Goal: Task Accomplishment & Management: Use online tool/utility

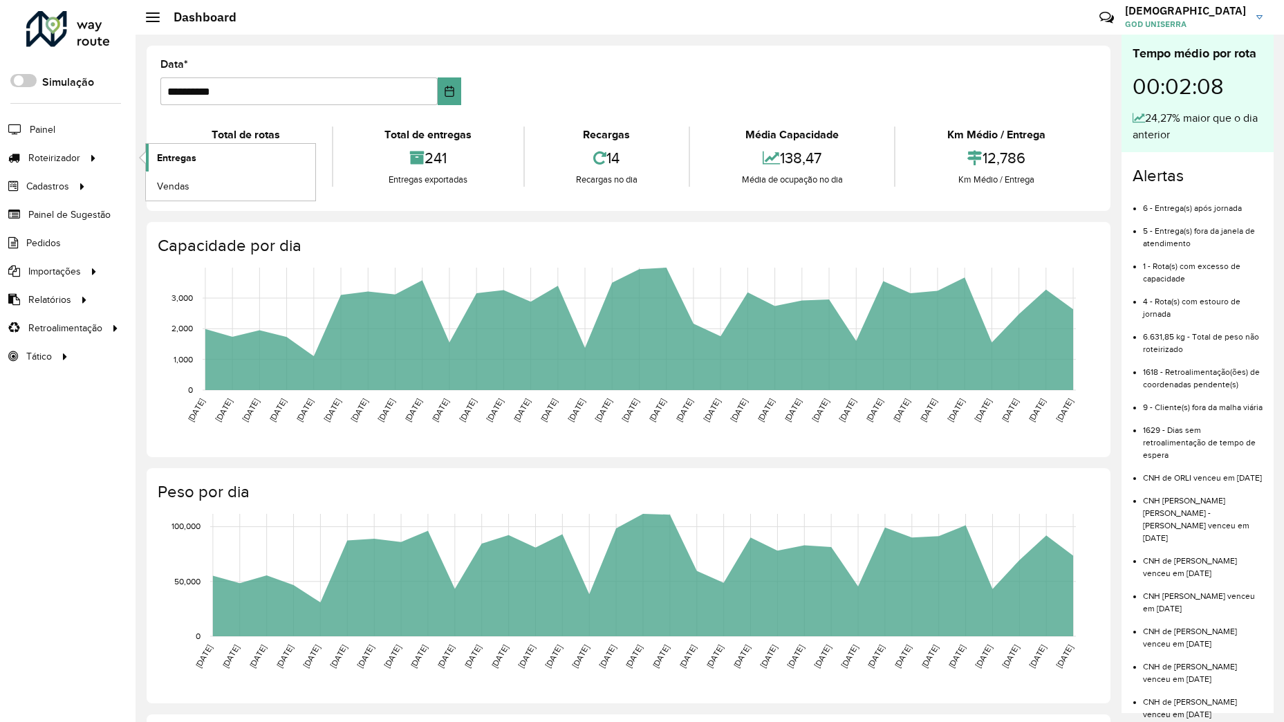
click at [174, 156] on span "Entregas" at bounding box center [176, 158] width 39 height 15
click at [168, 151] on span "Entregas" at bounding box center [176, 158] width 39 height 15
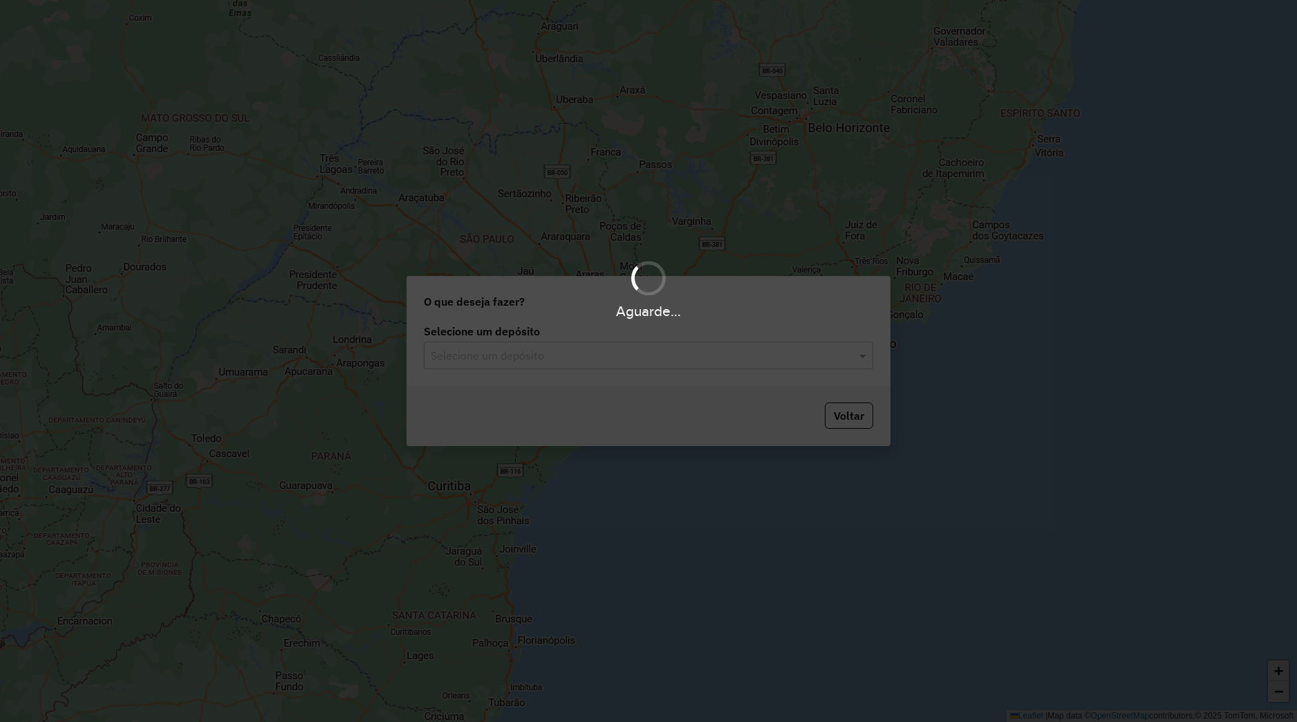
click at [587, 364] on div "Aguarde..." at bounding box center [648, 361] width 1297 height 722
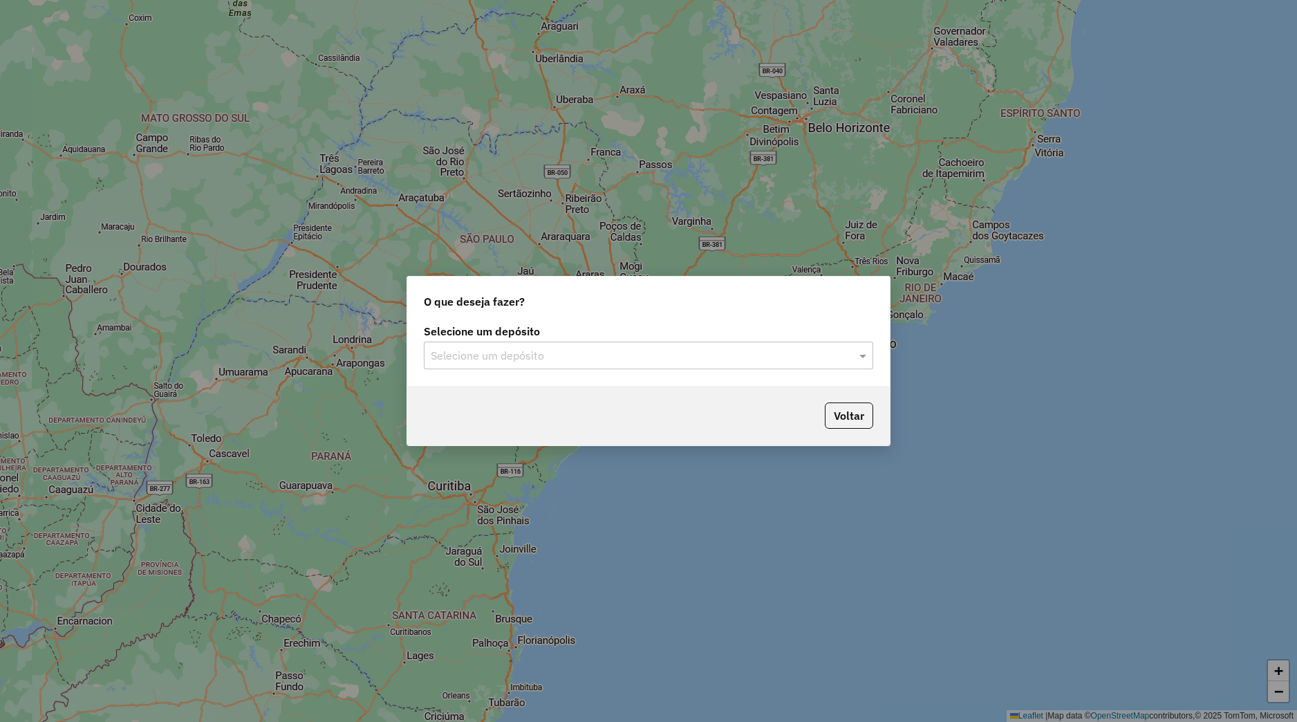
click at [588, 362] on input "text" at bounding box center [635, 356] width 408 height 17
click at [582, 391] on div "Uniserra" at bounding box center [649, 396] width 448 height 24
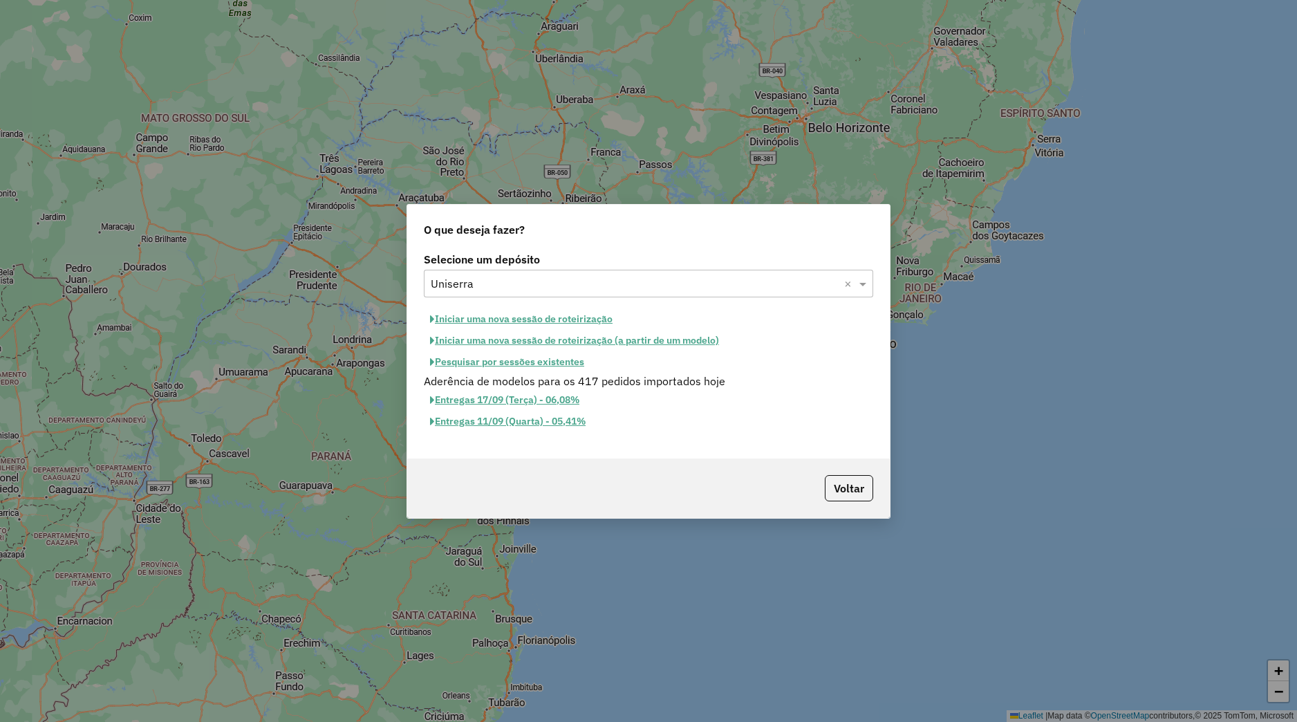
click at [567, 317] on button "Iniciar uma nova sessão de roteirização" at bounding box center [521, 318] width 195 height 21
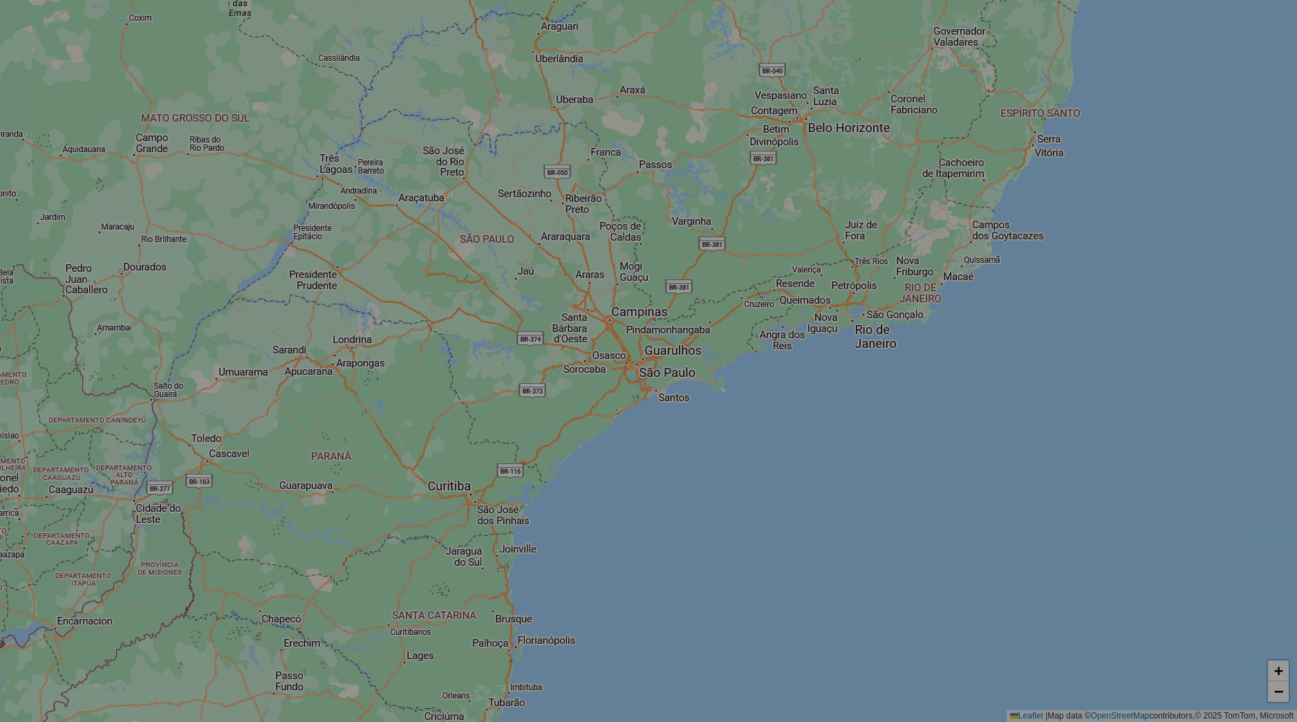
select select "*"
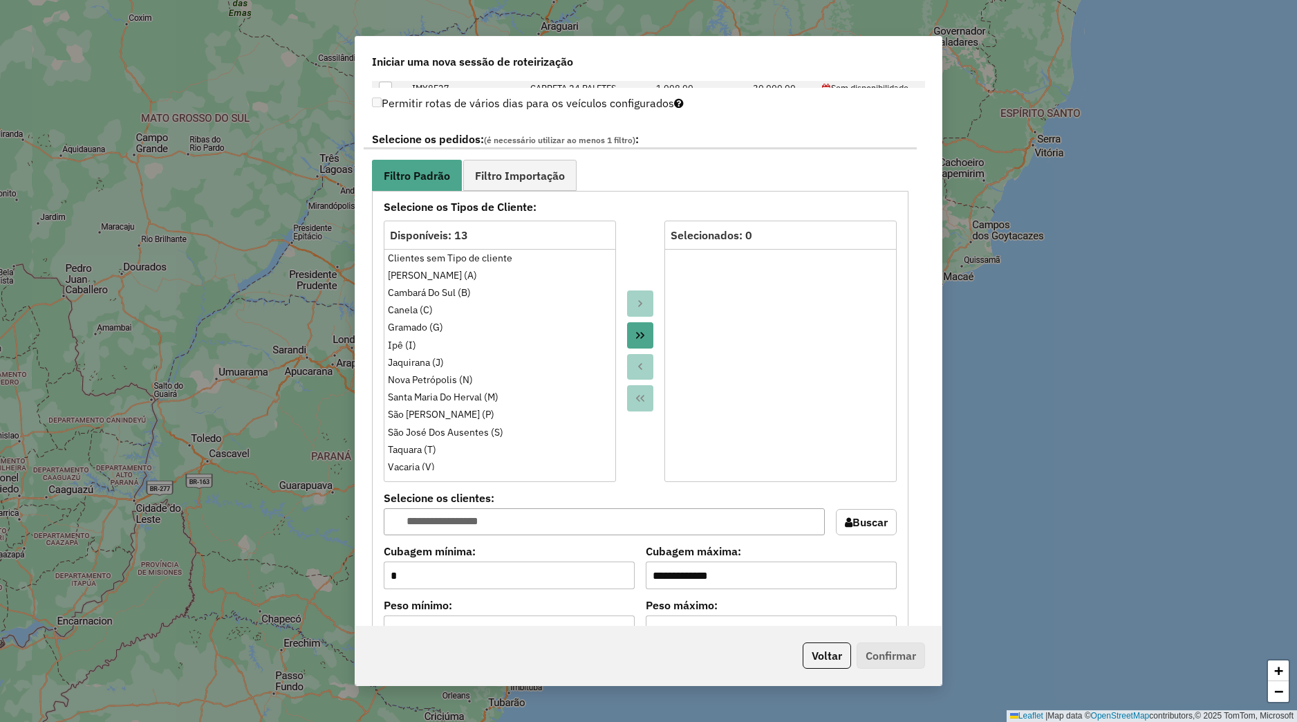
scroll to position [1056, 0]
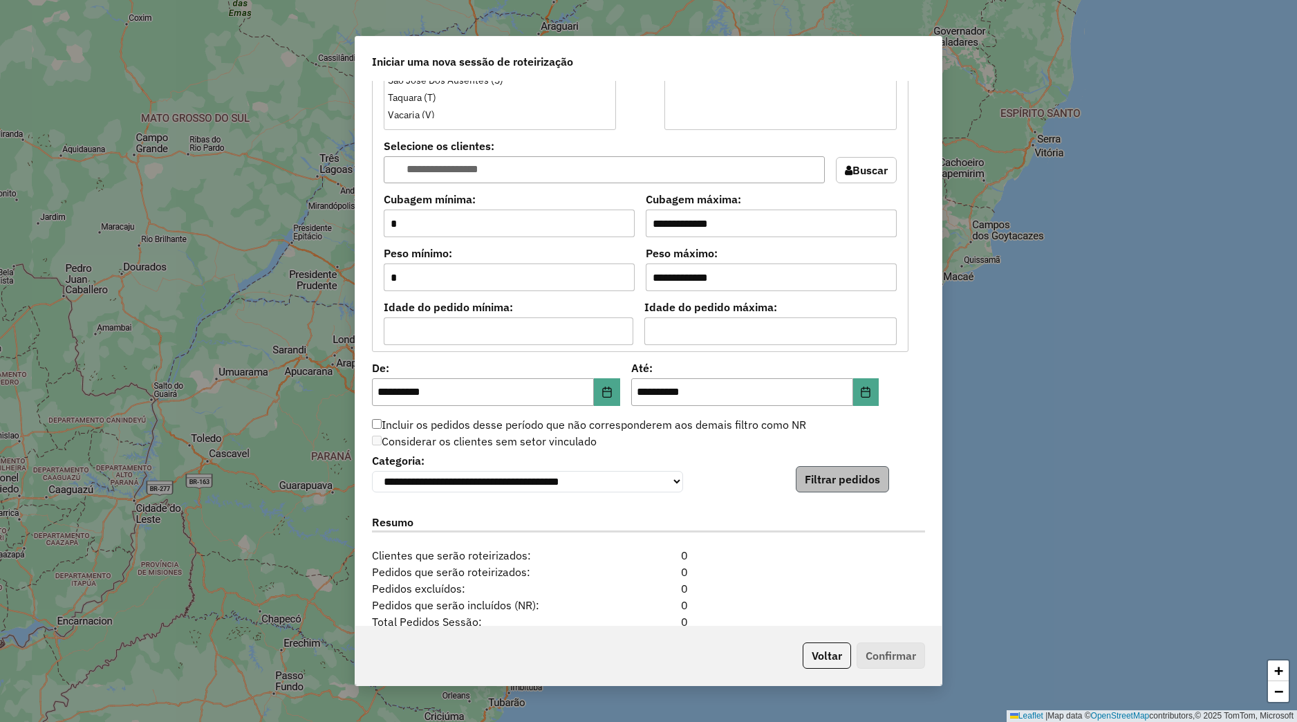
drag, startPoint x: 805, startPoint y: 497, endPoint x: 813, endPoint y: 491, distance: 10.0
click at [811, 494] on div "**********" at bounding box center [648, 353] width 586 height 545
click at [816, 489] on button "Filtrar pedidos" at bounding box center [842, 479] width 93 height 26
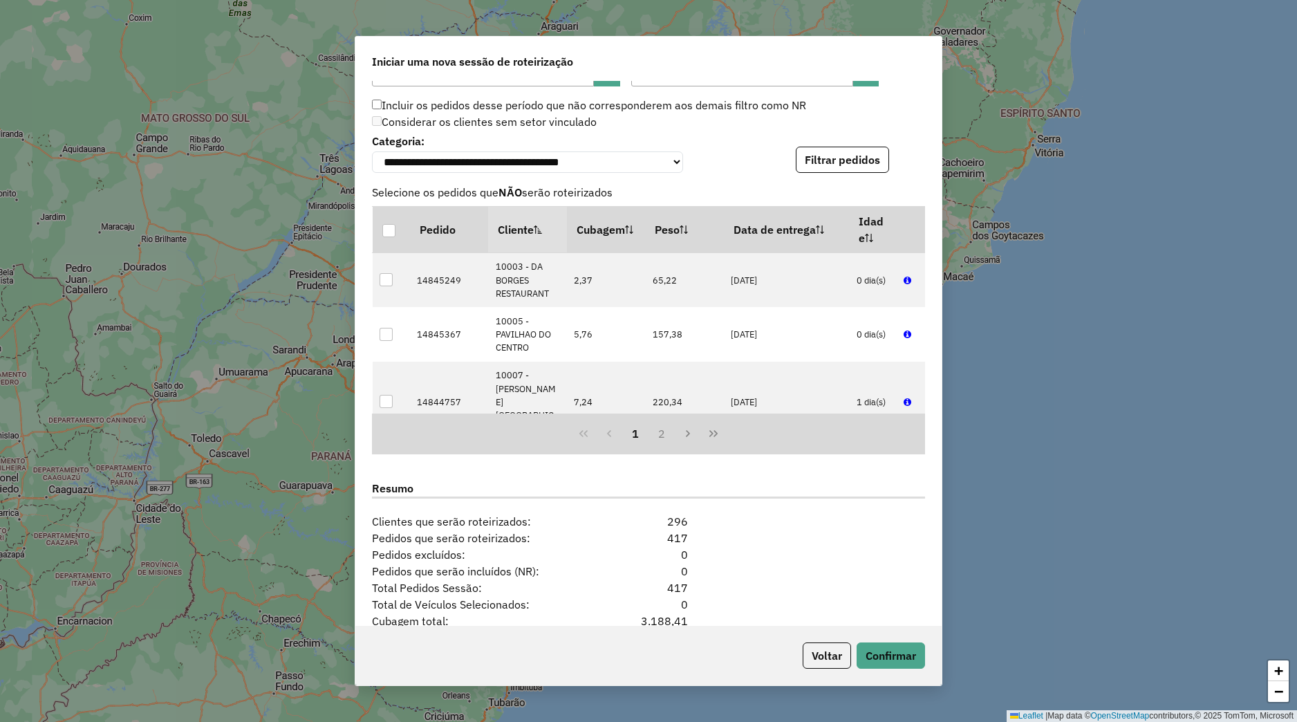
scroll to position [1492, 0]
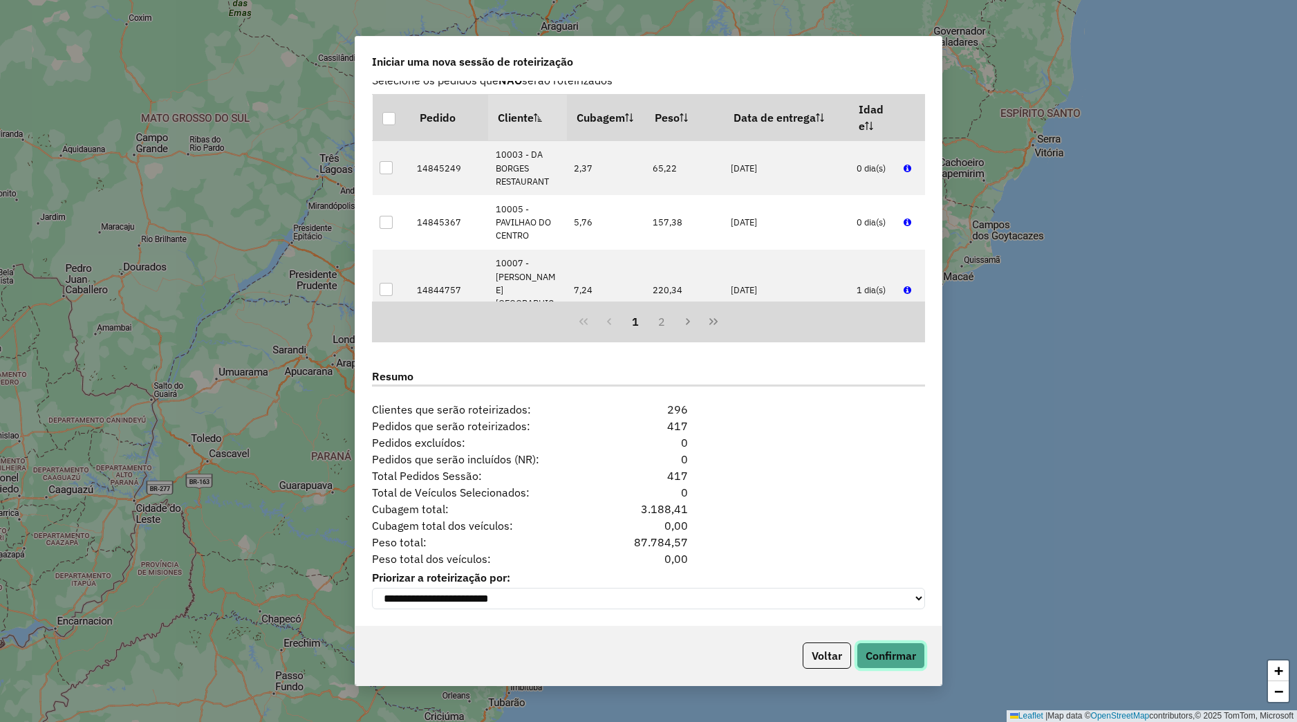
click at [880, 651] on button "Confirmar" at bounding box center [891, 655] width 68 height 26
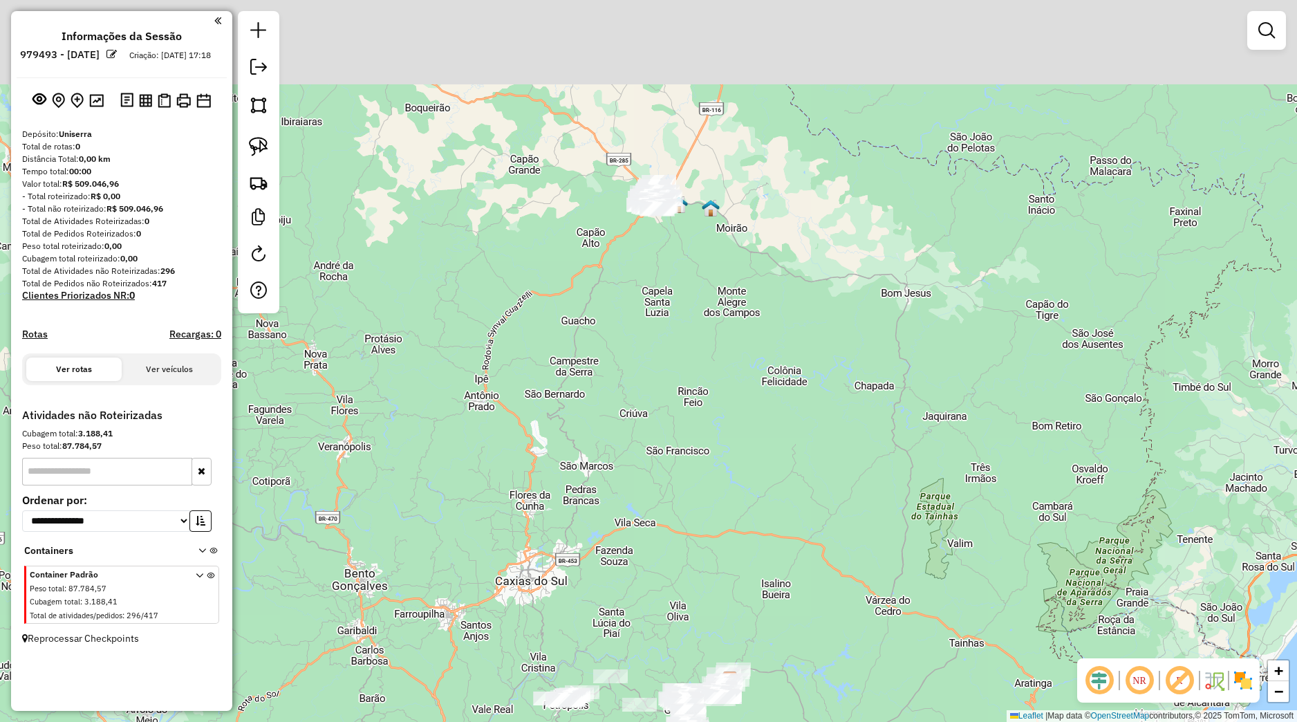
drag, startPoint x: 576, startPoint y: 273, endPoint x: 654, endPoint y: 542, distance: 279.9
click at [654, 563] on div "Janela de atendimento Grade de atendimento Capacidade Transportadoras Veículos …" at bounding box center [648, 361] width 1297 height 722
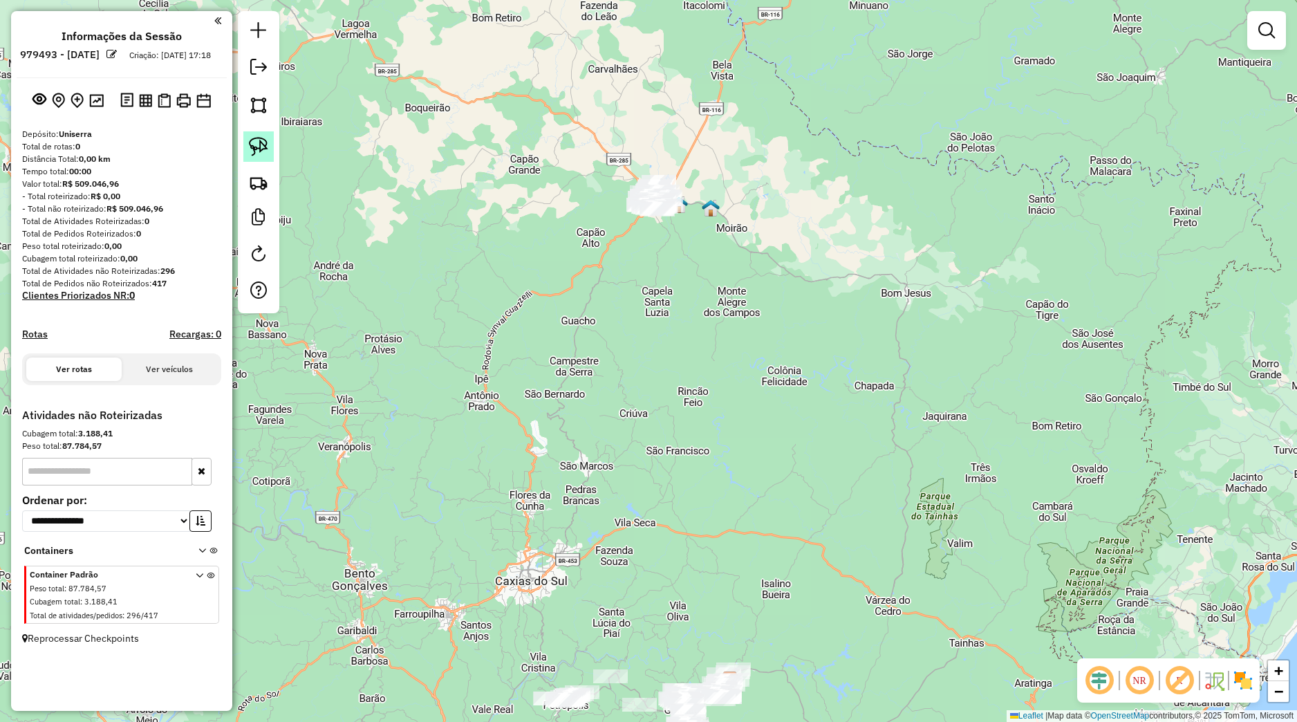
click at [259, 160] on link at bounding box center [258, 146] width 30 height 30
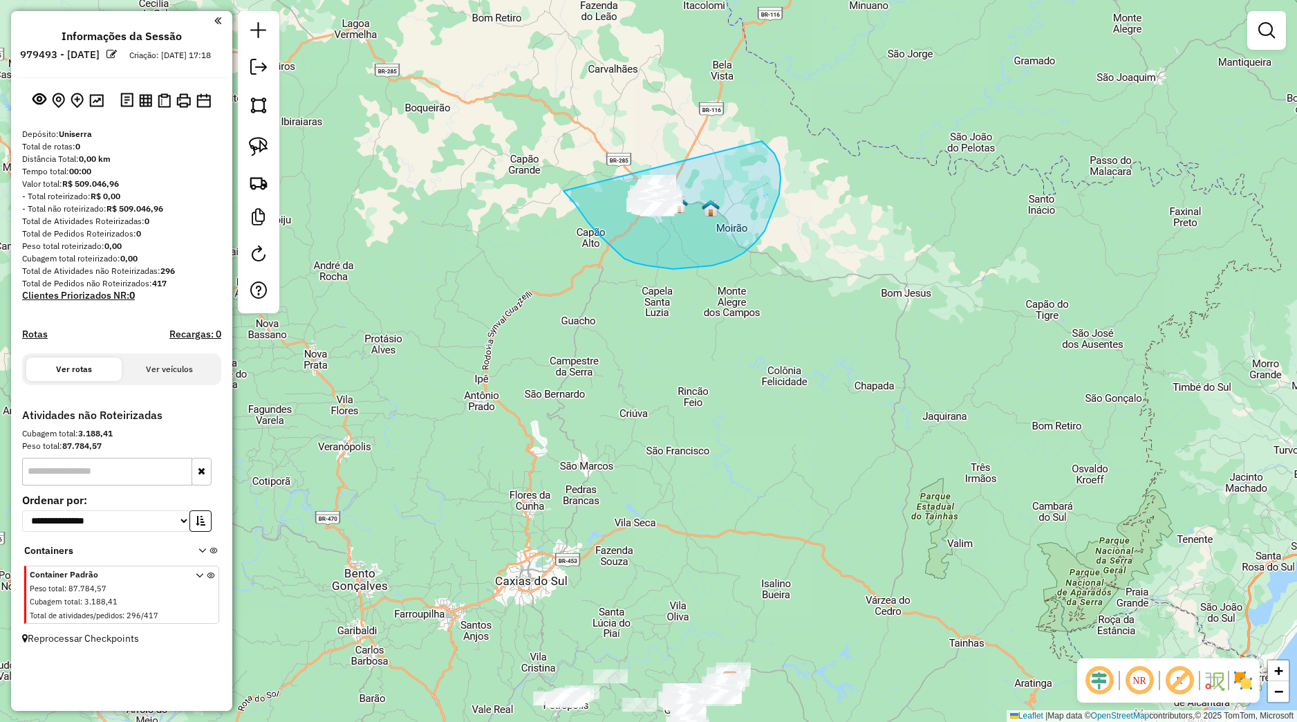
drag, startPoint x: 635, startPoint y: 263, endPoint x: 756, endPoint y: 145, distance: 168.7
click at [752, 136] on div "Janela de atendimento Grade de atendimento Capacidade Transportadoras Veículos …" at bounding box center [648, 361] width 1297 height 722
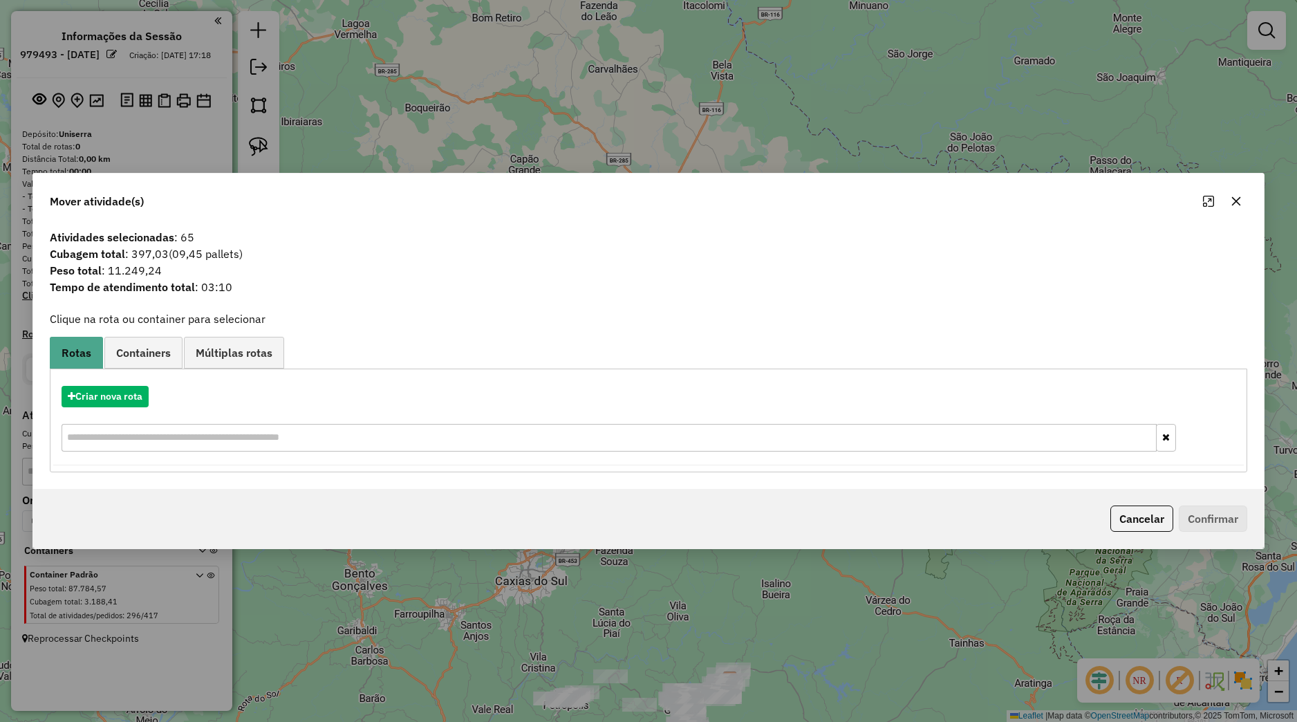
click at [1244, 206] on button "button" at bounding box center [1236, 201] width 22 height 22
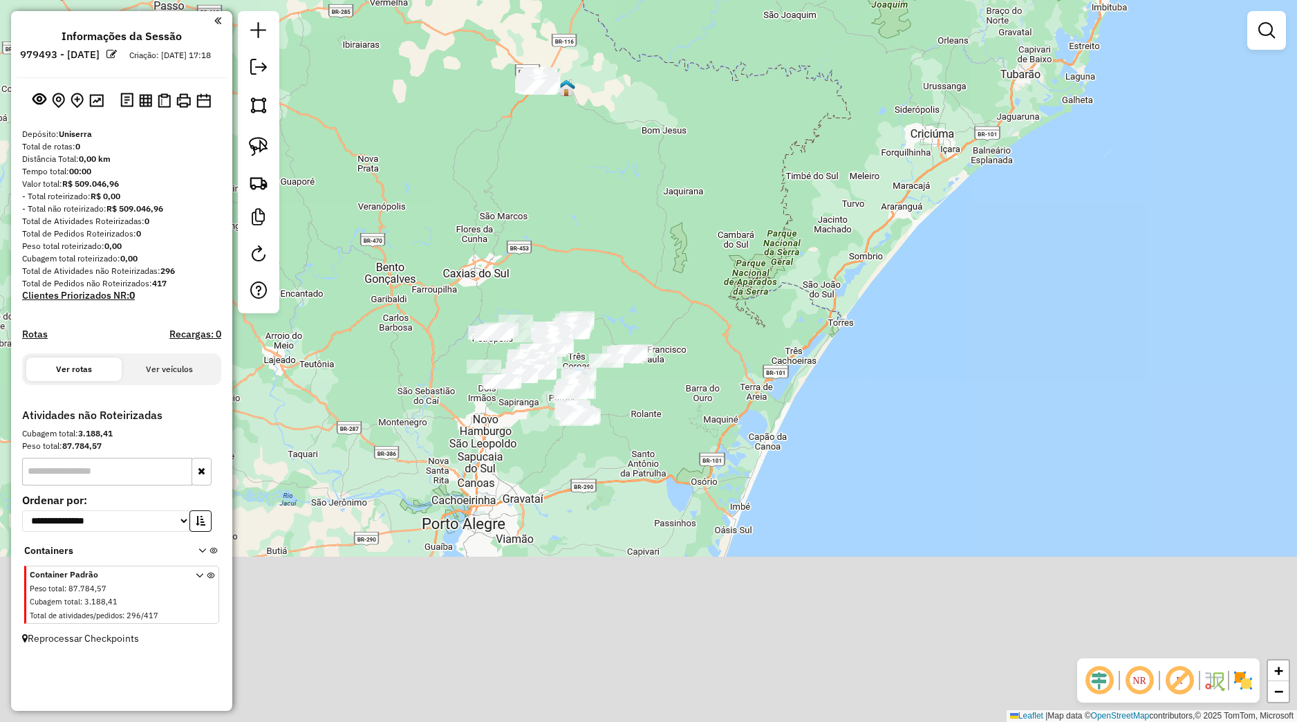
drag, startPoint x: 605, startPoint y: 234, endPoint x: 595, endPoint y: 272, distance: 38.8
click at [595, 206] on div "Janela de atendimento Grade de atendimento Capacidade Transportadoras Veículos …" at bounding box center [648, 361] width 1297 height 722
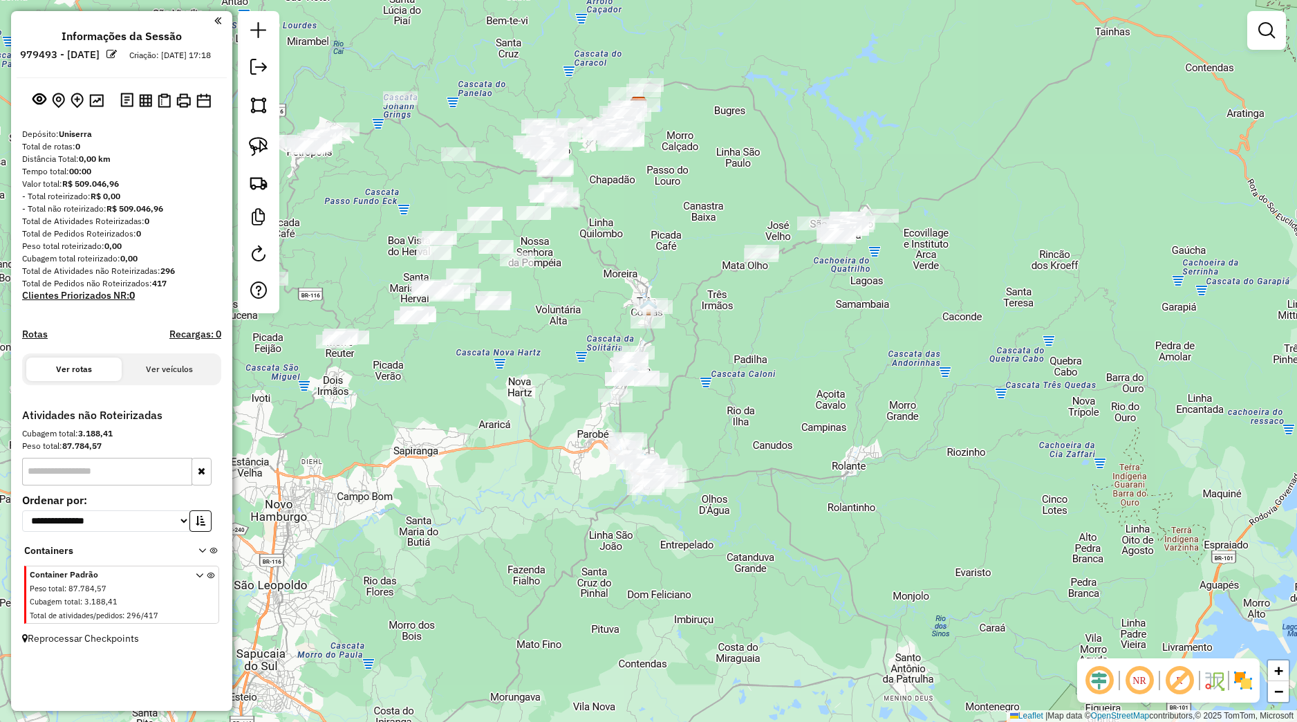
drag, startPoint x: 766, startPoint y: 335, endPoint x: 640, endPoint y: 372, distance: 130.6
click at [666, 398] on div "Janela de atendimento Grade de atendimento Capacidade Transportadoras Veículos …" at bounding box center [648, 361] width 1297 height 722
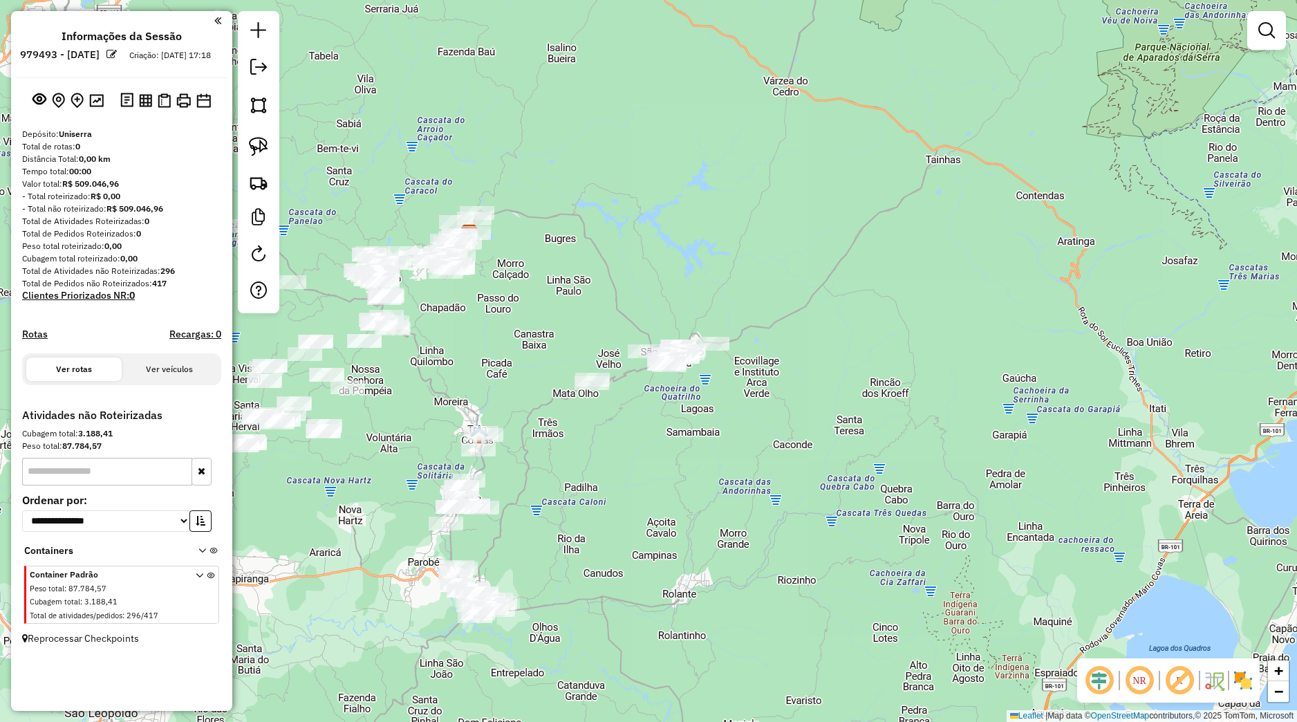
drag, startPoint x: 638, startPoint y: 280, endPoint x: 627, endPoint y: 299, distance: 22.7
click at [633, 299] on div "Janela de atendimento Grade de atendimento Capacidade Transportadoras Veículos …" at bounding box center [648, 361] width 1297 height 722
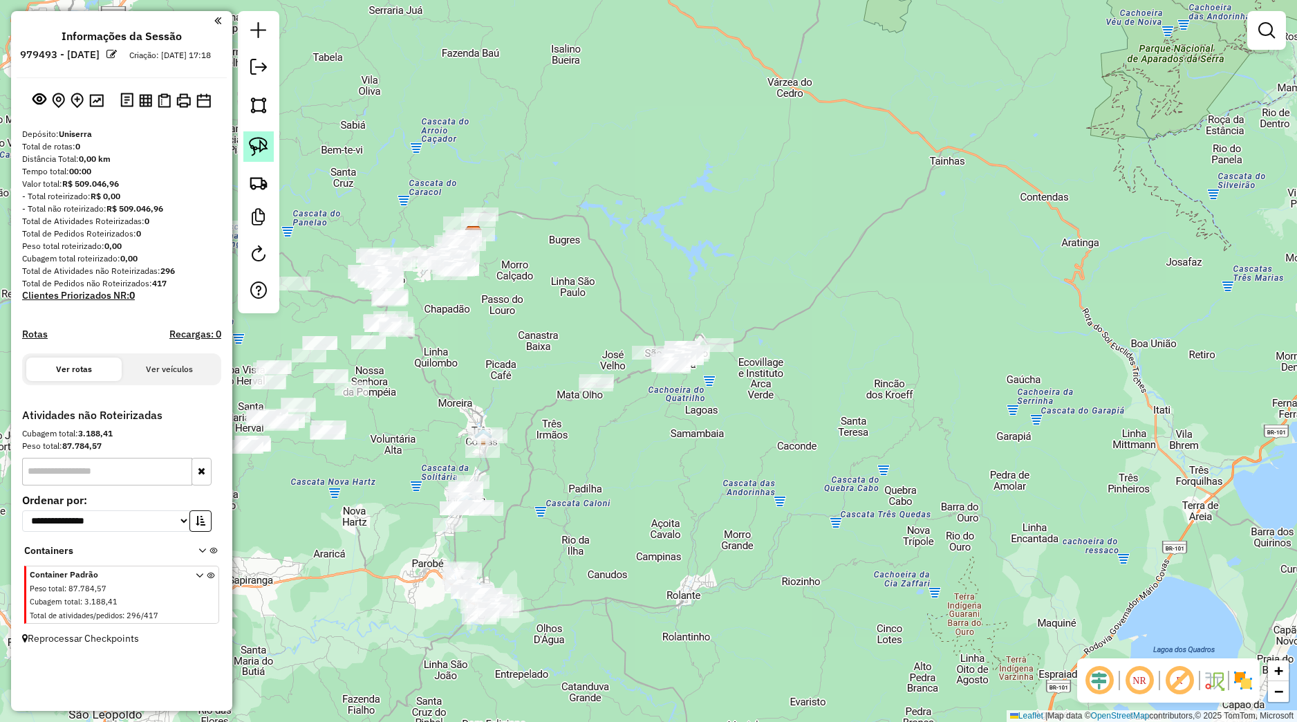
click at [273, 150] on div at bounding box center [258, 162] width 41 height 302
click at [272, 150] on link at bounding box center [258, 146] width 30 height 30
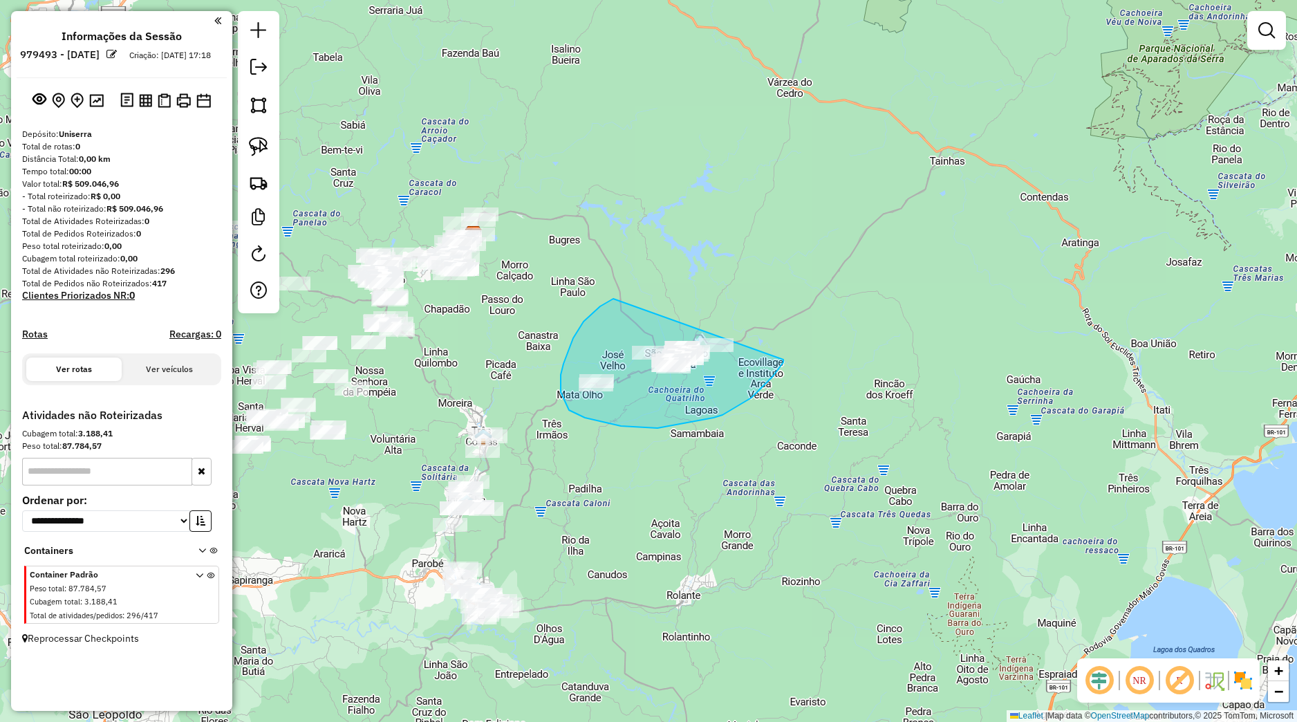
drag, startPoint x: 568, startPoint y: 351, endPoint x: 784, endPoint y: 360, distance: 215.2
click at [784, 360] on div "Janela de atendimento Grade de atendimento Capacidade Transportadoras Veículos …" at bounding box center [648, 361] width 1297 height 722
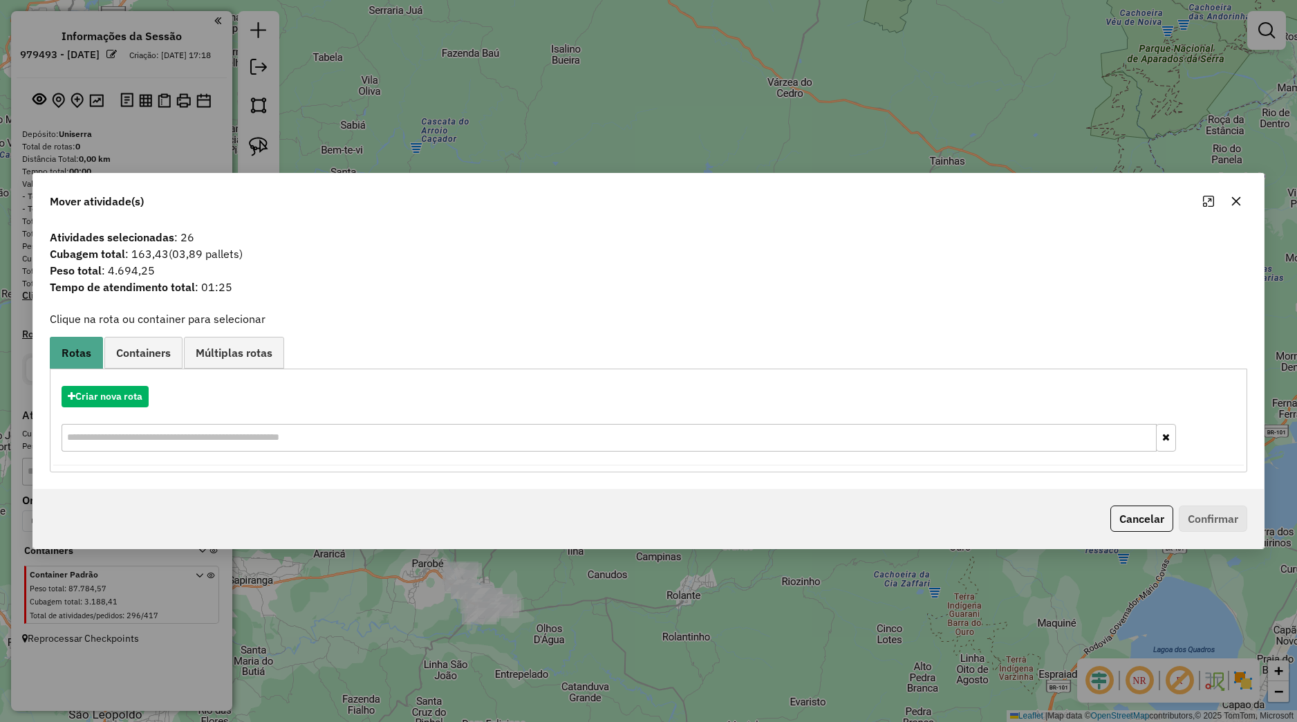
click at [138, 385] on div "Criar nova rota" at bounding box center [648, 421] width 1191 height 90
click at [139, 398] on button "Criar nova rota" at bounding box center [105, 396] width 87 height 21
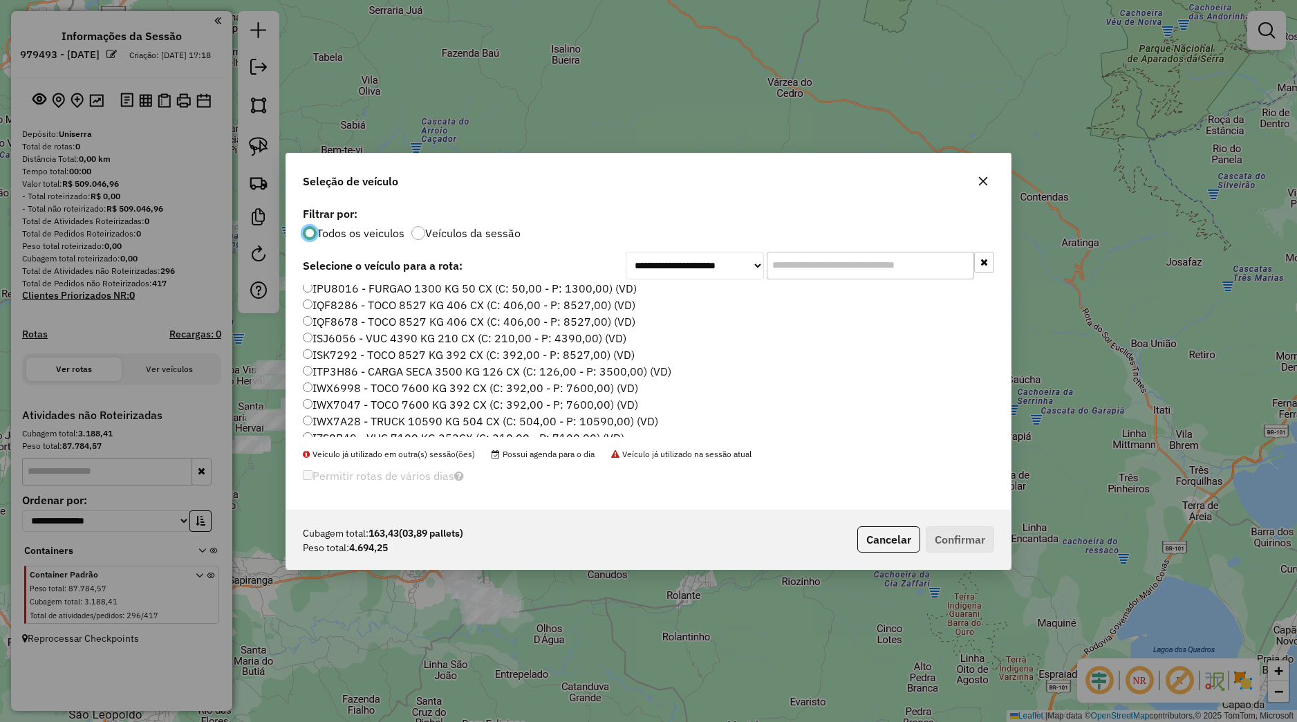
scroll to position [176, 0]
click at [335, 369] on label "IZS8B49 - VUC 7100 KG 252CX (C: 210,00 - P: 7100,00) (VD)" at bounding box center [464, 366] width 322 height 17
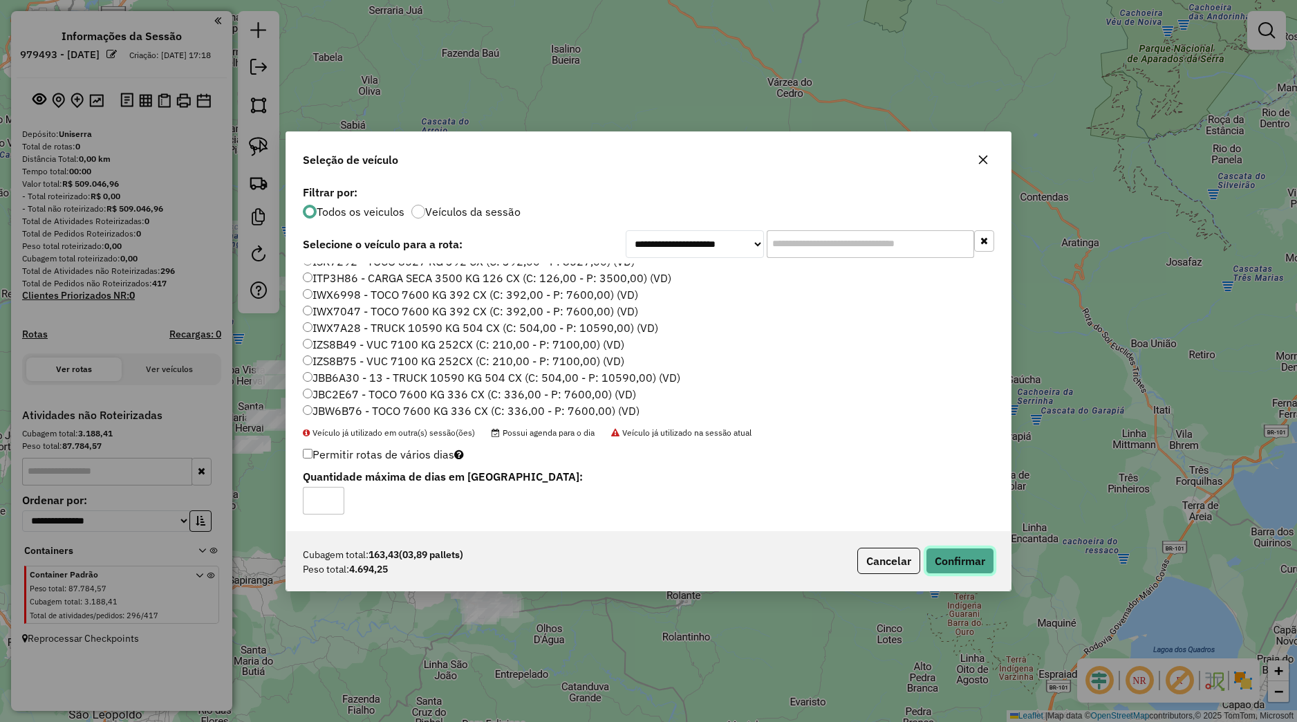
click at [977, 556] on button "Confirmar" at bounding box center [960, 561] width 68 height 26
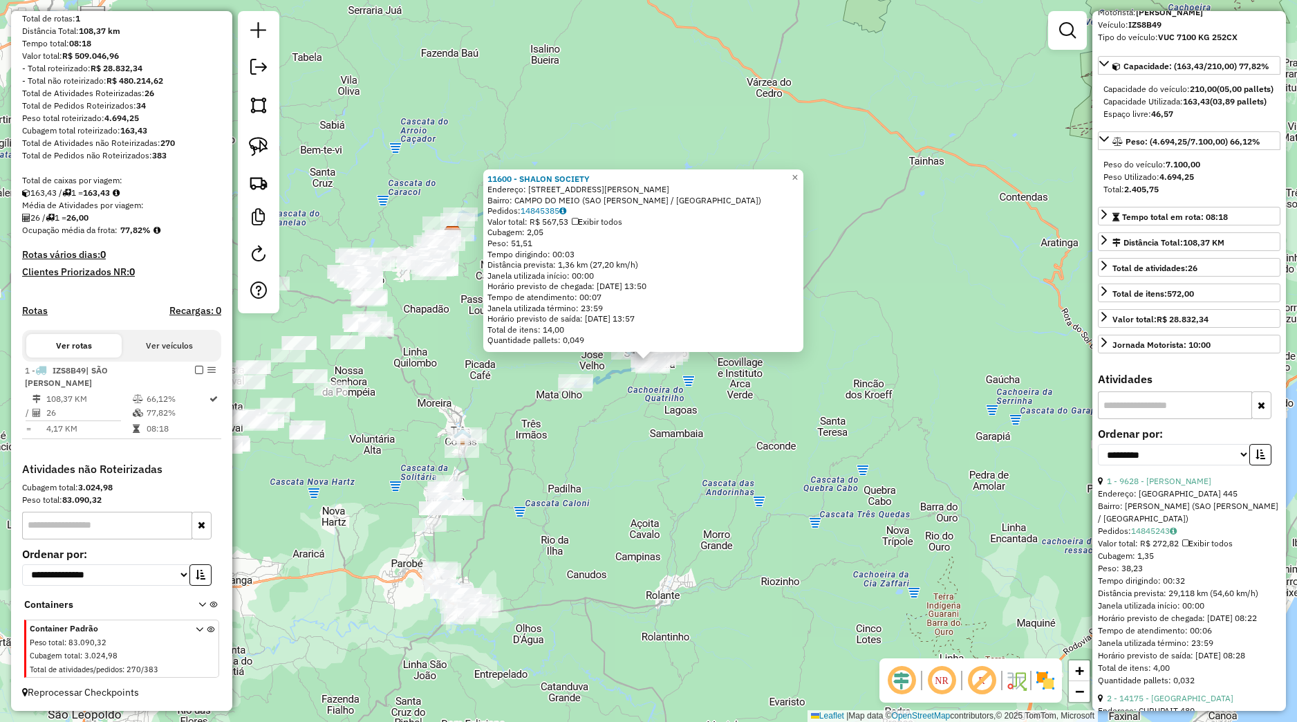
scroll to position [129, 0]
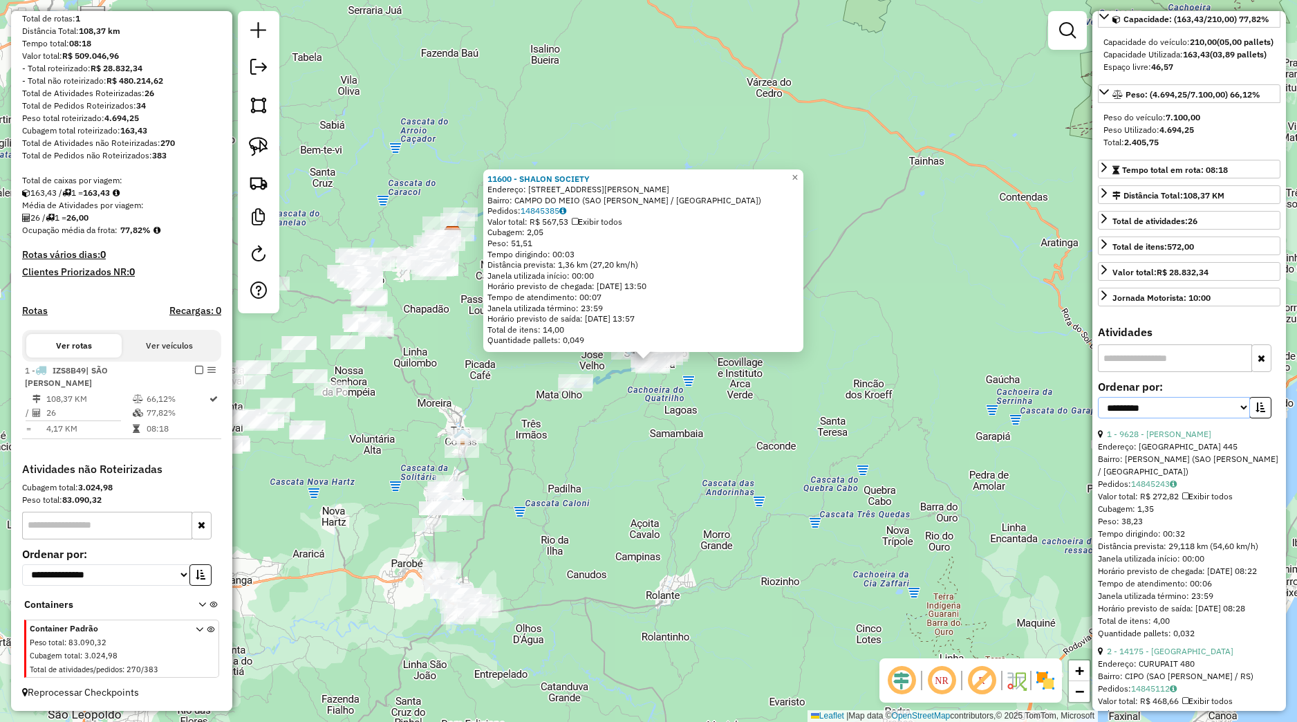
select select "*********"
click option "****" at bounding box center [0, 0] width 0 height 0
click at [1256, 412] on icon "button" at bounding box center [1261, 407] width 10 height 10
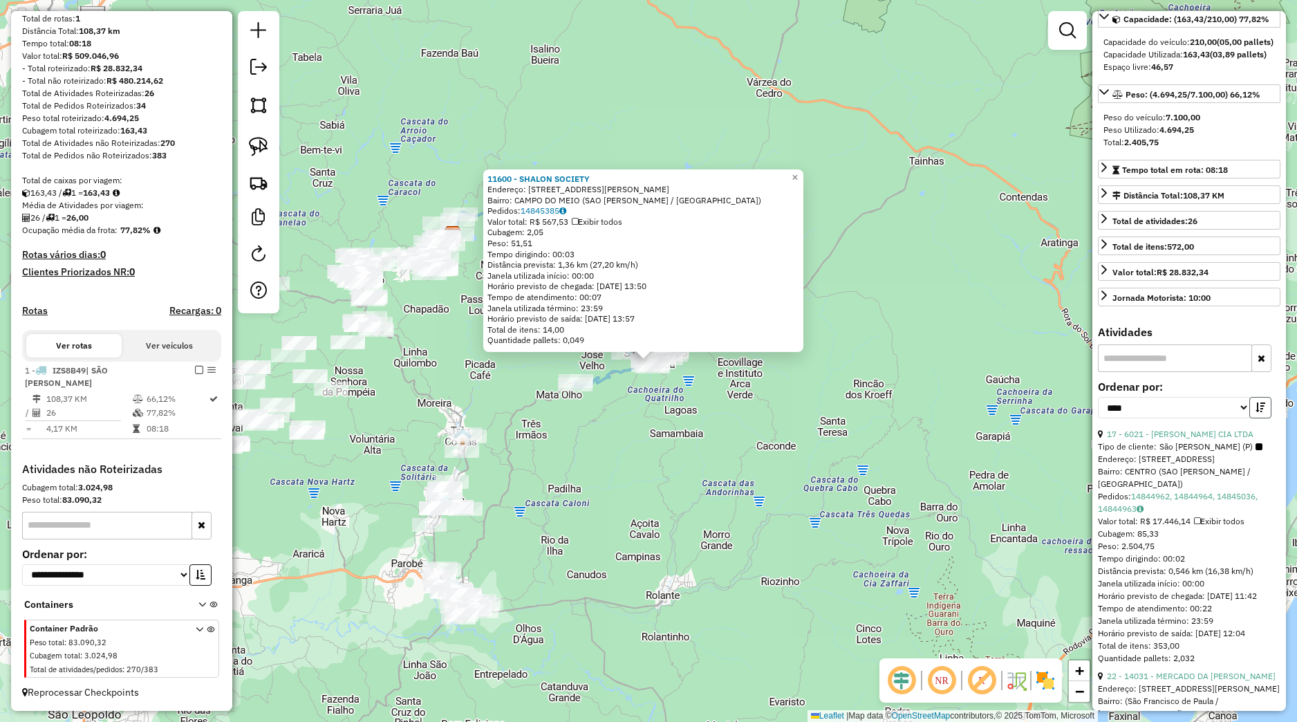
click at [1256, 412] on icon "button" at bounding box center [1261, 407] width 10 height 10
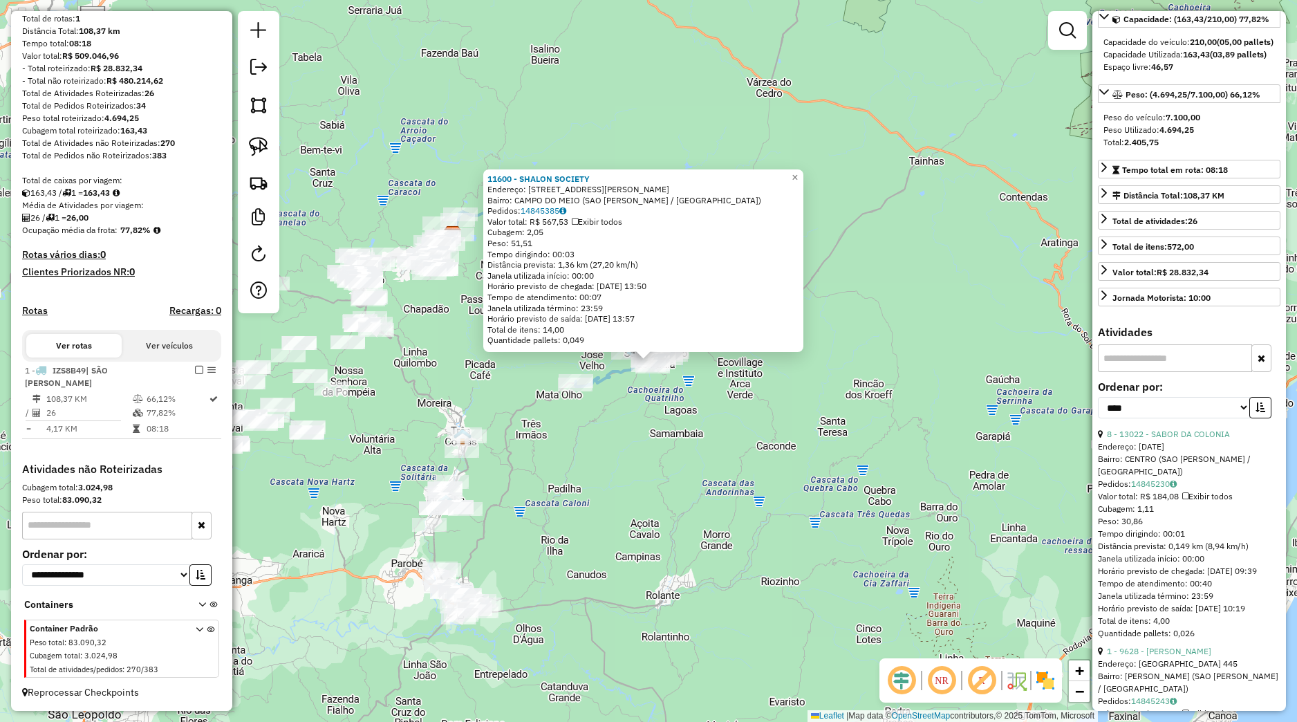
click at [868, 479] on div "11600 - SHALON SOCIETY Endereço: RUA FRANKLIN ROSELVELT 61 Bairro: CAMPO DO MEI…" at bounding box center [648, 361] width 1297 height 722
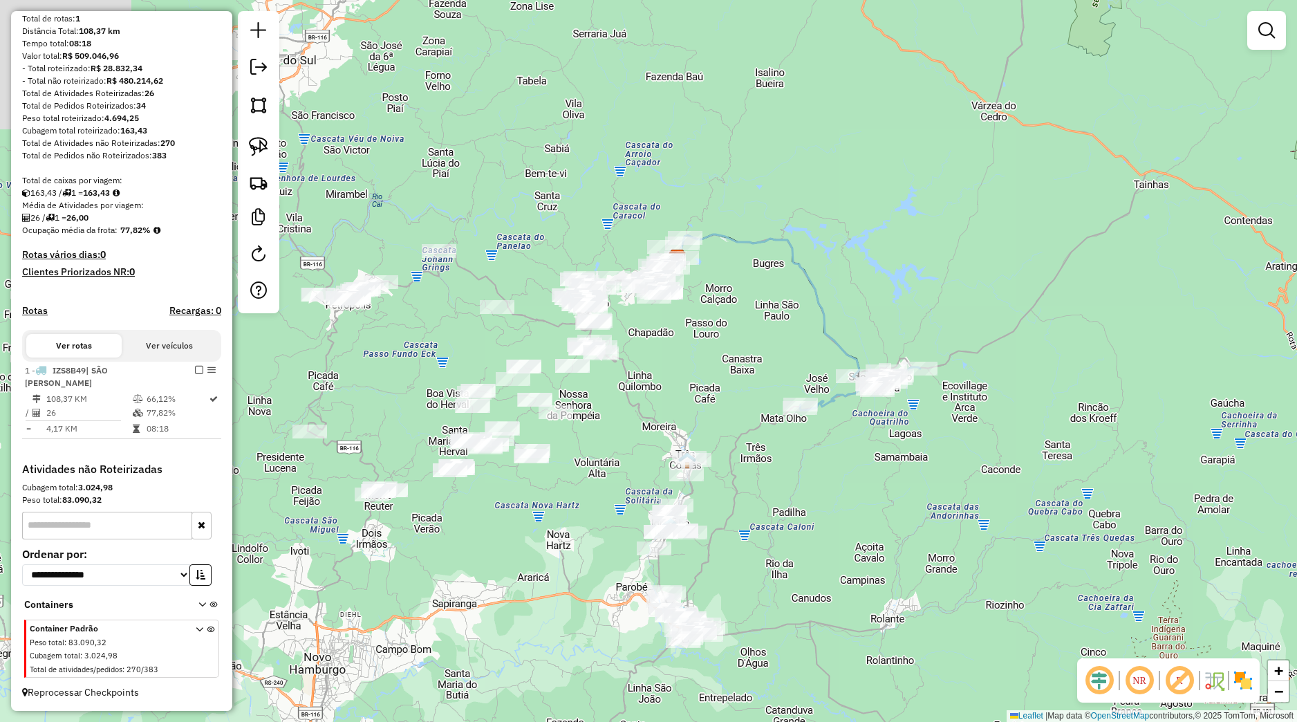
drag, startPoint x: 673, startPoint y: 443, endPoint x: 908, endPoint y: 438, distance: 235.2
click at [952, 453] on div "Janela de atendimento Grade de atendimento Capacidade Transportadoras Veículos …" at bounding box center [648, 361] width 1297 height 722
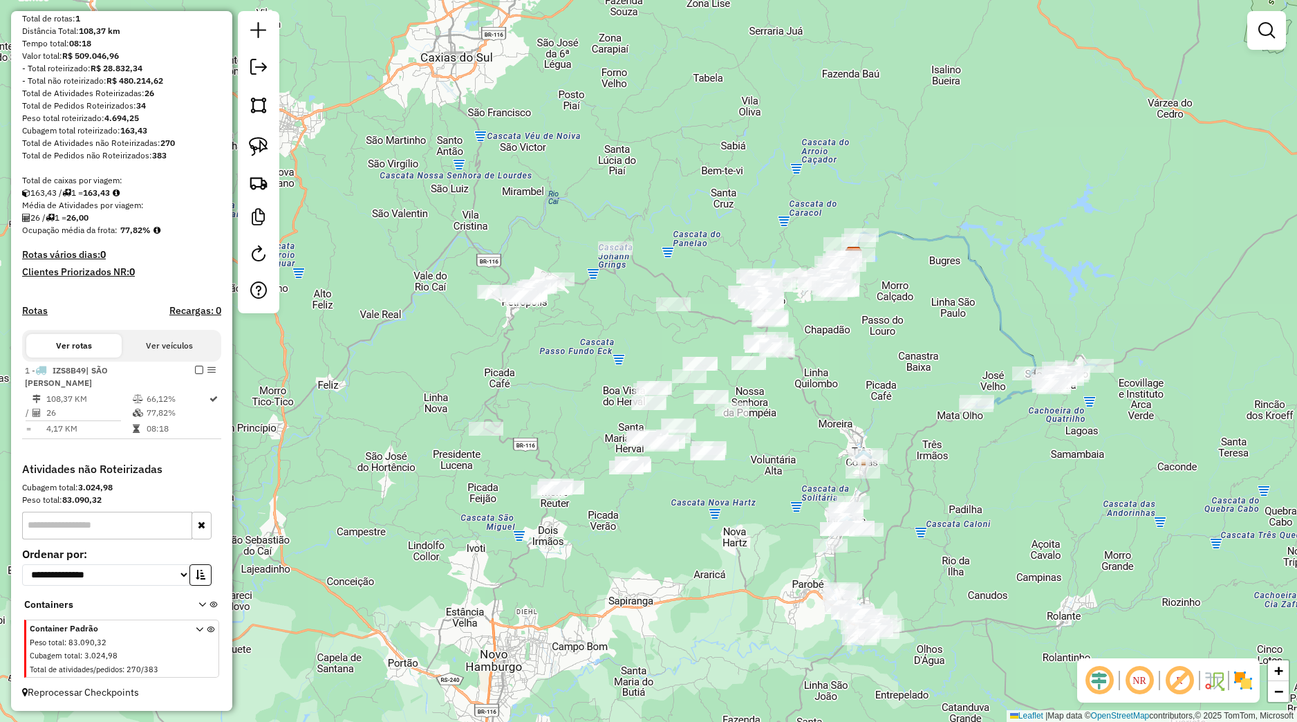
drag, startPoint x: 774, startPoint y: 445, endPoint x: 788, endPoint y: 441, distance: 14.9
click at [788, 441] on div "Janela de atendimento Grade de atendimento Capacidade Transportadoras Veículos …" at bounding box center [648, 361] width 1297 height 722
click at [265, 147] on img at bounding box center [258, 146] width 19 height 19
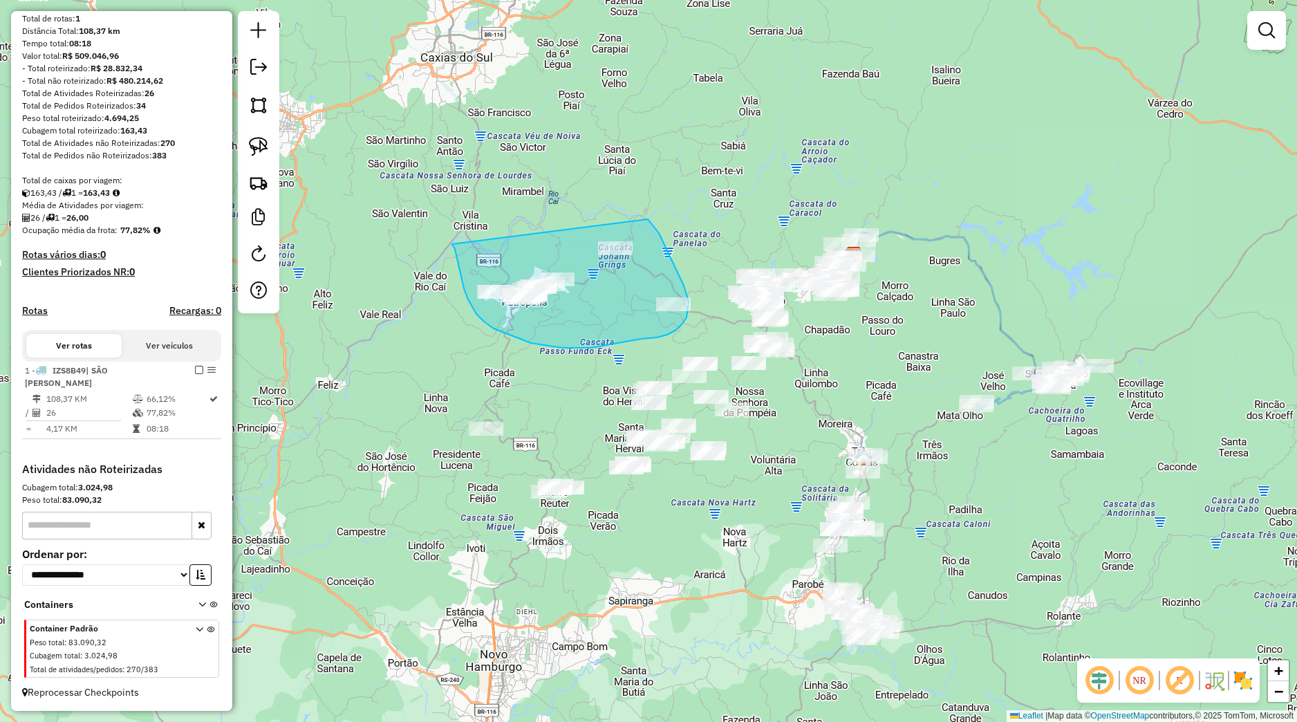
drag, startPoint x: 453, startPoint y: 245, endPoint x: 651, endPoint y: 223, distance: 198.9
click at [647, 219] on div "Janela de atendimento Grade de atendimento Capacidade Transportadoras Veículos …" at bounding box center [648, 361] width 1297 height 722
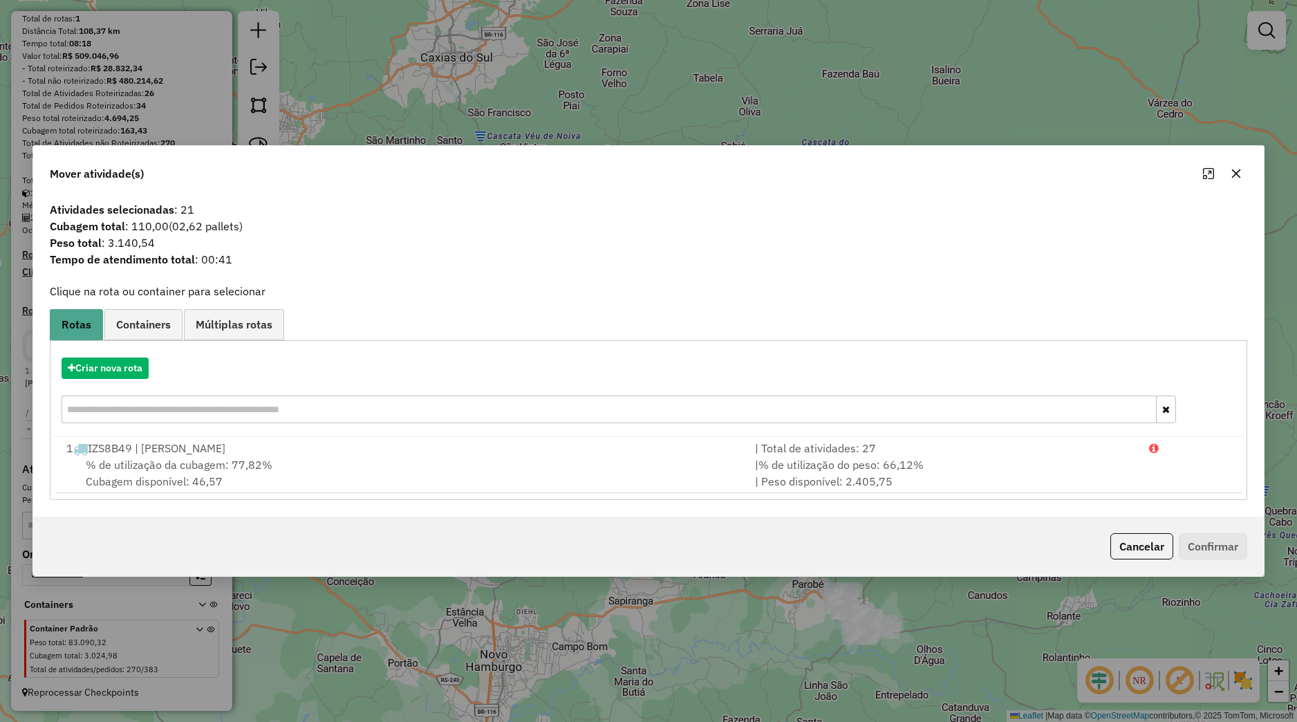
click at [1237, 183] on button "button" at bounding box center [1236, 174] width 22 height 22
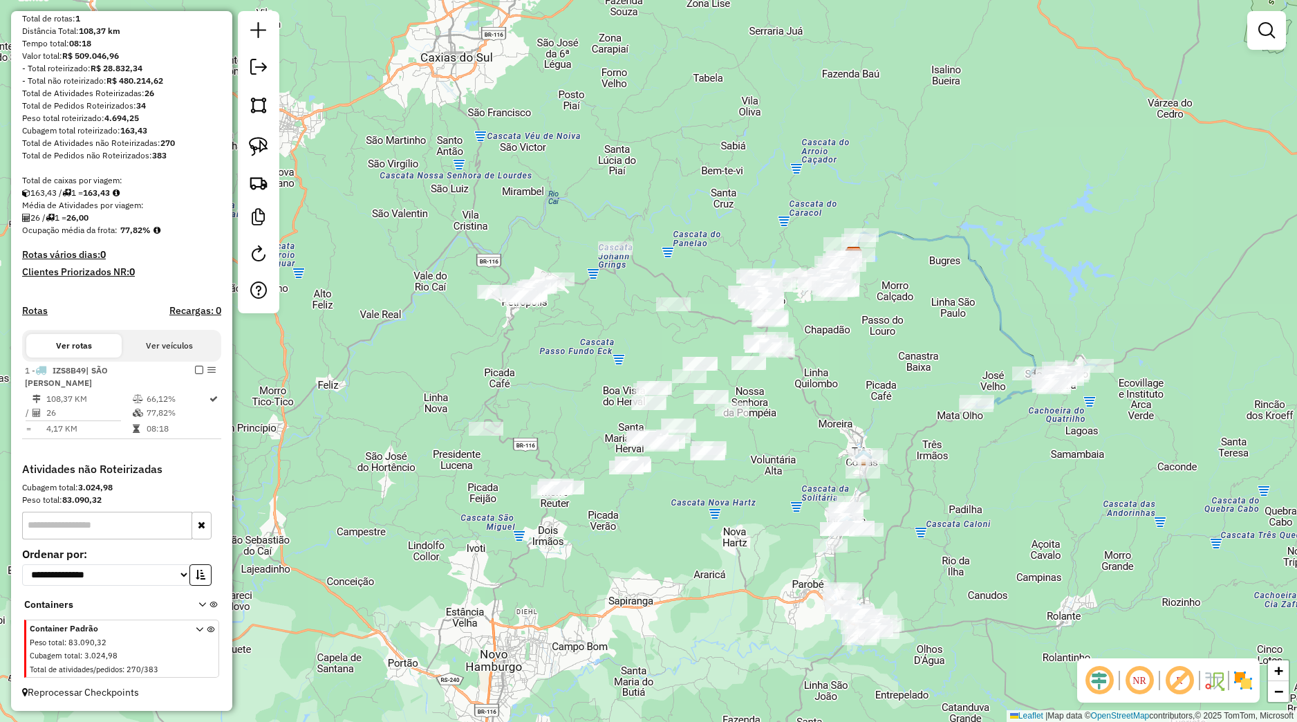
click at [470, 419] on div "Janela de atendimento Grade de atendimento Capacidade Transportadoras Veículos …" at bounding box center [648, 361] width 1297 height 722
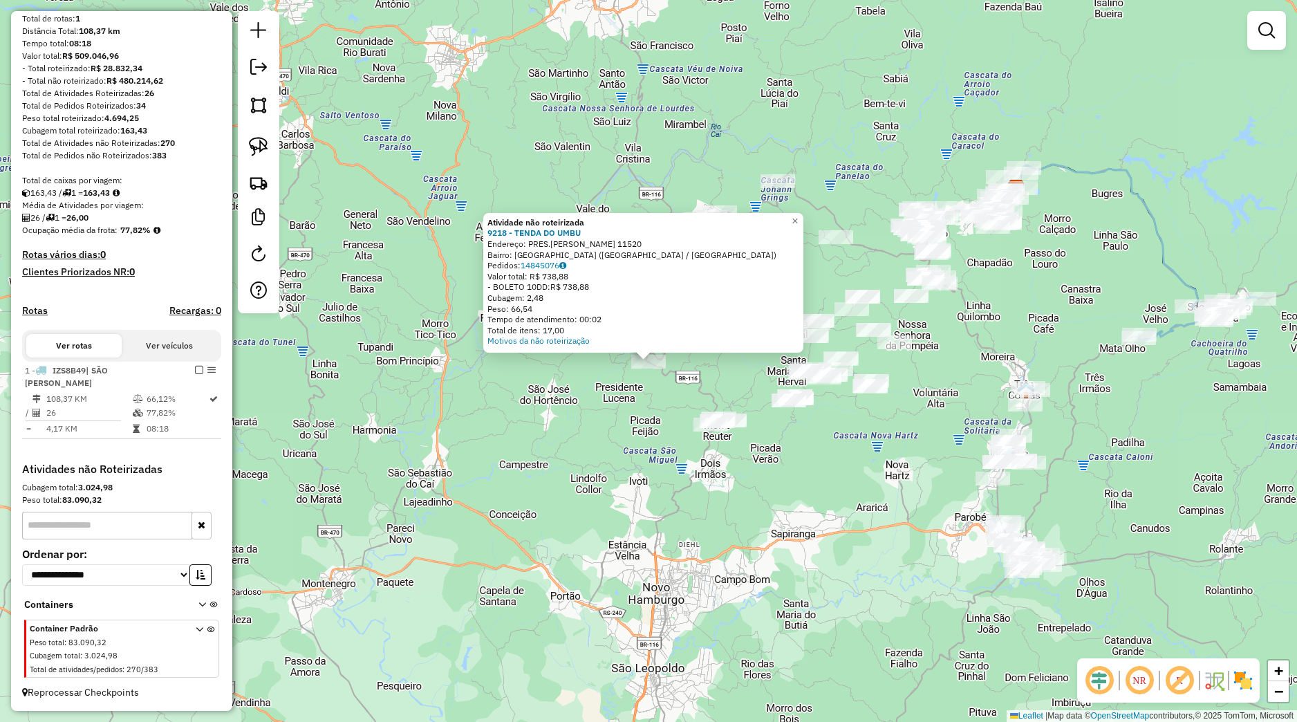
click at [614, 465] on div "Atividade não roteirizada 9218 - TENDA DO UMBU Endereço: PRES.GETULIO VARGAS 11…" at bounding box center [648, 361] width 1297 height 722
click at [659, 466] on div "Atividade não roteirizada 9218 - TENDA DO UMBU Endereço: PRES.GETULIO VARGAS 11…" at bounding box center [648, 361] width 1297 height 722
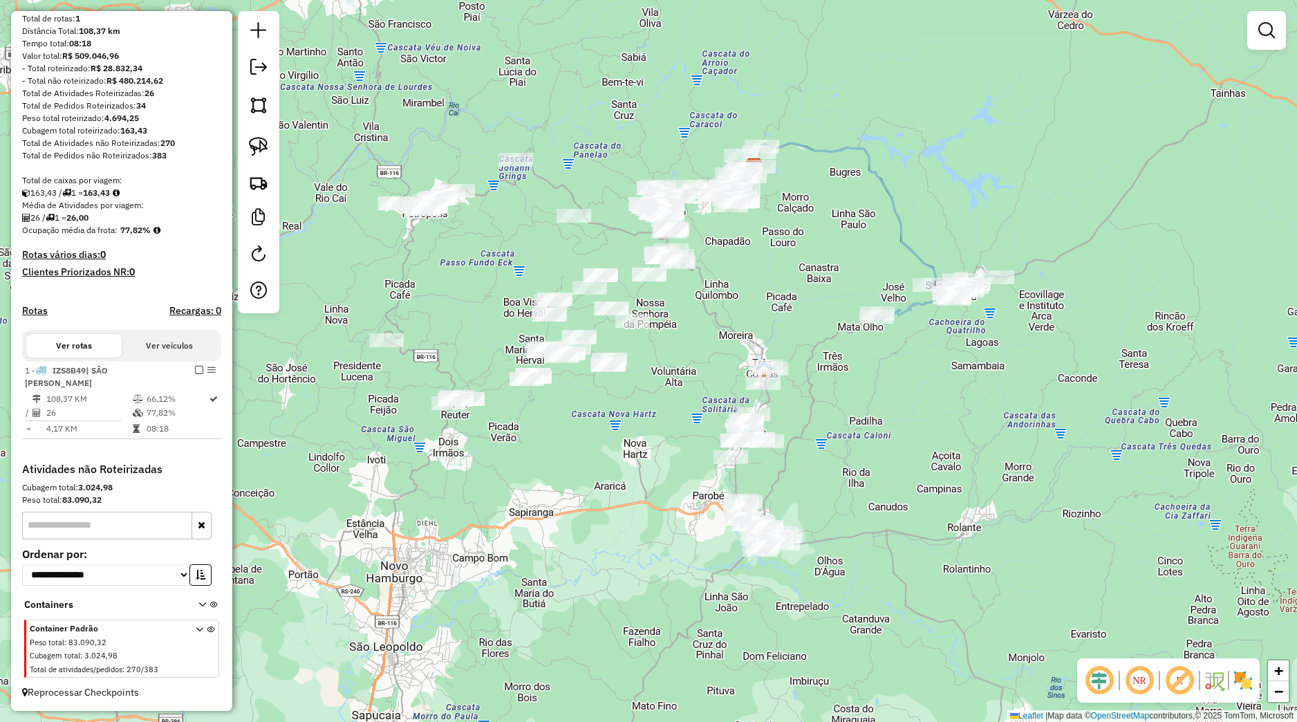
drag, startPoint x: 858, startPoint y: 485, endPoint x: 562, endPoint y: 425, distance: 302.2
click at [567, 429] on div "Janela de atendimento Grade de atendimento Capacidade Transportadoras Veículos …" at bounding box center [648, 361] width 1297 height 722
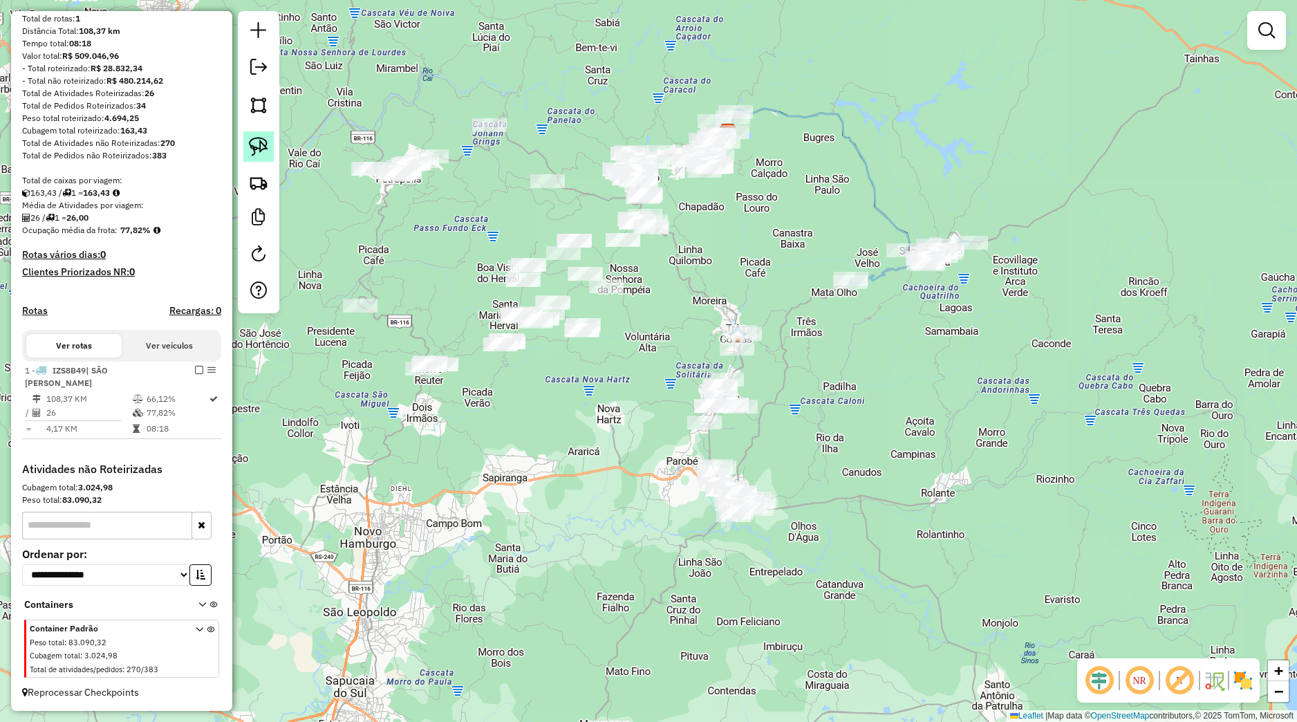
click at [262, 159] on link at bounding box center [258, 146] width 30 height 30
drag, startPoint x: 728, startPoint y: 449, endPoint x: 814, endPoint y: 557, distance: 138.2
click at [814, 557] on div "Janela de atendimento Grade de atendimento Capacidade Transportadoras Veículos …" at bounding box center [648, 361] width 1297 height 722
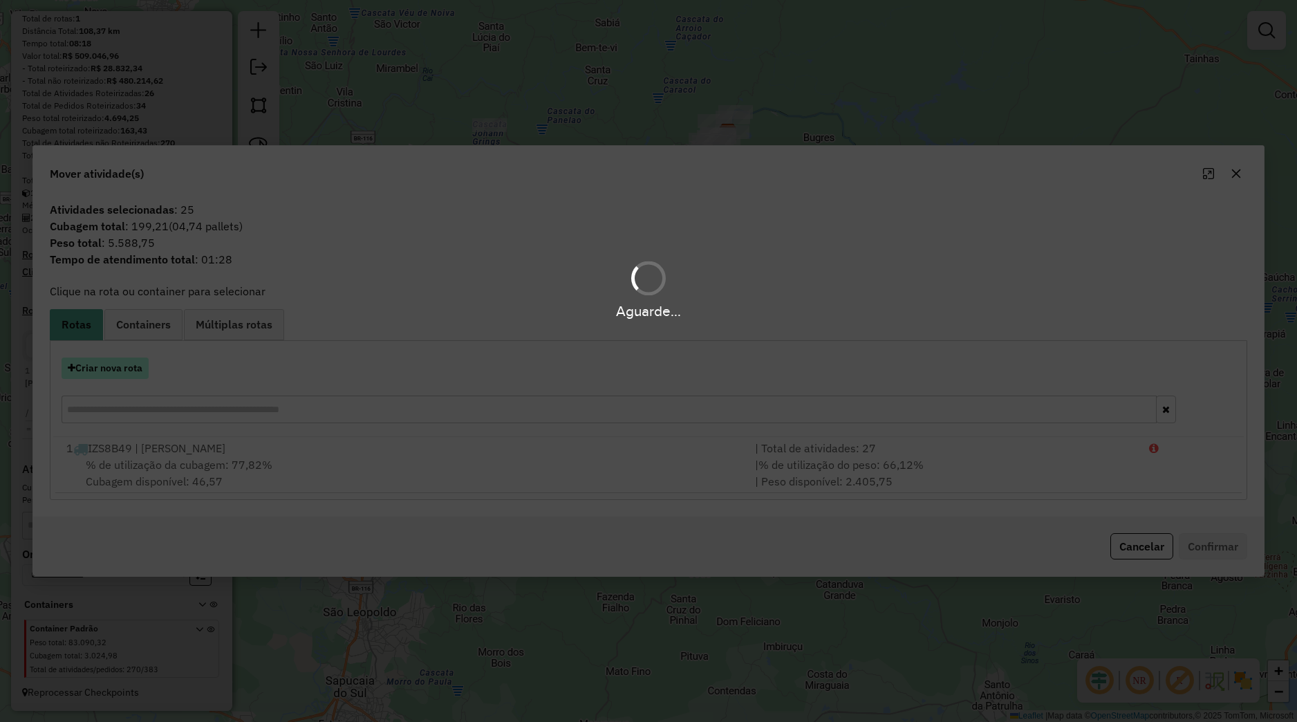
click at [144, 371] on button "Criar nova rota" at bounding box center [105, 368] width 87 height 21
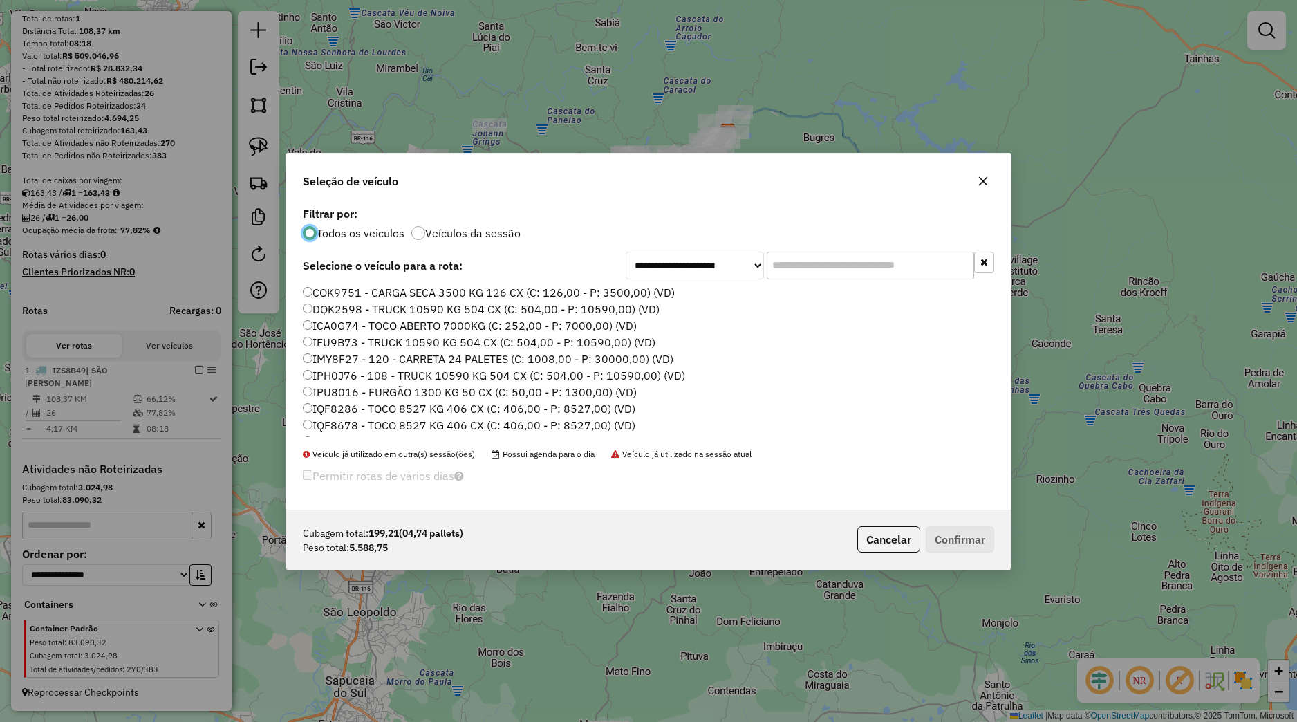
scroll to position [313, 0]
click at [368, 349] on li "JDH7E34 - TOCO 7600 KG 392 CX (C: 392,00 - P: 7600,00) (VD)" at bounding box center [649, 345] width 692 height 17
click at [368, 346] on label "JDH7E34 - TOCO 7600 KG 392 CX (C: 392,00 - P: 7600,00) (VD)" at bounding box center [470, 345] width 335 height 17
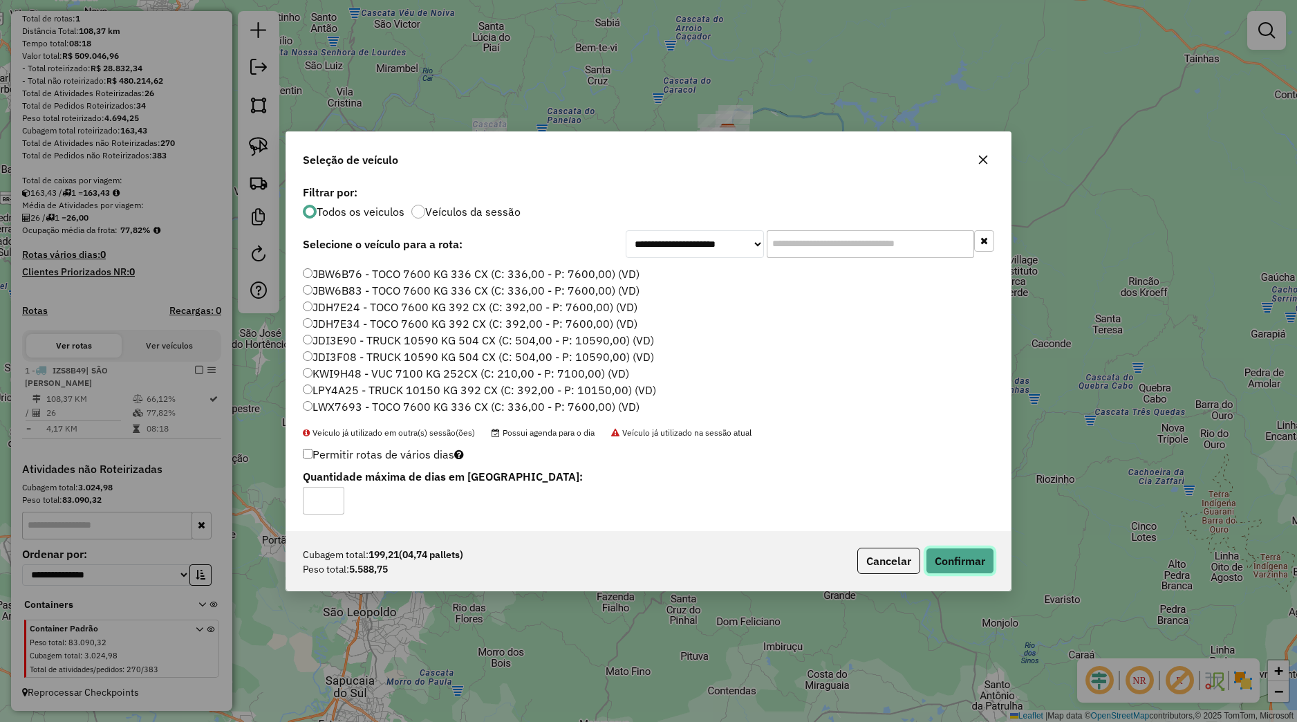
click at [986, 562] on button "Confirmar" at bounding box center [960, 561] width 68 height 26
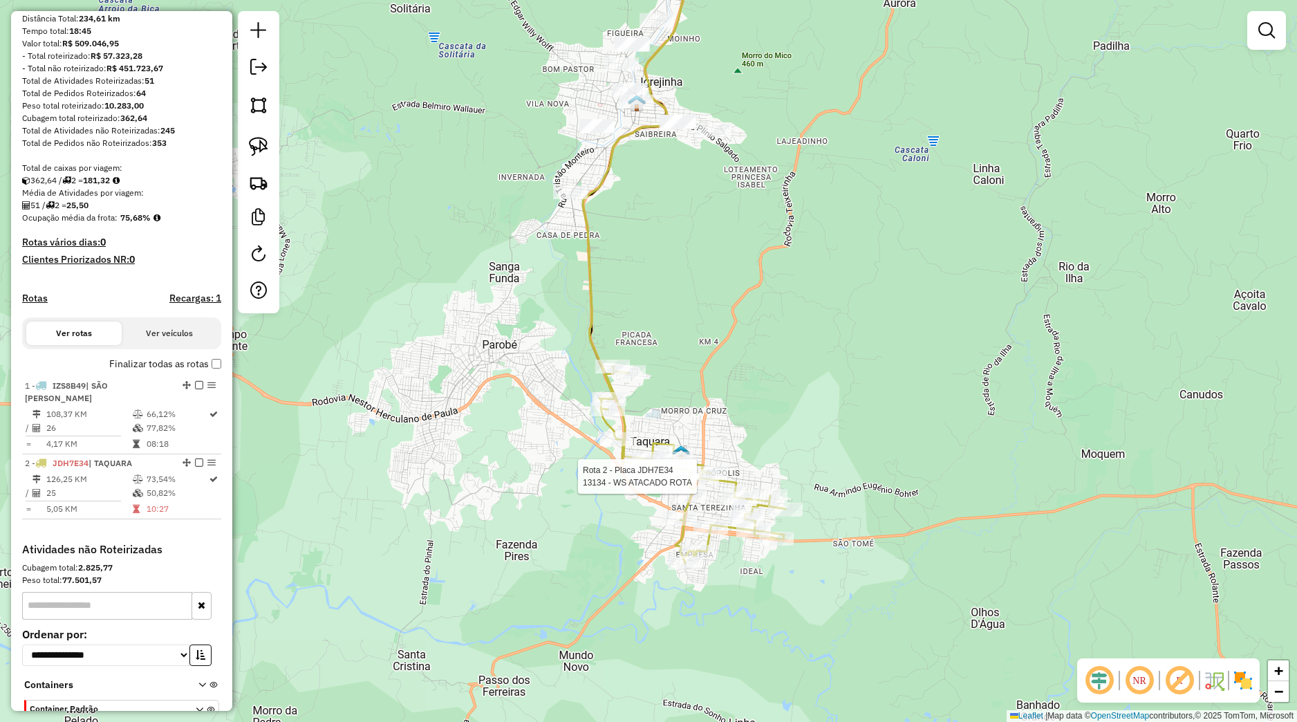
select select "*********"
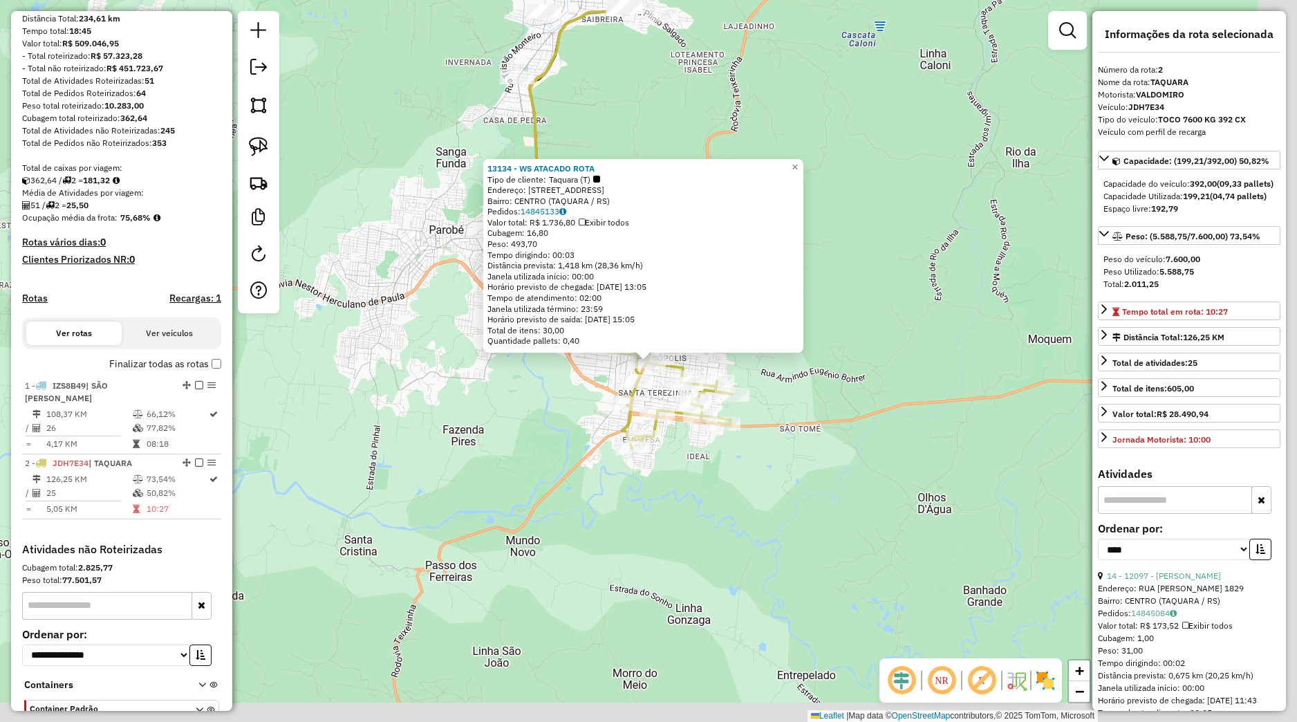
scroll to position [233, 0]
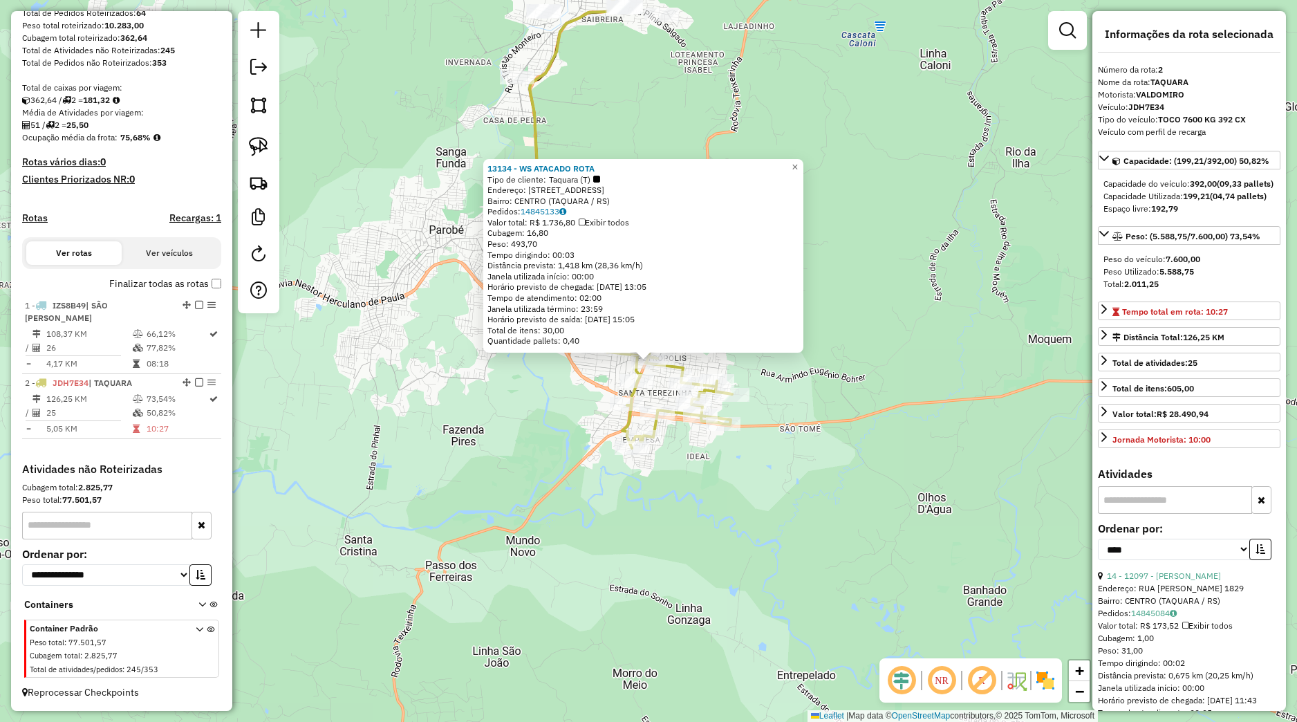
click at [558, 435] on div "13134 - WS ATACADO ROTA Tipo de cliente: Taquara (T) Endereço: Avenida Sebastia…" at bounding box center [648, 361] width 1297 height 722
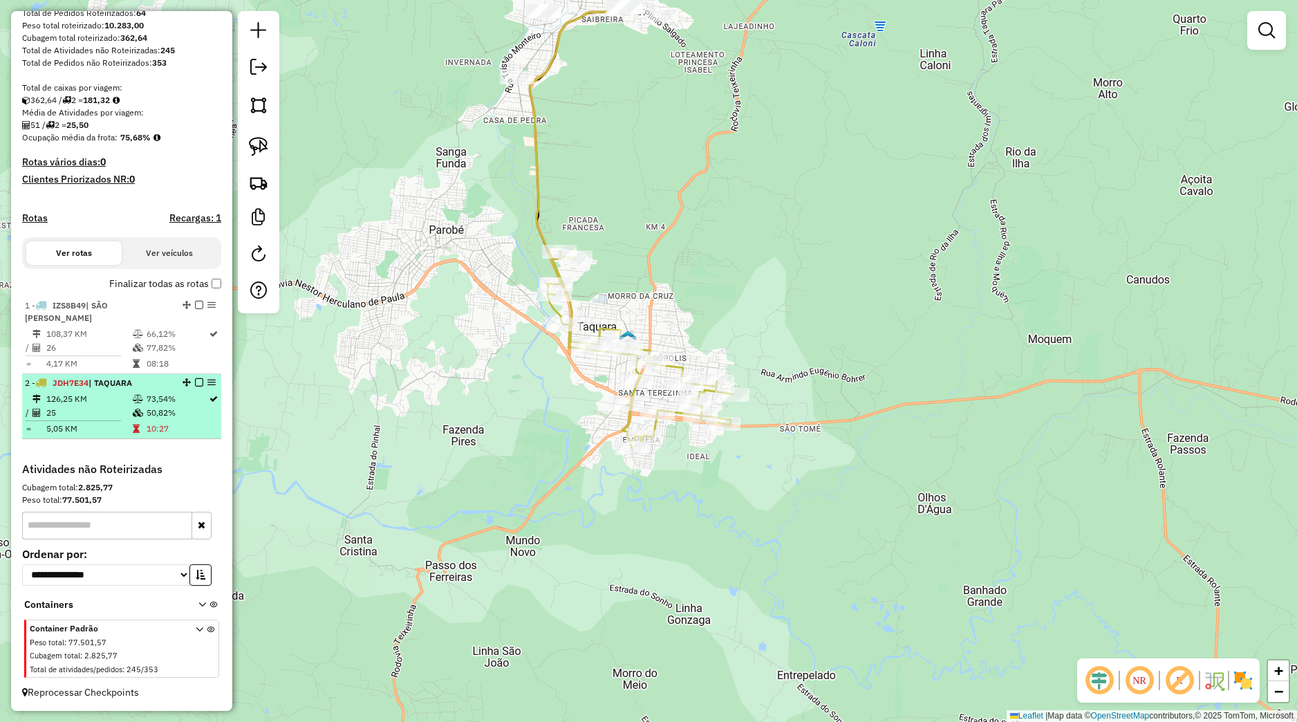
click at [181, 381] on div at bounding box center [194, 382] width 41 height 8
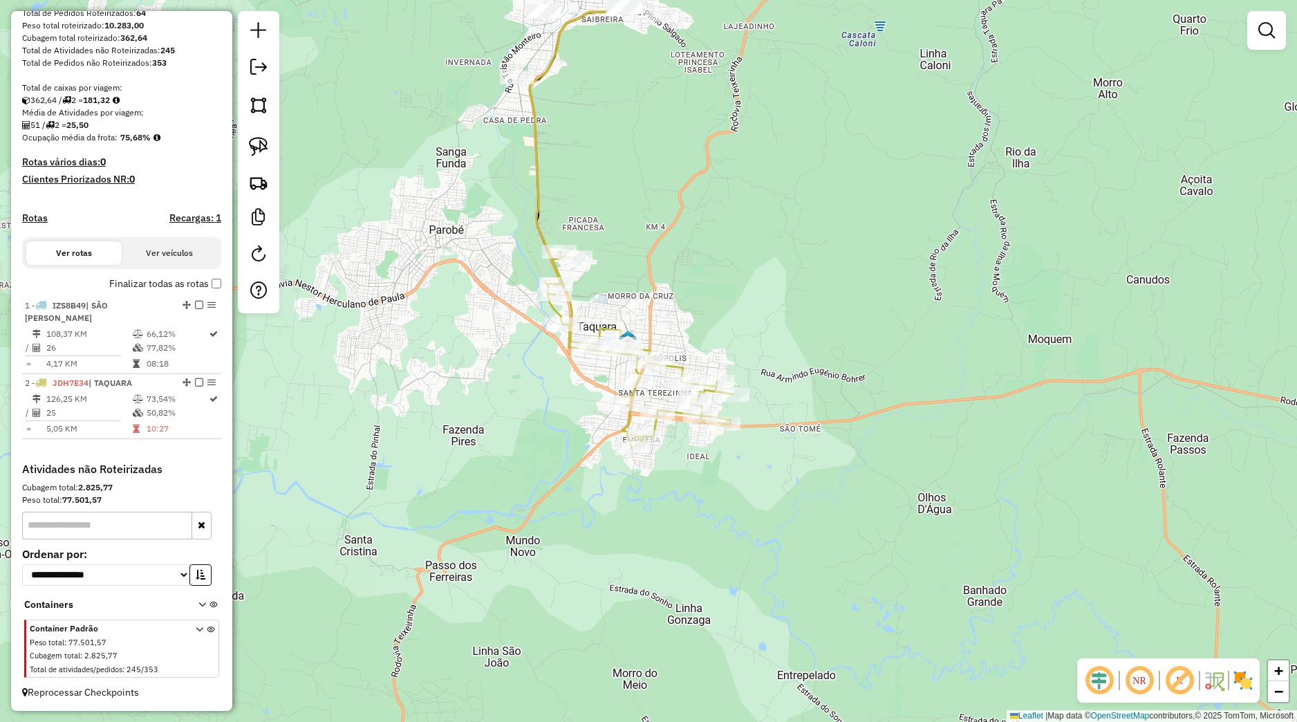
select select "*********"
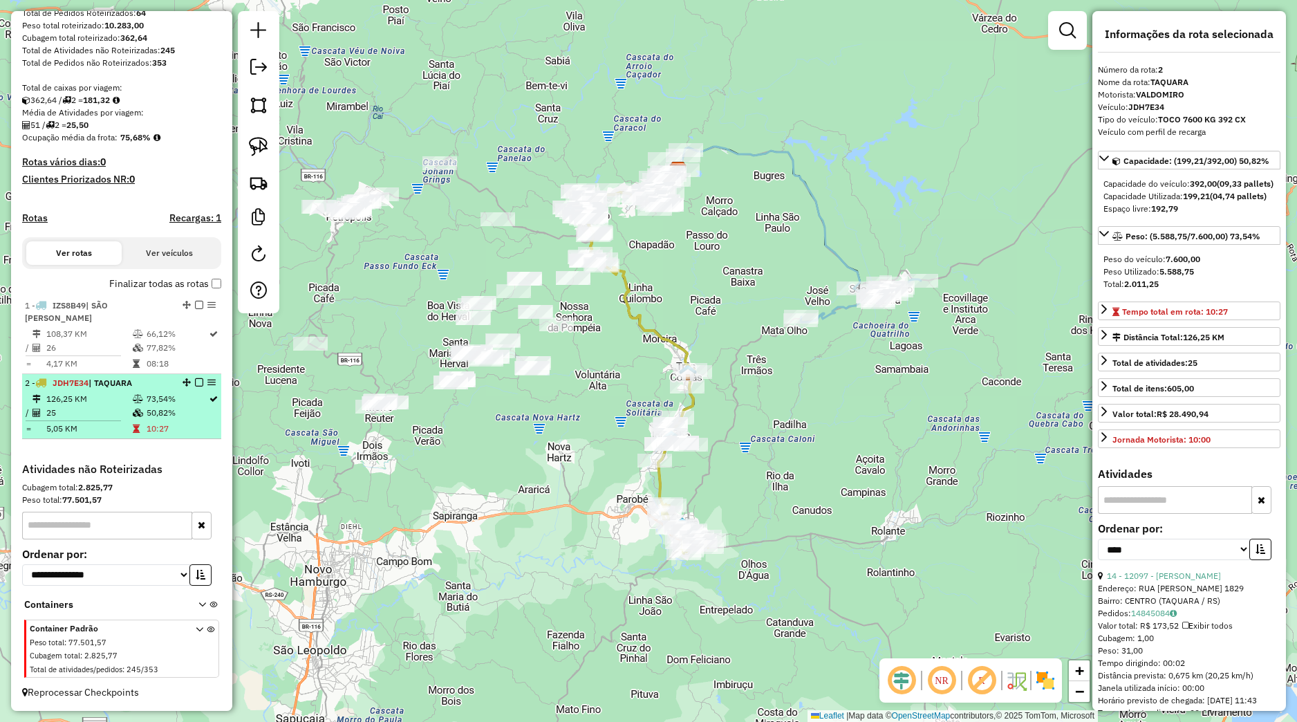
click at [195, 382] on em at bounding box center [199, 382] width 8 height 8
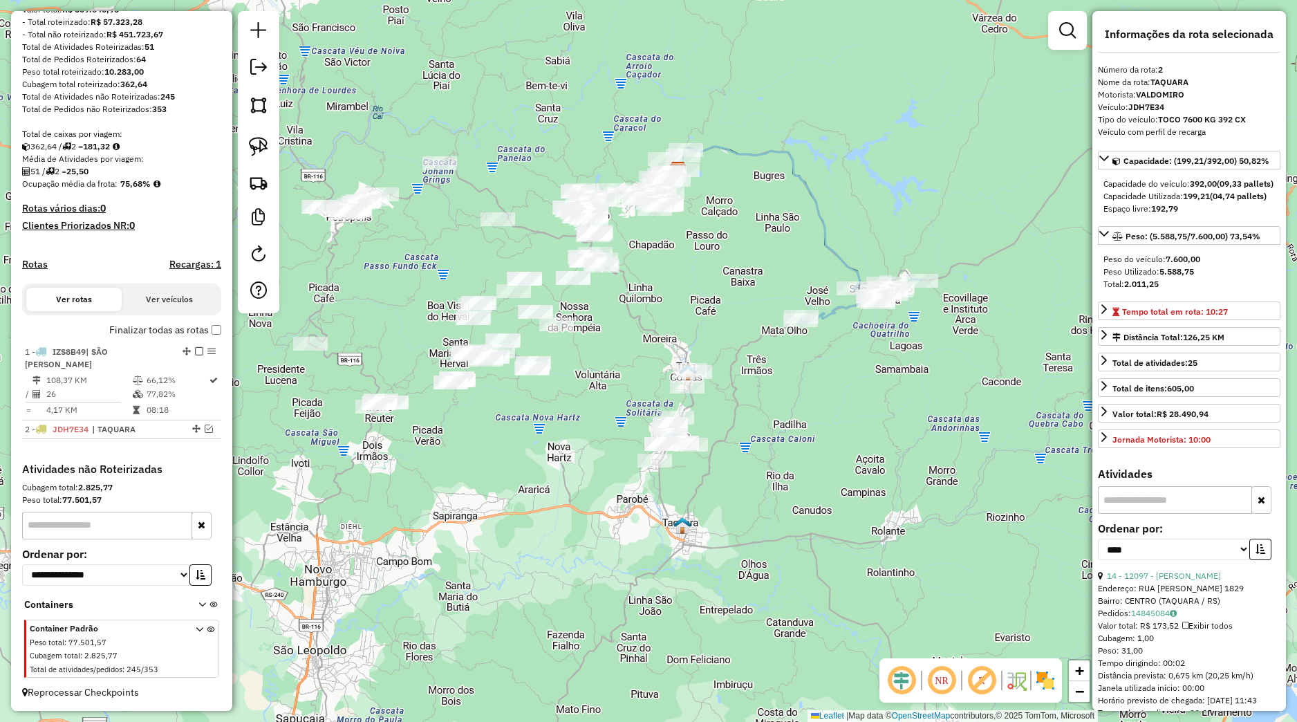
scroll to position [187, 0]
click at [257, 143] on img at bounding box center [258, 146] width 19 height 19
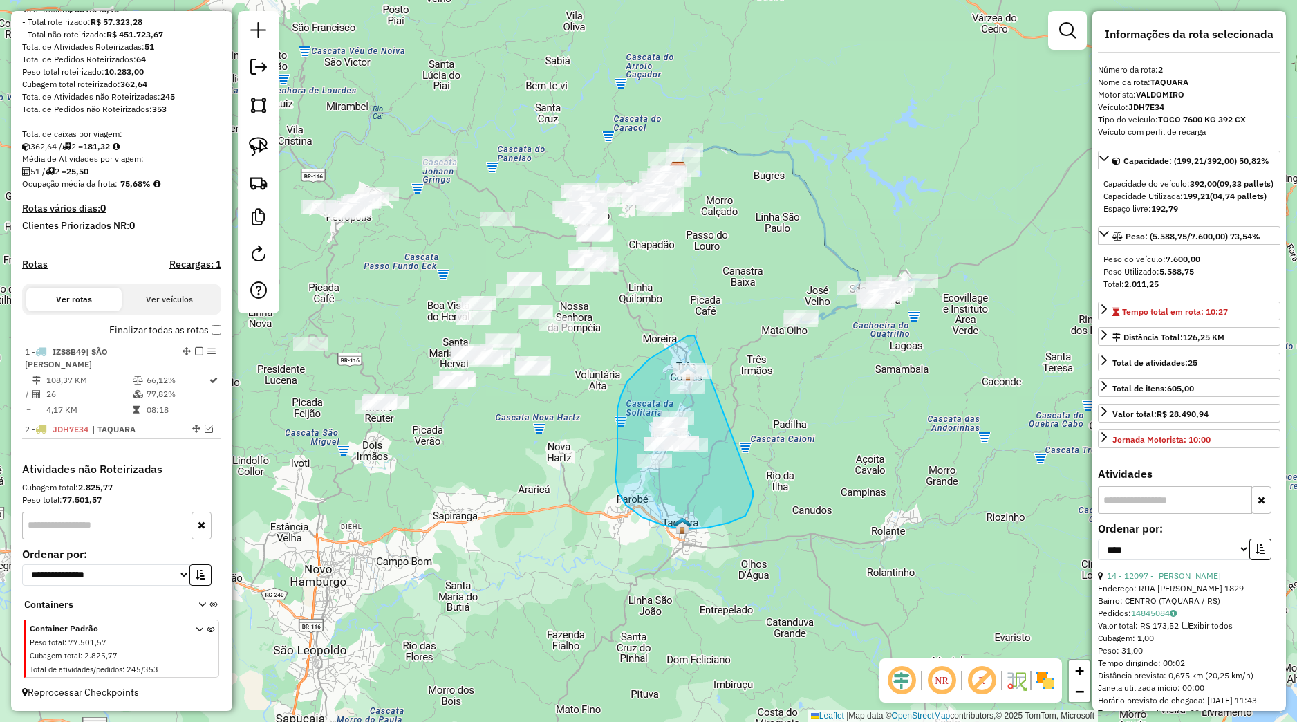
drag, startPoint x: 693, startPoint y: 335, endPoint x: 753, endPoint y: 488, distance: 163.6
click at [753, 488] on div "Janela de atendimento Grade de atendimento Capacidade Transportadoras Veículos …" at bounding box center [648, 361] width 1297 height 722
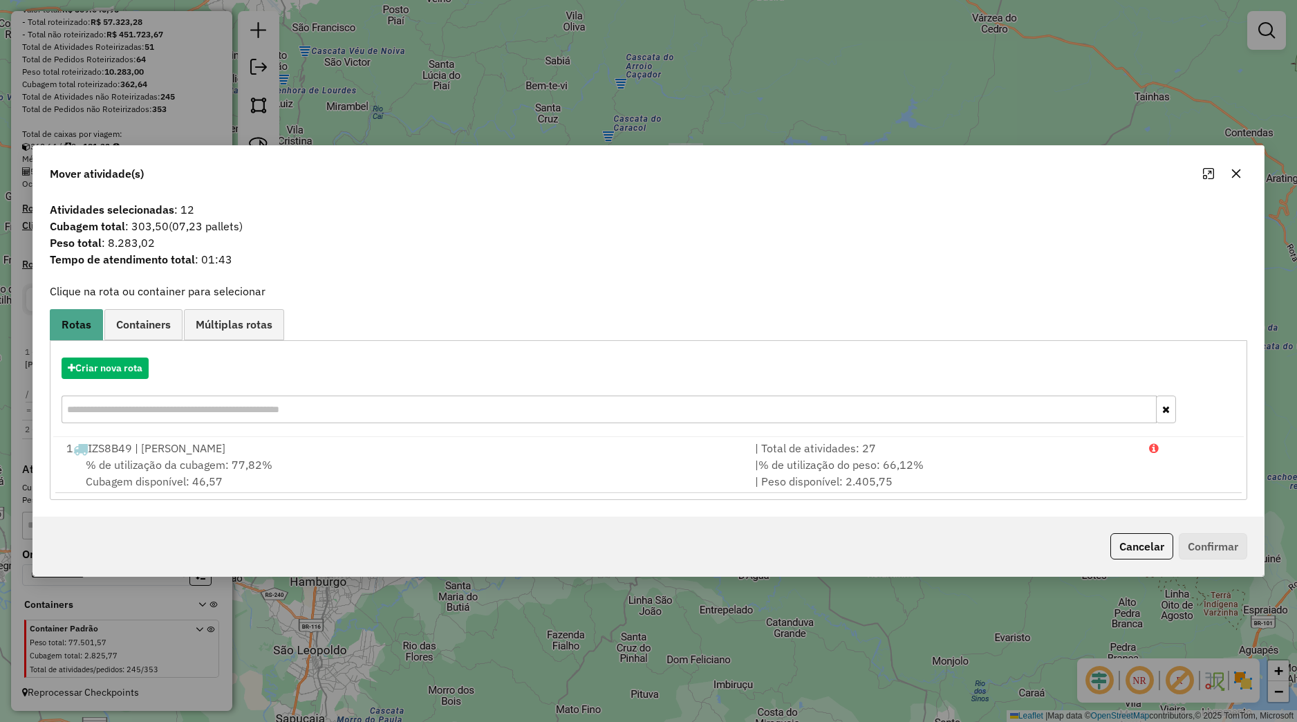
click at [1241, 174] on icon "button" at bounding box center [1236, 173] width 11 height 11
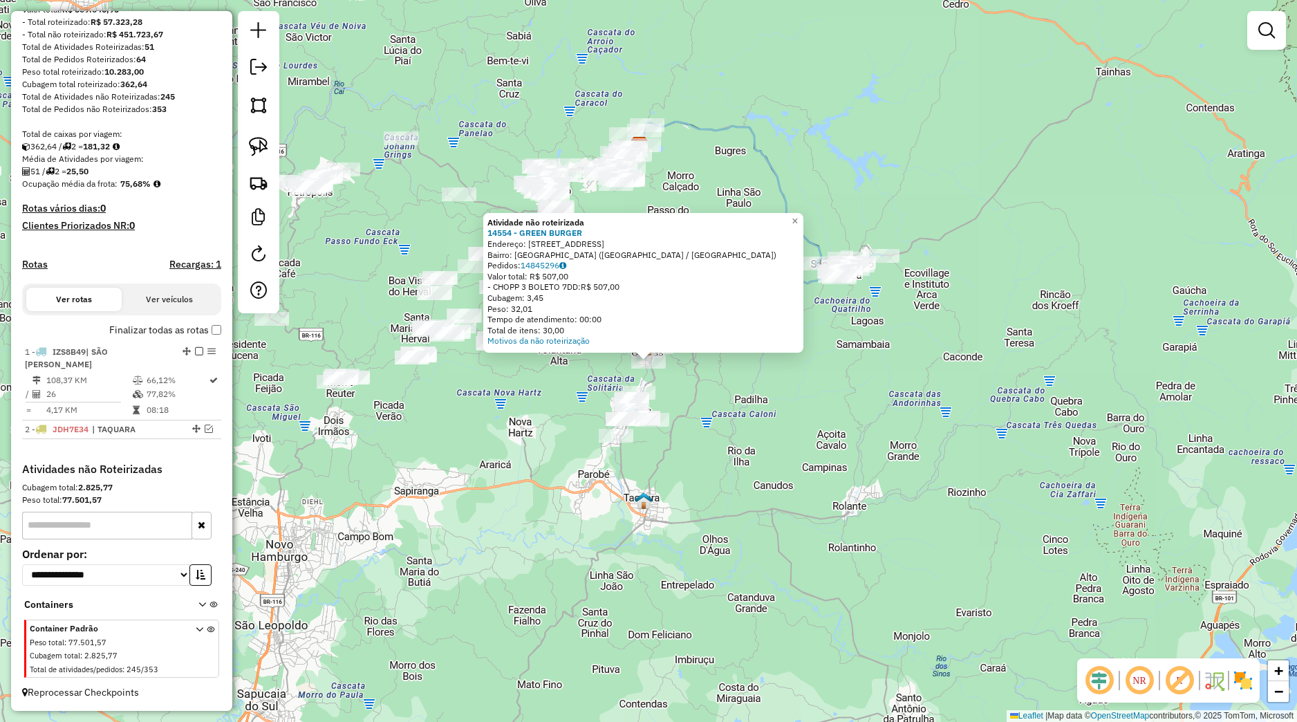
click at [689, 388] on div "Atividade não roteirizada 14554 - GREEN BURGER Endereço: Rua Farroupilha, 815 B…" at bounding box center [648, 361] width 1297 height 722
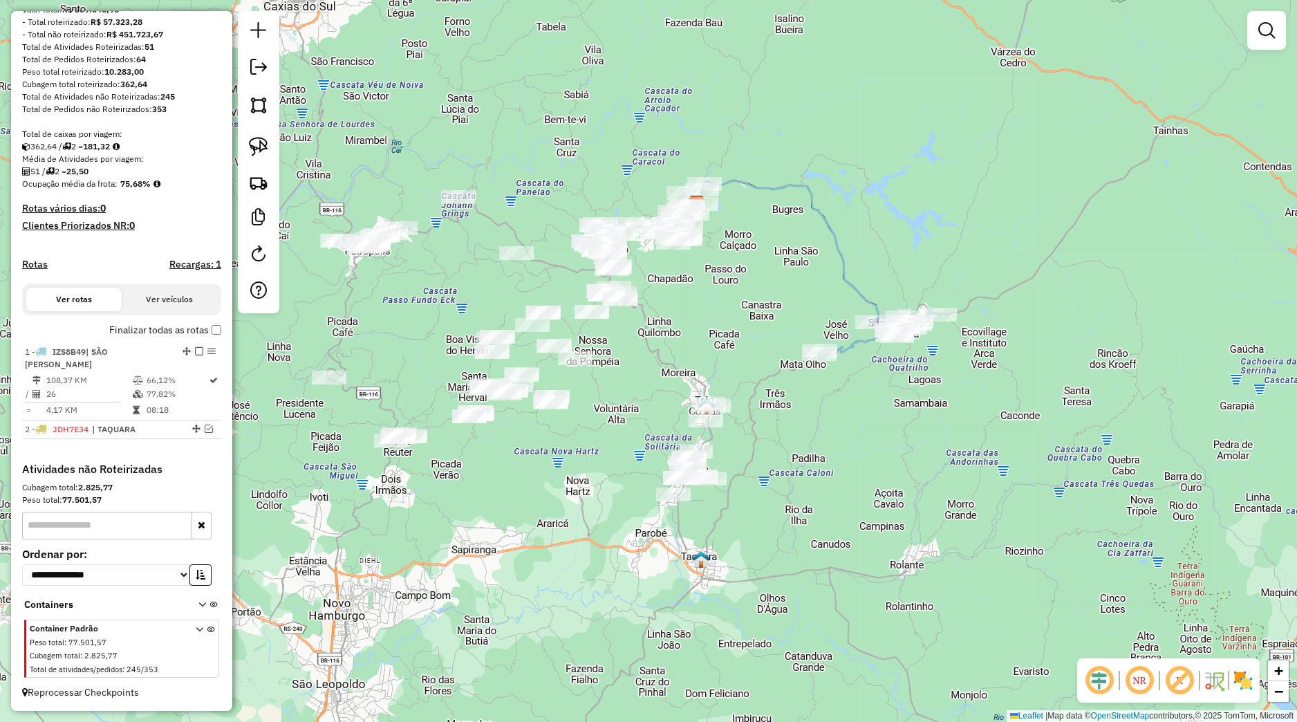
drag, startPoint x: 754, startPoint y: 453, endPoint x: 772, endPoint y: 457, distance: 18.5
click at [788, 471] on div "Janela de atendimento Grade de atendimento Capacidade Transportadoras Veículos …" at bounding box center [648, 361] width 1297 height 722
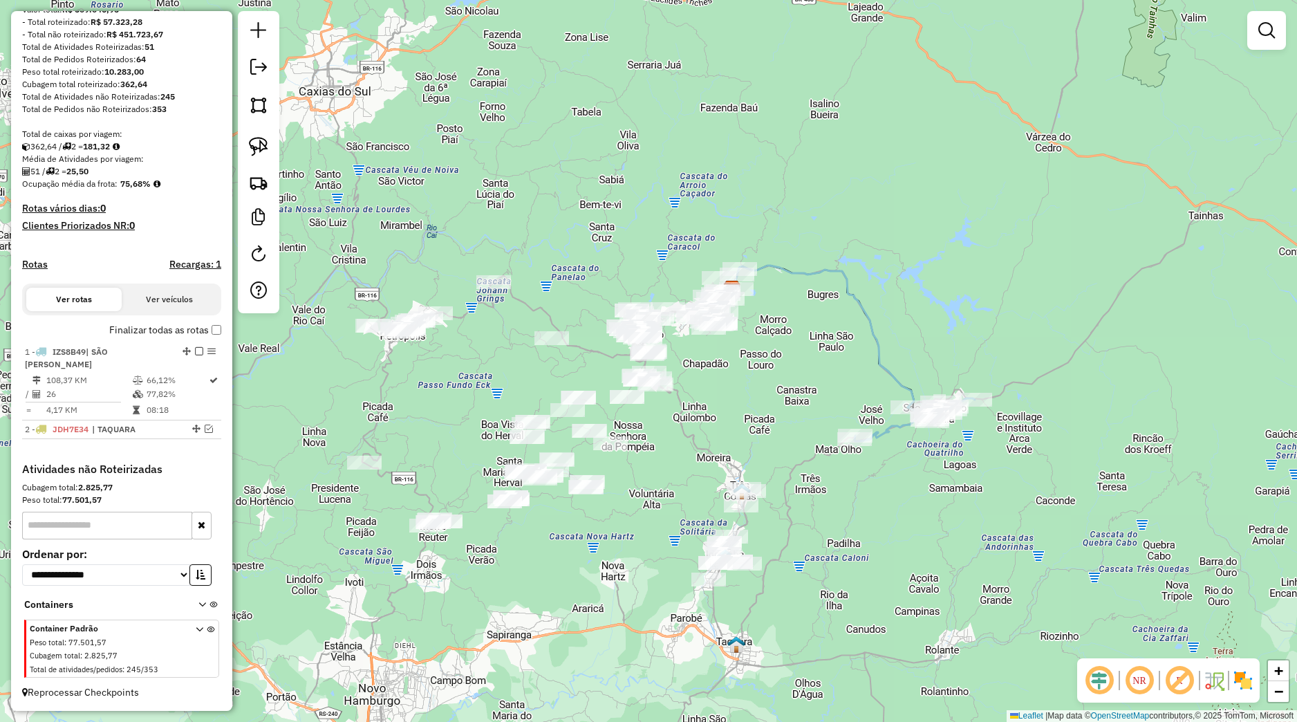
drag, startPoint x: 710, startPoint y: 404, endPoint x: 683, endPoint y: 397, distance: 27.8
click at [705, 436] on div "Janela de atendimento Grade de atendimento Capacidade Transportadoras Veículos …" at bounding box center [648, 361] width 1297 height 722
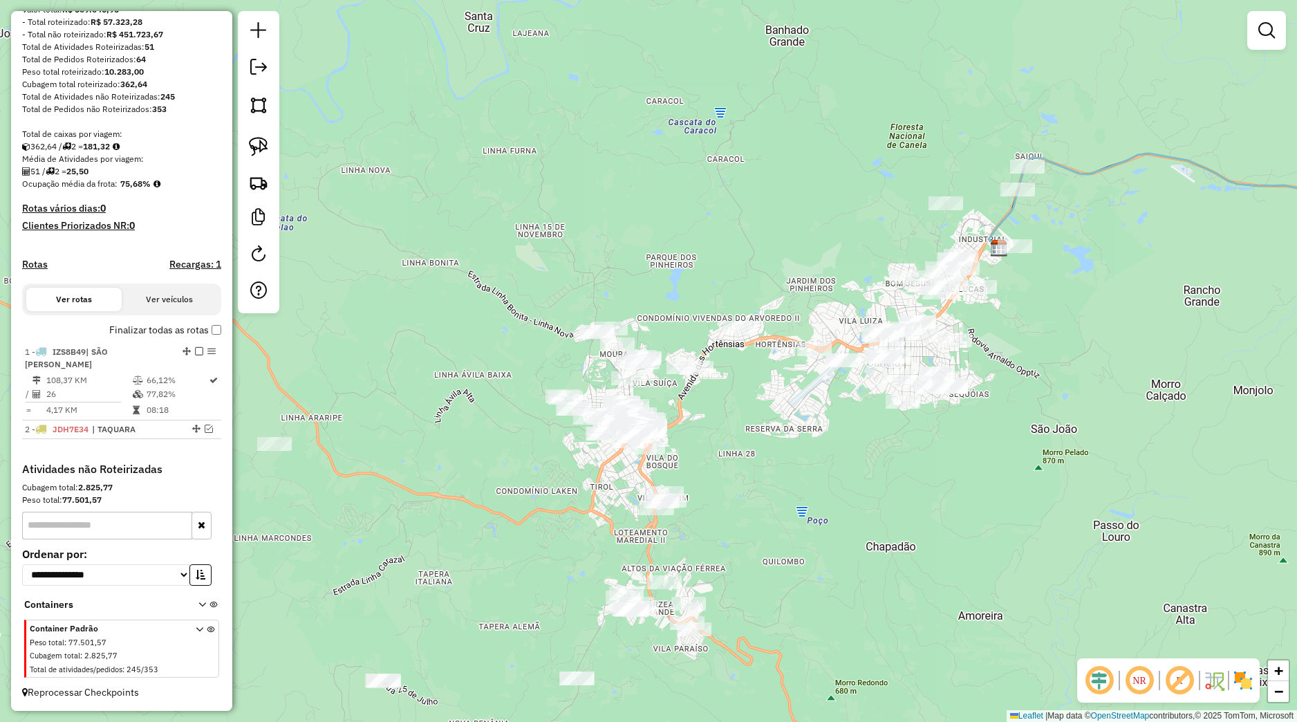
drag, startPoint x: 820, startPoint y: 439, endPoint x: 659, endPoint y: 409, distance: 163.9
click at [735, 456] on div "Janela de atendimento Grade de atendimento Capacidade Transportadoras Veículos …" at bounding box center [648, 361] width 1297 height 722
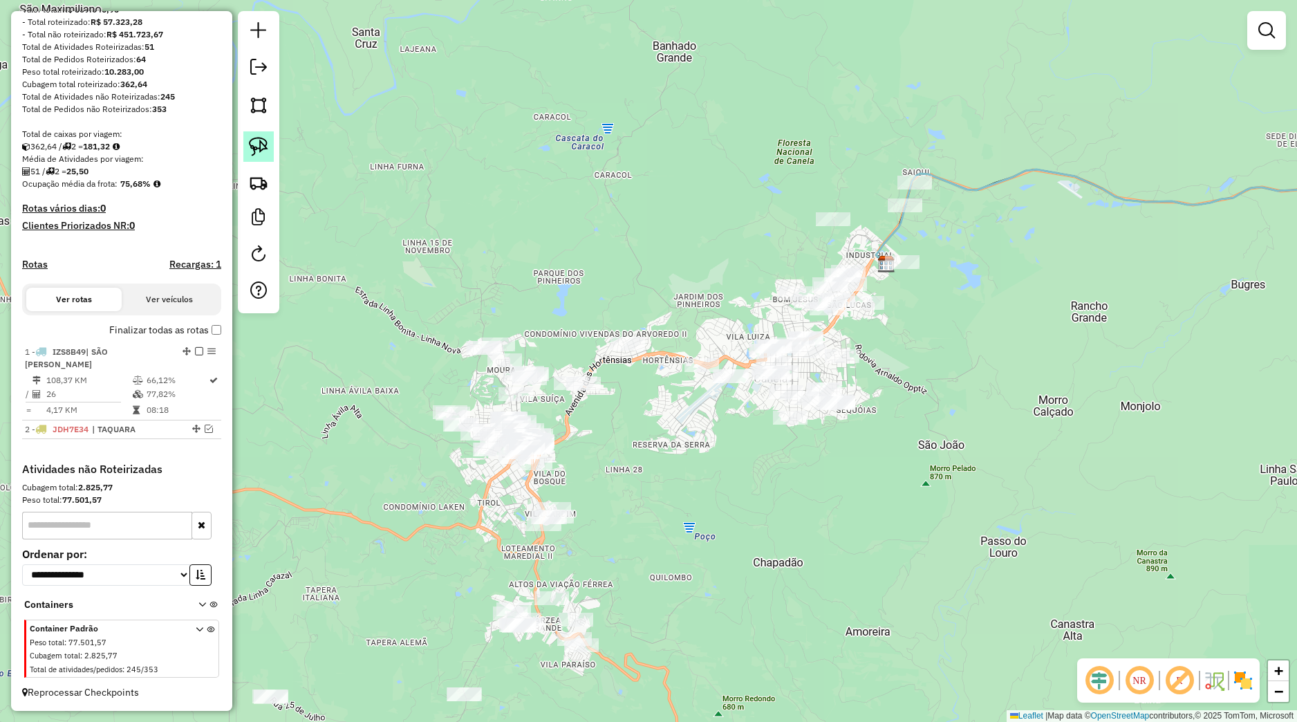
click at [270, 138] on link at bounding box center [258, 146] width 30 height 30
click at [649, 476] on div "Janela de atendimento Grade de atendimento Capacidade Transportadoras Veículos …" at bounding box center [648, 361] width 1297 height 722
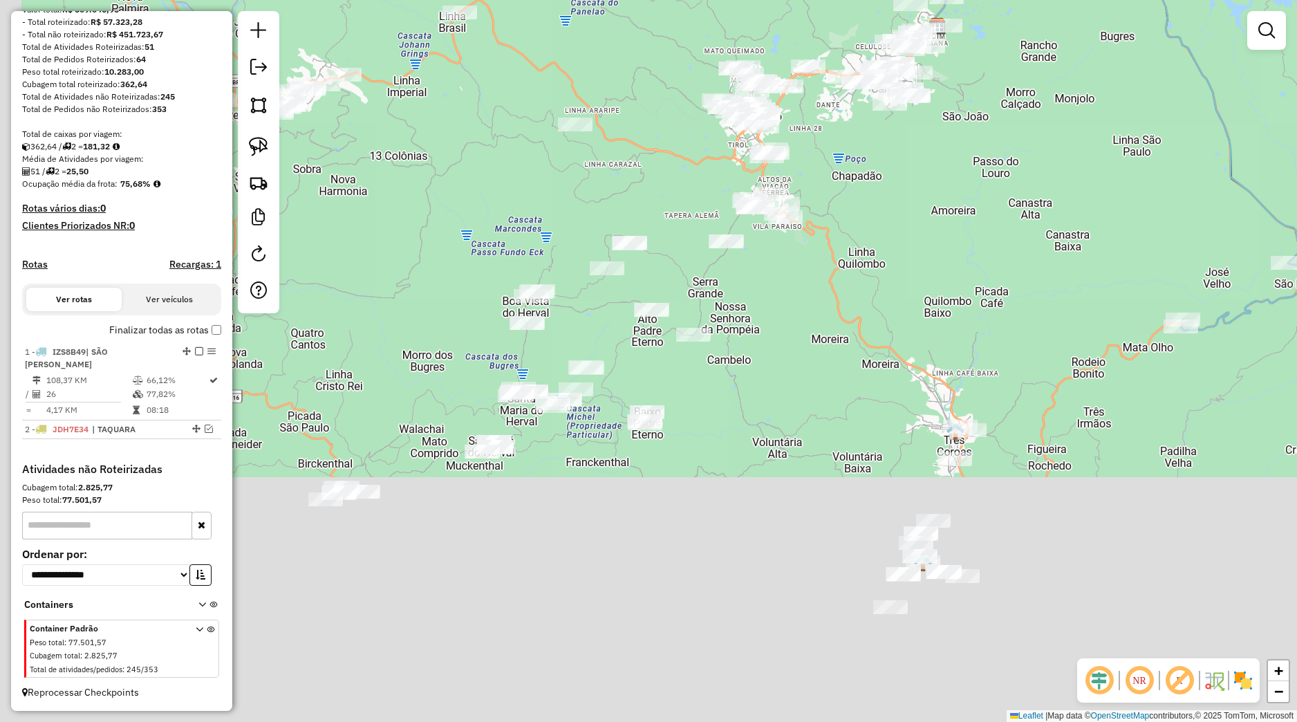
drag, startPoint x: 742, startPoint y: 474, endPoint x: 902, endPoint y: 223, distance: 297.6
click at [902, 223] on div "Janela de atendimento Grade de atendimento Capacidade Transportadoras Veículos …" at bounding box center [648, 361] width 1297 height 722
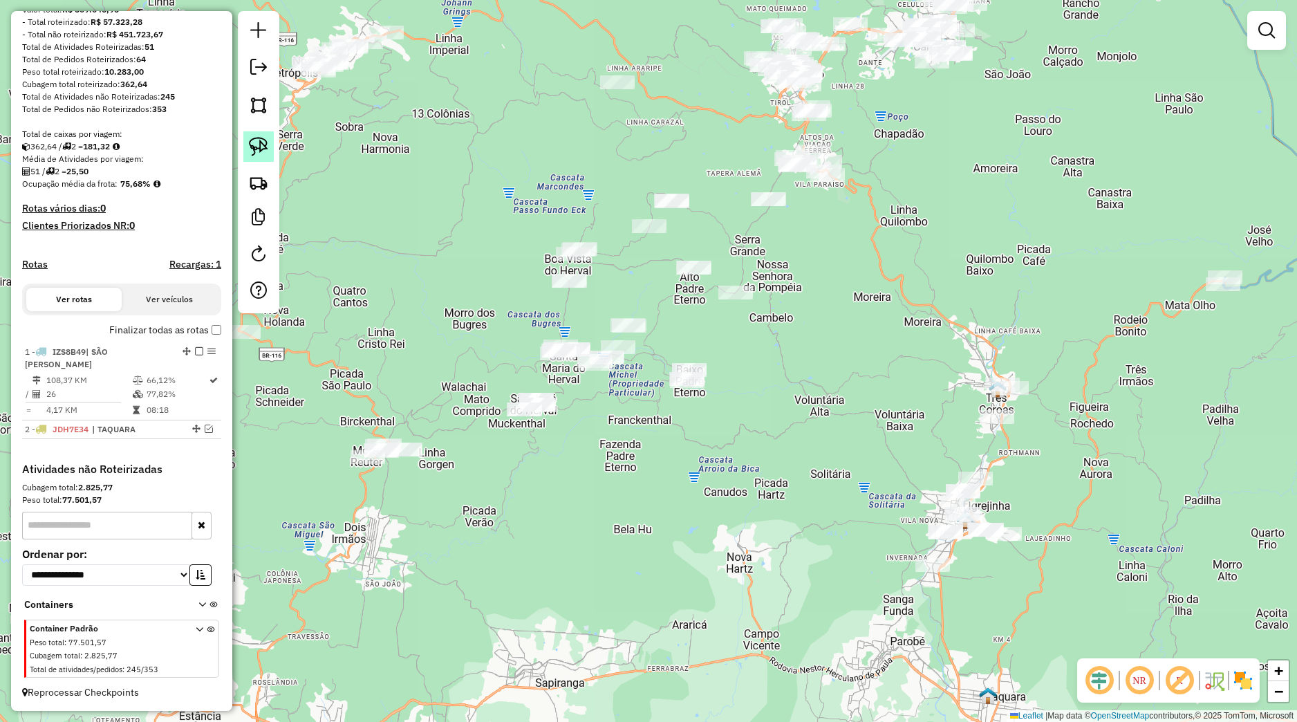
click at [266, 147] on img at bounding box center [258, 146] width 19 height 19
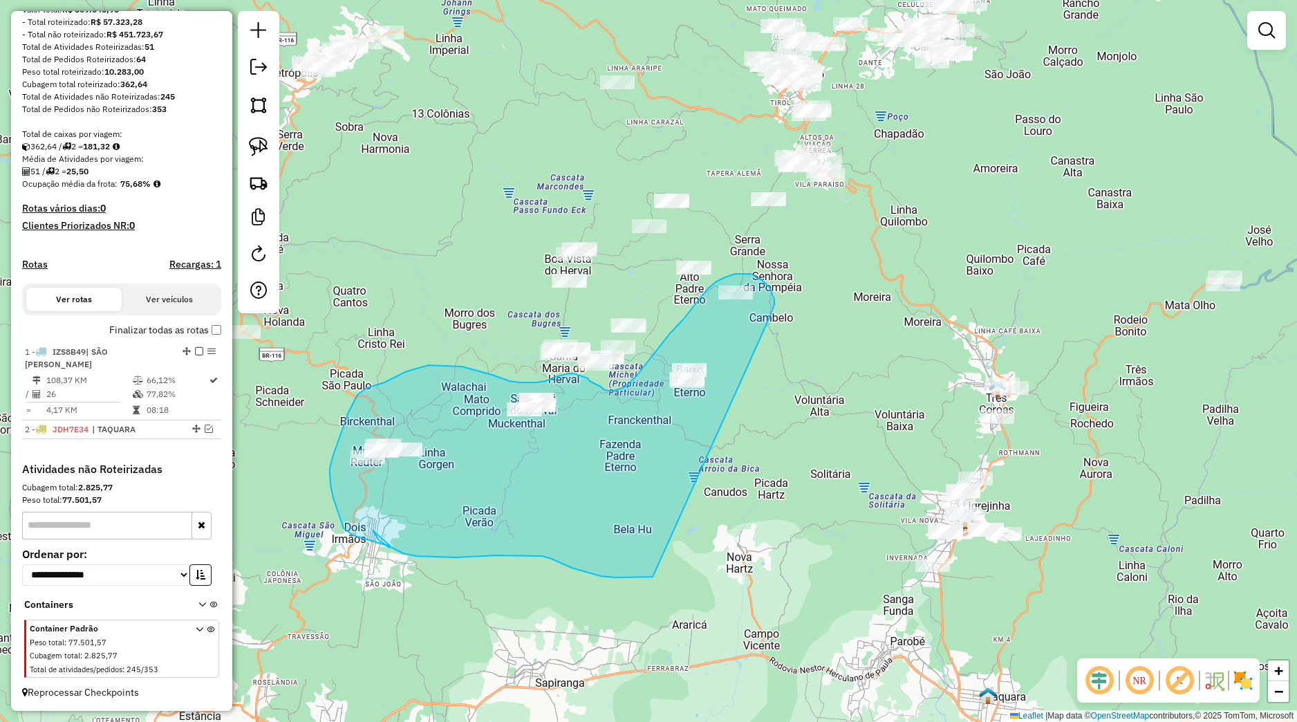
drag, startPoint x: 774, startPoint y: 306, endPoint x: 654, endPoint y: 577, distance: 296.0
click at [654, 577] on div "Janela de atendimento Grade de atendimento Capacidade Transportadoras Veículos …" at bounding box center [648, 361] width 1297 height 722
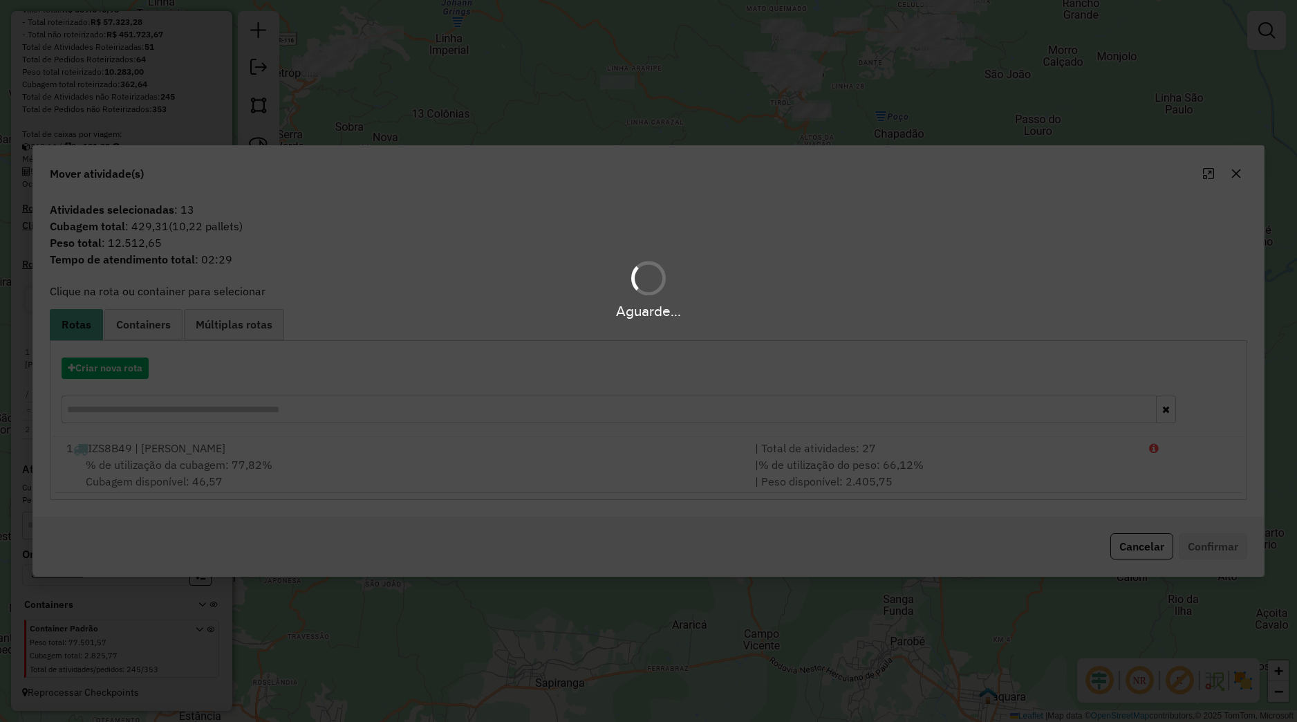
click at [144, 369] on hb-app "Aguarde... Pop-up bloqueado! Seu navegador bloqueou automáticamente a abertura …" at bounding box center [648, 361] width 1297 height 722
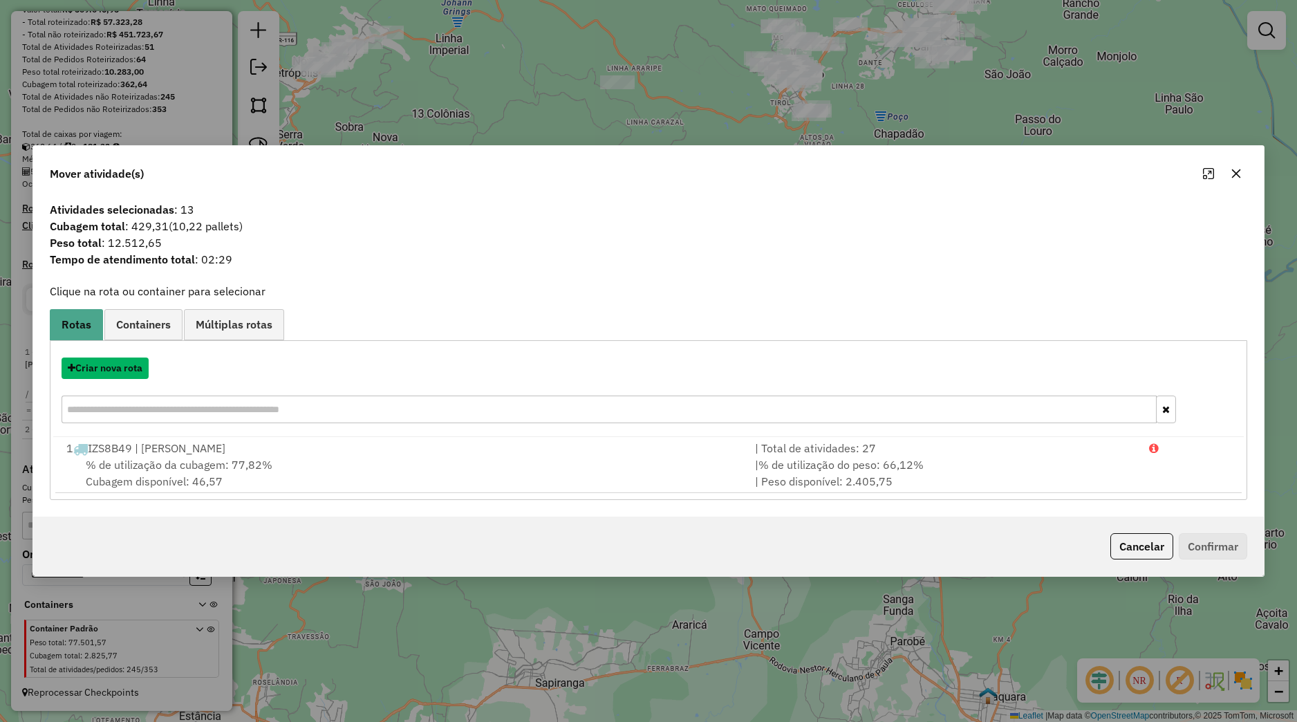
click at [144, 369] on button "Criar nova rota" at bounding box center [105, 368] width 87 height 21
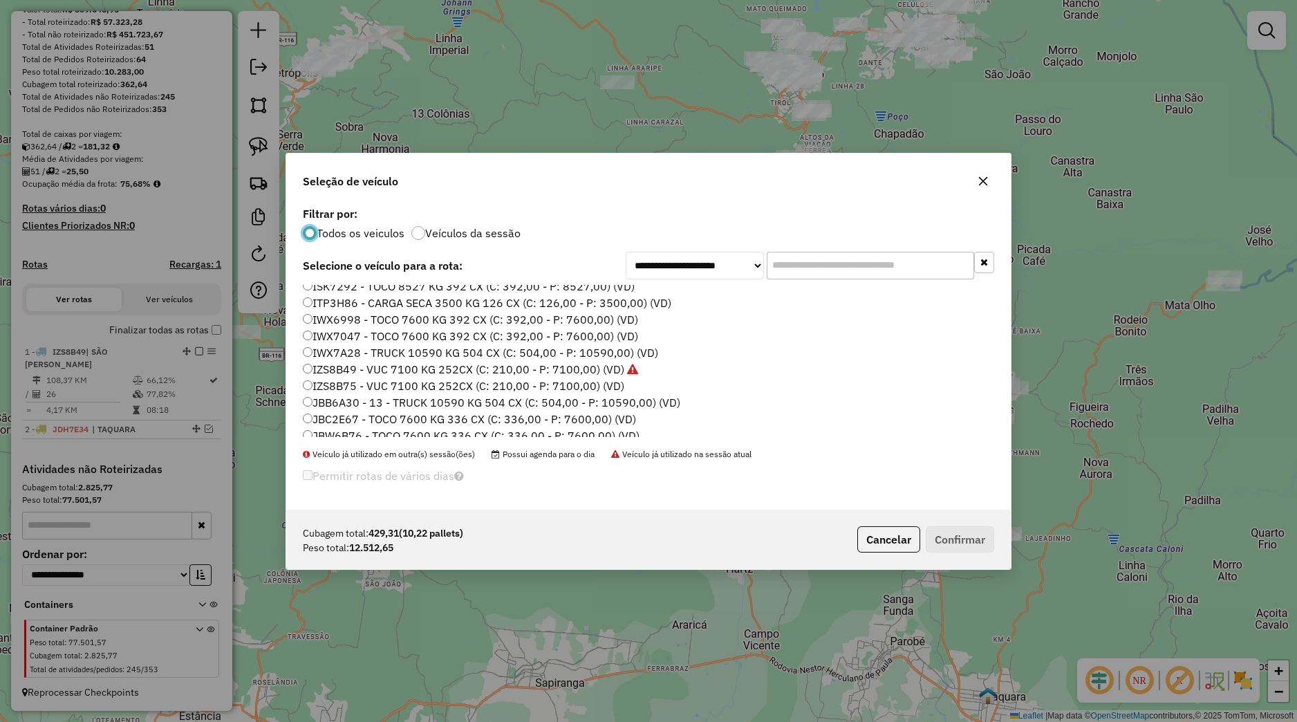
scroll to position [176, 0]
click at [359, 434] on label "JBW6B76 - TOCO 7600 KG 336 CX (C: 336,00 - P: 7600,00) (VD)" at bounding box center [471, 432] width 337 height 17
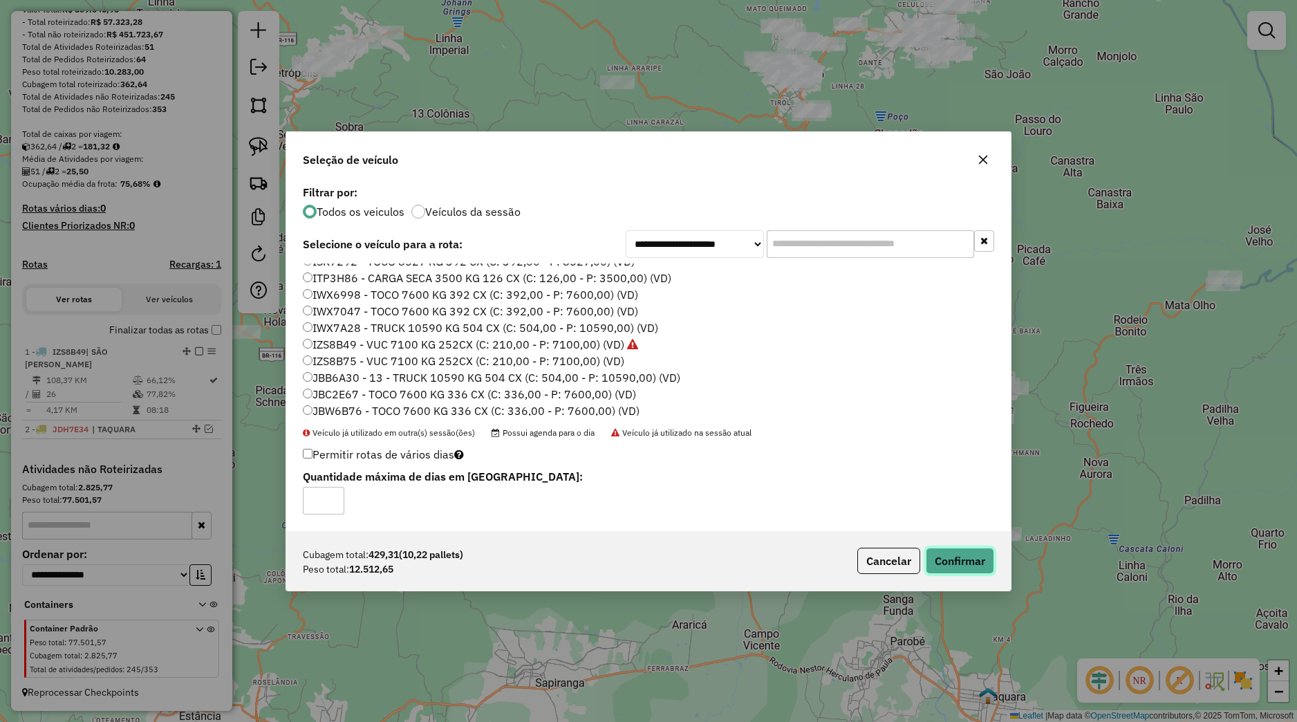
click at [934, 557] on button "Confirmar" at bounding box center [960, 561] width 68 height 26
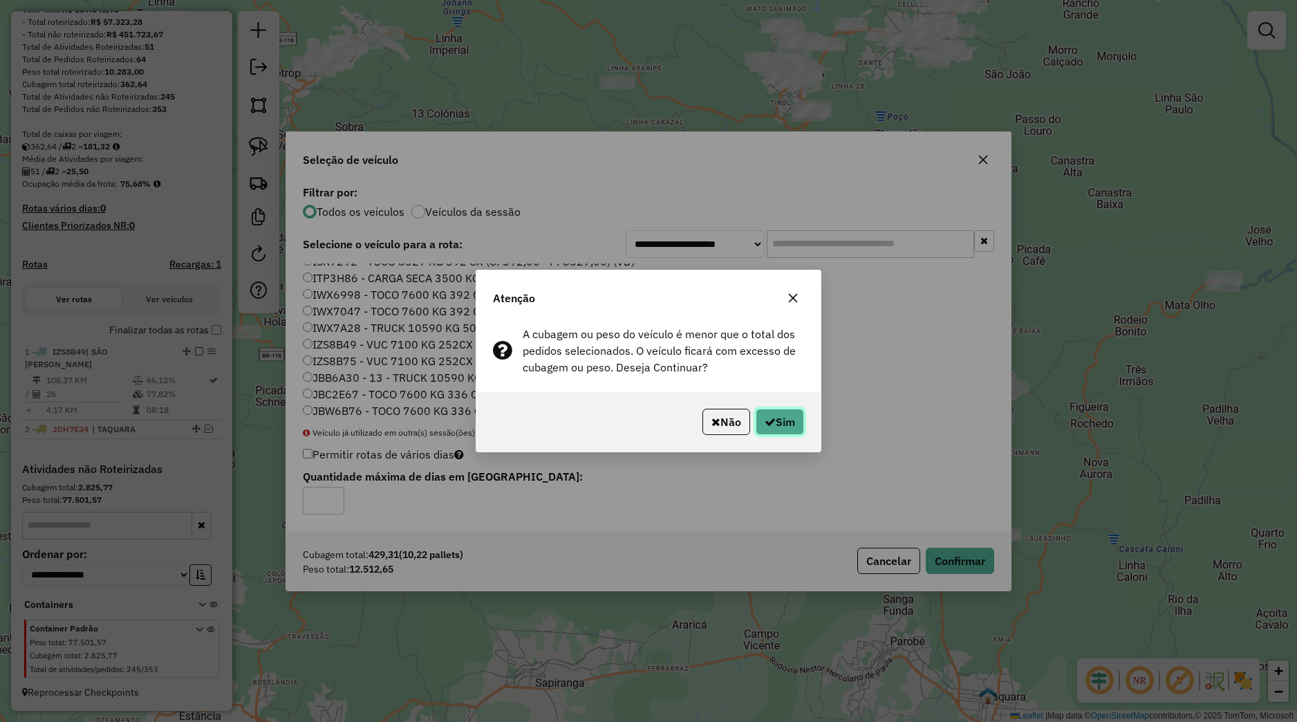
click at [784, 418] on button "Sim" at bounding box center [780, 422] width 48 height 26
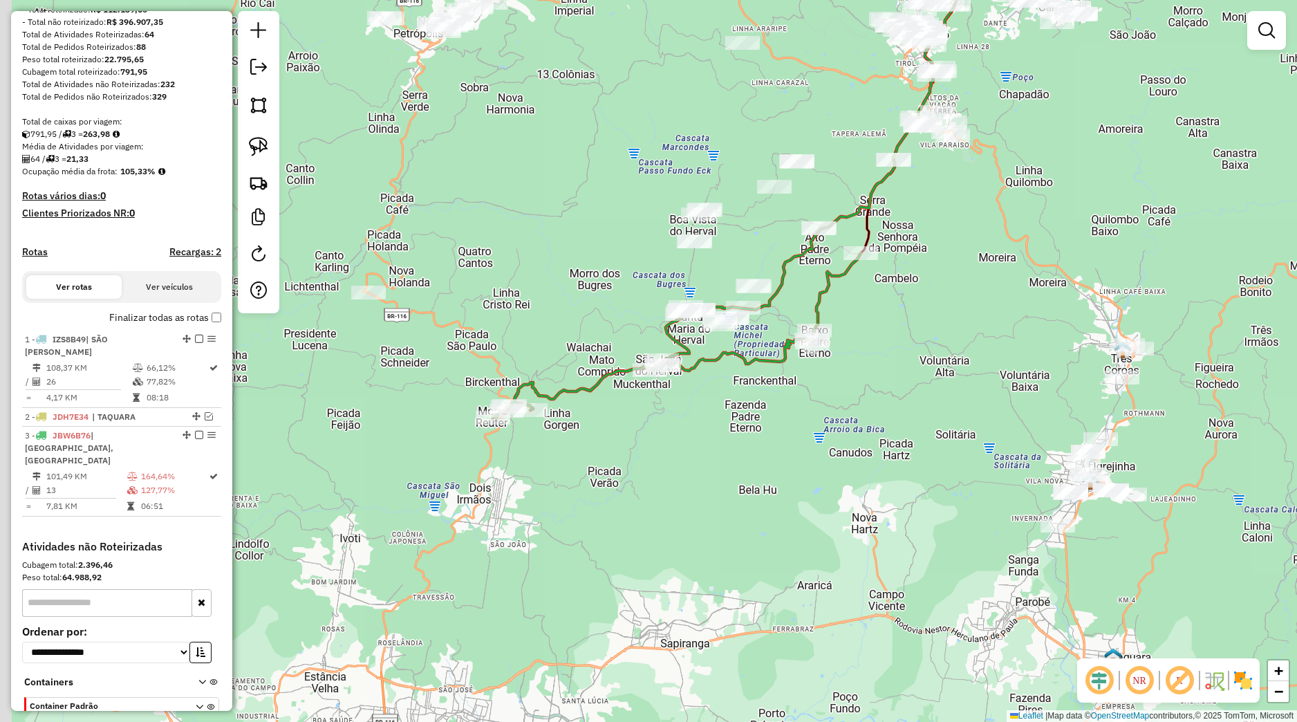
drag, startPoint x: 508, startPoint y: 331, endPoint x: 549, endPoint y: 317, distance: 42.9
click at [549, 317] on div "Janela de atendimento Grade de atendimento Capacidade Transportadoras Veículos …" at bounding box center [648, 361] width 1297 height 722
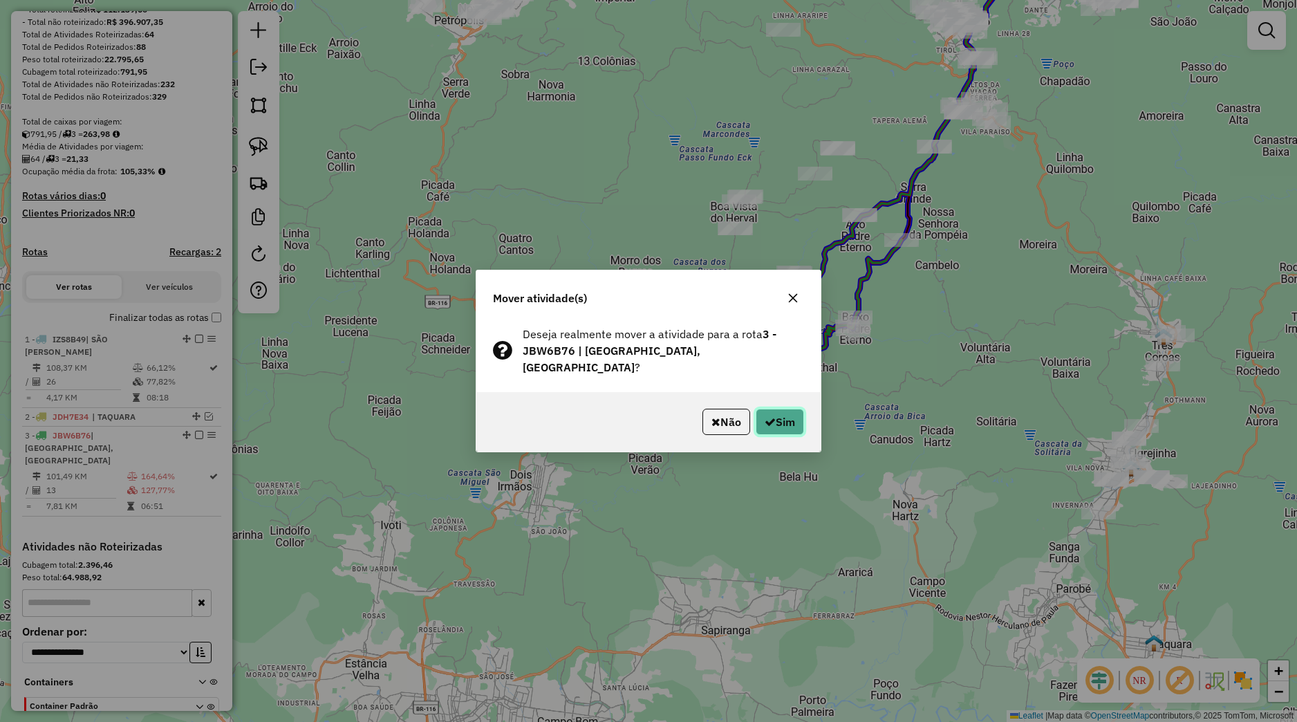
click at [766, 431] on button "Sim" at bounding box center [780, 422] width 48 height 26
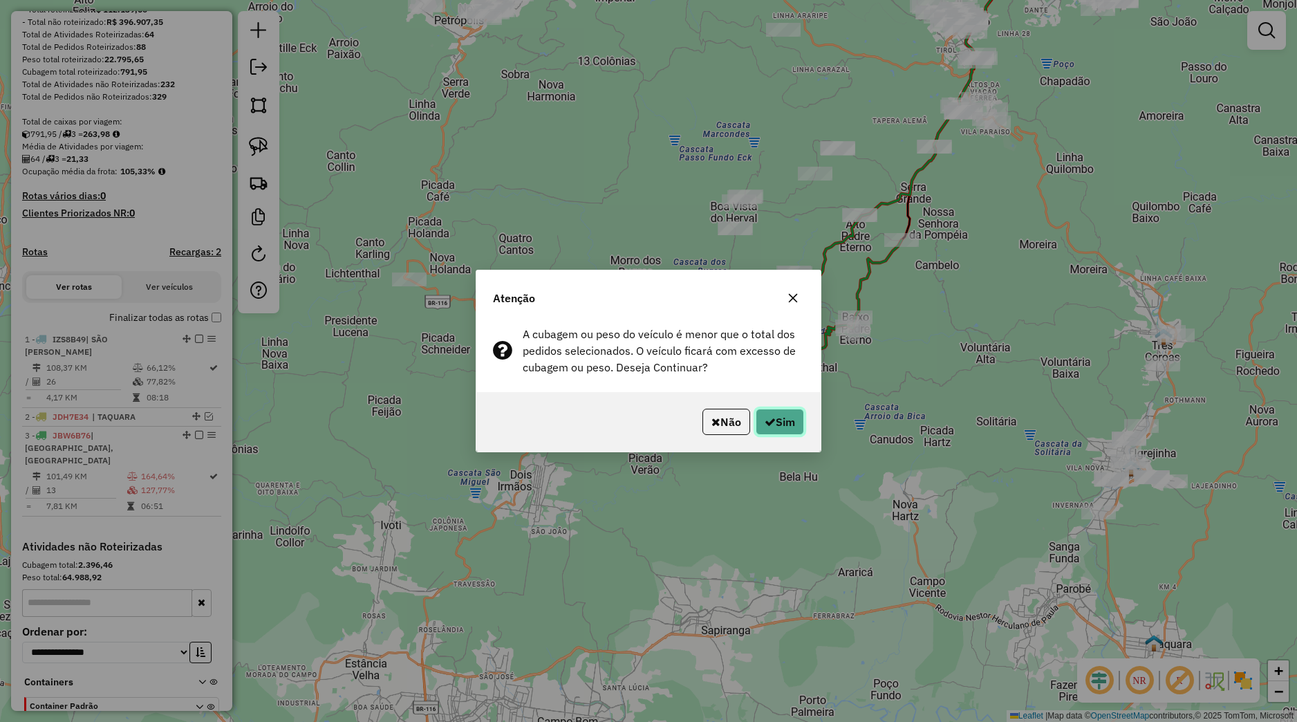
click at [768, 430] on button "Sim" at bounding box center [780, 422] width 48 height 26
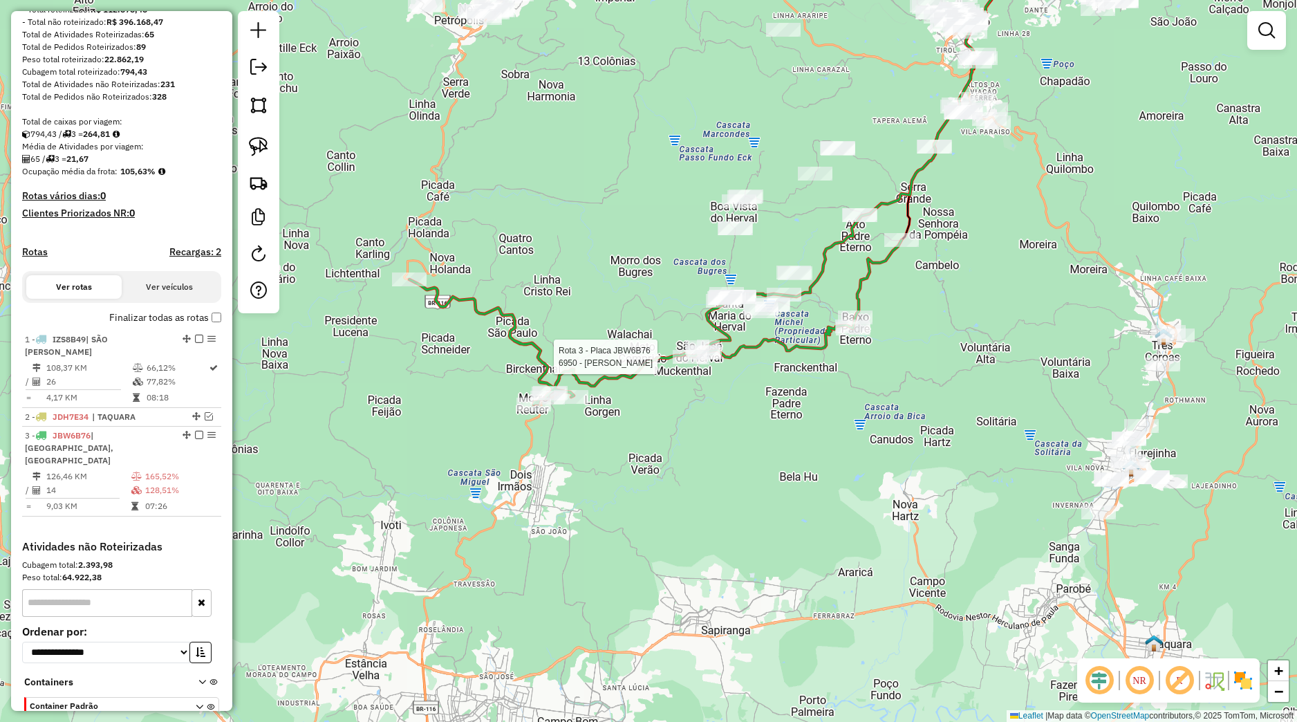
select select "*********"
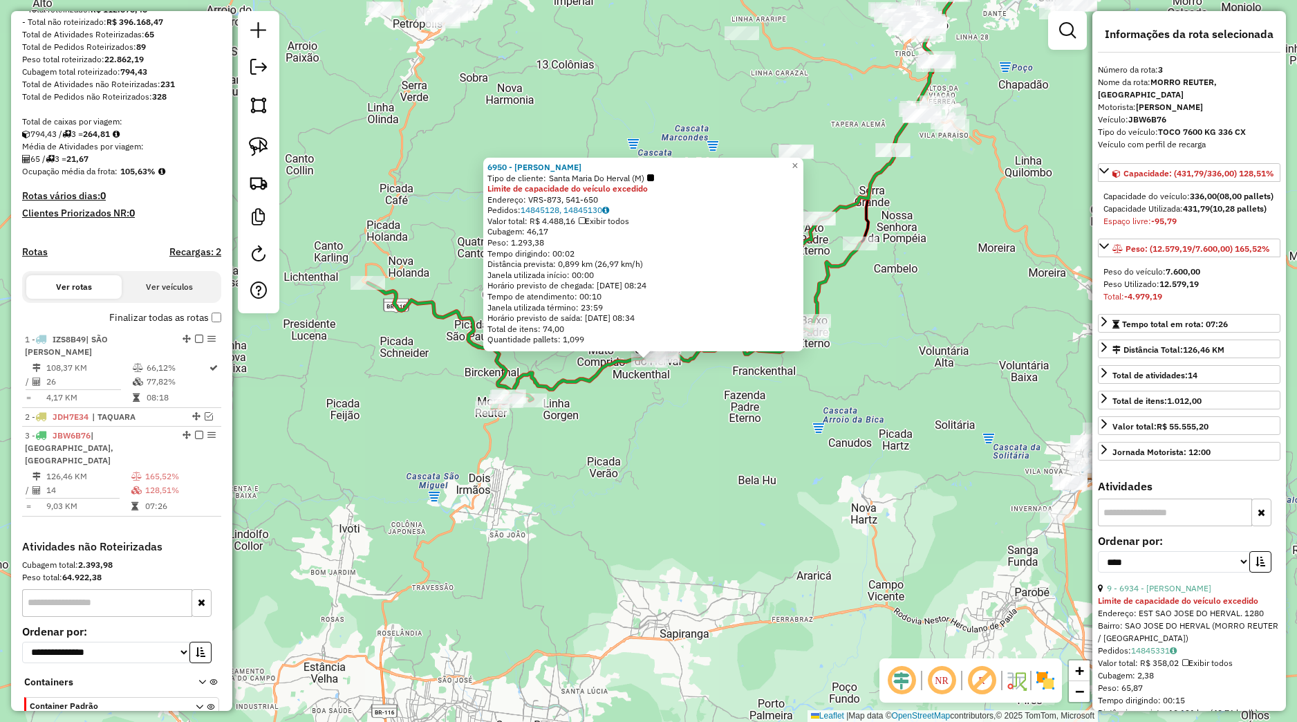
scroll to position [276, 0]
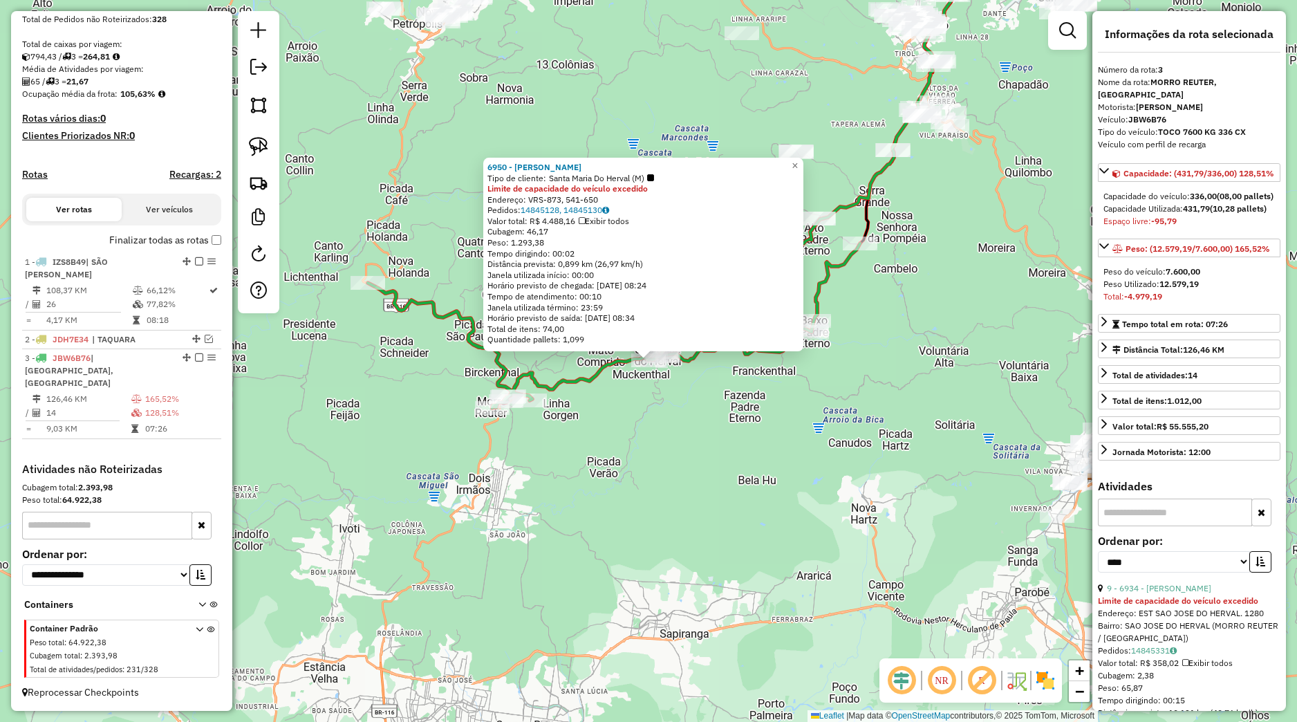
click at [701, 402] on div "6950 - GERSON LUIS STEFFEN Tipo de cliente: Santa Maria Do Herval (M) Limite de…" at bounding box center [648, 361] width 1297 height 722
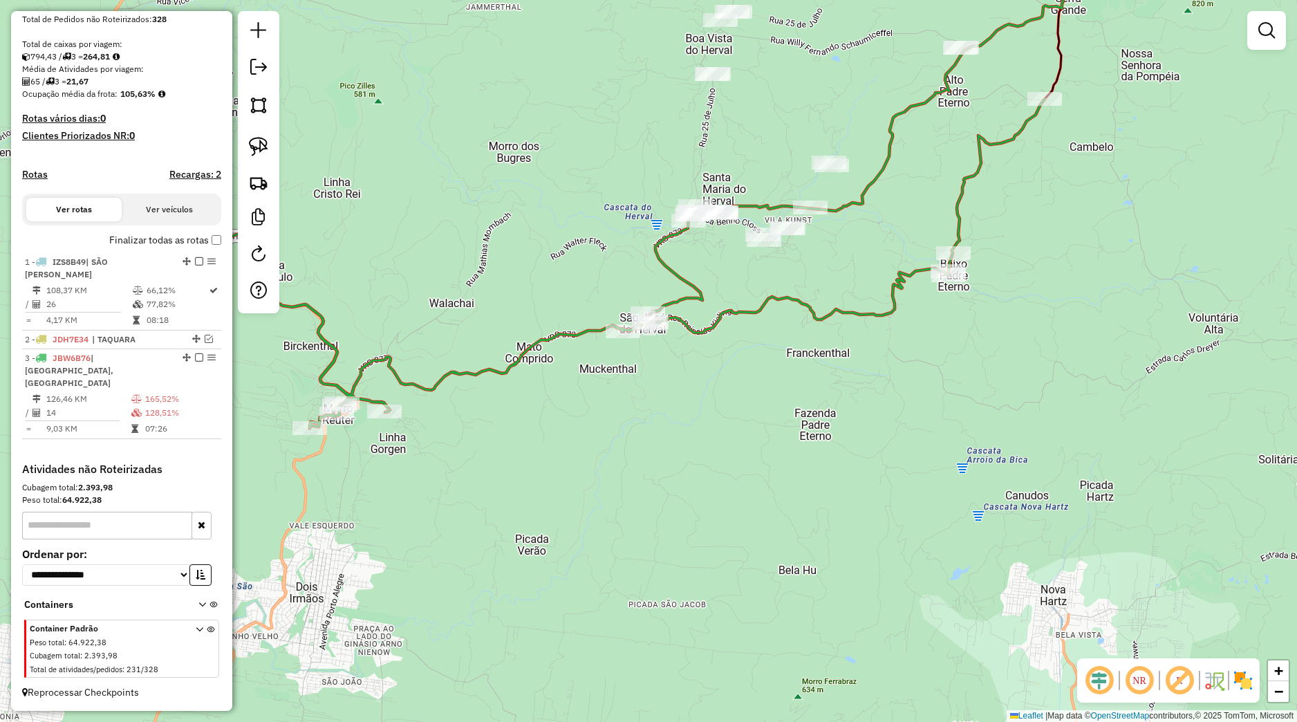
click at [633, 338] on icon at bounding box center [553, 263] width 983 height 329
select select "*********"
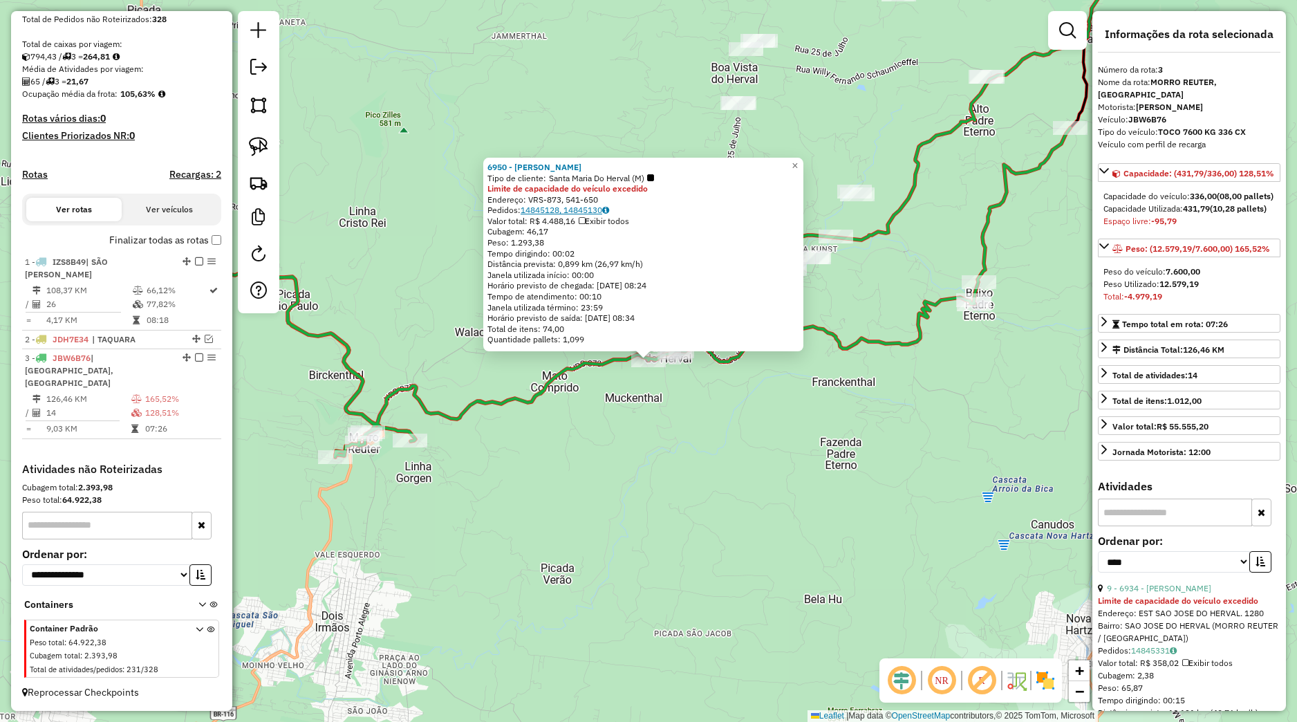
click at [541, 212] on link "14845128, 14845130" at bounding box center [565, 210] width 89 height 10
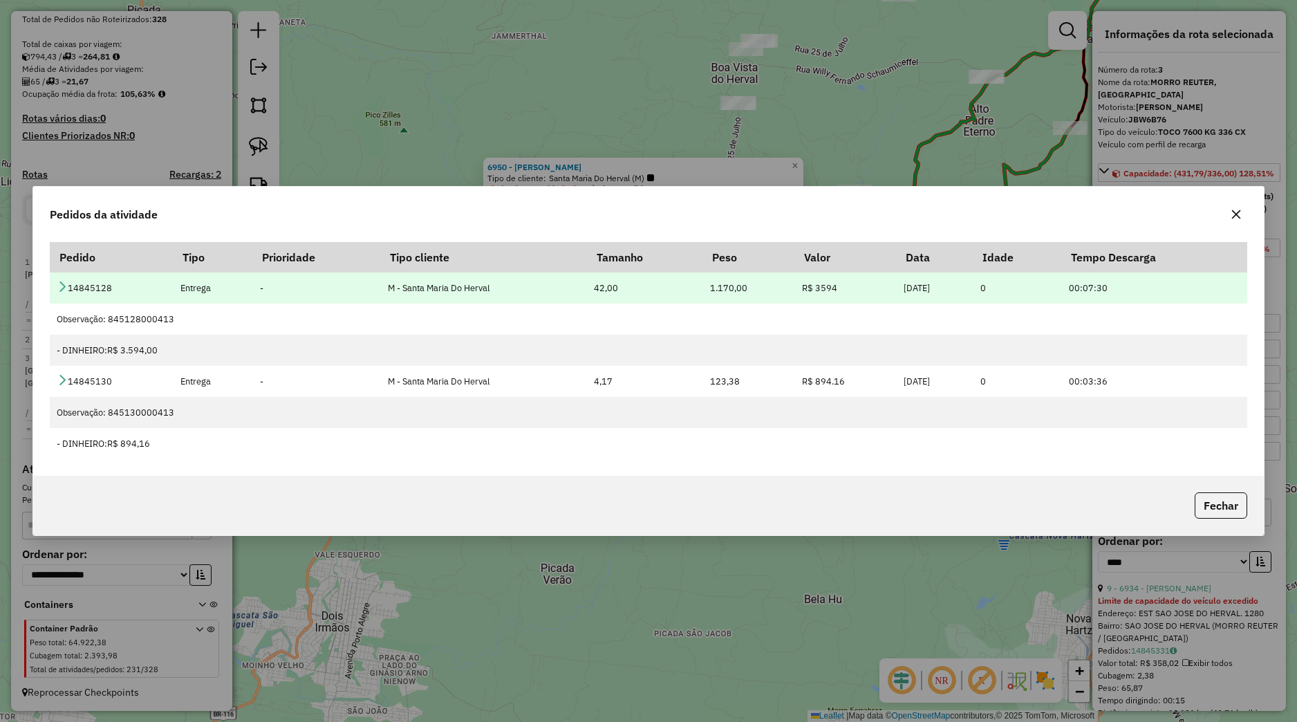
click at [59, 288] on icon at bounding box center [62, 286] width 11 height 11
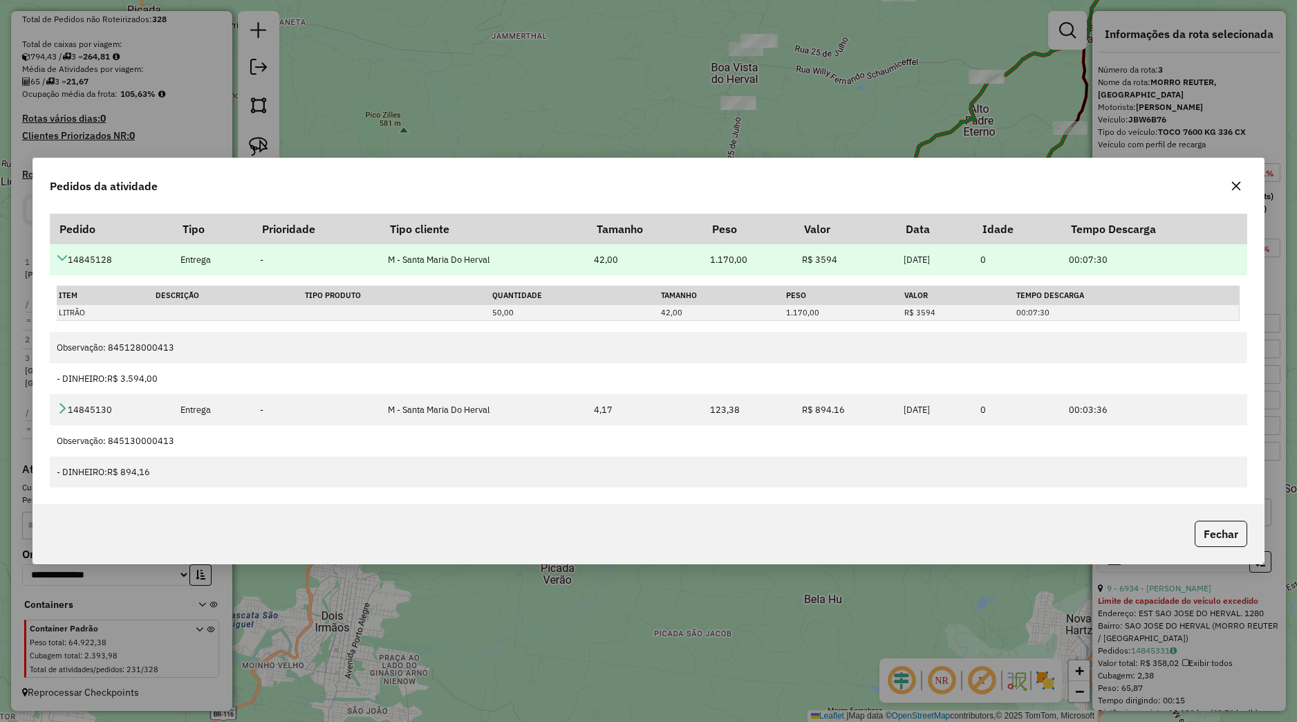
click at [59, 288] on th "Item" at bounding box center [105, 295] width 97 height 19
click at [62, 256] on icon at bounding box center [62, 257] width 11 height 11
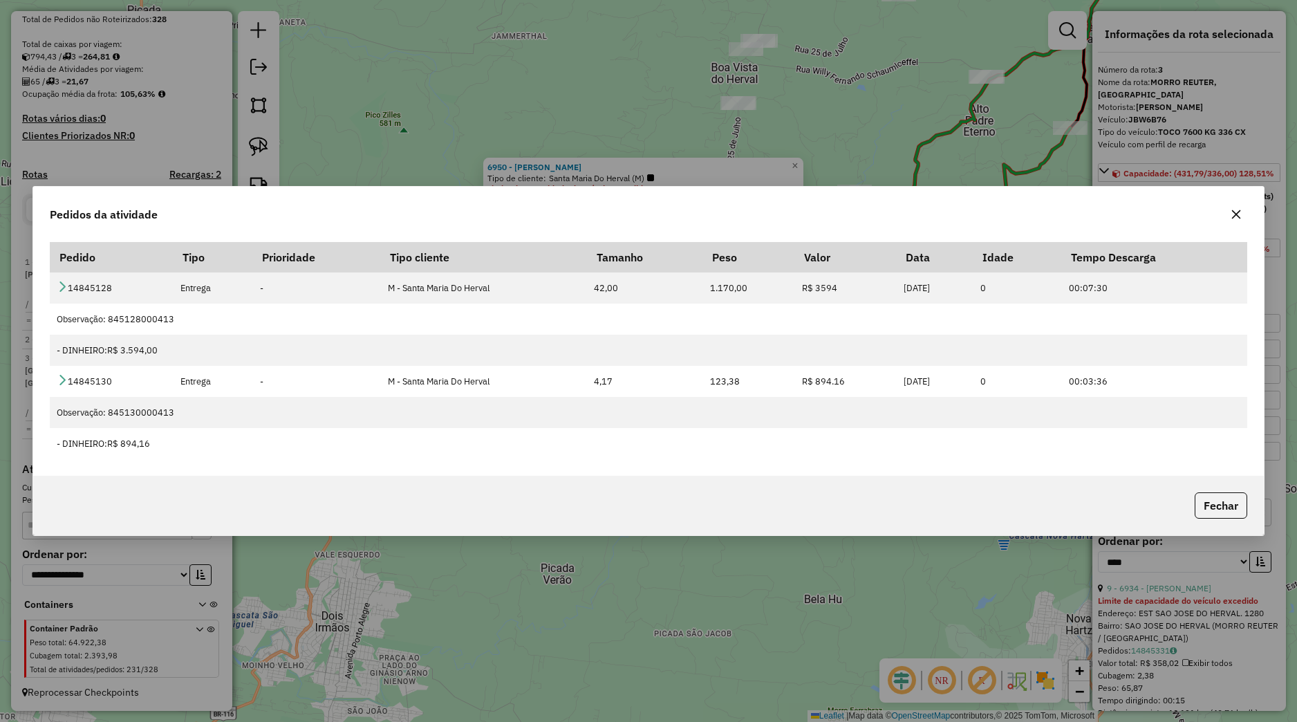
click at [1230, 214] on button "button" at bounding box center [1236, 214] width 22 height 22
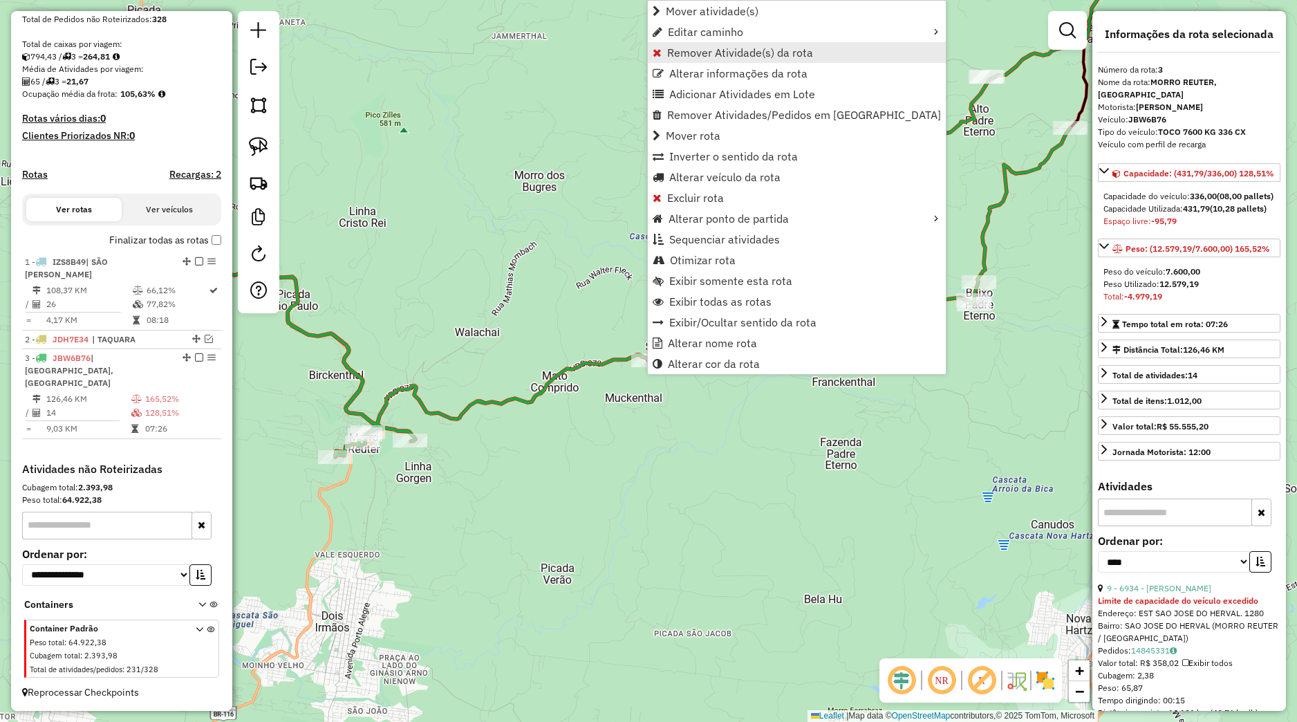
click at [684, 54] on span "Remover Atividade(s) da rota" at bounding box center [740, 52] width 146 height 11
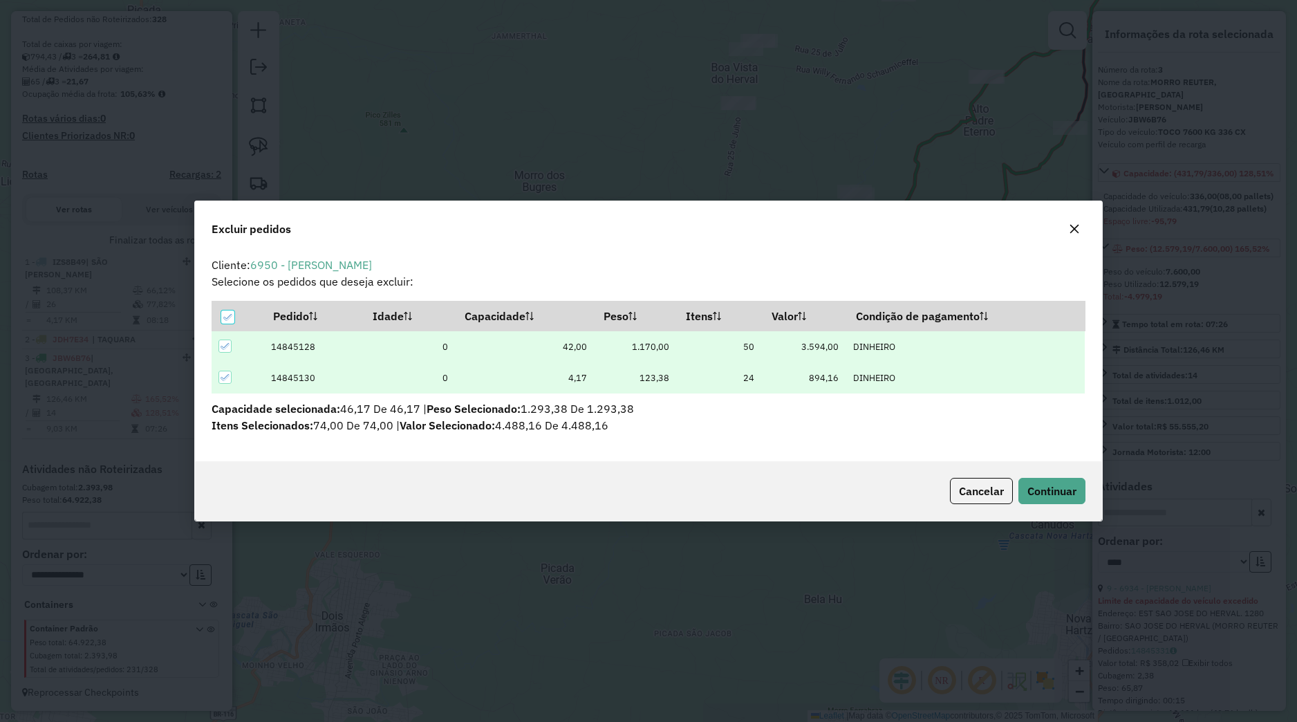
scroll to position [8, 4]
click at [1050, 482] on button "Continuar" at bounding box center [1052, 491] width 67 height 26
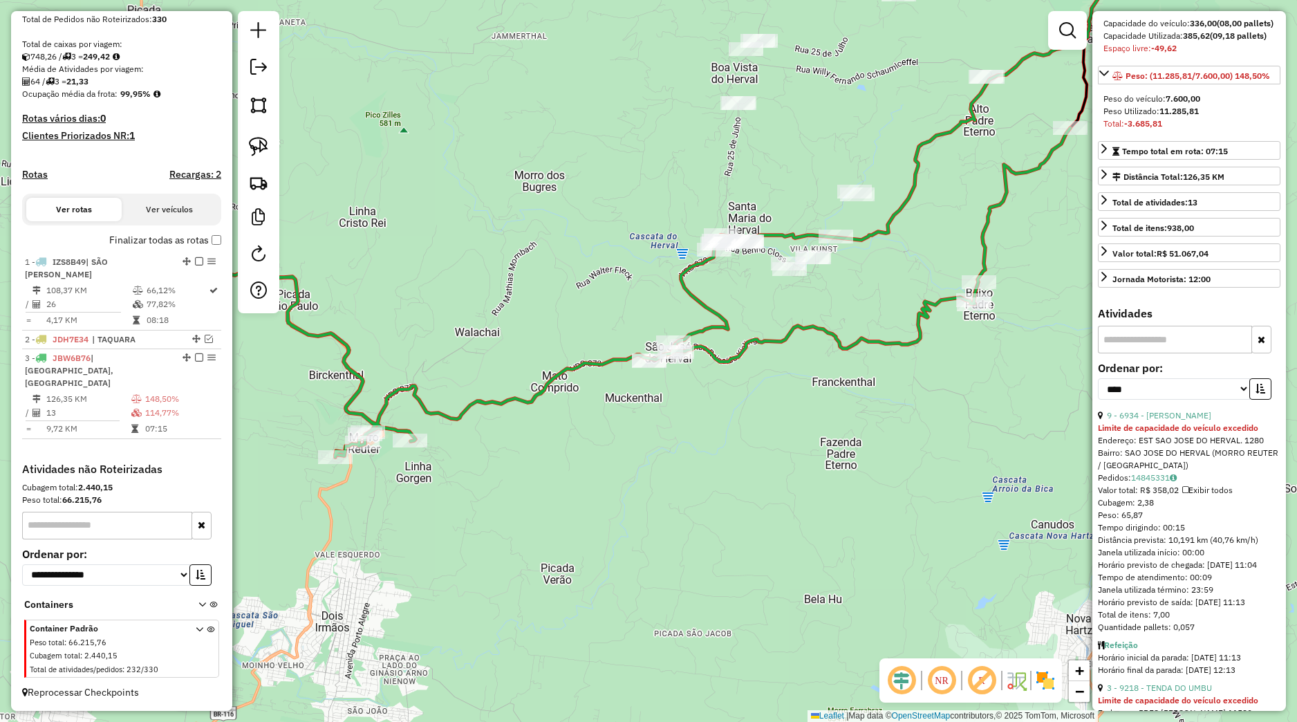
scroll to position [194, 0]
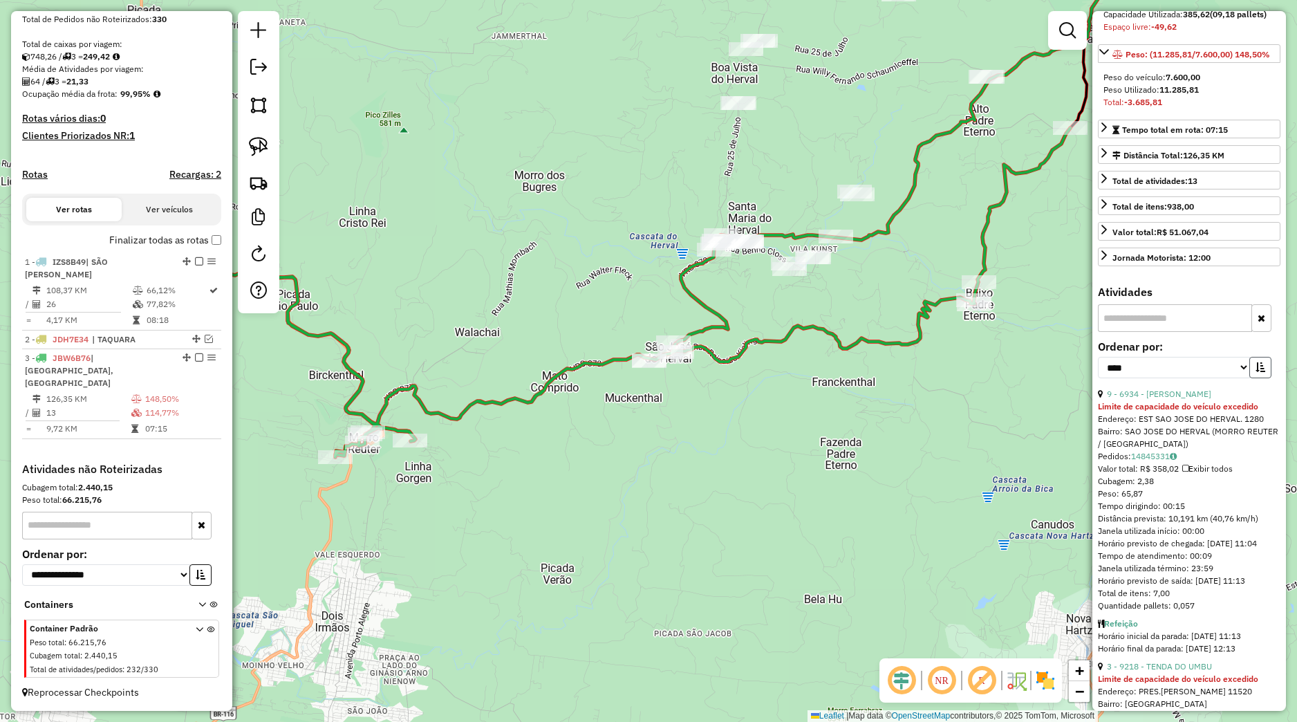
click at [1254, 378] on button "button" at bounding box center [1261, 367] width 22 height 21
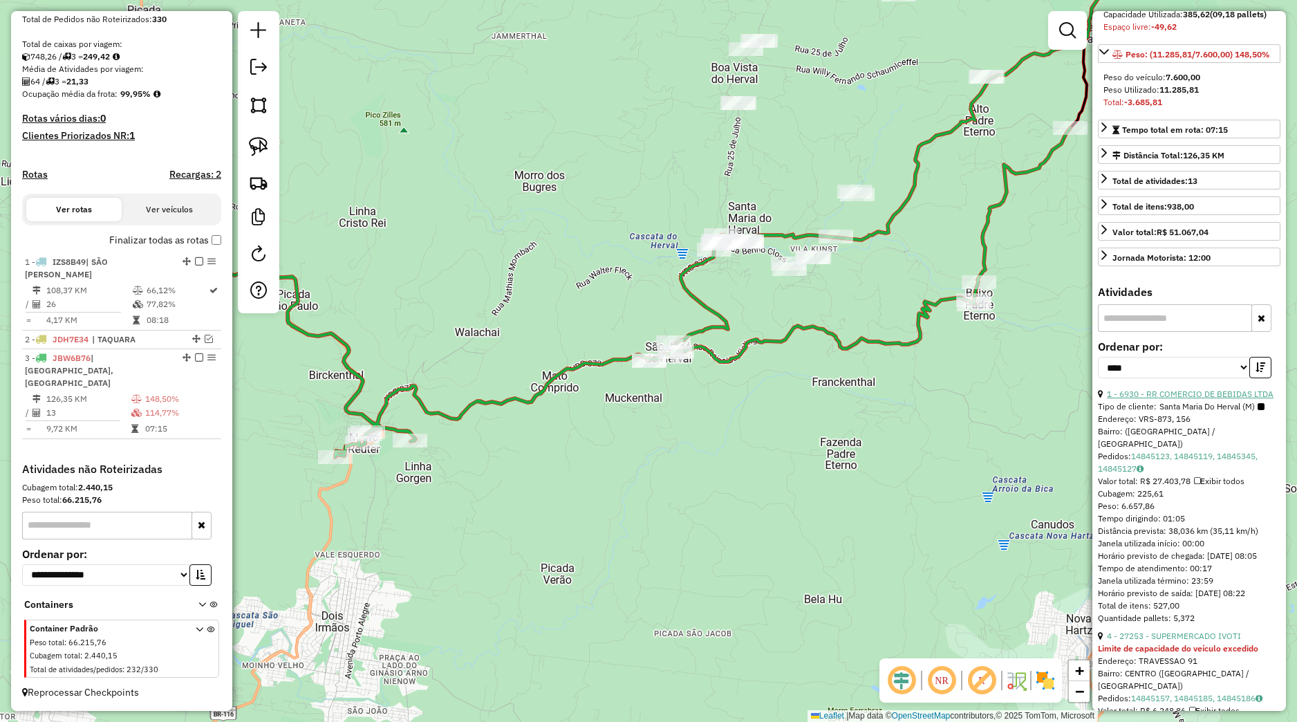
click at [1204, 399] on link "1 - 6930 - RR COMERCIO DE BEBIDAS LTDA" at bounding box center [1190, 394] width 167 height 10
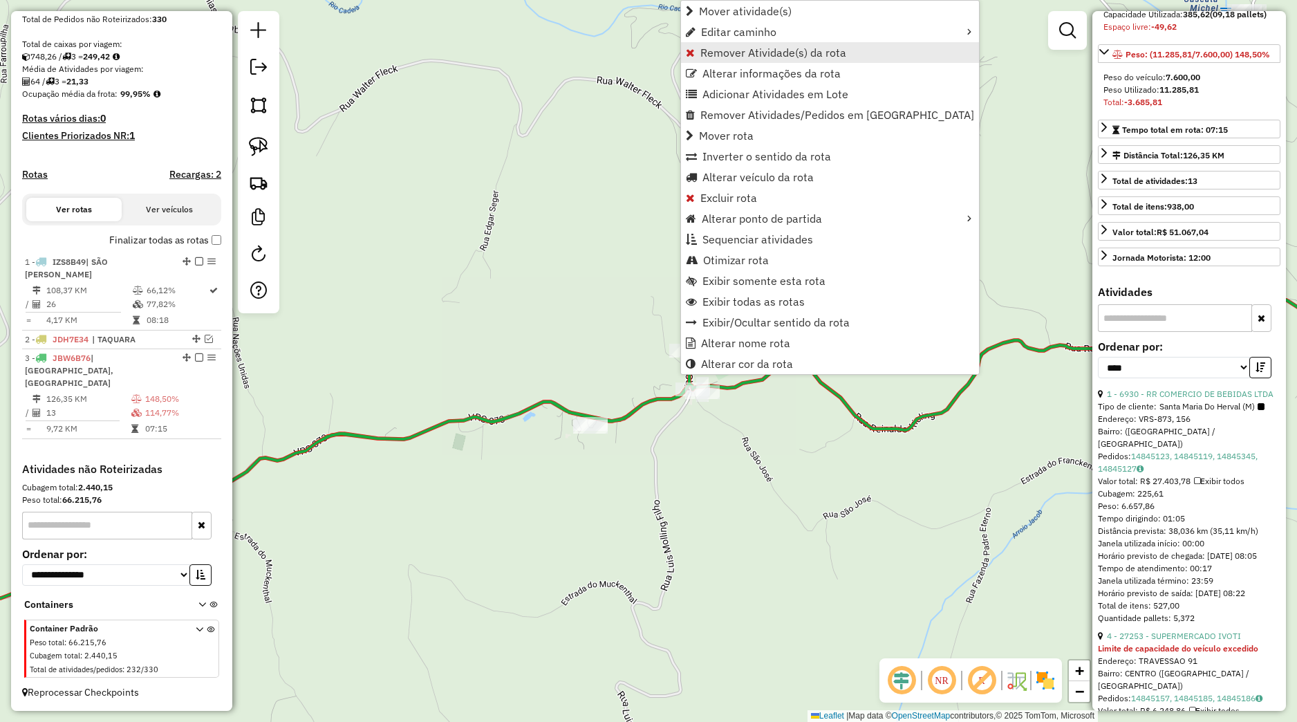
click at [714, 55] on span "Remover Atividade(s) da rota" at bounding box center [774, 52] width 146 height 11
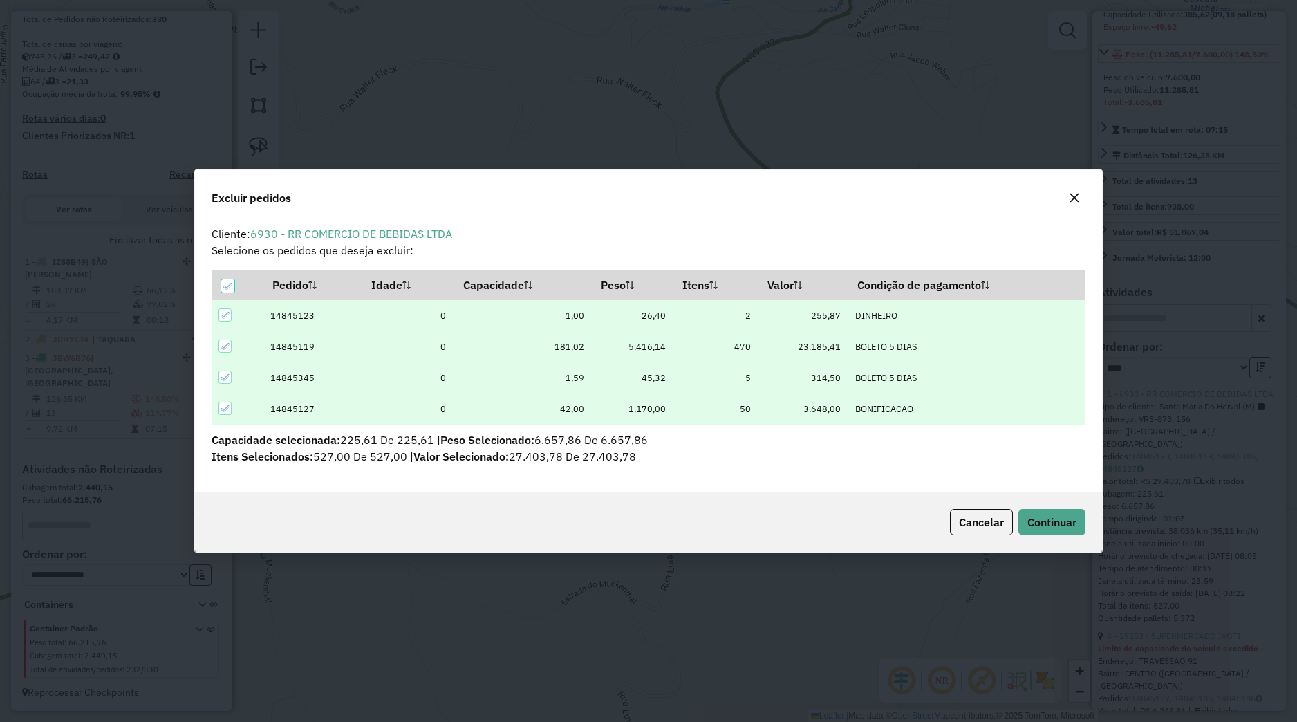
scroll to position [8, 4]
click at [1061, 519] on span "Continuar" at bounding box center [1052, 522] width 49 height 14
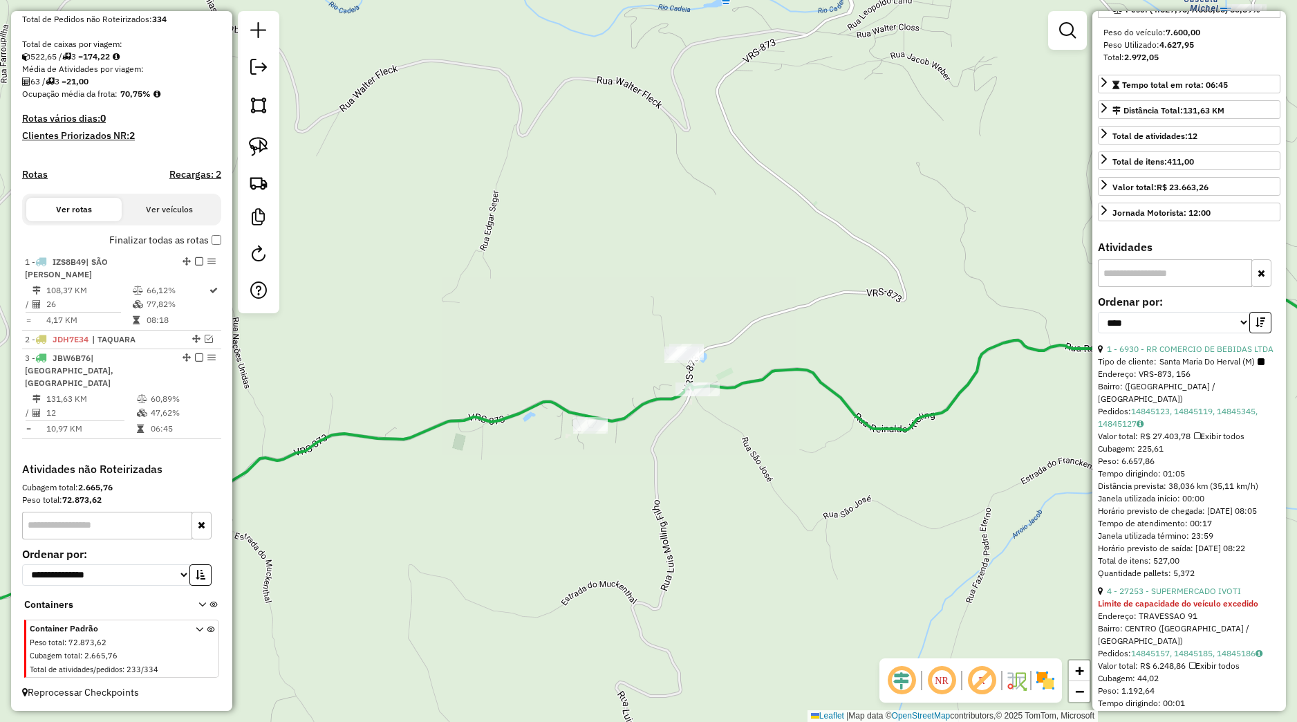
scroll to position [259, 0]
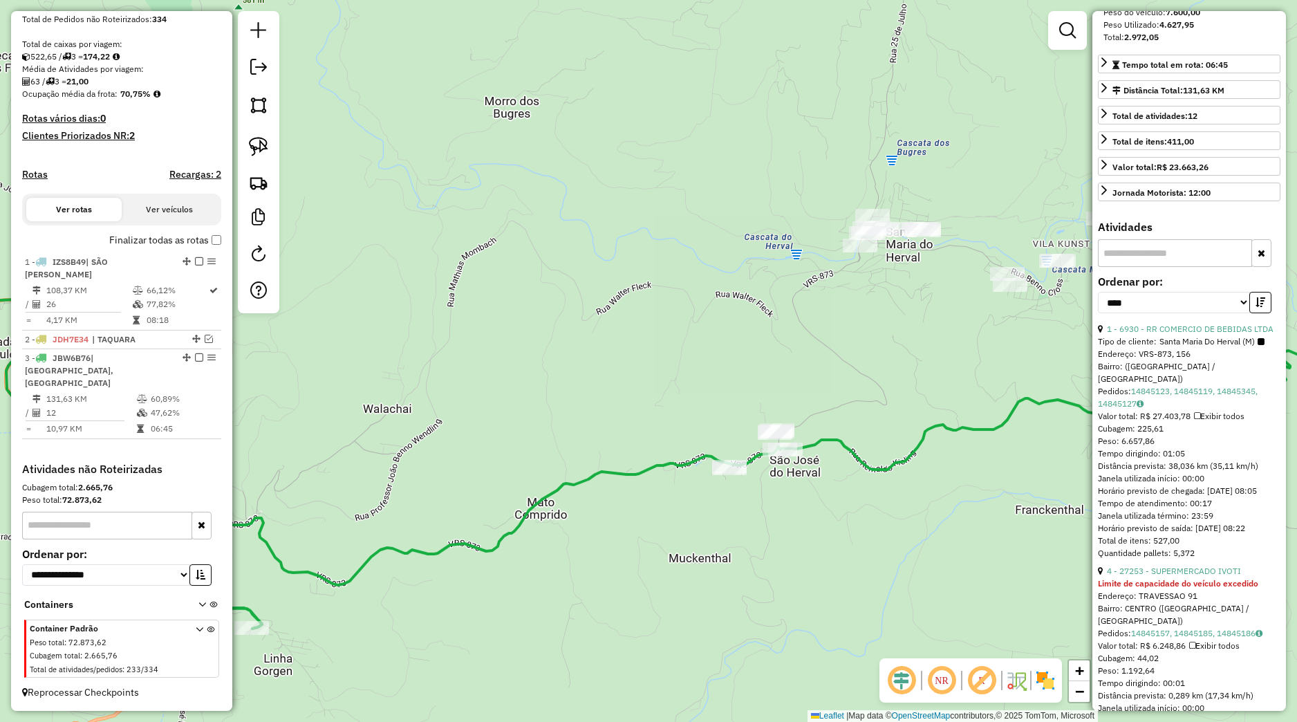
drag, startPoint x: 701, startPoint y: 436, endPoint x: 684, endPoint y: 453, distance: 24.5
click at [698, 461] on div "Janela de atendimento Grade de atendimento Capacidade Transportadoras Veículos …" at bounding box center [648, 361] width 1297 height 722
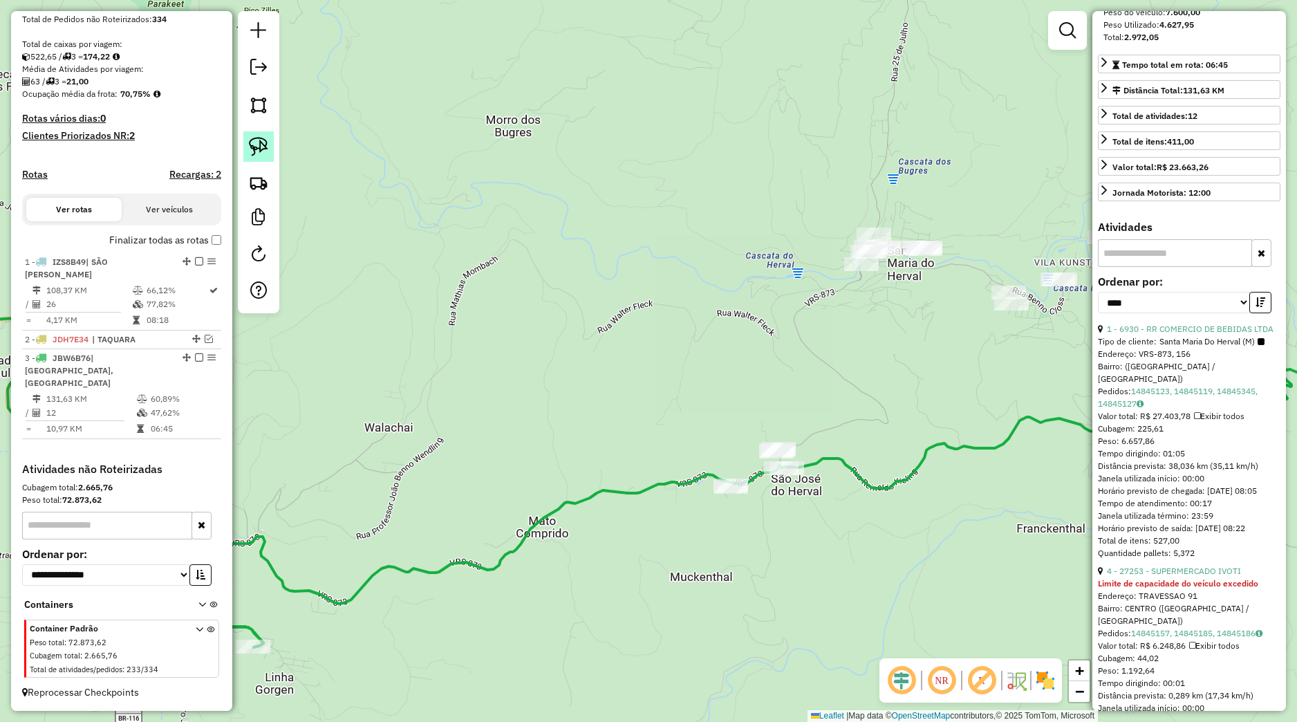
click at [270, 144] on link at bounding box center [258, 146] width 30 height 30
drag, startPoint x: 677, startPoint y: 464, endPoint x: 785, endPoint y: 484, distance: 109.7
click at [785, 484] on div "Janela de atendimento Grade de atendimento Capacidade Transportadoras Veículos …" at bounding box center [648, 361] width 1297 height 722
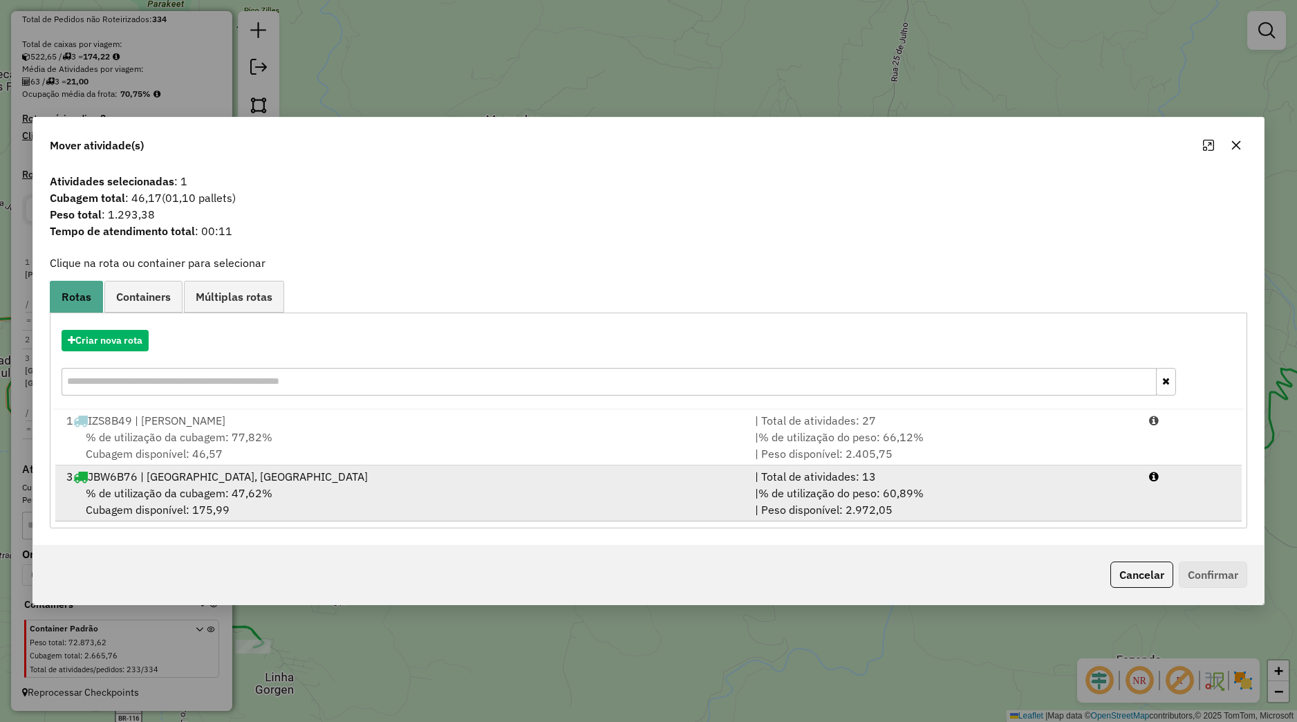
click at [278, 490] on div "% de utilização da cubagem: 47,62% Cubagem disponível: 175,99" at bounding box center [402, 501] width 689 height 33
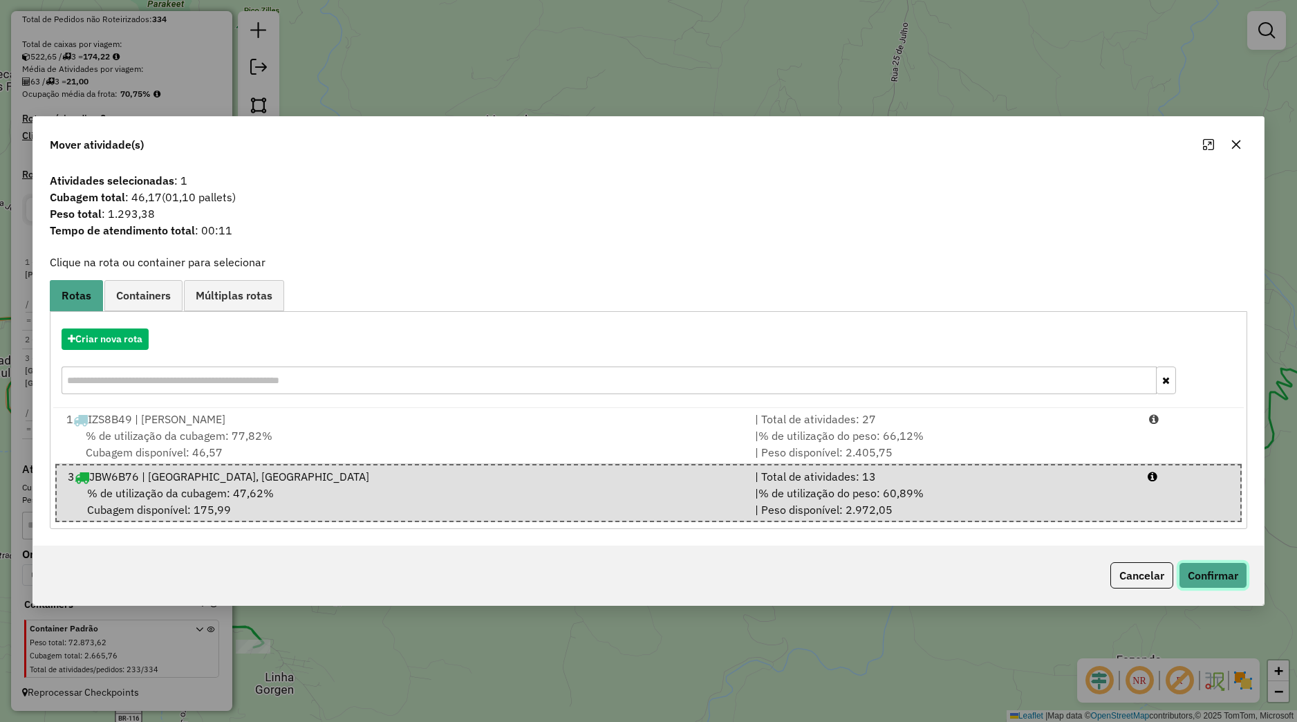
click at [1191, 570] on button "Confirmar" at bounding box center [1213, 575] width 68 height 26
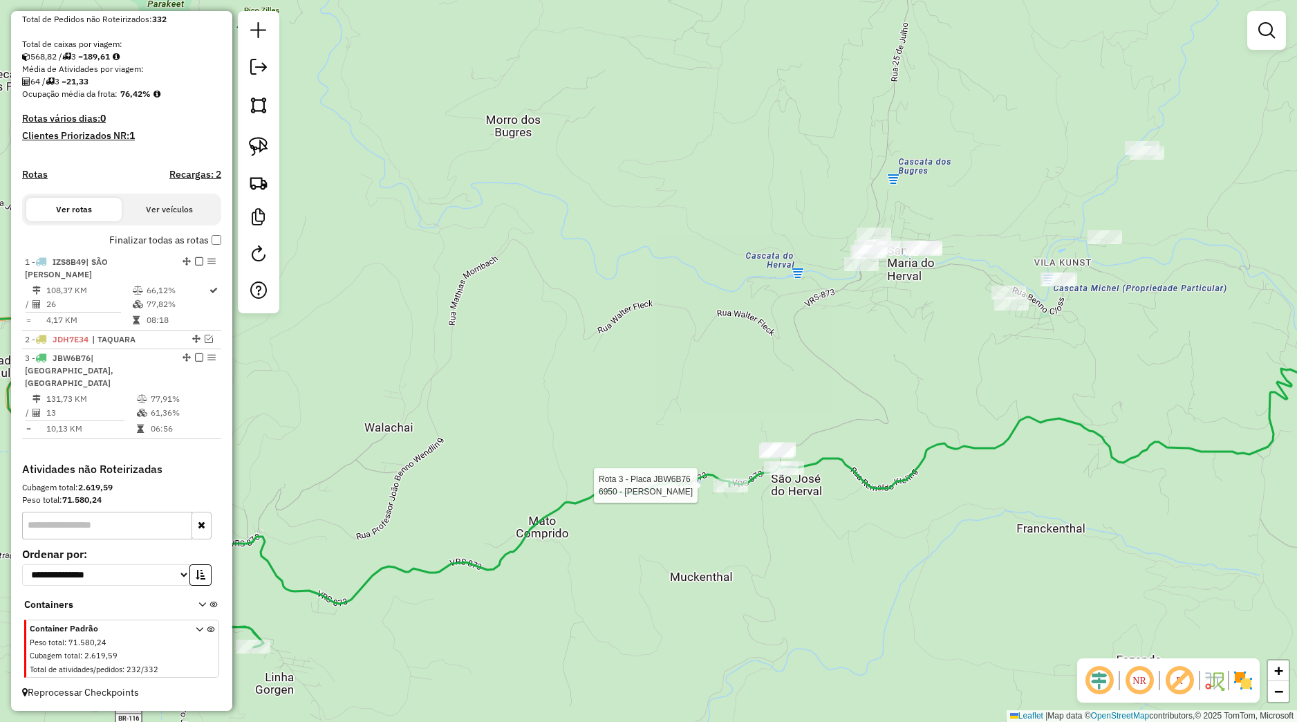
select select "*********"
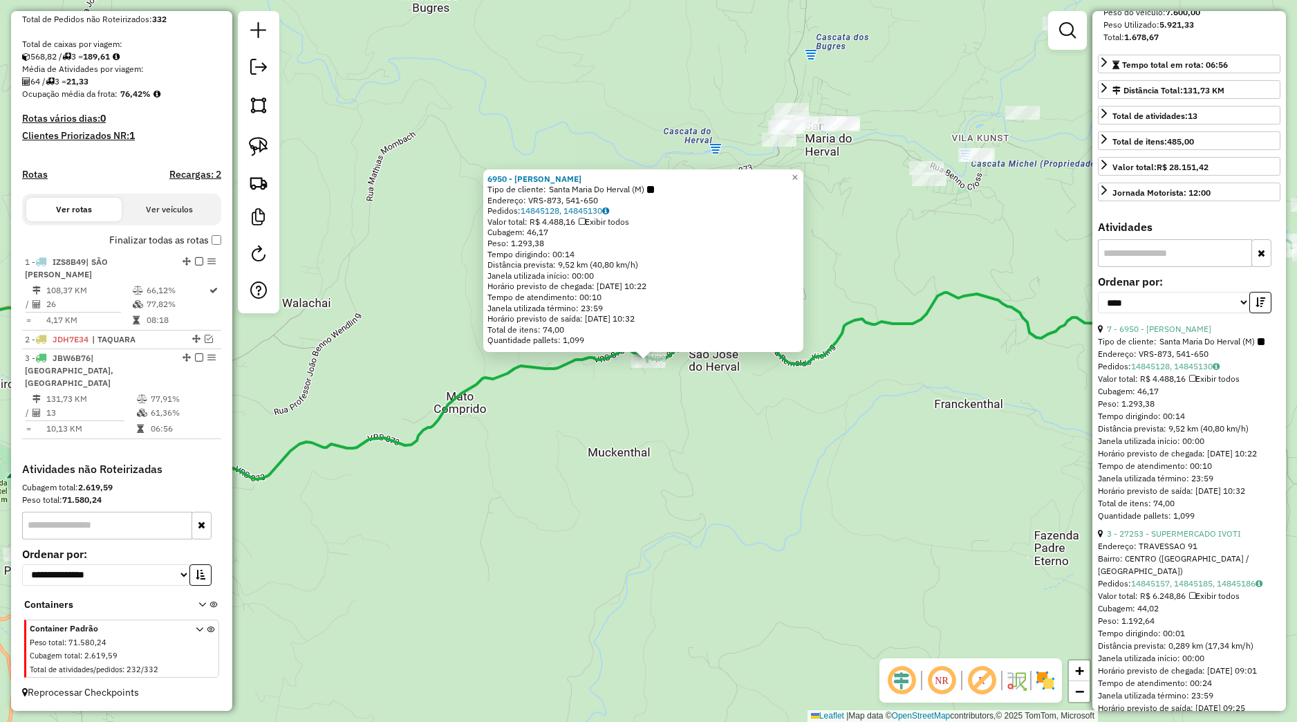
click at [931, 447] on div "6950 - GERSON LUIS STEFFEN Tipo de cliente: Santa Maria Do Herval (M) Endereço:…" at bounding box center [648, 361] width 1297 height 722
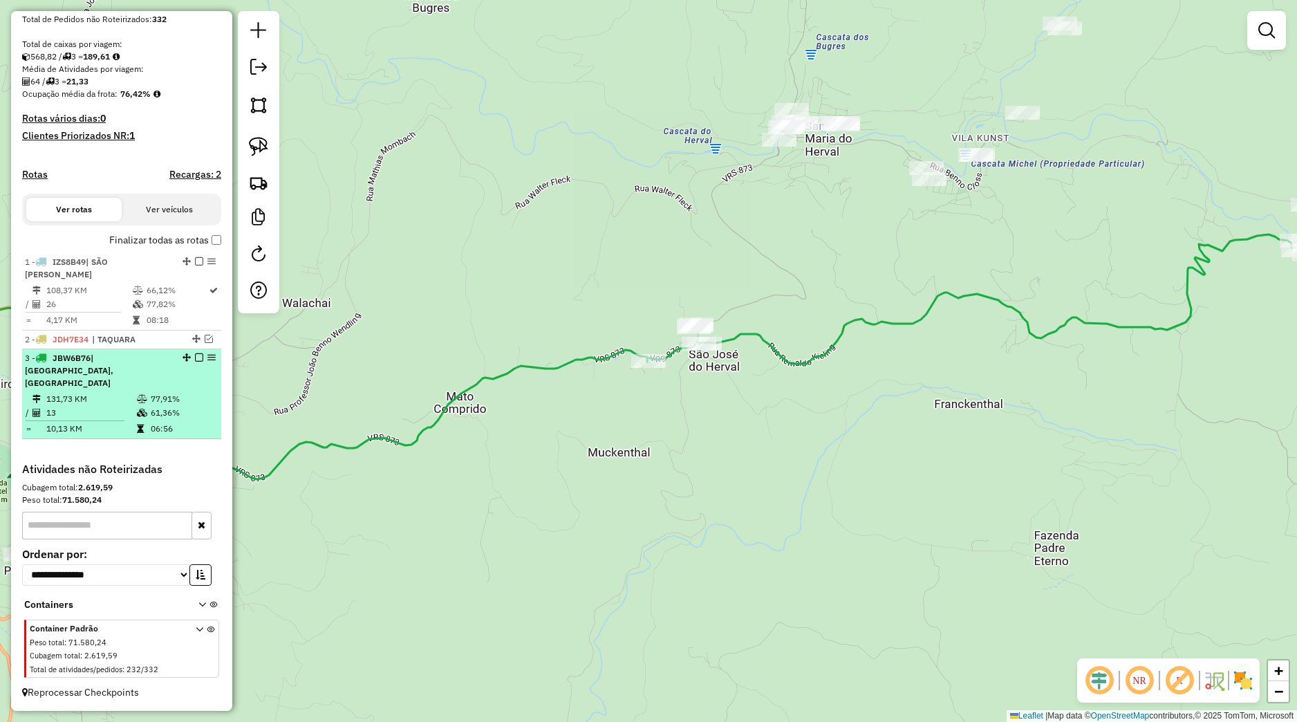
click at [181, 362] on div "3 - JBW6B76 | MORRO REUTER, SANTA MARIA DO HERVAL" at bounding box center [122, 370] width 194 height 37
select select "*********"
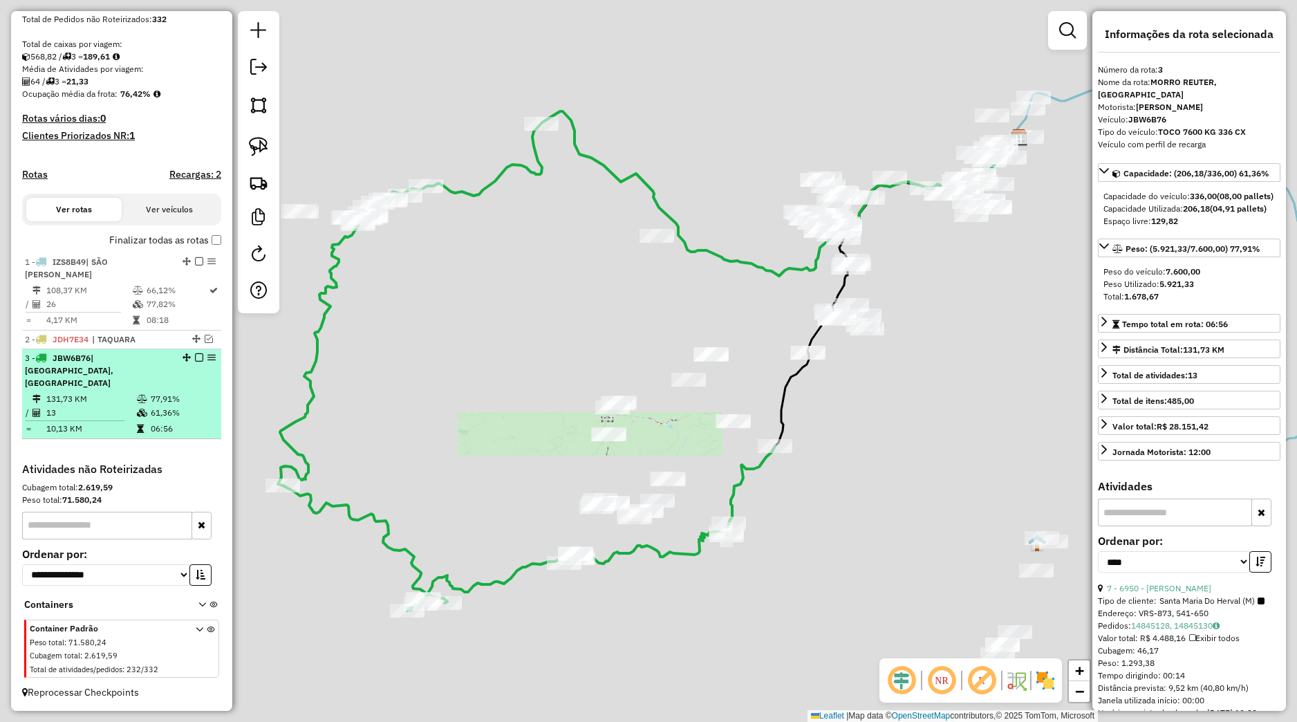
click at [195, 357] on em at bounding box center [199, 357] width 8 height 8
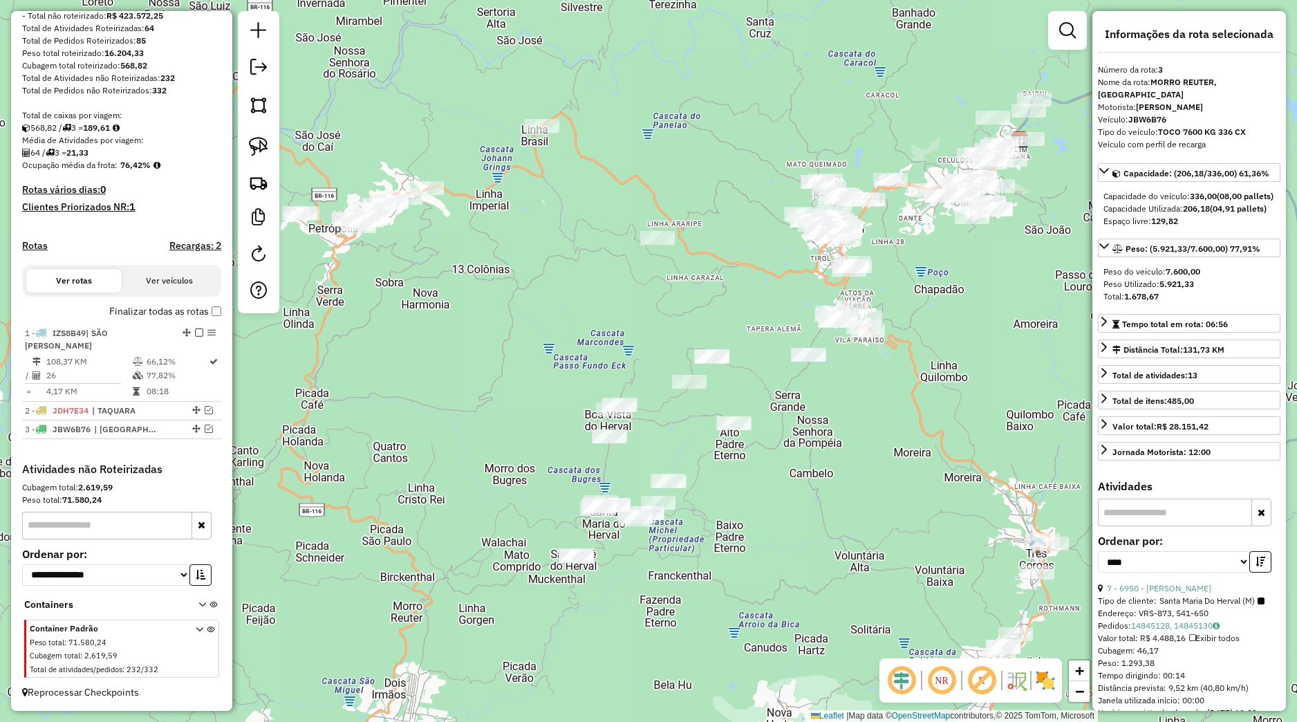
drag, startPoint x: 828, startPoint y: 469, endPoint x: 815, endPoint y: 485, distance: 21.1
click at [815, 485] on div "Janela de atendimento Grade de atendimento Capacidade Transportadoras Veículos …" at bounding box center [648, 361] width 1297 height 722
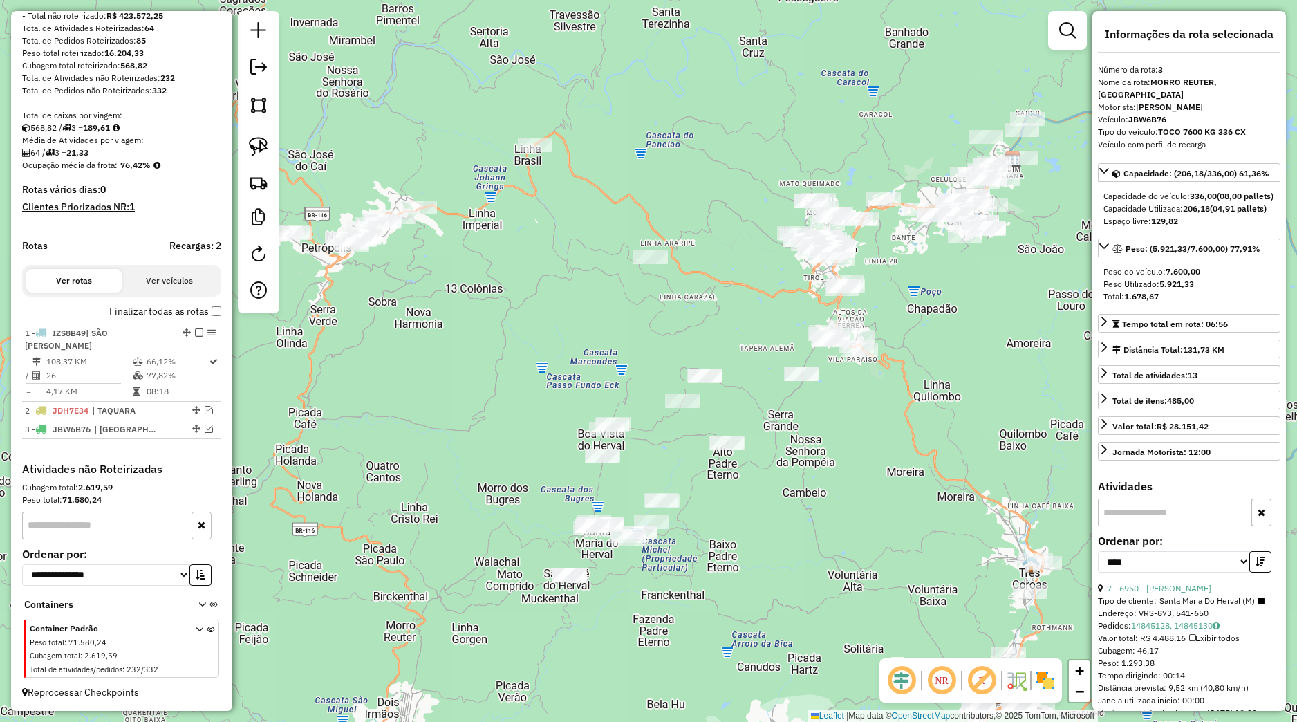
drag, startPoint x: 844, startPoint y: 463, endPoint x: 860, endPoint y: 472, distance: 18.0
click at [859, 472] on div "Janela de atendimento Grade de atendimento Capacidade Transportadoras Veículos …" at bounding box center [648, 361] width 1297 height 722
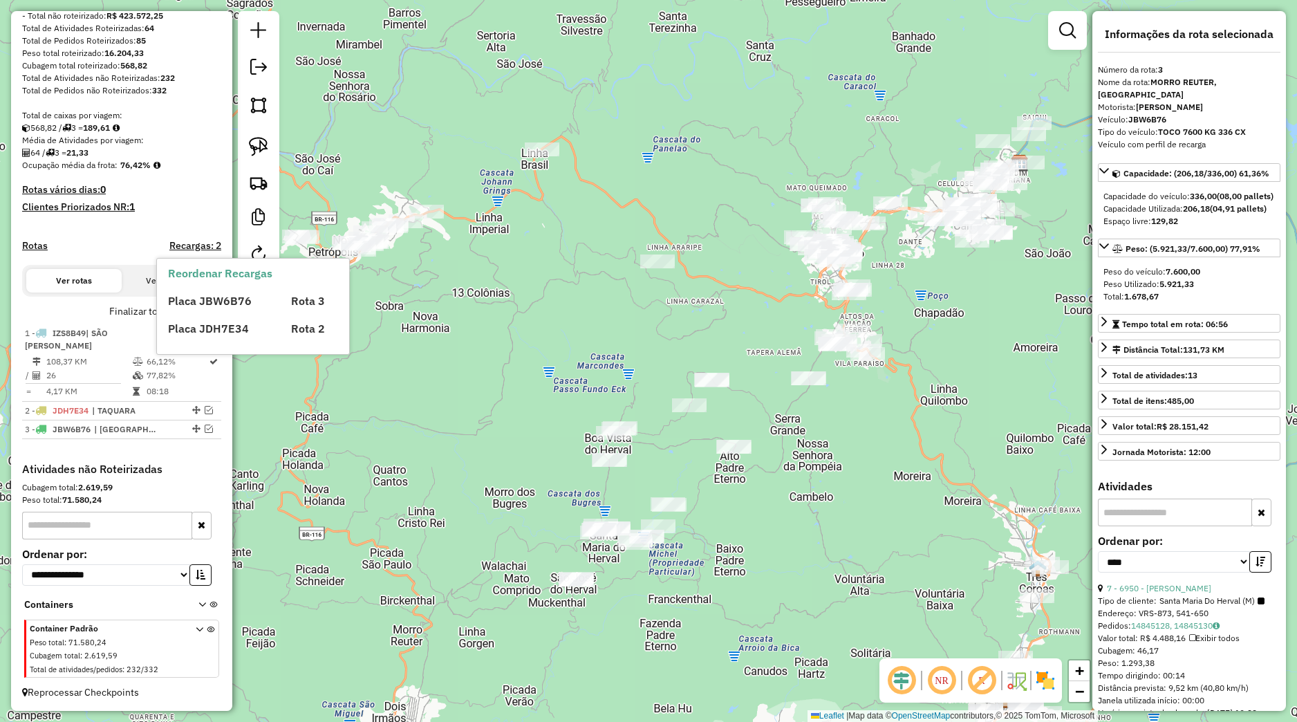
click at [252, 151] on img at bounding box center [258, 146] width 19 height 19
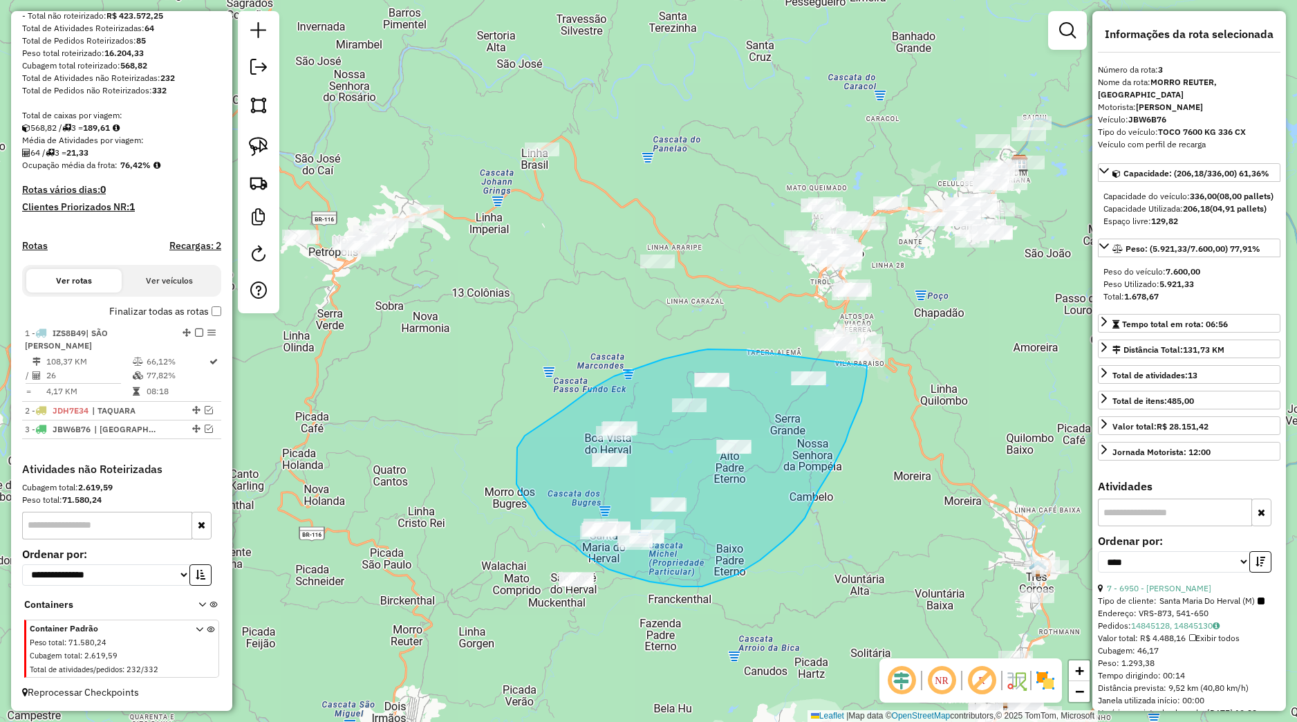
drag, startPoint x: 746, startPoint y: 350, endPoint x: 867, endPoint y: 365, distance: 122.0
click at [867, 365] on div "Janela de atendimento Grade de atendimento Capacidade Transportadoras Veículos …" at bounding box center [648, 361] width 1297 height 722
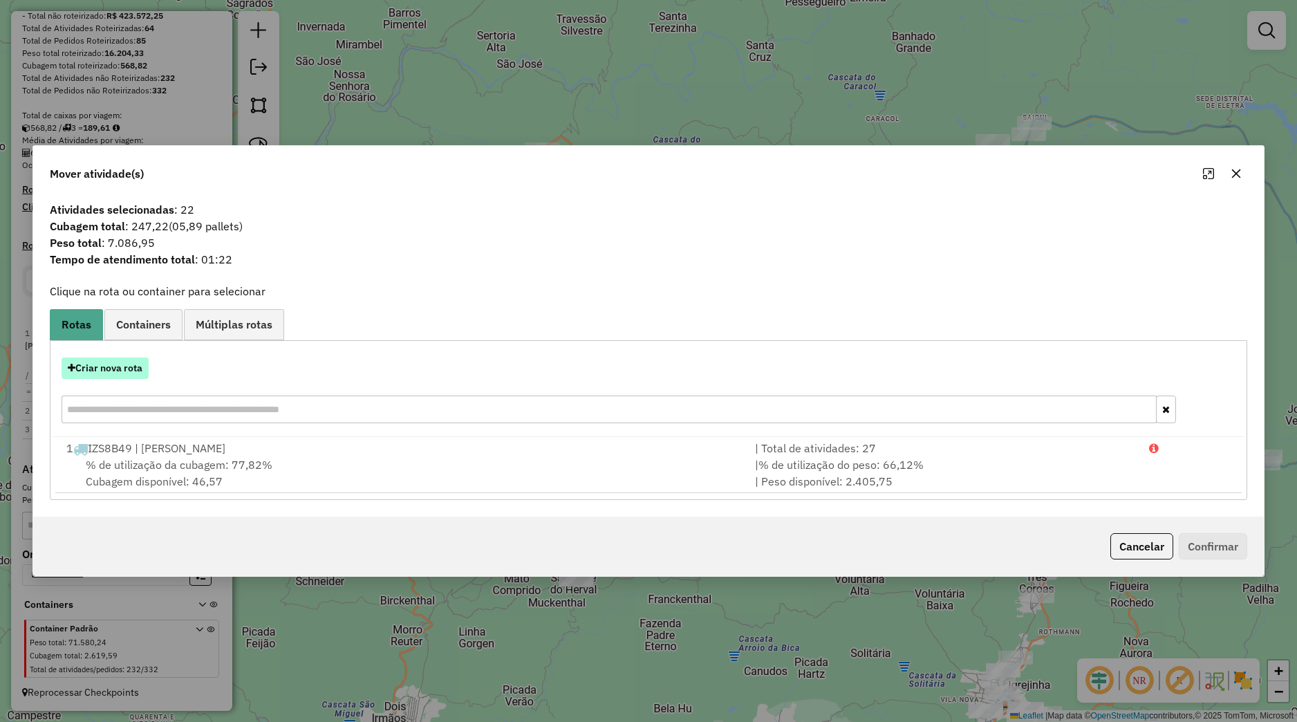
click at [145, 370] on button "Criar nova rota" at bounding box center [105, 368] width 87 height 21
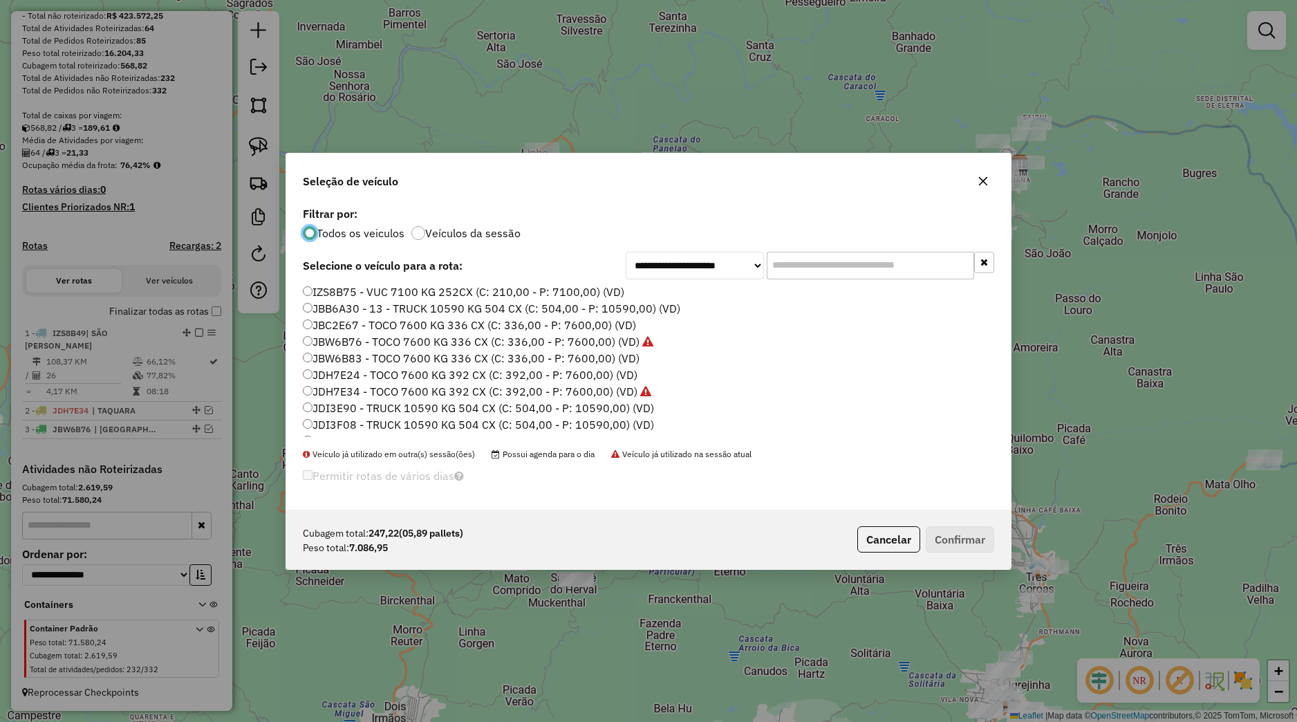
scroll to position [224, 0]
click at [358, 353] on label "JBB6A30 - 13 - TRUCK 10590 KG 504 CX (C: 504,00 - P: 10590,00) (VD)" at bounding box center [492, 350] width 378 height 17
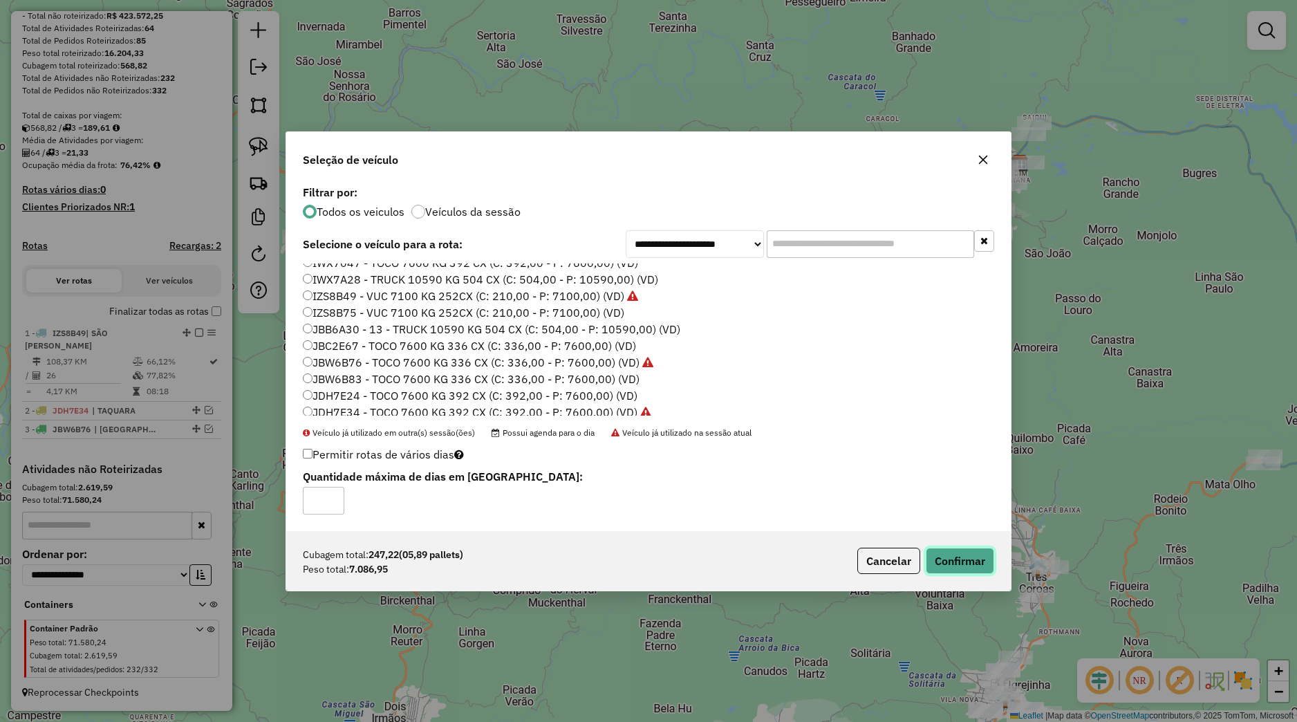
click at [952, 569] on button "Confirmar" at bounding box center [960, 561] width 68 height 26
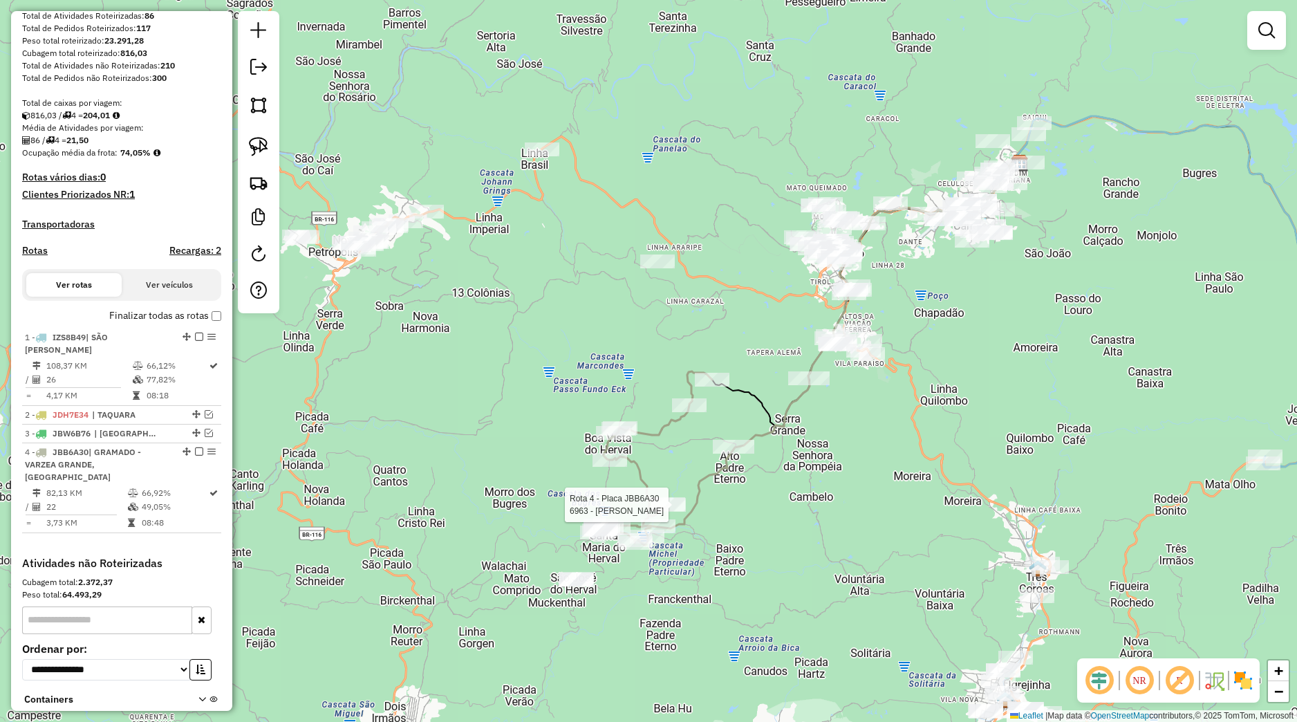
select select "*********"
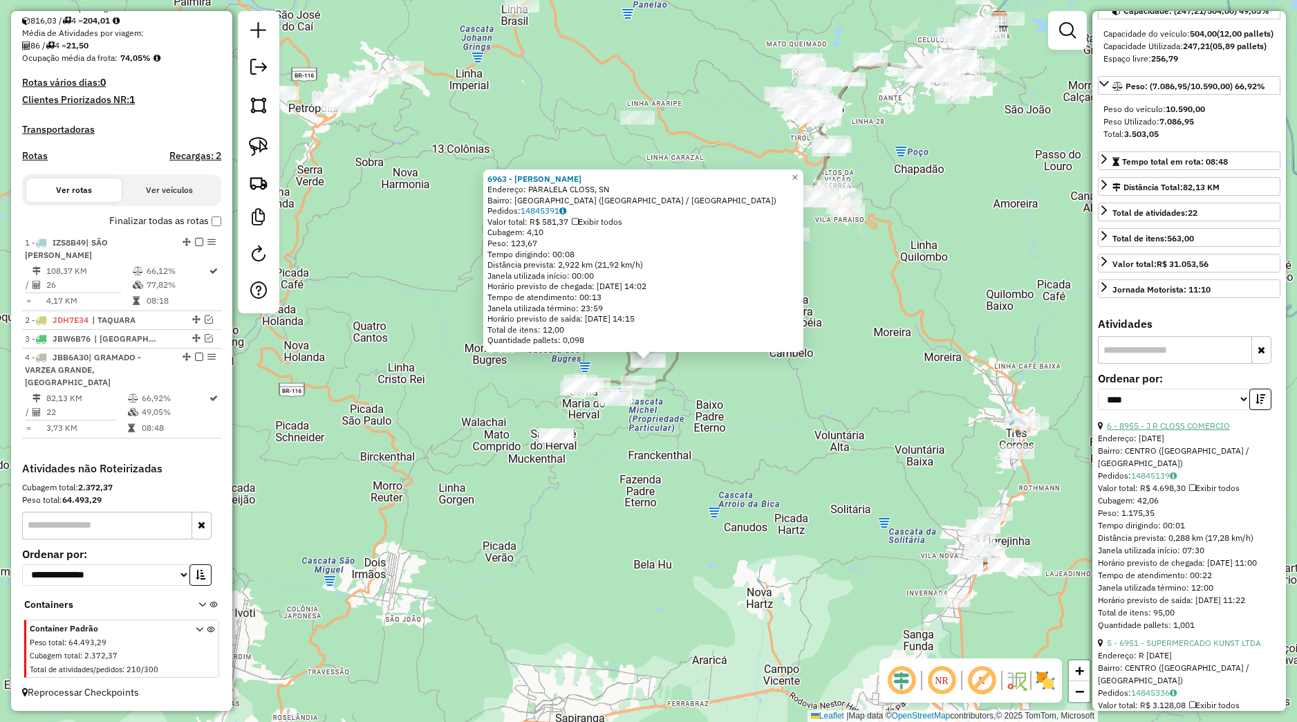
scroll to position [194, 0]
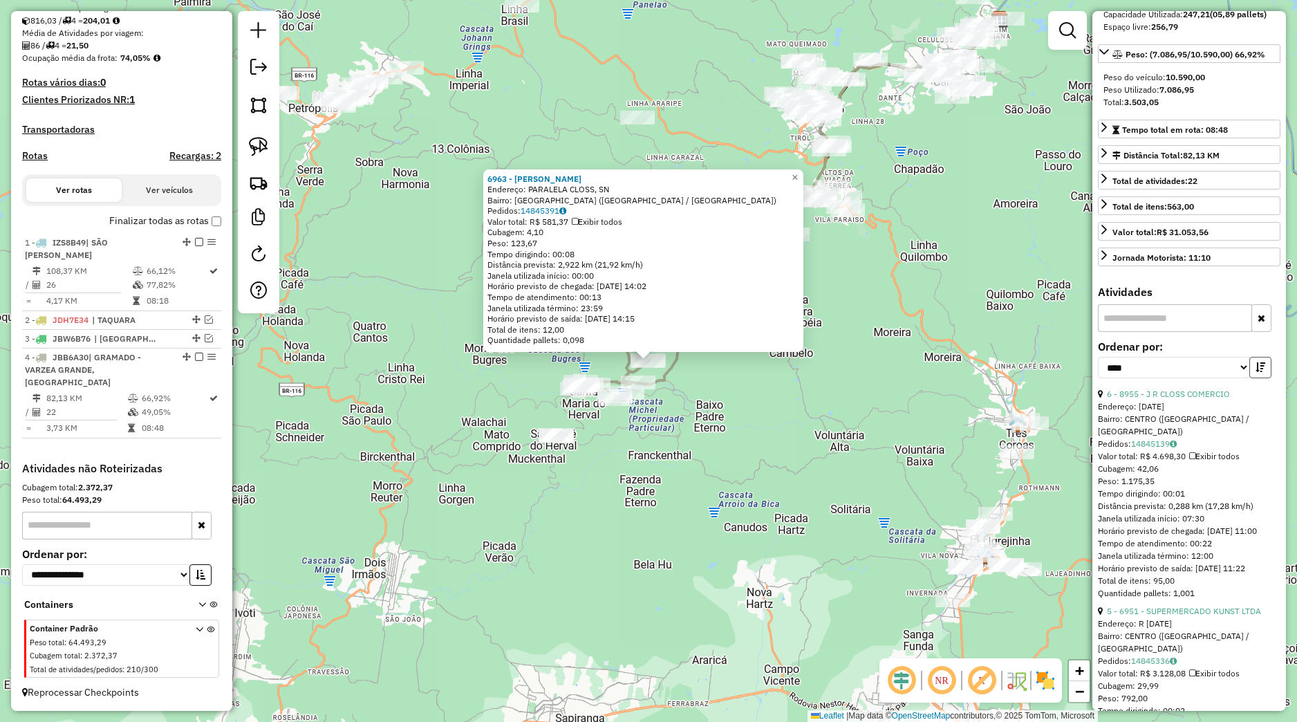
click at [1250, 378] on button "button" at bounding box center [1261, 367] width 22 height 21
click at [1256, 372] on icon "button" at bounding box center [1261, 367] width 10 height 10
drag, startPoint x: 775, startPoint y: 467, endPoint x: 765, endPoint y: 463, distance: 11.2
click at [775, 466] on div "6963 - INACIO DEWES Endereço: PARALELA CLOSS, SN Bairro: VILA CLOSS (SANTA MARI…" at bounding box center [648, 361] width 1297 height 722
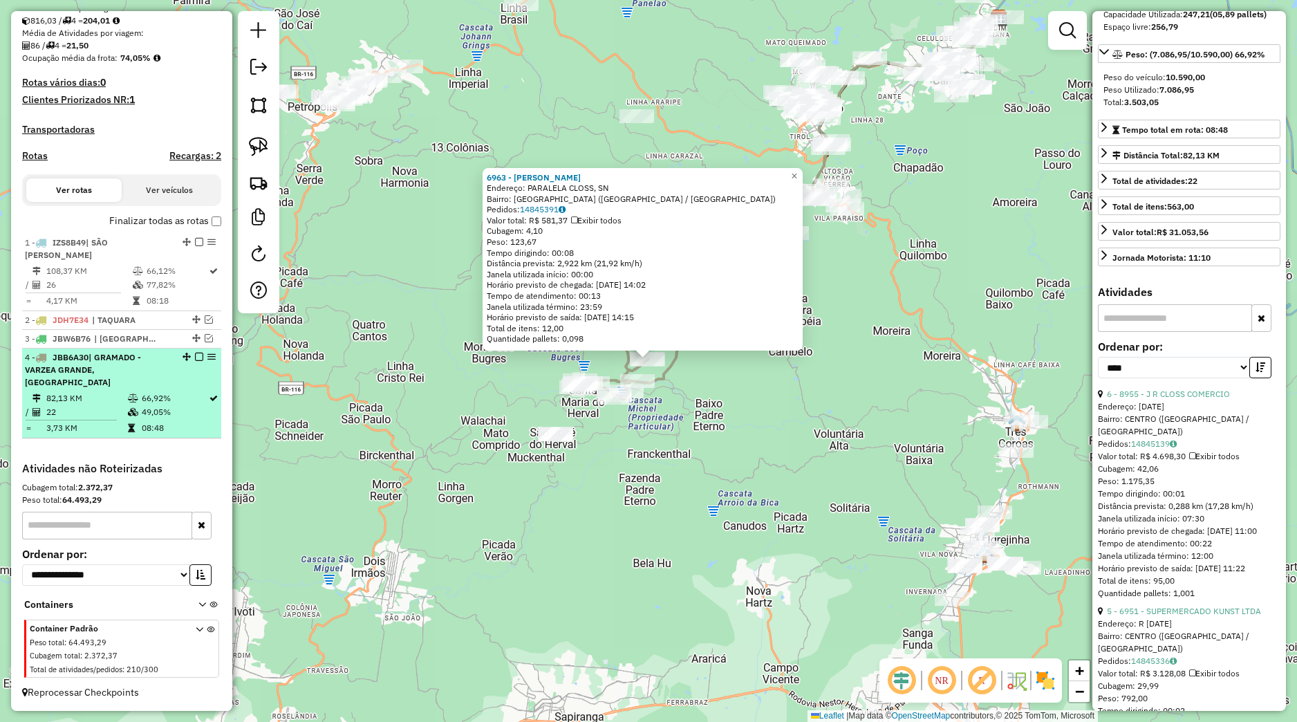
click at [195, 356] on em at bounding box center [199, 357] width 8 height 8
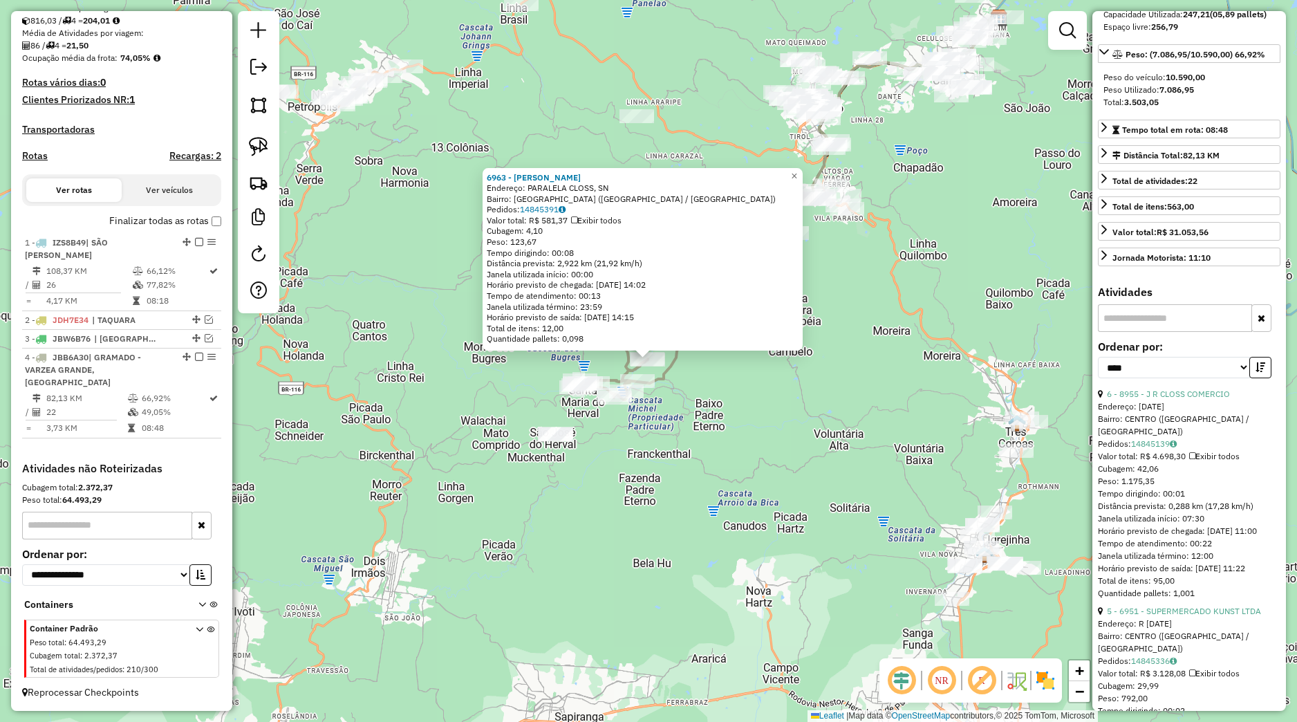
scroll to position [241, 0]
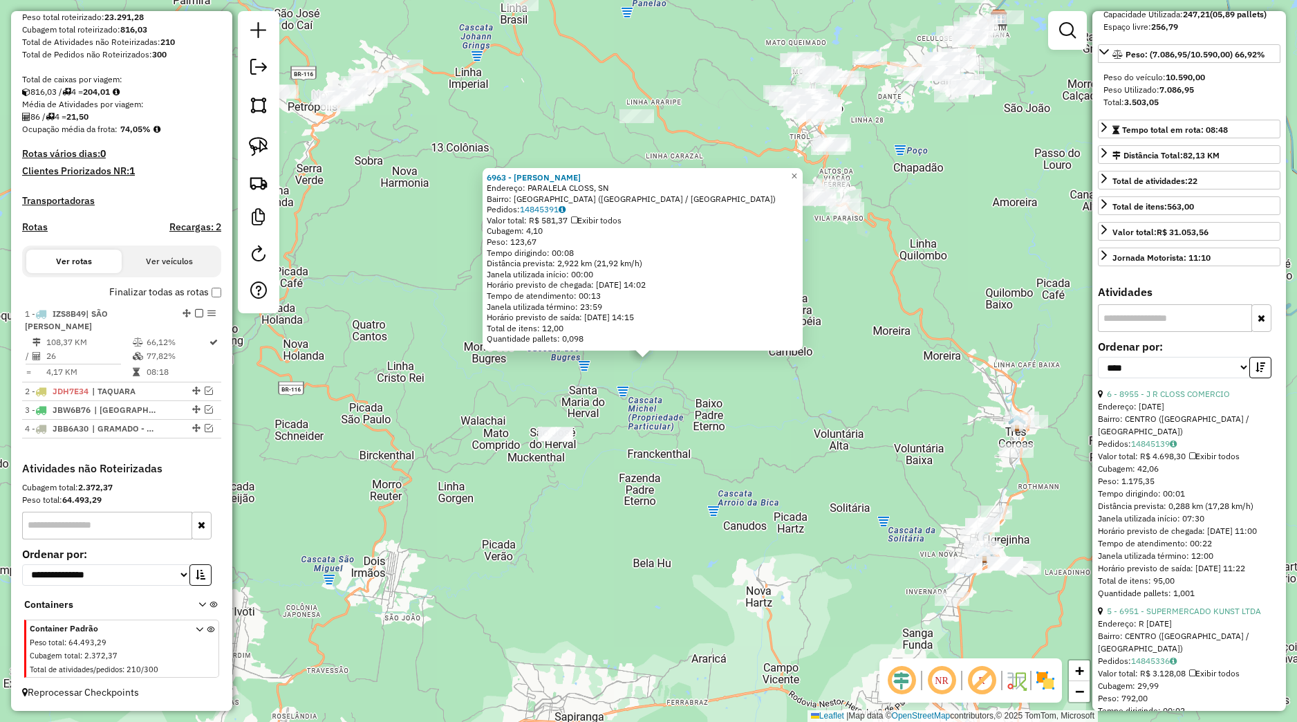
click at [429, 376] on div "6963 - INACIO DEWES Endereço: PARALELA CLOSS, SN Bairro: VILA CLOSS (SANTA MARI…" at bounding box center [648, 361] width 1297 height 722
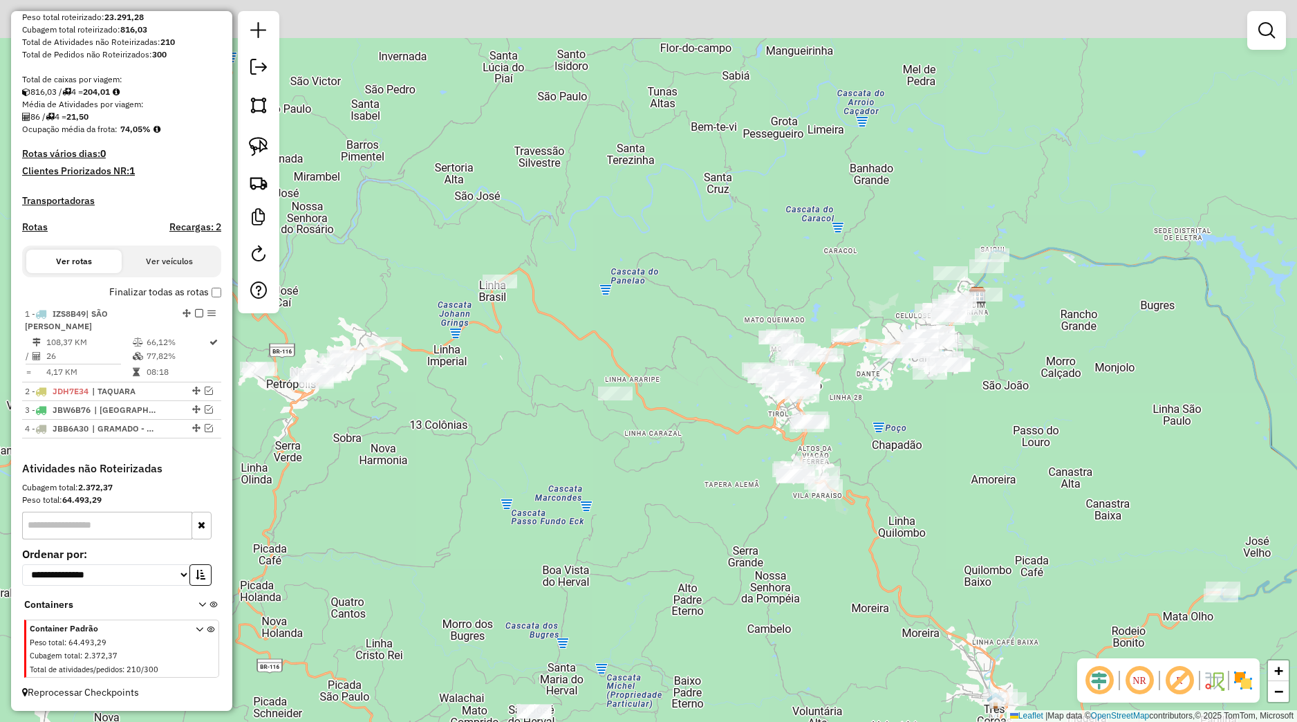
drag, startPoint x: 624, startPoint y: 484, endPoint x: 581, endPoint y: 618, distance: 140.4
click at [581, 618] on div "Janela de atendimento Grade de atendimento Capacidade Transportadoras Veículos …" at bounding box center [648, 361] width 1297 height 722
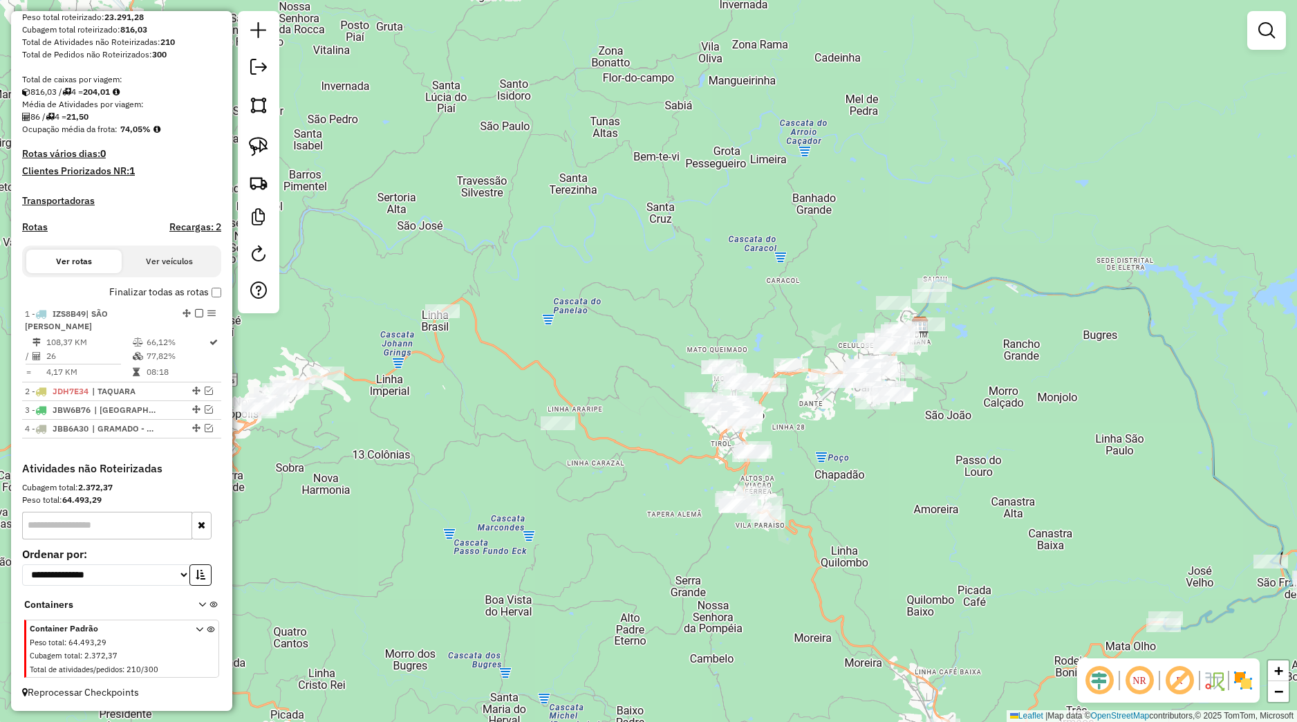
drag, startPoint x: 842, startPoint y: 508, endPoint x: 822, endPoint y: 481, distance: 34.2
click at [822, 483] on div "Janela de atendimento Grade de atendimento Capacidade Transportadoras Veículos …" at bounding box center [648, 361] width 1297 height 722
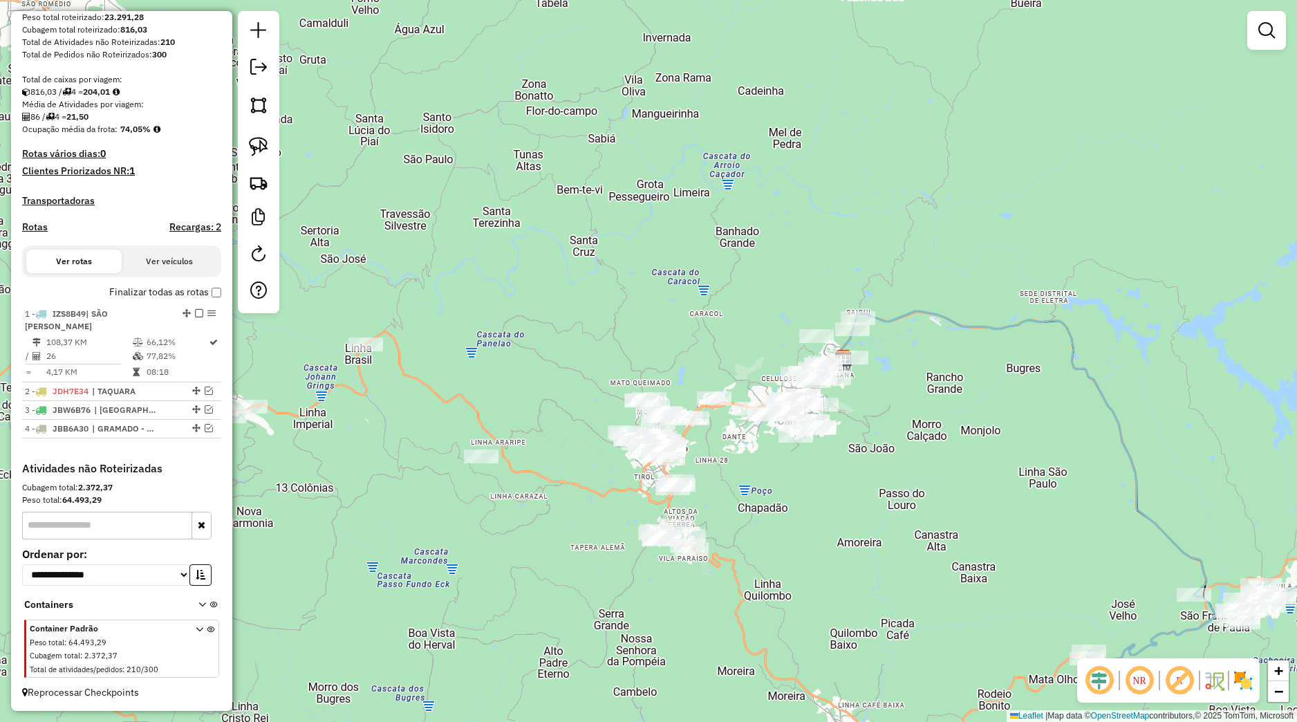
drag, startPoint x: 840, startPoint y: 512, endPoint x: 767, endPoint y: 546, distance: 80.8
click at [767, 548] on div "Janela de atendimento Grade de atendimento Capacidade Transportadoras Veículos …" at bounding box center [648, 361] width 1297 height 722
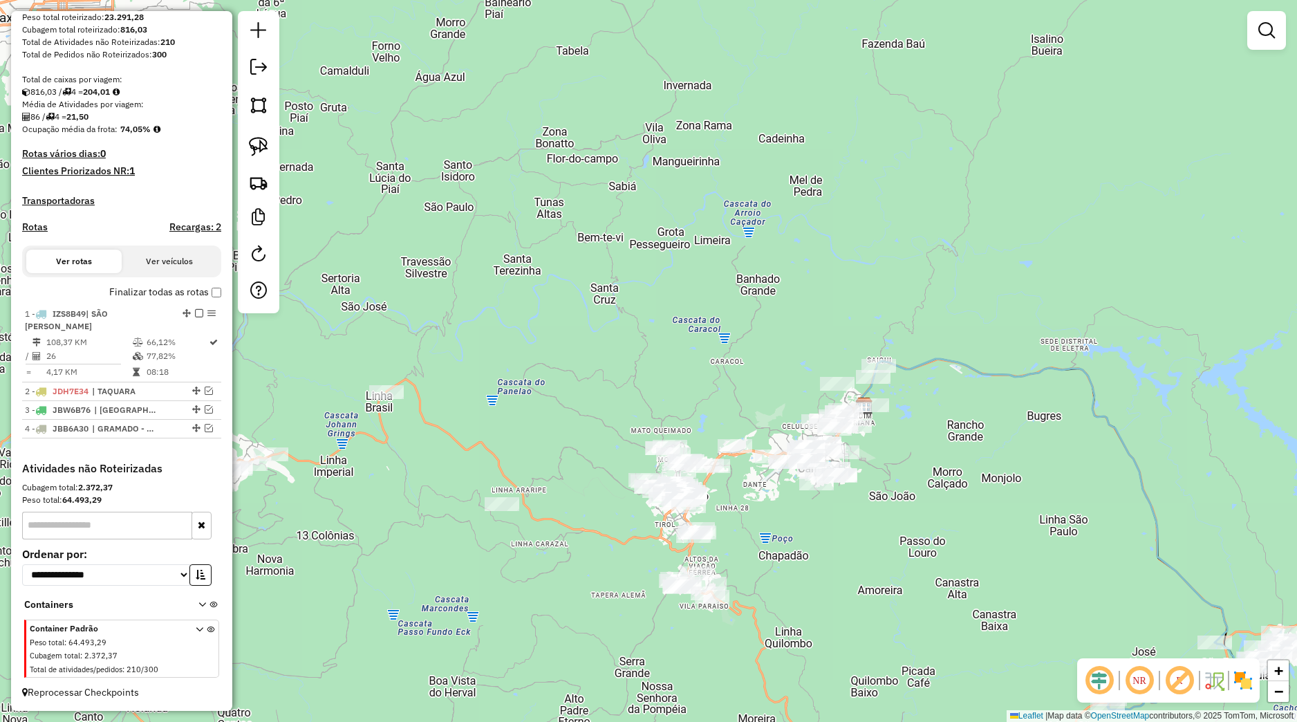
drag, startPoint x: 777, startPoint y: 595, endPoint x: 762, endPoint y: 568, distance: 30.4
click at [777, 594] on div "Janela de atendimento Grade de atendimento Capacidade Transportadoras Veículos …" at bounding box center [648, 361] width 1297 height 722
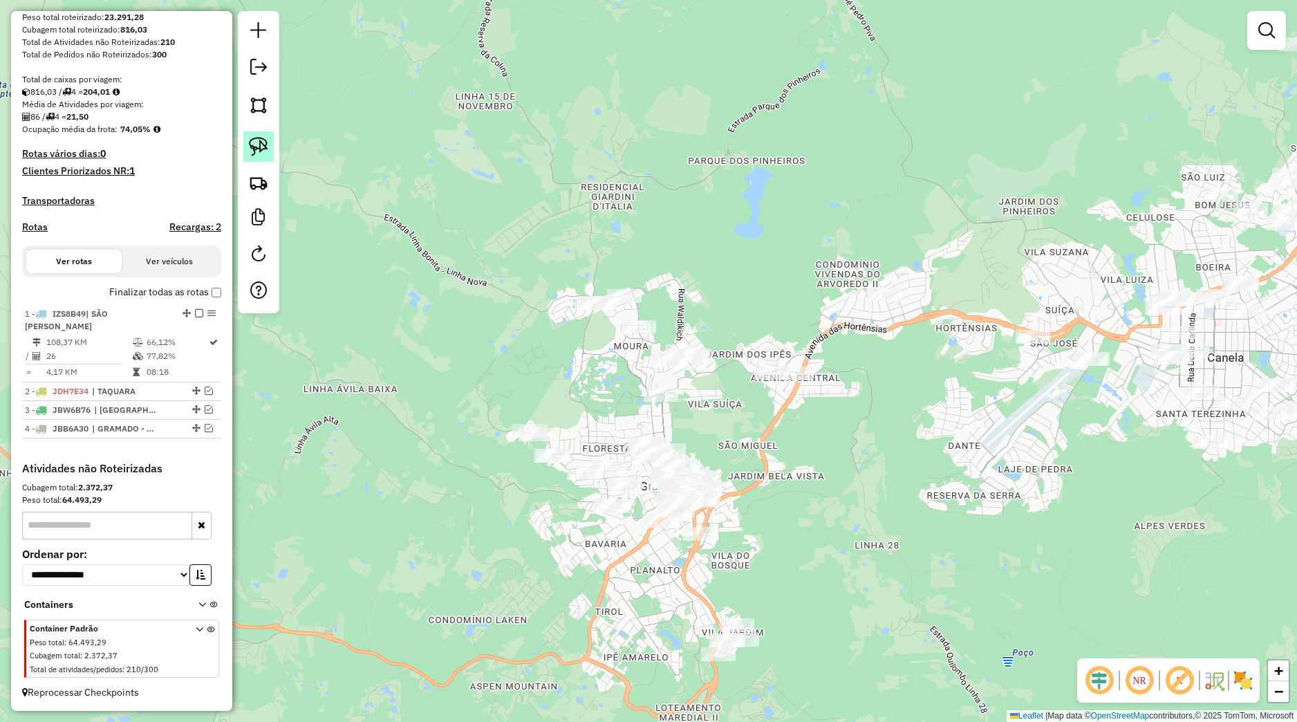
click at [268, 152] on img at bounding box center [258, 146] width 19 height 19
click at [763, 432] on div "Janela de atendimento Grade de atendimento Capacidade Transportadoras Veículos …" at bounding box center [648, 361] width 1297 height 722
drag, startPoint x: 869, startPoint y: 453, endPoint x: 691, endPoint y: 472, distance: 178.7
click at [696, 472] on div "Janela de atendimento Grade de atendimento Capacidade Transportadoras Veículos …" at bounding box center [648, 361] width 1297 height 722
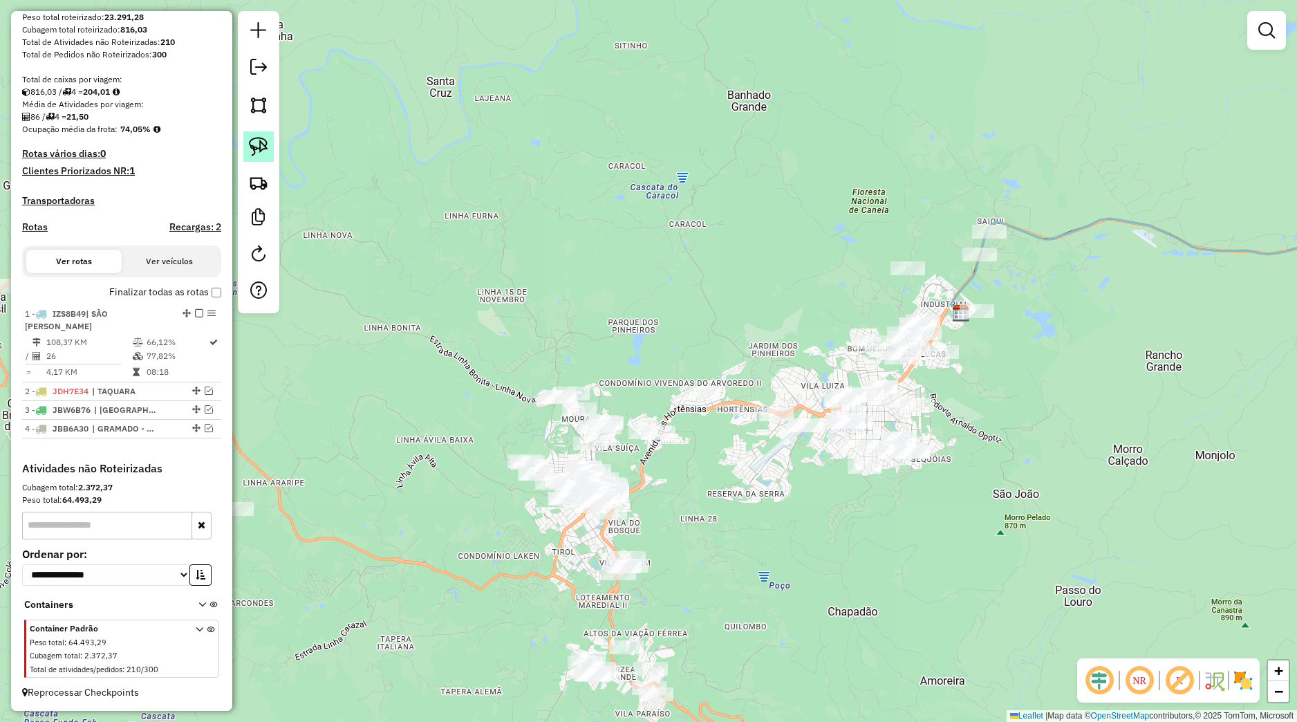
drag, startPoint x: 267, startPoint y: 155, endPoint x: 296, endPoint y: 168, distance: 31.9
click at [268, 155] on img at bounding box center [258, 146] width 19 height 19
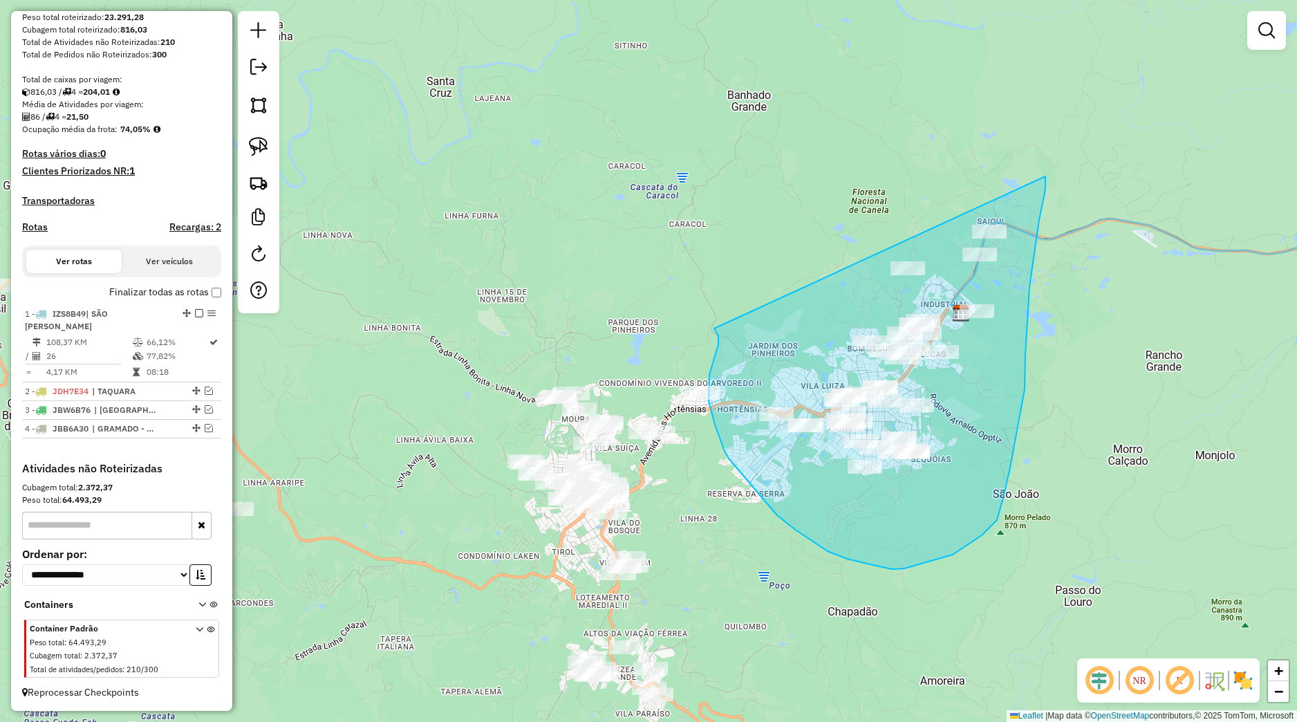
drag, startPoint x: 710, startPoint y: 375, endPoint x: 974, endPoint y: 122, distance: 366.4
click at [974, 122] on div "Janela de atendimento Grade de atendimento Capacidade Transportadoras Veículos …" at bounding box center [648, 361] width 1297 height 722
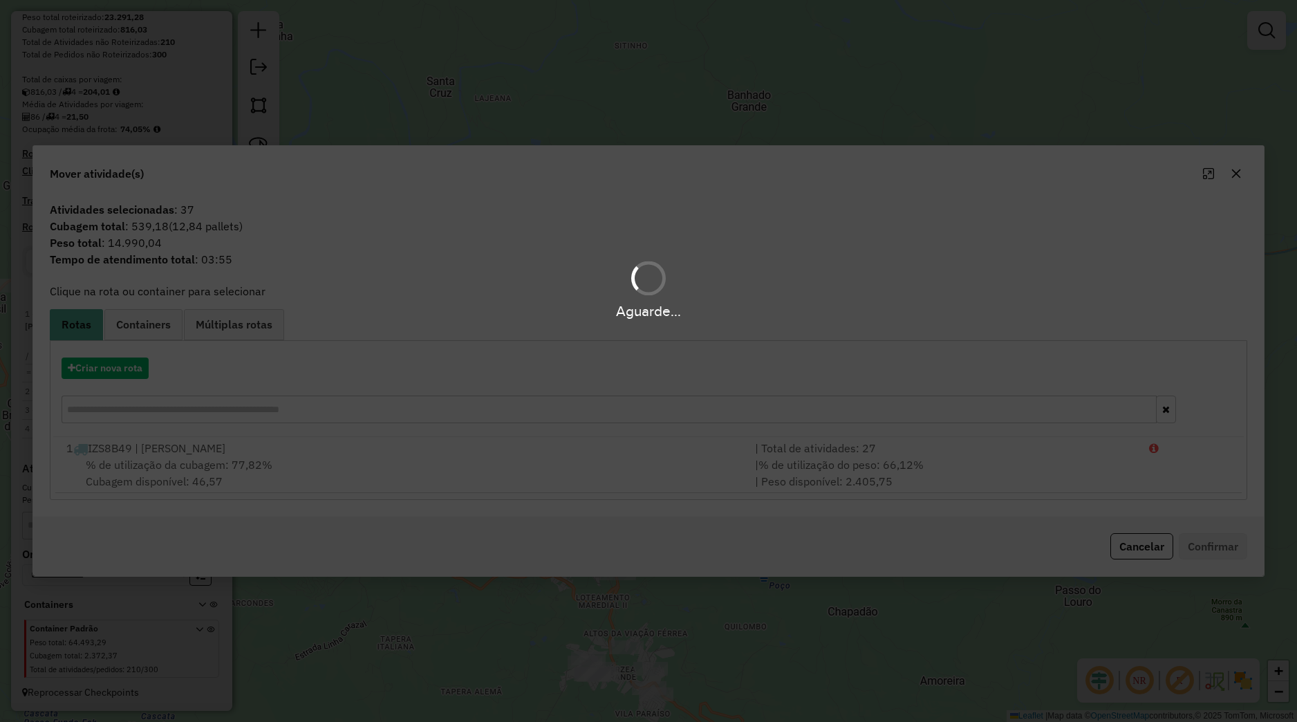
click at [136, 370] on div "Aguarde..." at bounding box center [648, 361] width 1297 height 722
click at [137, 371] on hb-app "Aguarde... Pop-up bloqueado! Seu navegador bloqueou automáticamente a abertura …" at bounding box center [648, 361] width 1297 height 722
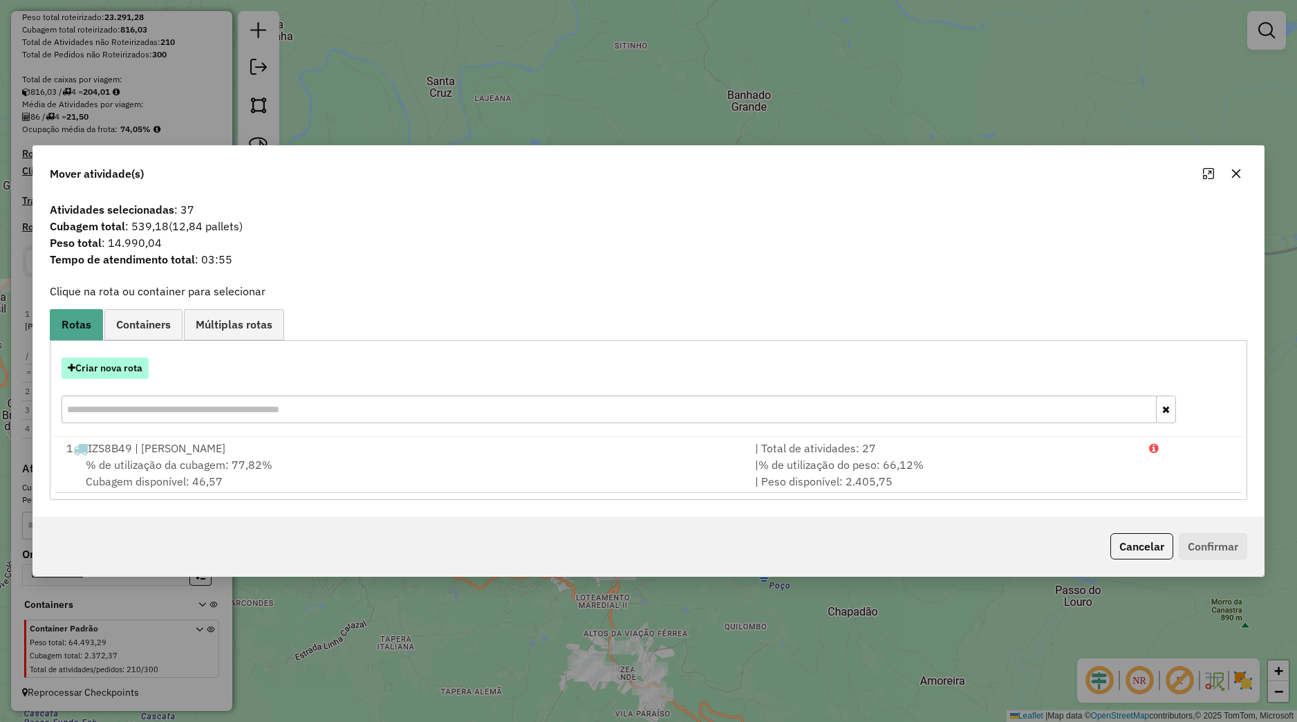
click at [138, 371] on button "Criar nova rota" at bounding box center [105, 368] width 87 height 21
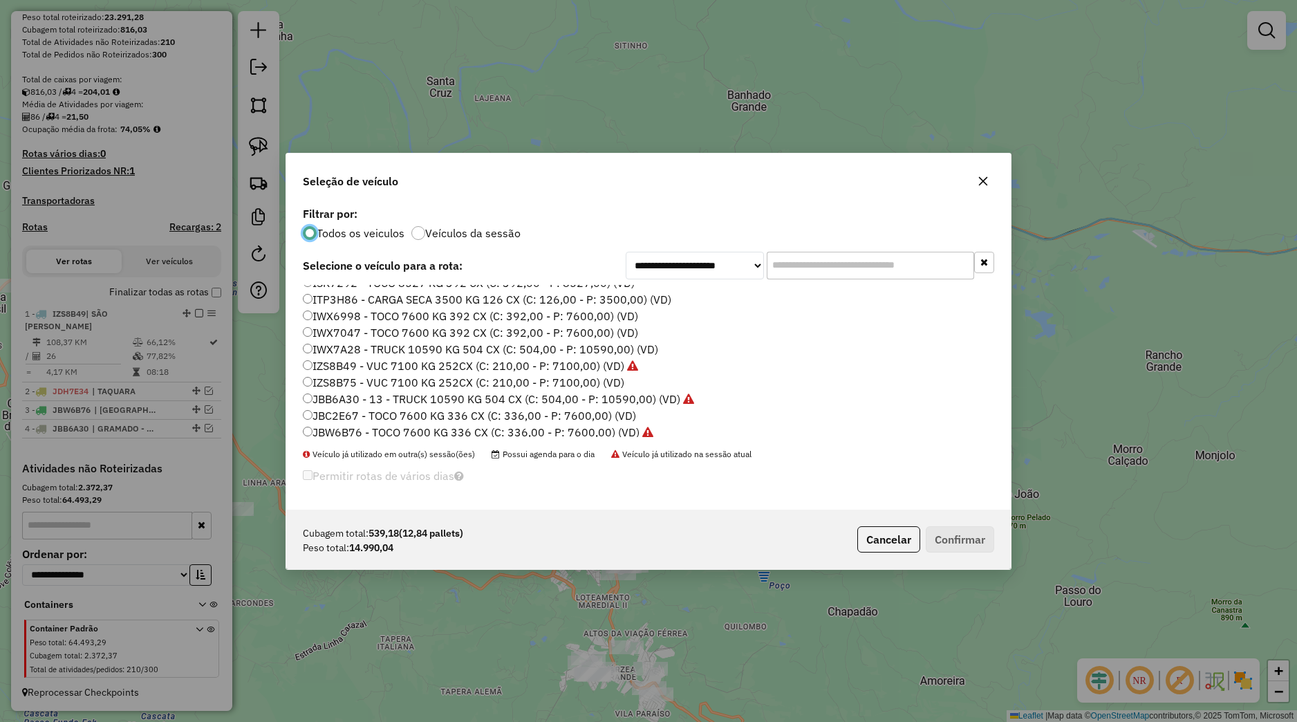
scroll to position [313, 0]
click at [349, 314] on label "JBW6B83 - TOCO 7600 KG 336 CX (C: 336,00 - P: 7600,00) (VD)" at bounding box center [471, 312] width 337 height 17
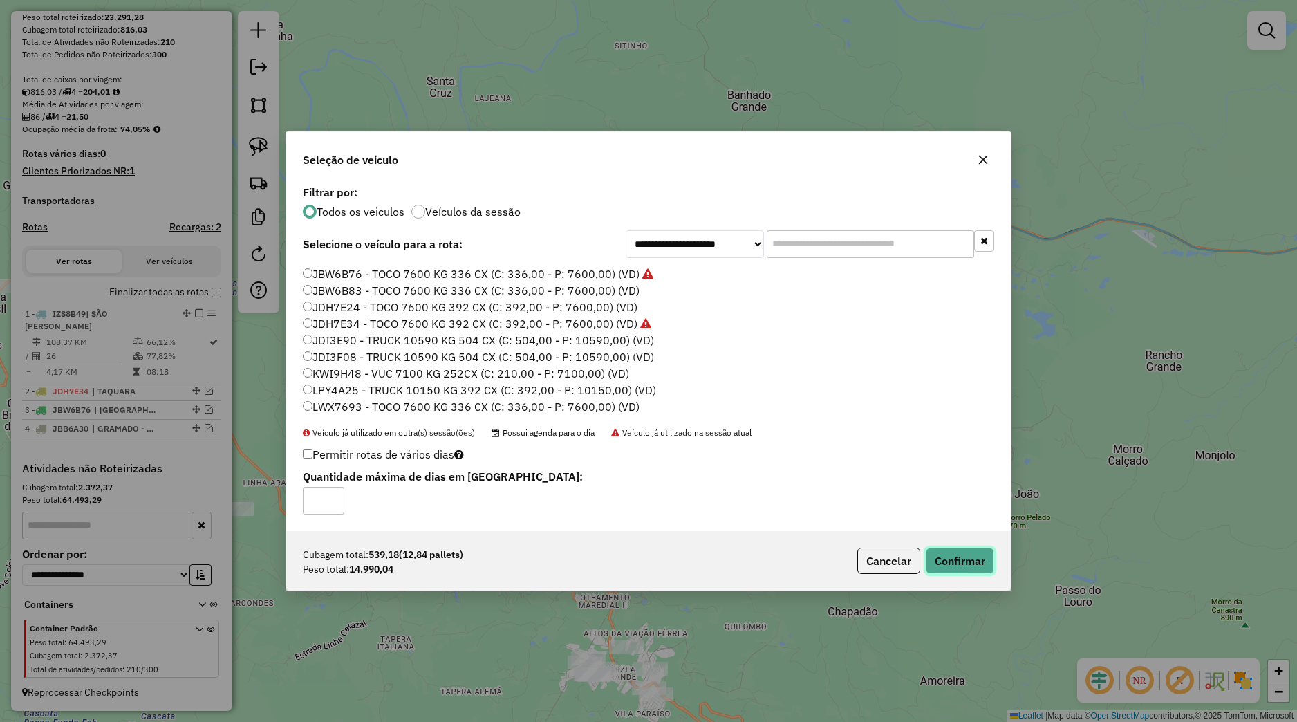
click at [927, 556] on button "Confirmar" at bounding box center [960, 561] width 68 height 26
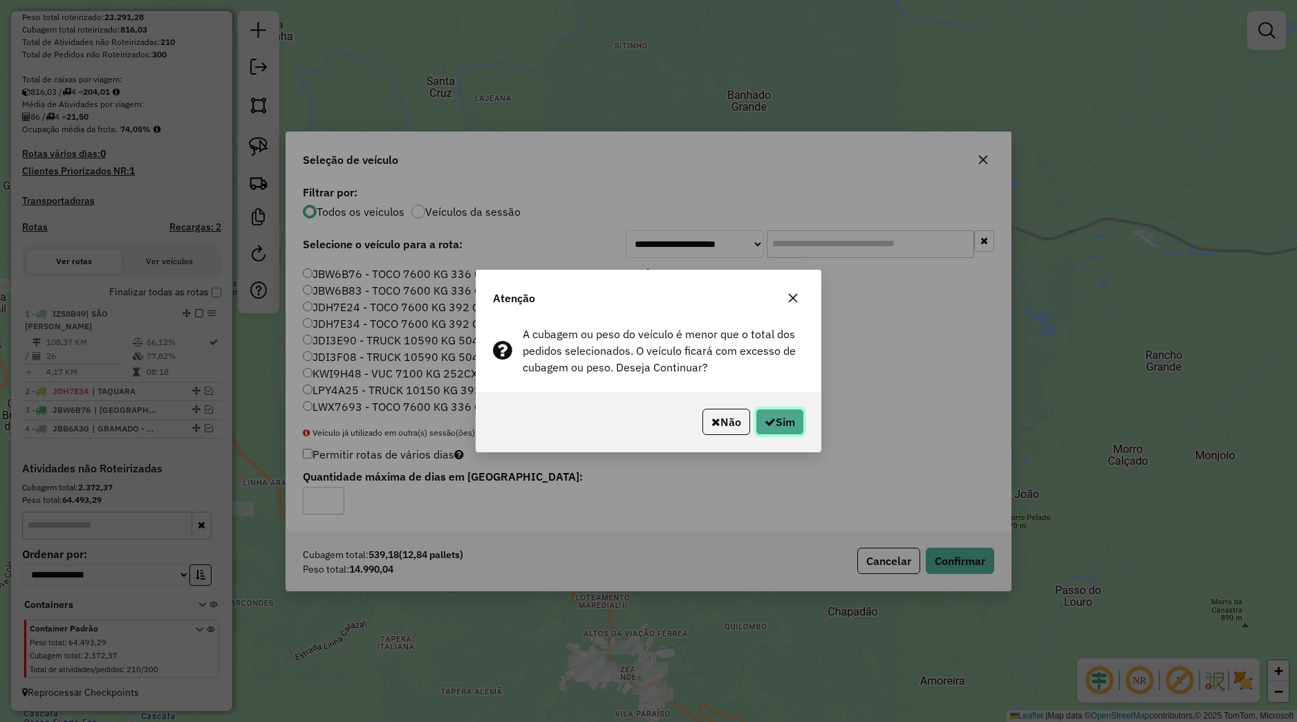
click at [780, 425] on button "Sim" at bounding box center [780, 422] width 48 height 26
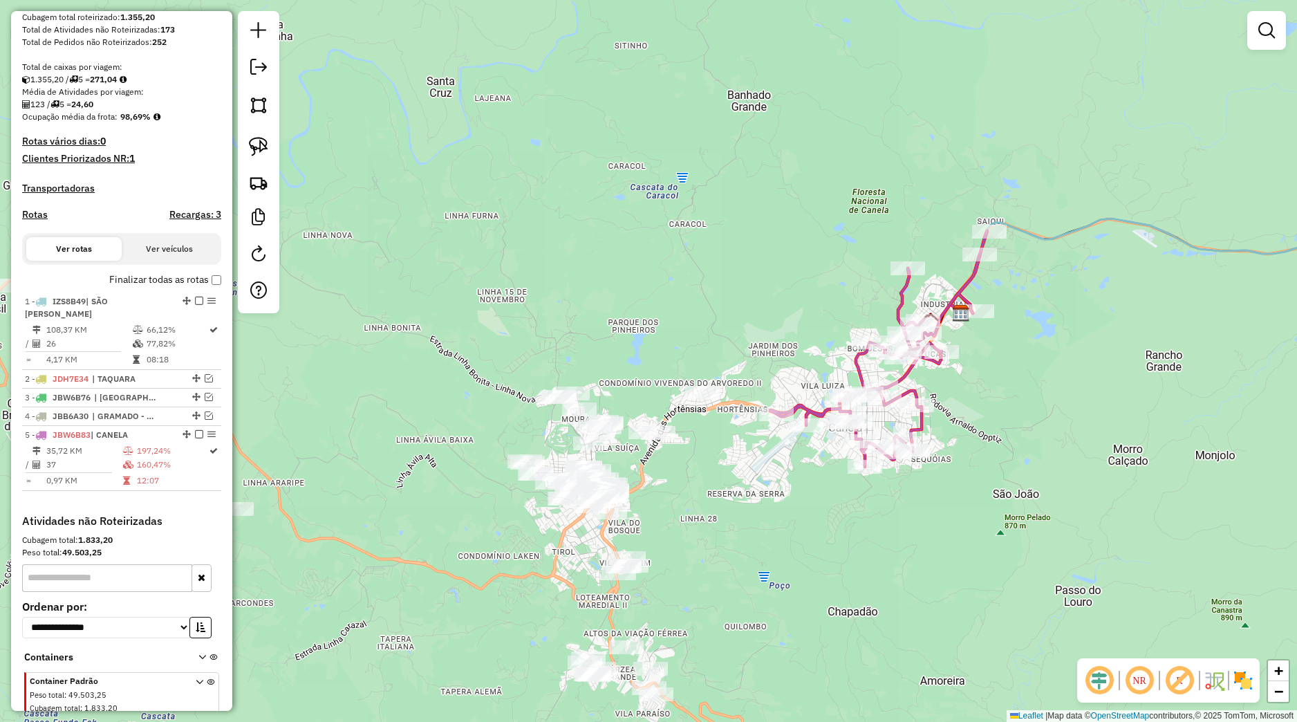
click at [264, 145] on img at bounding box center [258, 146] width 19 height 19
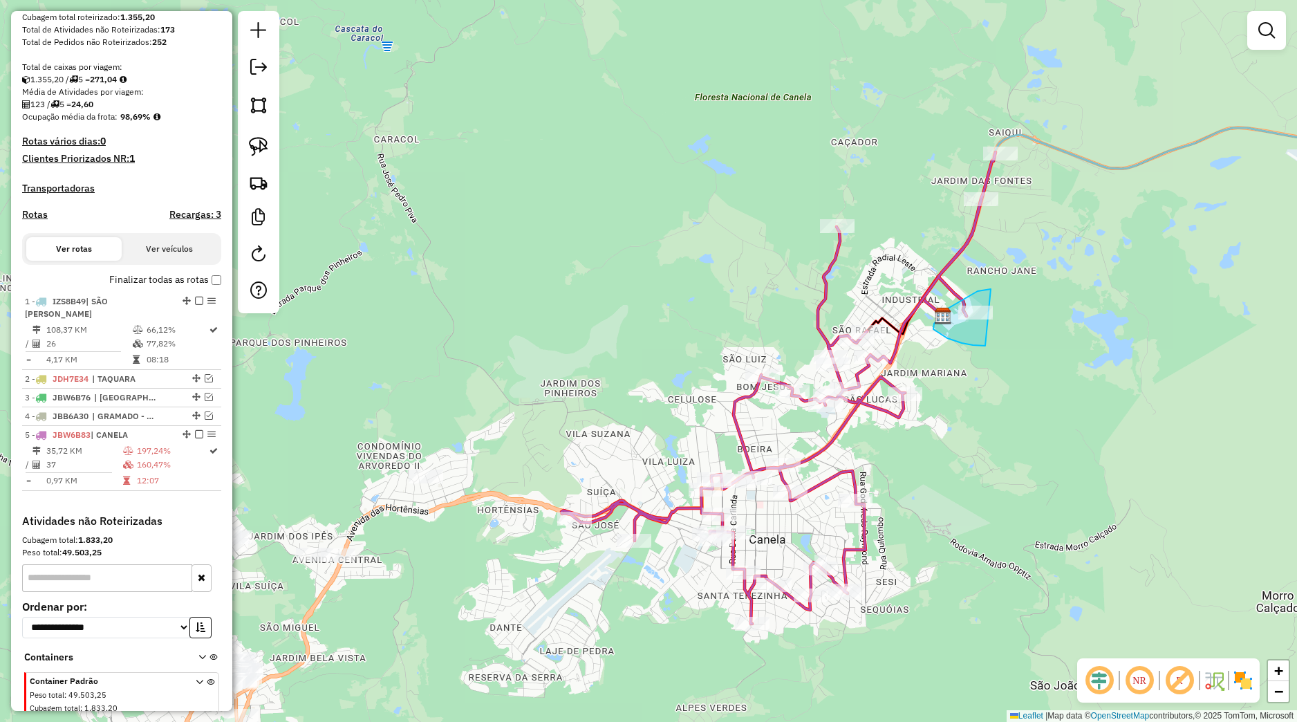
drag, startPoint x: 991, startPoint y: 289, endPoint x: 985, endPoint y: 346, distance: 57.0
click at [985, 346] on div "Janela de atendimento Grade de atendimento Capacidade Transportadoras Veículos …" at bounding box center [648, 361] width 1297 height 722
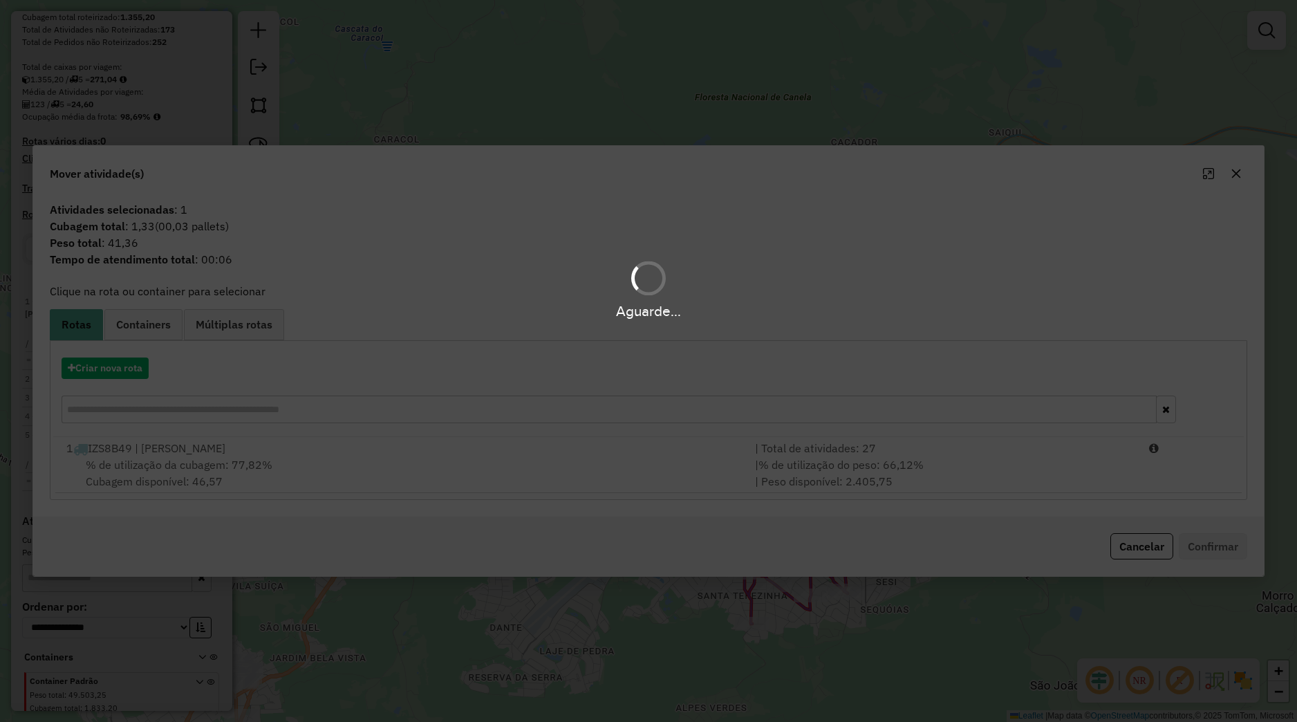
drag, startPoint x: 351, startPoint y: 472, endPoint x: 360, endPoint y: 472, distance: 9.7
click at [351, 472] on div "Aguarde..." at bounding box center [648, 361] width 1297 height 722
click at [364, 471] on div "Aguarde..." at bounding box center [648, 361] width 1297 height 722
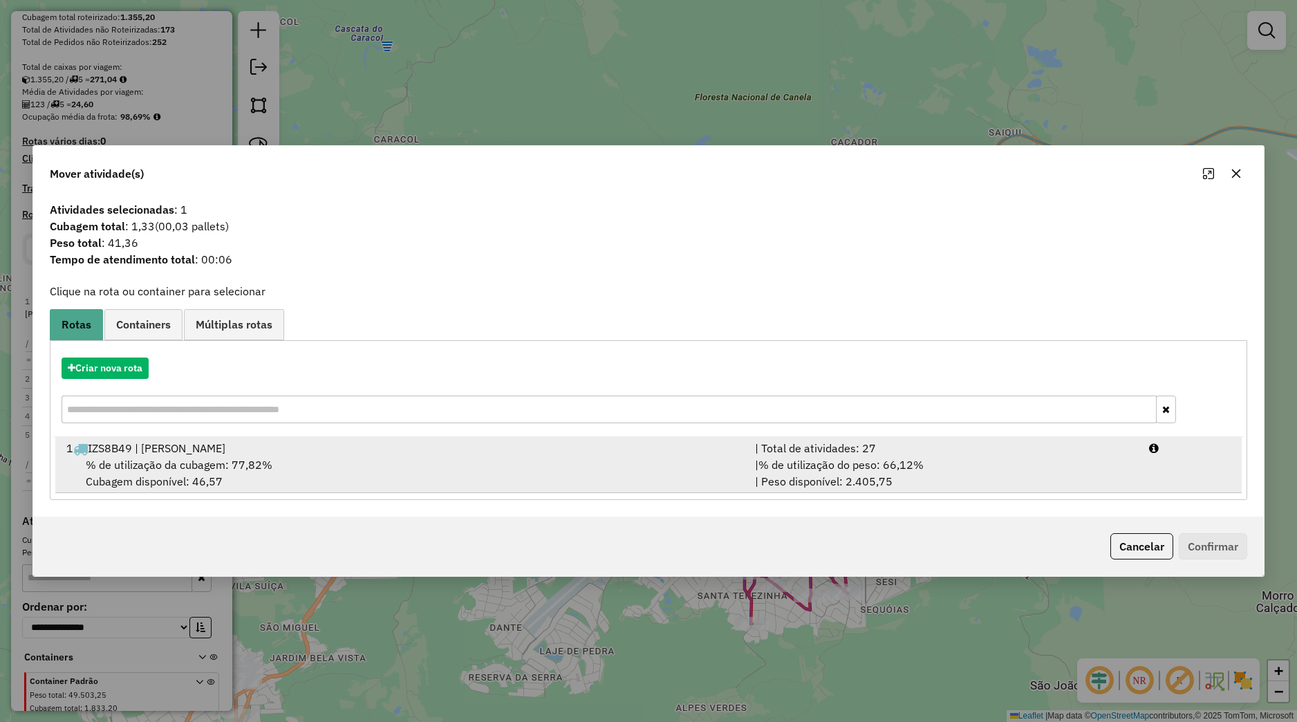
drag, startPoint x: 449, startPoint y: 464, endPoint x: 461, endPoint y: 467, distance: 12.9
click at [453, 465] on div "% de utilização da cubagem: 77,82% Cubagem disponível: 46,57" at bounding box center [402, 472] width 689 height 33
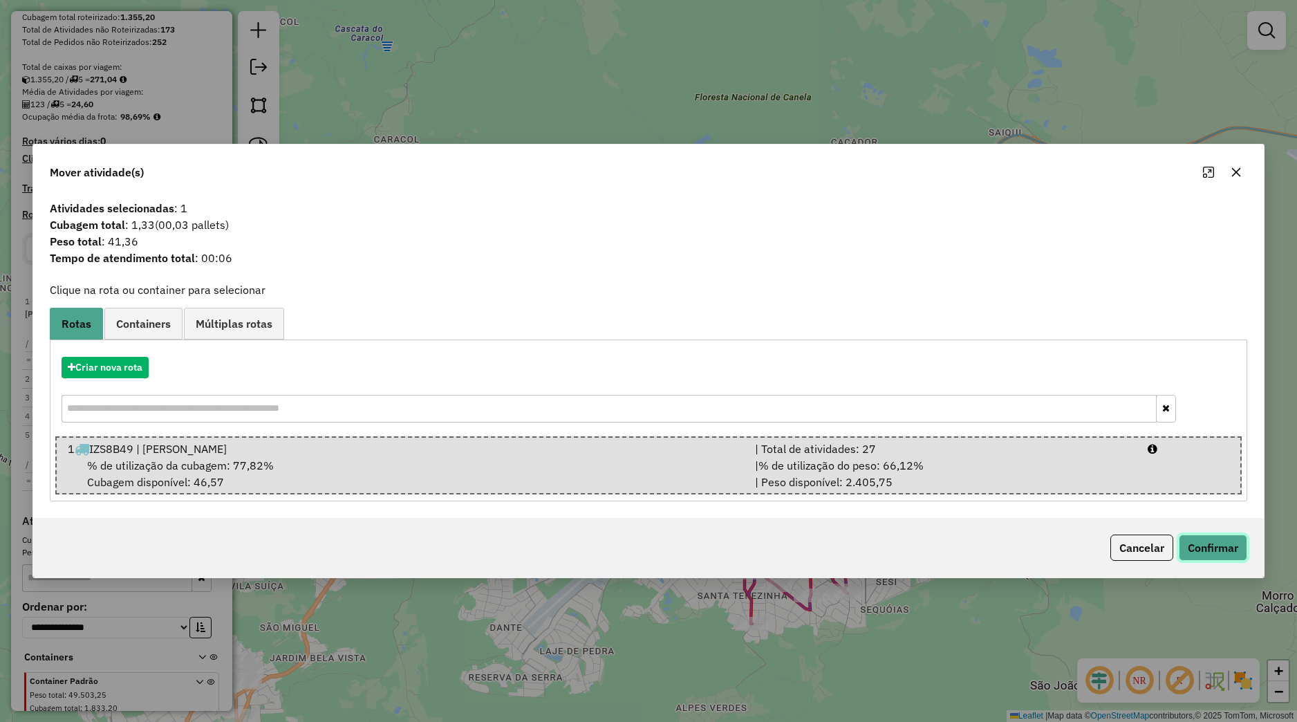
click at [1200, 550] on button "Confirmar" at bounding box center [1213, 548] width 68 height 26
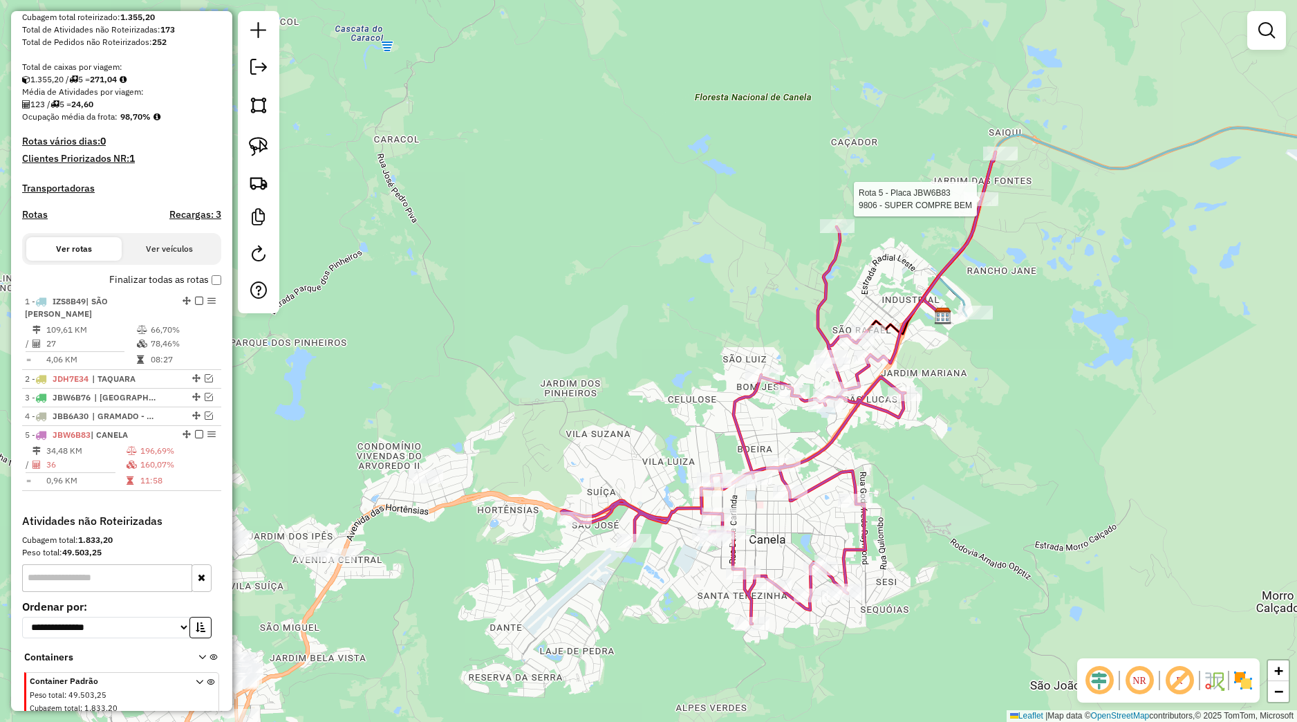
select select "*********"
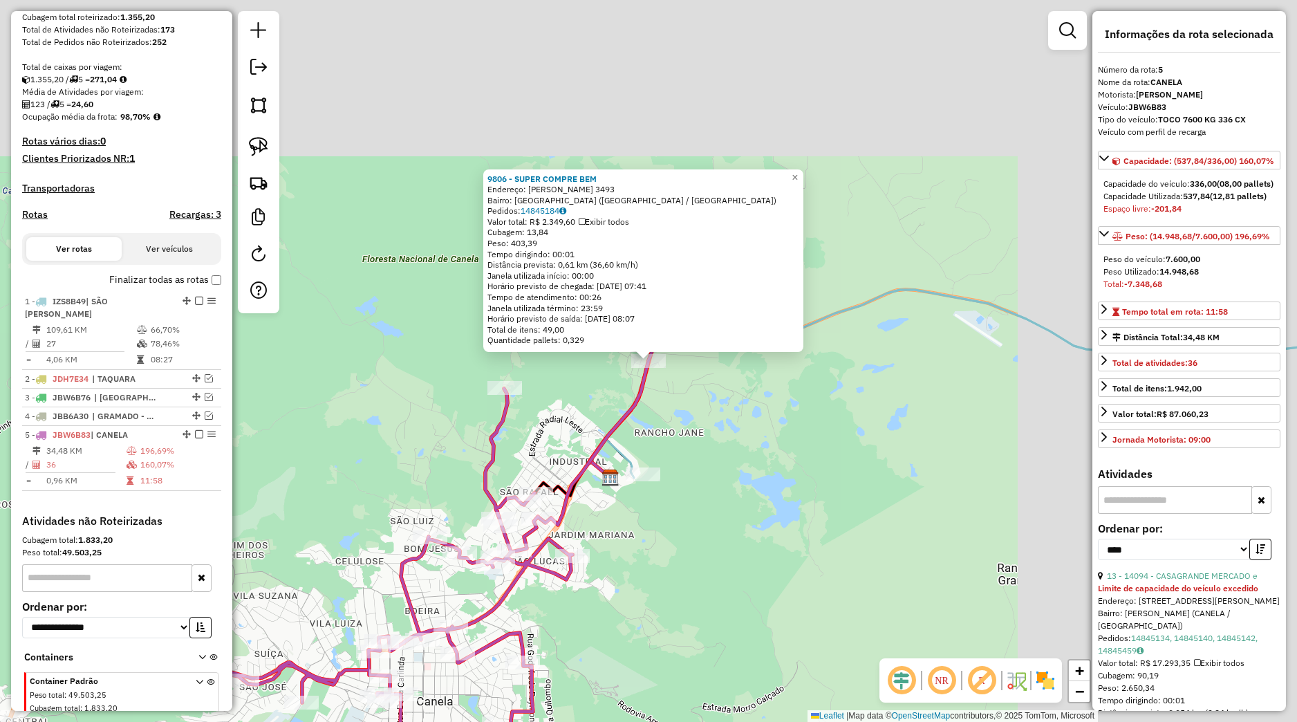
scroll to position [306, 0]
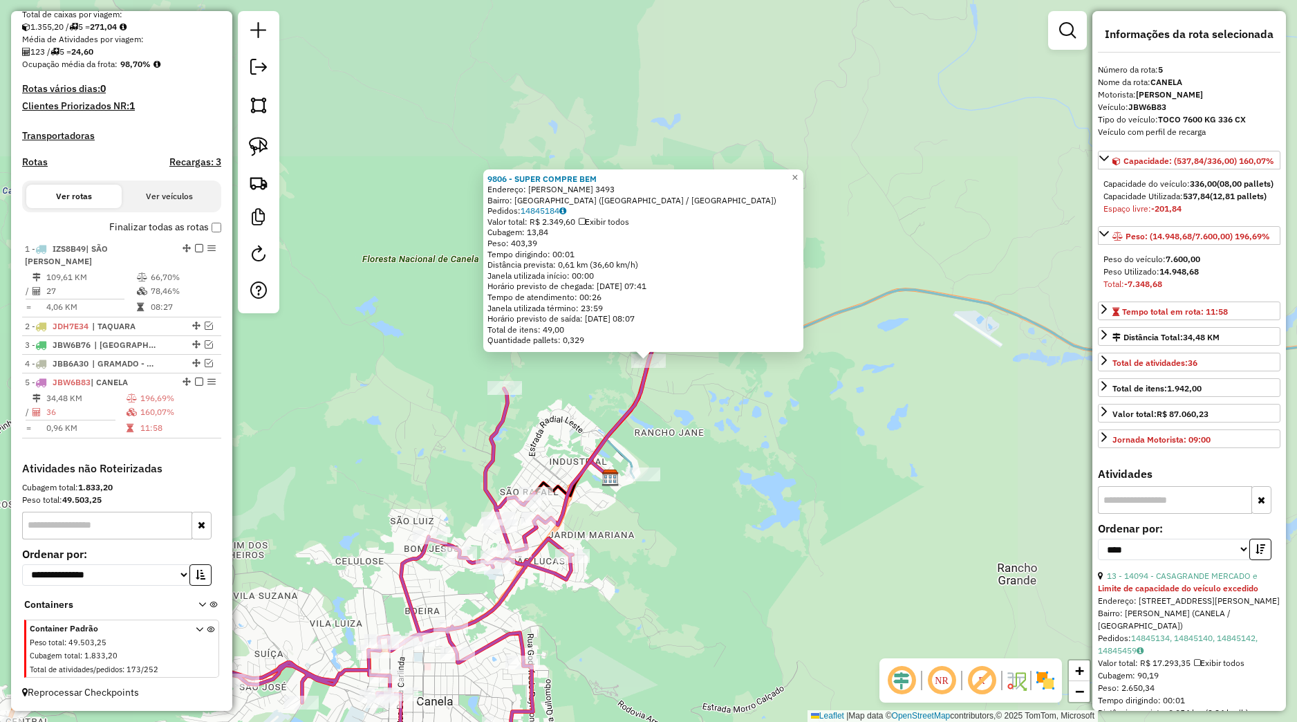
click at [898, 401] on div "9806 - SUPER COMPRE BEM Endereço: CONEGO JOAO MARCHESI 3493 Bairro: JARDIM DAS …" at bounding box center [648, 361] width 1297 height 722
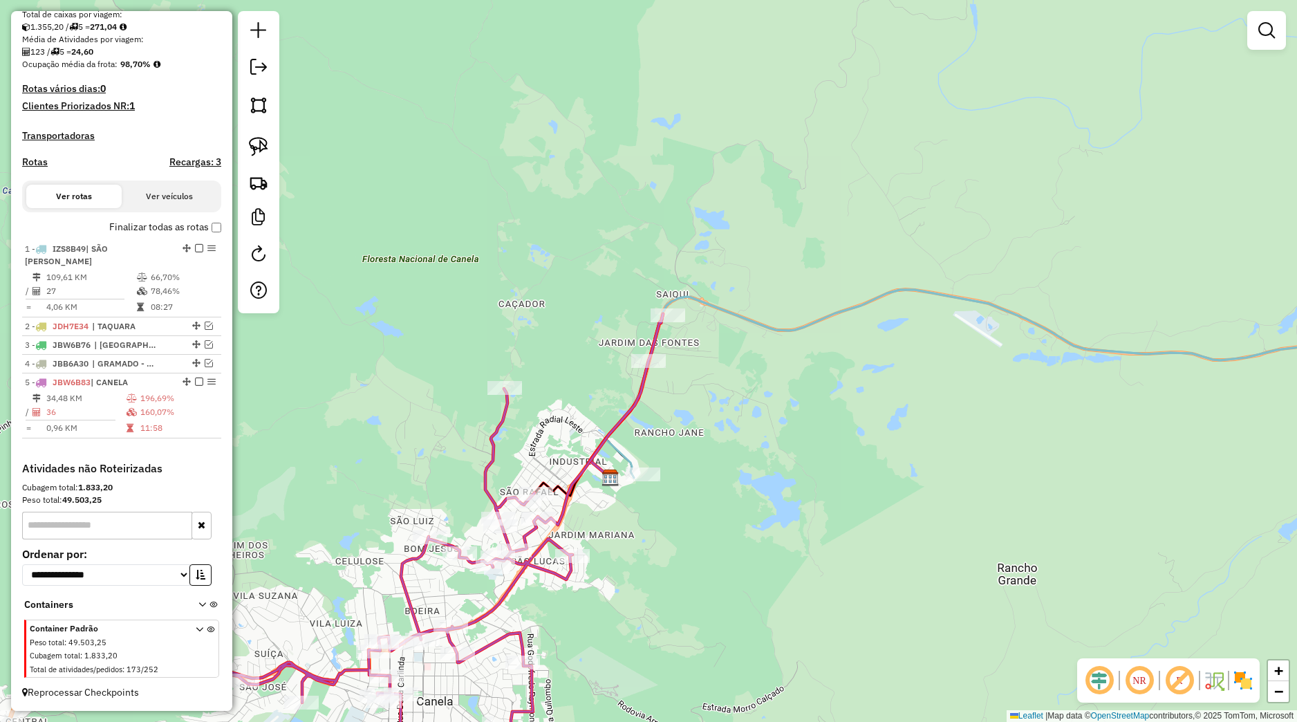
select select "*********"
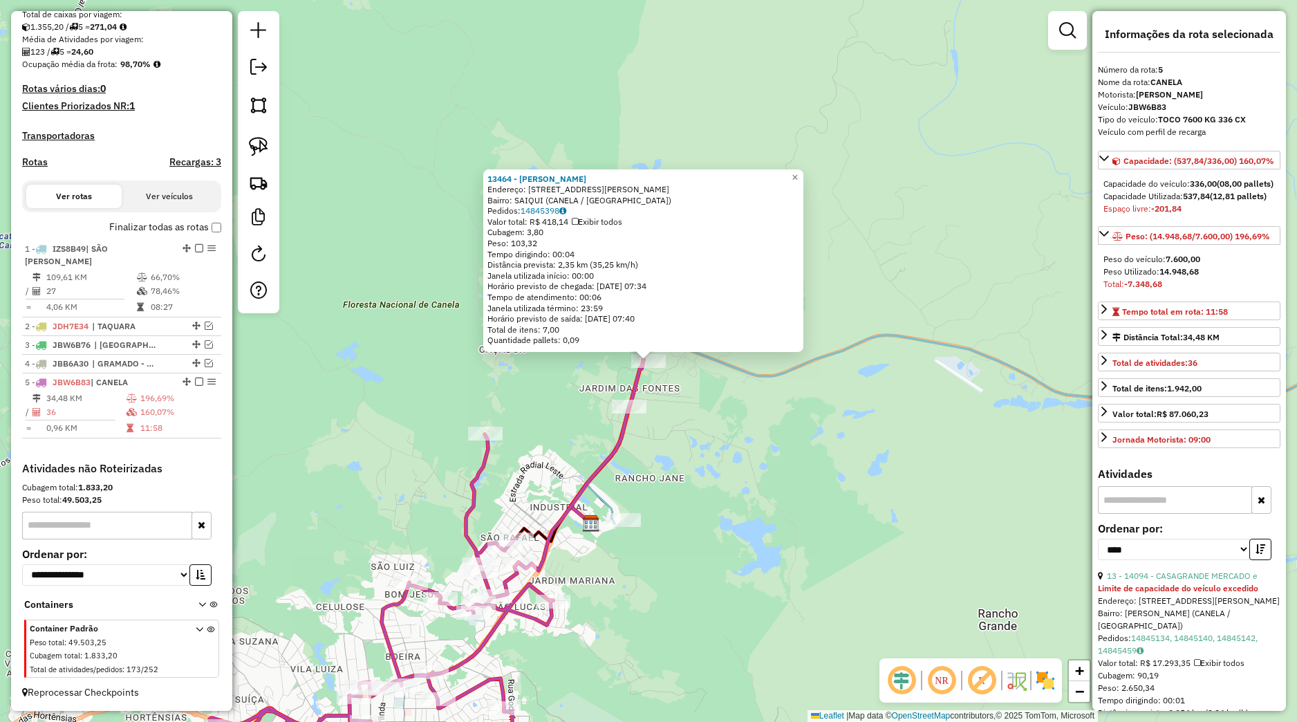
drag, startPoint x: 696, startPoint y: 445, endPoint x: 689, endPoint y: 445, distance: 7.0
click at [697, 445] on div "13464 - [PERSON_NAME] Endereço: RUA ARCHIMIMO ALBINO DE ABREU 05 Bairro: SAIQUI…" at bounding box center [648, 361] width 1297 height 722
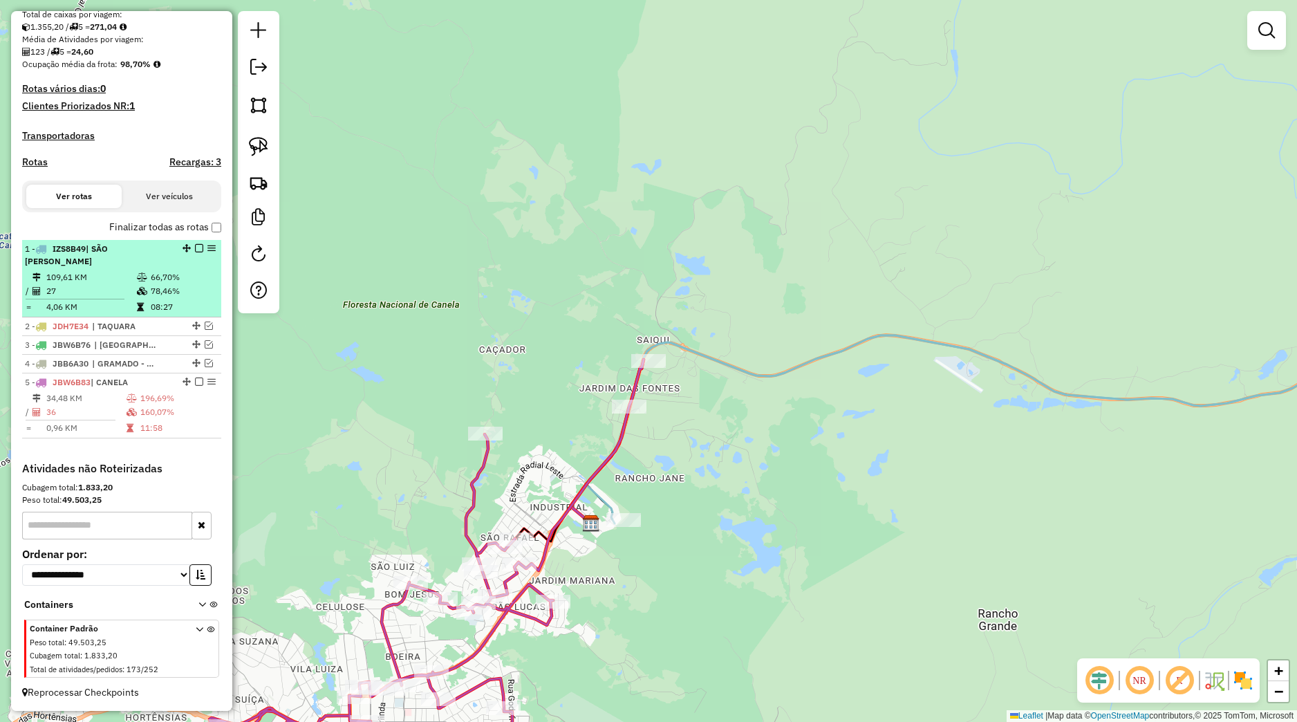
click at [180, 275] on td "66,70%" at bounding box center [183, 277] width 66 height 14
select select "*********"
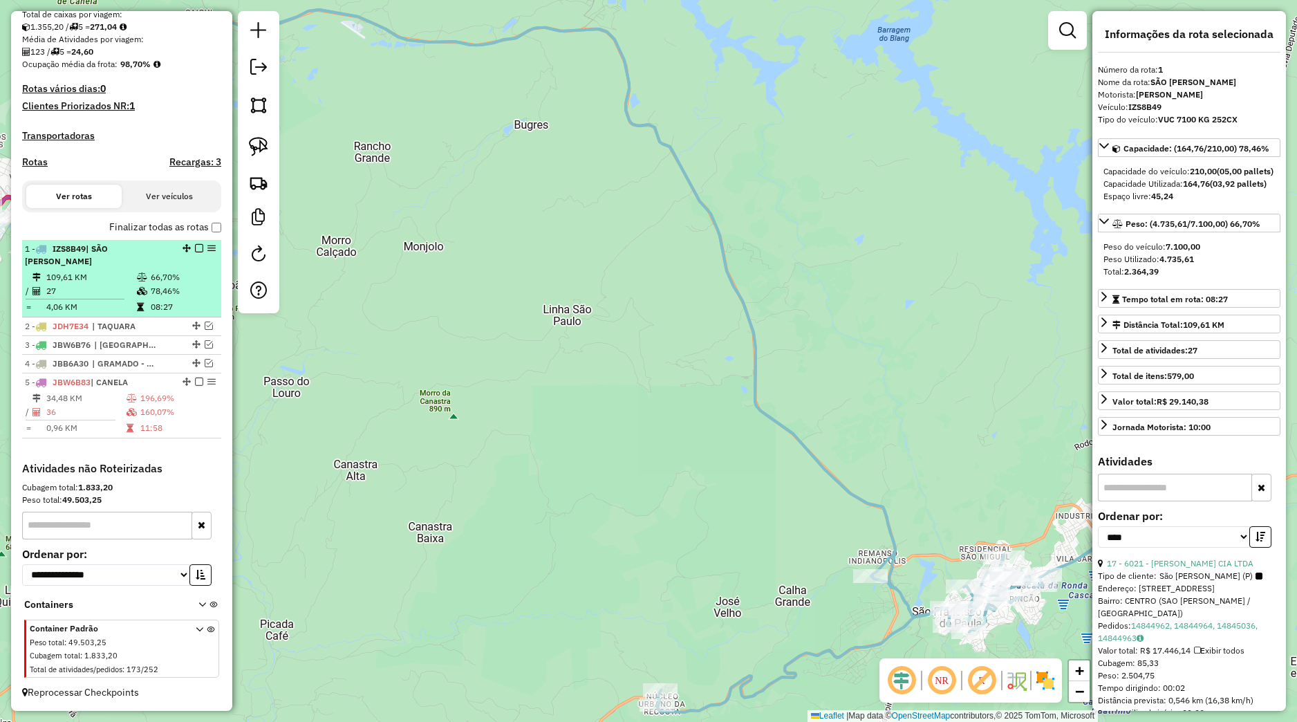
click at [195, 247] on em at bounding box center [199, 248] width 8 height 8
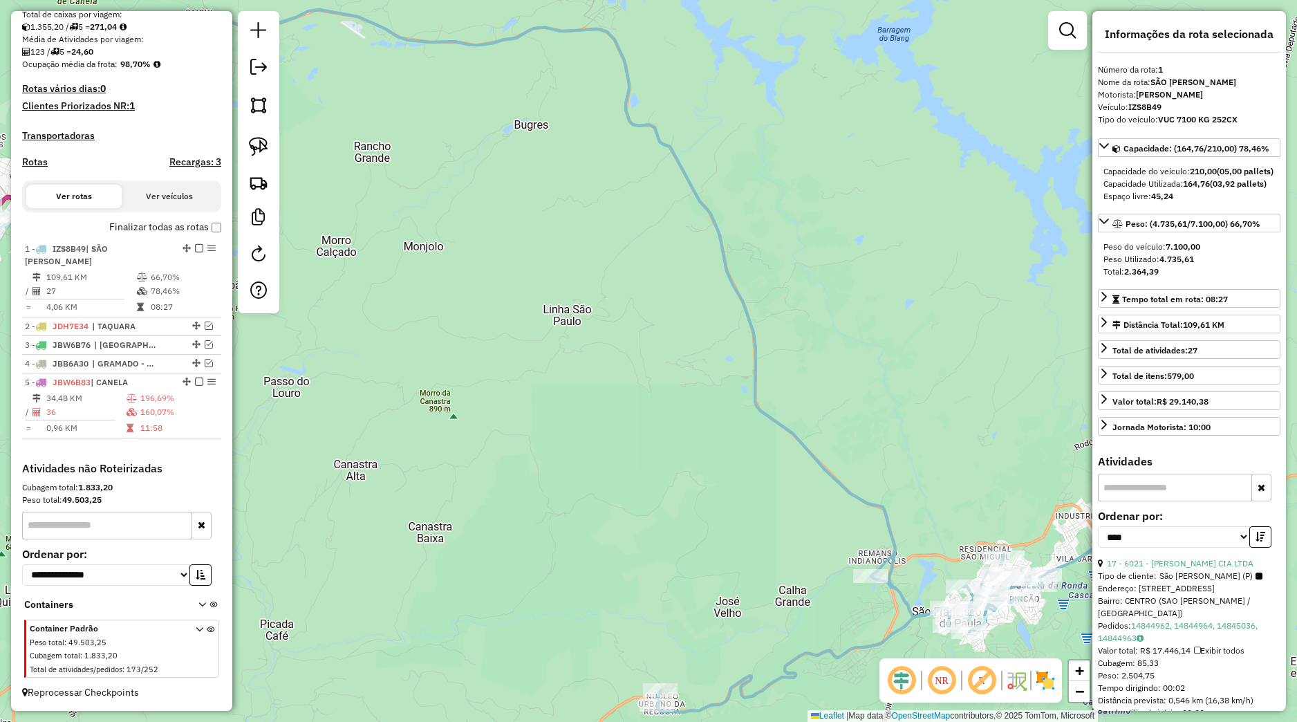
scroll to position [248, 0]
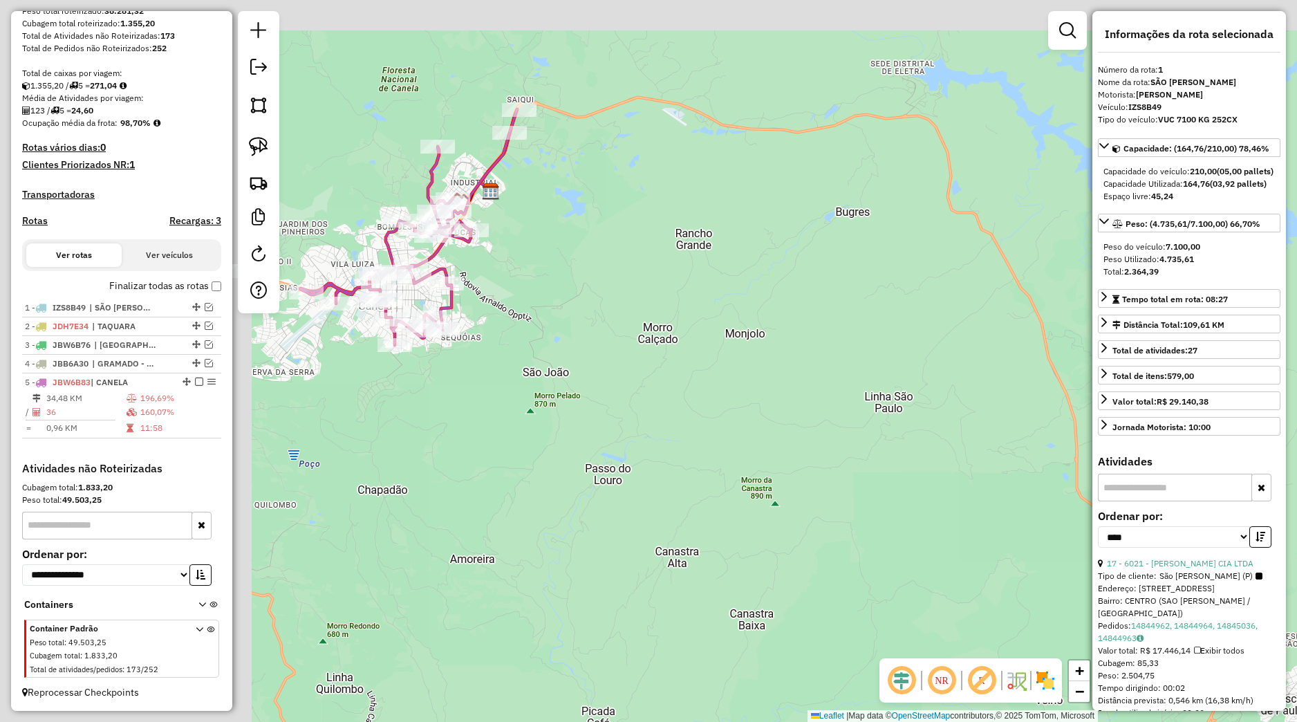
drag, startPoint x: 693, startPoint y: 389, endPoint x: 966, endPoint y: 427, distance: 275.9
click at [1008, 431] on div "Janela de atendimento Grade de atendimento Capacidade Transportadoras Veículos …" at bounding box center [648, 361] width 1297 height 722
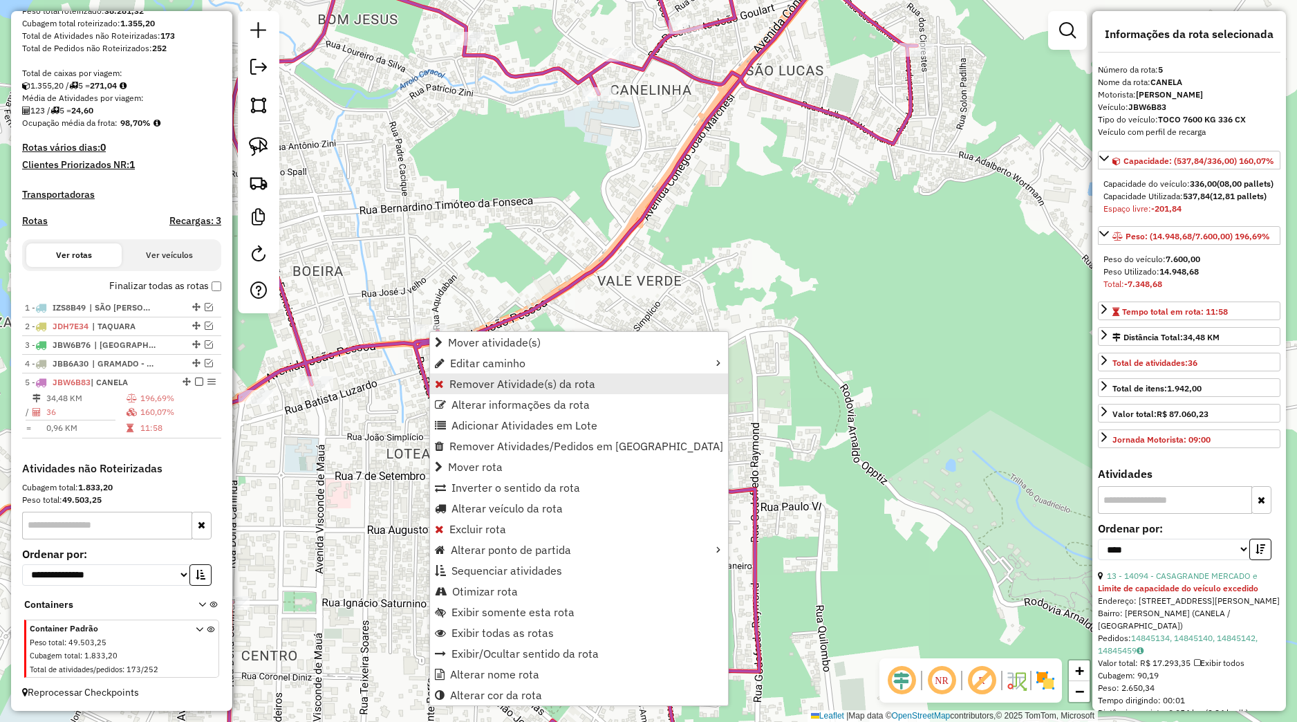
click at [481, 384] on span "Remover Atividade(s) da rota" at bounding box center [523, 383] width 146 height 11
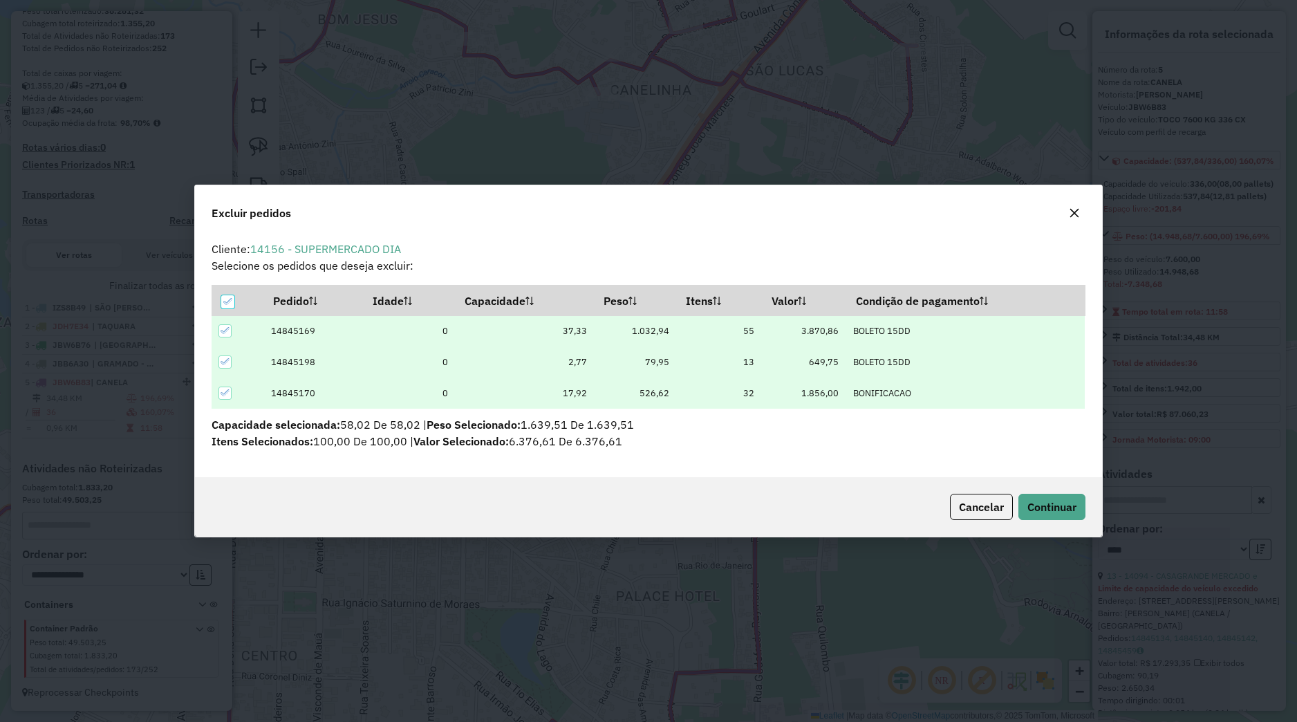
scroll to position [8, 4]
click at [1076, 514] on span "Continuar" at bounding box center [1052, 507] width 49 height 14
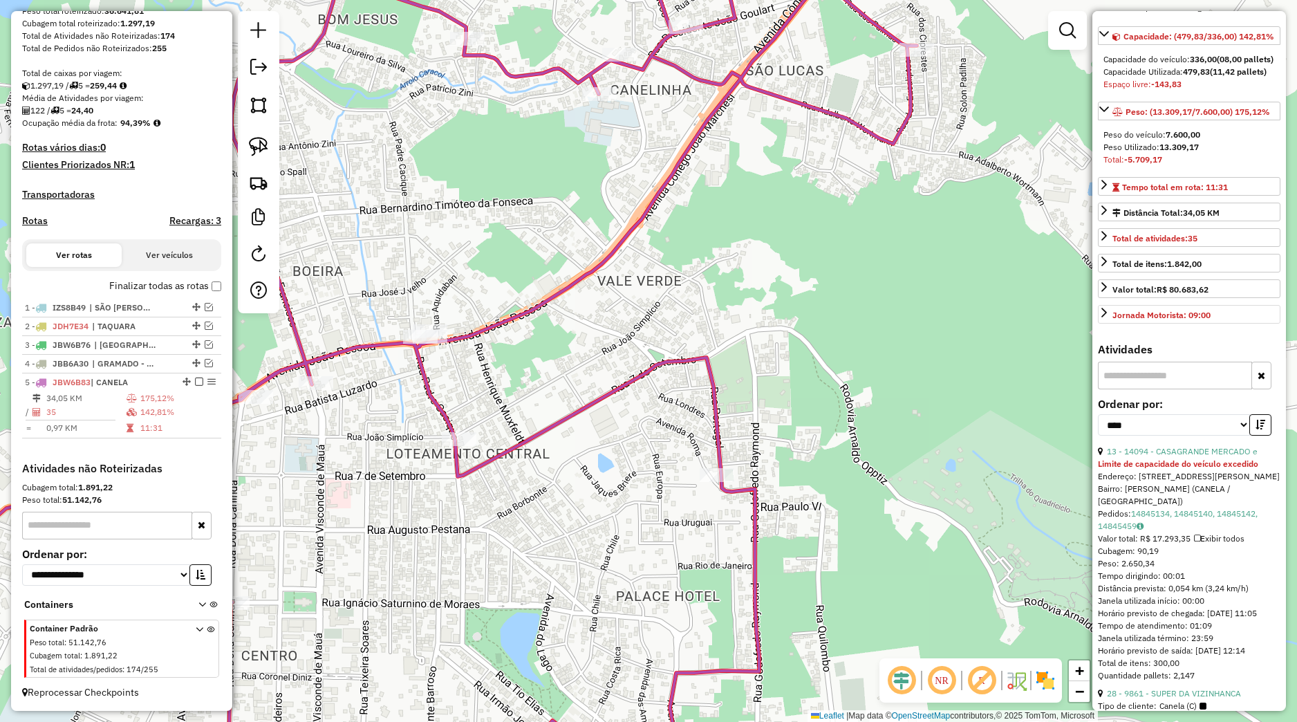
scroll to position [129, 0]
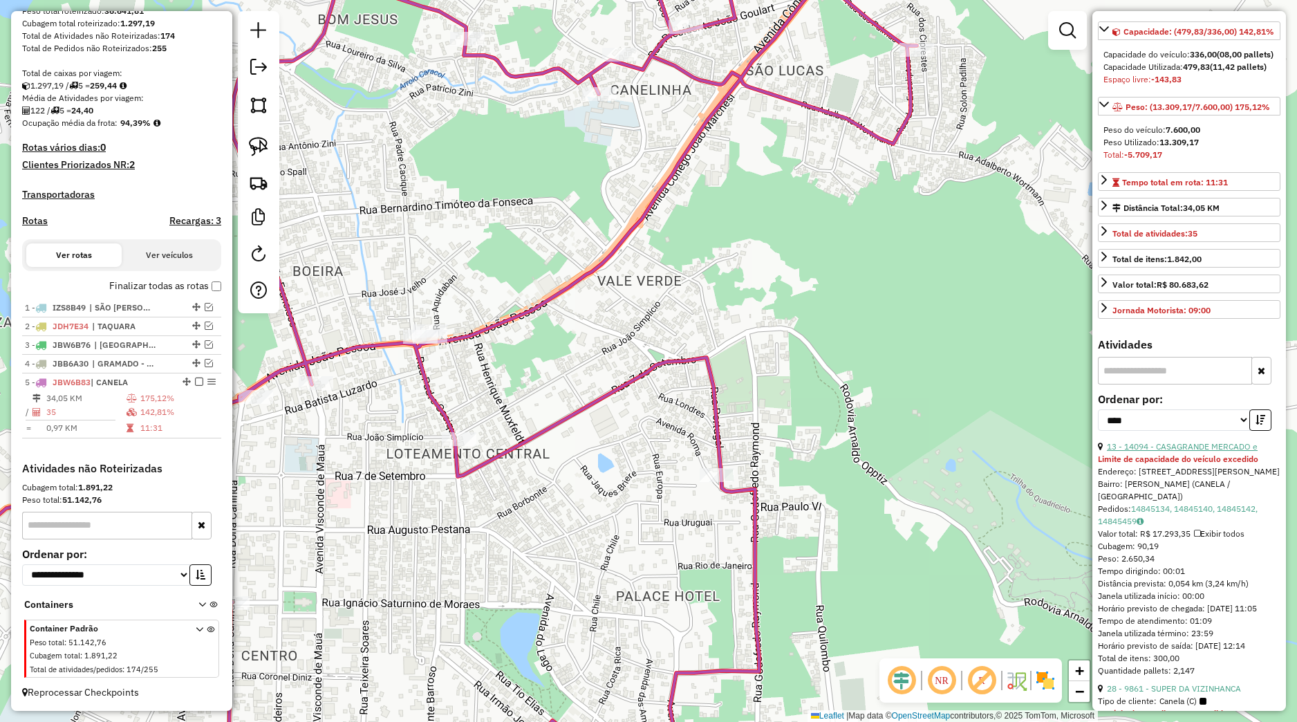
click at [1178, 452] on link "13 - 14094 - CASAGRANDE MERCADO e" at bounding box center [1182, 446] width 151 height 10
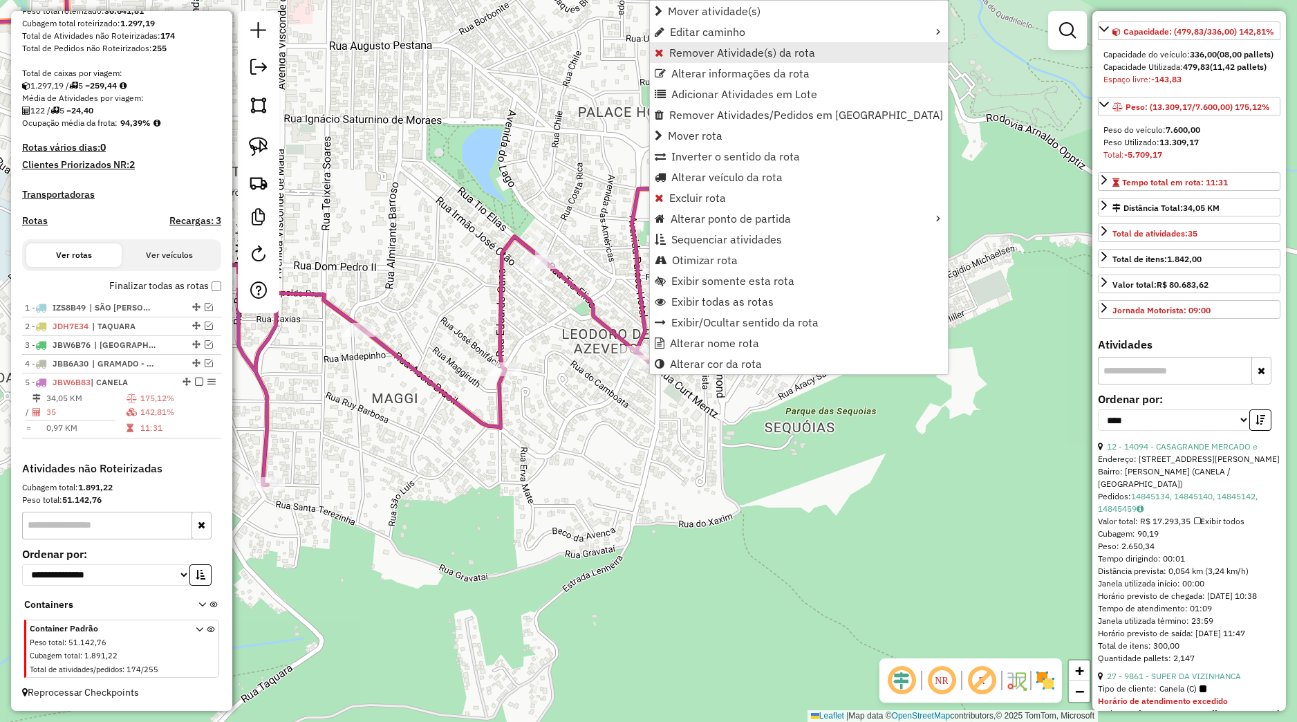
click at [688, 52] on span "Remover Atividade(s) da rota" at bounding box center [742, 52] width 146 height 11
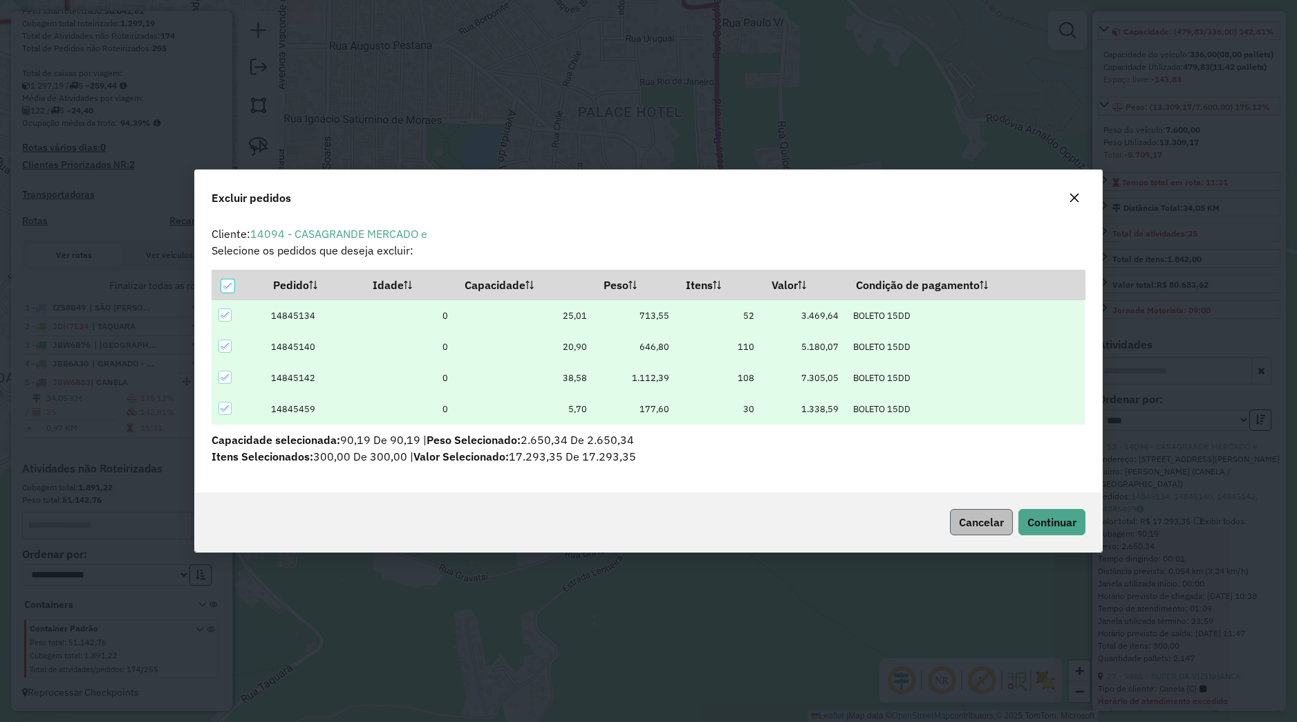
scroll to position [8, 4]
click at [1033, 517] on span "Continuar" at bounding box center [1052, 522] width 49 height 14
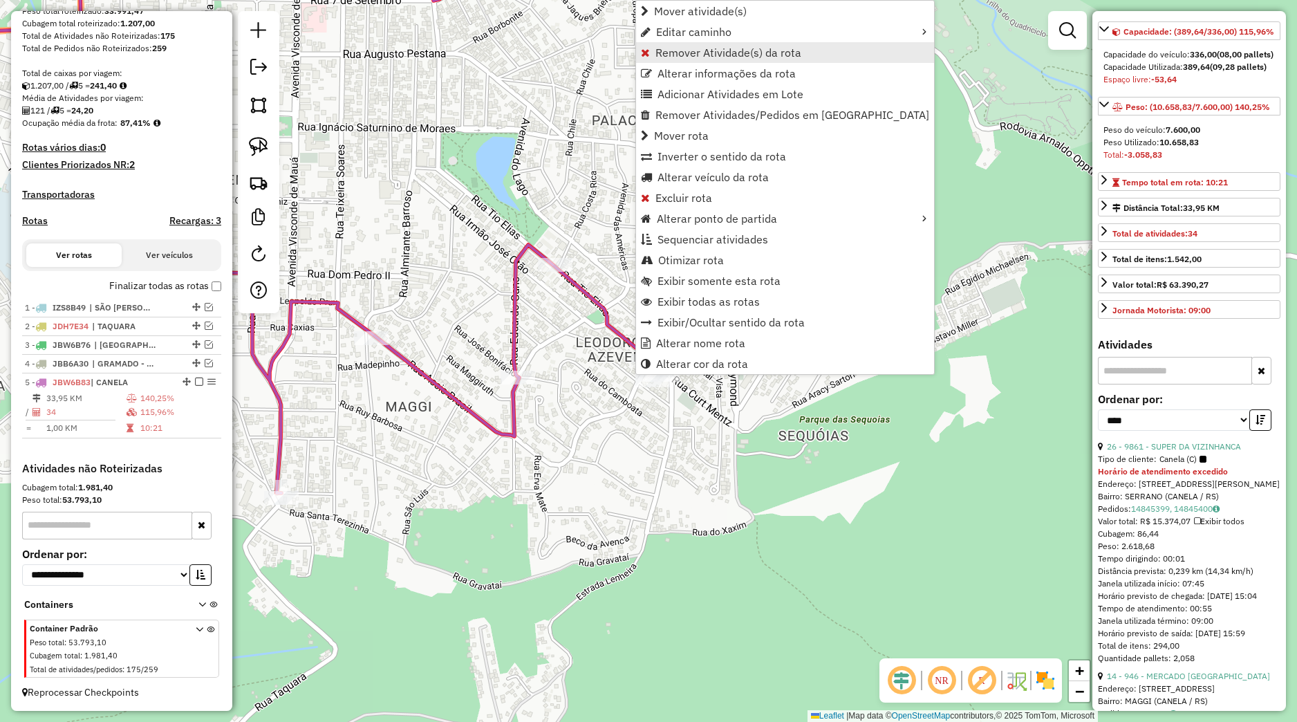
click at [689, 46] on link "Remover Atividade(s) da rota" at bounding box center [785, 52] width 298 height 21
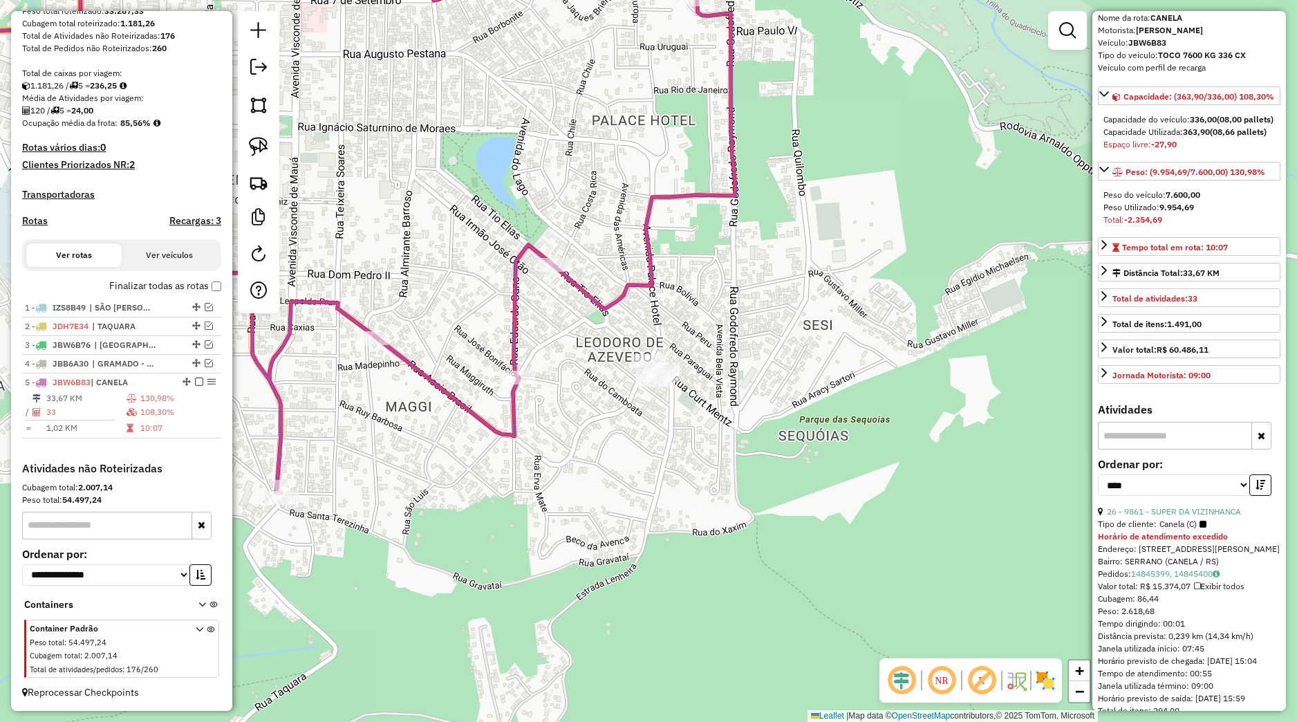
scroll to position [194, 0]
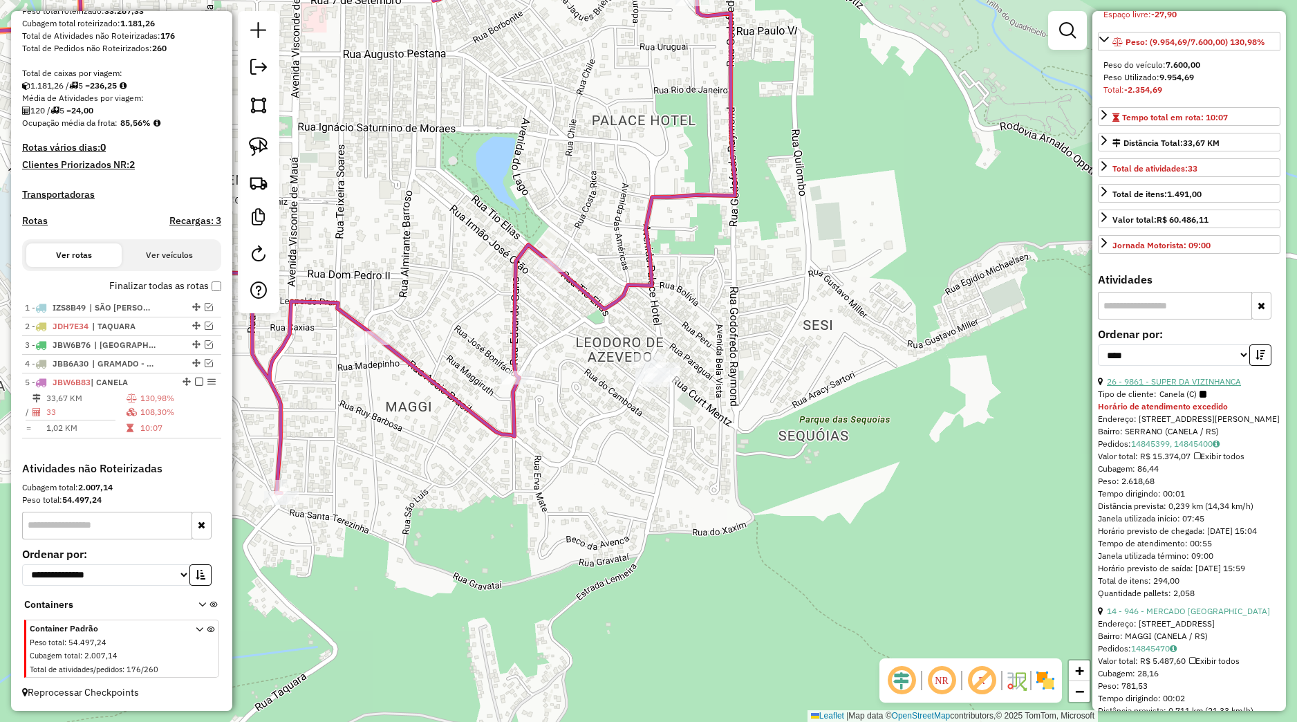
click at [1196, 387] on link "26 - 9861 - SUPER DA VIZINHANCA" at bounding box center [1174, 381] width 134 height 10
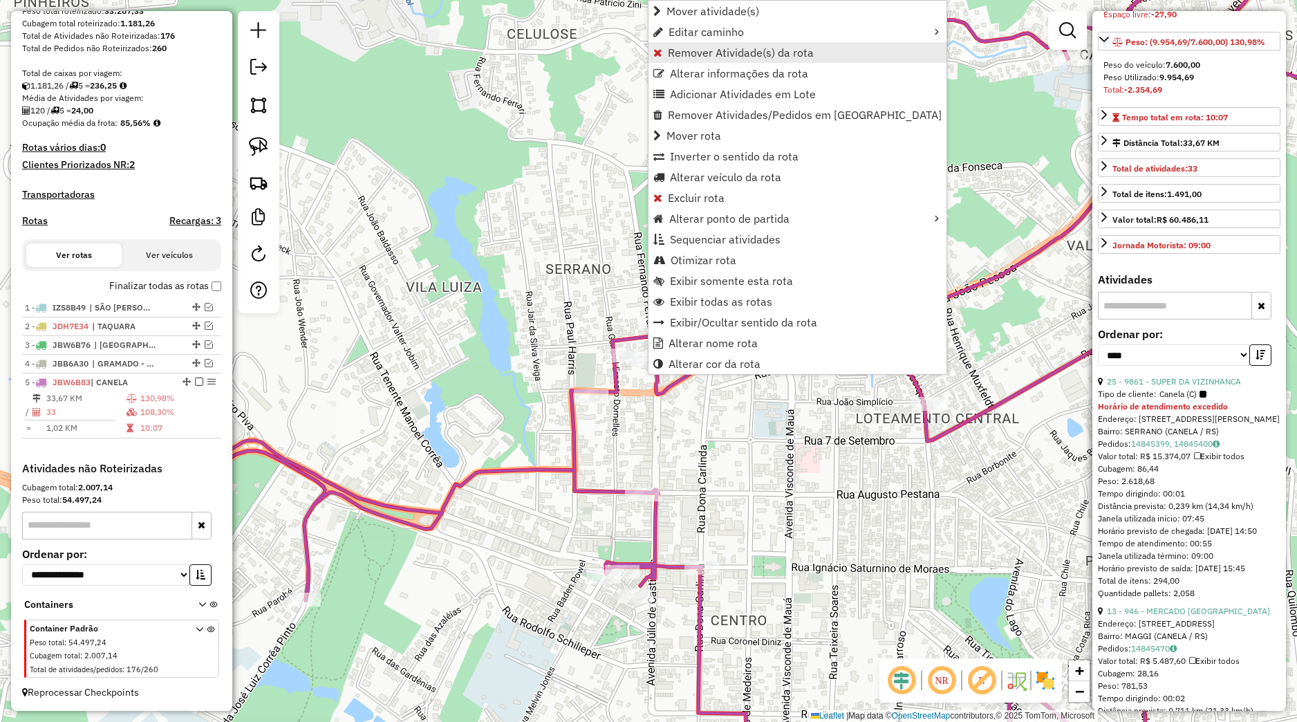
click at [720, 47] on span "Remover Atividade(s) da rota" at bounding box center [741, 52] width 146 height 11
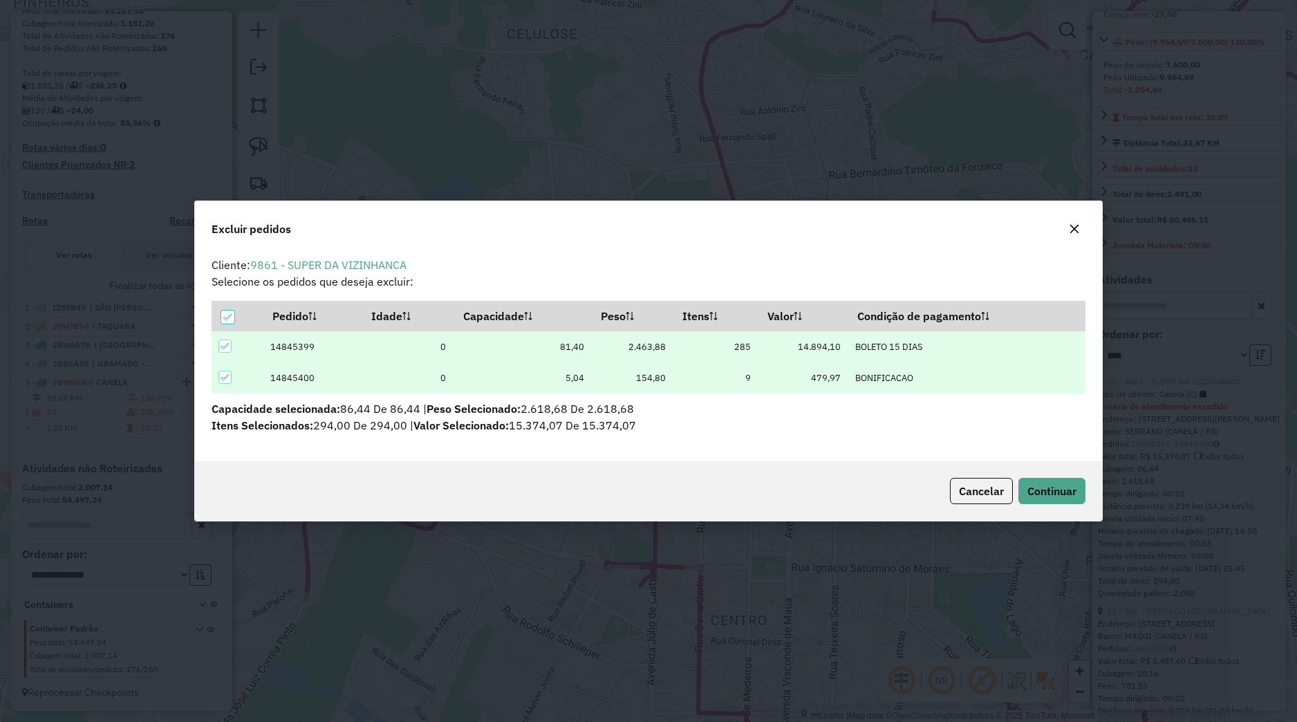
scroll to position [8, 4]
click at [1046, 488] on span "Continuar" at bounding box center [1052, 491] width 49 height 14
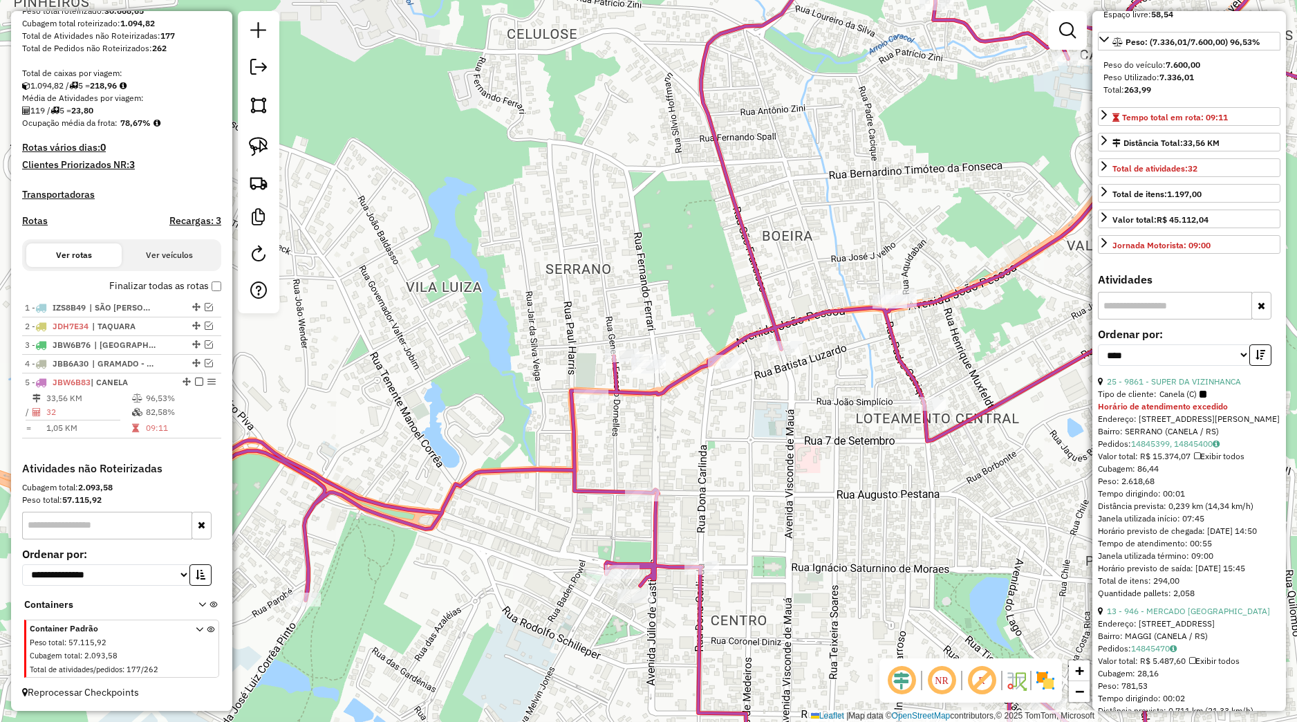
scroll to position [389, 0]
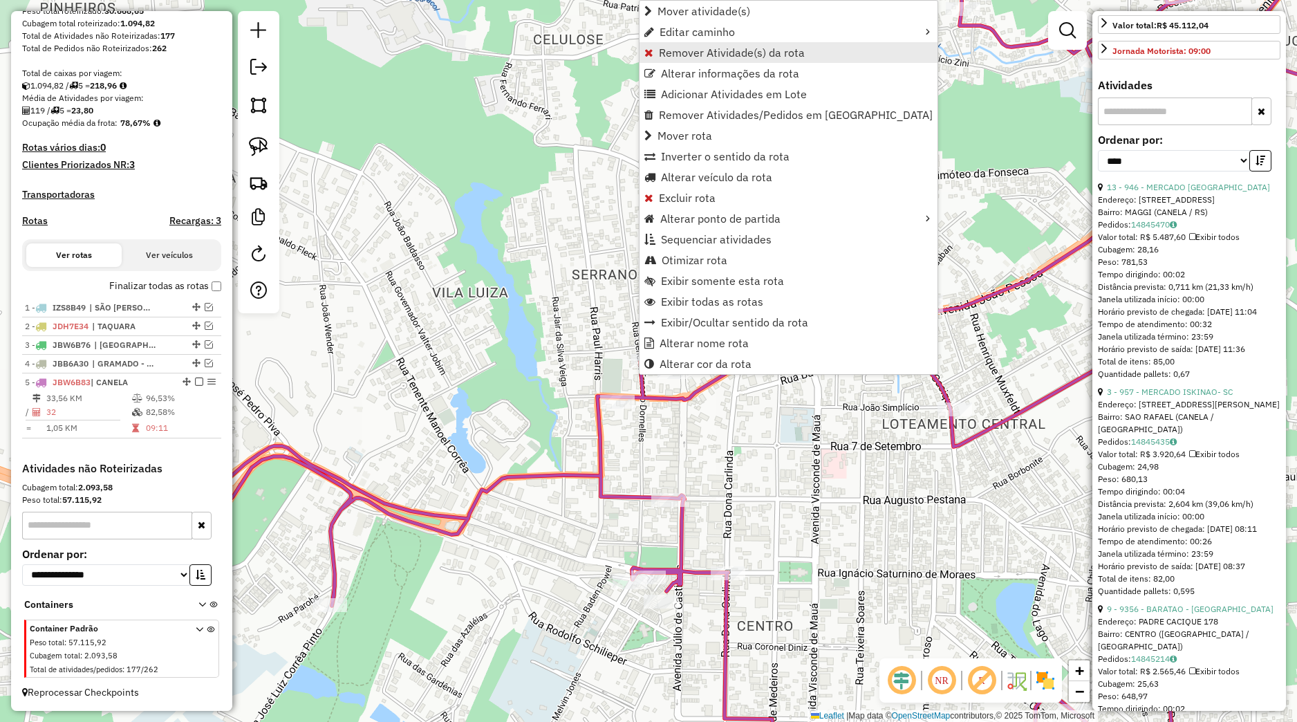
click at [689, 53] on span "Remover Atividade(s) da rota" at bounding box center [732, 52] width 146 height 11
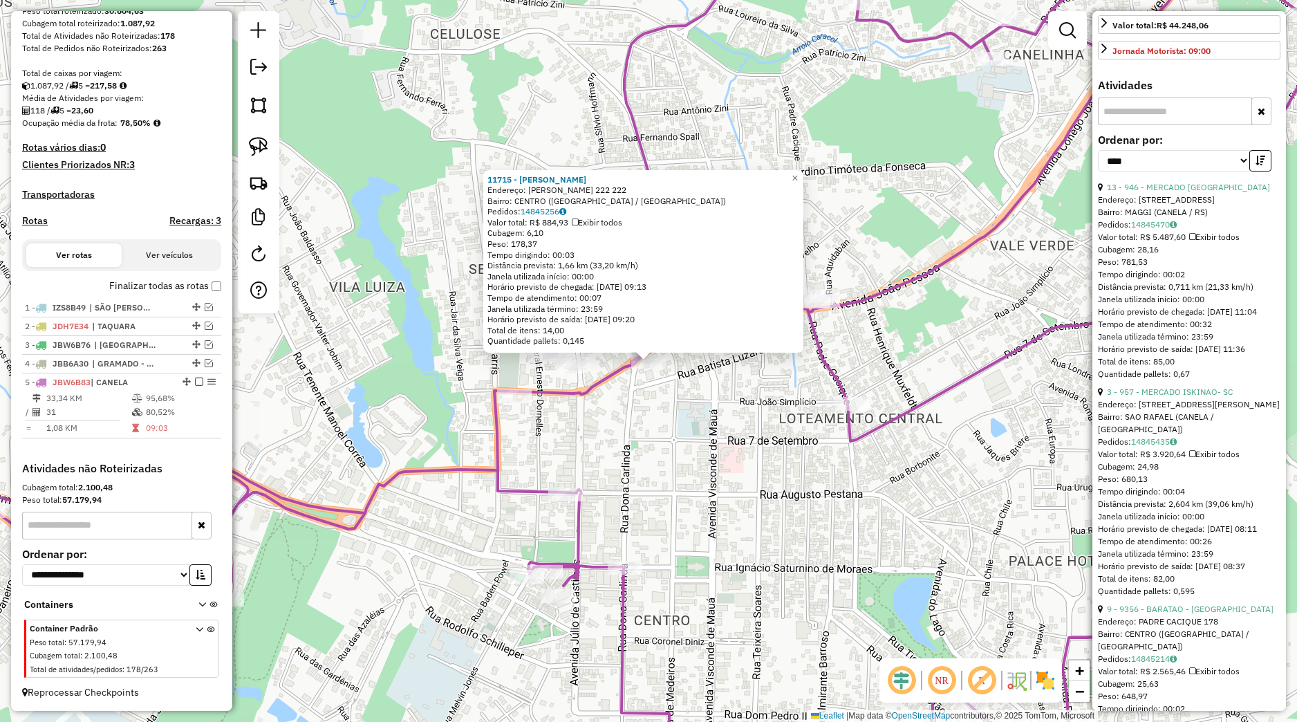
click at [769, 441] on div "11715 - ANDREIA CAZARA Endereço: JOaO PESSOA 222 222 Bairro: CENTRO (CANELA / R…" at bounding box center [648, 361] width 1297 height 722
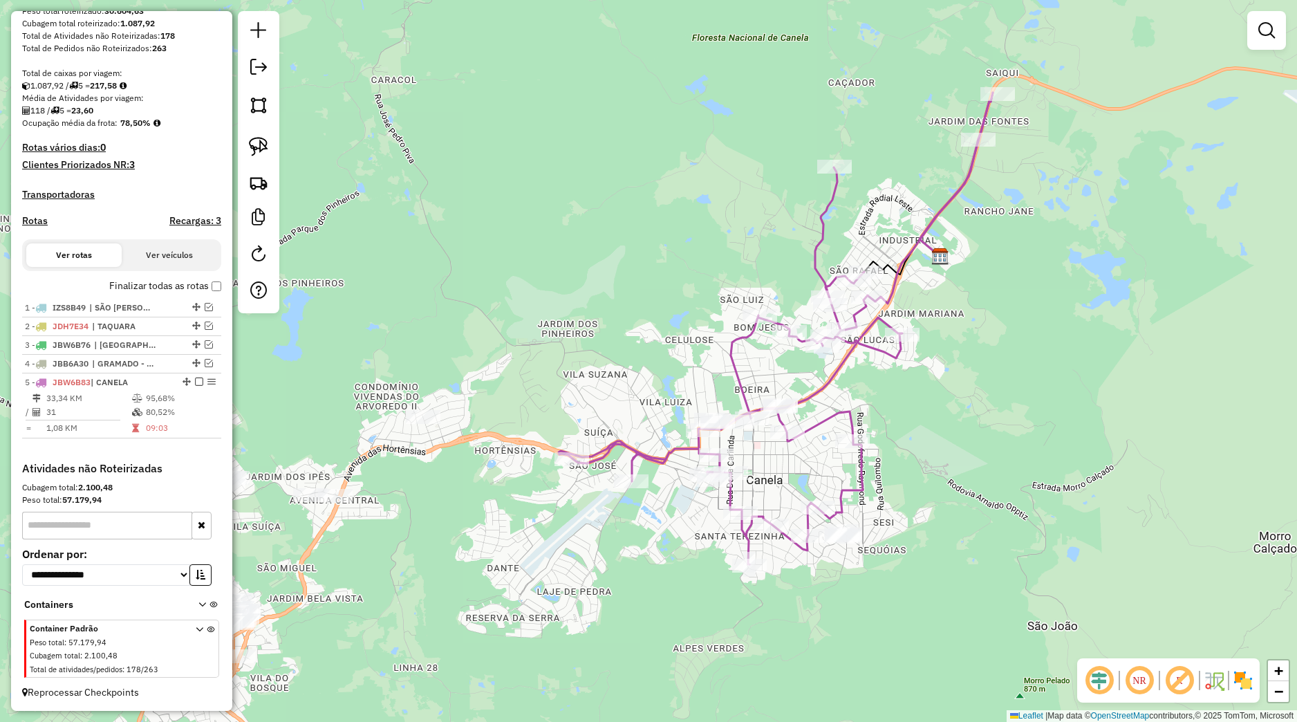
click at [723, 311] on div "Janela de atendimento Grade de atendimento Capacidade Transportadoras Veículos …" at bounding box center [648, 361] width 1297 height 722
drag, startPoint x: 611, startPoint y: 373, endPoint x: 725, endPoint y: 333, distance: 121.6
click at [725, 333] on div "Janela de atendimento Grade de atendimento Capacidade Transportadoras Veículos …" at bounding box center [648, 361] width 1297 height 722
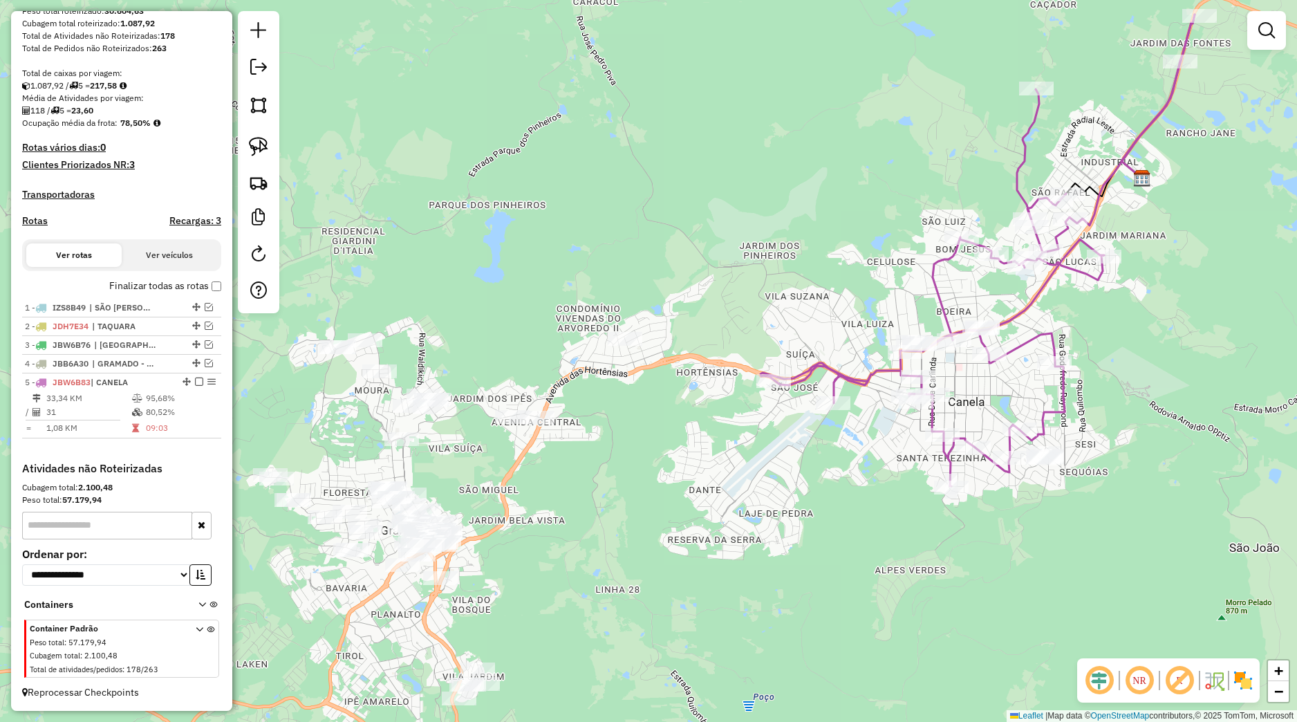
drag, startPoint x: 560, startPoint y: 640, endPoint x: 638, endPoint y: 453, distance: 202.2
click at [634, 448] on div "Janela de atendimento Grade de atendimento Capacidade Transportadoras Veículos …" at bounding box center [648, 361] width 1297 height 722
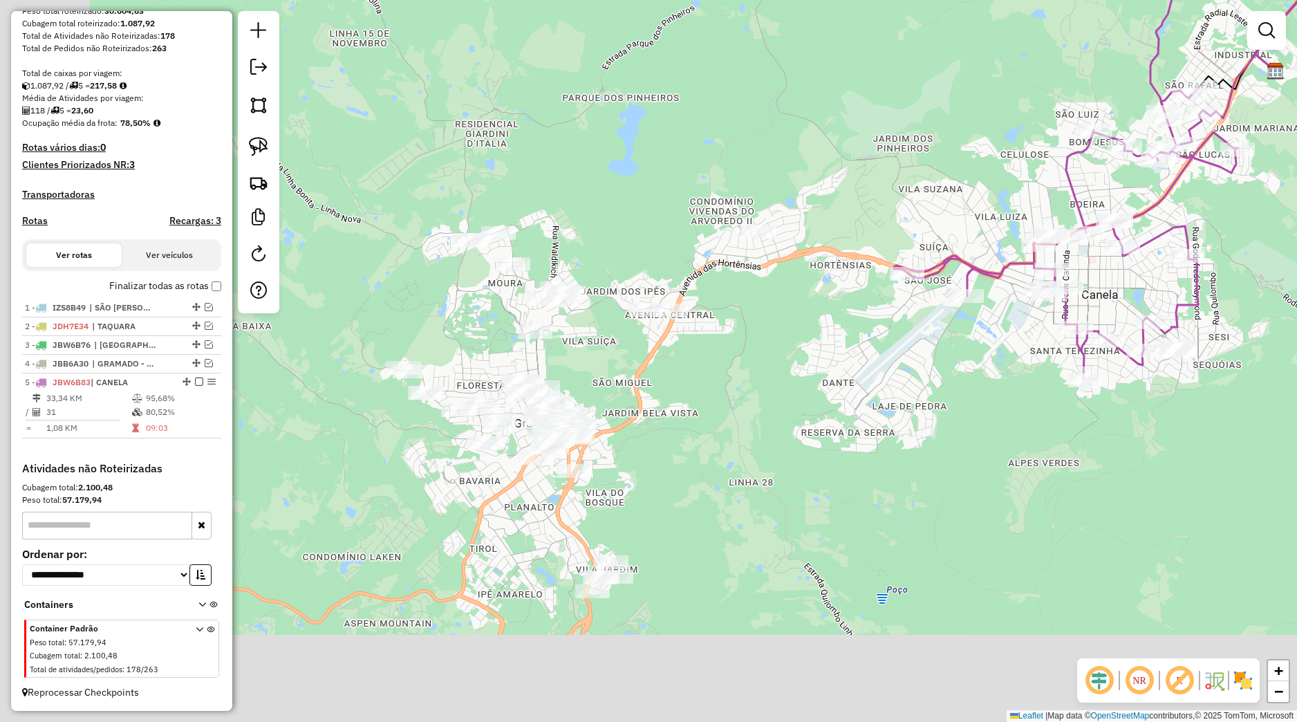
drag, startPoint x: 638, startPoint y: 510, endPoint x: 777, endPoint y: 422, distance: 163.8
click at [777, 422] on div "Janela de atendimento Grade de atendimento Capacidade Transportadoras Veículos …" at bounding box center [648, 361] width 1297 height 722
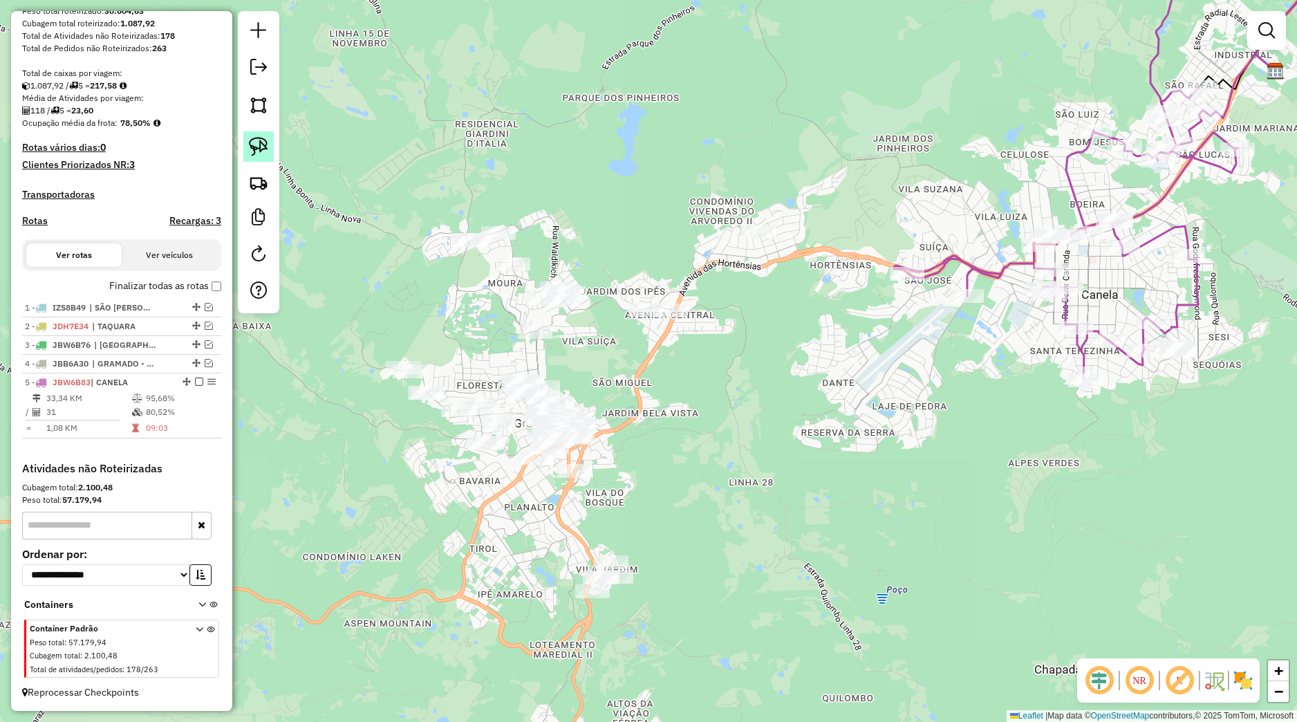
click at [259, 151] on img at bounding box center [258, 146] width 19 height 19
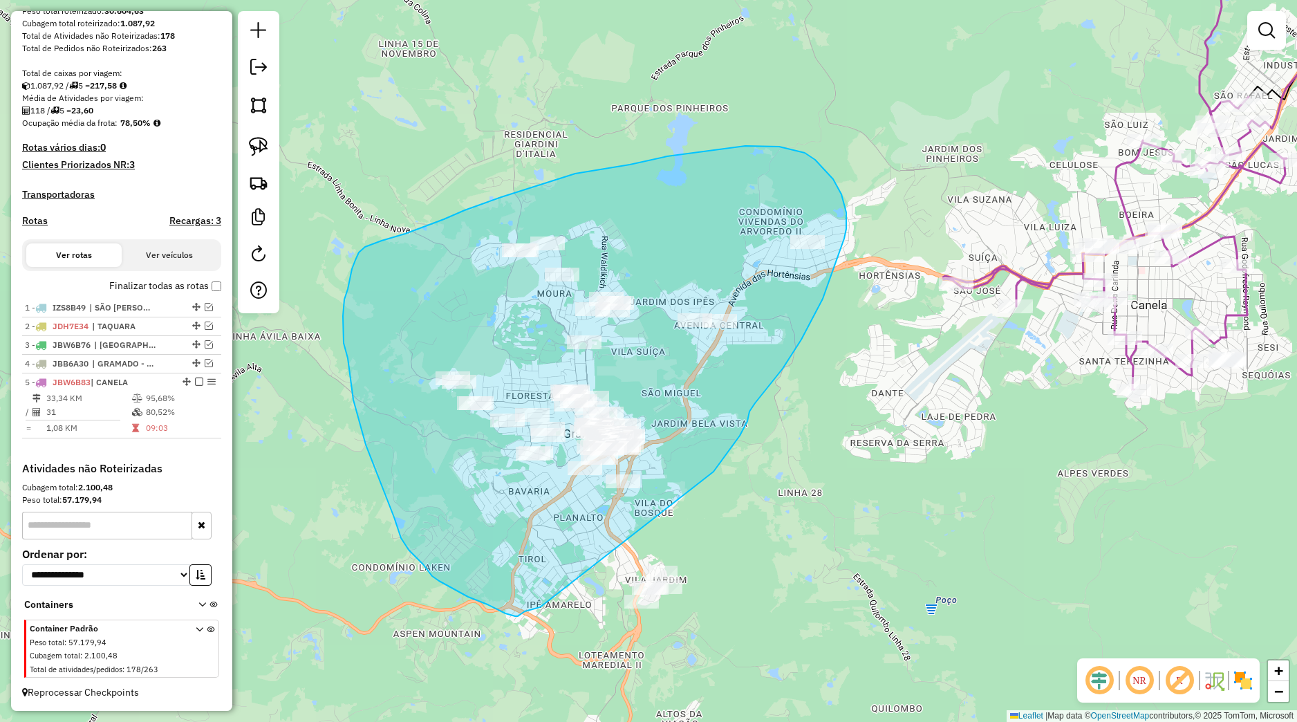
drag, startPoint x: 717, startPoint y: 467, endPoint x: 544, endPoint y: 605, distance: 221.5
click at [544, 605] on div "Janela de atendimento Grade de atendimento Capacidade Transportadoras Veículos …" at bounding box center [648, 361] width 1297 height 722
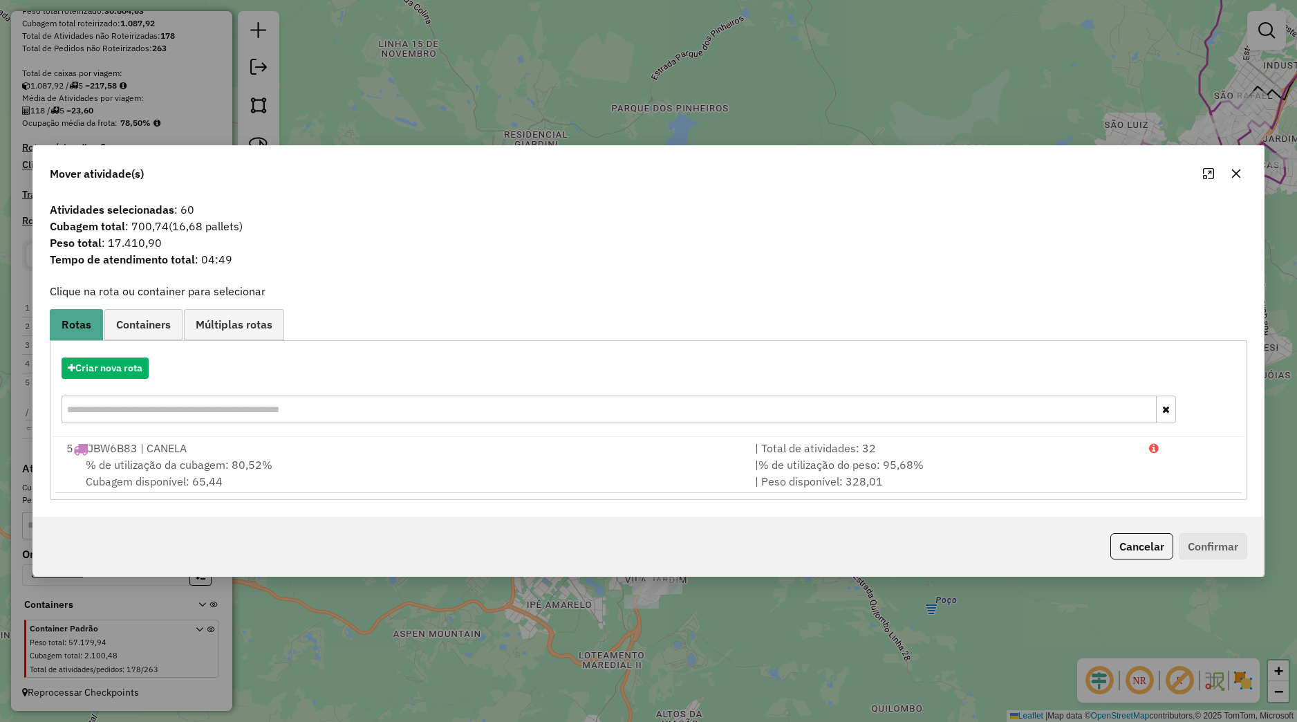
click at [1243, 169] on button "button" at bounding box center [1236, 174] width 22 height 22
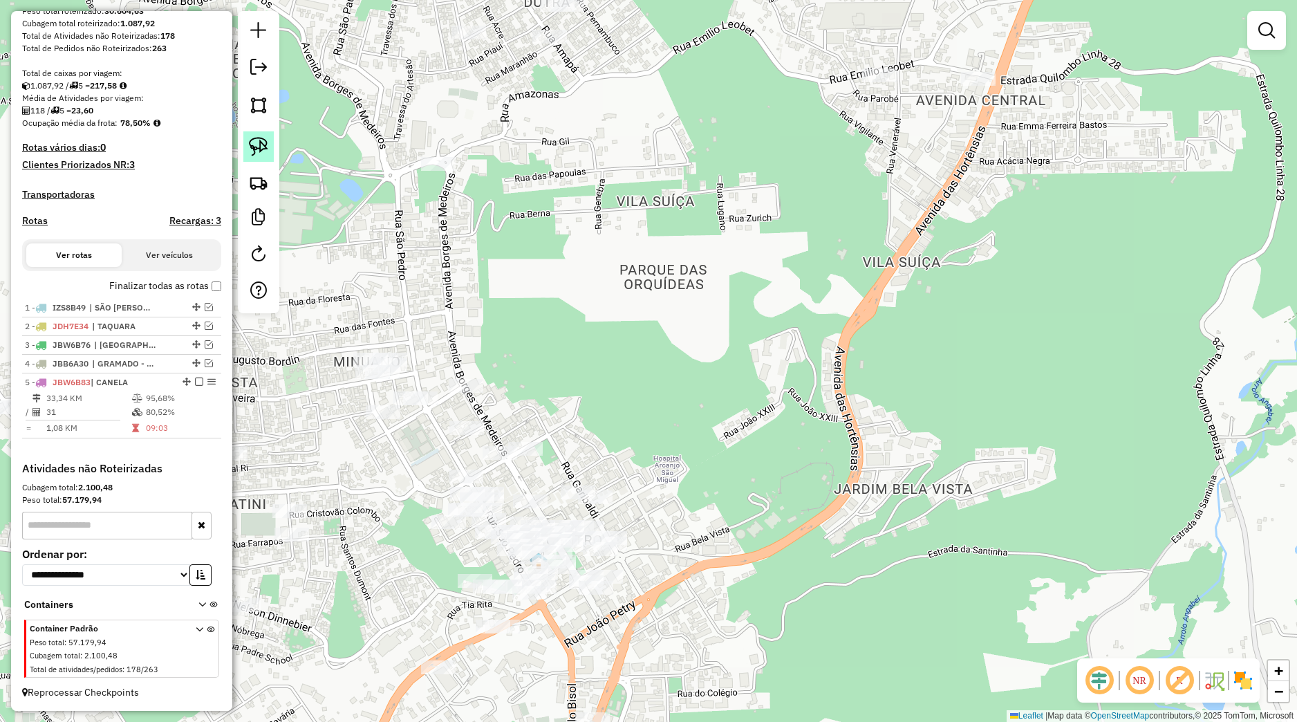
click at [269, 149] on link at bounding box center [258, 146] width 30 height 30
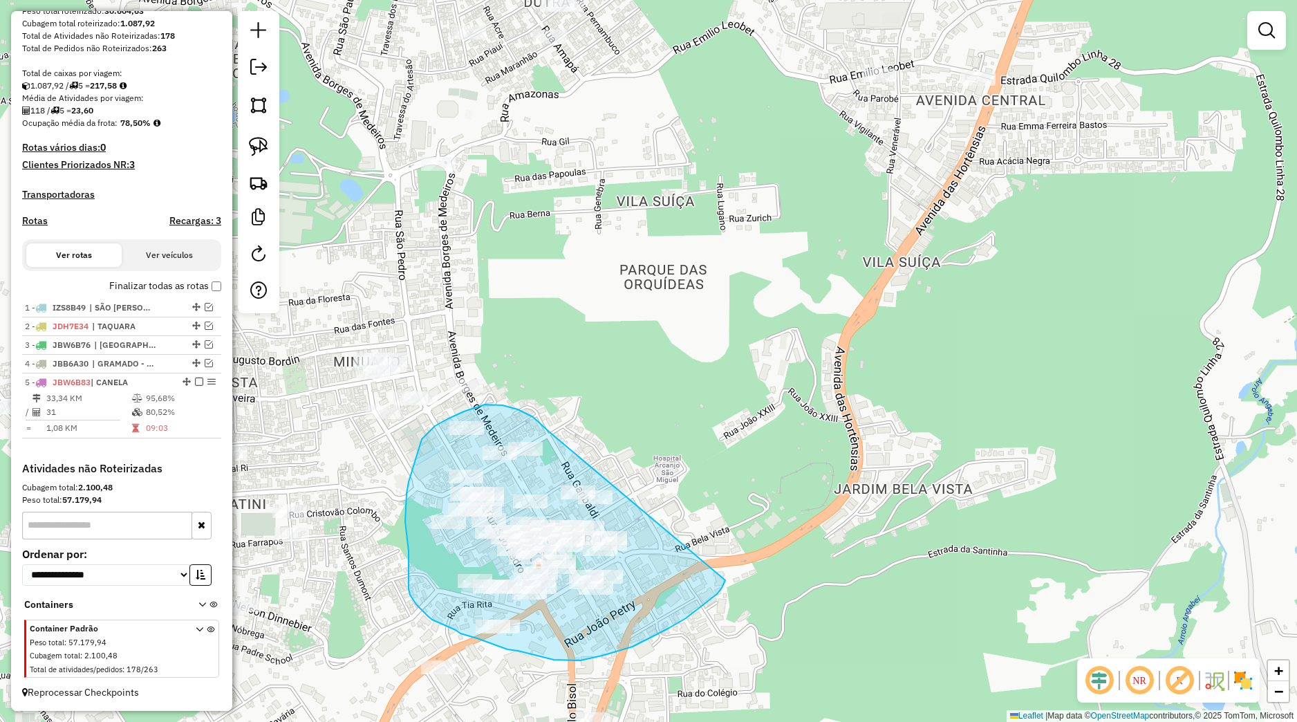
drag, startPoint x: 538, startPoint y: 422, endPoint x: 730, endPoint y: 557, distance: 234.3
click at [730, 559] on div "Janela de atendimento Grade de atendimento Capacidade Transportadoras Veículos …" at bounding box center [648, 361] width 1297 height 722
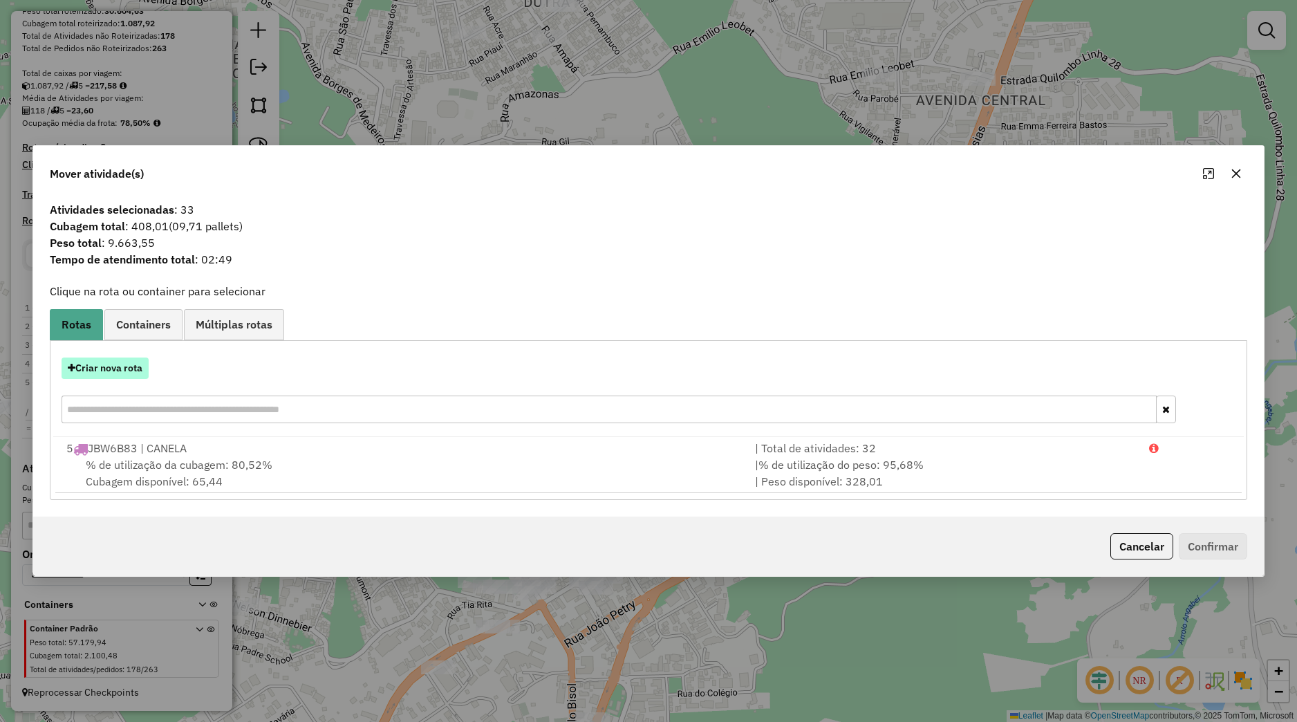
click at [120, 364] on button "Criar nova rota" at bounding box center [105, 368] width 87 height 21
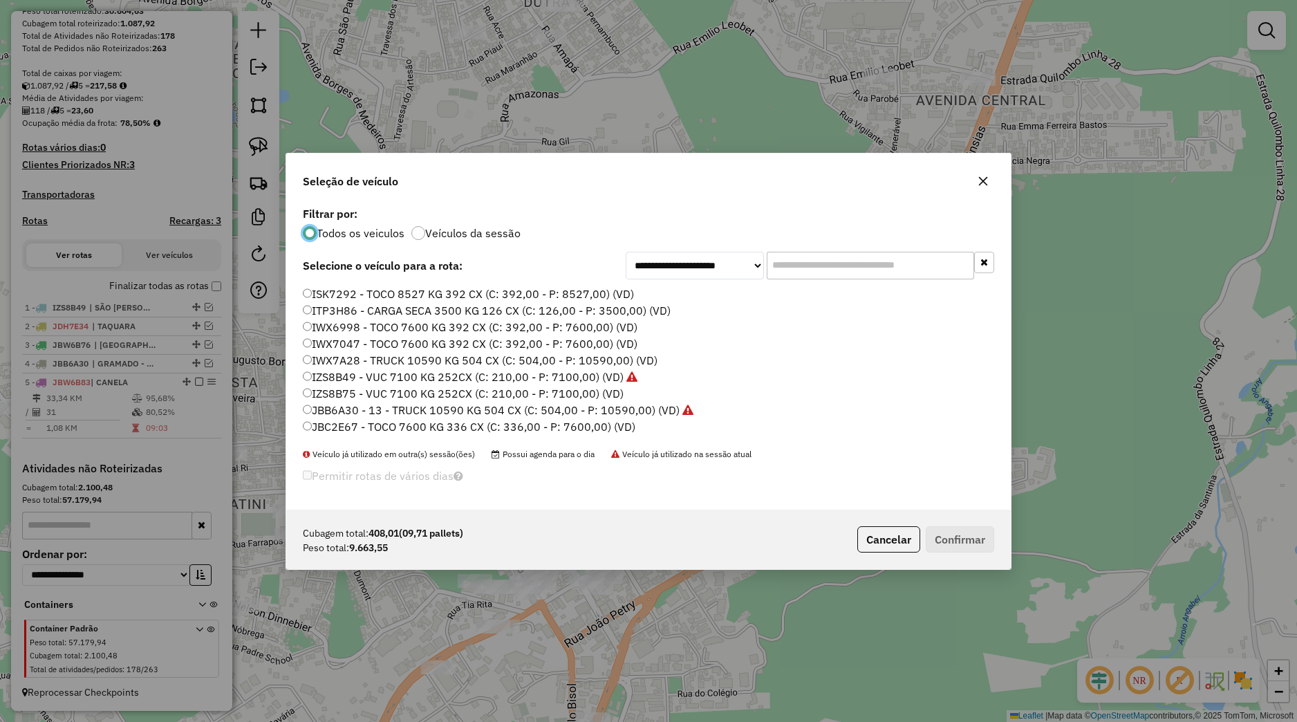
scroll to position [263, 0]
click at [355, 295] on label "IZS8B75 - VUC 7100 KG 252CX (C: 210,00 - P: 7100,00) (VD)" at bounding box center [463, 294] width 321 height 17
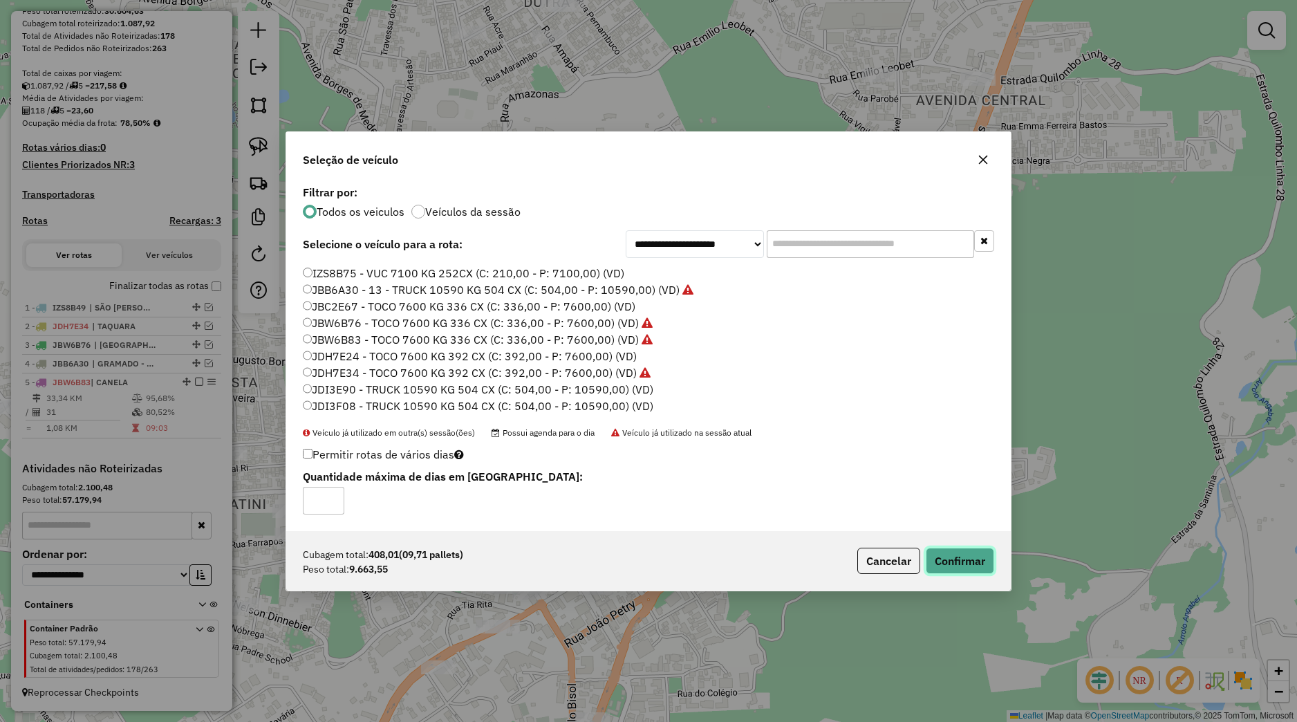
click at [941, 566] on button "Confirmar" at bounding box center [960, 561] width 68 height 26
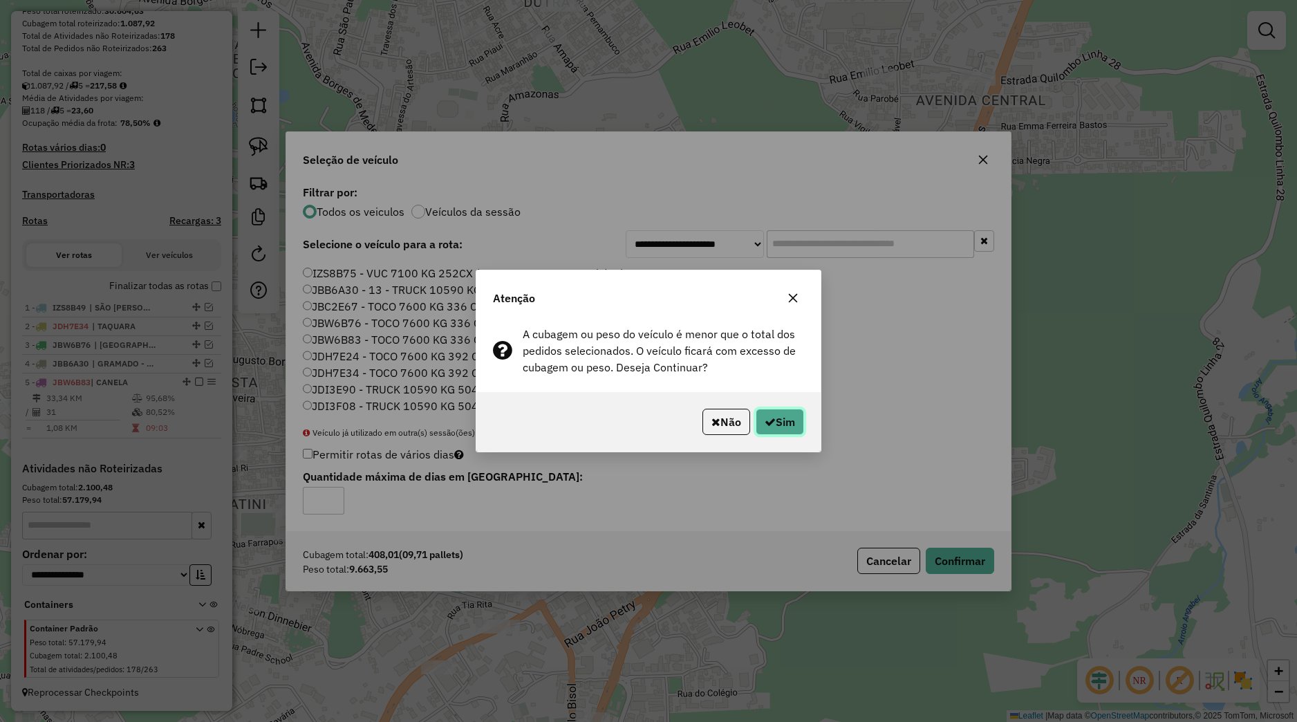
click at [781, 425] on button "Sim" at bounding box center [780, 422] width 48 height 26
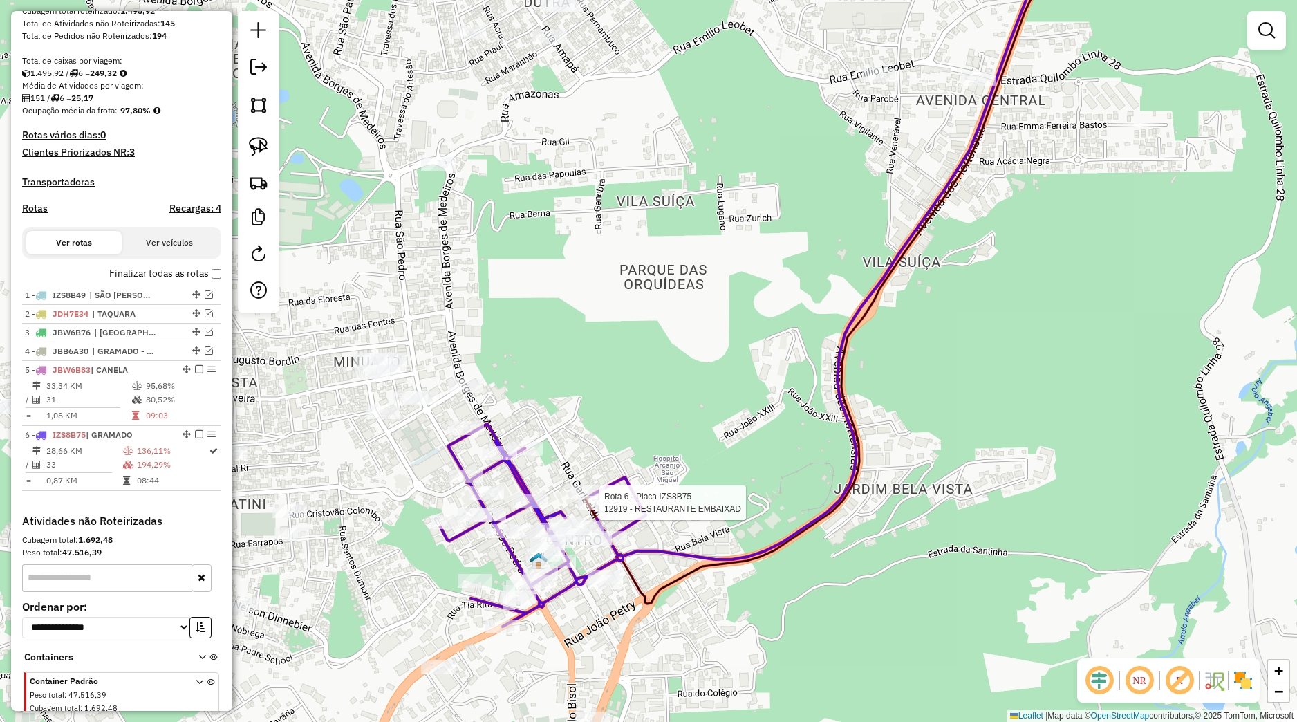
select select "*********"
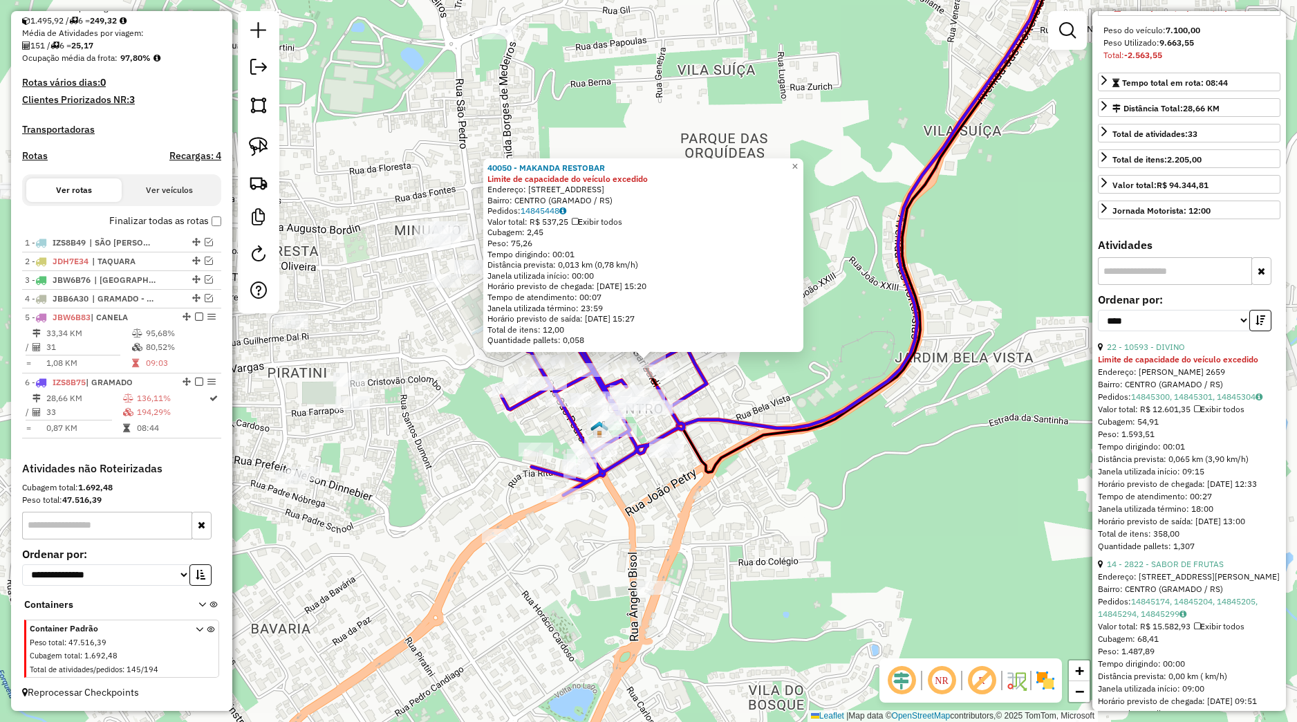
scroll to position [324, 0]
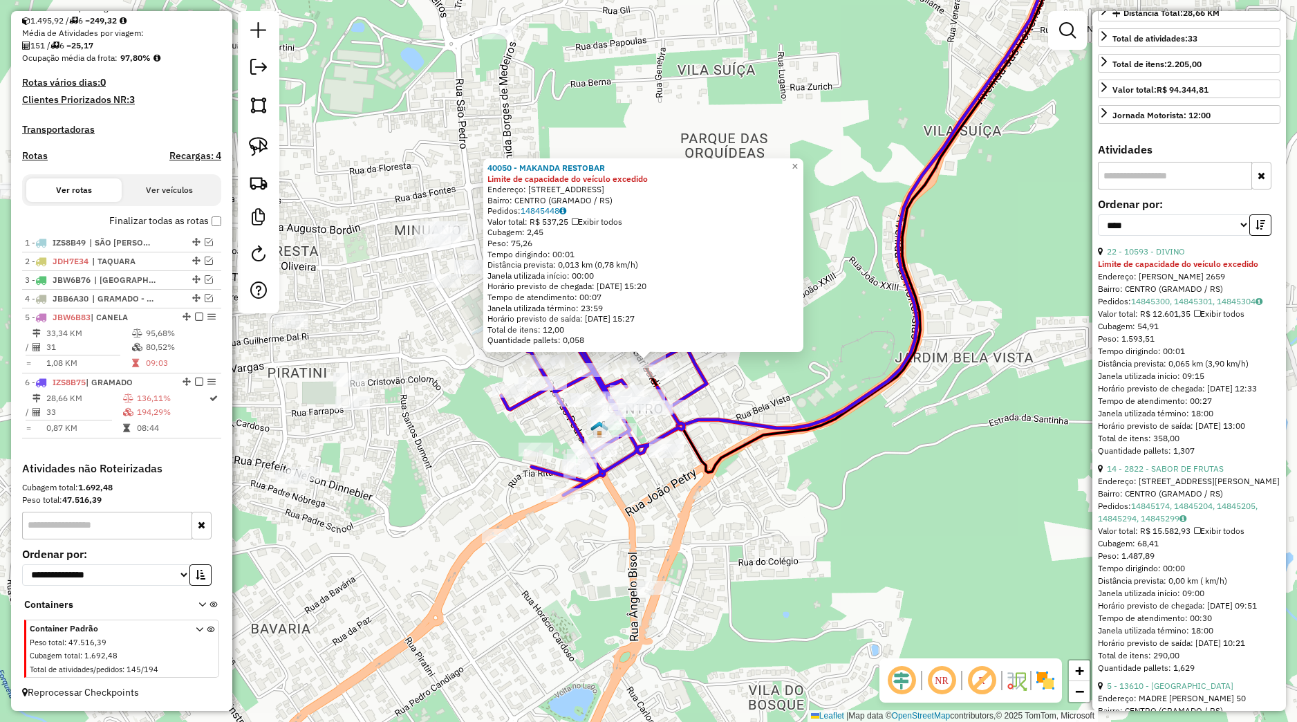
drag, startPoint x: 757, startPoint y: 448, endPoint x: 752, endPoint y: 454, distance: 7.9
click at [757, 449] on div "40050 - MAKANDA RESTOBAR Limite de capacidade do veículo excedido Endereço: RUA…" at bounding box center [648, 361] width 1297 height 722
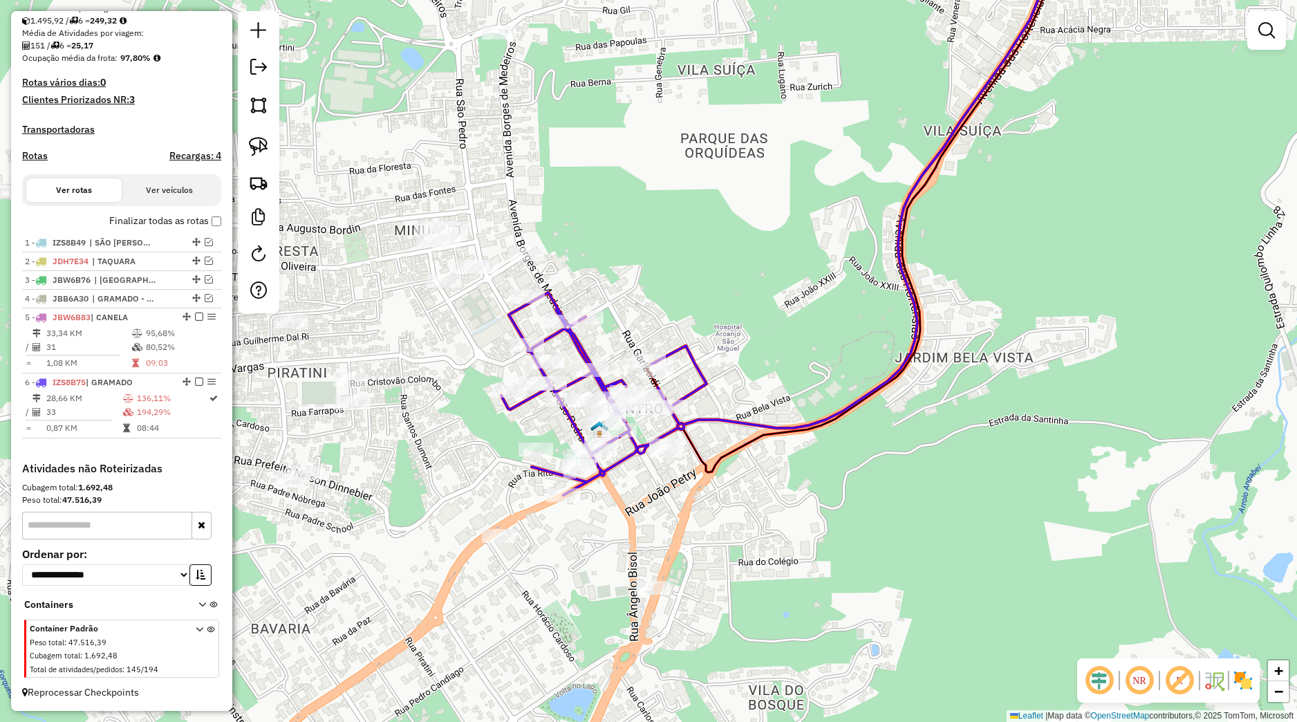
drag, startPoint x: 724, startPoint y: 569, endPoint x: 733, endPoint y: 544, distance: 26.5
click at [743, 541] on div "Janela de atendimento Grade de atendimento Capacidade Transportadoras Veículos …" at bounding box center [648, 361] width 1297 height 722
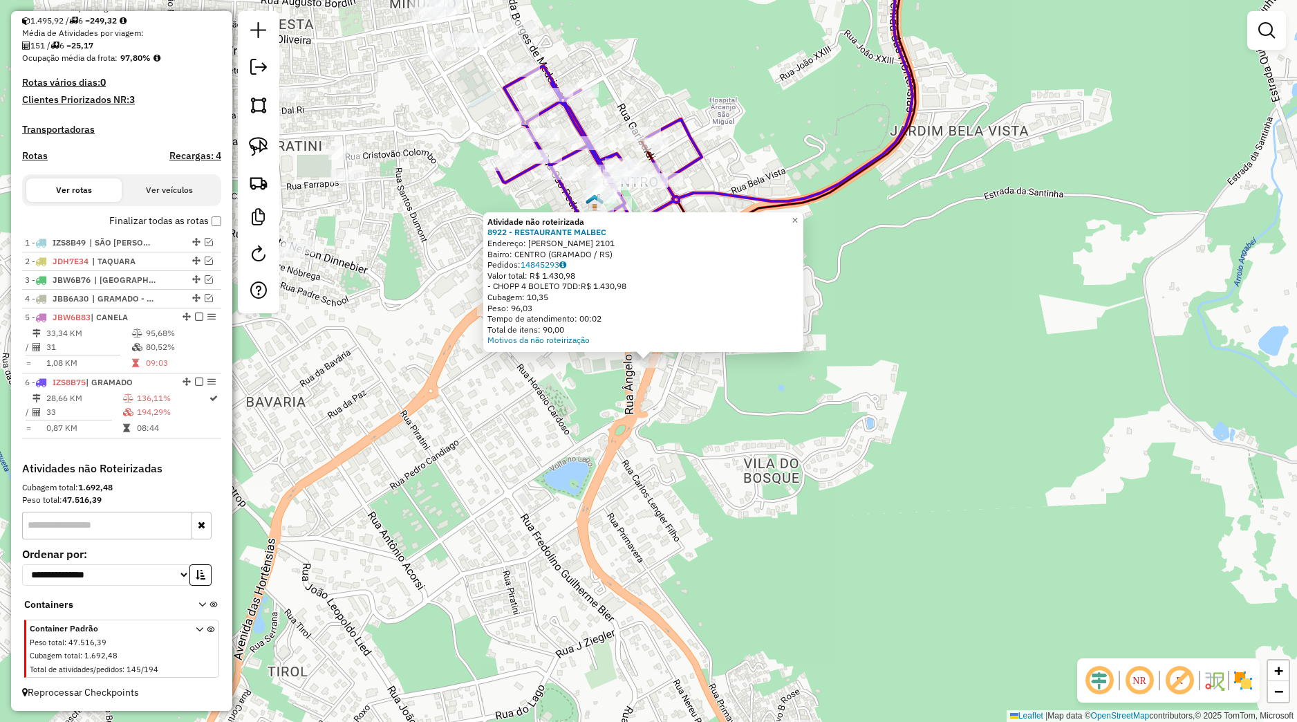
click at [705, 438] on div "Atividade não roteirizada 8922 - RESTAURANTE MALBEC Endereço: BORGES DE MEDEIRO…" at bounding box center [648, 361] width 1297 height 722
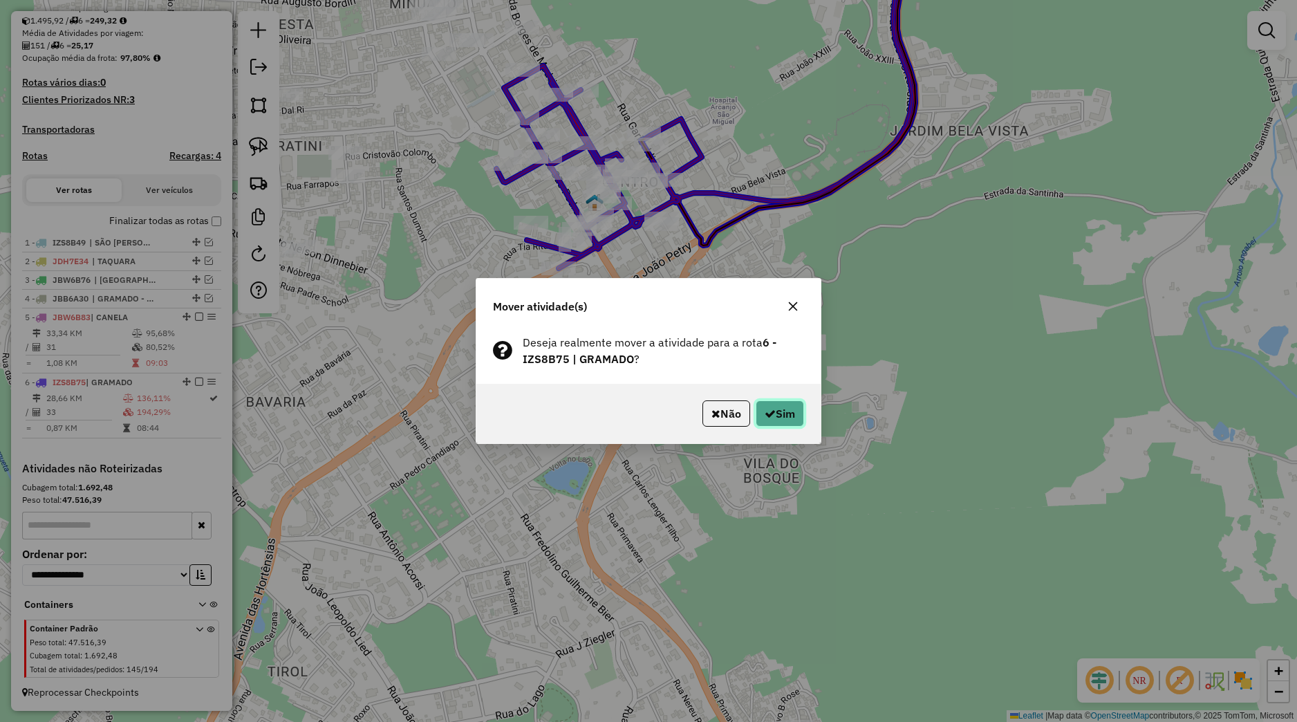
click at [775, 424] on button "Sim" at bounding box center [780, 413] width 48 height 26
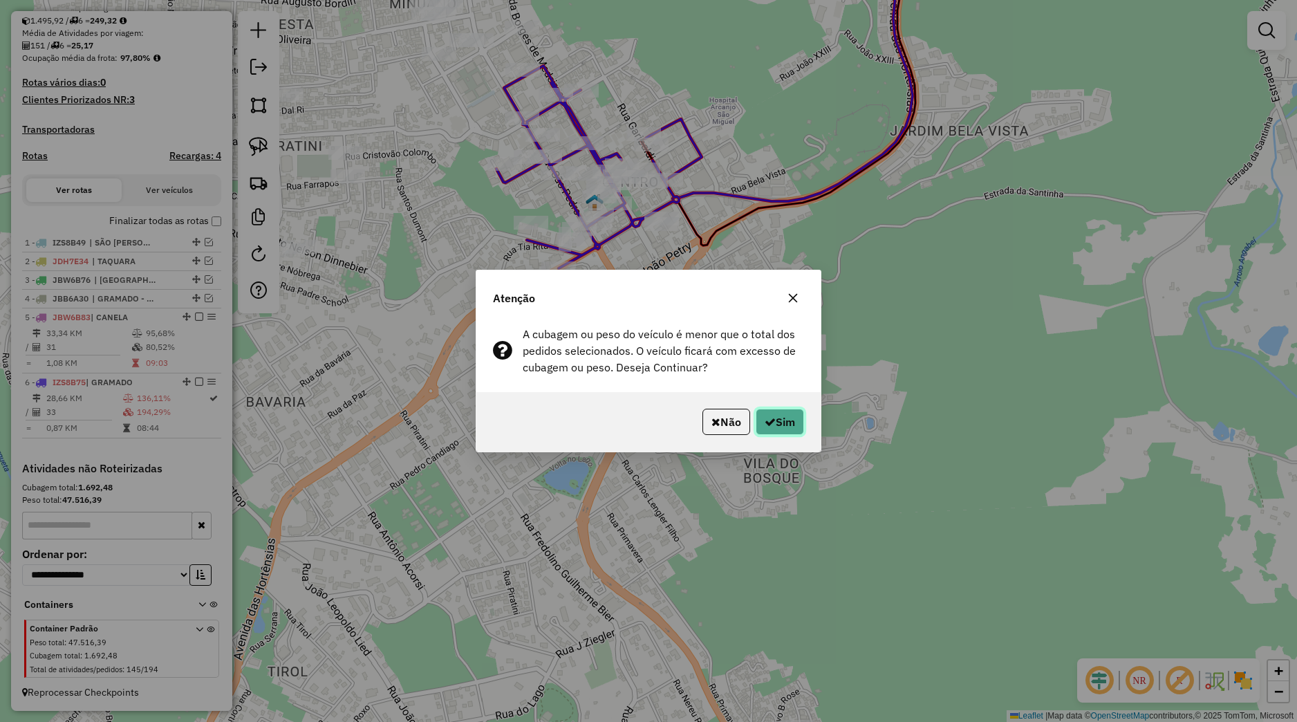
click at [775, 425] on button "Sim" at bounding box center [780, 422] width 48 height 26
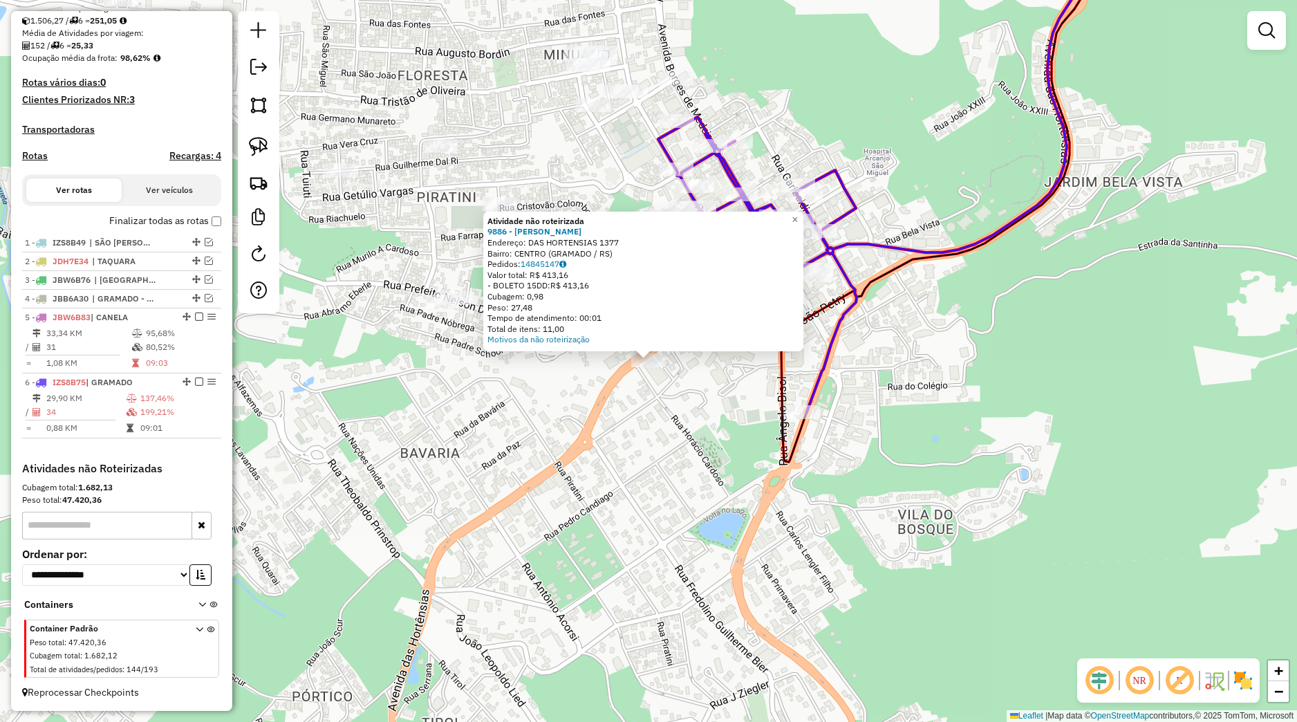
click at [588, 402] on div "Atividade não roteirizada 9886 - ALECRIM SANTO Endereço: DAS HORTENSIAS 1377 Ba…" at bounding box center [648, 361] width 1297 height 722
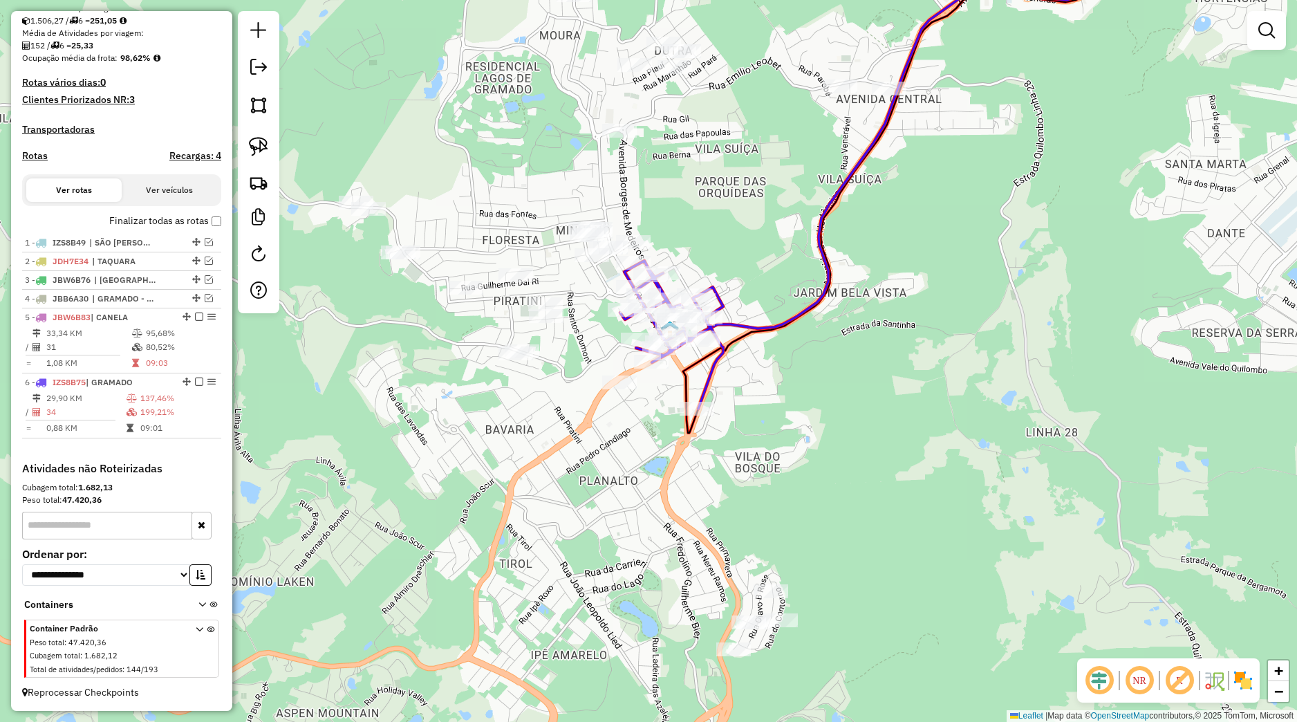
drag, startPoint x: 691, startPoint y: 518, endPoint x: 676, endPoint y: 446, distance: 73.5
click at [680, 457] on div "Janela de atendimento Grade de atendimento Capacidade Transportadoras Veículos …" at bounding box center [648, 361] width 1297 height 722
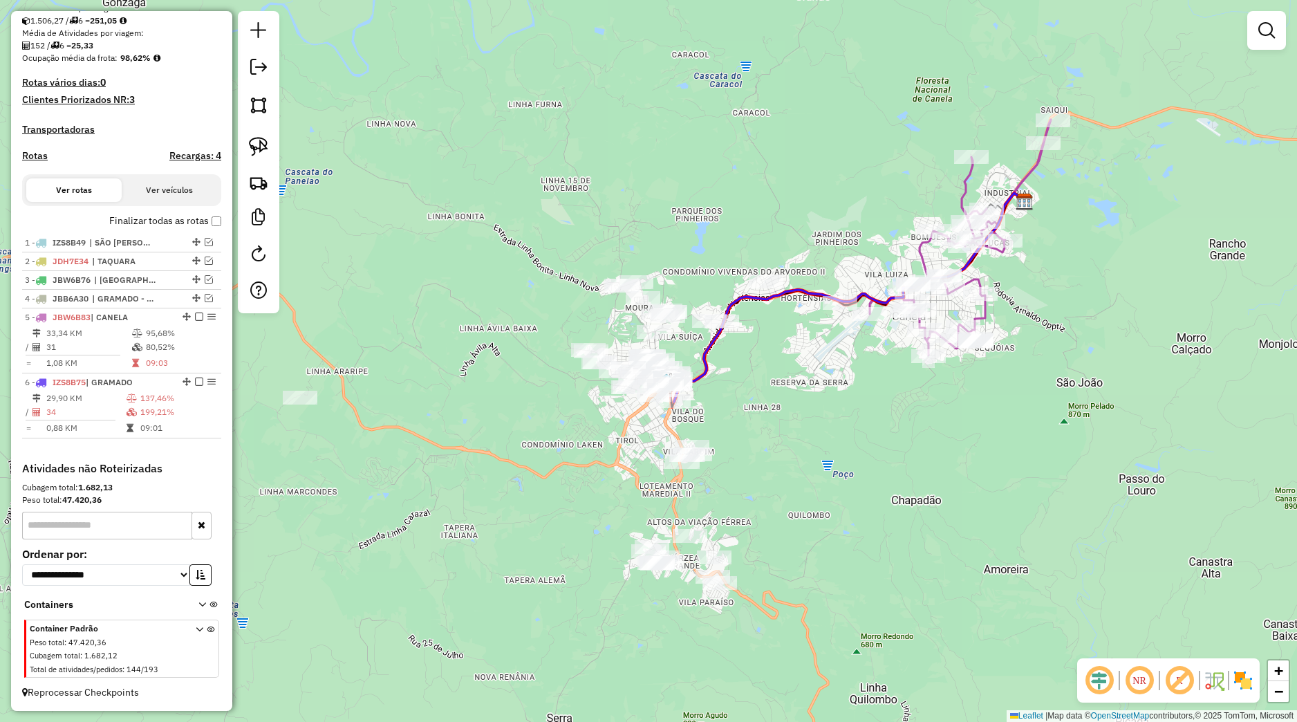
drag, startPoint x: 768, startPoint y: 510, endPoint x: 794, endPoint y: 412, distance: 100.8
click at [788, 429] on div "Janela de atendimento Grade de atendimento Capacidade Transportadoras Veículos …" at bounding box center [648, 361] width 1297 height 722
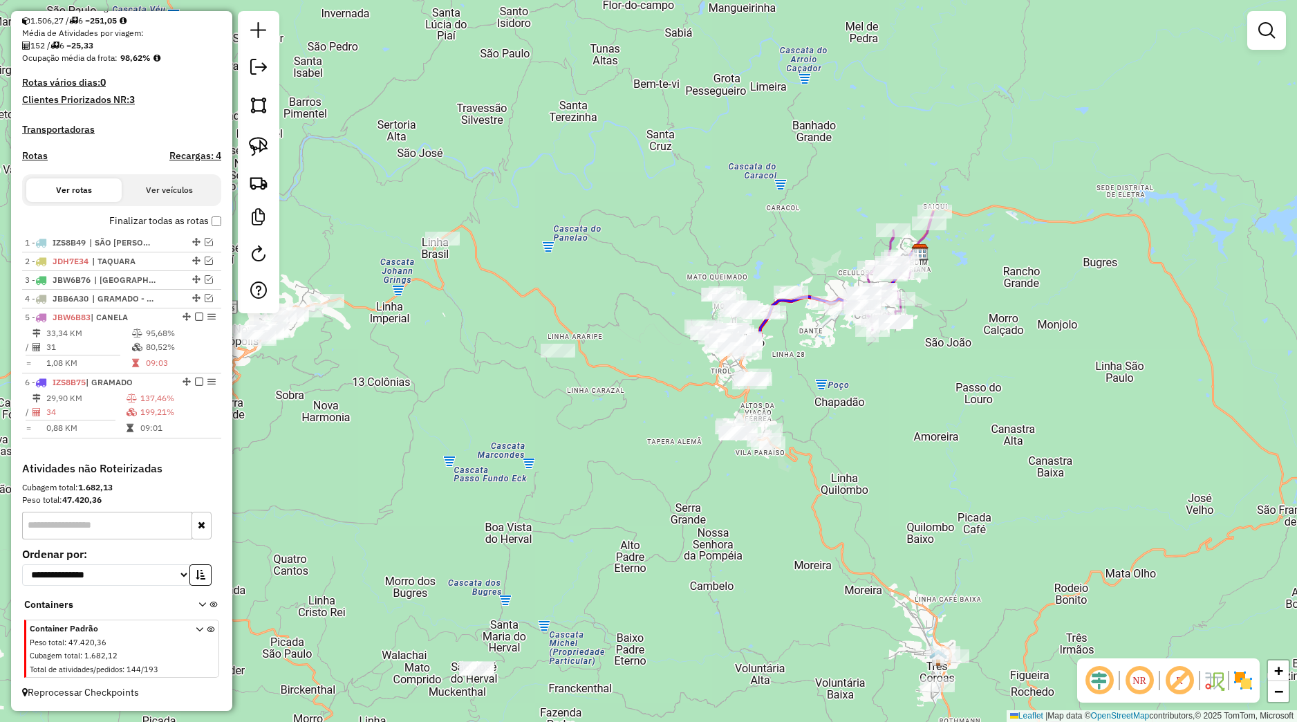
drag, startPoint x: 875, startPoint y: 424, endPoint x: 833, endPoint y: 391, distance: 53.3
click at [842, 388] on div "Janela de atendimento Grade de atendimento Capacidade Transportadoras Veículos …" at bounding box center [648, 361] width 1297 height 722
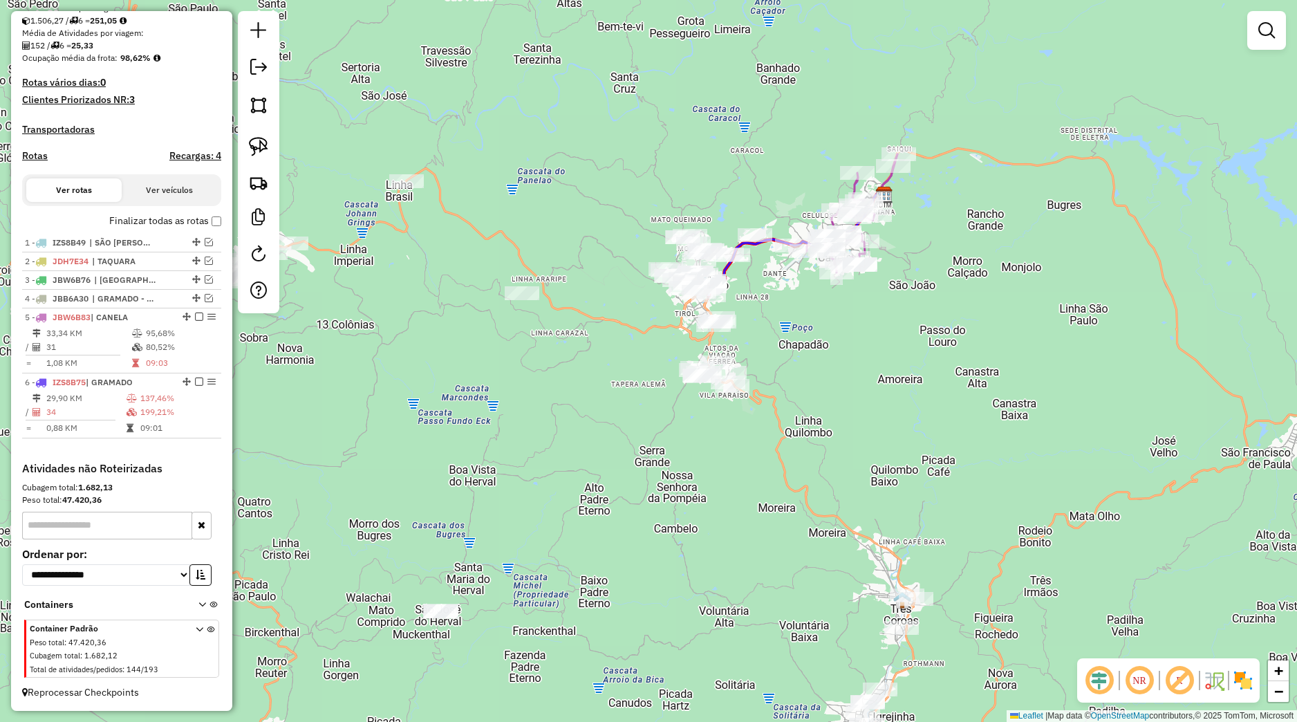
drag, startPoint x: 799, startPoint y: 518, endPoint x: 768, endPoint y: 320, distance: 201.0
click at [770, 331] on div "Janela de atendimento Grade de atendimento Capacidade Transportadoras Veículos …" at bounding box center [648, 361] width 1297 height 722
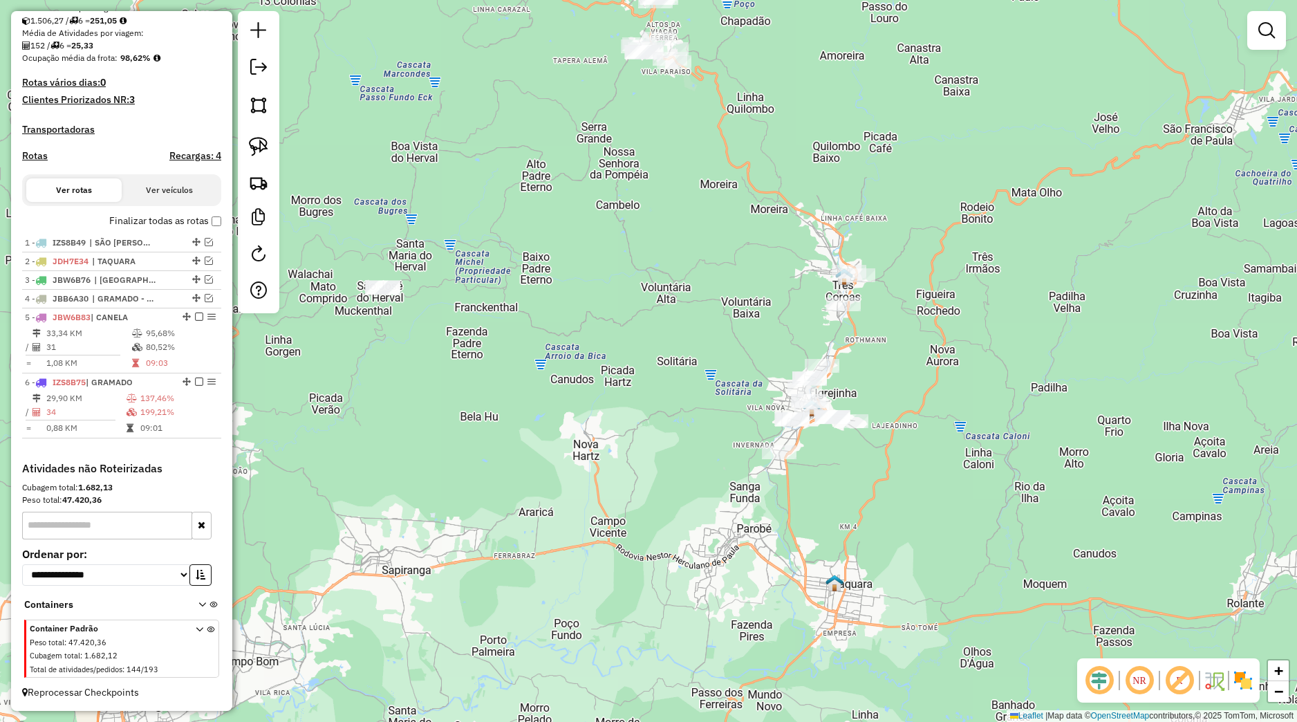
drag, startPoint x: 759, startPoint y: 409, endPoint x: 748, endPoint y: 390, distance: 22.1
click at [748, 390] on div "Janela de atendimento Grade de atendimento Capacidade Transportadoras Veículos …" at bounding box center [648, 361] width 1297 height 722
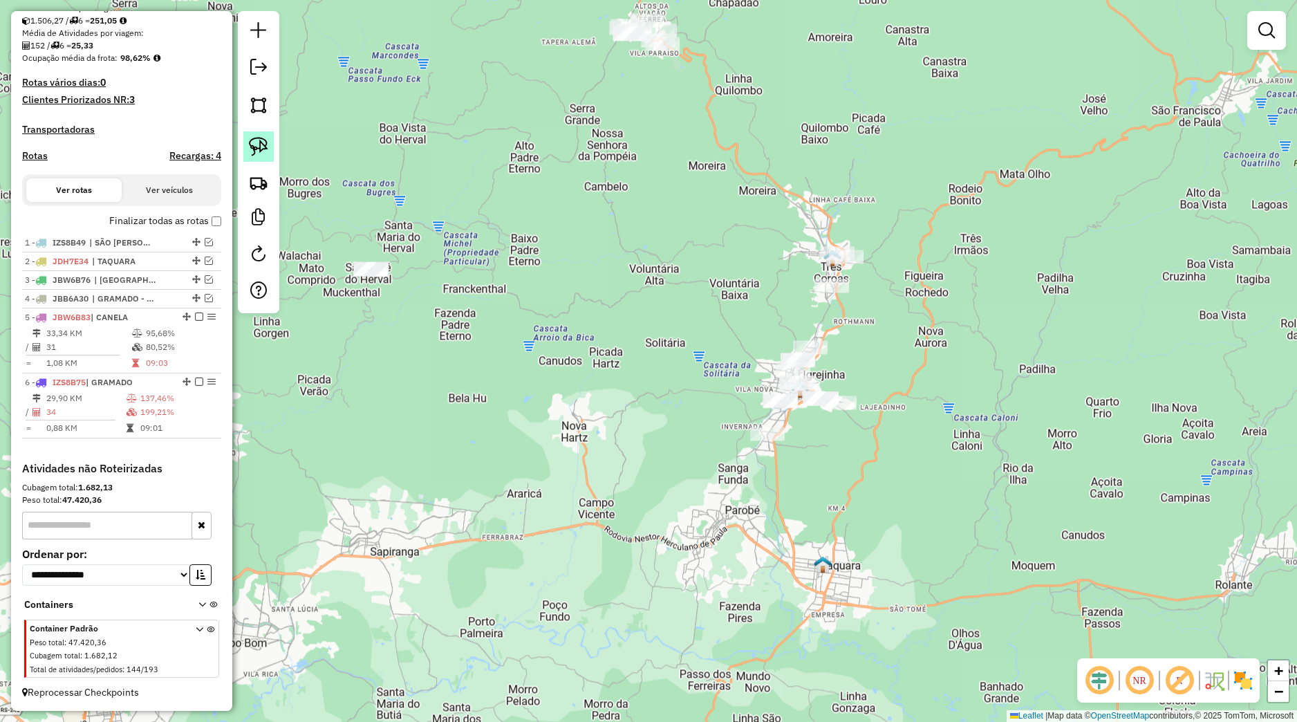
click at [266, 151] on img at bounding box center [258, 146] width 19 height 19
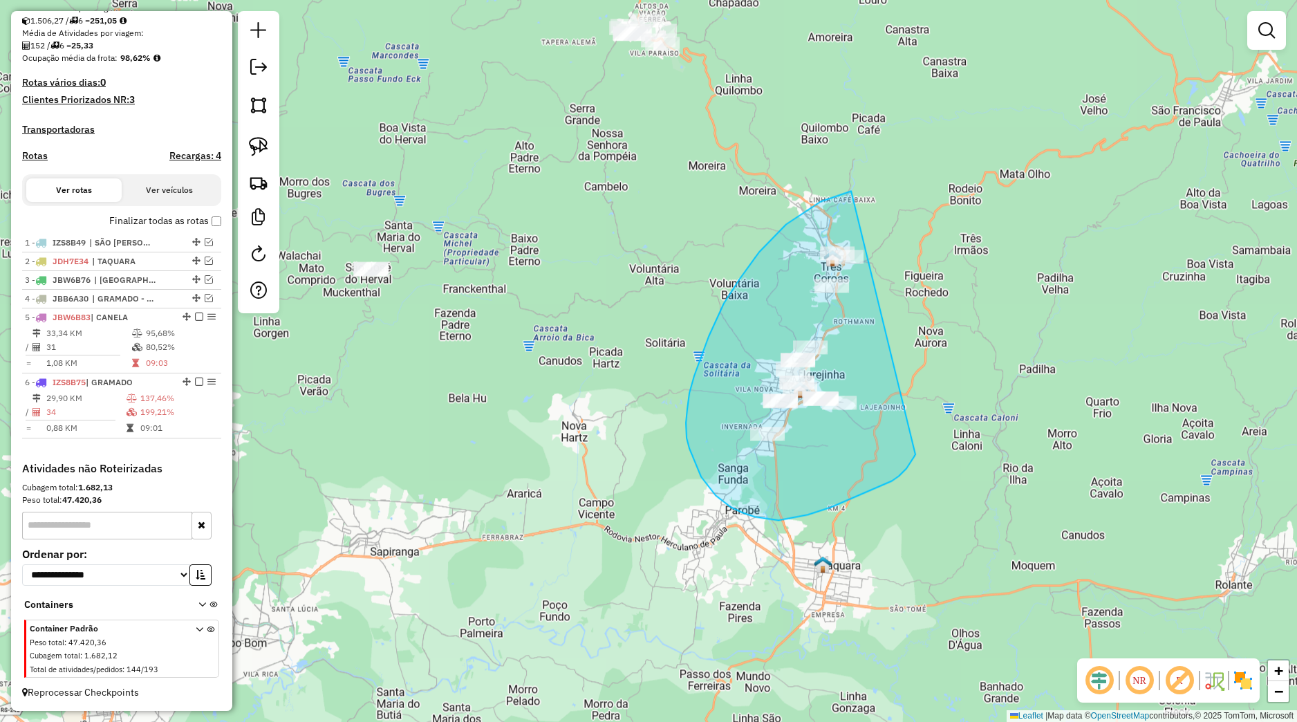
drag, startPoint x: 832, startPoint y: 198, endPoint x: 916, endPoint y: 454, distance: 269.9
click at [916, 454] on div "Janela de atendimento Grade de atendimento Capacidade Transportadoras Veículos …" at bounding box center [648, 361] width 1297 height 722
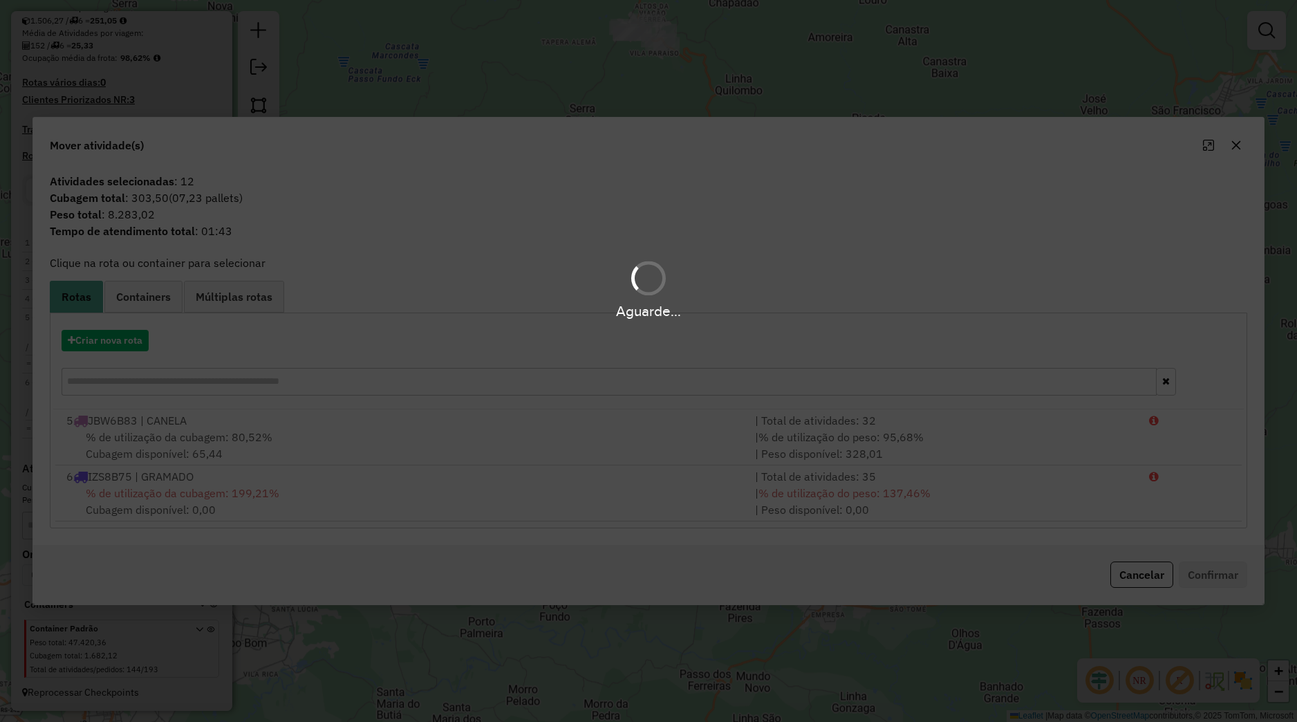
click at [124, 343] on hb-app "Aguarde... Pop-up bloqueado! Seu navegador bloqueou automáticamente a abertura …" at bounding box center [648, 361] width 1297 height 722
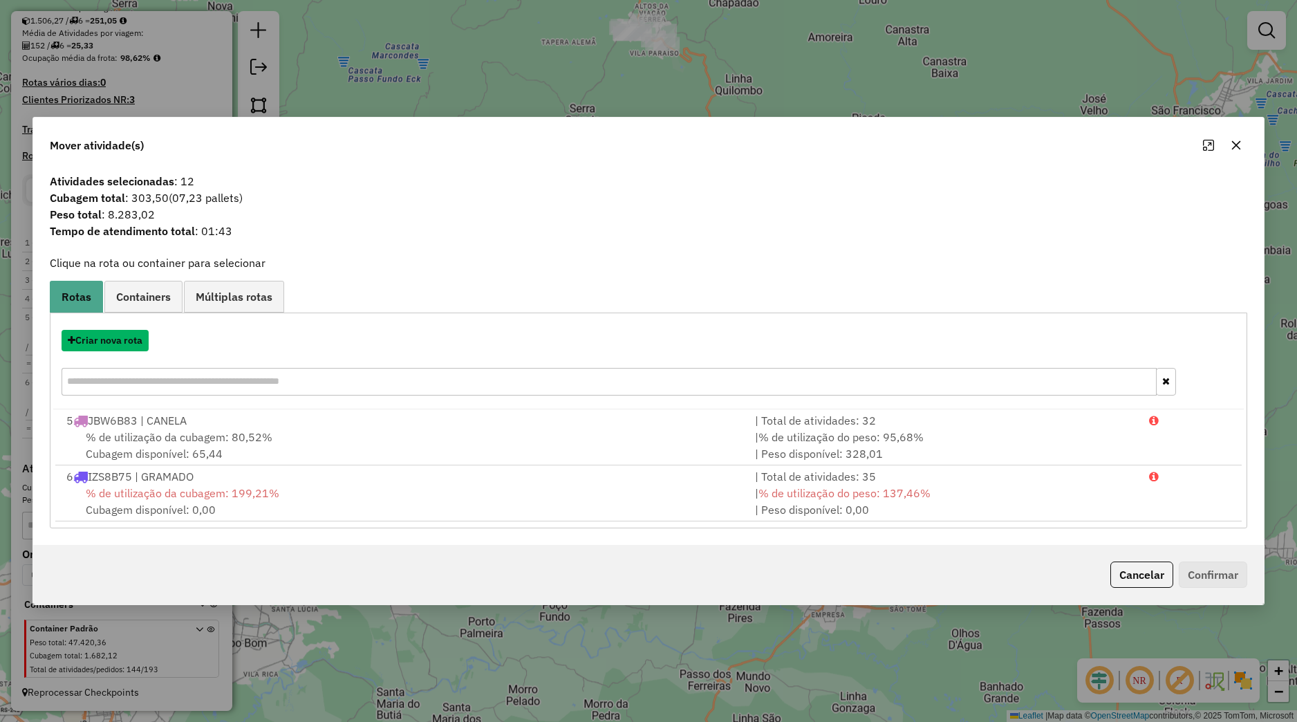
click at [124, 343] on button "Criar nova rota" at bounding box center [105, 340] width 87 height 21
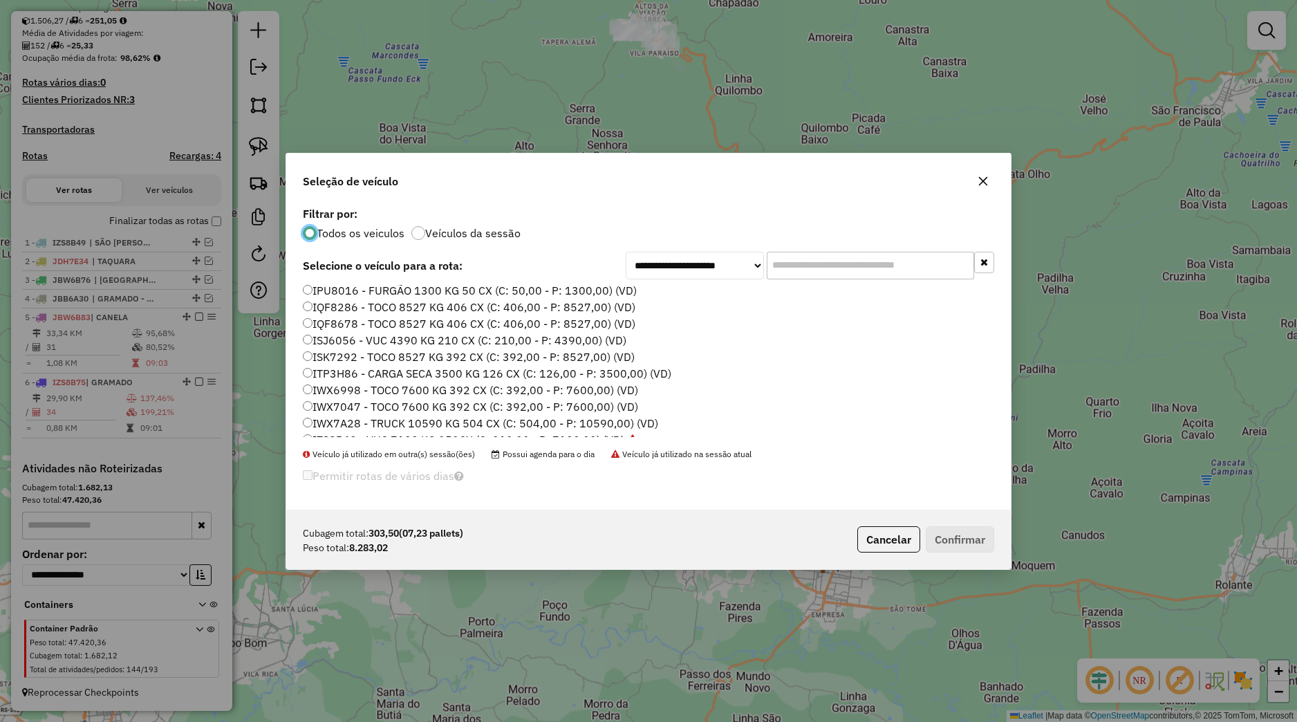
scroll to position [263, 0]
click at [353, 413] on label "JDI3E90 - TRUCK 10590 KG 504 CX (C: 504,00 - P: 10590,00) (VD)" at bounding box center [478, 410] width 351 height 17
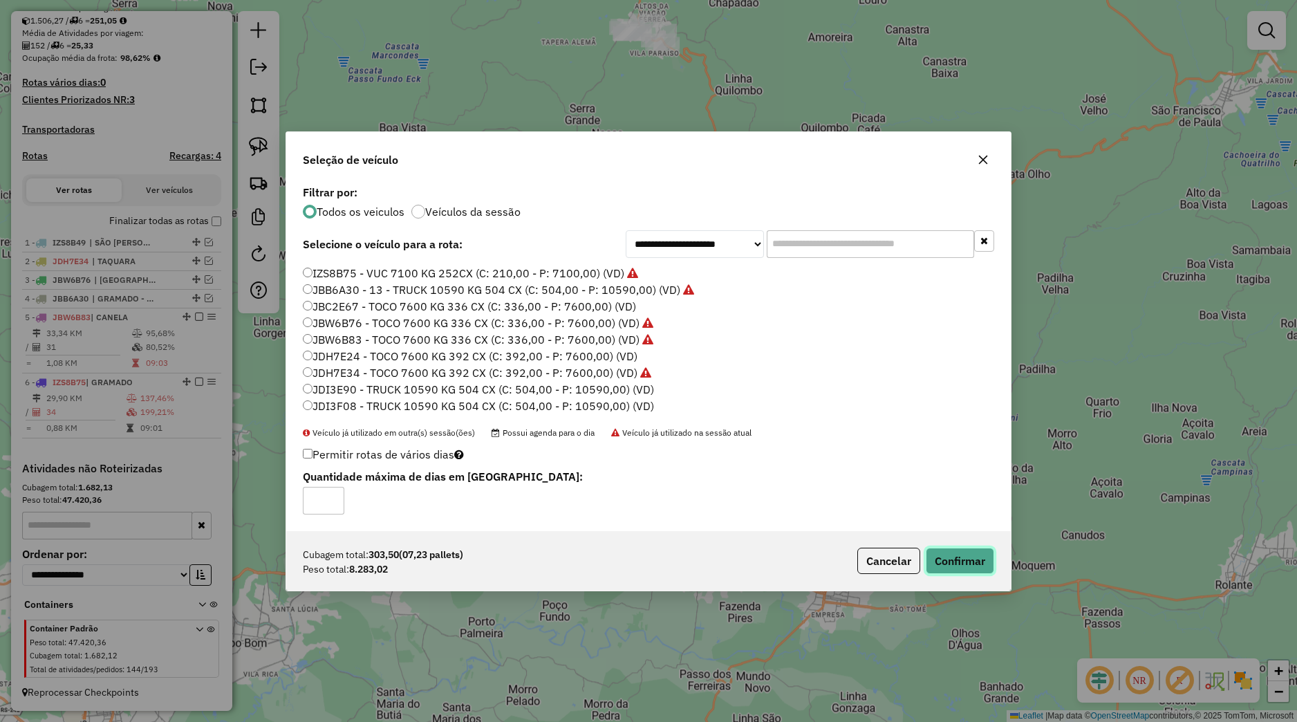
click at [947, 562] on button "Confirmar" at bounding box center [960, 561] width 68 height 26
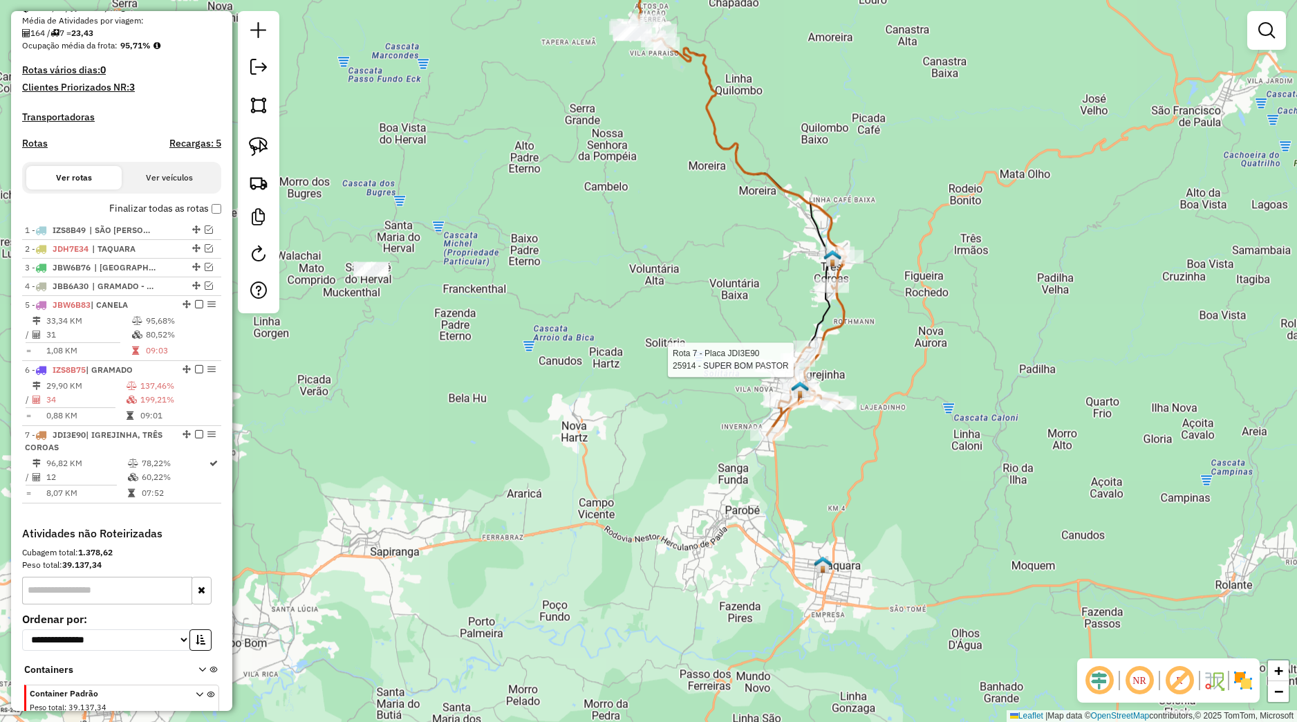
select select "*********"
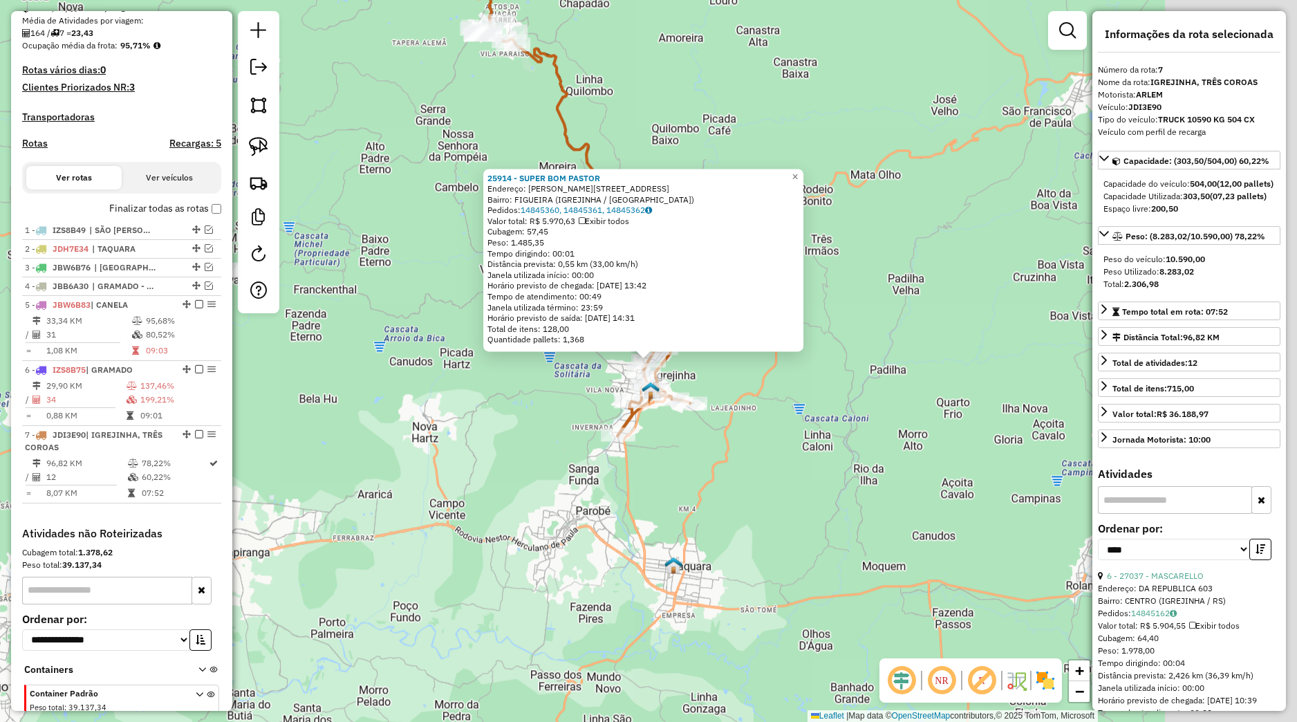
scroll to position [389, 0]
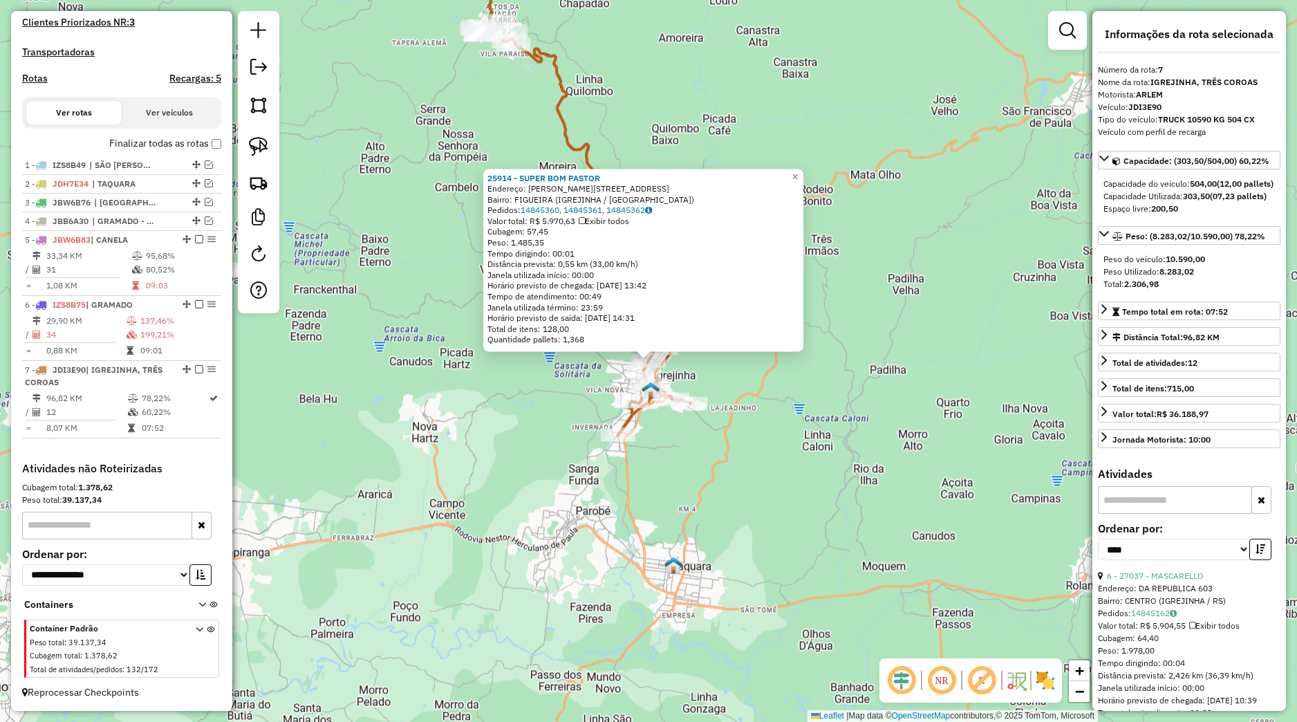
click at [855, 456] on div "25914 - SUPER BOM PASTOR Endereço: ANITA GARIBALDI 542 Bairro: FIGUEIRA (IGREJI…" at bounding box center [648, 361] width 1297 height 722
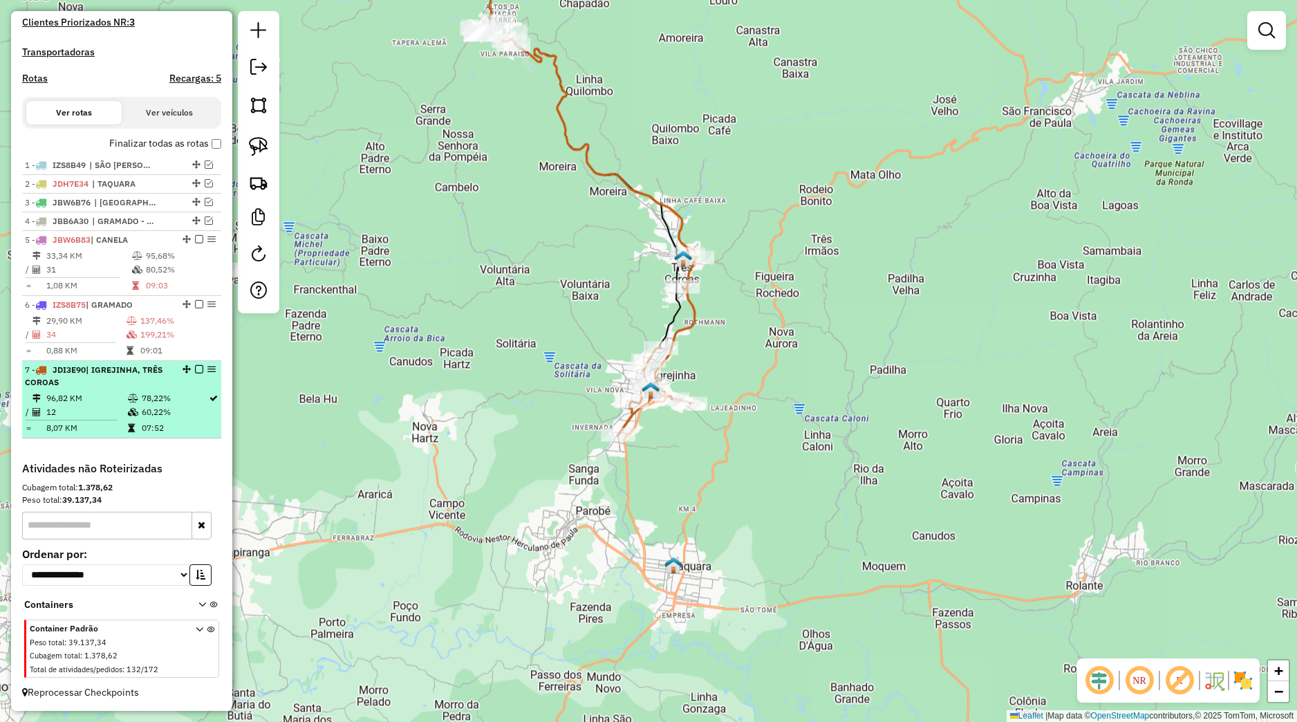
click at [195, 370] on em at bounding box center [199, 369] width 8 height 8
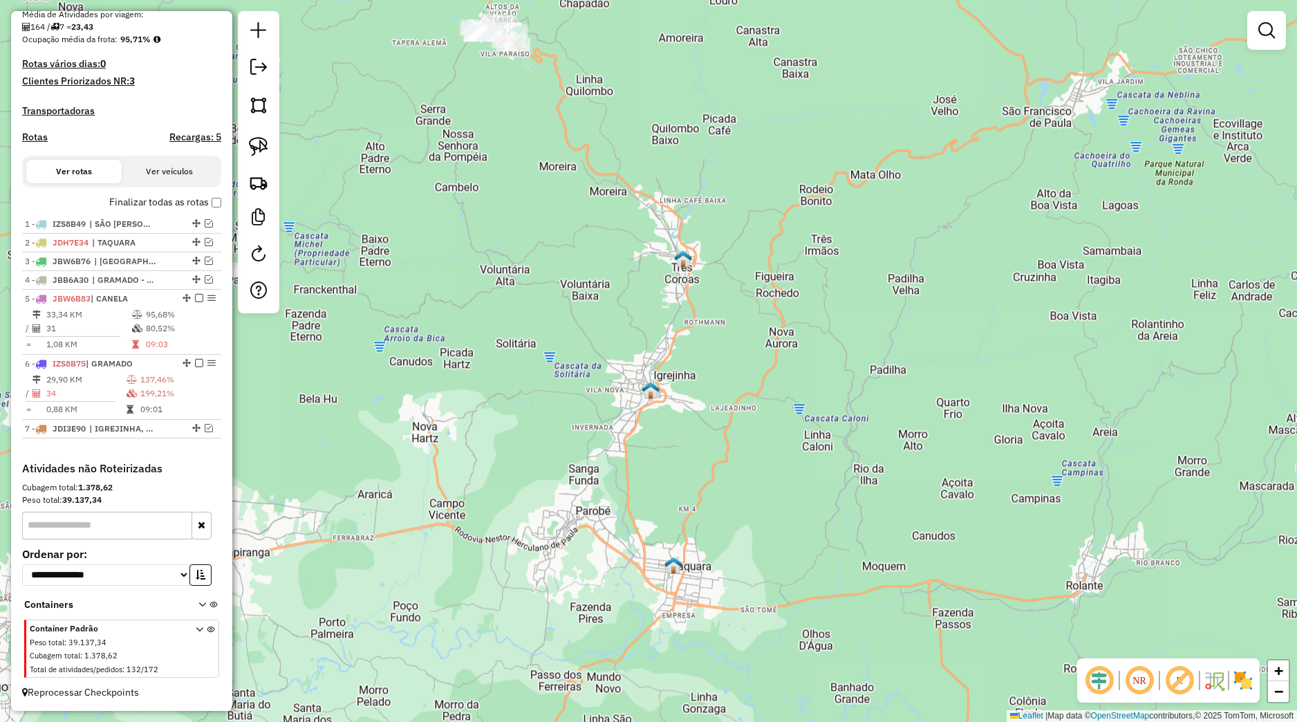
scroll to position [331, 0]
drag, startPoint x: 464, startPoint y: 446, endPoint x: 602, endPoint y: 553, distance: 175.0
click at [601, 553] on div "Janela de atendimento Grade de atendimento Capacidade Transportadoras Veículos …" at bounding box center [648, 361] width 1297 height 722
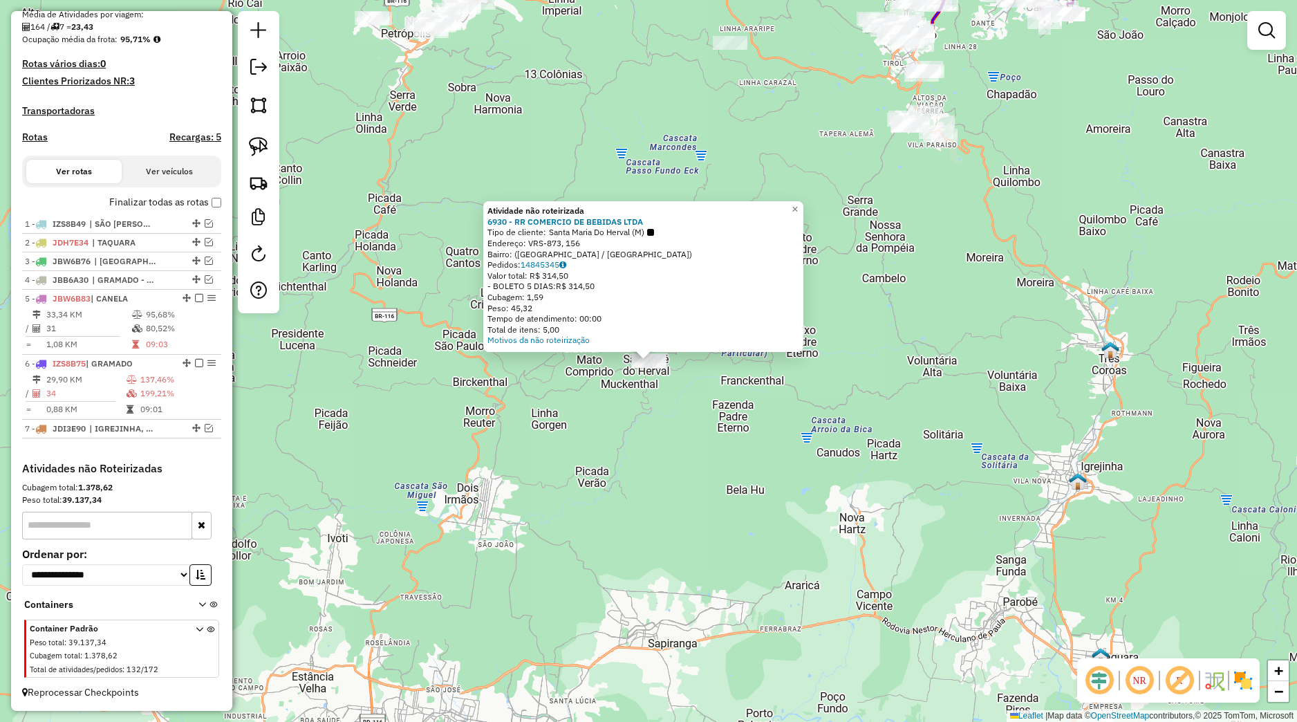
click at [622, 510] on div "Atividade não roteirizada 6930 - RR COMERCIO DE BEBIDAS LTDA Tipo de cliente: S…" at bounding box center [648, 361] width 1297 height 722
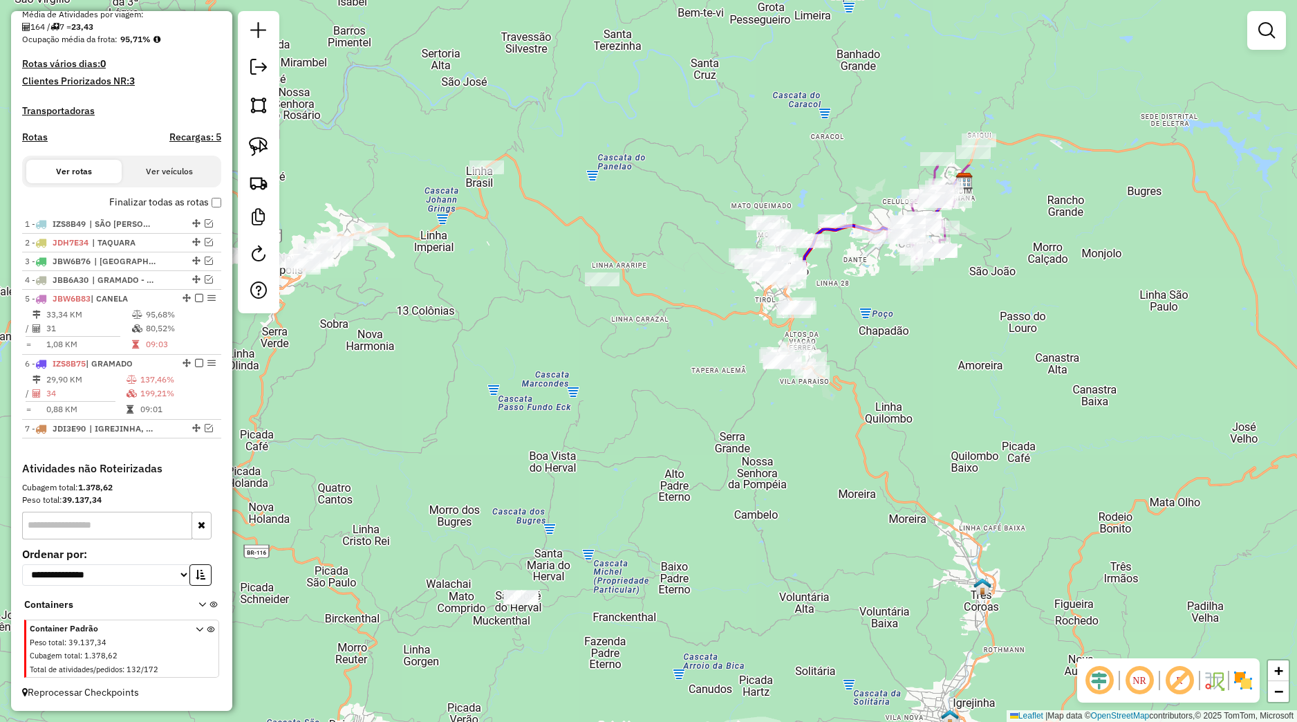
drag, startPoint x: 802, startPoint y: 428, endPoint x: 665, endPoint y: 705, distance: 309.6
click at [665, 705] on div "Janela de atendimento Grade de atendimento Capacidade Transportadoras Veículos …" at bounding box center [648, 361] width 1297 height 722
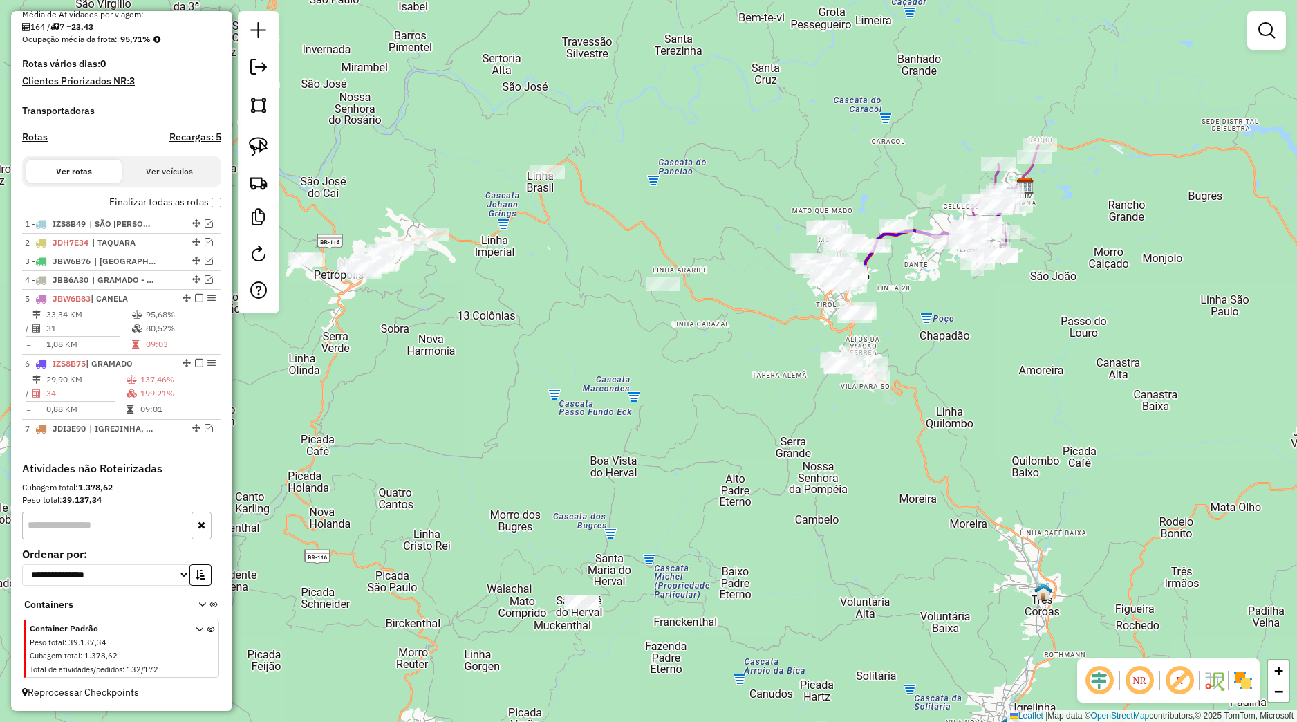
drag, startPoint x: 627, startPoint y: 564, endPoint x: 647, endPoint y: 447, distance: 118.0
click at [665, 470] on div "Janela de atendimento Grade de atendimento Capacidade Transportadoras Veículos …" at bounding box center [648, 361] width 1297 height 722
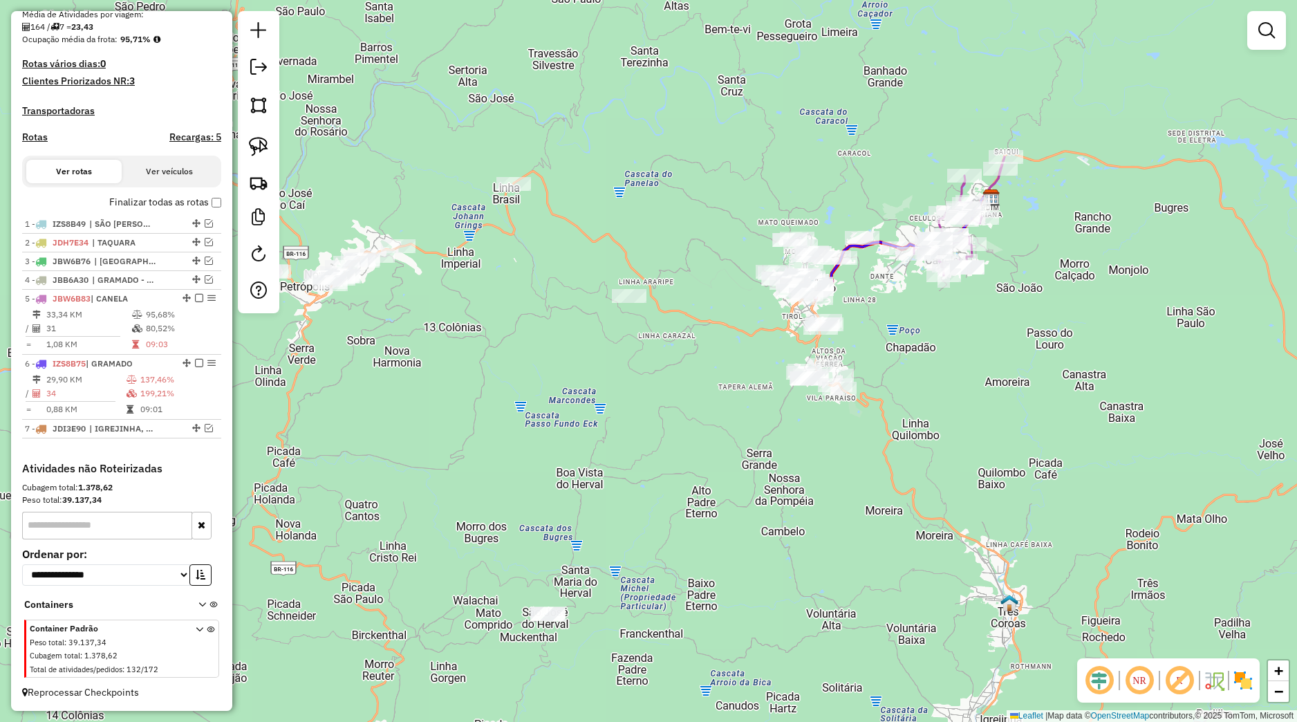
drag, startPoint x: 626, startPoint y: 387, endPoint x: 609, endPoint y: 451, distance: 66.6
click at [609, 451] on div "Janela de atendimento Grade de atendimento Capacidade Transportadoras Veículos …" at bounding box center [648, 361] width 1297 height 722
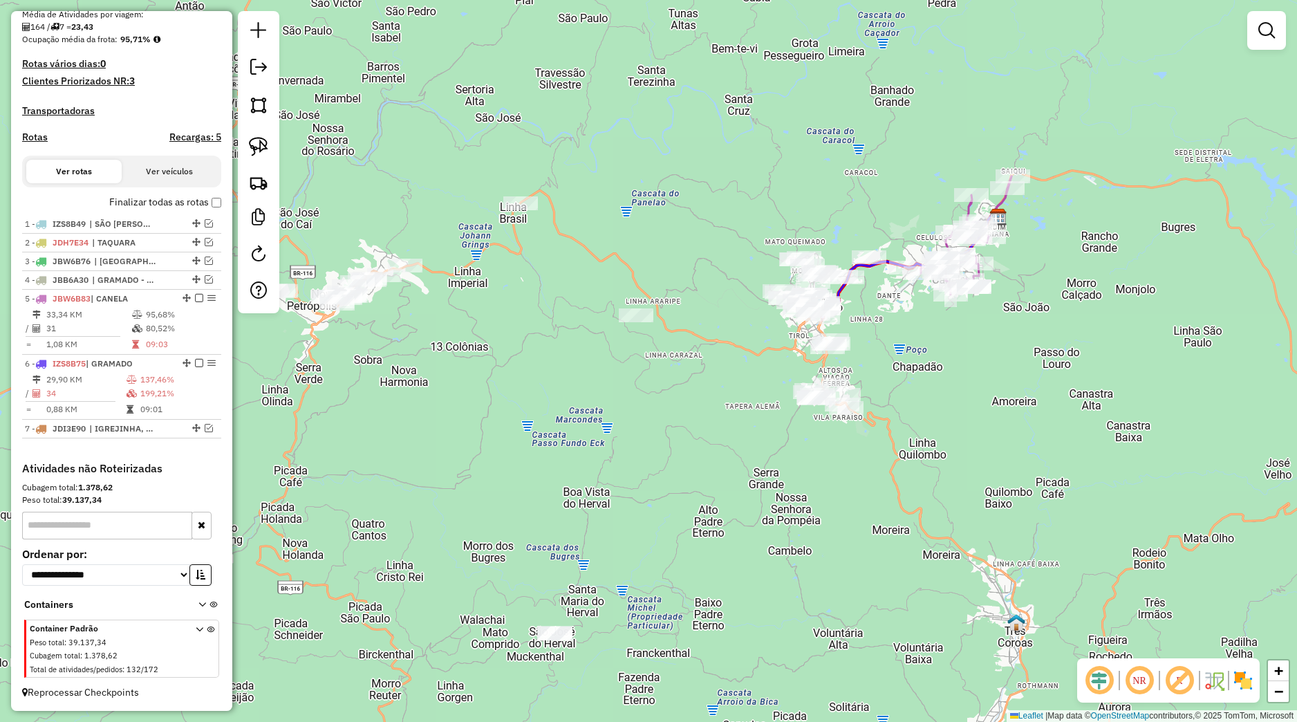
drag, startPoint x: 663, startPoint y: 424, endPoint x: 716, endPoint y: 439, distance: 56.0
click at [723, 439] on div "Janela de atendimento Grade de atendimento Capacidade Transportadoras Veículos …" at bounding box center [648, 361] width 1297 height 722
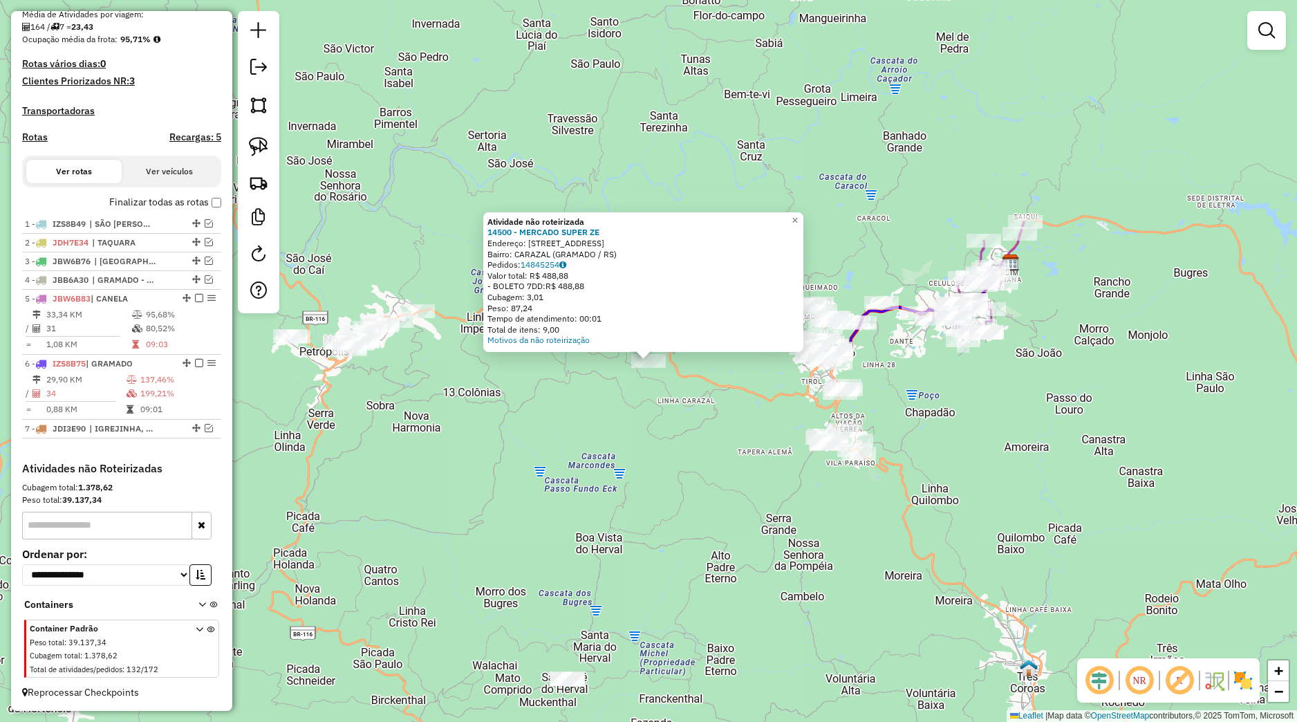
click at [707, 430] on div "Atividade não roteirizada 14500 - MERCADO SUPER ZE Endereço: Rua Dez de Dezembr…" at bounding box center [648, 361] width 1297 height 722
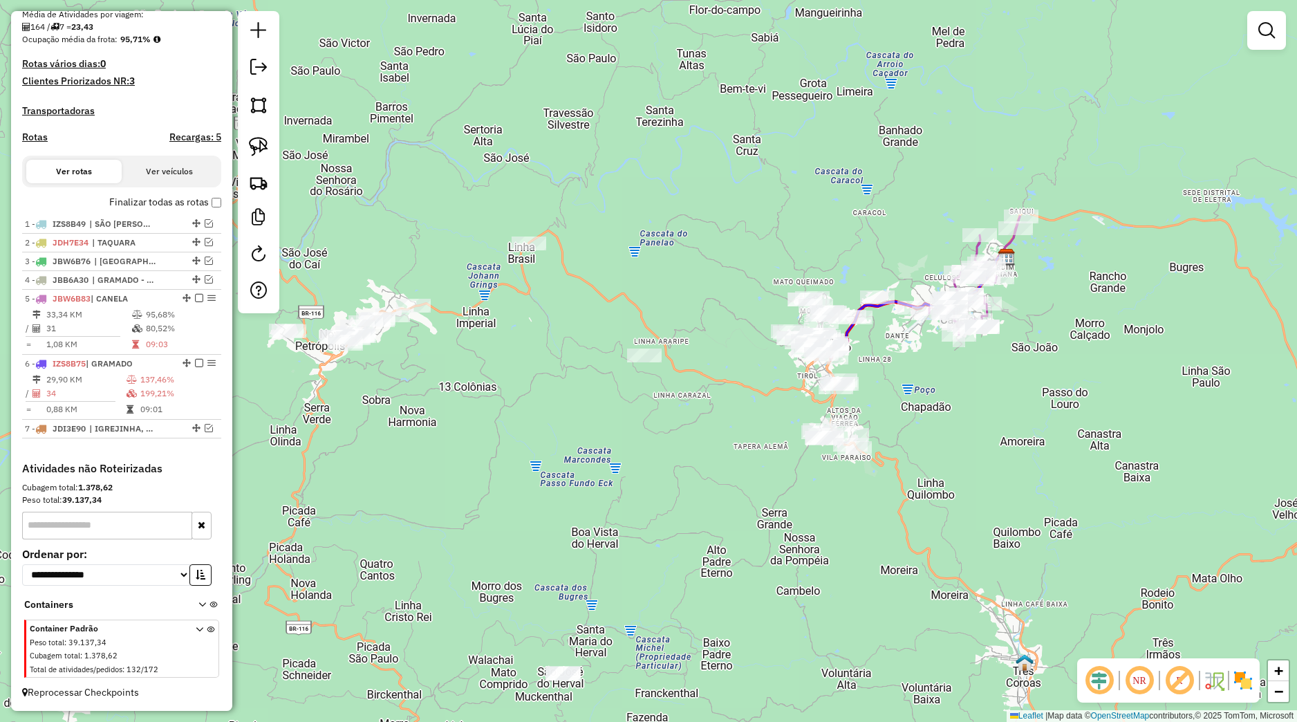
drag, startPoint x: 694, startPoint y: 475, endPoint x: 696, endPoint y: 393, distance: 82.3
click at [663, 385] on div "Janela de atendimento Grade de atendimento Capacidade Transportadoras Veículos …" at bounding box center [648, 361] width 1297 height 722
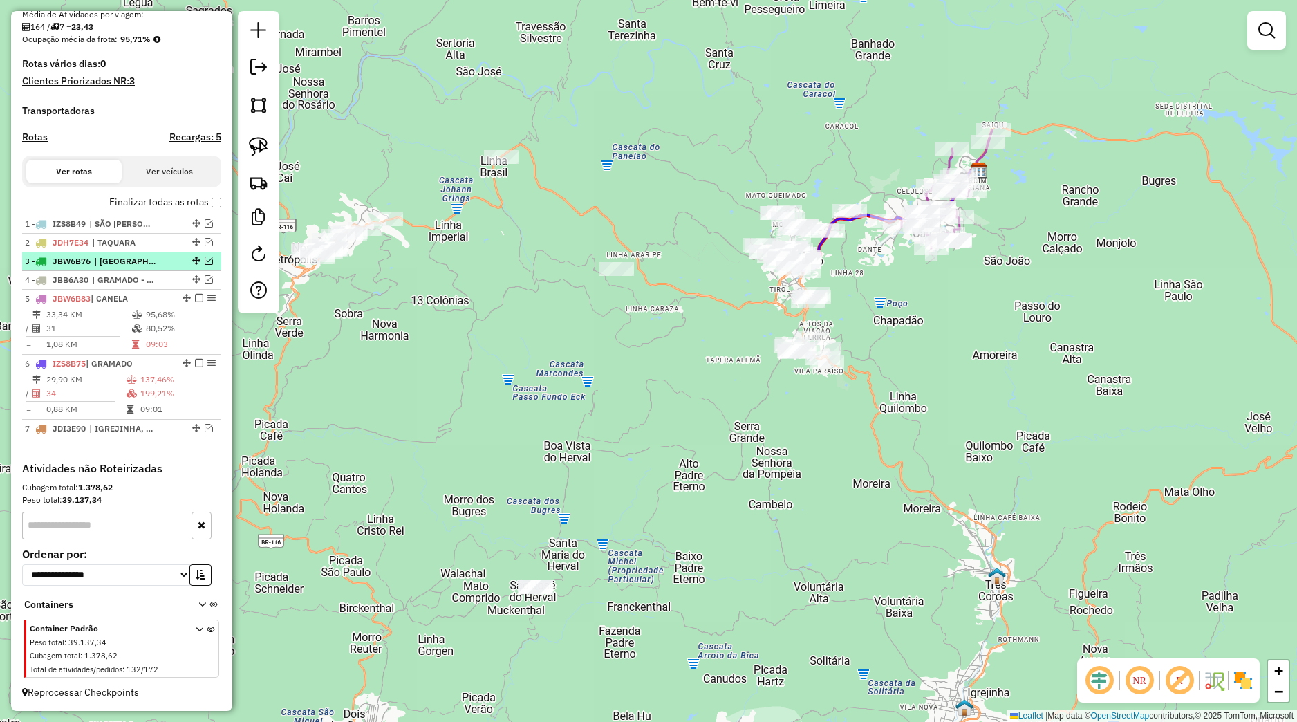
click at [147, 253] on li "3 - JBW6B76 | MORRO REUTER, SANTA MARIA DO HERVAL" at bounding box center [121, 261] width 199 height 19
select select "*********"
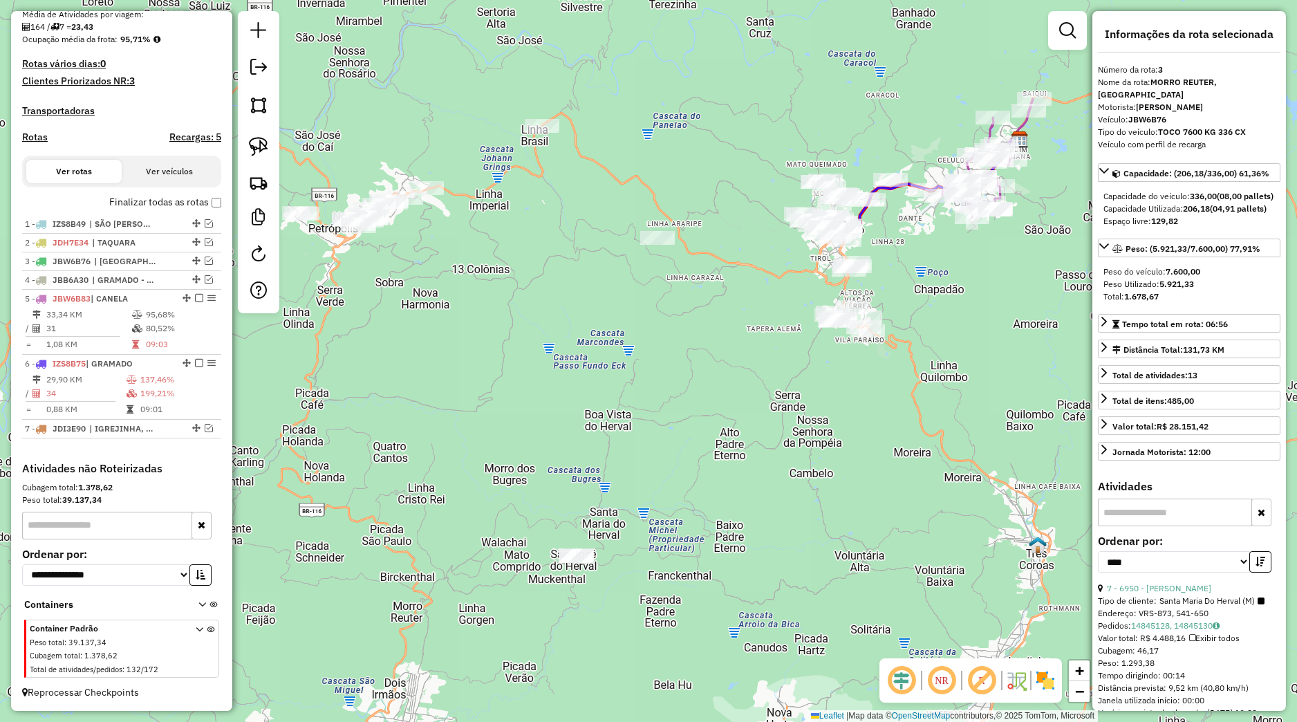
drag, startPoint x: 701, startPoint y: 327, endPoint x: 701, endPoint y: 340, distance: 12.5
click at [701, 340] on div "Janela de atendimento Grade de atendimento Capacidade Transportadoras Veículos …" at bounding box center [648, 361] width 1297 height 722
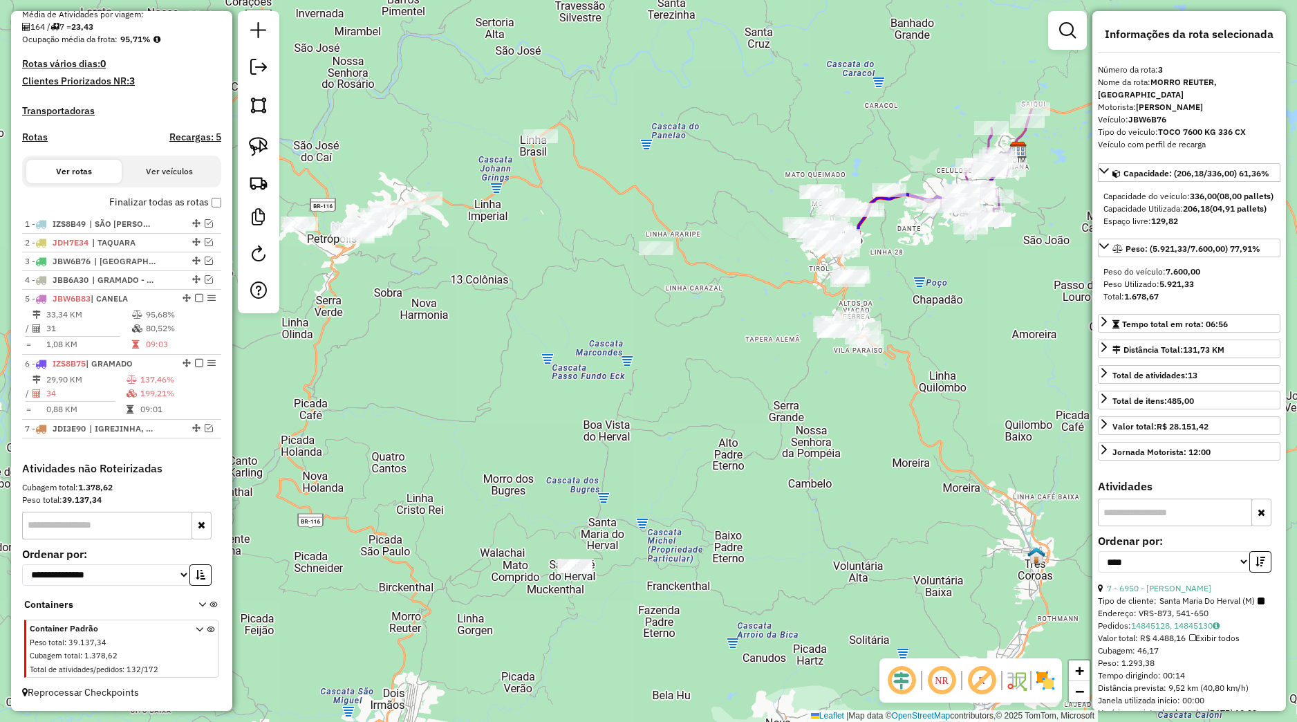
click at [713, 331] on div "Janela de atendimento Grade de atendimento Capacidade Transportadoras Veículos …" at bounding box center [648, 361] width 1297 height 722
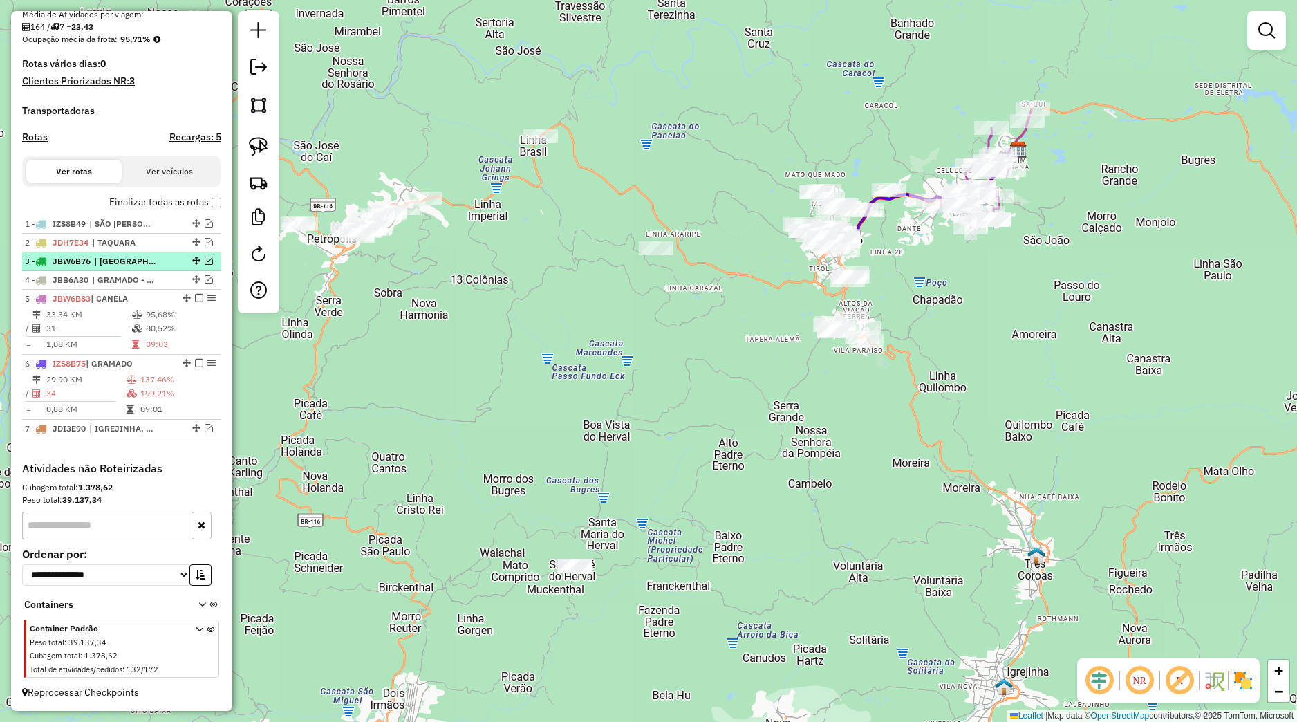
click at [141, 264] on span "| [GEOGRAPHIC_DATA], [GEOGRAPHIC_DATA]" at bounding box center [126, 261] width 64 height 12
select select "*********"
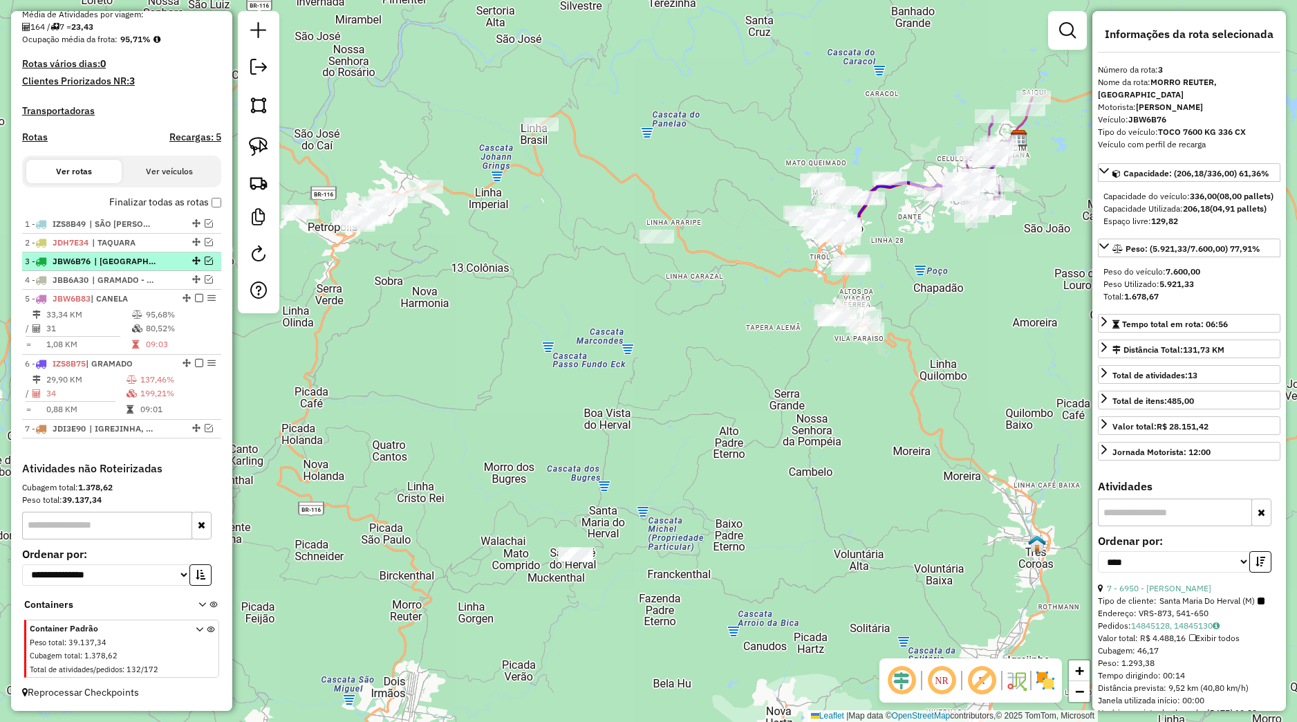
click at [205, 263] on em at bounding box center [209, 261] width 8 height 8
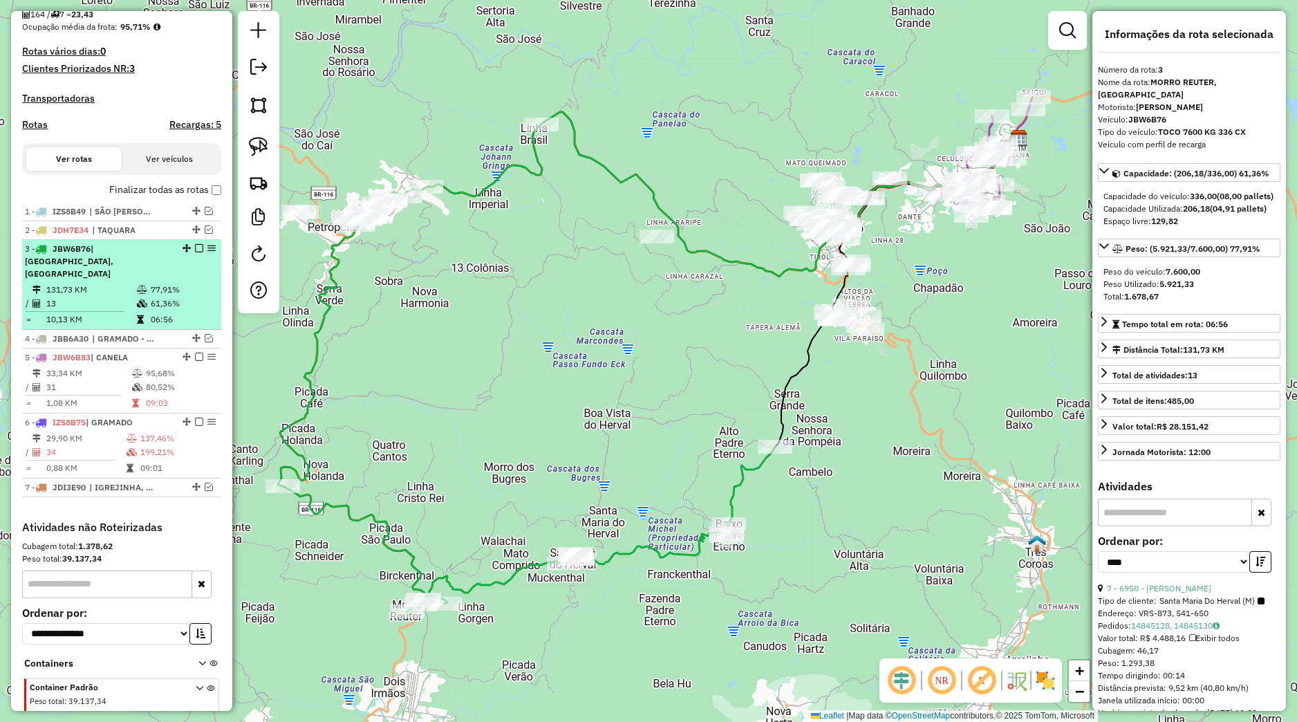
click at [195, 252] on em at bounding box center [199, 248] width 8 height 8
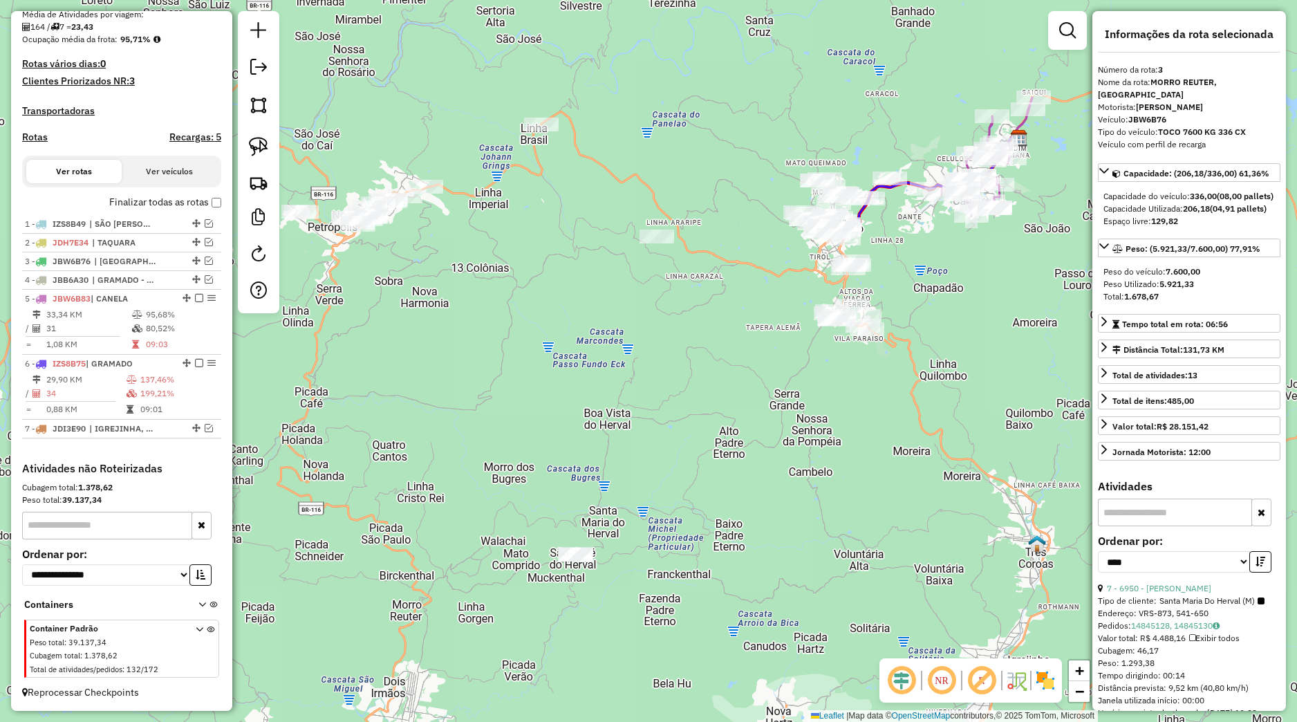
click at [497, 270] on div "Janela de atendimento Grade de atendimento Capacidade Transportadoras Veículos …" at bounding box center [648, 361] width 1297 height 722
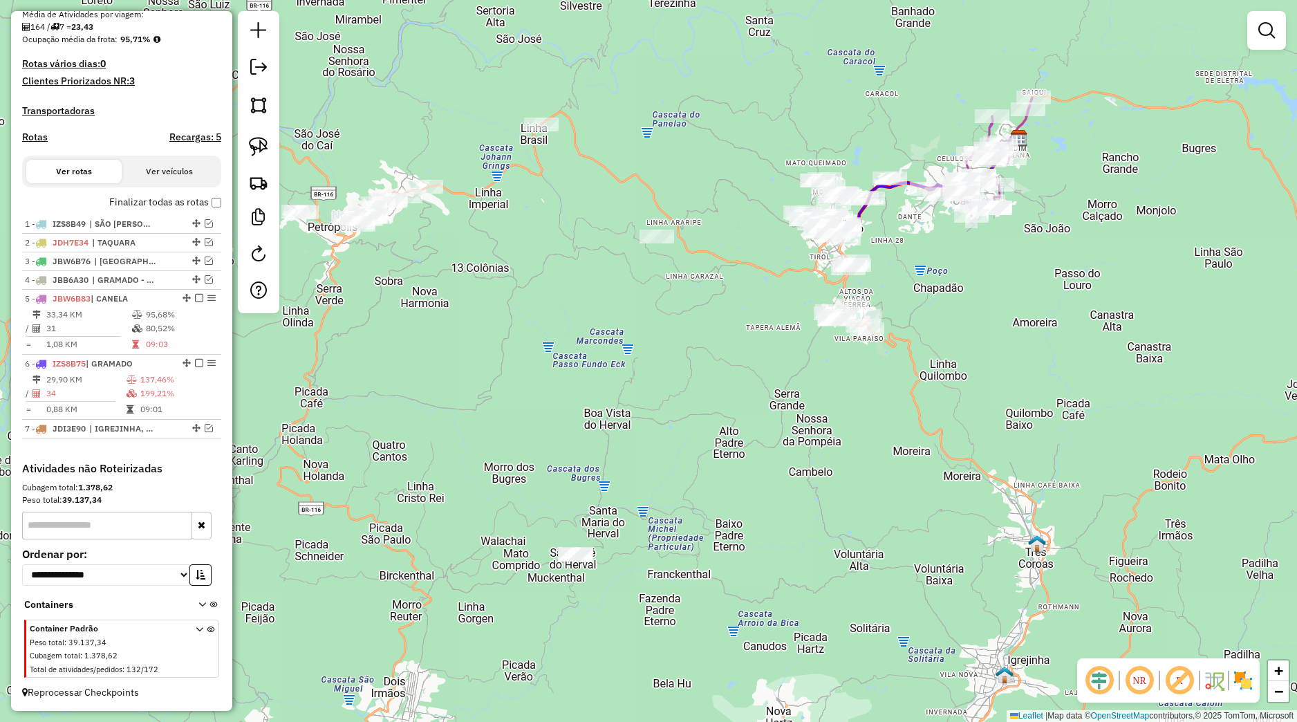
drag, startPoint x: 426, startPoint y: 286, endPoint x: 472, endPoint y: 278, distance: 47.0
click at [477, 280] on div "Janela de atendimento Grade de atendimento Capacidade Transportadoras Veículos …" at bounding box center [648, 361] width 1297 height 722
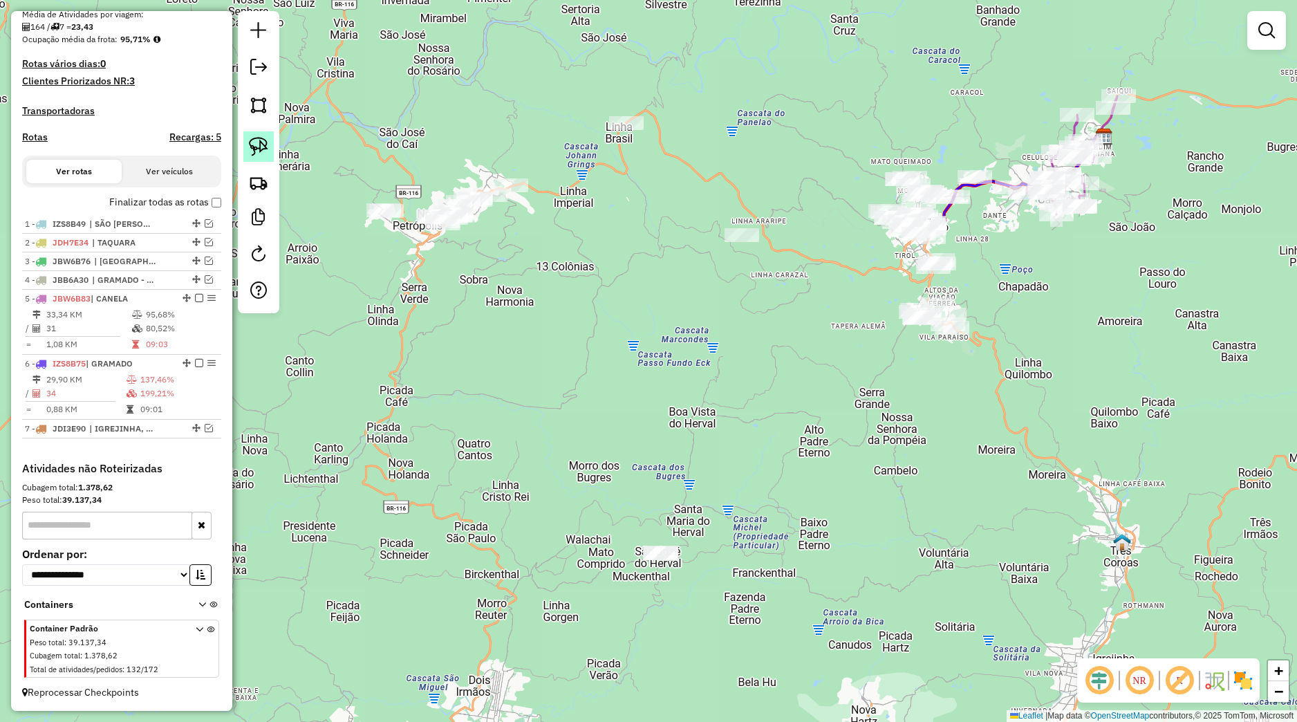
click at [257, 147] on img at bounding box center [258, 146] width 19 height 19
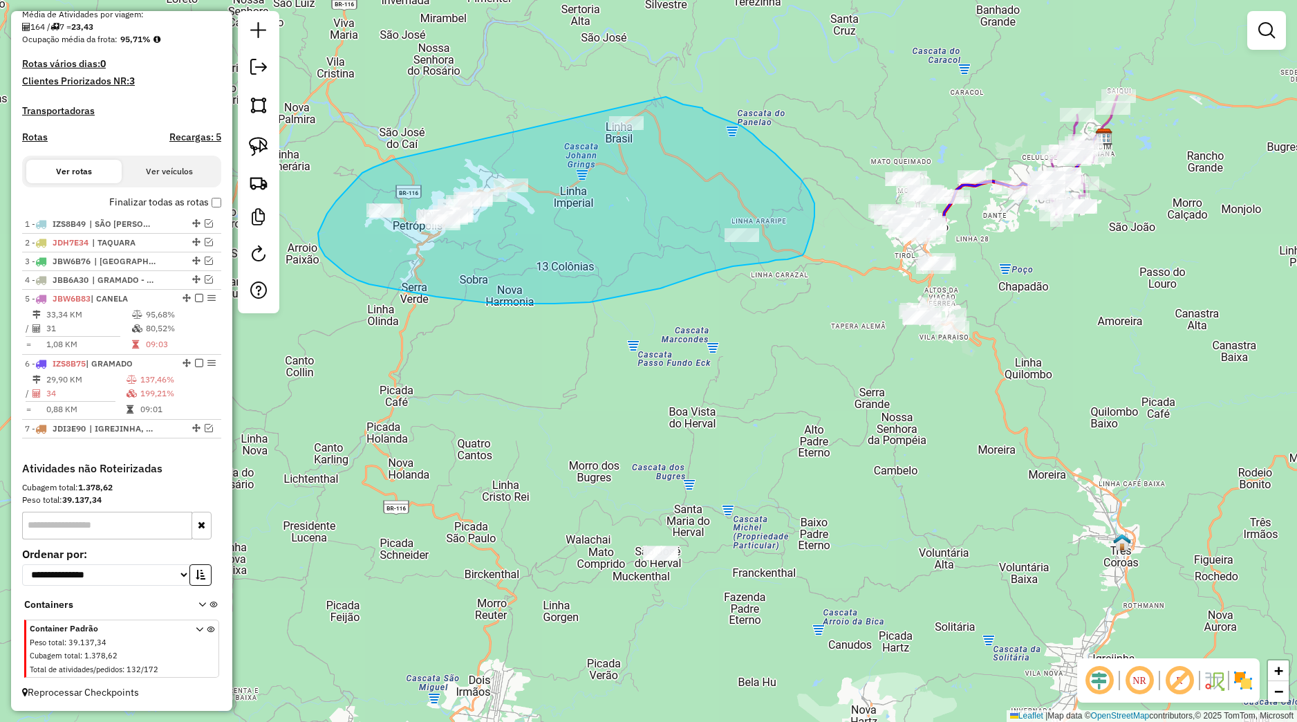
drag, startPoint x: 373, startPoint y: 167, endPoint x: 666, endPoint y: 97, distance: 300.9
click at [666, 97] on div "Janela de atendimento Grade de atendimento Capacidade Transportadoras Veículos …" at bounding box center [648, 361] width 1297 height 722
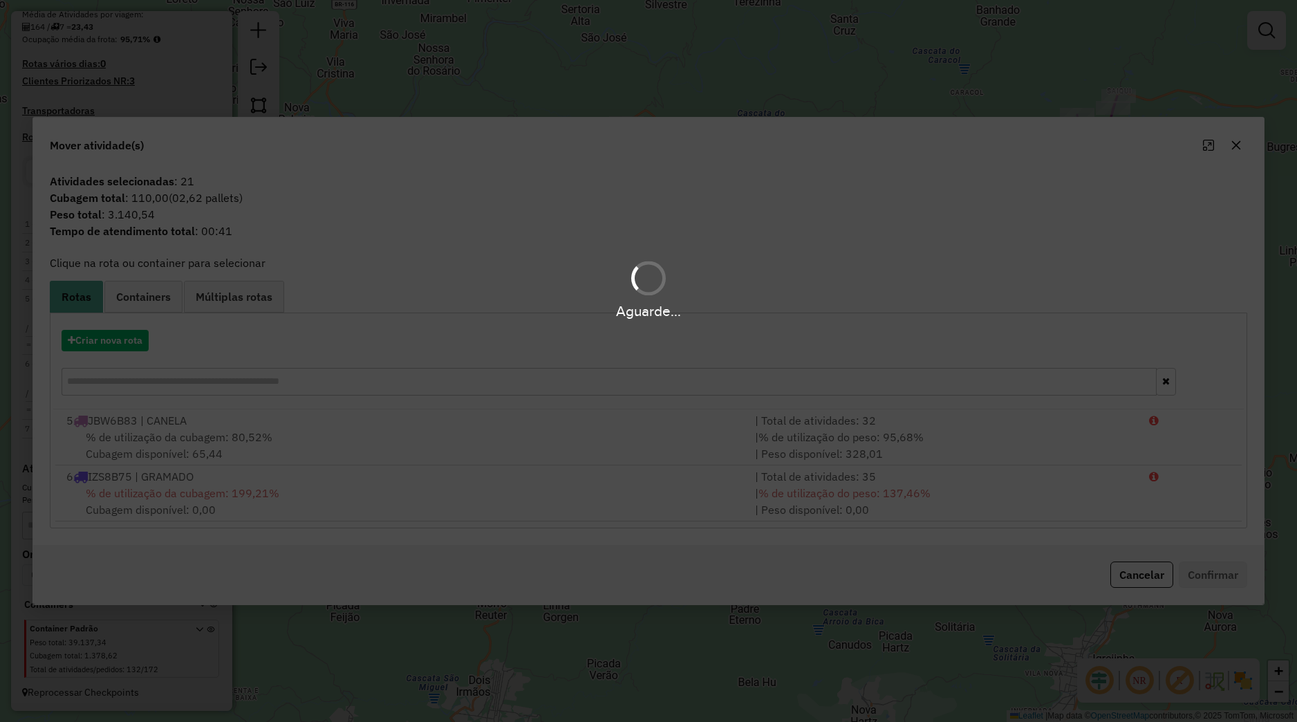
click at [128, 339] on div "Aguarde..." at bounding box center [648, 361] width 1297 height 722
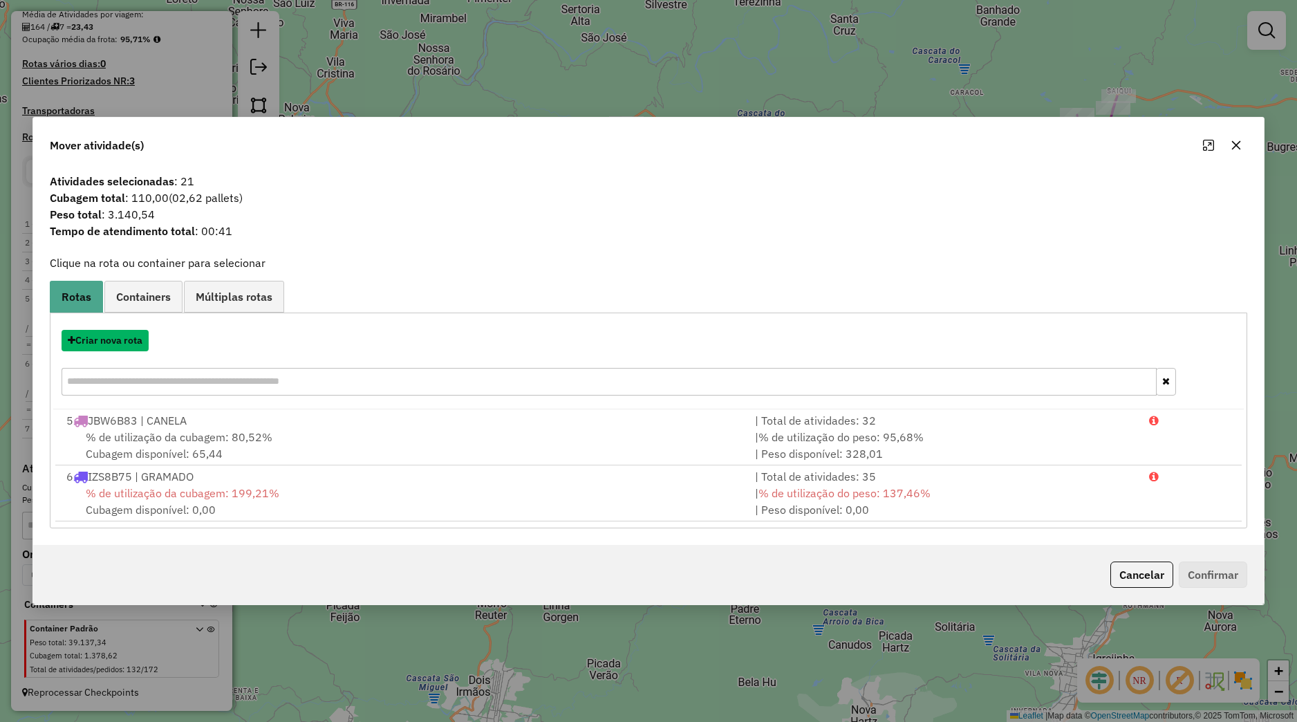
click at [128, 339] on button "Criar nova rota" at bounding box center [105, 340] width 87 height 21
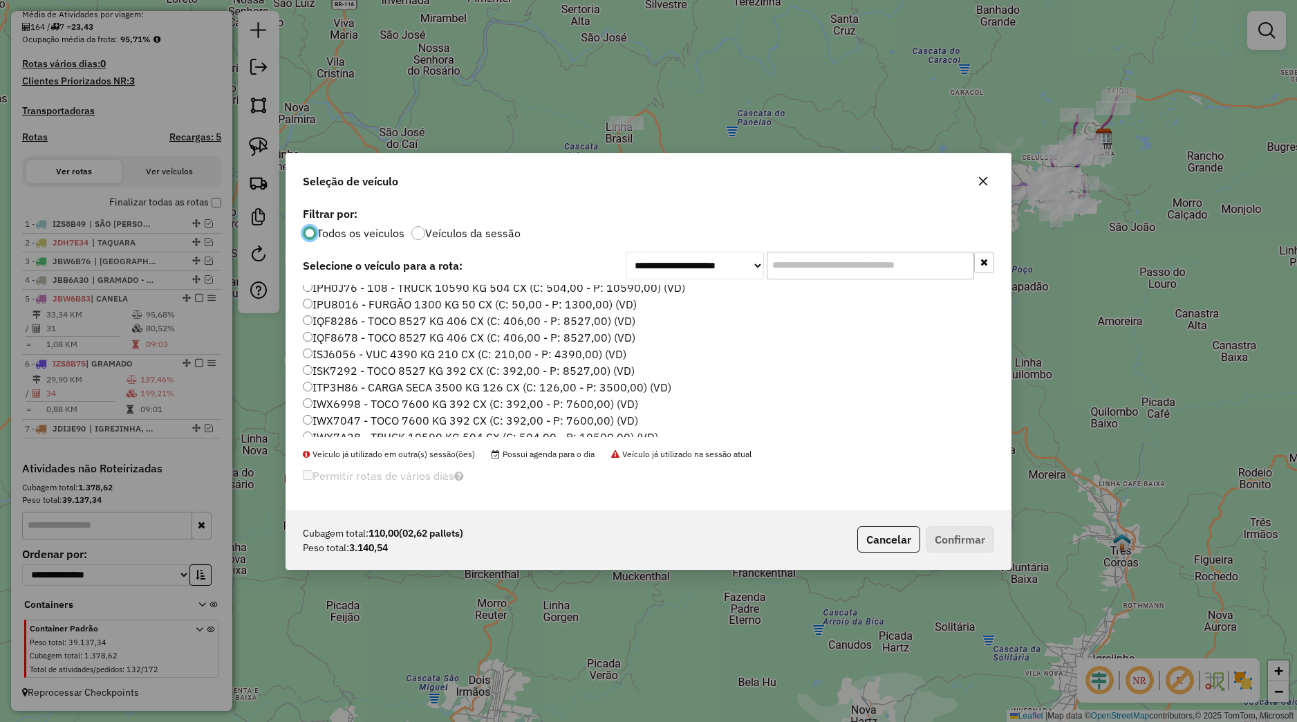
scroll to position [313, 0]
click at [357, 331] on label "JDH7E24 - TOCO 7600 KG 392 CX (C: 392,00 - P: 7600,00) (VD)" at bounding box center [470, 328] width 335 height 17
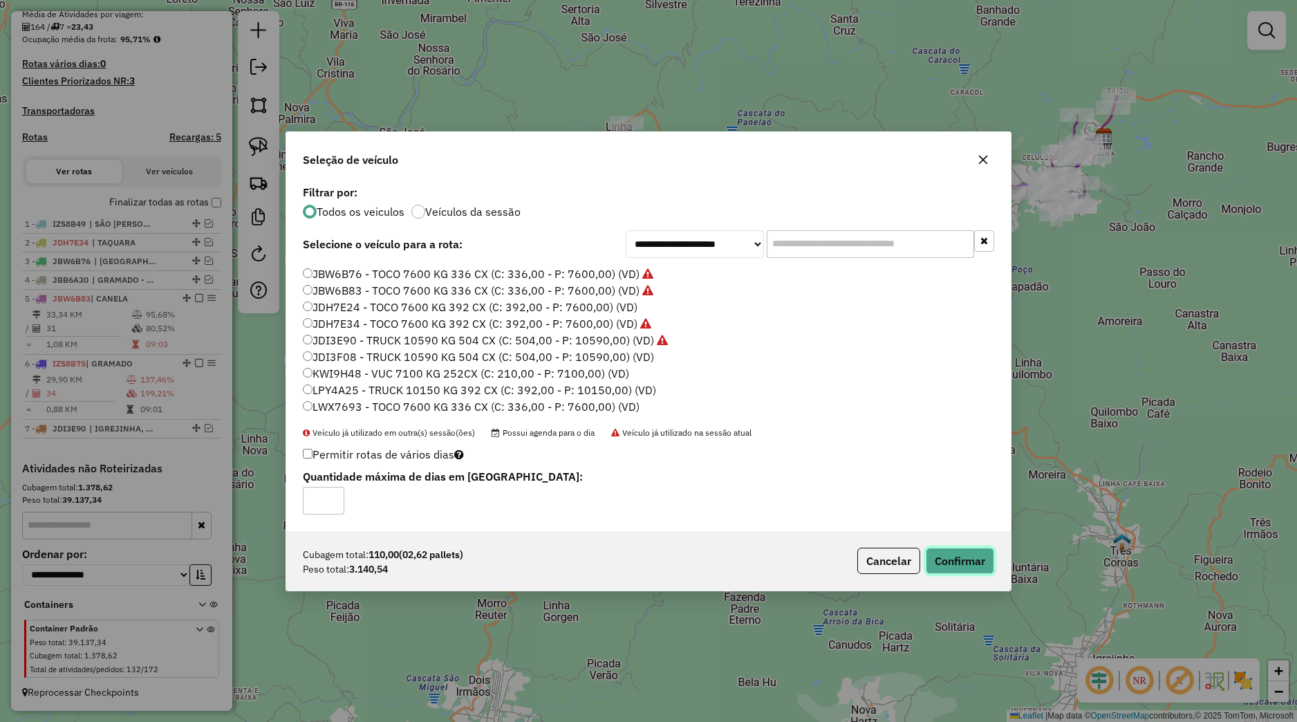
drag, startPoint x: 948, startPoint y: 565, endPoint x: 855, endPoint y: 497, distance: 115.8
click at [948, 566] on button "Confirmar" at bounding box center [960, 561] width 68 height 26
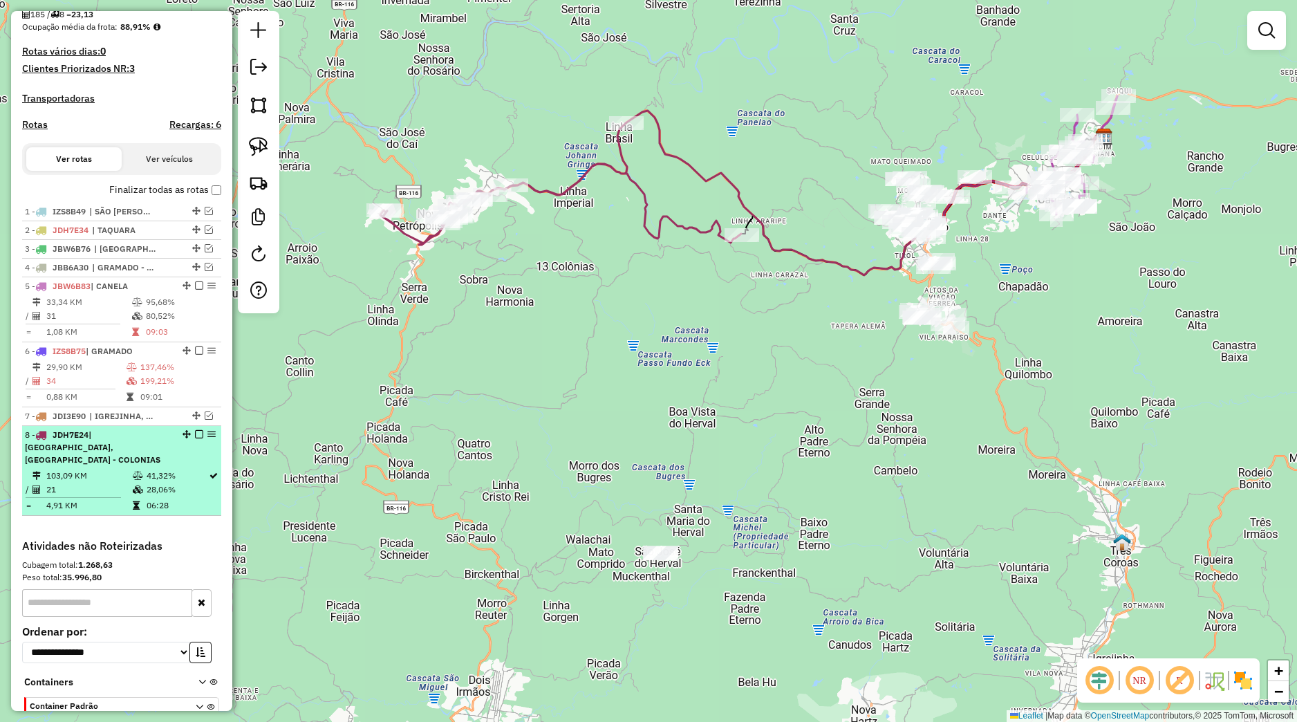
click at [195, 438] on em at bounding box center [199, 434] width 8 height 8
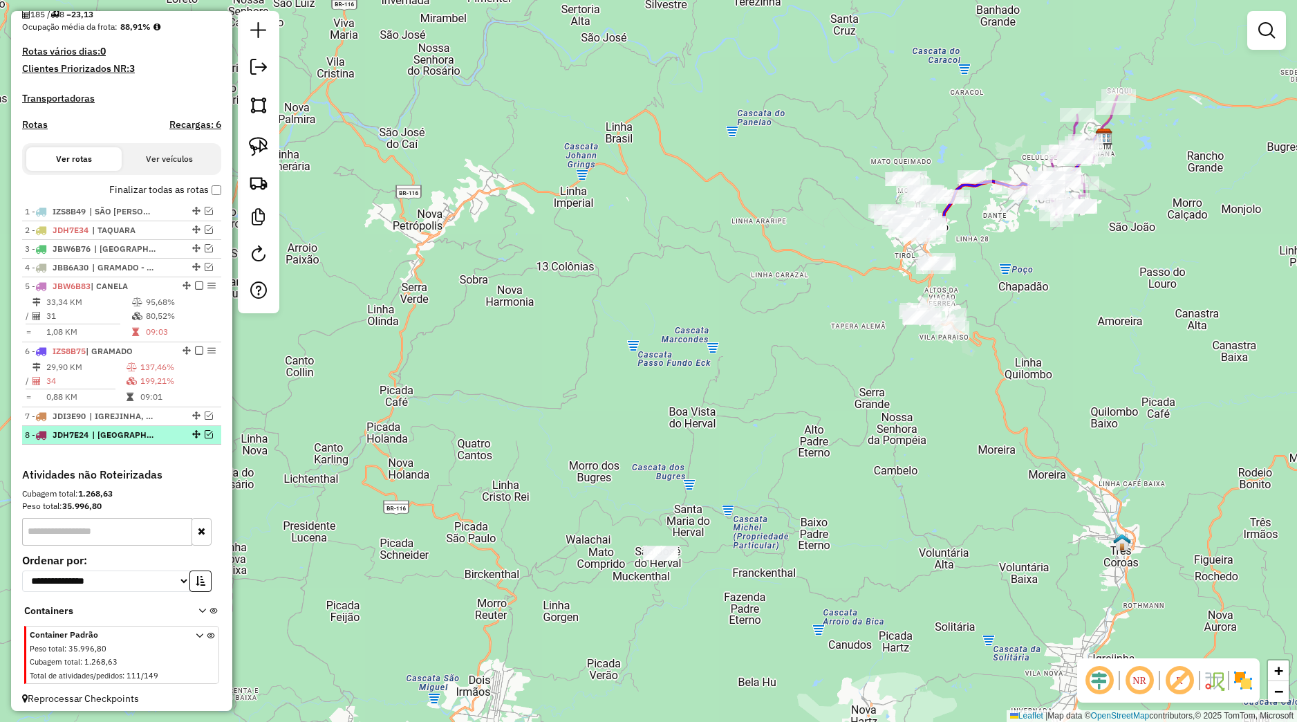
click at [174, 438] on div at bounding box center [194, 434] width 41 height 8
select select "*********"
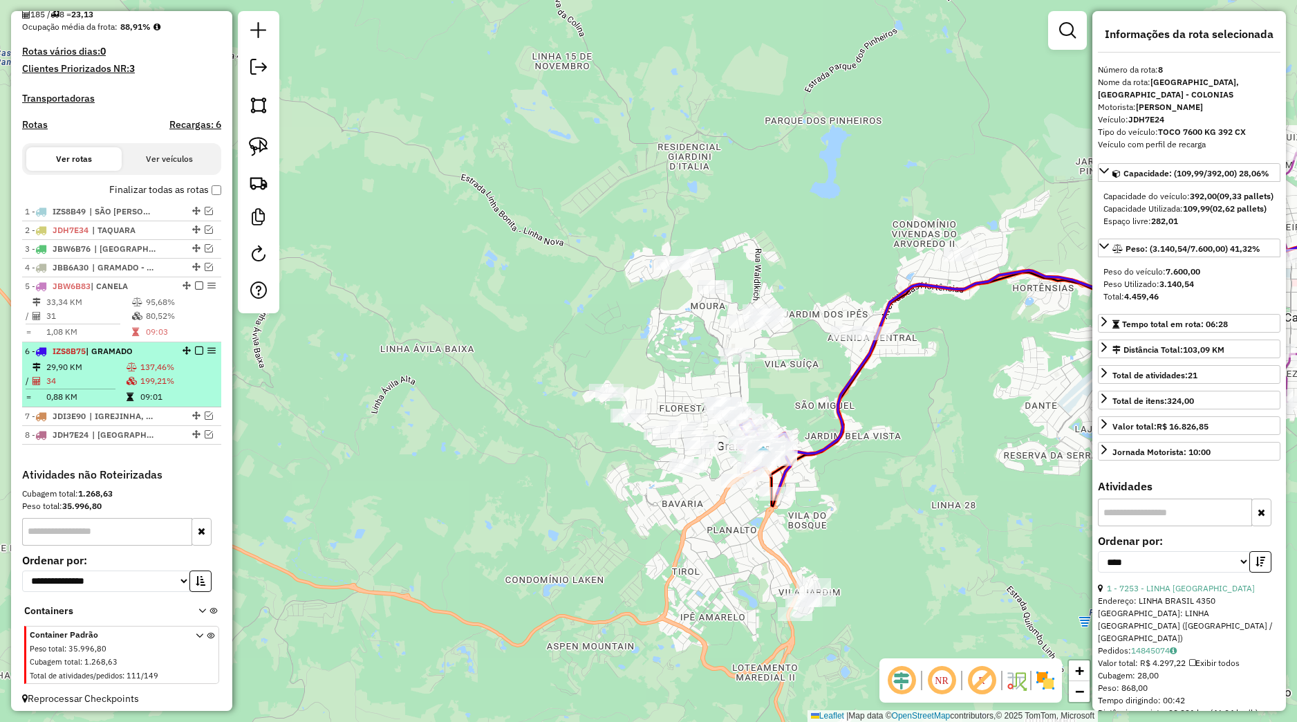
click at [195, 355] on em at bounding box center [199, 350] width 8 height 8
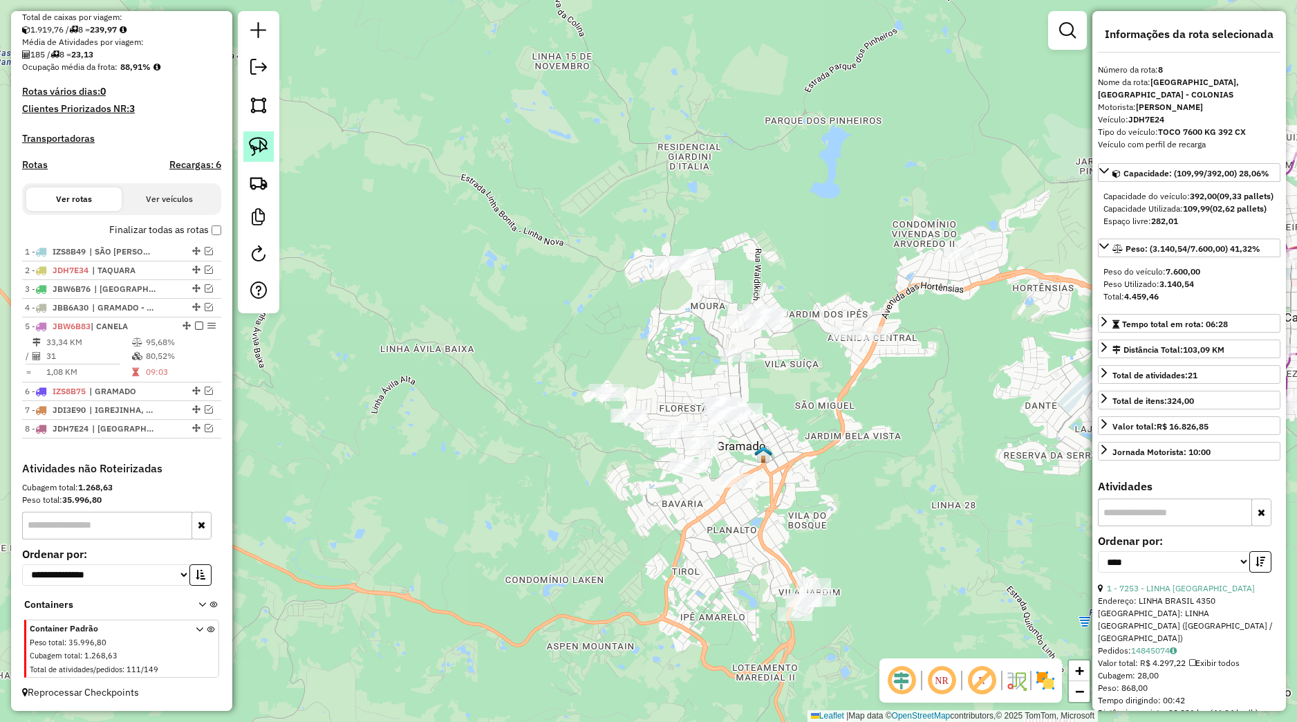
click at [259, 147] on img at bounding box center [258, 146] width 19 height 19
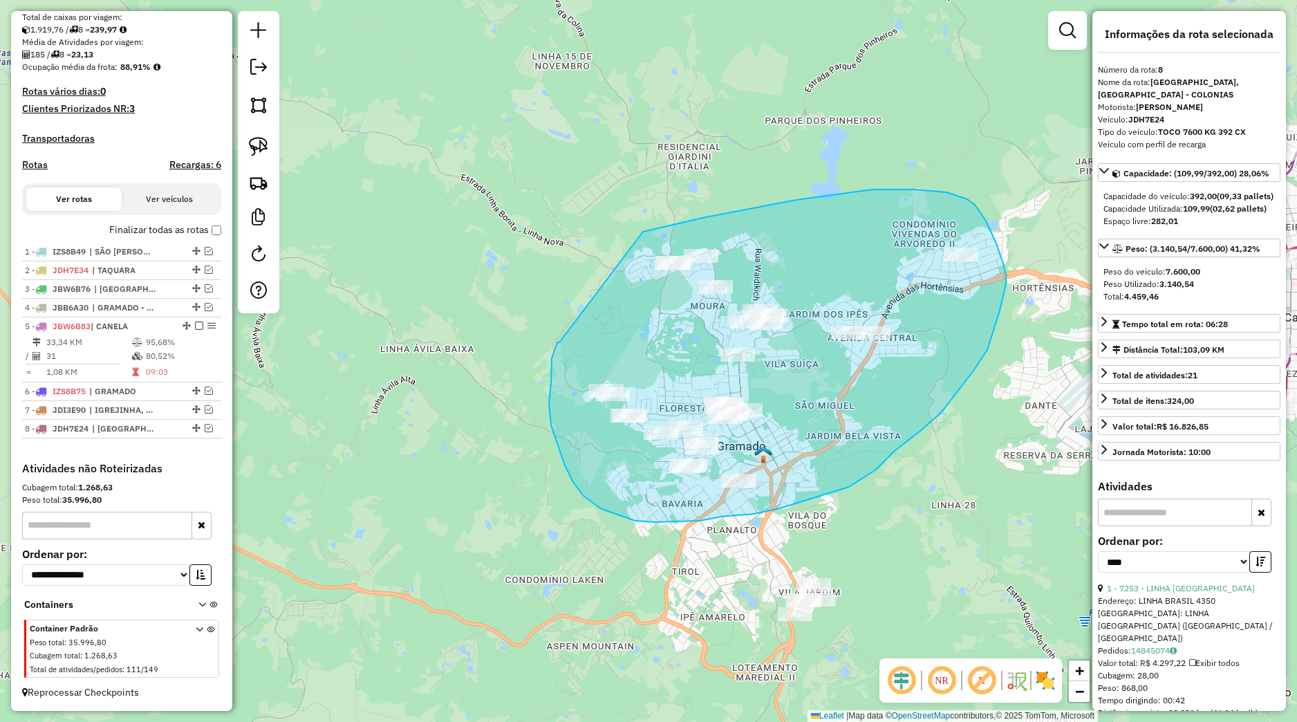
drag, startPoint x: 551, startPoint y: 383, endPoint x: 628, endPoint y: 234, distance: 167.3
click at [628, 234] on div "Janela de atendimento Grade de atendimento Capacidade Transportadoras Veículos …" at bounding box center [648, 361] width 1297 height 722
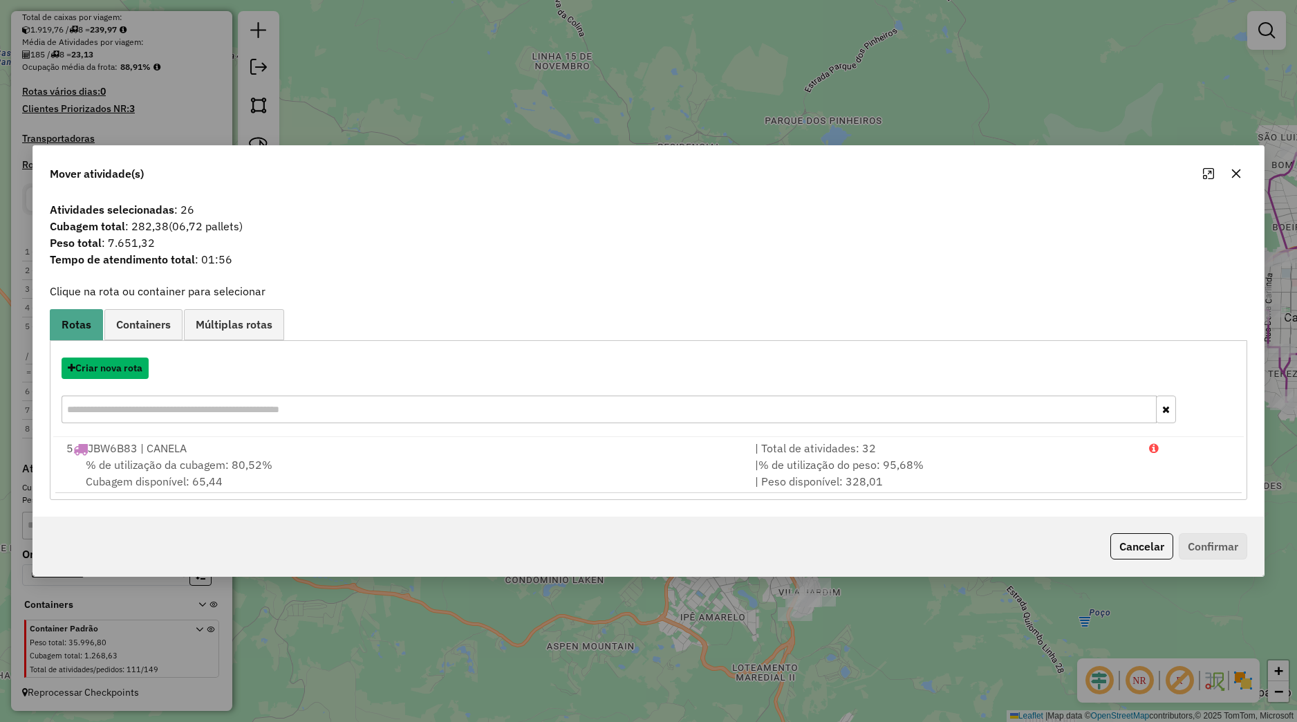
click at [144, 371] on button "Criar nova rota" at bounding box center [105, 368] width 87 height 21
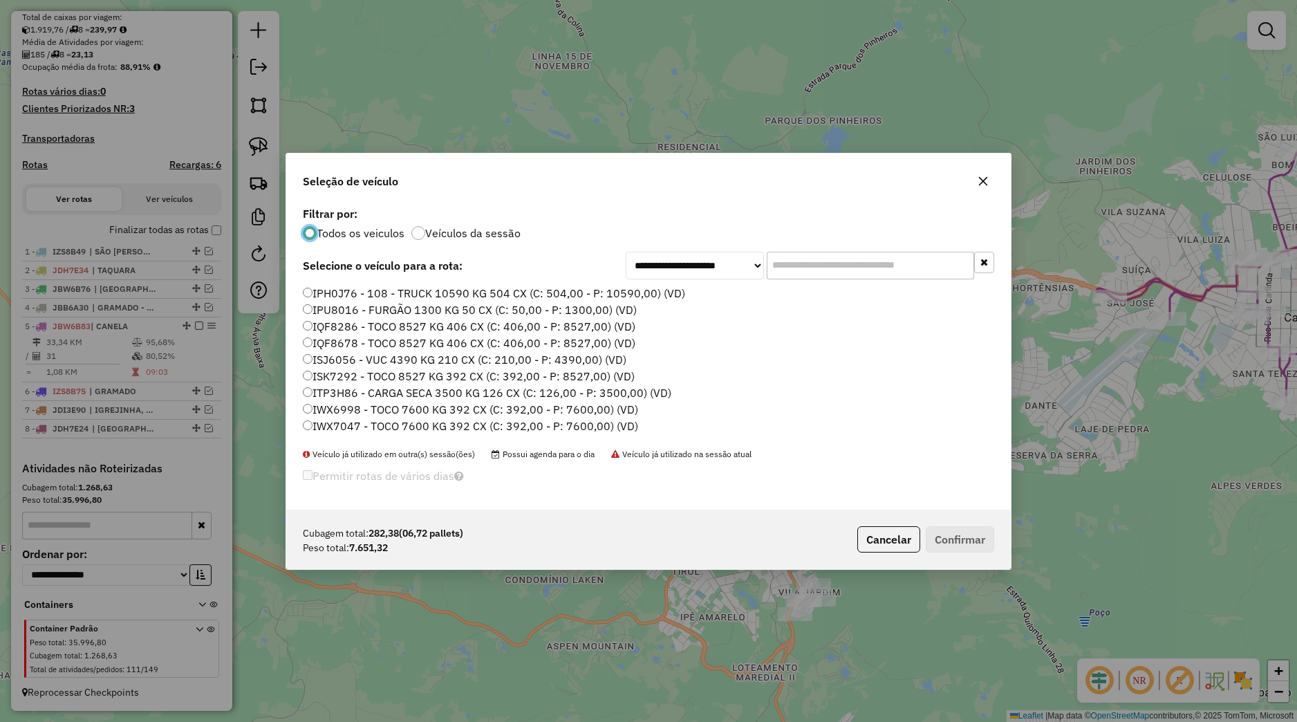
scroll to position [48, 0]
click at [359, 387] on label "ISJ6056 - VUC 4390 KG 210 CX (C: 210,00 - P: 4390,00) (VD)" at bounding box center [465, 393] width 324 height 17
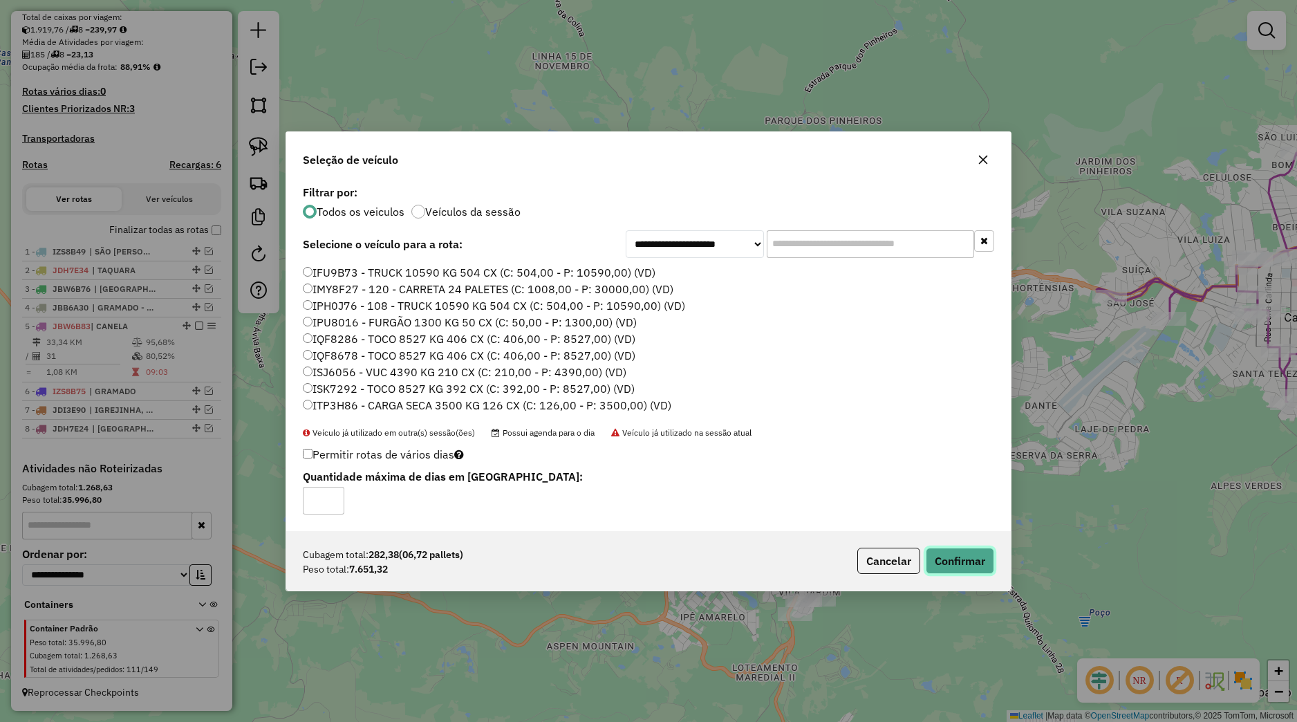
click at [949, 554] on button "Confirmar" at bounding box center [960, 561] width 68 height 26
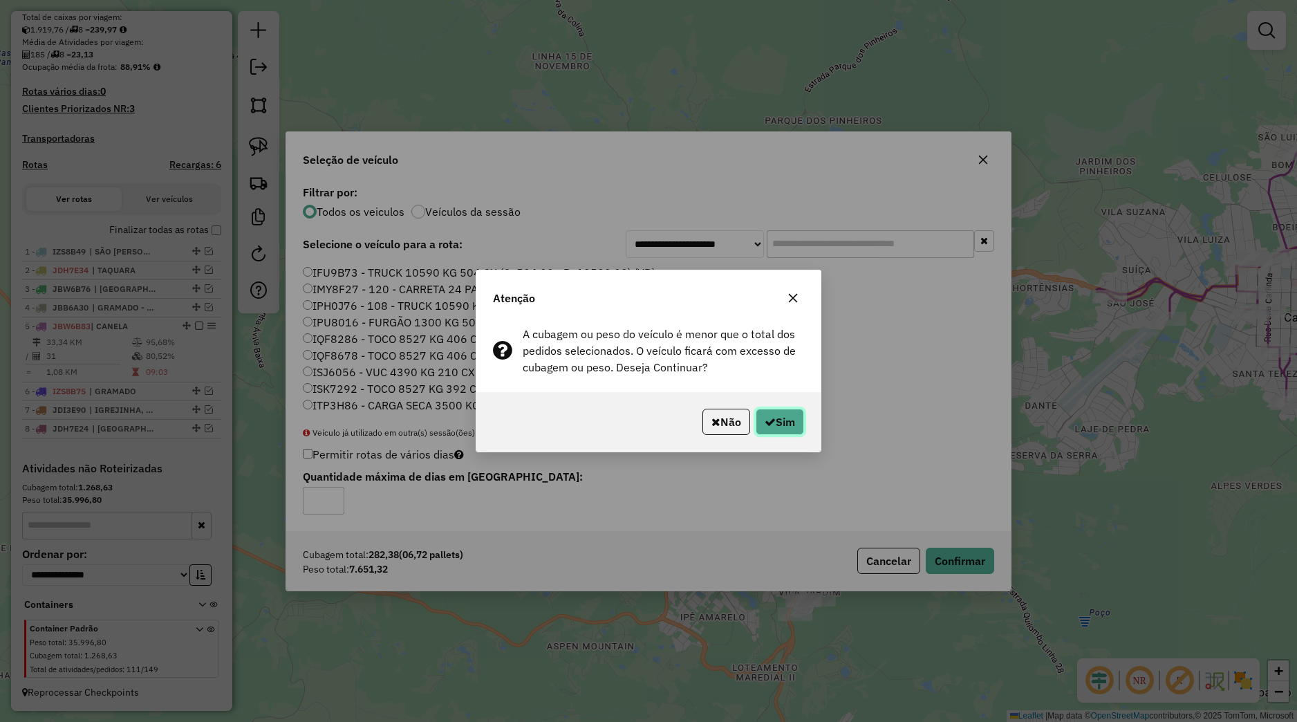
click at [797, 434] on button "Sim" at bounding box center [780, 422] width 48 height 26
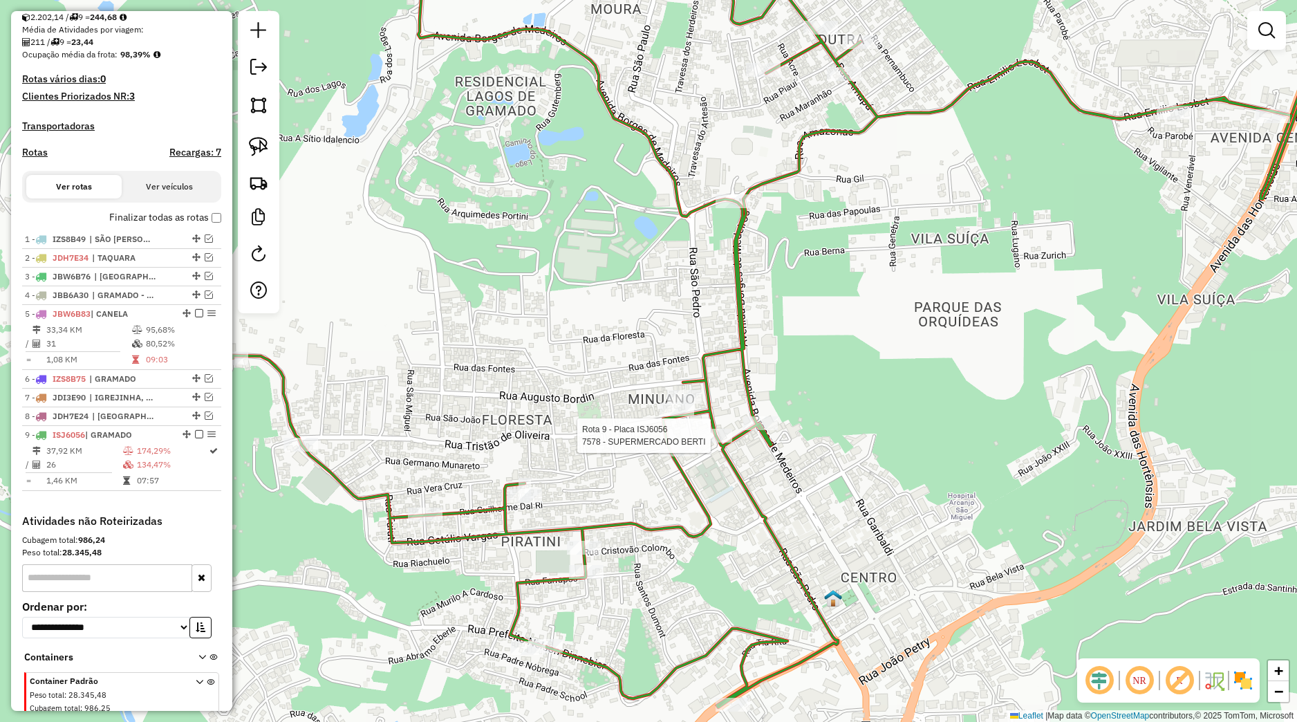
select select "*********"
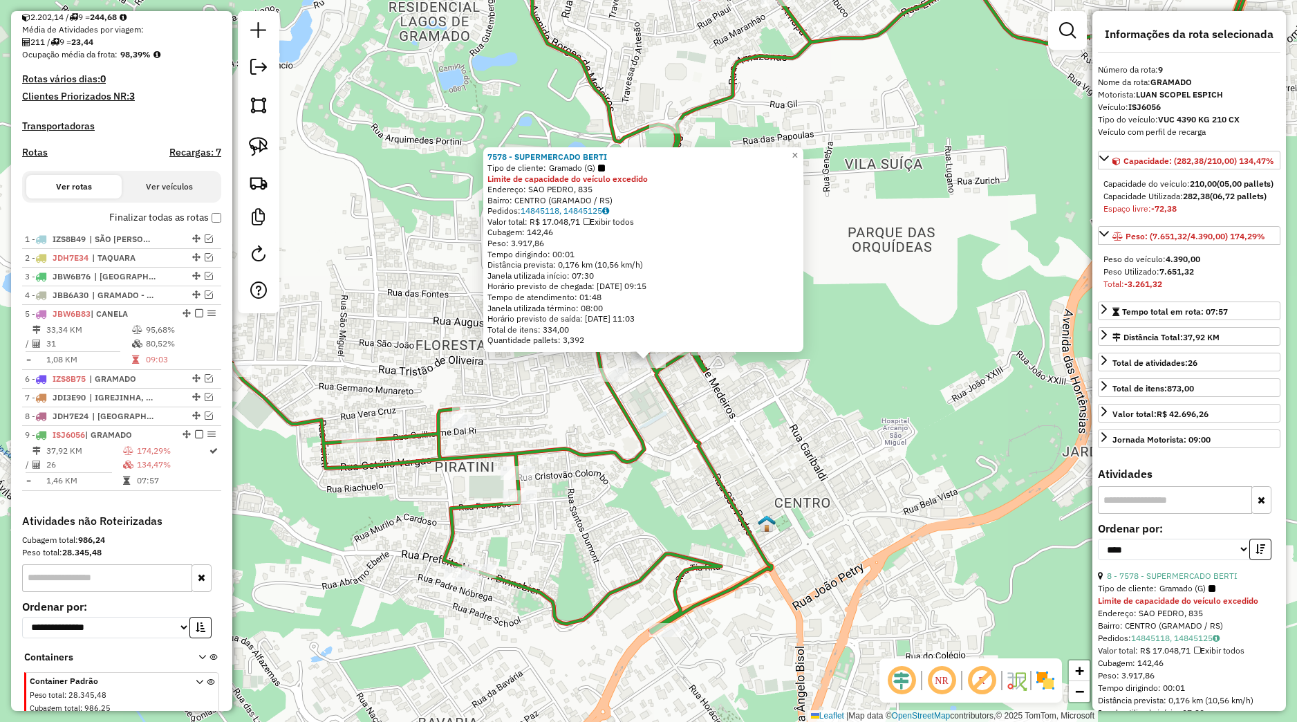
scroll to position [369, 0]
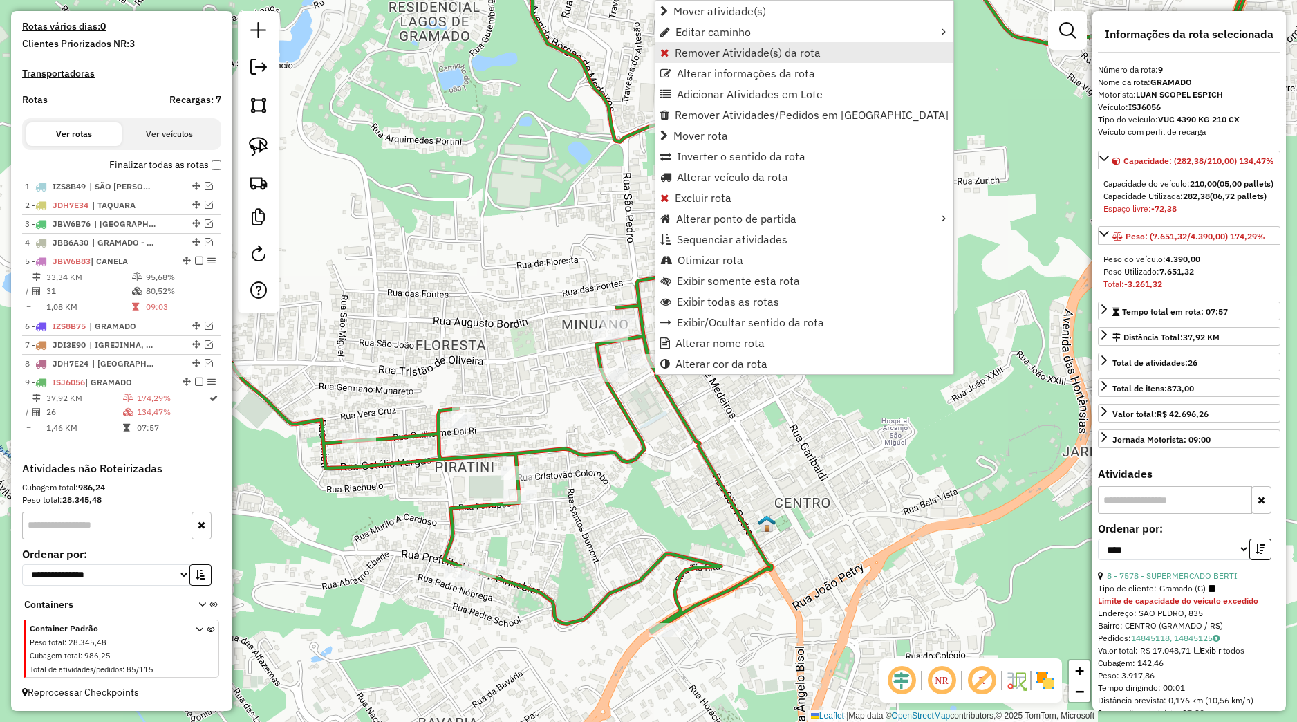
click at [710, 53] on span "Remover Atividade(s) da rota" at bounding box center [748, 52] width 146 height 11
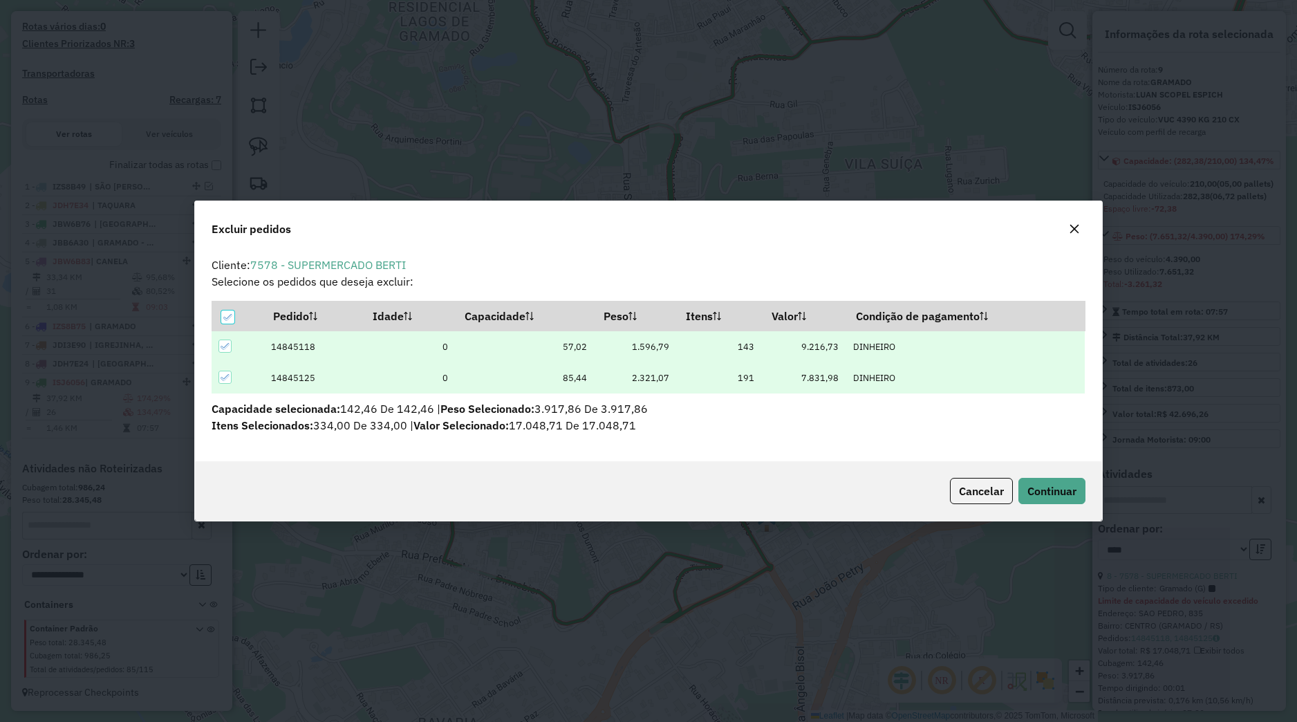
scroll to position [8, 4]
click at [1061, 497] on span "Continuar" at bounding box center [1052, 491] width 49 height 14
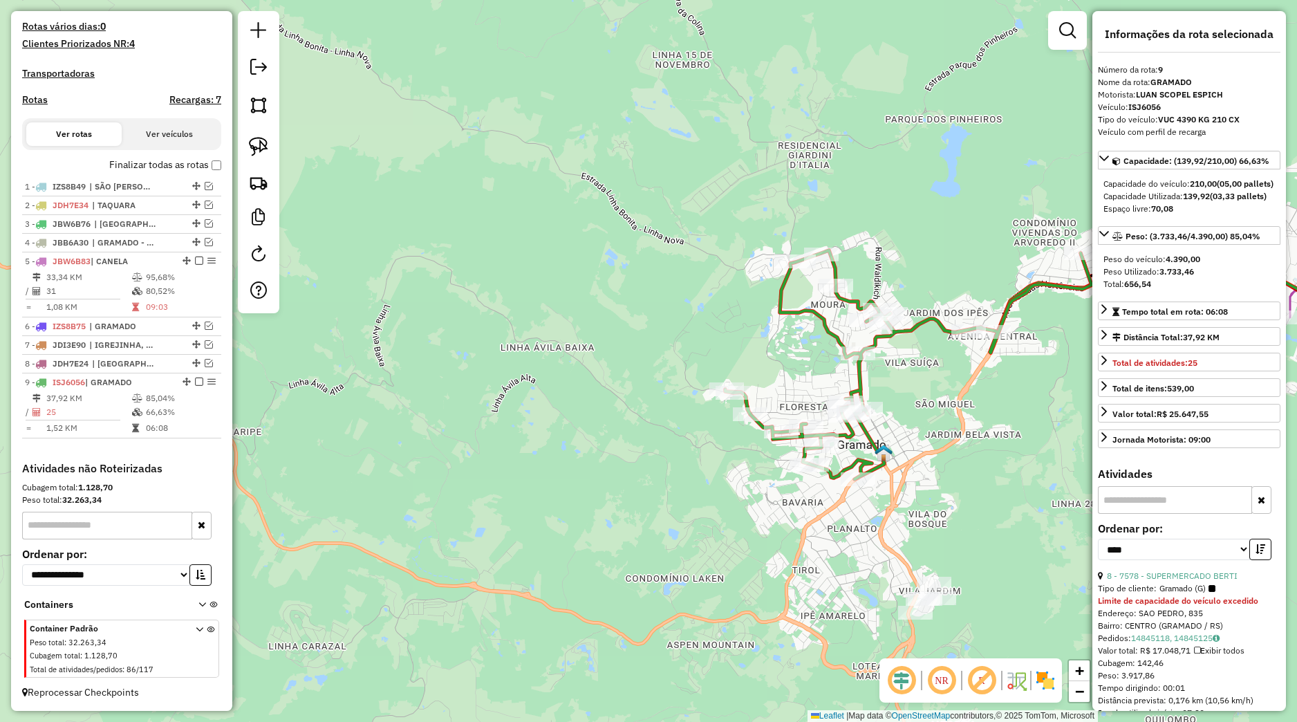
click at [972, 448] on div "Janela de atendimento Grade de atendimento Capacidade Transportadoras Veículos …" at bounding box center [648, 361] width 1297 height 722
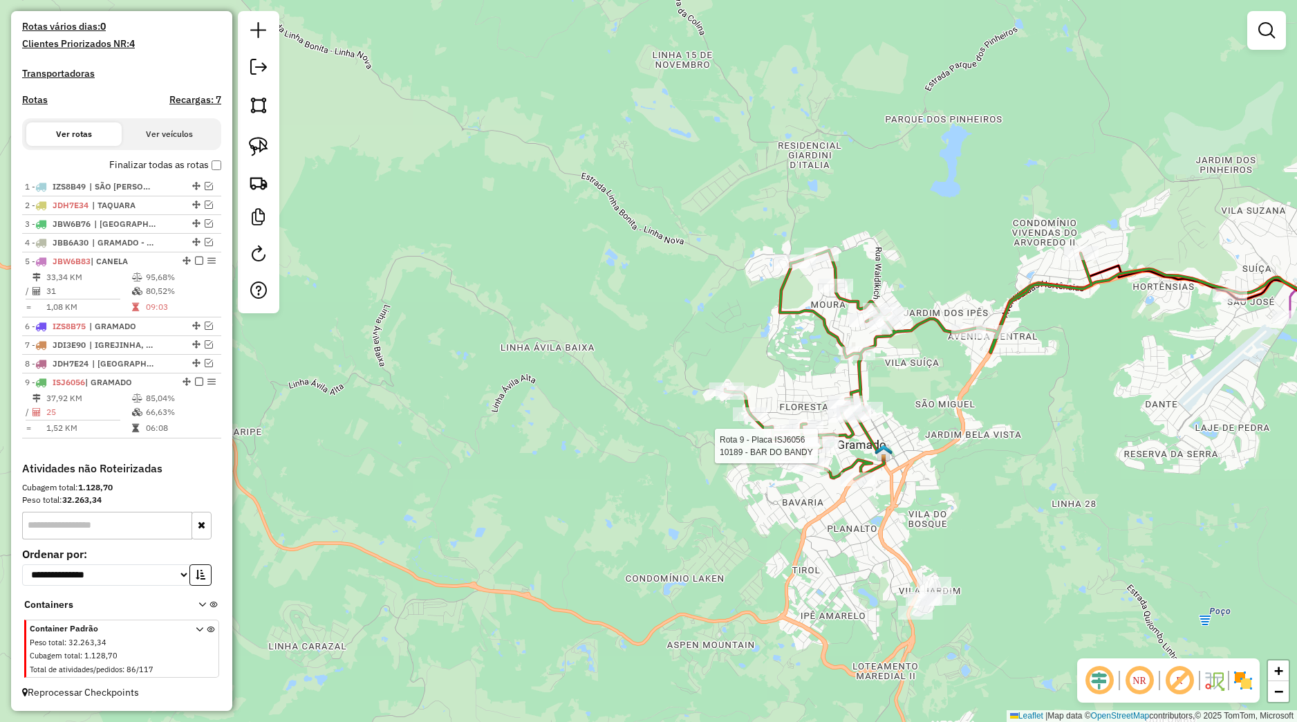
select select "*********"
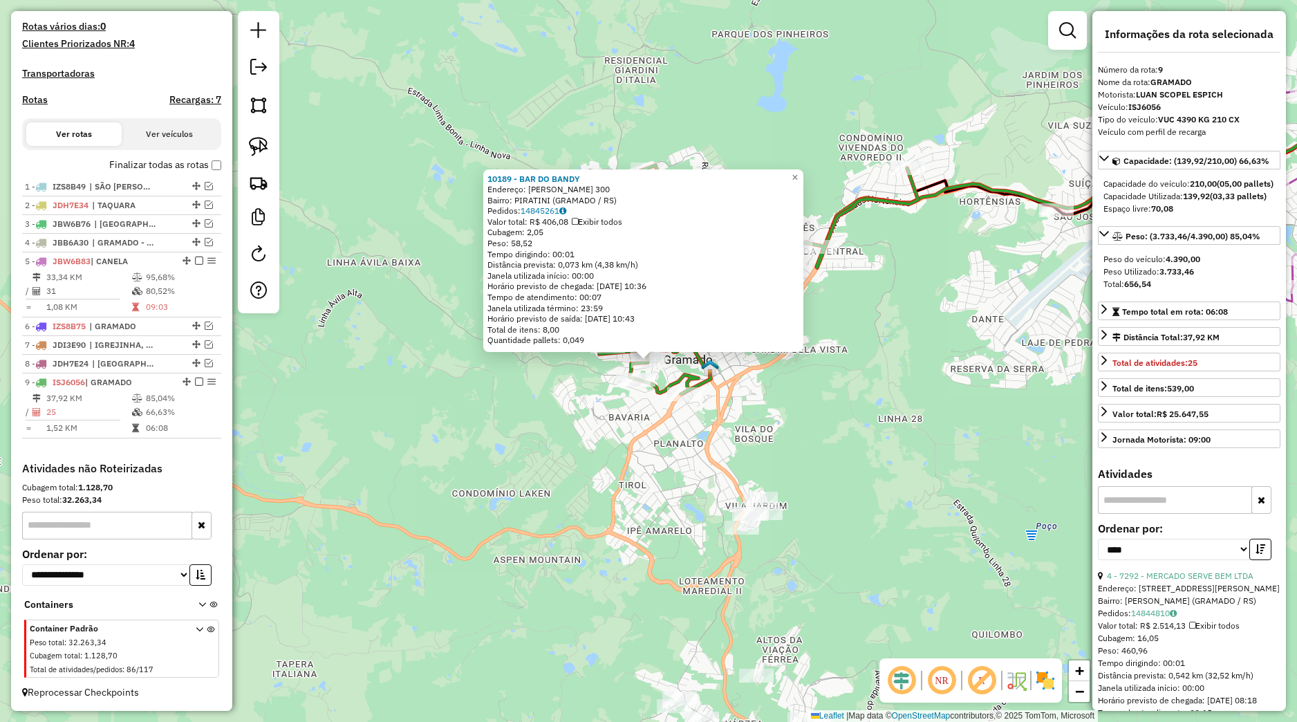
click at [799, 441] on div "10189 - BAR DO BANDY Endereço: SANTOS DUMONT 300 Bairro: PIRATINI (GRAMADO / RS…" at bounding box center [648, 361] width 1297 height 722
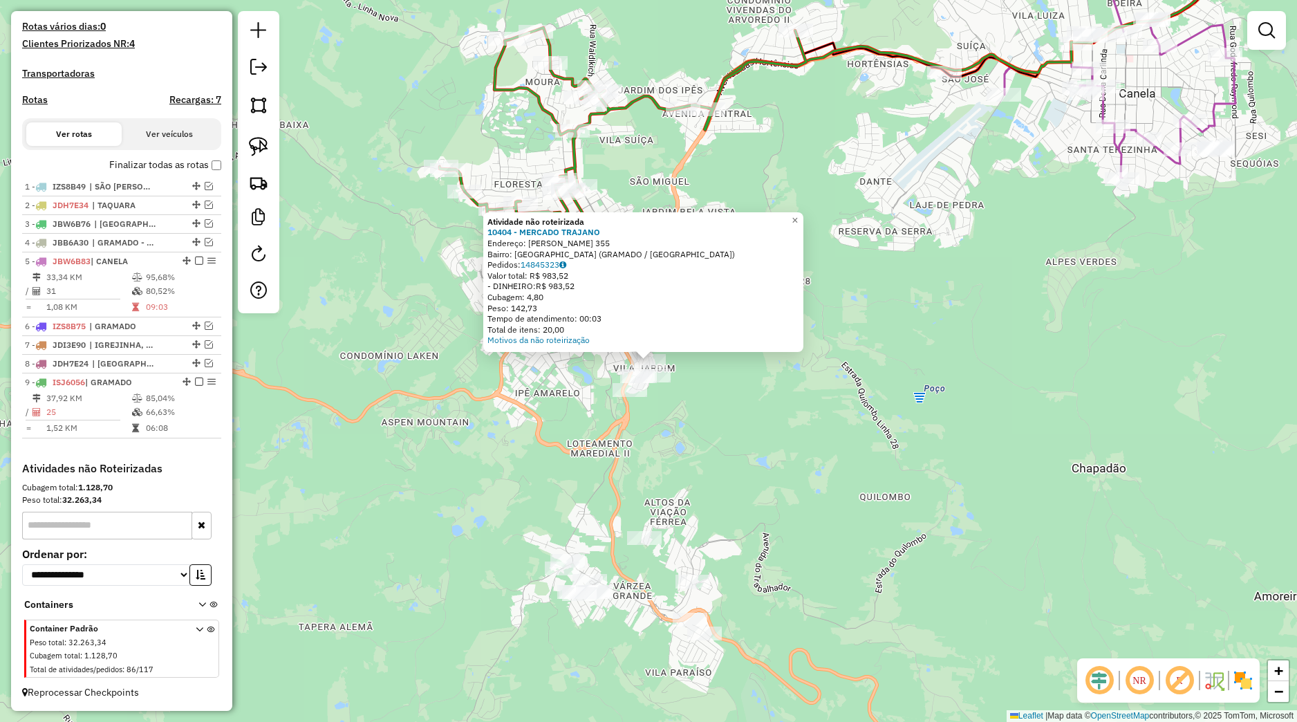
click at [744, 435] on div "Atividade não roteirizada 10404 - MERCADO TRAJANO Endereço: SETEMBRINO DE CARVA…" at bounding box center [648, 361] width 1297 height 722
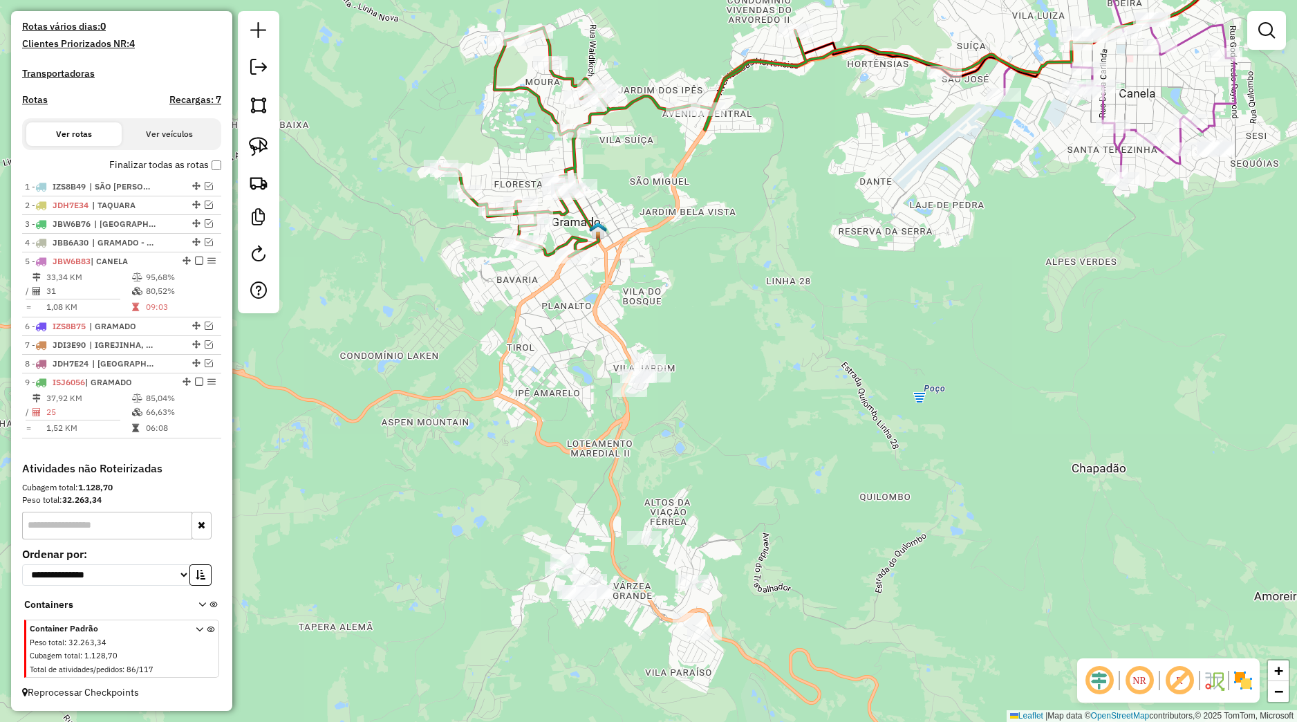
drag, startPoint x: 706, startPoint y: 266, endPoint x: 714, endPoint y: 277, distance: 13.3
click at [713, 279] on div "Janela de atendimento Grade de atendimento Capacidade Transportadoras Veículos …" at bounding box center [648, 361] width 1297 height 722
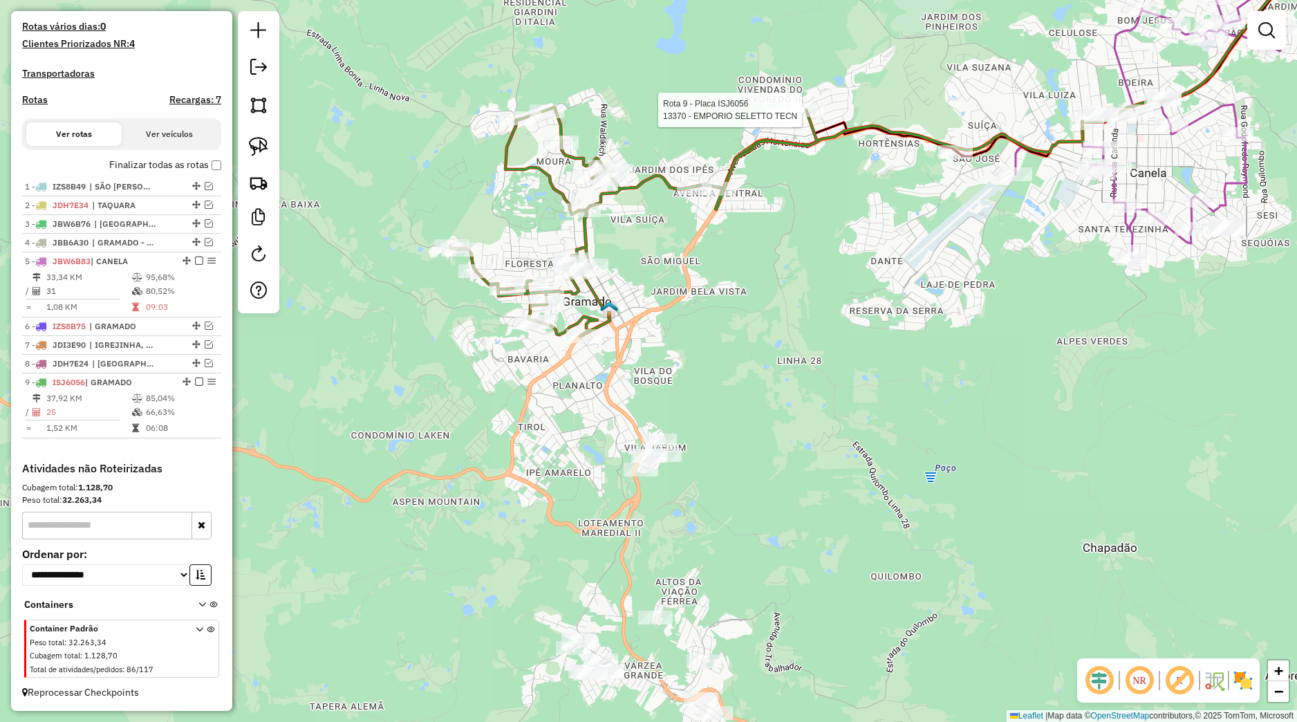
select select "*********"
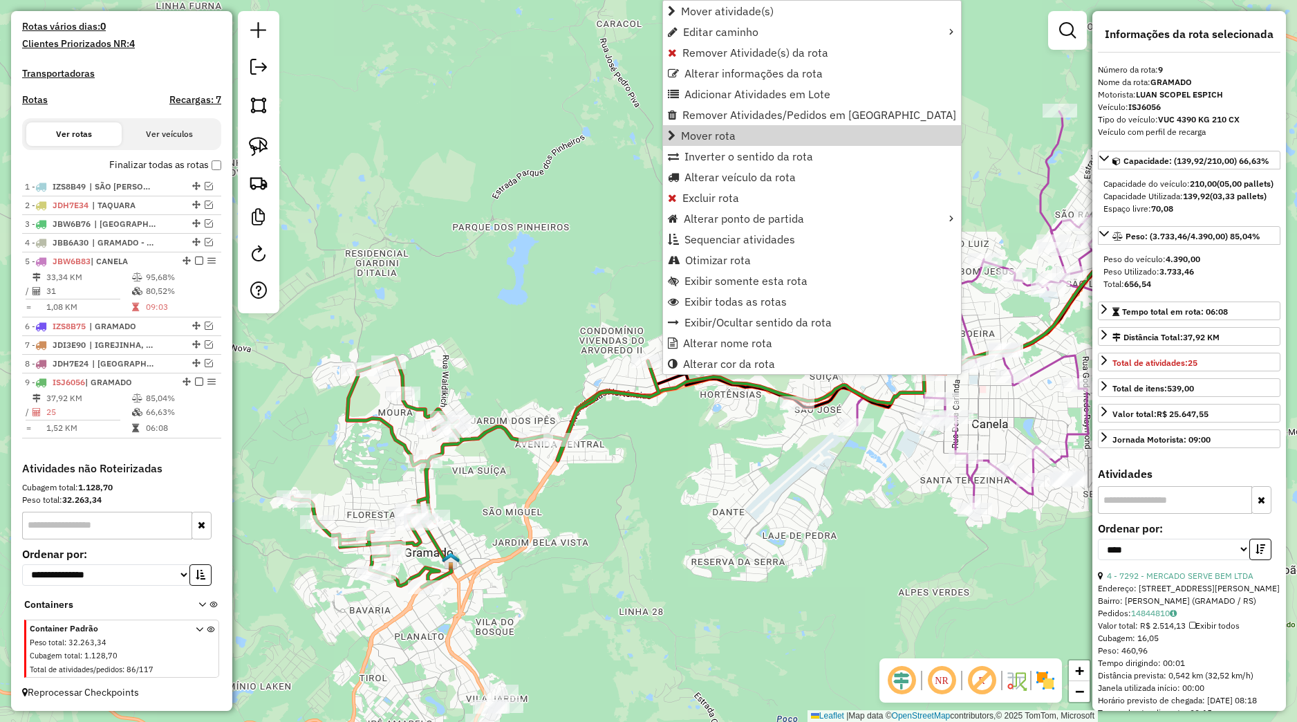
click at [578, 188] on div "Janela de atendimento Grade de atendimento Capacidade Transportadoras Veículos …" at bounding box center [648, 361] width 1297 height 722
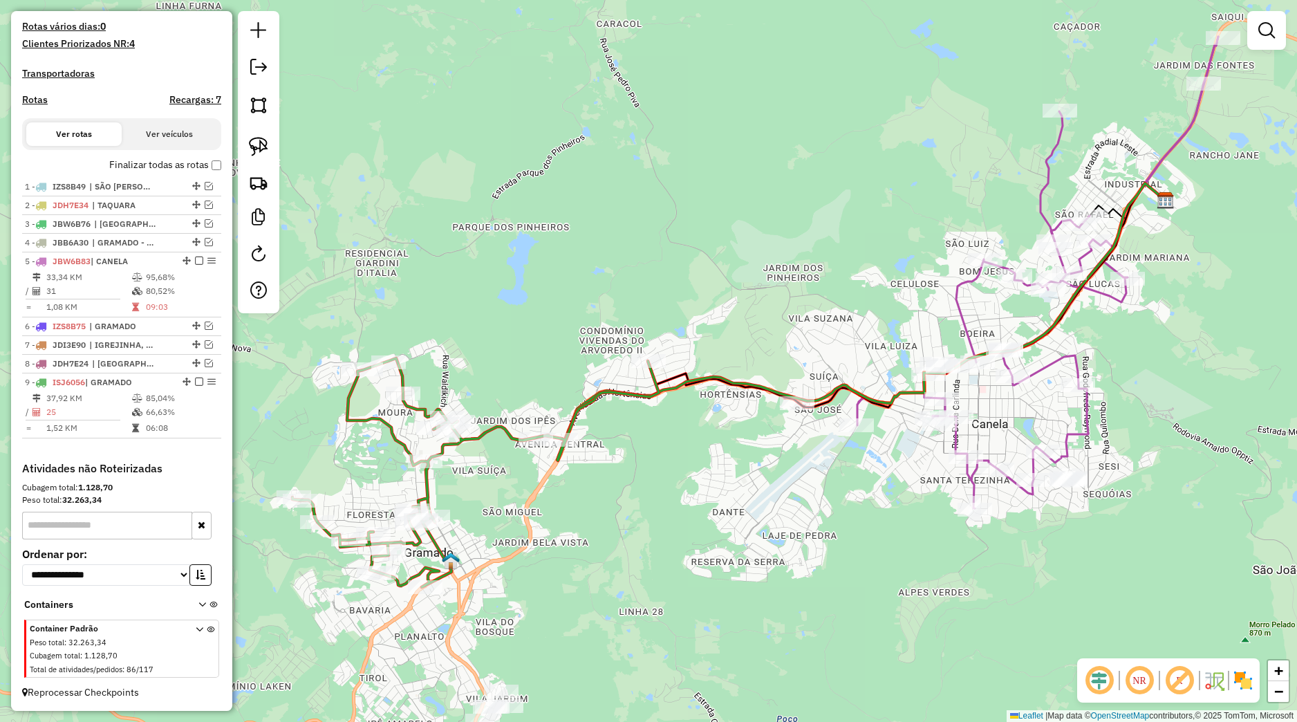
drag, startPoint x: 614, startPoint y: 522, endPoint x: 657, endPoint y: 503, distance: 46.8
click at [667, 506] on div "Janela de atendimento Grade de atendimento Capacidade Transportadoras Veículos …" at bounding box center [648, 361] width 1297 height 722
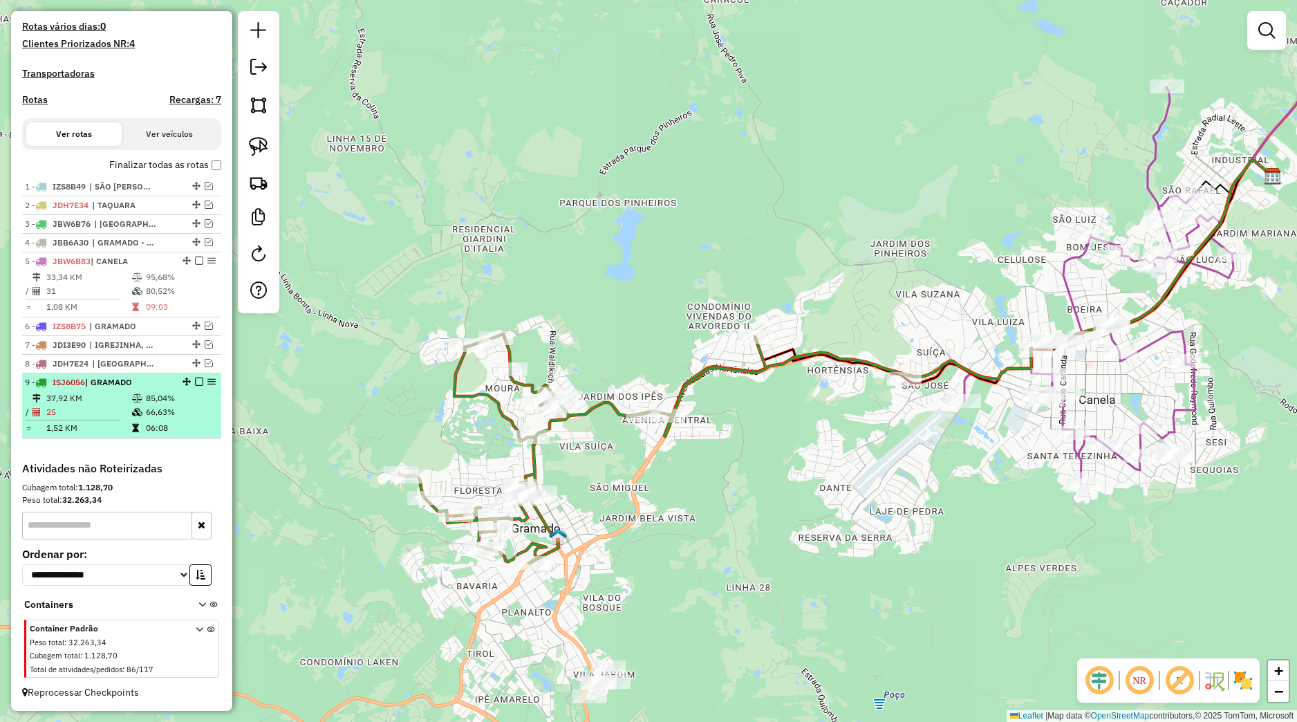
click at [195, 379] on em at bounding box center [199, 382] width 8 height 8
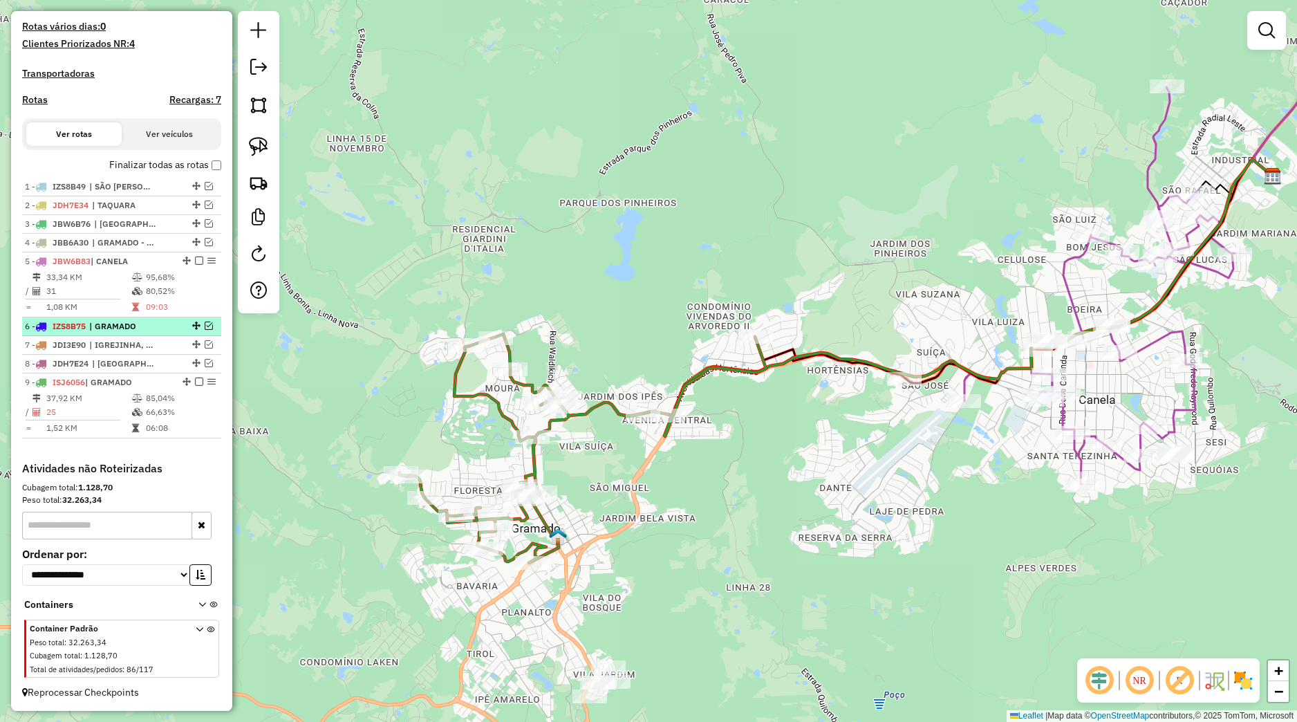
scroll to position [322, 0]
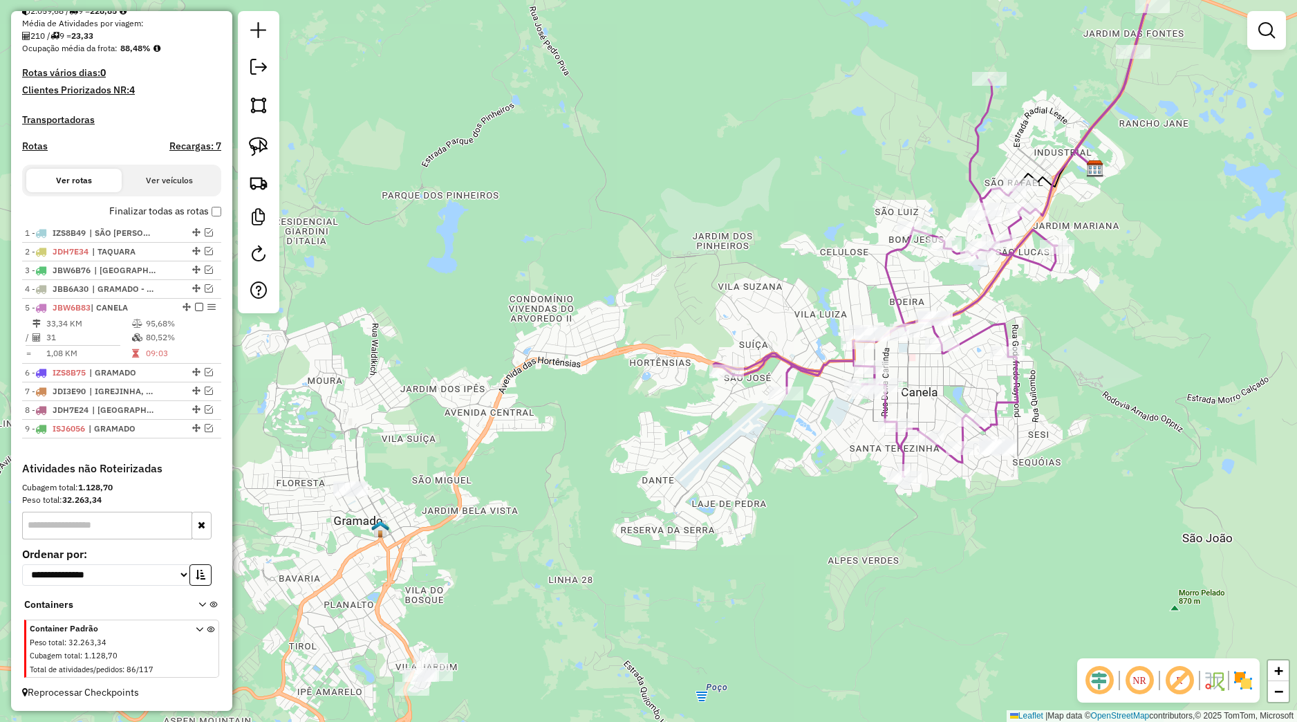
drag, startPoint x: 846, startPoint y: 470, endPoint x: 635, endPoint y: 475, distance: 211.7
click at [635, 475] on div "Janela de atendimento Grade de atendimento Capacidade Transportadoras Veículos …" at bounding box center [648, 361] width 1297 height 722
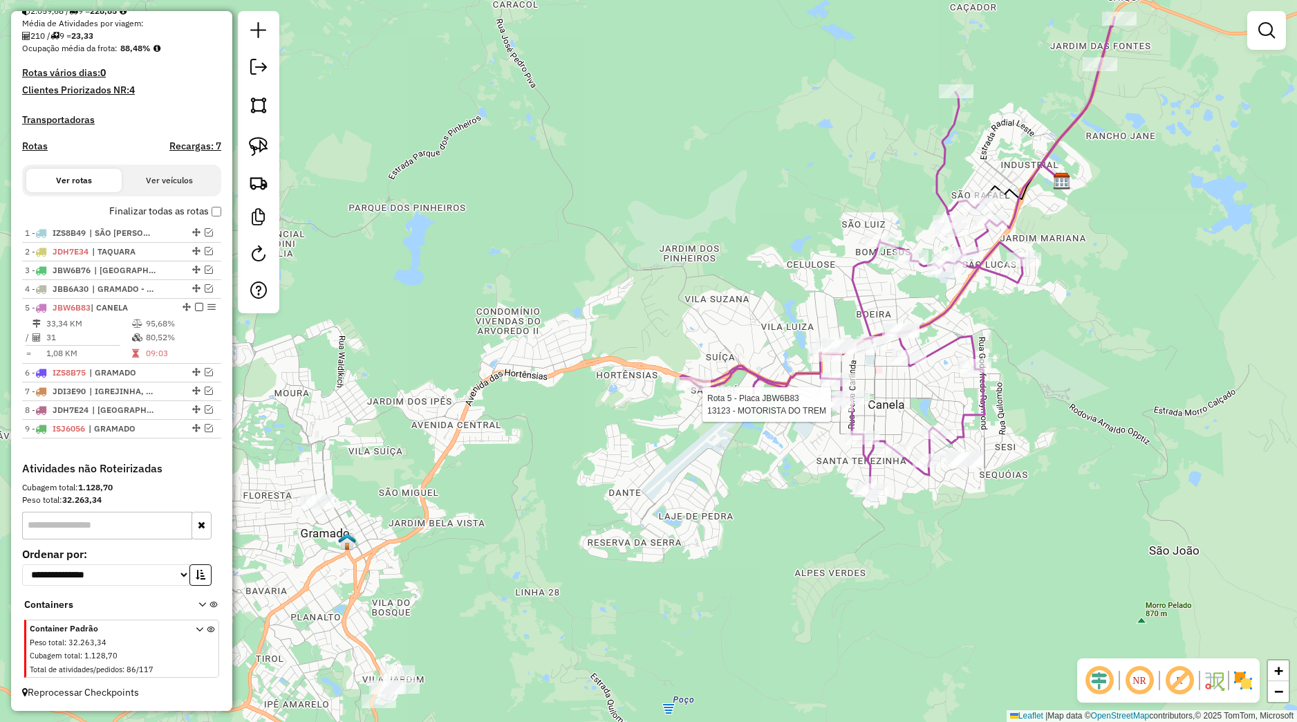
select select "*********"
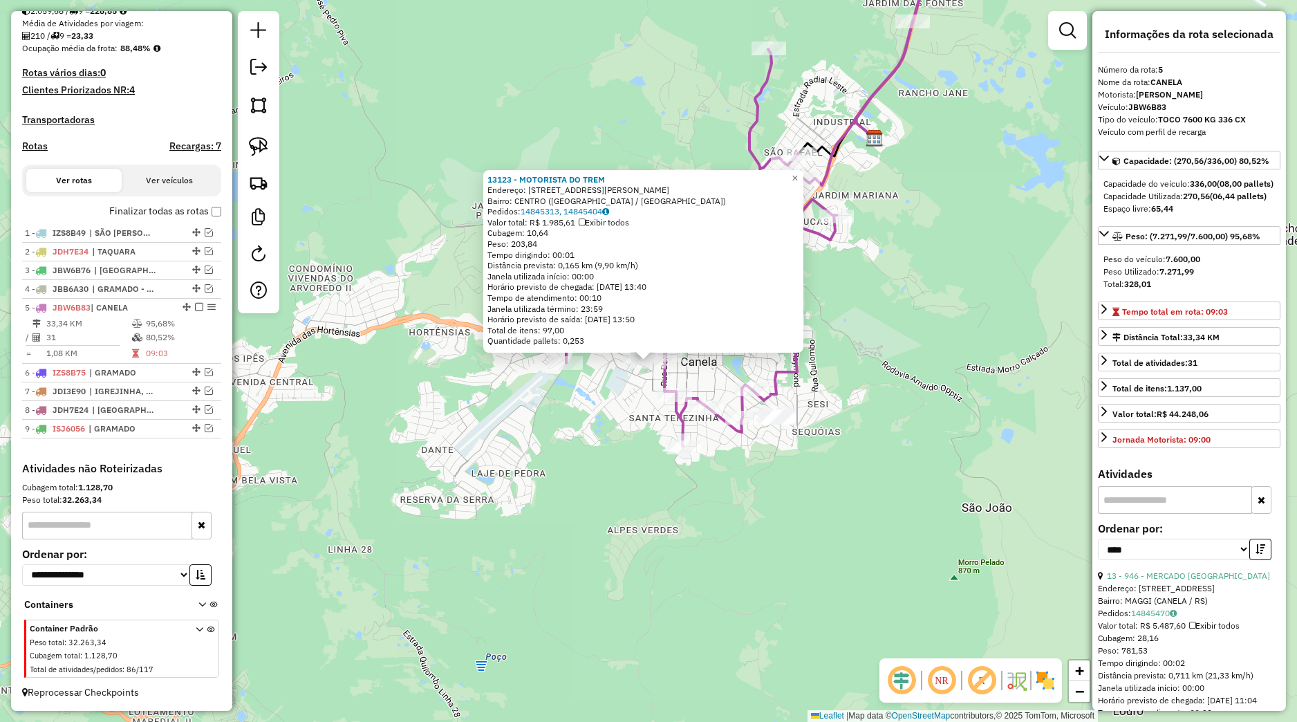
click at [699, 484] on div "13123 - MOTORISTA DO TREM Endereço: Rua Ernesto Urbani 7 Bairro: CENTRO (CANELA…" at bounding box center [648, 361] width 1297 height 722
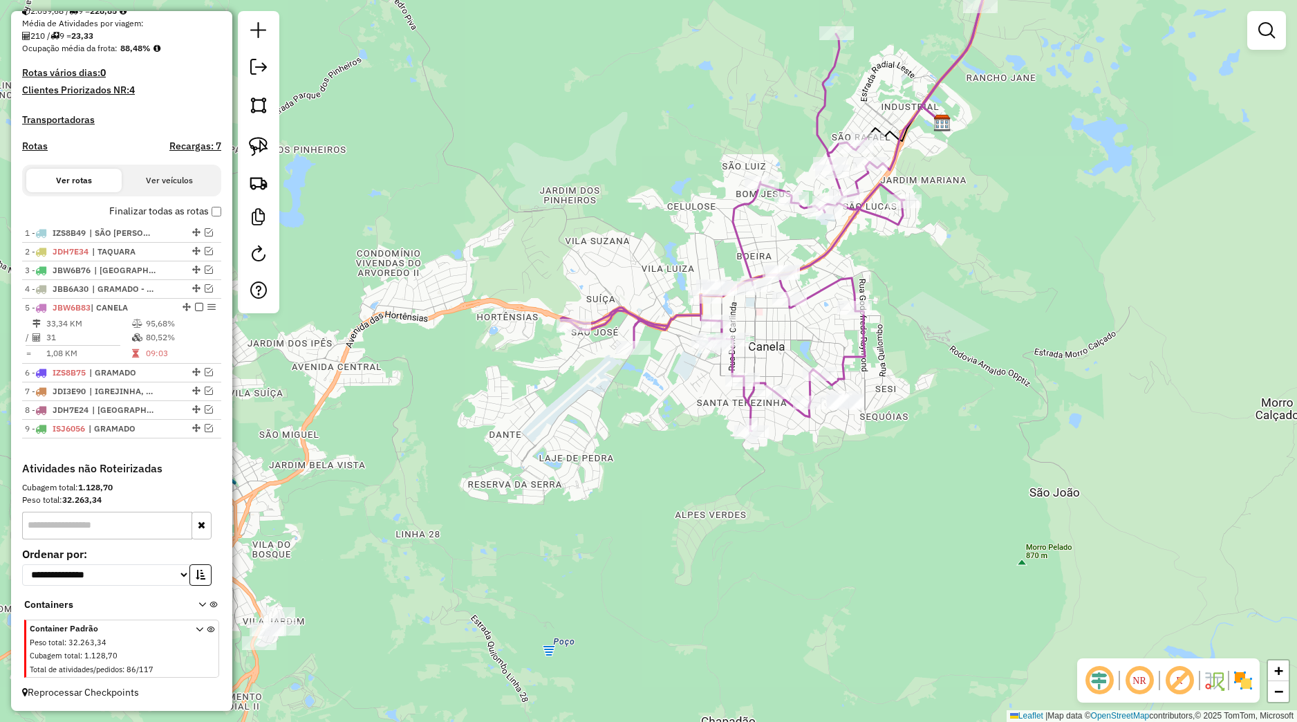
drag, startPoint x: 609, startPoint y: 505, endPoint x: 752, endPoint y: 466, distance: 147.6
click at [752, 466] on div "Janela de atendimento Grade de atendimento Capacidade Transportadoras Veículos …" at bounding box center [648, 361] width 1297 height 722
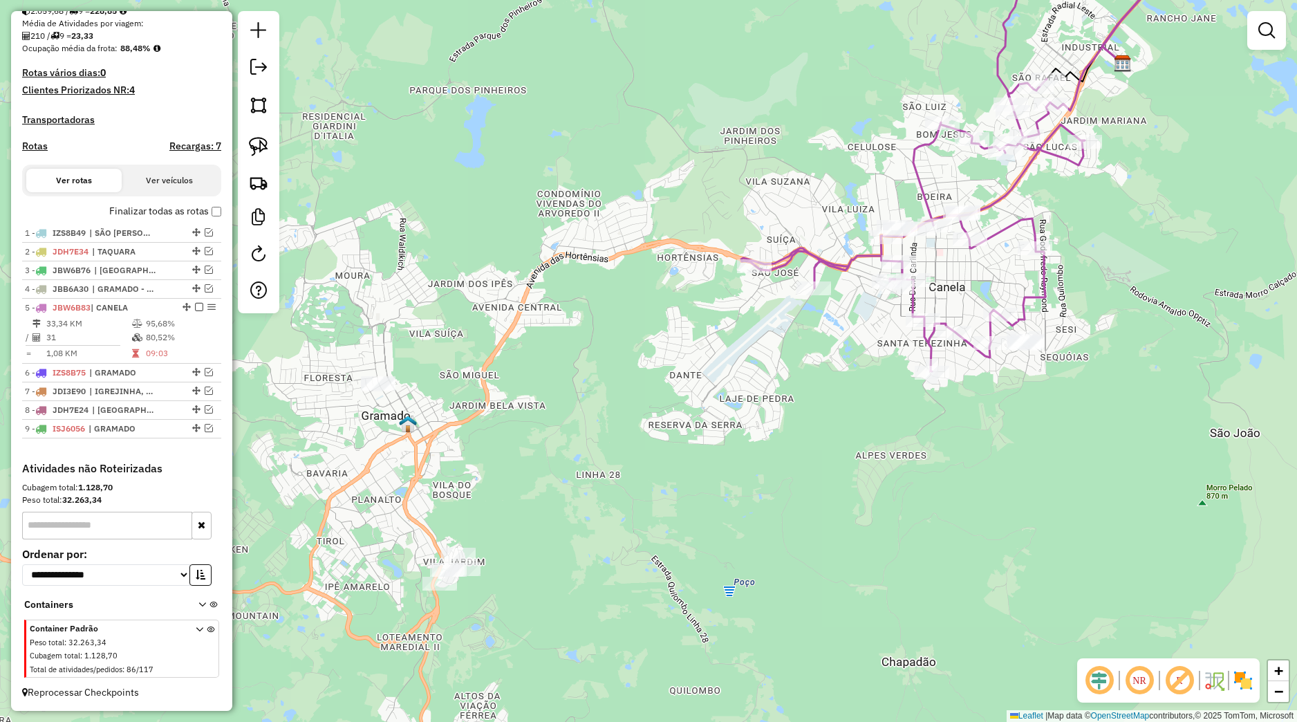
drag, startPoint x: 716, startPoint y: 476, endPoint x: 822, endPoint y: 441, distance: 111.8
click at [822, 441] on div "Janela de atendimento Grade de atendimento Capacidade Transportadoras Veículos …" at bounding box center [648, 361] width 1297 height 722
click at [545, 429] on div "Janela de atendimento Grade de atendimento Capacidade Transportadoras Veículos …" at bounding box center [648, 361] width 1297 height 722
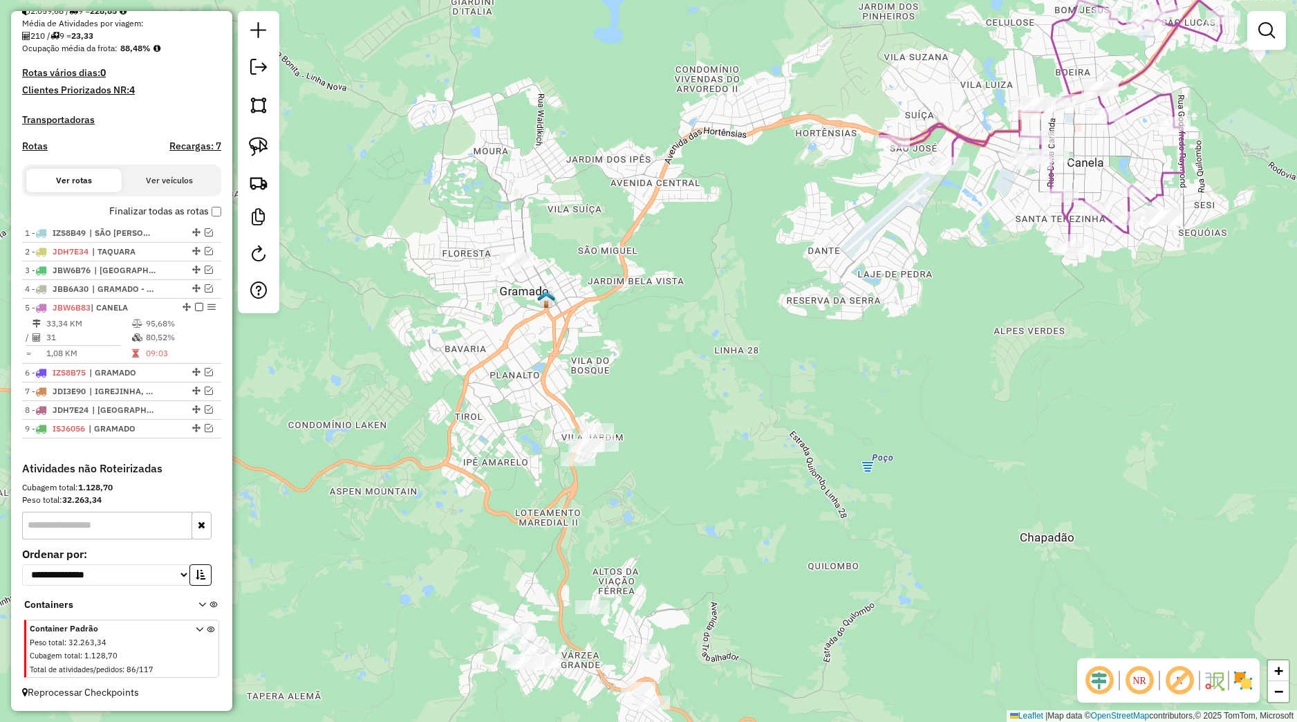
drag, startPoint x: 680, startPoint y: 429, endPoint x: 688, endPoint y: 325, distance: 104.1
click at [693, 331] on div "Janela de atendimento Grade de atendimento Capacidade Transportadoras Veículos …" at bounding box center [648, 361] width 1297 height 722
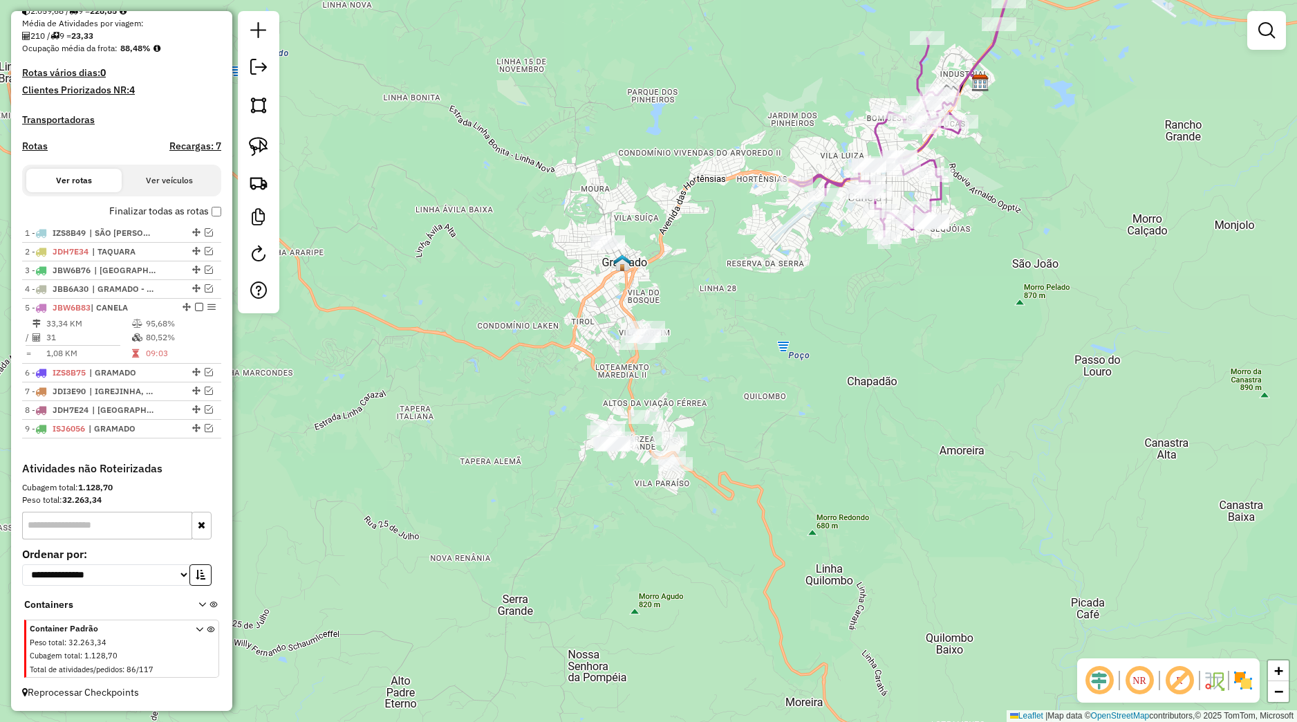
drag, startPoint x: 269, startPoint y: 150, endPoint x: 324, endPoint y: 198, distance: 73.0
click at [270, 151] on link at bounding box center [258, 146] width 30 height 30
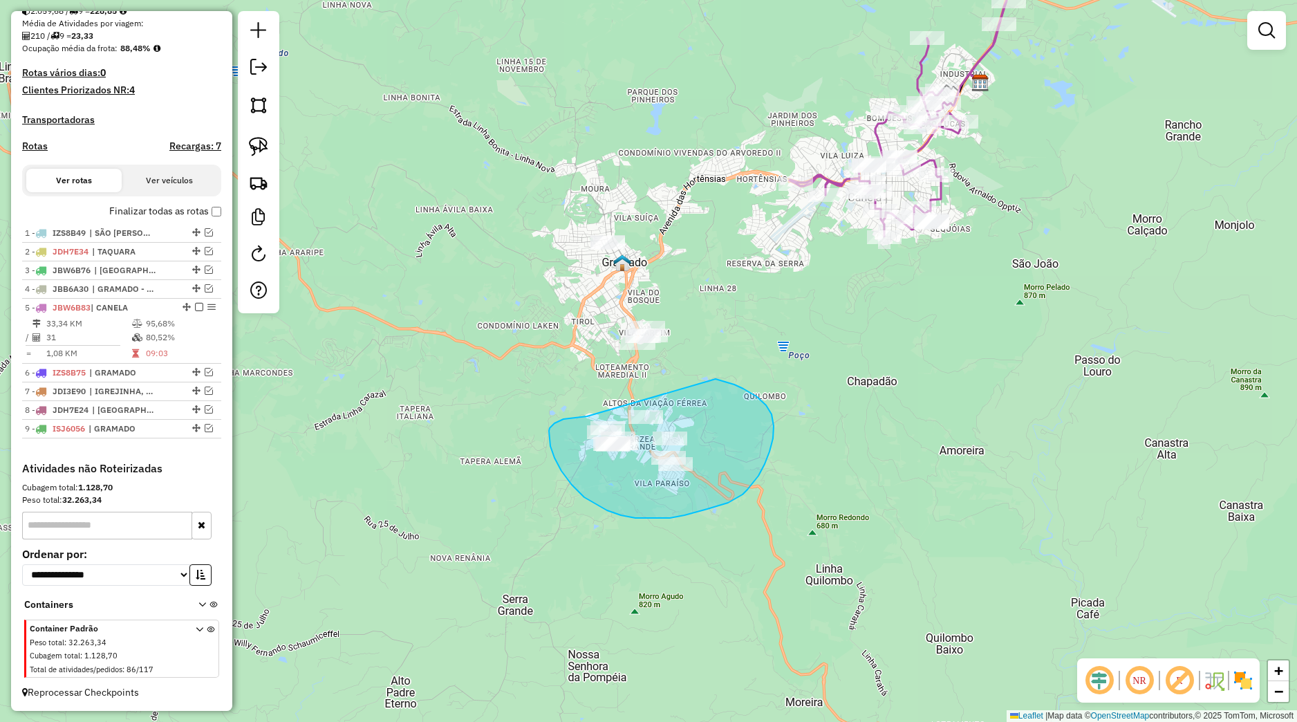
drag, startPoint x: 555, startPoint y: 423, endPoint x: 711, endPoint y: 397, distance: 158.5
click at [689, 379] on div "Janela de atendimento Grade de atendimento Capacidade Transportadoras Veículos …" at bounding box center [648, 361] width 1297 height 722
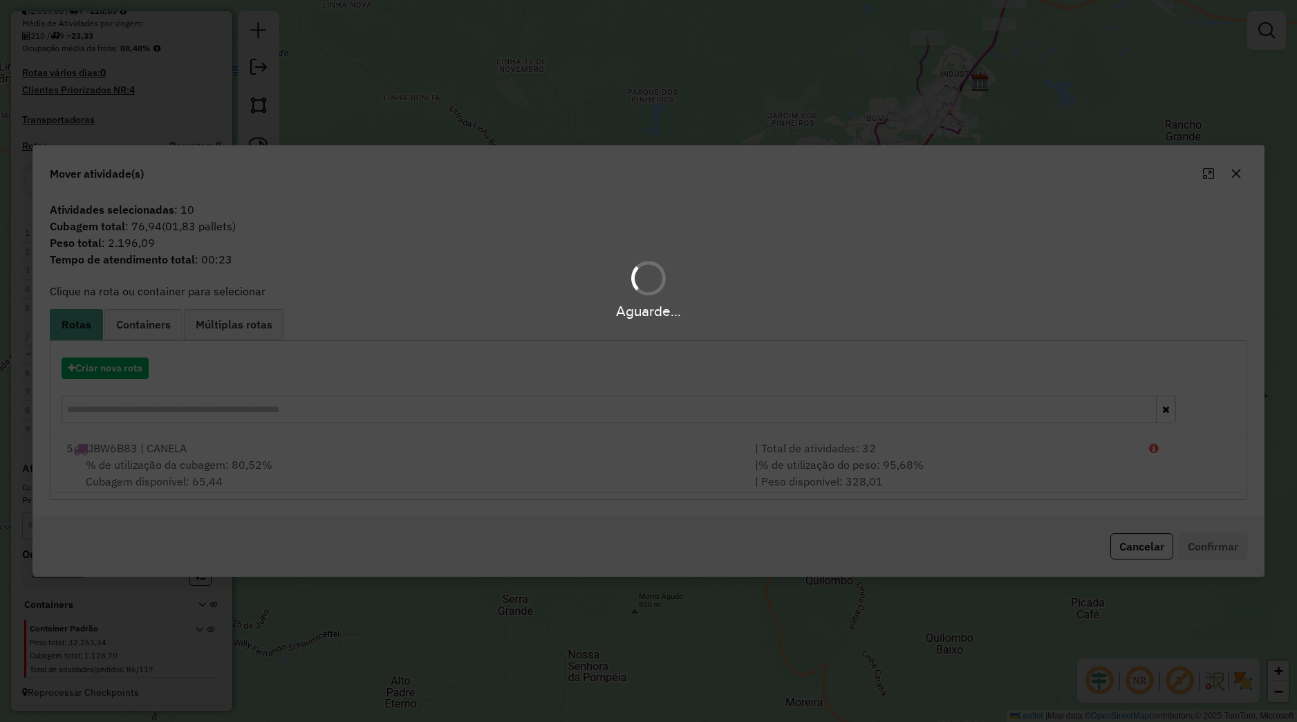
click at [1239, 174] on icon "button" at bounding box center [1236, 173] width 11 height 11
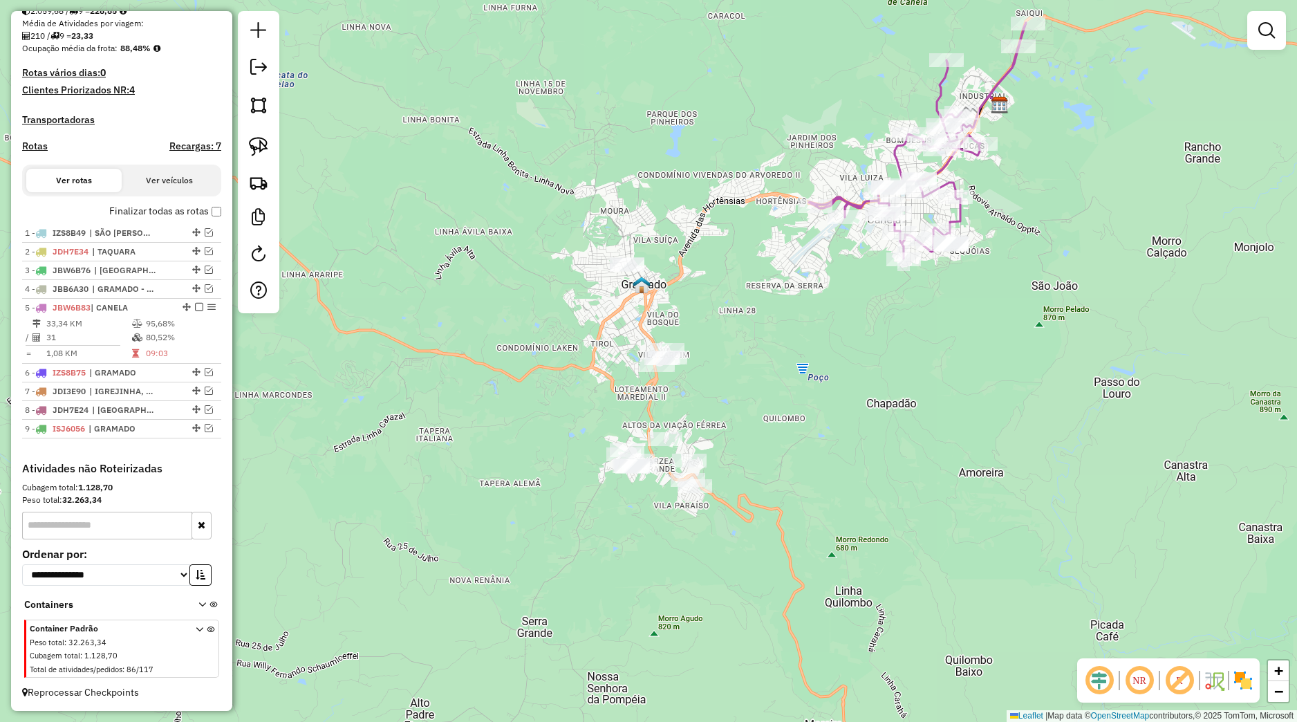
drag, startPoint x: 813, startPoint y: 430, endPoint x: 828, endPoint y: 452, distance: 26.5
click at [828, 452] on div "Janela de atendimento Grade de atendimento Capacidade Transportadoras Veículos …" at bounding box center [648, 361] width 1297 height 722
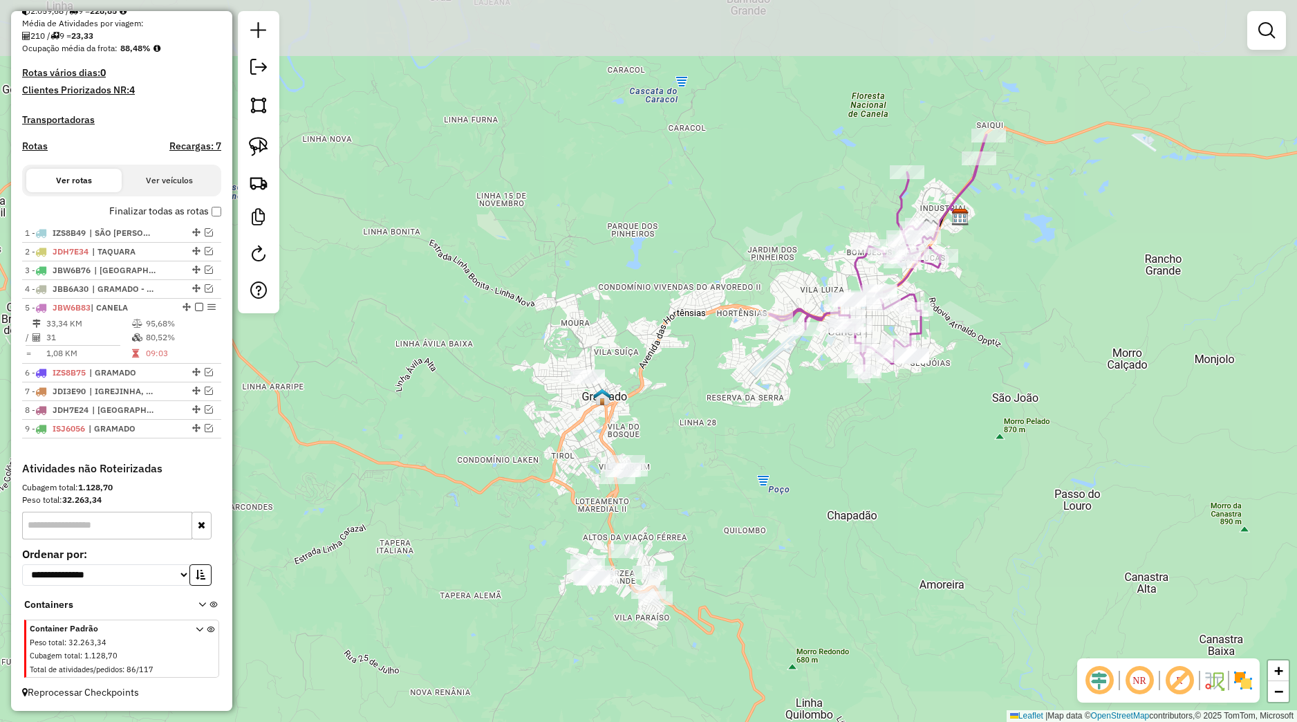
drag, startPoint x: 794, startPoint y: 456, endPoint x: 760, endPoint y: 524, distance: 76.4
click at [760, 524] on div "Janela de atendimento Grade de atendimento Capacidade Transportadoras Veículos …" at bounding box center [648, 361] width 1297 height 722
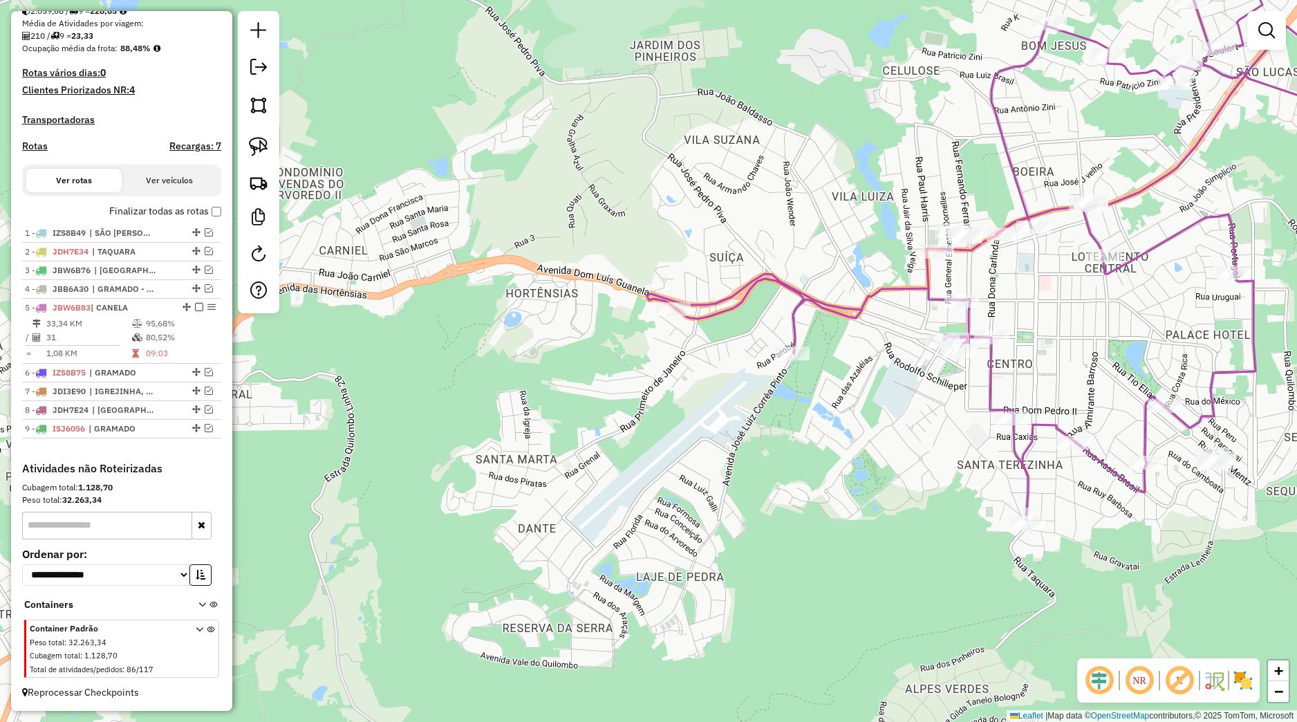
drag, startPoint x: 885, startPoint y: 371, endPoint x: 667, endPoint y: 451, distance: 231.9
click at [667, 451] on div "Janela de atendimento Grade de atendimento Capacidade Transportadoras Veículos …" at bounding box center [648, 361] width 1297 height 722
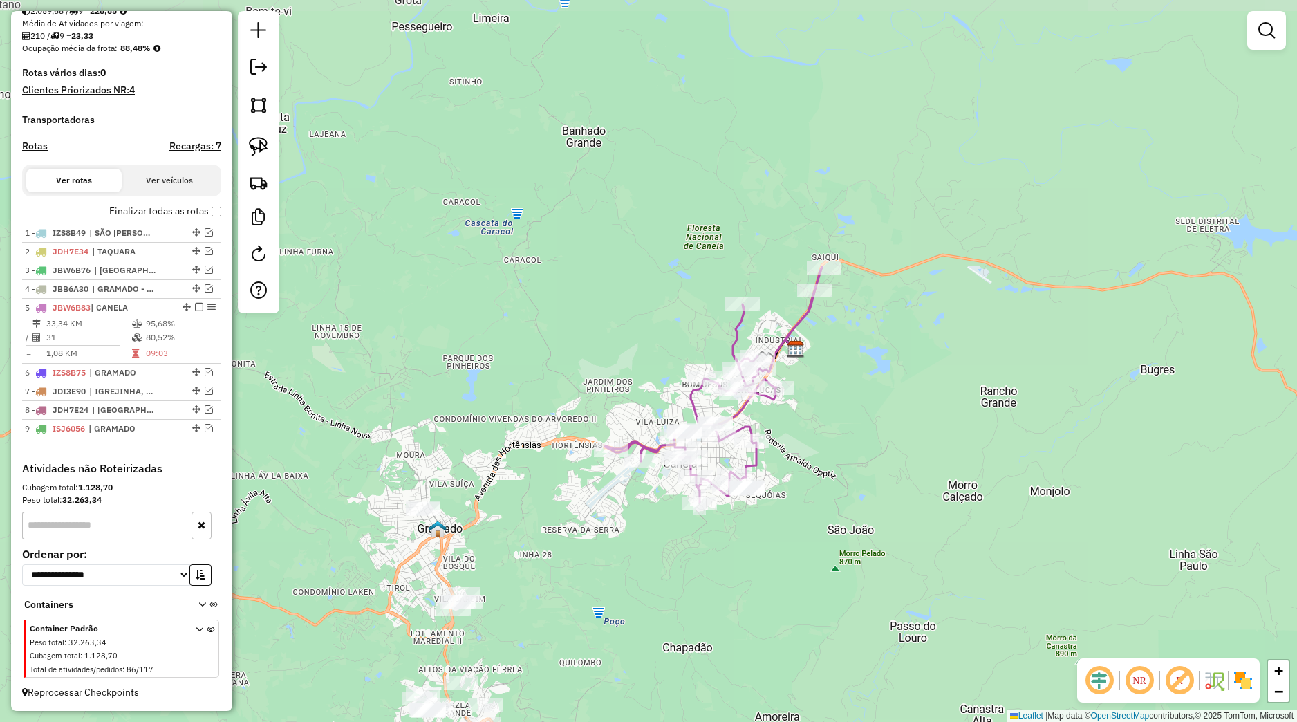
drag, startPoint x: 645, startPoint y: 520, endPoint x: 638, endPoint y: 534, distance: 15.5
click at [638, 534] on div "Janela de atendimento Grade de atendimento Capacidade Transportadoras Veículos …" at bounding box center [648, 361] width 1297 height 722
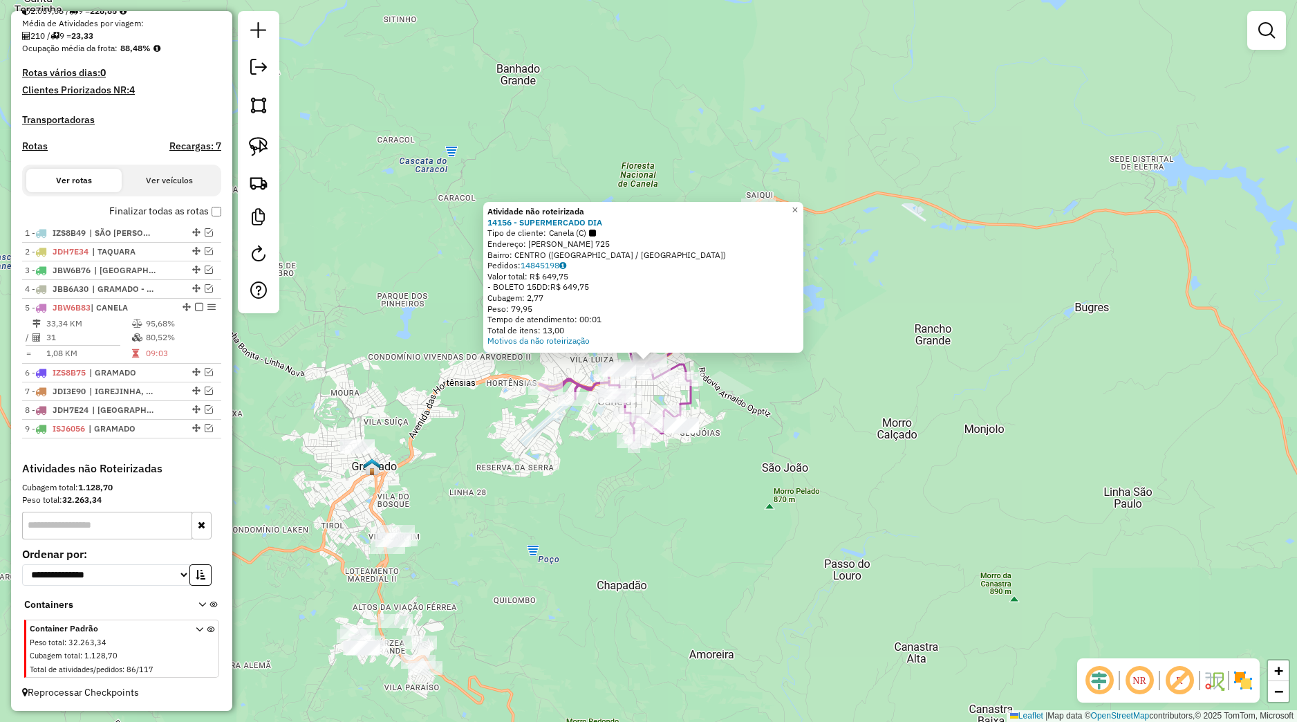
click at [566, 483] on div "Atividade não roteirizada 14156 - SUPERMERCADO DIA Tipo de cliente: Canela (C) …" at bounding box center [648, 361] width 1297 height 722
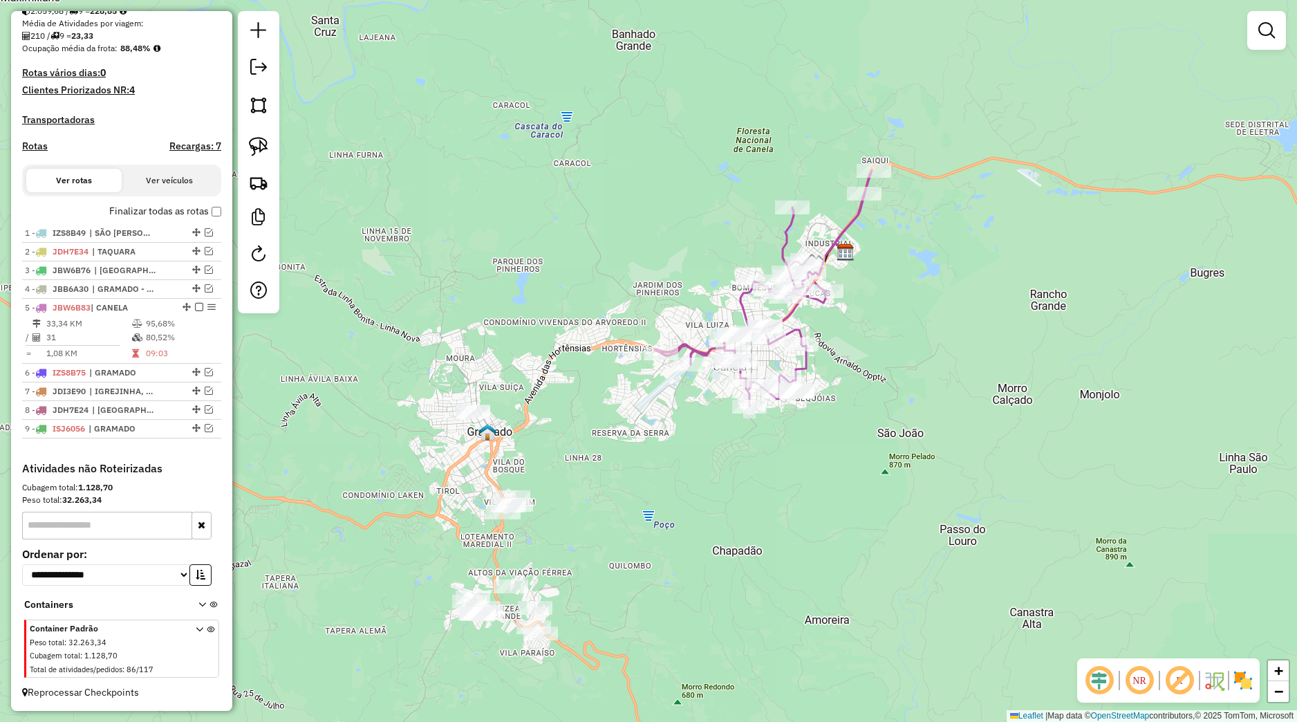
drag, startPoint x: 566, startPoint y: 483, endPoint x: 682, endPoint y: 449, distance: 120.6
click at [682, 449] on div "Janela de atendimento Grade de atendimento Capacidade Transportadoras Veículos …" at bounding box center [648, 361] width 1297 height 722
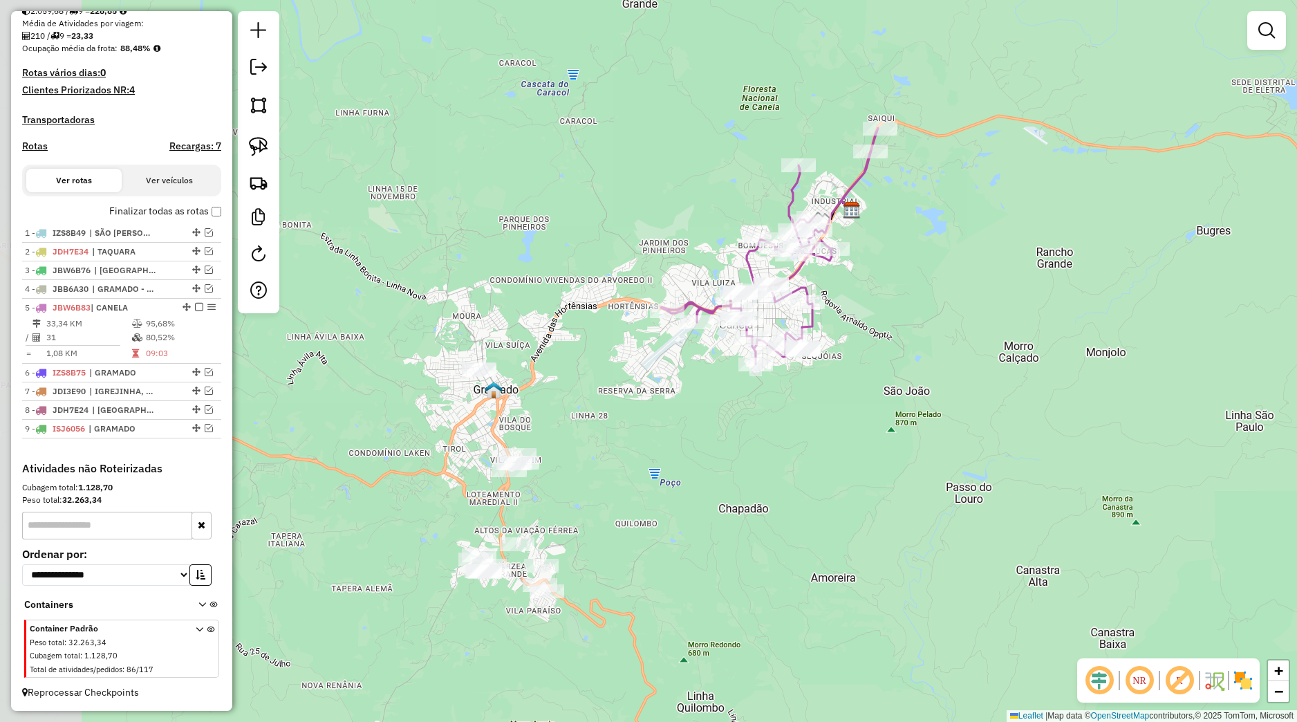
drag, startPoint x: 411, startPoint y: 448, endPoint x: 418, endPoint y: 438, distance: 11.9
click at [542, 416] on div "Janela de atendimento Grade de atendimento Capacidade Transportadoras Veículos …" at bounding box center [648, 361] width 1297 height 722
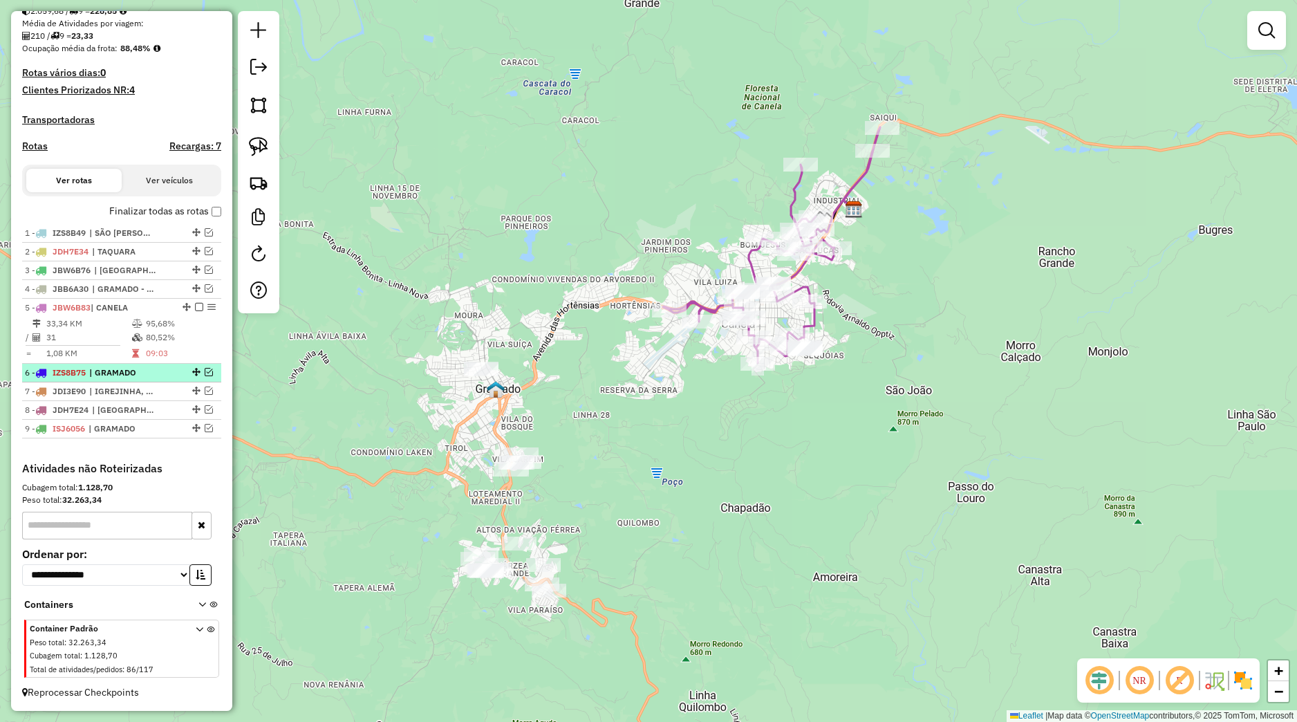
click at [205, 371] on em at bounding box center [209, 372] width 8 height 8
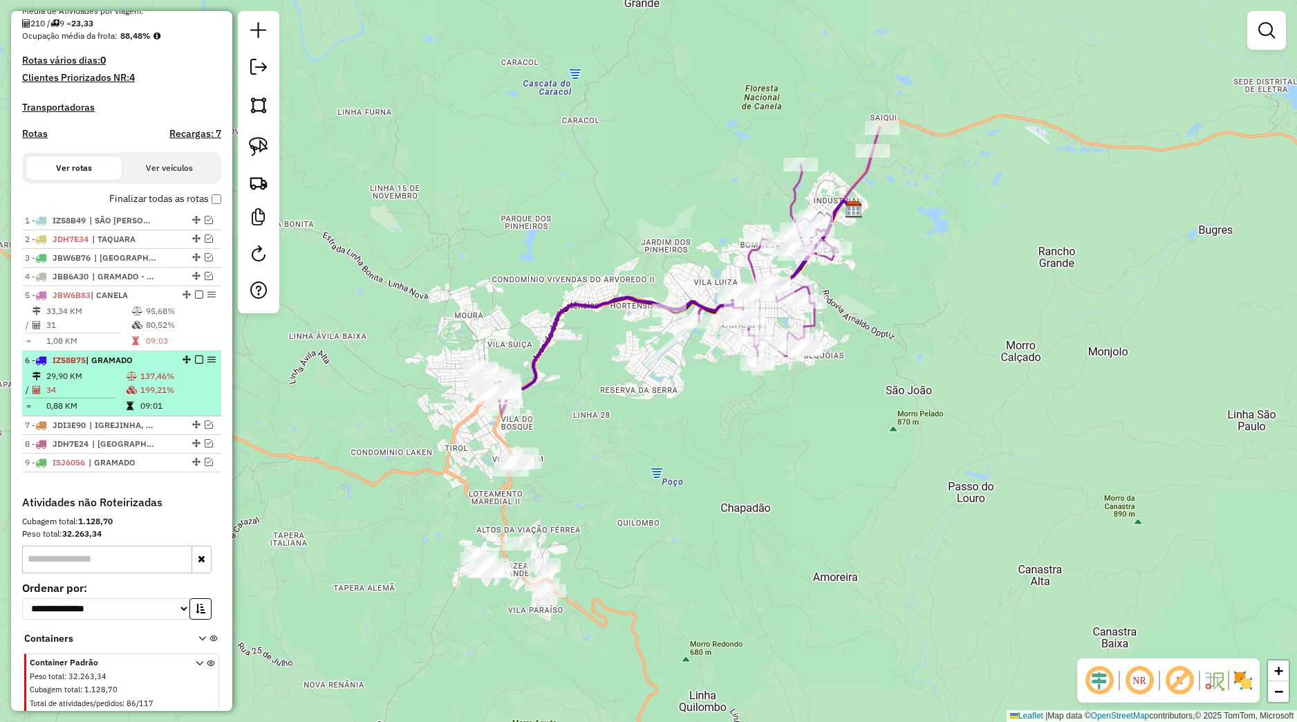
click at [181, 380] on li "6 - IZS8B75 | GRAMADO 29,90 KM 137,46% / 34 199,21% = 0,88 KM 09:01" at bounding box center [121, 383] width 199 height 65
select select "*********"
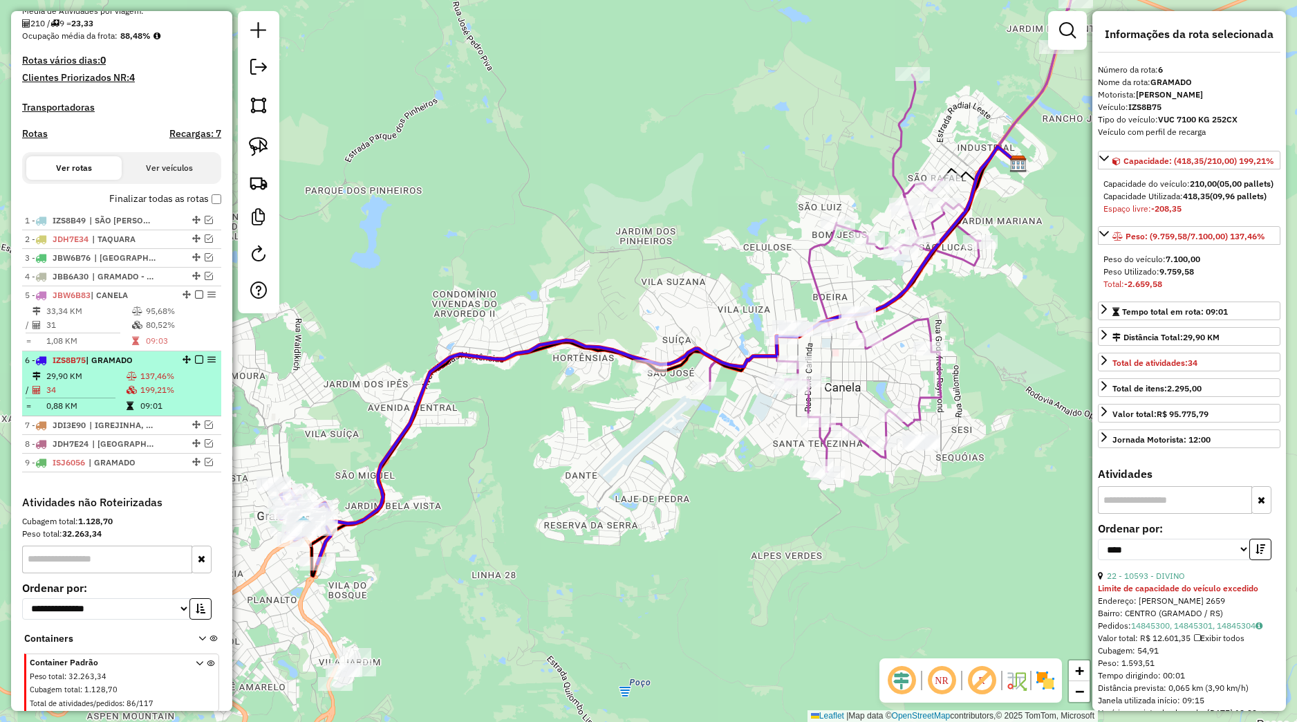
click at [195, 364] on em at bounding box center [199, 359] width 8 height 8
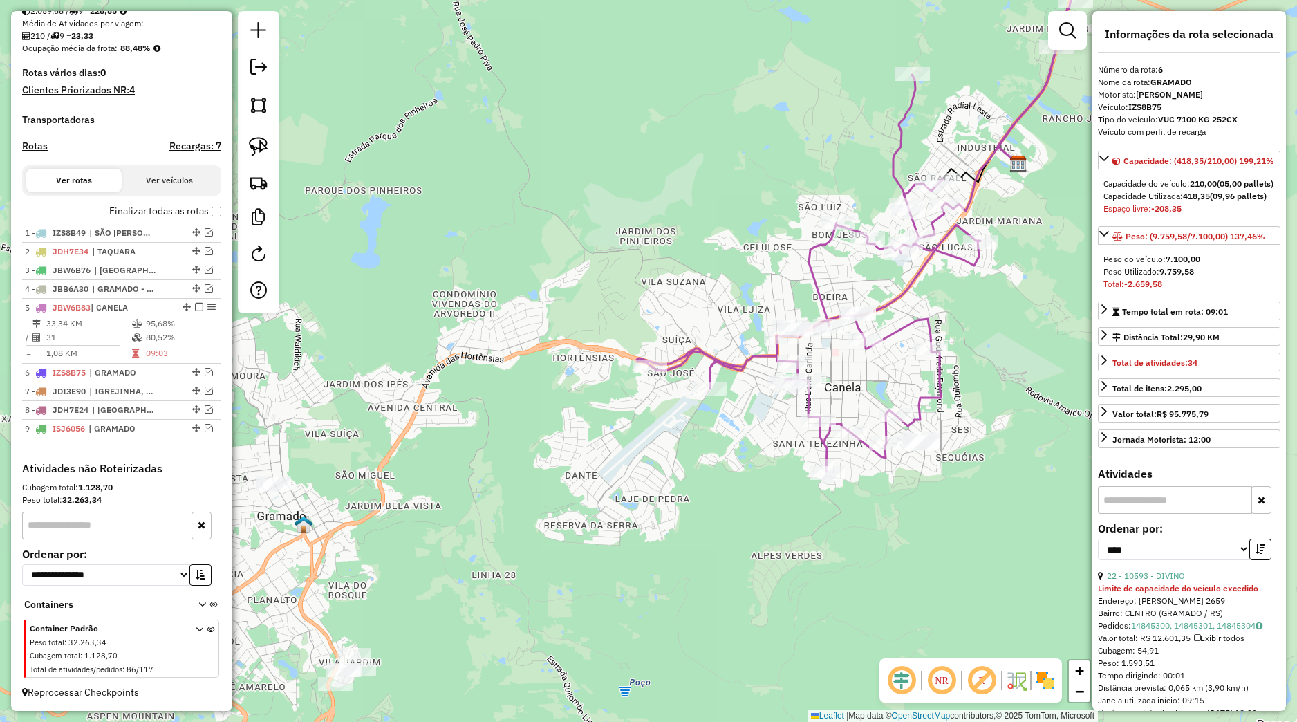
drag, startPoint x: 521, startPoint y: 457, endPoint x: 535, endPoint y: 453, distance: 15.1
click at [535, 453] on div "Janela de atendimento Grade de atendimento Capacidade Transportadoras Veículos …" at bounding box center [648, 361] width 1297 height 722
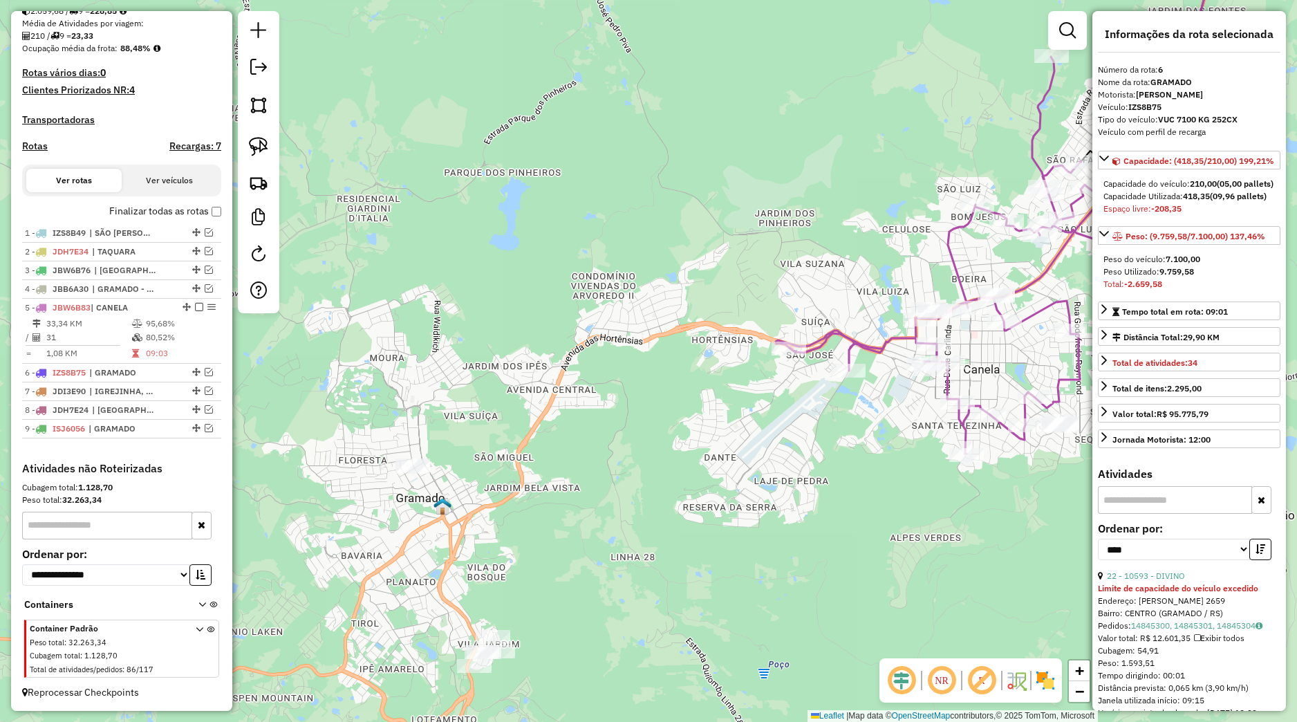
drag, startPoint x: 683, startPoint y: 484, endPoint x: 678, endPoint y: 461, distance: 24.0
click at [681, 463] on div "Janela de atendimento Grade de atendimento Capacidade Transportadoras Veículos …" at bounding box center [648, 361] width 1297 height 722
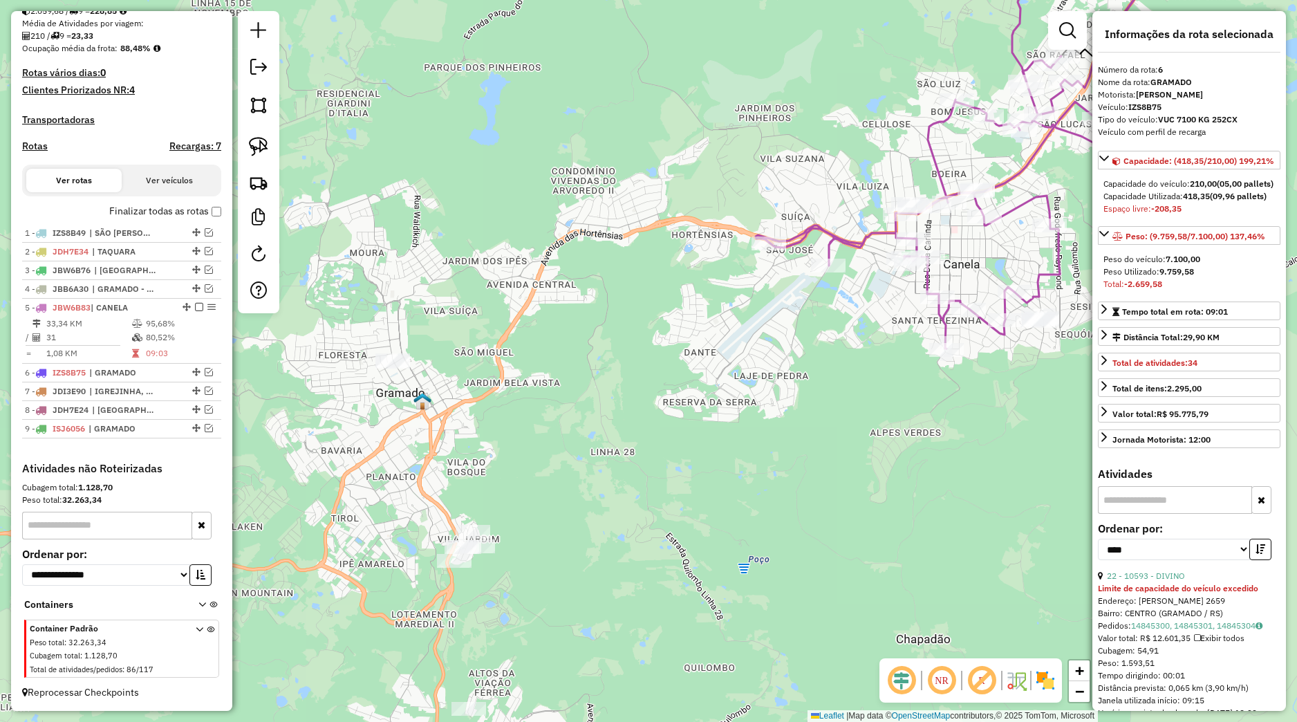
drag, startPoint x: 663, startPoint y: 466, endPoint x: 622, endPoint y: 431, distance: 54.5
click at [637, 432] on div "Janela de atendimento Grade de atendimento Capacidade Transportadoras Veículos …" at bounding box center [648, 361] width 1297 height 722
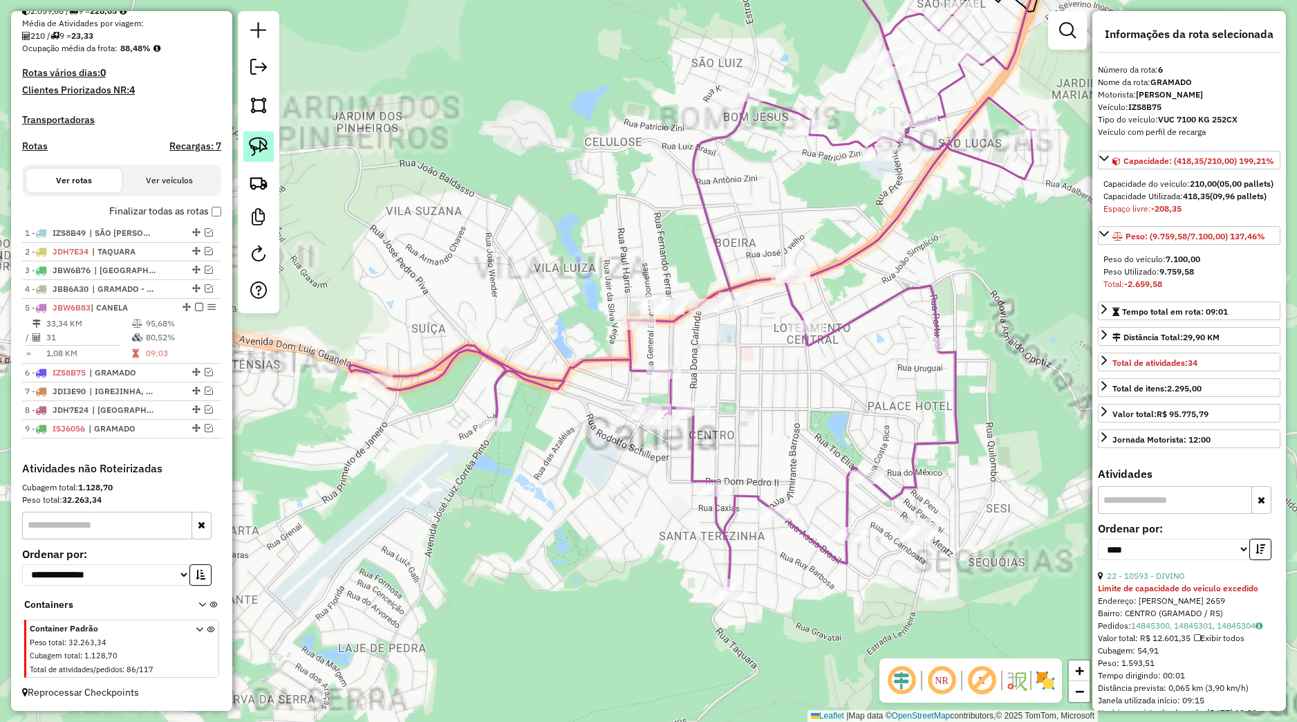
drag, startPoint x: 250, startPoint y: 145, endPoint x: 268, endPoint y: 155, distance: 20.2
click at [251, 145] on img at bounding box center [258, 146] width 19 height 19
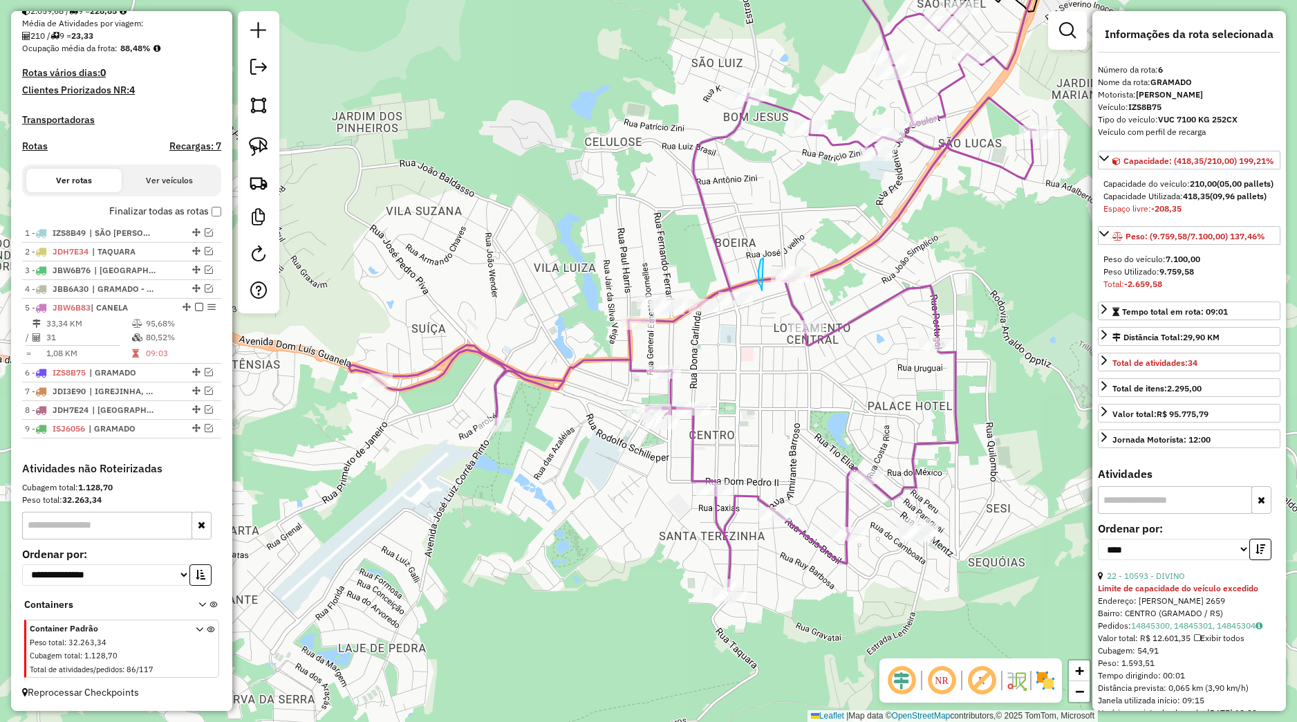
drag, startPoint x: 761, startPoint y: 260, endPoint x: 762, endPoint y: 290, distance: 30.4
click at [762, 290] on div "Janela de atendimento Grade de atendimento Capacidade Transportadoras Veículos …" at bounding box center [648, 361] width 1297 height 722
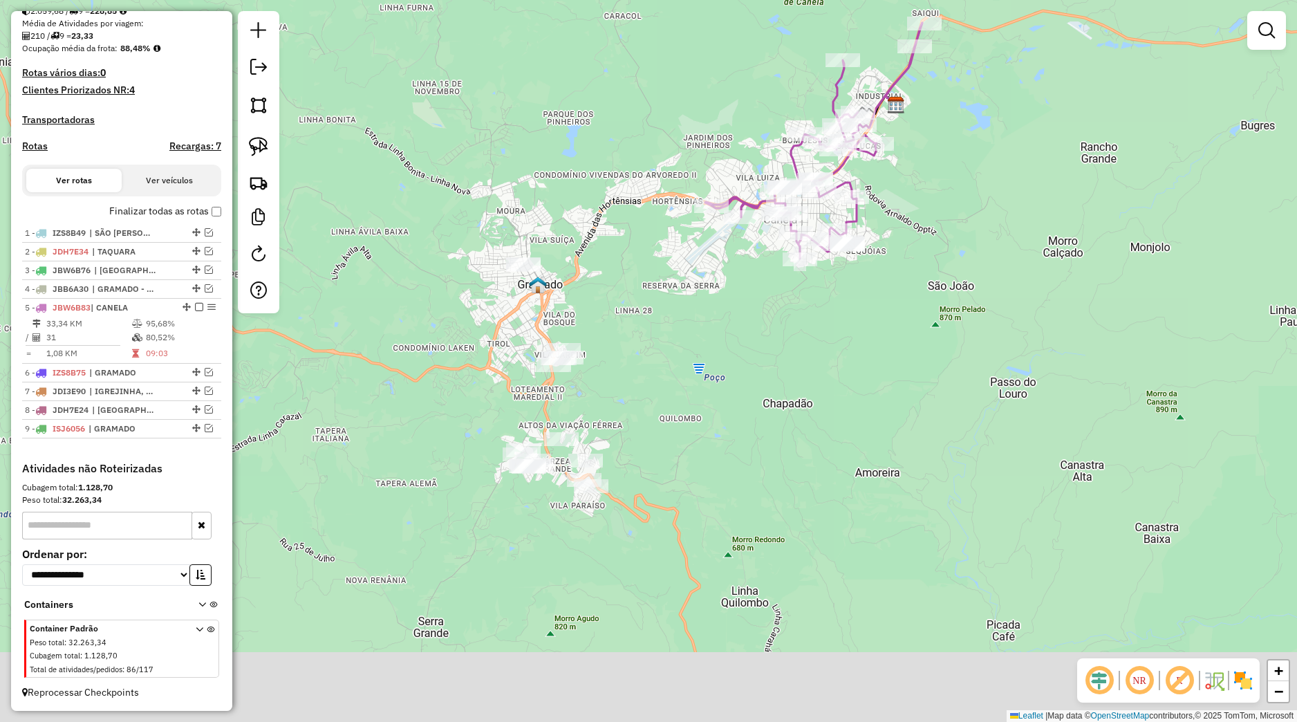
drag, startPoint x: 578, startPoint y: 515, endPoint x: 623, endPoint y: 398, distance: 124.6
click at [627, 397] on div "Janela de atendimento Grade de atendimento Capacidade Transportadoras Veículos …" at bounding box center [648, 361] width 1297 height 722
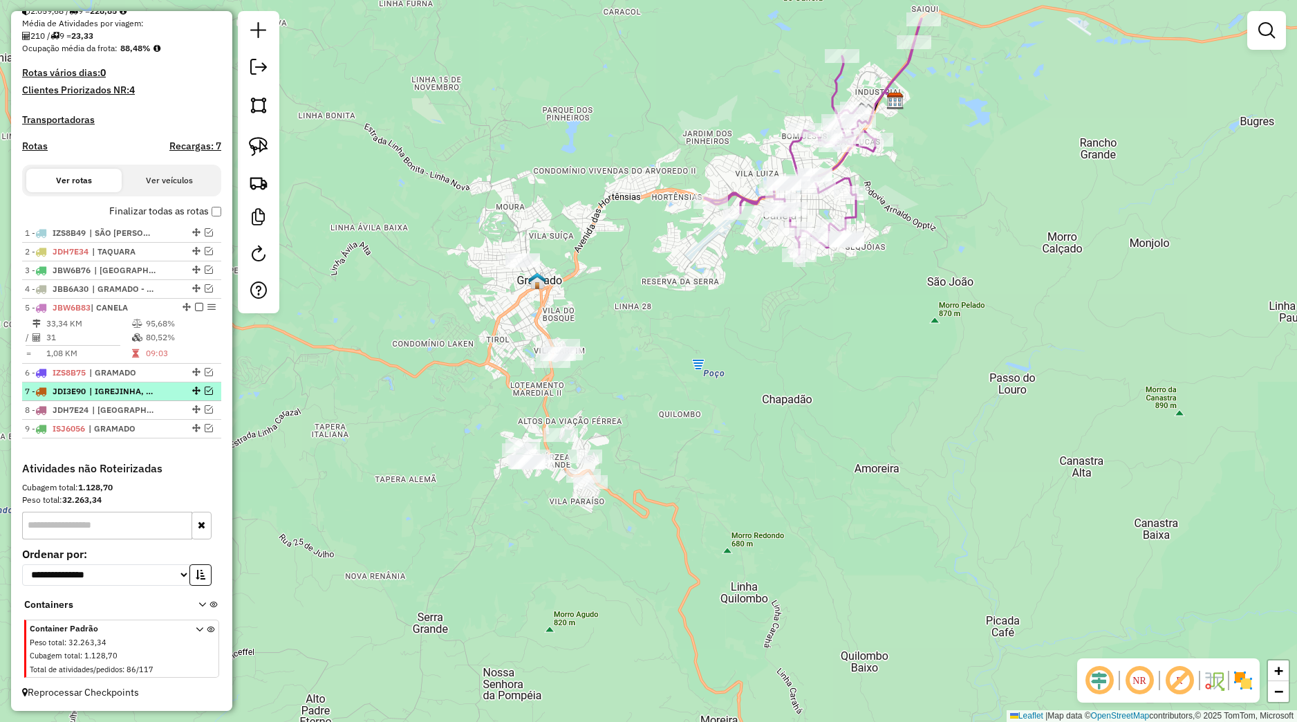
click at [205, 391] on em at bounding box center [209, 391] width 8 height 8
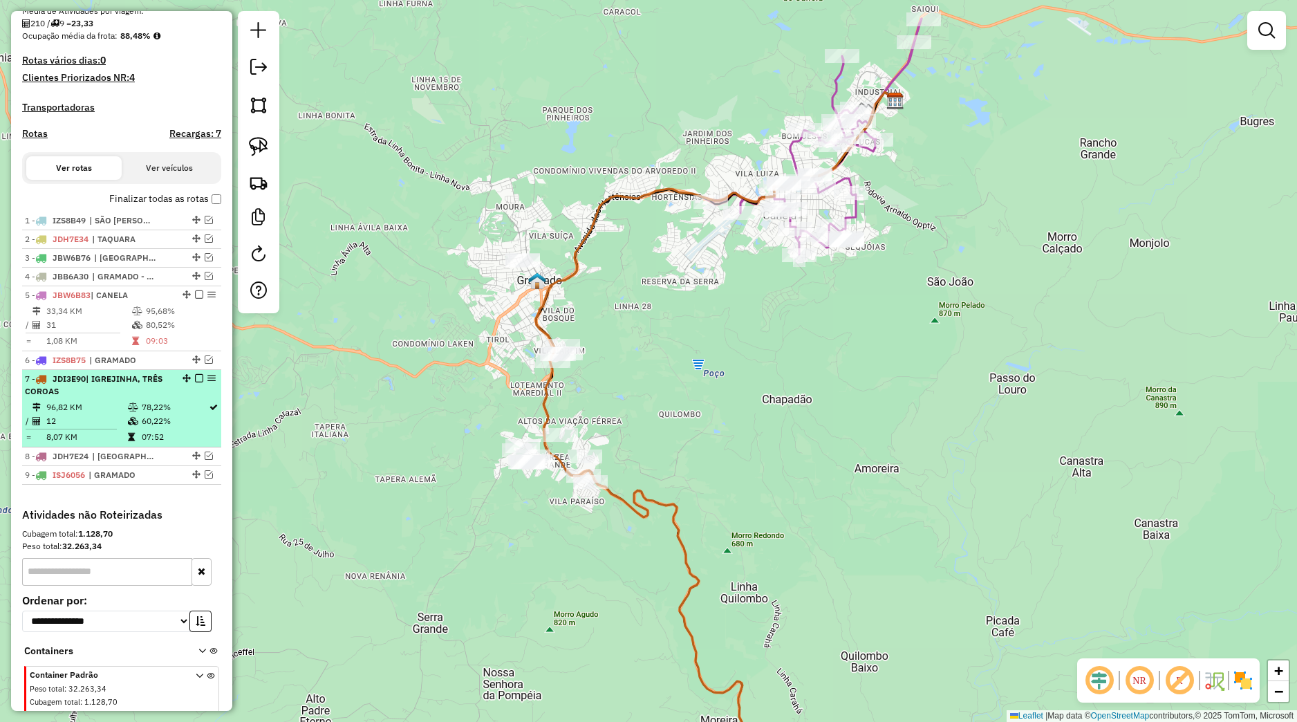
click at [148, 411] on li "7 - JDI3E90 | IGREJINHA, TRÊS COROAS 96,82 KM 78,22% / 12 60,22% = 8,07 KM 07:52" at bounding box center [121, 408] width 199 height 77
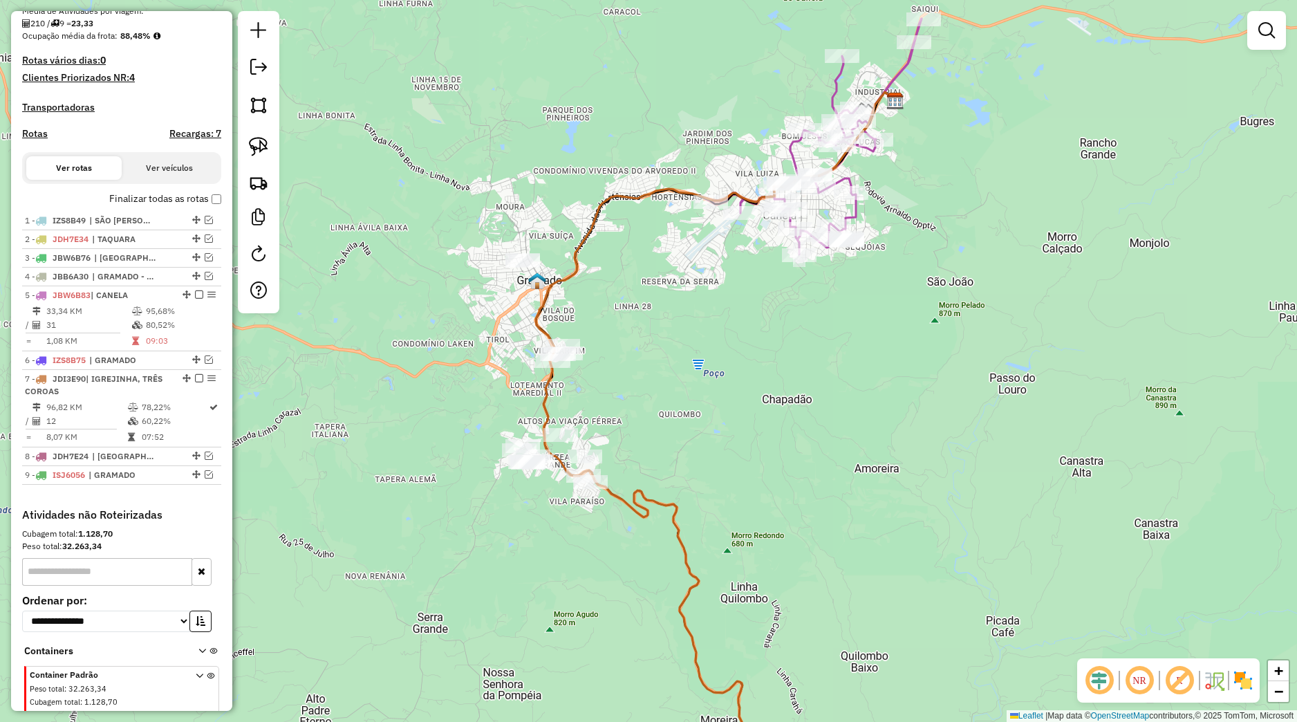
select select "*********"
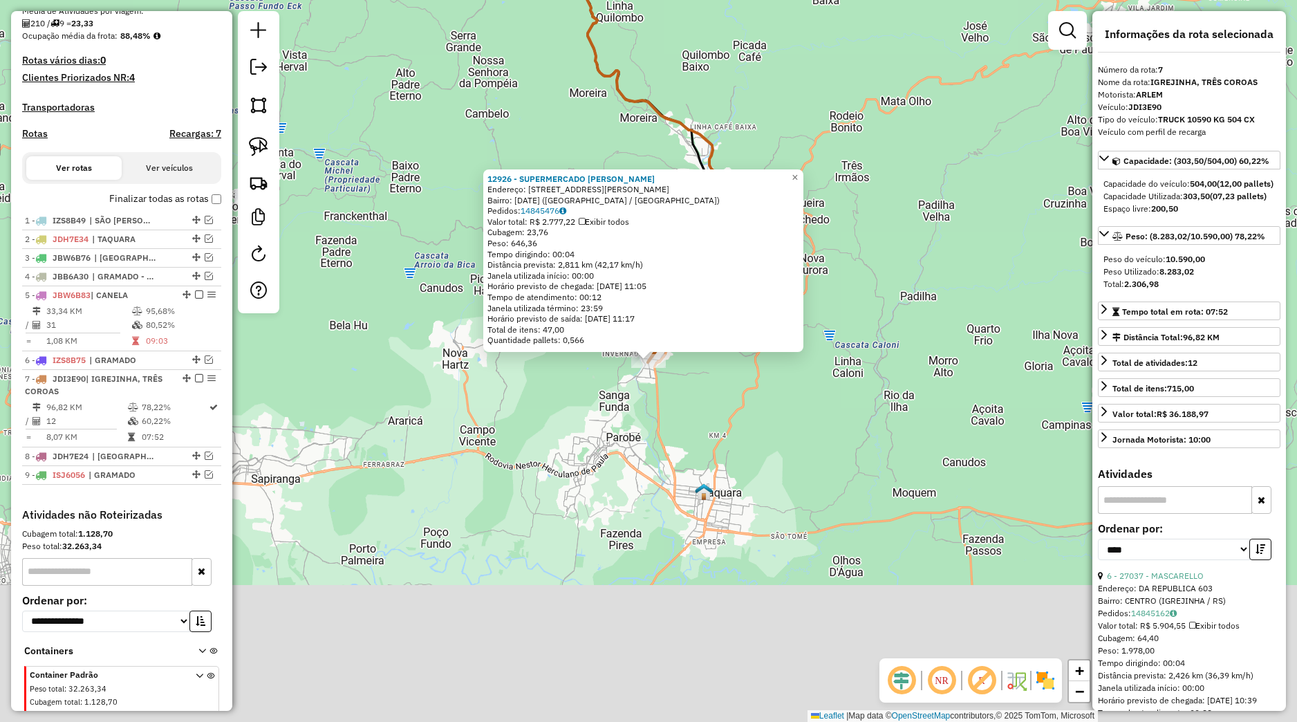
scroll to position [381, 0]
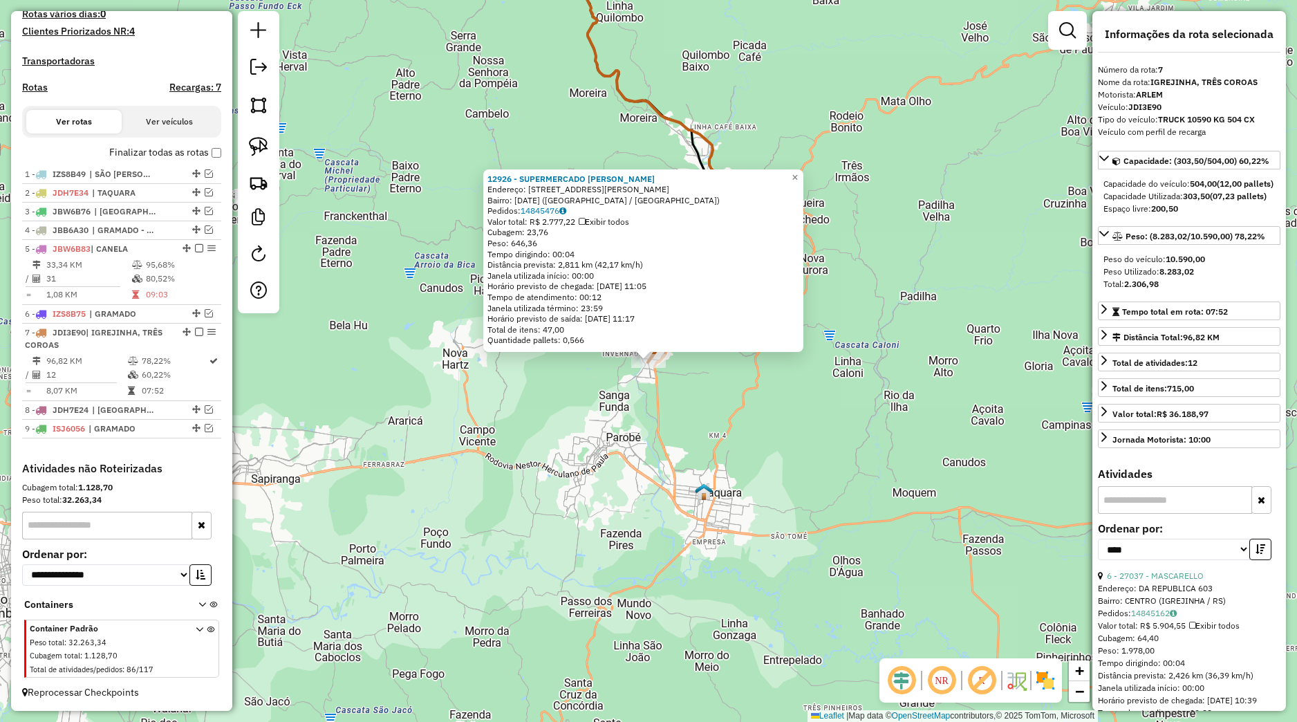
click at [719, 557] on div "12926 - SUPERMERCADO [PERSON_NAME]: [STREET_ADDRESS][PERSON_NAME][DATE] Pedidos…" at bounding box center [648, 361] width 1297 height 722
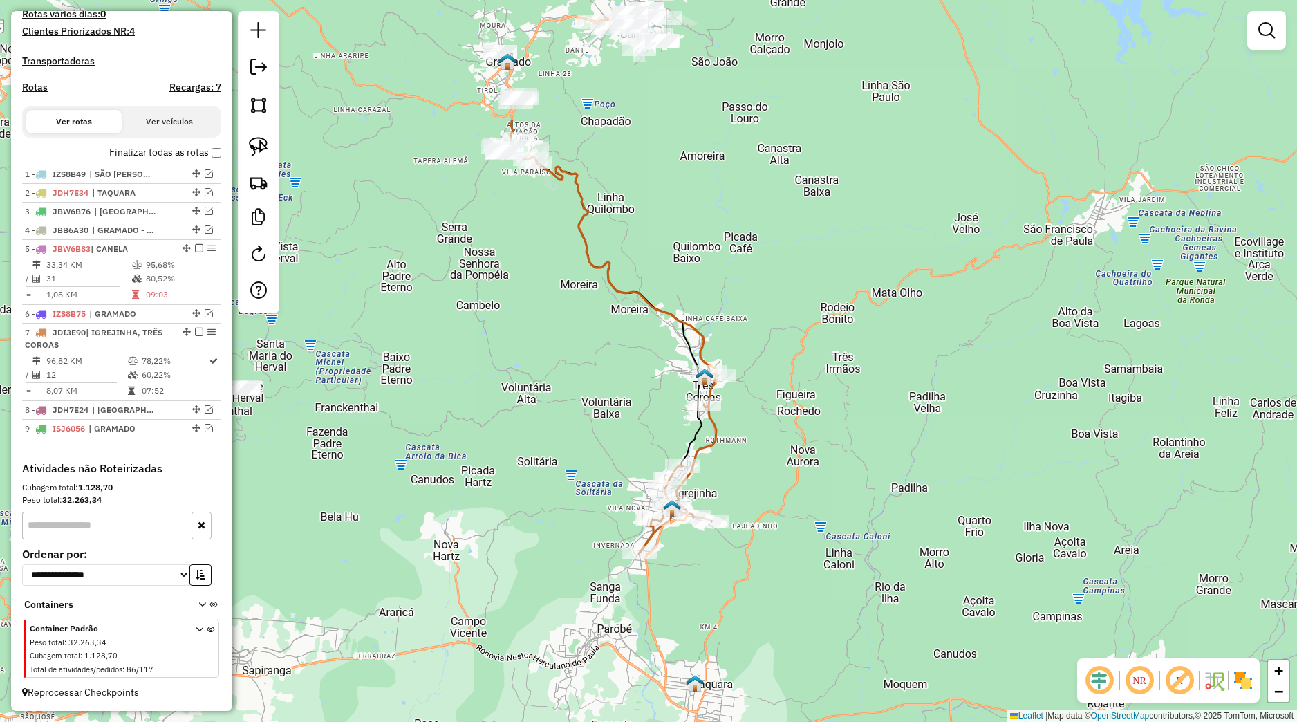
drag, startPoint x: 719, startPoint y: 476, endPoint x: 713, endPoint y: 556, distance: 80.4
click at [710, 600] on div "Janela de atendimento Grade de atendimento Capacidade Transportadoras Veículos …" at bounding box center [648, 361] width 1297 height 722
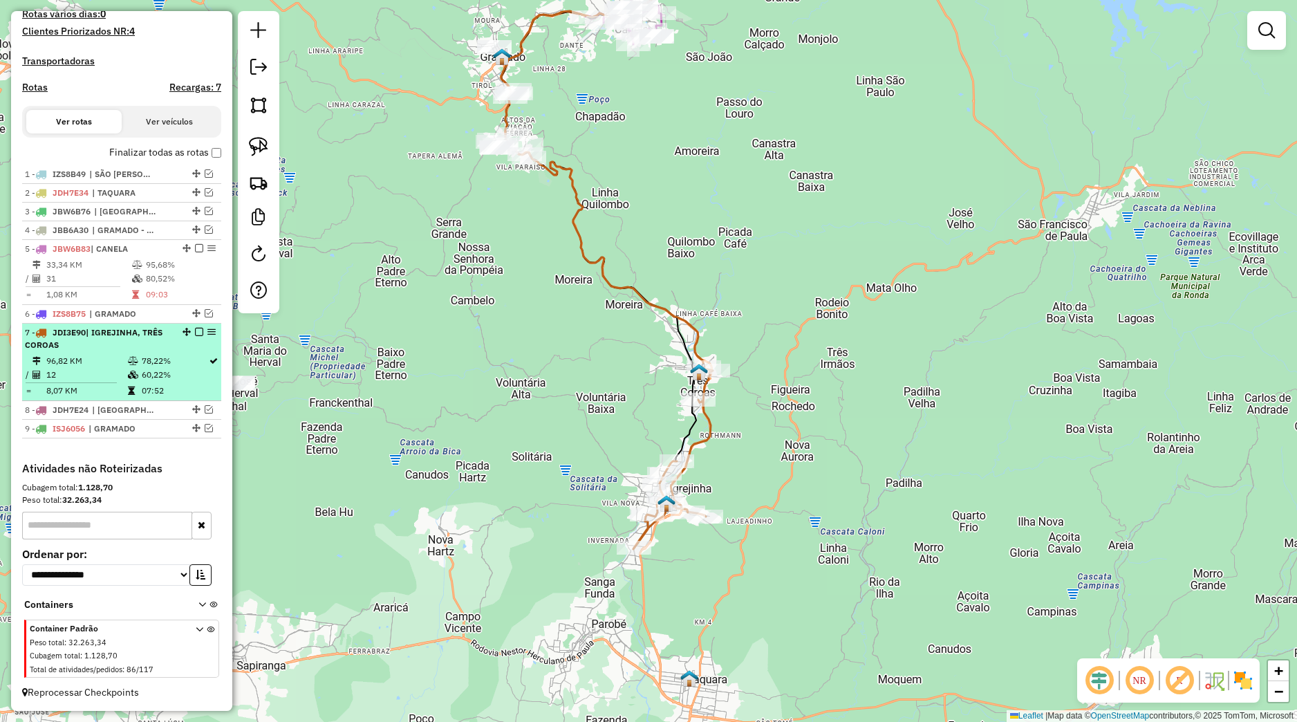
click at [195, 335] on em at bounding box center [199, 332] width 8 height 8
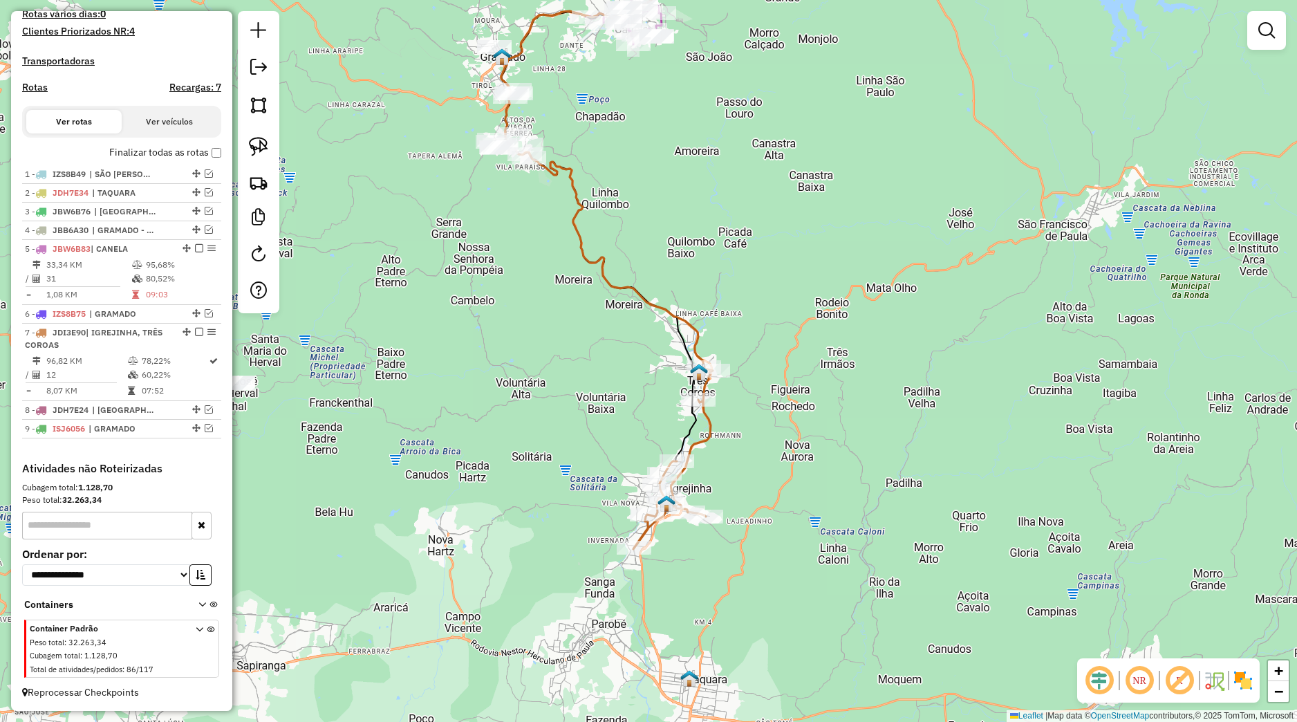
scroll to position [322, 0]
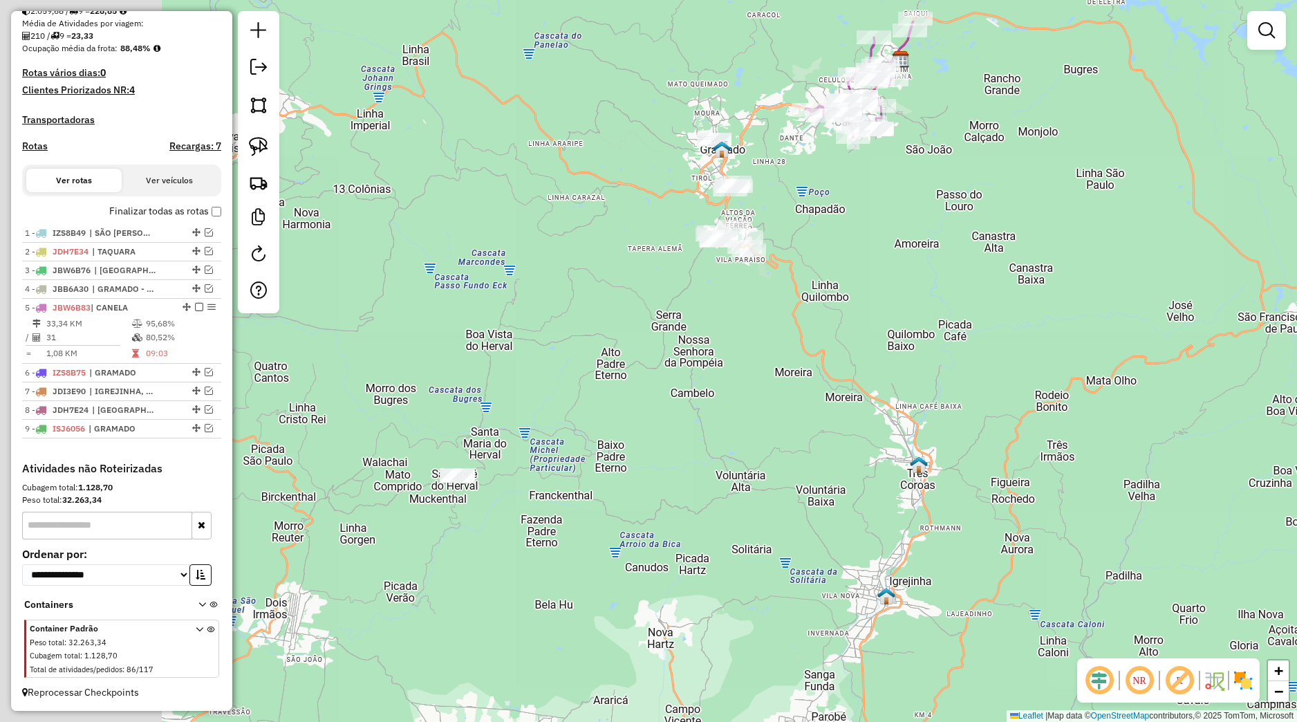
drag, startPoint x: 421, startPoint y: 416, endPoint x: 568, endPoint y: 472, distance: 157.6
click at [569, 472] on div "Janela de atendimento Grade de atendimento Capacidade Transportadoras Veículos …" at bounding box center [648, 361] width 1297 height 722
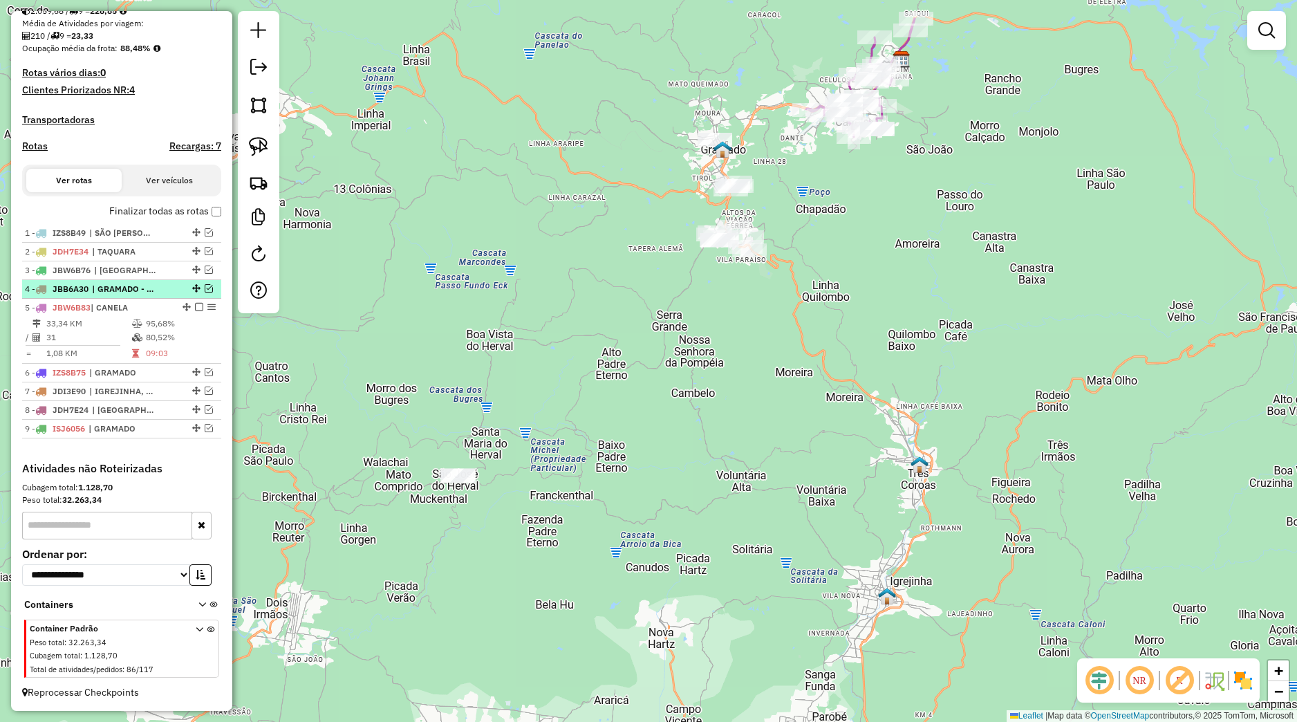
click at [205, 289] on em at bounding box center [209, 288] width 8 height 8
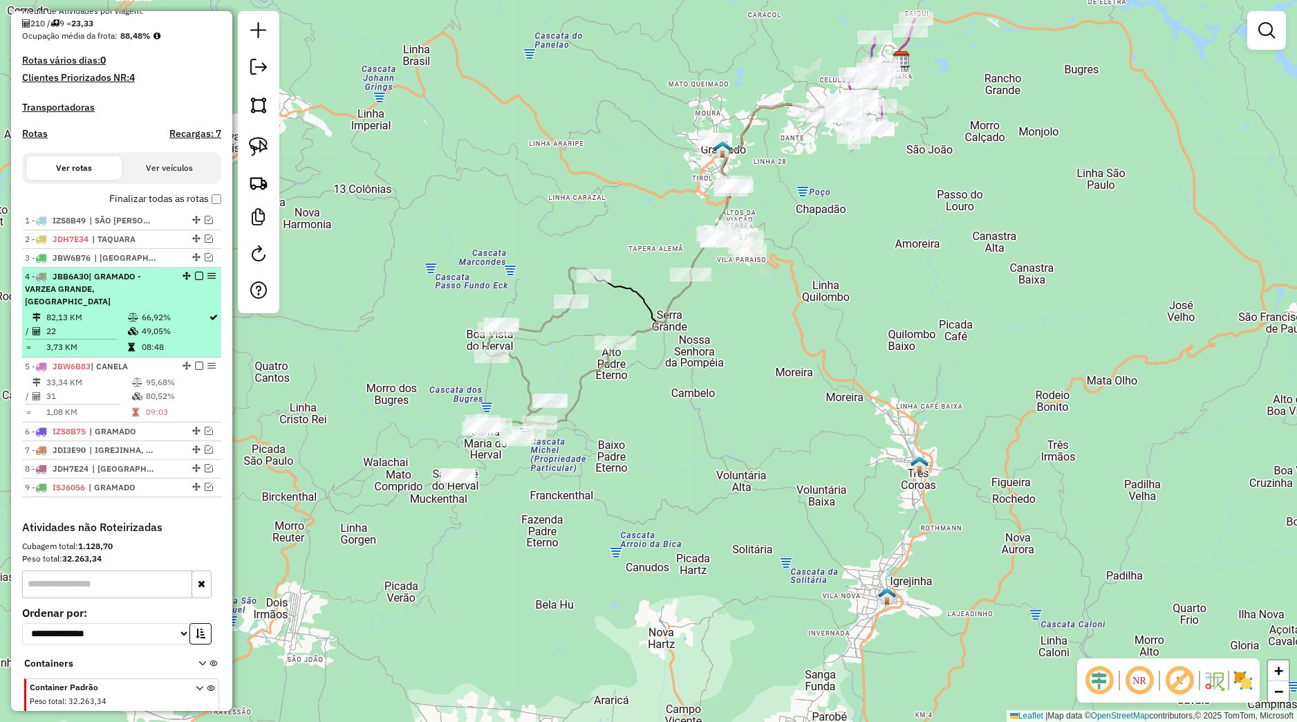
drag, startPoint x: 172, startPoint y: 311, endPoint x: 191, endPoint y: 324, distance: 22.8
click at [172, 308] on div "4 - JBB6A30 | GRAMADO - VARZEA GRANDE, SANTA MARIA DO HERVAL" at bounding box center [122, 288] width 194 height 37
select select "*********"
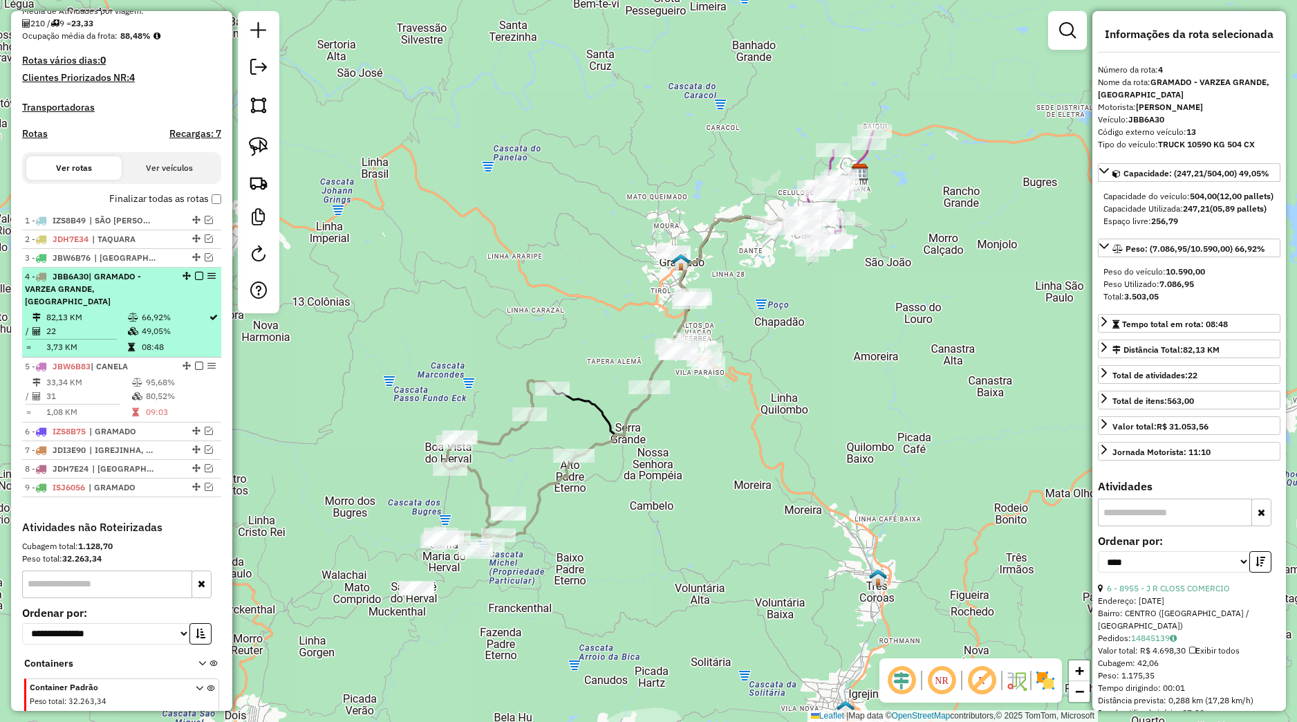
click at [195, 280] on em at bounding box center [199, 276] width 8 height 8
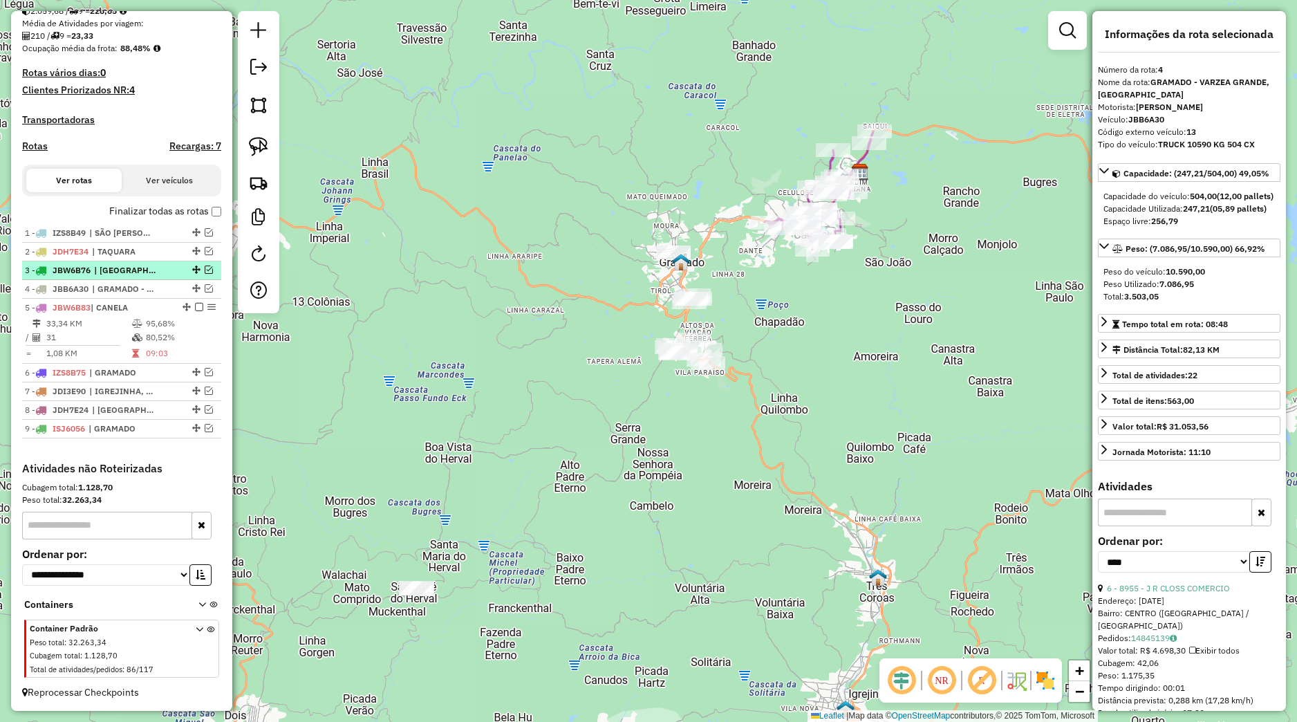
click at [205, 267] on em at bounding box center [209, 270] width 8 height 8
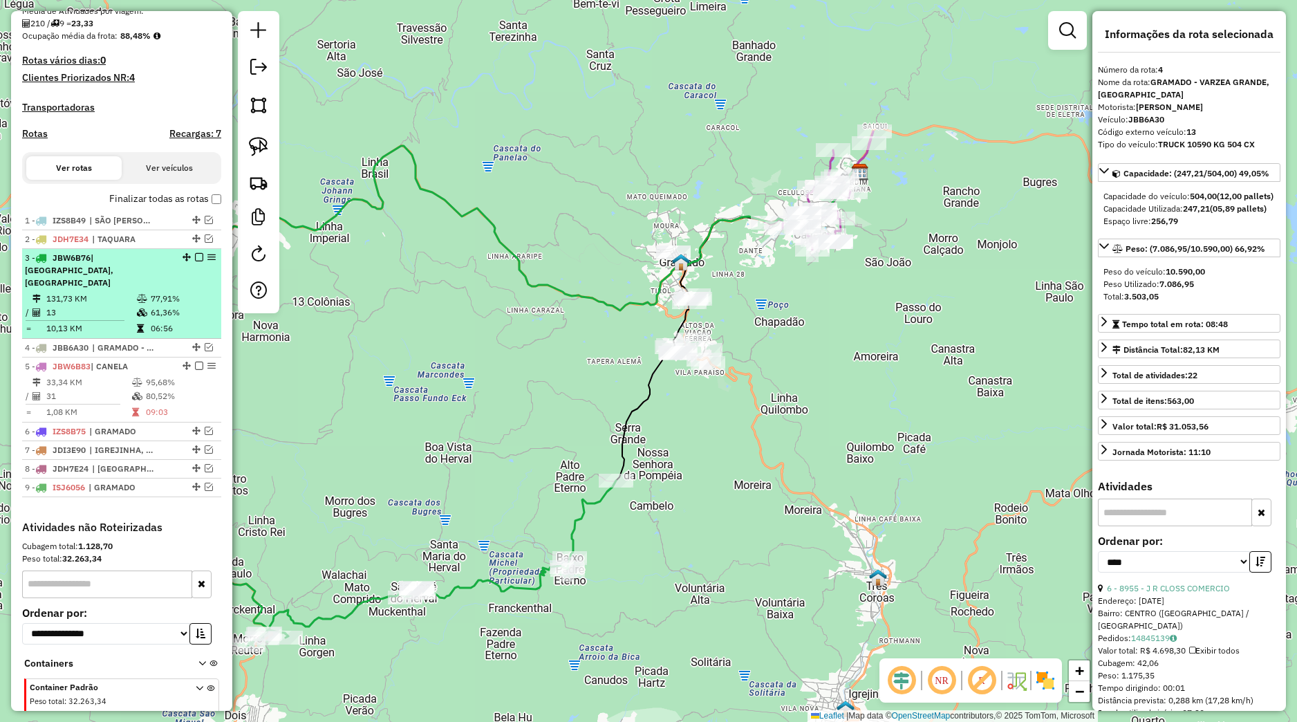
click at [171, 278] on div "3 - JBW6B76 | MORRO REUTER, SANTA MARIA DO HERVAL" at bounding box center [122, 270] width 194 height 37
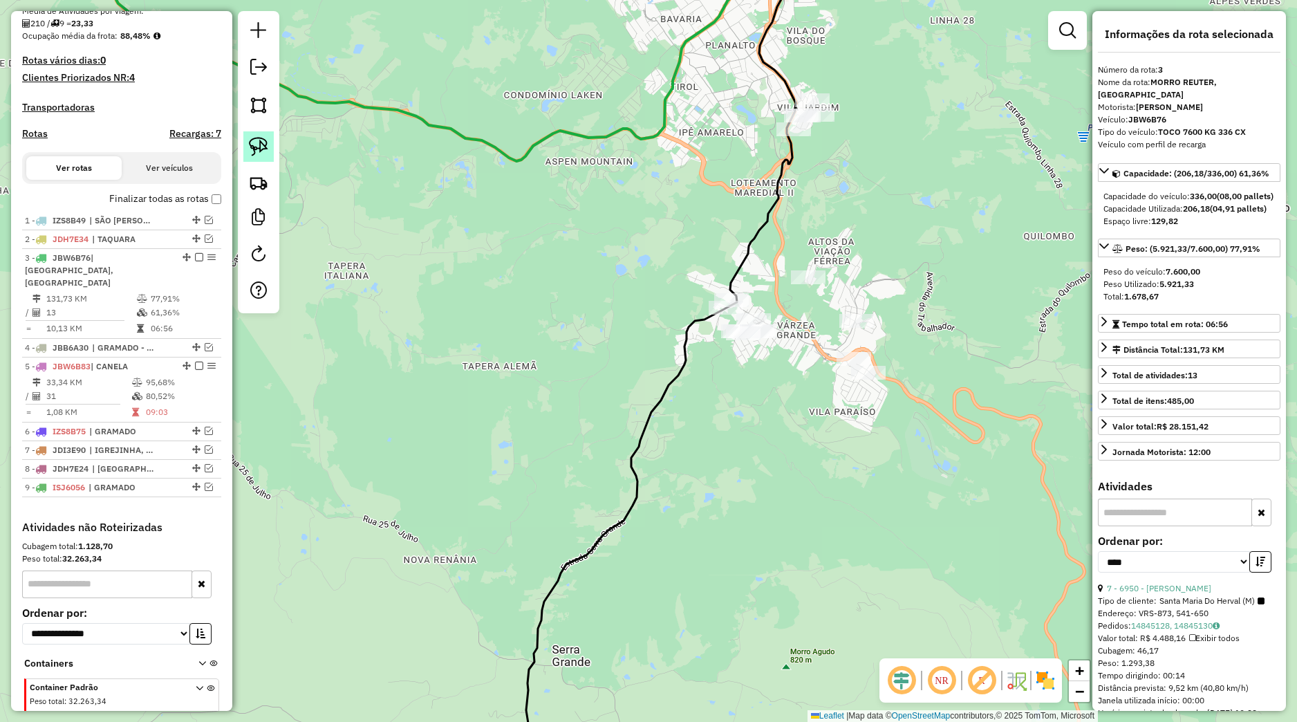
click at [270, 151] on link at bounding box center [258, 146] width 30 height 30
drag, startPoint x: 741, startPoint y: 273, endPoint x: 812, endPoint y: 356, distance: 108.9
click at [812, 356] on g at bounding box center [642, 29] width 1124 height 1532
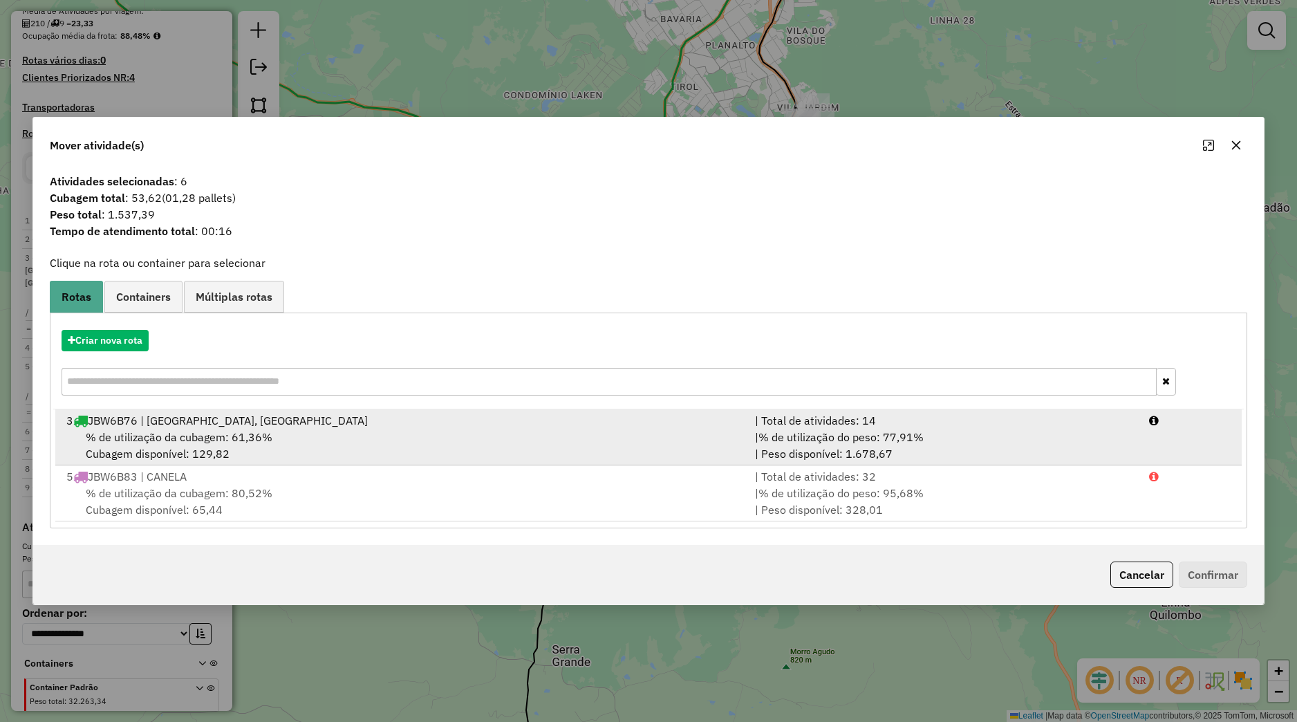
click at [790, 423] on div "| Total de atividades: 14" at bounding box center [944, 420] width 394 height 17
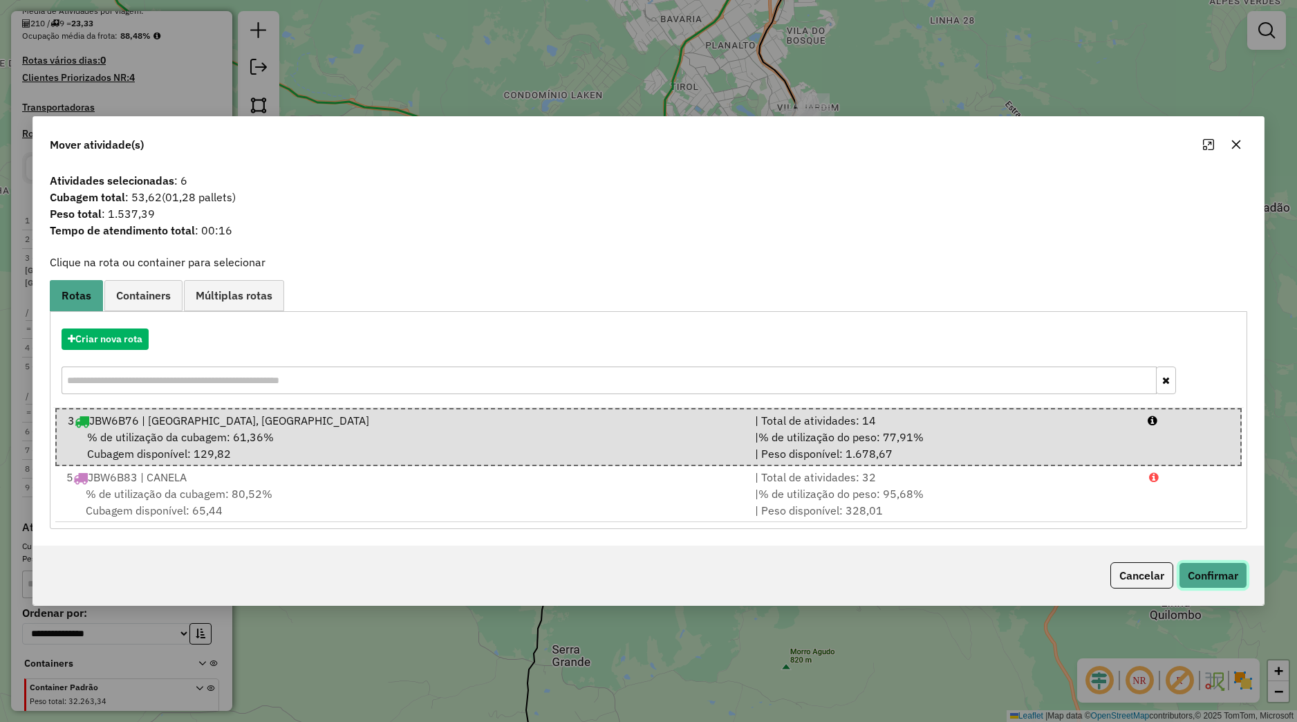
click at [1191, 575] on button "Confirmar" at bounding box center [1213, 575] width 68 height 26
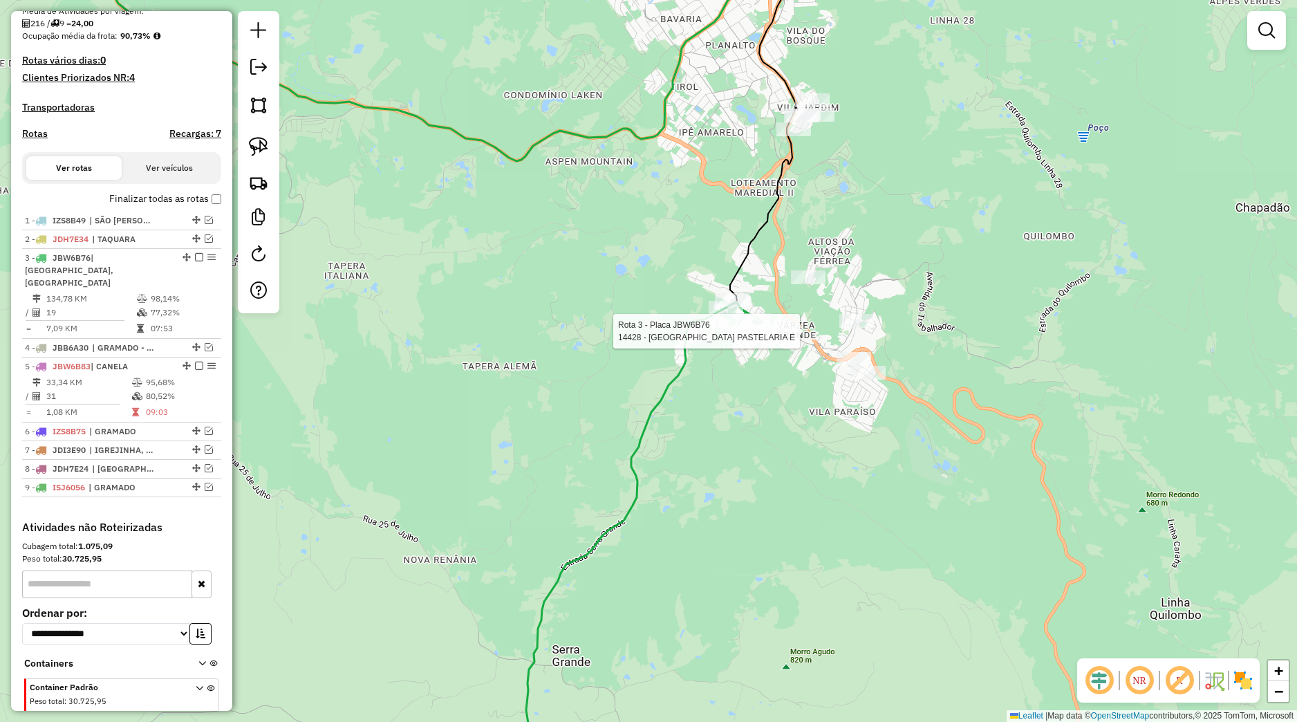
select select "*********"
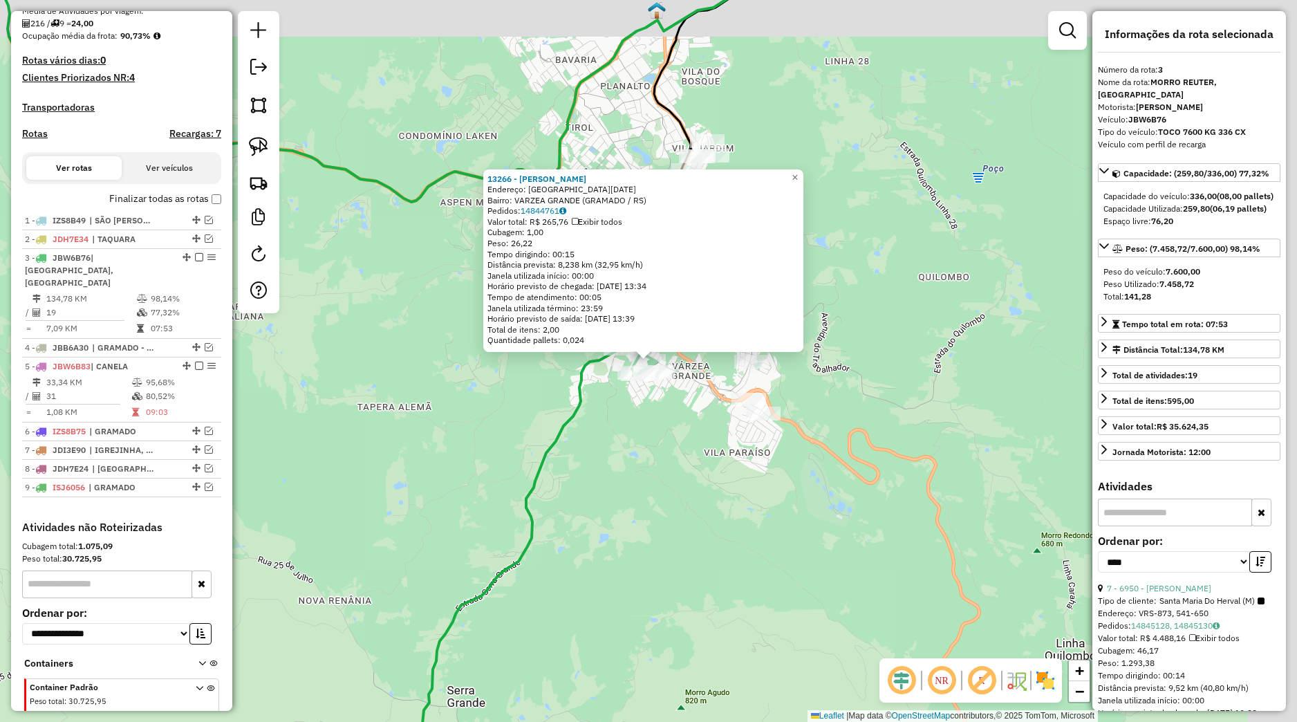
scroll to position [394, 0]
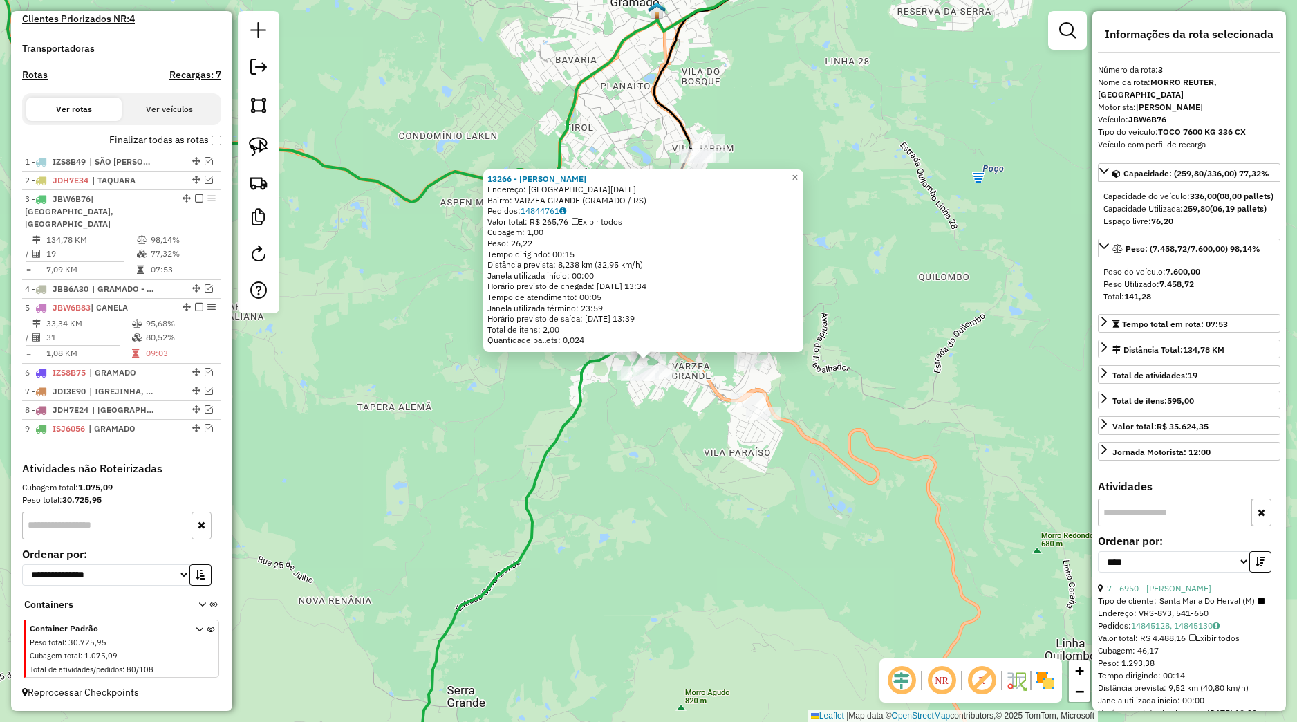
click at [752, 456] on div "13266 - RAFAEL LIMA DE OLIVE Endereço: Avenida 1o de Maio 1981 Bairro: VARZEA G…" at bounding box center [648, 361] width 1297 height 722
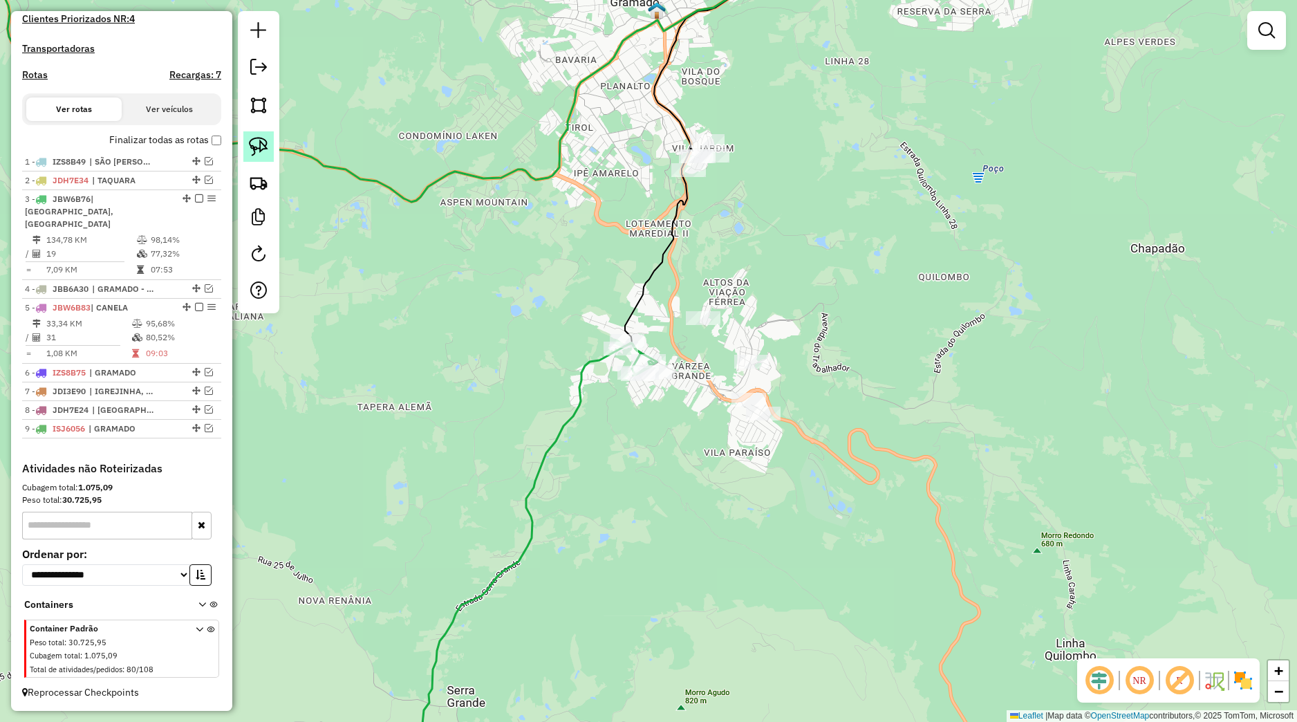
click at [271, 141] on link at bounding box center [258, 146] width 30 height 30
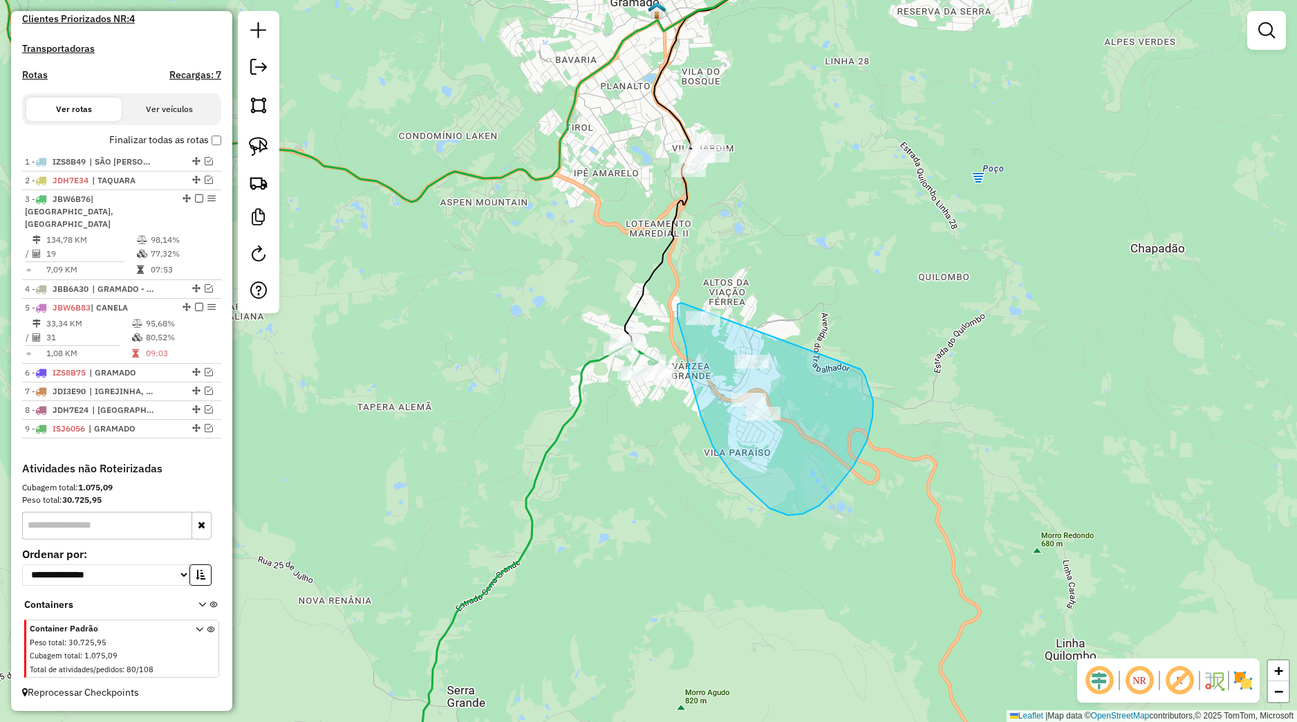
drag, startPoint x: 677, startPoint y: 311, endPoint x: 860, endPoint y: 366, distance: 190.8
click at [860, 366] on div "Janela de atendimento Grade de atendimento Capacidade Transportadoras Veículos …" at bounding box center [648, 361] width 1297 height 722
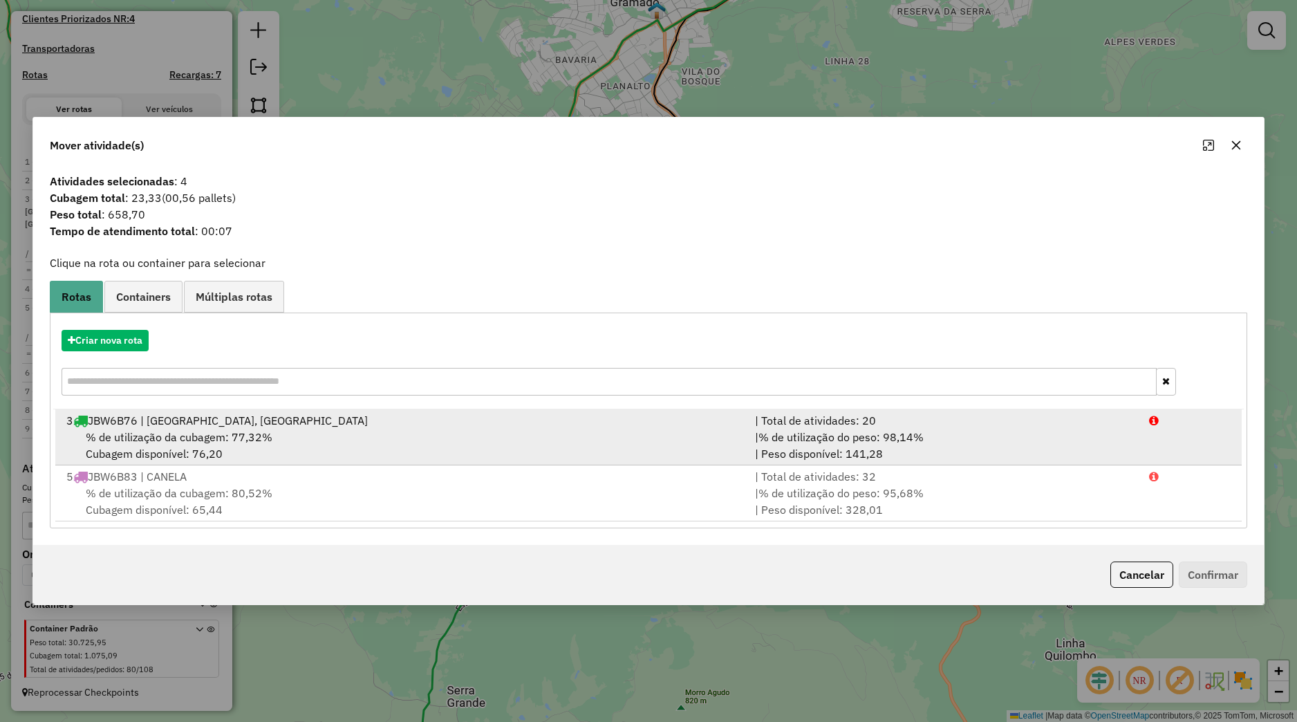
drag, startPoint x: 622, startPoint y: 414, endPoint x: 665, endPoint y: 432, distance: 45.6
click at [624, 415] on div "3 JBW6B76 | MORRO REUTER, SANTA MARIA DO HERVAL" at bounding box center [402, 420] width 689 height 17
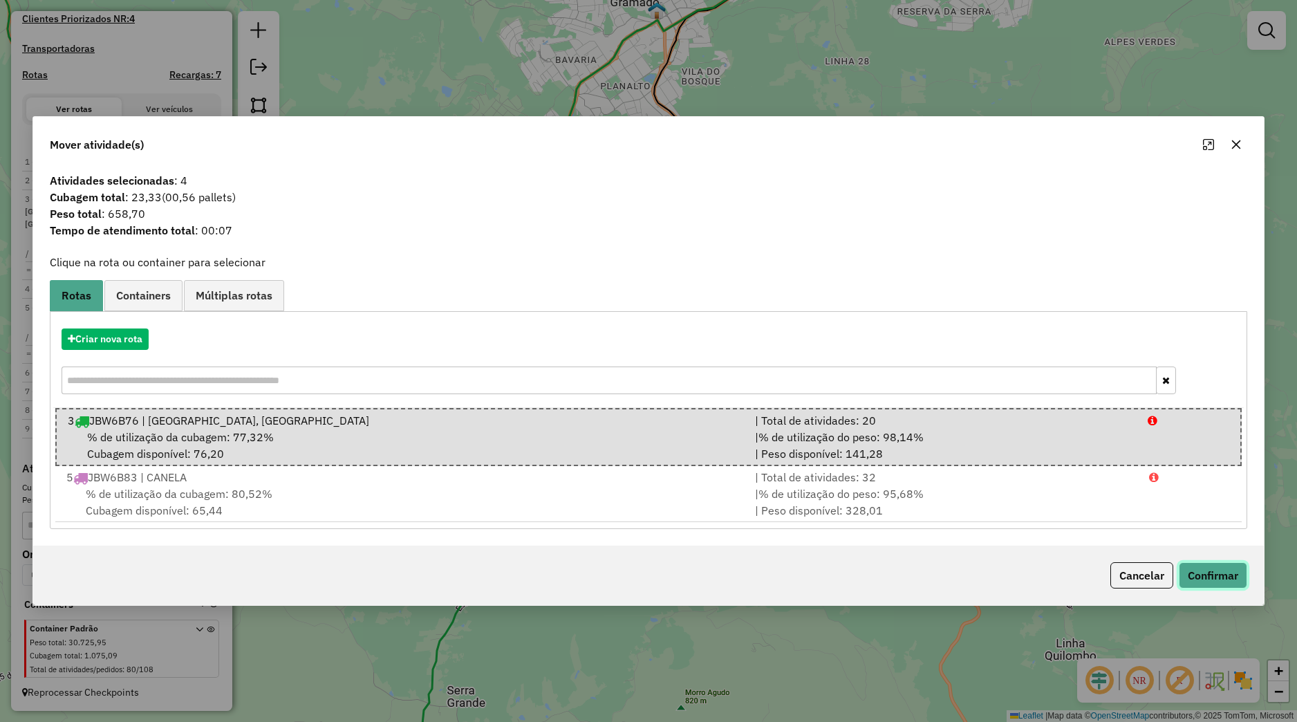
click at [1198, 582] on button "Confirmar" at bounding box center [1213, 575] width 68 height 26
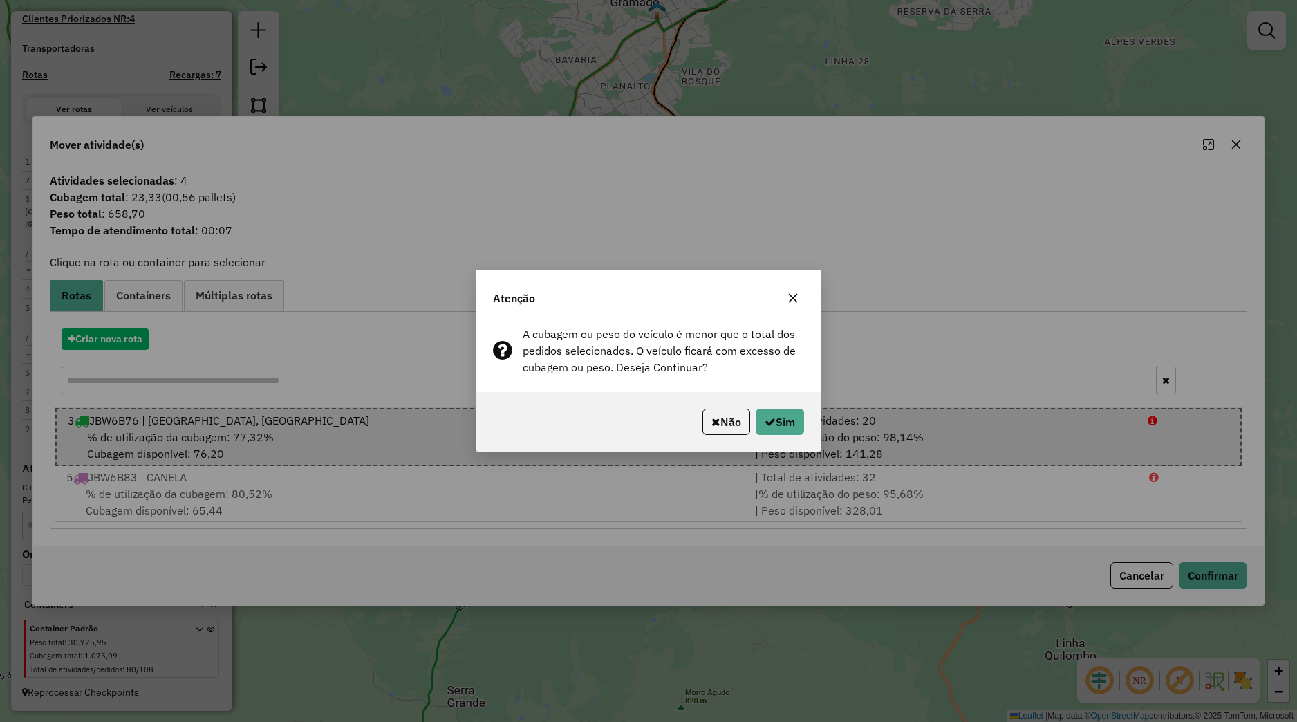
click at [794, 436] on div "Não Sim" at bounding box center [648, 421] width 344 height 59
click at [793, 428] on button "Sim" at bounding box center [780, 422] width 48 height 26
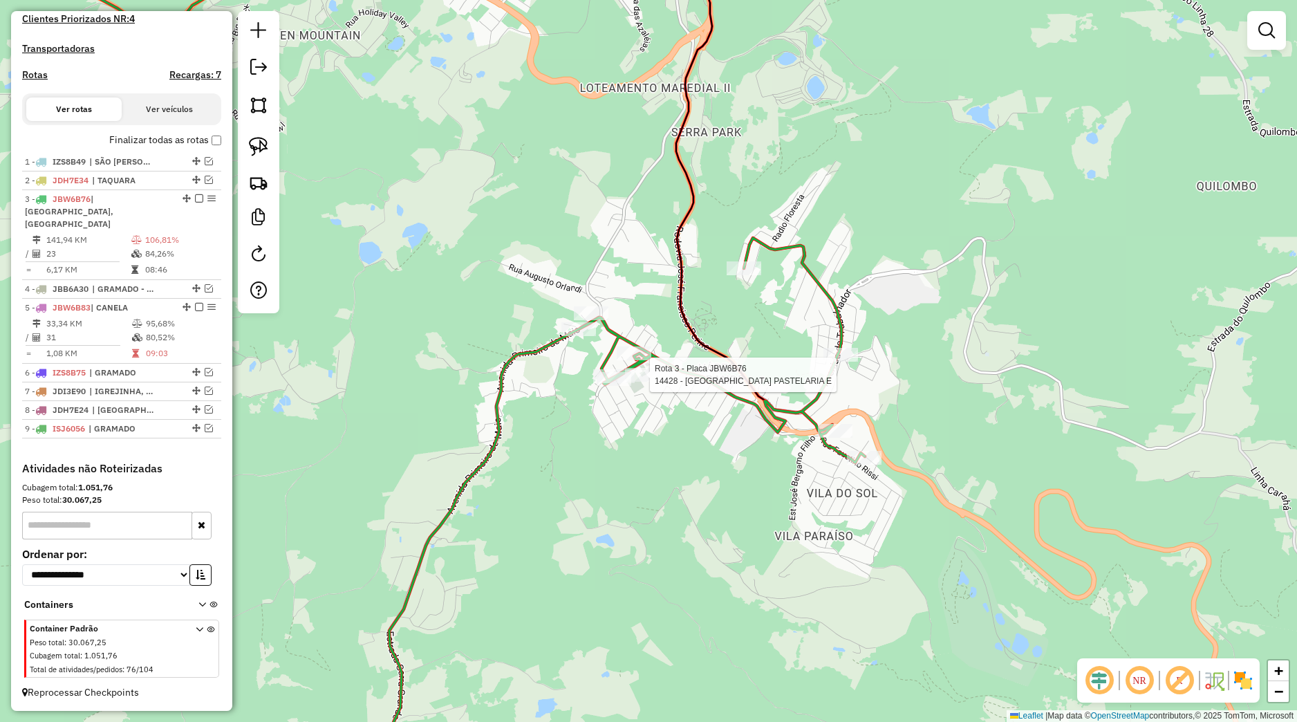
select select "*********"
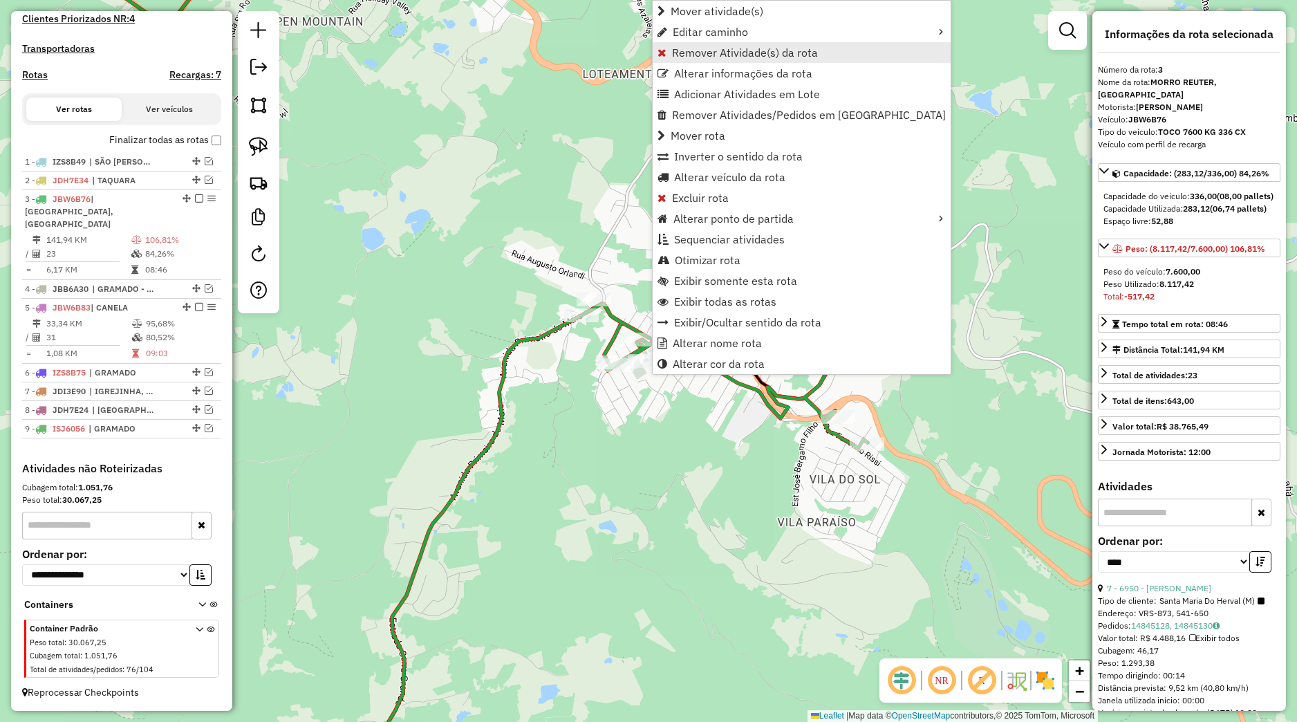
click at [734, 52] on span "Remover Atividade(s) da rota" at bounding box center [745, 52] width 146 height 11
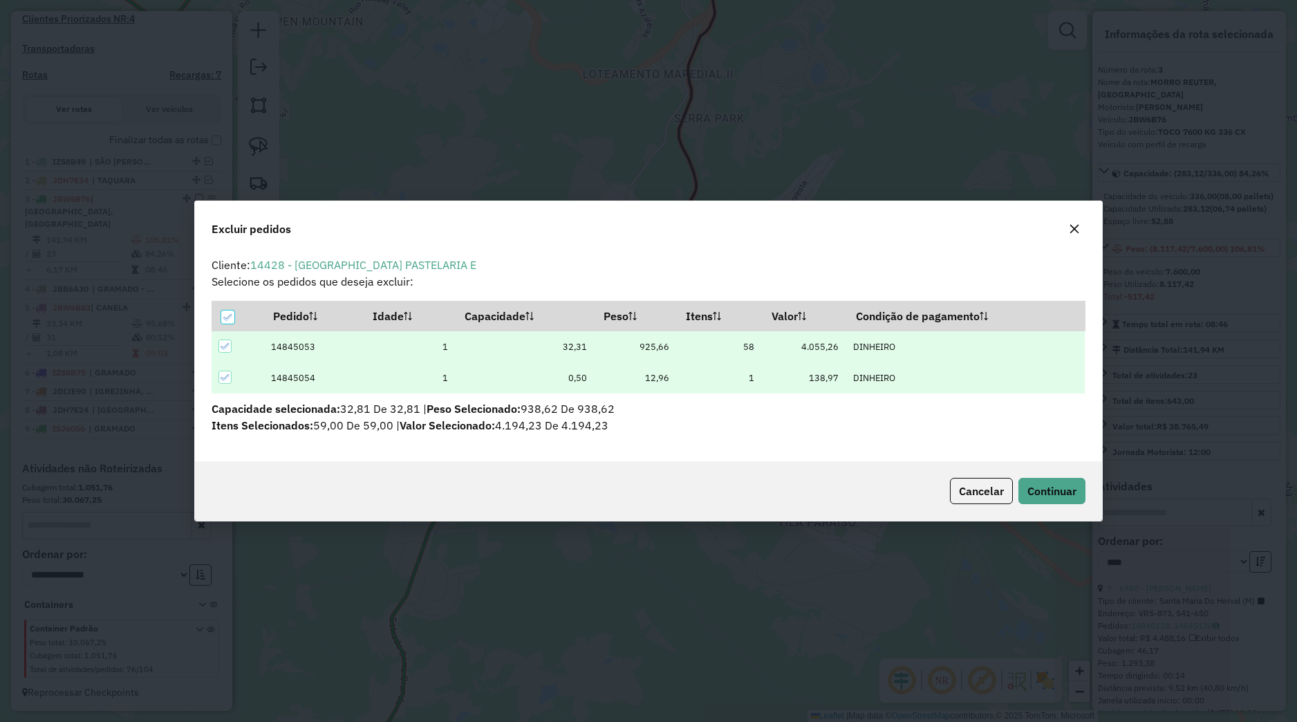
scroll to position [8, 4]
click at [1050, 496] on span "Continuar" at bounding box center [1052, 491] width 49 height 14
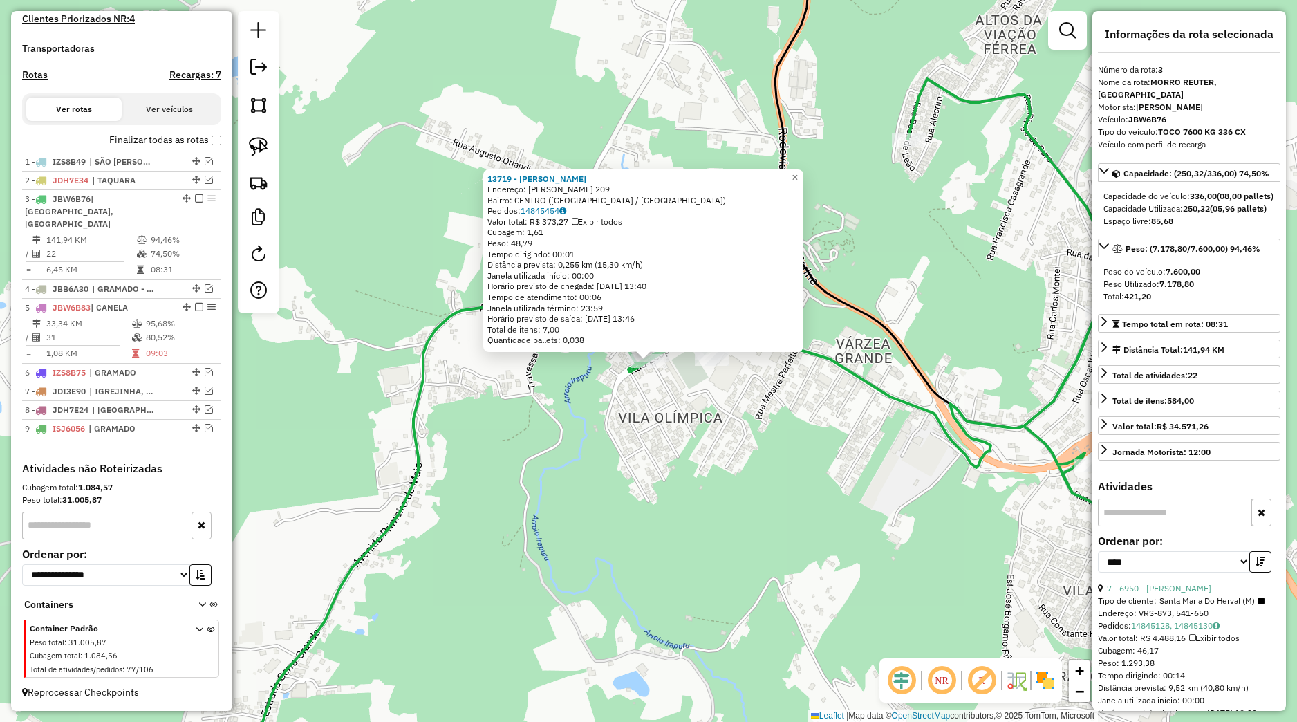
click at [714, 418] on div "13719 - MARCELO DA SILVA Endereço: OSVALDO ARANHA 209 Bairro: CENTRO (CANELA / …" at bounding box center [648, 361] width 1297 height 722
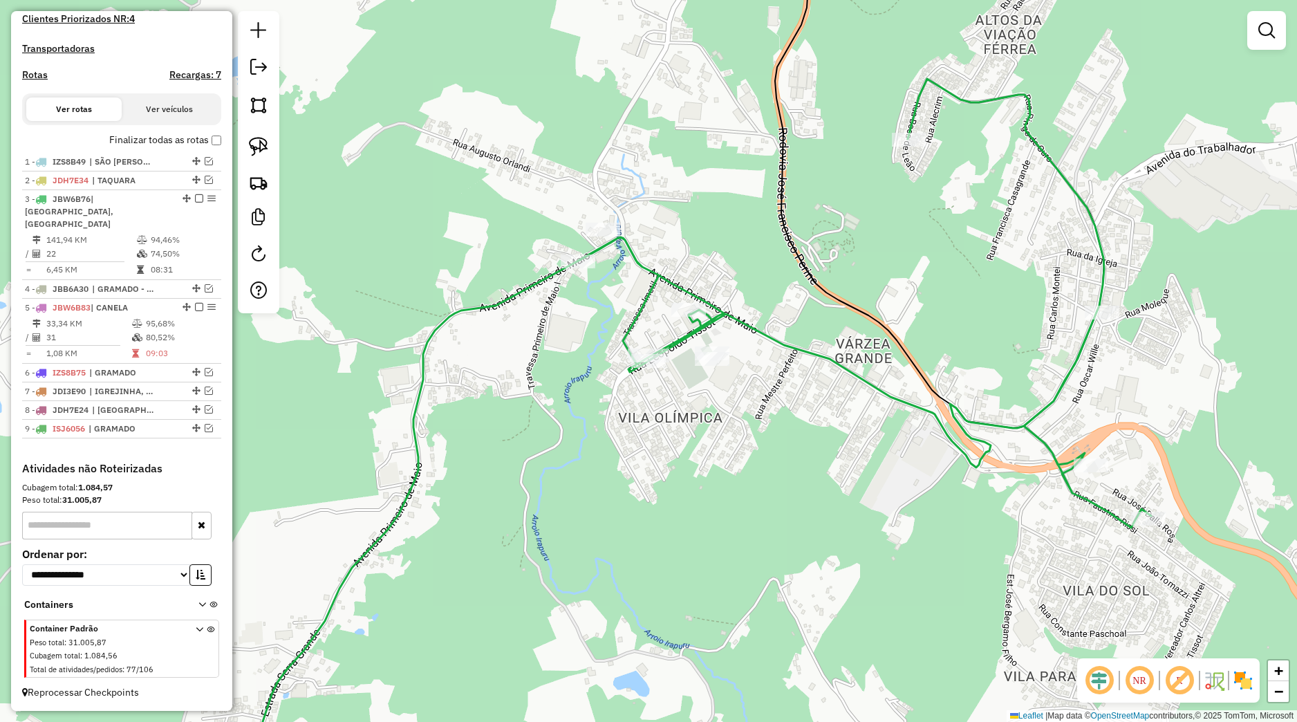
drag, startPoint x: 855, startPoint y: 439, endPoint x: 701, endPoint y: 416, distance: 156.6
click at [720, 416] on div "Janela de atendimento Grade de atendimento Capacidade Transportadoras Veículos …" at bounding box center [648, 361] width 1297 height 722
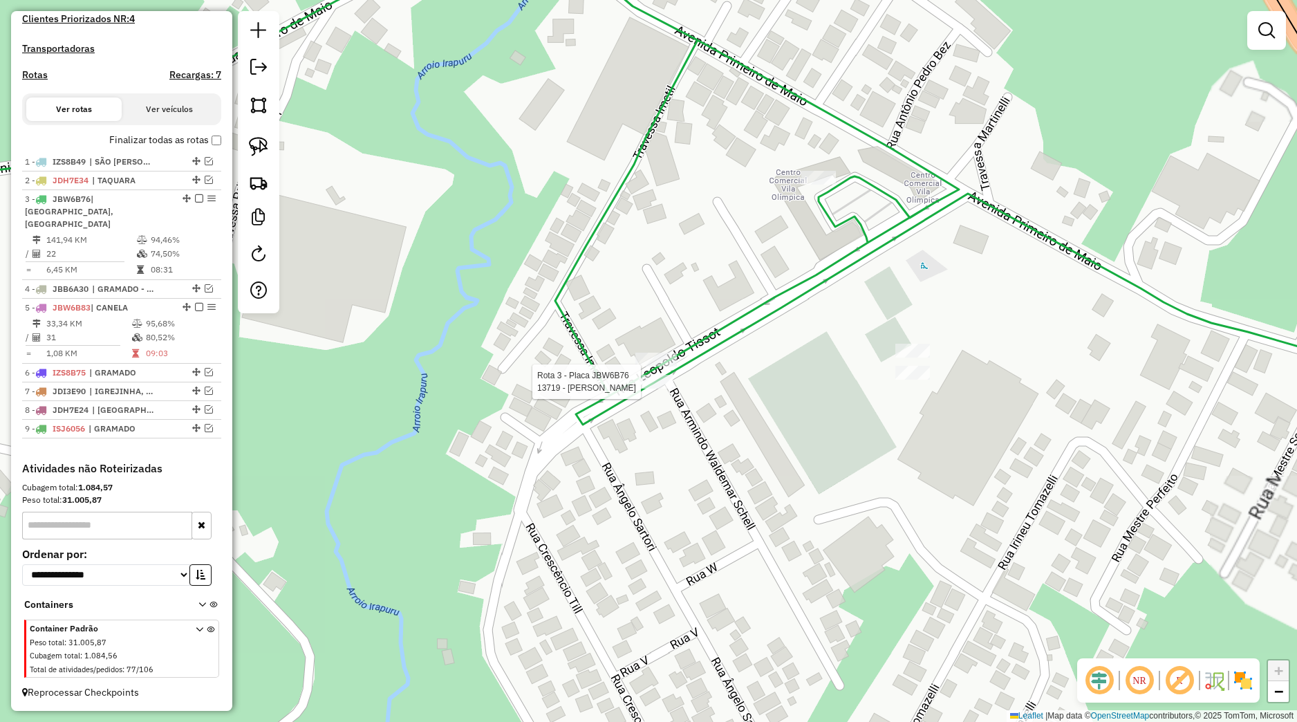
select select "*********"
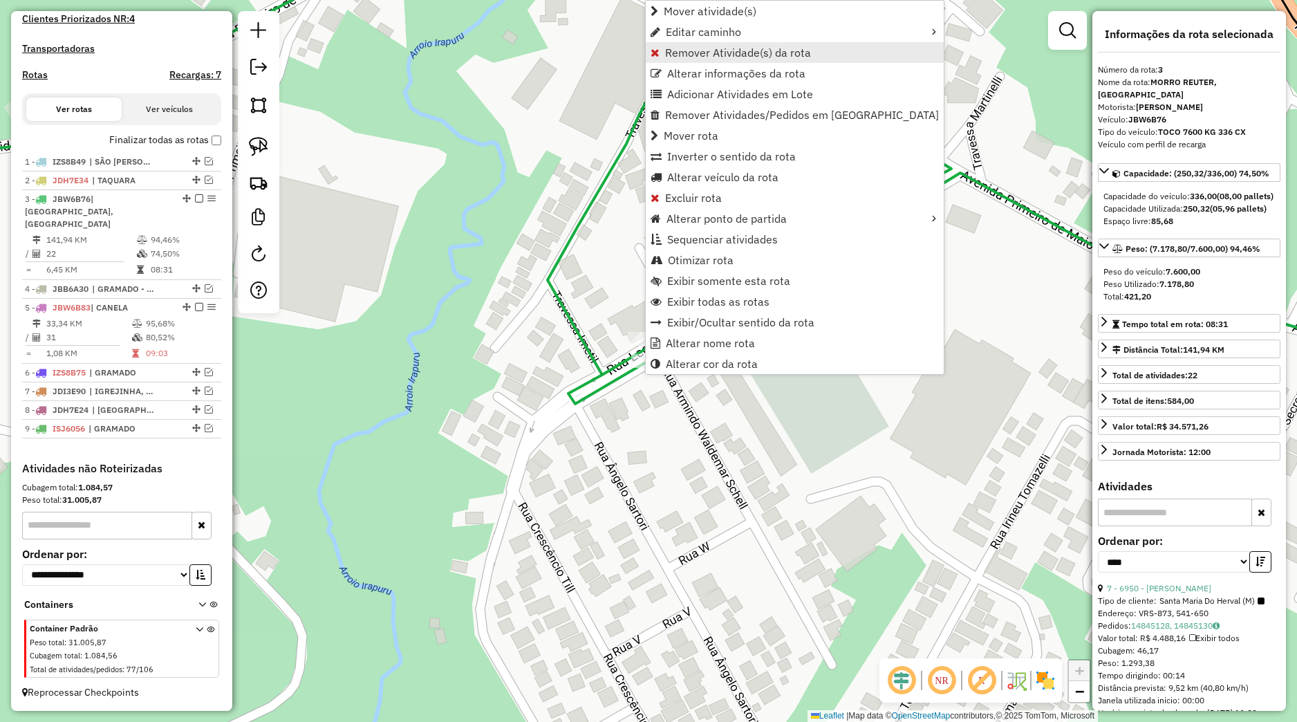
click at [696, 57] on span "Remover Atividade(s) da rota" at bounding box center [738, 52] width 146 height 11
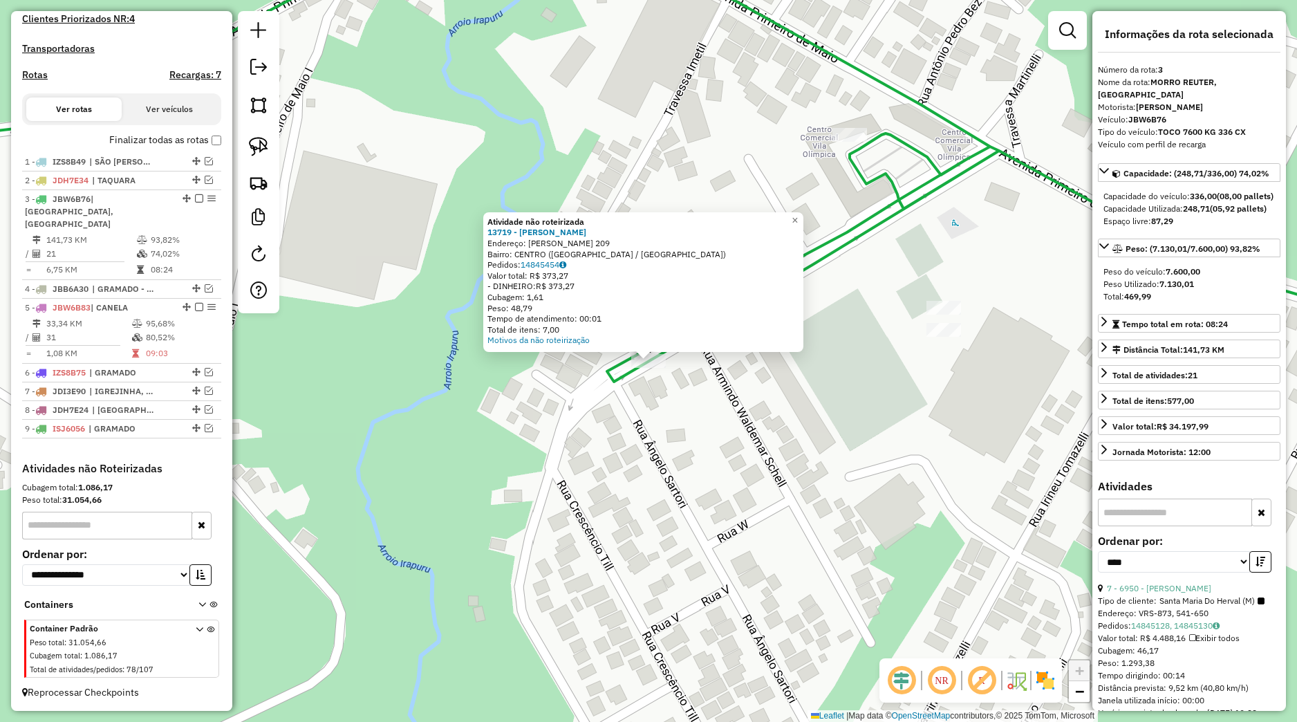
click at [741, 409] on div "Atividade não roteirizada 13719 - MARCELO DA SILVA Endereço: OSVALDO ARANHA 209…" at bounding box center [648, 361] width 1297 height 722
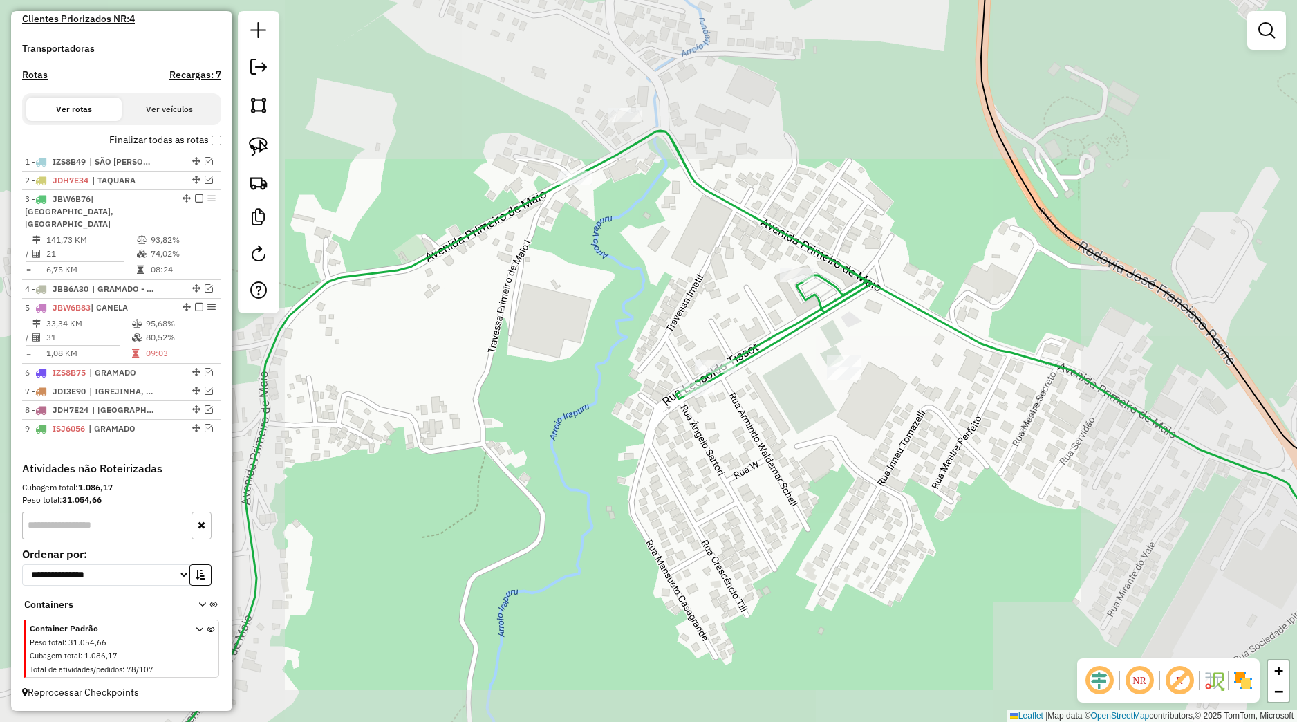
drag, startPoint x: 920, startPoint y: 442, endPoint x: 754, endPoint y: 448, distance: 166.1
click at [746, 450] on div "Janela de atendimento Grade de atendimento Capacidade Transportadoras Veículos …" at bounding box center [648, 361] width 1297 height 722
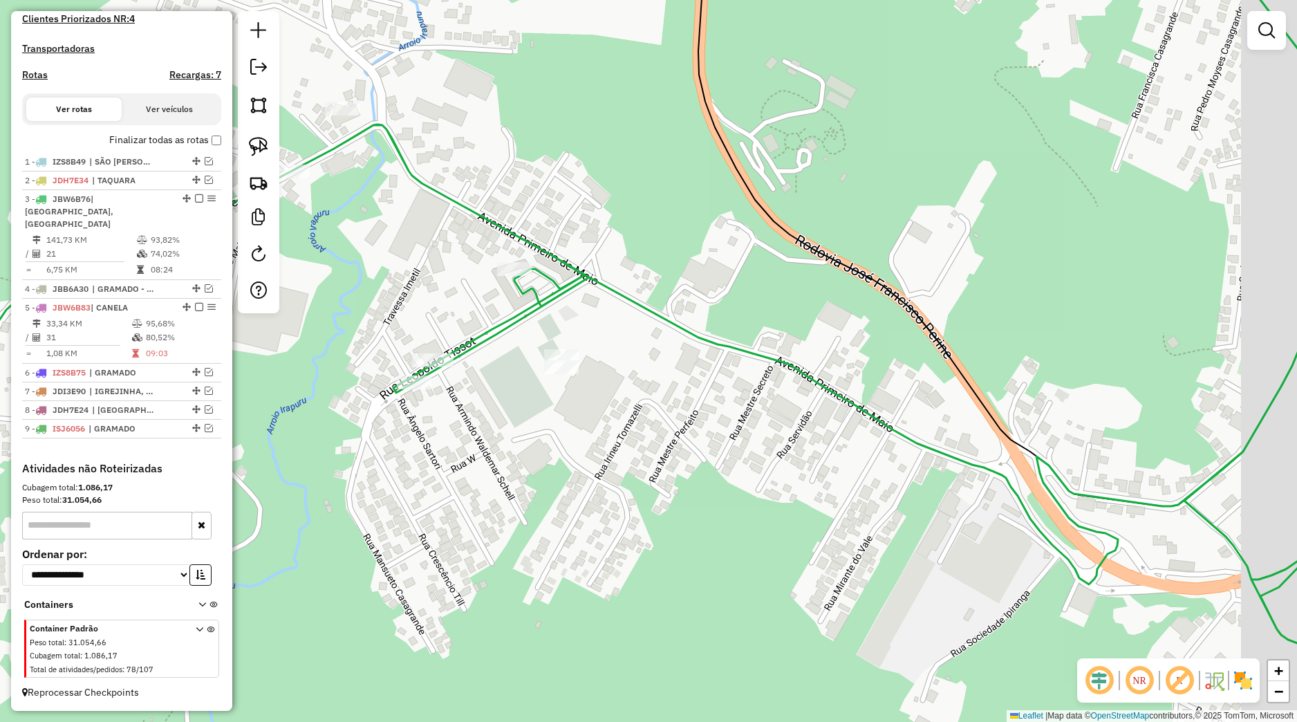
drag, startPoint x: 1002, startPoint y: 418, endPoint x: 775, endPoint y: 415, distance: 226.9
click at [780, 412] on div "Janela de atendimento Grade de atendimento Capacidade Transportadoras Veículos …" at bounding box center [648, 361] width 1297 height 722
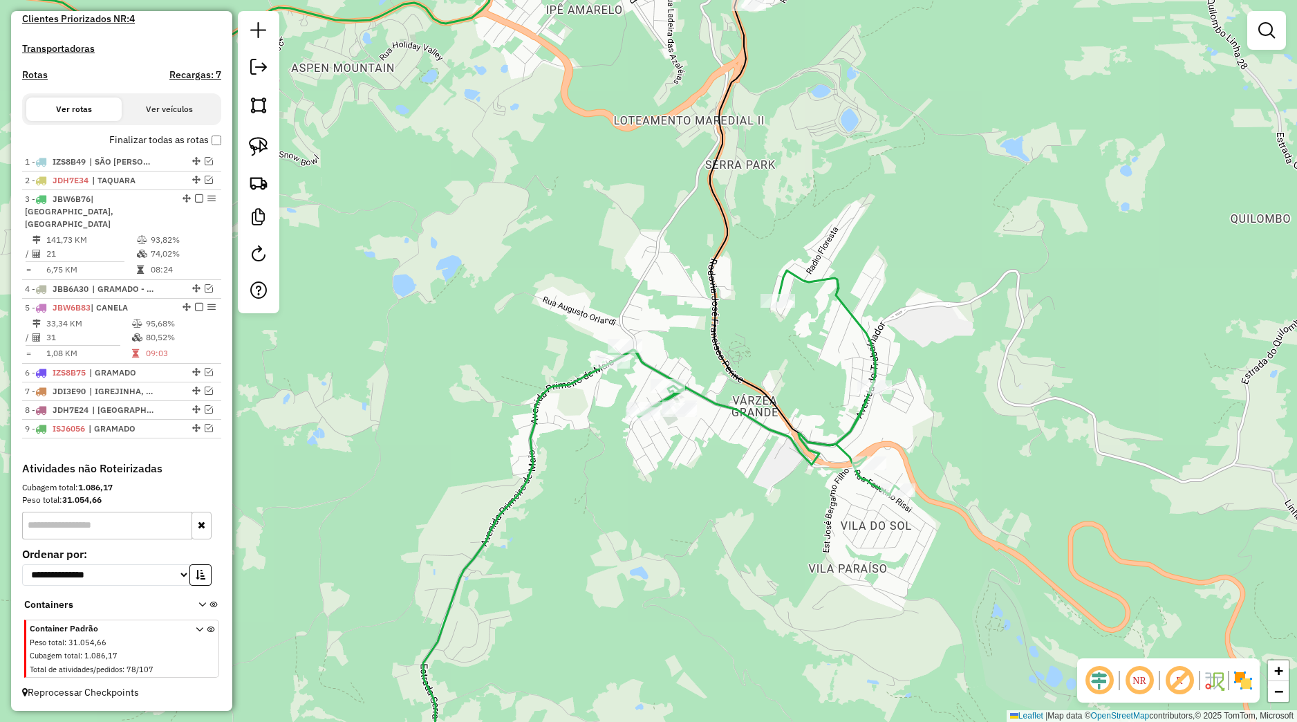
click at [862, 472] on icon at bounding box center [648, 532] width 501 height 524
select select "*********"
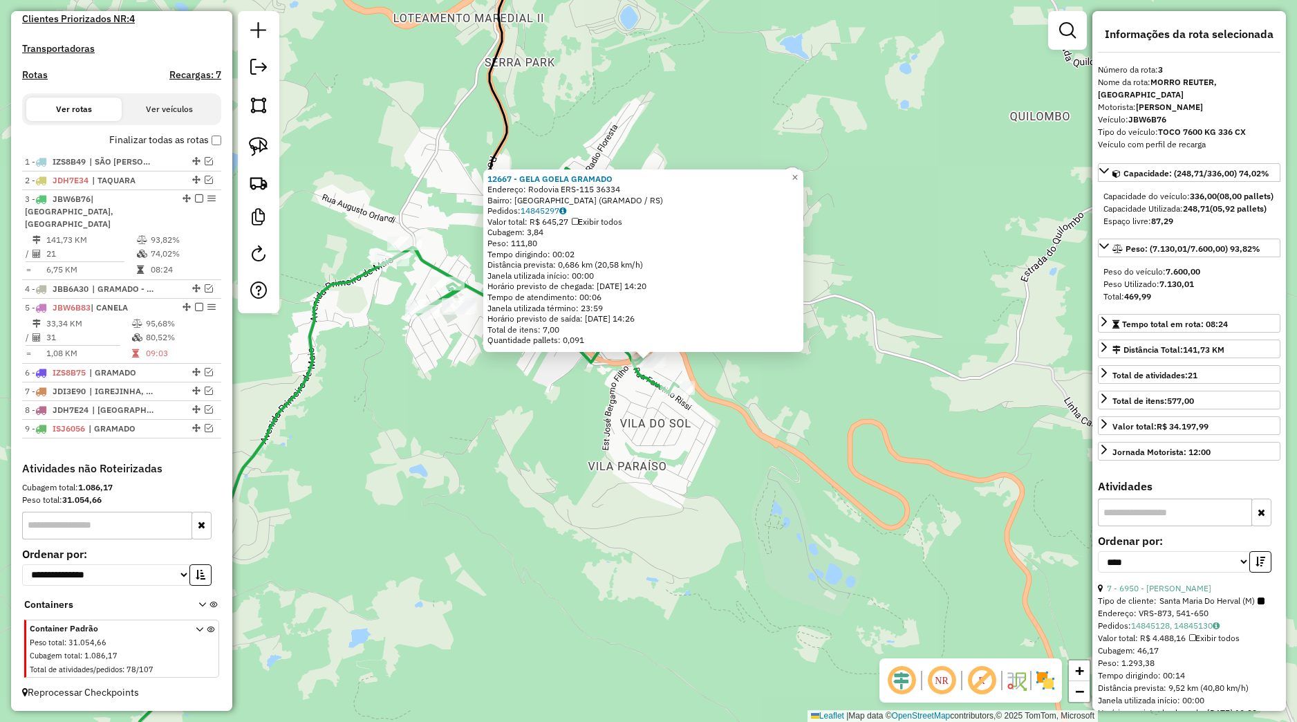
click at [683, 396] on div "12667 - GELA GOELA GRAMADO Endereço: Rodovia ERS-115 36334 Bairro: VARZEA GRAND…" at bounding box center [648, 361] width 1297 height 722
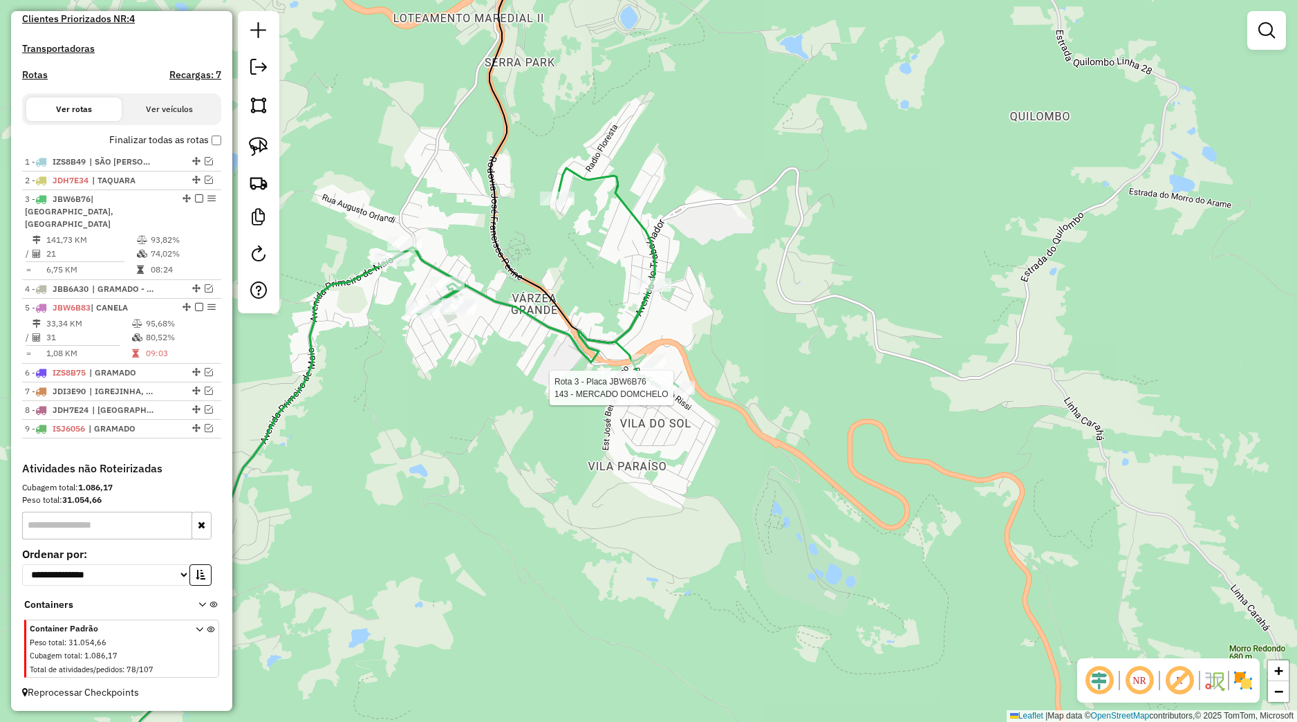
select select "*********"
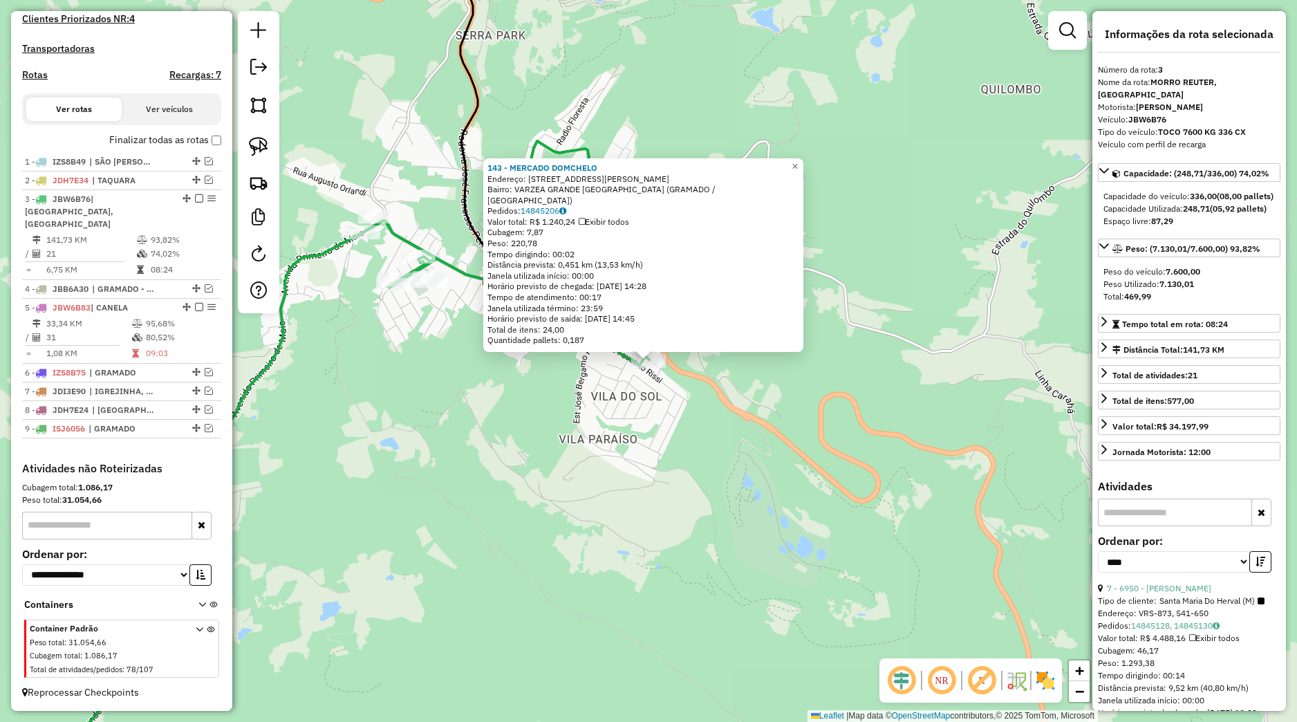
click at [679, 391] on div "143 - MERCADO DOMCHELO Endereço: Rua Luiz Tissot 06 Bairro: VARZEA GRANDE VILA …" at bounding box center [648, 361] width 1297 height 722
click at [671, 385] on div "143 - MERCADO DOMCHELO Endereço: Rua Luiz Tissot 06 Bairro: VARZEA GRANDE VILA …" at bounding box center [648, 361] width 1297 height 722
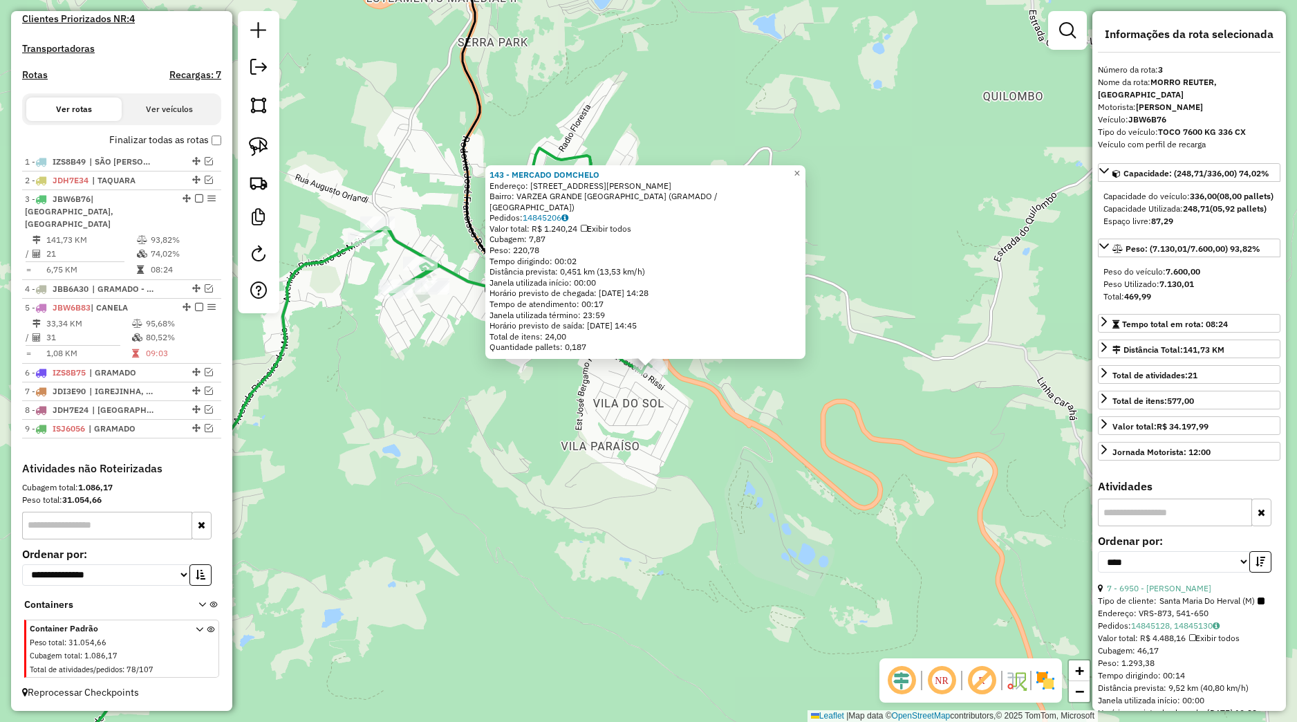
drag, startPoint x: 663, startPoint y: 401, endPoint x: 719, endPoint y: 447, distance: 72.7
click at [719, 447] on div "143 - MERCADO DOMCHELO Endereço: Rua Luiz Tissot 06 Bairro: VARZEA GRANDE VILA …" at bounding box center [648, 361] width 1297 height 722
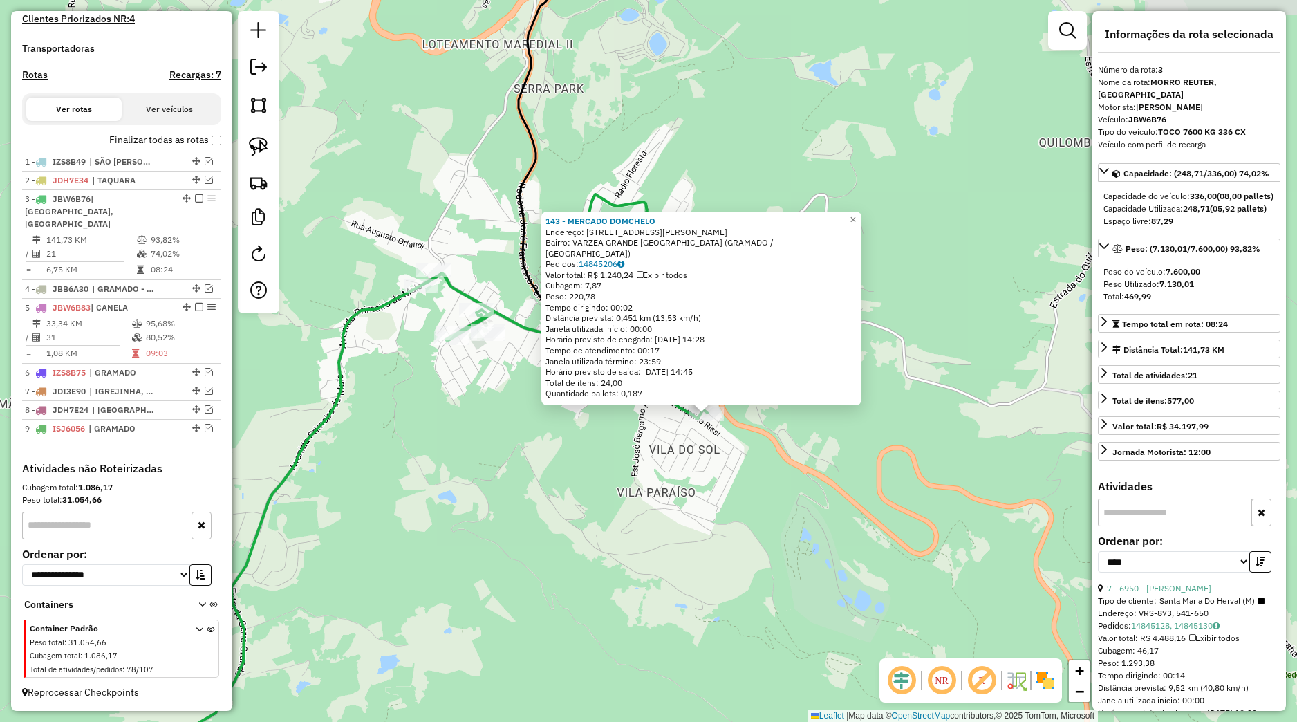
click at [719, 447] on div "143 - MERCADO DOMCHELO Endereço: Rua Luiz Tissot 06 Bairro: VARZEA GRANDE VILA …" at bounding box center [648, 361] width 1297 height 722
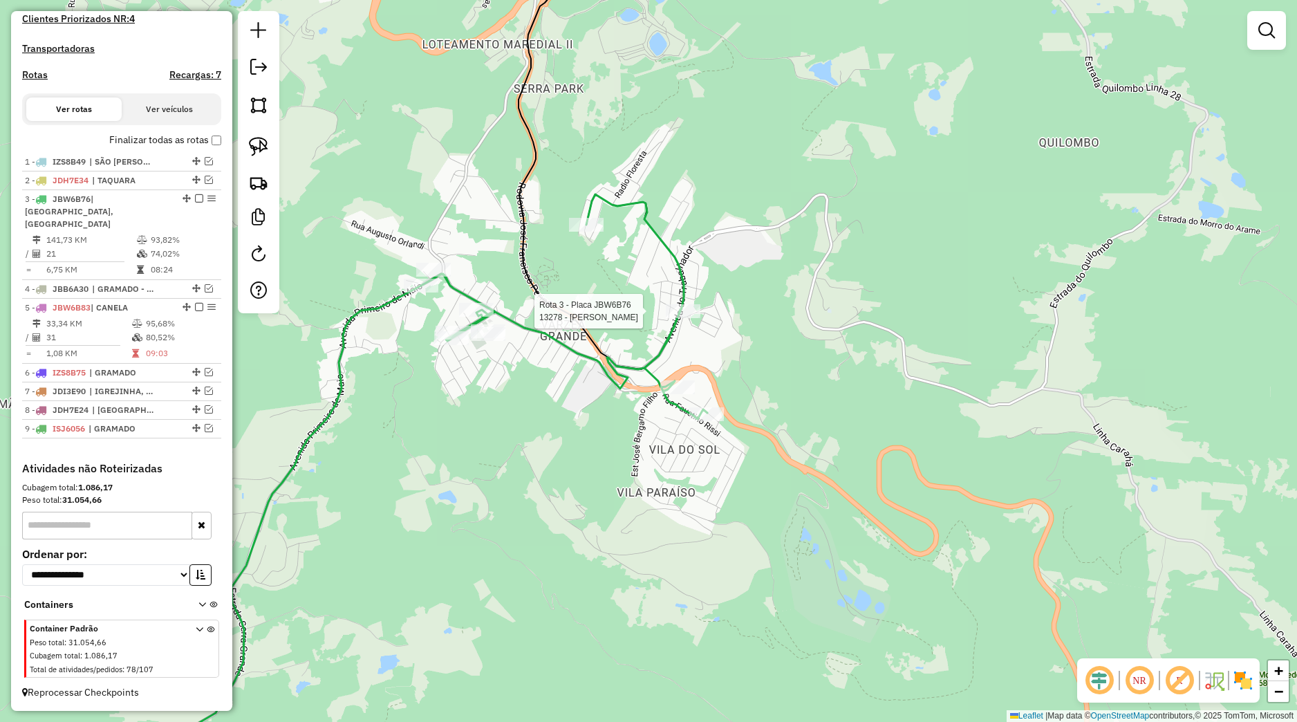
select select "*********"
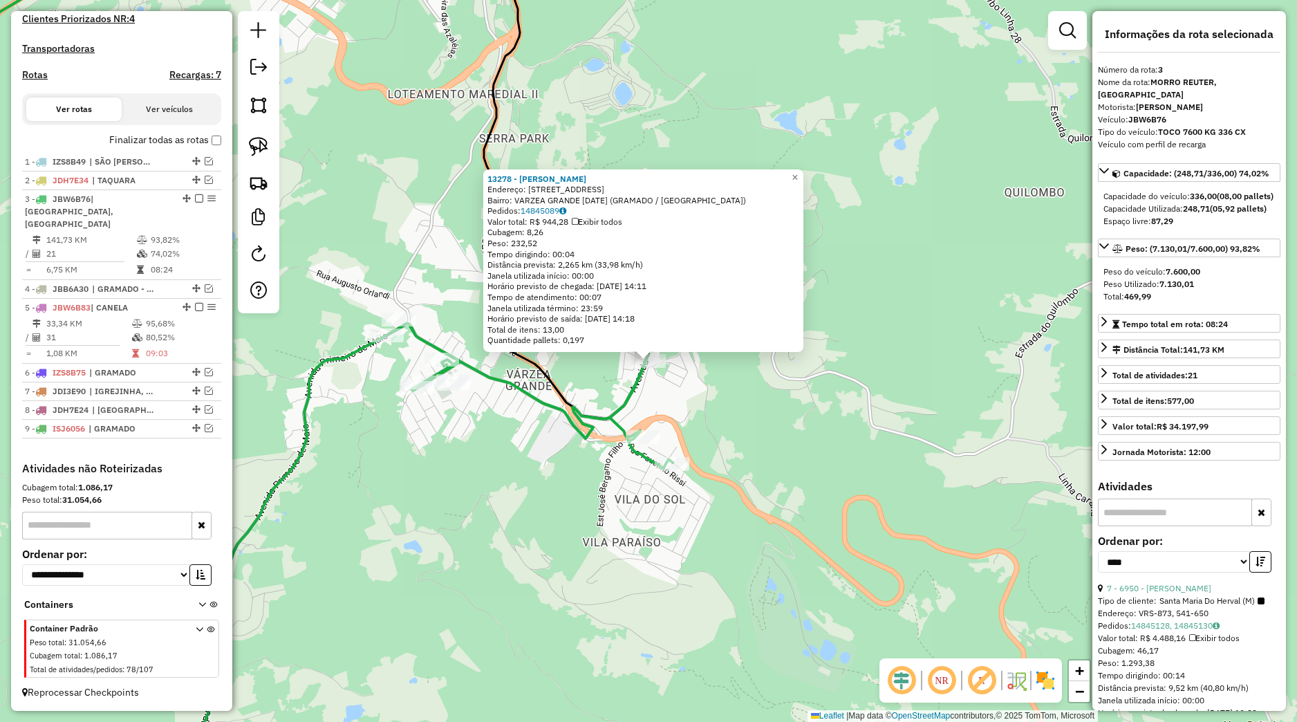
click at [613, 363] on div "Rota 3 - Placa JBW6B76 13278 - DIONE RAMBO REISDORF 13278 - DIONE RAMBO REISDOR…" at bounding box center [648, 361] width 1297 height 722
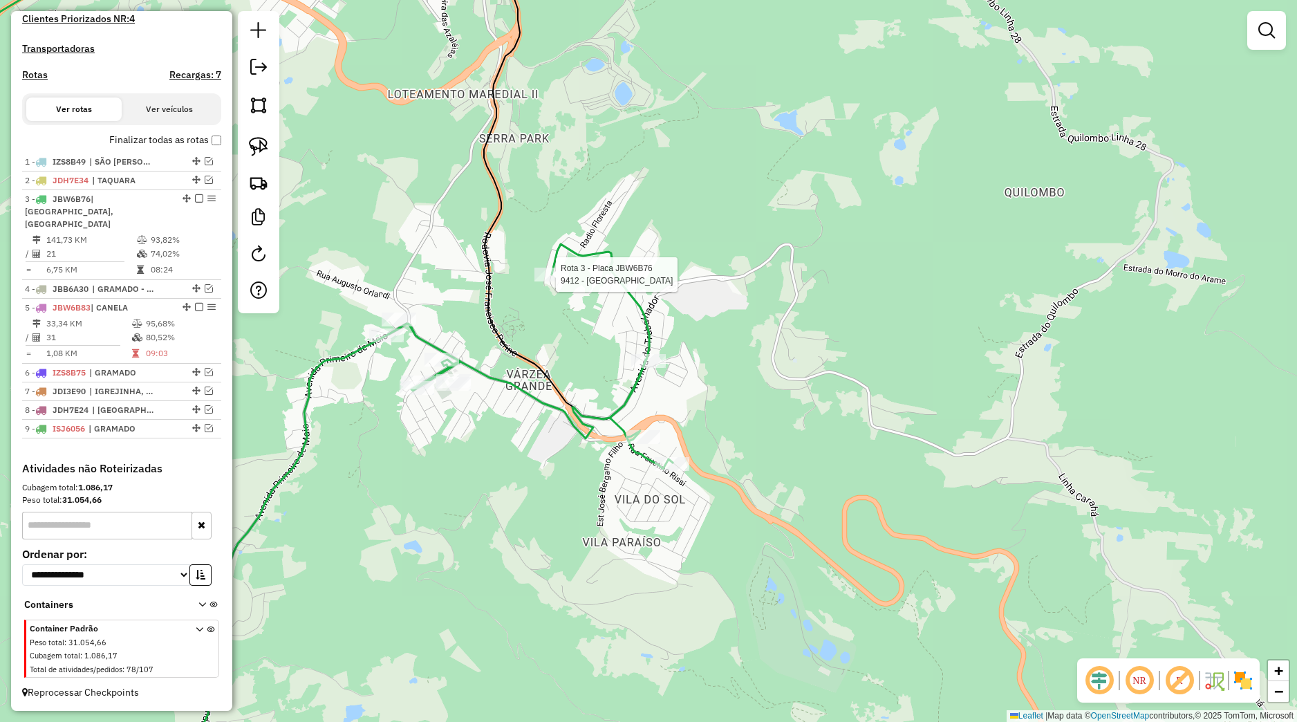
select select "*********"
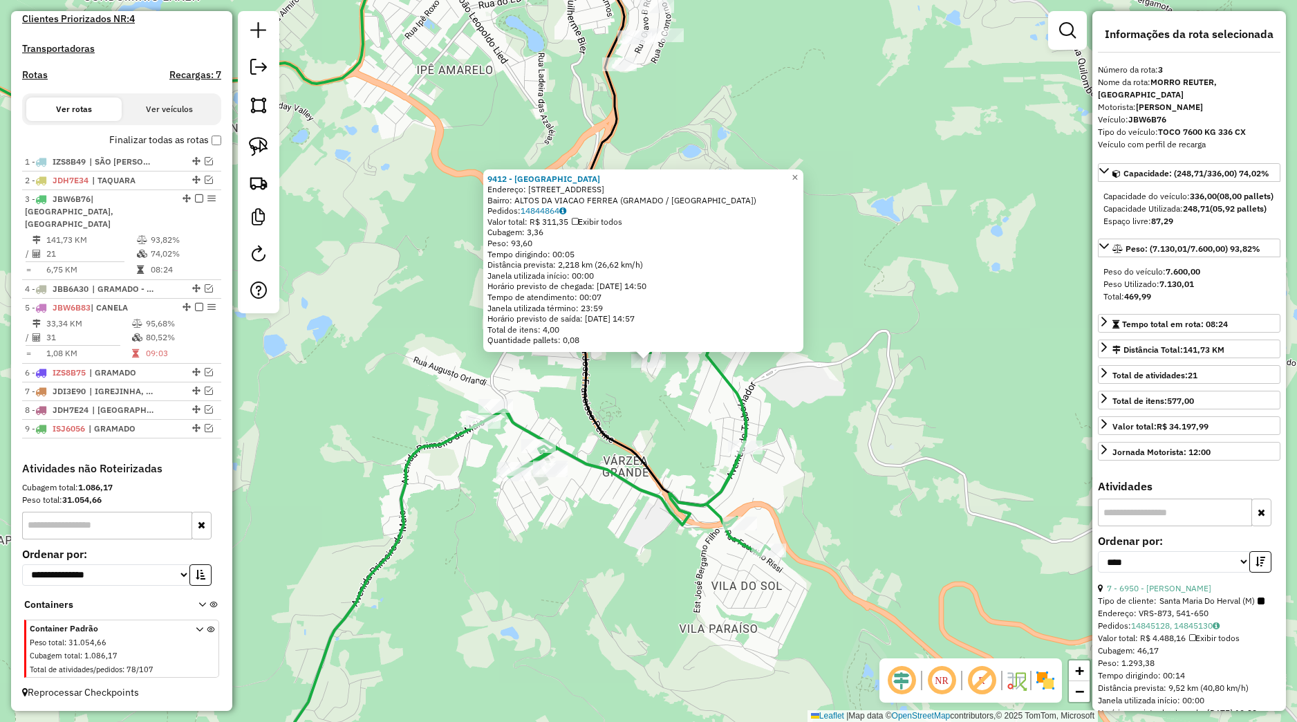
click at [618, 378] on div "9412 - BAR DO BAIANO Endereço: Rua Boca de Leao 259 Bairro: ALTOS DA VIACAO FER…" at bounding box center [648, 361] width 1297 height 722
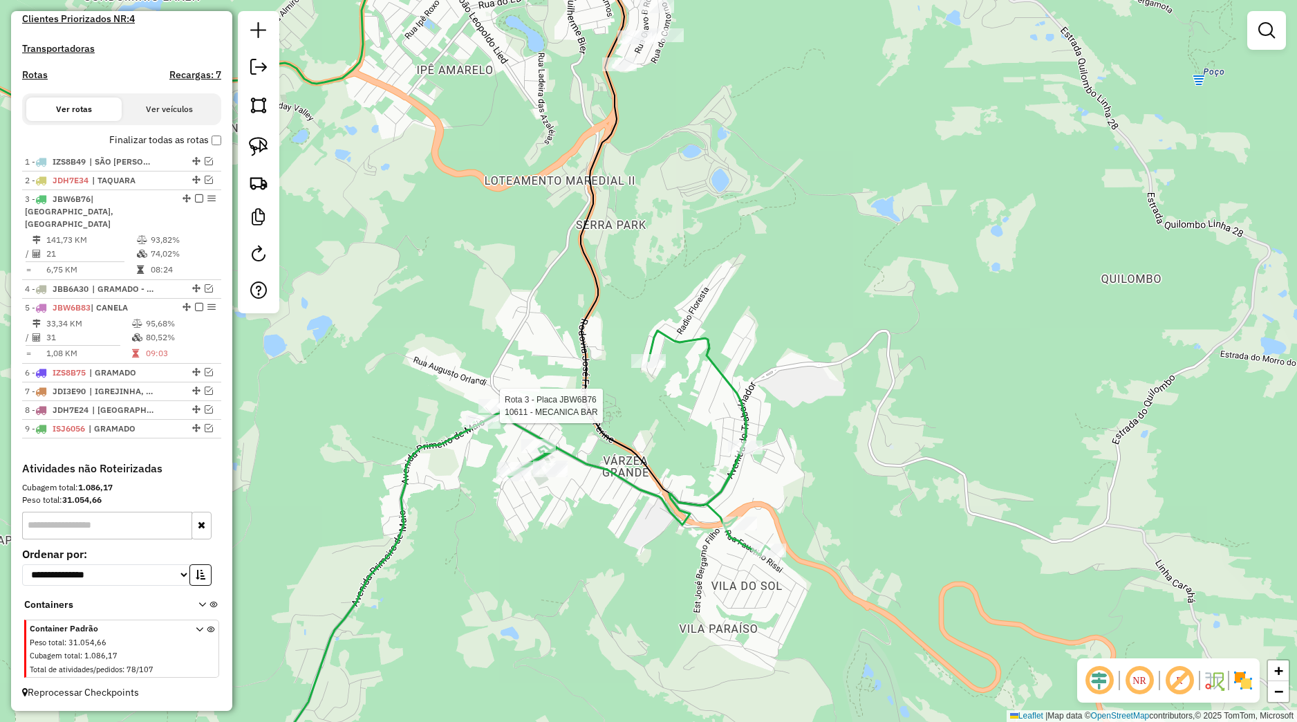
select select "*********"
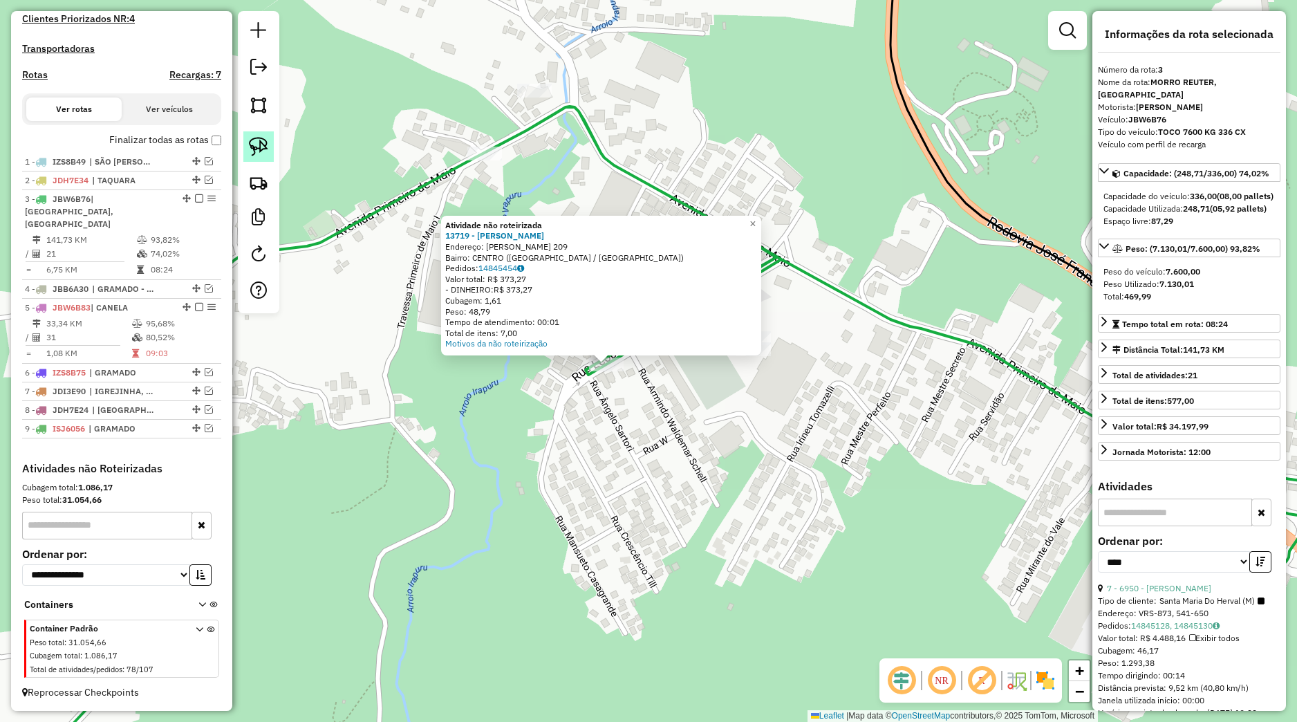
click at [255, 153] on img at bounding box center [258, 146] width 19 height 19
click at [615, 383] on div "Atividade não roteirizada 13719 - MARCELO DA SILVA Endereço: OSVALDO ARANHA 209…" at bounding box center [648, 361] width 1297 height 722
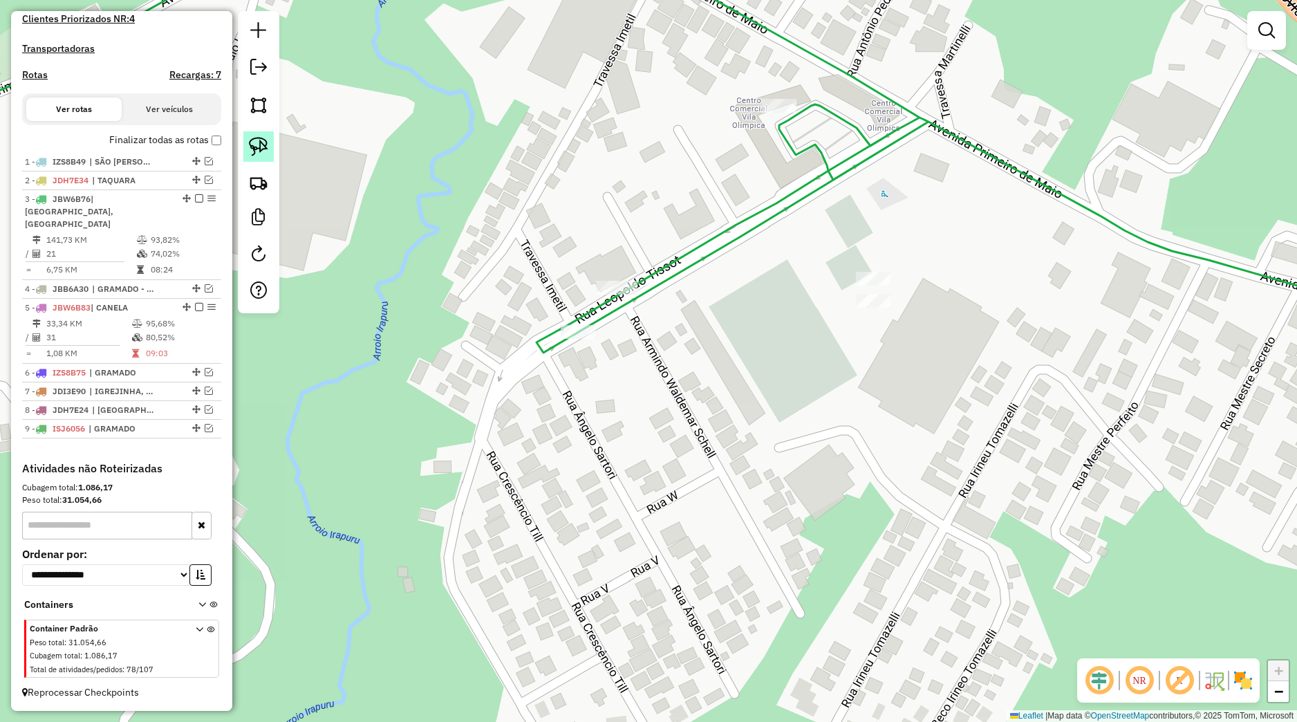
click at [259, 154] on img at bounding box center [258, 146] width 19 height 19
drag, startPoint x: 508, startPoint y: 309, endPoint x: 614, endPoint y: 335, distance: 109.0
click at [614, 335] on div "Janela de atendimento Grade de atendimento Capacidade Transportadoras Veículos …" at bounding box center [648, 361] width 1297 height 722
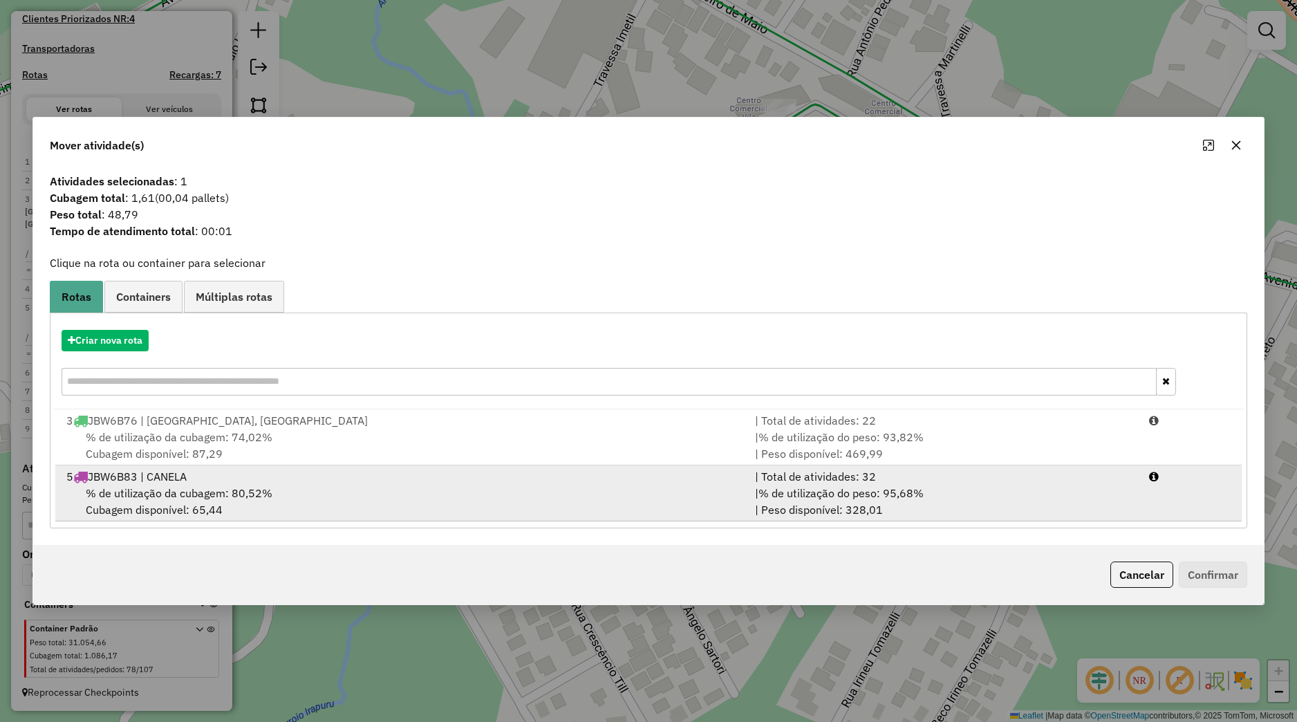
click at [266, 490] on span "% de utilização da cubagem: 80,52%" at bounding box center [179, 493] width 187 height 14
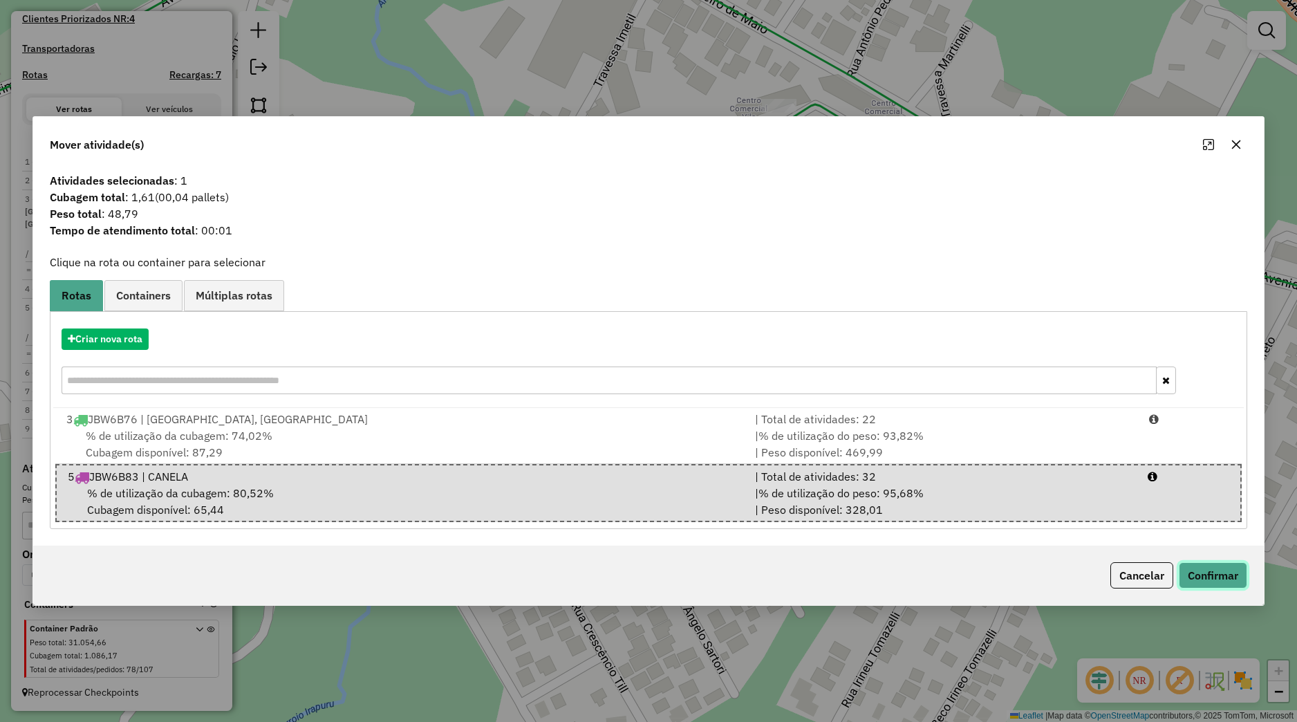
click at [1237, 574] on button "Confirmar" at bounding box center [1213, 575] width 68 height 26
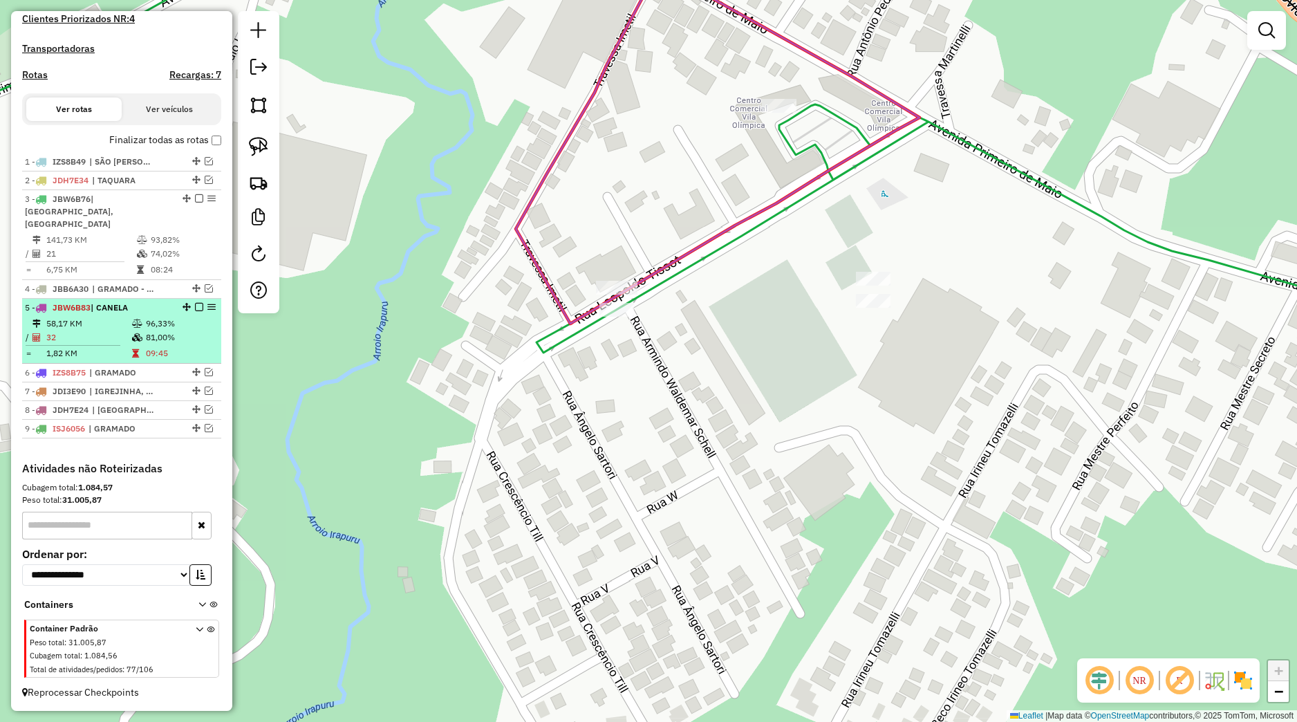
click at [195, 308] on em at bounding box center [199, 307] width 8 height 8
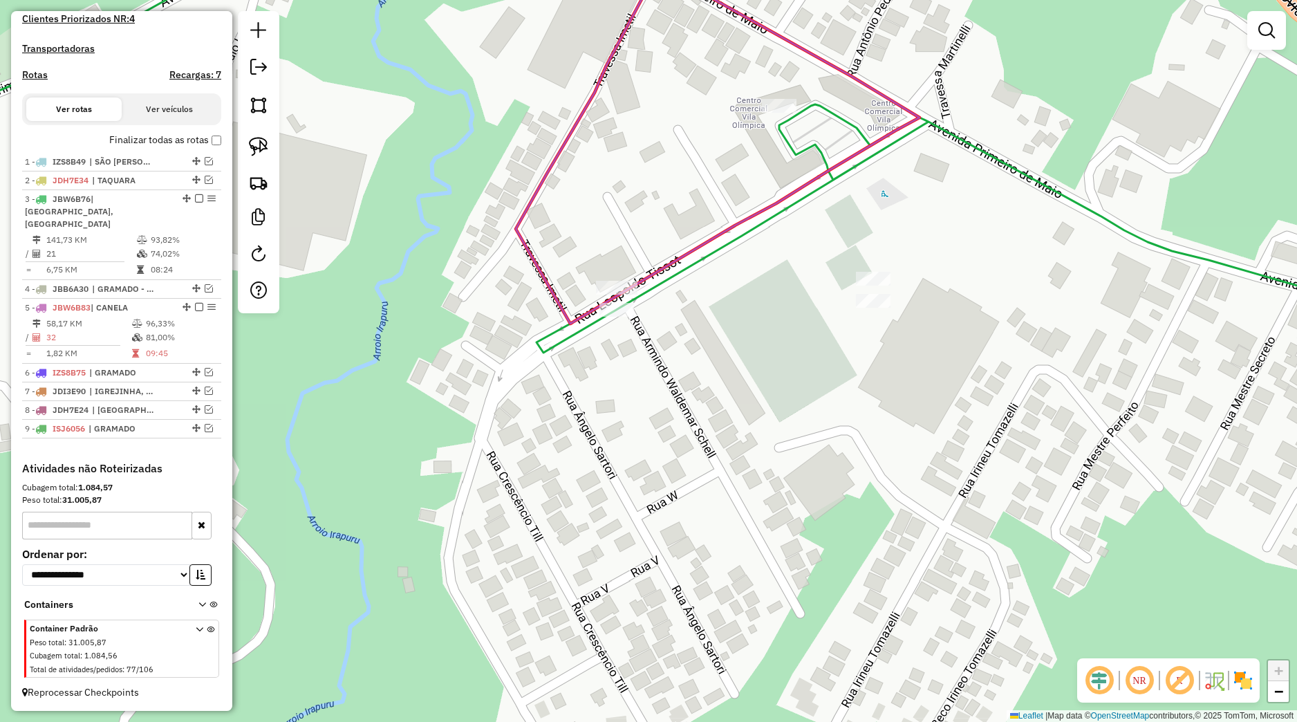
scroll to position [347, 0]
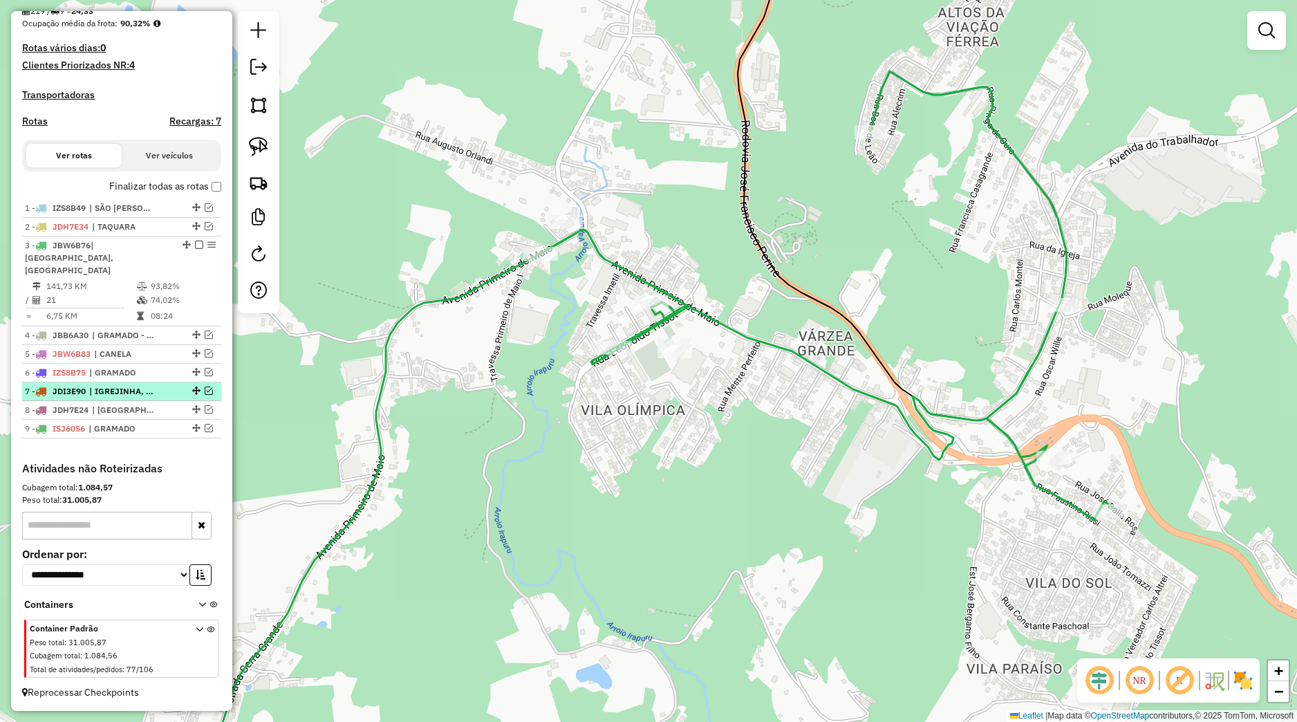
click at [205, 391] on em at bounding box center [209, 391] width 8 height 8
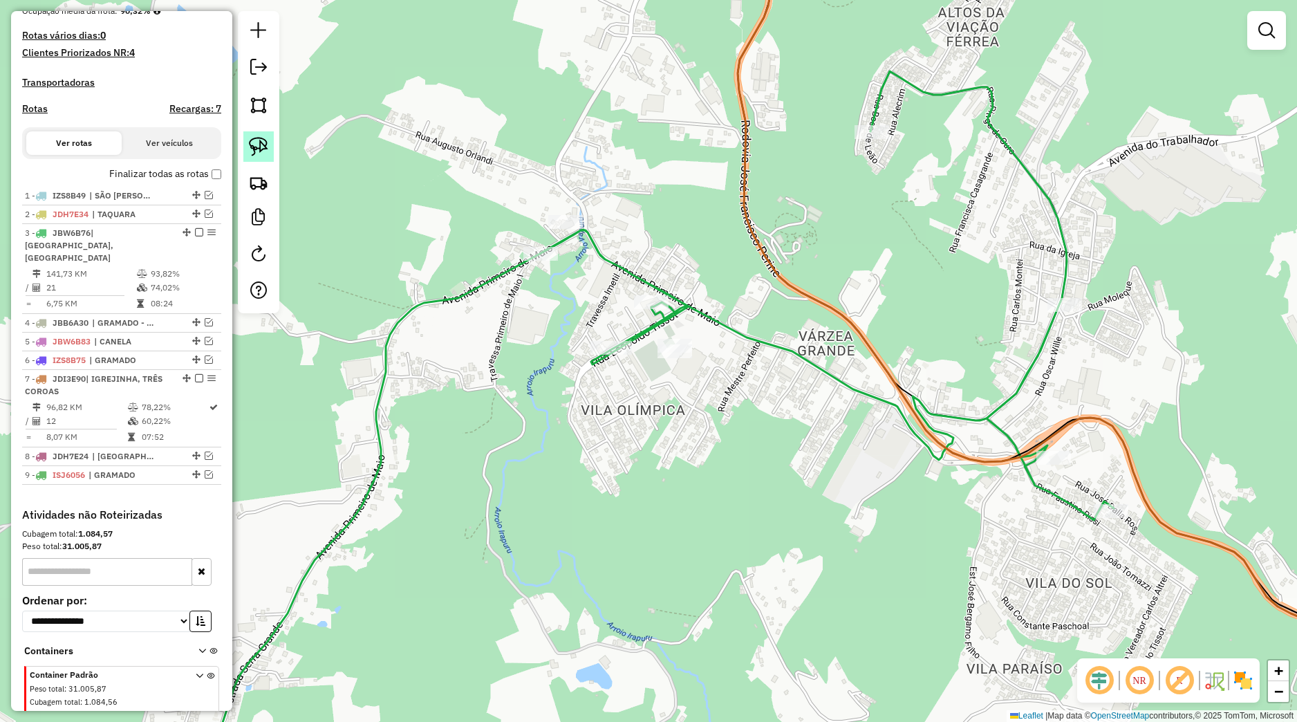
click at [255, 144] on img at bounding box center [258, 146] width 19 height 19
drag, startPoint x: 685, startPoint y: 318, endPoint x: 695, endPoint y: 382, distance: 64.5
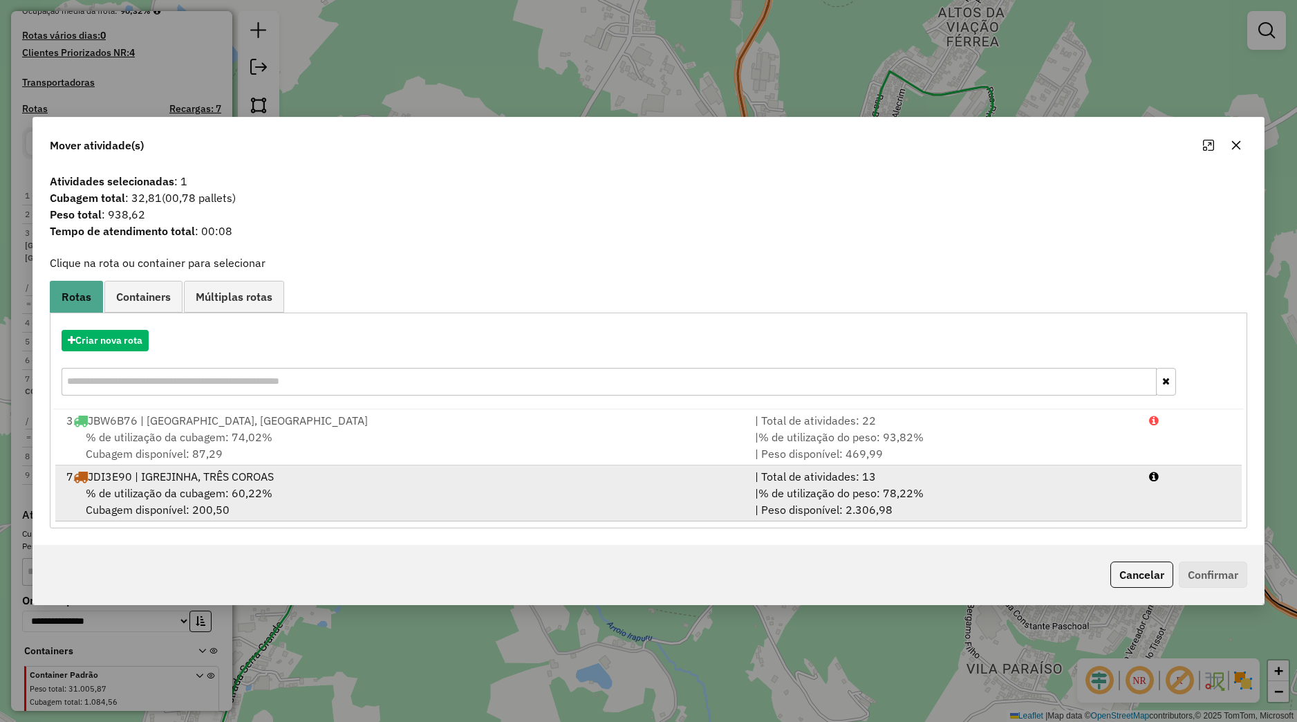
click at [293, 485] on div "% de utilização da cubagem: 60,22% Cubagem disponível: 200,50" at bounding box center [402, 501] width 689 height 33
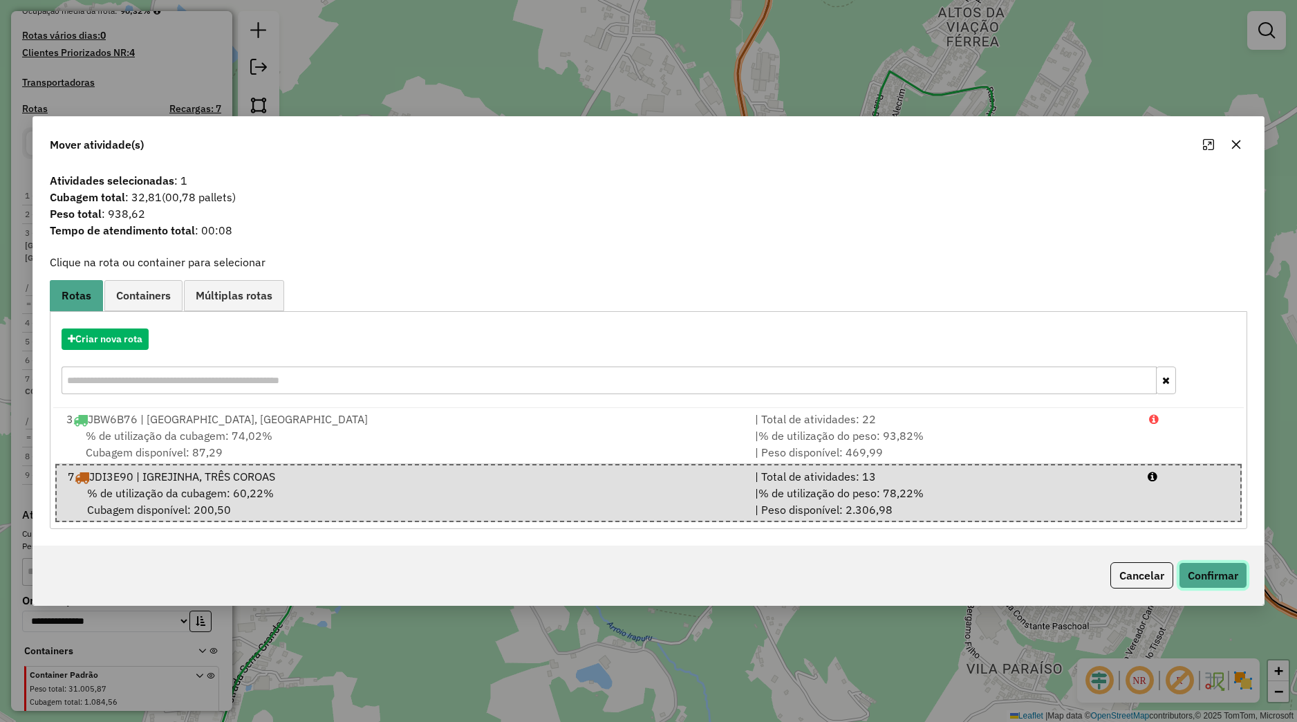
click at [1209, 577] on button "Confirmar" at bounding box center [1213, 575] width 68 height 26
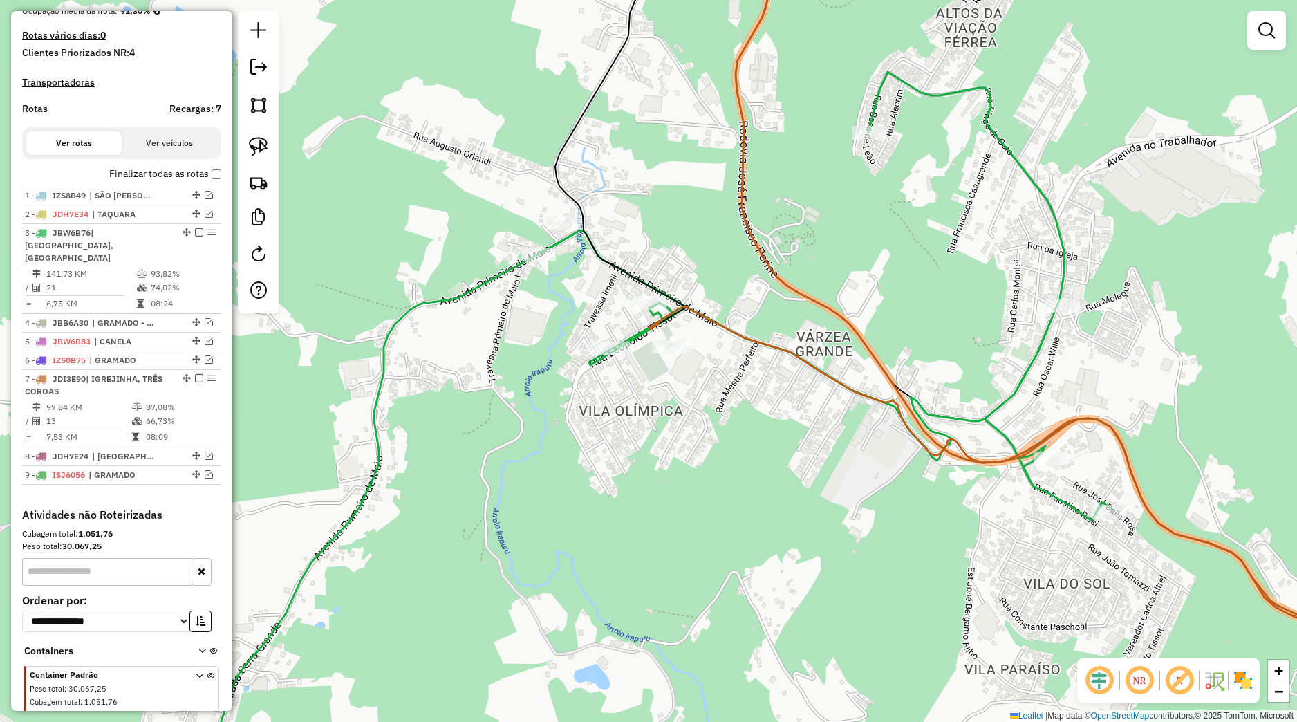
drag, startPoint x: 985, startPoint y: 610, endPoint x: 825, endPoint y: 537, distance: 175.5
click at [829, 541] on div "Janela de atendimento Grade de atendimento Capacidade Transportadoras Veículos …" at bounding box center [648, 361] width 1297 height 722
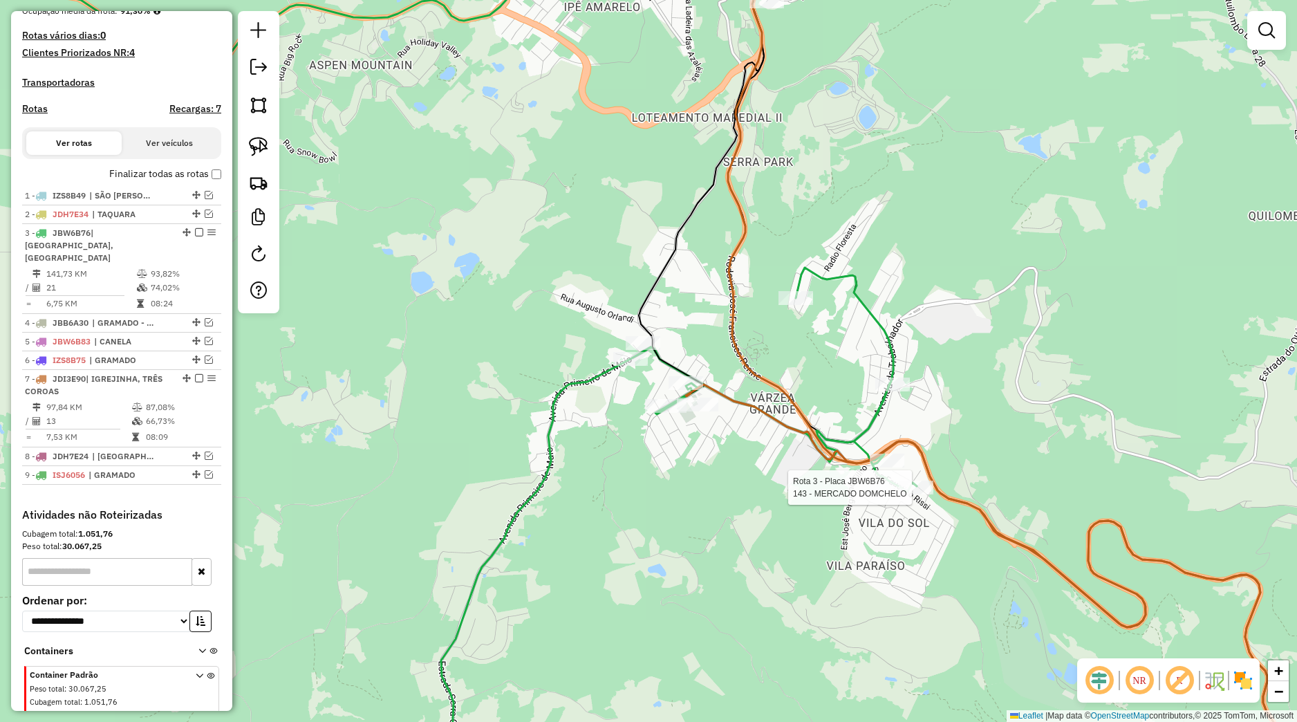
select select "*********"
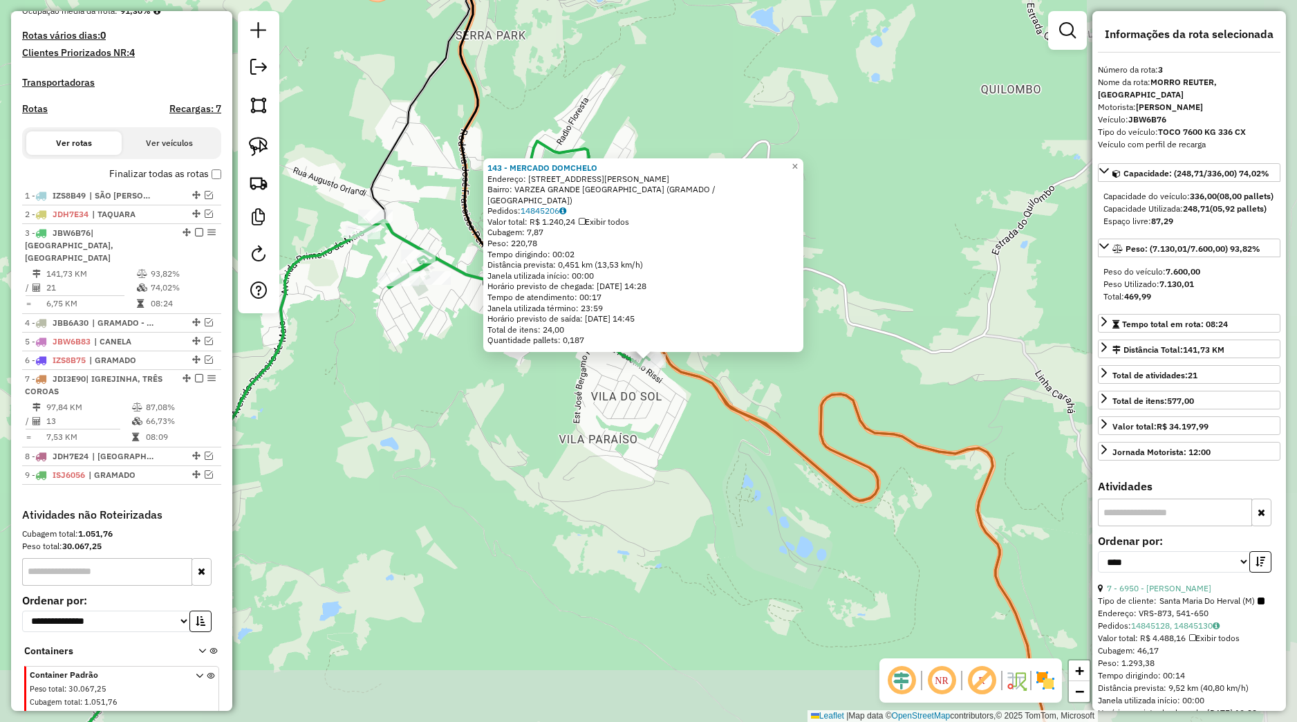
scroll to position [406, 0]
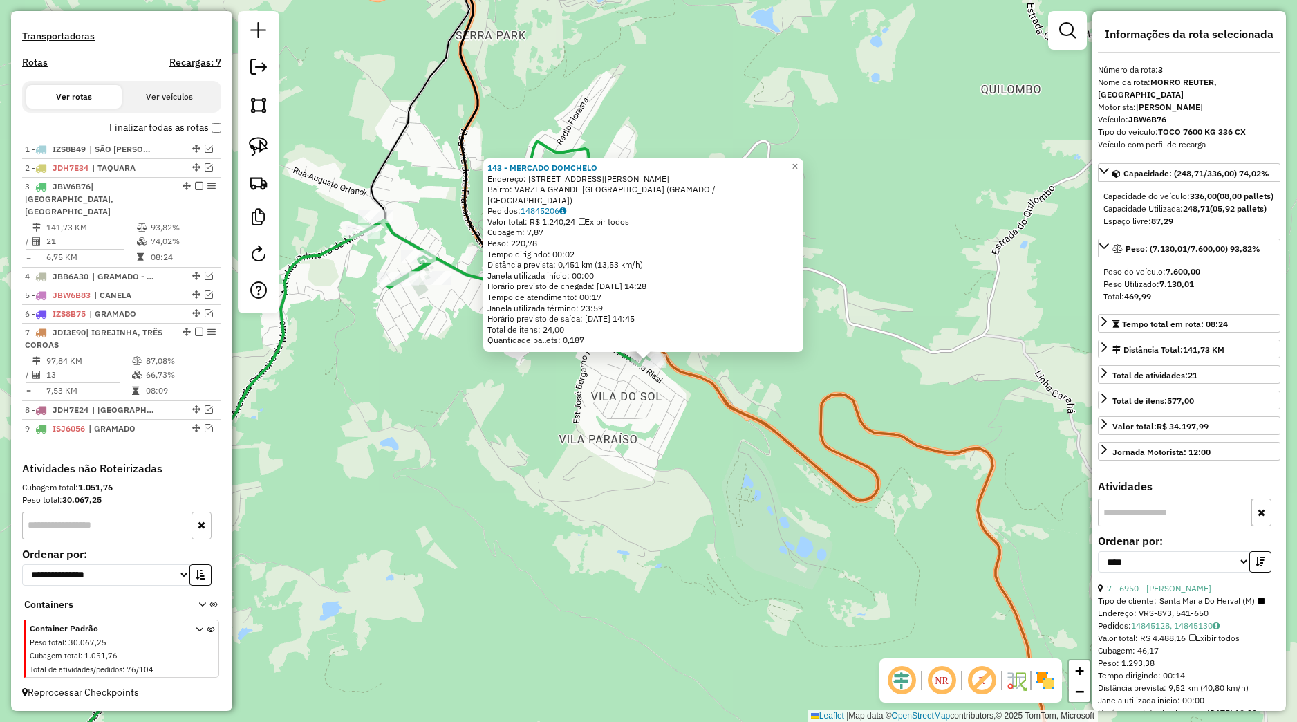
click at [781, 449] on div "143 - MERCADO DOMCHELO Endereço: Rua Luiz Tissot 06 Bairro: VARZEA GRANDE VILA …" at bounding box center [648, 361] width 1297 height 722
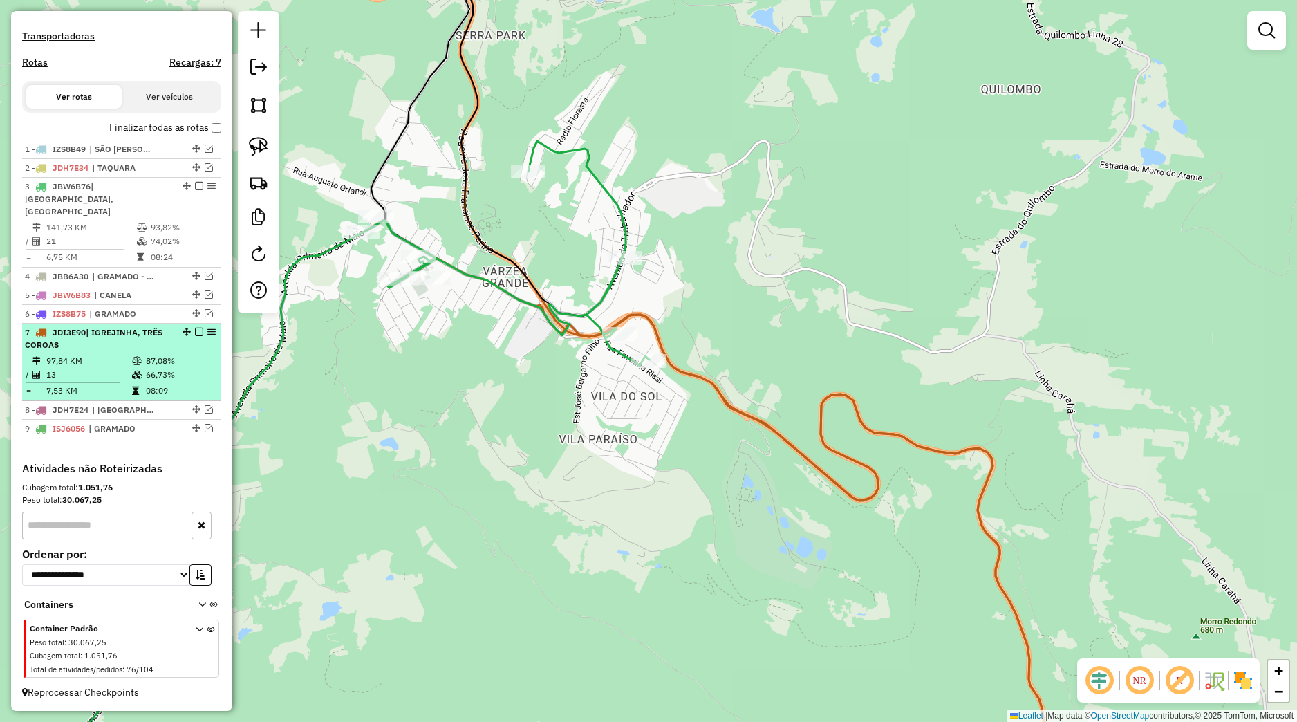
click at [195, 332] on em at bounding box center [199, 332] width 8 height 8
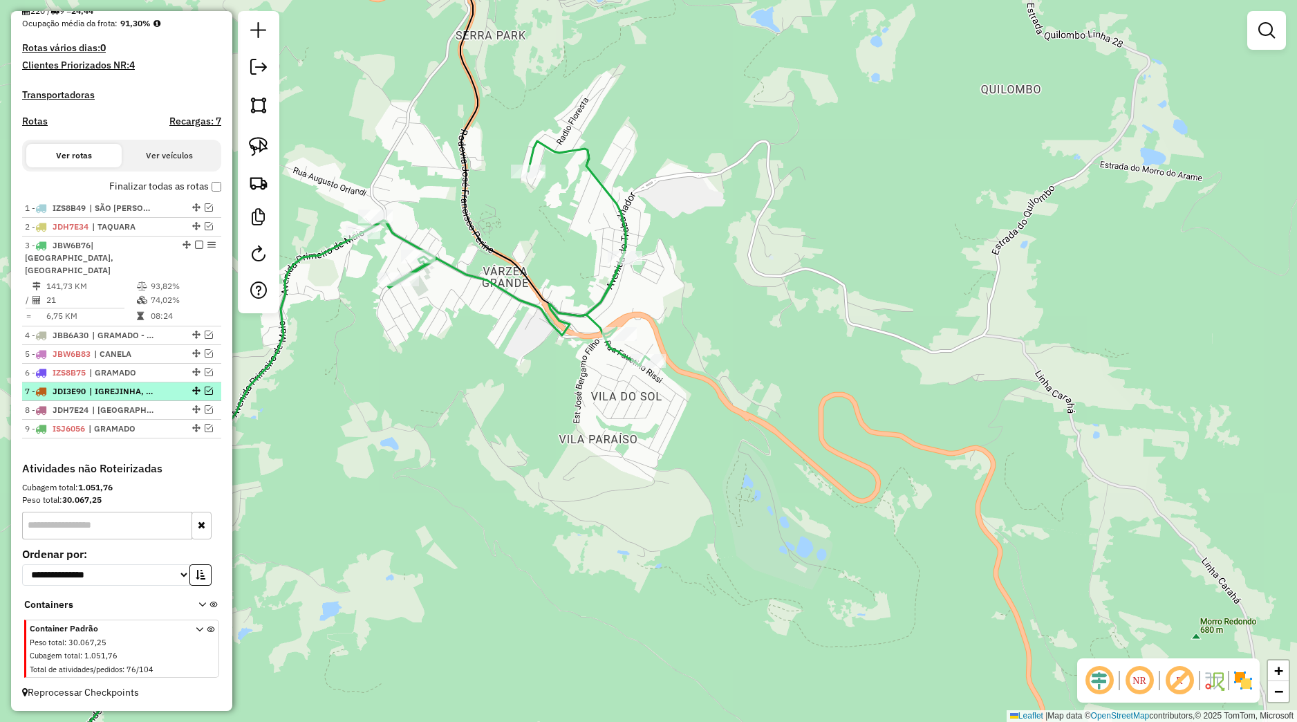
scroll to position [347, 0]
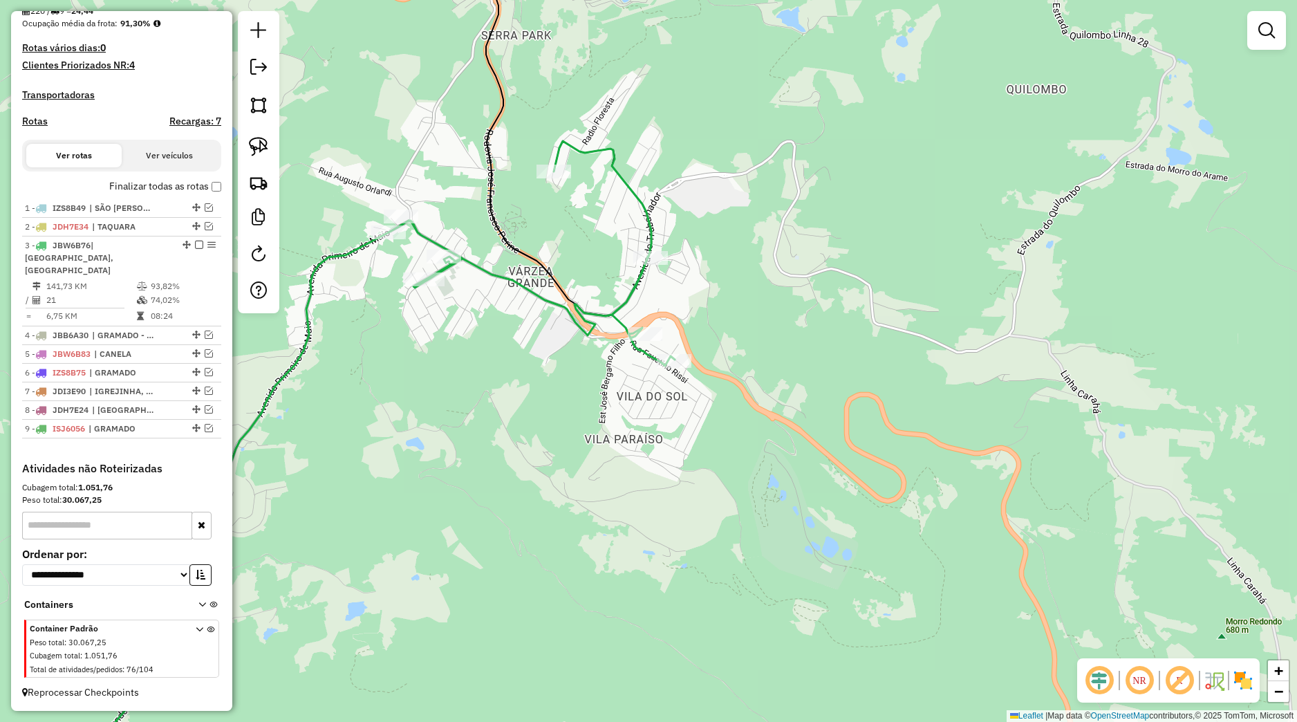
drag, startPoint x: 342, startPoint y: 423, endPoint x: 654, endPoint y: 344, distance: 320.9
click at [557, 382] on div "Janela de atendimento Grade de atendimento Capacidade Transportadoras Veículos …" at bounding box center [648, 361] width 1297 height 722
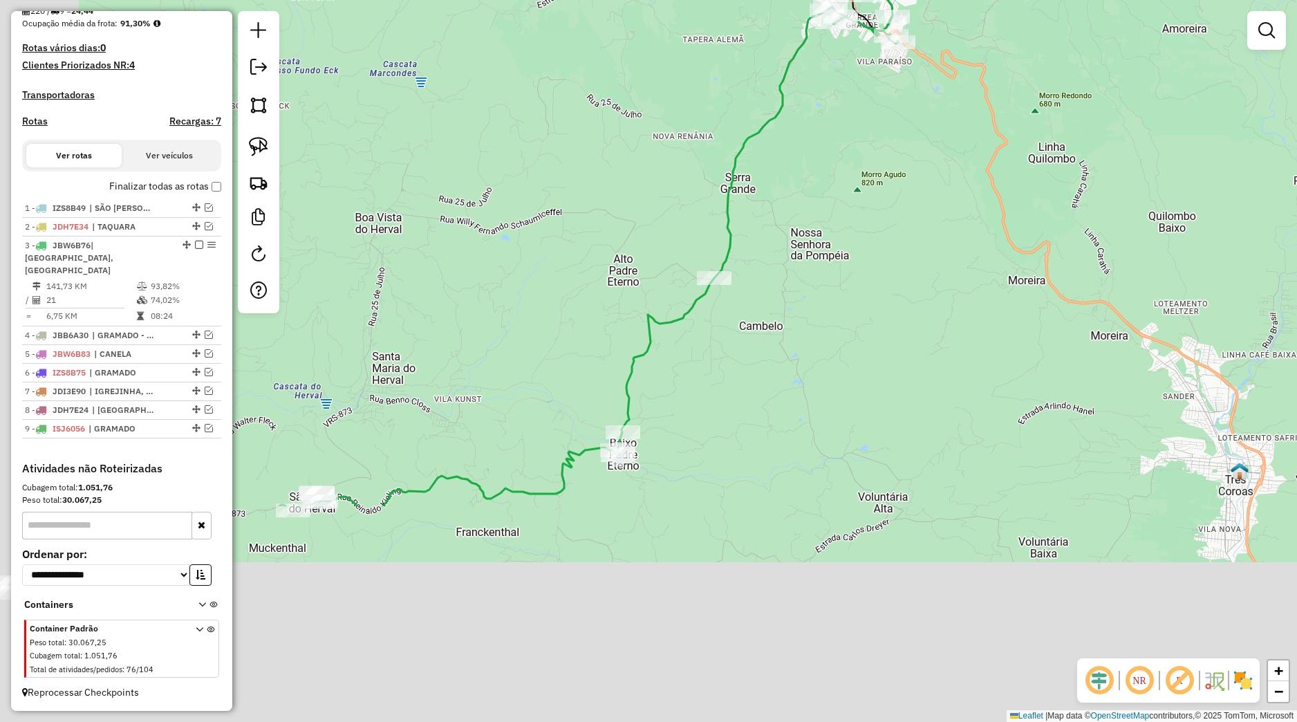
drag, startPoint x: 467, startPoint y: 535, endPoint x: 609, endPoint y: 230, distance: 336.0
click at [617, 217] on div "Janela de atendimento Grade de atendimento Capacidade Transportadoras Veículos …" at bounding box center [648, 361] width 1297 height 722
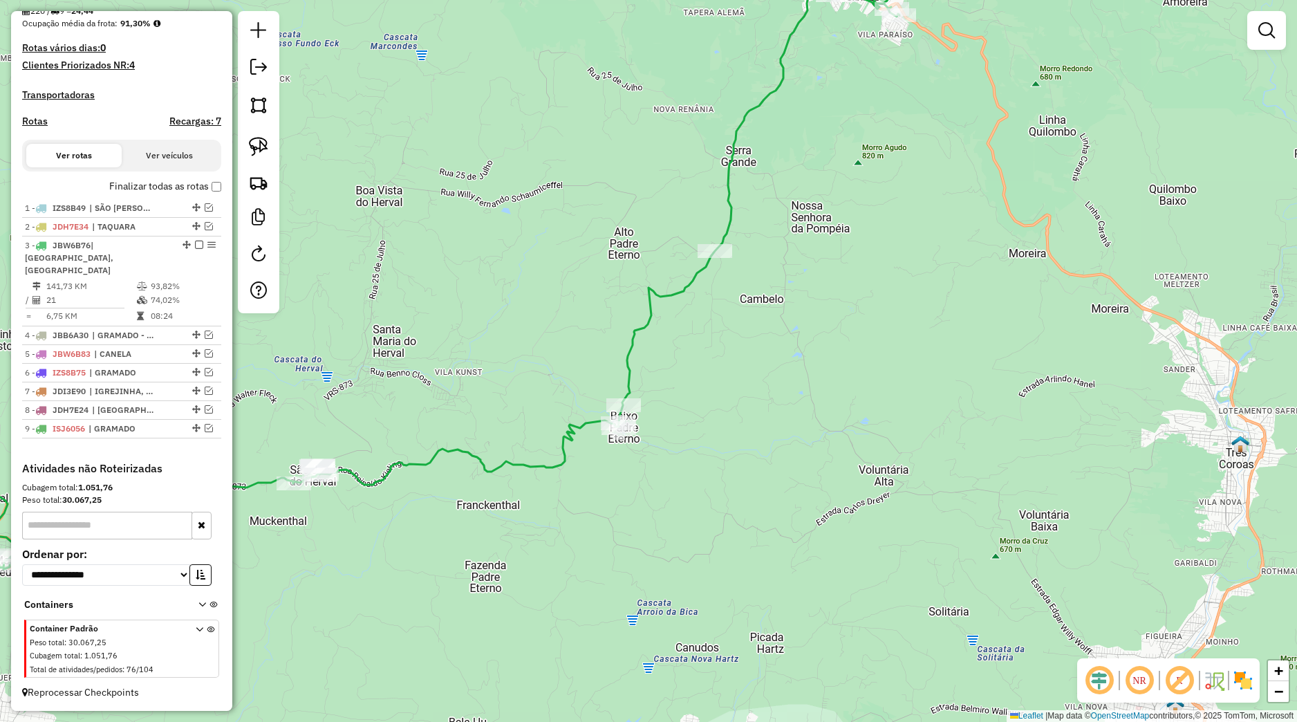
drag, startPoint x: 439, startPoint y: 428, endPoint x: 562, endPoint y: 402, distance: 125.9
click at [656, 373] on div "Janela de atendimento Grade de atendimento Capacidade Transportadoras Veículos …" at bounding box center [648, 361] width 1297 height 722
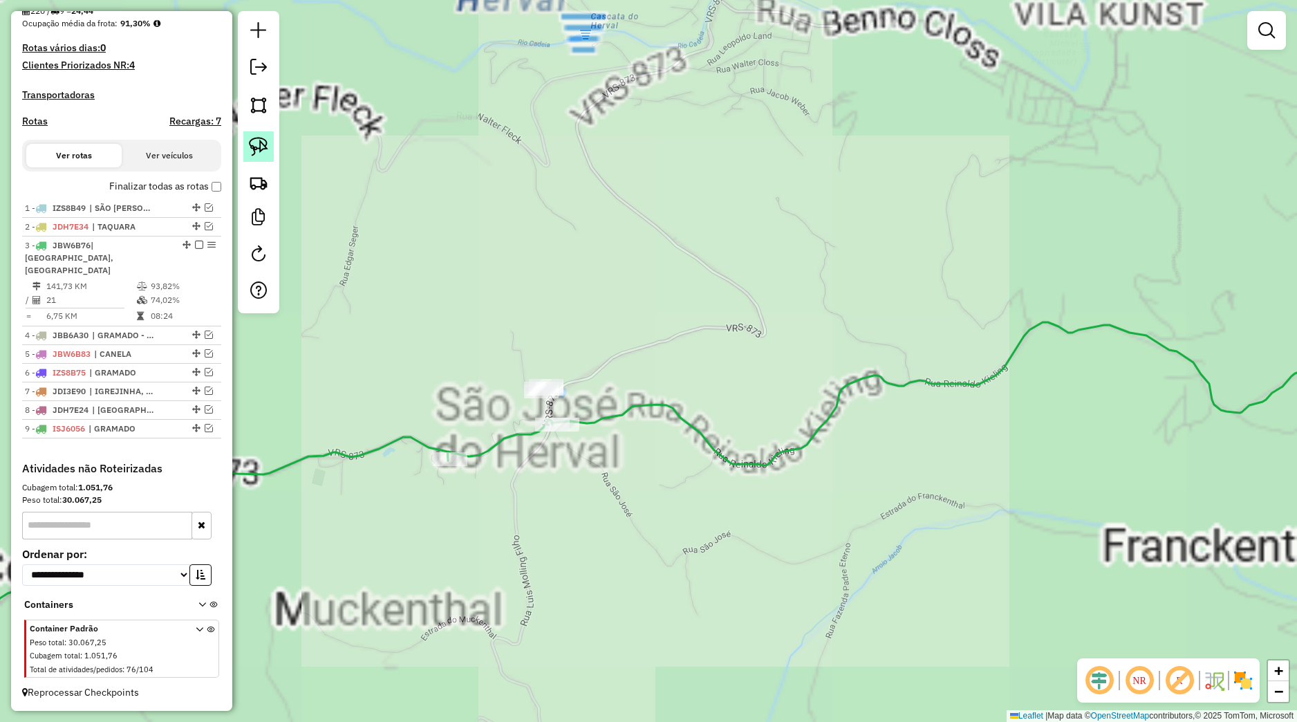
click at [267, 146] on img at bounding box center [258, 146] width 19 height 19
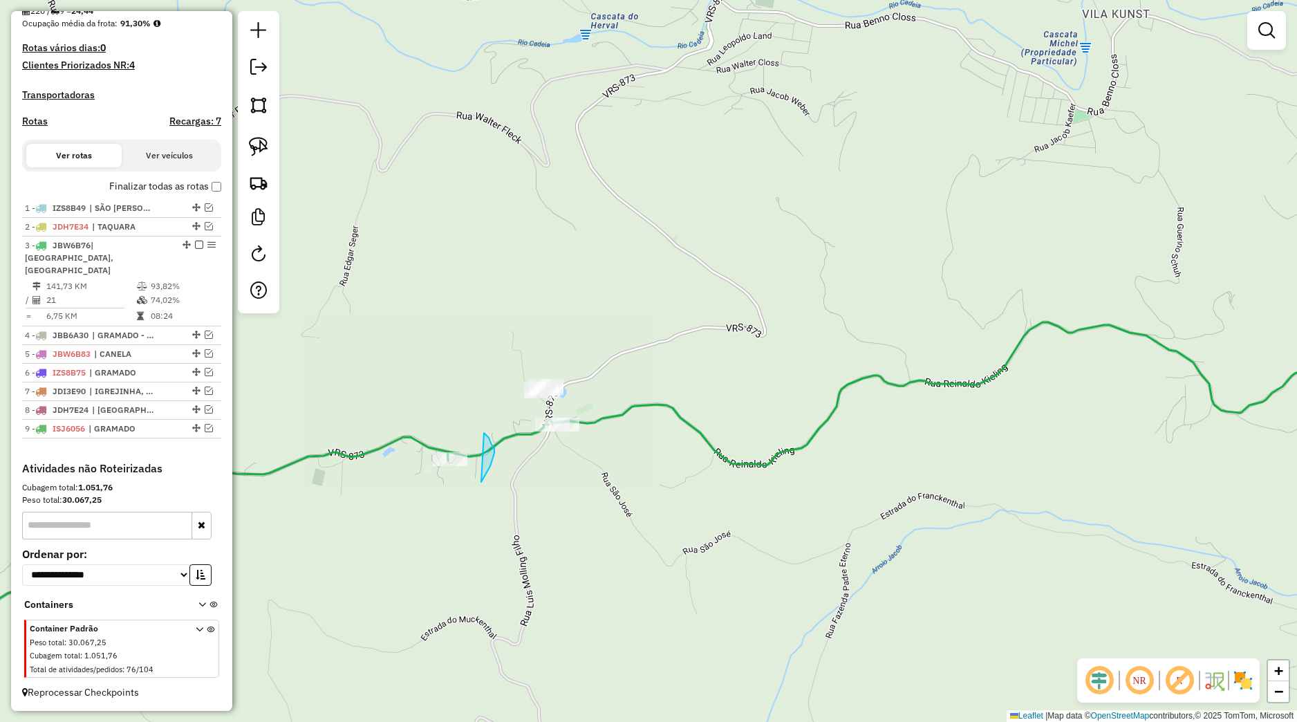
drag, startPoint x: 492, startPoint y: 461, endPoint x: 391, endPoint y: 465, distance: 101.1
click at [391, 465] on div "Janela de atendimento Grade de atendimento Capacidade Transportadoras Veículos …" at bounding box center [648, 361] width 1297 height 722
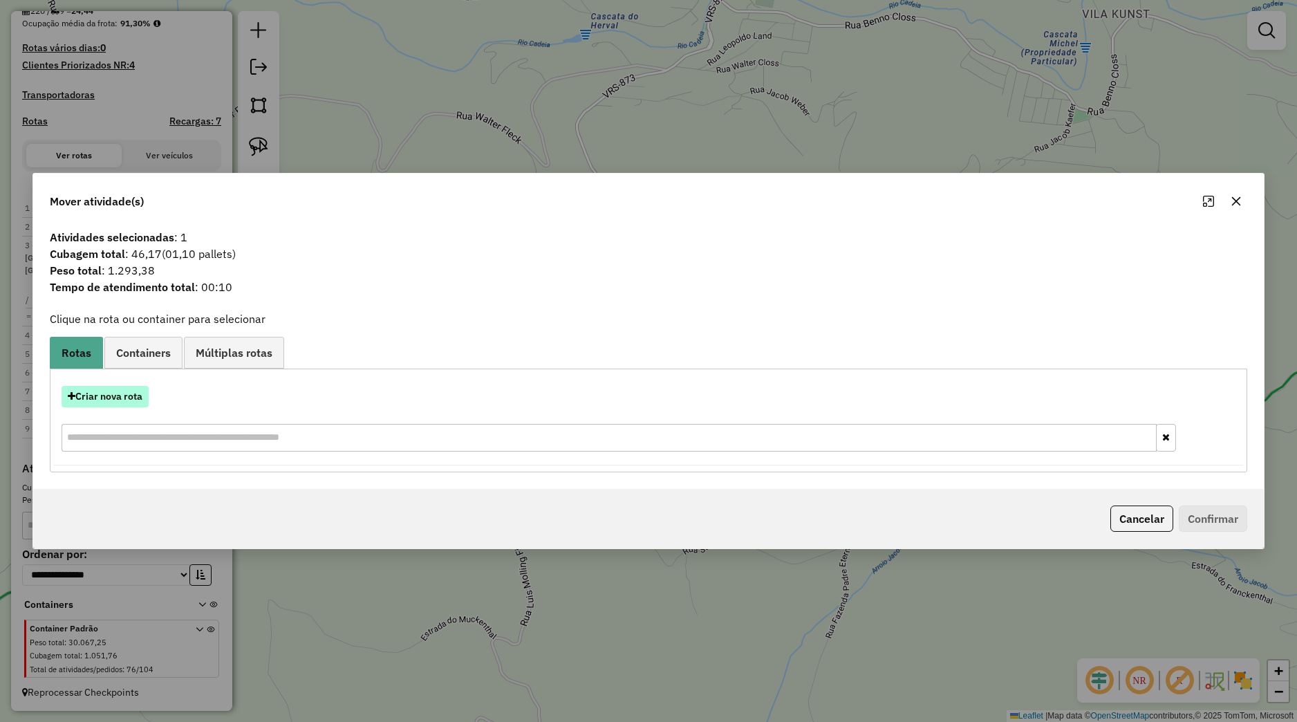
click at [140, 396] on button "Criar nova rota" at bounding box center [105, 396] width 87 height 21
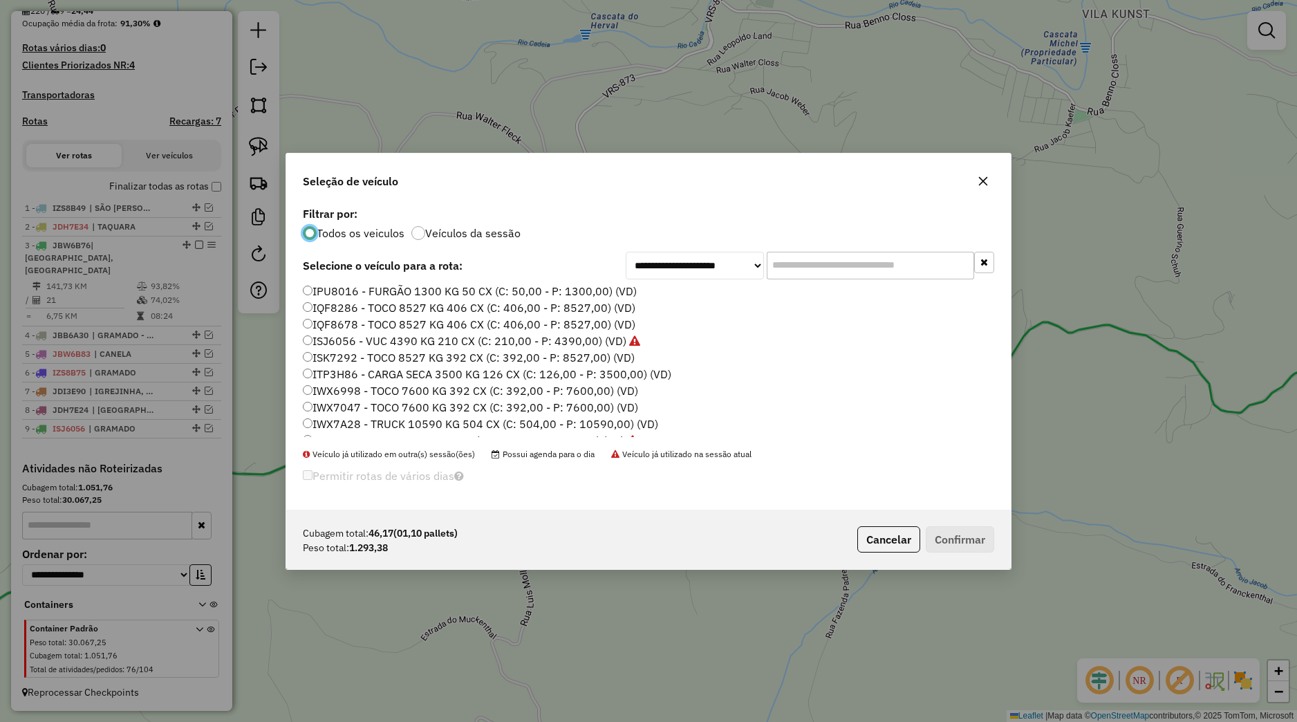
scroll to position [176, 0]
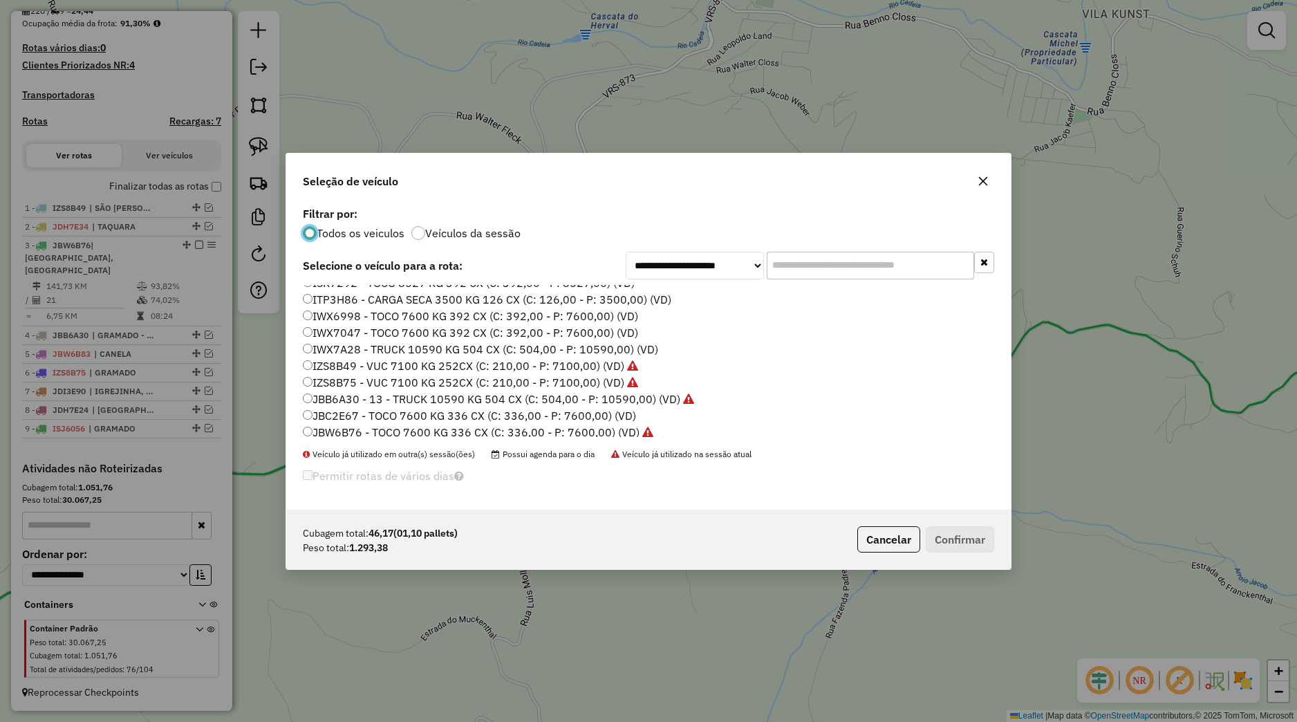
click at [355, 434] on label "JBW6B76 - TOCO 7600 KG 336 CX (C: 336,00 - P: 7600,00) (VD)" at bounding box center [478, 432] width 351 height 17
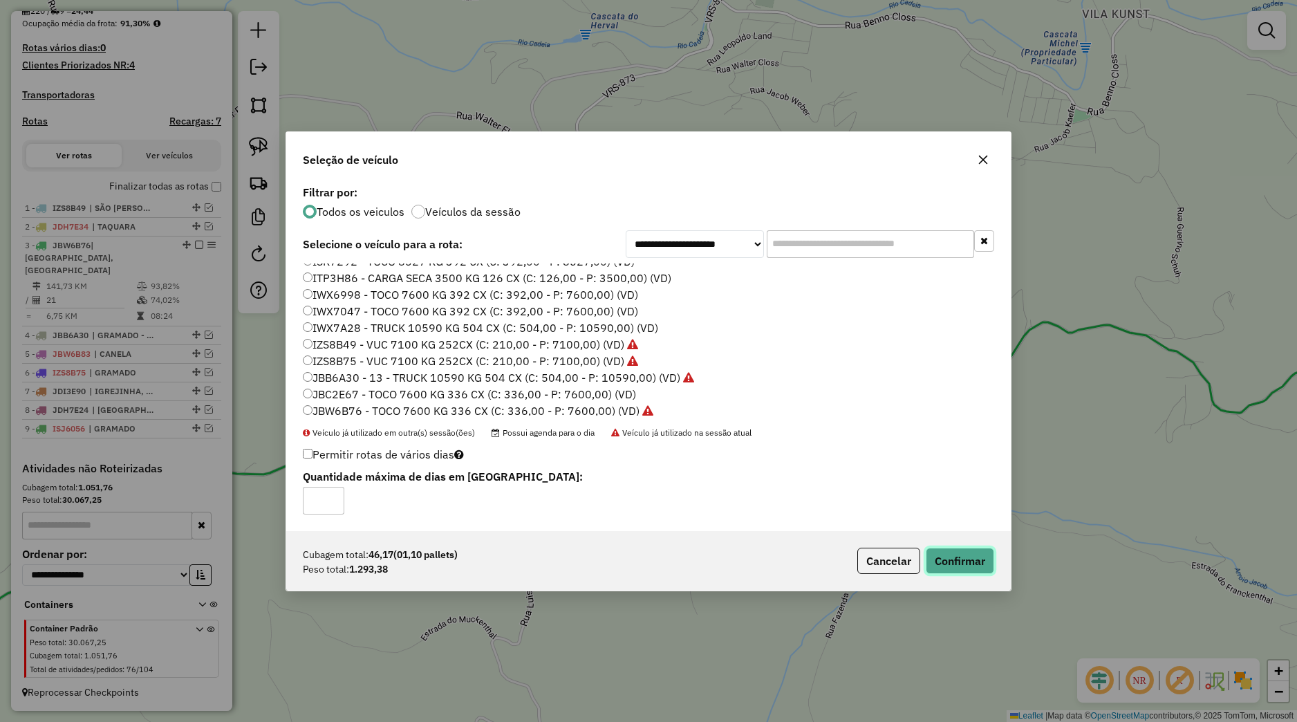
click at [960, 556] on button "Confirmar" at bounding box center [960, 561] width 68 height 26
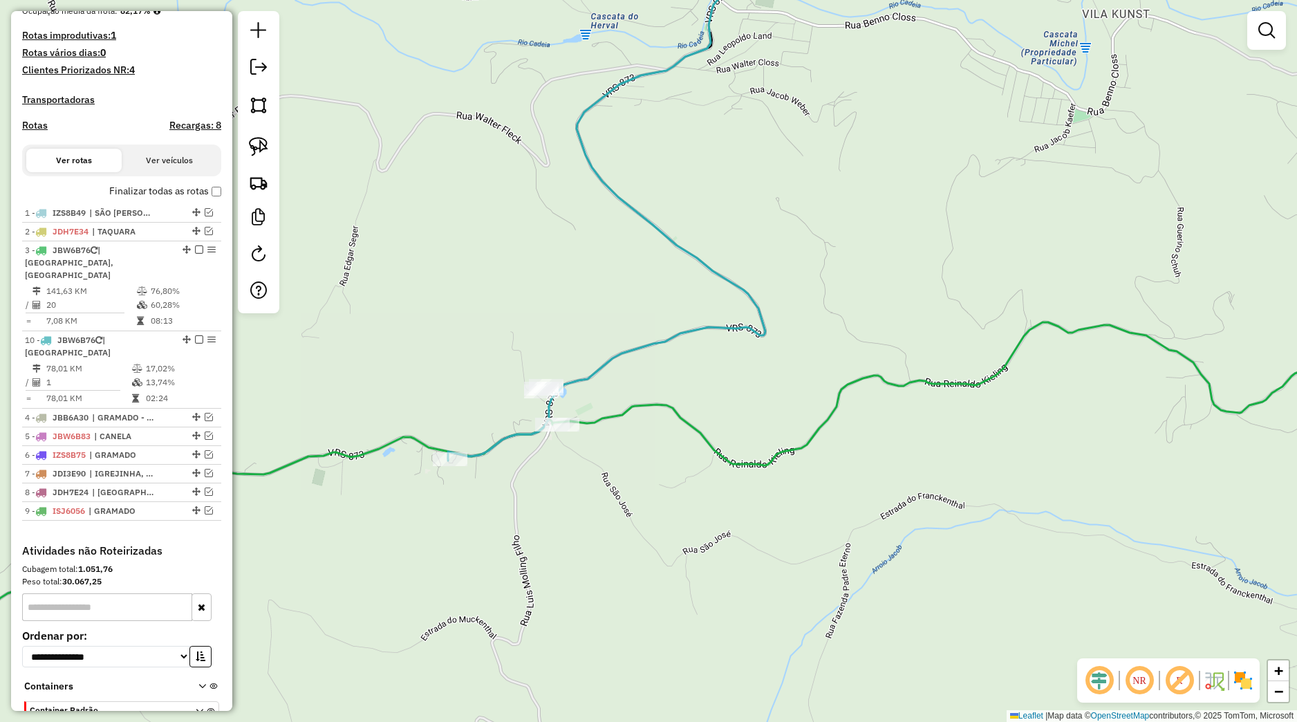
drag, startPoint x: 176, startPoint y: 461, endPoint x: 149, endPoint y: 346, distance: 118.6
click at [149, 346] on li "10 - JBW6B76 | SANTA MARIA DO HERVAL 78,01 KM 17,02% / 1 13,74% = 78,01 KM 02:24" at bounding box center [121, 369] width 199 height 77
select select "*********"
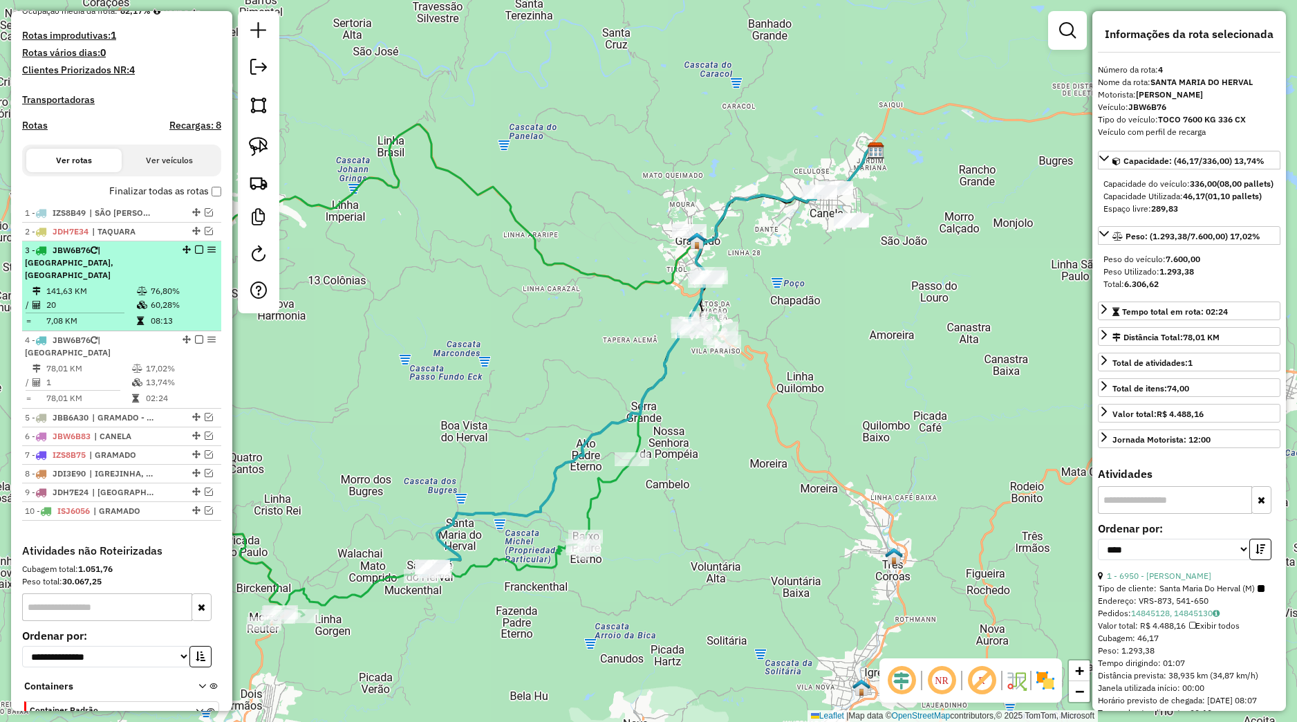
click at [170, 298] on td "76,80%" at bounding box center [183, 291] width 66 height 14
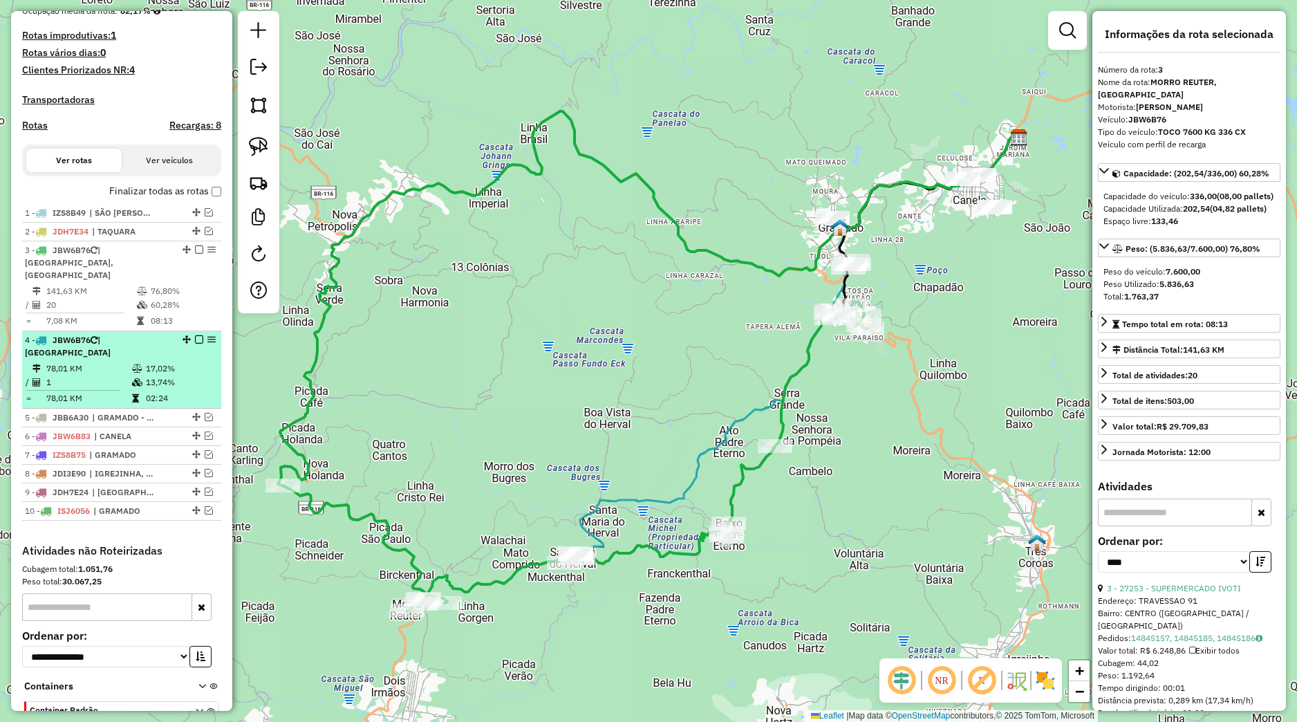
click at [195, 344] on em at bounding box center [199, 339] width 8 height 8
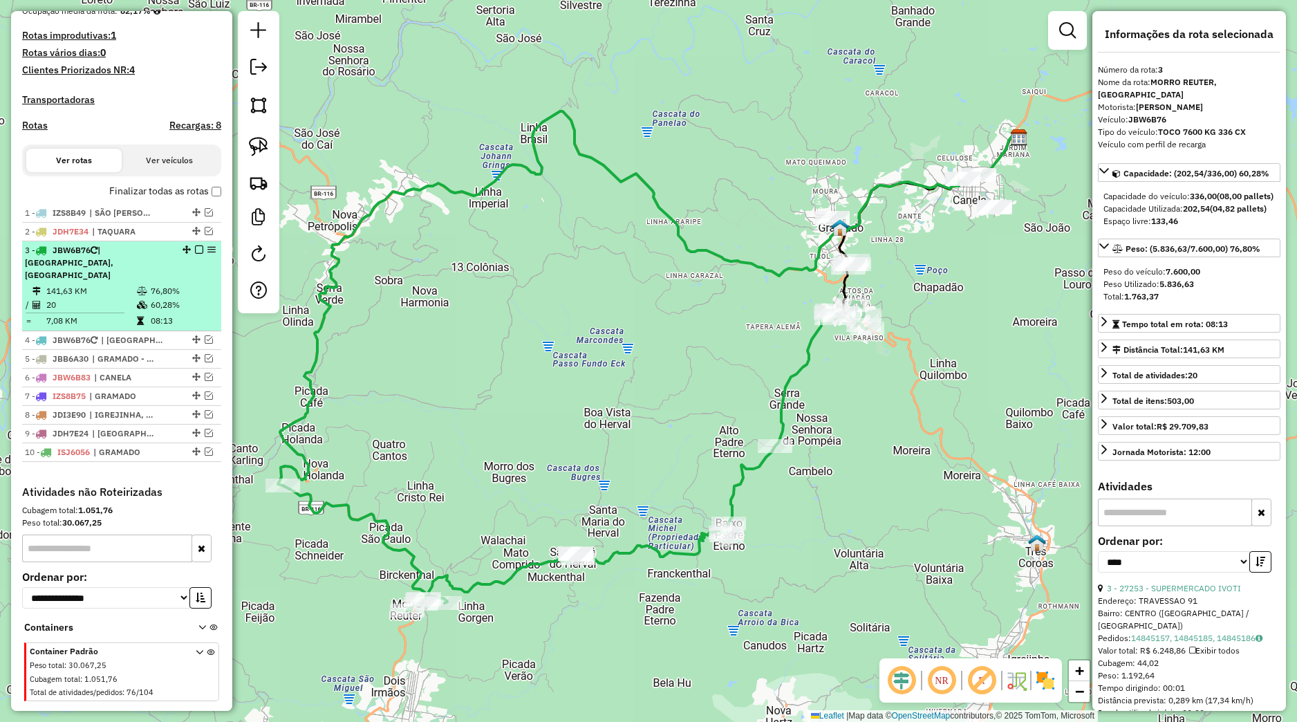
click at [195, 254] on em at bounding box center [199, 250] width 8 height 8
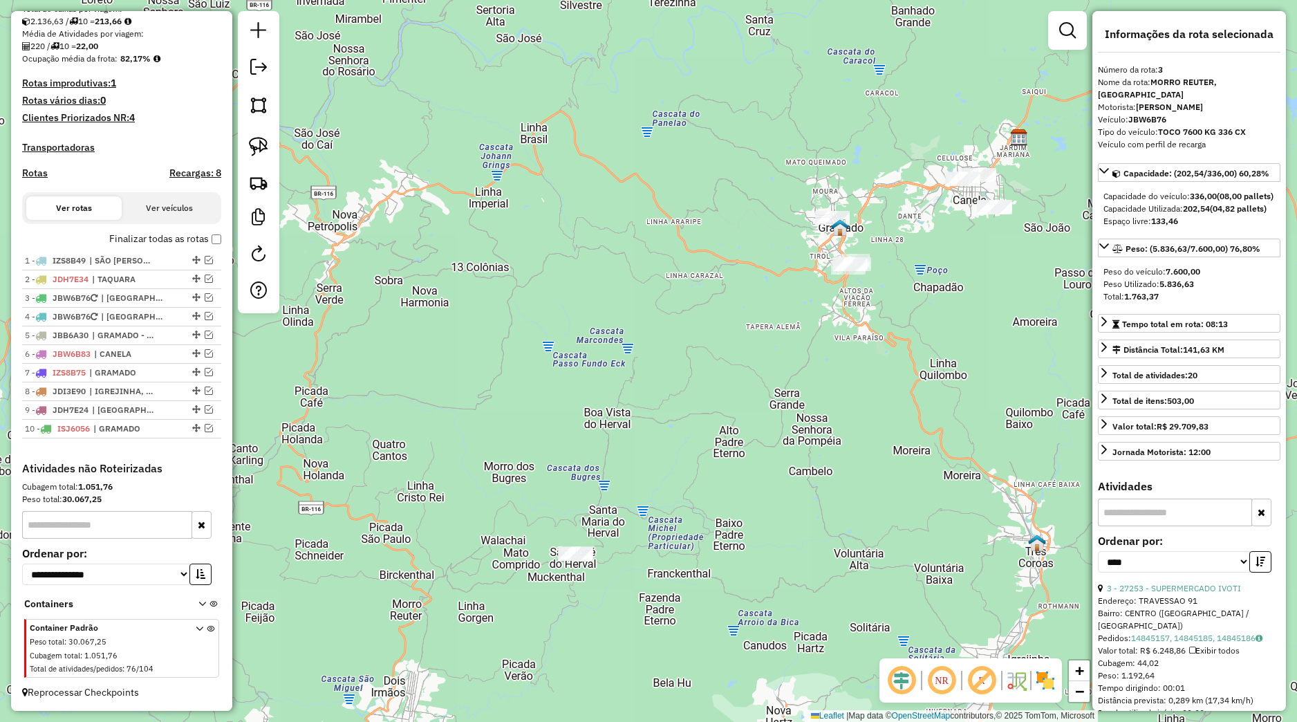
scroll to position [312, 0]
drag, startPoint x: 595, startPoint y: 313, endPoint x: 611, endPoint y: 320, distance: 17.7
click at [595, 313] on div "Janela de atendimento Grade de atendimento Capacidade Transportadoras Veículos …" at bounding box center [648, 361] width 1297 height 722
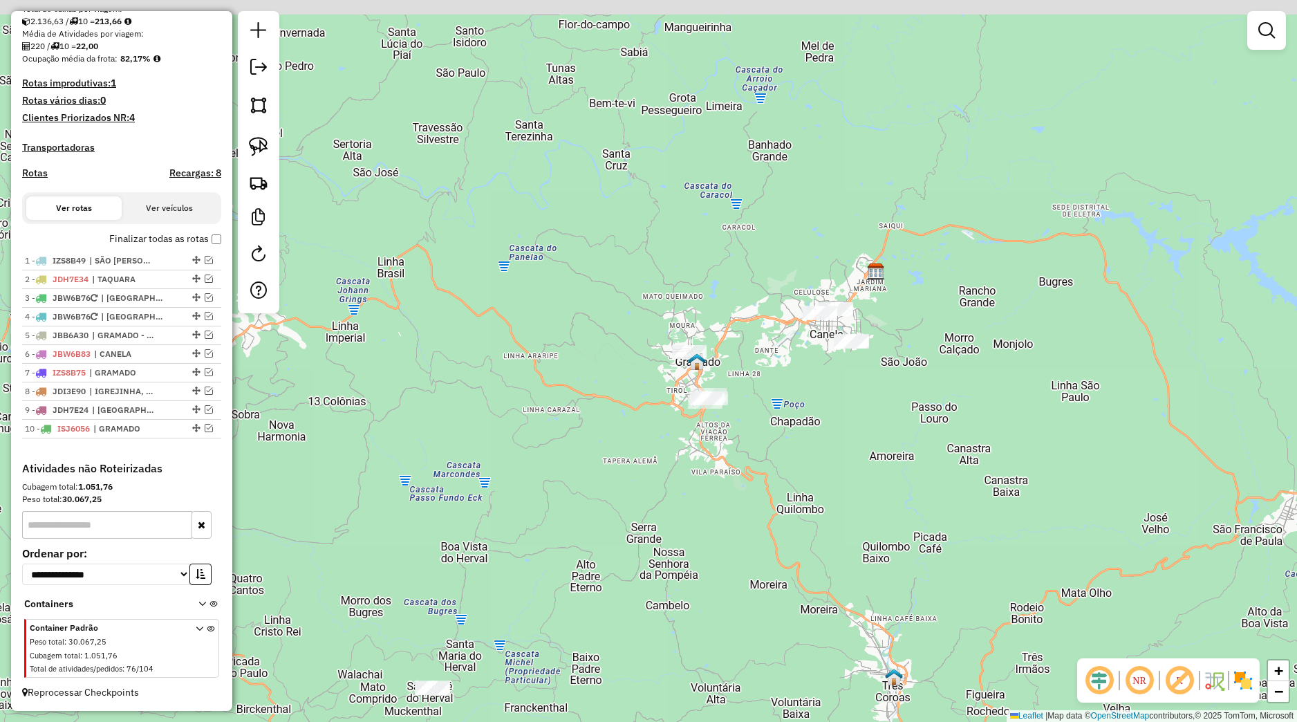
drag, startPoint x: 760, startPoint y: 357, endPoint x: 615, endPoint y: 496, distance: 201.0
click at [607, 508] on div "Janela de atendimento Grade de atendimento Capacidade Transportadoras Veículos …" at bounding box center [648, 361] width 1297 height 722
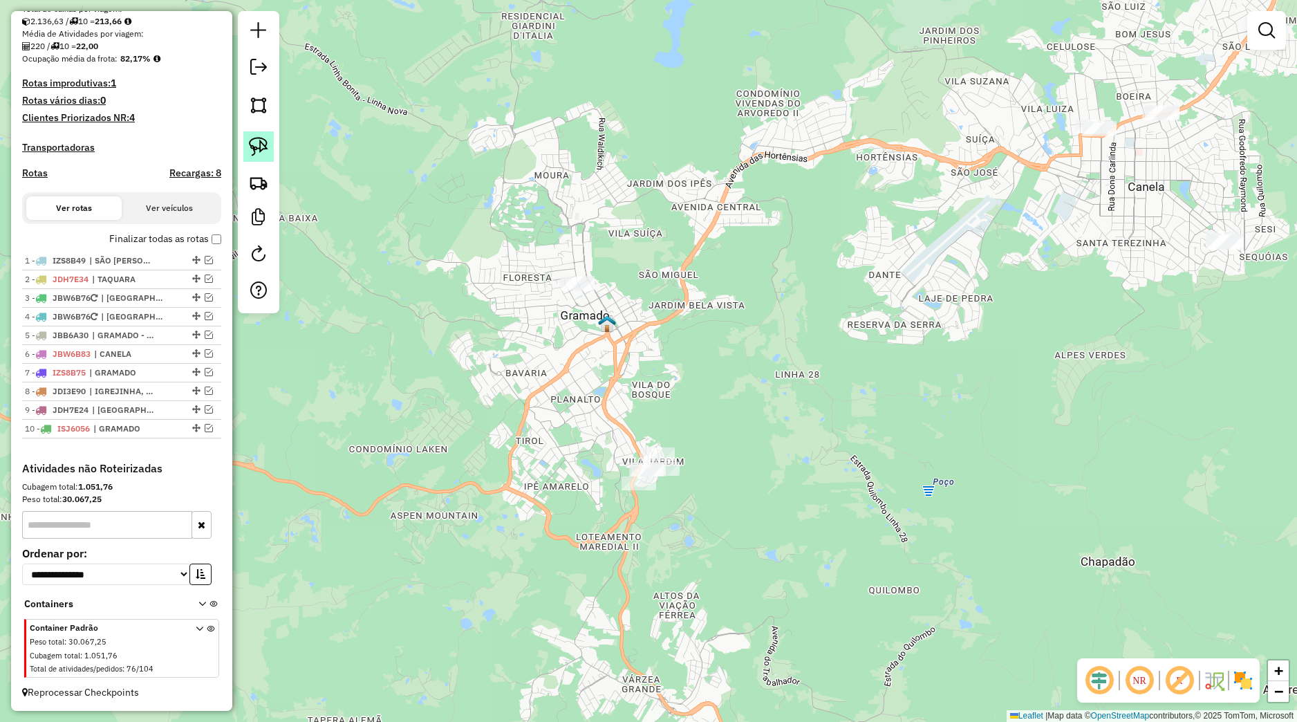
click at [271, 151] on link at bounding box center [258, 146] width 30 height 30
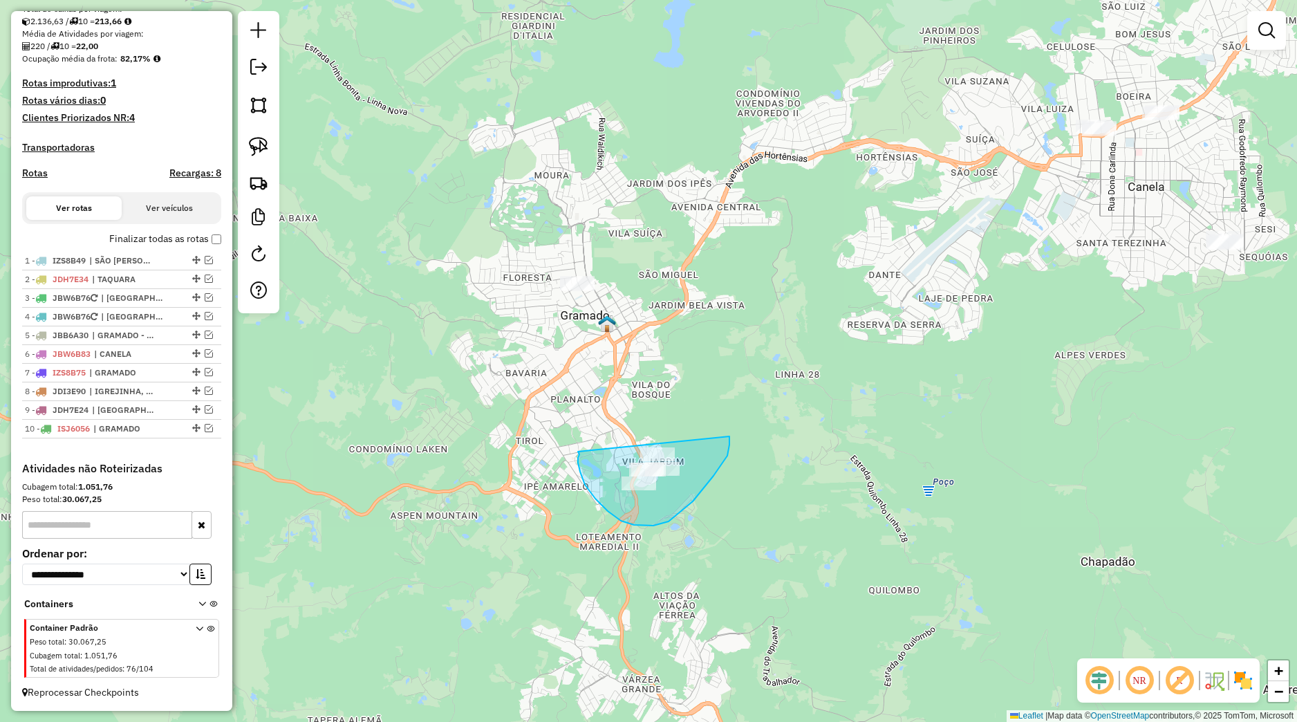
drag, startPoint x: 578, startPoint y: 463, endPoint x: 709, endPoint y: 393, distance: 148.2
click at [709, 393] on div "Janela de atendimento Grade de atendimento Capacidade Transportadoras Veículos …" at bounding box center [648, 361] width 1297 height 722
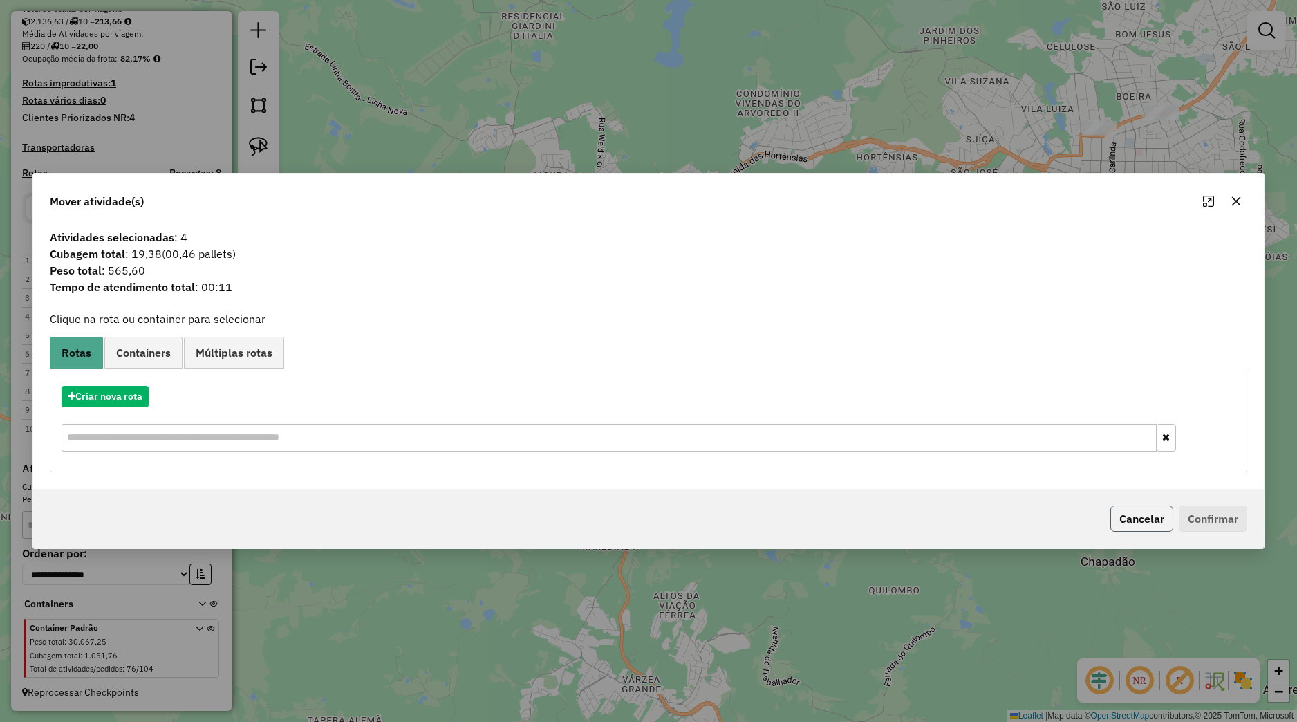
click at [1111, 511] on button "Cancelar" at bounding box center [1142, 519] width 63 height 26
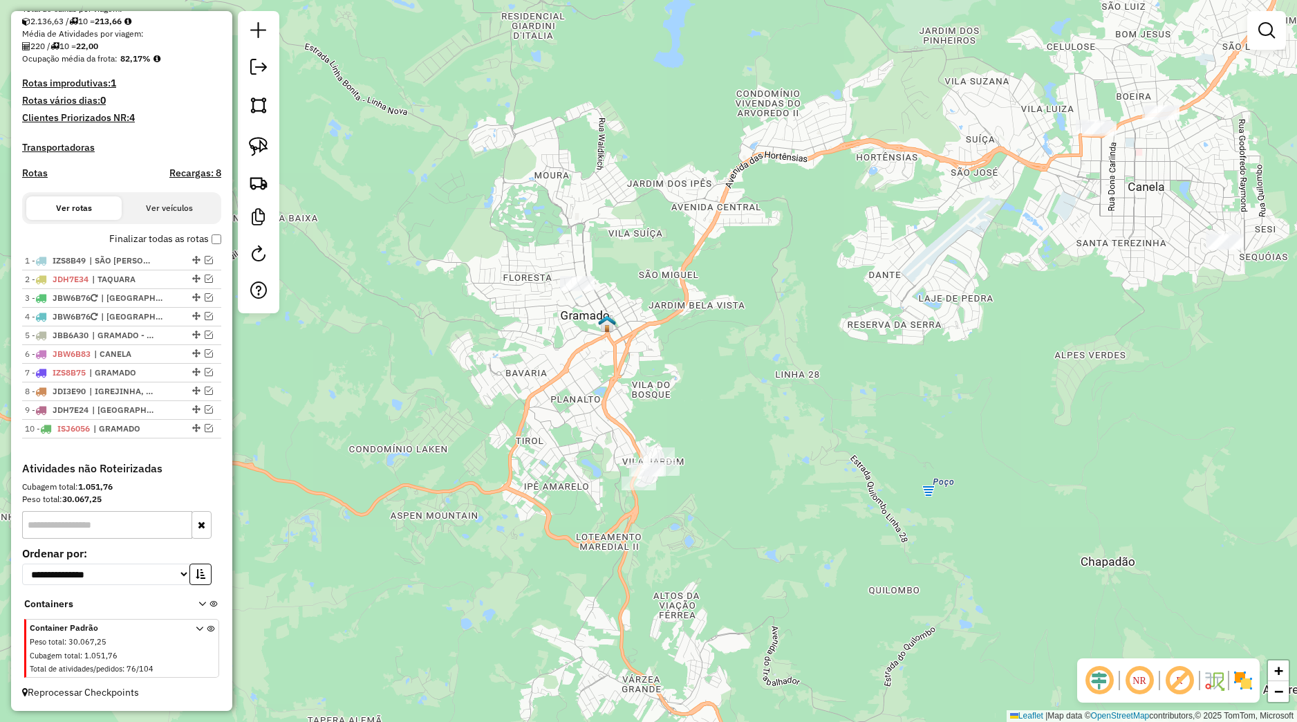
drag, startPoint x: 909, startPoint y: 293, endPoint x: 835, endPoint y: 382, distance: 115.9
click at [848, 376] on div "Janela de atendimento Grade de atendimento Capacidade Transportadoras Veículos …" at bounding box center [648, 361] width 1297 height 722
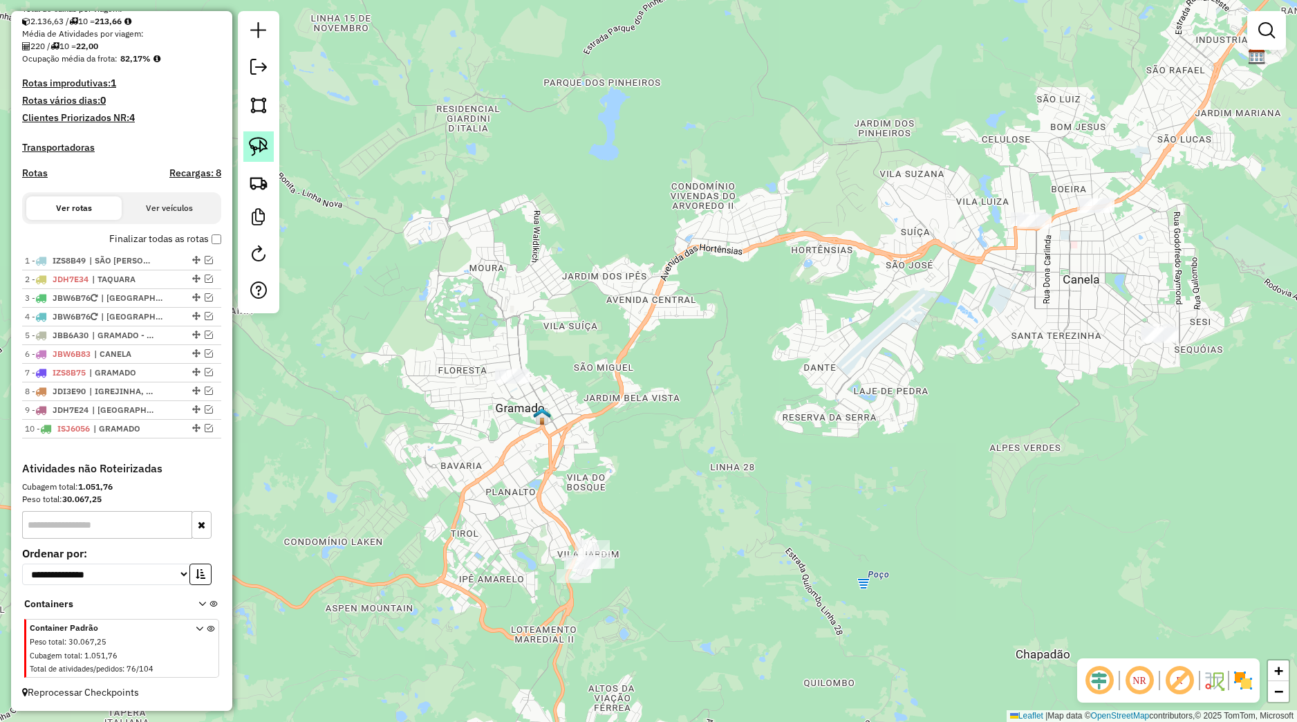
click at [260, 149] on img at bounding box center [258, 146] width 19 height 19
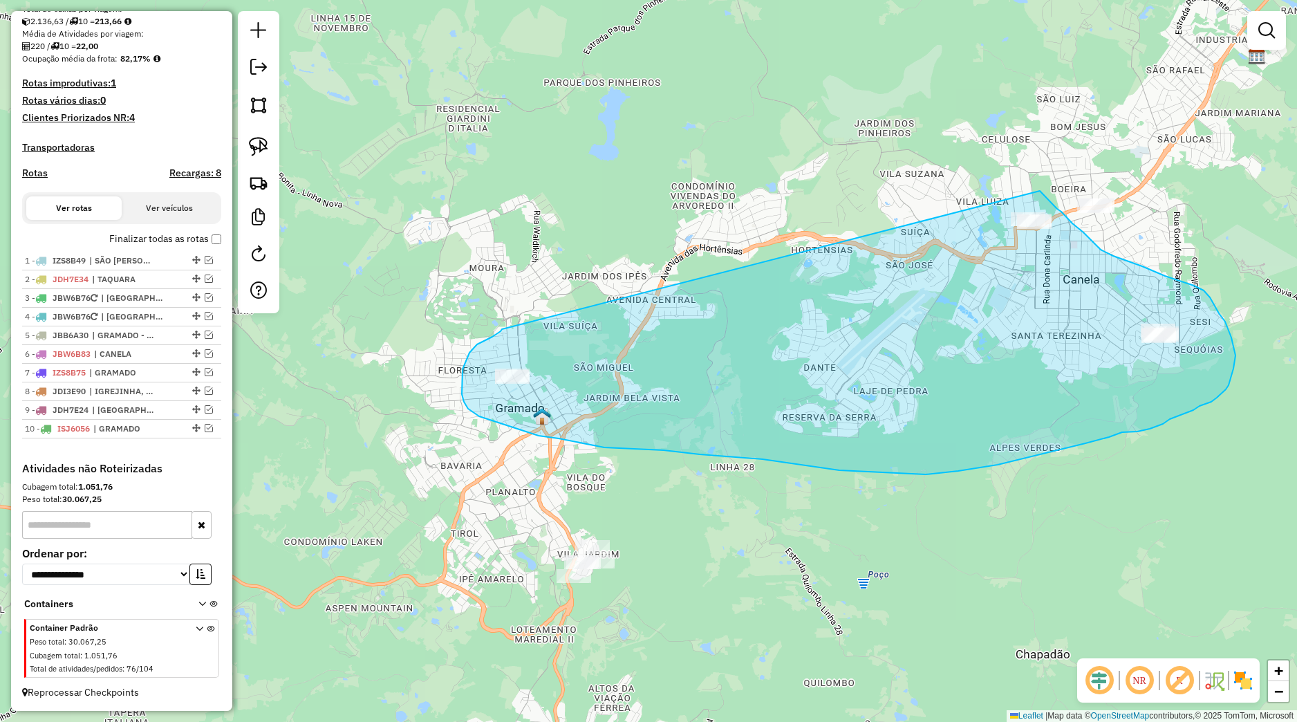
drag, startPoint x: 502, startPoint y: 329, endPoint x: 1039, endPoint y: 191, distance: 554.9
click at [1039, 191] on div "Janela de atendimento Grade de atendimento Capacidade Transportadoras Veículos …" at bounding box center [648, 361] width 1297 height 722
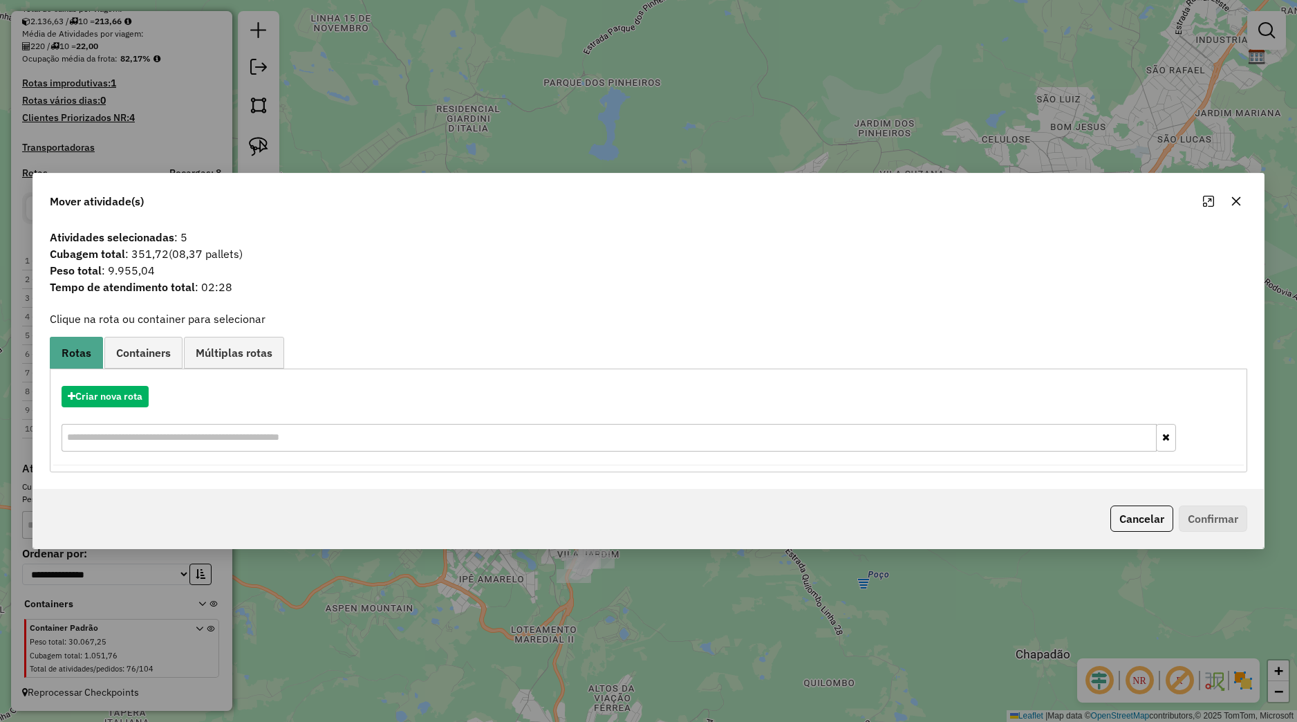
click at [1240, 207] on button "button" at bounding box center [1236, 201] width 22 height 22
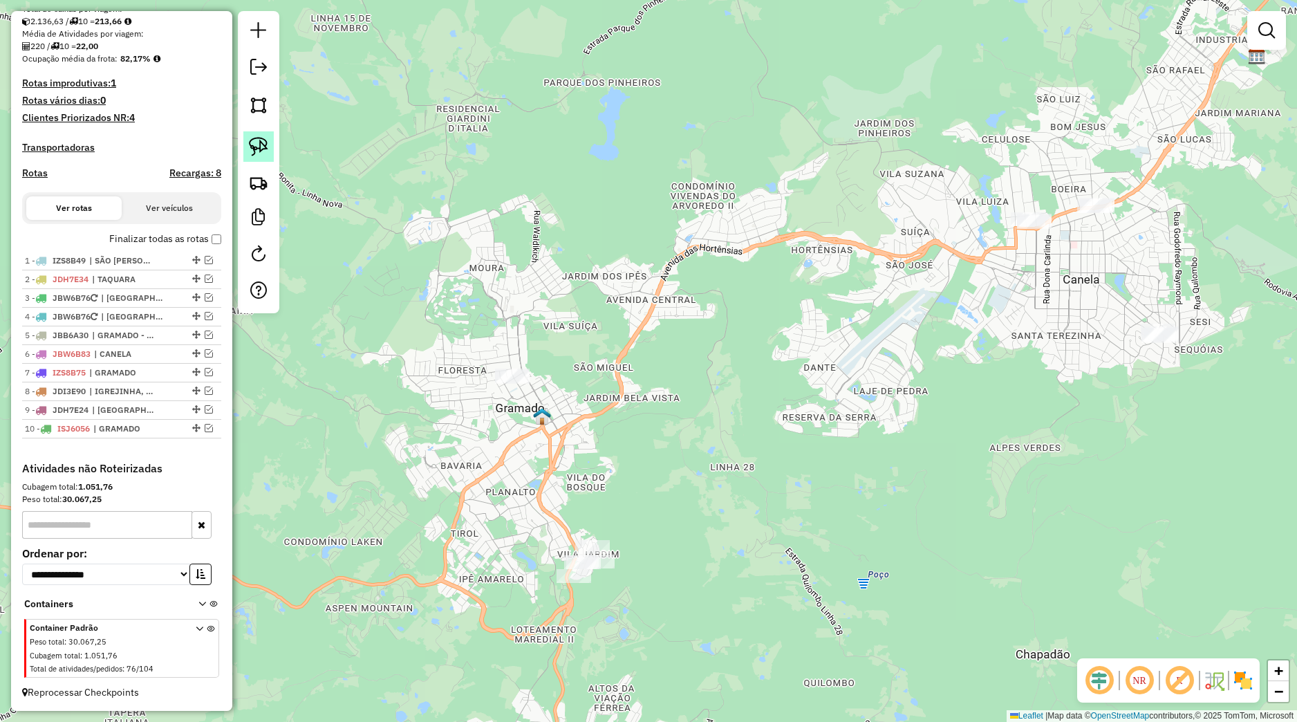
click at [273, 151] on link at bounding box center [258, 146] width 30 height 30
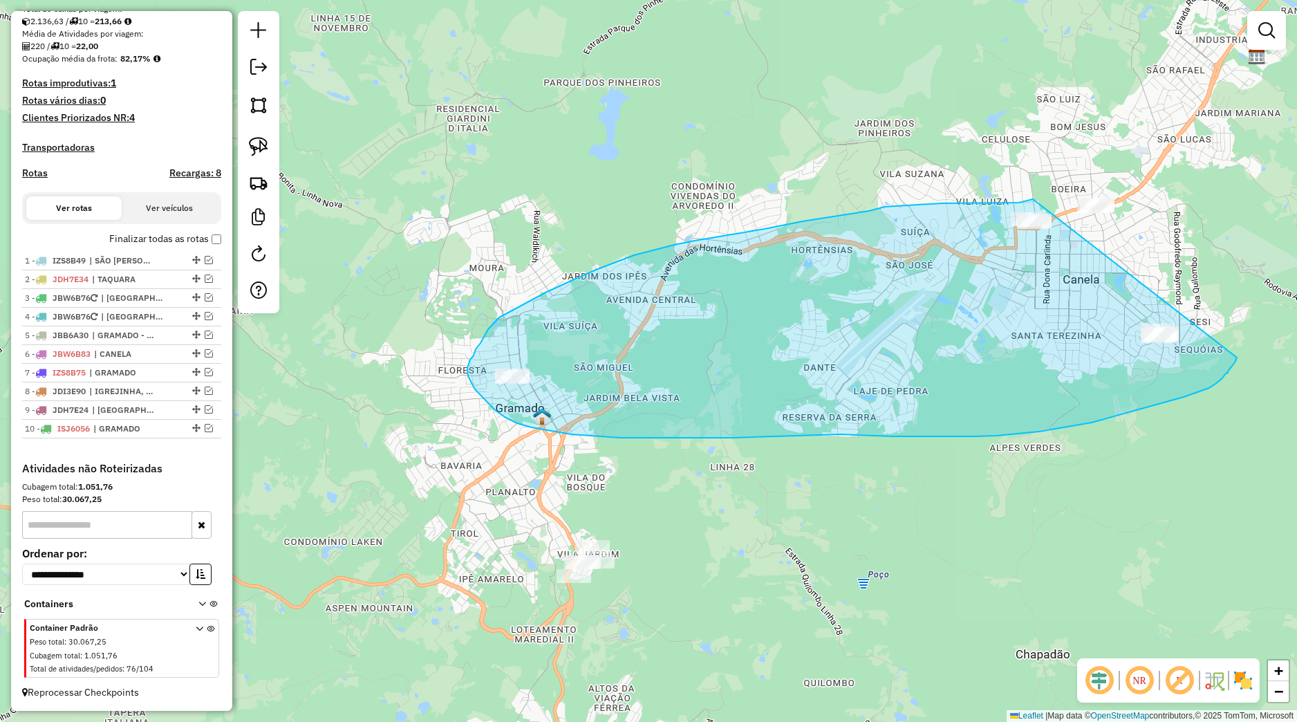
drag, startPoint x: 1033, startPoint y: 199, endPoint x: 1237, endPoint y: 358, distance: 258.3
click at [1237, 358] on div "Janela de atendimento Grade de atendimento Capacidade Transportadoras Veículos …" at bounding box center [648, 361] width 1297 height 722
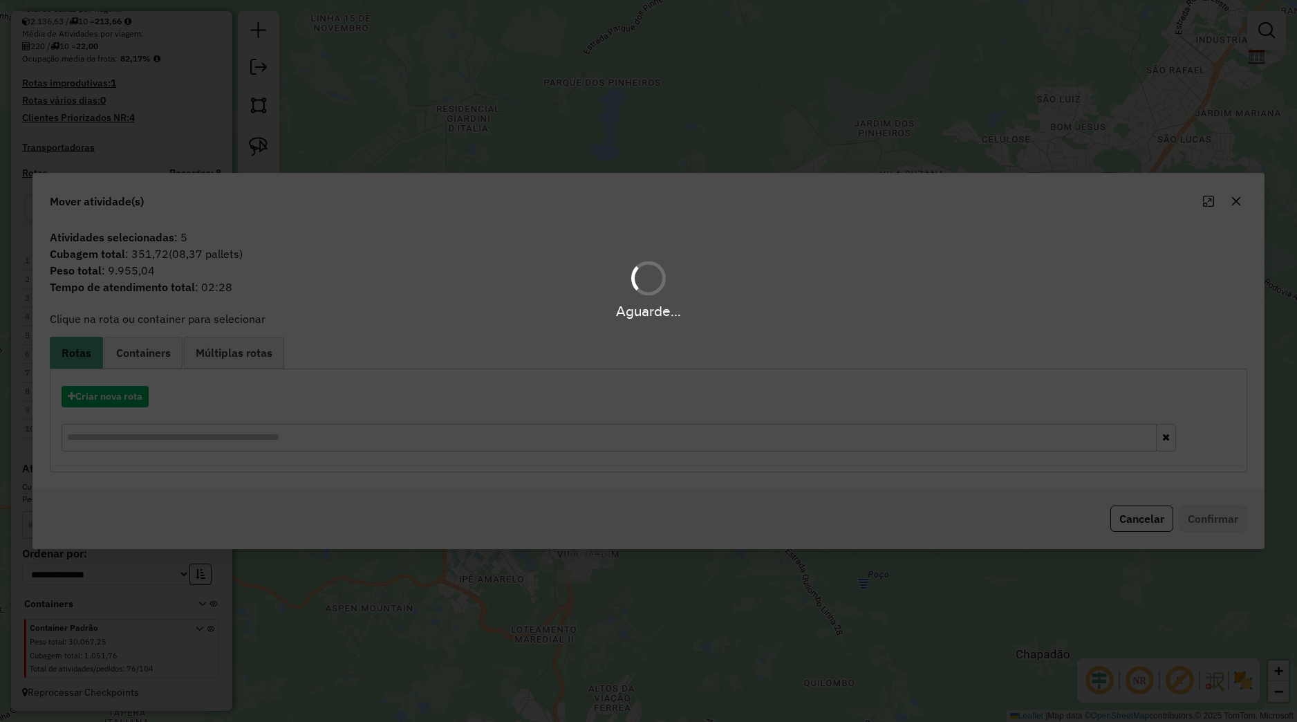
click at [141, 394] on div "Aguarde..." at bounding box center [648, 361] width 1297 height 722
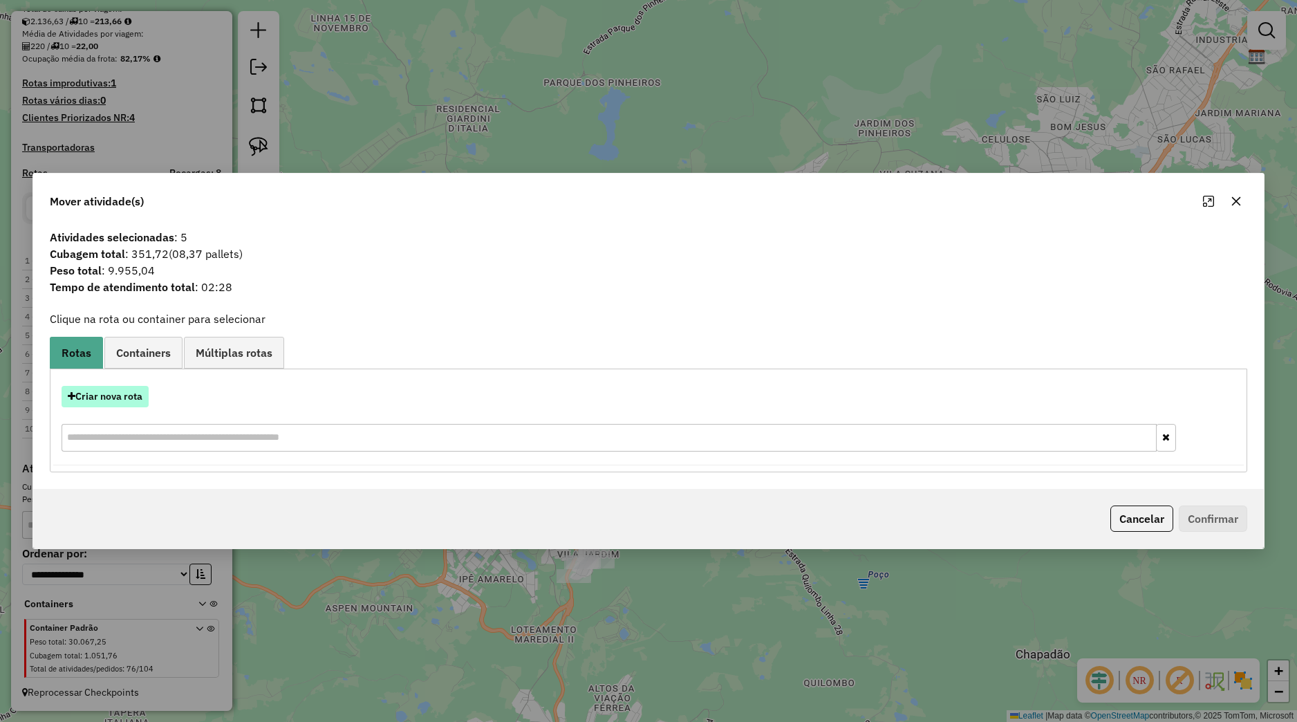
click at [144, 397] on button "Criar nova rota" at bounding box center [105, 396] width 87 height 21
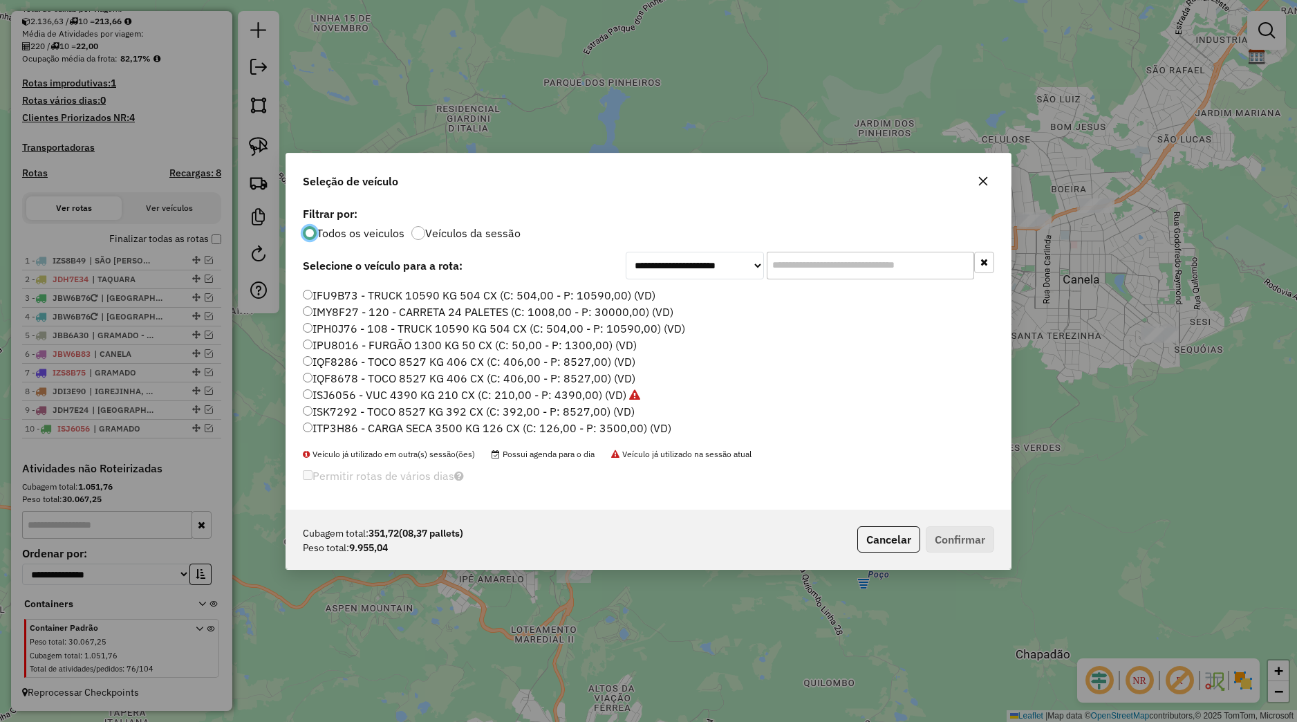
scroll to position [0, 0]
click at [360, 378] on label "IPH0J76 - 108 - TRUCK 10590 KG 504 CX (C: 504,00 - P: 10590,00) (VD)" at bounding box center [494, 375] width 382 height 17
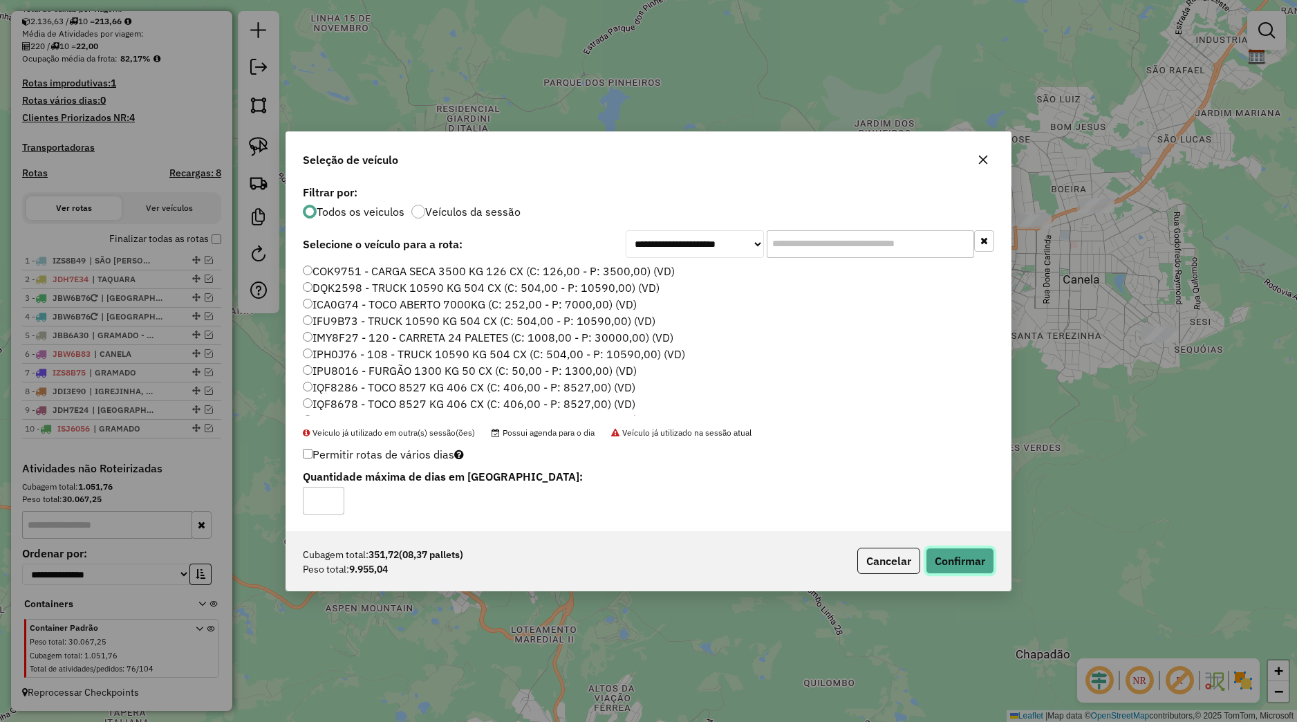
click at [929, 555] on button "Confirmar" at bounding box center [960, 561] width 68 height 26
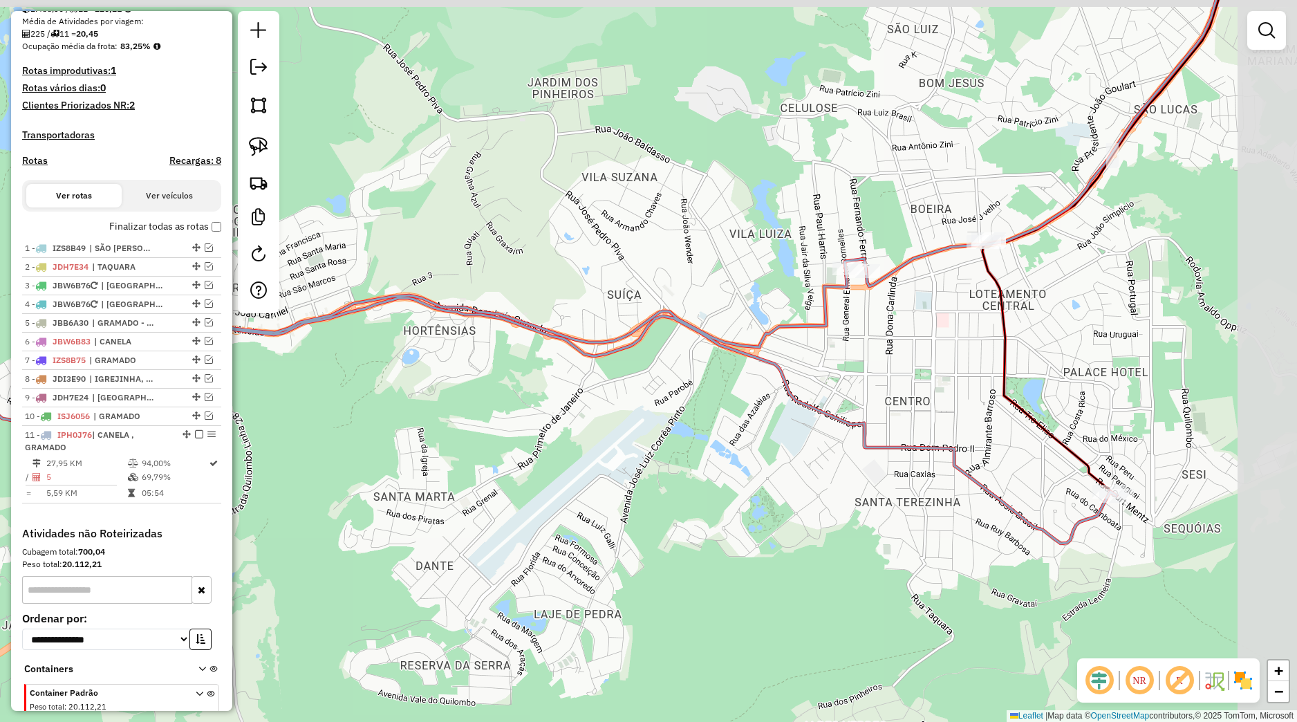
drag, startPoint x: 1057, startPoint y: 255, endPoint x: 853, endPoint y: 304, distance: 209.2
click at [853, 304] on div "Janela de atendimento Grade de atendimento Capacidade Transportadoras Veículos …" at bounding box center [648, 361] width 1297 height 722
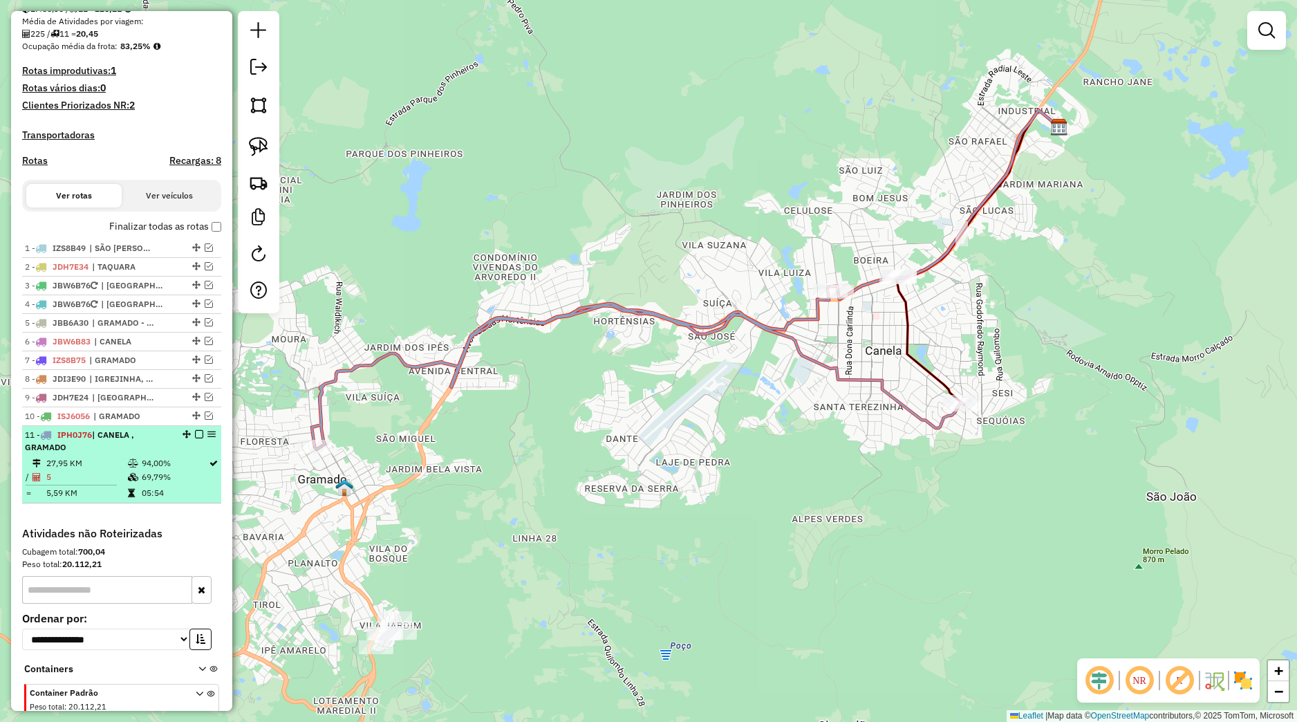
click at [195, 438] on em at bounding box center [199, 434] width 8 height 8
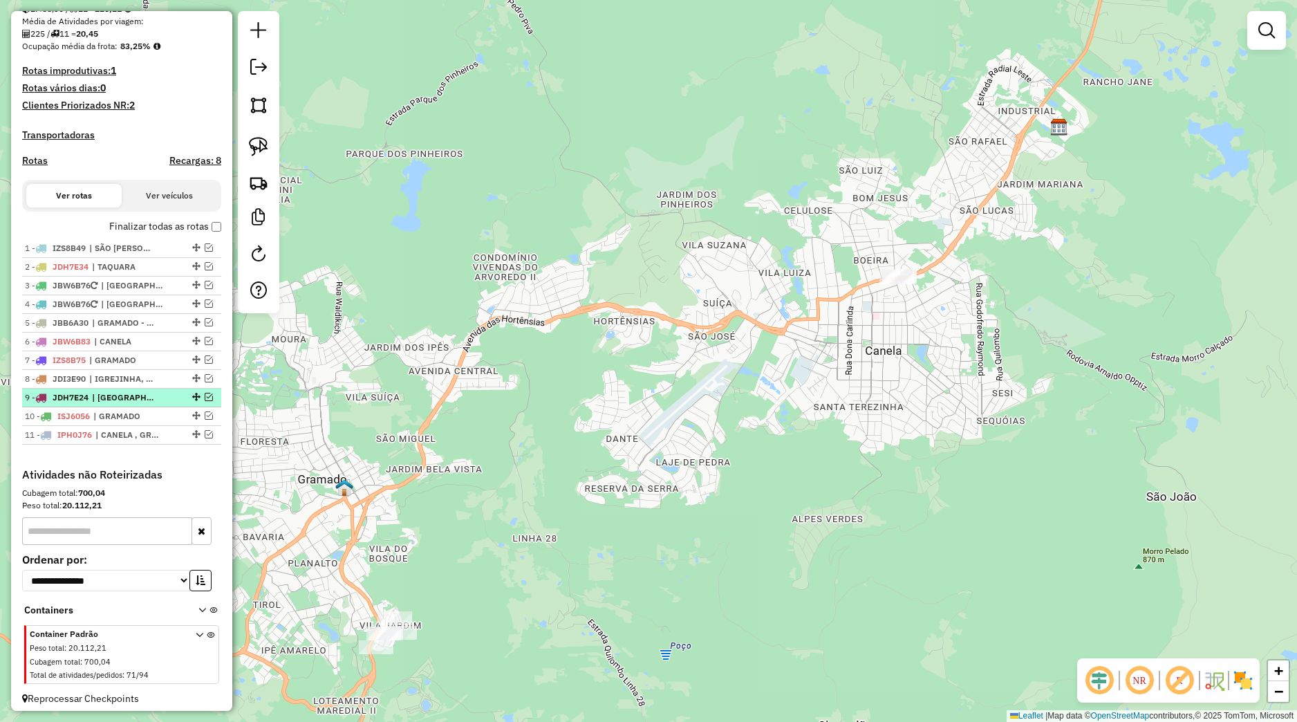
click at [205, 401] on em at bounding box center [209, 397] width 8 height 8
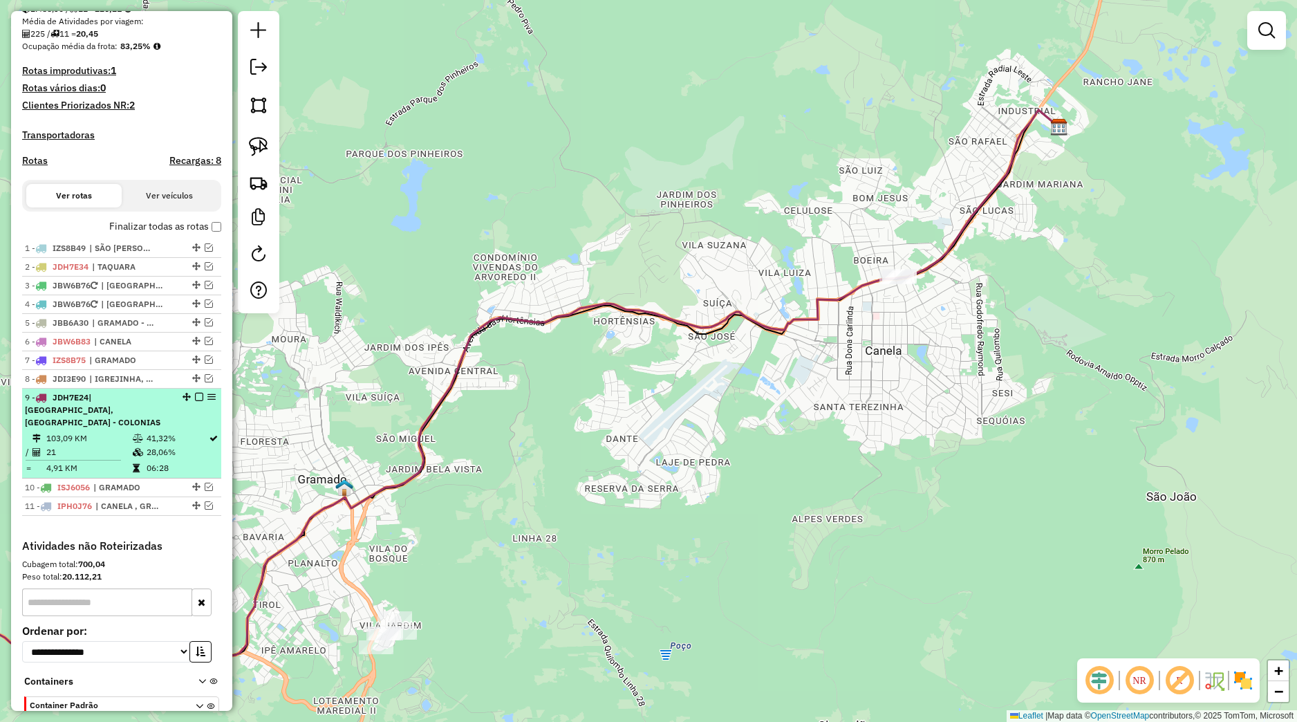
click at [169, 417] on div "9 - JDH7E24 | NOVA PETROPOLIS, NOVA PETROPOLIS - COLONIAS" at bounding box center [122, 409] width 194 height 37
select select "*********"
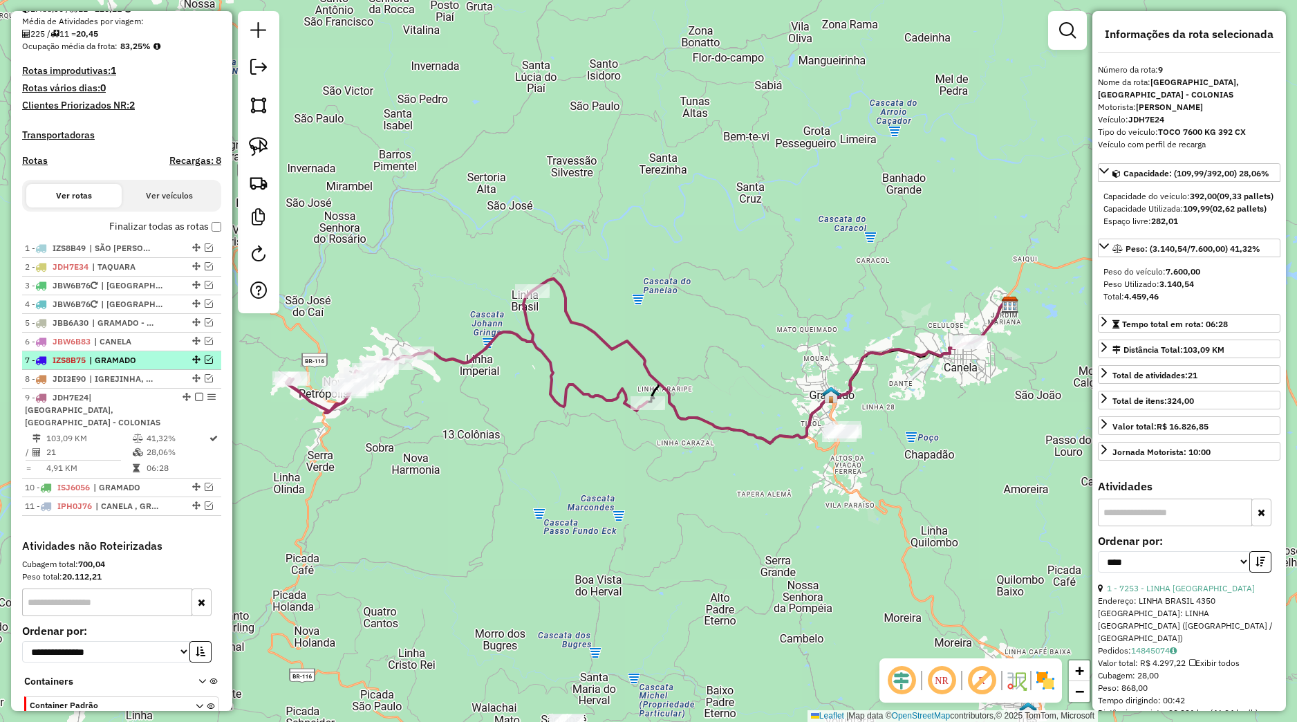
click at [205, 364] on em at bounding box center [209, 359] width 8 height 8
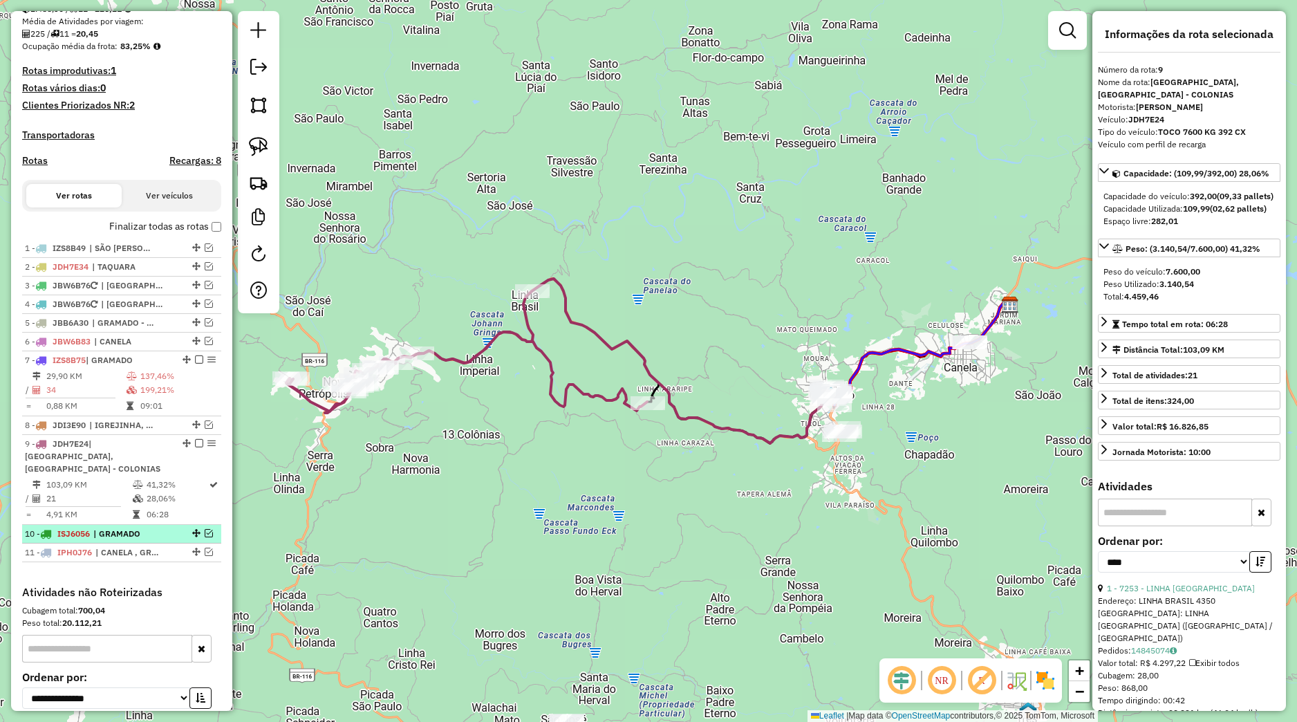
click at [205, 537] on em at bounding box center [209, 533] width 8 height 8
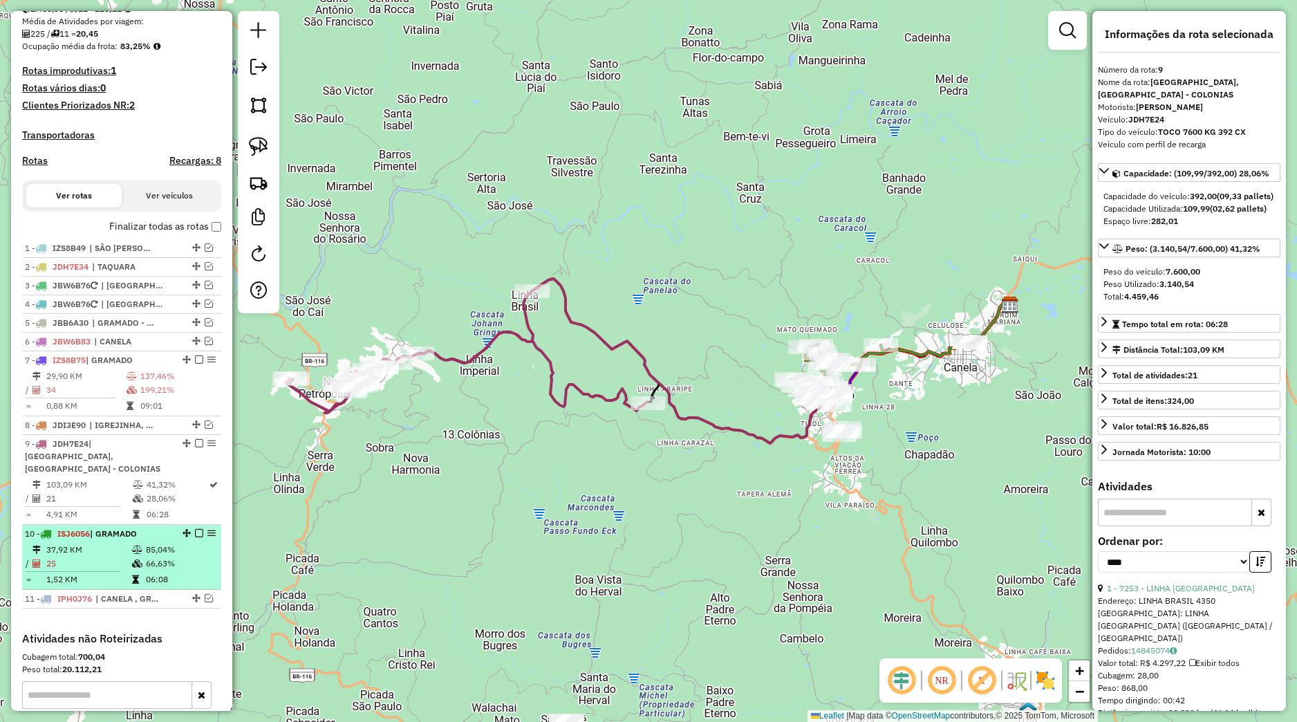
click at [170, 557] on td "85,04%" at bounding box center [180, 550] width 70 height 14
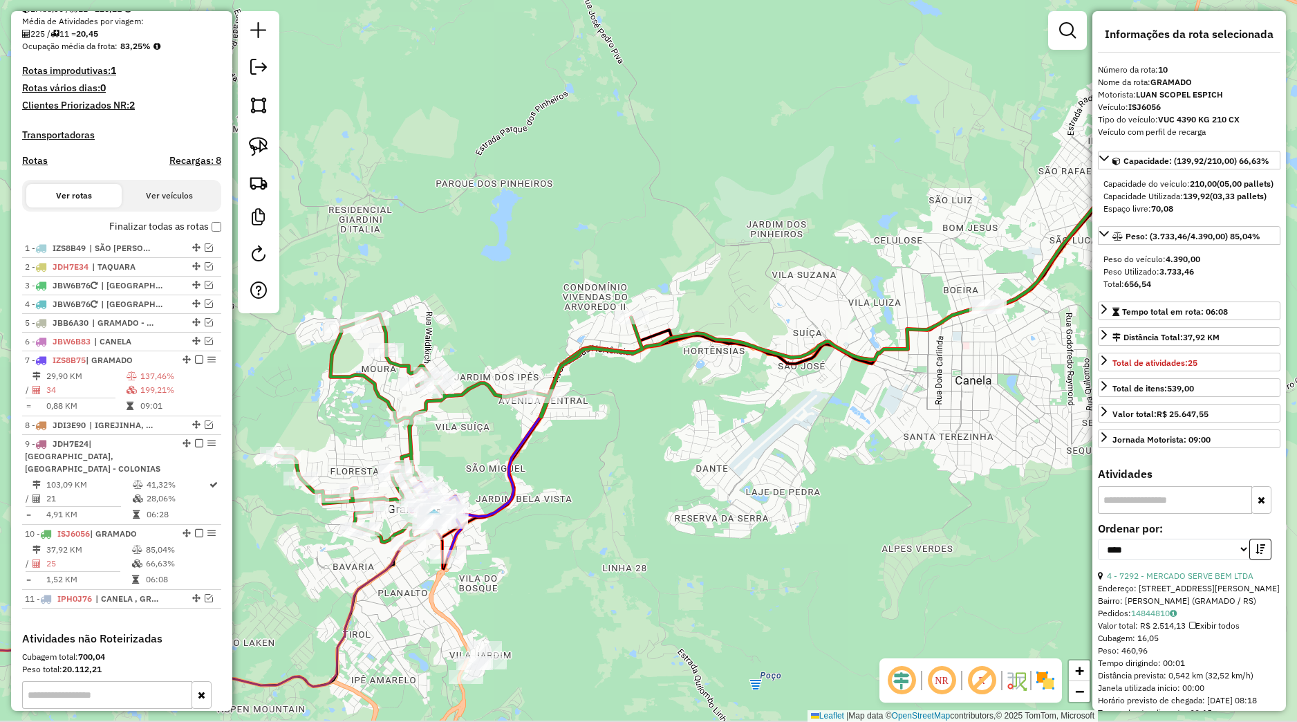
drag, startPoint x: 524, startPoint y: 512, endPoint x: 629, endPoint y: 456, distance: 119.4
click at [661, 456] on div "Janela de atendimento Grade de atendimento Capacidade Transportadoras Veículos …" at bounding box center [648, 361] width 1297 height 722
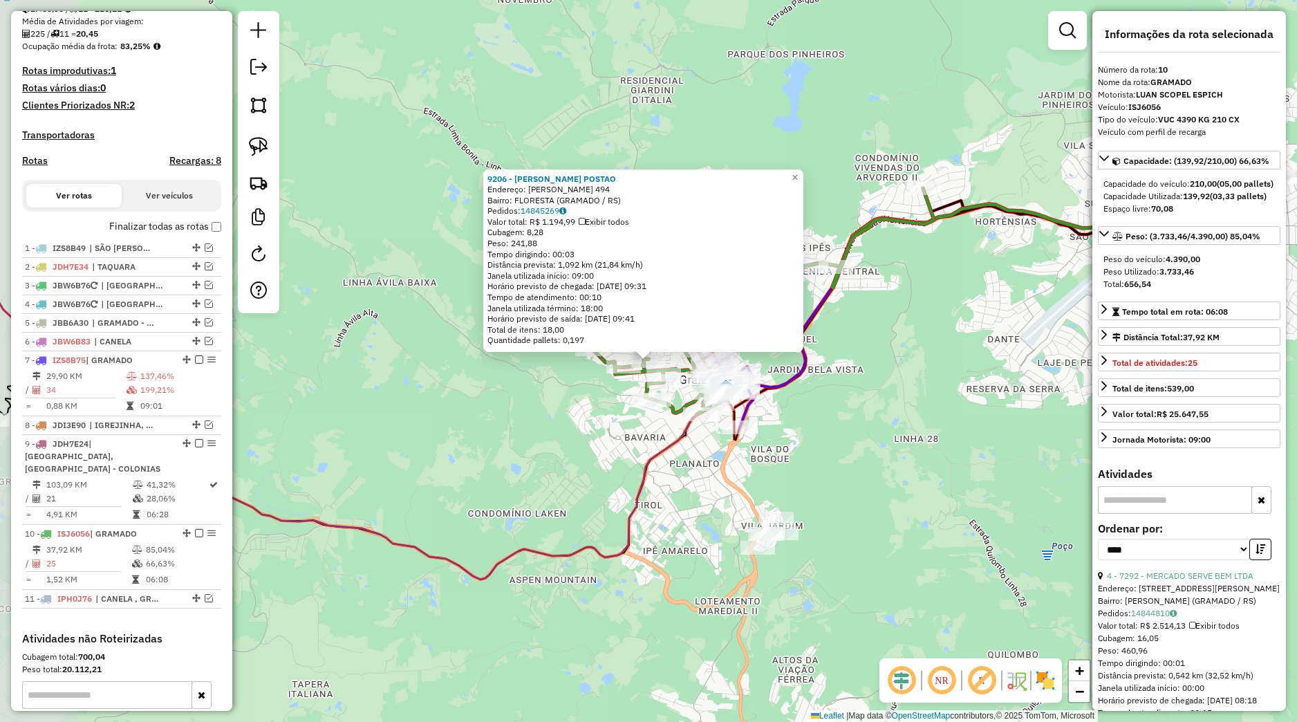
scroll to position [494, 0]
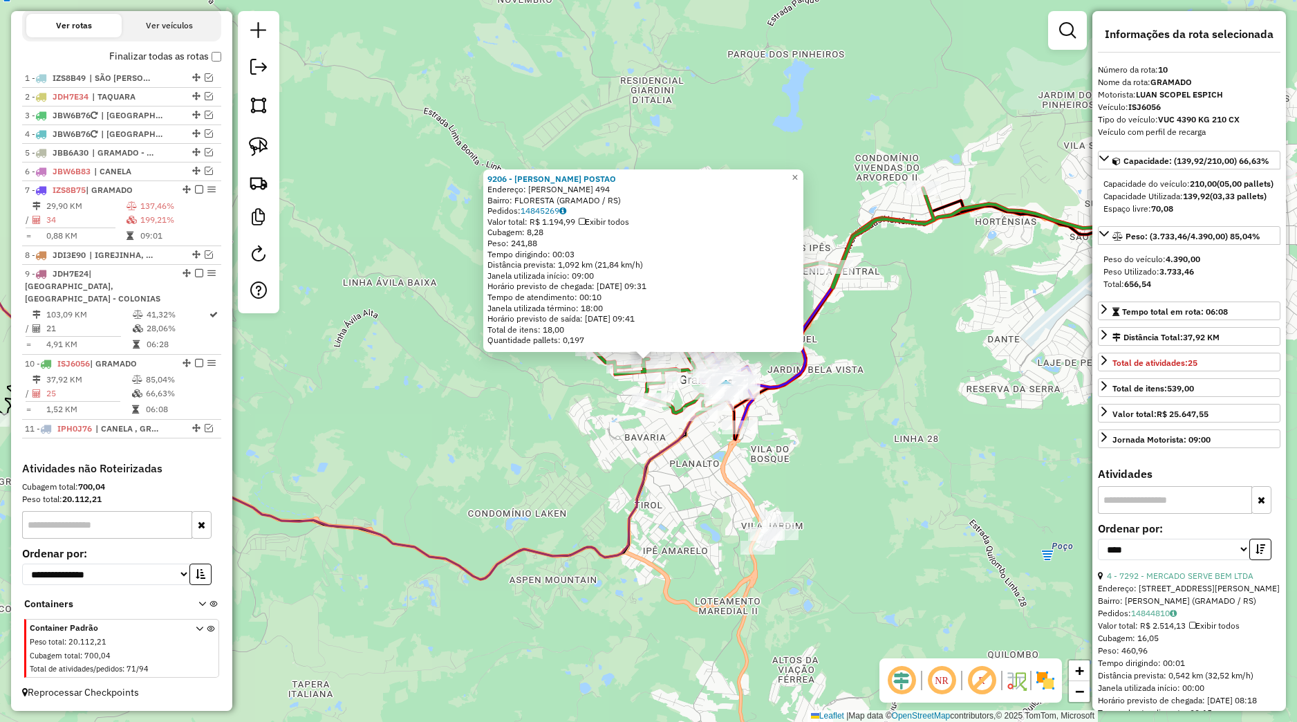
click at [564, 429] on div "9206 - LANCHERIA POSTAO Endereço: AUGUSTO BORDIM 494 Bairro: FLORESTA (GRAMADO …" at bounding box center [648, 361] width 1297 height 722
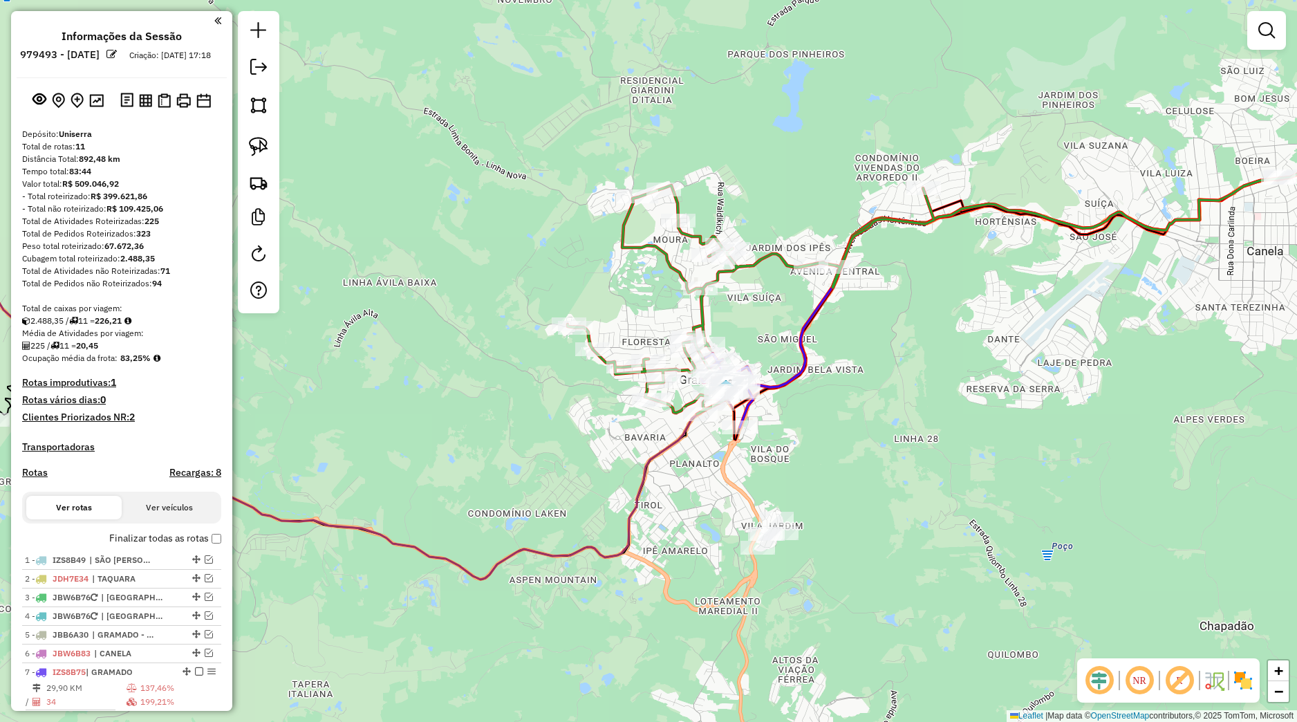
scroll to position [494, 0]
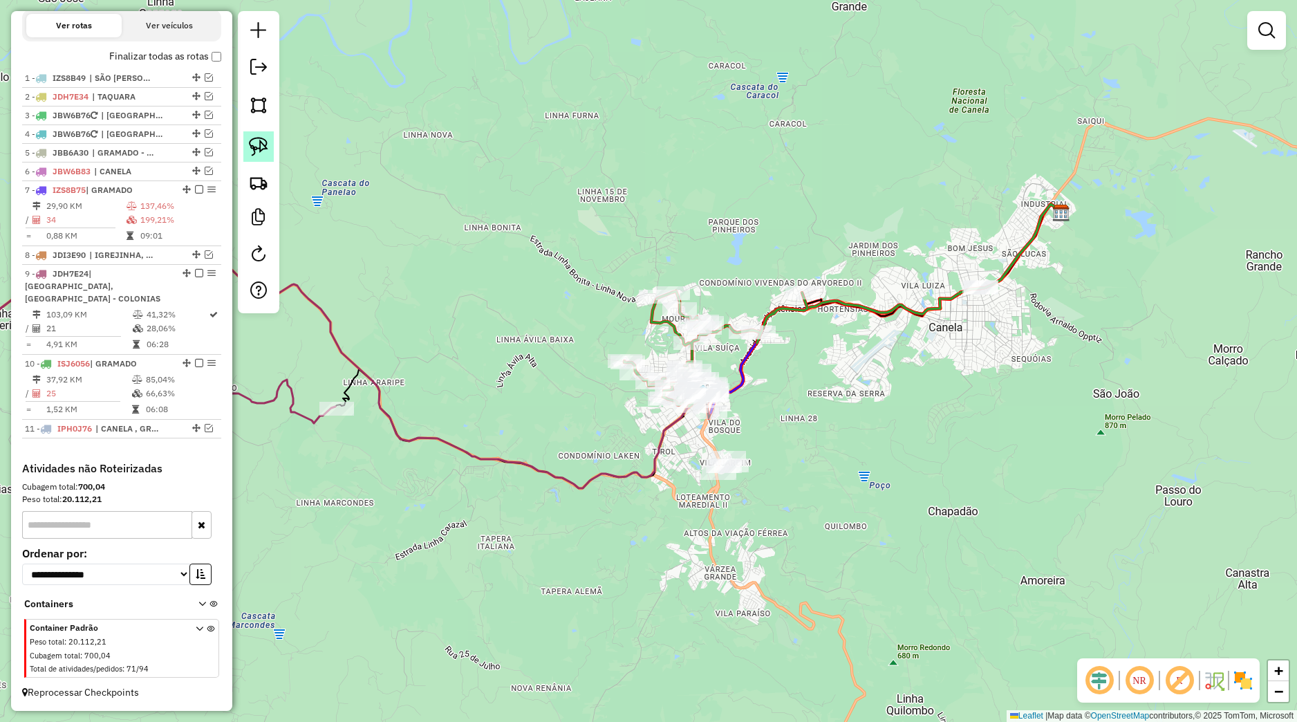
click at [251, 153] on img at bounding box center [258, 146] width 19 height 19
drag, startPoint x: 929, startPoint y: 304, endPoint x: 1035, endPoint y: 257, distance: 116.4
click at [1035, 257] on div "Janela de atendimento Grade de atendimento Capacidade Transportadoras Veículos …" at bounding box center [648, 361] width 1297 height 722
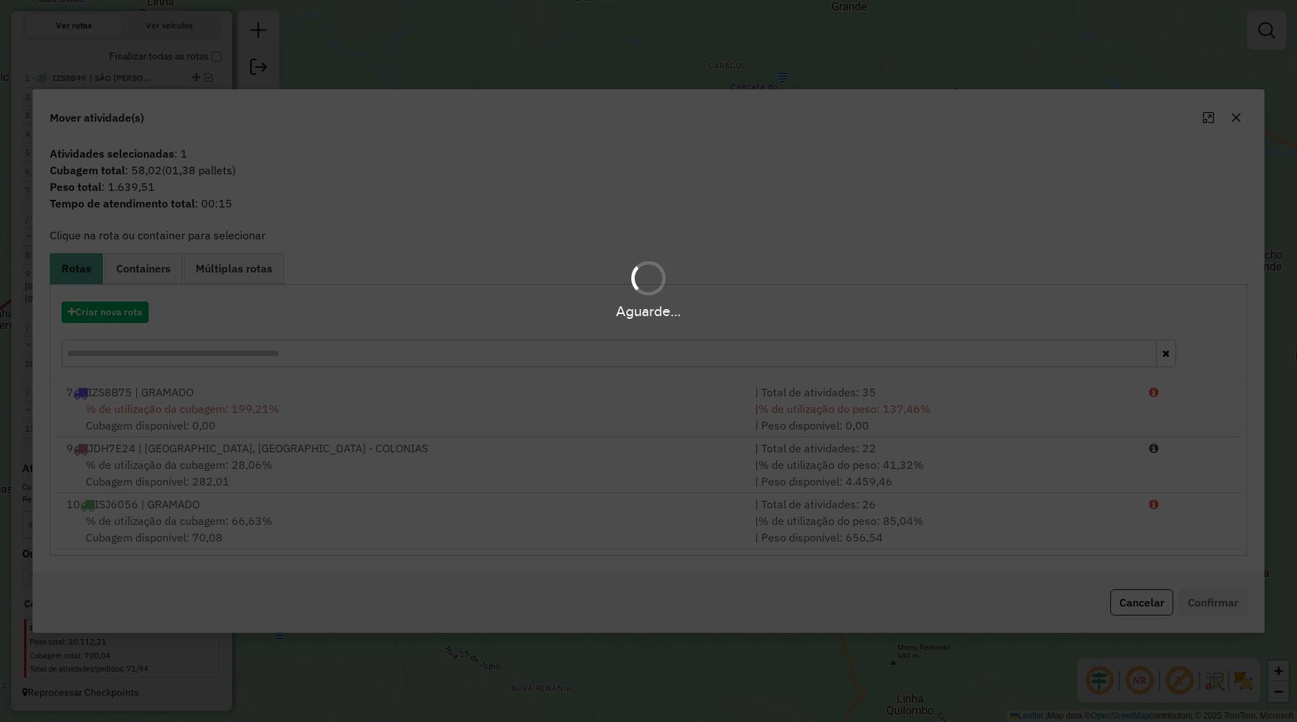
click at [123, 311] on div "Aguarde..." at bounding box center [648, 310] width 1297 height 21
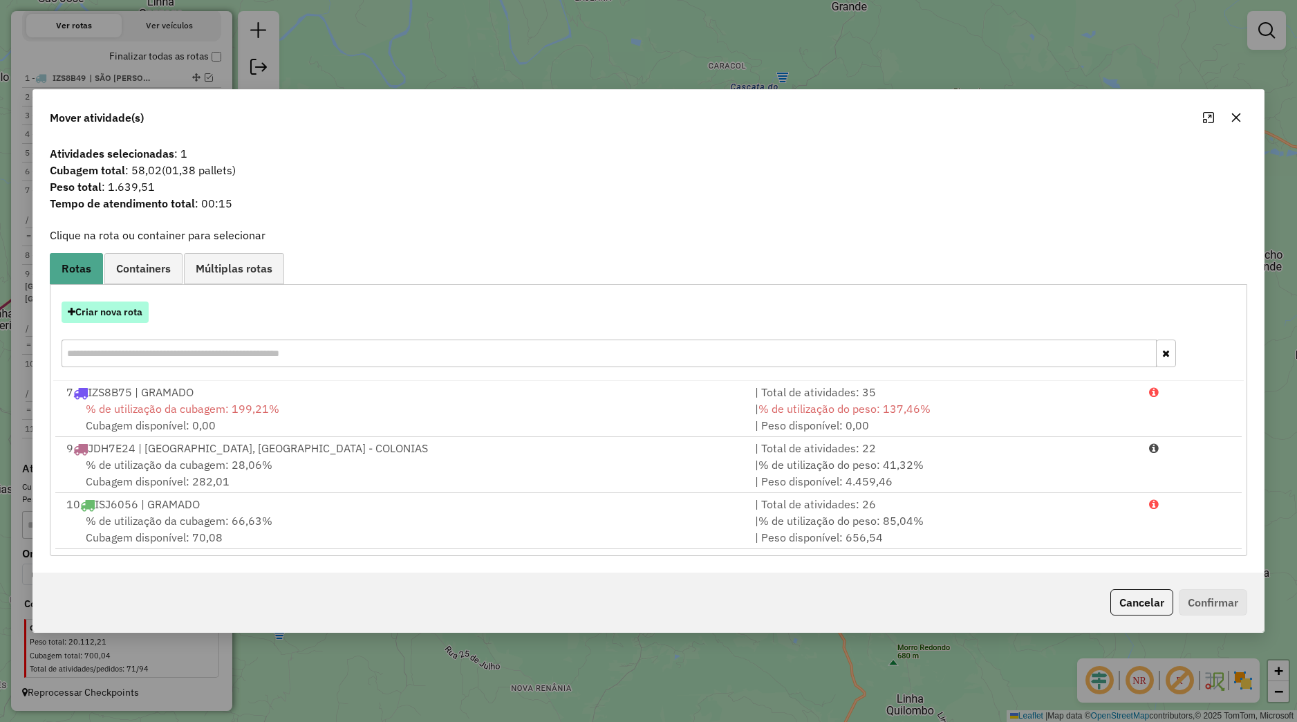
click at [128, 312] on button "Criar nova rota" at bounding box center [105, 312] width 87 height 21
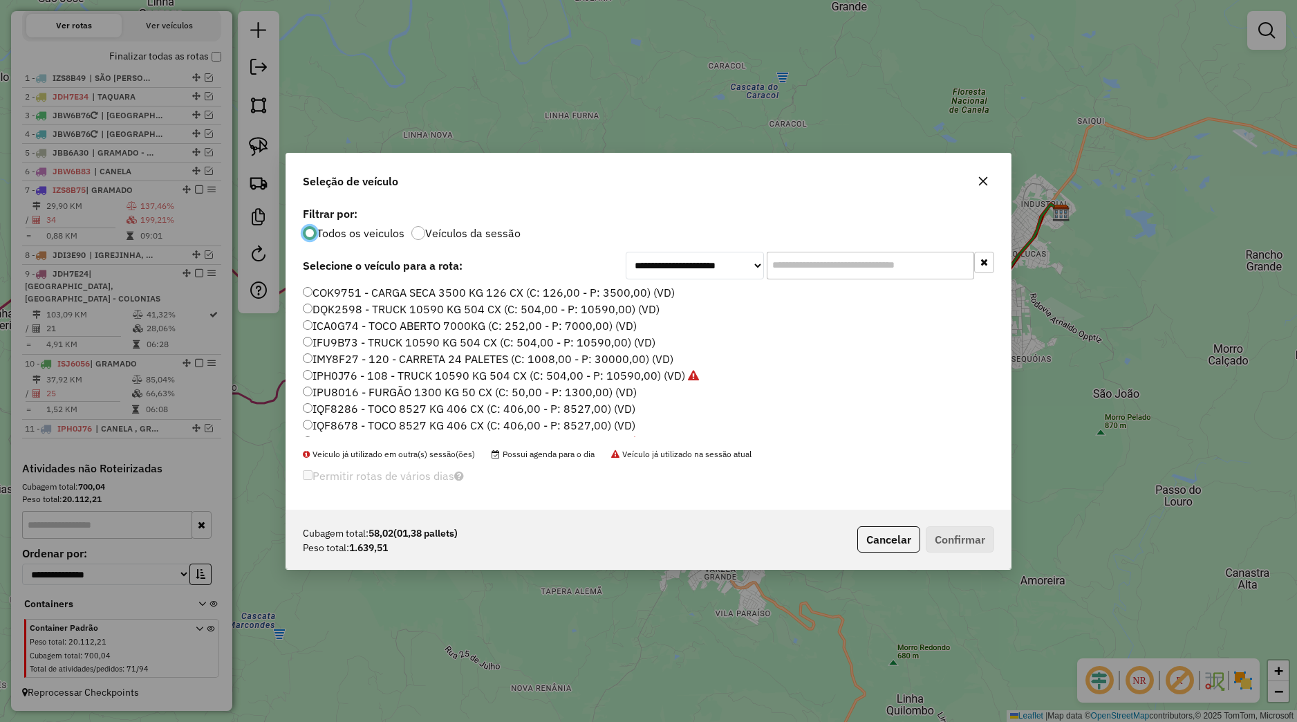
scroll to position [263, 0]
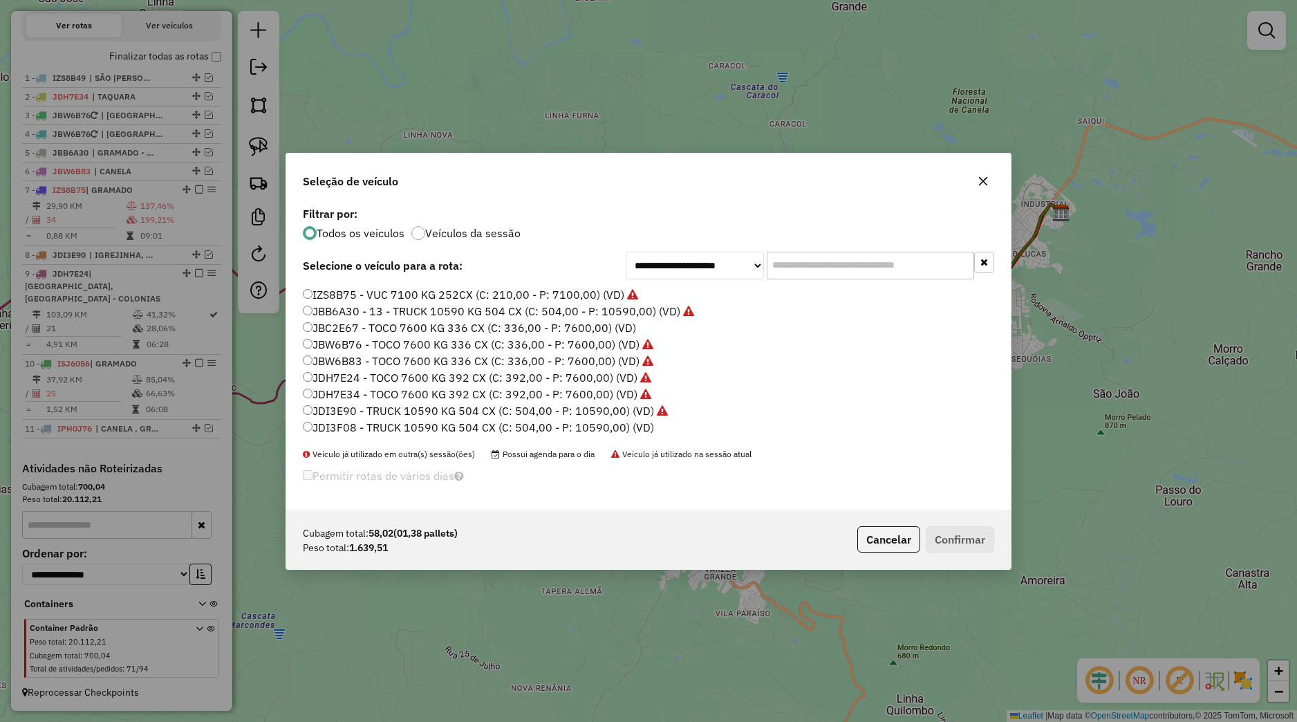
click at [353, 373] on label "JDH7E24 - TOCO 7600 KG 392 CX (C: 392,00 - P: 7600,00) (VD)" at bounding box center [477, 377] width 349 height 17
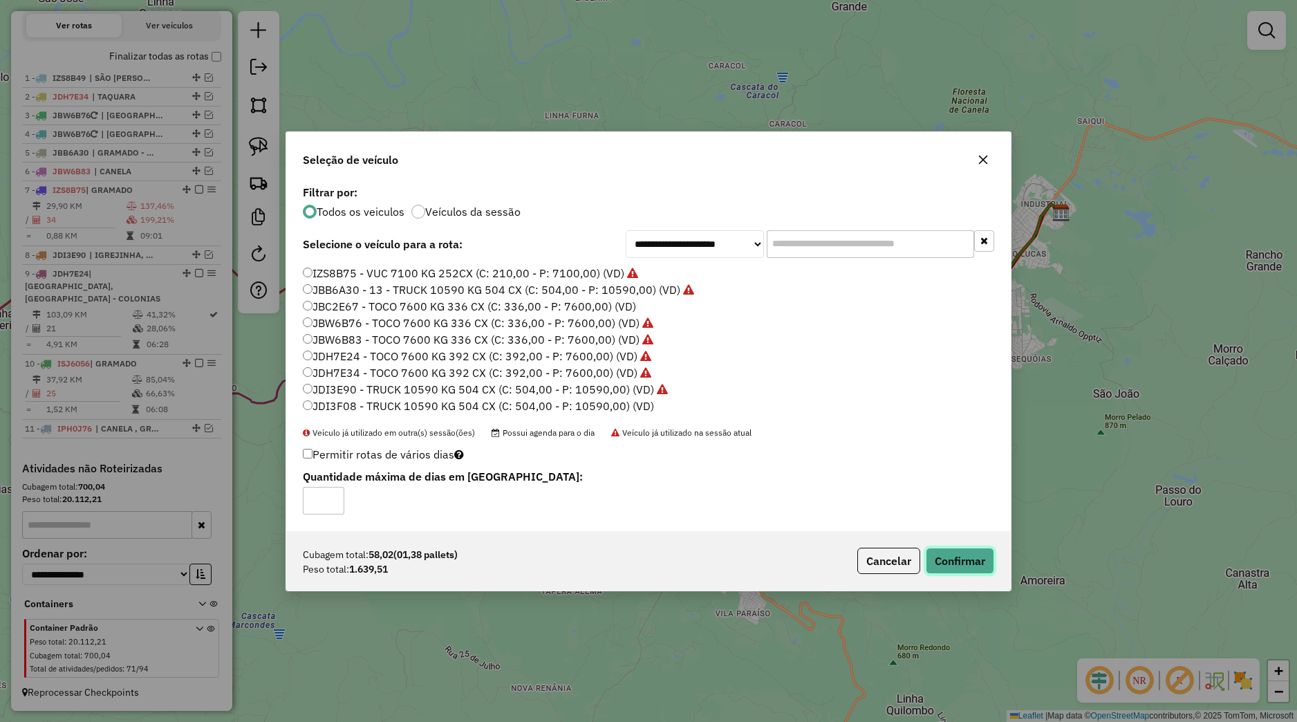
click at [944, 550] on button "Confirmar" at bounding box center [960, 561] width 68 height 26
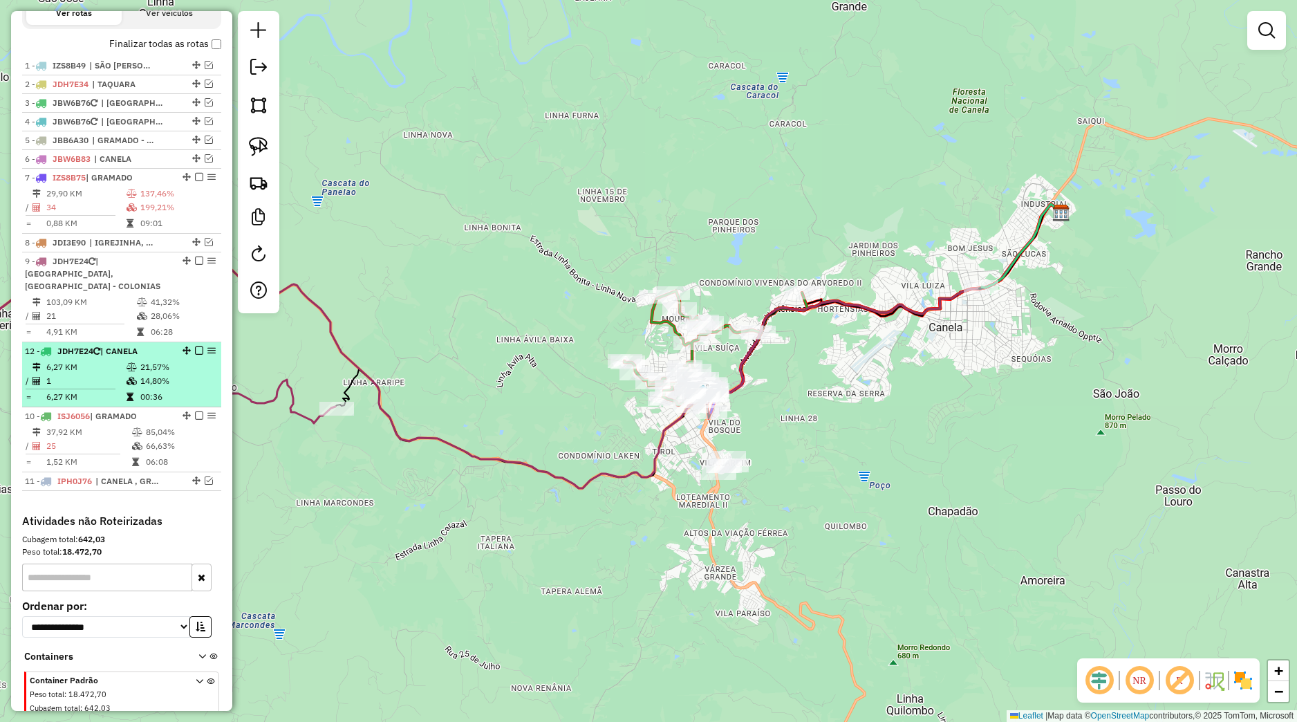
drag, startPoint x: 172, startPoint y: 445, endPoint x: 145, endPoint y: 360, distance: 89.9
click at [145, 358] on div "12 - JDH7E24 | CANELA" at bounding box center [122, 351] width 194 height 12
select select "*********"
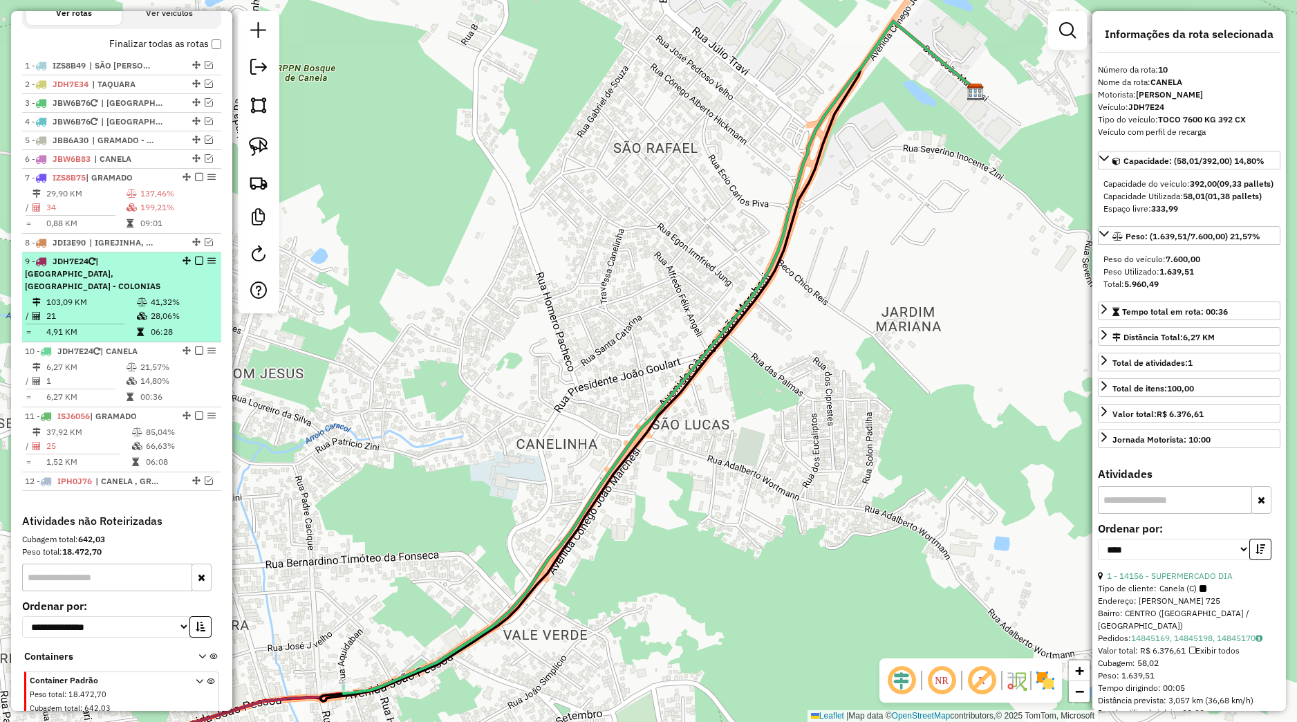
click at [164, 338] on td "06:28" at bounding box center [183, 332] width 66 height 14
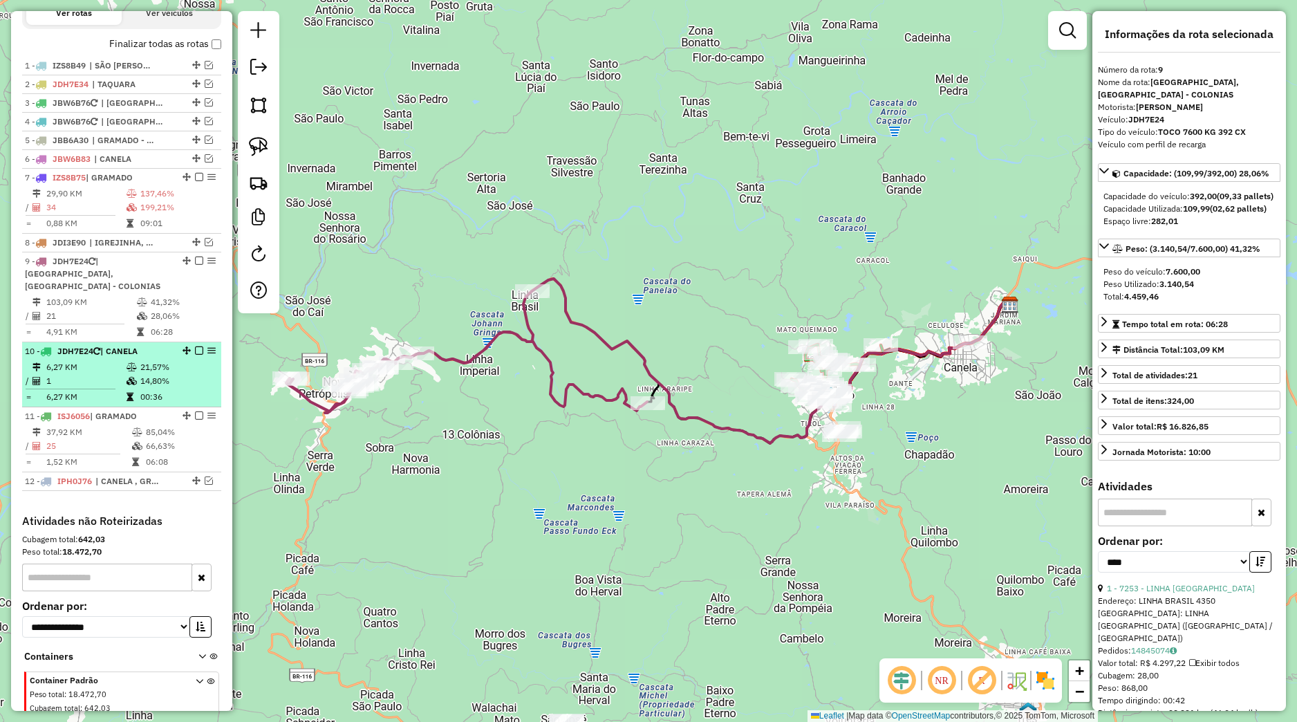
click at [160, 371] on li "10 - JDH7E24 | CANELA 6,27 KM 21,57% / 1 14,80% = 6,27 KM 00:36" at bounding box center [121, 374] width 199 height 65
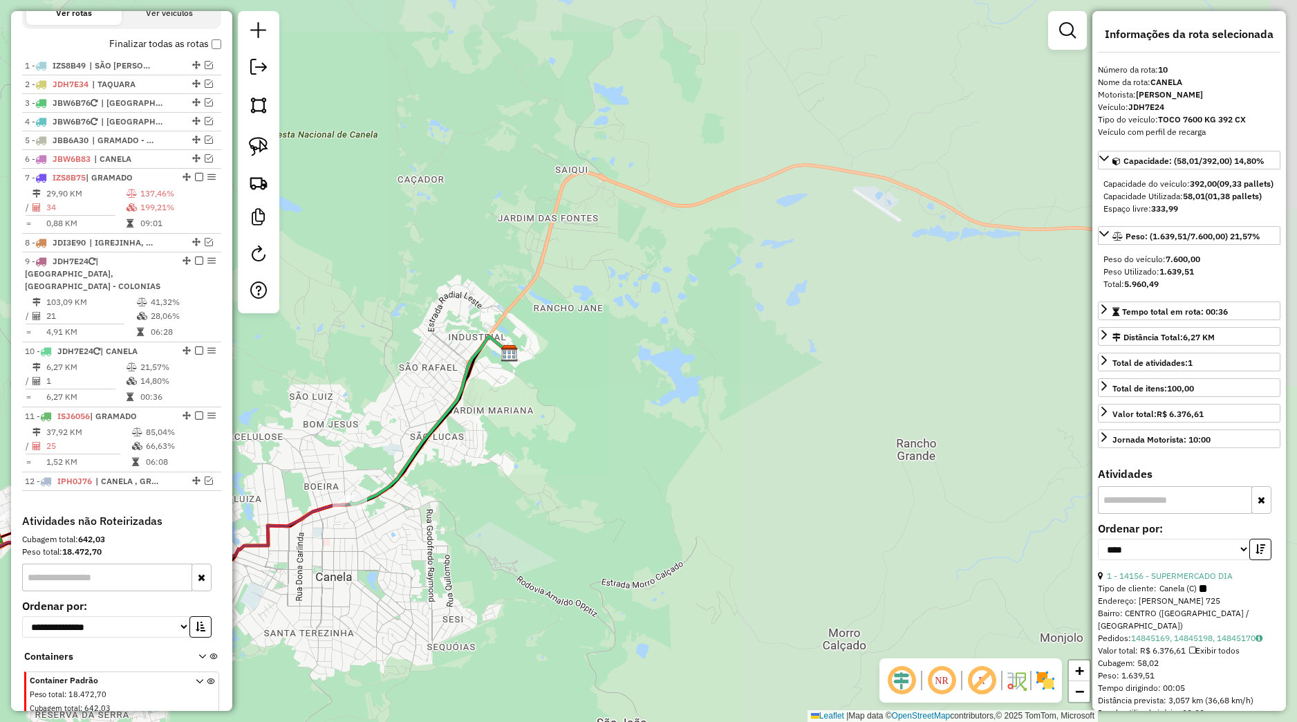
drag, startPoint x: 371, startPoint y: 461, endPoint x: 719, endPoint y: 383, distance: 356.4
click at [716, 383] on div "Janela de atendimento Grade de atendimento Capacidade Transportadoras Veículos …" at bounding box center [648, 361] width 1297 height 722
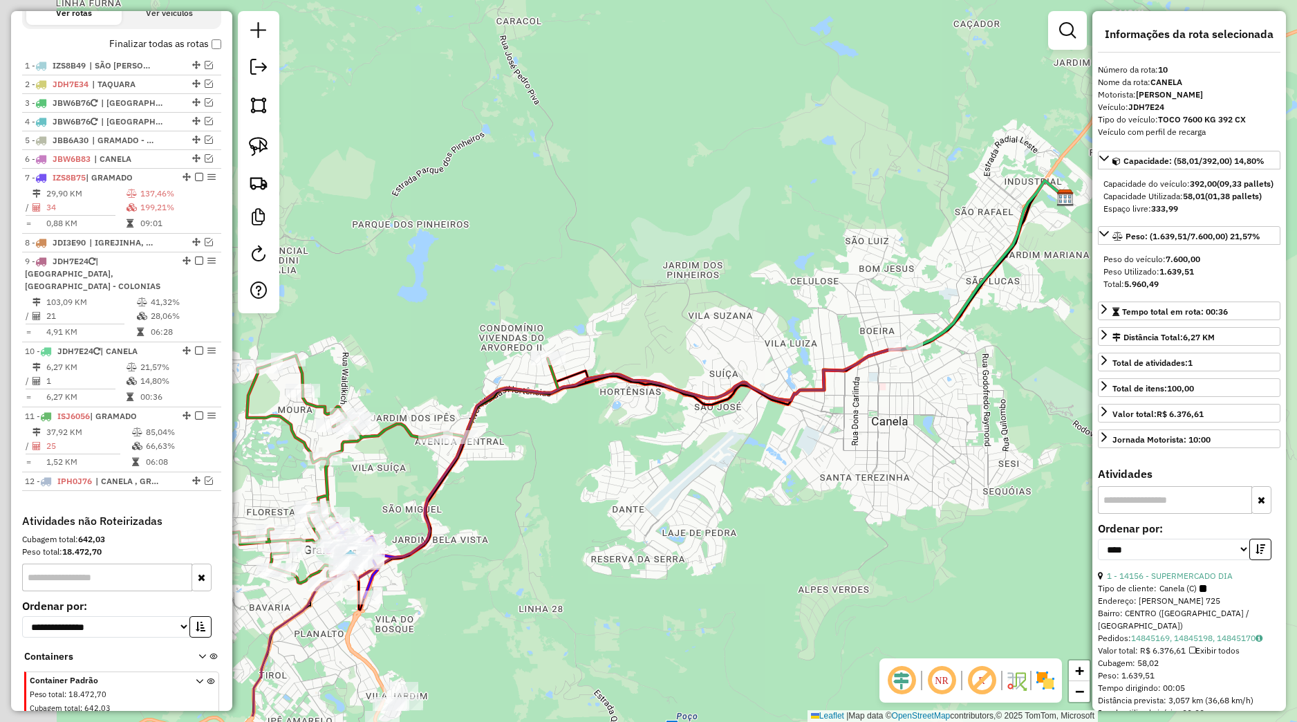
drag, startPoint x: 557, startPoint y: 512, endPoint x: 756, endPoint y: 433, distance: 213.8
click at [756, 433] on div "Janela de atendimento Grade de atendimento Capacidade Transportadoras Veículos …" at bounding box center [648, 361] width 1297 height 722
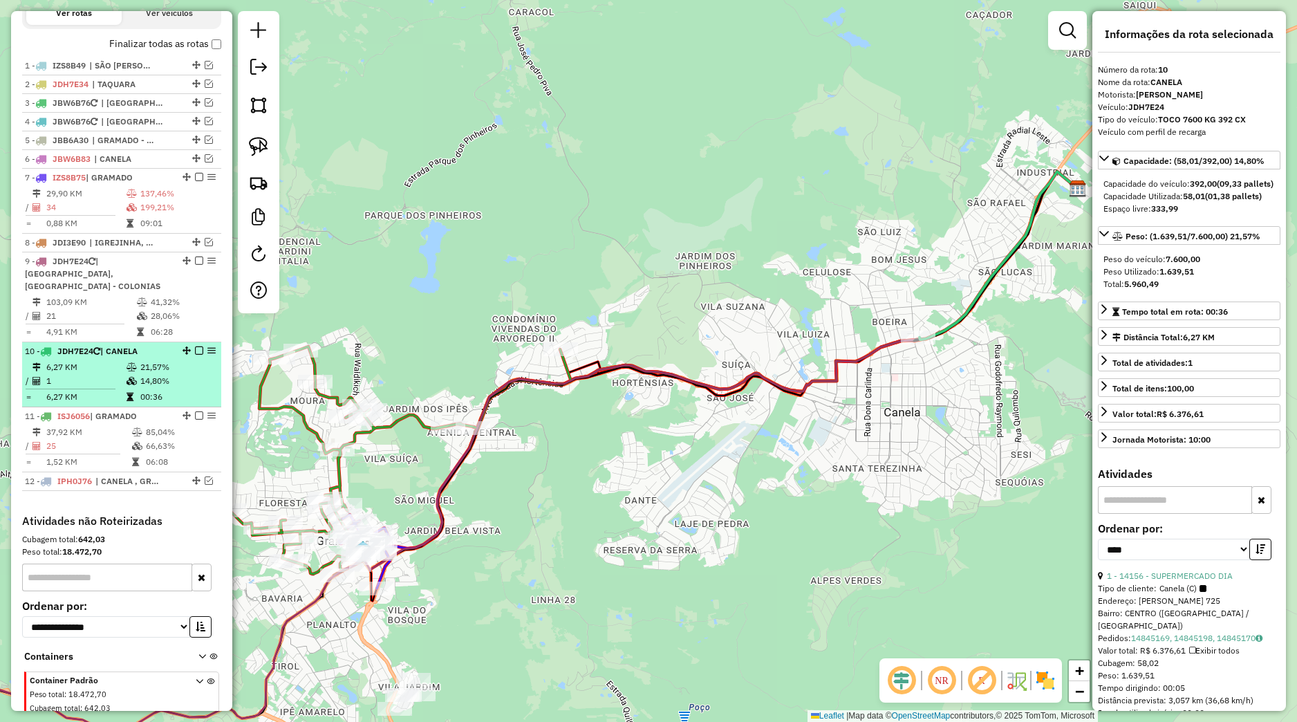
click at [195, 355] on em at bounding box center [199, 350] width 8 height 8
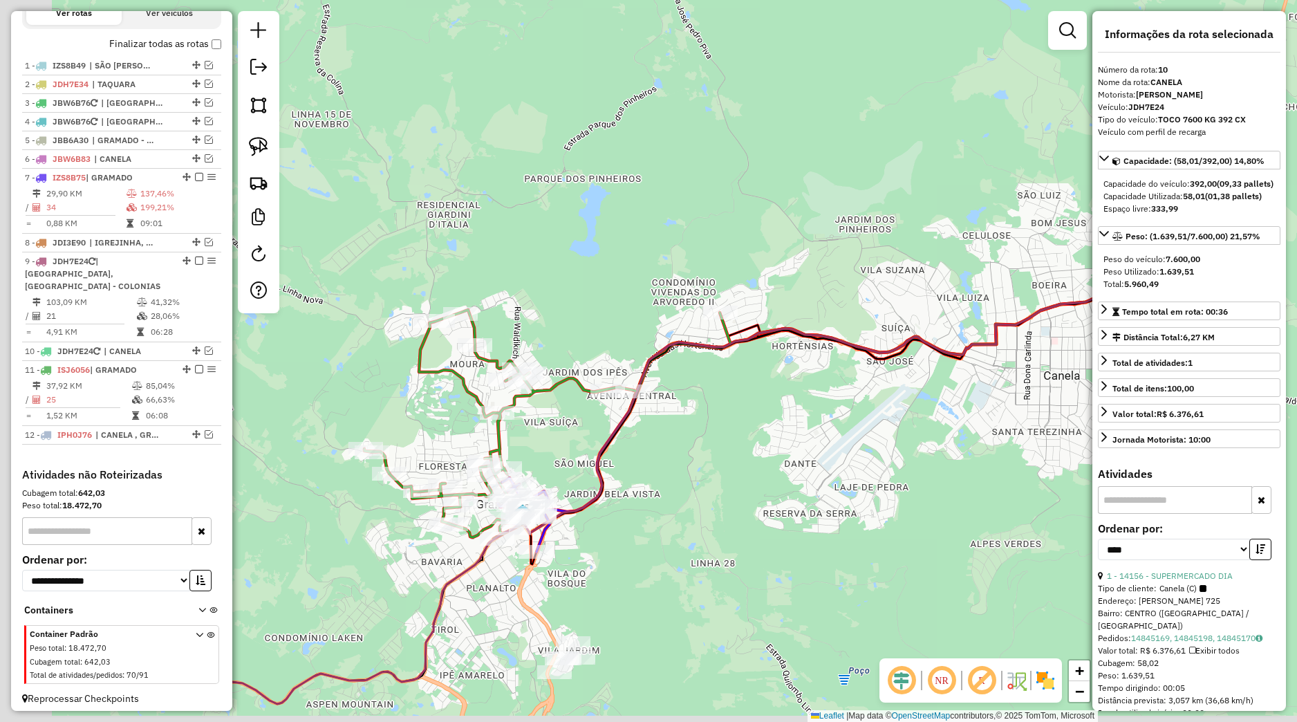
drag, startPoint x: 461, startPoint y: 494, endPoint x: 627, endPoint y: 451, distance: 172.1
click at [633, 452] on div "Janela de atendimento Grade de atendimento Capacidade Transportadoras Veículos …" at bounding box center [648, 361] width 1297 height 722
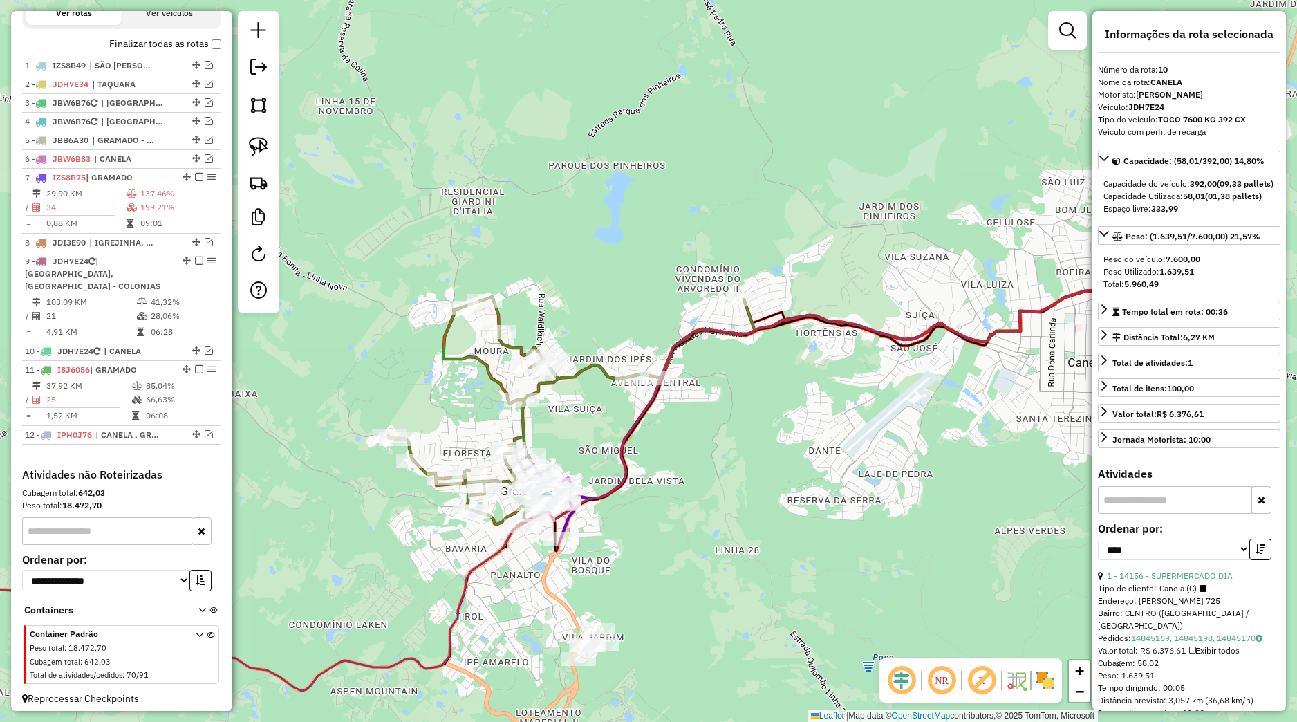
drag, startPoint x: 610, startPoint y: 552, endPoint x: 631, endPoint y: 512, distance: 45.2
click at [645, 488] on div "Janela de atendimento Grade de atendimento Capacidade Transportadoras Veículos …" at bounding box center [648, 361] width 1297 height 722
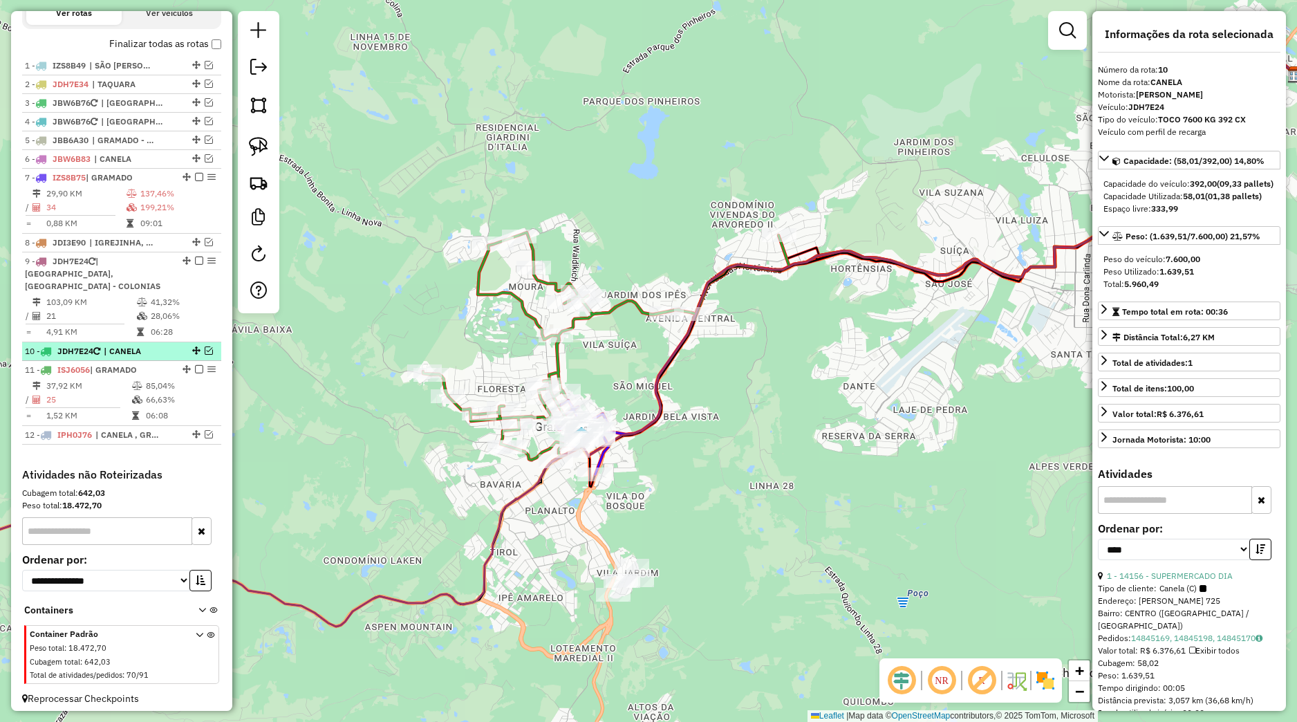
click at [205, 355] on em at bounding box center [209, 350] width 8 height 8
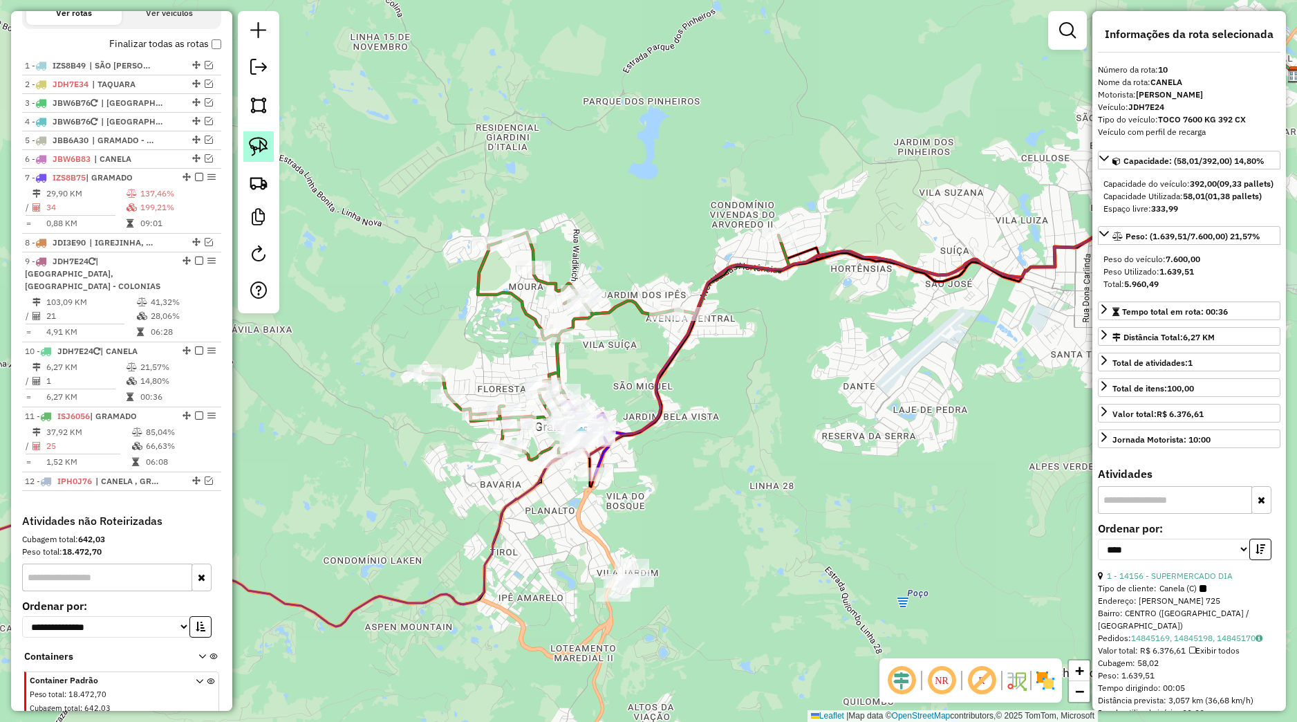
click at [271, 143] on link at bounding box center [258, 146] width 30 height 30
drag, startPoint x: 557, startPoint y: 591, endPoint x: 663, endPoint y: 544, distance: 115.8
click at [663, 544] on div "Janela de atendimento Grade de atendimento Capacidade Transportadoras Veículos …" at bounding box center [648, 361] width 1297 height 722
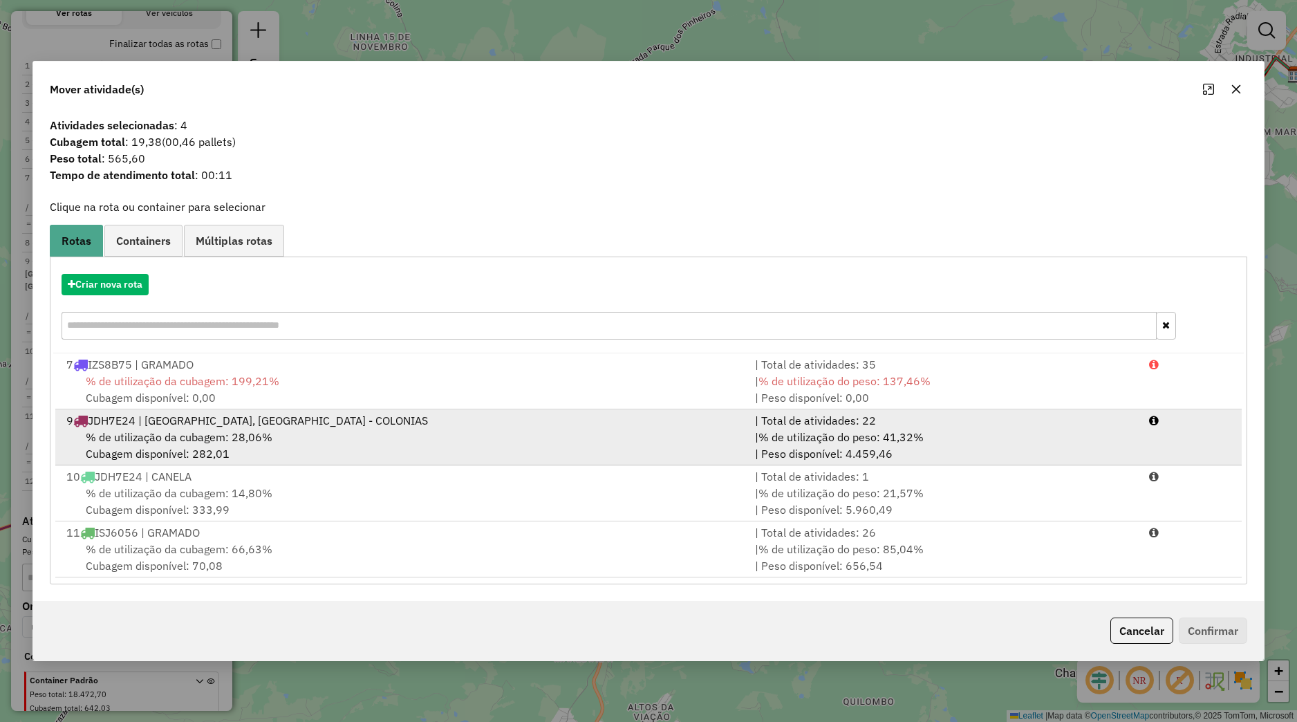
click at [319, 438] on div "% de utilização da cubagem: 28,06% Cubagem disponível: 282,01" at bounding box center [402, 445] width 689 height 33
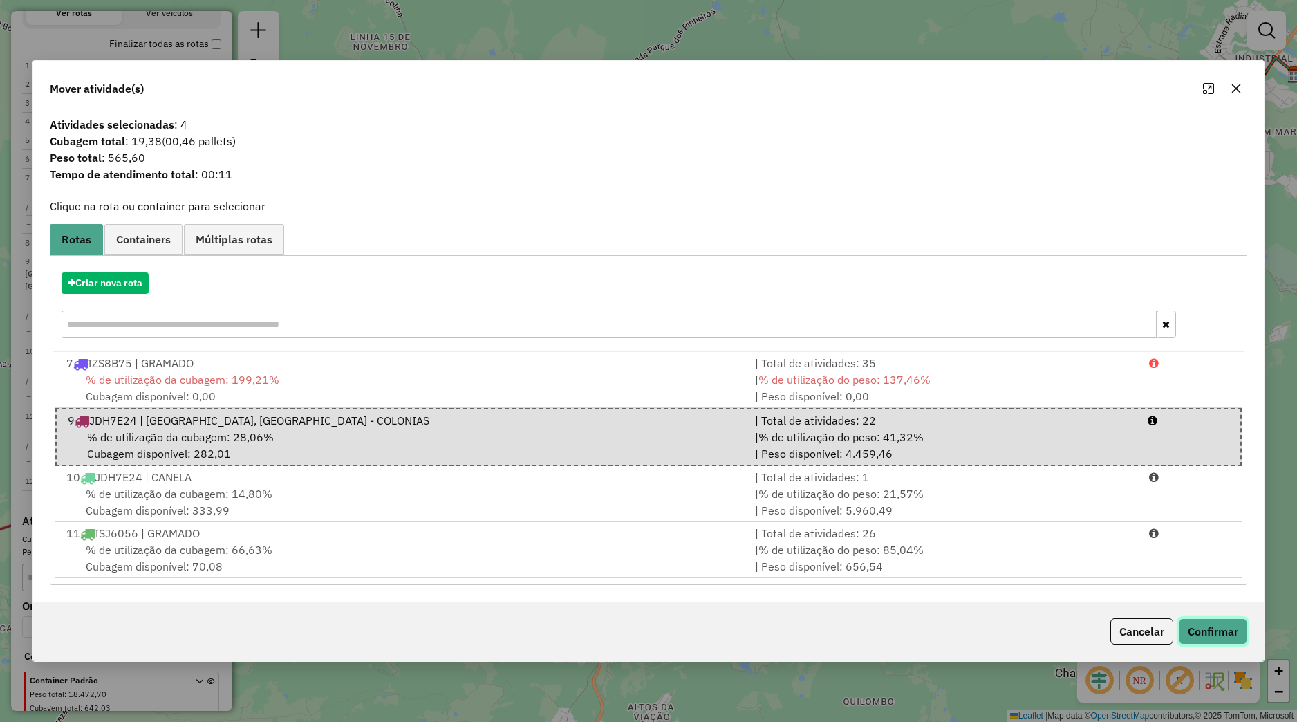
click at [1183, 633] on button "Confirmar" at bounding box center [1213, 631] width 68 height 26
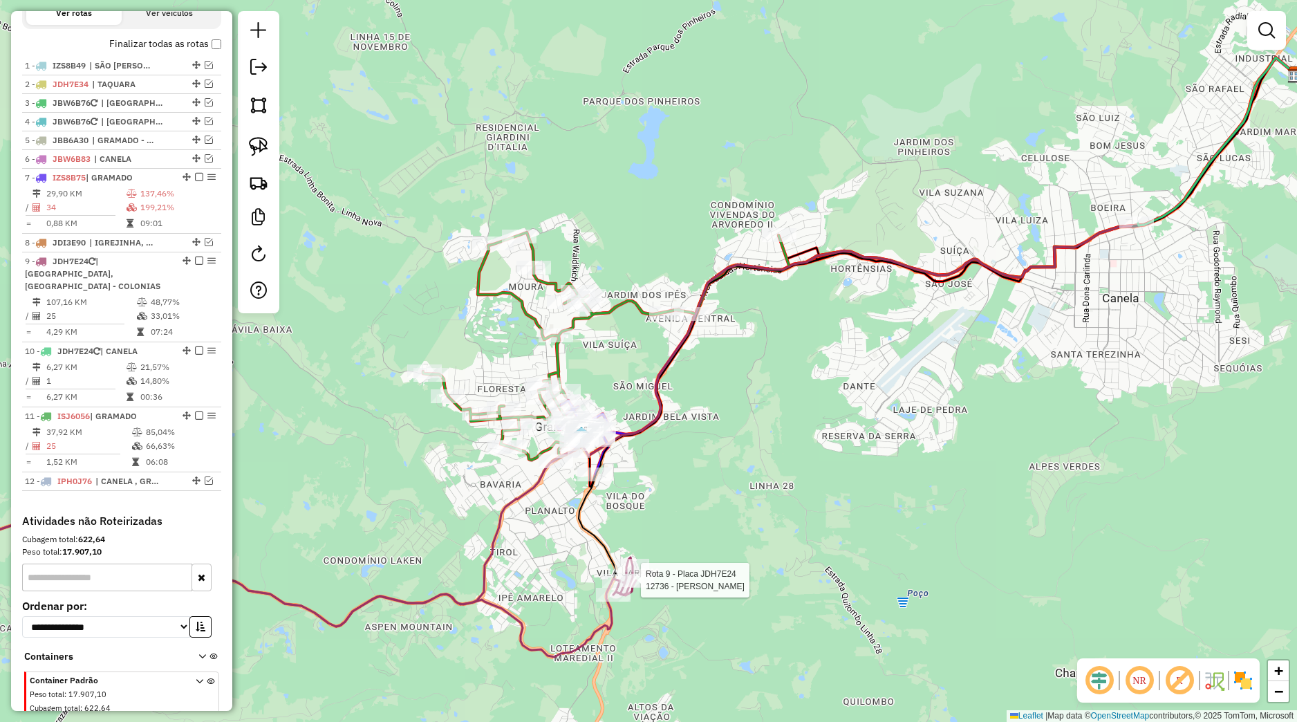
select select "*********"
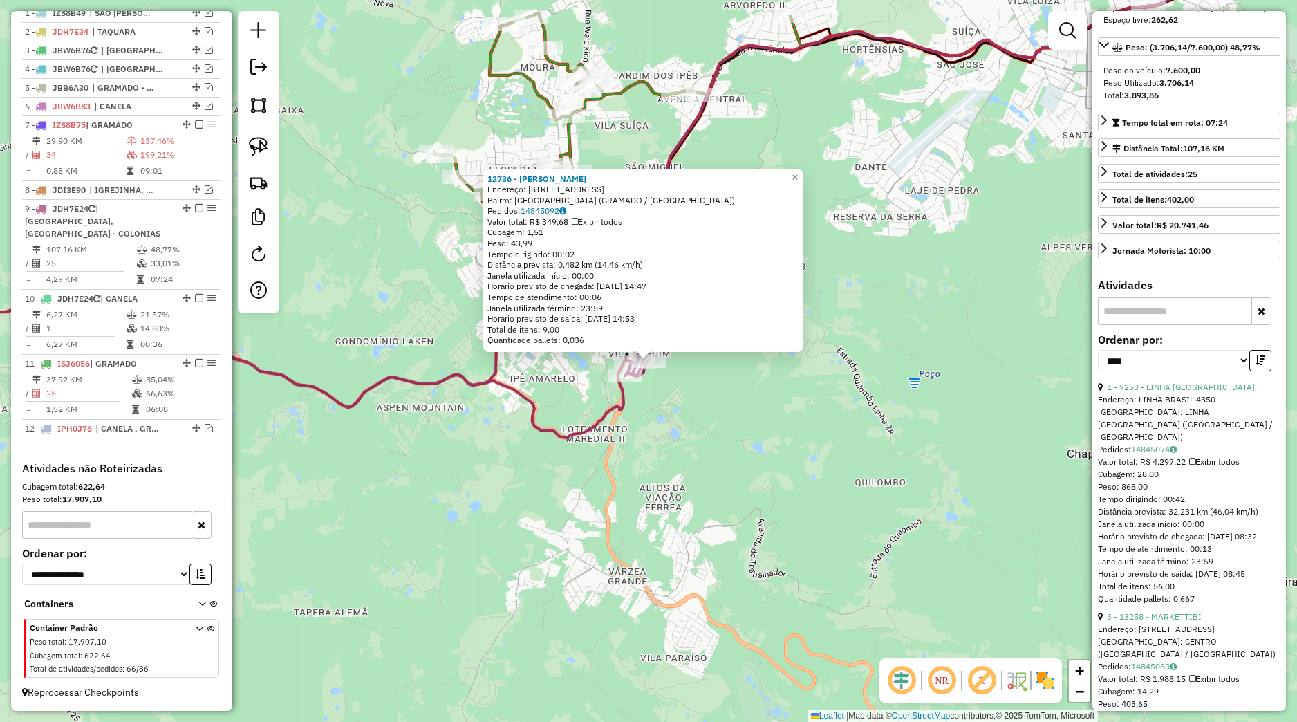
scroll to position [259, 0]
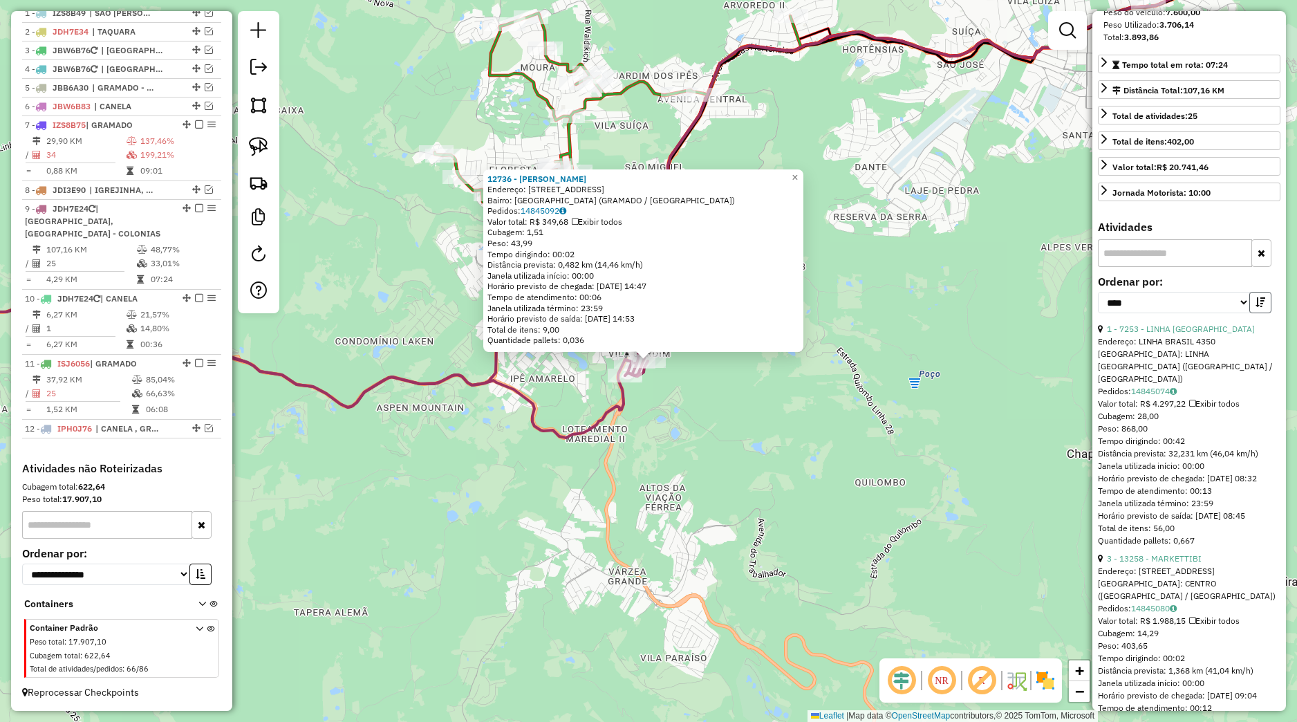
click at [1250, 313] on button "button" at bounding box center [1261, 302] width 22 height 21
click at [1256, 307] on icon "button" at bounding box center [1261, 302] width 10 height 10
click at [889, 448] on div "12736 - DEJAMARCIO MOTA Endereço: RUA DO CONTORNO 349 Bairro: VILA JARDIM (GRAM…" at bounding box center [648, 361] width 1297 height 722
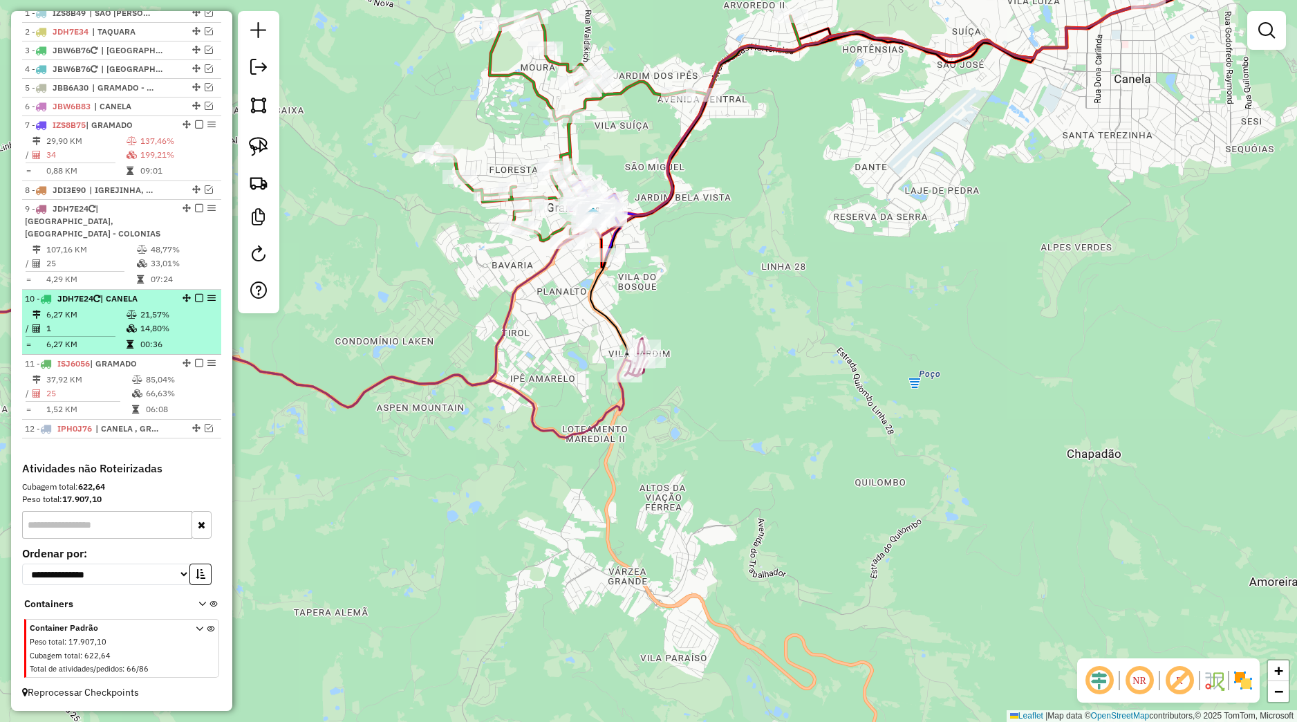
click at [195, 298] on em at bounding box center [199, 298] width 8 height 8
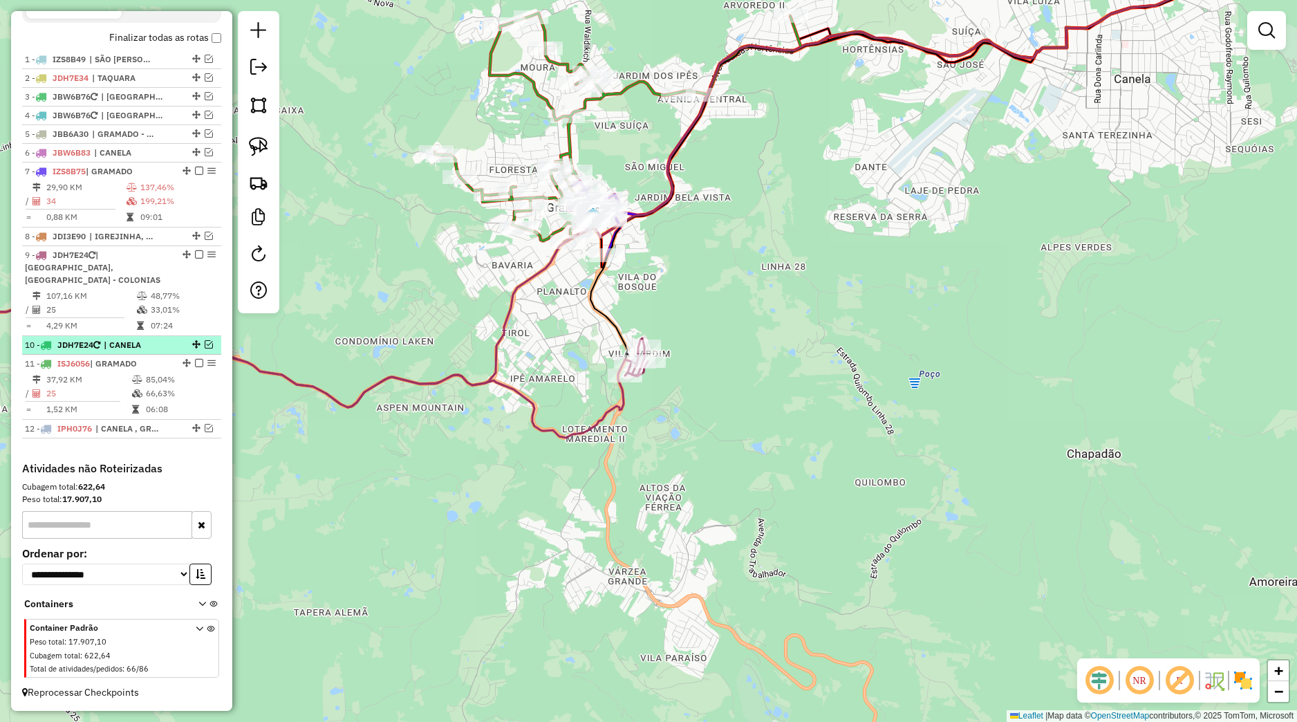
scroll to position [513, 0]
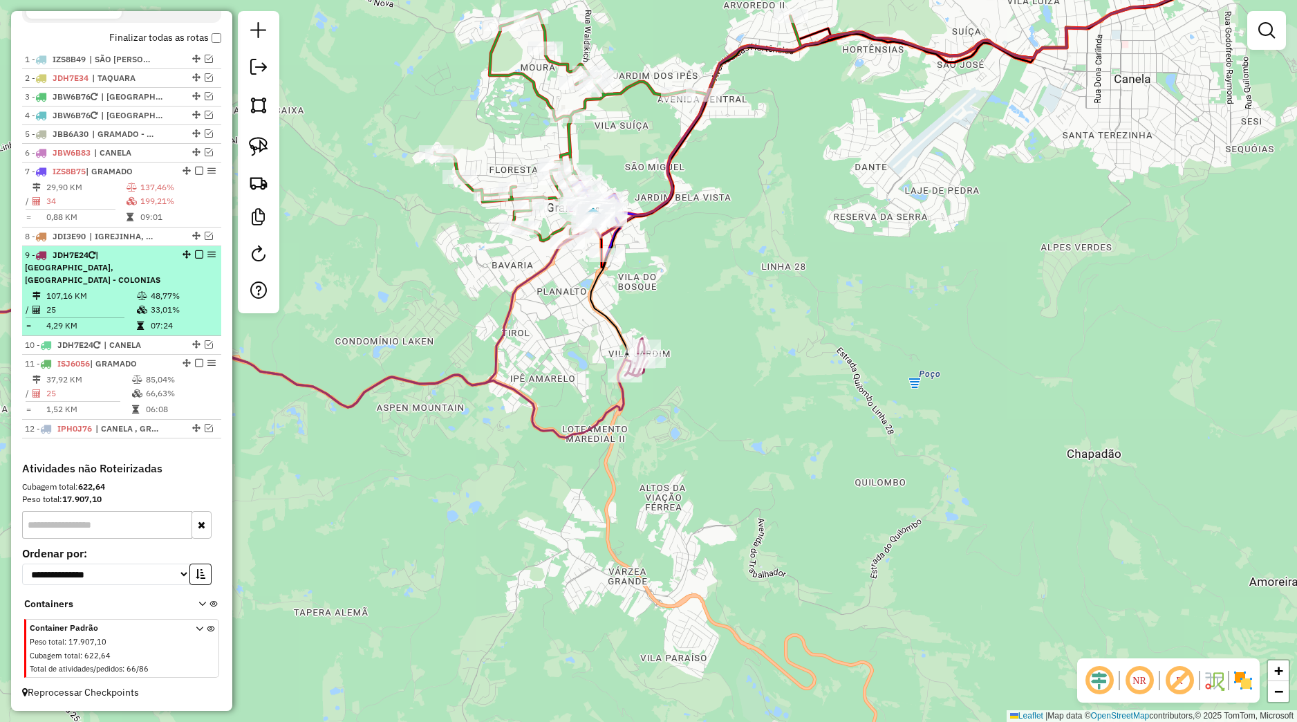
click at [195, 253] on em at bounding box center [199, 254] width 8 height 8
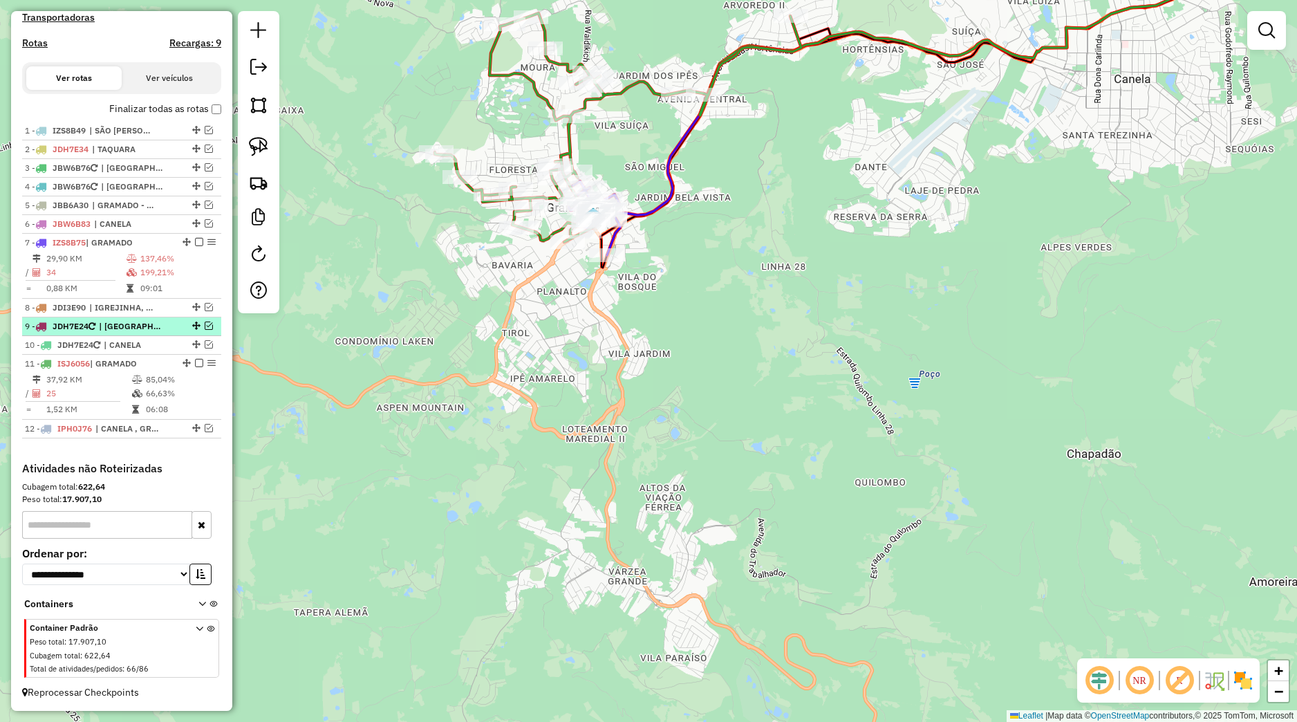
scroll to position [442, 0]
drag, startPoint x: 185, startPoint y: 342, endPoint x: 167, endPoint y: 323, distance: 26.0
click at [167, 323] on div "10 - JDH7E24 | CANELA" at bounding box center [122, 326] width 194 height 12
select select "*********"
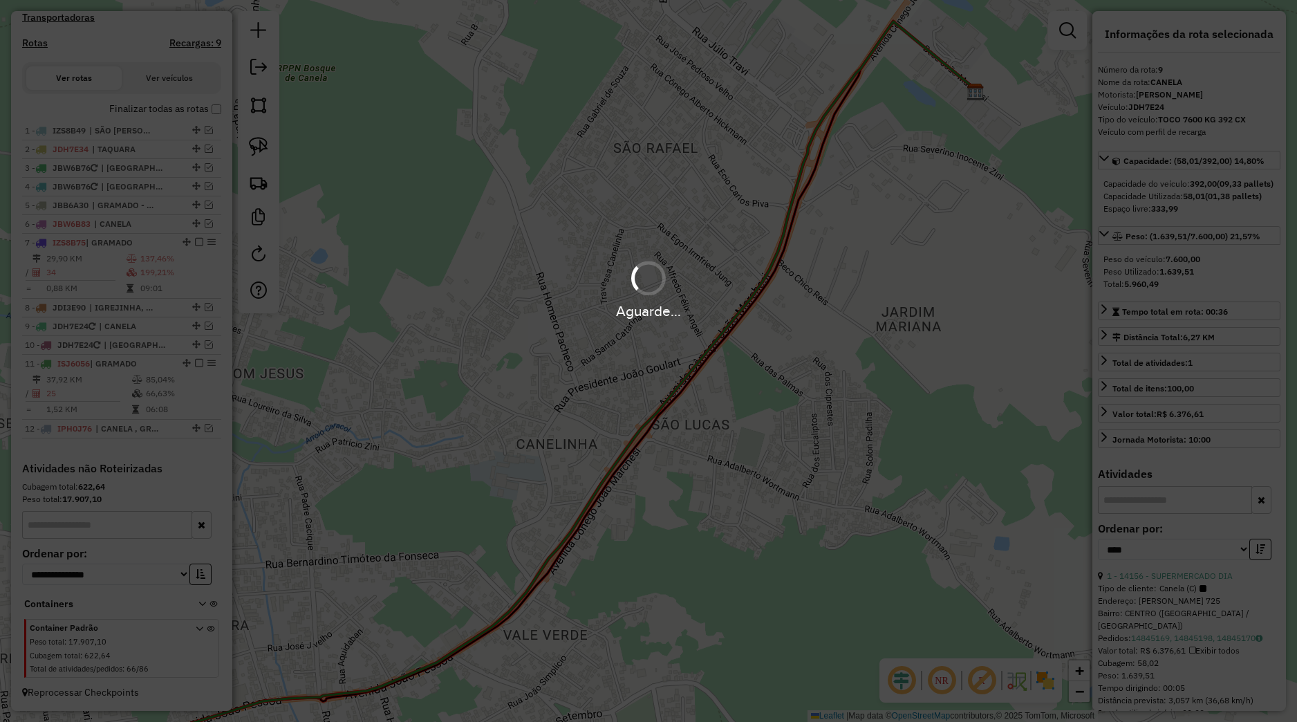
click at [142, 344] on div "Aguarde..." at bounding box center [648, 361] width 1297 height 722
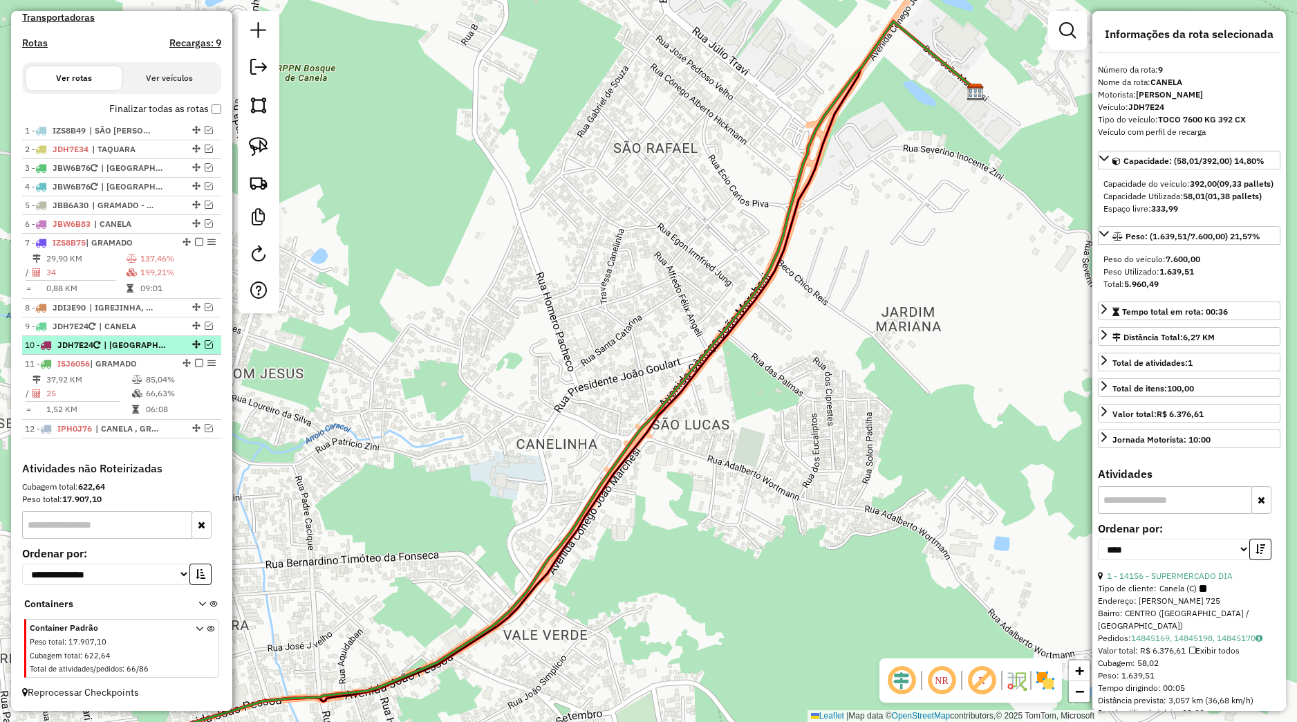
click at [145, 344] on span "| [GEOGRAPHIC_DATA], [GEOGRAPHIC_DATA] - COLONIAS" at bounding box center [136, 345] width 64 height 12
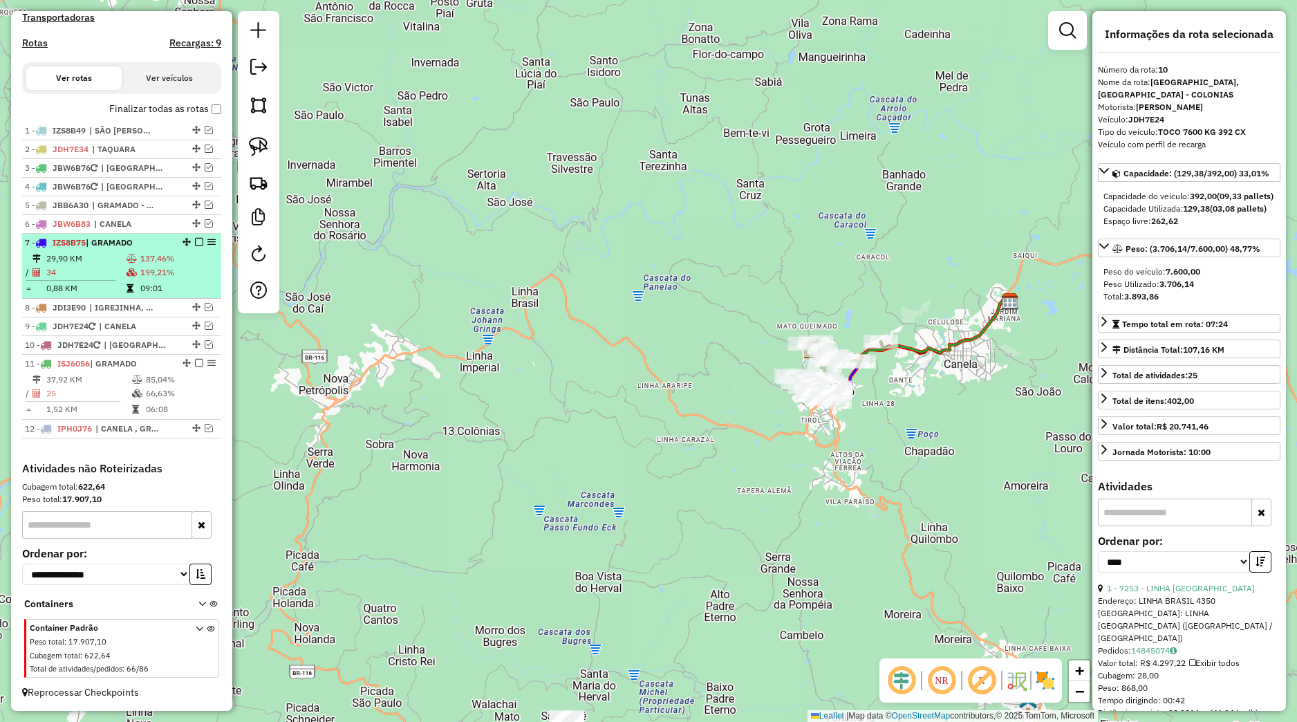
click at [192, 252] on td "137,46%" at bounding box center [178, 259] width 76 height 14
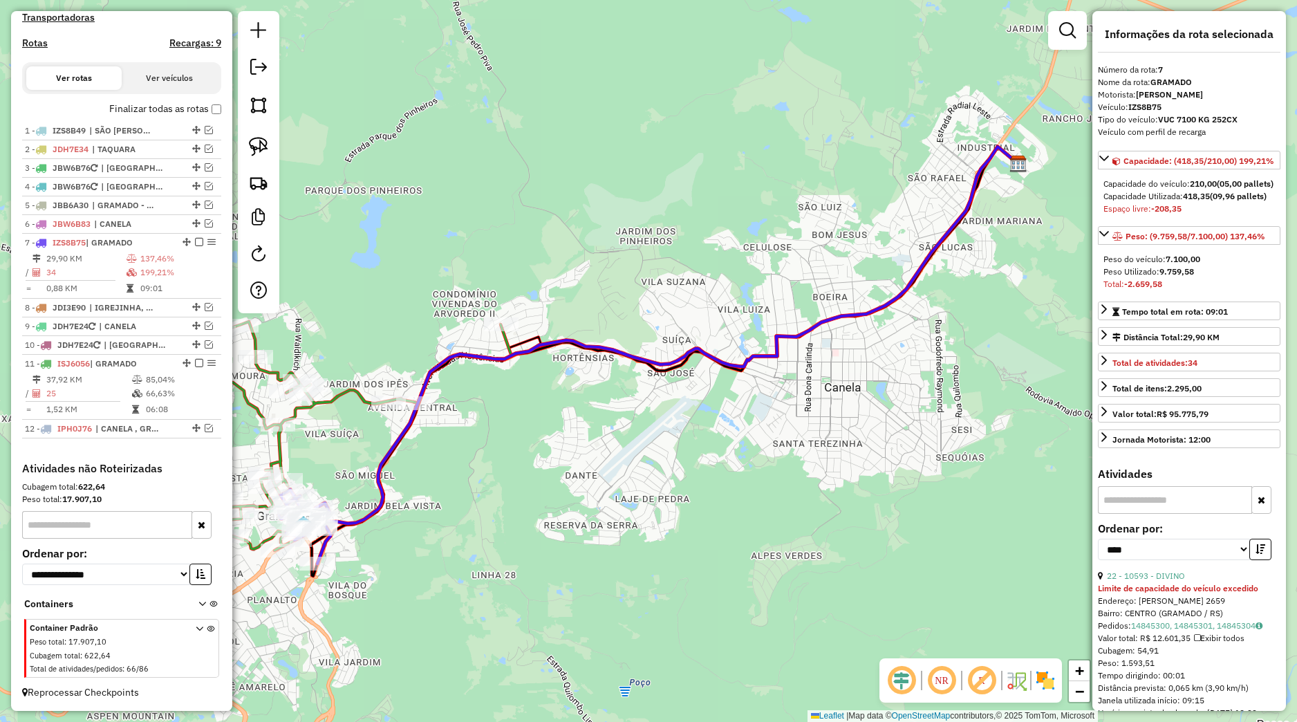
drag, startPoint x: 717, startPoint y: 488, endPoint x: 743, endPoint y: 439, distance: 55.7
click at [743, 439] on div "Janela de atendimento Grade de atendimento Capacidade Transportadoras Veículos …" at bounding box center [648, 361] width 1297 height 722
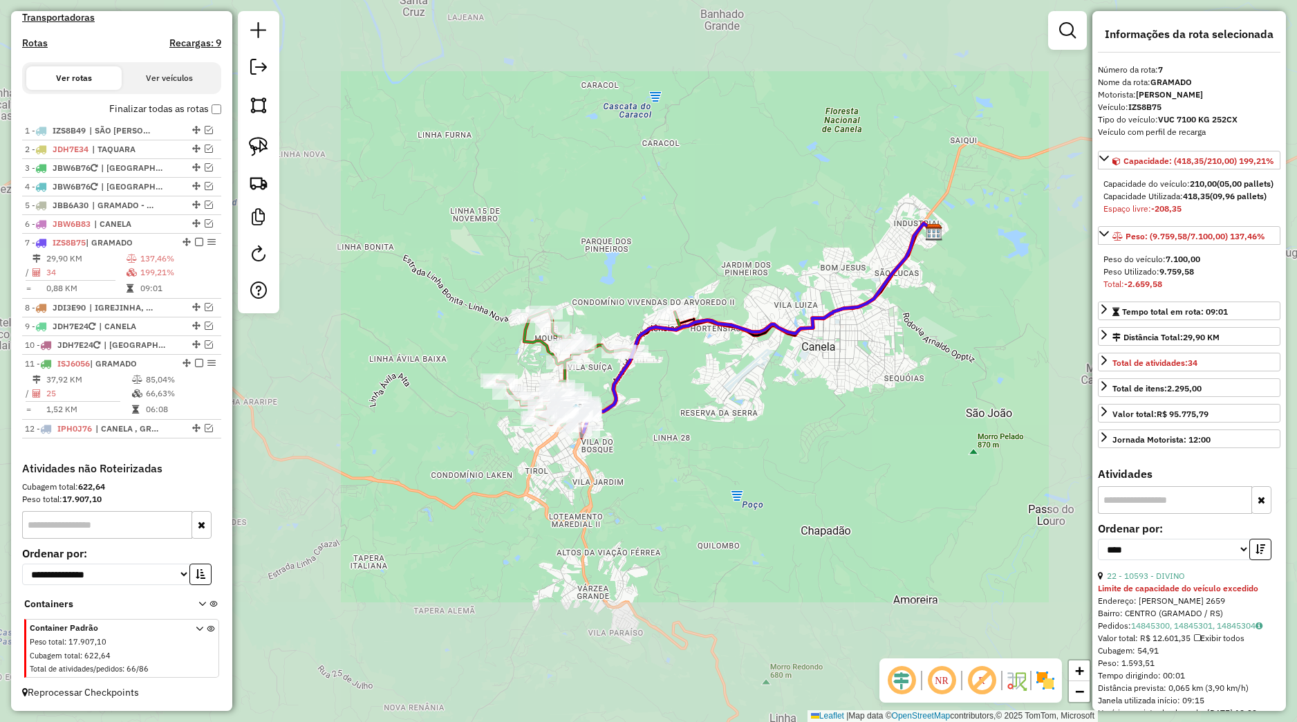
drag, startPoint x: 703, startPoint y: 541, endPoint x: 757, endPoint y: 359, distance: 189.9
click at [759, 359] on div "Janela de atendimento Grade de atendimento Capacidade Transportadoras Veículos …" at bounding box center [648, 361] width 1297 height 722
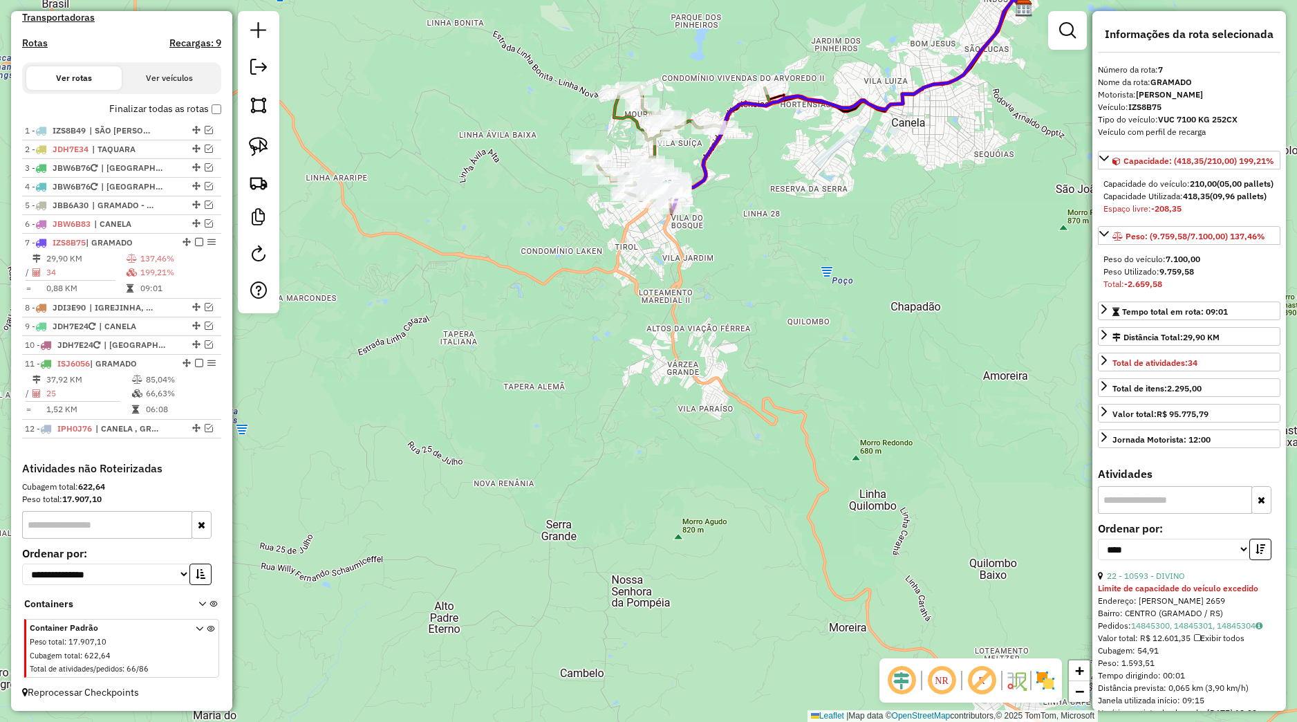
drag, startPoint x: 673, startPoint y: 425, endPoint x: 760, endPoint y: 214, distance: 228.2
click at [786, 213] on div "Janela de atendimento Grade de atendimento Capacidade Transportadoras Veículos …" at bounding box center [648, 361] width 1297 height 722
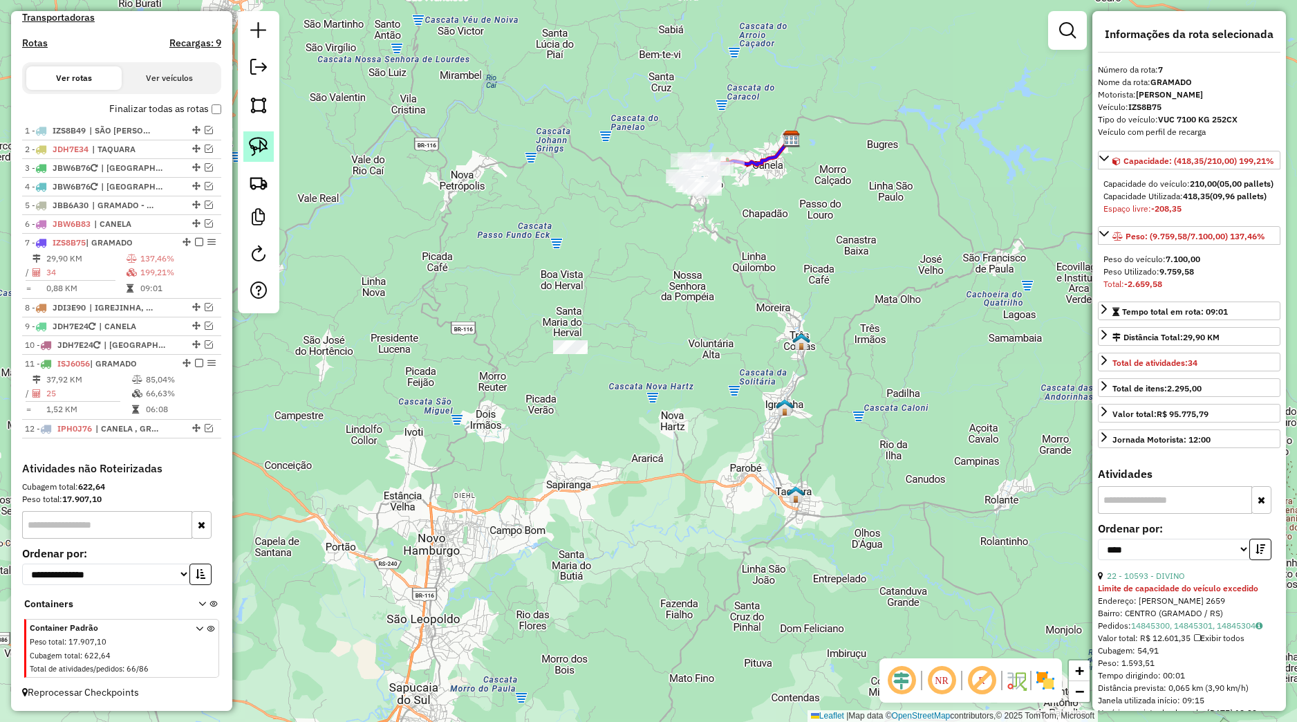
click at [272, 133] on link at bounding box center [258, 146] width 30 height 30
drag, startPoint x: 522, startPoint y: 340, endPoint x: 627, endPoint y: 362, distance: 106.7
click at [627, 362] on div "Janela de atendimento Grade de atendimento Capacidade Transportadoras Veículos …" at bounding box center [648, 361] width 1297 height 722
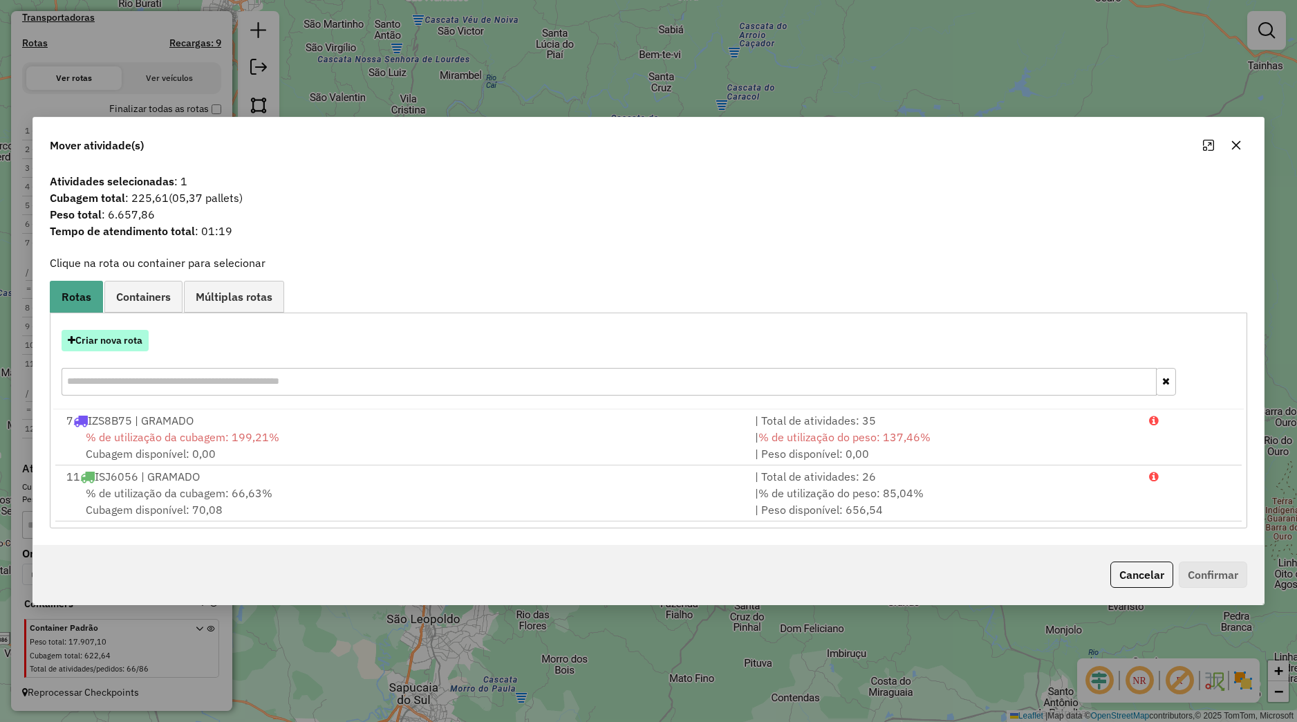
click at [144, 349] on button "Criar nova rota" at bounding box center [105, 340] width 87 height 21
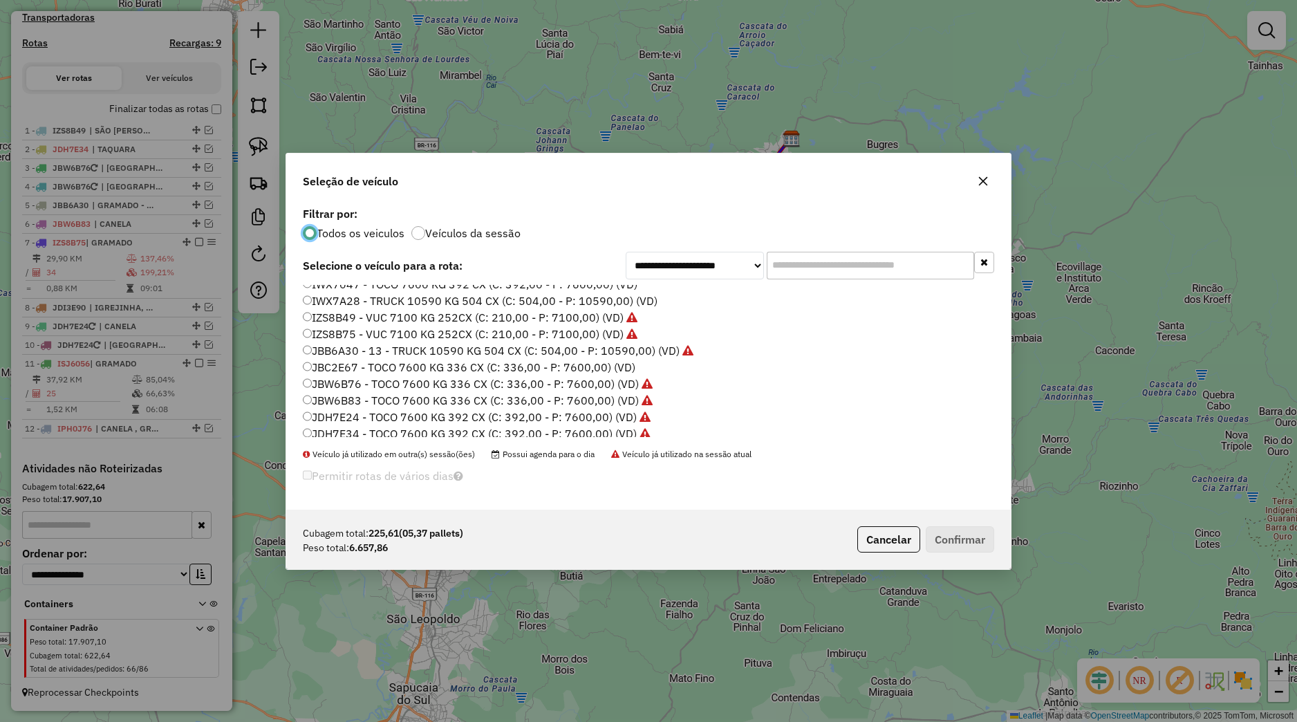
scroll to position [313, 0]
click at [363, 362] on label "JDI3E90 - TRUCK 10590 KG 504 CX (C: 504,00 - P: 10590,00) (VD)" at bounding box center [485, 361] width 364 height 17
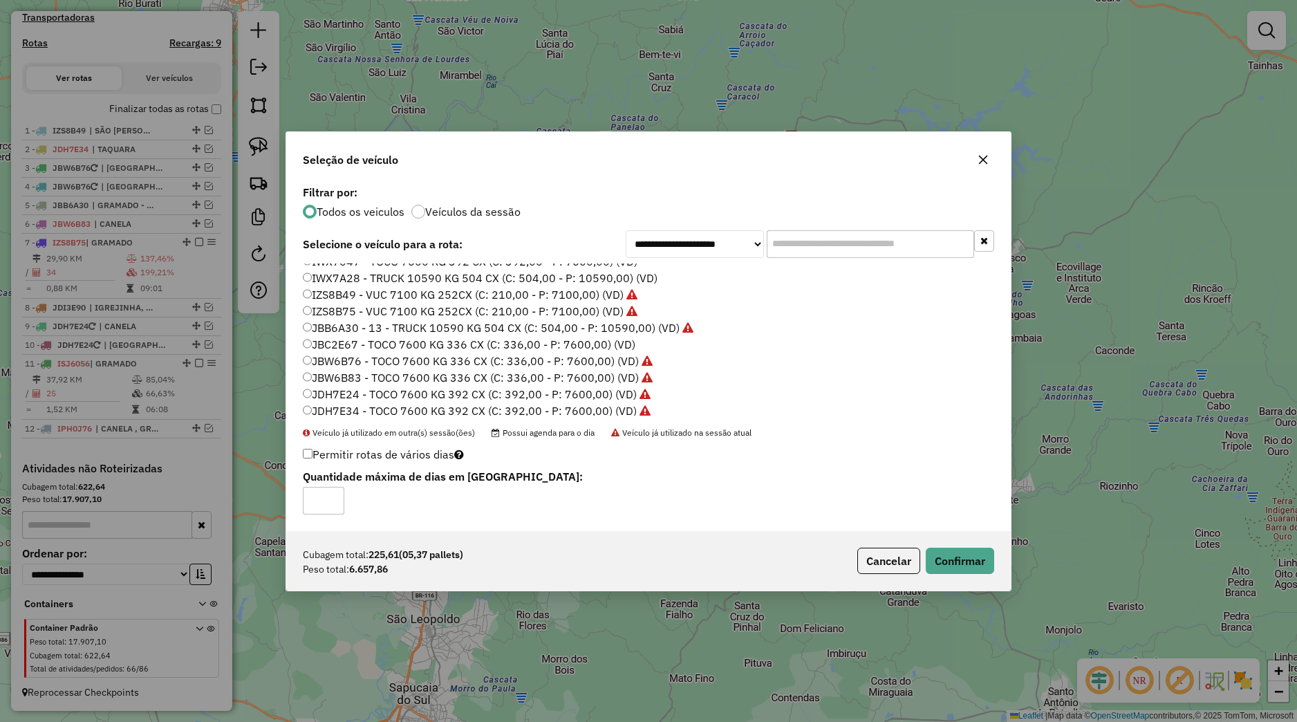
scroll to position [224, 0]
click at [363, 335] on label "JBB6A30 - 13 - TRUCK 10590 KG 504 CX (C: 504,00 - P: 10590,00) (VD)" at bounding box center [498, 329] width 391 height 17
click at [973, 550] on button "Confirmar" at bounding box center [960, 561] width 68 height 26
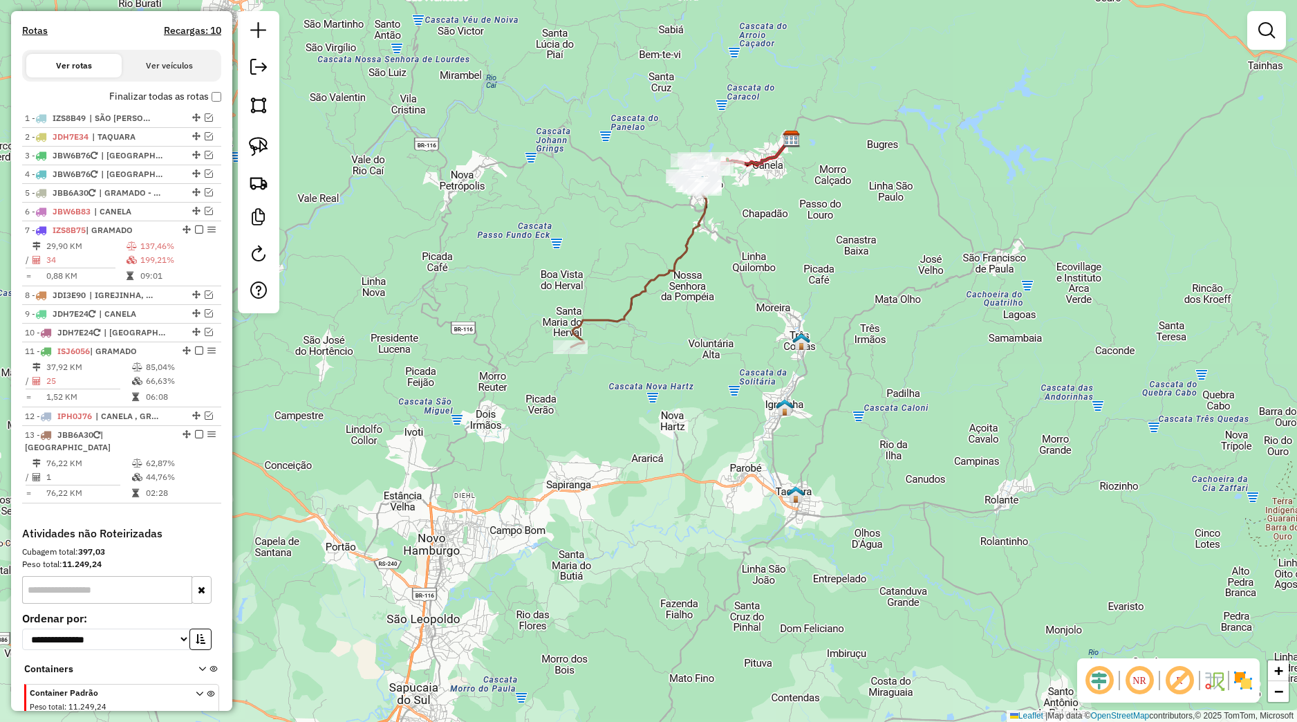
click at [195, 438] on em at bounding box center [199, 434] width 8 height 8
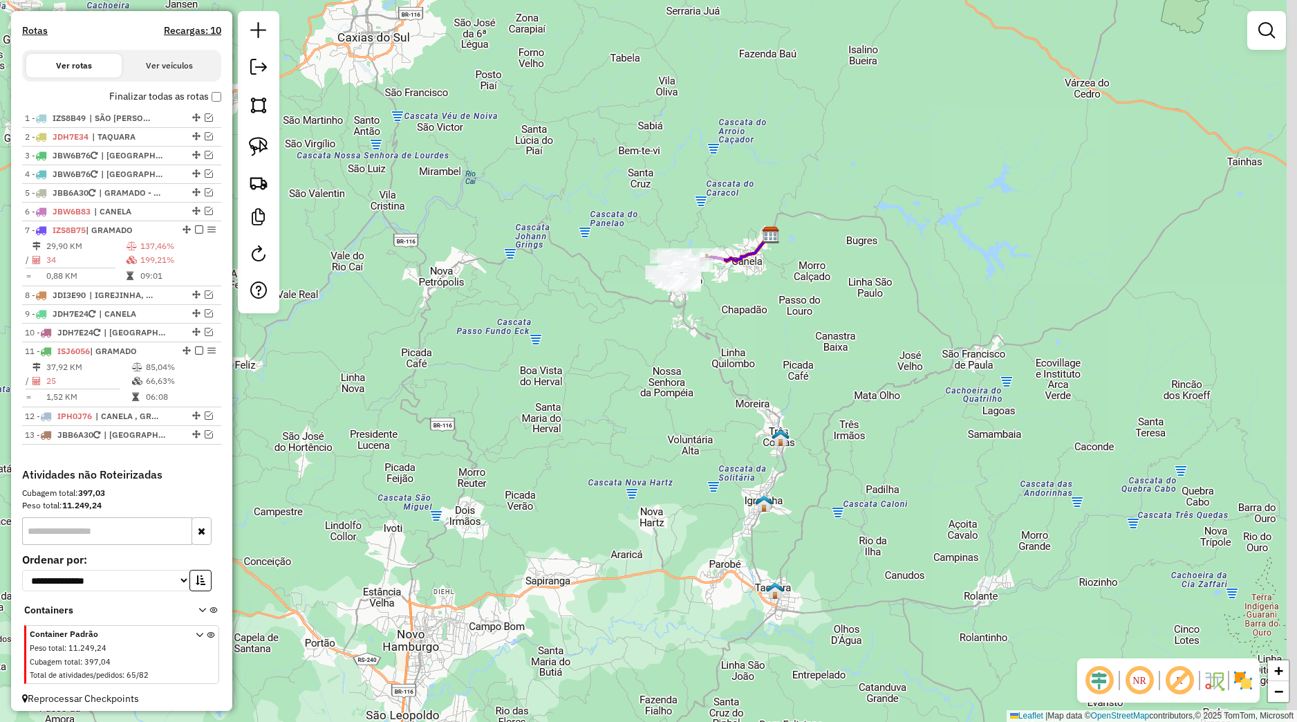
drag, startPoint x: 794, startPoint y: 324, endPoint x: 757, endPoint y: 426, distance: 109.0
click at [767, 443] on div "Janela de atendimento Grade de atendimento Capacidade Transportadoras Veículos …" at bounding box center [648, 361] width 1297 height 722
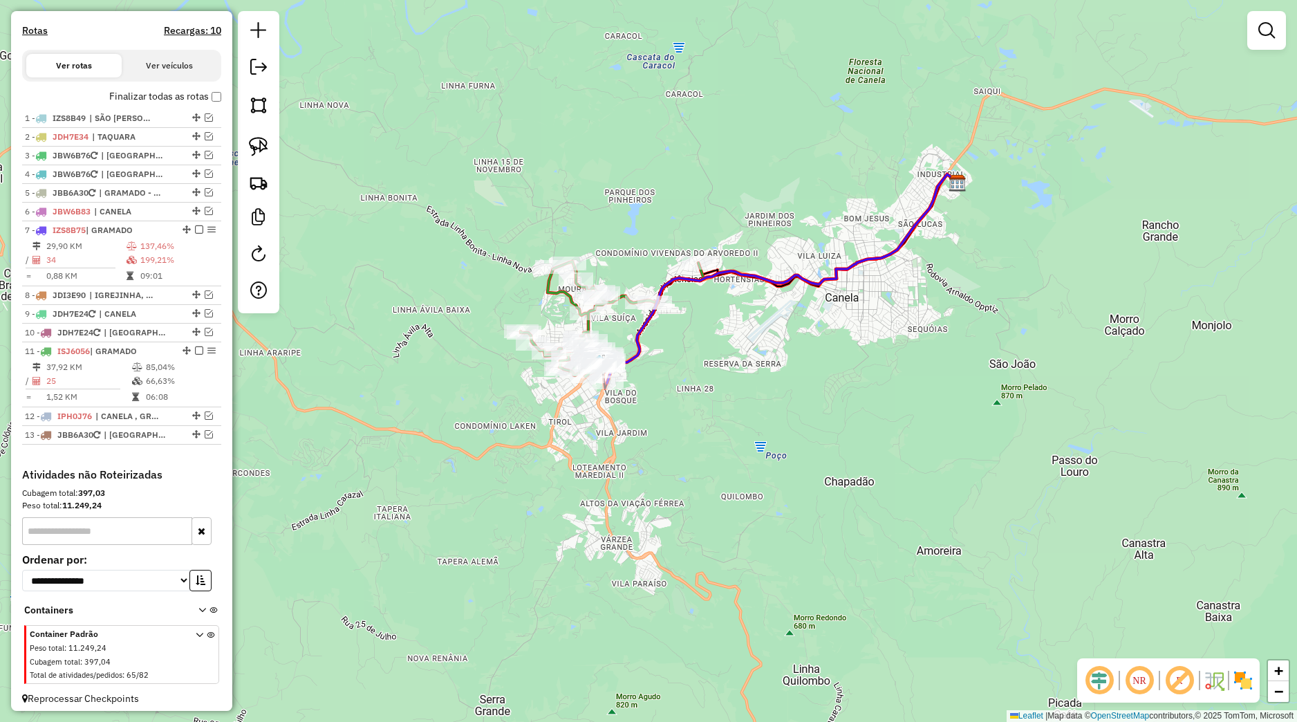
drag, startPoint x: 357, startPoint y: 437, endPoint x: 442, endPoint y: 429, distance: 85.4
click at [443, 431] on div "Janela de atendimento Grade de atendimento Capacidade Transportadoras Veículos …" at bounding box center [648, 361] width 1297 height 722
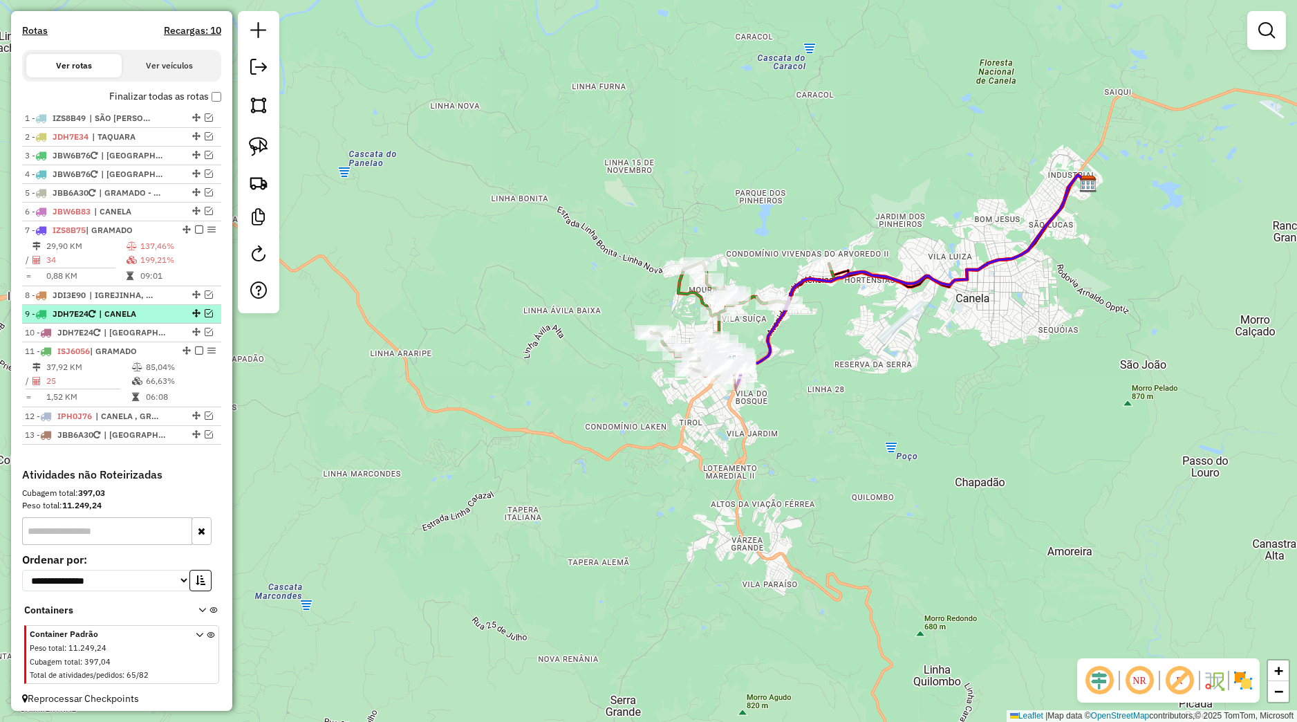
click at [205, 317] on em at bounding box center [209, 313] width 8 height 8
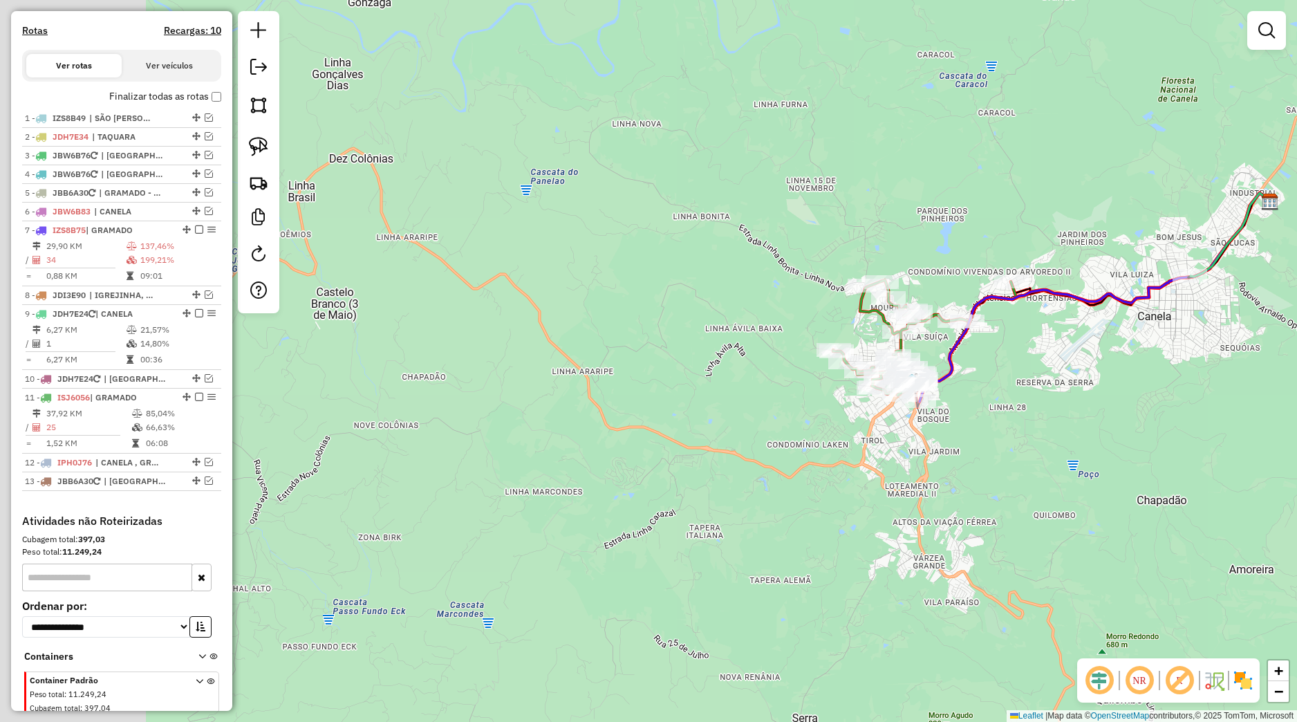
drag, startPoint x: 434, startPoint y: 443, endPoint x: 236, endPoint y: 390, distance: 205.3
click at [608, 438] on div "Janela de atendimento Grade de atendimento Capacidade Transportadoras Veículos …" at bounding box center [648, 361] width 1297 height 722
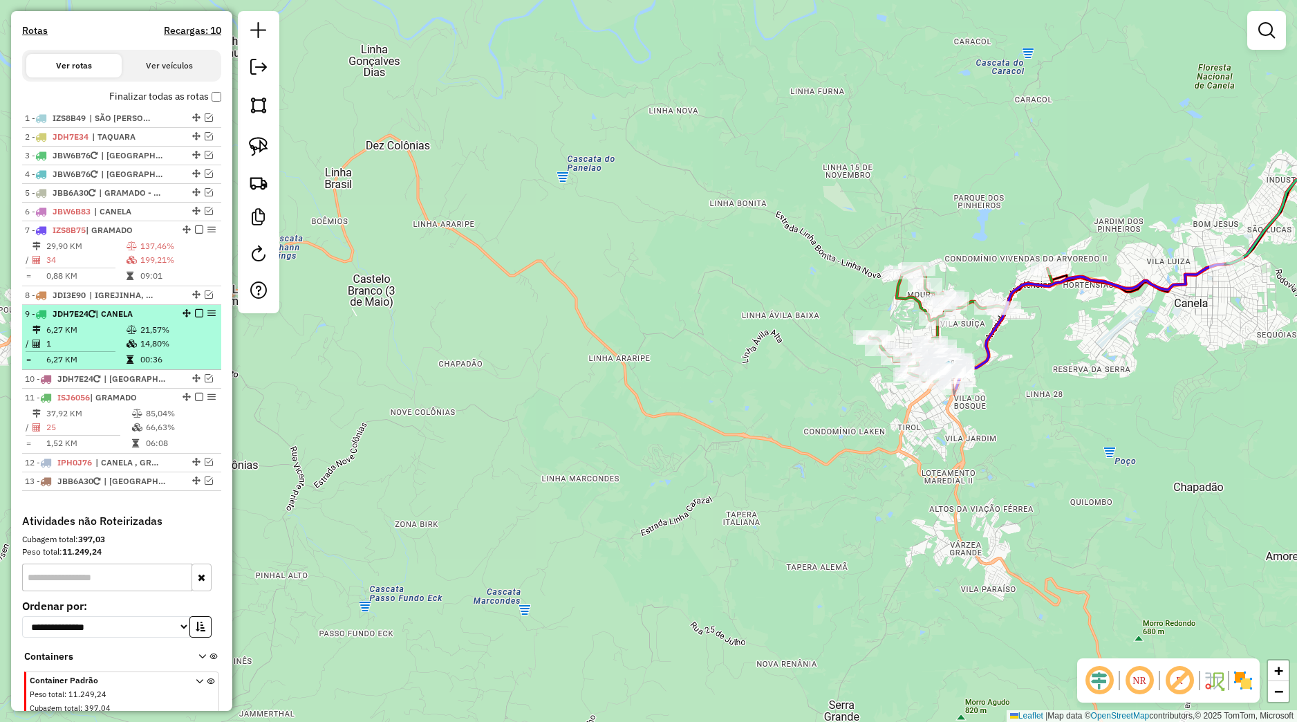
click at [185, 320] on div "9 - JDH7E24 | CANELA" at bounding box center [122, 314] width 194 height 12
select select "*********"
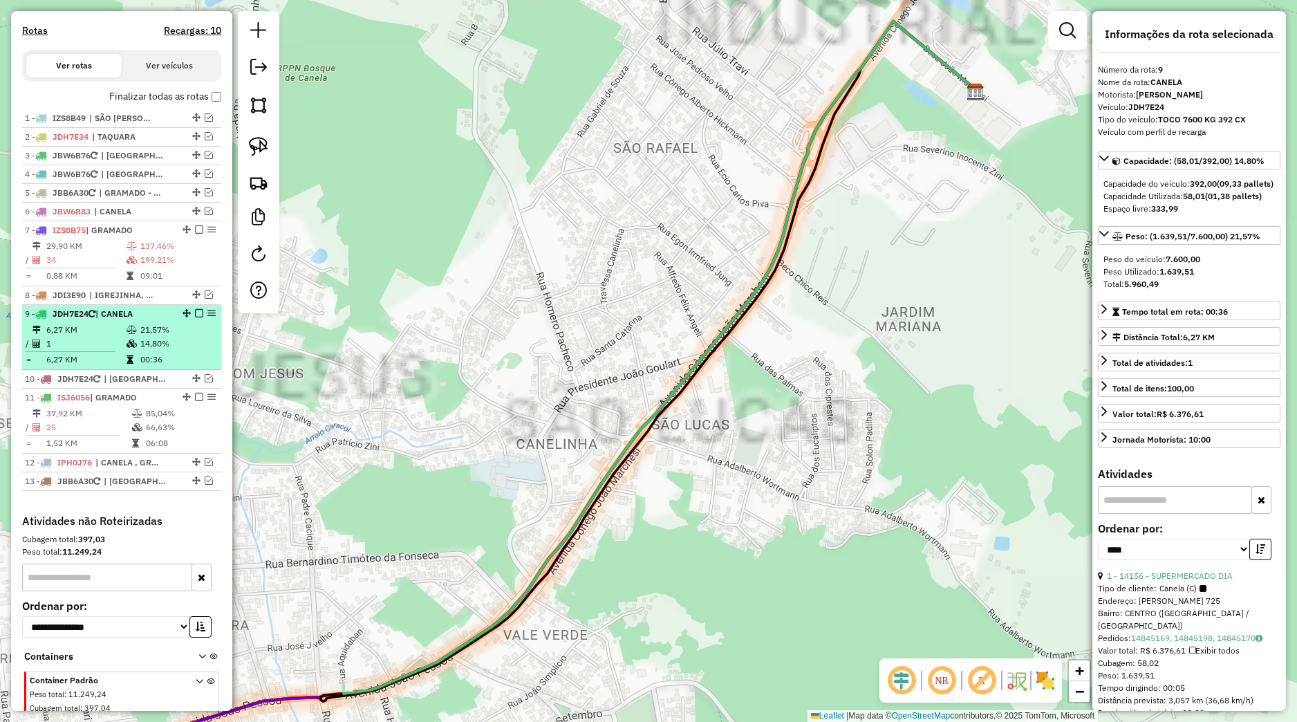
click at [195, 317] on em at bounding box center [199, 313] width 8 height 8
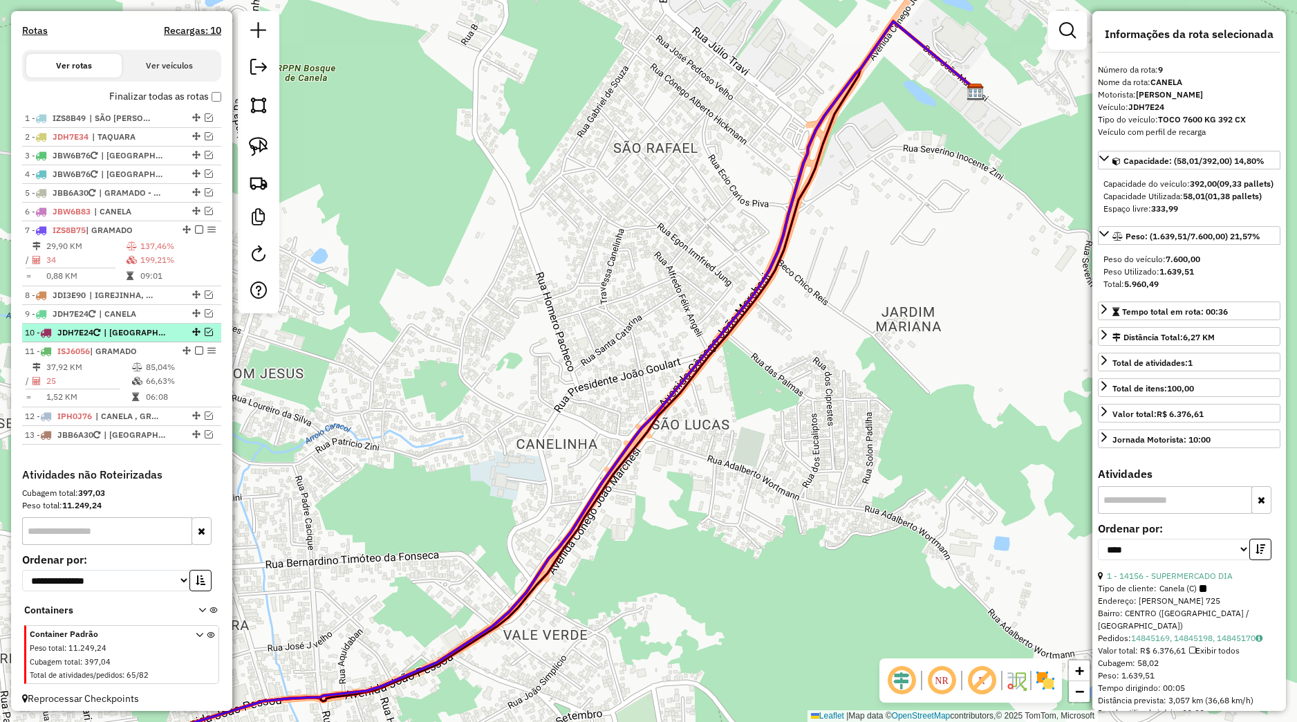
click at [150, 339] on span "| [GEOGRAPHIC_DATA], [GEOGRAPHIC_DATA] - COLONIAS" at bounding box center [136, 332] width 64 height 12
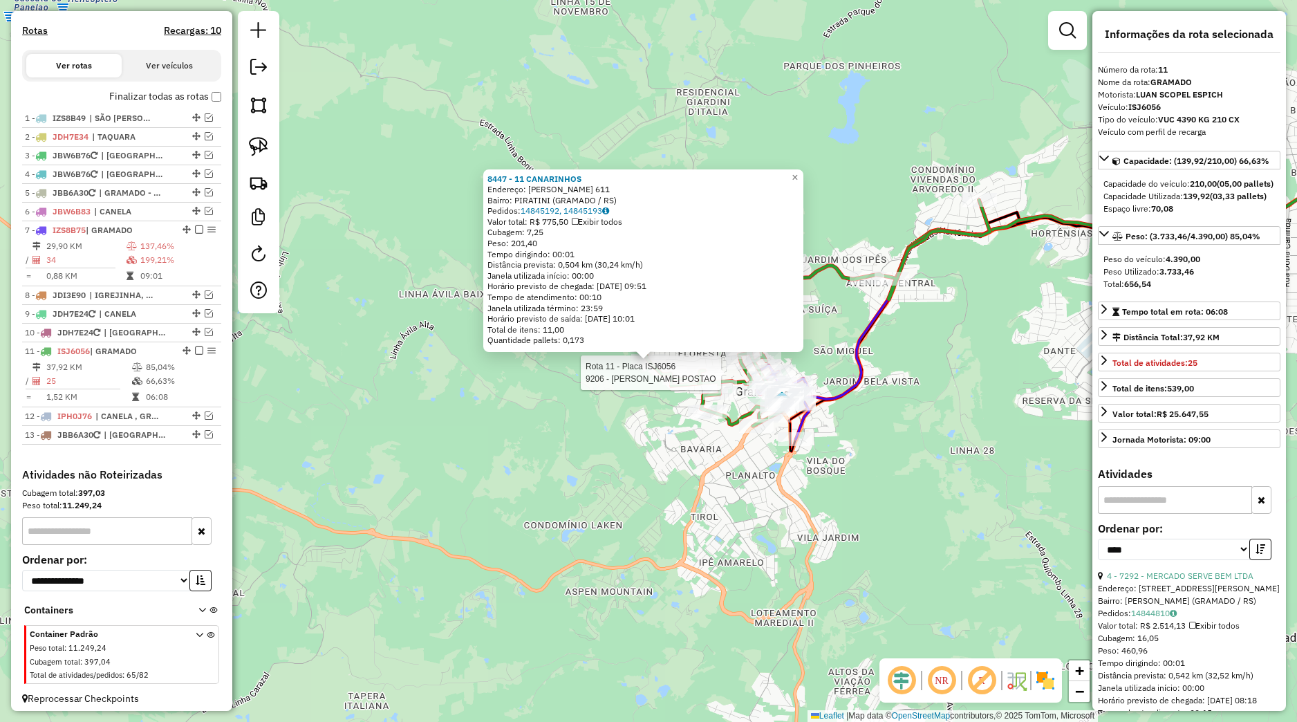
scroll to position [461, 0]
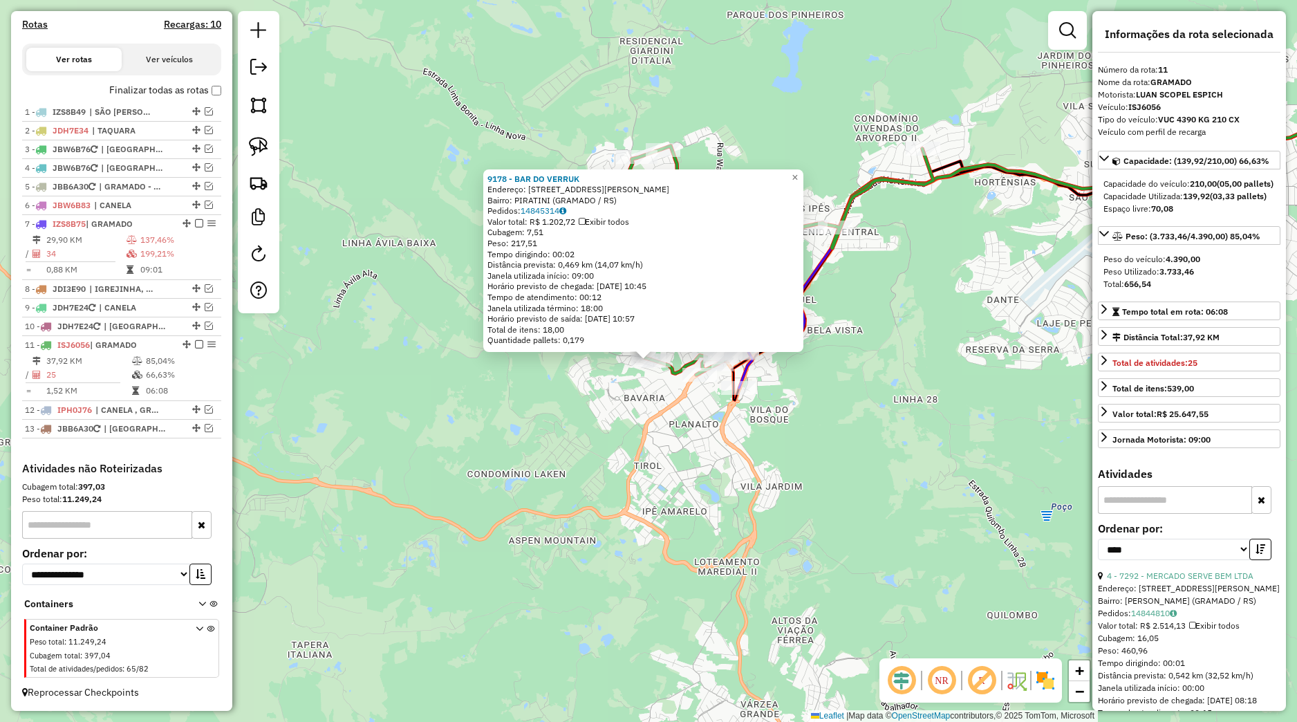
click at [859, 376] on div "Rota 7 - Placa IZS8B75 8922 - RESTAURANTE MALBEC 9178 - BAR DO VERRUK Endereço:…" at bounding box center [648, 361] width 1297 height 722
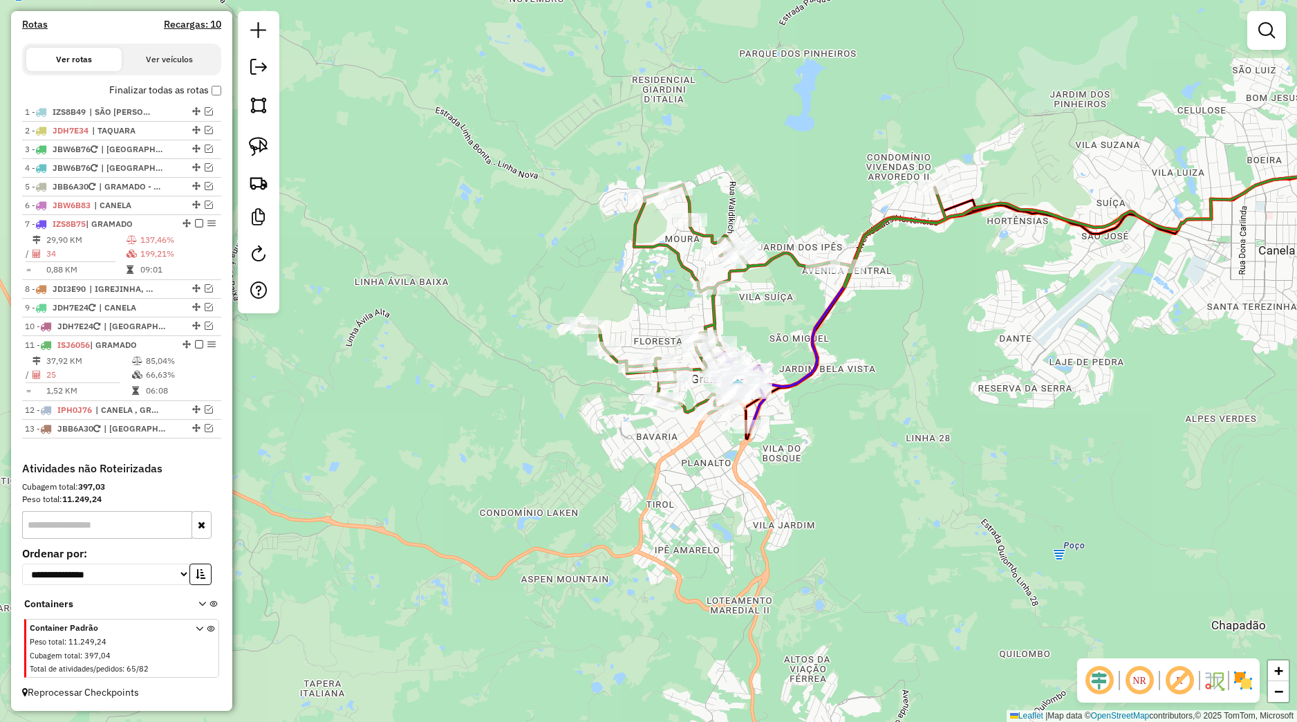
drag, startPoint x: 842, startPoint y: 372, endPoint x: 849, endPoint y: 413, distance: 41.5
click at [851, 412] on div "Janela de atendimento Grade de atendimento Capacidade Transportadoras Veículos …" at bounding box center [648, 361] width 1297 height 722
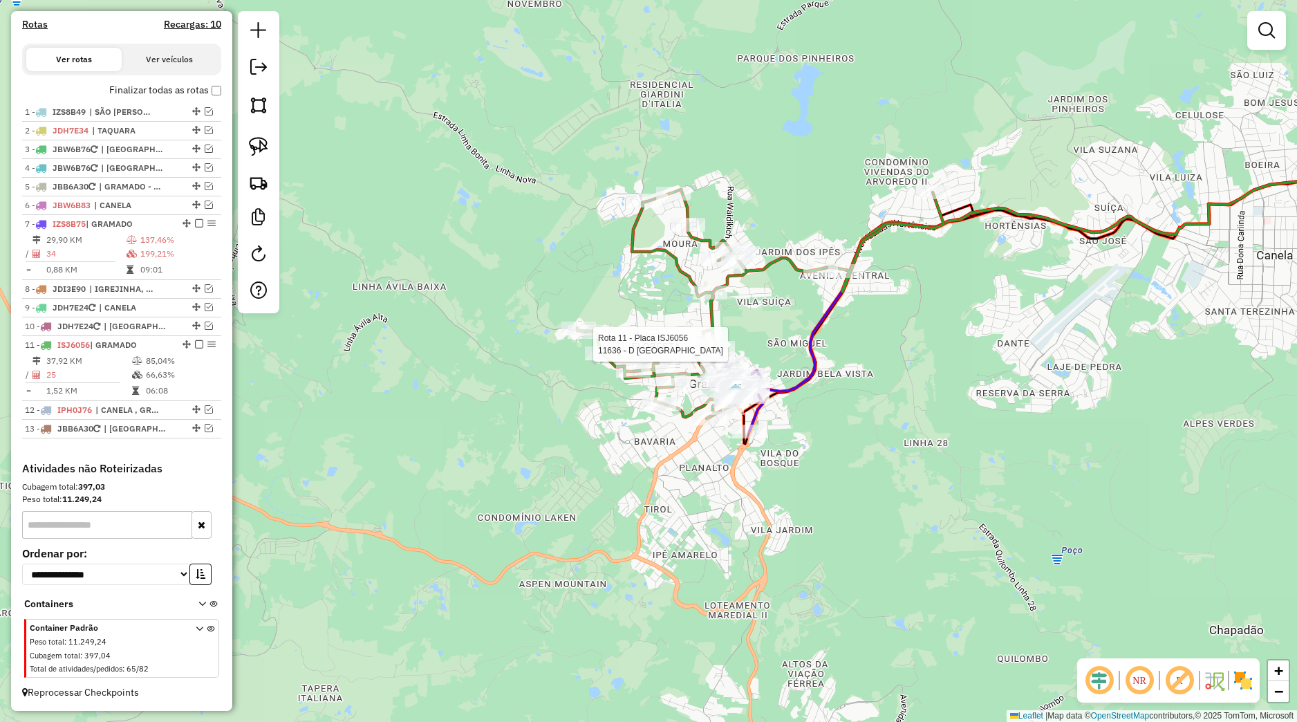
select select "*********"
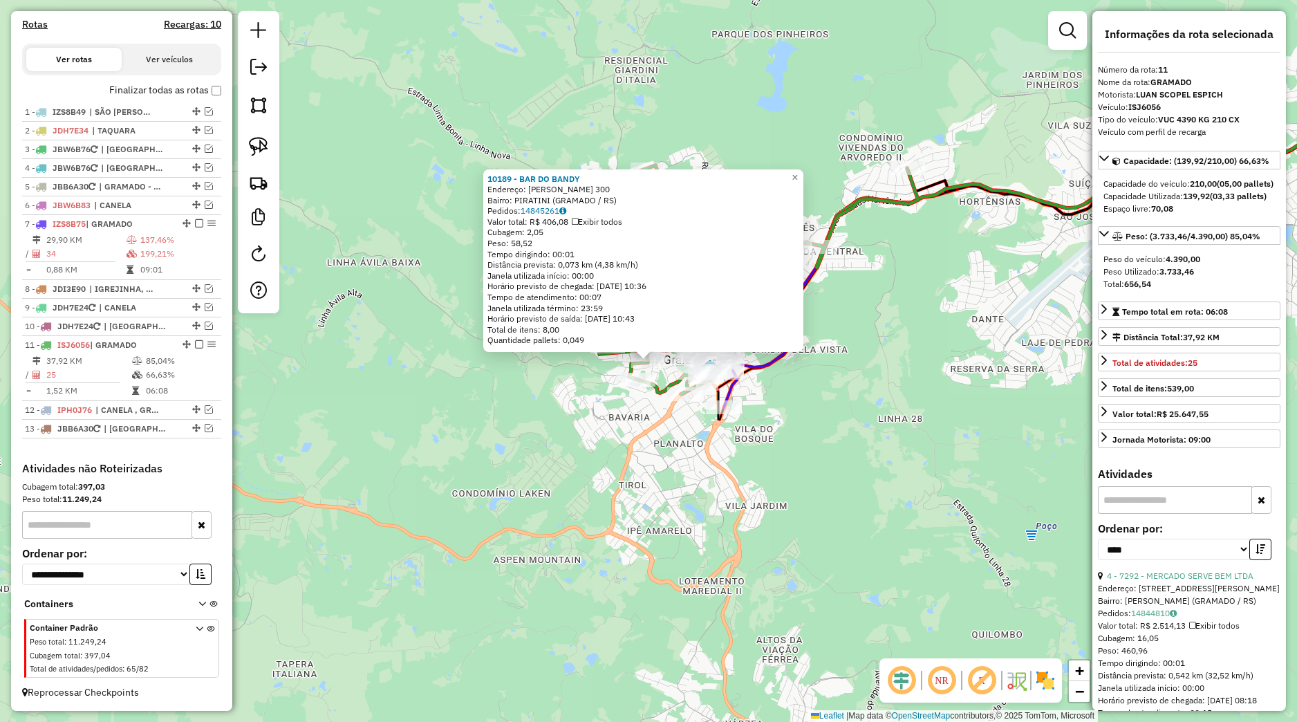
click at [658, 394] on icon at bounding box center [735, 279] width 367 height 229
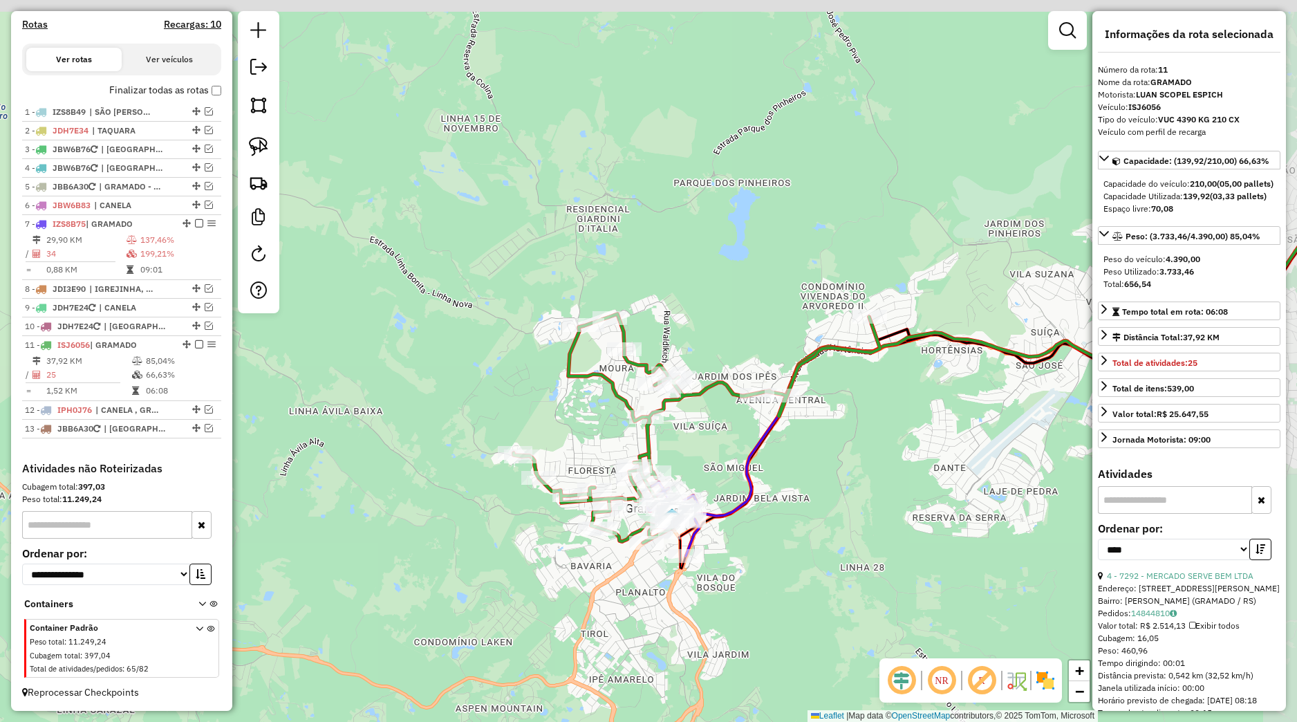
drag, startPoint x: 730, startPoint y: 624, endPoint x: 709, endPoint y: 656, distance: 38.6
click at [709, 656] on div "Janela de atendimento Grade de atendimento Capacidade Transportadoras Veículos …" at bounding box center [648, 361] width 1297 height 722
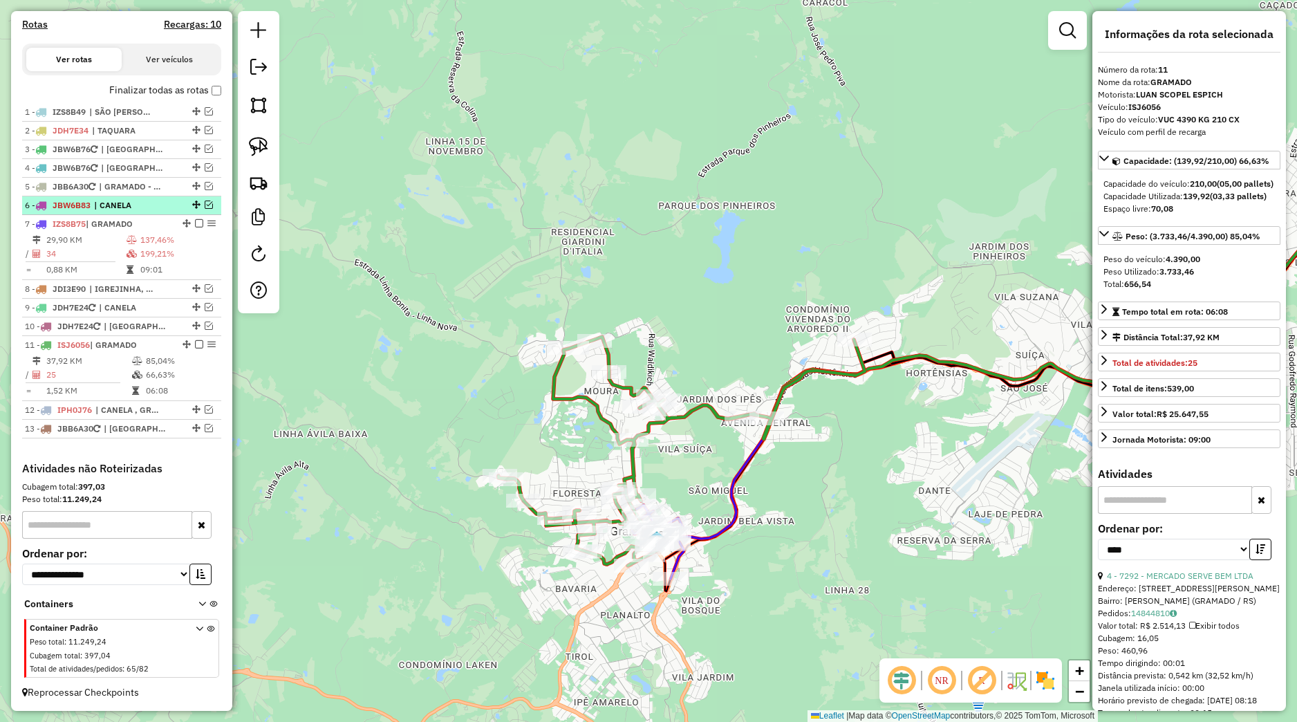
click at [205, 205] on em at bounding box center [209, 205] width 8 height 8
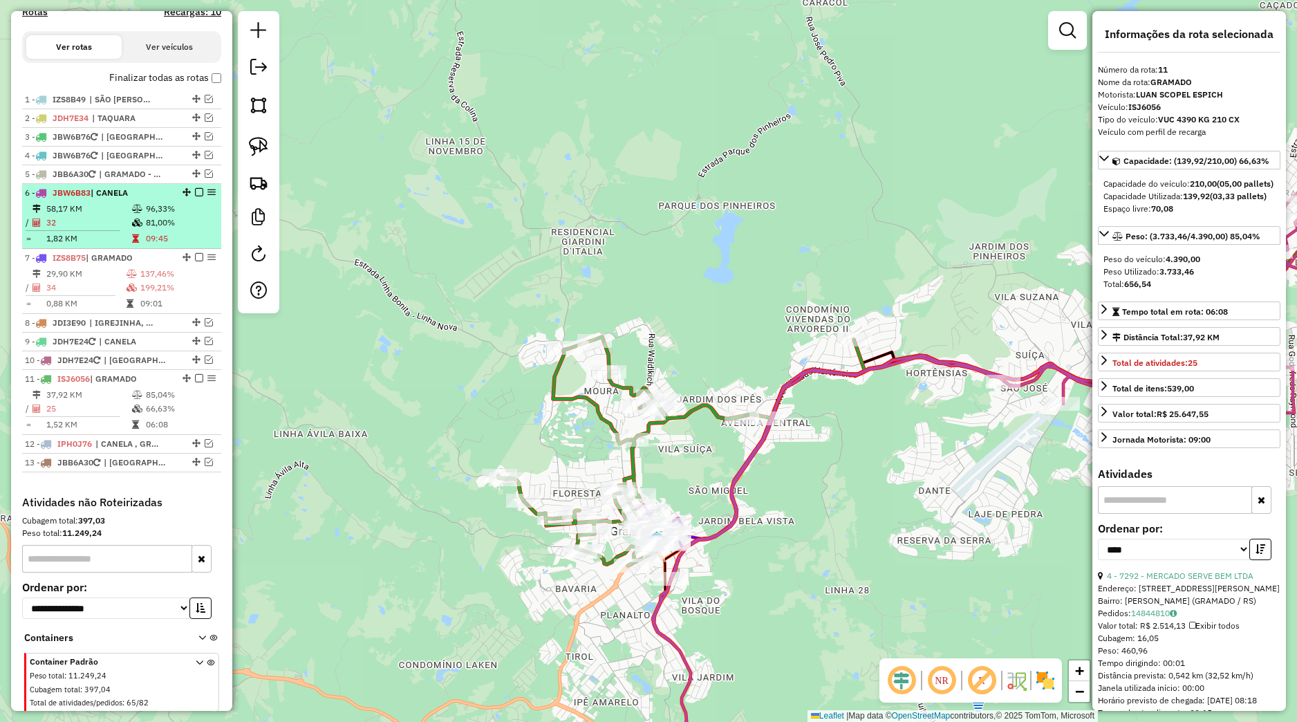
click at [171, 216] on td "96,33%" at bounding box center [180, 209] width 70 height 14
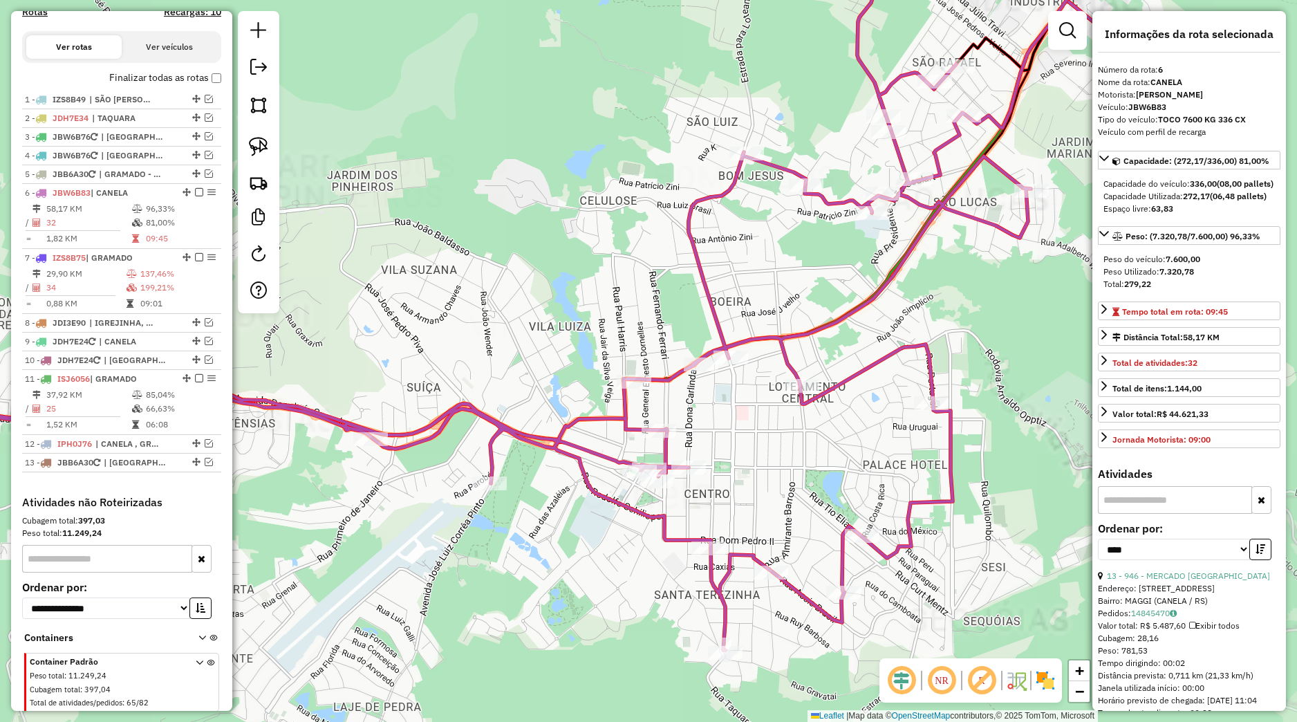
drag, startPoint x: 859, startPoint y: 385, endPoint x: 767, endPoint y: 488, distance: 138.1
click at [767, 488] on div "Janela de atendimento Grade de atendimento Capacidade Transportadoras Veículos …" at bounding box center [648, 361] width 1297 height 722
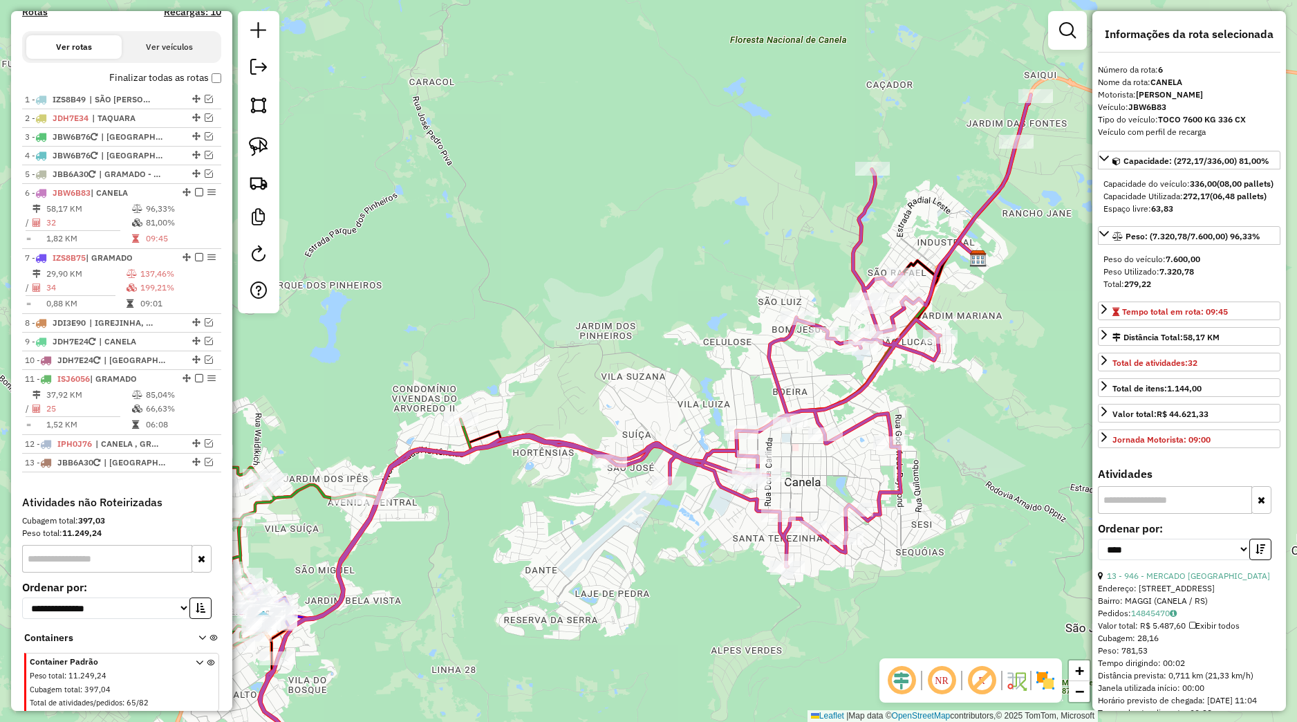
drag, startPoint x: 615, startPoint y: 534, endPoint x: 675, endPoint y: 515, distance: 63.0
click at [674, 515] on div "Janela de atendimento Grade de atendimento Capacidade Transportadoras Veículos …" at bounding box center [648, 361] width 1297 height 722
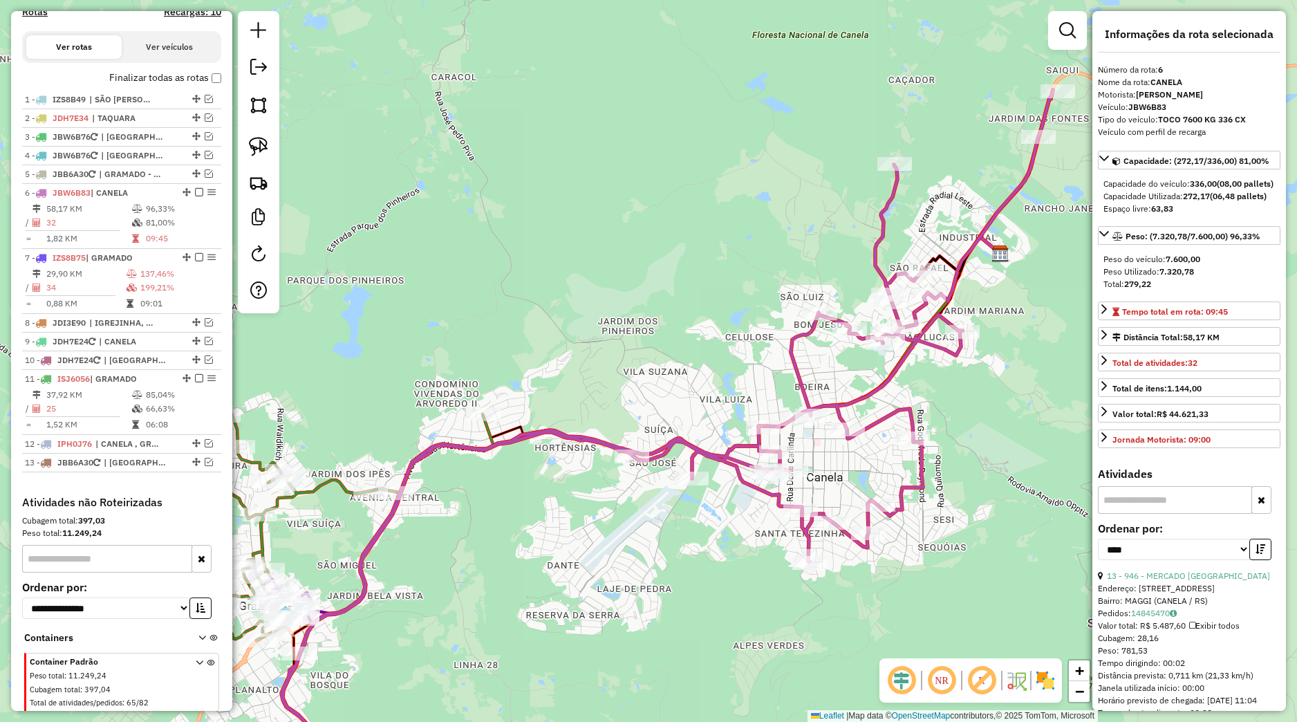
click at [704, 510] on div "Janela de atendimento Grade de atendimento Capacidade Transportadoras Veículos …" at bounding box center [648, 361] width 1297 height 722
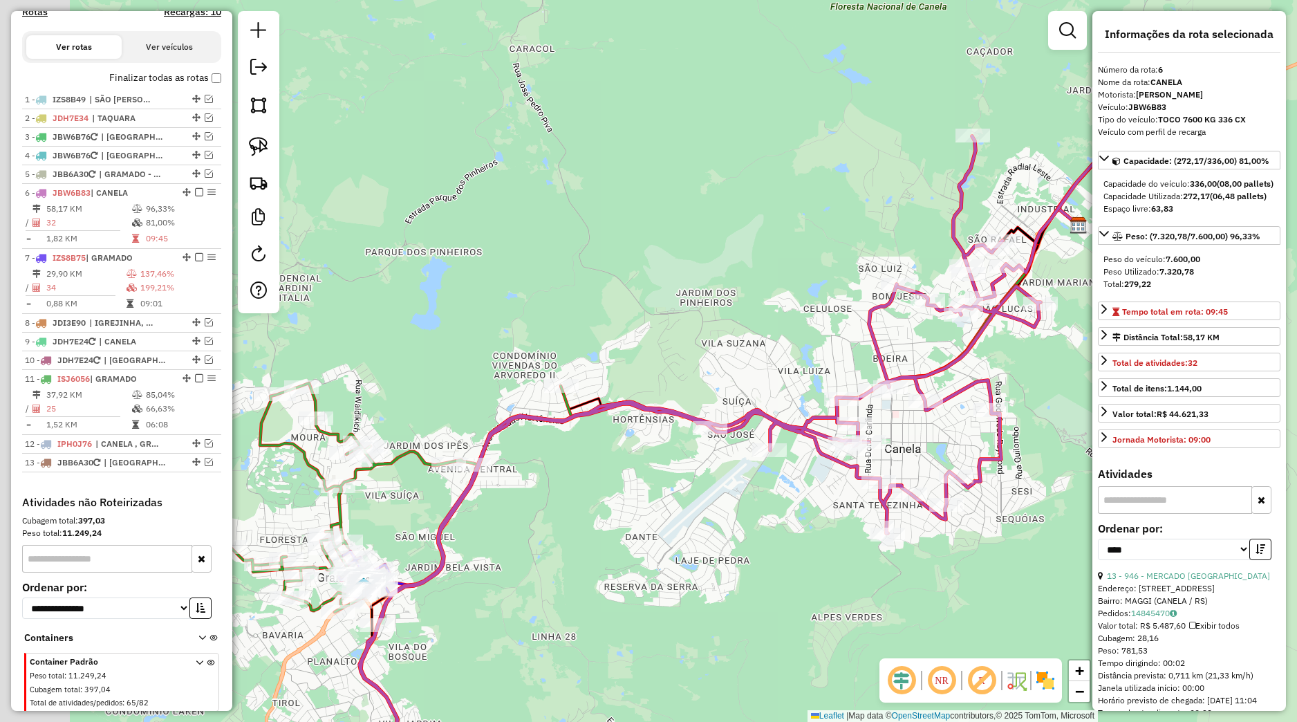
drag, startPoint x: 702, startPoint y: 531, endPoint x: 788, endPoint y: 498, distance: 92.6
click at [788, 498] on div "Janela de atendimento Grade de atendimento Capacidade Transportadoras Veículos …" at bounding box center [648, 361] width 1297 height 722
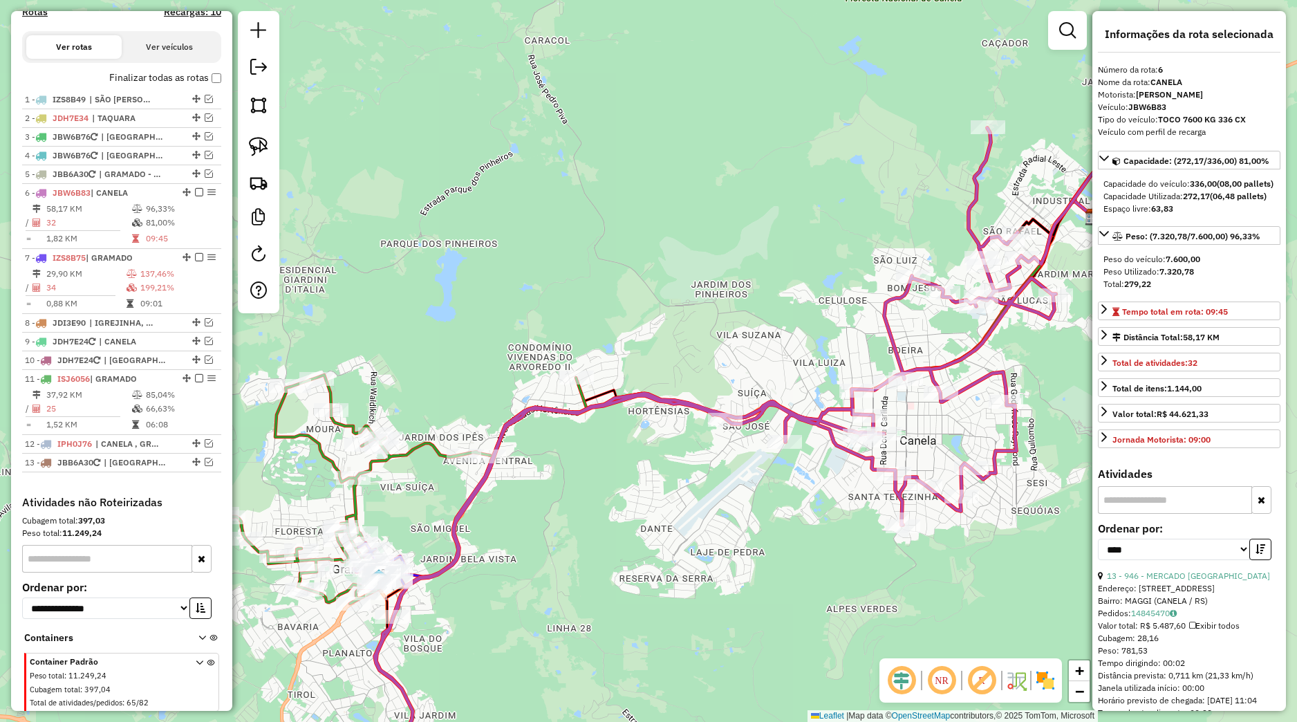
click at [737, 508] on div "Janela de atendimento Grade de atendimento Capacidade Transportadoras Veículos …" at bounding box center [648, 361] width 1297 height 722
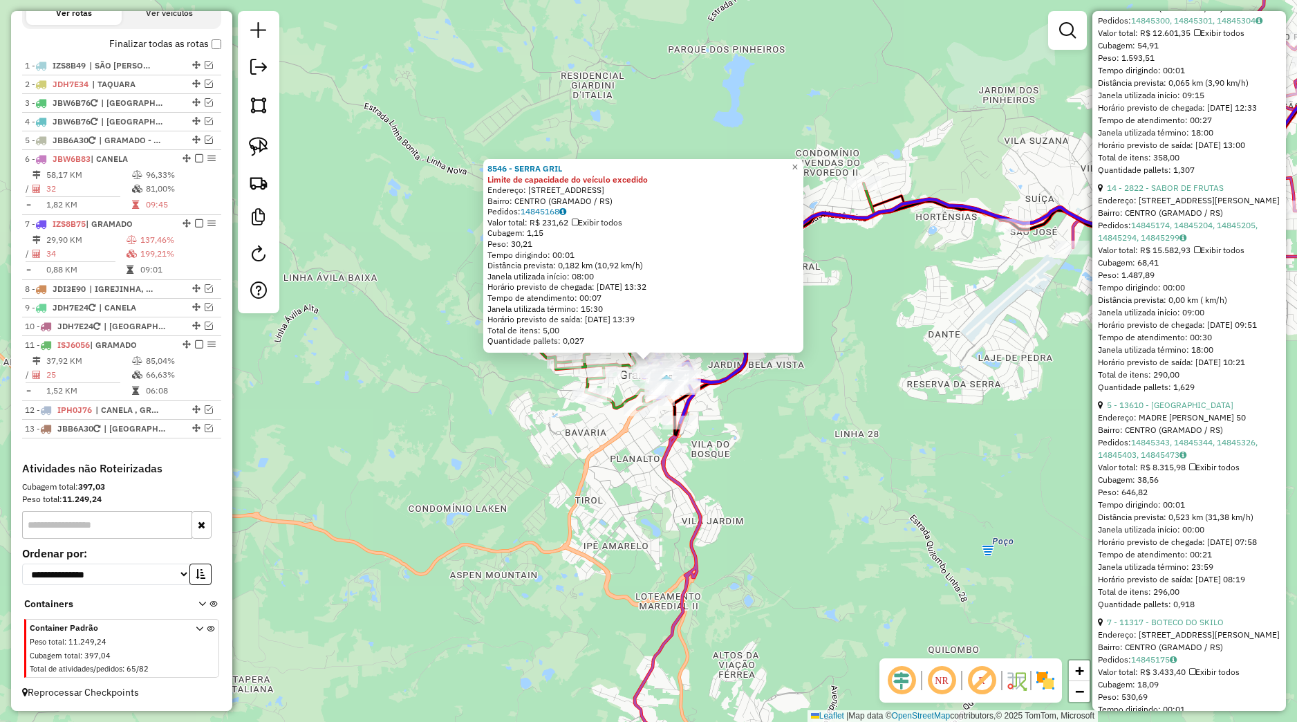
scroll to position [584, 0]
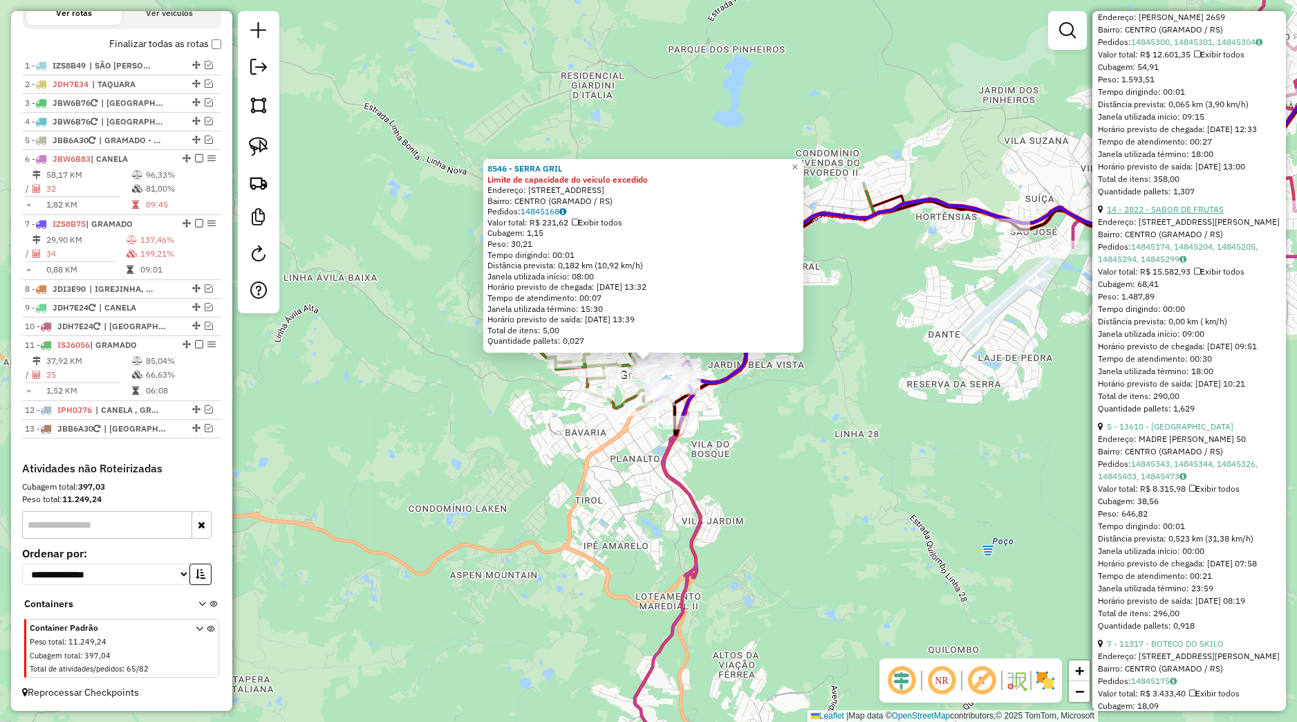
click at [1161, 214] on link "14 - 2822 - SABOR DE FRUTAS" at bounding box center [1165, 209] width 117 height 10
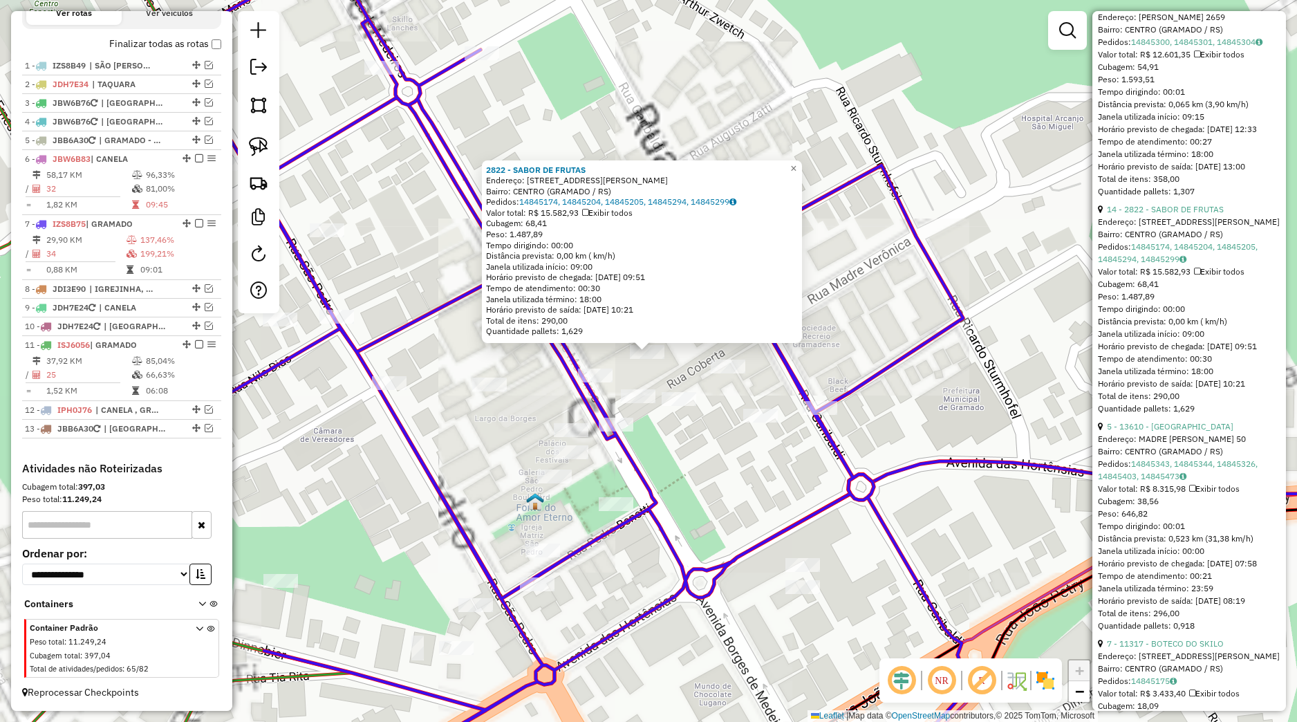
click at [669, 373] on div "2822 - SABOR DE FRUTAS Endereço: MADRE VERONICA, 57 Bairro: CENTRO (GRAMADO / R…" at bounding box center [648, 361] width 1297 height 722
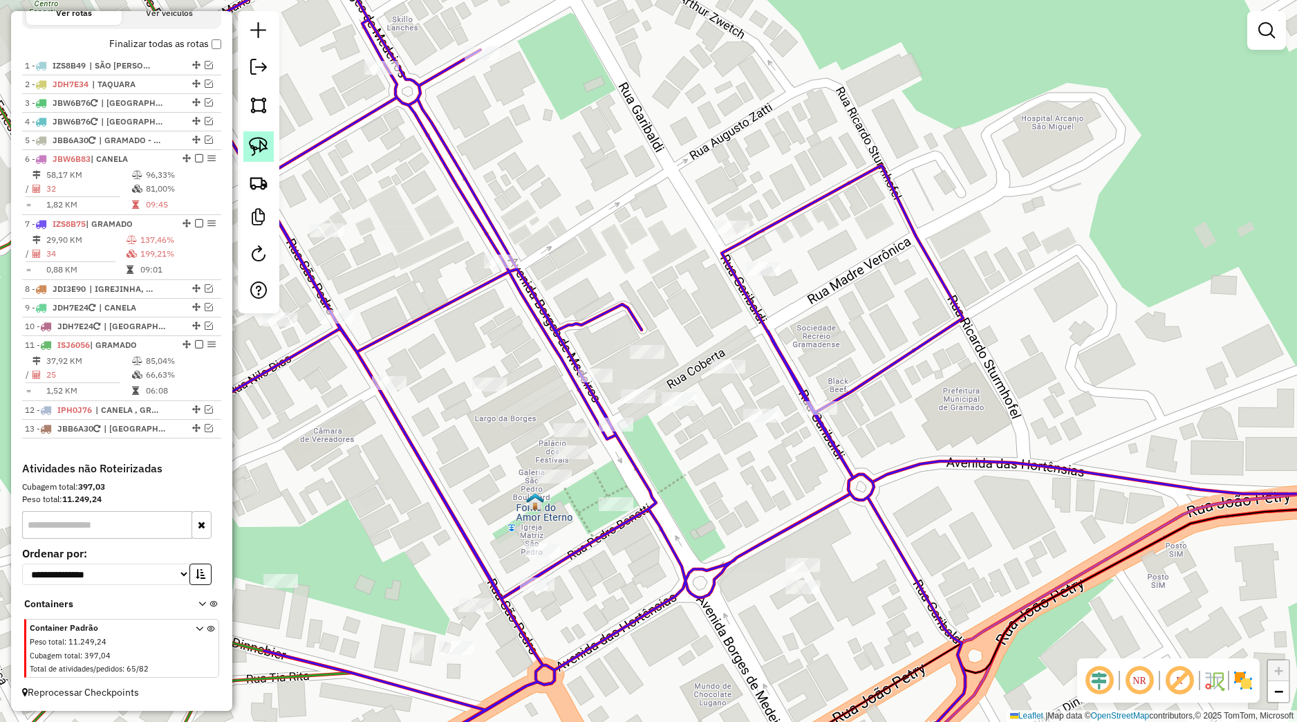
click at [268, 134] on link at bounding box center [258, 146] width 30 height 30
drag, startPoint x: 617, startPoint y: 327, endPoint x: 673, endPoint y: 358, distance: 64.1
click at [673, 358] on div "Rota 7 - Placa IZS8B75 2822 - SABOR DE FRUTAS Janela de atendimento Grade de at…" at bounding box center [648, 361] width 1297 height 722
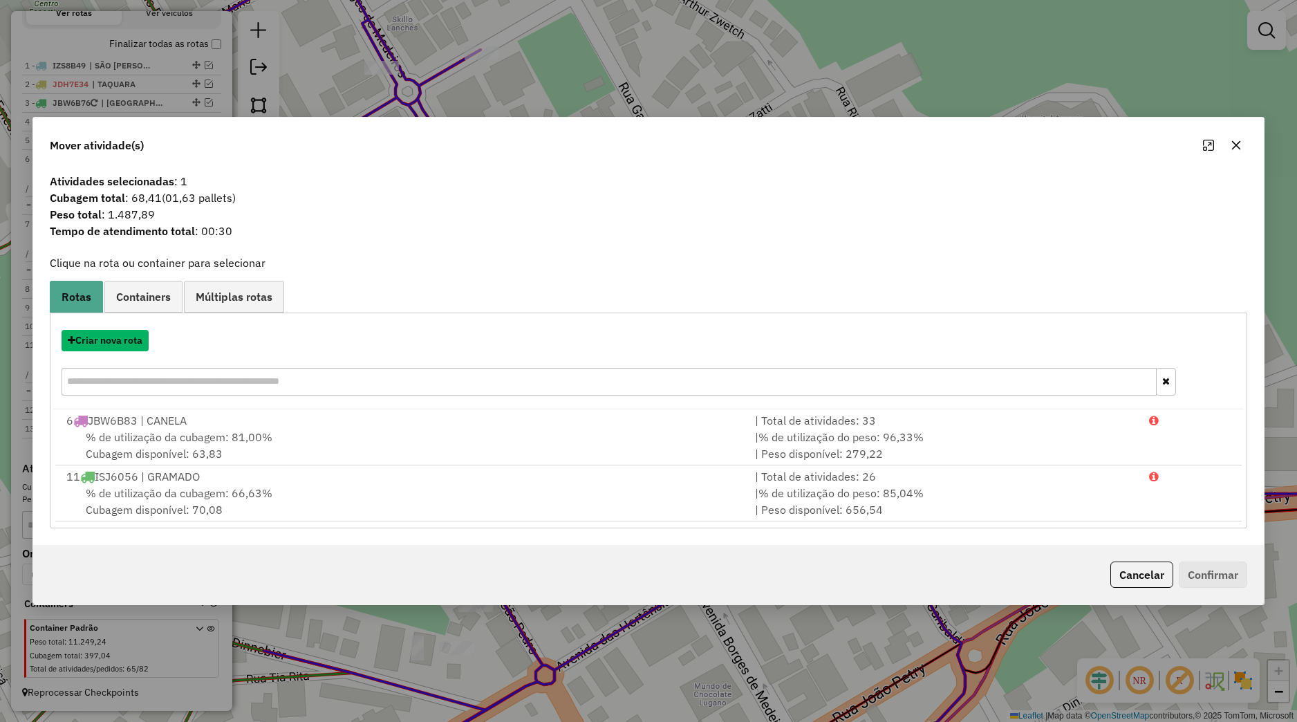
click at [142, 348] on button "Criar nova rota" at bounding box center [105, 340] width 87 height 21
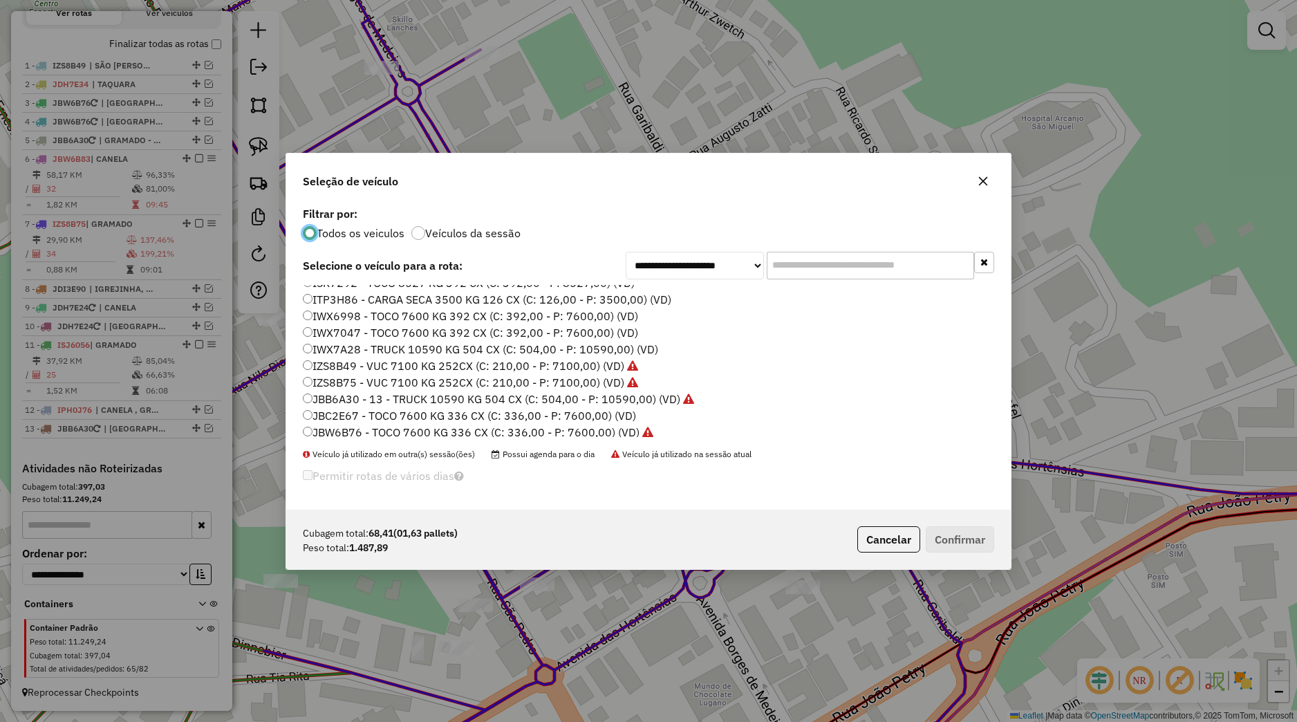
scroll to position [88, 0]
click at [343, 388] on label "ITP3H86 - CARGA SECA 3500 KG 126 CX (C: 126,00 - P: 3500,00) (VD)" at bounding box center [487, 387] width 369 height 17
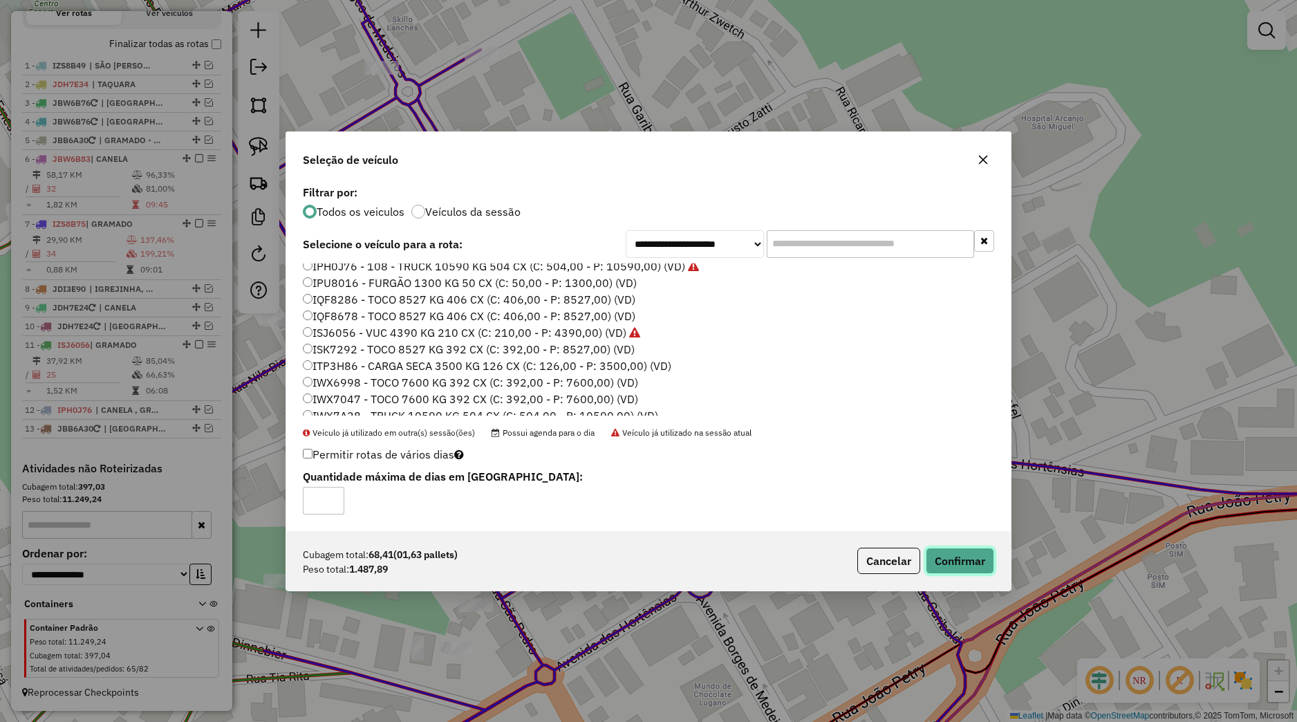
click at [967, 554] on button "Confirmar" at bounding box center [960, 561] width 68 height 26
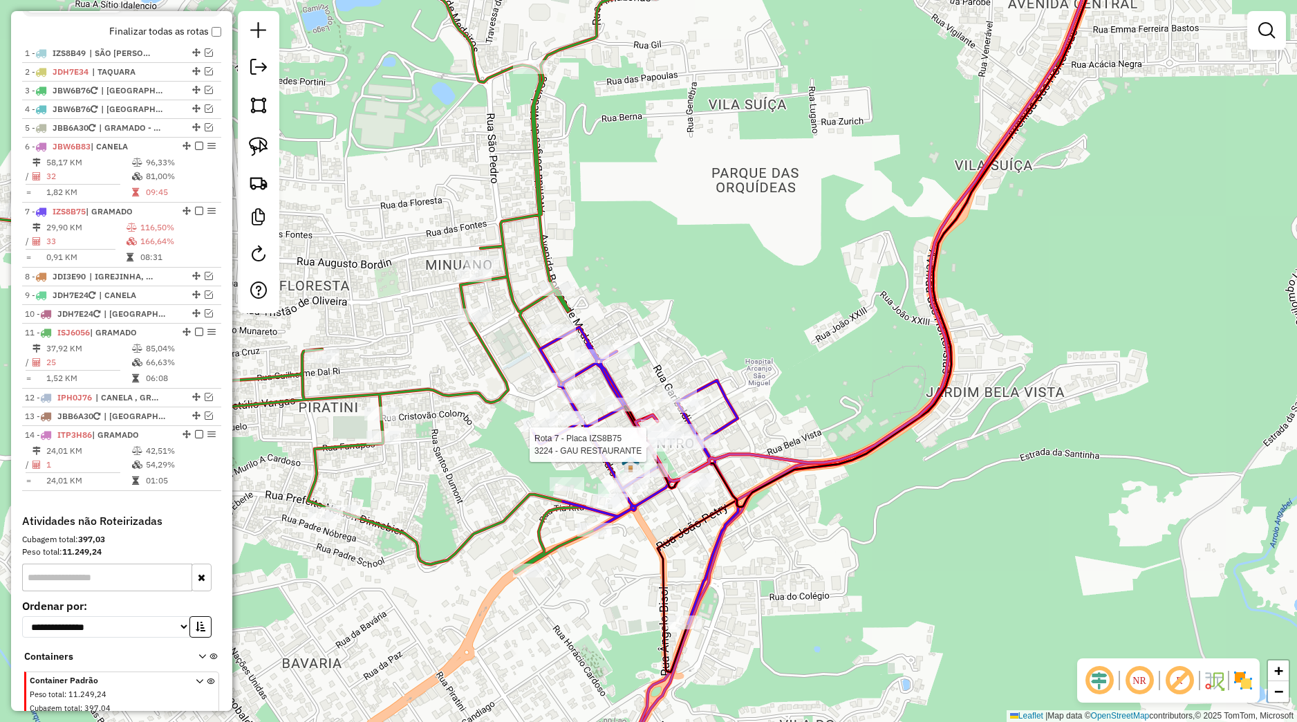
select select "*********"
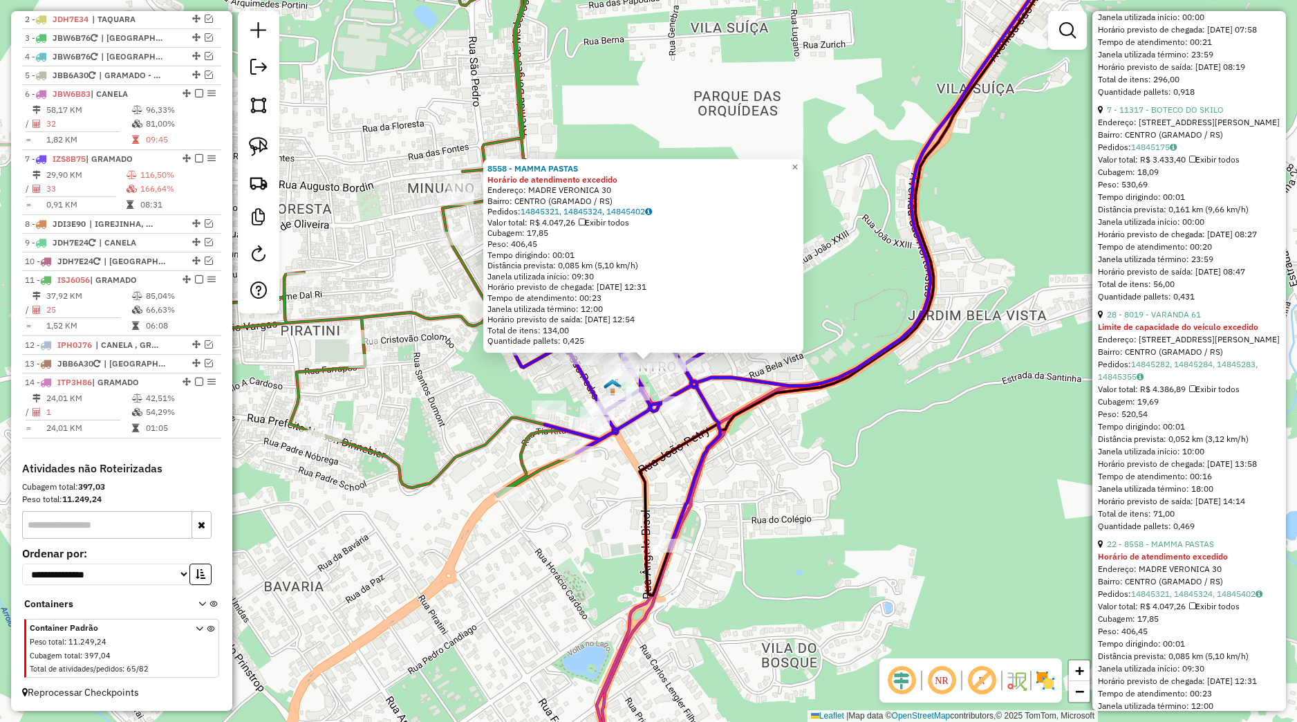
scroll to position [843, 0]
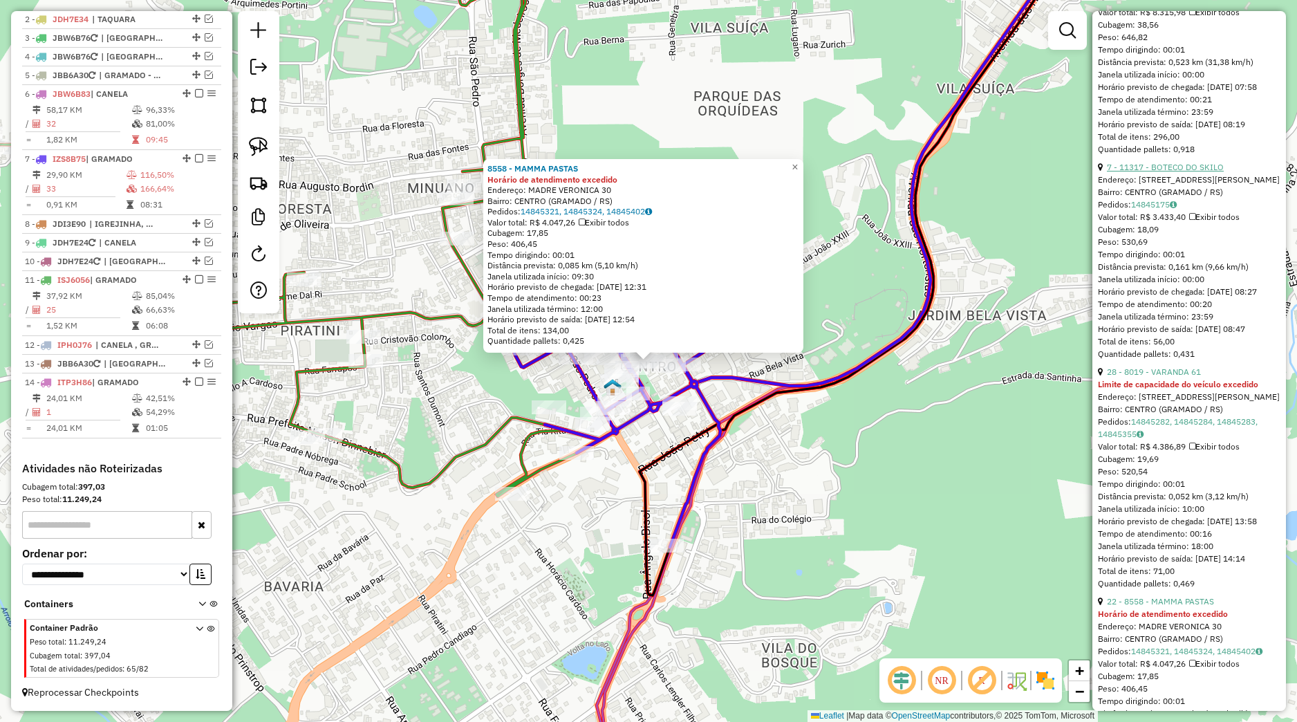
click at [1160, 172] on link "7 - 11317 - BOTECO DO SKILO" at bounding box center [1165, 167] width 117 height 10
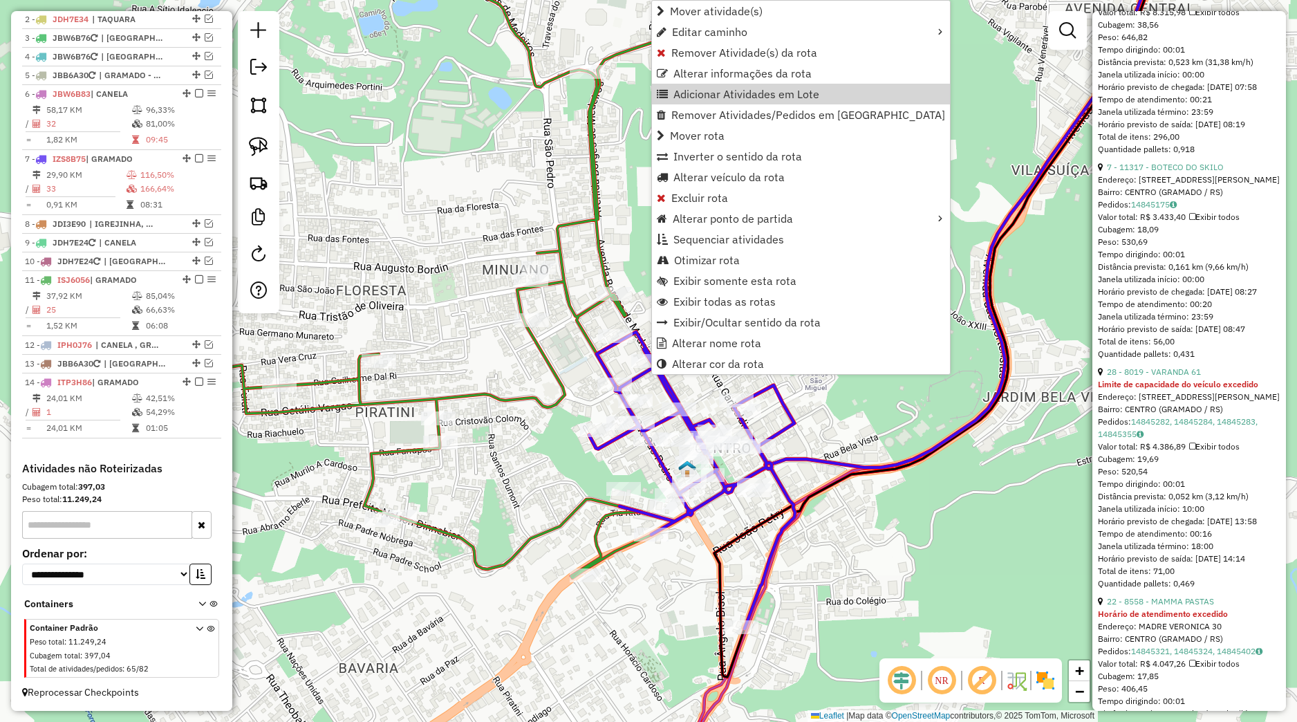
click at [497, 410] on div "Janela de atendimento Grade de atendimento Capacidade Transportadoras Veículos …" at bounding box center [648, 361] width 1297 height 722
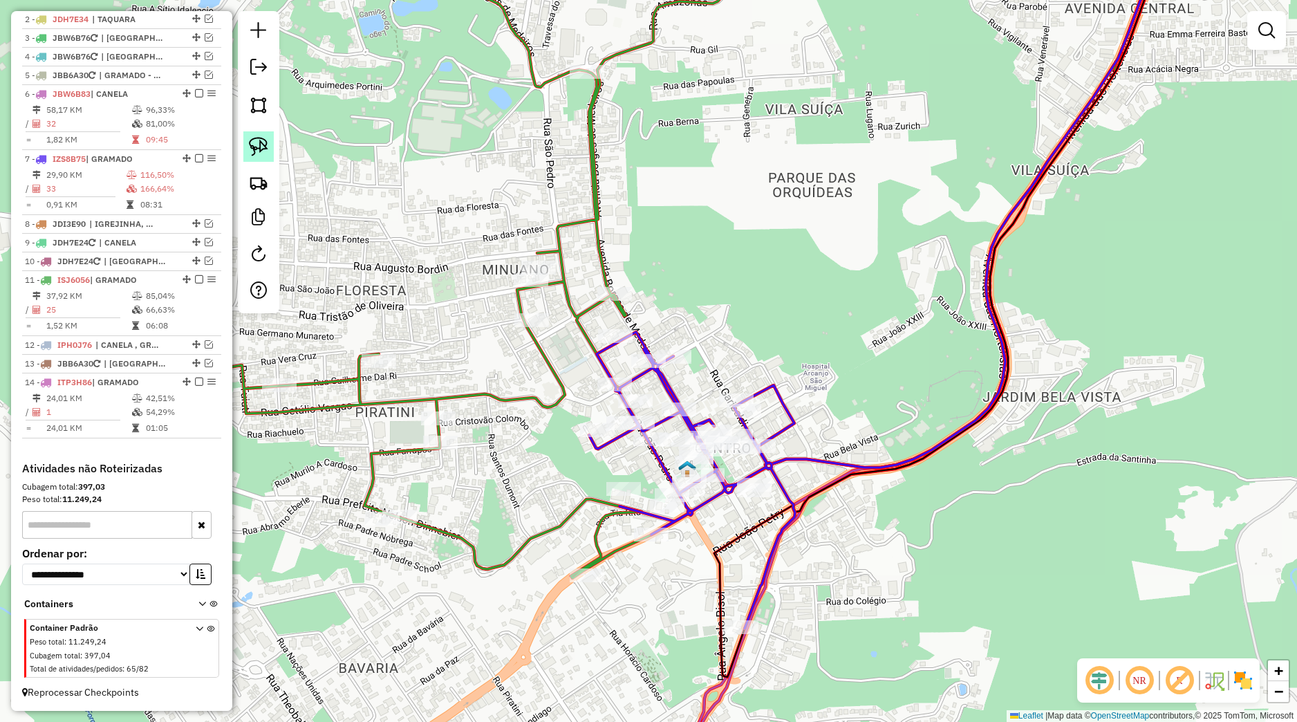
click at [263, 141] on img at bounding box center [258, 146] width 19 height 19
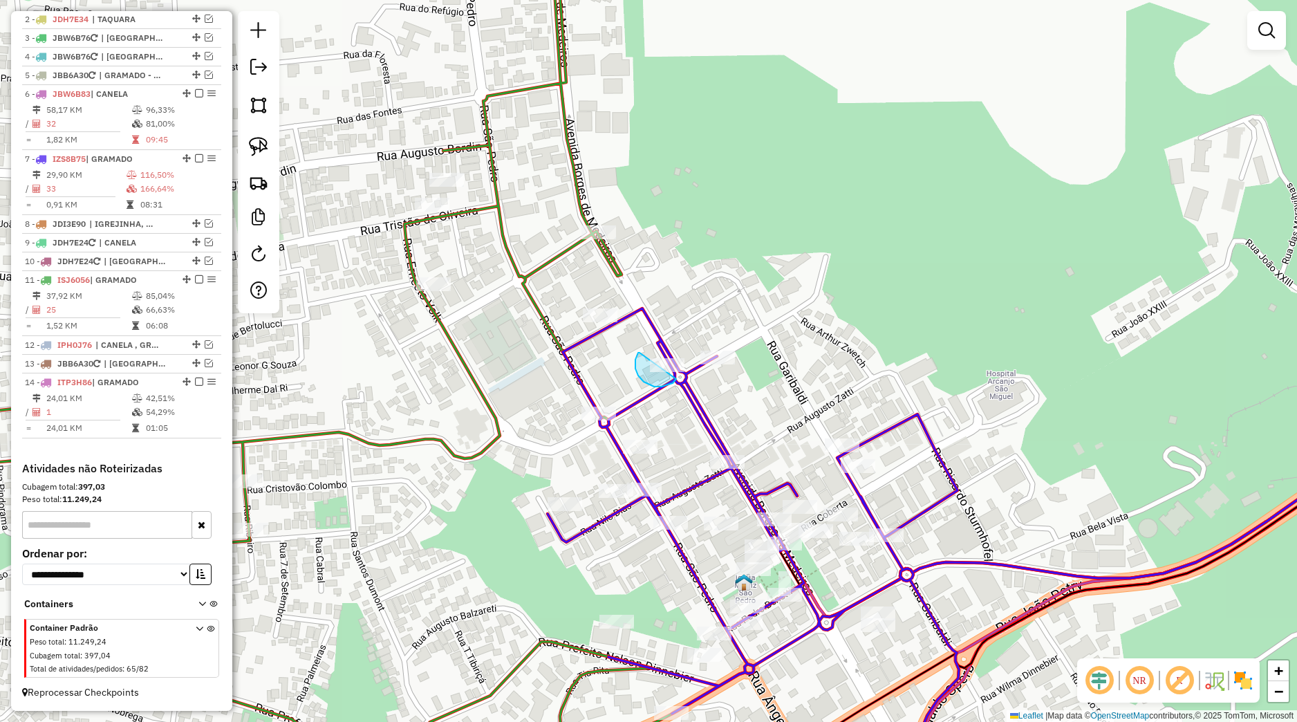
drag, startPoint x: 640, startPoint y: 353, endPoint x: 694, endPoint y: 356, distance: 54.1
click at [694, 356] on div "Janela de atendimento Grade de atendimento Capacidade Transportadoras Veículos …" at bounding box center [648, 361] width 1297 height 722
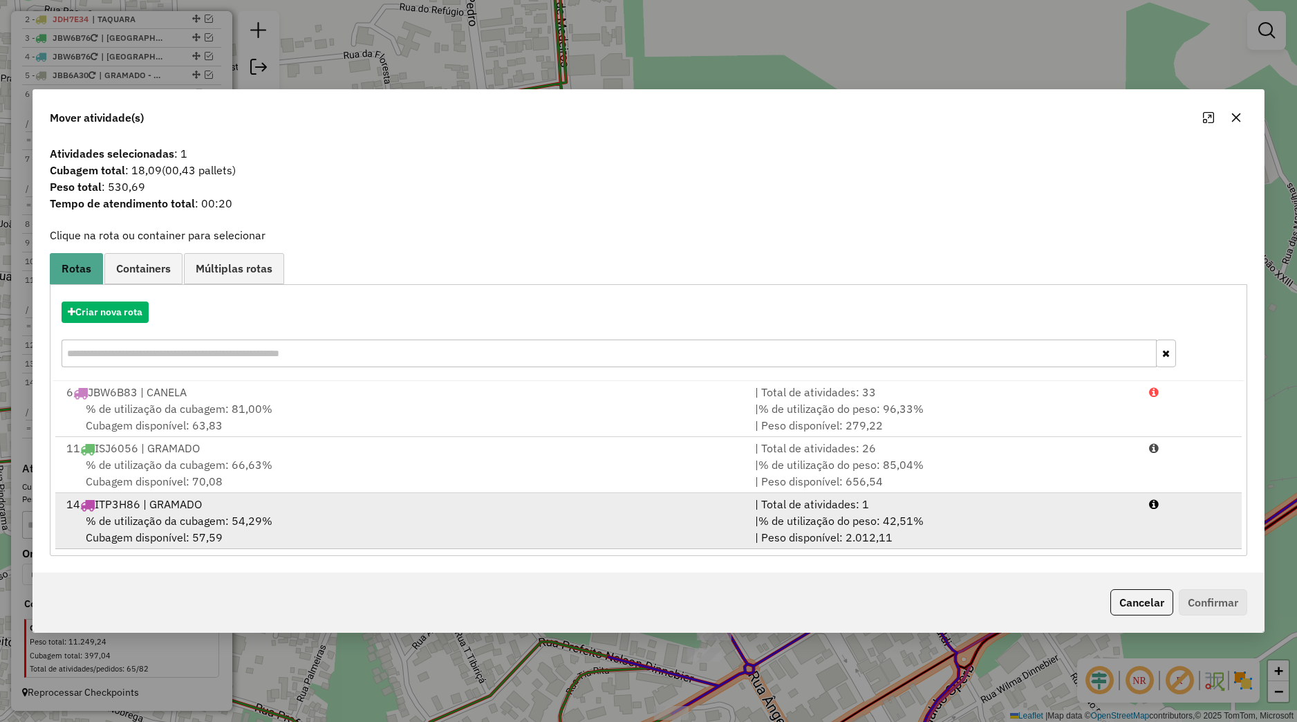
click at [434, 508] on div "14 ITP3H86 | GRAMADO" at bounding box center [402, 504] width 689 height 17
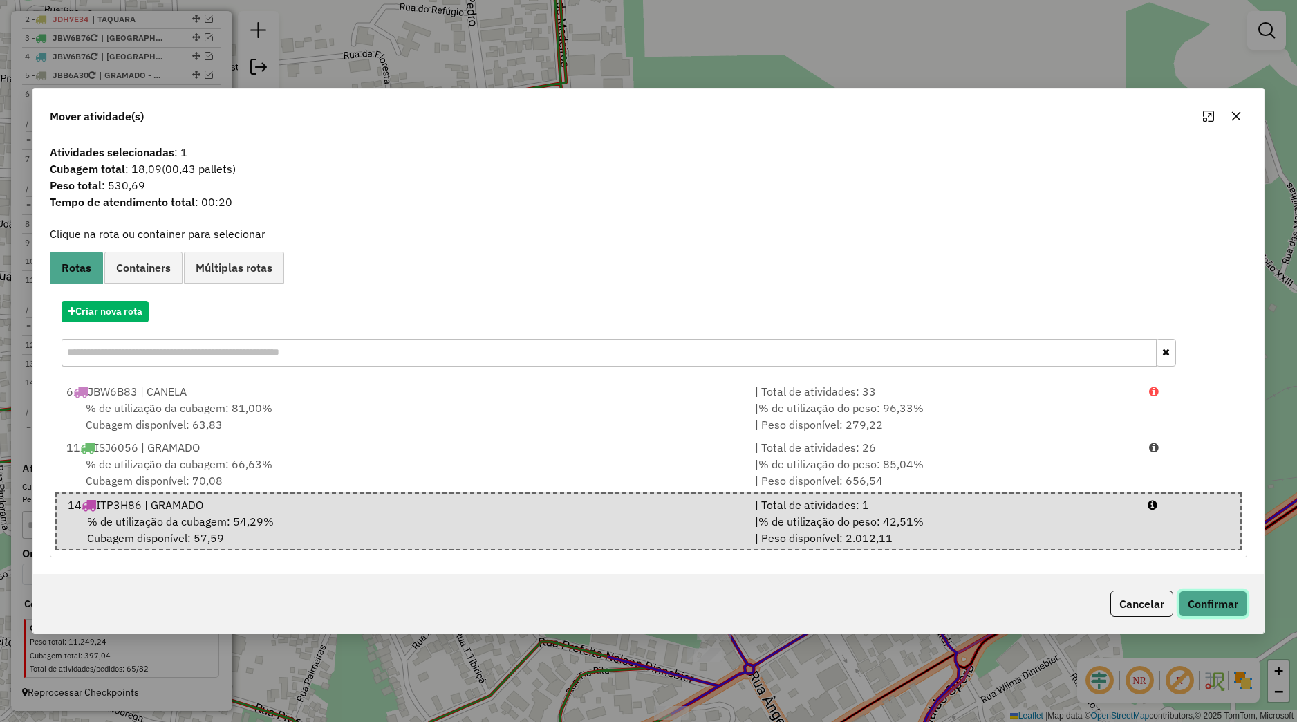
click at [1200, 597] on button "Confirmar" at bounding box center [1213, 604] width 68 height 26
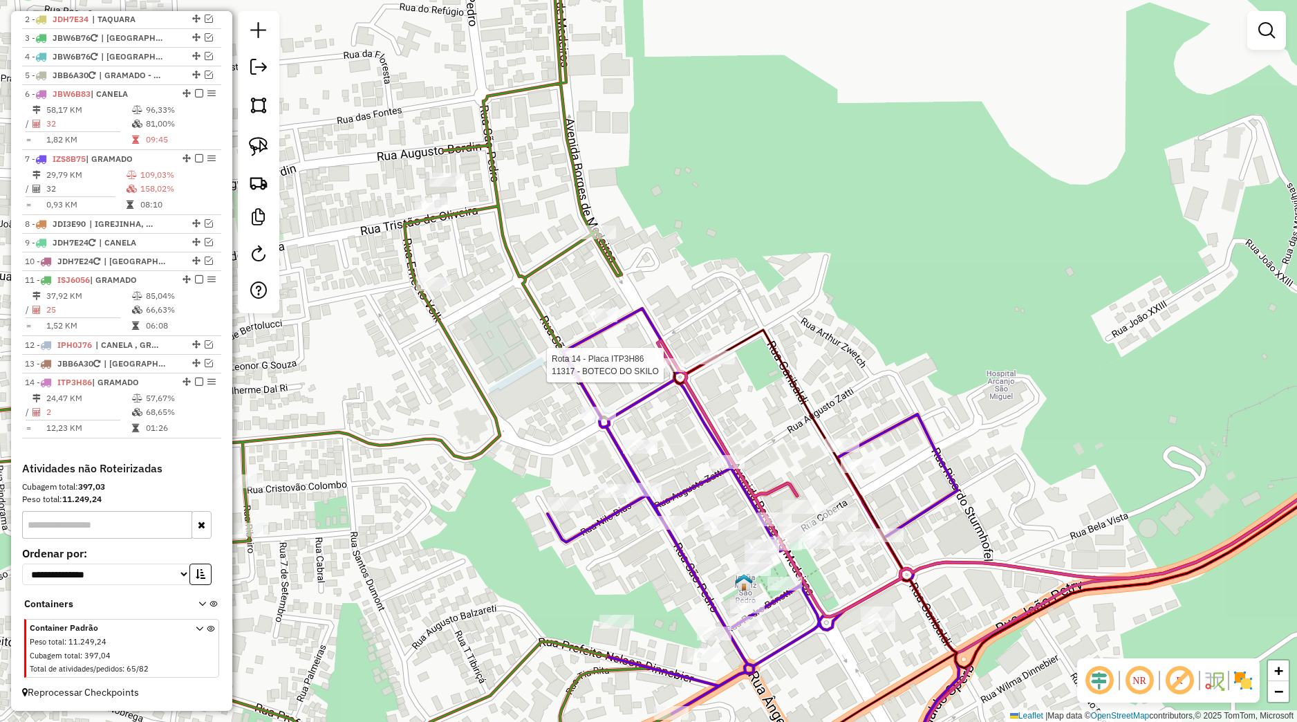
select select "*********"
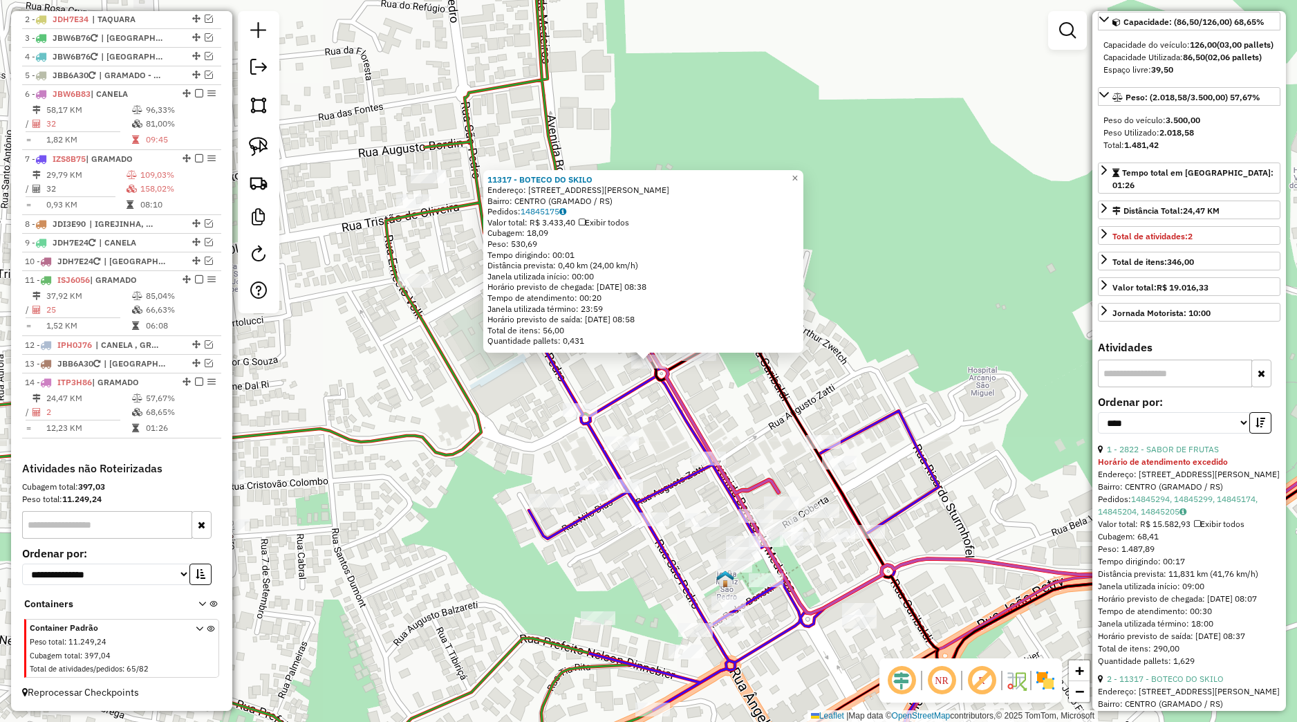
scroll to position [138, 0]
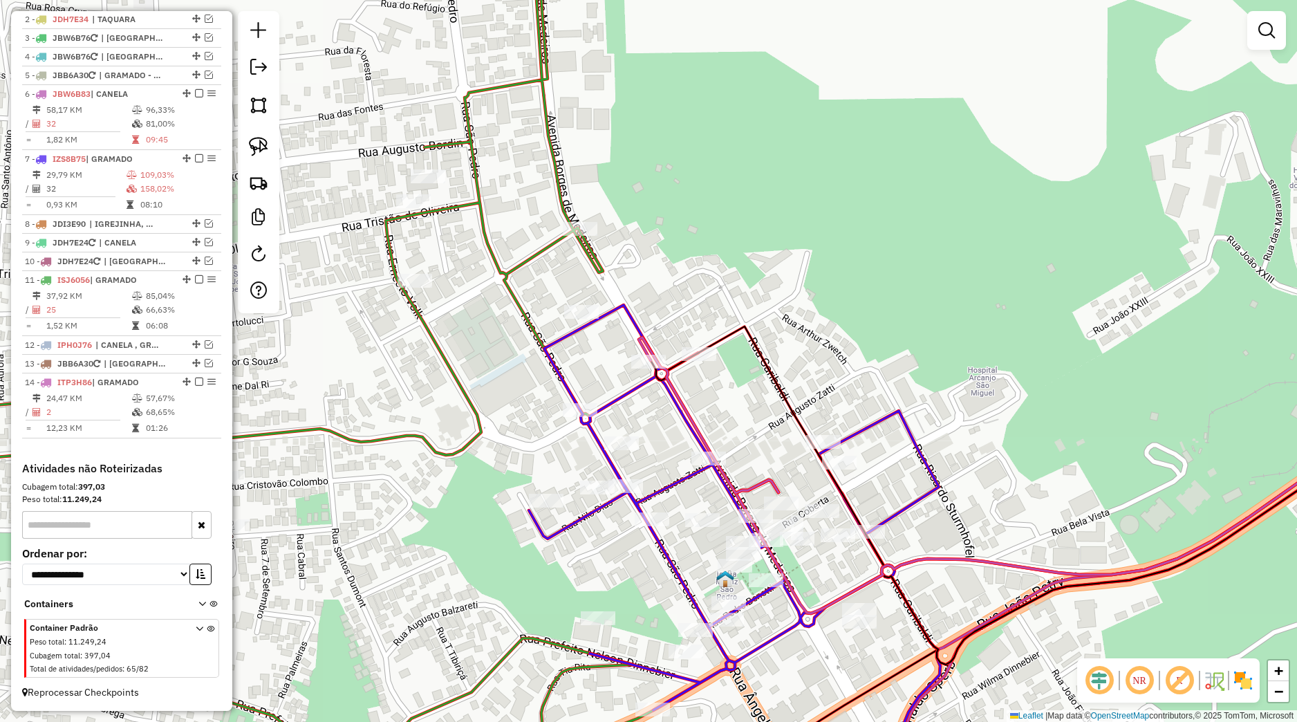
select select "*********"
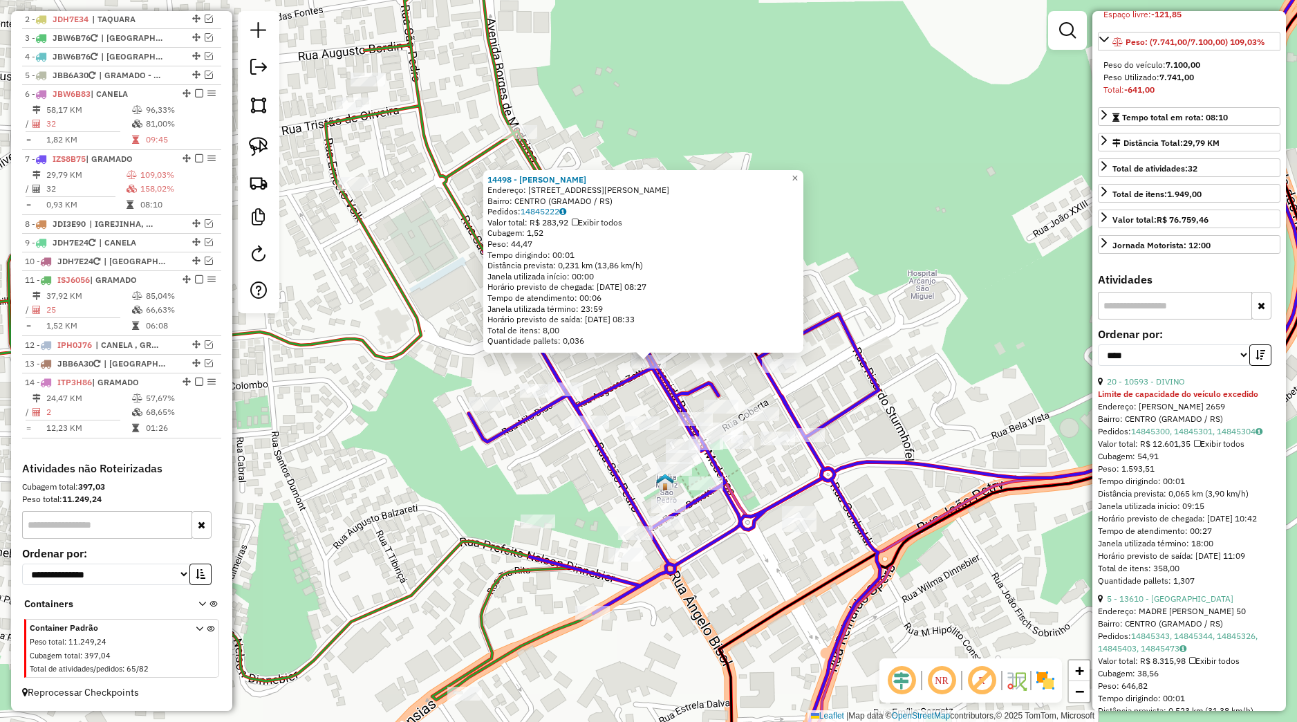
scroll to position [389, 0]
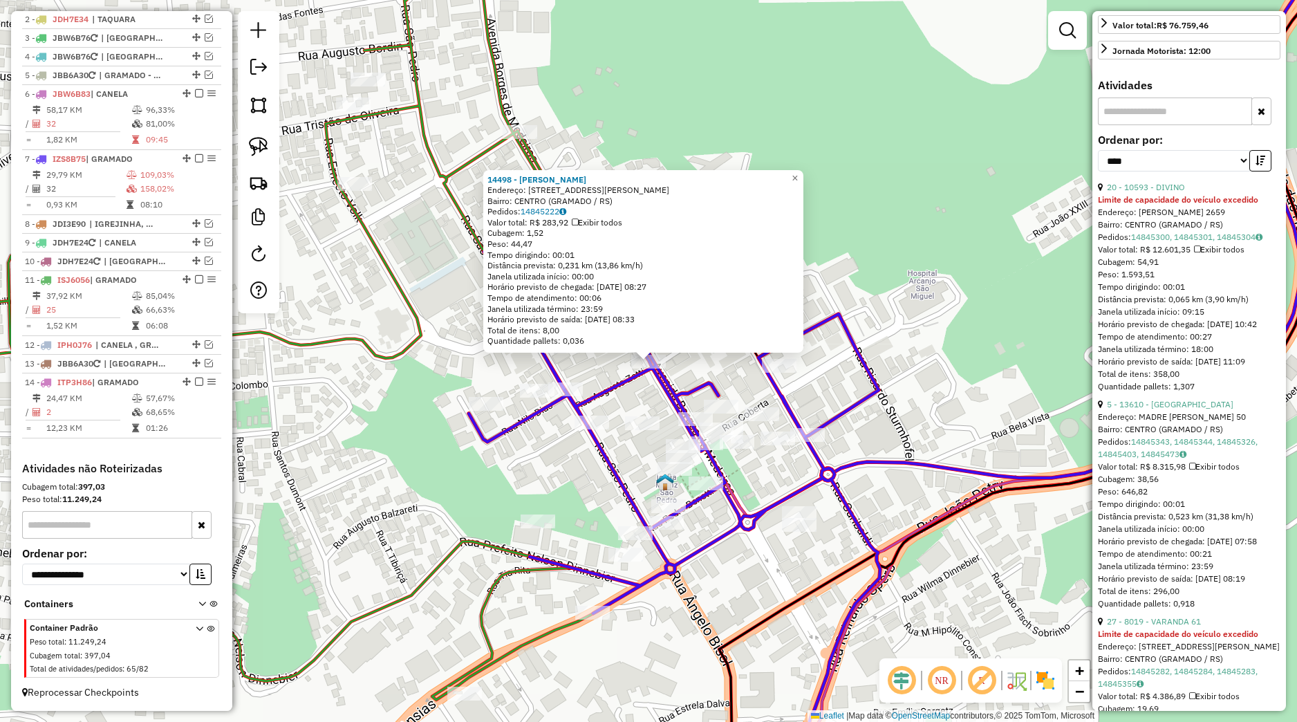
click at [483, 446] on icon at bounding box center [674, 501] width 411 height 586
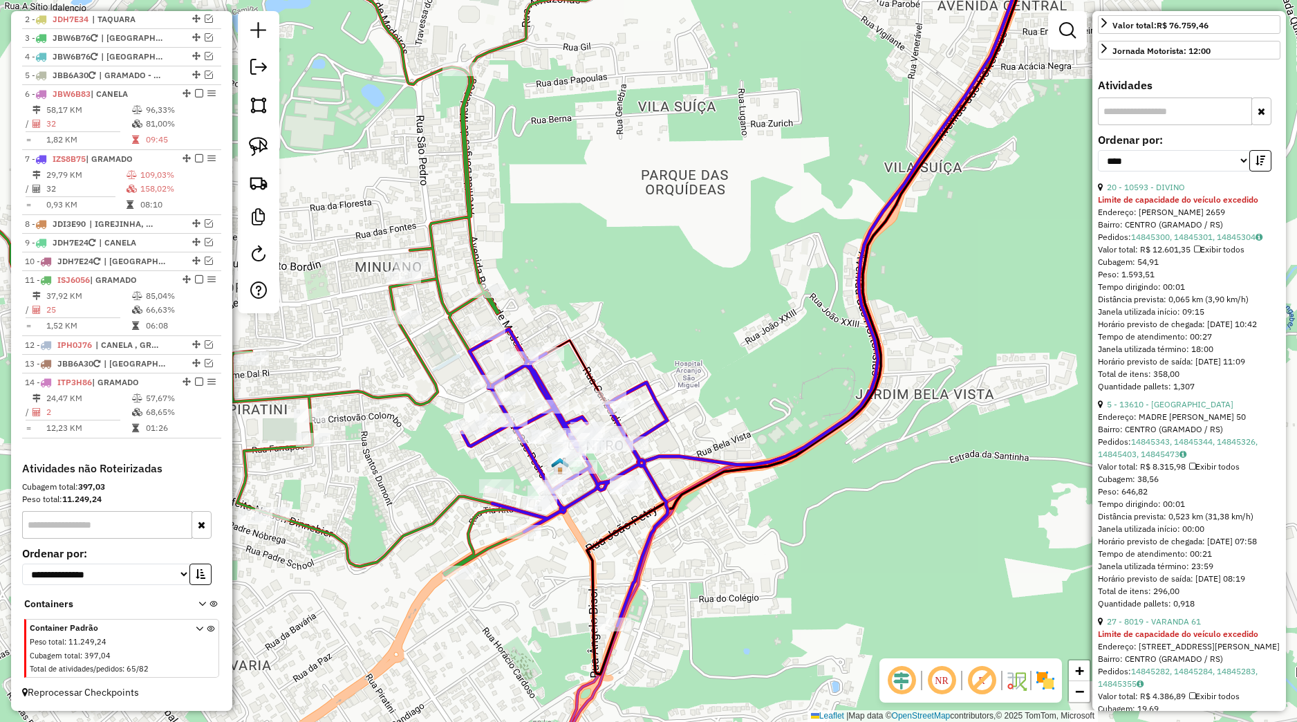
click at [413, 324] on div "Janela de atendimento Grade de atendimento Capacidade Transportadoras Veículos …" at bounding box center [648, 361] width 1297 height 722
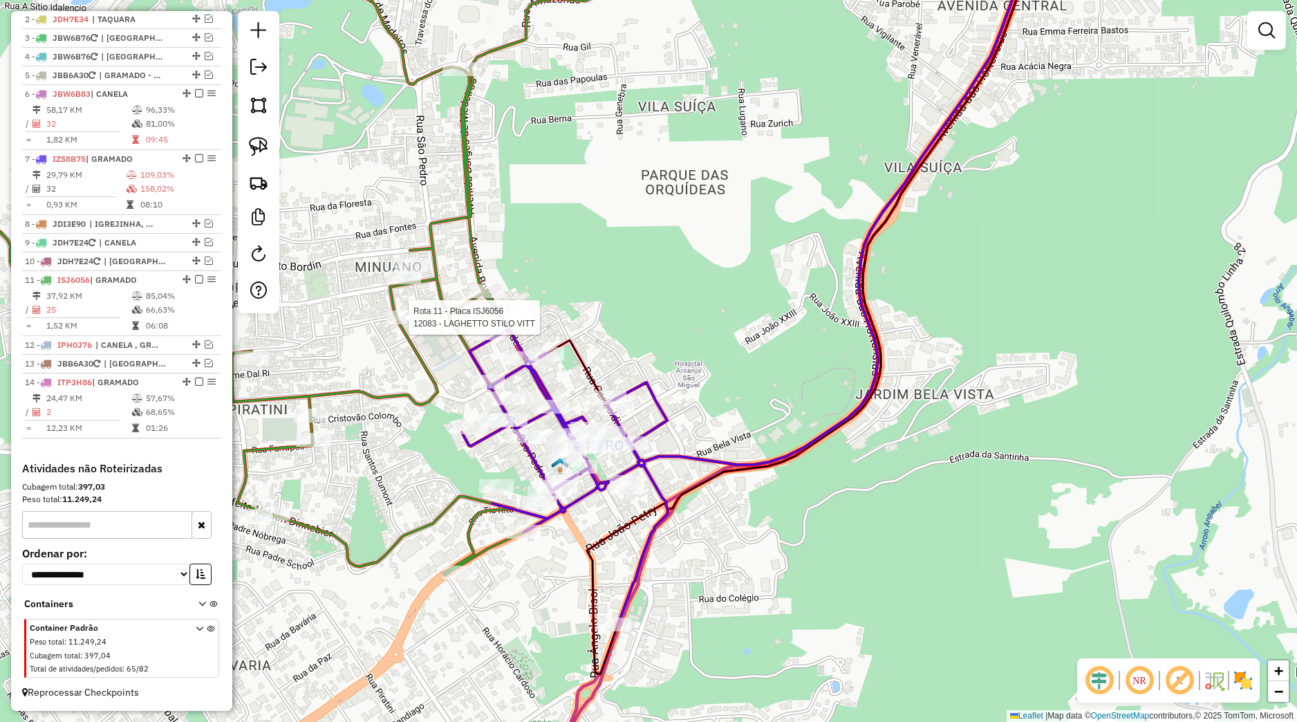
select select "*********"
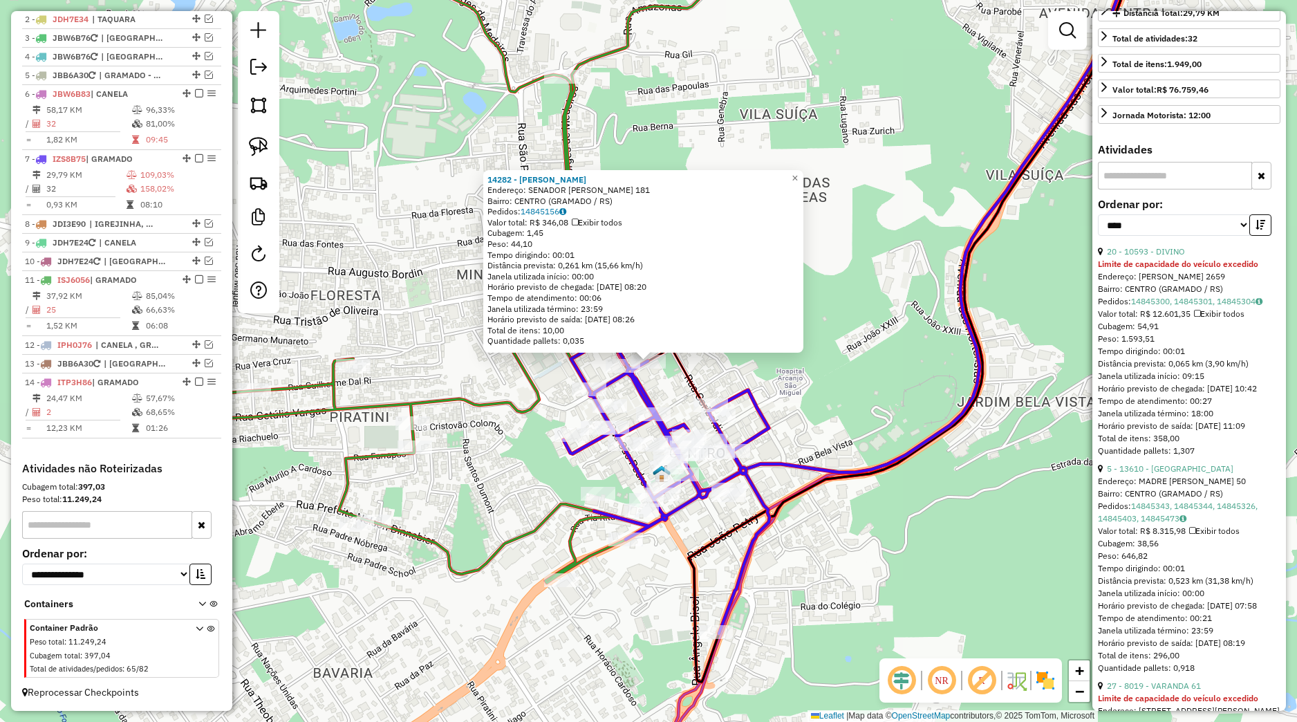
scroll to position [337, 0]
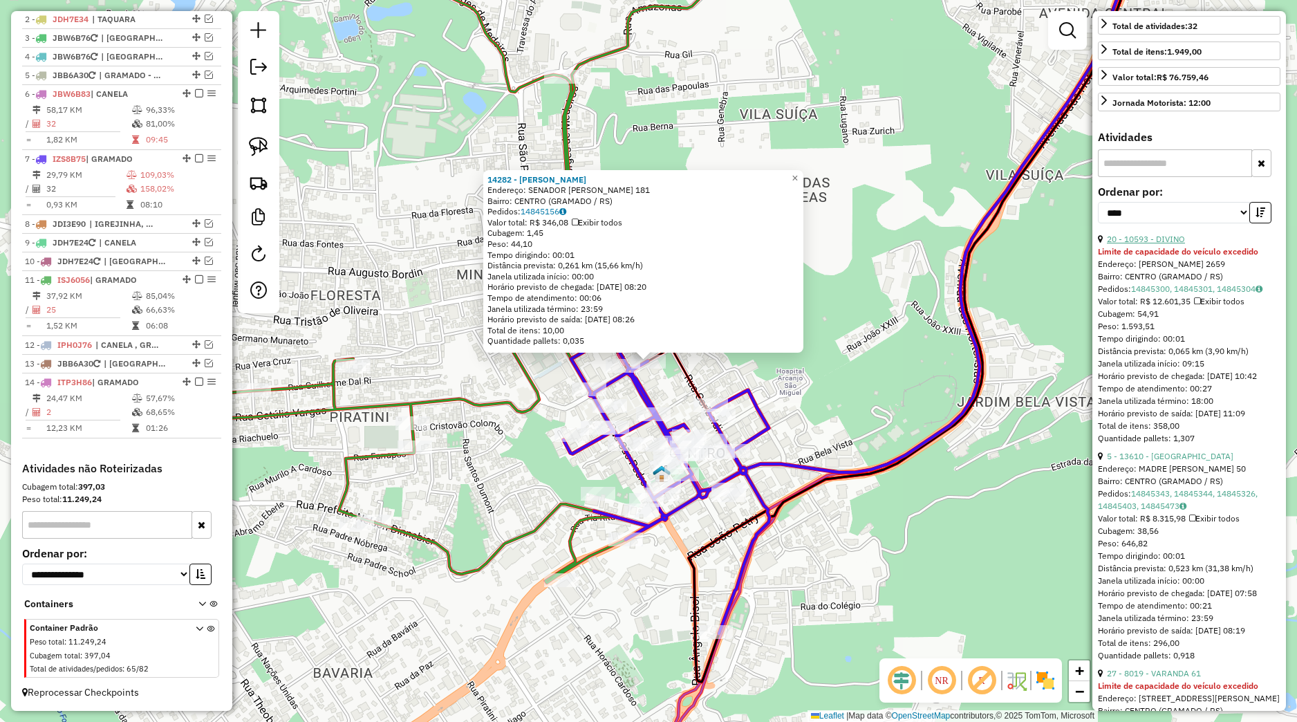
click at [1158, 244] on link "20 - 10593 - DIVINO" at bounding box center [1146, 239] width 78 height 10
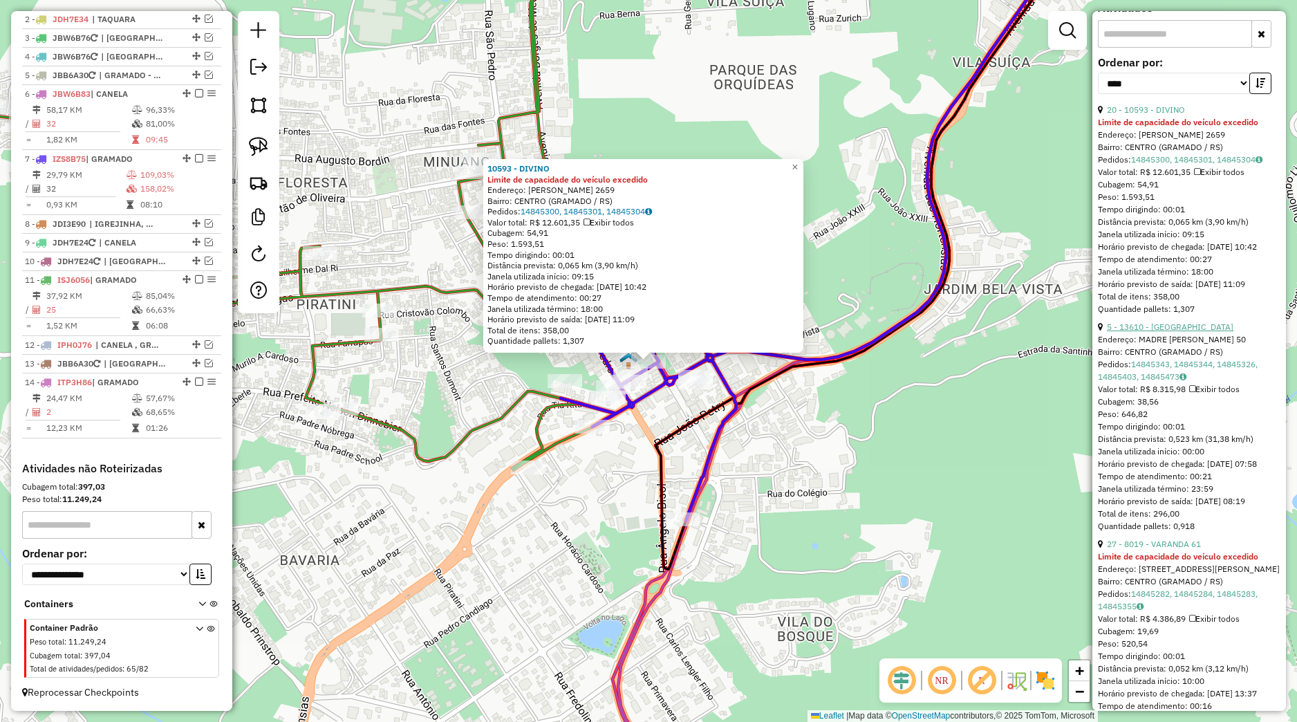
scroll to position [661, 0]
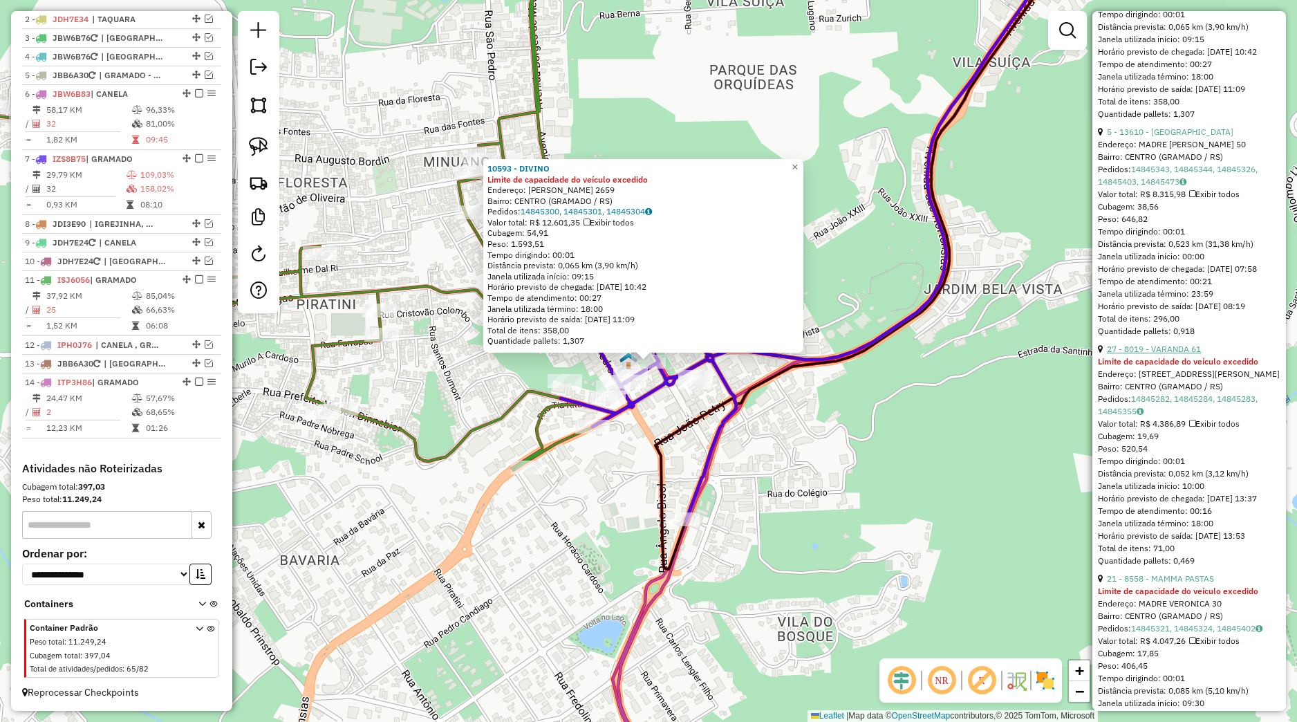
click at [1181, 354] on link "27 - 8019 - VARANDA 61" at bounding box center [1154, 349] width 94 height 10
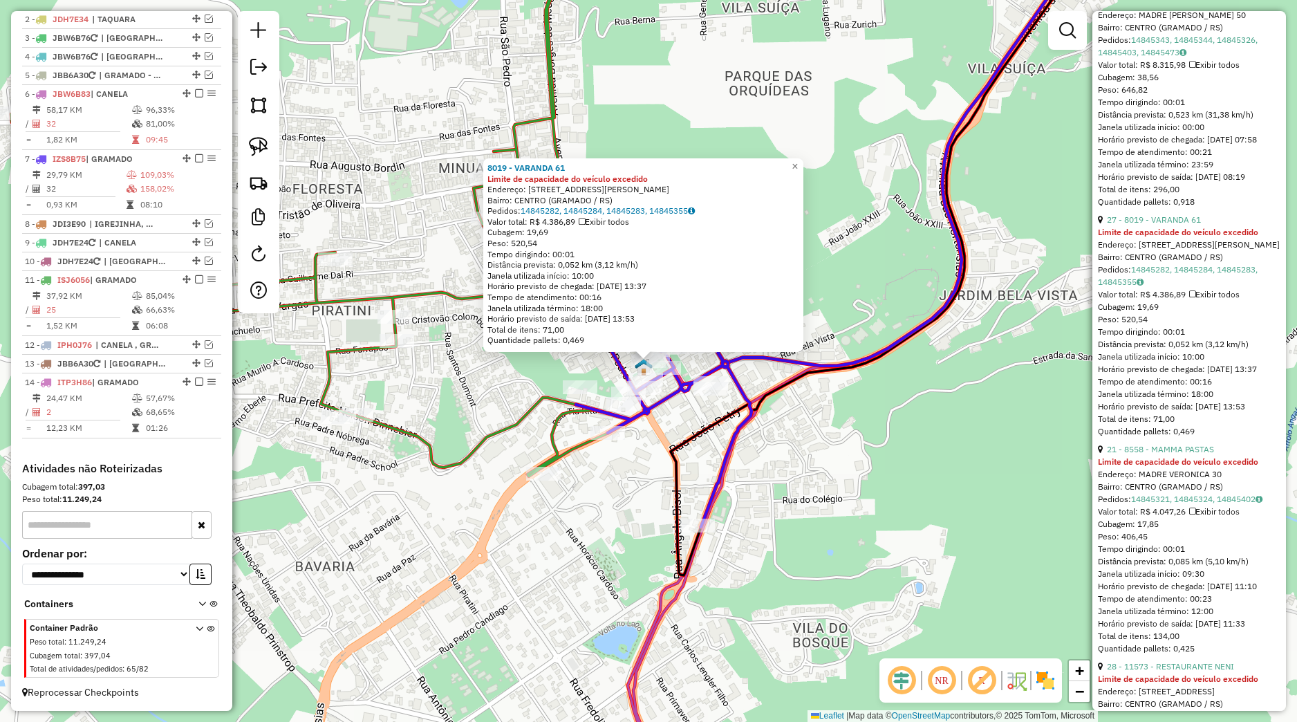
scroll to position [855, 0]
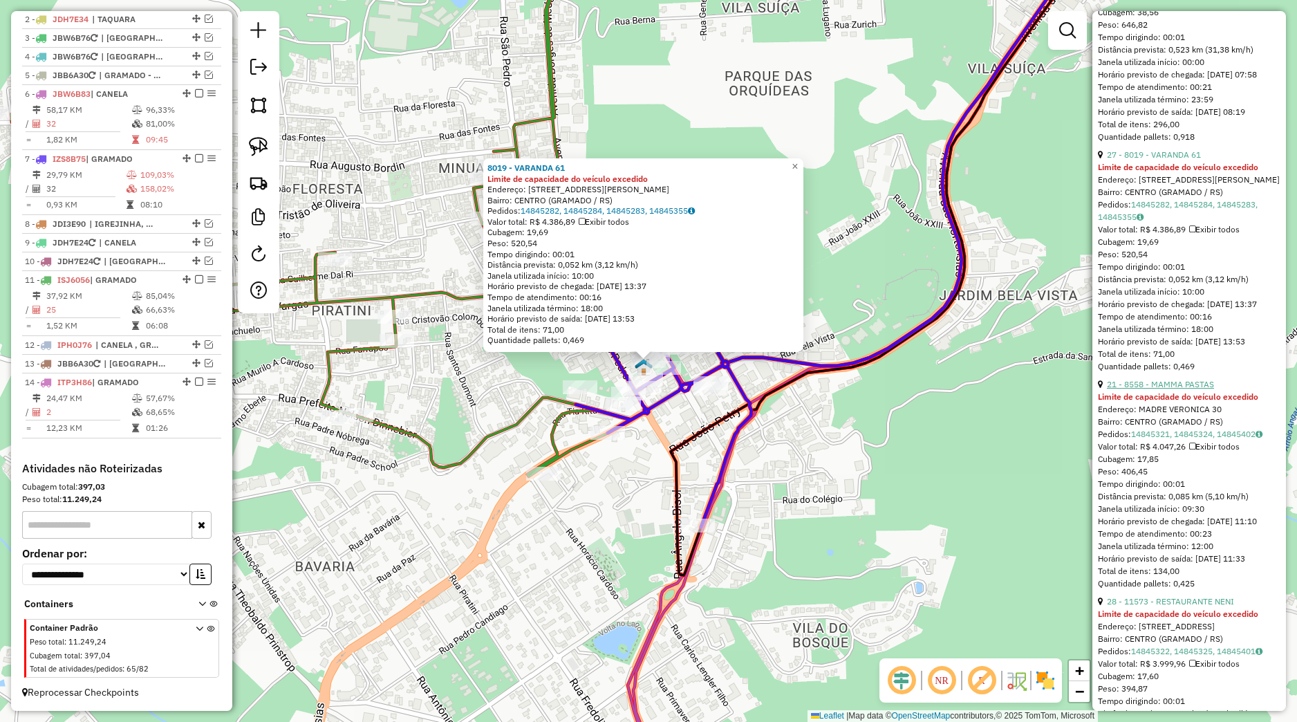
click at [1178, 389] on link "21 - 8558 - MAMMA PASTAS" at bounding box center [1160, 384] width 107 height 10
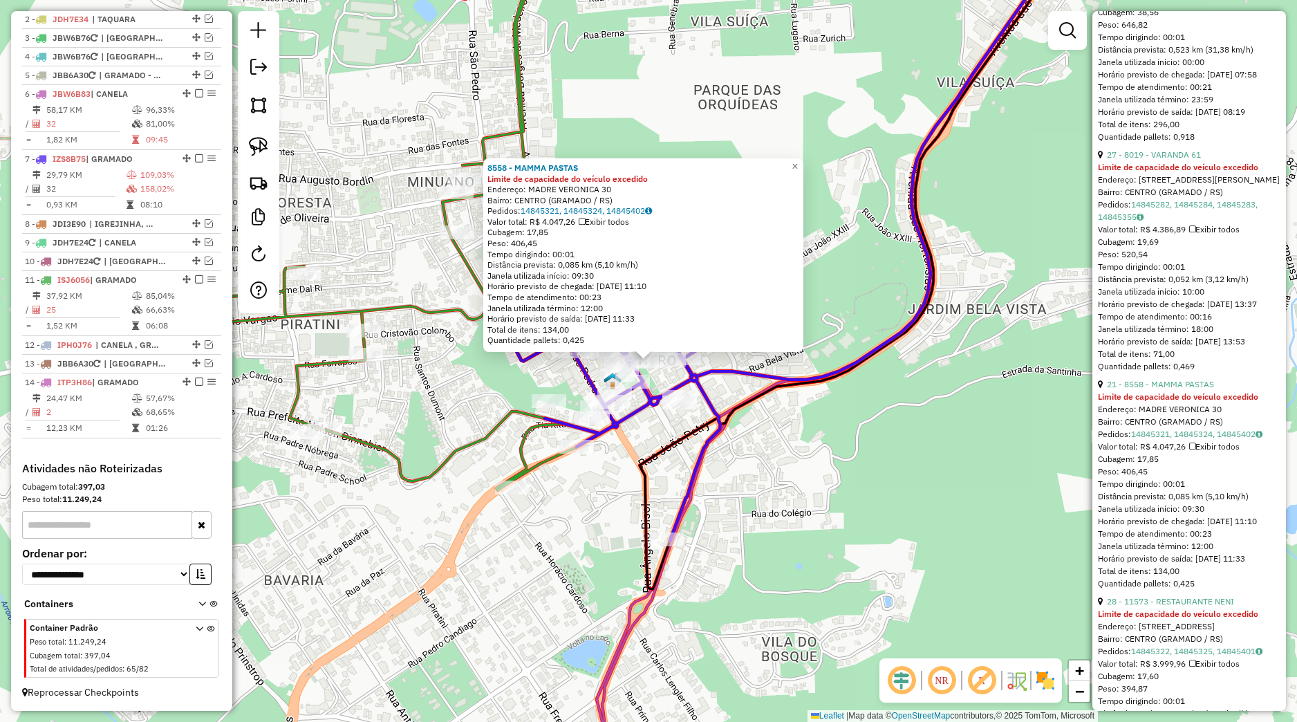
click at [766, 498] on div "Rota 7 - Placa IZS8B75 8922 - RESTAURANTE MALBEC 8558 - MAMMA PASTAS Limite de …" at bounding box center [648, 361] width 1297 height 722
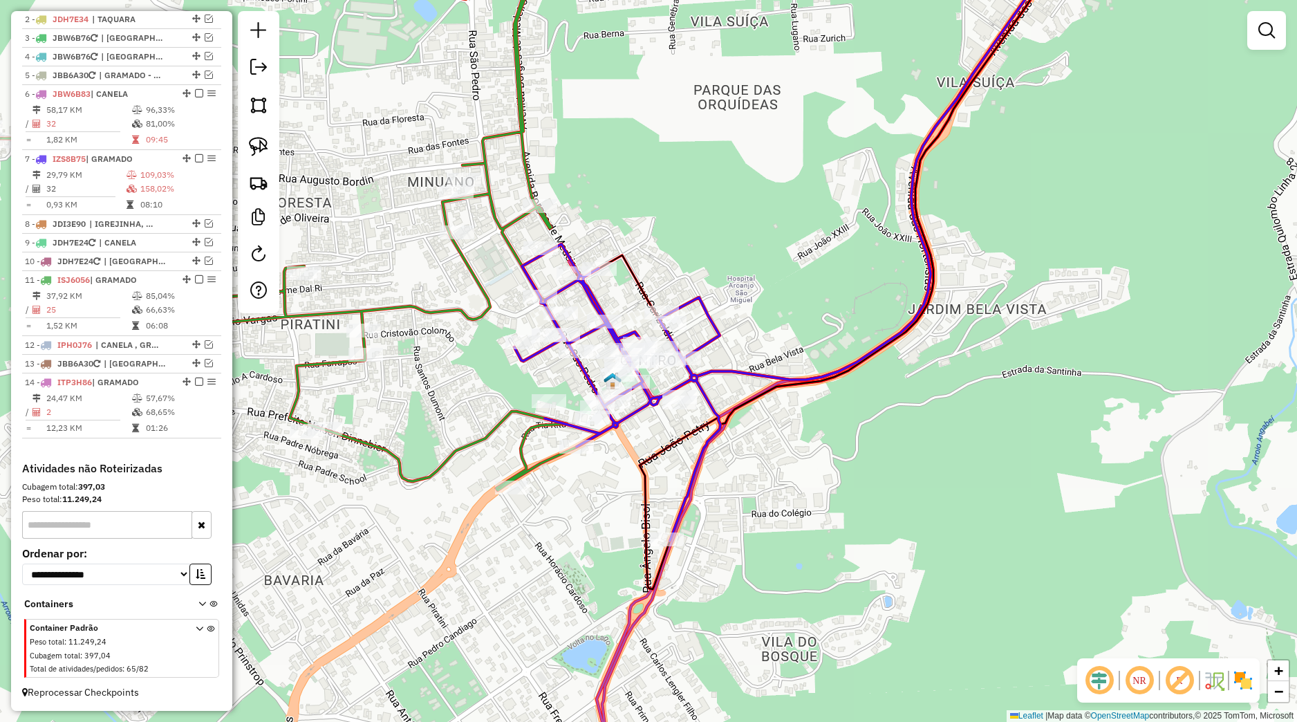
drag, startPoint x: 770, startPoint y: 503, endPoint x: 894, endPoint y: 648, distance: 190.8
click at [896, 649] on div "8558 - MAMMA PASTAS Limite de capacidade do veículo excedido Endereço: MADRE VE…" at bounding box center [648, 361] width 1297 height 722
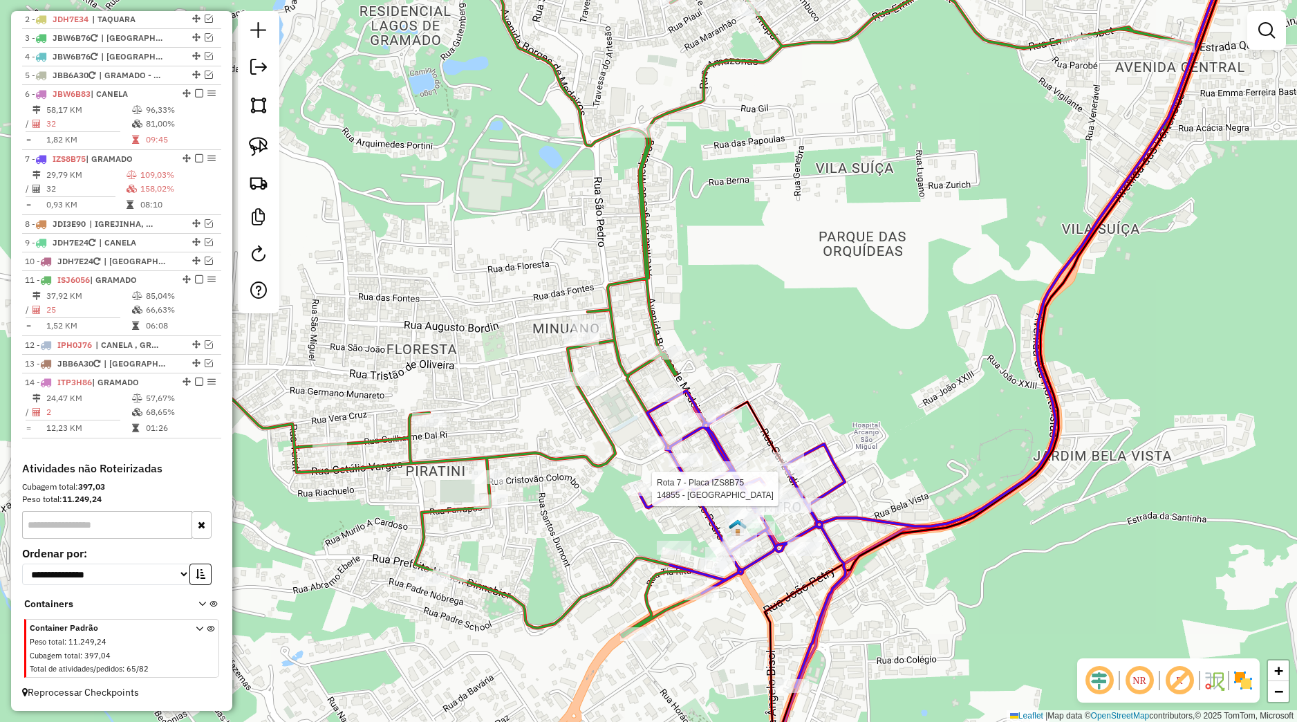
select select "*********"
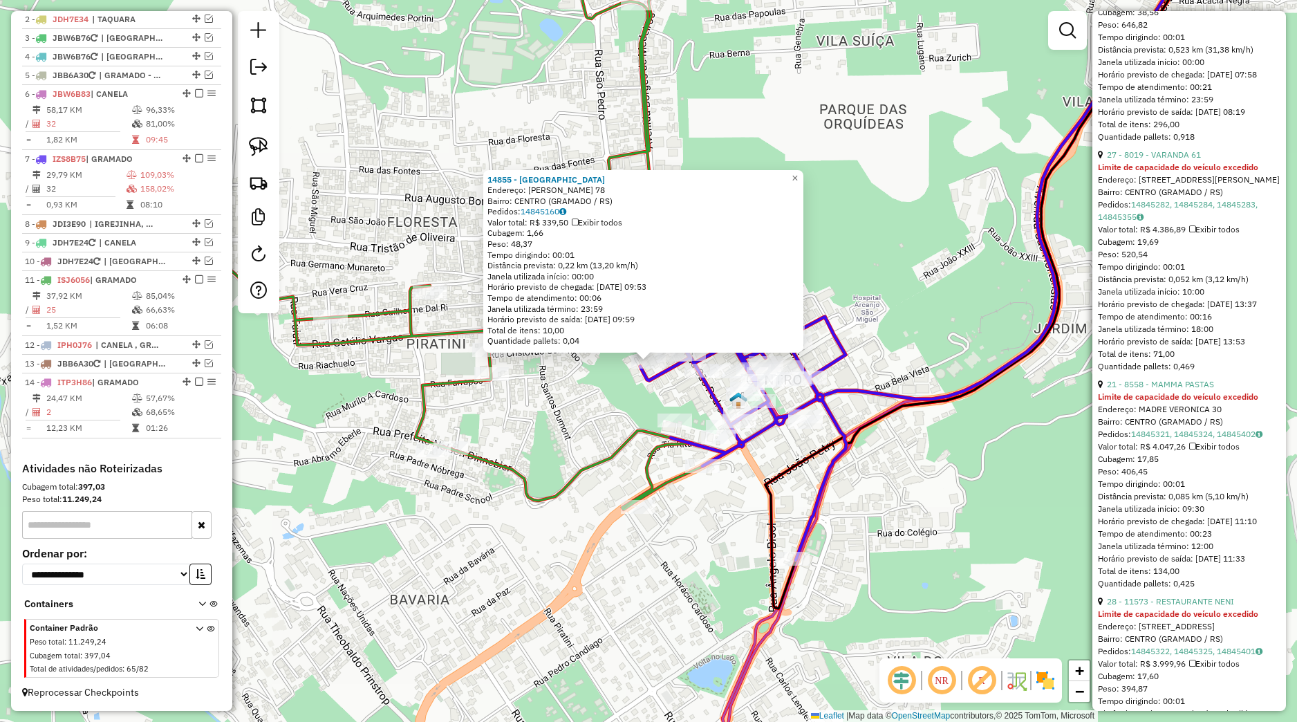
click at [608, 404] on div "14855 - AROMA CAFE Endereço: AUGUSTO ZATTI 78 Bairro: CENTRO (GRAMADO / RS) Ped…" at bounding box center [648, 361] width 1297 height 722
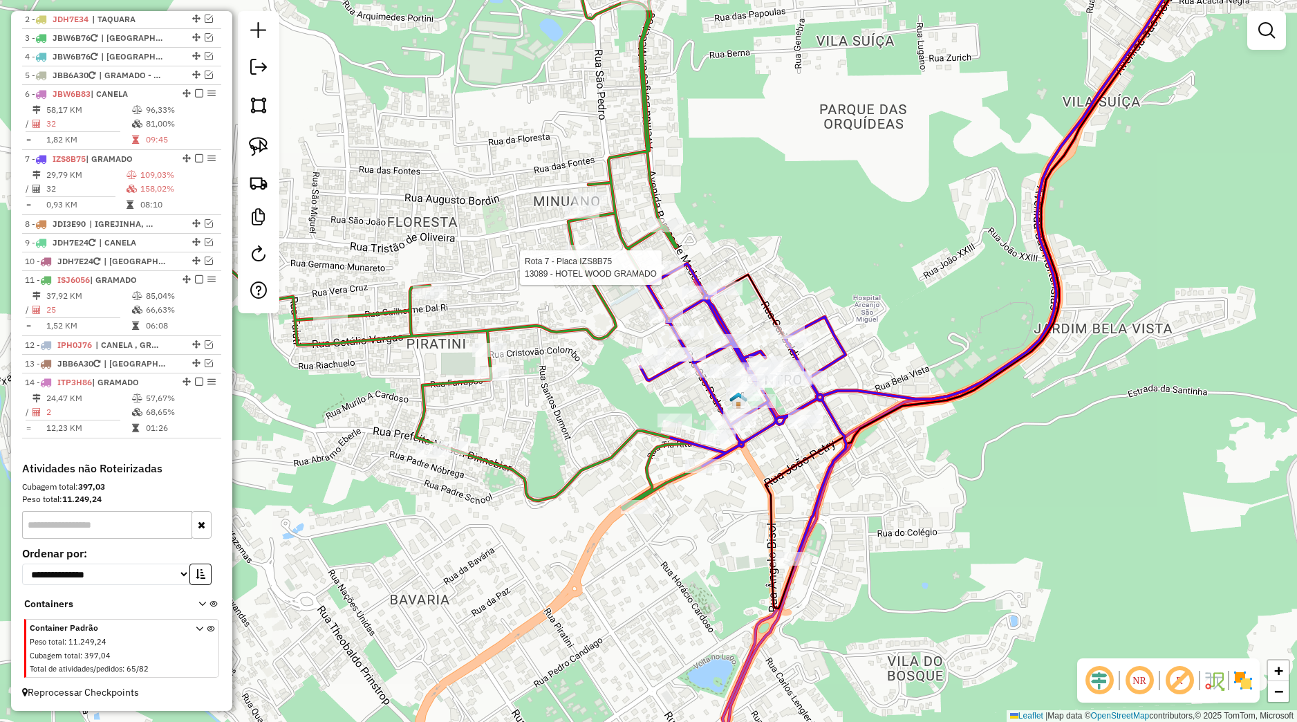
select select "*********"
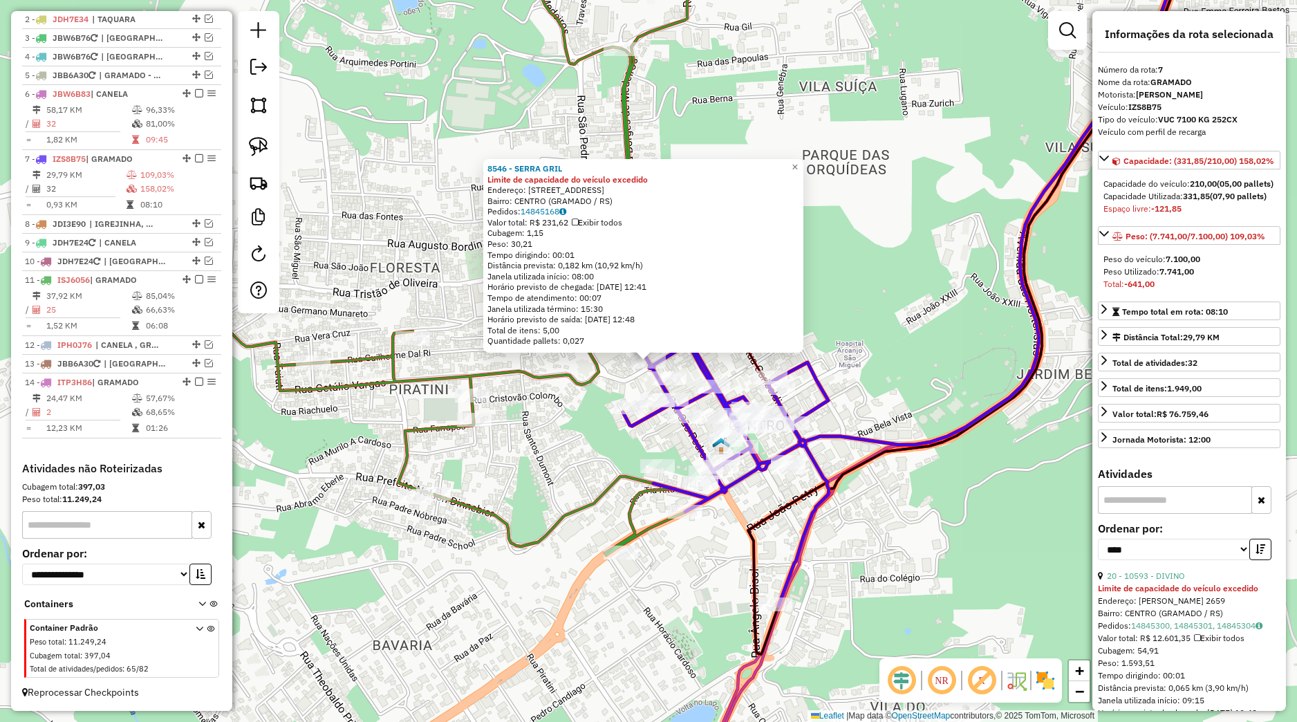
click at [570, 380] on icon at bounding box center [643, 241] width 1109 height 627
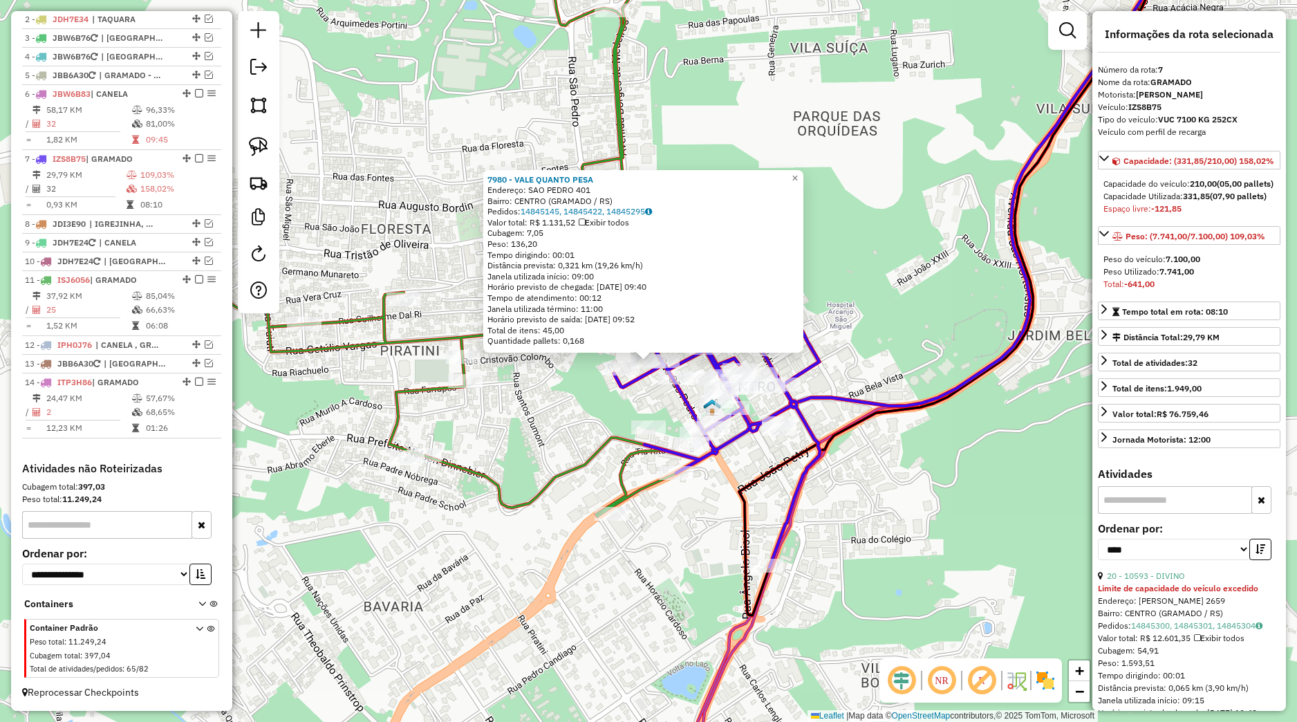
click at [633, 400] on div "7980 - VALE QUANTO PESA Endereço: SAO PEDRO 401 Bairro: CENTRO (GRAMADO / RS) P…" at bounding box center [648, 361] width 1297 height 722
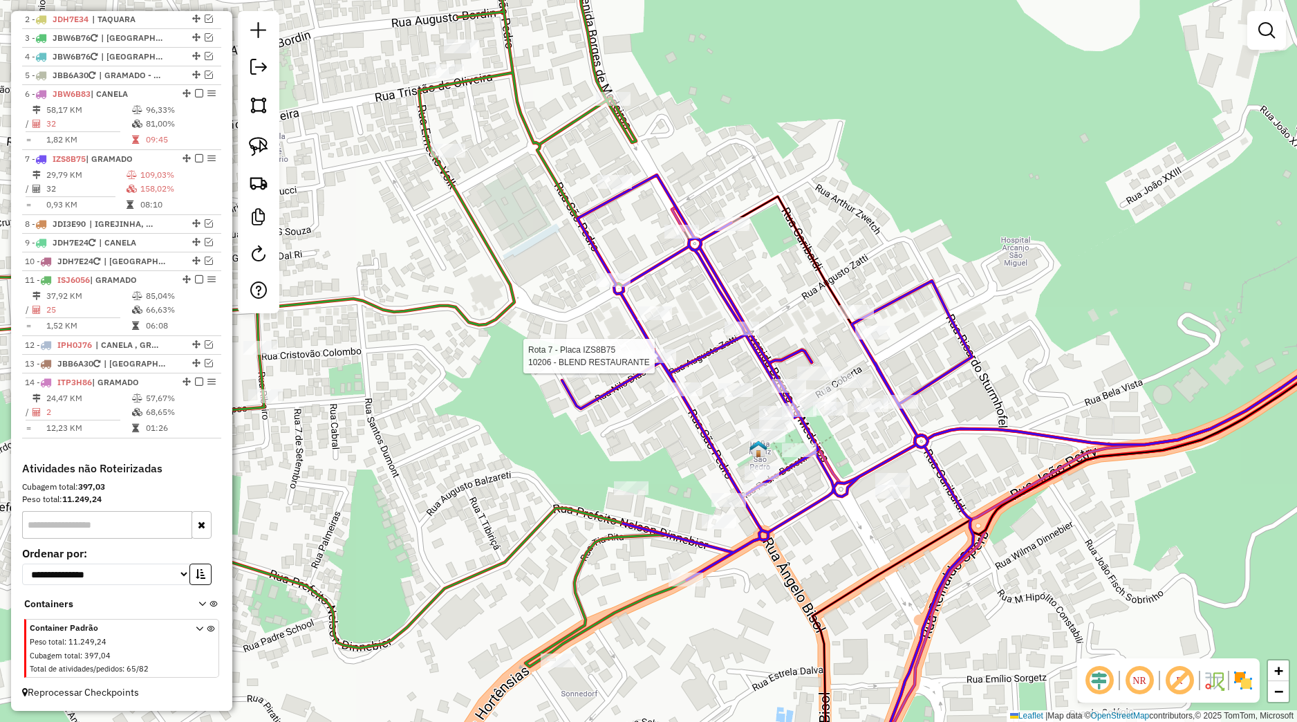
select select "*********"
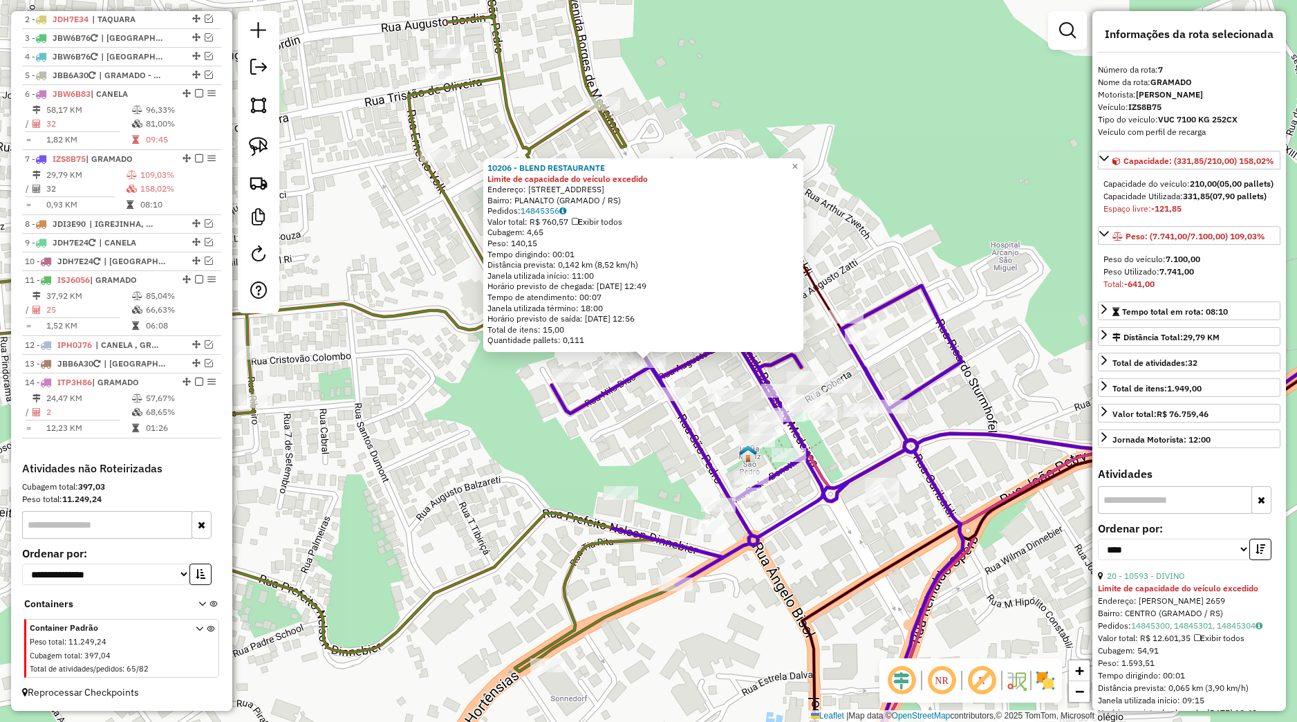
click at [626, 416] on div "10206 - BLEND RESTAURANTE Limite de capacidade do veículo excedido Endereço: Av…" at bounding box center [648, 361] width 1297 height 722
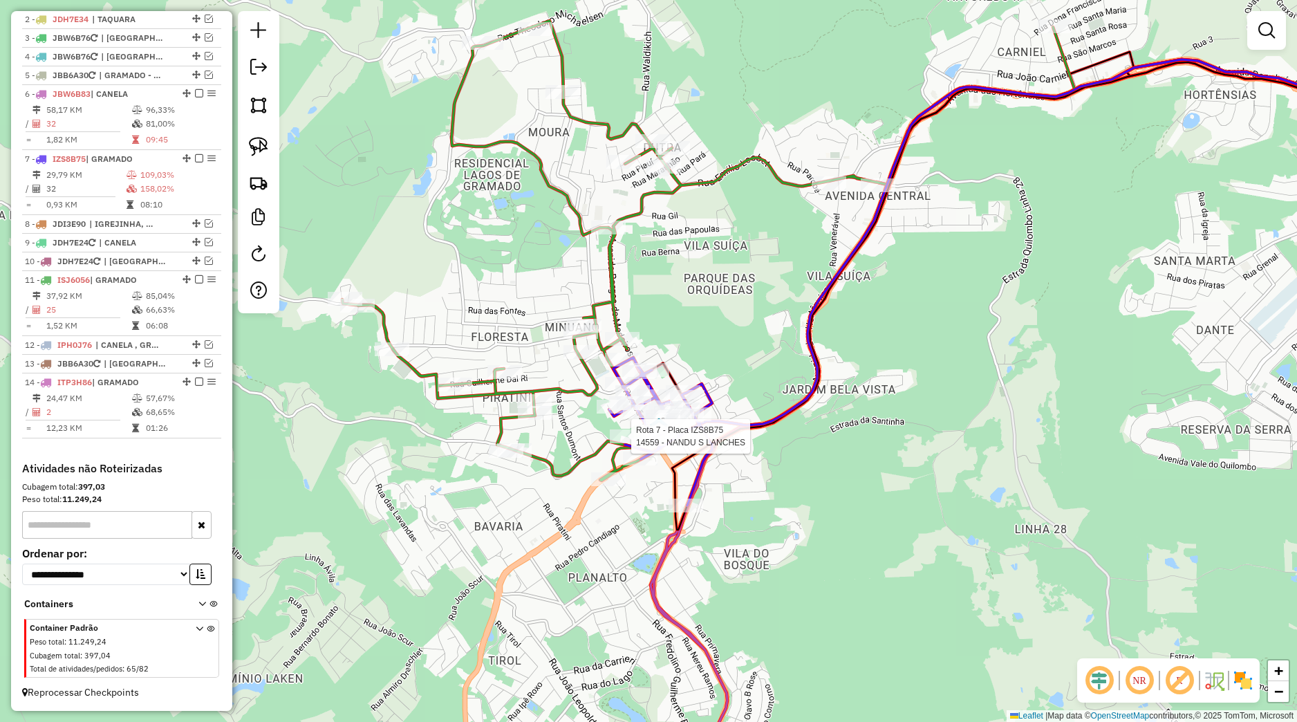
select select "*********"
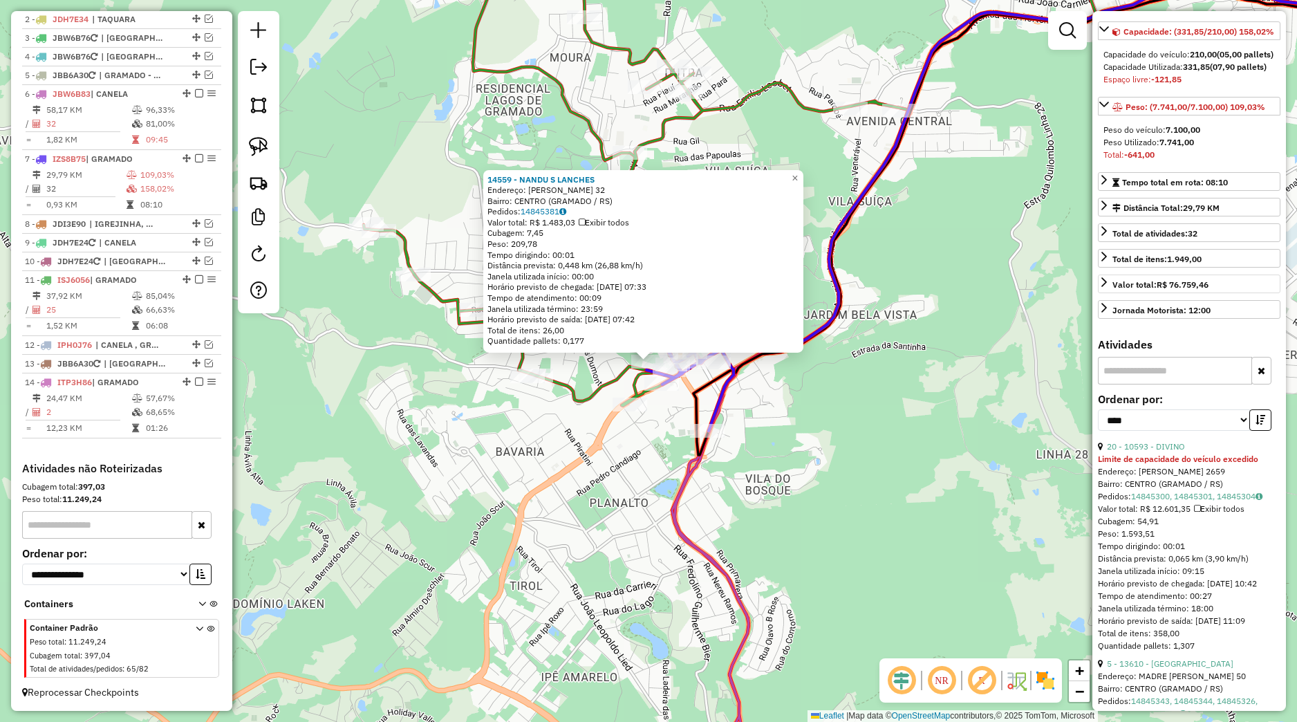
scroll to position [324, 0]
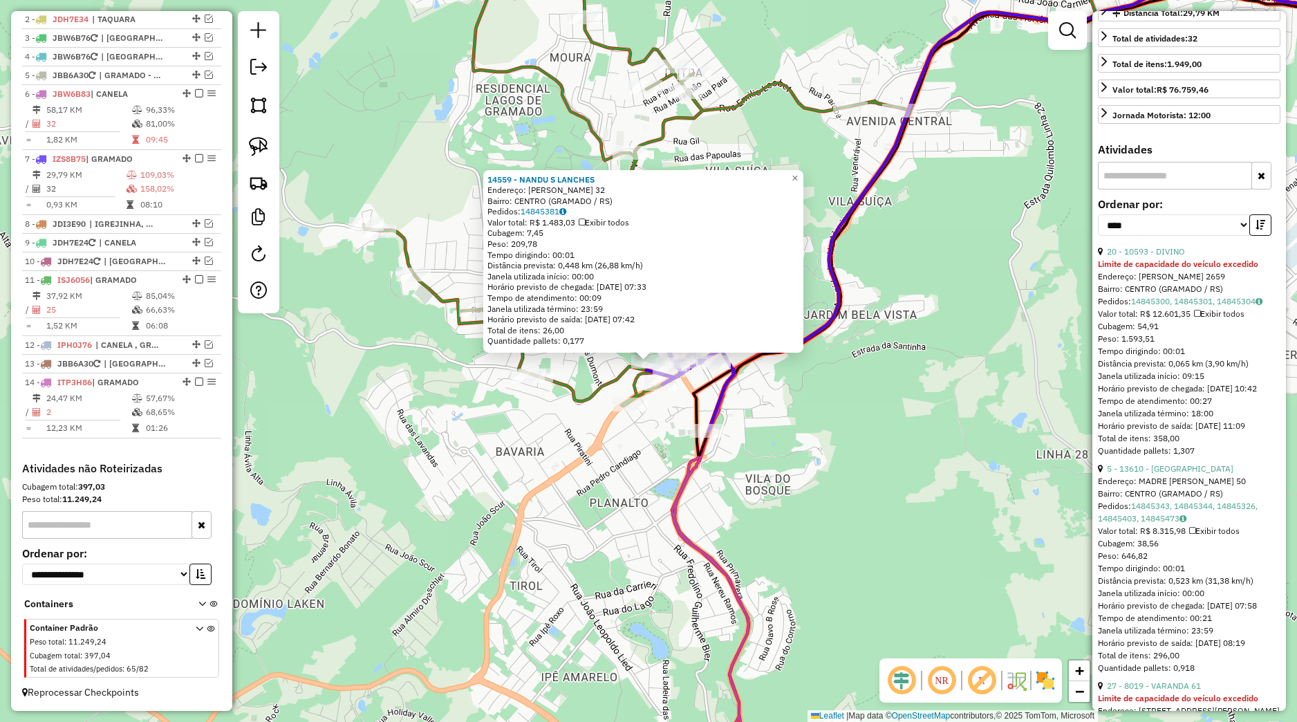
click at [879, 435] on div "14559 - NANDU S LANCHES Endereço: PEDRO BENETTI 32 Bairro: CENTRO (GRAMADO / RS…" at bounding box center [648, 361] width 1297 height 722
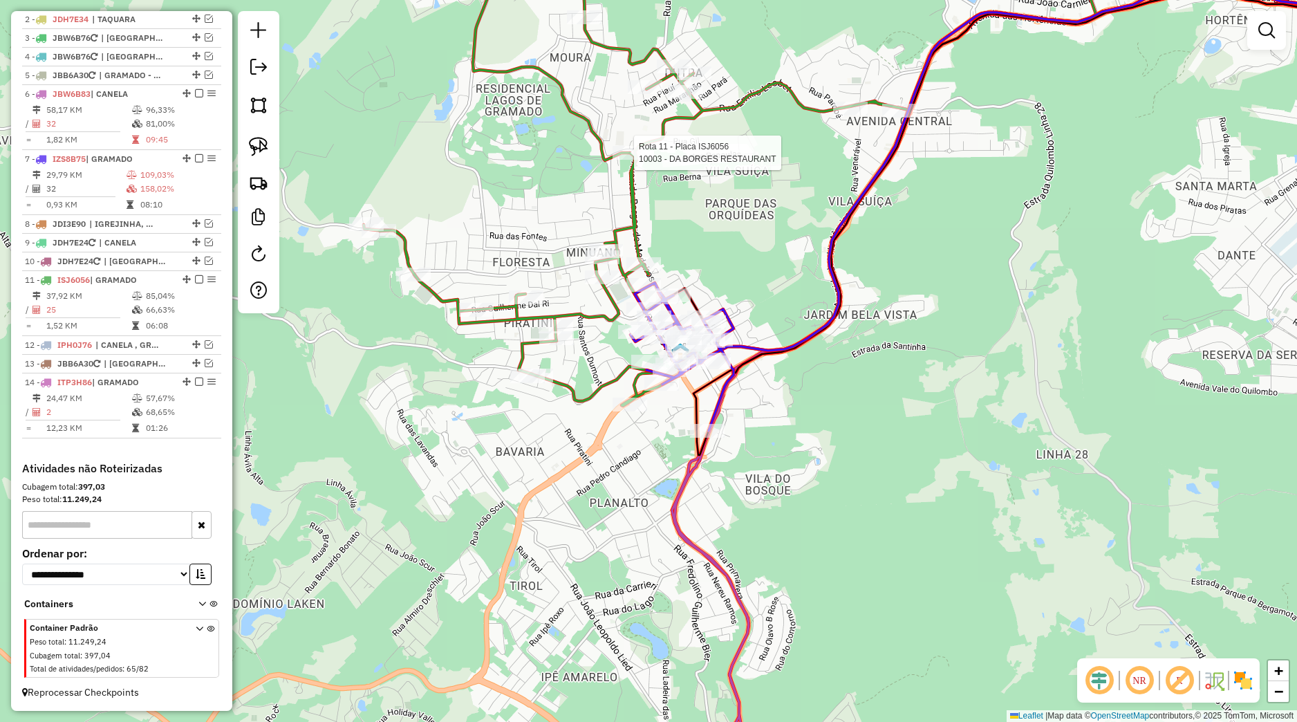
select select "*********"
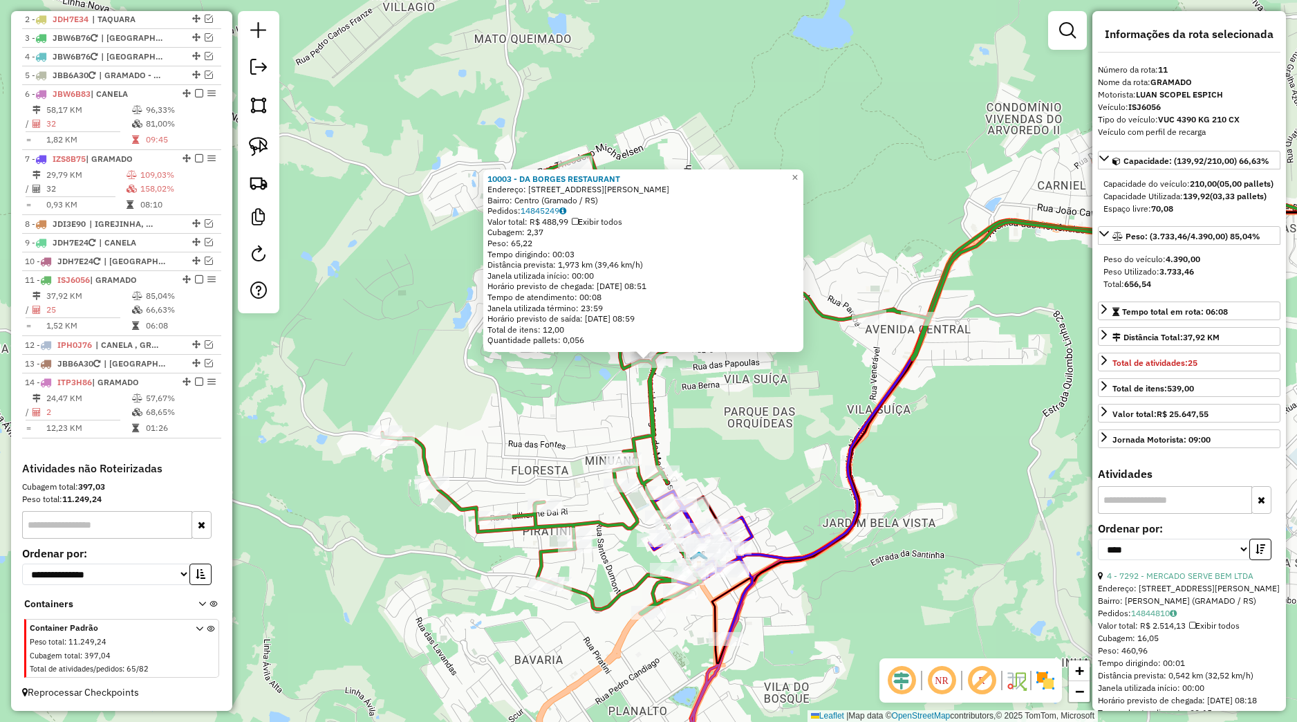
click at [823, 453] on div "10003 - DA BORGES RESTAURANT Endereço: Avenida Borges de Medeiros, 3994 Bairro:…" at bounding box center [648, 361] width 1297 height 722
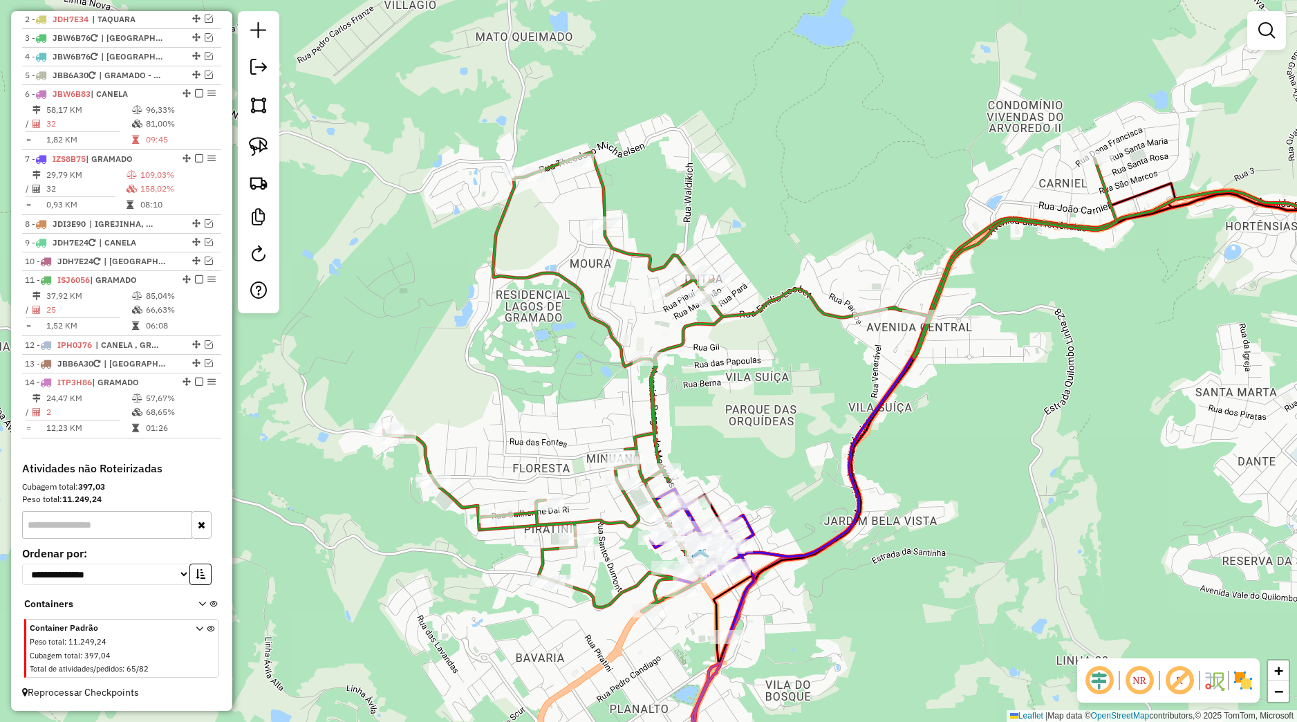
drag, startPoint x: 725, startPoint y: 512, endPoint x: 746, endPoint y: 483, distance: 35.9
click at [746, 483] on div "Rota 7 - Placa IZS8B75 12919 - RESTAURANTE EMBAIXAD Rota 7 - Placa IZS8B75 4005…" at bounding box center [648, 361] width 1297 height 722
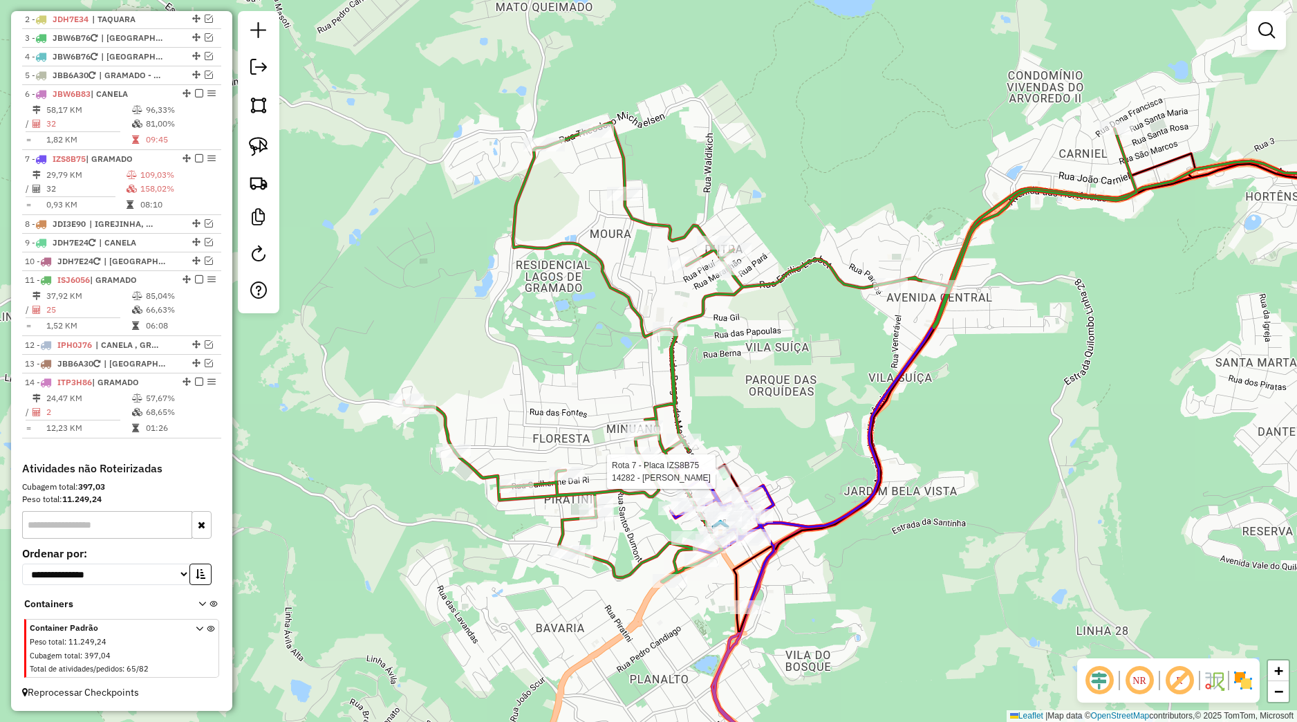
select select "*********"
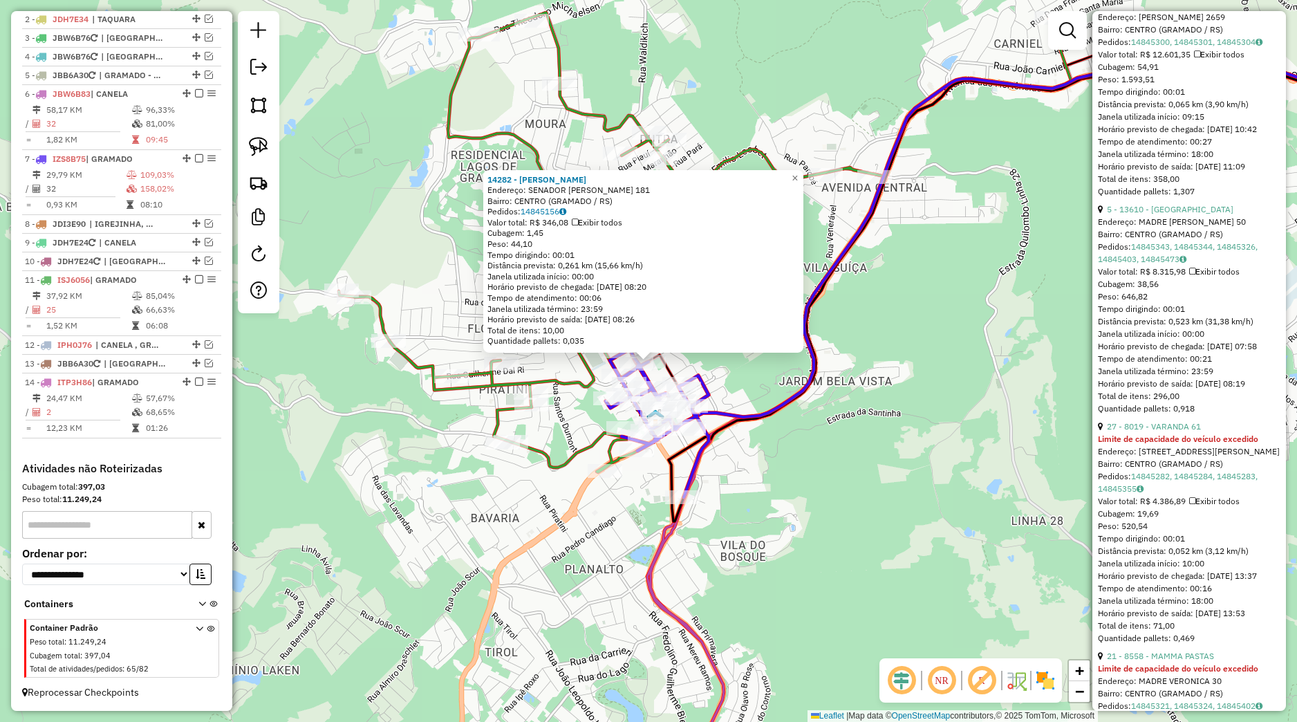
scroll to position [713, 0]
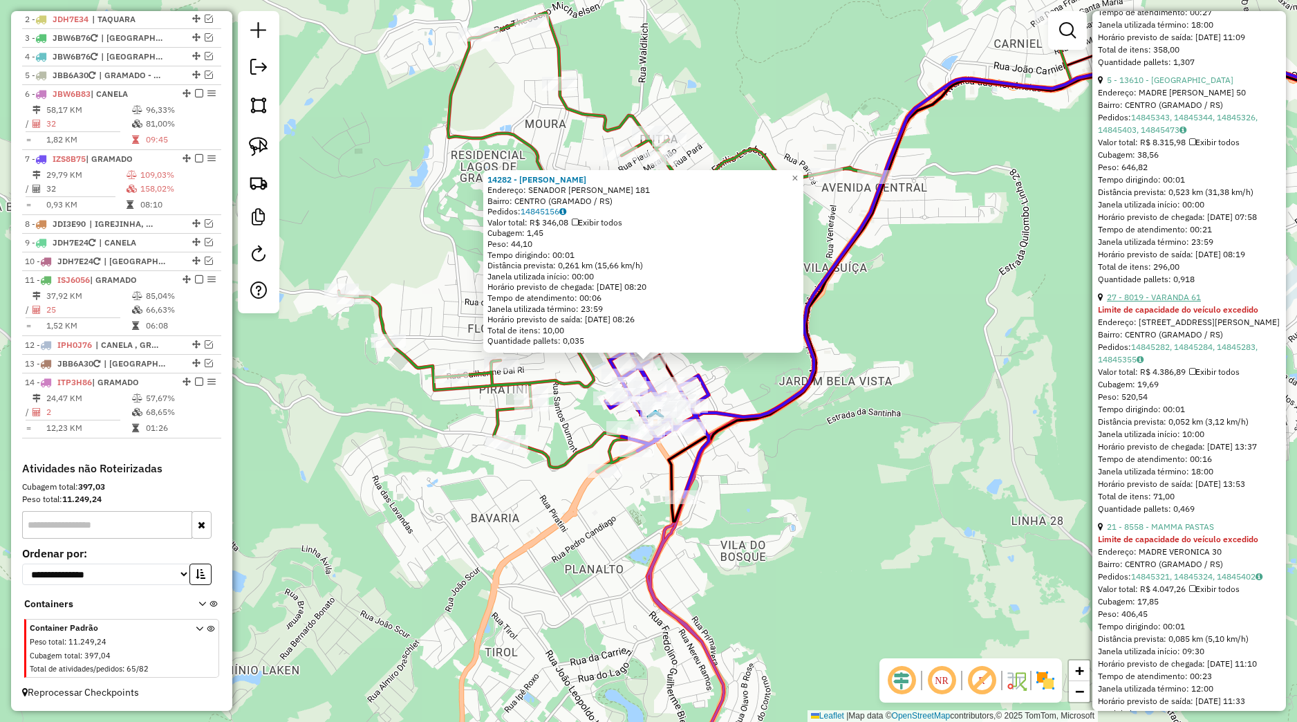
click at [1156, 302] on link "27 - 8019 - VARANDA 61" at bounding box center [1154, 297] width 94 height 10
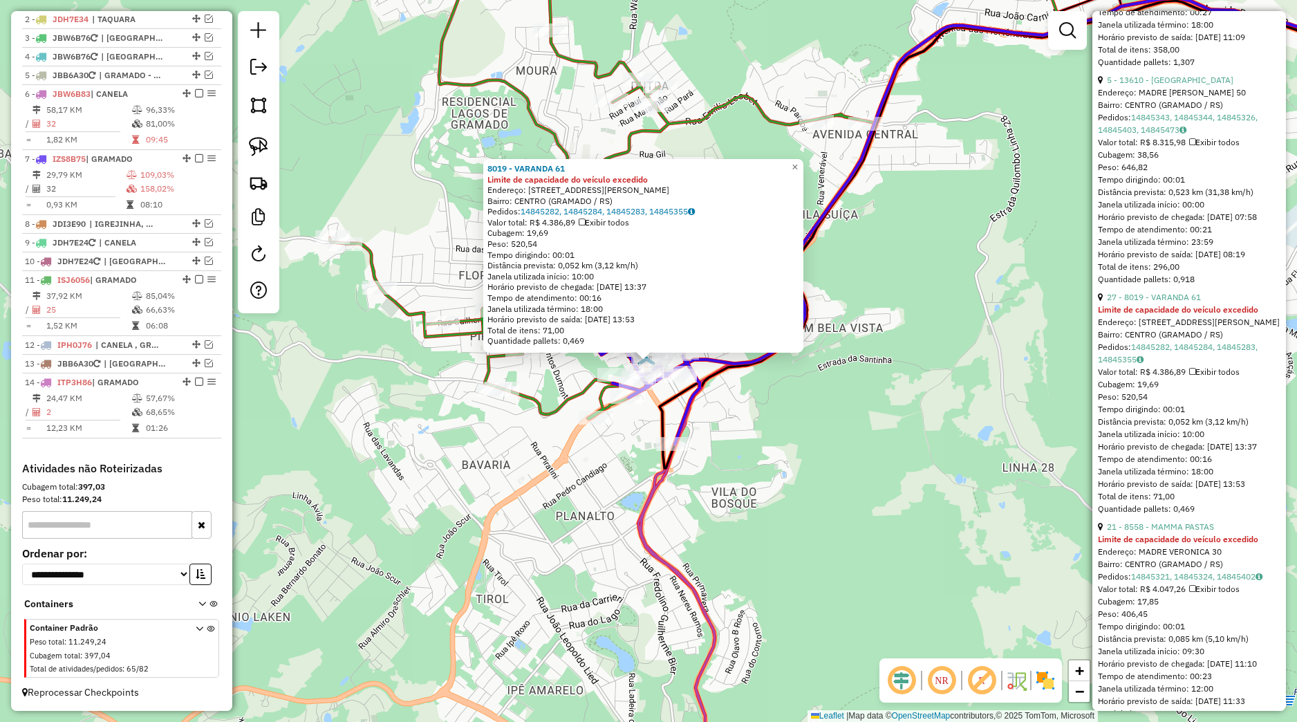
click at [1166, 172] on li "5 - 13610 - CINE PARADISO Endereço: MADRE VERONICA 50 Bairro: CENTRO (GRAMADO /…" at bounding box center [1189, 180] width 183 height 212
click at [1166, 85] on link "5 - 13610 - CINE PARADISO" at bounding box center [1170, 80] width 127 height 10
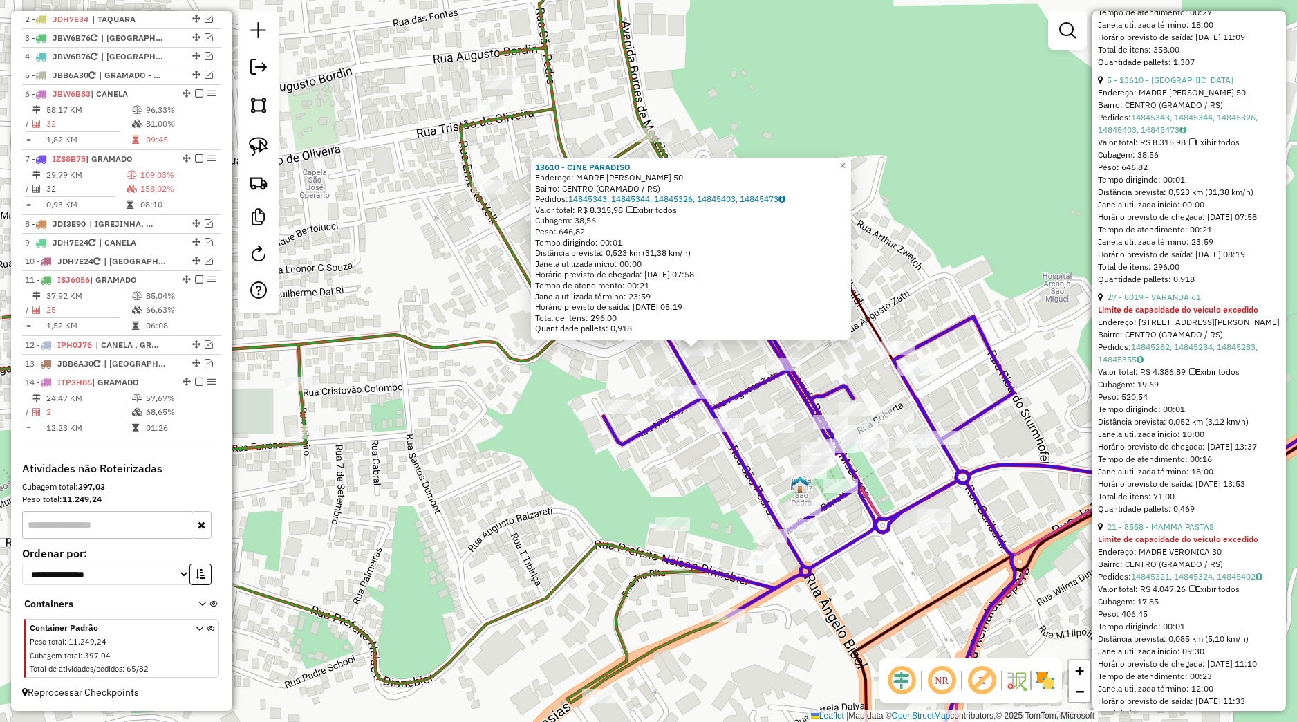
click at [717, 369] on div "13610 - CINE PARADISO Endereço: MADRE VERONICA 50 Bairro: CENTRO (GRAMADO / RS)…" at bounding box center [648, 361] width 1297 height 722
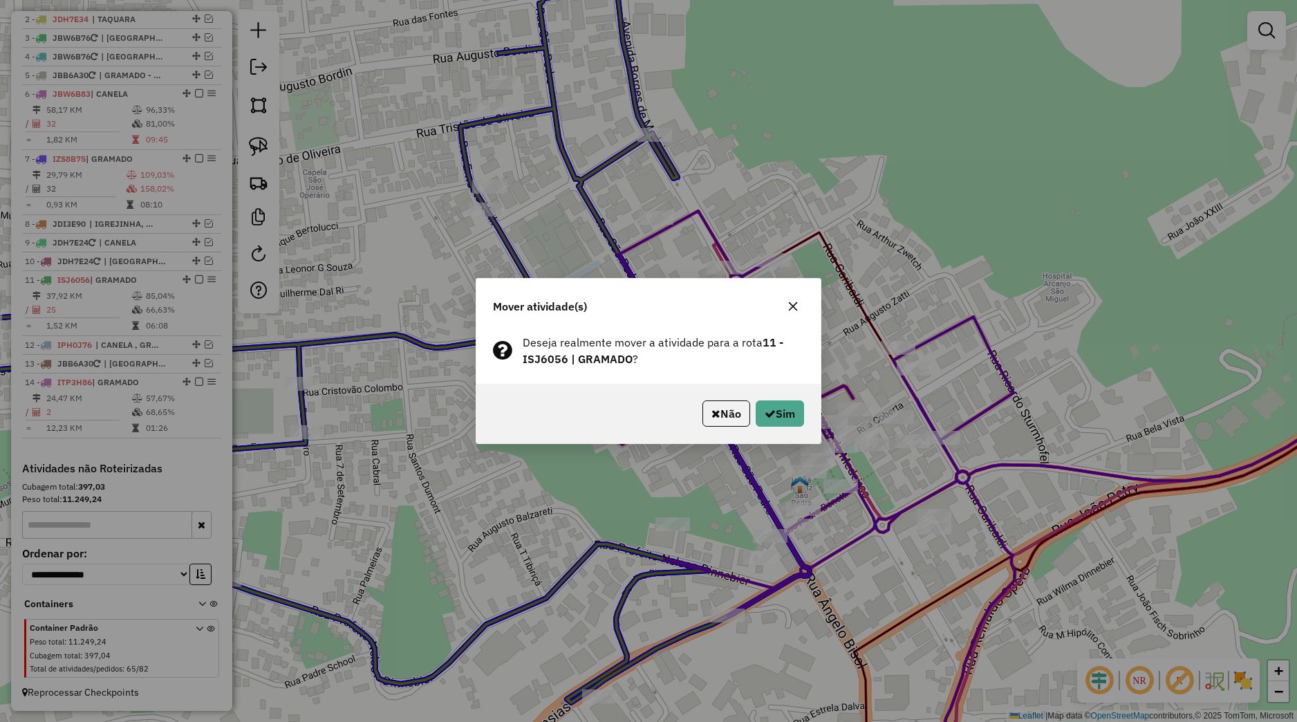
click at [808, 419] on div "Não Sim" at bounding box center [648, 413] width 344 height 59
click at [797, 419] on button "Sim" at bounding box center [780, 413] width 48 height 26
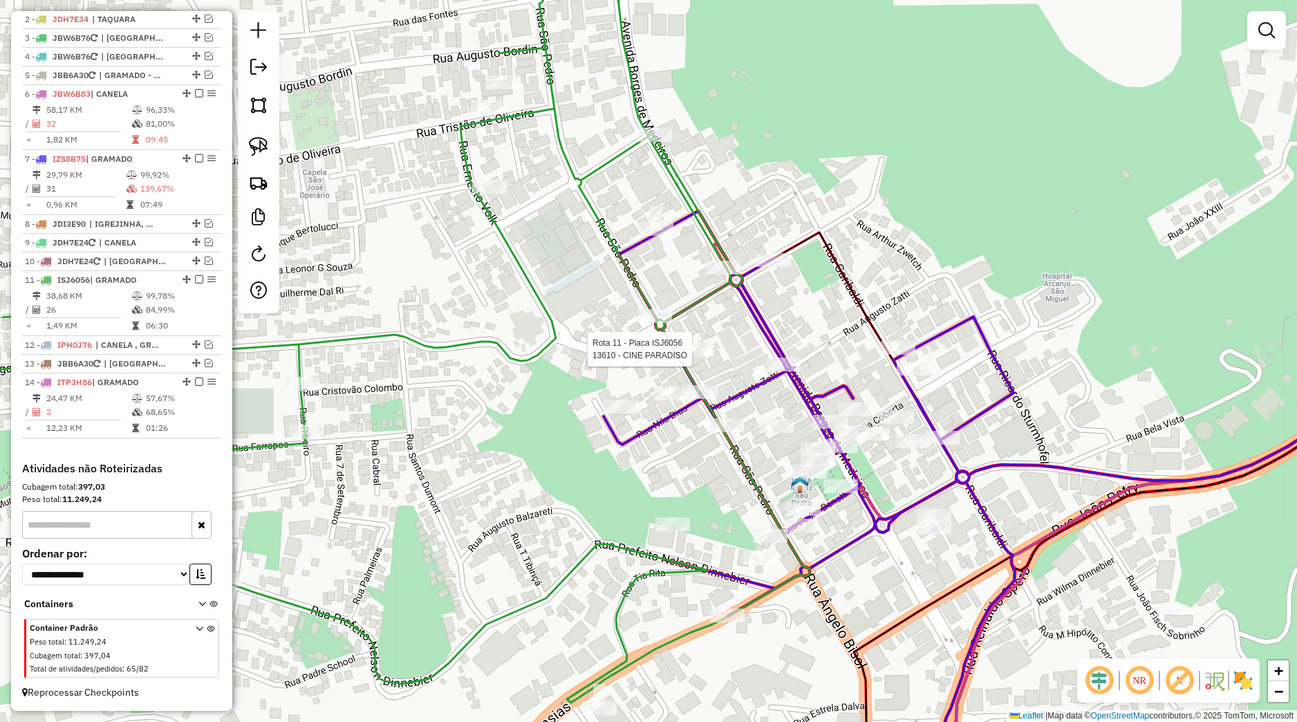
select select "*********"
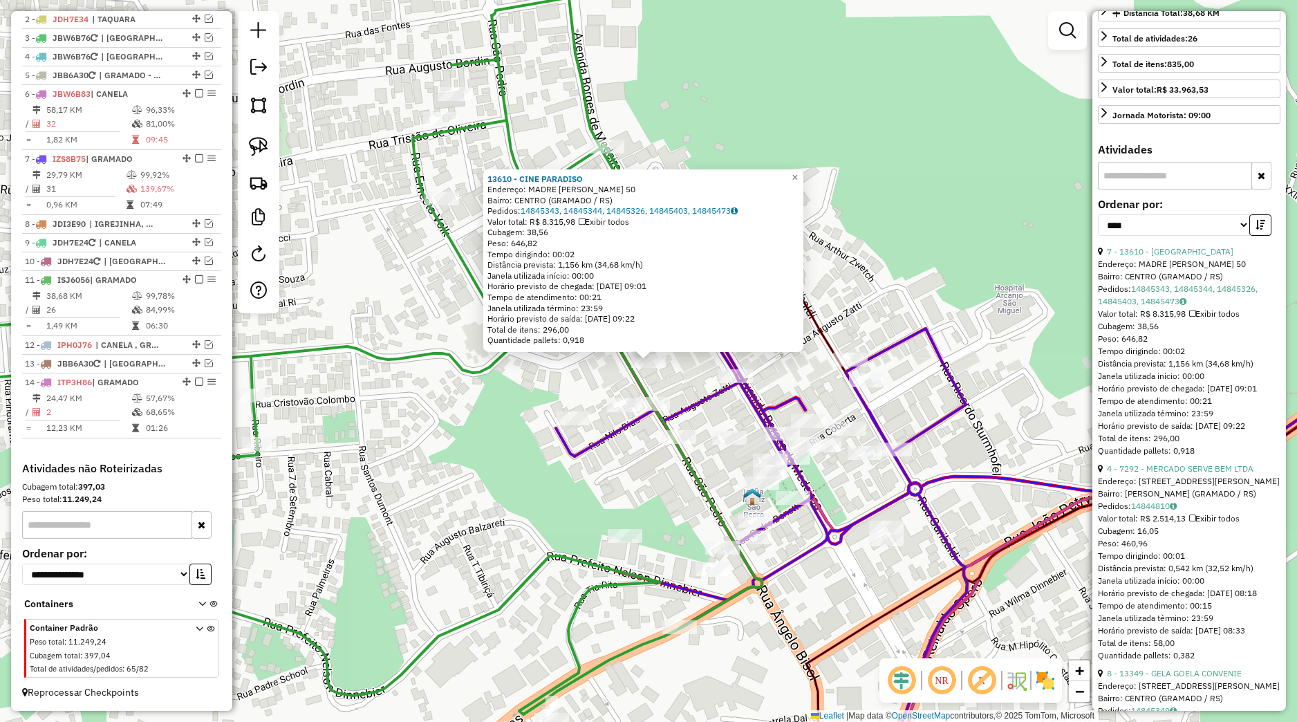
scroll to position [0, 0]
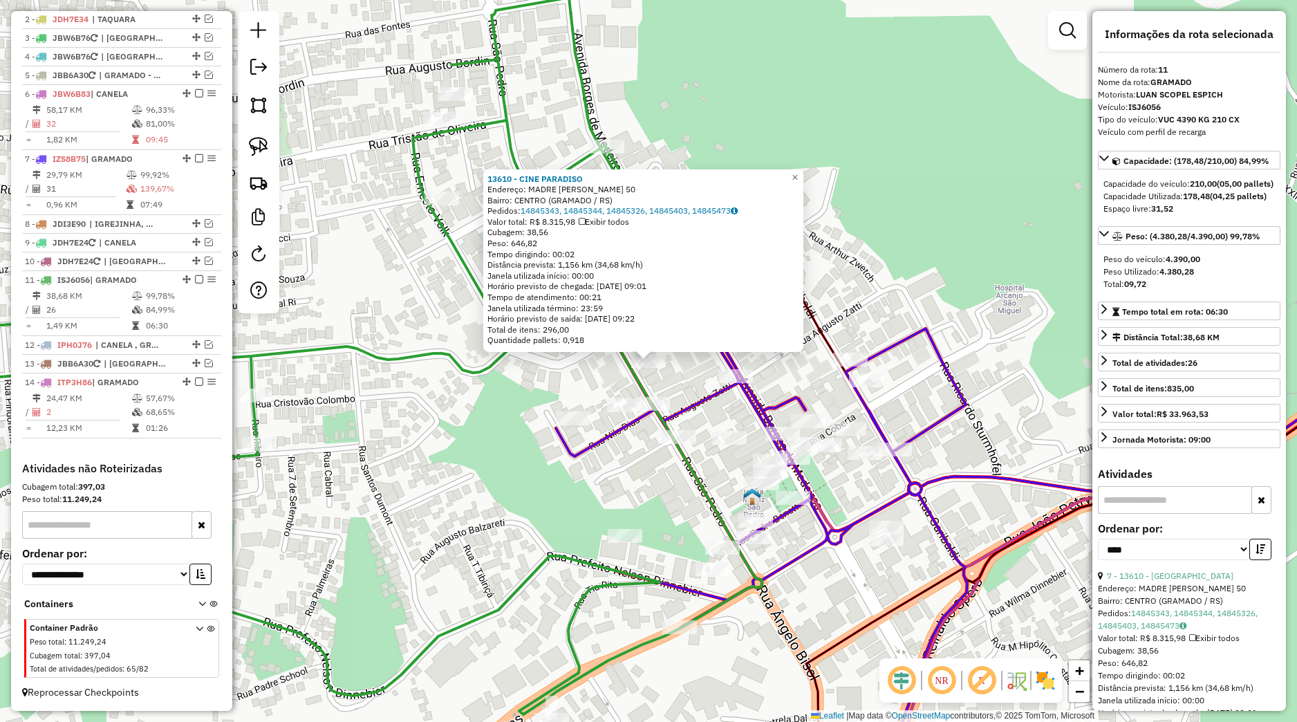
click at [896, 313] on div "13610 - CINE PARADISO Endereço: MADRE VERONICA 50 Bairro: CENTRO (GRAMADO / RS)…" at bounding box center [648, 361] width 1297 height 722
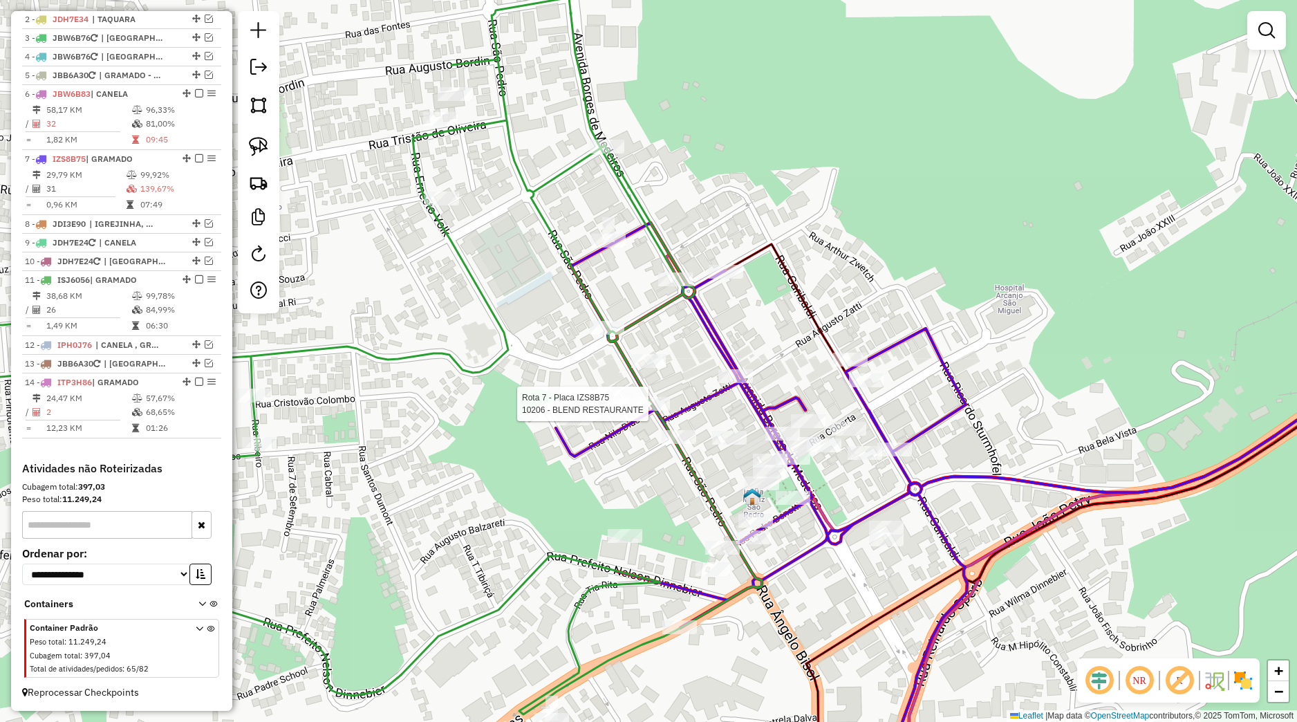
select select "*********"
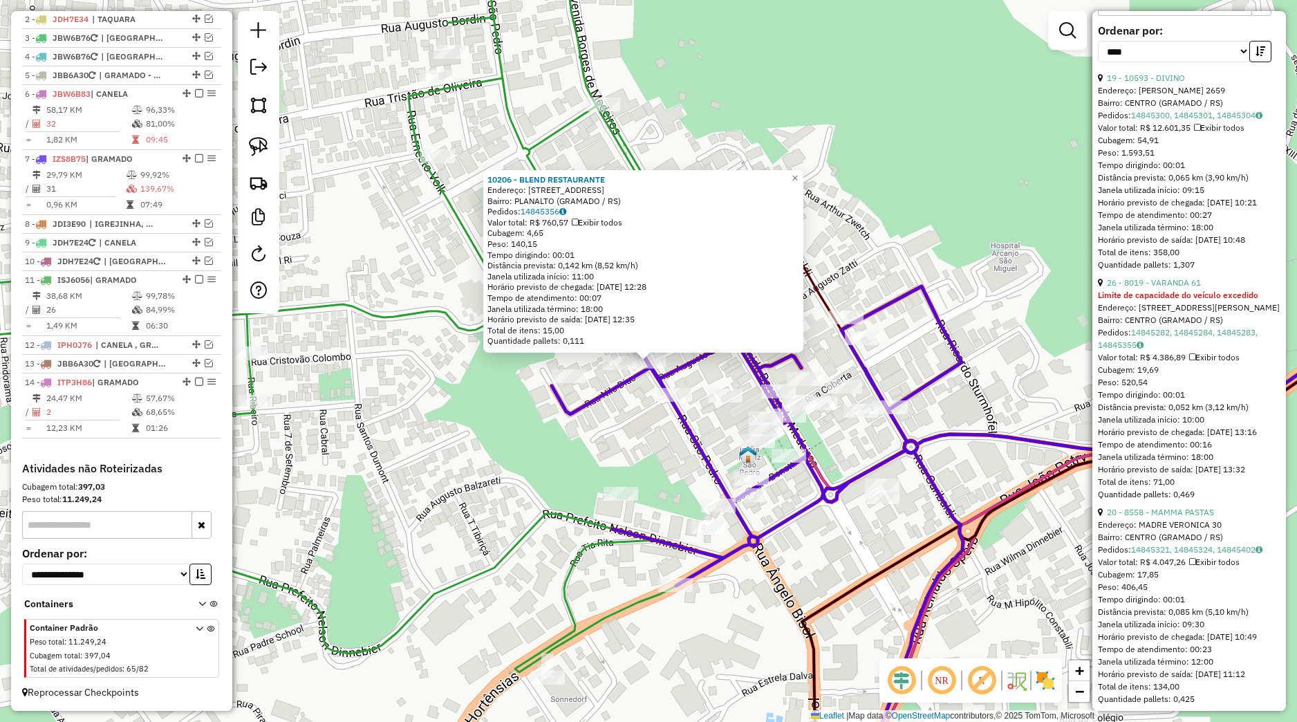
scroll to position [519, 0]
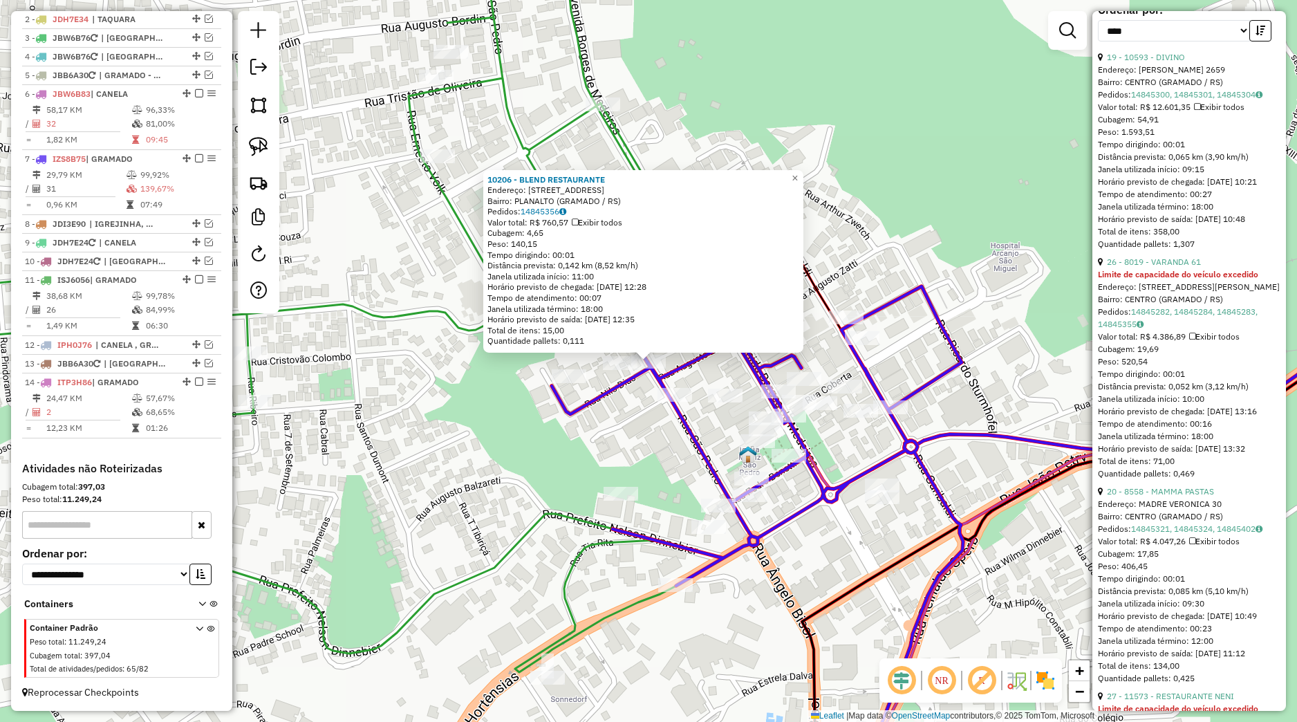
click at [836, 576] on div "10206 - BLEND RESTAURANTE Endereço: Avenida das Hortensias 1070 Bairro: PLANALT…" at bounding box center [648, 361] width 1297 height 722
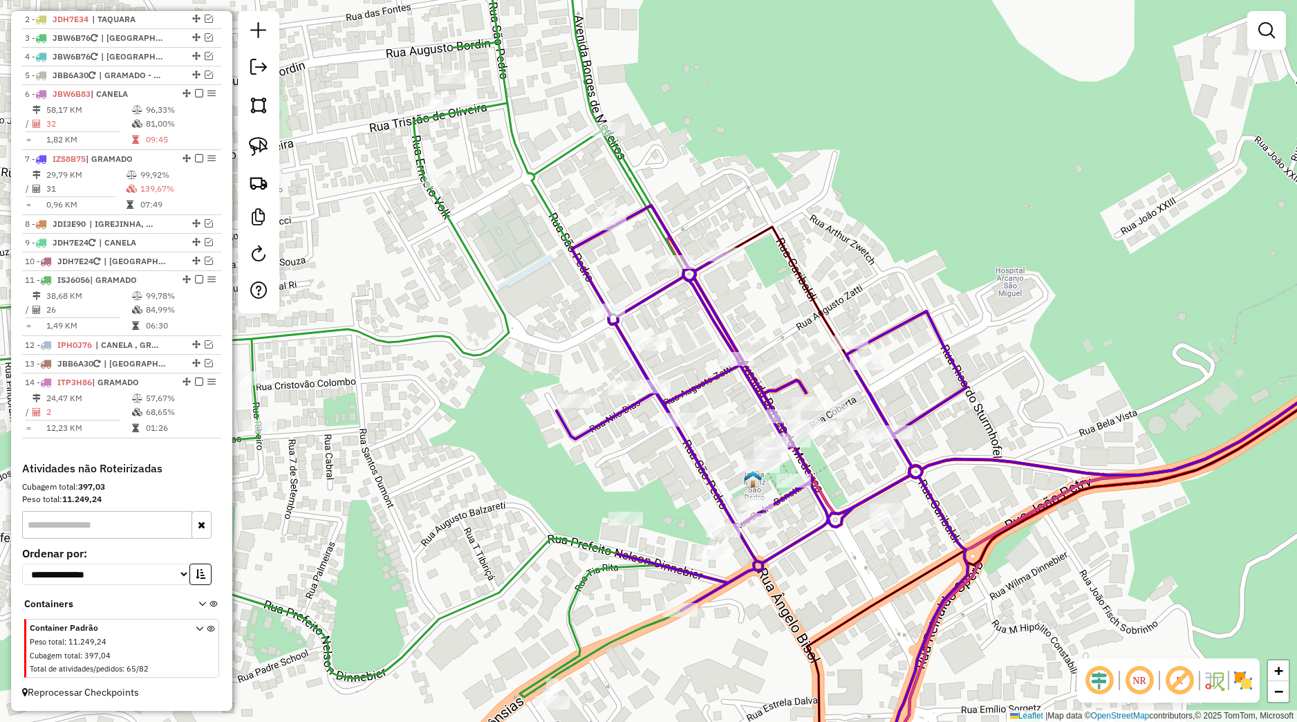
drag, startPoint x: 820, startPoint y: 529, endPoint x: 833, endPoint y: 575, distance: 47.5
click at [833, 575] on div "Janela de atendimento Grade de atendimento Capacidade Transportadoras Veículos …" at bounding box center [648, 361] width 1297 height 722
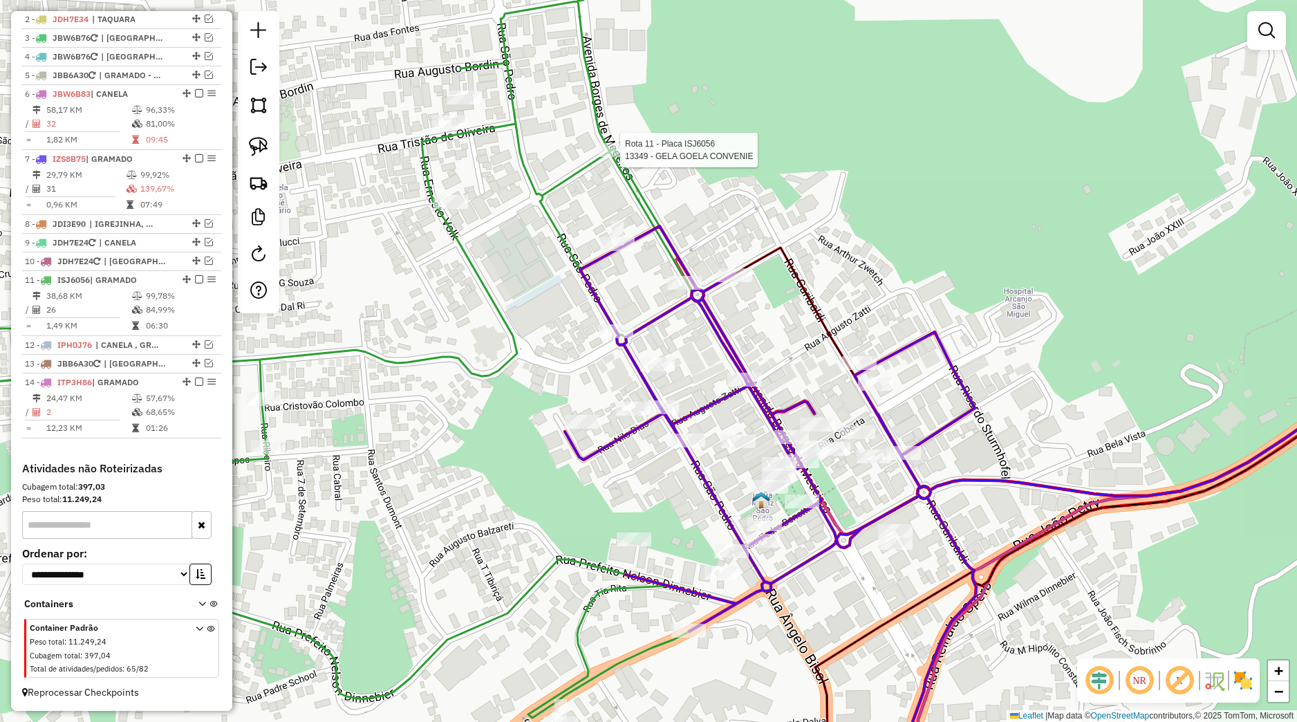
select select "*********"
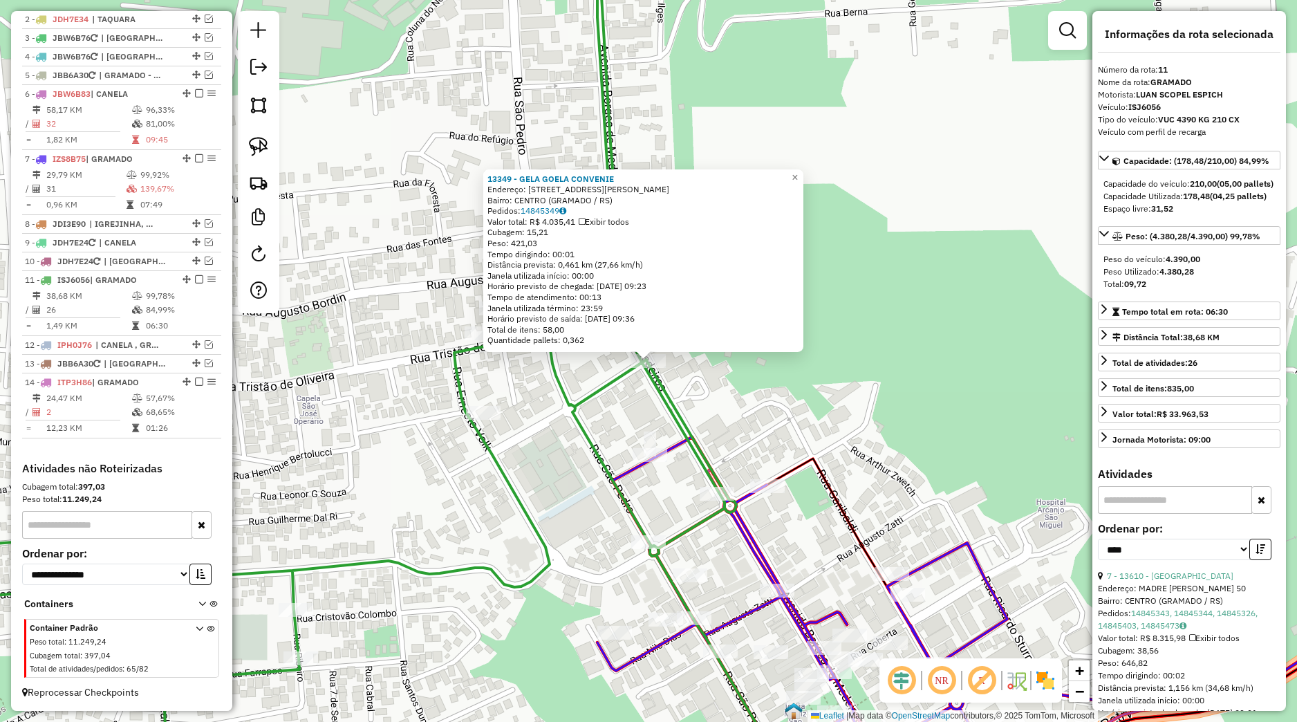
click at [723, 485] on icon at bounding box center [337, 361] width 934 height 867
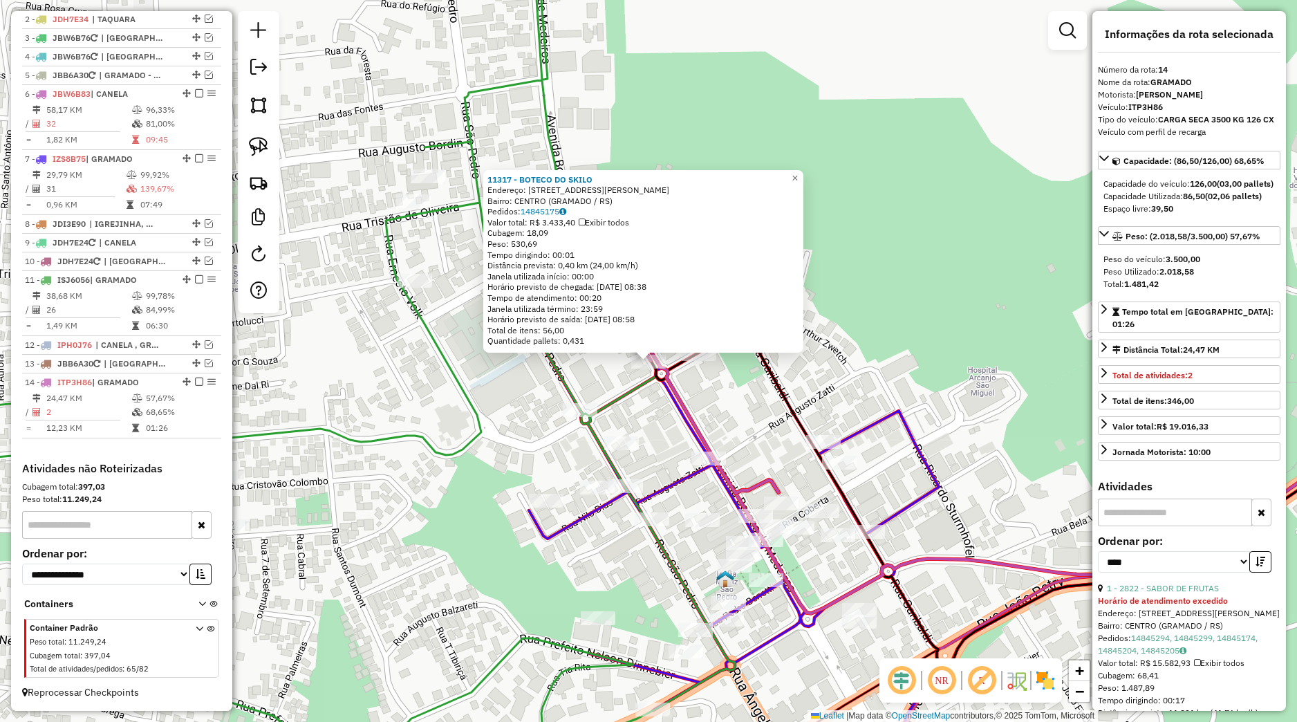
click at [719, 429] on div "11317 - BOTECO DO SKILO Endereço: Avenida Borges de Medeiros 3017 Bairro: CENTR…" at bounding box center [648, 361] width 1297 height 722
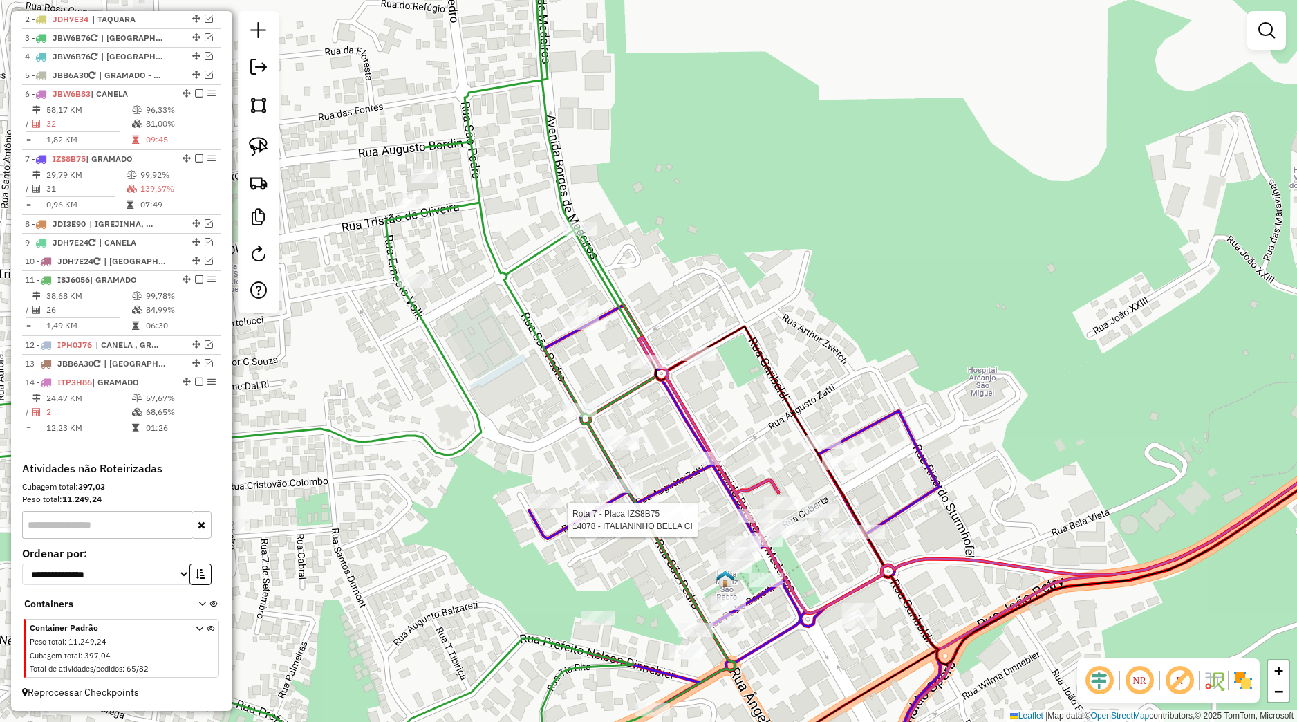
select select "*********"
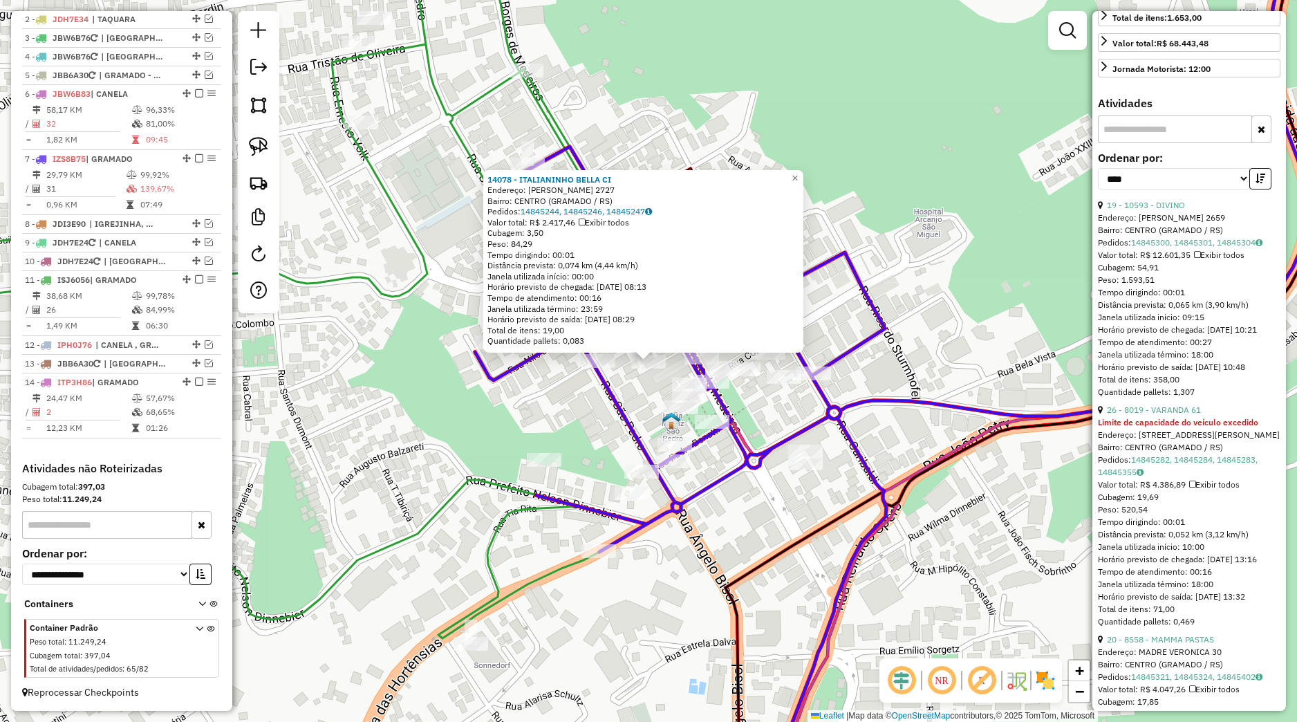
scroll to position [389, 0]
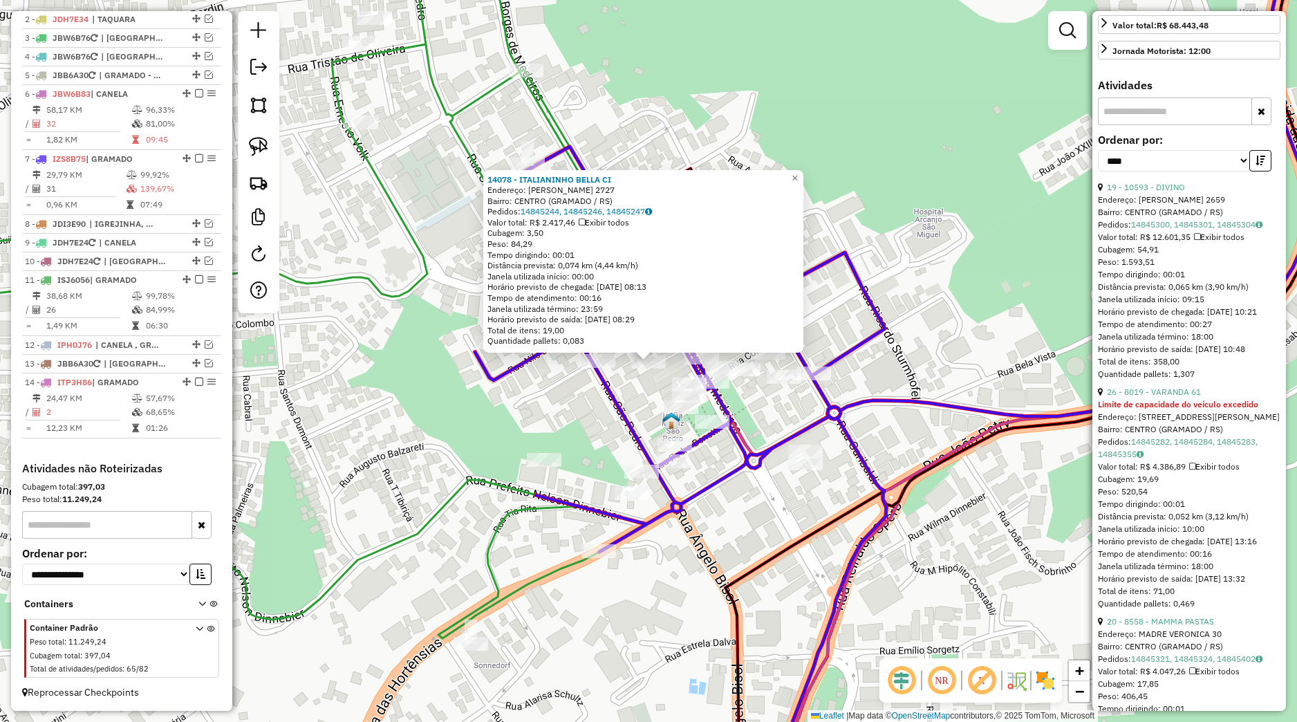
click at [767, 555] on icon at bounding box center [1024, 361] width 598 height 867
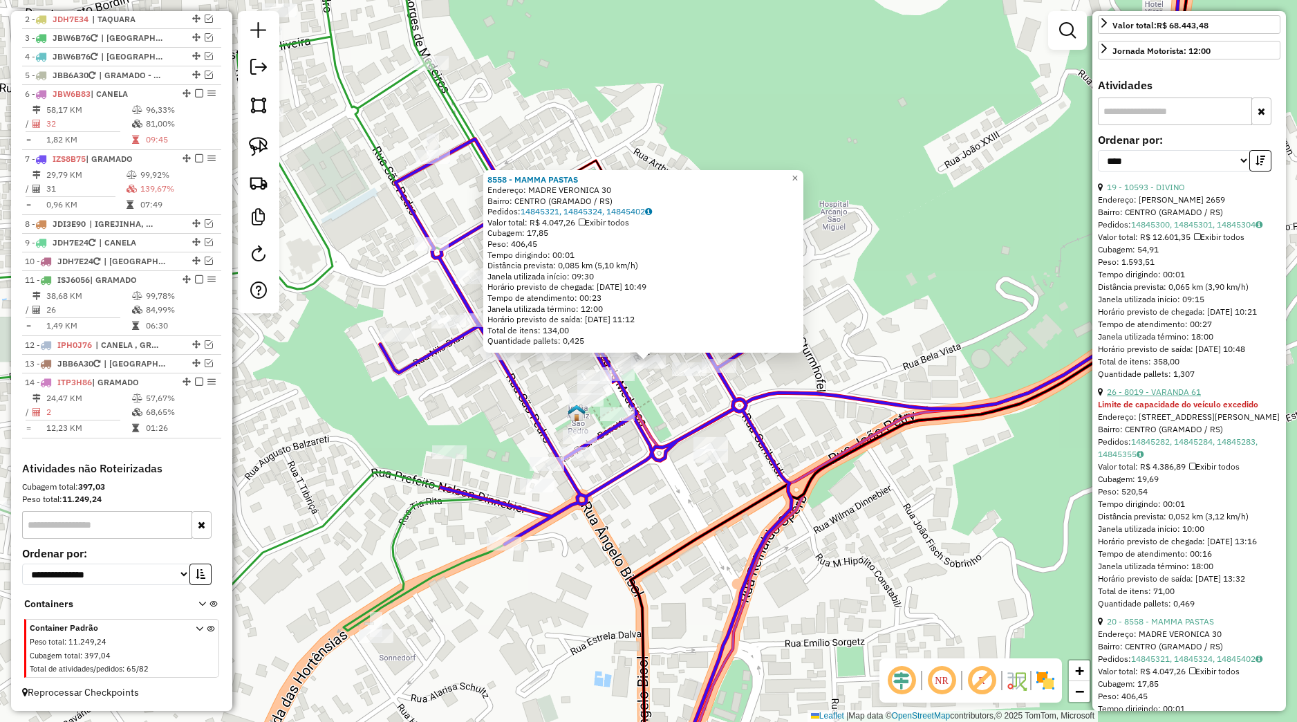
click at [1147, 397] on link "26 - 8019 - VARANDA 61" at bounding box center [1154, 392] width 94 height 10
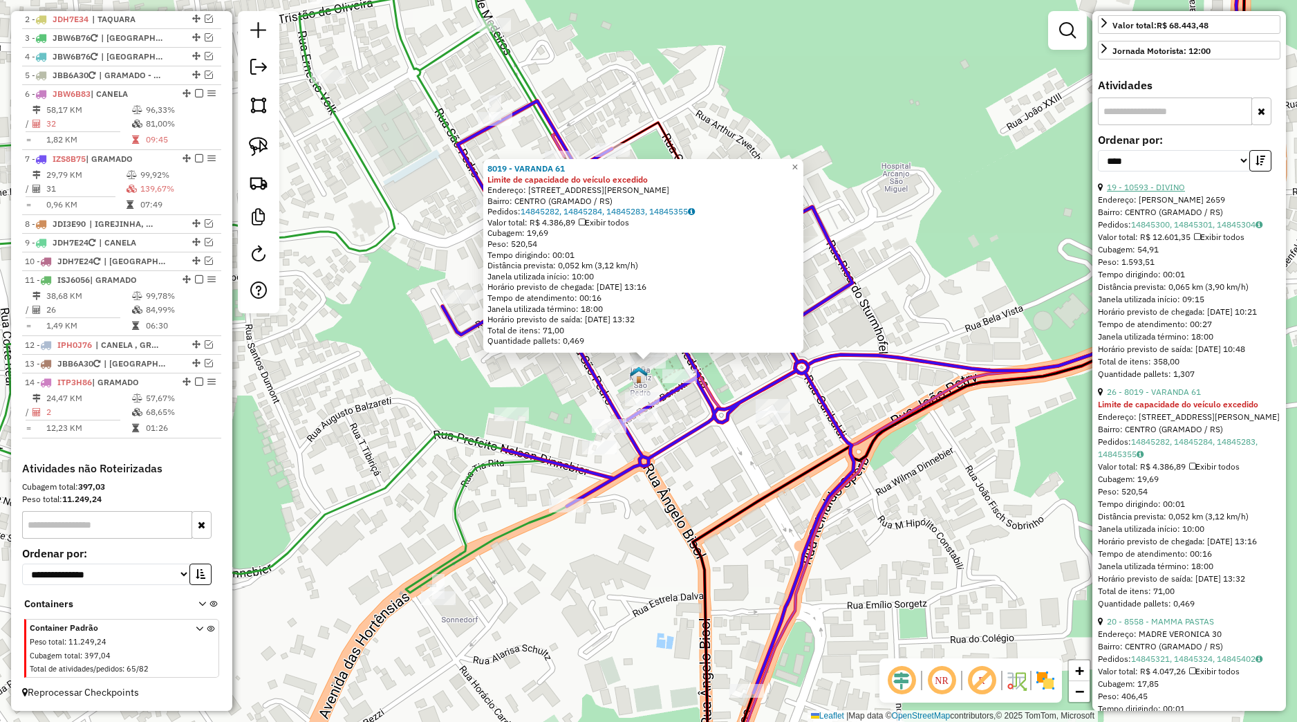
click at [1157, 192] on link "19 - 10593 - DIVINO" at bounding box center [1146, 187] width 78 height 10
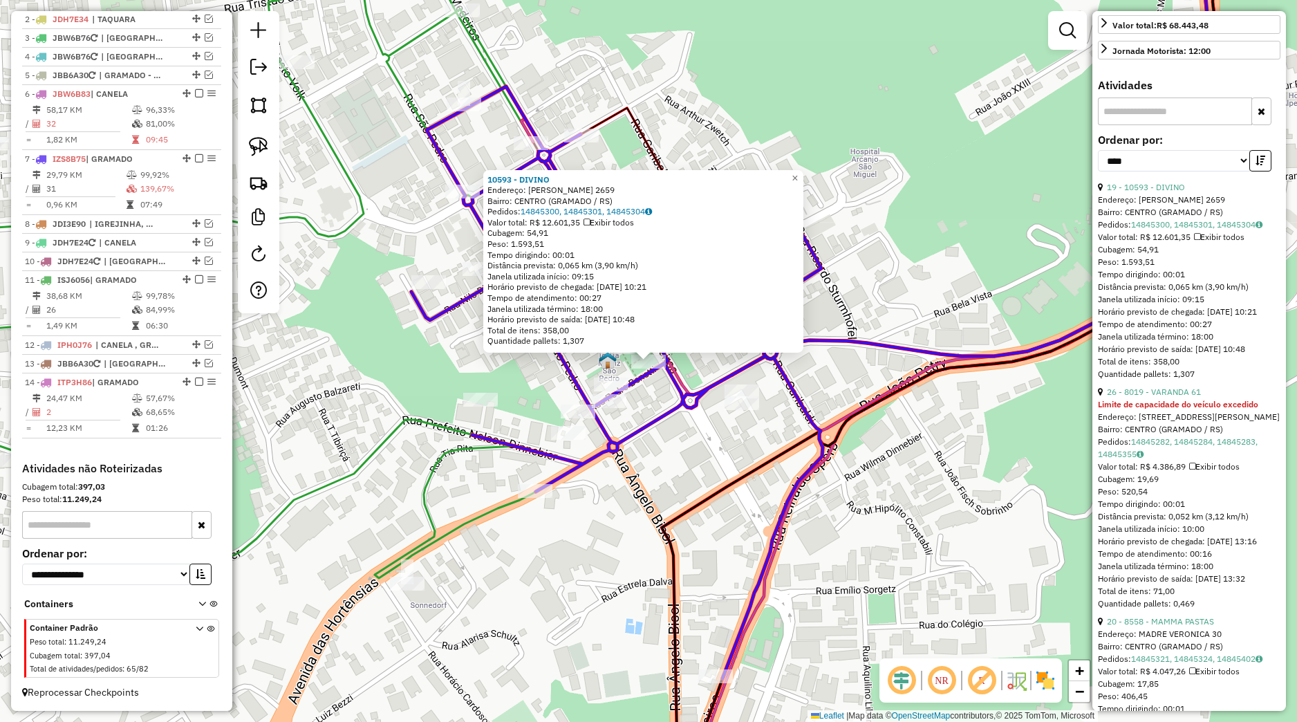
click at [689, 471] on div "10593 - DIVINO Endereço: BORGES DE MEDEIROS 2659 Bairro: CENTRO (GRAMADO / RS) …" at bounding box center [648, 361] width 1297 height 722
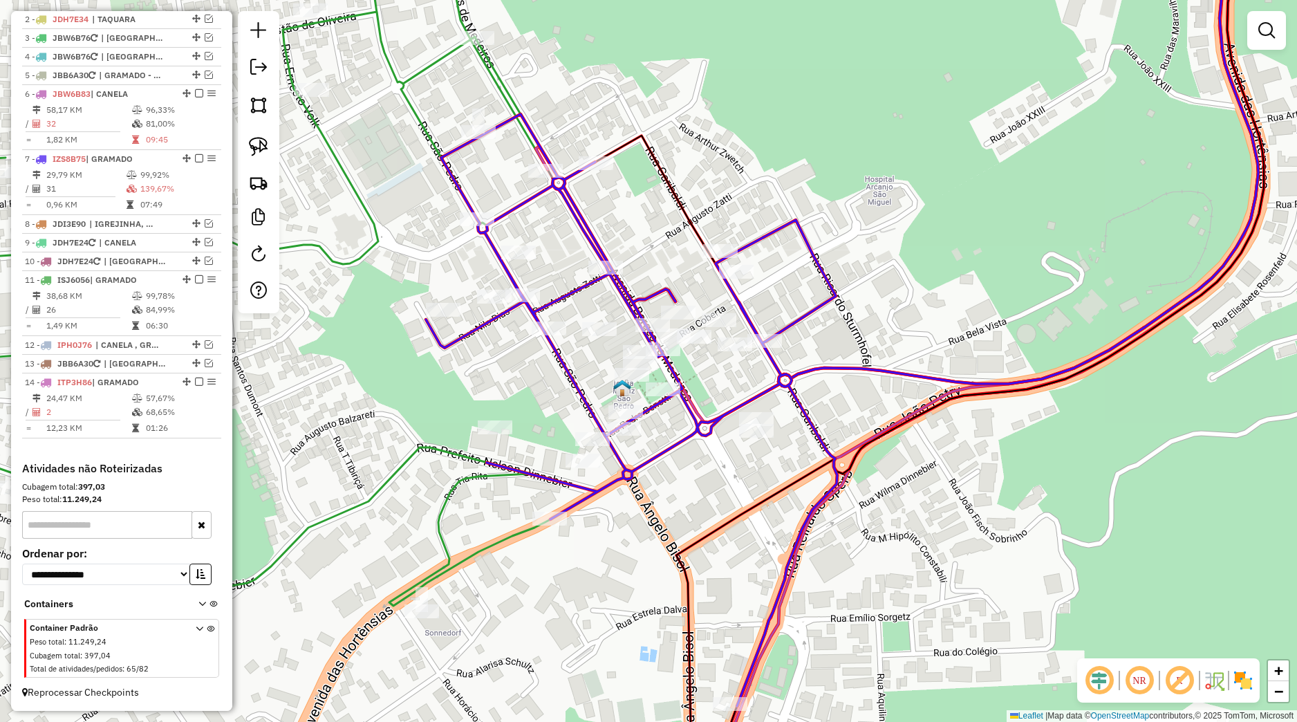
drag, startPoint x: 694, startPoint y: 484, endPoint x: 717, endPoint y: 535, distance: 56.0
click at [716, 535] on div "Janela de atendimento Grade de atendimento Capacidade Transportadoras Veículos …" at bounding box center [648, 361] width 1297 height 722
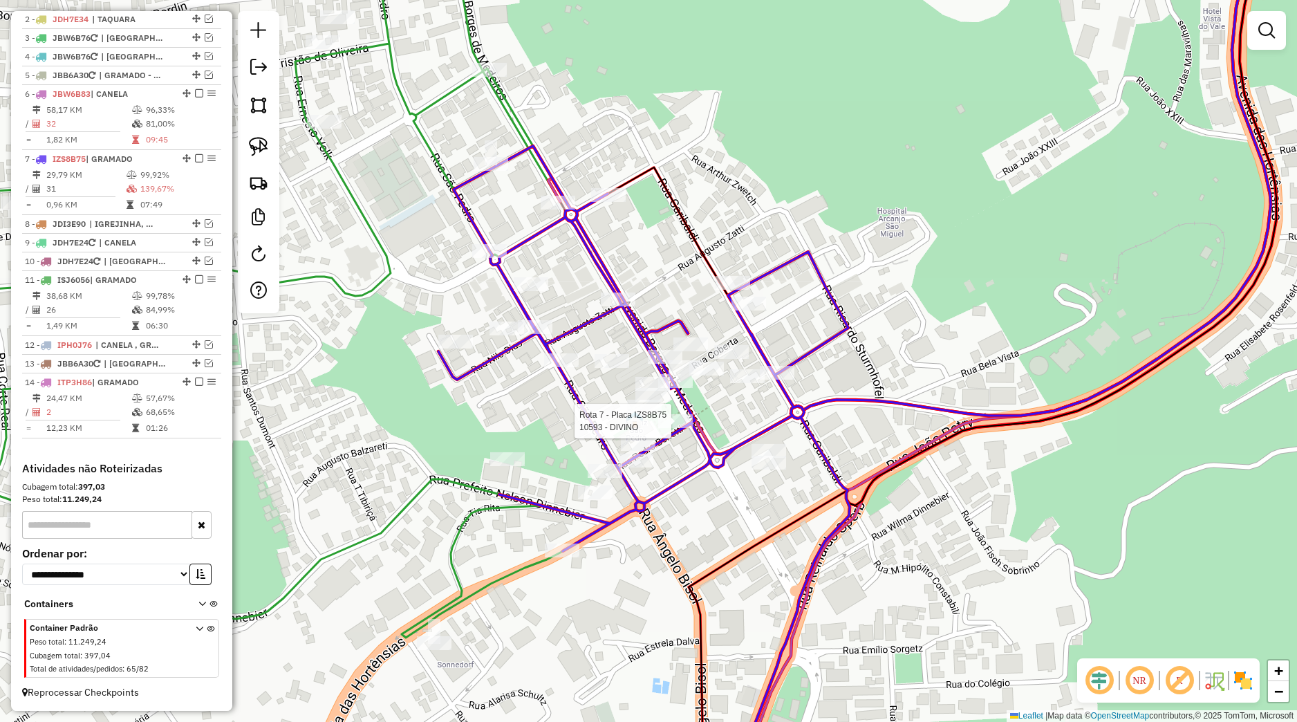
select select "*********"
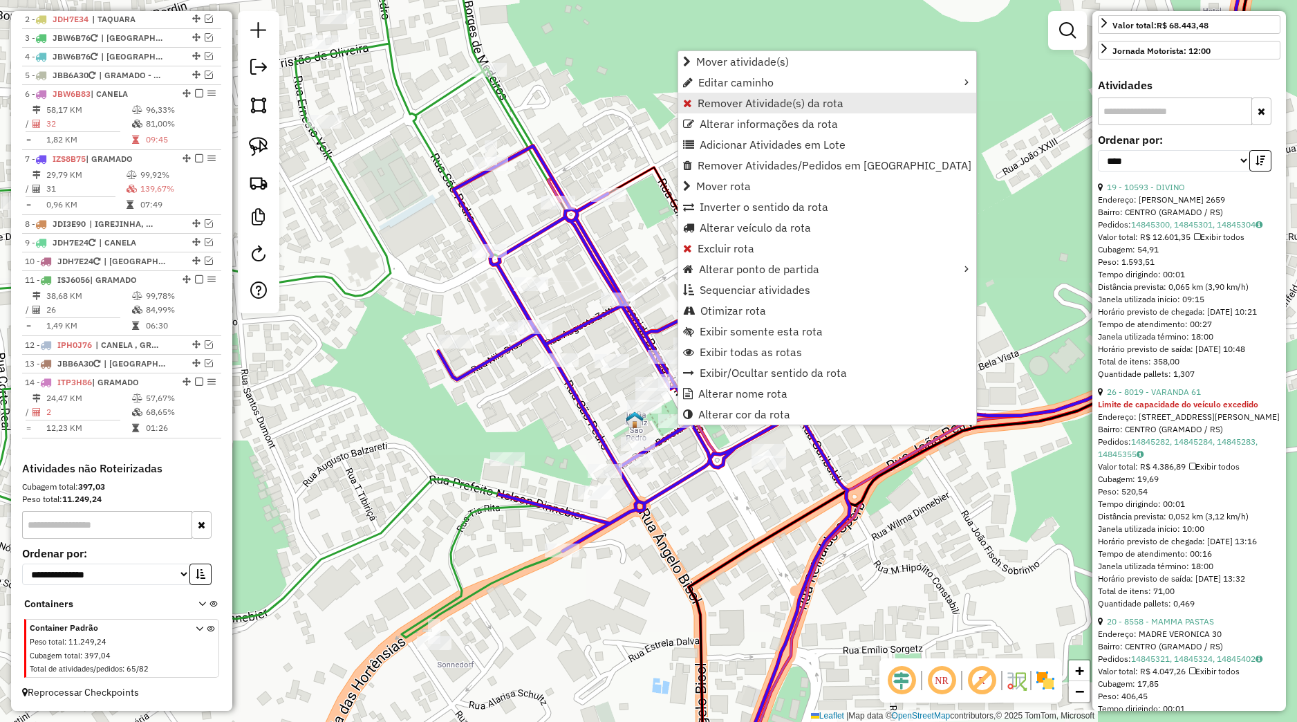
click at [735, 101] on span "Remover Atividade(s) da rota" at bounding box center [771, 103] width 146 height 11
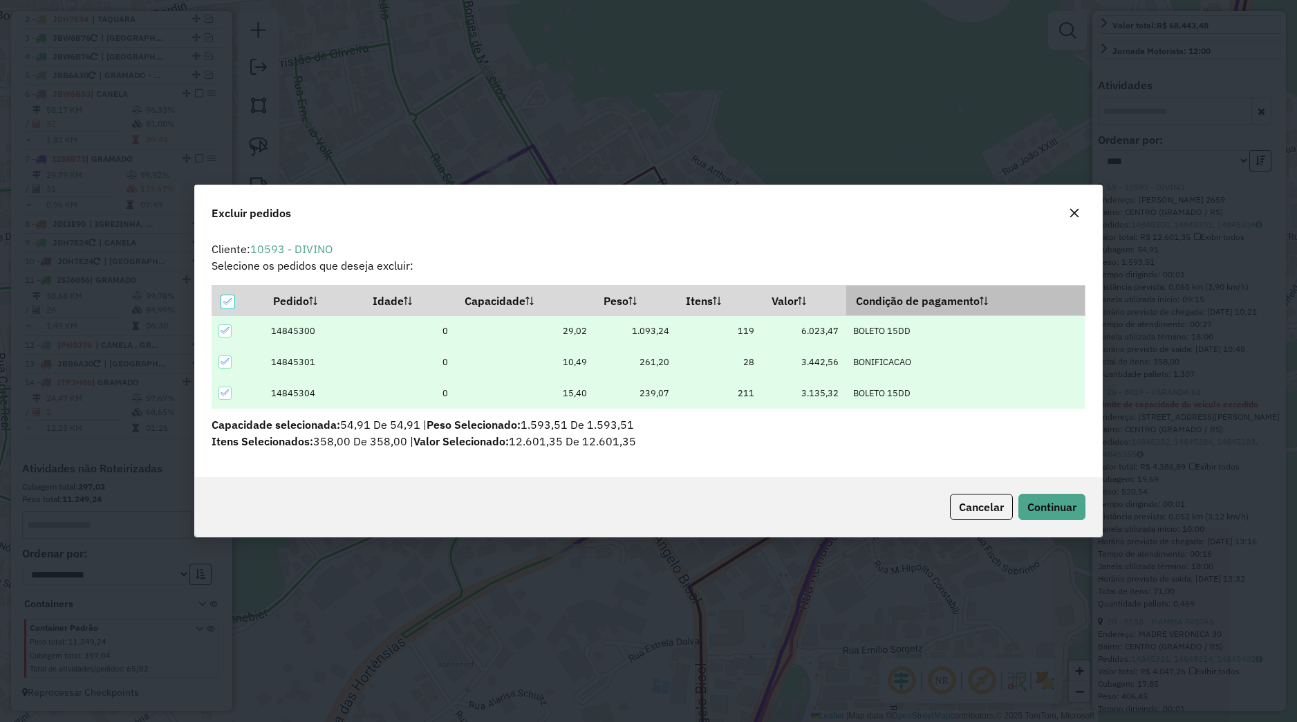
scroll to position [8, 4]
click at [1079, 210] on icon "button" at bounding box center [1074, 212] width 11 height 11
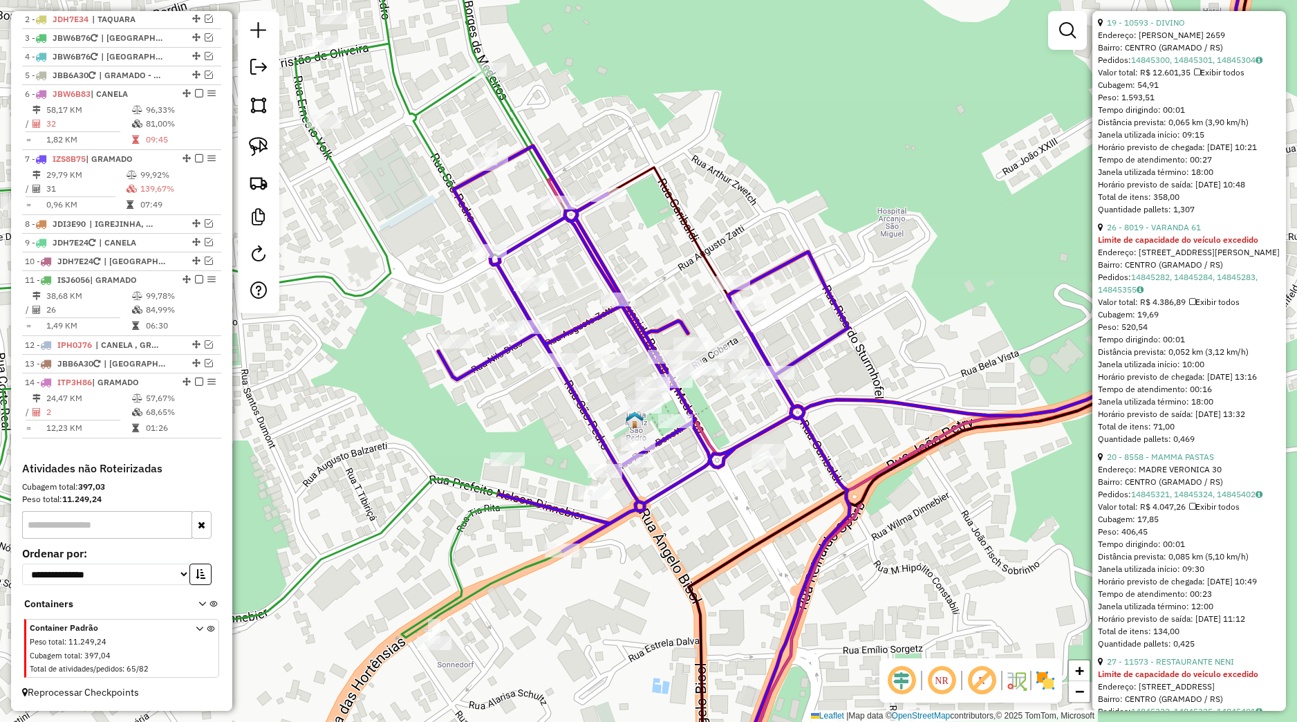
scroll to position [584, 0]
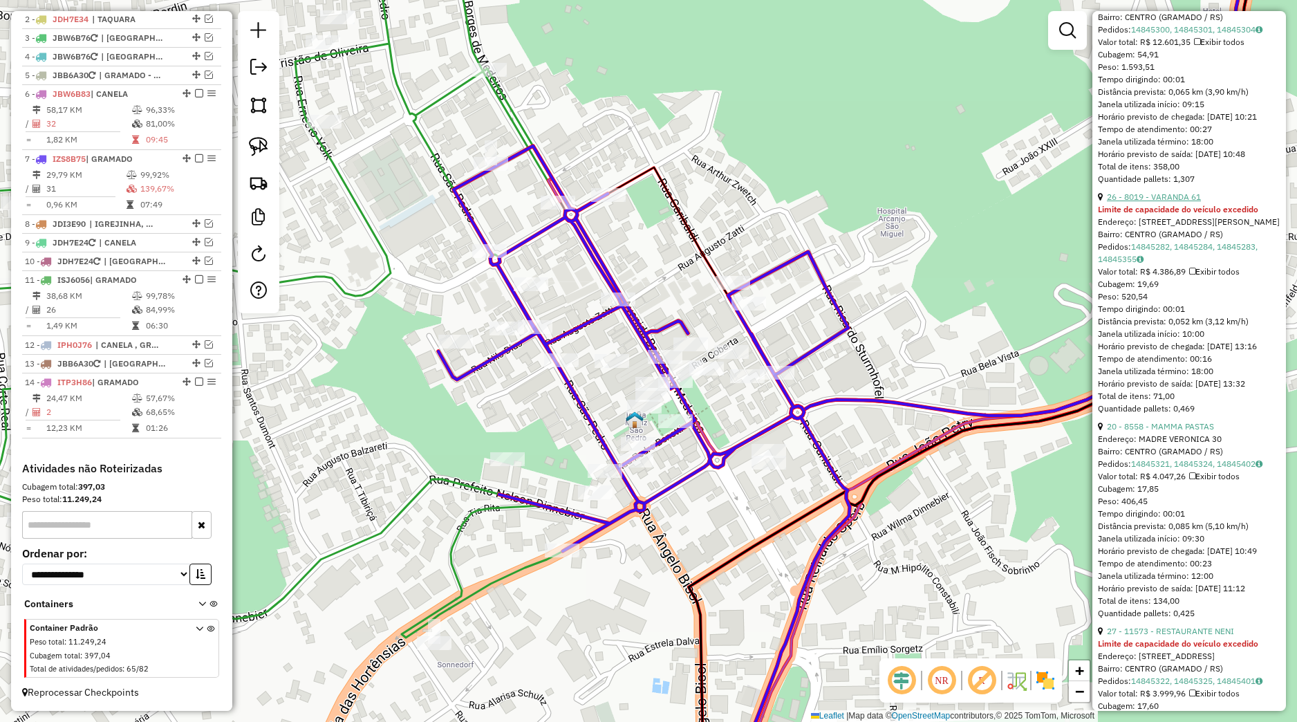
click at [1163, 202] on link "26 - 8019 - VARANDA 61" at bounding box center [1154, 197] width 94 height 10
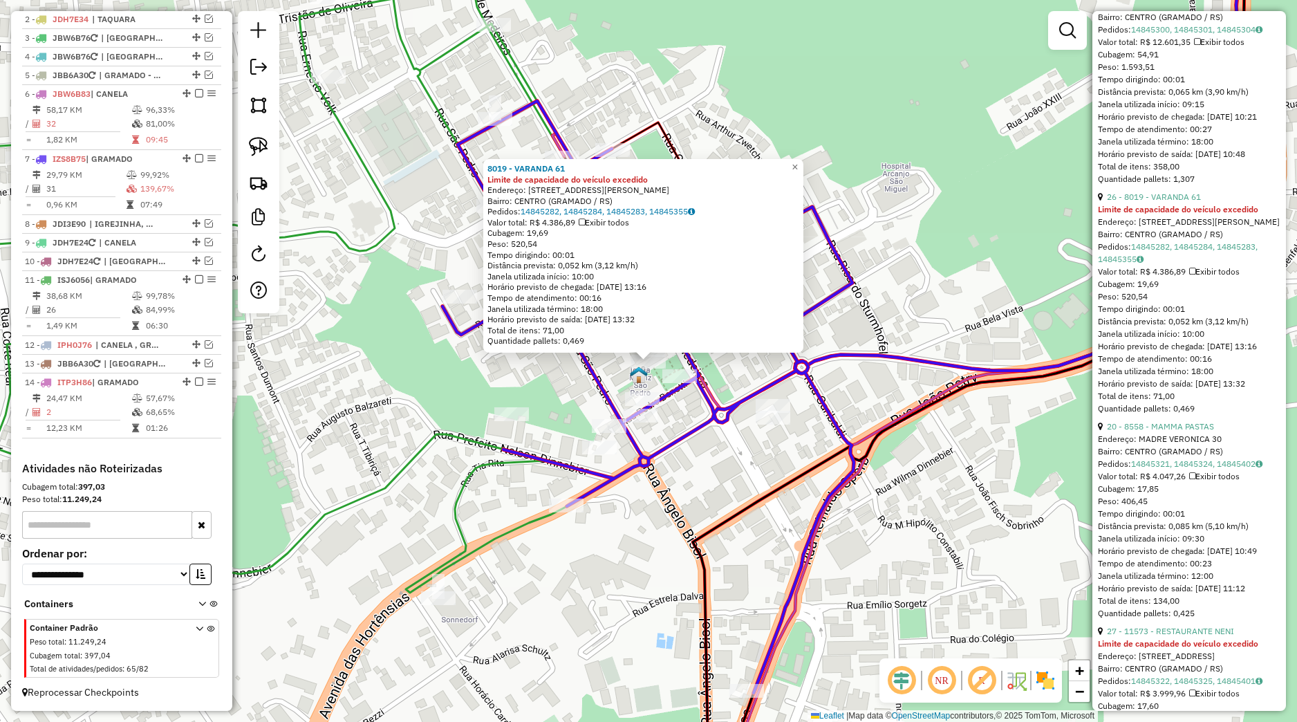
click at [588, 387] on div "8019 - VARANDA 61 Limite de capacidade do veículo excedido Endereço: Rua Madre …" at bounding box center [648, 361] width 1297 height 722
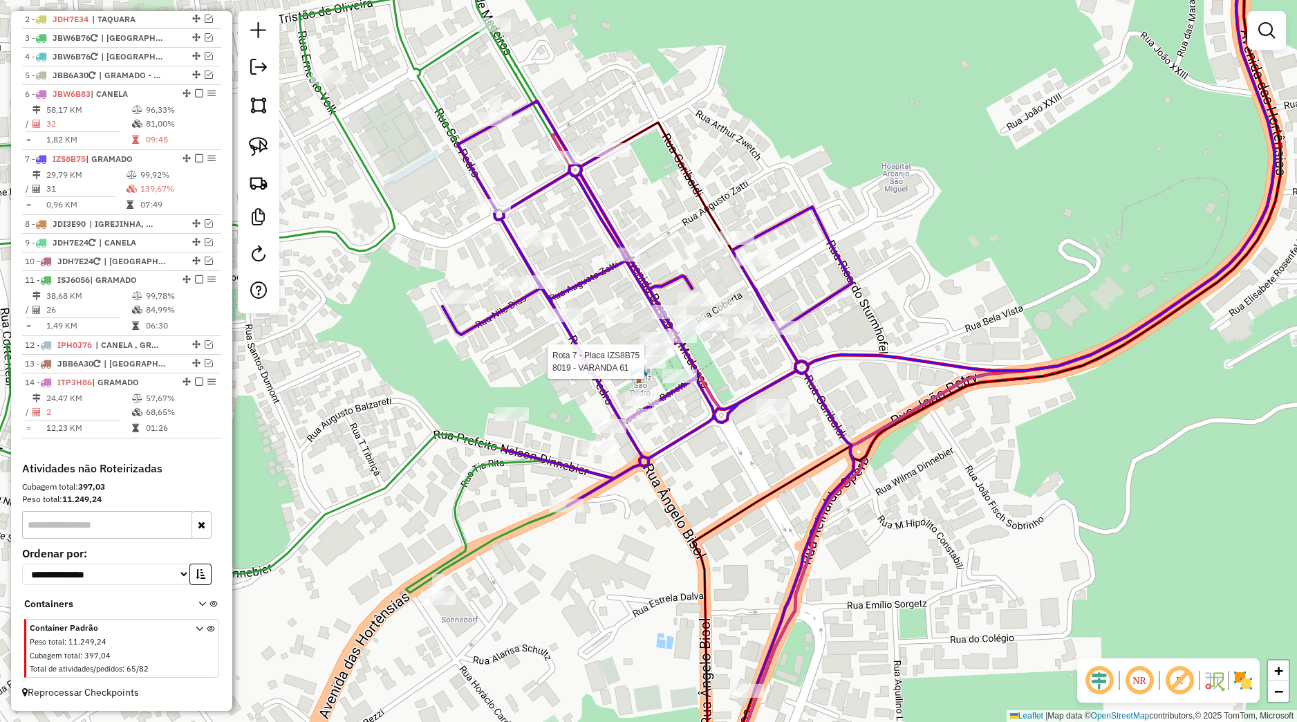
select select "*********"
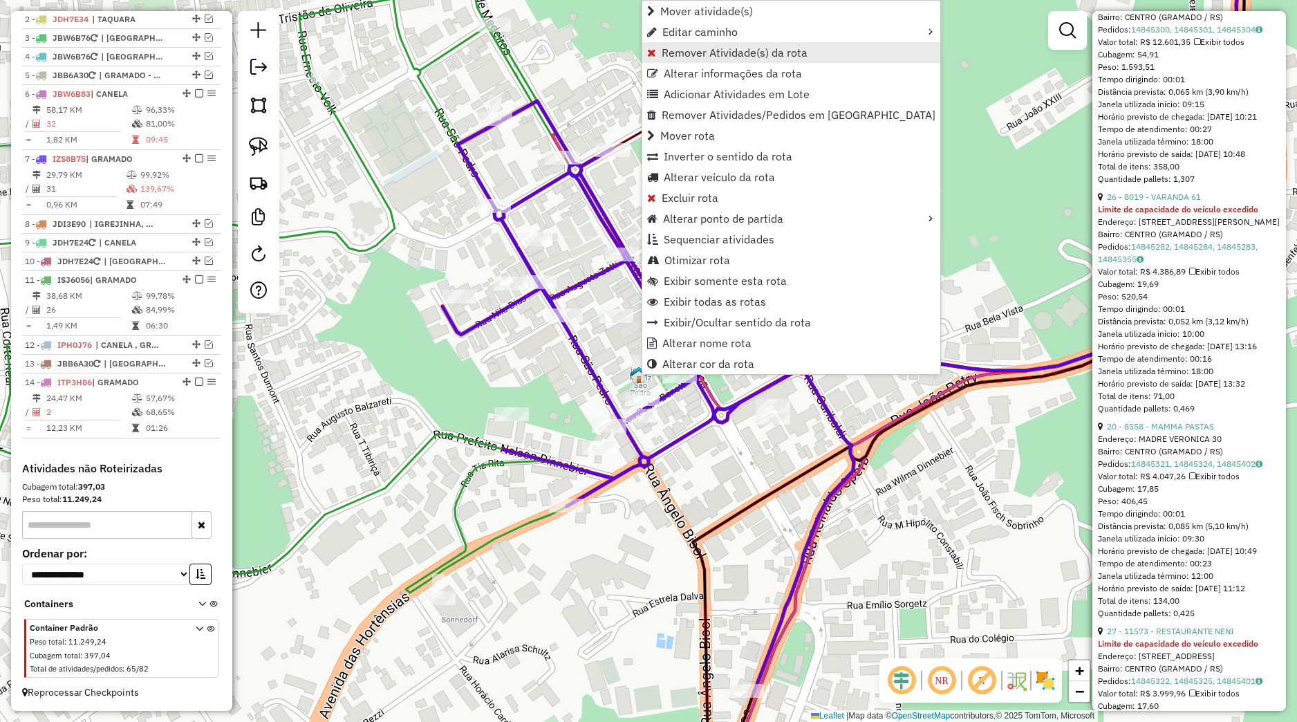
click at [710, 51] on span "Remover Atividade(s) da rota" at bounding box center [735, 52] width 146 height 11
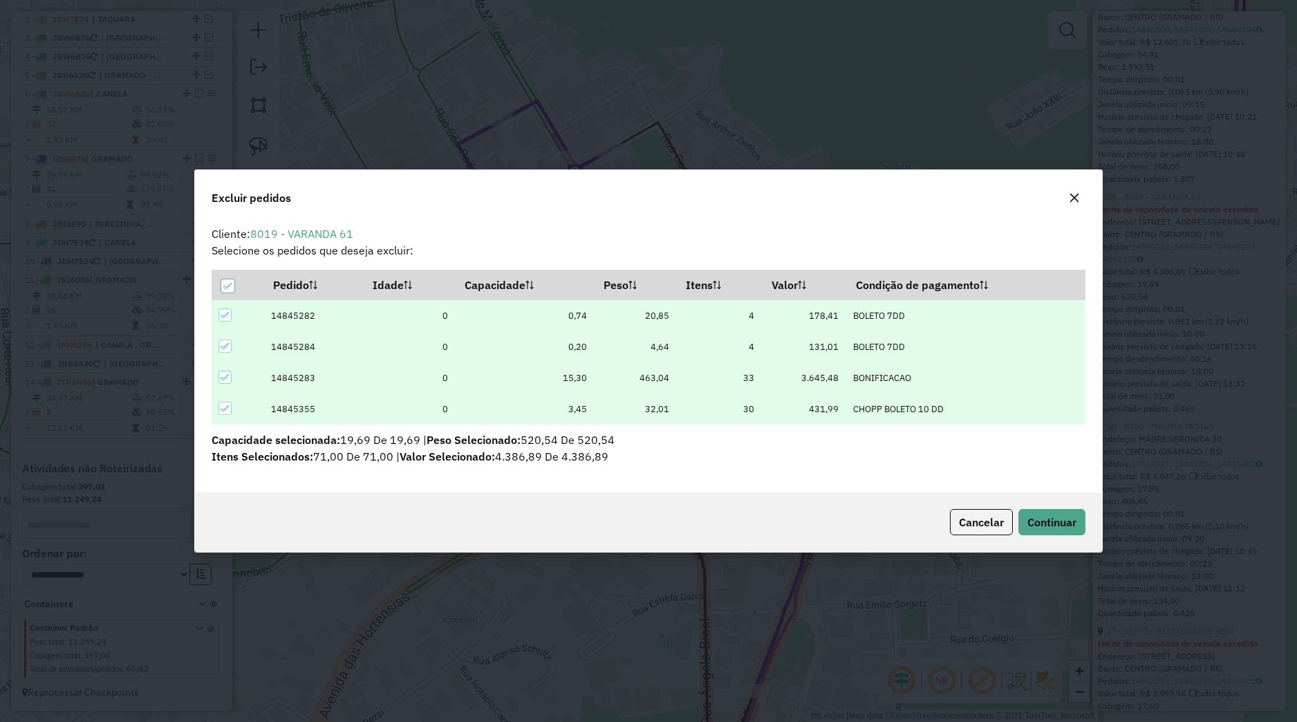
scroll to position [8, 4]
click at [1030, 525] on span "Continuar" at bounding box center [1052, 522] width 49 height 14
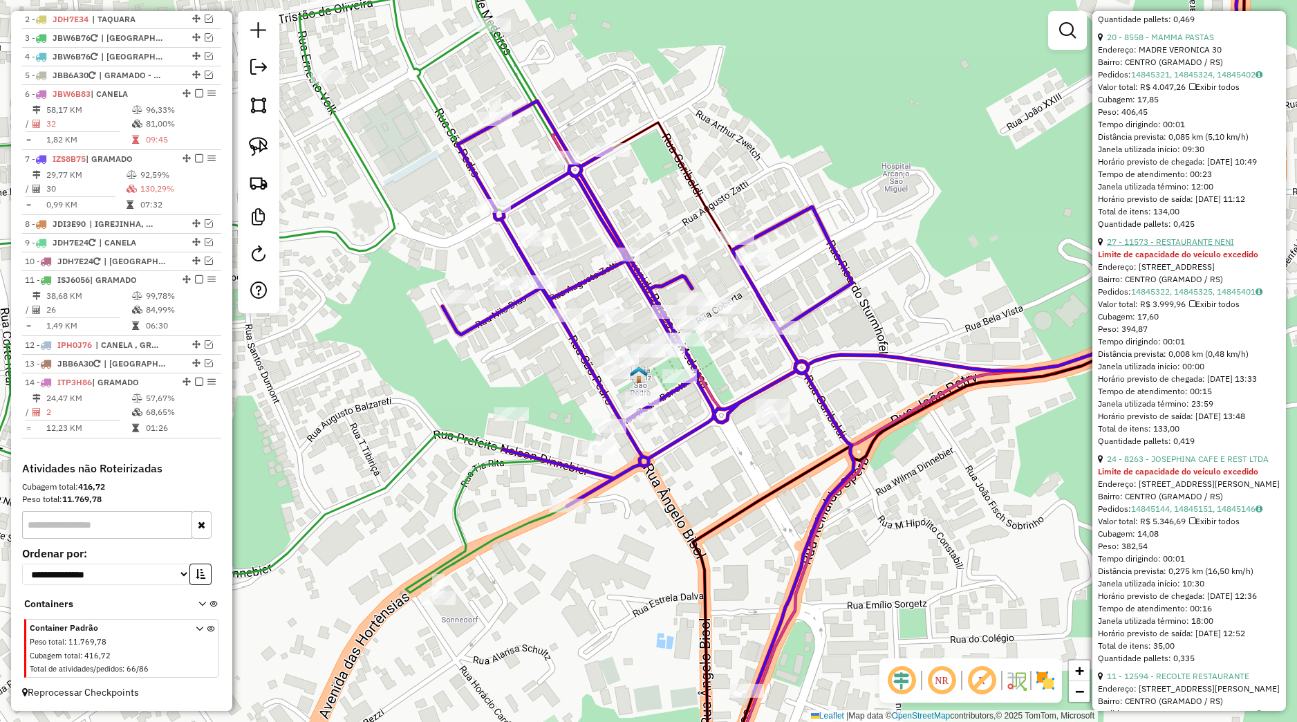
scroll to position [1102, 0]
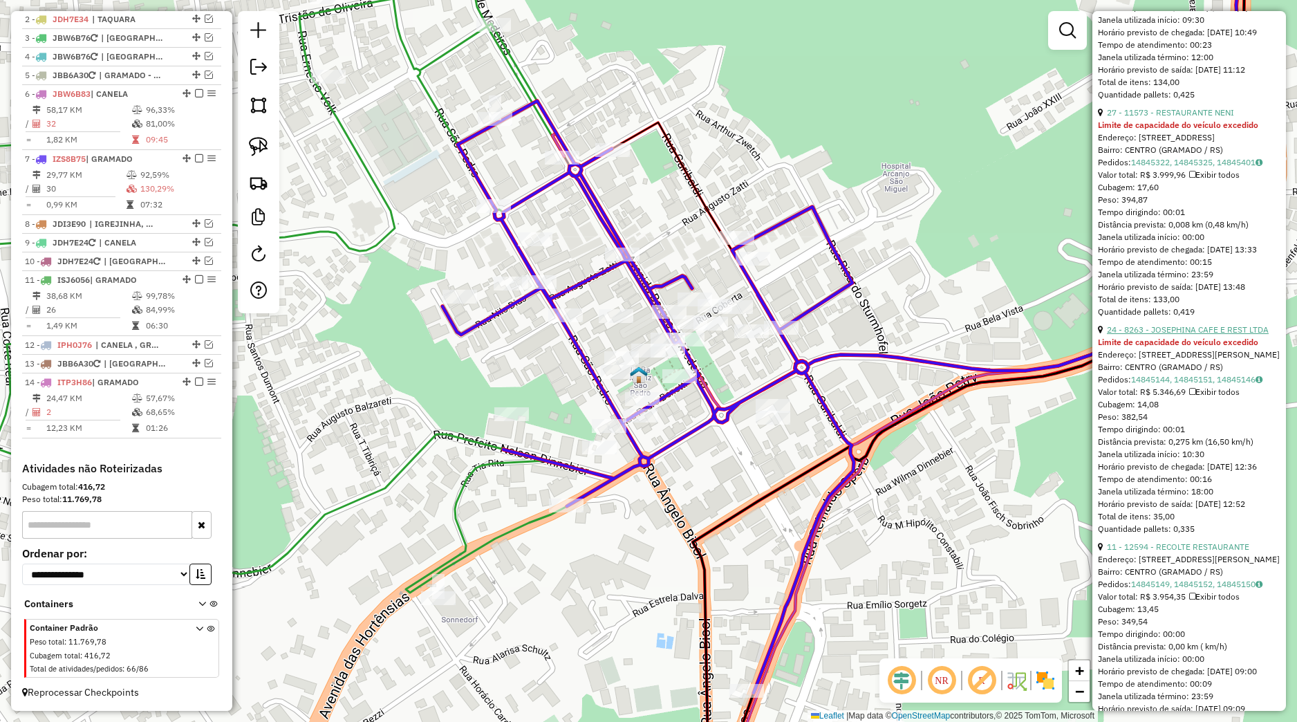
click at [1165, 335] on link "24 - 8263 - JOSEPHINA CAFE E REST LTDA" at bounding box center [1188, 329] width 162 height 10
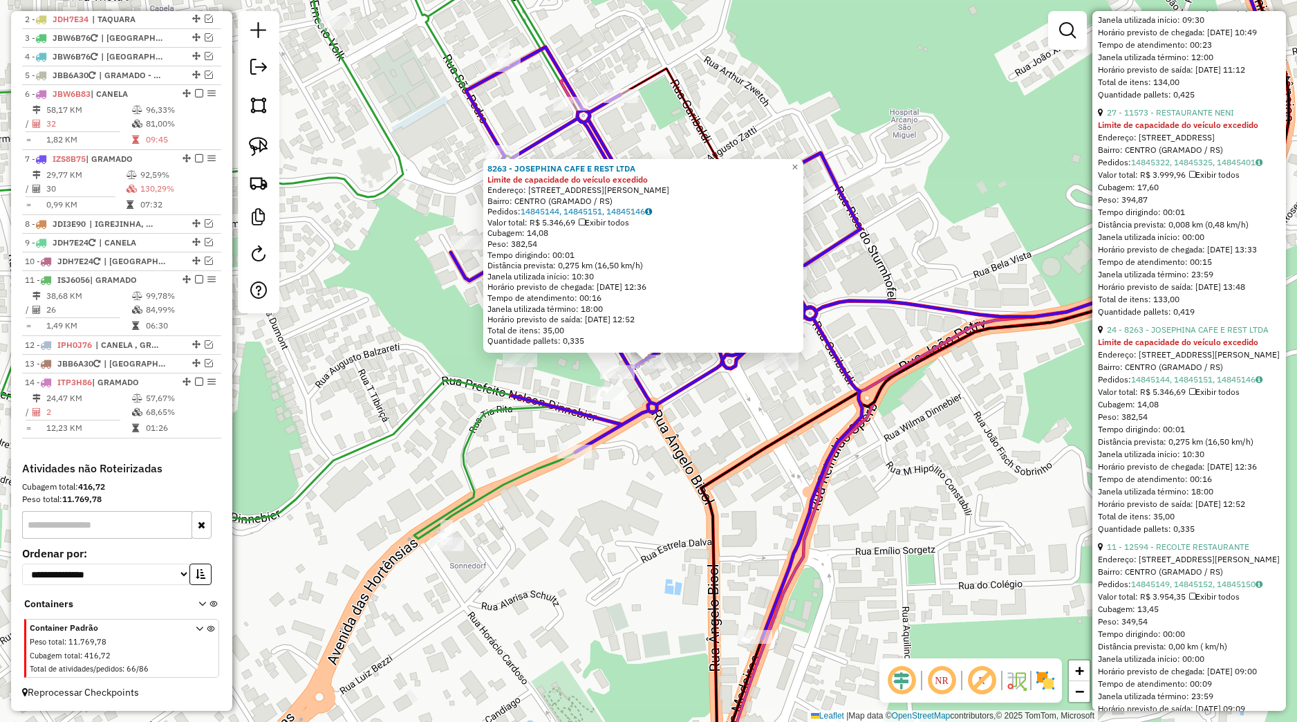
click at [687, 371] on div "8263 - JOSEPHINA CAFE E REST LTDA Limite de capacidade do veículo excedido Ende…" at bounding box center [648, 361] width 1297 height 722
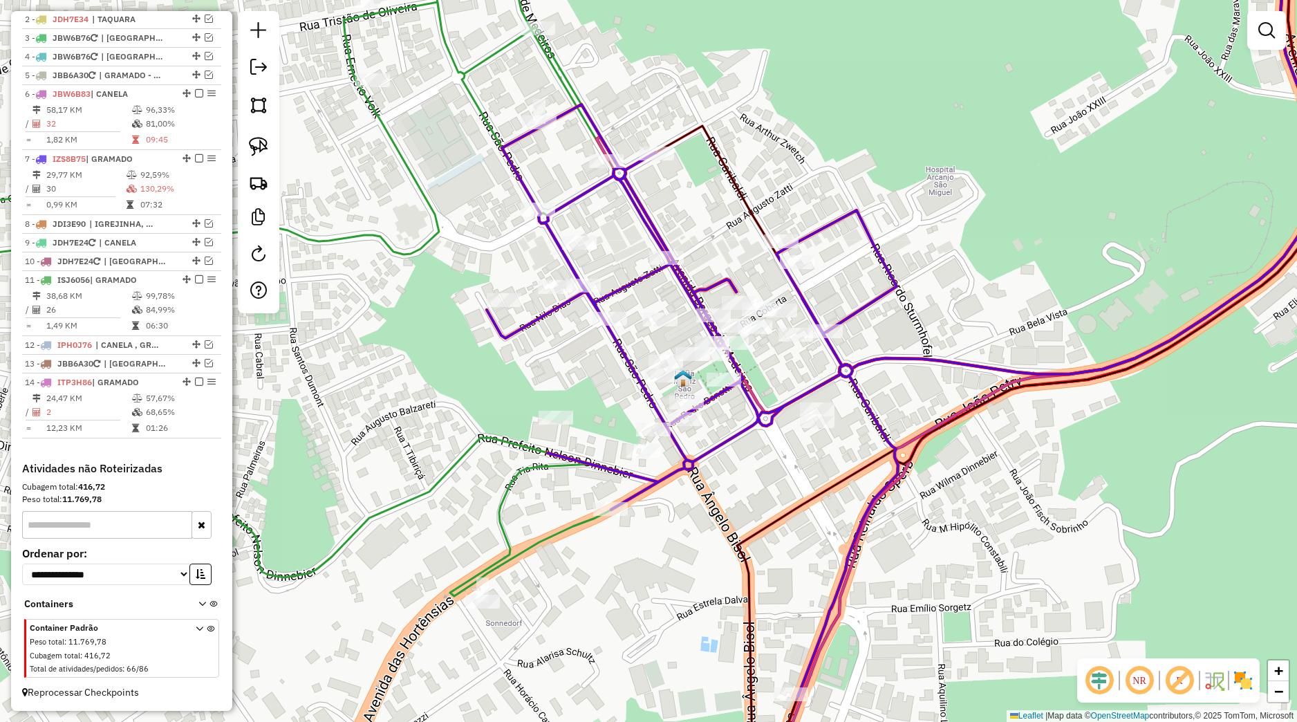
drag, startPoint x: 687, startPoint y: 391, endPoint x: 724, endPoint y: 450, distance: 69.1
click at [724, 450] on icon at bounding box center [692, 400] width 411 height 592
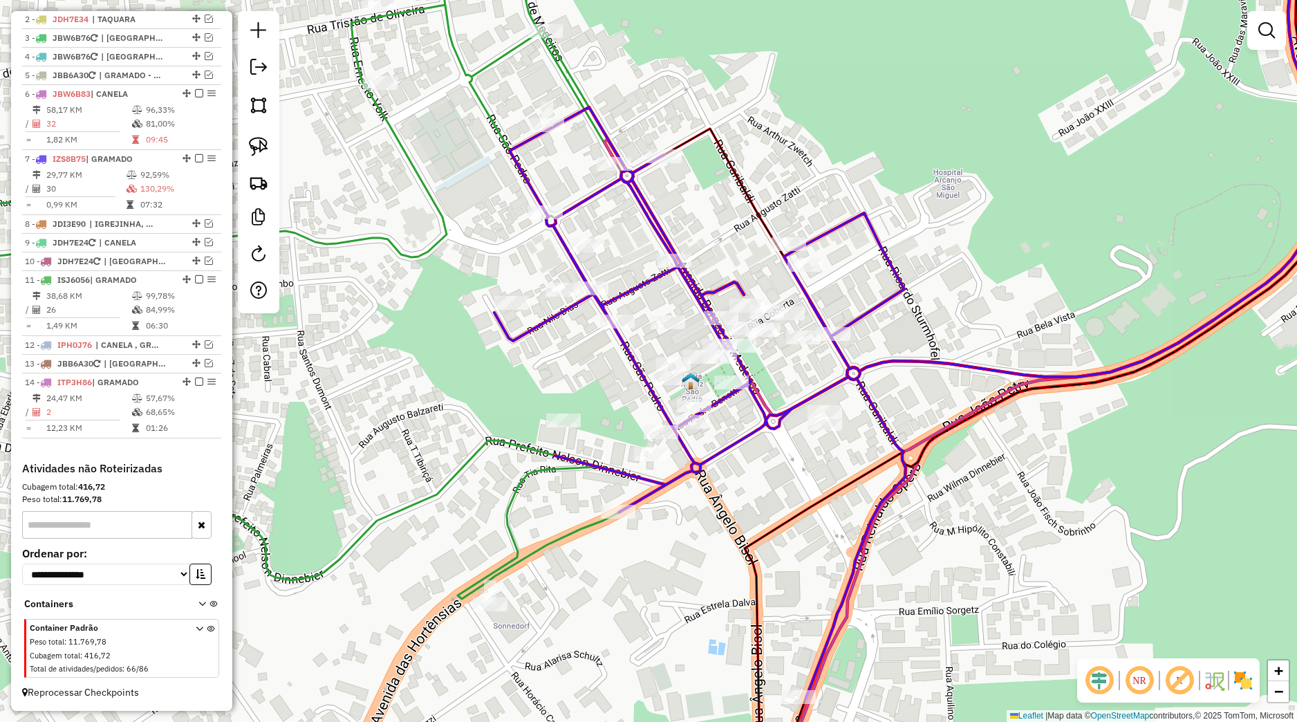
drag, startPoint x: 611, startPoint y: 392, endPoint x: 615, endPoint y: 364, distance: 28.6
click at [633, 394] on div "Janela de atendimento Grade de atendimento Capacidade Transportadoras Veículos …" at bounding box center [648, 361] width 1297 height 722
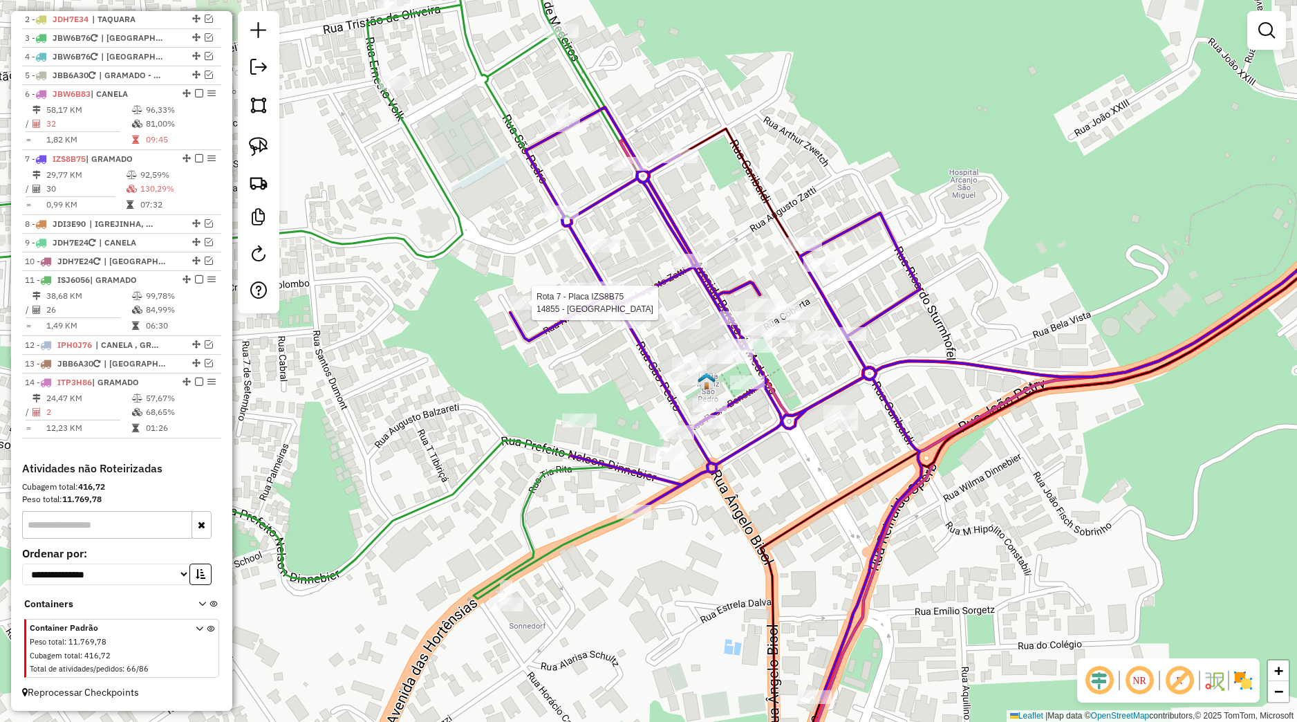
select select "*********"
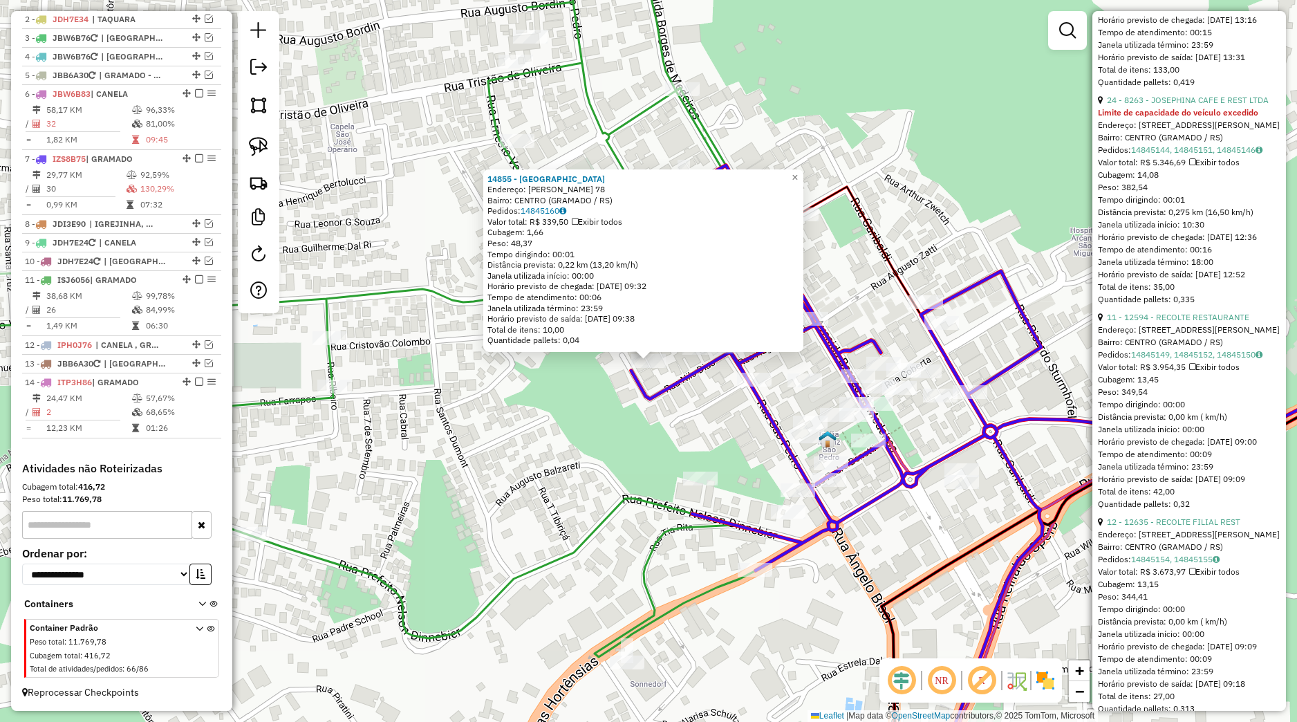
click at [697, 390] on div "14855 - AROMA CAFE Endereço: AUGUSTO ZATTI 78 Bairro: CENTRO (GRAMADO / RS) Ped…" at bounding box center [648, 361] width 1297 height 722
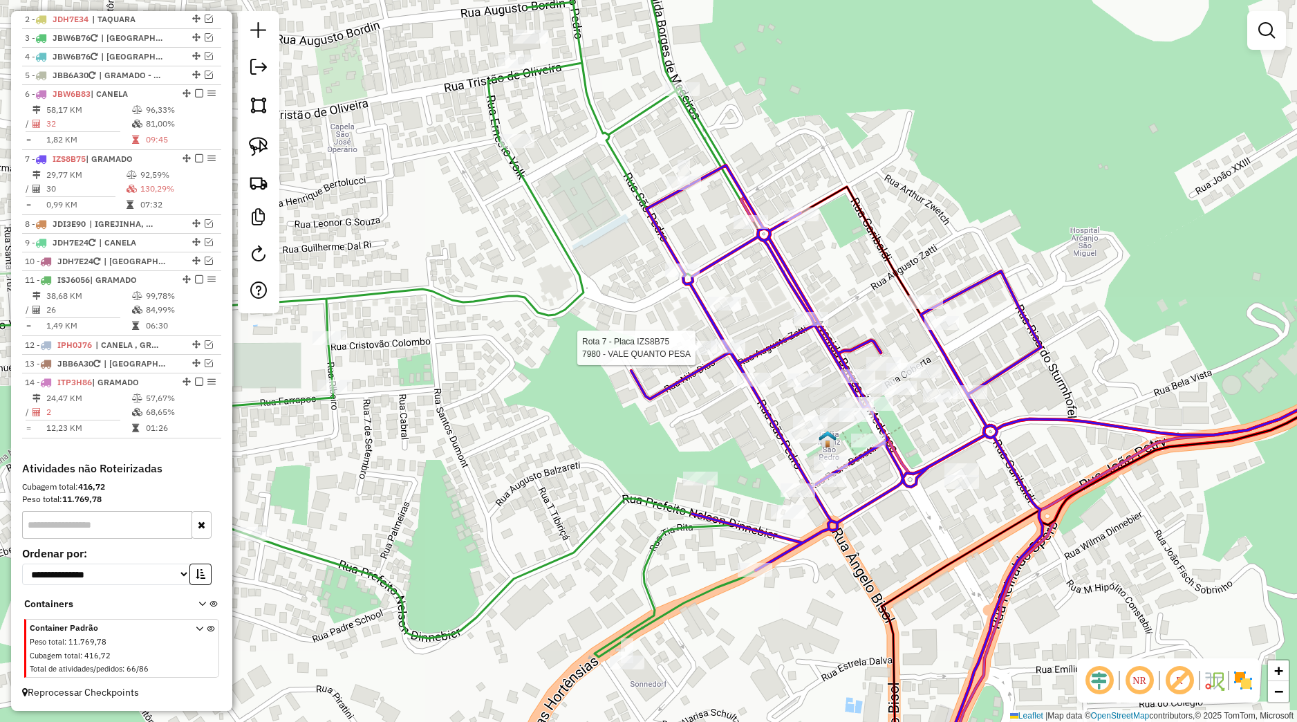
select select "*********"
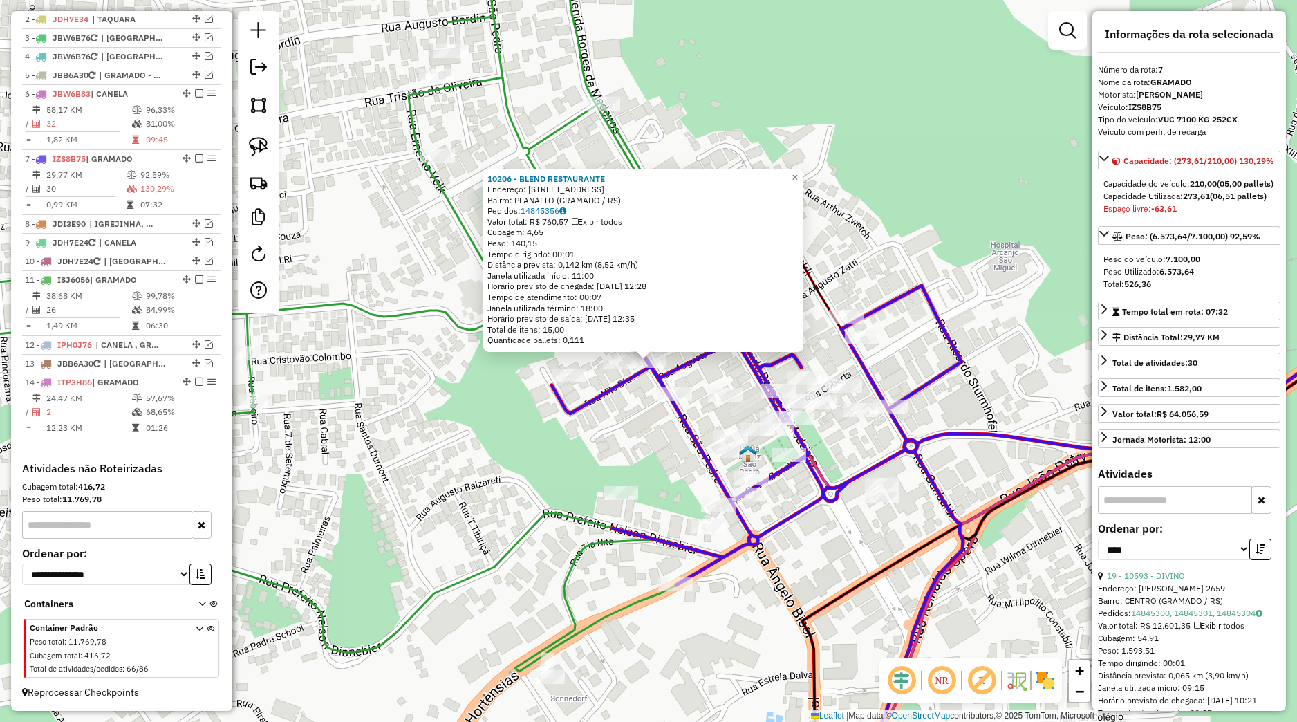
click at [690, 456] on div "10206 - BLEND RESTAURANTE Endereço: Avenida das Hortensias 1070 Bairro: PLANALT…" at bounding box center [648, 361] width 1297 height 722
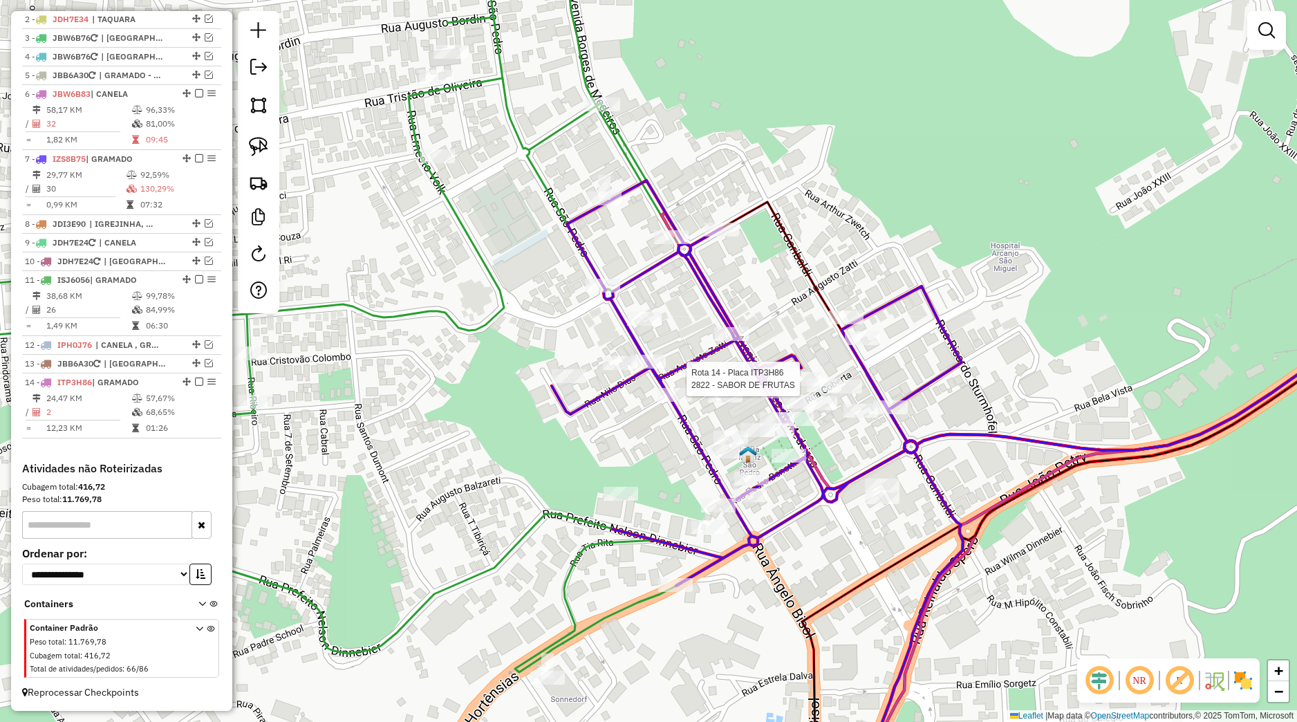
select select "*********"
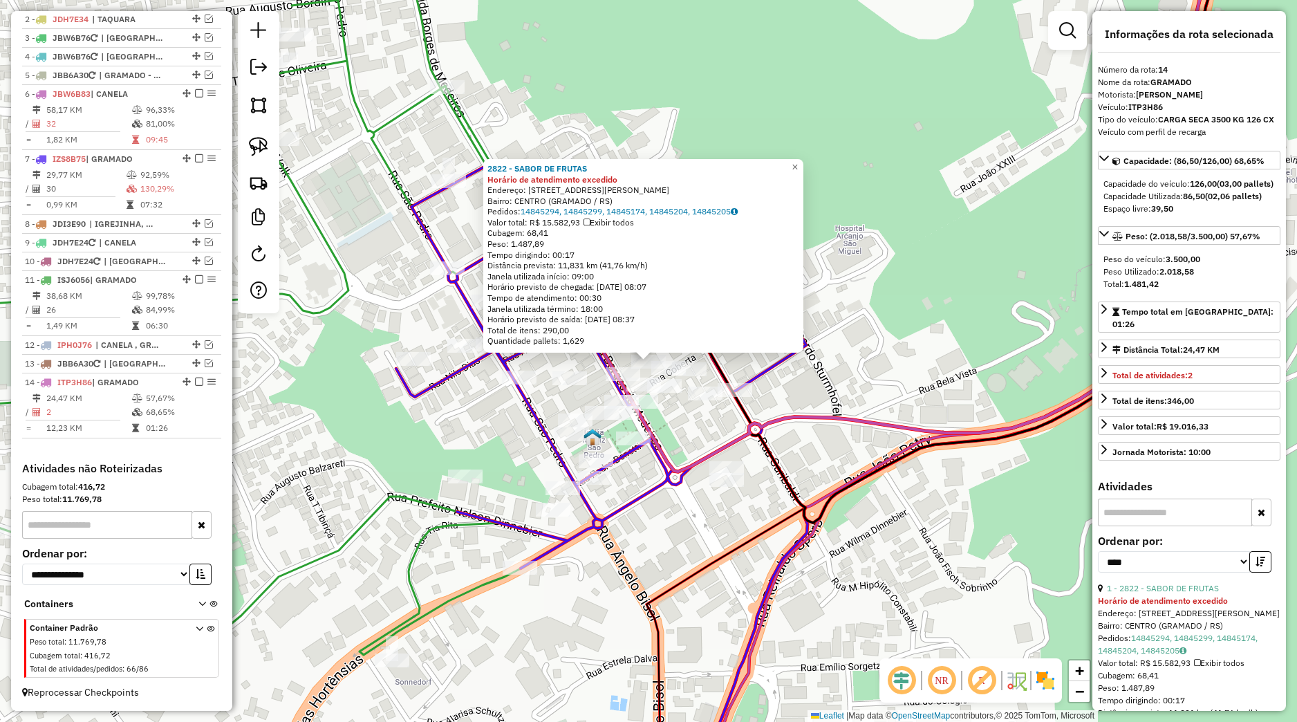
click at [952, 494] on div "2822 - SABOR DE FRUTAS Horário de atendimento excedido Endereço: MADRE VERONICA…" at bounding box center [648, 361] width 1297 height 722
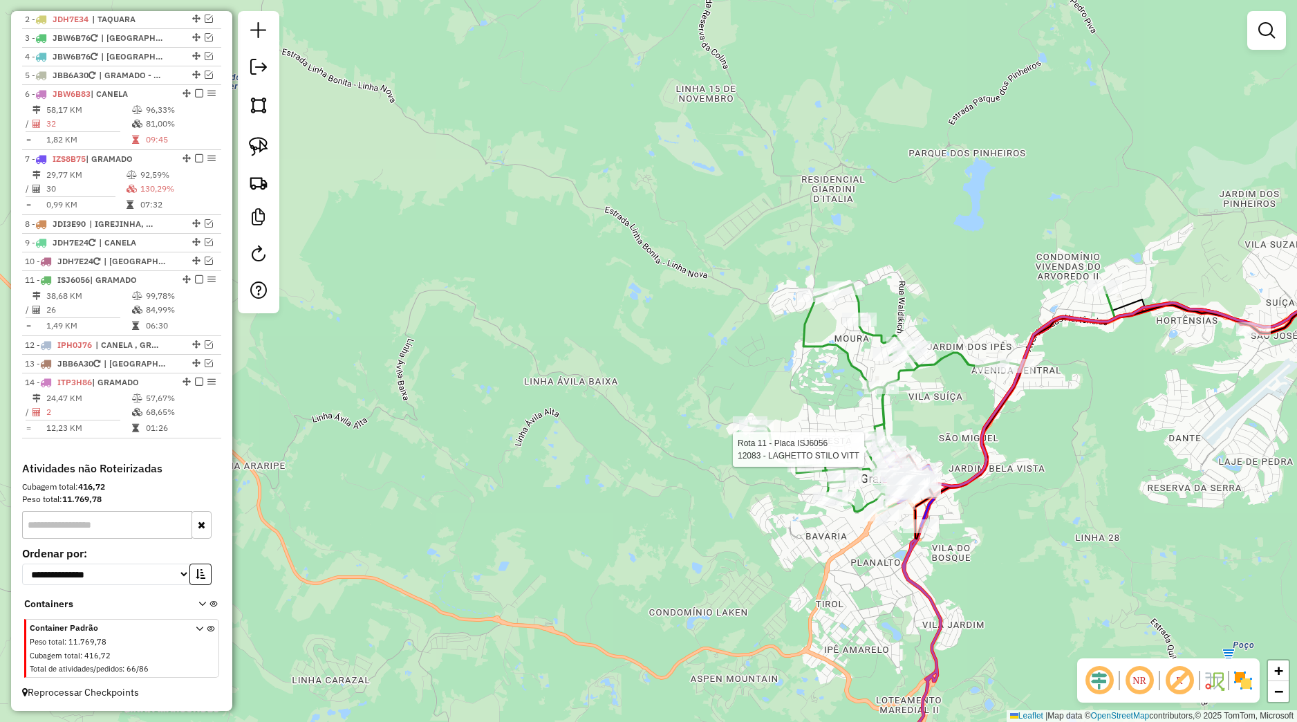
select select "*********"
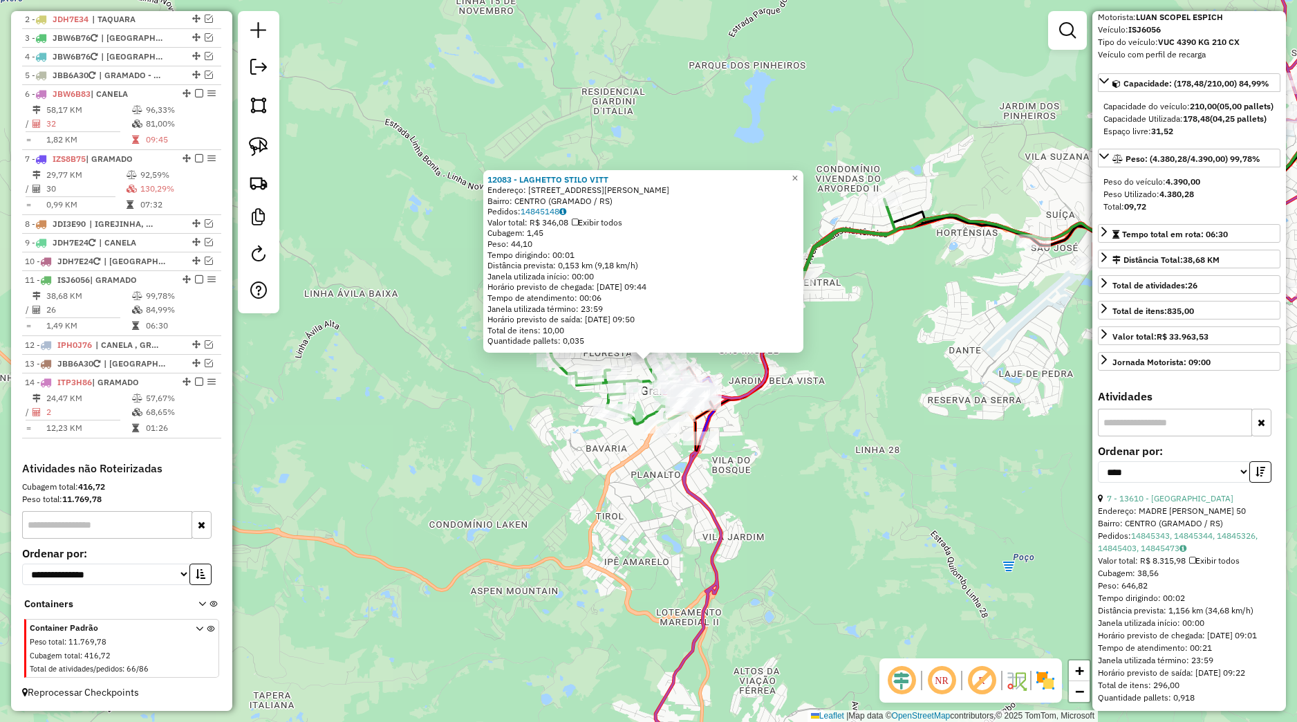
scroll to position [129, 0]
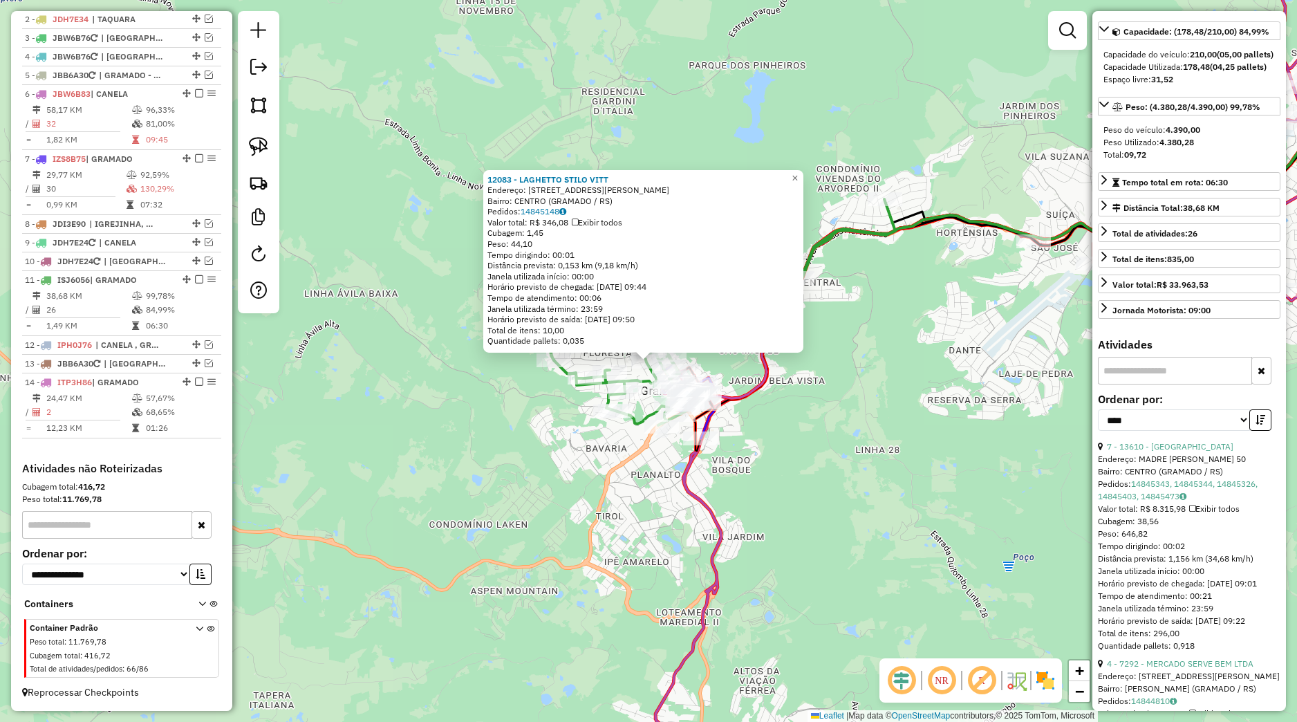
click at [969, 438] on div "12083 - LAGHETTO STILO VITT Endereço: RUA ERNESTO VOLK 207 Bairro: CENTRO (GRAM…" at bounding box center [648, 361] width 1297 height 722
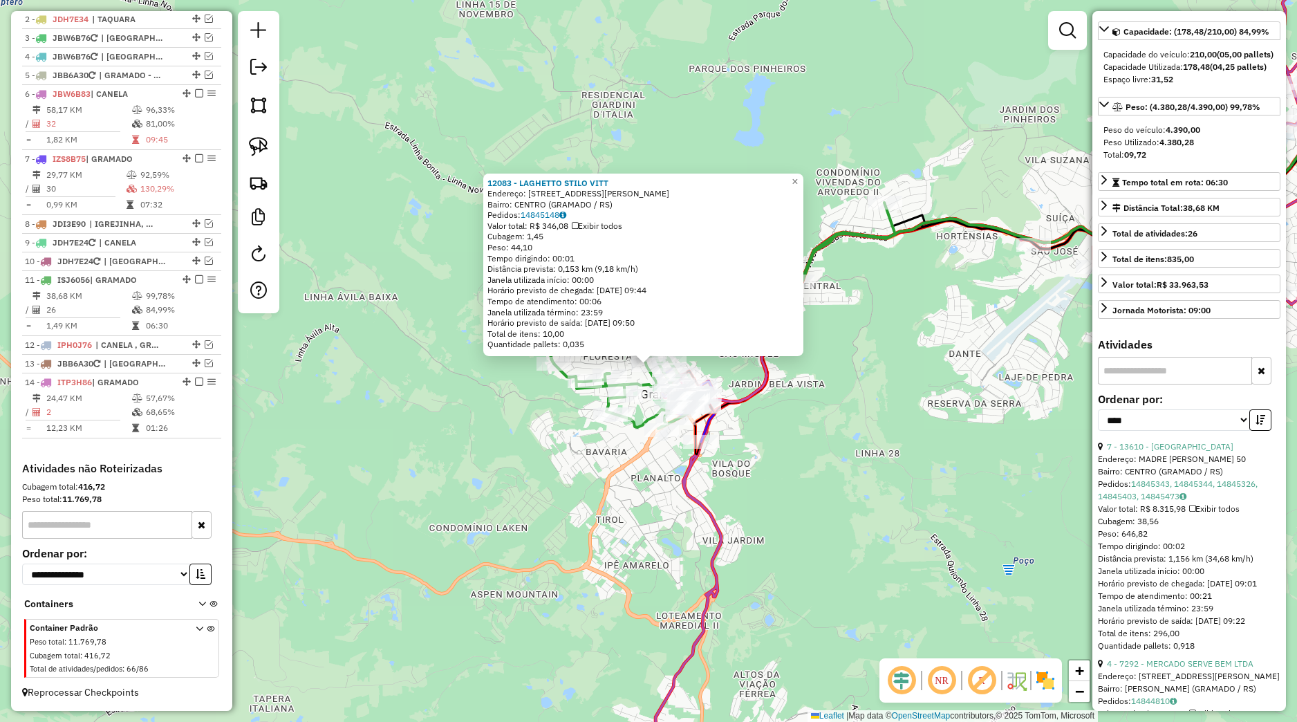
click at [805, 454] on div "12083 - LAGHETTO STILO VITT Endereço: RUA ERNESTO VOLK 207 Bairro: CENTRO (GRAM…" at bounding box center [648, 361] width 1297 height 722
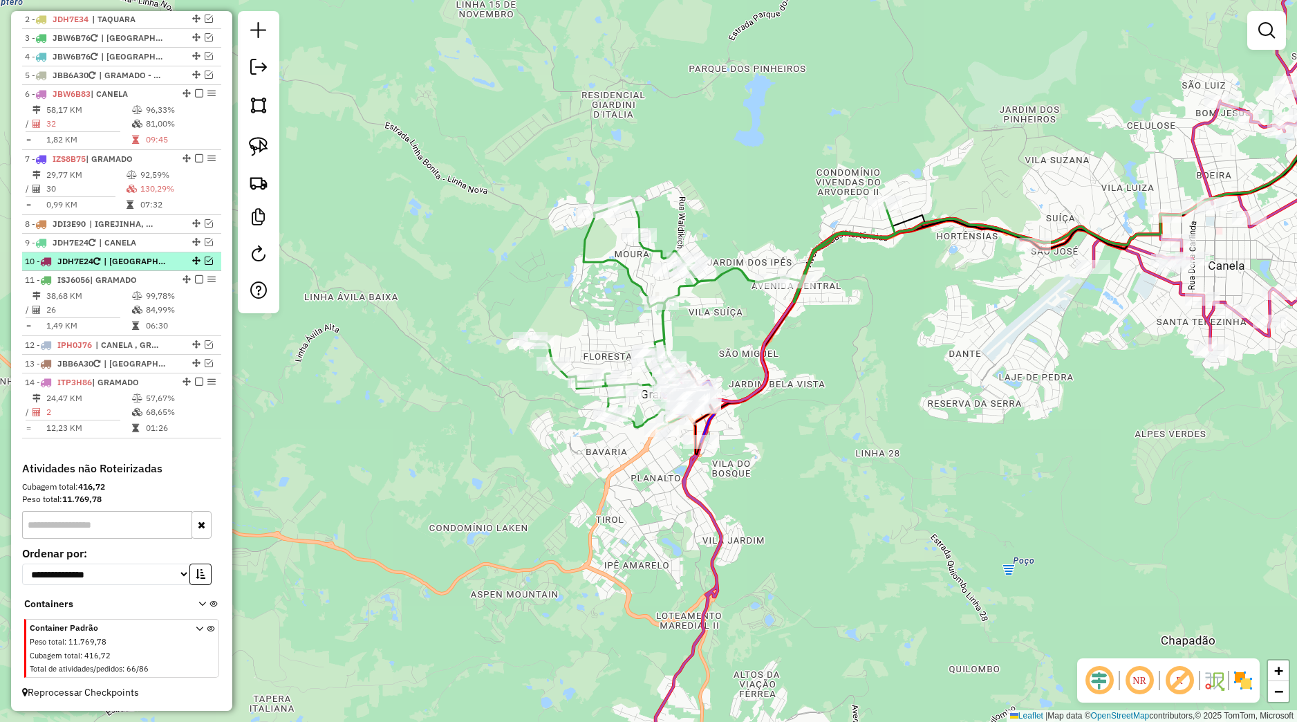
click at [205, 261] on em at bounding box center [209, 261] width 8 height 8
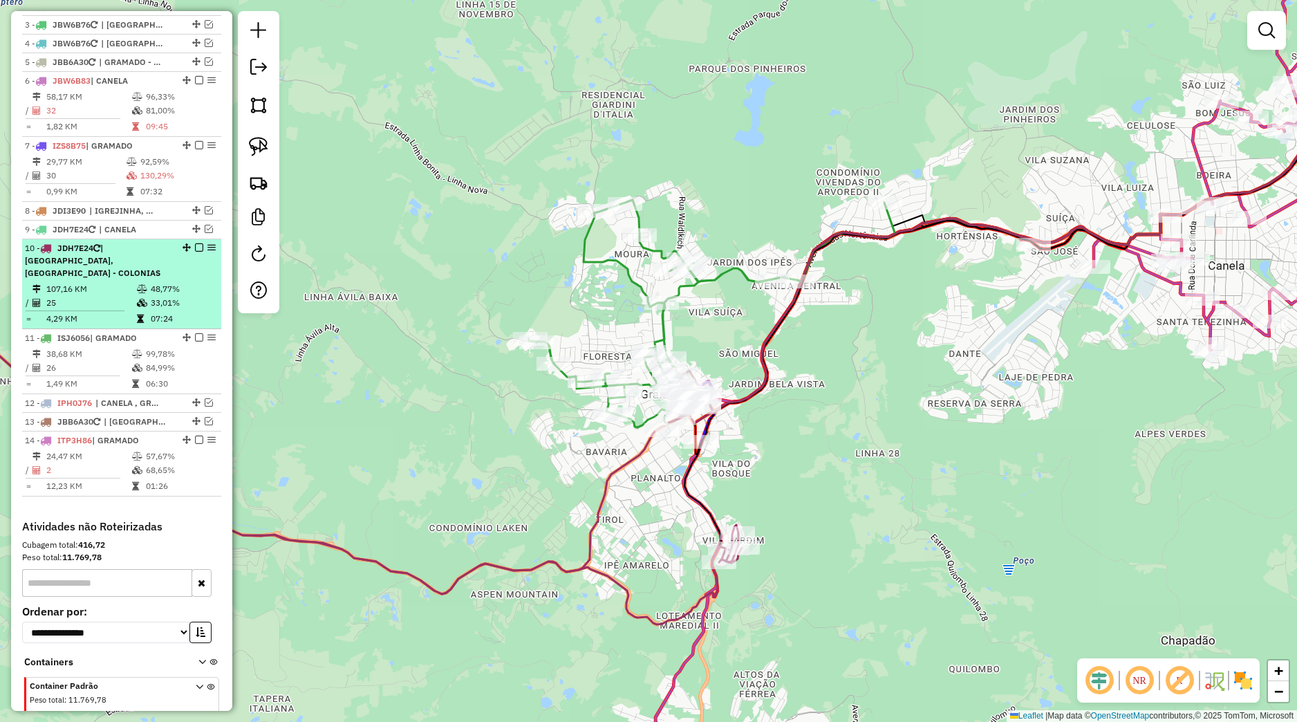
click at [161, 279] on div "10 - JDH7E24 | NOVA PETROPOLIS, NOVA PETROPOLIS - COLONIAS" at bounding box center [122, 260] width 194 height 37
select select "*********"
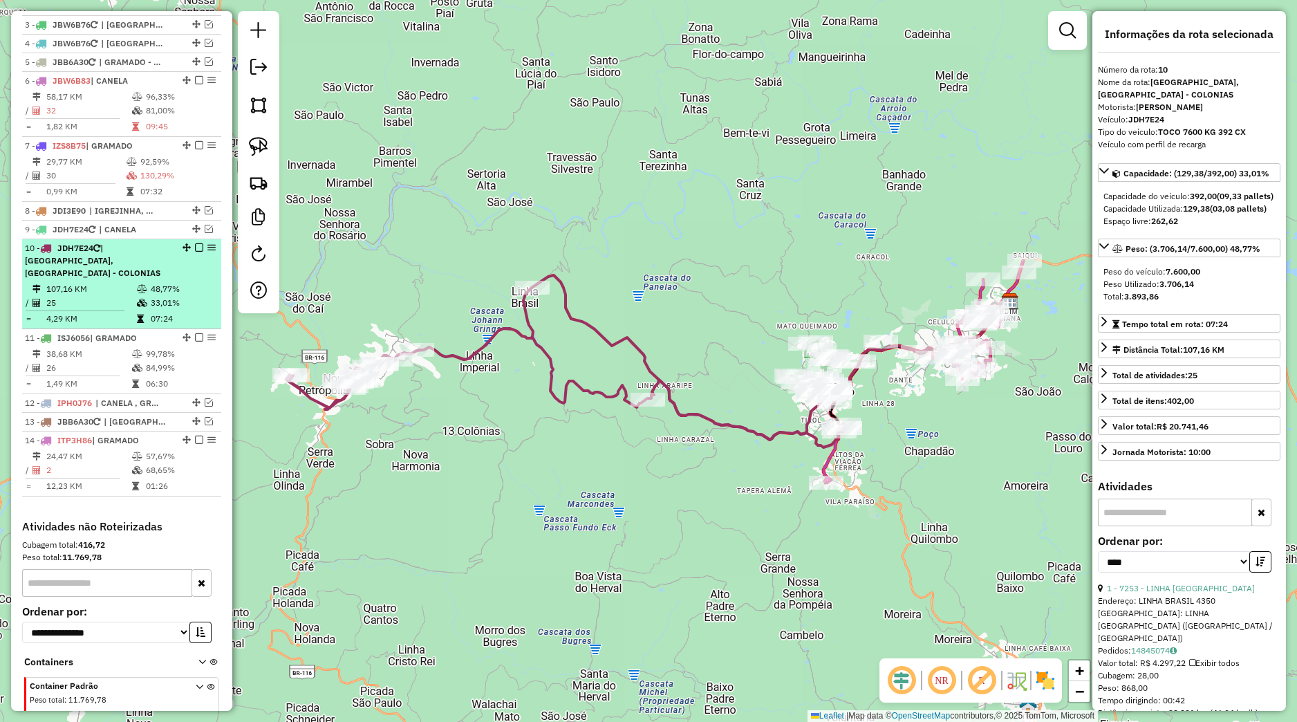
click at [195, 252] on em at bounding box center [199, 247] width 8 height 8
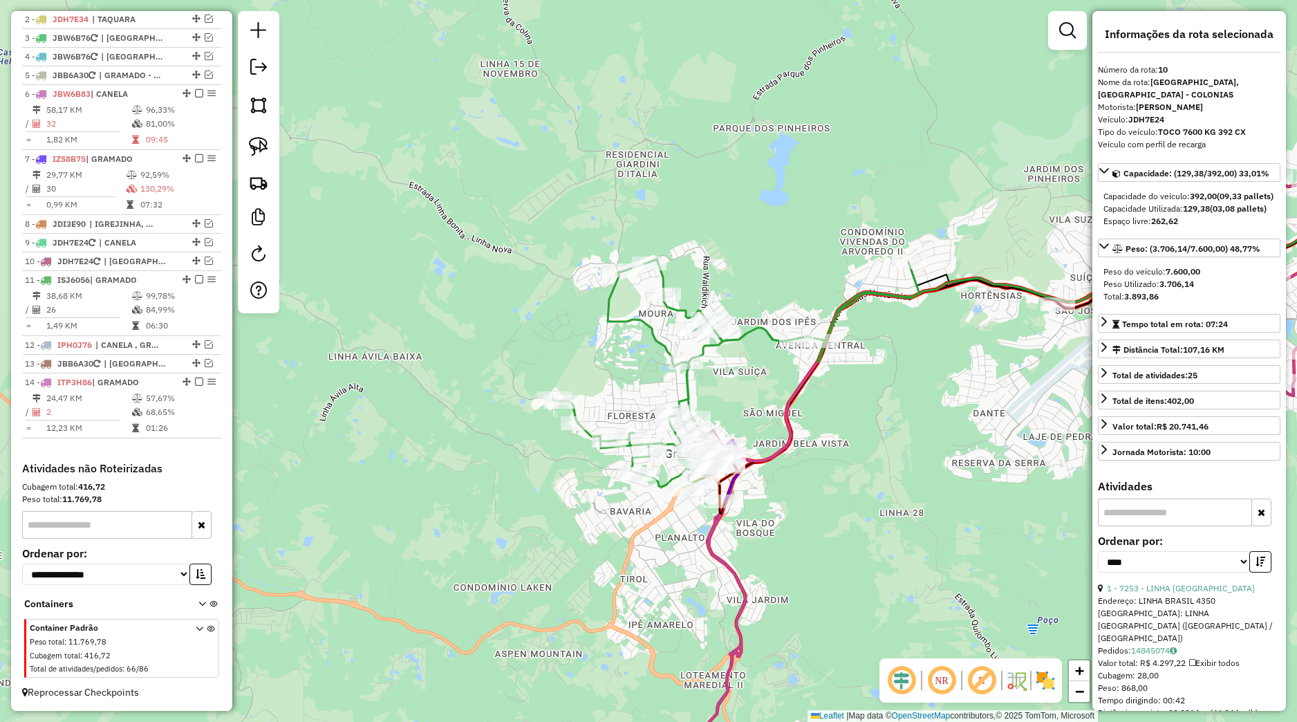
drag, startPoint x: 833, startPoint y: 451, endPoint x: 712, endPoint y: 400, distance: 130.8
click at [712, 400] on div "Janela de atendimento Grade de atendimento Capacidade Transportadoras Veículos …" at bounding box center [648, 361] width 1297 height 722
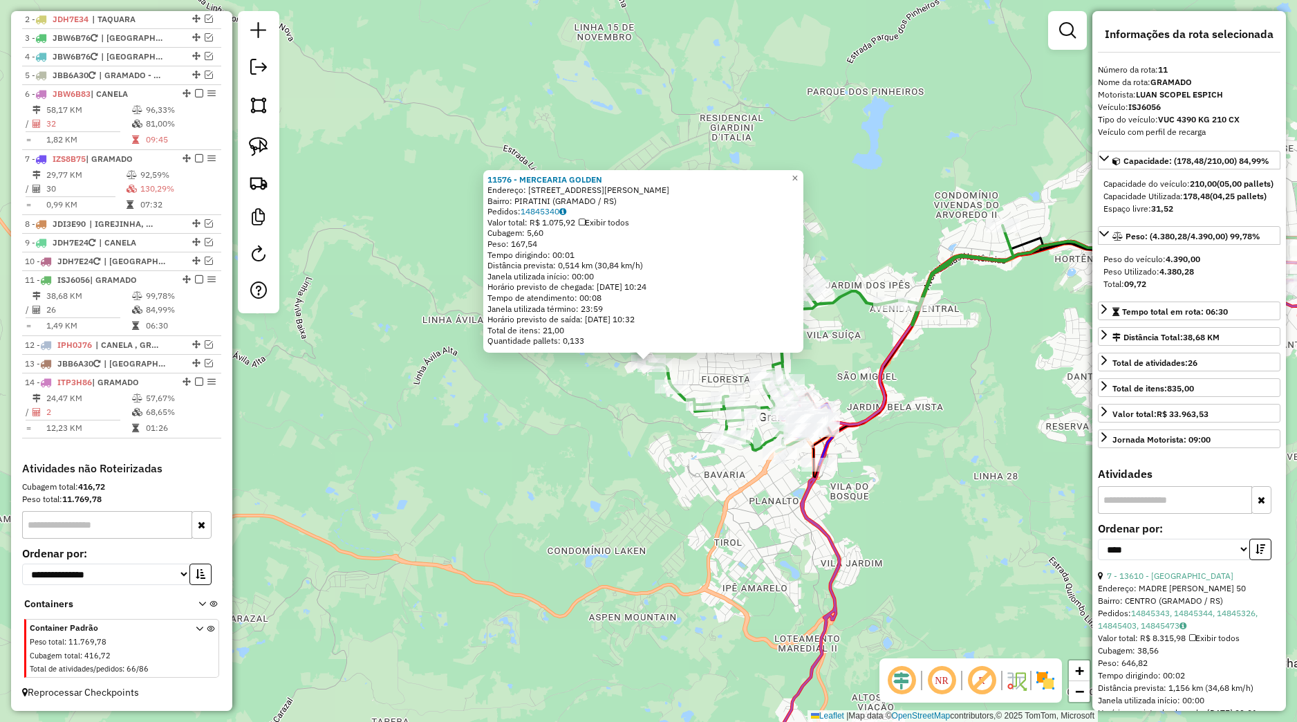
drag, startPoint x: 602, startPoint y: 418, endPoint x: 610, endPoint y: 418, distance: 8.3
click at [603, 418] on div "11576 - MERCEARIA GOLDEN Endereço: RUA SERAFIM BENETTI 436 Bairro: PIRATINI (GR…" at bounding box center [648, 361] width 1297 height 722
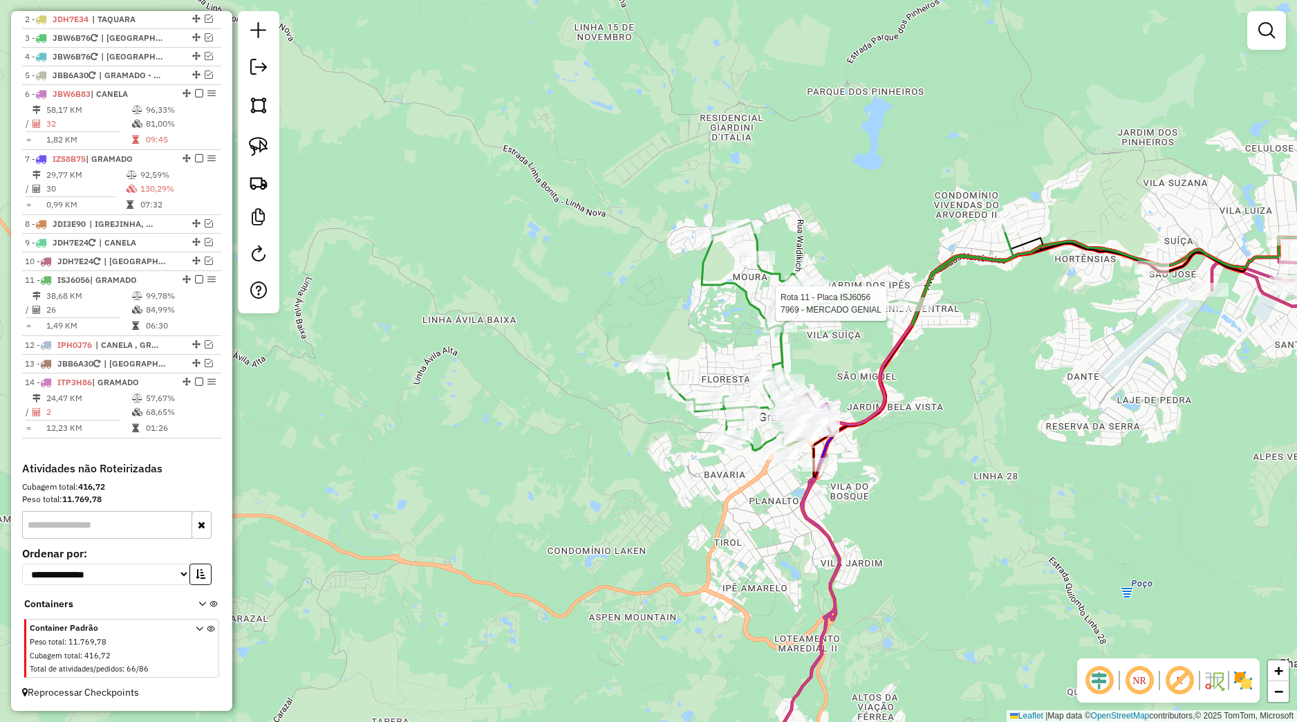
select select "*********"
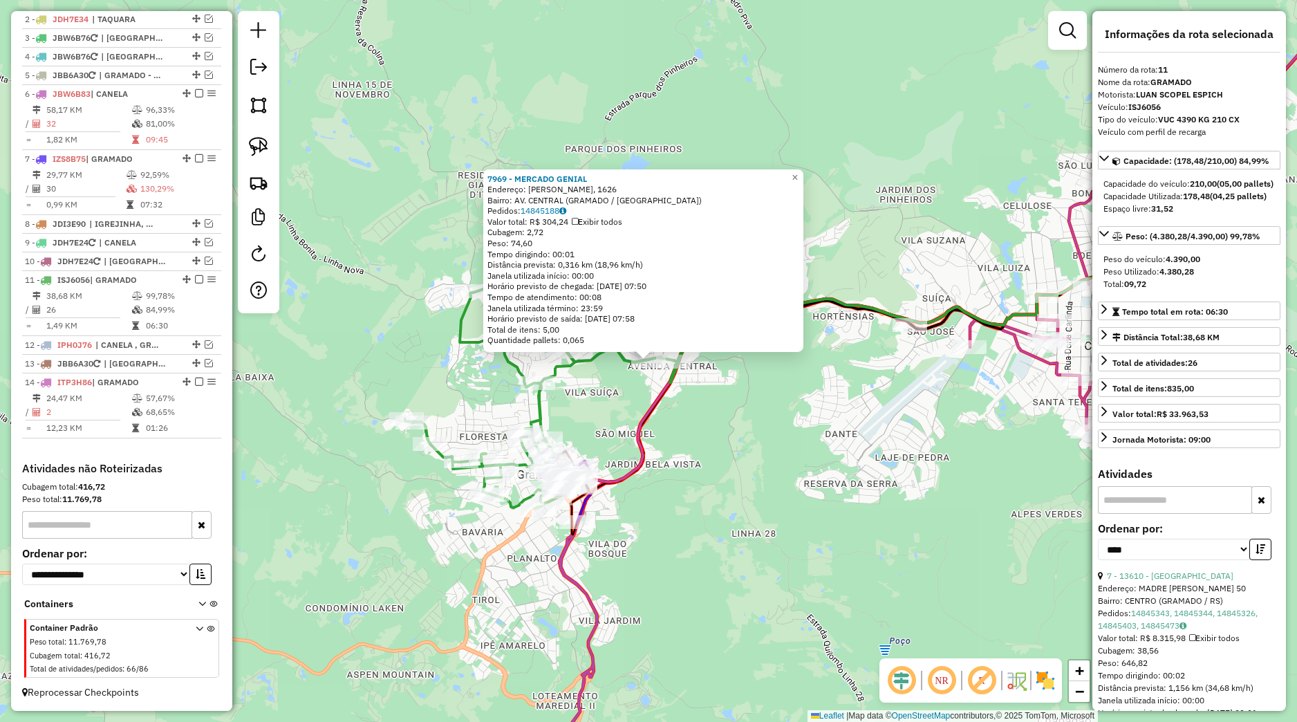
click at [889, 397] on div "7969 - MERCADO GENIAL Endereço: EMILIO LEOBET, 1626 Bairro: AV. CENTRAL (GRAMAD…" at bounding box center [648, 361] width 1297 height 722
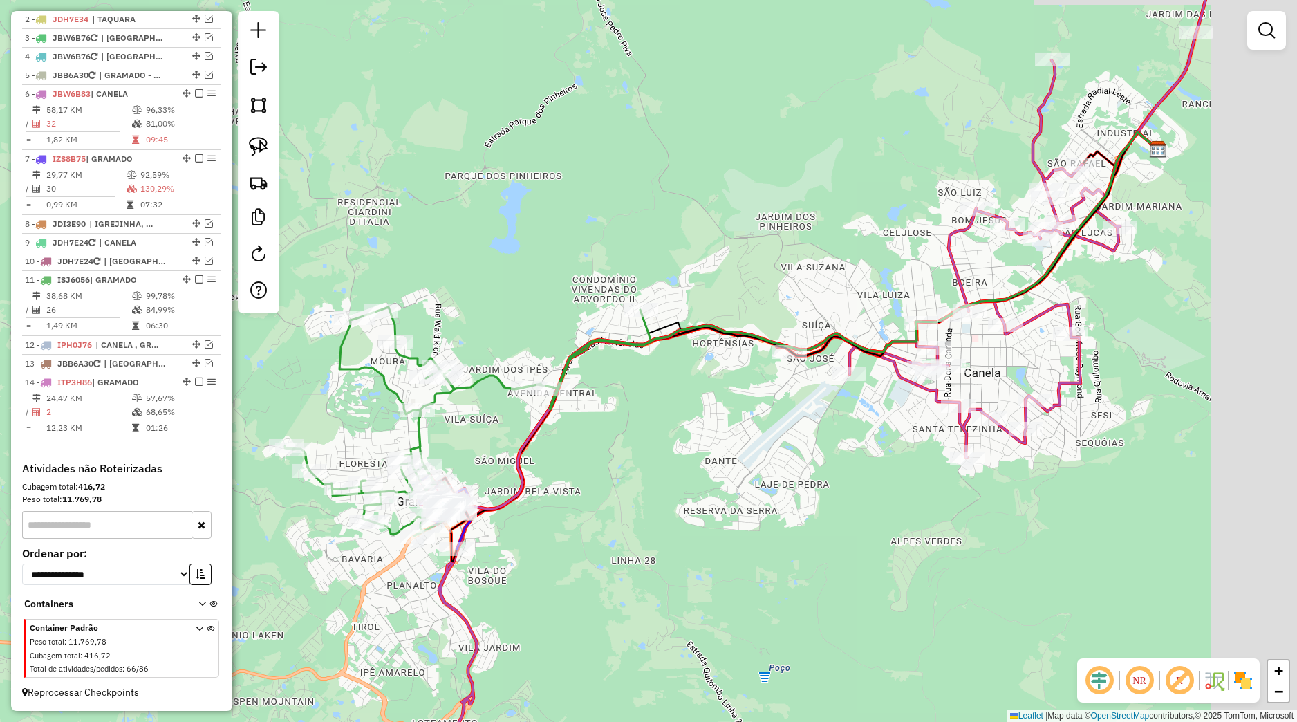
drag, startPoint x: 920, startPoint y: 429, endPoint x: 804, endPoint y: 451, distance: 119.0
click at [786, 468] on div "Janela de atendimento Grade de atendimento Capacidade Transportadoras Veículos …" at bounding box center [648, 361] width 1297 height 722
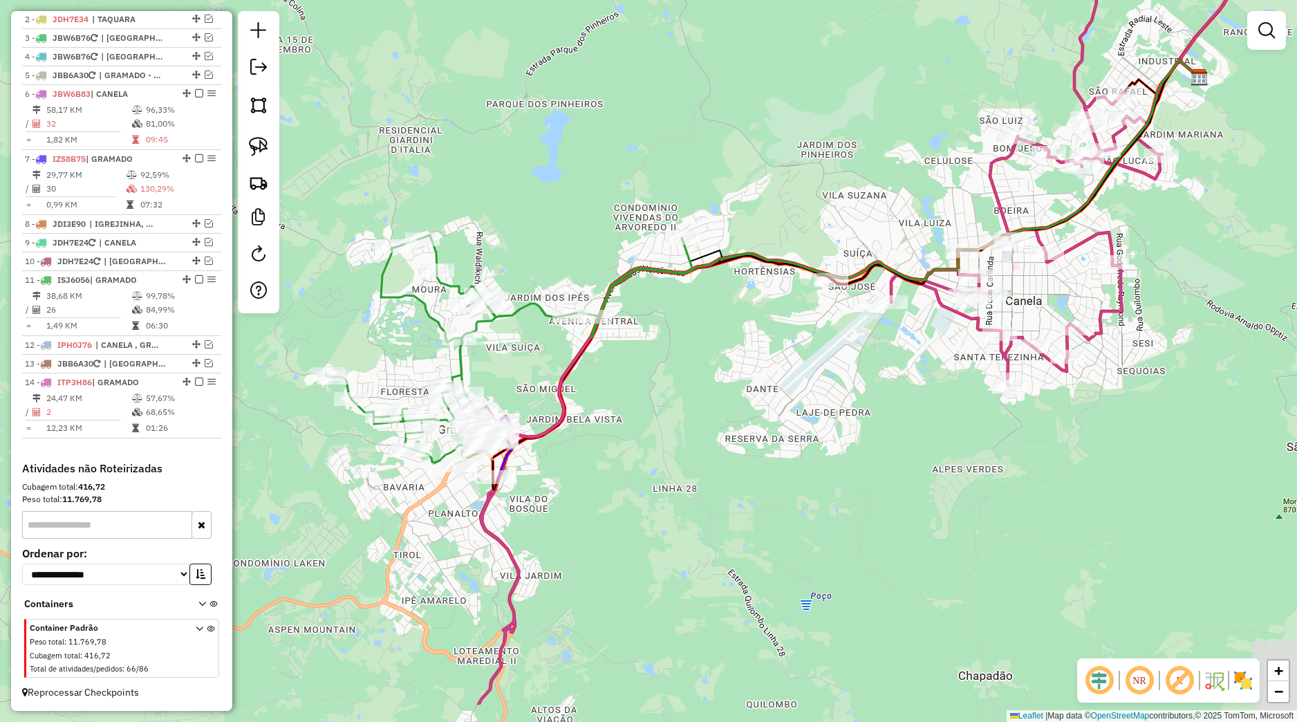
drag, startPoint x: 575, startPoint y: 605, endPoint x: 660, endPoint y: 459, distance: 169.5
click at [658, 466] on div "Janela de atendimento Grade de atendimento Capacidade Transportadoras Veículos …" at bounding box center [648, 361] width 1297 height 722
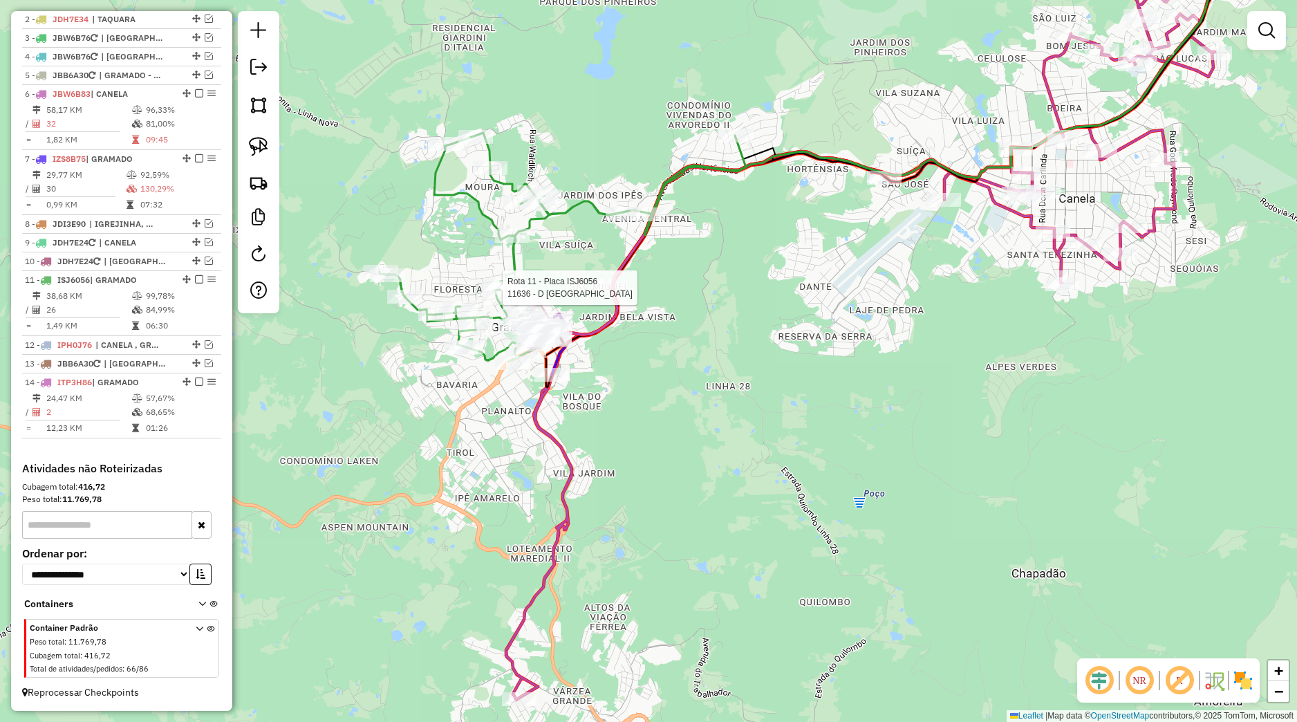
select select "*********"
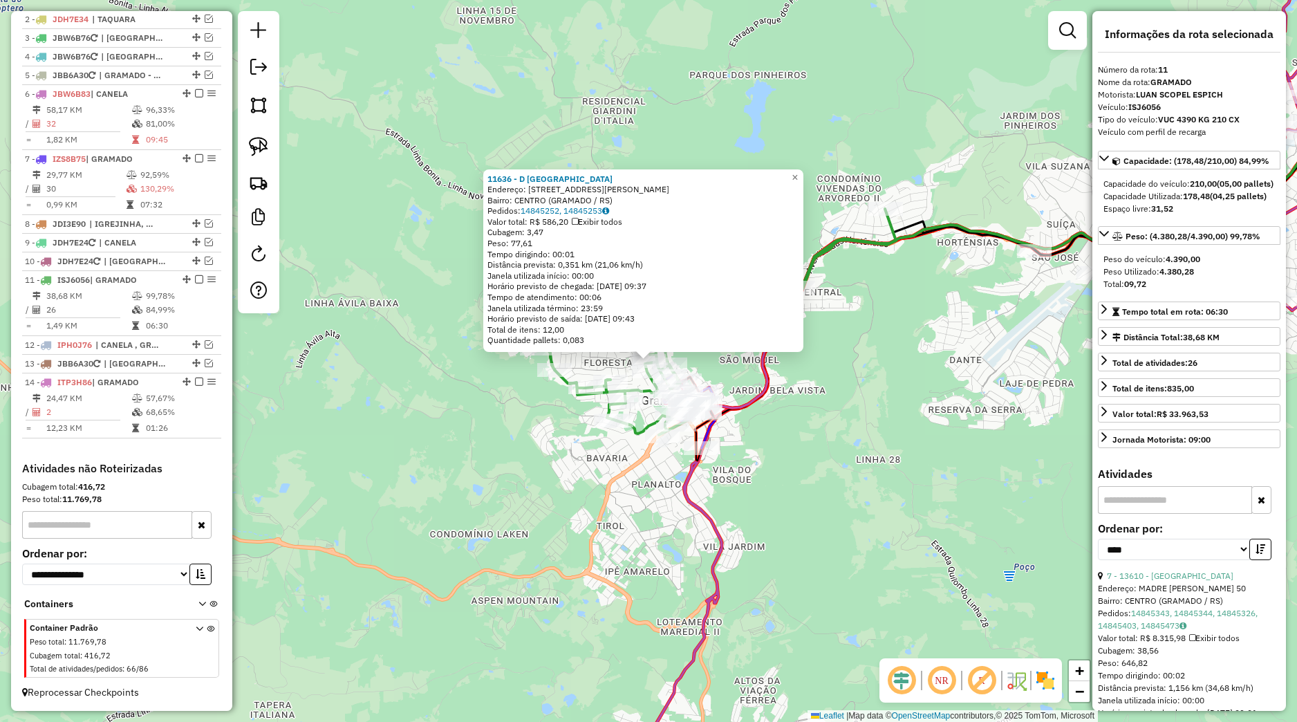
click at [940, 425] on div "11636 - D ROMA Endereço: RUA TRISTaO OLIVEIRA 92 Bairro: CENTRO (GRAMADO / RS) …" at bounding box center [648, 361] width 1297 height 722
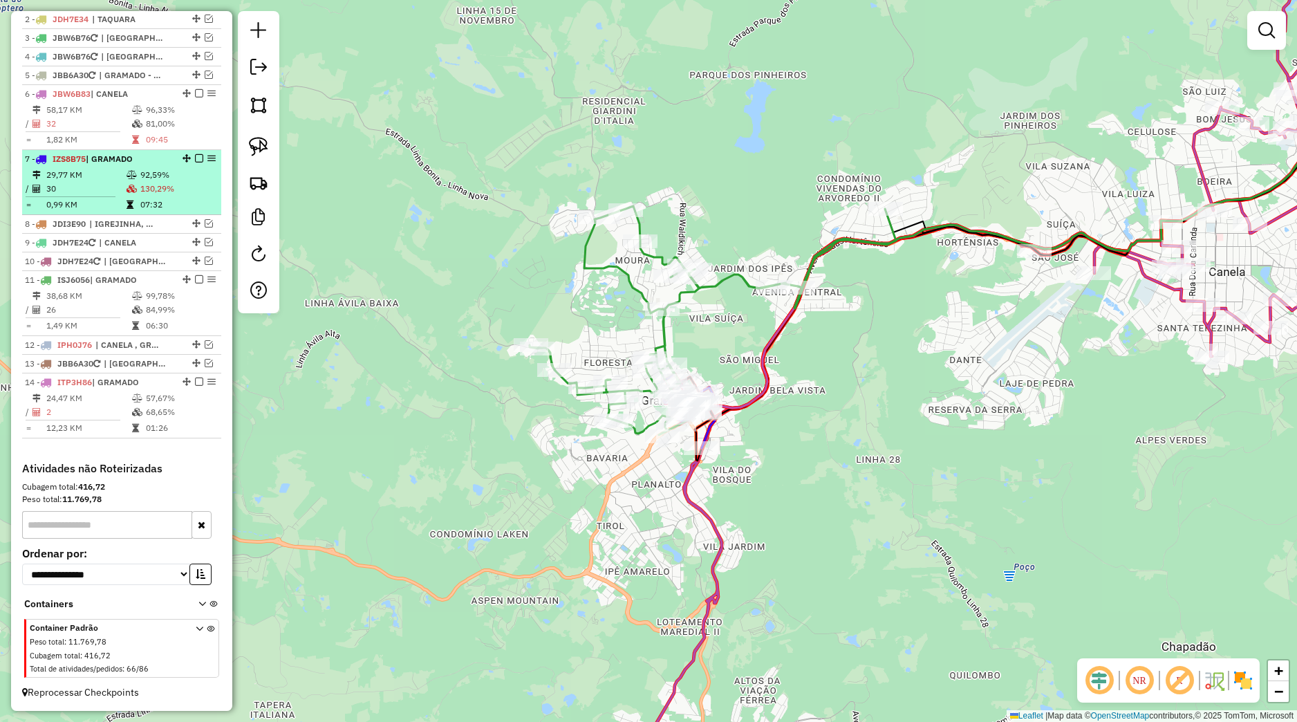
click at [153, 192] on td "130,29%" at bounding box center [178, 189] width 76 height 14
select select "*********"
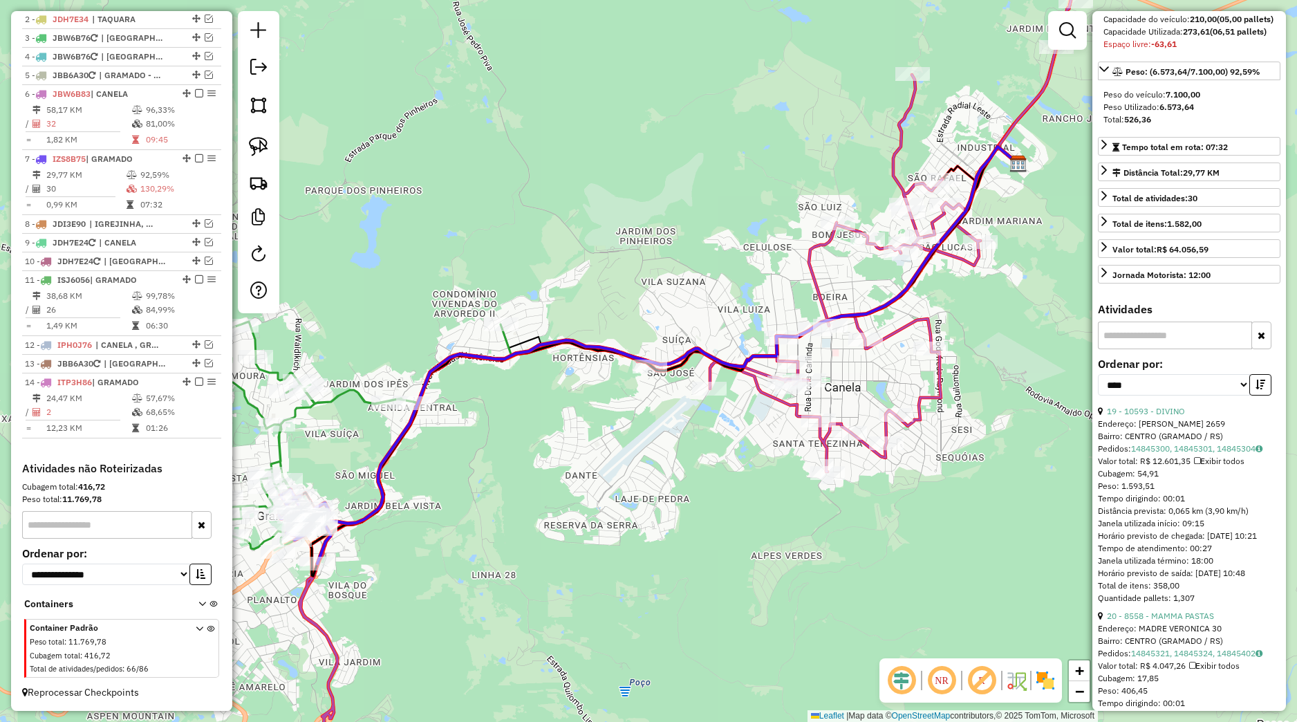
scroll to position [194, 0]
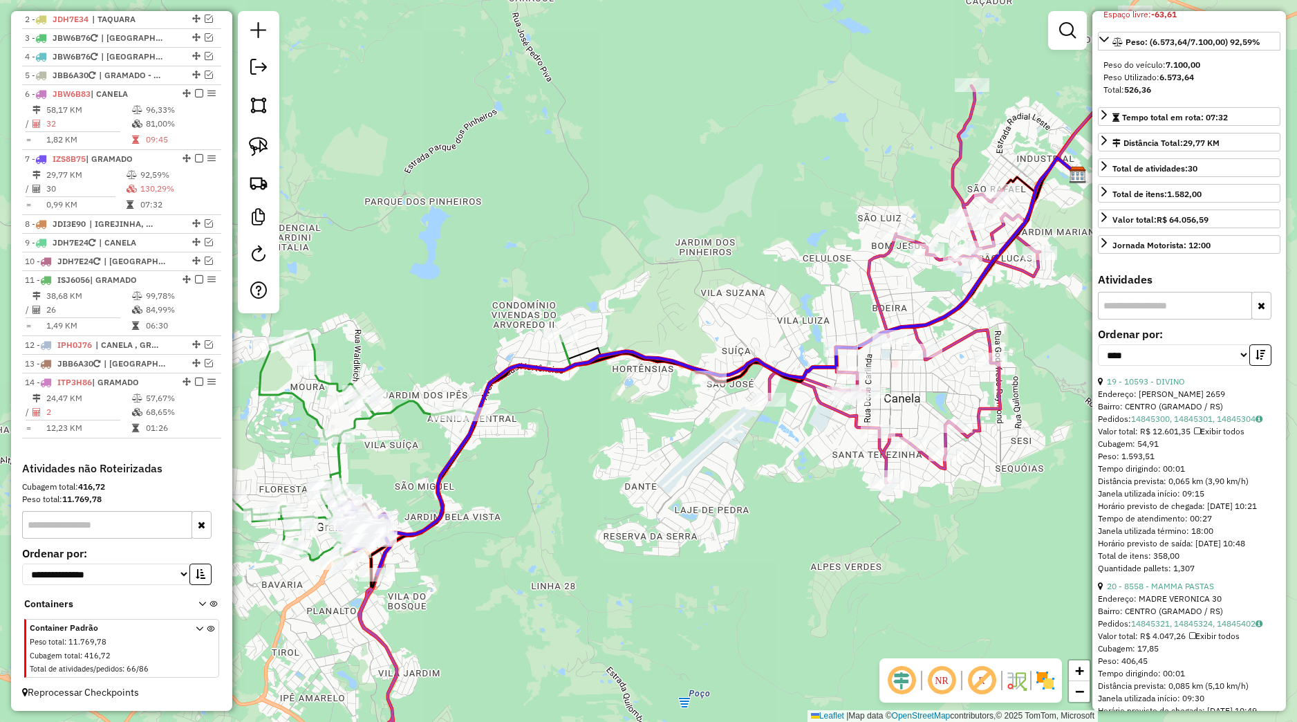
drag, startPoint x: 720, startPoint y: 510, endPoint x: 768, endPoint y: 517, distance: 48.1
click at [766, 517] on div "Janela de atendimento Grade de atendimento Capacidade Transportadoras Veículos …" at bounding box center [648, 361] width 1297 height 722
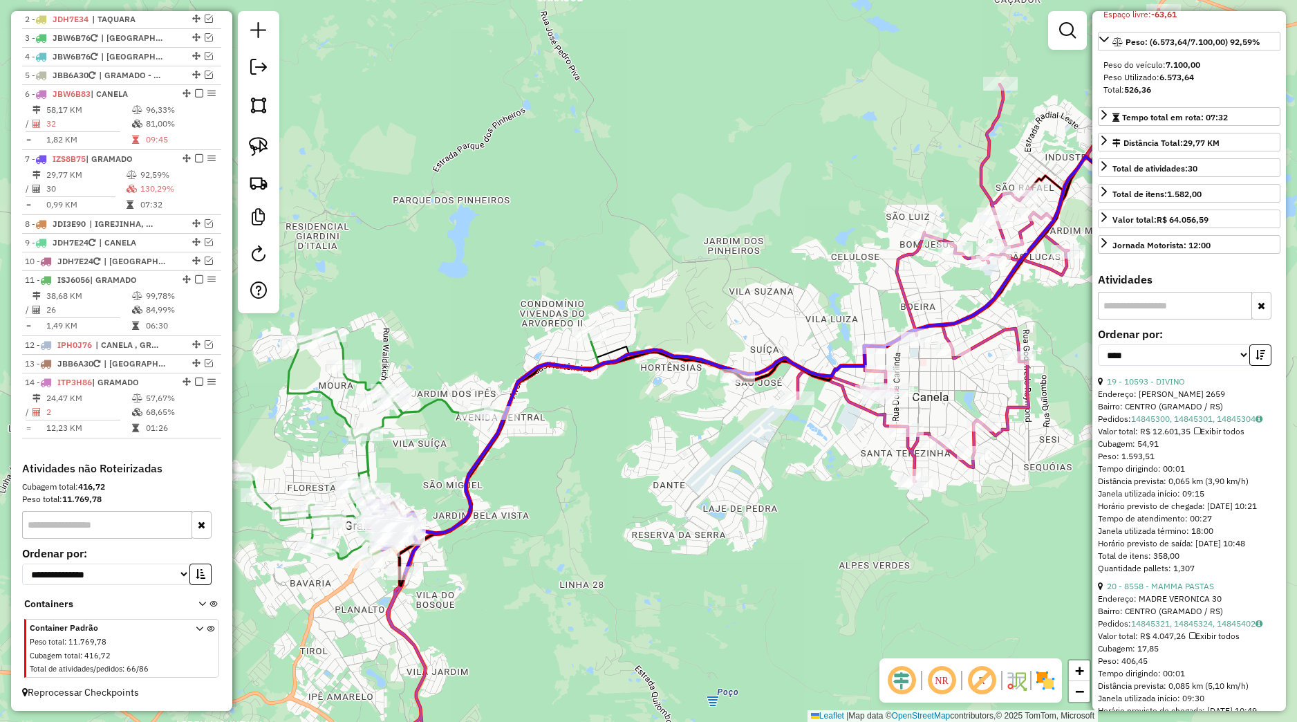
drag, startPoint x: 768, startPoint y: 517, endPoint x: 842, endPoint y: 496, distance: 76.9
click at [842, 496] on div "Janela de atendimento Grade de atendimento Capacidade Transportadoras Veículos …" at bounding box center [648, 361] width 1297 height 722
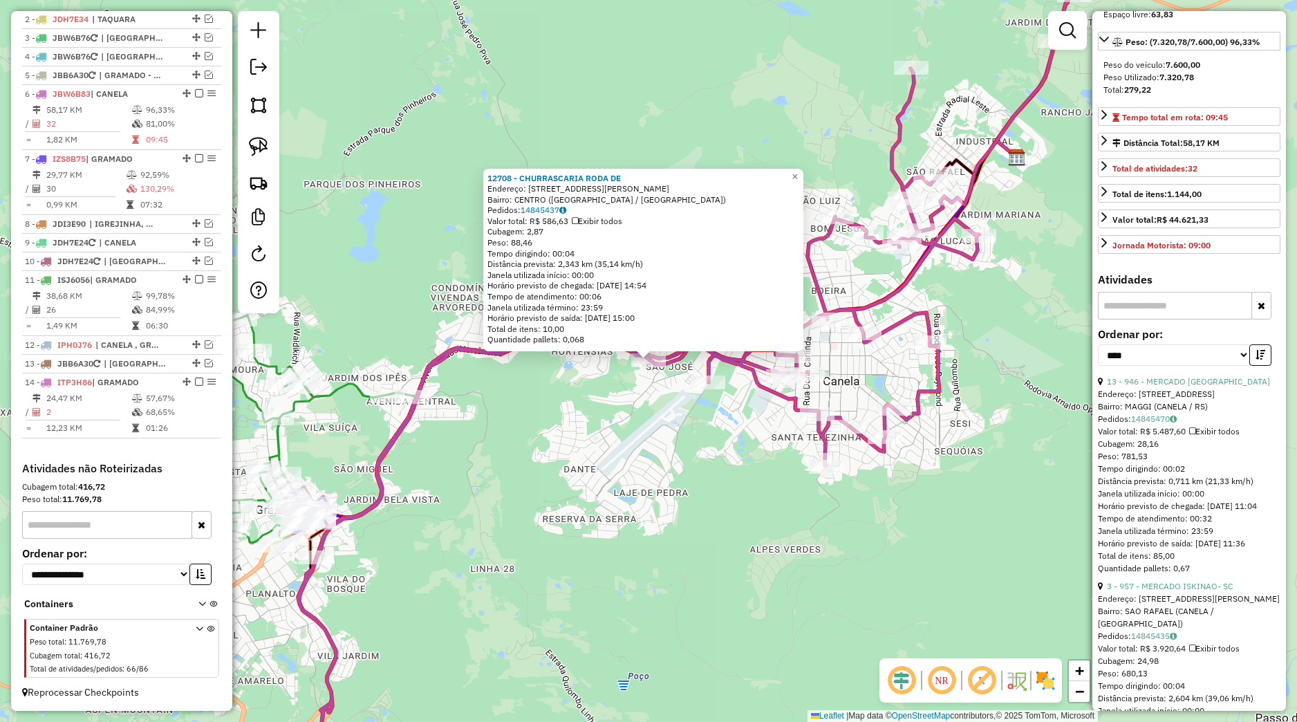
click at [664, 415] on div "12708 - CHURRASCARIA RODA DE Endereço: AVENIDA DON LUIZ GUANELLA 1003 Bairro: C…" at bounding box center [648, 361] width 1297 height 722
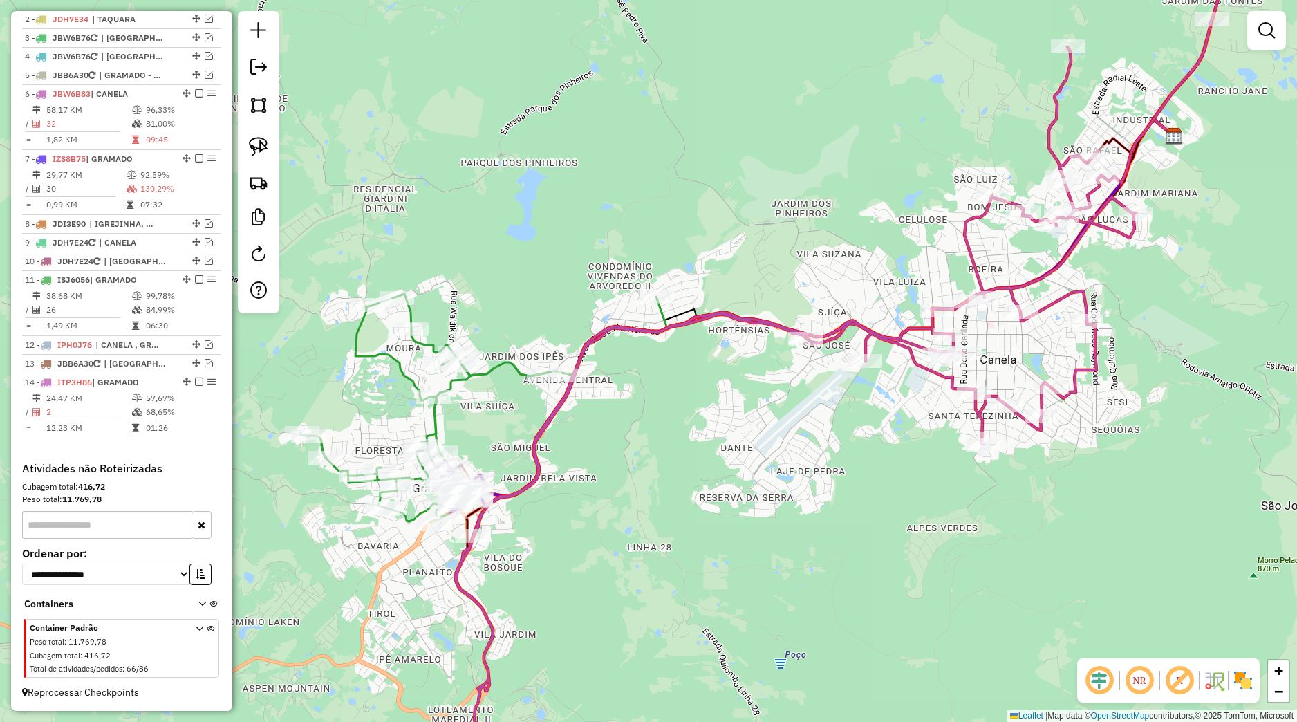
drag, startPoint x: 654, startPoint y: 442, endPoint x: 759, endPoint y: 420, distance: 106.7
click at [759, 420] on div "Janela de atendimento Grade de atendimento Capacidade Transportadoras Veículos …" at bounding box center [648, 361] width 1297 height 722
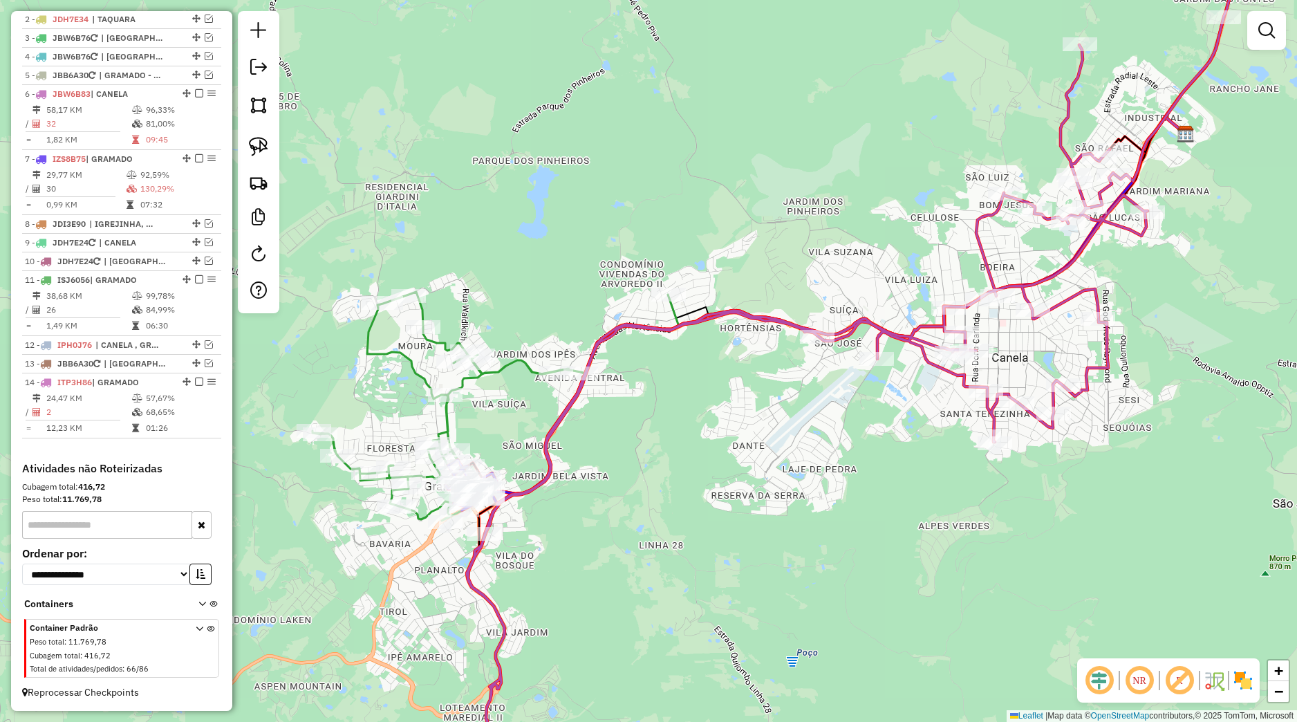
drag, startPoint x: 586, startPoint y: 454, endPoint x: 719, endPoint y: 363, distance: 160.6
click at [728, 351] on div "Janela de atendimento Grade de atendimento Capacidade Transportadoras Veículos …" at bounding box center [648, 361] width 1297 height 722
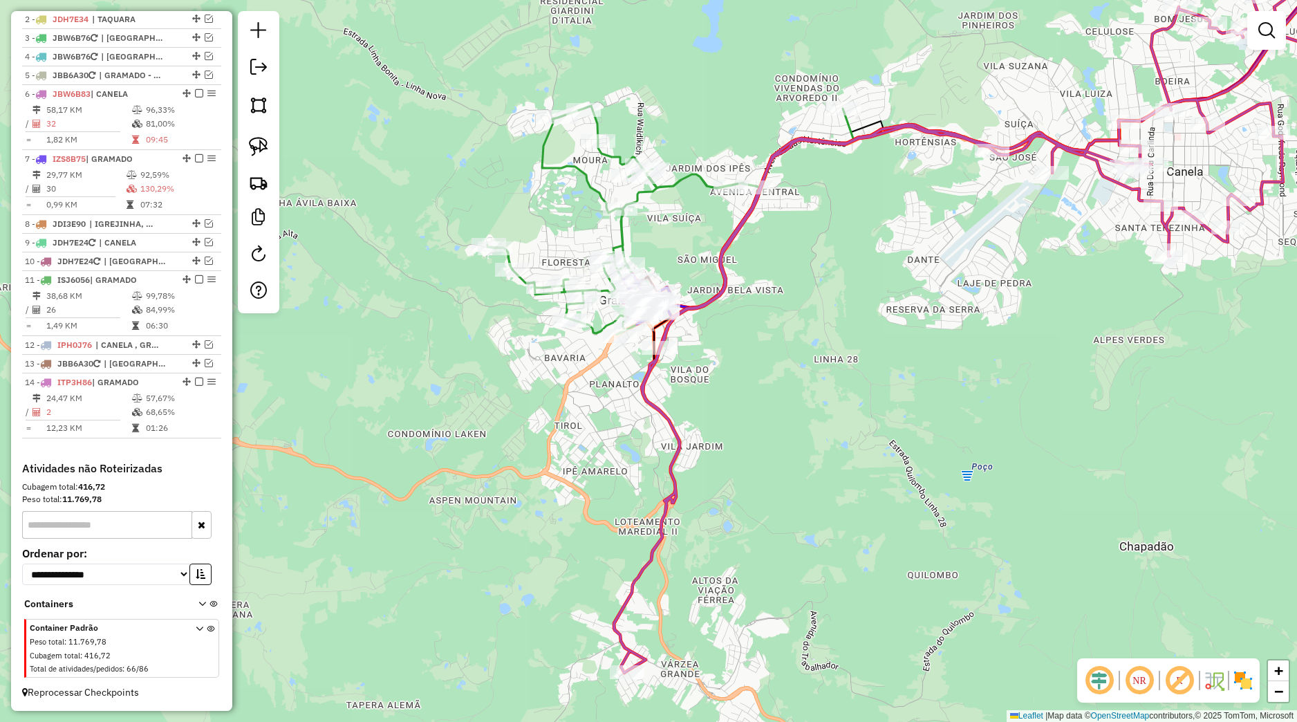
drag, startPoint x: 692, startPoint y: 396, endPoint x: 703, endPoint y: 331, distance: 65.3
click at [703, 332] on div "Janela de atendimento Grade de atendimento Capacidade Transportadoras Veículos …" at bounding box center [648, 361] width 1297 height 722
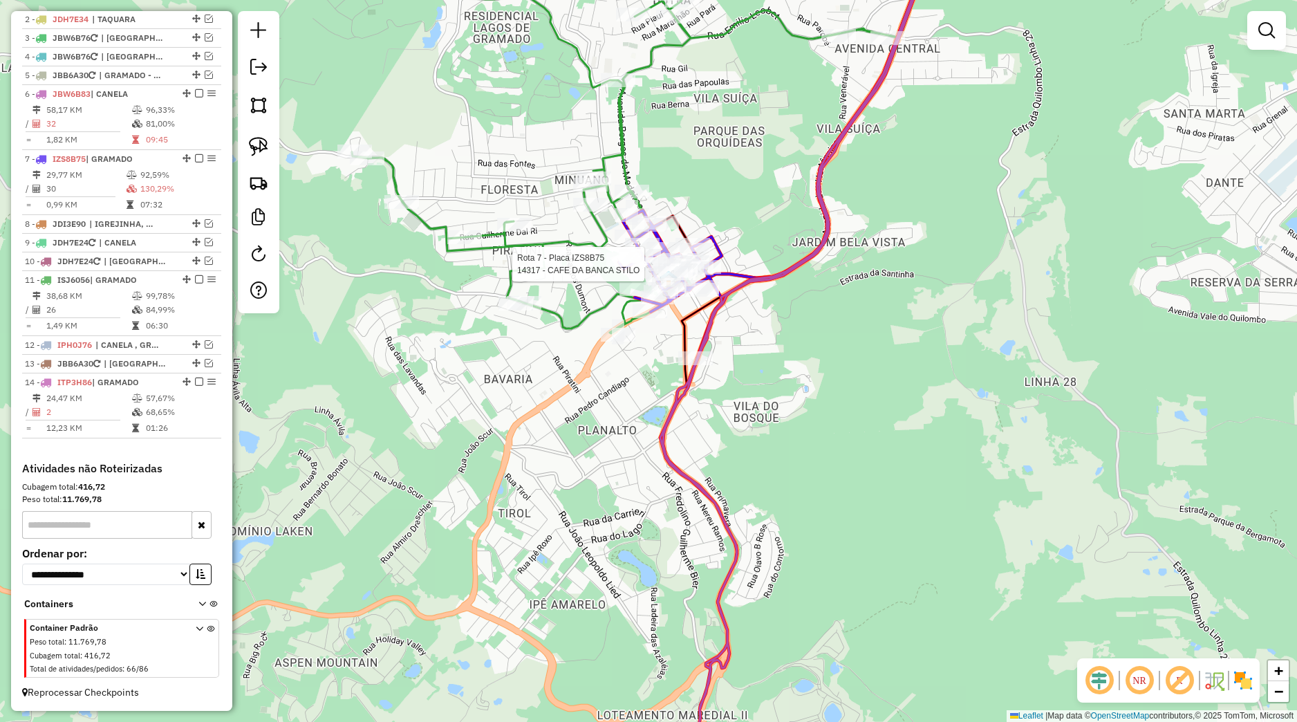
select select "*********"
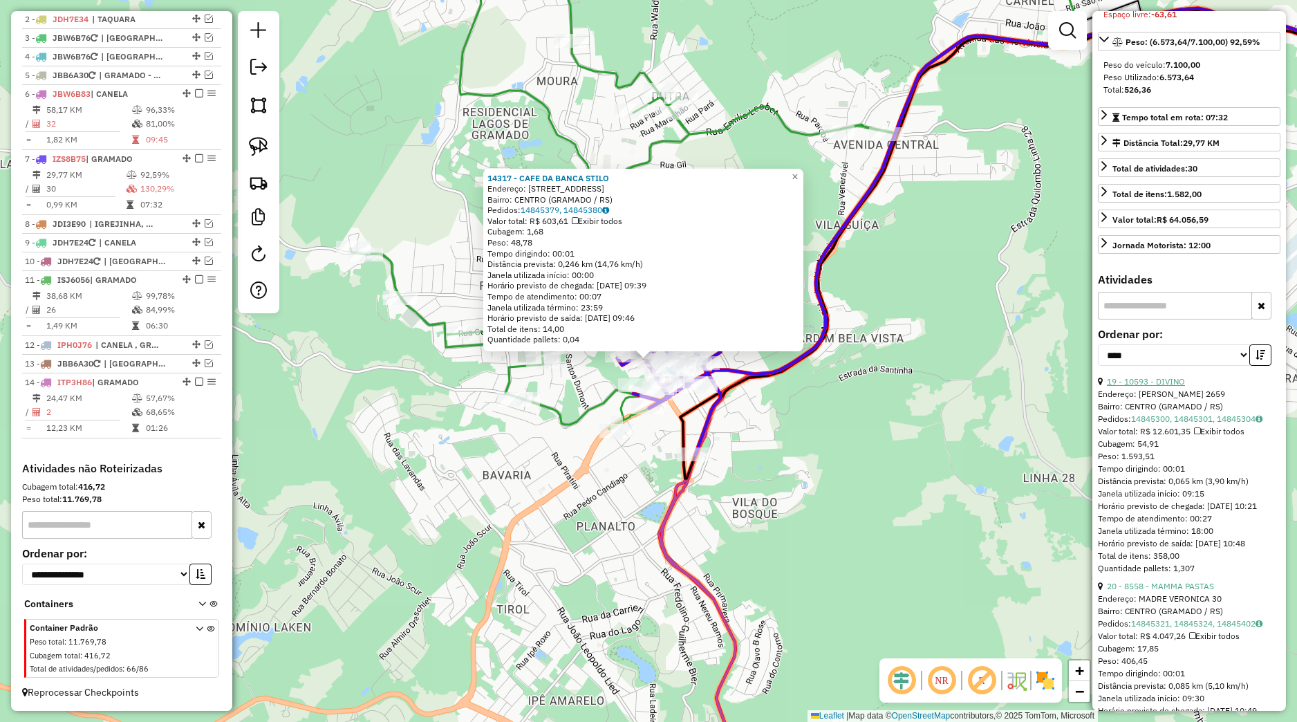
click at [1154, 387] on link "19 - 10593 - DIVINO" at bounding box center [1146, 381] width 78 height 10
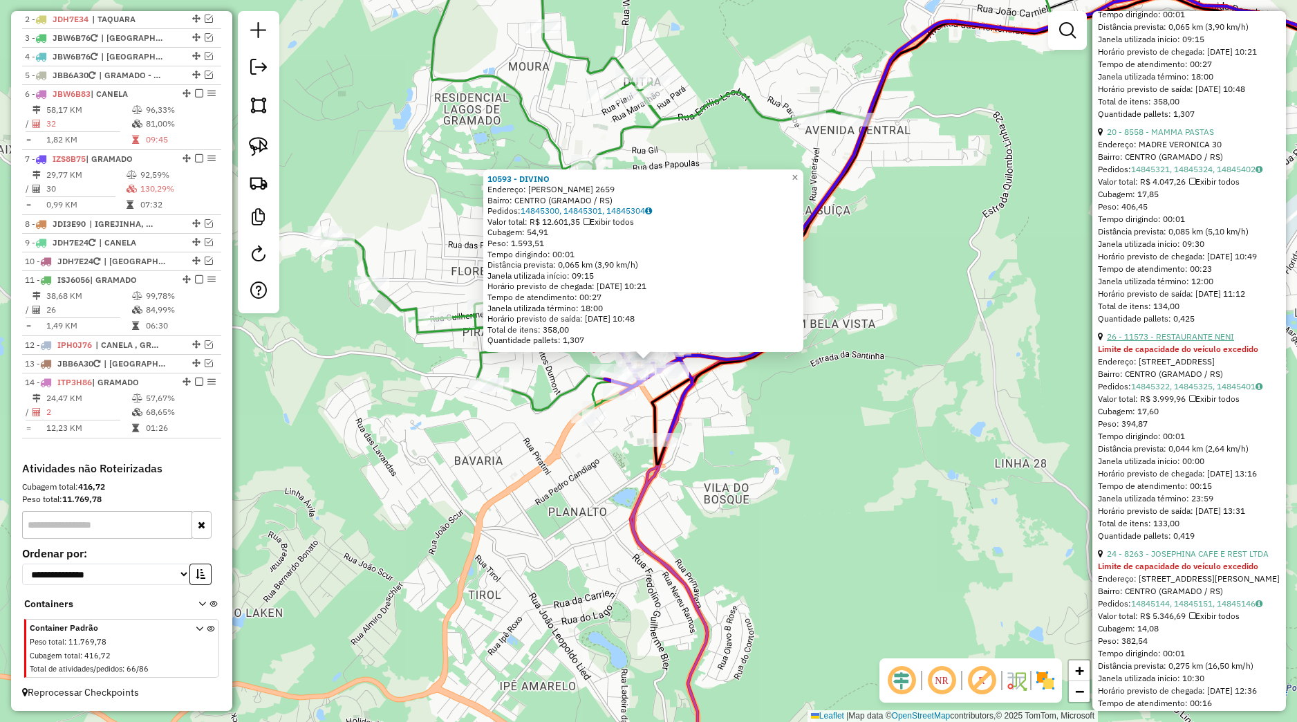
scroll to position [973, 0]
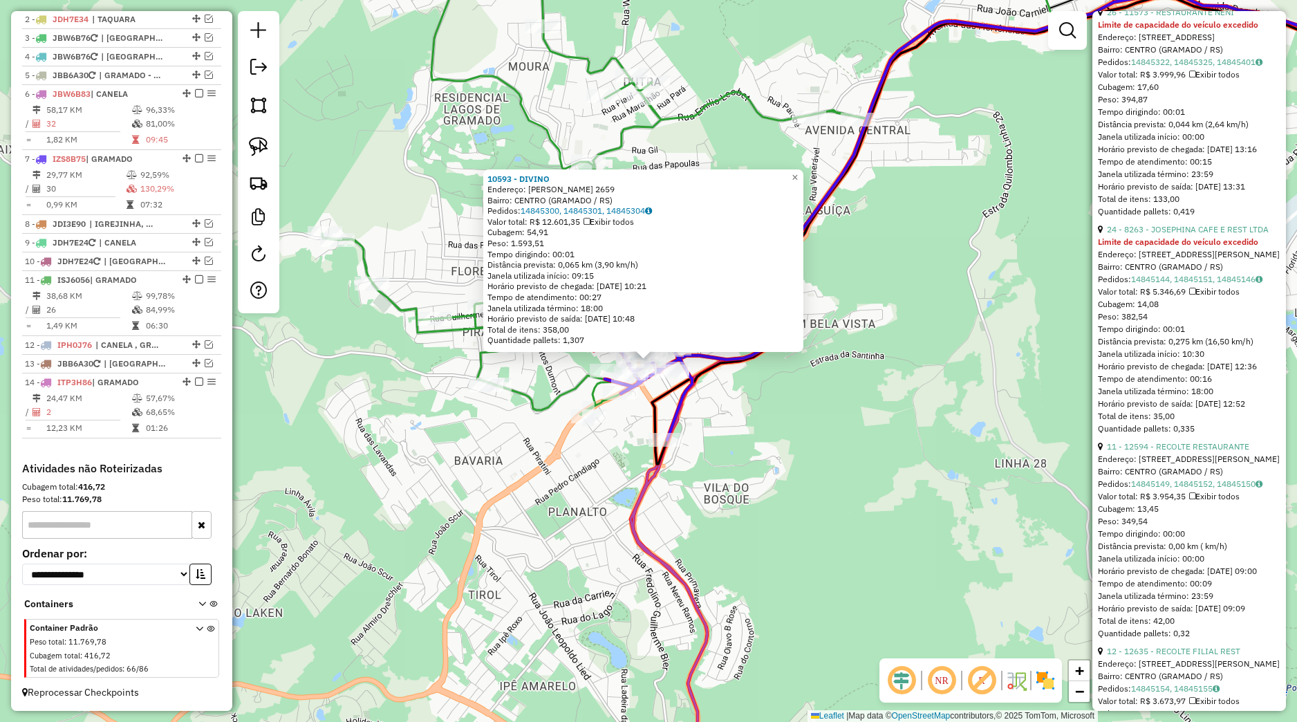
click at [889, 496] on div "10593 - DIVINO Endereço: BORGES DE MEDEIROS 2659 Bairro: CENTRO (GRAMADO / RS) …" at bounding box center [648, 361] width 1297 height 722
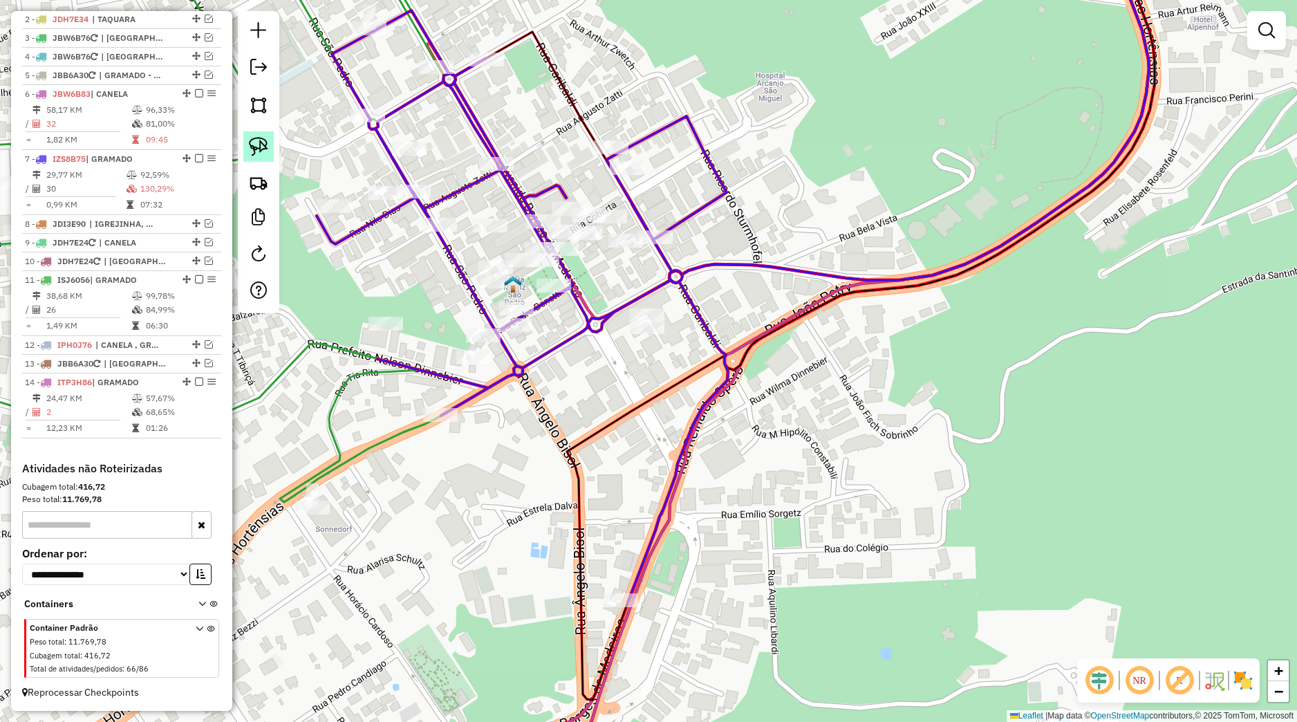
click at [257, 151] on img at bounding box center [258, 146] width 19 height 19
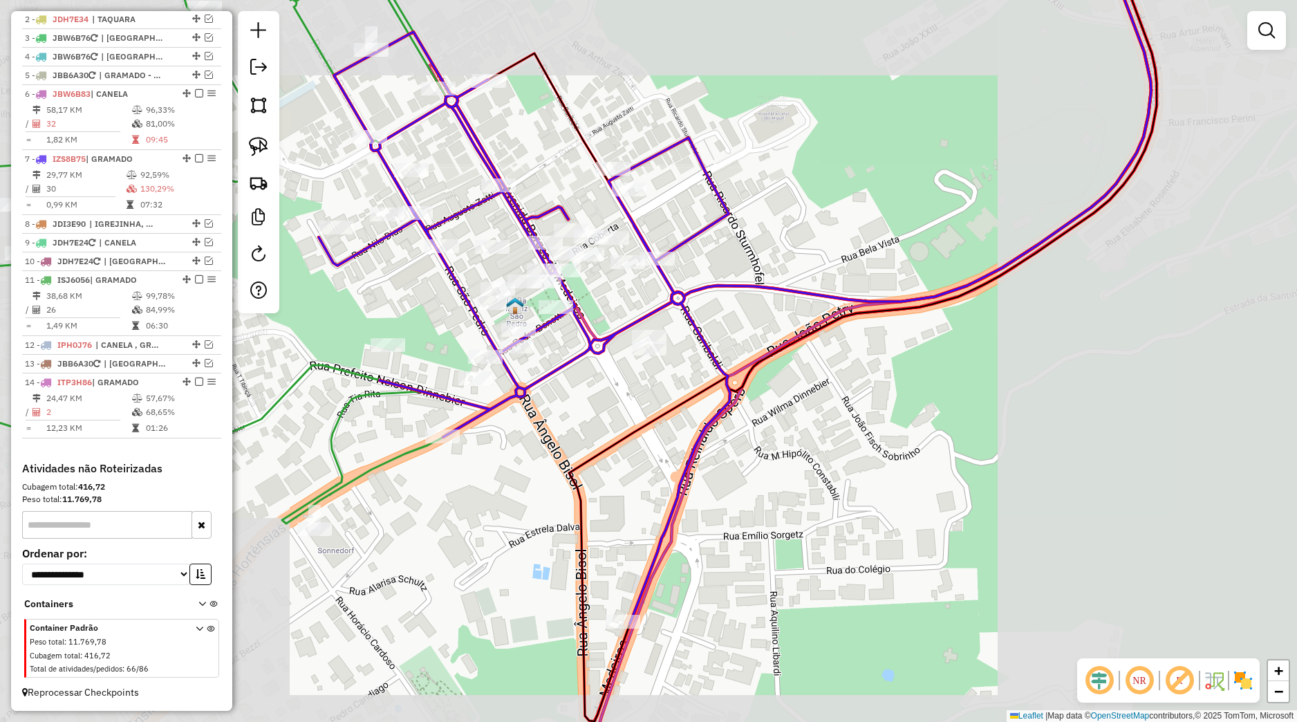
click at [567, 411] on div "Janela de atendimento Grade de atendimento Capacidade Transportadoras Veículos …" at bounding box center [648, 361] width 1297 height 722
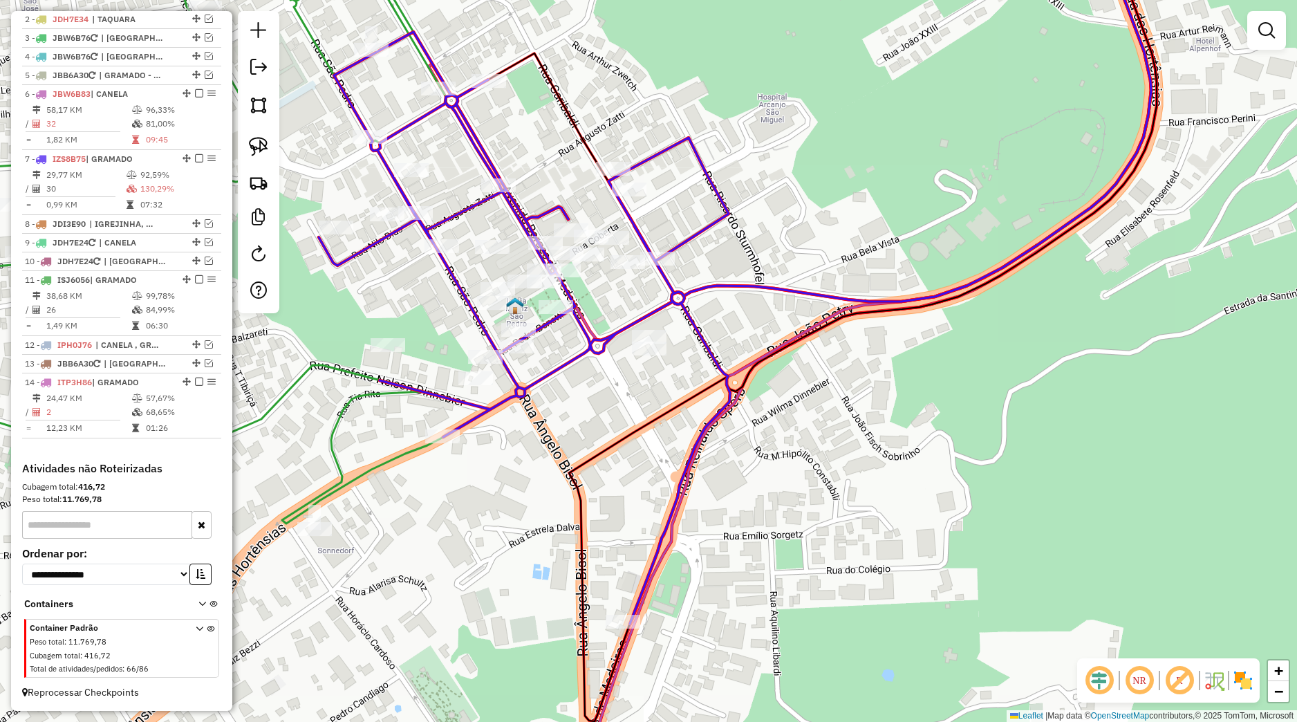
drag, startPoint x: 649, startPoint y: 431, endPoint x: 669, endPoint y: 425, distance: 21.0
click at [669, 425] on div "Janela de atendimento Grade de atendimento Capacidade Transportadoras Veículos …" at bounding box center [648, 361] width 1297 height 722
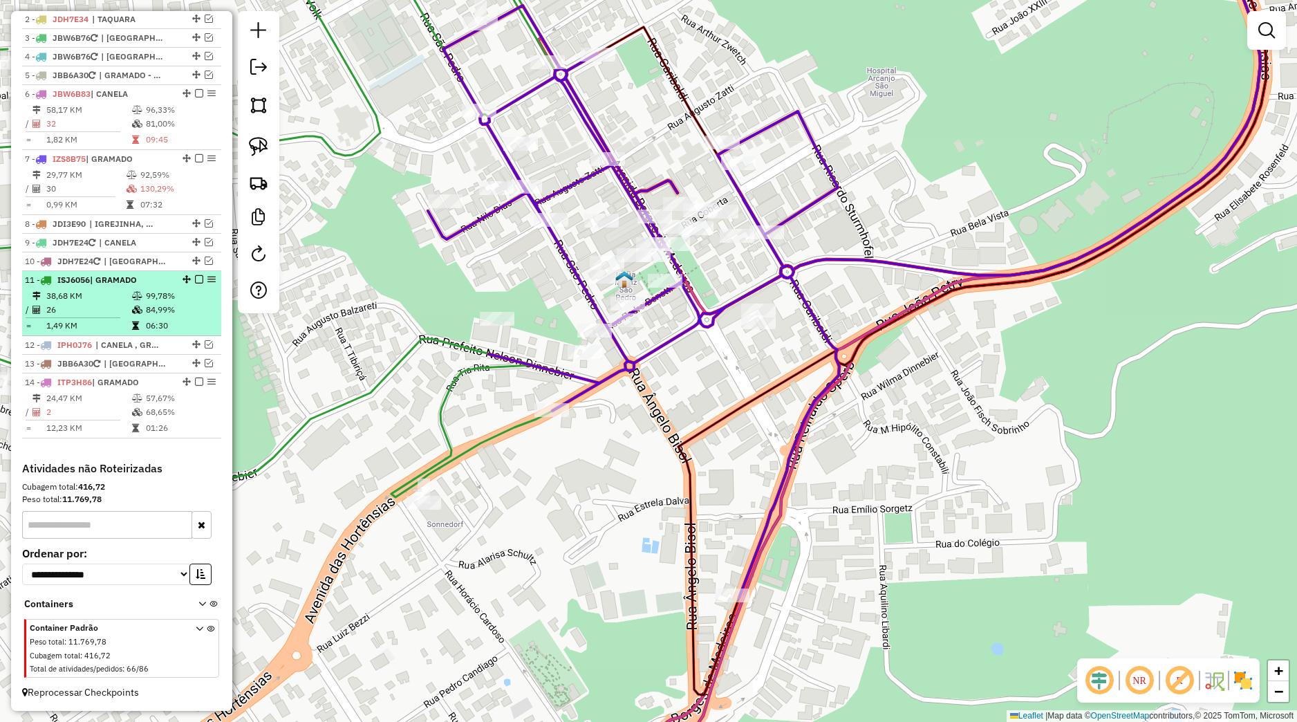
click at [195, 279] on em at bounding box center [199, 279] width 8 height 8
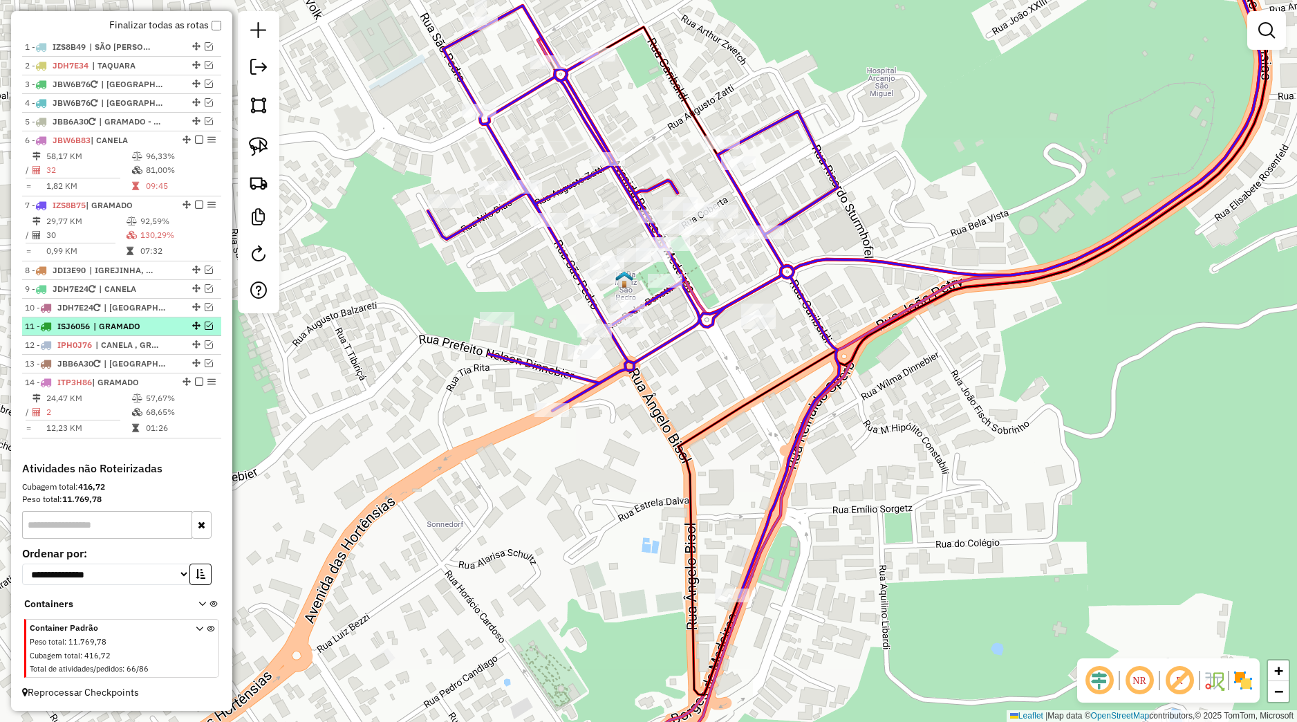
scroll to position [526, 0]
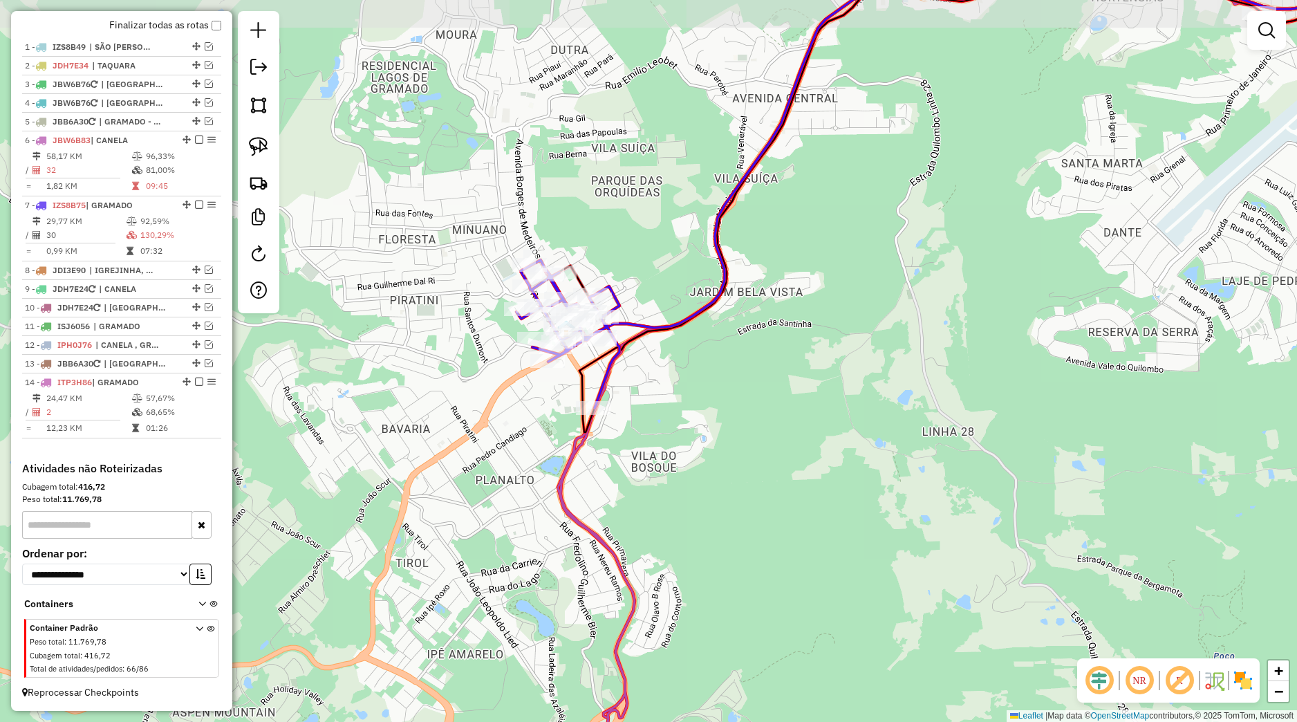
drag, startPoint x: 402, startPoint y: 337, endPoint x: 494, endPoint y: 369, distance: 97.3
click at [492, 370] on div "Janela de atendimento Grade de atendimento Capacidade Transportadoras Veículos …" at bounding box center [648, 361] width 1297 height 722
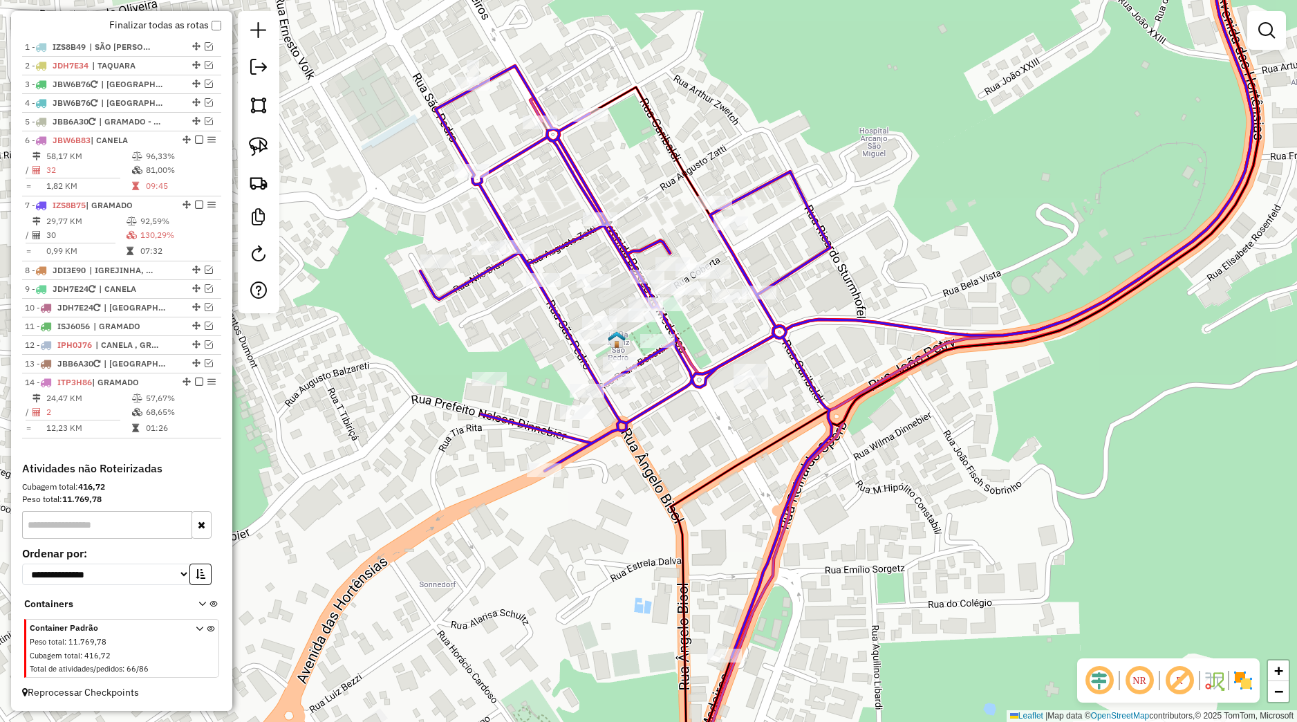
click at [709, 425] on div "Janela de atendimento Grade de atendimento Capacidade Transportadoras Veículos …" at bounding box center [648, 361] width 1297 height 722
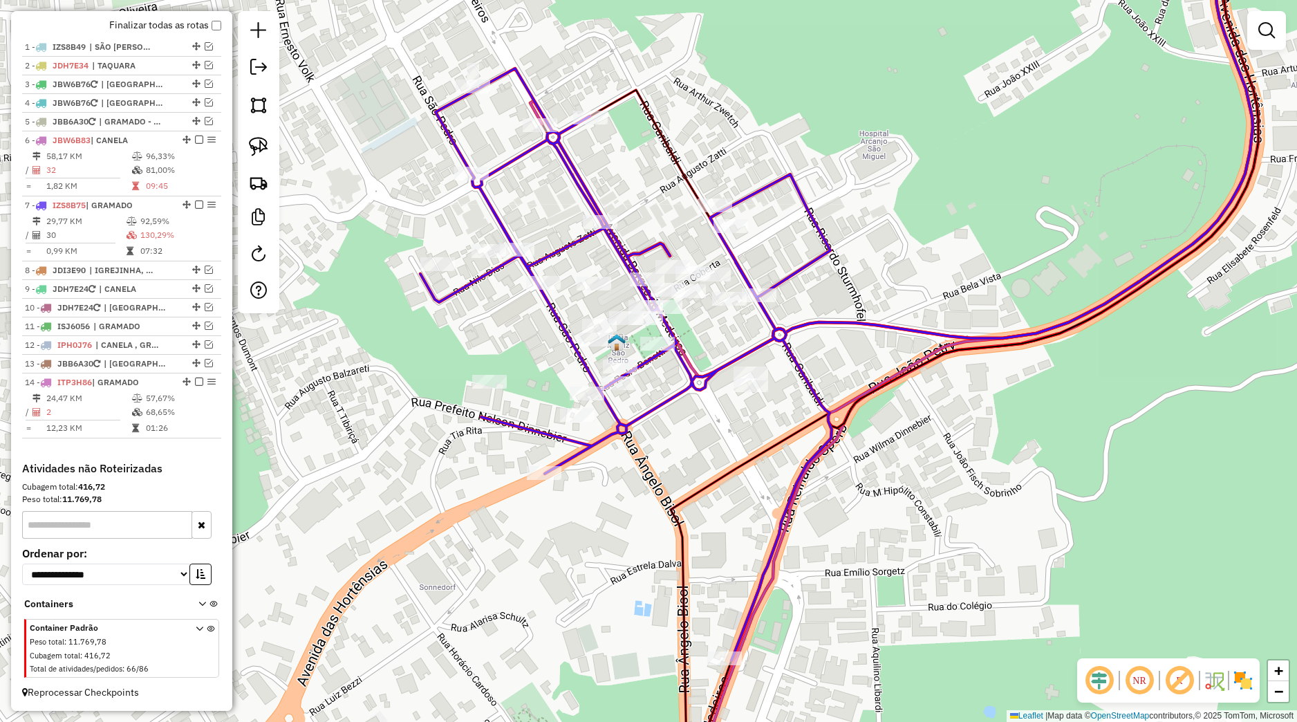
select select "*********"
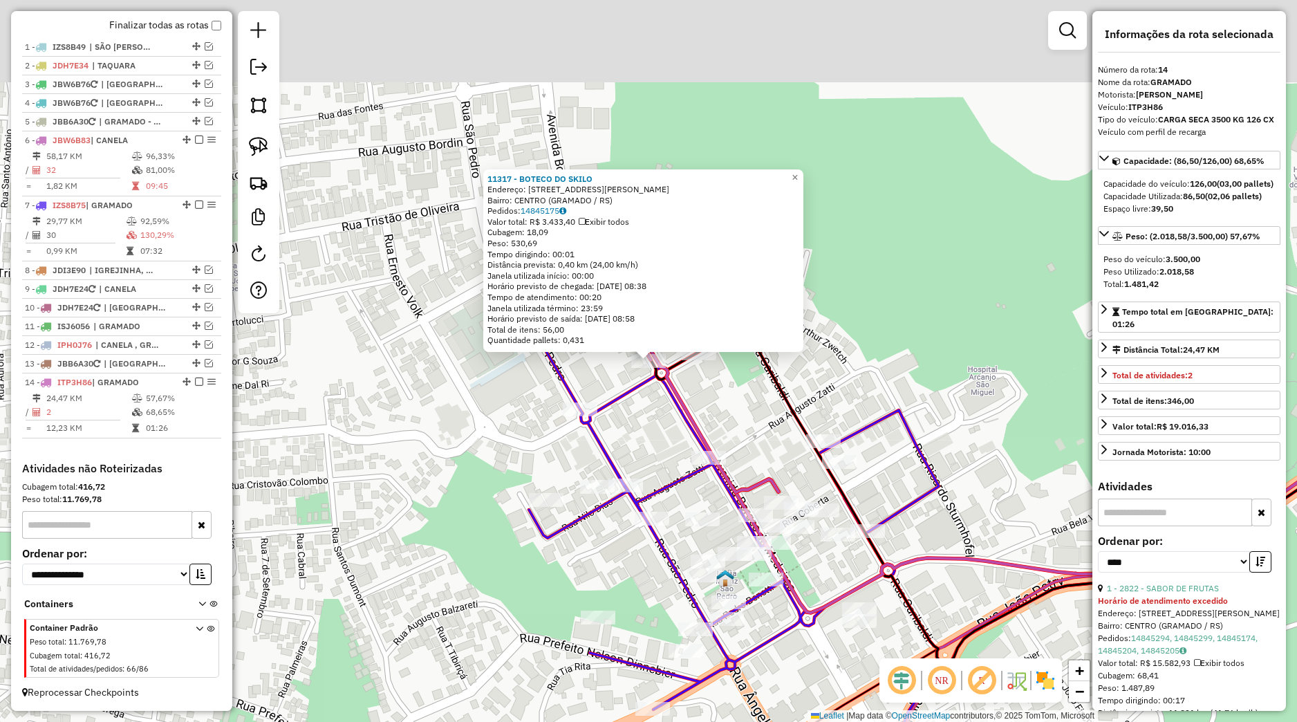
scroll to position [194, 0]
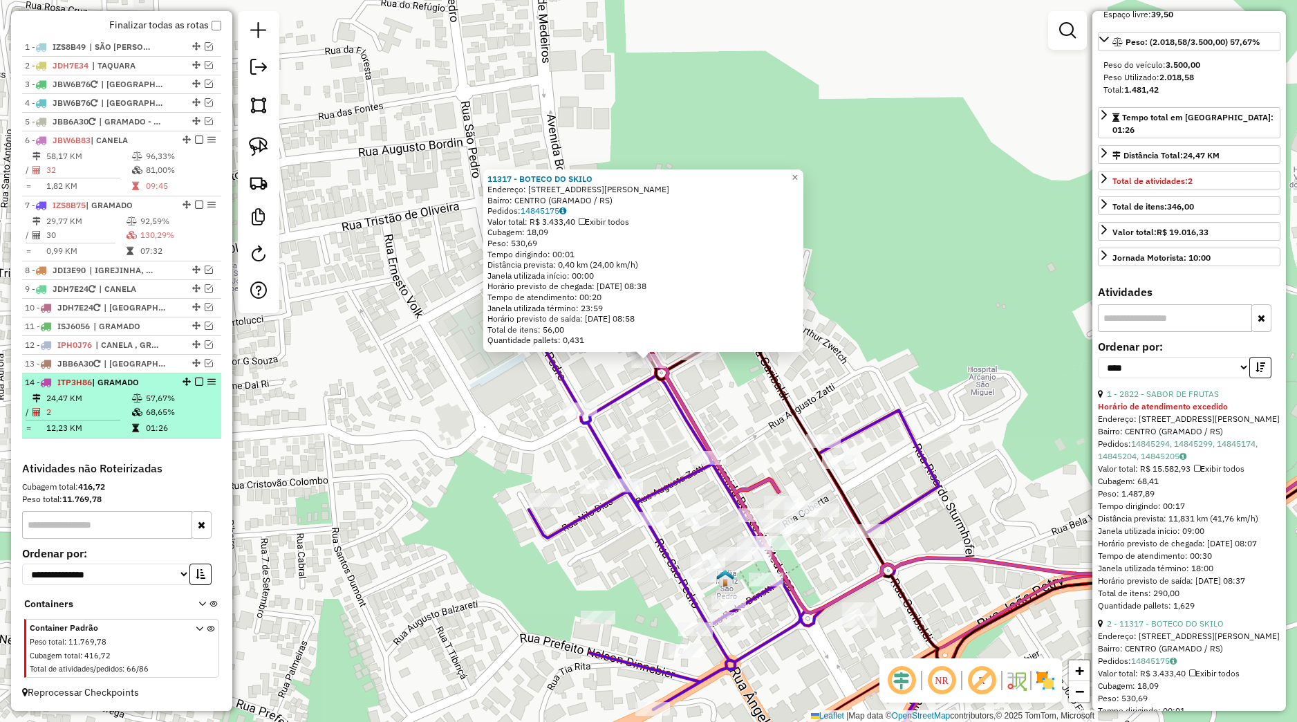
click at [195, 383] on em at bounding box center [199, 382] width 8 height 8
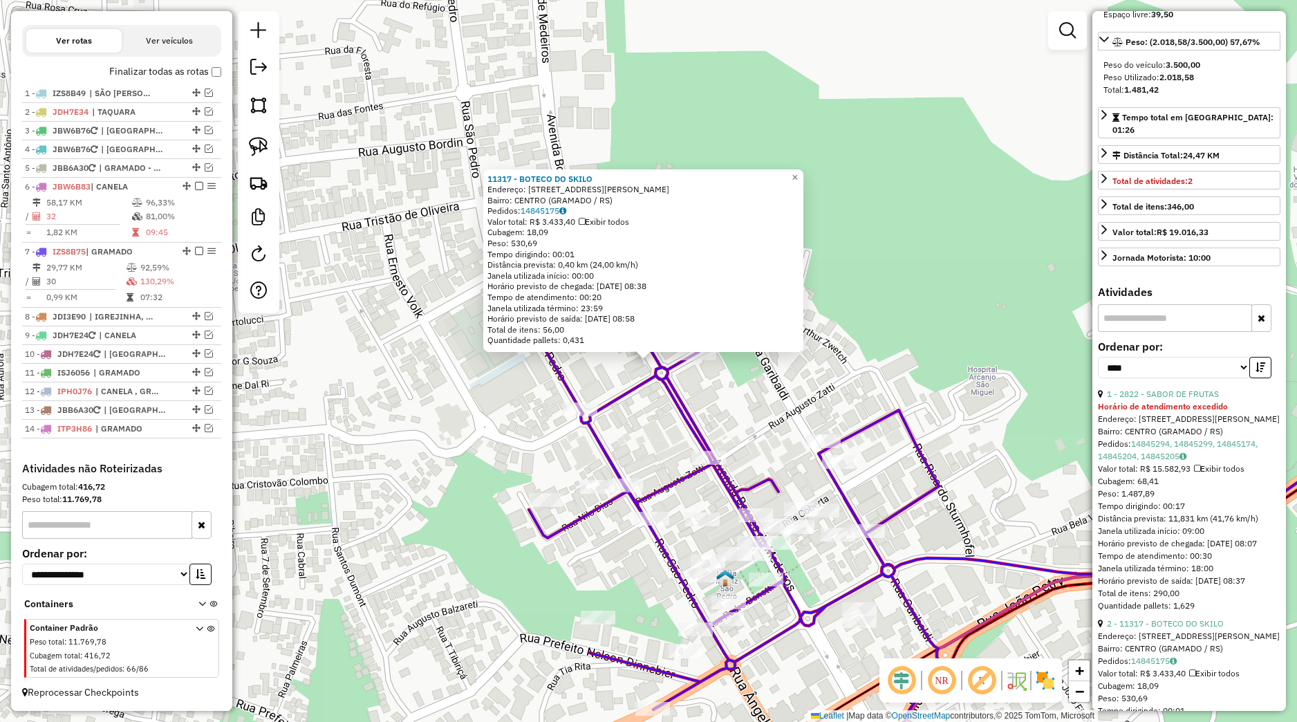
scroll to position [480, 0]
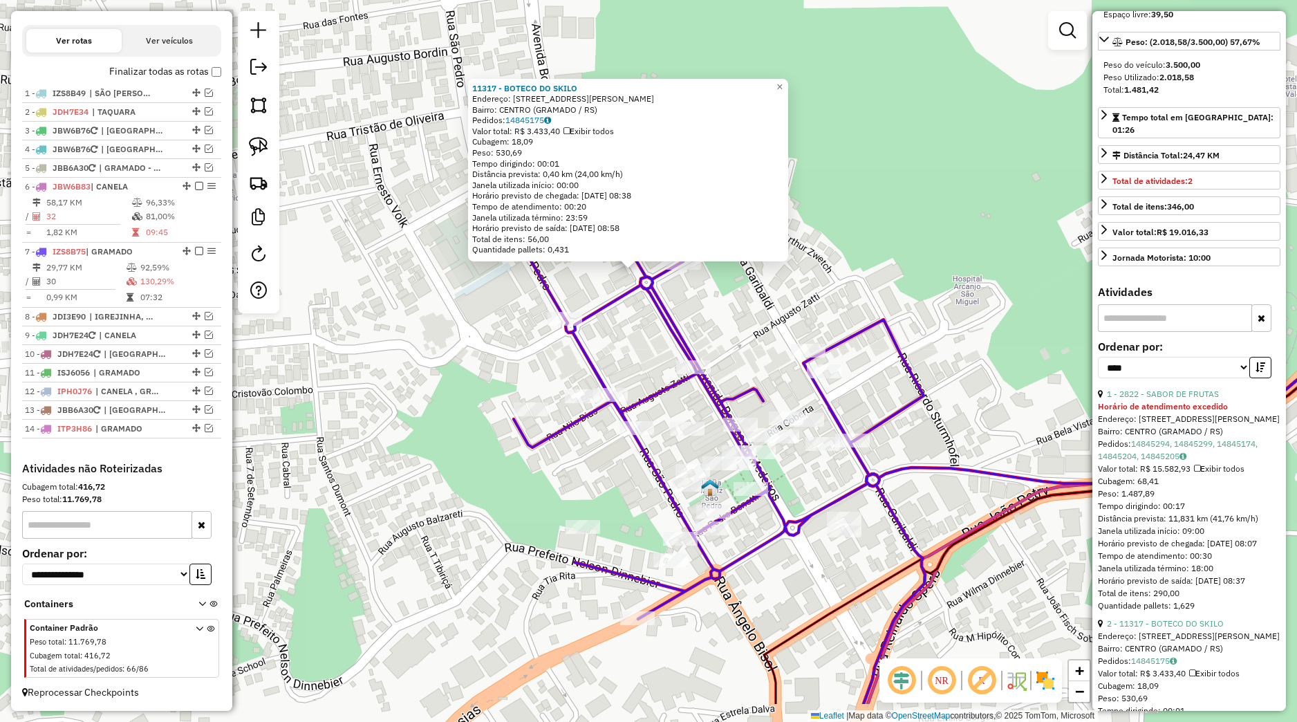
drag, startPoint x: 535, startPoint y: 551, endPoint x: 523, endPoint y: 466, distance: 85.9
click at [523, 467] on div "11317 - BOTECO DO SKILO Endereço: Avenida Borges de Medeiros 3017 Bairro: CENTR…" at bounding box center [648, 361] width 1297 height 722
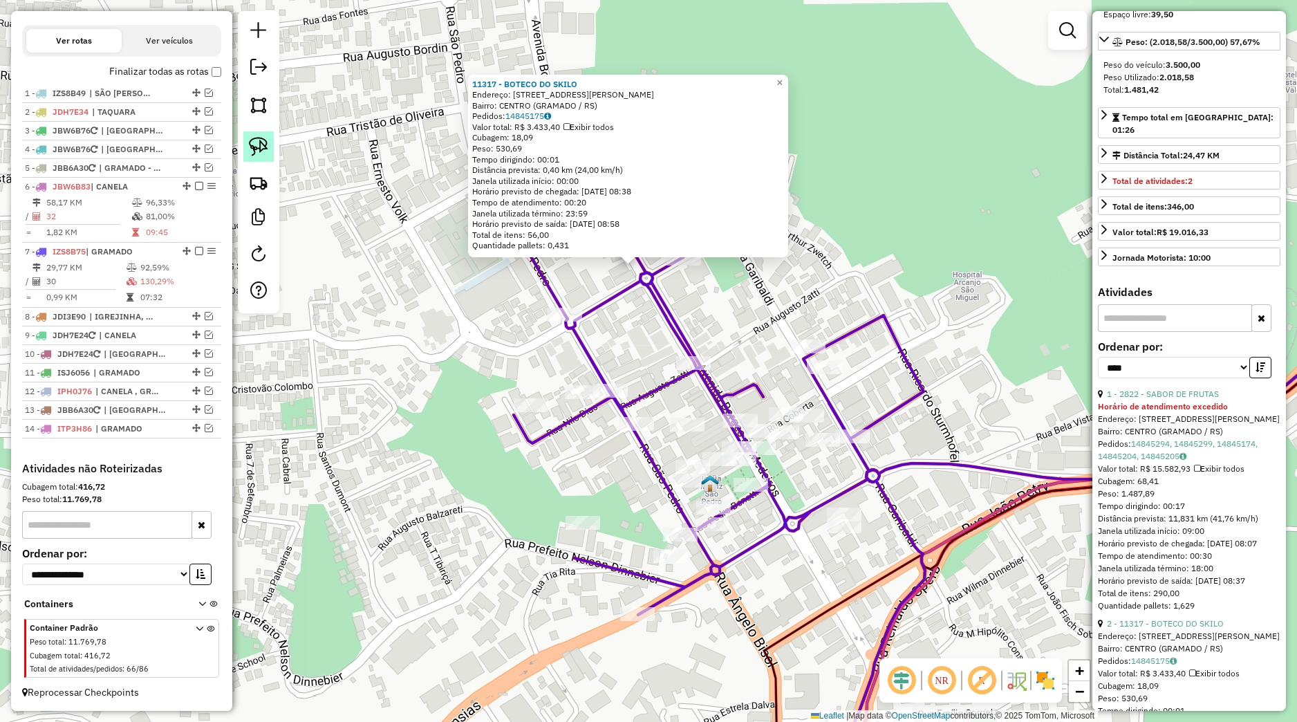
click at [258, 147] on img at bounding box center [258, 146] width 19 height 19
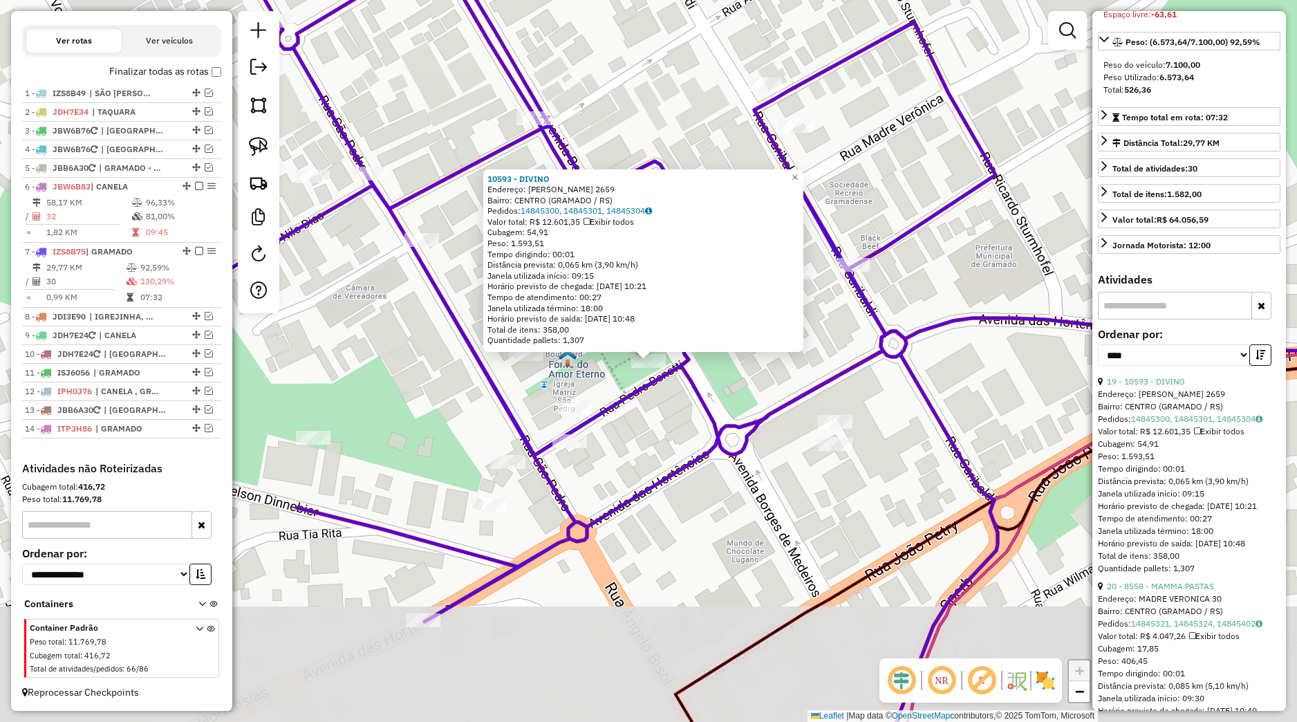
scroll to position [182, 0]
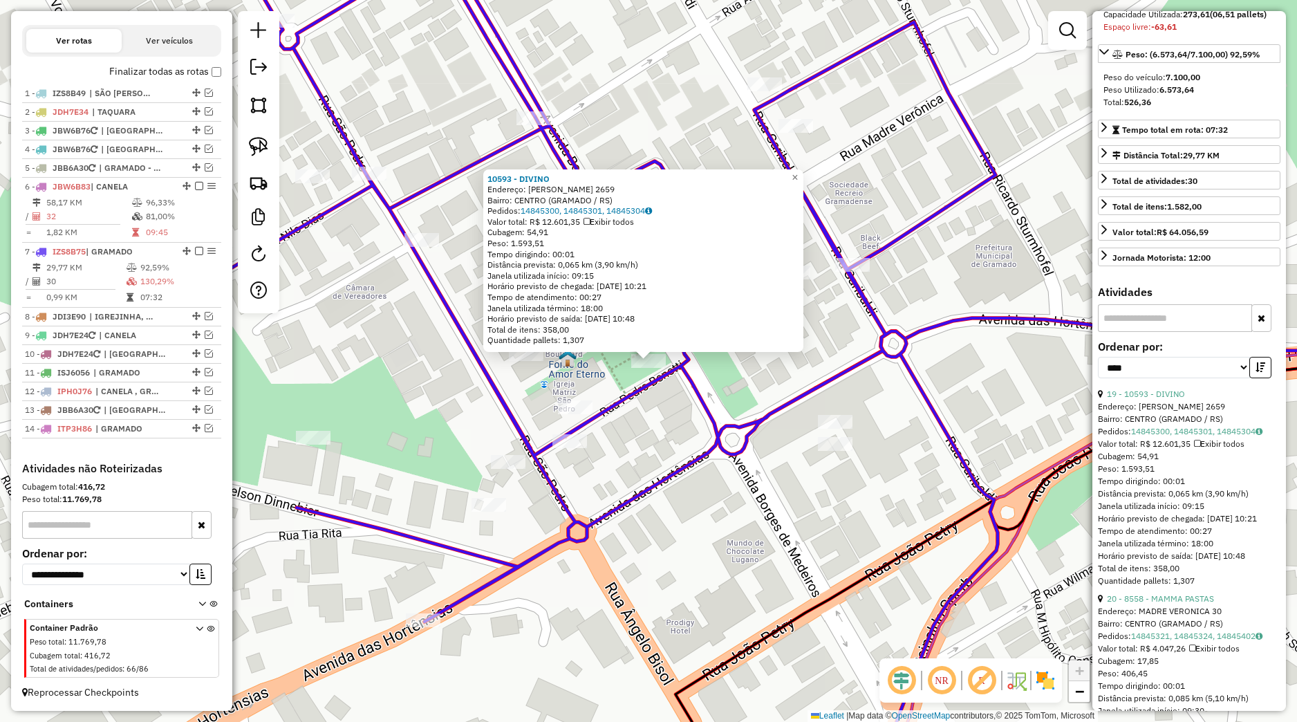
click at [703, 449] on icon at bounding box center [586, 361] width 824 height 867
click at [754, 437] on icon at bounding box center [586, 361] width 824 height 867
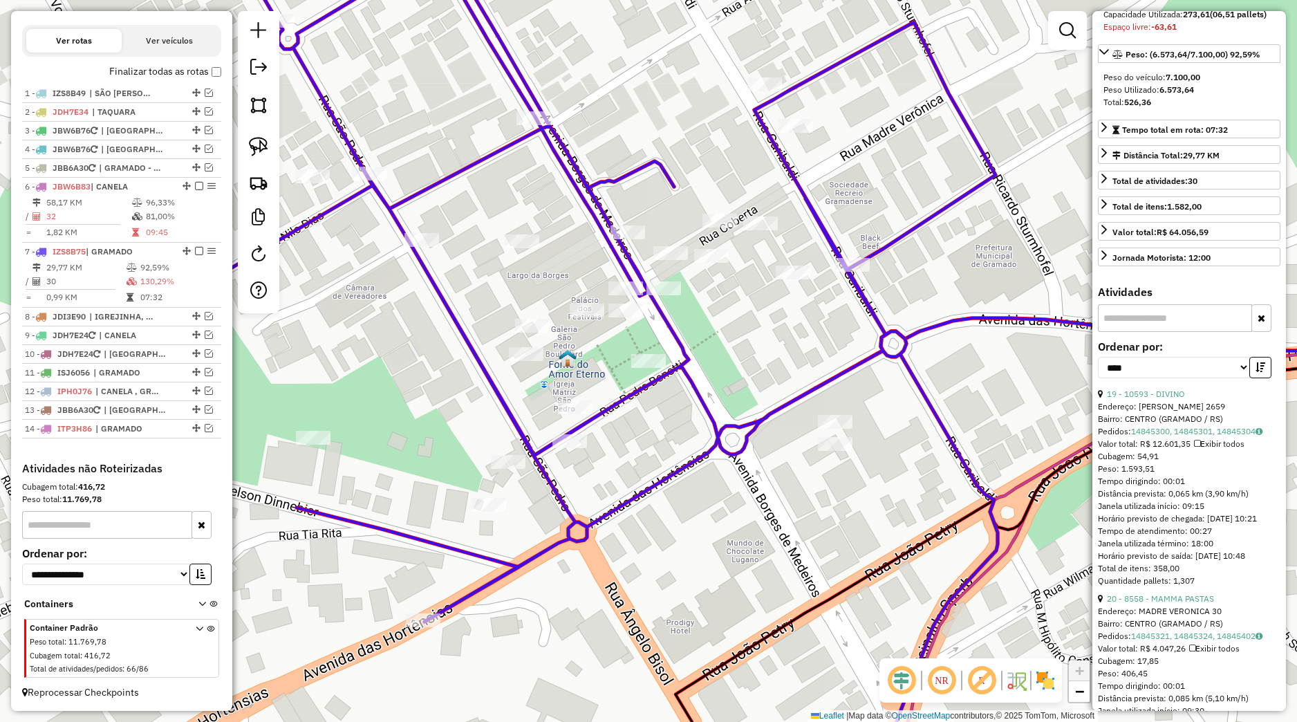
drag, startPoint x: 273, startPoint y: 147, endPoint x: 286, endPoint y: 167, distance: 24.0
click at [273, 147] on link at bounding box center [258, 146] width 30 height 30
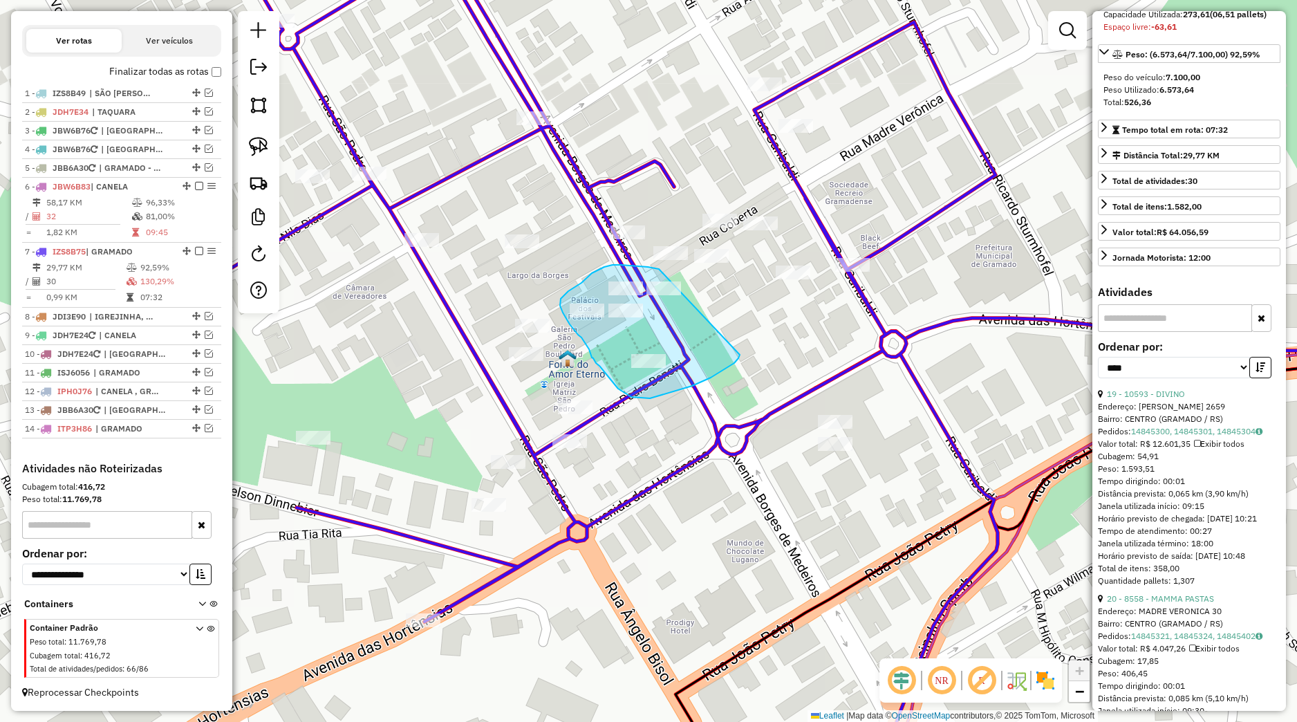
drag, startPoint x: 659, startPoint y: 269, endPoint x: 740, endPoint y: 355, distance: 117.9
click at [740, 355] on div "Janela de atendimento Grade de atendimento Capacidade Transportadoras Veículos …" at bounding box center [648, 361] width 1297 height 722
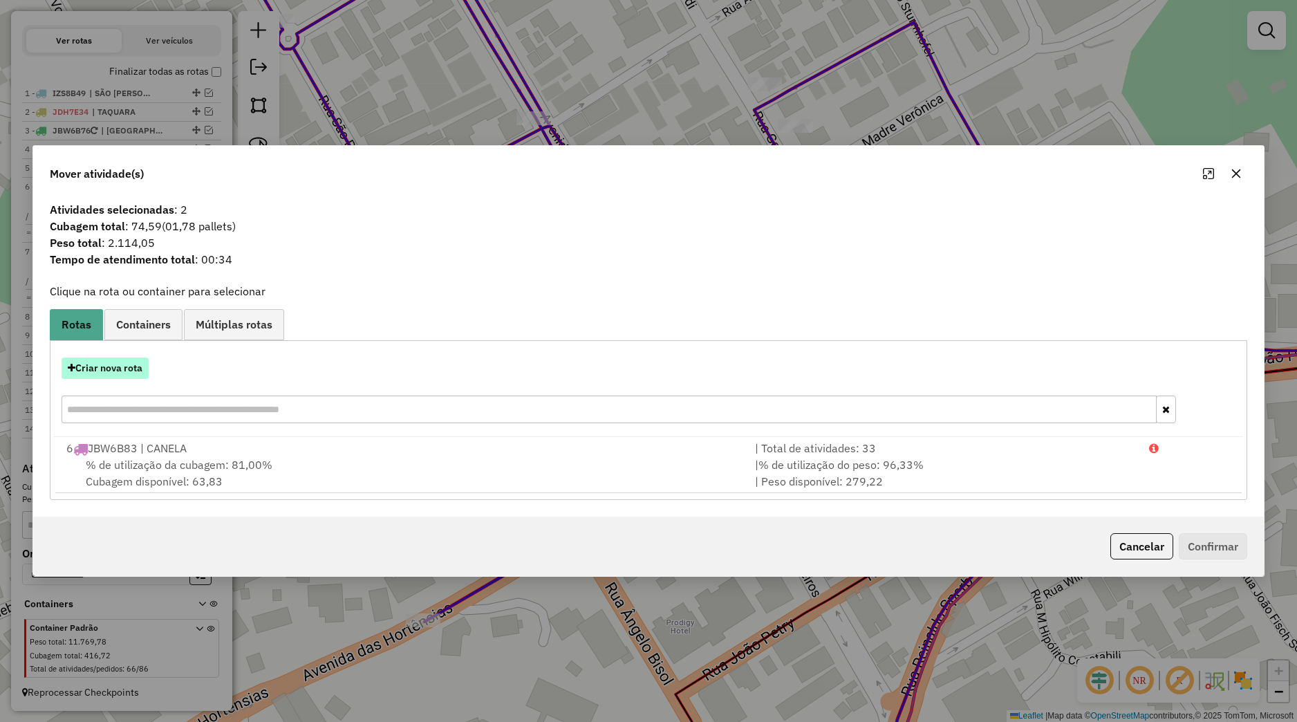
click at [127, 369] on button "Criar nova rota" at bounding box center [105, 368] width 87 height 21
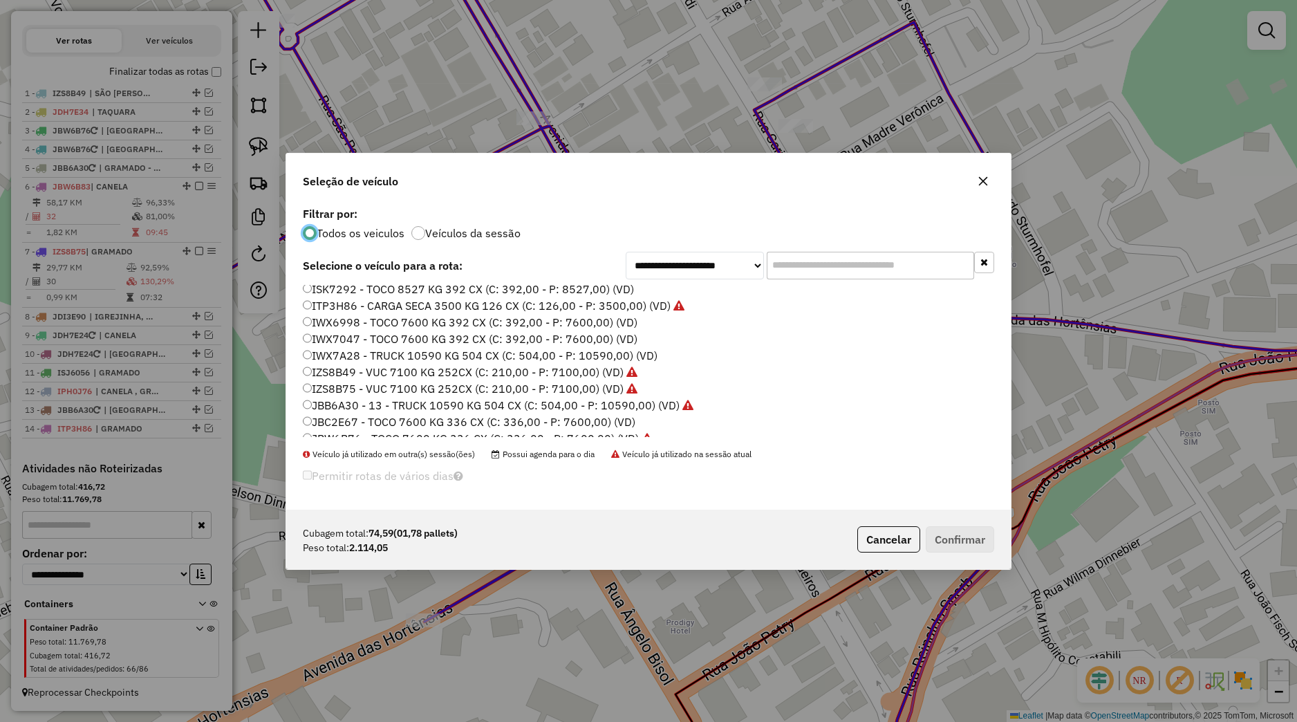
scroll to position [136, 0]
click at [328, 342] on label "ITP3H86 - CARGA SECA 3500 KG 126 CX (C: 126,00 - P: 3500,00) (VD)" at bounding box center [494, 339] width 382 height 17
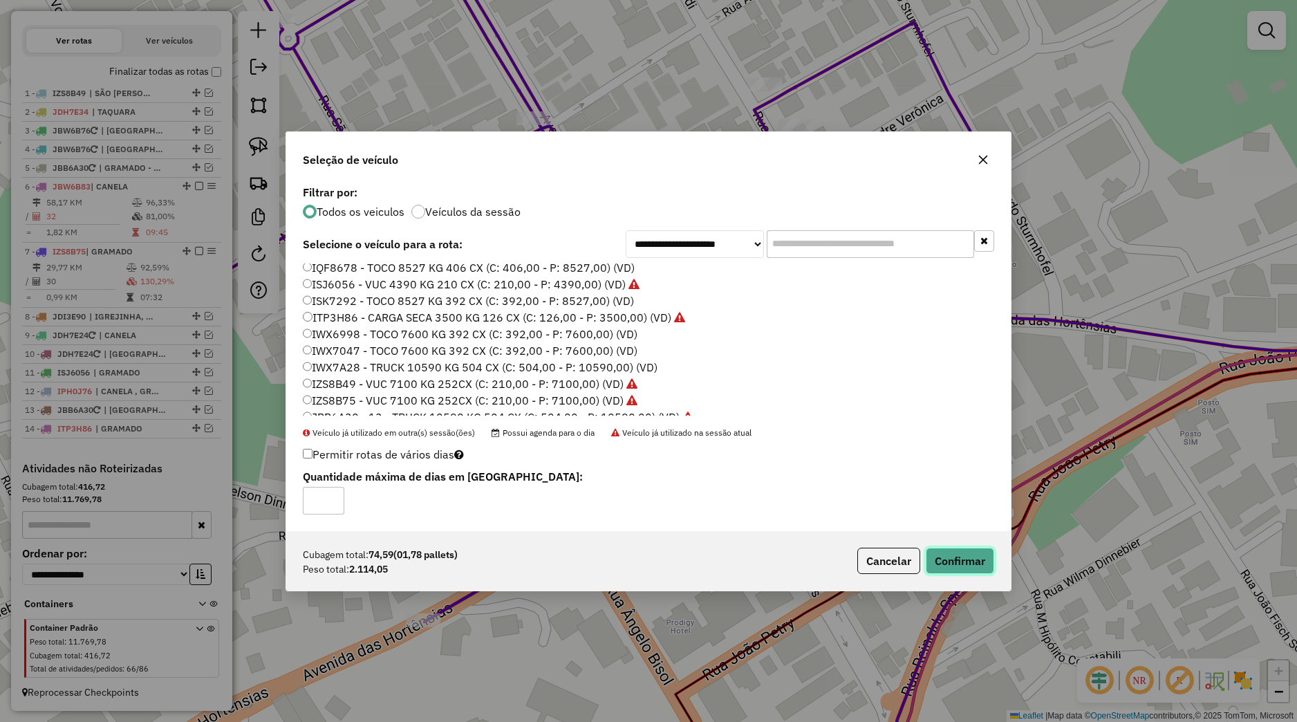
click at [956, 555] on button "Confirmar" at bounding box center [960, 561] width 68 height 26
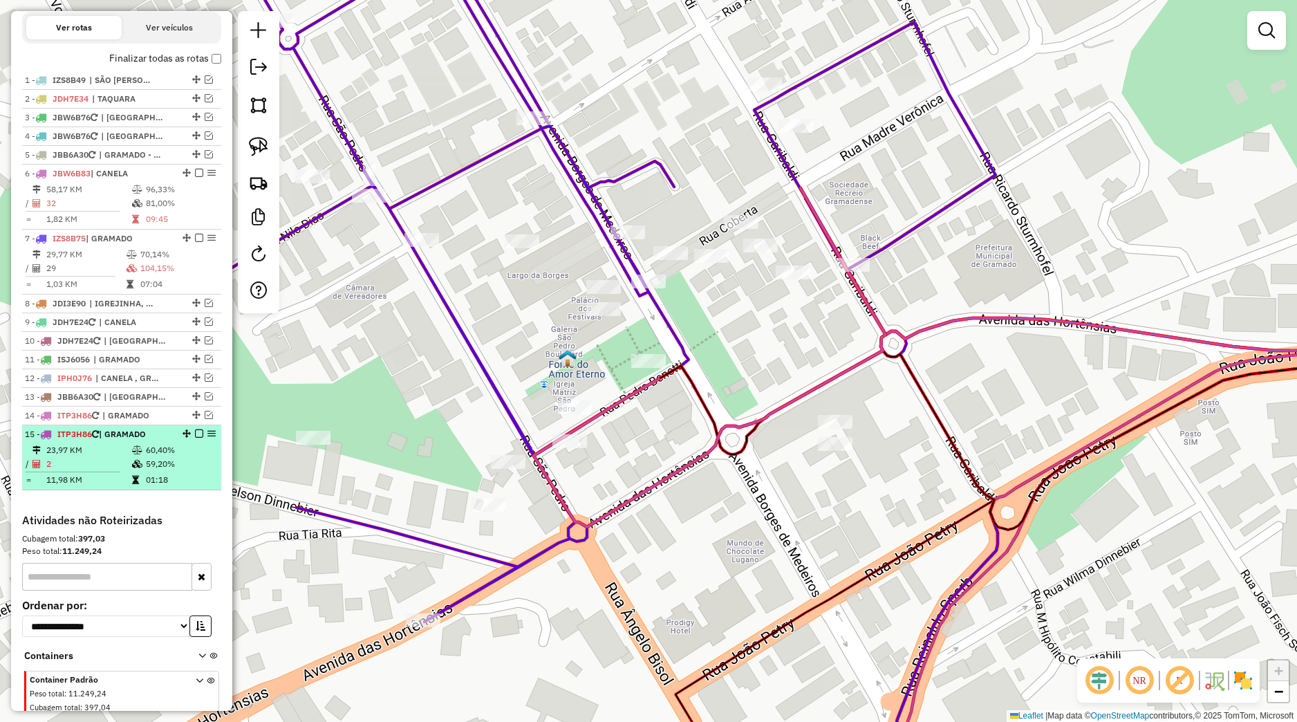
click at [195, 438] on em at bounding box center [199, 433] width 8 height 8
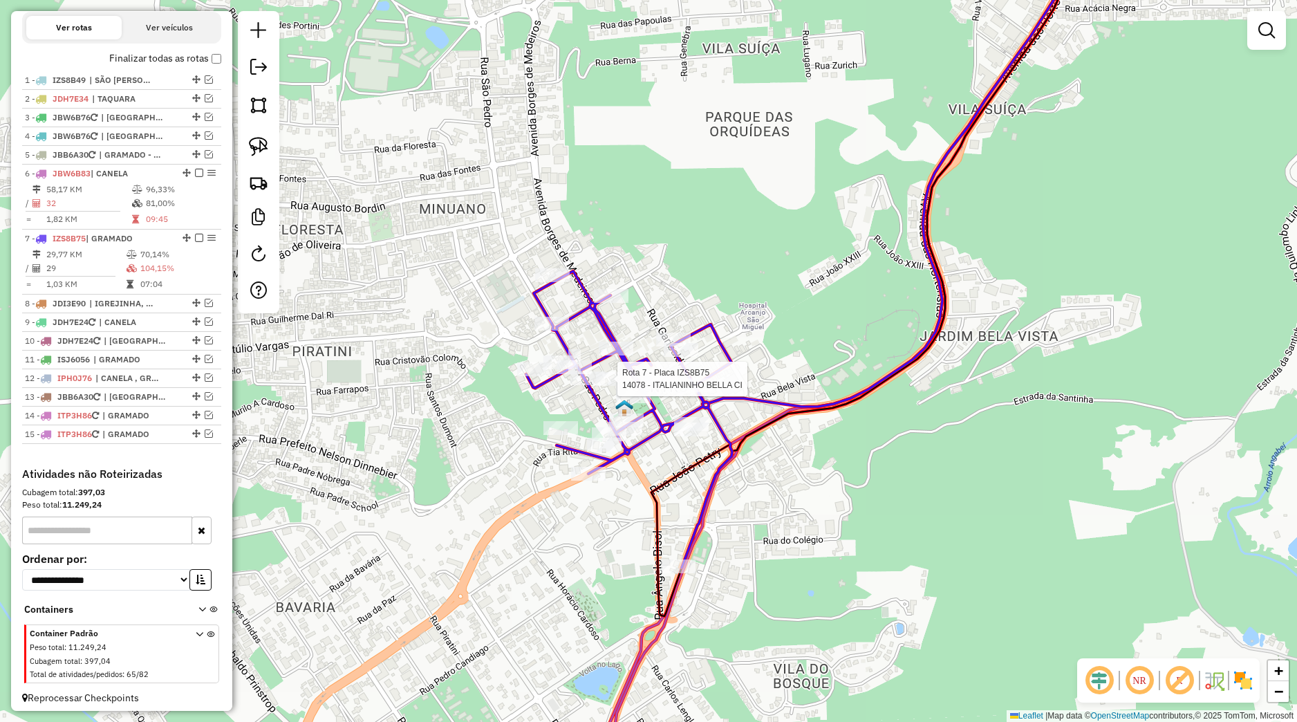
select select "*********"
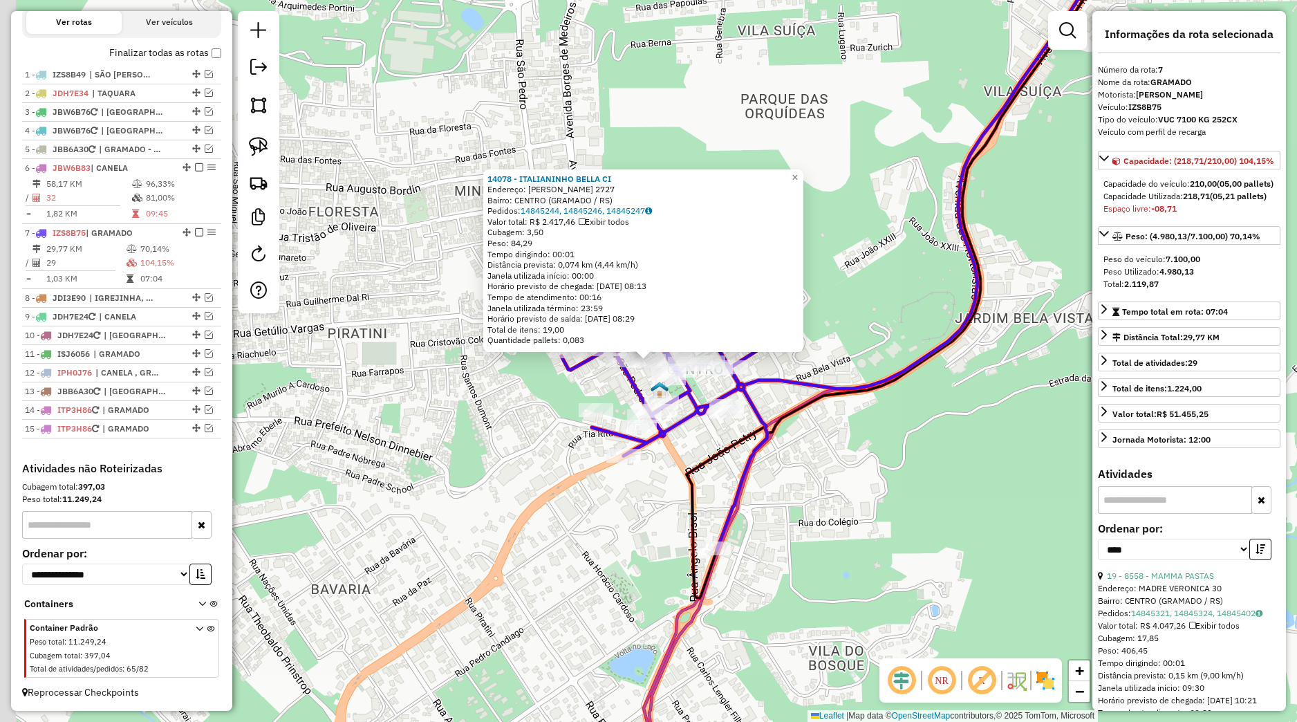
scroll to position [182, 0]
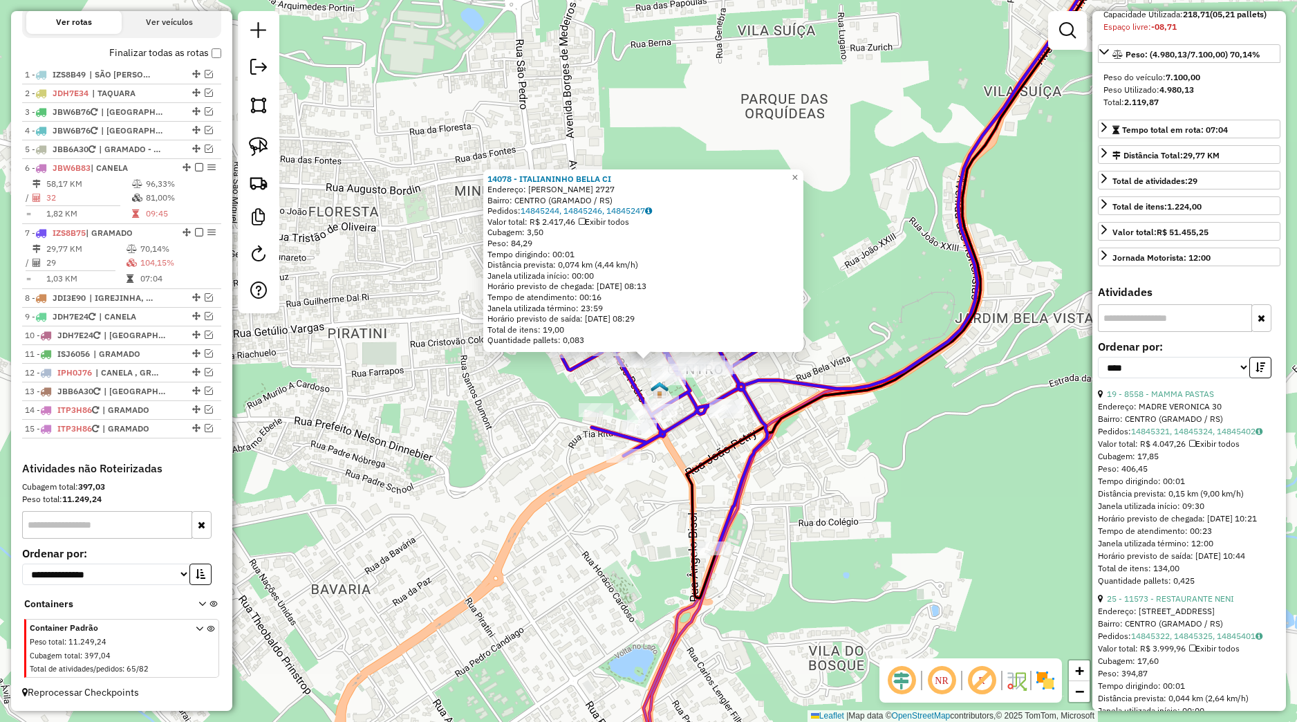
click at [812, 490] on div "14078 - ITALIANINHO BELLA CI Endereço: BORGES DE MEDEIROS 2727 Bairro: CENTRO (…" at bounding box center [648, 361] width 1297 height 722
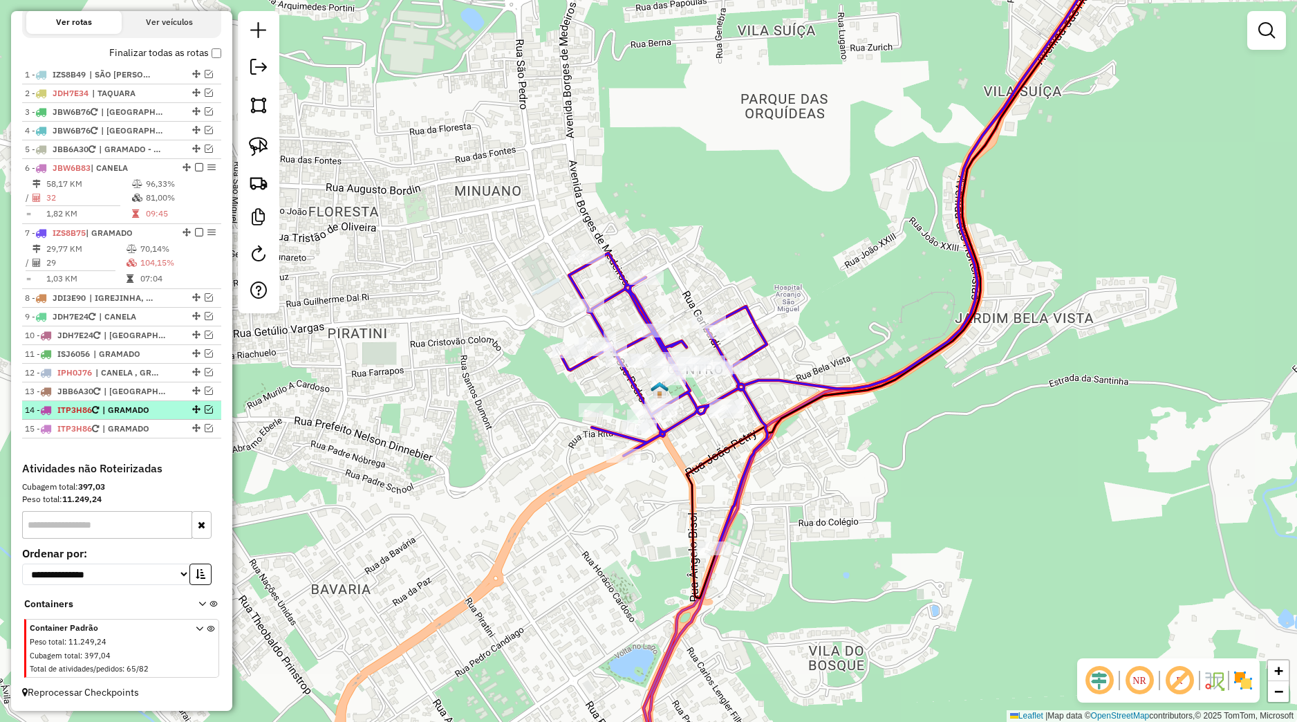
click at [205, 408] on em at bounding box center [209, 409] width 8 height 8
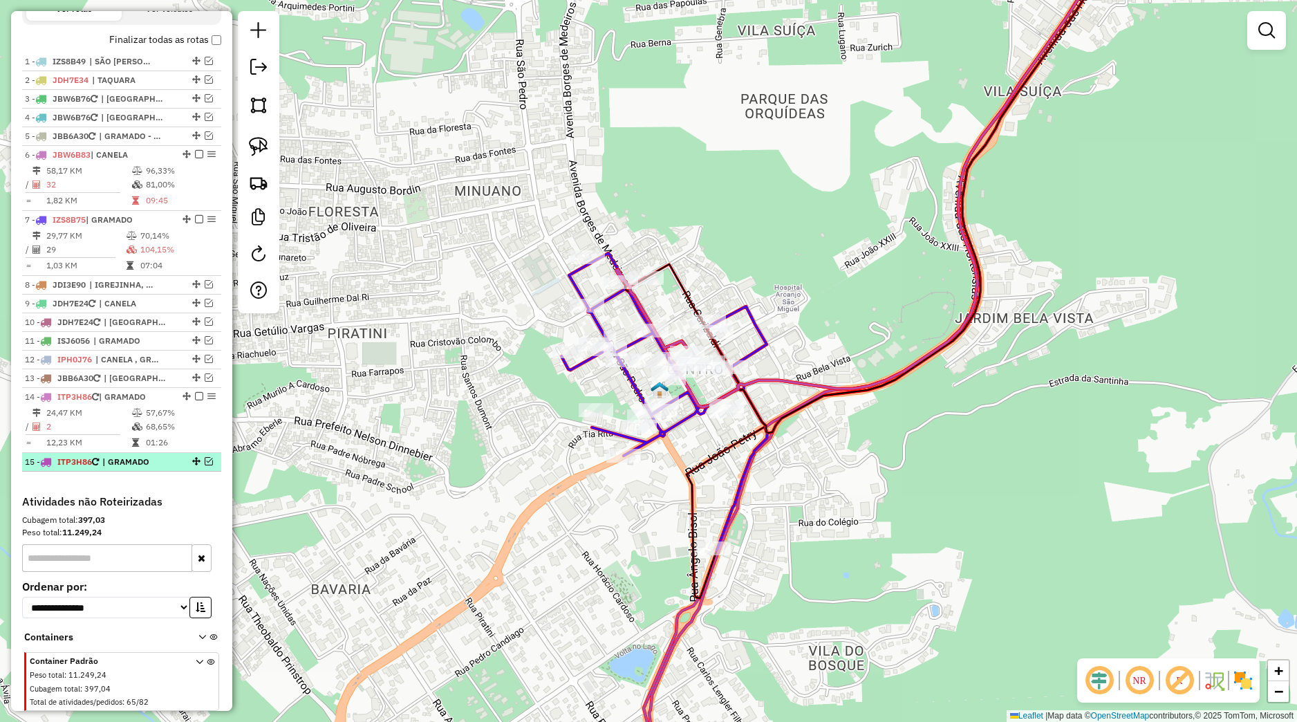
click at [205, 465] on em at bounding box center [209, 461] width 8 height 8
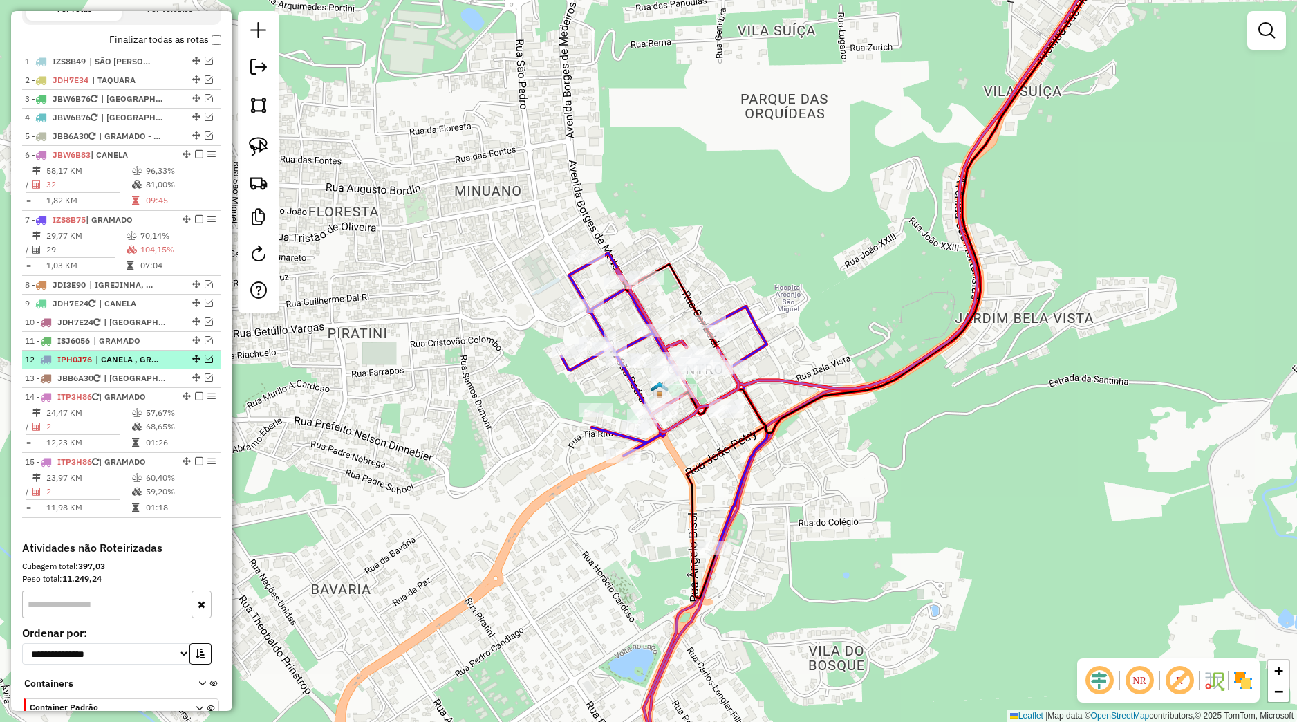
click at [131, 366] on span "| CANELA , GRAMADO" at bounding box center [127, 359] width 64 height 12
select select "*********"
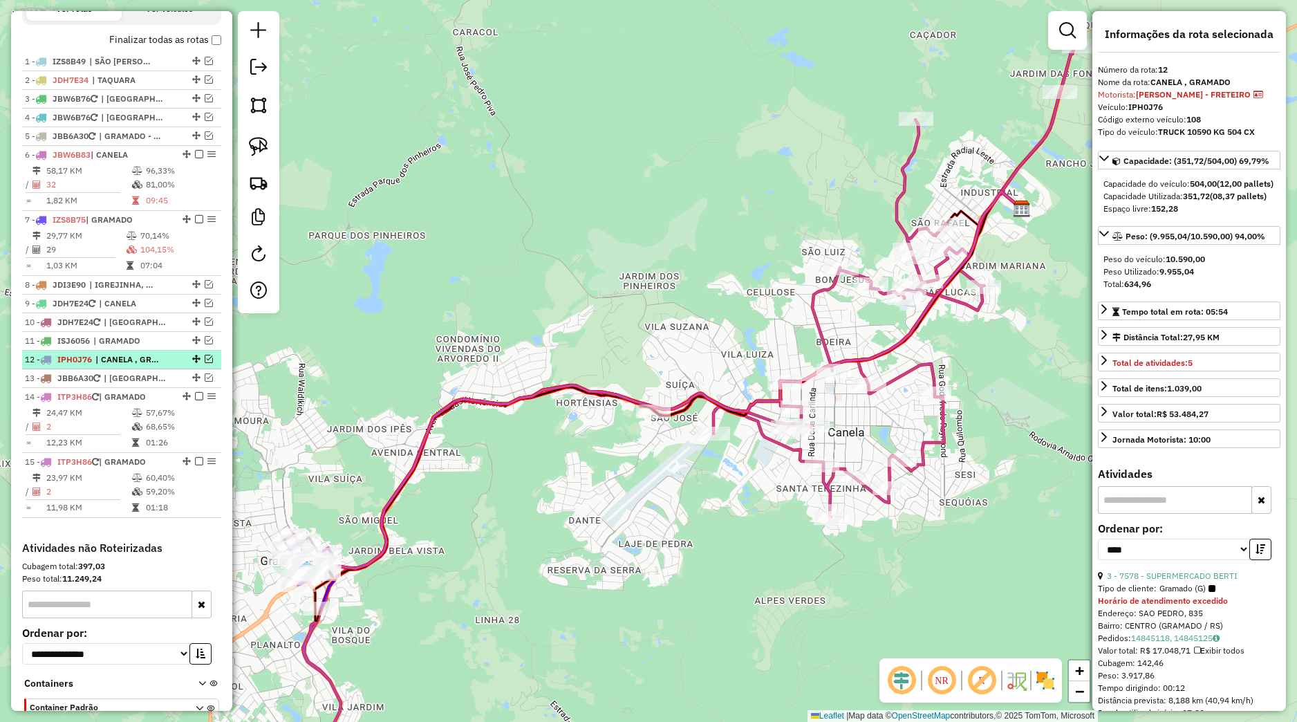
click at [205, 363] on em at bounding box center [209, 359] width 8 height 8
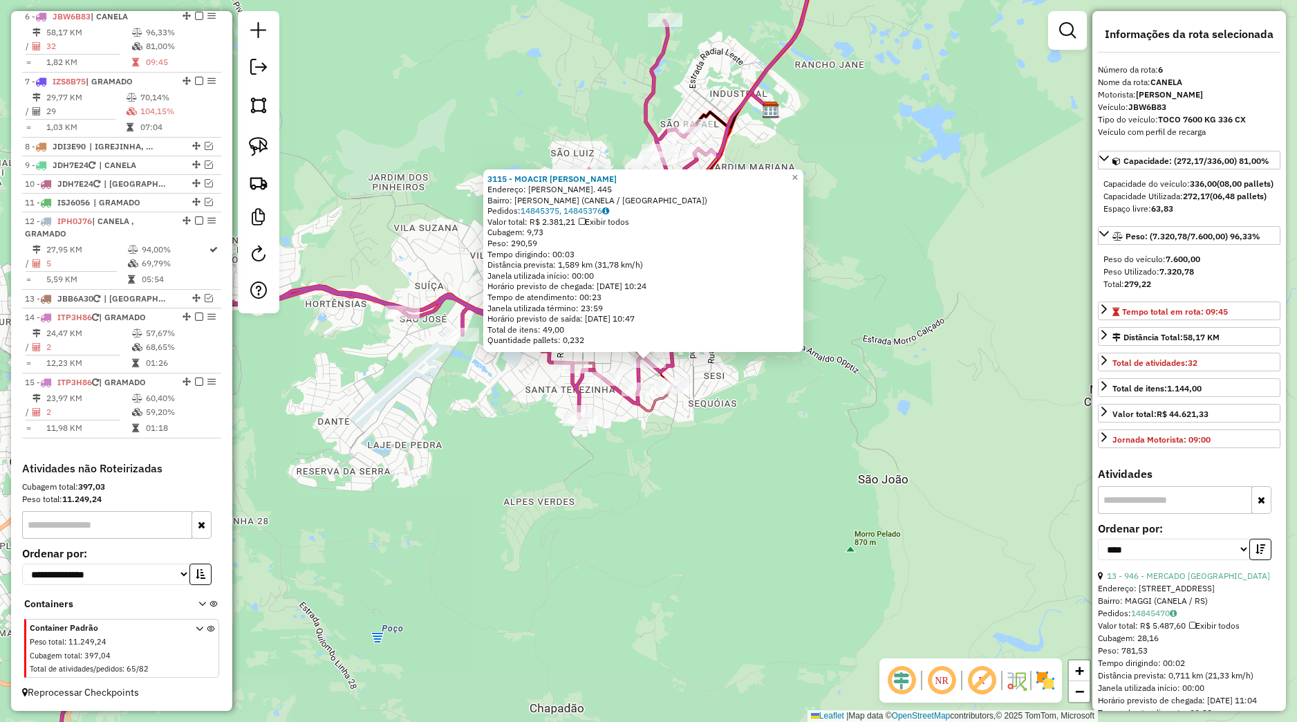
scroll to position [646, 0]
click at [747, 463] on div "3115 - MOACIR JOSE STRIESKI Endereço: R TIO ELIAS. 445 Bairro: LEODORO AZEVEDO …" at bounding box center [648, 361] width 1297 height 722
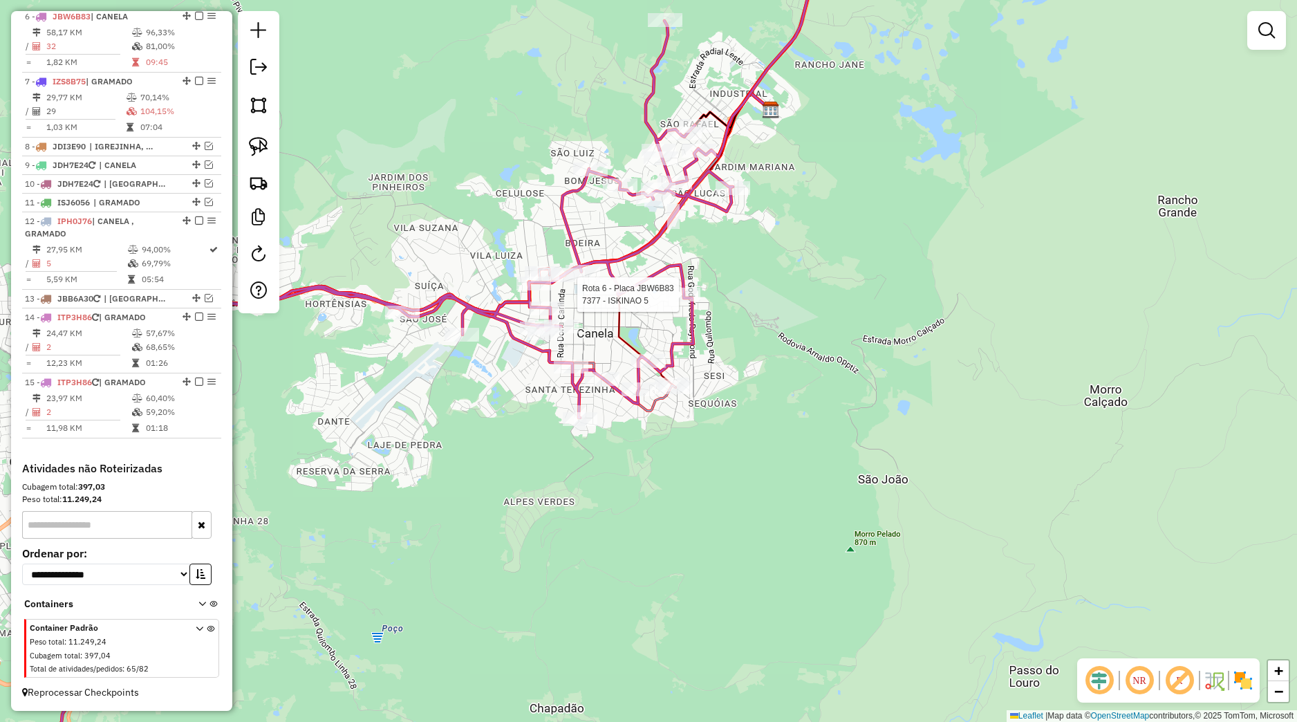
select select "*********"
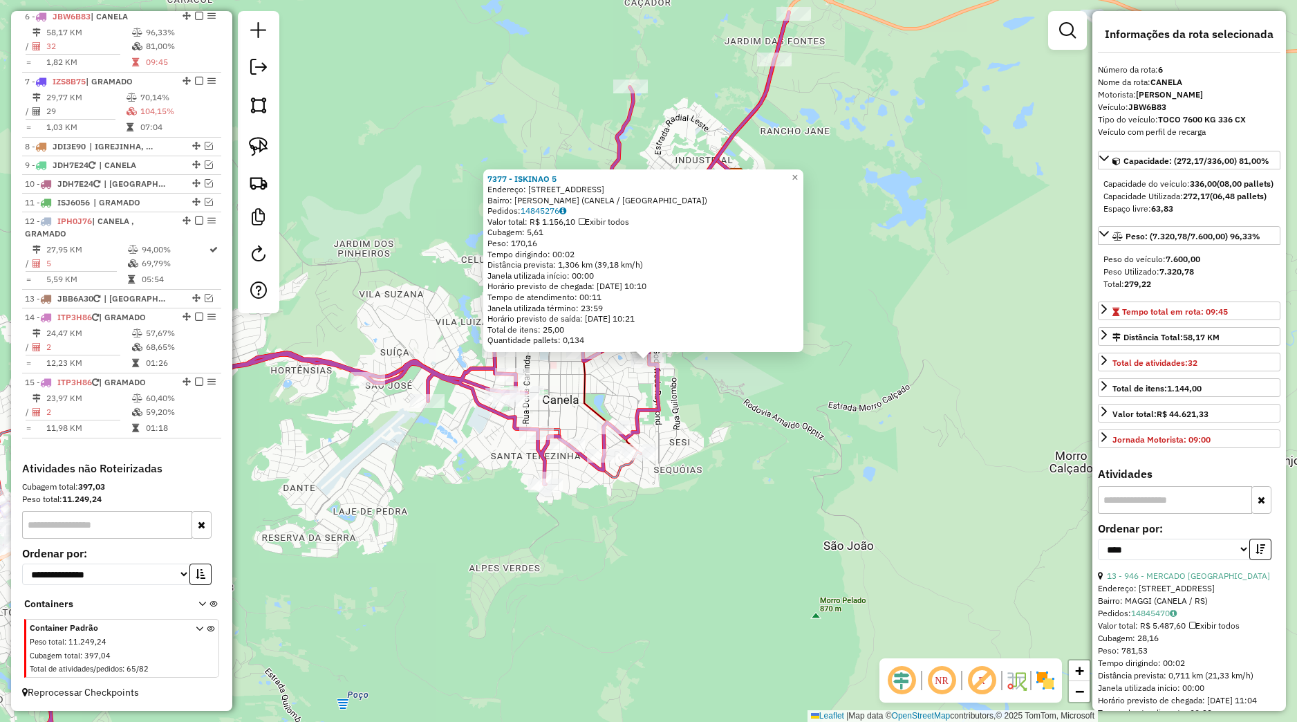
click at [677, 429] on div "7377 - ISKINAO 5 Endereço: Rua Portugal 234 Bairro: EUGENIO FERREIRA (CANELA / …" at bounding box center [648, 361] width 1297 height 722
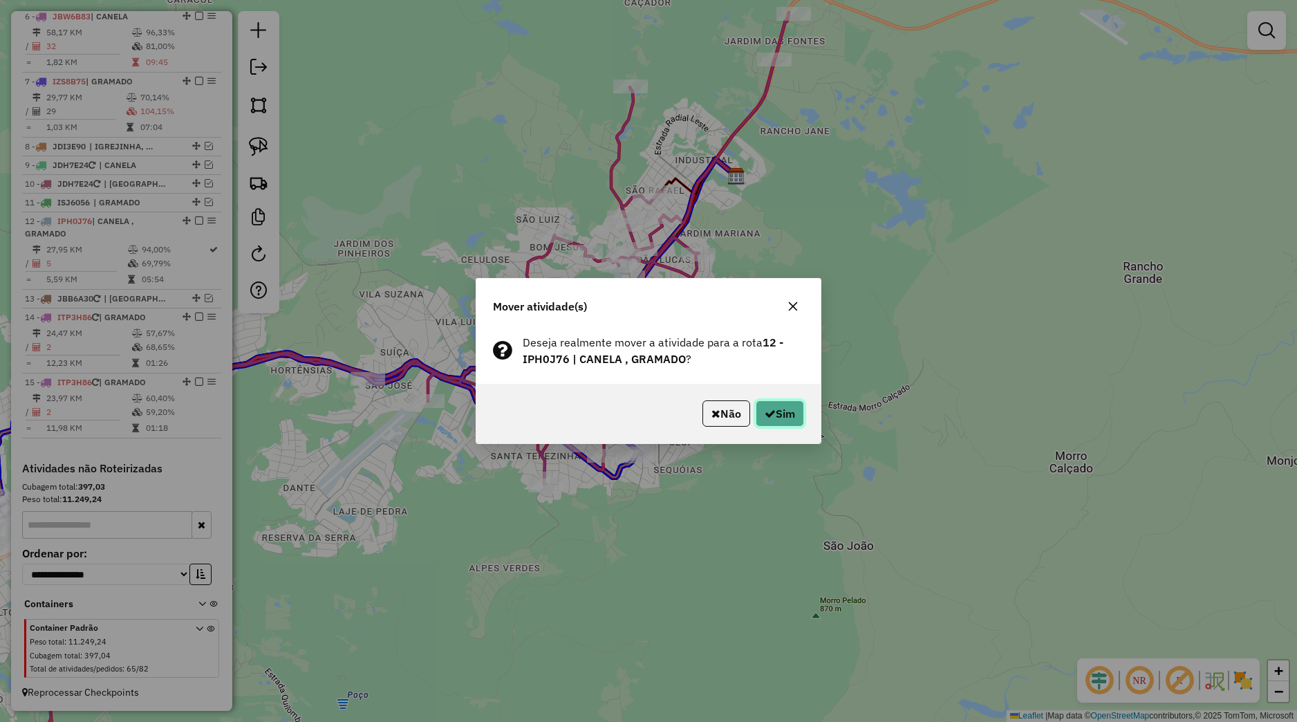
click at [768, 415] on icon "button" at bounding box center [770, 413] width 11 height 11
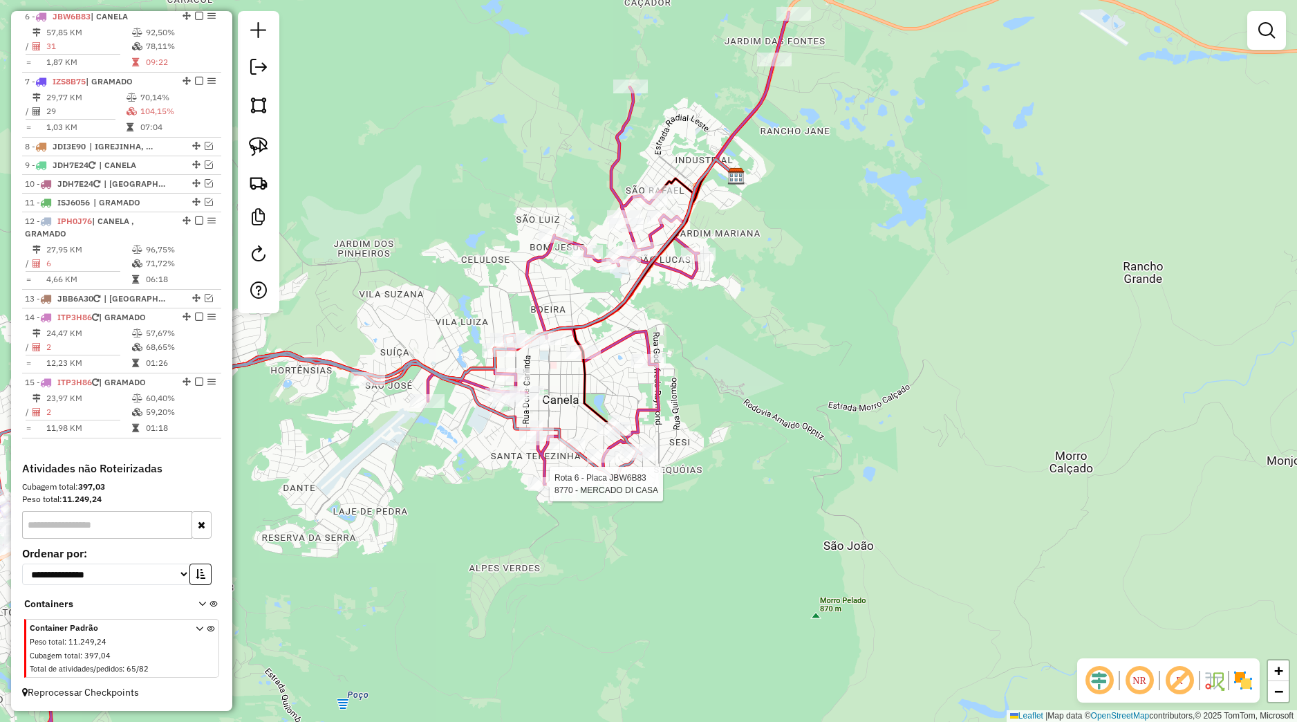
select select "*********"
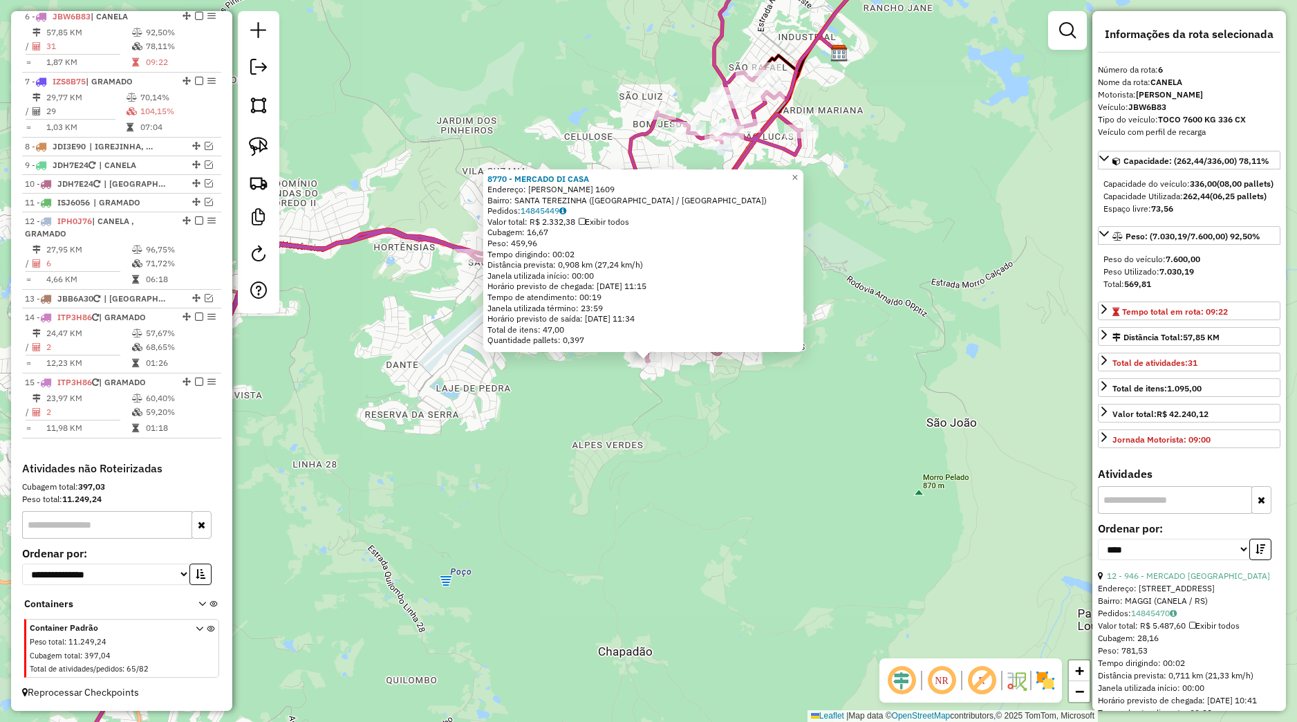
click at [664, 441] on div "8770 - MERCADO DI CASA Endereço: BORGES DE MEDEIROS 1609 Bairro: SANTA TEREZINH…" at bounding box center [648, 361] width 1297 height 722
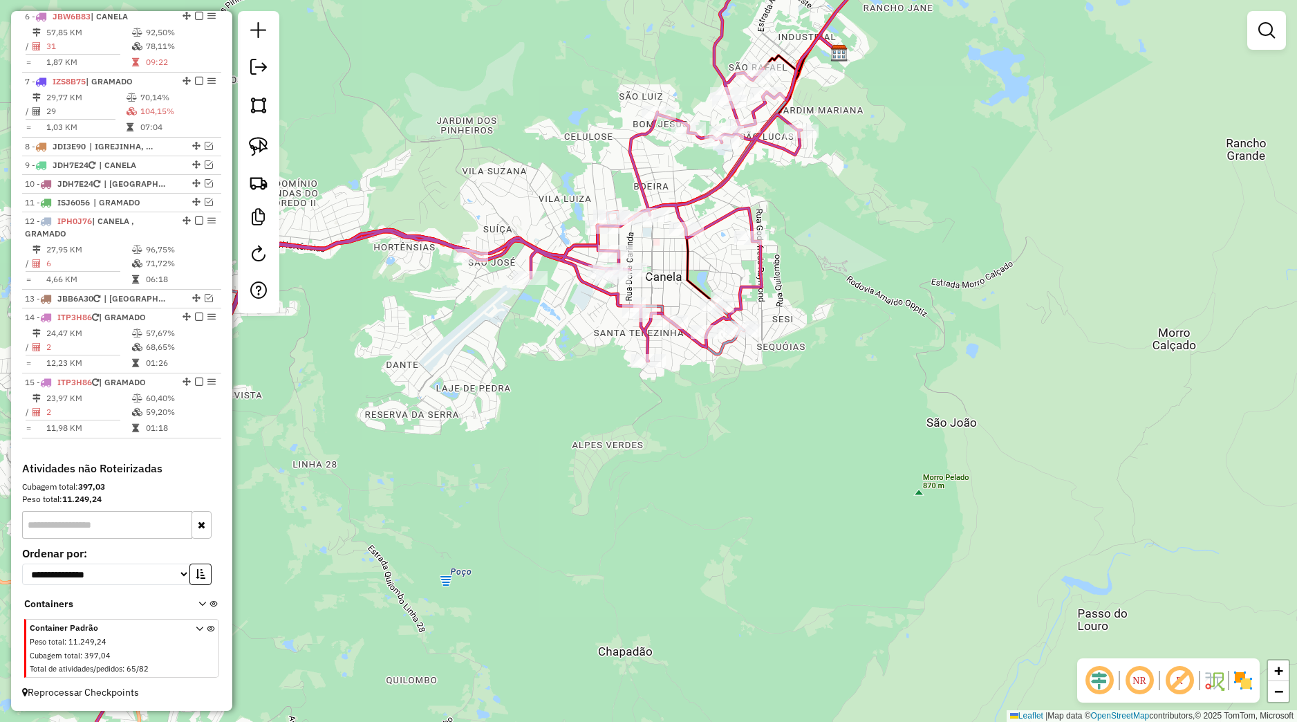
click at [713, 339] on icon at bounding box center [487, 353] width 788 height 850
select select "*********"
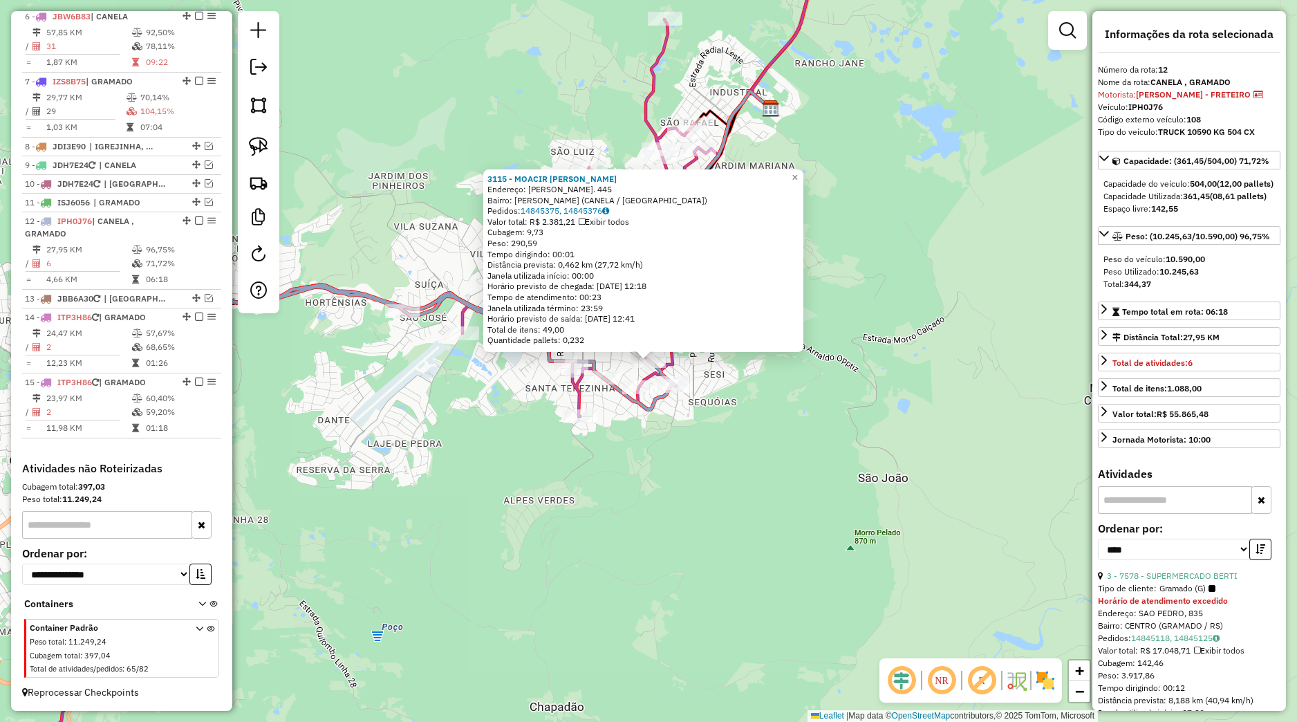
scroll to position [650, 0]
click at [752, 411] on div "3115 - MOACIR [PERSON_NAME]: [PERSON_NAME]. 445 Bairro: [PERSON_NAME] ([GEOGRAP…" at bounding box center [648, 361] width 1297 height 722
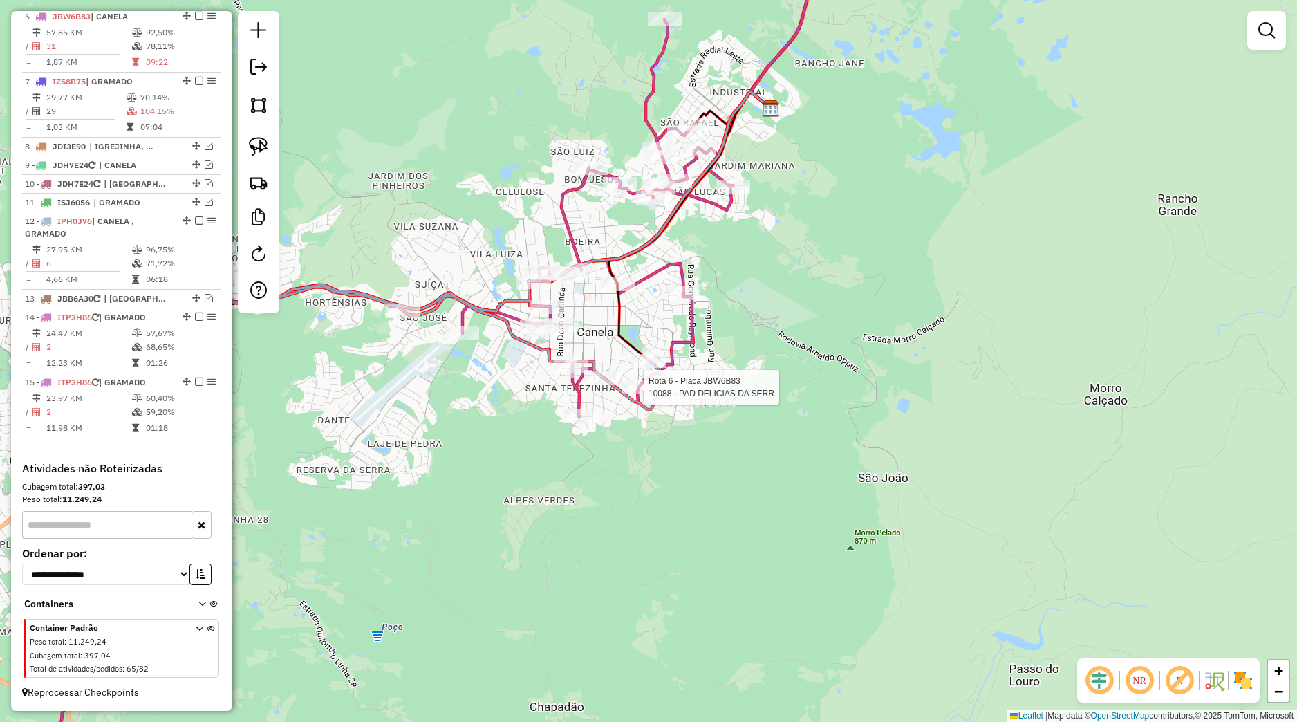
select select "*********"
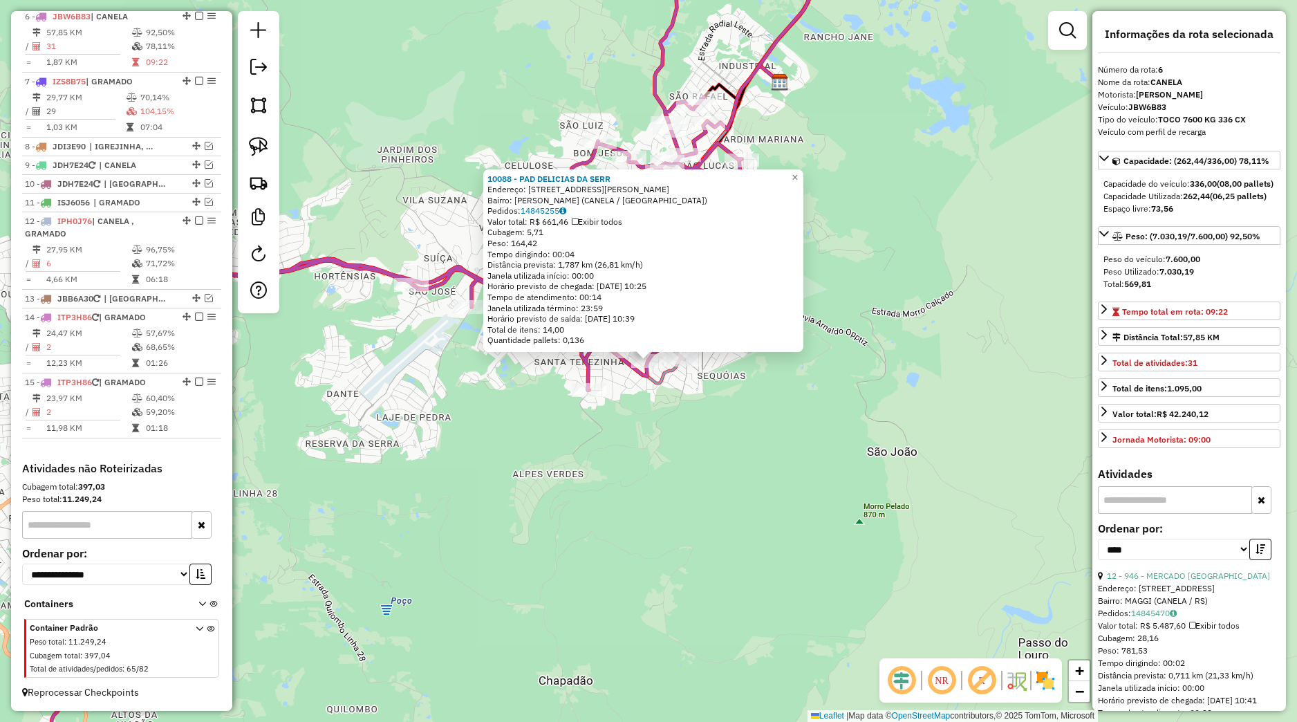
scroll to position [646, 0]
click at [651, 390] on div "10088 - PAD DELICIAS DA SERR Endereço: Rua Professor Carlos Wortmann 280 Bairro…" at bounding box center [648, 361] width 1297 height 722
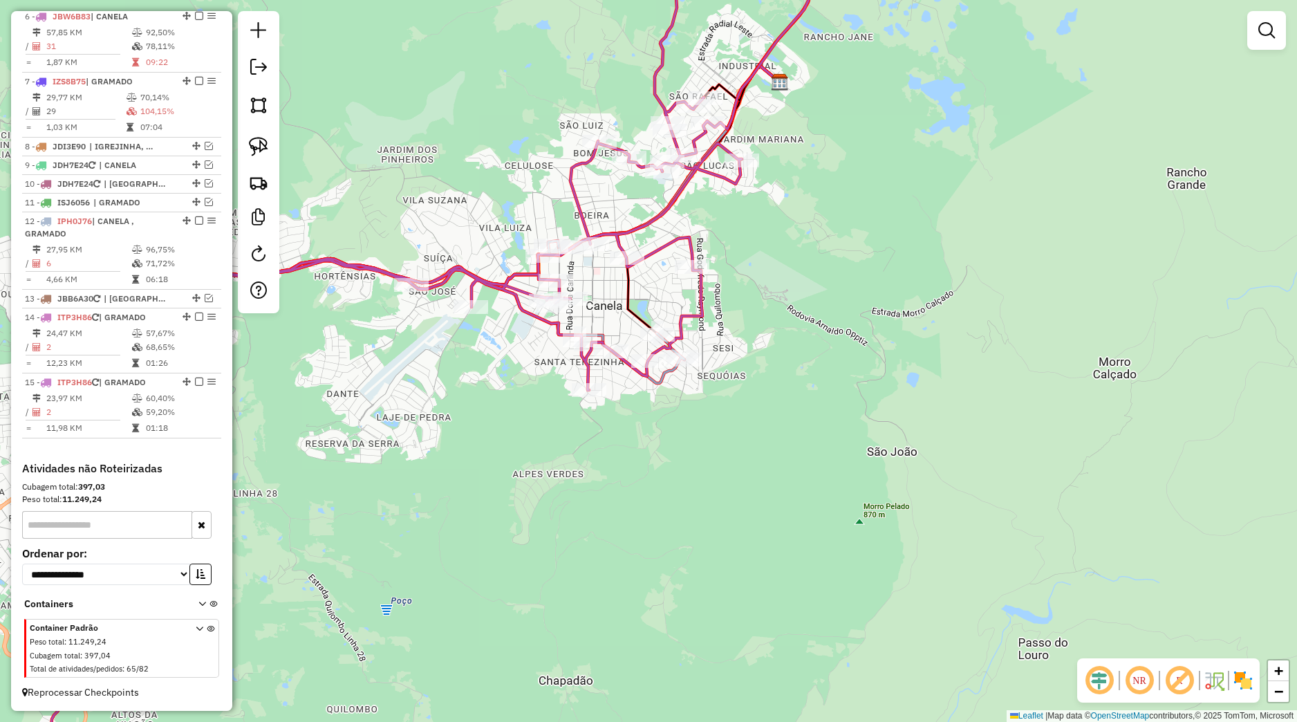
click at [651, 369] on icon at bounding box center [430, 361] width 795 height 867
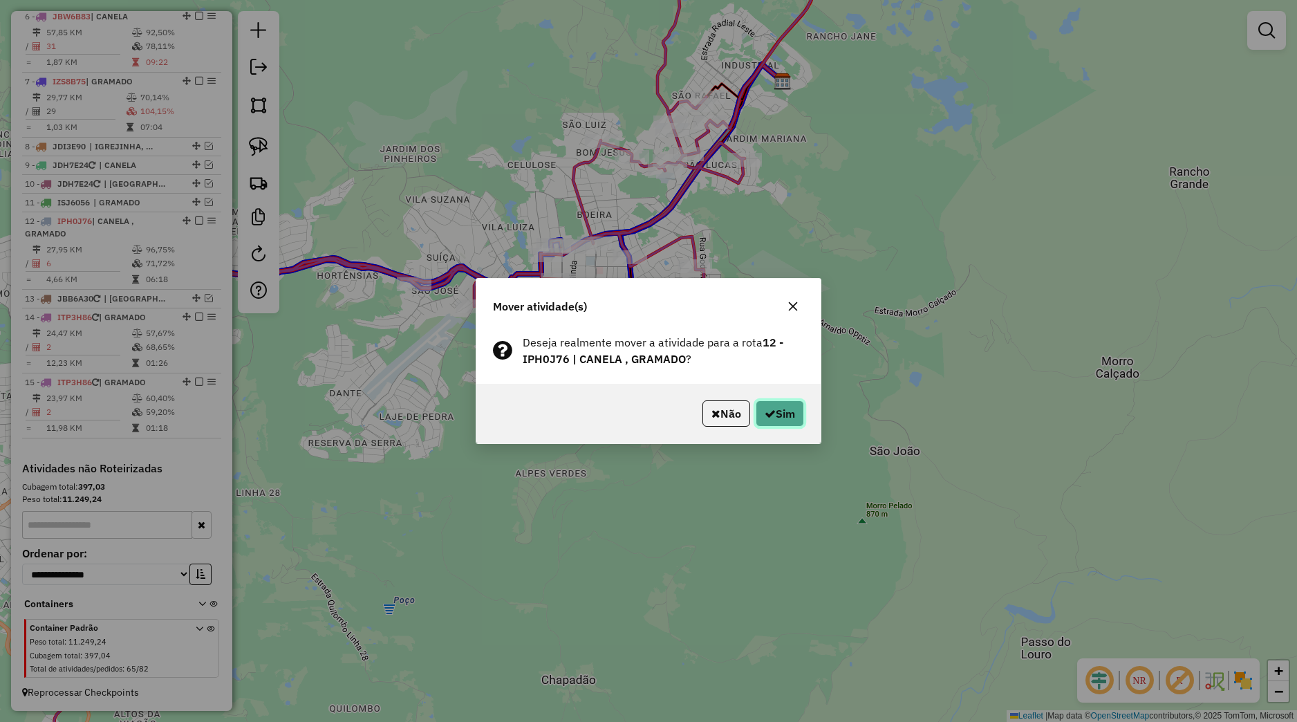
click at [777, 409] on button "Sim" at bounding box center [780, 413] width 48 height 26
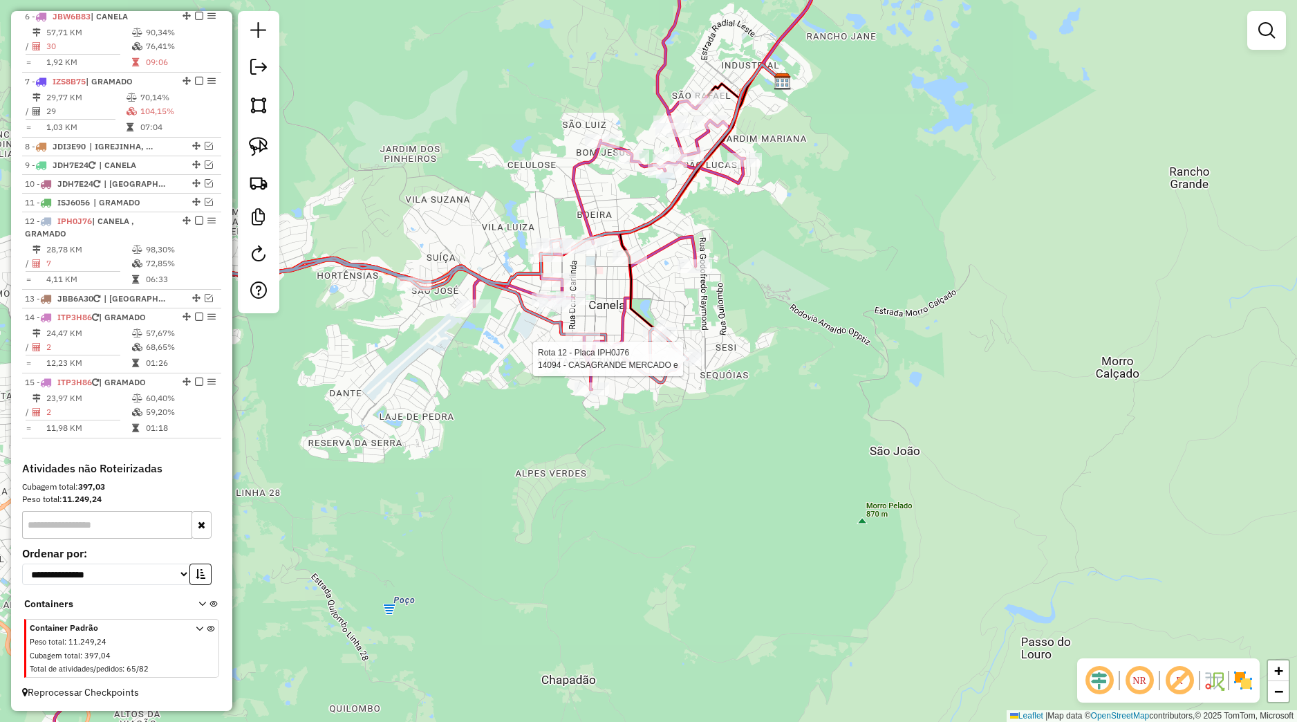
select select "*********"
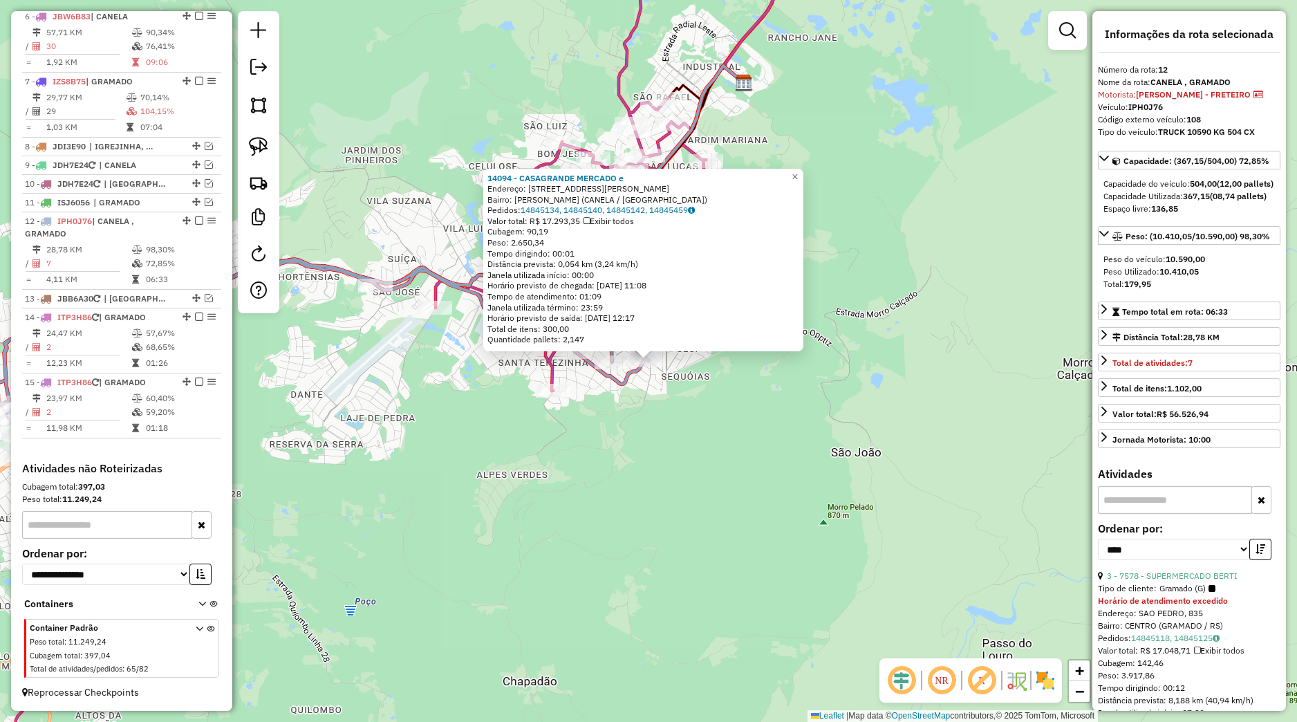
scroll to position [650, 0]
click at [672, 439] on div "14094 - CASAGRANDE MERCADO e Endereço: [STREET_ADDRESS][PERSON_NAME][PERSON_NAM…" at bounding box center [648, 361] width 1297 height 722
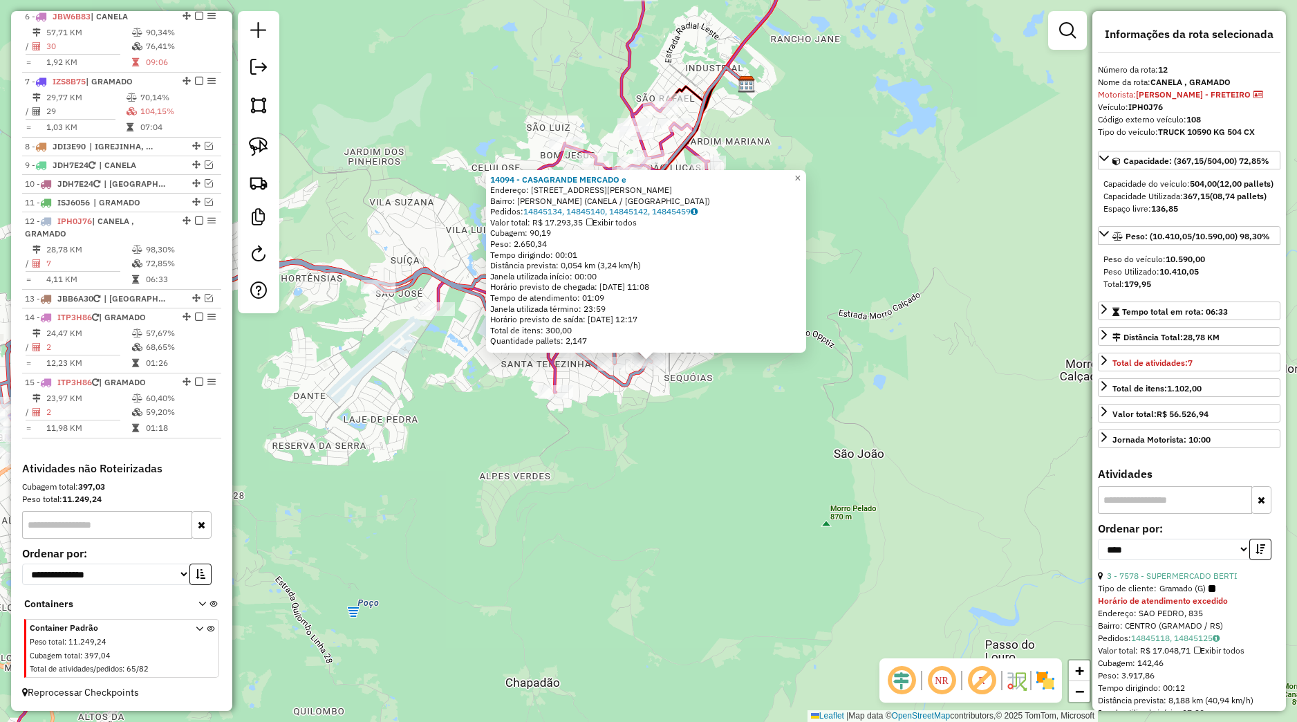
click at [671, 386] on div "Rota 12 - Placa IPH0J76 14094 - CASAGRANDE MERCADO e 14094 - CASAGRANDE MERCADO…" at bounding box center [648, 361] width 1297 height 722
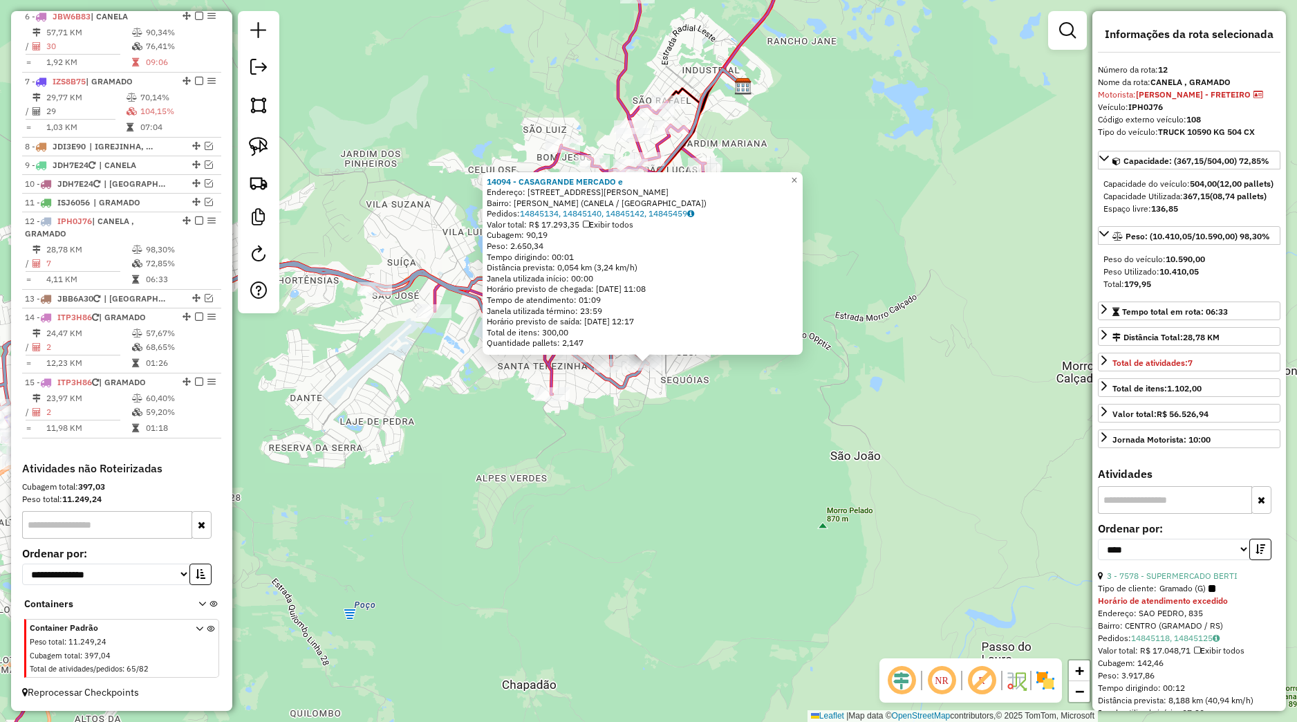
click at [698, 379] on div "Rota 12 - Placa IPH0J76 14094 - CASAGRANDE MERCADO e 14094 - CASAGRANDE MERCADO…" at bounding box center [648, 361] width 1297 height 722
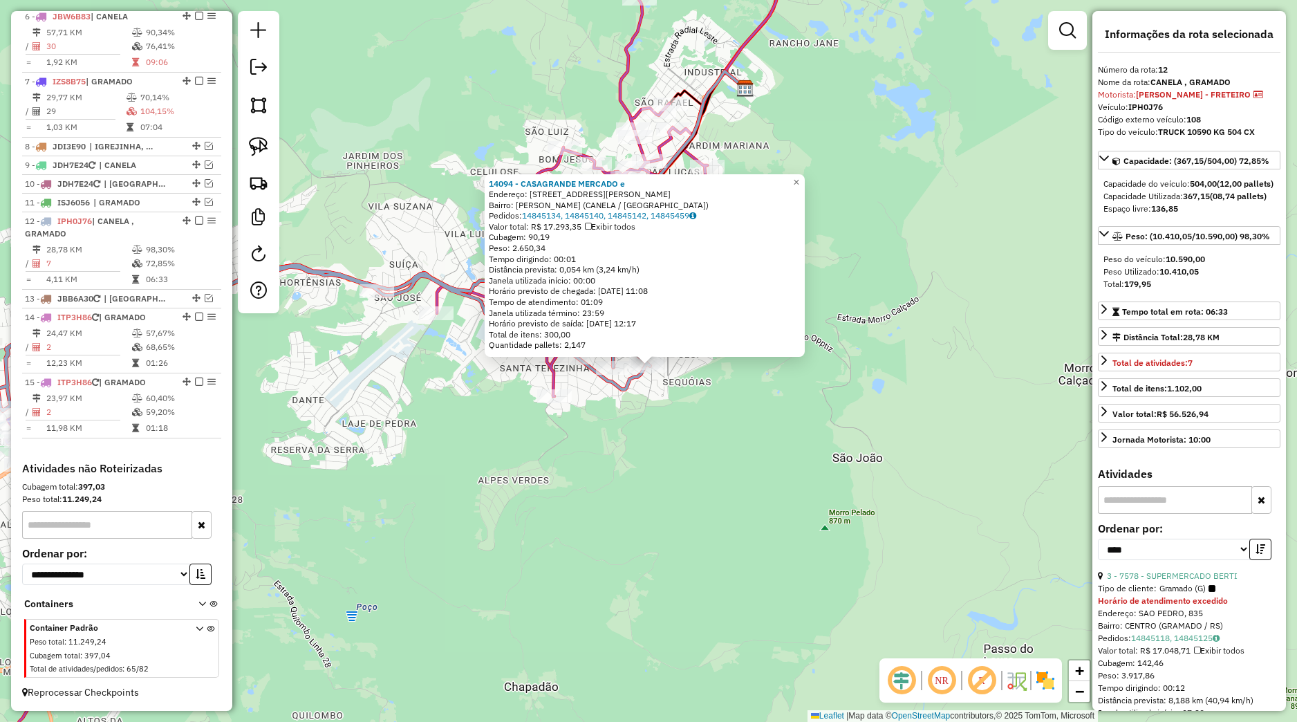
click at [691, 382] on div "14094 - CASAGRANDE MERCADO e Endereço: [STREET_ADDRESS][PERSON_NAME][PERSON_NAM…" at bounding box center [648, 361] width 1297 height 722
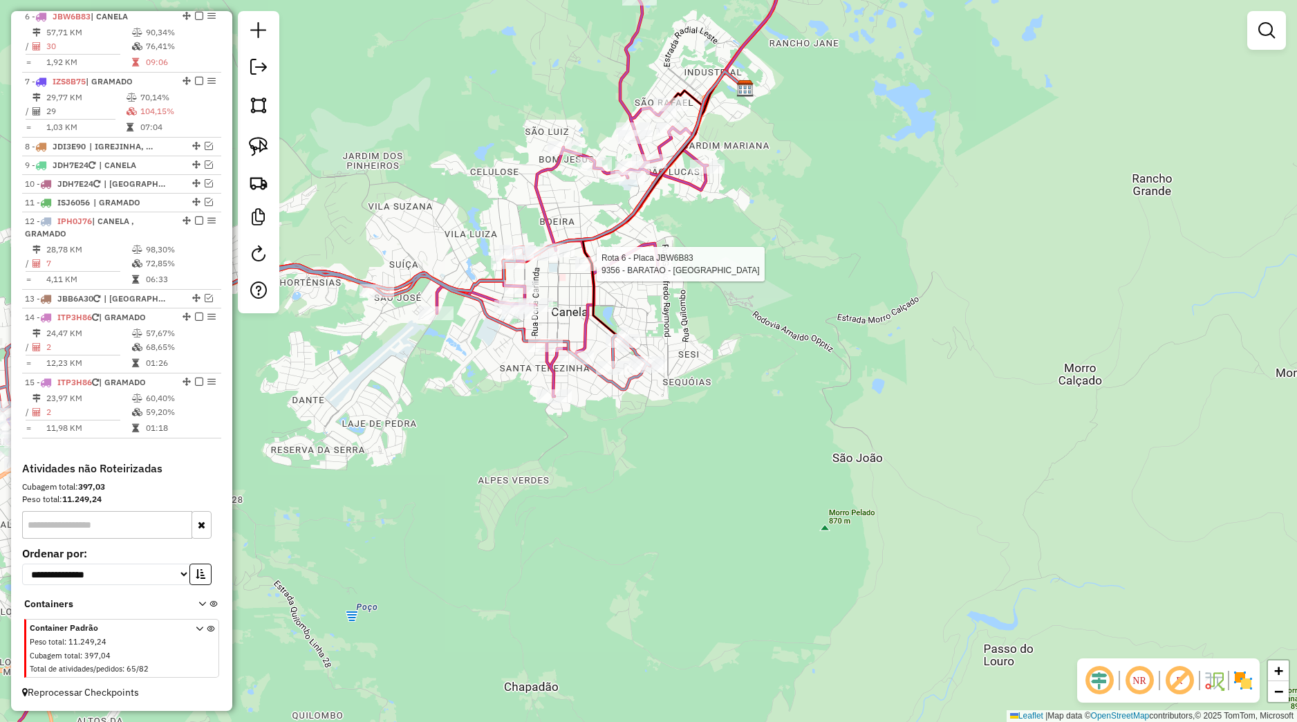
select select "*********"
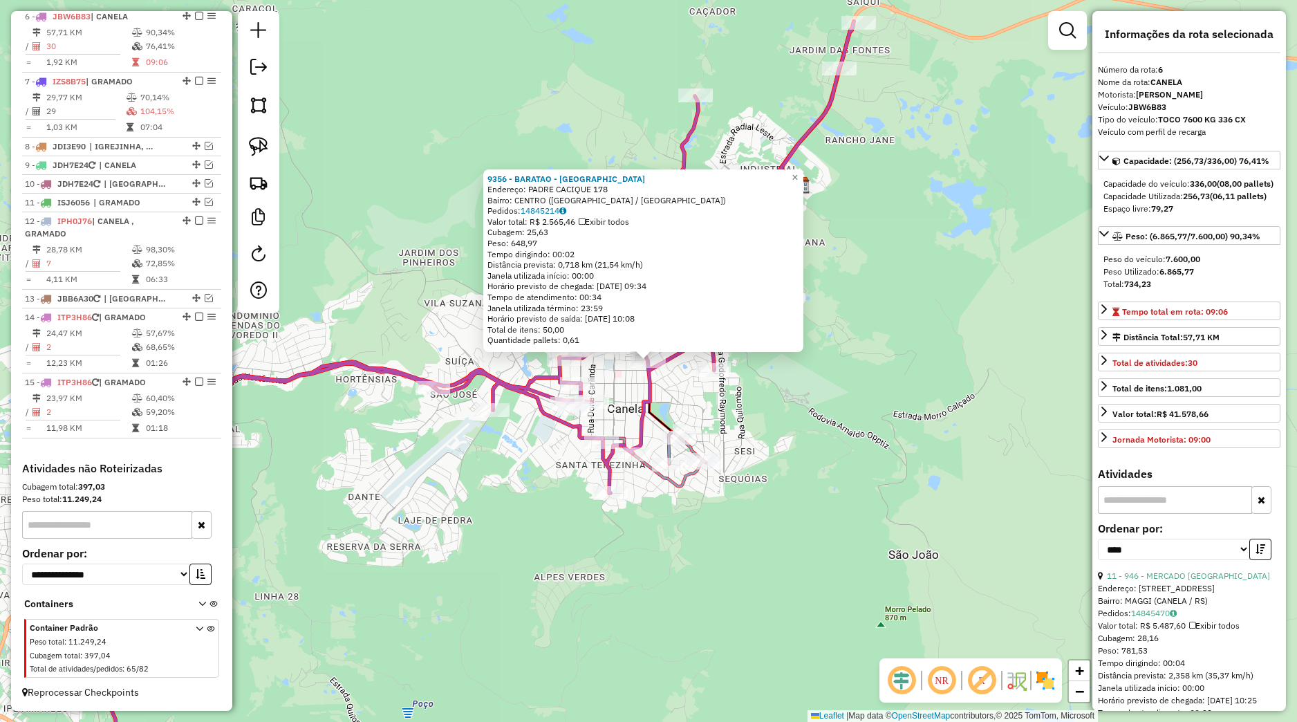
scroll to position [646, 0]
click at [629, 385] on div "9356 - BARATAO - SC Endereço: PADRE CACIQUE 178 Bairro: CENTRO (CANELA / RS) Pe…" at bounding box center [648, 361] width 1297 height 722
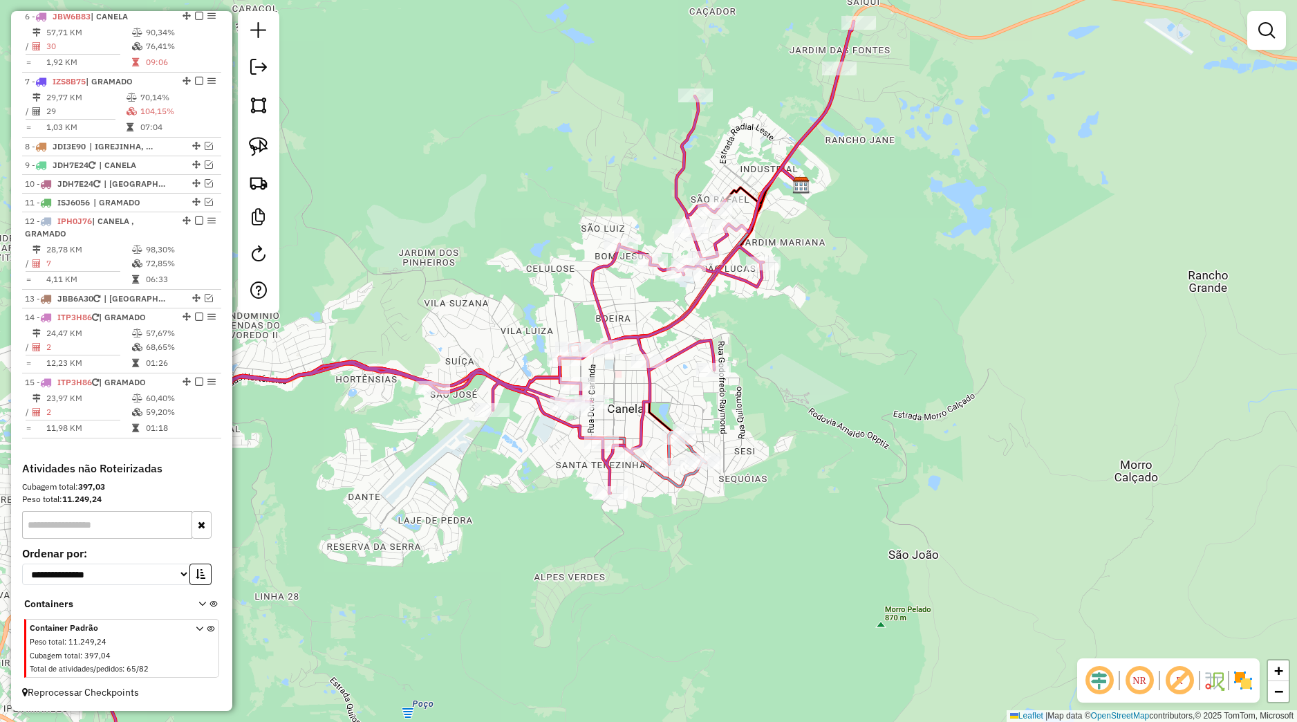
select select "*********"
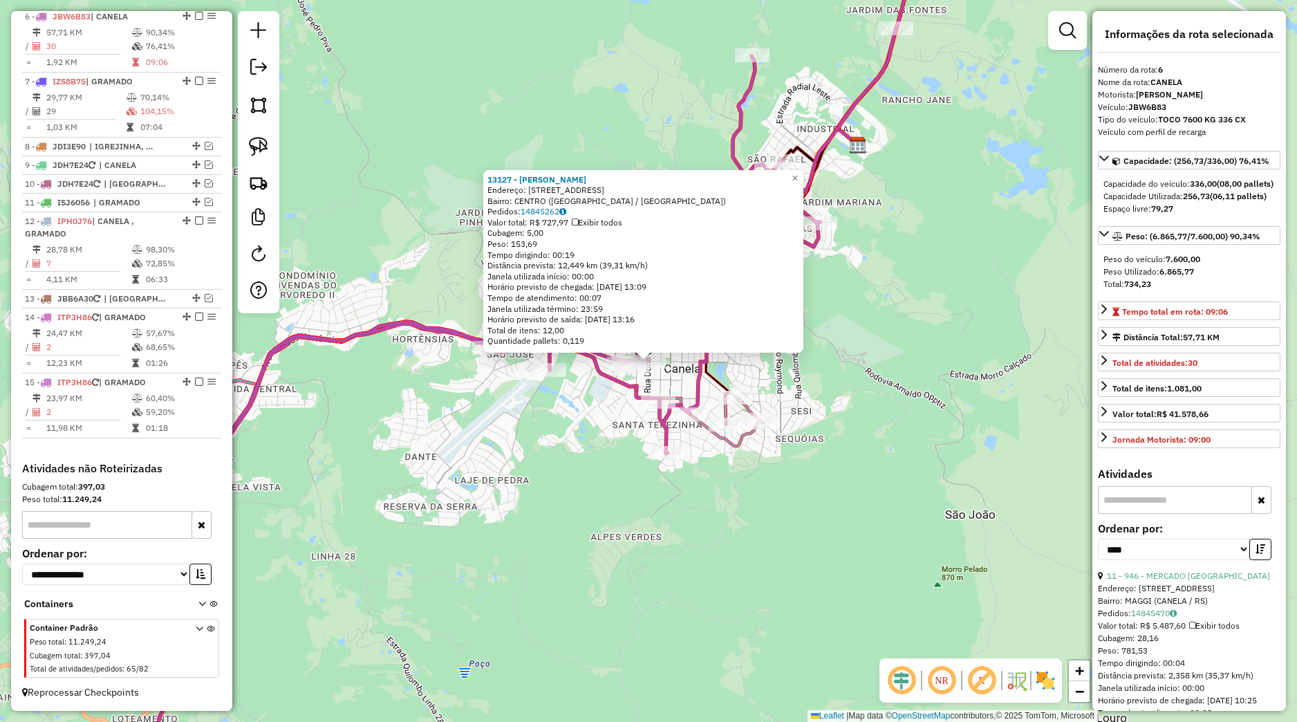
click at [601, 433] on div "13127 - FERNANDA PEREIRA Endereço: RUA SAO JOAO 425 Bairro: CENTRO (CANELA / RS…" at bounding box center [648, 361] width 1297 height 722
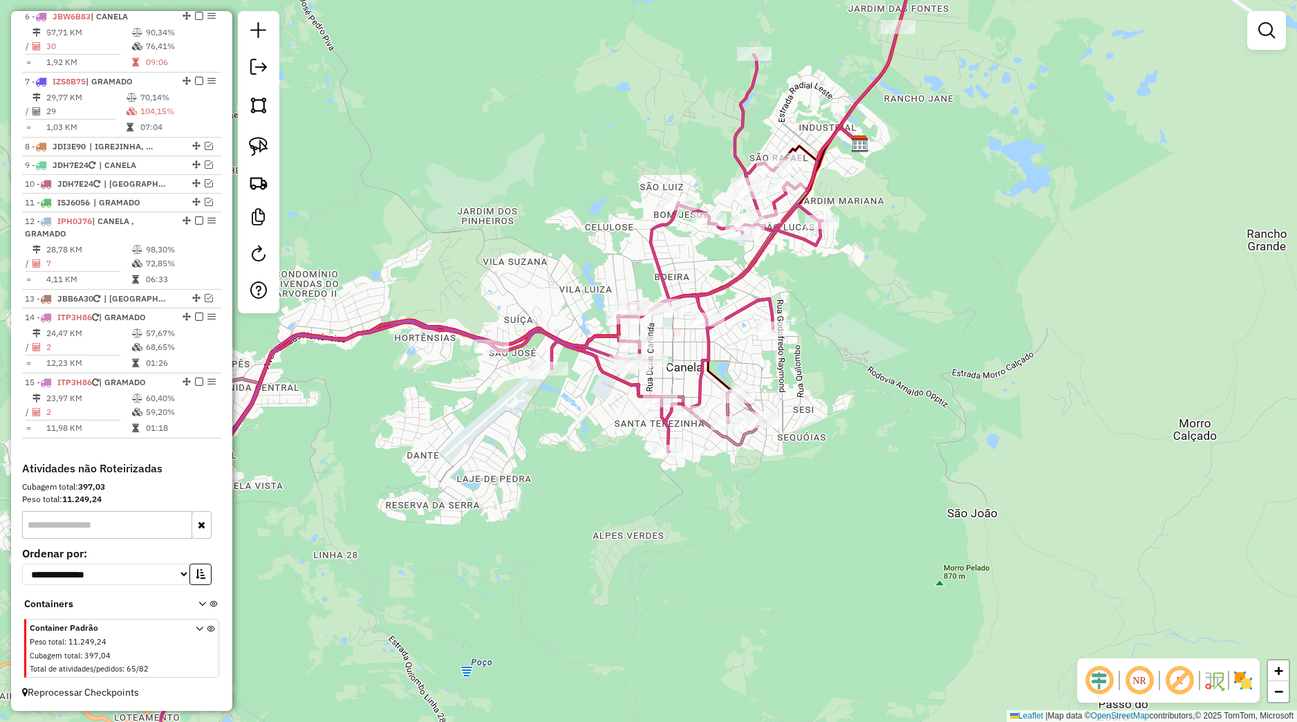
drag, startPoint x: 788, startPoint y: 284, endPoint x: 808, endPoint y: 271, distance: 23.6
click at [809, 271] on div "Janela de atendimento Grade de atendimento Capacidade Transportadoras Veículos …" at bounding box center [648, 361] width 1297 height 722
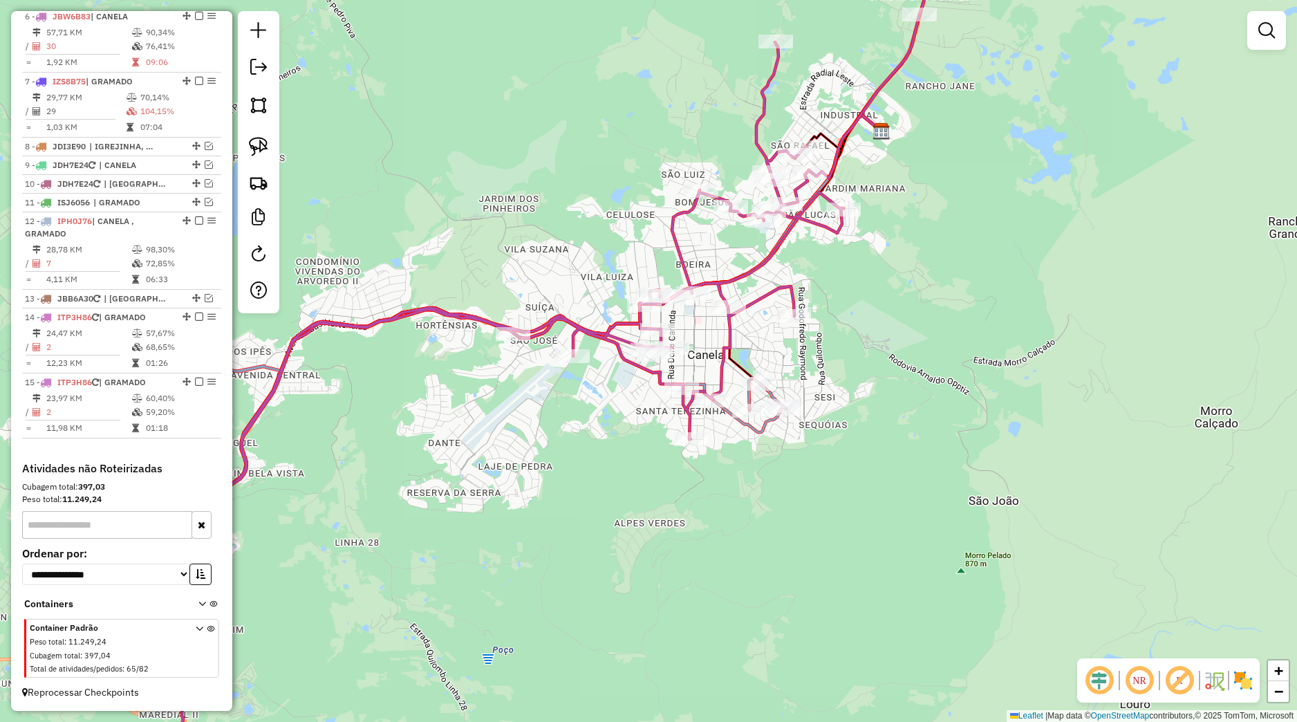
click at [274, 151] on div at bounding box center [258, 162] width 41 height 302
click at [263, 156] on img at bounding box center [258, 146] width 19 height 19
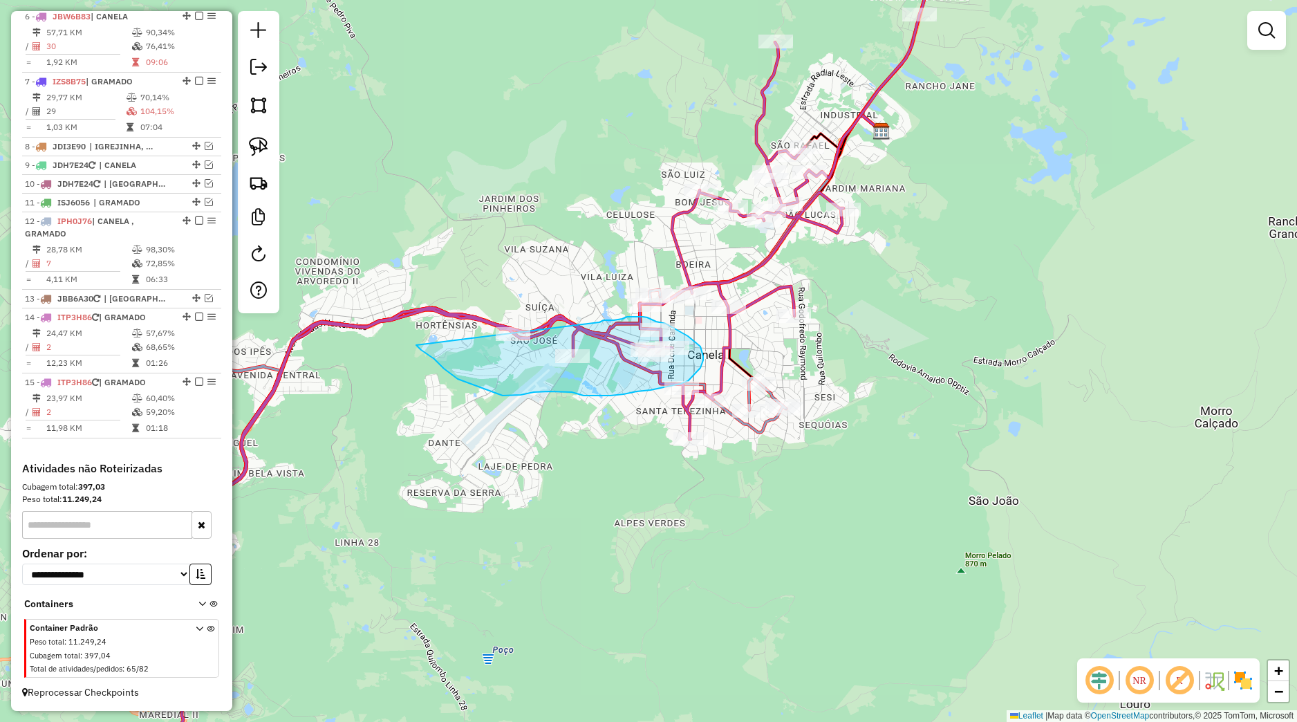
drag, startPoint x: 607, startPoint y: 320, endPoint x: 403, endPoint y: 322, distance: 204.0
click at [403, 322] on div "Janela de atendimento Grade de atendimento Capacidade Transportadoras Veículos …" at bounding box center [648, 361] width 1297 height 722
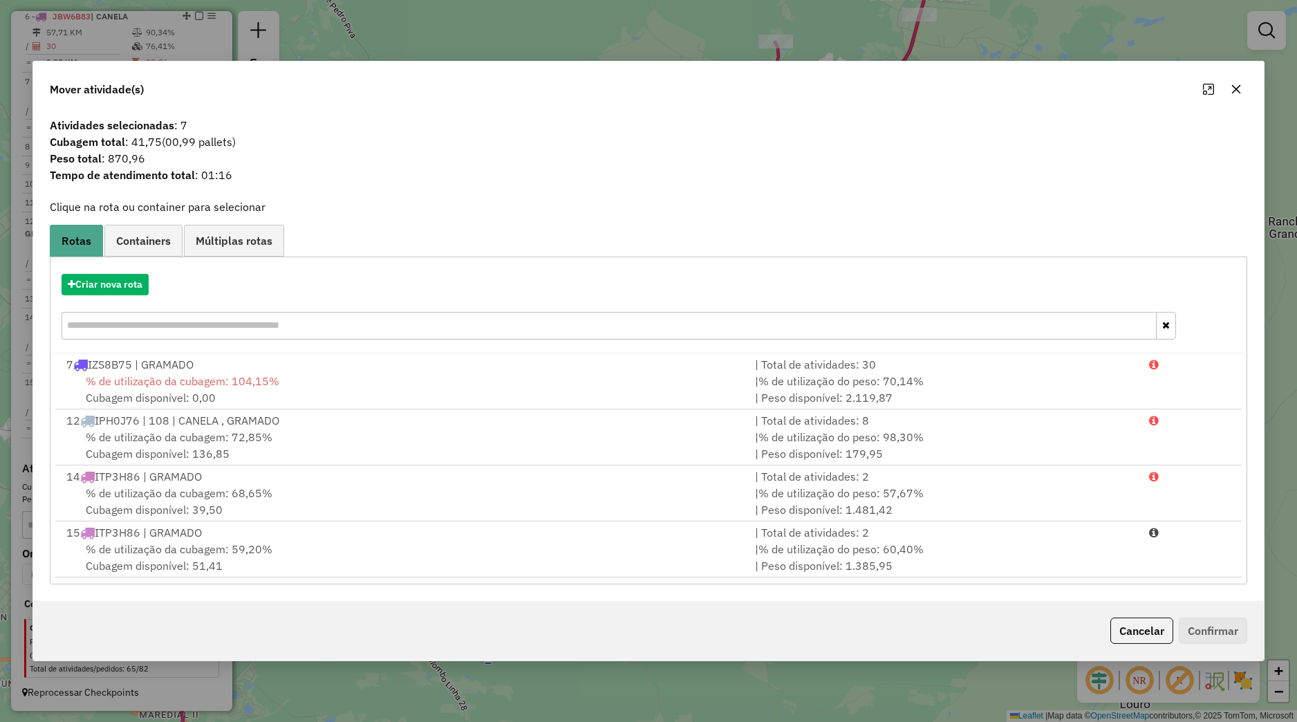
click at [1243, 89] on button "button" at bounding box center [1236, 89] width 22 height 22
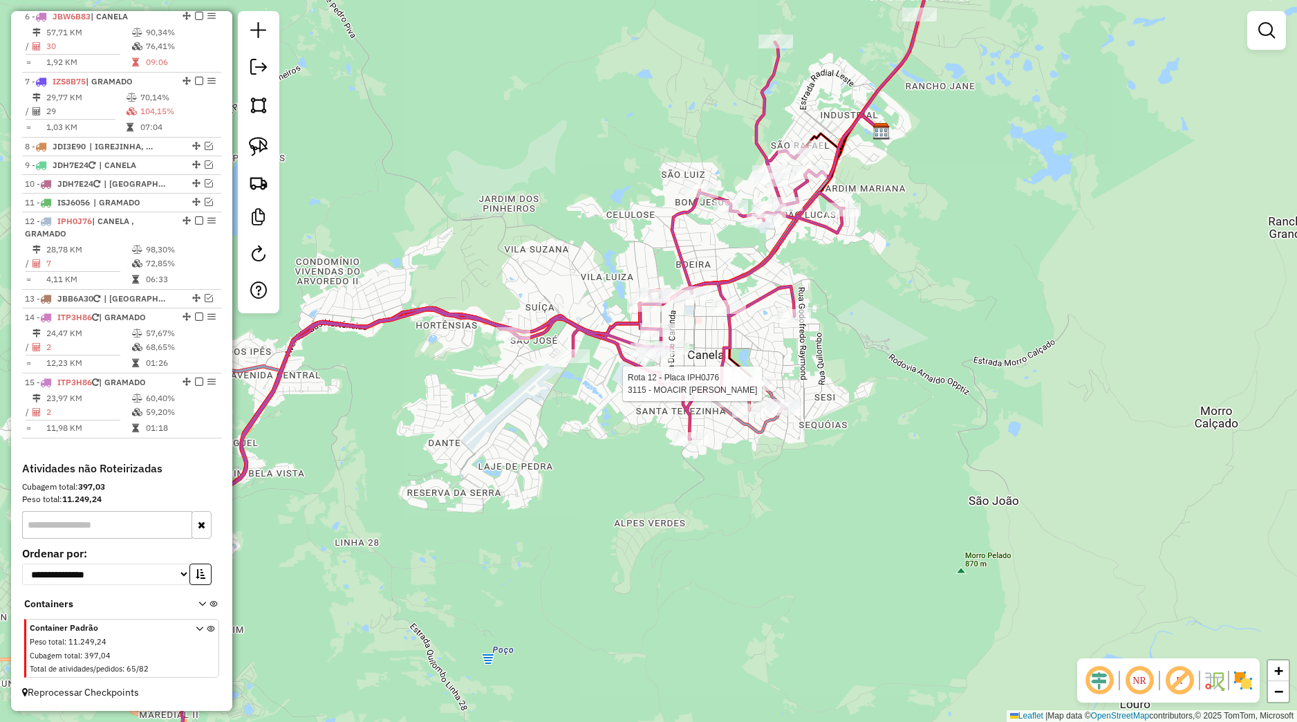
select select "*********"
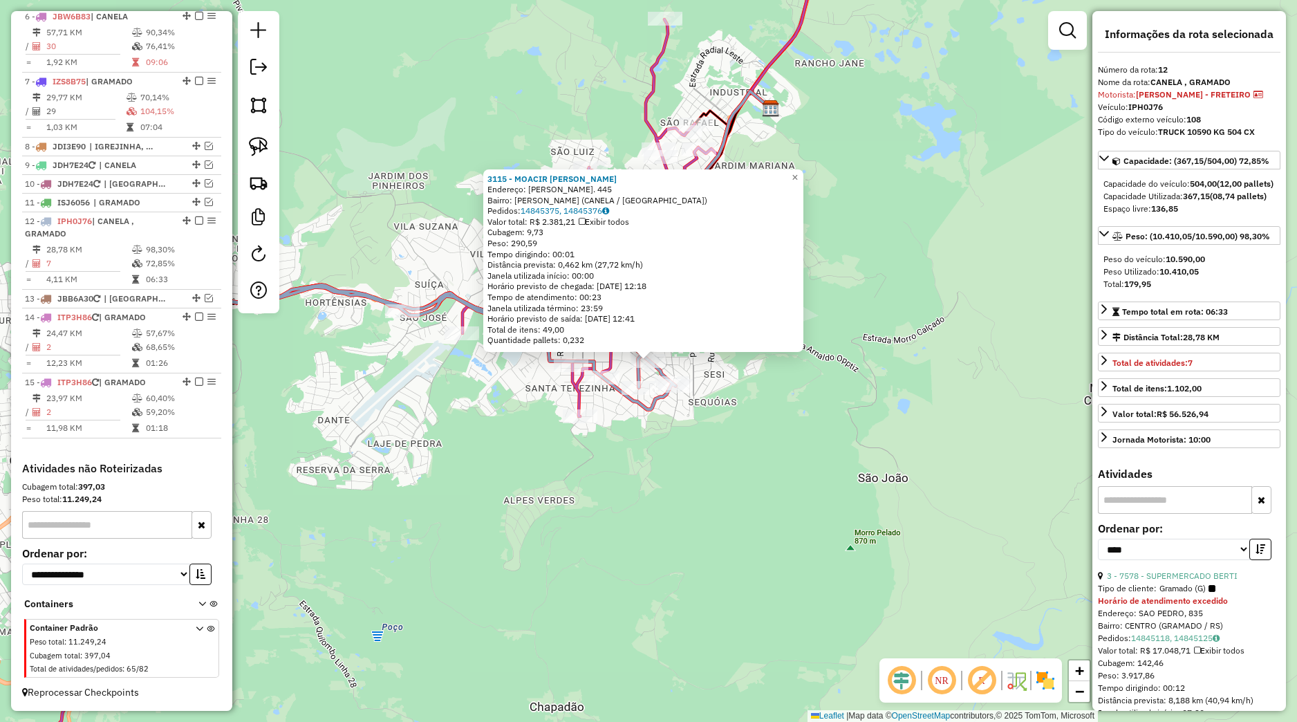
scroll to position [650, 0]
click at [759, 384] on div "3115 - MOACIR [PERSON_NAME]: [PERSON_NAME]. 445 Bairro: [PERSON_NAME] ([GEOGRAP…" at bounding box center [648, 361] width 1297 height 722
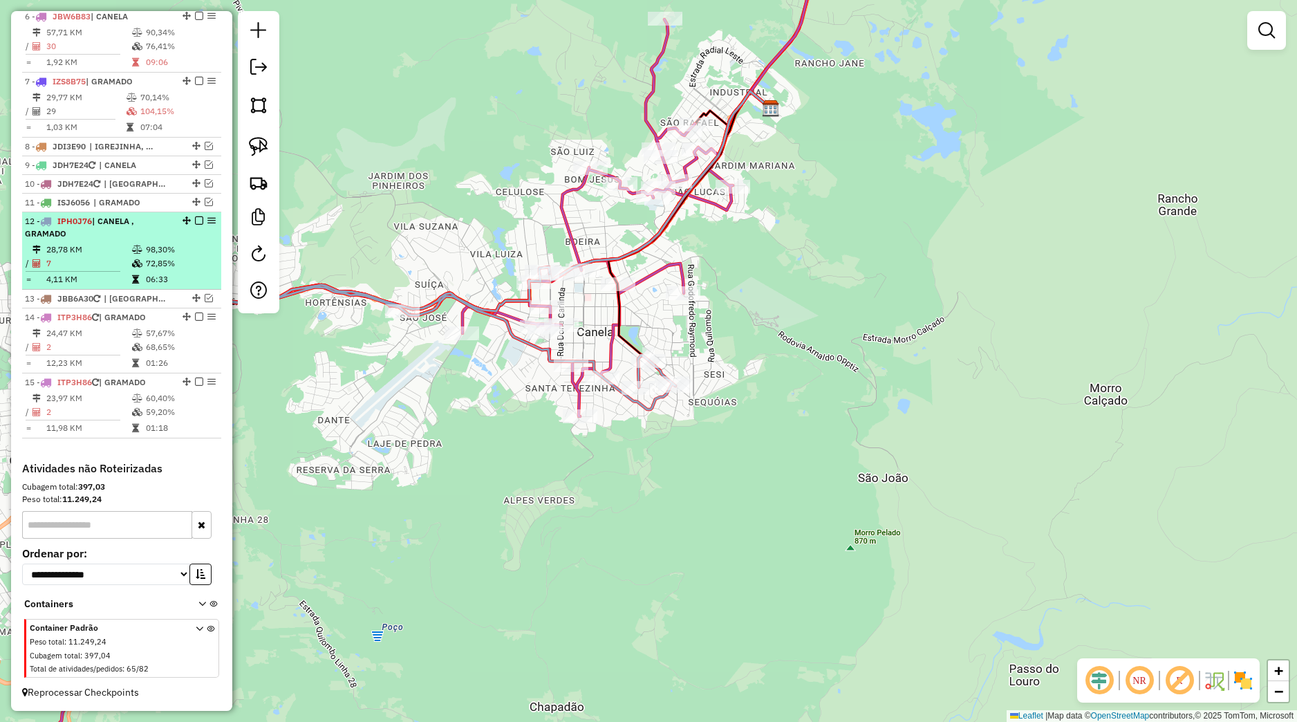
click at [195, 219] on em at bounding box center [199, 220] width 8 height 8
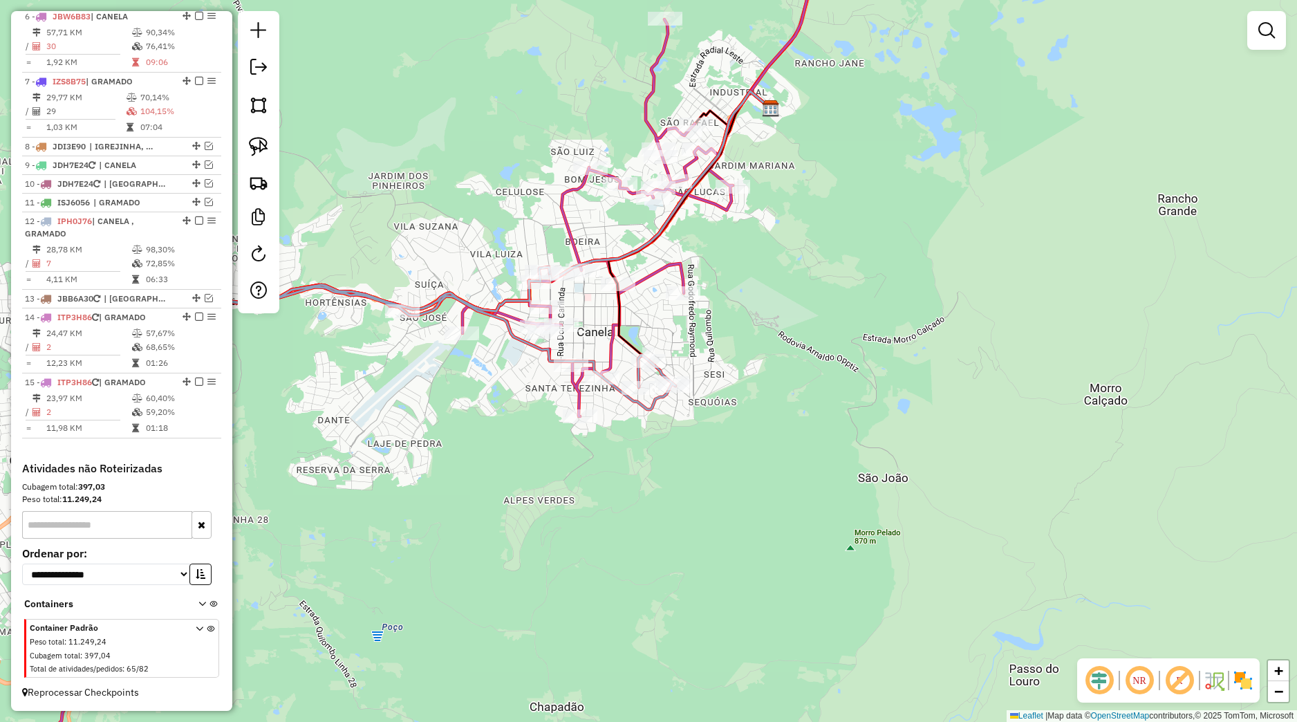
scroll to position [591, 0]
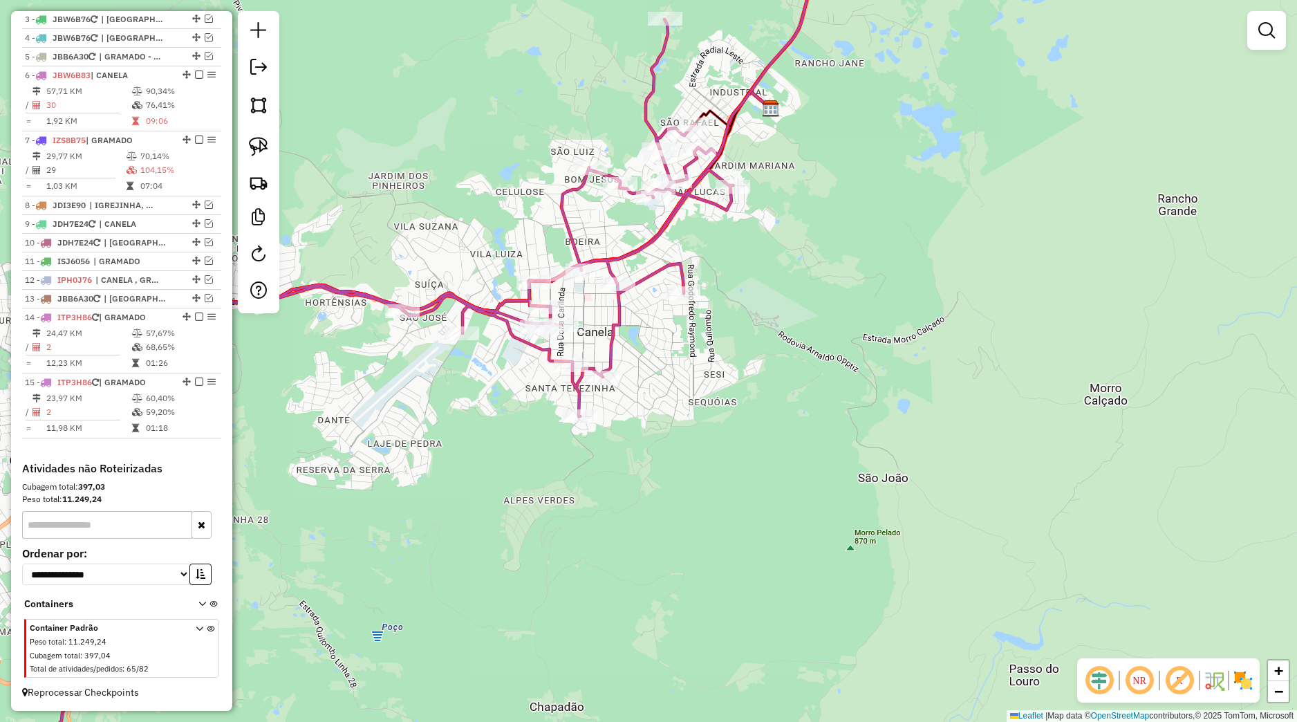
click at [373, 360] on div "Janela de atendimento Grade de atendimento Capacidade Transportadoras Veículos …" at bounding box center [648, 361] width 1297 height 722
click at [538, 299] on icon at bounding box center [423, 370] width 799 height 850
select select "*********"
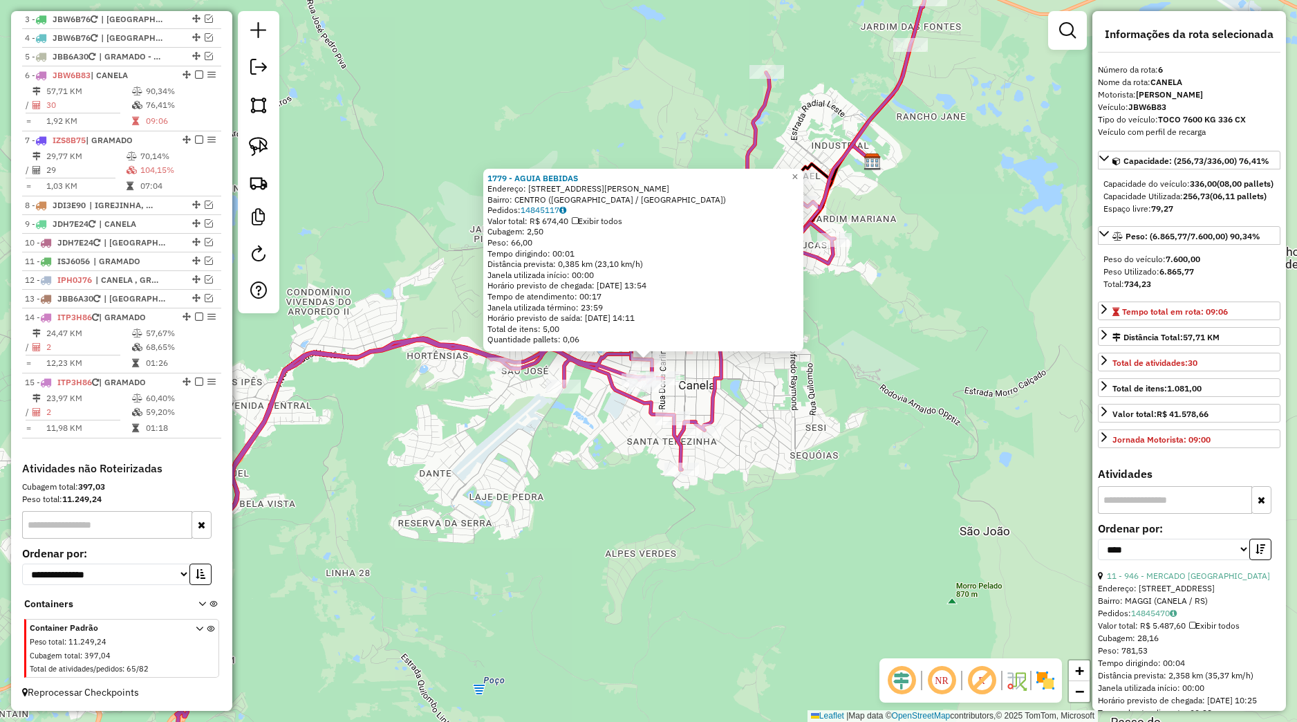
click at [501, 453] on div "1779 - AGUIA BEBIDAS Endereço: Rua Augusto Pestana 191 Bairro: CENTRO (CANELA /…" at bounding box center [648, 361] width 1297 height 722
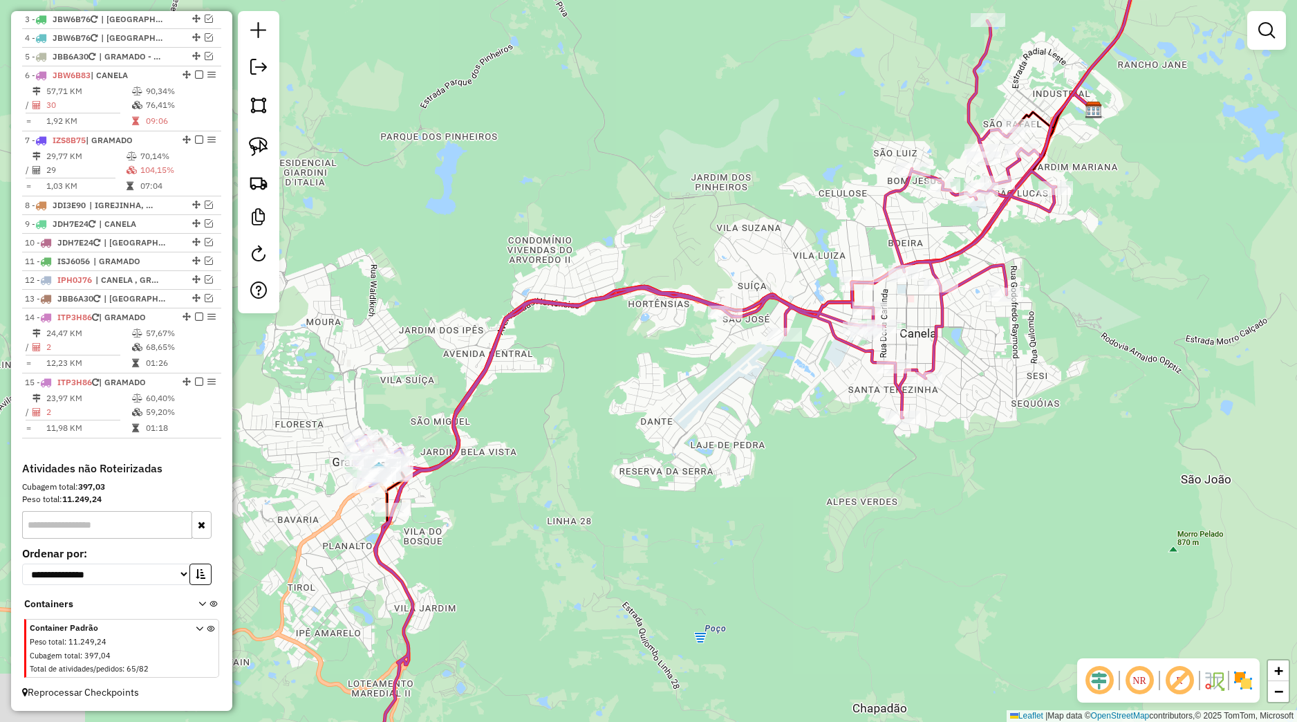
drag, startPoint x: 421, startPoint y: 477, endPoint x: 654, endPoint y: 417, distance: 240.0
click at [654, 417] on div "Janela de atendimento Grade de atendimento Capacidade Transportadoras Veículos …" at bounding box center [648, 361] width 1297 height 722
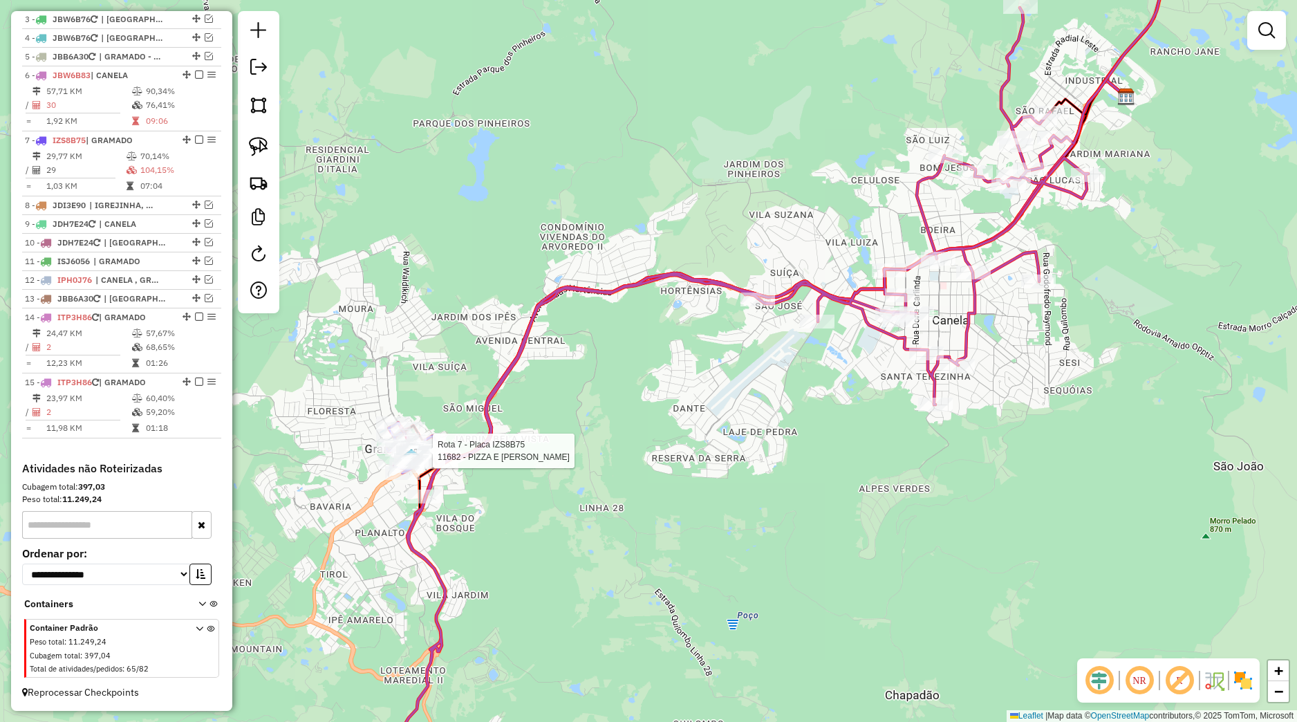
select select "*********"
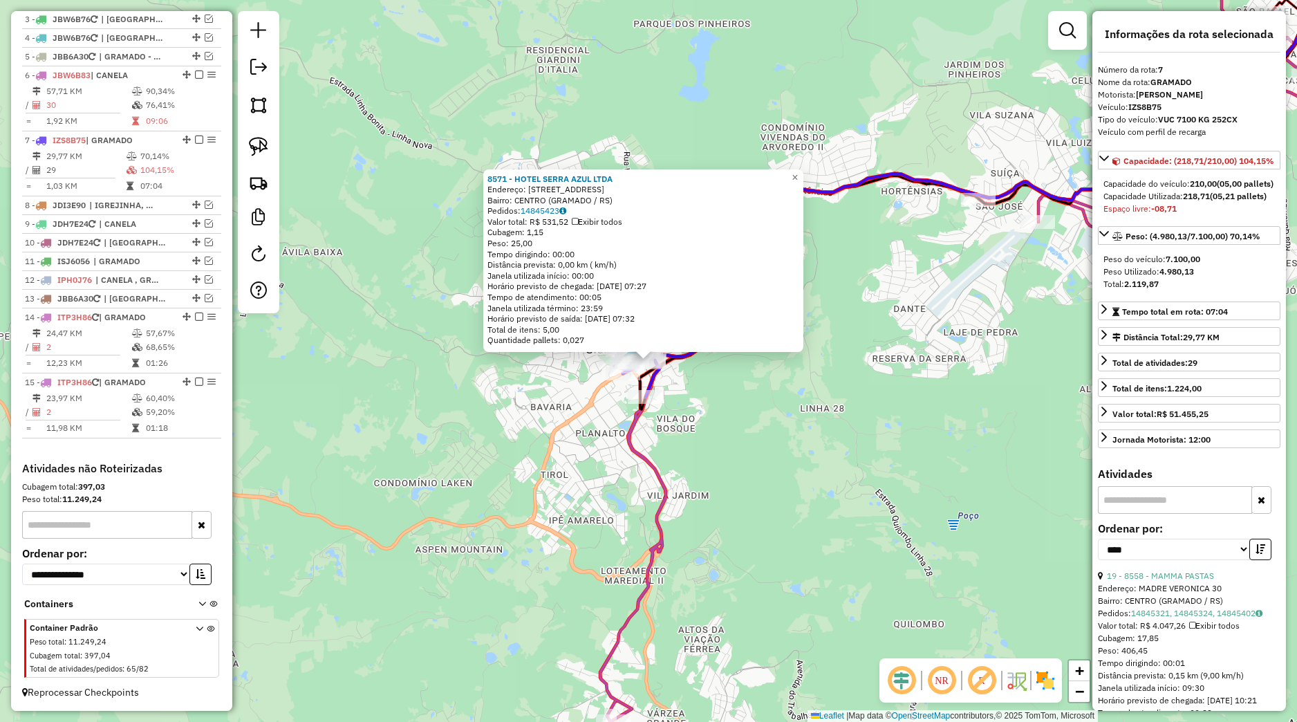
click at [452, 435] on div "8571 - HOTEL SERRA AZUL LTDA Endereço: R GARIBALDI 152 Bairro: CENTRO (GRAMADO …" at bounding box center [648, 361] width 1297 height 722
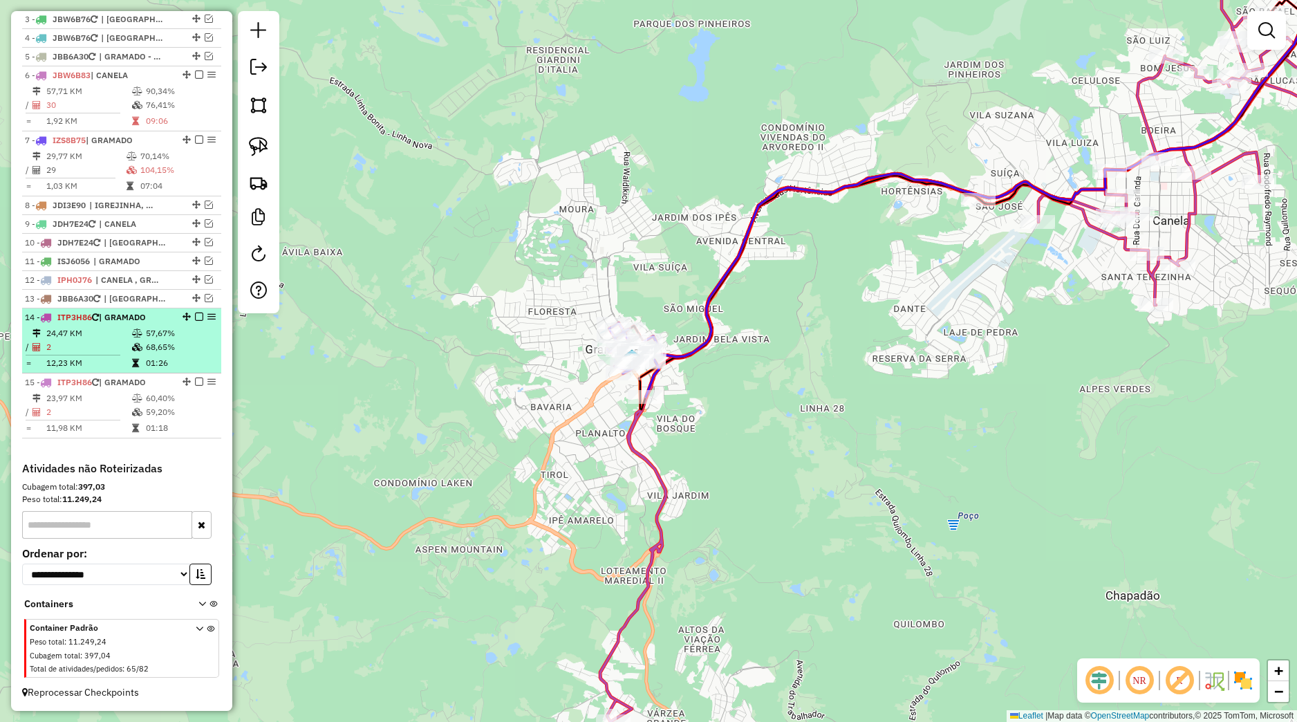
click at [174, 335] on td "57,67%" at bounding box center [180, 333] width 70 height 14
select select "*********"
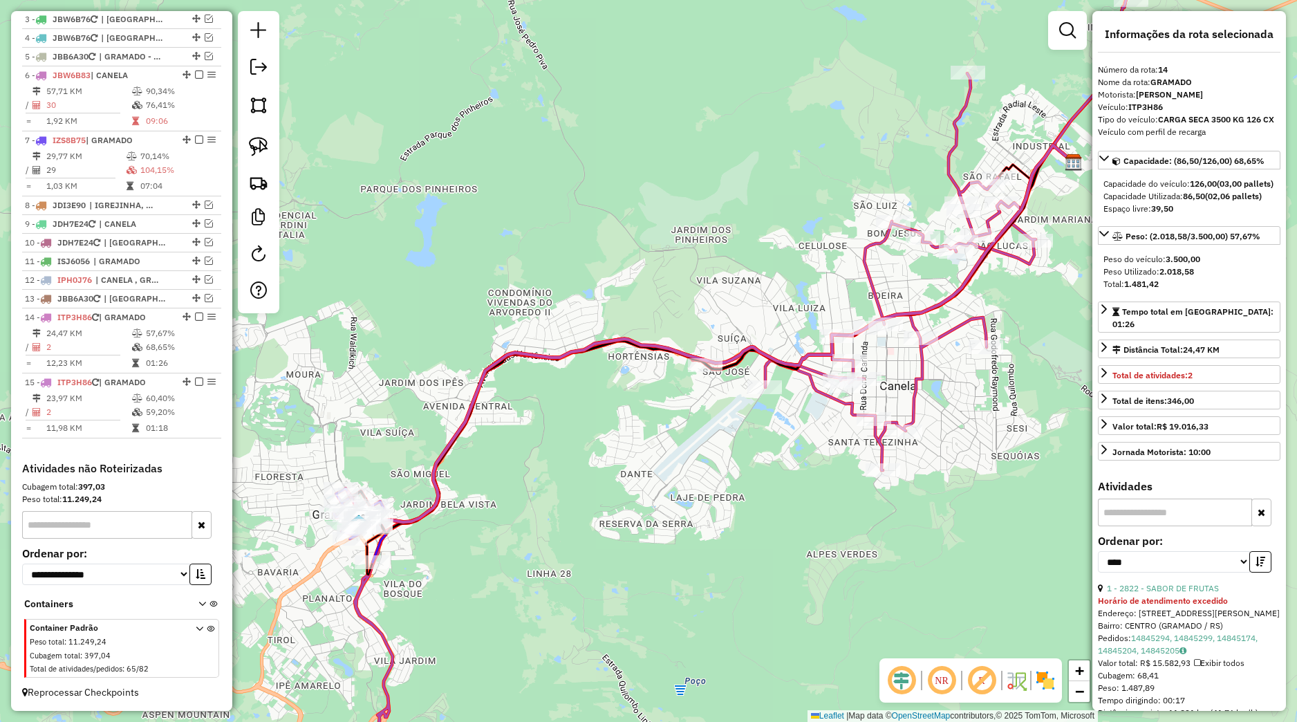
drag, startPoint x: 367, startPoint y: 464, endPoint x: 520, endPoint y: 376, distance: 177.2
click at [520, 376] on div "Janela de atendimento Grade de atendimento Capacidade Transportadoras Veículos …" at bounding box center [648, 361] width 1297 height 722
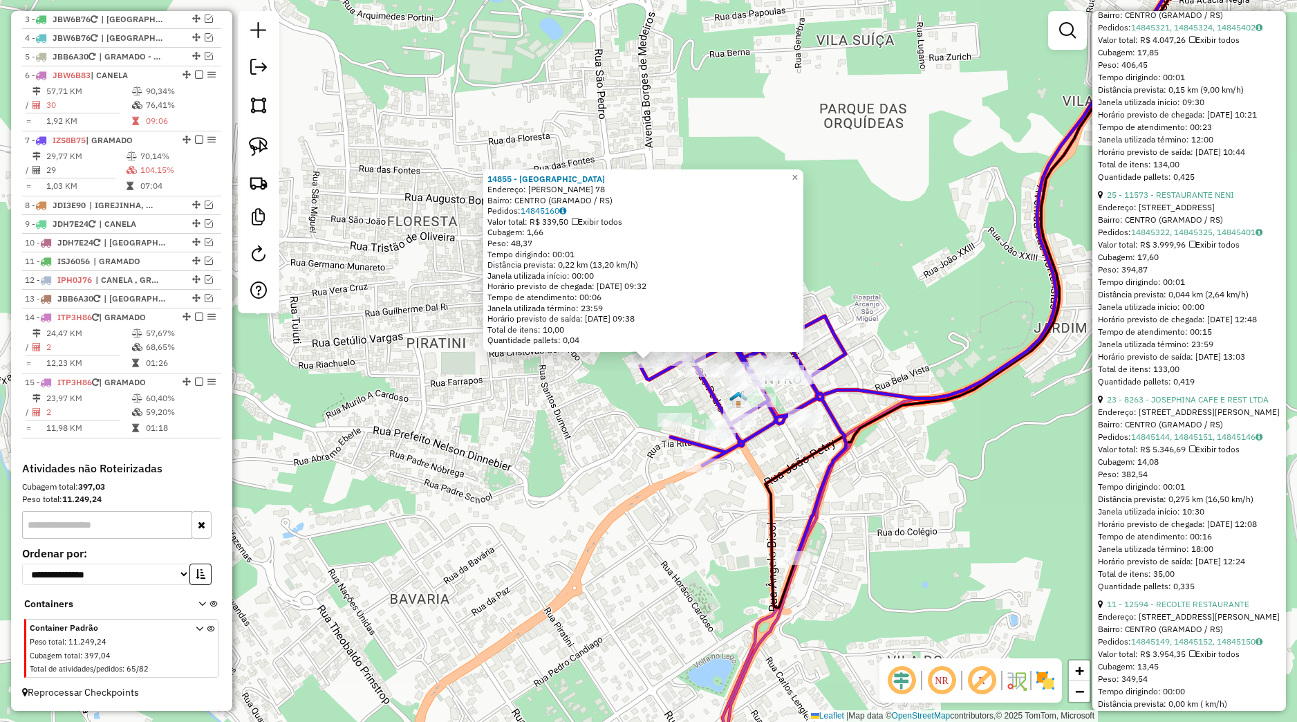
scroll to position [649, 0]
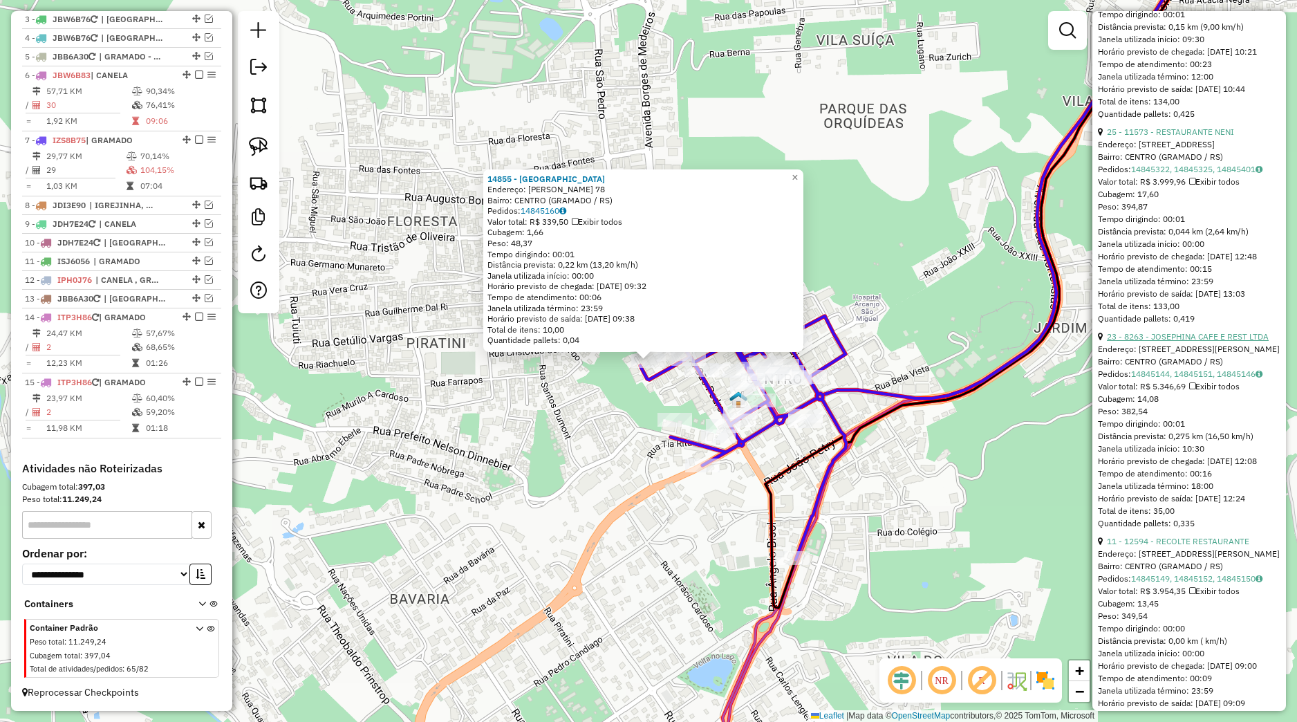
click at [1164, 342] on link "23 - 8263 - JOSEPHINA CAFE E REST LTDA" at bounding box center [1188, 336] width 162 height 10
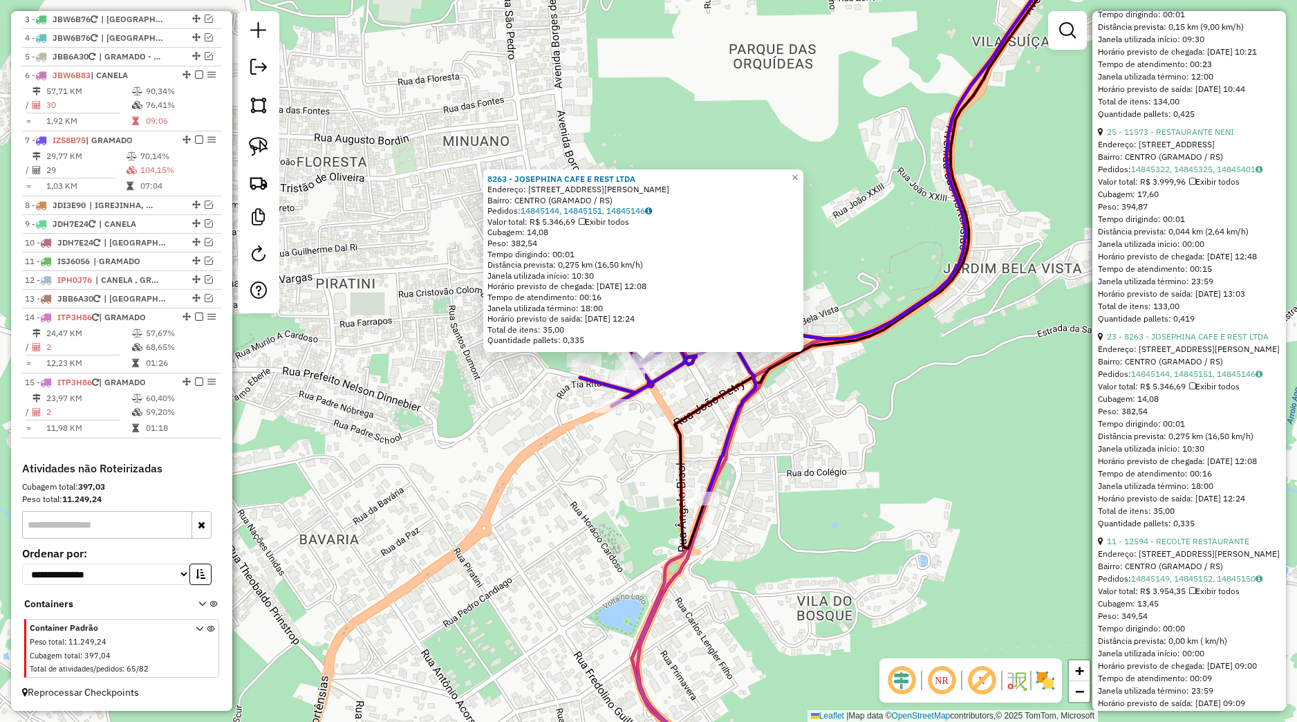
scroll to position [778, 0]
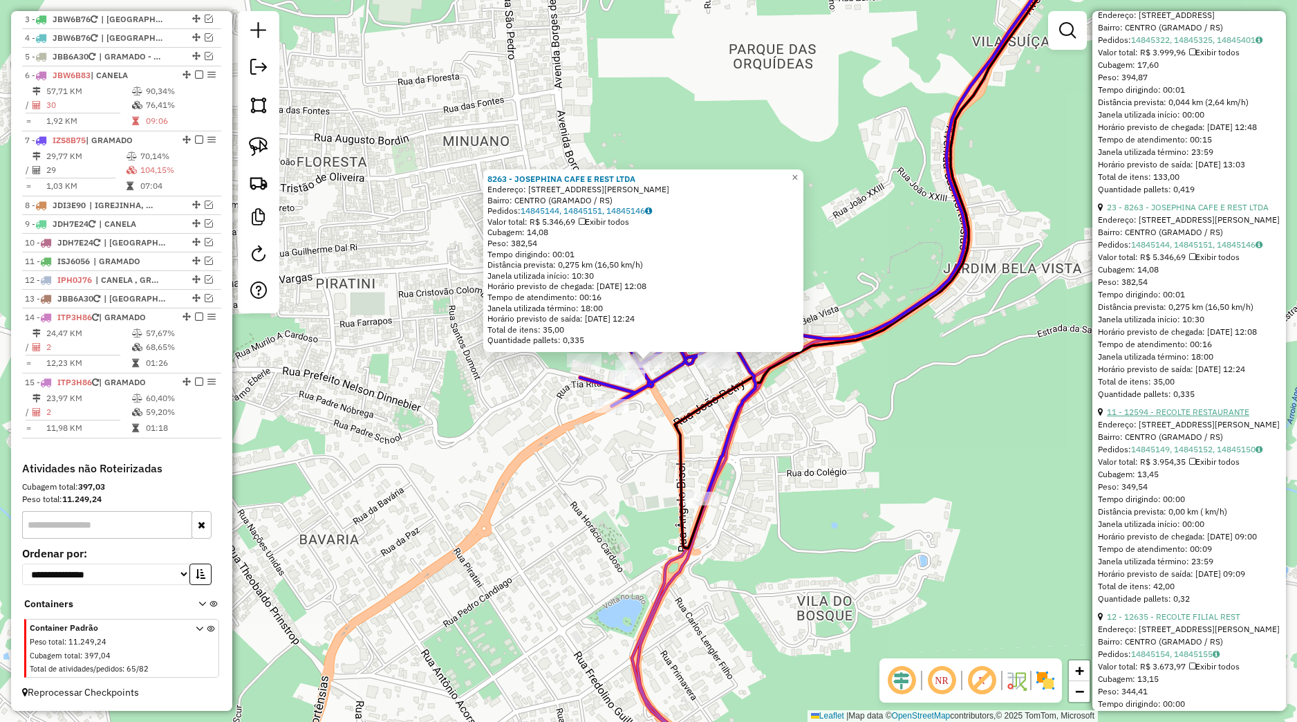
click at [1147, 417] on link "11 - 12594 - RECOLTE RESTAURANTE" at bounding box center [1178, 412] width 142 height 10
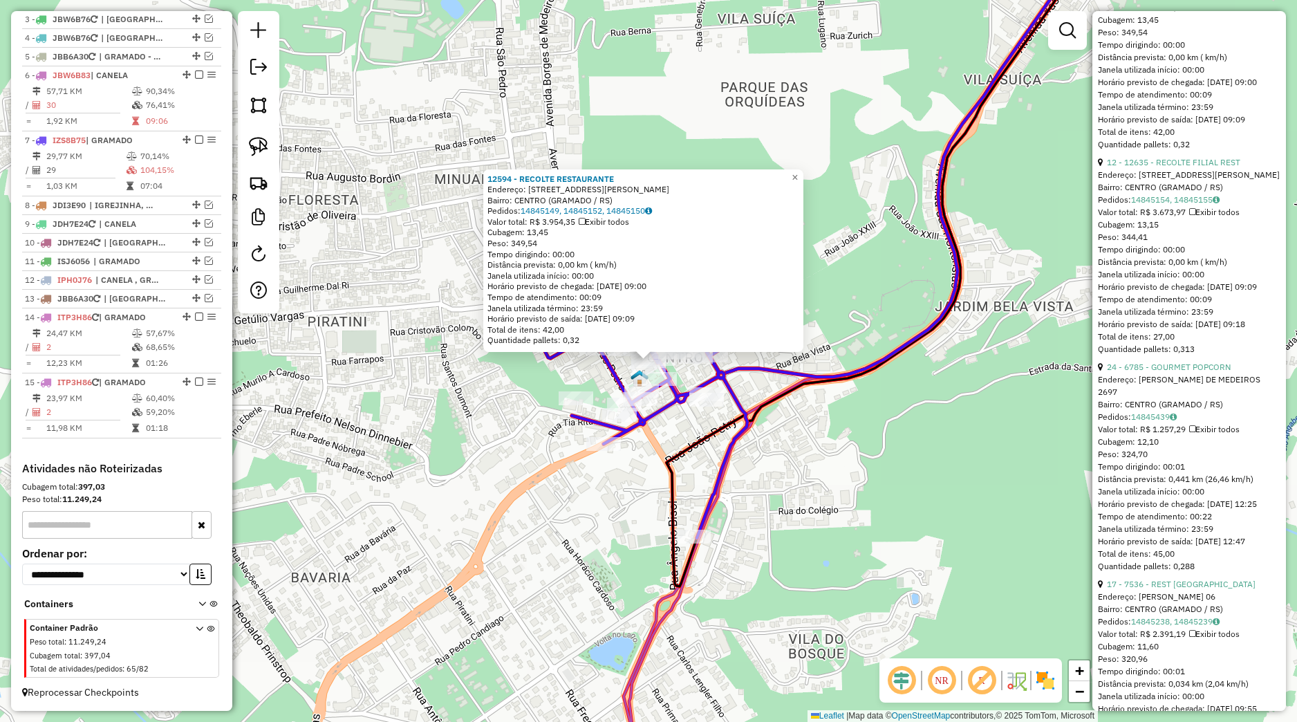
scroll to position [1492, 0]
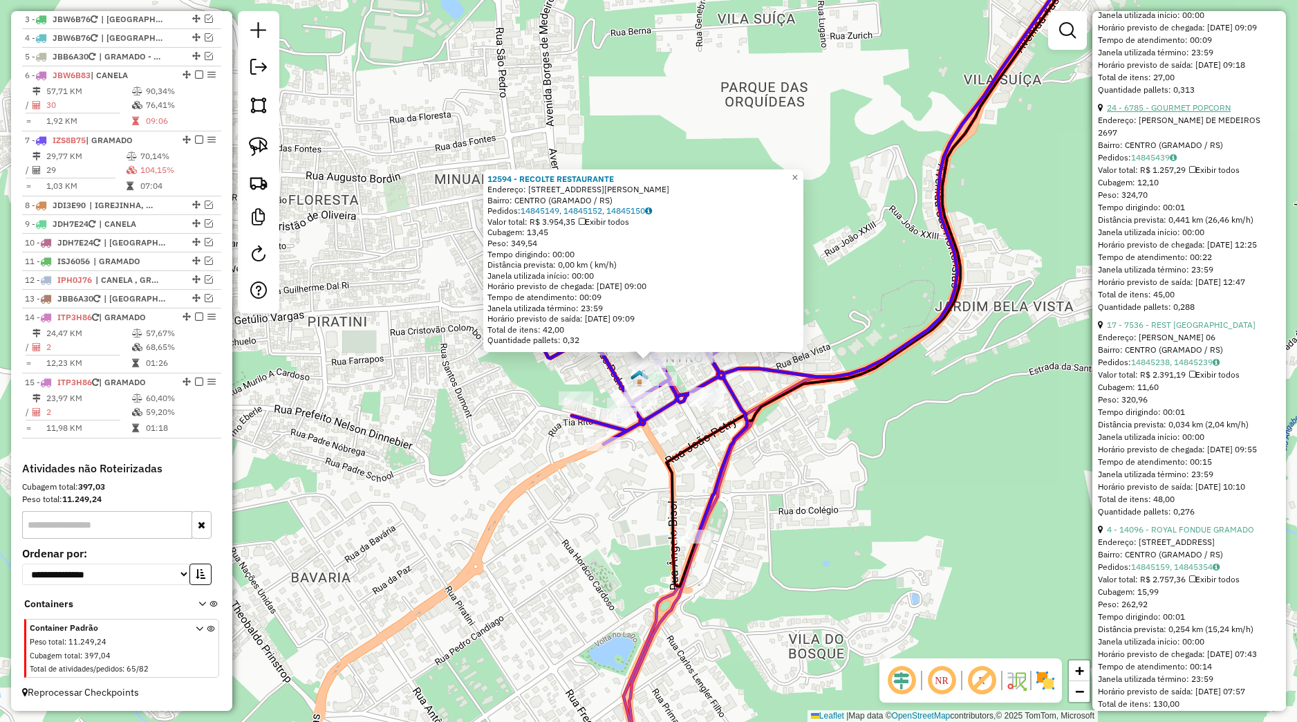
click at [1184, 113] on link "24 - 6785 - GOURMET POPCORN" at bounding box center [1169, 107] width 124 height 10
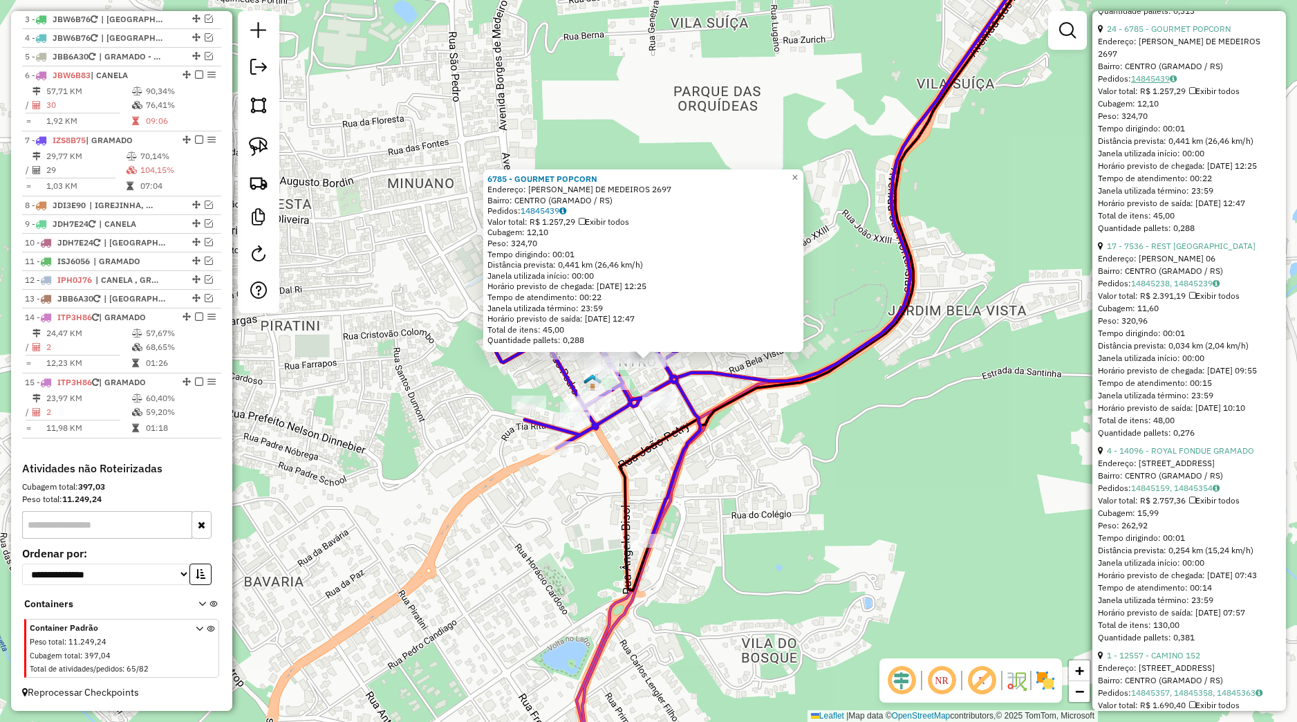
scroll to position [1622, 0]
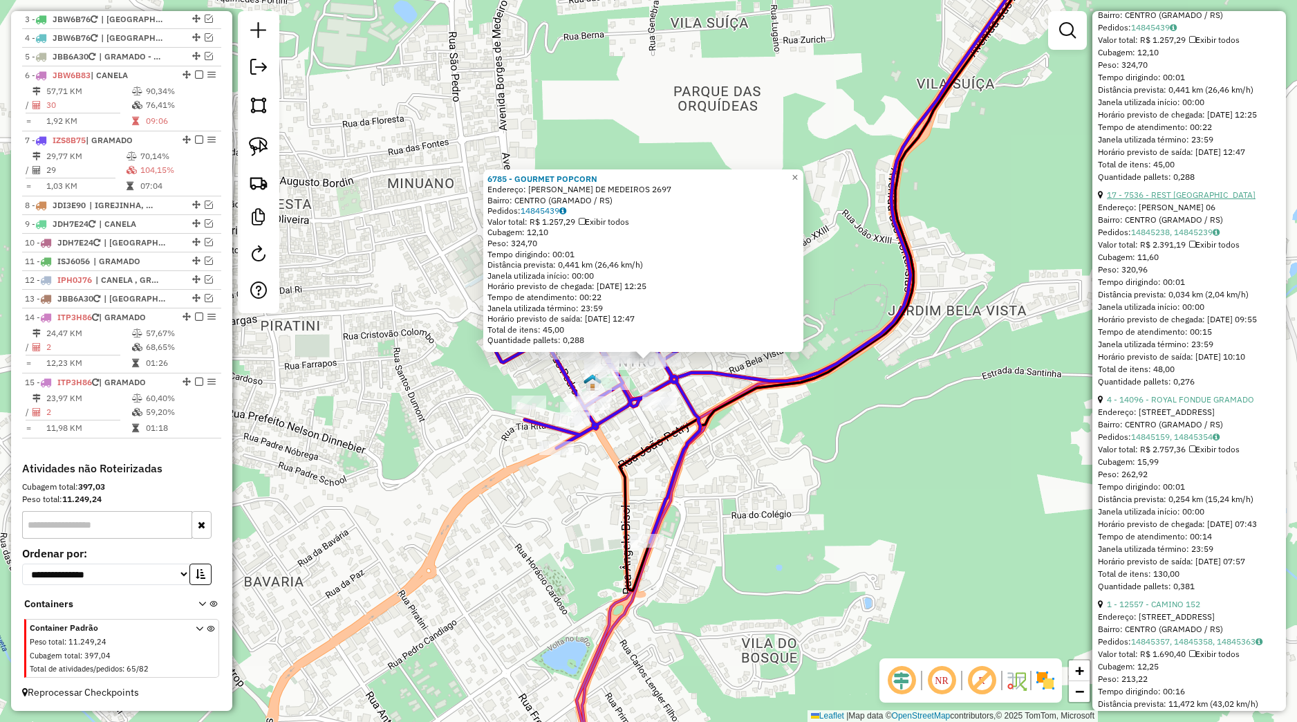
click at [1160, 200] on link "17 - 7536 - REST [GEOGRAPHIC_DATA]" at bounding box center [1181, 194] width 149 height 10
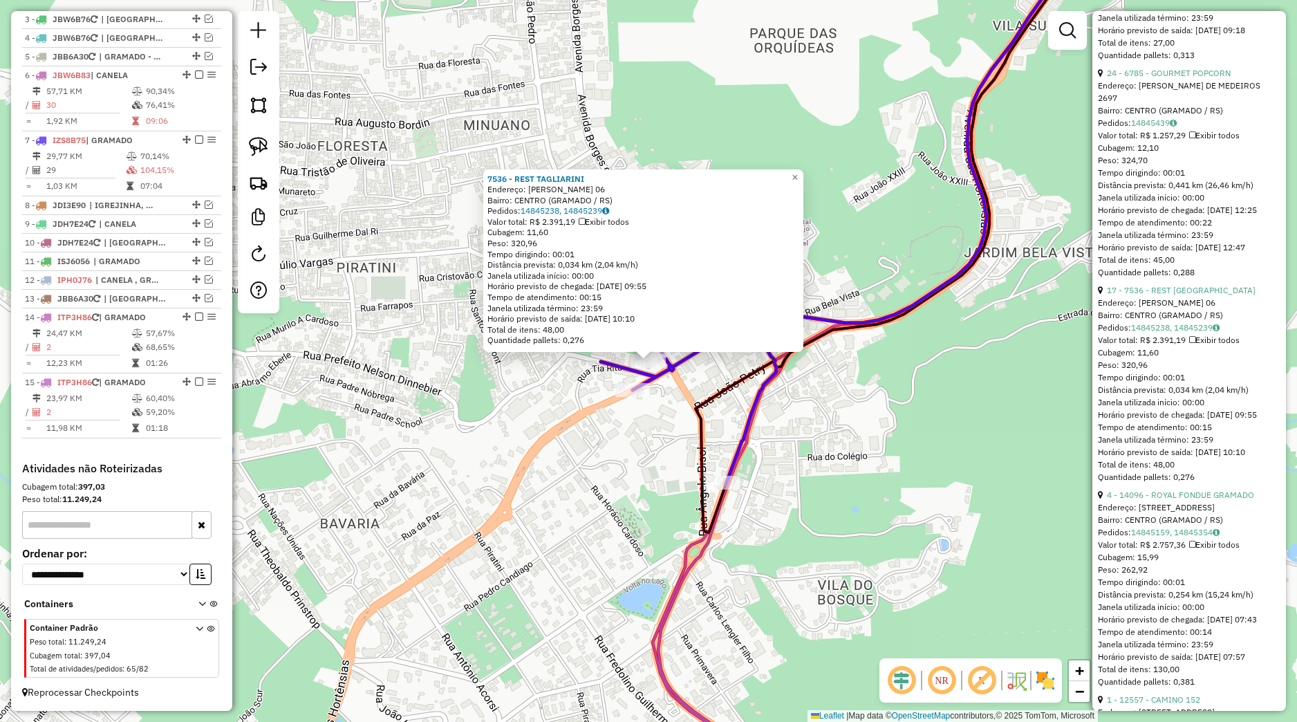
scroll to position [1492, 0]
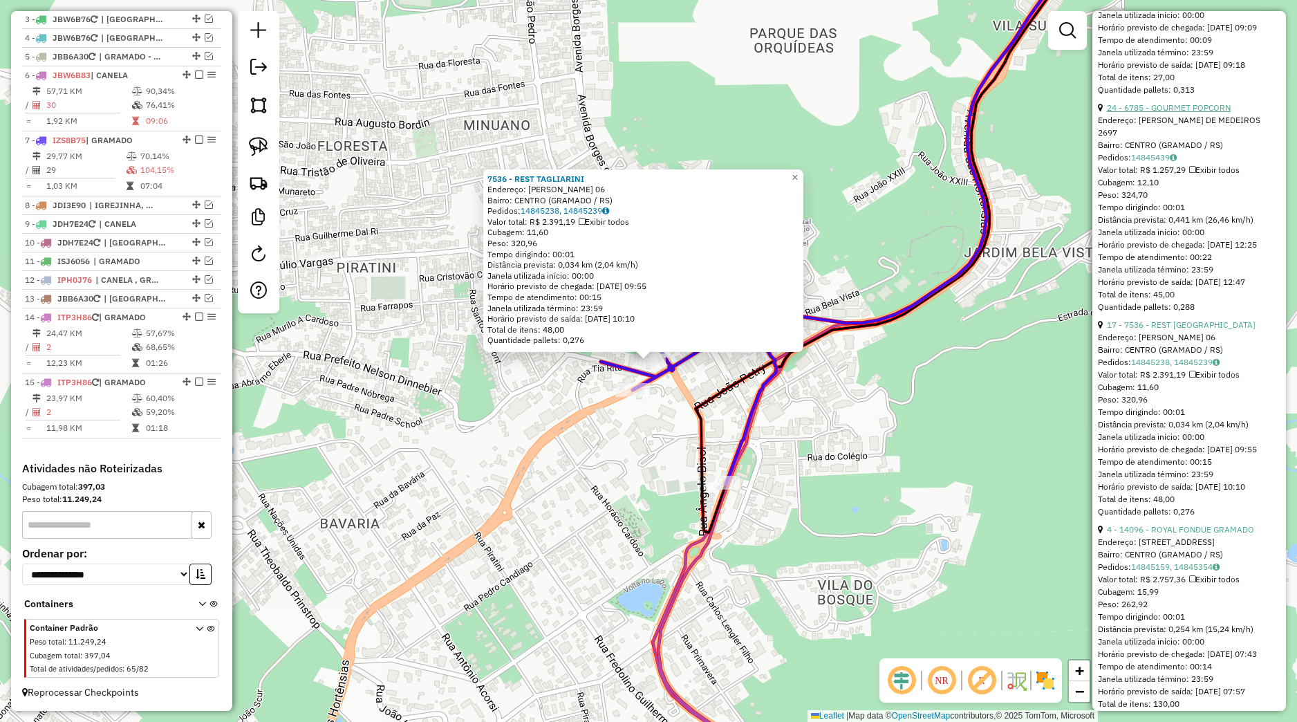
click at [1171, 113] on link "24 - 6785 - GOURMET POPCORN" at bounding box center [1169, 107] width 124 height 10
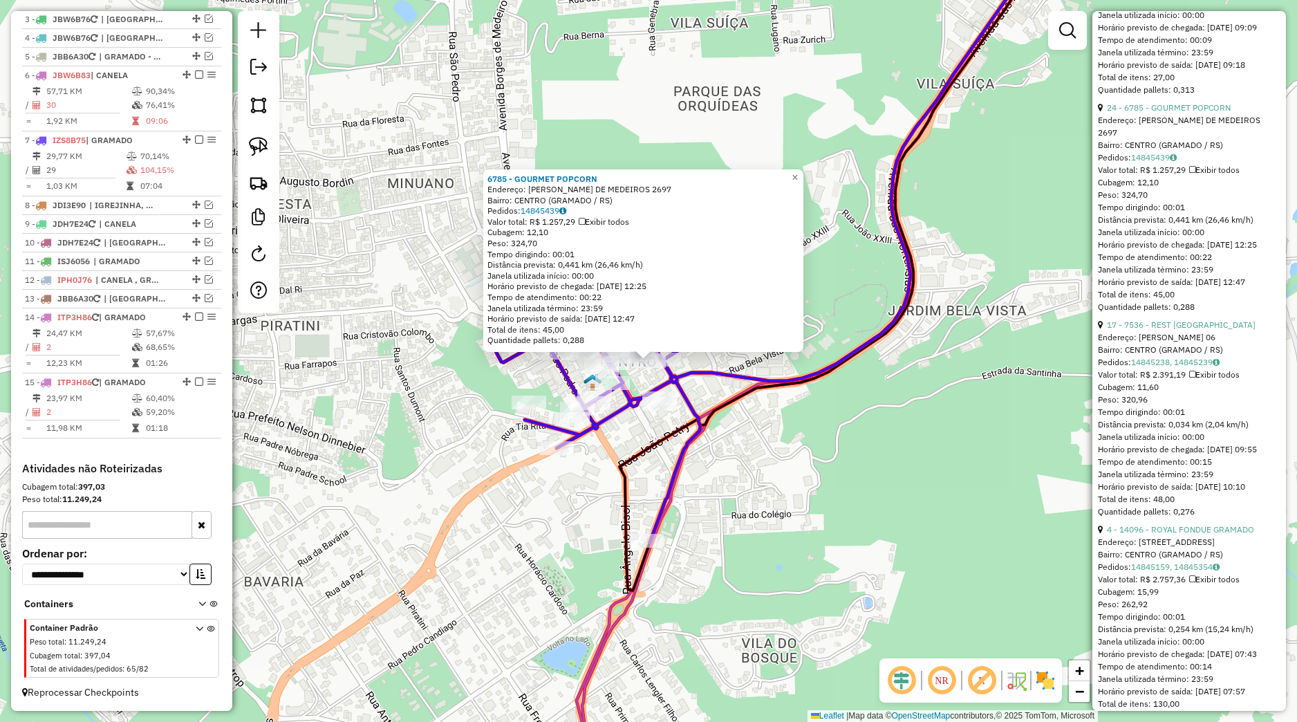
click at [748, 437] on div "6785 - GOURMET POPCORN Endereço: BORGES DE MEDEIROS 2697 Bairro: CENTRO (GRAMAD…" at bounding box center [648, 361] width 1297 height 722
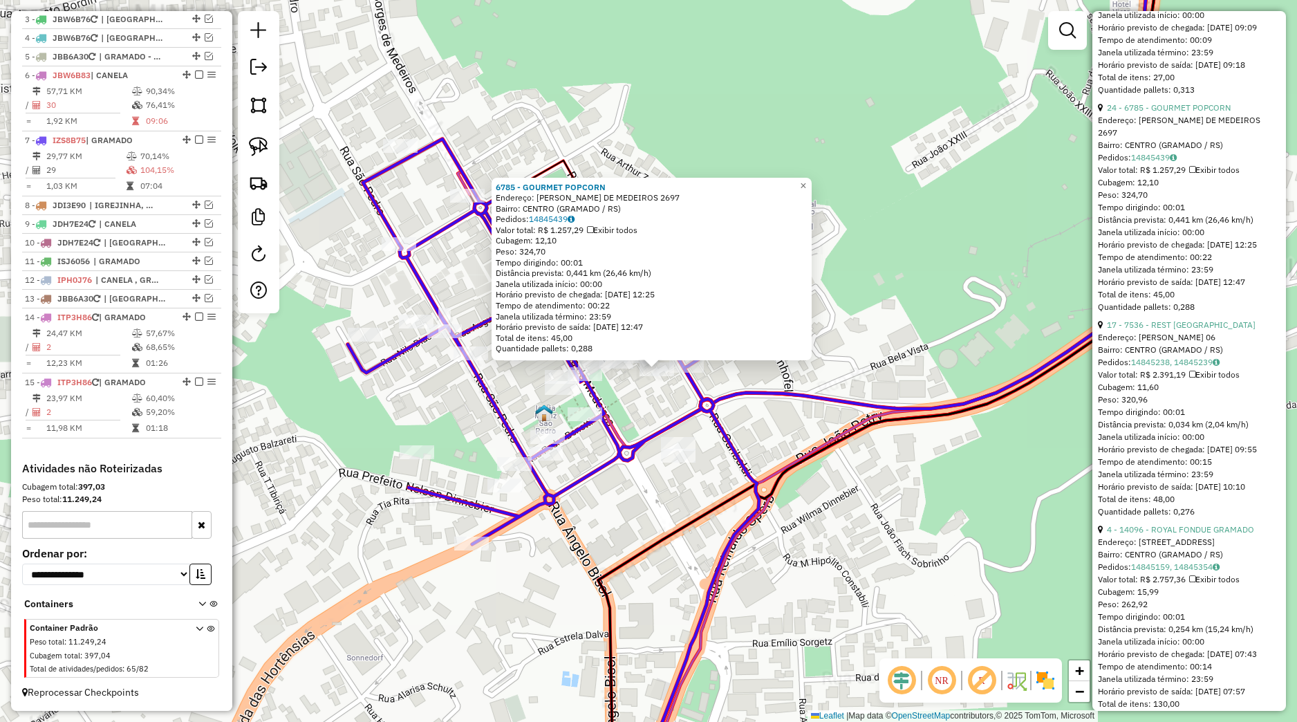
click at [643, 414] on div "6785 - GOURMET POPCORN Endereço: BORGES DE MEDEIROS 2697 Bairro: CENTRO (GRAMAD…" at bounding box center [648, 361] width 1297 height 722
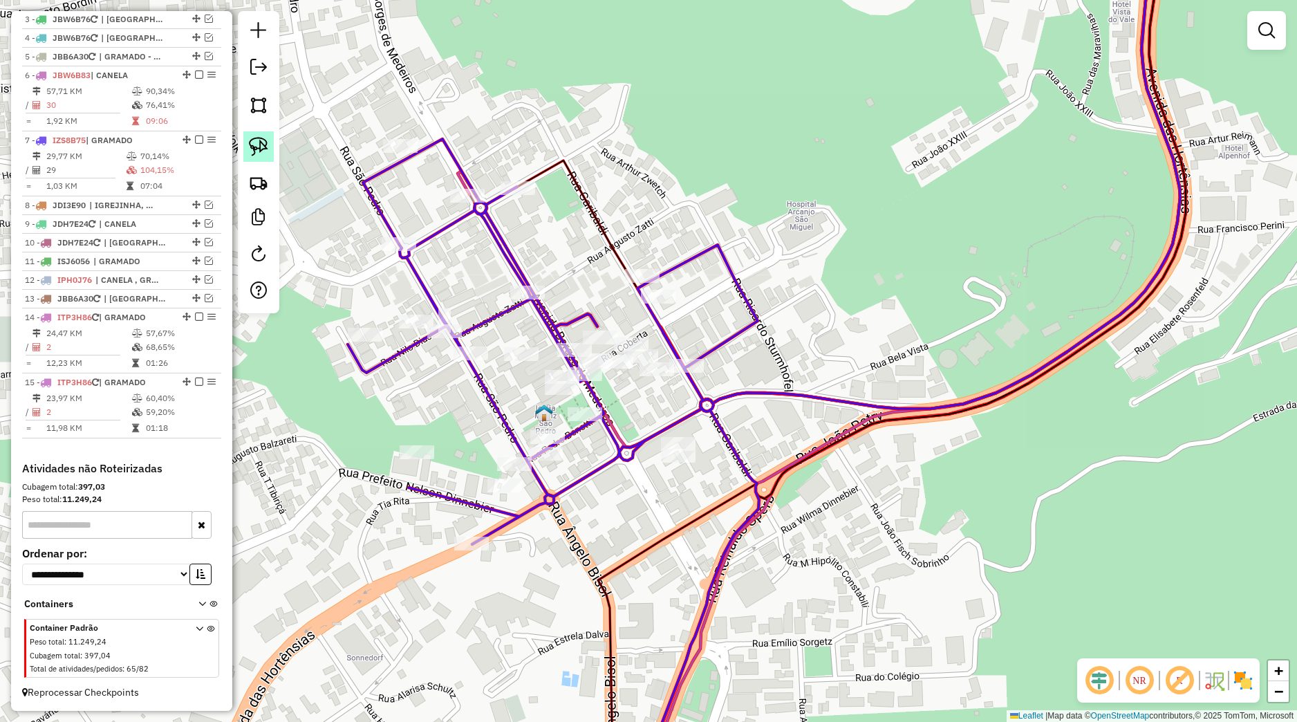
click at [259, 149] on img at bounding box center [258, 146] width 19 height 19
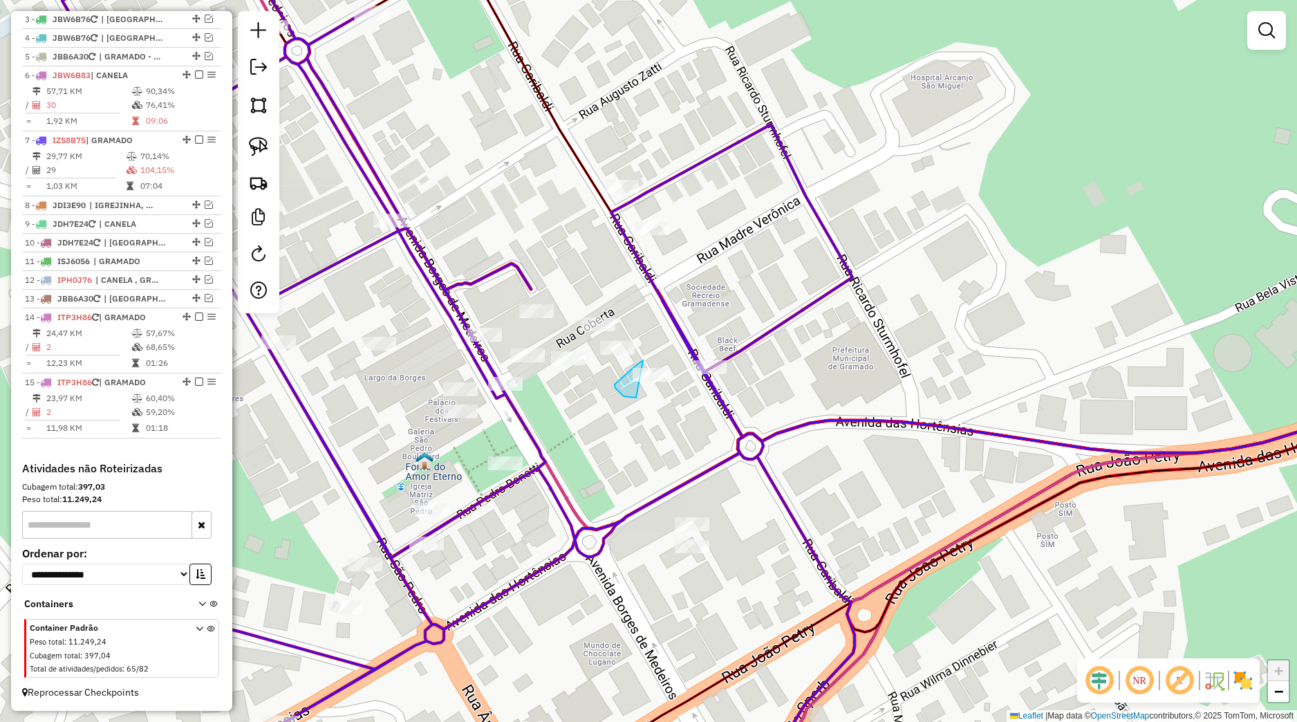
drag, startPoint x: 643, startPoint y: 360, endPoint x: 685, endPoint y: 375, distance: 44.0
click at [685, 375] on div "Janela de atendimento Grade de atendimento Capacidade Transportadoras Veículos …" at bounding box center [648, 361] width 1297 height 722
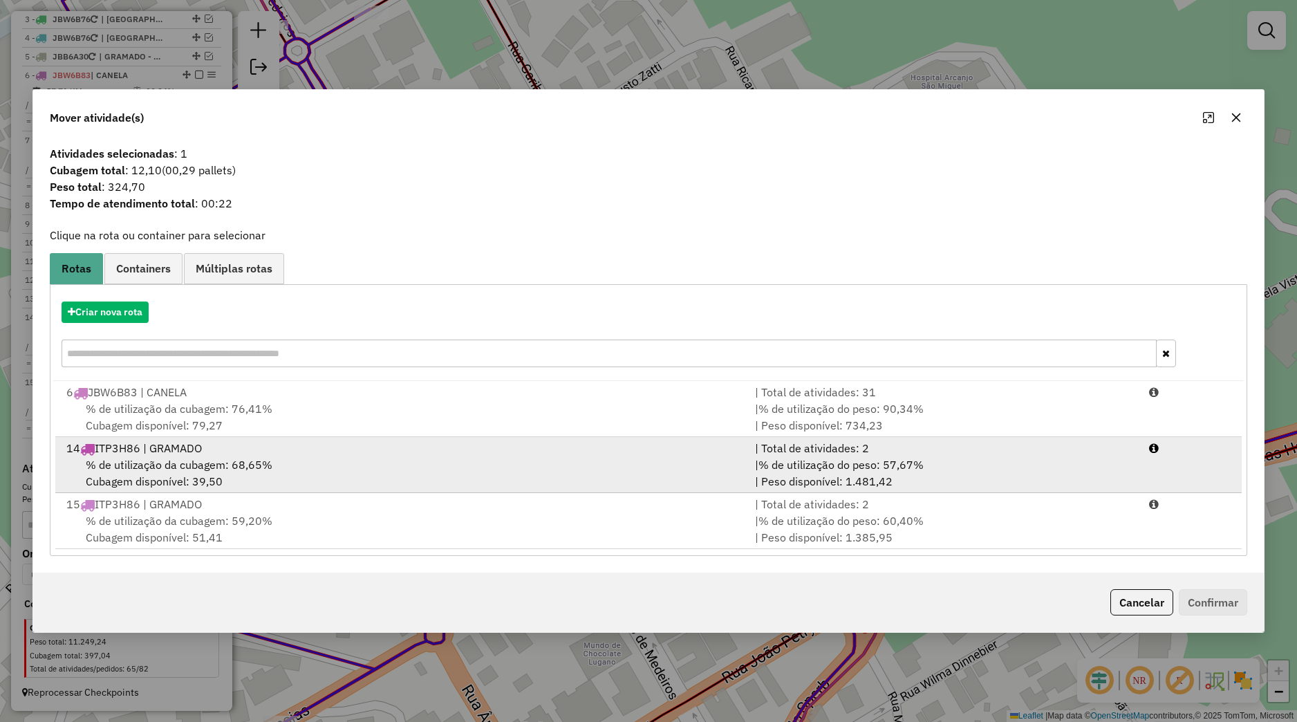
click at [386, 457] on div "% de utilização da cubagem: 68,65% Cubagem disponível: 39,50" at bounding box center [402, 472] width 689 height 33
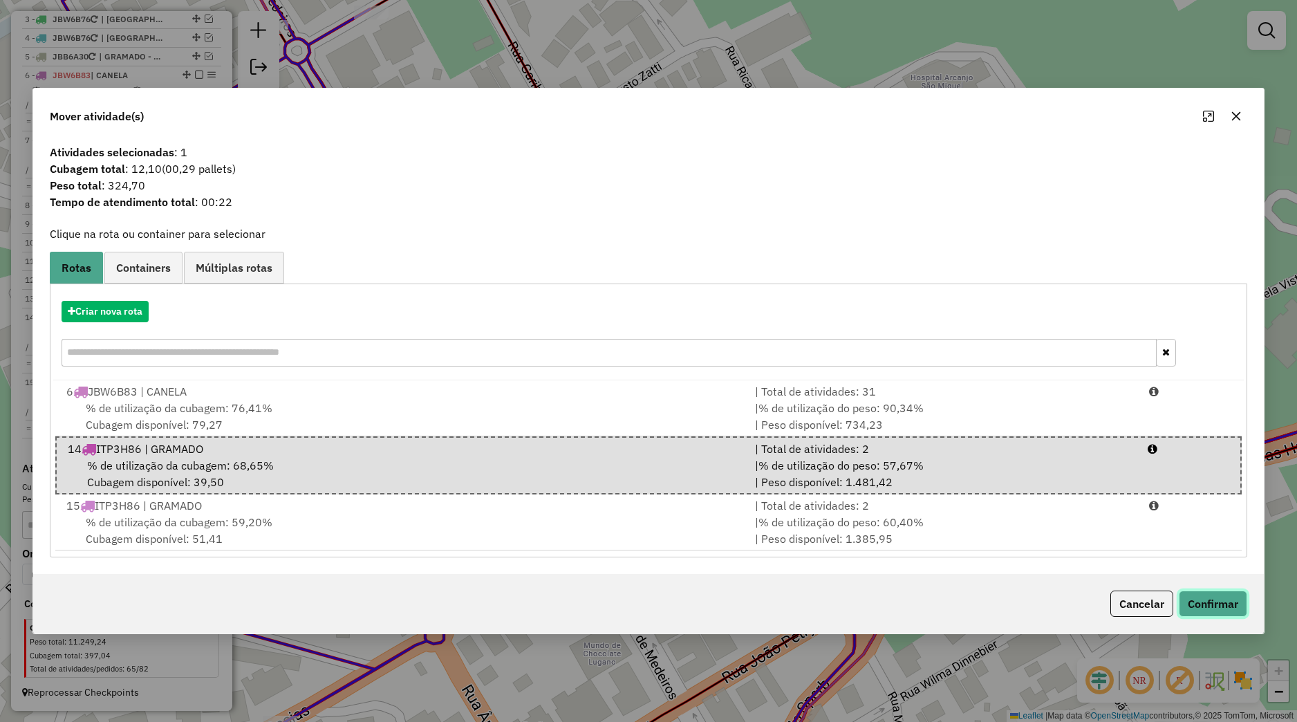
click at [1200, 601] on button "Confirmar" at bounding box center [1213, 604] width 68 height 26
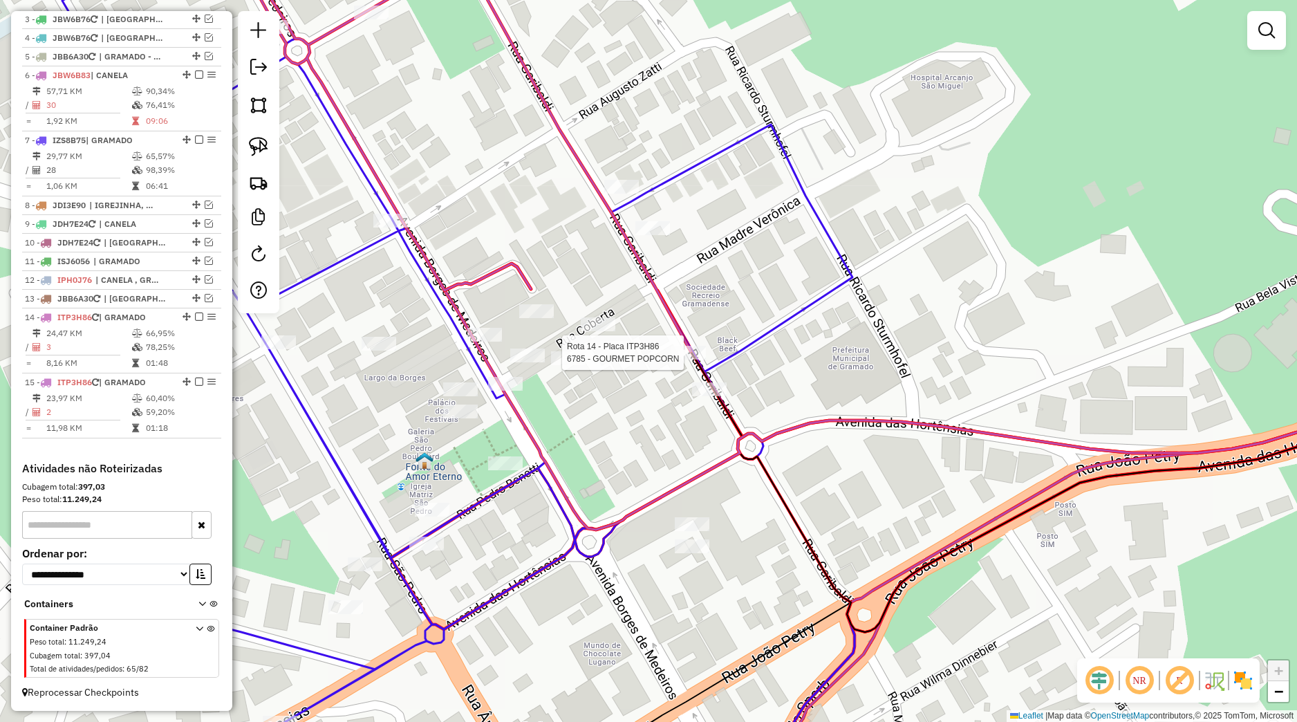
select select "*********"
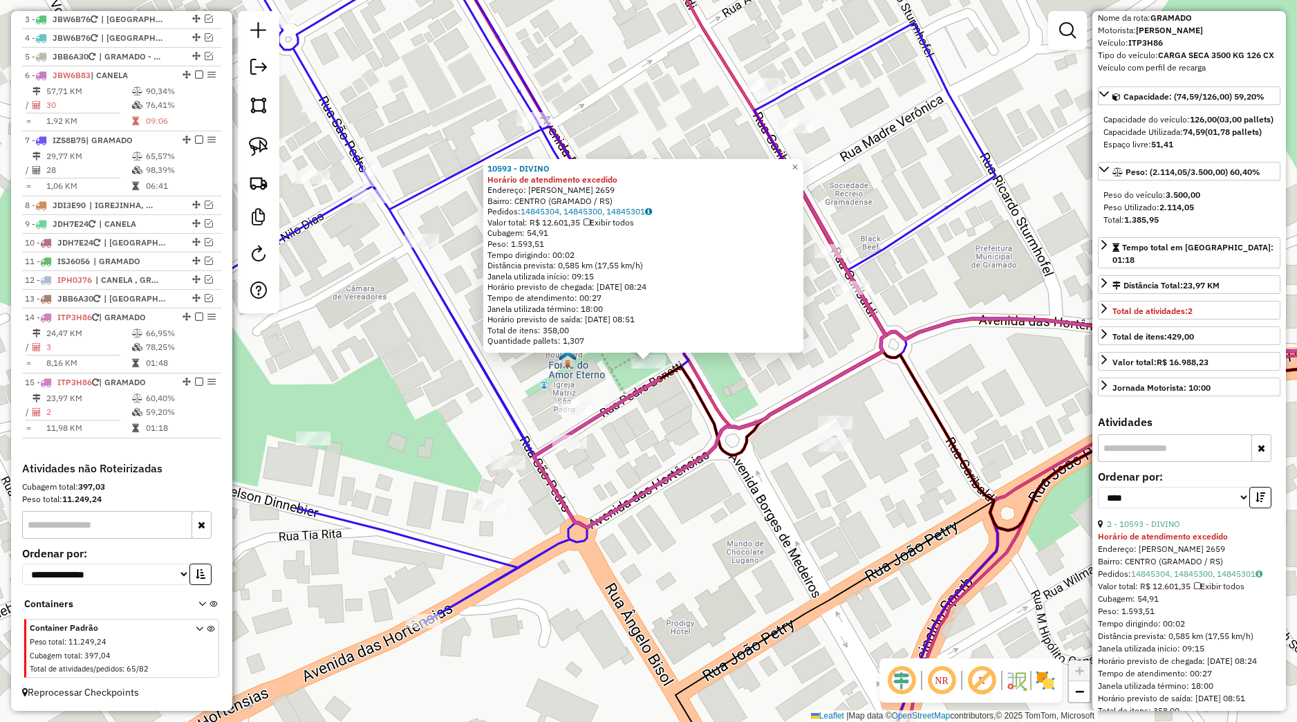
scroll to position [34, 0]
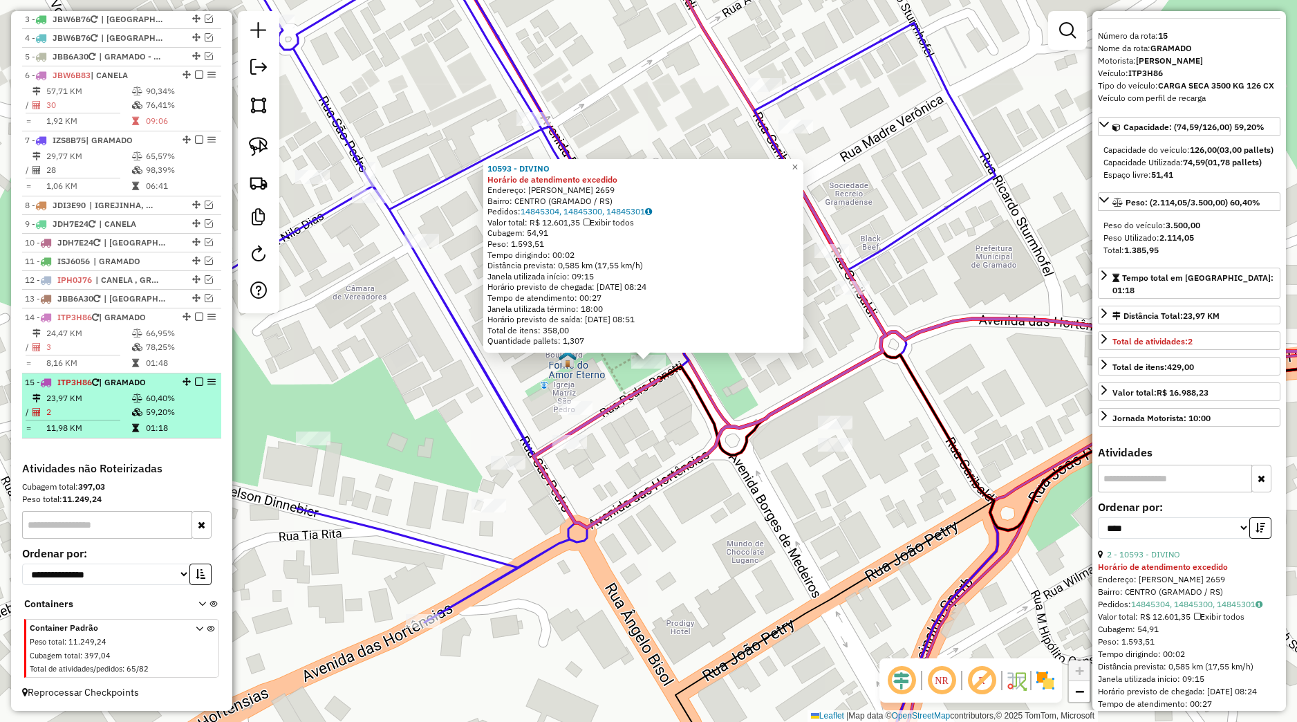
click at [195, 382] on em at bounding box center [199, 382] width 8 height 8
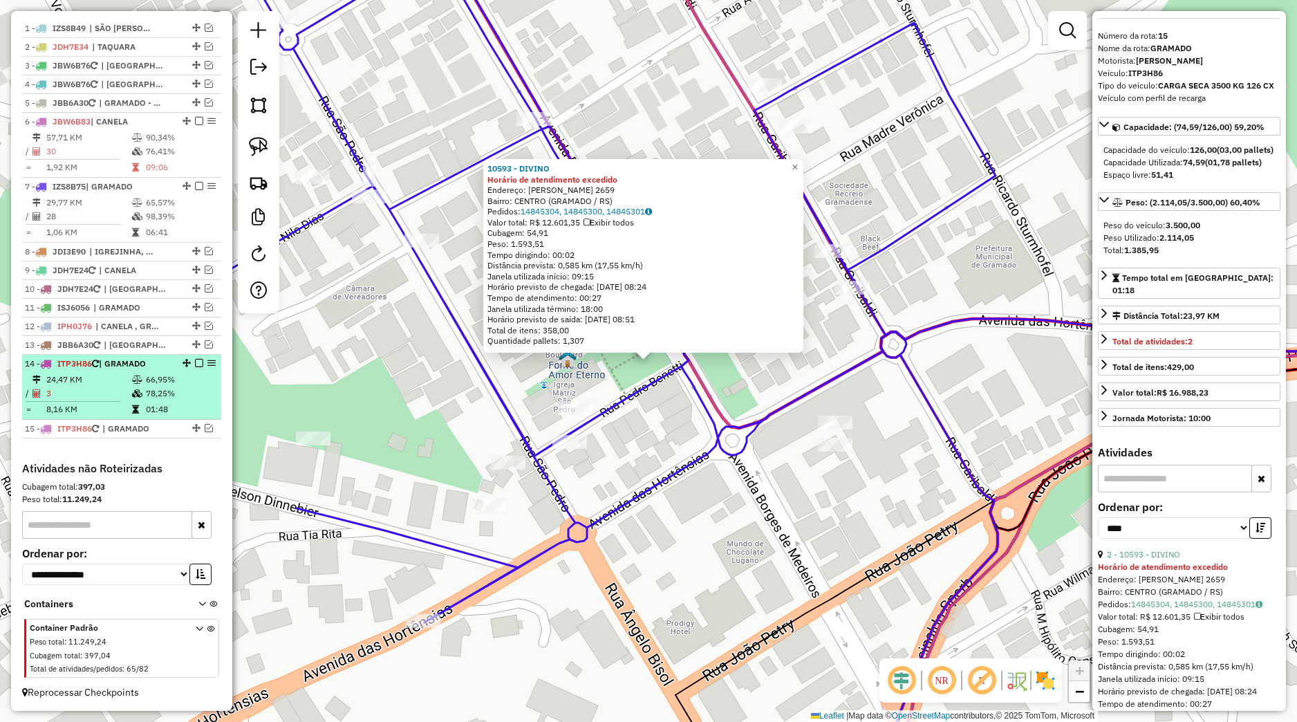
click at [170, 384] on td "66,95%" at bounding box center [180, 380] width 70 height 14
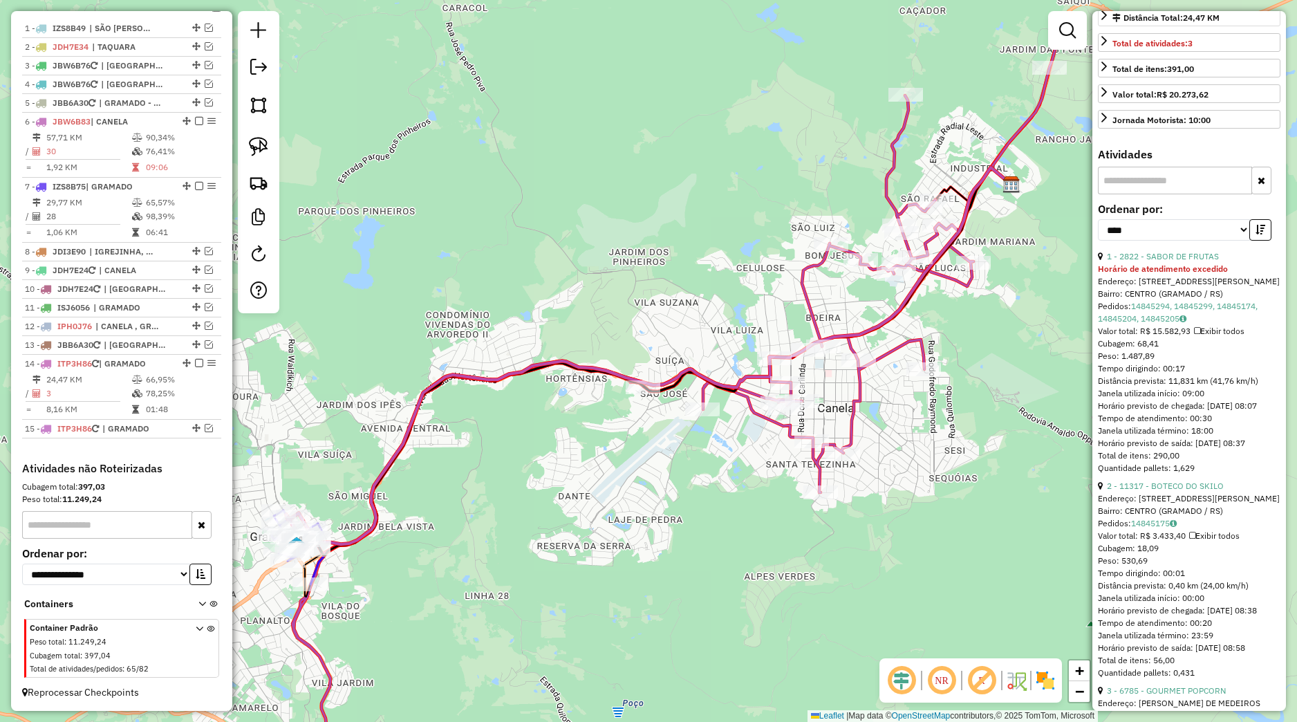
scroll to position [358, 0]
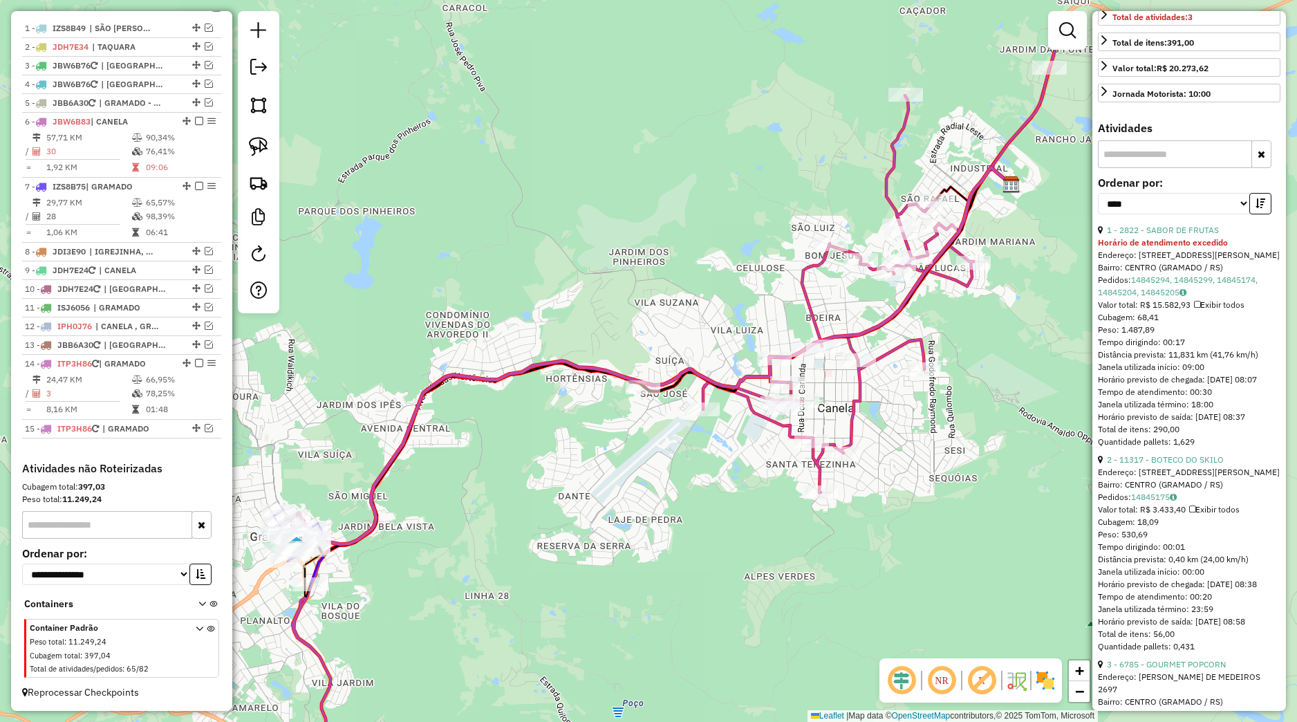
click at [588, 535] on div "Janela de atendimento Grade de atendimento Capacidade Transportadoras Veículos …" at bounding box center [648, 361] width 1297 height 722
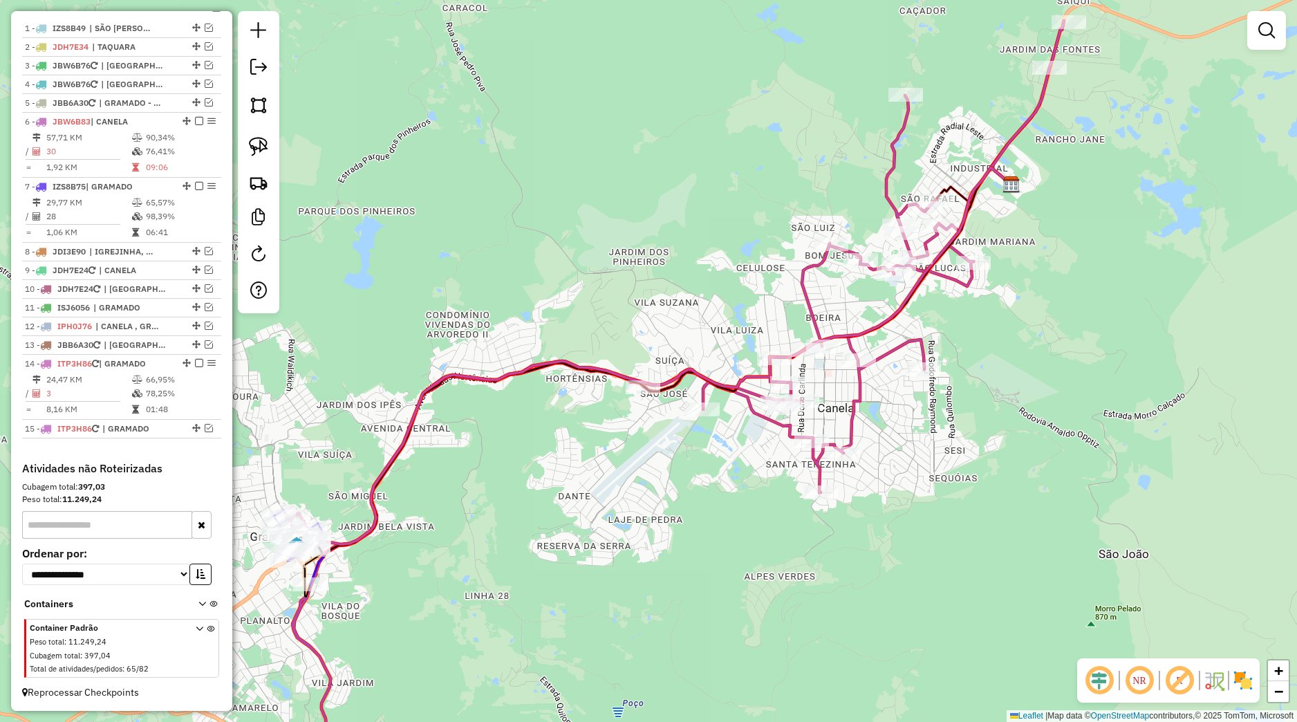
drag, startPoint x: 654, startPoint y: 481, endPoint x: 641, endPoint y: 472, distance: 15.9
click at [701, 453] on div "Janela de atendimento Grade de atendimento Capacidade Transportadoras Veículos …" at bounding box center [648, 361] width 1297 height 722
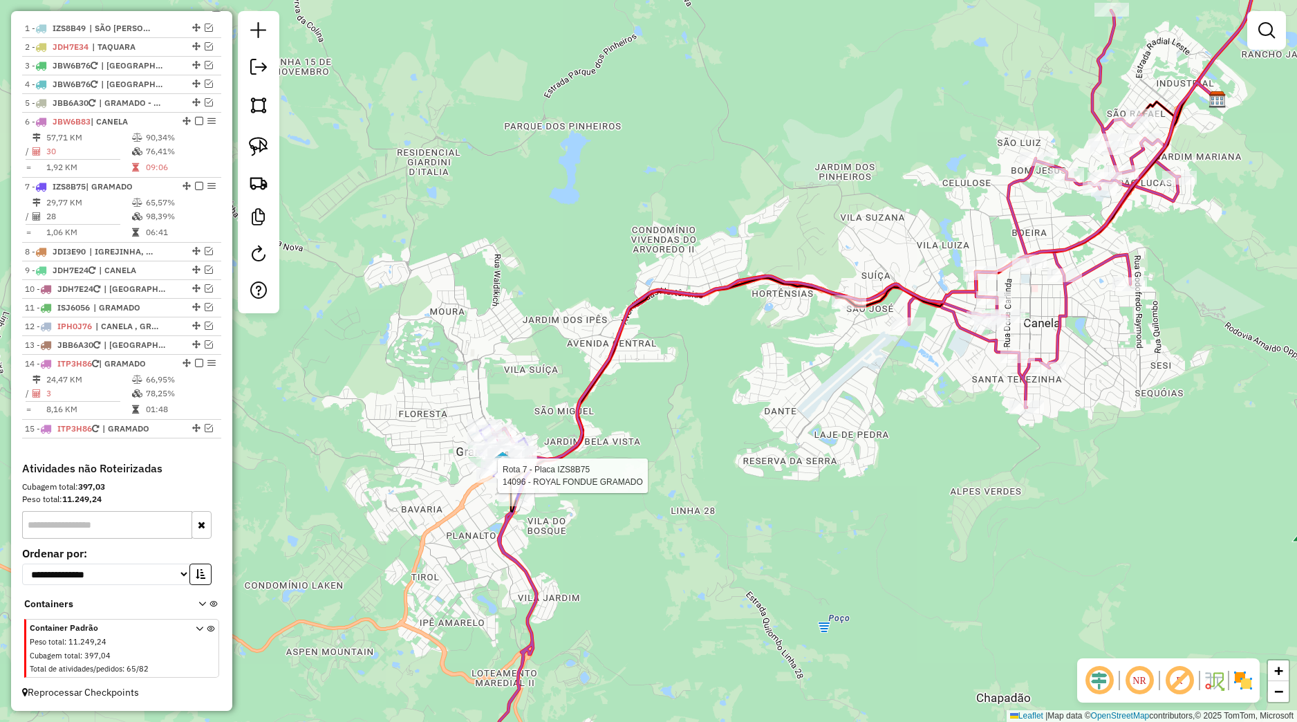
select select "*********"
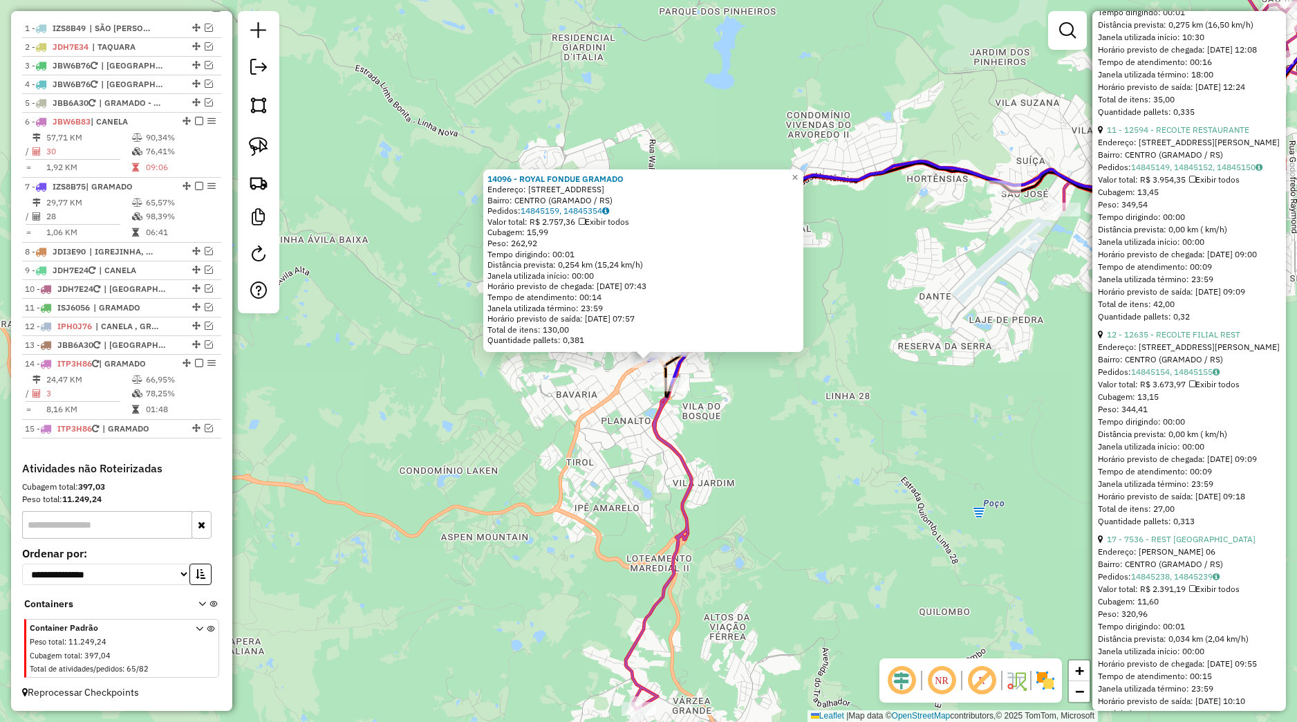
scroll to position [1102, 0]
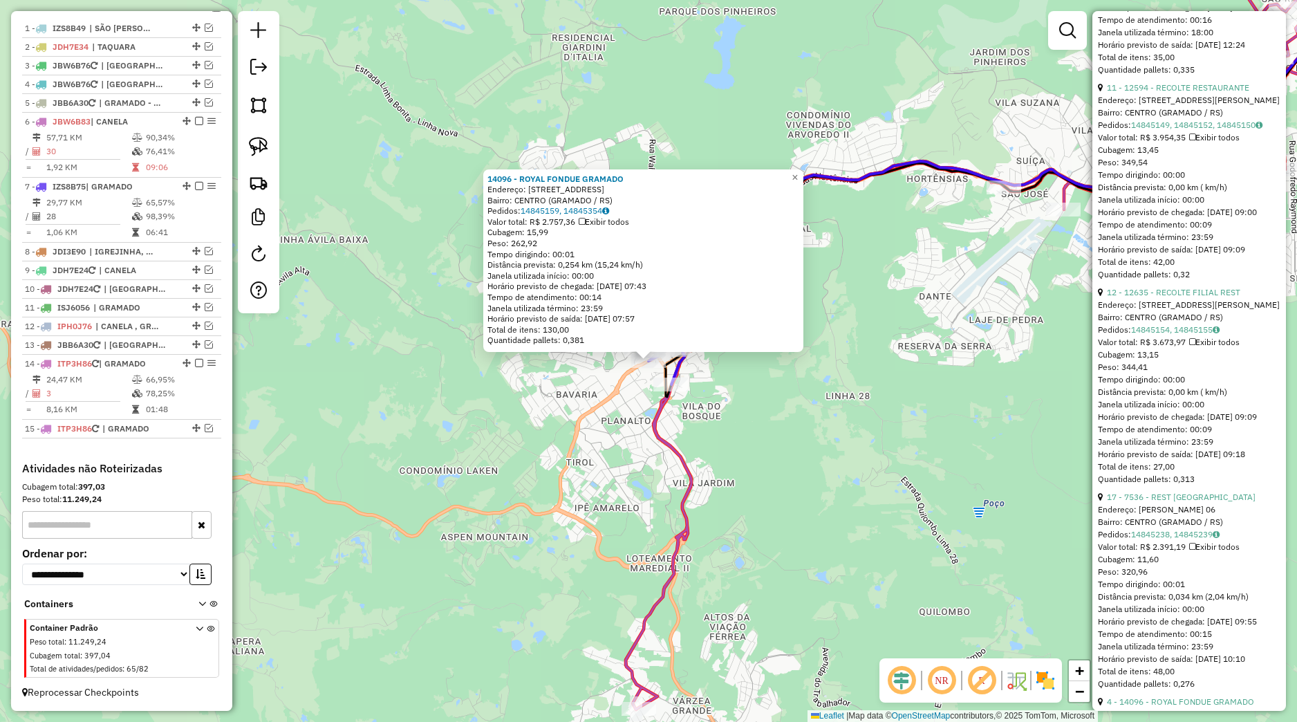
click at [841, 438] on div "14096 - ROYAL FONDUE GRAMADO Endereço: [STREET_ADDRESS]) [GEOGRAPHIC_DATA]: 148…" at bounding box center [648, 361] width 1297 height 722
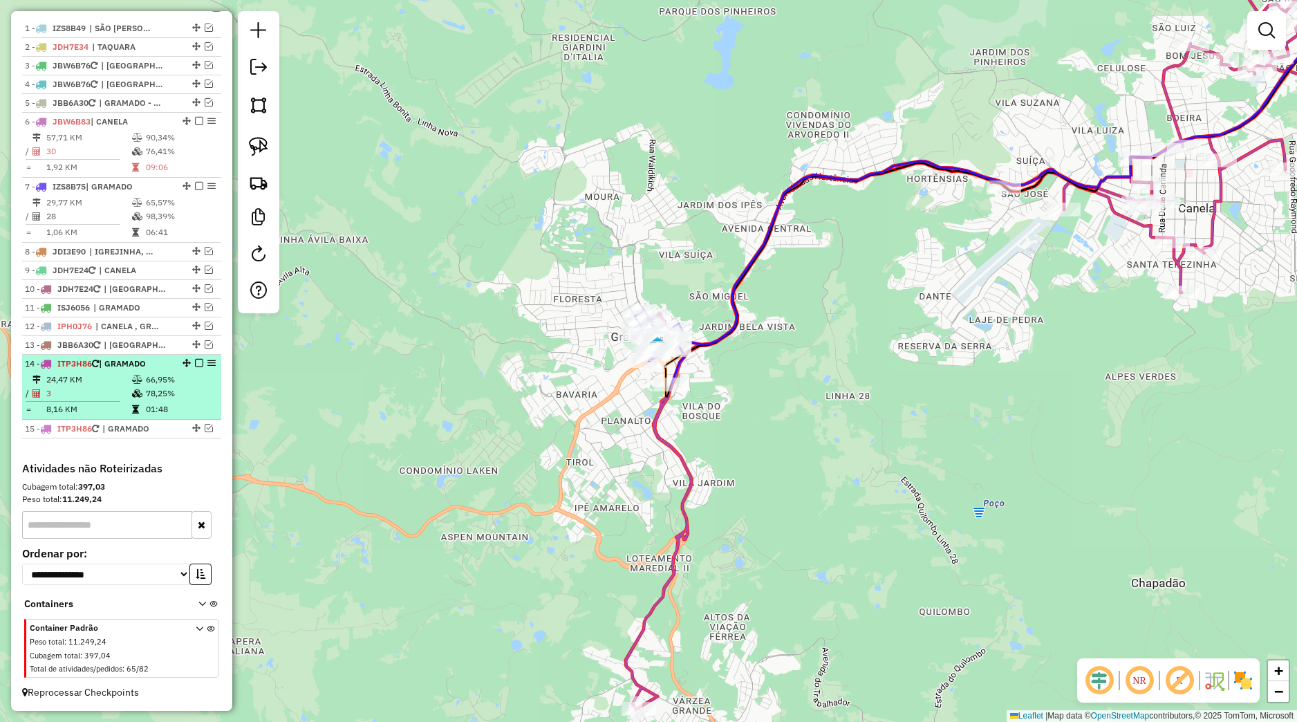
click at [165, 409] on td "01:48" at bounding box center [180, 409] width 70 height 14
select select "*********"
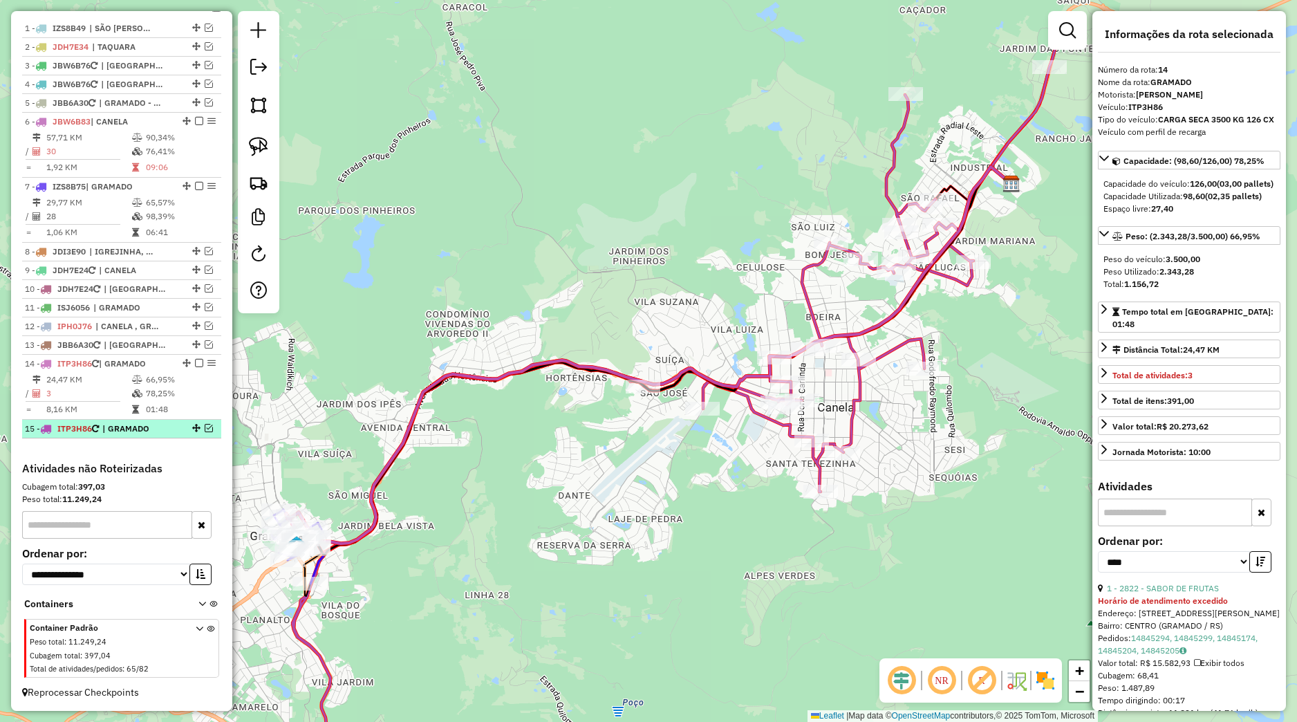
drag, startPoint x: 165, startPoint y: 439, endPoint x: 163, endPoint y: 430, distance: 9.1
click at [165, 438] on div "1 - IZS8B49 | SÃO FRANCISCO DE PAULA 2 - JDH7E34 | TAQUARA 3 - JBW6B76 | MORRO …" at bounding box center [121, 240] width 199 height 443
click at [163, 430] on span "| GRAMADO" at bounding box center [134, 429] width 64 height 12
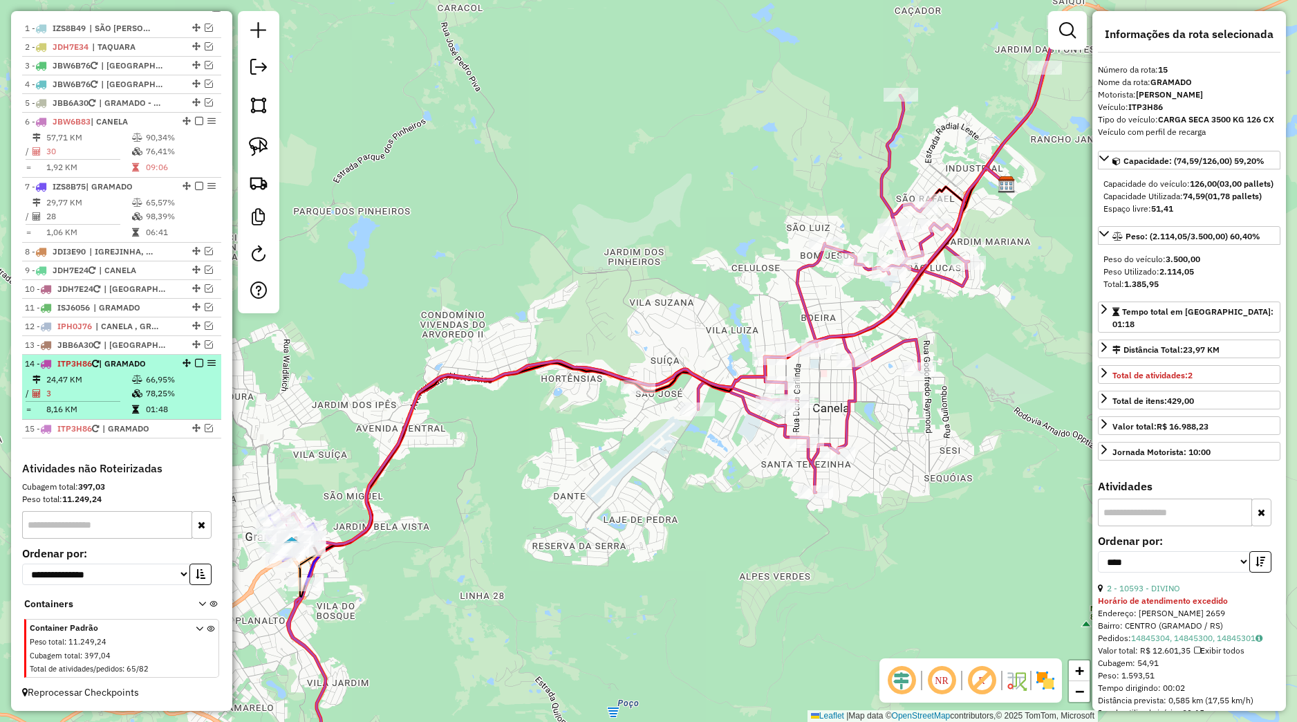
click at [166, 409] on td "01:48" at bounding box center [180, 409] width 70 height 14
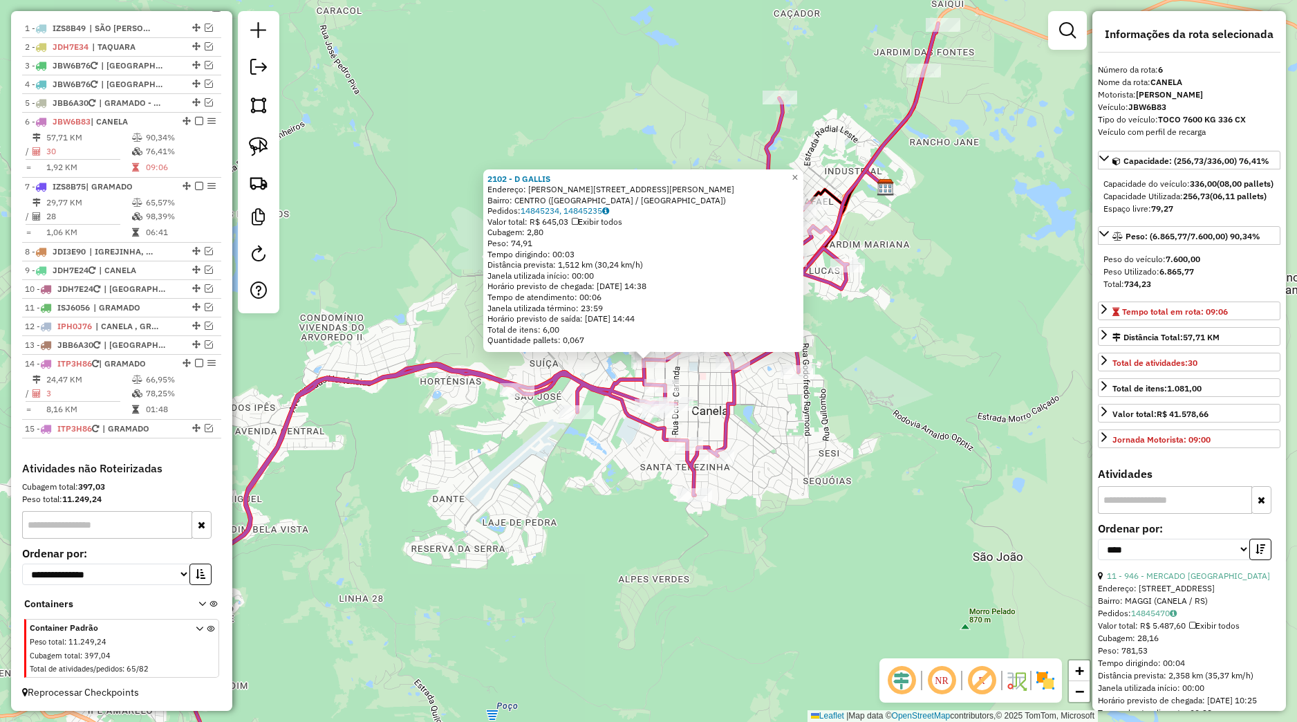
drag, startPoint x: 721, startPoint y: 405, endPoint x: 683, endPoint y: 418, distance: 40.5
click at [716, 407] on icon at bounding box center [553, 409] width 772 height 771
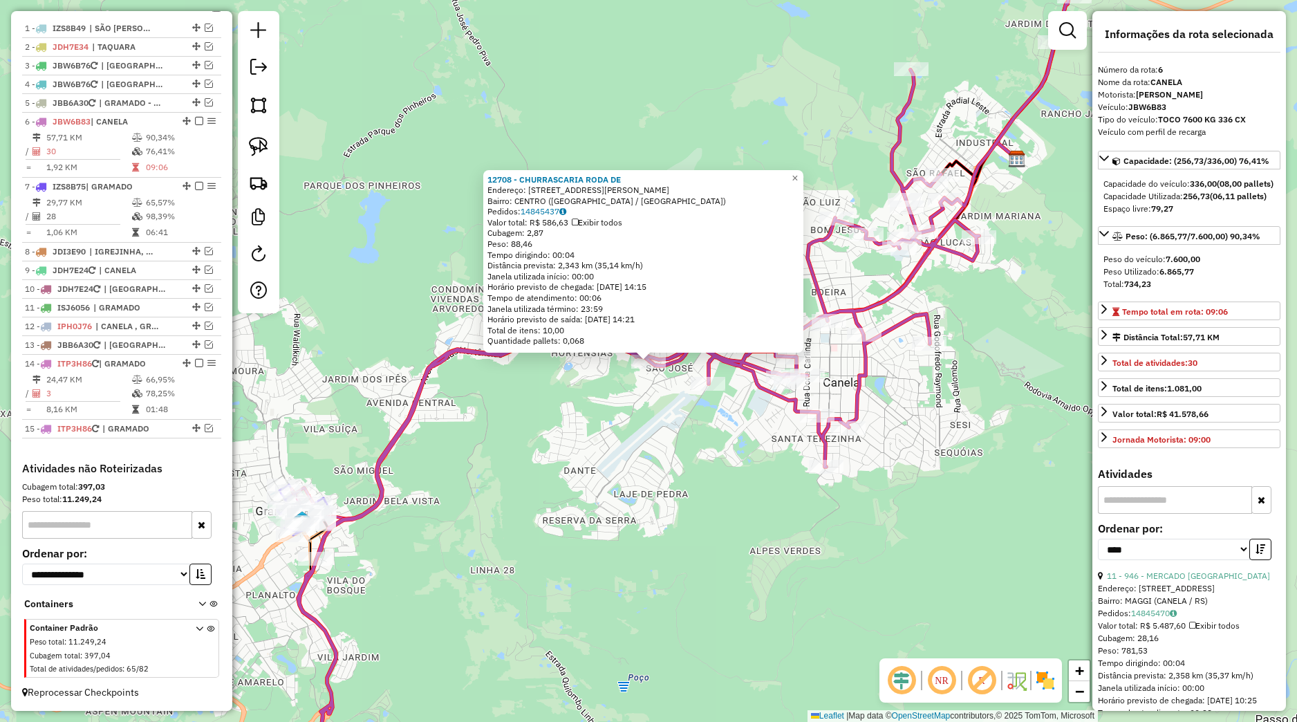
click at [567, 436] on div "12708 - CHURRASCARIA RODA DE Endereço: AVENIDA DON LUIZ GUANELLA 1003 Bairro: C…" at bounding box center [648, 361] width 1297 height 722
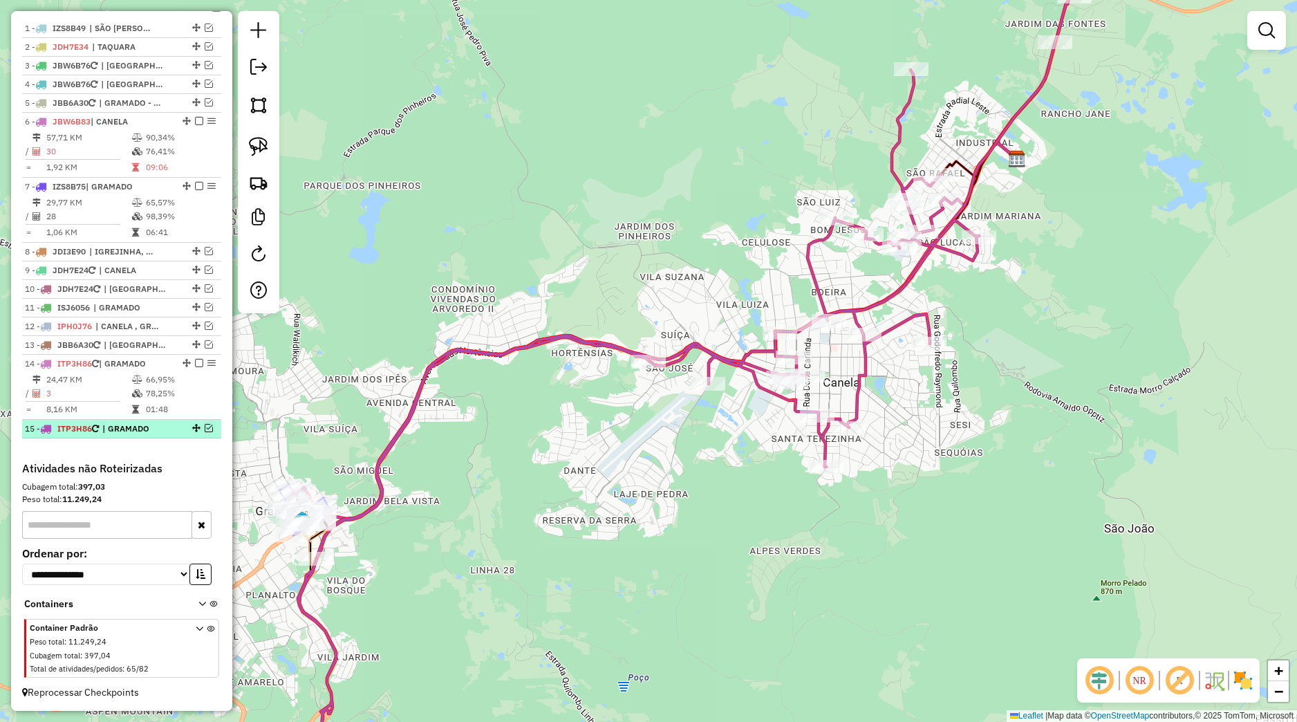
click at [205, 428] on em at bounding box center [209, 428] width 8 height 8
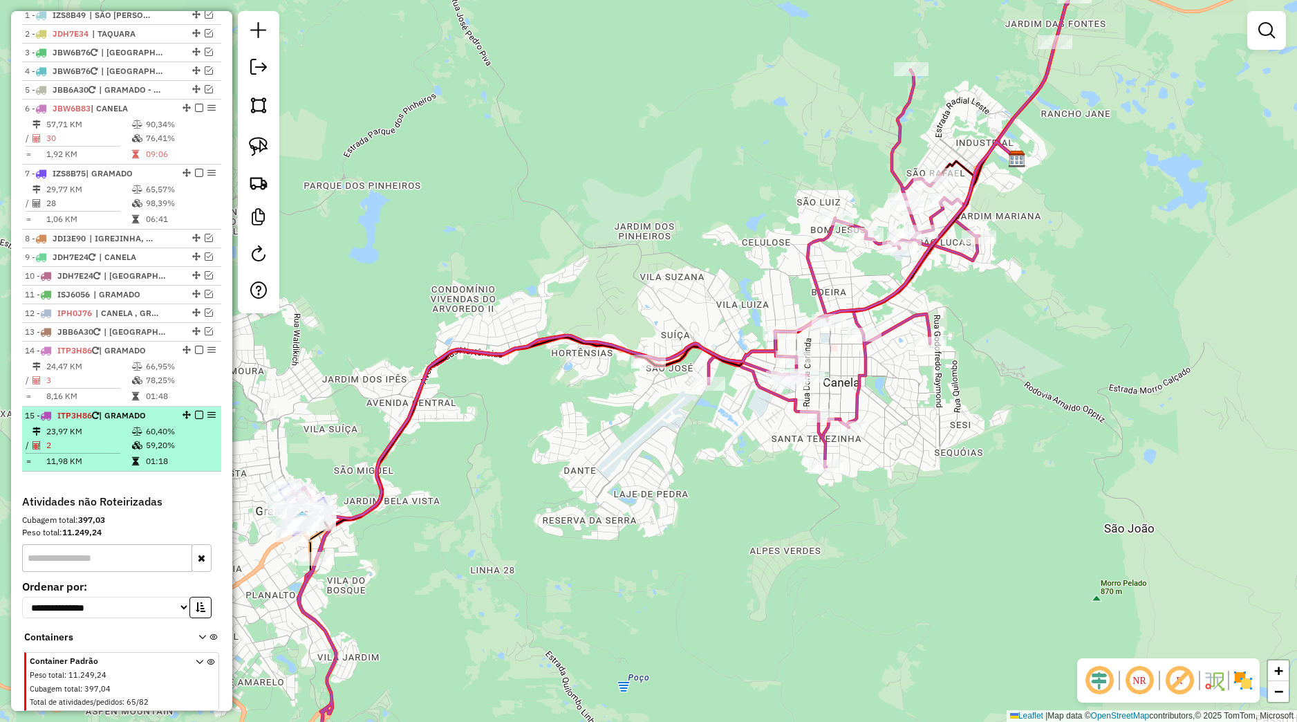
click at [164, 452] on td "59,20%" at bounding box center [180, 445] width 70 height 14
select select "*********"
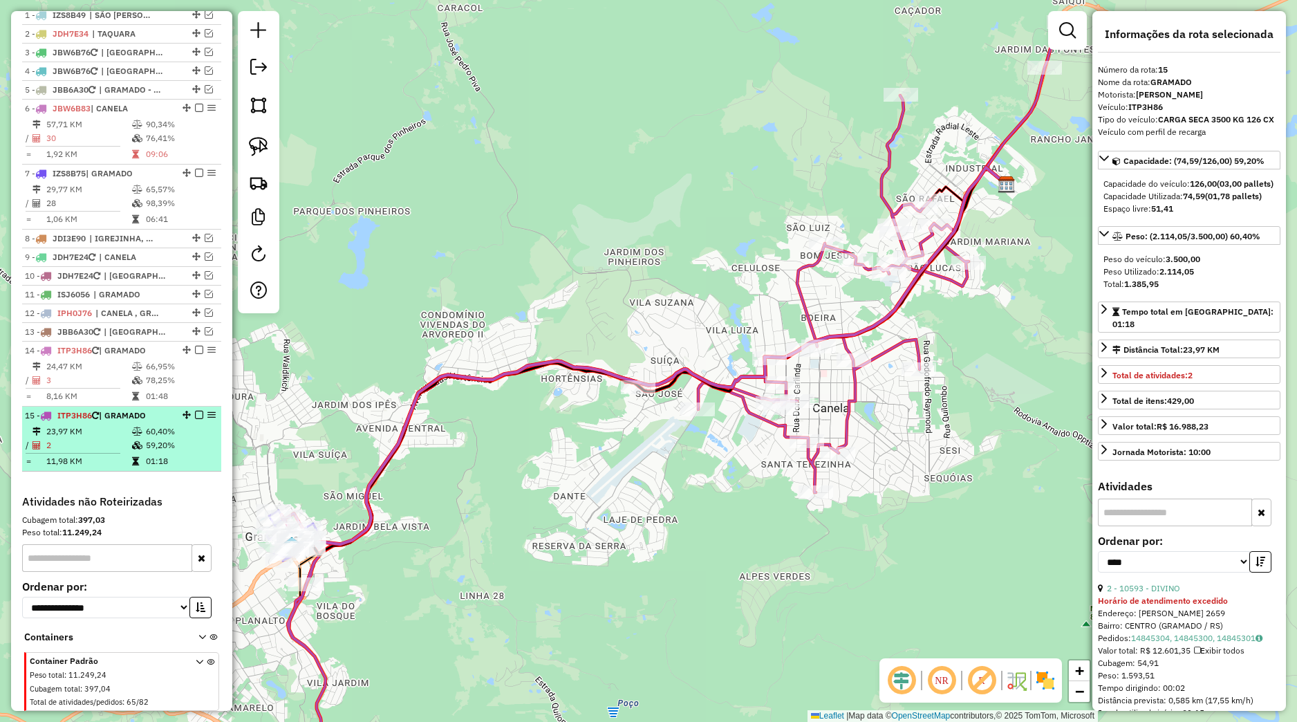
click at [195, 419] on em at bounding box center [199, 415] width 8 height 8
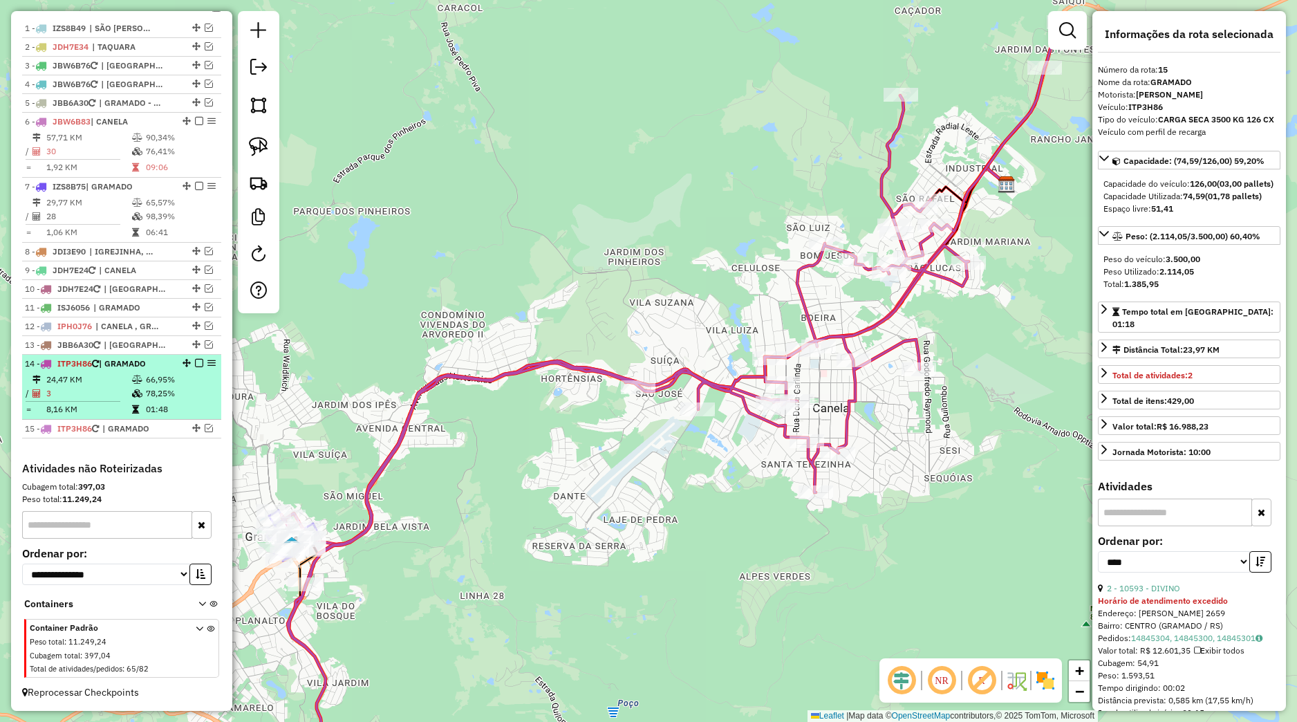
click at [194, 385] on td "66,95%" at bounding box center [180, 380] width 70 height 14
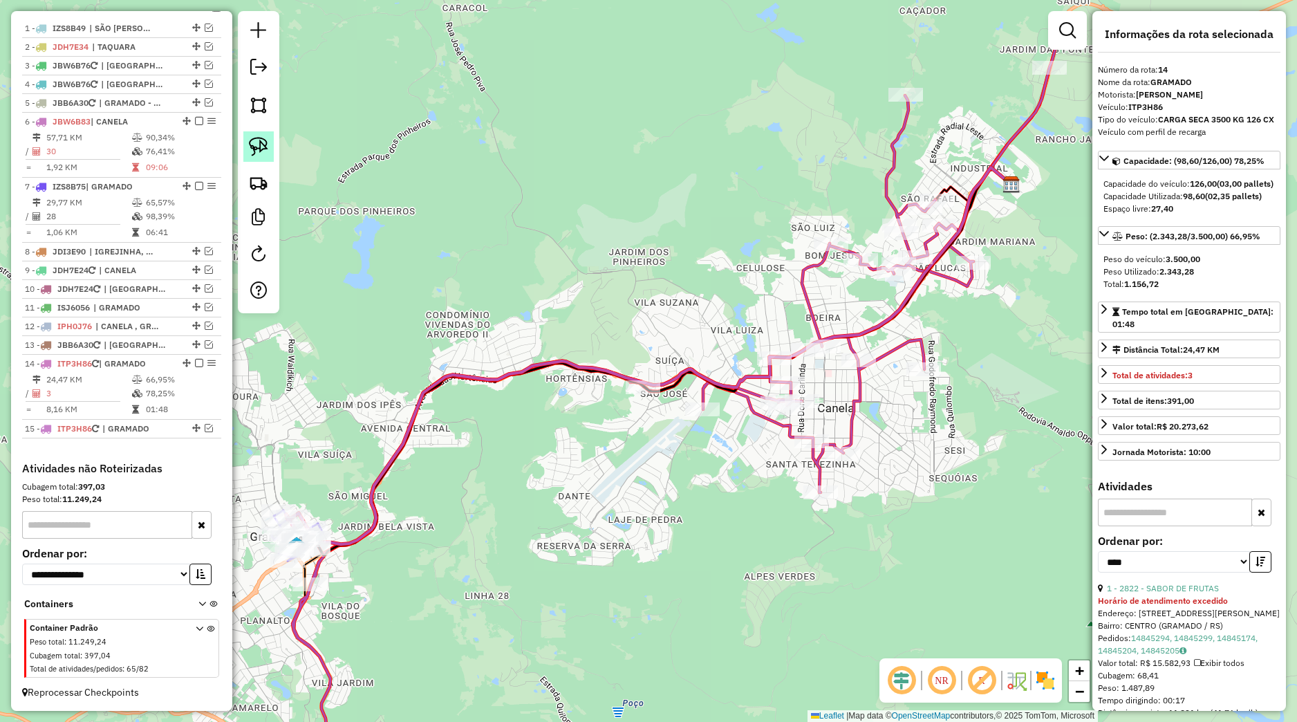
click at [263, 155] on img at bounding box center [258, 146] width 19 height 19
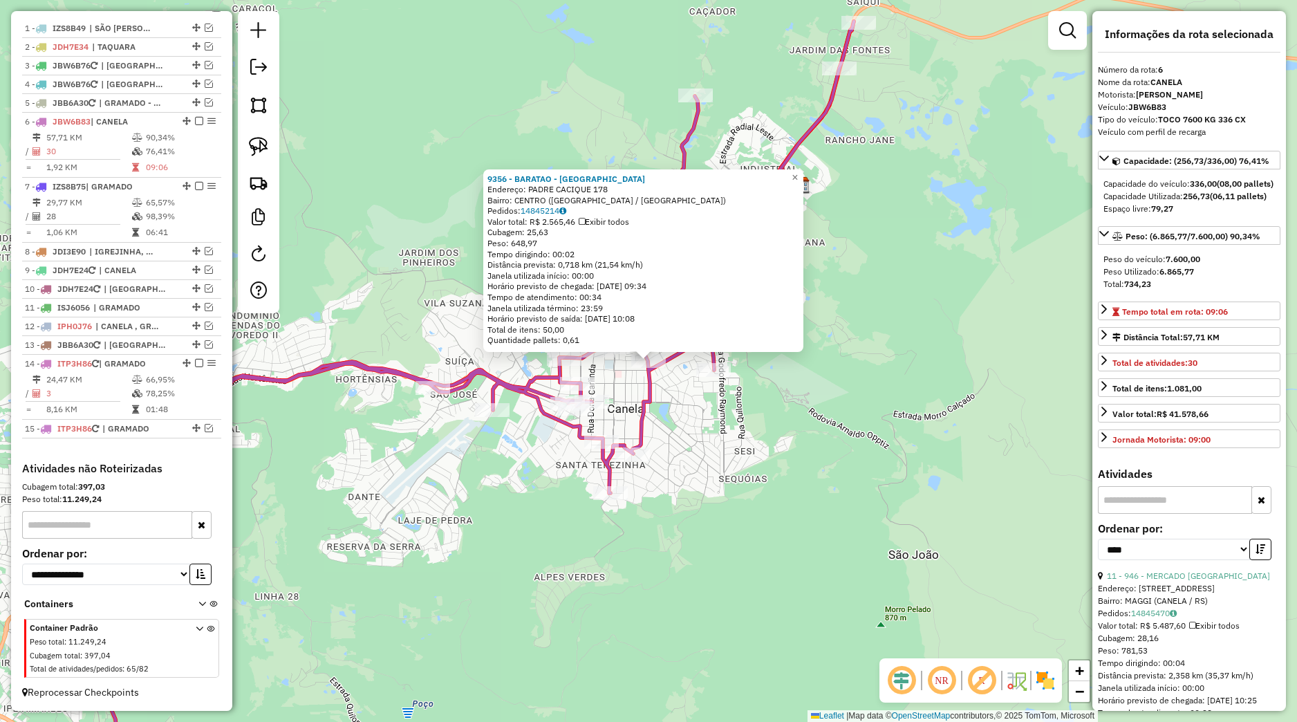
click at [841, 382] on div "9356 - BARATAO - SC Endereço: PADRE CACIQUE 178 Bairro: CENTRO (CANELA / RS) Pe…" at bounding box center [648, 361] width 1297 height 722
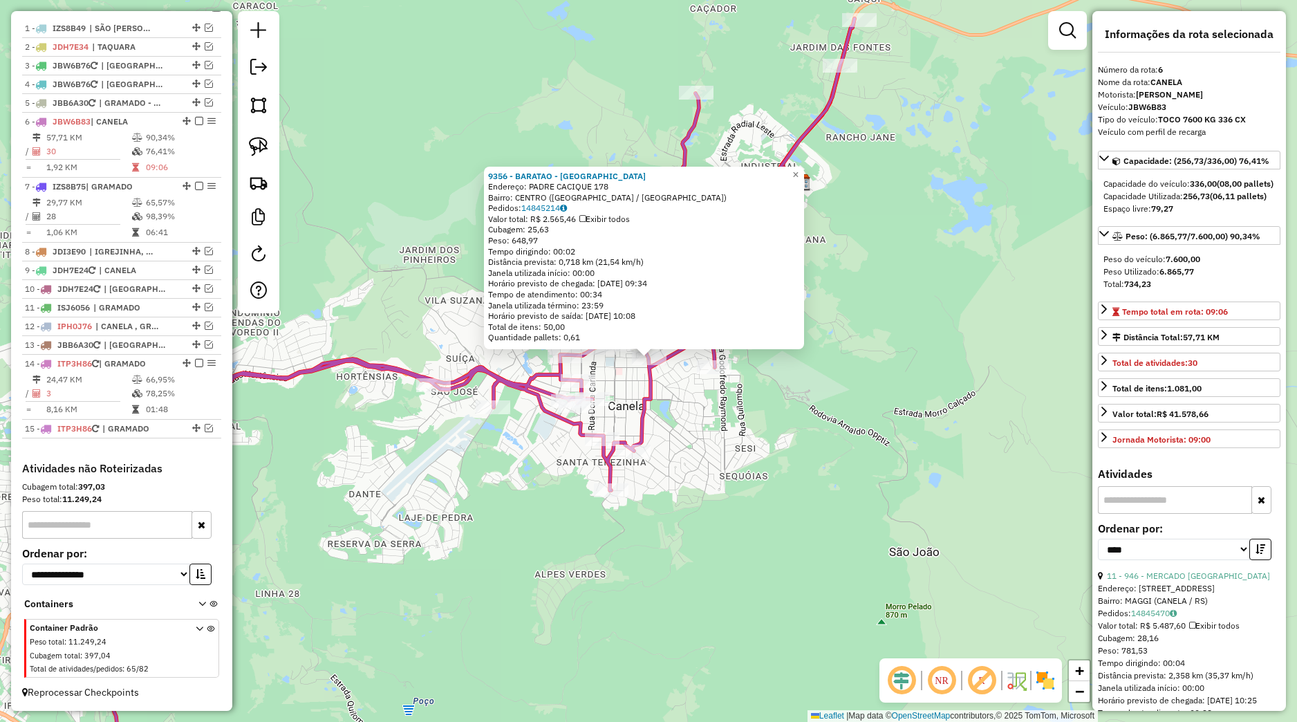
click at [822, 371] on div "9356 - BARATAO - SC Endereço: PADRE CACIQUE 178 Bairro: CENTRO (CANELA / RS) Pe…" at bounding box center [648, 361] width 1297 height 722
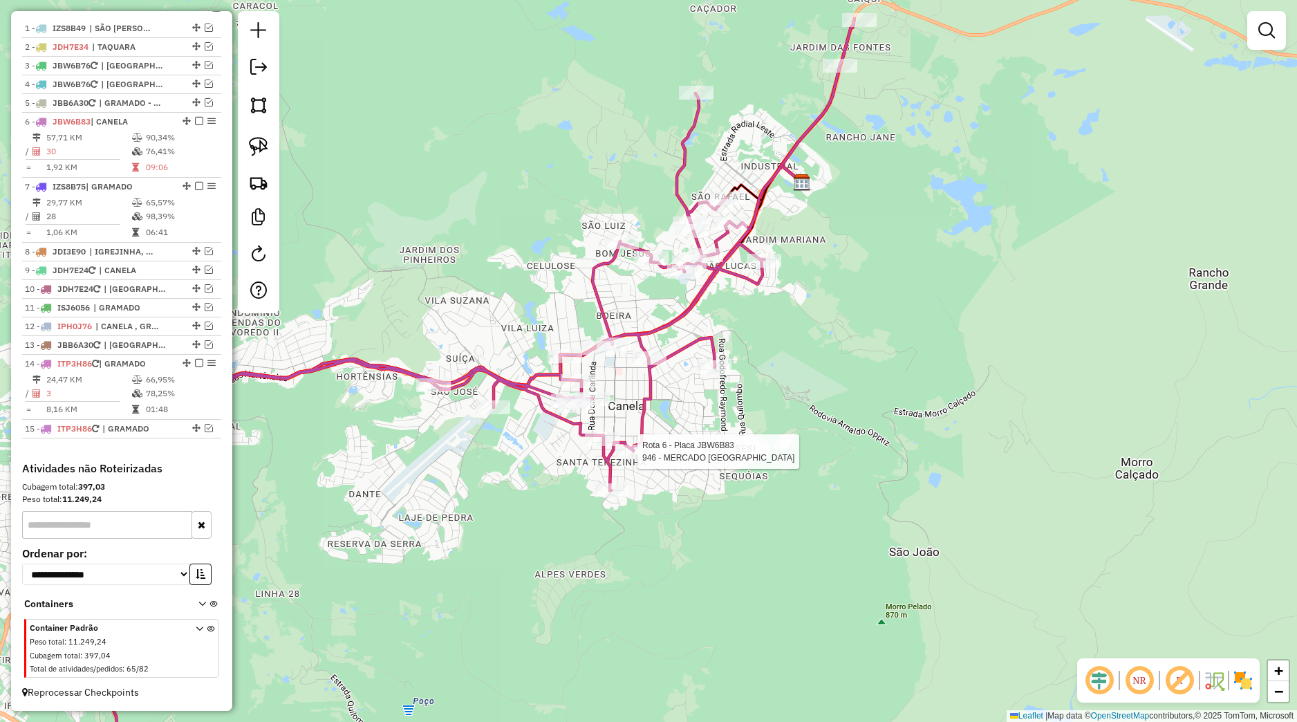
click at [623, 458] on div "Rota 6 - Placa JBW6B83 946 - MERCADO VILA MAGGI Janela de atendimento Grade de …" at bounding box center [648, 361] width 1297 height 722
select select "*********"
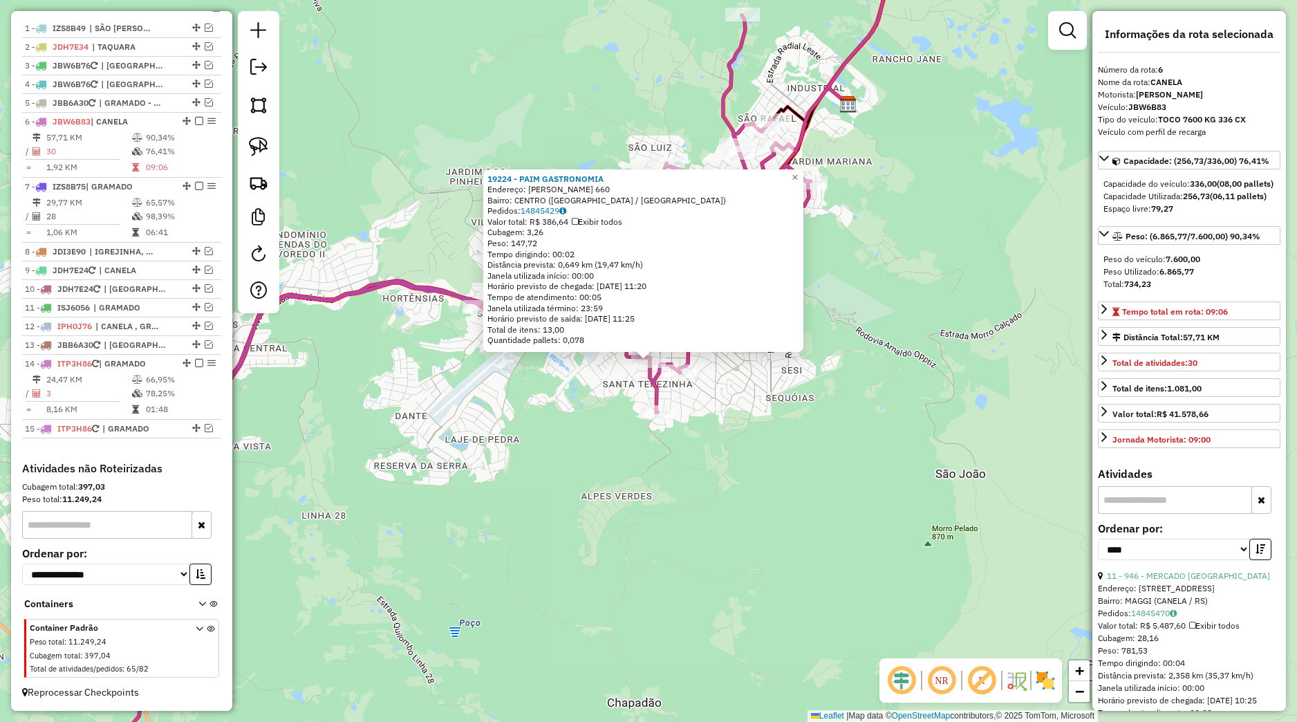
click at [604, 443] on div "19224 - PAIM GASTRONOMIA Endereço: BORGES DE MEDEIROS 660 Bairro: CENTRO (CANEL…" at bounding box center [648, 361] width 1297 height 722
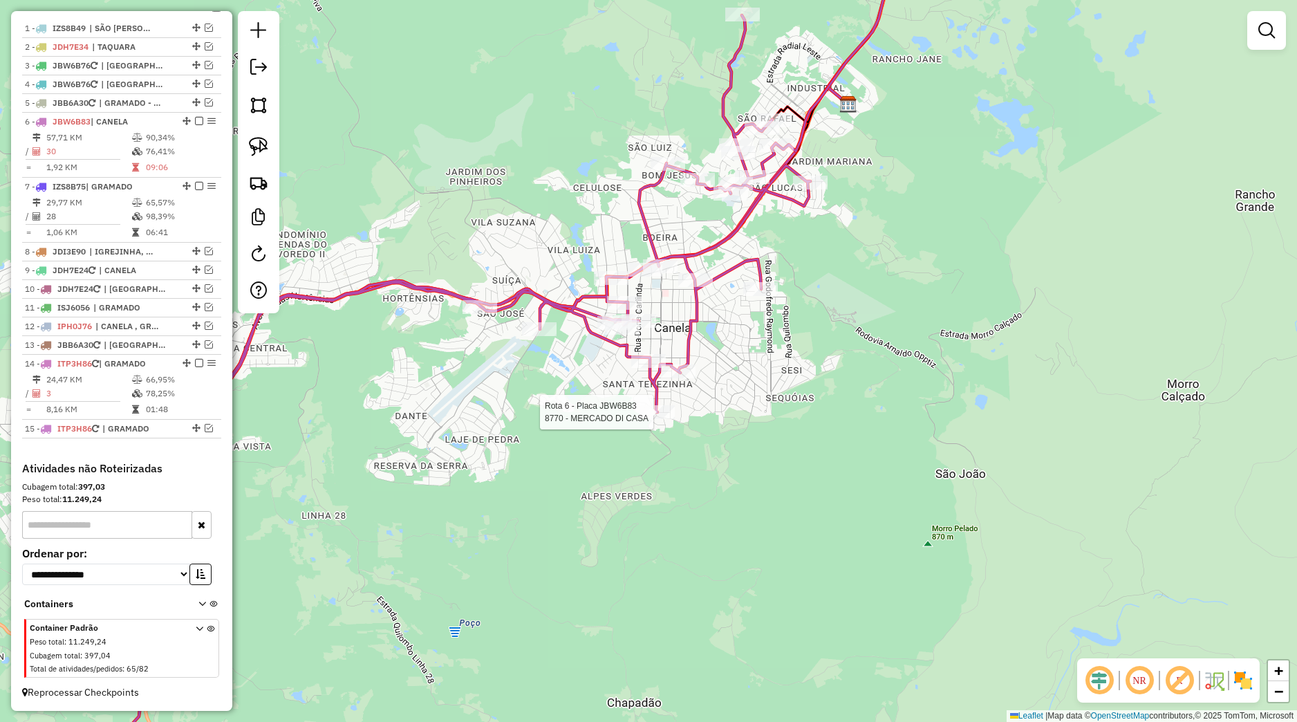
select select "*********"
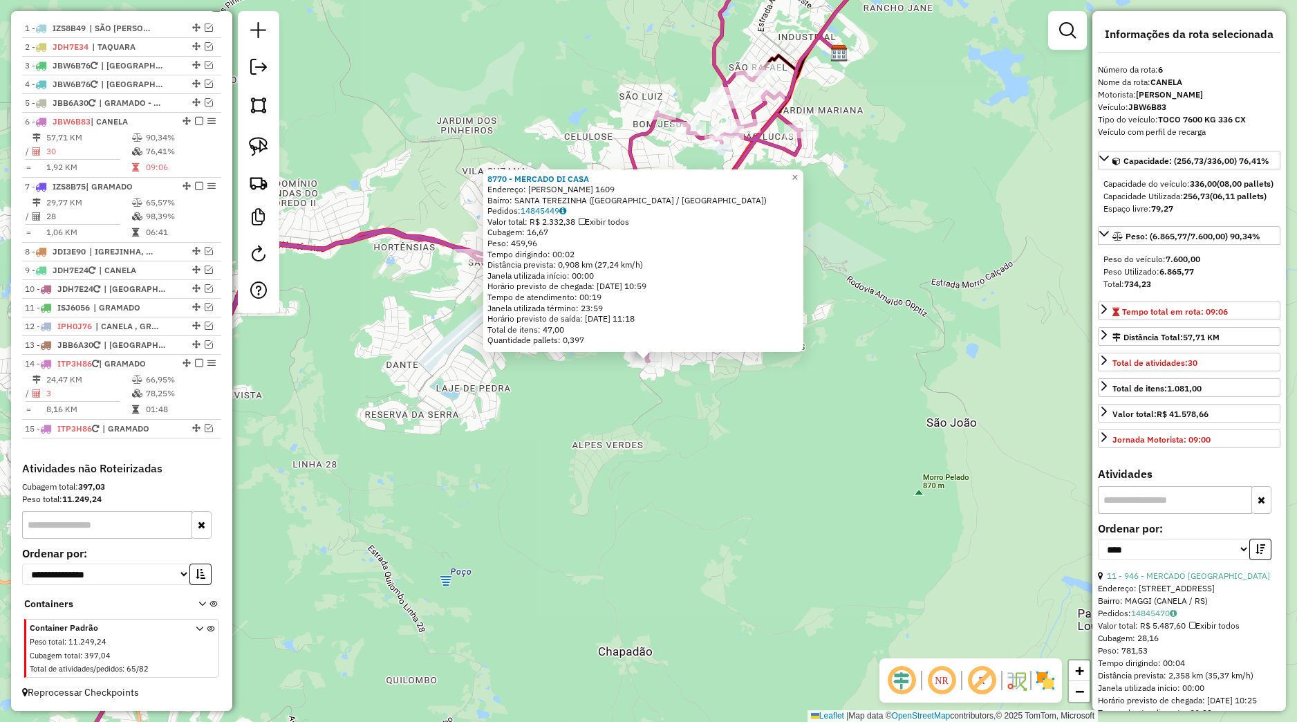
click at [663, 437] on div "8770 - MERCADO DI CASA Endereço: BORGES DE MEDEIROS 1609 Bairro: SANTA TEREZINH…" at bounding box center [648, 361] width 1297 height 722
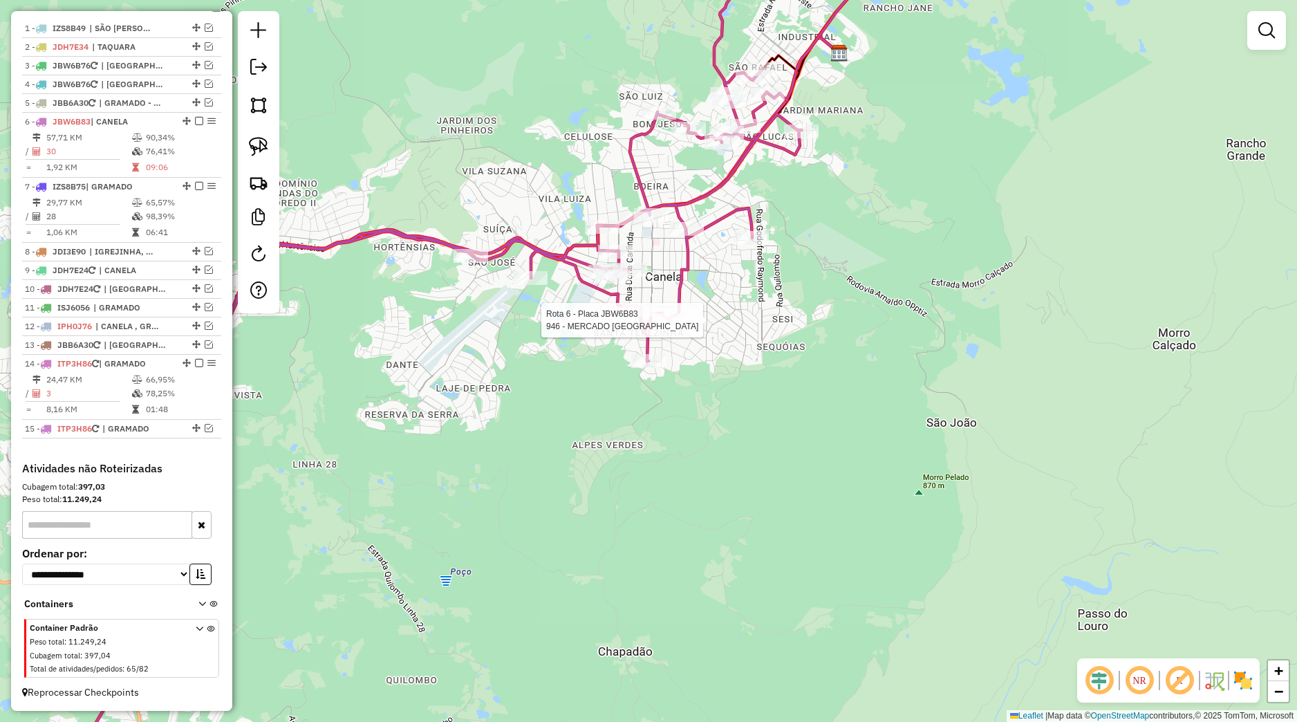
select select "*********"
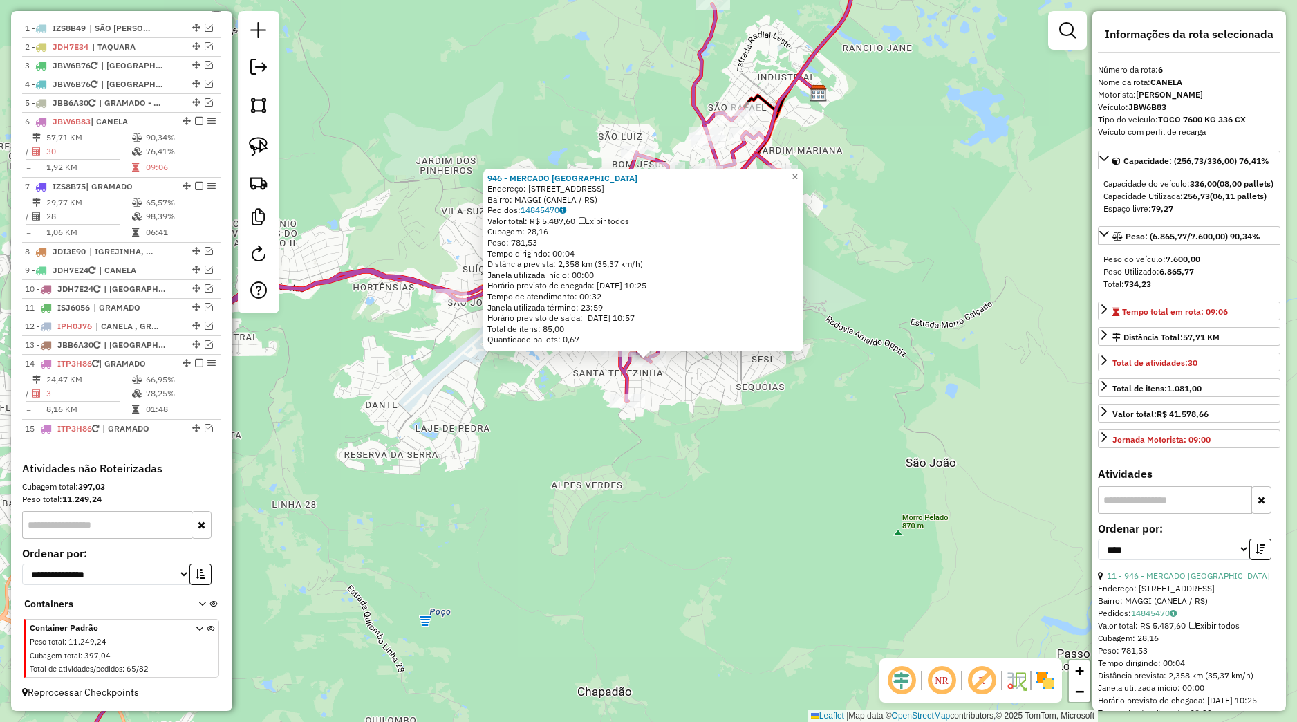
click at [694, 368] on div "946 - MERCADO VILA MAGGI Endereço: Rua Assis Brasil 120 Bairro: MAGGI (CANELA /…" at bounding box center [648, 361] width 1297 height 722
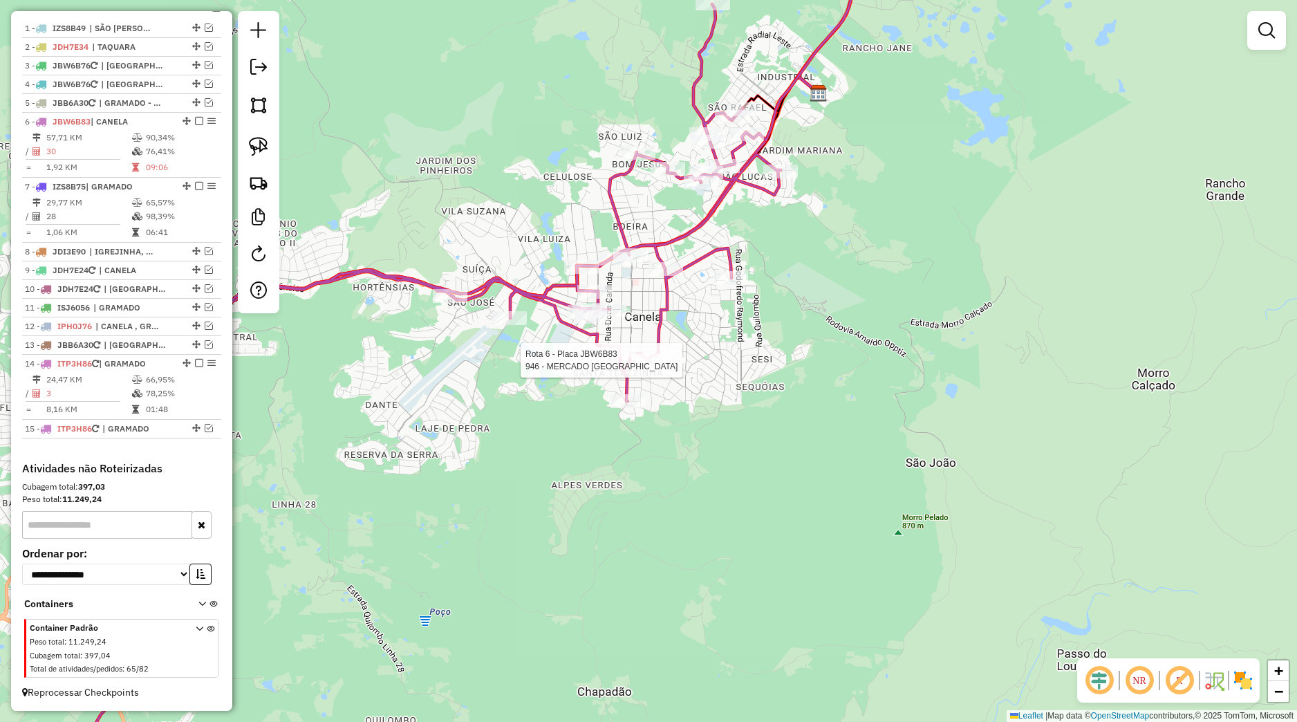
select select "*********"
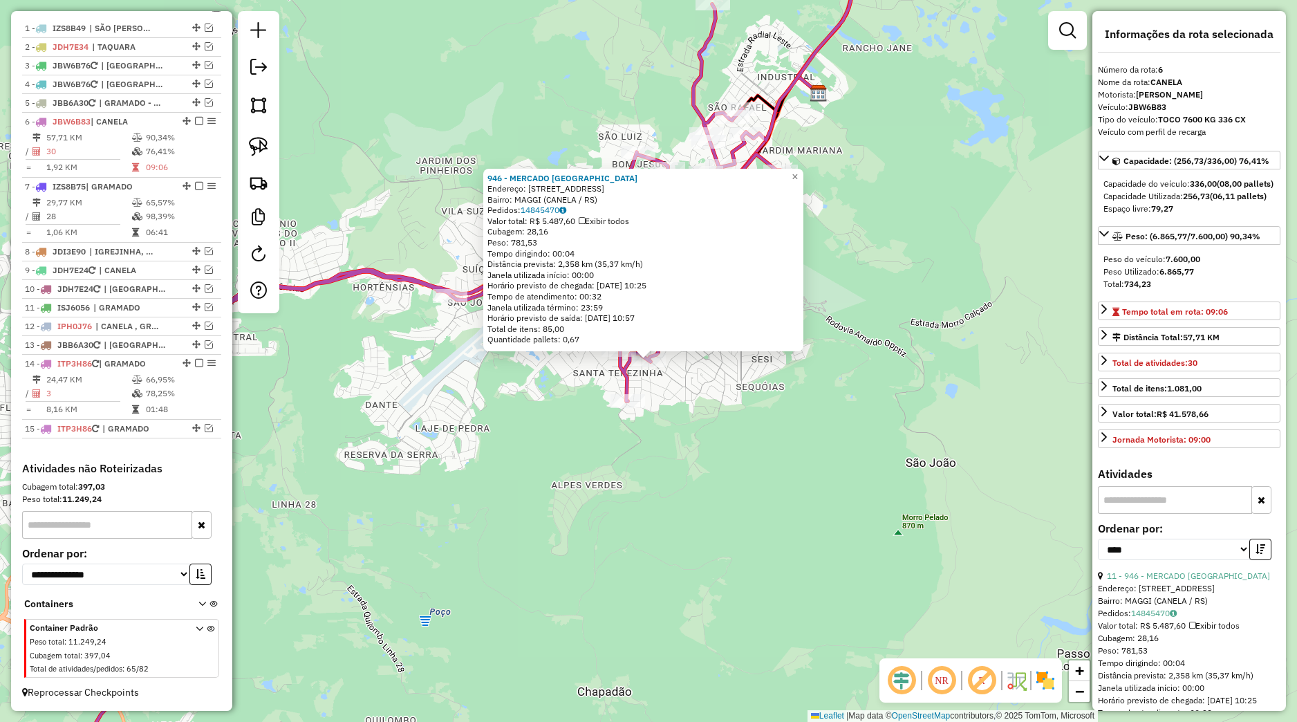
click at [714, 379] on div "Rota 6 - Placa JBW6B83 946 - MERCADO VILA MAGGI 946 - MERCADO VILA MAGGI Endere…" at bounding box center [648, 361] width 1297 height 722
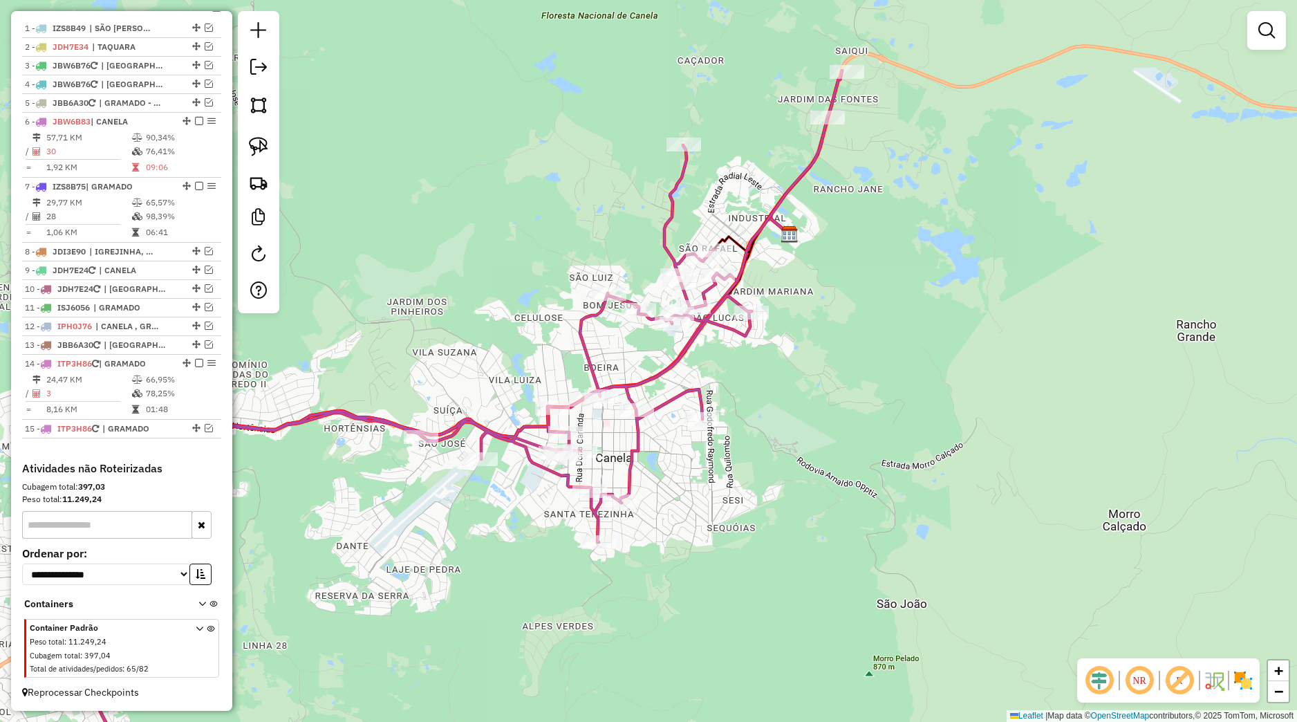
drag, startPoint x: 750, startPoint y: 367, endPoint x: 712, endPoint y: 502, distance: 140.6
click at [719, 510] on div "Janela de atendimento Grade de atendimento Capacidade Transportadoras Veículos …" at bounding box center [648, 361] width 1297 height 722
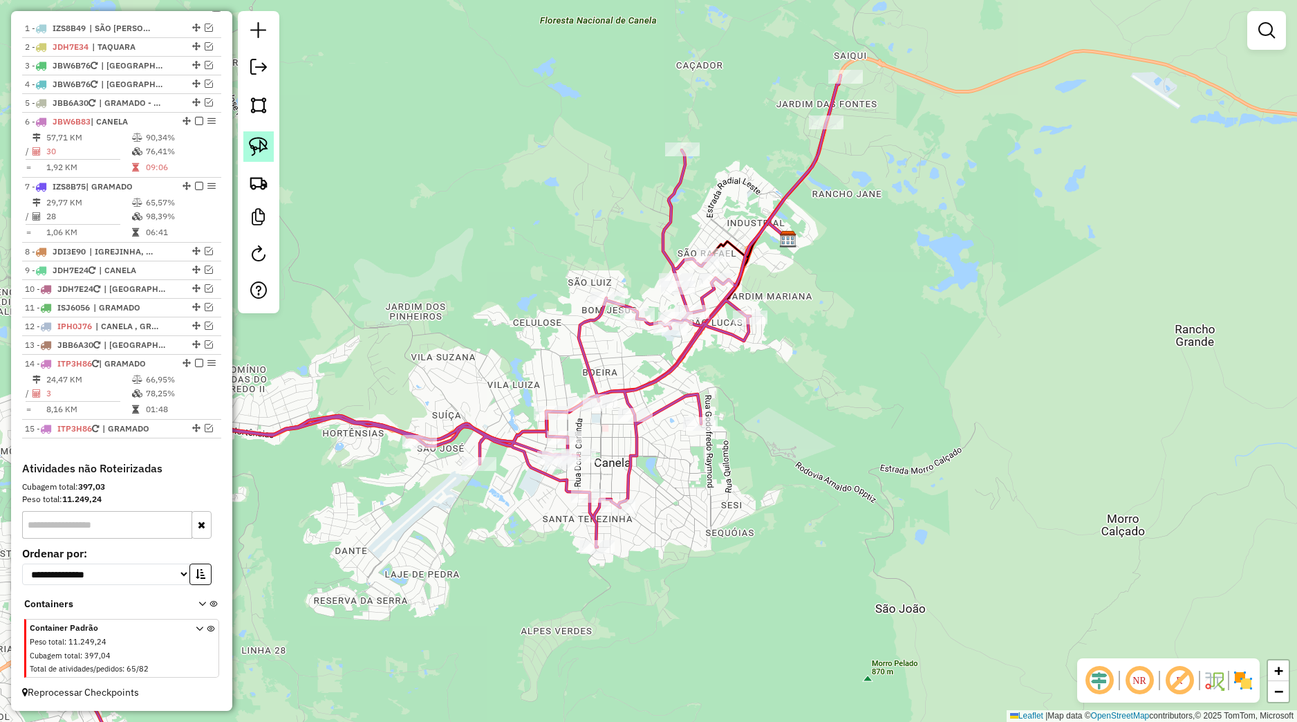
click at [264, 156] on img at bounding box center [258, 146] width 19 height 19
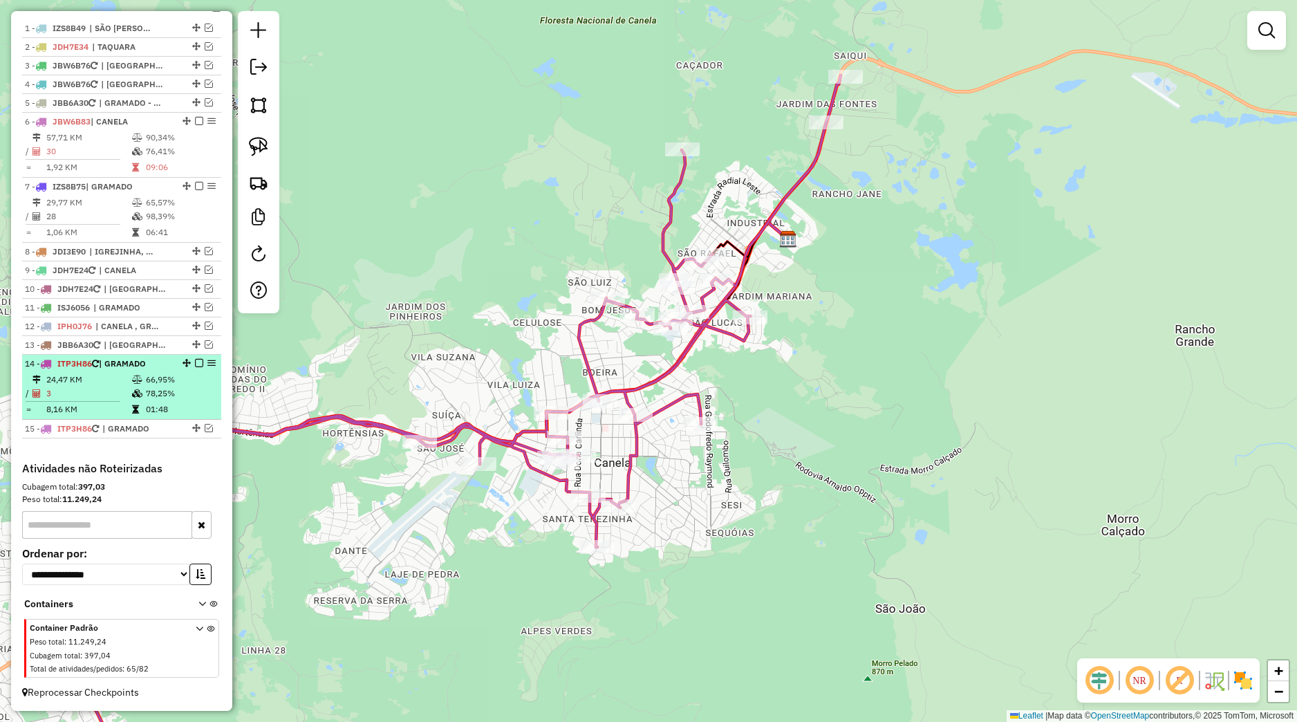
click at [180, 398] on td "78,25%" at bounding box center [180, 394] width 70 height 14
select select "*********"
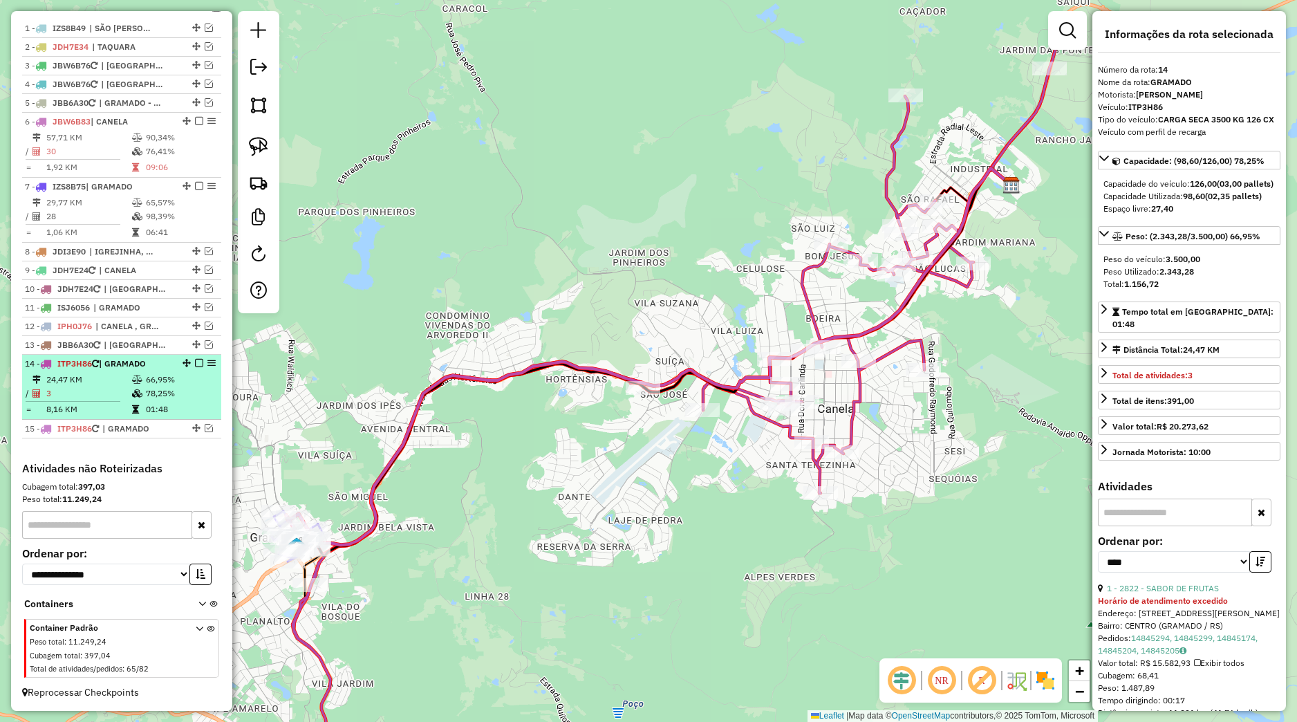
click at [195, 364] on em at bounding box center [199, 363] width 8 height 8
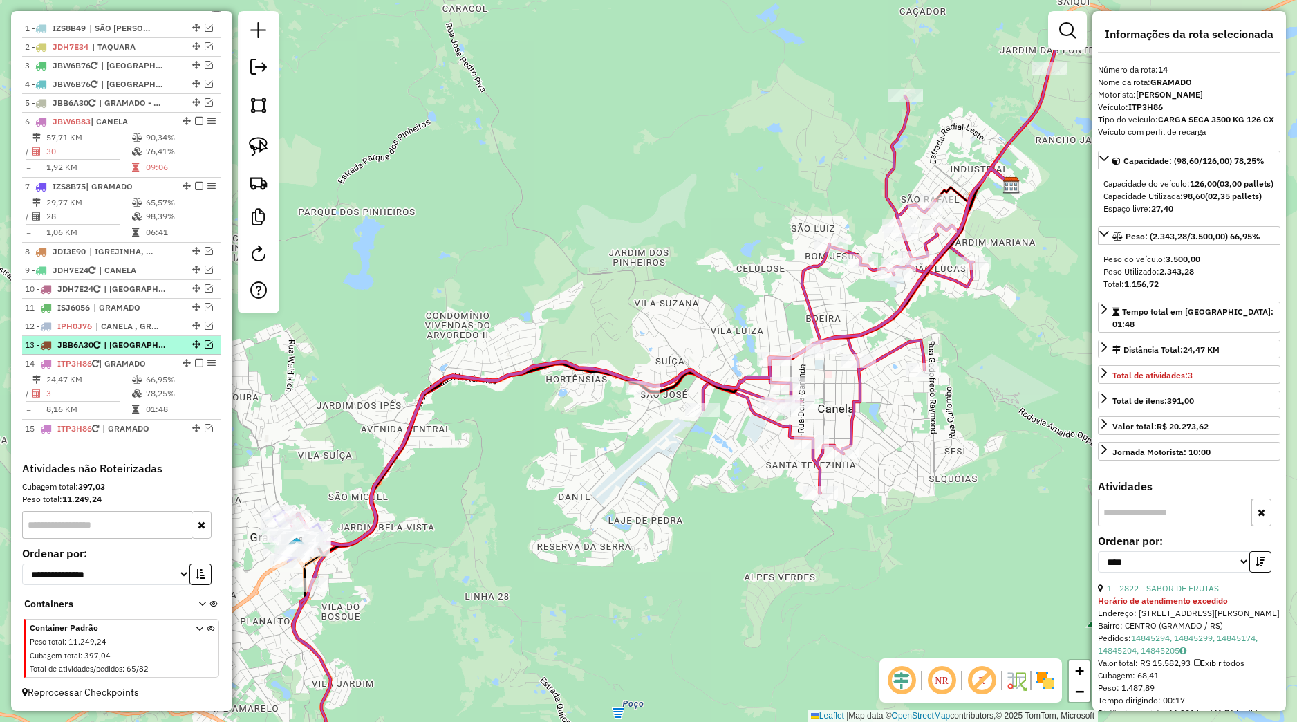
scroll to position [499, 0]
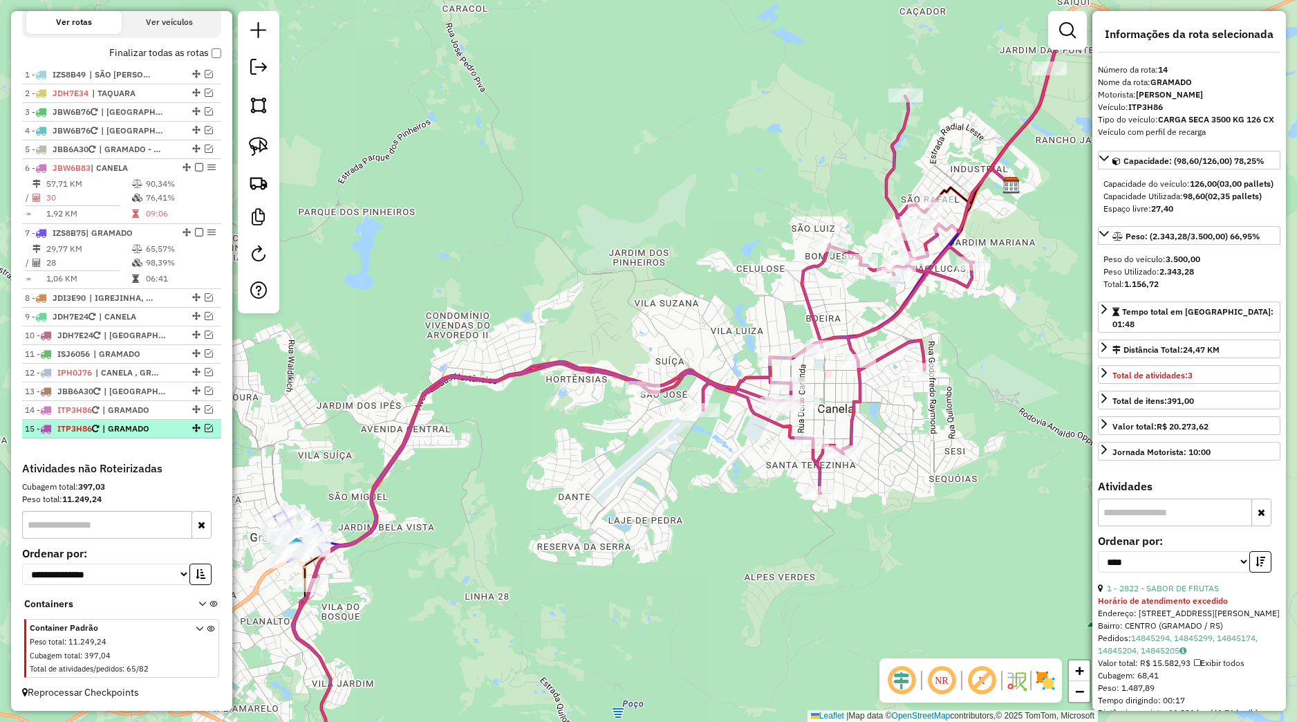
click at [205, 429] on em at bounding box center [209, 428] width 8 height 8
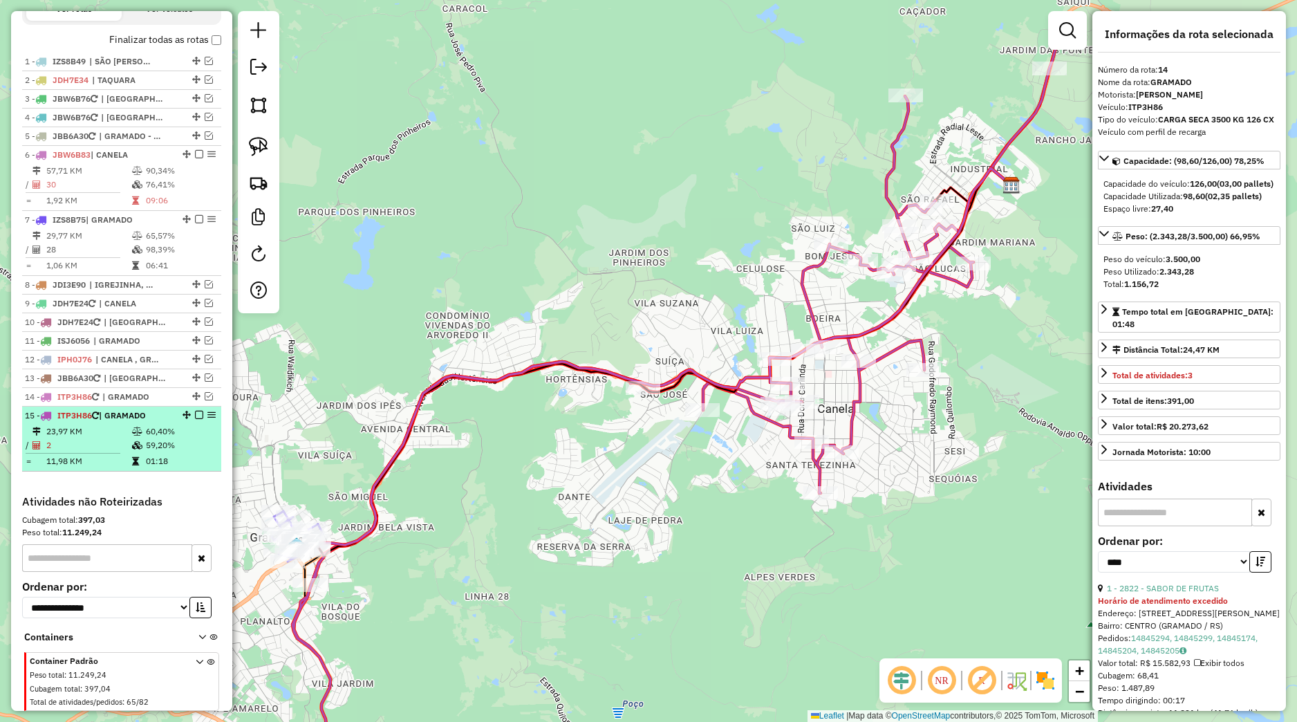
click at [167, 438] on td "60,40%" at bounding box center [180, 432] width 70 height 14
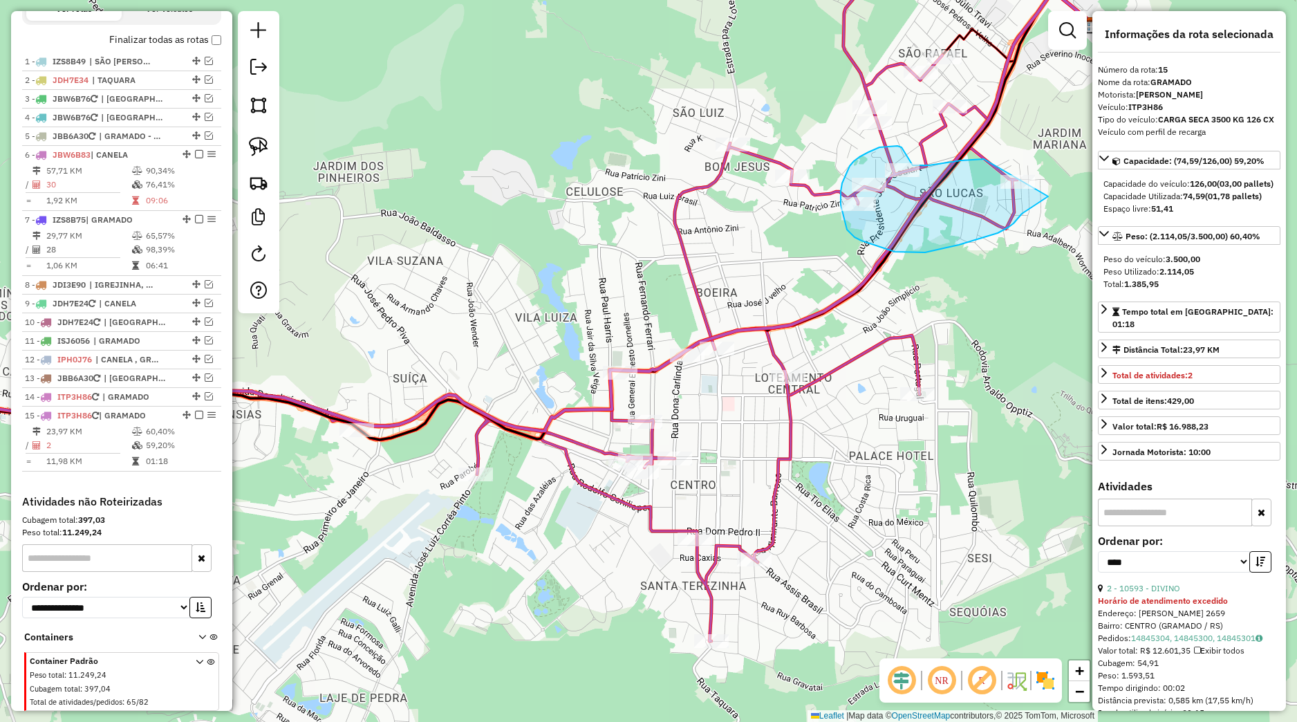
drag, startPoint x: 961, startPoint y: 160, endPoint x: 1050, endPoint y: 196, distance: 95.3
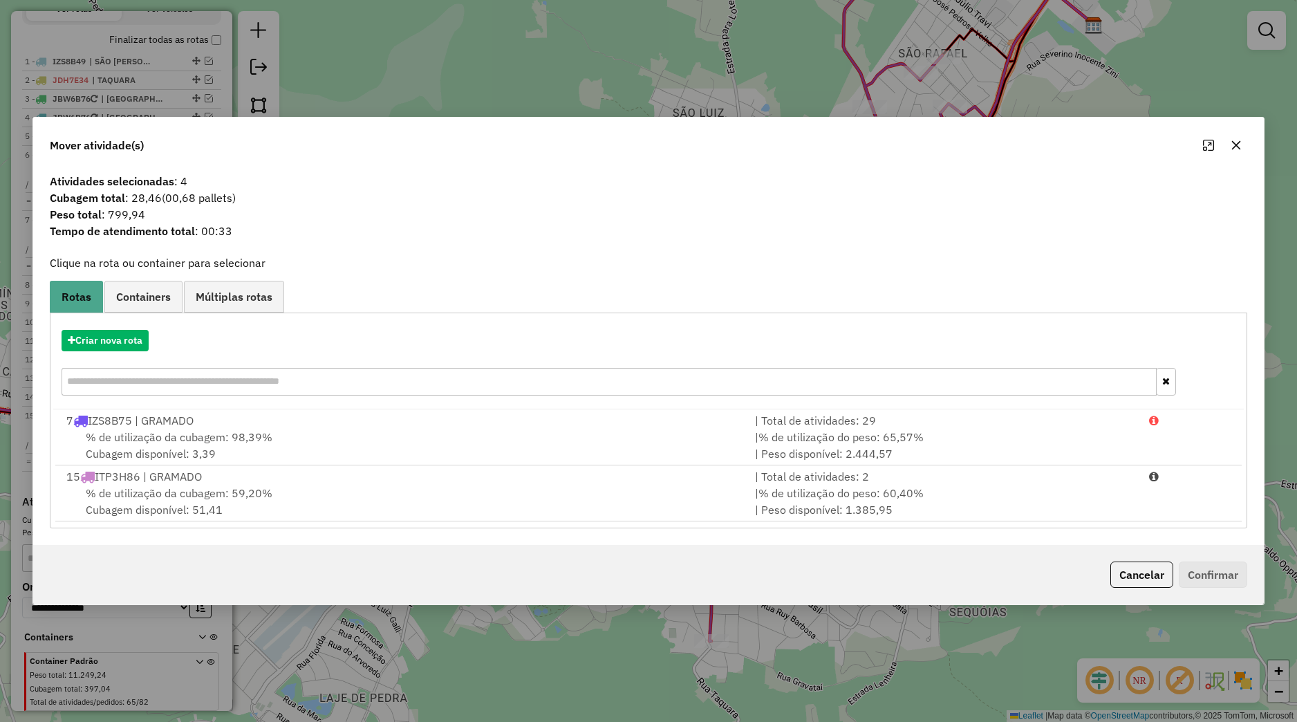
click at [1237, 142] on icon "button" at bounding box center [1236, 145] width 11 height 11
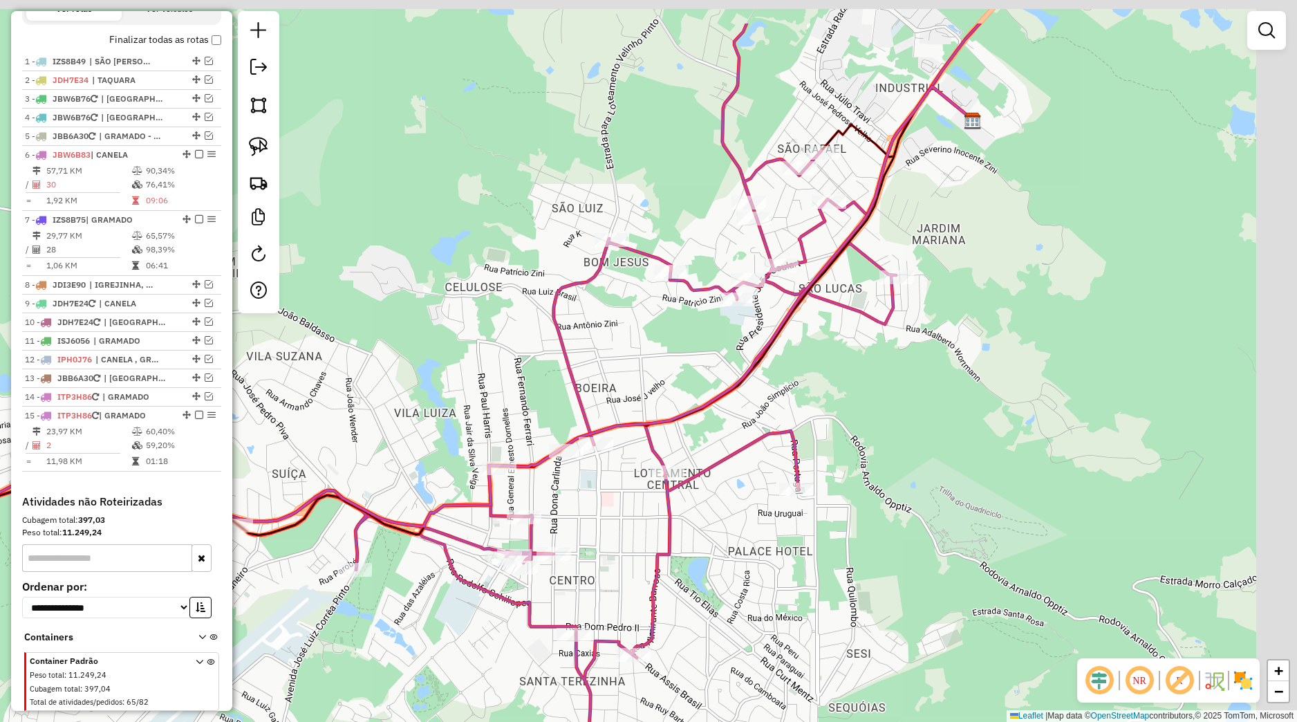
drag, startPoint x: 841, startPoint y: 257, endPoint x: 746, endPoint y: 335, distance: 123.3
click at [746, 335] on div "Janela de atendimento Grade de atendimento Capacidade Transportadoras Veículos …" at bounding box center [648, 361] width 1297 height 722
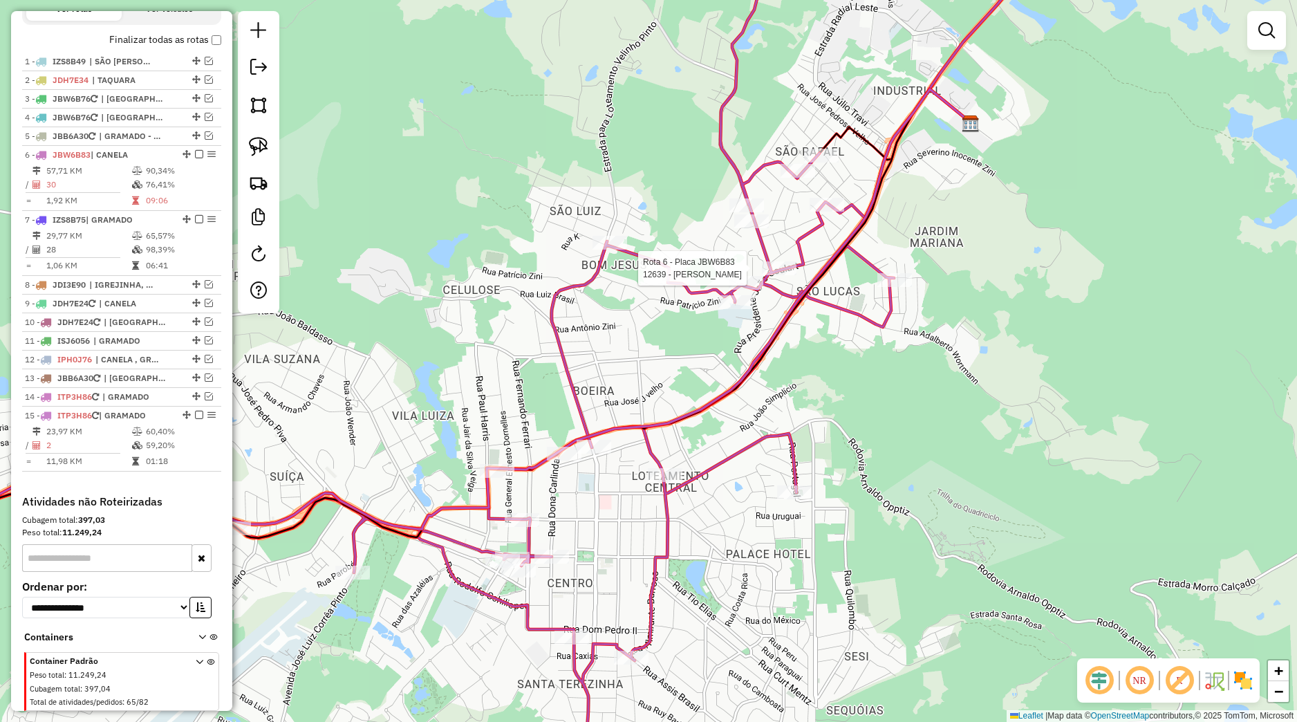
select select "*********"
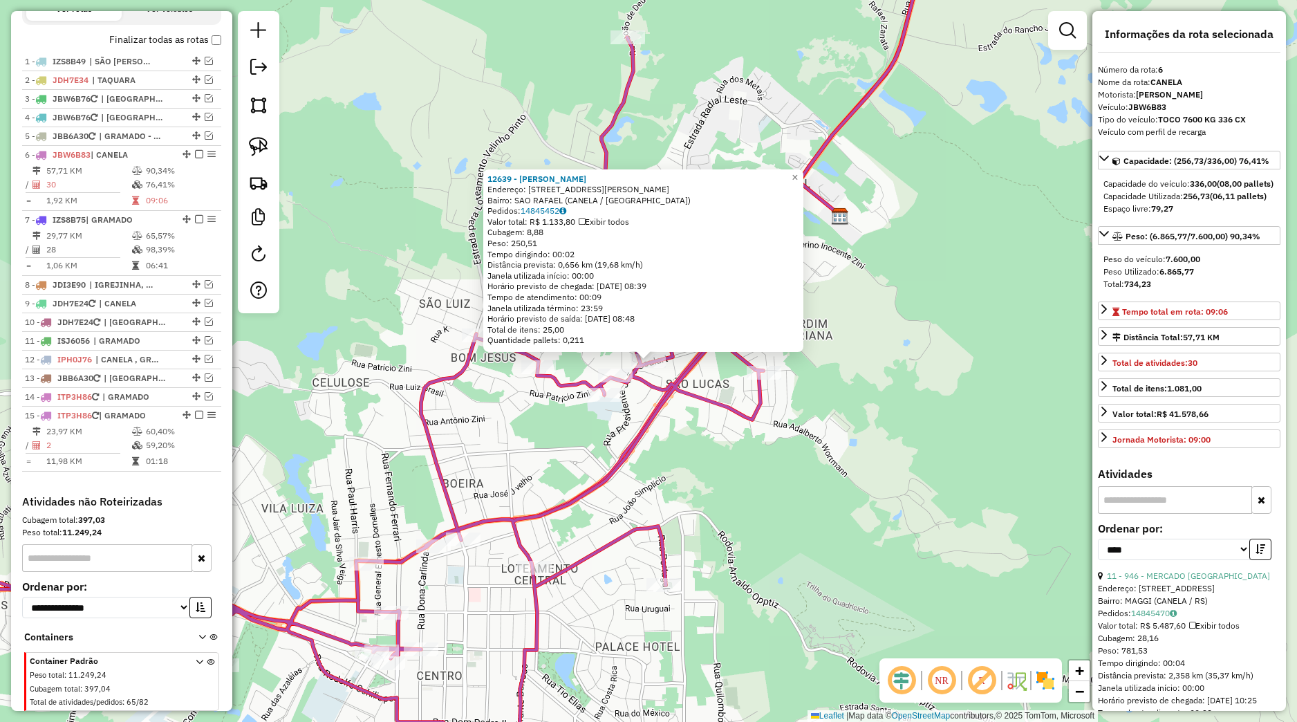
scroll to position [545, 0]
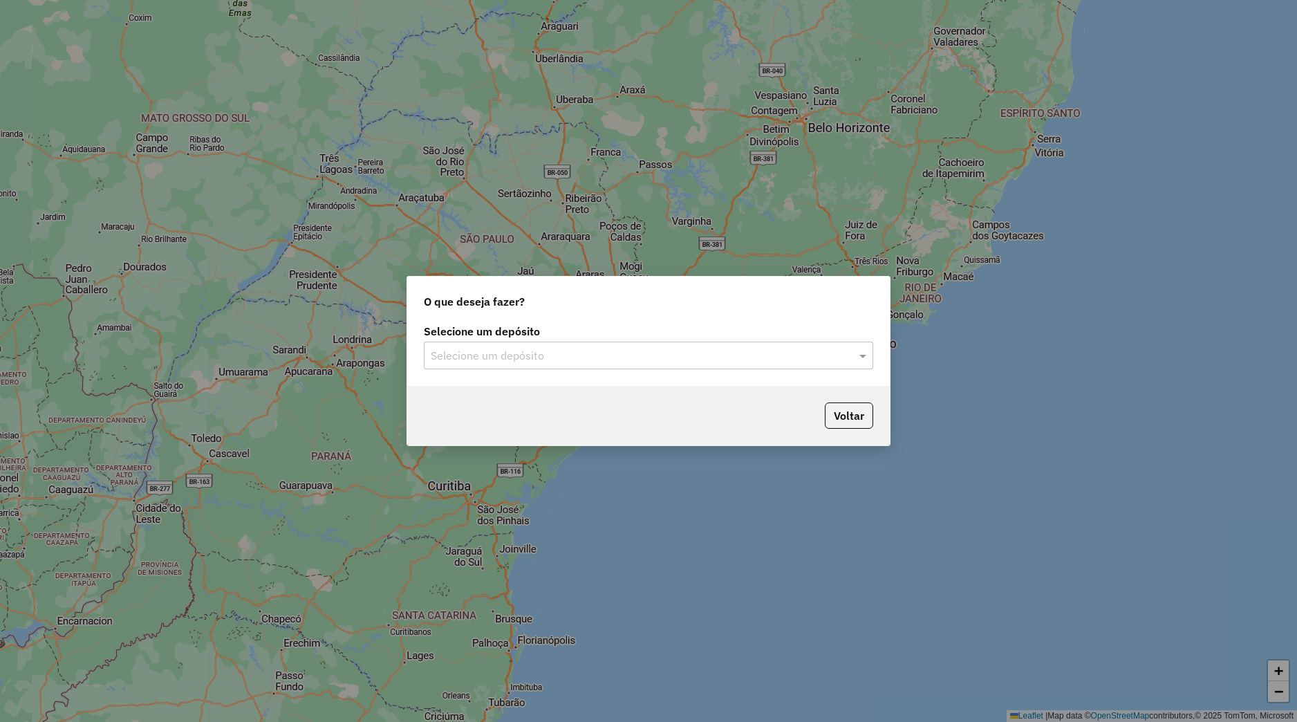
click at [544, 359] on input "text" at bounding box center [635, 356] width 408 height 17
click at [521, 398] on div "Uniserra" at bounding box center [649, 396] width 448 height 24
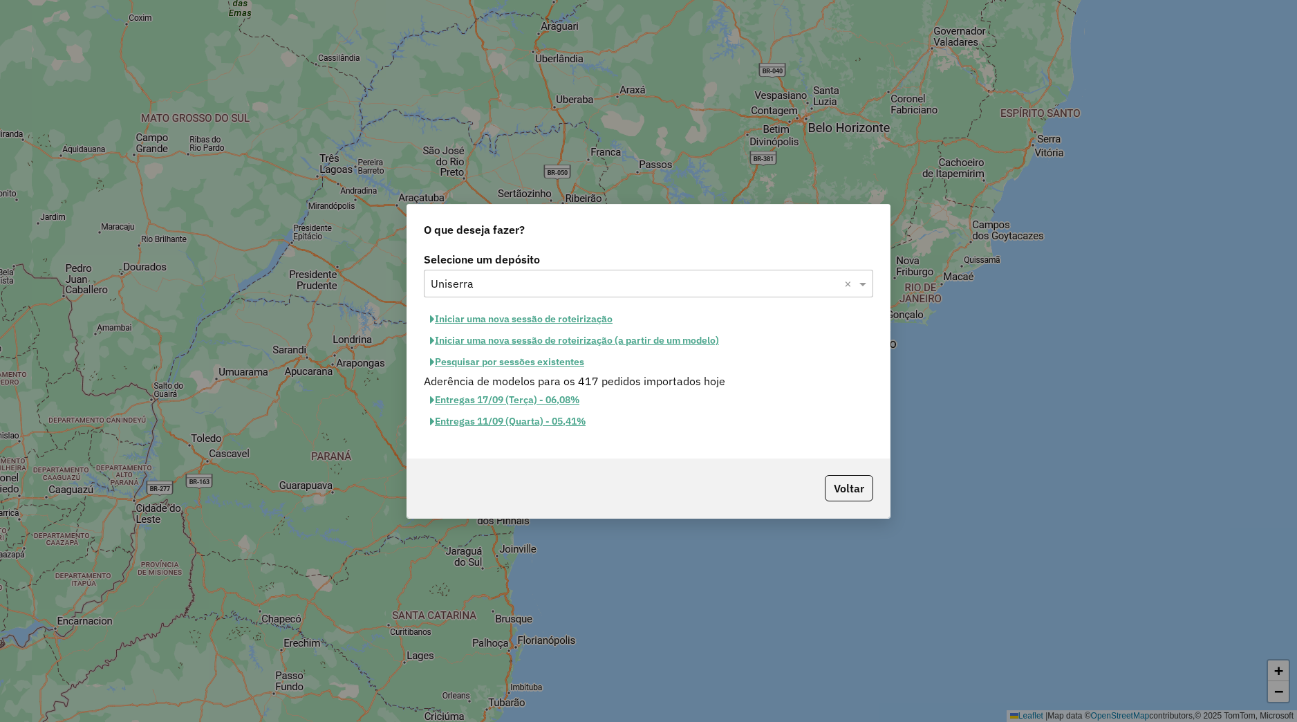
click at [506, 360] on button "Pesquisar por sessões existentes" at bounding box center [507, 361] width 167 height 21
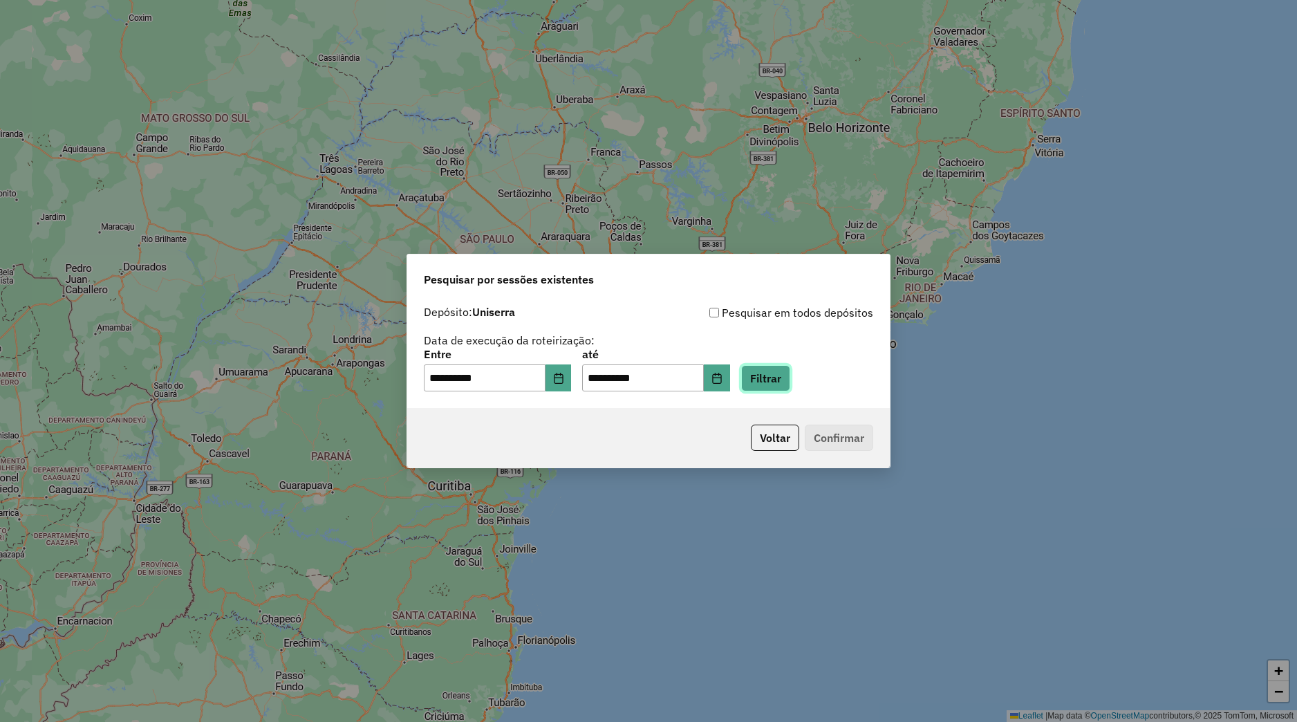
click at [790, 383] on button "Filtrar" at bounding box center [765, 378] width 49 height 26
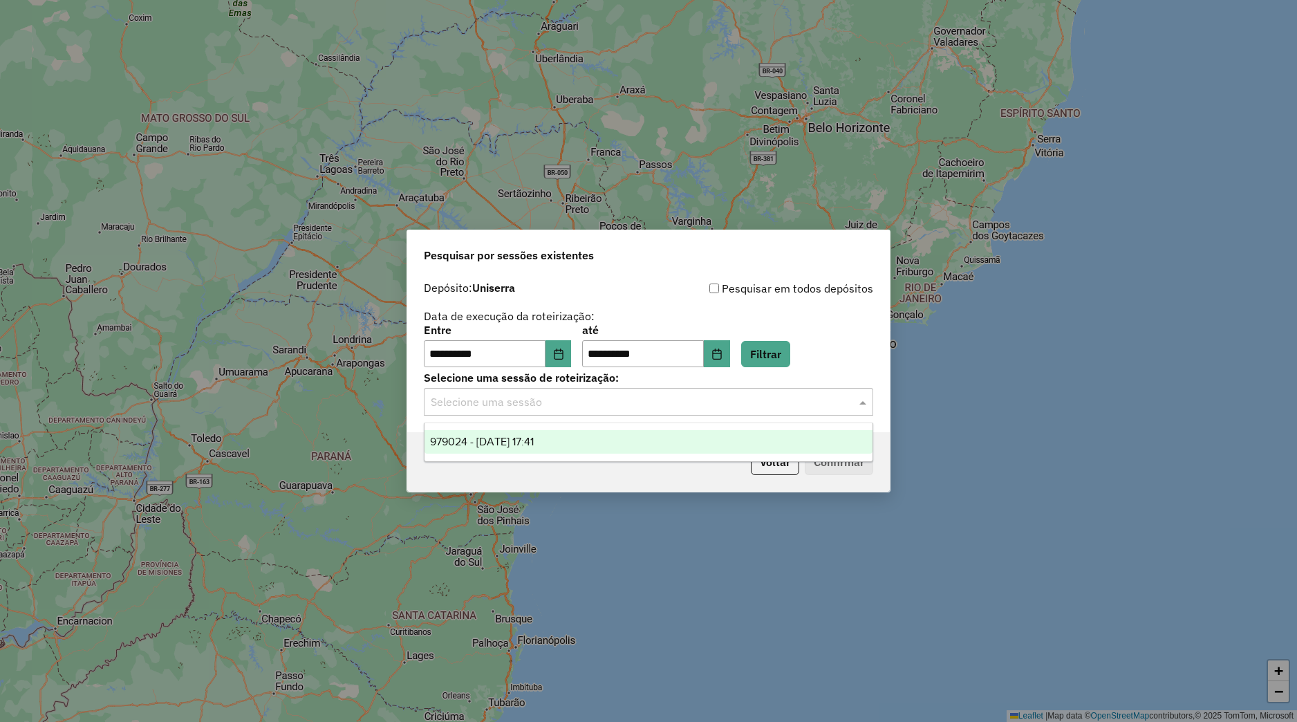
click at [563, 390] on div "Selecione uma sessão" at bounding box center [649, 402] width 450 height 28
click at [591, 435] on div "979024 - 14/08/2025 17:41" at bounding box center [649, 442] width 448 height 24
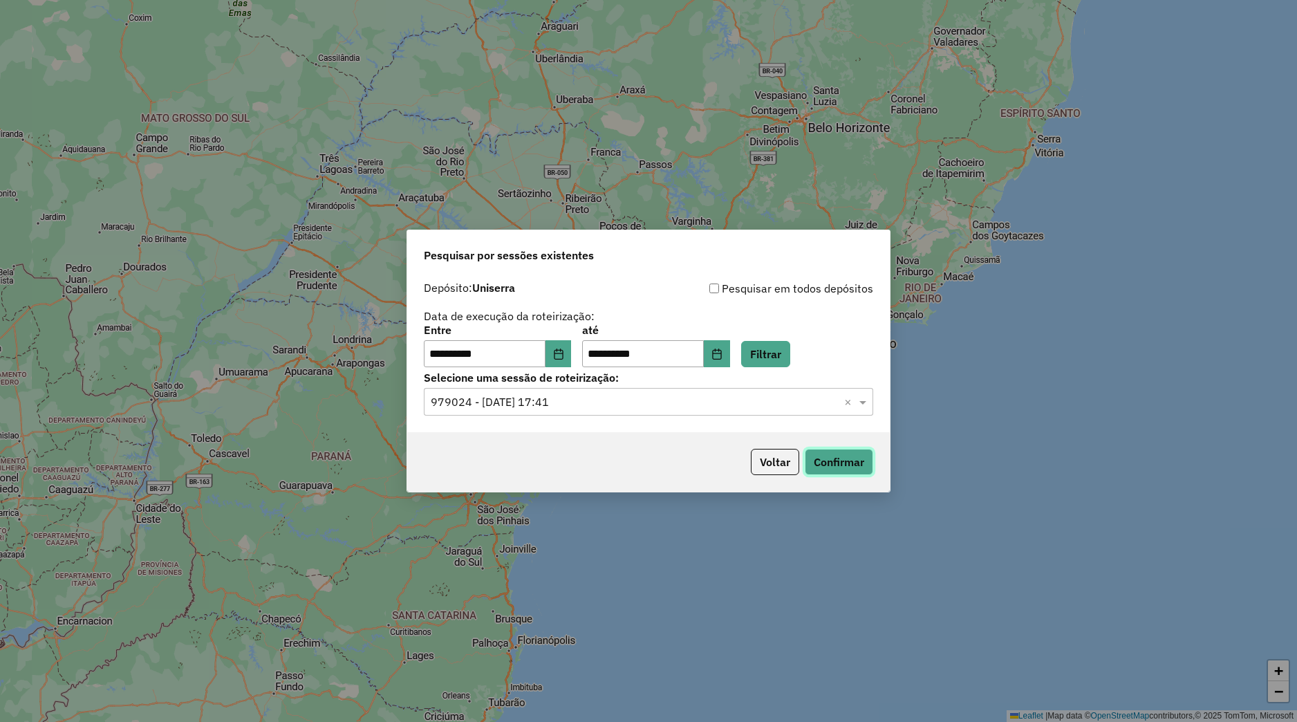
click at [819, 463] on button "Confirmar" at bounding box center [839, 462] width 68 height 26
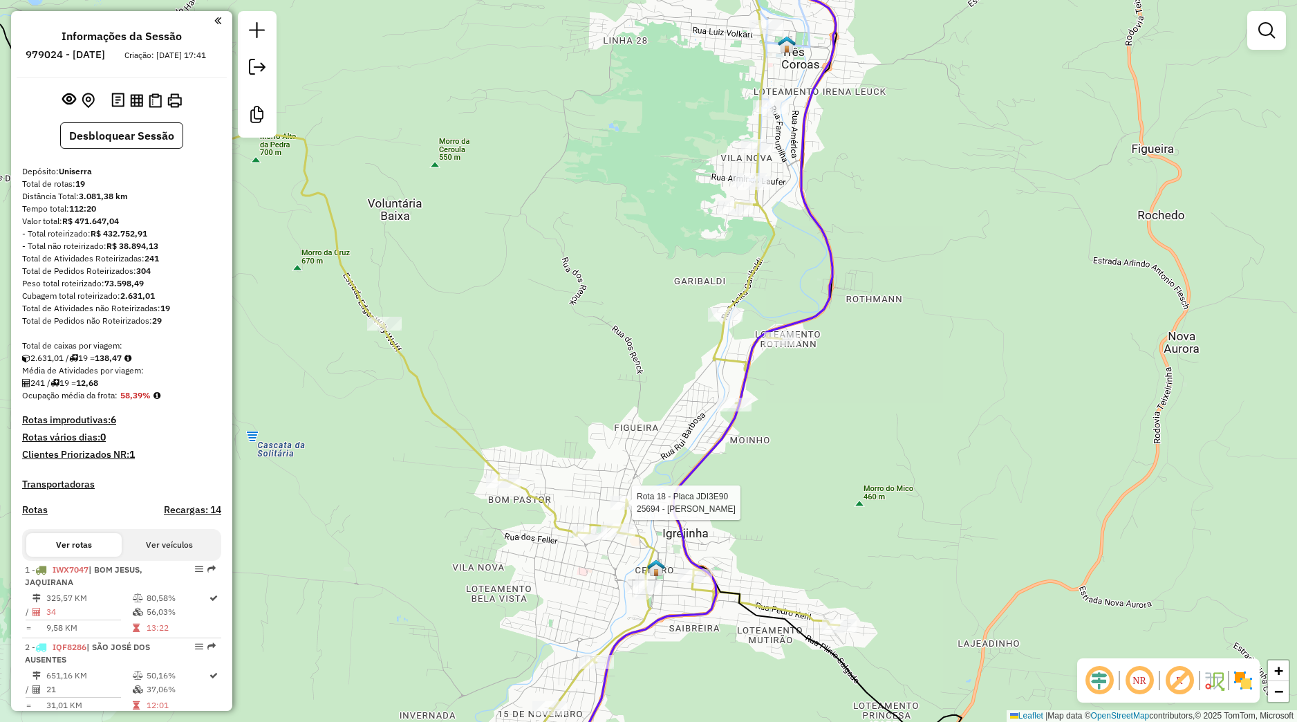
select select "**********"
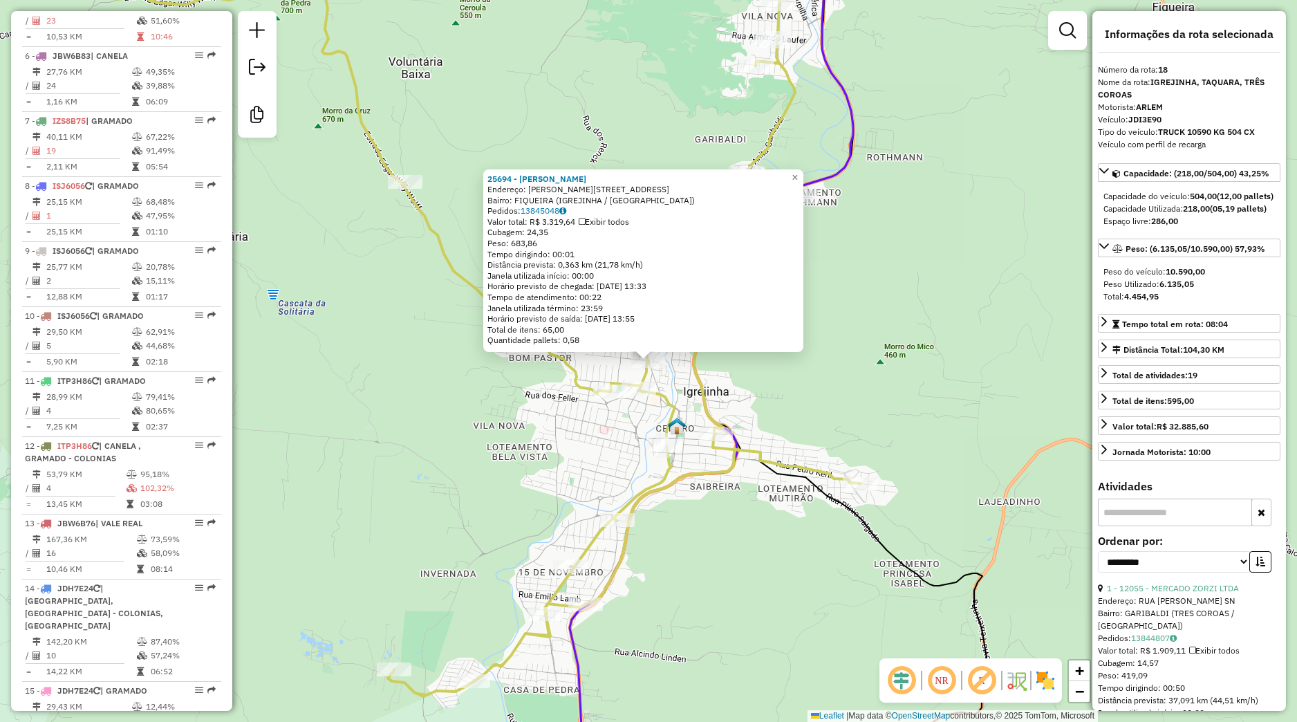
scroll to position [1465, 0]
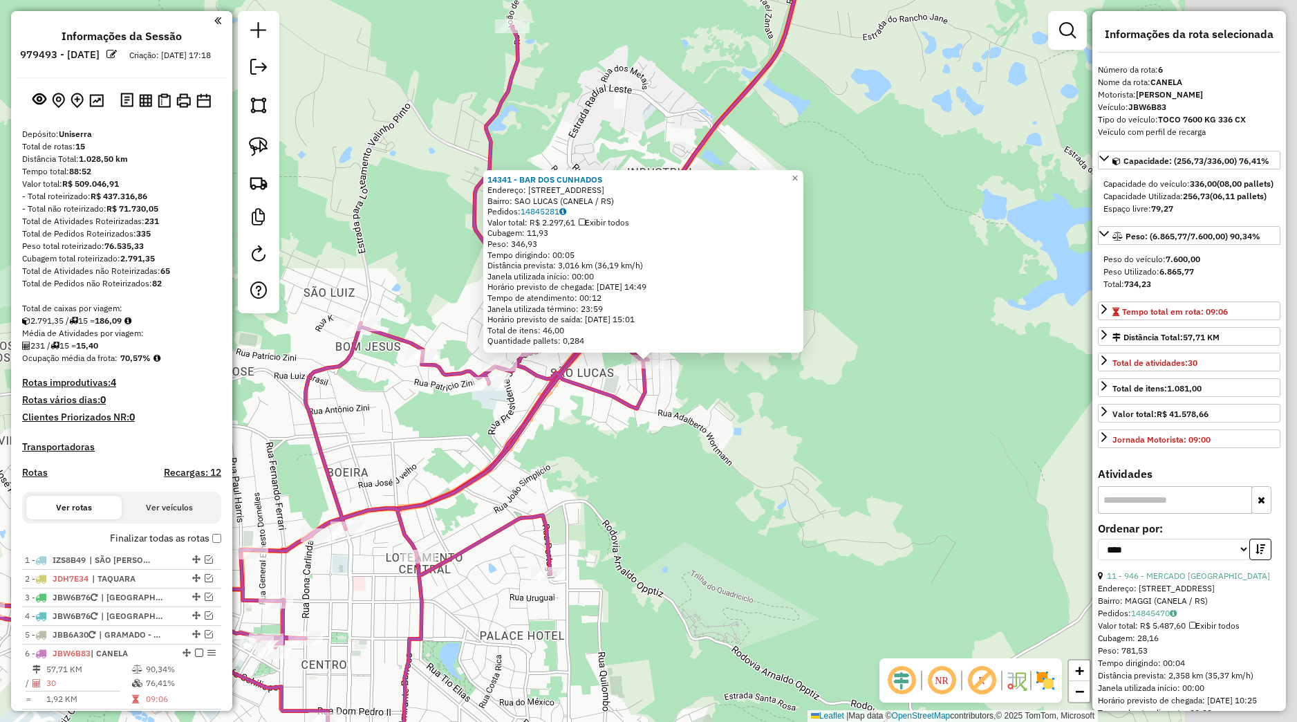
select select "*********"
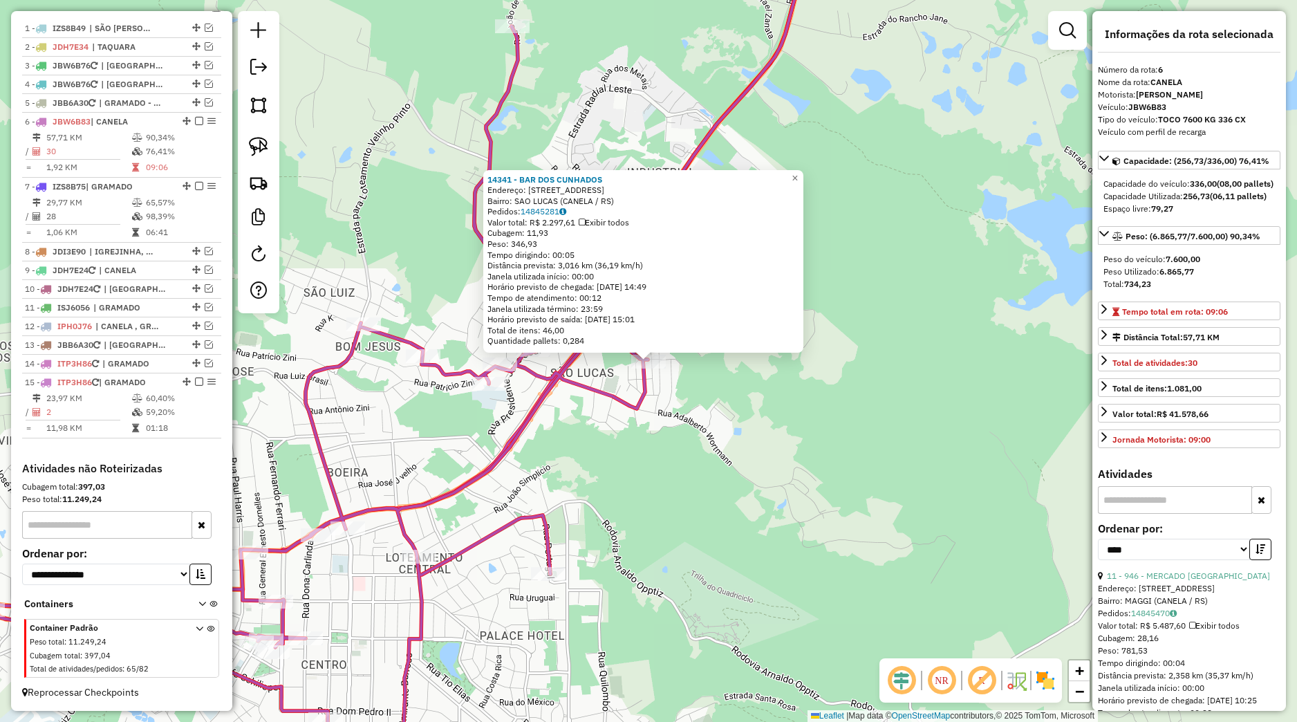
click at [737, 367] on div "14341 - BAR DOS CUNHADOS Endereço: [STREET_ADDRESS] Pedidos: 14845281 Valor tot…" at bounding box center [648, 361] width 1297 height 722
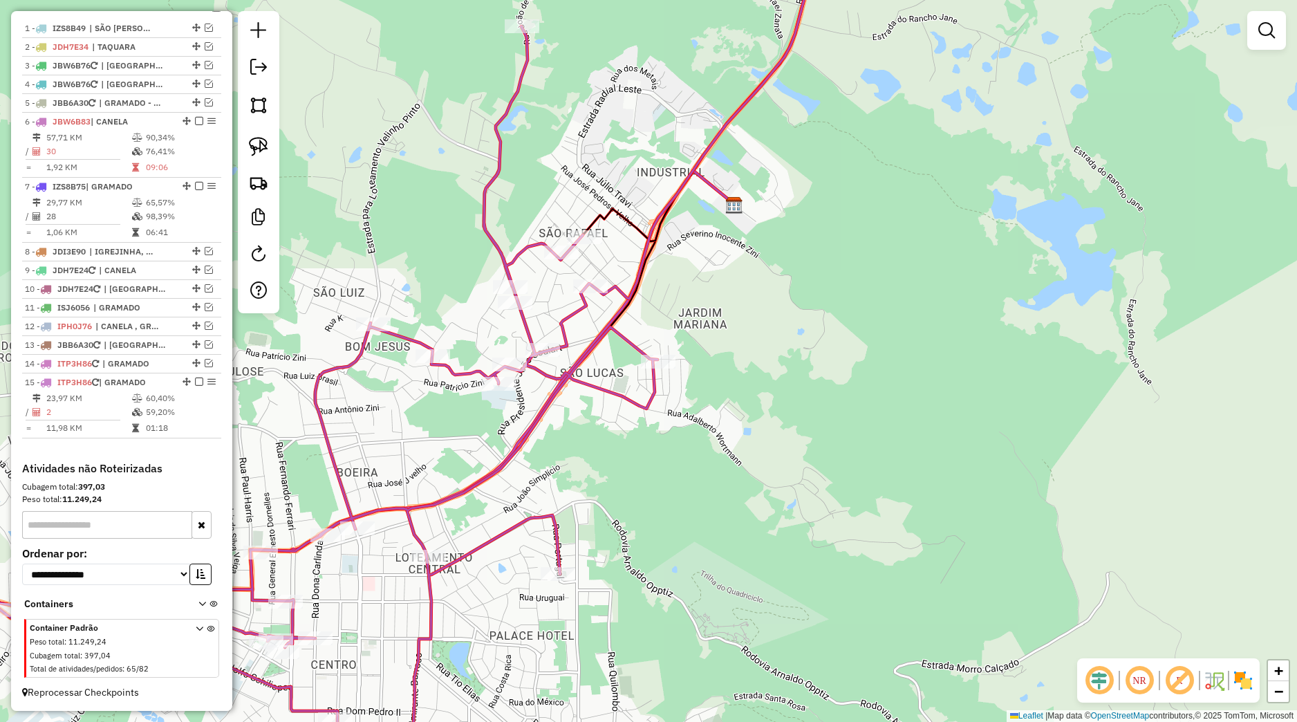
drag, startPoint x: 564, startPoint y: 409, endPoint x: 635, endPoint y: 395, distance: 72.0
click at [635, 395] on div "Janela de atendimento Grade de atendimento Capacidade Transportadoras Veículos …" at bounding box center [648, 361] width 1297 height 722
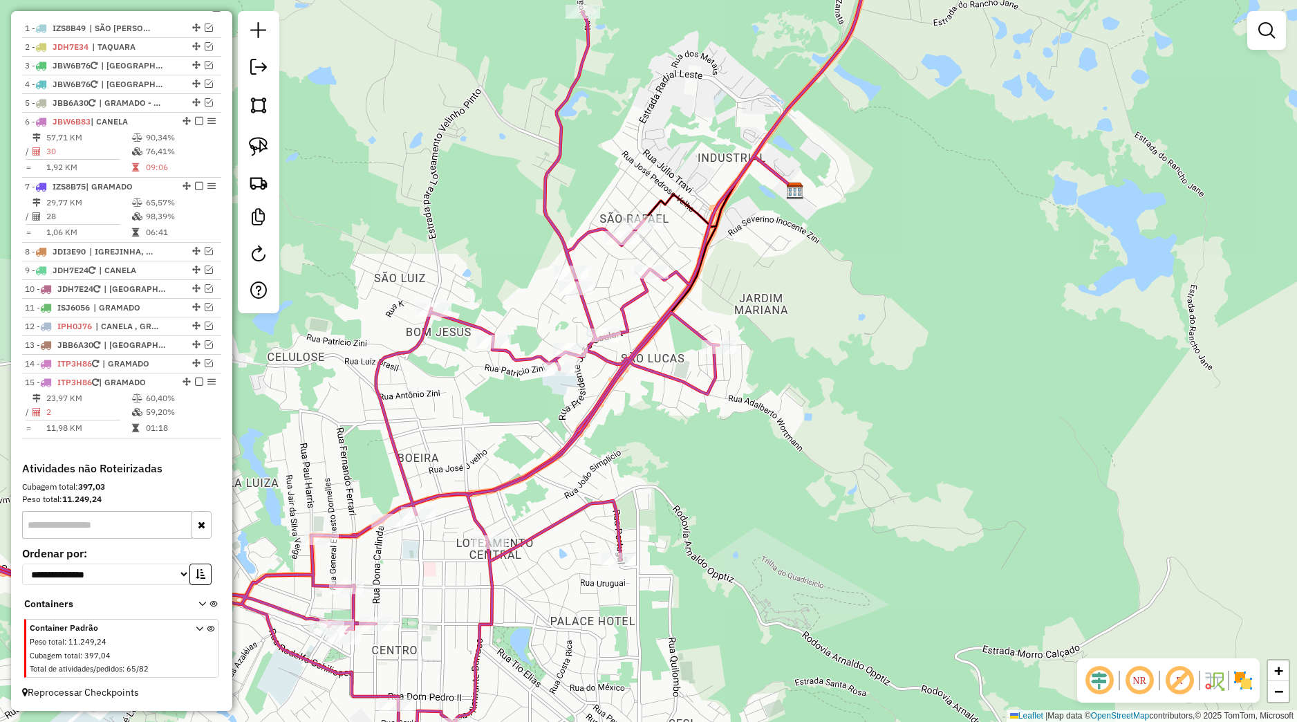
drag, startPoint x: 266, startPoint y: 153, endPoint x: 320, endPoint y: 203, distance: 74.4
click at [266, 152] on img at bounding box center [258, 146] width 19 height 19
drag, startPoint x: 530, startPoint y: 350, endPoint x: 655, endPoint y: 311, distance: 131.0
click at [655, 311] on div "Janela de atendimento Grade de atendimento Capacidade Transportadoras Veículos …" at bounding box center [648, 361] width 1297 height 722
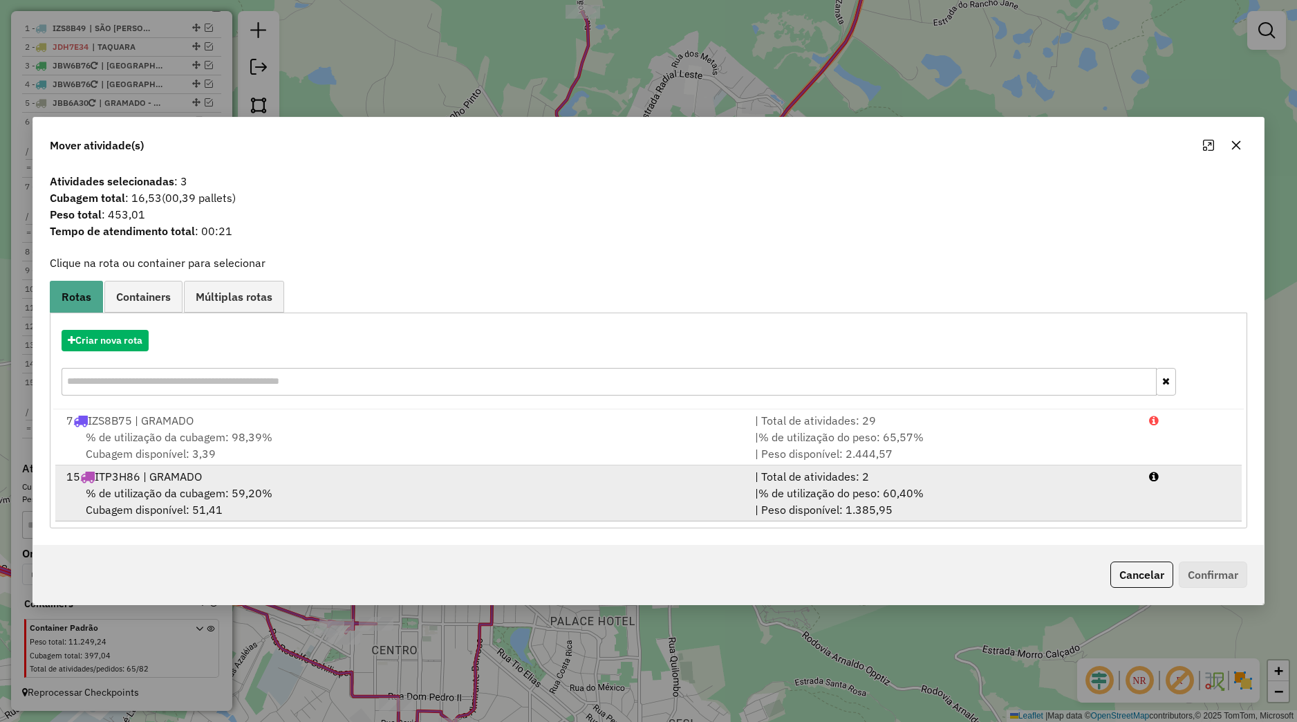
click at [421, 482] on div "15 ITP3H86 | GRAMADO" at bounding box center [402, 476] width 689 height 17
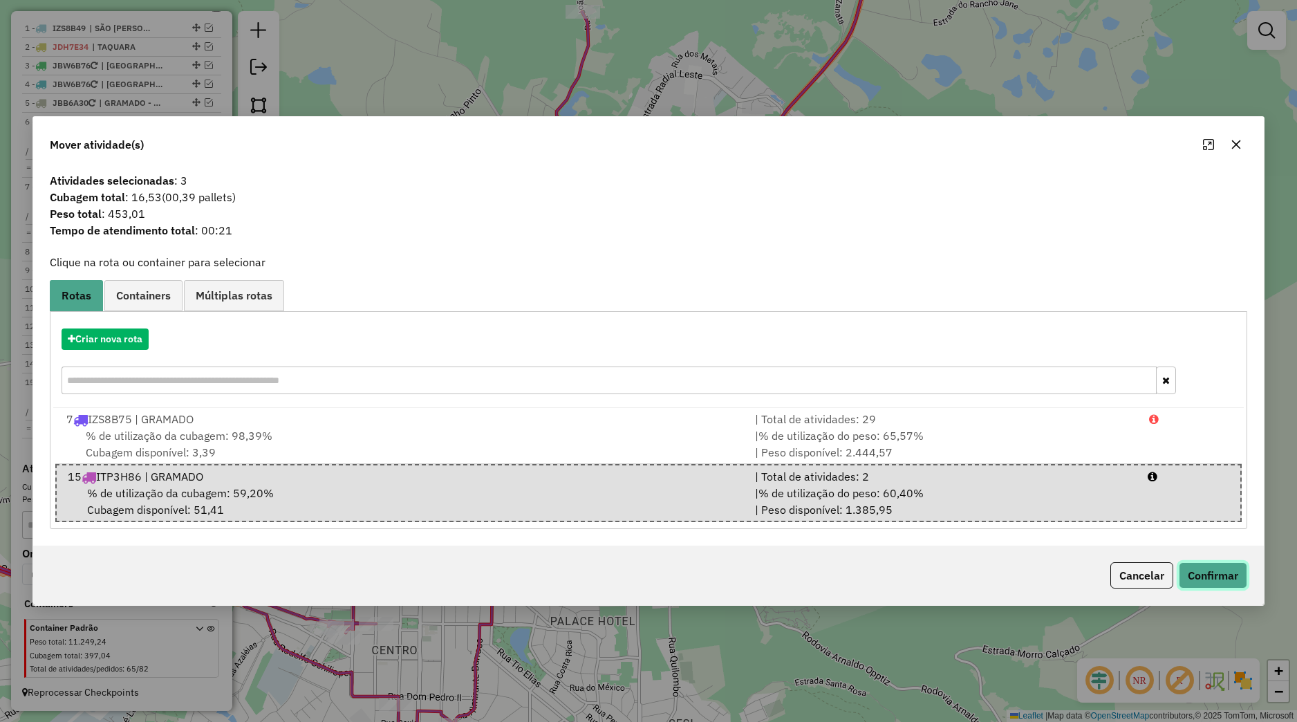
click at [1203, 575] on button "Confirmar" at bounding box center [1213, 575] width 68 height 26
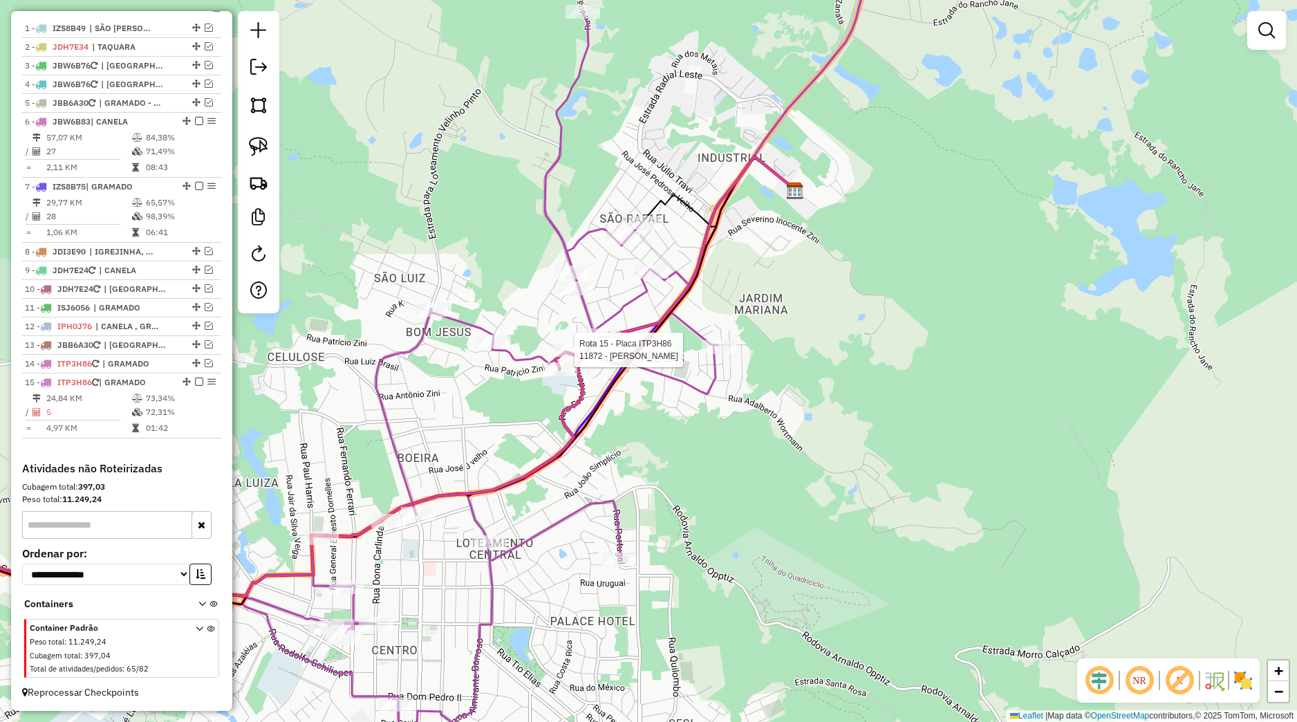
select select "*********"
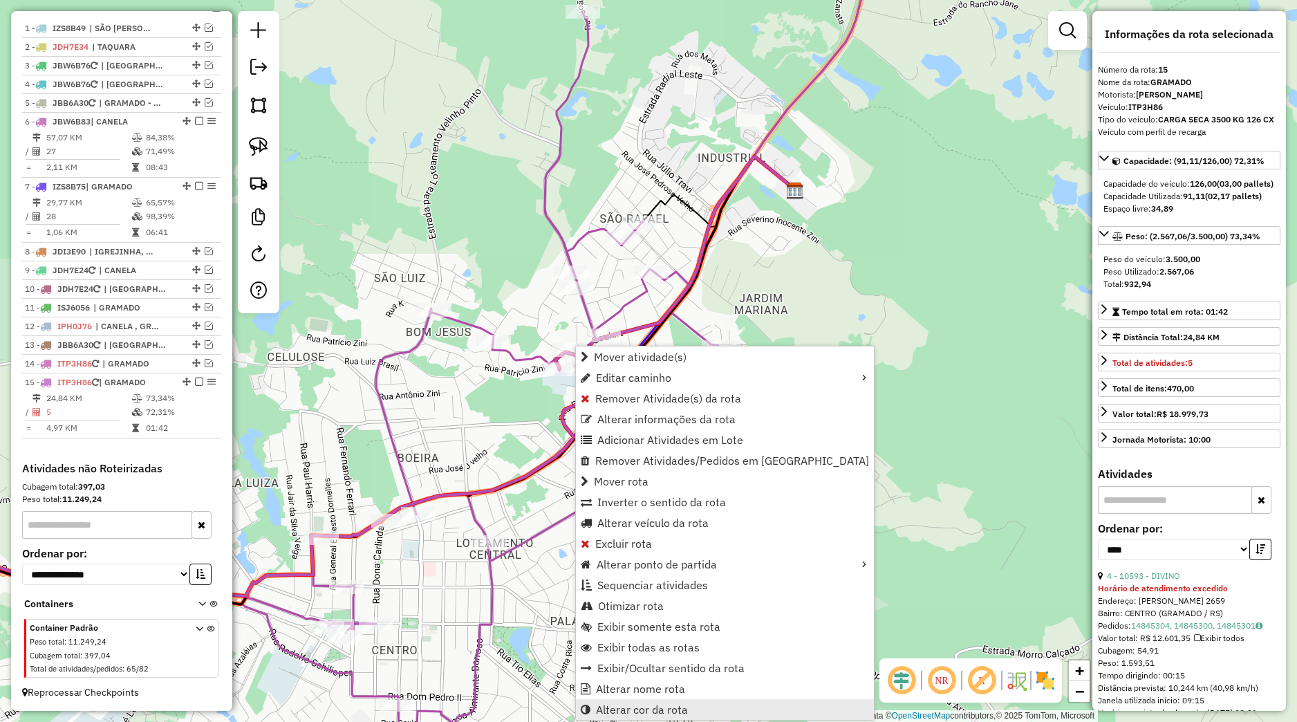
click at [650, 713] on span "Alterar cor da rota" at bounding box center [642, 709] width 92 height 11
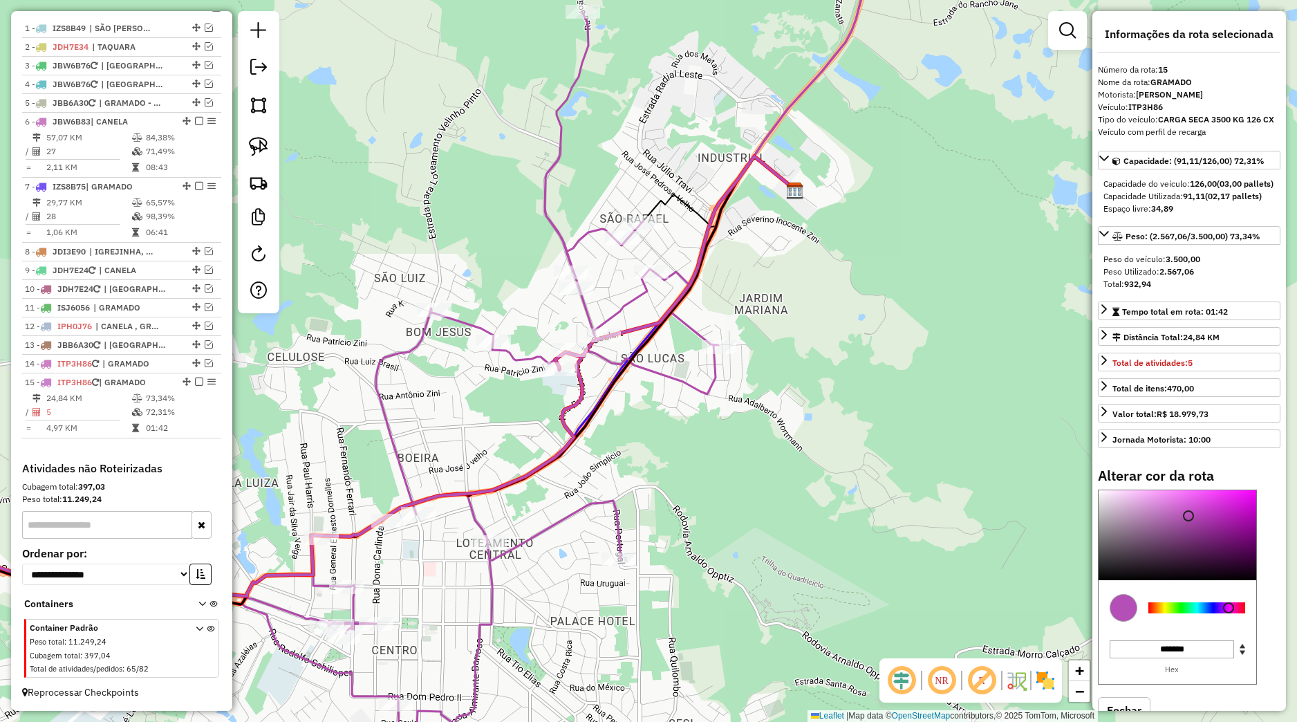
type input "*******"
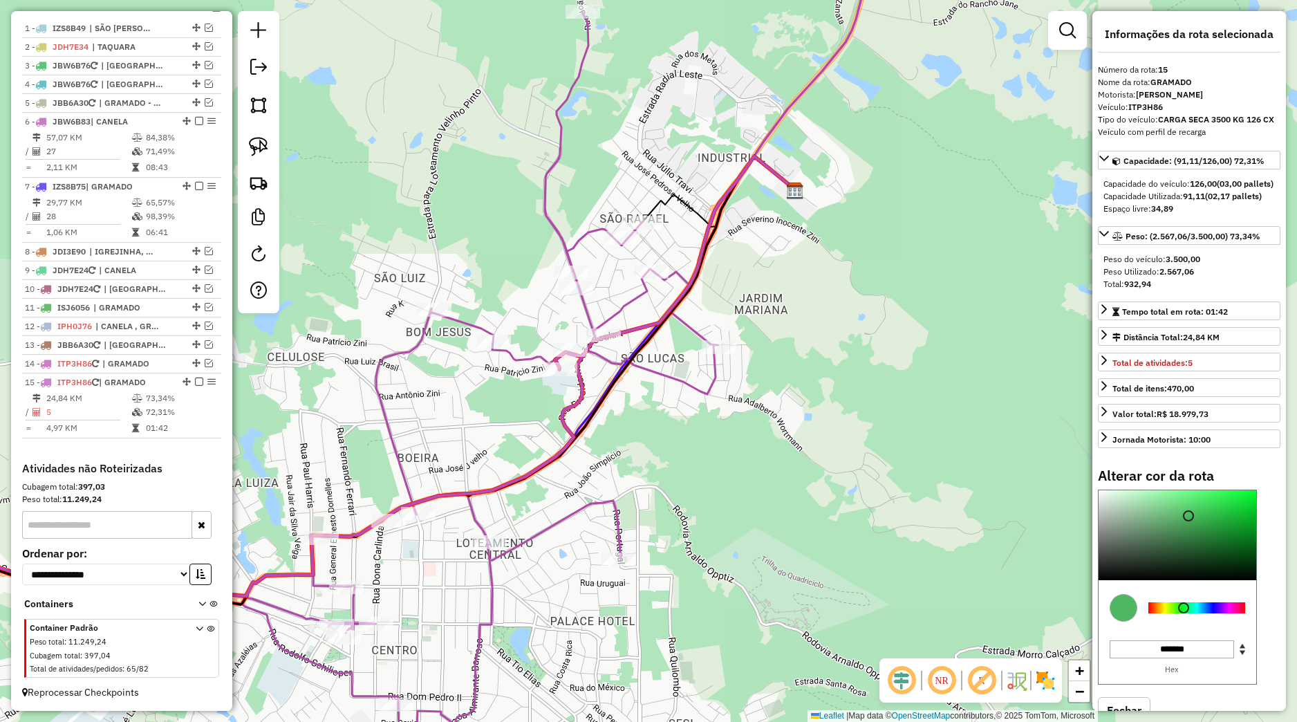
click at [1184, 613] on div at bounding box center [1197, 607] width 97 height 11
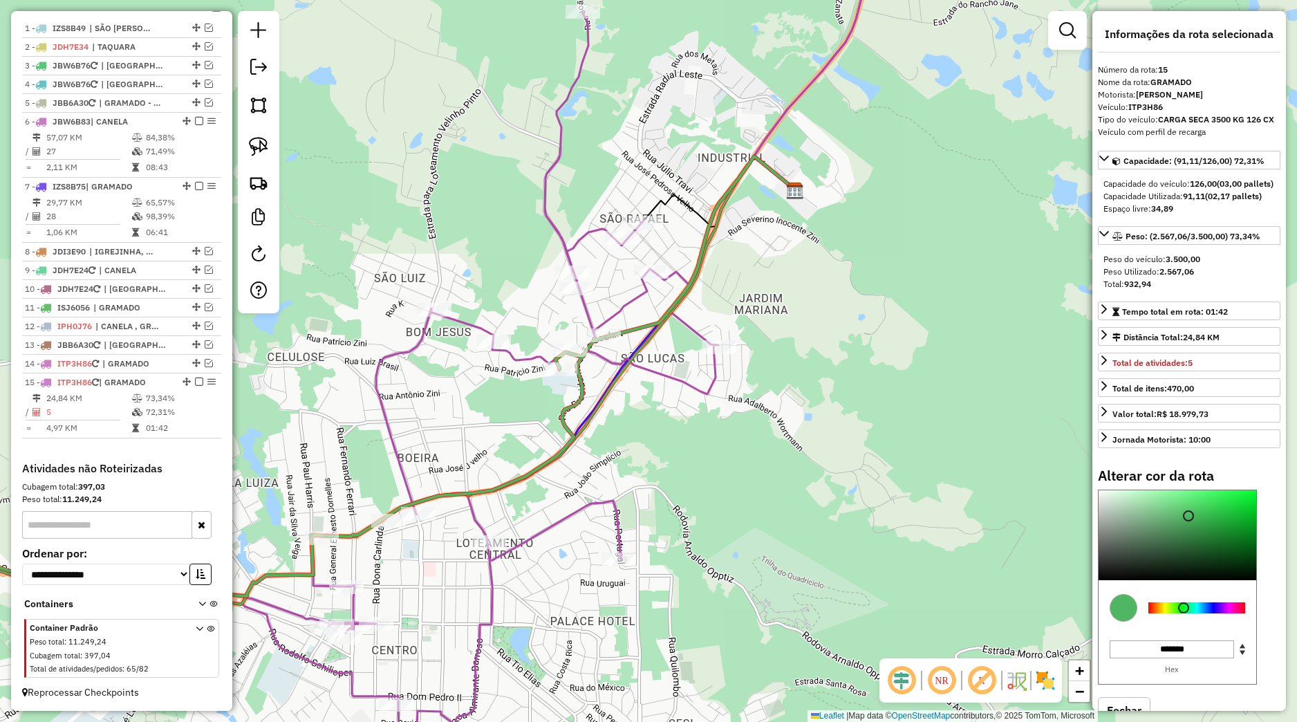
click at [919, 508] on div "Janela de atendimento Grade de atendimento Capacidade Transportadoras Veículos …" at bounding box center [648, 361] width 1297 height 722
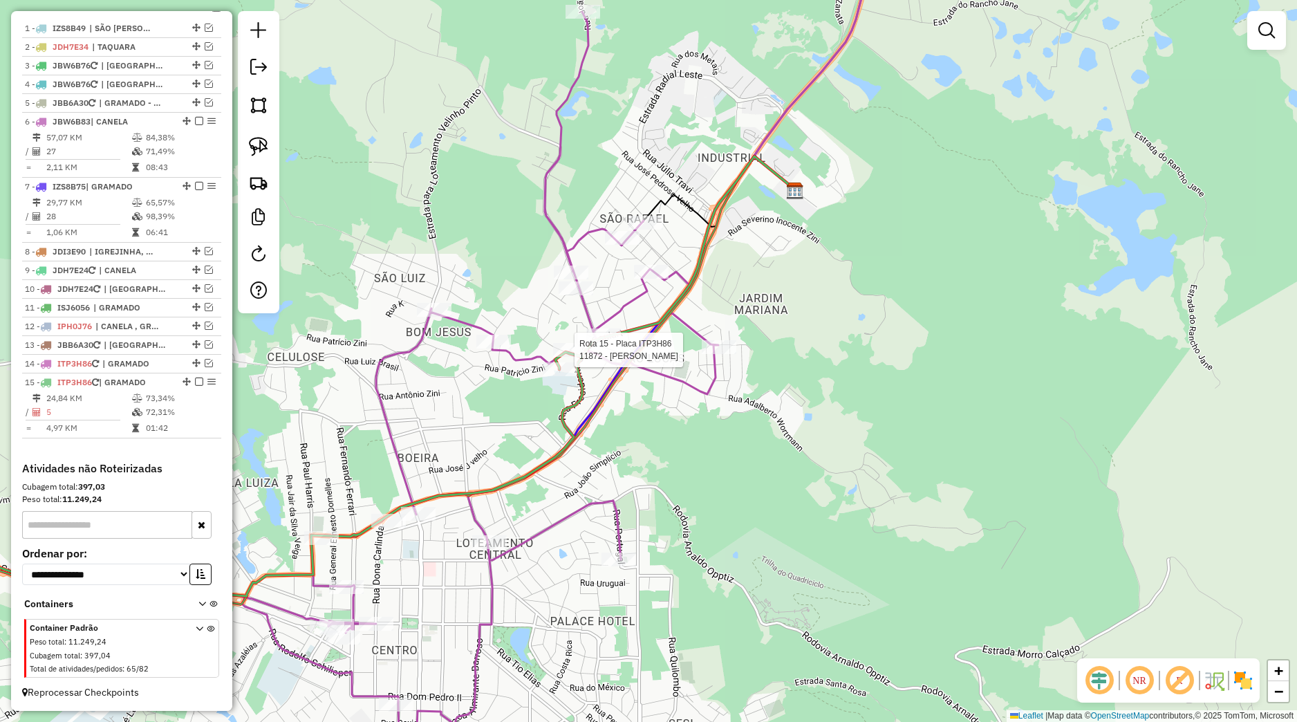
select select "*********"
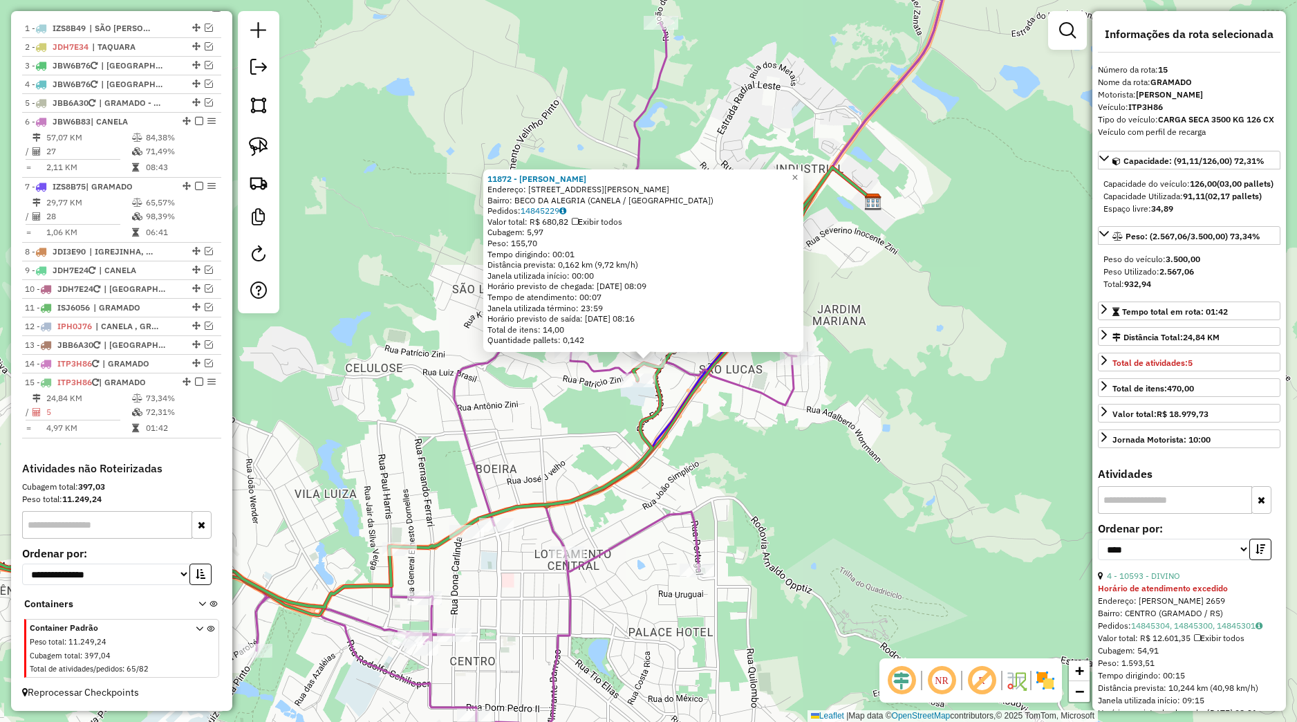
click at [596, 375] on icon at bounding box center [416, 361] width 1092 height 867
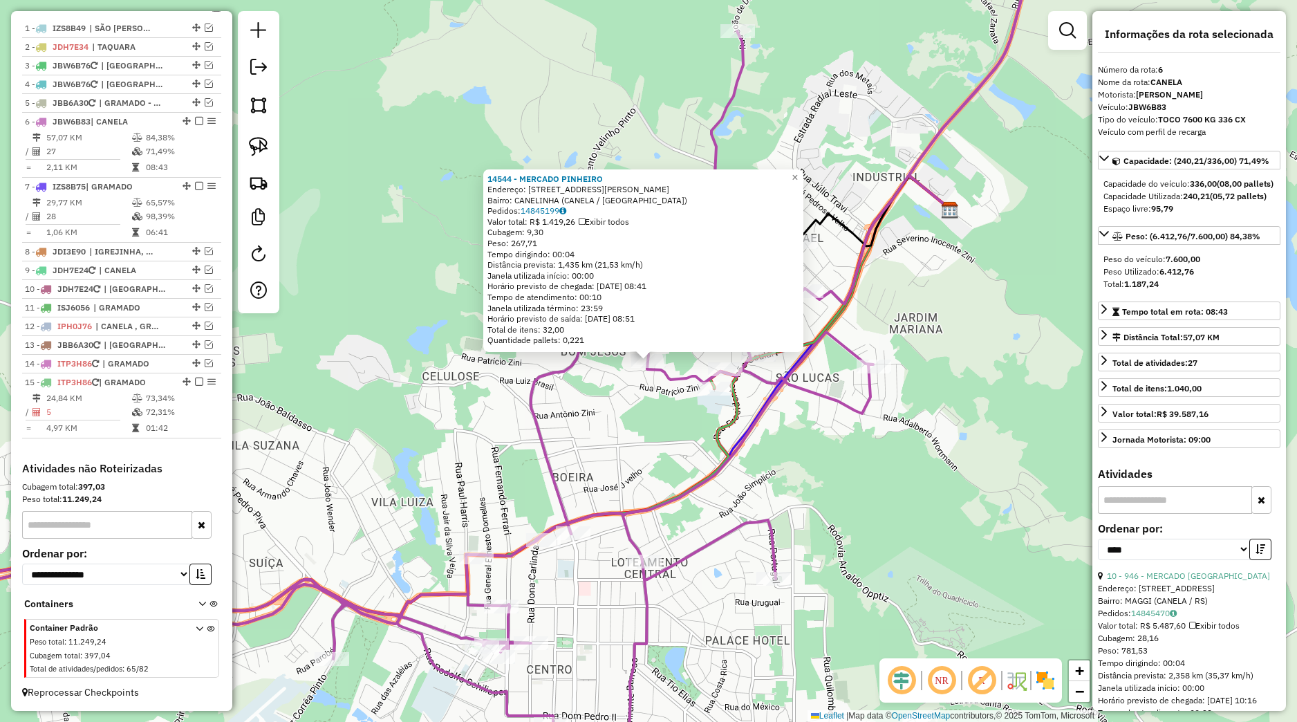
click at [673, 385] on icon at bounding box center [455, 361] width 1171 height 867
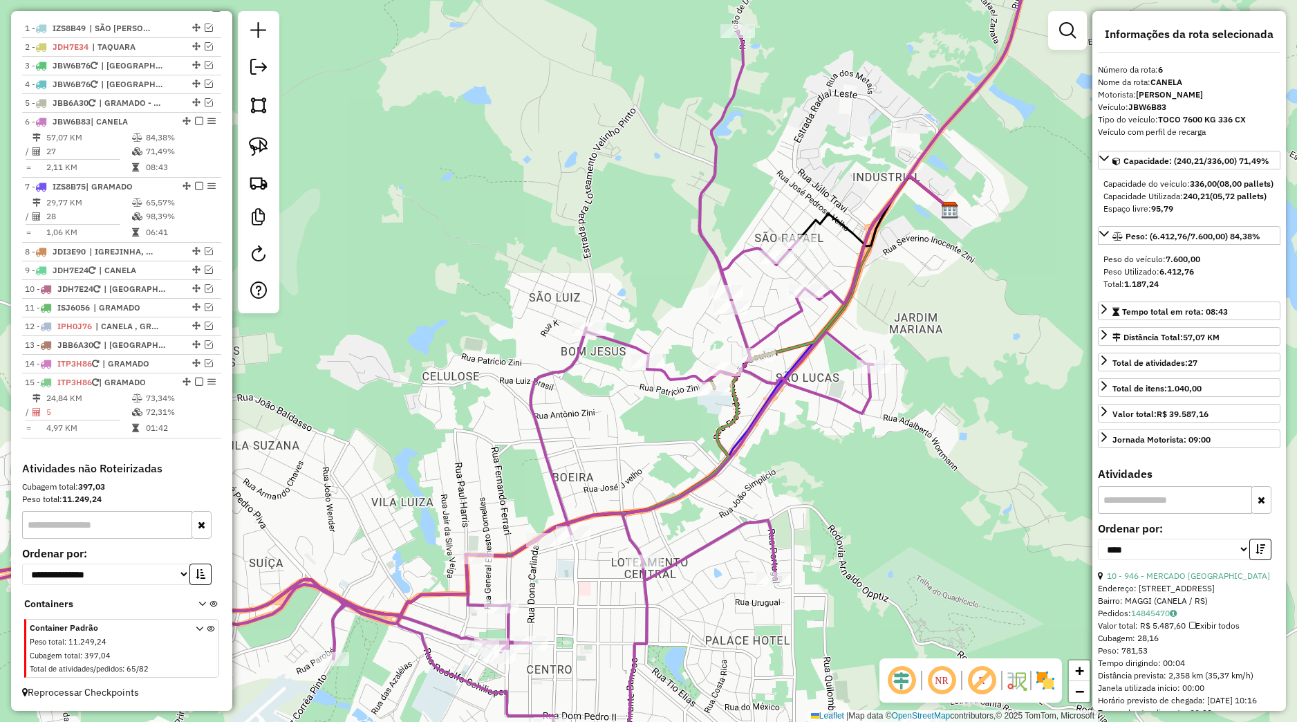
drag, startPoint x: 670, startPoint y: 471, endPoint x: 675, endPoint y: 426, distance: 45.2
click at [709, 432] on div "Janela de atendimento Grade de atendimento Capacidade Transportadoras Veículos …" at bounding box center [648, 361] width 1297 height 722
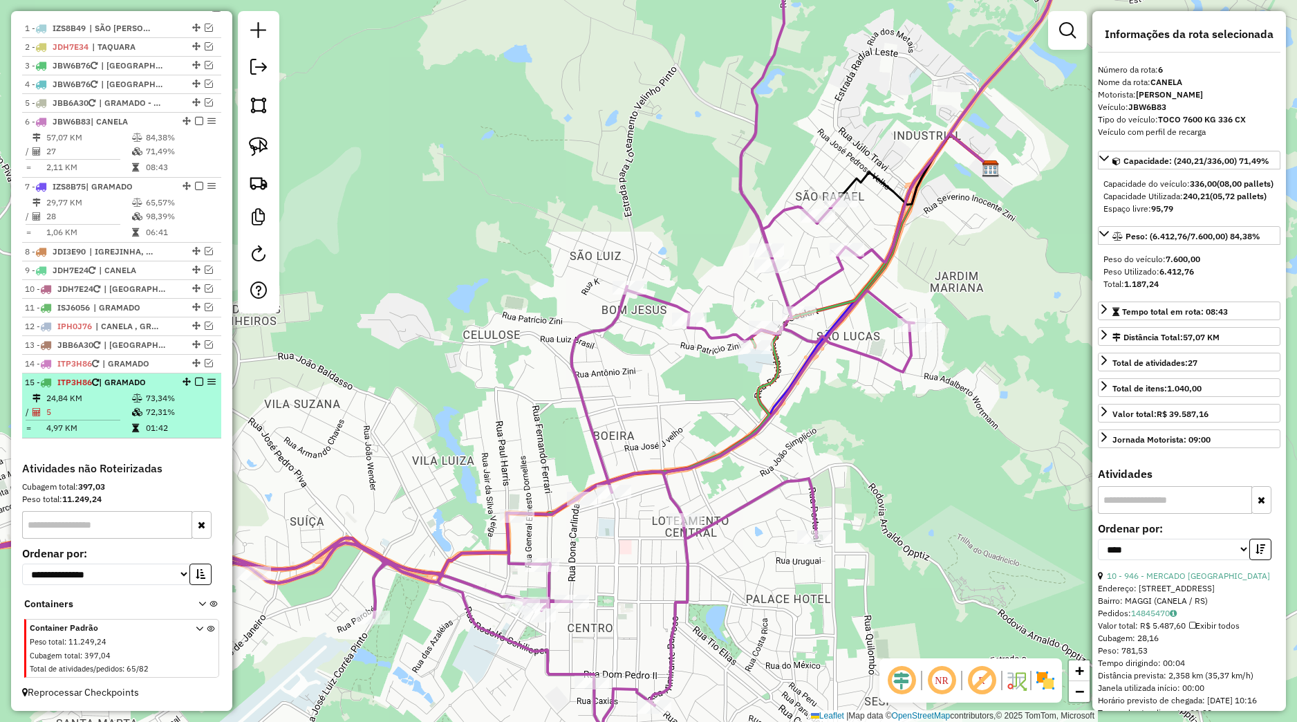
click at [174, 402] on td "73,34%" at bounding box center [180, 398] width 70 height 14
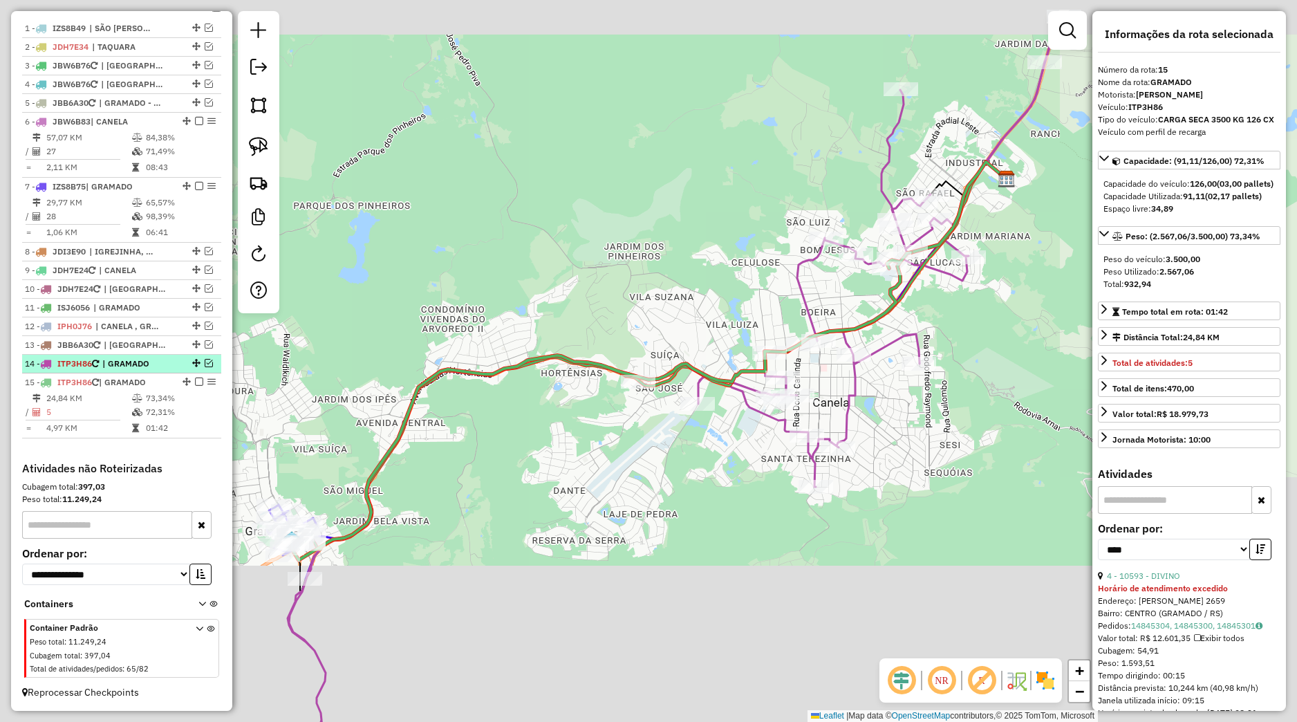
click at [174, 365] on div at bounding box center [194, 363] width 41 height 8
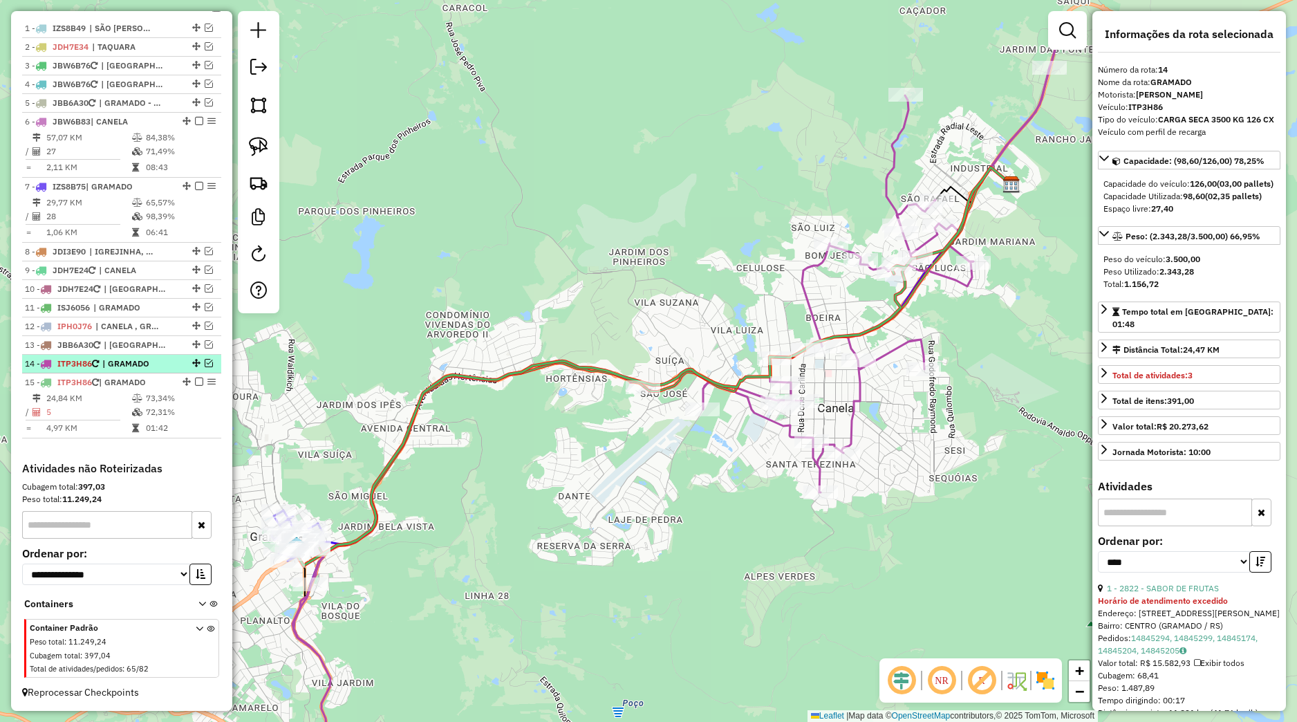
click at [205, 360] on em at bounding box center [209, 363] width 8 height 8
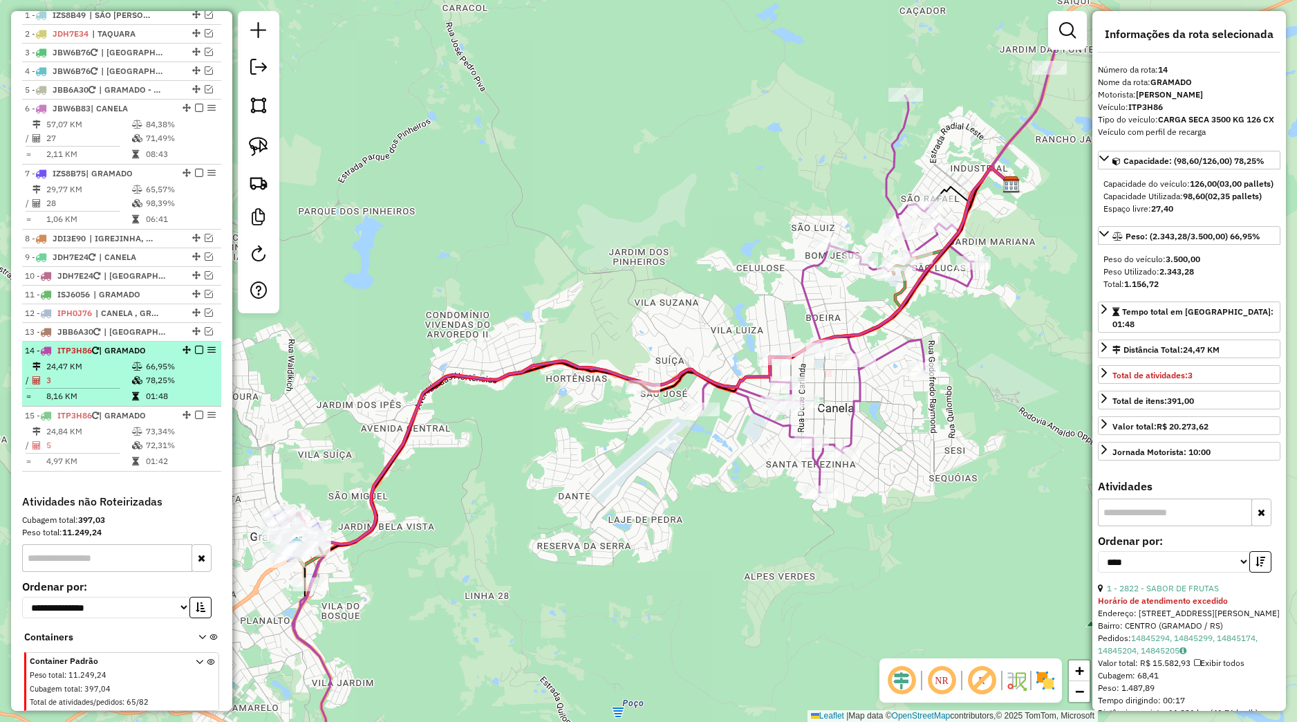
click at [154, 372] on li "14 - ITP3H86 | GRAMADO 24,47 KM 66,95% / 3 78,25% = 8,16 KM 01:48" at bounding box center [121, 374] width 199 height 65
click at [154, 387] on td "78,25%" at bounding box center [180, 380] width 70 height 14
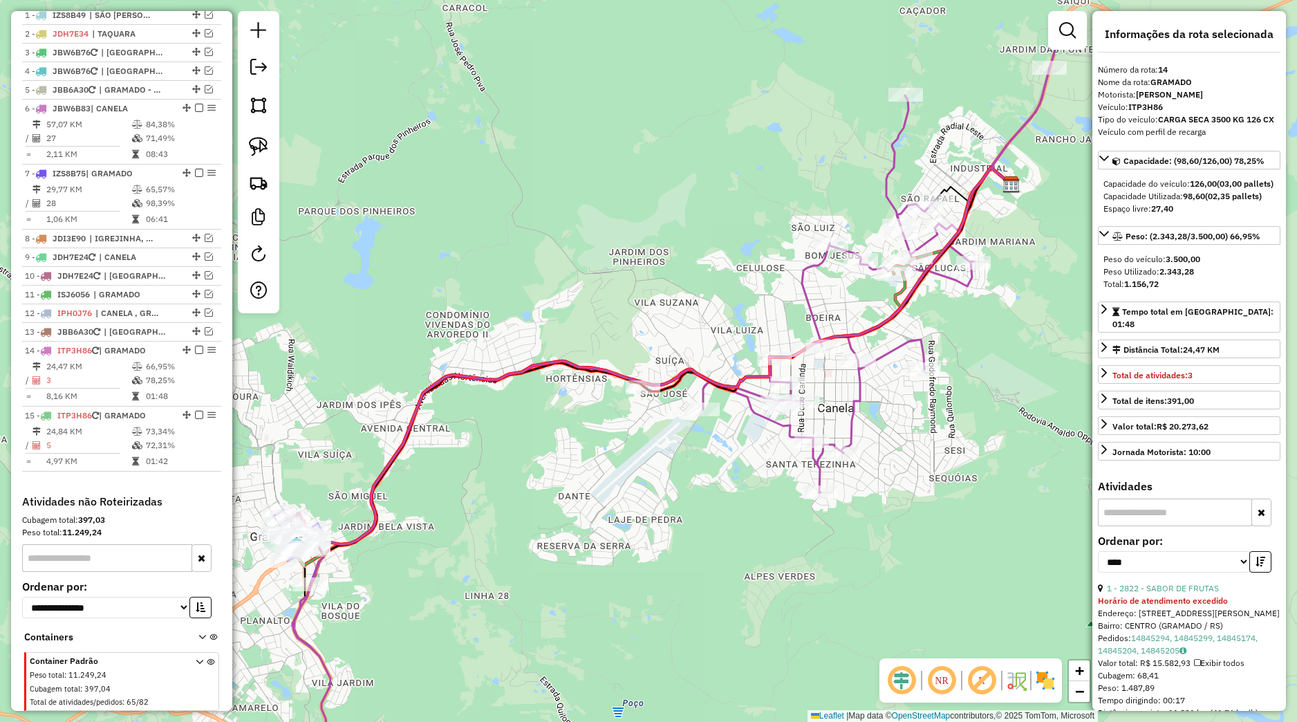
drag, startPoint x: 598, startPoint y: 378, endPoint x: 677, endPoint y: 340, distance: 87.9
click at [677, 340] on icon at bounding box center [655, 358] width 714 height 382
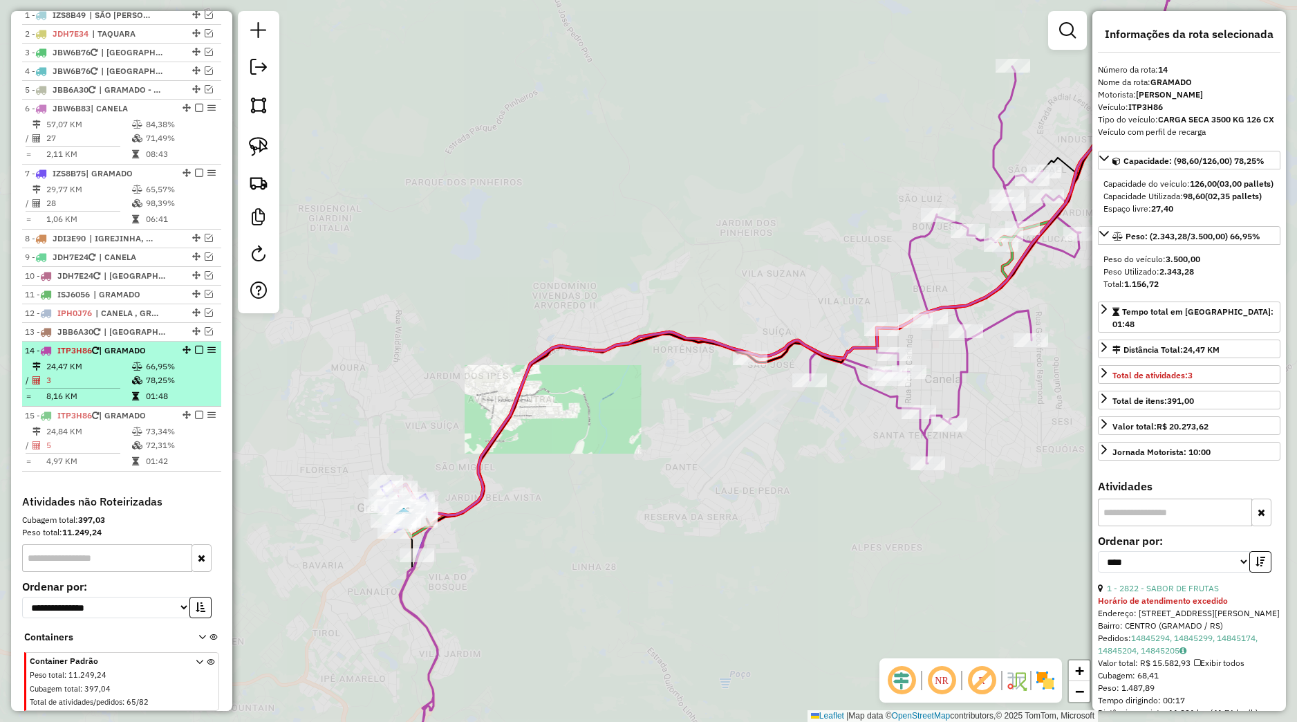
click at [140, 402] on table "24,47 KM 66,95% / 3 78,25% = 8,16 KM 01:48" at bounding box center [122, 382] width 194 height 44
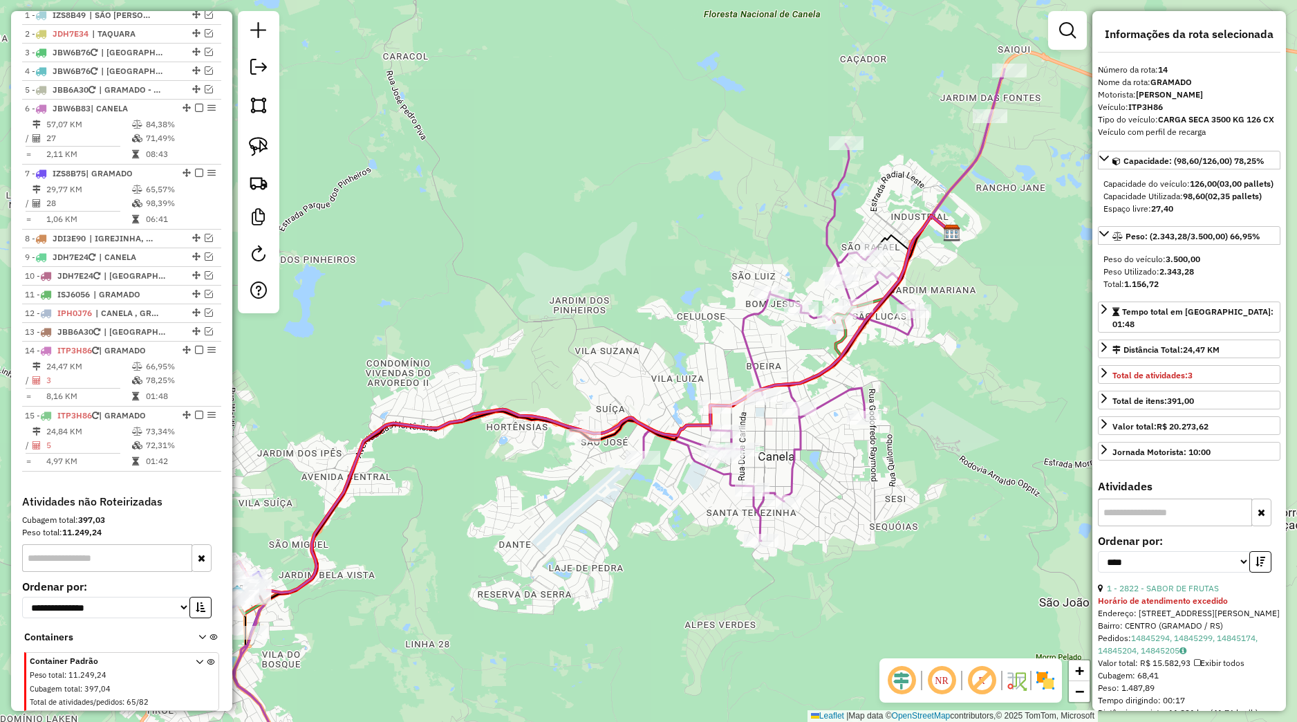
drag, startPoint x: 983, startPoint y: 481, endPoint x: 876, endPoint y: 530, distance: 117.9
click at [923, 529] on div "Janela de atendimento Grade de atendimento Capacidade Transportadoras Veículos …" at bounding box center [648, 361] width 1297 height 722
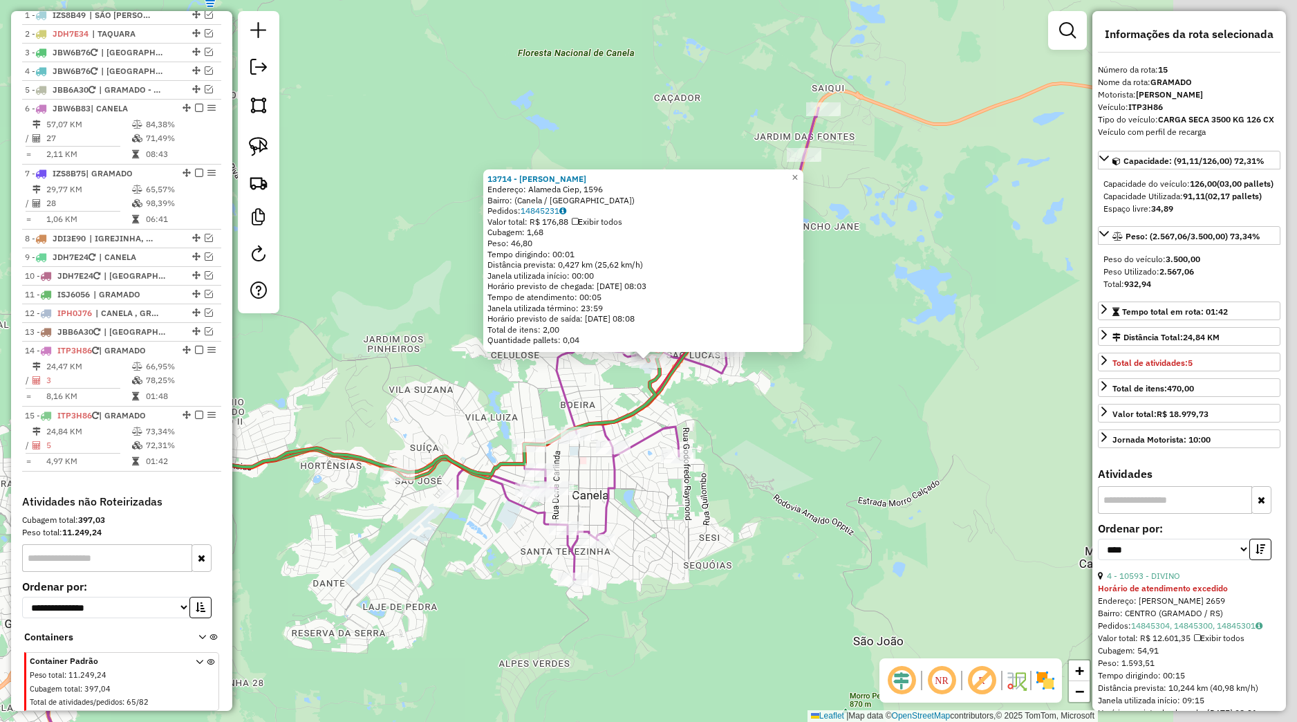
scroll to position [591, 0]
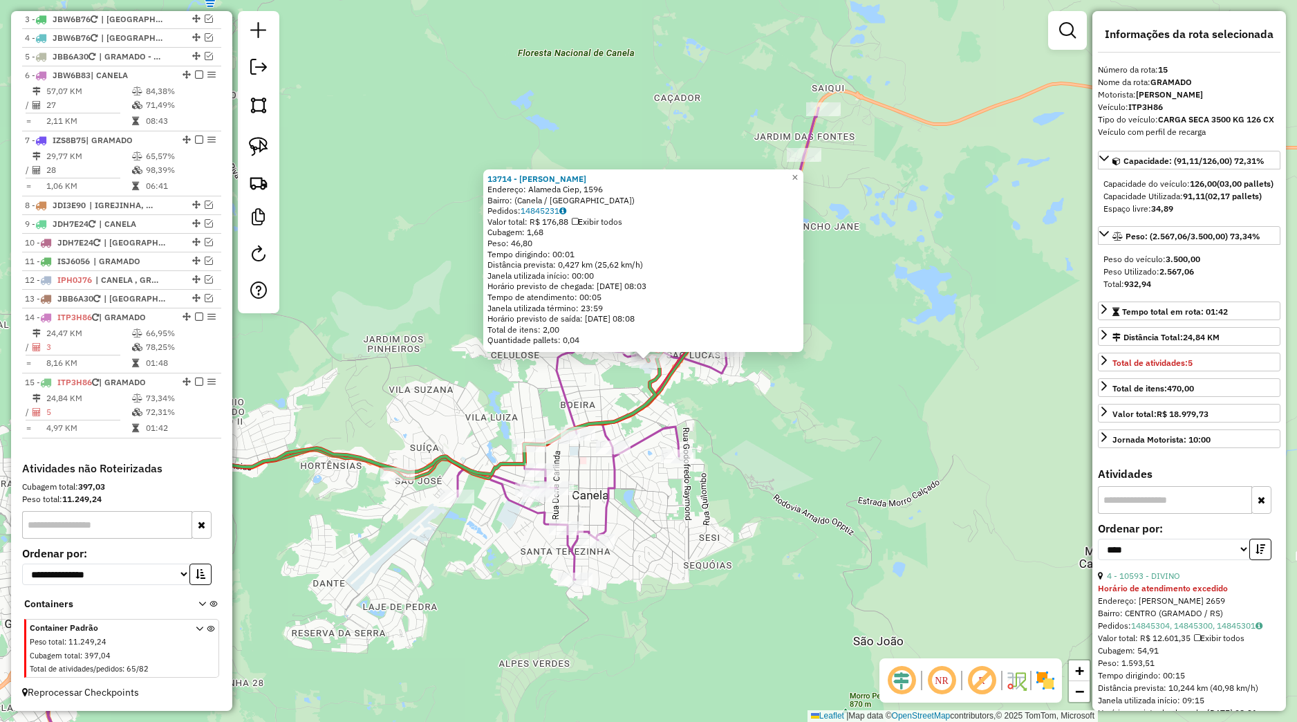
click at [803, 389] on div "13714 - ELISANGELA DOS SANTO Endereço: Alameda Ciep, 1596 Bairro: (Canela / RS)…" at bounding box center [648, 361] width 1297 height 722
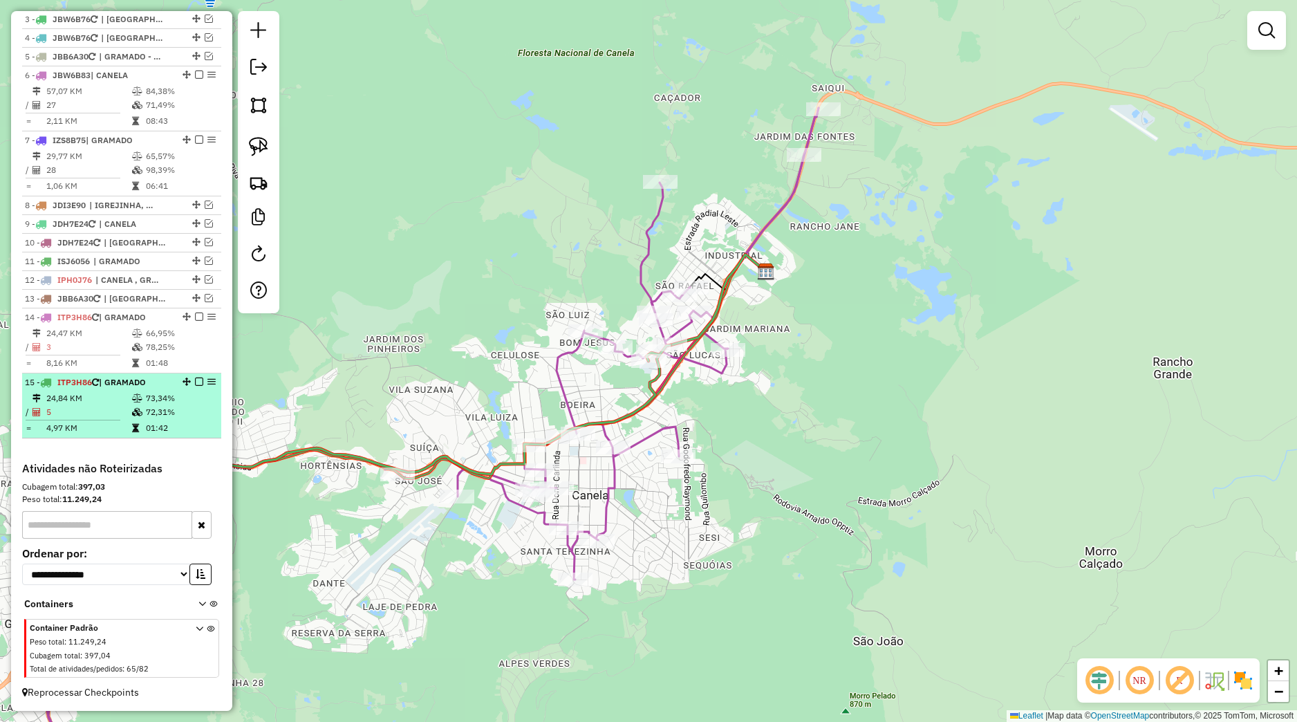
click at [195, 383] on em at bounding box center [199, 382] width 8 height 8
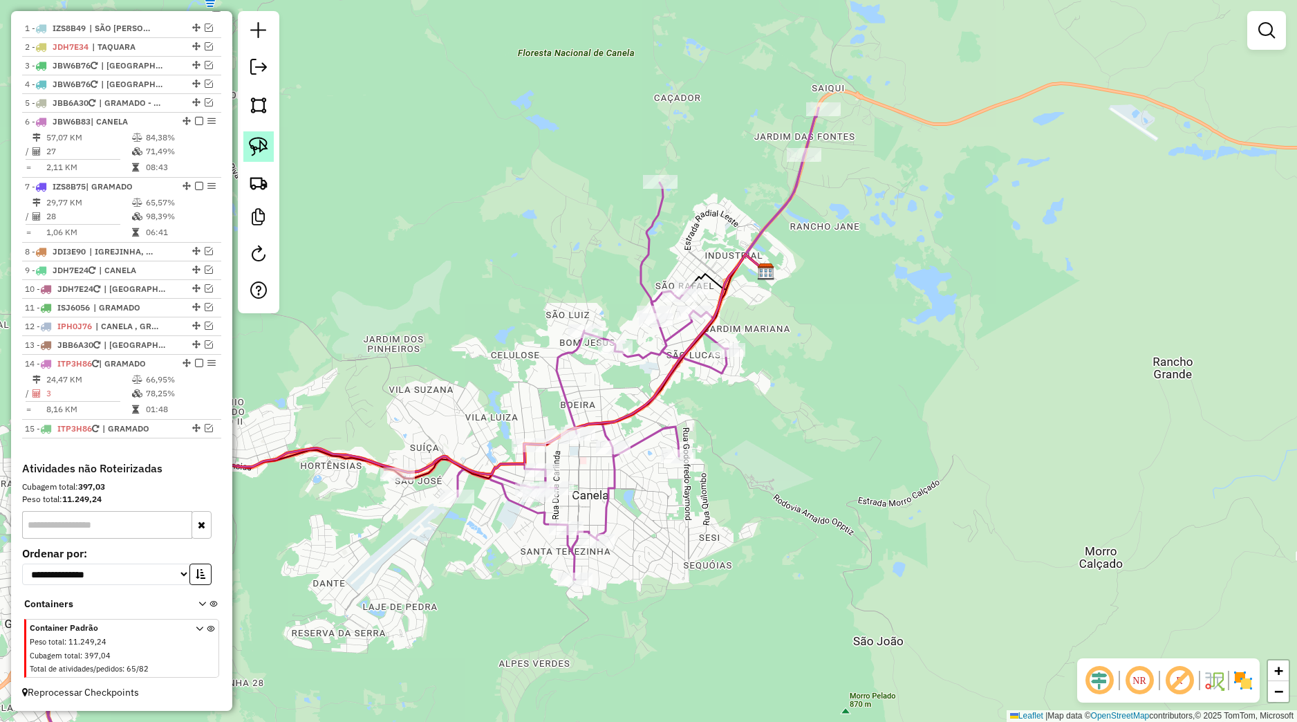
click at [269, 151] on link at bounding box center [258, 146] width 30 height 30
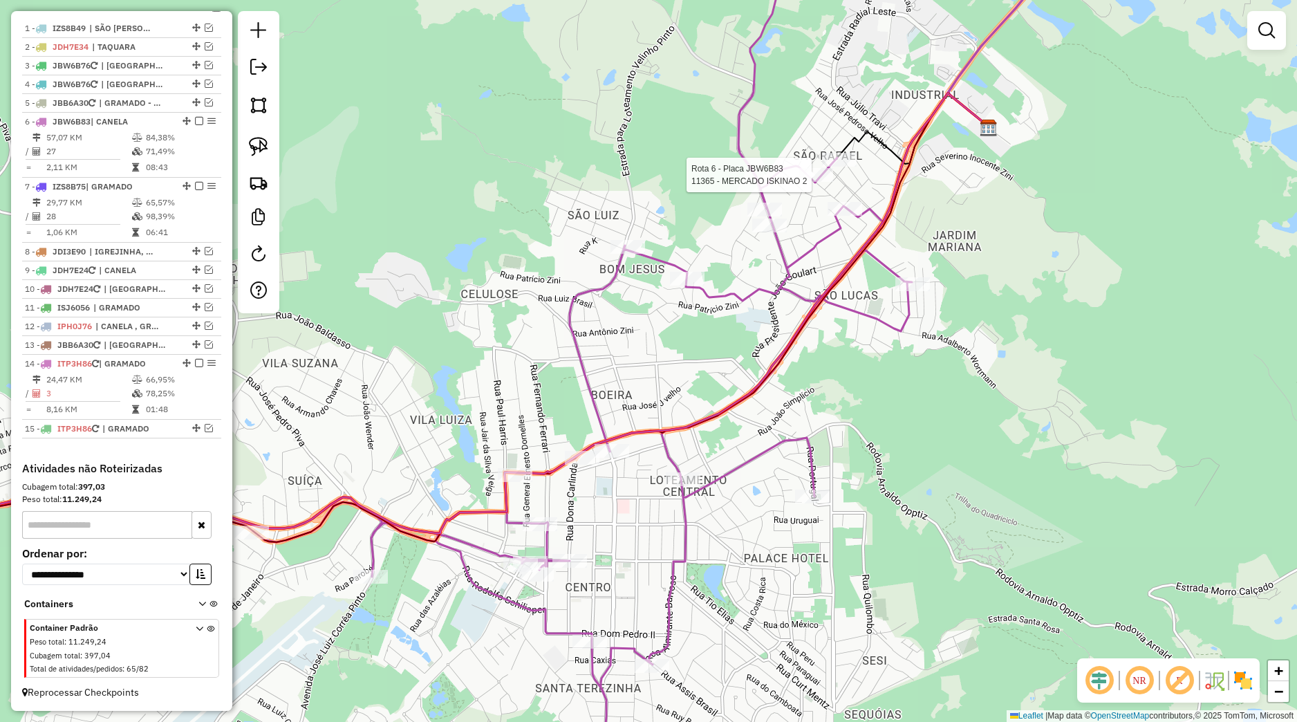
select select "*********"
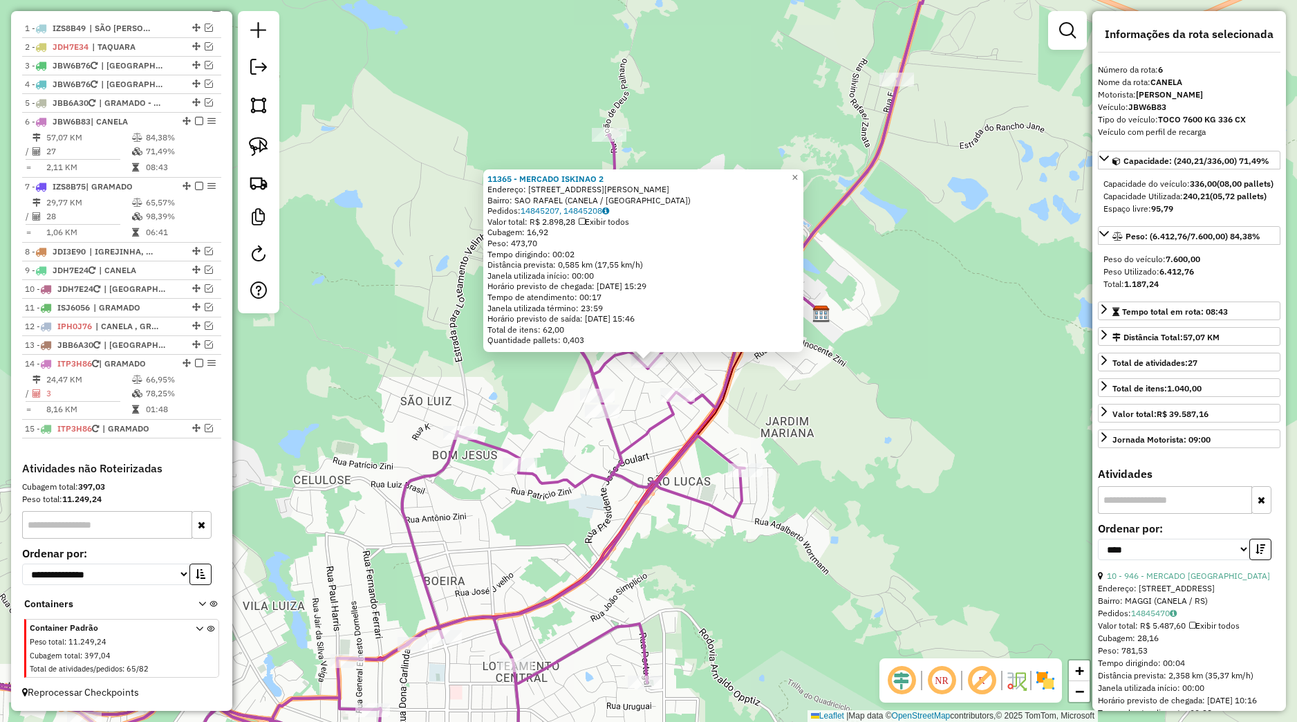
click at [647, 445] on div "11365 - MERCADO ISKINAO 2 Endereço: Rua Conego Alberto Hickmann 281 Bairro: SAO…" at bounding box center [648, 361] width 1297 height 722
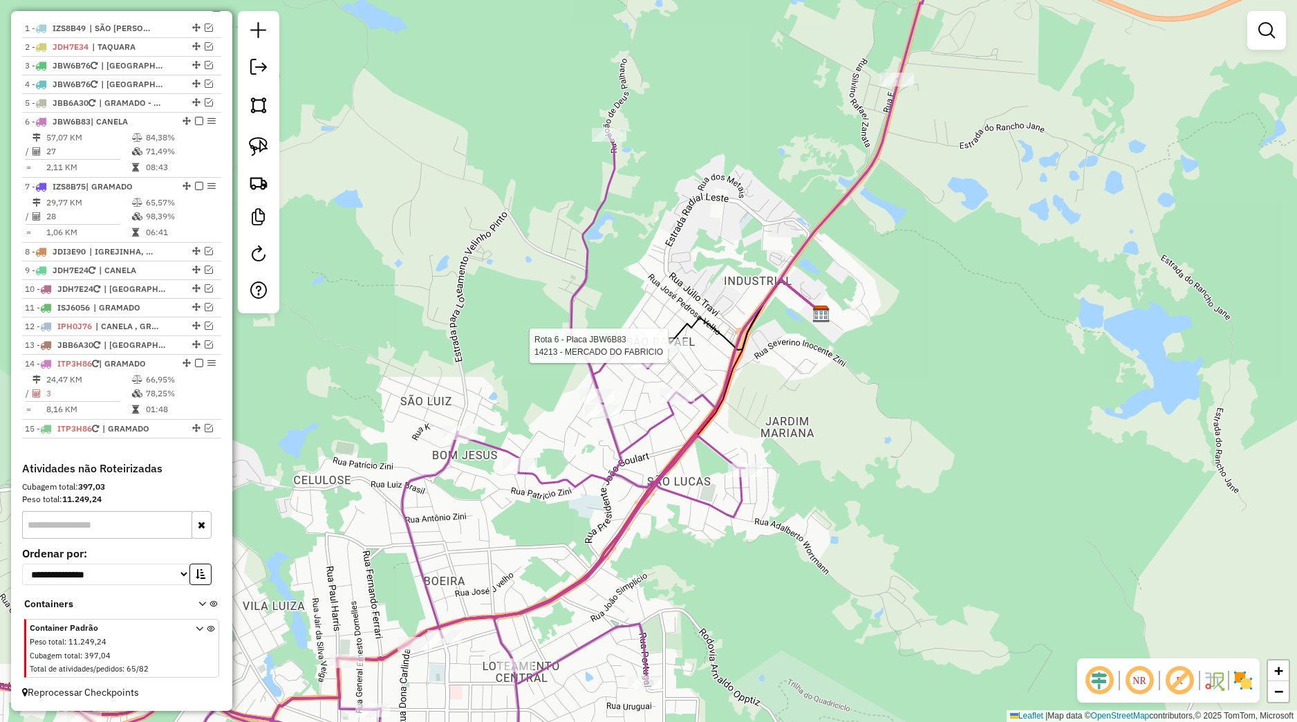
select select "*********"
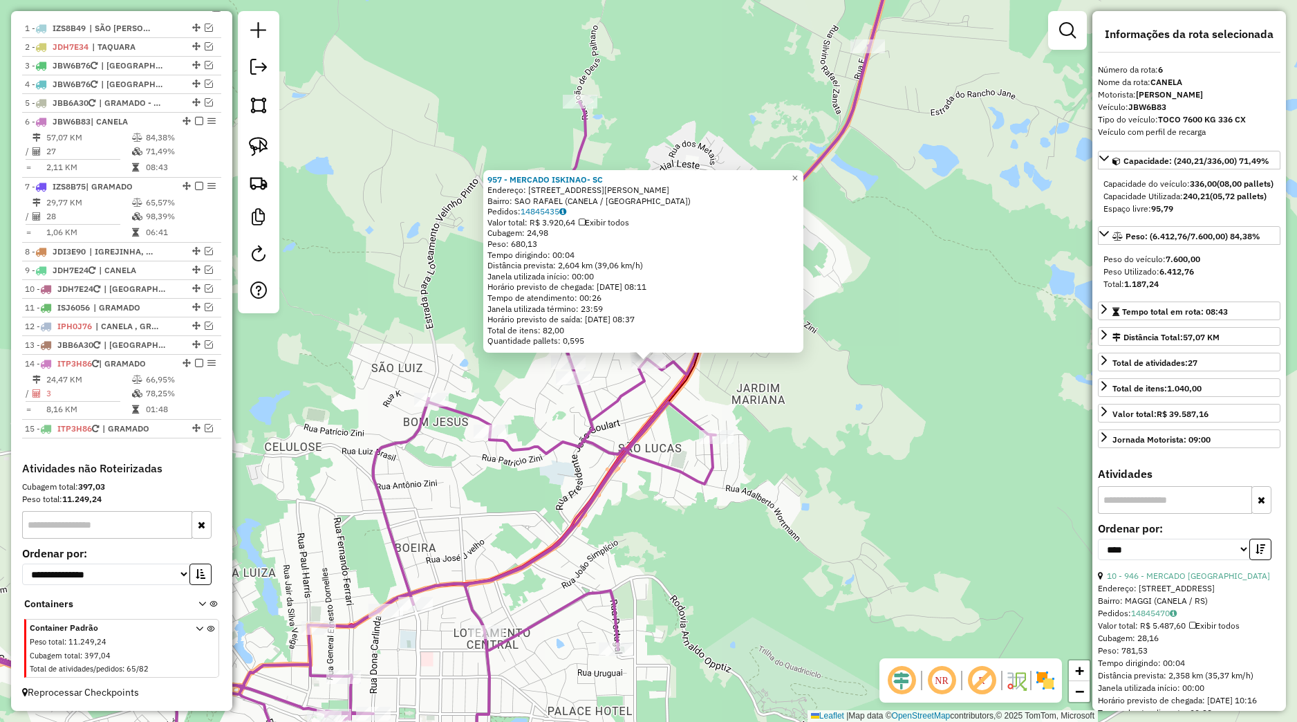
click at [660, 456] on icon at bounding box center [384, 374] width 1028 height 842
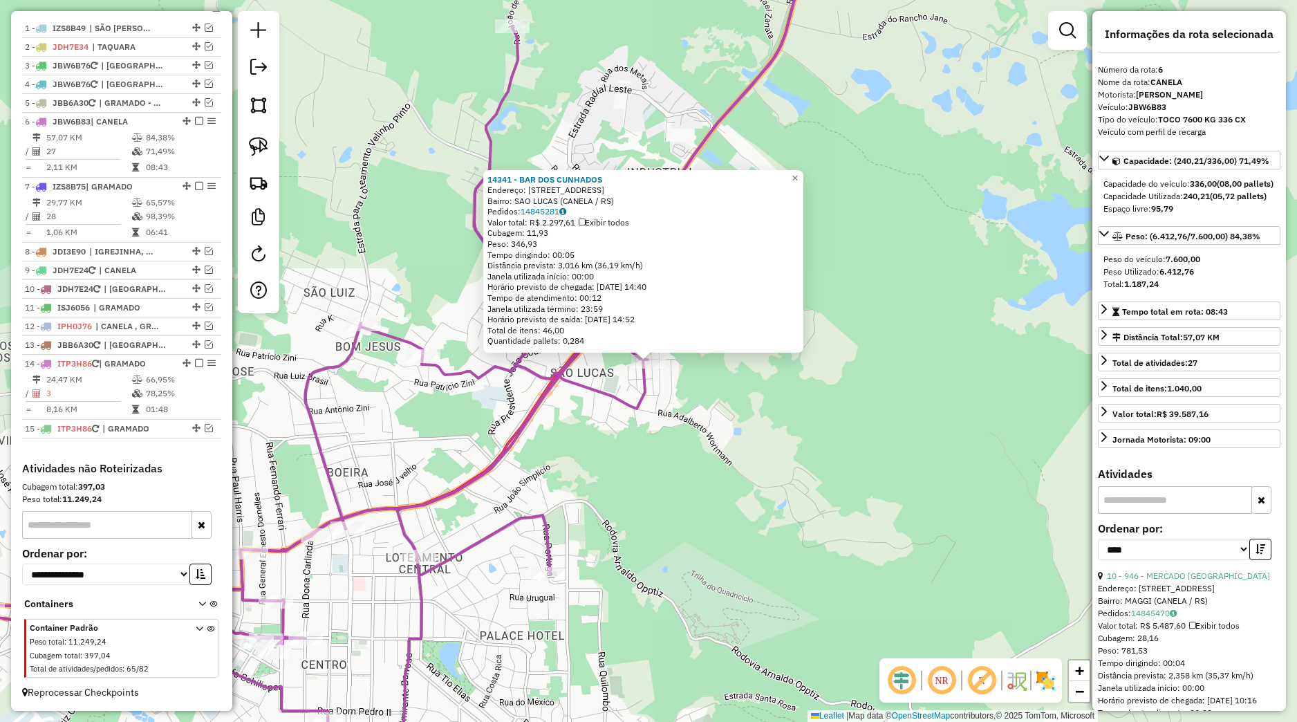
click at [681, 468] on div "14341 - BAR DOS CUNHADOS Endereço: Rua dos Ciprestes 219 Bairro: SAO LUCAS (CAN…" at bounding box center [648, 361] width 1297 height 722
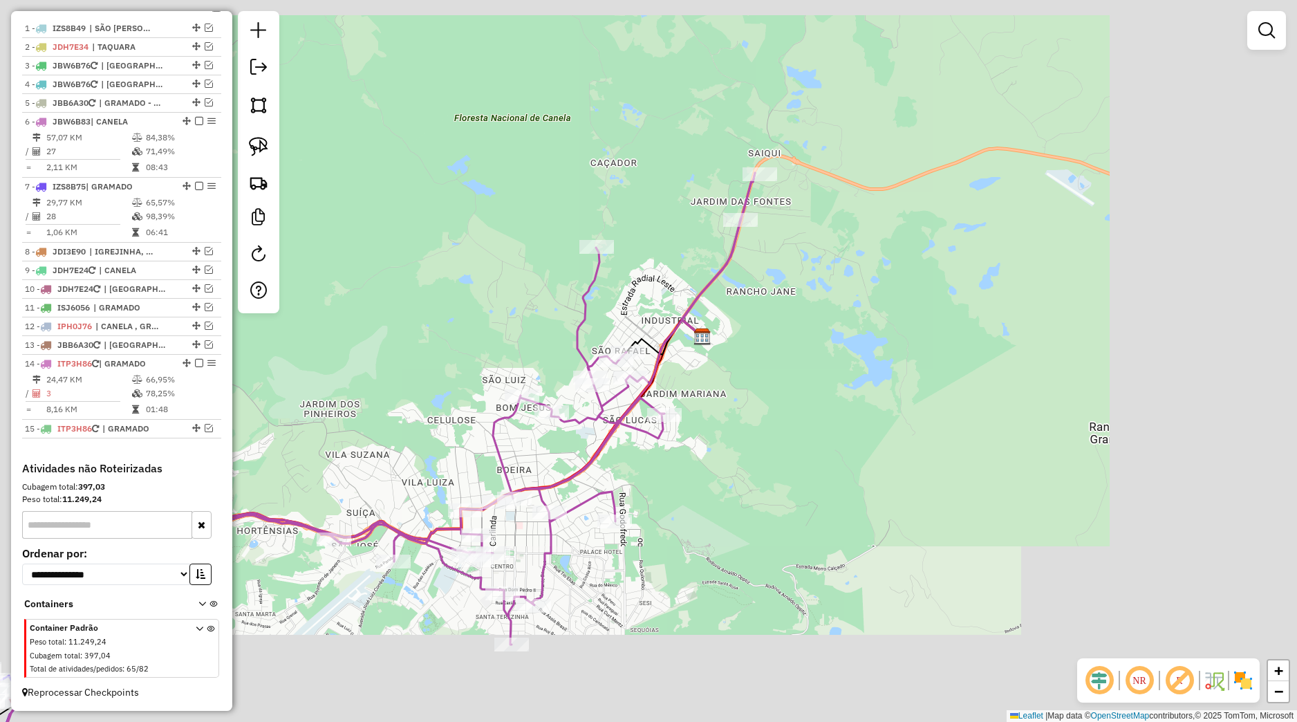
click at [747, 471] on div "Janela de atendimento Grade de atendimento Capacidade Transportadoras Veículos …" at bounding box center [648, 361] width 1297 height 722
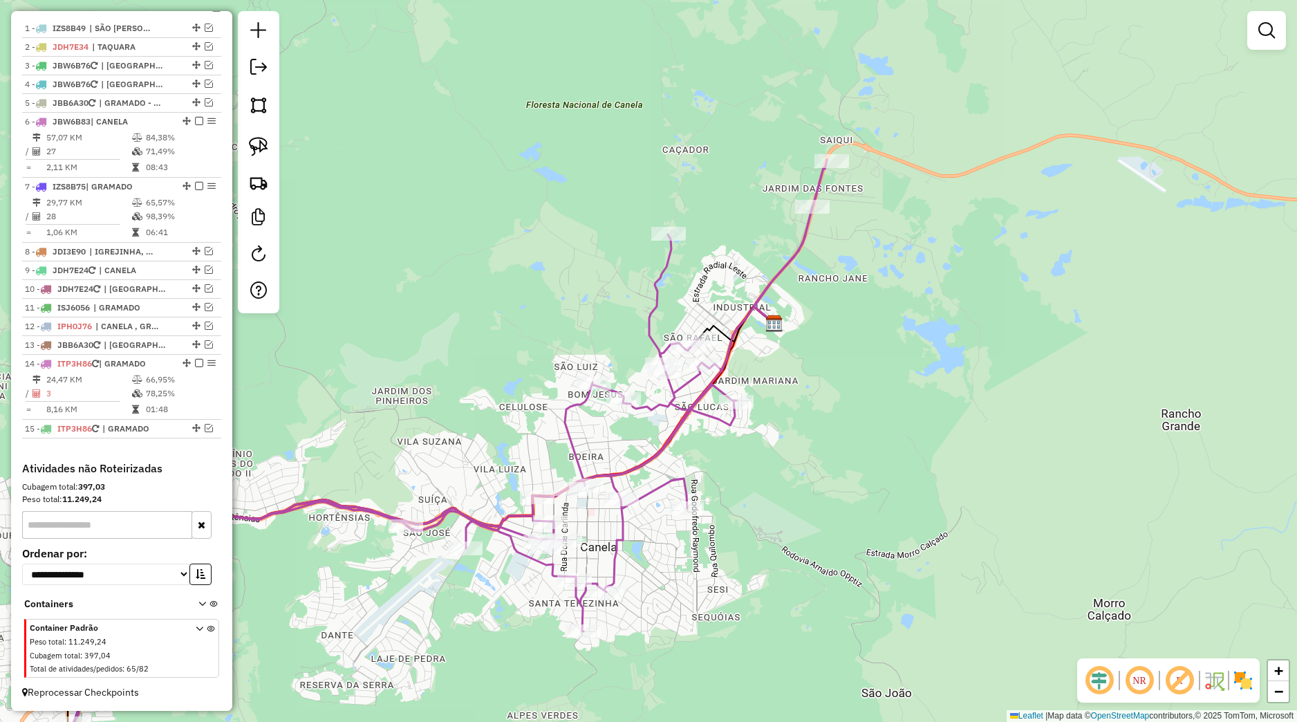
drag, startPoint x: 618, startPoint y: 547, endPoint x: 667, endPoint y: 524, distance: 54.4
click at [667, 524] on icon at bounding box center [441, 477] width 772 height 635
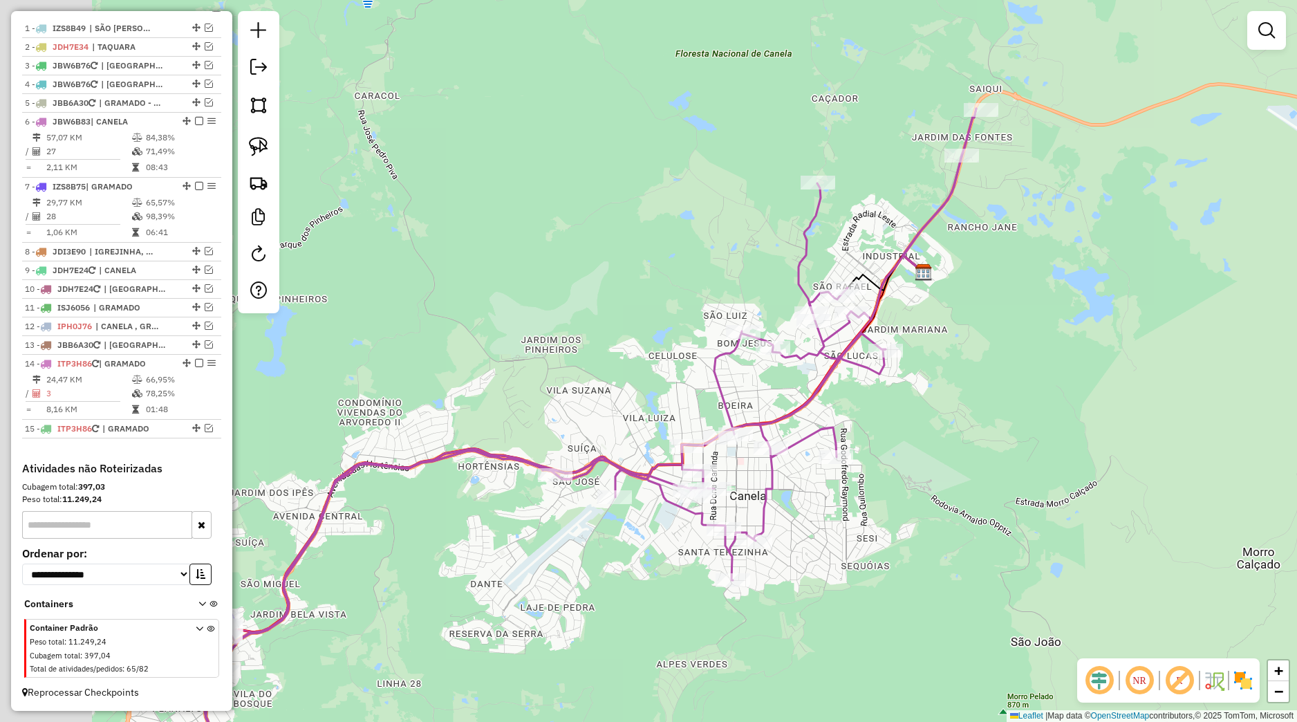
drag, startPoint x: 573, startPoint y: 537, endPoint x: 675, endPoint y: 510, distance: 105.2
click at [675, 510] on icon at bounding box center [591, 438] width 772 height 659
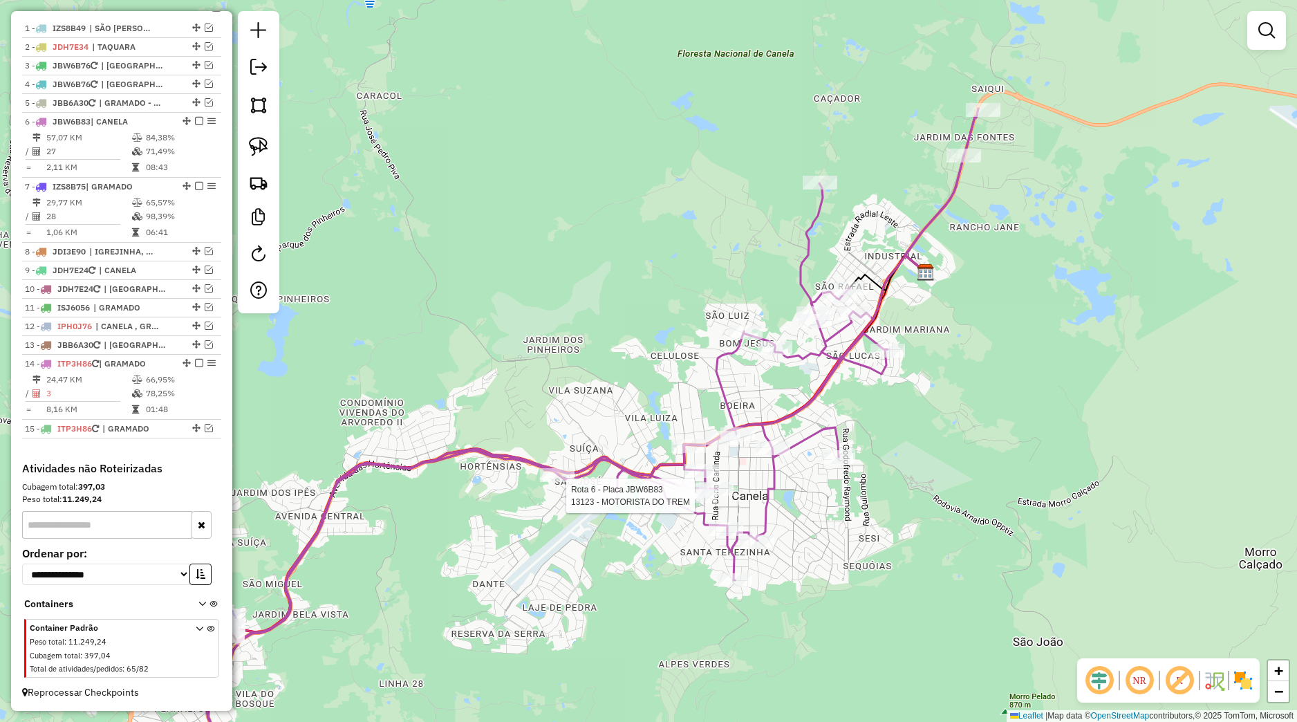
drag, startPoint x: 605, startPoint y: 535, endPoint x: 696, endPoint y: 508, distance: 94.5
click at [695, 508] on div "Rota 6 - Placa JBW6B83 13123 - MOTORISTA DO TREM Janela de atendimento Grade de…" at bounding box center [648, 361] width 1297 height 722
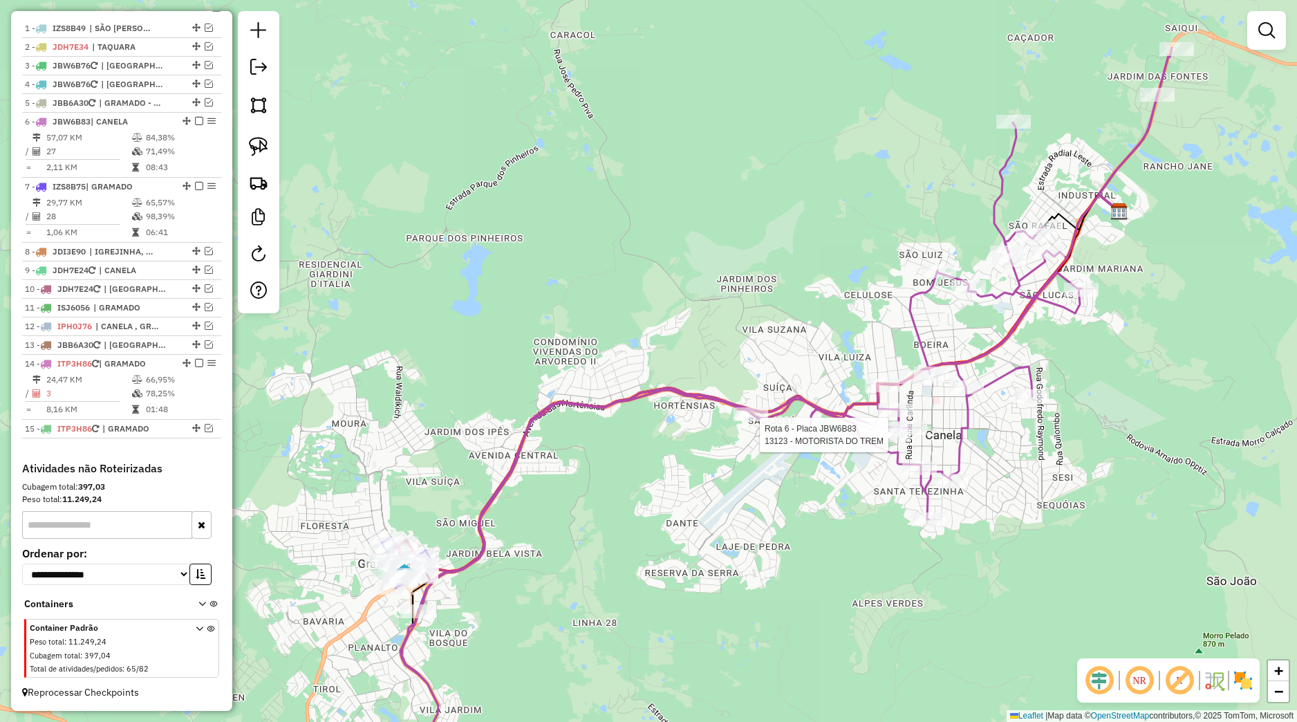
drag, startPoint x: 695, startPoint y: 508, endPoint x: 785, endPoint y: 476, distance: 95.4
click at [801, 472] on div "Rota 6 - Placa JBW6B83 13123 - MOTORISTA DO TREM Janela de atendimento Grade de…" at bounding box center [648, 361] width 1297 height 722
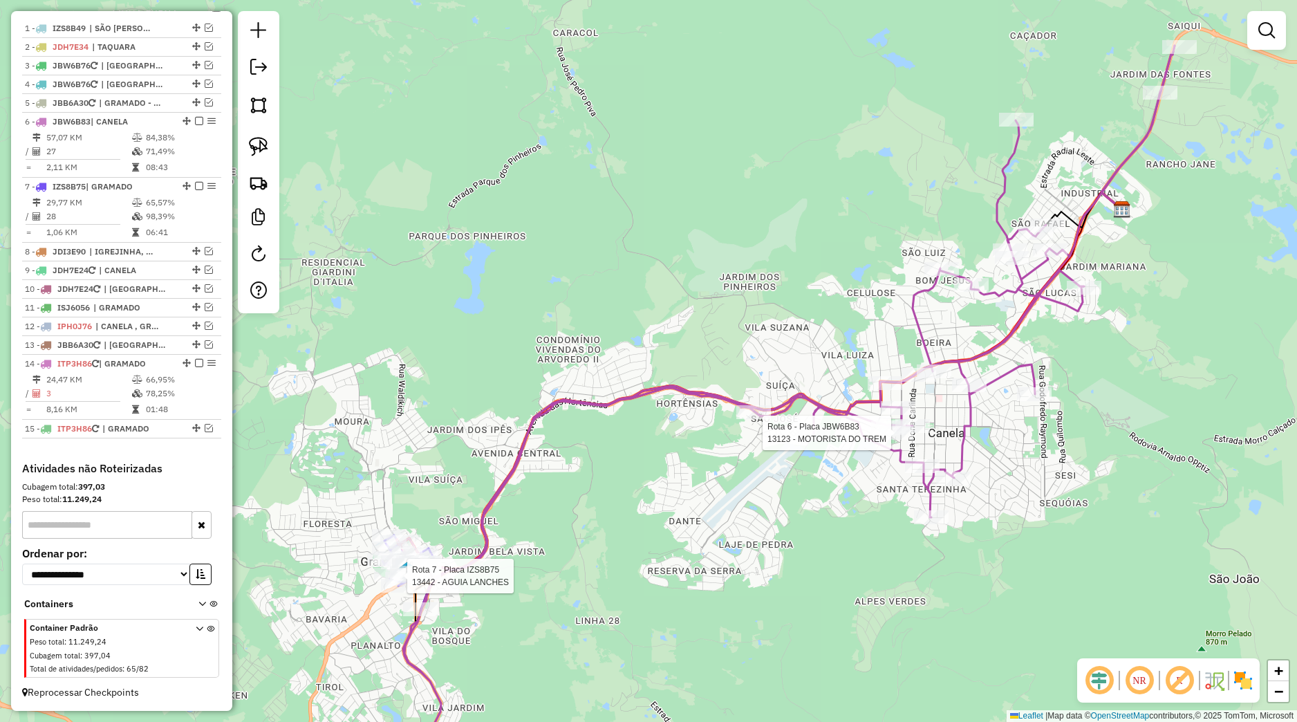
select select "*********"
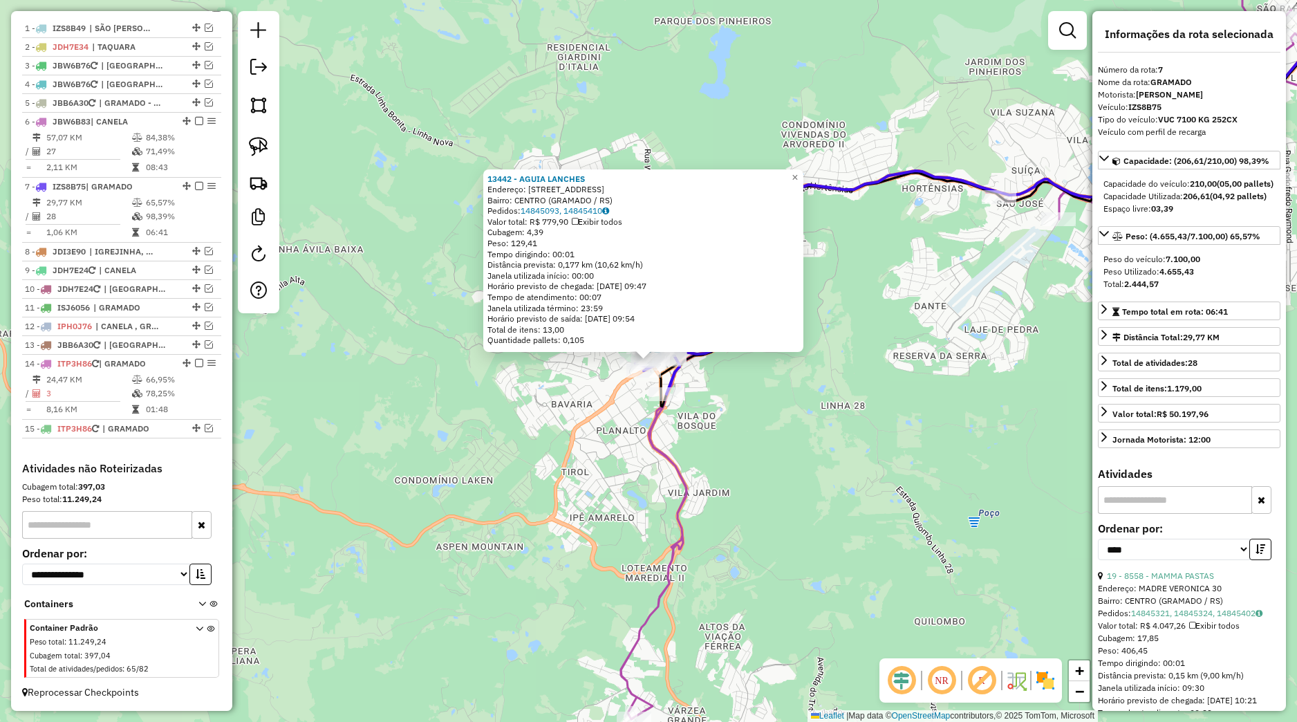
click at [832, 470] on div "13442 - AGUIA LANCHES Endereço: Rua Sao Pedro 203 Bairro: CENTRO (GRAMADO / RS)…" at bounding box center [648, 361] width 1297 height 722
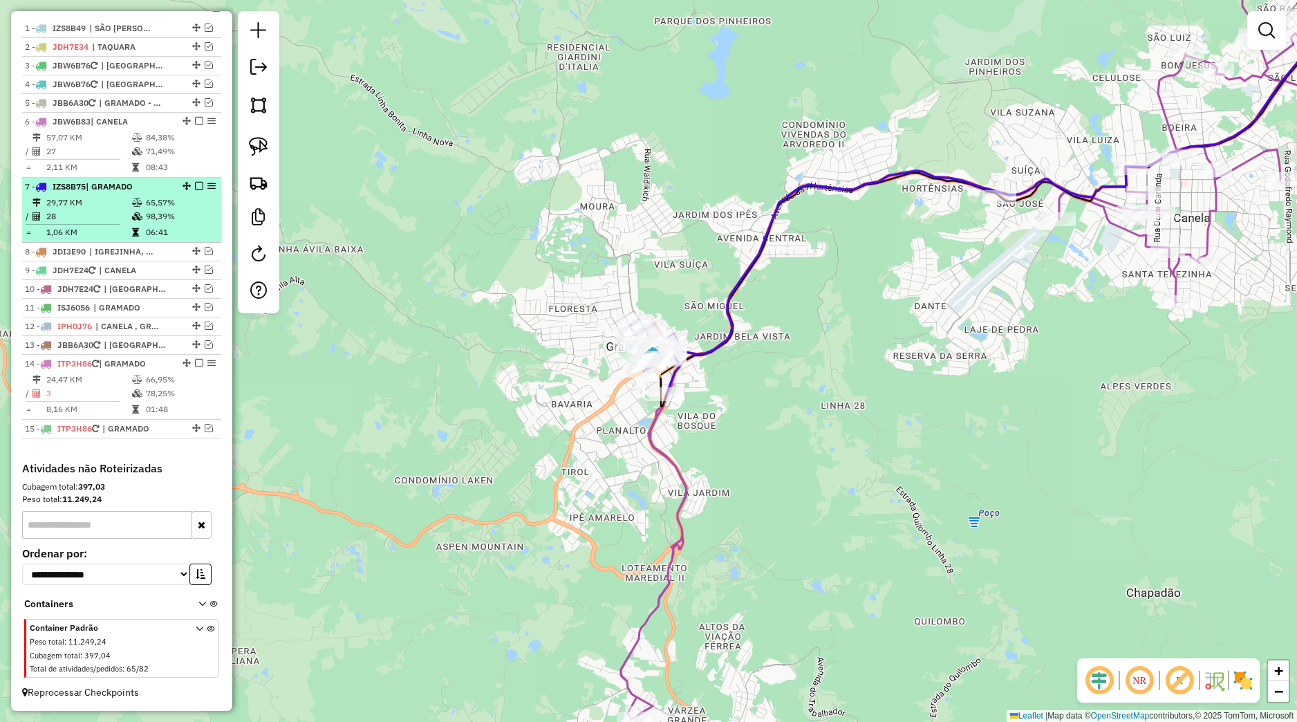
click at [195, 187] on em at bounding box center [199, 186] width 8 height 8
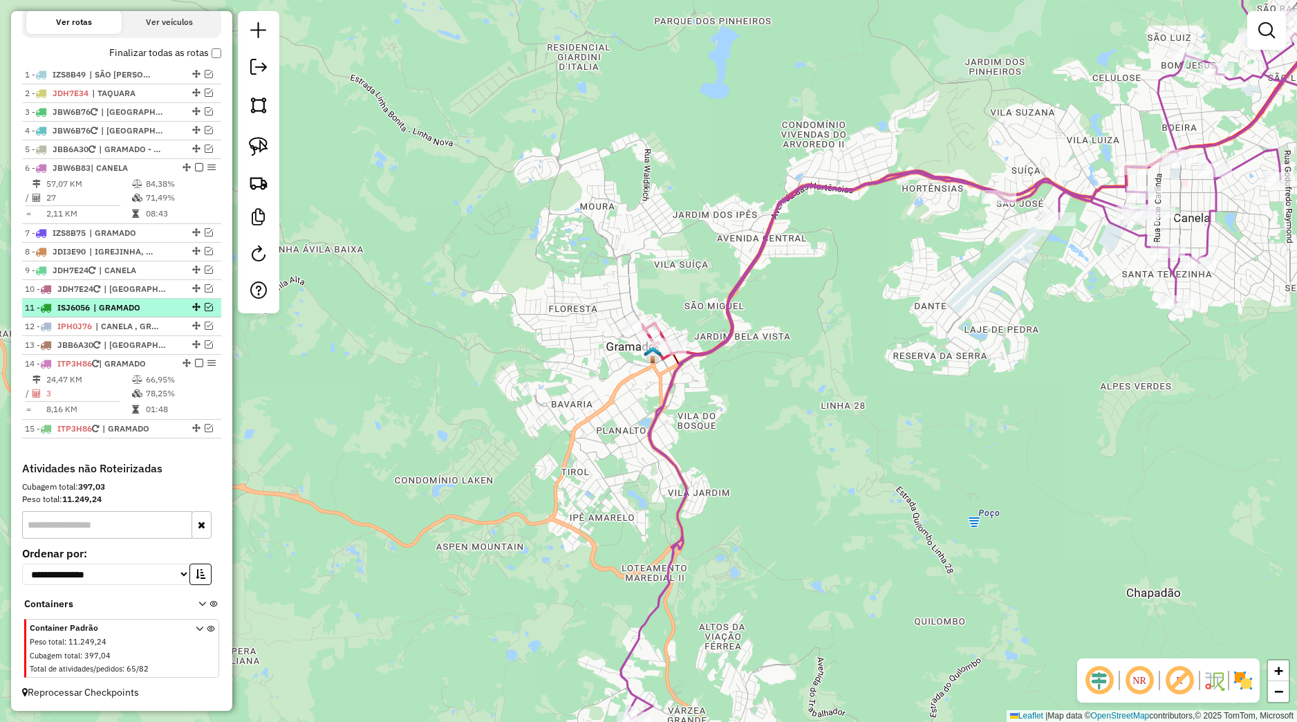
click at [106, 310] on span "| GRAMADO" at bounding box center [125, 308] width 64 height 12
select select "*********"
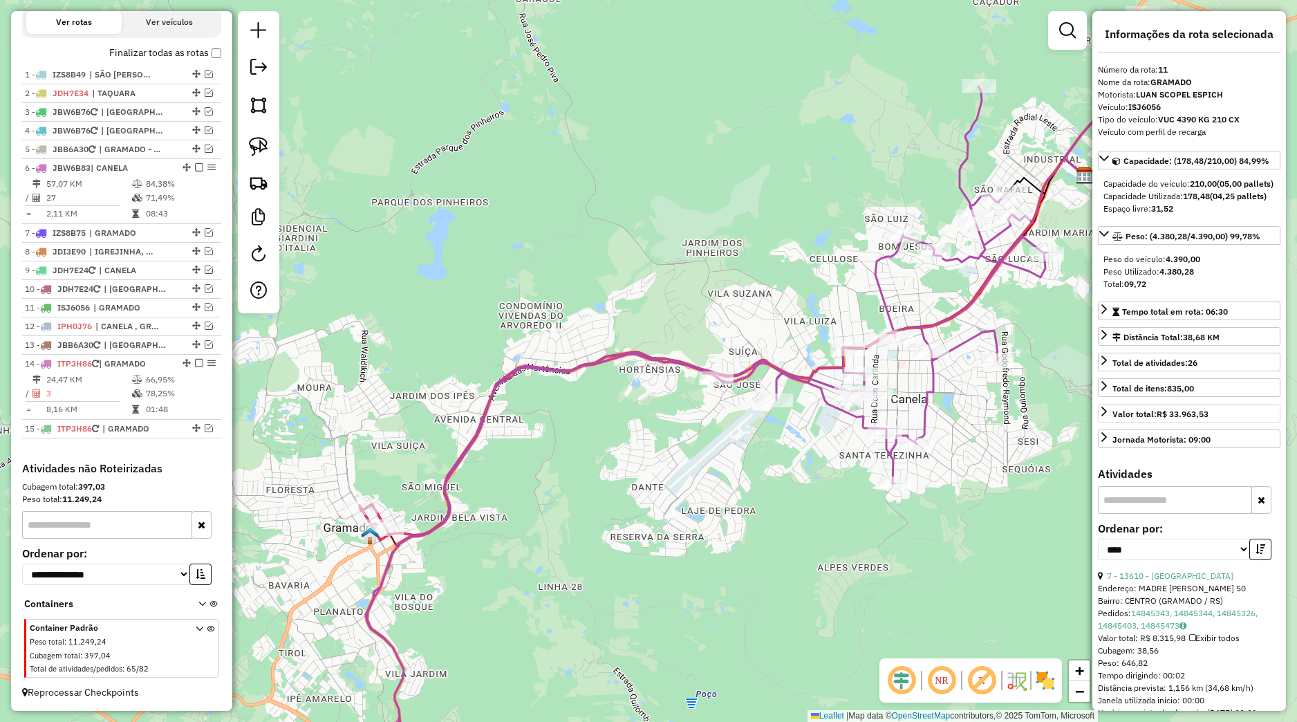
scroll to position [259, 0]
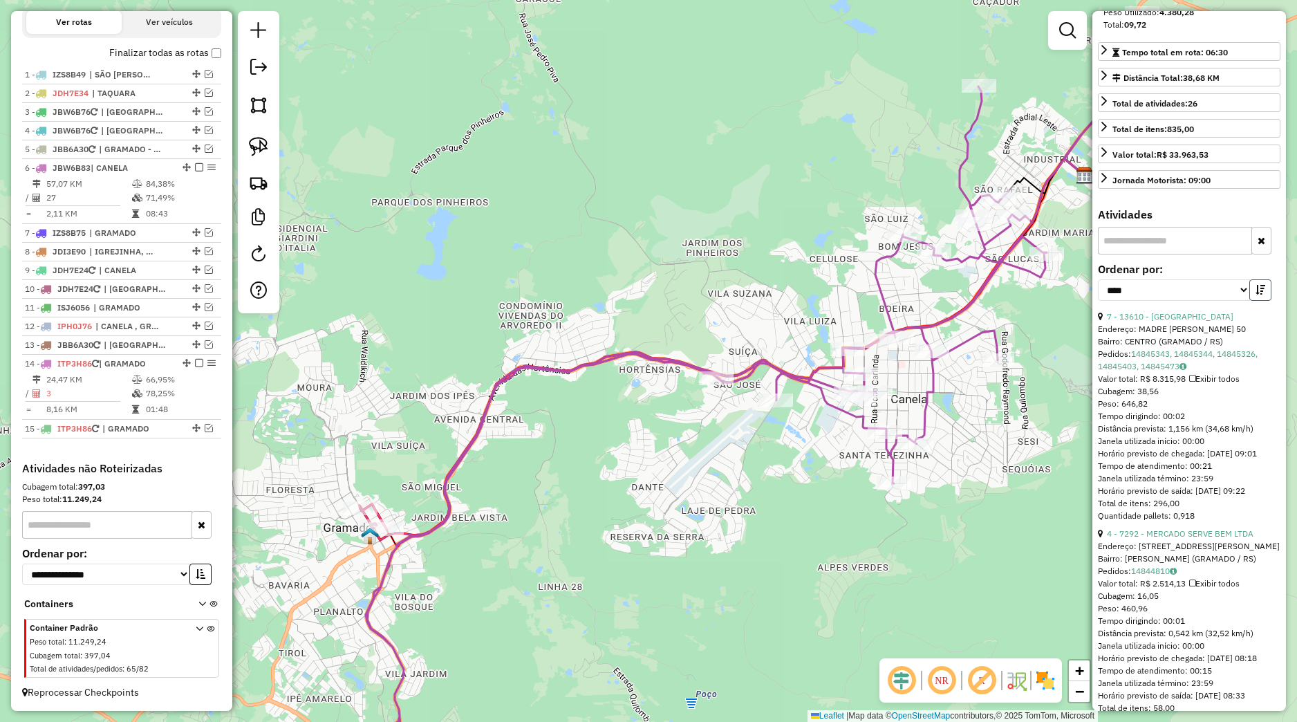
click at [1259, 301] on button "button" at bounding box center [1261, 289] width 22 height 21
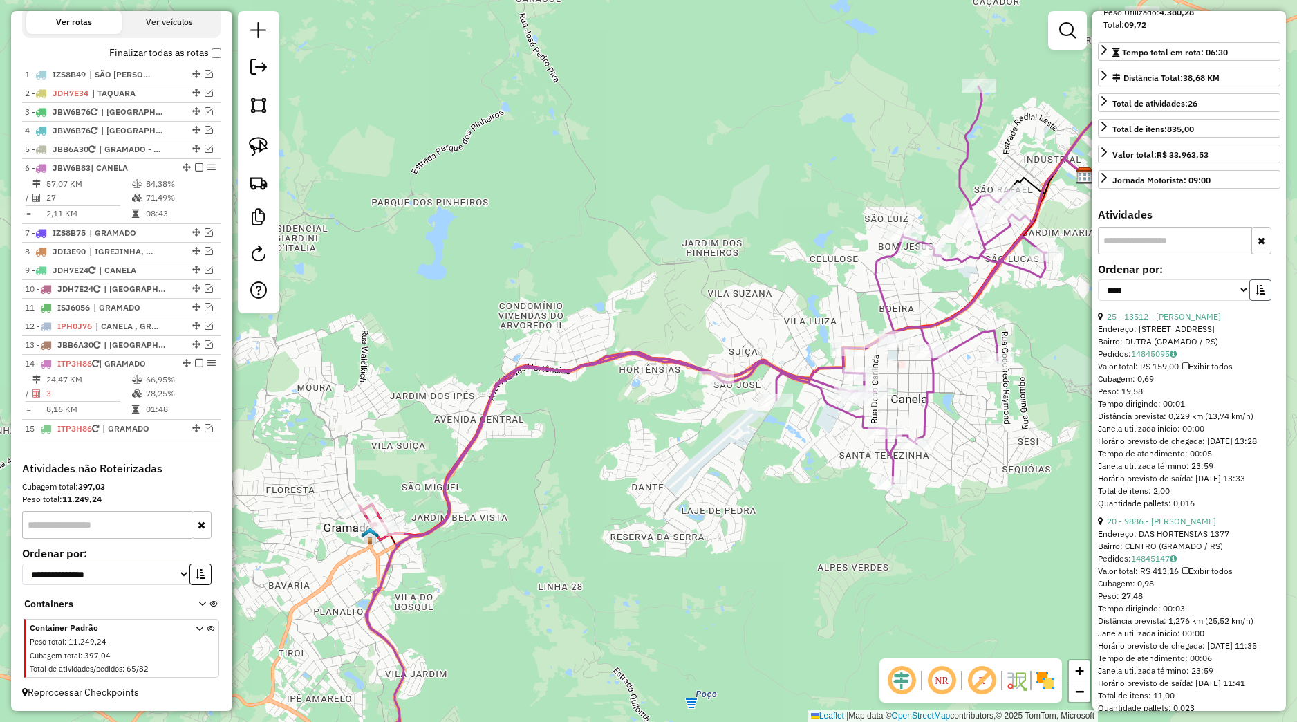
click at [1253, 301] on button "button" at bounding box center [1261, 289] width 22 height 21
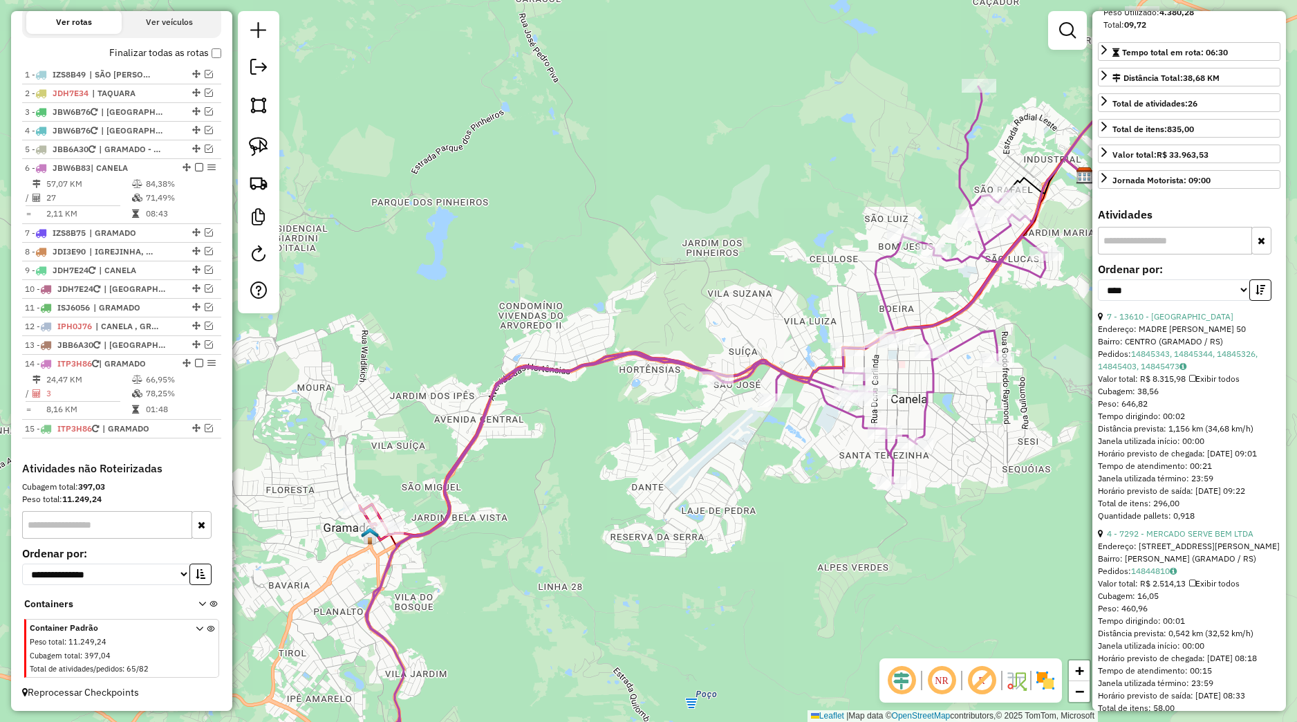
click at [643, 519] on div "Janela de atendimento Grade de atendimento Capacidade Transportadoras Veículos …" at bounding box center [648, 361] width 1297 height 722
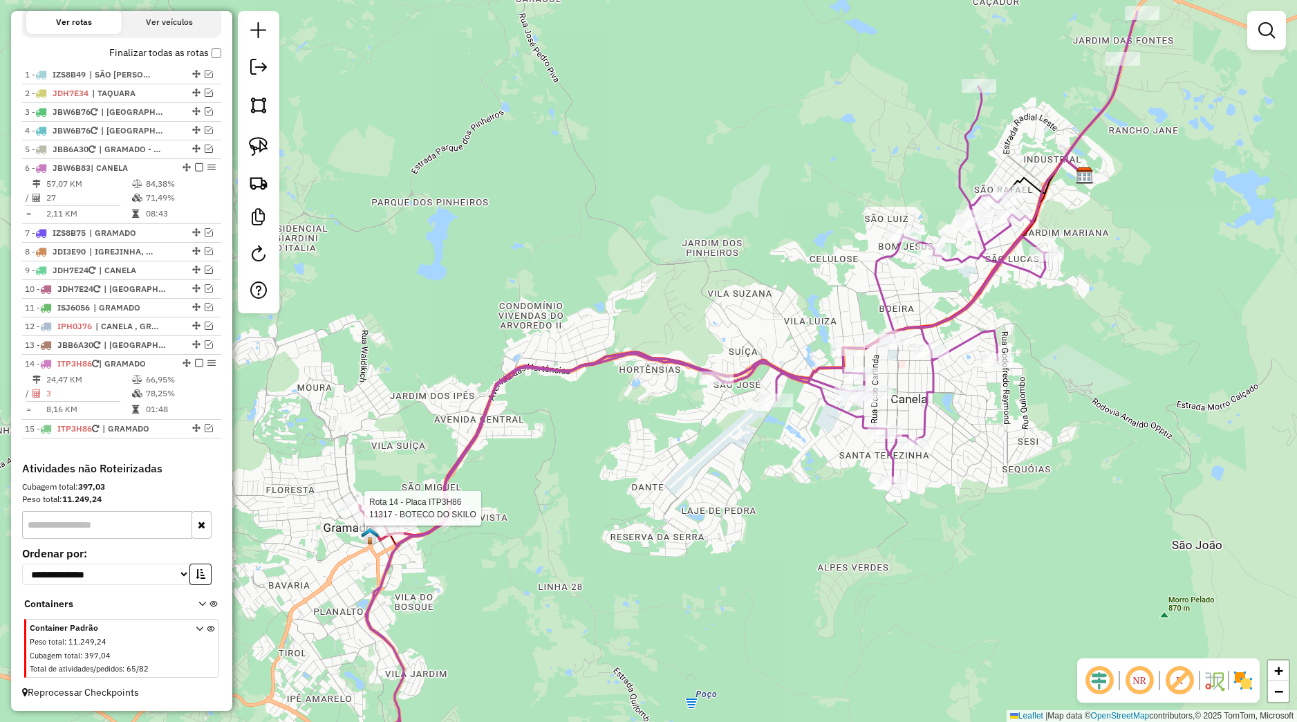
select select "*********"
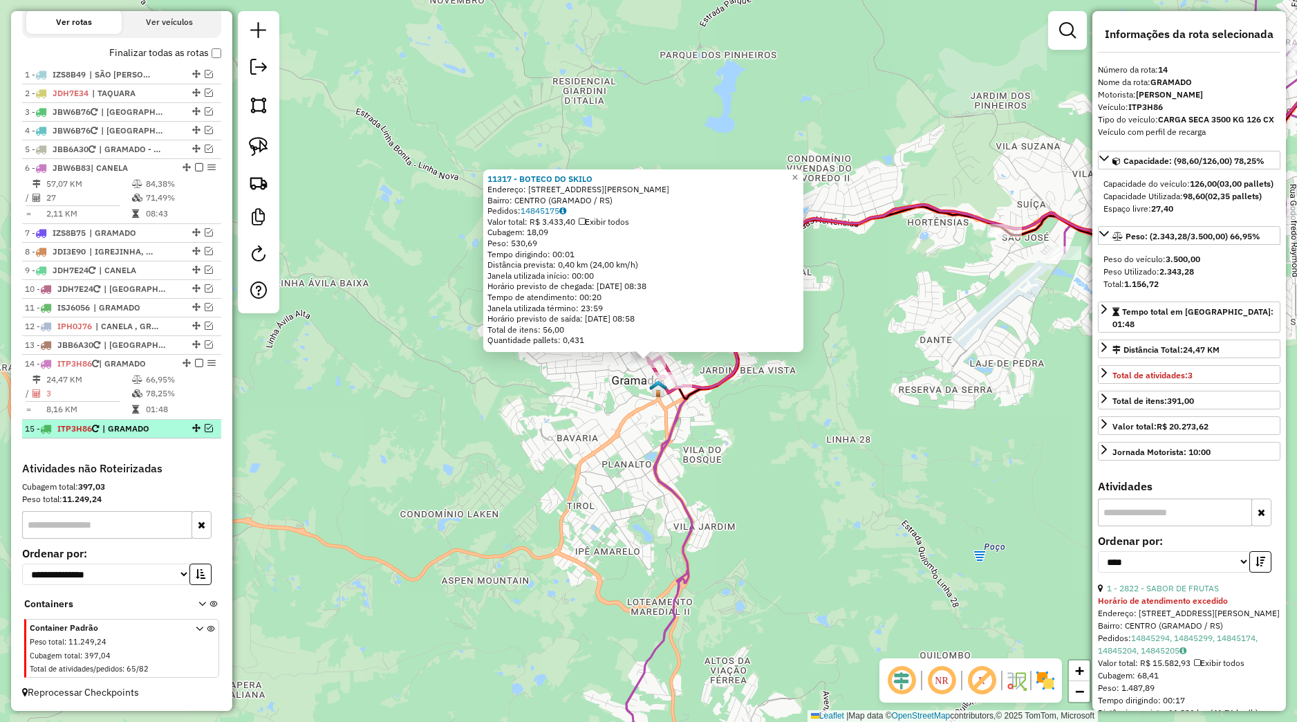
click at [205, 430] on em at bounding box center [209, 428] width 8 height 8
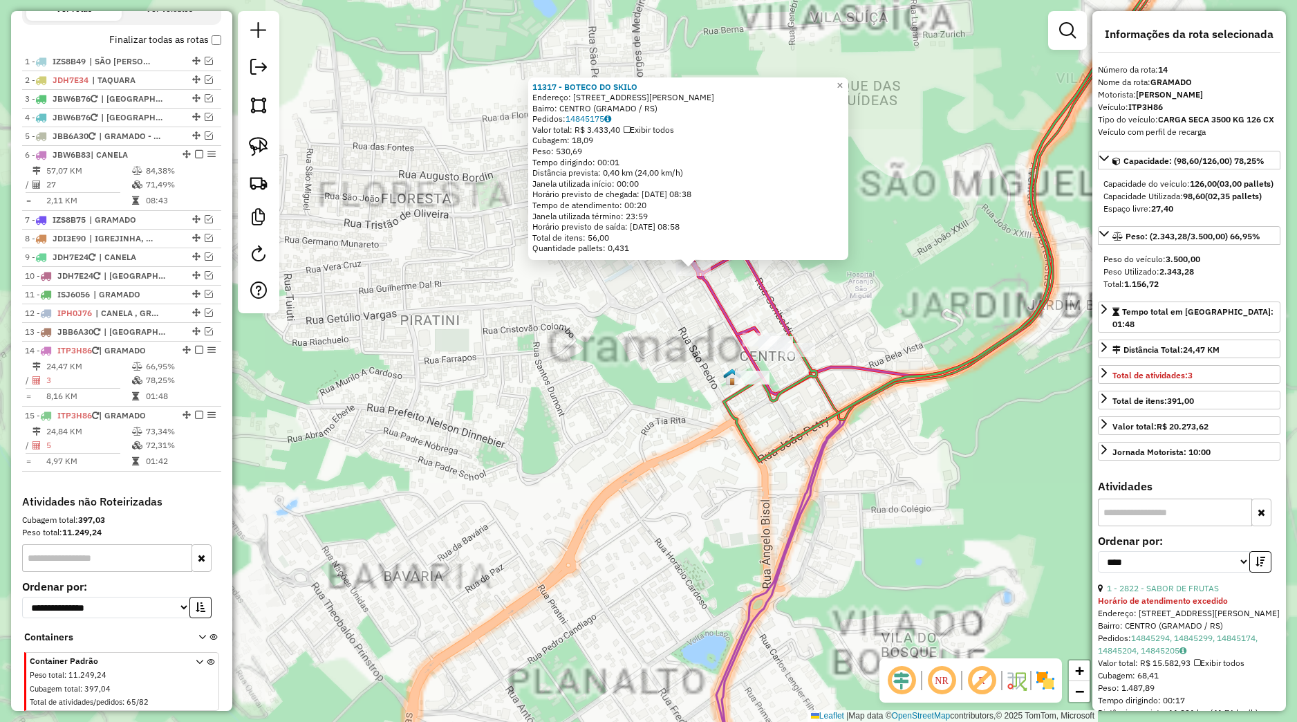
click at [667, 385] on div "11317 - BOTECO DO SKILO Endereço: Avenida Borges de Medeiros 3017 Bairro: CENTR…" at bounding box center [648, 361] width 1297 height 722
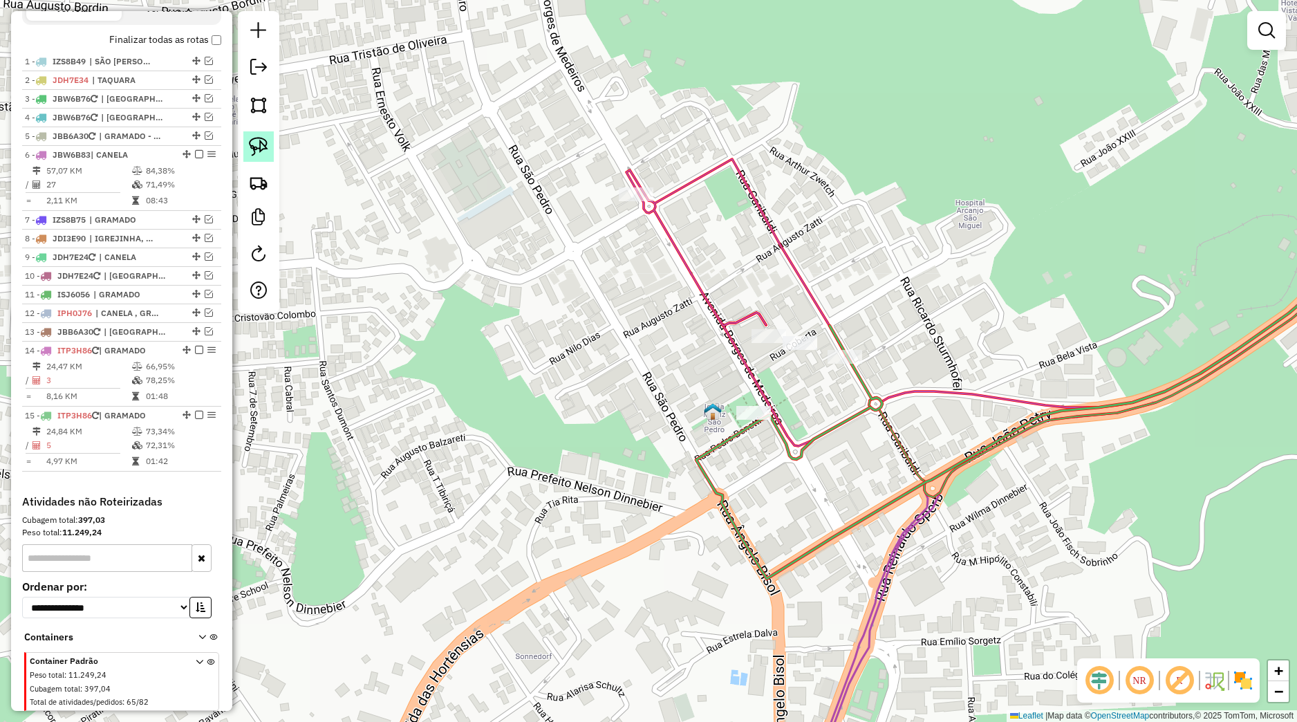
click at [259, 153] on img at bounding box center [258, 146] width 19 height 19
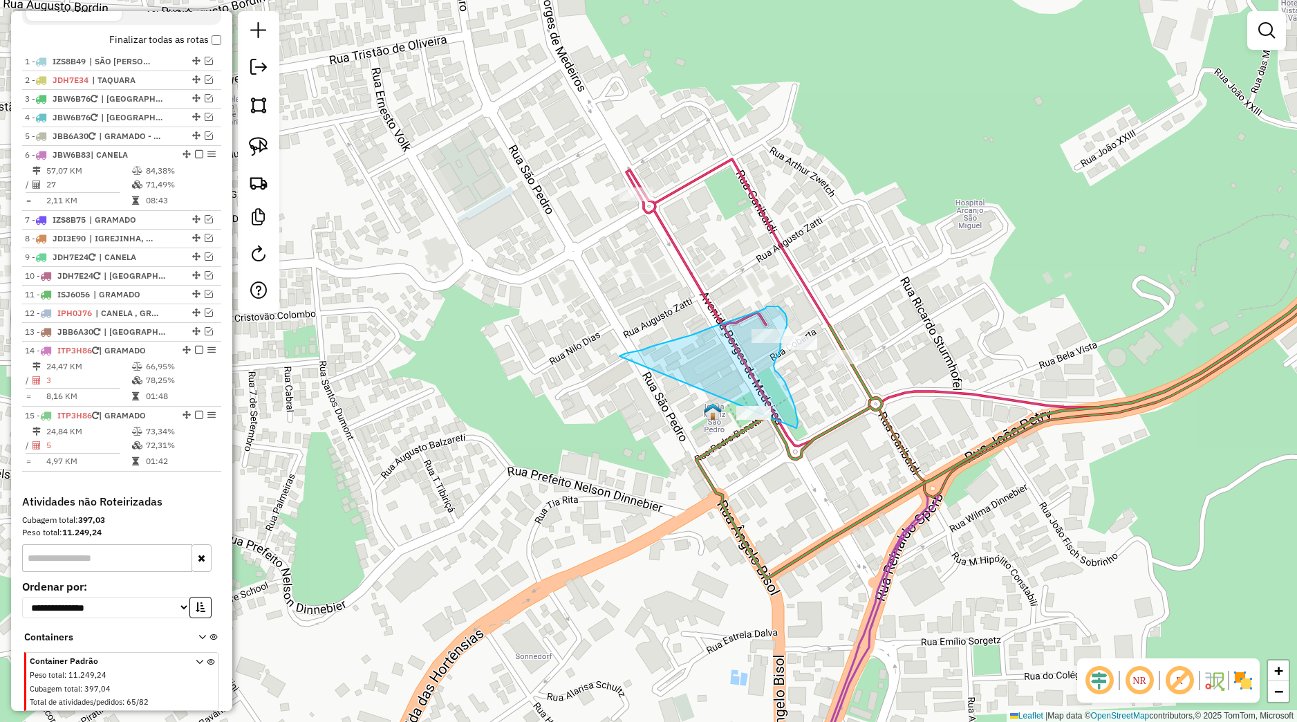
drag, startPoint x: 672, startPoint y: 340, endPoint x: 716, endPoint y: 479, distance: 145.7
click at [716, 479] on div "Janela de atendimento Grade de atendimento Capacidade Transportadoras Veículos …" at bounding box center [648, 361] width 1297 height 722
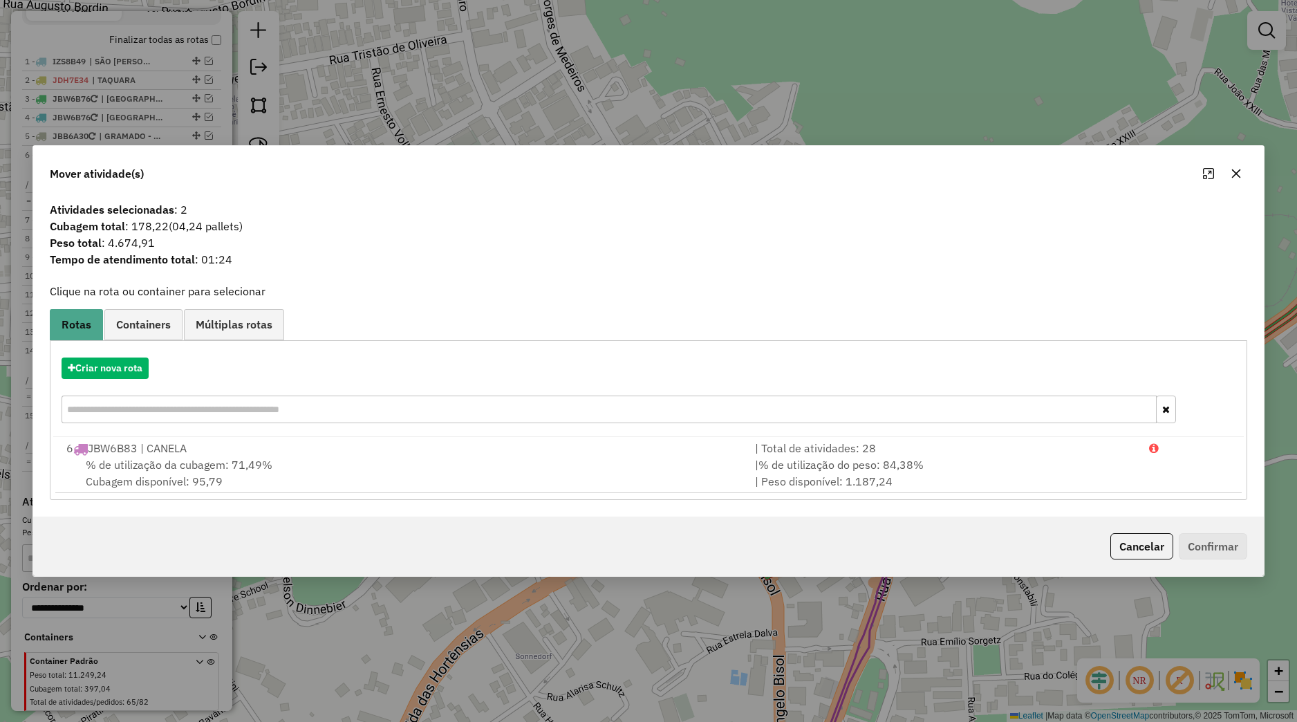
click at [1252, 167] on div "Mover atividade(s)" at bounding box center [648, 171] width 1231 height 50
click at [1237, 179] on icon "button" at bounding box center [1237, 174] width 11 height 11
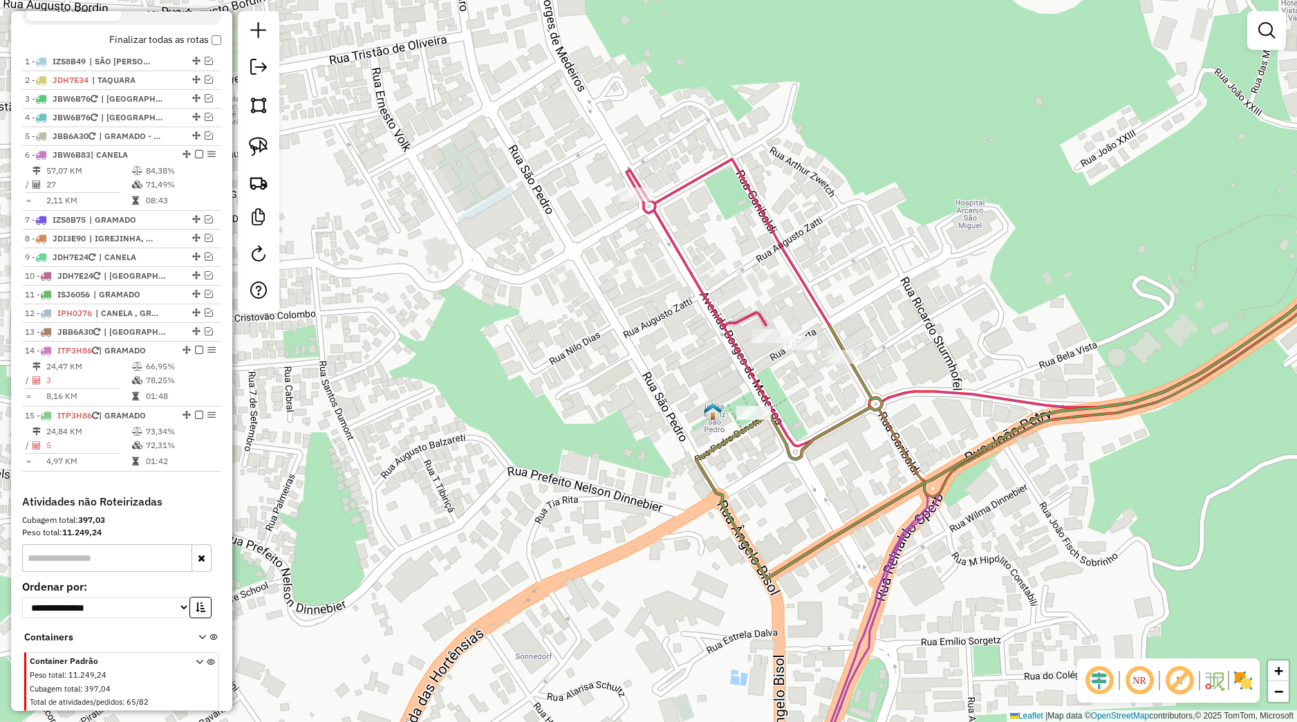
click at [872, 396] on icon at bounding box center [1022, 253] width 653 height 651
select select "*********"
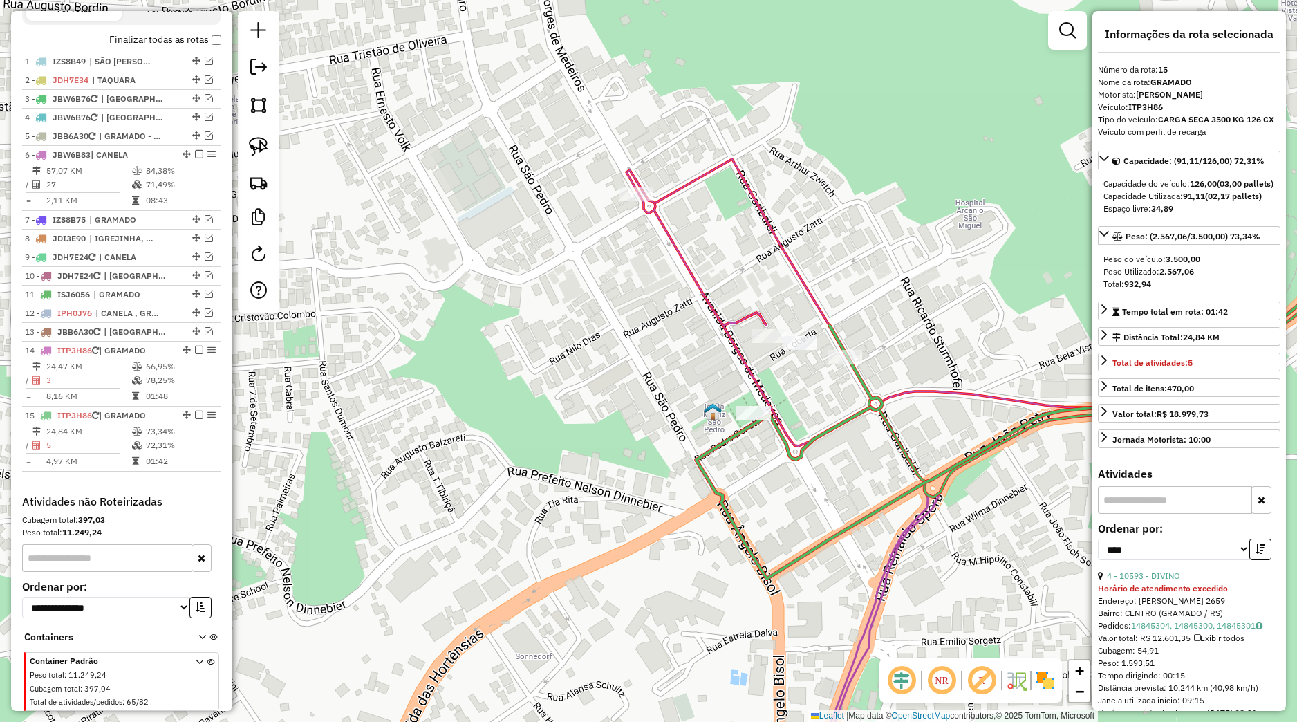
scroll to position [545, 0]
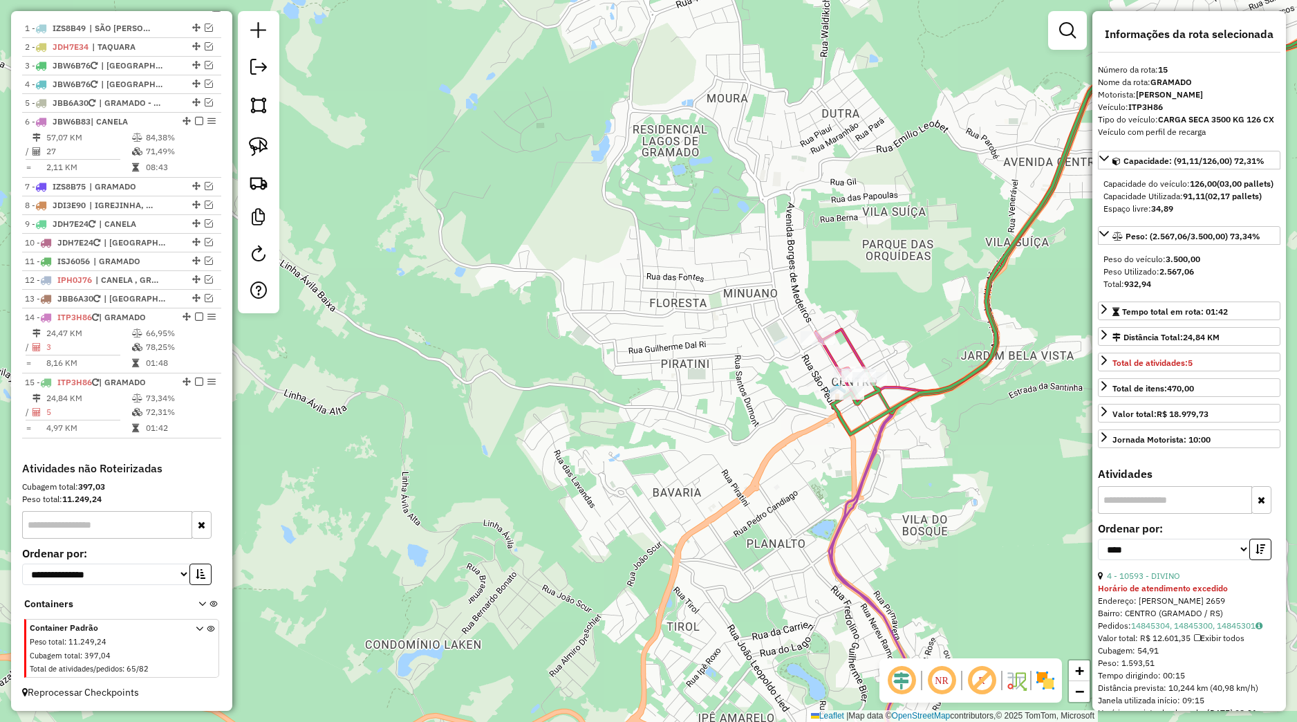
drag, startPoint x: 1014, startPoint y: 411, endPoint x: 988, endPoint y: 416, distance: 26.9
click at [1015, 411] on div "Janela de atendimento Grade de atendimento Capacidade Transportadoras Veículos …" at bounding box center [648, 361] width 1297 height 722
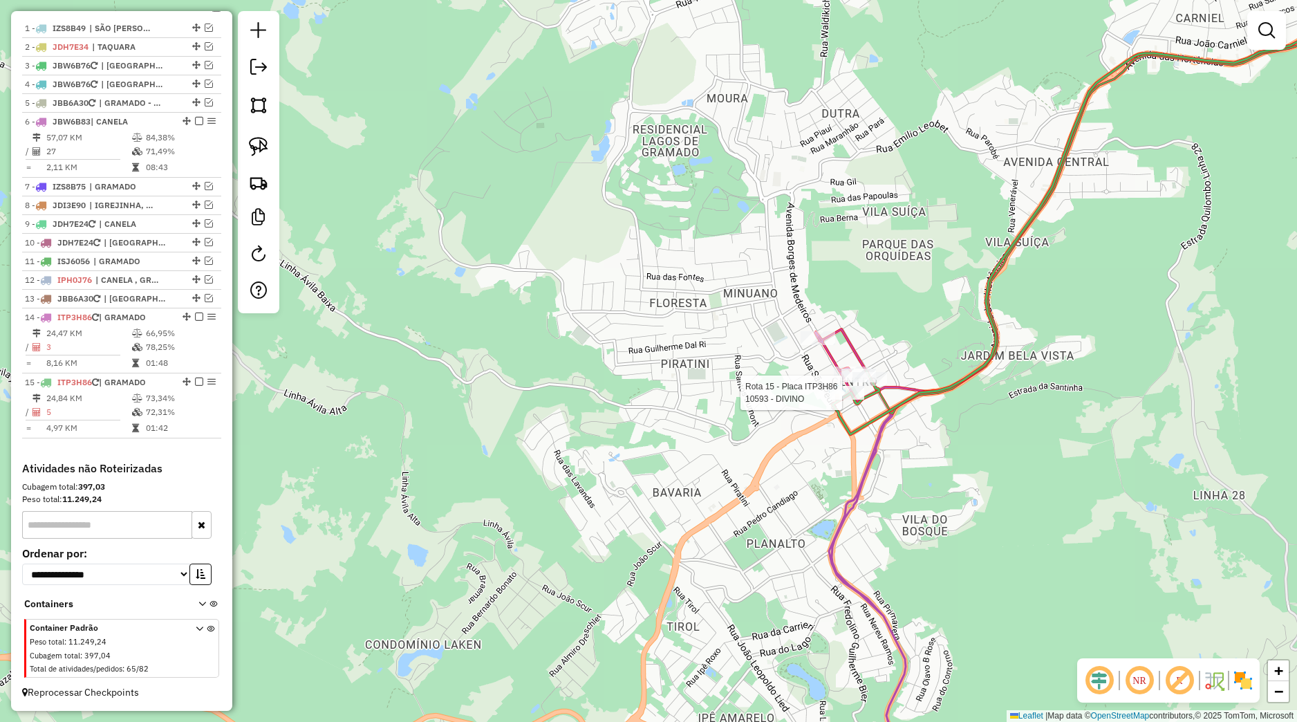
select select "*********"
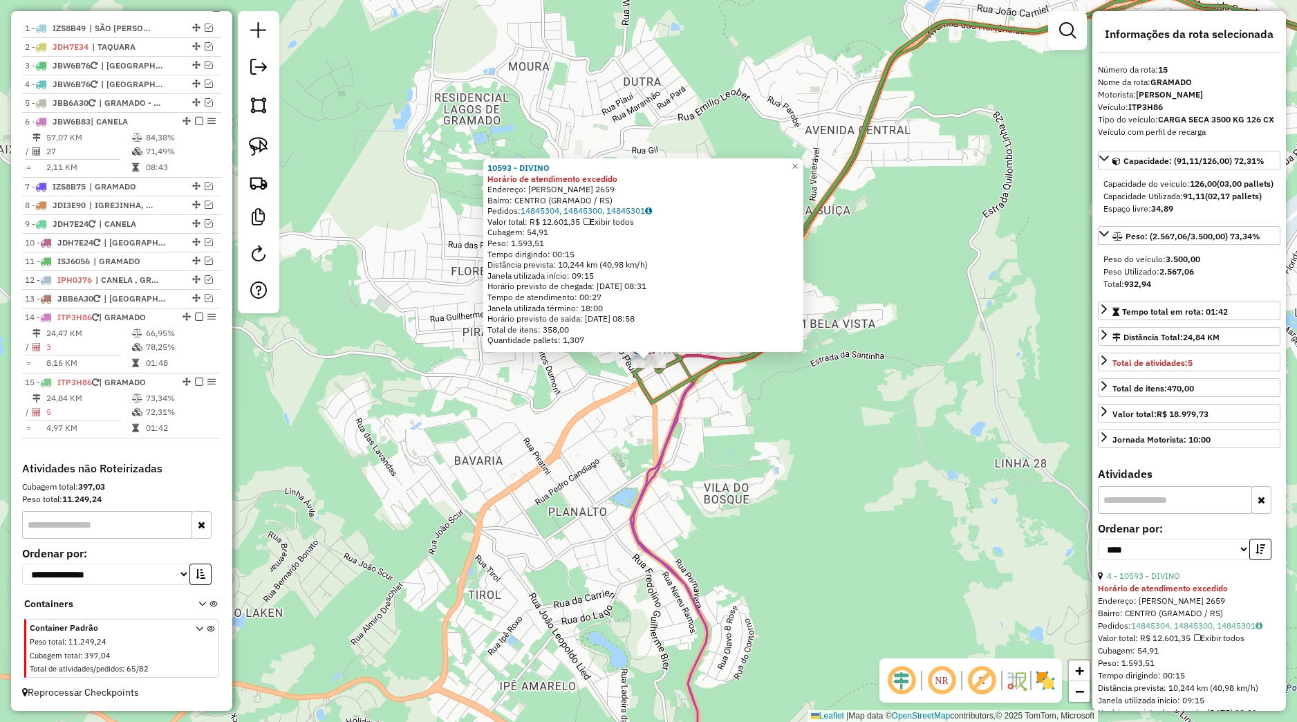
drag, startPoint x: 809, startPoint y: 399, endPoint x: 784, endPoint y: 409, distance: 27.6
click at [809, 400] on div "10593 - DIVINO Horário de atendimento excedido Endereço: BORGES DE MEDEIROS 265…" at bounding box center [648, 361] width 1297 height 722
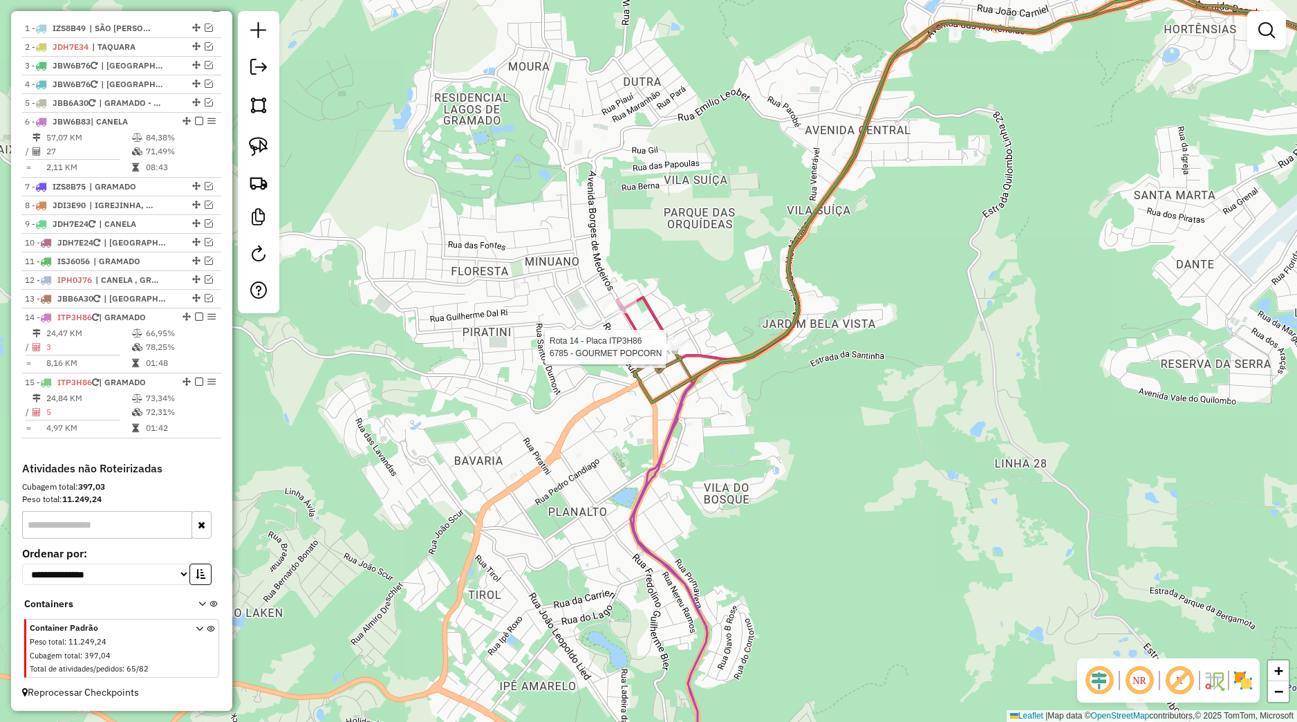
select select "*********"
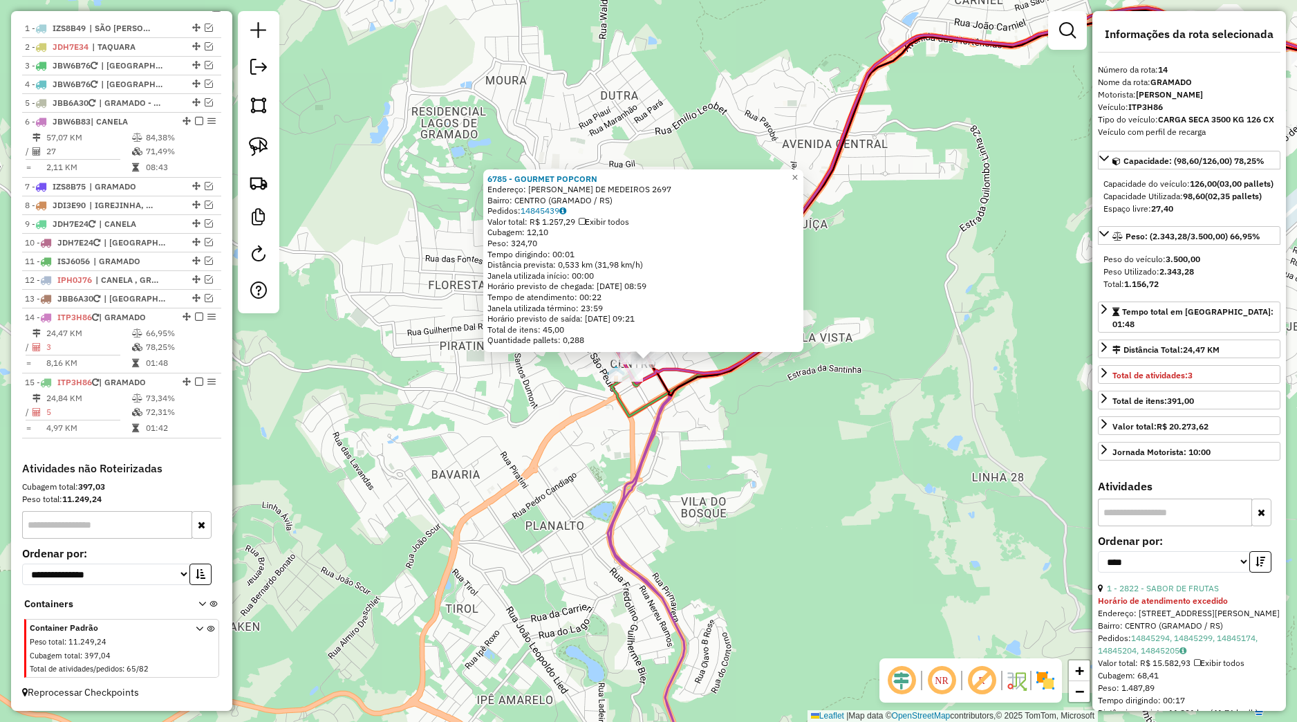
click at [900, 355] on div "6785 - GOURMET POPCORN Endereço: BORGES DE MEDEIROS 2697 Bairro: CENTRO (GRAMAD…" at bounding box center [648, 361] width 1297 height 722
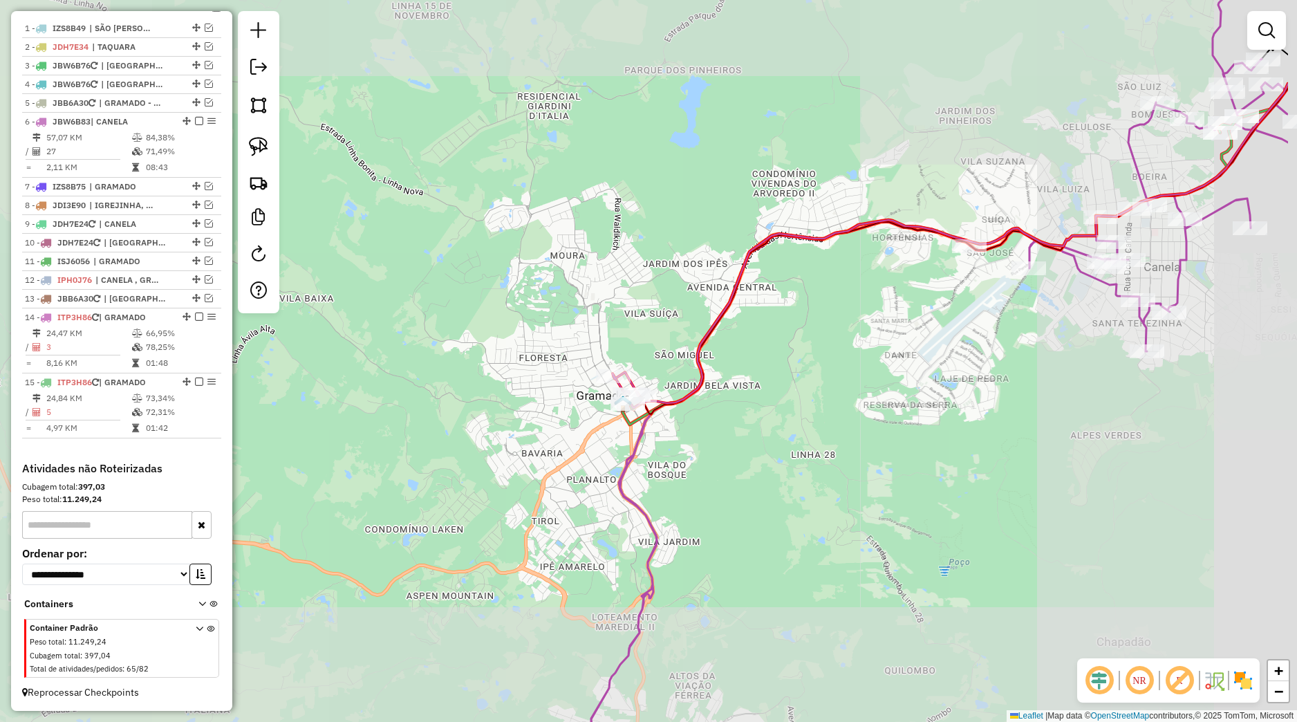
drag, startPoint x: 999, startPoint y: 358, endPoint x: 803, endPoint y: 416, distance: 204.2
click at [757, 434] on div "Janela de atendimento Grade de atendimento Capacidade Transportadoras Veículos …" at bounding box center [648, 361] width 1297 height 722
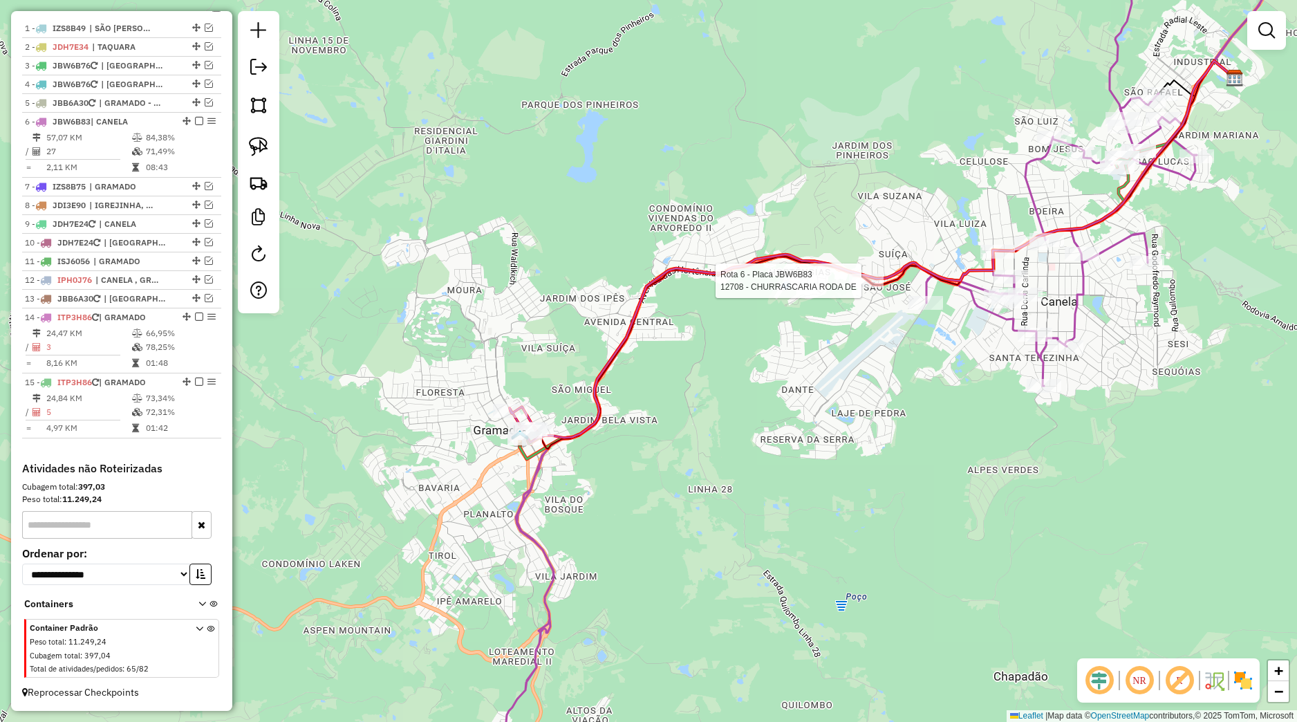
select select "*********"
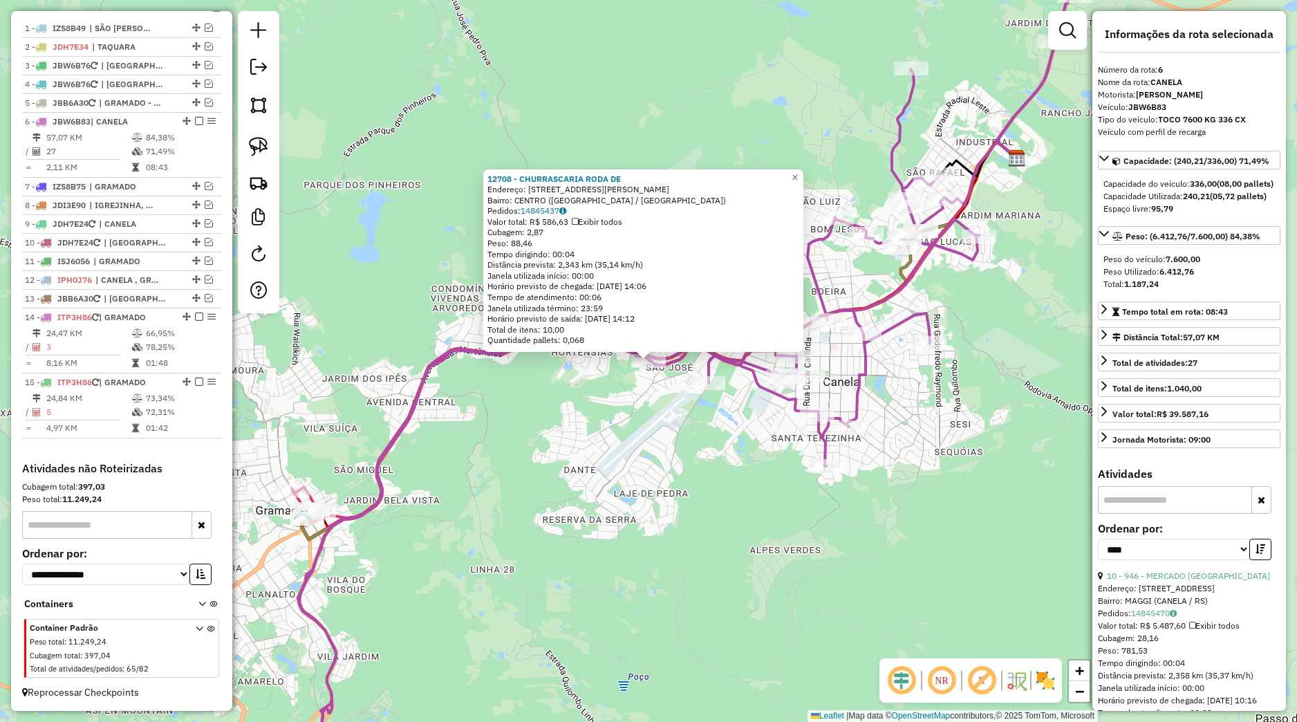
click at [693, 426] on div "12708 - CHURRASCARIA RODA DE Endereço: AVENIDA DON LUIZ GUANELLA 1003 Bairro: C…" at bounding box center [648, 361] width 1297 height 722
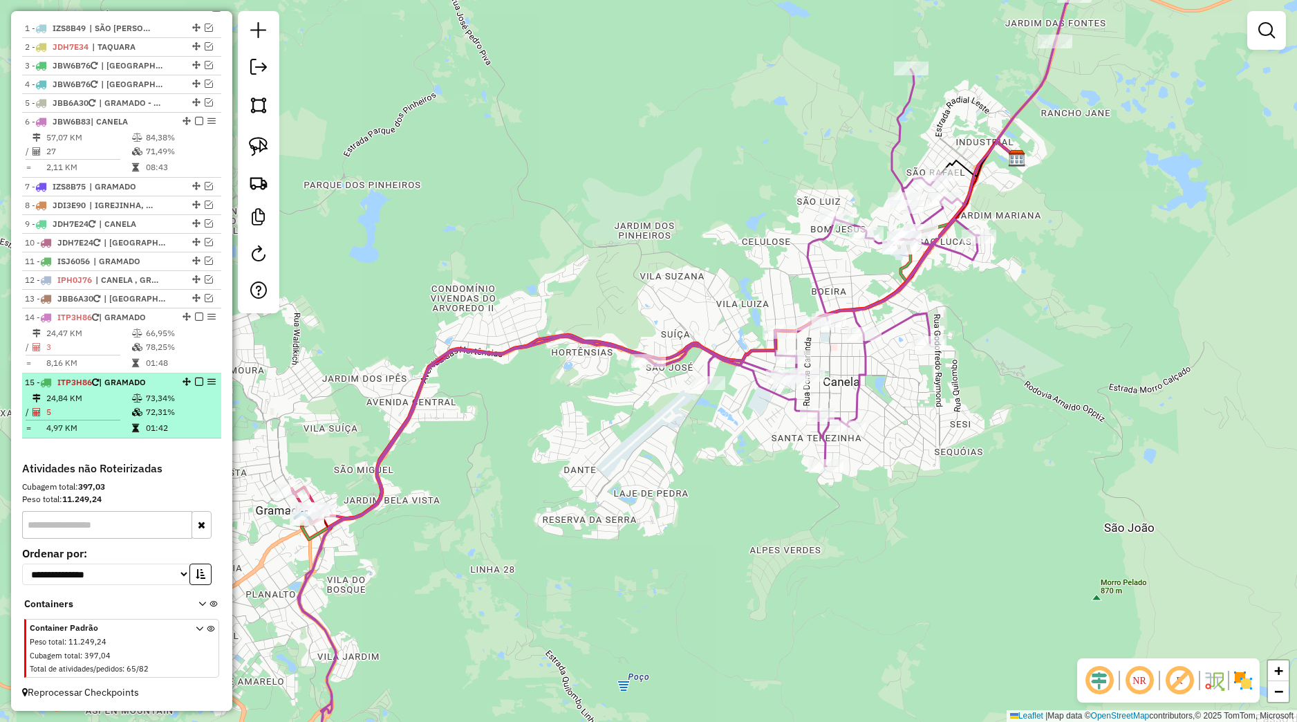
click at [195, 385] on em at bounding box center [199, 382] width 8 height 8
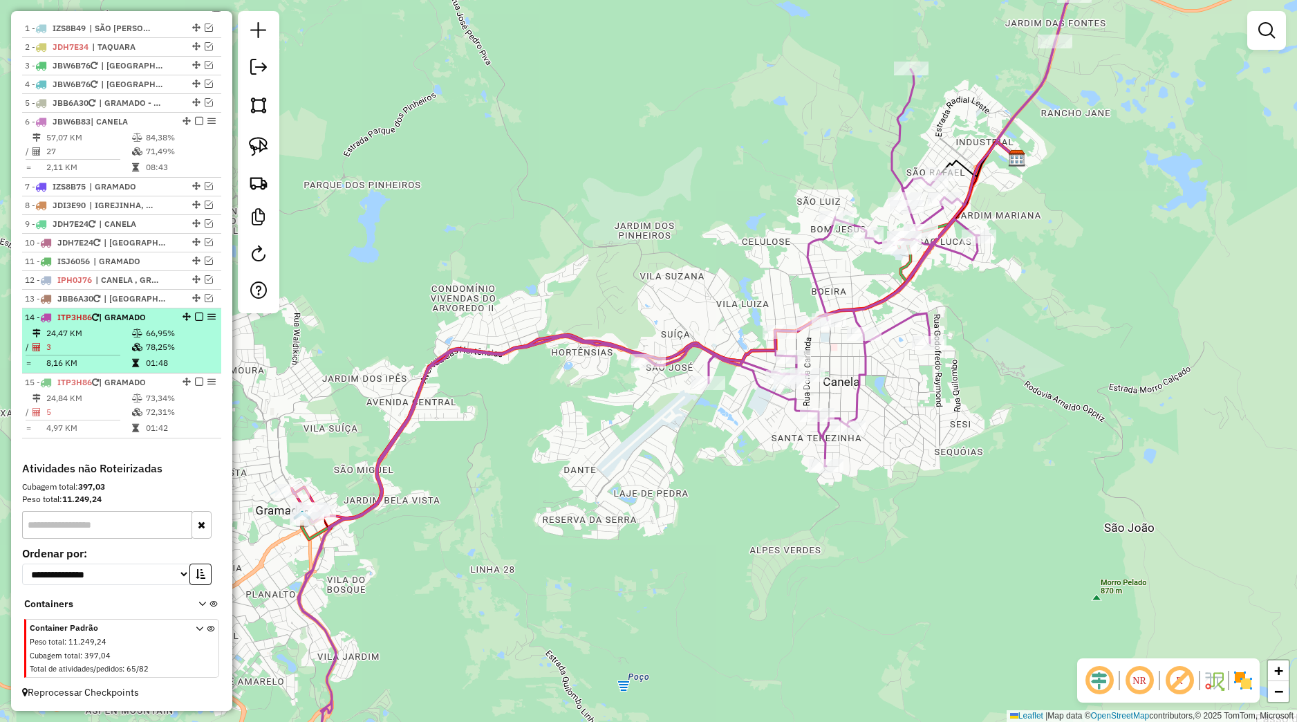
scroll to position [499, 0]
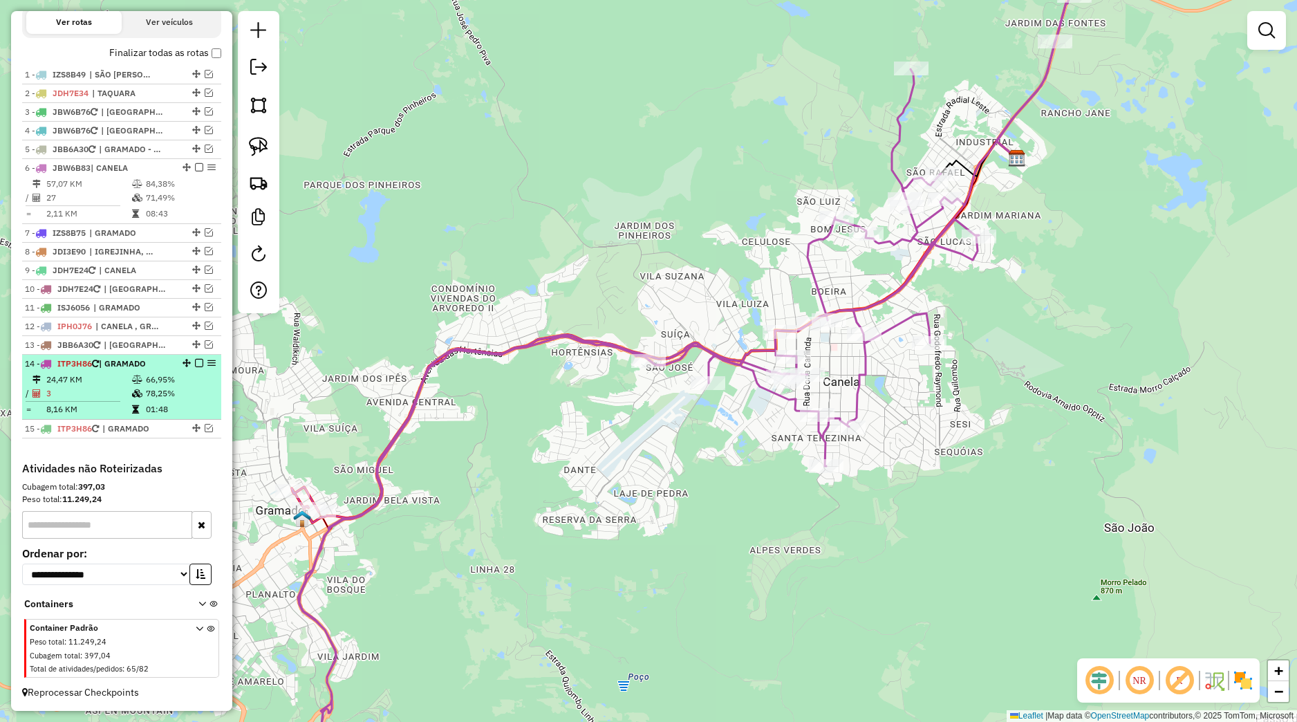
click at [180, 379] on td "66,95%" at bounding box center [180, 380] width 70 height 14
select select "*********"
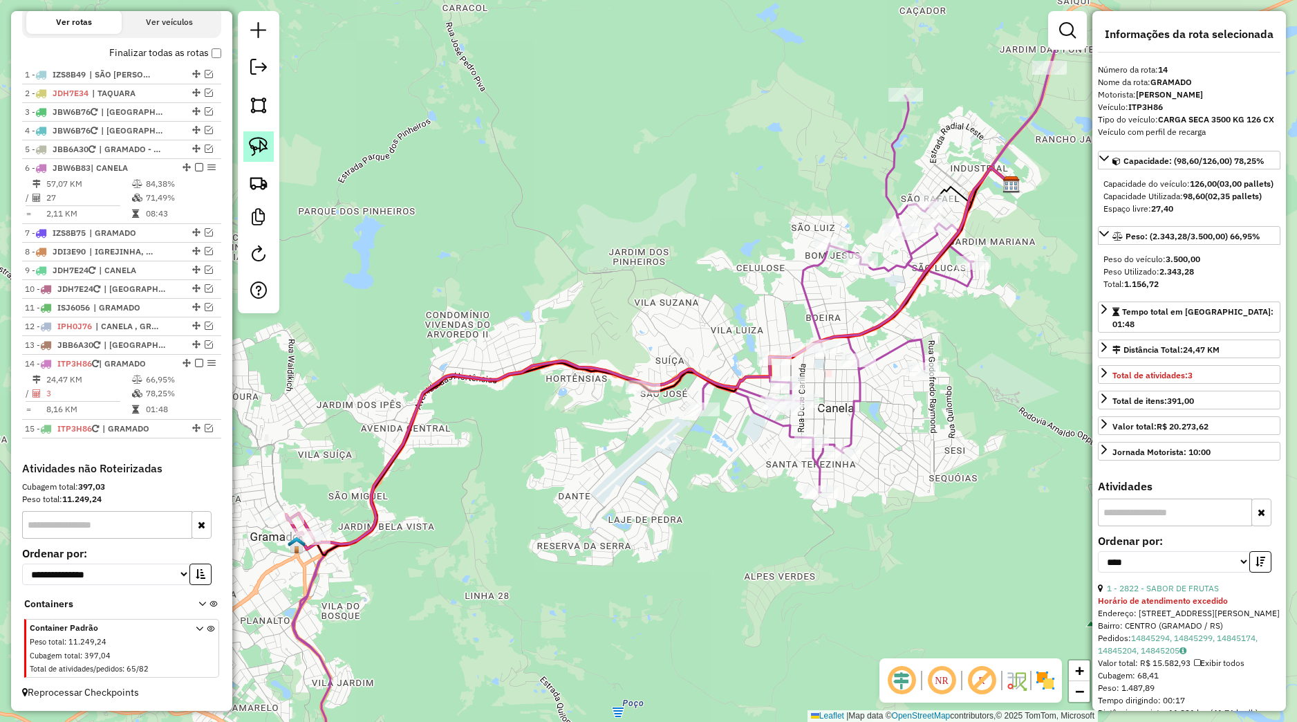
click at [265, 146] on img at bounding box center [258, 146] width 19 height 19
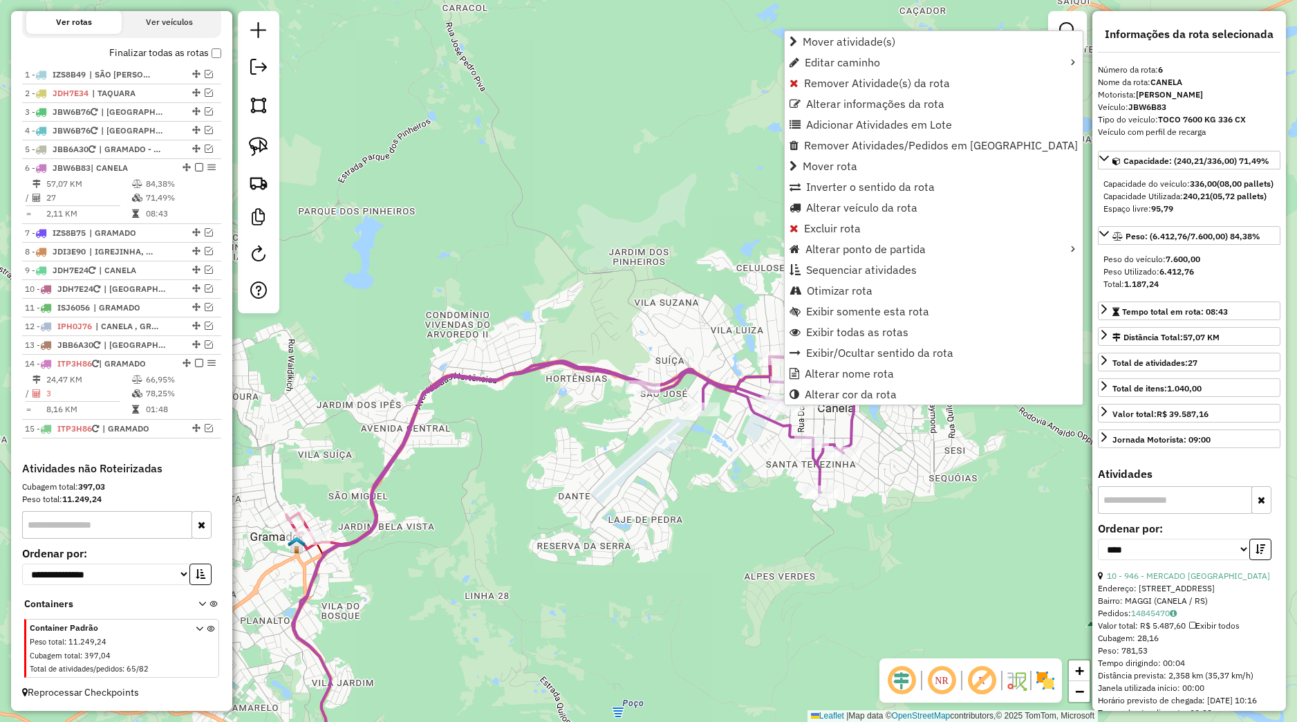
drag, startPoint x: 858, startPoint y: 392, endPoint x: 902, endPoint y: 405, distance: 46.0
click at [859, 392] on span "Alterar cor da rota" at bounding box center [851, 394] width 92 height 11
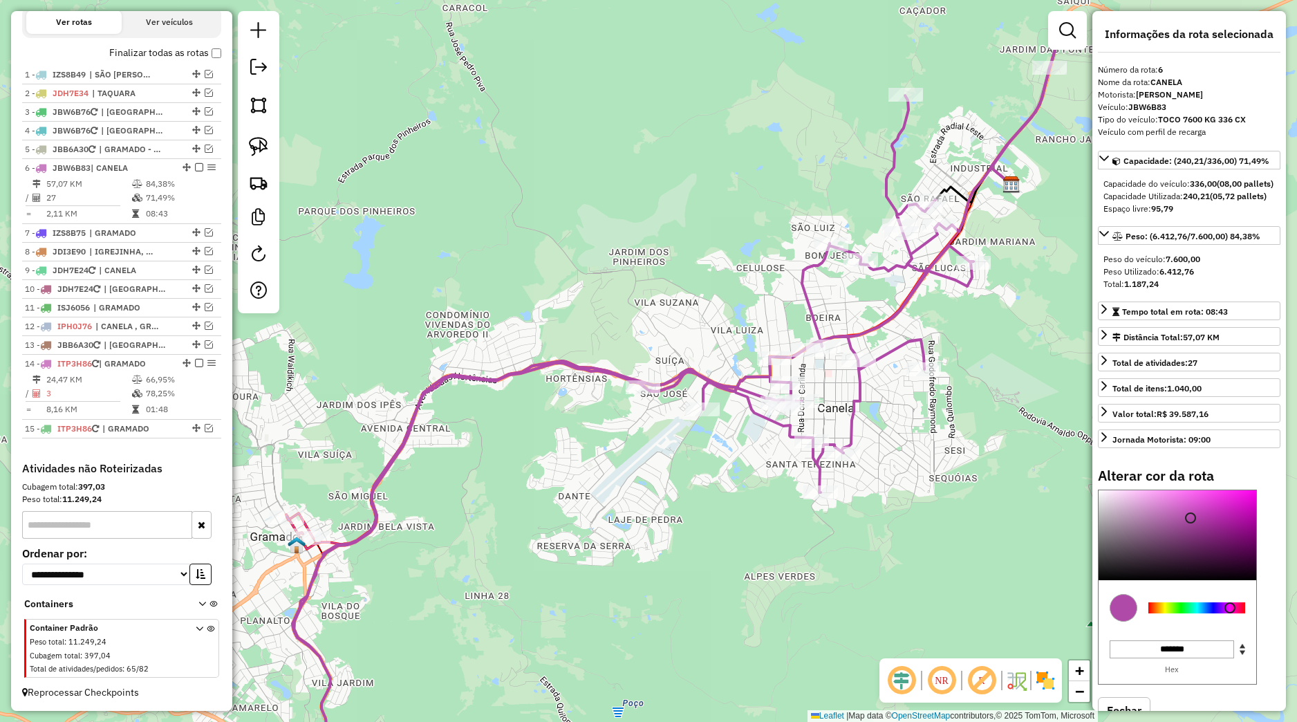
type input "*******"
click at [1210, 613] on div at bounding box center [1197, 607] width 97 height 11
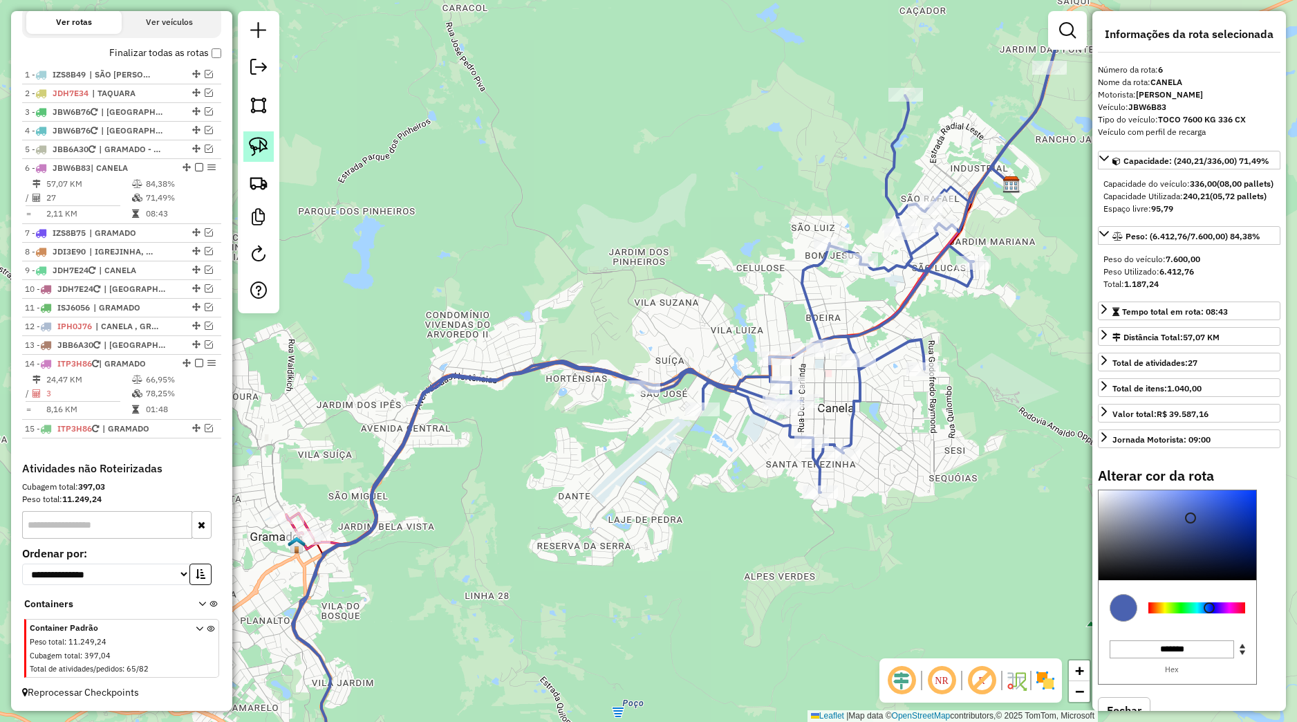
click at [257, 141] on img at bounding box center [258, 146] width 19 height 19
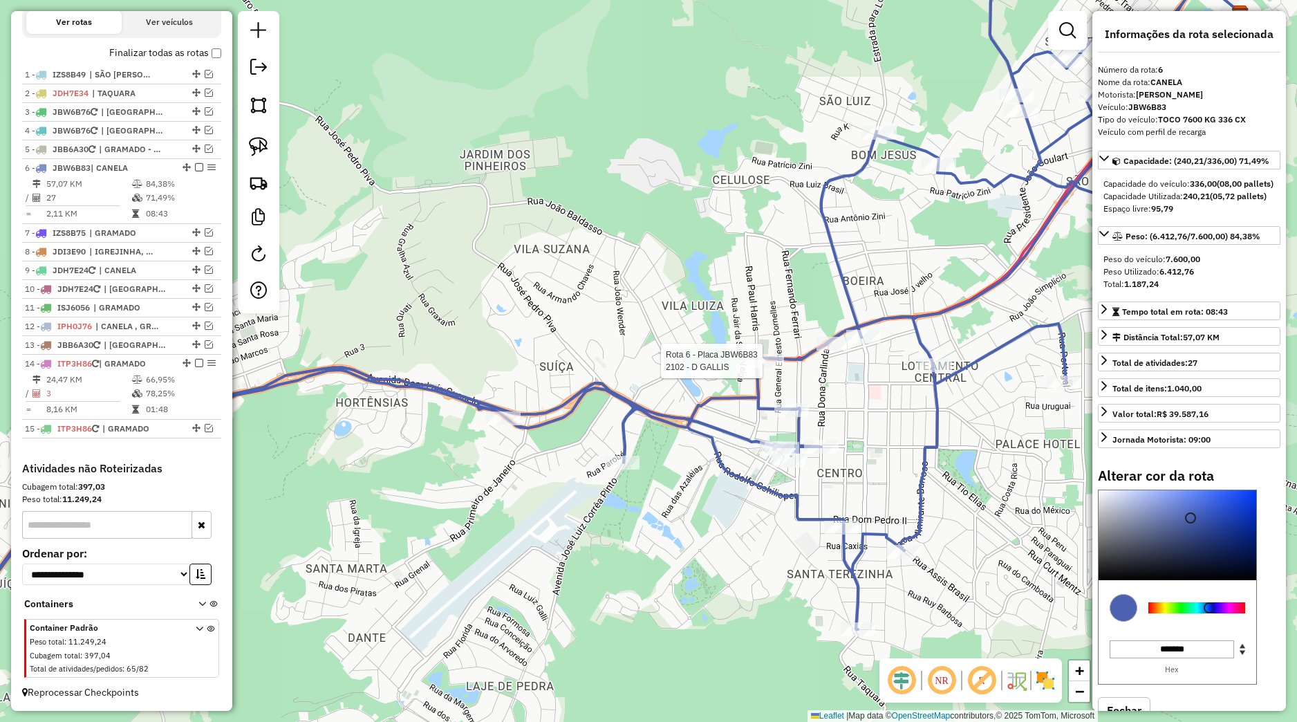
select select "*********"
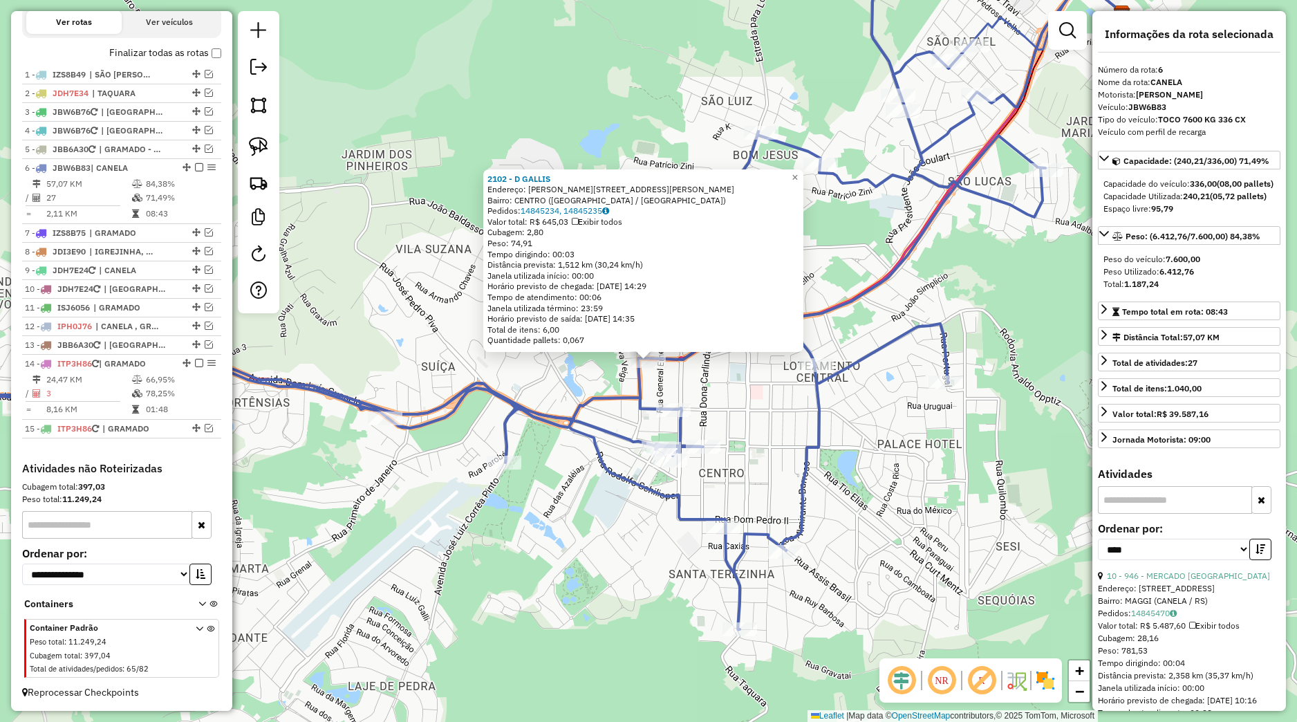
click at [693, 393] on div "2102 - D GALLIS Endereço: R CONEGO ALBERTO HICKMANN 371 Bairro: CENTRO (CANELA …" at bounding box center [648, 361] width 1297 height 722
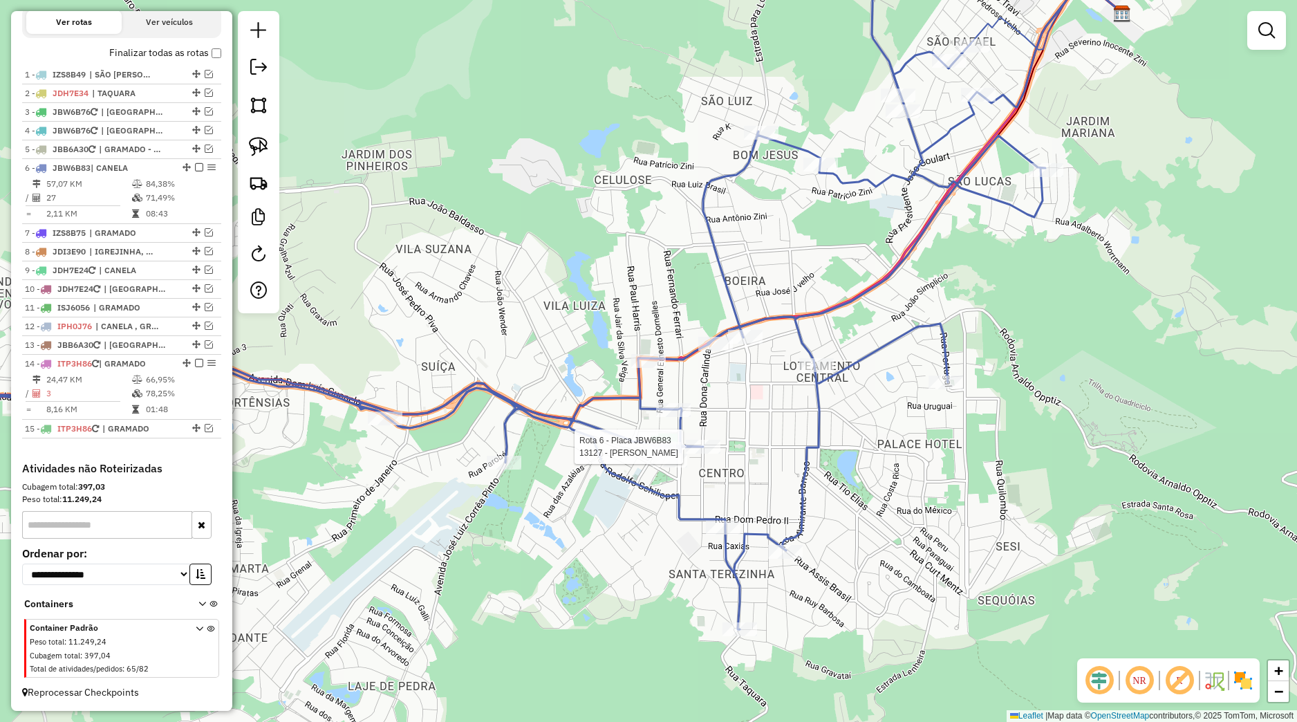
select select "*********"
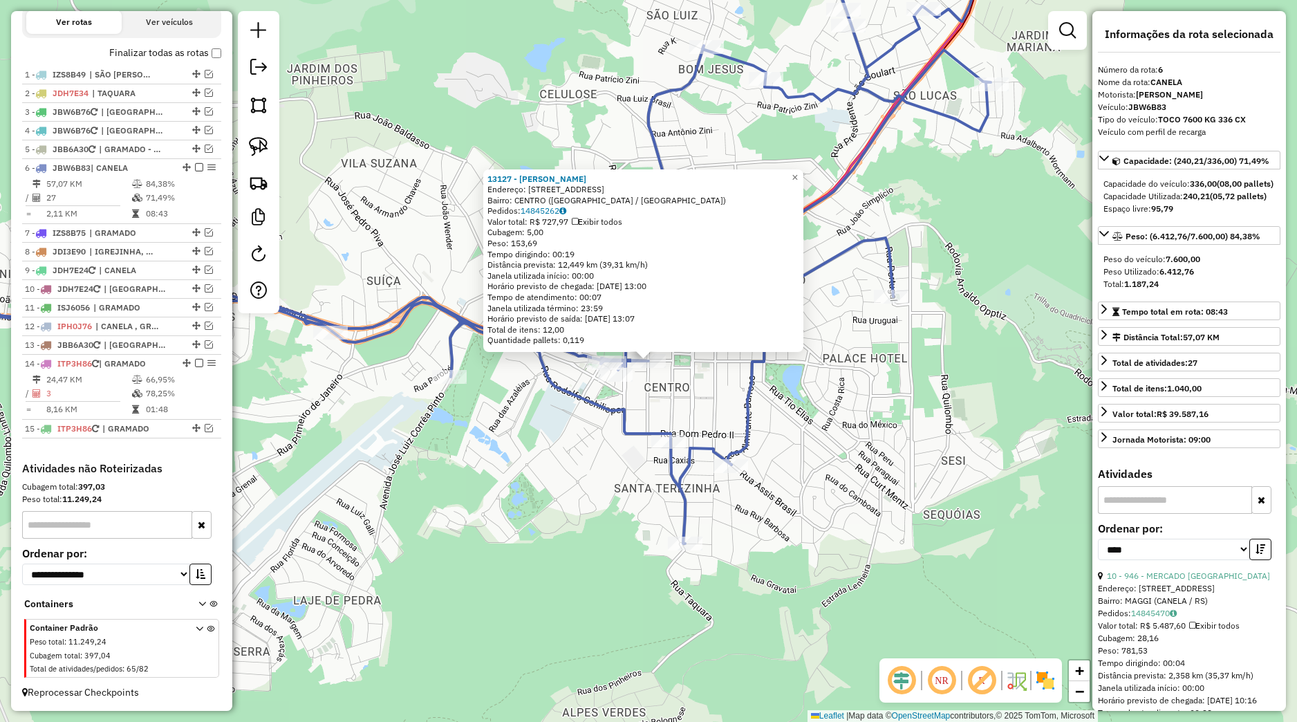
click at [570, 481] on div "13127 - FERNANDA PEREIRA Endereço: RUA SAO JOAO 425 Bairro: CENTRO (CANELA / RS…" at bounding box center [648, 361] width 1297 height 722
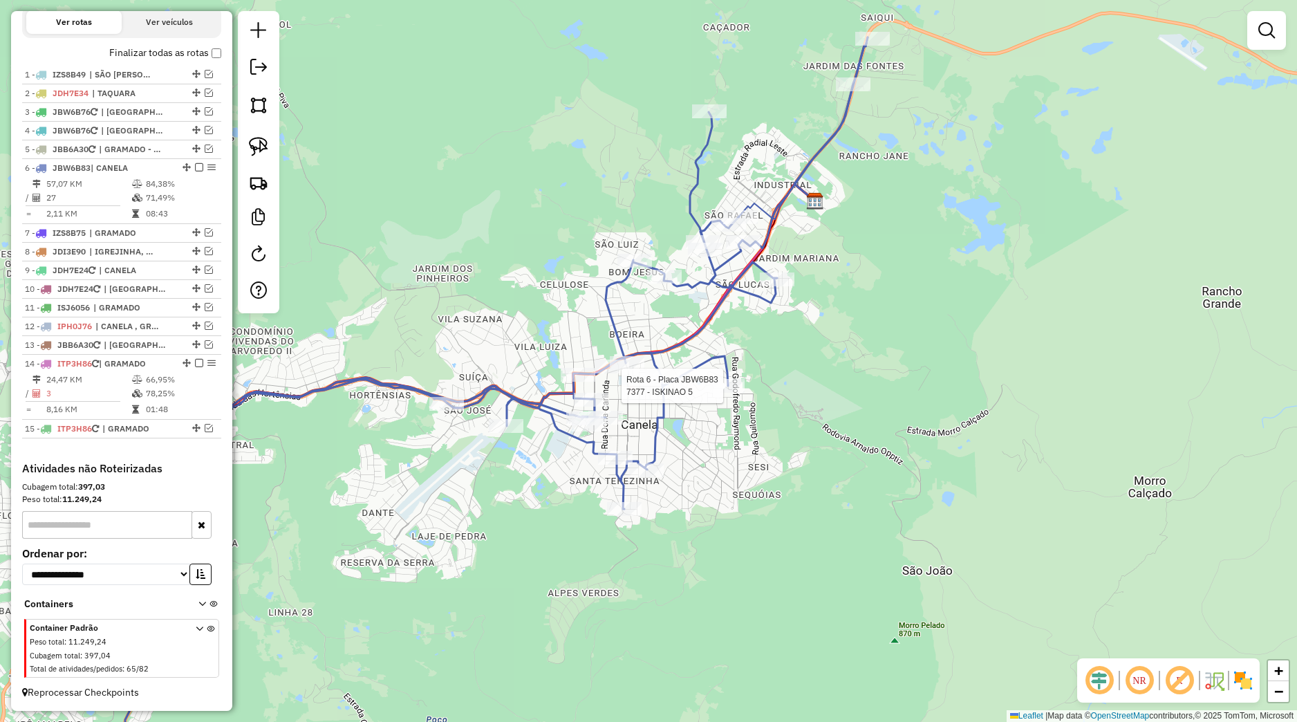
select select "*********"
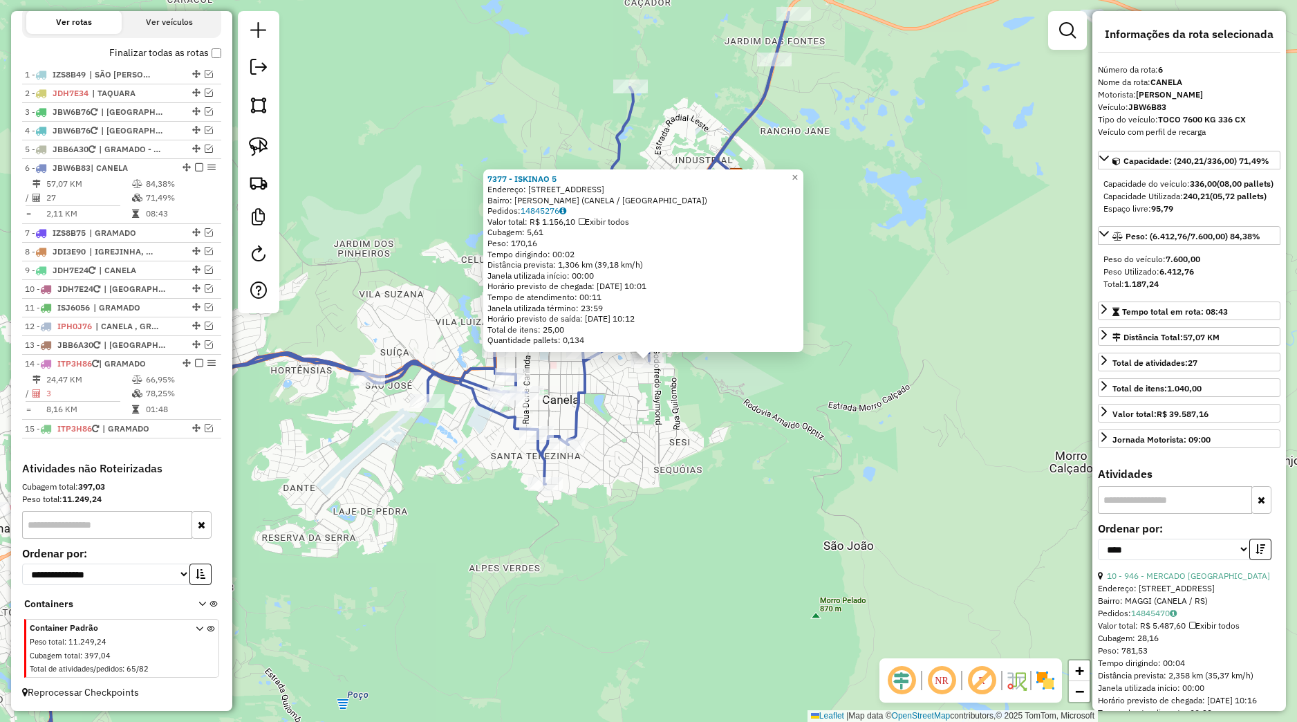
click at [701, 405] on div "7377 - ISKINAO 5 Endereço: Rua Portugal 234 Bairro: EUGENIO FERREIRA (CANELA / …" at bounding box center [648, 361] width 1297 height 722
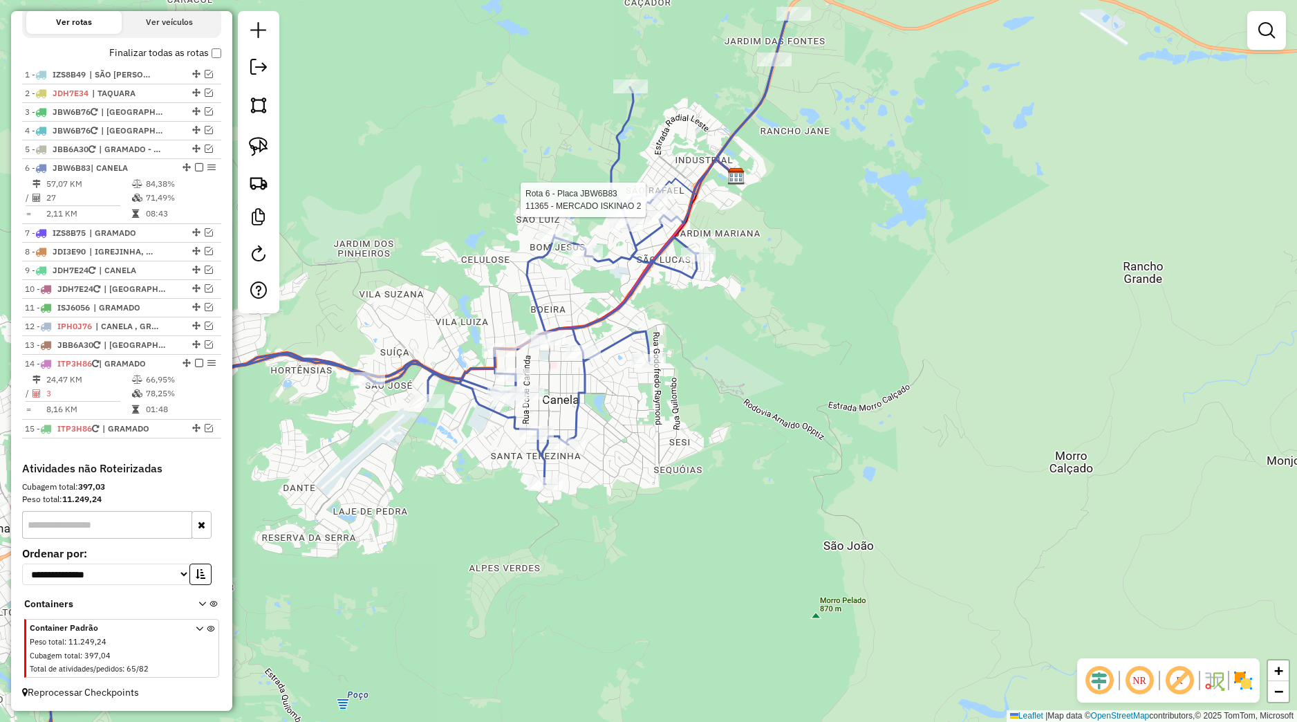
select select "*********"
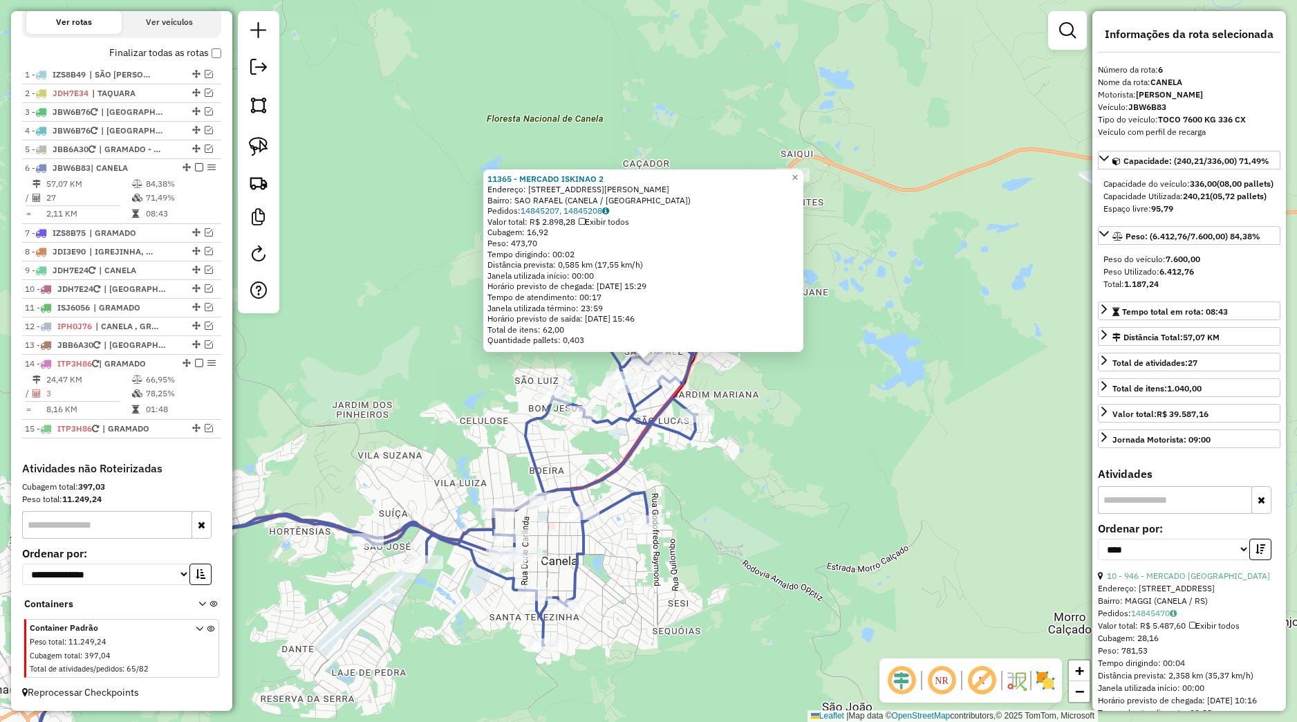
click at [716, 452] on div "11365 - MERCADO ISKINAO 2 Endereço: Rua Conego Alberto Hickmann 281 Bairro: SAO…" at bounding box center [648, 361] width 1297 height 722
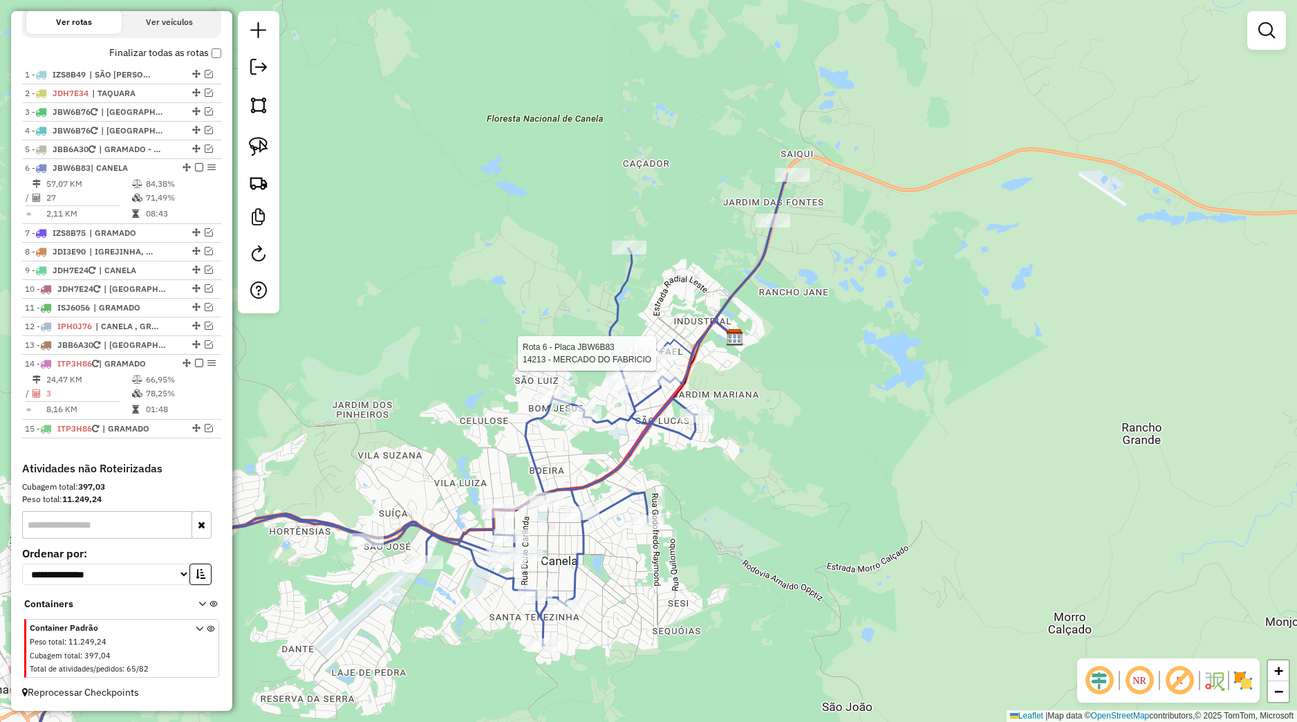
select select "*********"
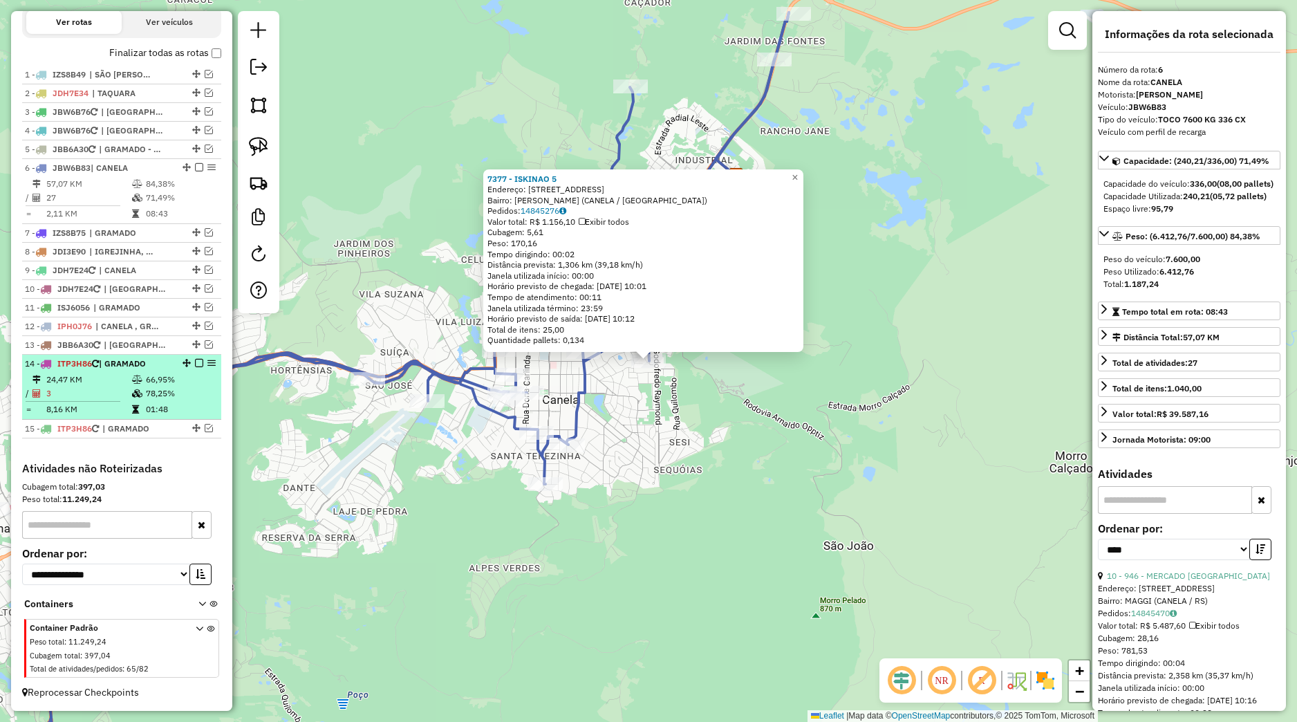
click at [154, 409] on td "01:48" at bounding box center [180, 409] width 70 height 14
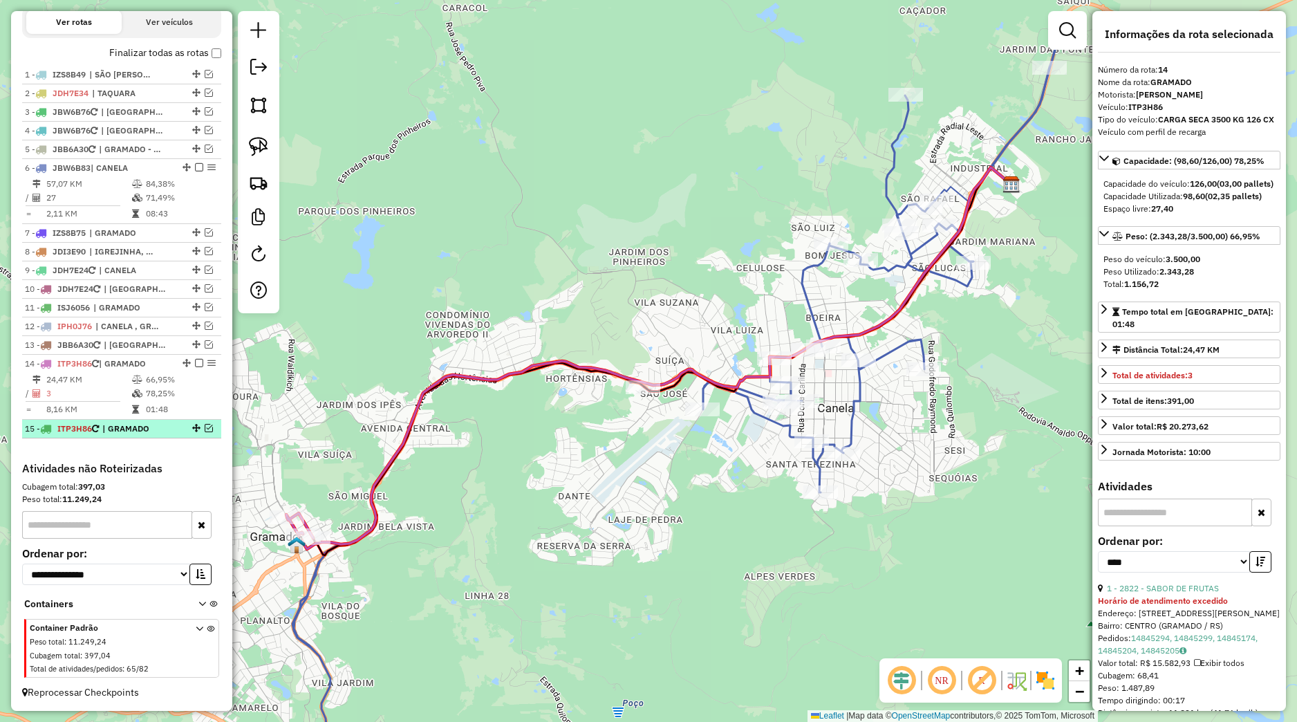
click at [205, 427] on em at bounding box center [209, 428] width 8 height 8
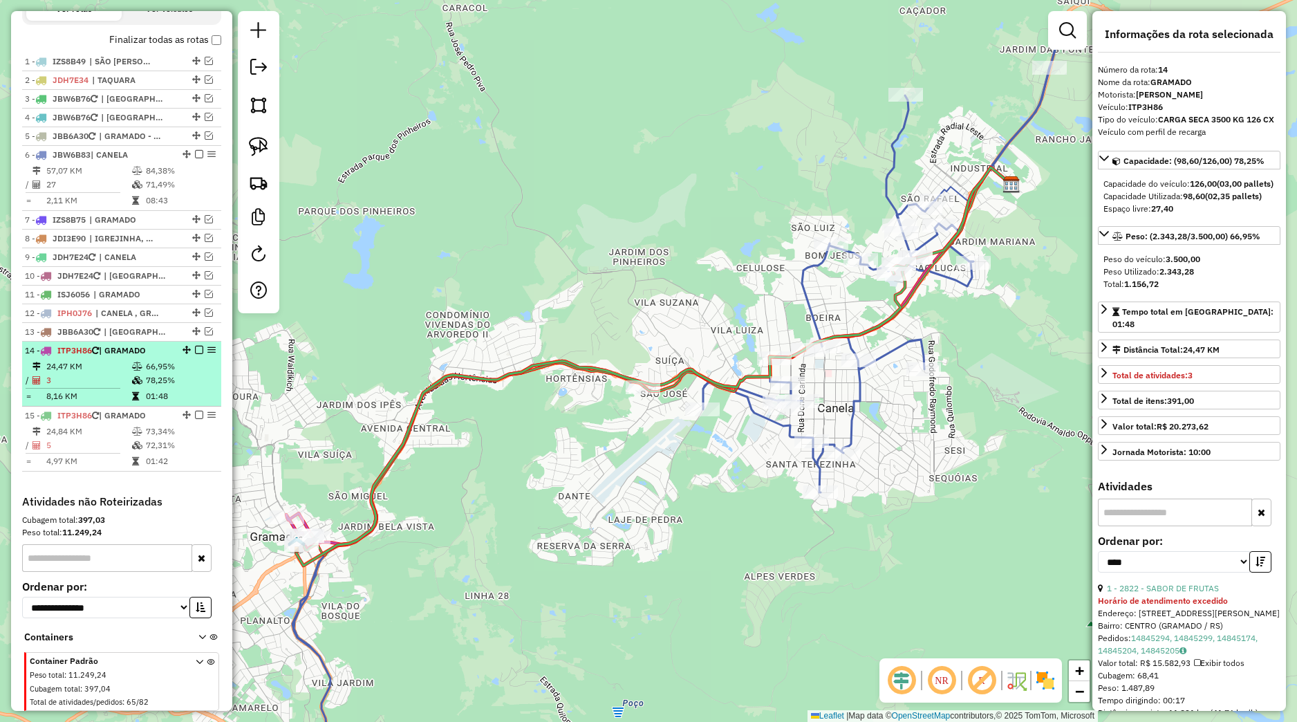
click at [175, 387] on td "78,25%" at bounding box center [180, 380] width 70 height 14
click at [190, 373] on td "66,95%" at bounding box center [180, 367] width 70 height 14
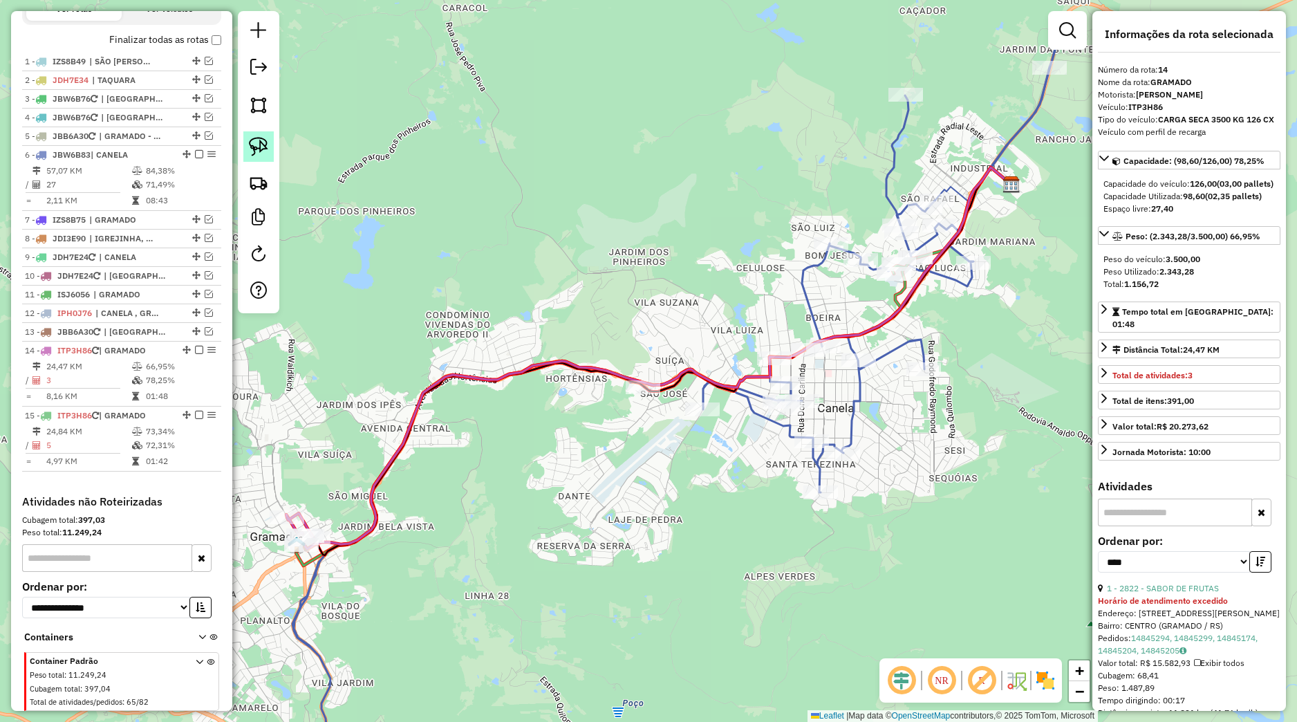
click at [263, 143] on img at bounding box center [258, 146] width 19 height 19
click at [839, 385] on div "Rota 6 - Placa JBW6B83 9356 - BARATAO - SC Janela de atendimento Grade de atend…" at bounding box center [648, 361] width 1297 height 722
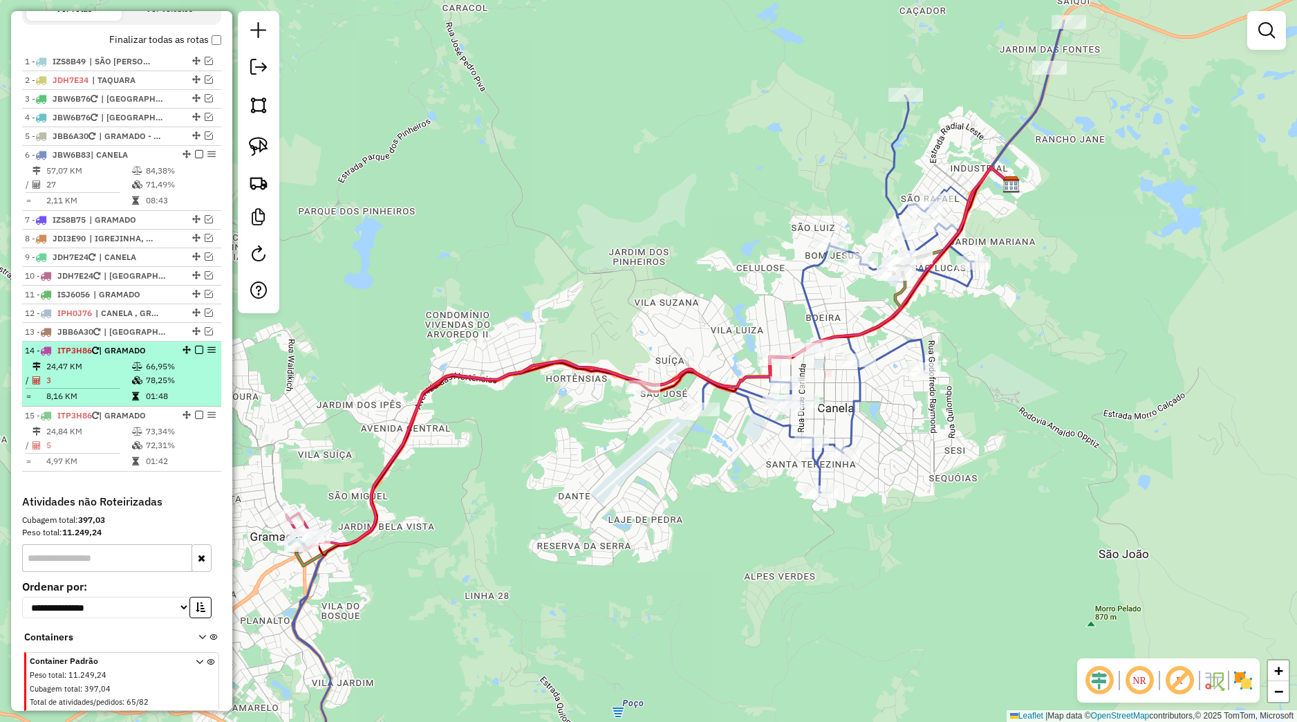
click at [133, 385] on icon at bounding box center [137, 380] width 10 height 8
select select "*********"
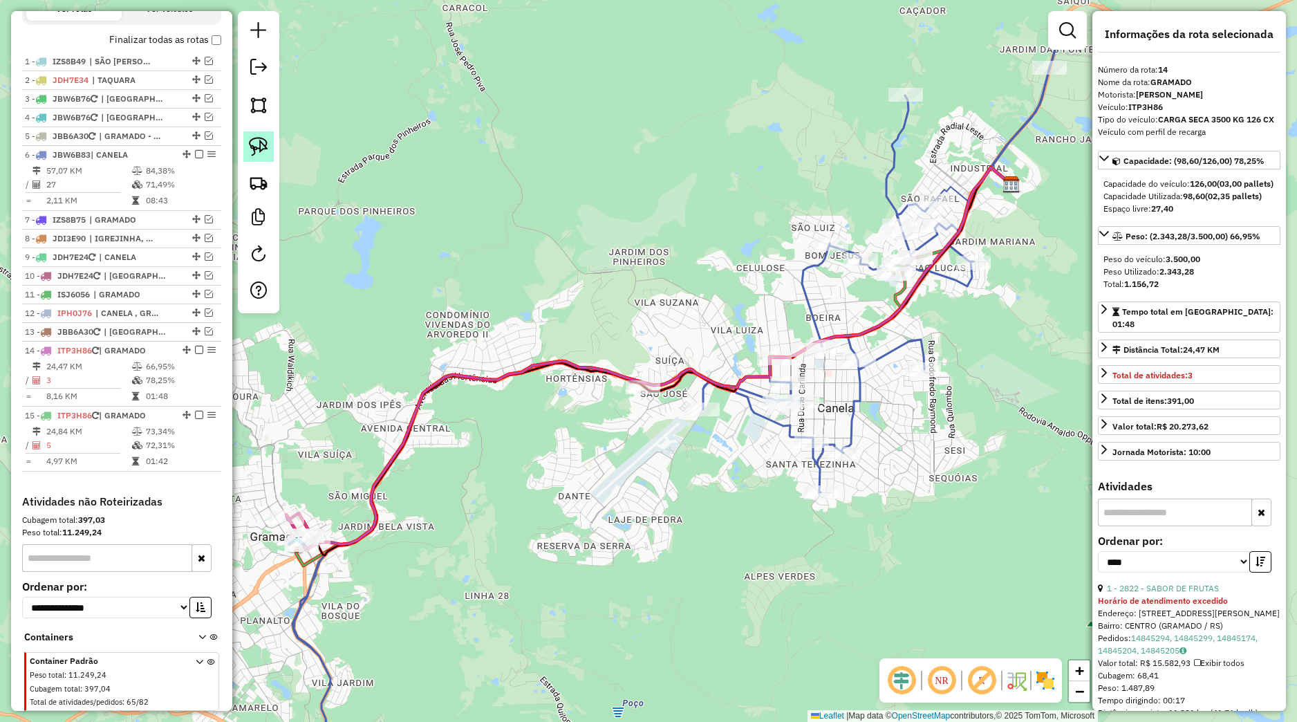
click at [259, 147] on img at bounding box center [258, 146] width 19 height 19
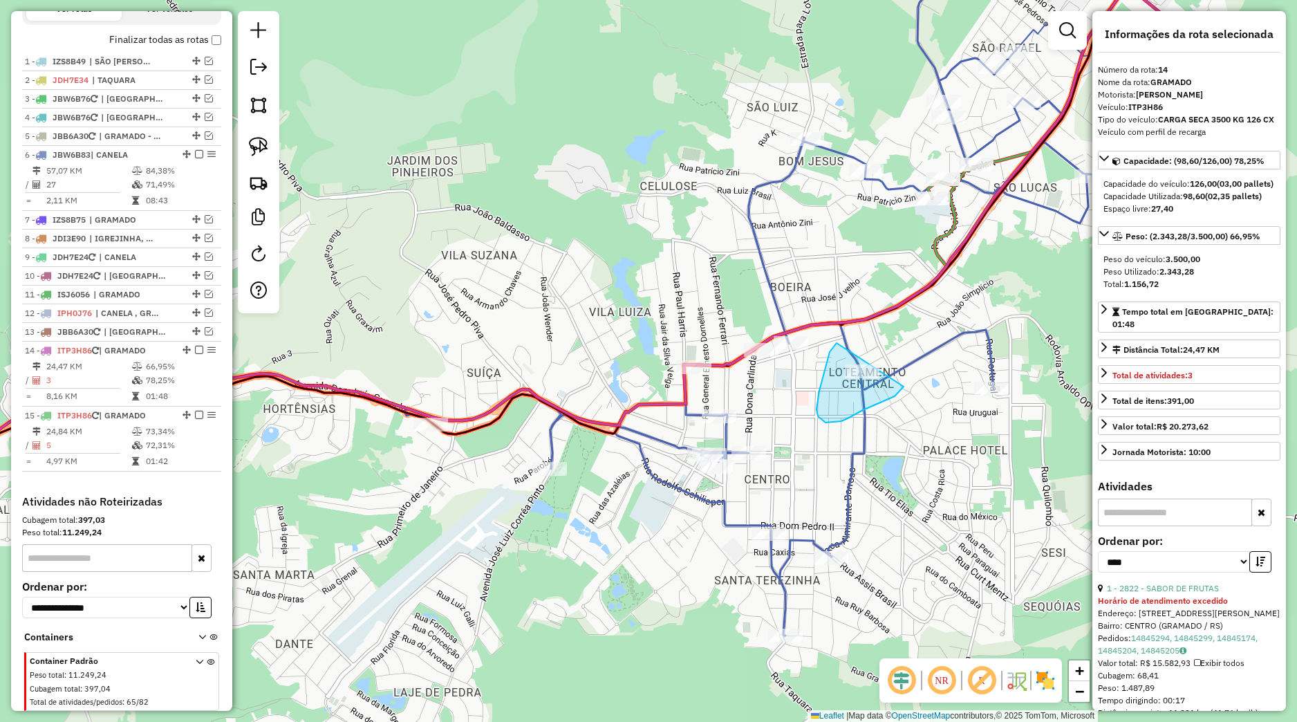
drag, startPoint x: 820, startPoint y: 391, endPoint x: 912, endPoint y: 373, distance: 94.4
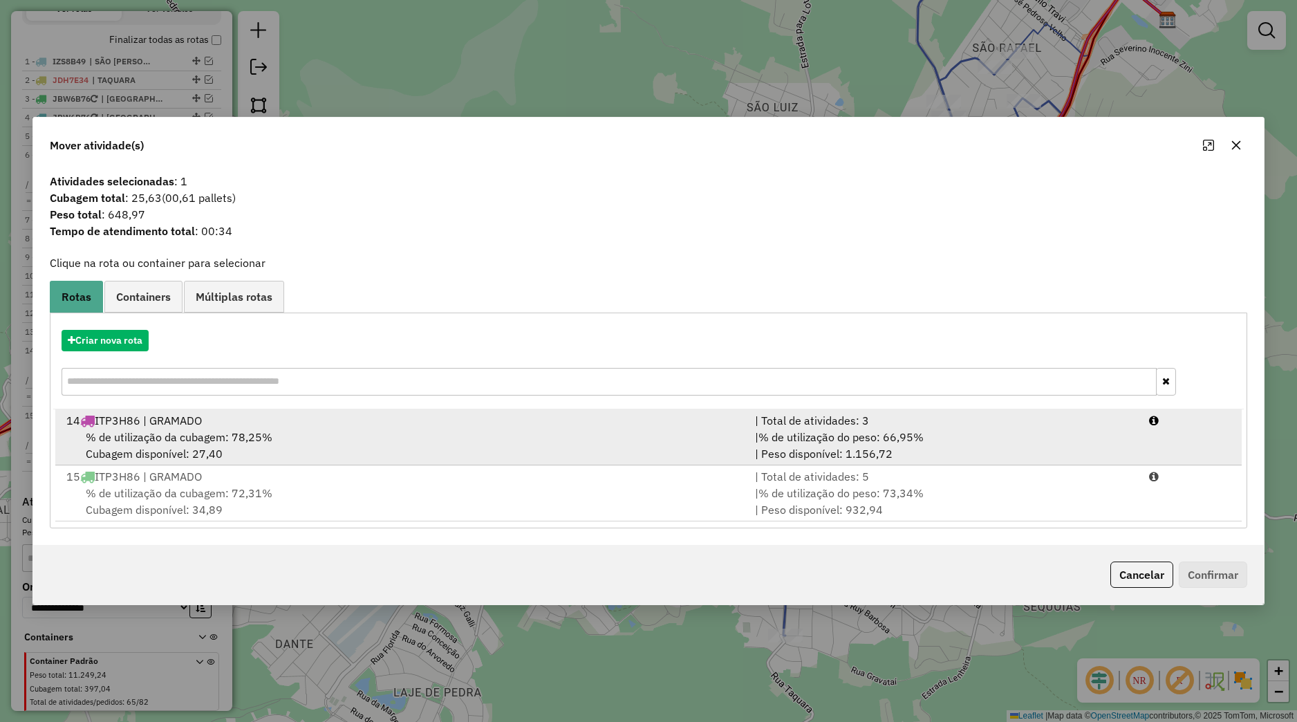
click at [794, 447] on div "| % de utilização do peso: 66,95% | Peso disponível: 1.156,72" at bounding box center [944, 445] width 394 height 33
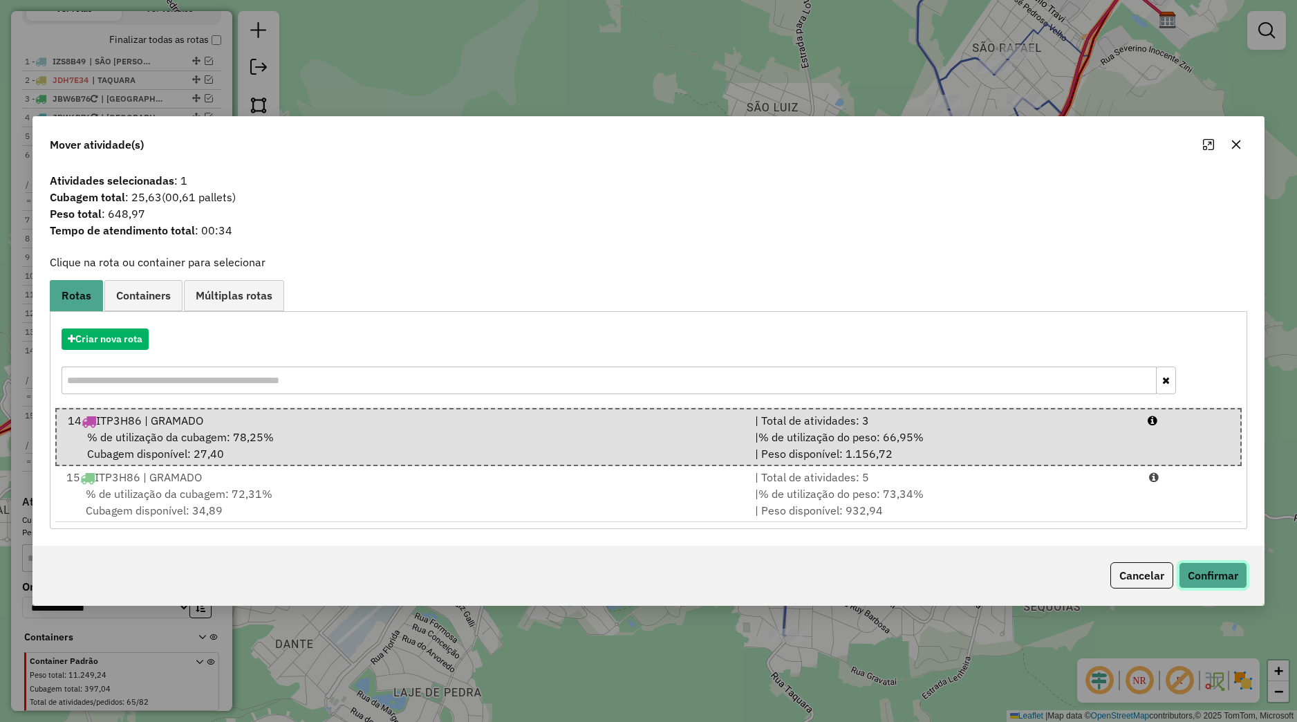
click at [1197, 571] on button "Confirmar" at bounding box center [1213, 575] width 68 height 26
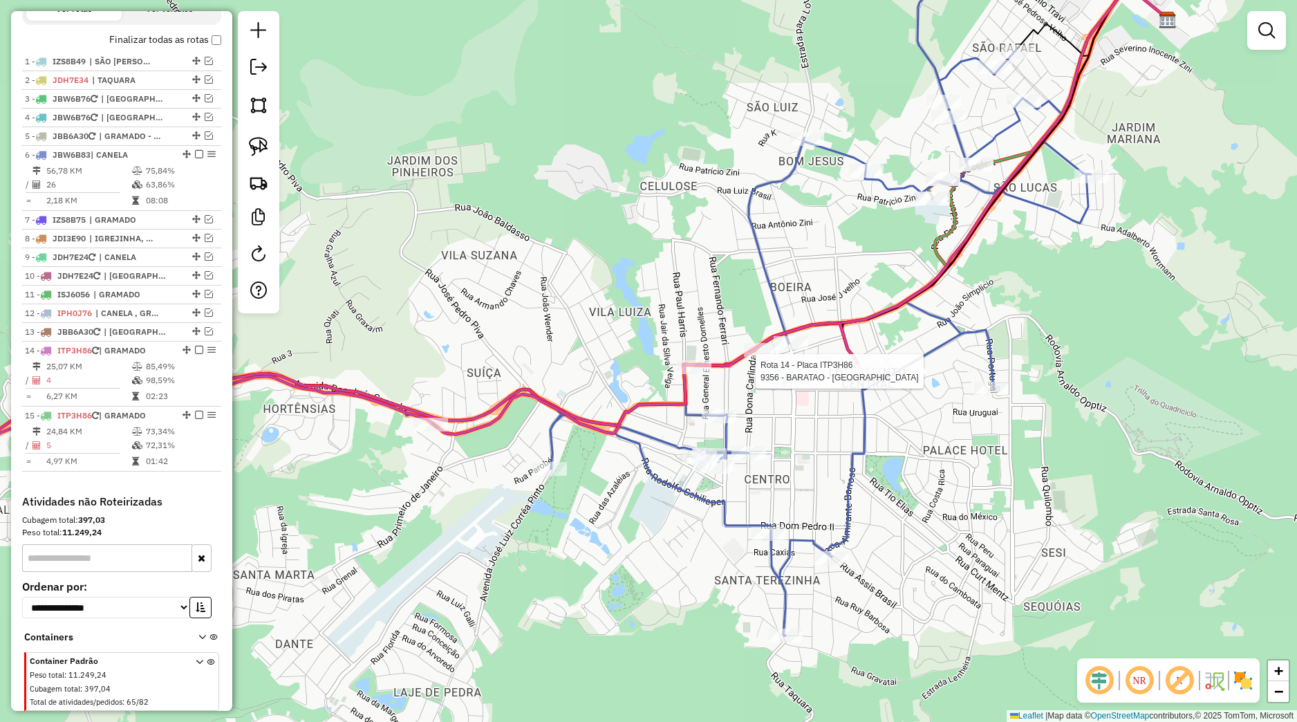
select select "*********"
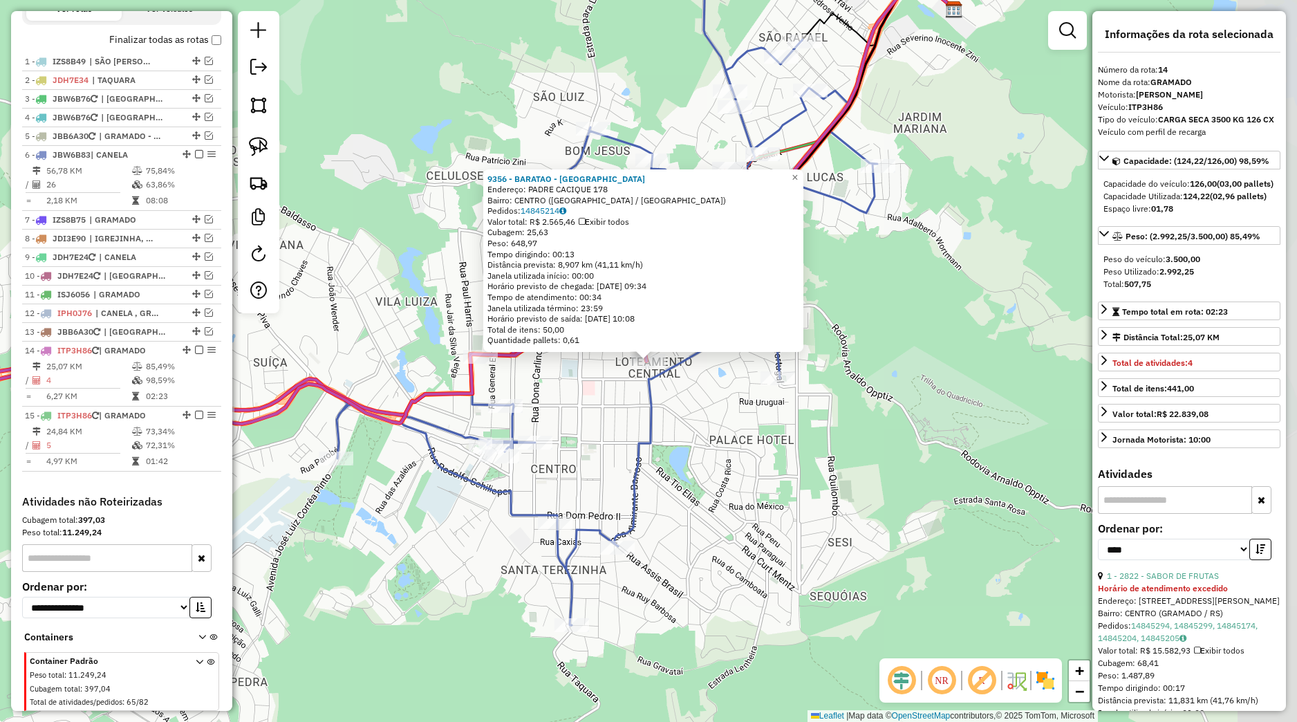
scroll to position [545, 0]
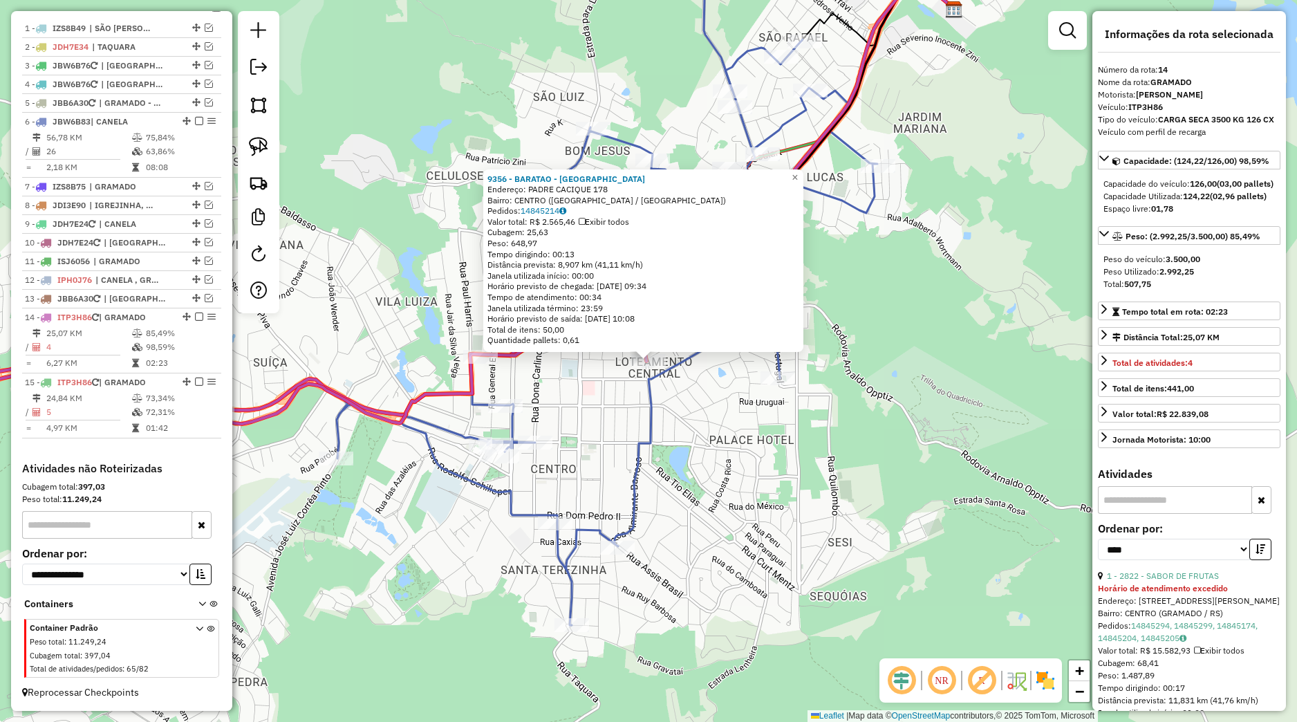
click at [844, 424] on div "9356 - BARATAO - SC Endereço: PADRE CACIQUE 178 Bairro: CENTRO (CANELA / RS) Pe…" at bounding box center [648, 361] width 1297 height 722
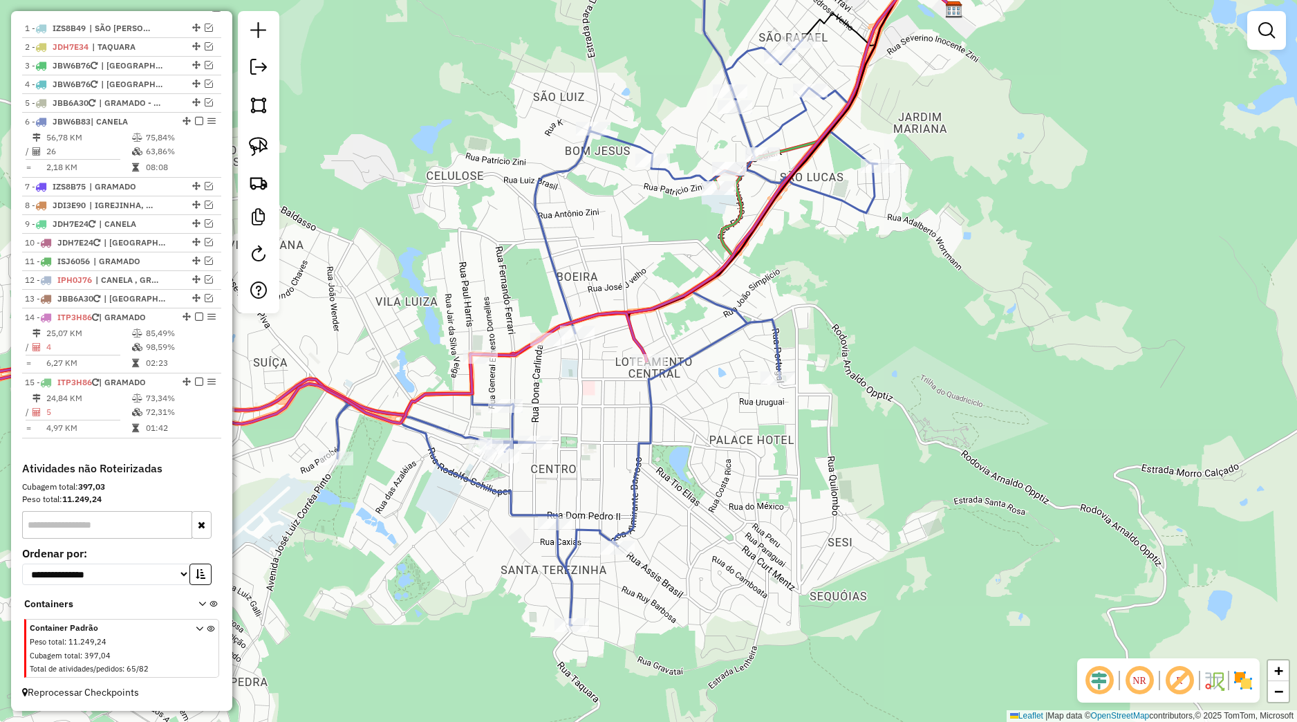
select select "*********"
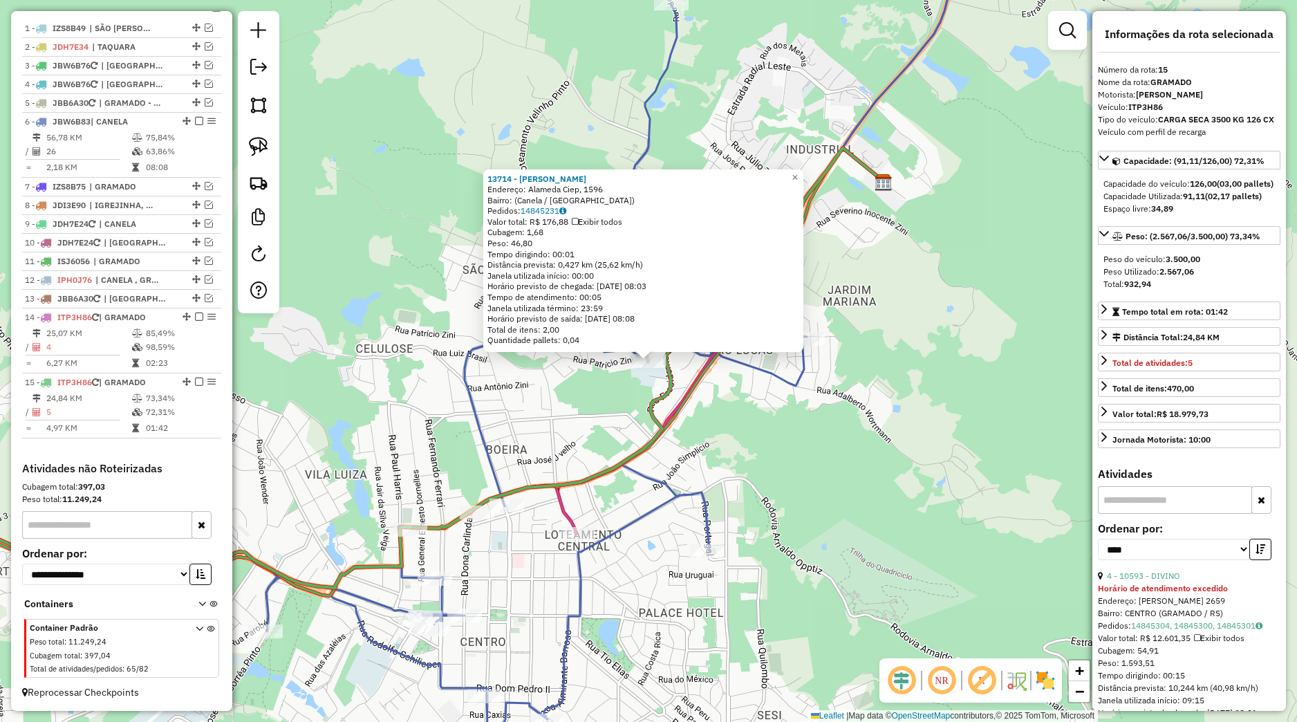
click at [630, 429] on div "13714 - ELISANGELA DOS SANTO Endereço: Alameda Ciep, 1596 Bairro: (Canela / RS)…" at bounding box center [648, 361] width 1297 height 722
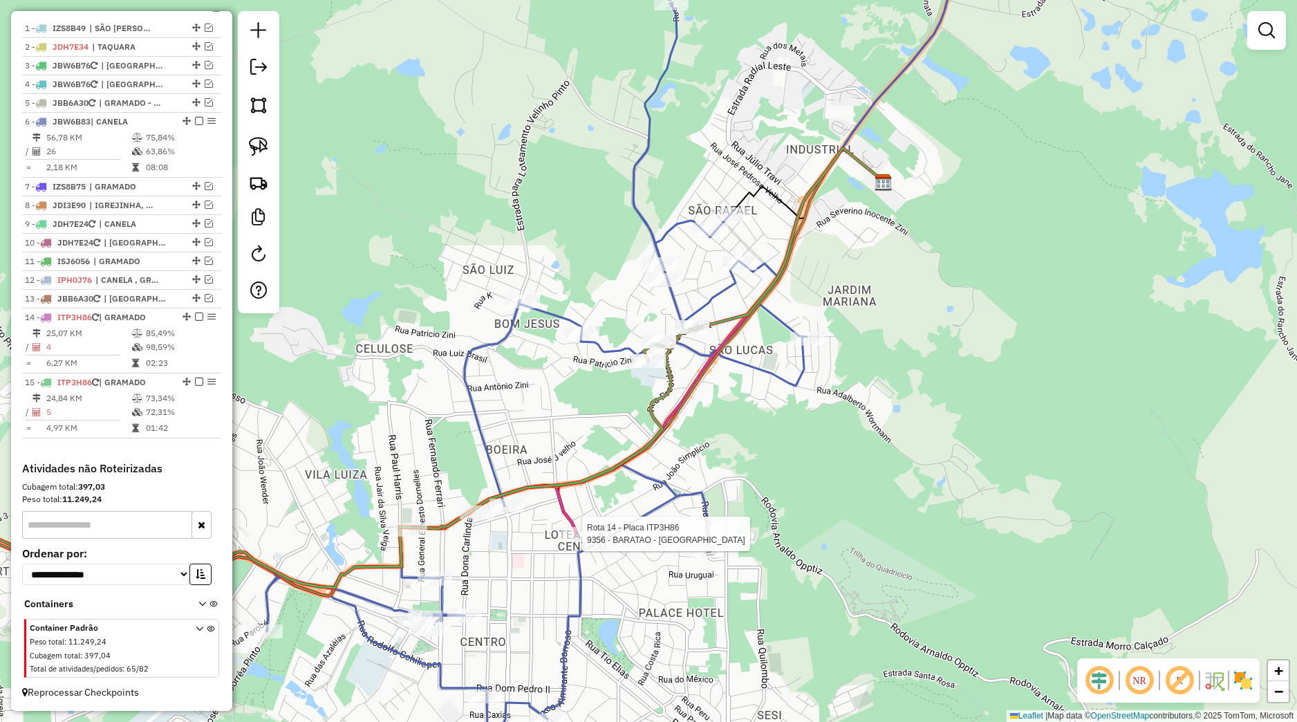
select select "*********"
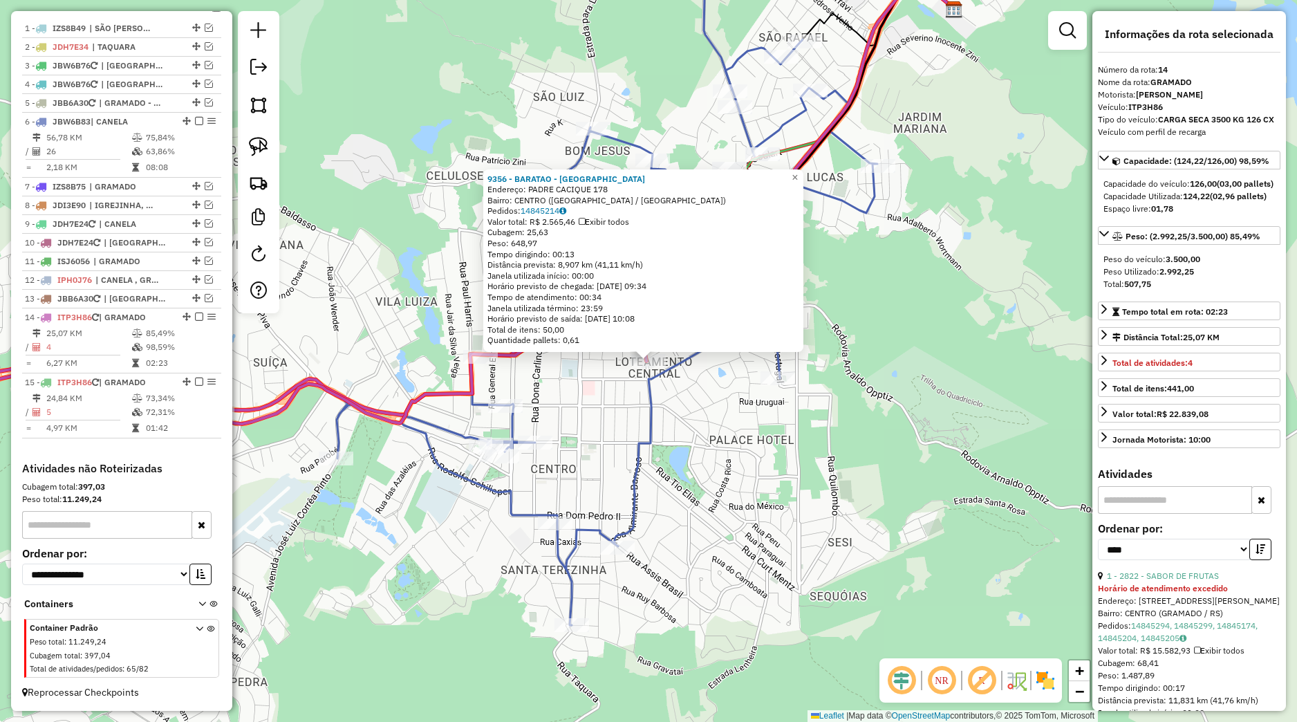
click at [701, 482] on div "9356 - BARATAO - SC Endereço: PADRE CACIQUE 178 Bairro: CENTRO (CANELA / RS) Pe…" at bounding box center [648, 361] width 1297 height 722
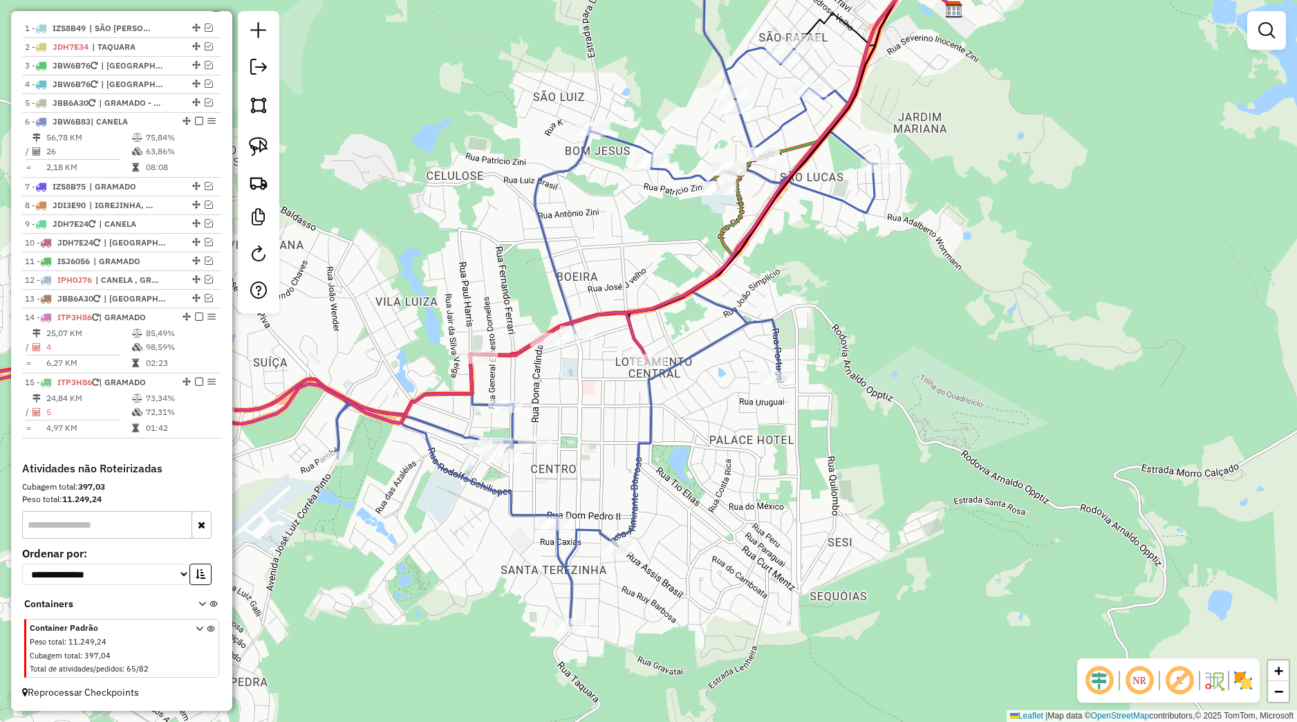
select select "*********"
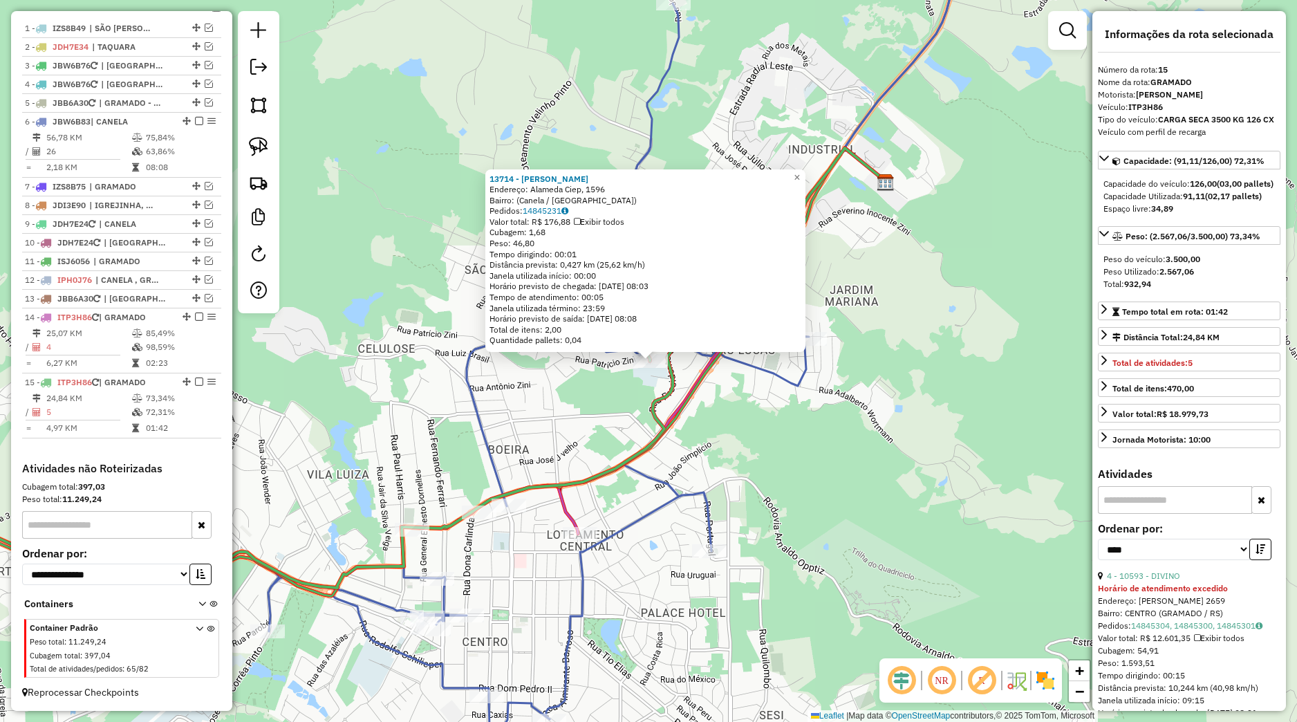
drag, startPoint x: 638, startPoint y: 532, endPoint x: 658, endPoint y: 541, distance: 22.0
click at [641, 533] on div "13714 - ELISANGELA DOS SANTO Endereço: Alameda Ciep, 1596 Bairro: (Canela / RS)…" at bounding box center [648, 361] width 1297 height 722
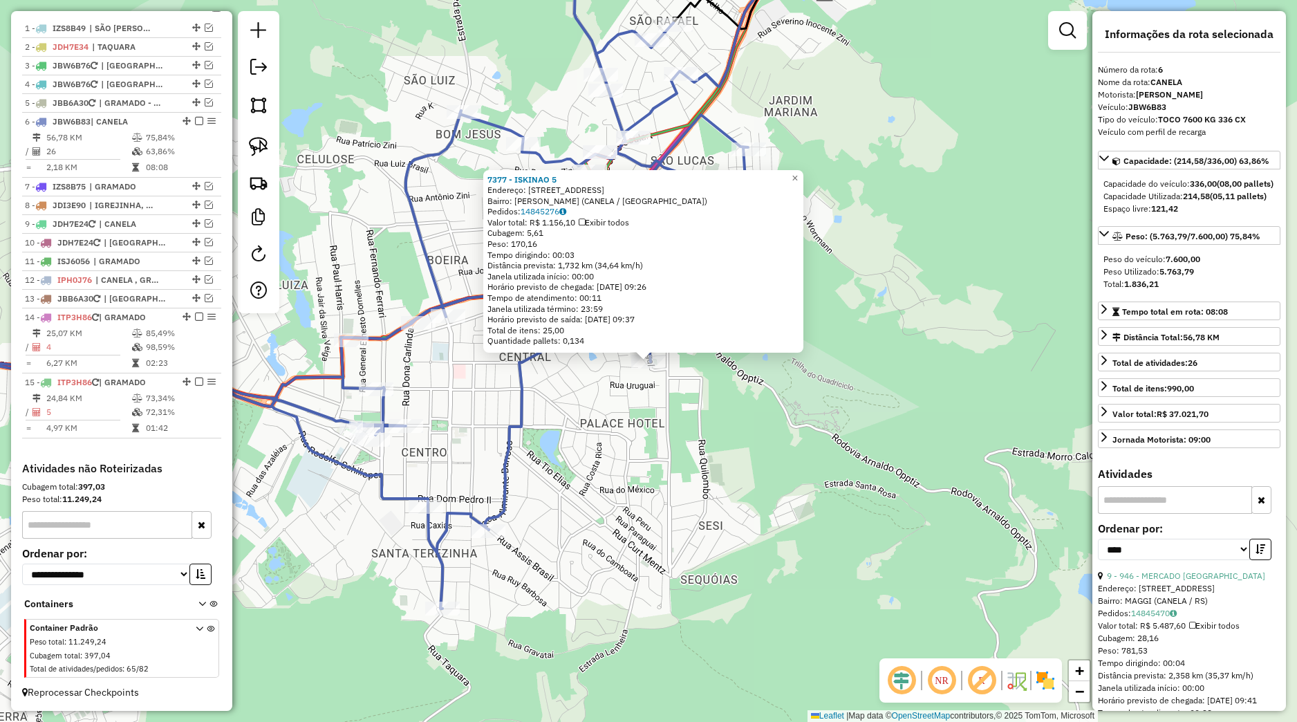
click at [702, 459] on div "7377 - ISKINAO 5 Endereço: Rua Portugal 234 Bairro: EUGENIO FERREIRA (CANELA / …" at bounding box center [648, 361] width 1297 height 722
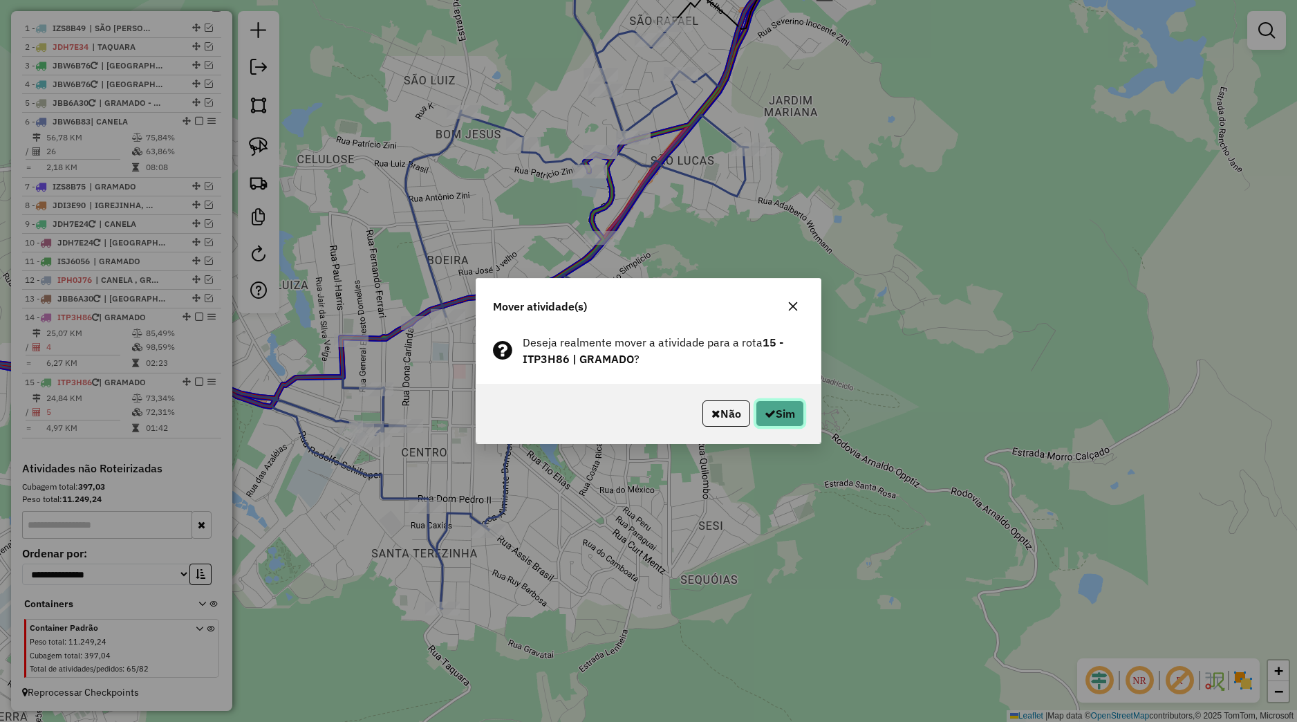
click at [765, 418] on icon "button" at bounding box center [770, 413] width 11 height 11
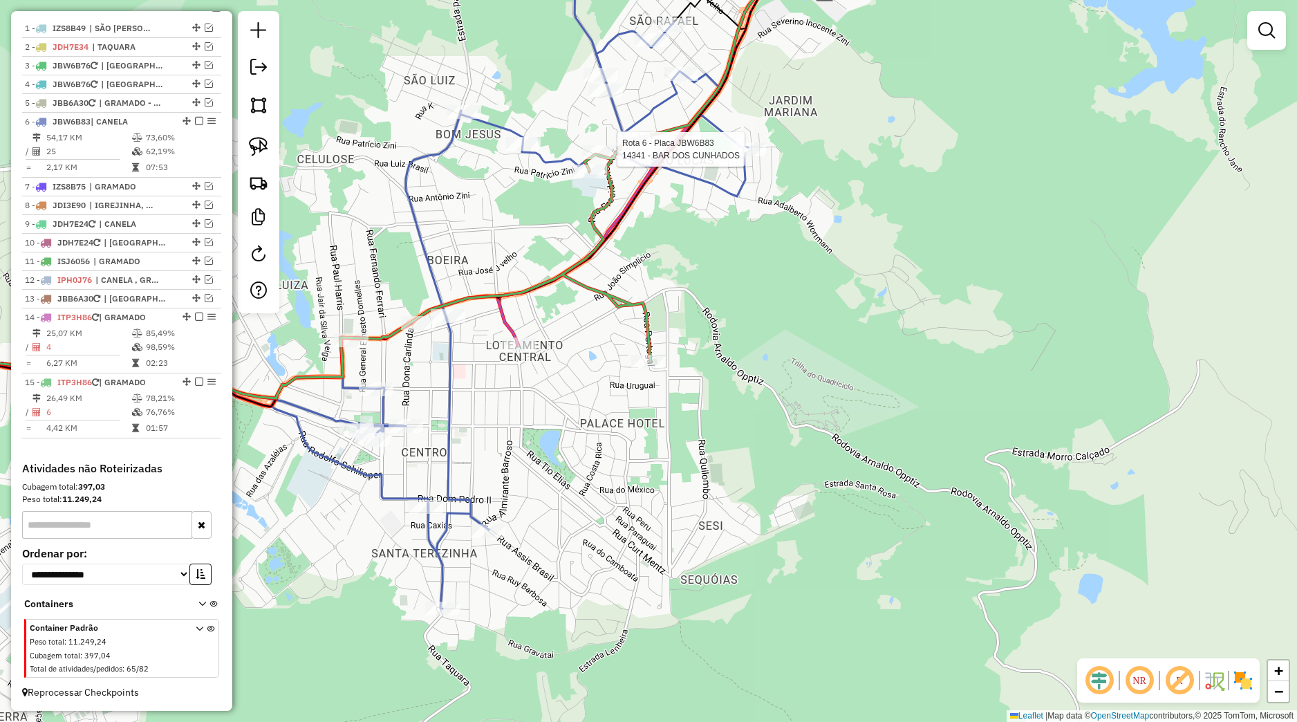
select select "*********"
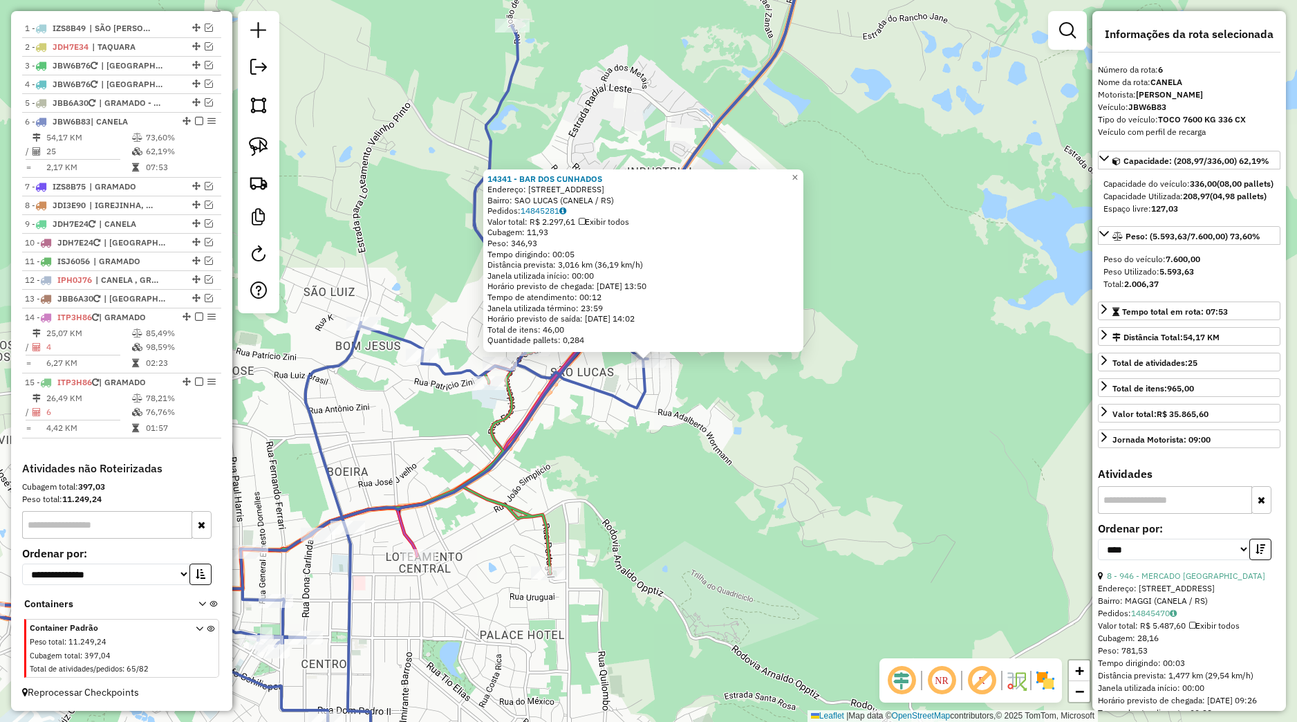
click at [690, 427] on div "14341 - BAR DOS CUNHADOS Endereço: Rua dos Ciprestes 219 Bairro: SAO LUCAS (CAN…" at bounding box center [648, 361] width 1297 height 722
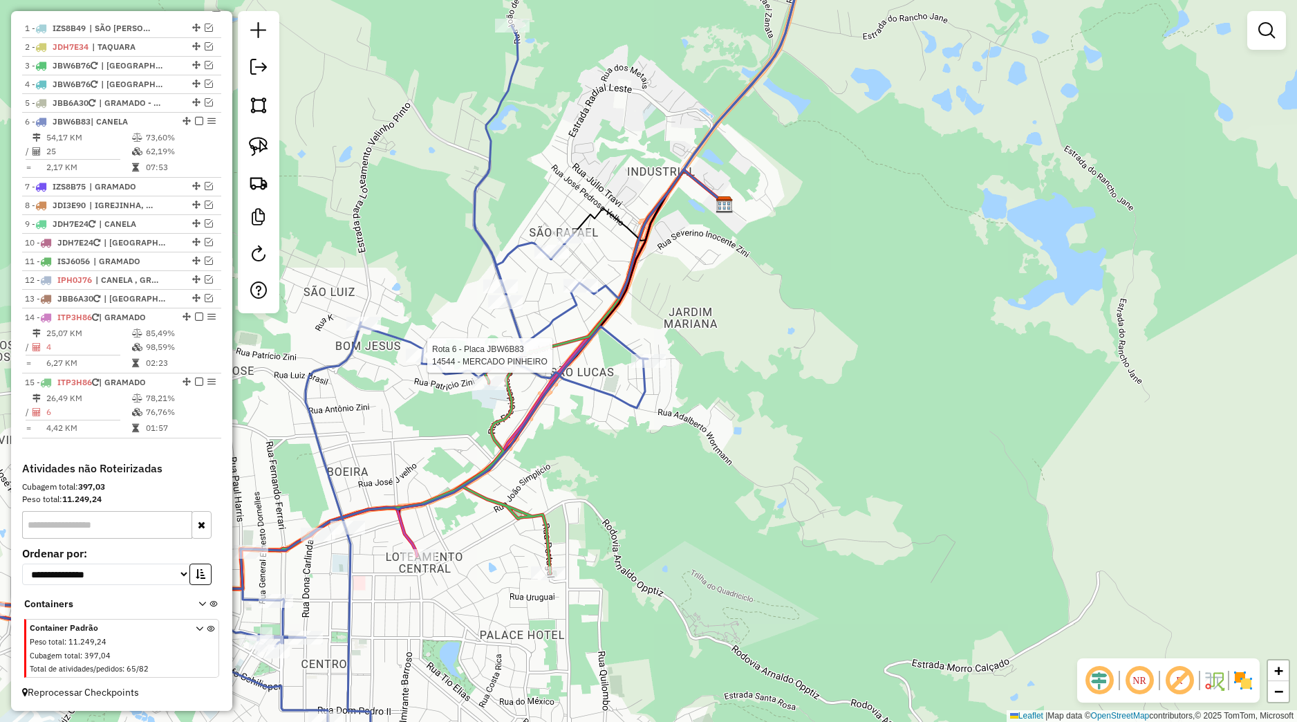
select select "*********"
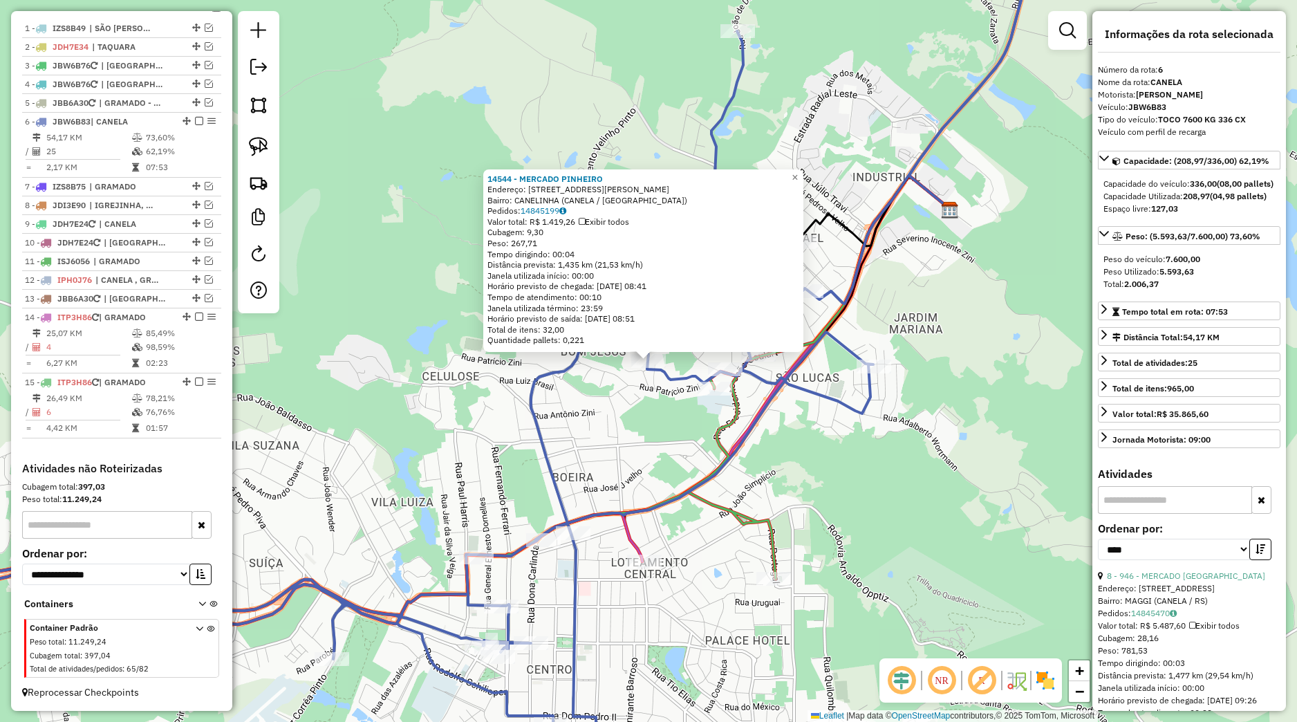
click at [637, 488] on div "14544 - MERCADO PINHEIRO Endereço: Rua Theobaldo Weber 87 Bairro: CANELINHA (CA…" at bounding box center [648, 361] width 1297 height 722
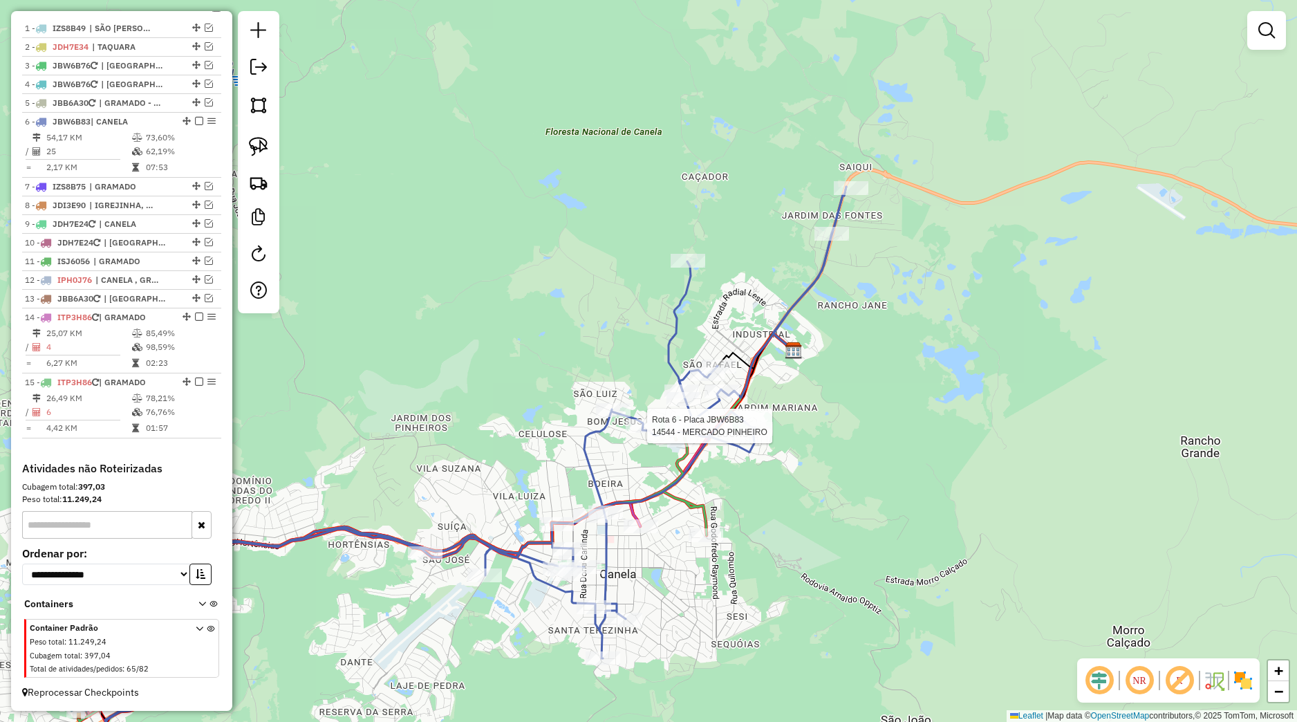
select select "*********"
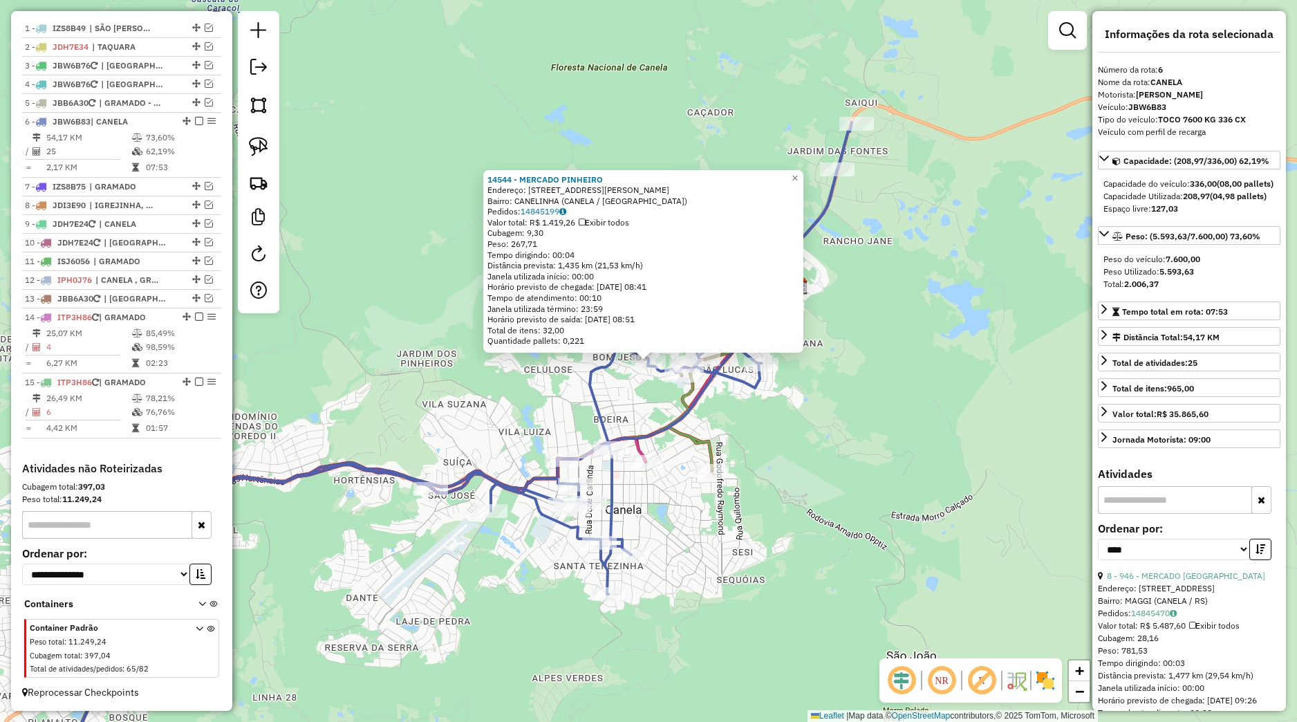
click at [681, 470] on div "14544 - MERCADO PINHEIRO Endereço: Rua Theobaldo Weber 87 Bairro: CANELINHA (CA…" at bounding box center [648, 361] width 1297 height 722
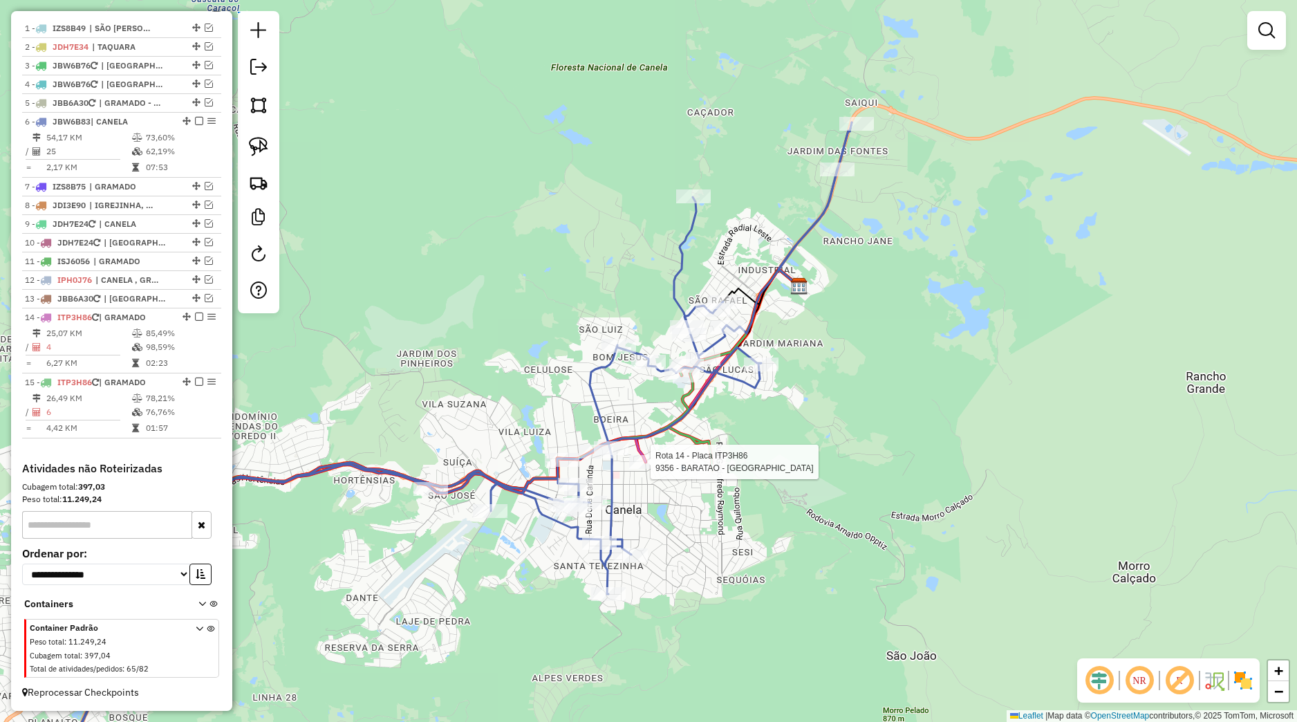
select select "*********"
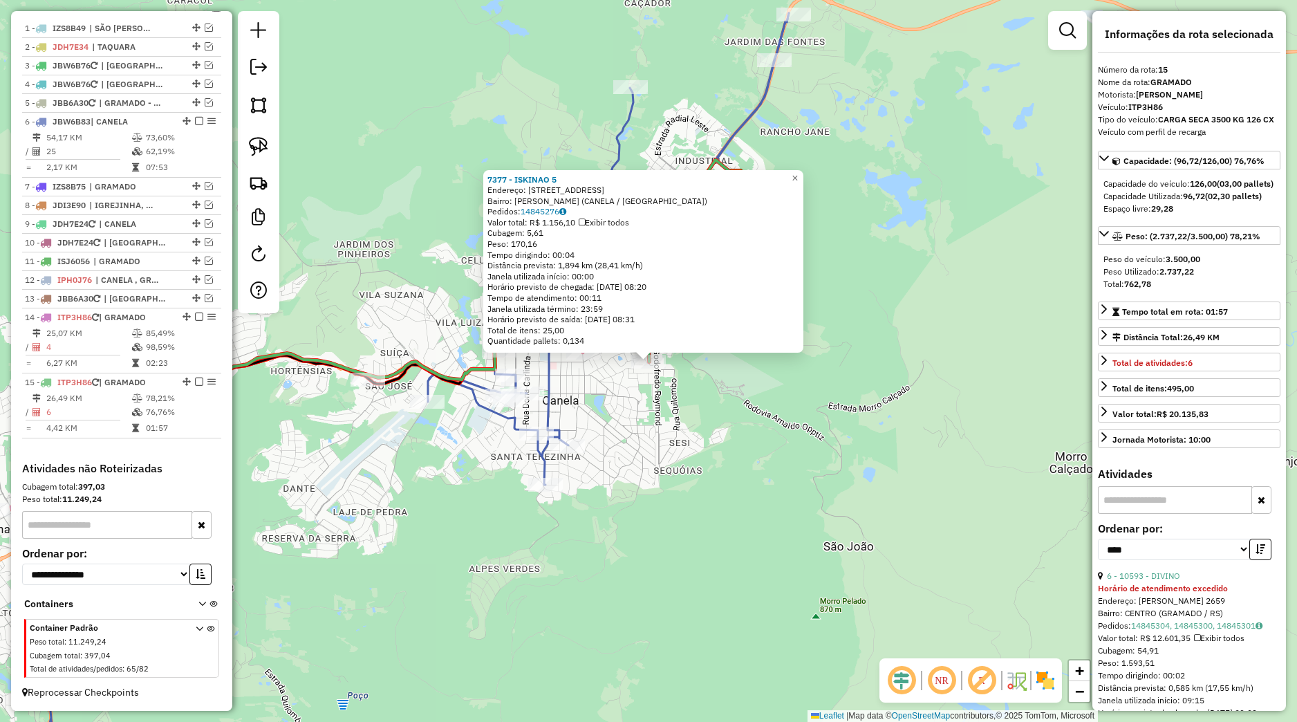
click at [697, 387] on div "7377 - ISKINAO 5 Endereço: Rua Portugal 234 Bairro: EUGENIO FERREIRA (CANELA / …" at bounding box center [648, 361] width 1297 height 722
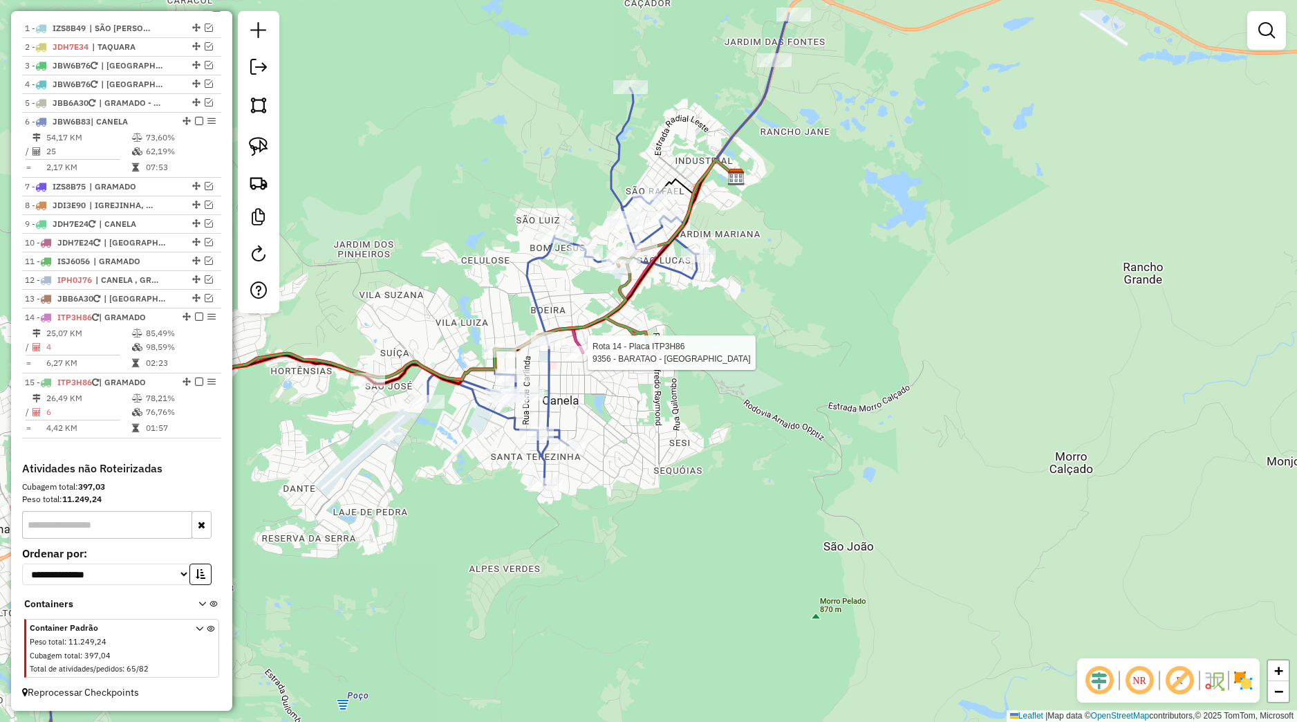
select select "*********"
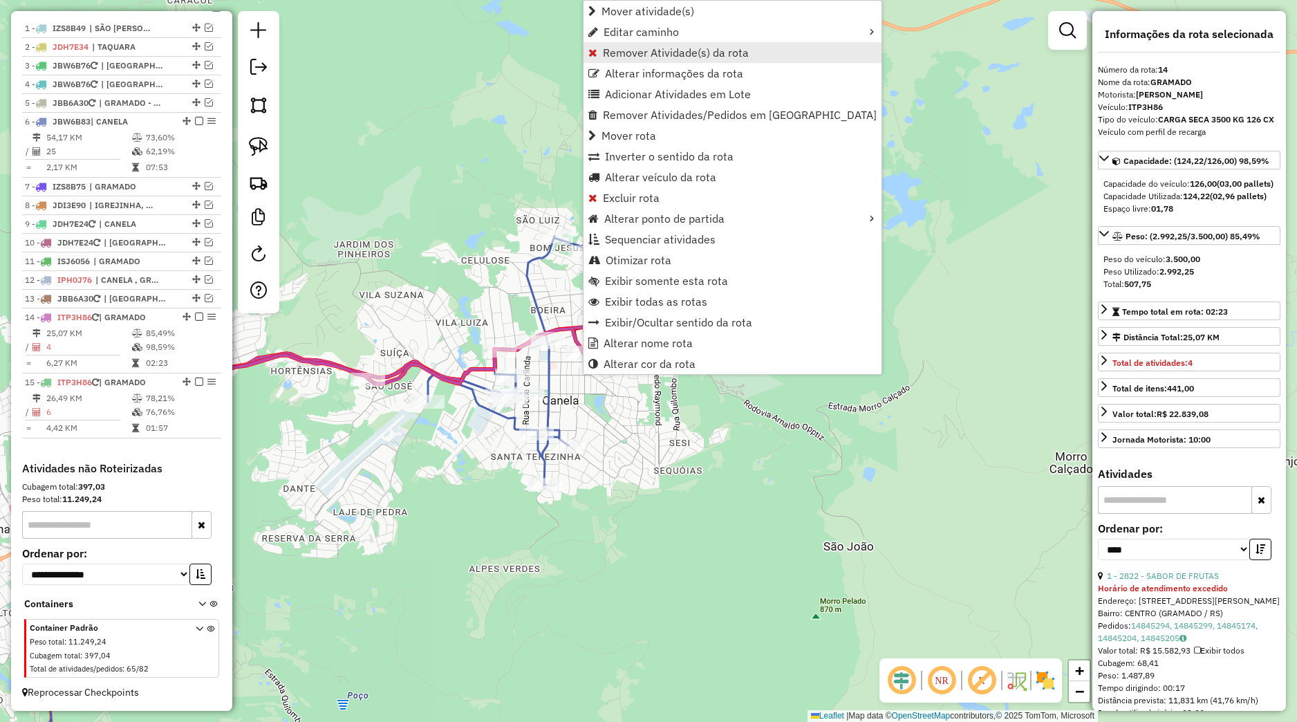
click at [642, 52] on span "Remover Atividade(s) da rota" at bounding box center [676, 52] width 146 height 11
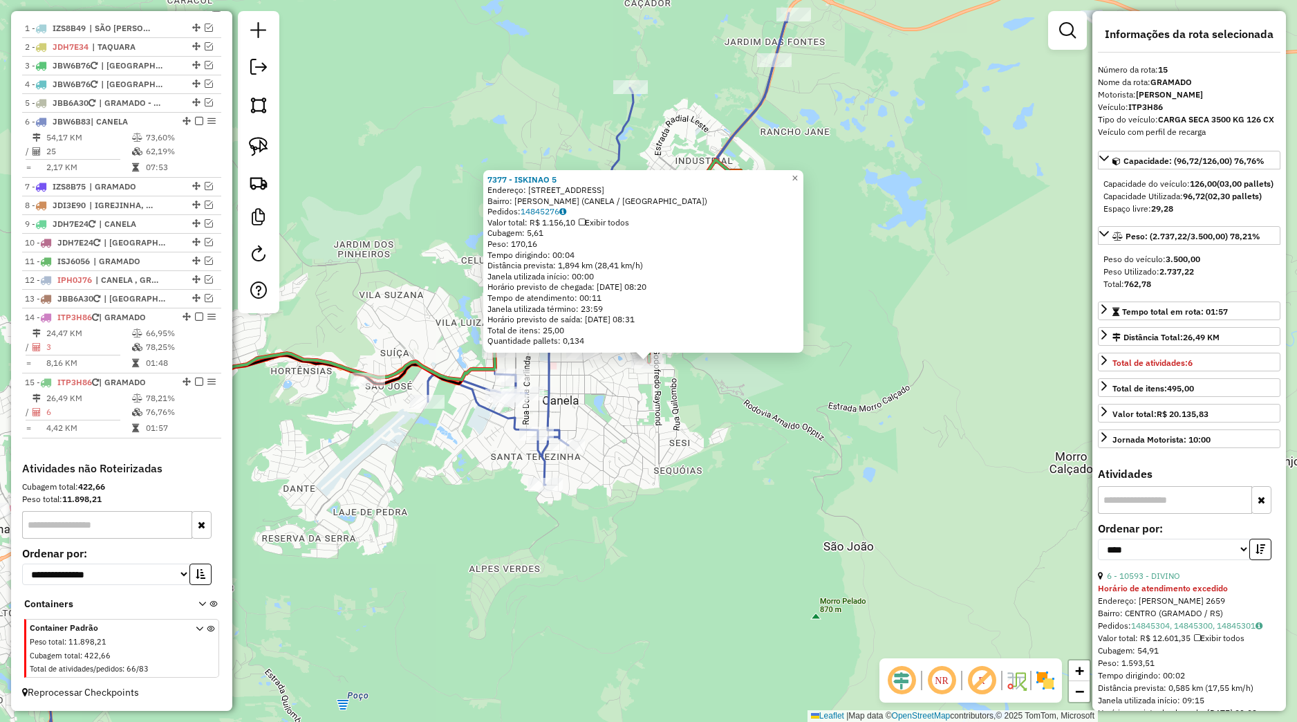
drag, startPoint x: 674, startPoint y: 390, endPoint x: 588, endPoint y: 371, distance: 88.4
click at [674, 391] on div "7377 - ISKINAO 5 Endereço: Rua Portugal 234 Bairro: EUGENIO FERREIRA (CANELA / …" at bounding box center [648, 361] width 1297 height 722
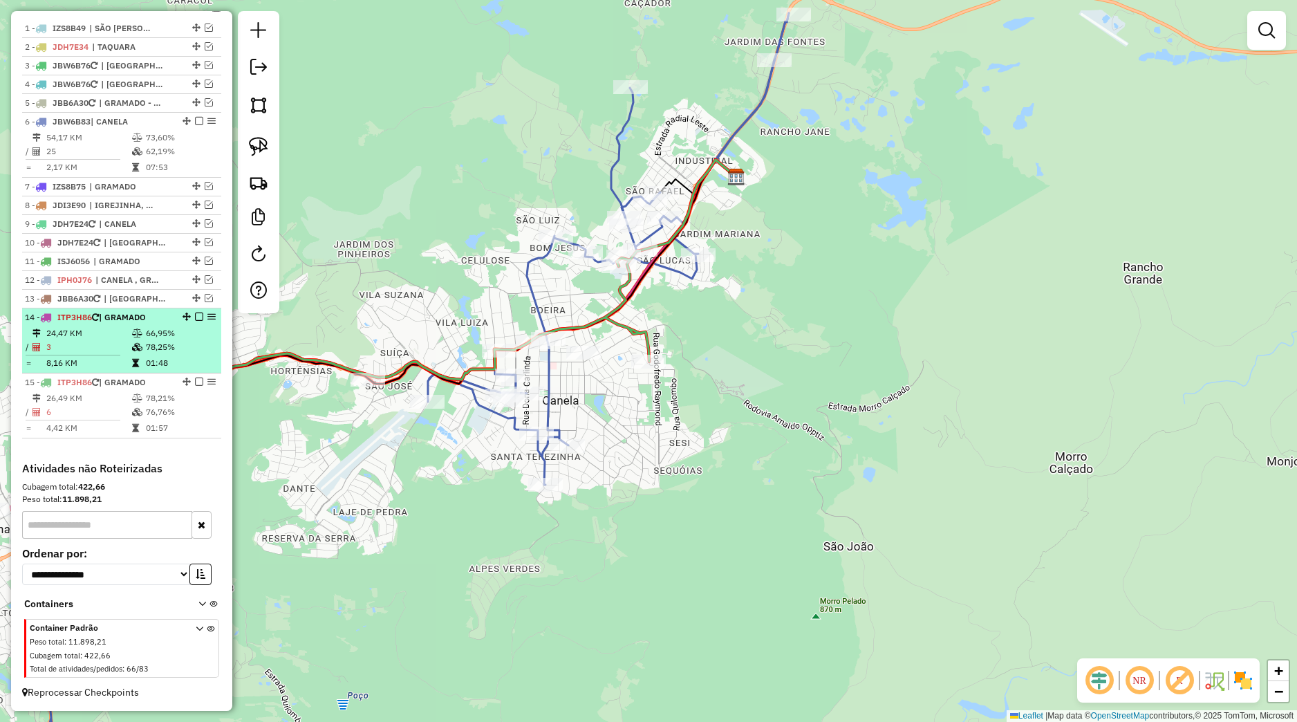
click at [130, 359] on table "24,47 KM 66,95% / 3 78,25% = 8,16 KM 01:48" at bounding box center [122, 348] width 194 height 44
select select "*********"
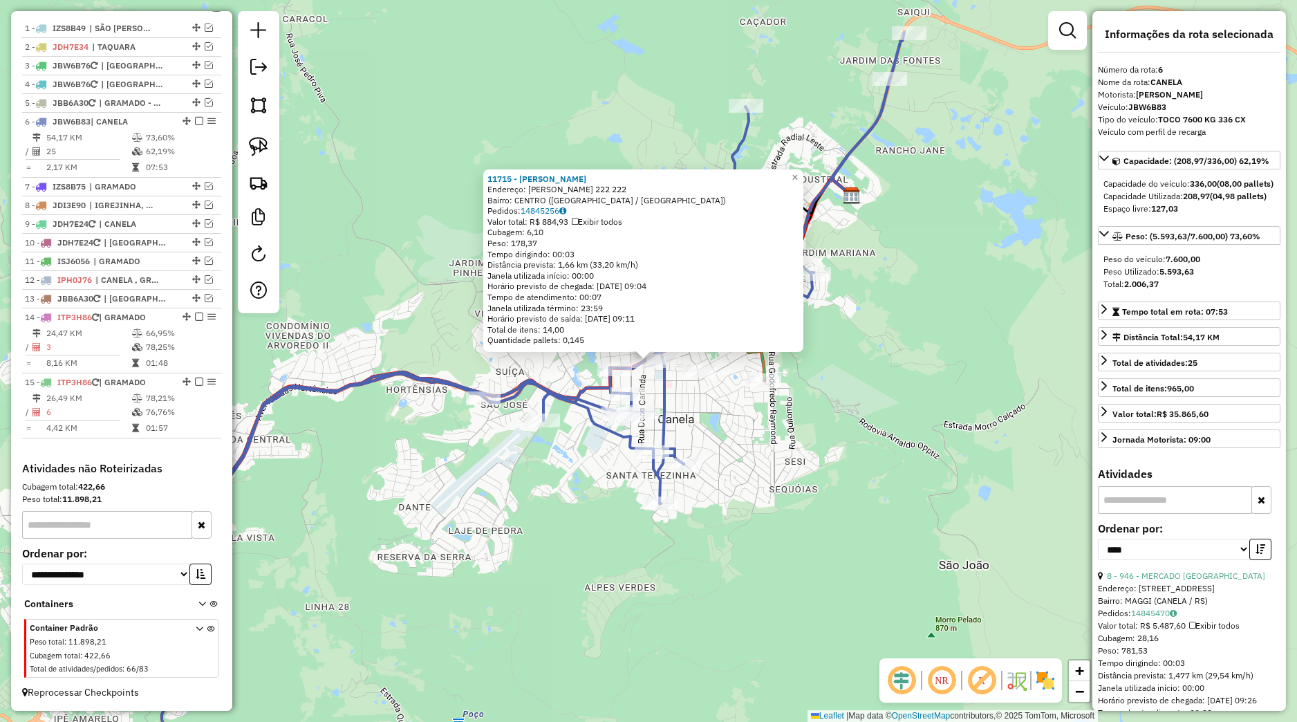
click at [736, 416] on div "11715 - [PERSON_NAME]: [PERSON_NAME] 222 222 Bairro: [GEOGRAPHIC_DATA] ([GEOGRA…" at bounding box center [648, 361] width 1297 height 722
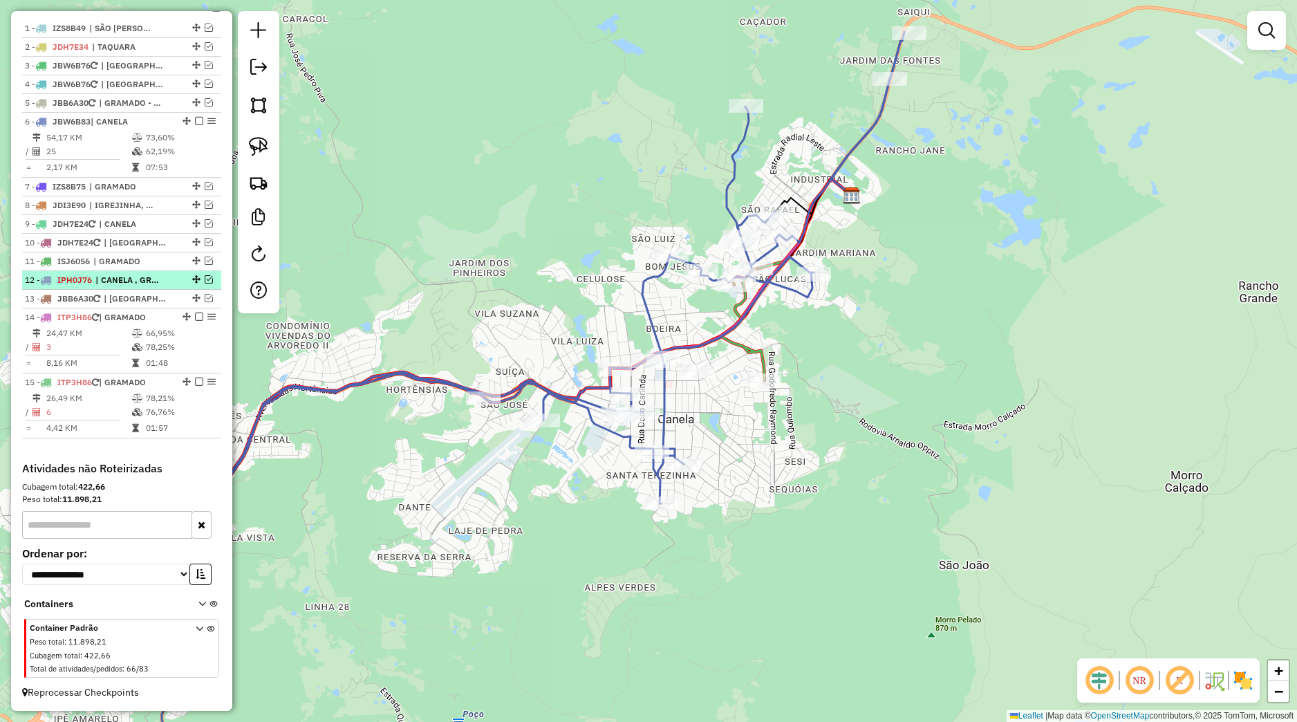
click at [205, 278] on em at bounding box center [209, 279] width 8 height 8
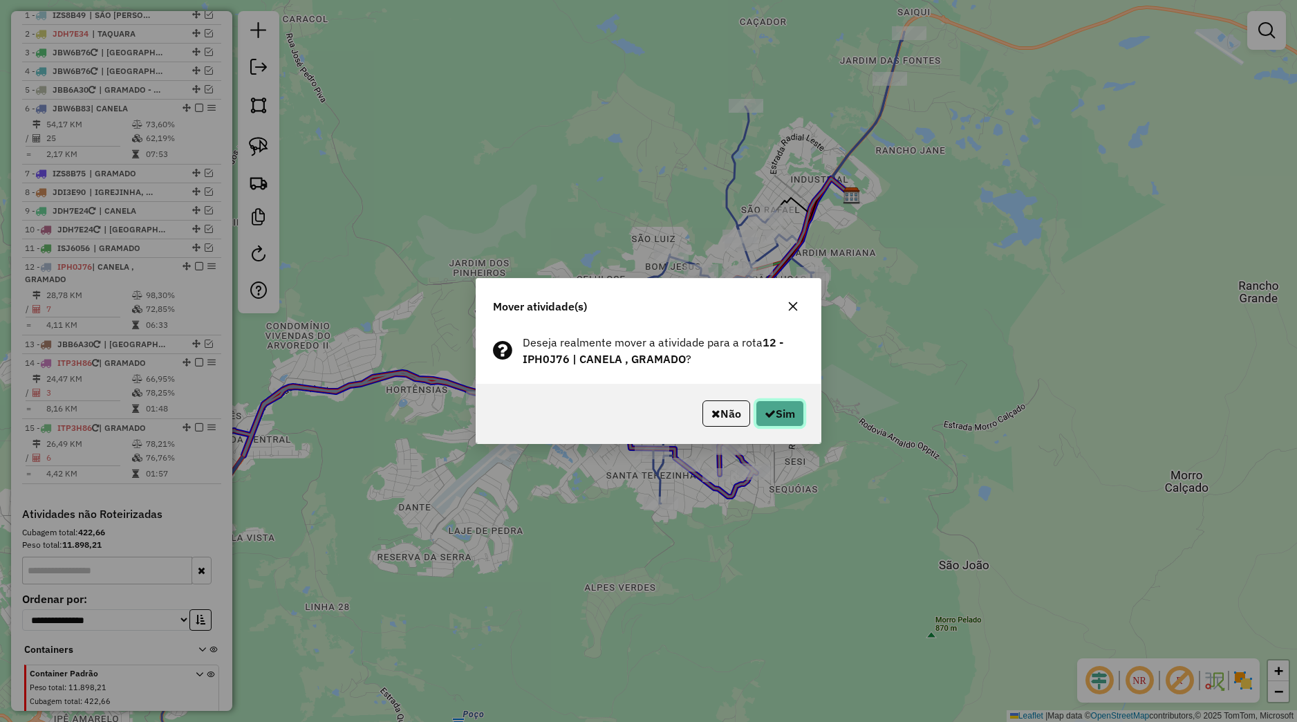
click at [766, 423] on button "Sim" at bounding box center [780, 413] width 48 height 26
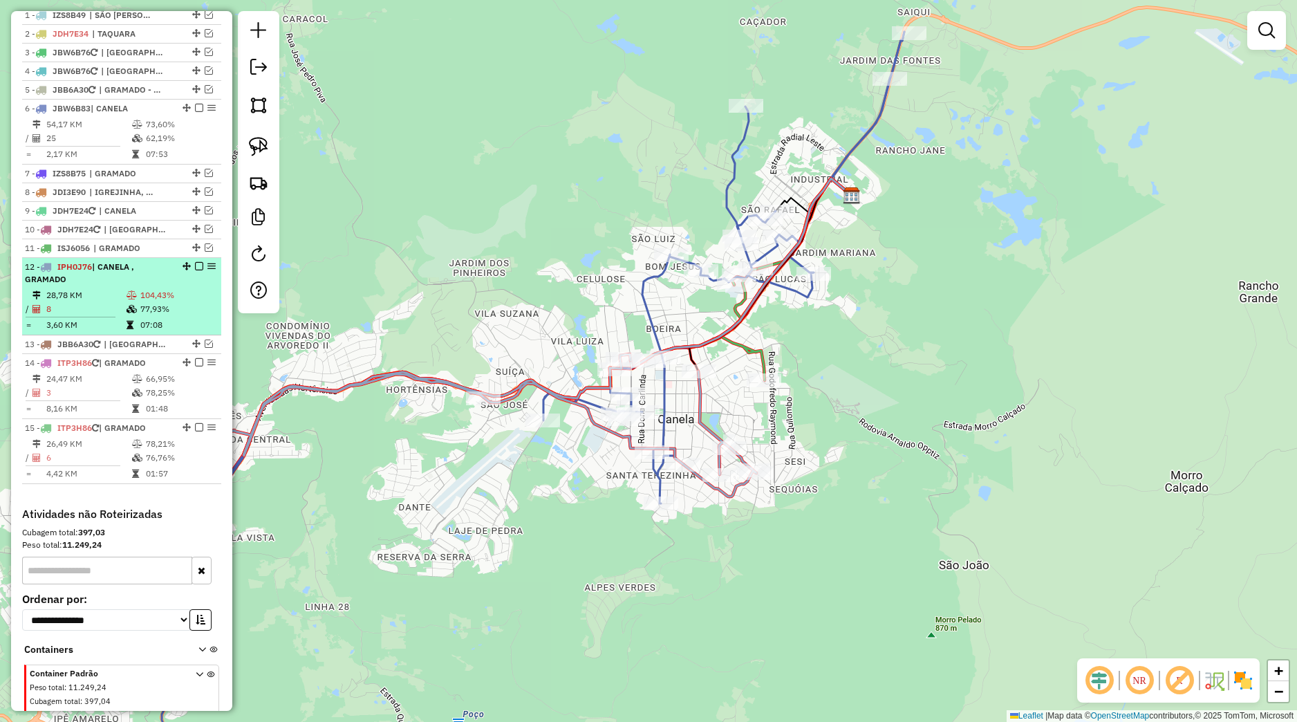
click at [195, 270] on em at bounding box center [199, 266] width 8 height 8
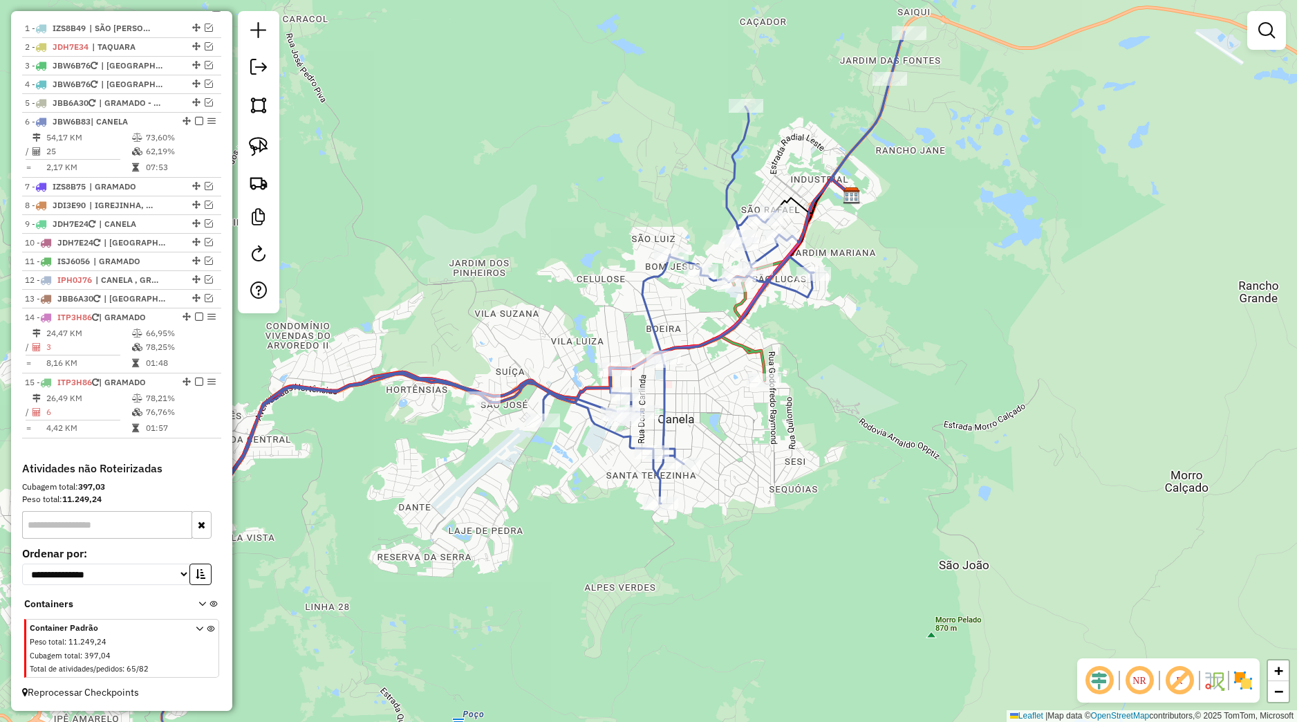
drag, startPoint x: 501, startPoint y: 517, endPoint x: 723, endPoint y: 456, distance: 230.7
click at [723, 456] on div "Janela de atendimento Grade de atendimento Capacidade Transportadoras Veículos …" at bounding box center [648, 361] width 1297 height 722
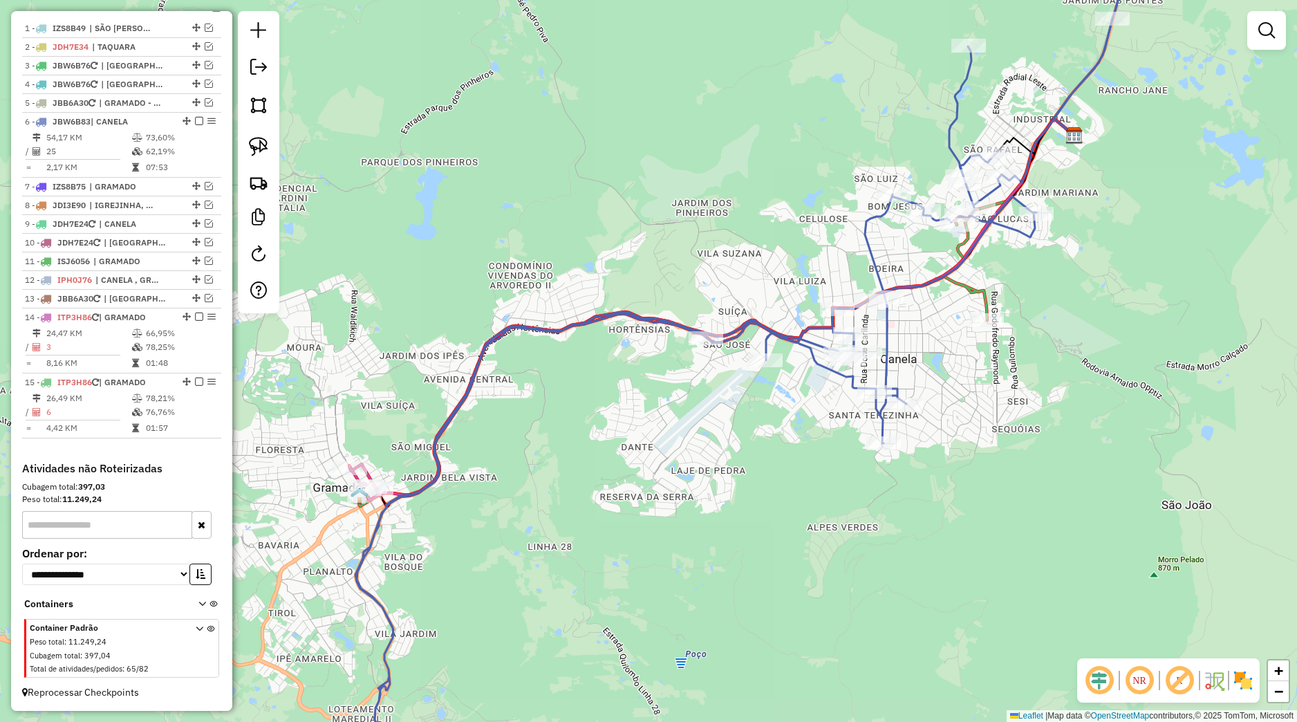
drag, startPoint x: 555, startPoint y: 441, endPoint x: 604, endPoint y: 433, distance: 49.8
click at [604, 433] on div "Janela de atendimento Grade de atendimento Capacidade Transportadoras Veículos …" at bounding box center [648, 361] width 1297 height 722
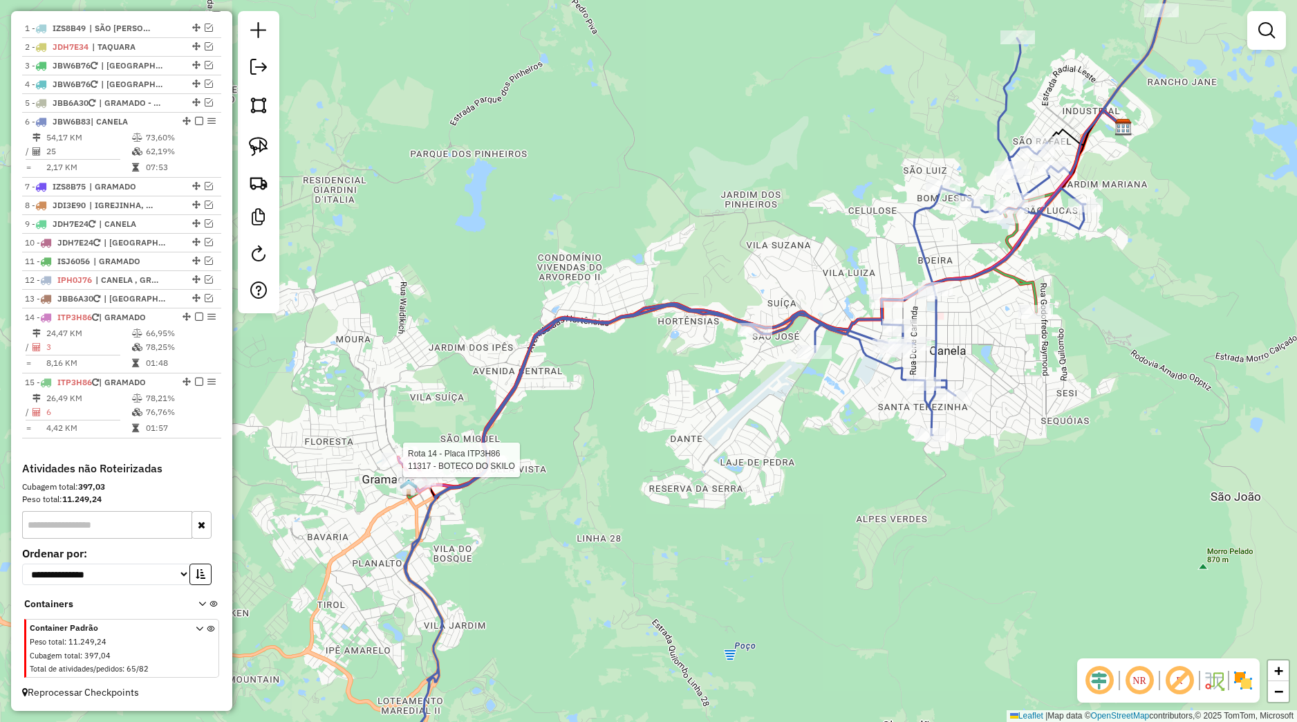
select select "*********"
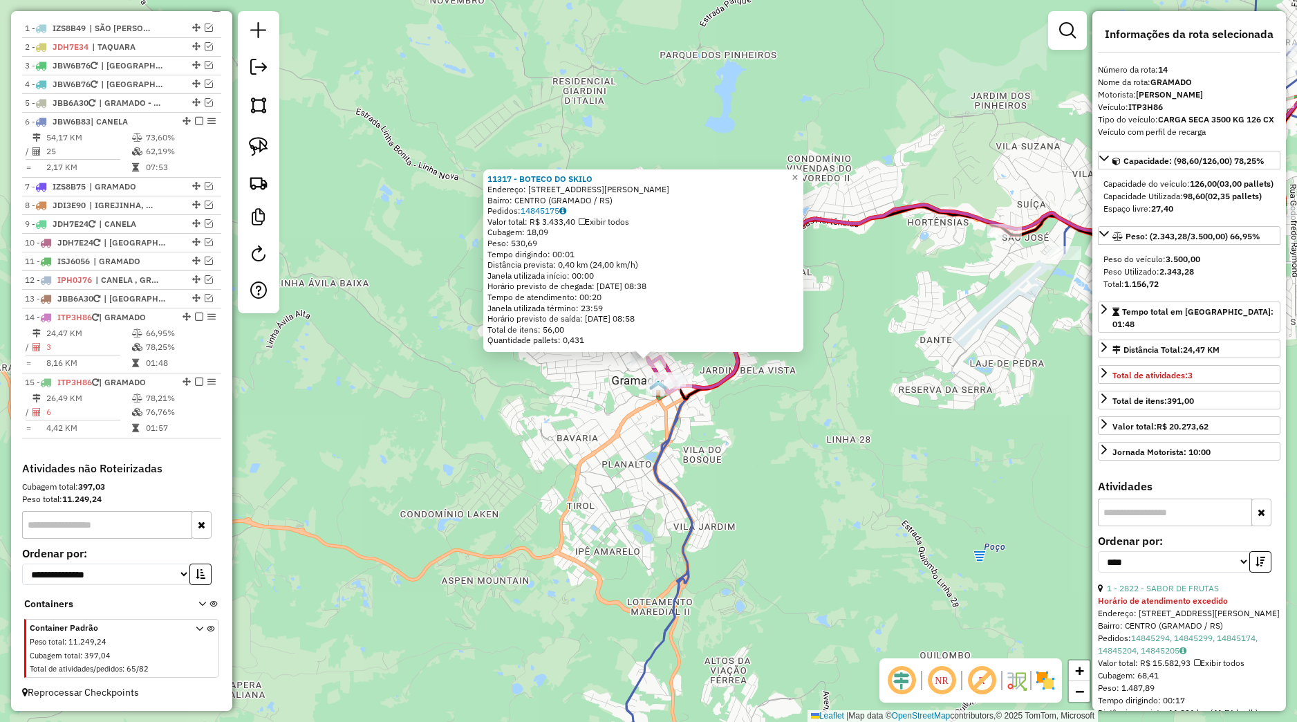
click at [659, 429] on div "11317 - BOTECO DO SKILO Endereço: Avenida Borges de Medeiros 3017 Bairro: CENTR…" at bounding box center [648, 361] width 1297 height 722
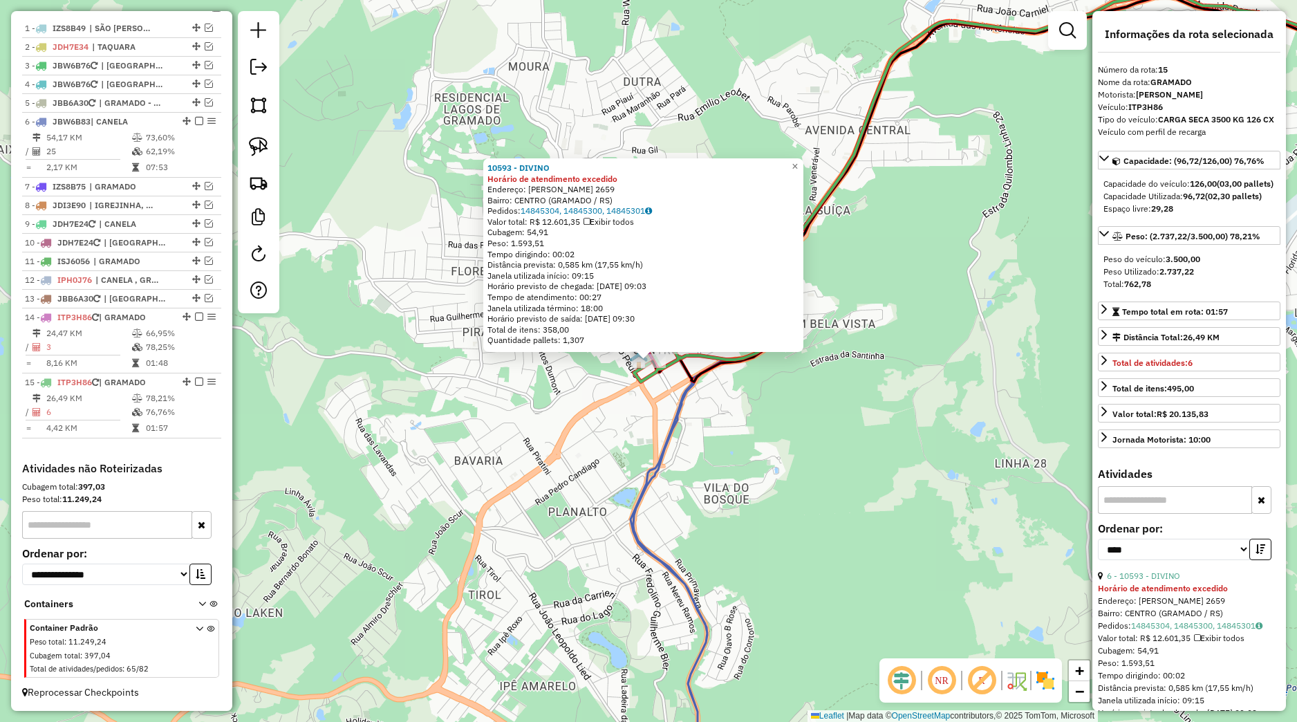
click at [932, 450] on div "10593 - DIVINO Horário de atendimento excedido Endereço: BORGES DE MEDEIROS 265…" at bounding box center [648, 361] width 1297 height 722
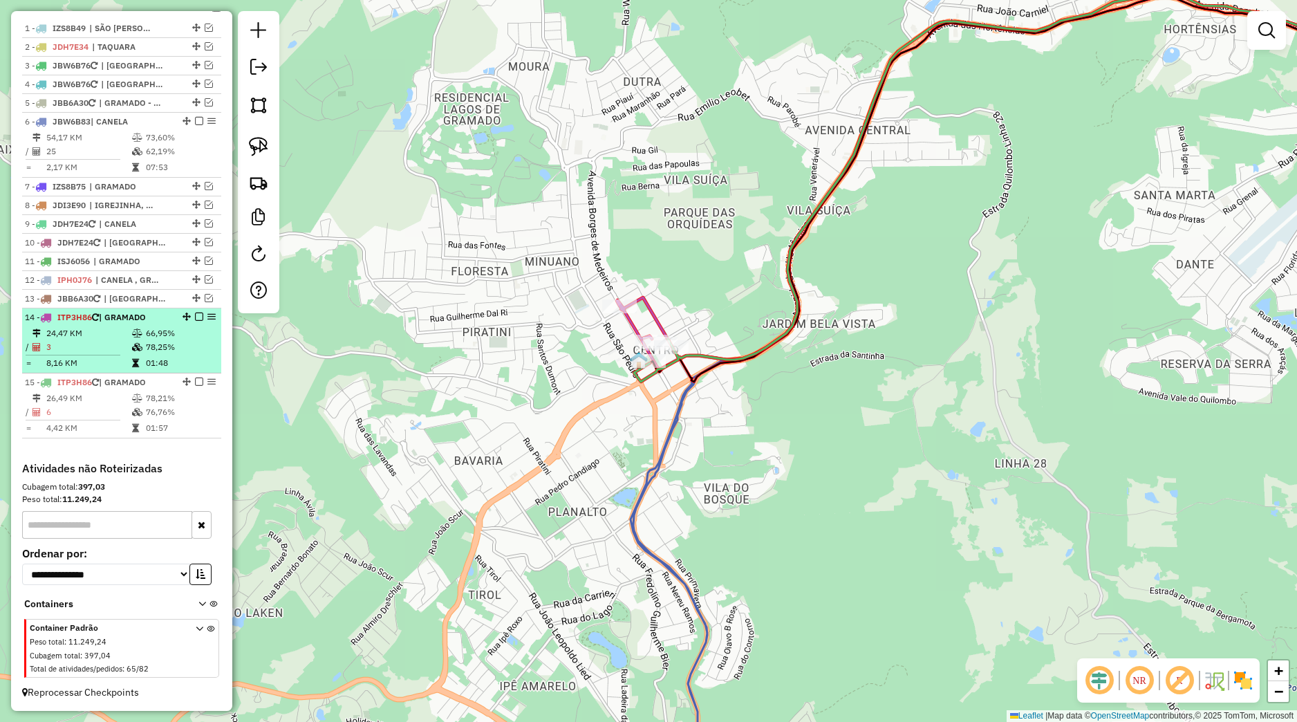
drag, startPoint x: 174, startPoint y: 383, endPoint x: 155, endPoint y: 351, distance: 37.5
click at [155, 351] on ul "1 - IZS8B49 | SÃO FRANCISCO DE PAULA 2 - JDH7E34 | TAQUARA 3 - JBW6B76 | MORRO …" at bounding box center [121, 228] width 199 height 419
drag, startPoint x: 175, startPoint y: 378, endPoint x: 149, endPoint y: 335, distance: 49.9
click at [149, 335] on li "15 - ITP3H86 | GRAMADO 26,49 KM 78,21% / 6 76,76% = 4,42 KM 01:57" at bounding box center [121, 340] width 199 height 65
select select "*********"
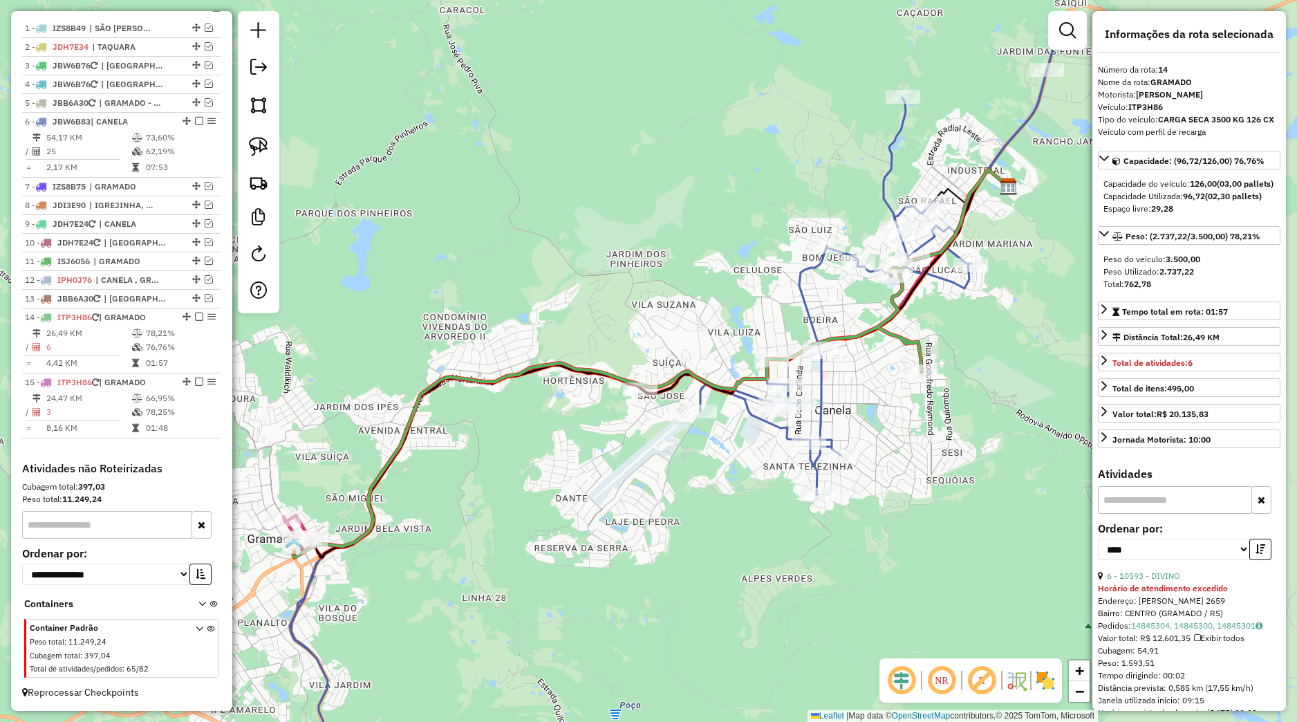
drag, startPoint x: 650, startPoint y: 432, endPoint x: 809, endPoint y: 402, distance: 161.8
click at [809, 402] on div "Janela de atendimento Grade de atendimento Capacidade Transportadoras Veículos …" at bounding box center [648, 361] width 1297 height 722
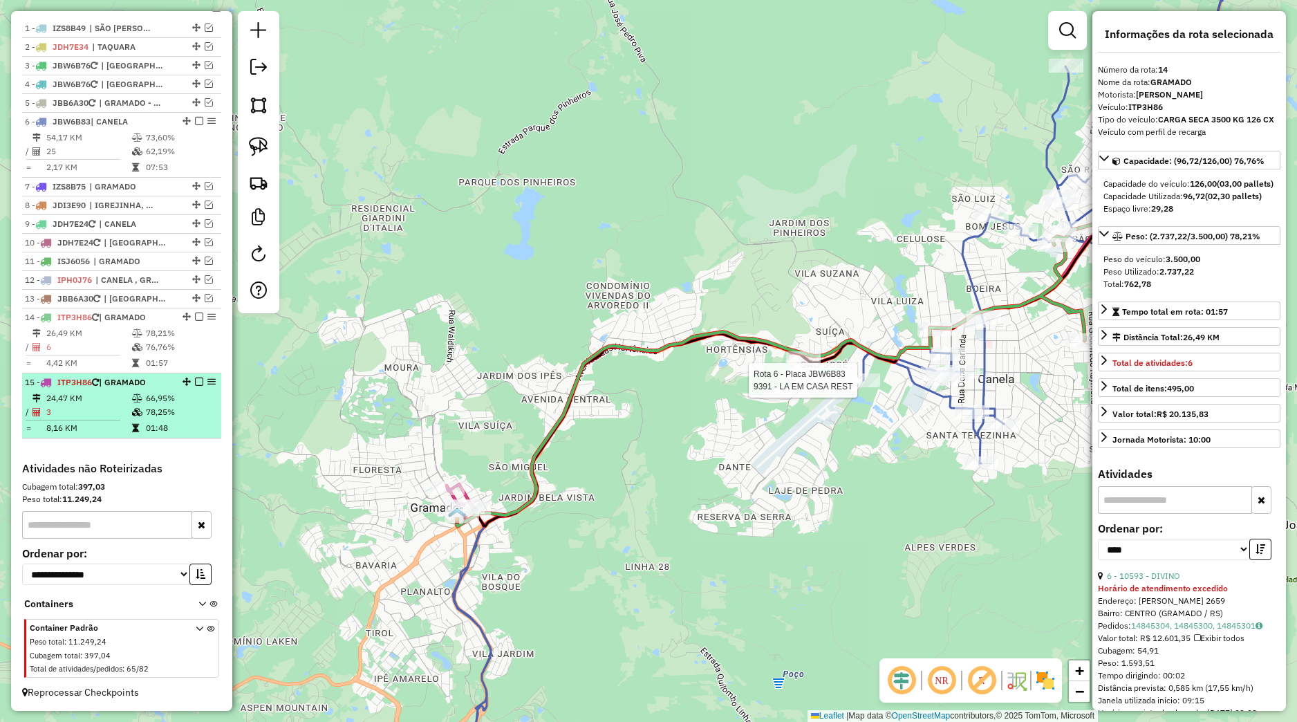
click at [161, 414] on td "78,25%" at bounding box center [180, 412] width 70 height 14
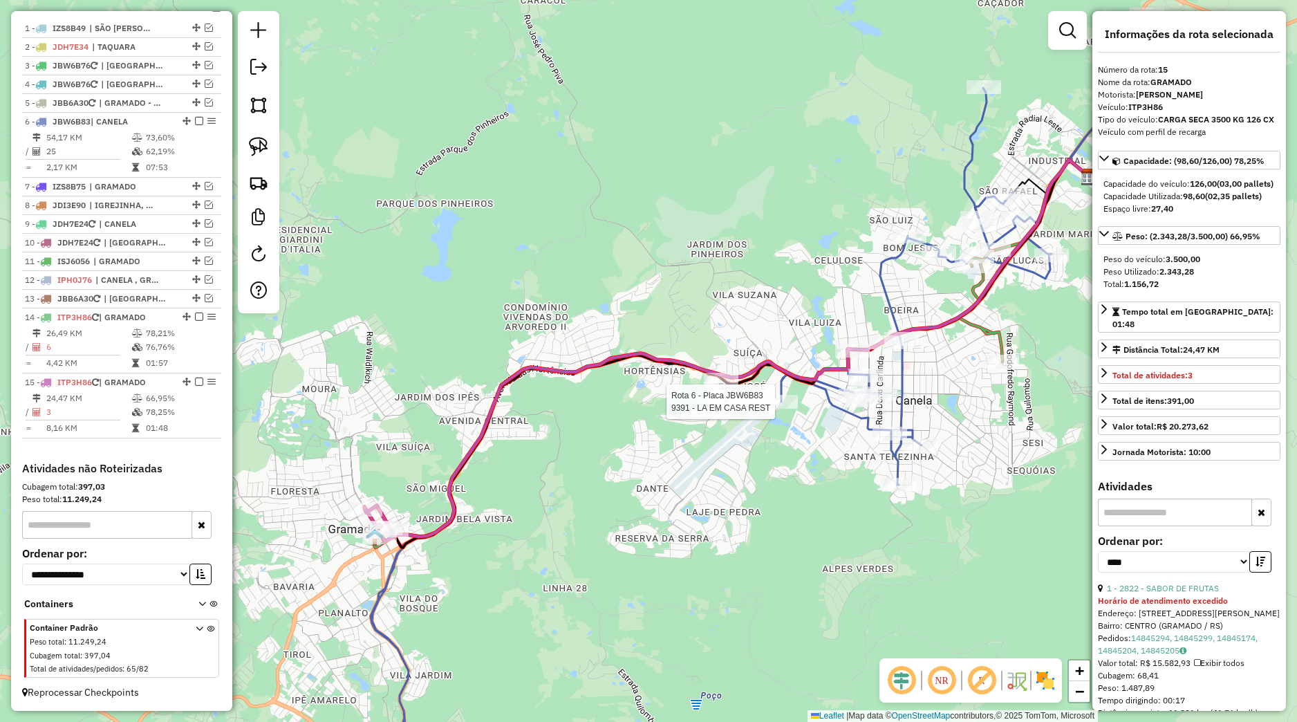
drag, startPoint x: 450, startPoint y: 516, endPoint x: 557, endPoint y: 488, distance: 110.7
click at [557, 488] on div "Rota 6 - Placa JBW6B83 9391 - LA EM CASA REST Janela de atendimento Grade de at…" at bounding box center [648, 361] width 1297 height 722
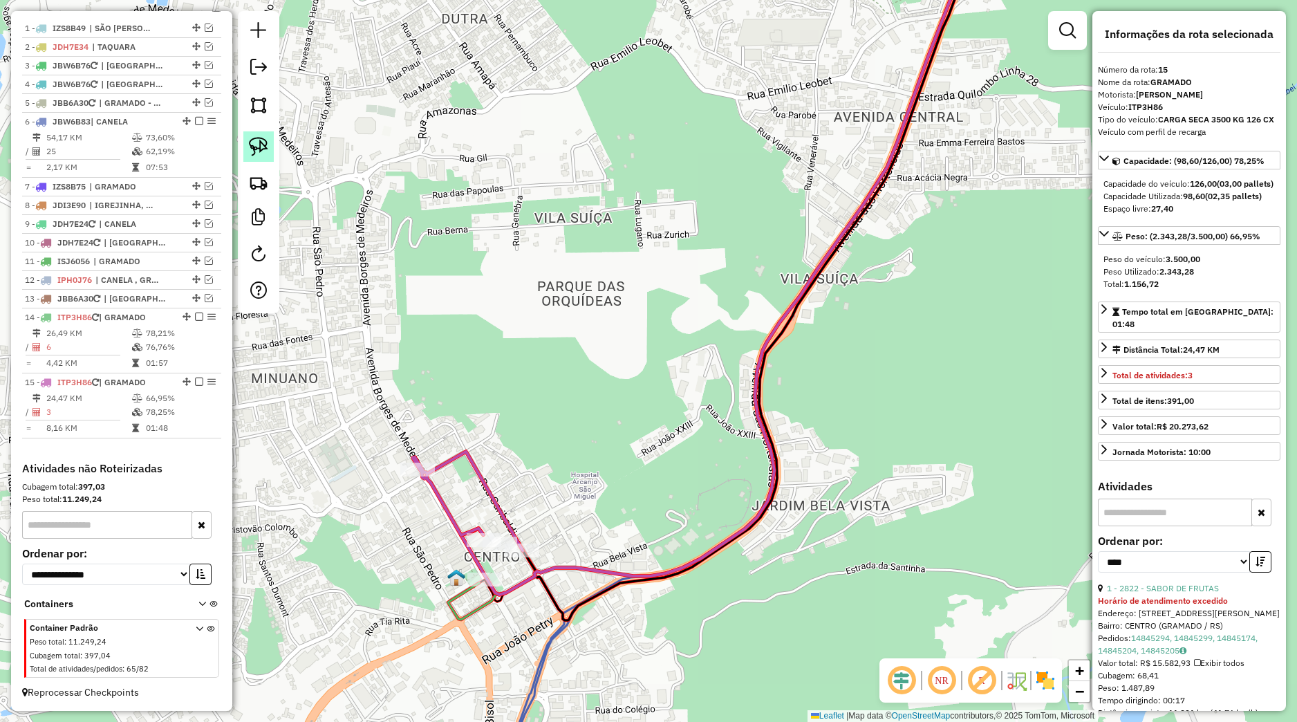
click at [260, 151] on img at bounding box center [258, 146] width 19 height 19
drag, startPoint x: 466, startPoint y: 596, endPoint x: 509, endPoint y: 569, distance: 50.7
click at [509, 569] on div "Rota 6 - Placa JBW6B83 9391 - LA EM CASA REST Janela de atendimento Grade de at…" at bounding box center [648, 361] width 1297 height 722
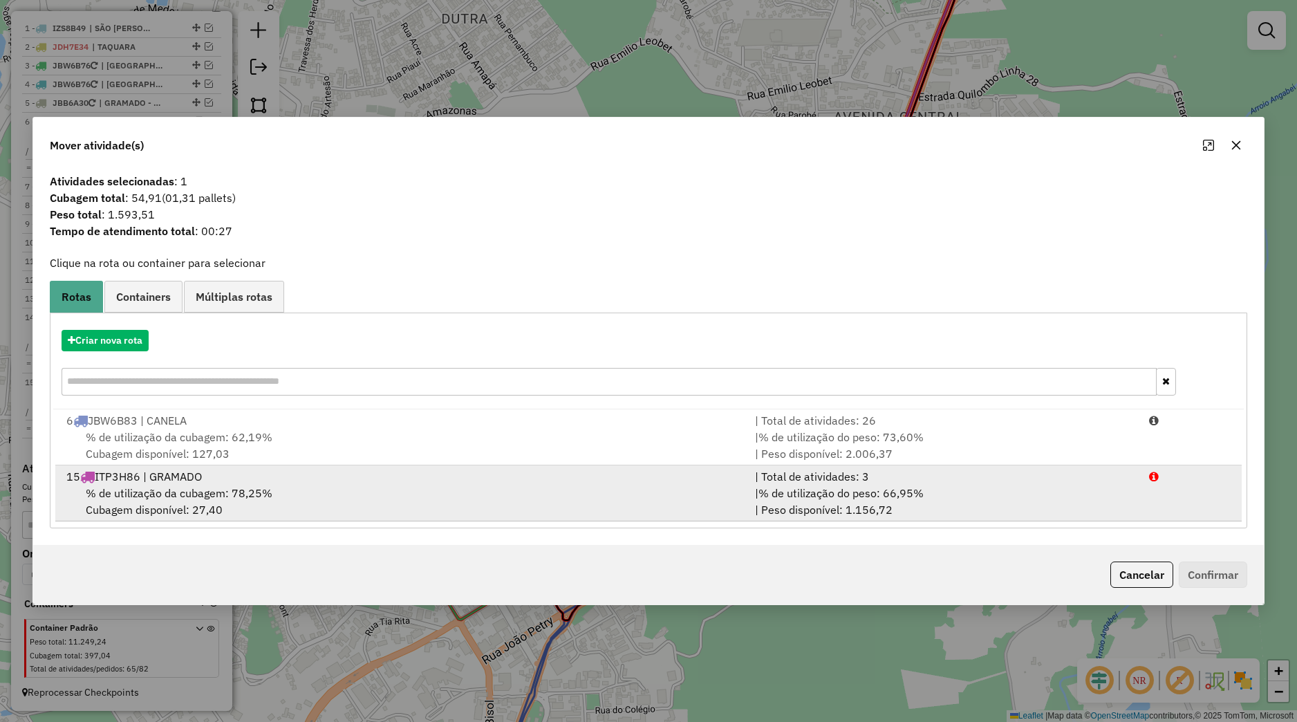
click at [243, 488] on span "% de utilização da cubagem: 78,25%" at bounding box center [179, 493] width 187 height 14
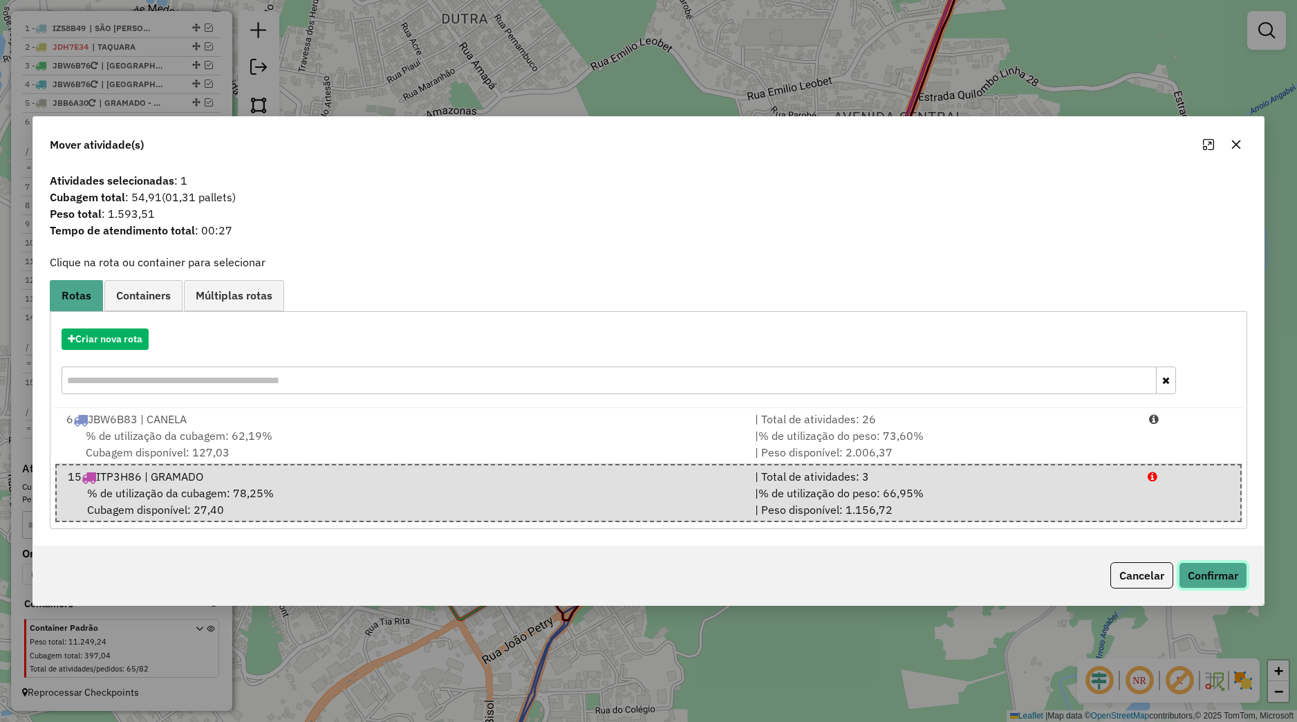
click at [1210, 575] on button "Confirmar" at bounding box center [1213, 575] width 68 height 26
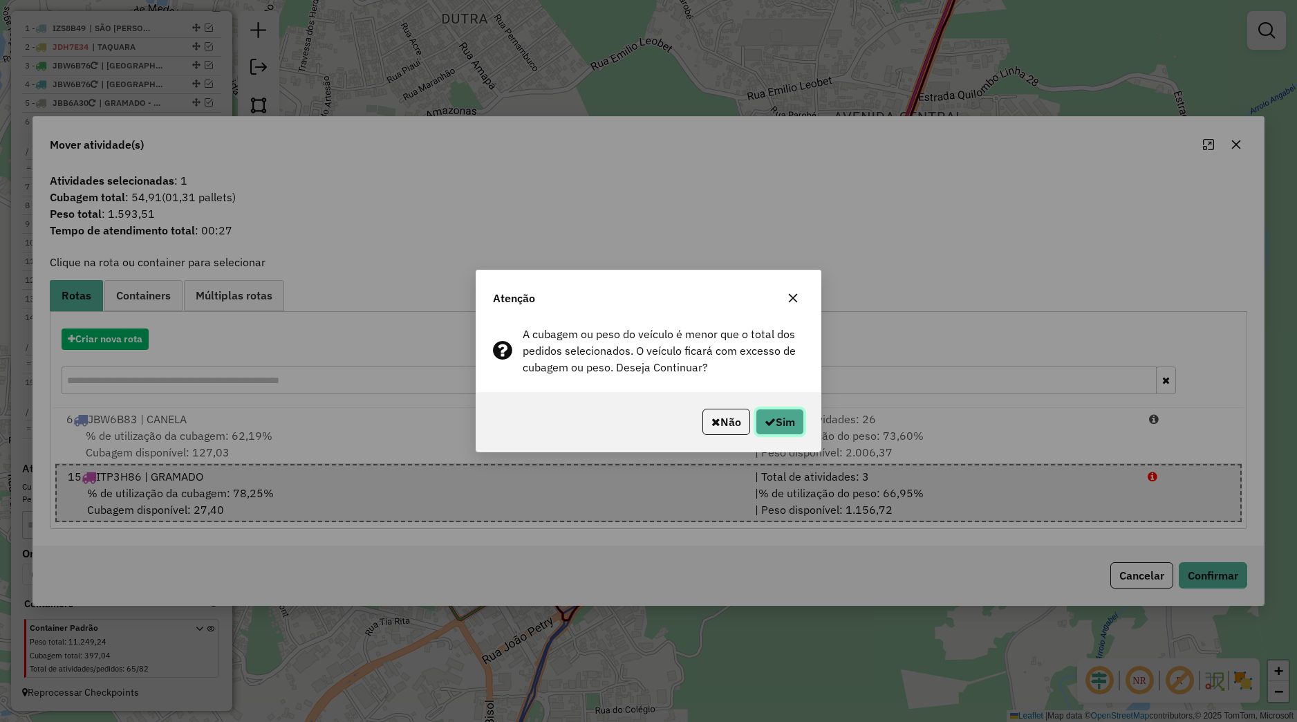
click at [803, 414] on button "Sim" at bounding box center [780, 422] width 48 height 26
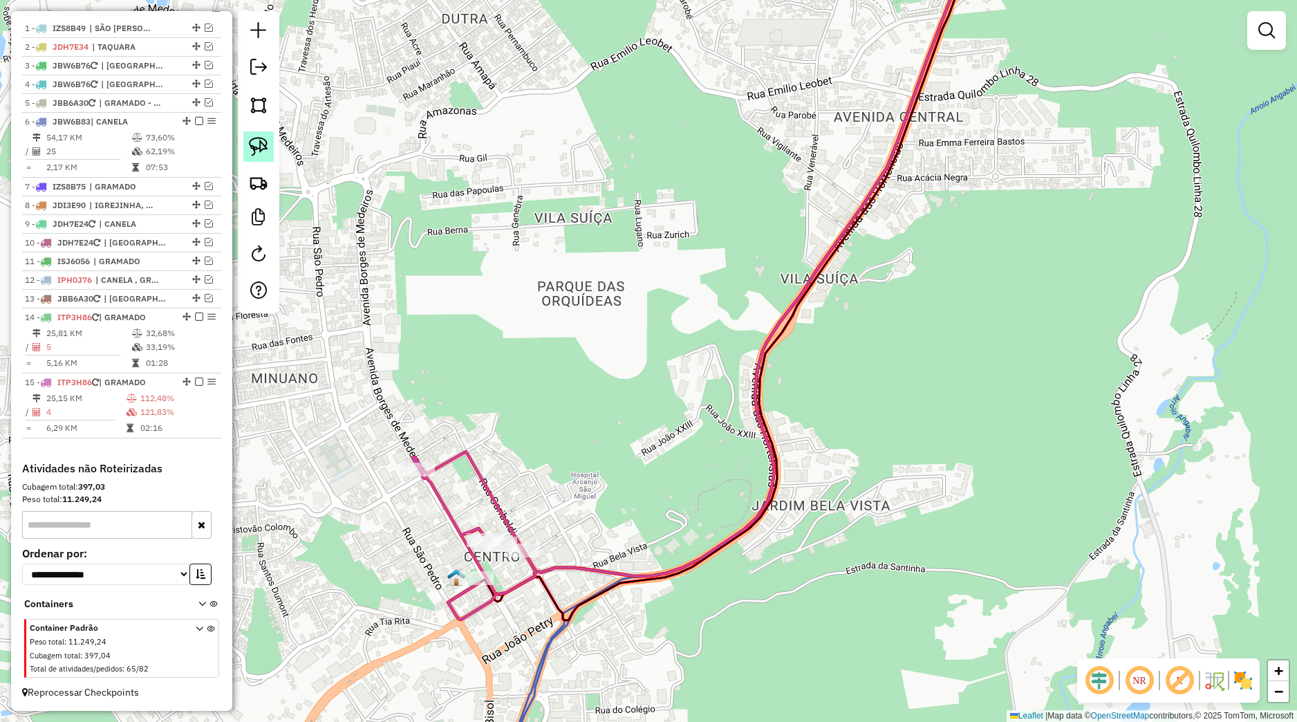
click at [261, 158] on link at bounding box center [258, 146] width 30 height 30
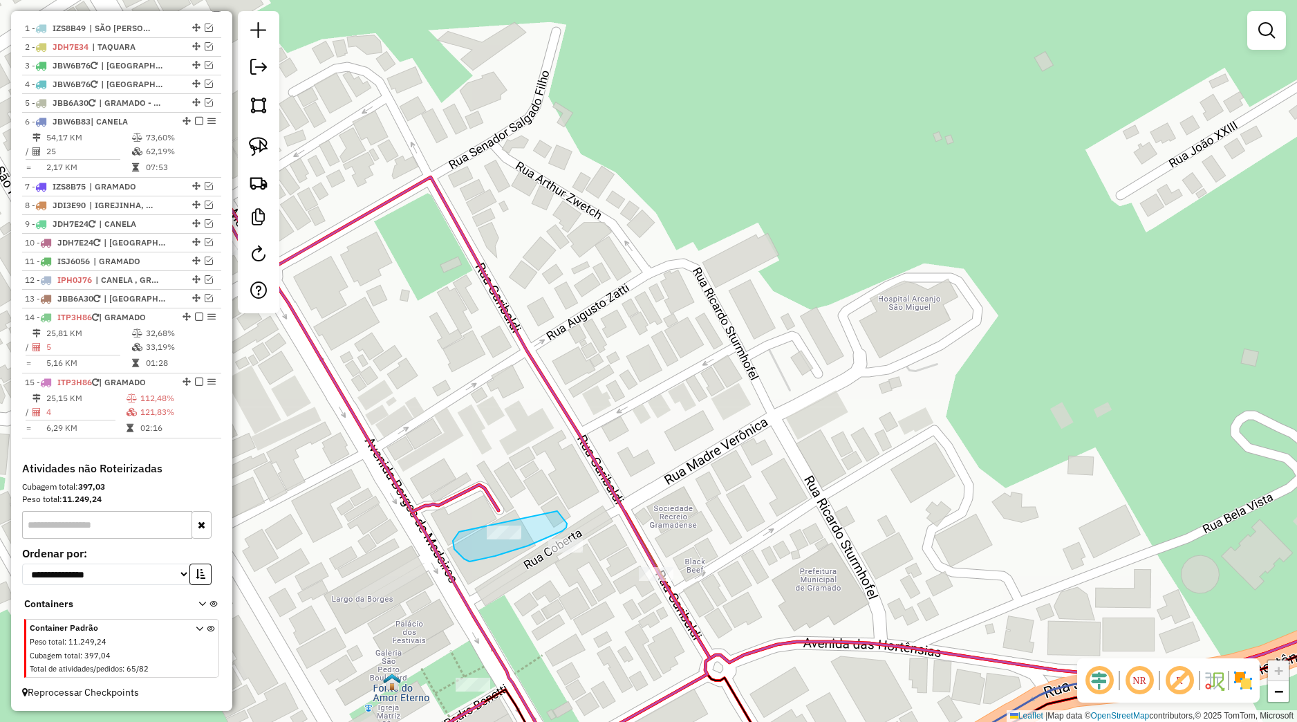
drag, startPoint x: 456, startPoint y: 537, endPoint x: 553, endPoint y: 507, distance: 101.9
click at [553, 507] on div "Janela de atendimento Grade de atendimento Capacidade Transportadoras Veículos …" at bounding box center [648, 361] width 1297 height 722
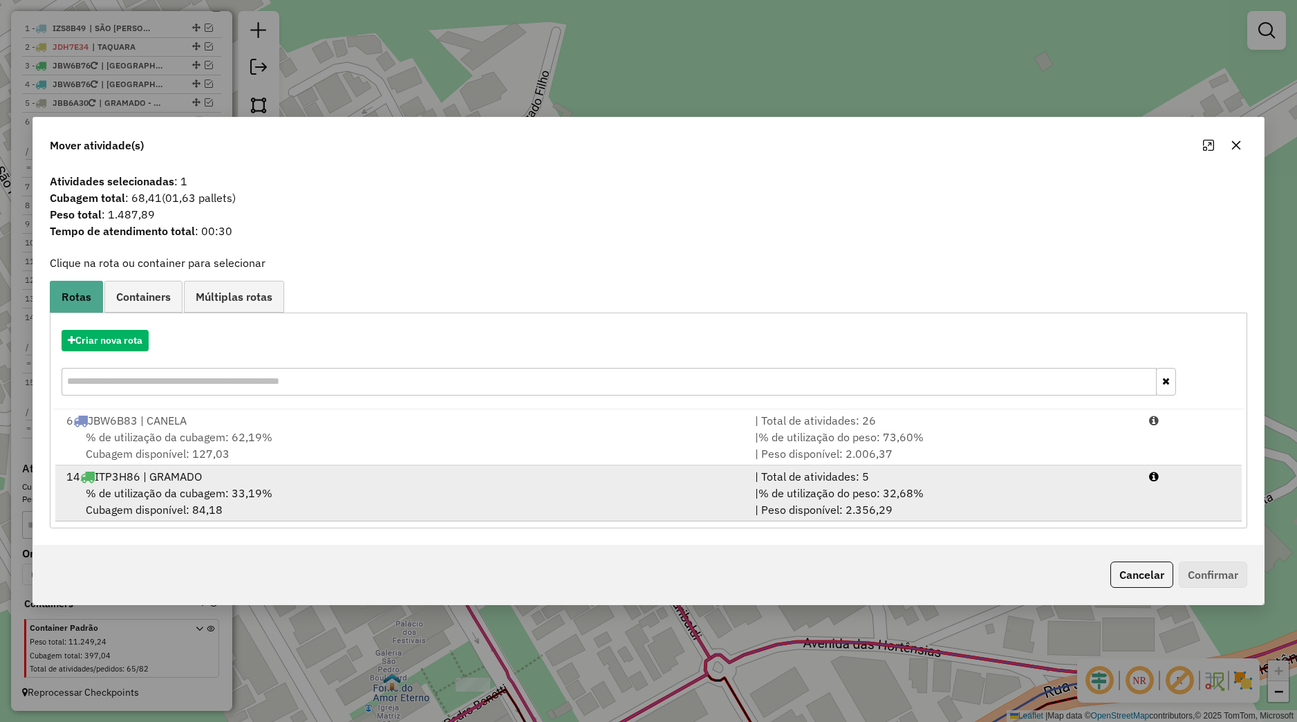
click at [351, 485] on div "% de utilização da cubagem: 33,19% Cubagem disponível: 84,18" at bounding box center [402, 501] width 689 height 33
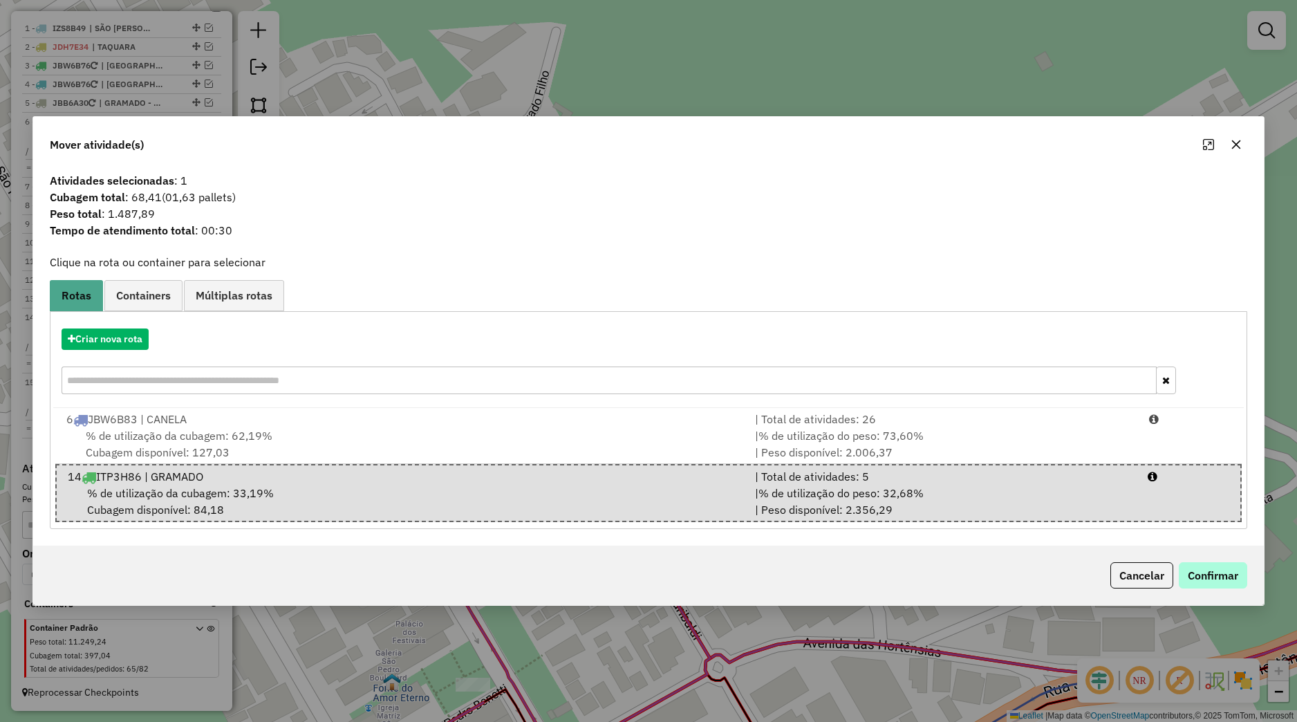
click at [1183, 571] on div "Cancelar Confirmar" at bounding box center [1176, 575] width 142 height 26
click at [1186, 571] on button "Confirmar" at bounding box center [1213, 575] width 68 height 26
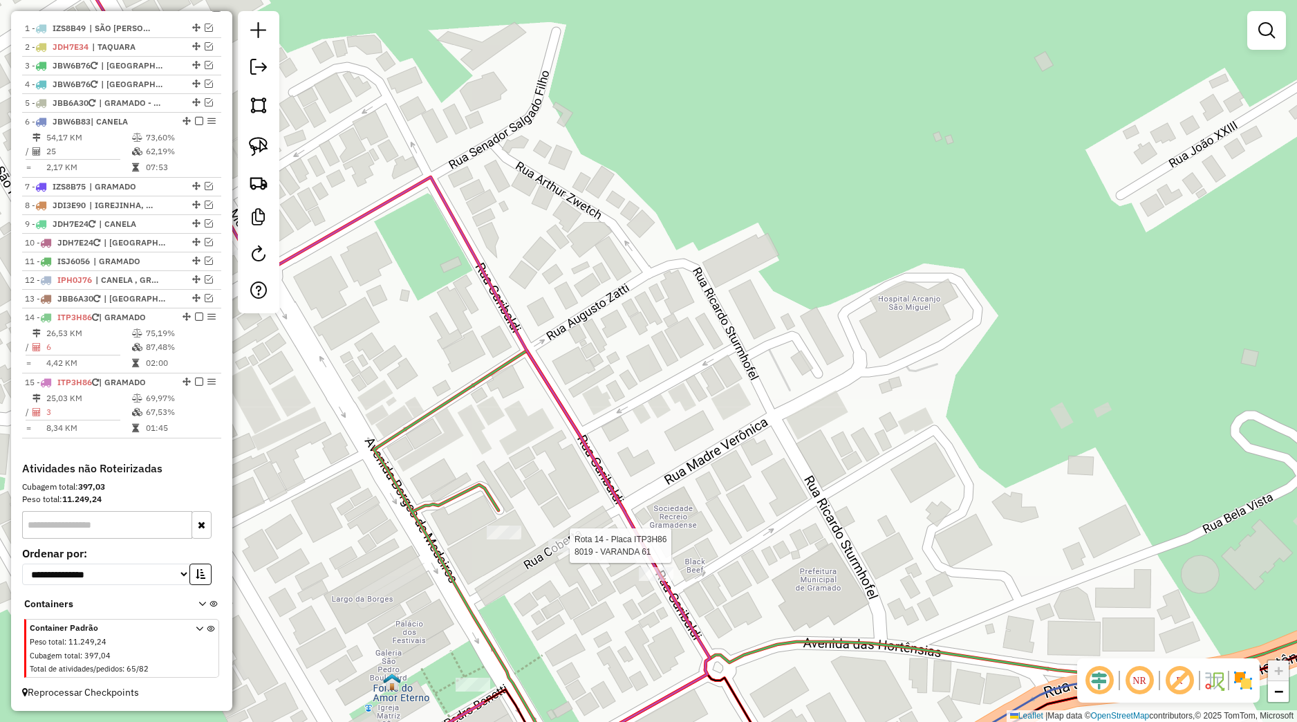
select select "*********"
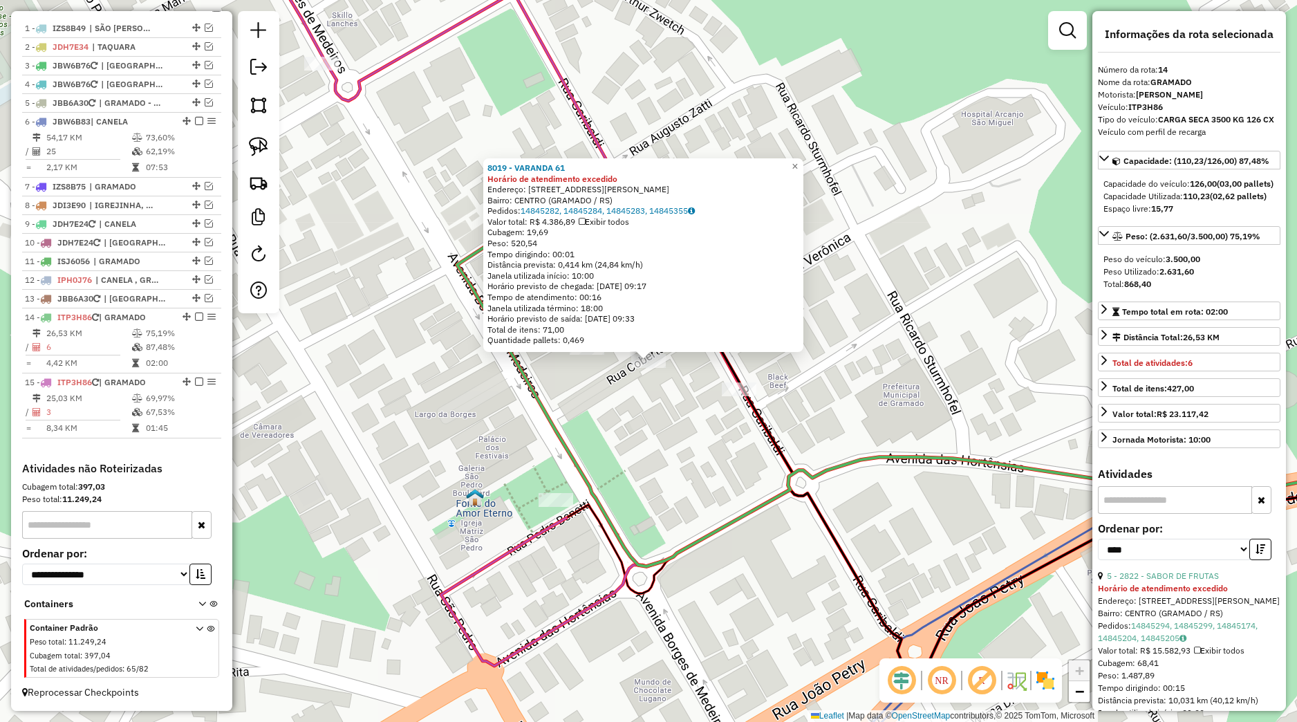
click at [686, 479] on div "8019 - [GEOGRAPHIC_DATA] 61 Horário de atendimento excedido Endereço: [STREET_A…" at bounding box center [648, 361] width 1297 height 722
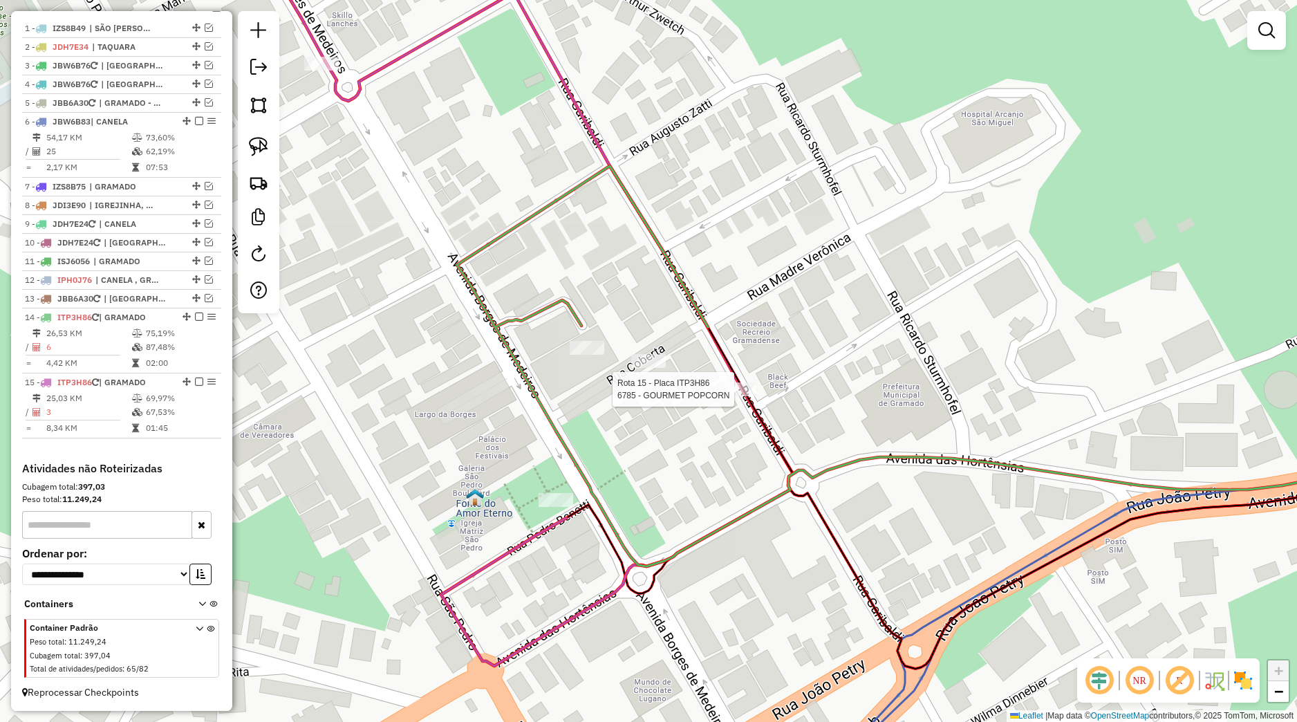
select select "*********"
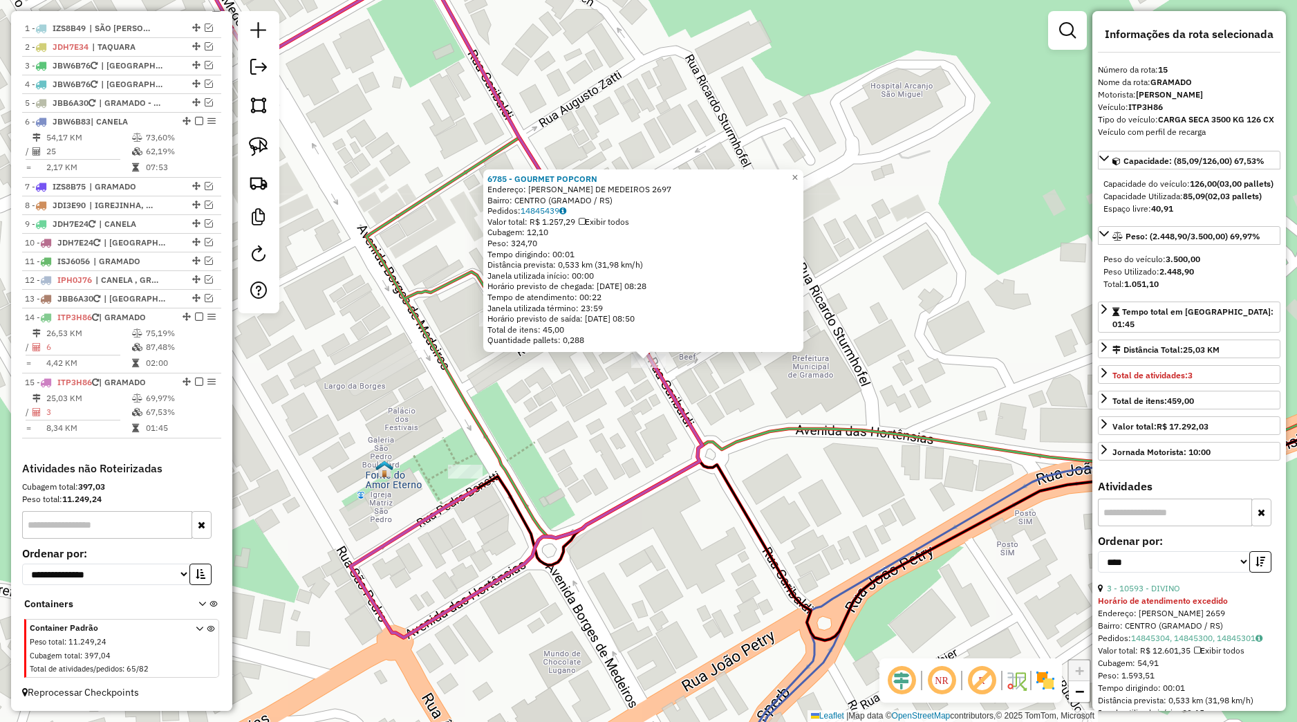
click at [673, 450] on div "6785 - GOURMET POPCORN Endereço: BORGES DE MEDEIROS 2697 Bairro: CENTRO (GRAMAD…" at bounding box center [648, 361] width 1297 height 722
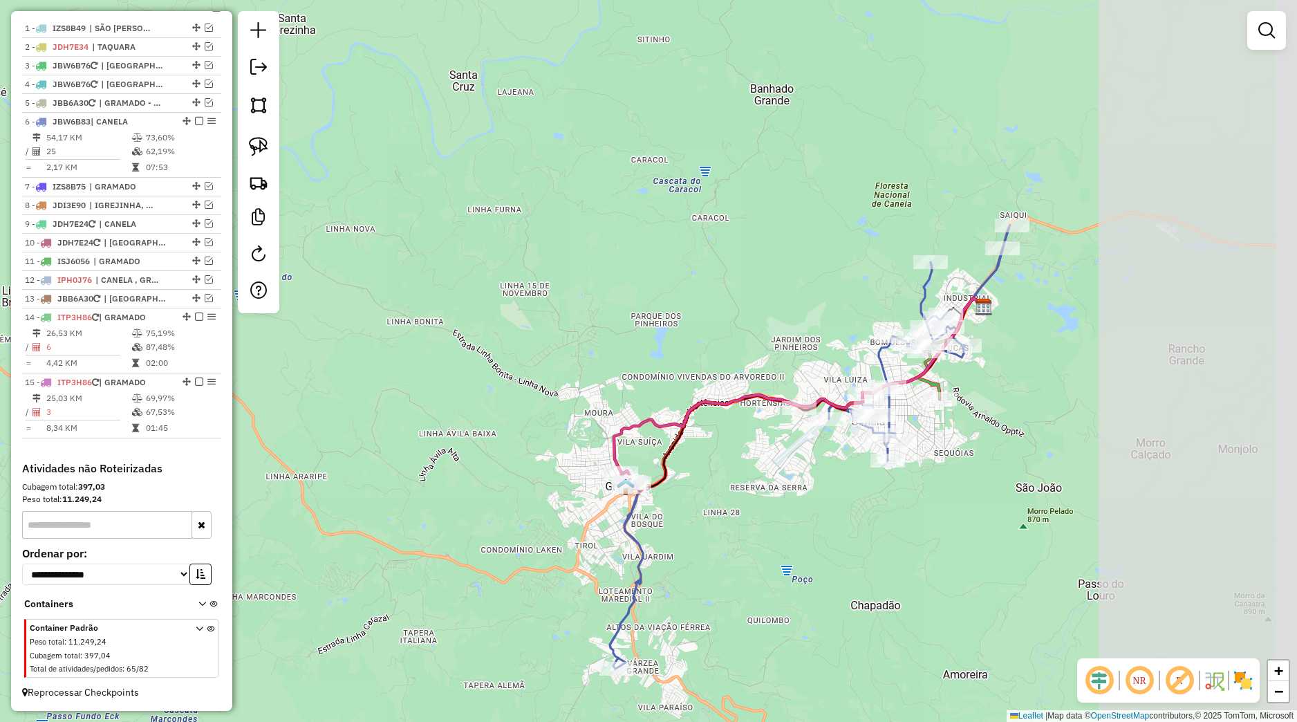
drag, startPoint x: 952, startPoint y: 425, endPoint x: 752, endPoint y: 465, distance: 204.4
click at [748, 468] on div "Janela de atendimento Grade de atendimento Capacidade Transportadoras Veículos …" at bounding box center [648, 361] width 1297 height 722
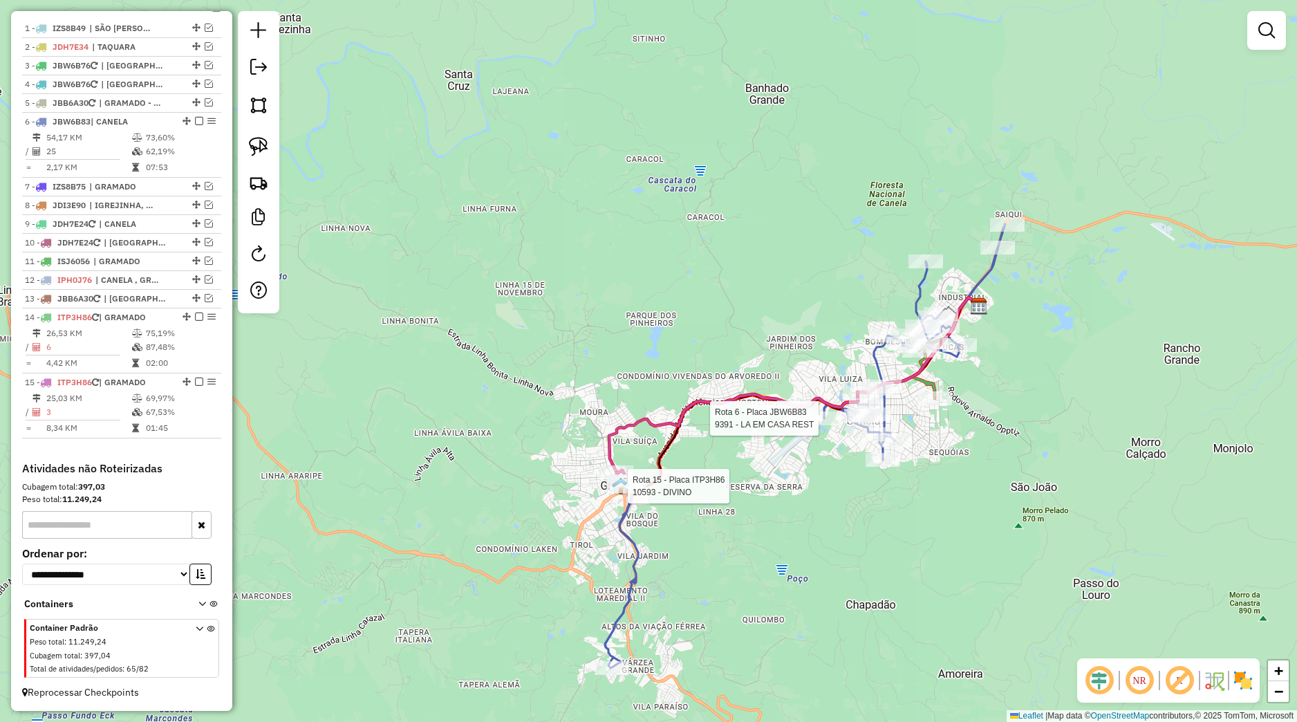
select select "*********"
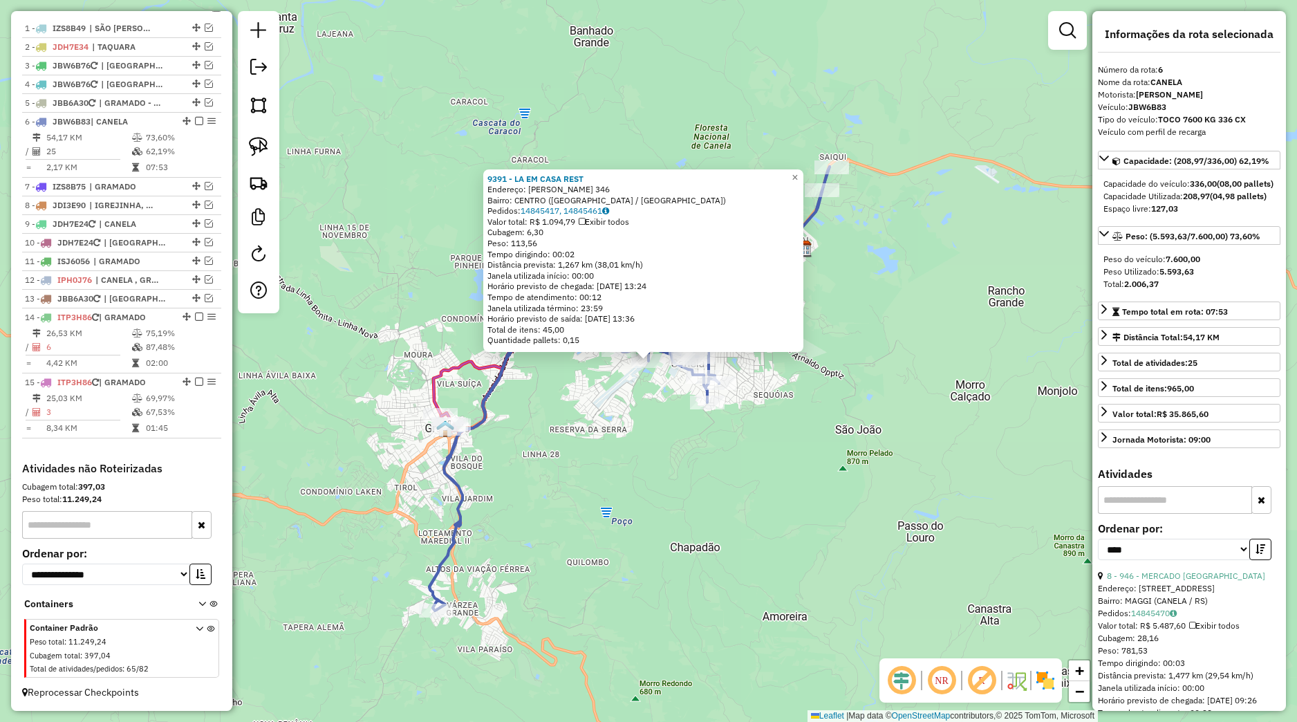
click at [802, 438] on div "9391 - LA EM CASA REST Endereço: JOSE LUIS CORREIA PINTO 346 Bairro: CENTRO (CA…" at bounding box center [648, 361] width 1297 height 722
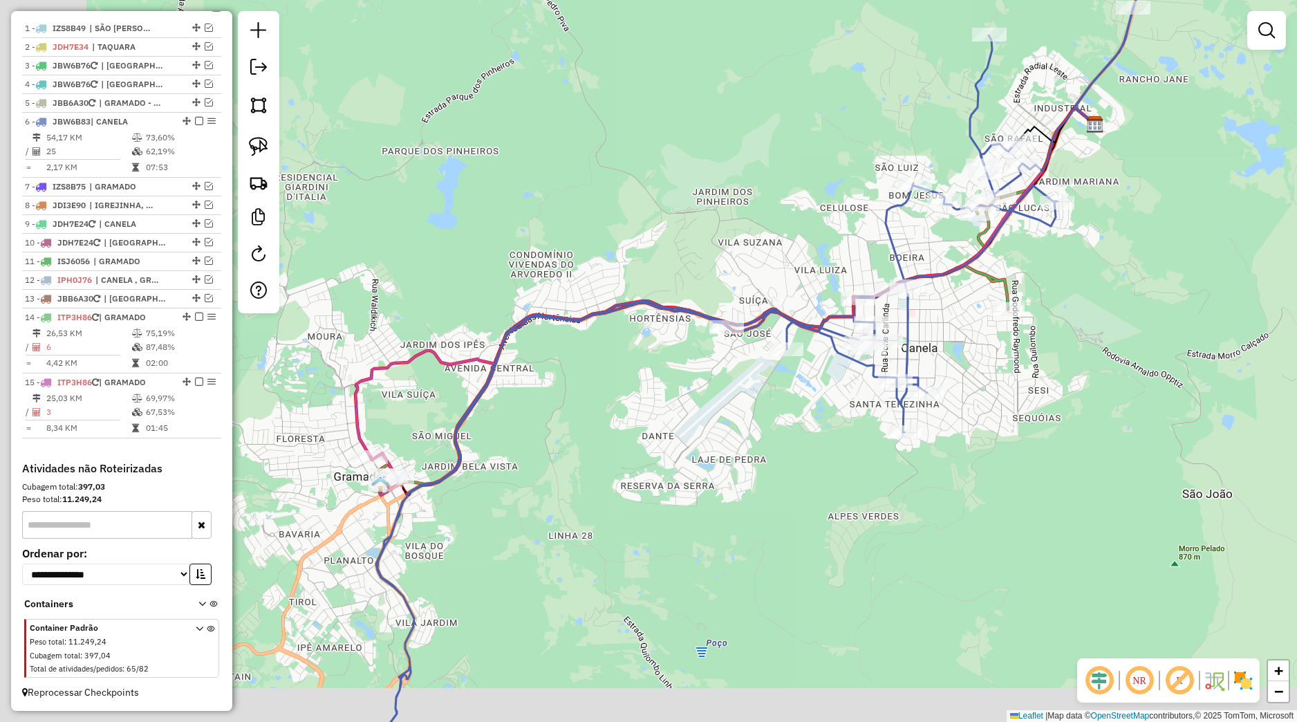
drag, startPoint x: 558, startPoint y: 453, endPoint x: 755, endPoint y: 398, distance: 204.7
click at [755, 398] on div "Janela de atendimento Grade de atendimento Capacidade Transportadoras Veículos …" at bounding box center [648, 361] width 1297 height 722
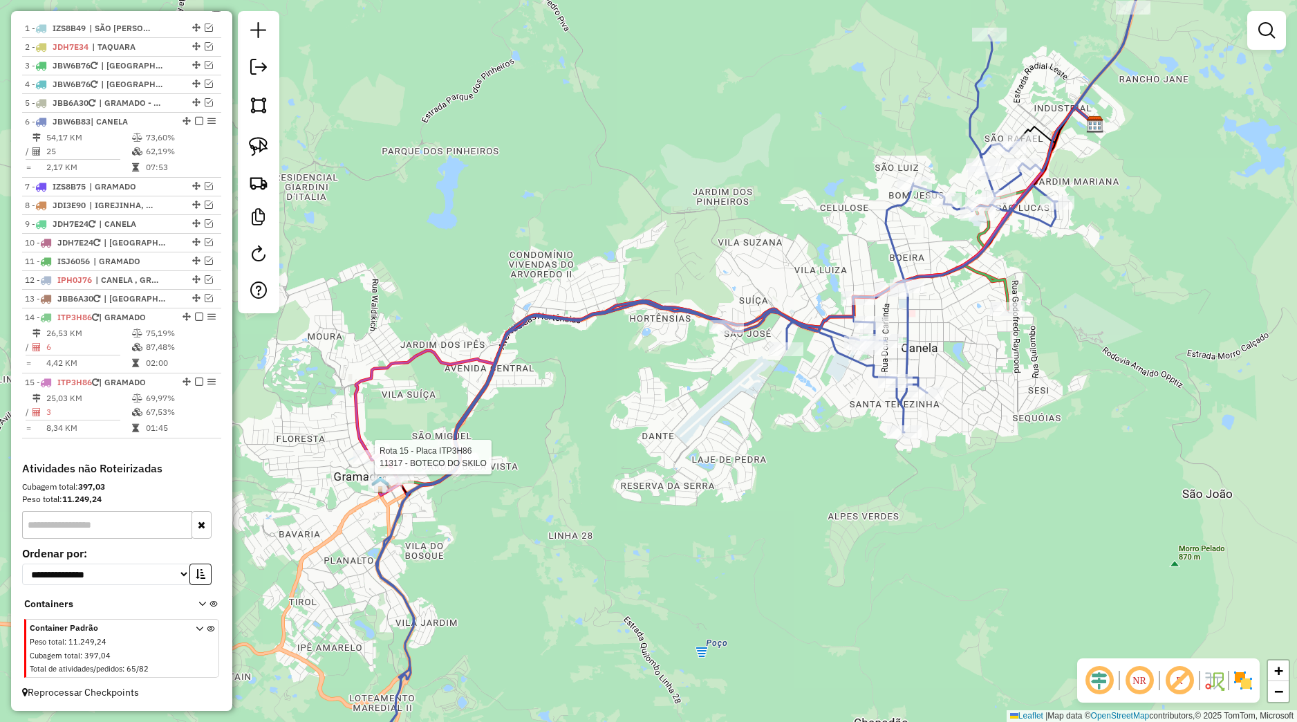
select select "*********"
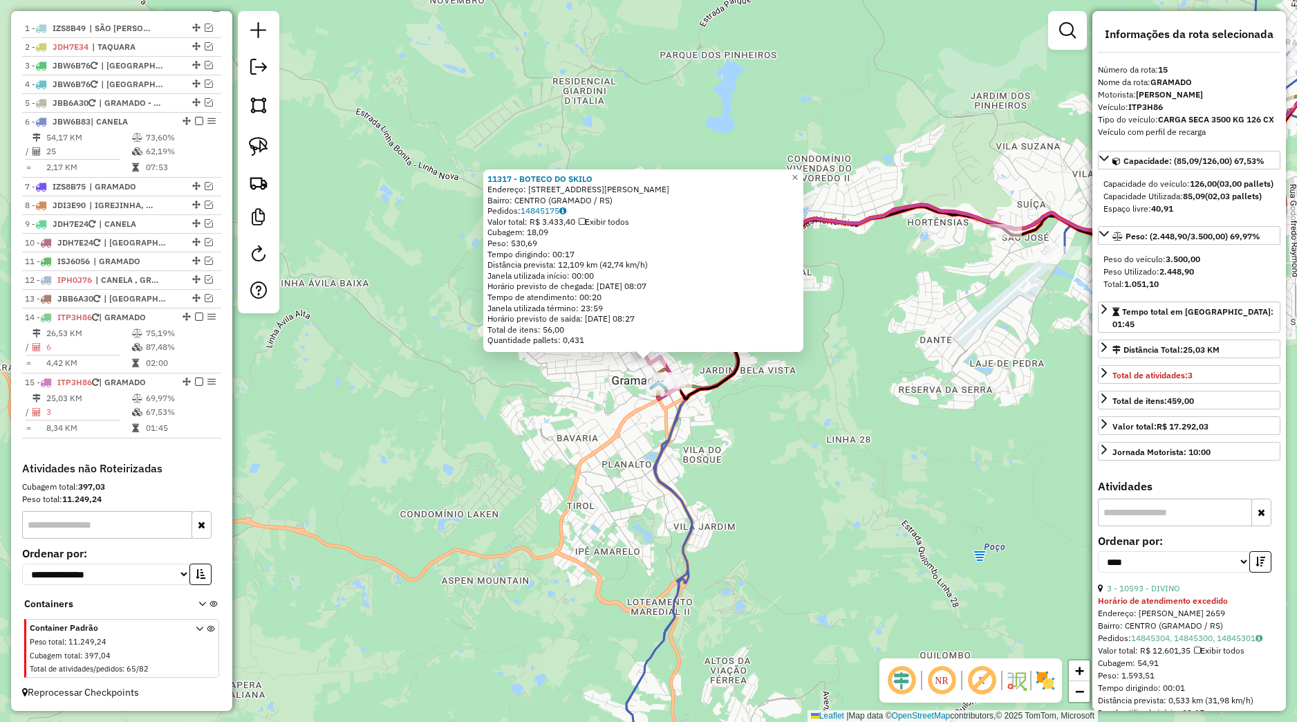
click at [770, 434] on div "11317 - BOTECO DO SKILO Endereço: Avenida Borges de Medeiros 3017 Bairro: CENTR…" at bounding box center [648, 361] width 1297 height 722
click at [600, 399] on div "11317 - BOTECO DO SKILO Endereço: Avenida Borges de Medeiros 3017 Bairro: CENTR…" at bounding box center [648, 361] width 1297 height 722
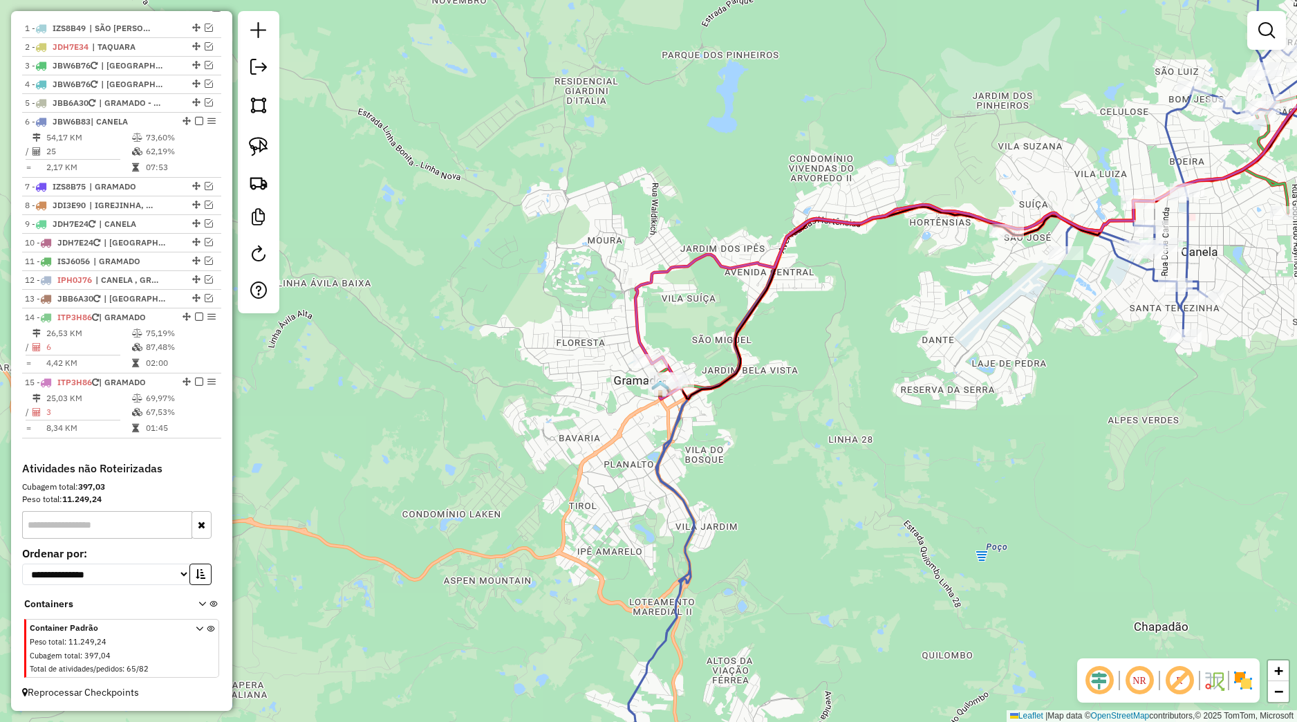
drag, startPoint x: 1044, startPoint y: 284, endPoint x: 789, endPoint y: 396, distance: 278.7
click at [789, 396] on div "Janela de atendimento Grade de atendimento Capacidade Transportadoras Veículos …" at bounding box center [648, 361] width 1297 height 722
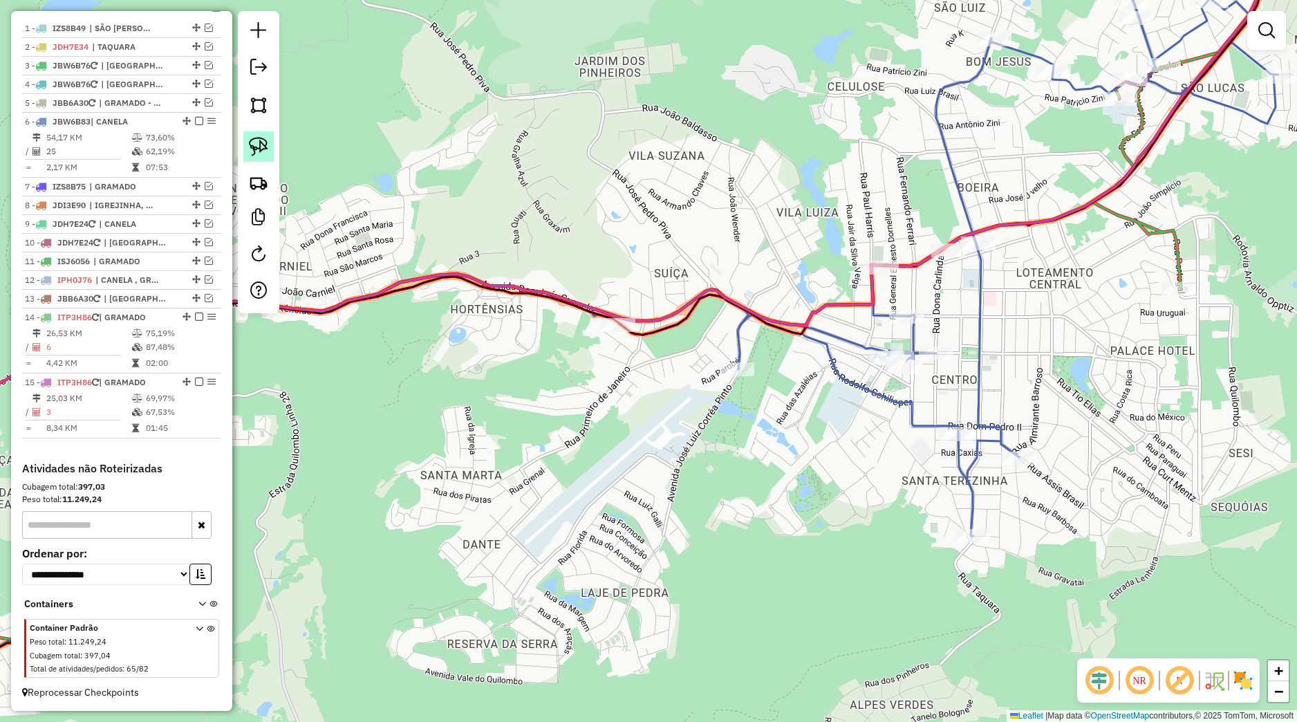
click at [261, 154] on img at bounding box center [258, 146] width 19 height 19
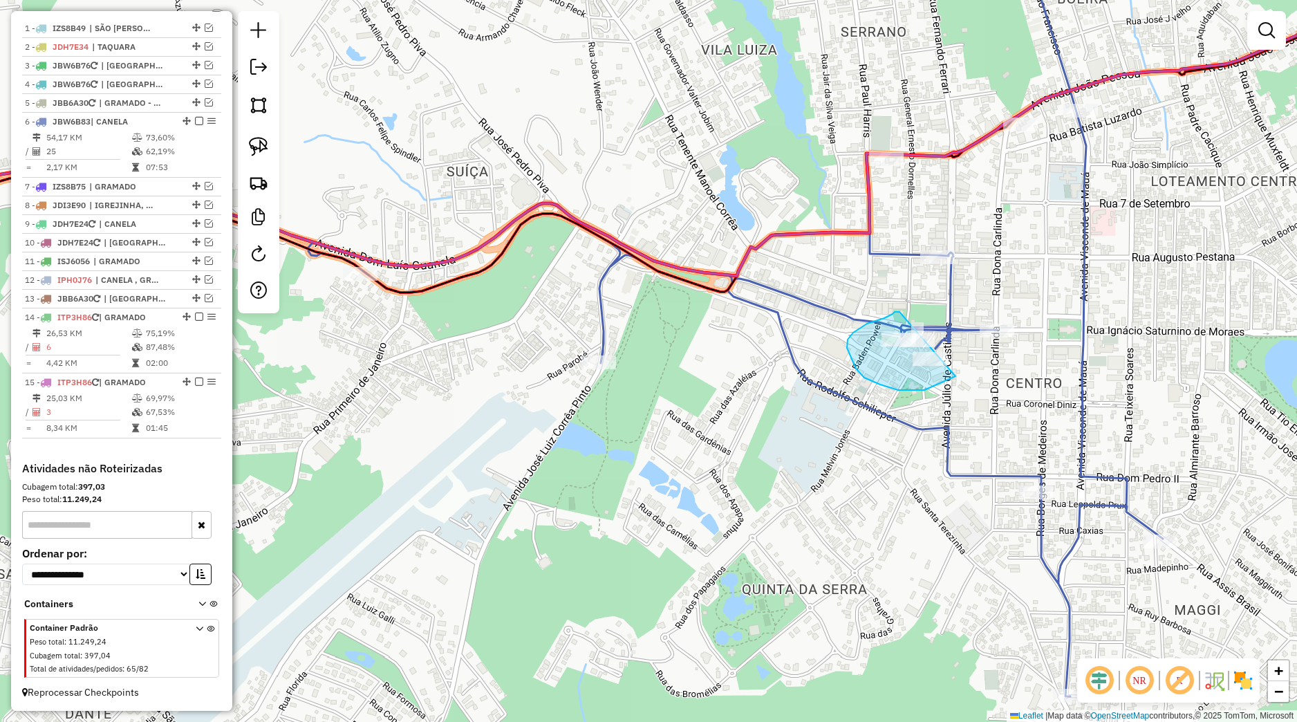
drag, startPoint x: 895, startPoint y: 312, endPoint x: 970, endPoint y: 369, distance: 94.7
click at [970, 369] on div "Janela de atendimento Grade de atendimento Capacidade Transportadoras Veículos …" at bounding box center [648, 361] width 1297 height 722
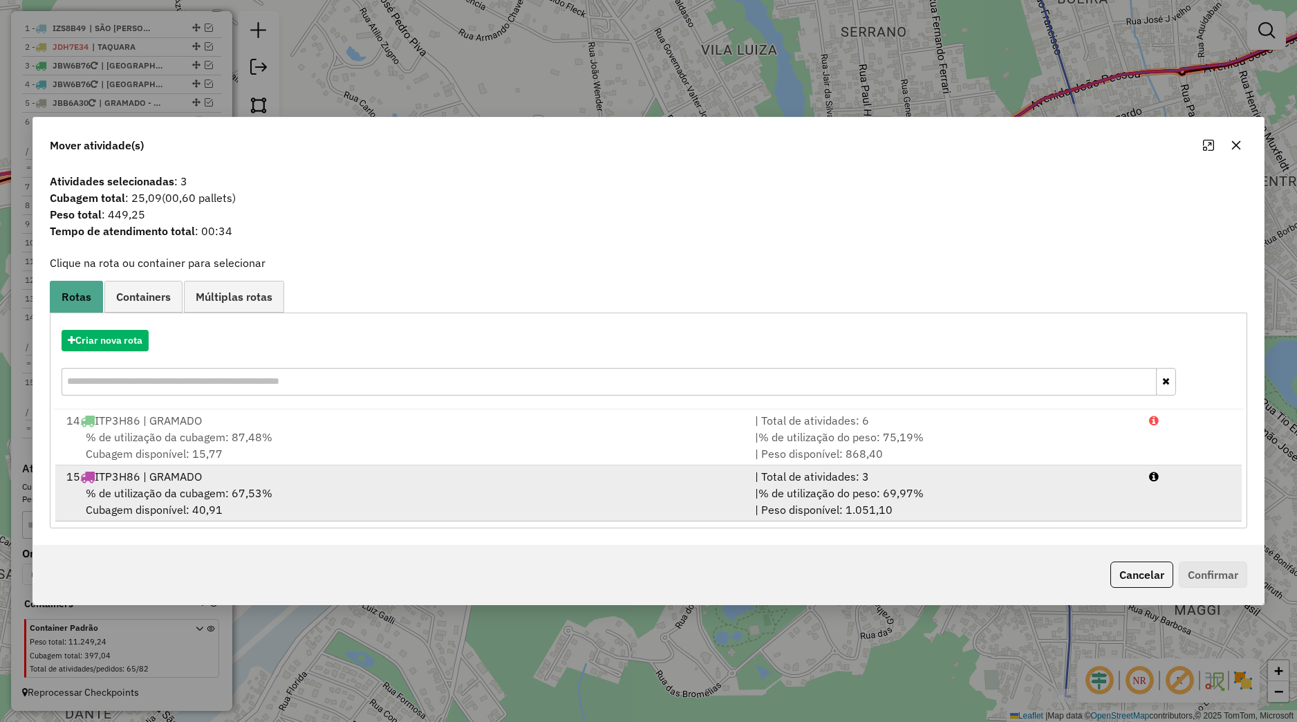
click at [604, 469] on div "15 ITP3H86 | GRAMADO" at bounding box center [402, 476] width 689 height 17
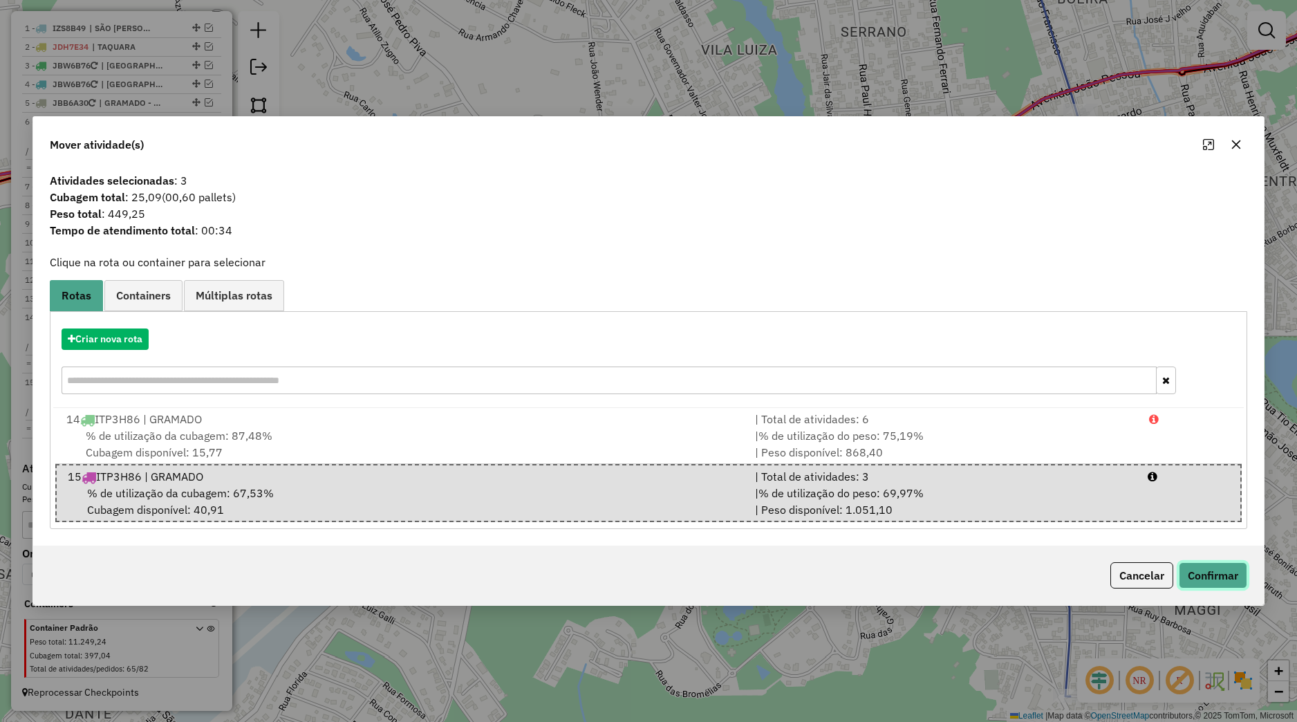
click at [1204, 572] on button "Confirmar" at bounding box center [1213, 575] width 68 height 26
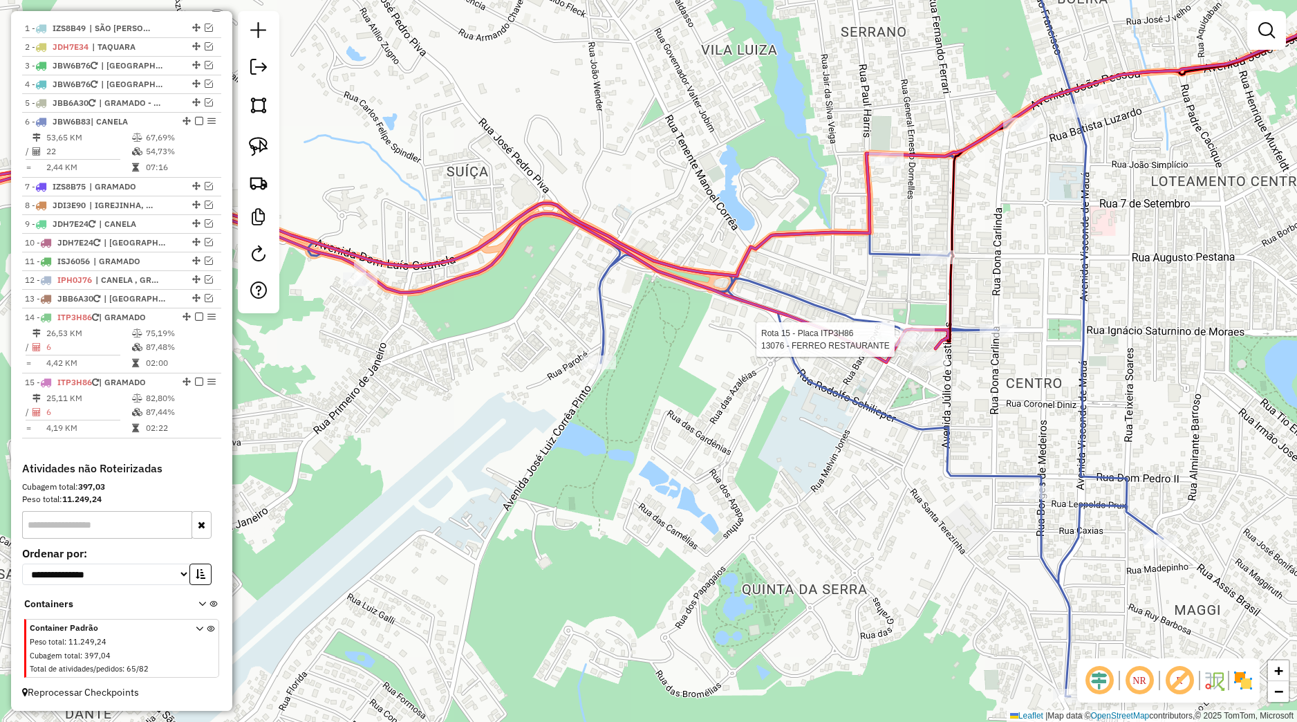
select select "*********"
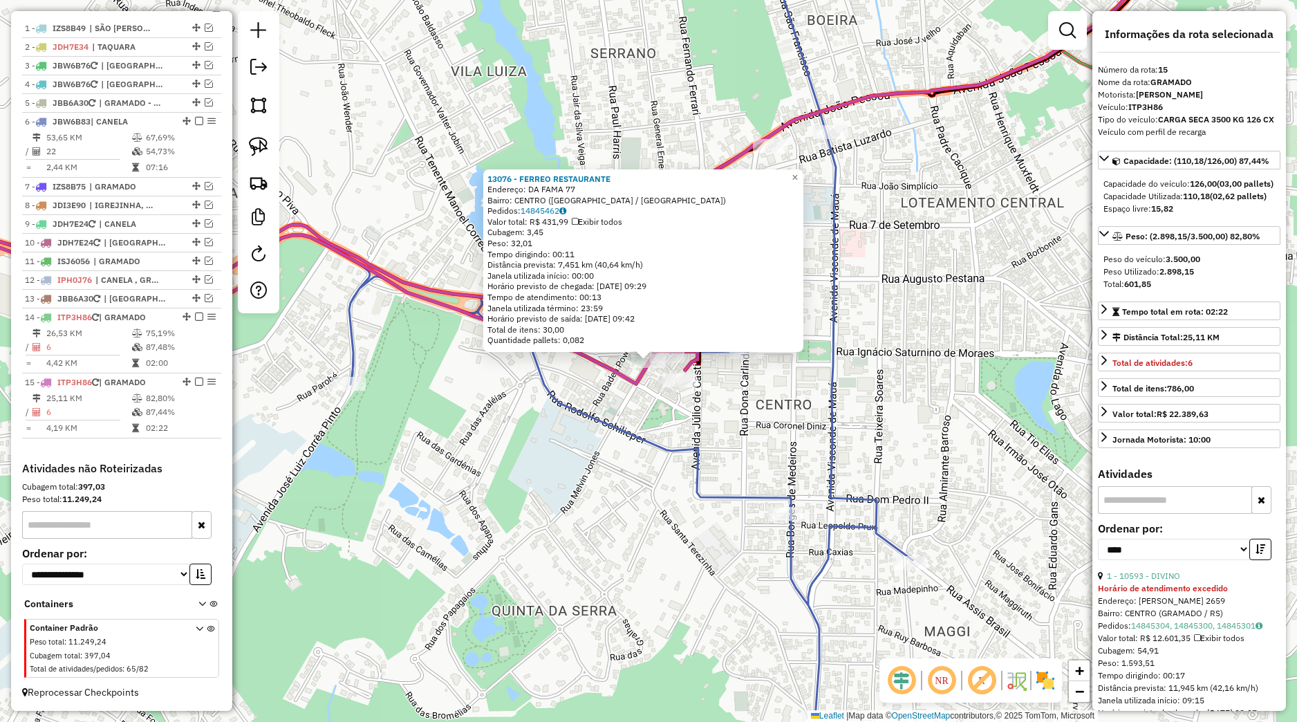
click at [673, 474] on div "13076 - FERREO RESTAURANTE Endereço: DA FAMA 77 Bairro: CENTRO (CANELA / RS) Pe…" at bounding box center [648, 361] width 1297 height 722
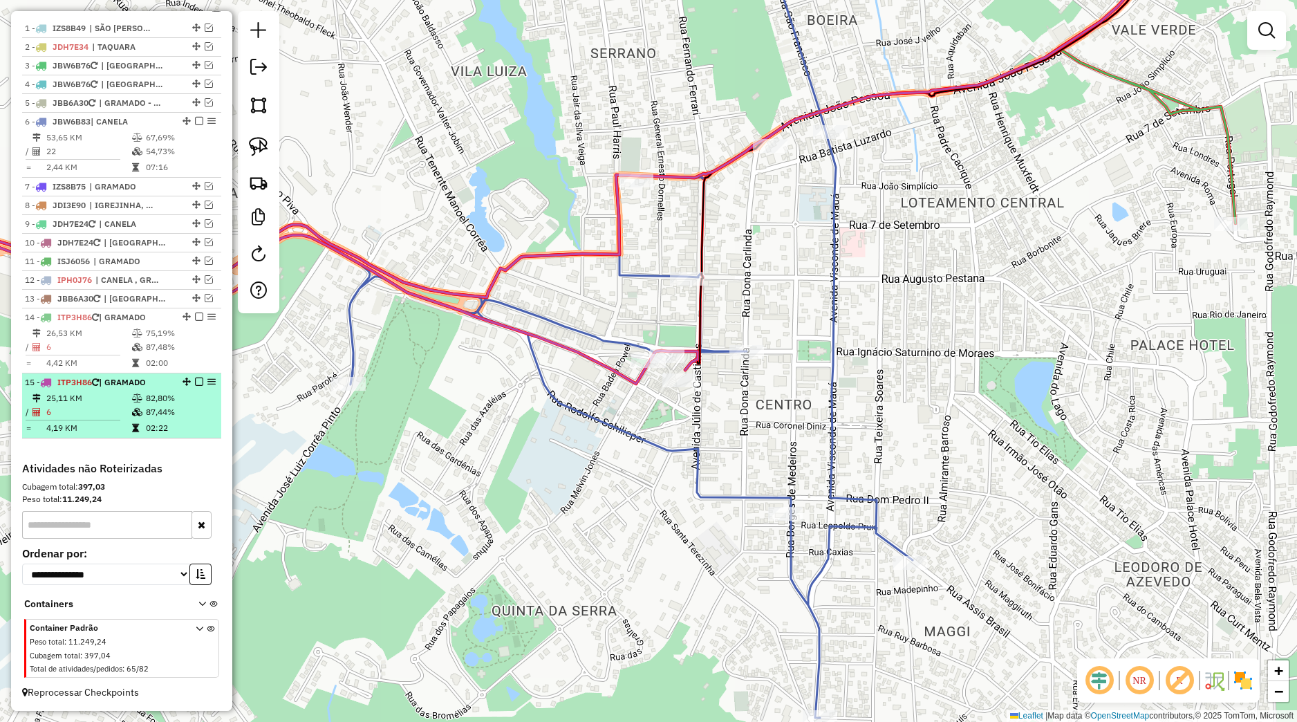
click at [195, 383] on em at bounding box center [199, 382] width 8 height 8
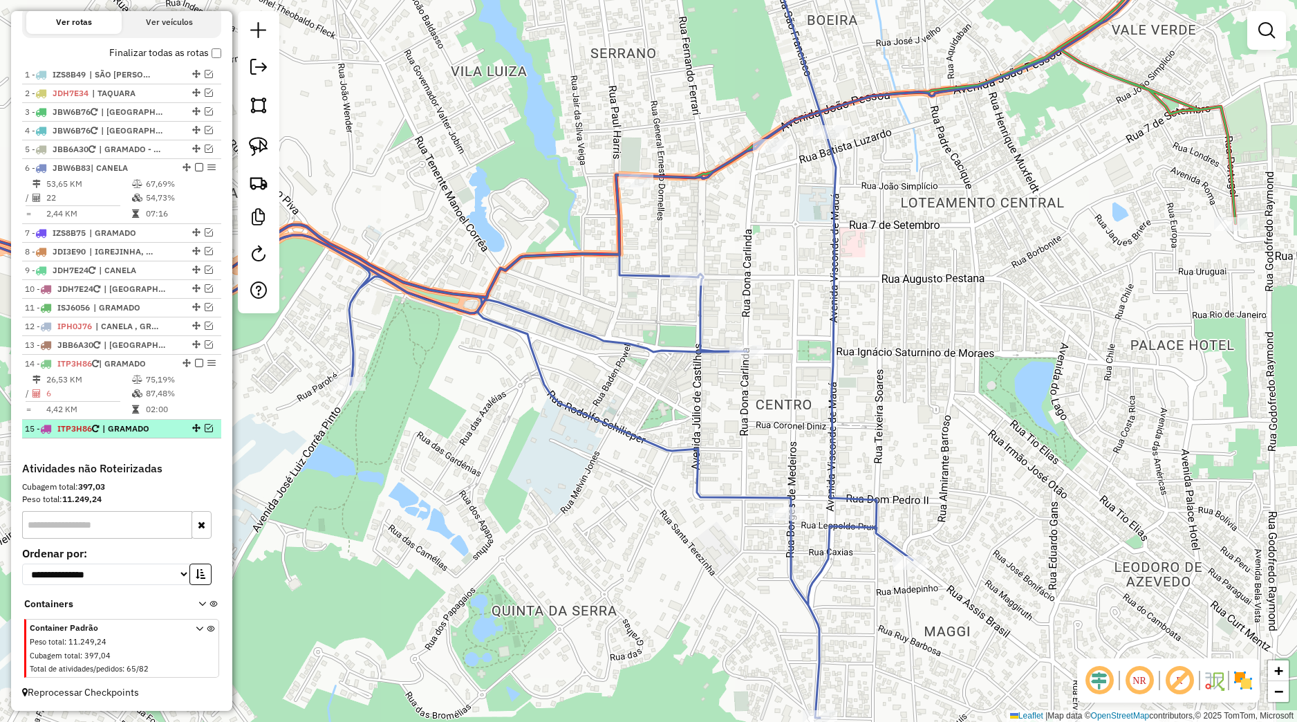
scroll to position [499, 0]
click at [699, 269] on icon at bounding box center [527, 323] width 1314 height 790
select select "*********"
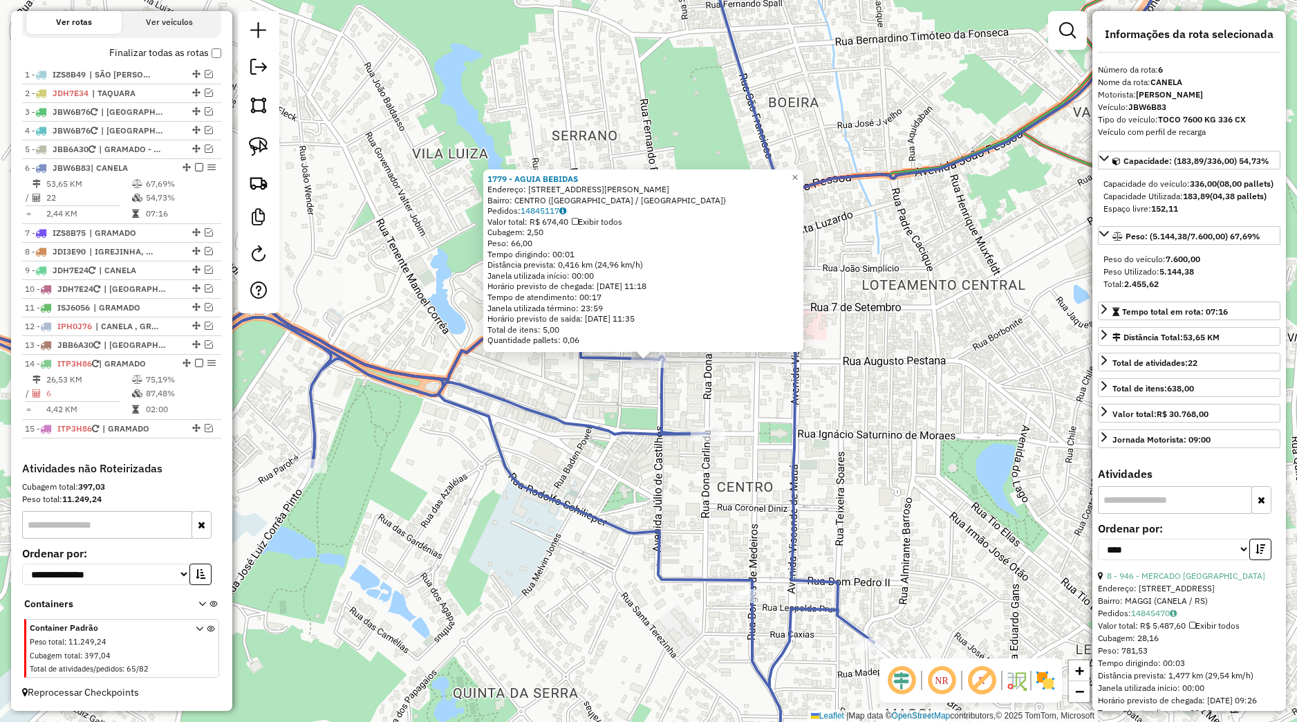
click at [607, 423] on icon at bounding box center [628, 361] width 1517 height 867
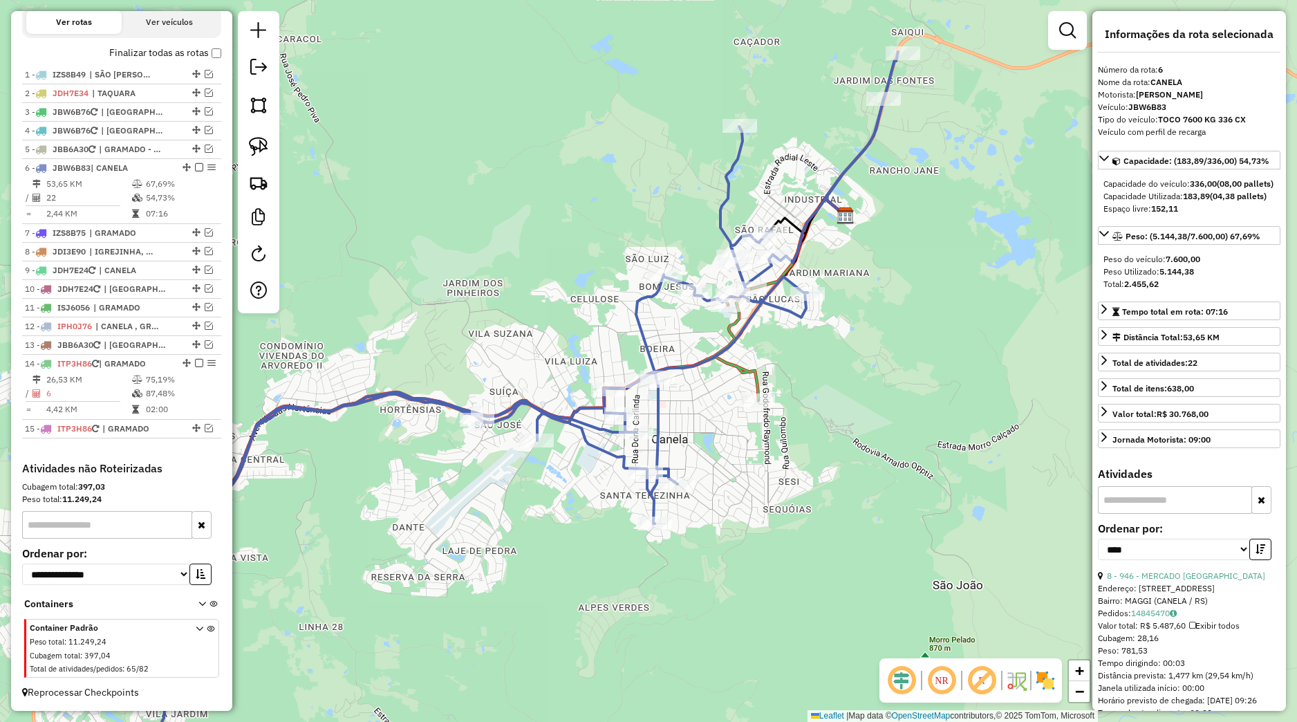
drag, startPoint x: 598, startPoint y: 485, endPoint x: 614, endPoint y: 484, distance: 16.6
click at [613, 484] on div "Janela de atendimento Grade de atendimento Capacidade Transportadoras Veículos …" at bounding box center [648, 361] width 1297 height 722
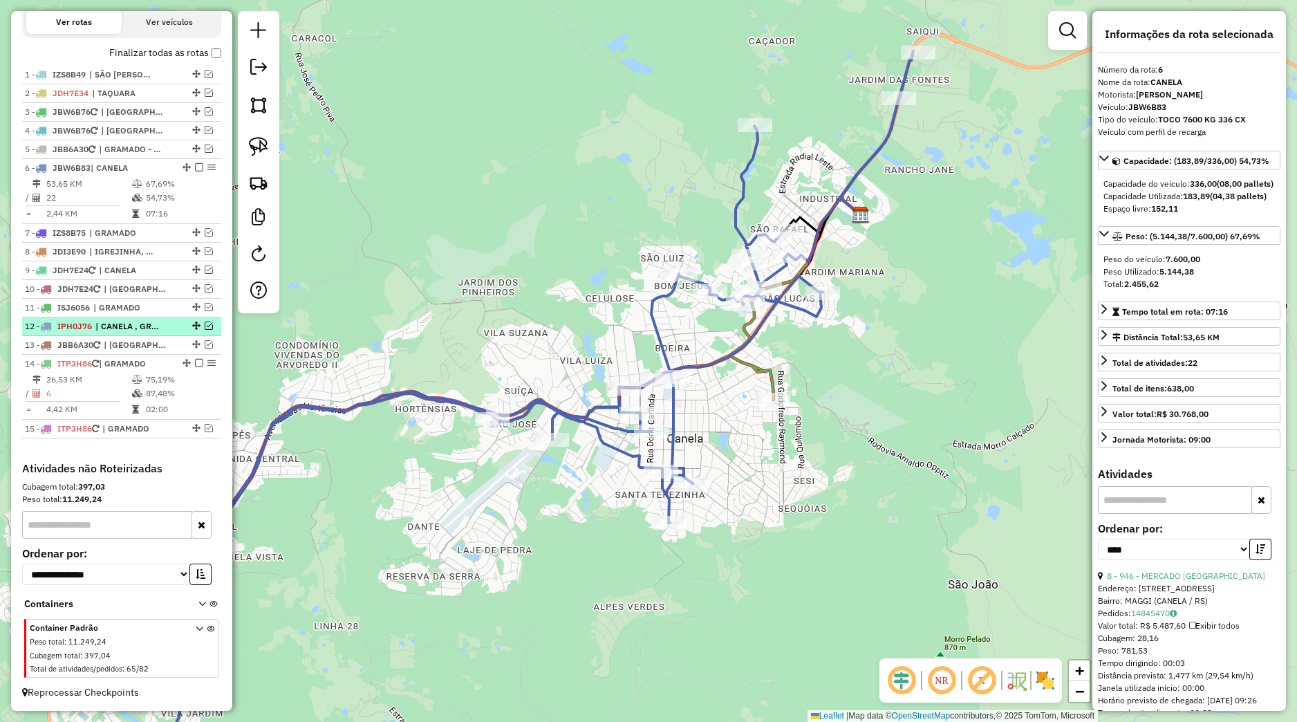
drag, startPoint x: 196, startPoint y: 323, endPoint x: 179, endPoint y: 337, distance: 22.6
click at [205, 324] on em at bounding box center [209, 326] width 8 height 8
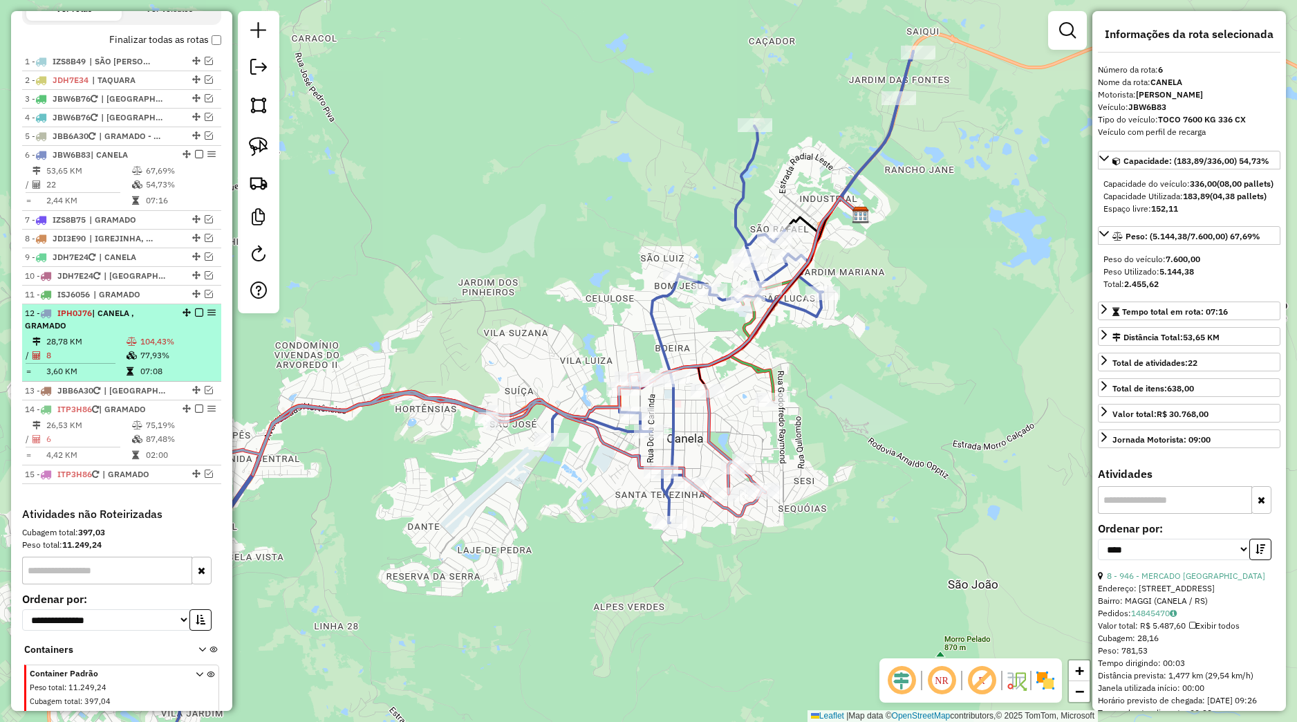
click at [173, 332] on div "12 - IPH0J76 | CANELA , GRAMADO" at bounding box center [122, 319] width 194 height 25
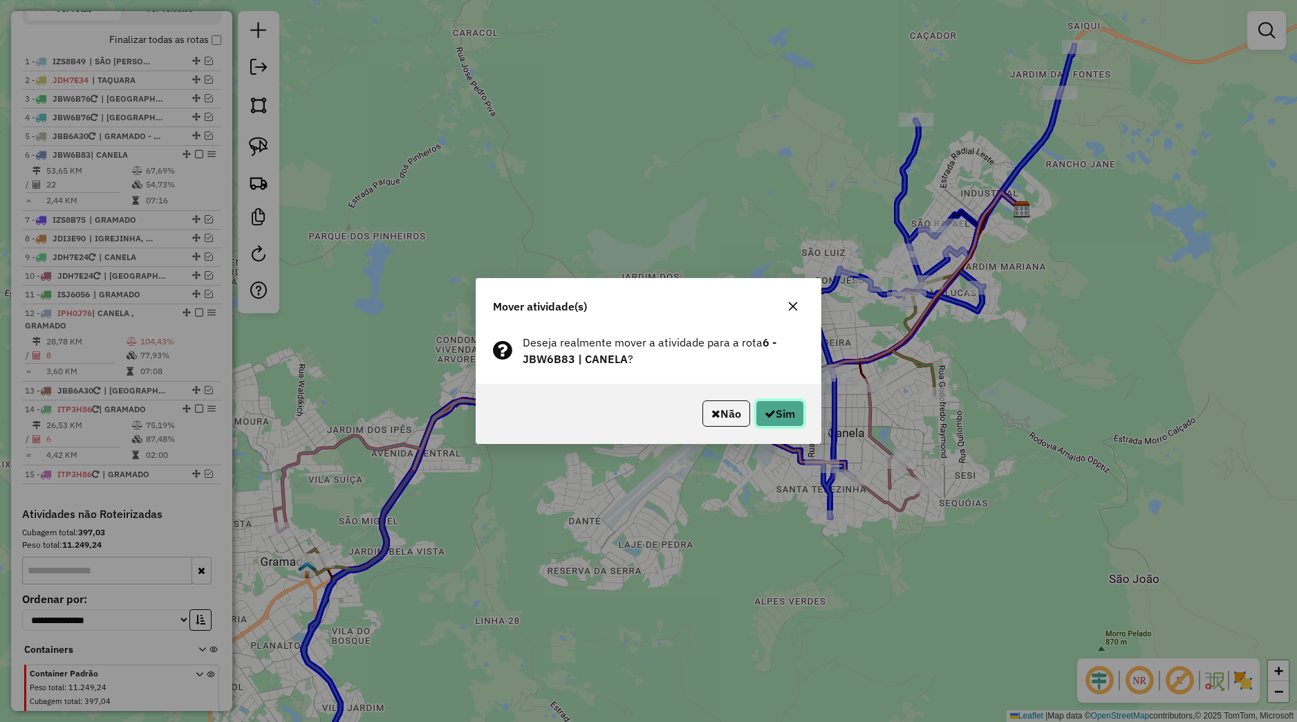
click at [788, 413] on button "Sim" at bounding box center [780, 413] width 48 height 26
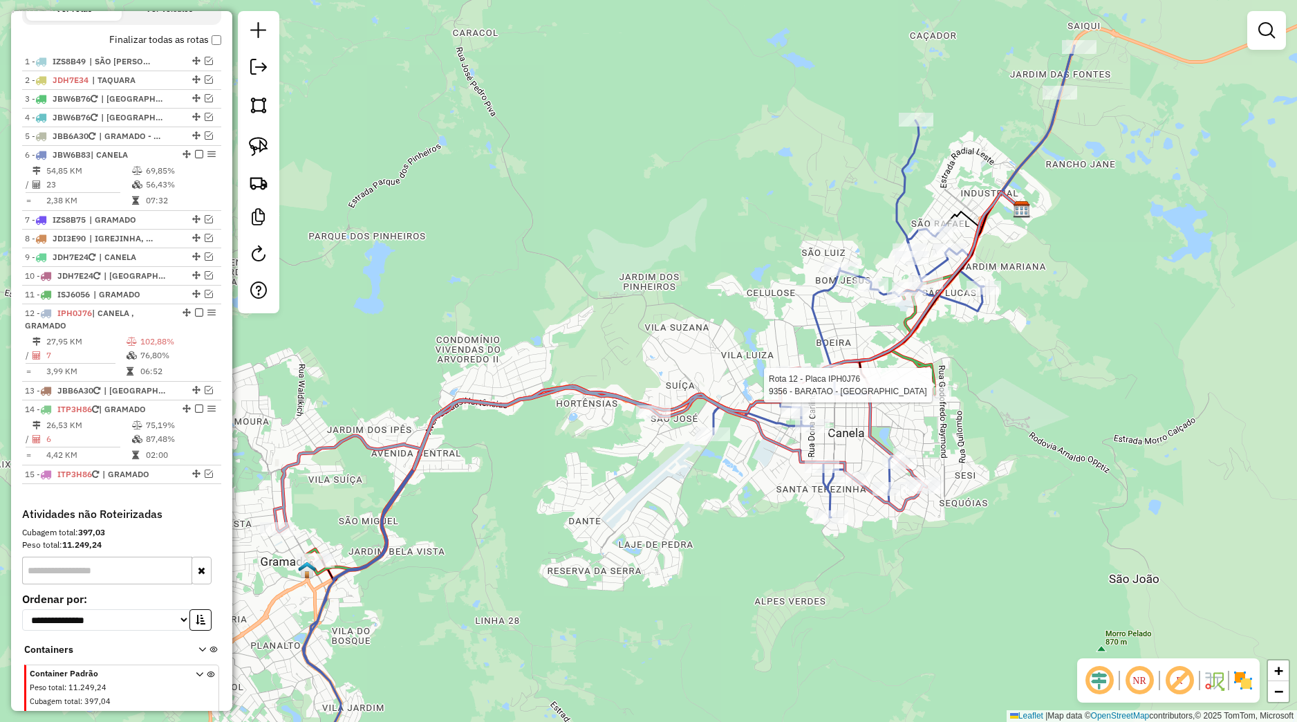
select select "*********"
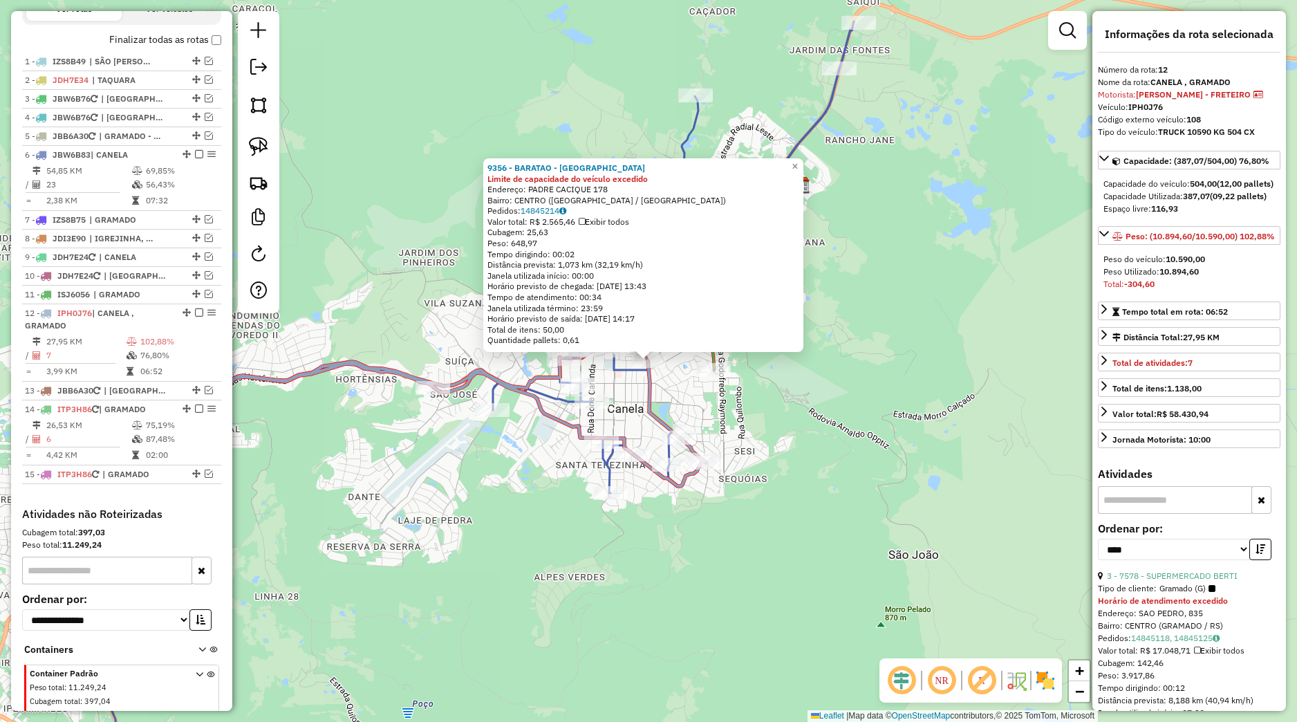
scroll to position [557, 0]
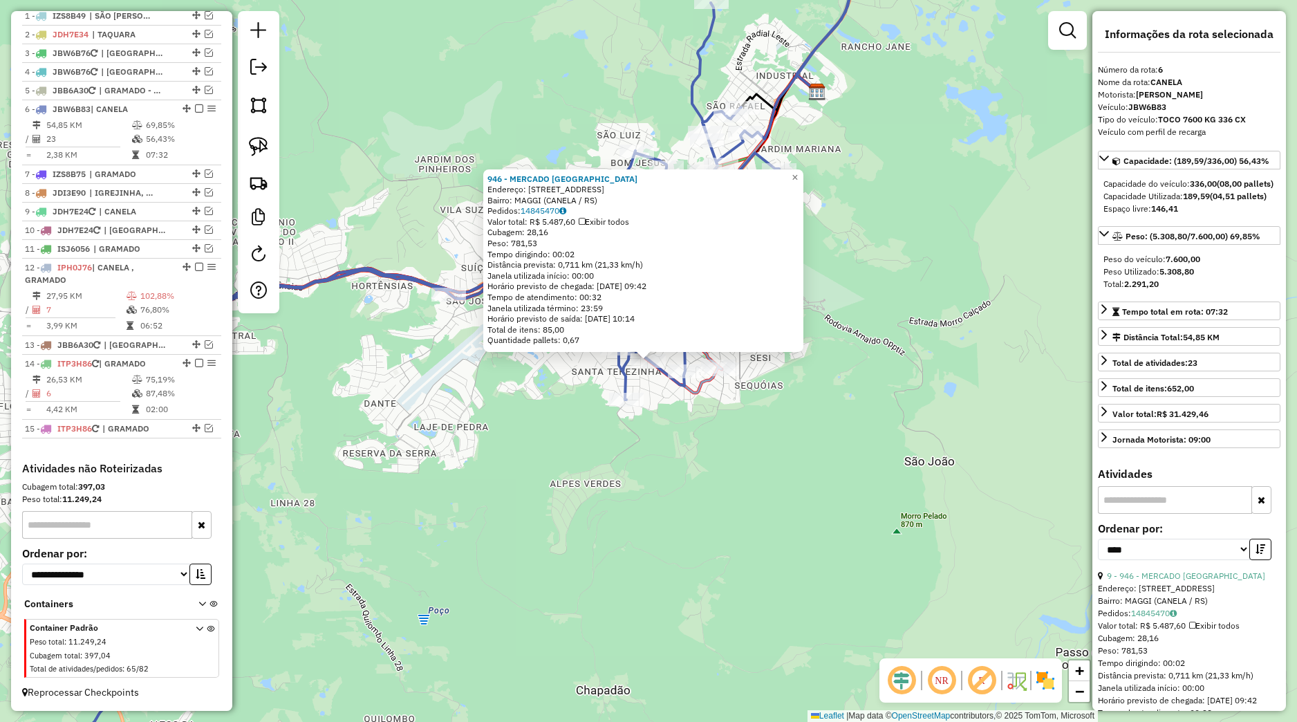
click at [651, 492] on div "946 - MERCADO VILA MAGGI Endereço: Rua Assis Brasil 120 Bairro: MAGGI (CANELA /…" at bounding box center [648, 361] width 1297 height 722
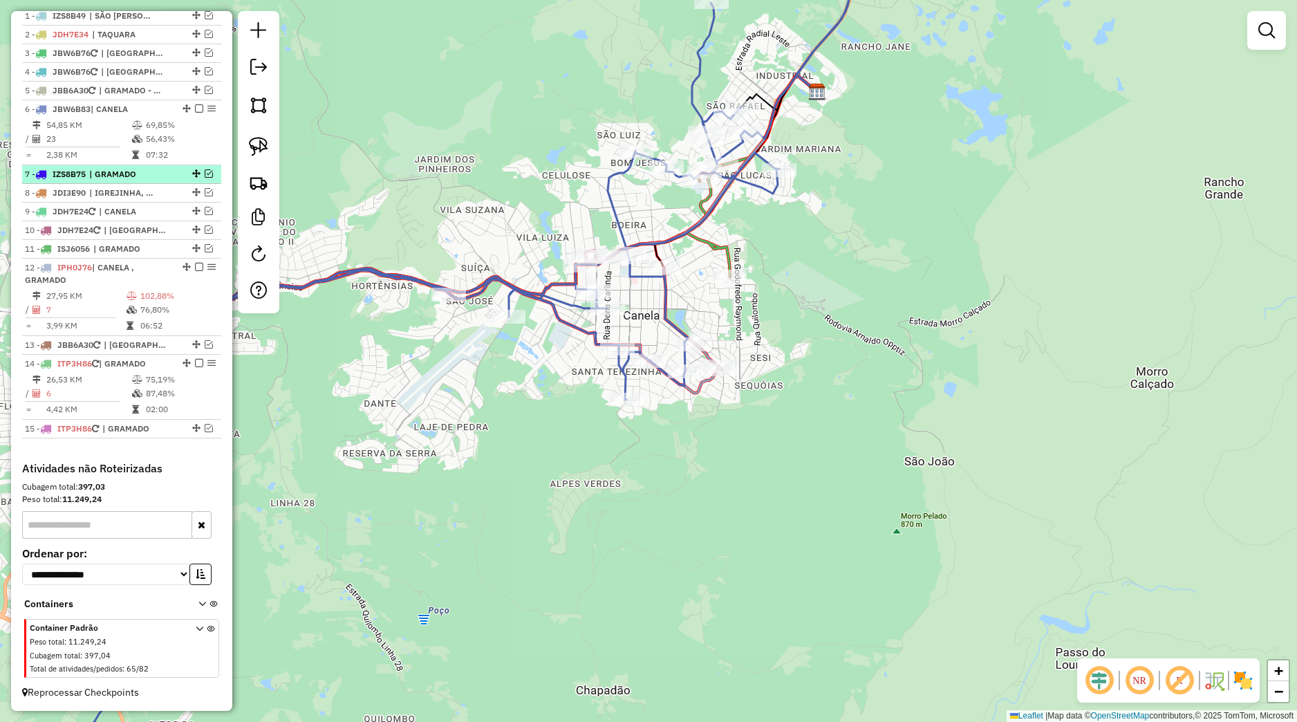
scroll to position [427, 0]
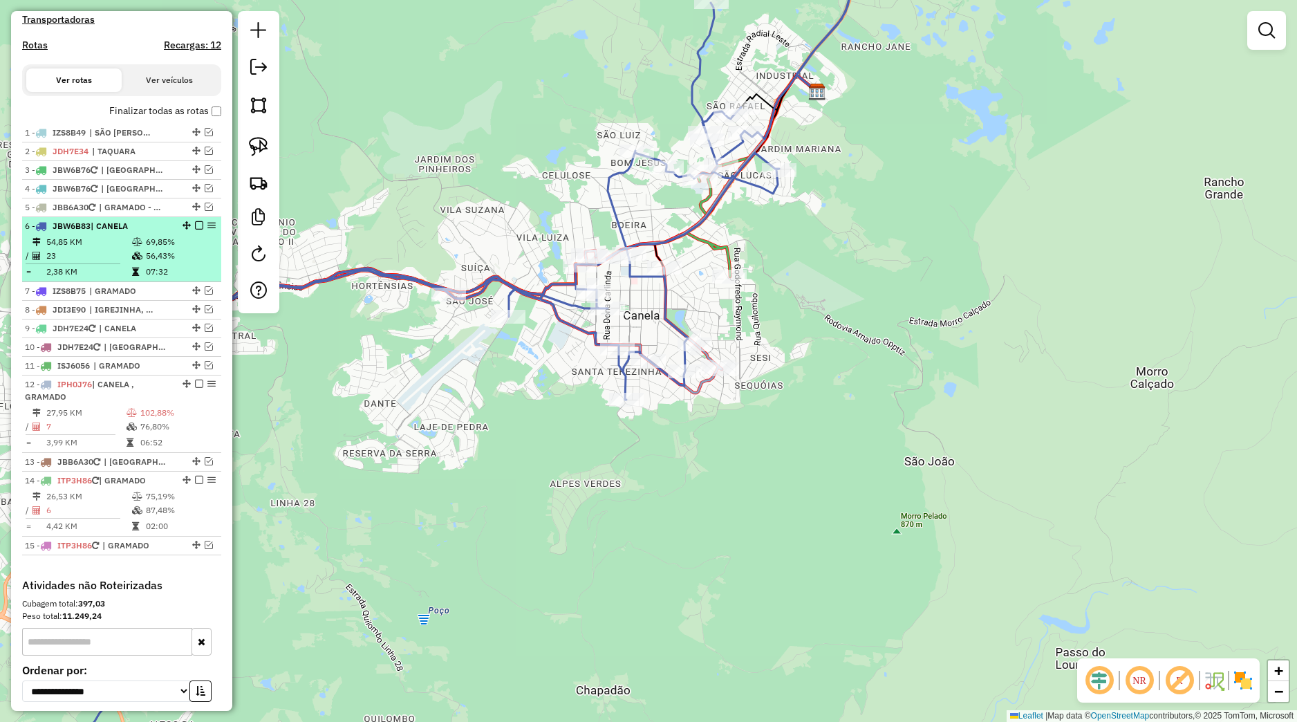
click at [195, 230] on em at bounding box center [199, 225] width 8 height 8
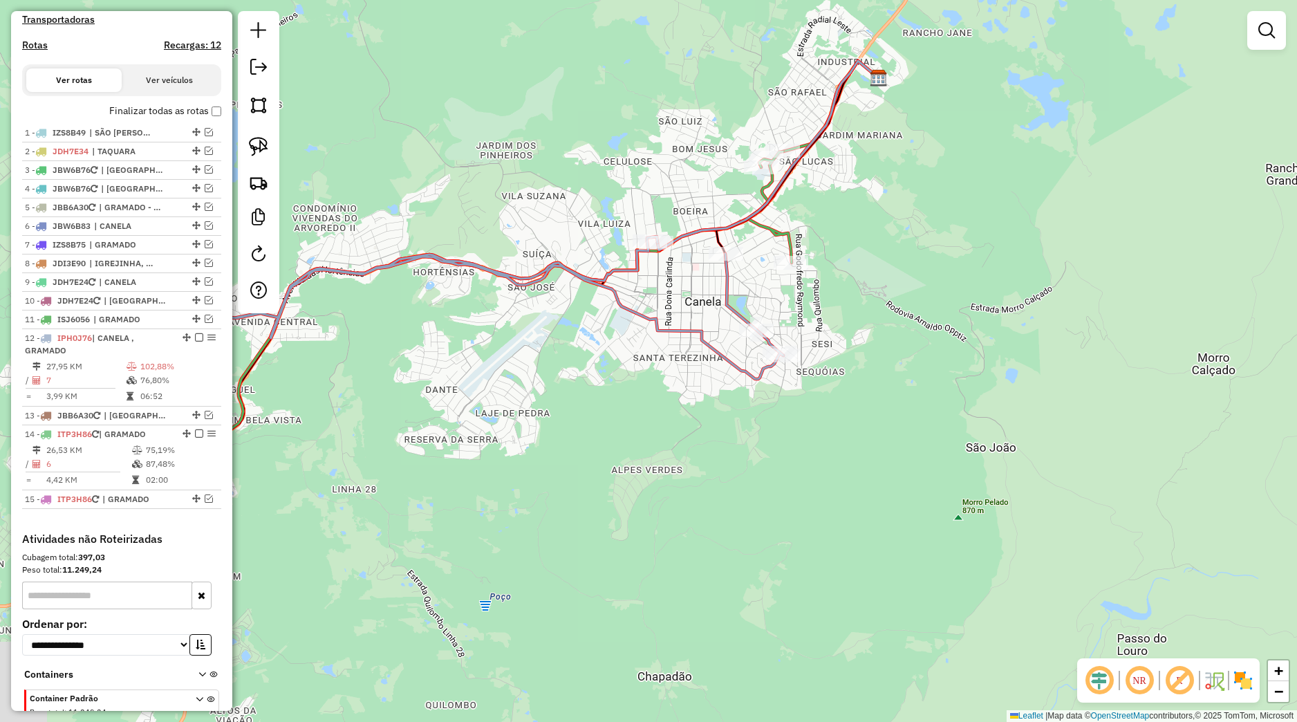
drag, startPoint x: 373, startPoint y: 324, endPoint x: 430, endPoint y: 304, distance: 59.9
click at [418, 311] on div "Janela de atendimento Grade de atendimento Capacidade Transportadoras Veículos …" at bounding box center [648, 361] width 1297 height 722
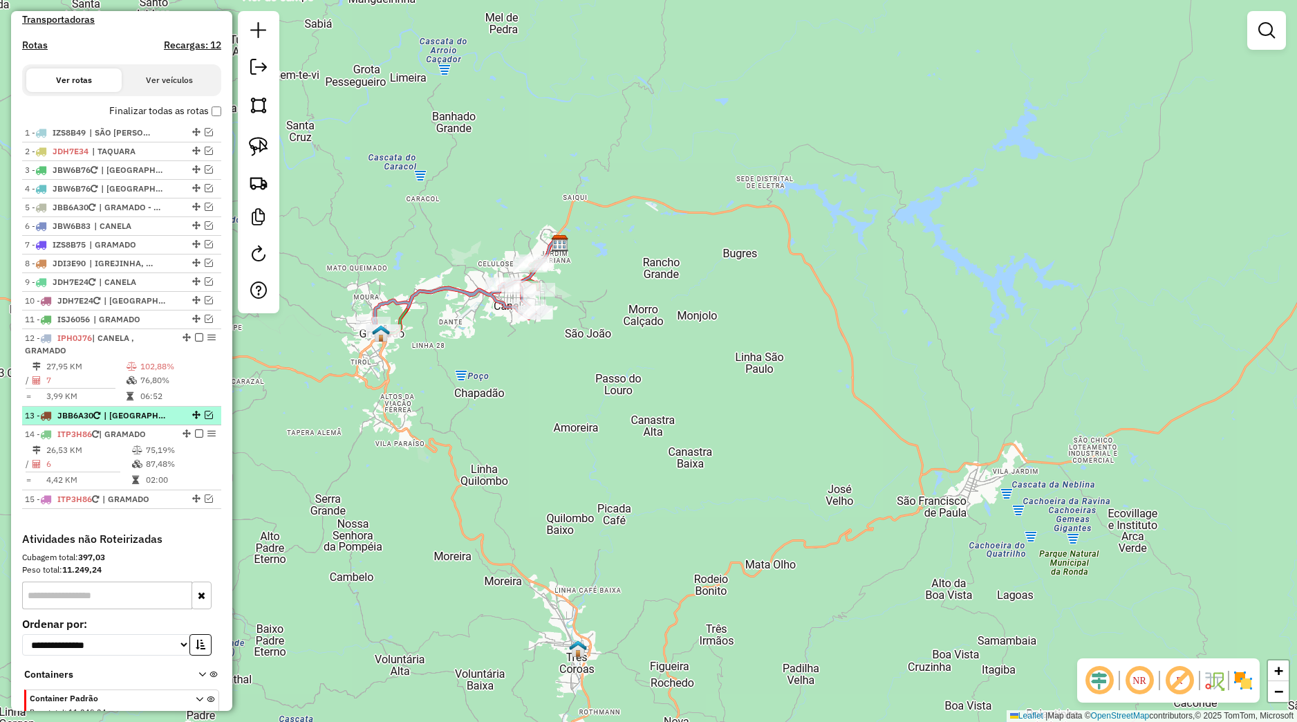
click at [167, 422] on span "| [GEOGRAPHIC_DATA]" at bounding box center [136, 415] width 64 height 12
select select "*********"
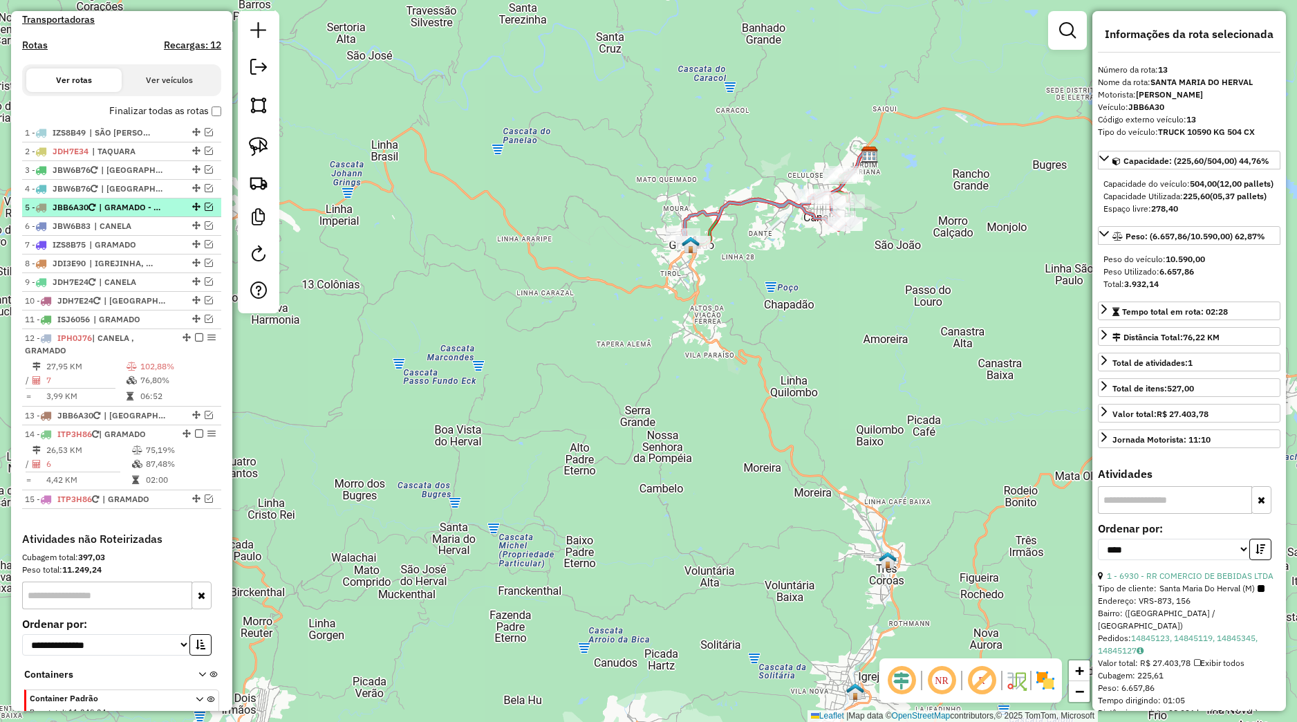
click at [109, 214] on span "| GRAMADO - VARZEA GRANDE, [GEOGRAPHIC_DATA]" at bounding box center [131, 207] width 64 height 12
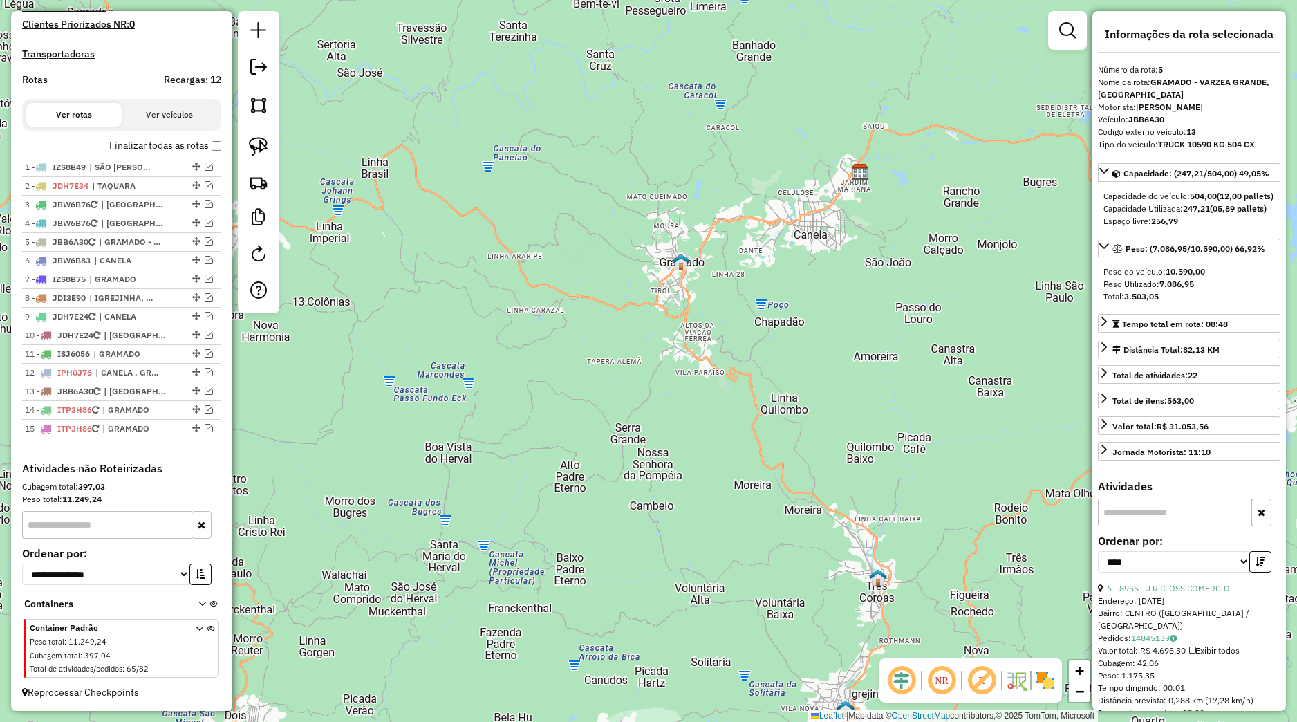
scroll to position [406, 0]
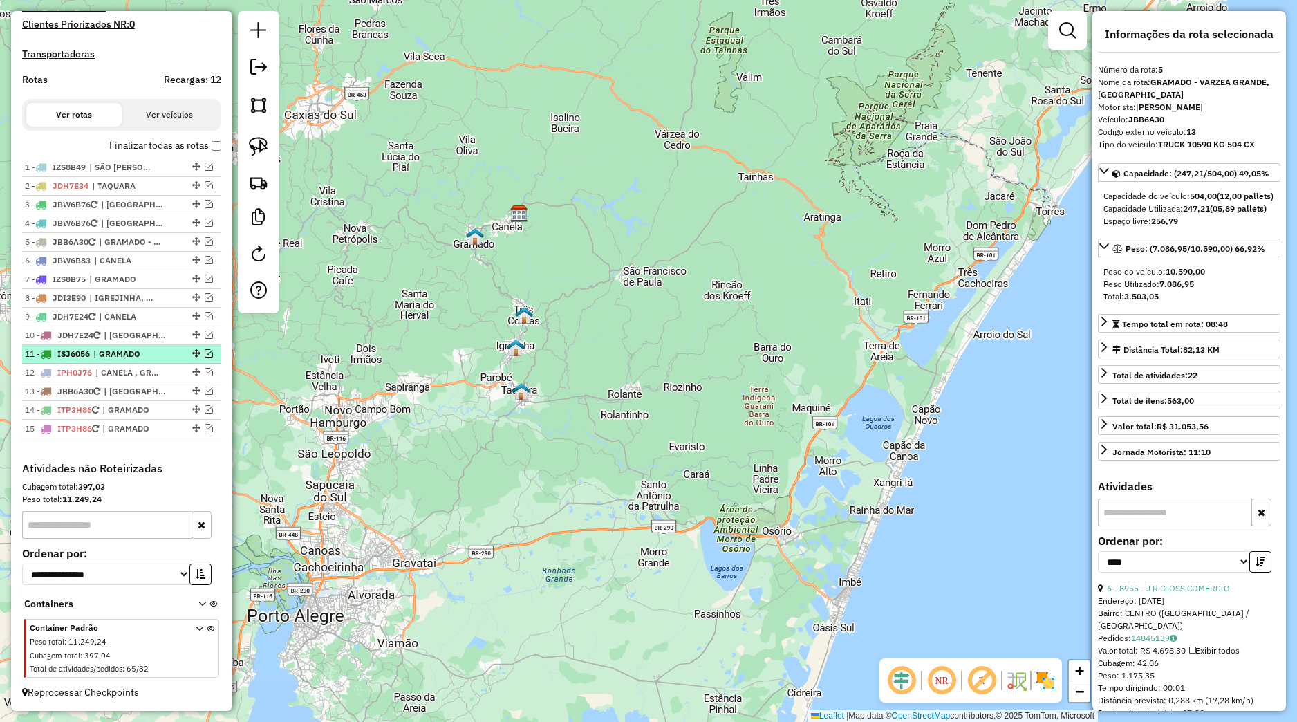
click at [112, 348] on span "| GRAMADO" at bounding box center [125, 354] width 64 height 12
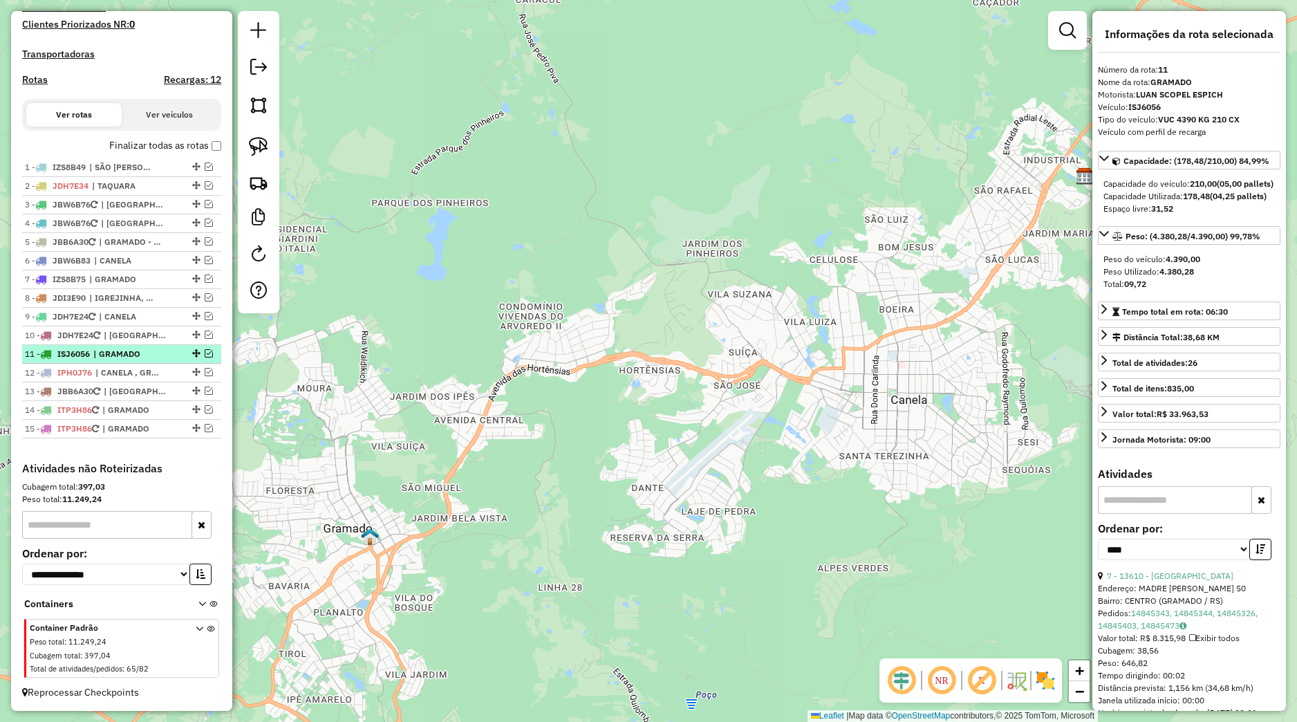
click at [205, 355] on em at bounding box center [209, 353] width 8 height 8
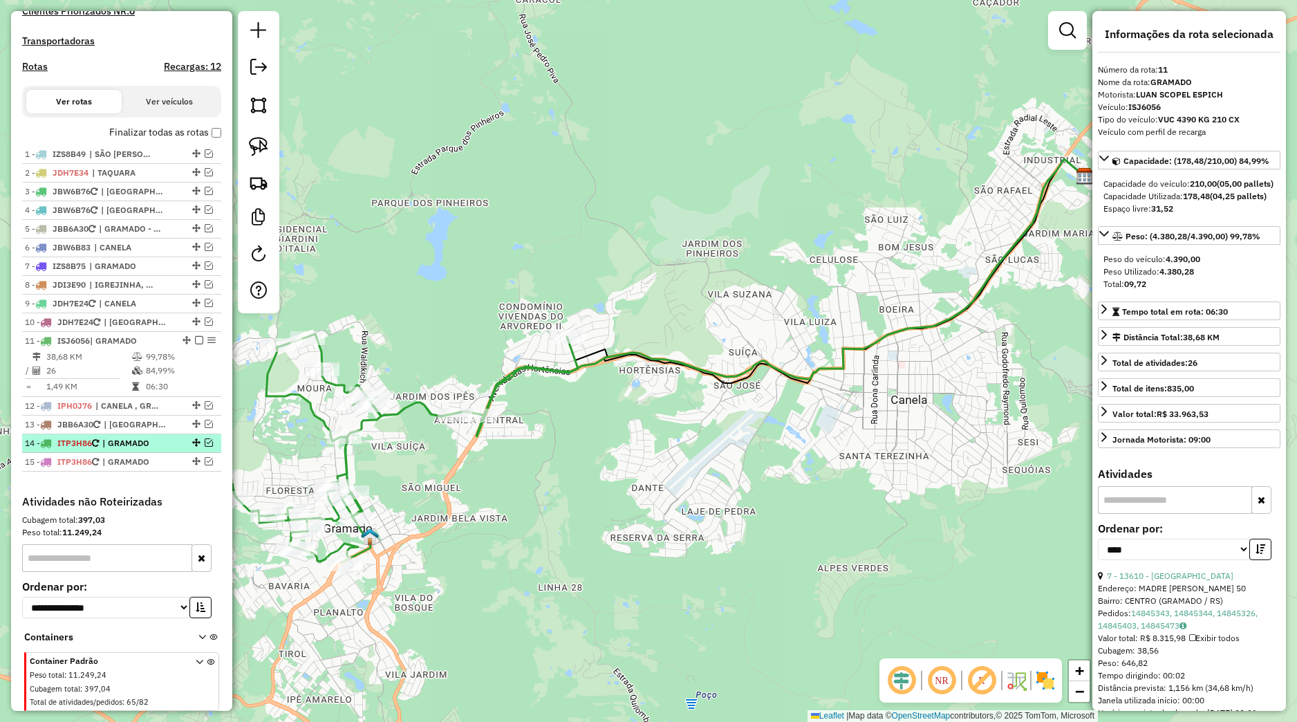
click at [145, 450] on span "| GRAMADO" at bounding box center [134, 443] width 64 height 12
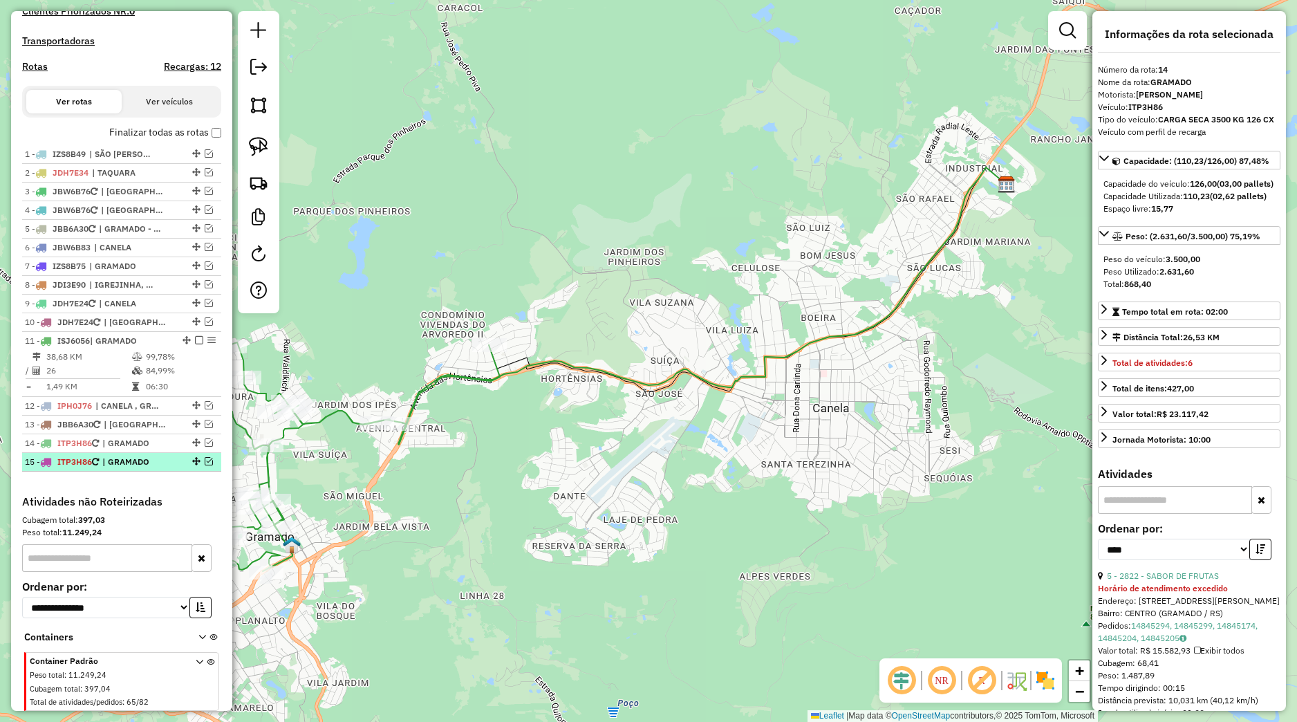
click at [163, 468] on span "| GRAMADO" at bounding box center [134, 462] width 64 height 12
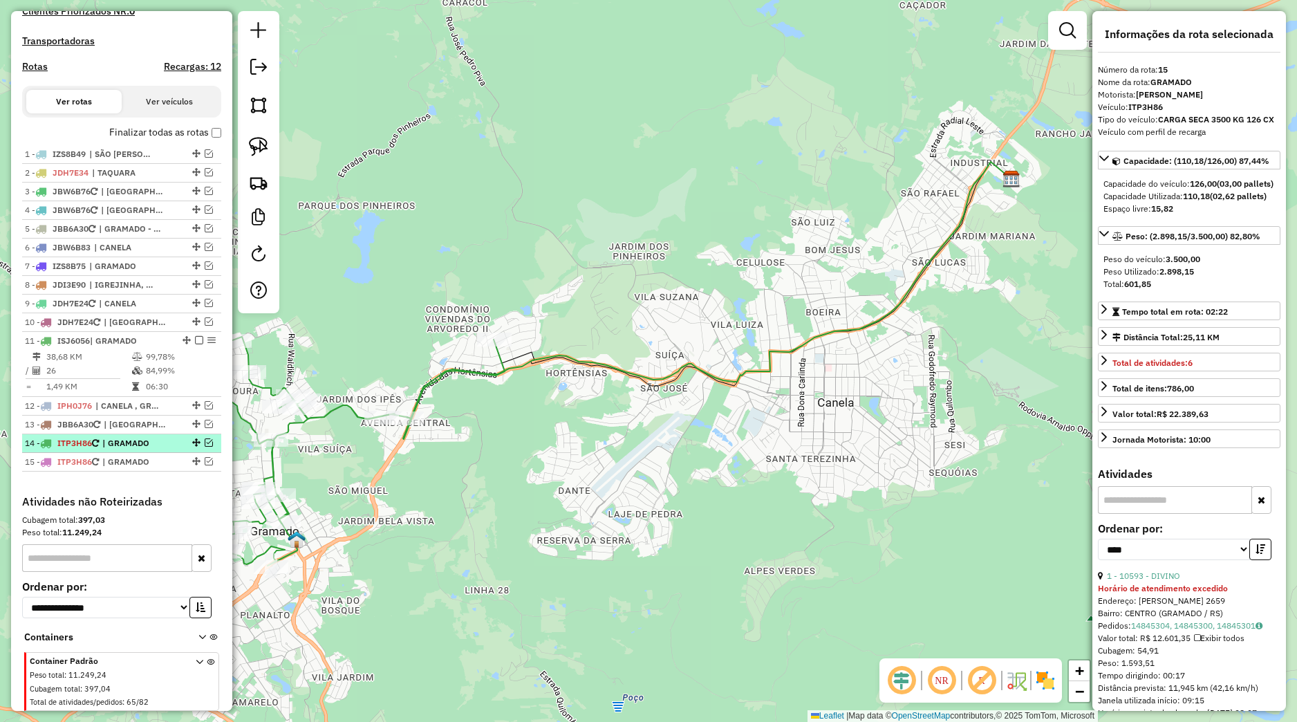
click at [154, 450] on span "| GRAMADO" at bounding box center [134, 443] width 64 height 12
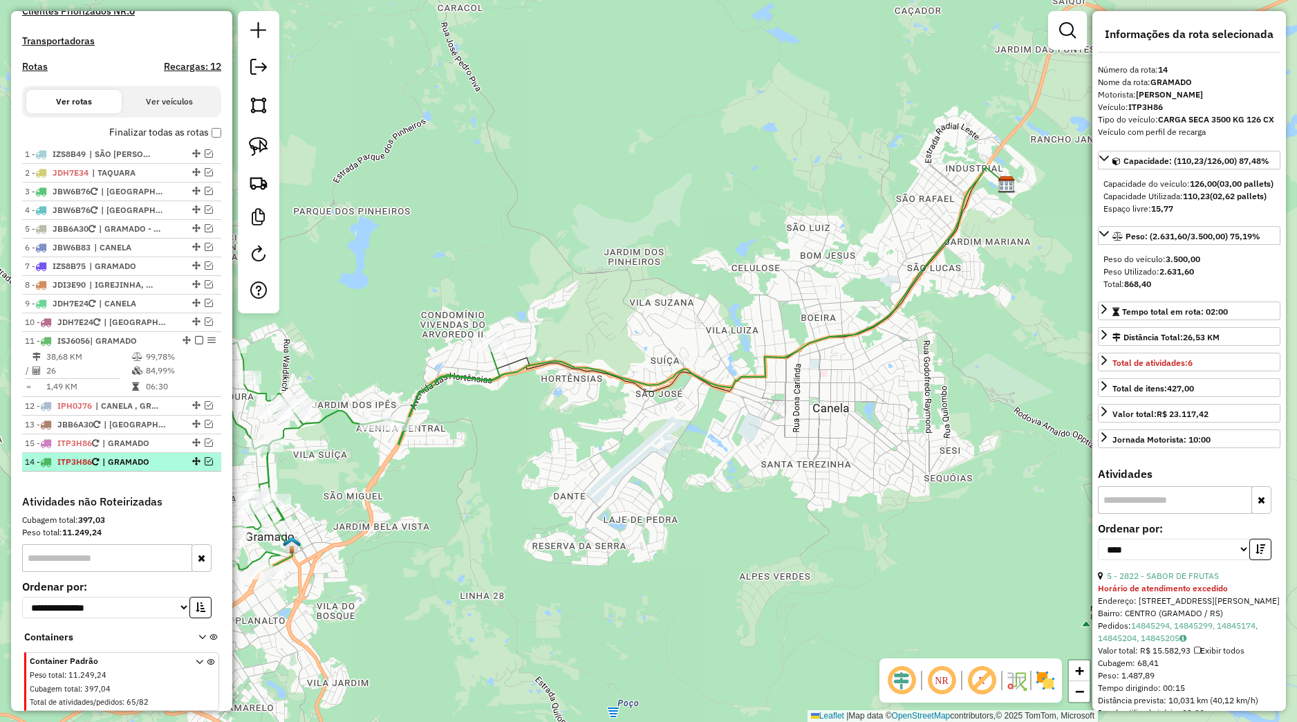
drag, startPoint x: 184, startPoint y: 472, endPoint x: 174, endPoint y: 456, distance: 19.0
click at [174, 447] on div at bounding box center [194, 442] width 41 height 8
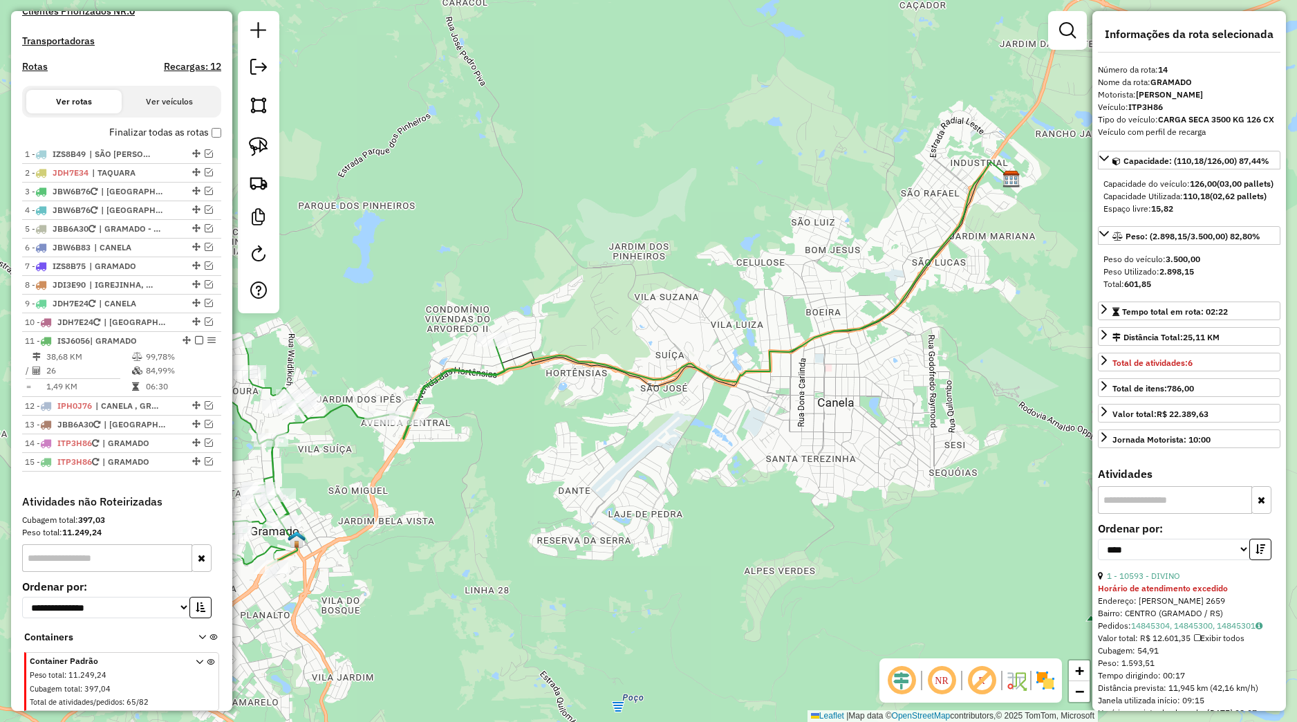
click at [205, 465] on em at bounding box center [209, 461] width 8 height 8
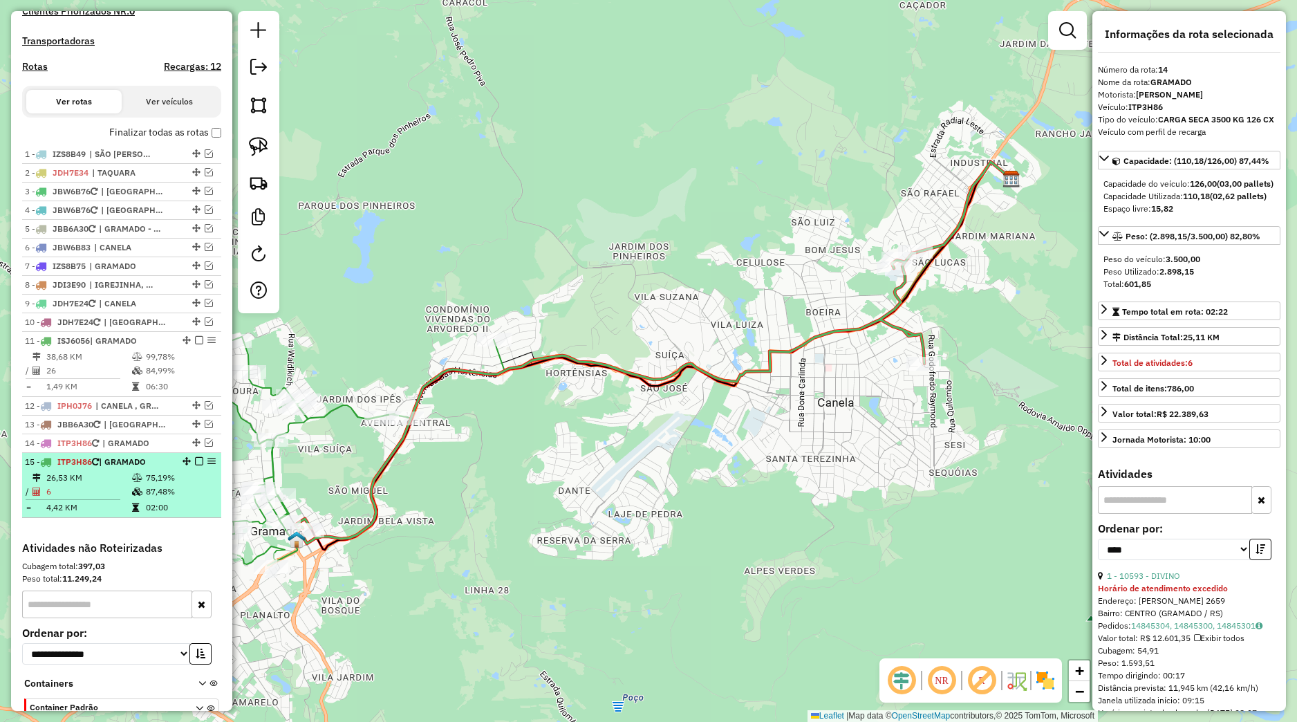
click at [169, 484] on li "15 - ITP3H86 | GRAMADO 26,53 KM 75,19% / 6 87,48% = 4,42 KM 02:00" at bounding box center [121, 485] width 199 height 65
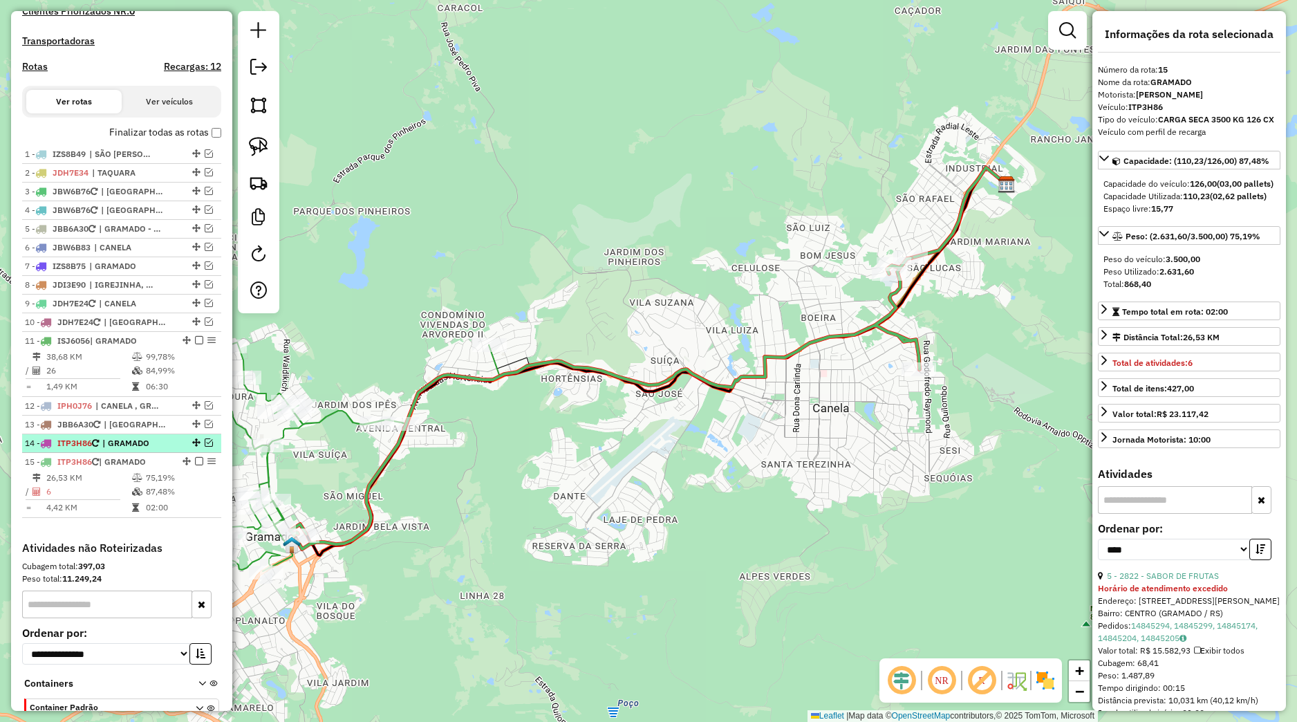
click at [151, 453] on li "14 - ITP3H86 | GRAMADO" at bounding box center [121, 443] width 199 height 19
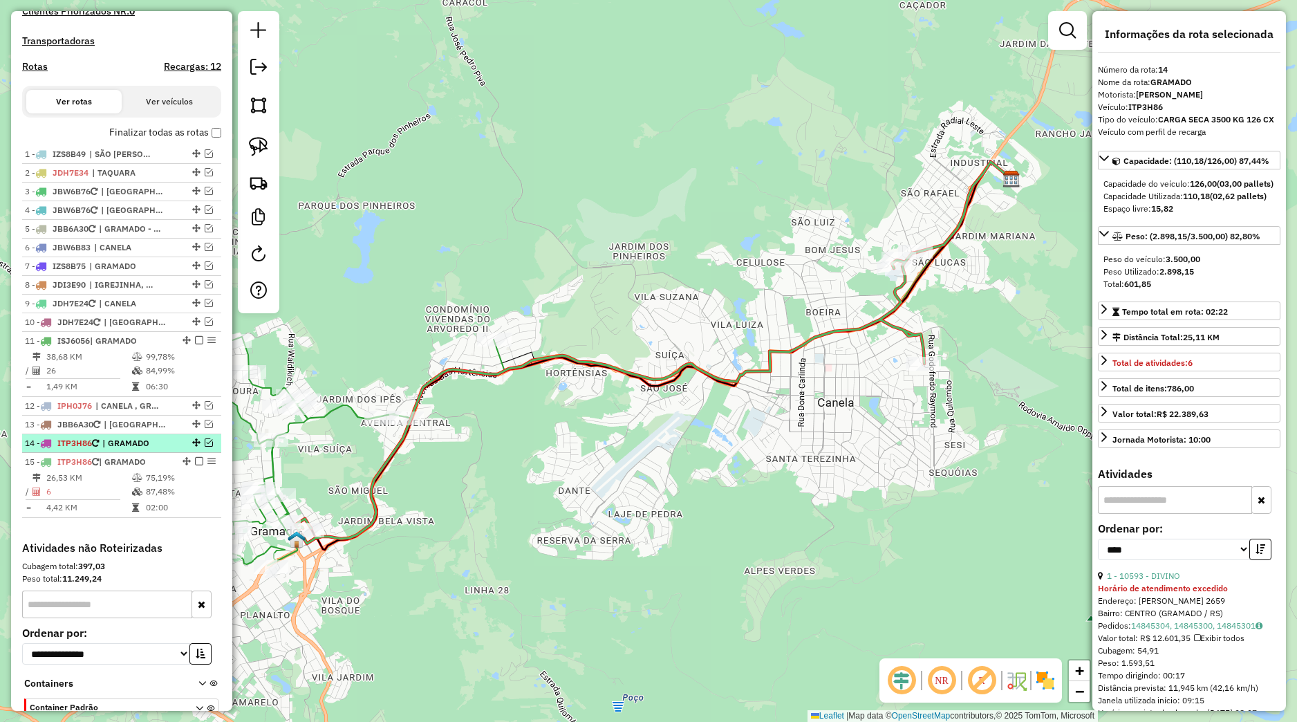
click at [196, 450] on div "14 - ITP3H86 | GRAMADO" at bounding box center [122, 443] width 194 height 12
click at [205, 447] on em at bounding box center [209, 442] width 8 height 8
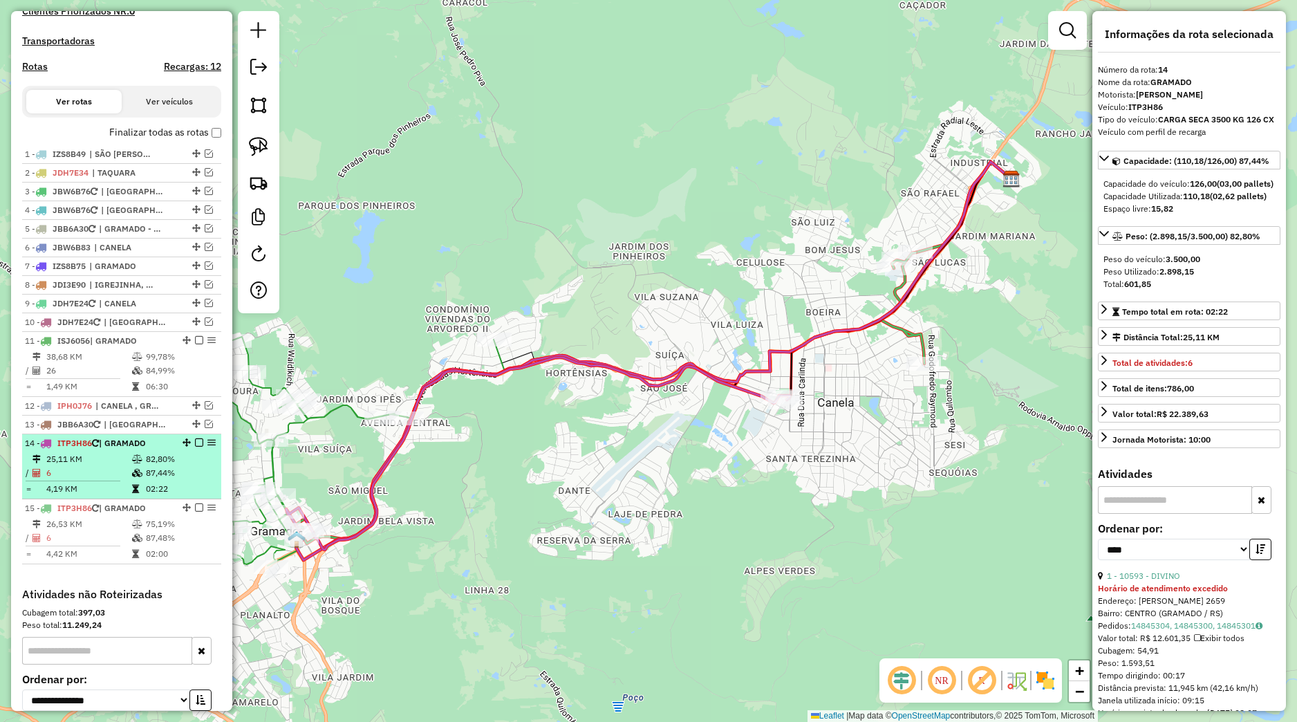
click at [163, 466] on td "82,80%" at bounding box center [180, 459] width 70 height 14
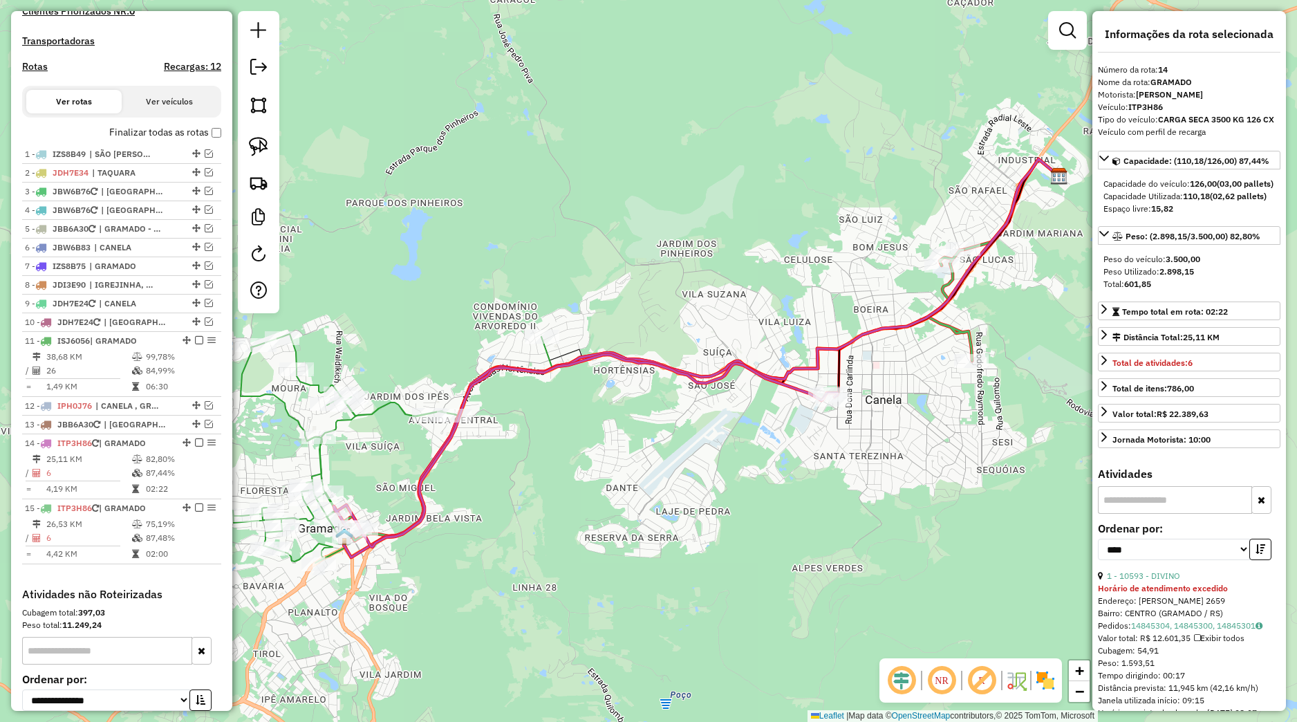
drag, startPoint x: 465, startPoint y: 546, endPoint x: 531, endPoint y: 524, distance: 69.1
click at [531, 524] on div "Janela de atendimento Grade de atendimento Capacidade Transportadoras Veículos …" at bounding box center [648, 361] width 1297 height 722
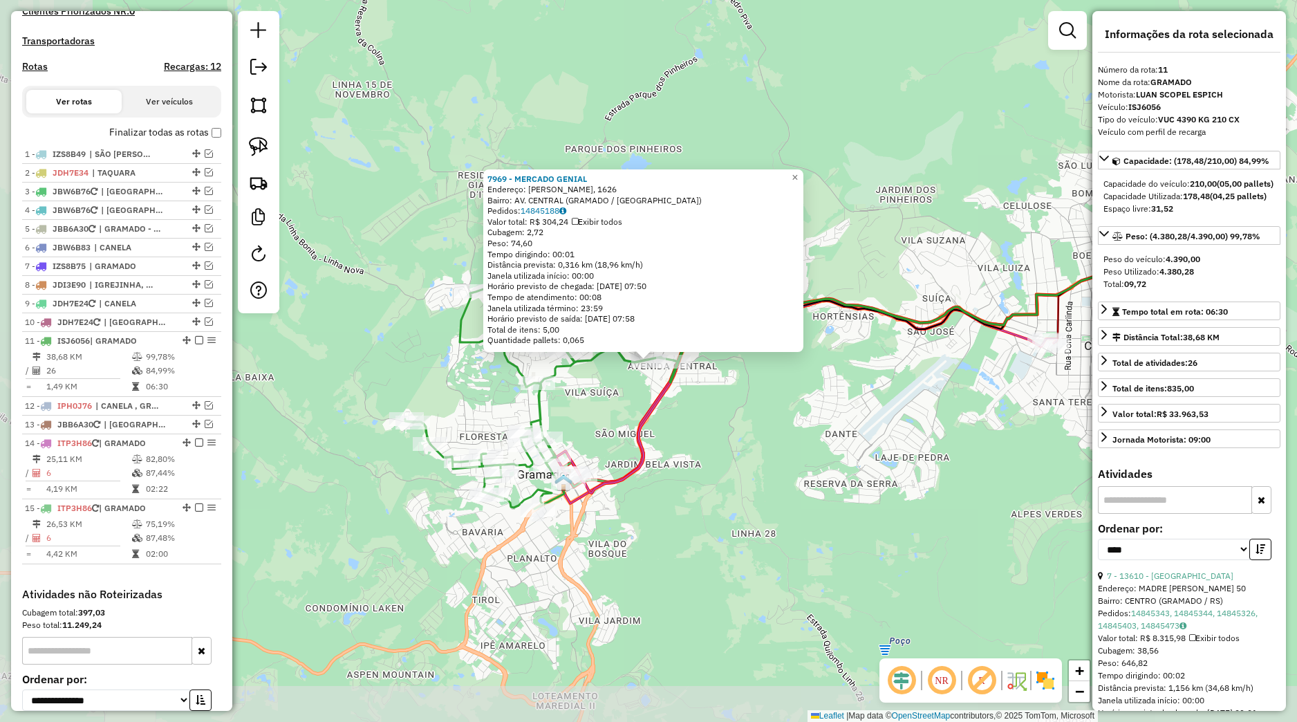
scroll to position [545, 0]
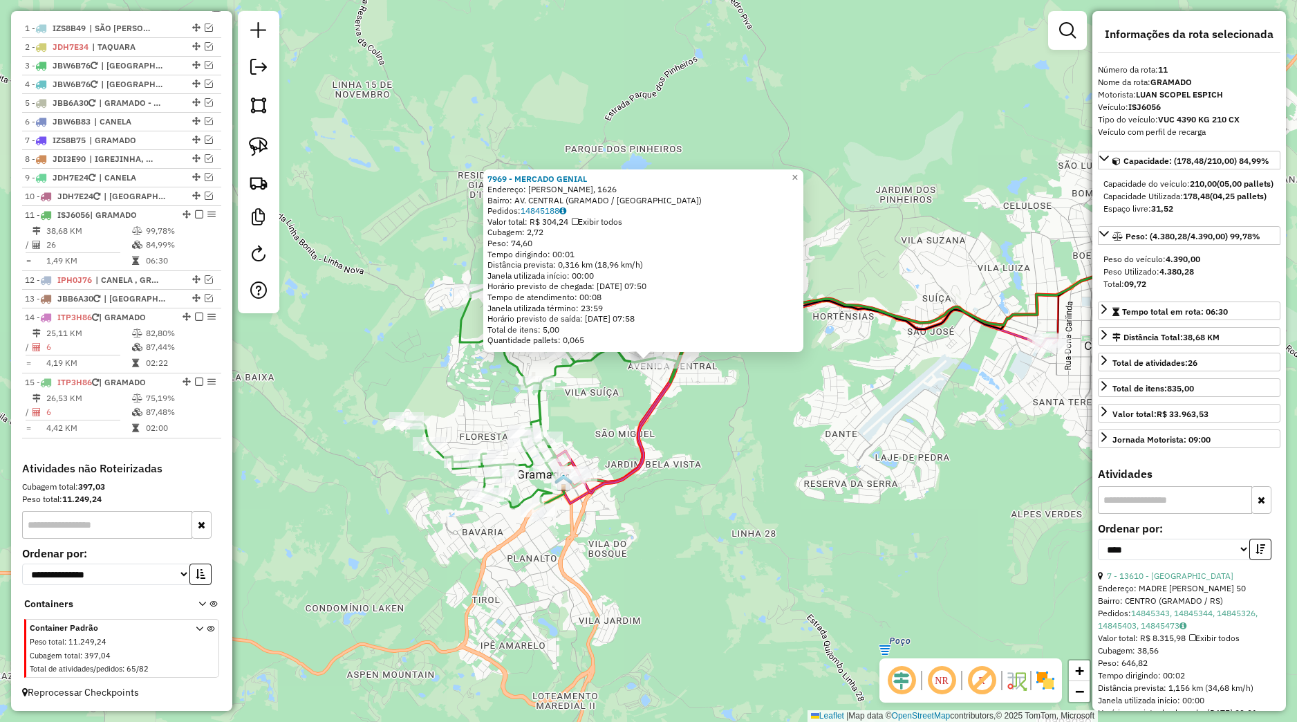
click at [602, 411] on div "Rota 11 - Placa ISJ6056 11858 - PIZZARIA BOM APETITE Rota 11 - Placa ISJ6056 13…" at bounding box center [648, 361] width 1297 height 722
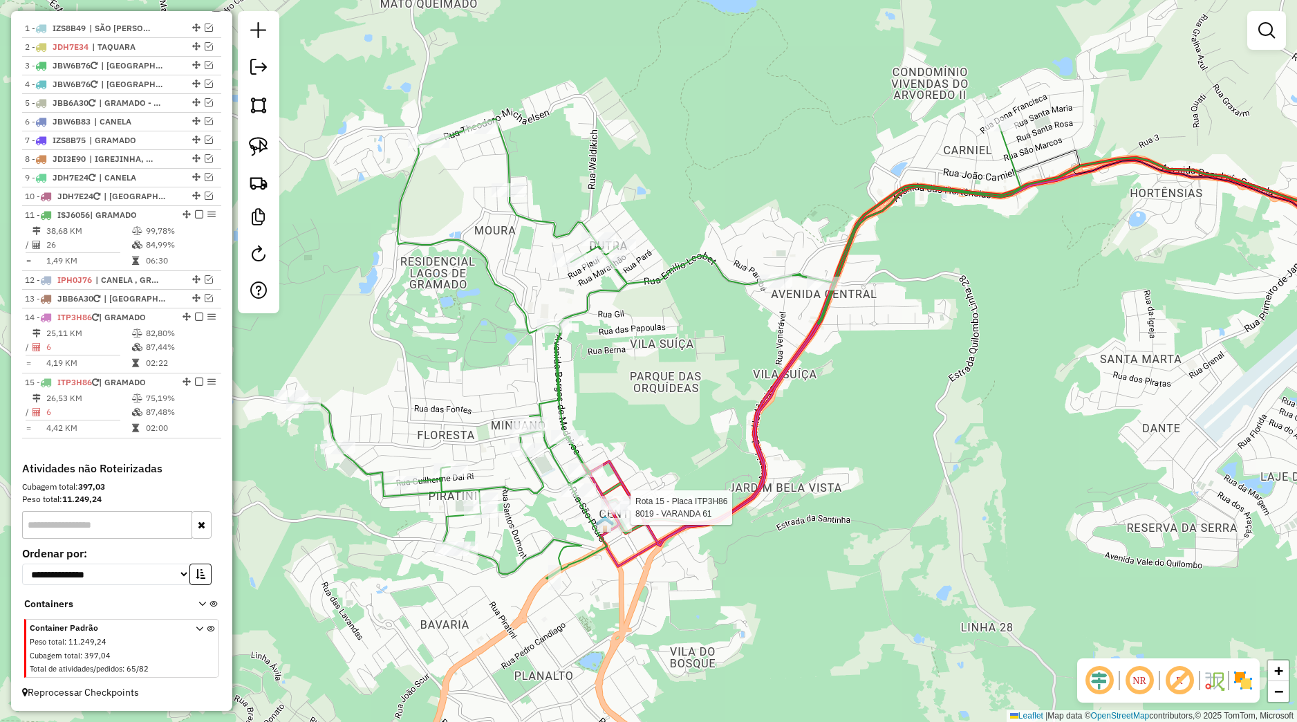
click at [548, 579] on icon at bounding box center [654, 349] width 733 height 460
select select "*********"
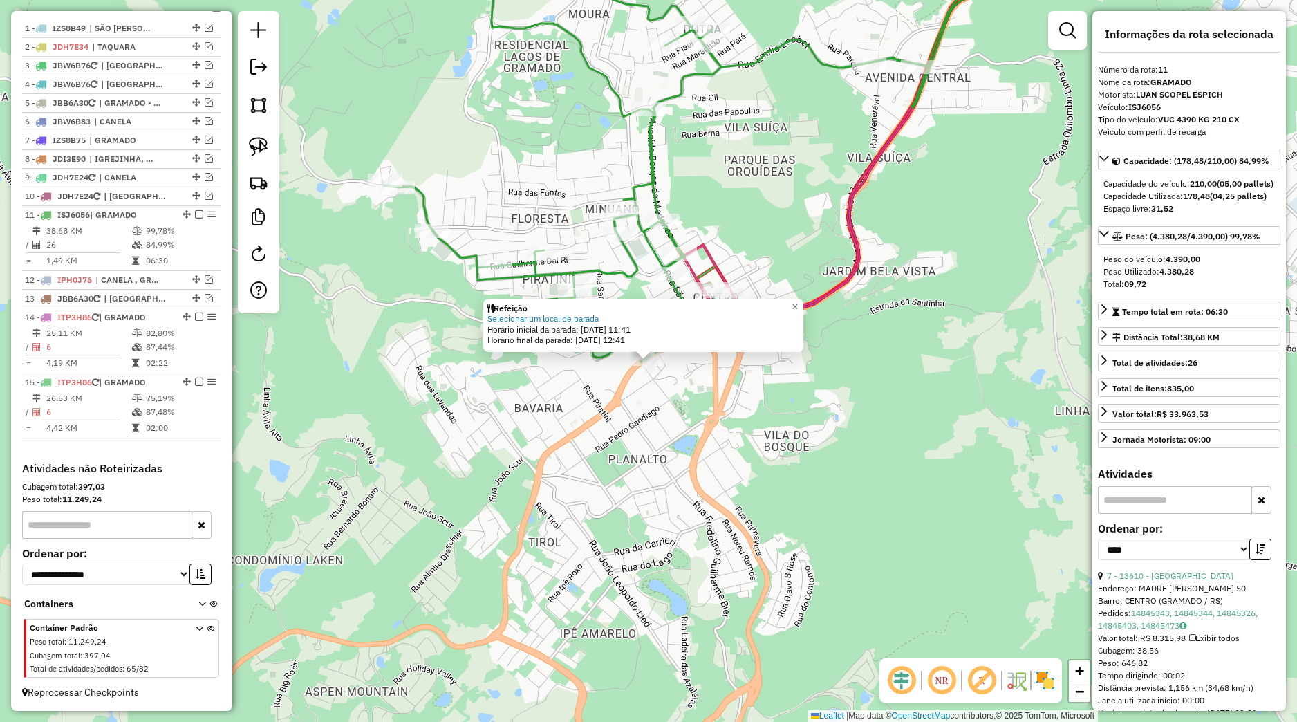
drag, startPoint x: 605, startPoint y: 436, endPoint x: 611, endPoint y: 431, distance: 7.8
click at [608, 436] on div "Refeição Selecionar um local de parada Horário inicial da parada: 15/08/2025 11…" at bounding box center [648, 361] width 1297 height 722
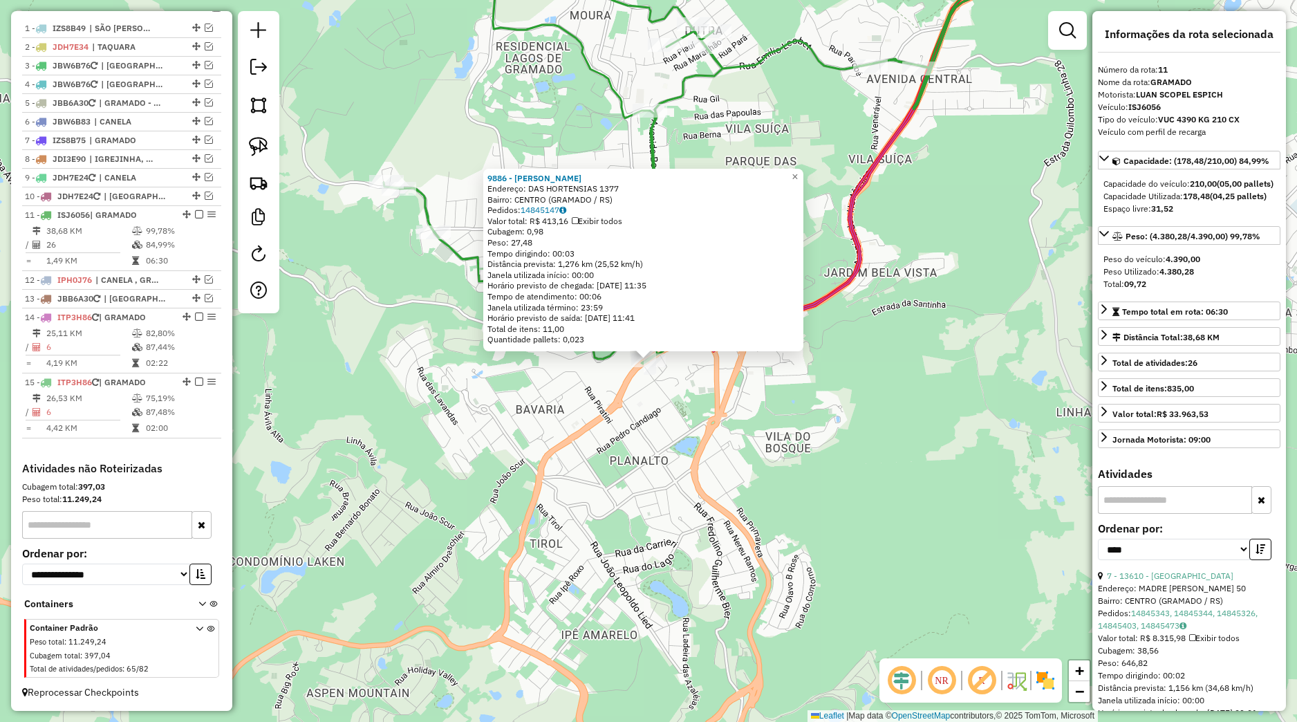
click at [673, 377] on div "Rota 11 - Placa ISJ6056 9886 - ALECRIM SANTO 9886 - ALECRIM SANTO Endereço: DAS…" at bounding box center [648, 361] width 1297 height 722
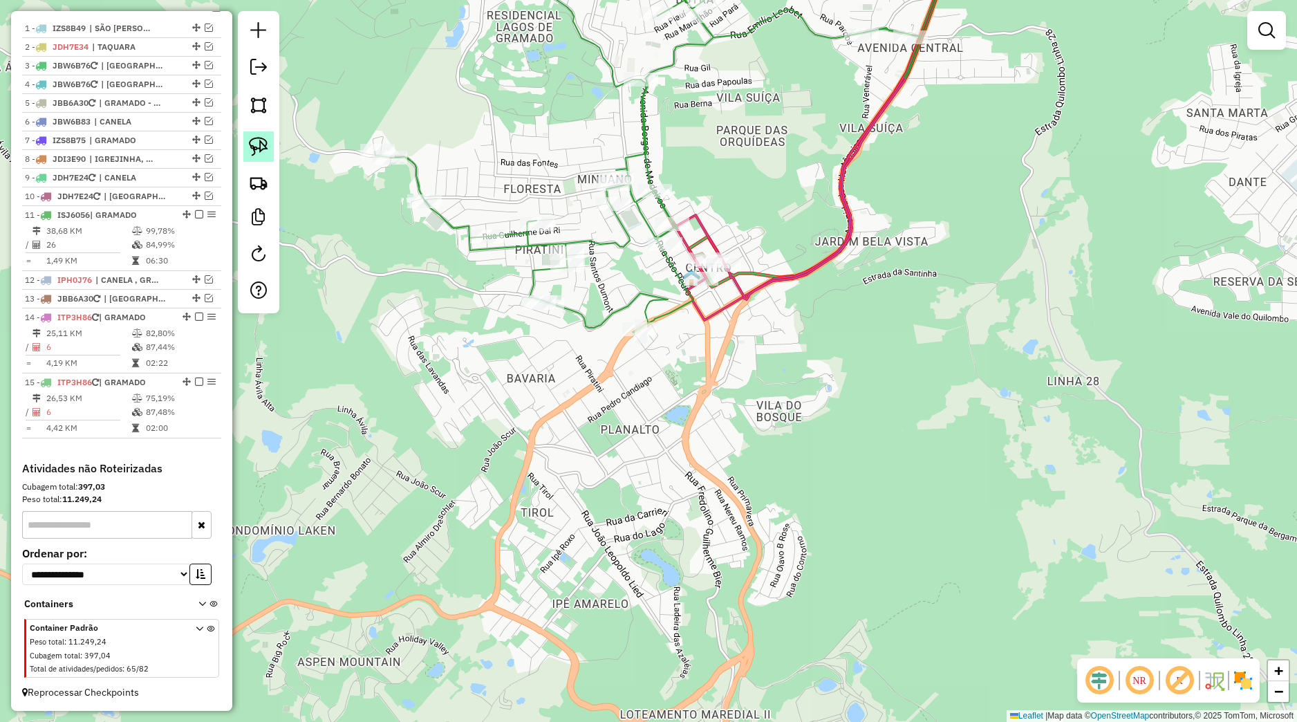
click at [264, 147] on img at bounding box center [258, 146] width 19 height 19
click at [692, 343] on div "Janela de atendimento Grade de atendimento Capacidade Transportadoras Veículos …" at bounding box center [648, 361] width 1297 height 722
drag, startPoint x: 664, startPoint y: 439, endPoint x: 656, endPoint y: 454, distance: 17.3
click at [656, 454] on div "Janela de atendimento Grade de atendimento Capacidade Transportadoras Veículos …" at bounding box center [648, 361] width 1297 height 722
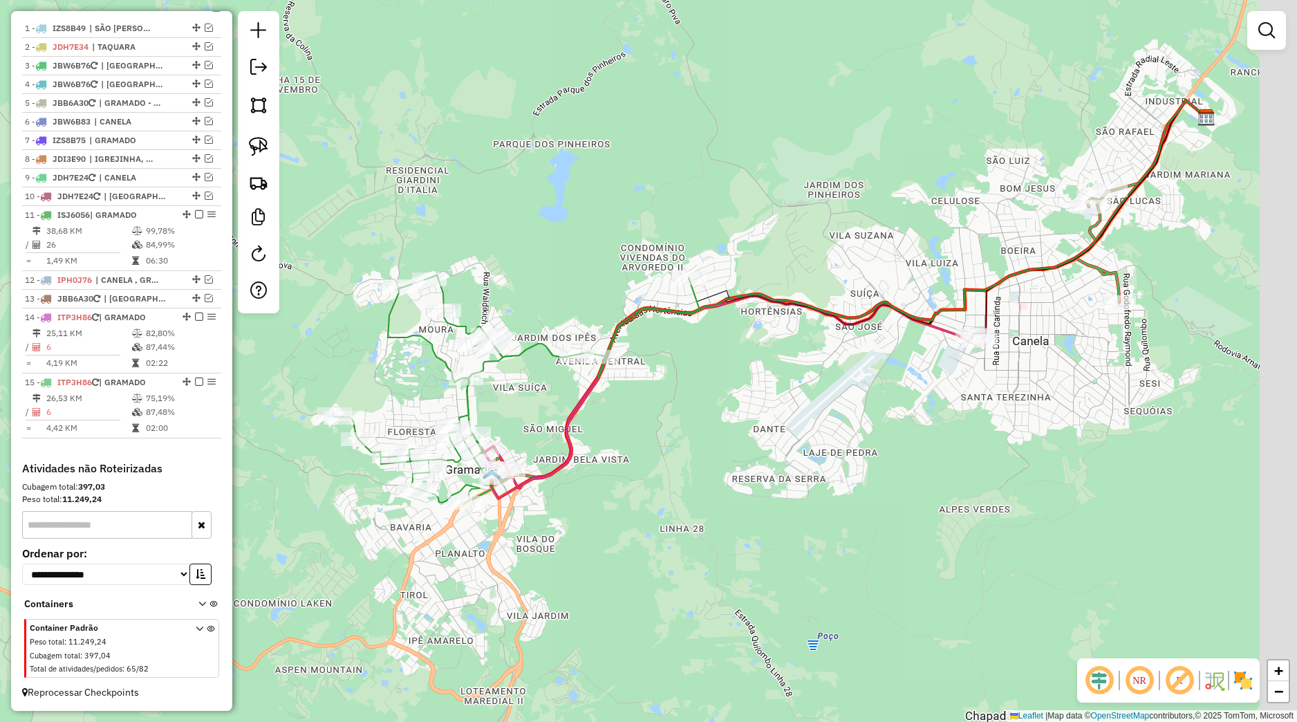
drag, startPoint x: 934, startPoint y: 360, endPoint x: 702, endPoint y: 441, distance: 245.4
click at [702, 441] on div "Janela de atendimento Grade de atendimento Capacidade Transportadoras Veículos …" at bounding box center [648, 361] width 1297 height 722
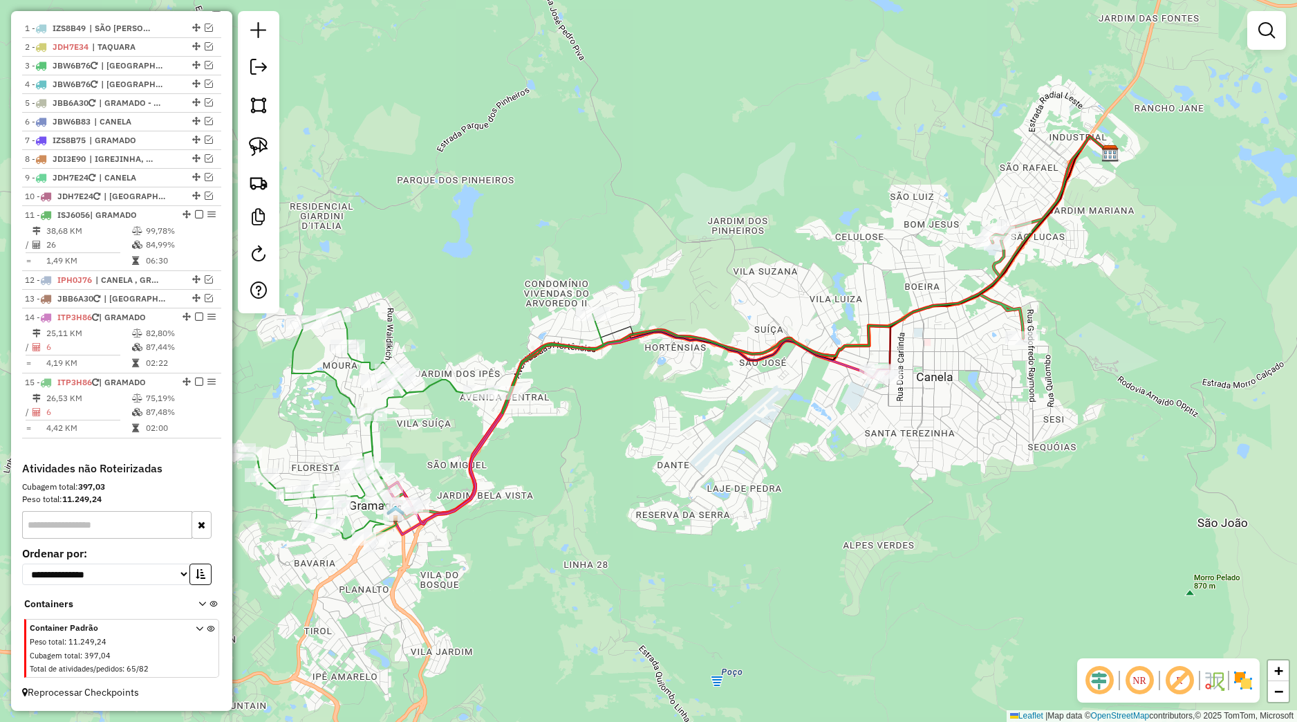
drag, startPoint x: 719, startPoint y: 416, endPoint x: 741, endPoint y: 411, distance: 22.7
click at [741, 411] on div "Janela de atendimento Grade de atendimento Capacidade Transportadoras Veículos …" at bounding box center [648, 361] width 1297 height 722
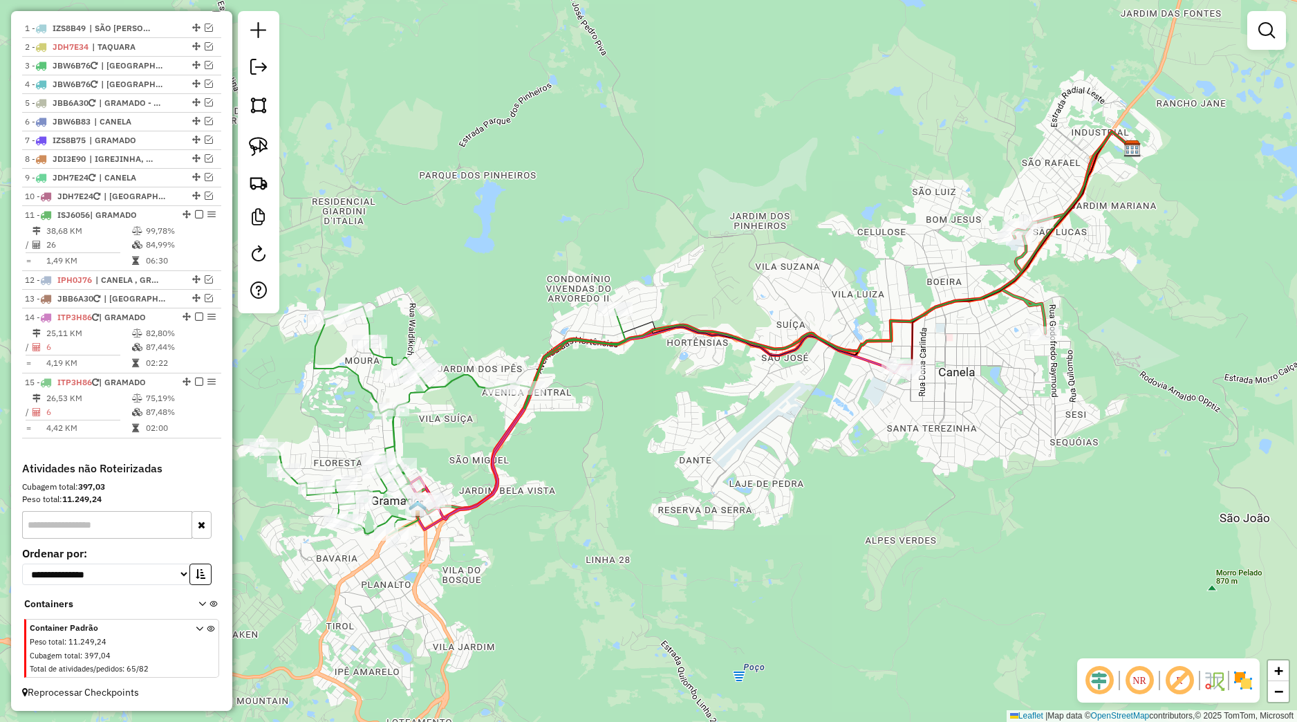
drag, startPoint x: 268, startPoint y: 156, endPoint x: 279, endPoint y: 164, distance: 13.4
click at [270, 156] on link at bounding box center [258, 146] width 30 height 30
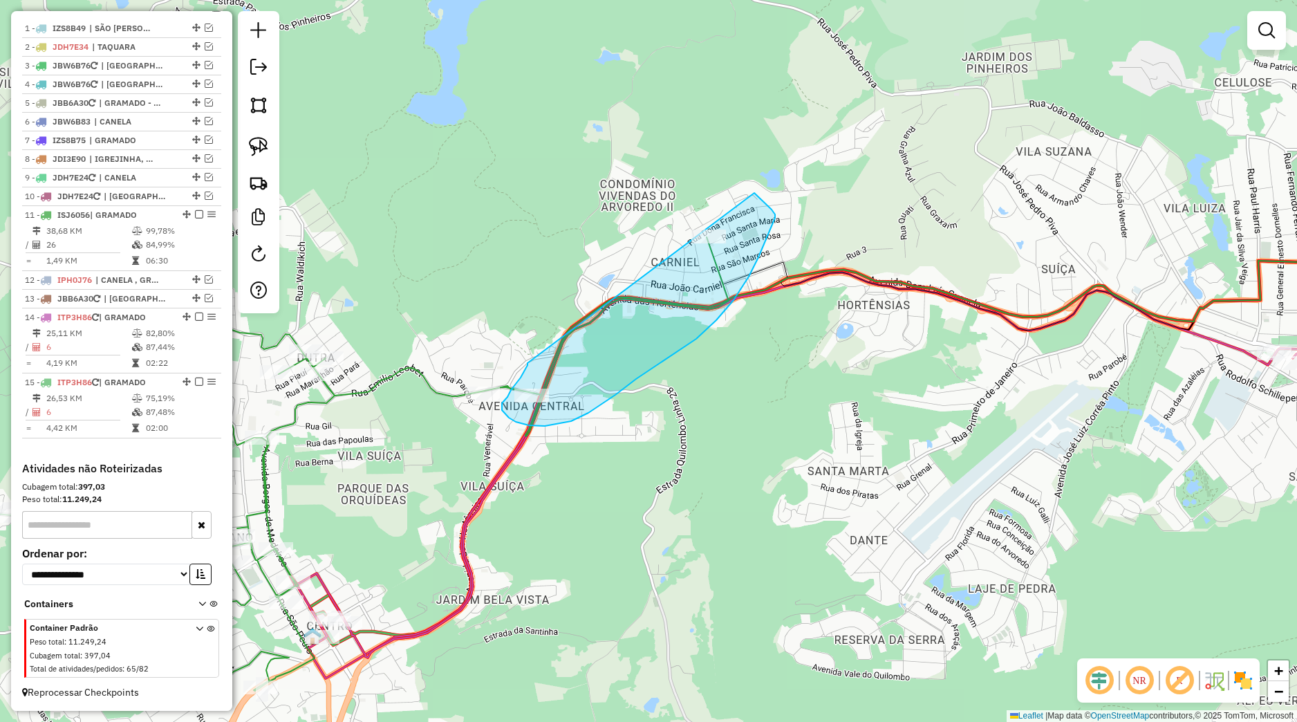
drag, startPoint x: 526, startPoint y: 368, endPoint x: 701, endPoint y: 177, distance: 258.9
click at [701, 177] on div "Janela de atendimento Grade de atendimento Capacidade Transportadoras Veículos …" at bounding box center [648, 361] width 1297 height 722
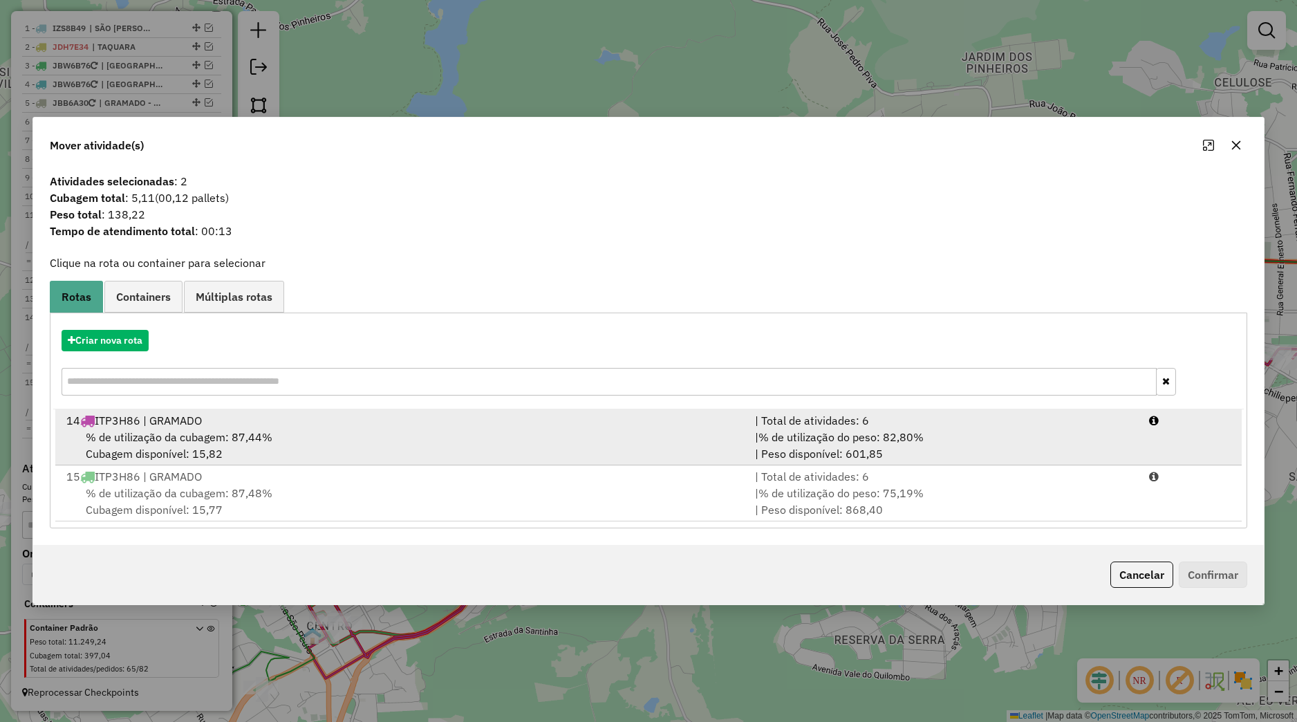
click at [339, 456] on div "% de utilização da cubagem: 87,44% Cubagem disponível: 15,82" at bounding box center [402, 445] width 689 height 33
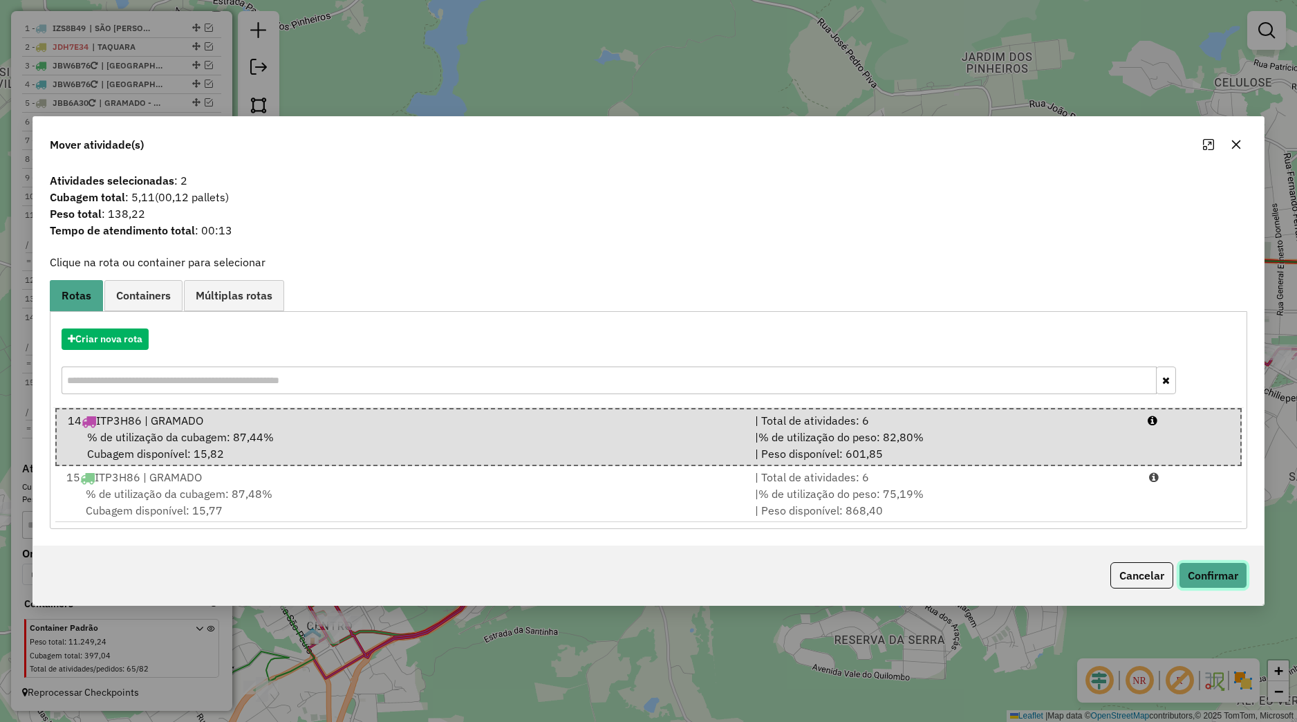
click at [1229, 575] on button "Confirmar" at bounding box center [1213, 575] width 68 height 26
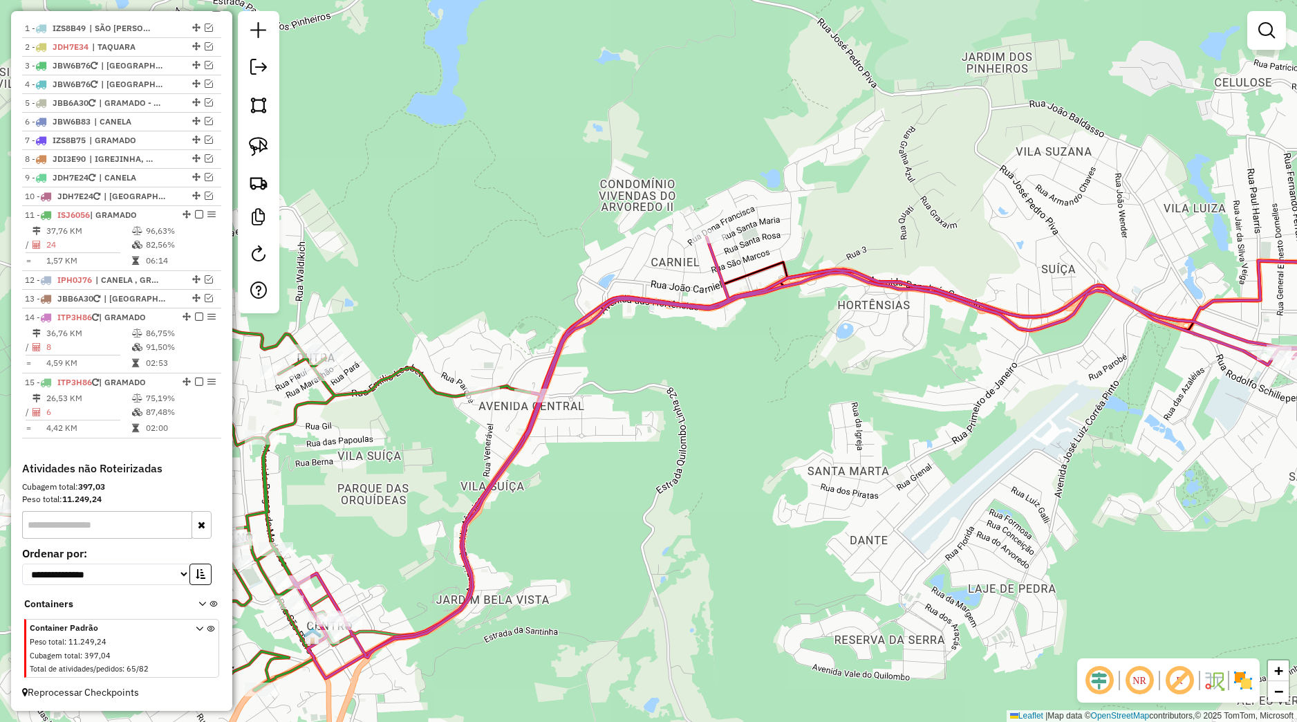
select select "*********"
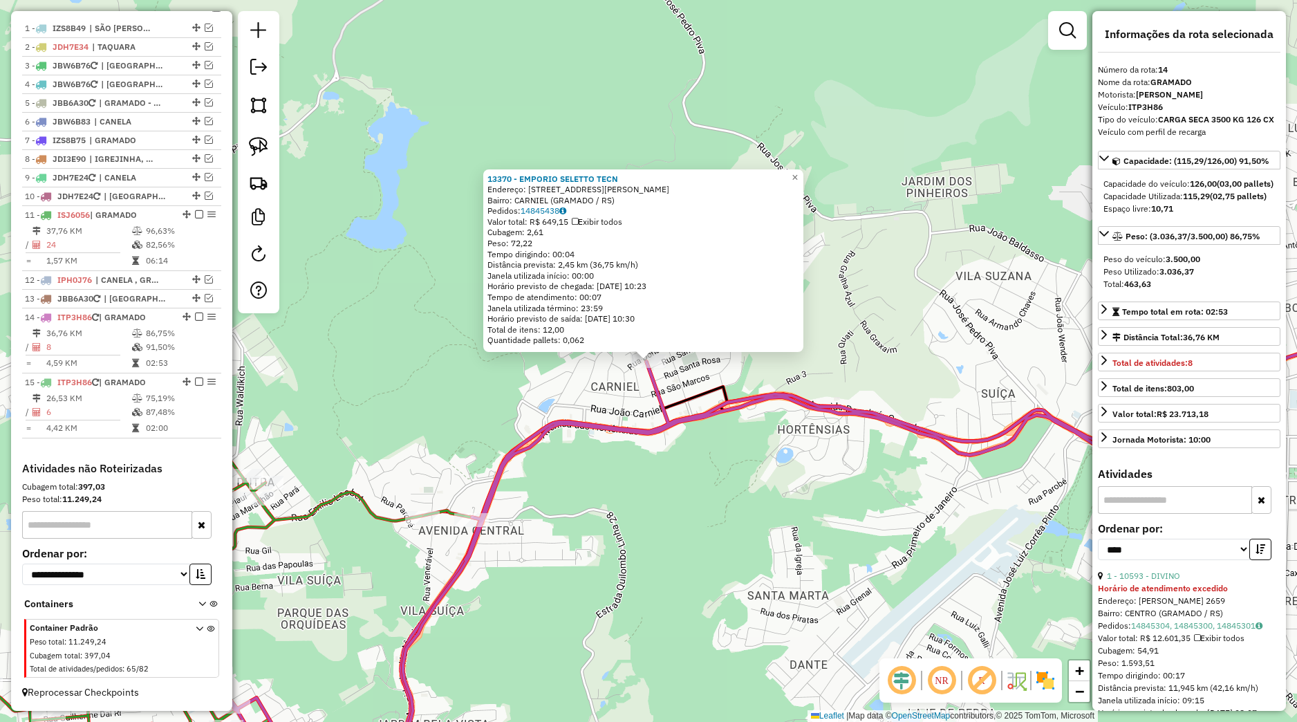
click at [715, 477] on div "13370 - EMPORIO SELETTO TECN Endereço: Rua Julio Carniel 392 Bairro: CARNIEL (G…" at bounding box center [648, 361] width 1297 height 722
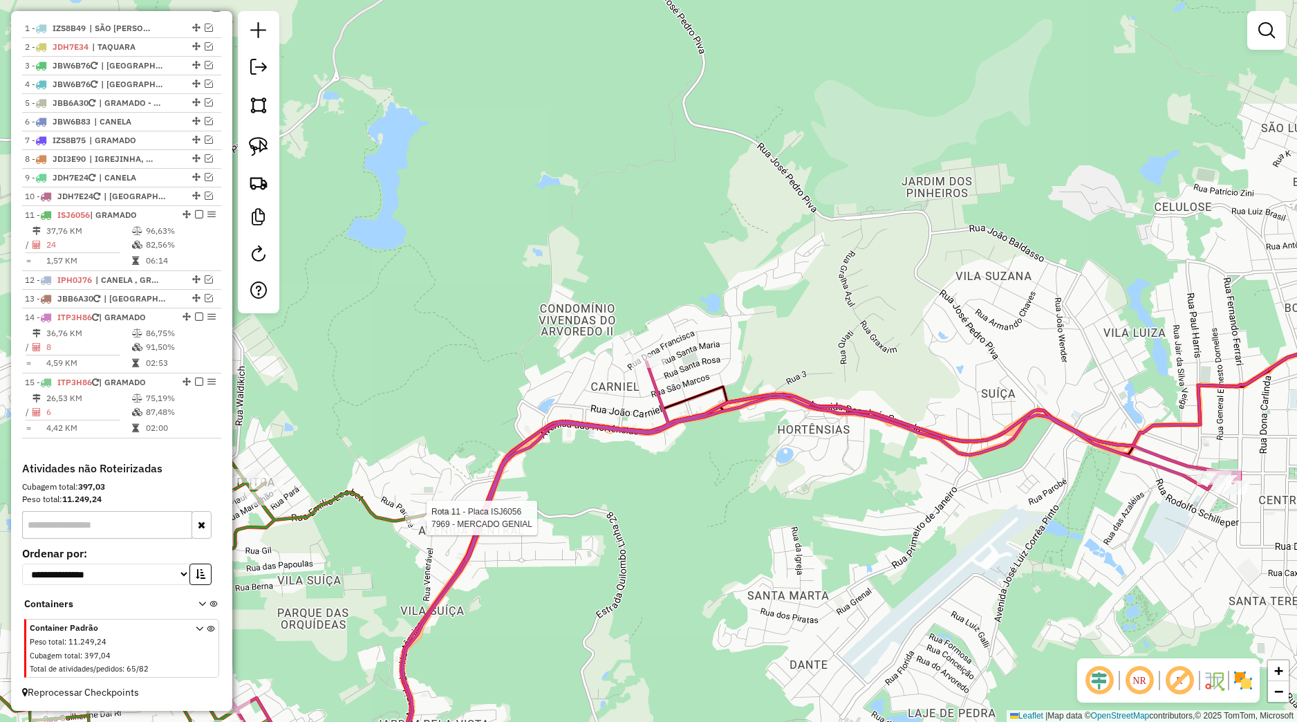
select select "*********"
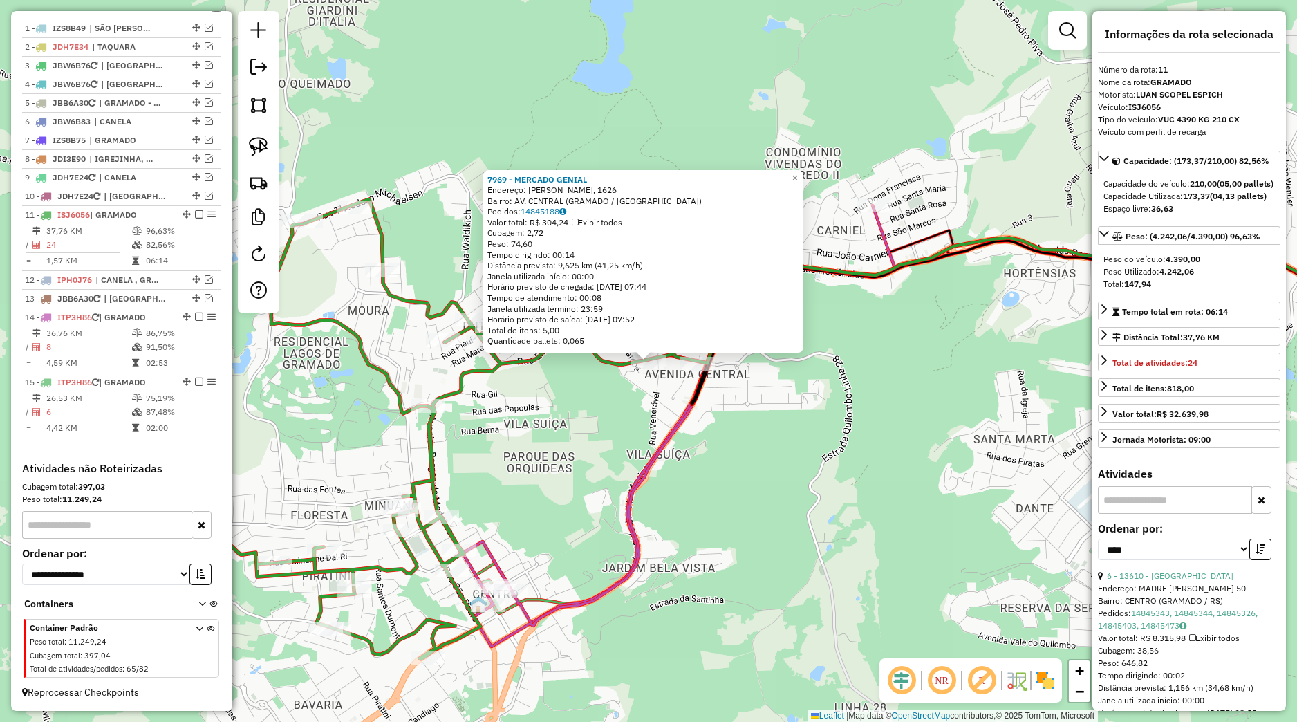
click at [642, 421] on div "7969 - MERCADO GENIAL Endereço: EMILIO LEOBET, 1626 Bairro: AV. CENTRAL (GRAMAD…" at bounding box center [648, 361] width 1297 height 722
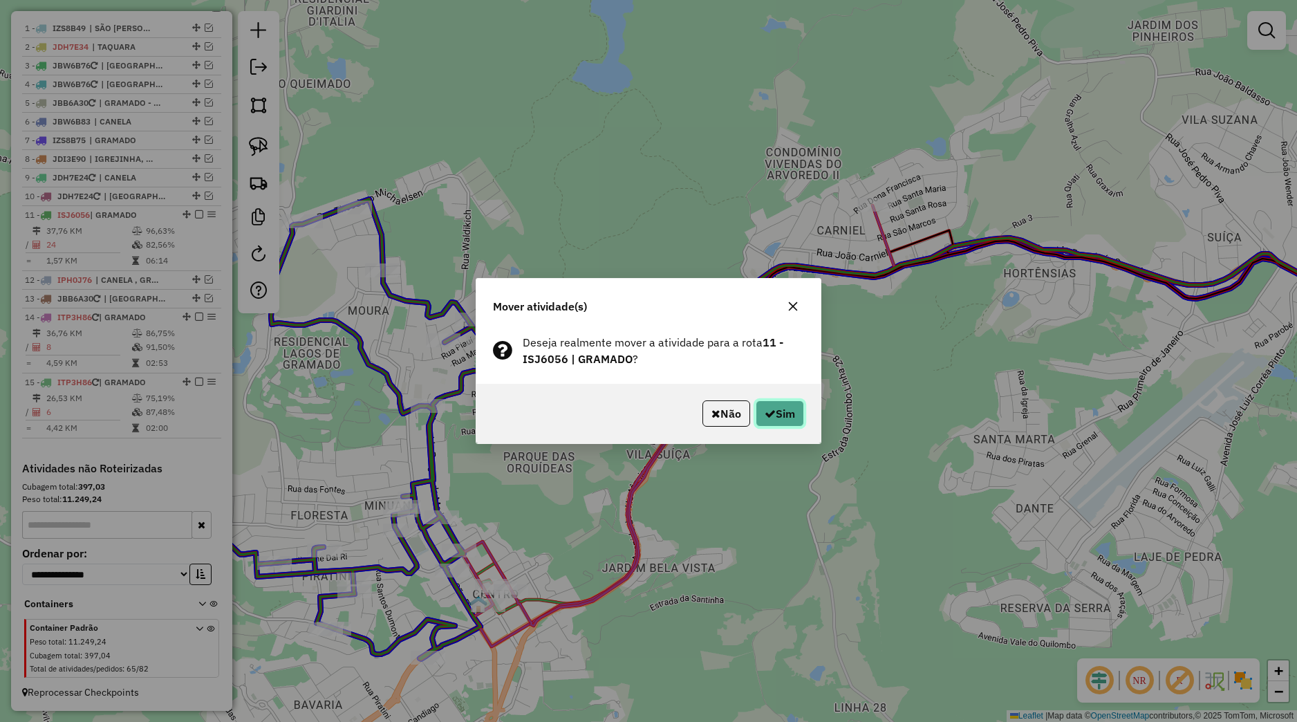
click at [786, 405] on button "Sim" at bounding box center [780, 413] width 48 height 26
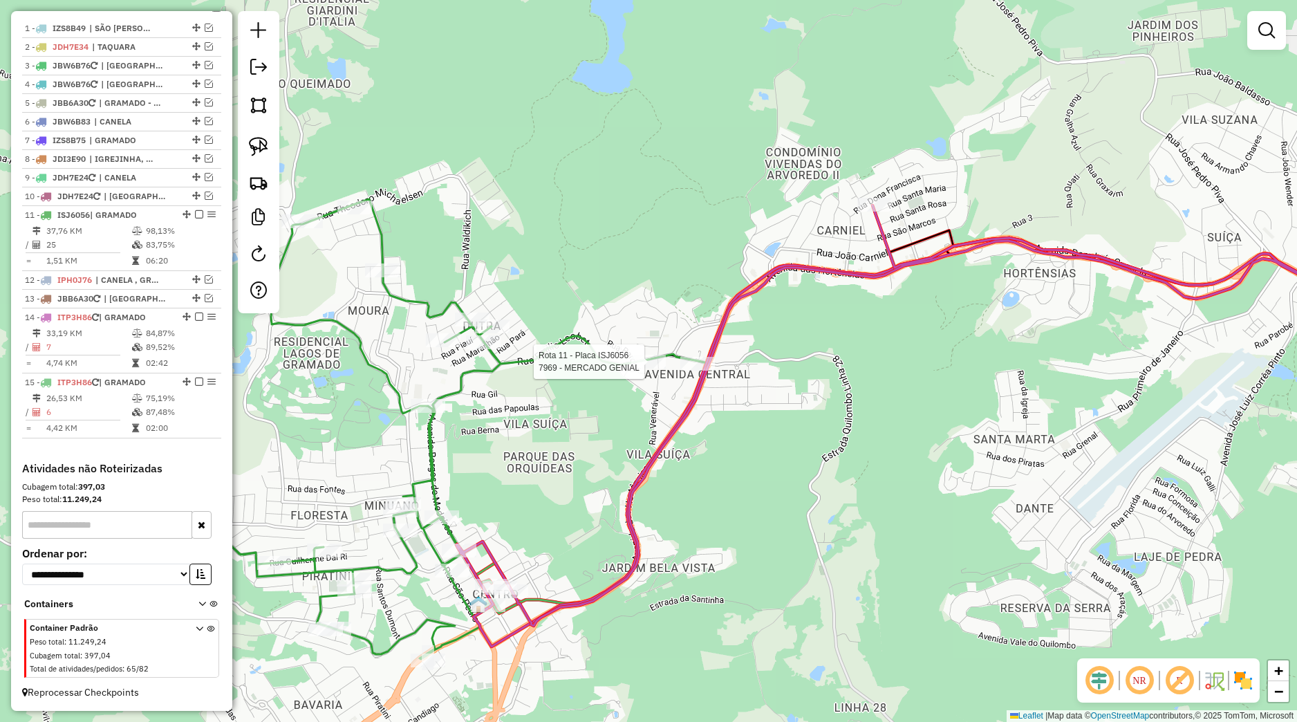
select select "*********"
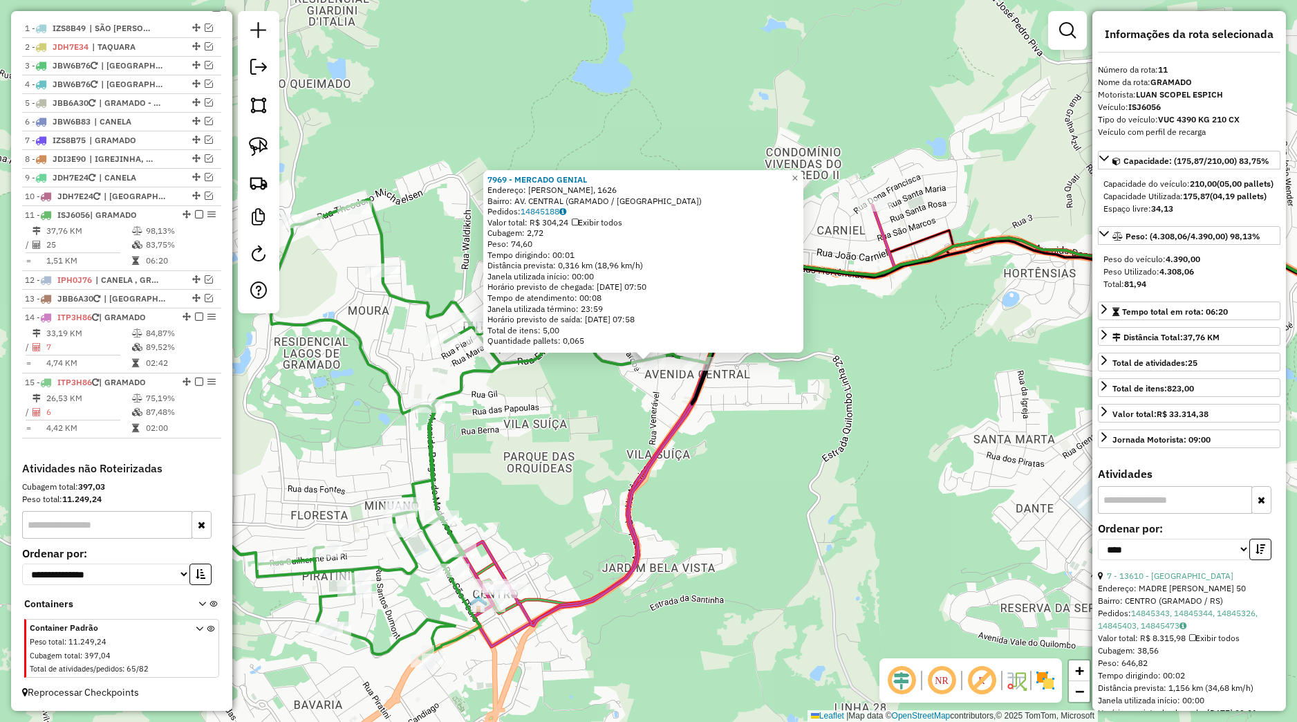
click at [732, 465] on div "7969 - MERCADO GENIAL Endereço: EMILIO LEOBET, 1626 Bairro: AV. CENTRAL (GRAMAD…" at bounding box center [648, 361] width 1297 height 722
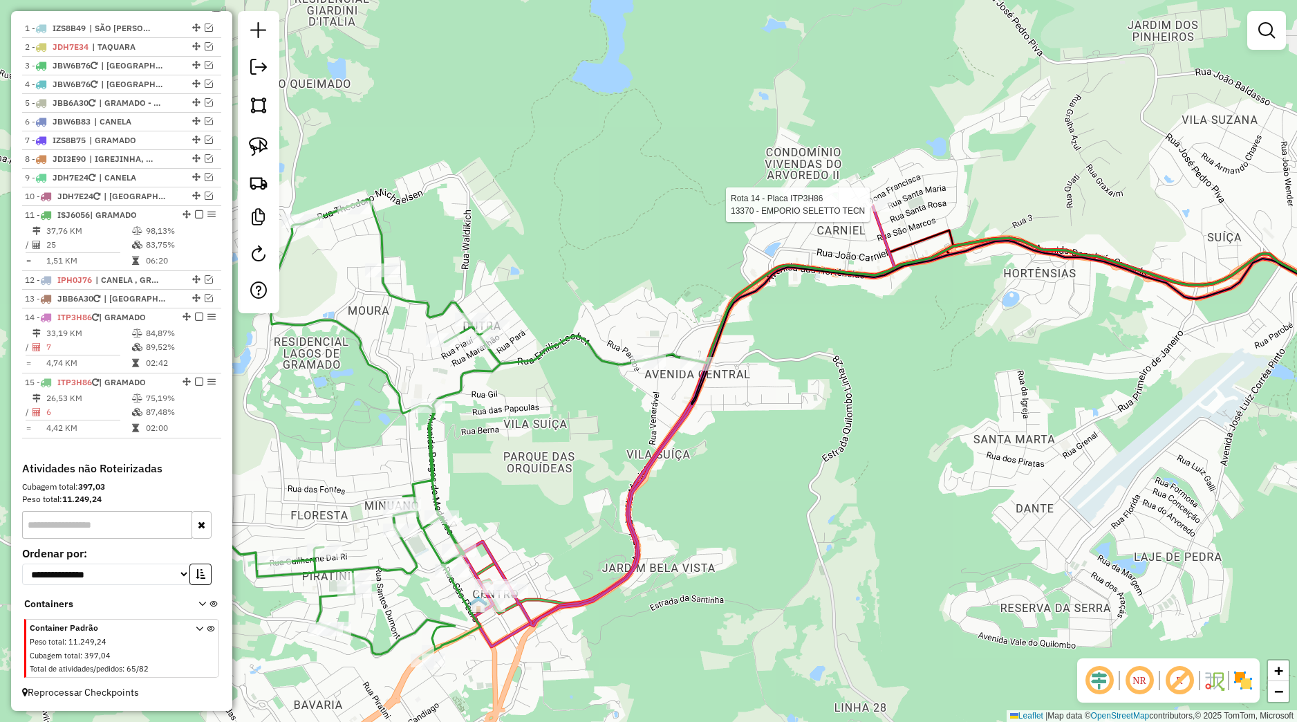
select select "*********"
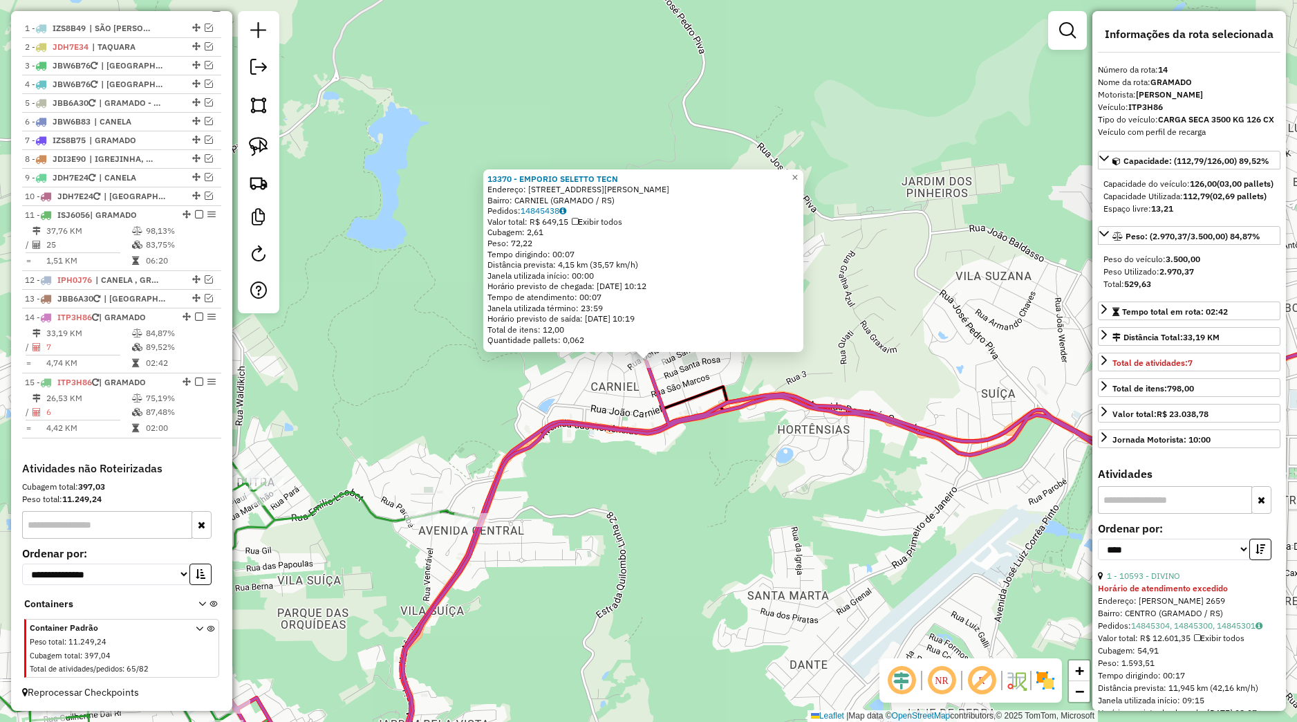
click at [765, 504] on div "13370 - EMPORIO SELETTO TECN Endereço: [STREET_ADDRESS][PERSON_NAME] Pedidos: 1…" at bounding box center [648, 361] width 1297 height 722
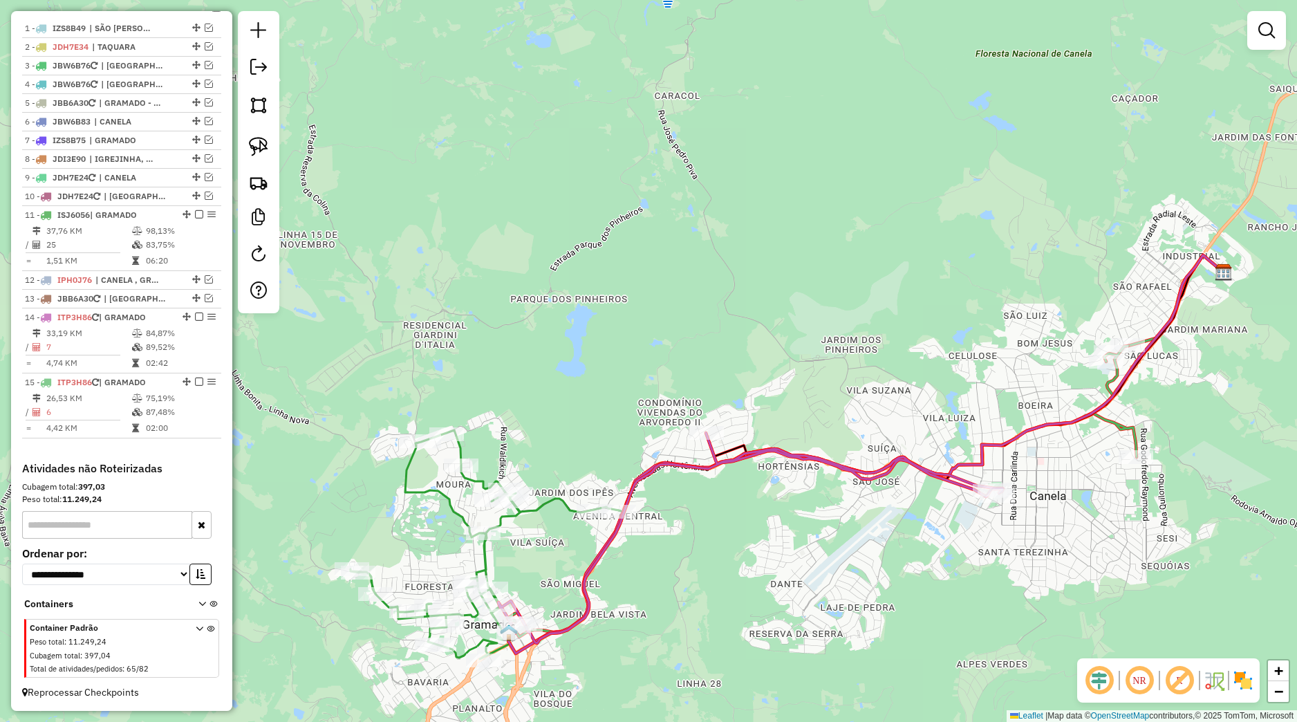
drag, startPoint x: 719, startPoint y: 552, endPoint x: 759, endPoint y: 497, distance: 67.8
click at [759, 498] on div "Janela de atendimento Grade de atendimento Capacidade Transportadoras Veículos …" at bounding box center [648, 361] width 1297 height 722
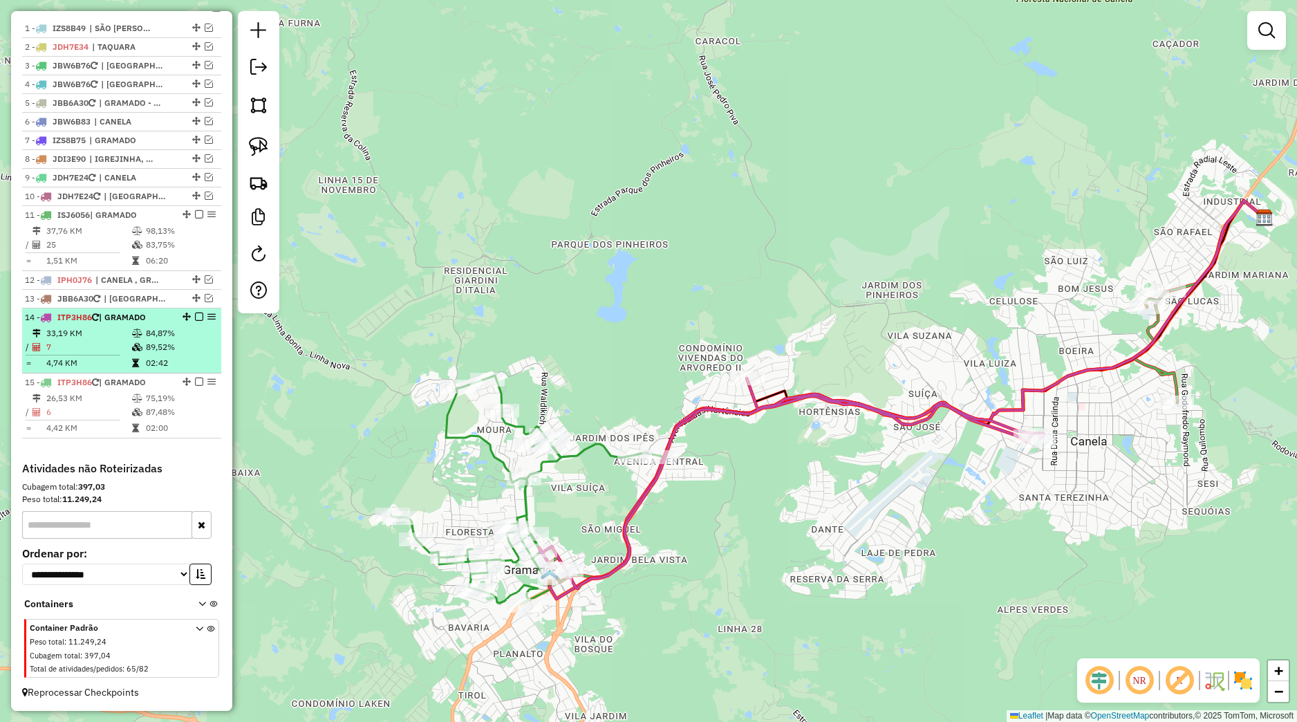
click at [189, 331] on td "84,87%" at bounding box center [180, 333] width 70 height 14
select select "*********"
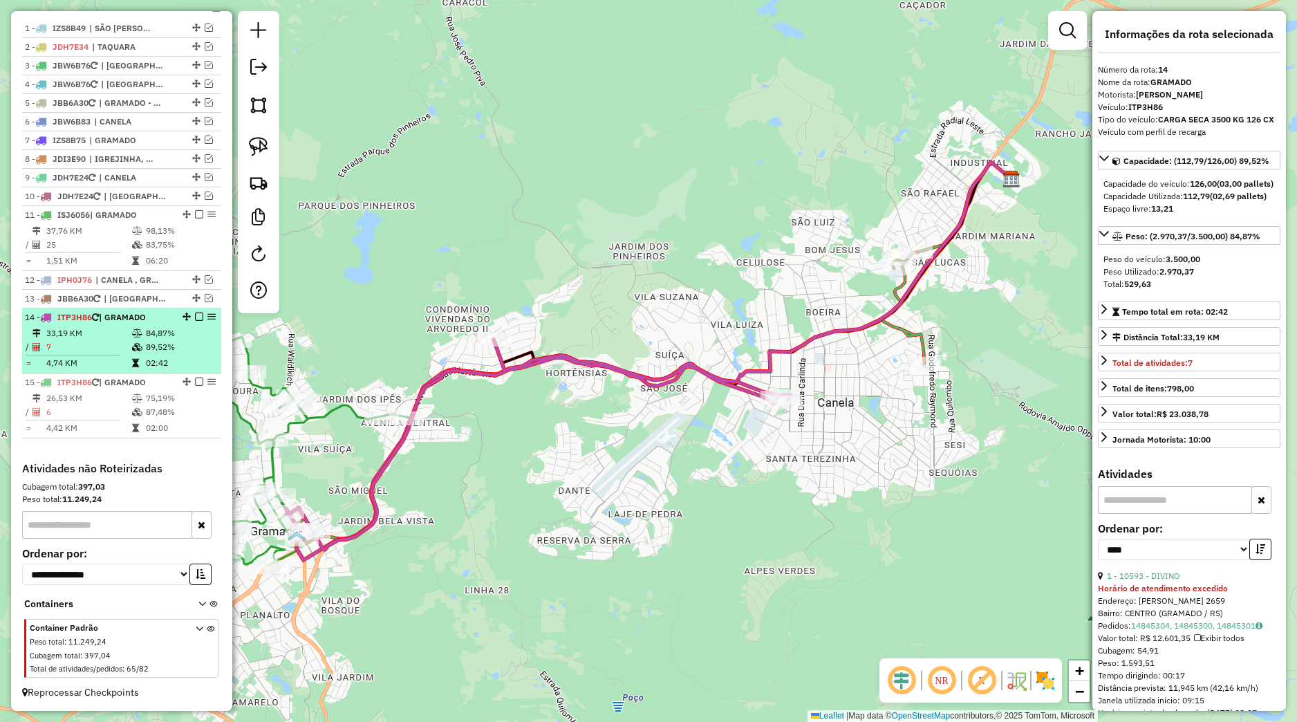
click at [195, 319] on em at bounding box center [199, 317] width 8 height 8
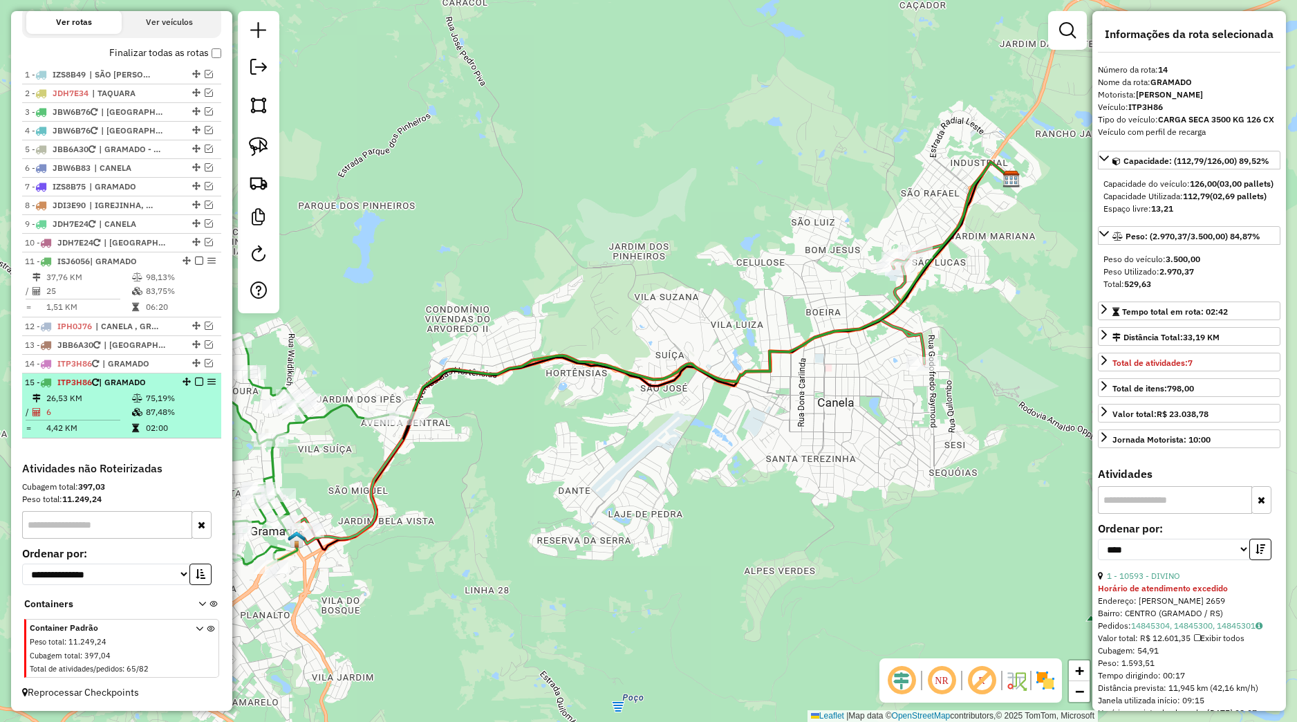
click at [195, 382] on em at bounding box center [199, 382] width 8 height 8
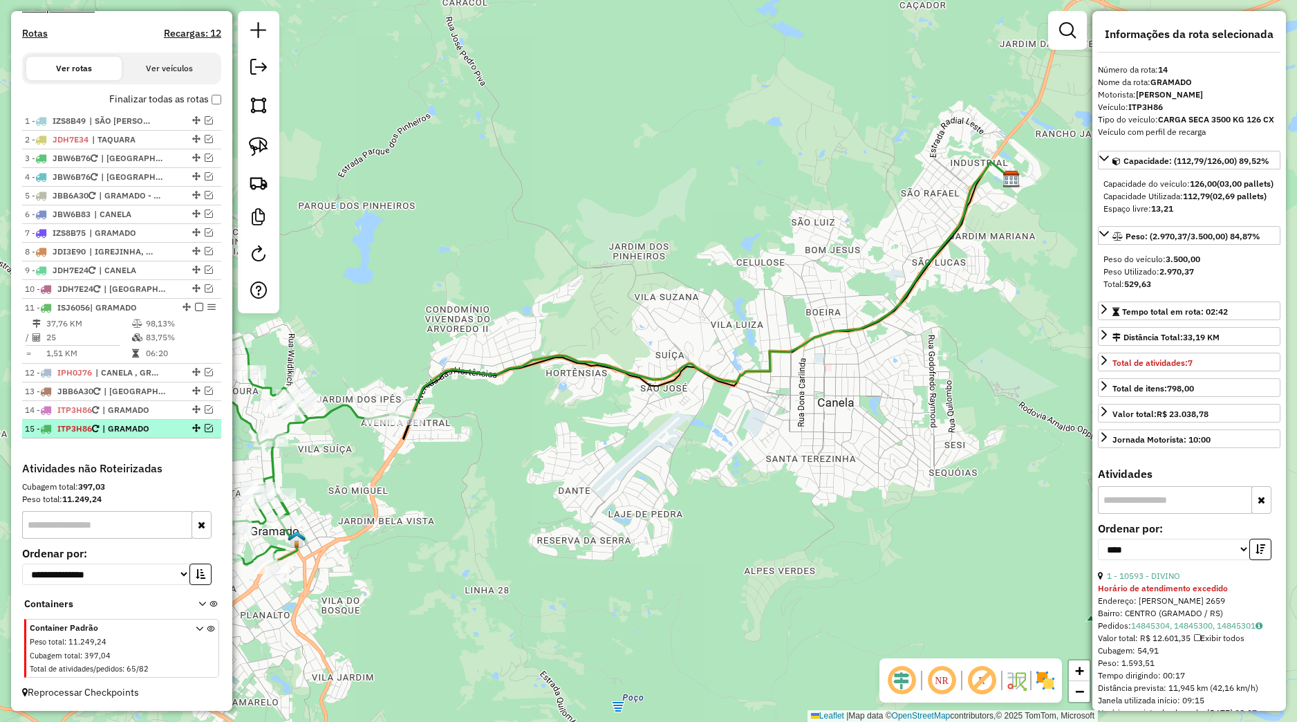
scroll to position [452, 0]
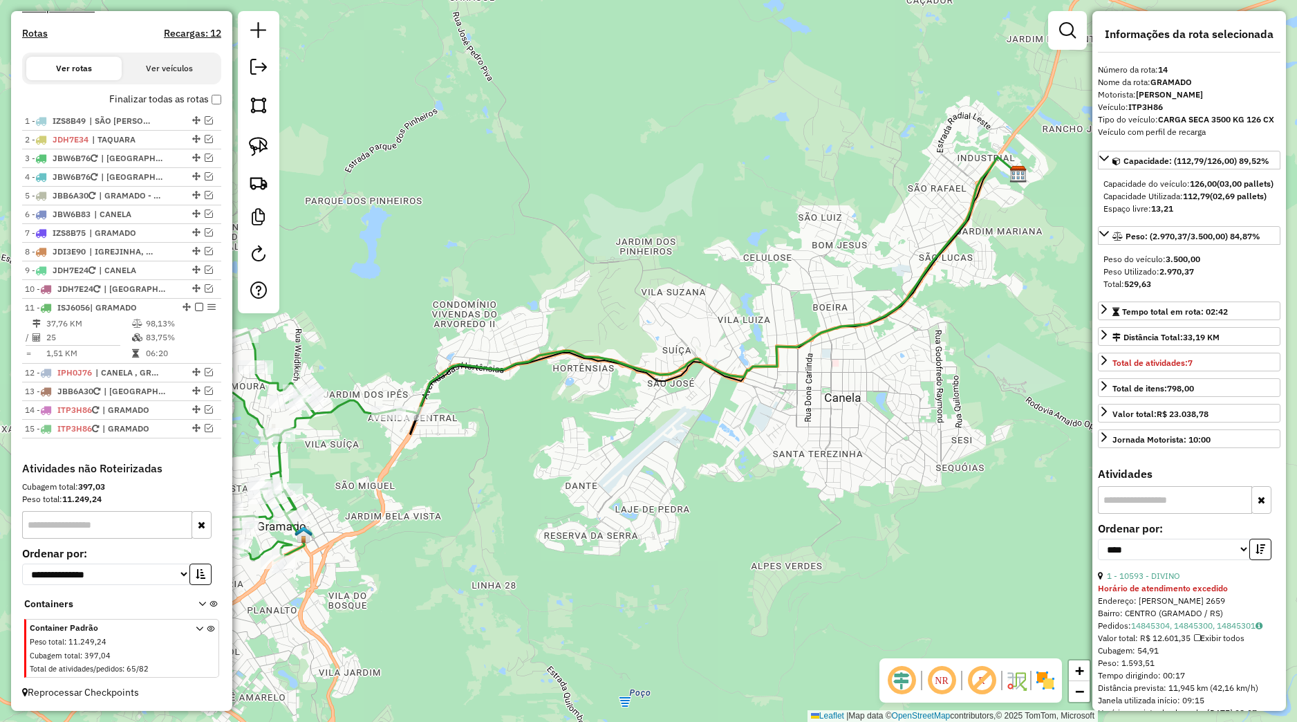
drag, startPoint x: 575, startPoint y: 464, endPoint x: 622, endPoint y: 447, distance: 49.9
click at [622, 447] on div "Janela de atendimento Grade de atendimento Capacidade Transportadoras Veículos …" at bounding box center [648, 361] width 1297 height 722
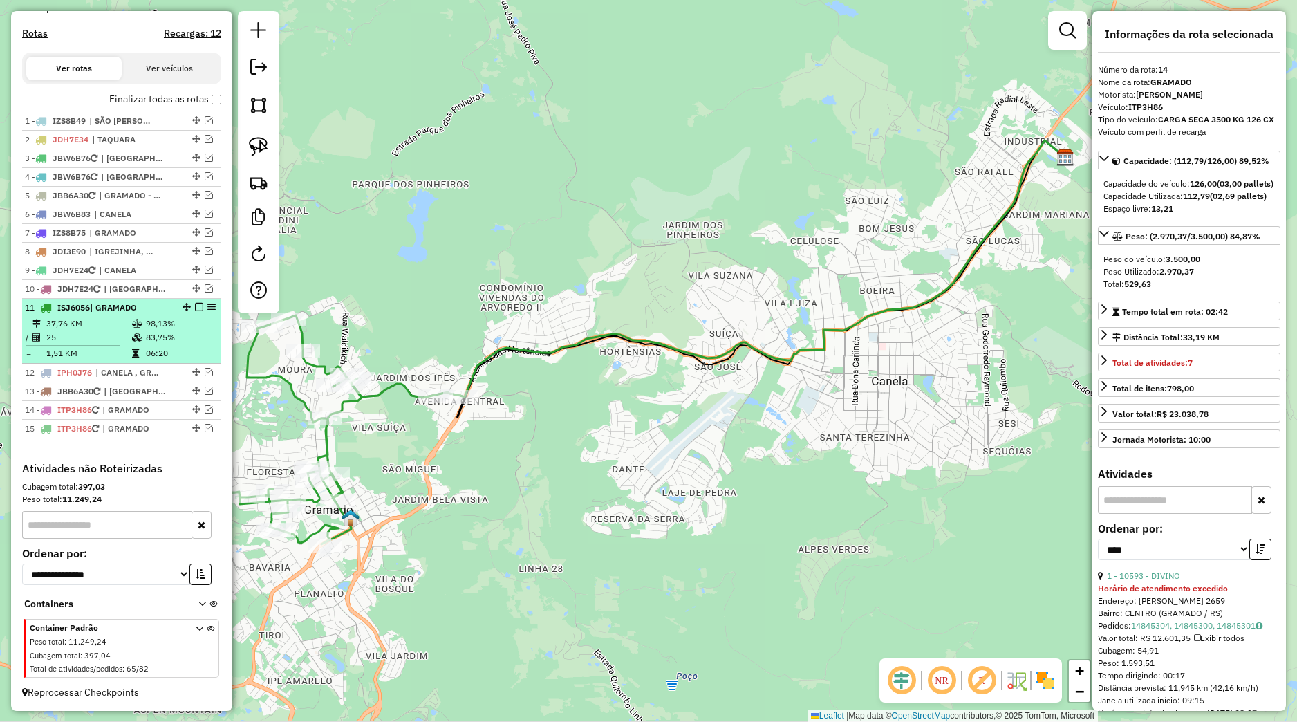
click at [180, 322] on td "98,13%" at bounding box center [180, 324] width 70 height 14
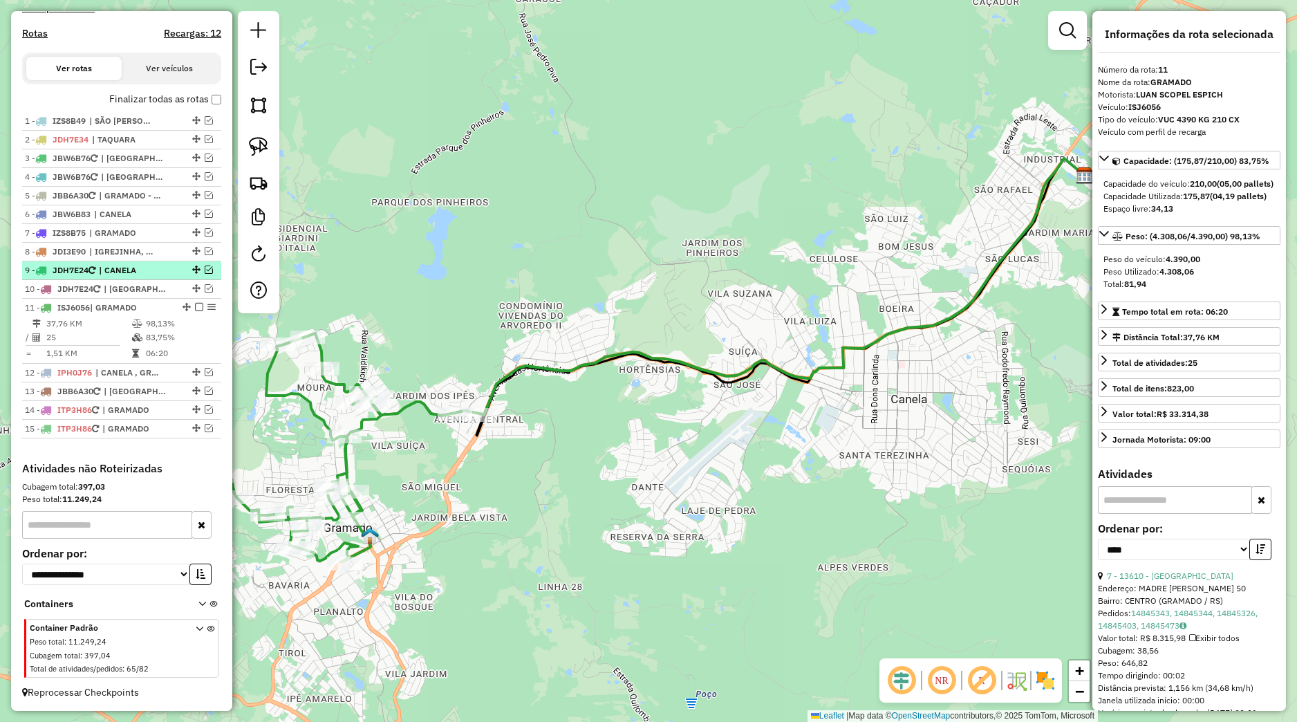
click at [195, 309] on em at bounding box center [199, 307] width 8 height 8
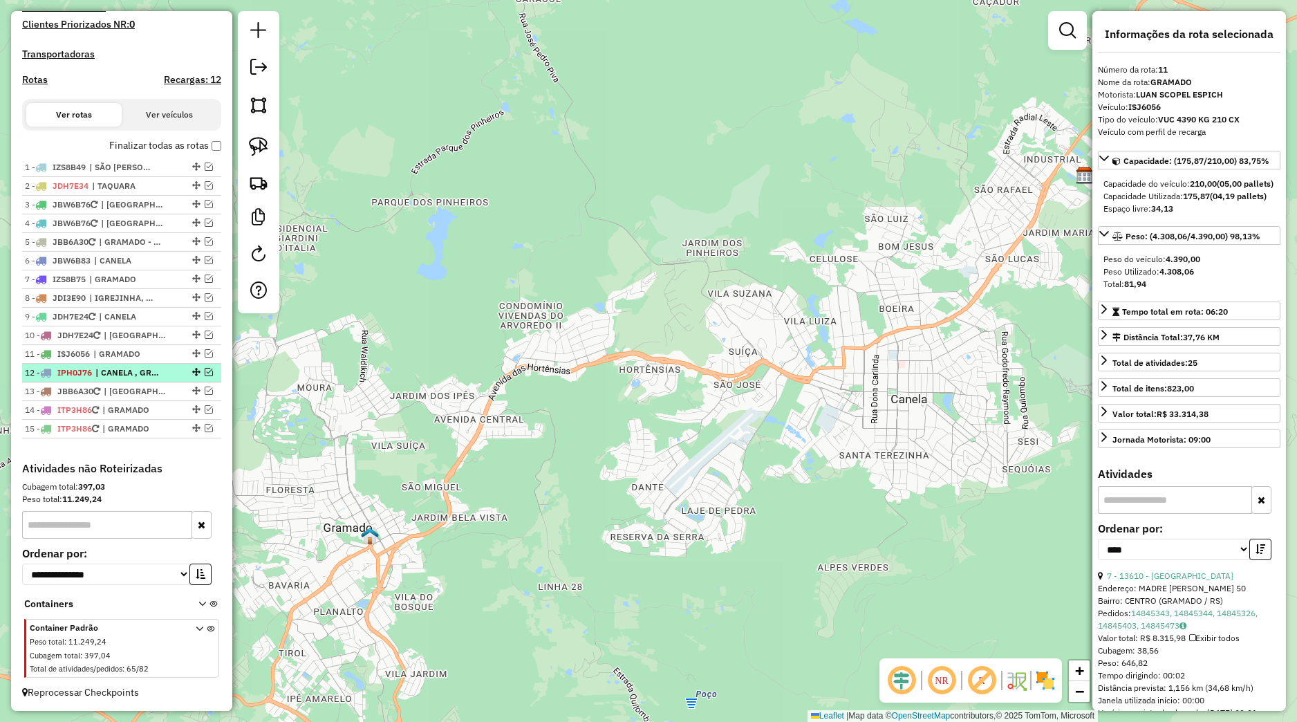
click at [155, 368] on li "12 - IPH0J76 | CANELA , GRAMADO" at bounding box center [121, 373] width 199 height 19
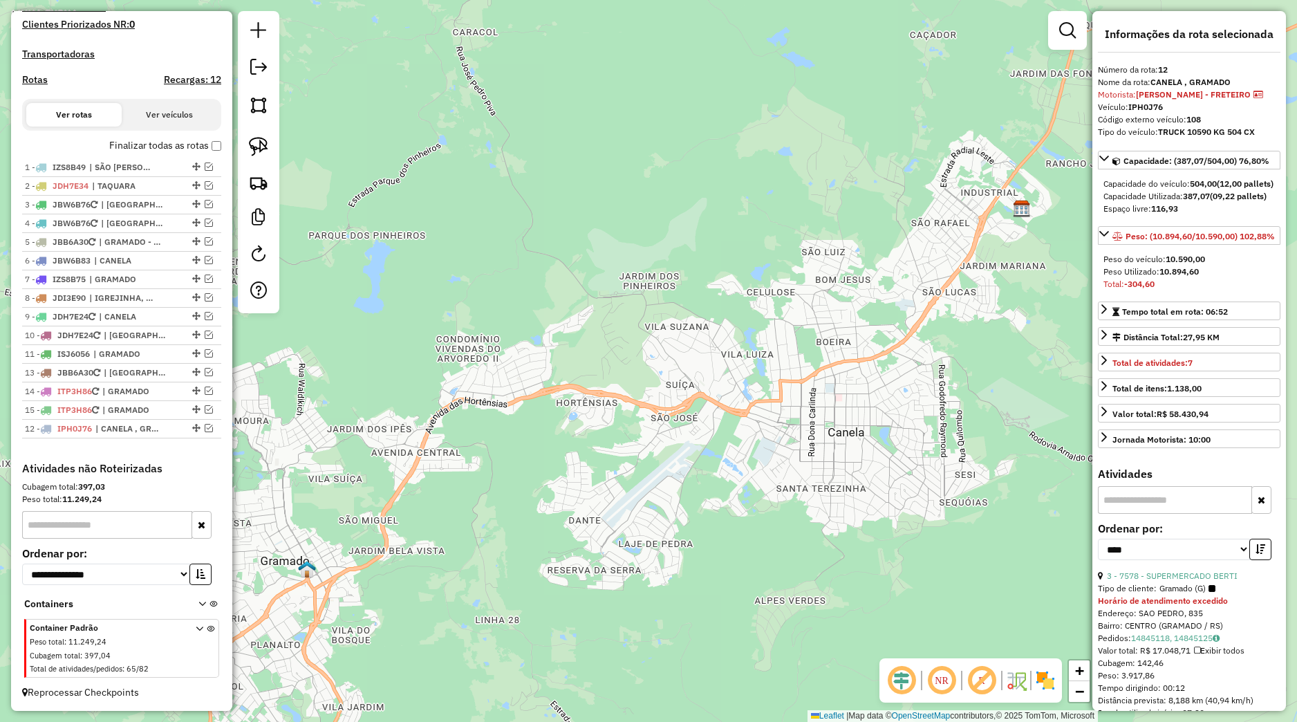
drag, startPoint x: 185, startPoint y: 376, endPoint x: 151, endPoint y: 455, distance: 85.8
click at [151, 455] on div "1 - IZS8B49 | SÃO FRANCISCO DE PAULA 2 - JDH7E34 | TAQUARA 3 - JBW6B76 | MORRO …" at bounding box center [121, 310] width 199 height 304
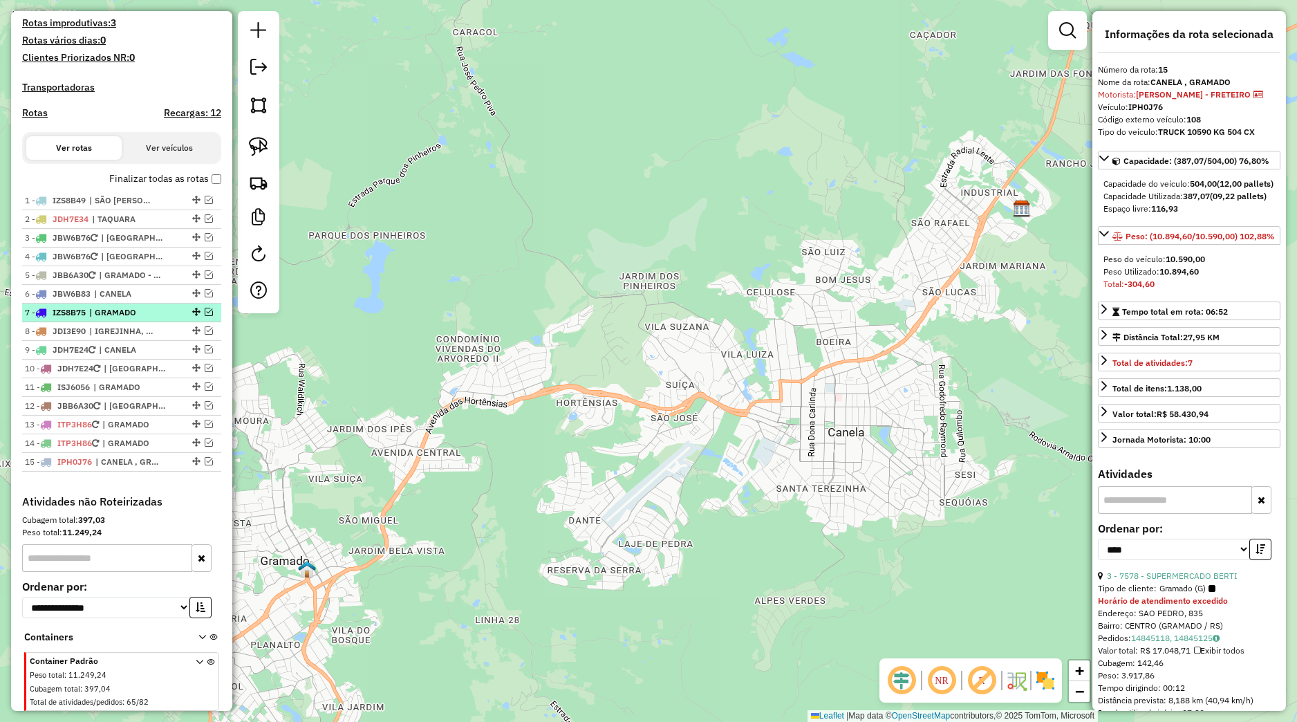
scroll to position [341, 0]
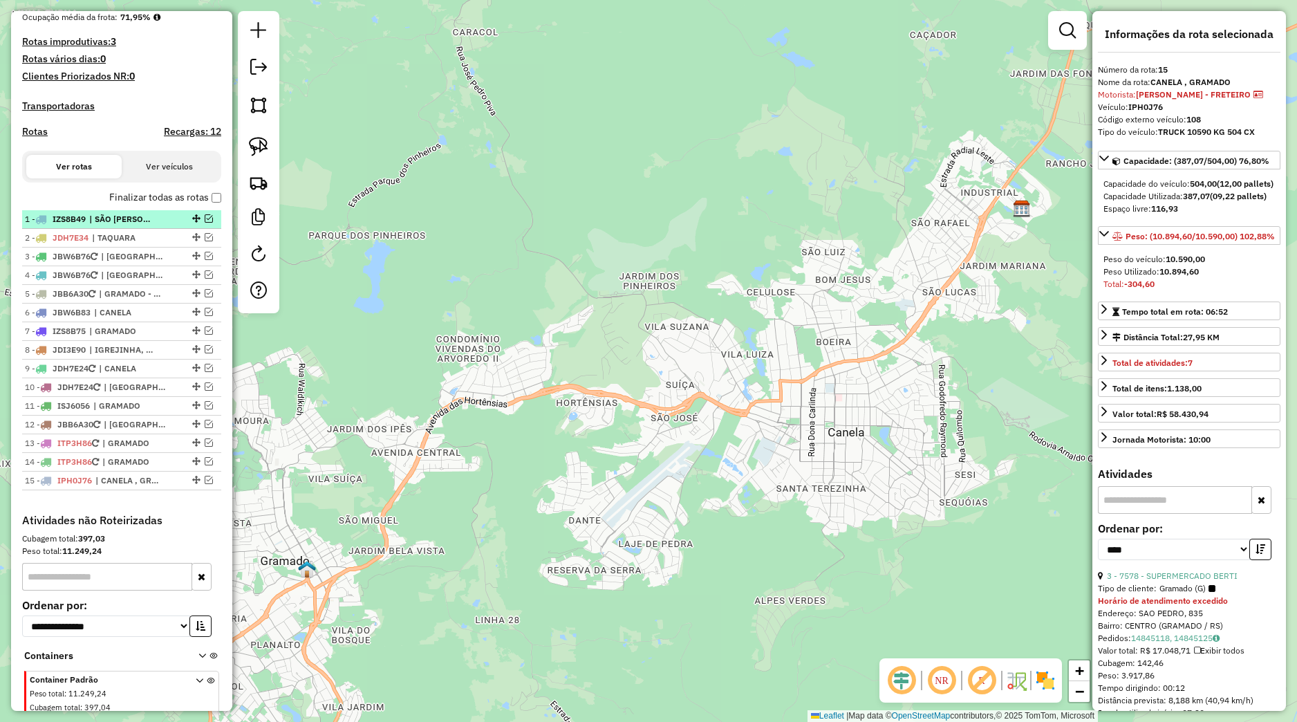
click at [156, 225] on div "1 - IZS8B49 | SÃO FRANCISCO DE PAULA" at bounding box center [98, 219] width 147 height 12
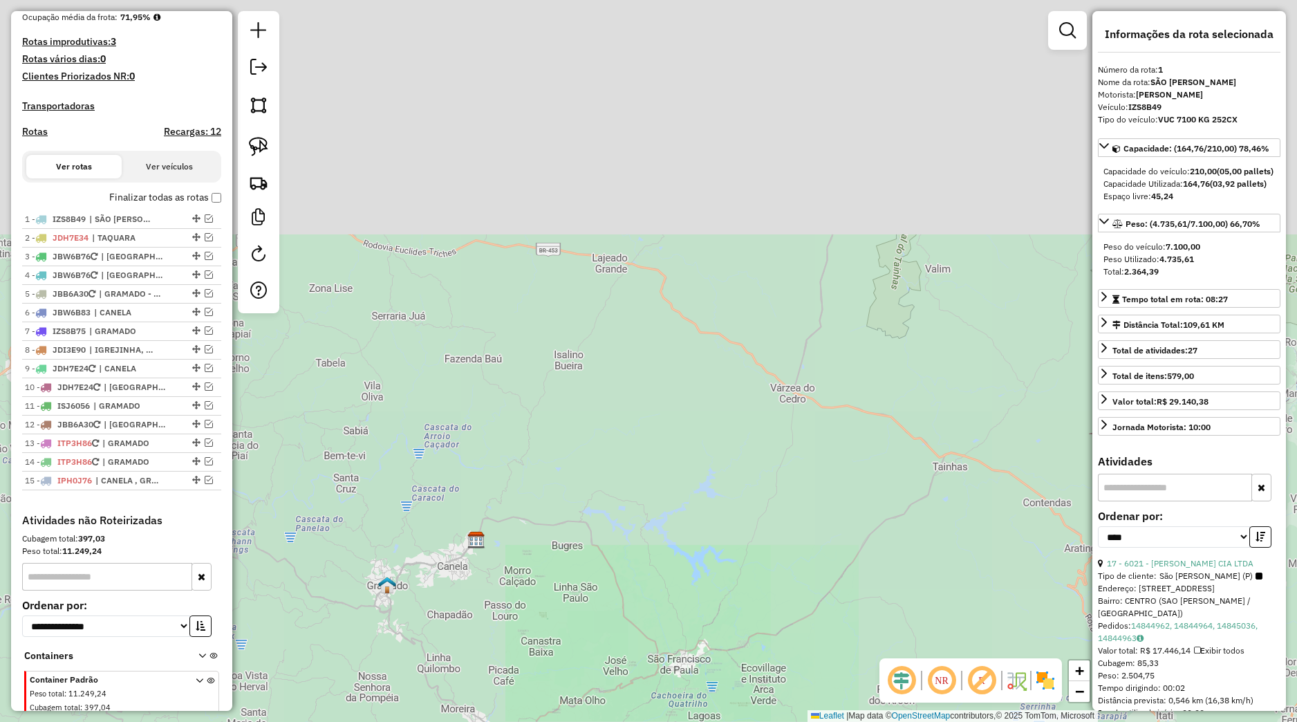
drag, startPoint x: 561, startPoint y: 226, endPoint x: 602, endPoint y: 583, distance: 359.2
click at [602, 583] on div "Janela de atendimento Grade de atendimento Capacidade Transportadoras Veículos …" at bounding box center [648, 361] width 1297 height 722
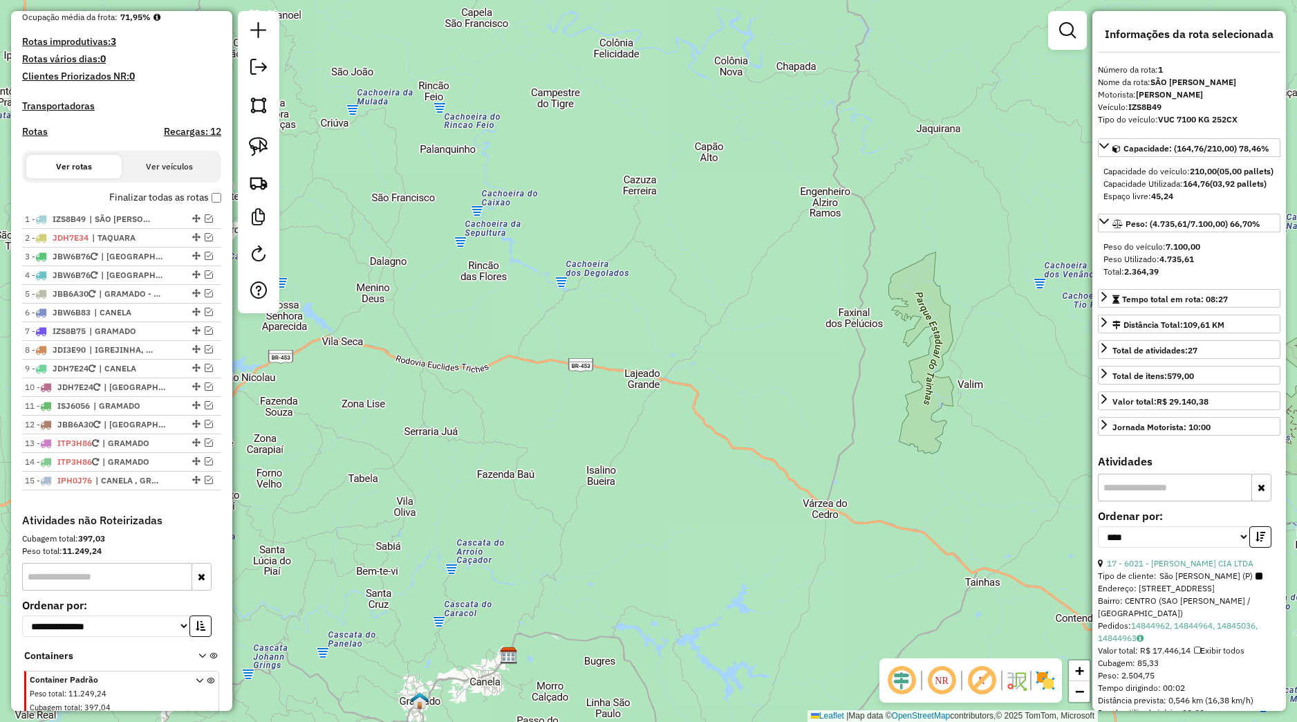
drag, startPoint x: 576, startPoint y: 433, endPoint x: 586, endPoint y: 450, distance: 19.6
click at [585, 450] on div "Janela de atendimento Grade de atendimento Capacidade Transportadoras Veículos …" at bounding box center [648, 361] width 1297 height 722
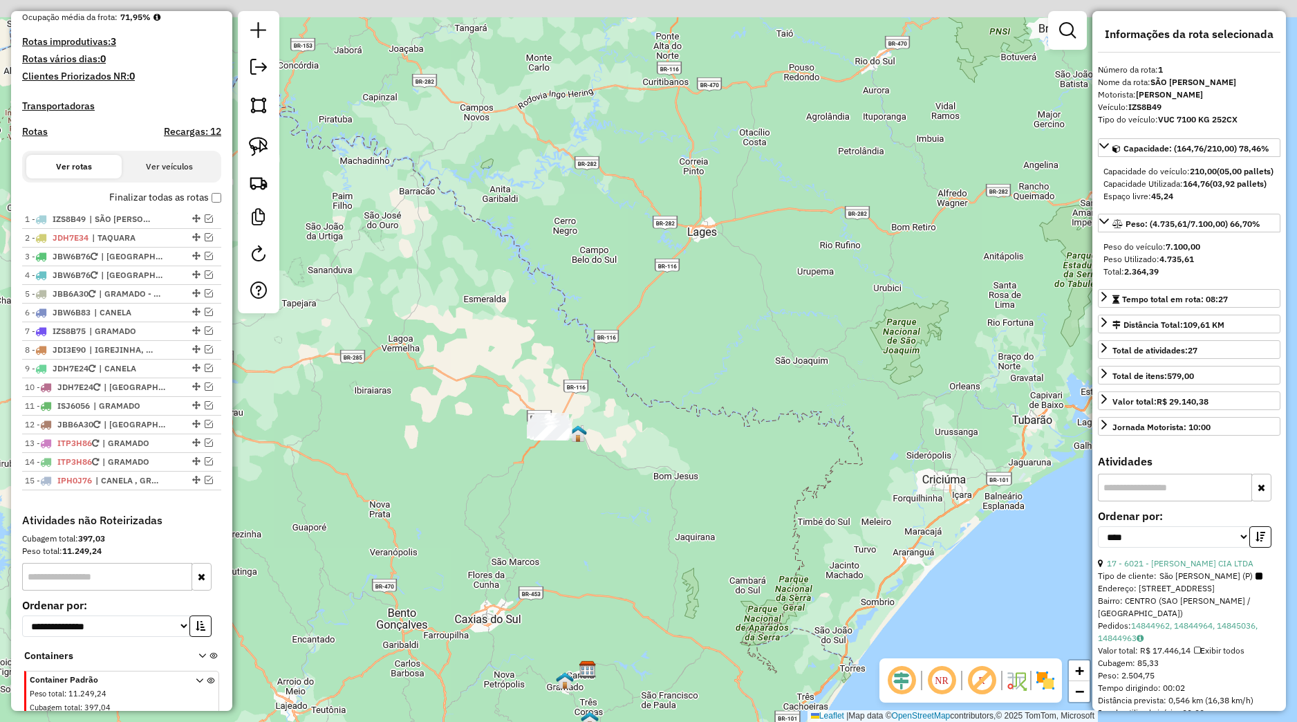
drag, startPoint x: 609, startPoint y: 402, endPoint x: 595, endPoint y: 474, distance: 74.1
click at [626, 556] on div "Janela de atendimento Grade de atendimento Capacidade Transportadoras Veículos …" at bounding box center [648, 361] width 1297 height 722
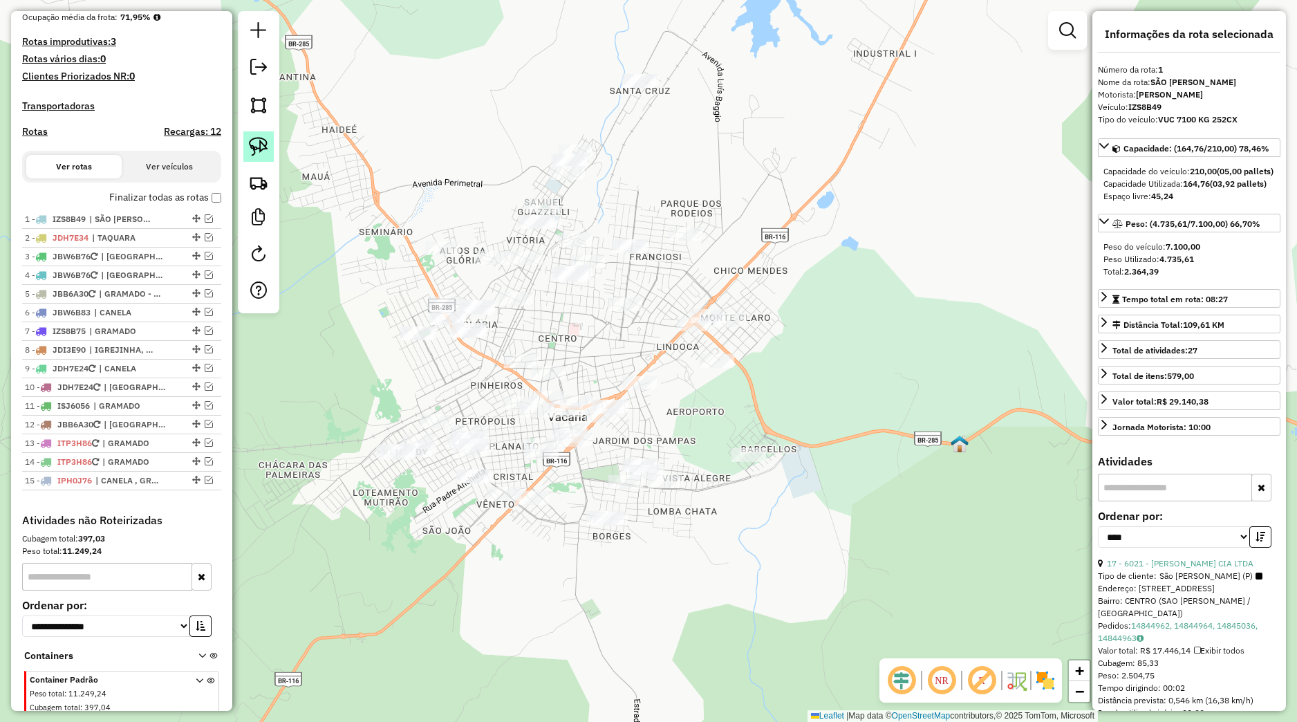
click at [267, 154] on img at bounding box center [258, 146] width 19 height 19
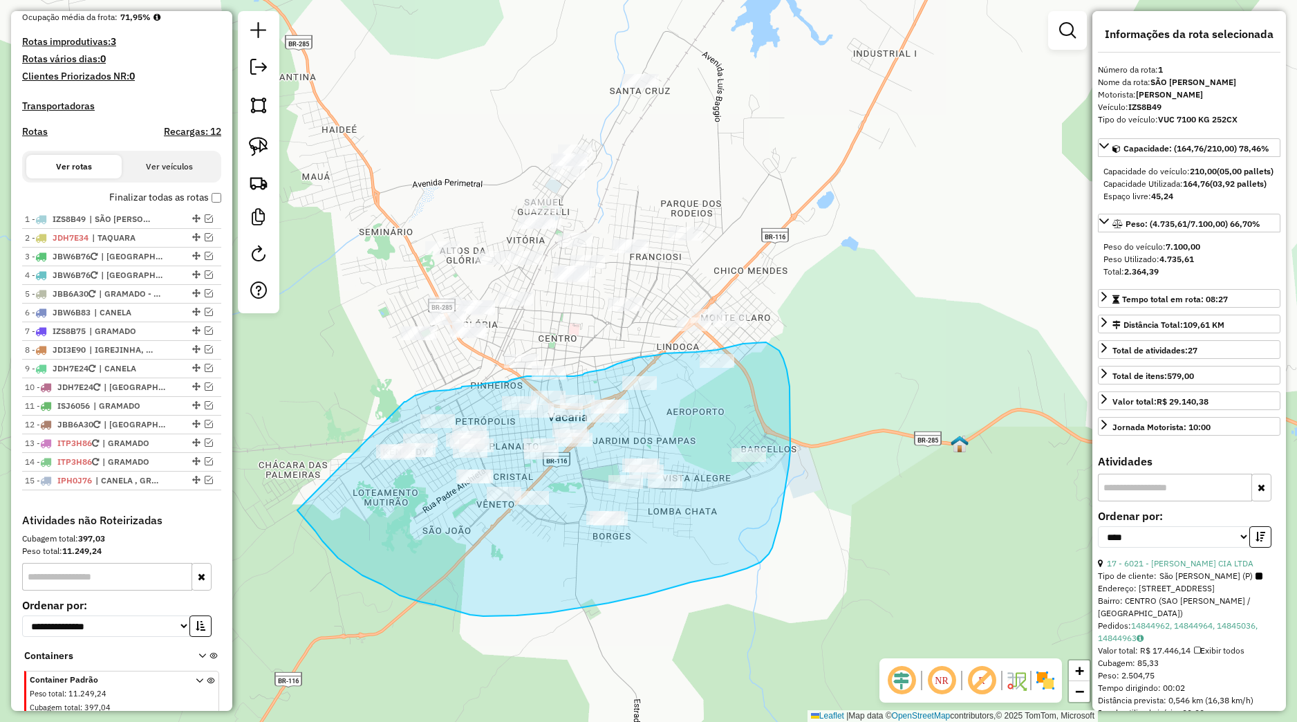
drag, startPoint x: 405, startPoint y: 402, endPoint x: 297, endPoint y: 512, distance: 153.6
click at [297, 512] on div "Janela de atendimento Grade de atendimento Capacidade Transportadoras Veículos …" at bounding box center [648, 361] width 1297 height 722
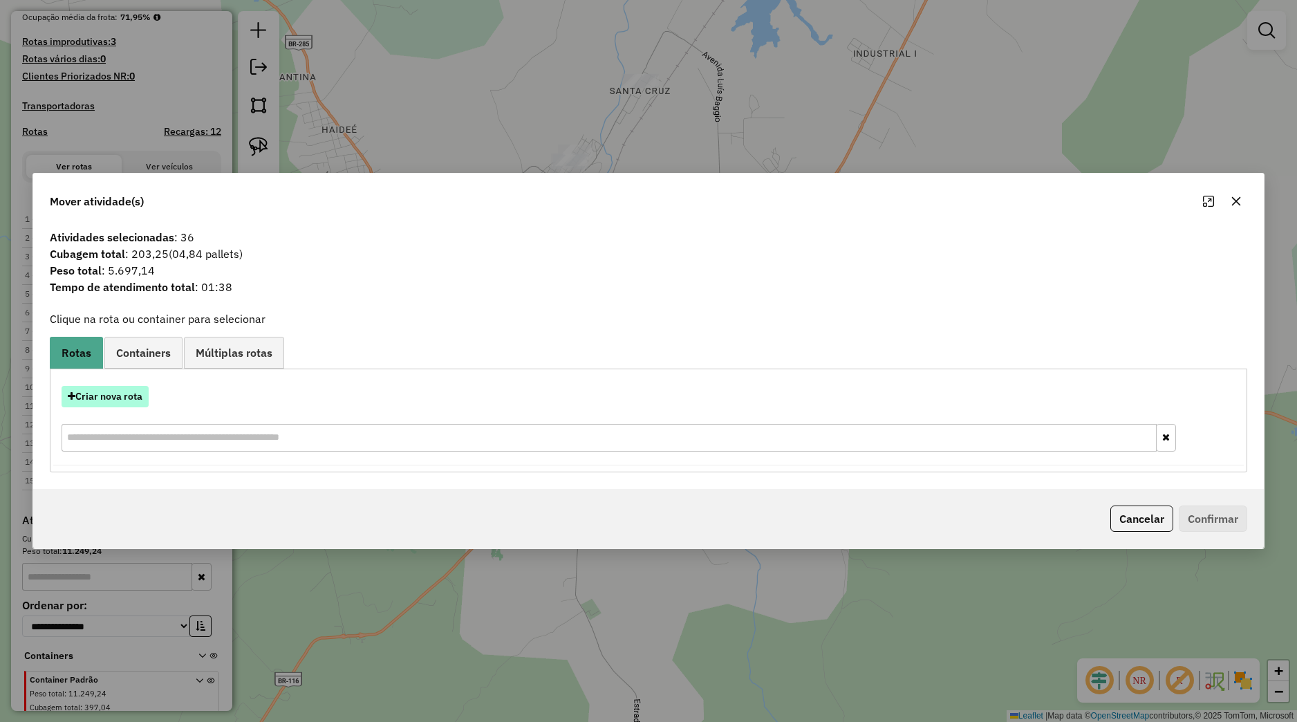
click at [133, 396] on button "Criar nova rota" at bounding box center [105, 396] width 87 height 21
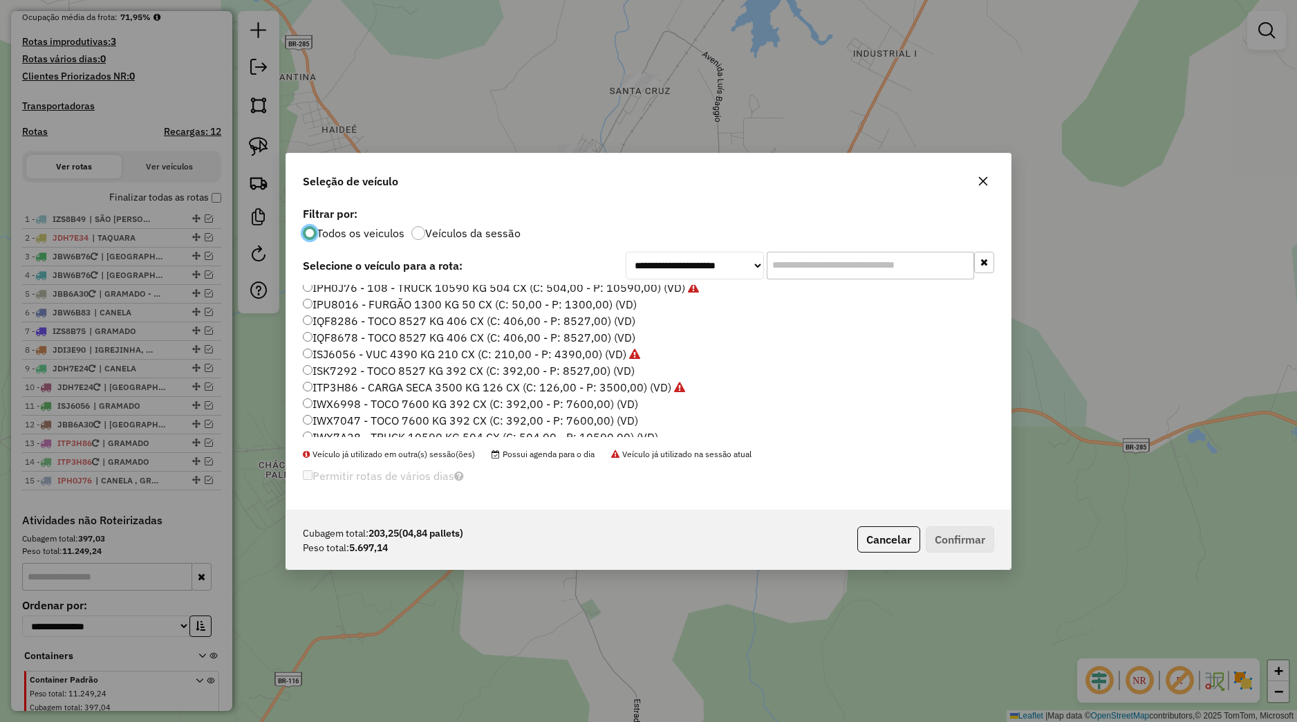
scroll to position [0, 0]
click at [340, 427] on label "IQF8678 - TOCO 8527 KG 406 CX (C: 406,00 - P: 8527,00) (VD)" at bounding box center [469, 425] width 333 height 17
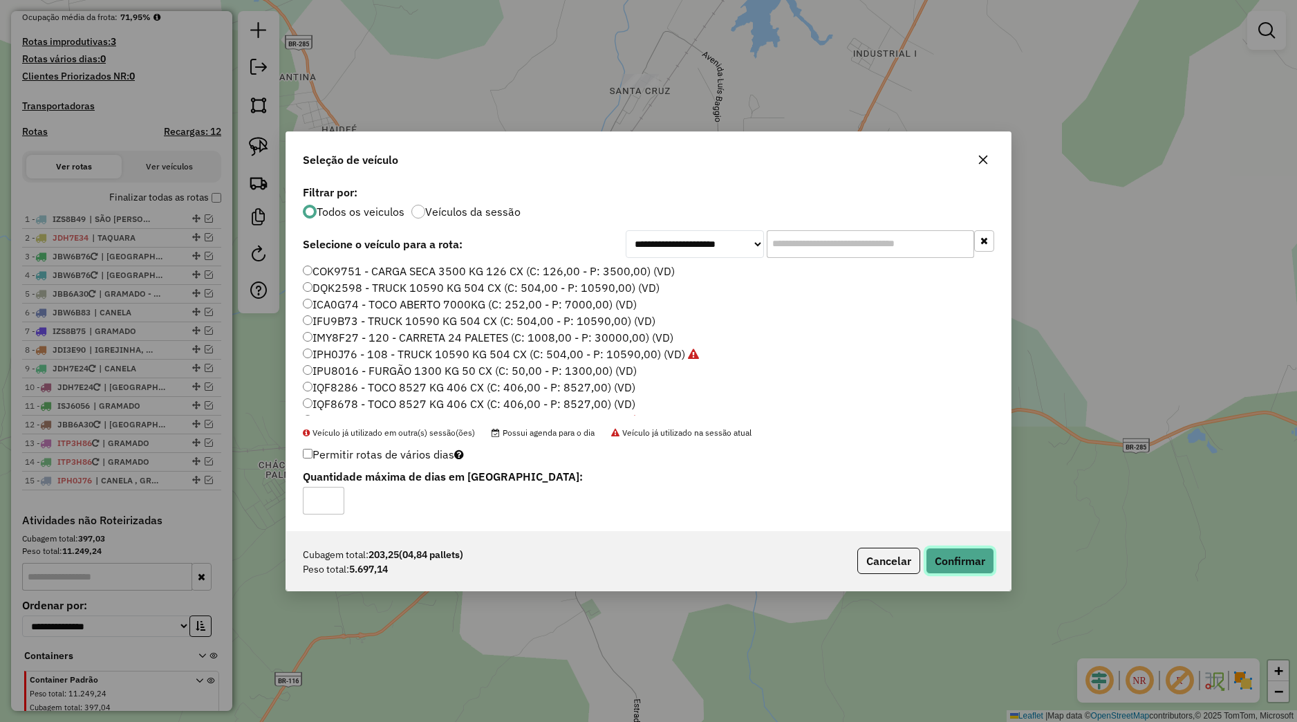
drag, startPoint x: 938, startPoint y: 560, endPoint x: 929, endPoint y: 562, distance: 8.4
click at [938, 561] on button "Confirmar" at bounding box center [960, 561] width 68 height 26
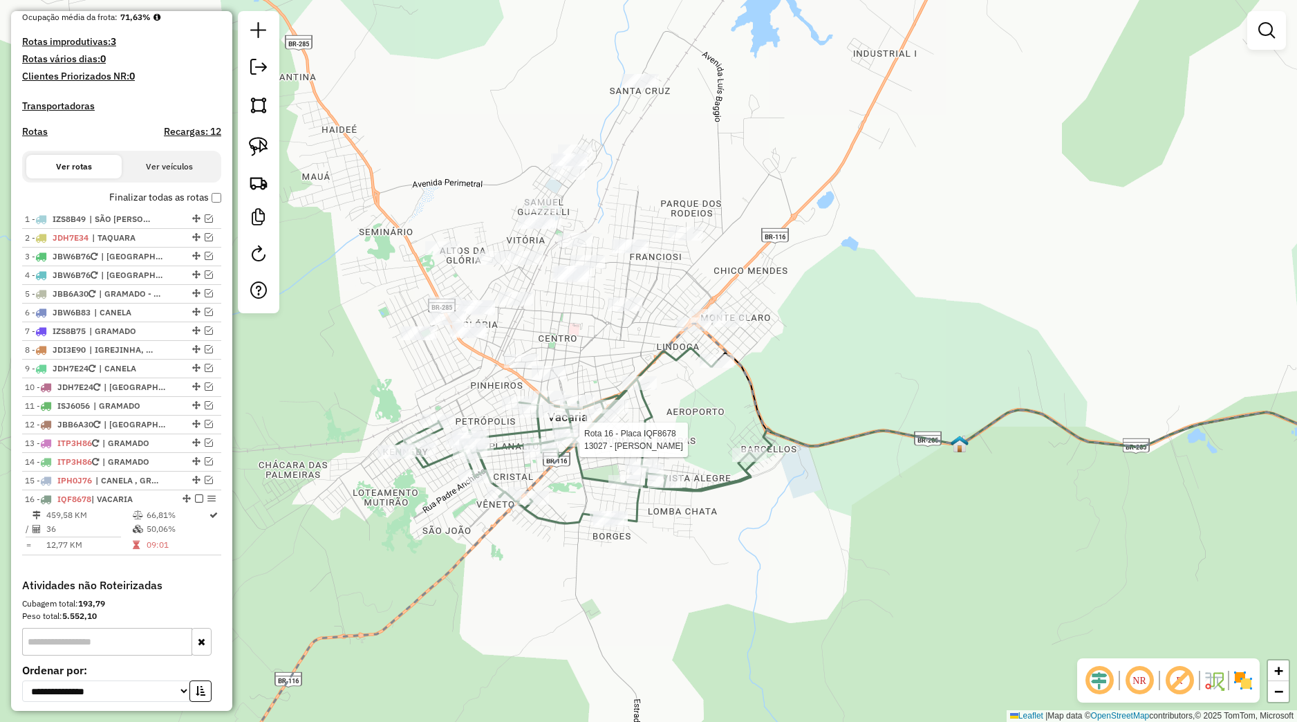
select select "*********"
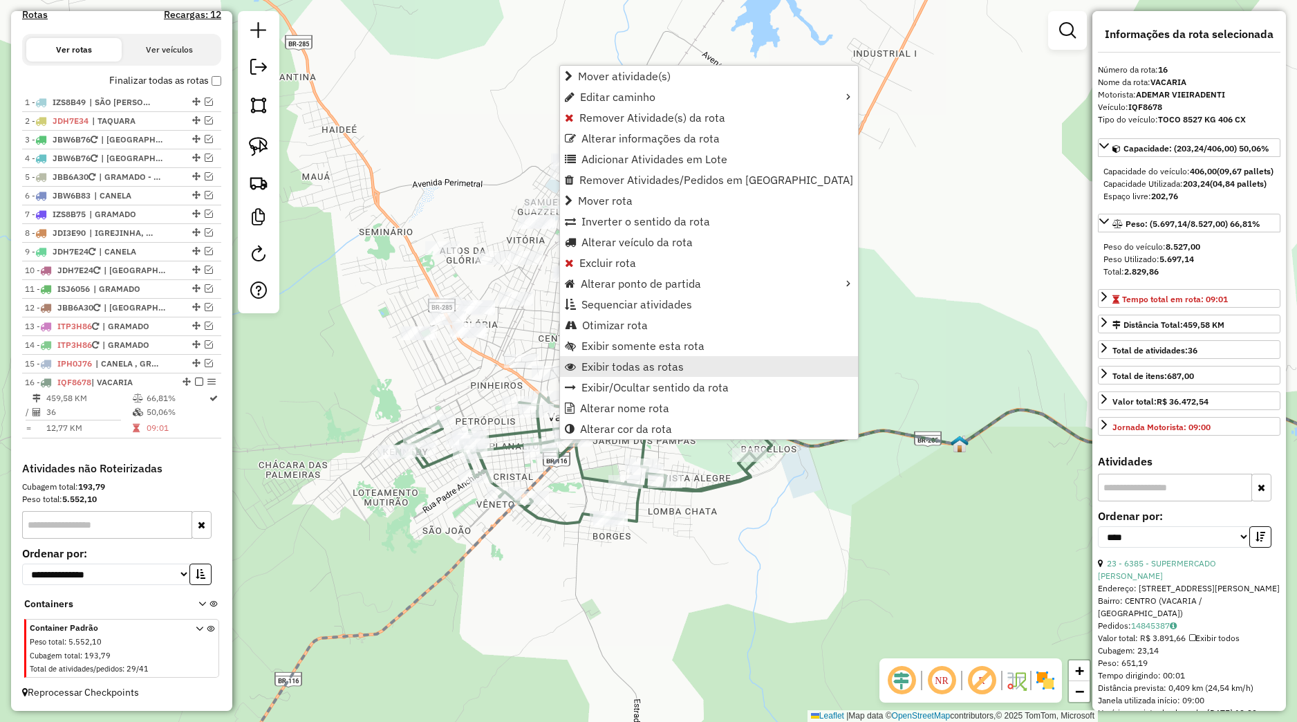
scroll to position [471, 0]
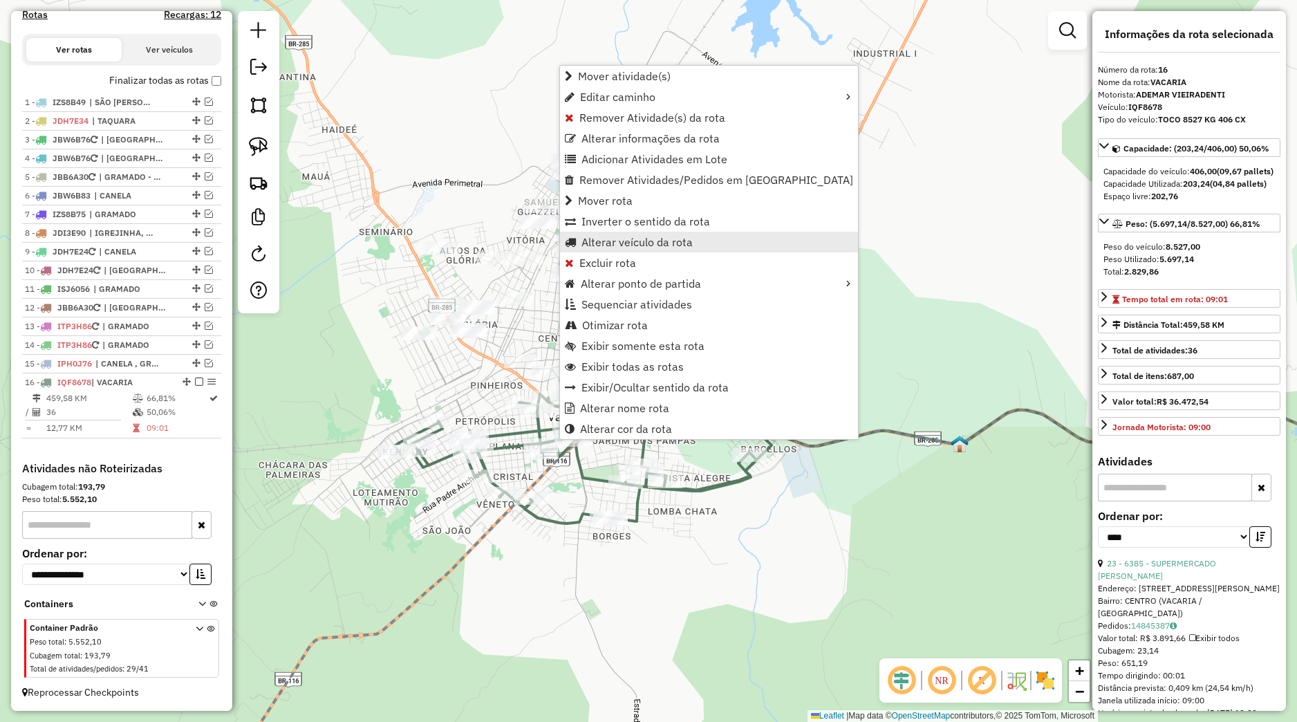
click at [618, 246] on span "Alterar veículo da rota" at bounding box center [637, 242] width 111 height 11
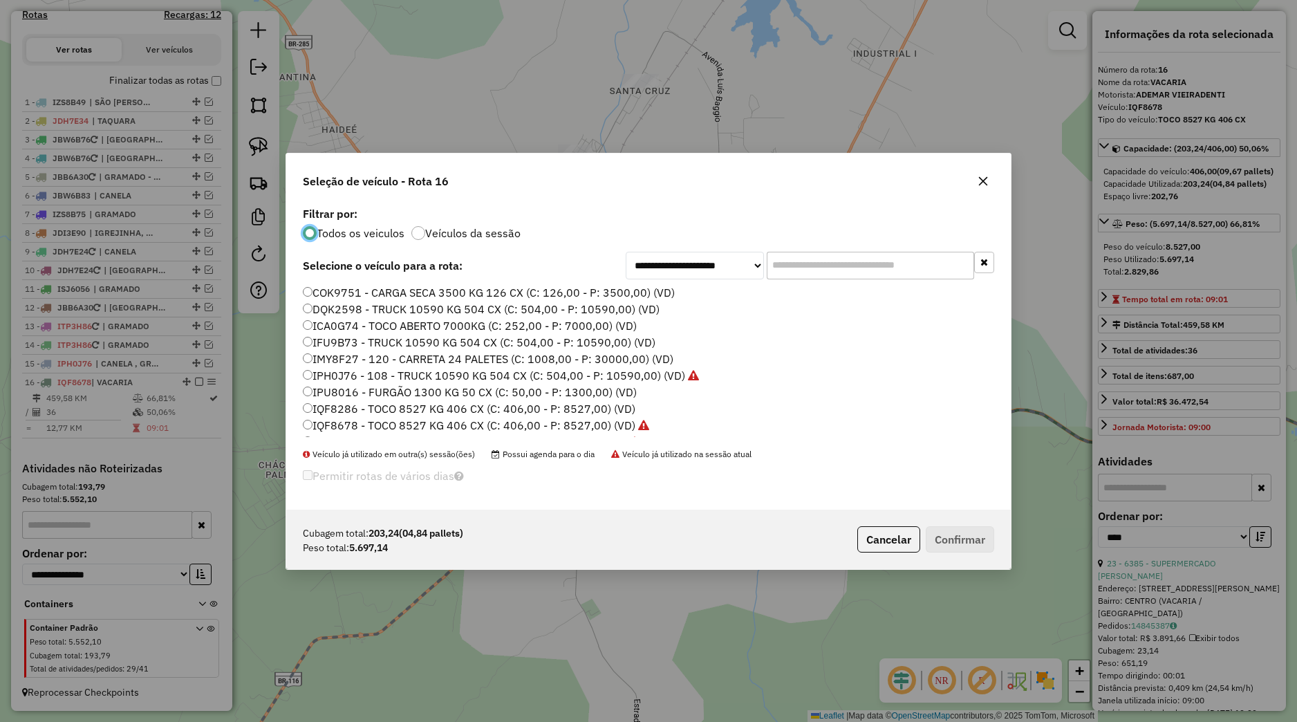
scroll to position [88, 0]
click at [346, 333] on label "IQF8678 - TOCO 8527 KG 406 CX (C: 406,00 - P: 8527,00) (VD)" at bounding box center [476, 337] width 346 height 17
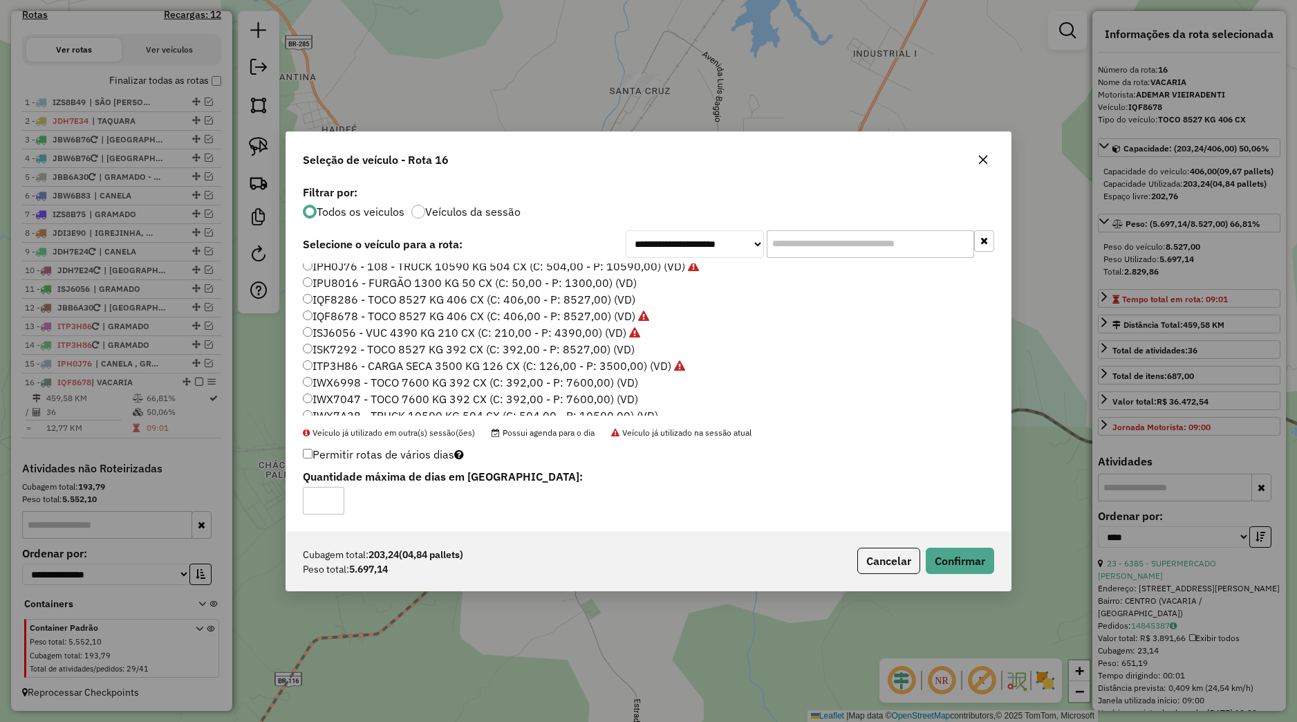
click at [353, 302] on label "IQF8286 - TOCO 8527 KG 406 CX (C: 406,00 - P: 8527,00) (VD)" at bounding box center [469, 299] width 333 height 17
click at [964, 549] on button "Confirmar" at bounding box center [960, 561] width 68 height 26
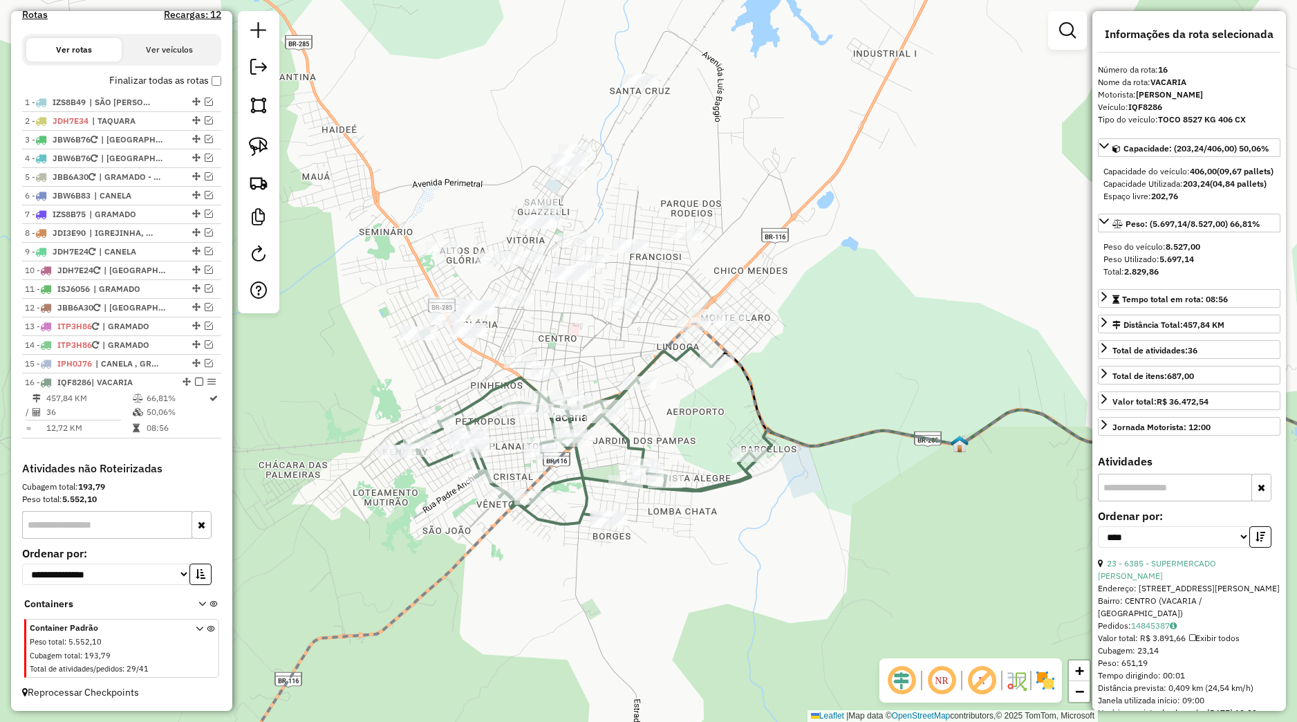
drag, startPoint x: 526, startPoint y: 558, endPoint x: 587, endPoint y: 522, distance: 71.3
click at [584, 524] on div "Rota 16 - Placa IQF8286 12145 - BAR DO TAFAREL Janela de atendimento Grade de a…" at bounding box center [648, 361] width 1297 height 722
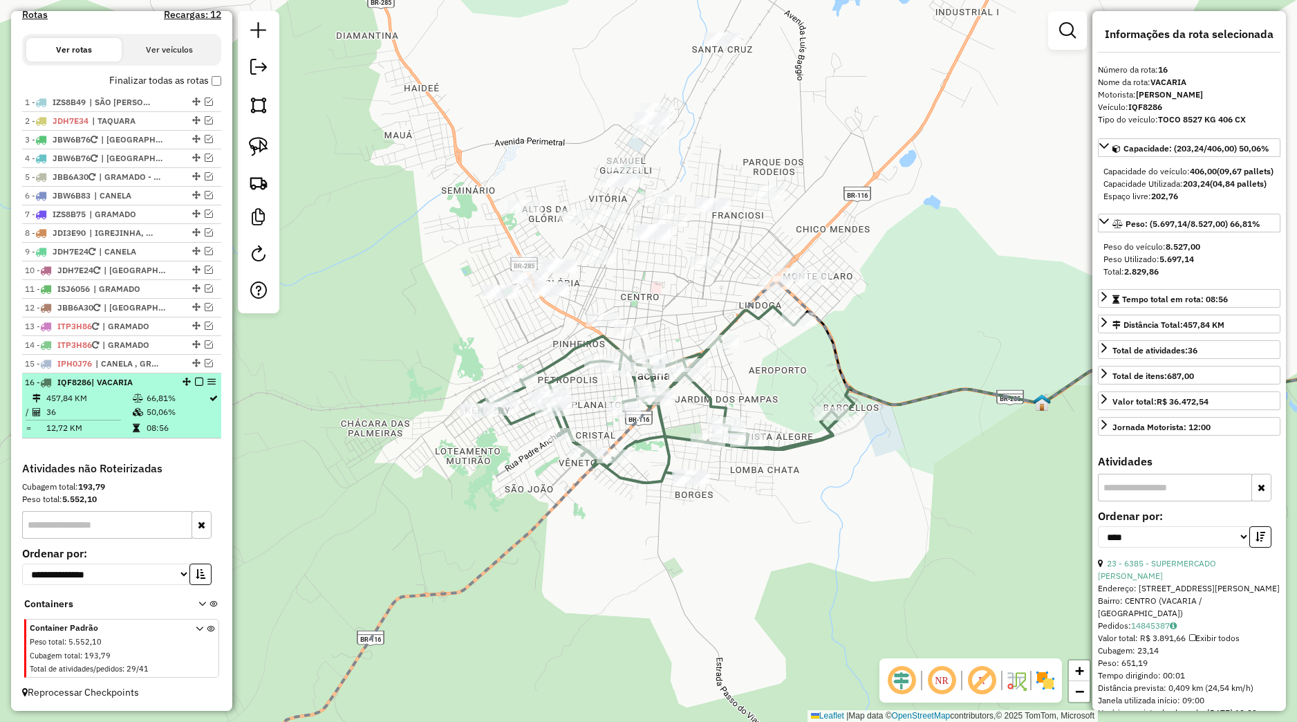
click at [195, 384] on em at bounding box center [199, 382] width 8 height 8
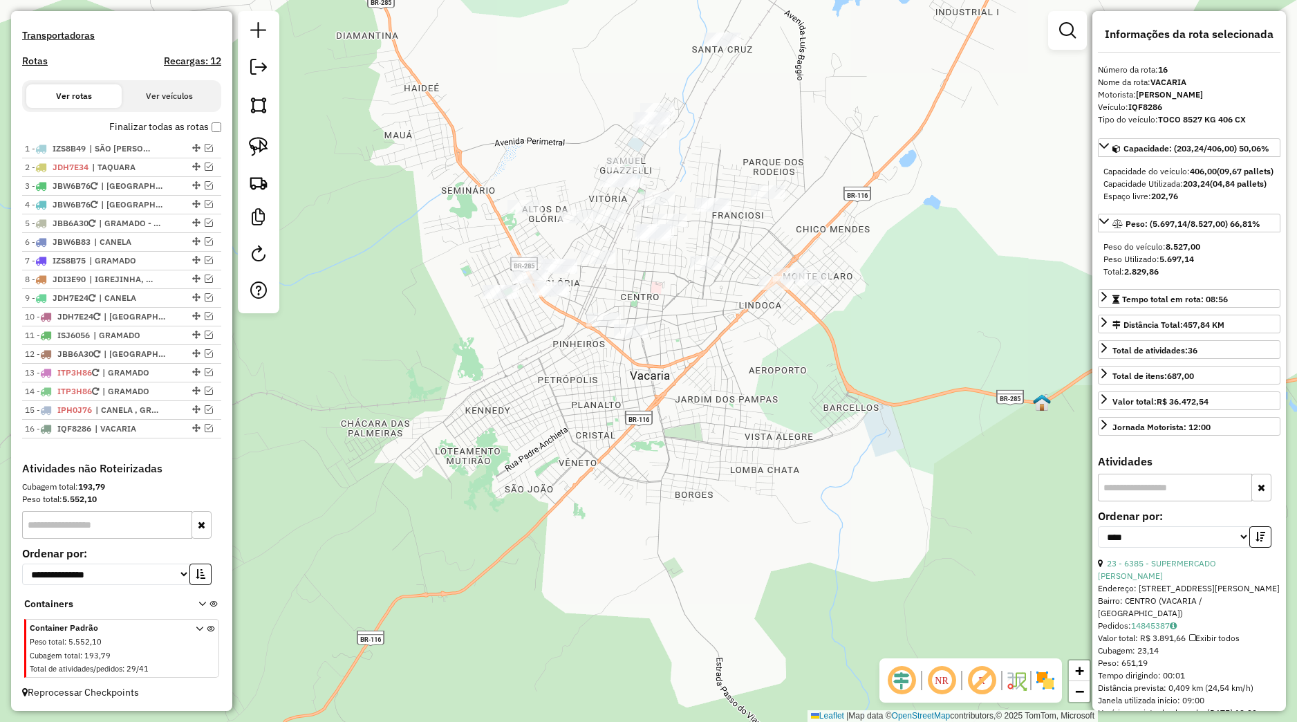
scroll to position [425, 0]
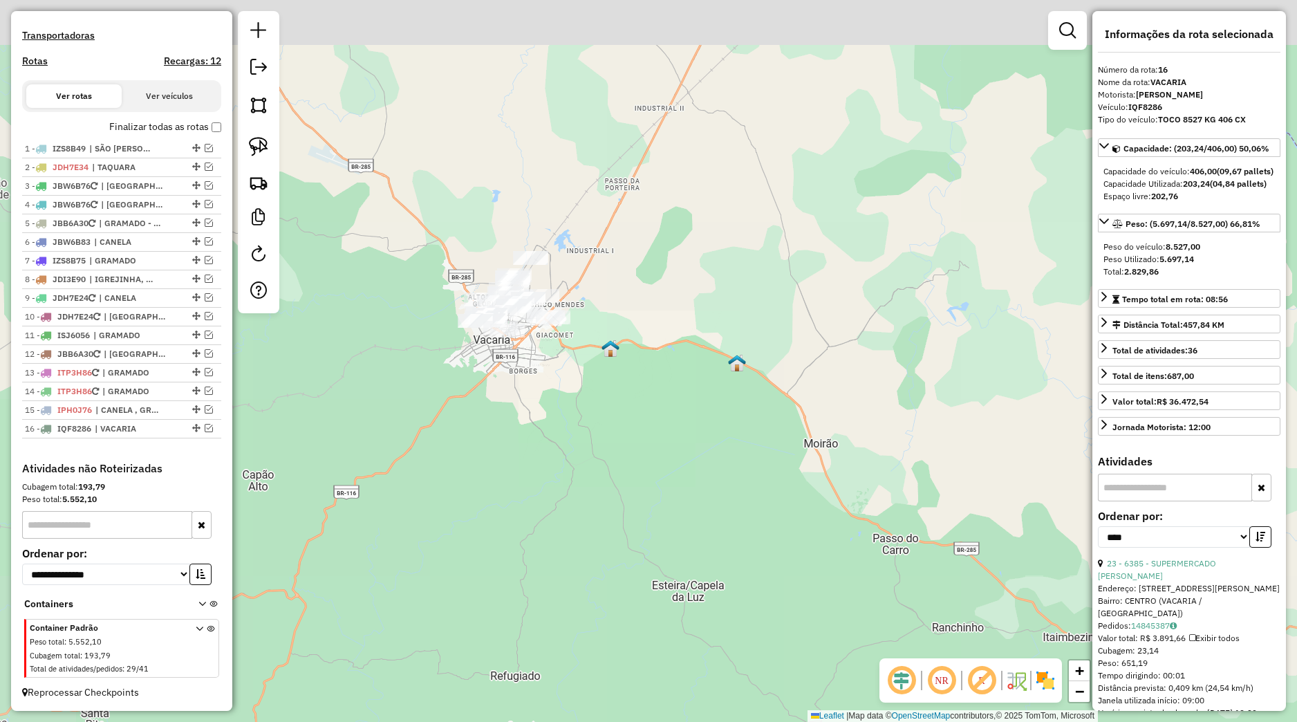
drag, startPoint x: 392, startPoint y: 216, endPoint x: 422, endPoint y: 254, distance: 47.7
click at [436, 266] on div "Janela de atendimento Grade de atendimento Capacidade Transportadoras Veículos …" at bounding box center [648, 361] width 1297 height 722
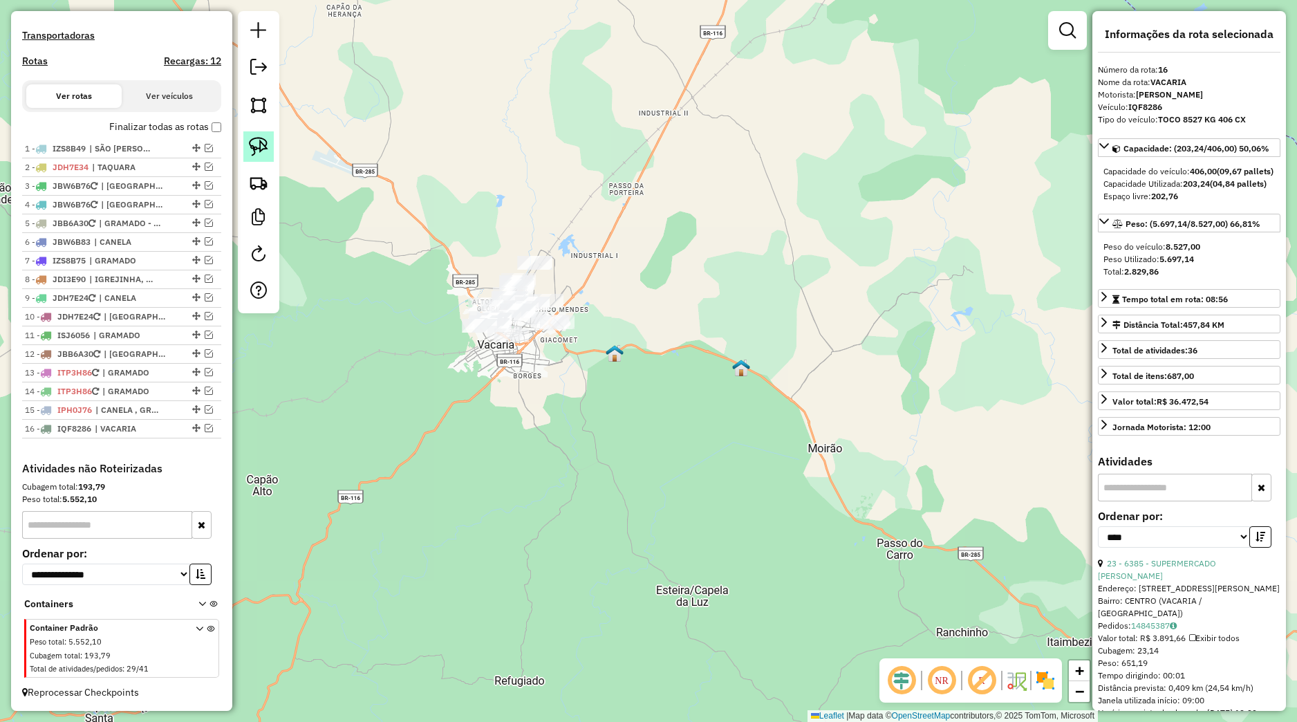
click at [257, 150] on img at bounding box center [258, 146] width 19 height 19
drag, startPoint x: 447, startPoint y: 259, endPoint x: 668, endPoint y: 220, distance: 224.0
click at [668, 220] on div "Janela de atendimento Grade de atendimento Capacidade Transportadoras Veículos …" at bounding box center [648, 361] width 1297 height 722
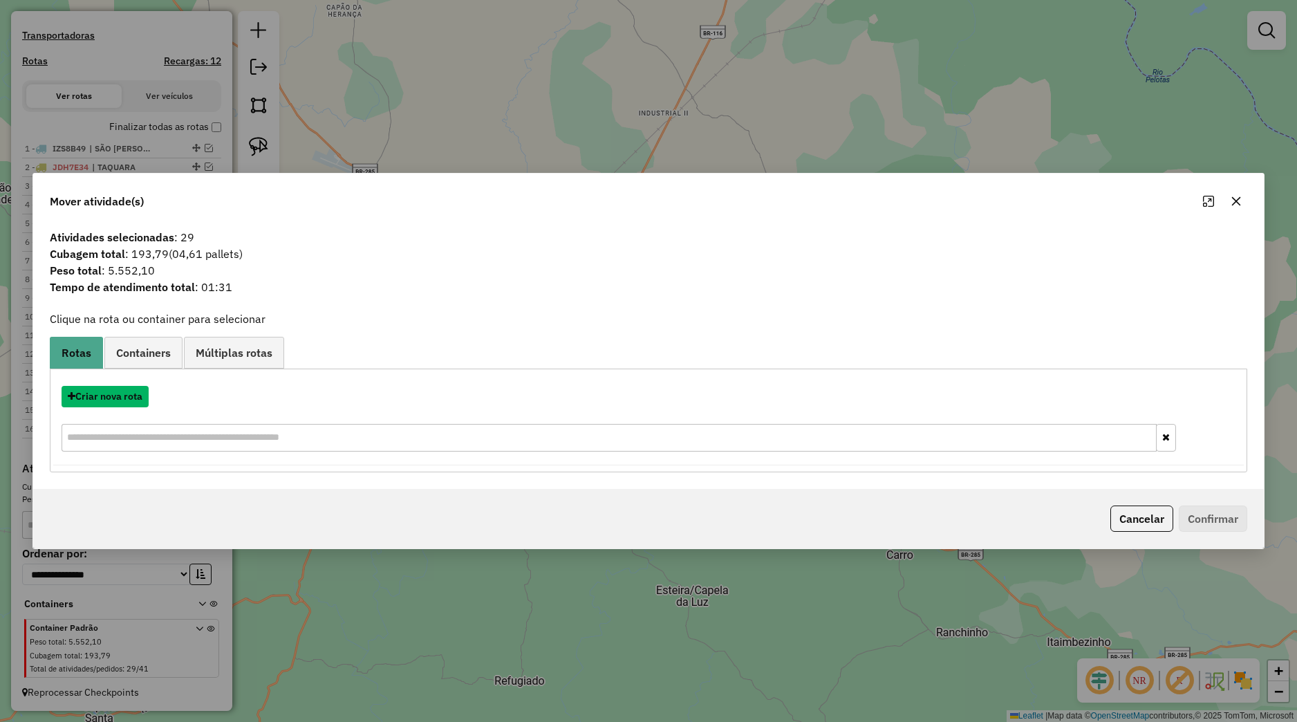
click at [125, 401] on button "Criar nova rota" at bounding box center [105, 396] width 87 height 21
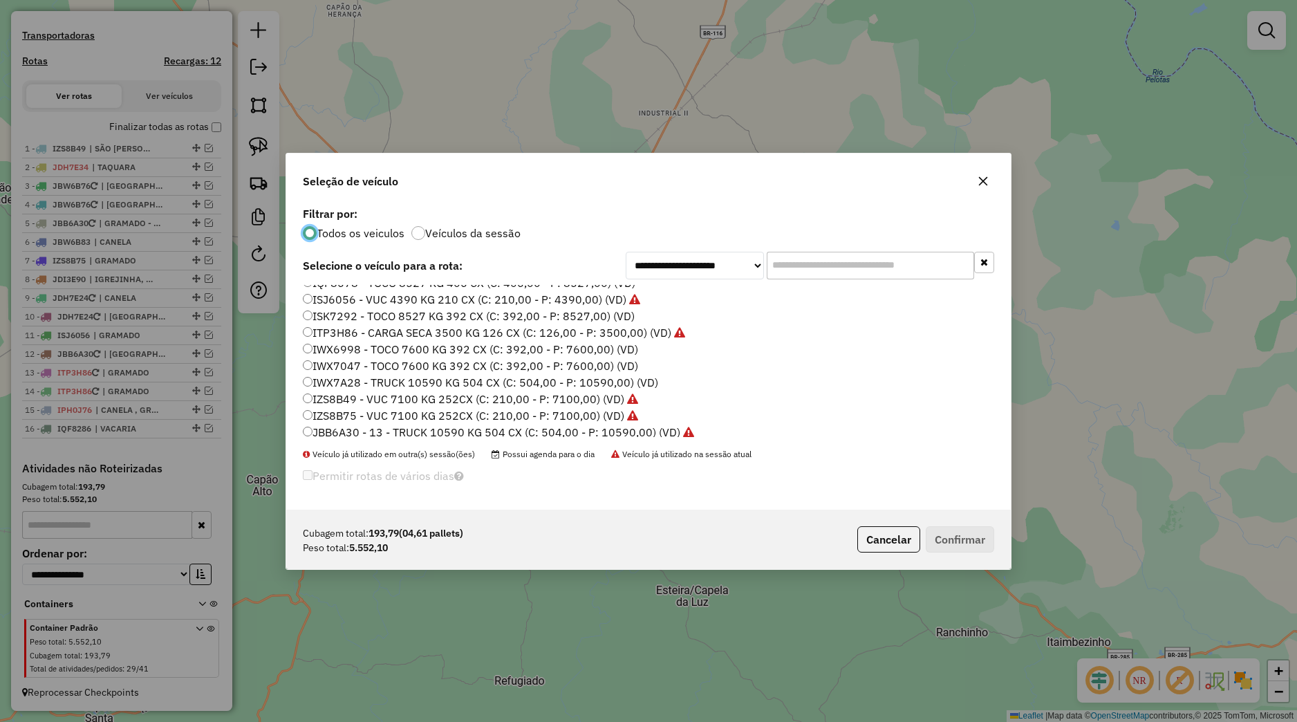
scroll to position [176, 0]
click at [349, 318] on label "IWX6998 - TOCO 7600 KG 392 CX (C: 392,00 - P: 7600,00) (VD)" at bounding box center [470, 316] width 335 height 17
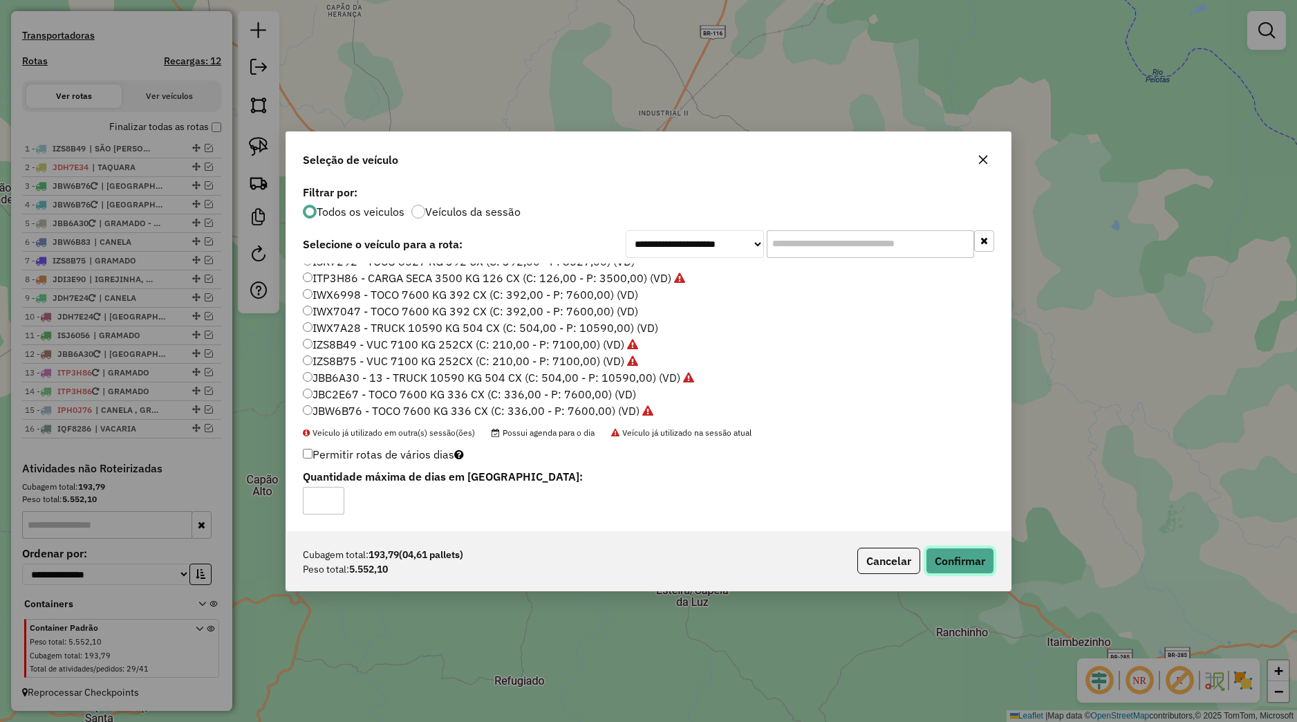
click at [988, 560] on button "Confirmar" at bounding box center [960, 561] width 68 height 26
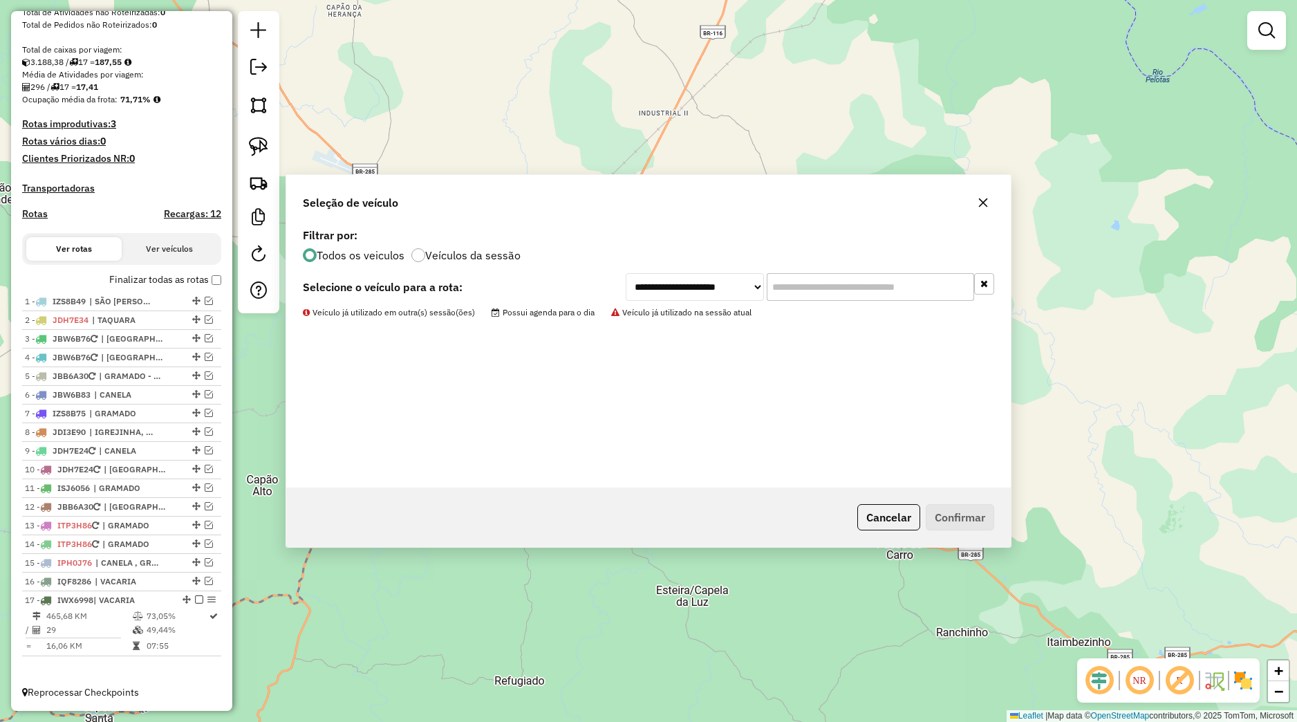
scroll to position [272, 0]
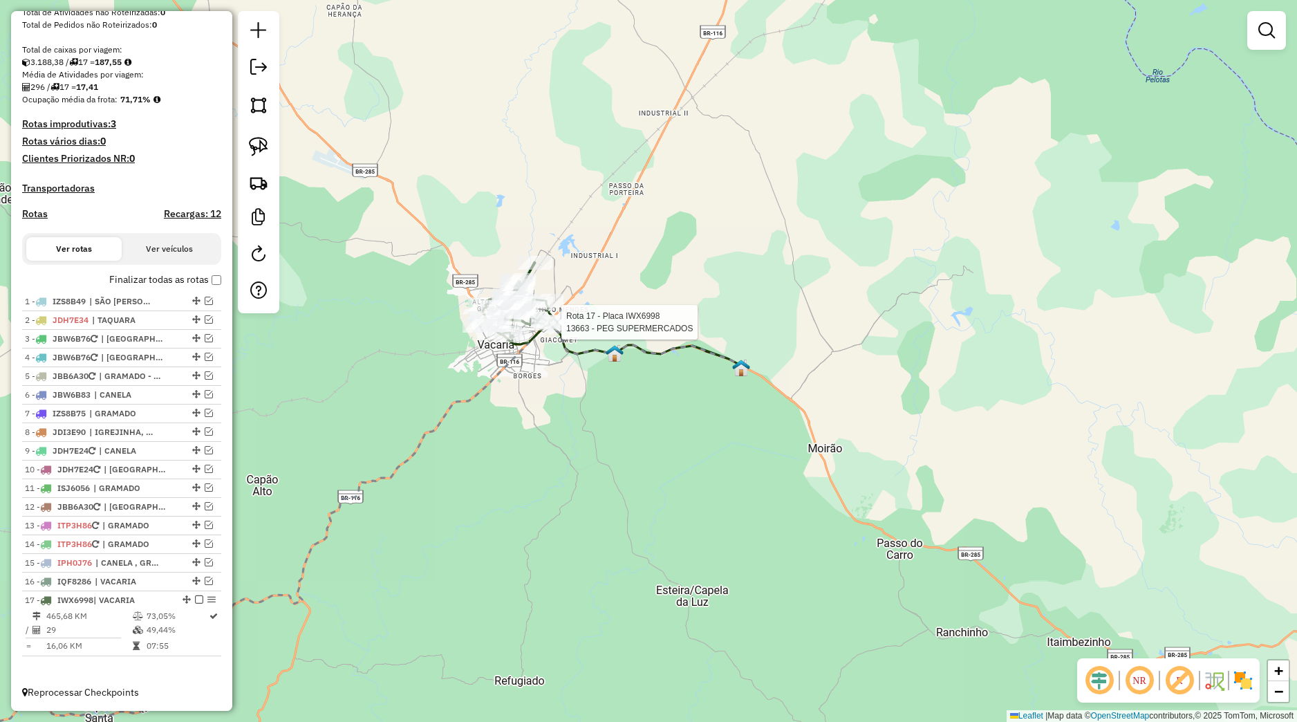
select select "*********"
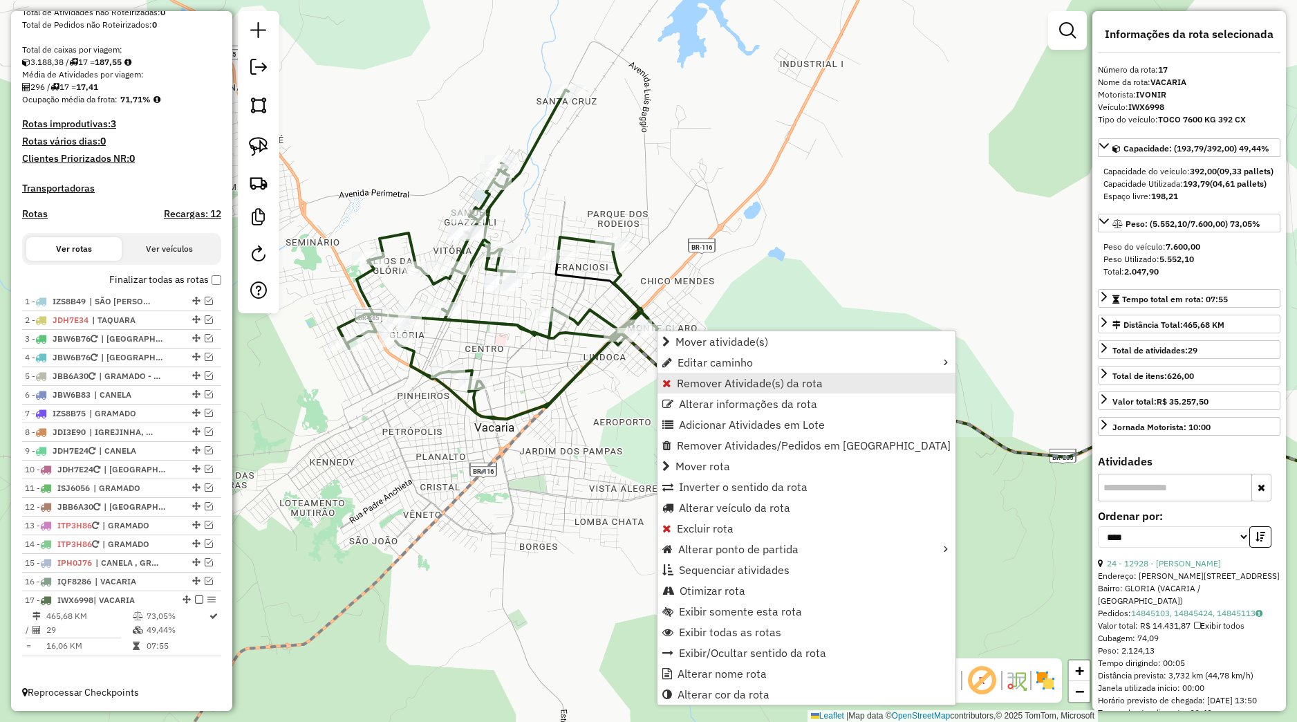
click at [688, 385] on span "Remover Atividade(s) da rota" at bounding box center [750, 383] width 146 height 11
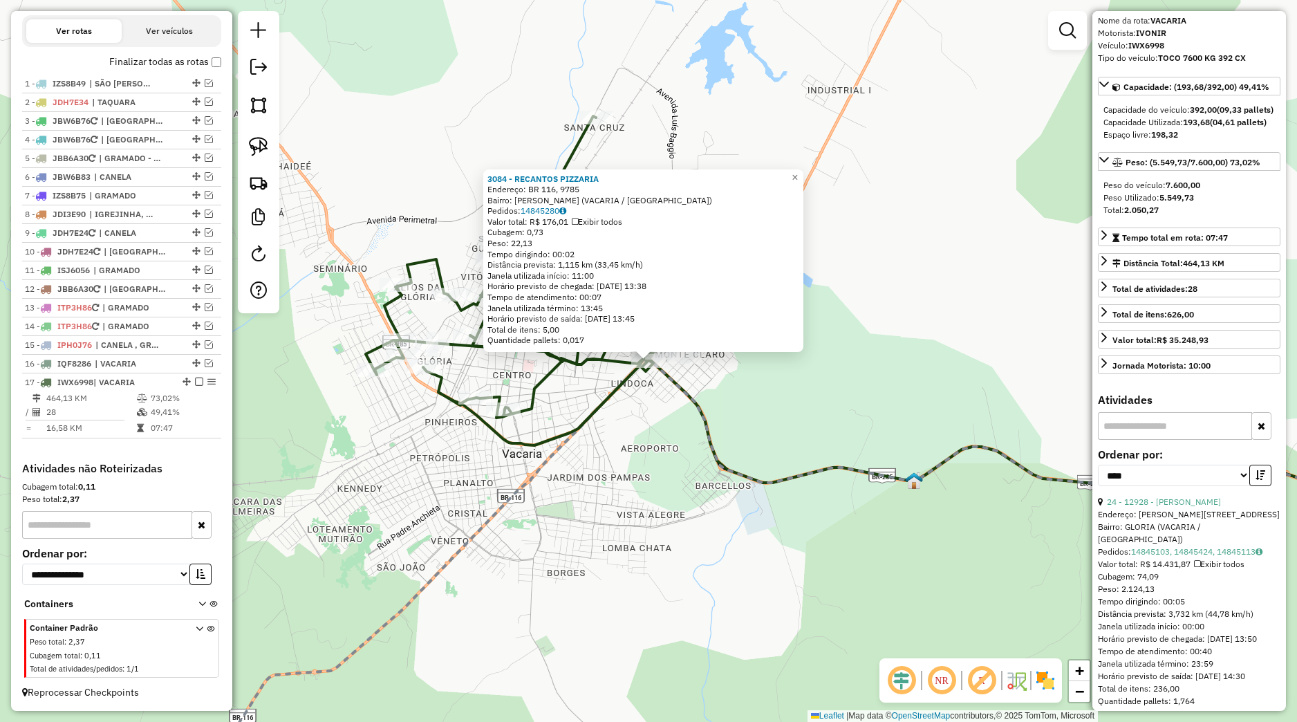
scroll to position [129, 0]
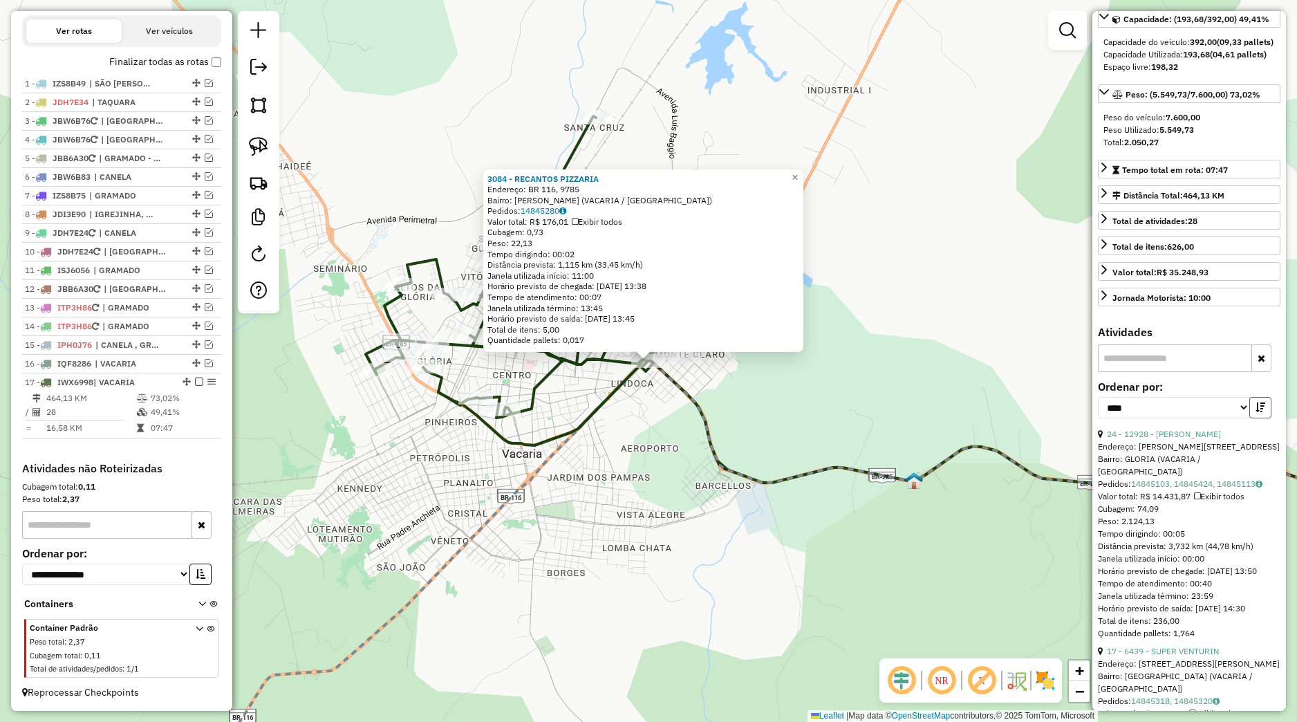
click at [1250, 418] on button "button" at bounding box center [1261, 407] width 22 height 21
click at [1256, 412] on icon "button" at bounding box center [1261, 407] width 10 height 10
click at [916, 421] on div "3084 - RECANTOS PIZZARIA Endereço: BR 116, 9785 Bairro: SANTANA (VACARIA / RS) …" at bounding box center [648, 361] width 1297 height 722
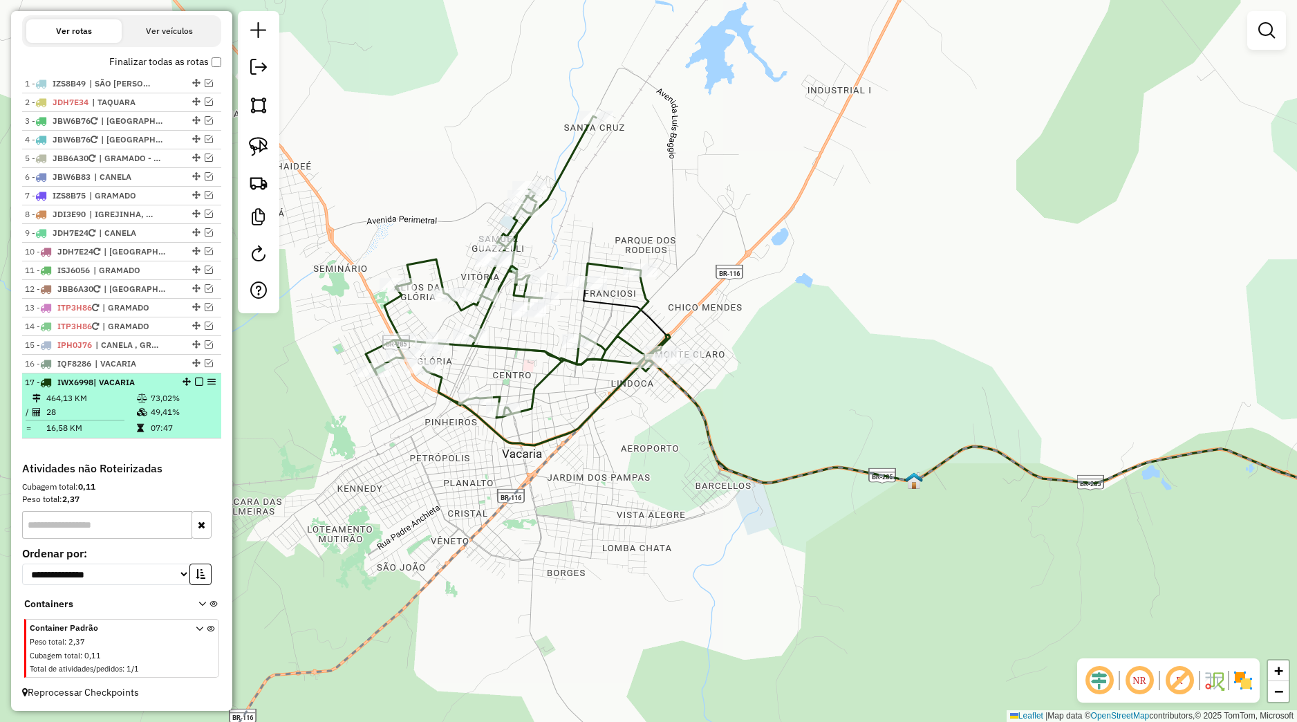
click at [195, 383] on em at bounding box center [199, 382] width 8 height 8
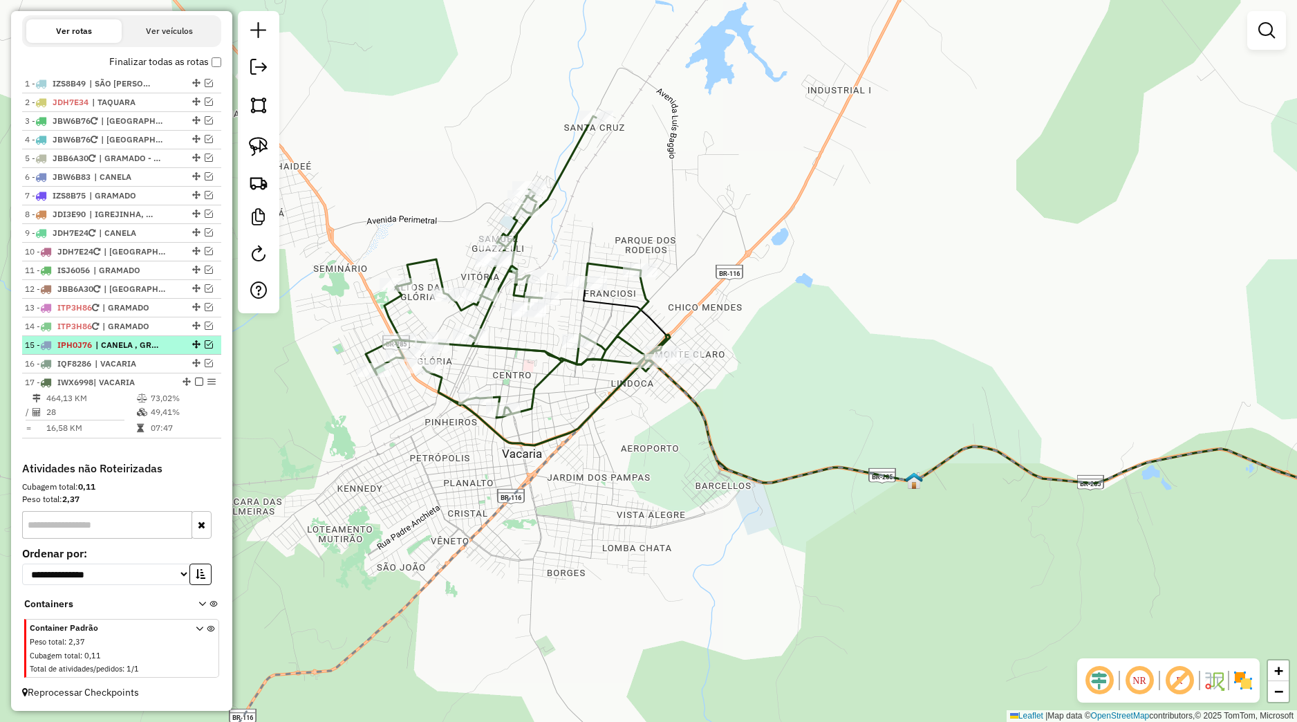
scroll to position [443, 0]
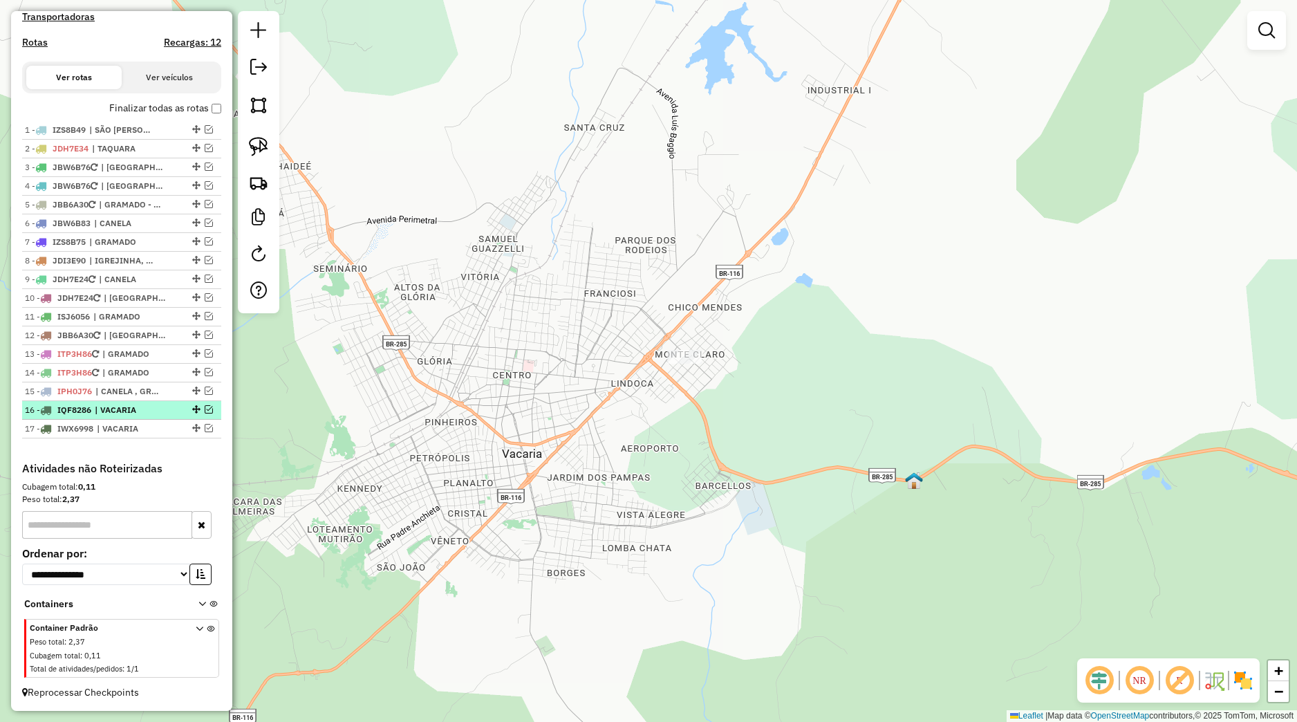
click at [205, 407] on em at bounding box center [209, 409] width 8 height 8
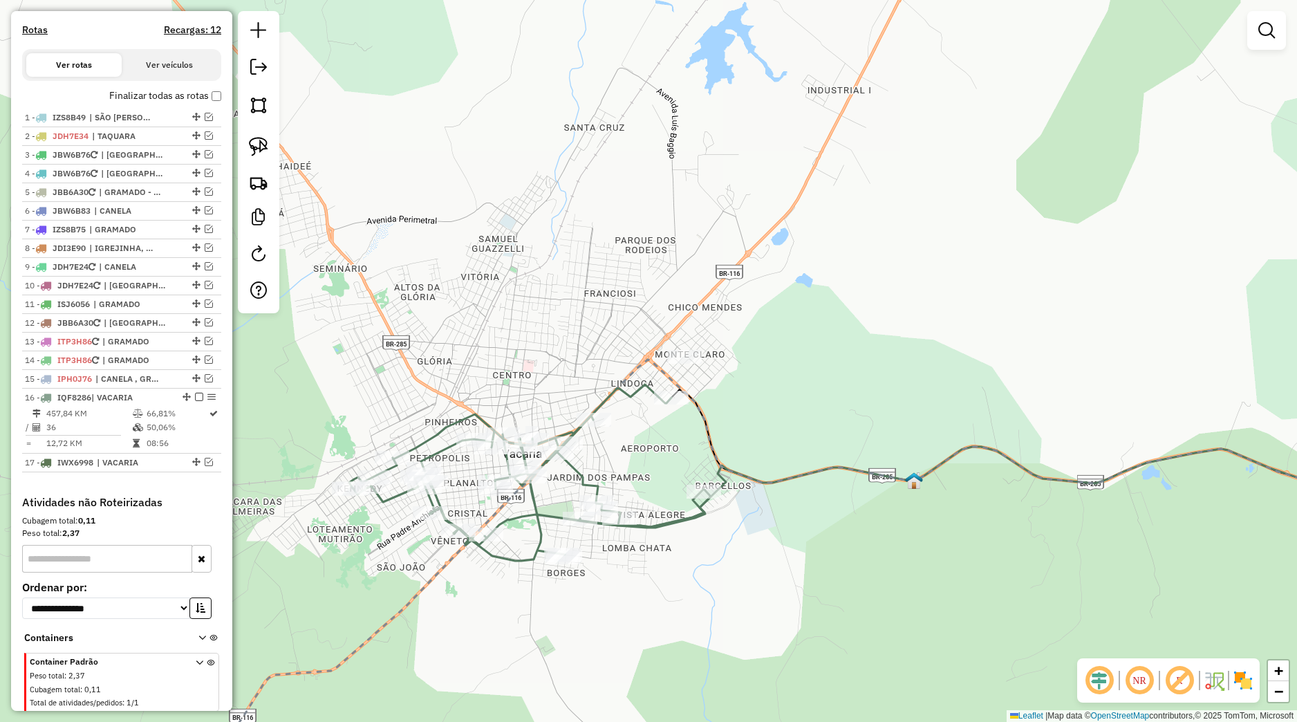
drag, startPoint x: 171, startPoint y: 422, endPoint x: 225, endPoint y: 442, distance: 58.2
click at [169, 420] on td "66,81%" at bounding box center [177, 414] width 62 height 14
select select "*********"
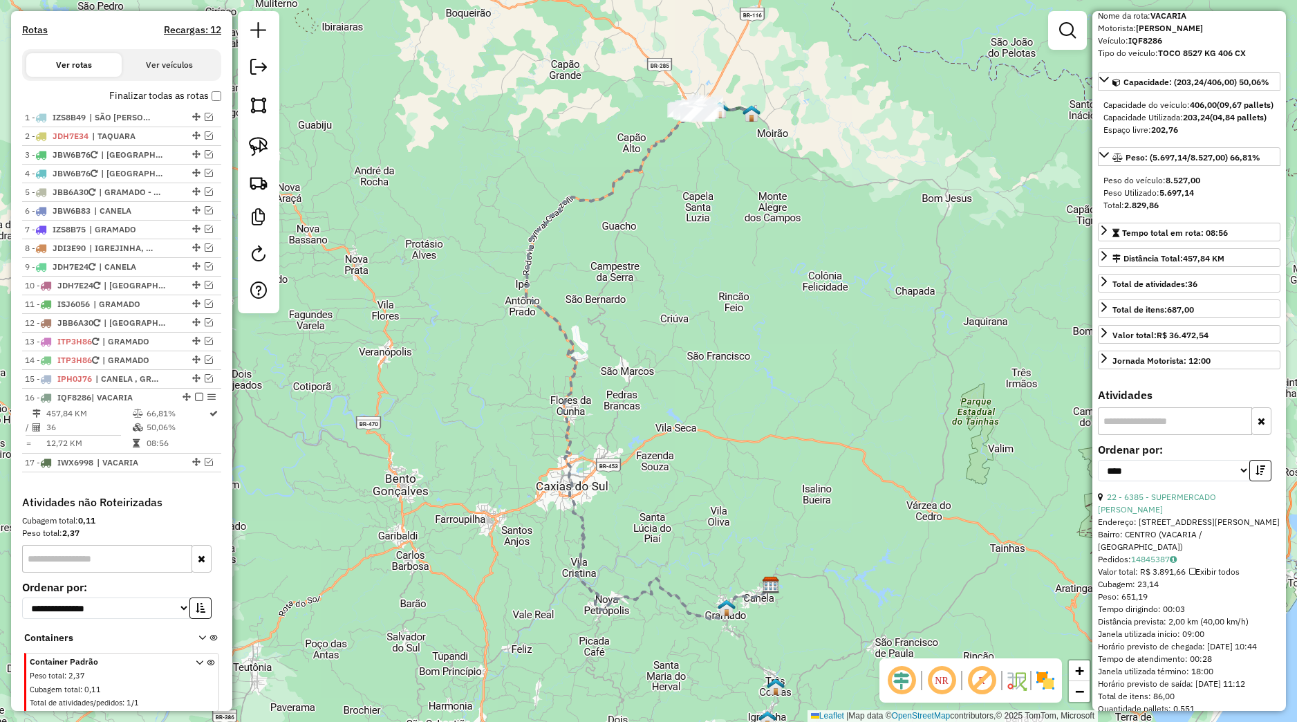
scroll to position [129, 0]
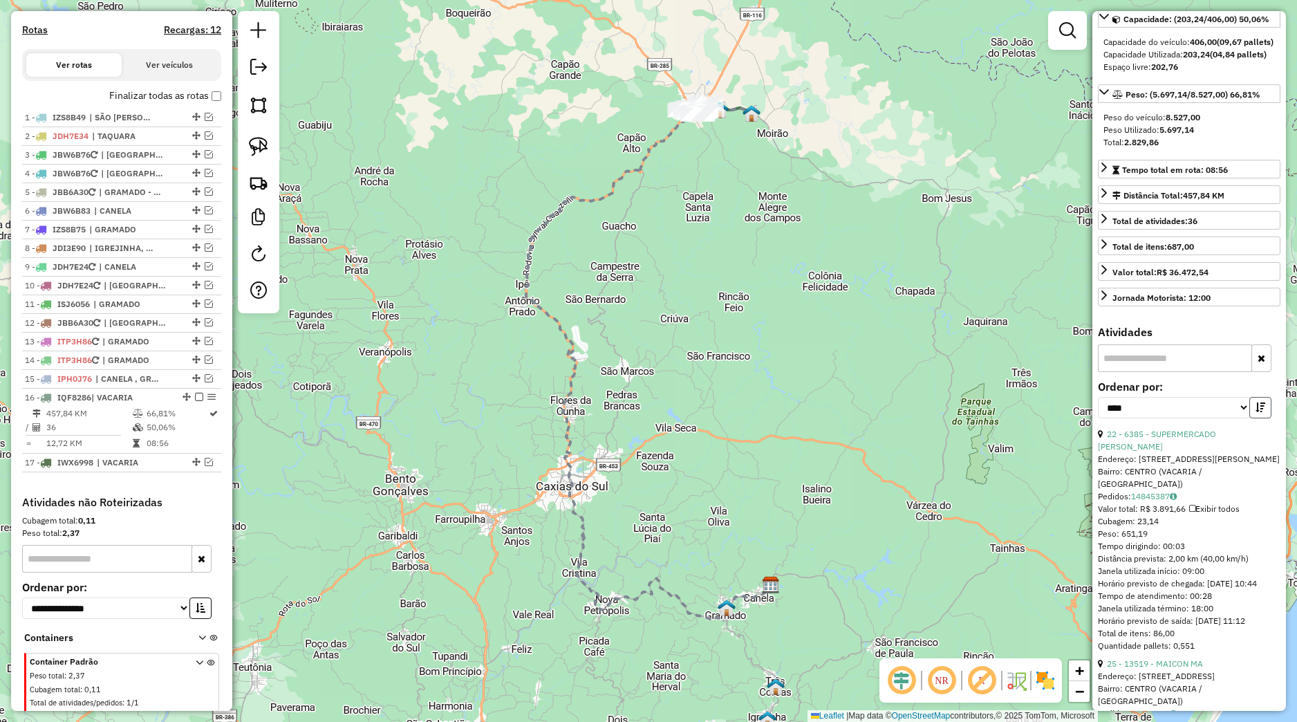
click at [1250, 418] on button "button" at bounding box center [1261, 407] width 22 height 21
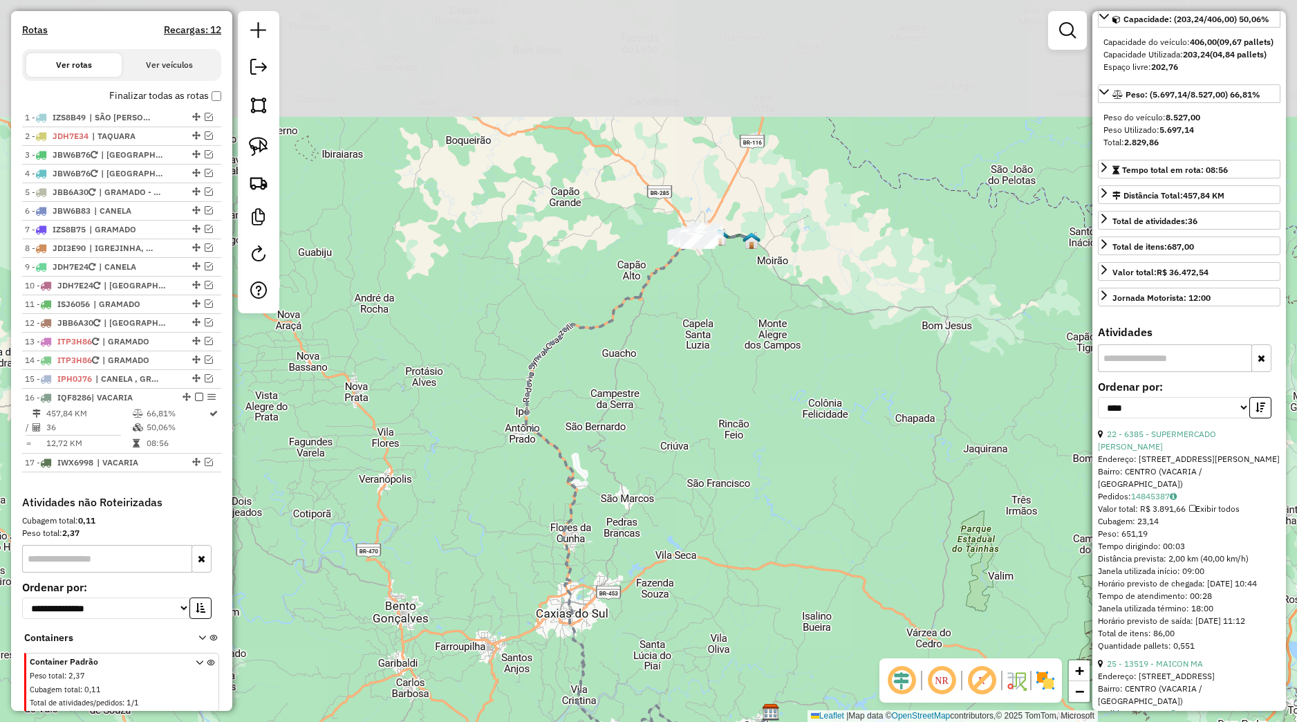
drag, startPoint x: 759, startPoint y: 286, endPoint x: 757, endPoint y: 423, distance: 136.9
click at [757, 423] on div "Janela de atendimento Grade de atendimento Capacidade Transportadoras Veículos …" at bounding box center [648, 361] width 1297 height 722
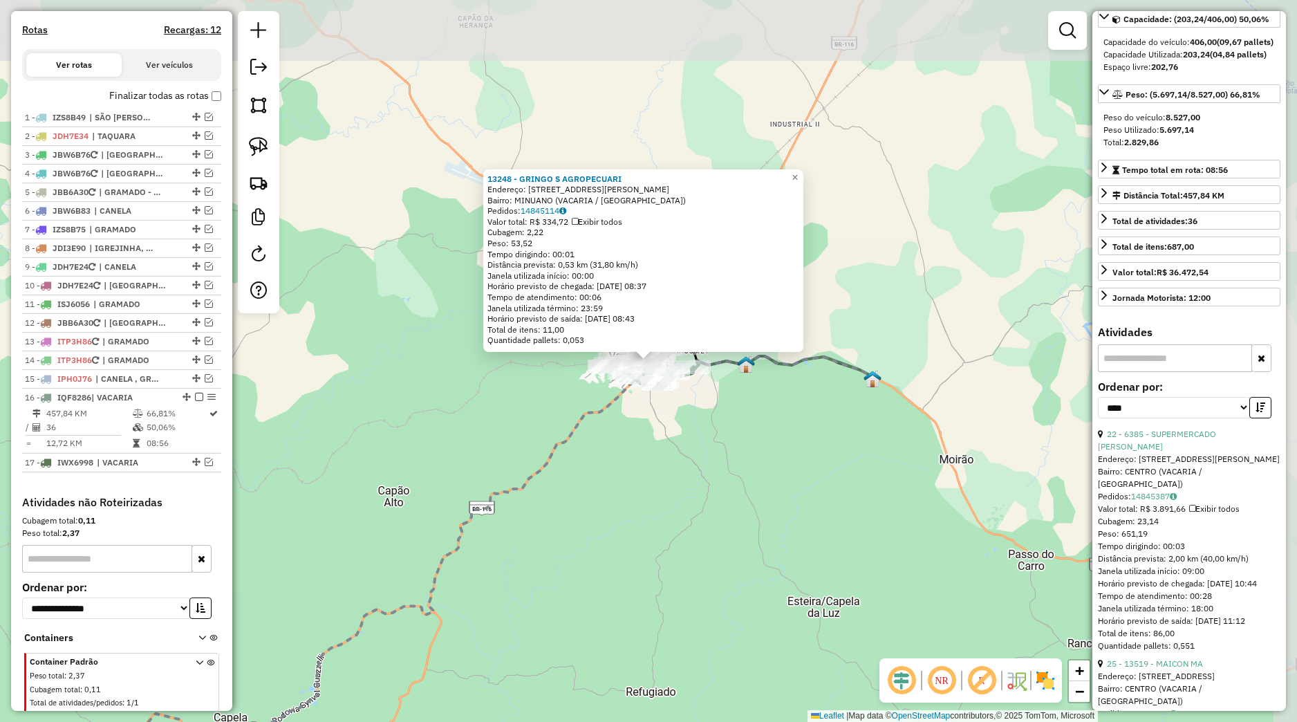
scroll to position [489, 0]
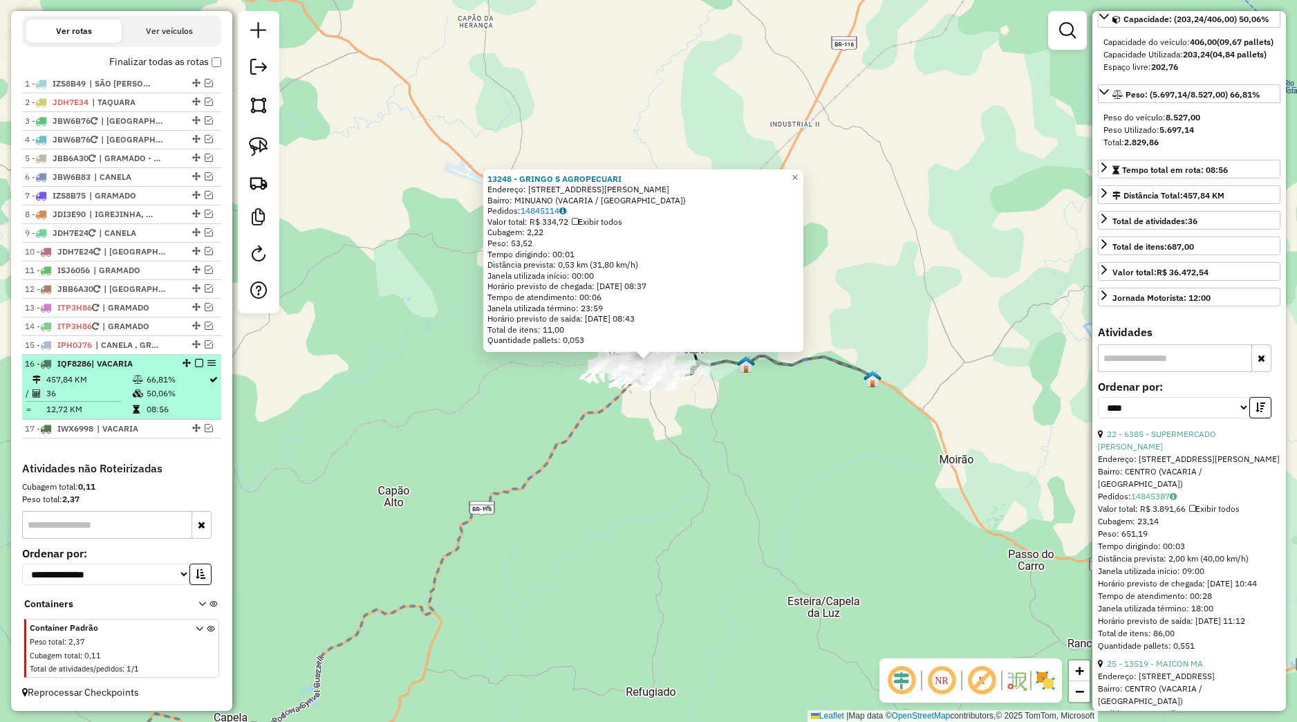
click at [175, 414] on td "08:56" at bounding box center [177, 409] width 62 height 14
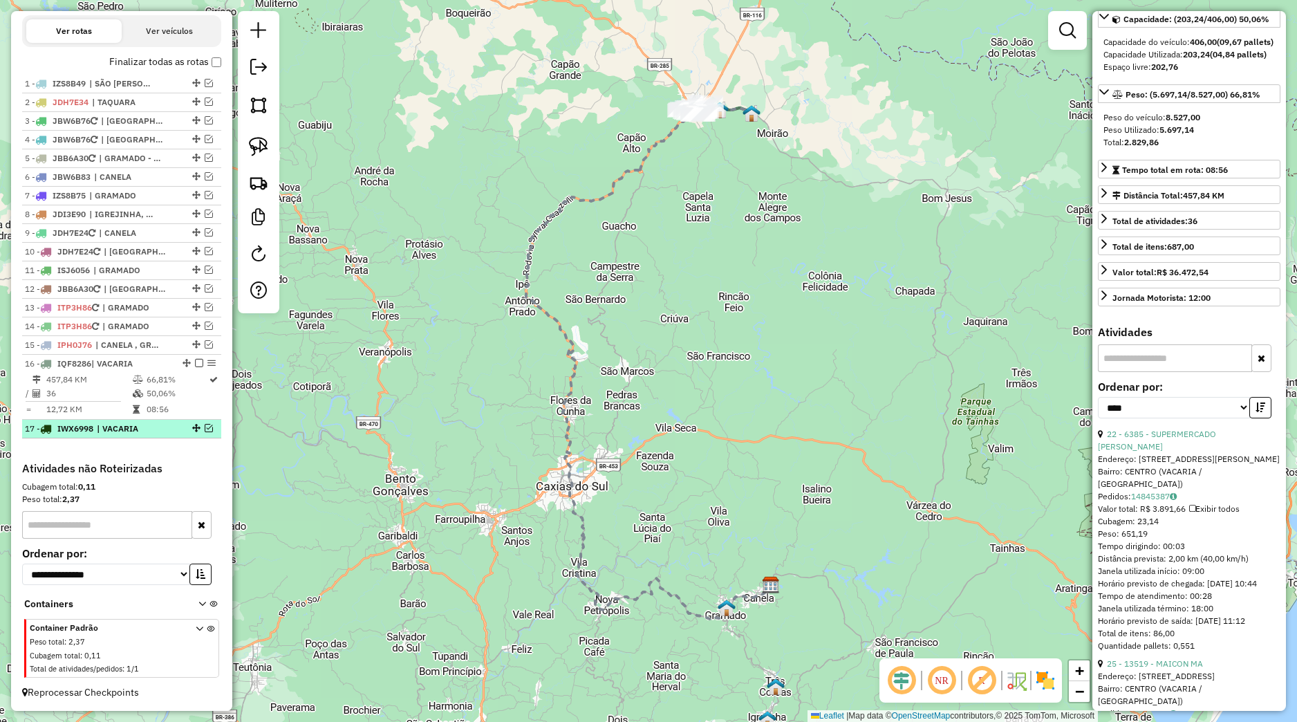
click at [145, 429] on span "| VACARIA" at bounding box center [129, 429] width 64 height 12
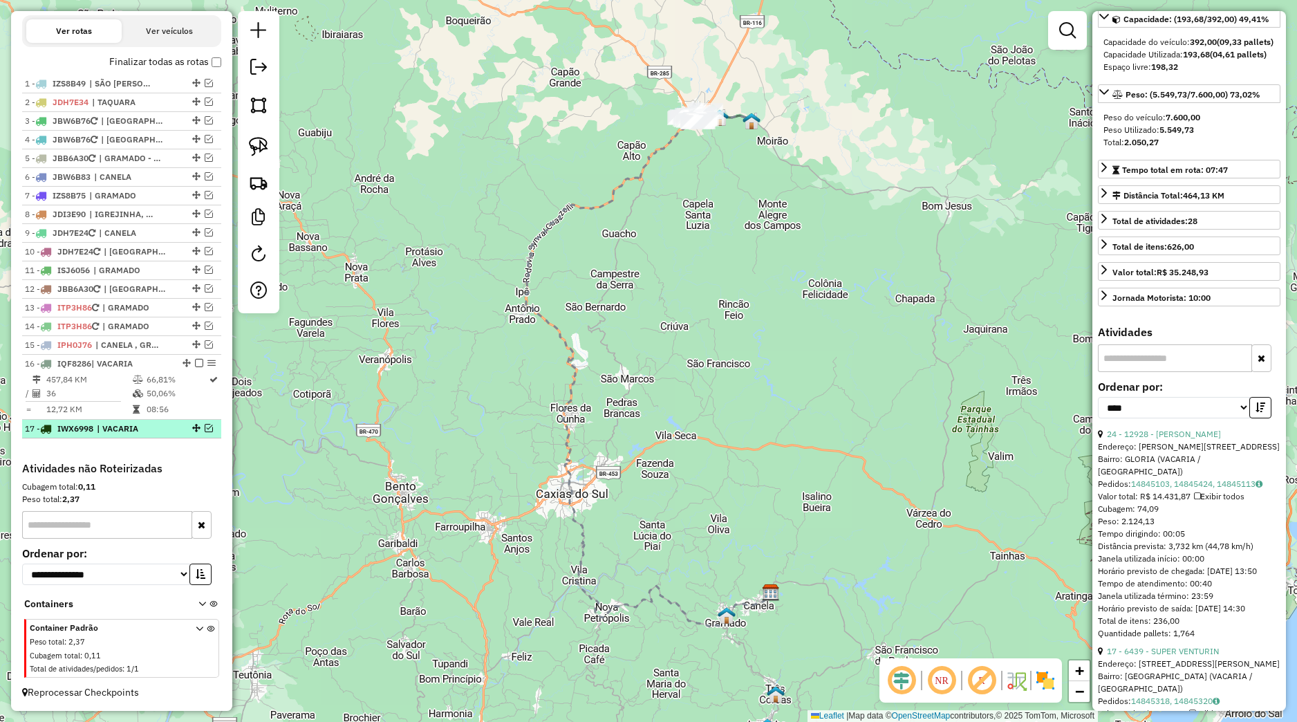
click at [205, 432] on em at bounding box center [209, 428] width 8 height 8
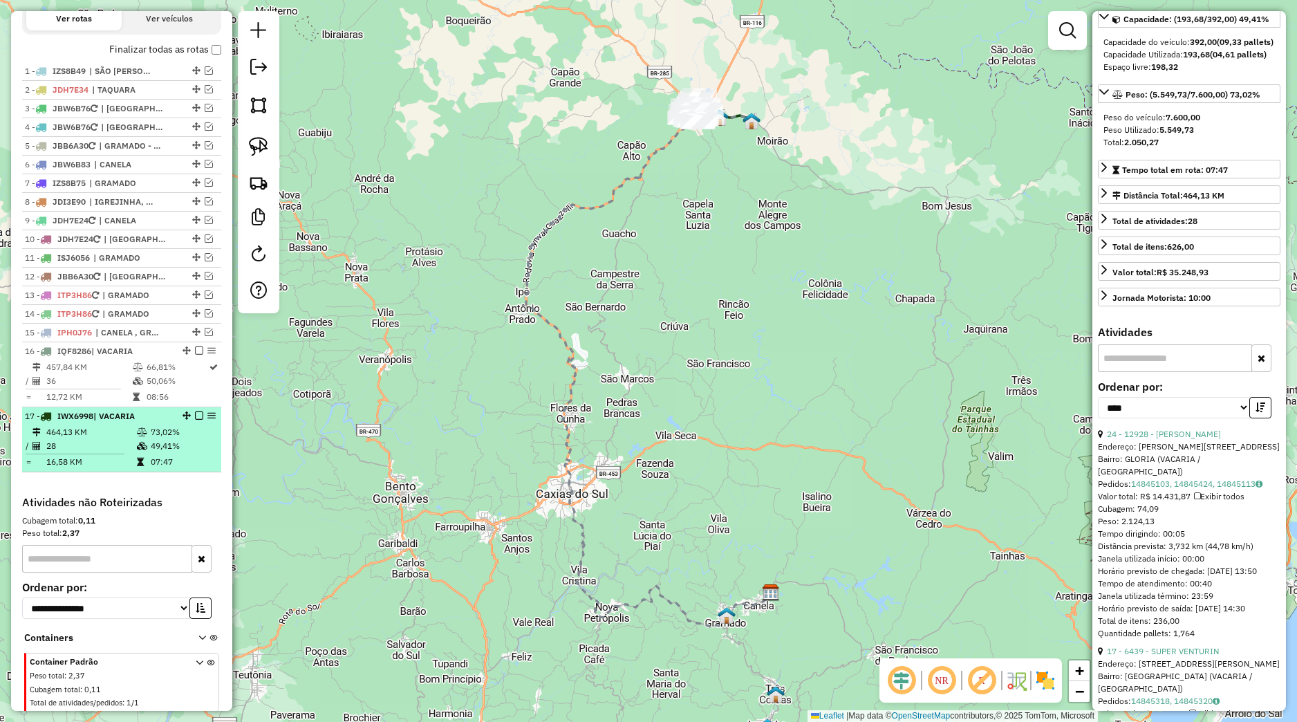
click at [179, 439] on td "73,02%" at bounding box center [183, 432] width 66 height 14
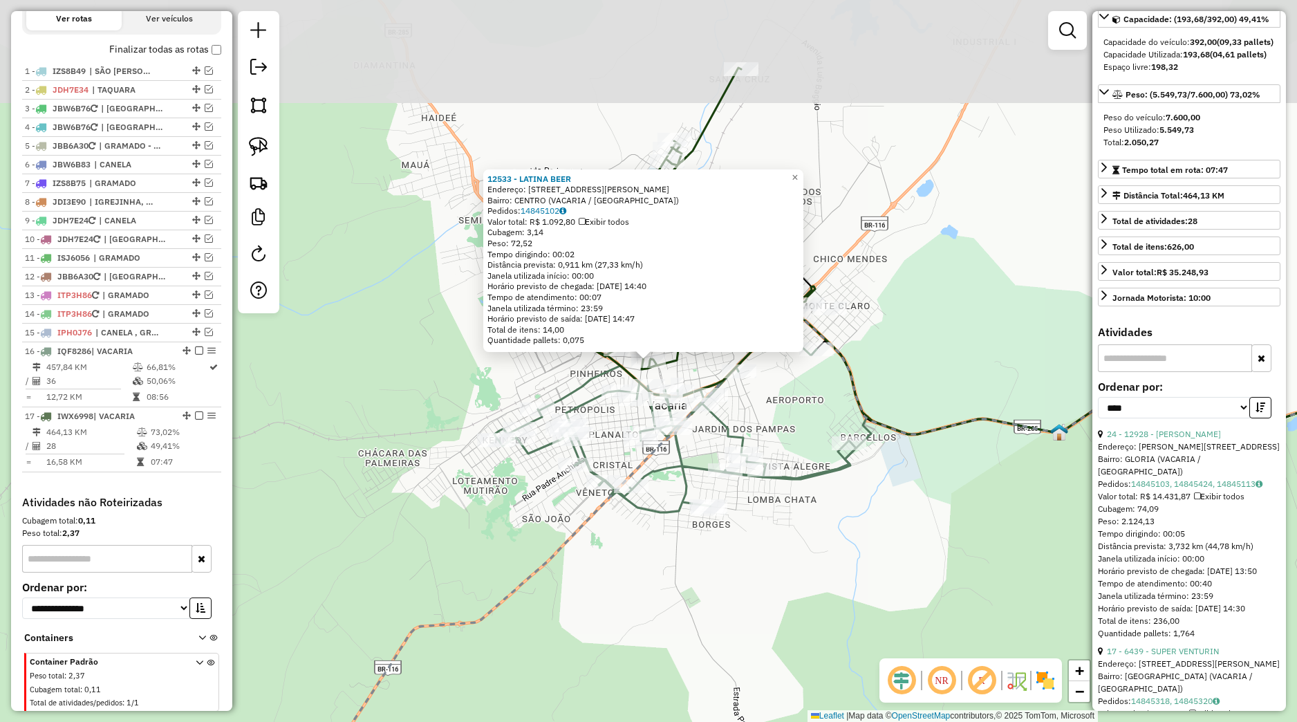
scroll to position [535, 0]
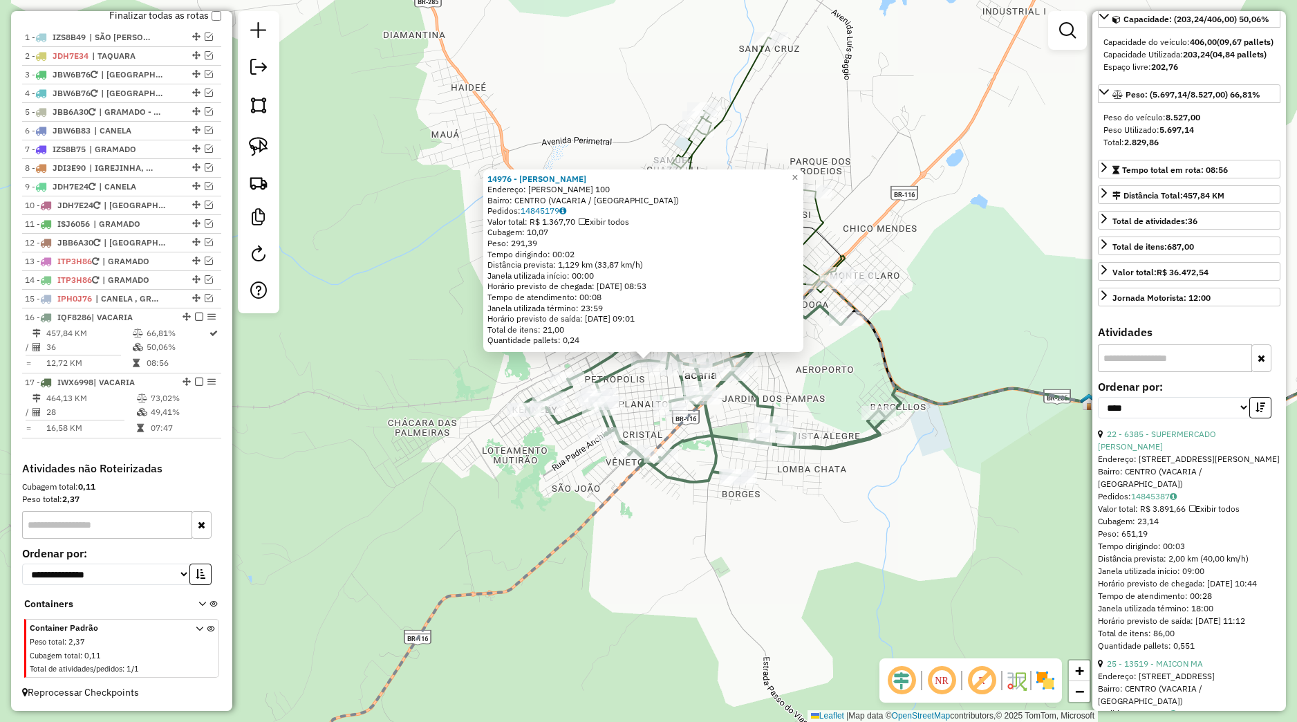
click at [626, 365] on icon at bounding box center [705, 394] width 362 height 176
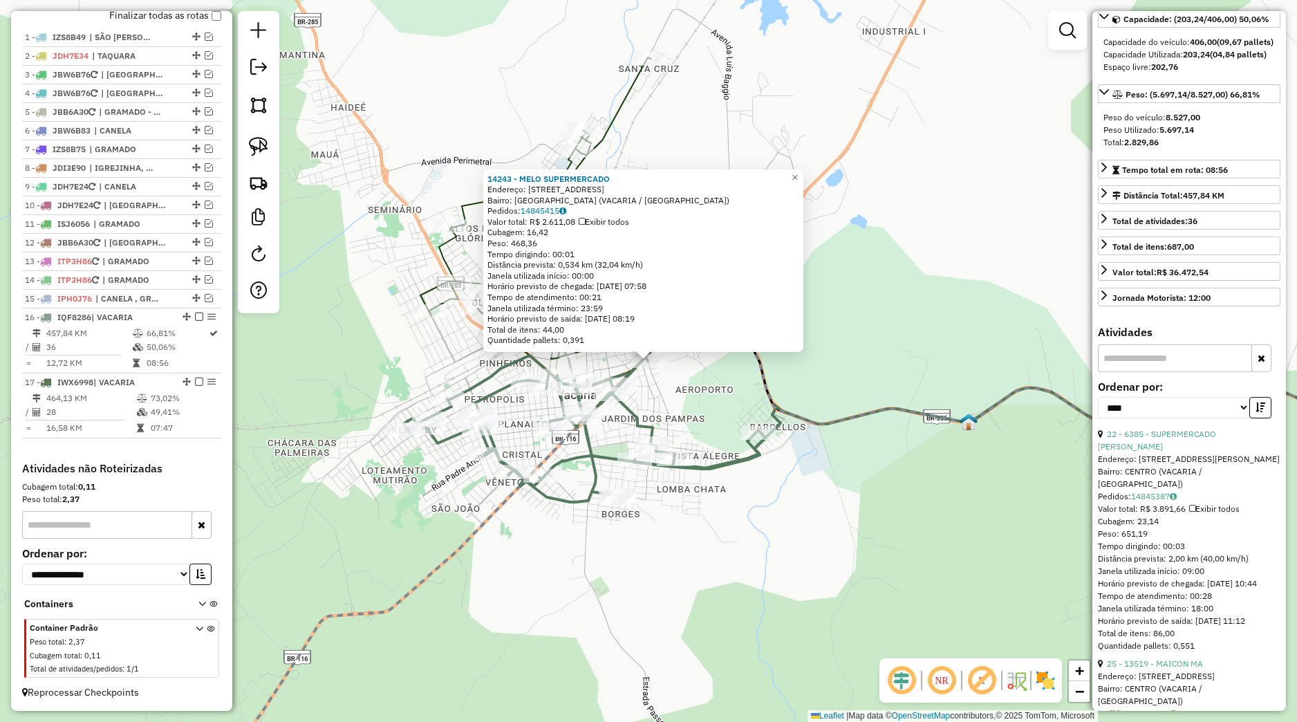
click at [710, 379] on div "14243 - MELO SUPERMERCADO Endereço: Rua Progresso 136 Bairro: JARDIM DOS PAMPAS…" at bounding box center [648, 361] width 1297 height 722
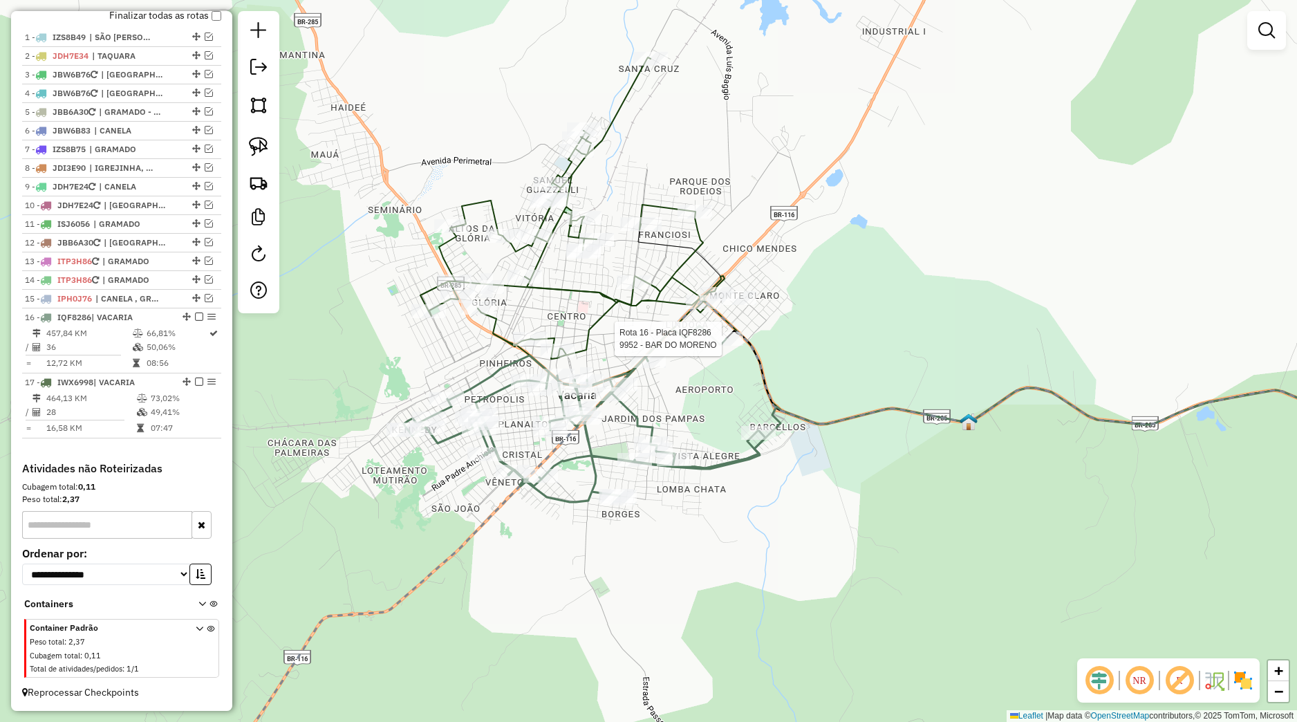
select select "*********"
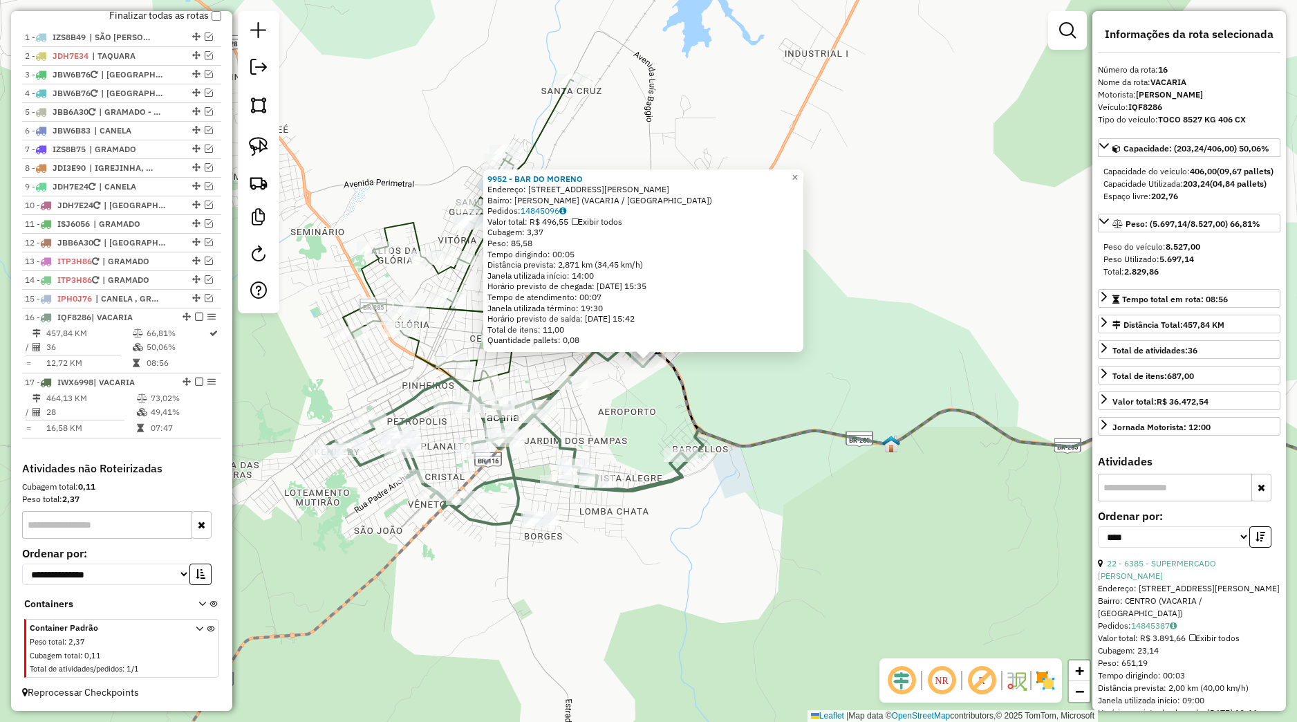
click at [654, 381] on div "9952 - BAR DO MORENO Endereço: Rua Gastao Setembrino Santos 144 Bairro: SANTANA…" at bounding box center [648, 361] width 1297 height 722
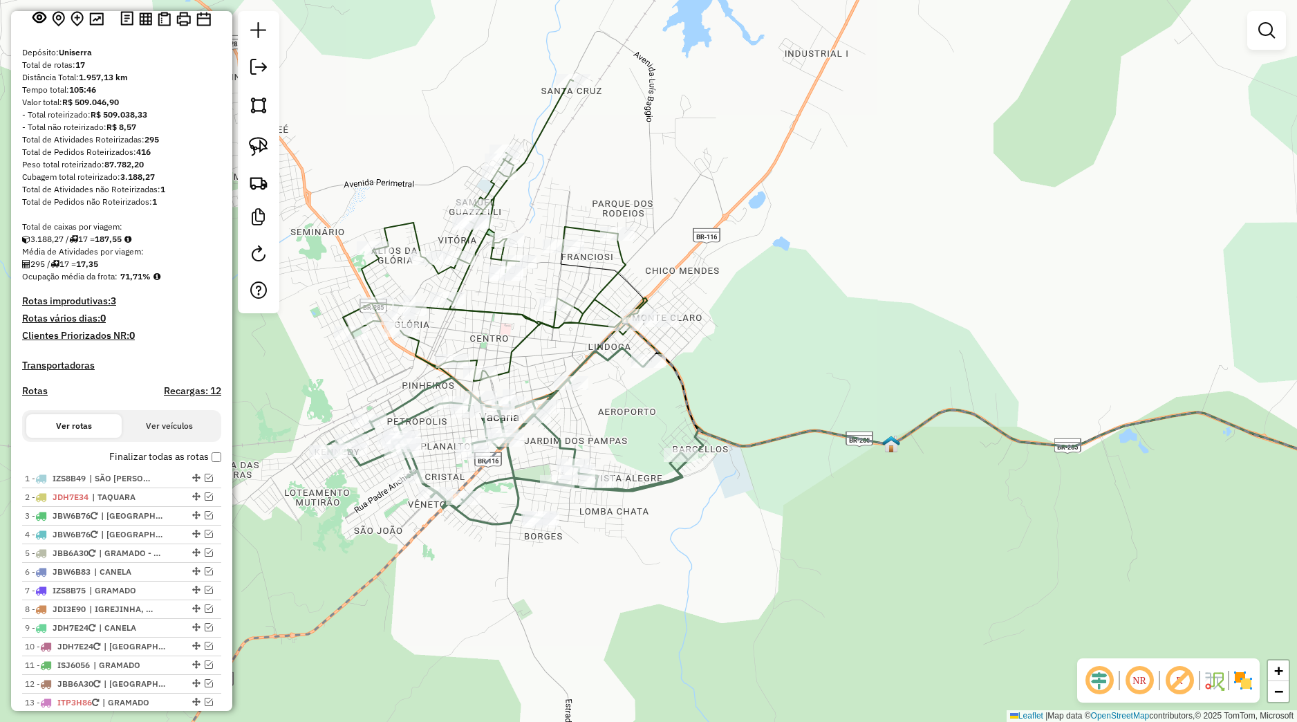
scroll to position [0, 0]
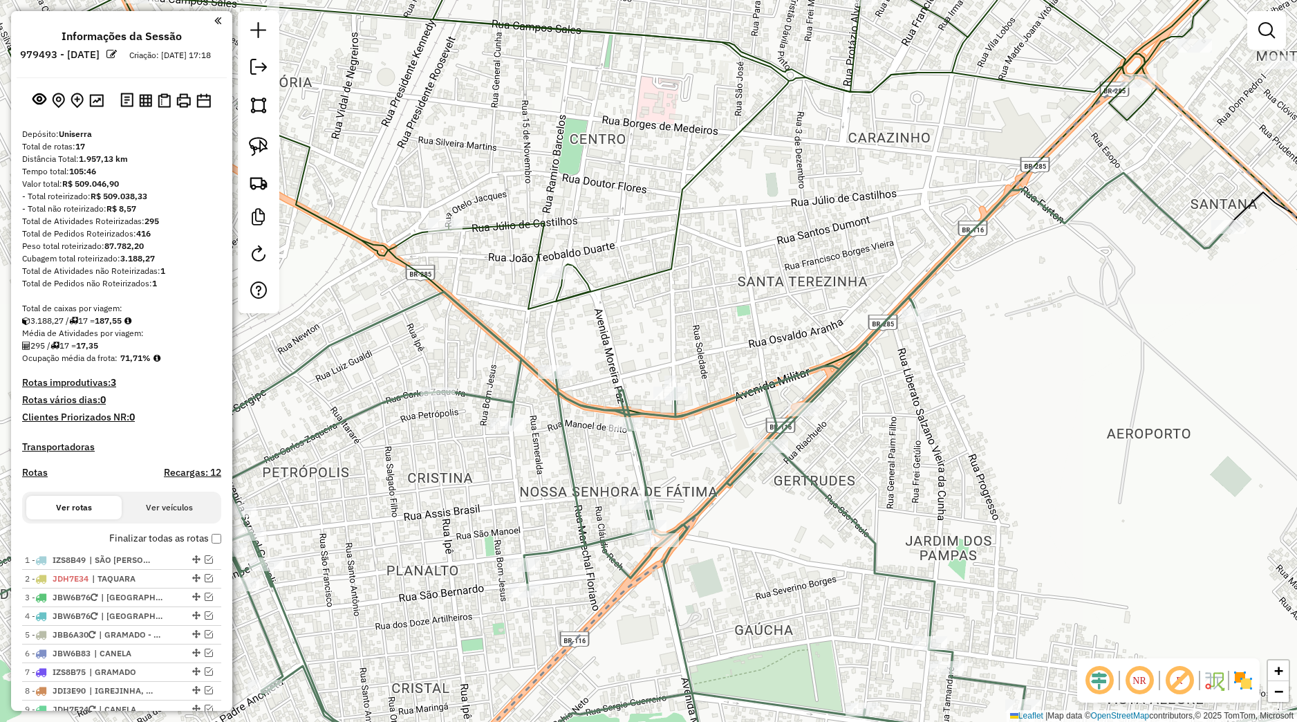
select select "*********"
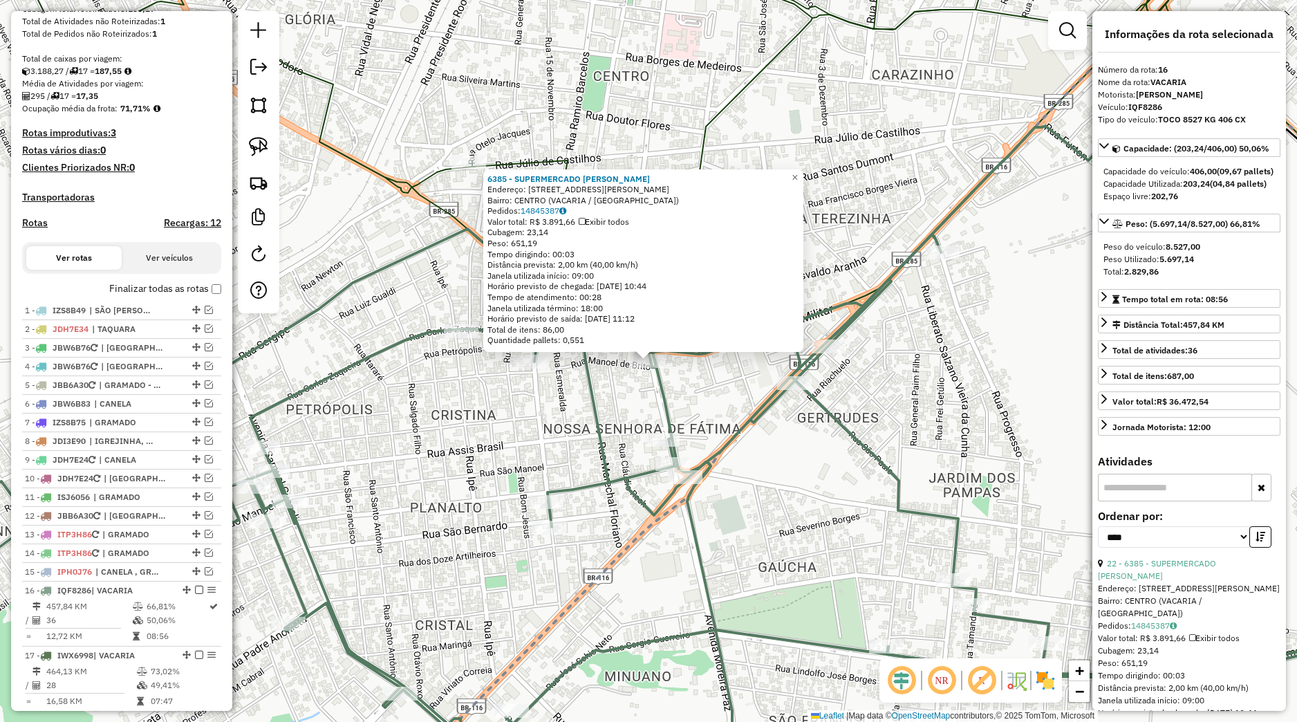
scroll to position [535, 0]
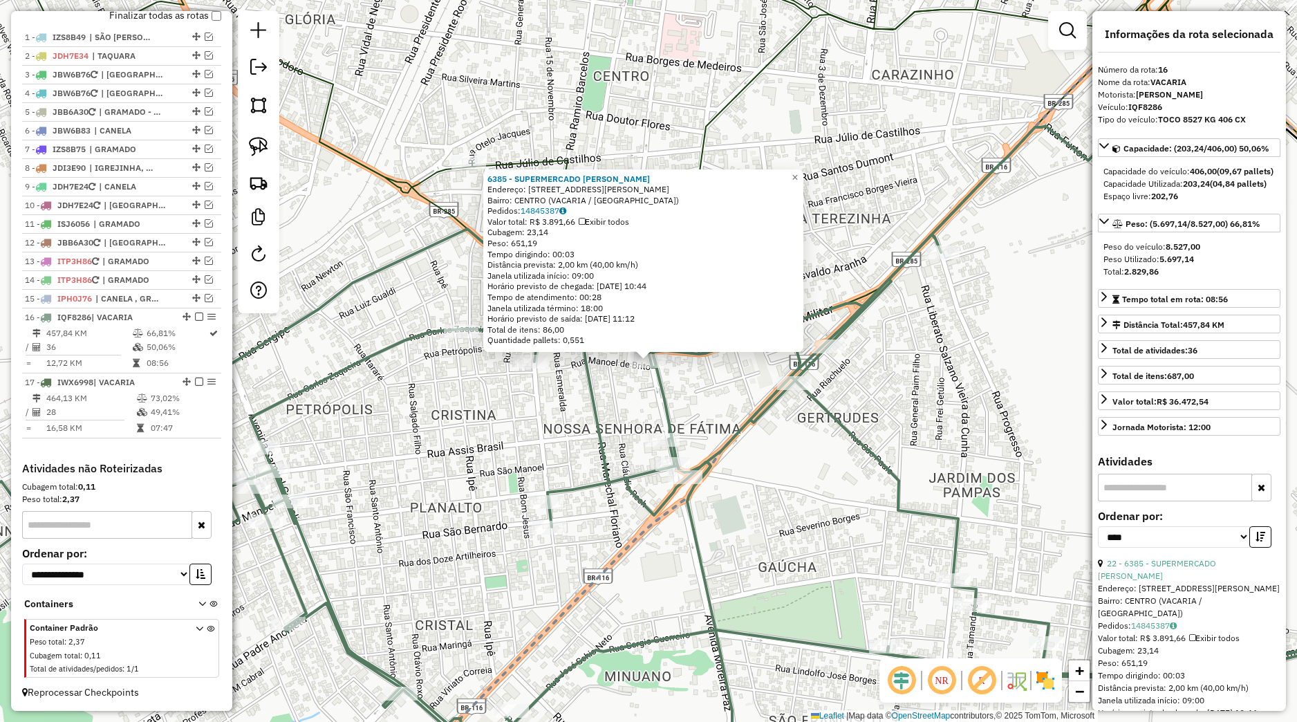
click at [607, 409] on div "6385 - SUPERMERCADO MOREIRA Endereço: Avenida Moreira Paz 457 Bairro: CENTRO (V…" at bounding box center [648, 361] width 1297 height 722
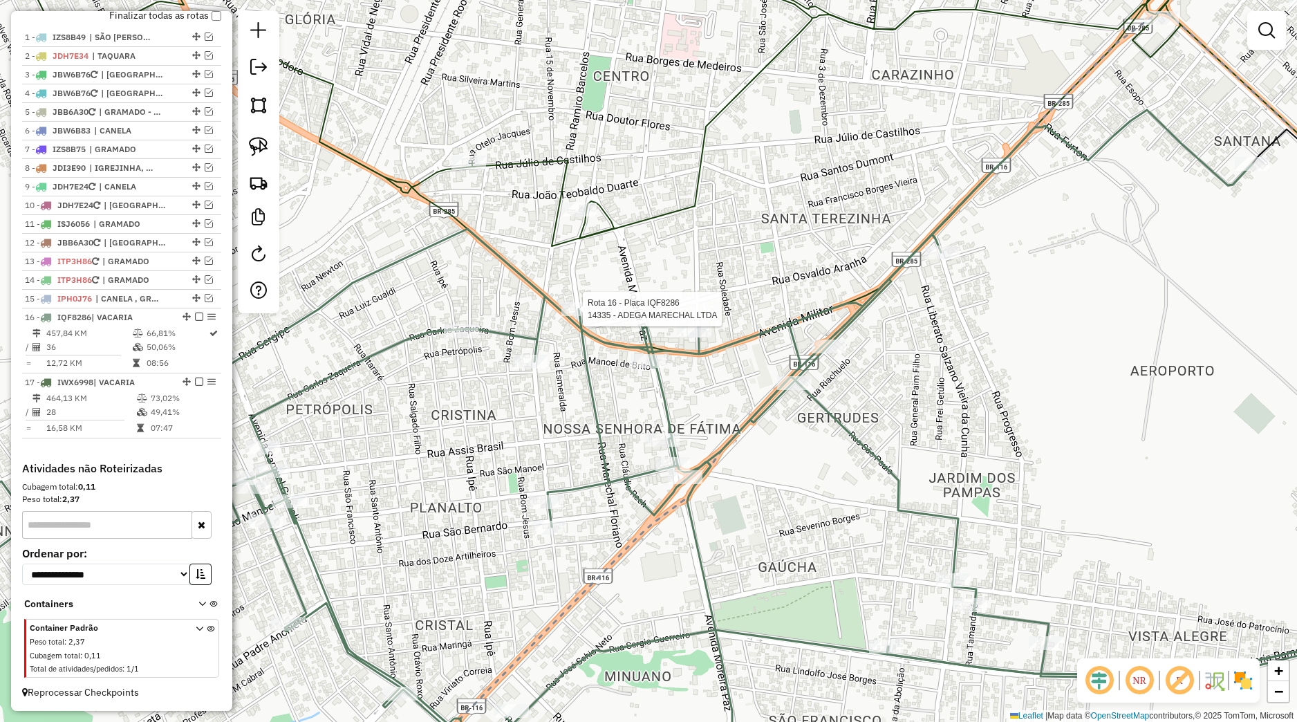
select select "*********"
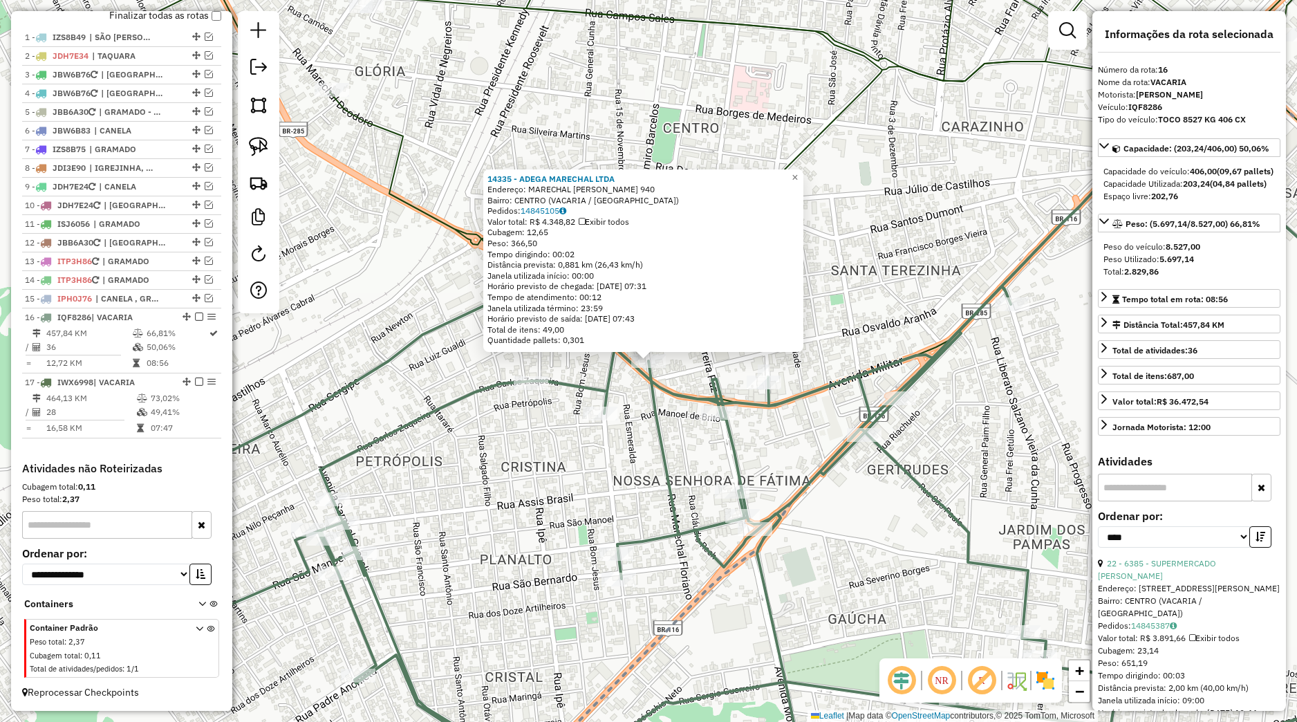
click at [580, 416] on div "14335 - ADEGA MARECHAL LTDA Endereço: MARECHAL FLORIANO 940 Bairro: CENTRO (VAC…" at bounding box center [648, 361] width 1297 height 722
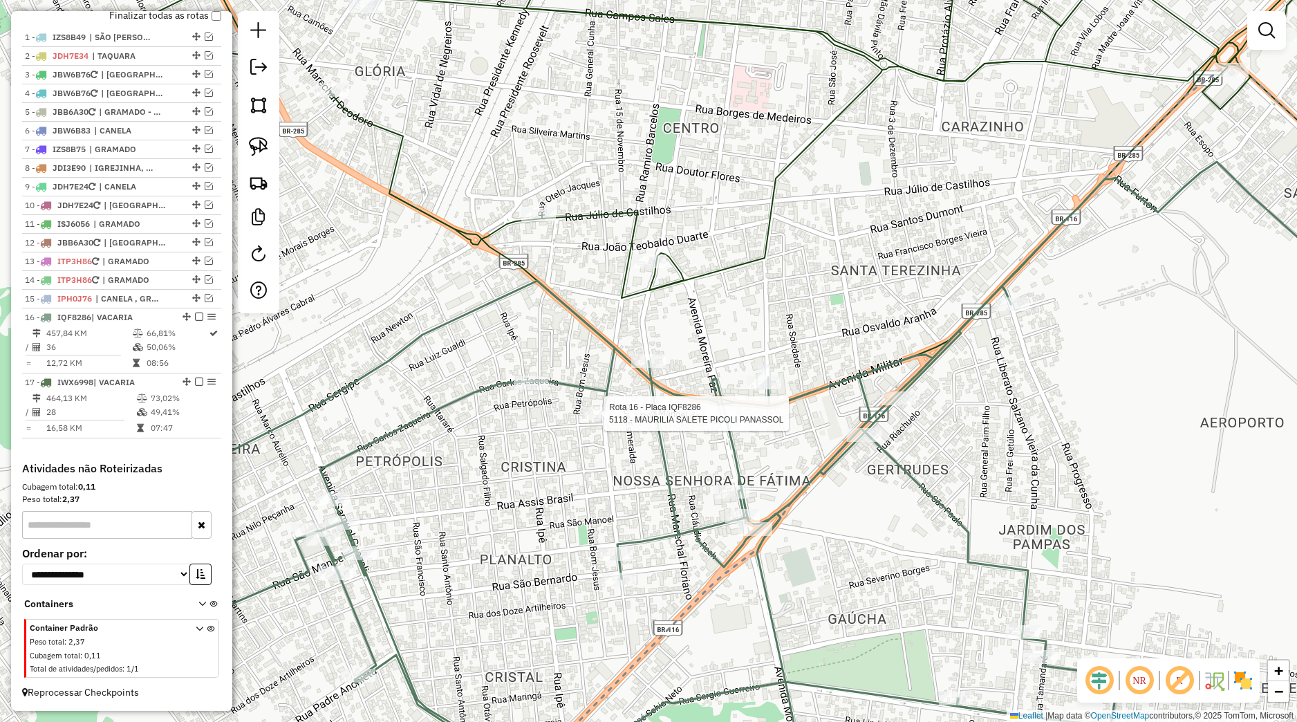
select select "*********"
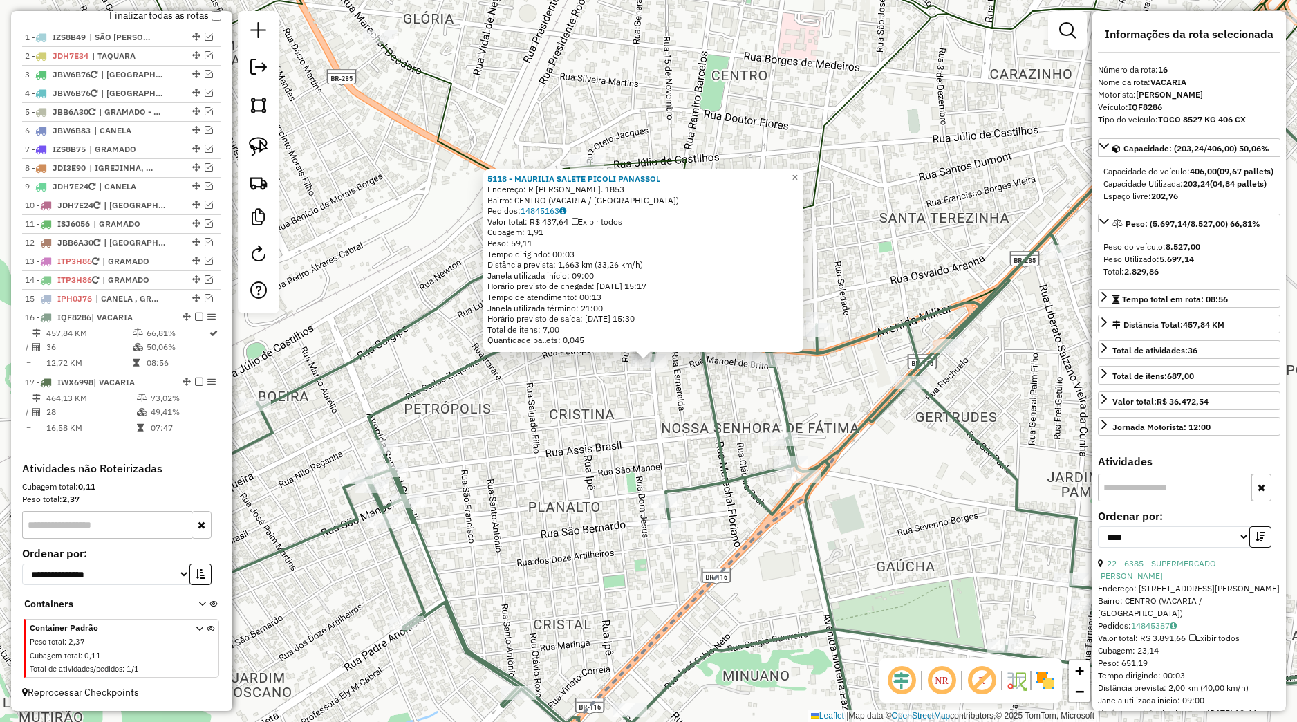
click at [544, 380] on div "5118 - MAURILIA SALETE PICOLI PANASSOL Endereço: R RAMIRO BARCELOS. 1853 Bairro…" at bounding box center [648, 361] width 1297 height 722
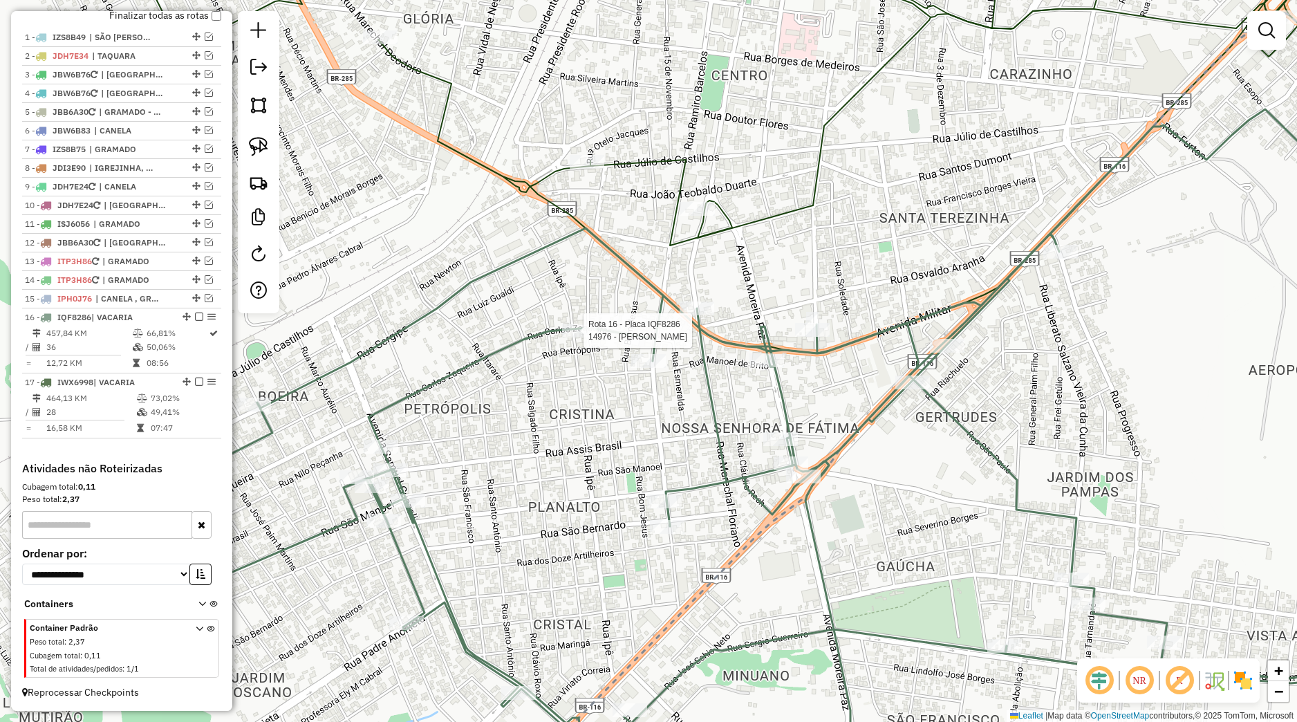
select select "*********"
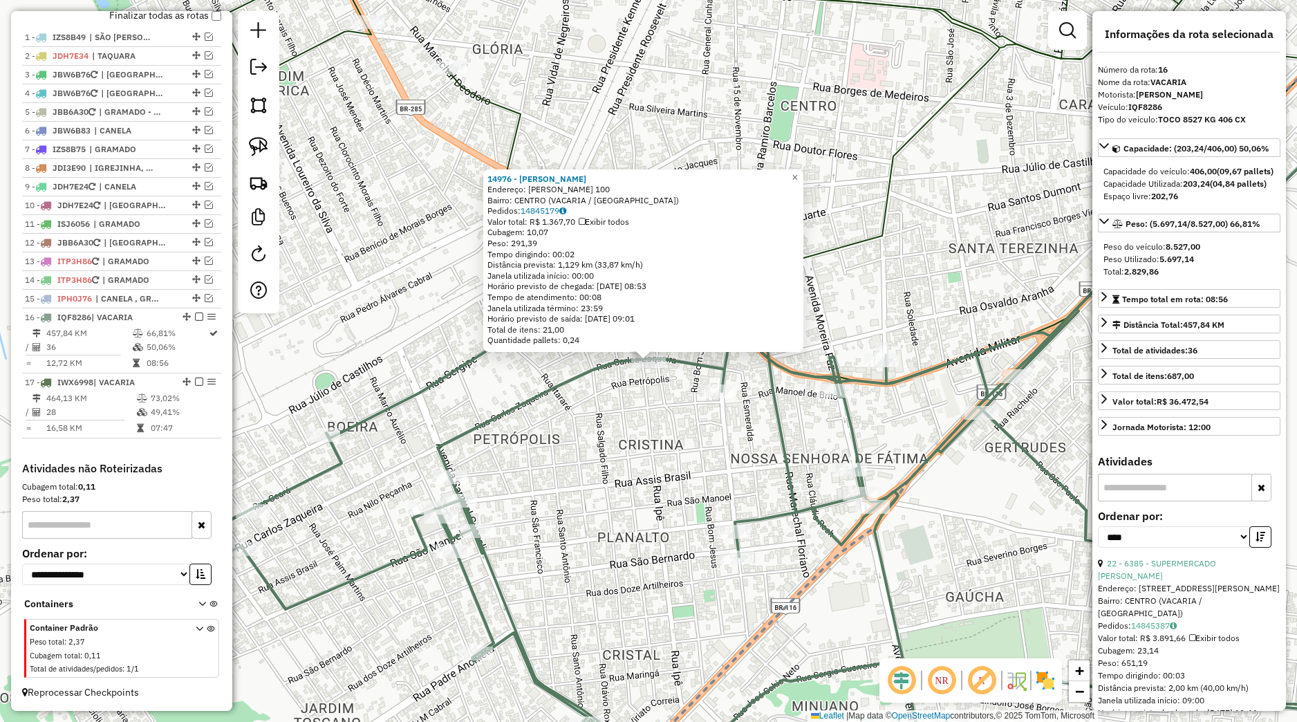
click at [605, 400] on div "14976 - CLODOALDO DO PRADO Endereço: RAMIRO BARCELOS 100 Bairro: CENTRO (VACARI…" at bounding box center [648, 361] width 1297 height 722
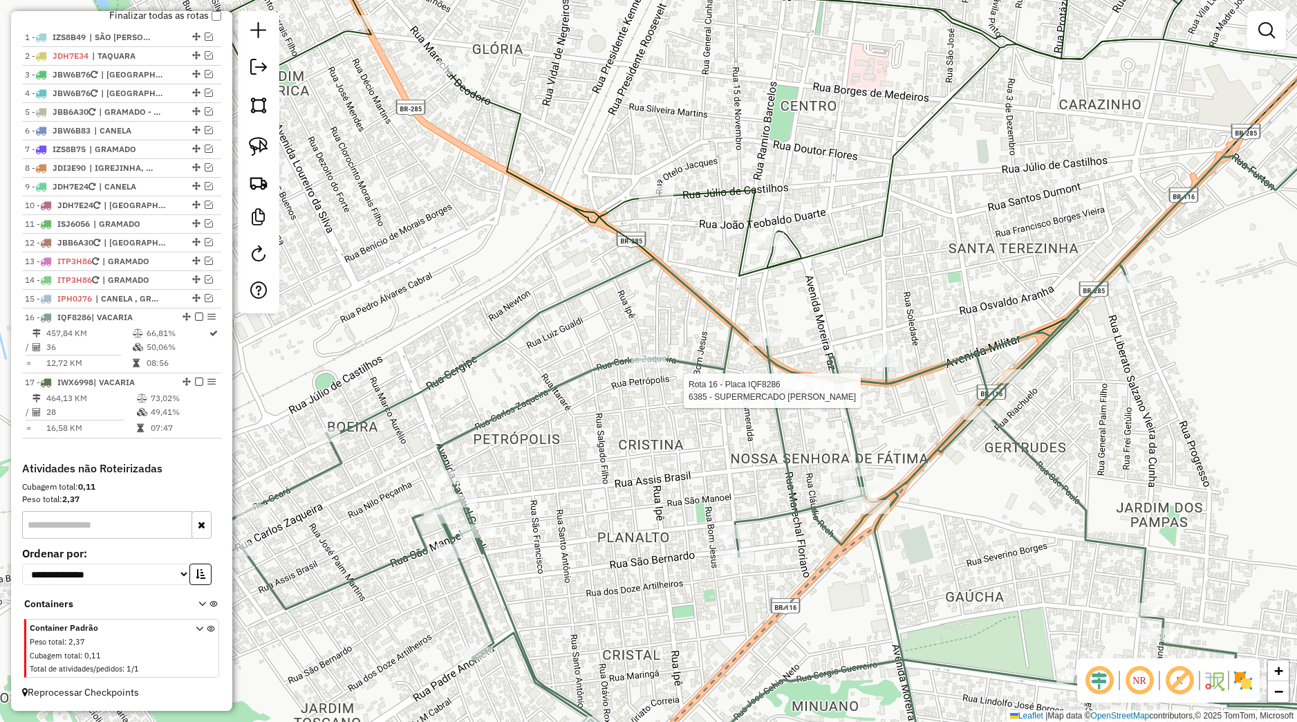
select select "*********"
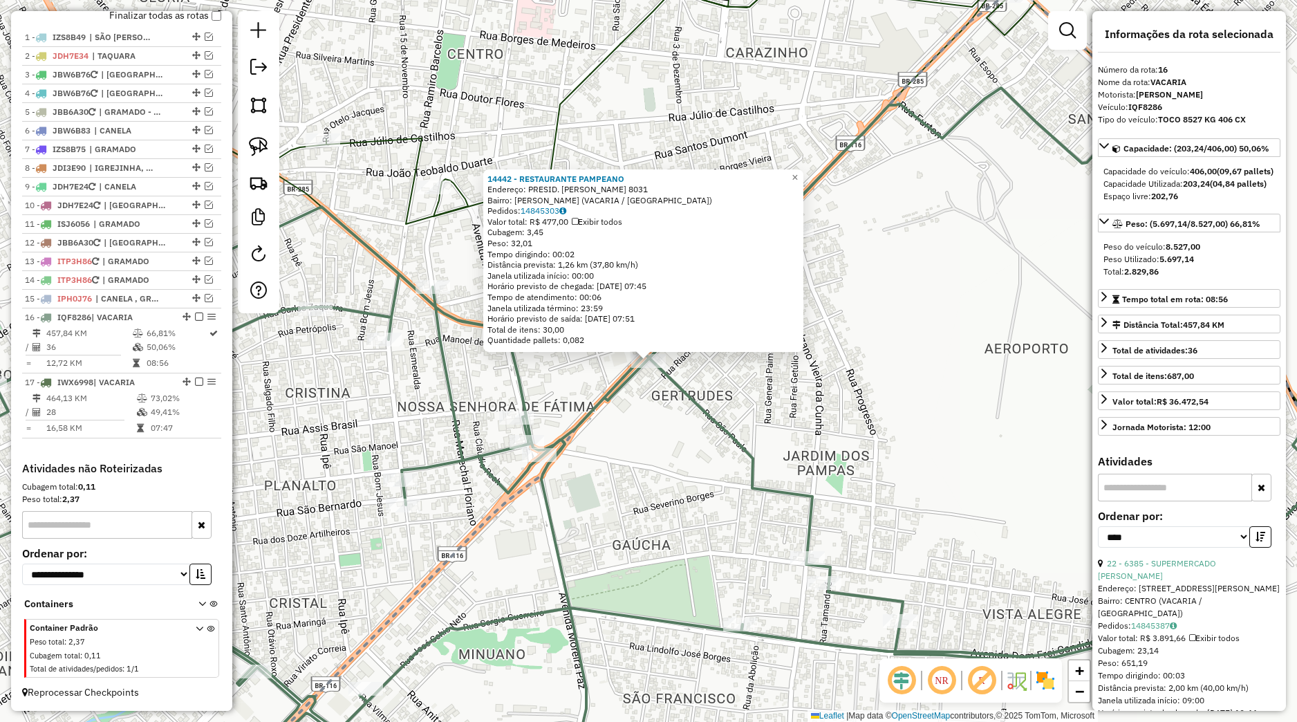
drag, startPoint x: 743, startPoint y: 406, endPoint x: 735, endPoint y: 401, distance: 9.6
click at [741, 406] on div "14442 - RESTAURANTE PAMPEANO Endereço: PRESID. JUSCELINO KUBITSCHECK 8031 Bairr…" at bounding box center [648, 361] width 1297 height 722
click at [693, 373] on div "14442 - RESTAURANTE PAMPEANO Endereço: PRESID. JUSCELINO KUBITSCHECK 8031 Bairr…" at bounding box center [648, 361] width 1297 height 722
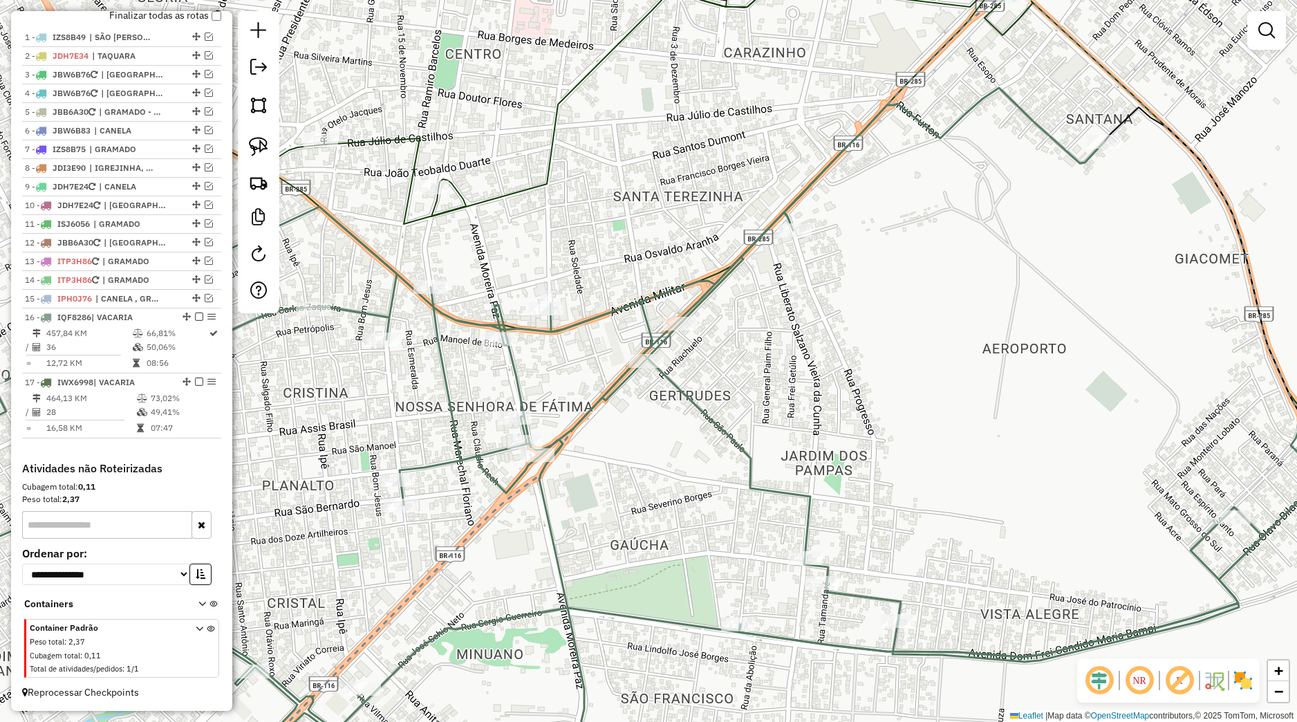
select select "*********"
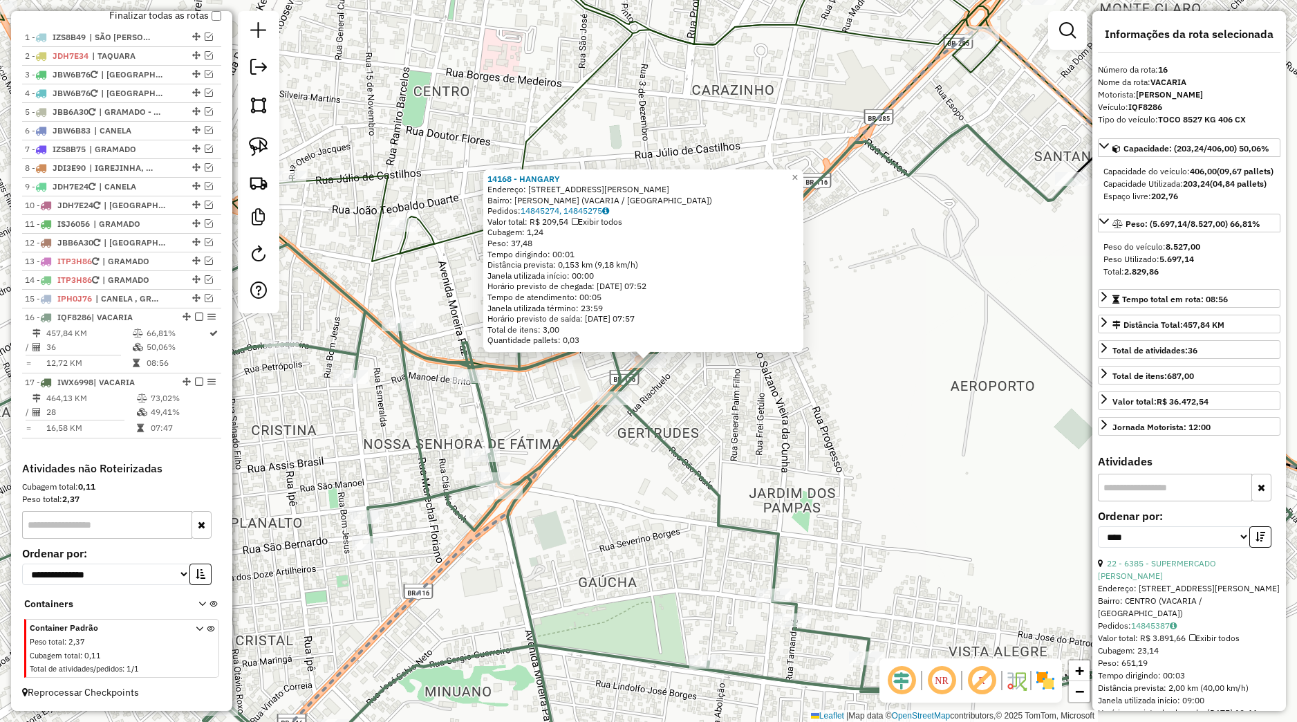
click at [683, 362] on div "14168 - HANGARY Endereço: Avenida Presidente Juscelino K 8203 Bairro: GERTRUDES…" at bounding box center [648, 361] width 1297 height 722
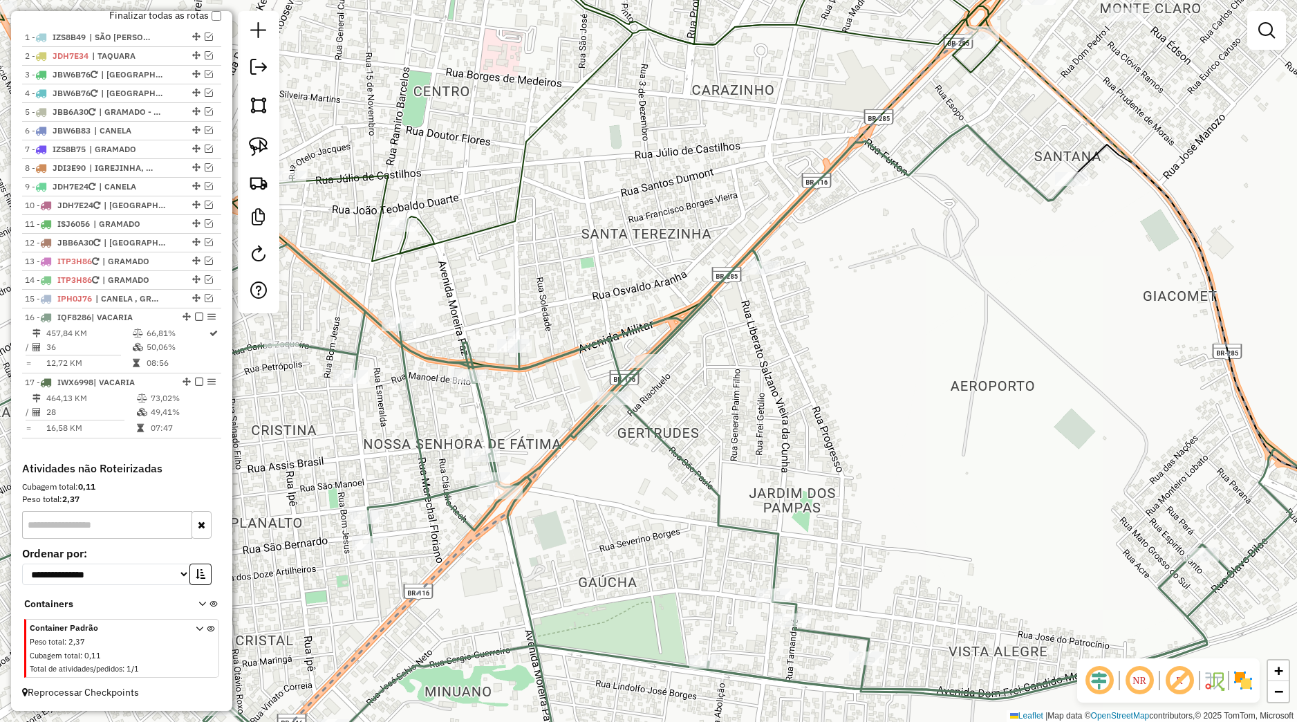
click at [754, 278] on div "Janela de atendimento Grade de atendimento Capacidade Transportadoras Veículos …" at bounding box center [648, 361] width 1297 height 722
select select "*********"
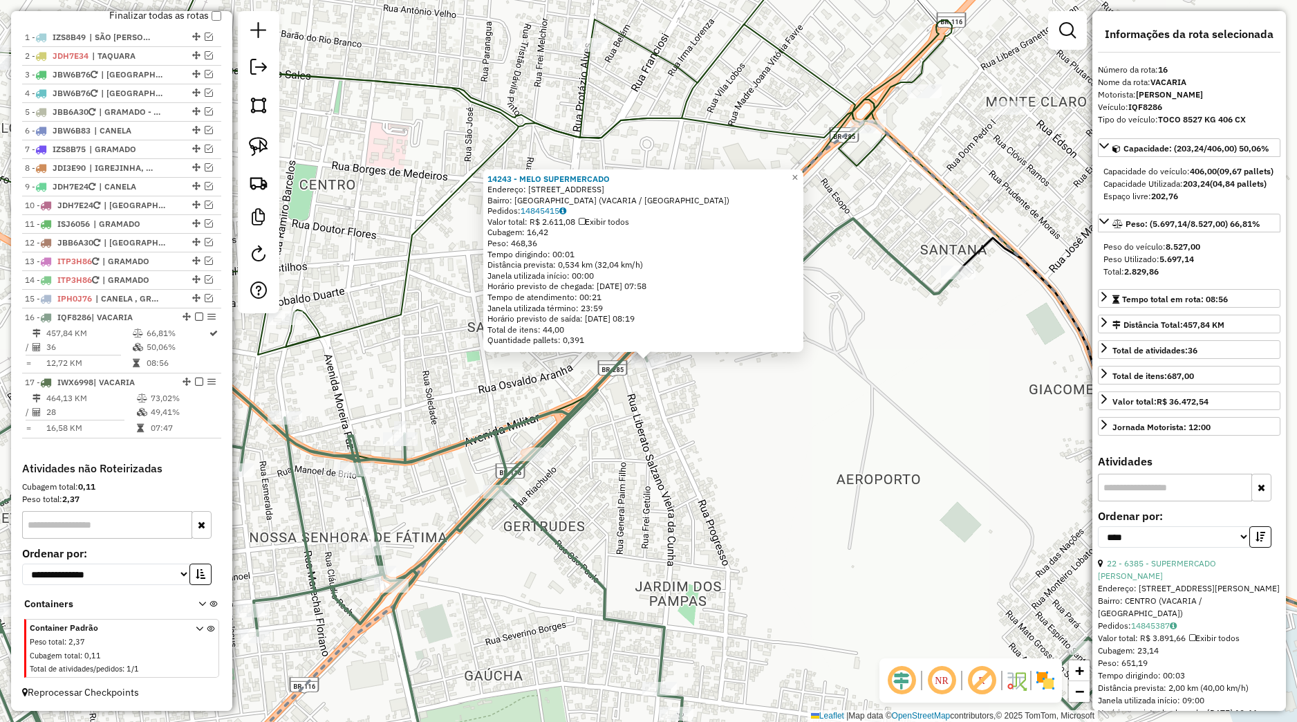
click at [666, 405] on div "14243 - MELO SUPERMERCADO Endereço: Rua Progresso 136 Bairro: JARDIM DOS PAMPAS…" at bounding box center [648, 361] width 1297 height 722
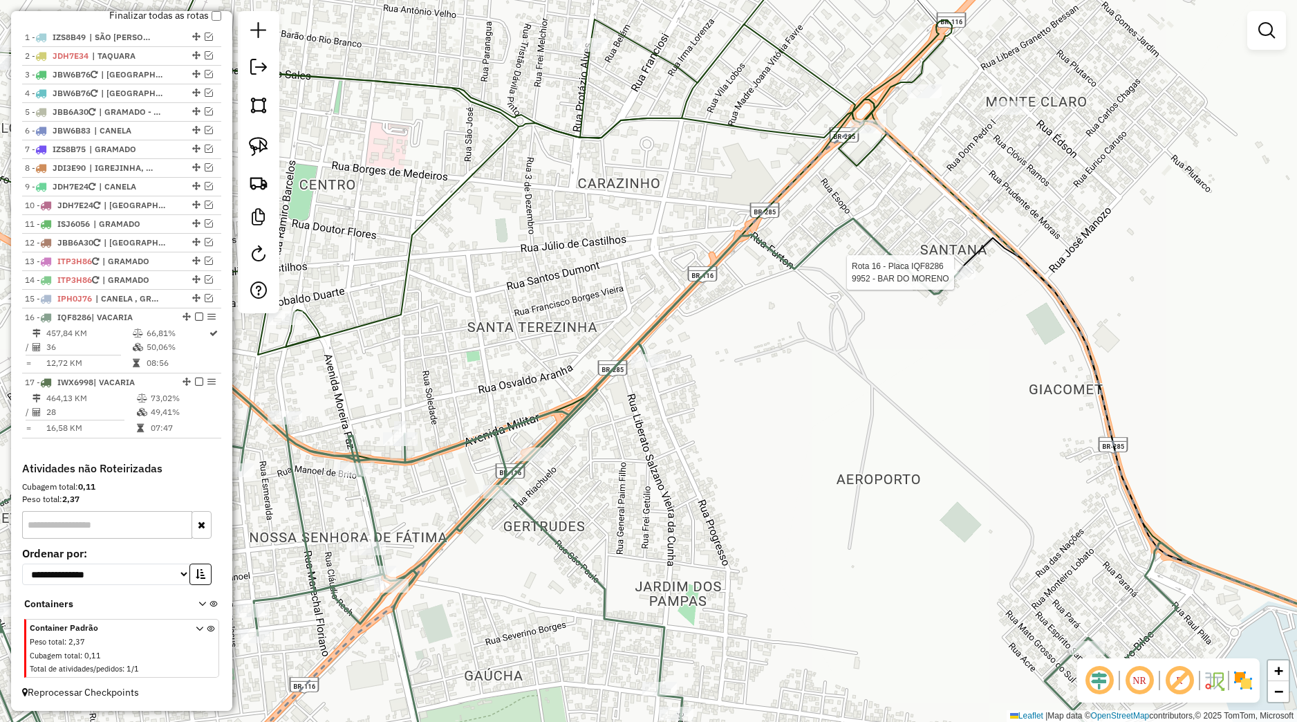
select select "*********"
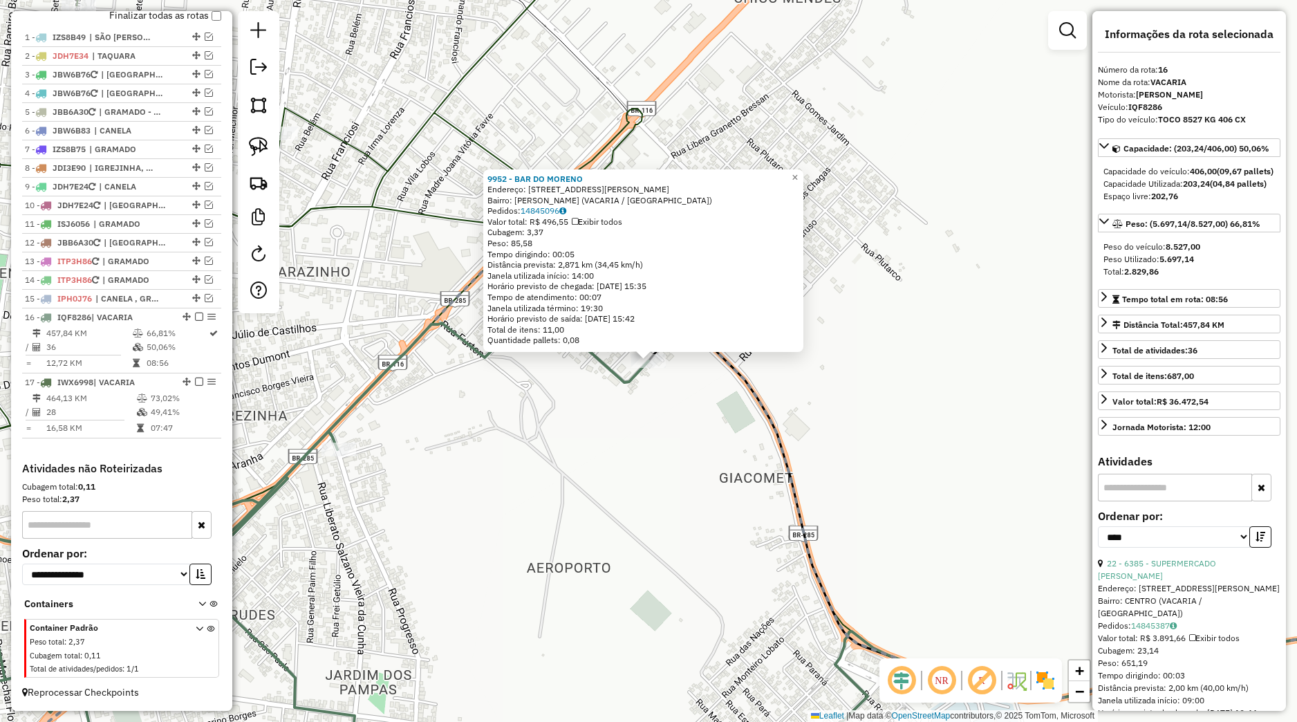
click at [766, 377] on div "9952 - BAR DO MORENO Endereço: Rua Gastao Setembrino Santos 144 Bairro: SANTANA…" at bounding box center [648, 361] width 1297 height 722
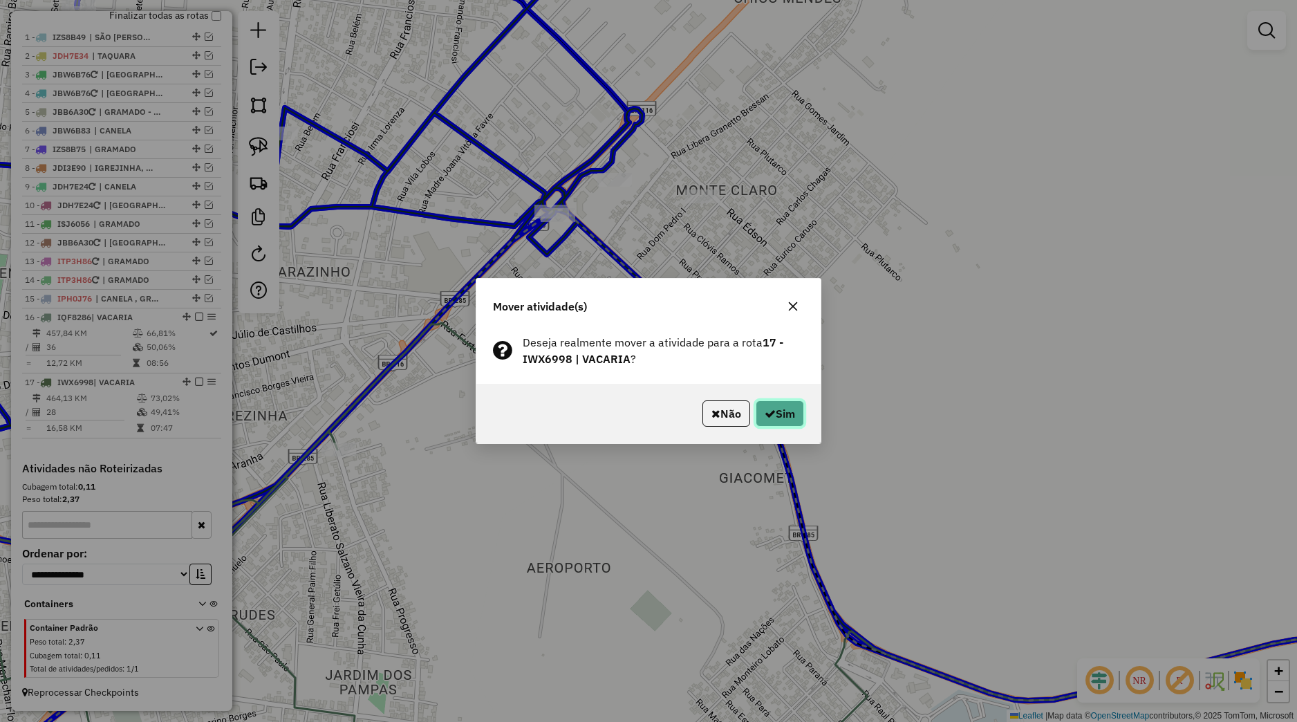
click at [786, 411] on button "Sim" at bounding box center [780, 413] width 48 height 26
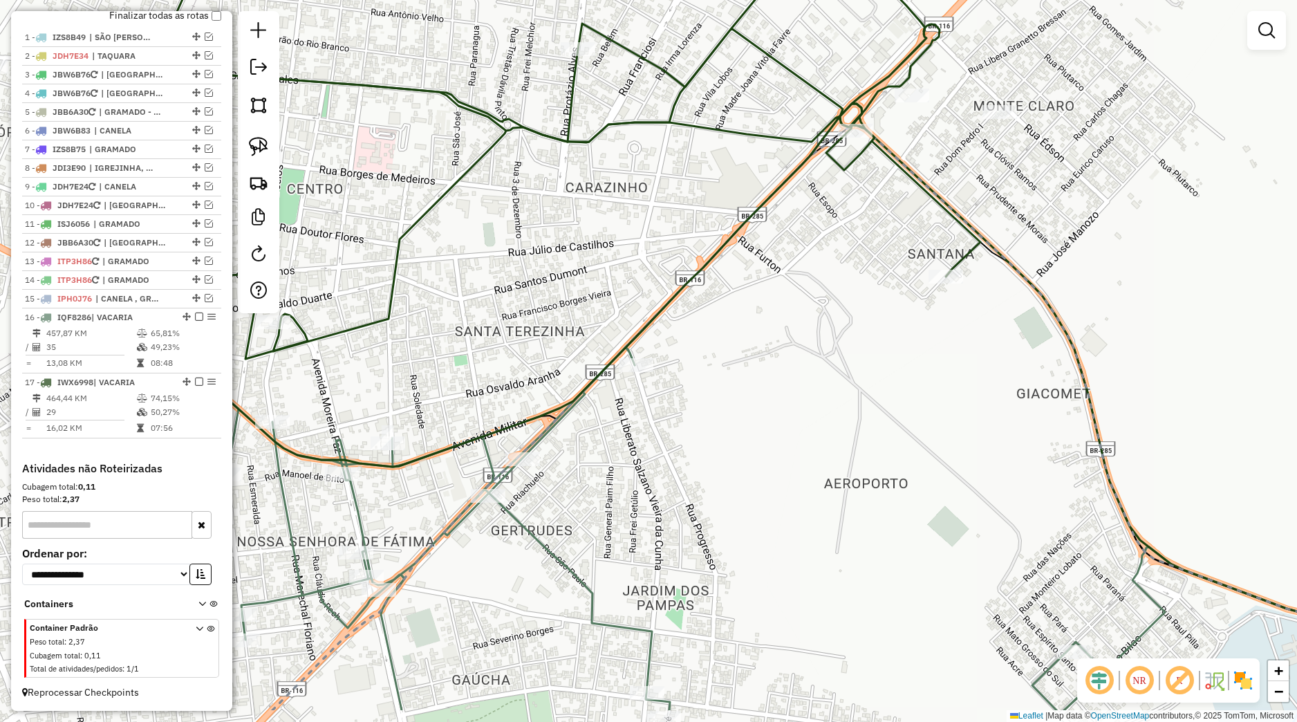
drag, startPoint x: 456, startPoint y: 496, endPoint x: 799, endPoint y: 395, distance: 357.6
click at [799, 395] on div "Janela de atendimento Grade de atendimento Capacidade Transportadoras Veículos …" at bounding box center [648, 361] width 1297 height 722
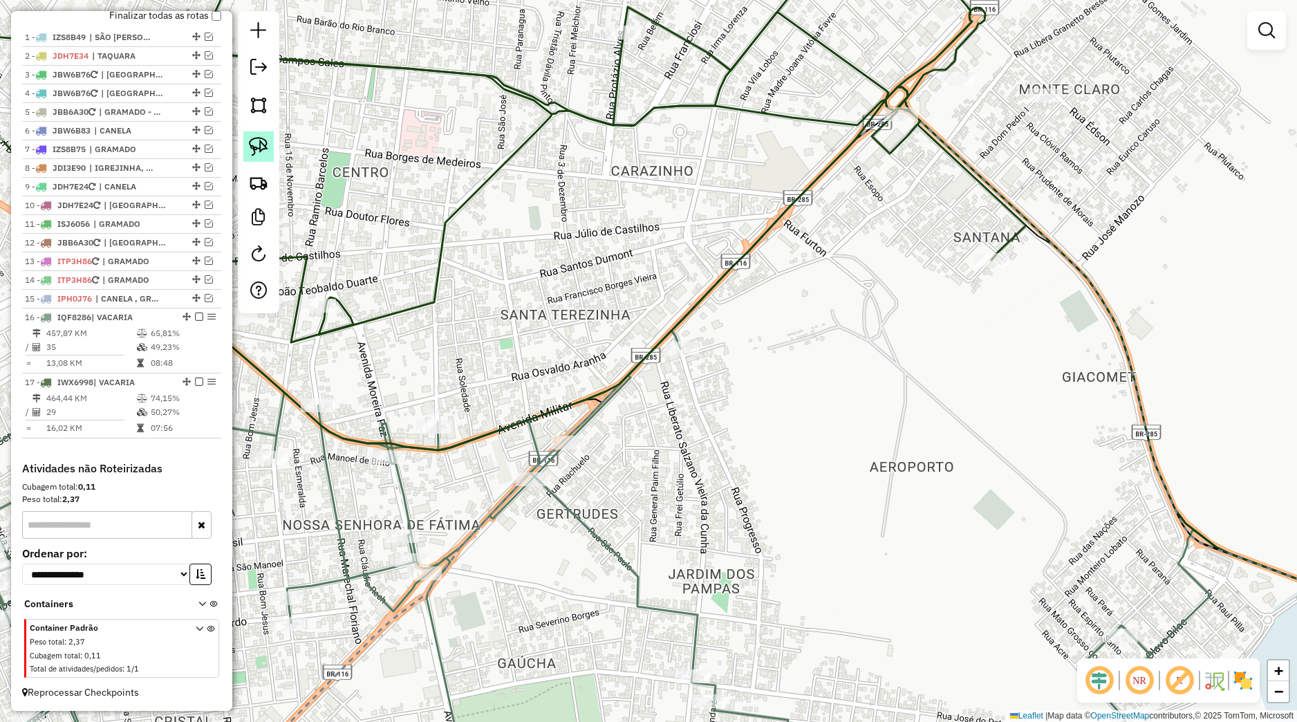
click at [263, 153] on img at bounding box center [258, 146] width 19 height 19
drag, startPoint x: 497, startPoint y: 465, endPoint x: 582, endPoint y: 409, distance: 100.9
click at [583, 409] on div "Janela de atendimento Grade de atendimento Capacidade Transportadoras Veículos …" at bounding box center [648, 361] width 1297 height 722
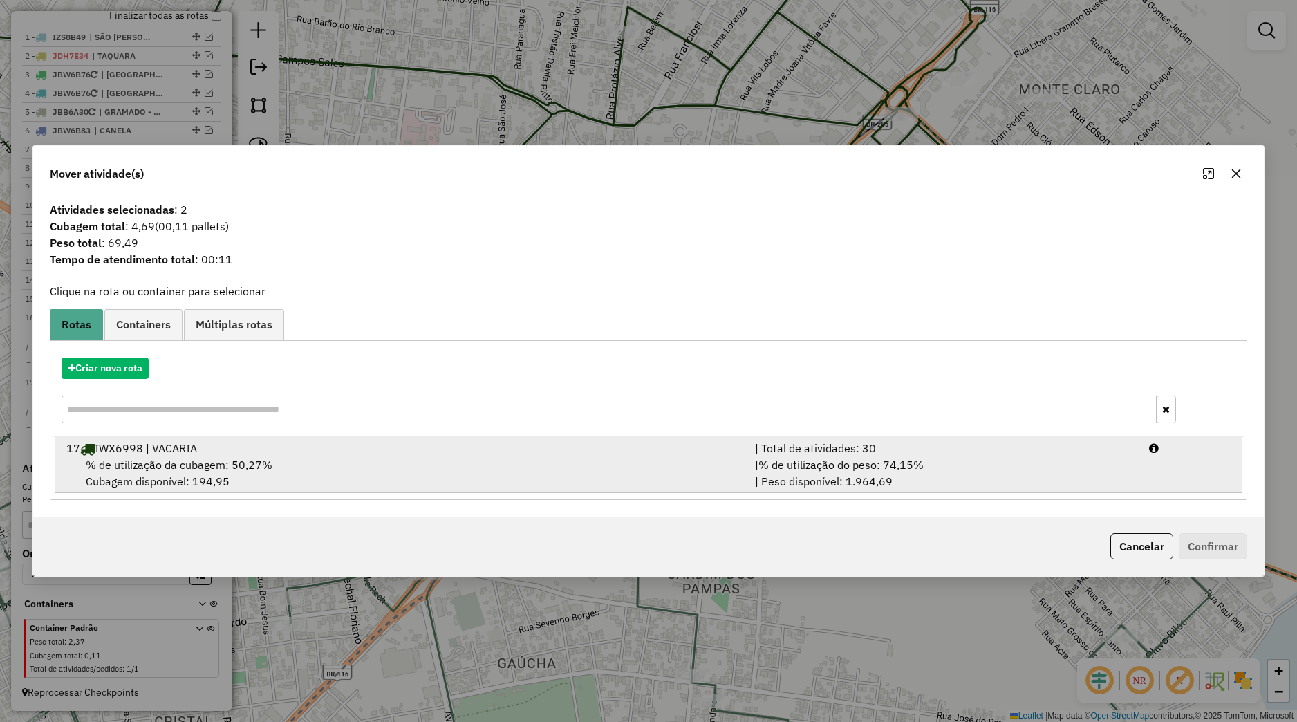
drag, startPoint x: 535, startPoint y: 461, endPoint x: 542, endPoint y: 465, distance: 7.7
click at [536, 462] on div "% de utilização da cubagem: 50,27% Cubagem disponível: 194,95" at bounding box center [402, 472] width 689 height 33
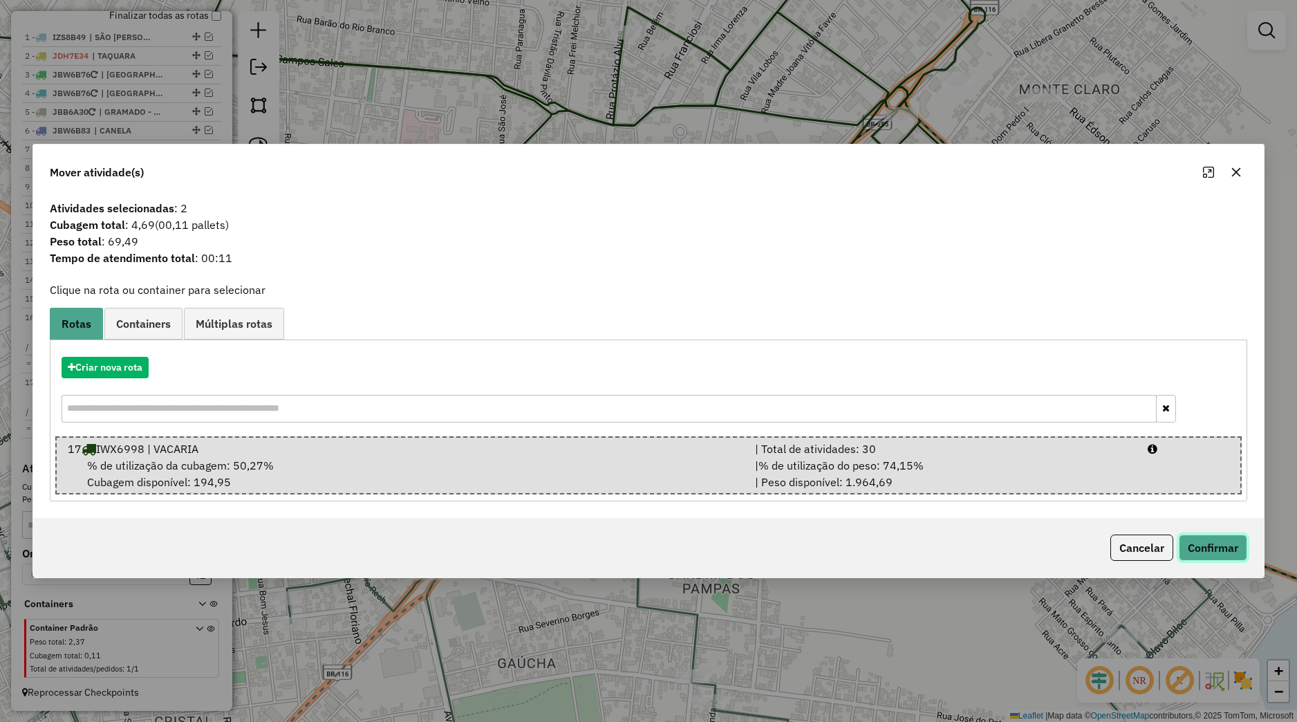
click at [1205, 548] on button "Confirmar" at bounding box center [1213, 548] width 68 height 26
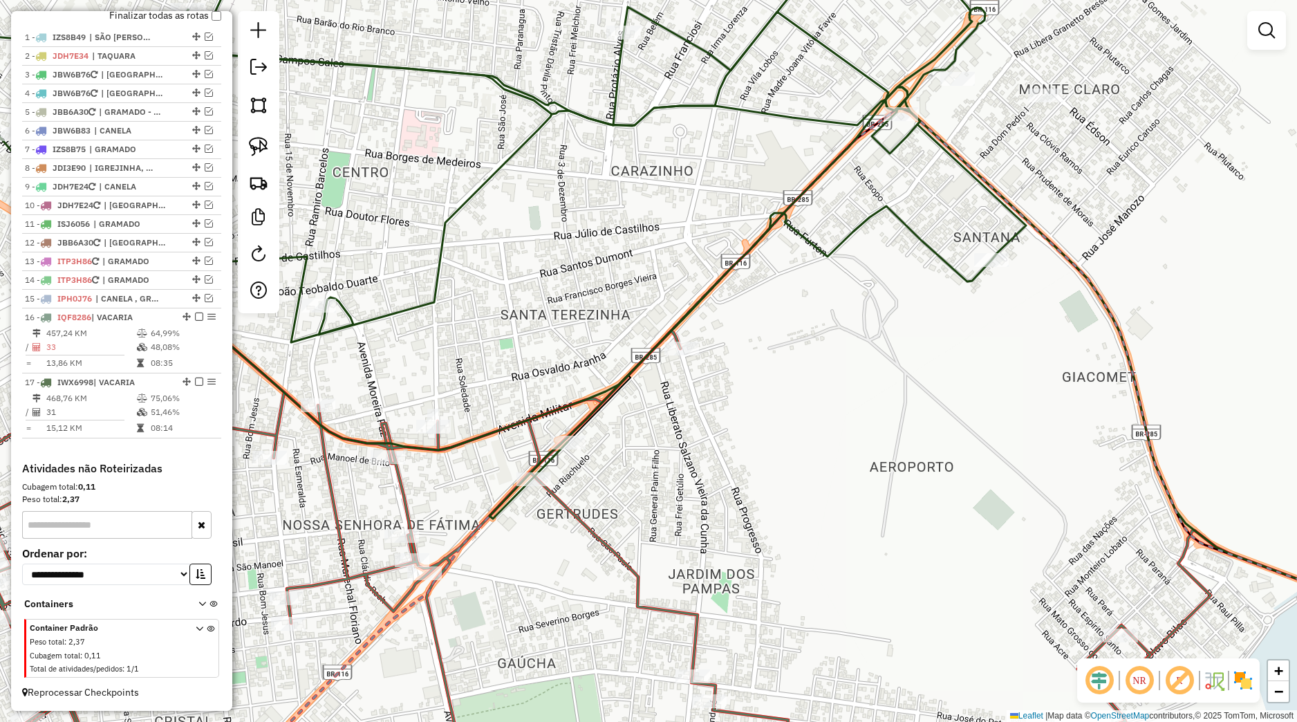
click at [575, 434] on icon at bounding box center [448, 223] width 1156 height 591
select select "*********"
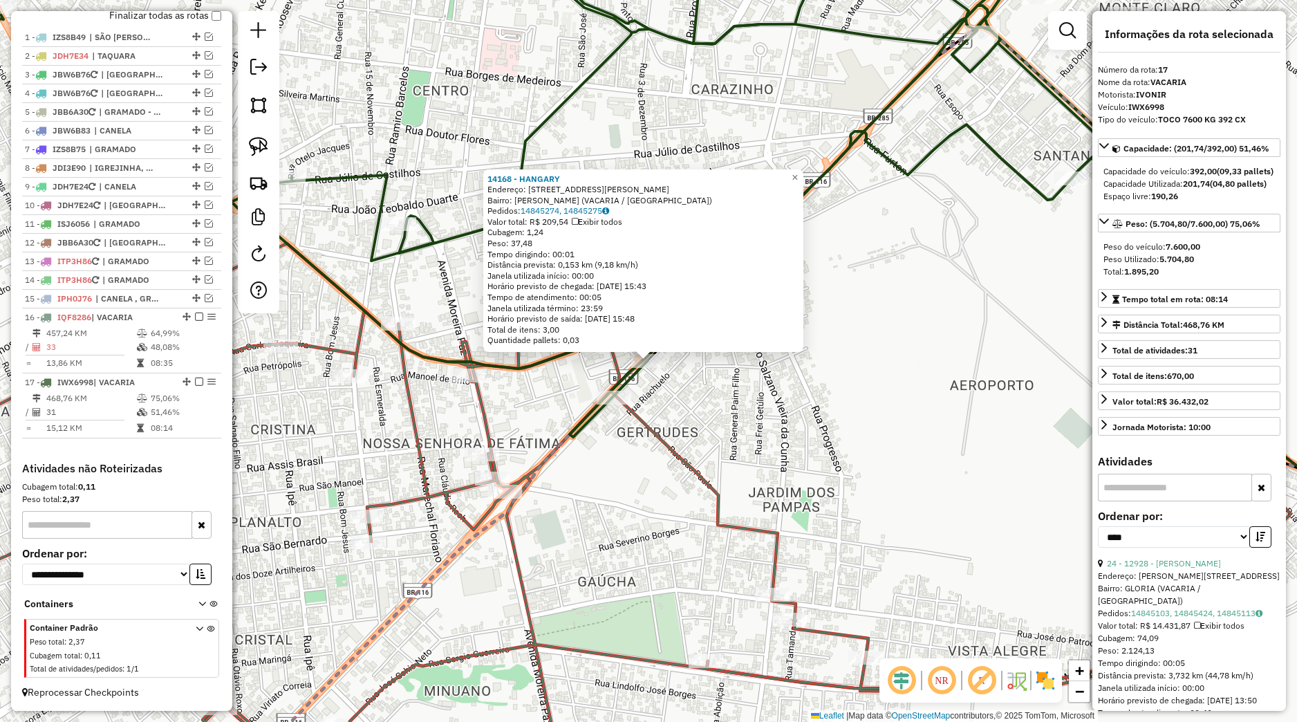
click at [491, 464] on icon at bounding box center [550, 518] width 1361 height 551
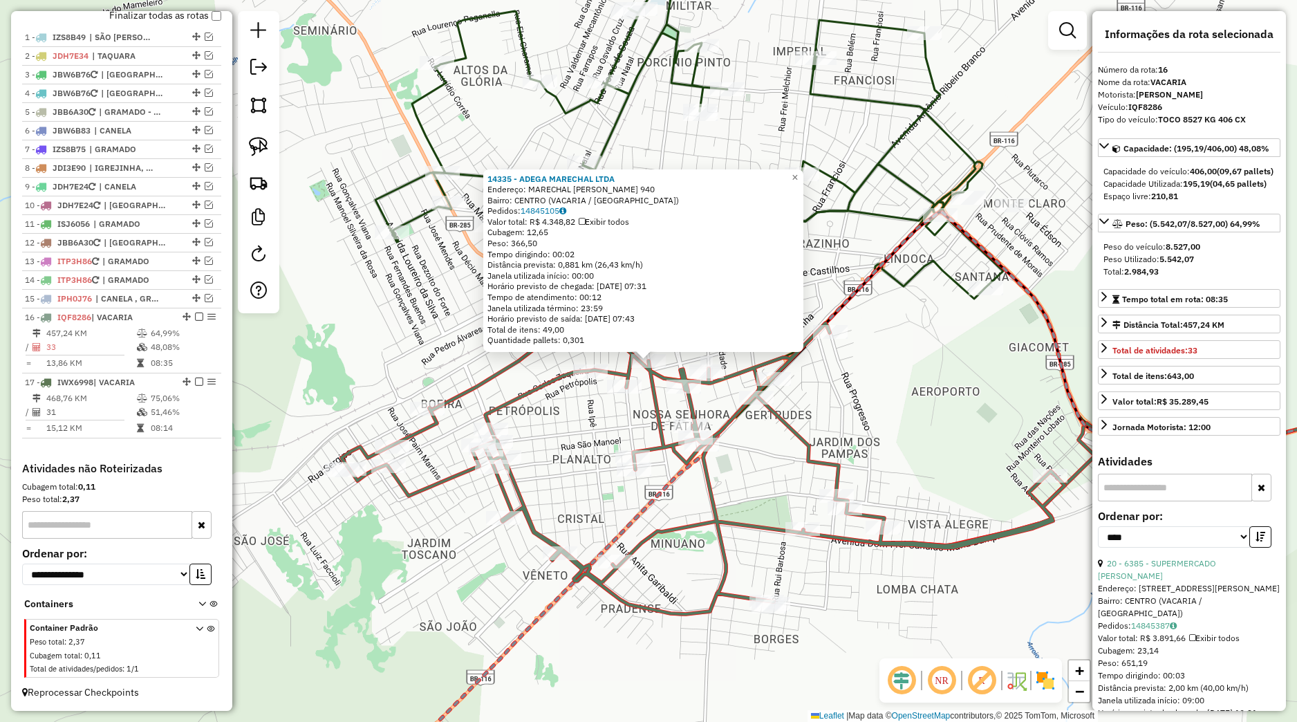
click at [598, 380] on div "14335 - ADEGA MARECHAL LTDA Endereço: MARECHAL FLORIANO 940 Bairro: CENTRO (VAC…" at bounding box center [648, 361] width 1297 height 722
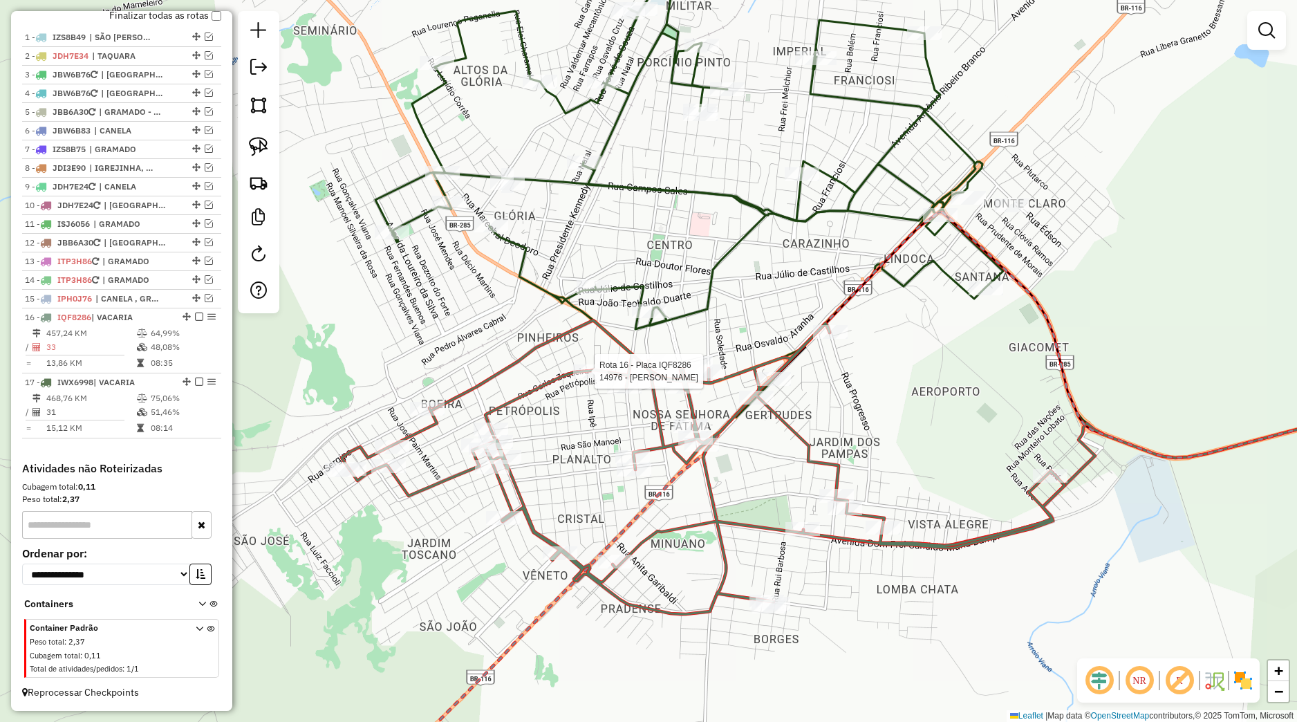
select select "*********"
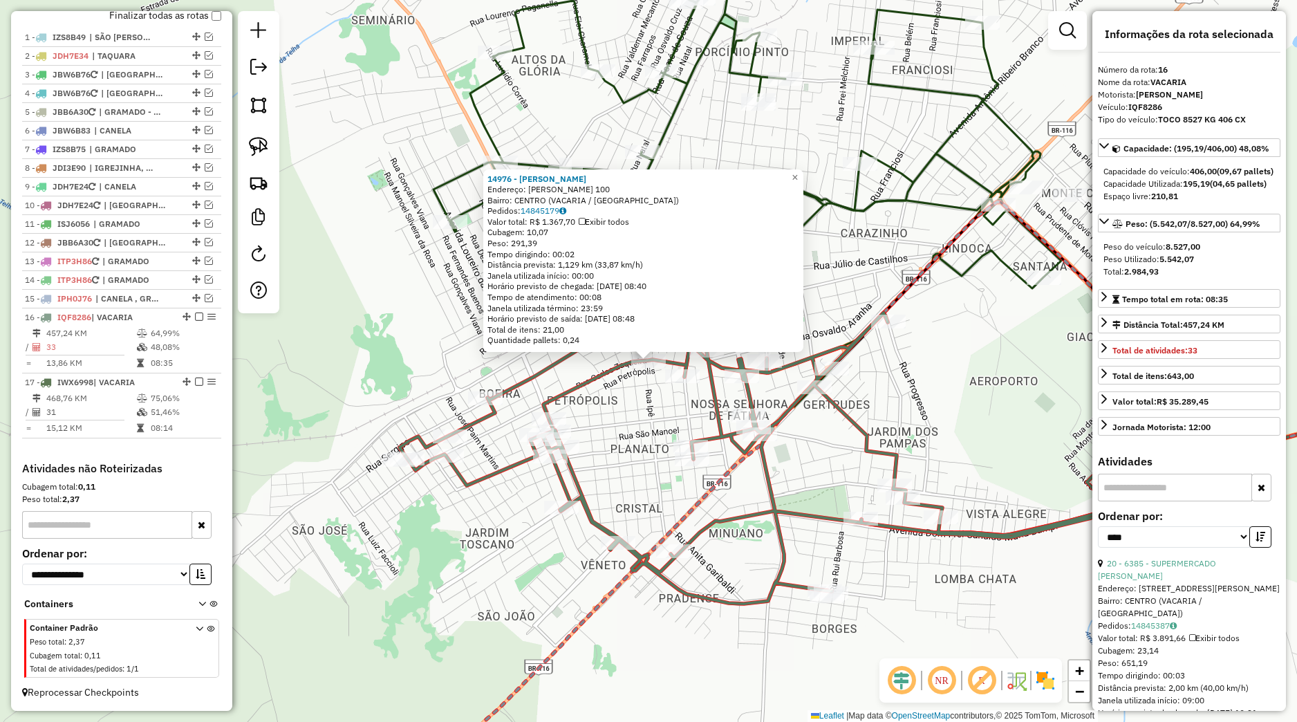
click at [624, 373] on div "14976 - CLODOALDO DO PRADO Endereço: RAMIRO BARCELOS 100 Bairro: CENTRO (VACARI…" at bounding box center [648, 361] width 1297 height 722
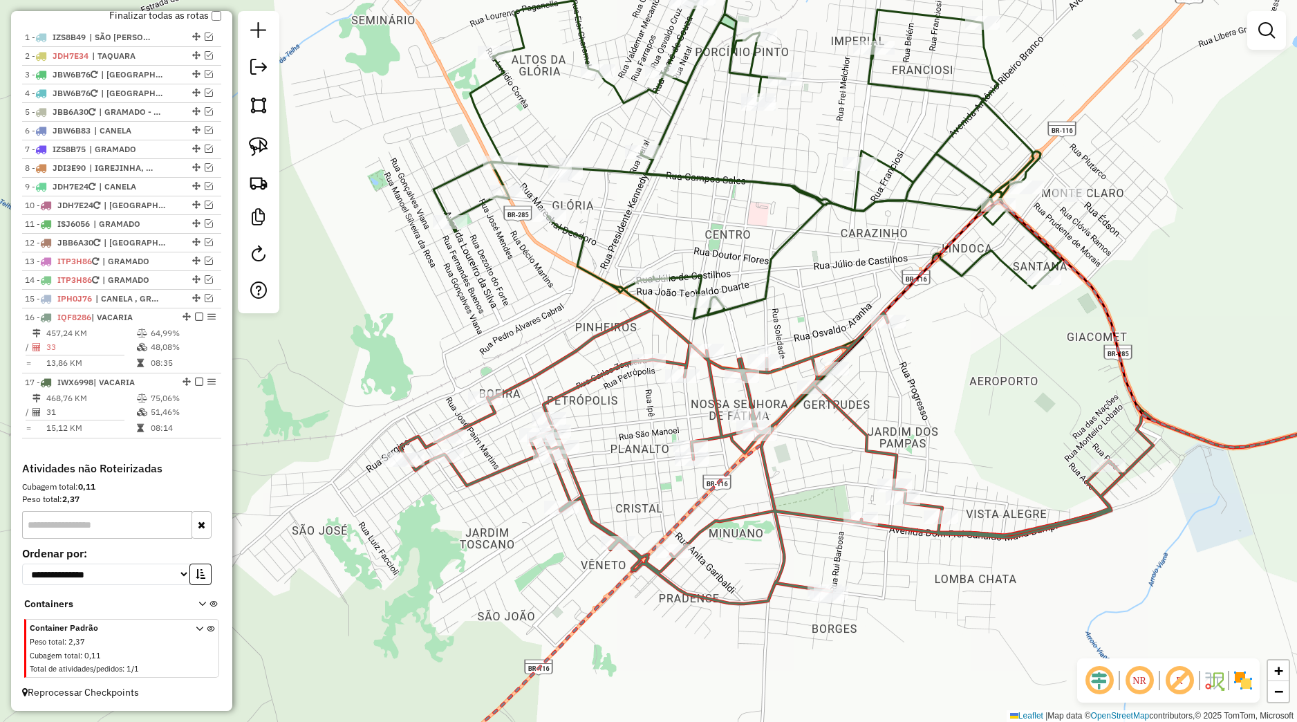
click at [681, 364] on icon at bounding box center [761, 457] width 723 height 294
select select "*********"
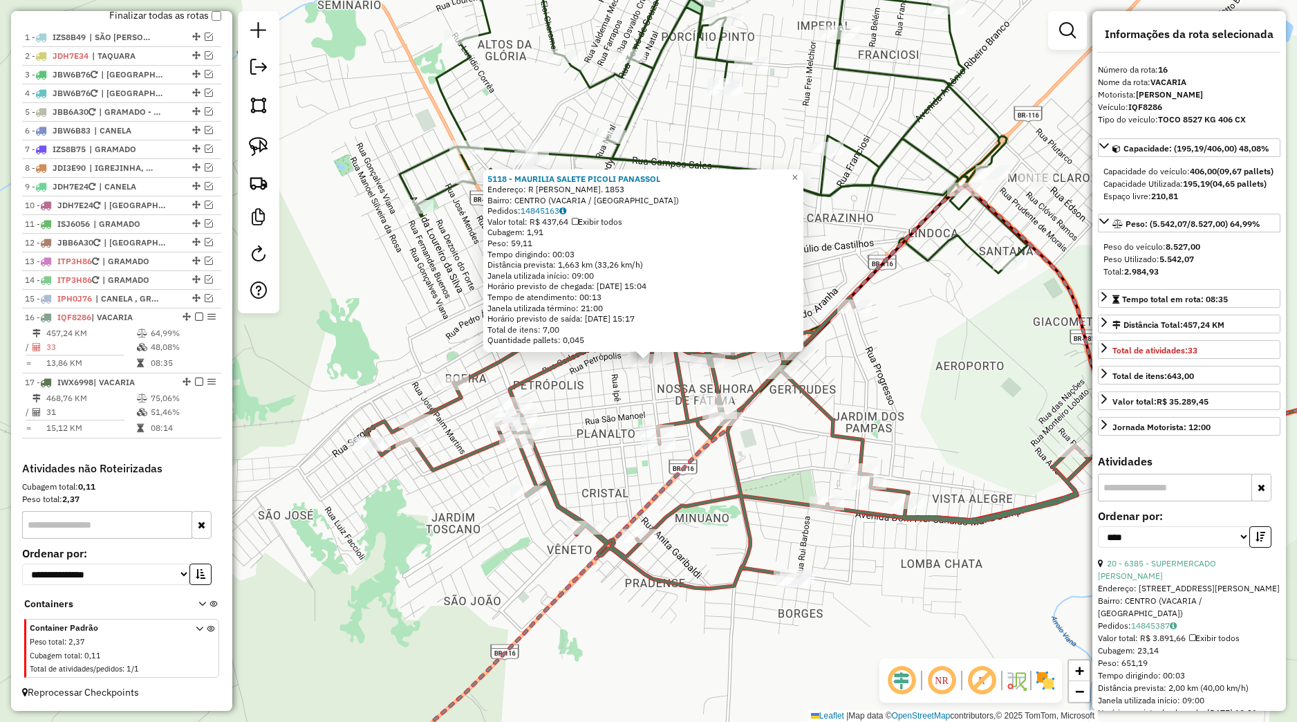
click at [641, 387] on div "5118 - MAURILIA SALETE PICOLI PANASSOL Endereço: R RAMIRO BARCELOS. 1853 Bairro…" at bounding box center [648, 361] width 1297 height 722
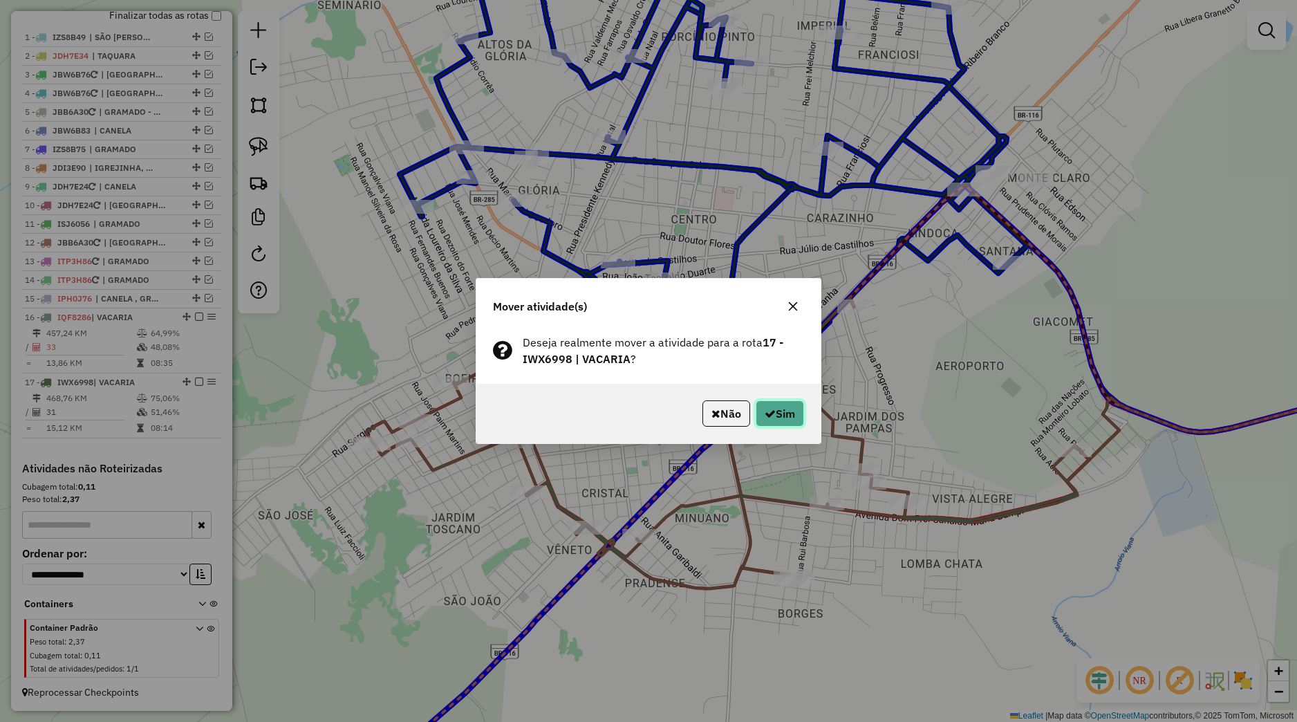
click at [782, 417] on button "Sim" at bounding box center [780, 413] width 48 height 26
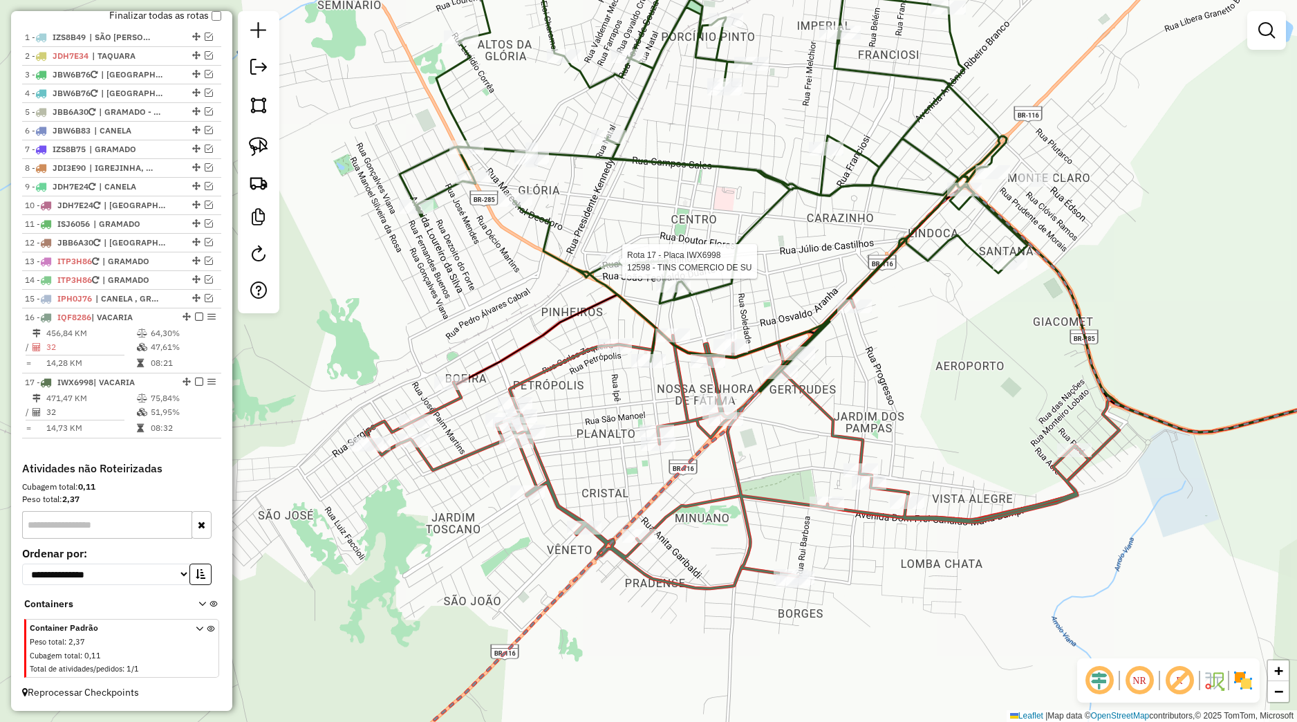
select select "*********"
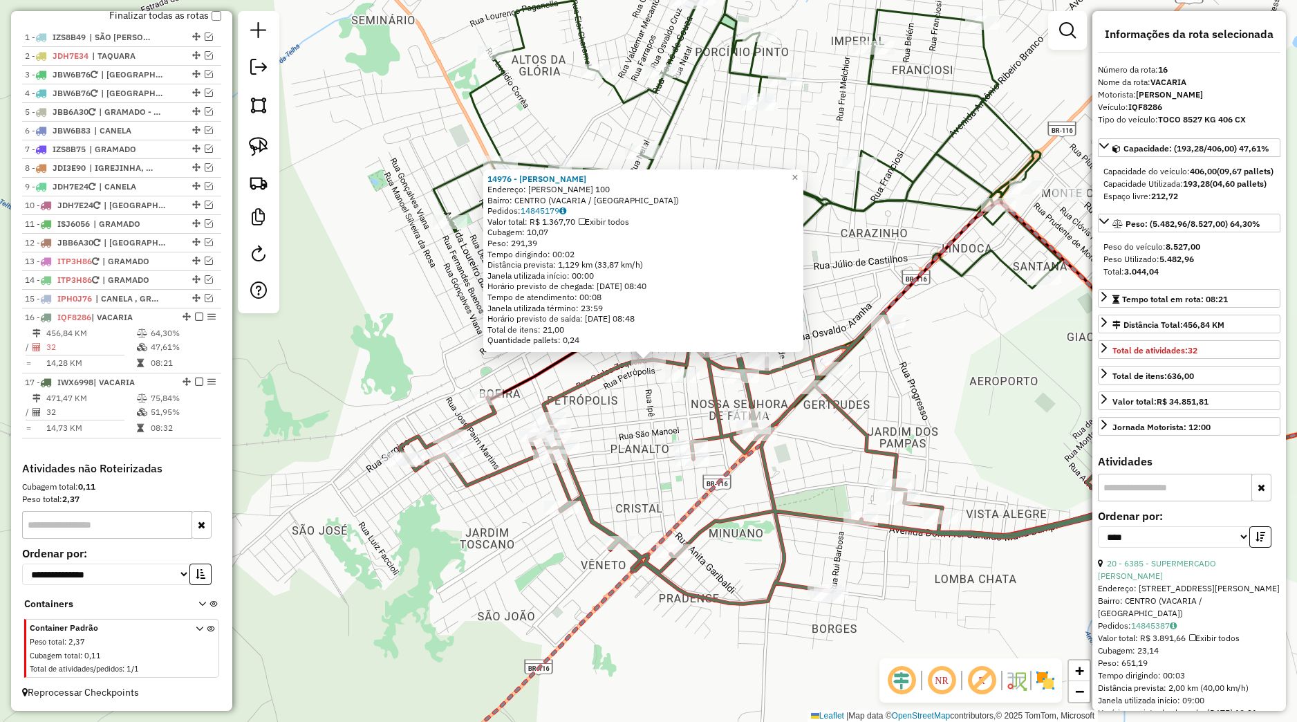
click at [642, 441] on div "14976 - CLODOALDO DO PRADO Endereço: RAMIRO BARCELOS 100 Bairro: CENTRO (VACARI…" at bounding box center [648, 361] width 1297 height 722
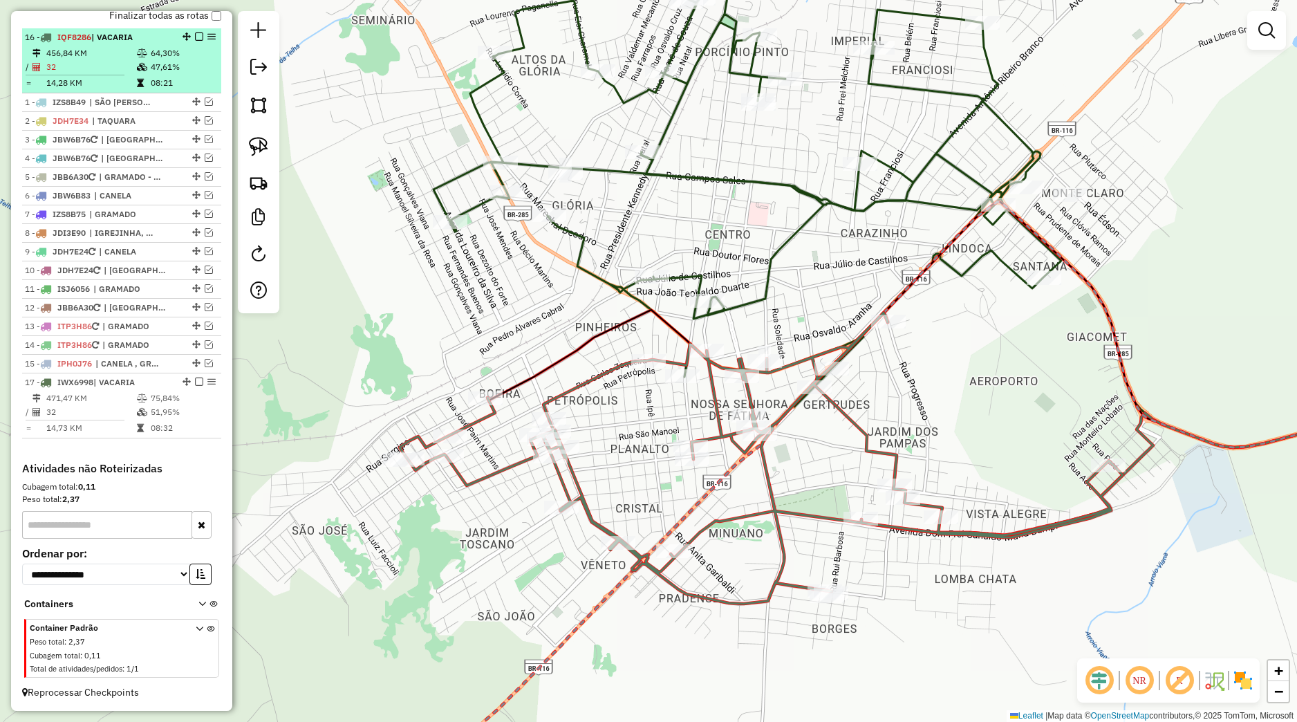
drag, startPoint x: 174, startPoint y: 317, endPoint x: 127, endPoint y: 29, distance: 291.5
click at [127, 29] on li "16 - IQF8286 | VACARIA 456,84 KM 64,30% / 32 47,61% = 14,28 KM 08:21" at bounding box center [121, 60] width 199 height 65
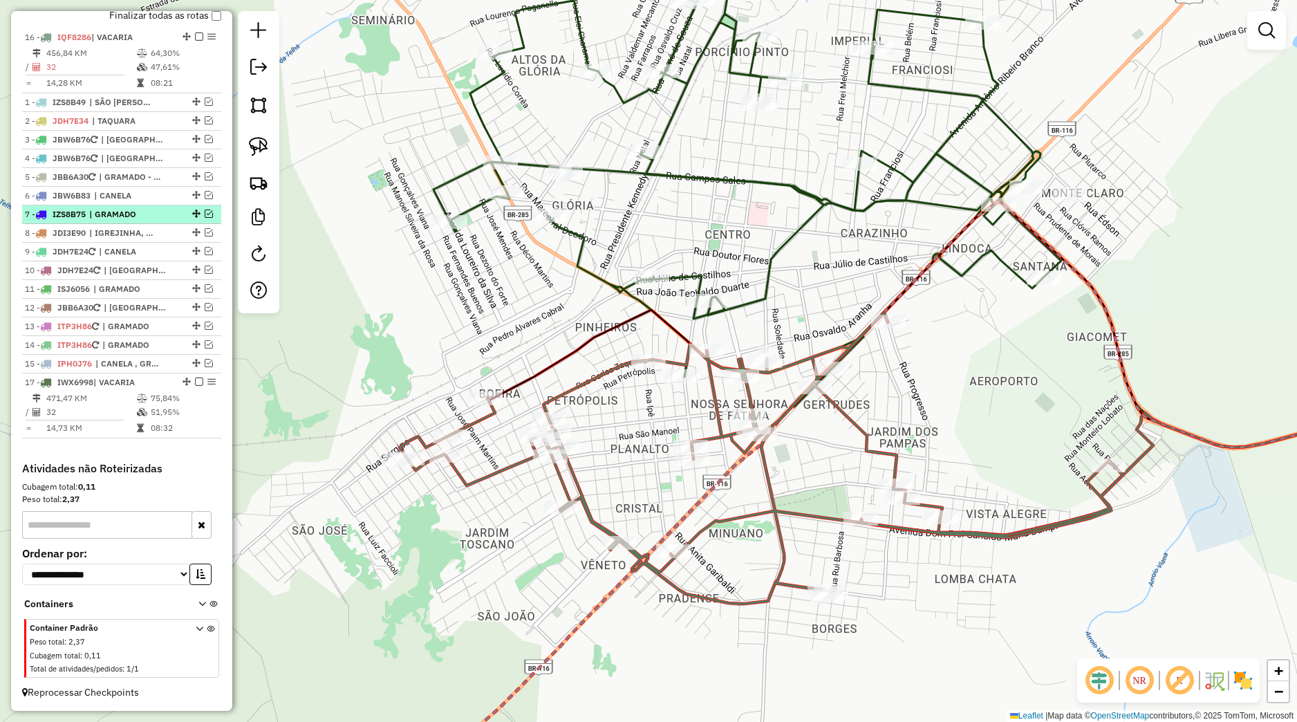
select select "*********"
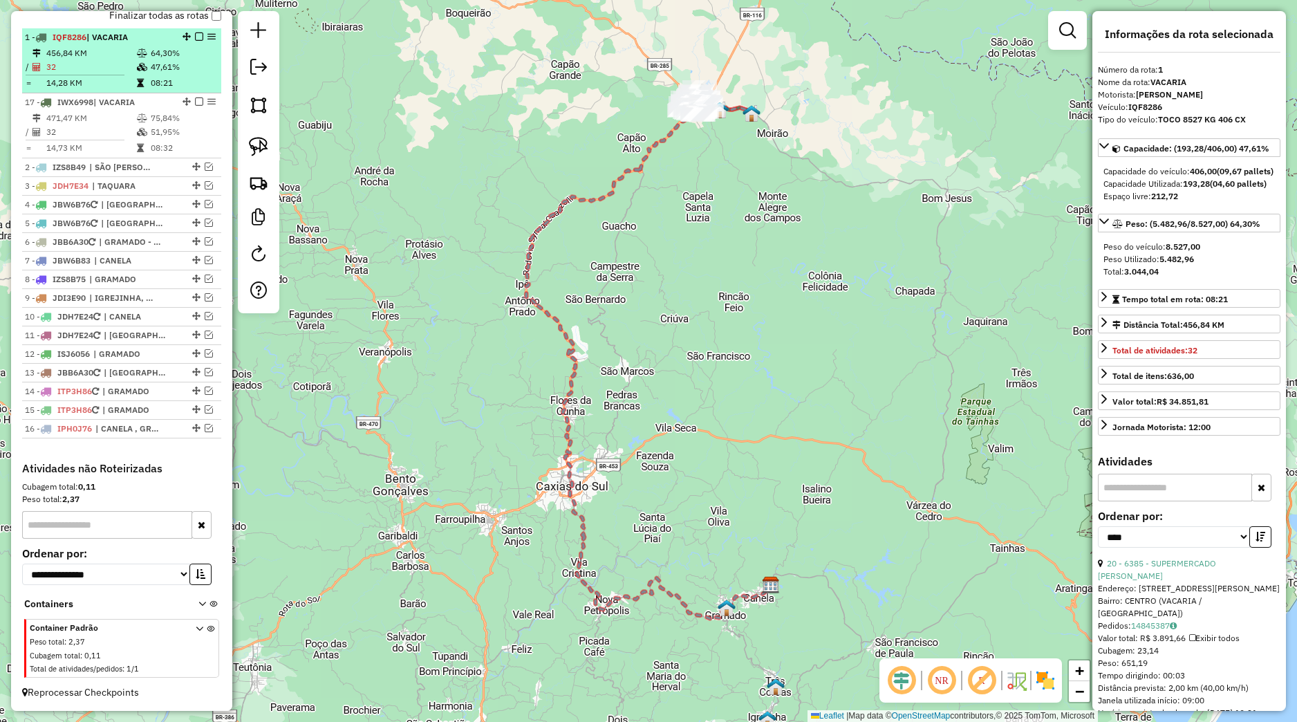
drag, startPoint x: 173, startPoint y: 382, endPoint x: 110, endPoint y: 91, distance: 297.9
click at [110, 91] on ul "1 - IQF8286 | VACARIA 456,84 KM 64,30% / 32 47,61% = 14,28 KM 08:21 17 - IWX699…" at bounding box center [121, 233] width 199 height 410
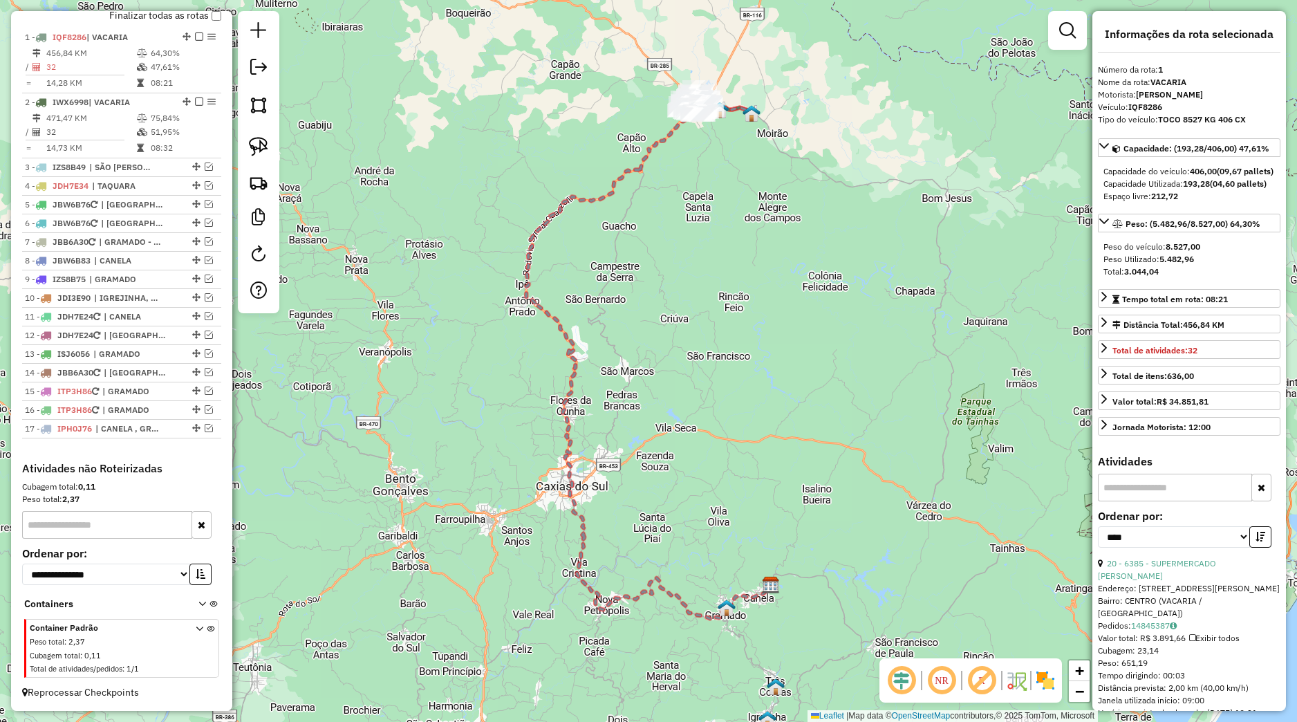
click at [195, 104] on em at bounding box center [199, 102] width 8 height 8
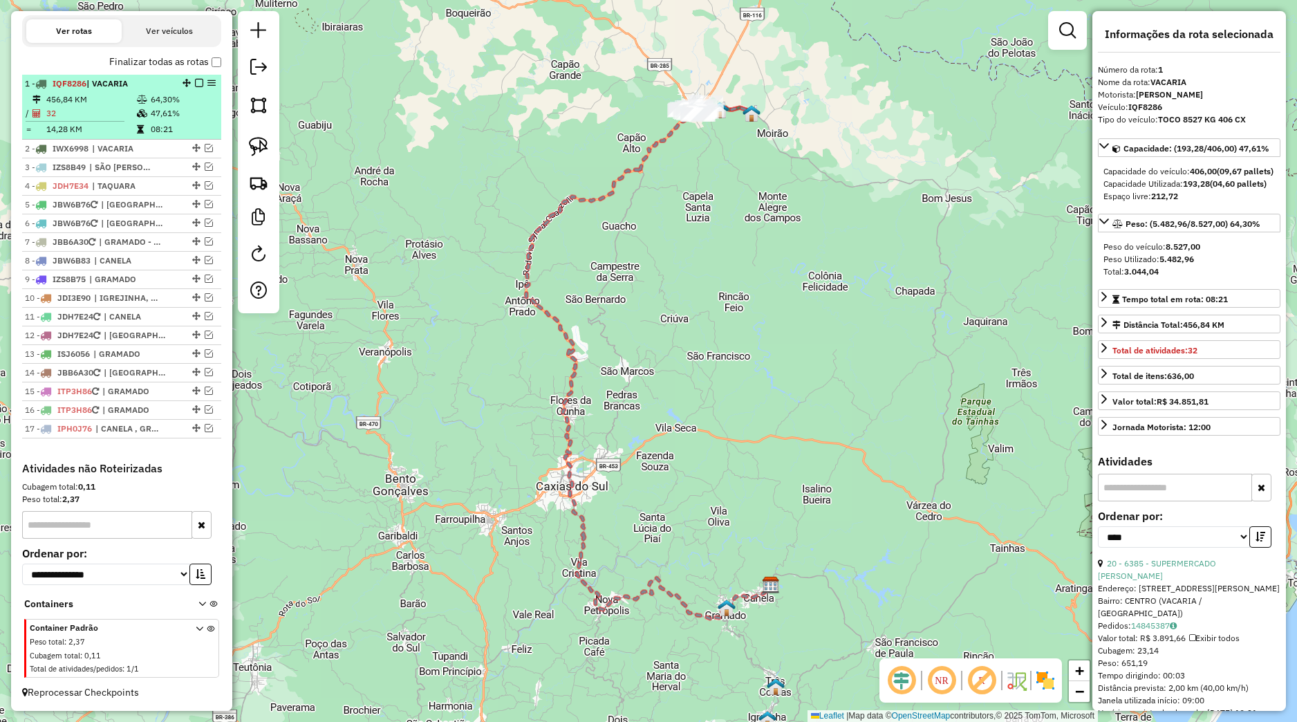
click at [195, 80] on em at bounding box center [199, 83] width 8 height 8
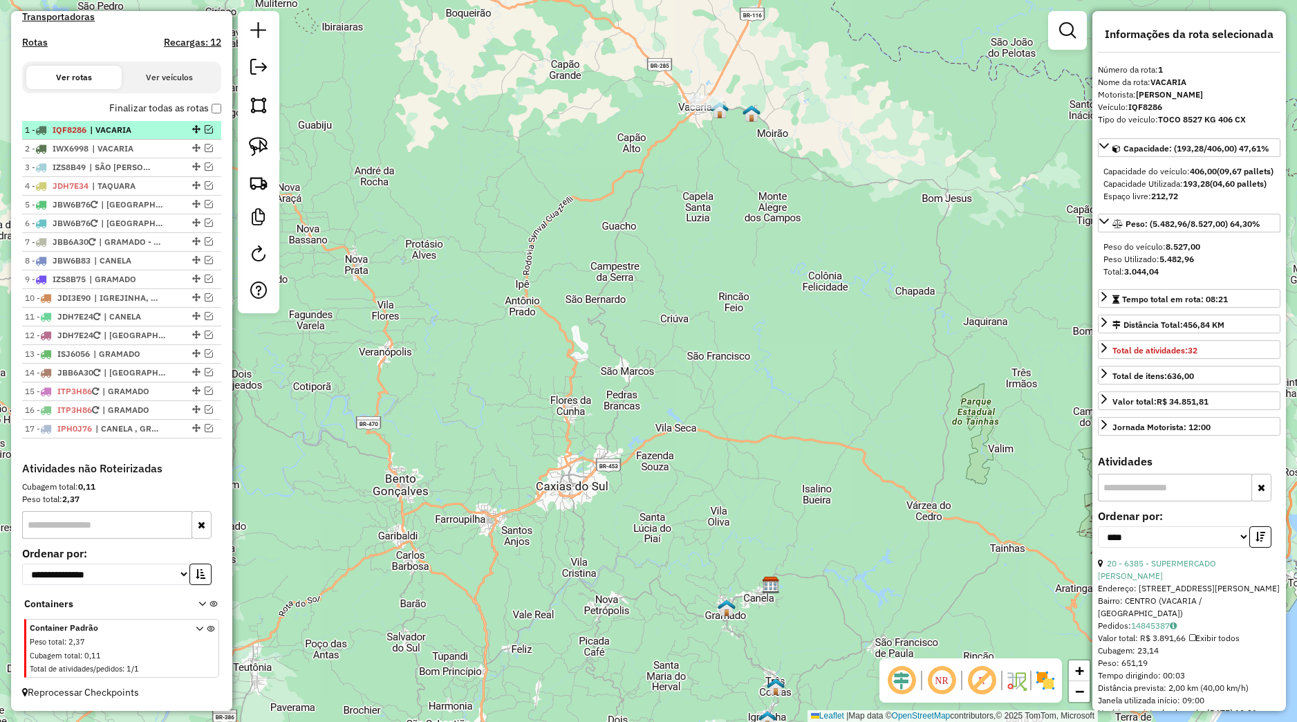
scroll to position [443, 0]
drag, startPoint x: 589, startPoint y: 178, endPoint x: 594, endPoint y: 313, distance: 135.7
click at [594, 313] on div "Janela de atendimento Grade de atendimento Capacidade Transportadoras Veículos …" at bounding box center [648, 361] width 1297 height 722
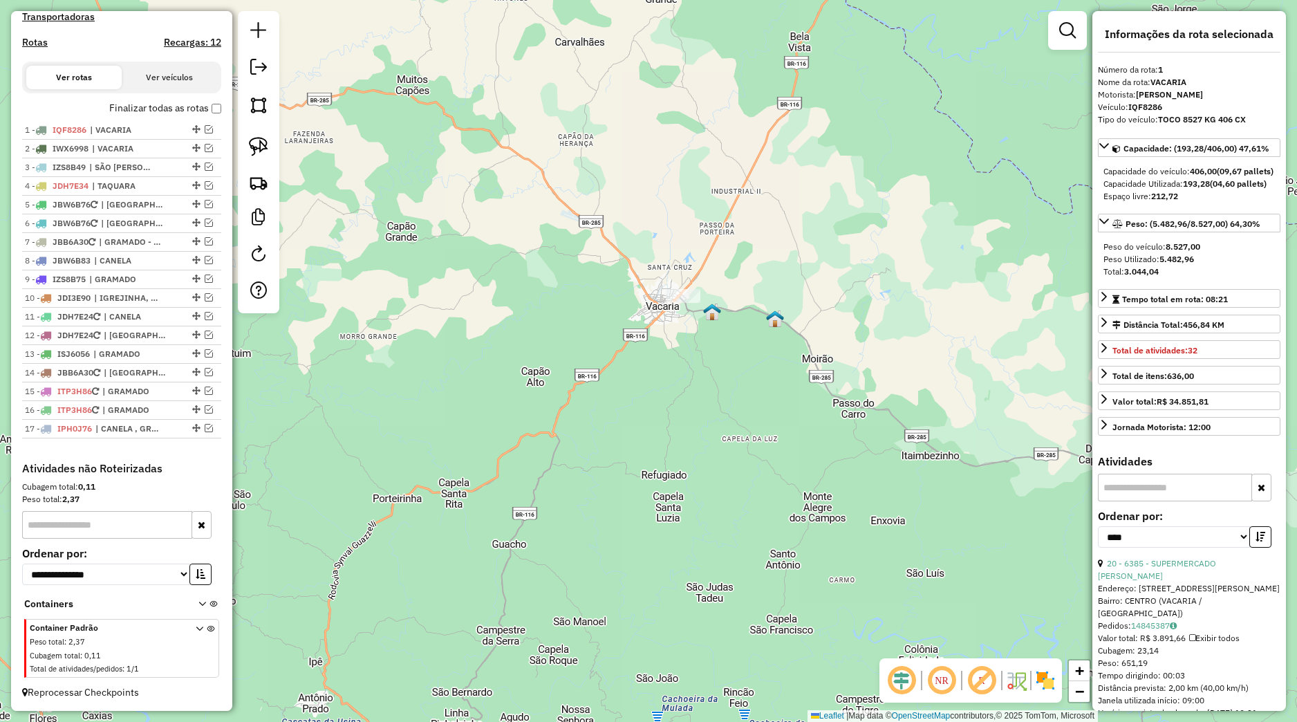
drag, startPoint x: 708, startPoint y: 328, endPoint x: 638, endPoint y: 349, distance: 73.3
click at [638, 349] on div "Janela de atendimento Grade de atendimento Capacidade Transportadoras Veículos …" at bounding box center [648, 361] width 1297 height 722
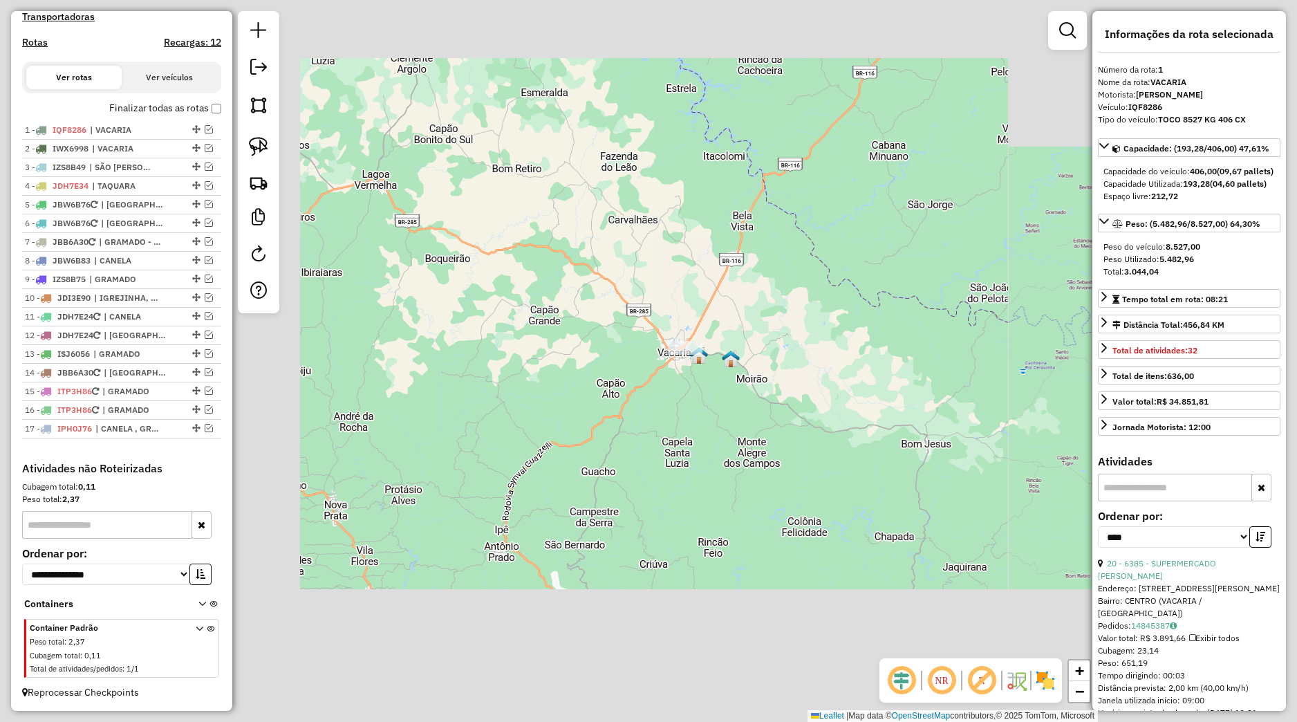
drag, startPoint x: 713, startPoint y: 478, endPoint x: 711, endPoint y: 337, distance: 140.4
click at [712, 340] on div "Janela de atendimento Grade de atendimento Capacidade Transportadoras Veículos …" at bounding box center [648, 361] width 1297 height 722
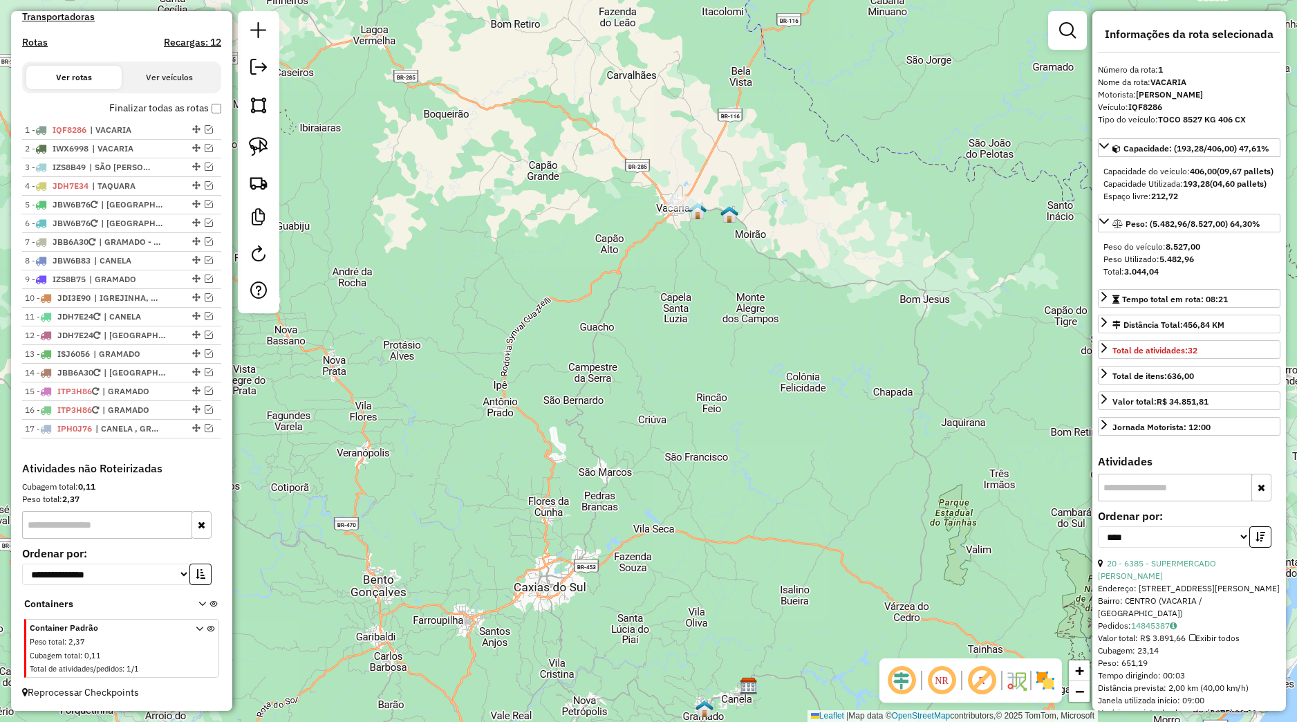
drag, startPoint x: 626, startPoint y: 499, endPoint x: 569, endPoint y: 380, distance: 132.4
click at [605, 382] on div "Janela de atendimento Grade de atendimento Capacidade Transportadoras Veículos …" at bounding box center [648, 361] width 1297 height 722
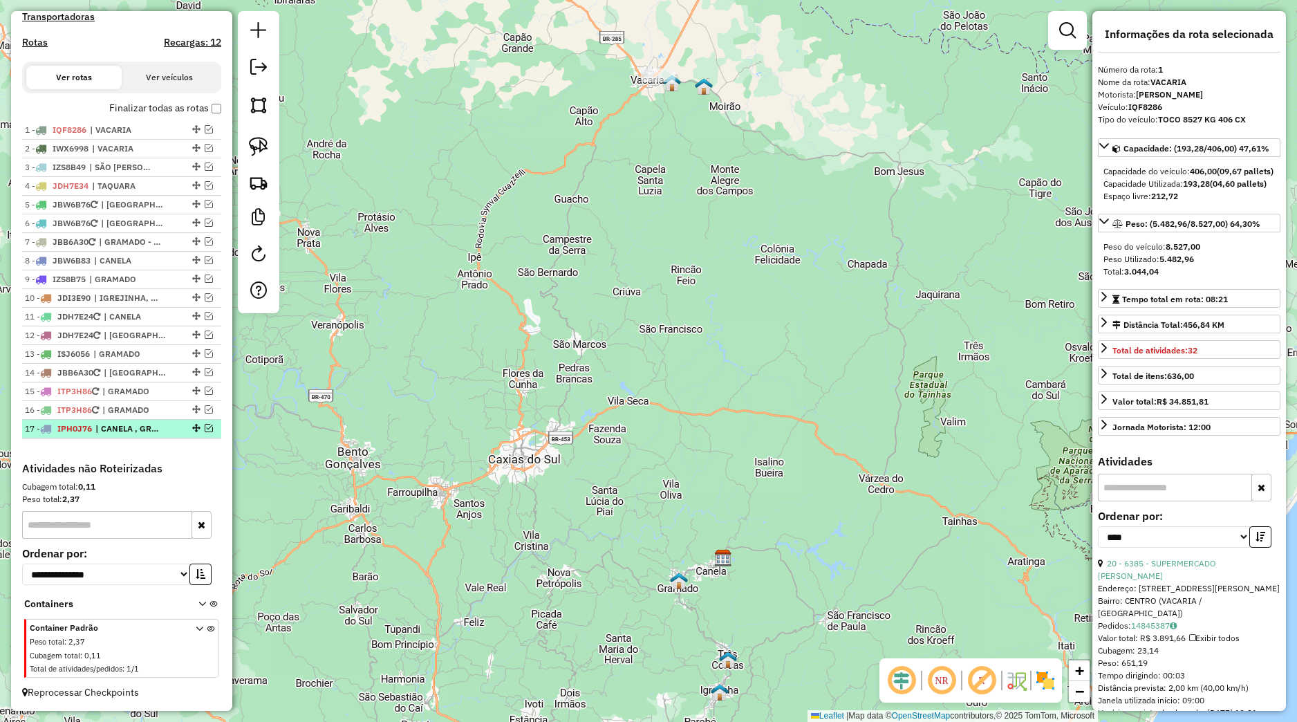
click at [205, 426] on em at bounding box center [209, 428] width 8 height 8
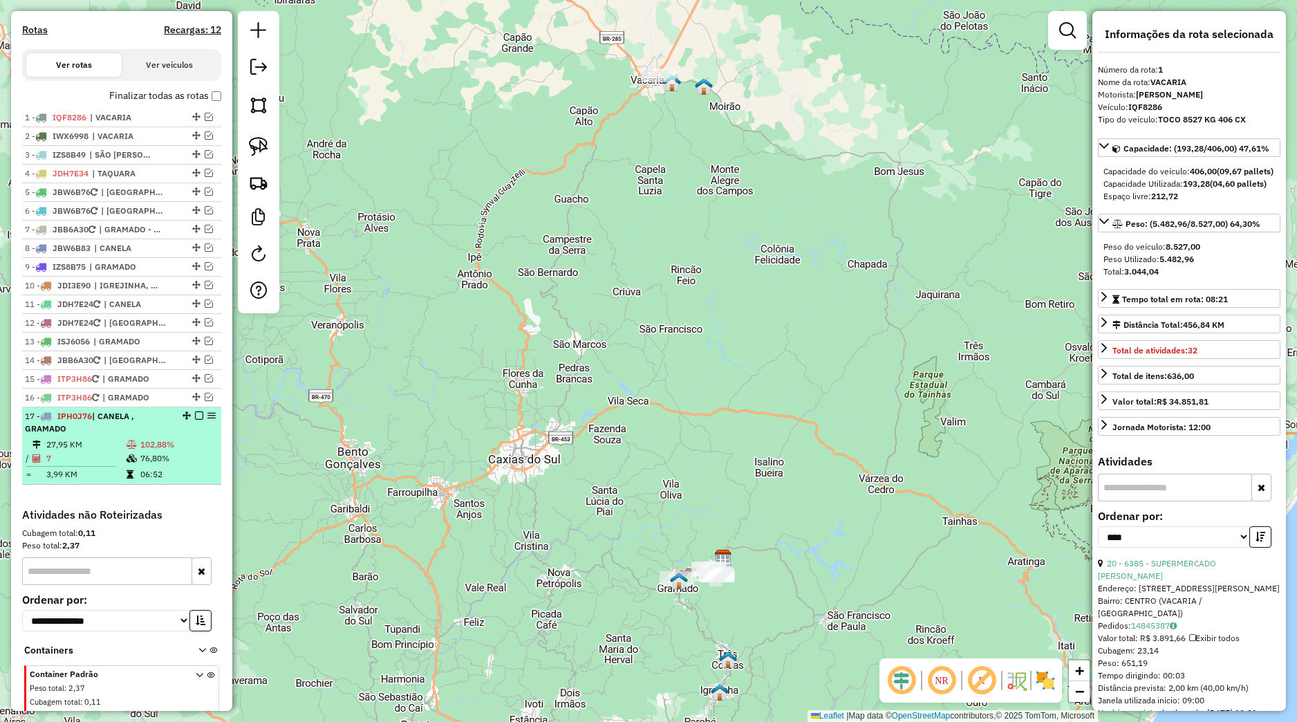
click at [195, 420] on em at bounding box center [199, 415] width 8 height 8
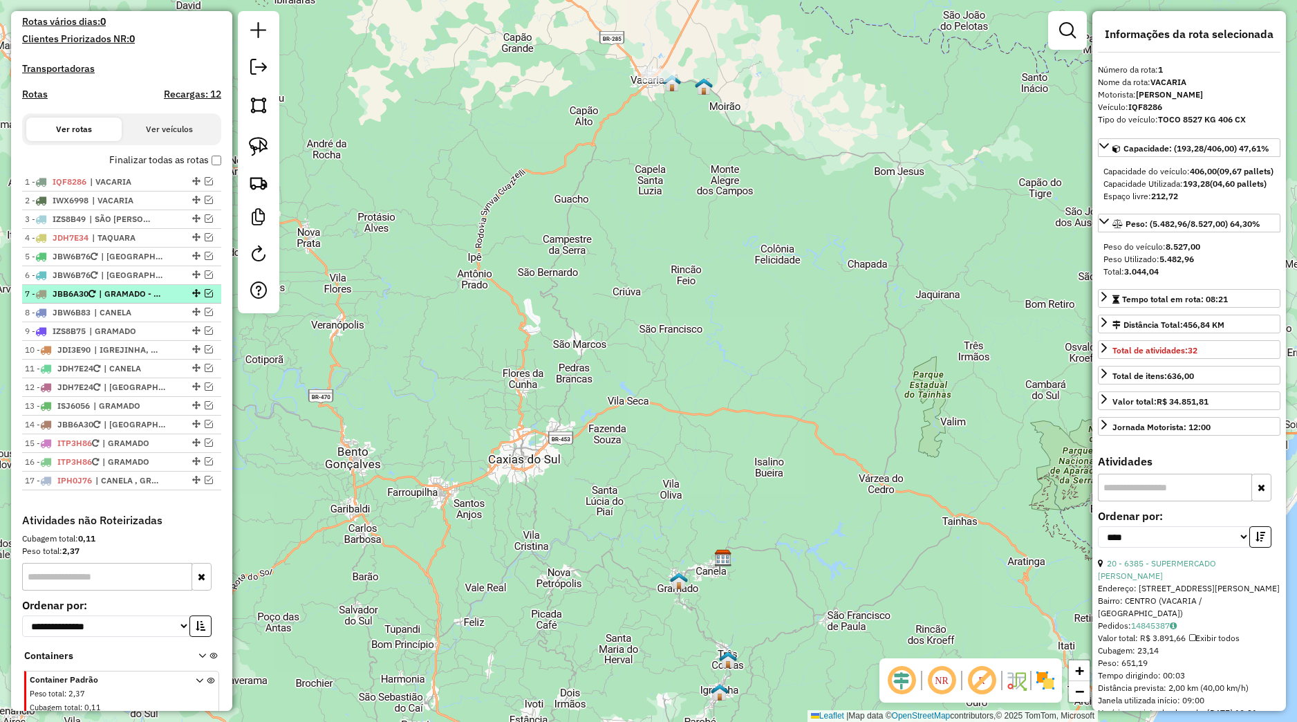
scroll to position [313, 0]
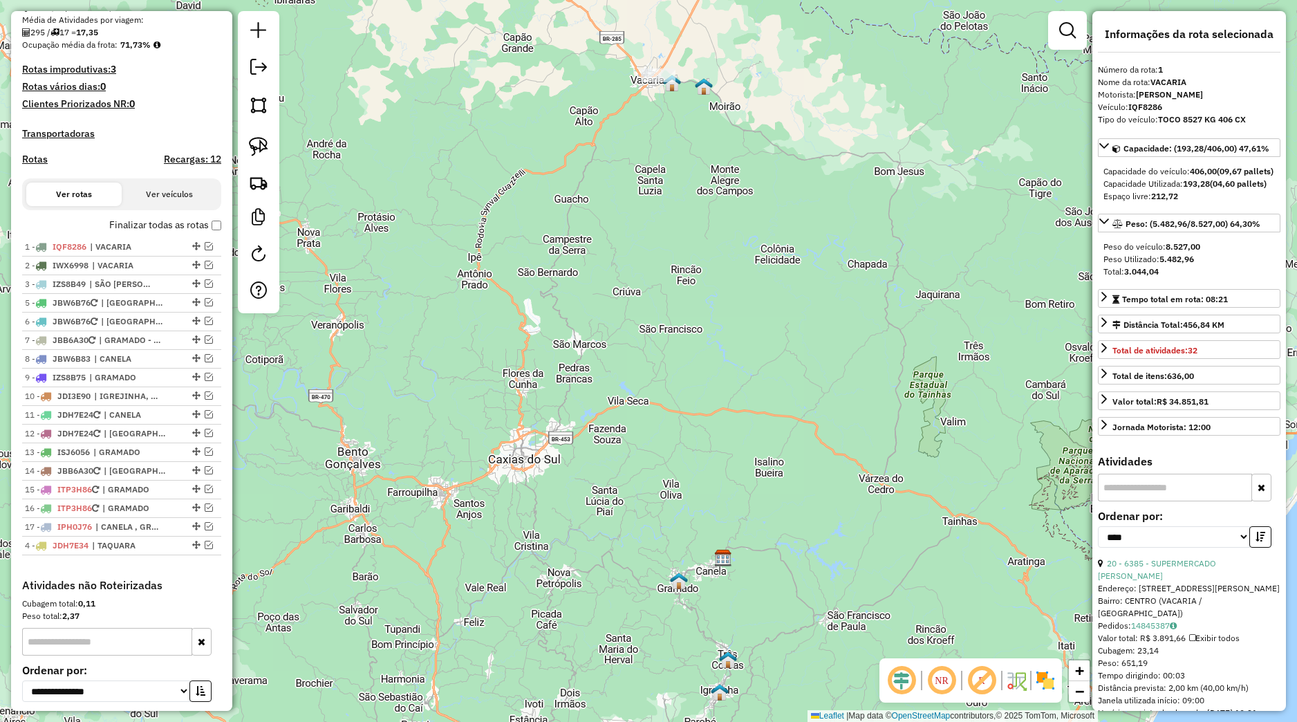
drag, startPoint x: 183, startPoint y: 316, endPoint x: 113, endPoint y: 590, distance: 282.8
click at [113, 579] on div "1 - IQF8286 | VACARIA 2 - IWX6998 | VACARIA 3 - IZS8B49 | SÃO FRANCISCO DE PAUL…" at bounding box center [121, 408] width 199 height 341
click at [194, 459] on div "12 - ISJ6056 | GRAMADO" at bounding box center [122, 452] width 194 height 12
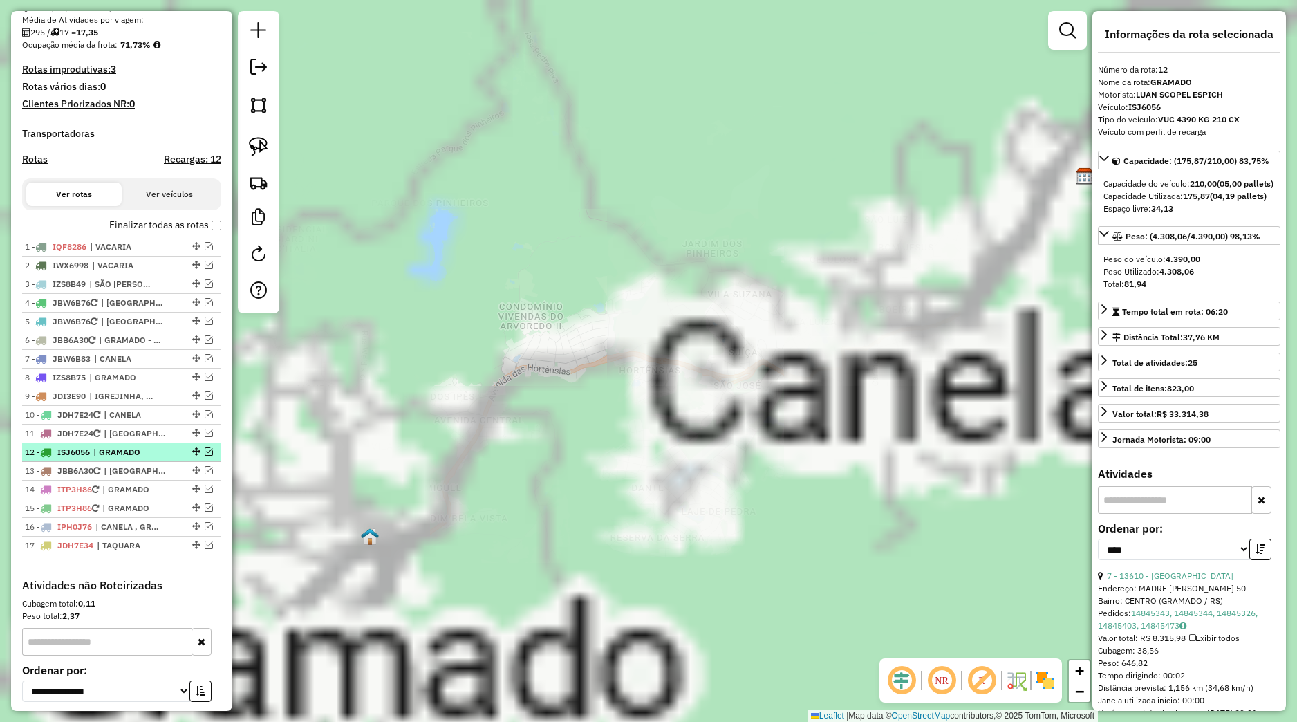
click at [205, 456] on em at bounding box center [209, 451] width 8 height 8
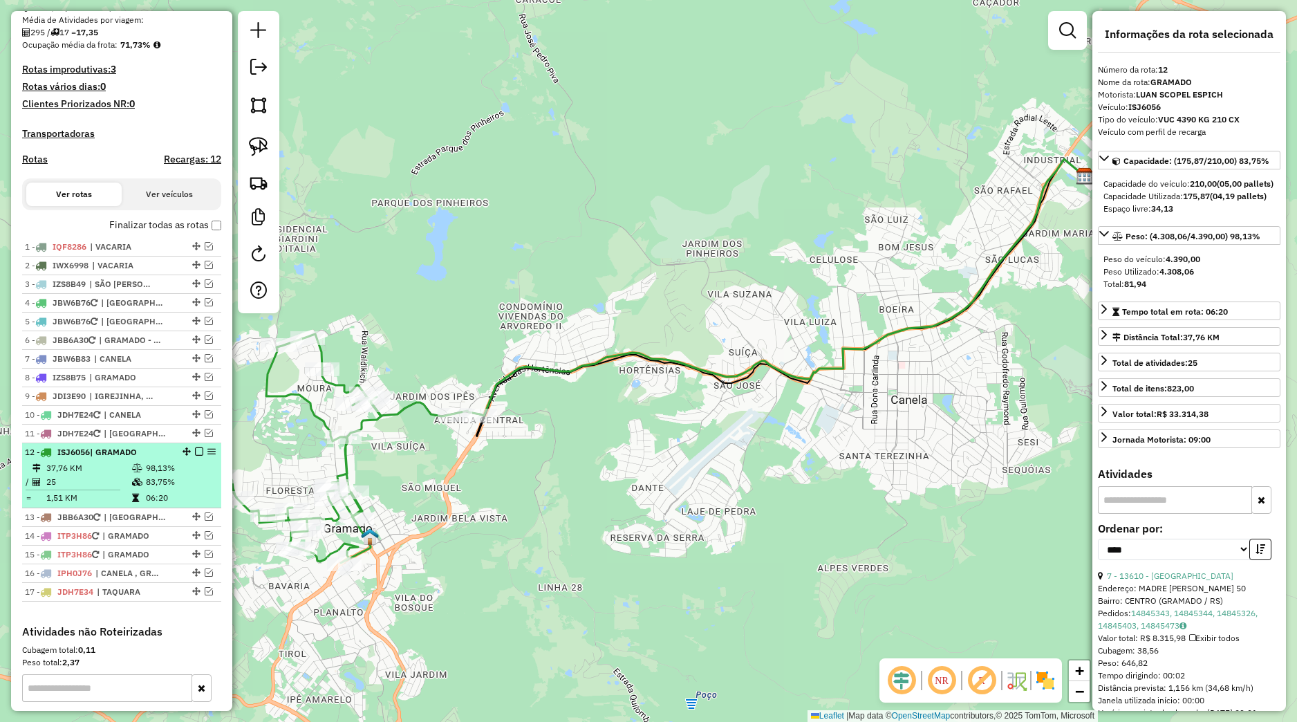
click at [195, 456] on em at bounding box center [199, 451] width 8 height 8
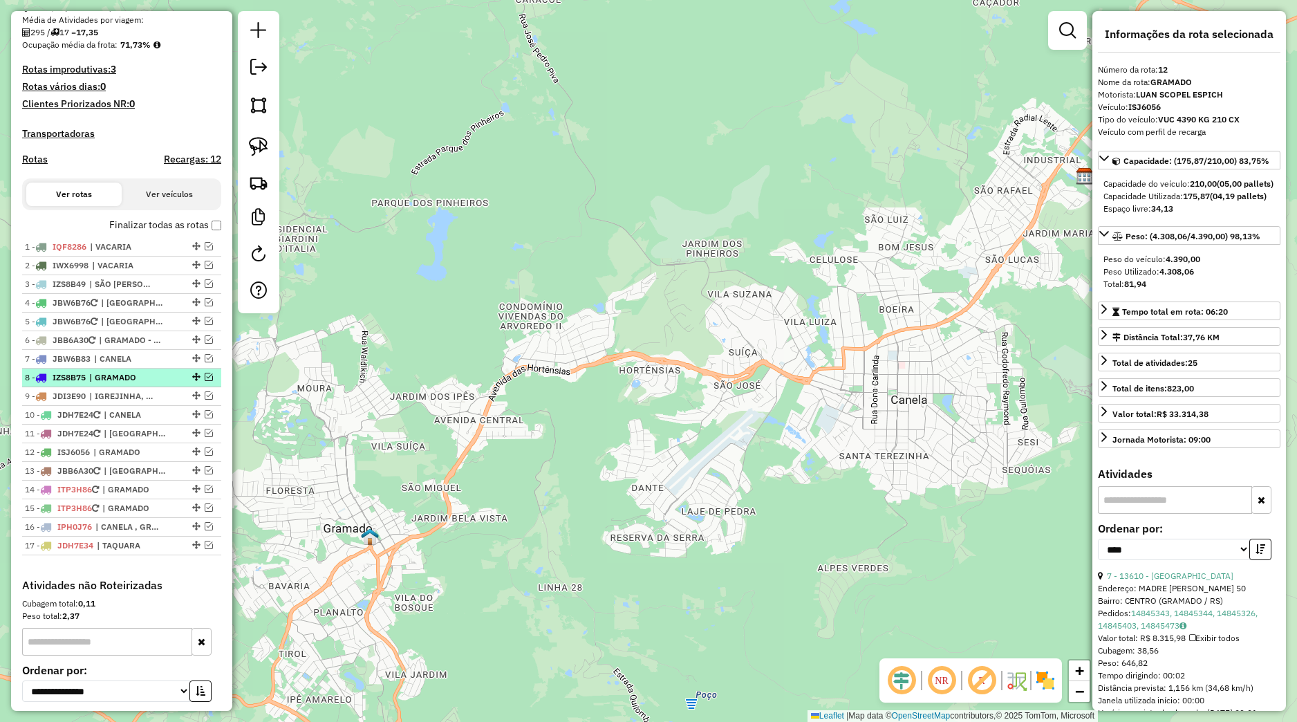
click at [205, 381] on em at bounding box center [209, 377] width 8 height 8
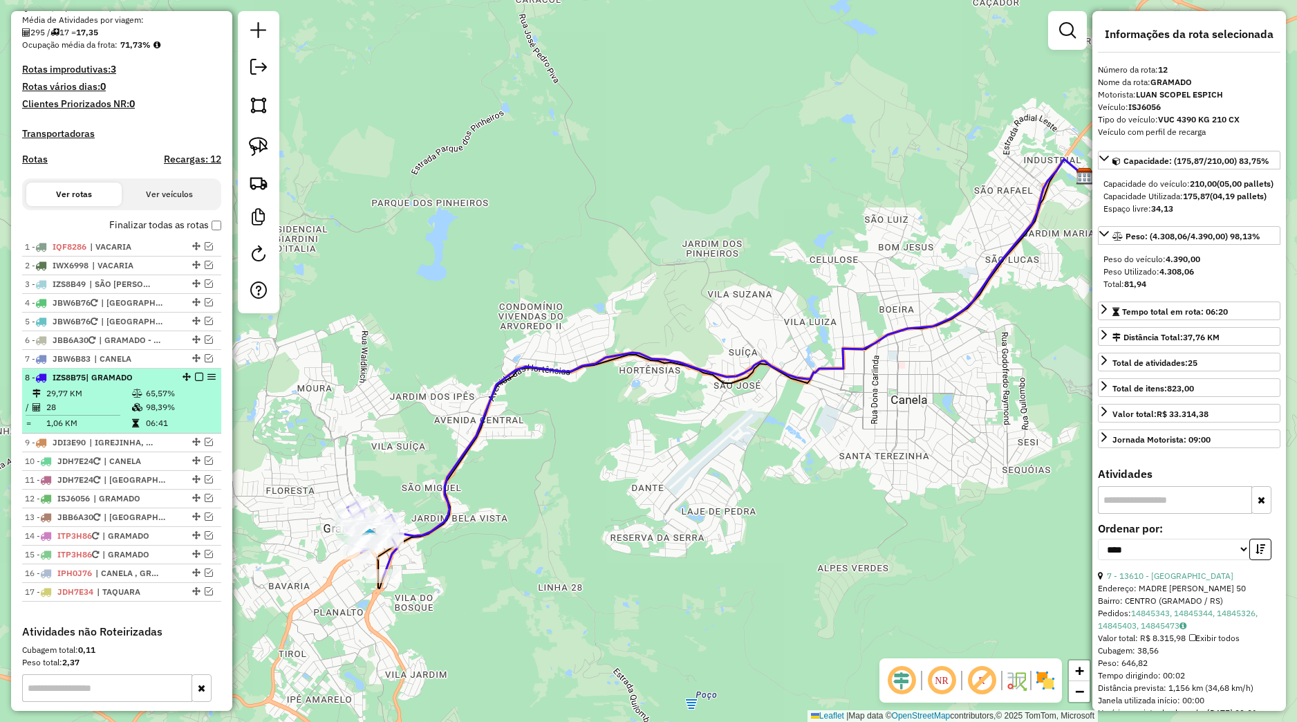
click at [172, 400] on td "65,57%" at bounding box center [180, 394] width 70 height 14
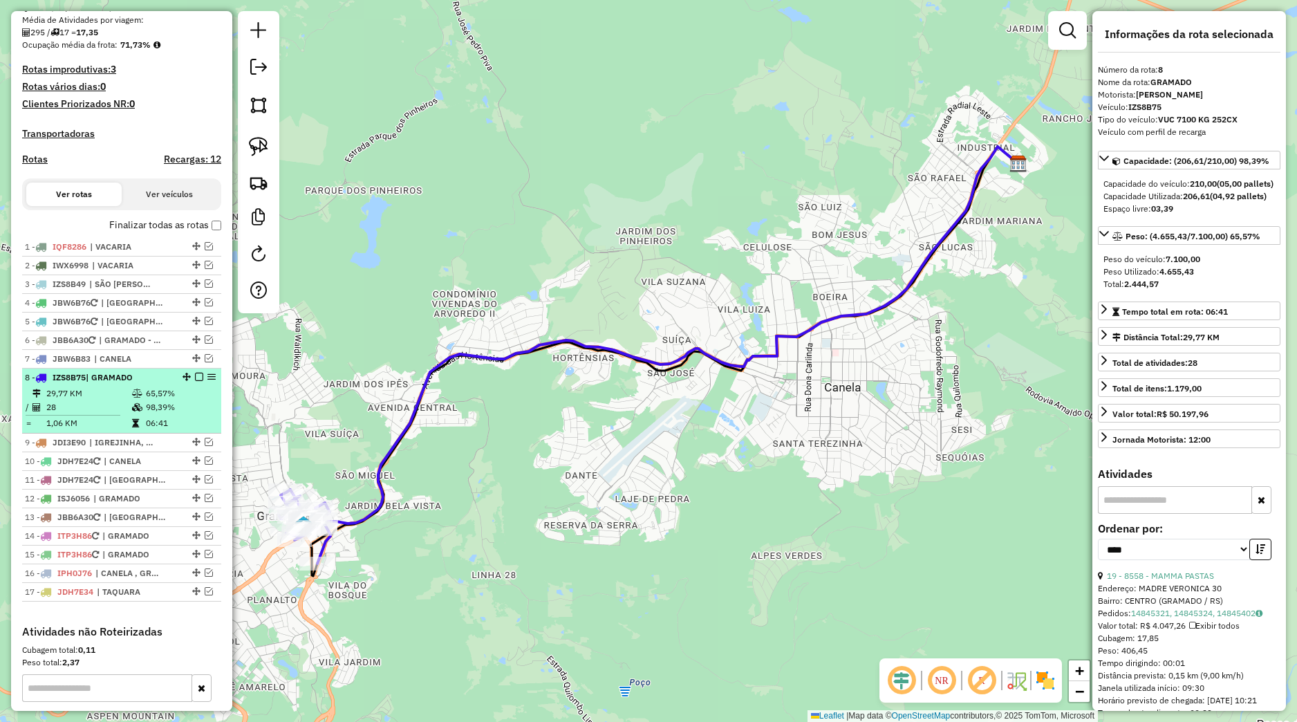
click at [195, 381] on em at bounding box center [199, 377] width 8 height 8
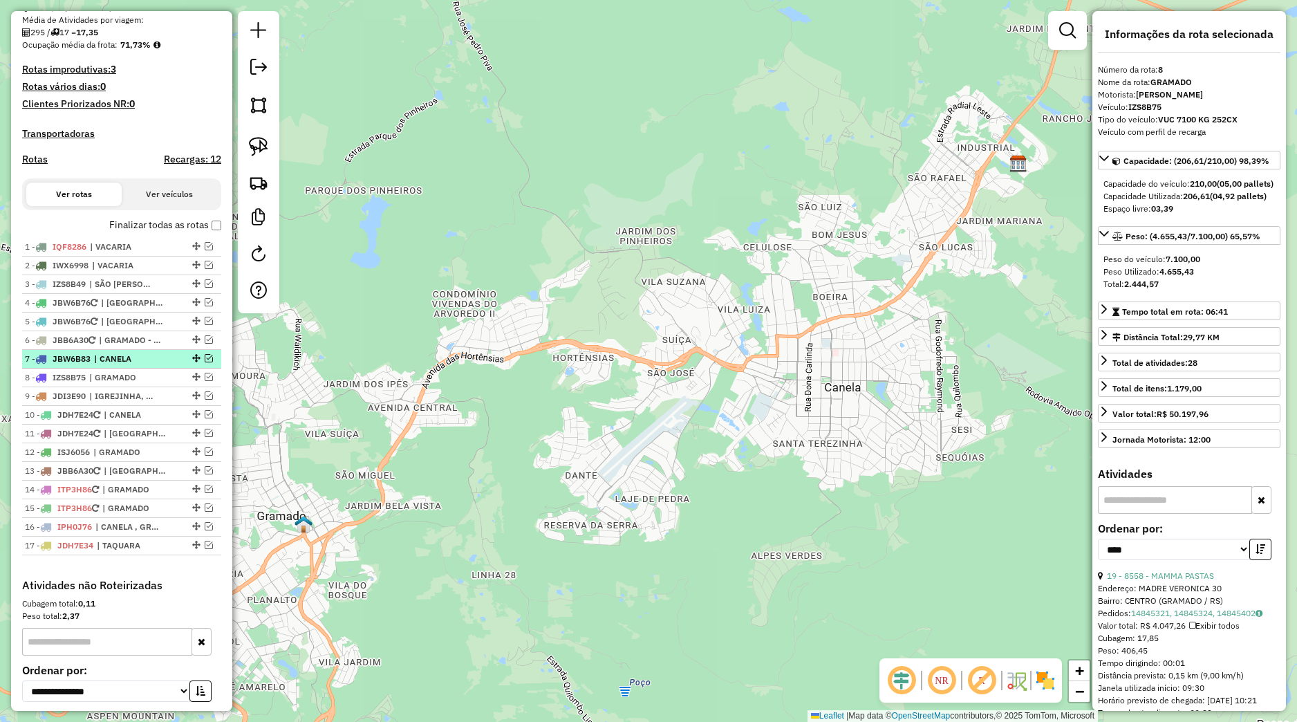
click at [205, 362] on em at bounding box center [209, 358] width 8 height 8
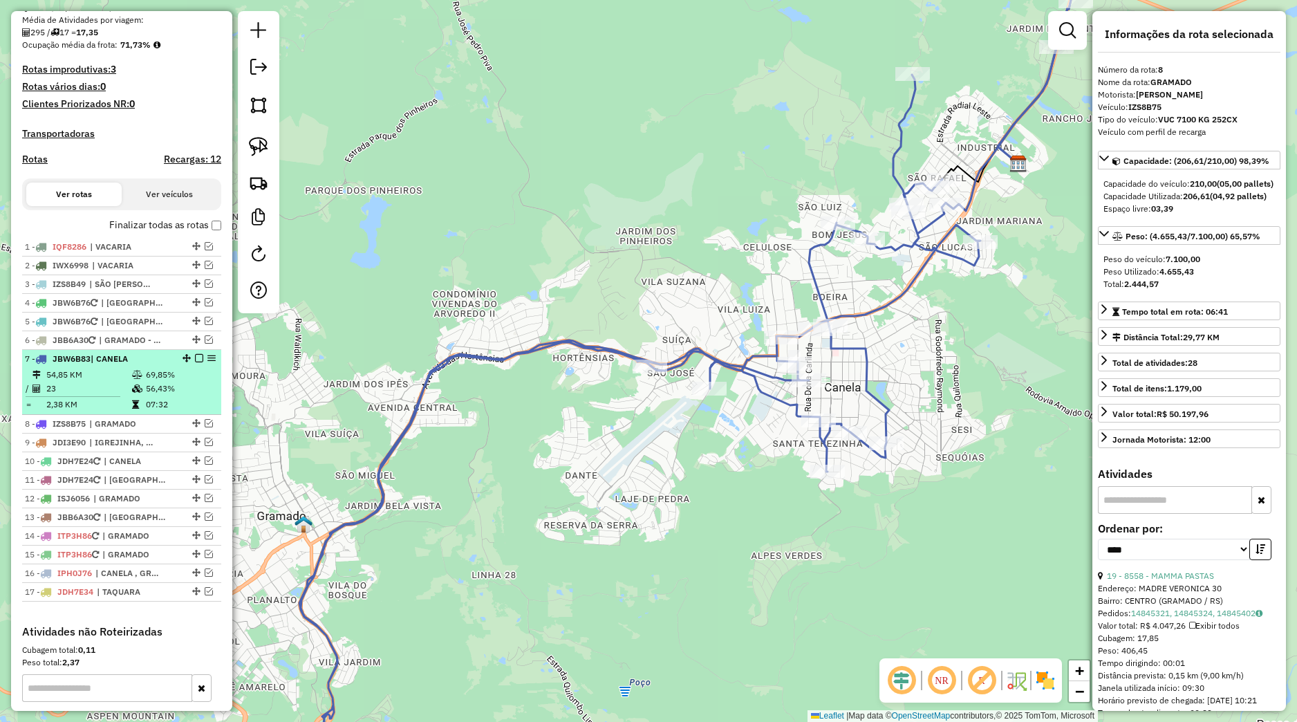
click at [207, 362] on em at bounding box center [211, 358] width 8 height 8
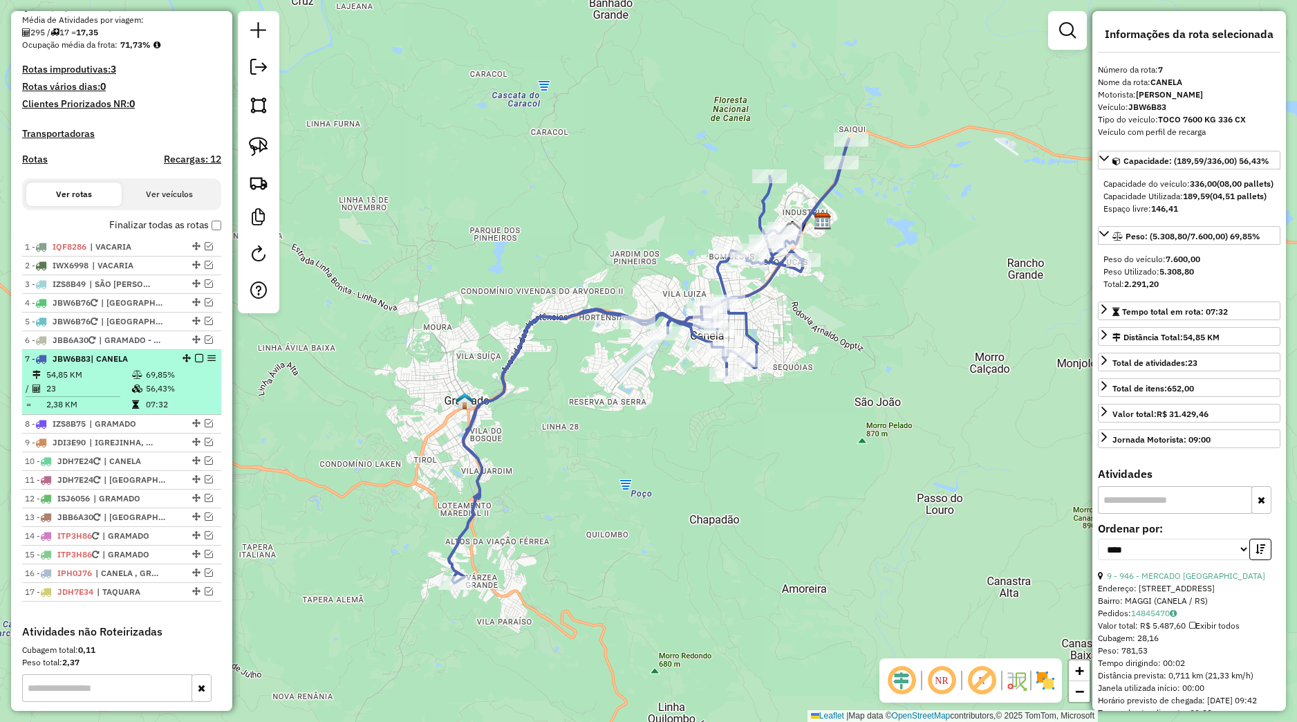
click at [178, 382] on td "69,85%" at bounding box center [180, 375] width 70 height 14
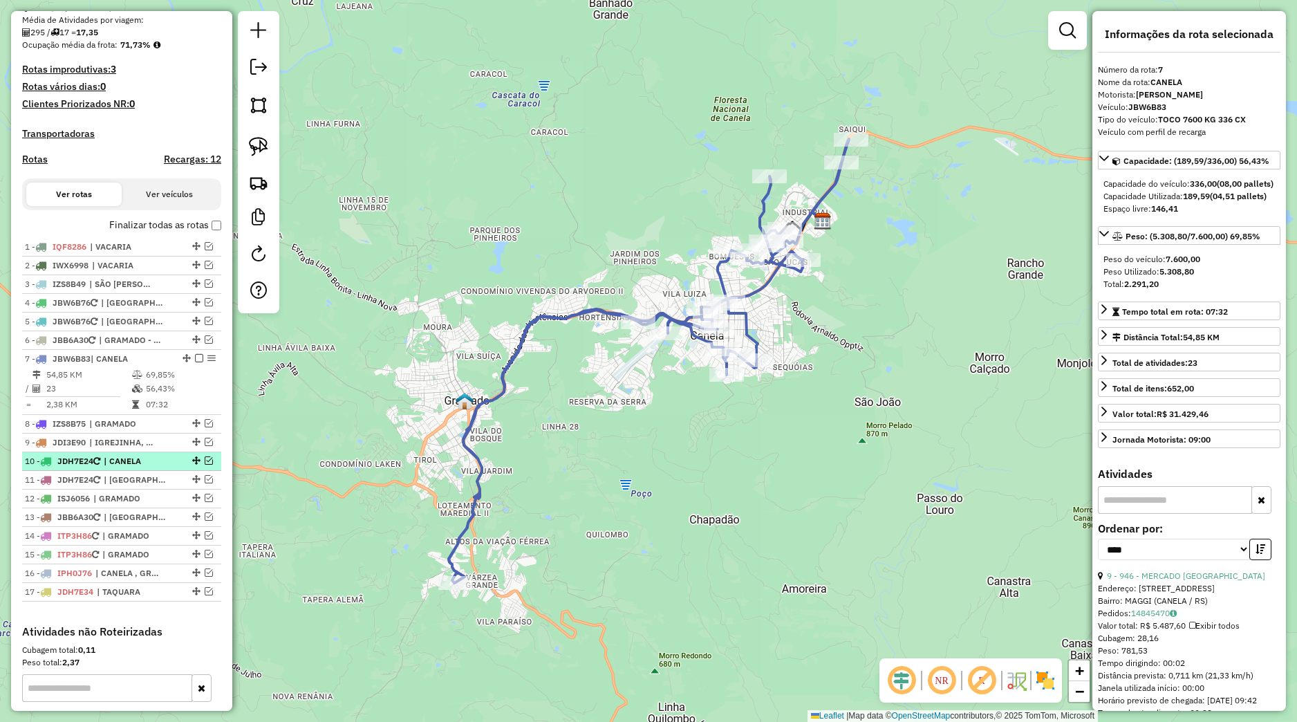
click at [151, 467] on span "| CANELA" at bounding box center [136, 461] width 64 height 12
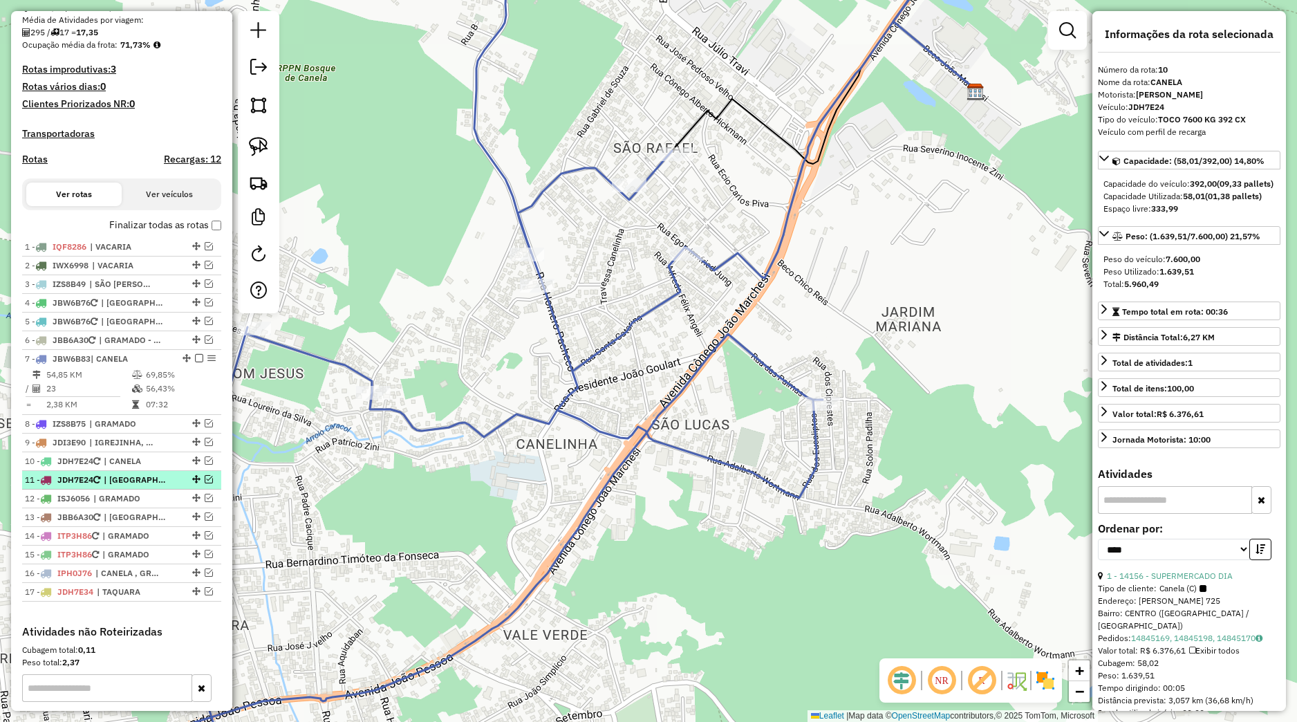
click at [142, 486] on span "| [GEOGRAPHIC_DATA], [GEOGRAPHIC_DATA] - COLONIAS" at bounding box center [136, 480] width 64 height 12
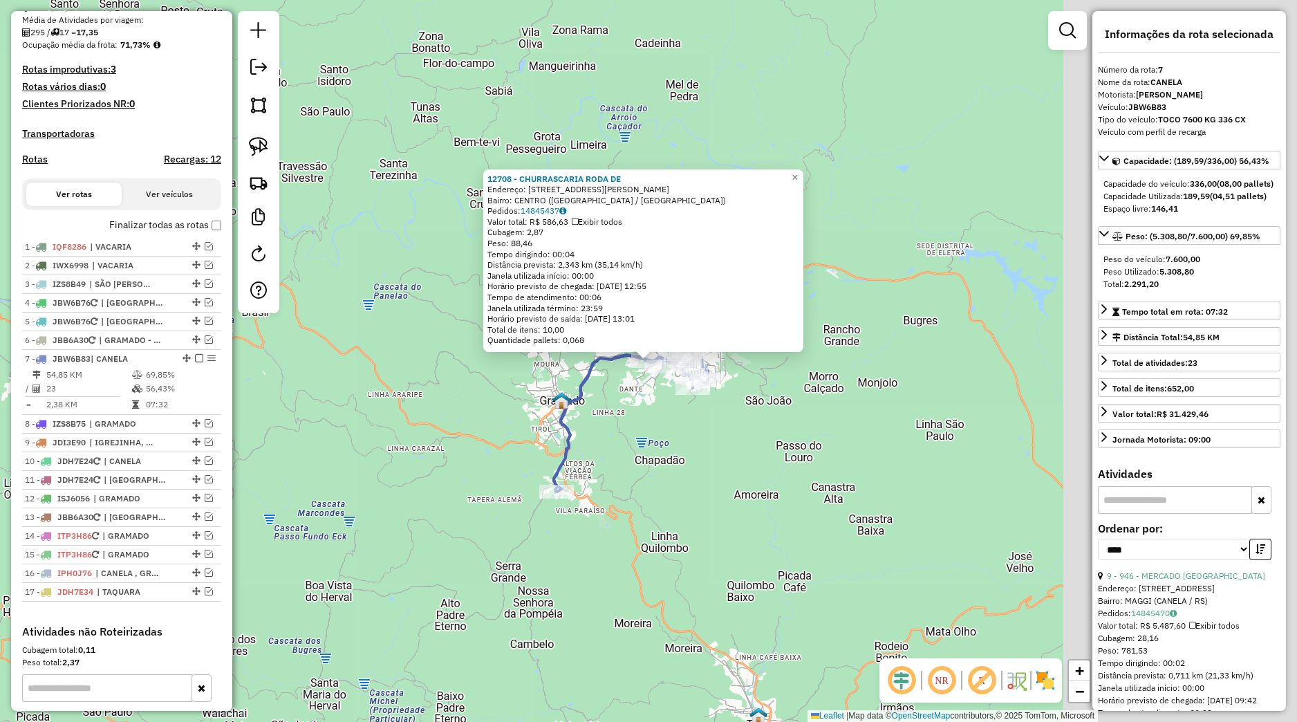
scroll to position [489, 0]
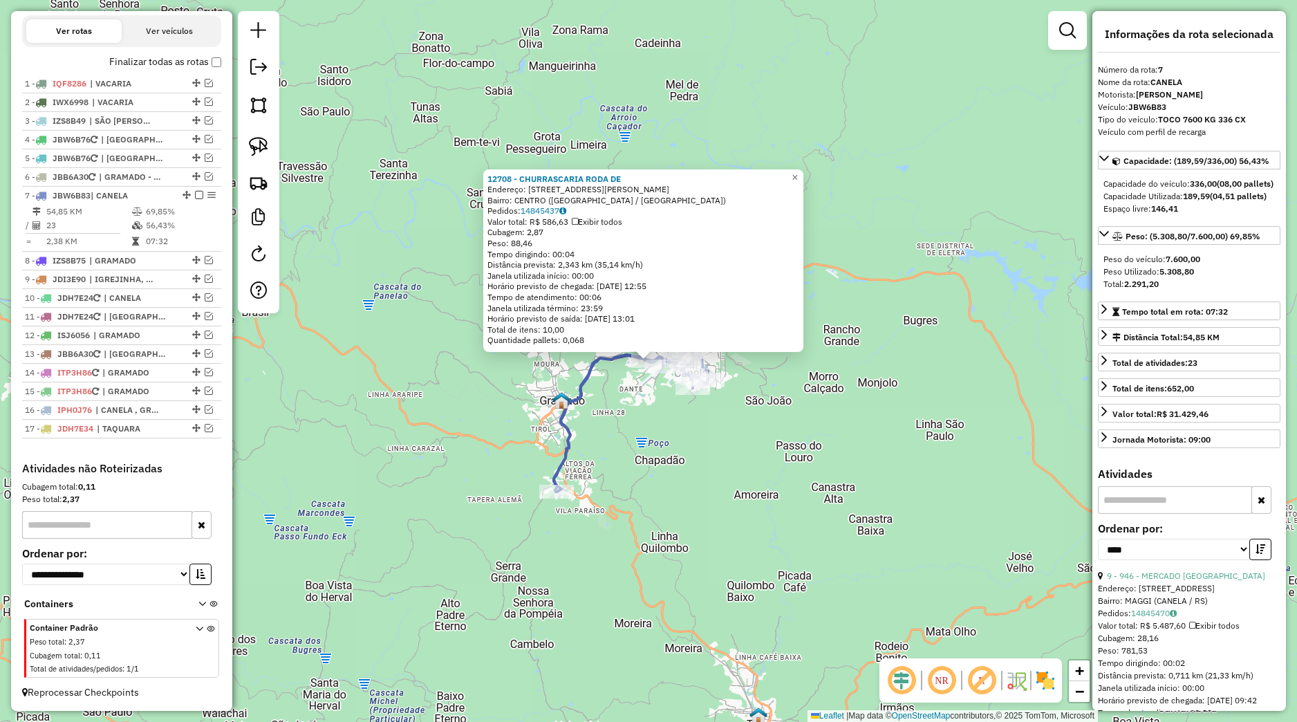
click at [776, 418] on div "12708 - CHURRASCARIA RODA DE Endereço: AVENIDA DON LUIZ GUANELLA 1003 Bairro: C…" at bounding box center [648, 361] width 1297 height 722
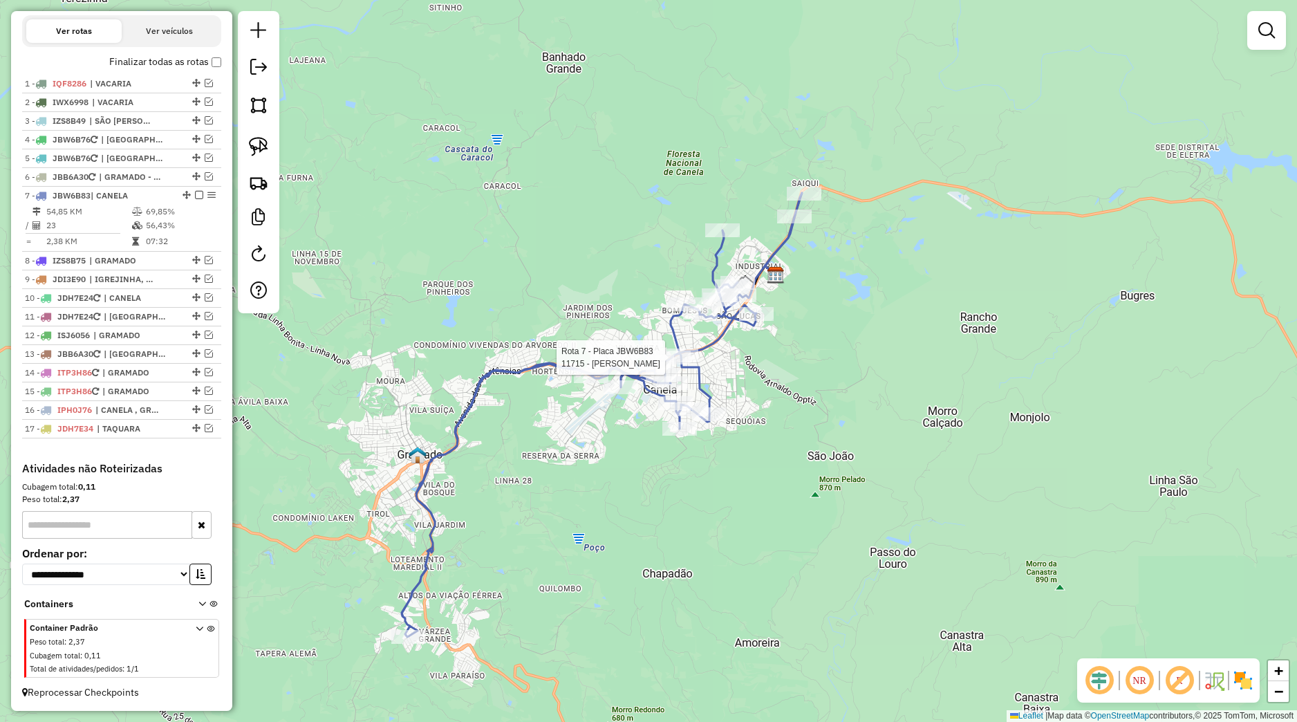
select select "*********"
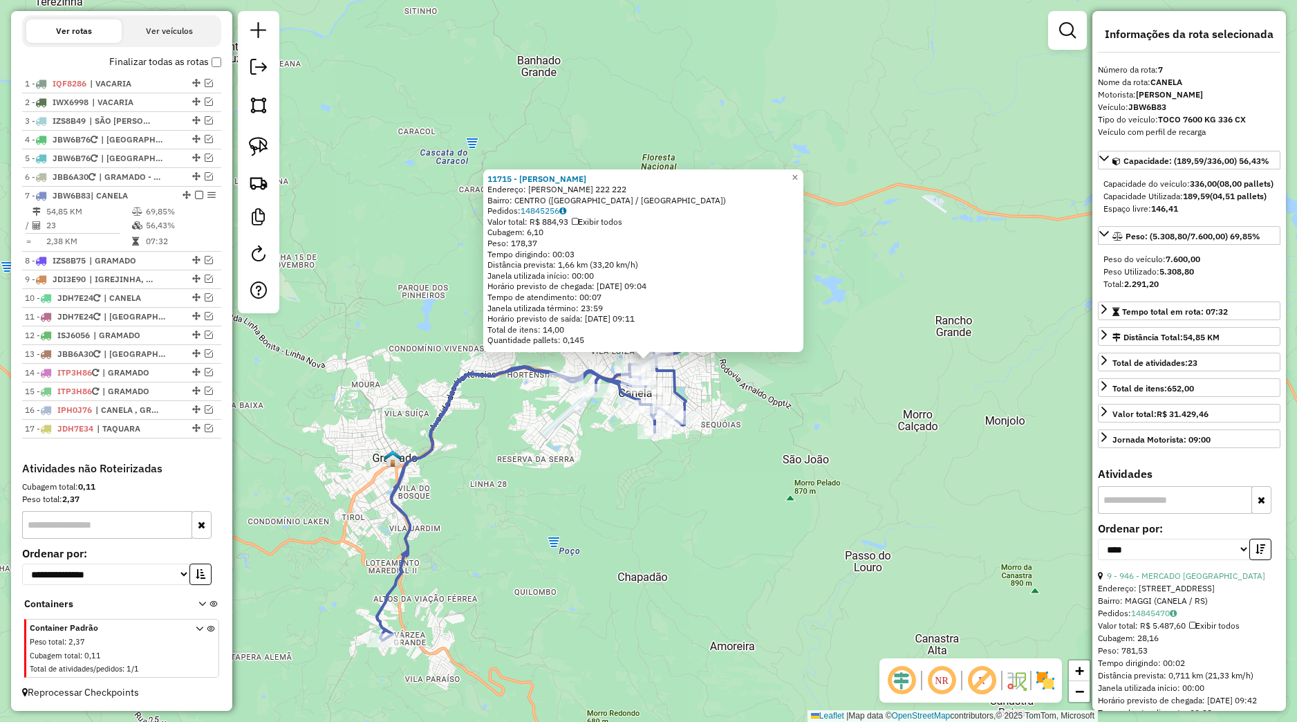
click at [559, 431] on div "11715 - [PERSON_NAME]: [PERSON_NAME] 222 222 Bairro: [GEOGRAPHIC_DATA] ([GEOGRA…" at bounding box center [648, 361] width 1297 height 722
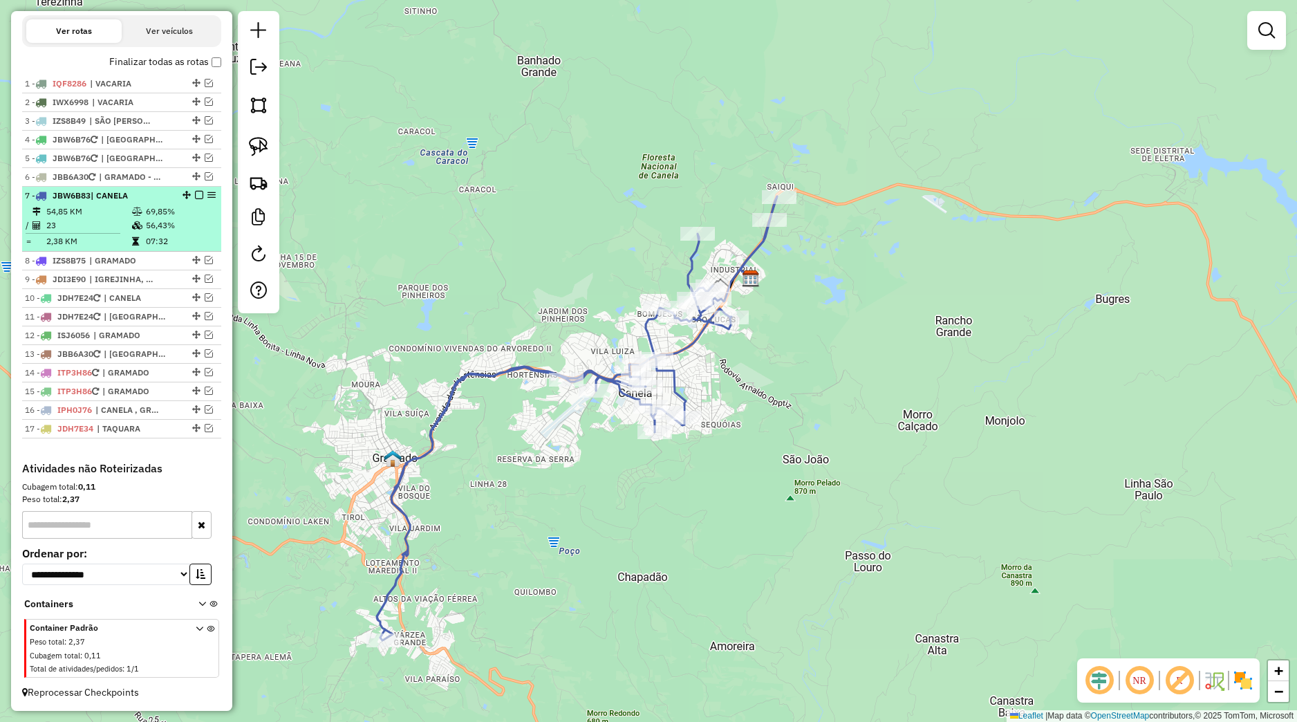
click at [195, 194] on em at bounding box center [199, 195] width 8 height 8
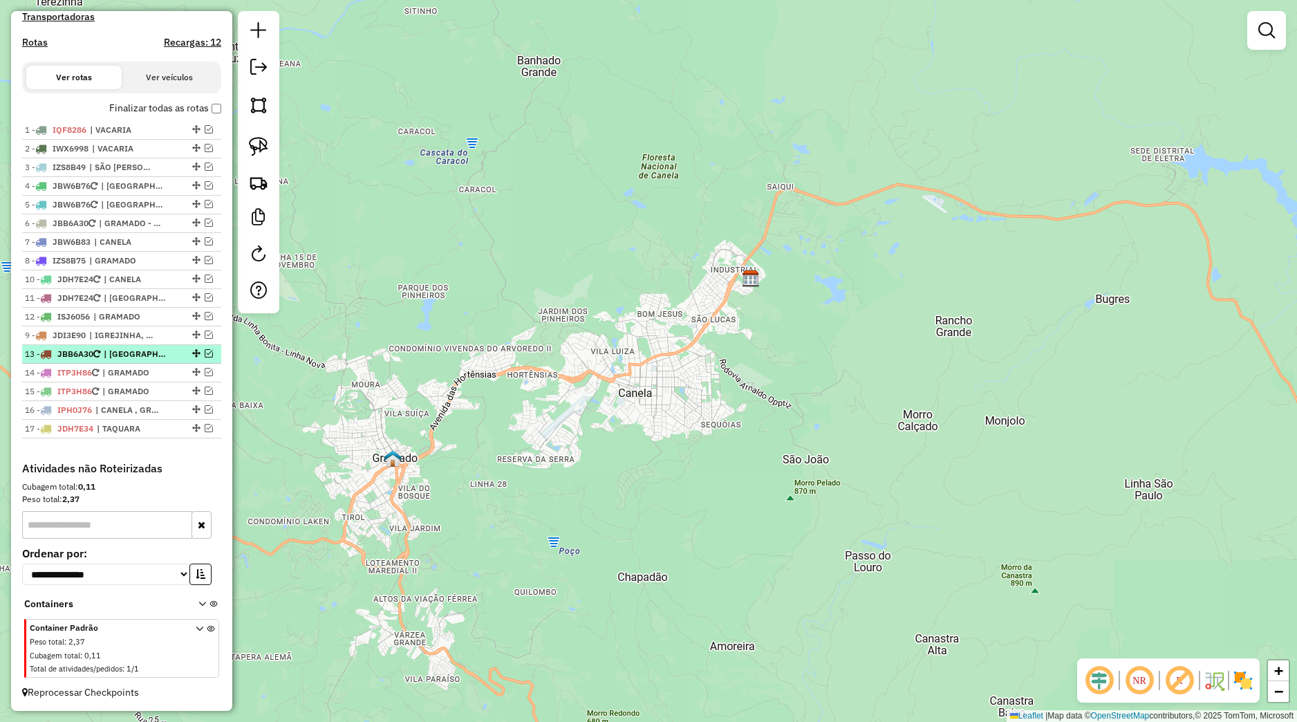
drag, startPoint x: 184, startPoint y: 279, endPoint x: 156, endPoint y: 353, distance: 78.4
click at [156, 353] on ul "1 - IQF8286 | VACARIA 2 - IWX6998 | VACARIA 3 - IZS8B49 | SÃO FRANCISCO DE PAUL…" at bounding box center [121, 279] width 199 height 317
click at [151, 371] on span "| GRAMADO" at bounding box center [134, 373] width 64 height 12
select select "*********"
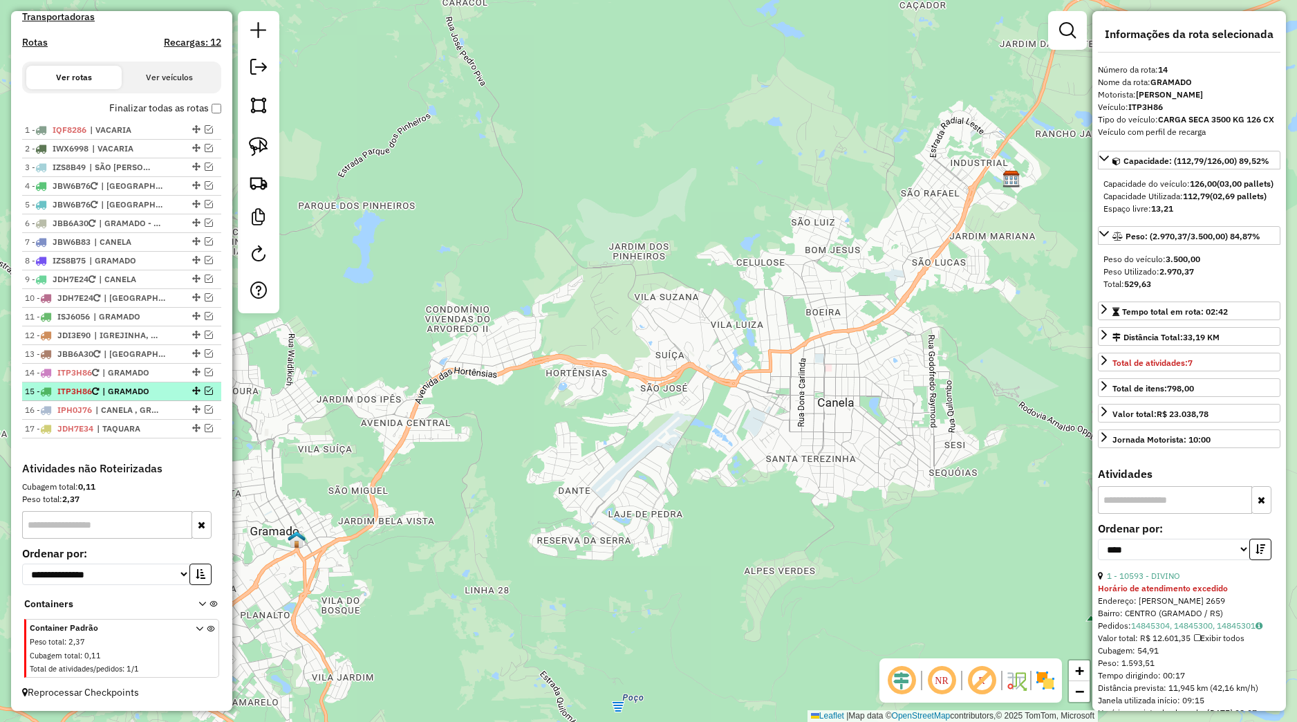
click at [145, 395] on span "| GRAMADO" at bounding box center [134, 391] width 64 height 12
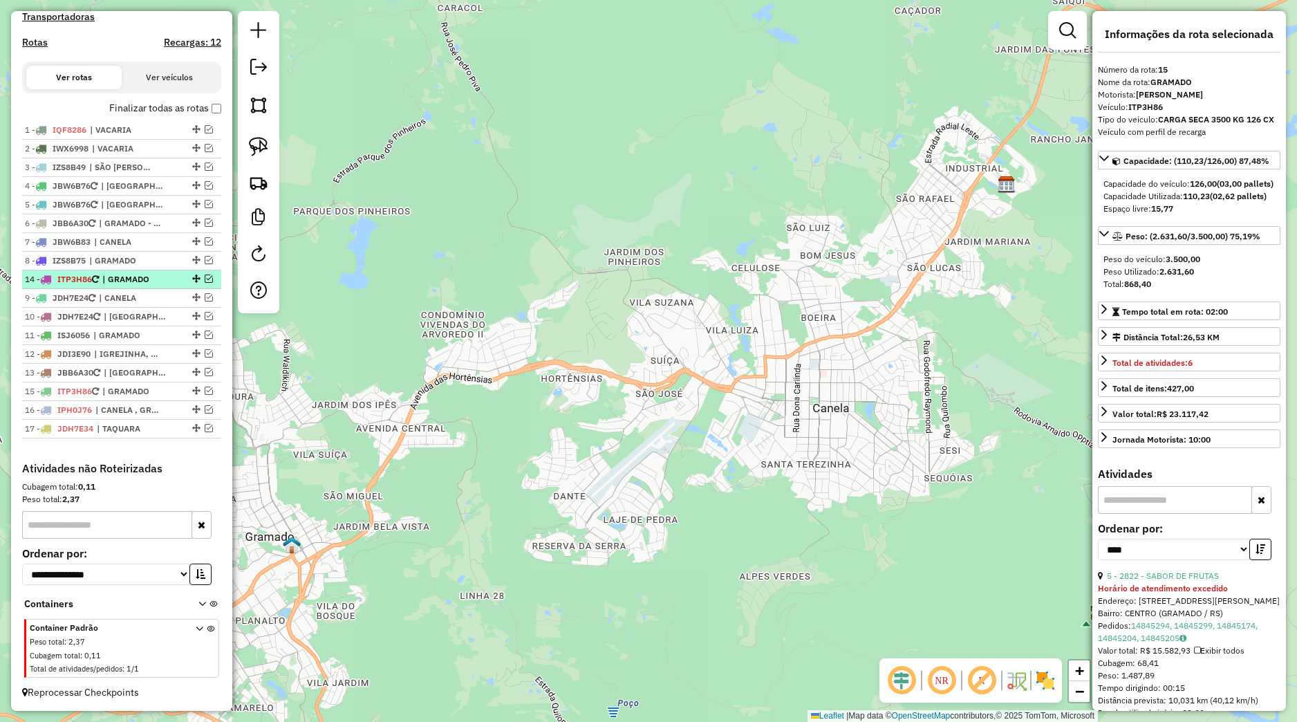
drag, startPoint x: 183, startPoint y: 372, endPoint x: 147, endPoint y: 278, distance: 100.4
click at [147, 278] on div "14 - ITP3H86 | GRAMADO" at bounding box center [122, 279] width 194 height 12
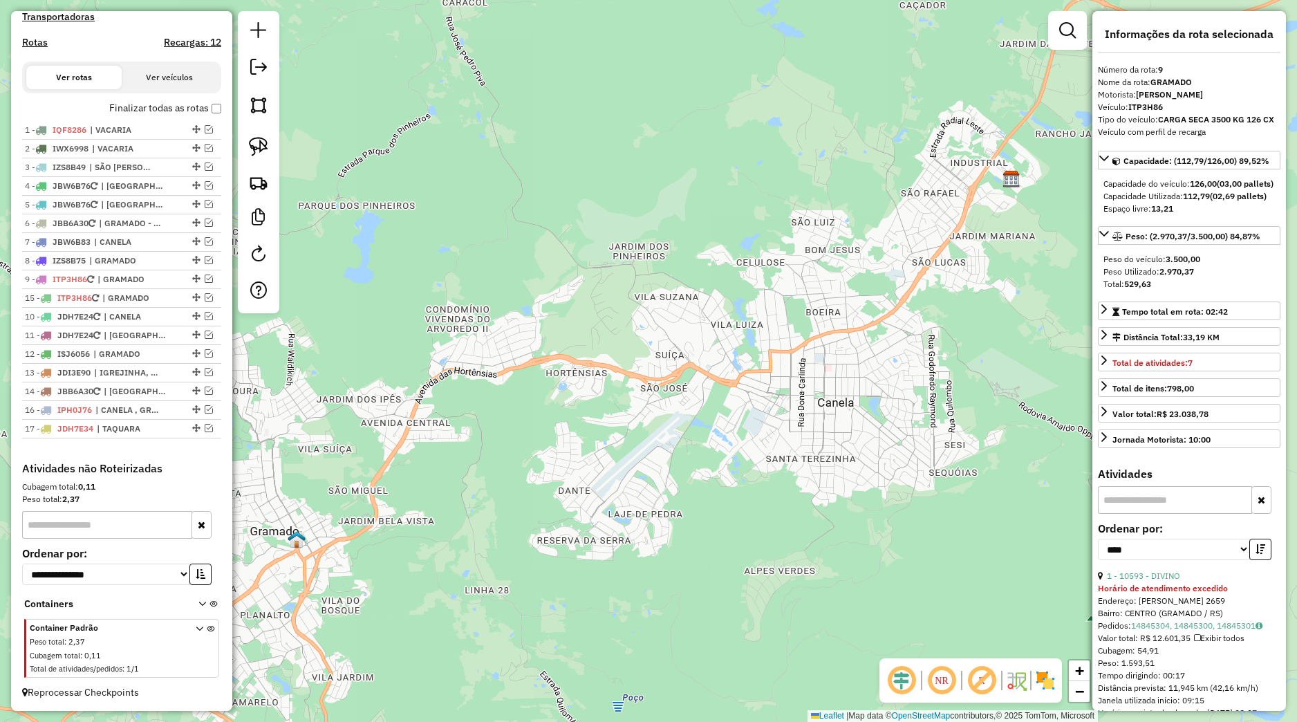
drag, startPoint x: 184, startPoint y: 389, endPoint x: 147, endPoint y: 294, distance: 101.8
click at [147, 294] on div "15 - ITP3H86 | GRAMADO" at bounding box center [122, 298] width 194 height 12
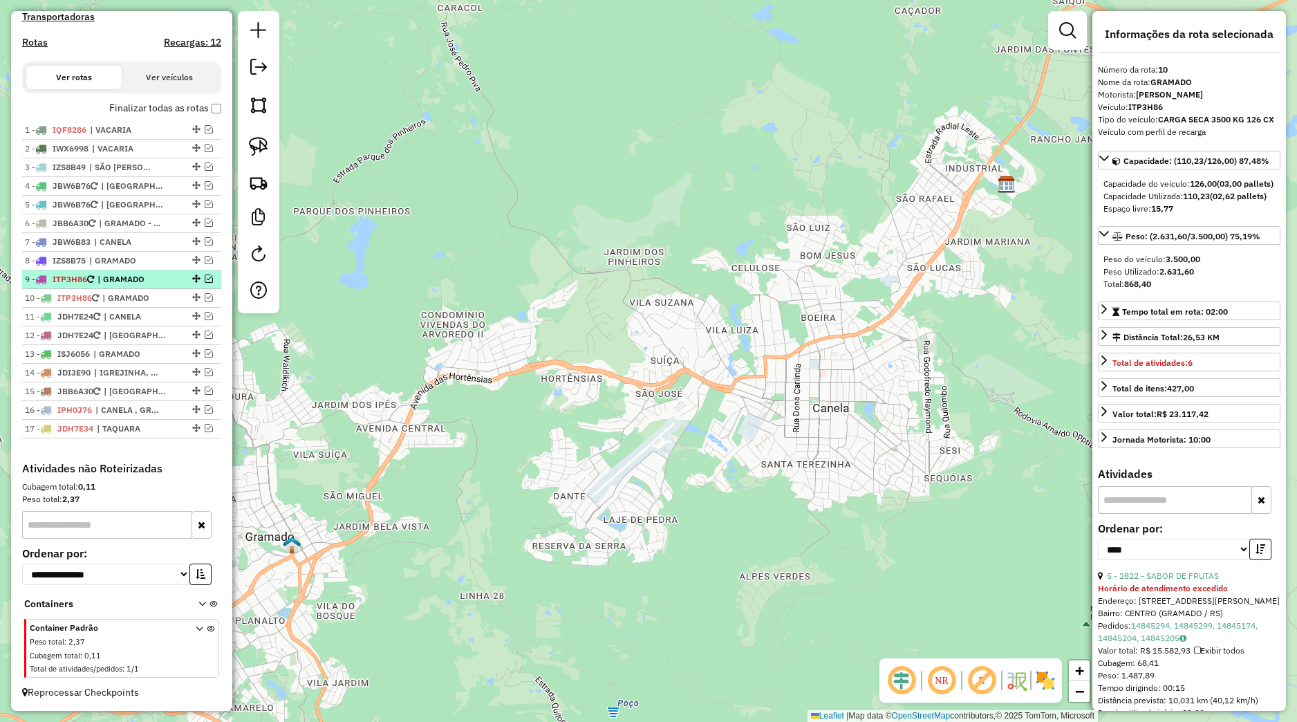
drag, startPoint x: 194, startPoint y: 297, endPoint x: 194, endPoint y: 280, distance: 17.3
click at [205, 298] on em at bounding box center [209, 297] width 8 height 8
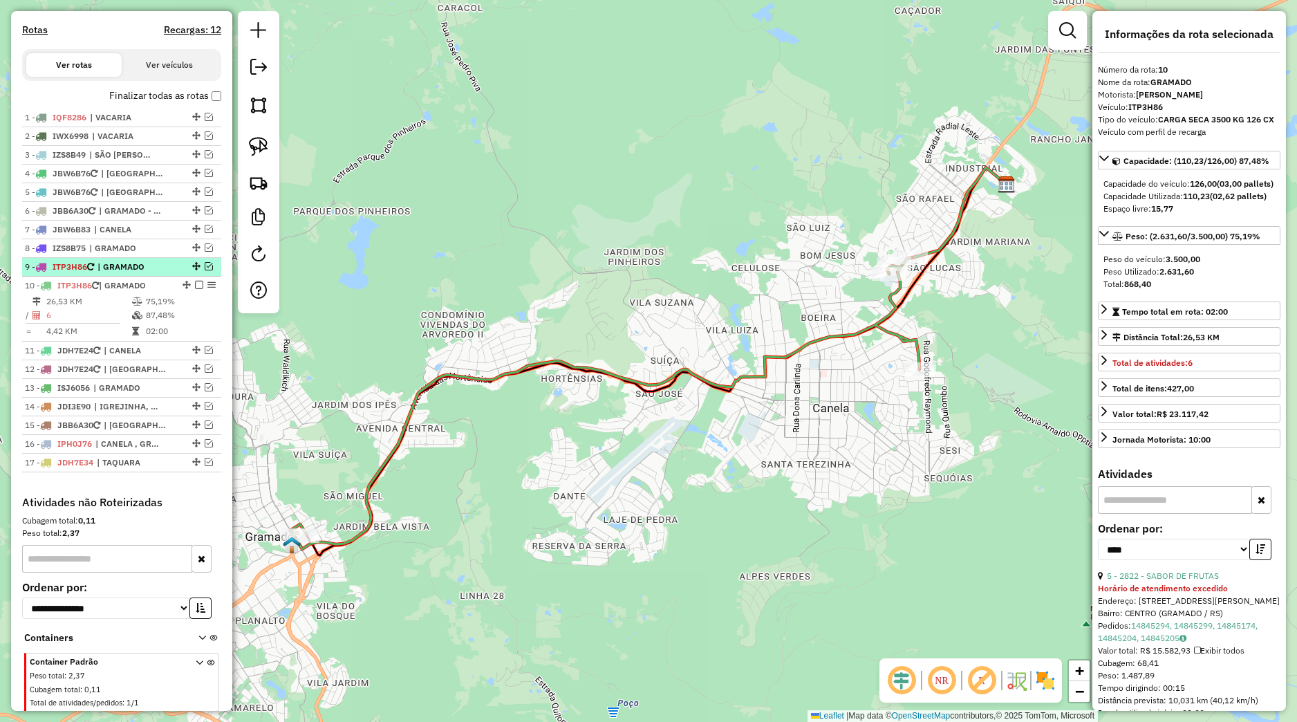
click at [205, 270] on em at bounding box center [209, 266] width 8 height 8
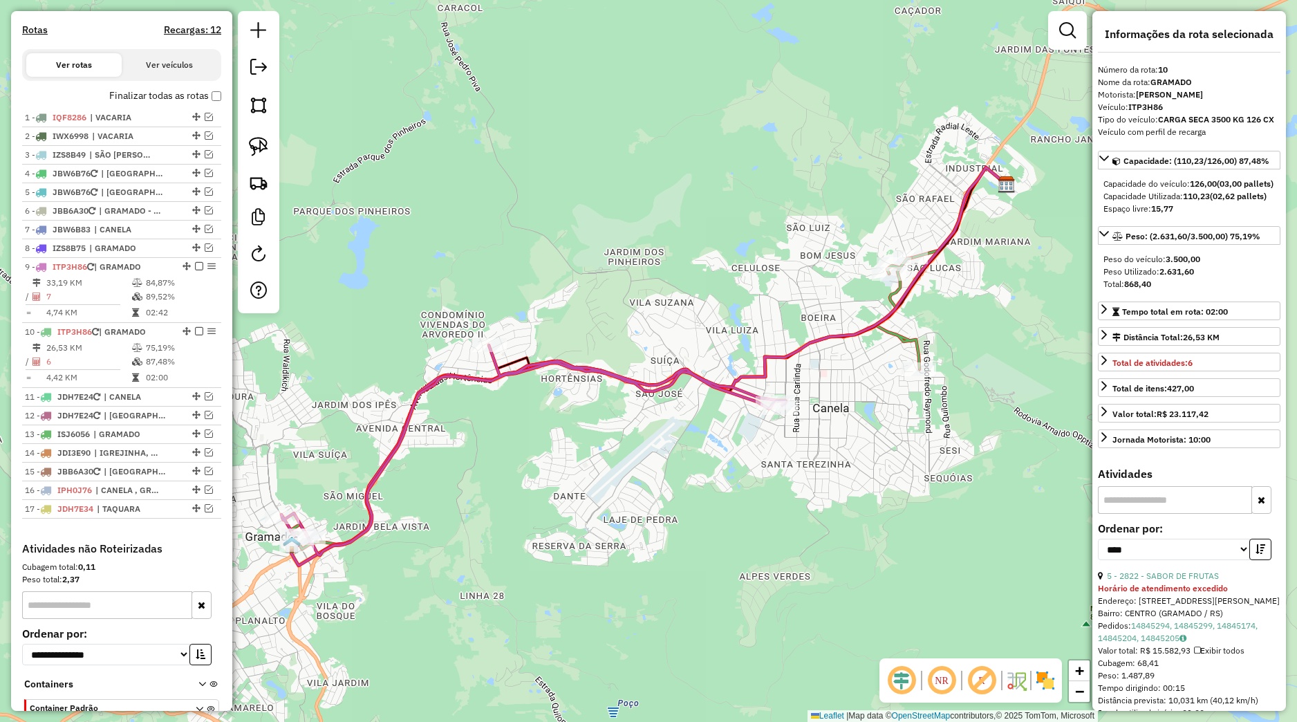
drag, startPoint x: 494, startPoint y: 303, endPoint x: 517, endPoint y: 279, distance: 33.7
click at [516, 288] on div "Janela de atendimento Grade de atendimento Capacidade Transportadoras Veículos …" at bounding box center [648, 361] width 1297 height 722
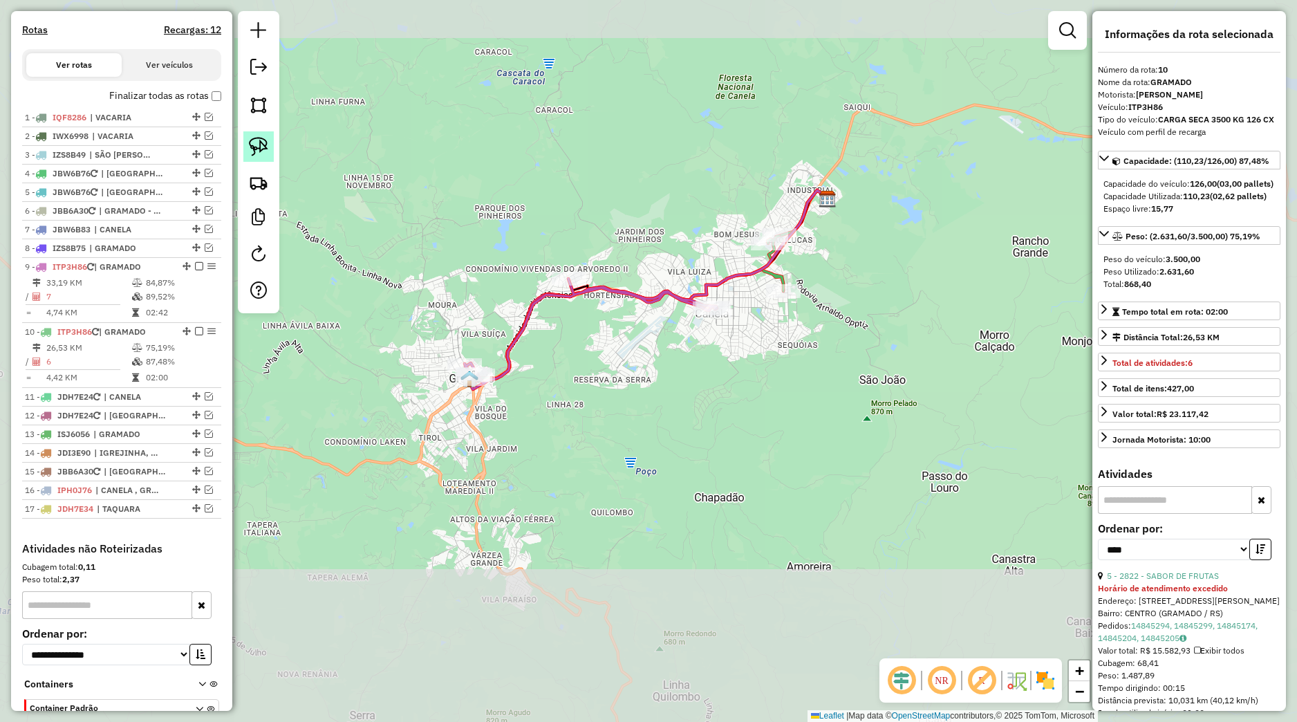
click at [263, 147] on img at bounding box center [258, 146] width 19 height 19
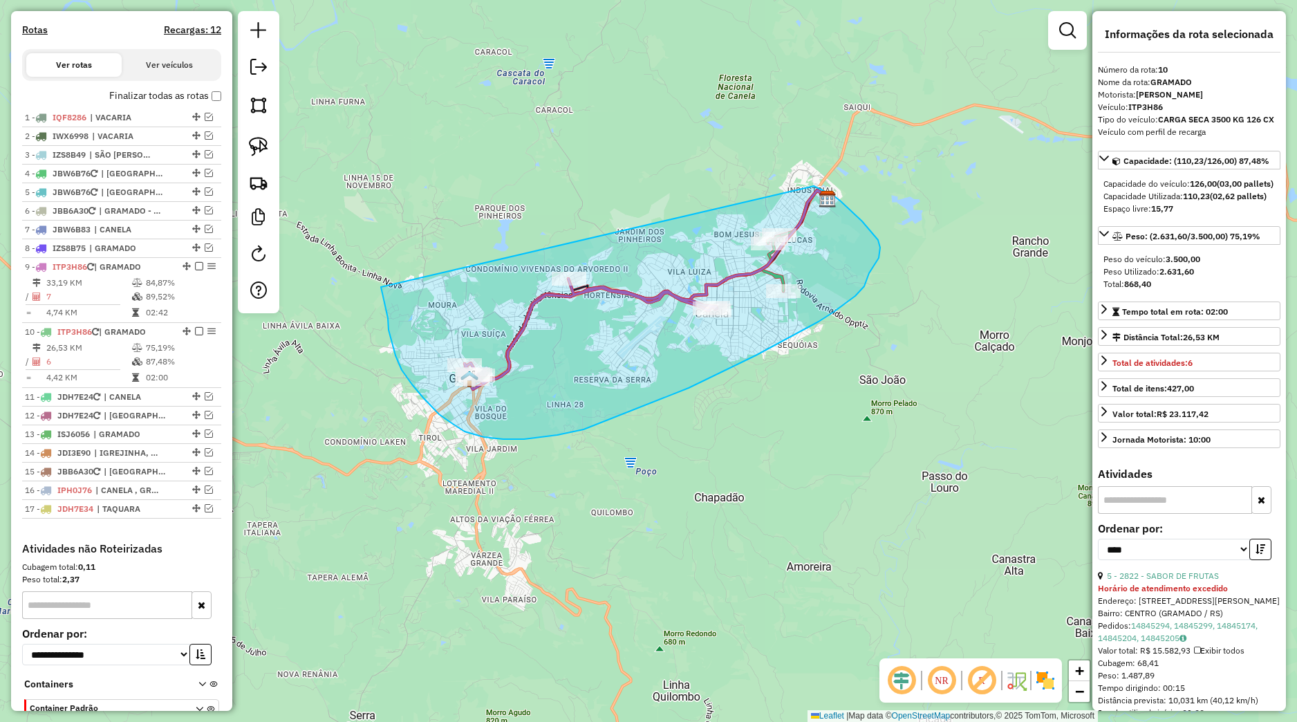
drag, startPoint x: 388, startPoint y: 318, endPoint x: 813, endPoint y: 186, distance: 445.4
click at [813, 186] on div "Janela de atendimento Grade de atendimento Capacidade Transportadoras Veículos …" at bounding box center [648, 361] width 1297 height 722
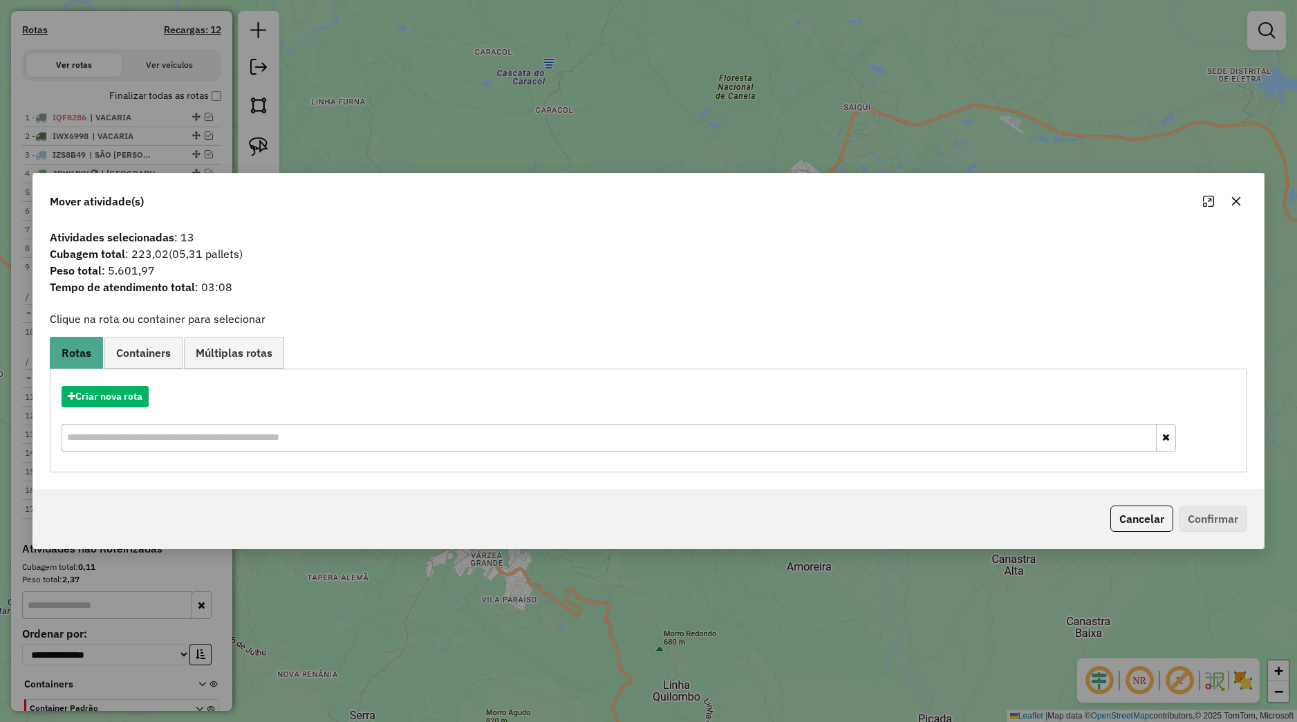
click at [1237, 210] on button "button" at bounding box center [1236, 201] width 22 height 22
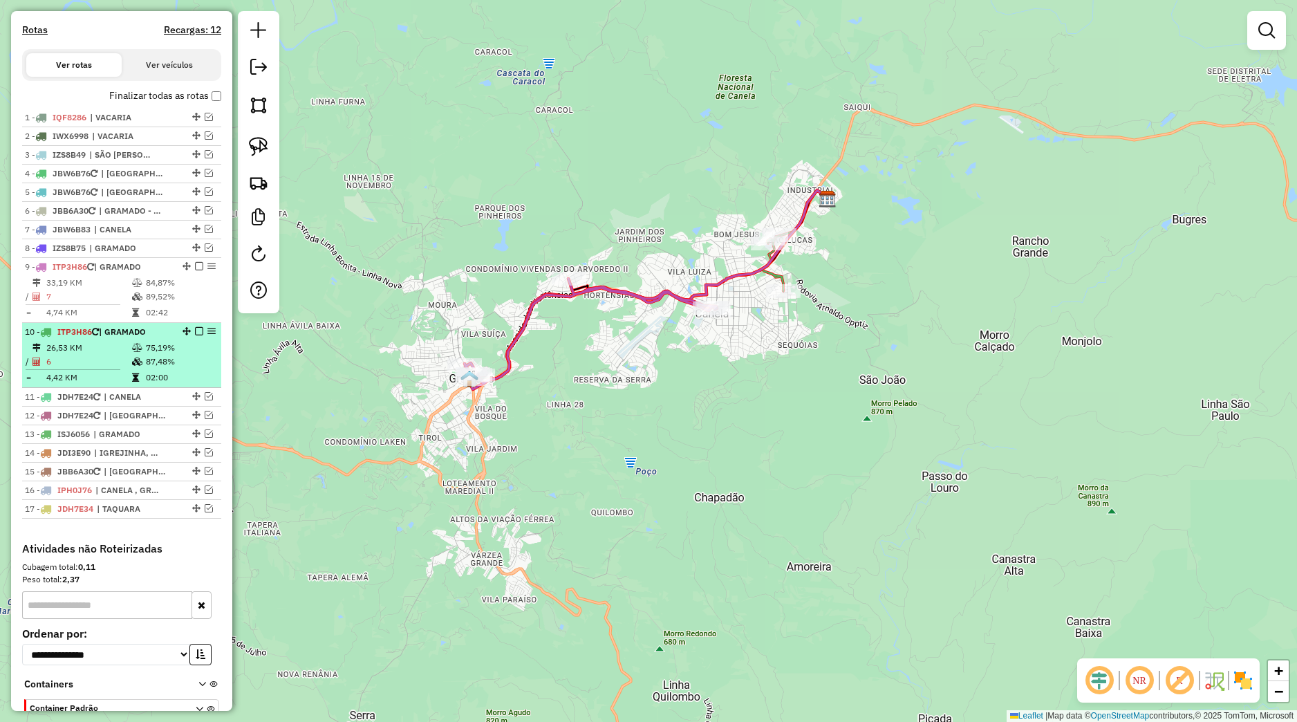
click at [195, 335] on em at bounding box center [199, 331] width 8 height 8
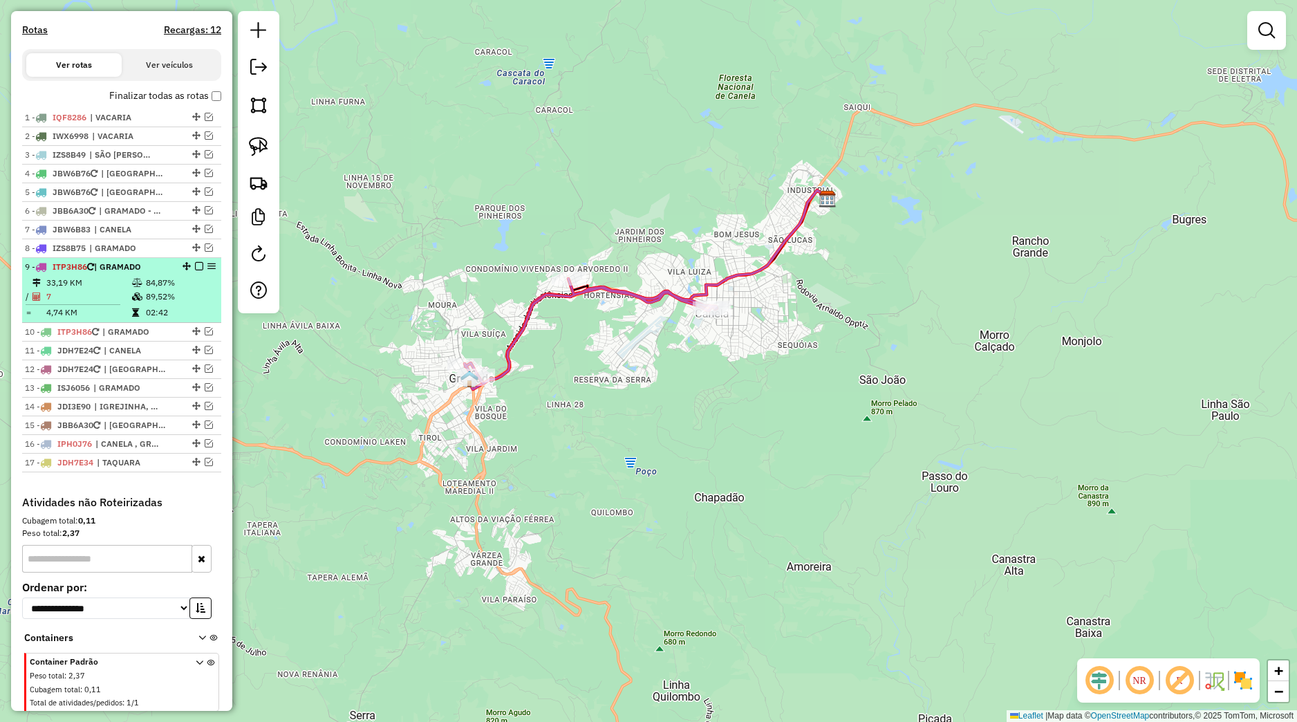
click at [195, 270] on em at bounding box center [199, 266] width 8 height 8
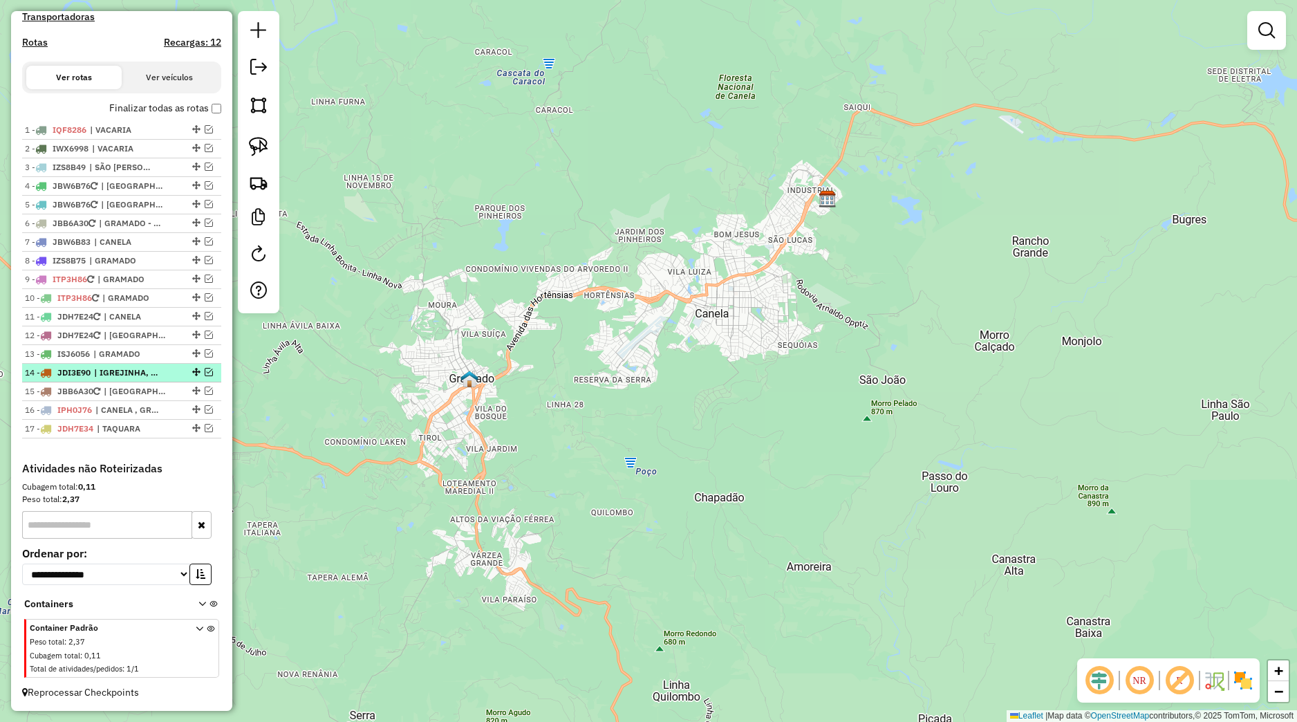
click at [144, 377] on span "| IGREJINHA, TRÊS COROAS" at bounding box center [126, 373] width 64 height 12
select select "*********"
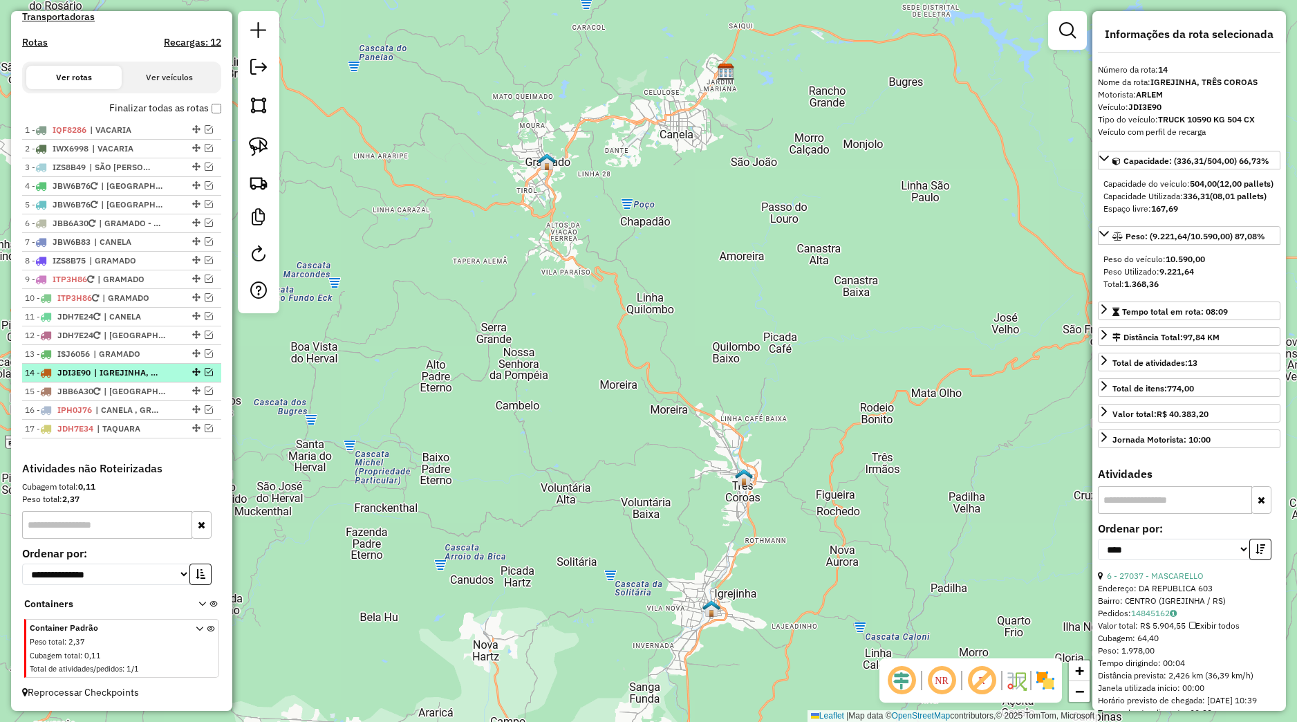
click at [205, 373] on em at bounding box center [209, 372] width 8 height 8
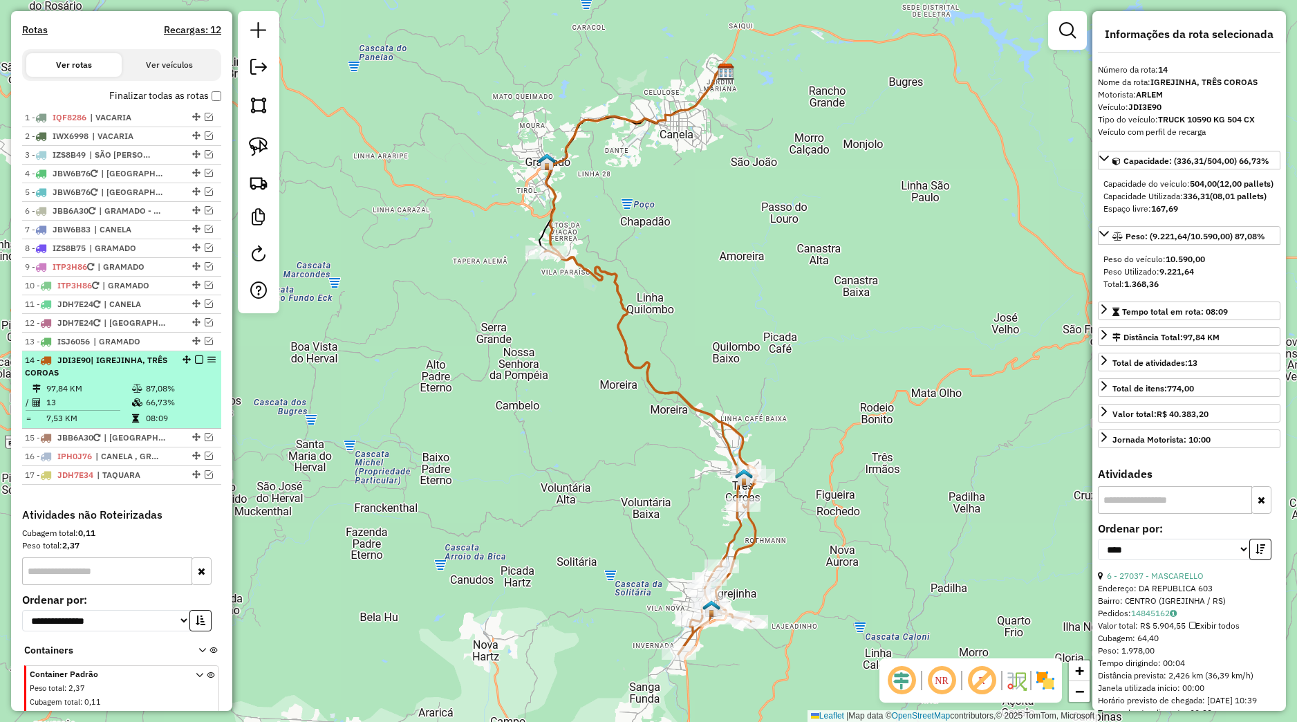
click at [167, 379] on div "14 - JDI3E90 | IGREJINHA, TRÊS COROAS" at bounding box center [122, 366] width 194 height 25
click at [195, 364] on em at bounding box center [199, 359] width 8 height 8
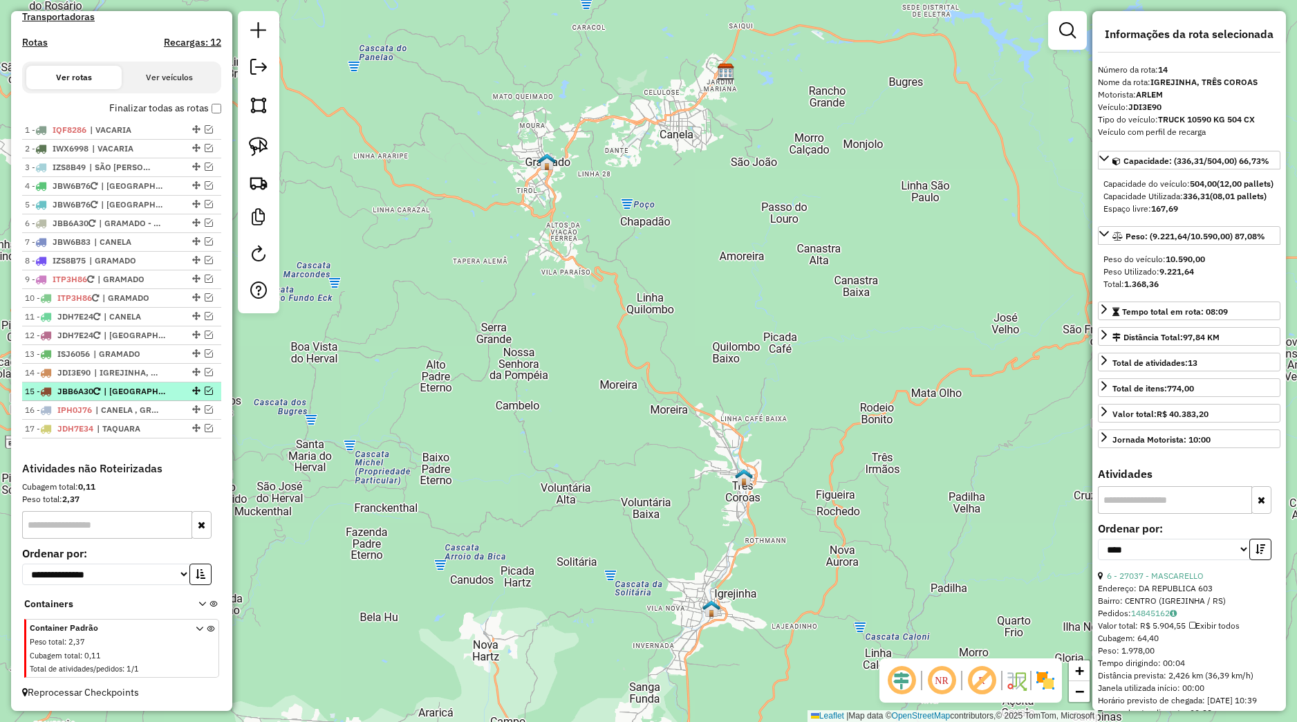
drag, startPoint x: 194, startPoint y: 389, endPoint x: 189, endPoint y: 396, distance: 9.0
click at [205, 391] on em at bounding box center [209, 391] width 8 height 8
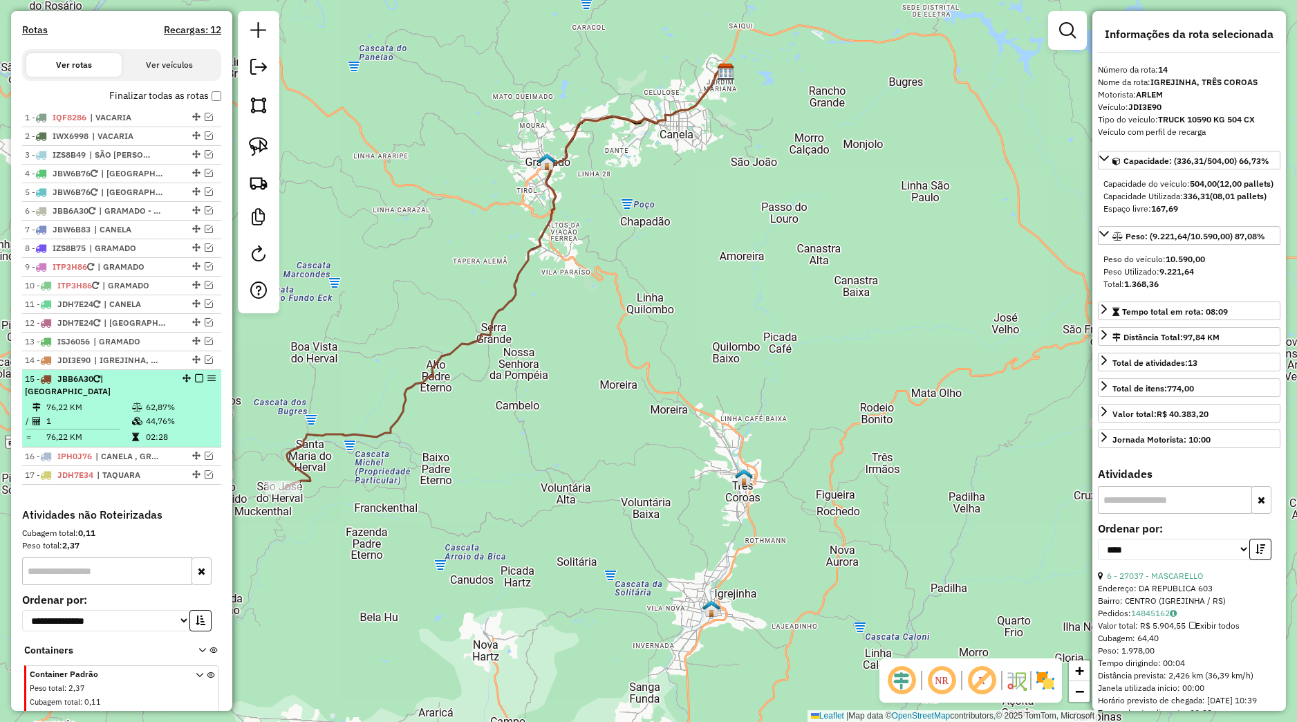
click at [174, 398] on div "15 - JBB6A30 | SANTA MARIA DO HERVAL" at bounding box center [122, 385] width 194 height 25
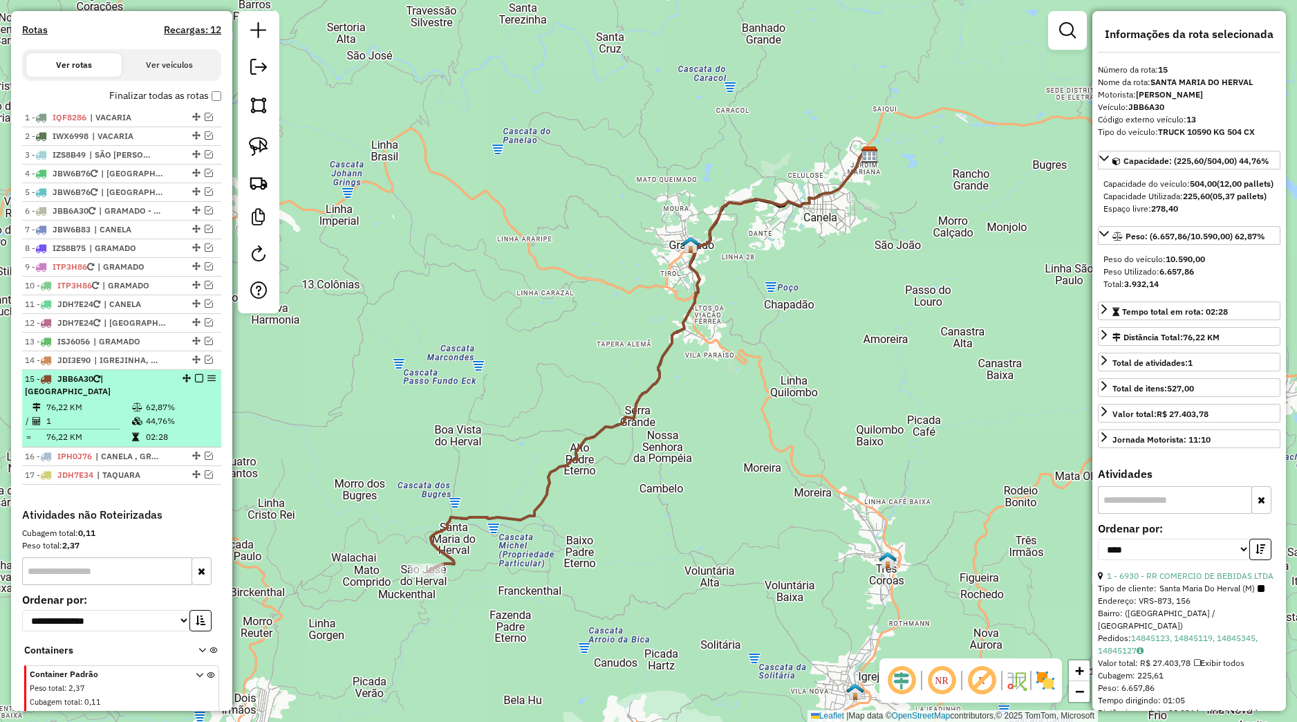
click at [195, 382] on em at bounding box center [199, 378] width 8 height 8
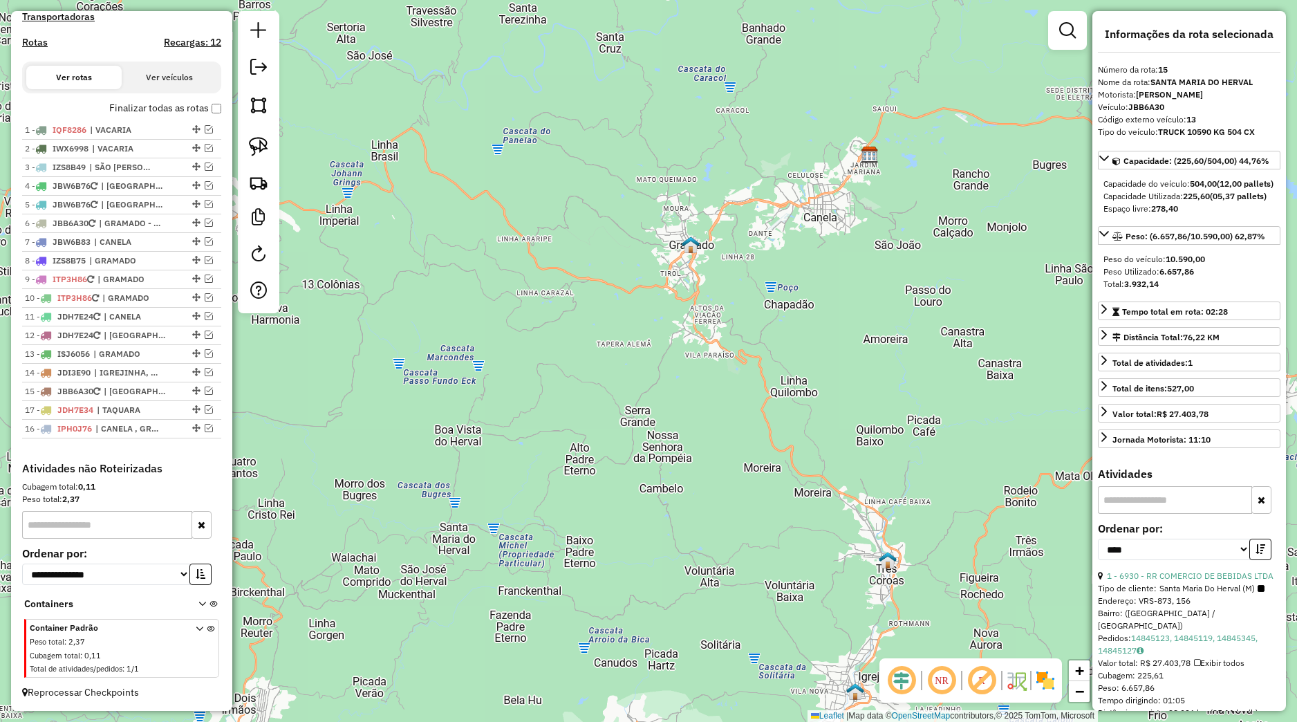
drag, startPoint x: 181, startPoint y: 412, endPoint x: 173, endPoint y: 441, distance: 29.5
click at [173, 441] on div "1 - IQF8286 | VACARIA 2 - IWX6998 | VACARIA 3 - IZS8B49 | SÃO FRANCISCO DE PAUL…" at bounding box center [121, 291] width 199 height 341
click at [147, 226] on span "| GRAMADO - VARZEA GRANDE, [GEOGRAPHIC_DATA]" at bounding box center [131, 223] width 64 height 12
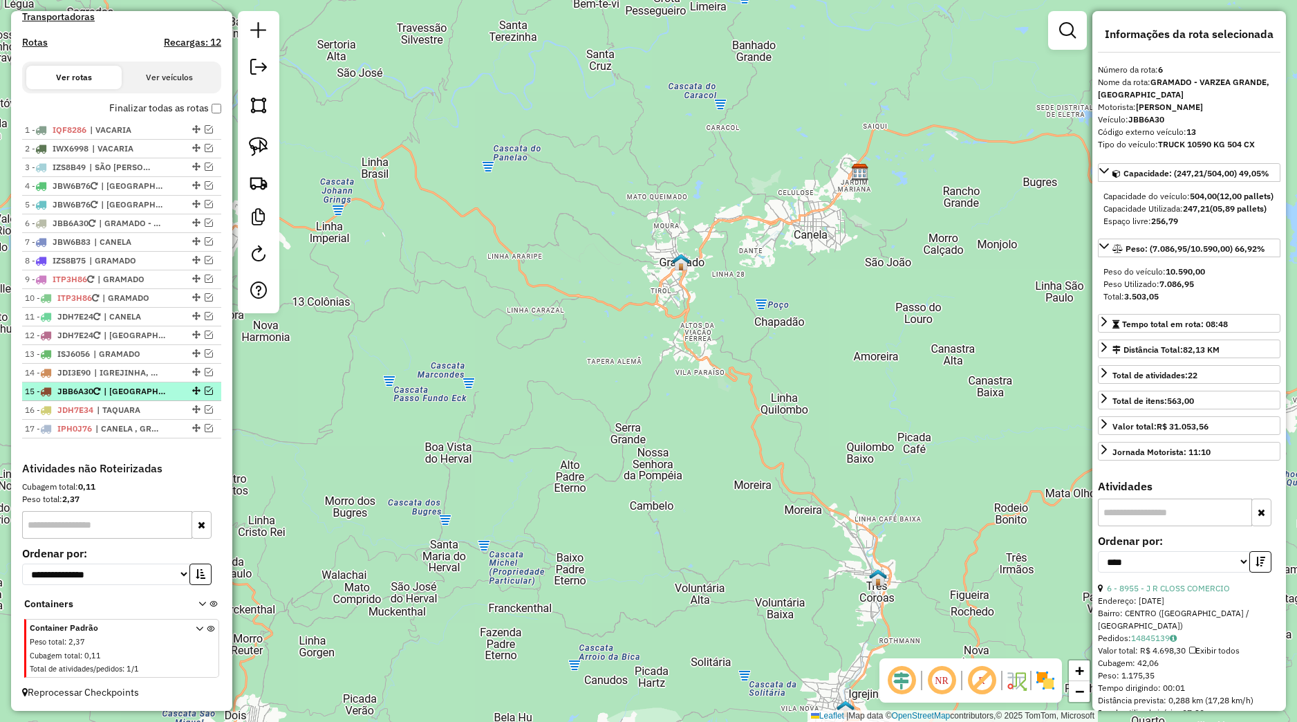
click at [131, 391] on span "| [GEOGRAPHIC_DATA]" at bounding box center [136, 391] width 64 height 12
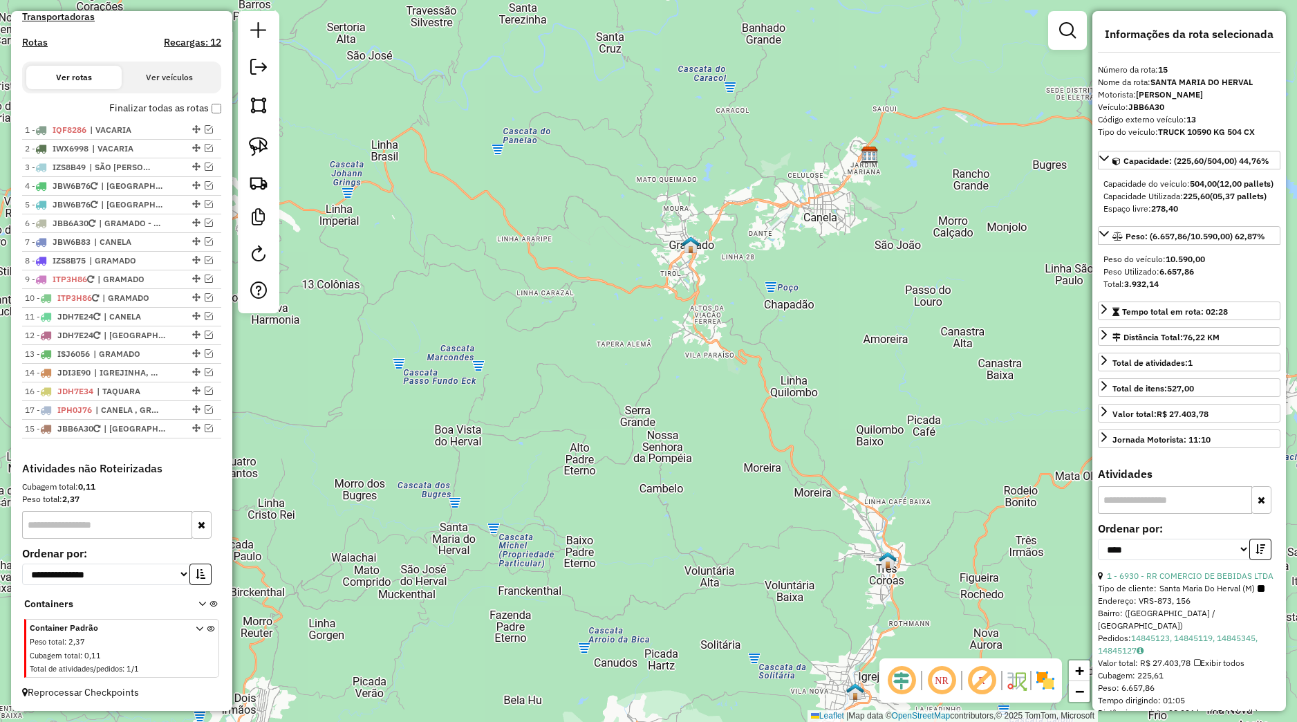
drag, startPoint x: 183, startPoint y: 391, endPoint x: 163, endPoint y: 450, distance: 61.2
click at [163, 450] on div "1 - IQF8286 | VACARIA 2 - IWX6998 | VACARIA 3 - IZS8B49 | SÃO FRANCISCO DE PAUL…" at bounding box center [121, 291] width 199 height 341
drag, startPoint x: 177, startPoint y: 232, endPoint x: 147, endPoint y: 339, distance: 111.2
click at [147, 339] on div "6 - JBB6A30 | GRAMADO - VARZEA GRANDE, SANTA MARIA DO HERVAL" at bounding box center [122, 335] width 194 height 12
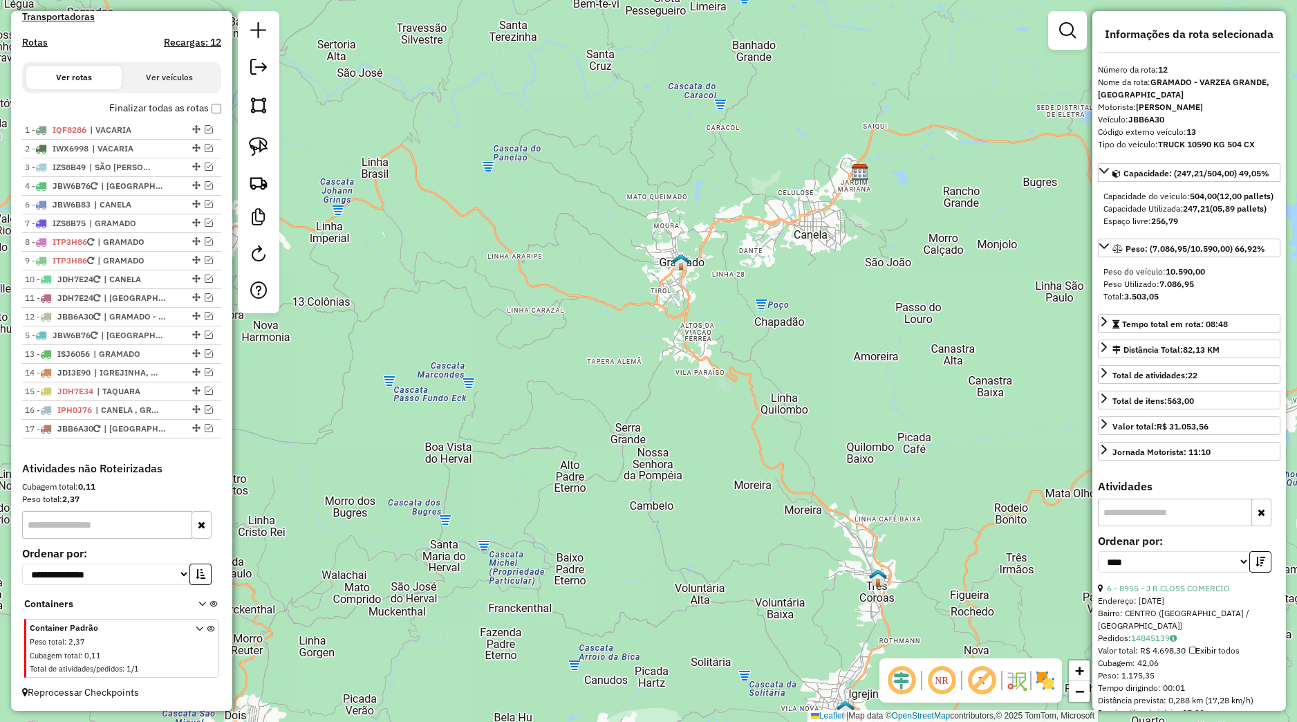
drag, startPoint x: 185, startPoint y: 203, endPoint x: 136, endPoint y: 337, distance: 143.3
click at [136, 337] on div "5 - JBW6B76 | SANTA MARIA DO HERVAL" at bounding box center [122, 335] width 194 height 12
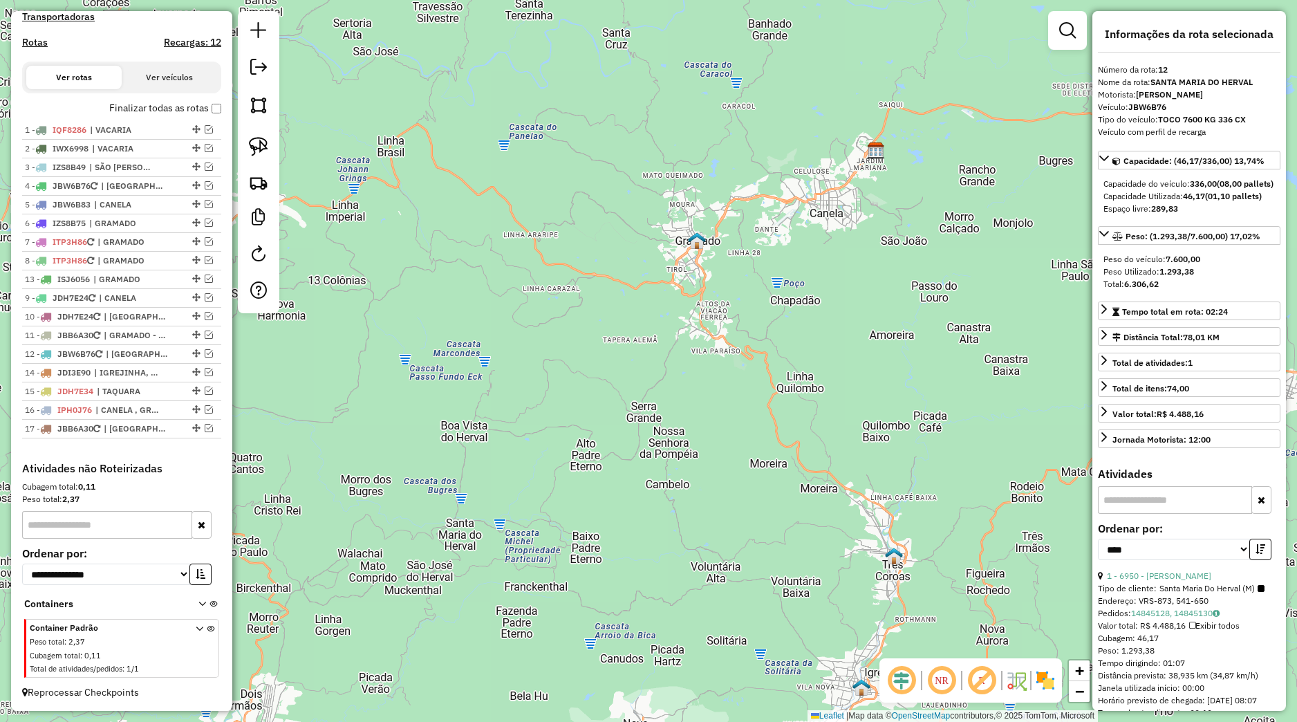
drag, startPoint x: 183, startPoint y: 352, endPoint x: 127, endPoint y: 279, distance: 92.3
click at [127, 279] on div "13 - ISJ6056 | GRAMADO" at bounding box center [122, 279] width 194 height 12
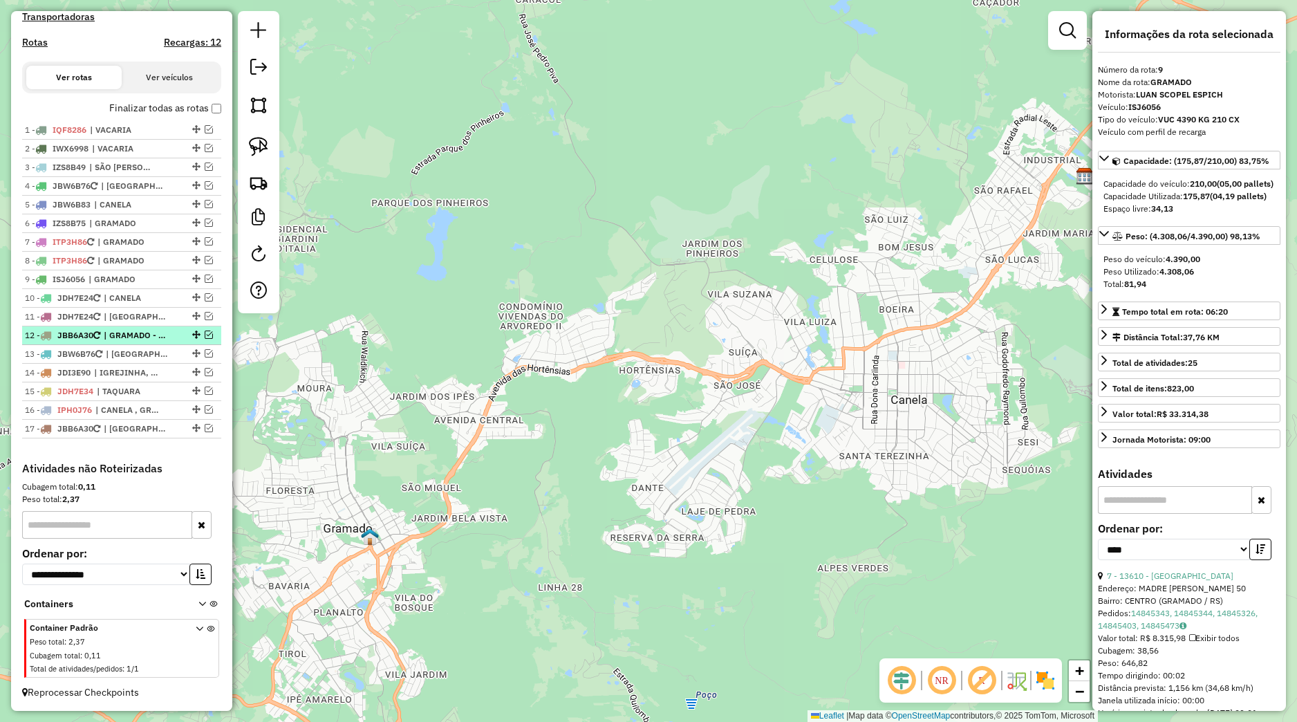
click at [133, 326] on li "12 - JBB6A30 | GRAMADO - VARZEA GRANDE, [GEOGRAPHIC_DATA]" at bounding box center [121, 335] width 199 height 19
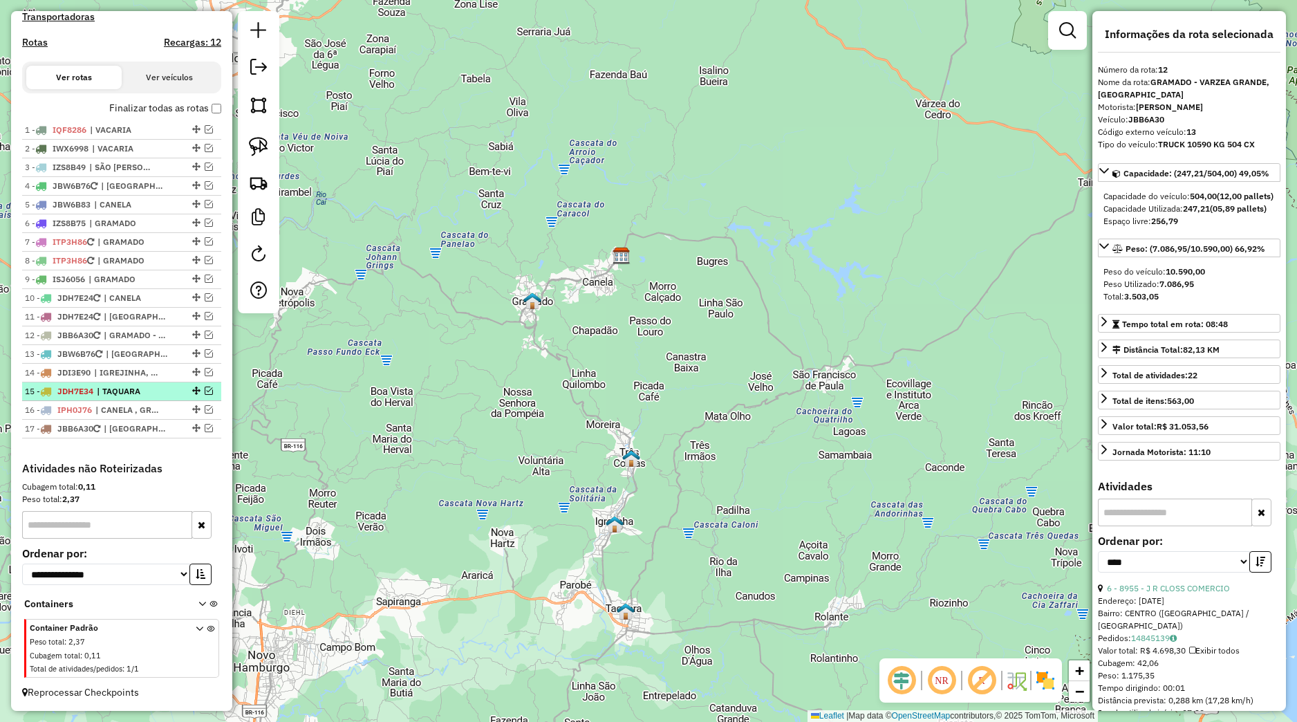
click at [148, 399] on li "15 - JDH7E34 | TAQUARA" at bounding box center [121, 391] width 199 height 19
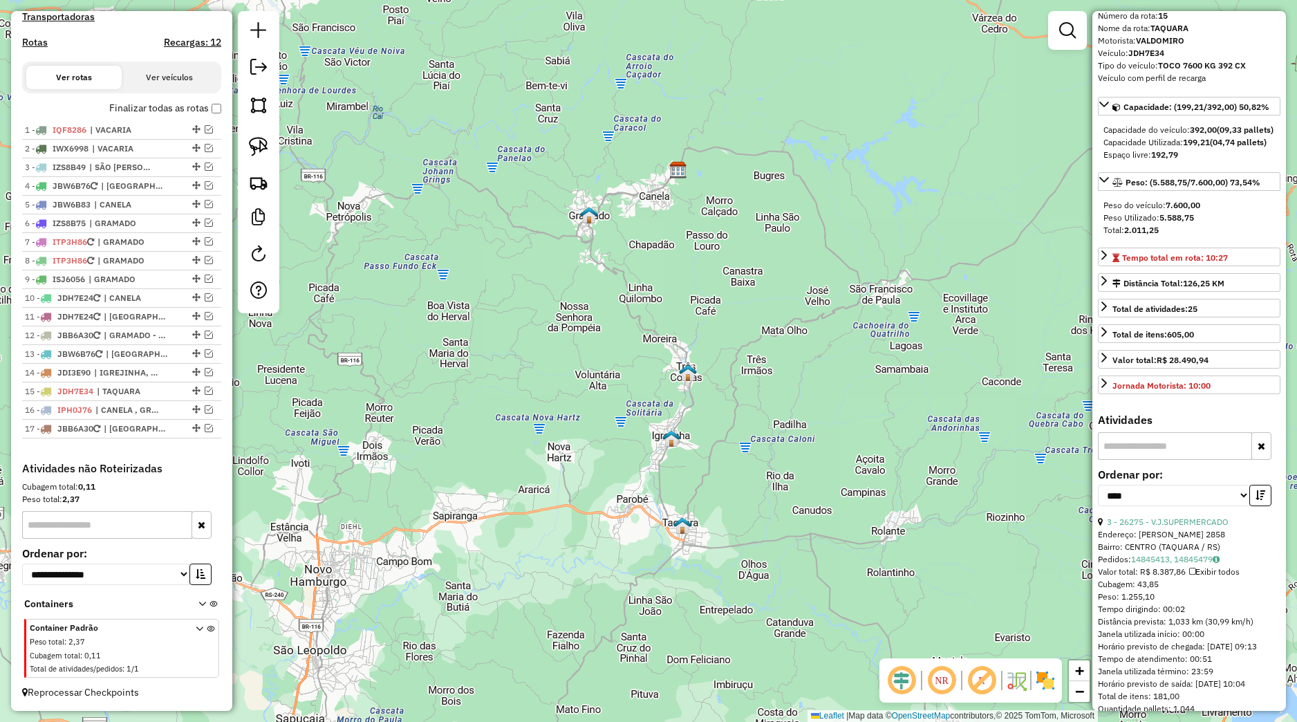
scroll to position [129, 0]
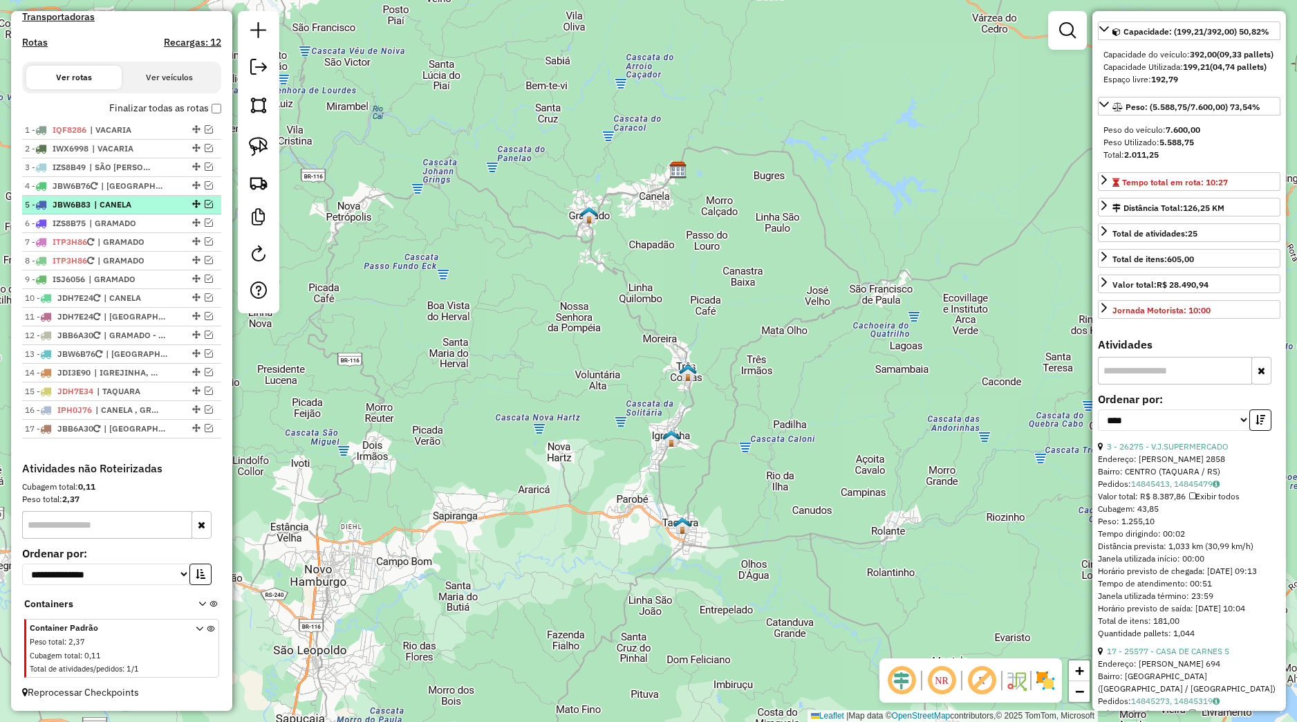
click at [115, 203] on span "| CANELA" at bounding box center [126, 204] width 64 height 12
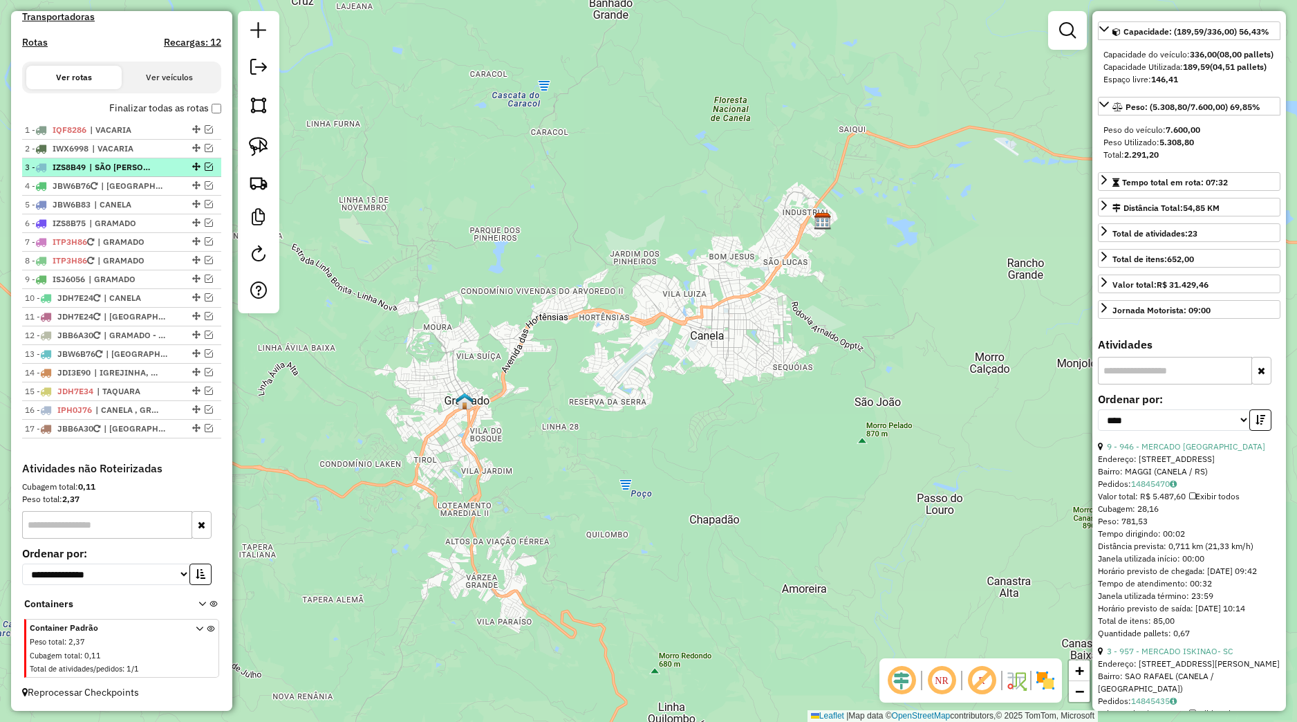
click at [129, 174] on li "3 - IZS8B49 | [PERSON_NAME]" at bounding box center [121, 167] width 199 height 19
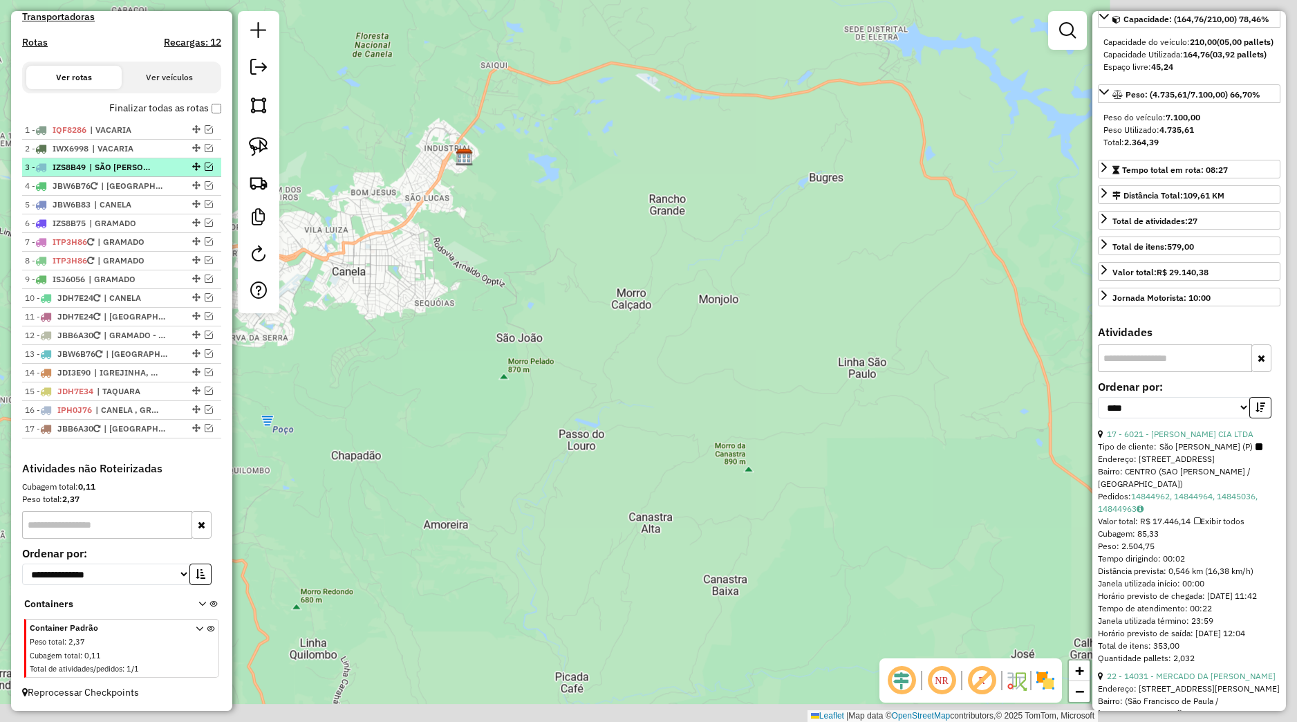
scroll to position [117, 0]
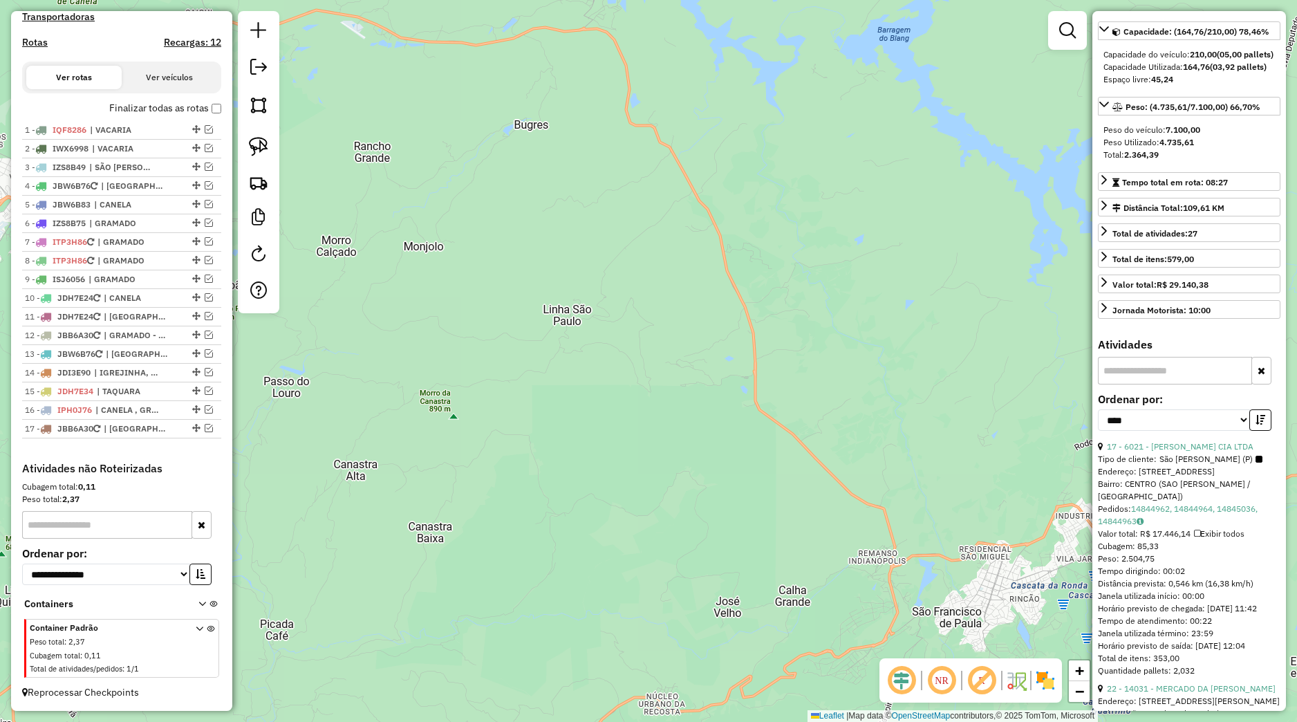
drag, startPoint x: 465, startPoint y: 405, endPoint x: 549, endPoint y: 414, distance: 84.8
click at [547, 415] on div "Janela de atendimento Grade de atendimento Capacidade Transportadoras Veículos …" at bounding box center [648, 361] width 1297 height 722
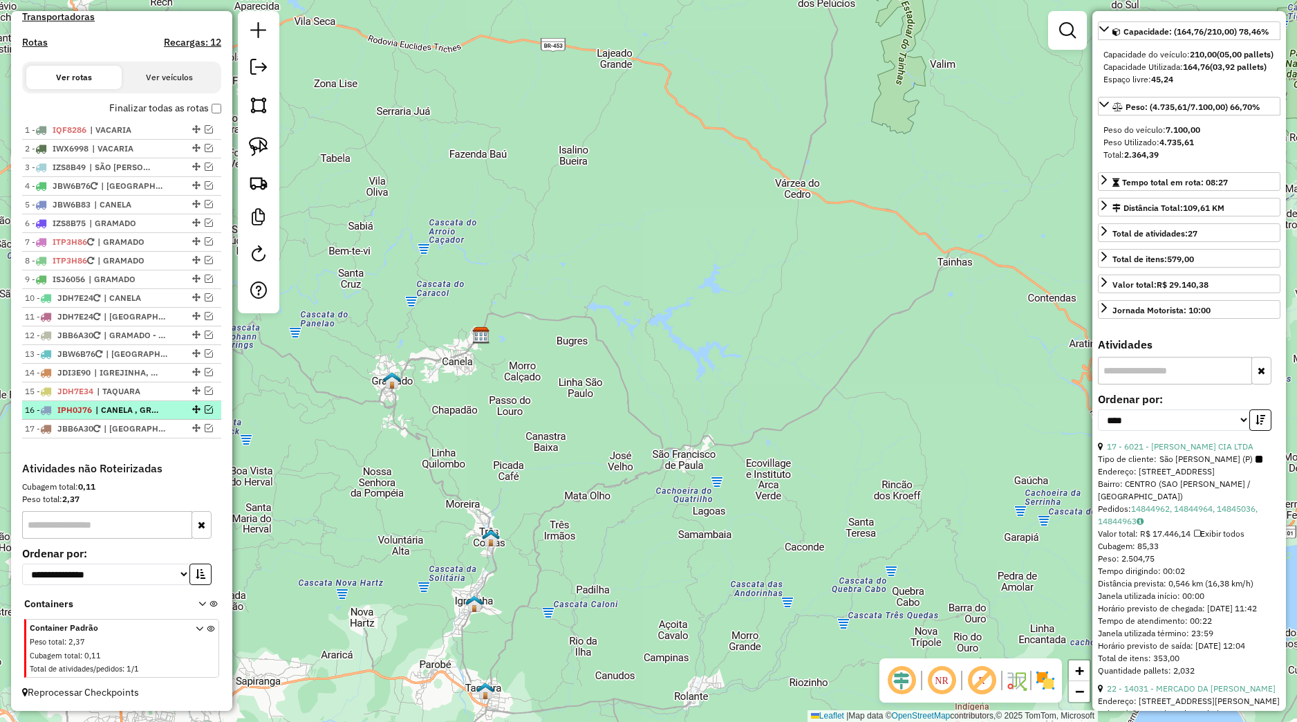
click at [178, 409] on div at bounding box center [194, 409] width 41 height 8
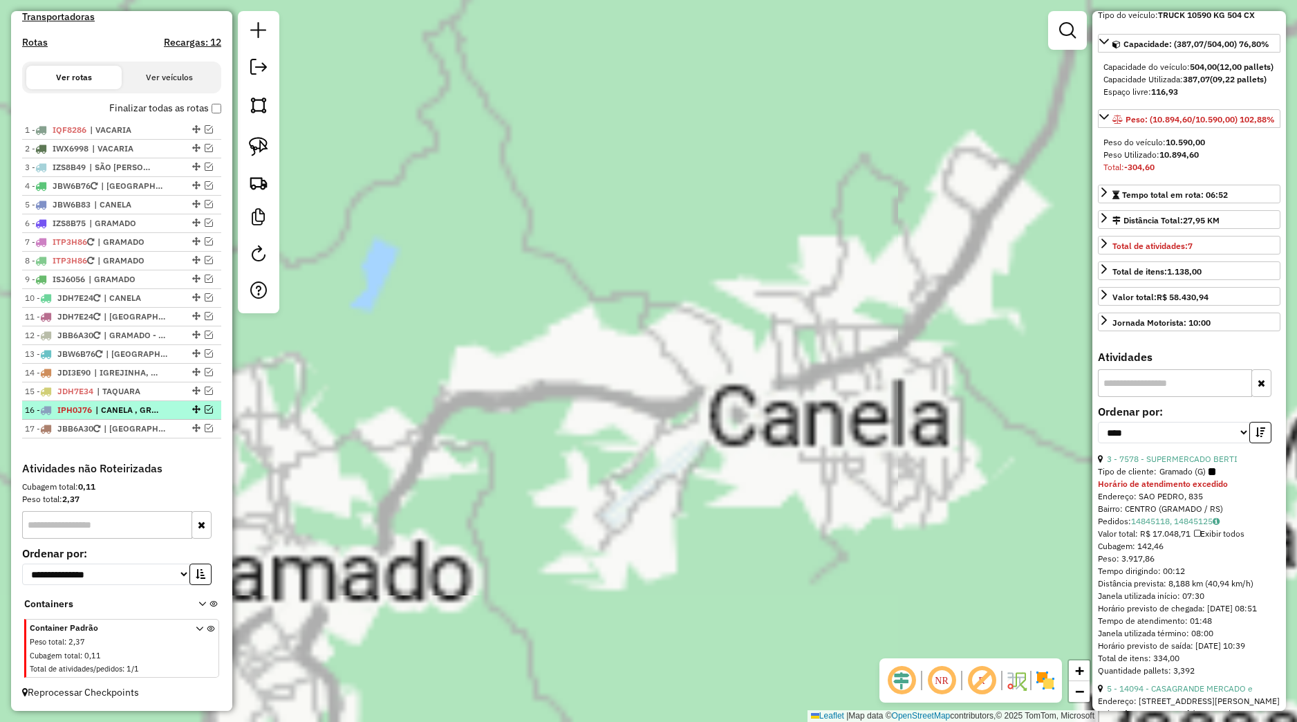
scroll to position [142, 0]
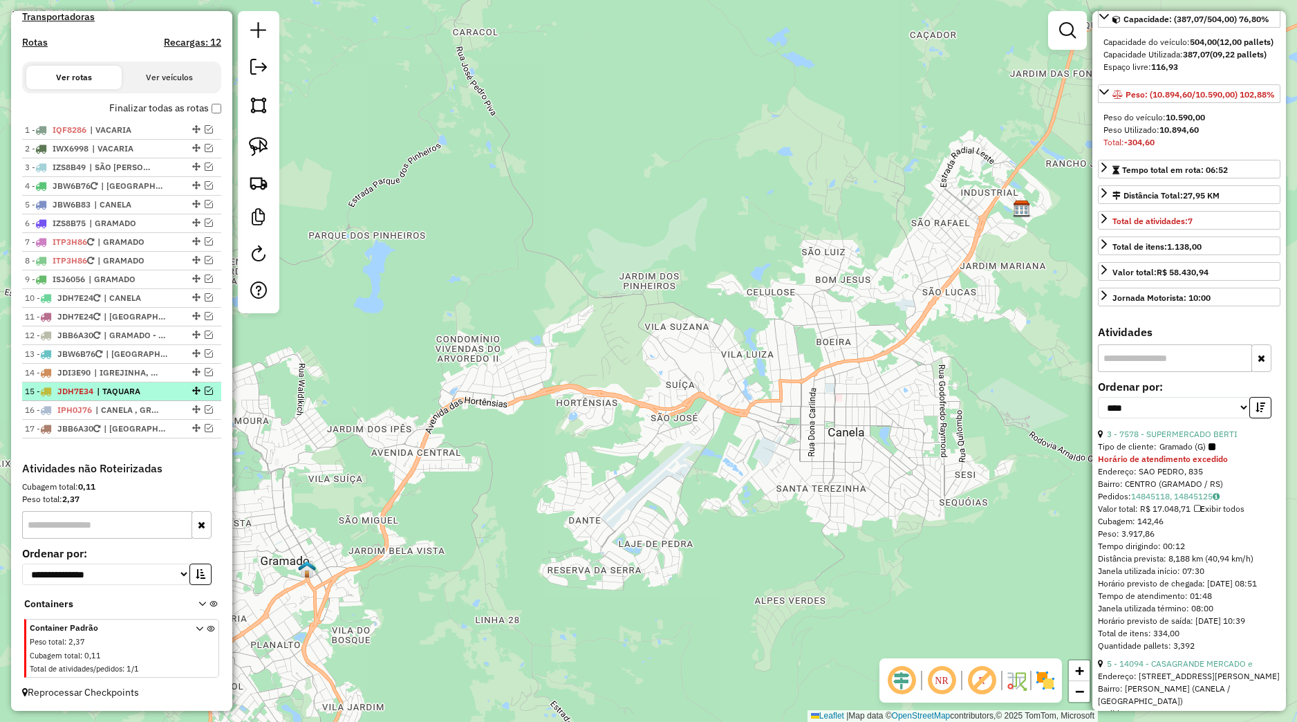
click at [160, 391] on span "| TAQUARA" at bounding box center [129, 391] width 64 height 12
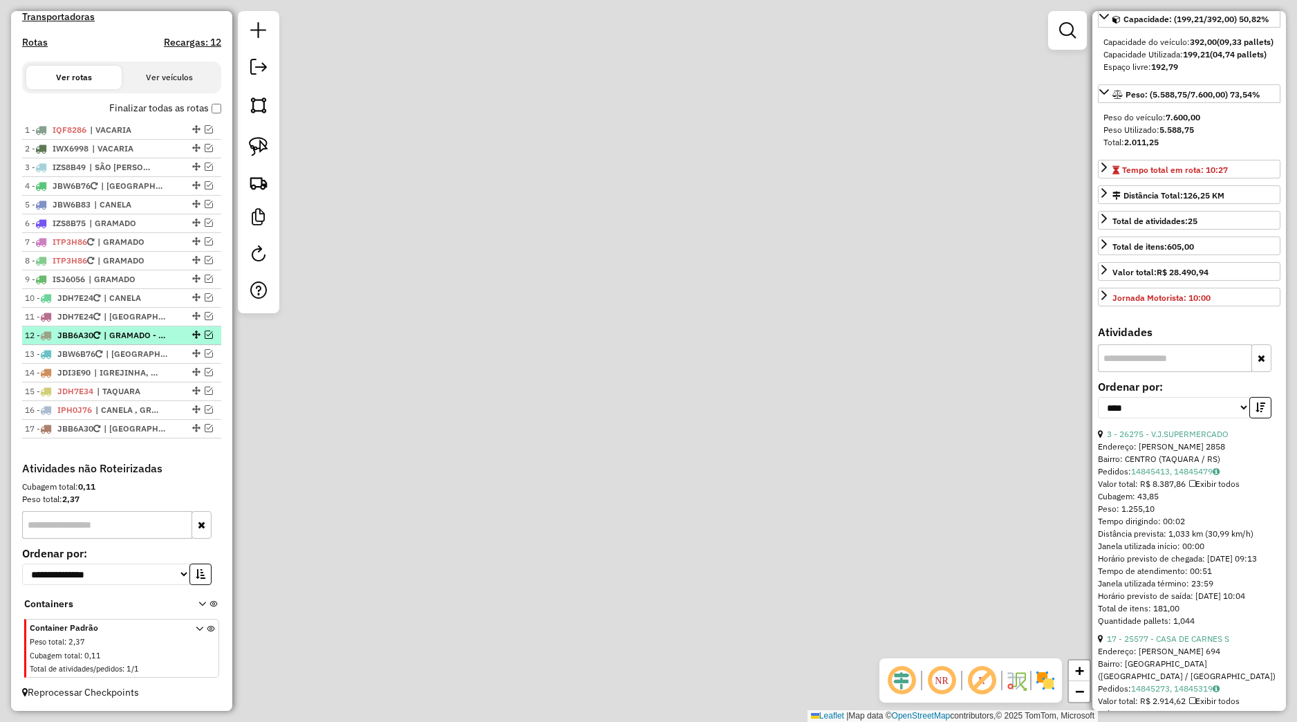
scroll to position [129, 0]
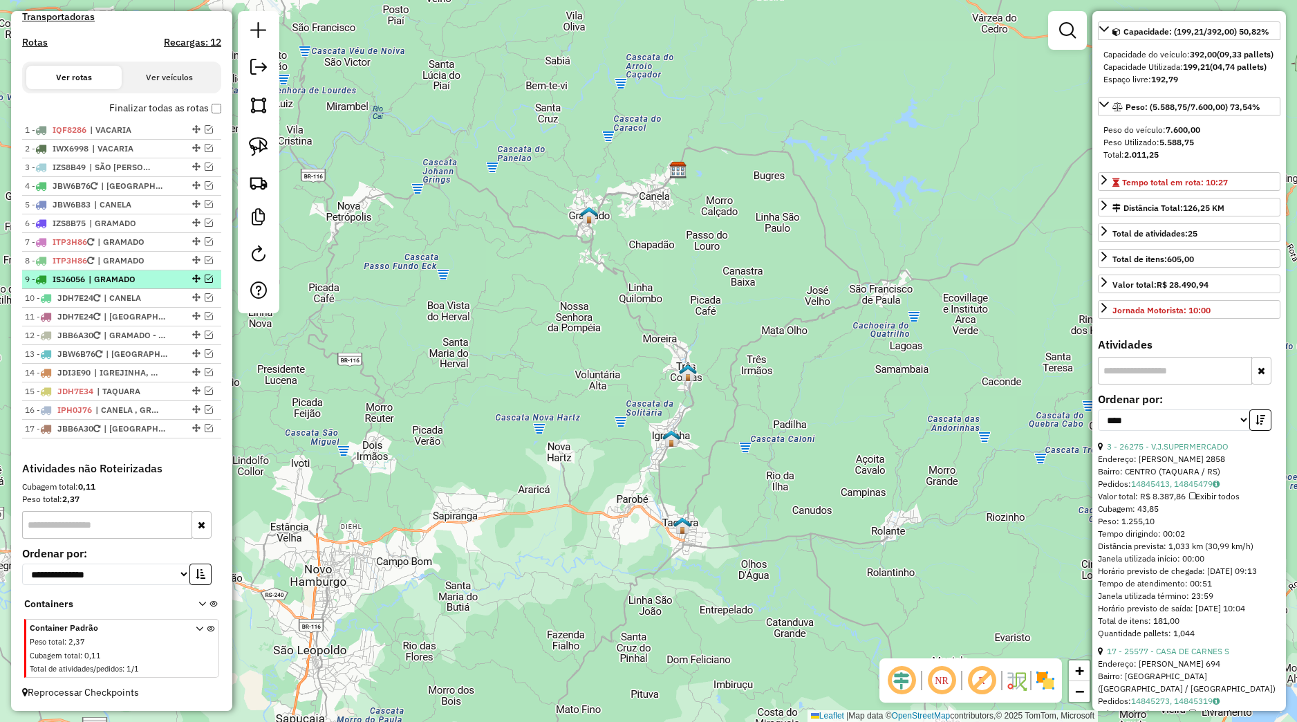
click at [107, 271] on li "9 - ISJ6056 | GRAMADO" at bounding box center [121, 279] width 199 height 19
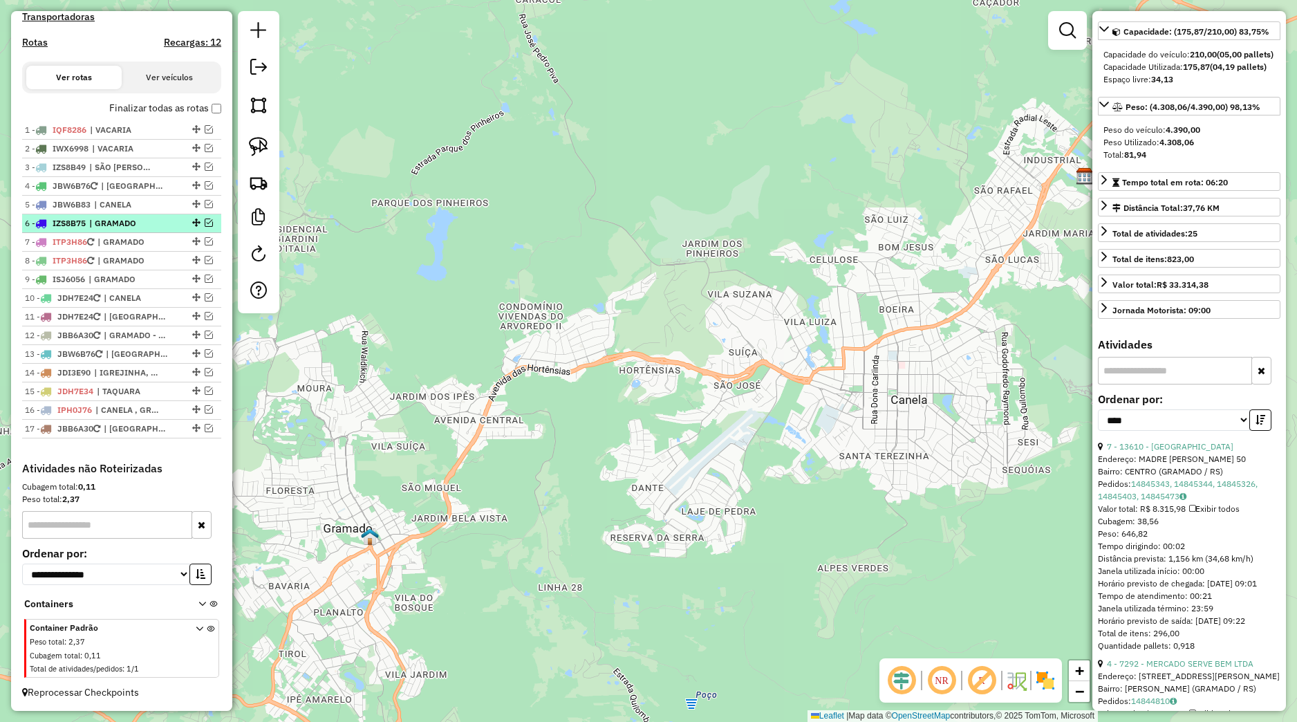
click at [114, 231] on li "6 - IZS8B75 | GRAMADO" at bounding box center [121, 223] width 199 height 19
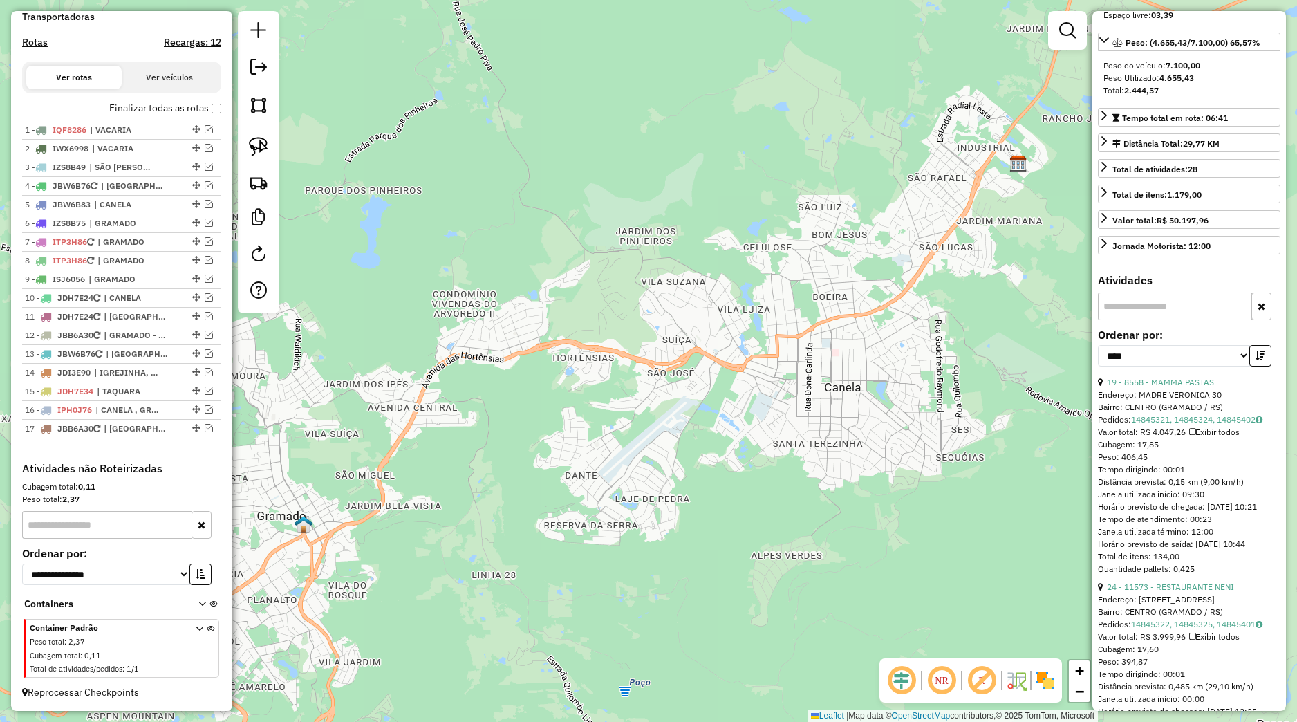
scroll to position [259, 0]
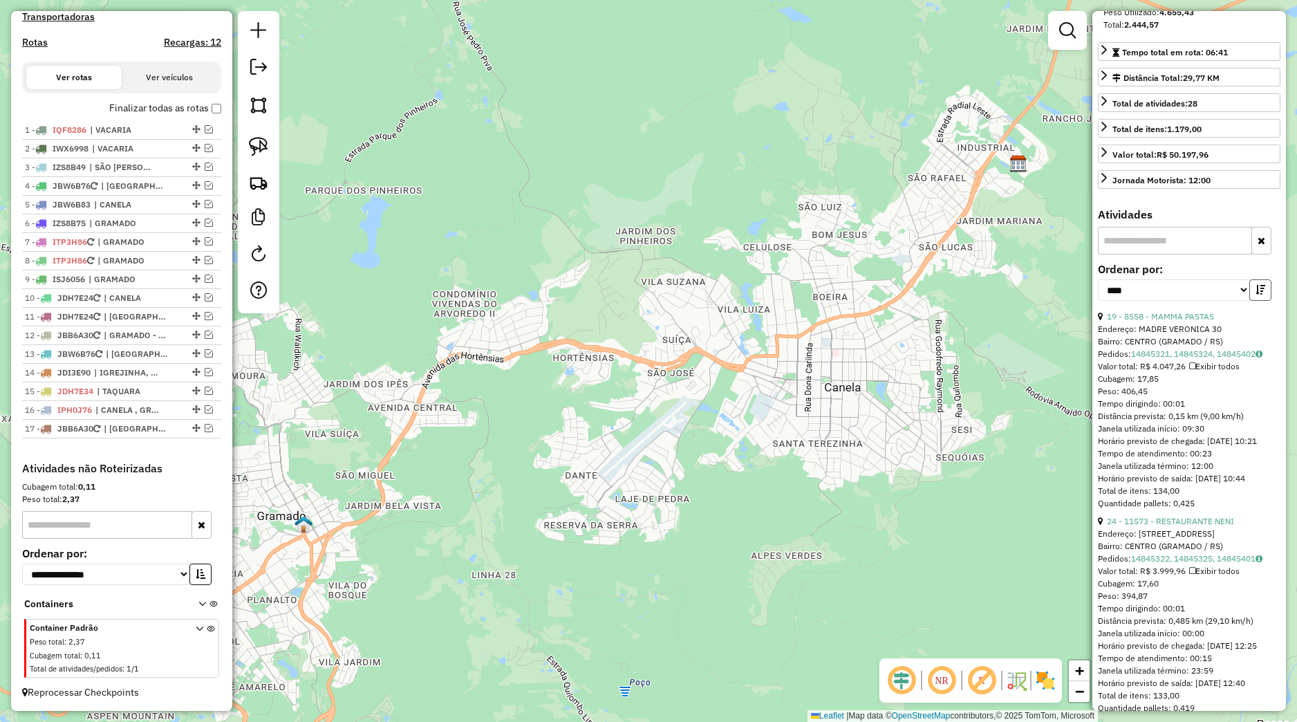
click at [1253, 301] on button "button" at bounding box center [1261, 289] width 22 height 21
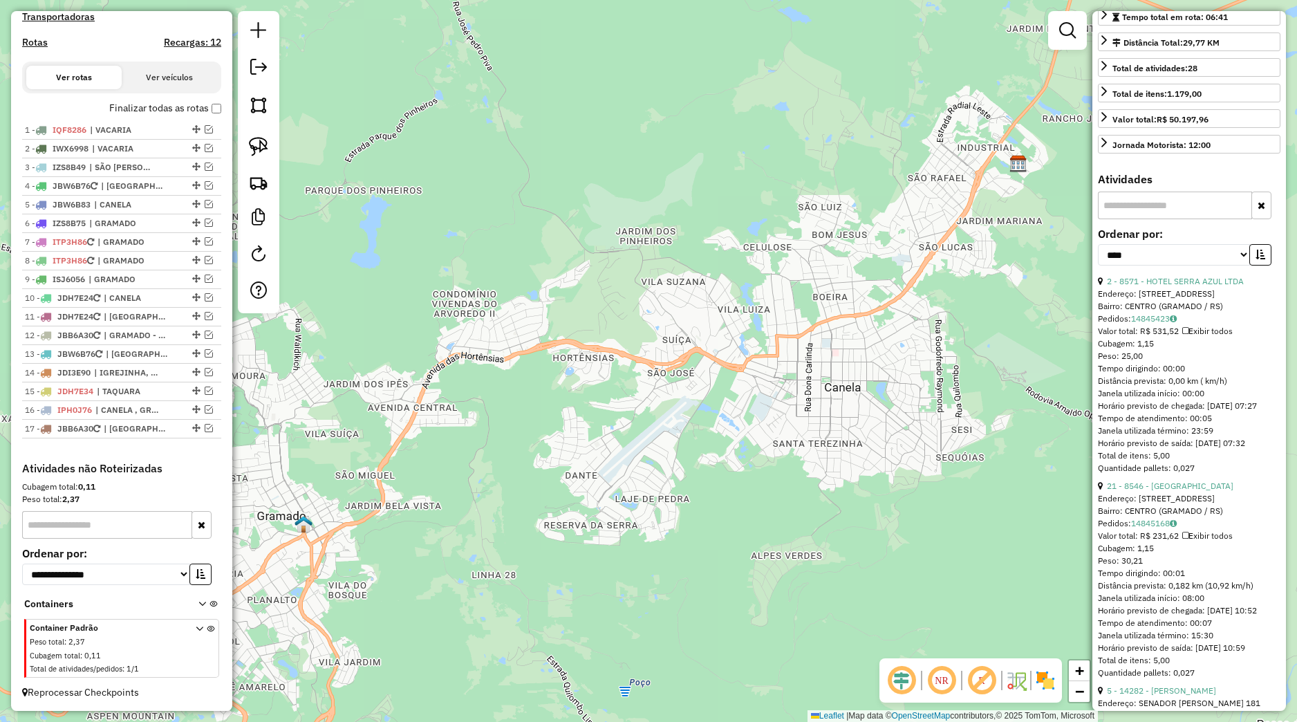
scroll to position [324, 0]
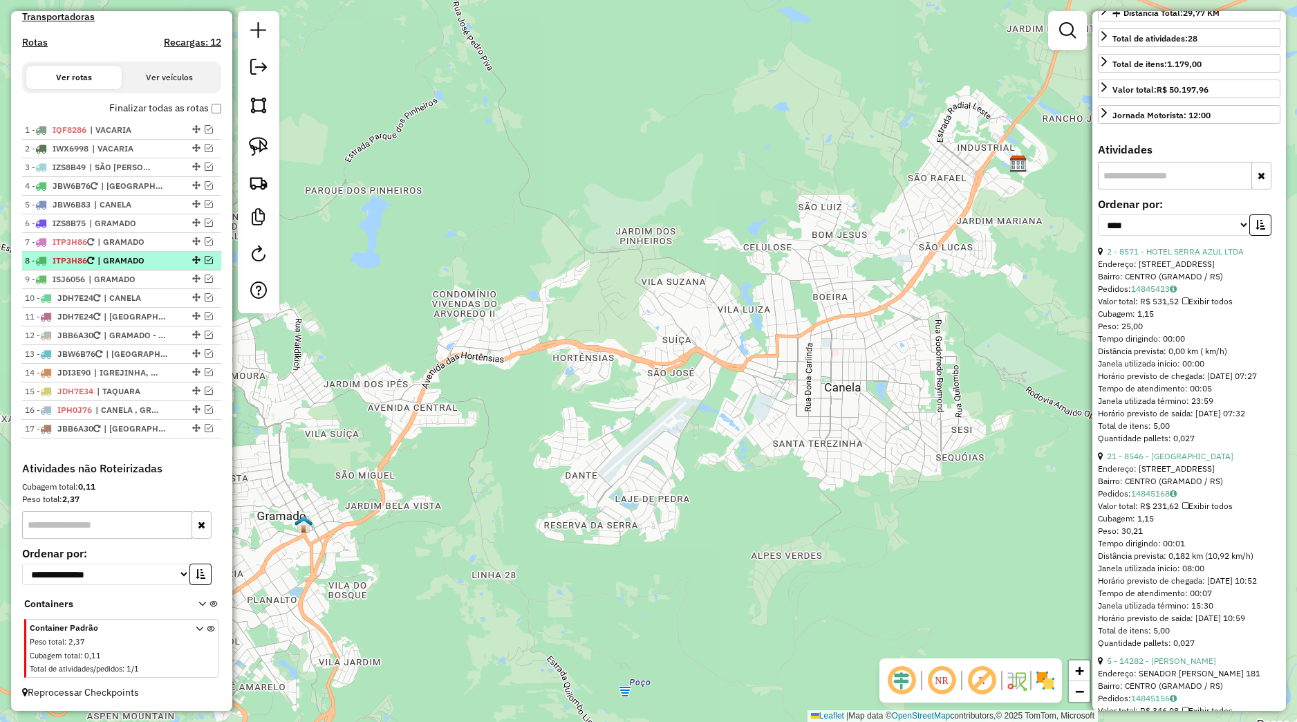
click at [174, 262] on div at bounding box center [194, 260] width 41 height 8
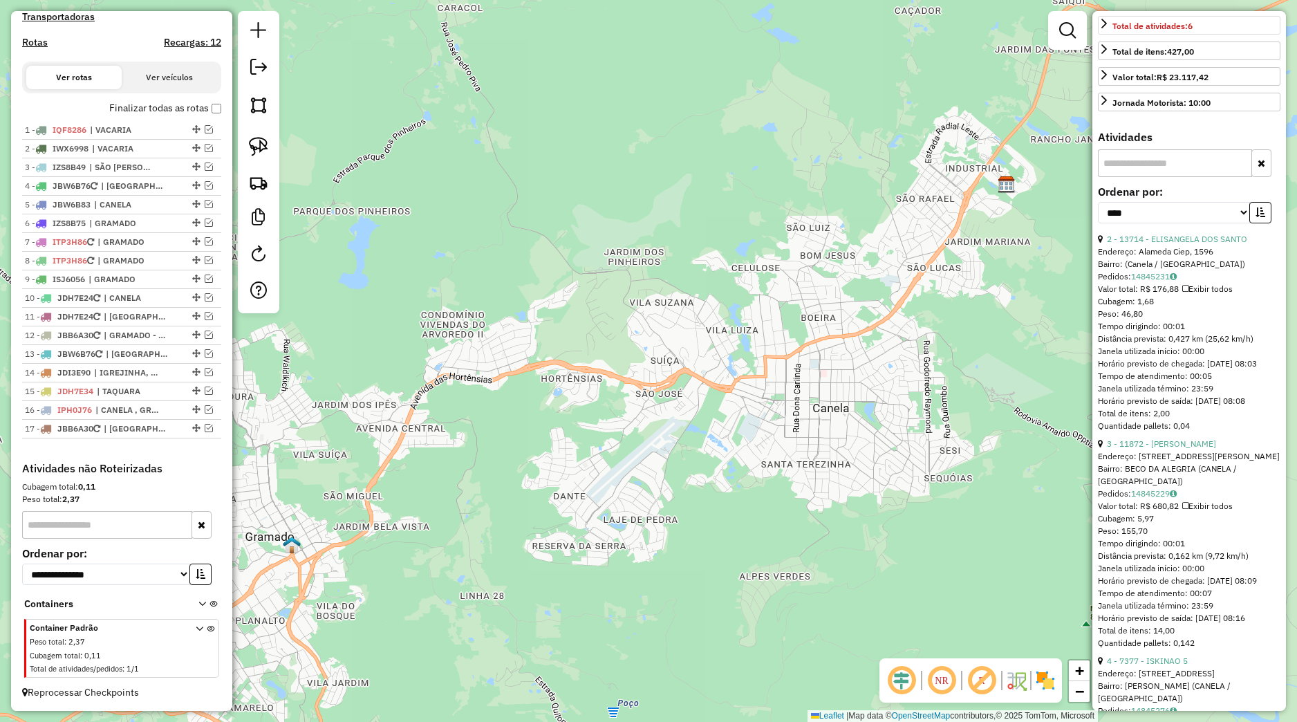
scroll to position [77, 0]
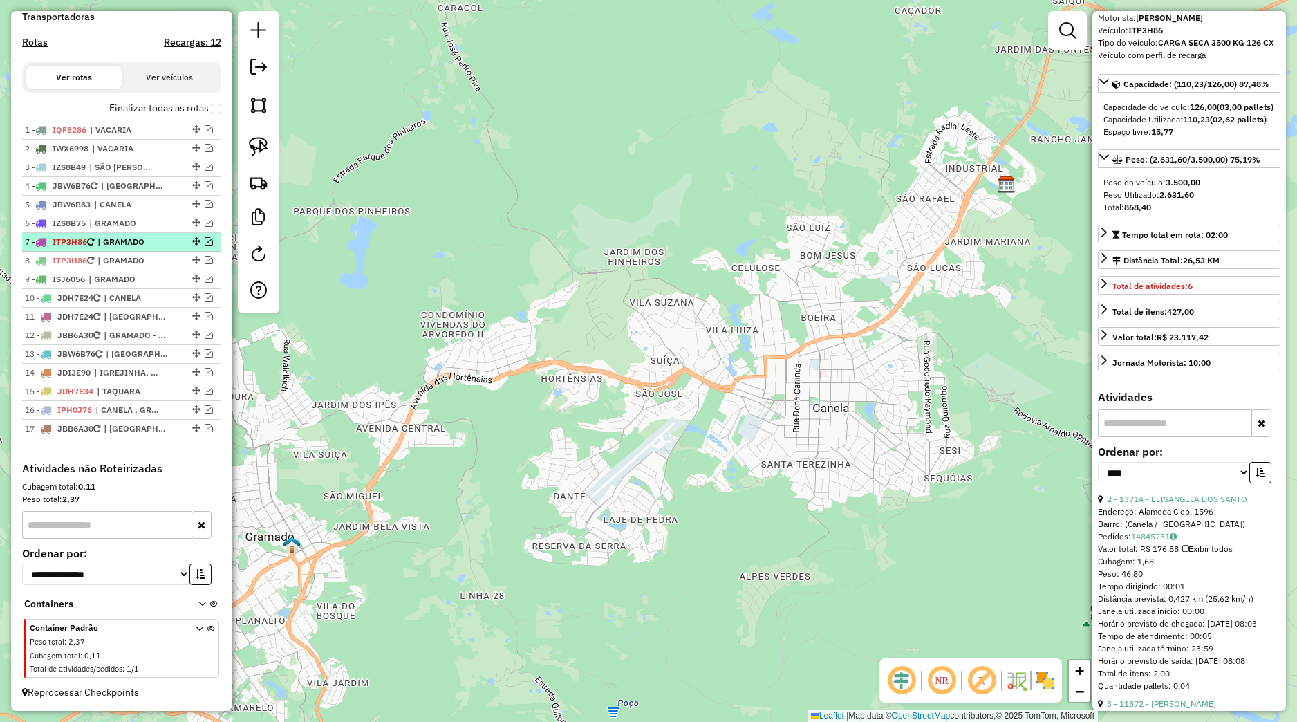
click at [123, 245] on span "| GRAMADO" at bounding box center [130, 242] width 64 height 12
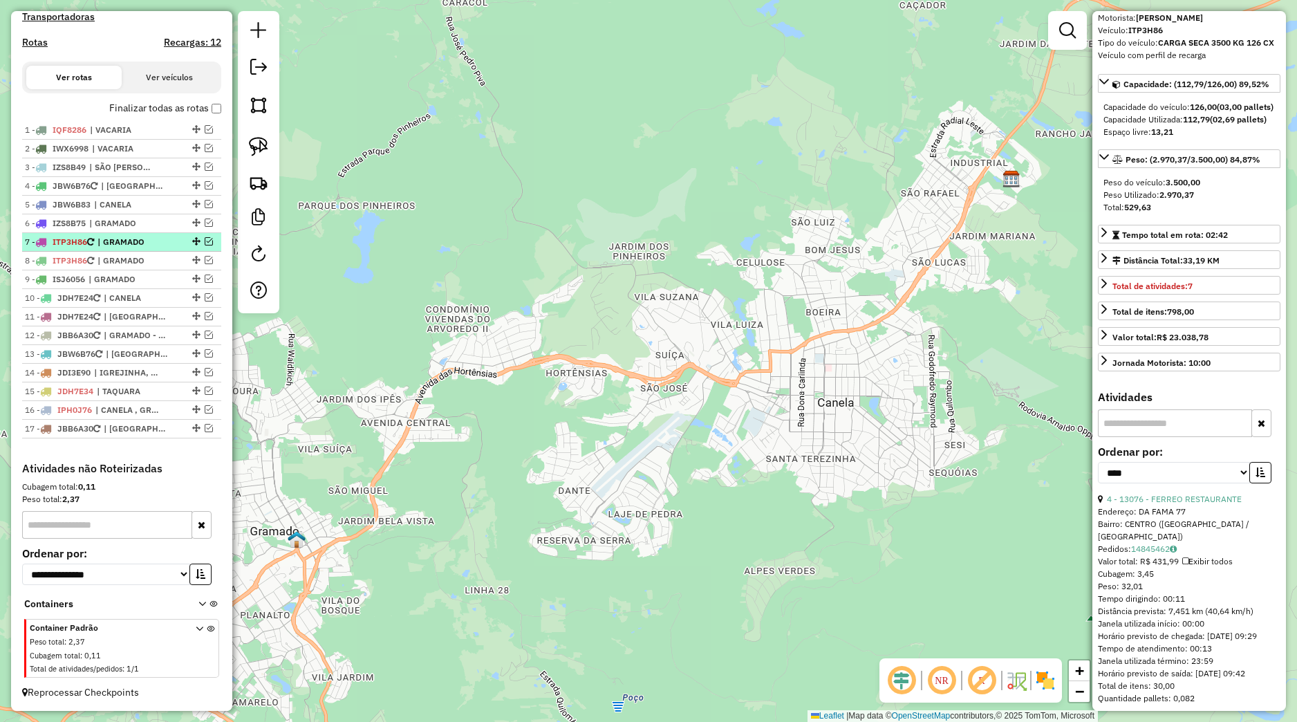
click at [205, 243] on em at bounding box center [209, 241] width 8 height 8
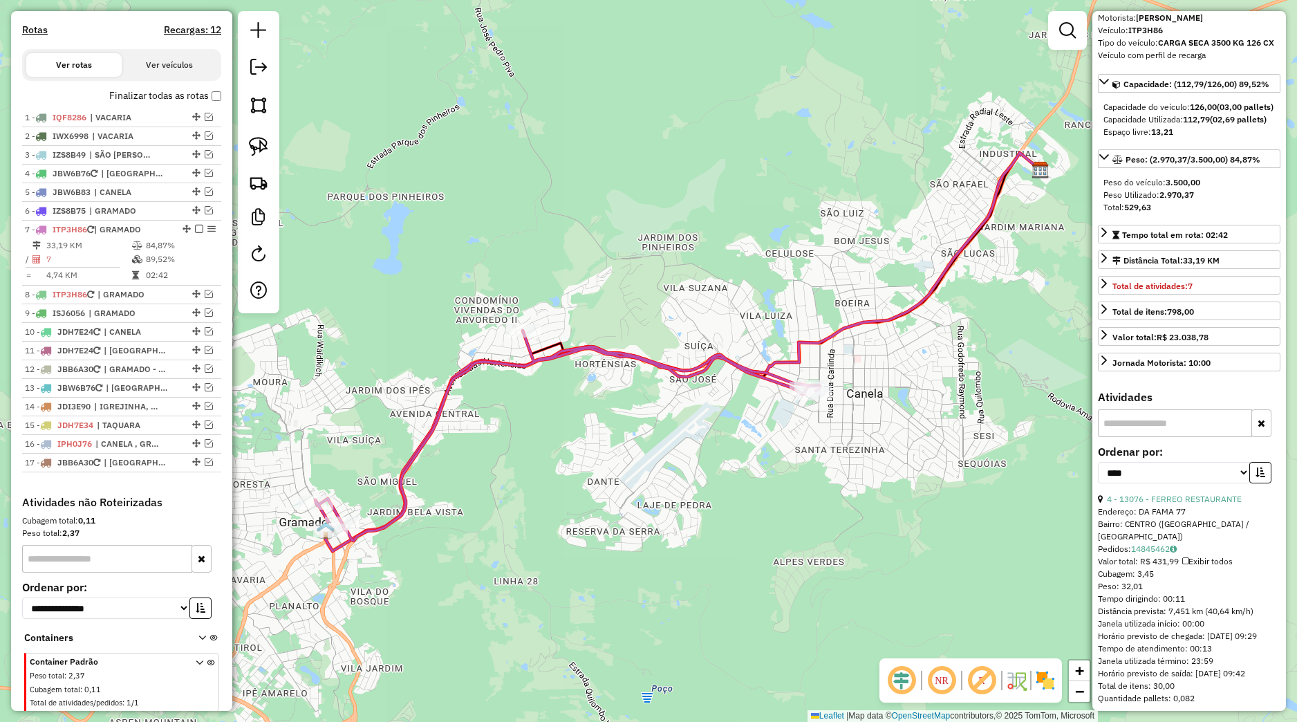
drag, startPoint x: 438, startPoint y: 521, endPoint x: 524, endPoint y: 465, distance: 102.2
click at [523, 485] on div "Janela de atendimento Grade de atendimento Capacidade Transportadoras Veículos …" at bounding box center [648, 361] width 1297 height 722
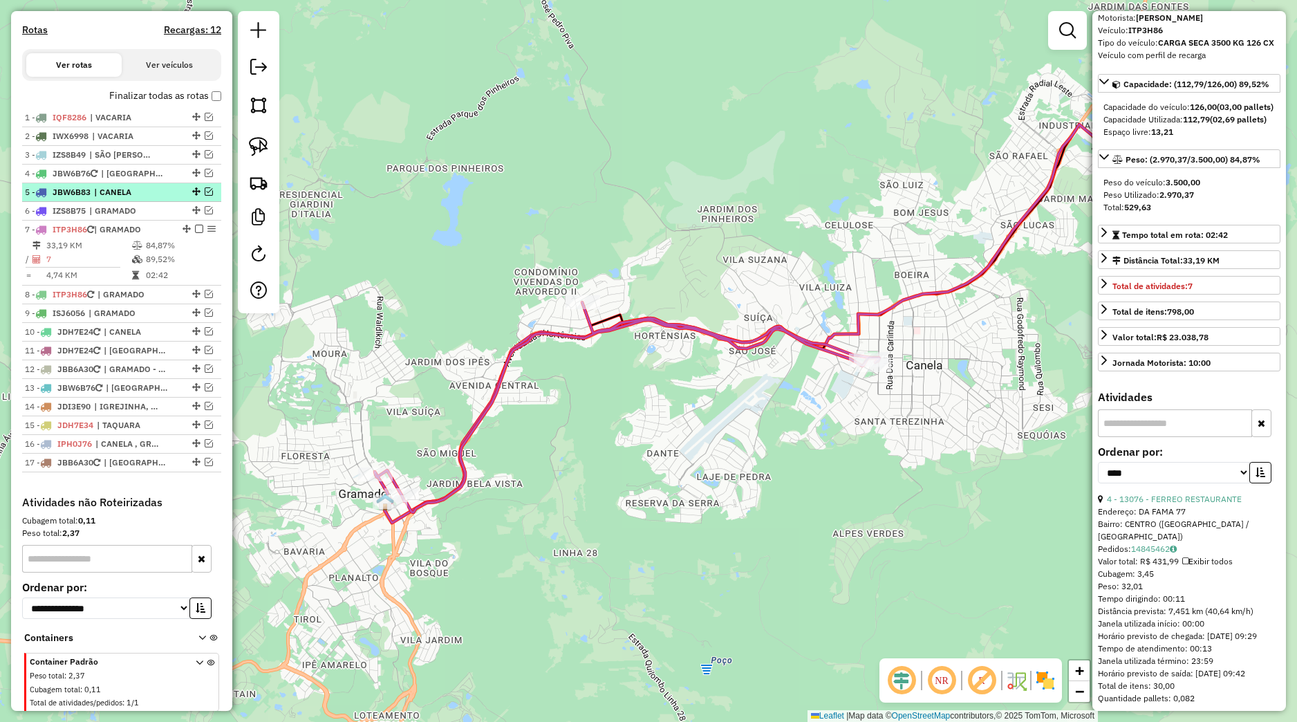
drag, startPoint x: 127, startPoint y: 201, endPoint x: 154, endPoint y: 209, distance: 28.2
click at [127, 198] on span "| CANELA" at bounding box center [126, 192] width 64 height 12
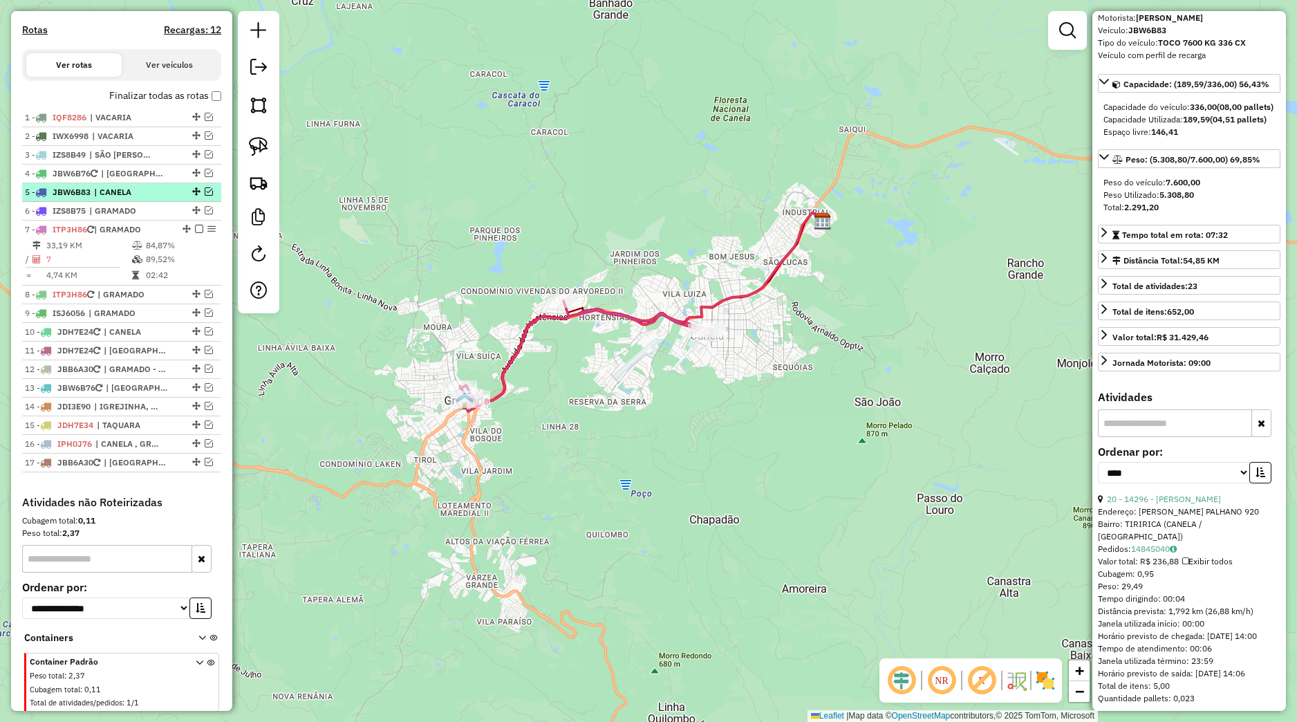
drag, startPoint x: 197, startPoint y: 199, endPoint x: 192, endPoint y: 207, distance: 9.0
click at [205, 196] on em at bounding box center [209, 191] width 8 height 8
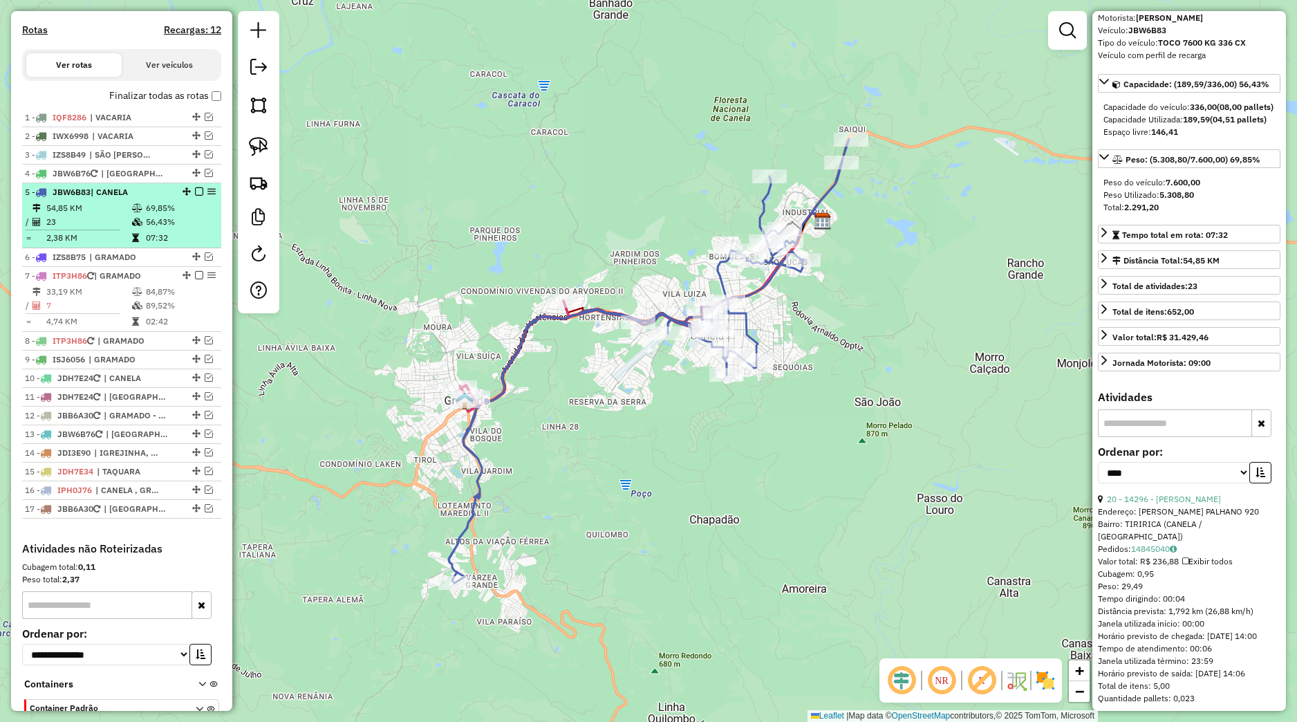
click at [195, 196] on em at bounding box center [199, 191] width 8 height 8
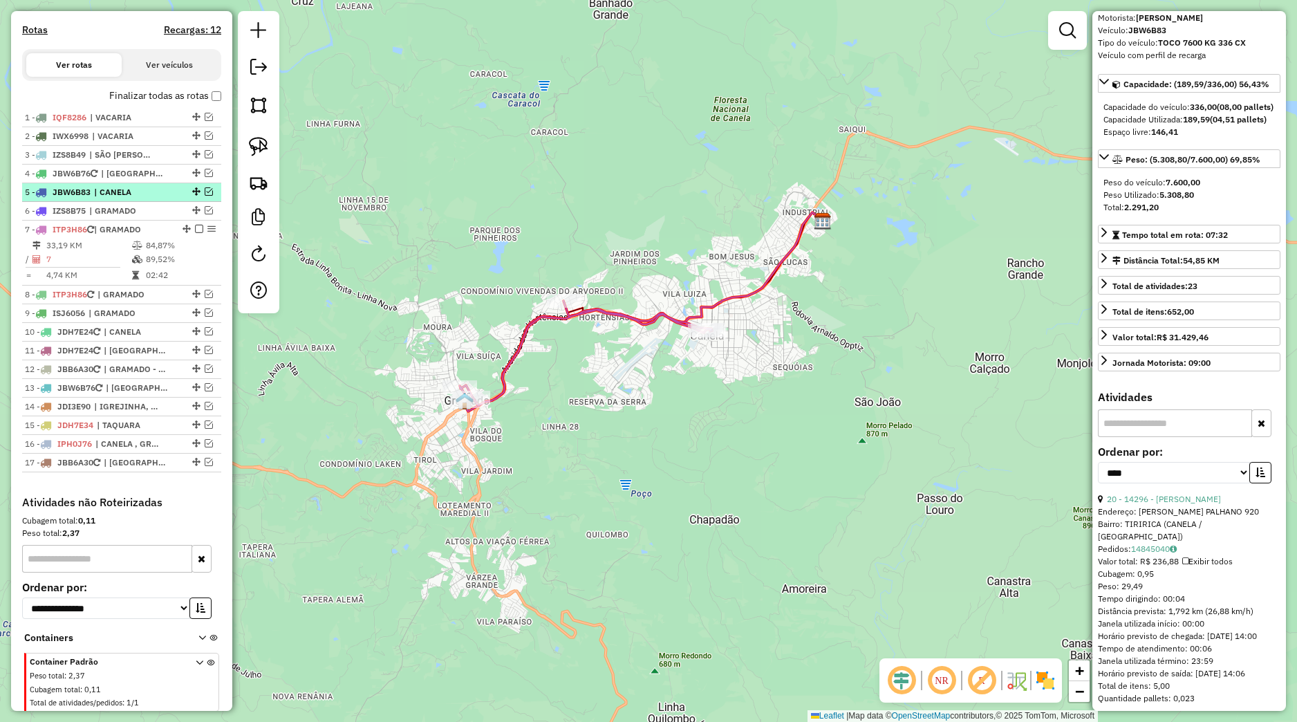
click at [205, 196] on em at bounding box center [209, 191] width 8 height 8
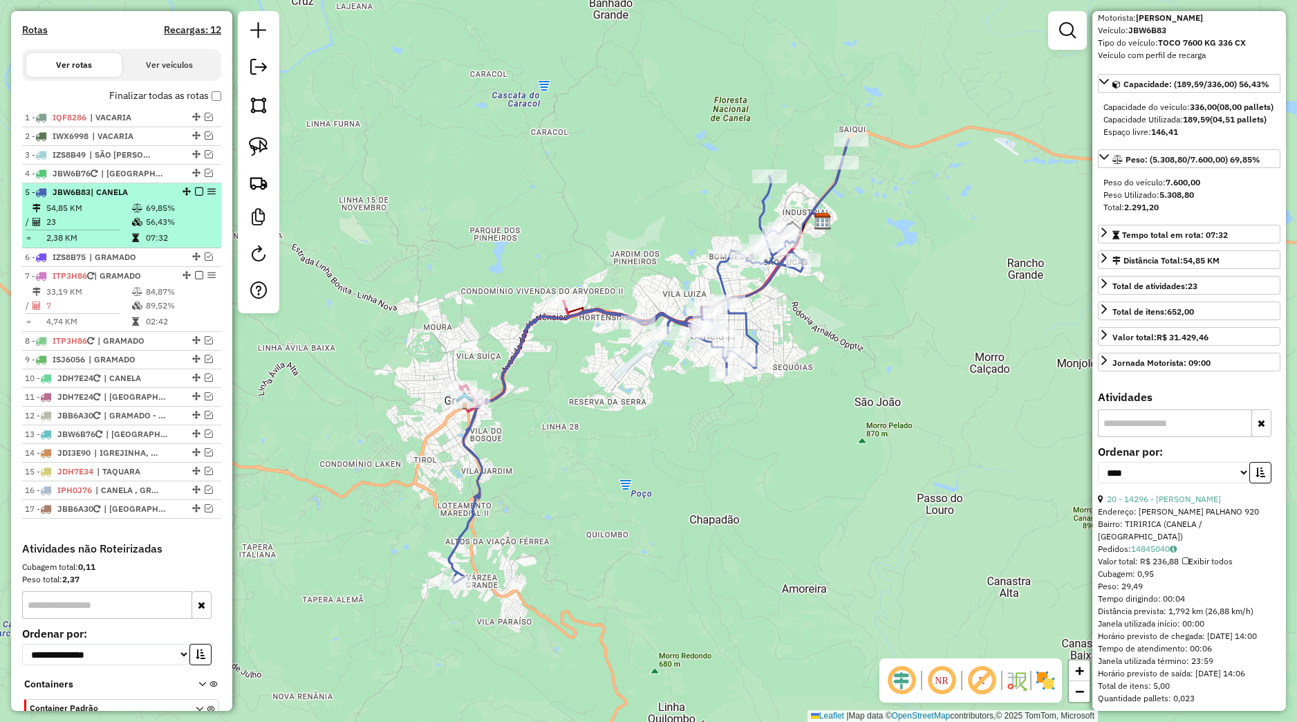
click at [195, 196] on em at bounding box center [199, 191] width 8 height 8
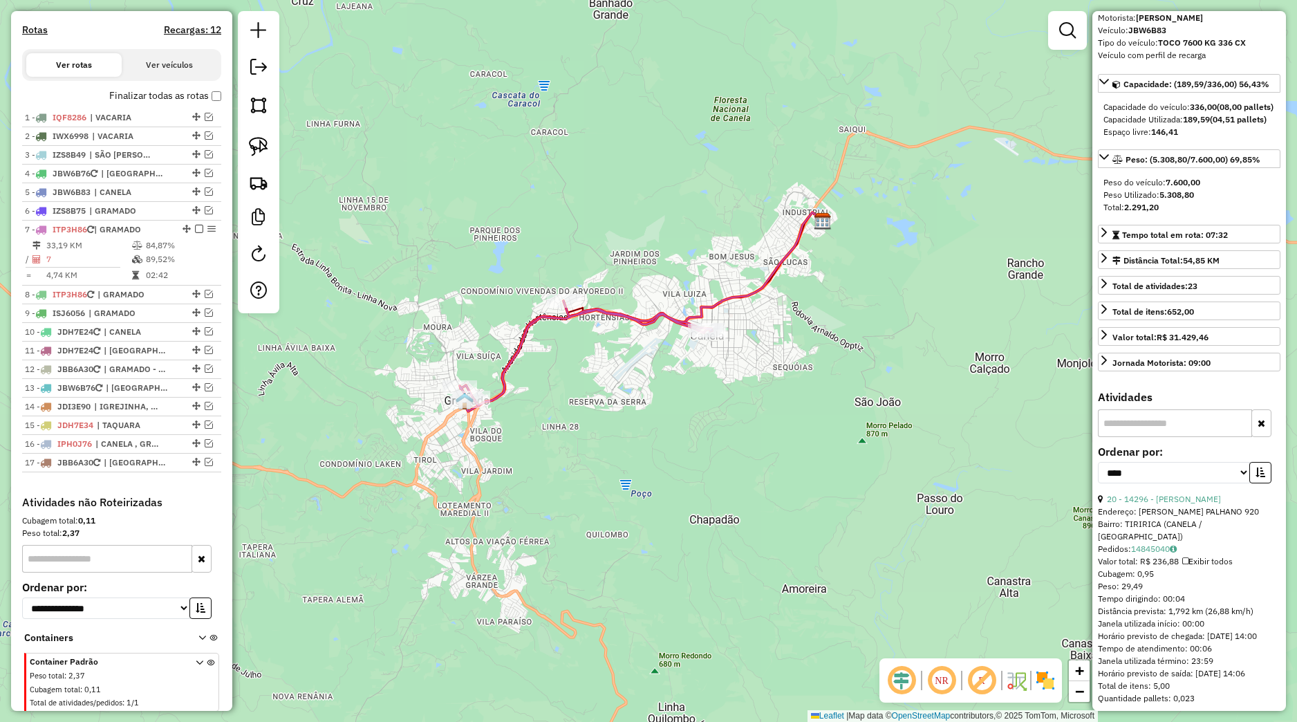
click at [403, 363] on div "Janela de atendimento Grade de atendimento Capacidade Transportadoras Veículos …" at bounding box center [648, 361] width 1297 height 722
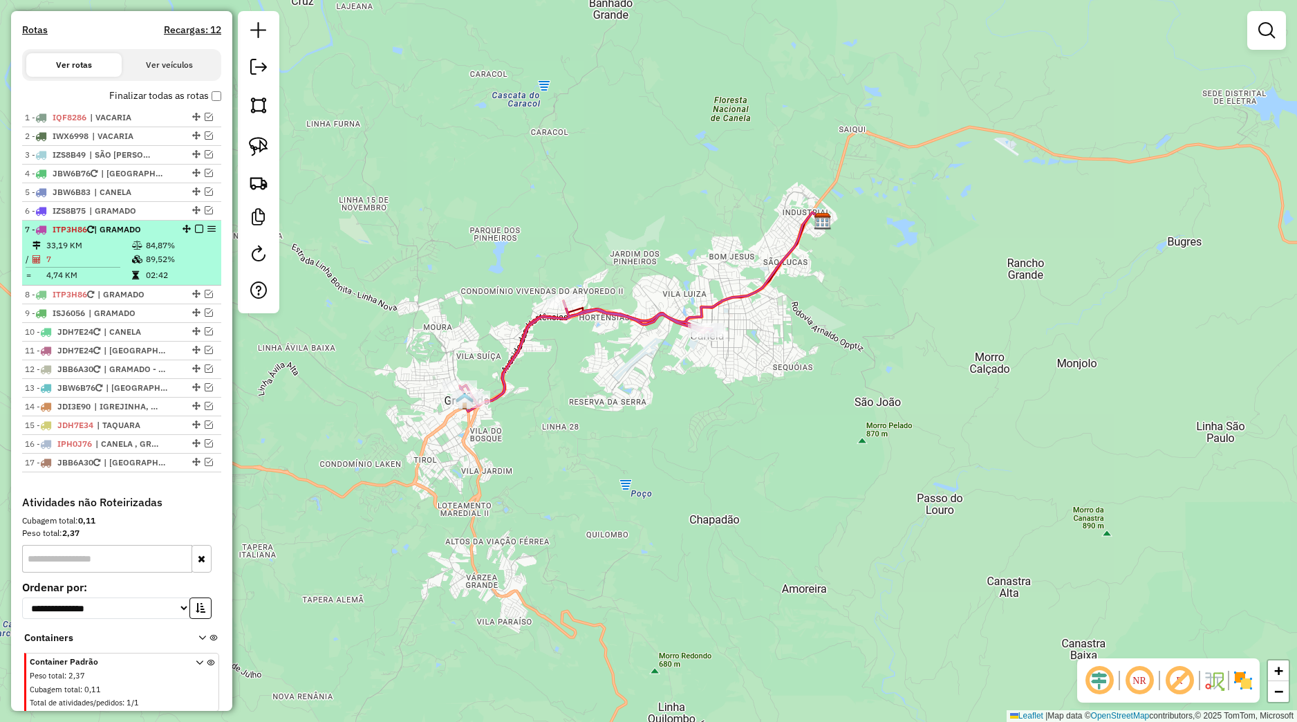
click at [186, 266] on td "89,52%" at bounding box center [180, 259] width 70 height 14
select select "*********"
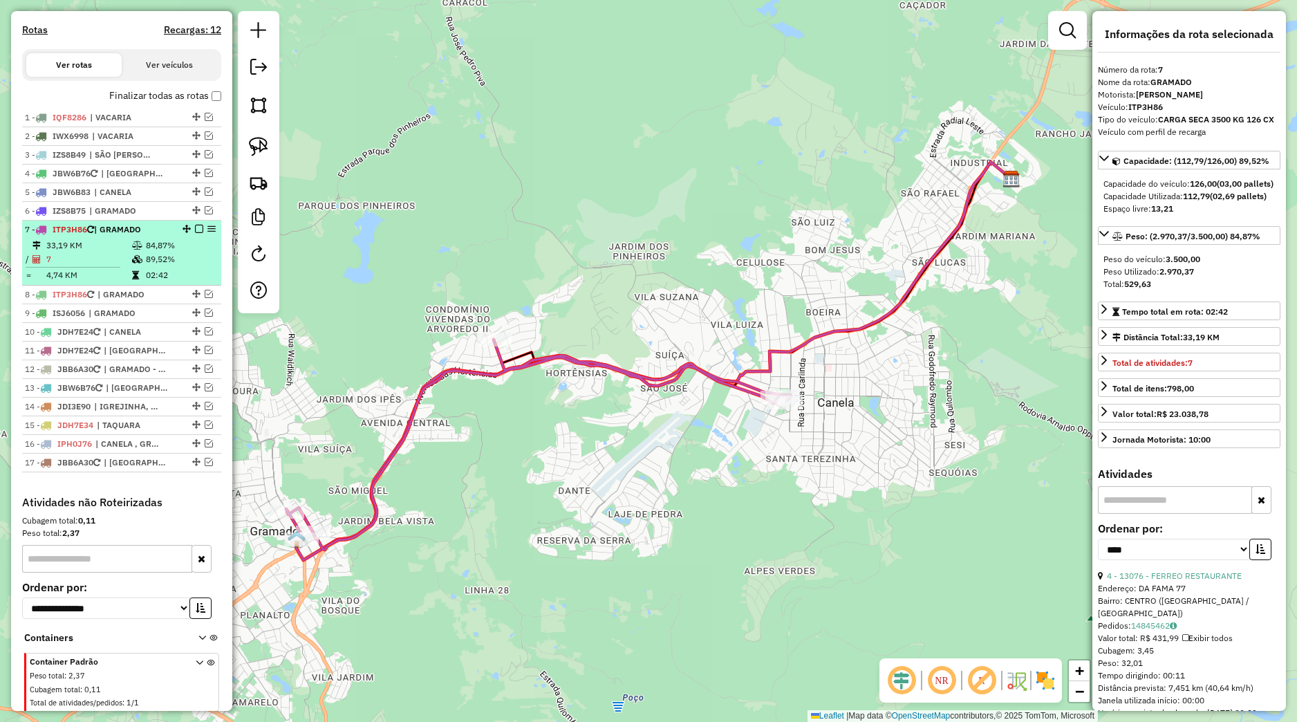
click at [195, 233] on em at bounding box center [199, 229] width 8 height 8
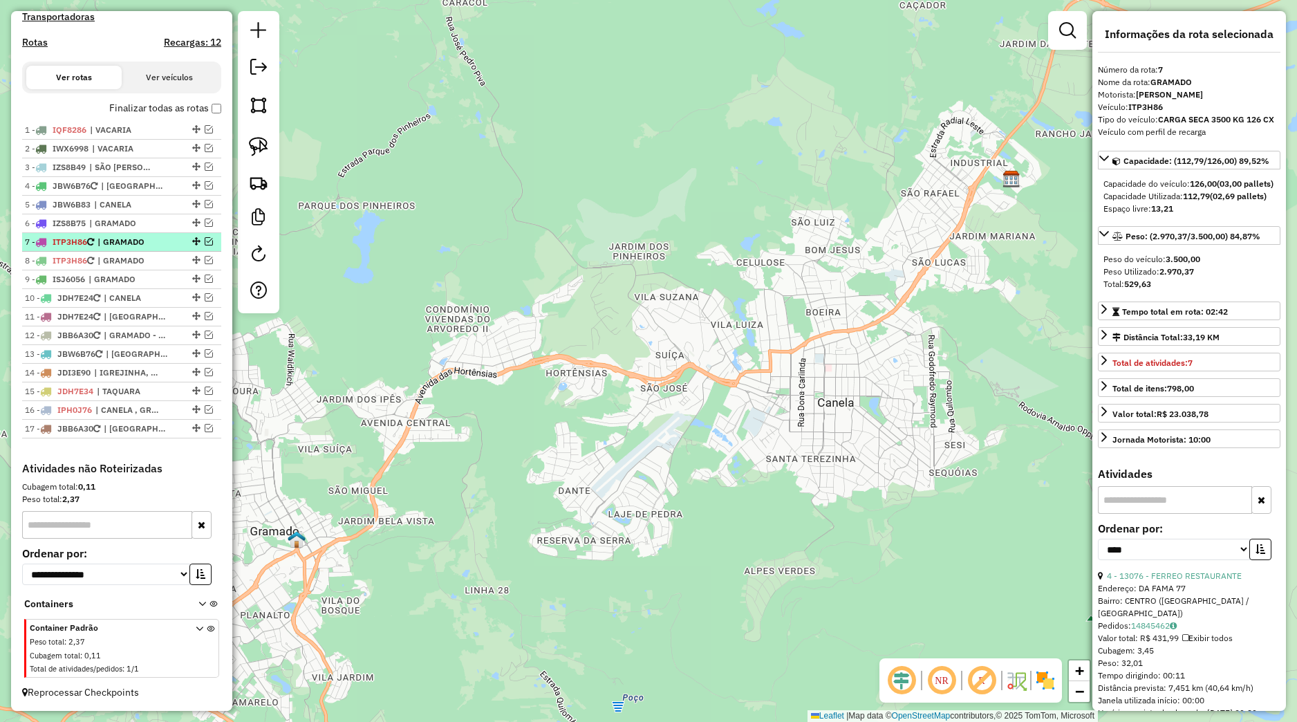
click at [205, 244] on em at bounding box center [209, 241] width 8 height 8
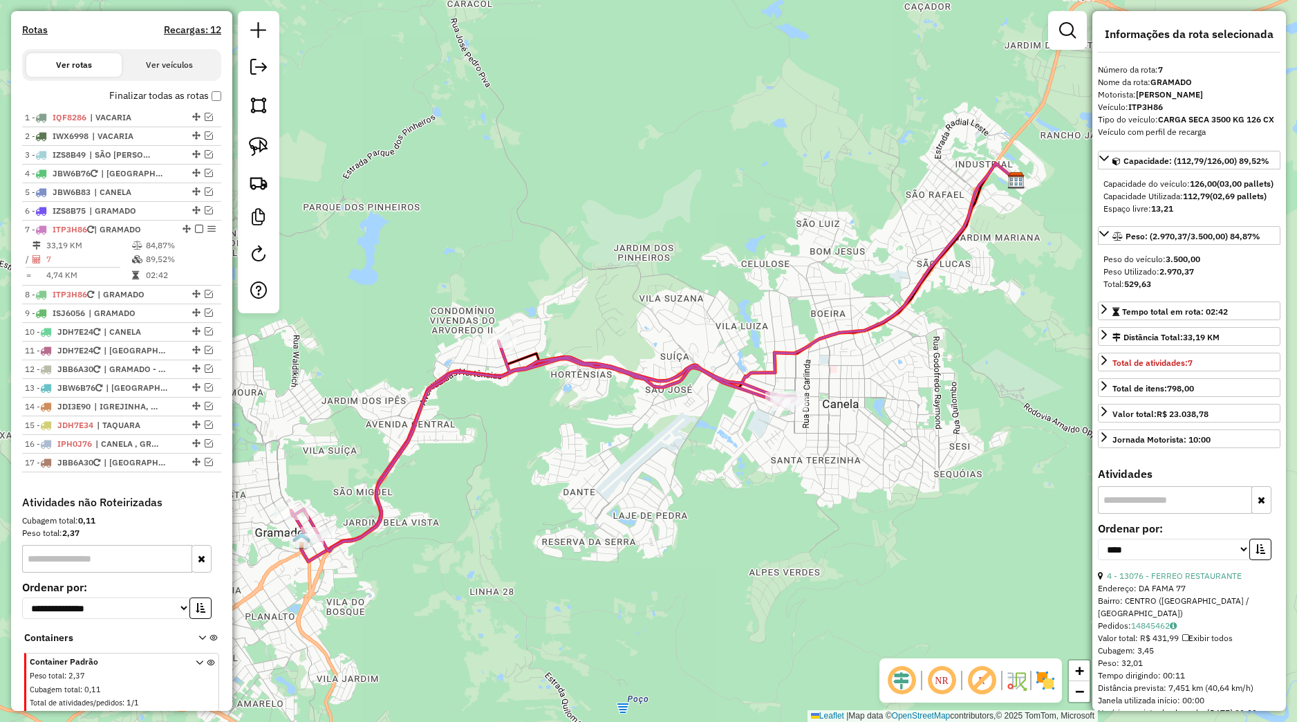
drag, startPoint x: 389, startPoint y: 445, endPoint x: 504, endPoint y: 432, distance: 115.5
click at [503, 434] on icon at bounding box center [657, 362] width 717 height 398
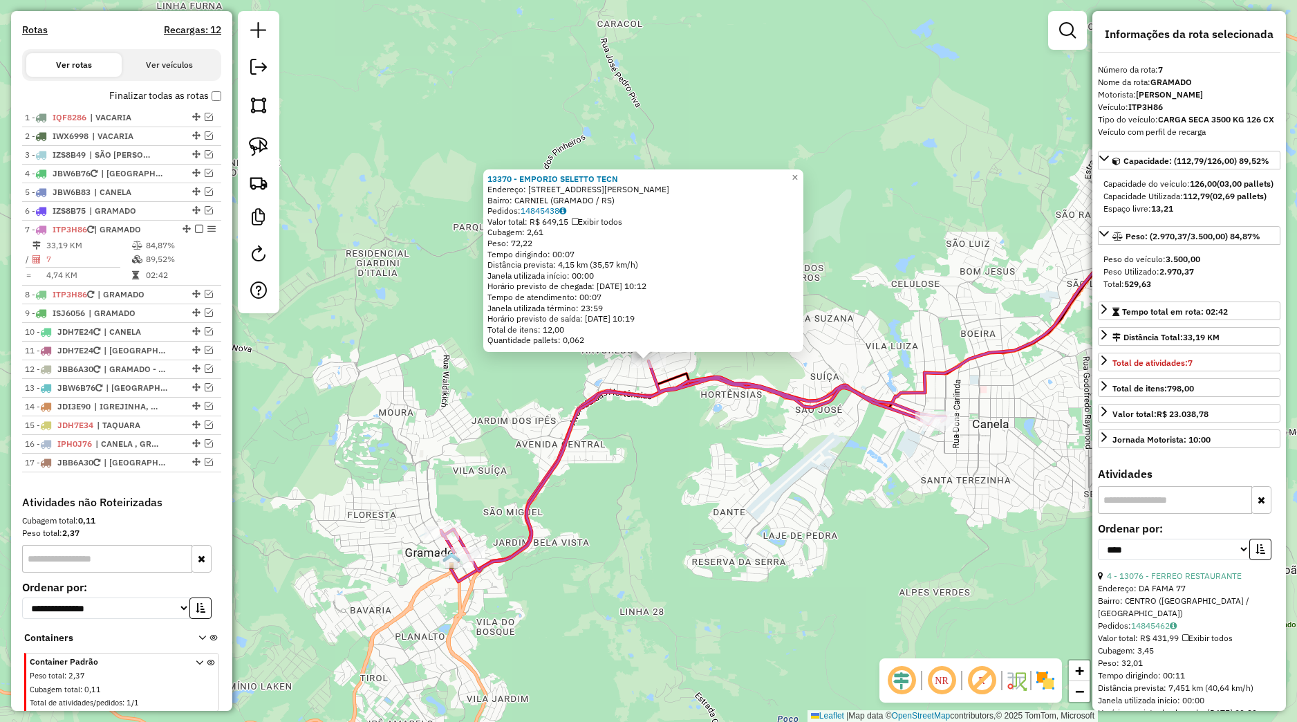
scroll to position [489, 0]
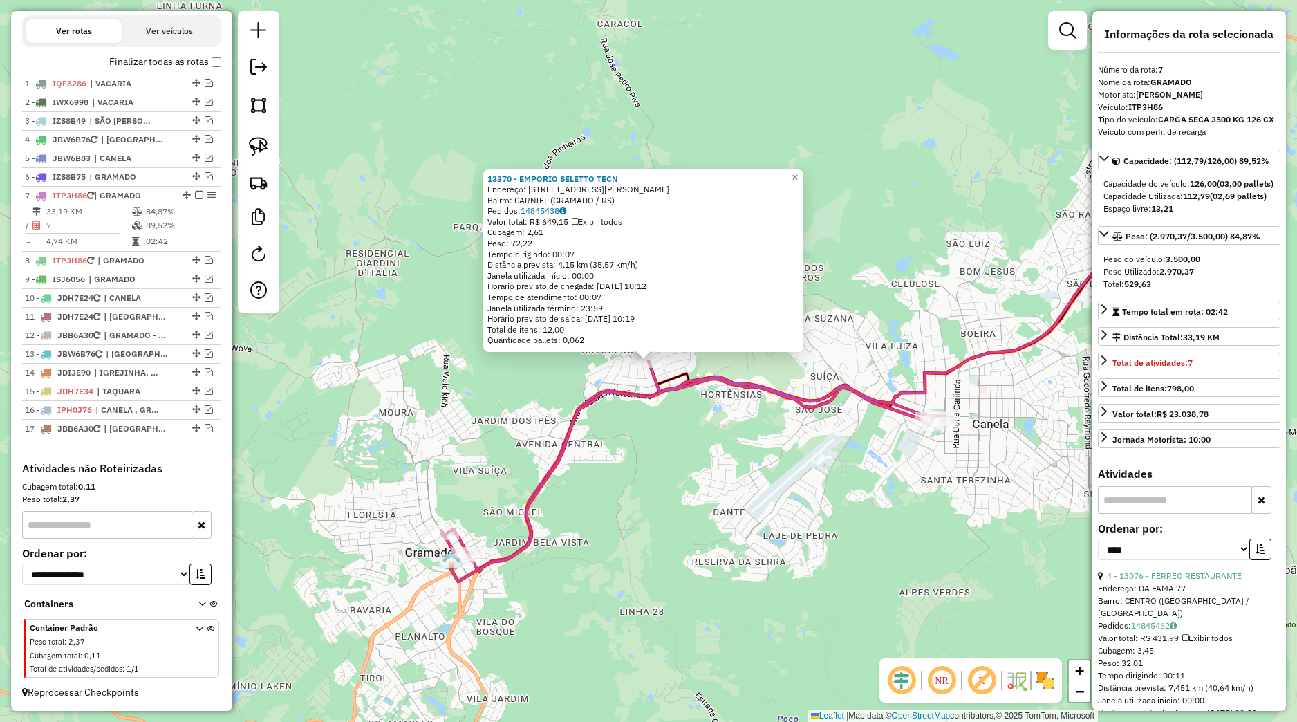
click at [631, 411] on div "13370 - EMPORIO SELETTO TECN Endereço: [STREET_ADDRESS][PERSON_NAME] Pedidos: 1…" at bounding box center [648, 361] width 1297 height 722
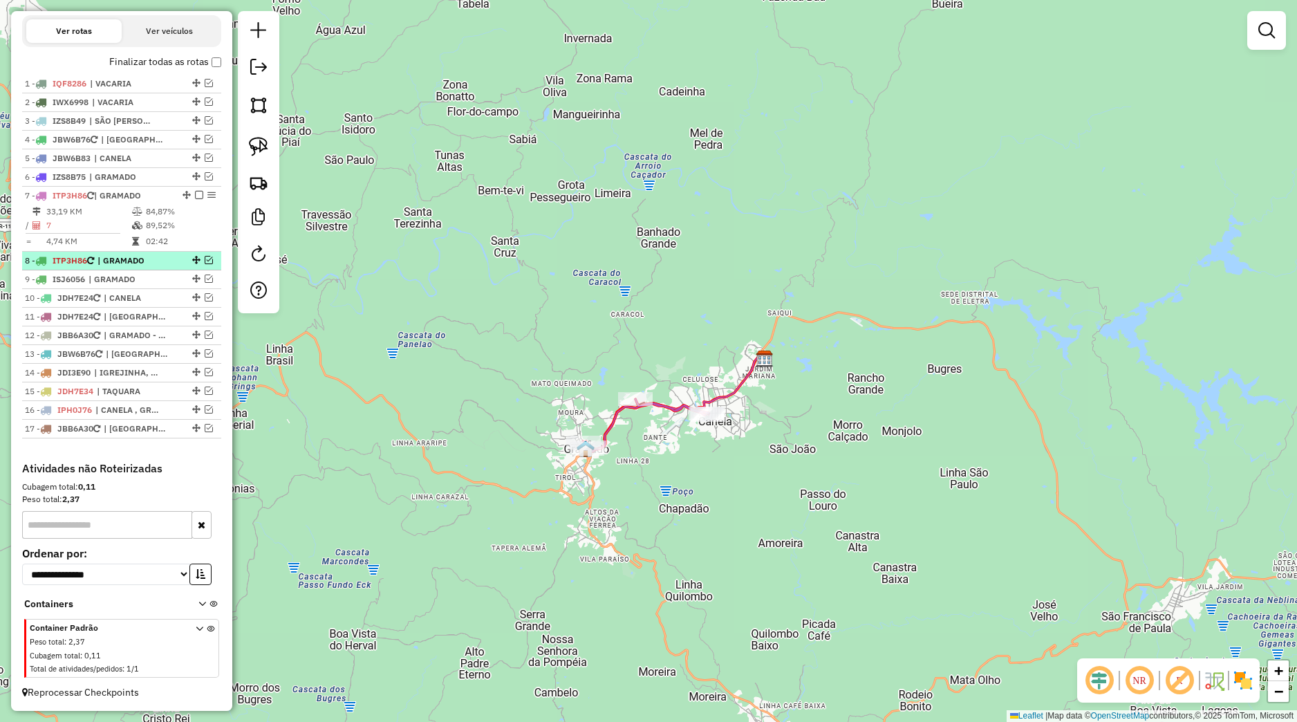
click at [154, 266] on span "| GRAMADO" at bounding box center [130, 260] width 64 height 12
select select "*********"
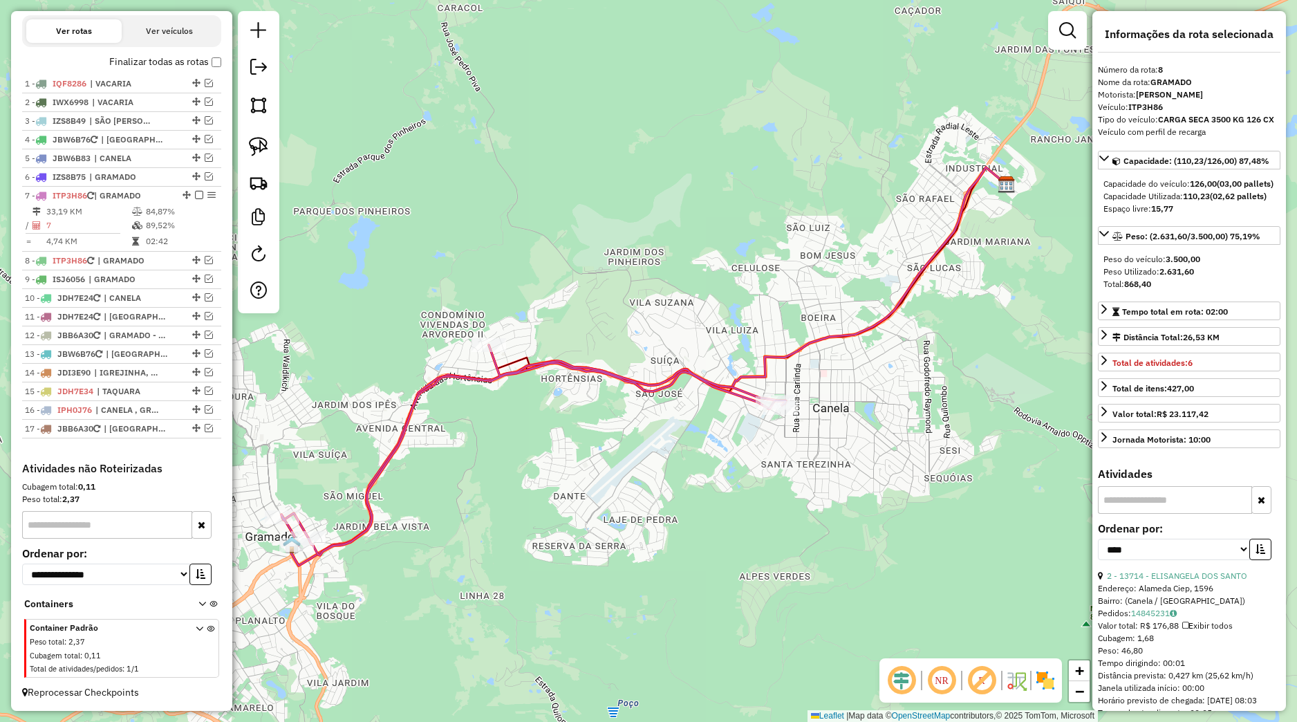
click at [211, 60] on div "Depósito: Uniserra Total de rotas: 17 Distância Total: 1.963,47 km Tempo total:…" at bounding box center [122, 56] width 210 height 811
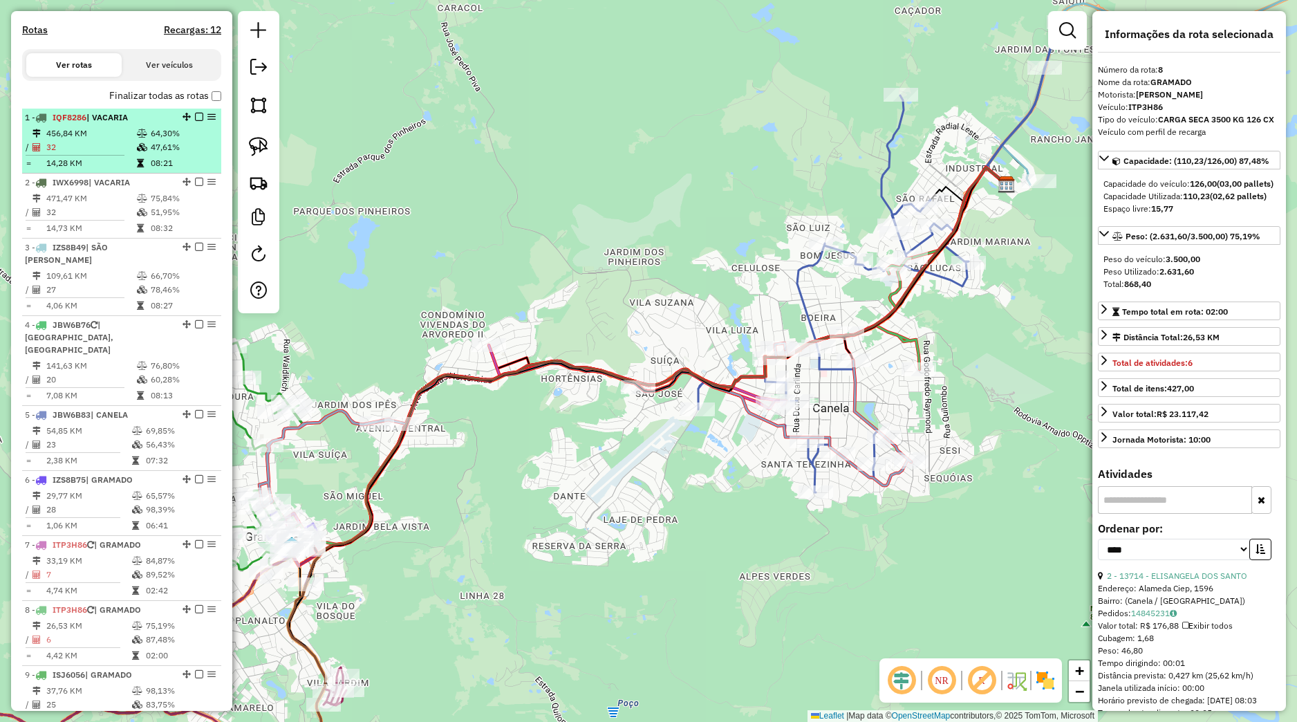
click at [195, 121] on em at bounding box center [199, 117] width 8 height 8
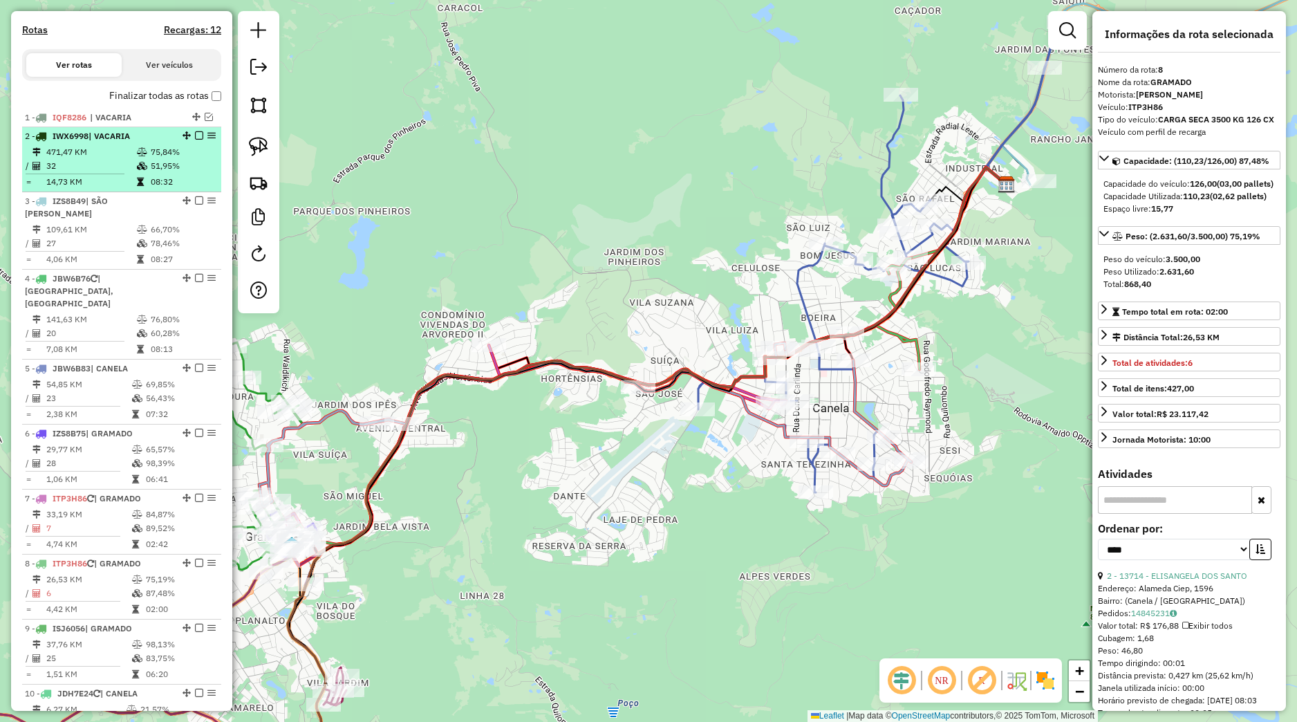
click at [195, 140] on em at bounding box center [199, 135] width 8 height 8
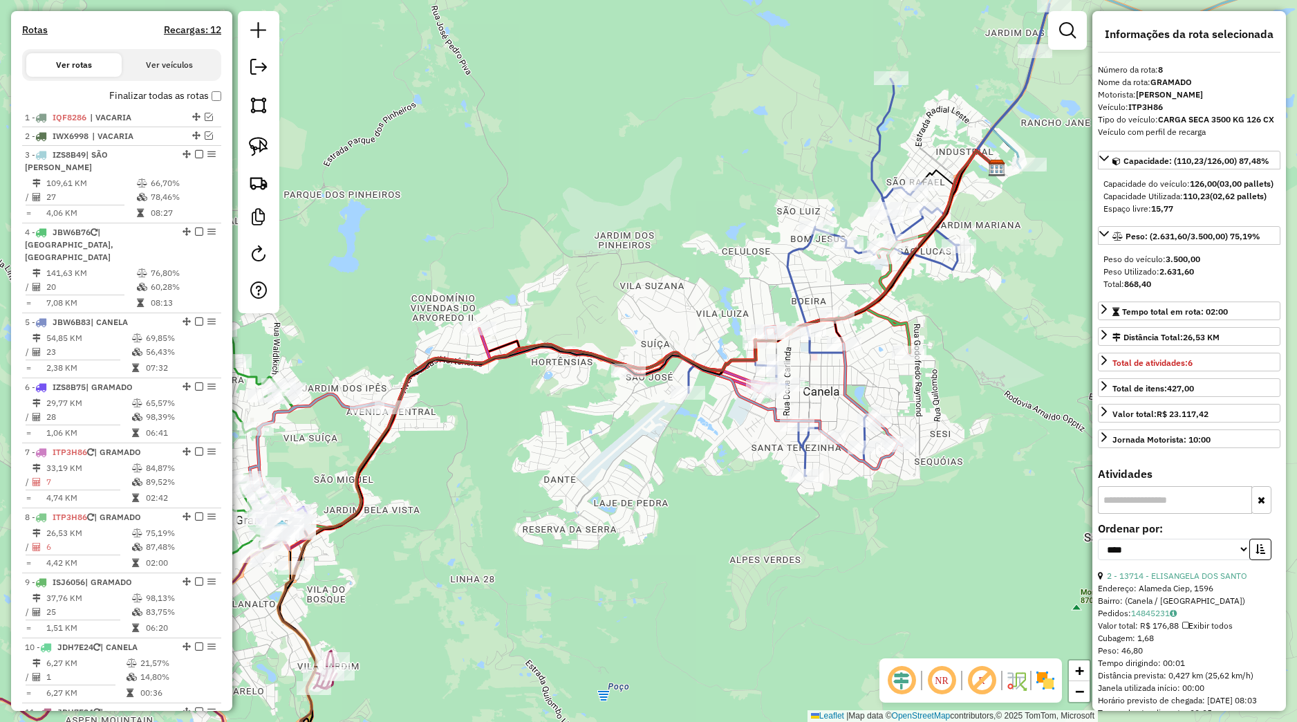
drag, startPoint x: 580, startPoint y: 416, endPoint x: 569, endPoint y: 396, distance: 22.9
click at [569, 396] on div "Janela de atendimento Grade de atendimento Capacidade Transportadoras Veículos …" at bounding box center [648, 361] width 1297 height 722
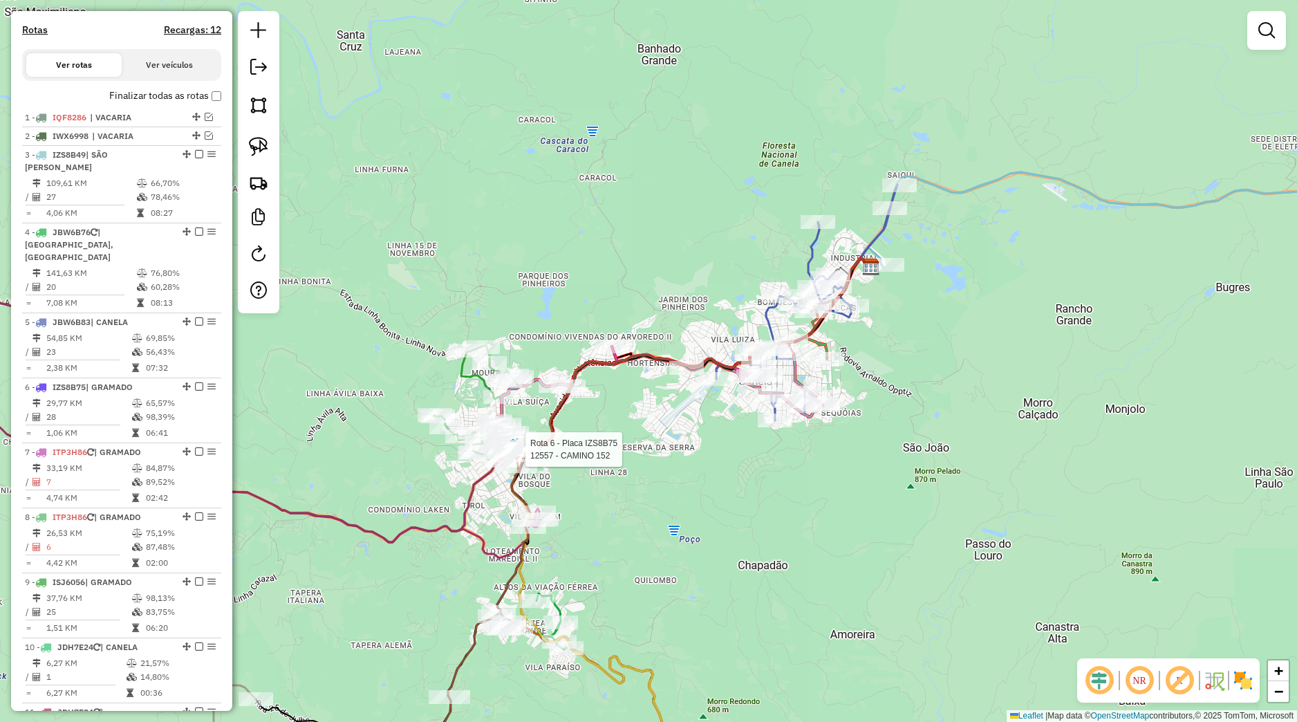
select select "*********"
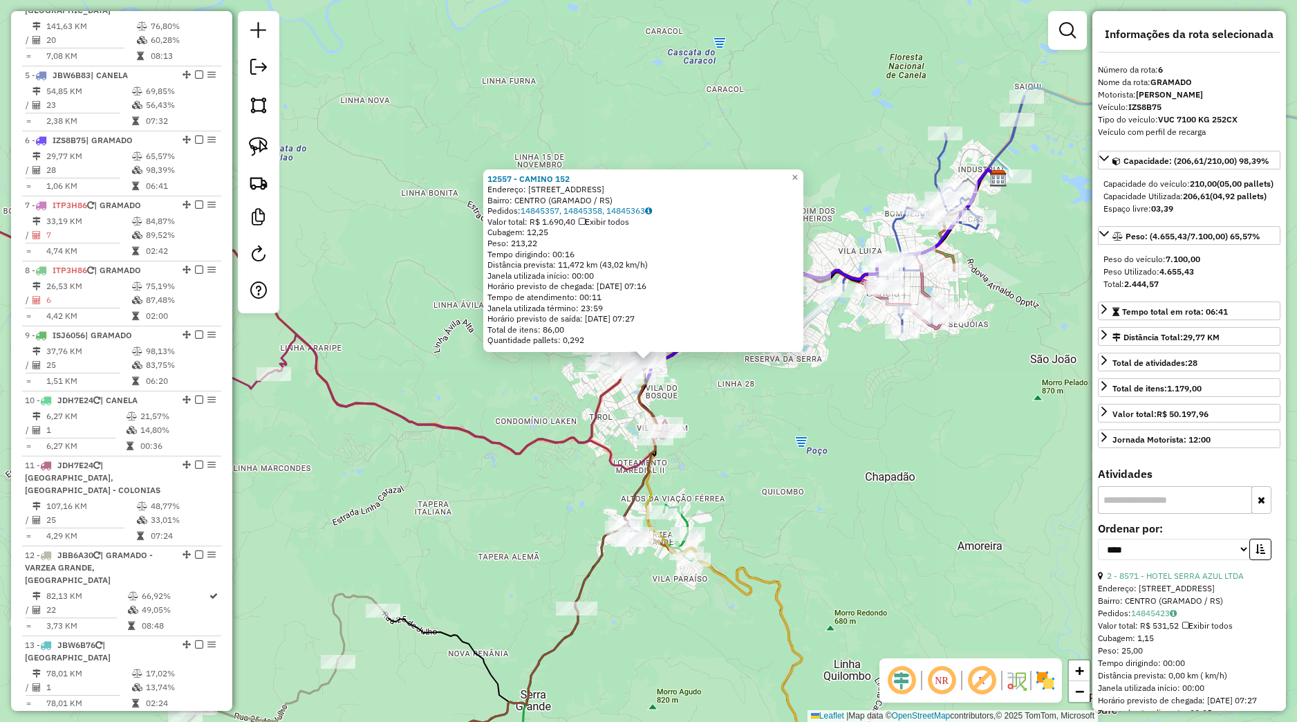
scroll to position [822, 0]
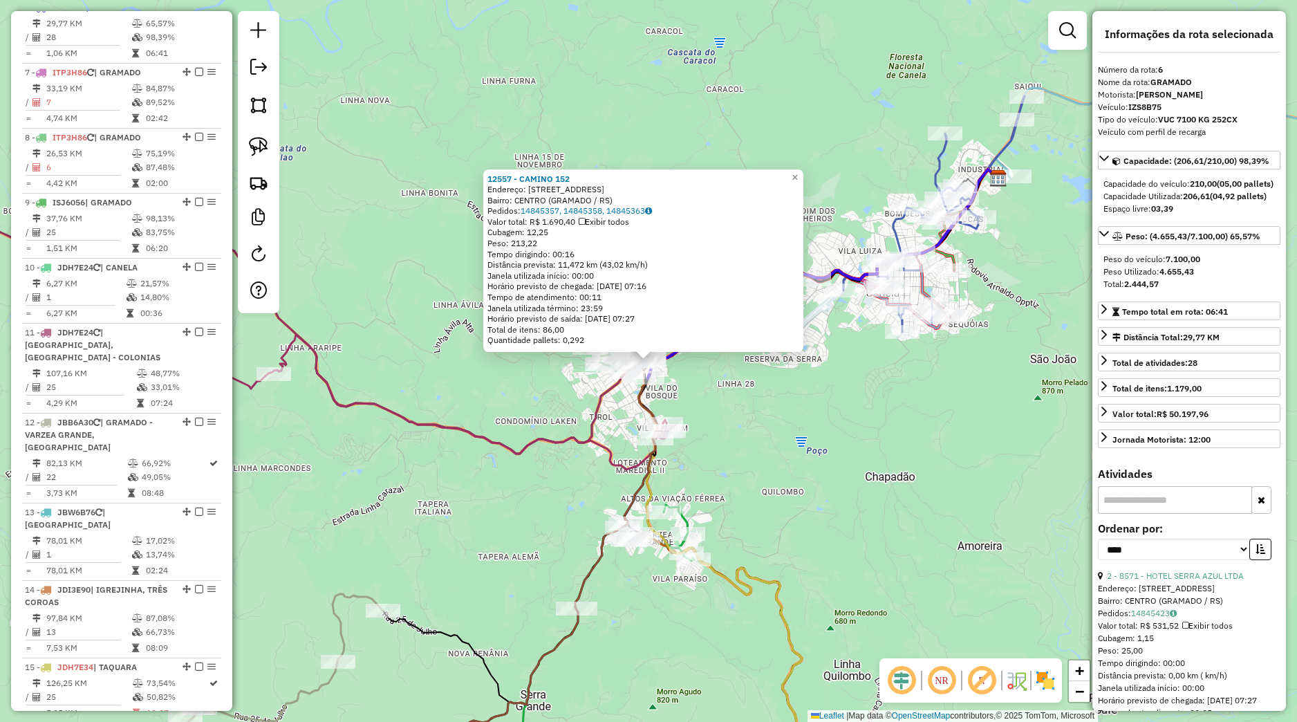
click at [1160, 514] on input "text" at bounding box center [1175, 500] width 154 height 28
type input "*"
type input "****"
click at [1154, 618] on link "14845321, 14845324, 14845402" at bounding box center [1196, 613] width 131 height 10
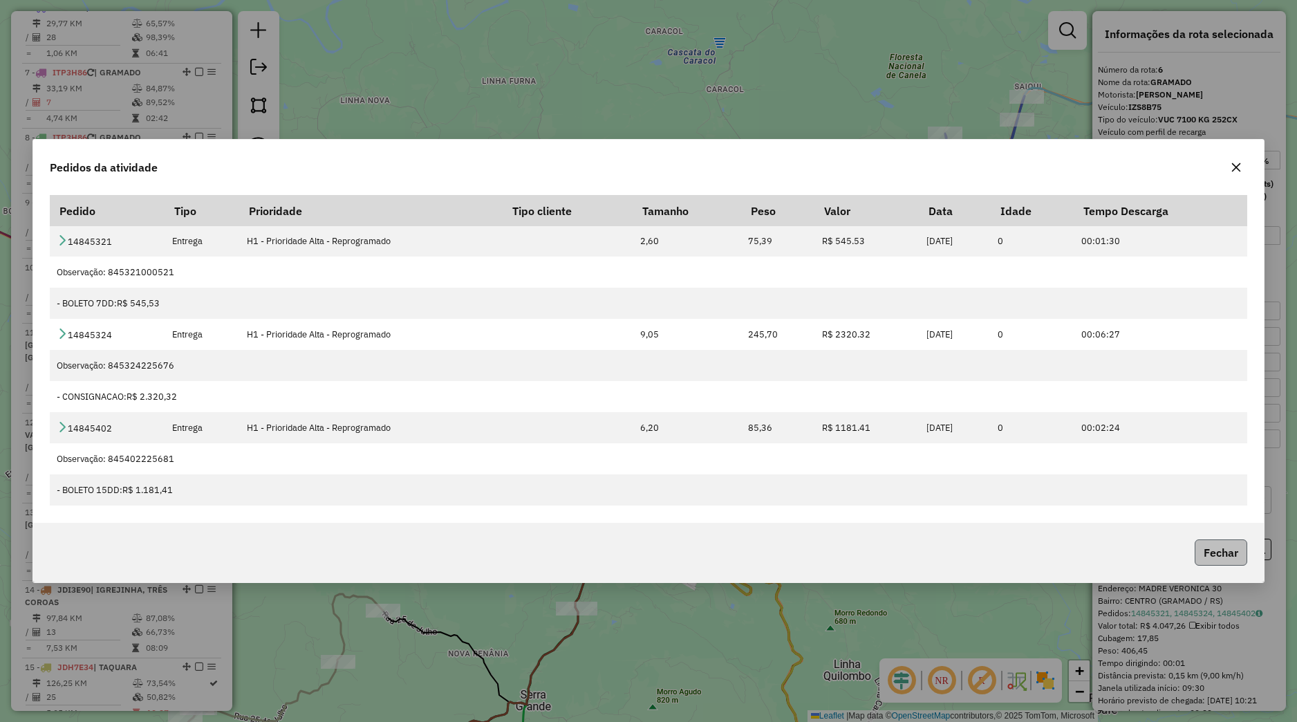
click at [1242, 556] on button "Fechar" at bounding box center [1221, 552] width 53 height 26
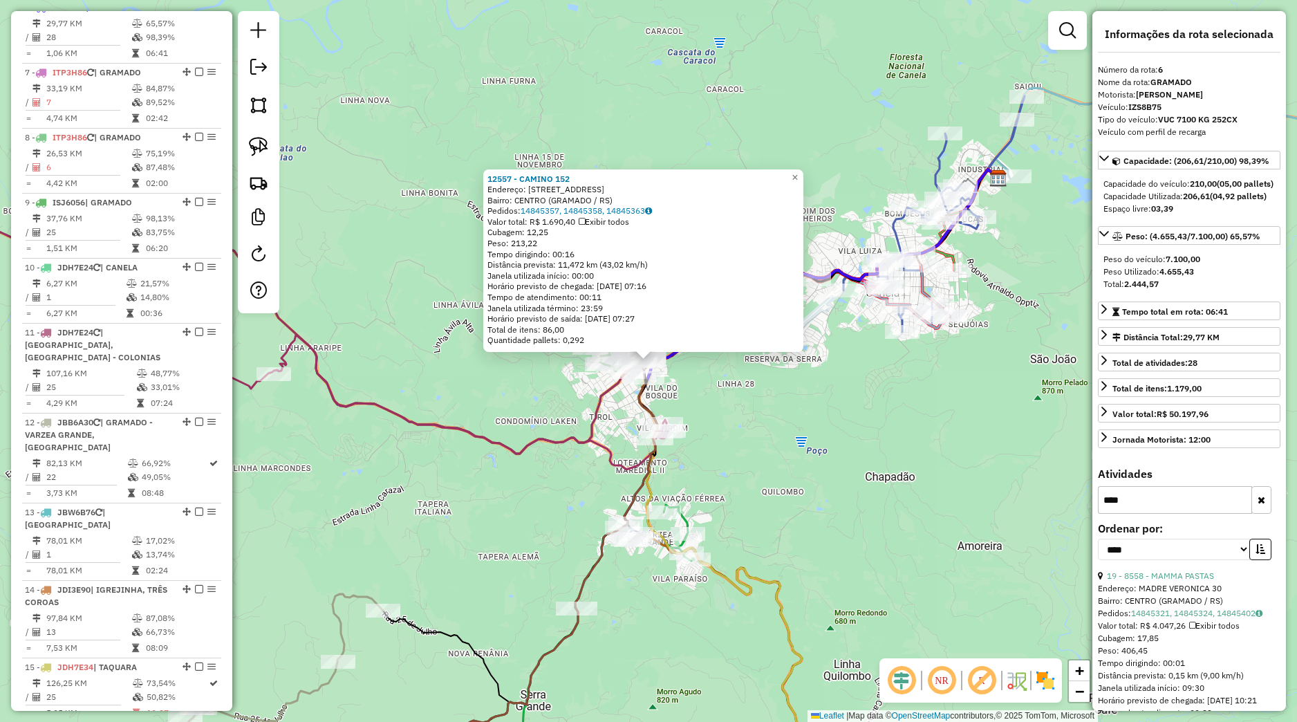
click at [1258, 514] on button "button" at bounding box center [1262, 500] width 20 height 28
click at [779, 461] on div "12557 - CAMINO 152 Endereço: RUA GARIBALDI 152 Bairro: CENTRO (GRAMADO / RS) Pe…" at bounding box center [648, 361] width 1297 height 722
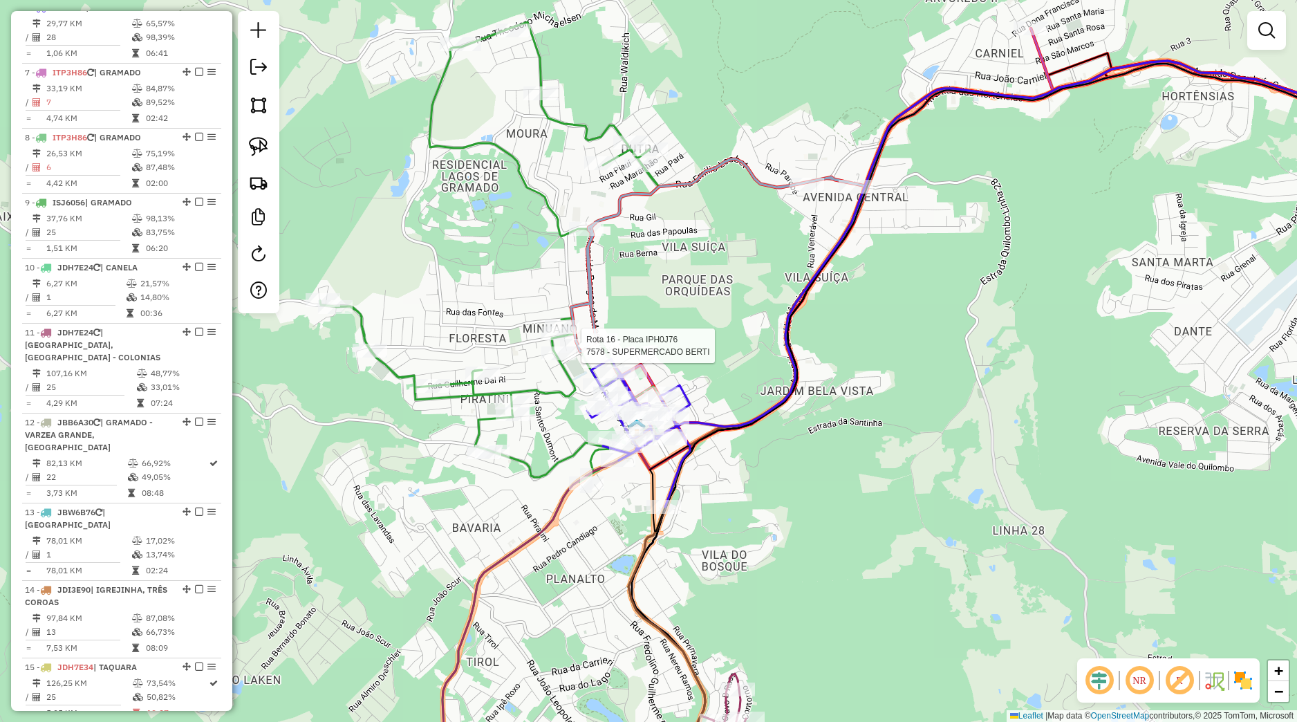
select select "*********"
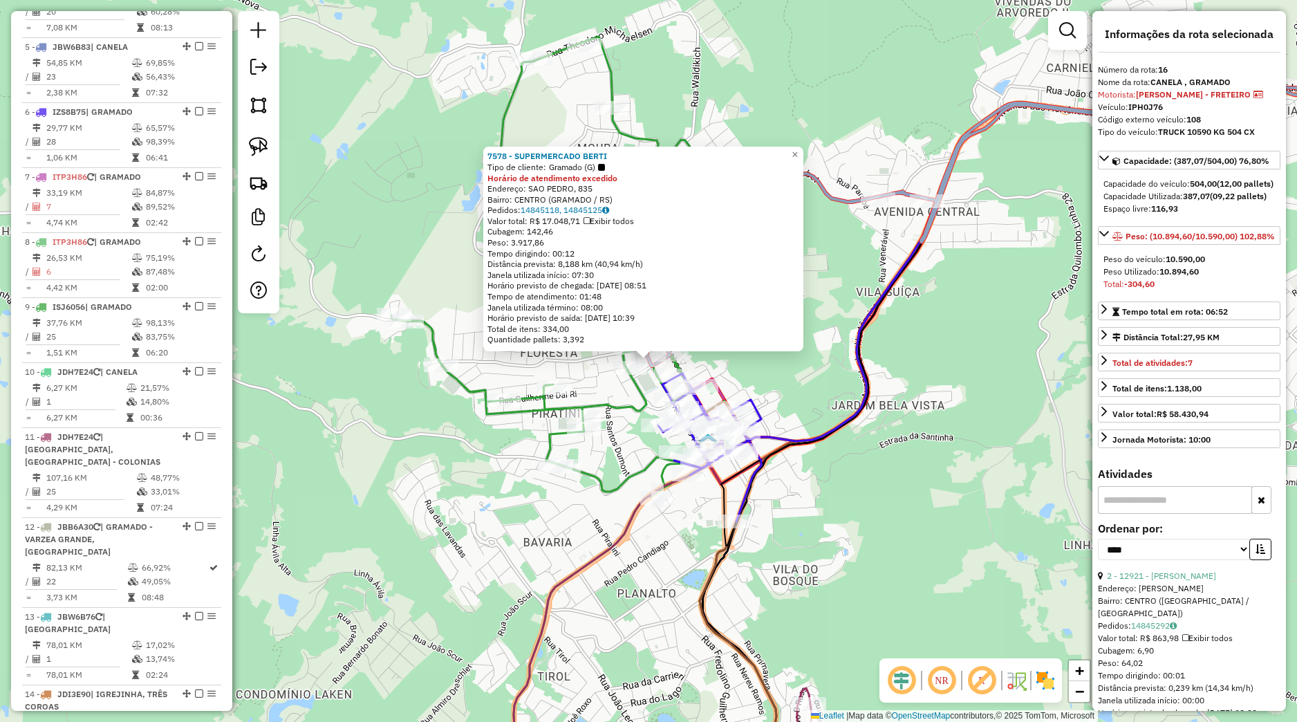
scroll to position [627, 0]
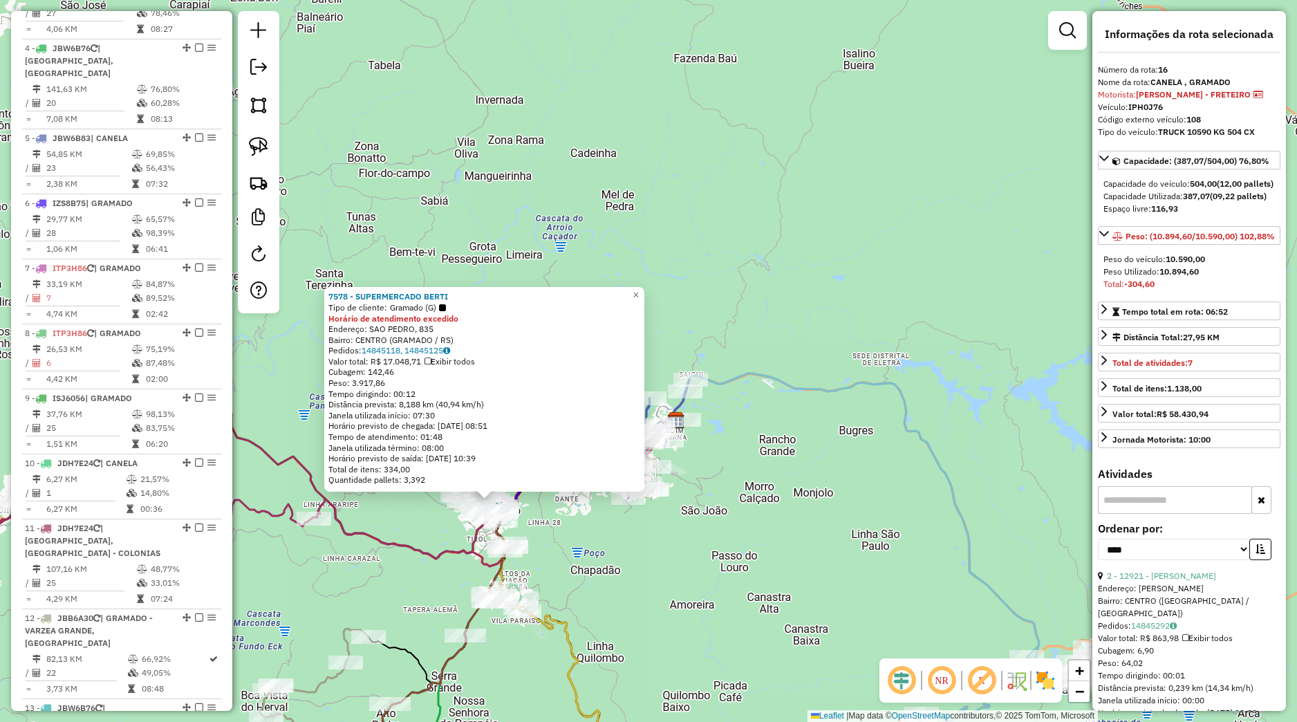
click at [304, 514] on div "Rota 11 - Placa JDH7E24 14500 - MERCADO SUPER ZE 7578 - SUPERMERCADO BERTI Tipo…" at bounding box center [648, 361] width 1297 height 722
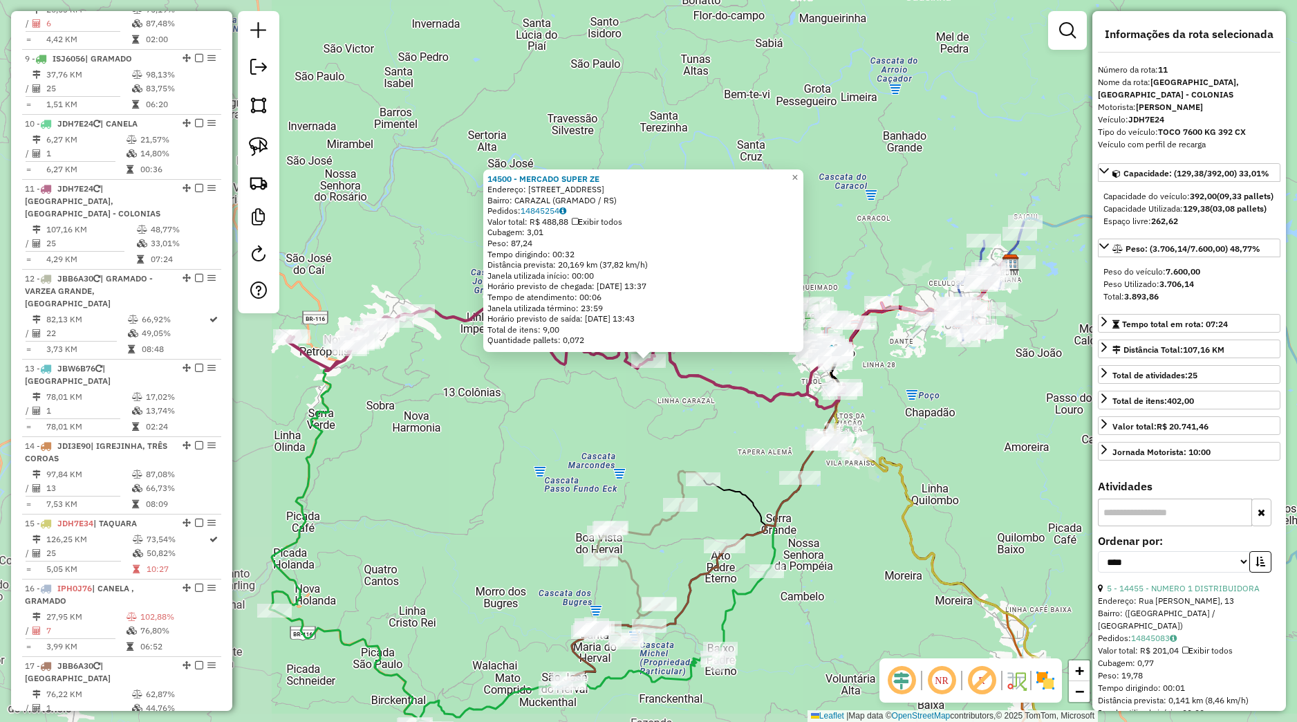
scroll to position [1148, 0]
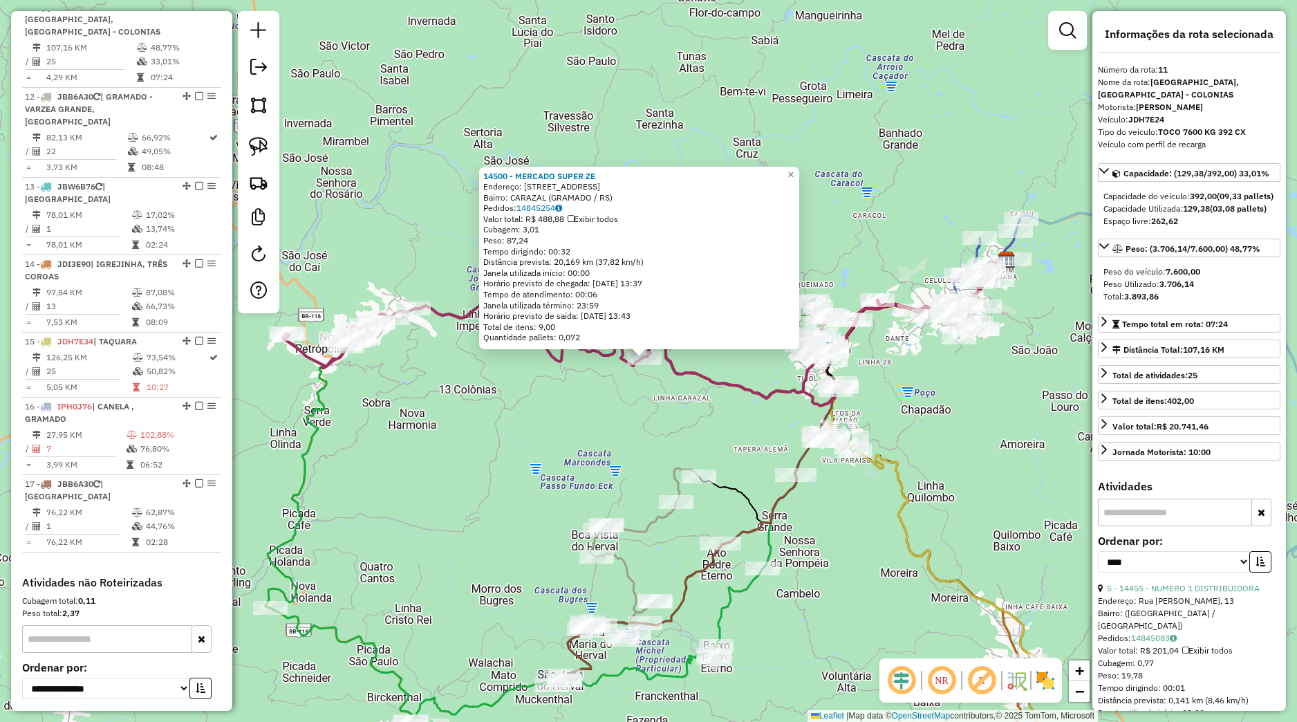
drag, startPoint x: 530, startPoint y: 544, endPoint x: 488, endPoint y: 456, distance: 98.1
click at [502, 445] on div "14500 - MERCADO SUPER ZE Endereço: Rua Dez de Dezembro 565 Bairro: CARAZAL (GRA…" at bounding box center [648, 361] width 1297 height 722
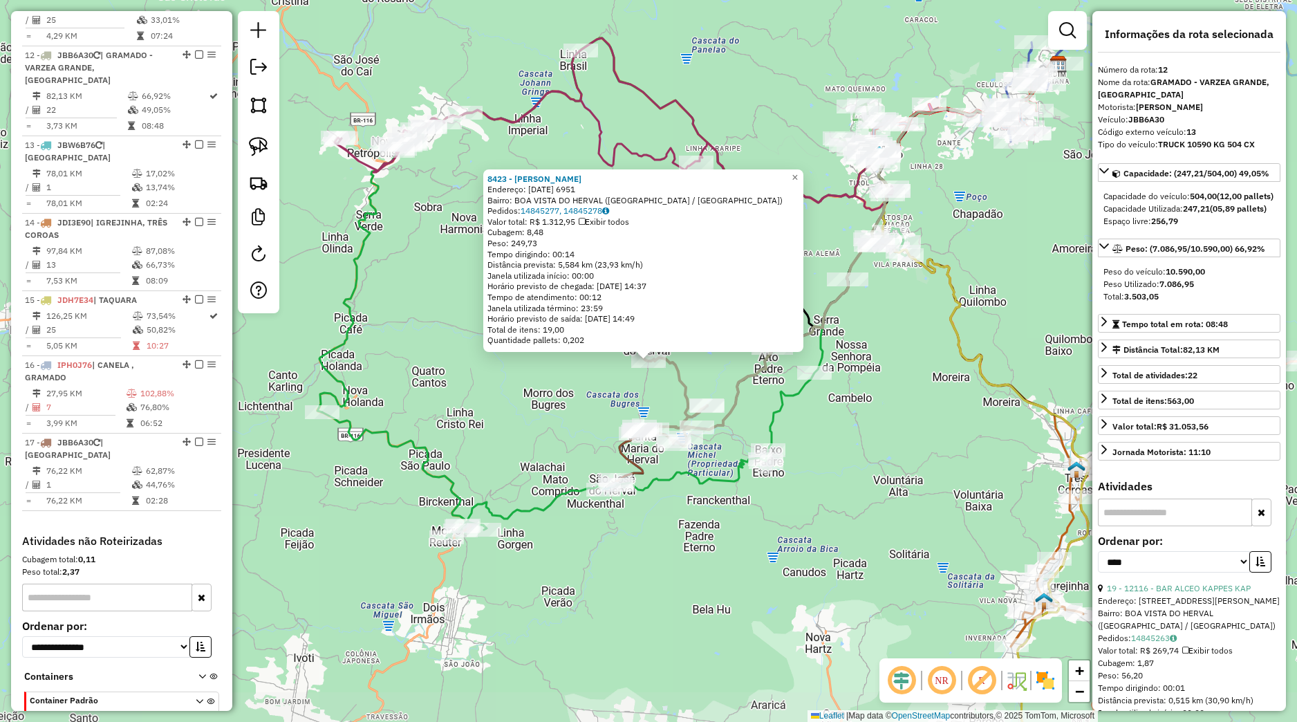
scroll to position [1238, 0]
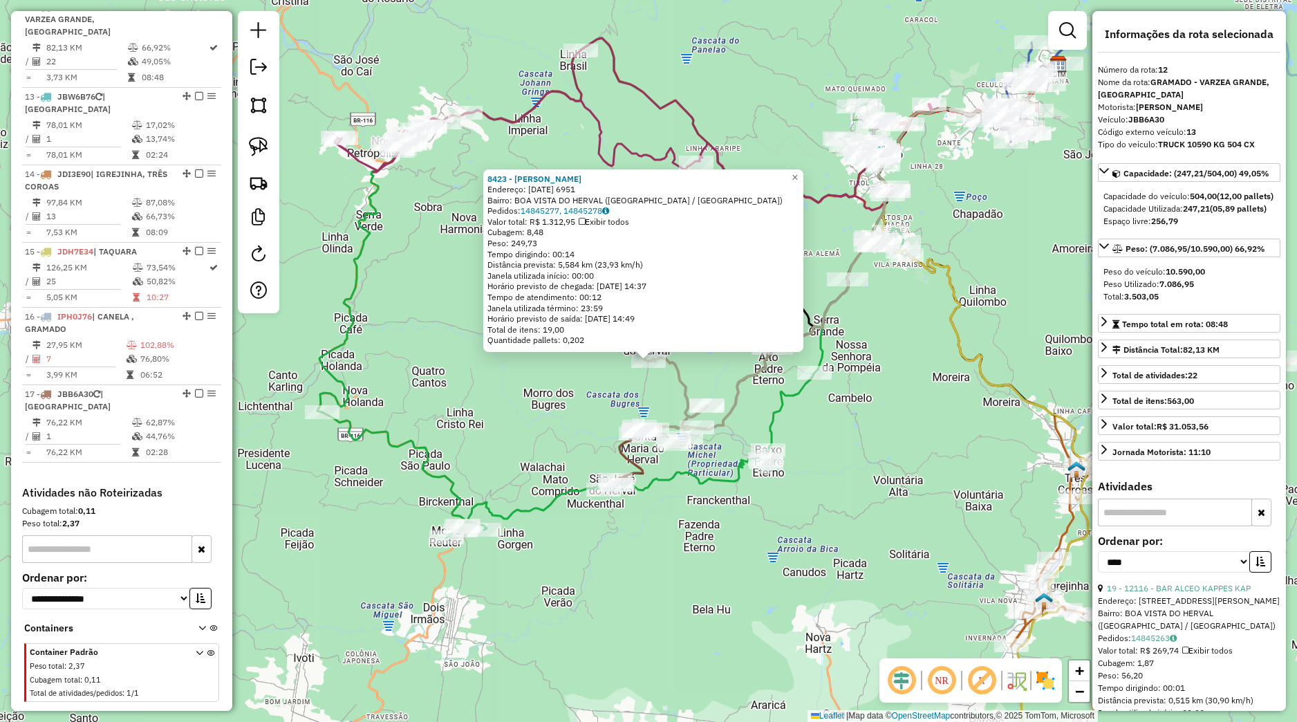
click at [621, 536] on div "8423 - MERCADO MULLER Endereço: 25 DE JULHO 6951 Bairro: BOA VISTA DO HERVAL (S…" at bounding box center [648, 361] width 1297 height 722
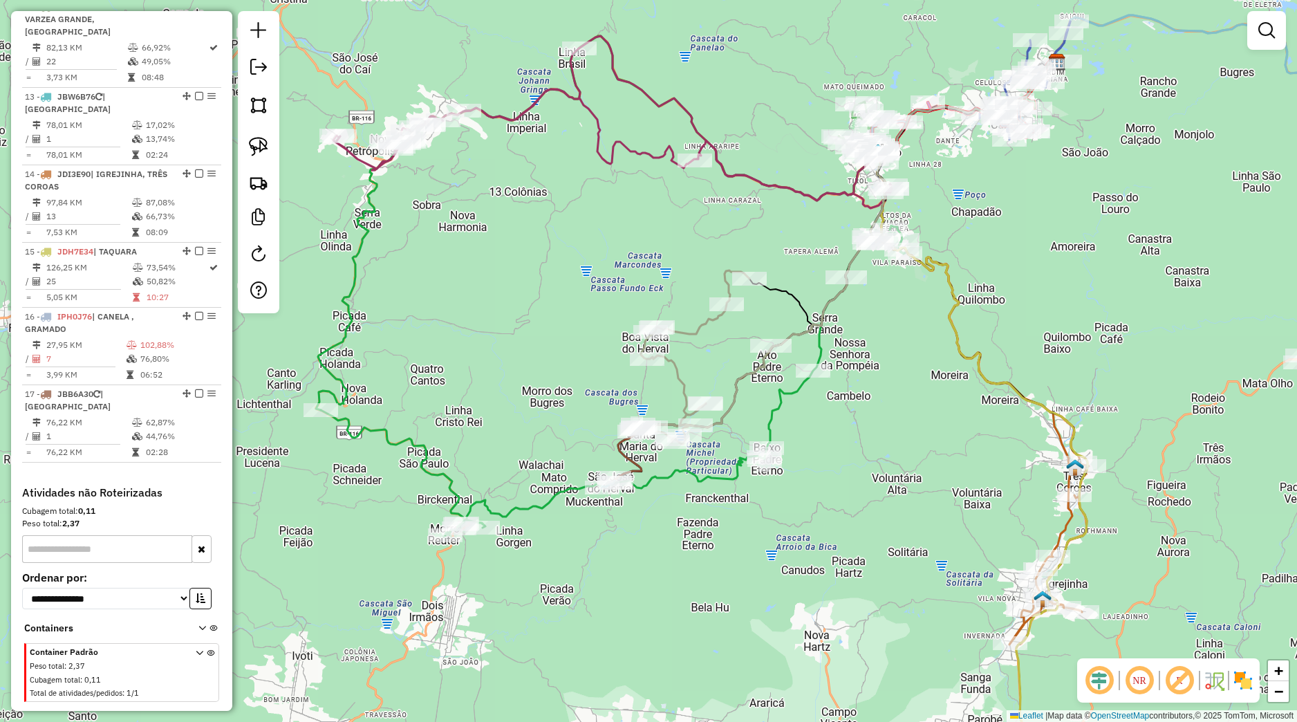
drag, startPoint x: 714, startPoint y: 562, endPoint x: 520, endPoint y: 506, distance: 202.2
click at [520, 506] on div "Janela de atendimento Grade de atendimento Capacidade Transportadoras Veículos …" at bounding box center [648, 361] width 1297 height 722
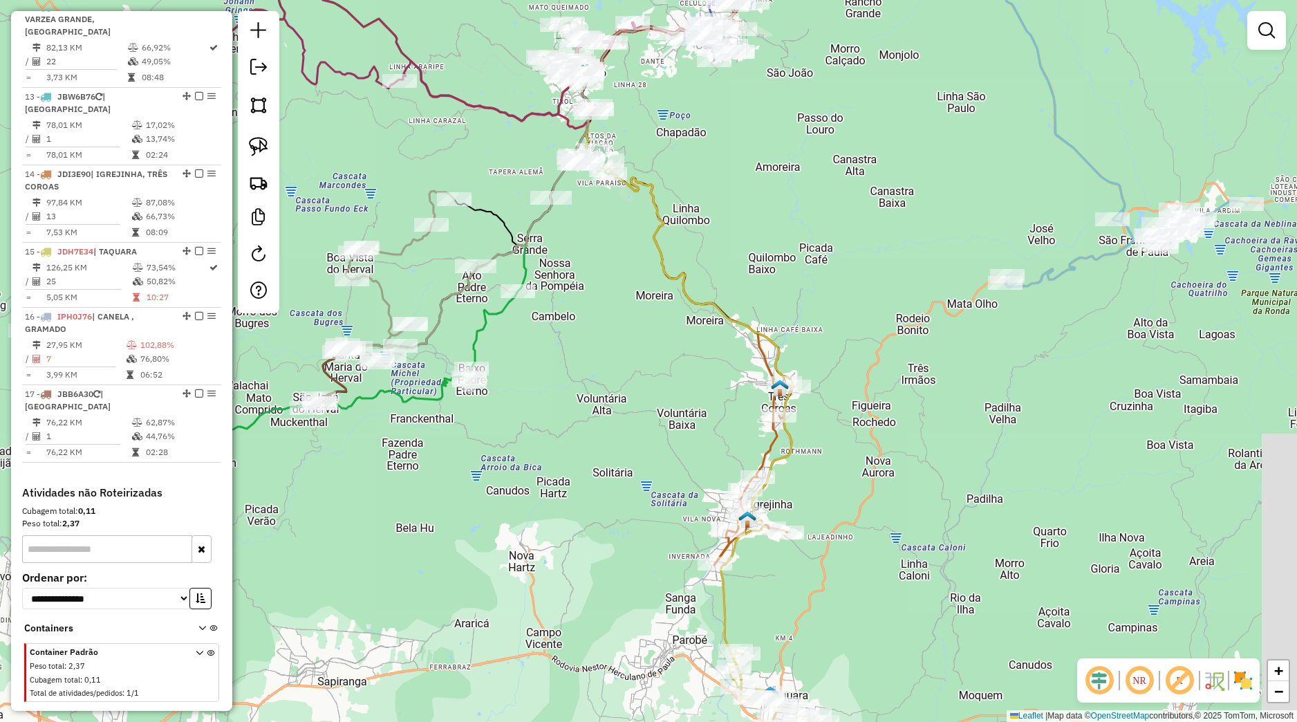
drag, startPoint x: 737, startPoint y: 485, endPoint x: 555, endPoint y: 472, distance: 181.7
click at [555, 471] on div "Janela de atendimento Grade de atendimento Capacidade Transportadoras Veículos …" at bounding box center [648, 361] width 1297 height 722
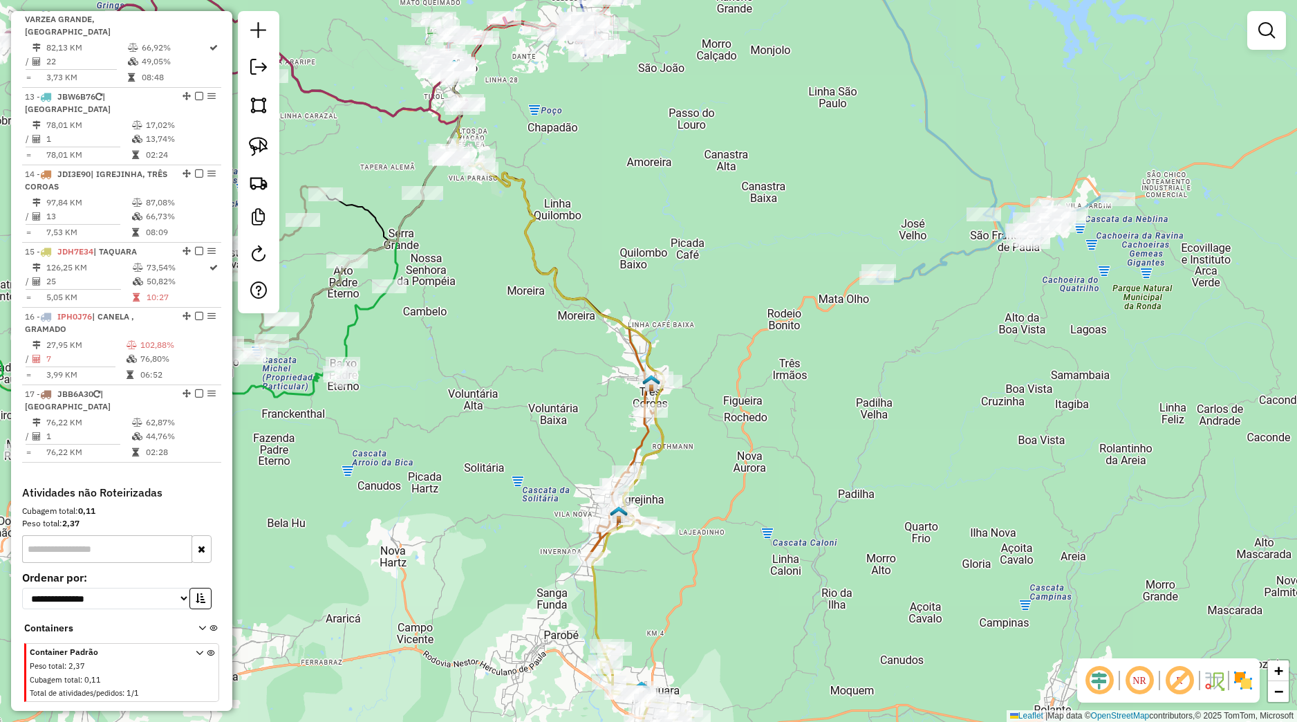
drag, startPoint x: 643, startPoint y: 566, endPoint x: 634, endPoint y: 607, distance: 41.8
click at [643, 568] on div "Rota 14 - Placa JDI3E90 25632 - MERCADO STRUTZKI Janela de atendimento Grade de…" at bounding box center [648, 361] width 1297 height 722
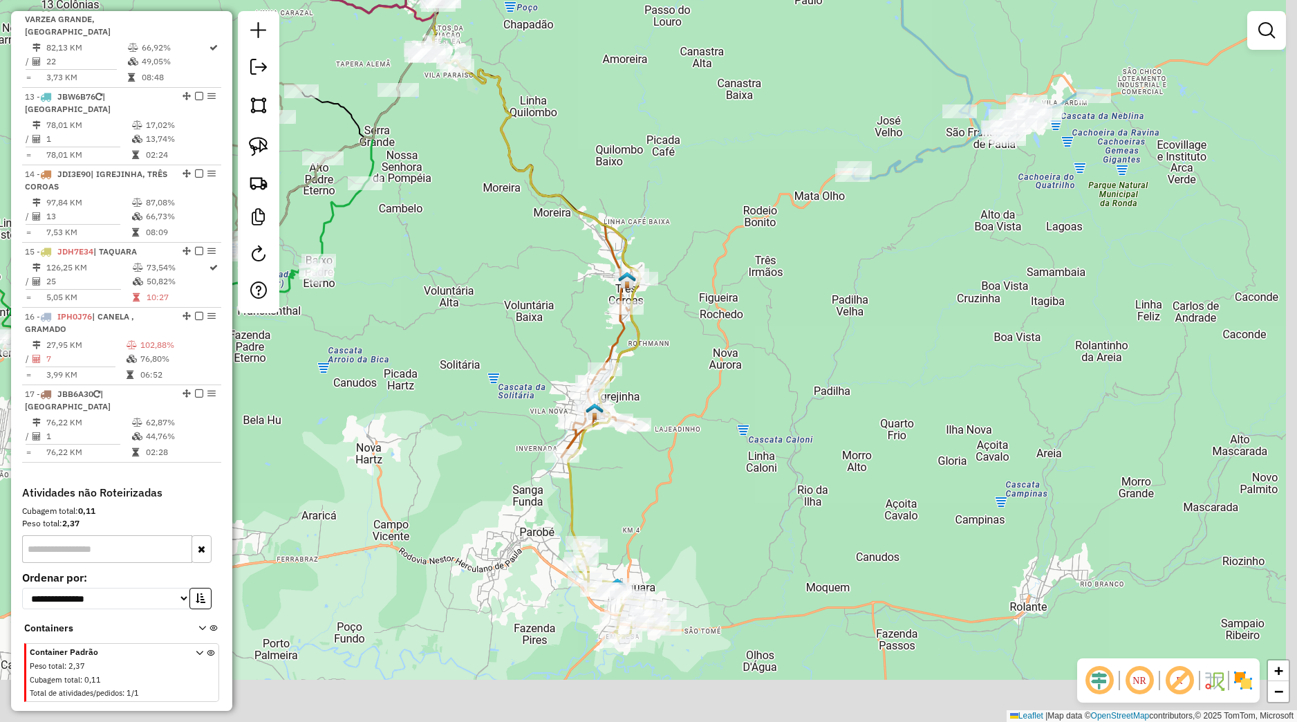
drag, startPoint x: 647, startPoint y: 626, endPoint x: 613, endPoint y: 511, distance: 119.7
click at [614, 510] on div "Janela de atendimento Grade de atendimento Capacidade Transportadoras Veículos …" at bounding box center [648, 361] width 1297 height 722
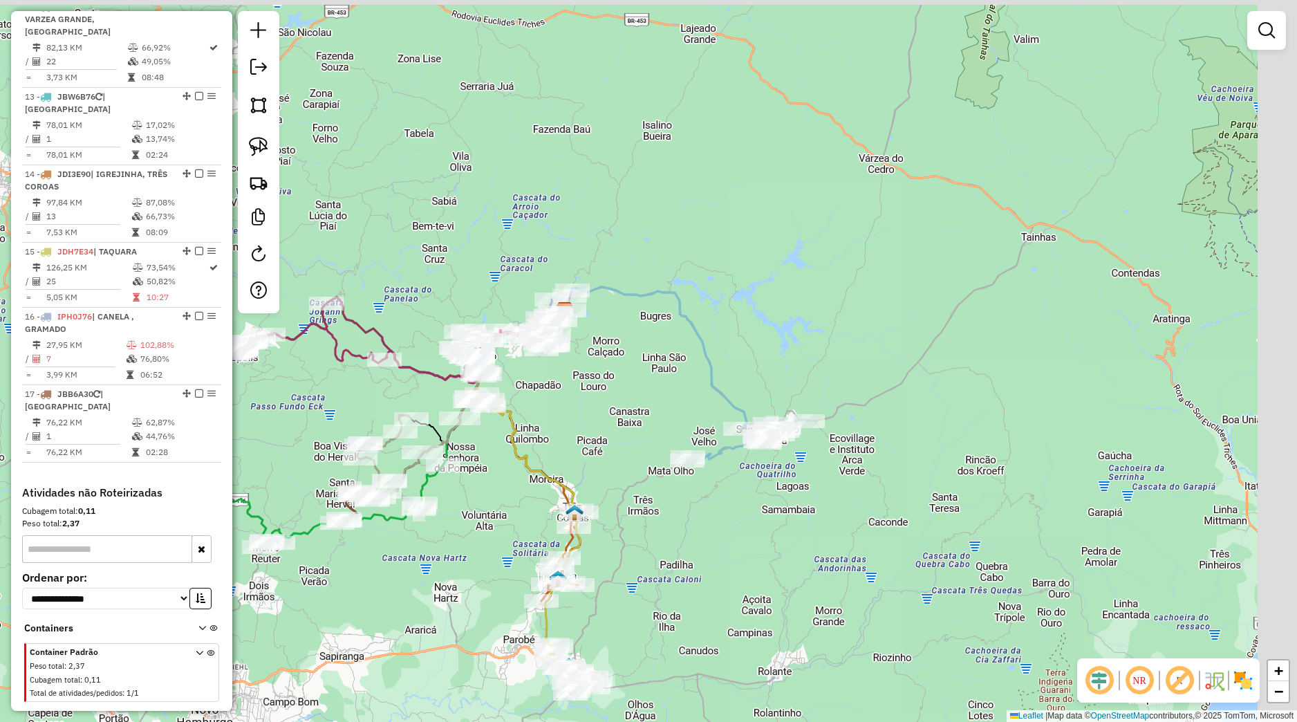
drag, startPoint x: 640, startPoint y: 582, endPoint x: 584, endPoint y: 645, distance: 83.7
click at [584, 645] on div "Janela de atendimento Grade de atendimento Capacidade Transportadoras Veículos …" at bounding box center [648, 361] width 1297 height 722
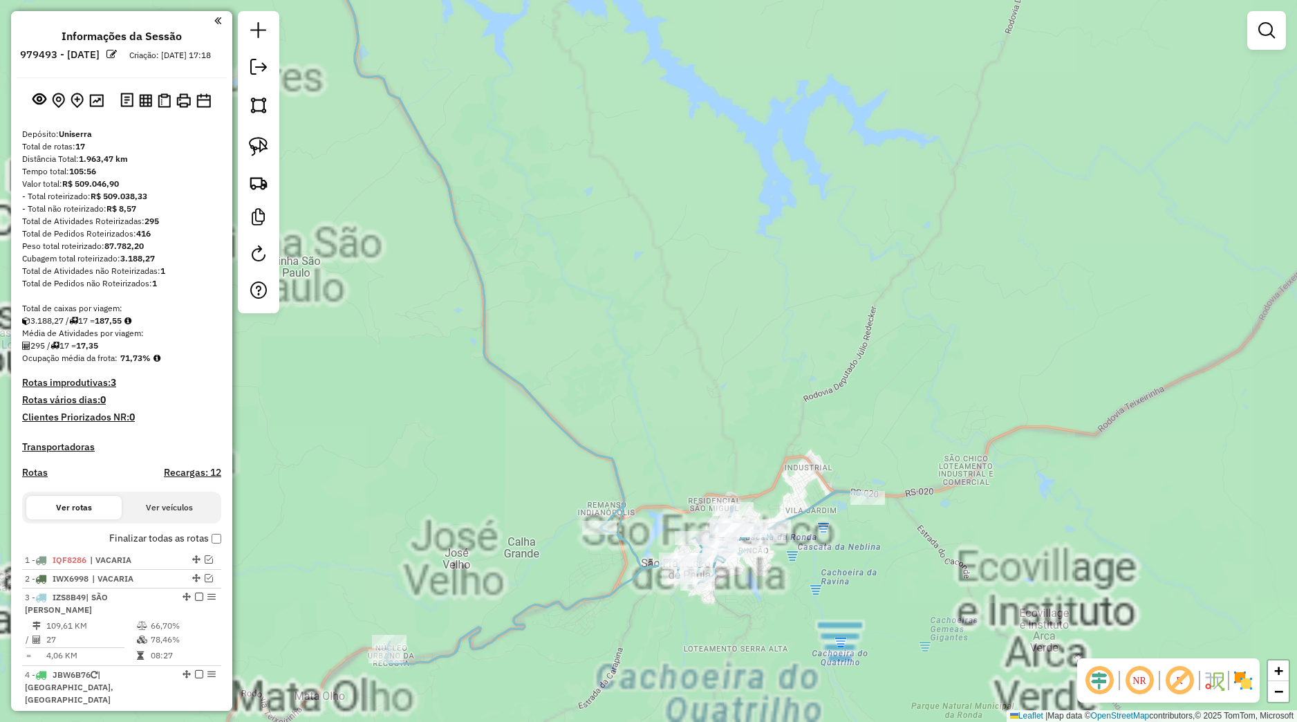
scroll to position [1238, 0]
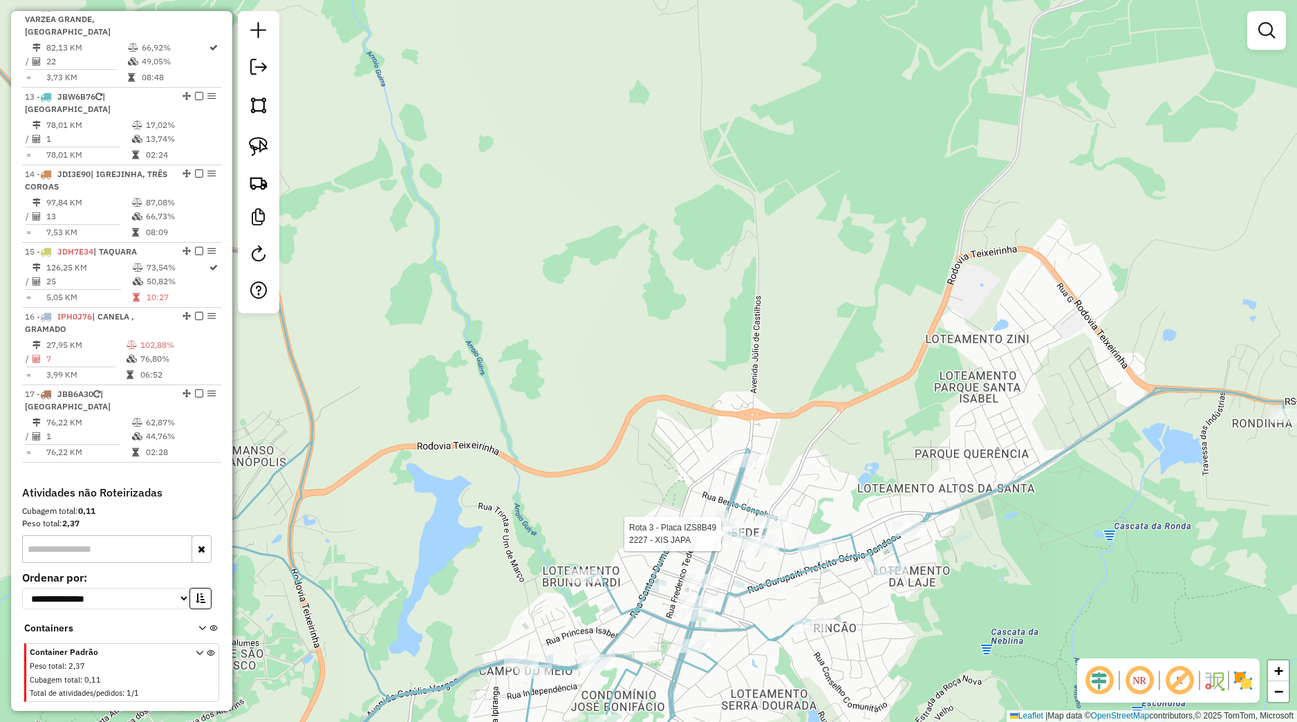
select select "*********"
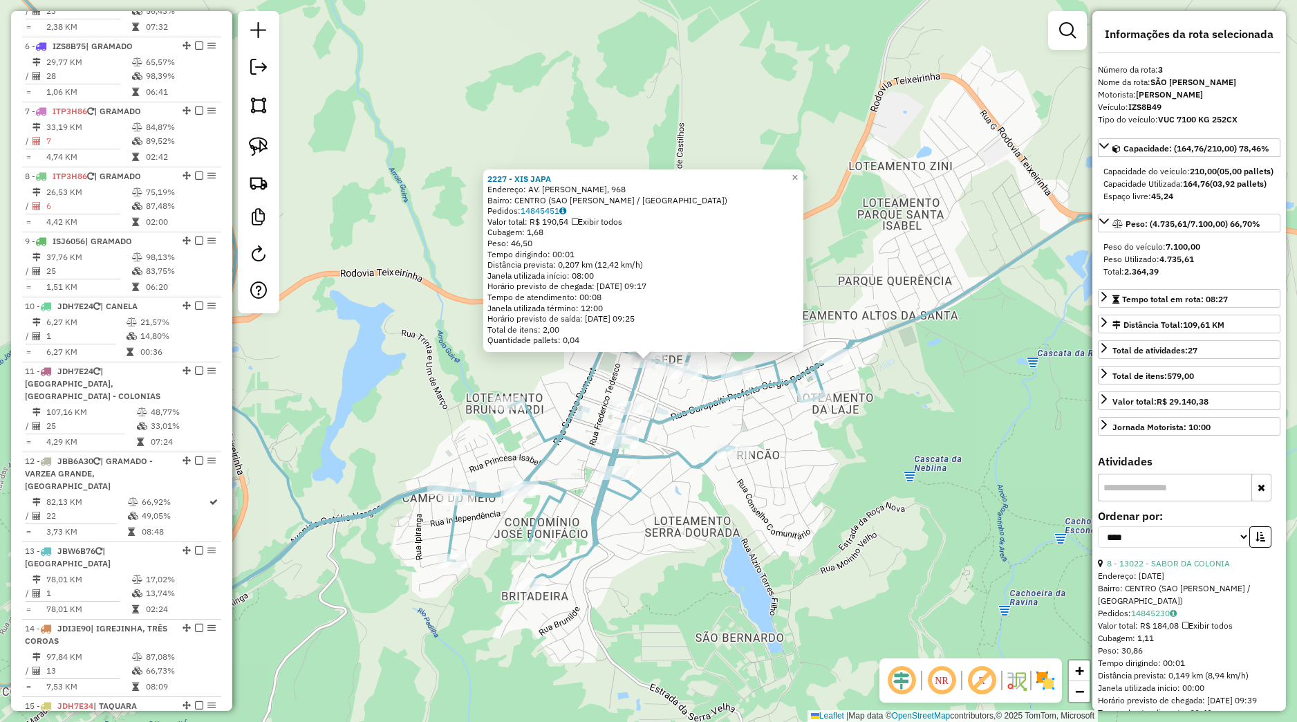
scroll to position [590, 0]
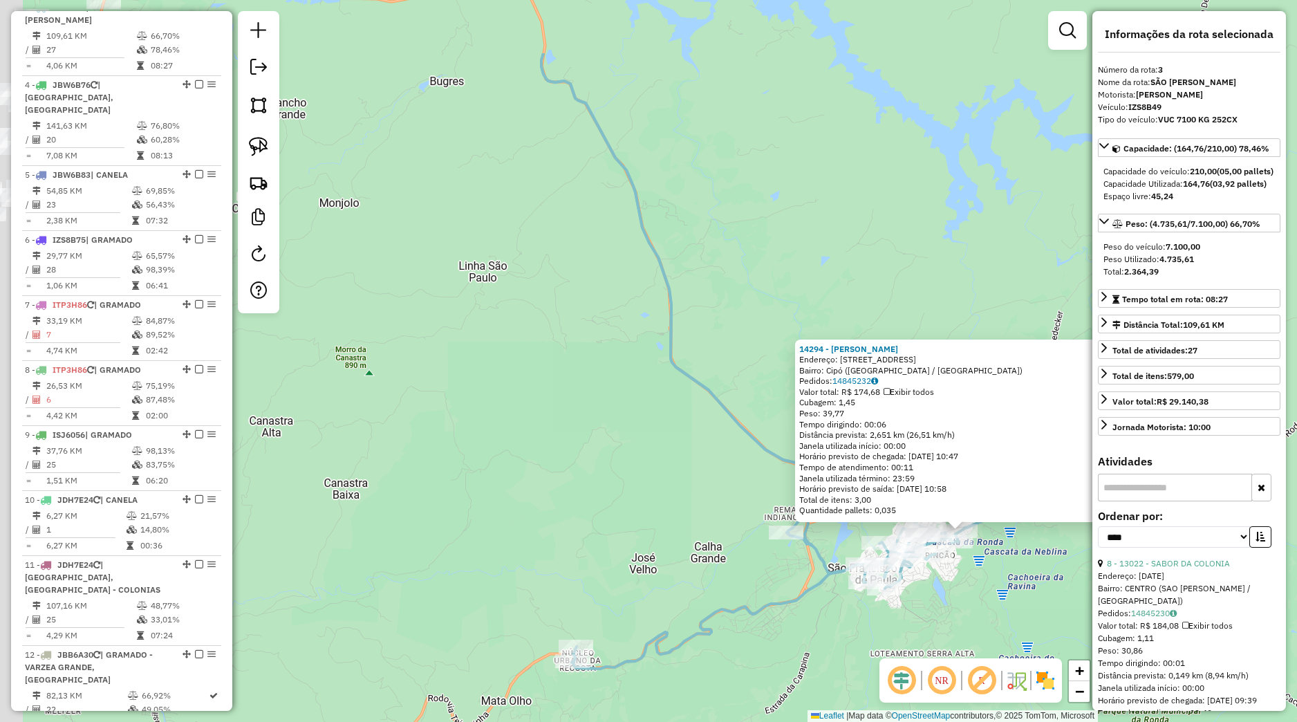
drag, startPoint x: 497, startPoint y: 434, endPoint x: 811, endPoint y: 557, distance: 337.6
click at [815, 560] on div "14294 - [PERSON_NAME]: [STREET_ADDRESS] Pedidos: 14845232 Valor total: R$ 174,6…" at bounding box center [648, 361] width 1297 height 722
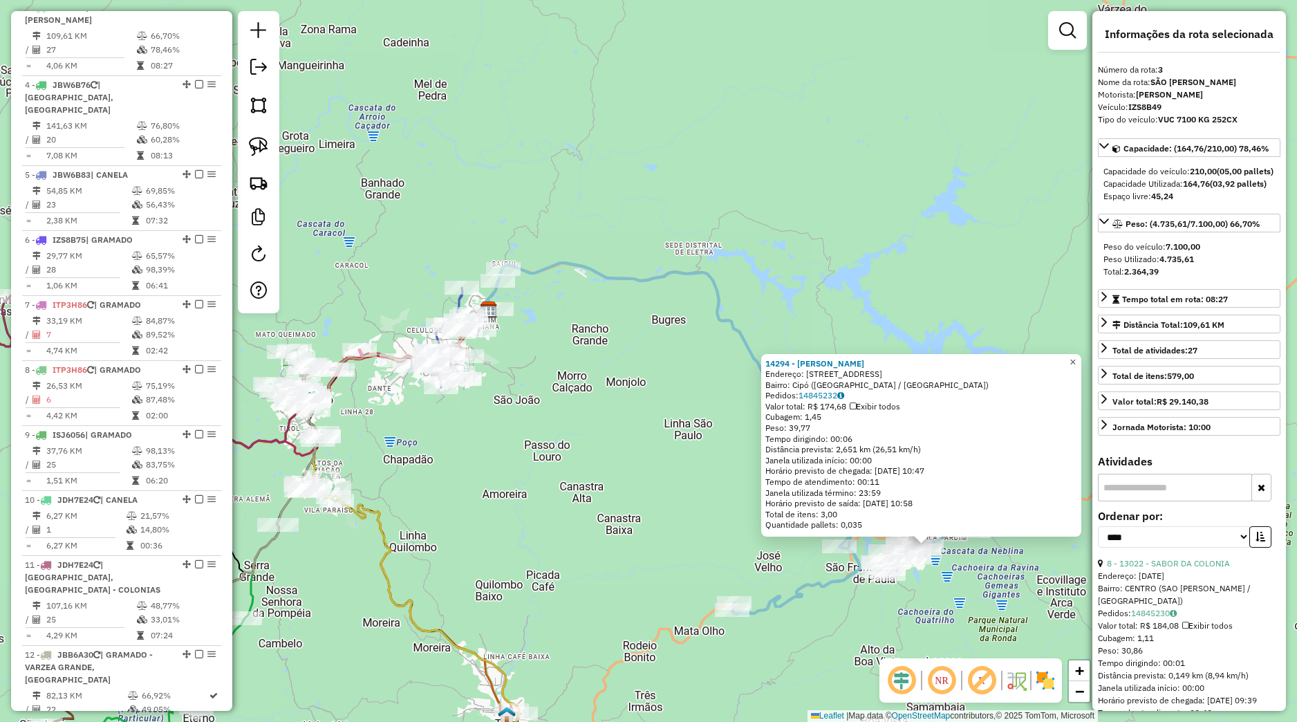
click at [1076, 356] on span "×" at bounding box center [1073, 362] width 6 height 12
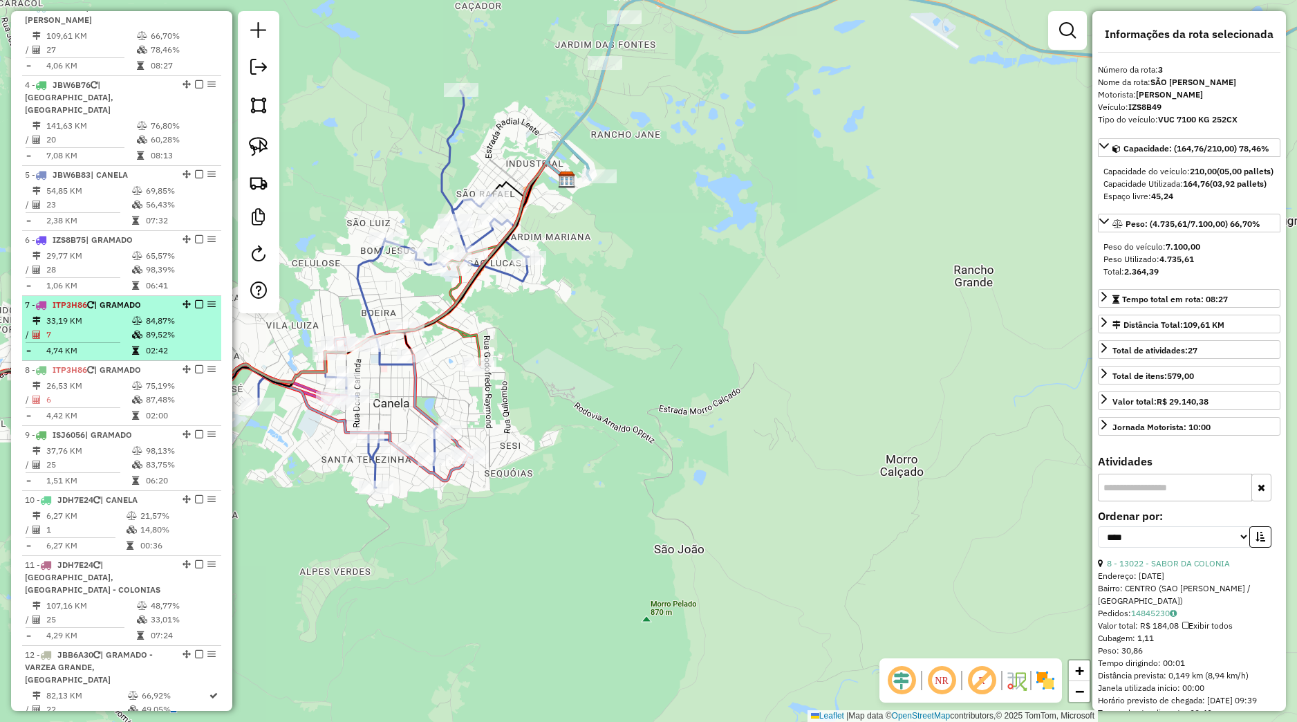
click at [195, 308] on em at bounding box center [199, 304] width 8 height 8
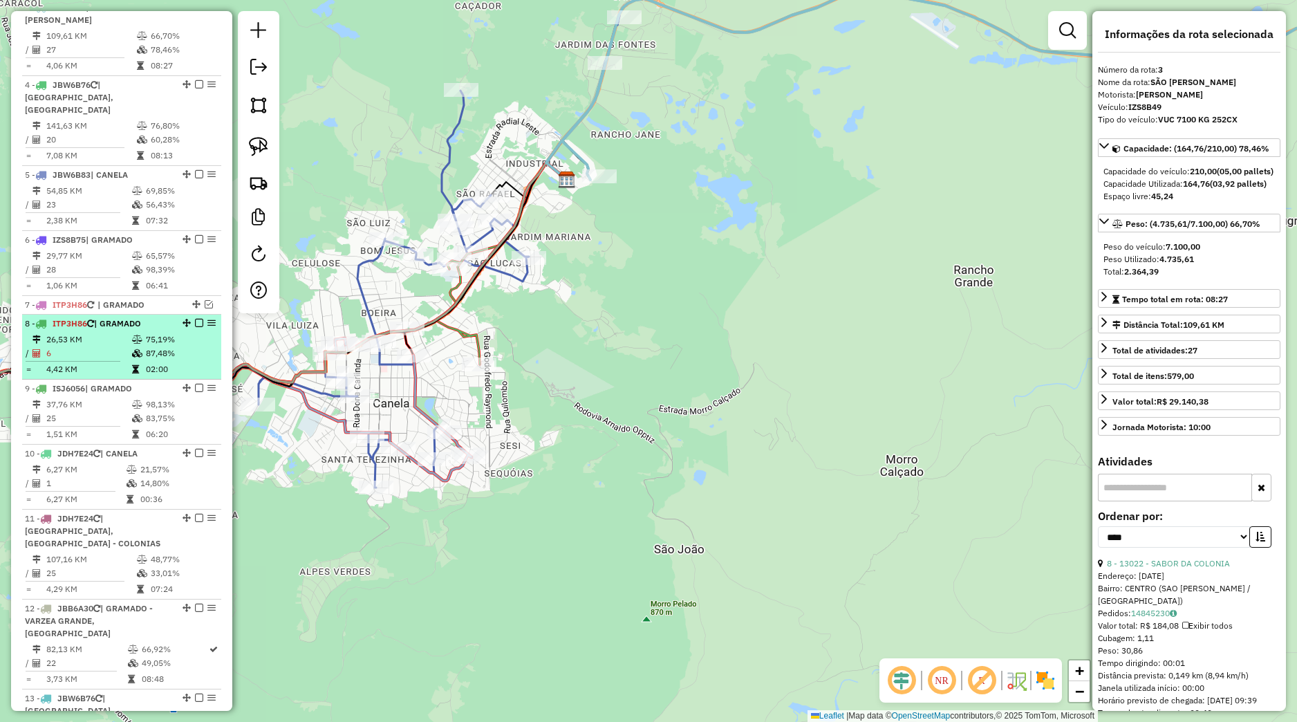
click at [195, 327] on em at bounding box center [199, 323] width 8 height 8
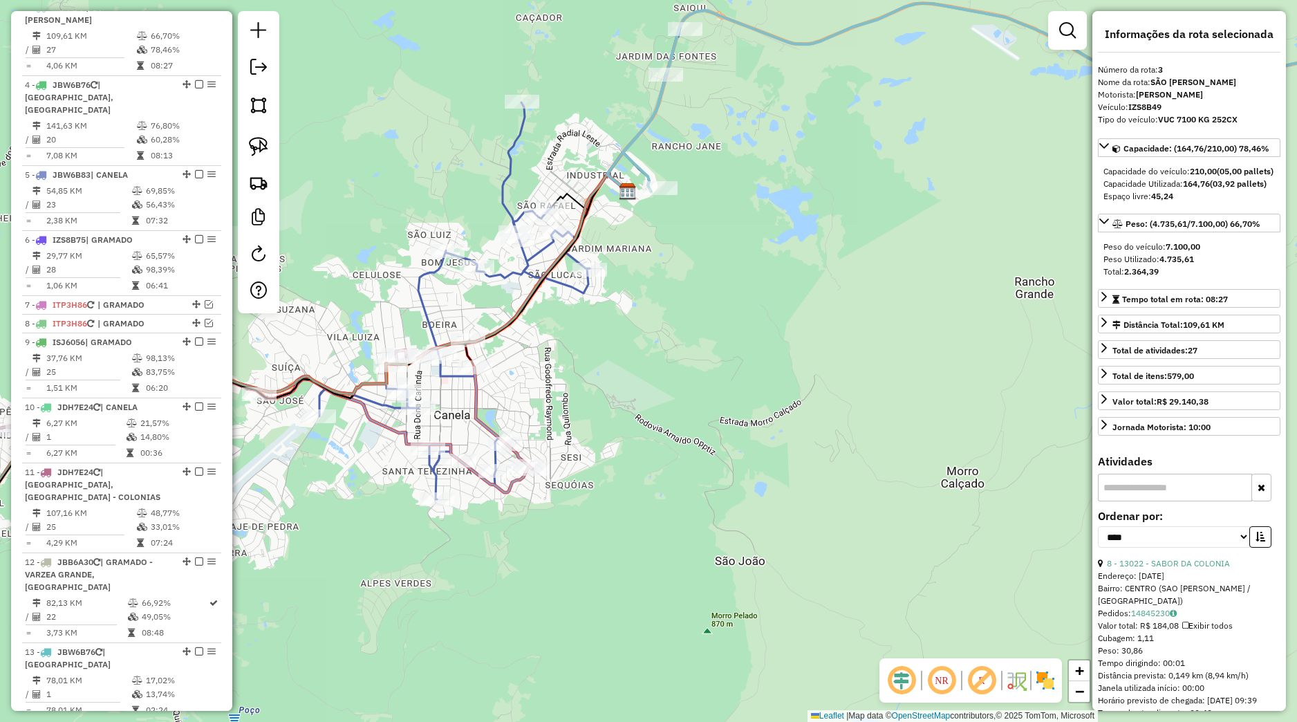
drag, startPoint x: 335, startPoint y: 485, endPoint x: 472, endPoint y: 475, distance: 137.3
click at [472, 475] on div "Janela de atendimento Grade de atendimento Capacidade Transportadoras Veículos …" at bounding box center [648, 361] width 1297 height 722
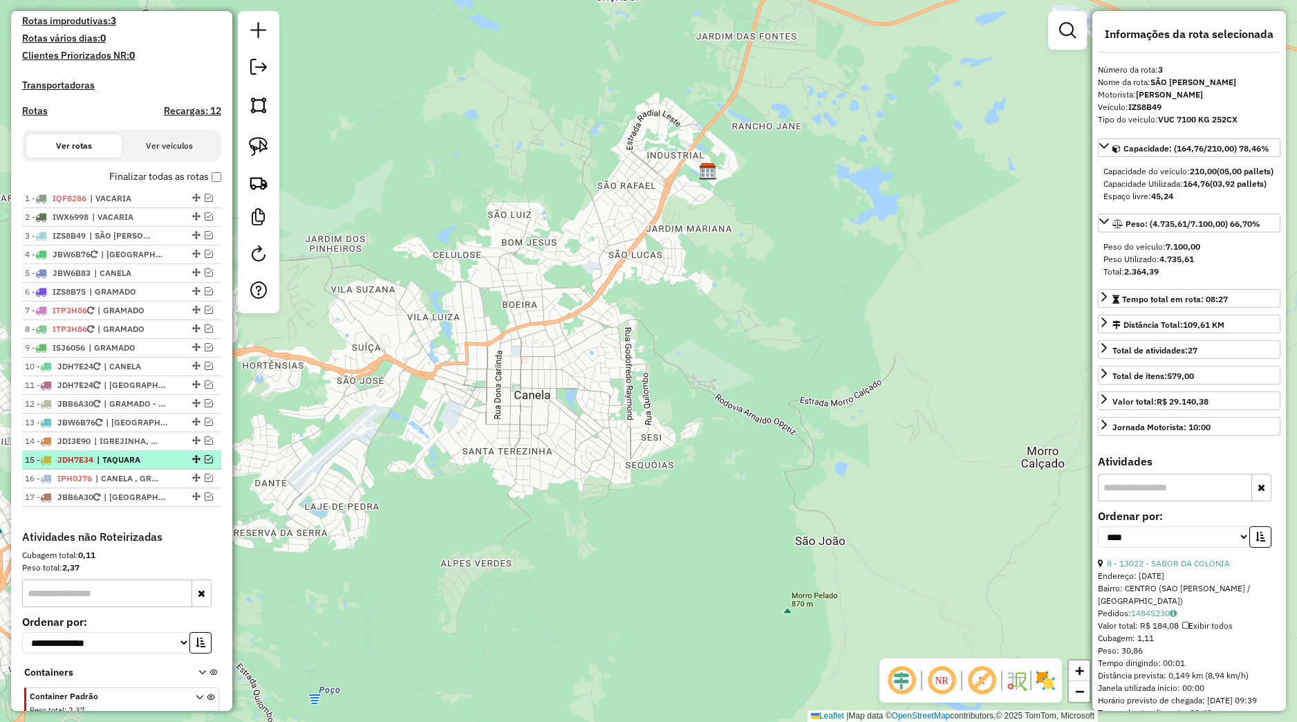
scroll to position [395, 0]
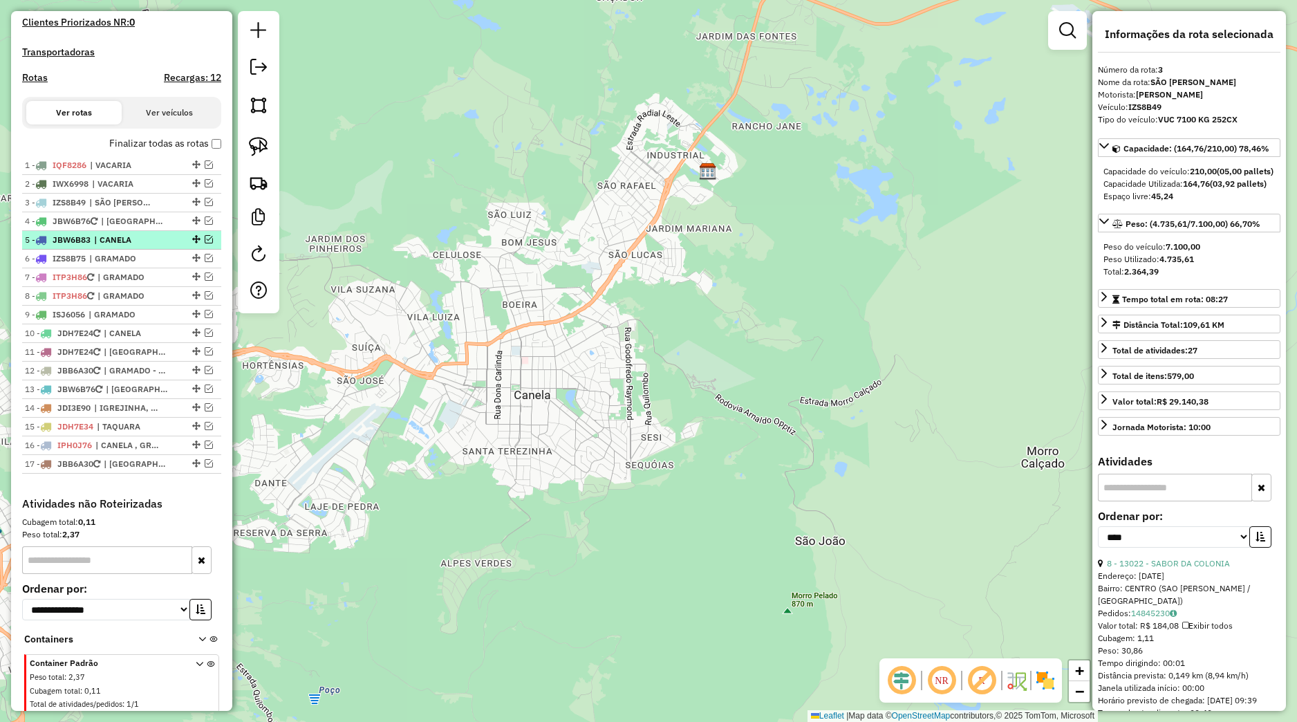
click at [205, 243] on em at bounding box center [209, 239] width 8 height 8
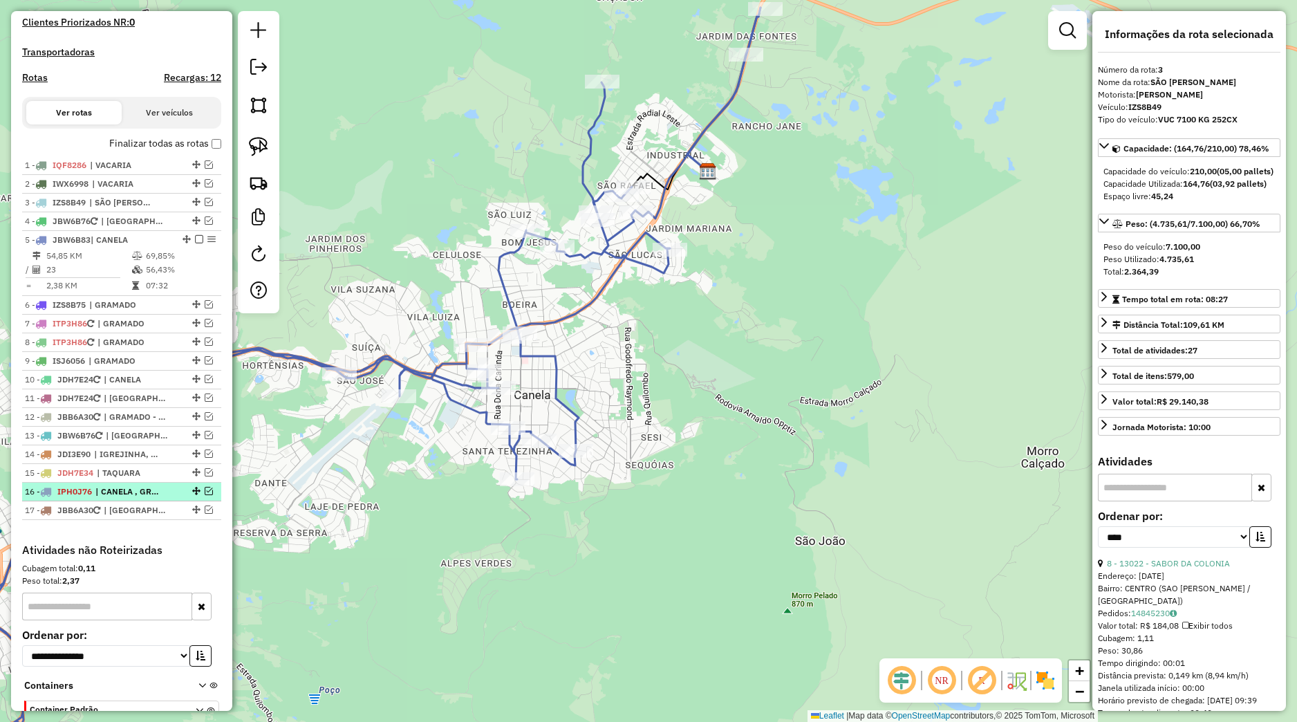
click at [205, 495] on em at bounding box center [209, 491] width 8 height 8
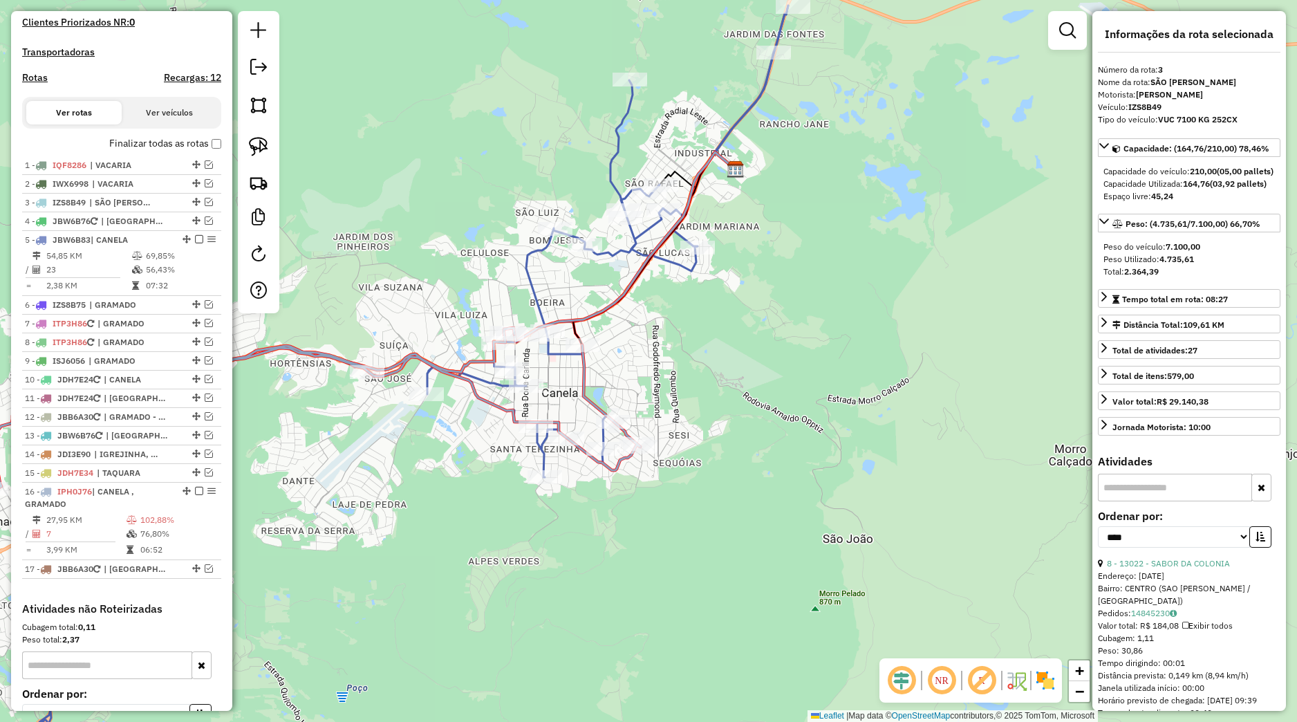
drag, startPoint x: 369, startPoint y: 499, endPoint x: 401, endPoint y: 495, distance: 32.8
click at [401, 495] on div "Janela de atendimento Grade de atendimento Capacidade Transportadoras Veículos …" at bounding box center [648, 361] width 1297 height 722
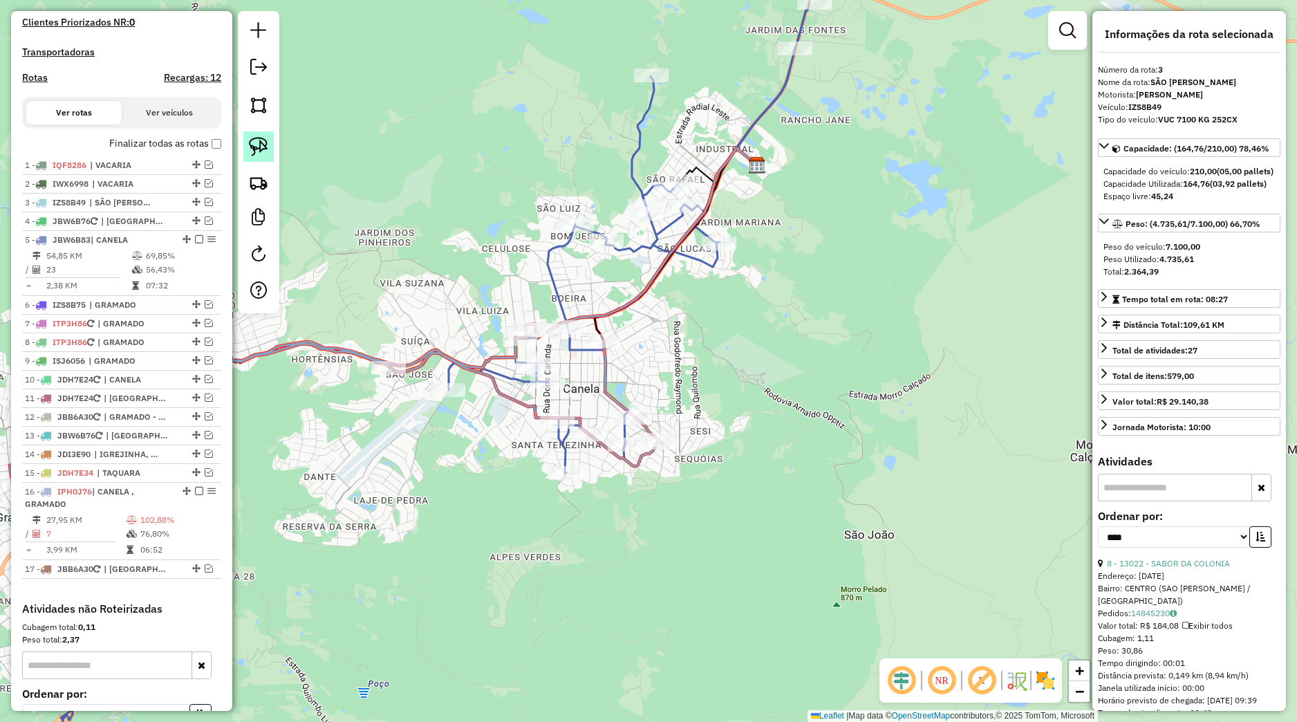
click at [263, 149] on img at bounding box center [258, 146] width 19 height 19
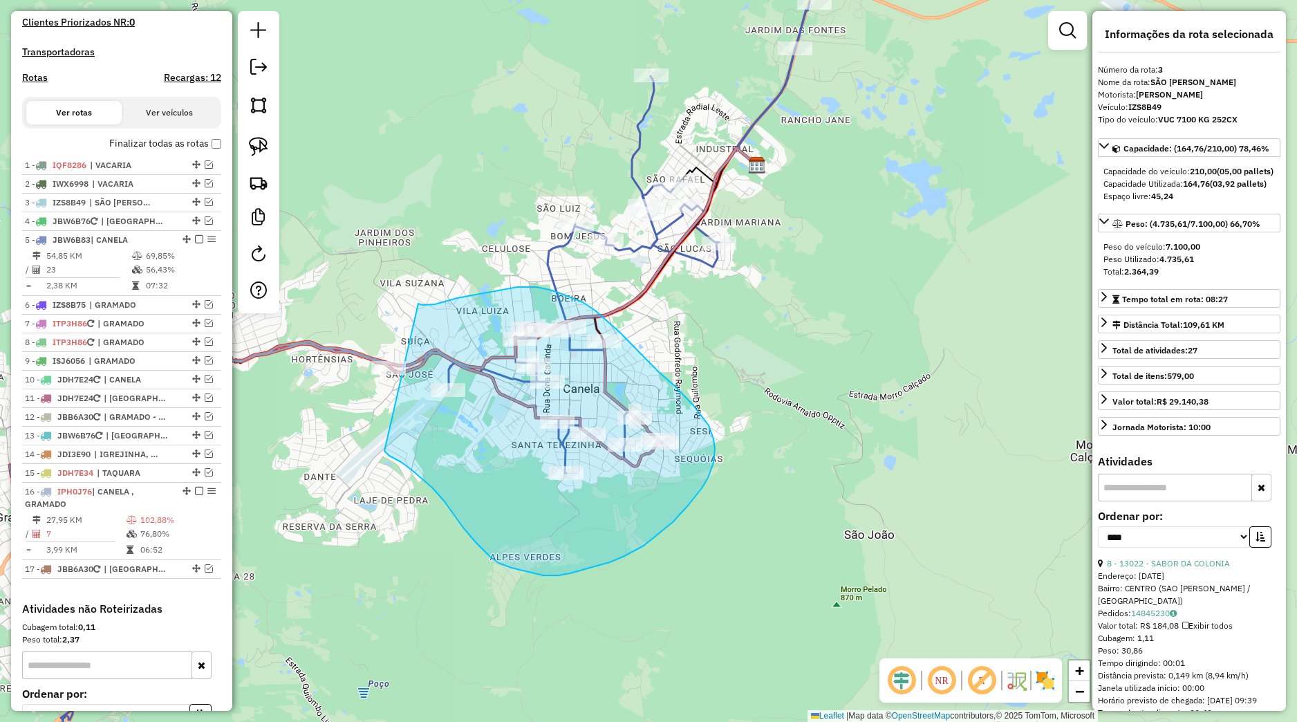
drag, startPoint x: 418, startPoint y: 304, endPoint x: 349, endPoint y: 409, distance: 126.8
click at [349, 409] on div "Janela de atendimento Grade de atendimento Capacidade Transportadoras Veículos …" at bounding box center [648, 361] width 1297 height 722
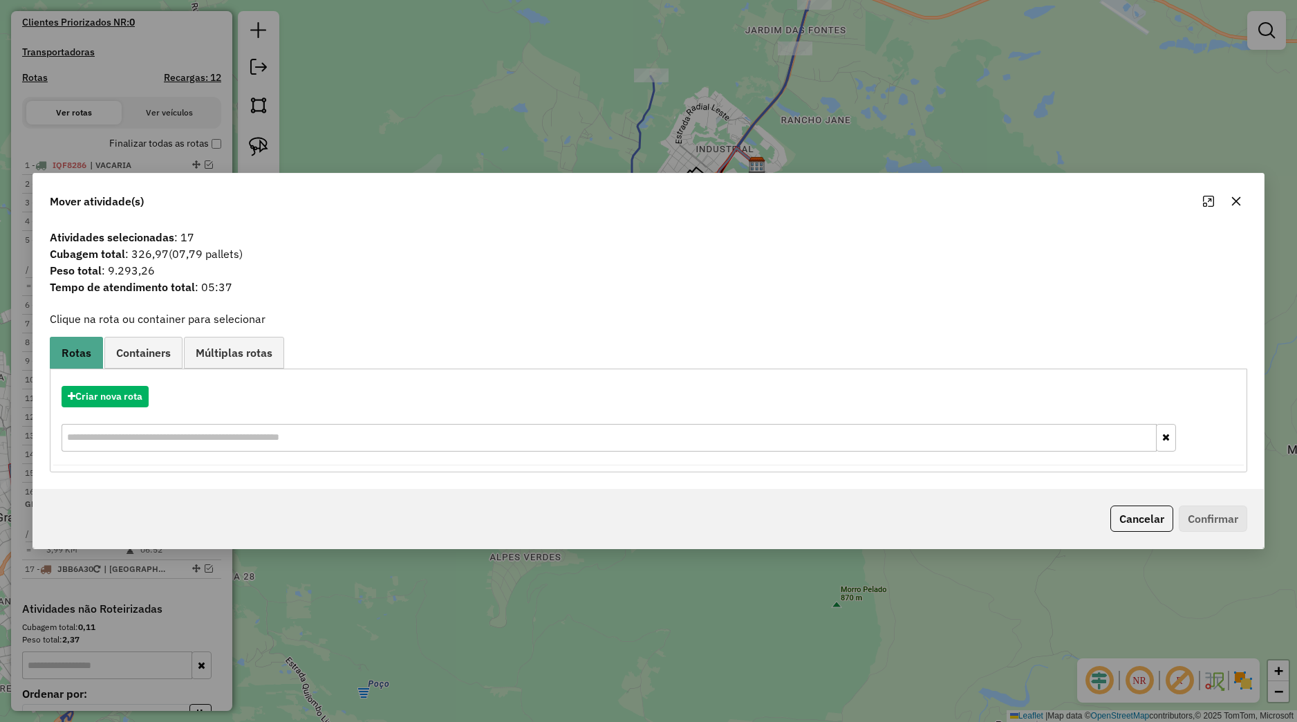
click at [1240, 198] on icon "button" at bounding box center [1236, 201] width 9 height 9
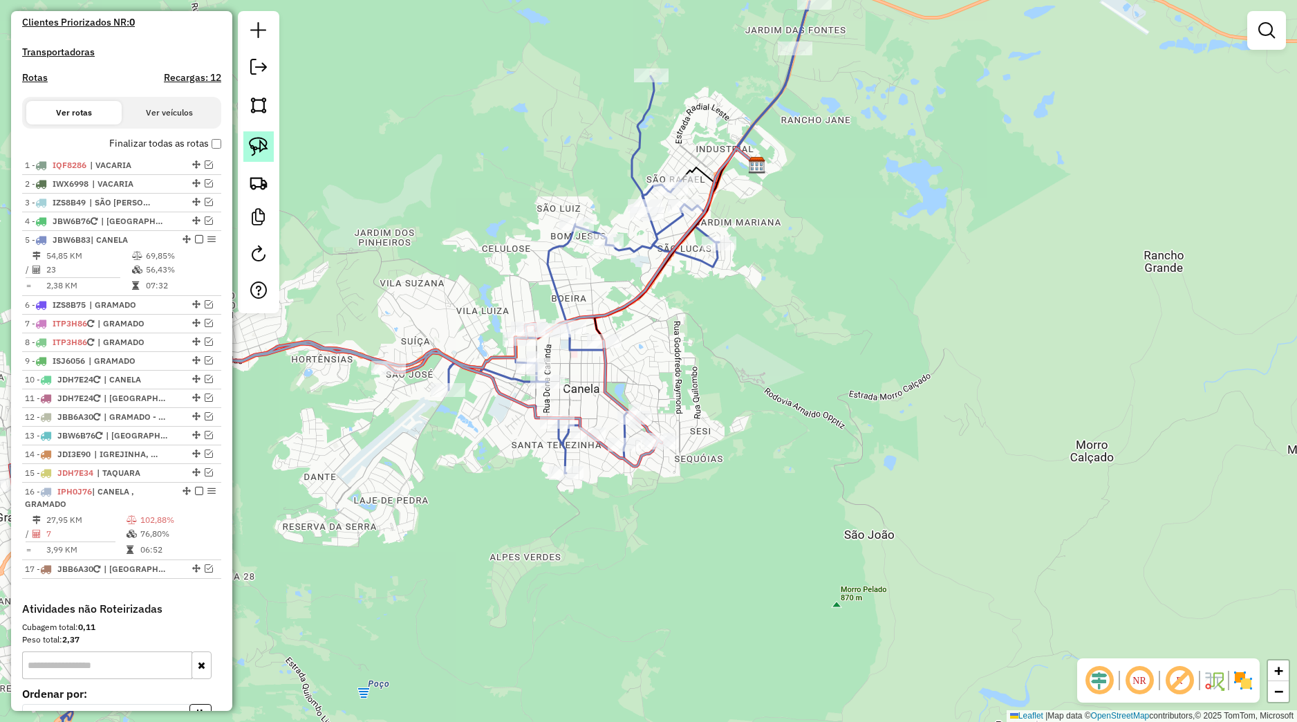
click at [267, 149] on img at bounding box center [258, 146] width 19 height 19
drag, startPoint x: 676, startPoint y: 320, endPoint x: 648, endPoint y: 397, distance: 81.8
click at [651, 397] on div "Janela de atendimento Grade de atendimento Capacidade Transportadoras Veículos …" at bounding box center [648, 361] width 1297 height 722
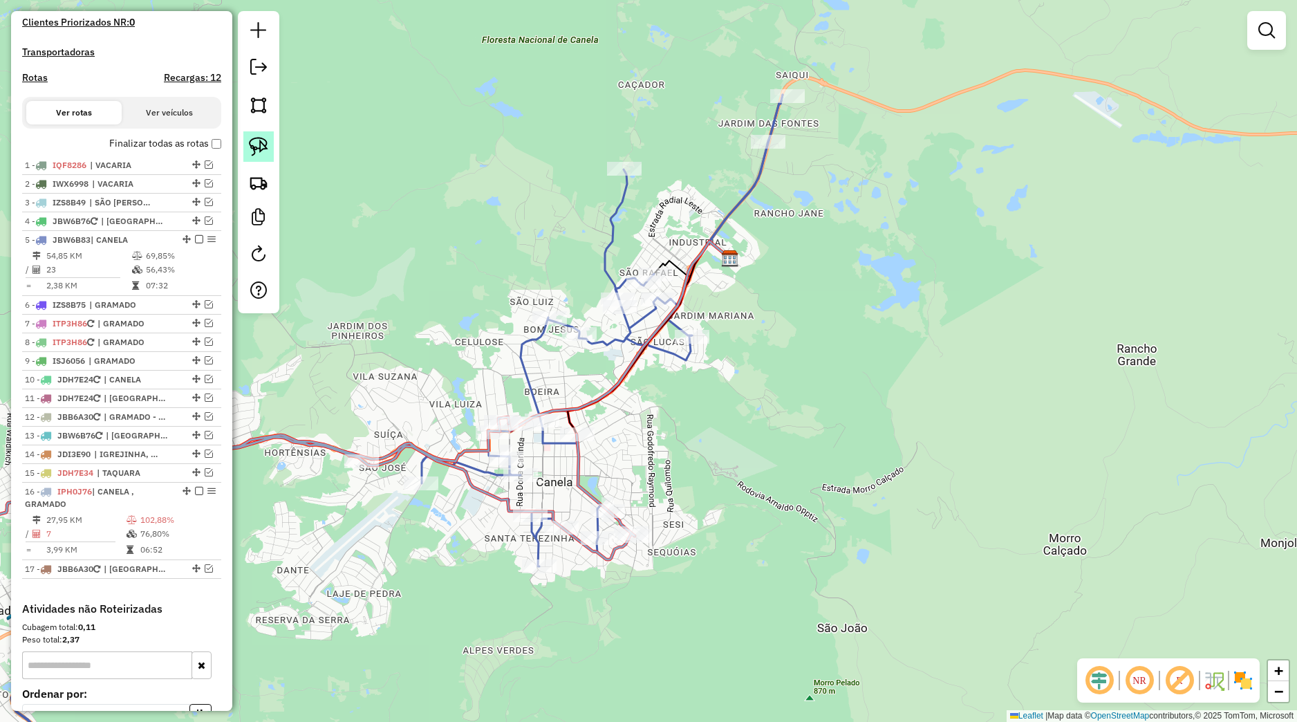
click at [250, 148] on img at bounding box center [258, 146] width 19 height 19
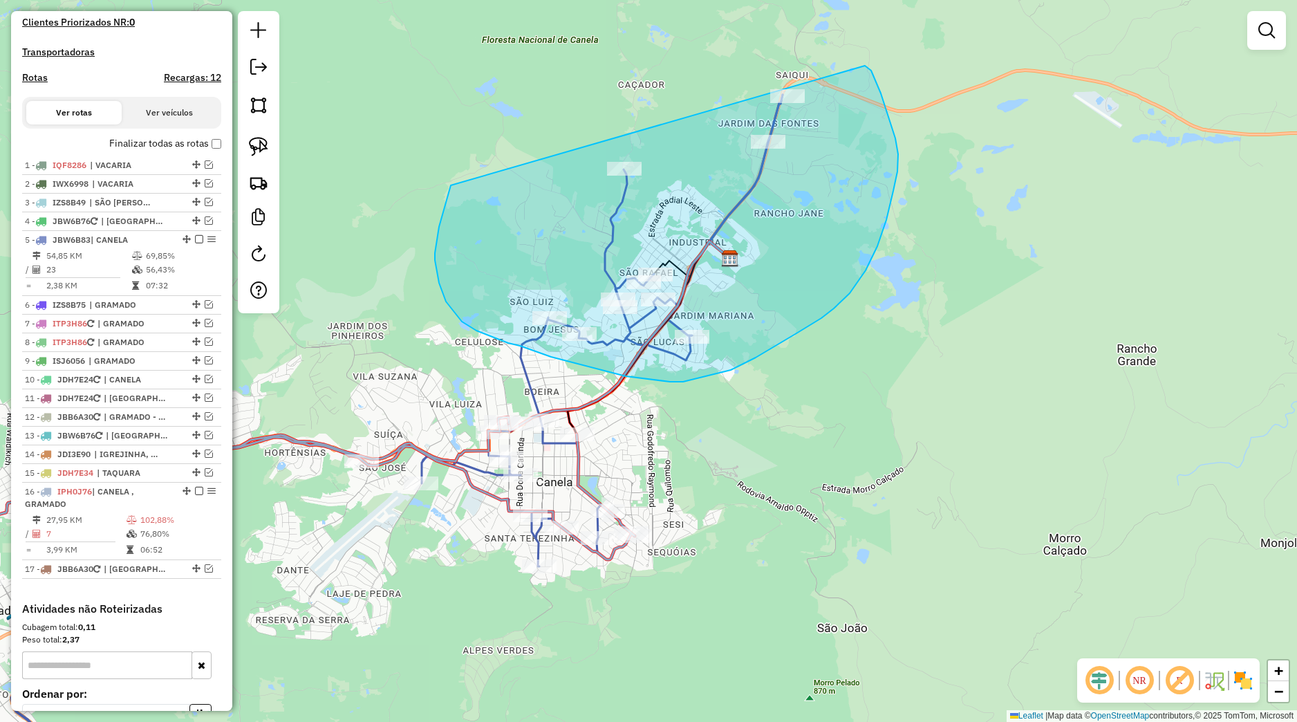
drag, startPoint x: 450, startPoint y: 190, endPoint x: 799, endPoint y: 58, distance: 374.0
click at [799, 58] on div "Janela de atendimento Grade de atendimento Capacidade Transportadoras Veículos …" at bounding box center [648, 361] width 1297 height 722
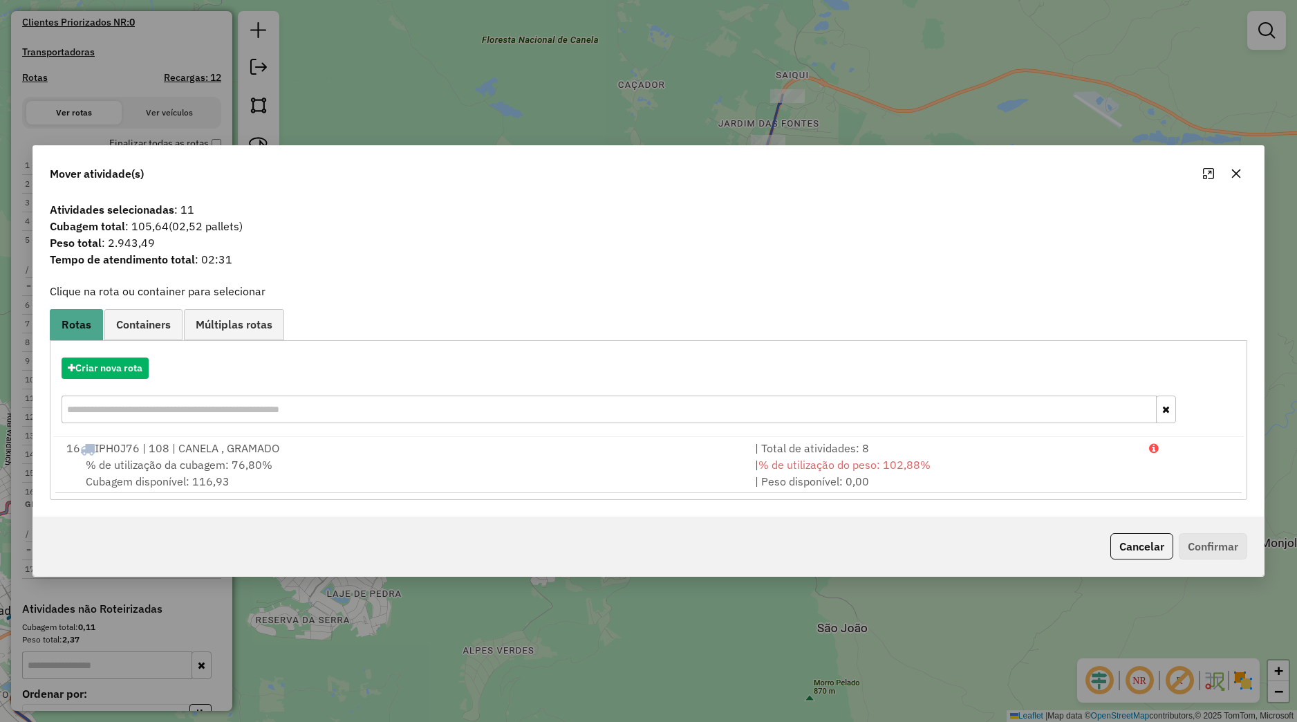
click at [1231, 179] on button "button" at bounding box center [1236, 174] width 22 height 22
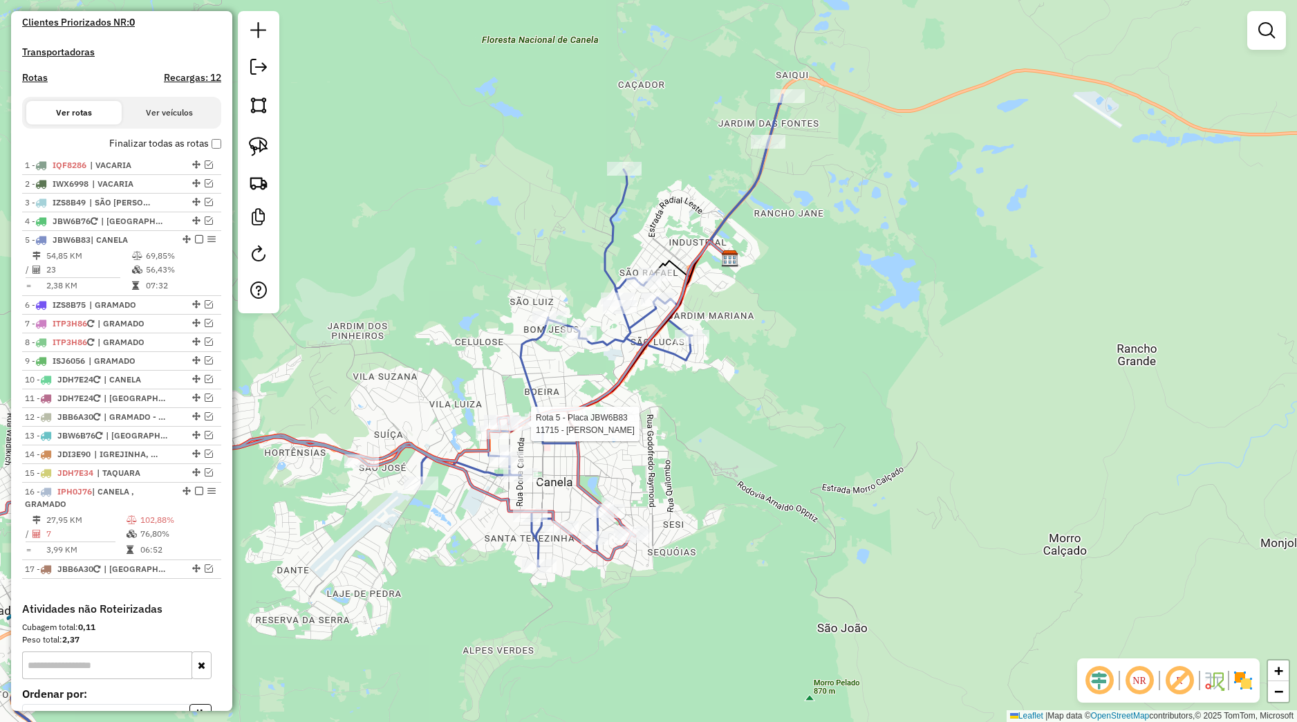
select select "*********"
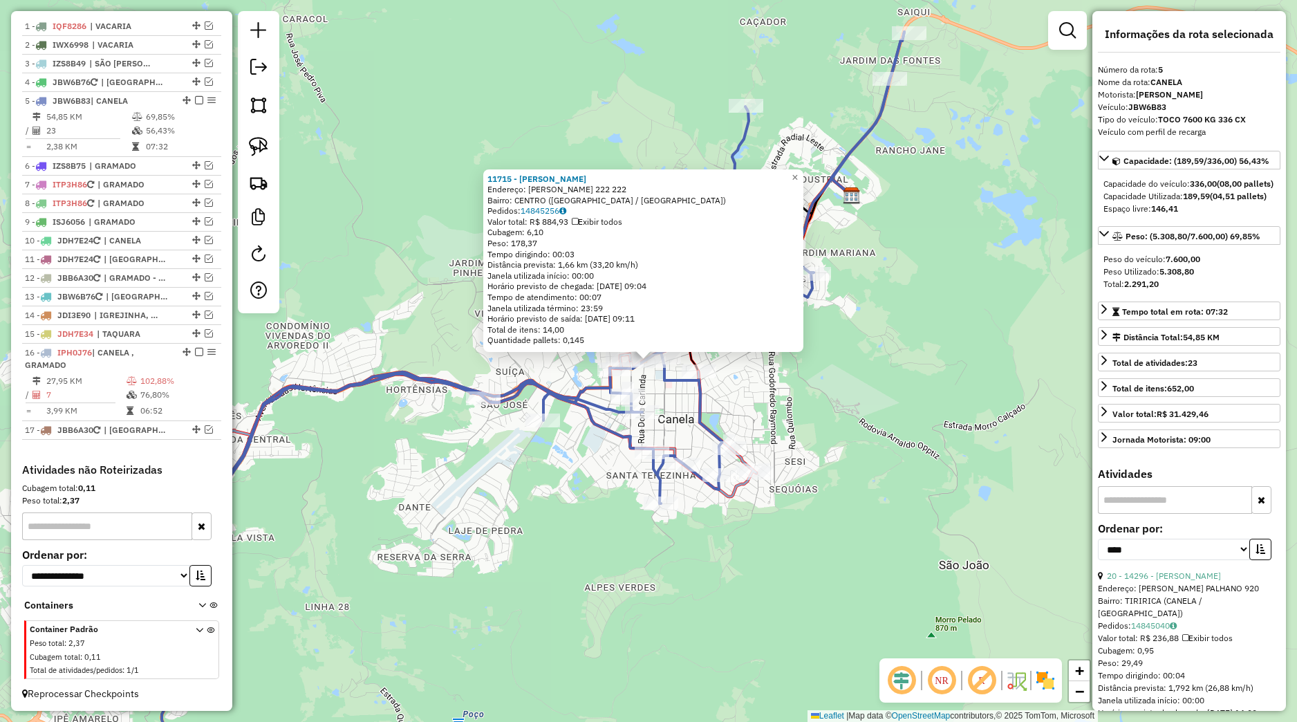
scroll to position [548, 0]
click at [595, 450] on div "11715 - [PERSON_NAME]: [PERSON_NAME] 222 222 Bairro: [GEOGRAPHIC_DATA] ([GEOGRA…" at bounding box center [648, 361] width 1297 height 722
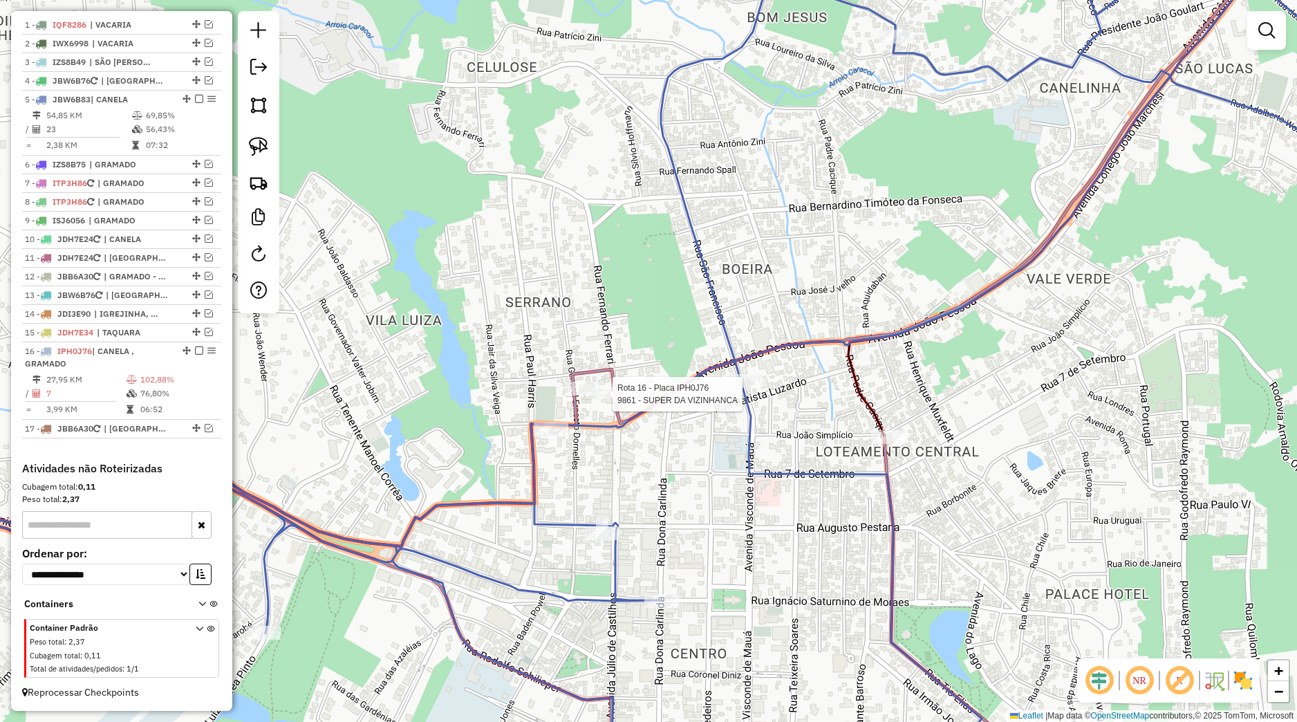
select select "*********"
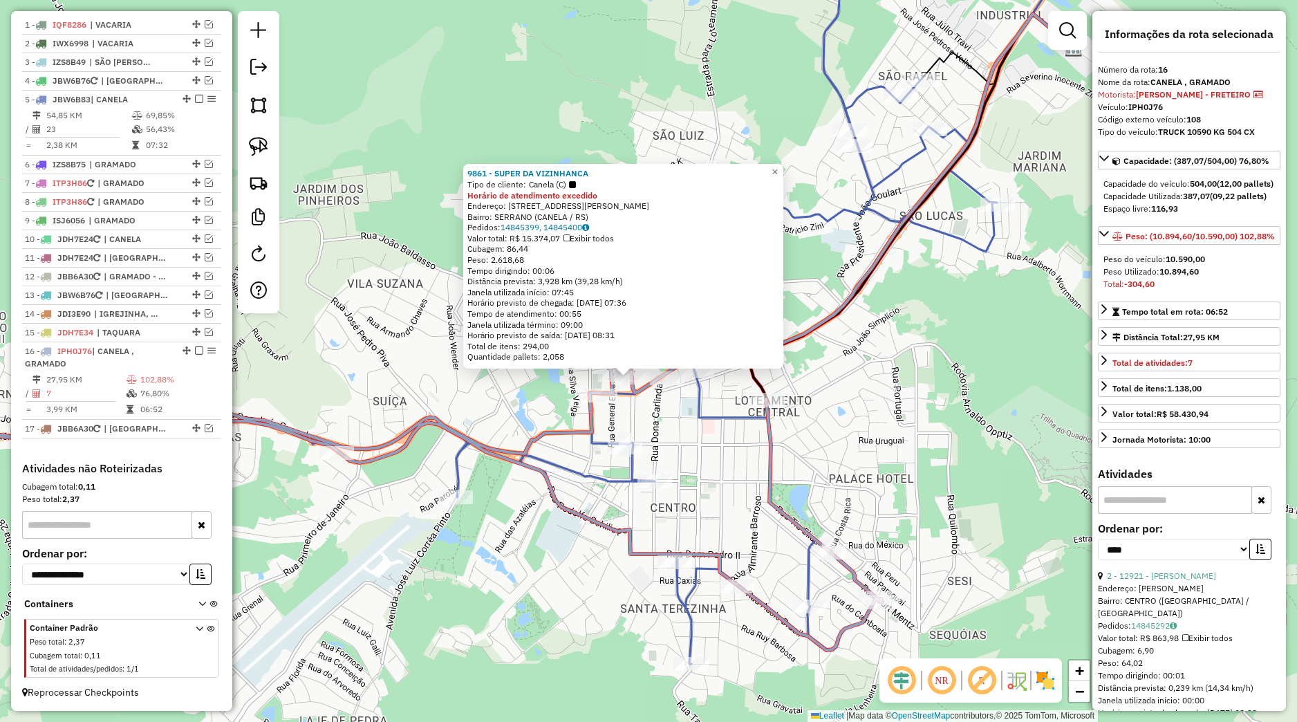
click at [624, 415] on div "9861 - SUPER DA VIZINHANCA Tipo de cliente: Canela (C) Horário de atendimento e…" at bounding box center [648, 361] width 1297 height 722
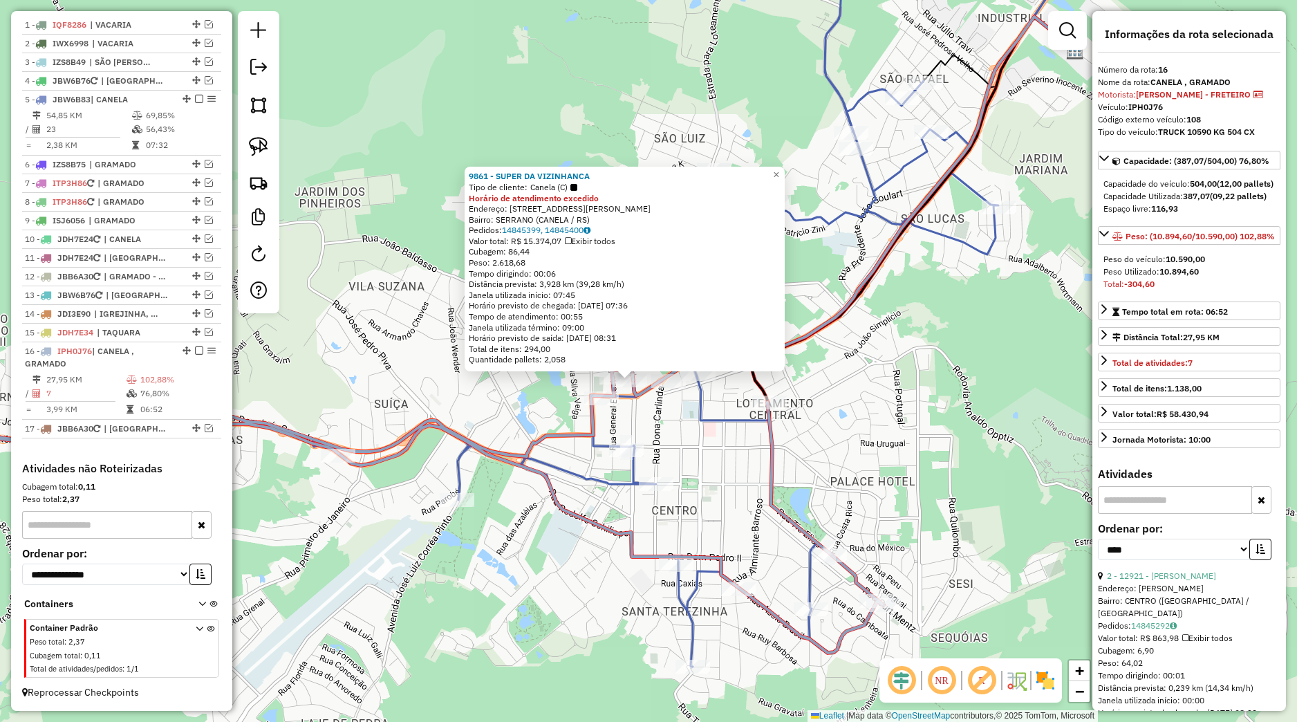
click at [521, 423] on div "9861 - SUPER DA VIZINHANCA Tipo de cliente: Canela (C) Horário de atendimento e…" at bounding box center [648, 361] width 1297 height 722
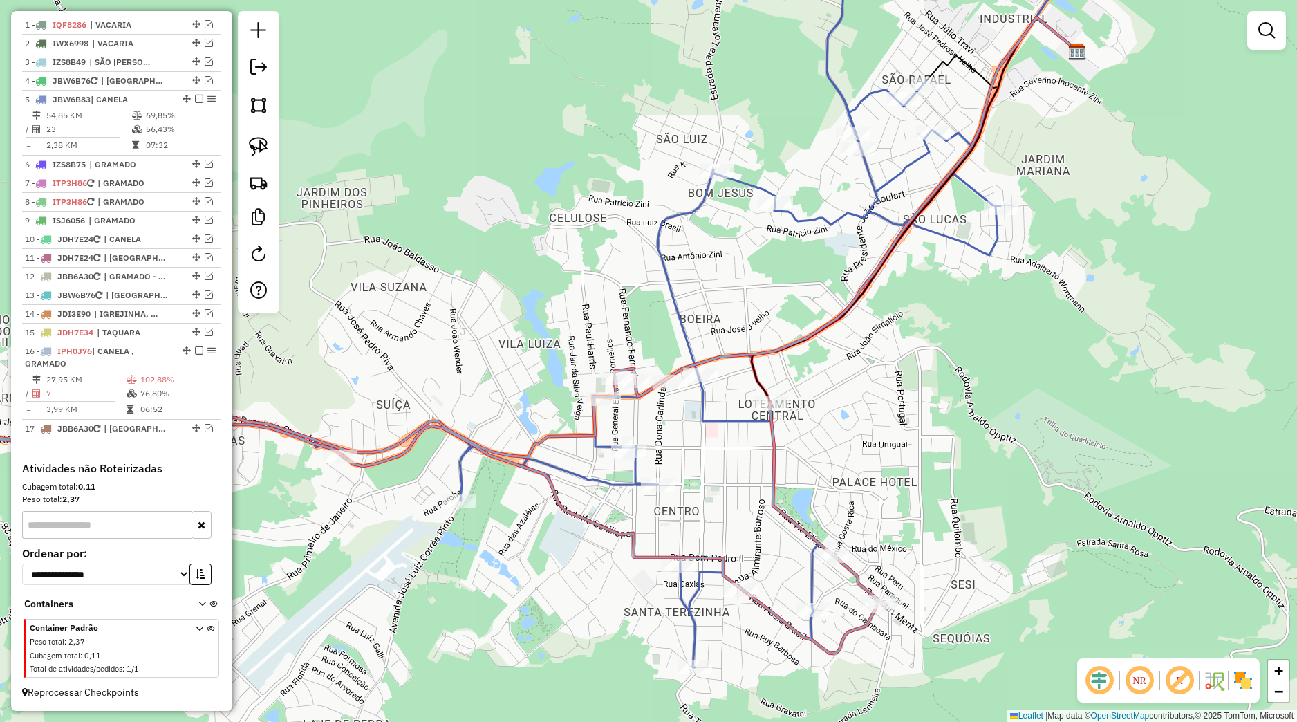
drag, startPoint x: 512, startPoint y: 445, endPoint x: 683, endPoint y: 404, distance: 176.5
click at [683, 404] on div "Janela de atendimento Grade de atendimento Capacidade Transportadoras Veículos …" at bounding box center [648, 361] width 1297 height 722
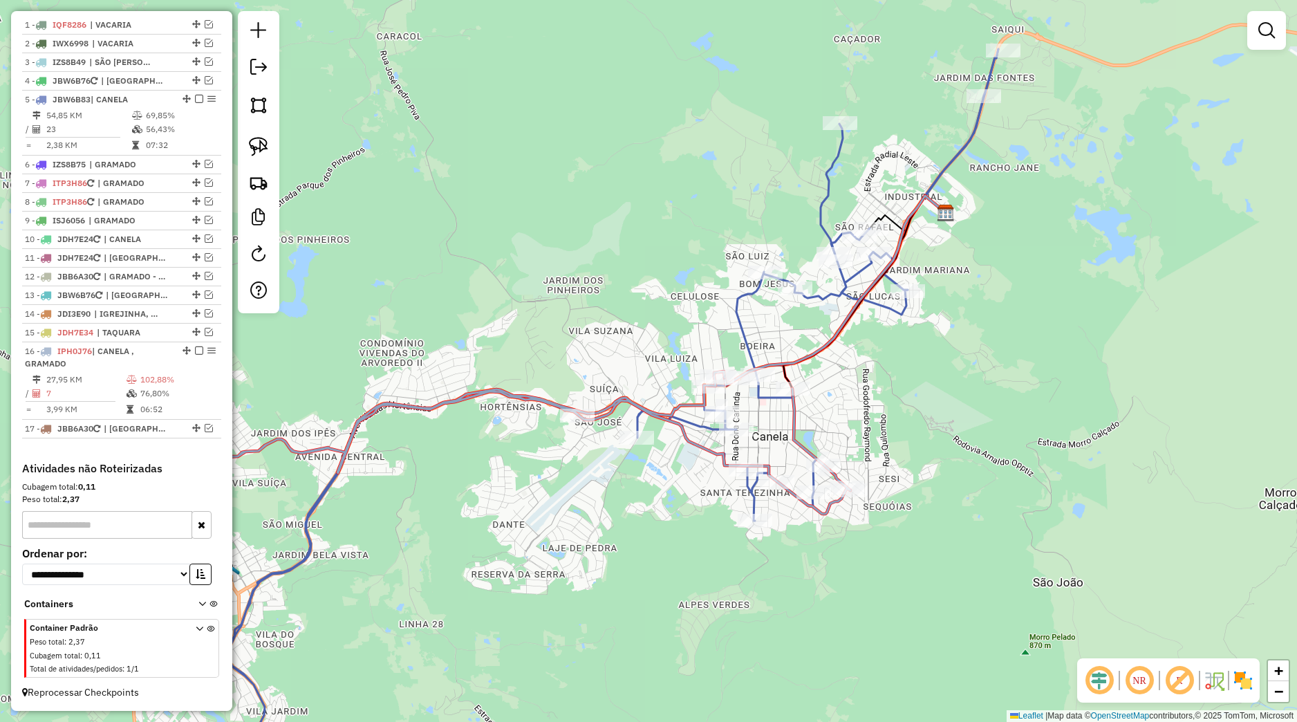
drag, startPoint x: 485, startPoint y: 476, endPoint x: 703, endPoint y: 385, distance: 235.6
click at [705, 385] on div "Janela de atendimento Grade de atendimento Capacidade Transportadoras Veículos …" at bounding box center [648, 361] width 1297 height 722
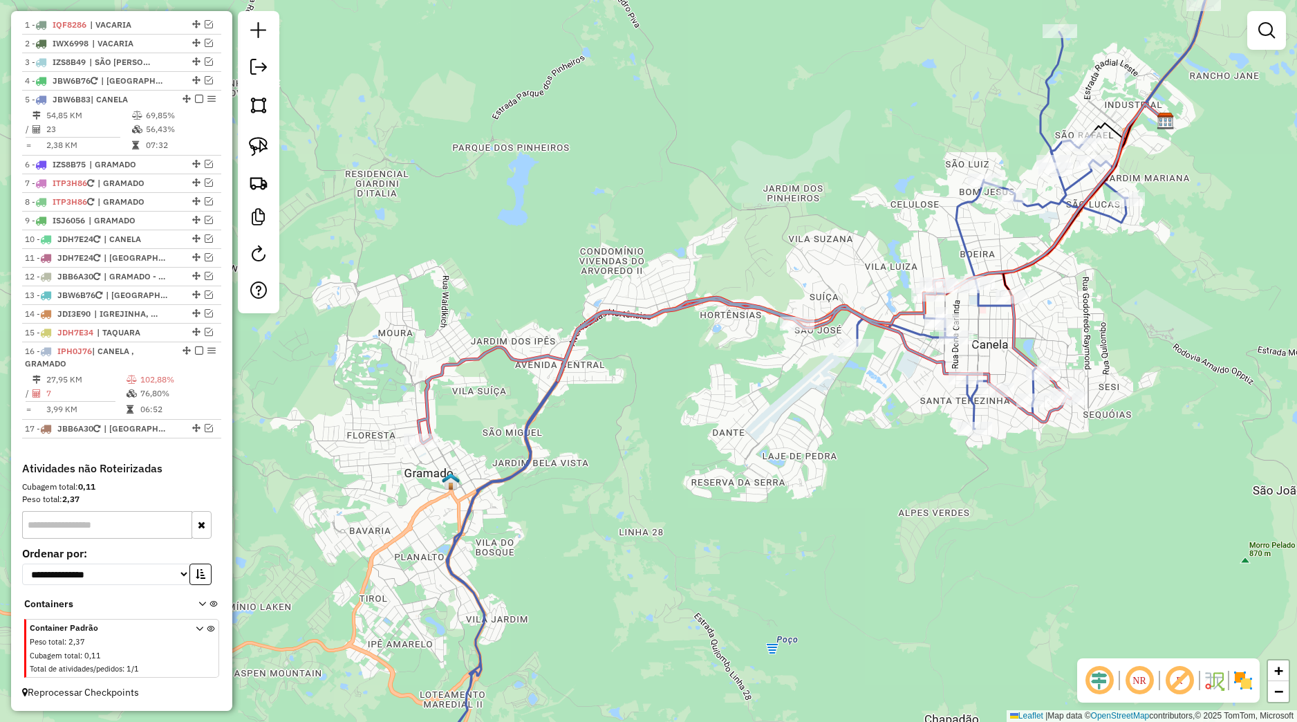
select select "*********"
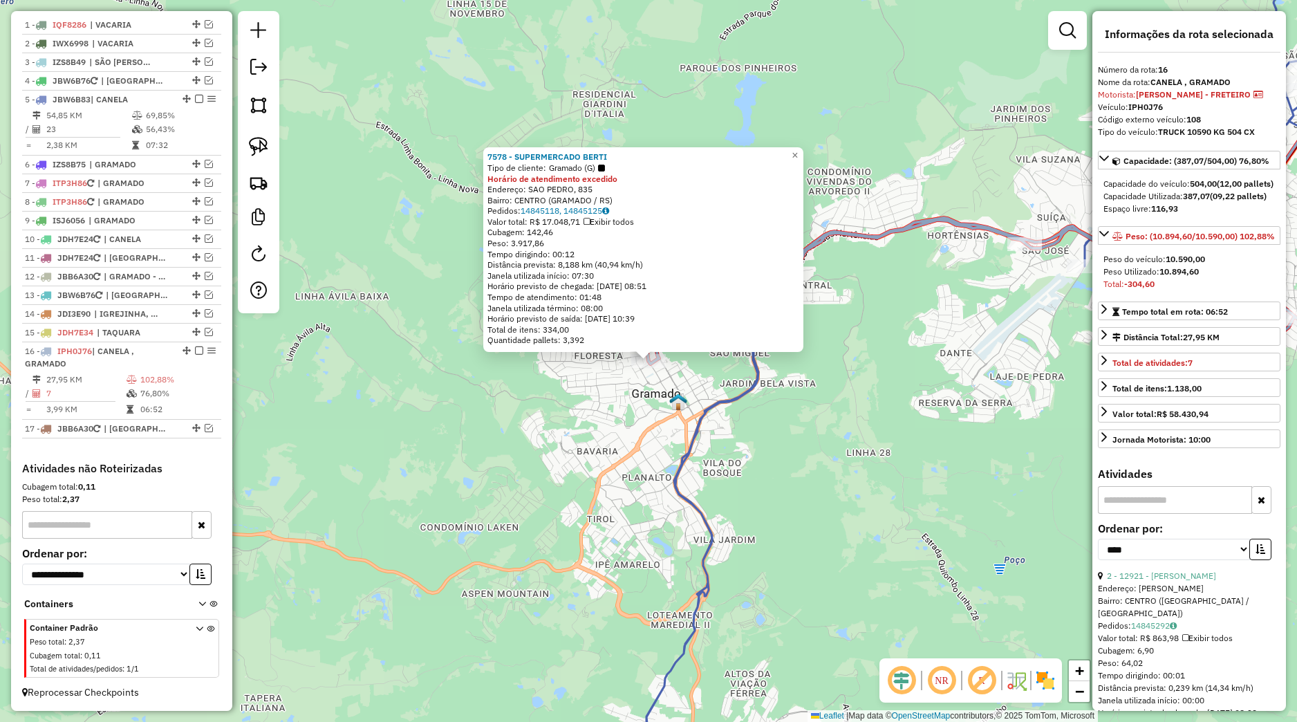
drag, startPoint x: 852, startPoint y: 345, endPoint x: 870, endPoint y: 338, distance: 19.3
click at [855, 344] on div "7578 - SUPERMERCADO BERTI Tipo de cliente: Gramado (G) Horário de atendimento e…" at bounding box center [648, 361] width 1297 height 722
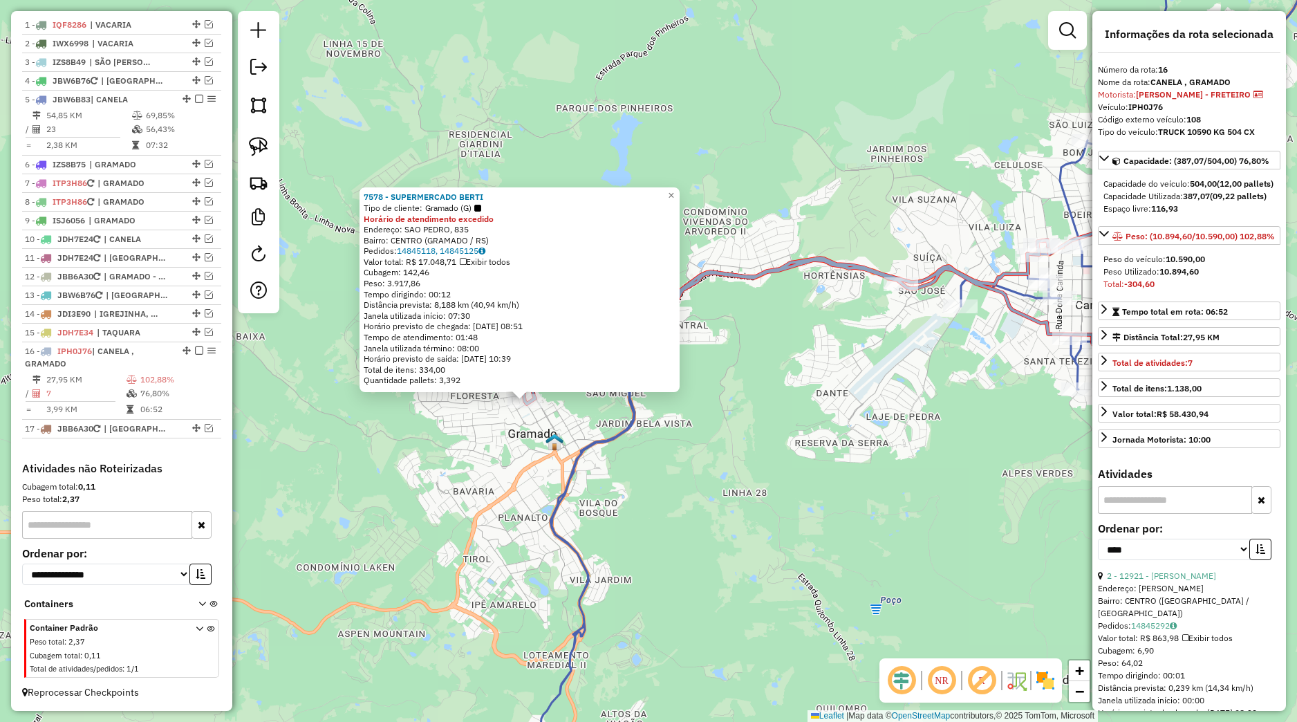
drag, startPoint x: 855, startPoint y: 348, endPoint x: 721, endPoint y: 391, distance: 141.1
click at [721, 391] on div "7578 - SUPERMERCADO BERTI Tipo de cliente: Gramado (G) Horário de atendimento e…" at bounding box center [648, 361] width 1297 height 722
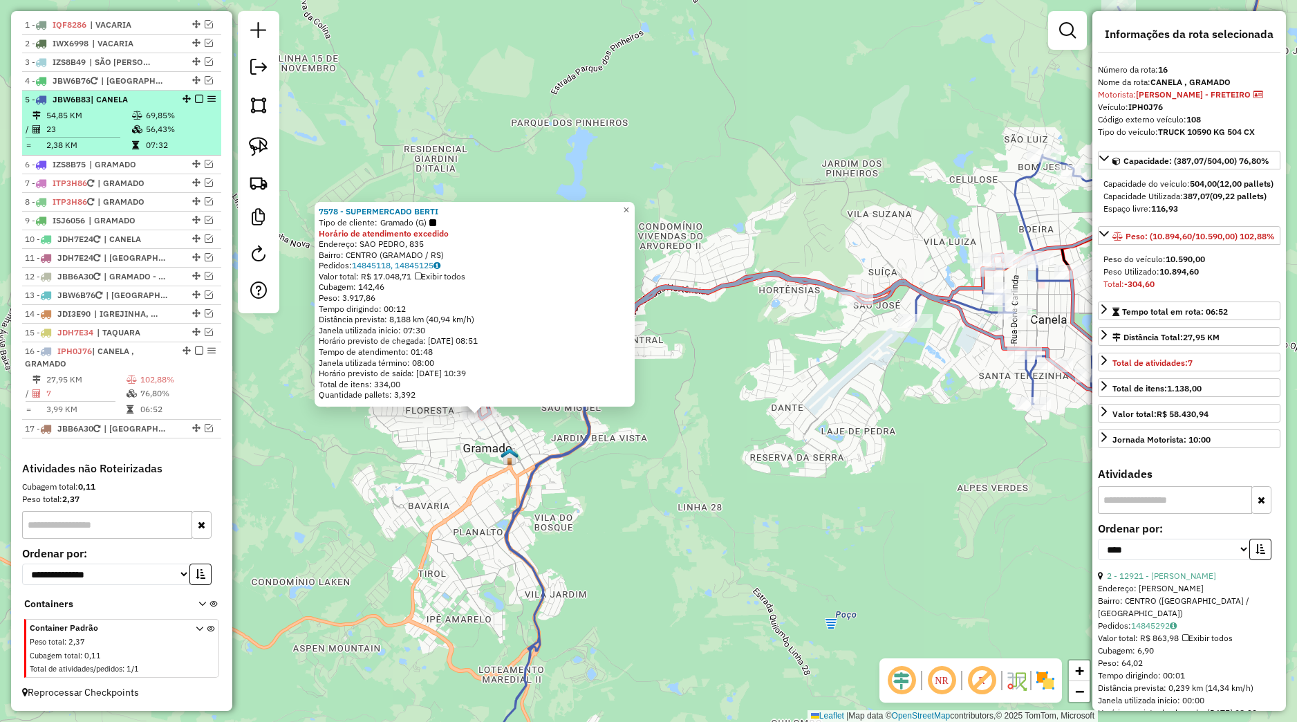
click at [195, 100] on em at bounding box center [199, 99] width 8 height 8
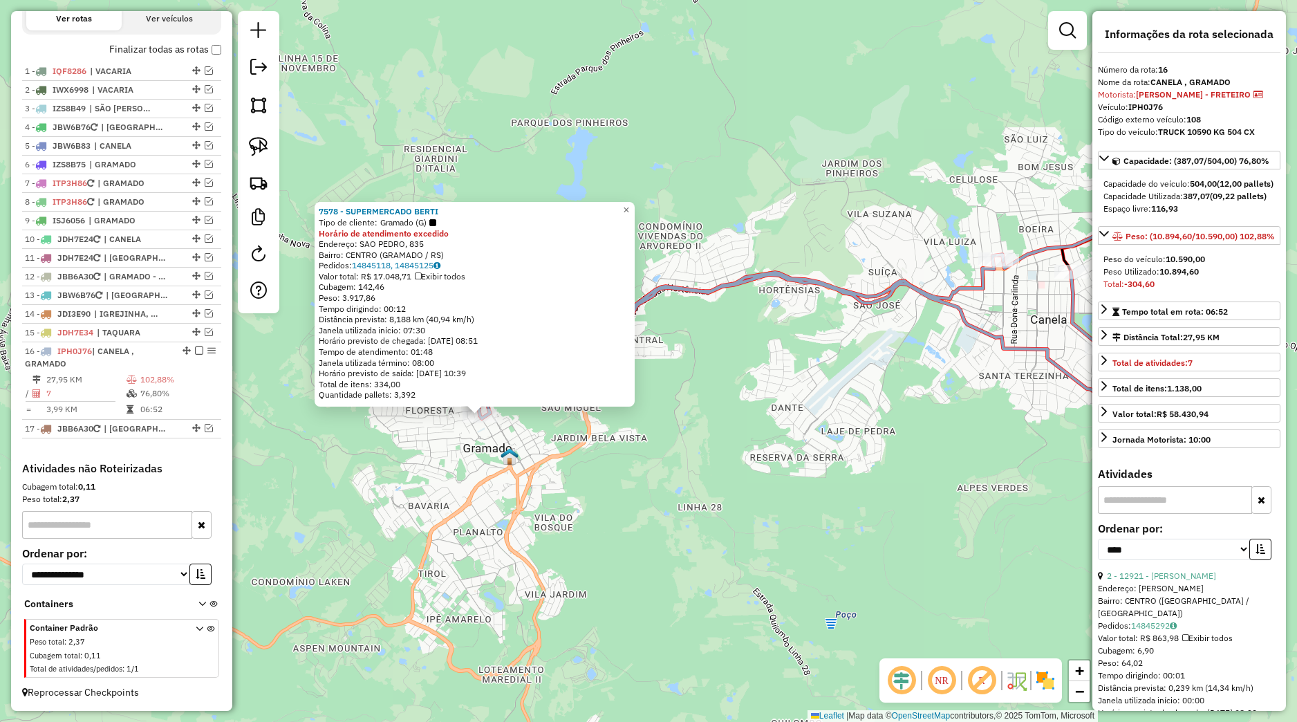
scroll to position [501, 0]
click at [259, 151] on img at bounding box center [258, 146] width 19 height 19
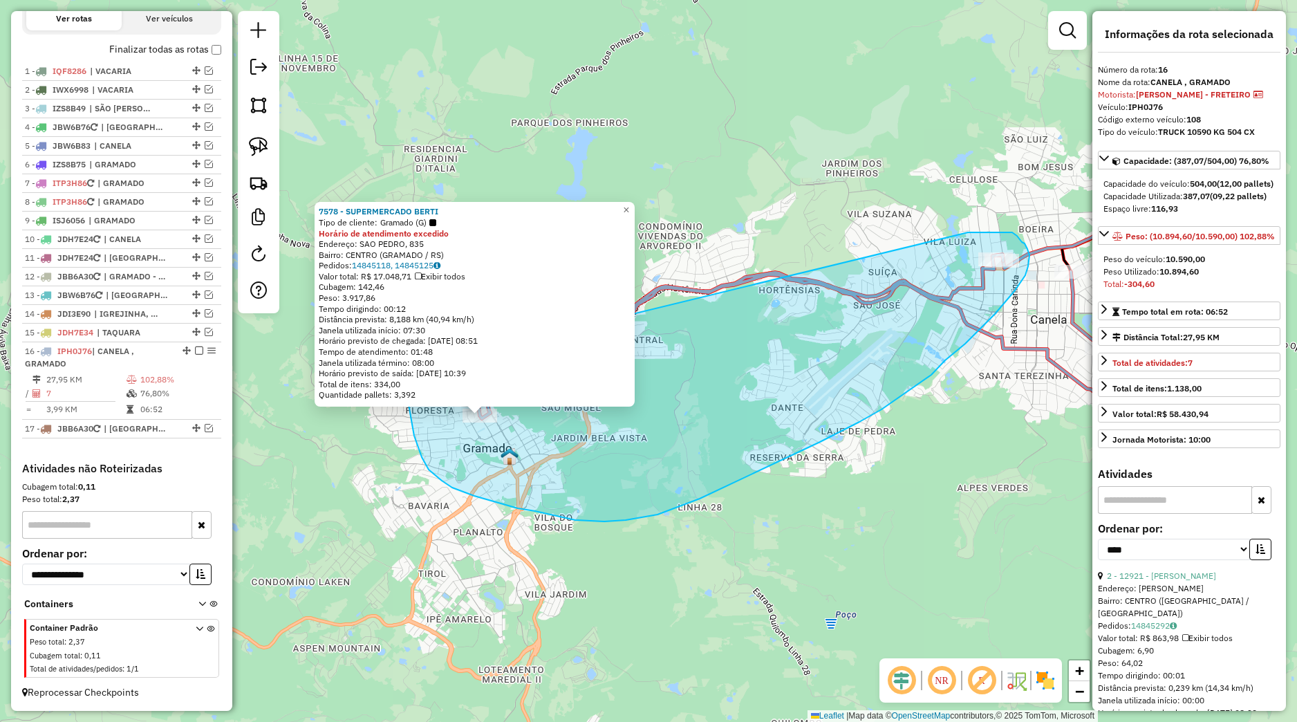
drag, startPoint x: 968, startPoint y: 232, endPoint x: 475, endPoint y: 378, distance: 514.0
click at [403, 366] on div "7578 - SUPERMERCADO BERTI Tipo de cliente: Gramado (G) Horário de atendimento e…" at bounding box center [648, 361] width 1297 height 722
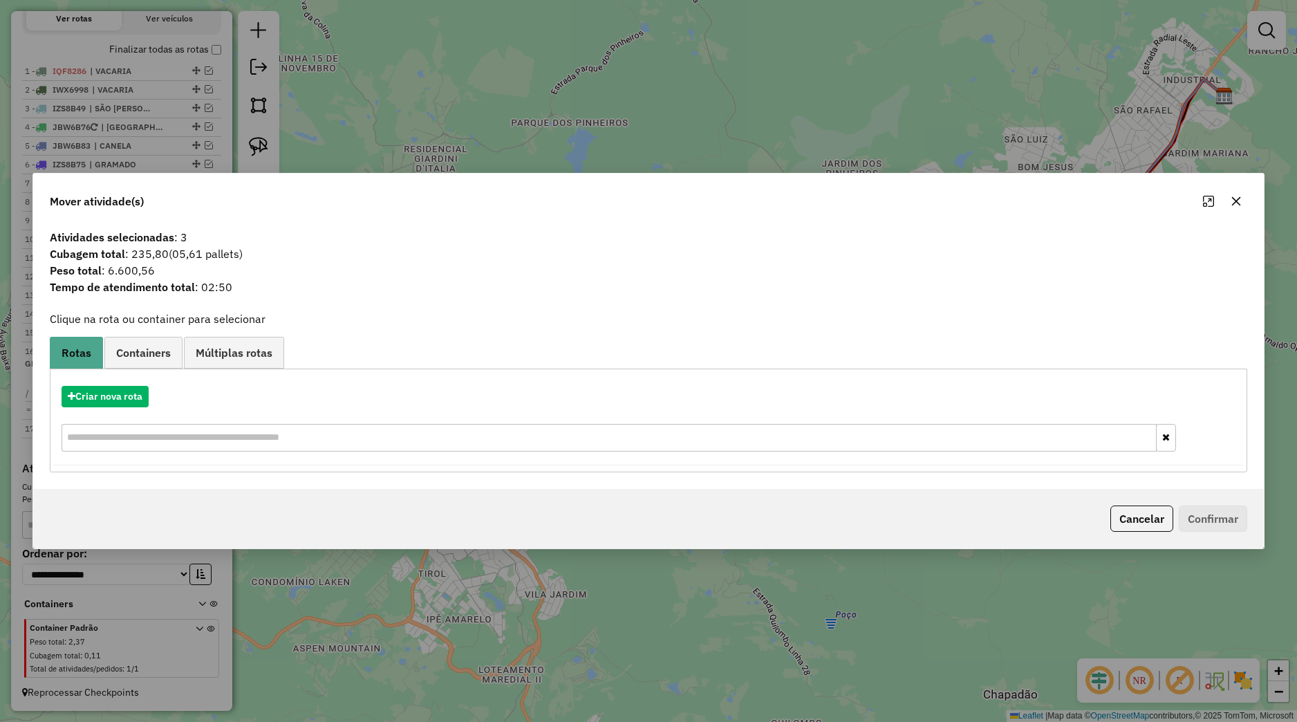
click at [1236, 198] on icon "button" at bounding box center [1236, 201] width 11 height 11
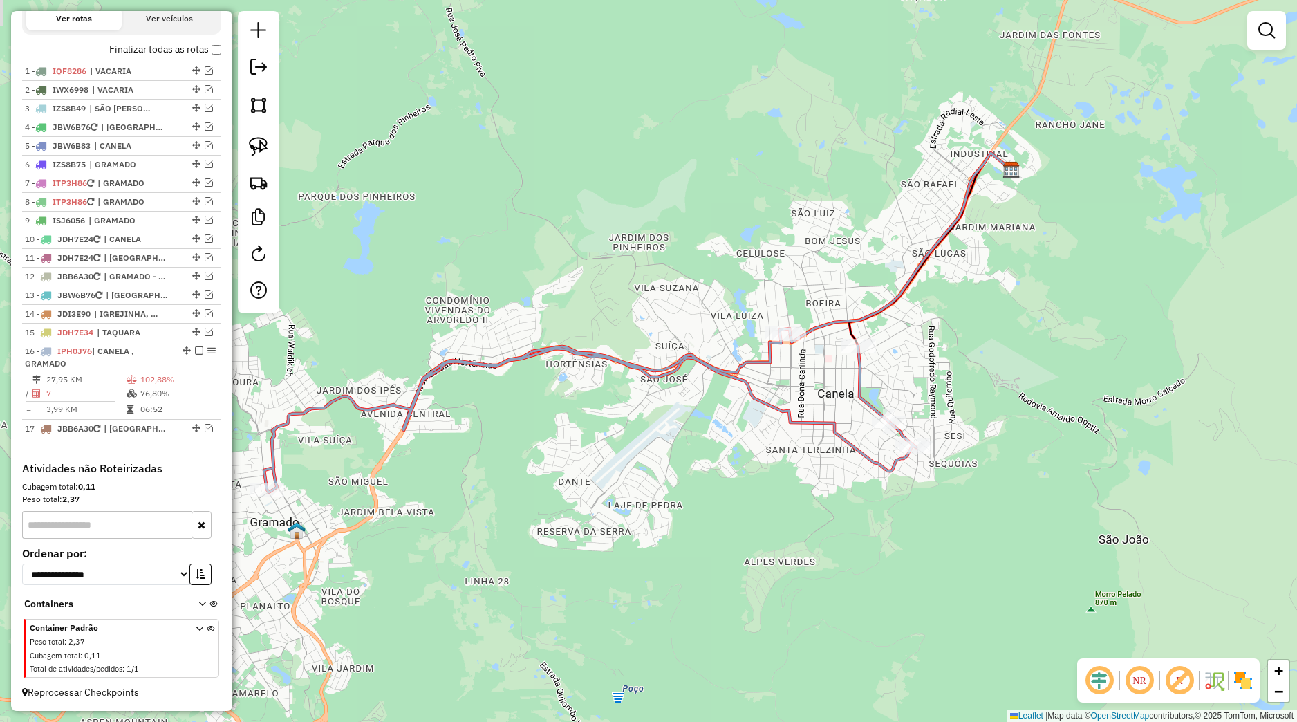
drag, startPoint x: 922, startPoint y: 356, endPoint x: 689, endPoint y: 438, distance: 246.3
click at [689, 438] on div "Janela de atendimento Grade de atendimento Capacidade Transportadoras Veículos …" at bounding box center [648, 361] width 1297 height 722
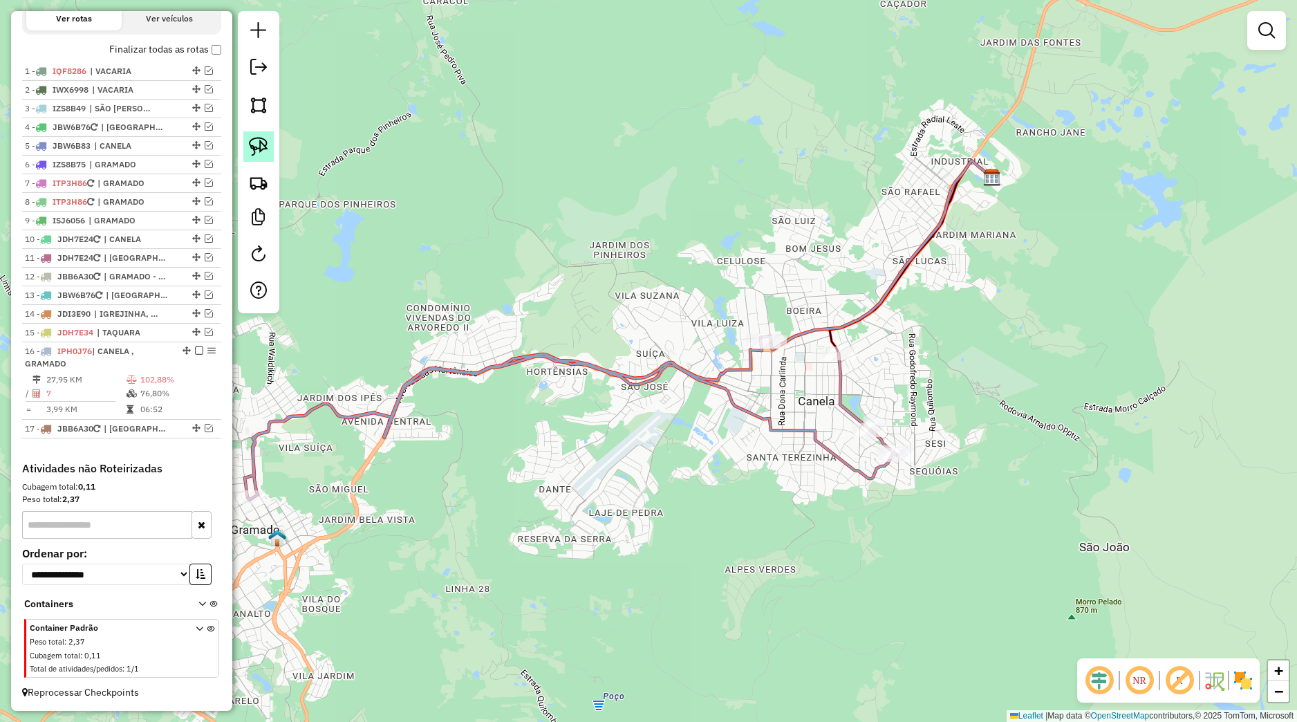
click at [263, 151] on img at bounding box center [258, 146] width 19 height 19
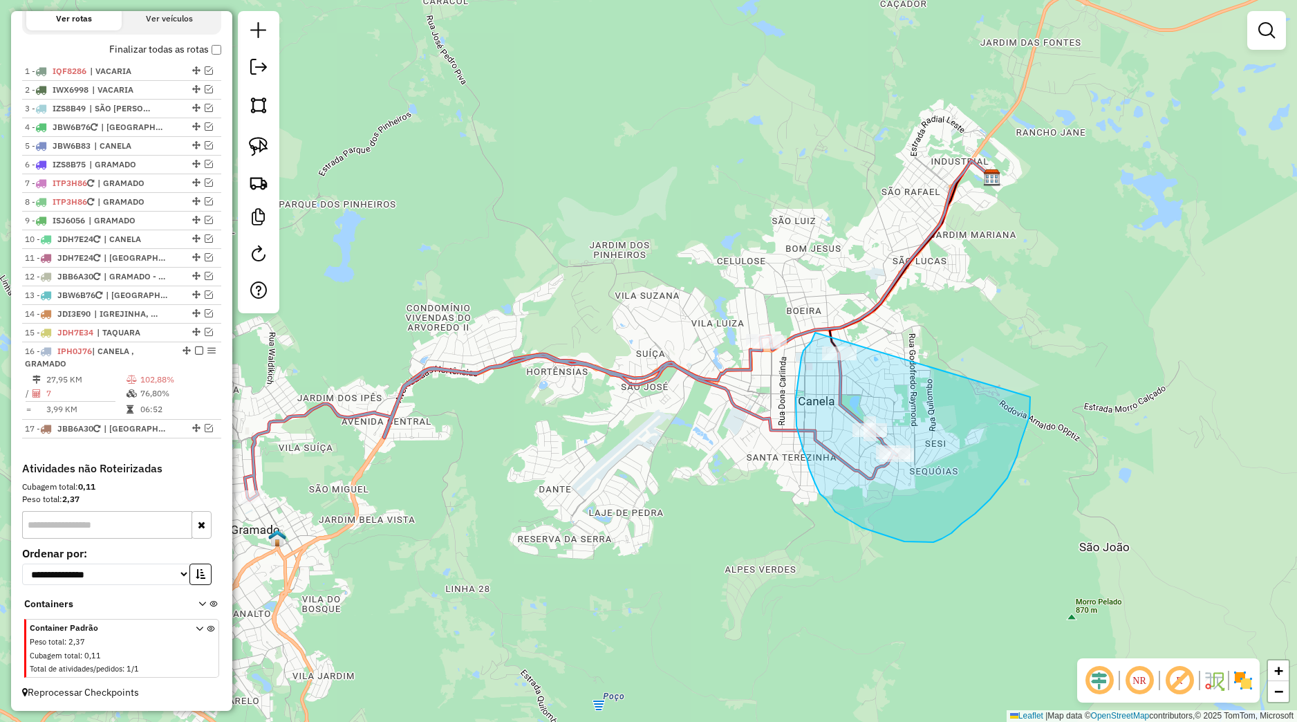
drag, startPoint x: 806, startPoint y: 349, endPoint x: 1030, endPoint y: 397, distance: 229.9
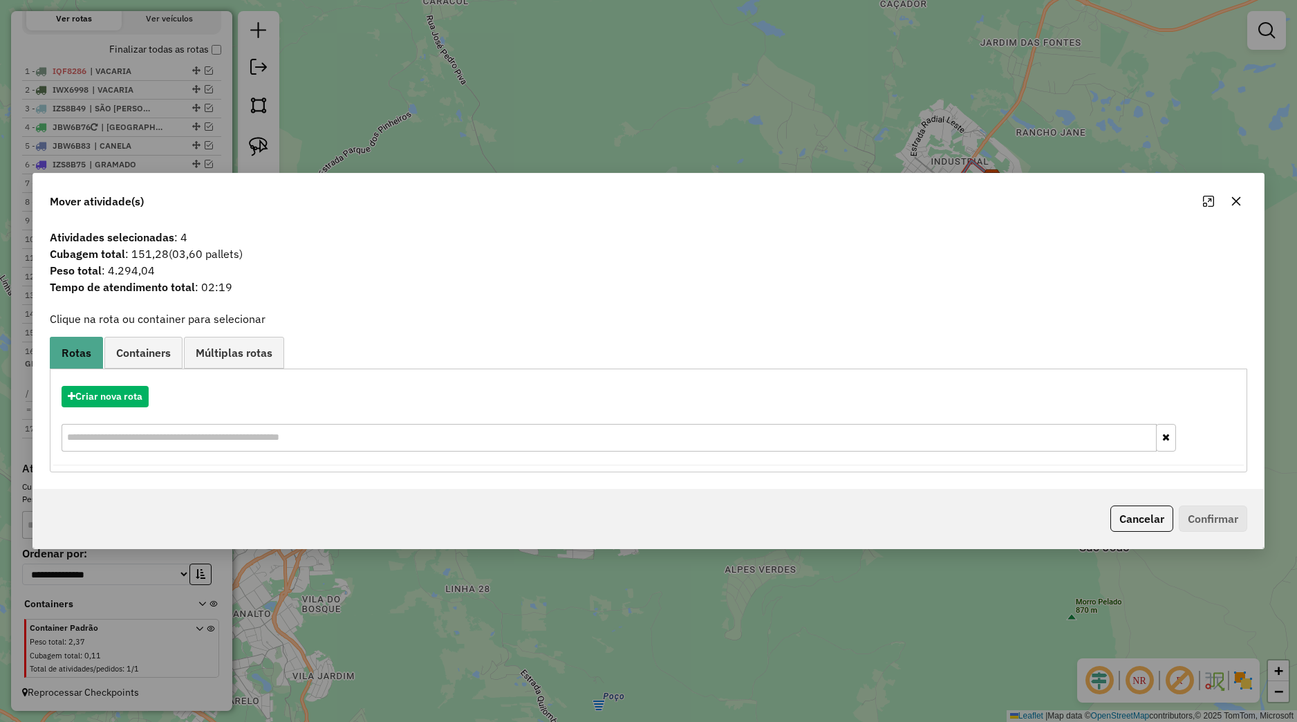
click at [1240, 197] on button "button" at bounding box center [1236, 201] width 22 height 22
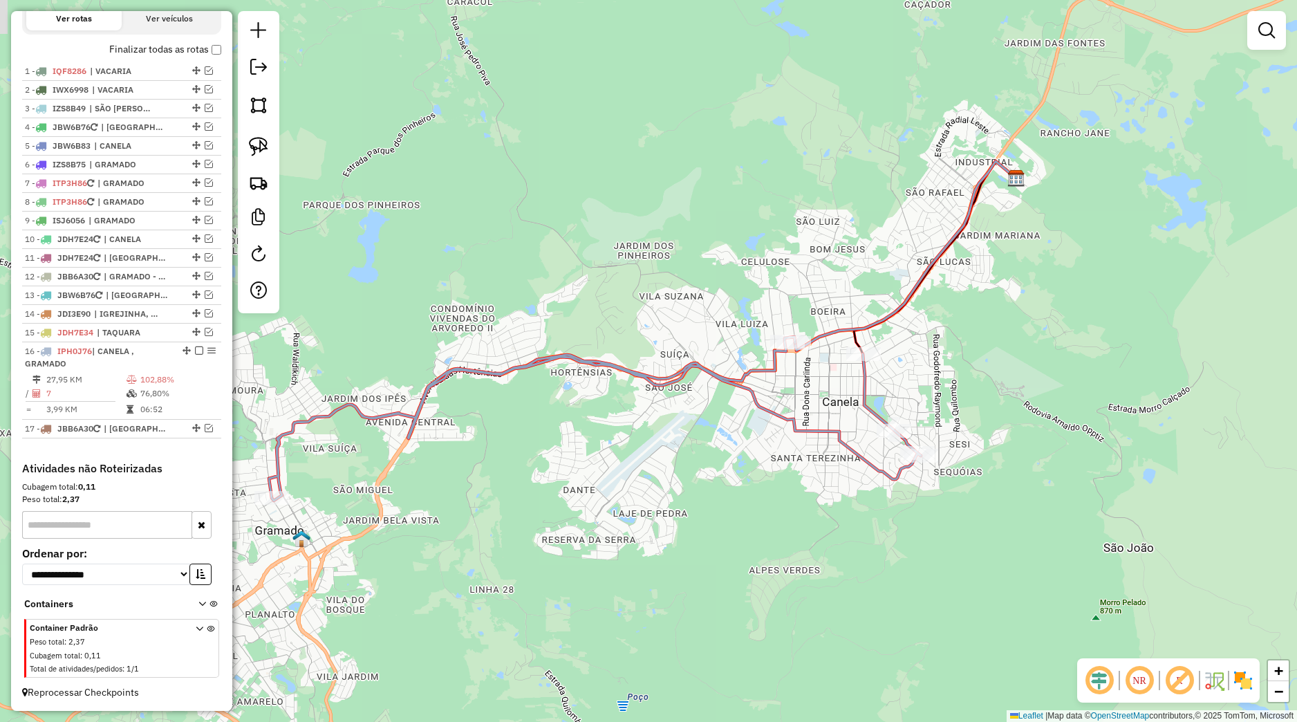
drag, startPoint x: 557, startPoint y: 418, endPoint x: 529, endPoint y: 408, distance: 29.5
click at [651, 401] on div "Janela de atendimento Grade de atendimento Capacidade Transportadoras Veículos …" at bounding box center [648, 361] width 1297 height 722
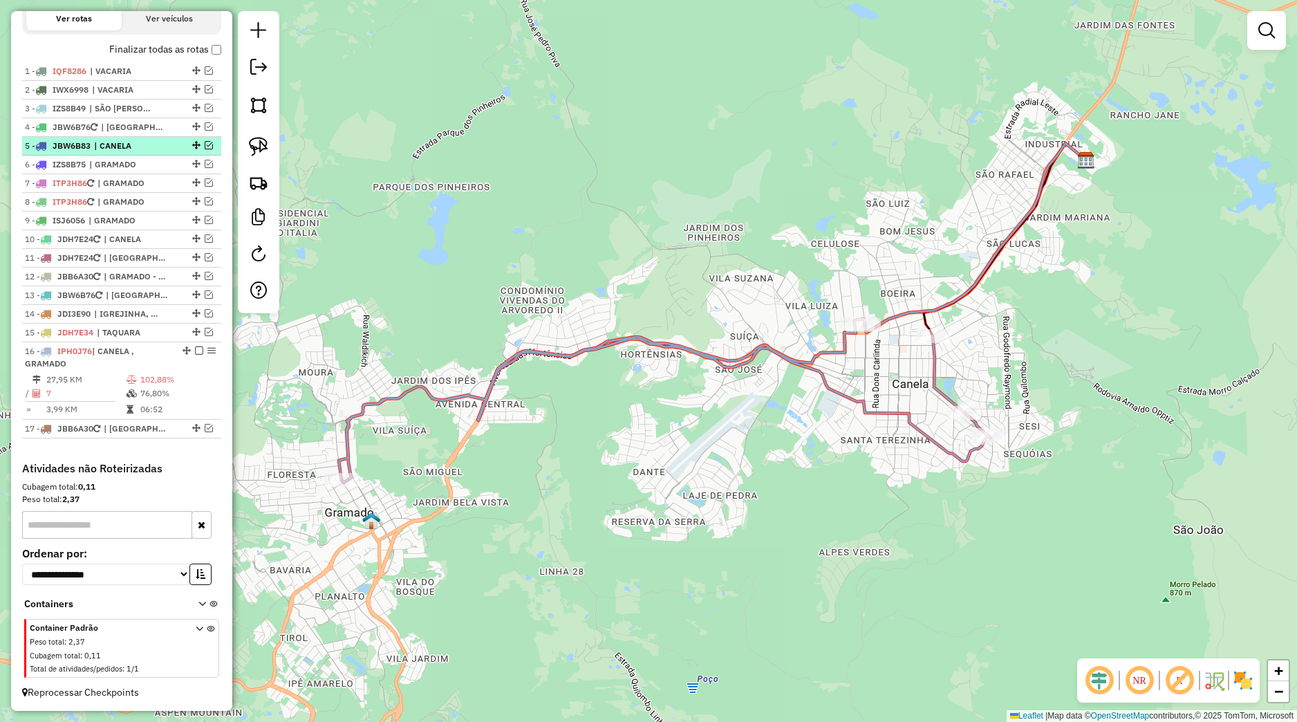
click at [205, 145] on em at bounding box center [209, 145] width 8 height 8
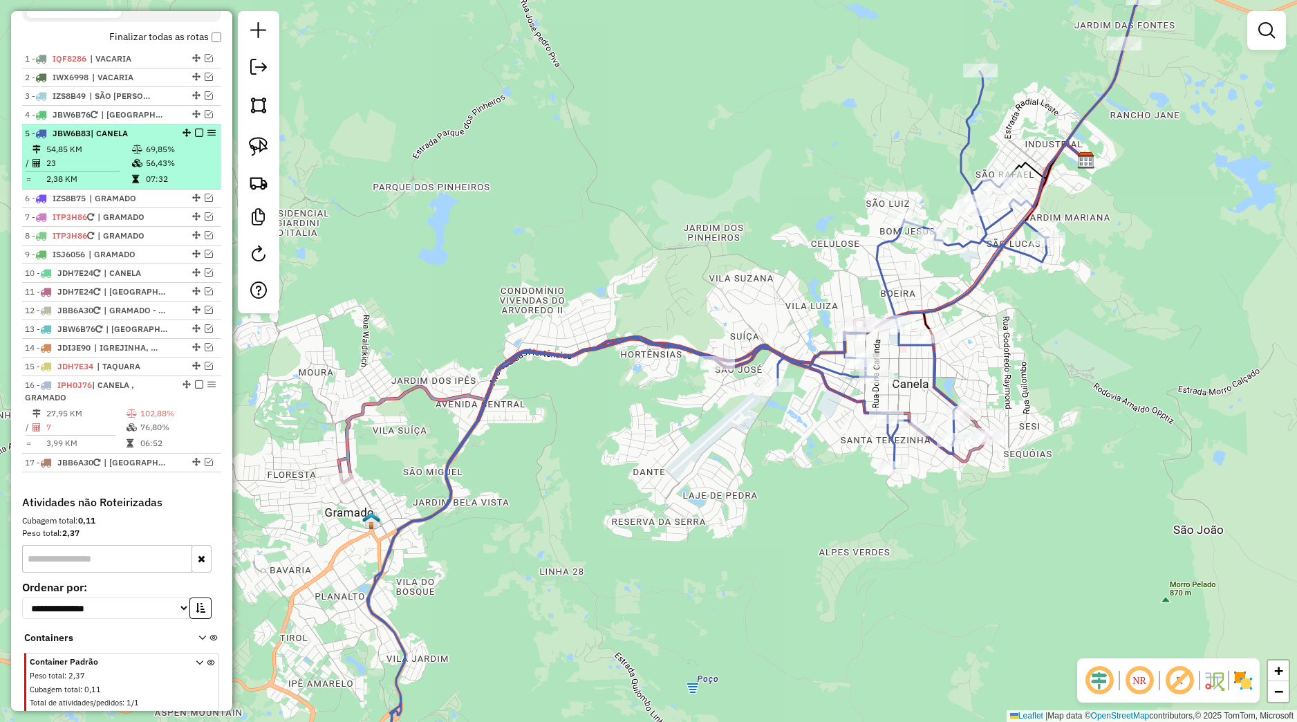
click at [167, 170] on td "56,43%" at bounding box center [180, 163] width 70 height 14
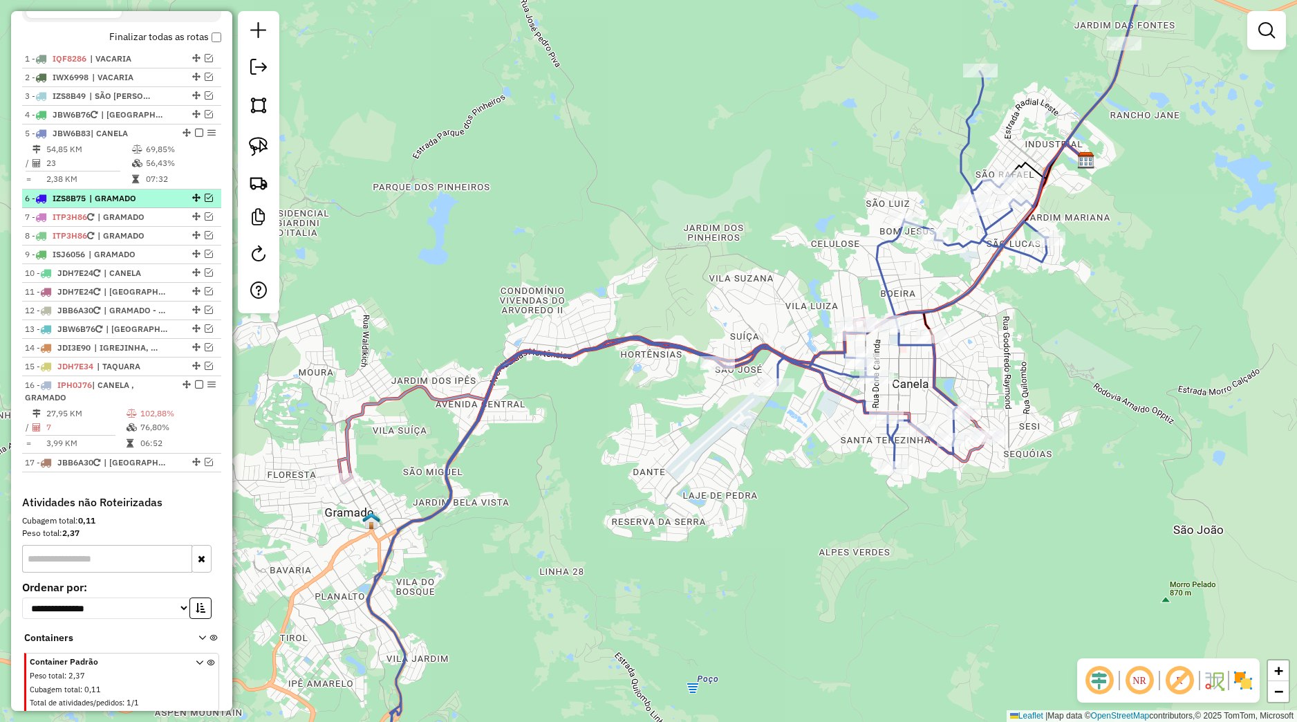
select select "*********"
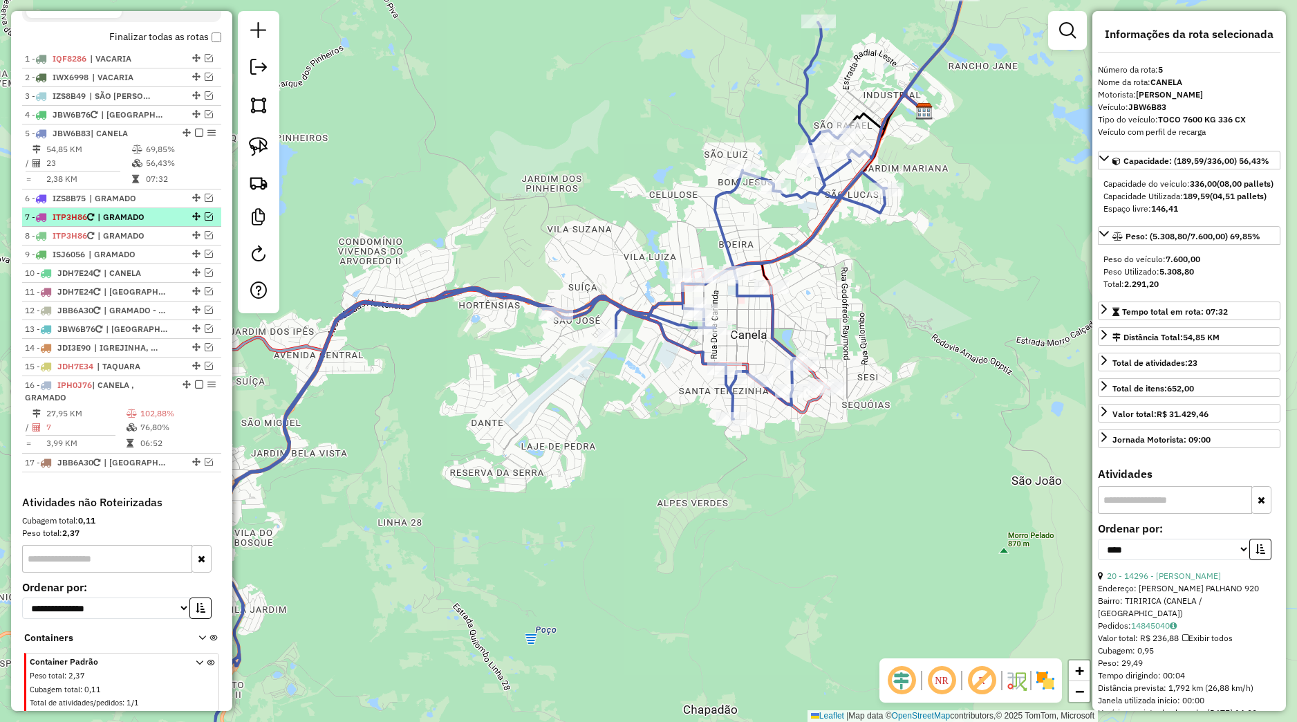
click at [205, 221] on em at bounding box center [209, 216] width 8 height 8
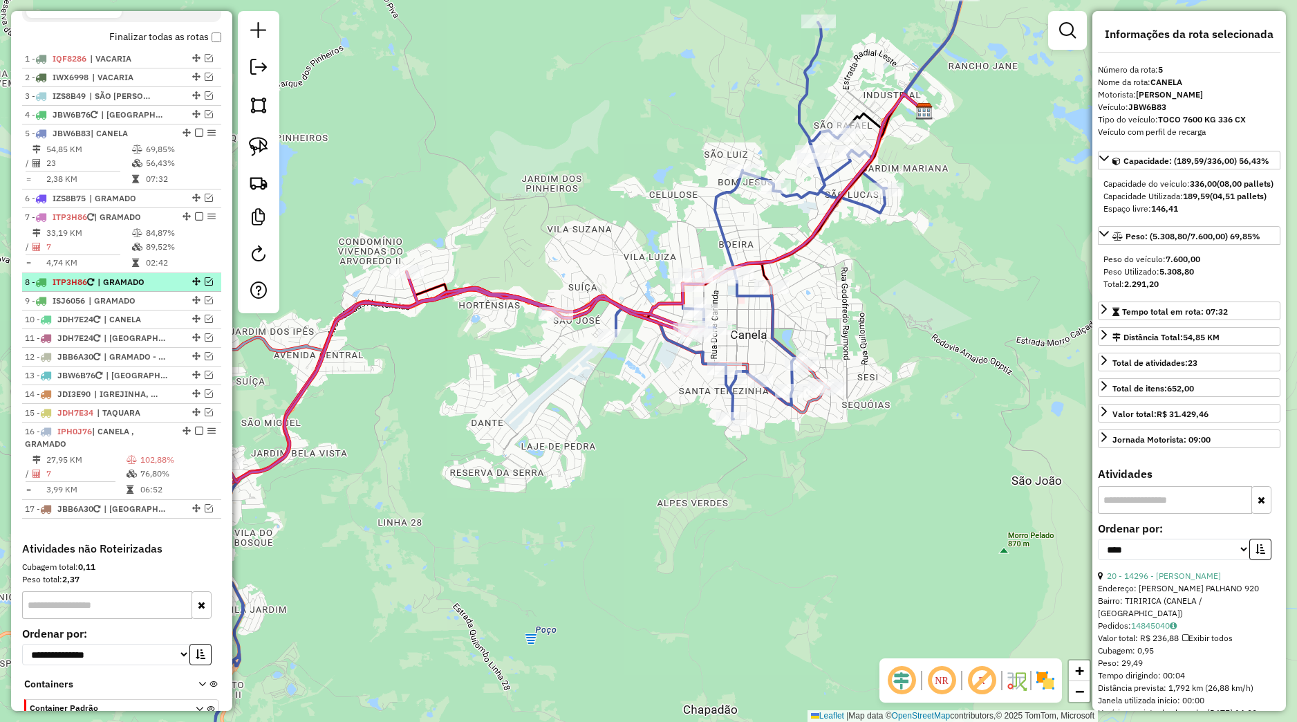
click at [205, 286] on em at bounding box center [209, 281] width 8 height 8
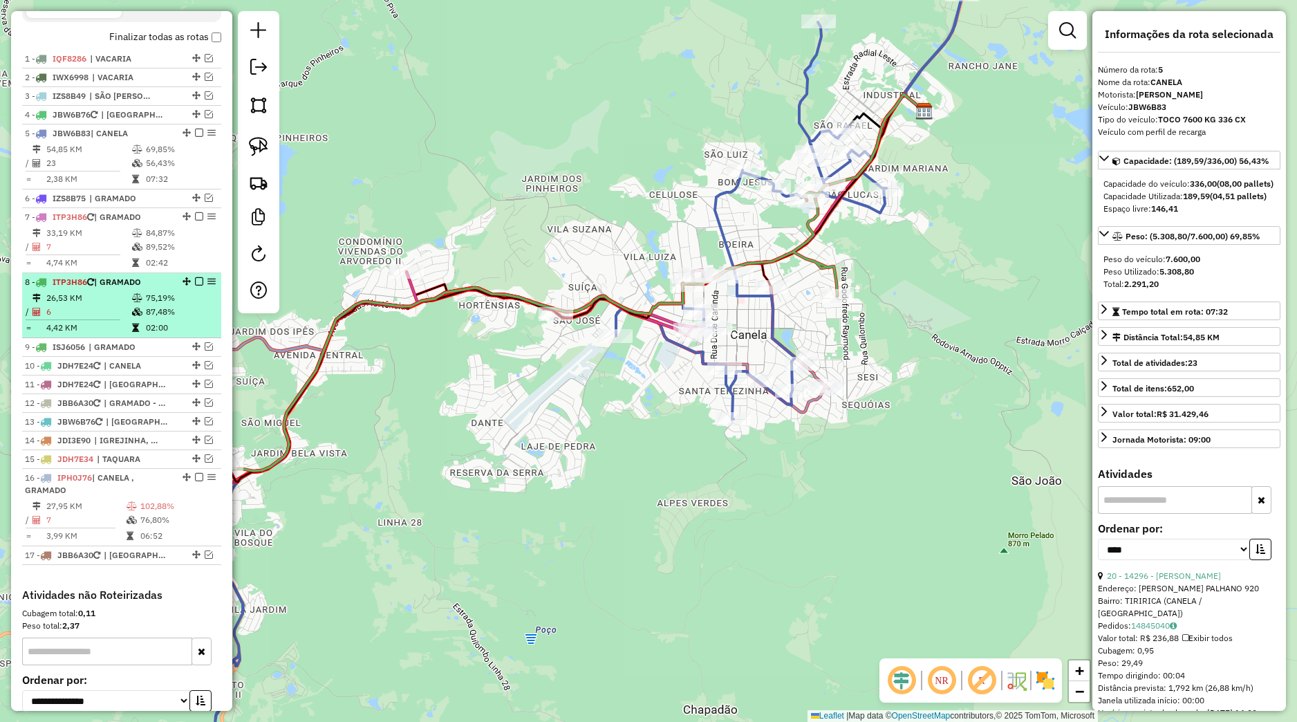
click at [167, 305] on td "75,19%" at bounding box center [180, 298] width 70 height 14
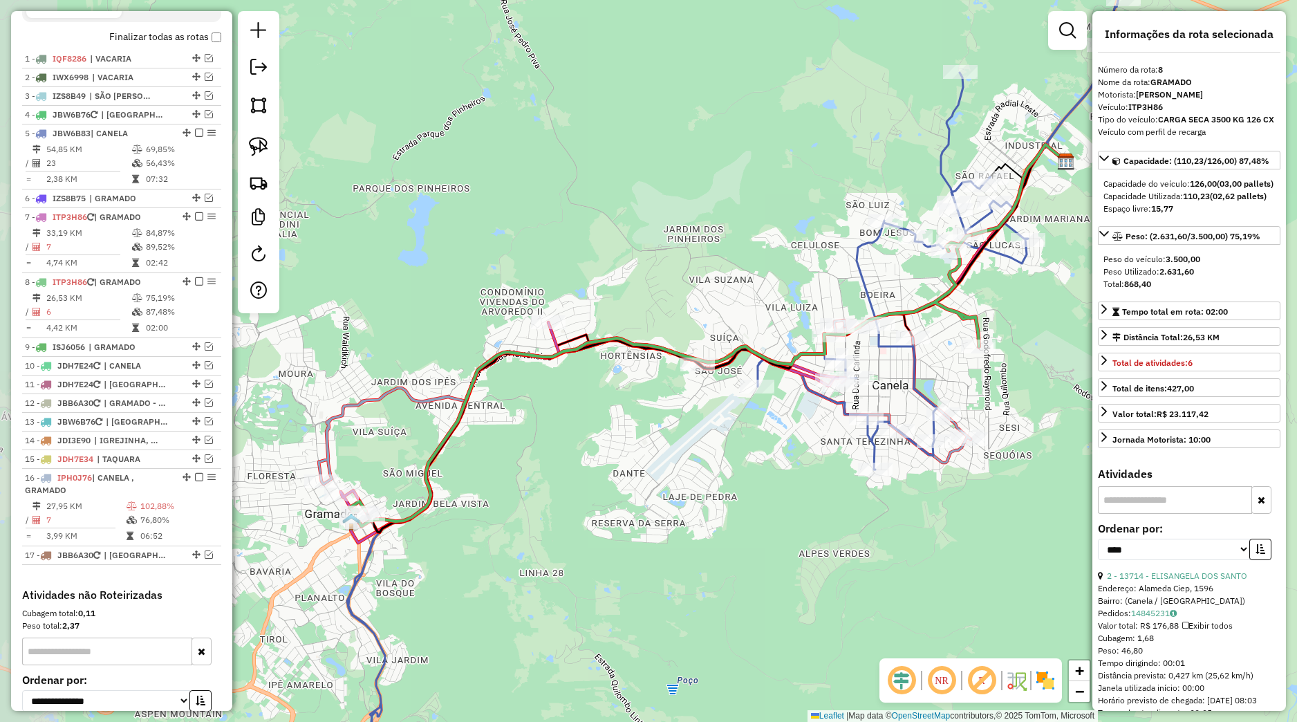
drag, startPoint x: 720, startPoint y: 506, endPoint x: 763, endPoint y: 492, distance: 45.7
click at [763, 492] on div "Janela de atendimento Grade de atendimento Capacidade Transportadoras Veículos …" at bounding box center [648, 361] width 1297 height 722
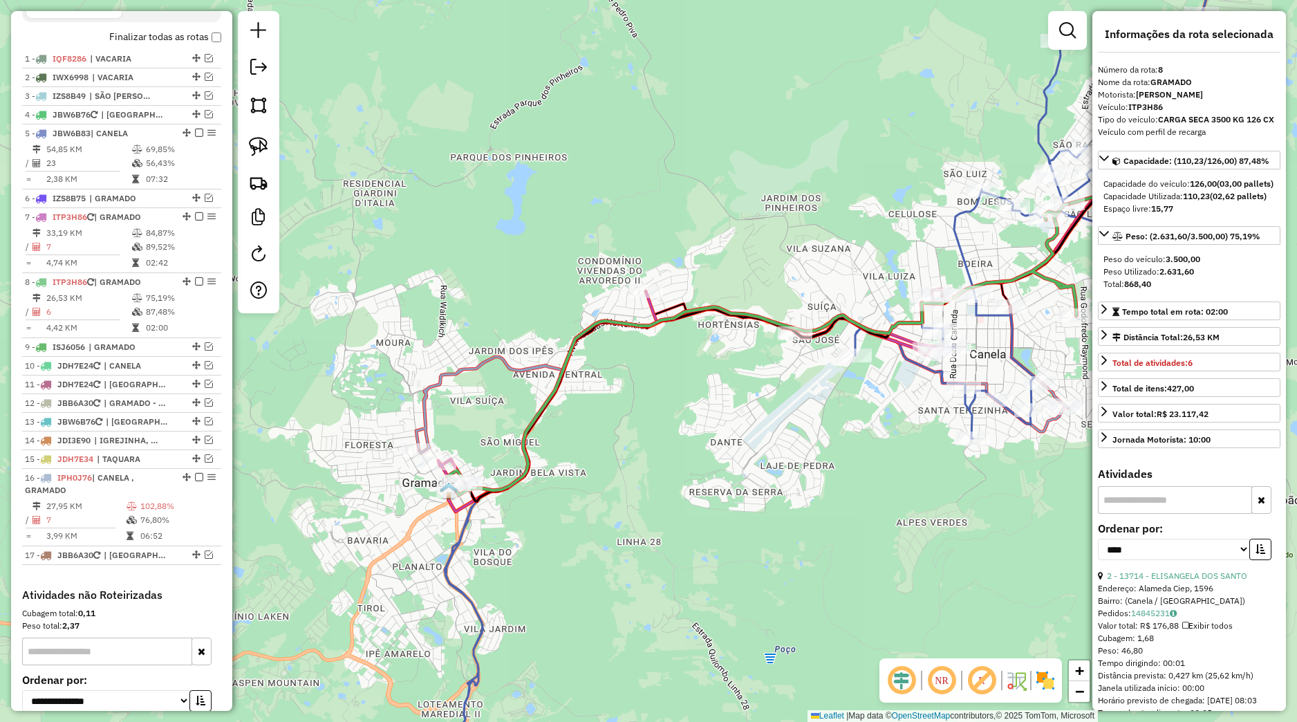
drag, startPoint x: 627, startPoint y: 503, endPoint x: 683, endPoint y: 484, distance: 58.4
click at [683, 484] on div "Janela de atendimento Grade de atendimento Capacidade Transportadoras Veículos …" at bounding box center [648, 361] width 1297 height 722
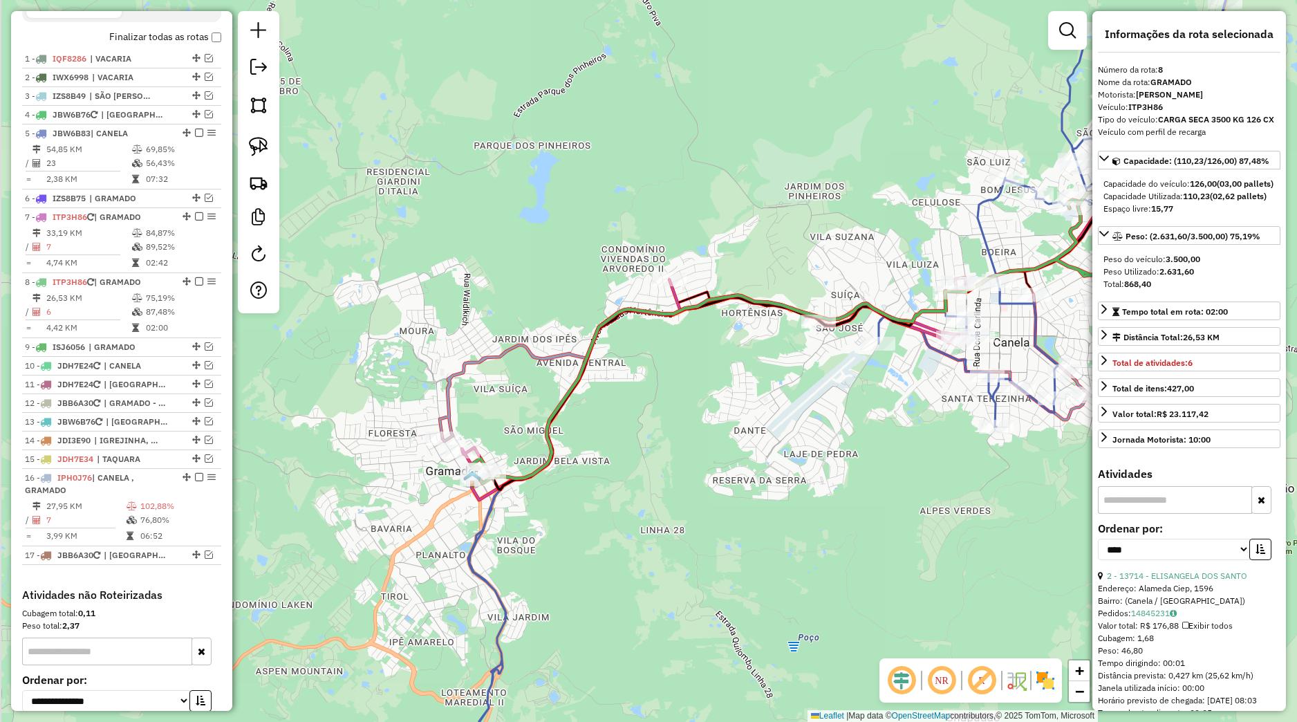
drag, startPoint x: 393, startPoint y: 471, endPoint x: 413, endPoint y: 432, distance: 43.6
click at [413, 432] on div "Janela de atendimento Grade de atendimento Capacidade Transportadoras Veículos …" at bounding box center [648, 361] width 1297 height 722
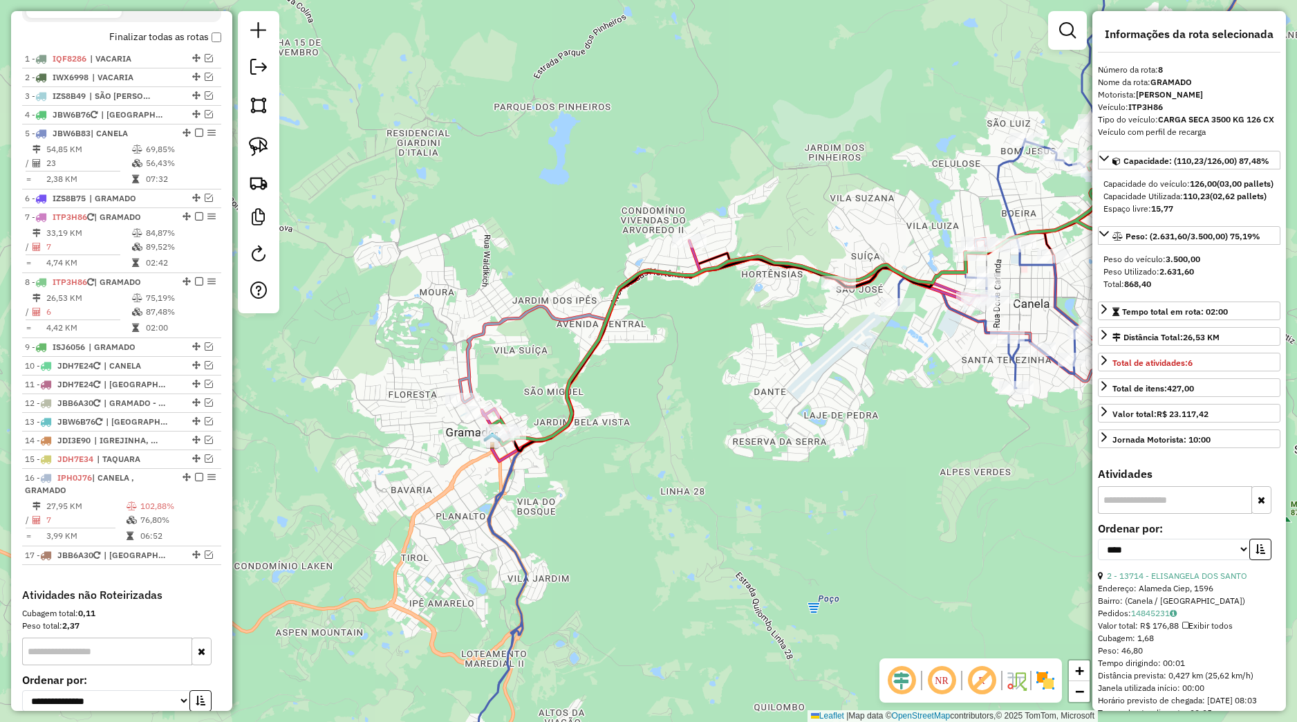
drag, startPoint x: 614, startPoint y: 443, endPoint x: 580, endPoint y: 466, distance: 41.4
click at [607, 453] on div "Janela de atendimento Grade de atendimento Capacidade Transportadoras Veículos …" at bounding box center [648, 361] width 1297 height 722
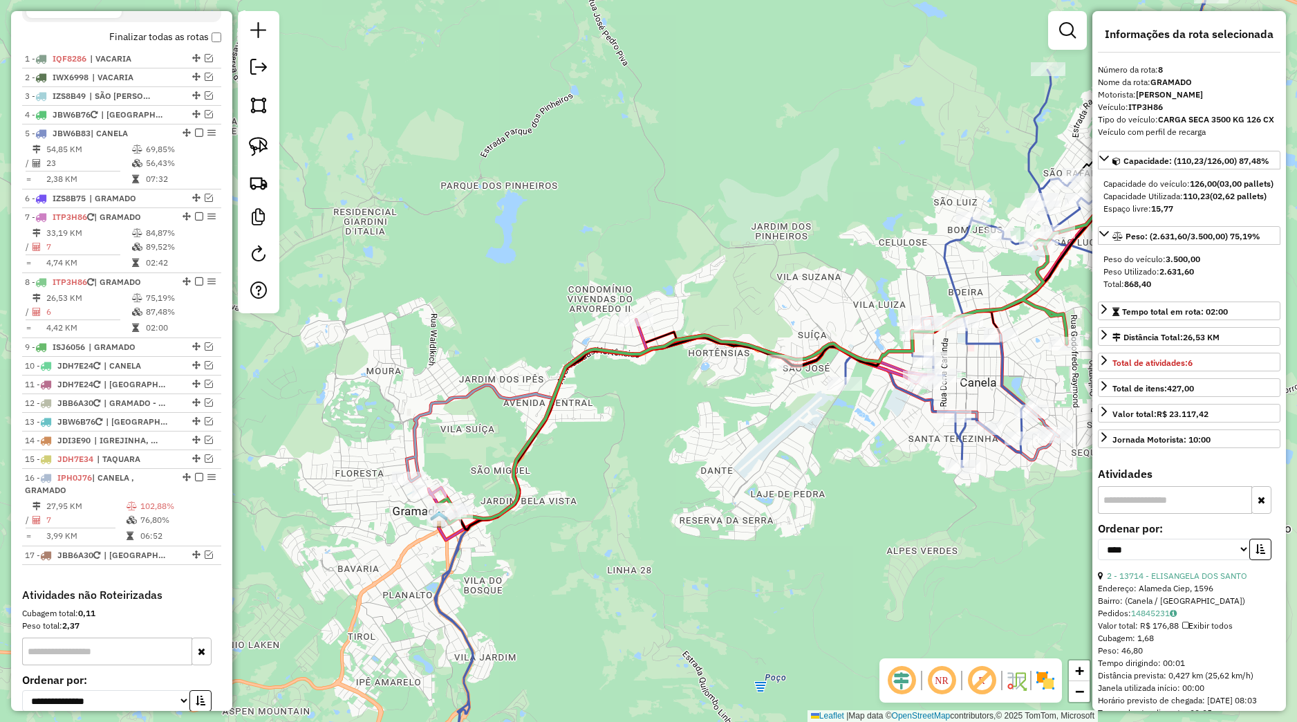
click at [851, 487] on div "Janela de atendimento Grade de atendimento Capacidade Transportadoras Veículos …" at bounding box center [648, 361] width 1297 height 722
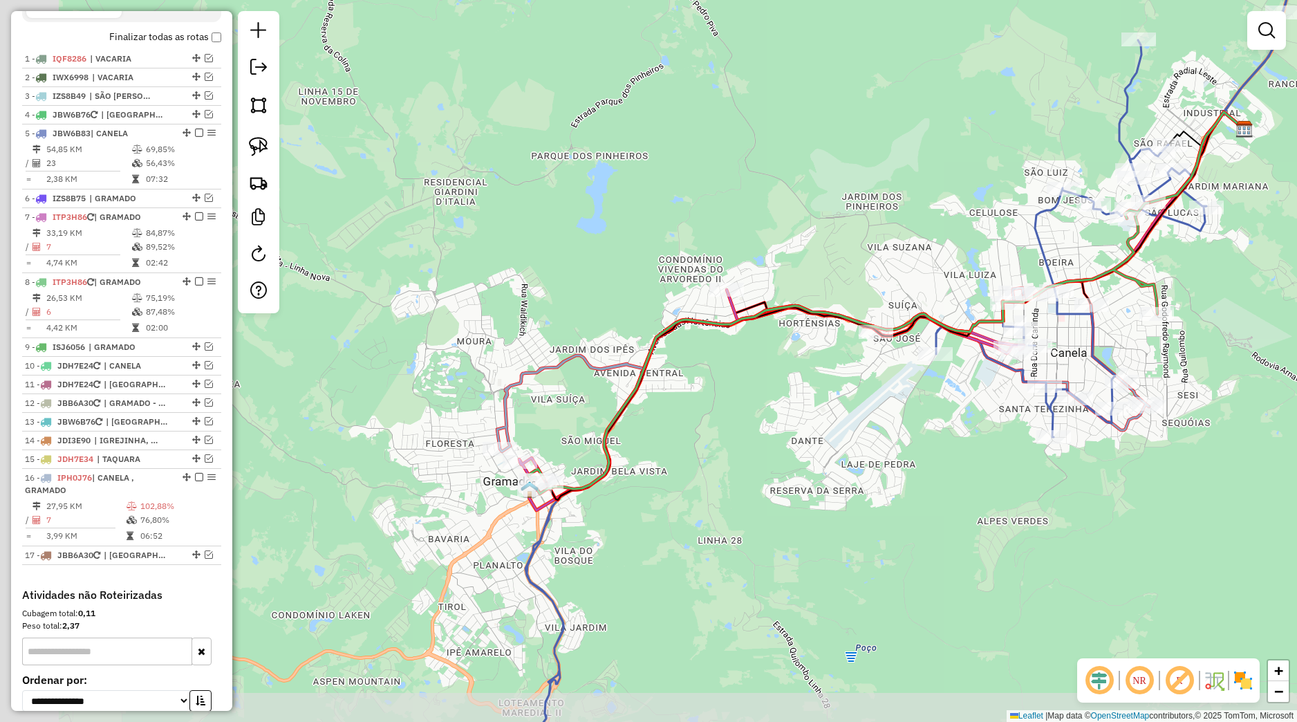
drag, startPoint x: 495, startPoint y: 441, endPoint x: 602, endPoint y: 405, distance: 112.2
click at [596, 405] on div "Janela de atendimento Grade de atendimento Capacidade Transportadoras Veículos …" at bounding box center [648, 361] width 1297 height 722
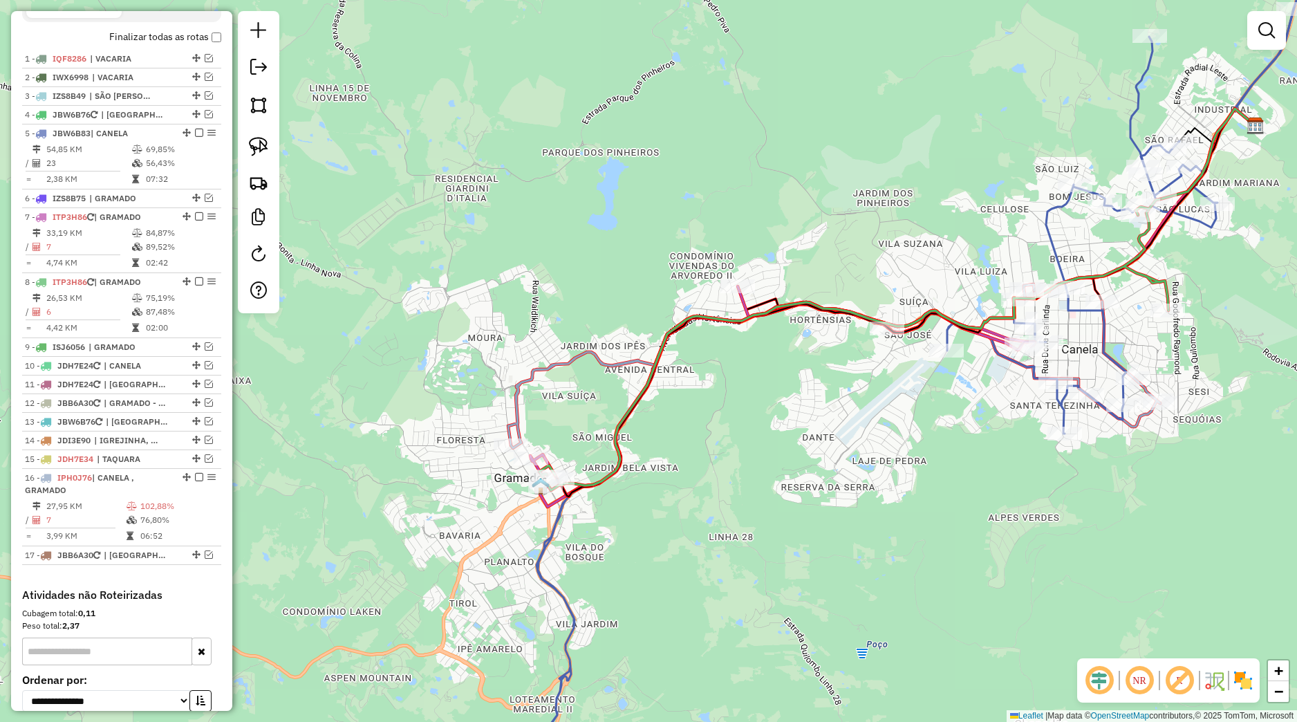
drag, startPoint x: 851, startPoint y: 392, endPoint x: 802, endPoint y: 416, distance: 55.4
click at [802, 416] on div "Janela de atendimento Grade de atendimento Capacidade Transportadoras Veículos …" at bounding box center [648, 361] width 1297 height 722
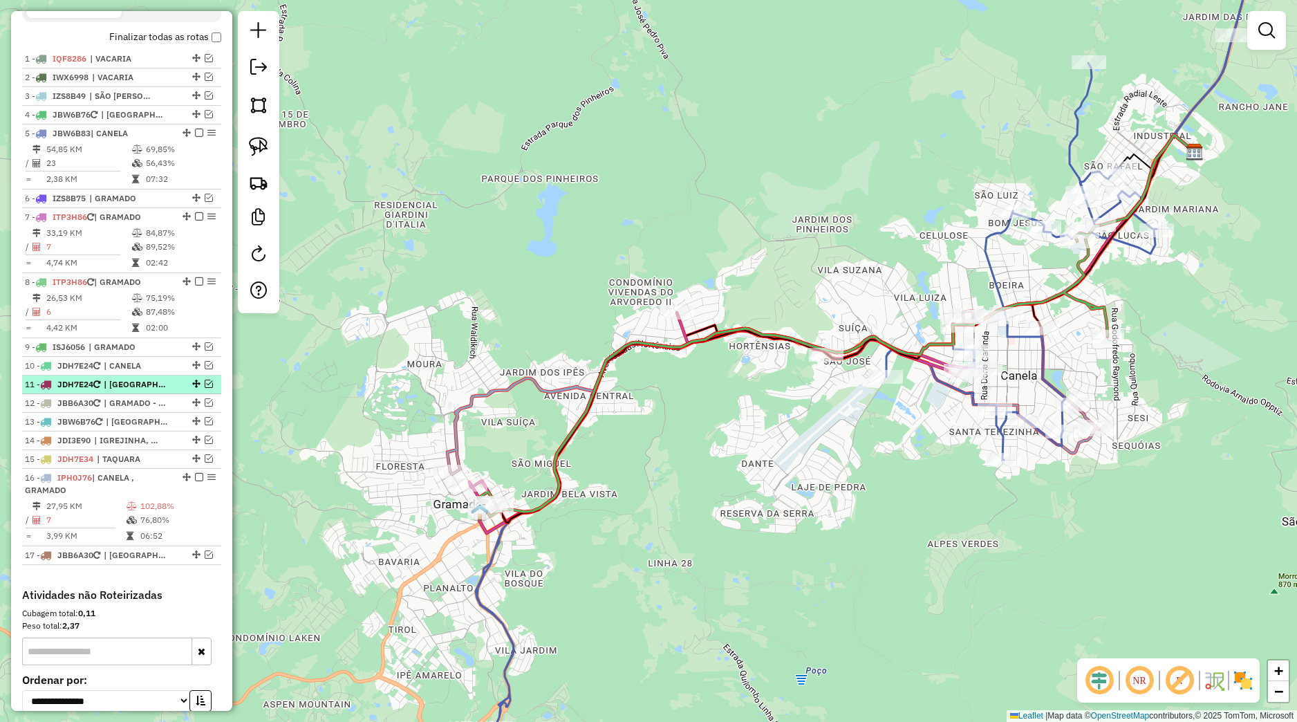
click at [167, 389] on li "11 - JDH7E24 | [GEOGRAPHIC_DATA], [GEOGRAPHIC_DATA] - COLONIAS" at bounding box center [121, 385] width 199 height 19
select select "*********"
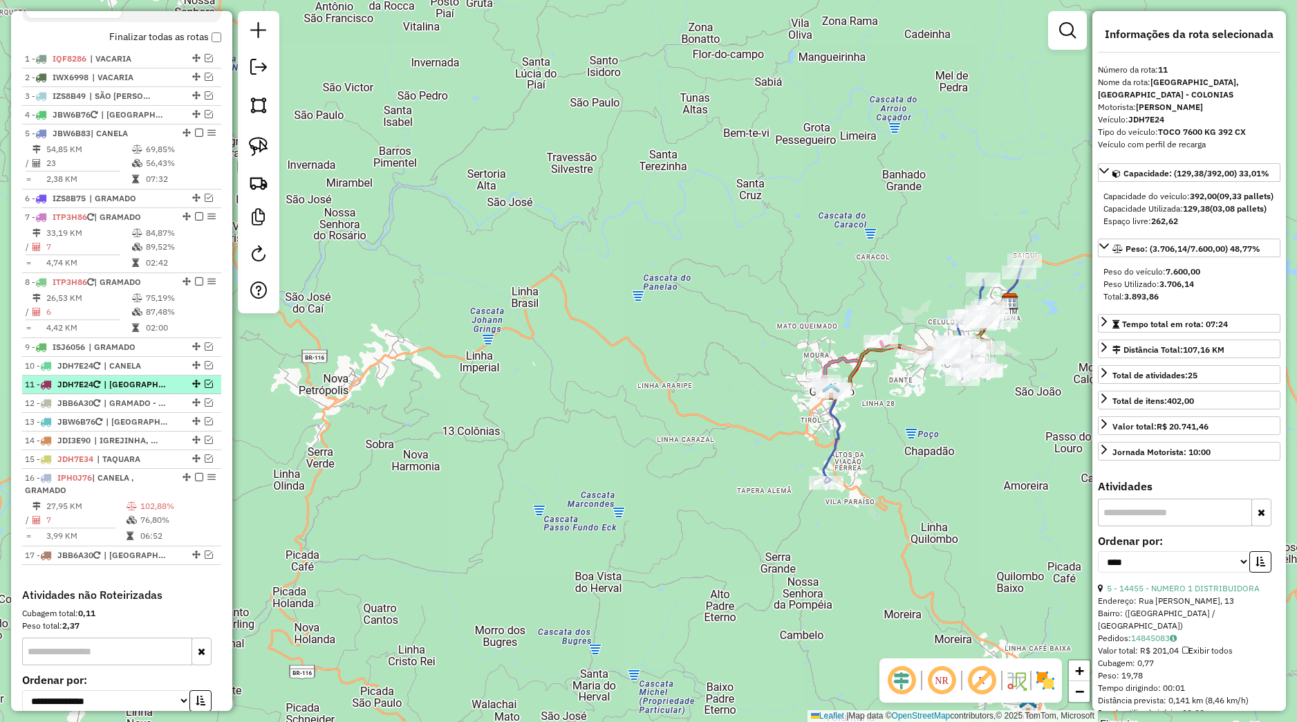
click at [205, 388] on em at bounding box center [209, 384] width 8 height 8
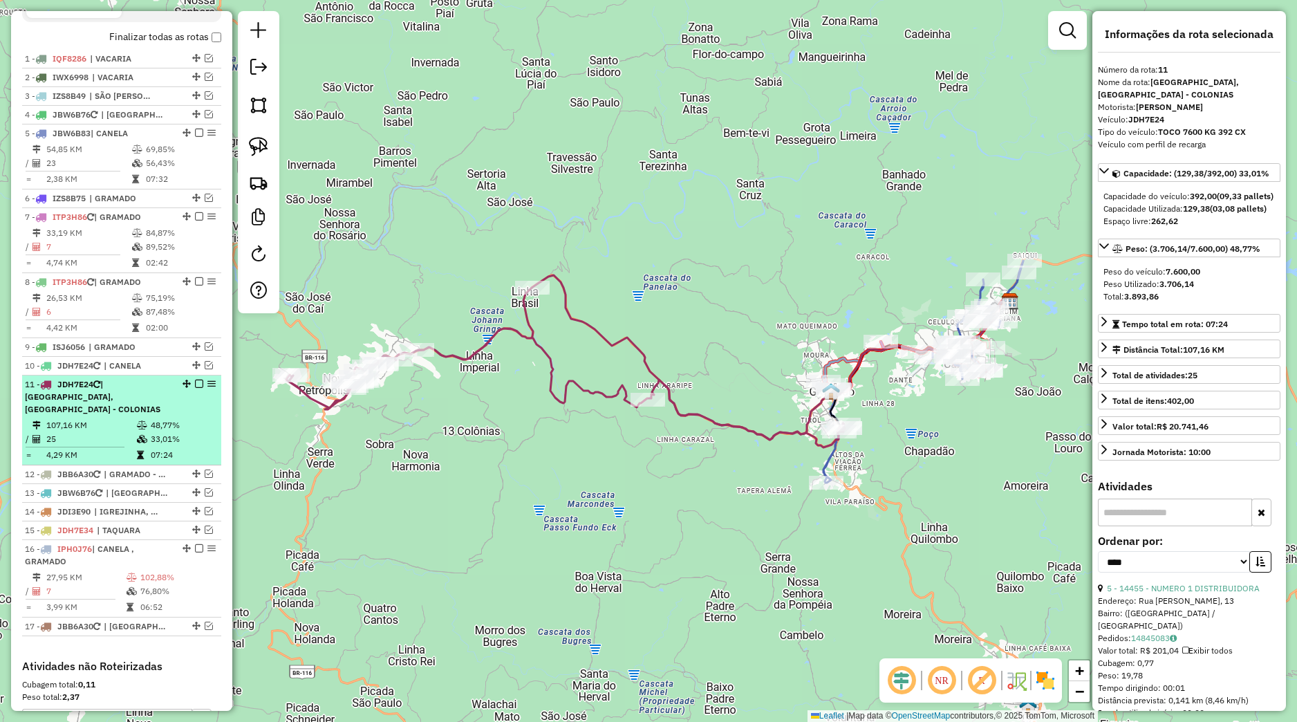
click at [171, 416] on div "11 - JDH7E24 | [GEOGRAPHIC_DATA], [GEOGRAPHIC_DATA] - COLONIAS" at bounding box center [122, 396] width 194 height 37
click at [195, 388] on em at bounding box center [199, 384] width 8 height 8
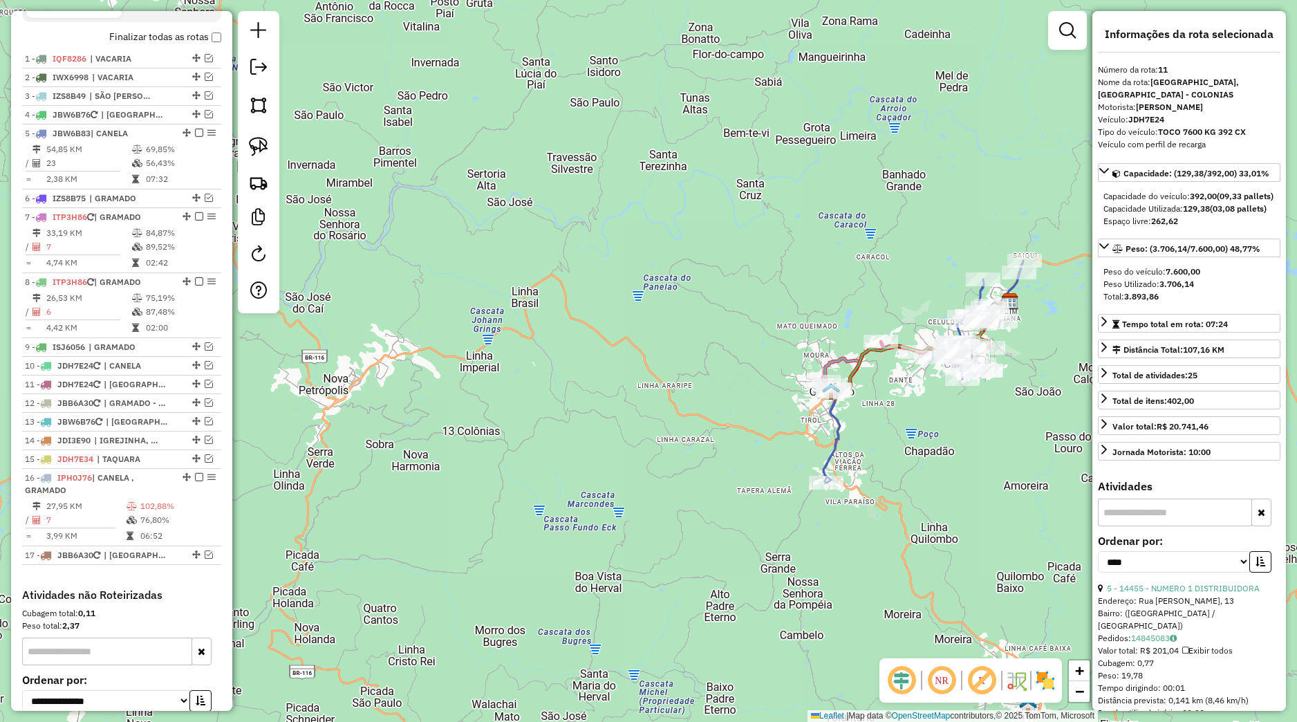
drag, startPoint x: 600, startPoint y: 418, endPoint x: 508, endPoint y: 456, distance: 100.2
click at [508, 456] on div "Janela de atendimento Grade de atendimento Capacidade Transportadoras Veículos …" at bounding box center [648, 361] width 1297 height 722
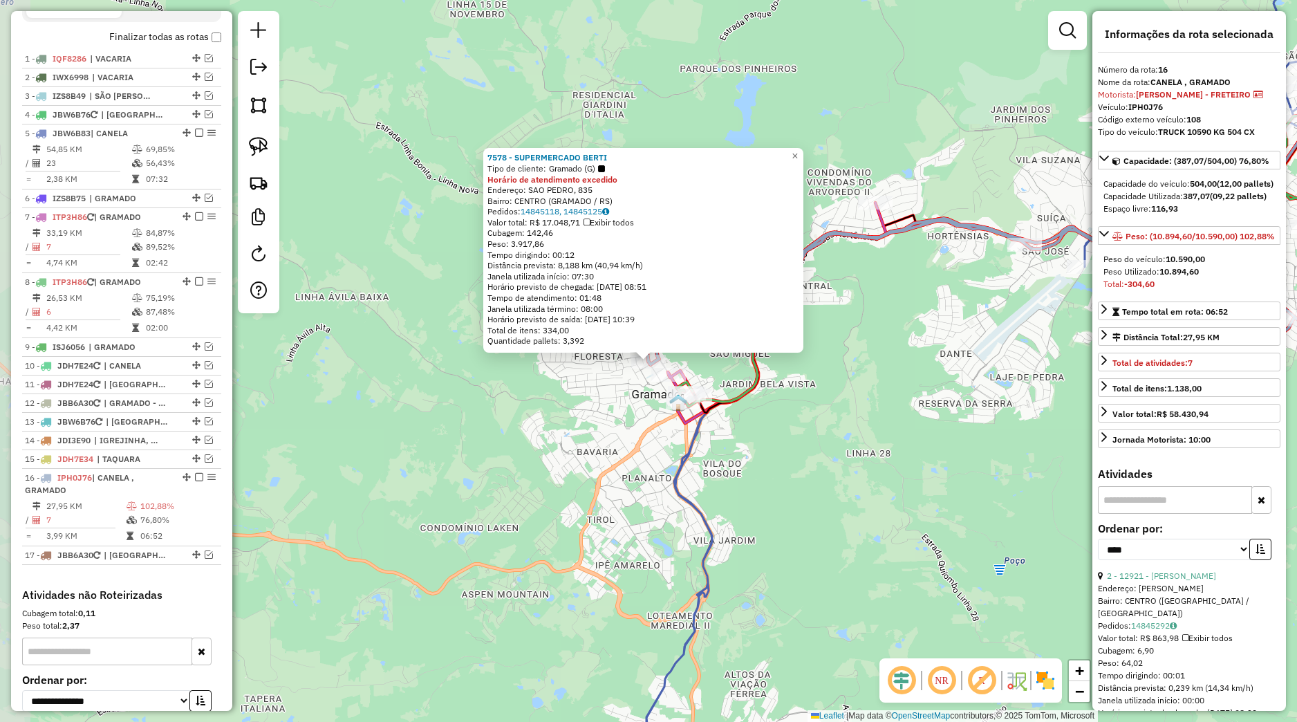
scroll to position [640, 0]
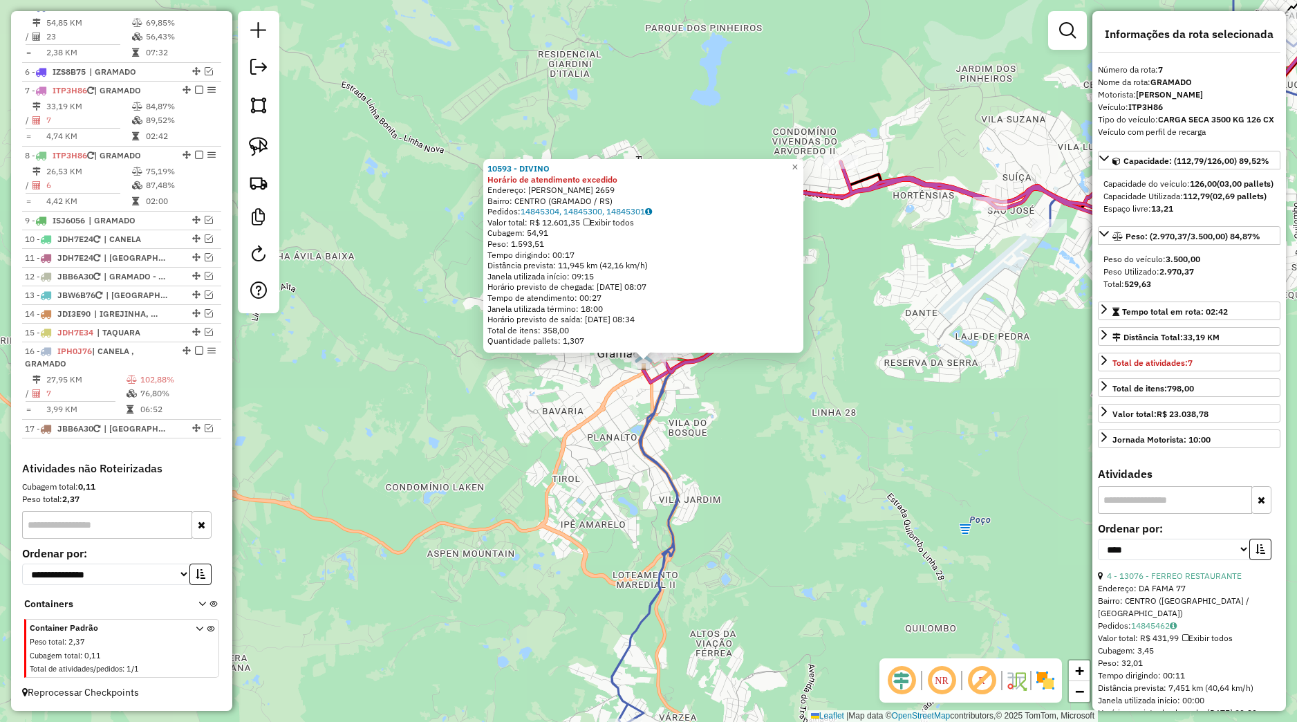
click at [916, 363] on div "10593 - DIVINO Horário de atendimento excedido Endereço: [PERSON_NAME] 2659 Bai…" at bounding box center [648, 361] width 1297 height 722
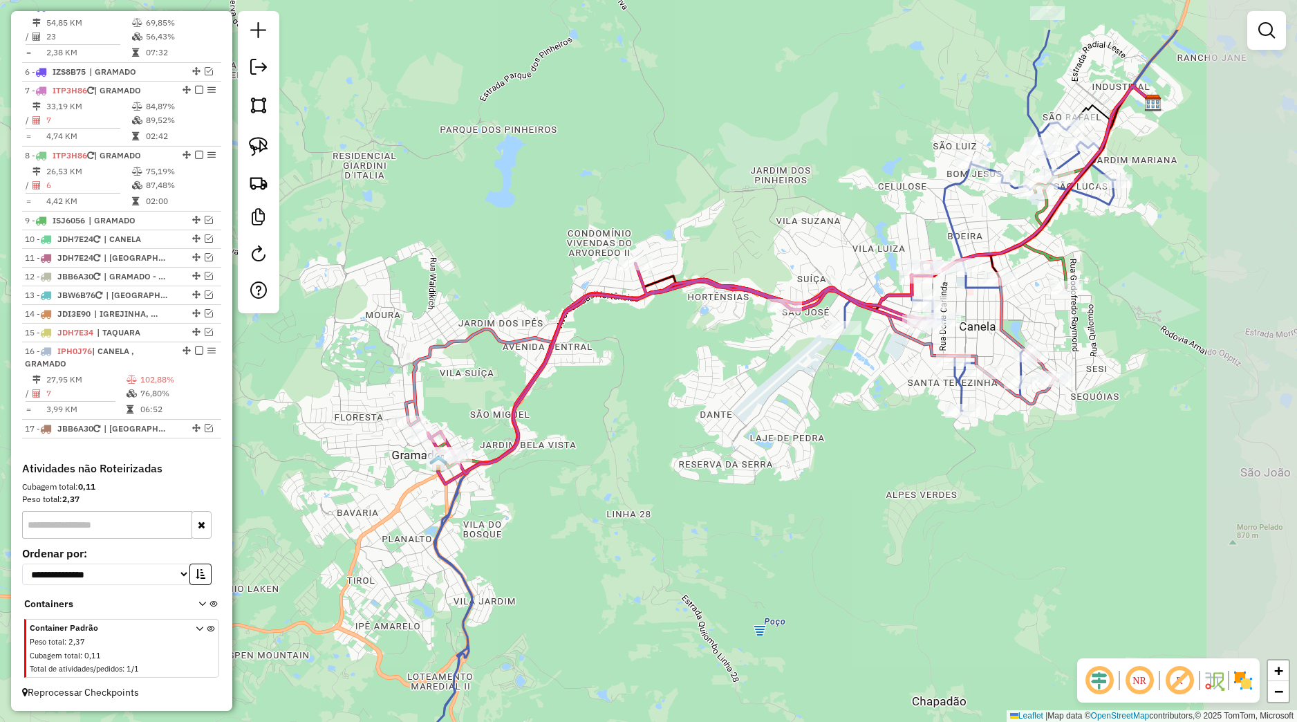
drag, startPoint x: 916, startPoint y: 363, endPoint x: 644, endPoint y: 497, distance: 302.8
click at [644, 497] on div "Janela de atendimento Grade de atendimento Capacidade Transportadoras Veículos …" at bounding box center [648, 361] width 1297 height 722
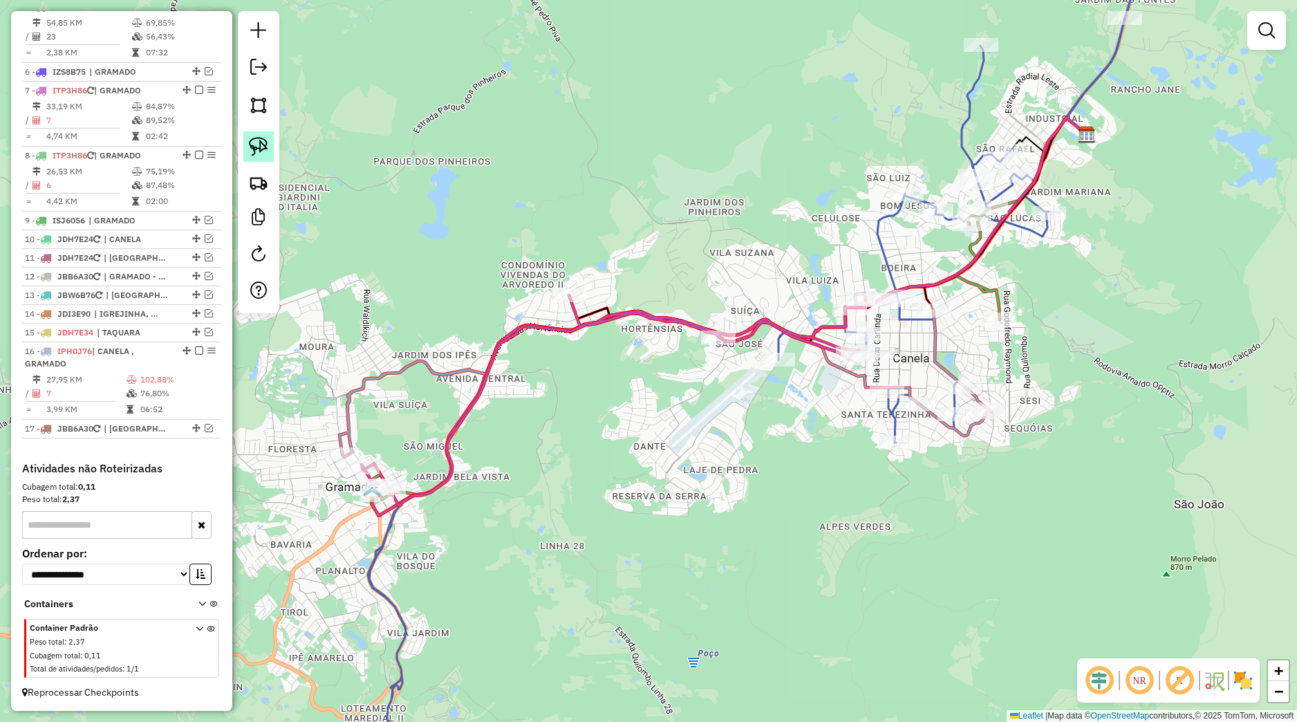
click at [263, 154] on img at bounding box center [258, 146] width 19 height 19
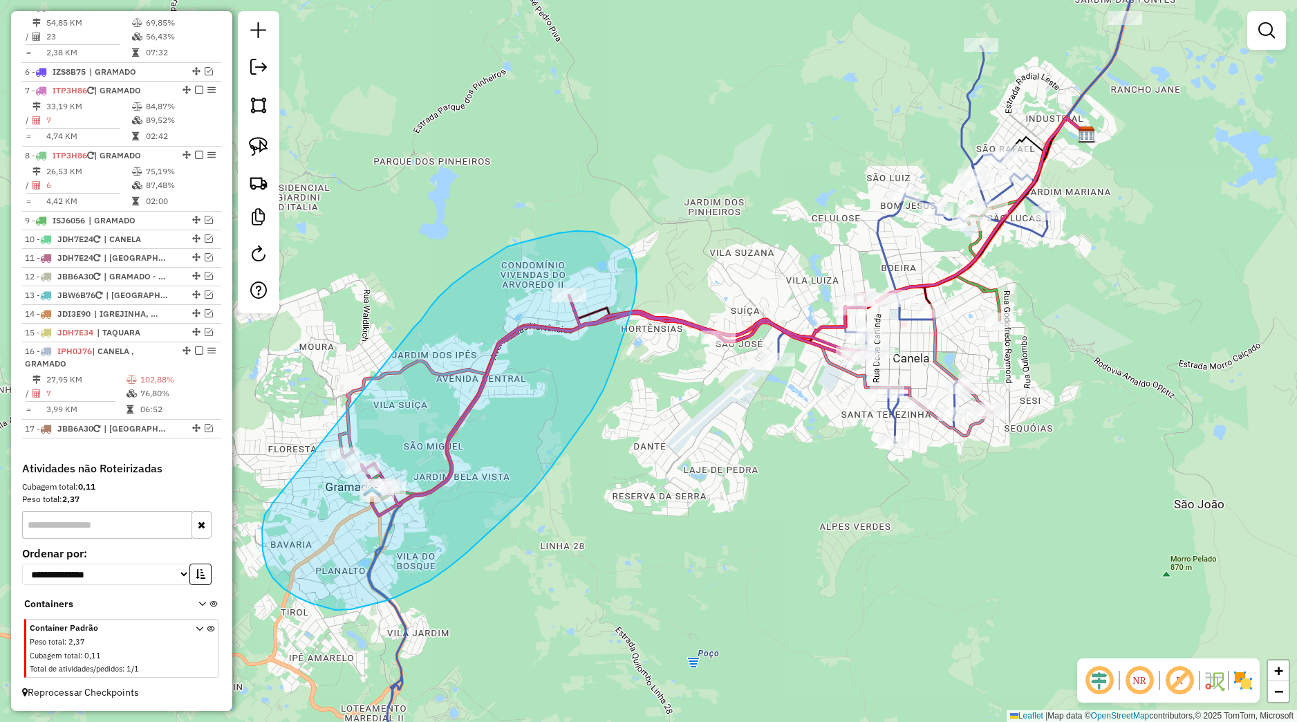
drag, startPoint x: 414, startPoint y: 327, endPoint x: 275, endPoint y: 498, distance: 220.2
click at [275, 498] on div "Janela de atendimento Grade de atendimento Capacidade Transportadoras Veículos …" at bounding box center [648, 361] width 1297 height 722
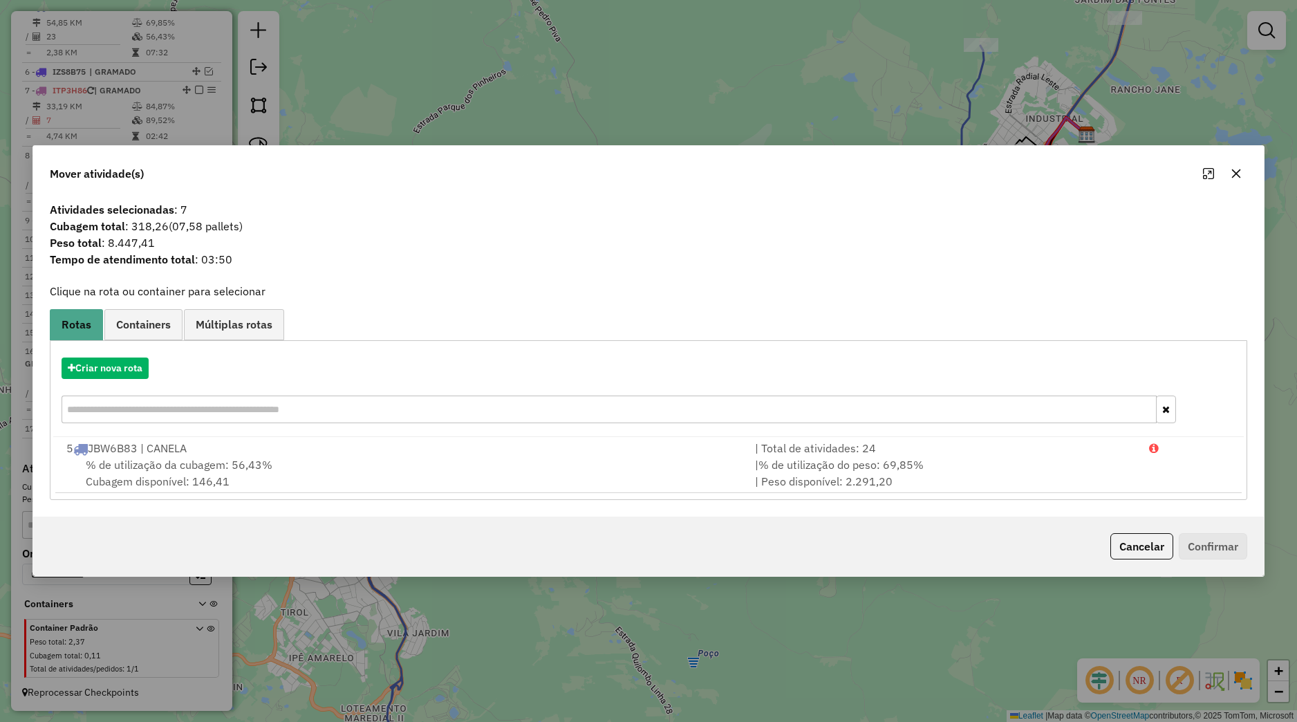
click at [1237, 172] on icon "button" at bounding box center [1236, 173] width 11 height 11
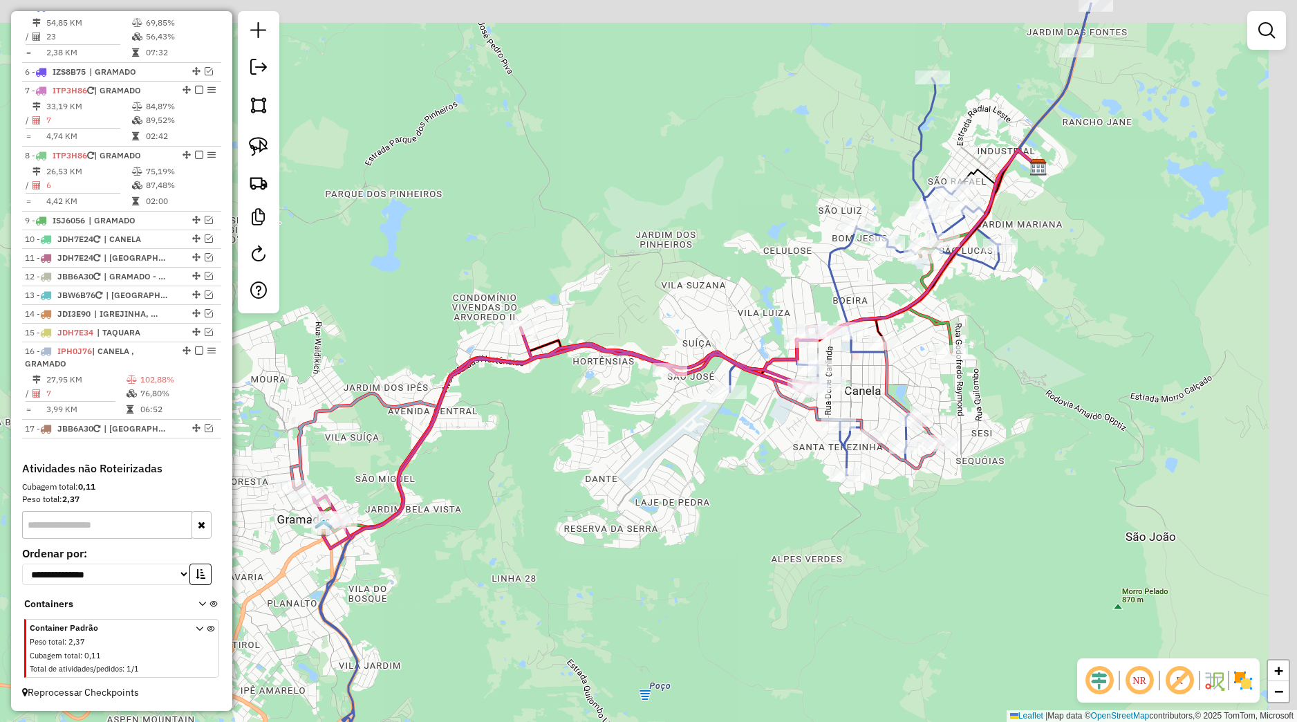
drag, startPoint x: 668, startPoint y: 439, endPoint x: 591, endPoint y: 479, distance: 87.2
click at [550, 503] on div "Janela de atendimento Grade de atendimento Capacidade Transportadoras Veículos …" at bounding box center [648, 361] width 1297 height 722
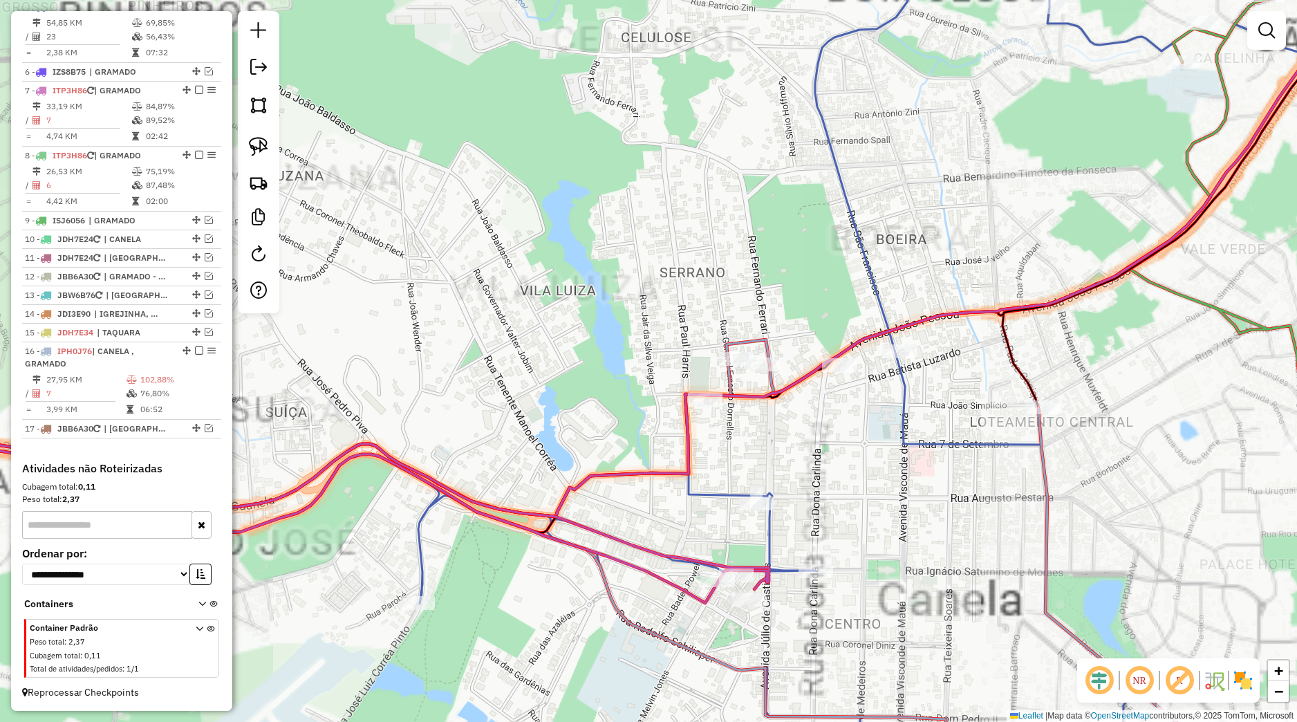
select select "*********"
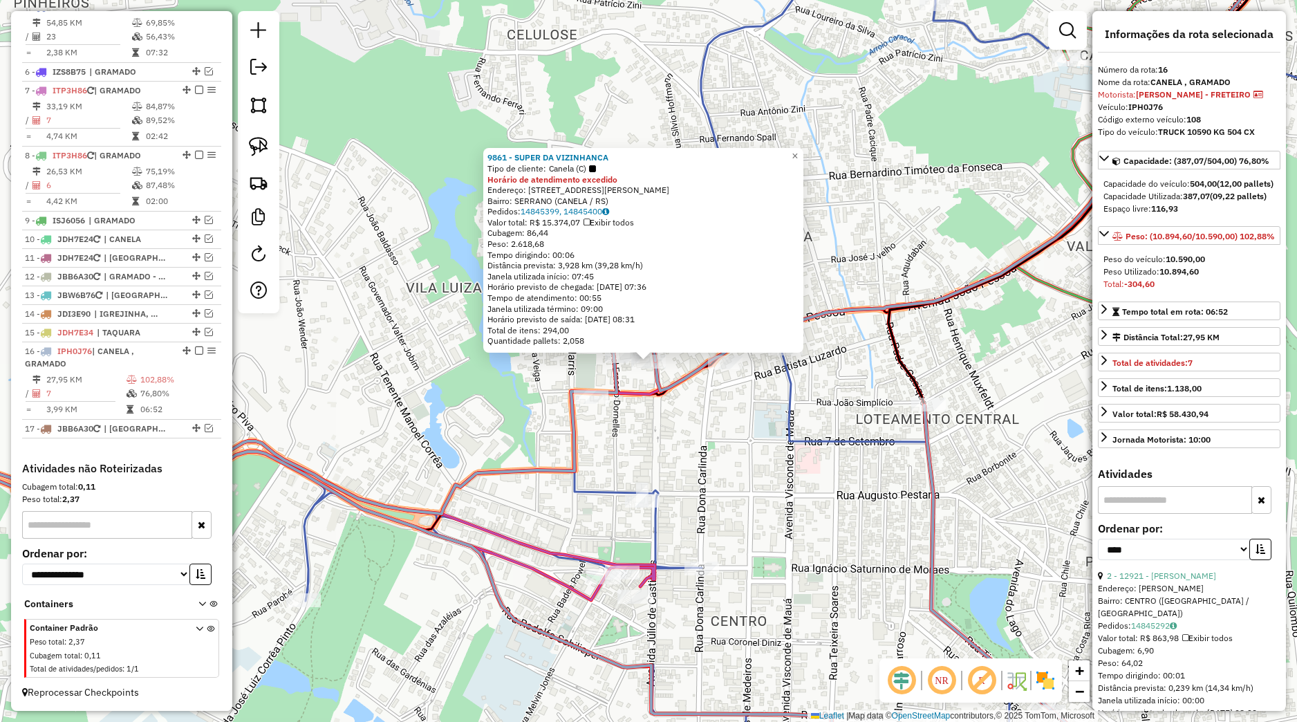
click at [722, 410] on div "9861 - SUPER DA VIZINHANCA Tipo de cliente: Canela (C) Horário de atendimento e…" at bounding box center [648, 361] width 1297 height 722
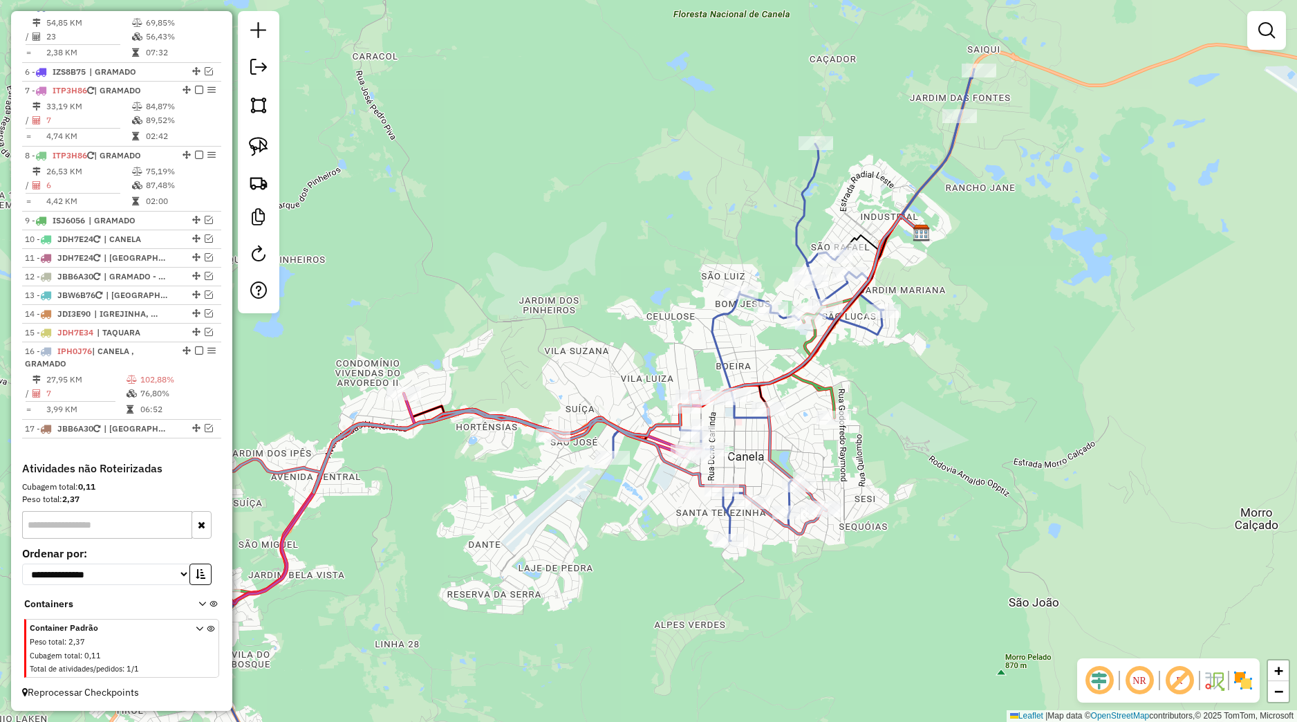
drag, startPoint x: 757, startPoint y: 446, endPoint x: 675, endPoint y: 427, distance: 84.4
click at [672, 423] on div "Janela de atendimento Grade de atendimento Capacidade Transportadoras Veículos …" at bounding box center [648, 361] width 1297 height 722
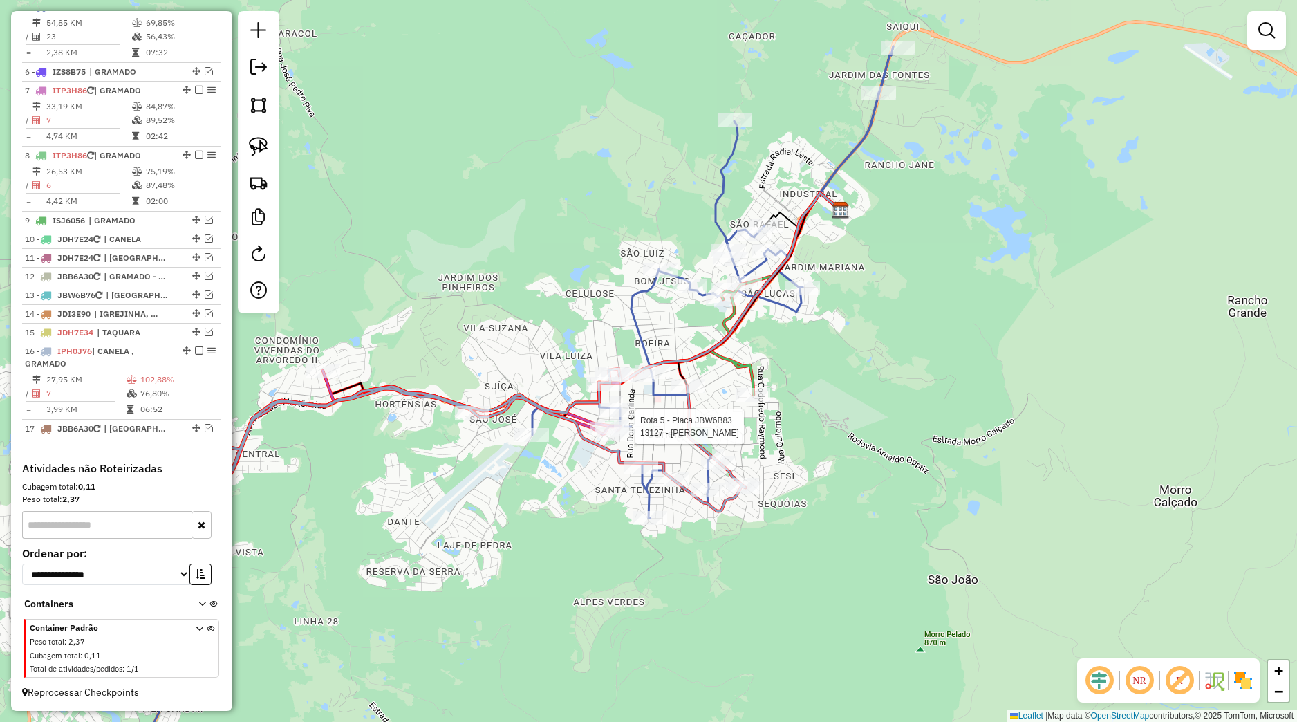
select select "*********"
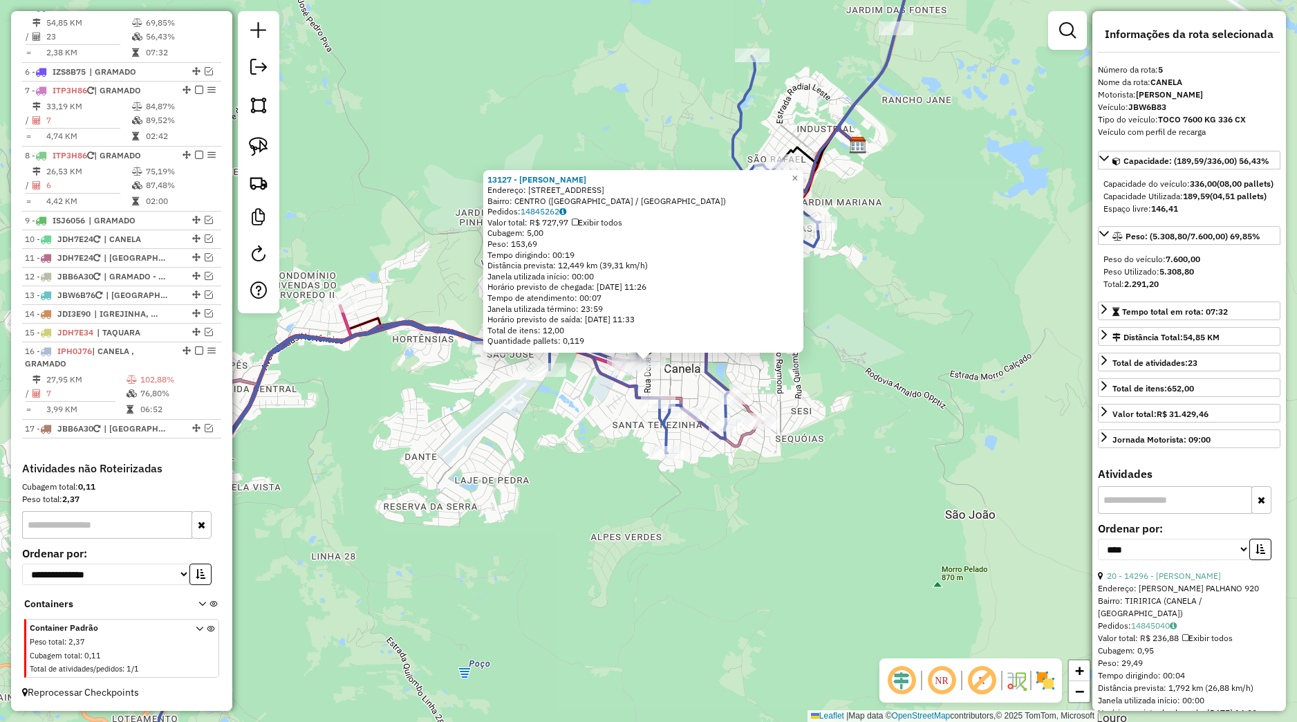
scroll to position [627, 0]
click at [926, 451] on div "13127 - [PERSON_NAME]: [STREET_ADDRESS] Pedidos: 14845262 Valor total: R$ 727,9…" at bounding box center [648, 361] width 1297 height 722
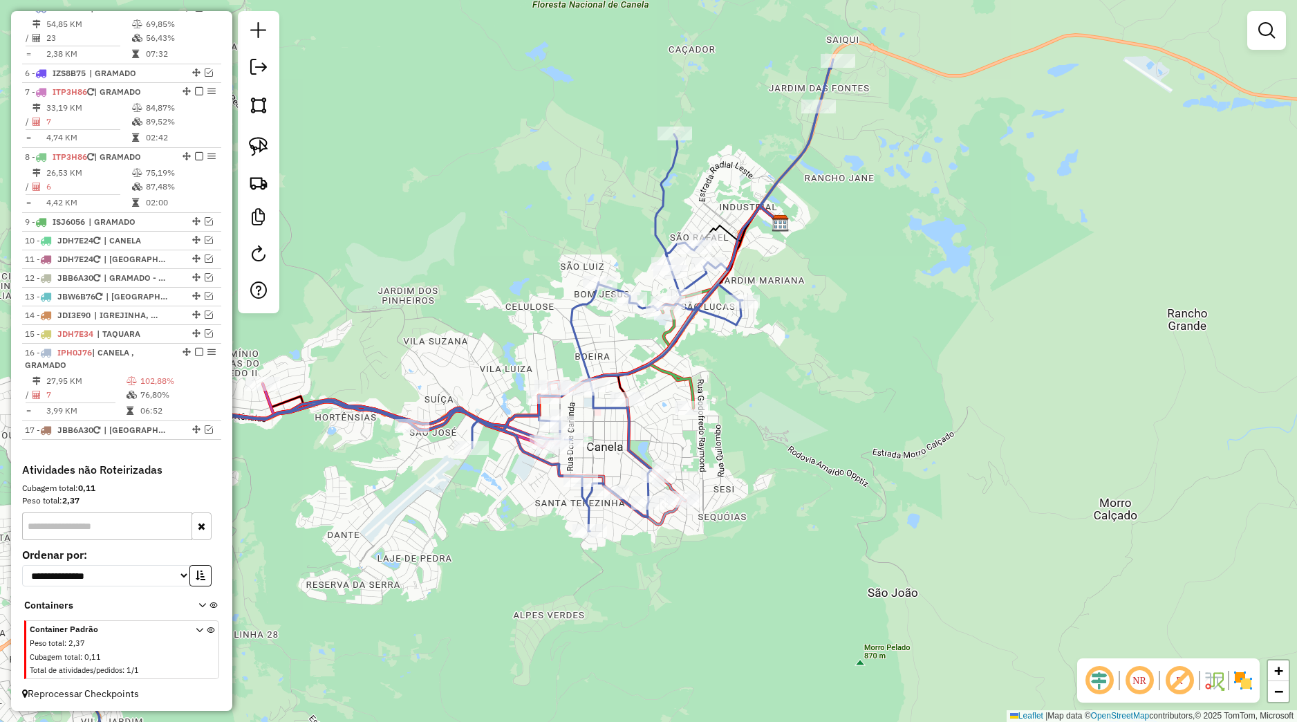
drag, startPoint x: 911, startPoint y: 429, endPoint x: 810, endPoint y: 517, distance: 134.3
click at [824, 510] on div "Janela de atendimento Grade de atendimento Capacidade Transportadoras Veículos …" at bounding box center [648, 361] width 1297 height 722
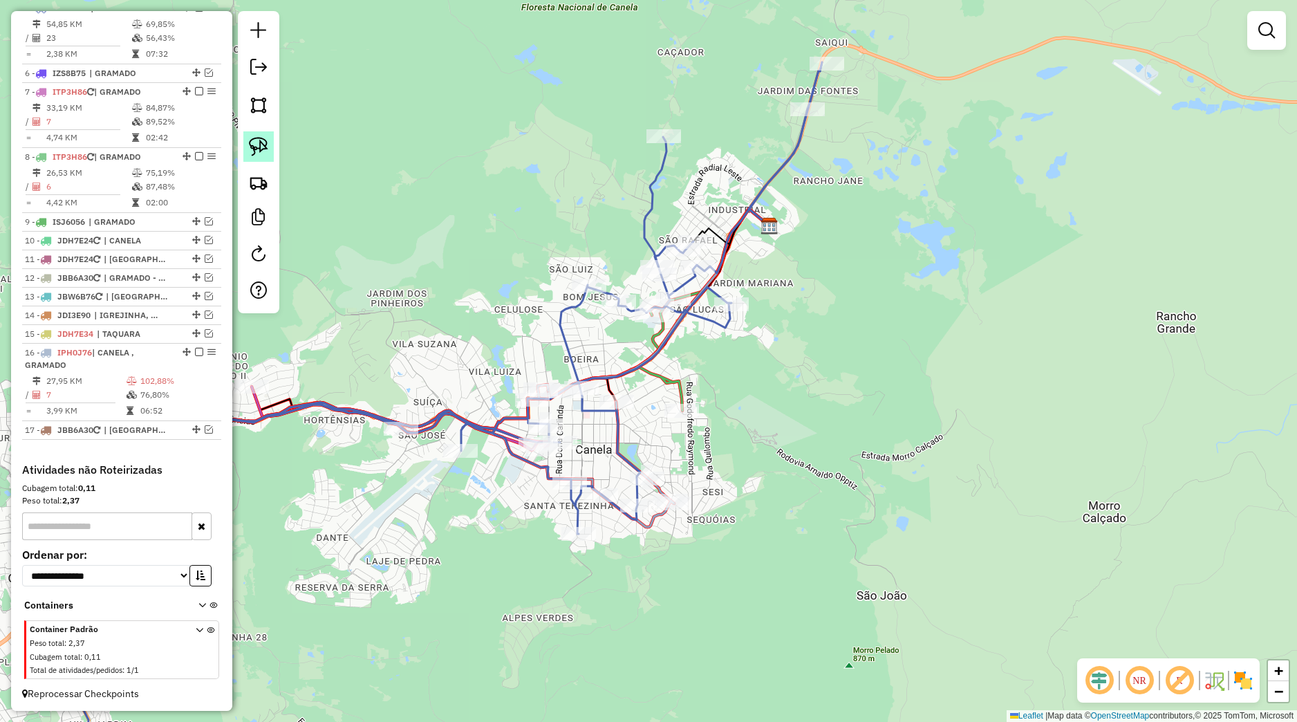
click at [255, 154] on img at bounding box center [258, 146] width 19 height 19
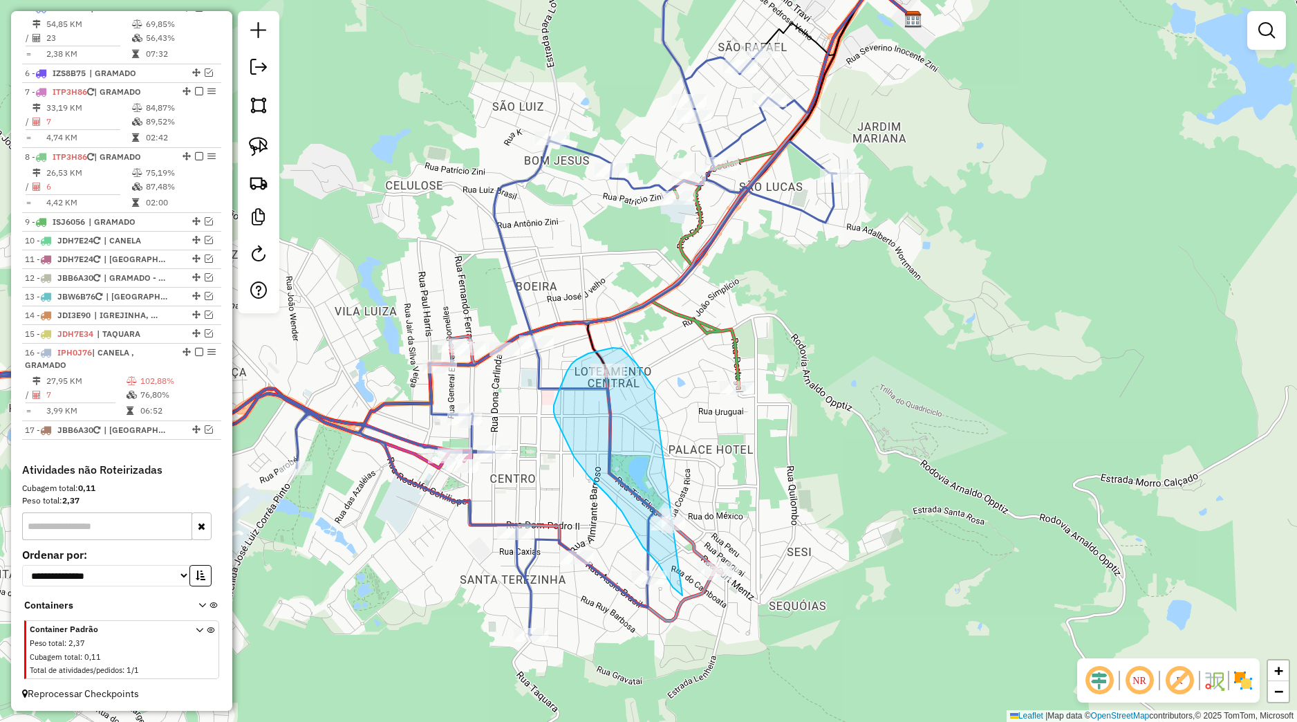
drag, startPoint x: 655, startPoint y: 398, endPoint x: 776, endPoint y: 623, distance: 255.9
click at [776, 623] on div "Rota 5 - Placa JBW6B83 10088 - PAD DELICIAS DA SERR Janela de atendimento Grade…" at bounding box center [648, 361] width 1297 height 722
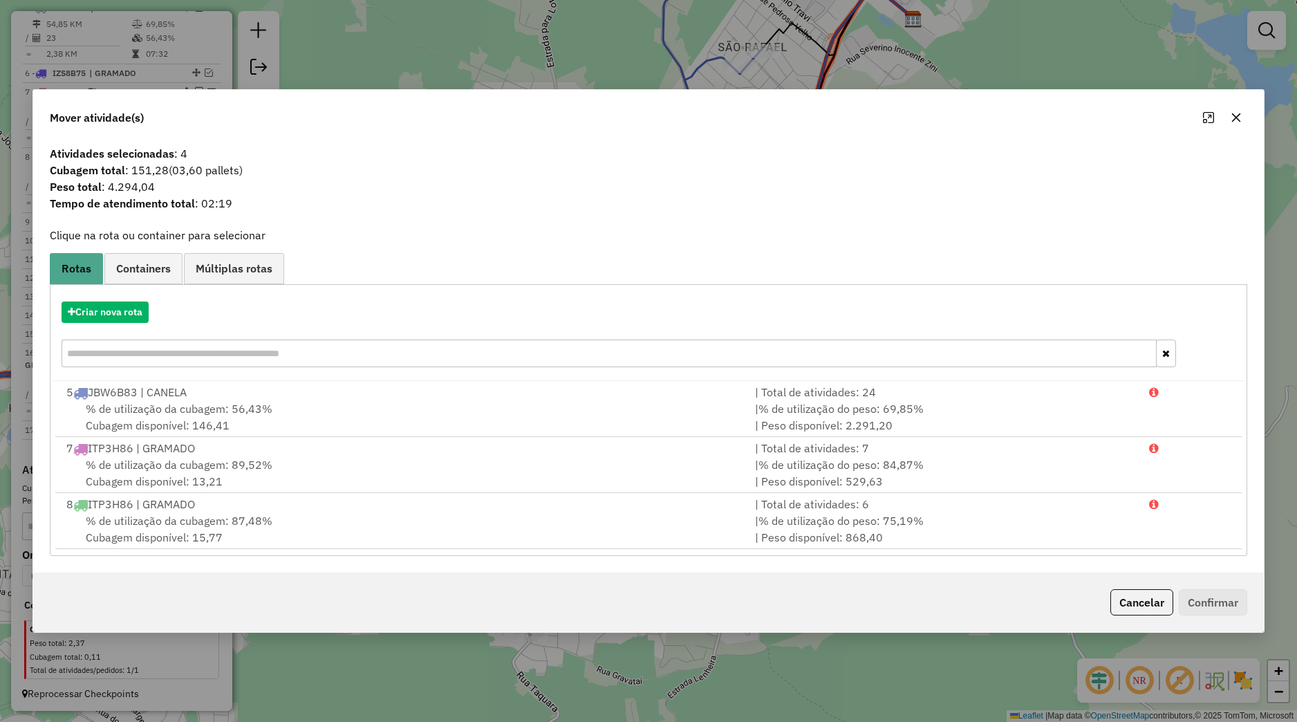
click at [1243, 118] on button "button" at bounding box center [1236, 118] width 22 height 22
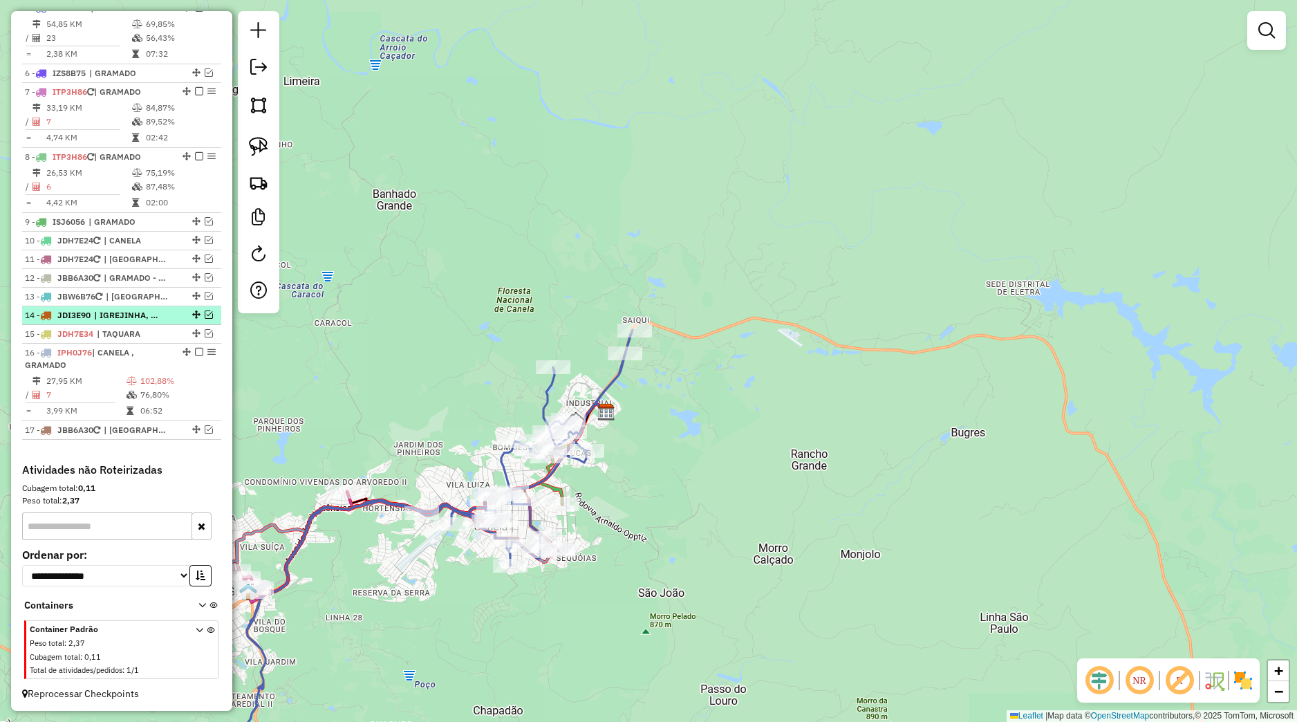
click at [174, 319] on div at bounding box center [194, 315] width 41 height 8
select select "*********"
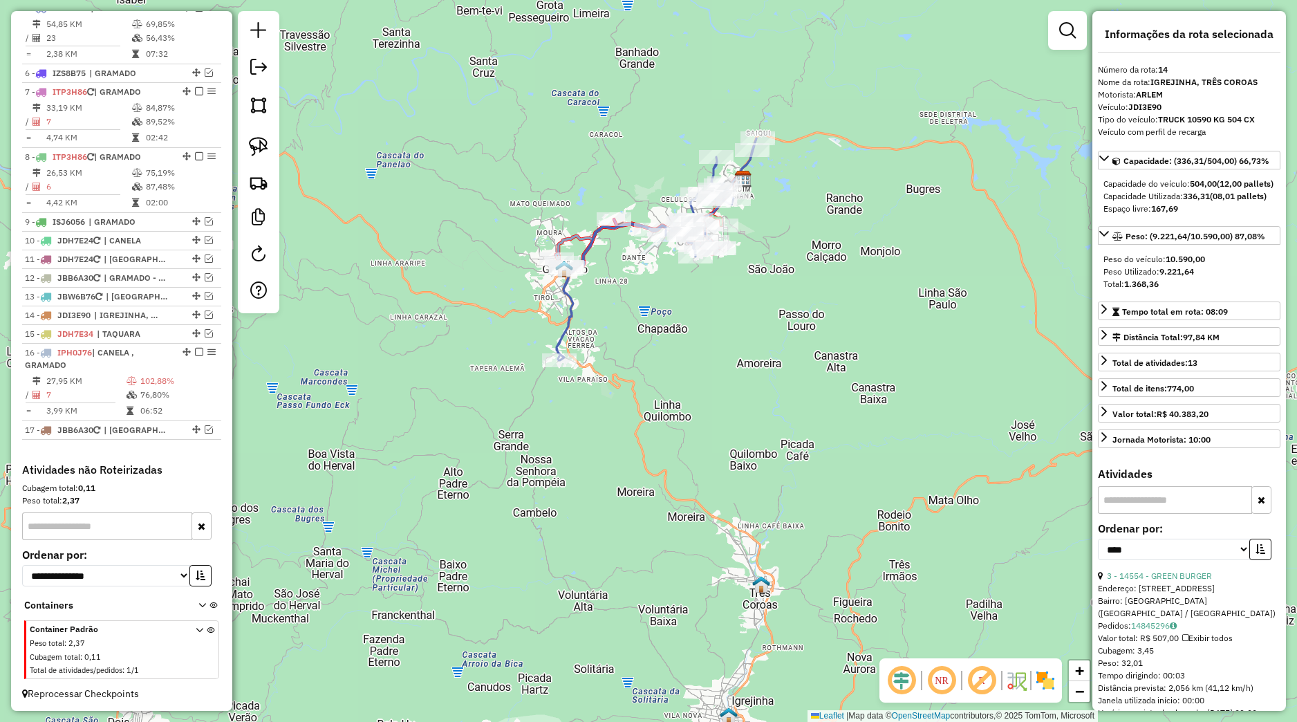
drag, startPoint x: 611, startPoint y: 350, endPoint x: 617, endPoint y: 378, distance: 28.2
click at [617, 378] on div "Janela de atendimento Grade de atendimento Capacidade Transportadoras Veículos …" at bounding box center [648, 361] width 1297 height 722
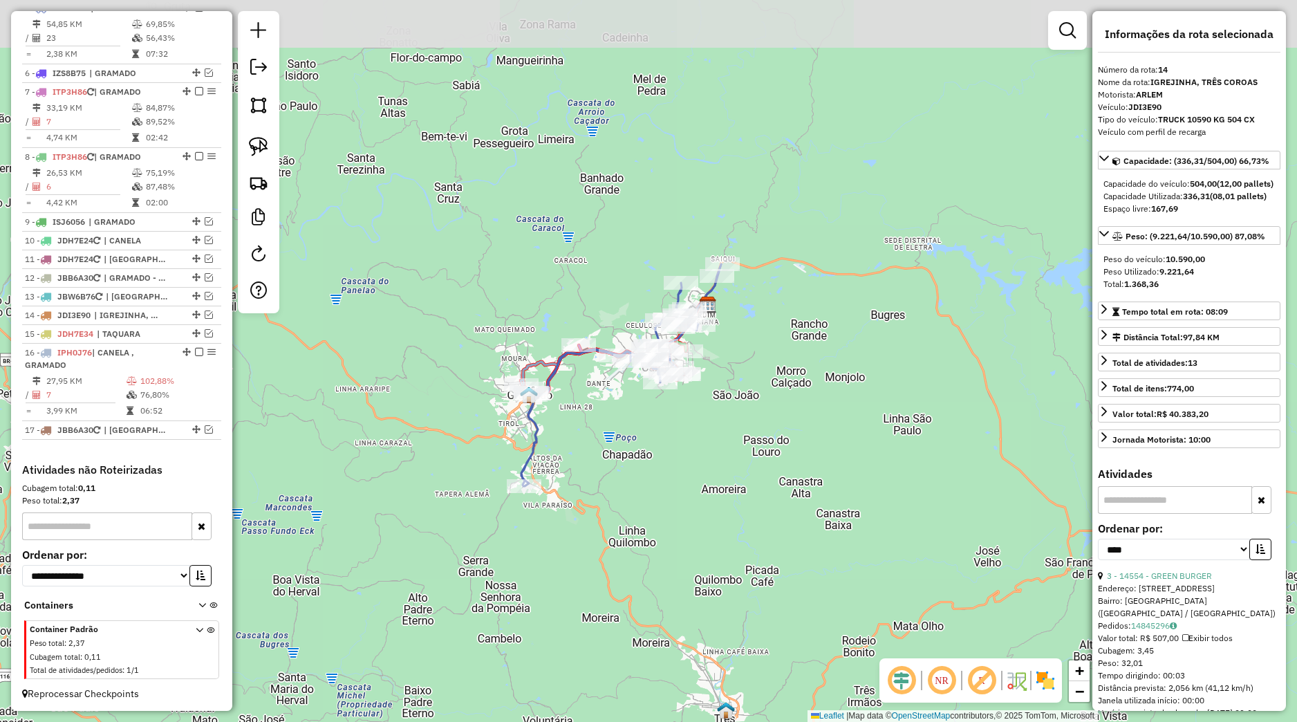
drag, startPoint x: 629, startPoint y: 285, endPoint x: 594, endPoint y: 409, distance: 128.7
click at [594, 409] on div "Janela de atendimento Grade de atendimento Capacidade Transportadoras Veículos …" at bounding box center [648, 361] width 1297 height 722
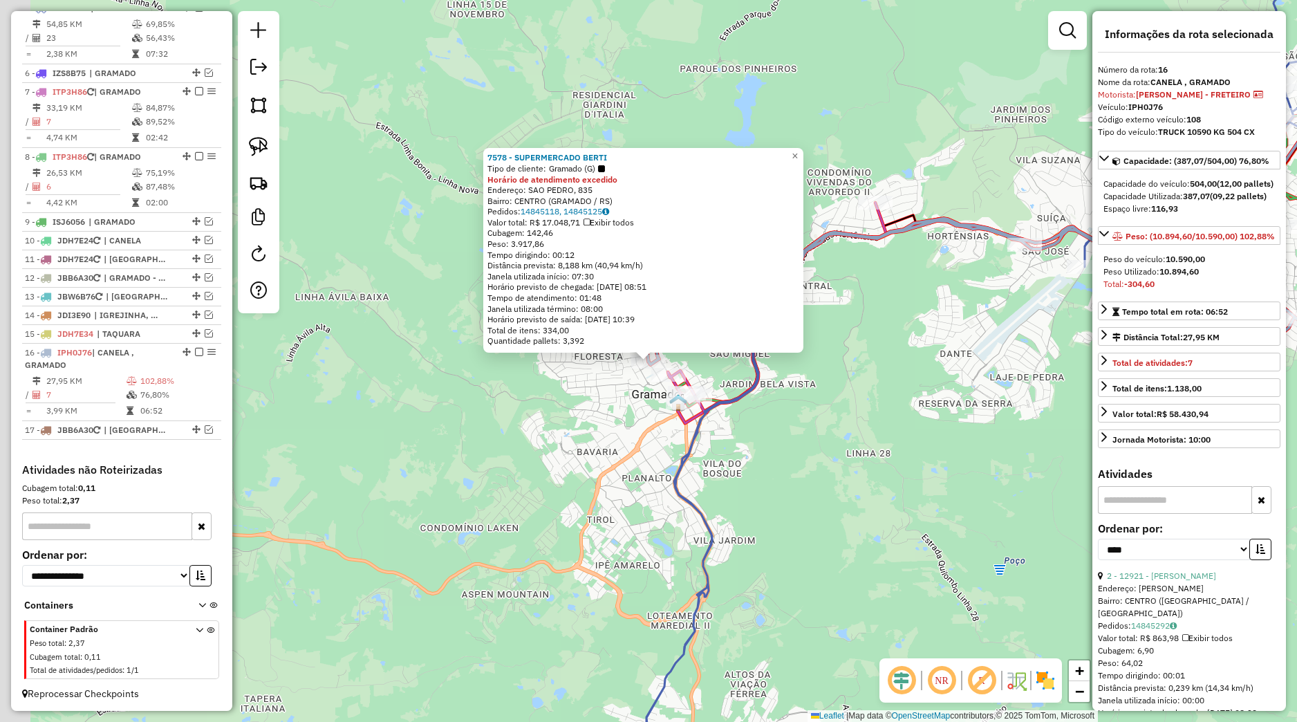
scroll to position [640, 0]
click at [848, 390] on div "7578 - SUPERMERCADO BERTI Tipo de cliente: Gramado (G) Horário de atendimento e…" at bounding box center [648, 361] width 1297 height 722
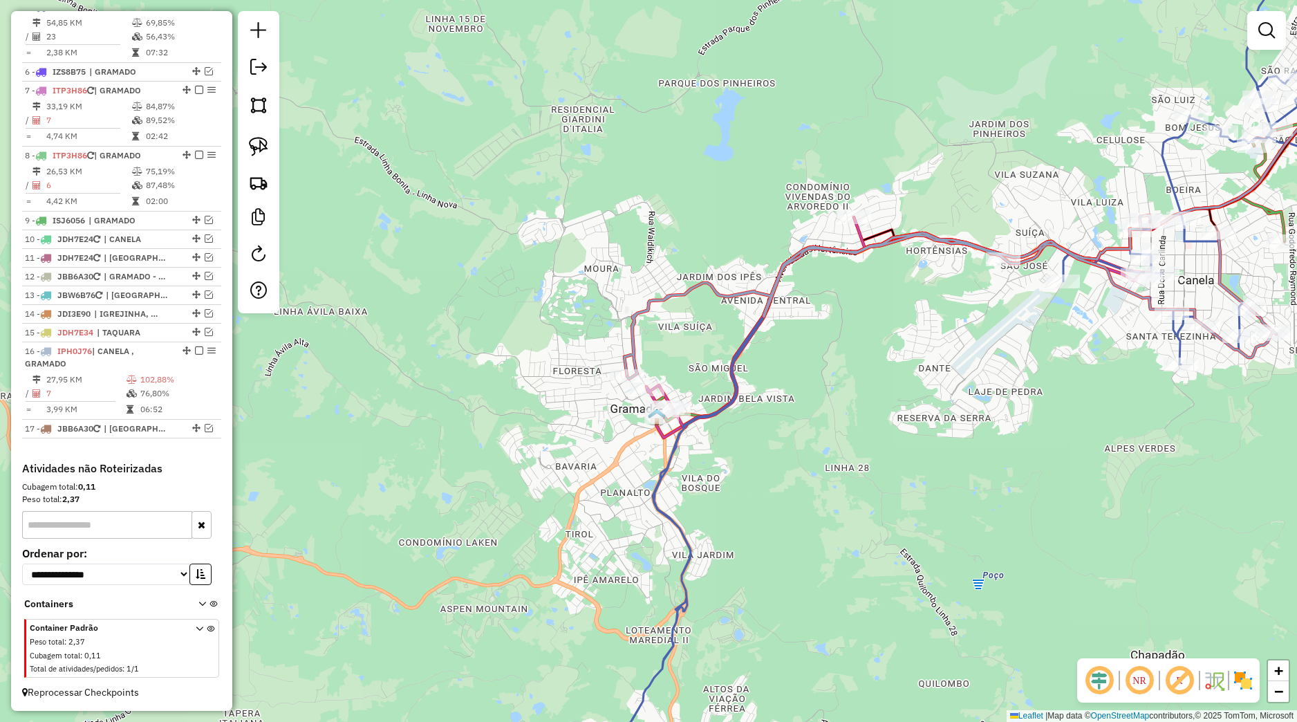
drag, startPoint x: 1006, startPoint y: 403, endPoint x: 938, endPoint y: 442, distance: 78.1
click at [940, 441] on div "Janela de atendimento Grade de atendimento Capacidade Transportadoras Veículos …" at bounding box center [648, 361] width 1297 height 722
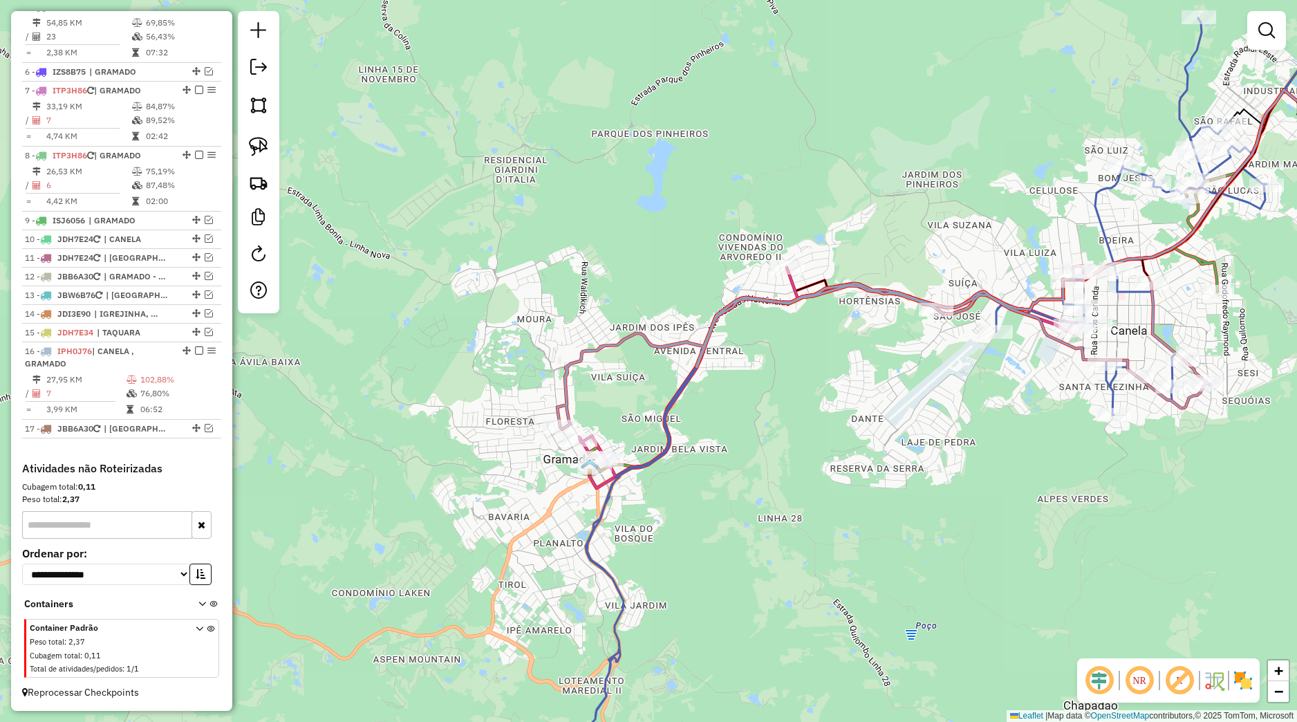
drag, startPoint x: 814, startPoint y: 452, endPoint x: 747, endPoint y: 506, distance: 86.1
click at [721, 508] on div "Janela de atendimento Grade de atendimento Capacidade Transportadoras Veículos …" at bounding box center [648, 361] width 1297 height 722
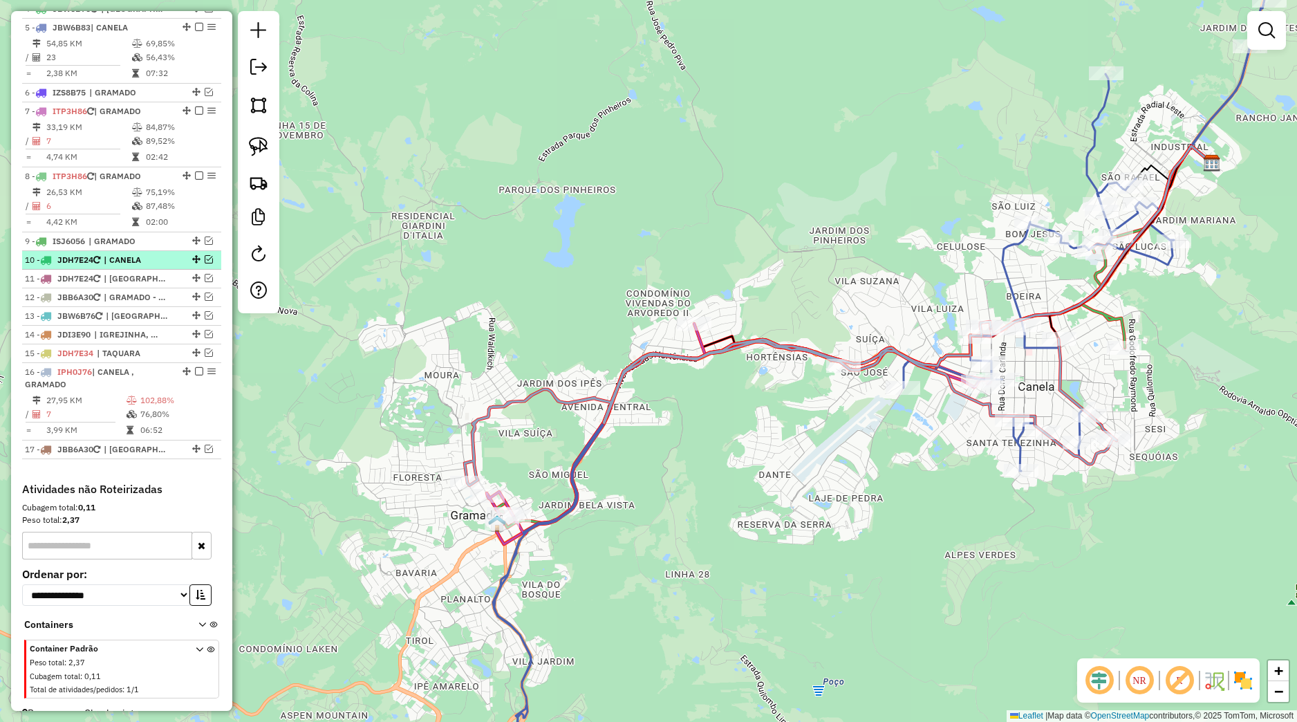
scroll to position [576, 0]
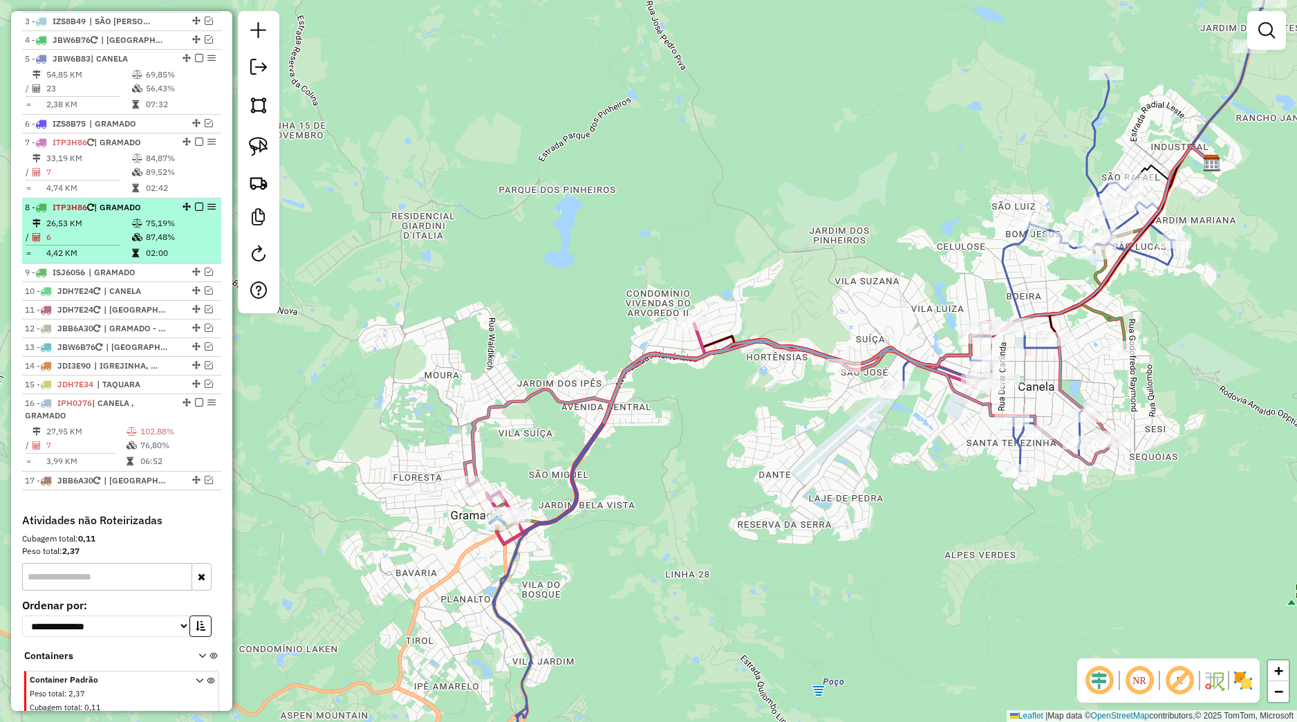
click at [135, 260] on td at bounding box center [138, 253] width 14 height 14
select select "*********"
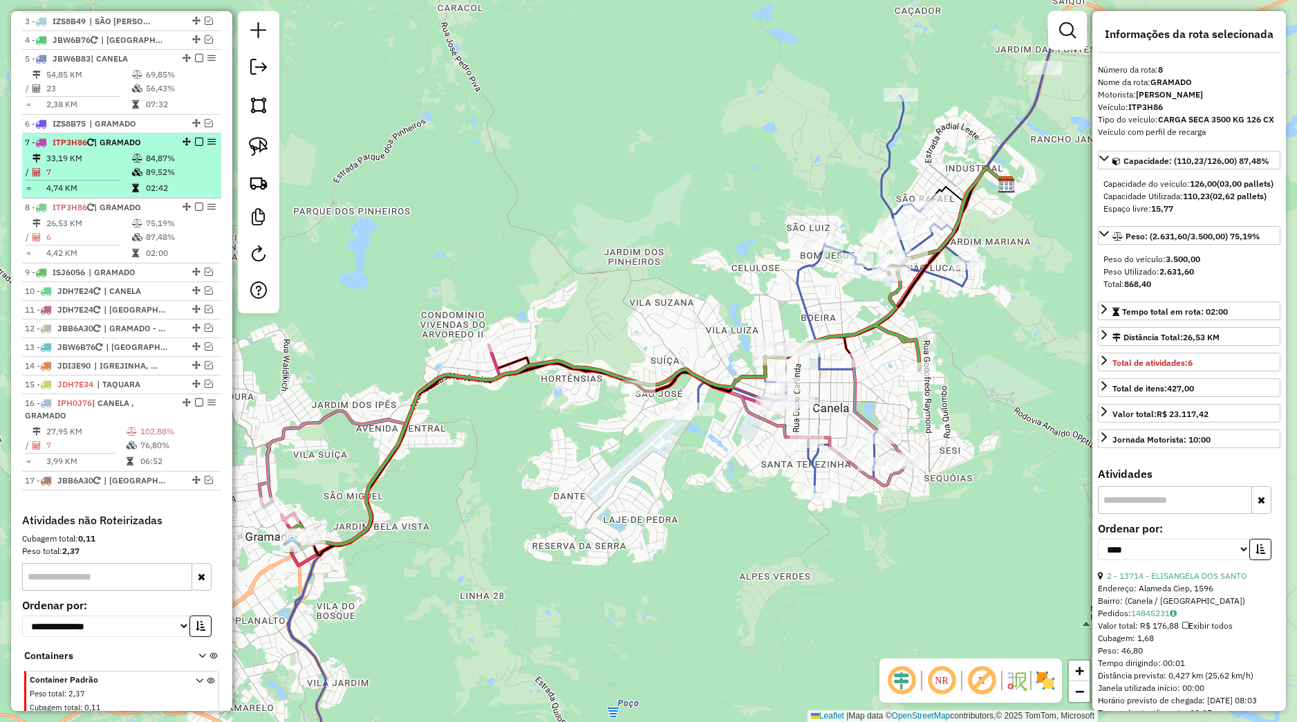
click at [136, 179] on td at bounding box center [138, 172] width 14 height 14
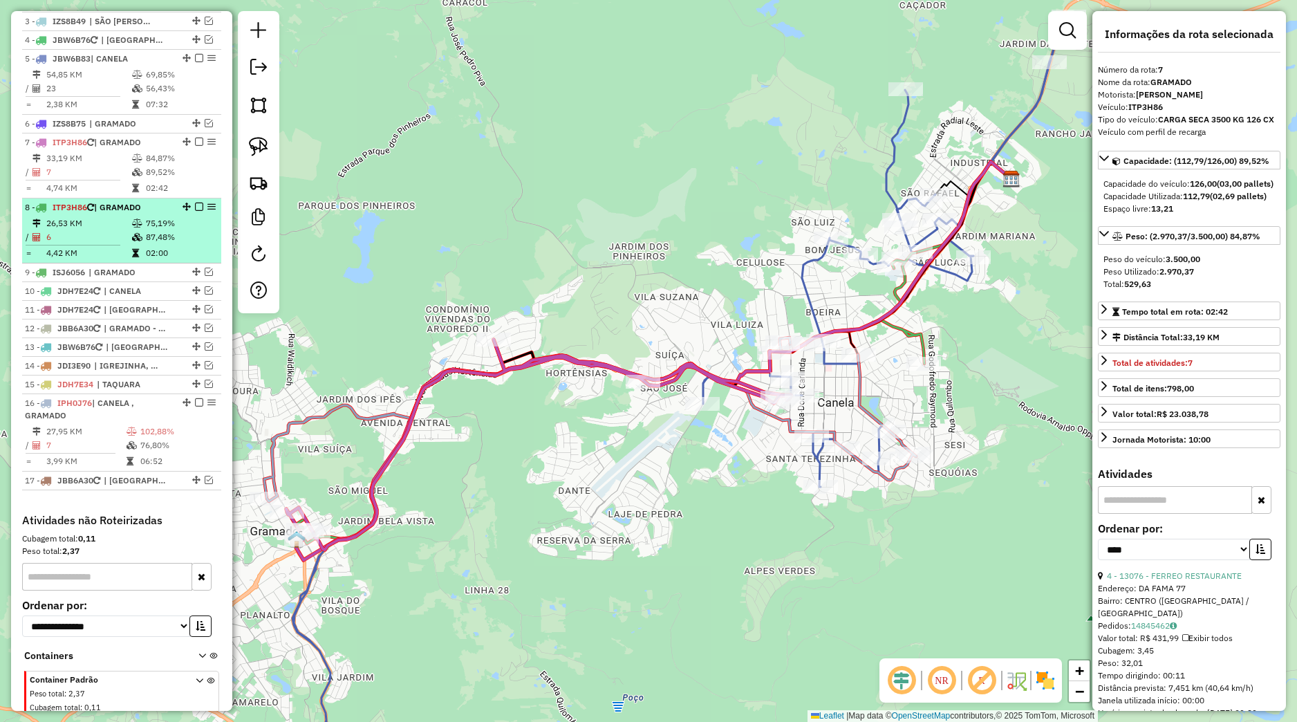
click at [145, 260] on td "02:00" at bounding box center [180, 253] width 70 height 14
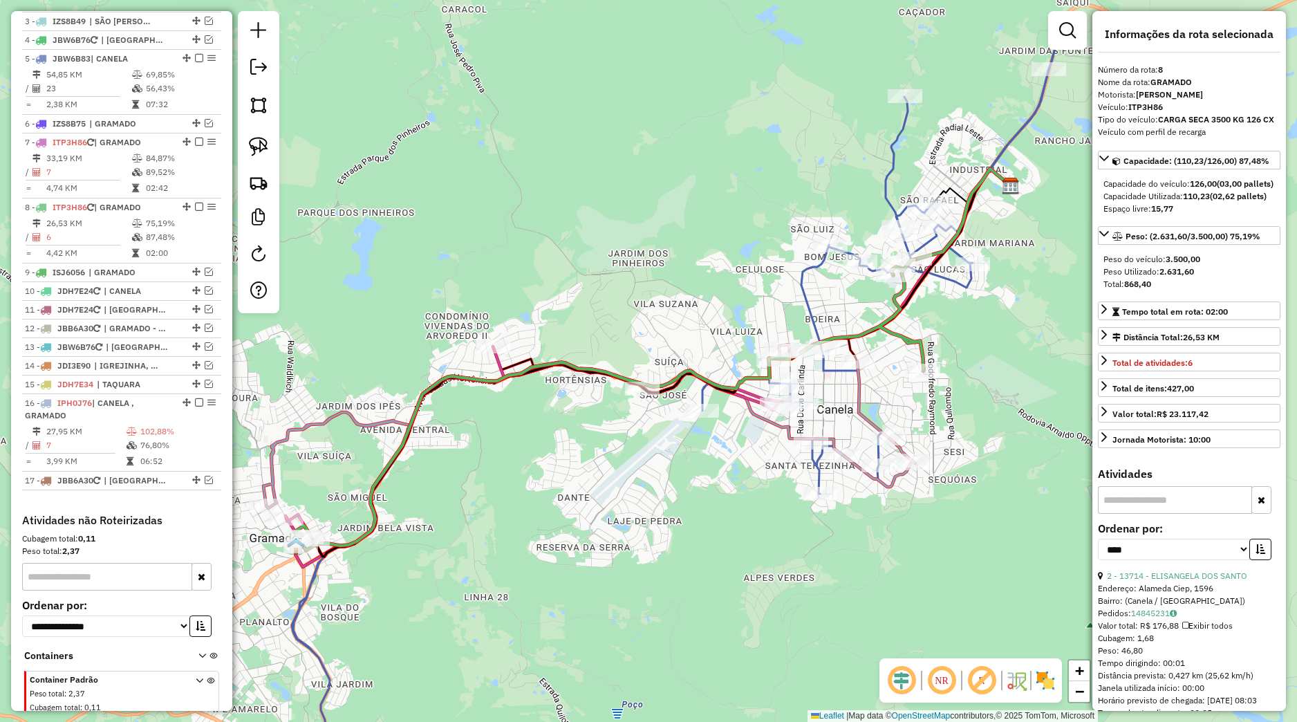
drag, startPoint x: 659, startPoint y: 535, endPoint x: 694, endPoint y: 534, distance: 35.3
click at [712, 546] on div "Janela de atendimento Grade de atendimento Capacidade Transportadoras Veículos …" at bounding box center [648, 361] width 1297 height 722
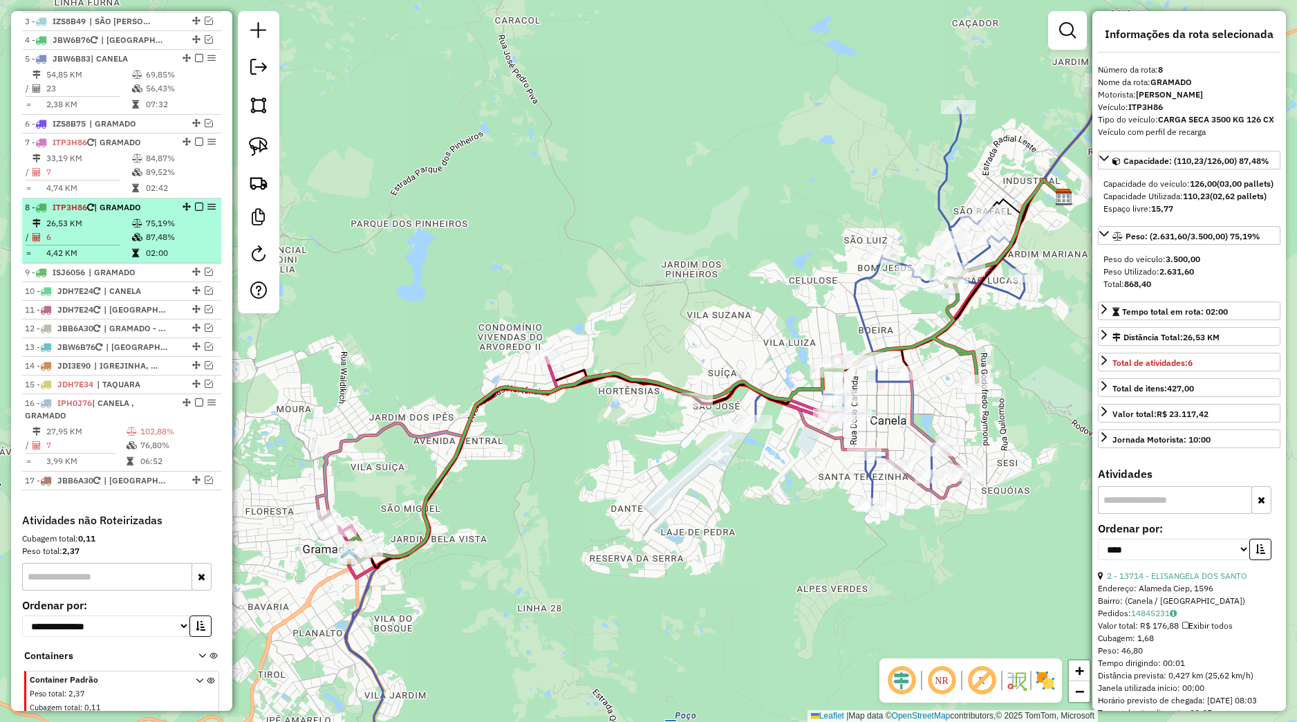
click at [195, 211] on em at bounding box center [199, 207] width 8 height 8
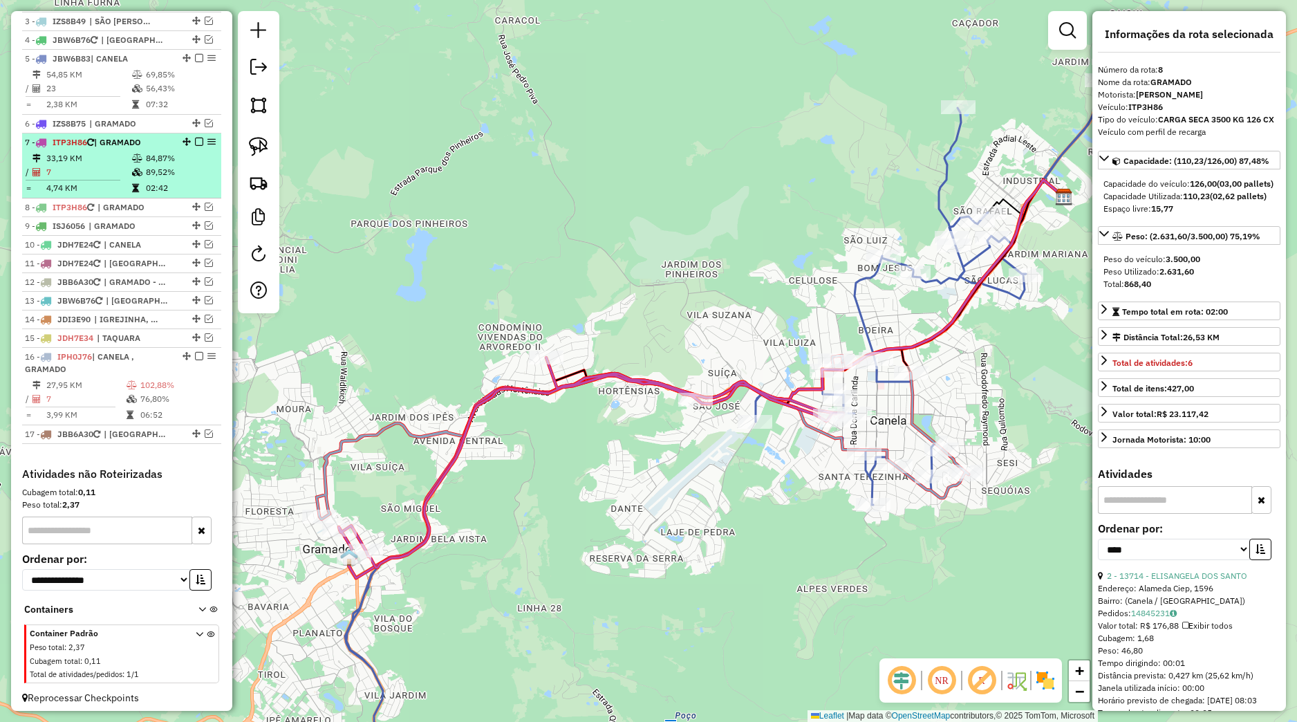
click at [195, 146] on em at bounding box center [199, 142] width 8 height 8
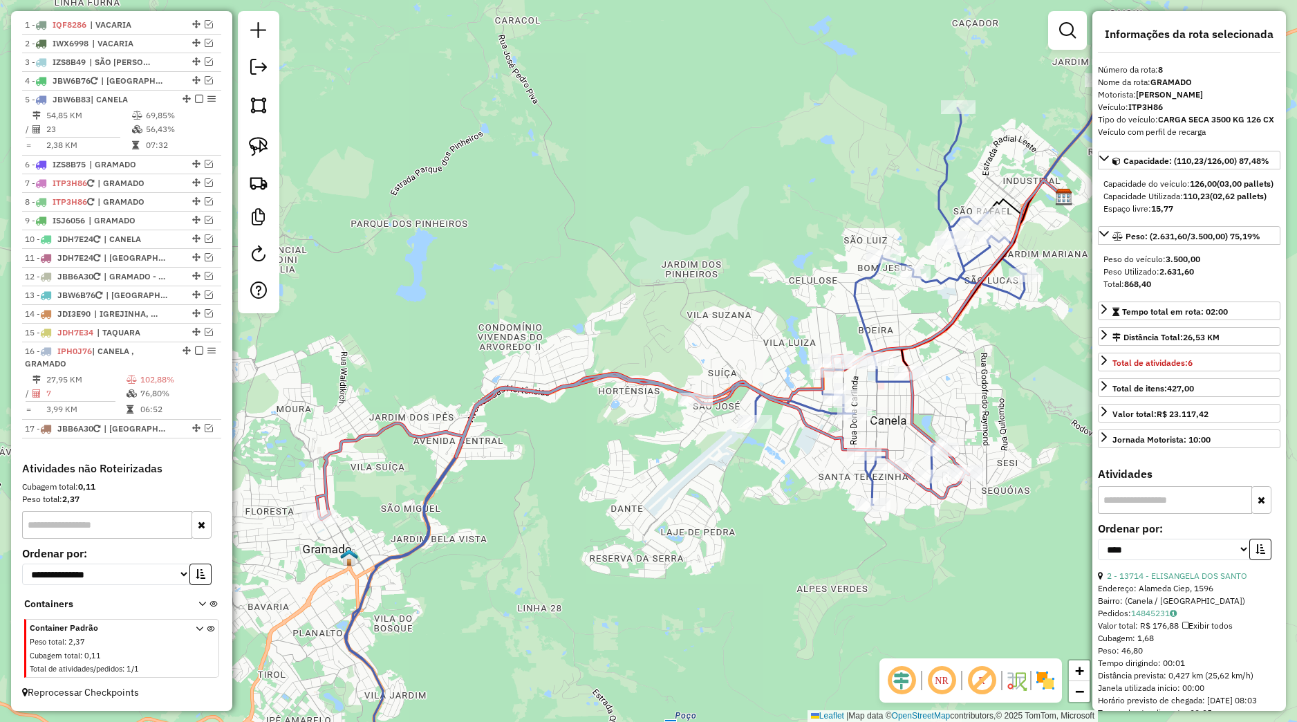
scroll to position [548, 0]
drag, startPoint x: 824, startPoint y: 461, endPoint x: 760, endPoint y: 536, distance: 98.6
click at [759, 536] on div "Janela de atendimento Grade de atendimento Capacidade Transportadoras Veículos …" at bounding box center [648, 361] width 1297 height 722
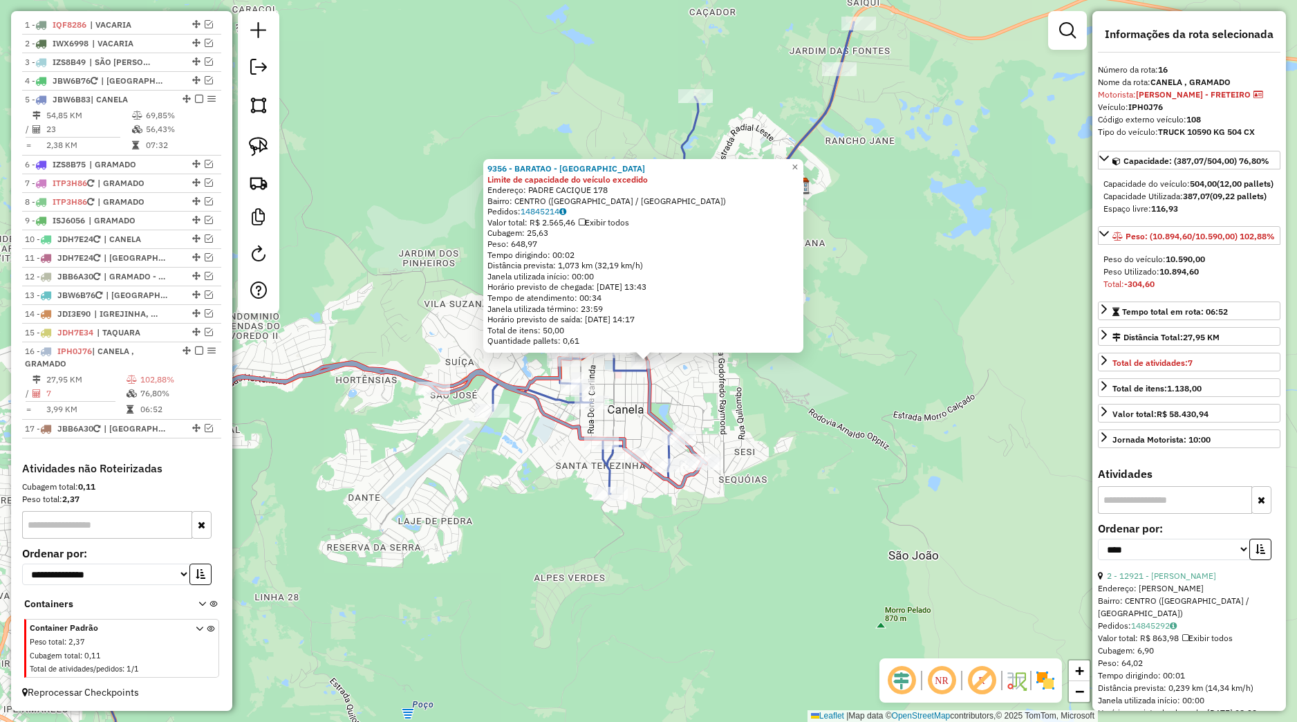
click at [797, 512] on div "9356 - BARATAO - SC Limite de capacidade do veículo excedido Endereço: PADRE CA…" at bounding box center [648, 361] width 1297 height 722
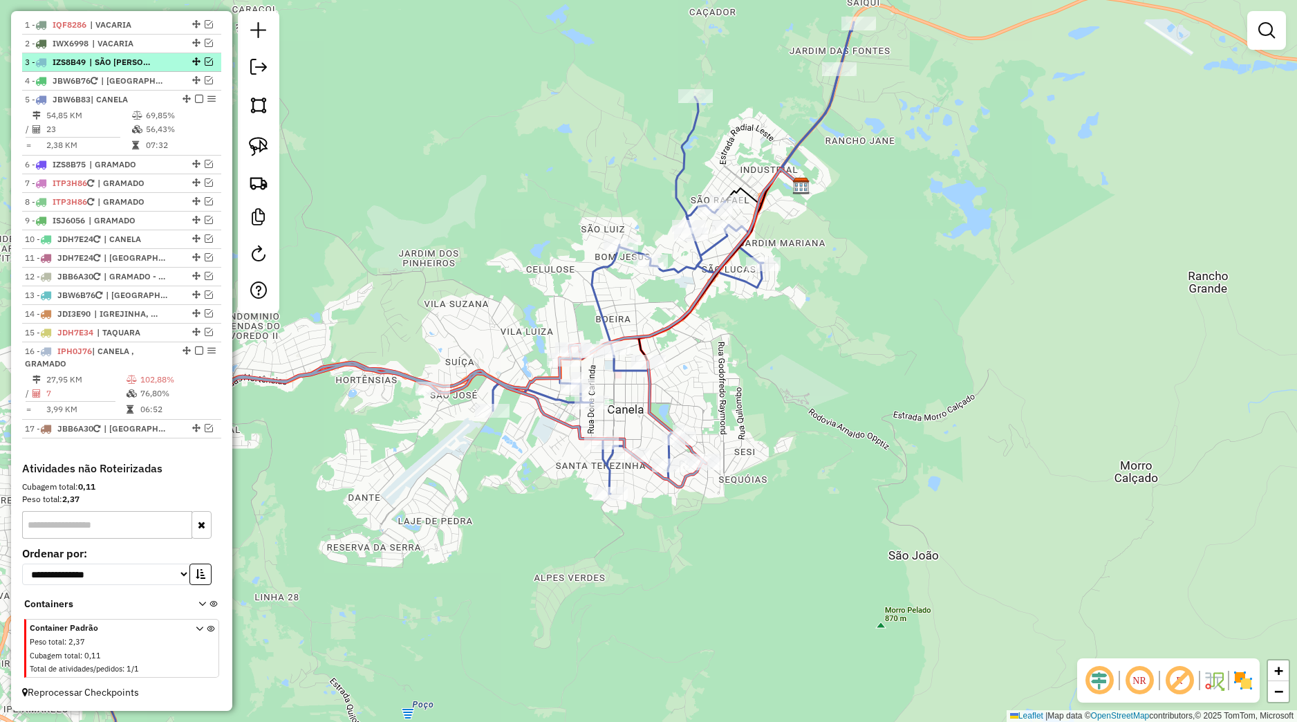
drag, startPoint x: 187, startPoint y: 98, endPoint x: 205, endPoint y: 111, distance: 22.7
click at [195, 98] on em at bounding box center [199, 99] width 8 height 8
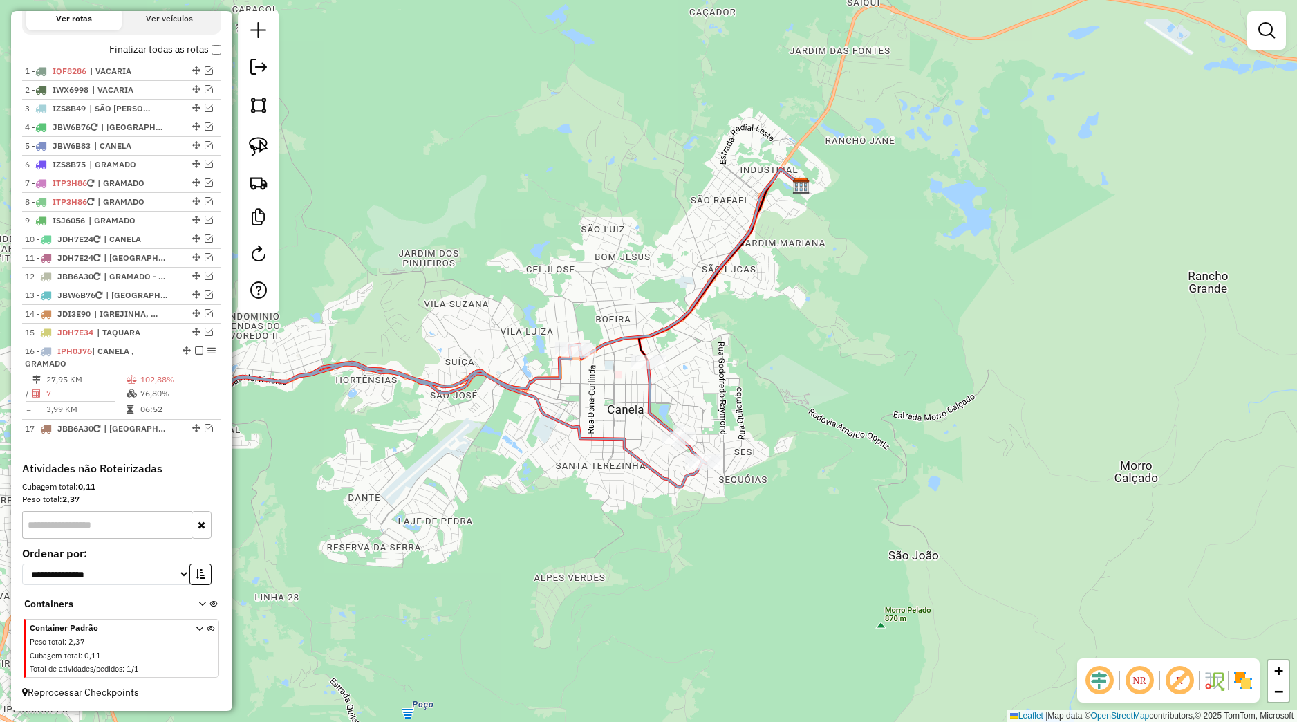
scroll to position [501, 0]
drag, startPoint x: 270, startPoint y: 140, endPoint x: 308, endPoint y: 183, distance: 57.8
click at [269, 140] on link at bounding box center [258, 146] width 30 height 30
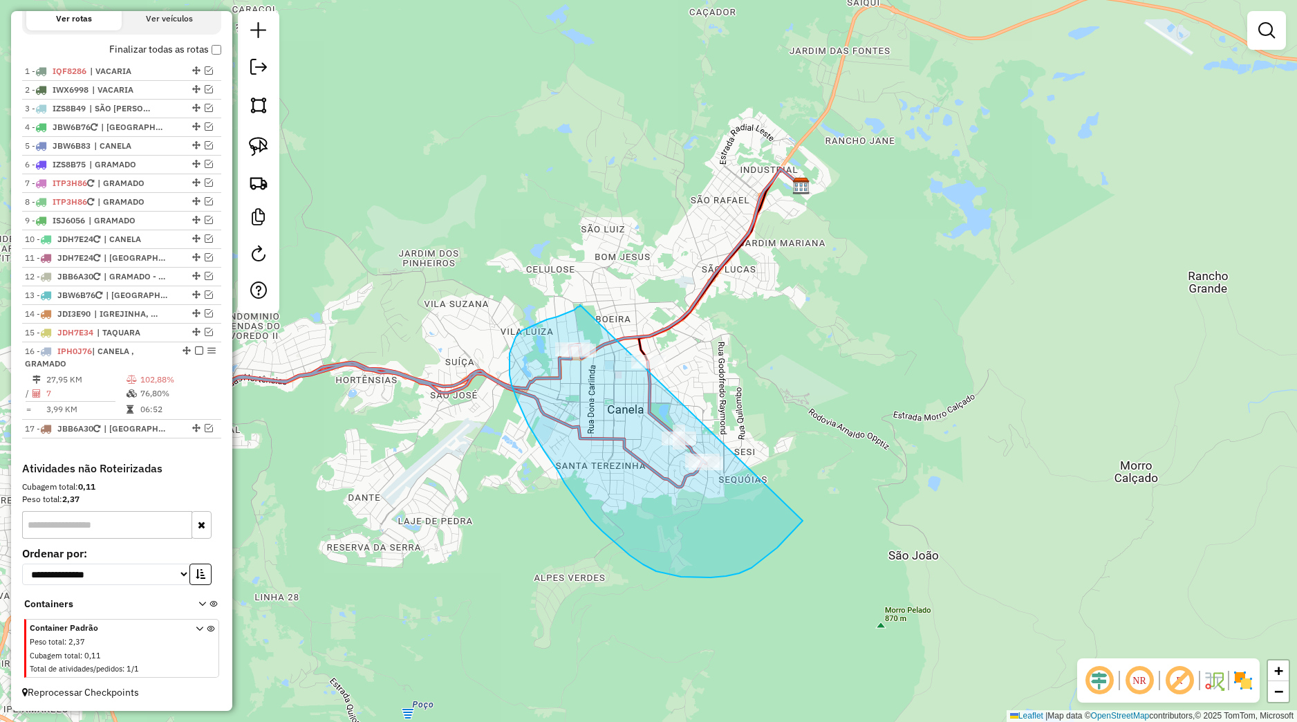
drag, startPoint x: 580, startPoint y: 305, endPoint x: 843, endPoint y: 456, distance: 303.3
click at [843, 456] on div "Janela de atendimento Grade de atendimento Capacidade Transportadoras Veículos …" at bounding box center [648, 361] width 1297 height 722
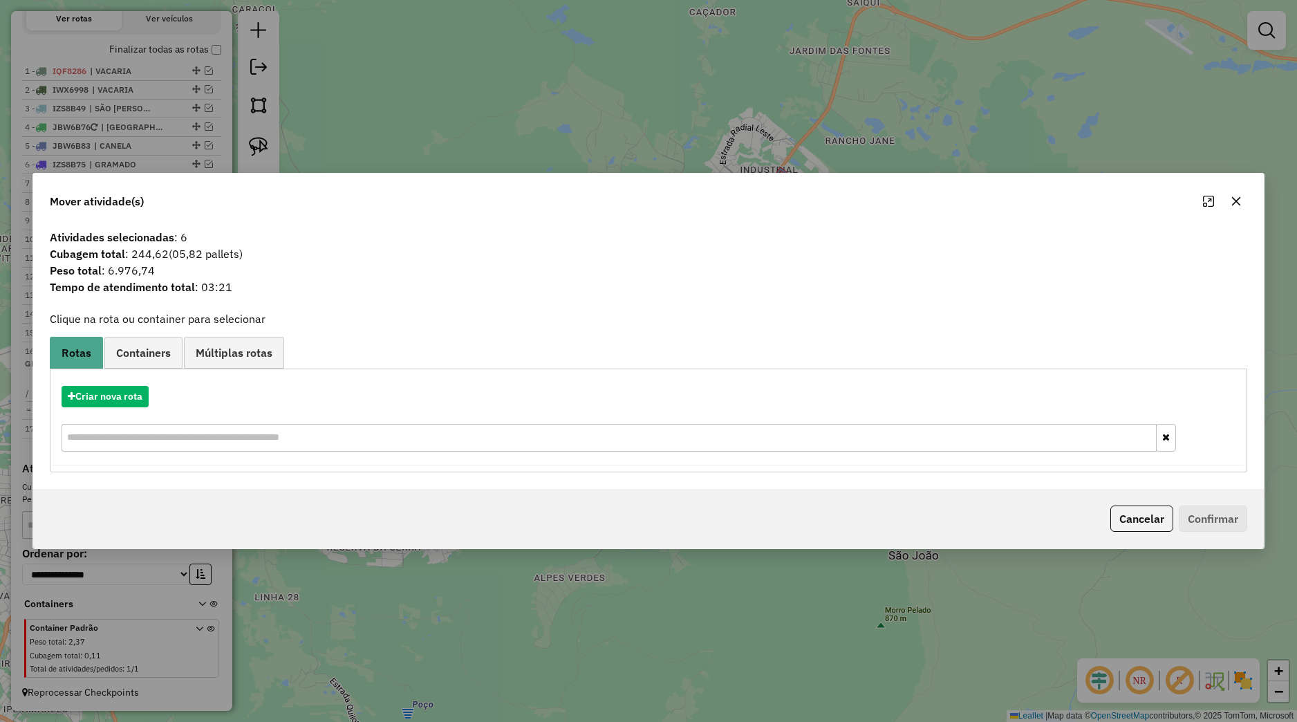
click at [1233, 203] on icon "button" at bounding box center [1236, 201] width 11 height 11
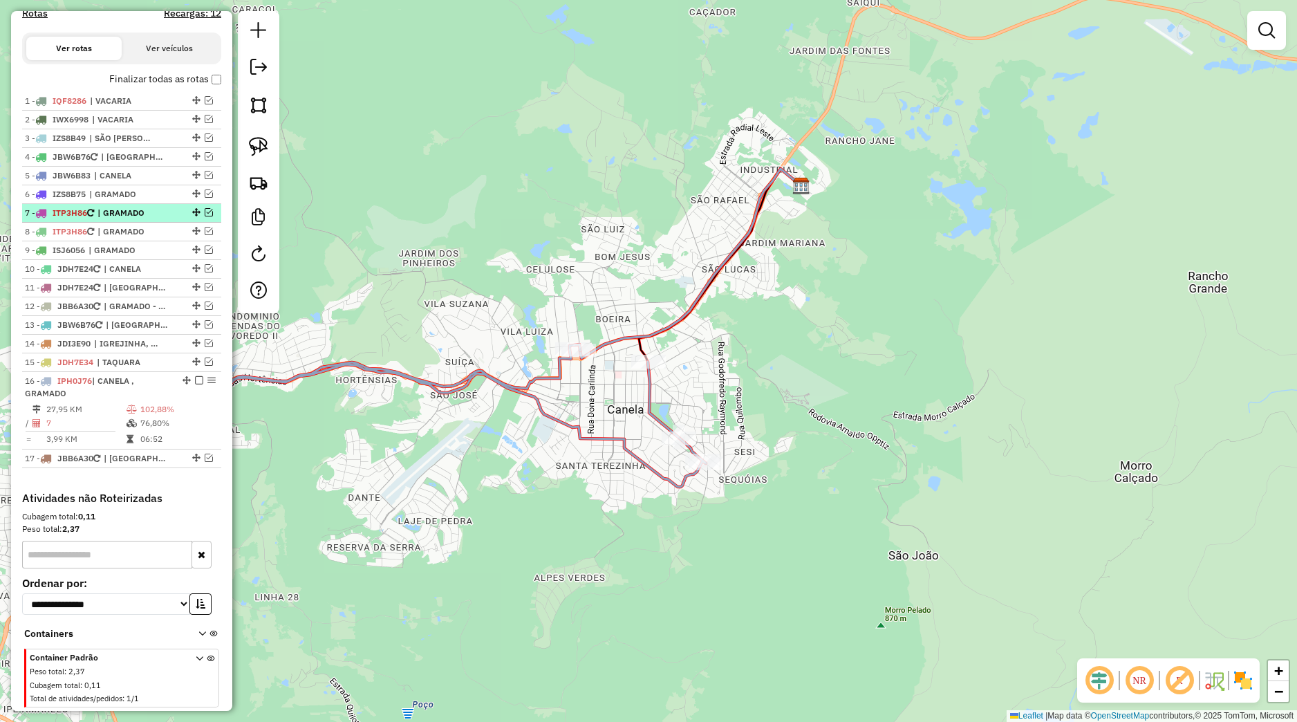
scroll to position [437, 0]
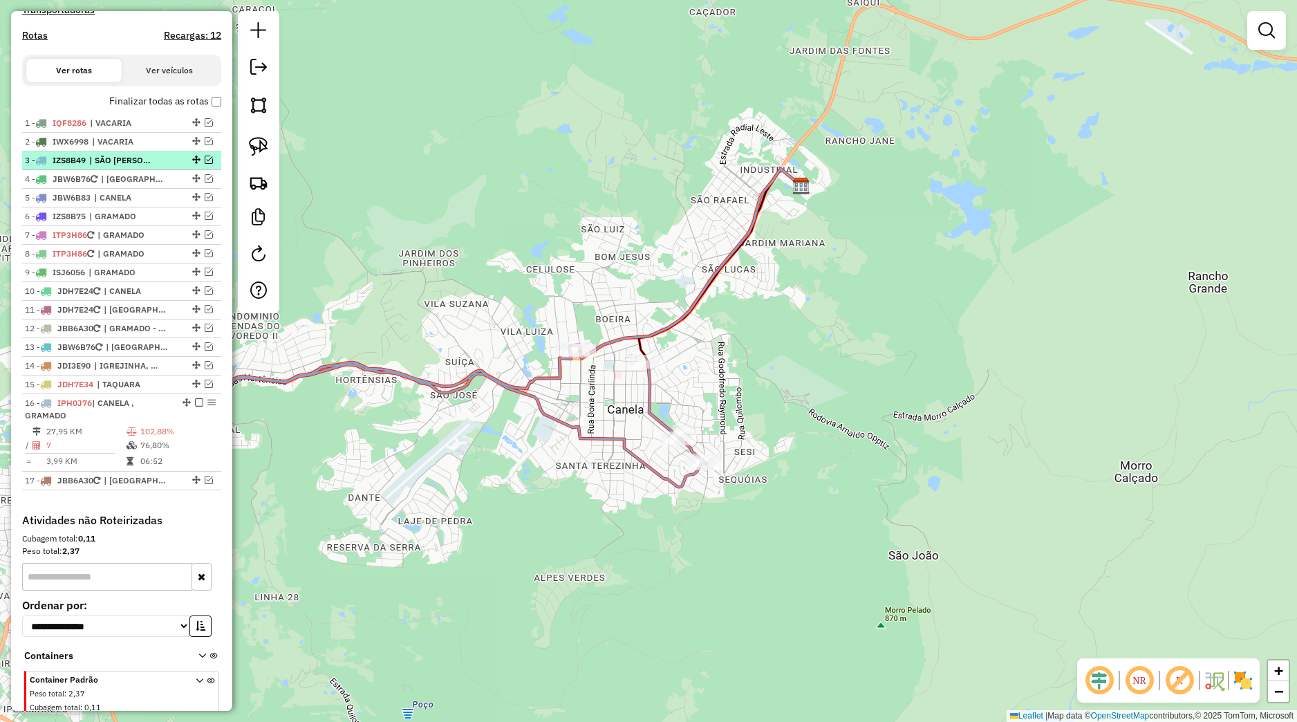
click at [205, 164] on em at bounding box center [209, 160] width 8 height 8
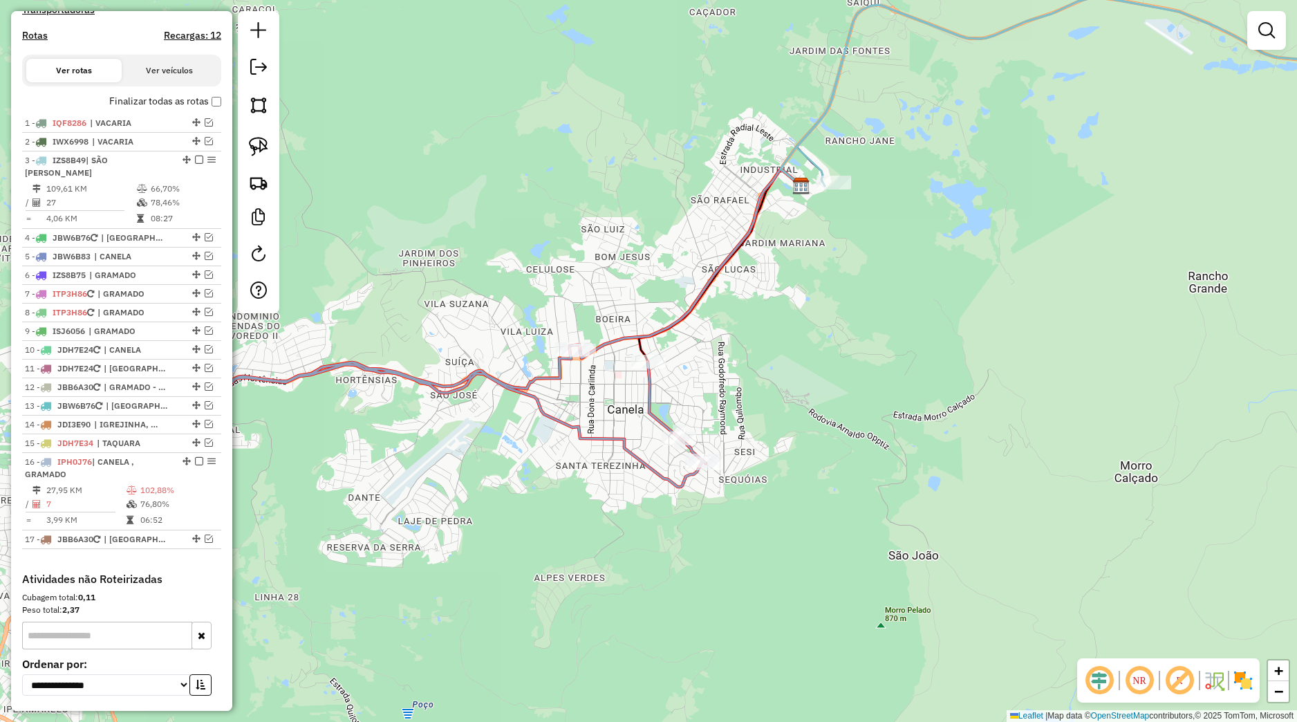
click at [154, 179] on div "3 - IZS8B49 | [PERSON_NAME]" at bounding box center [98, 166] width 147 height 25
select select "*********"
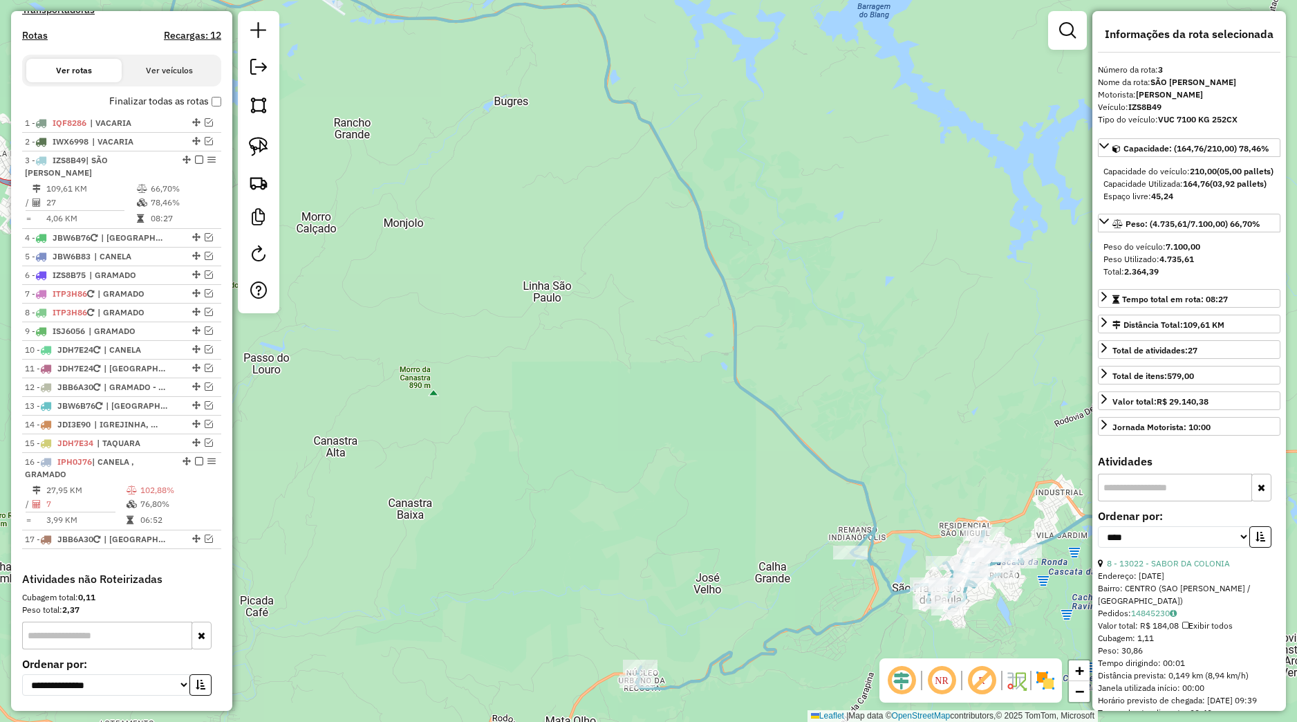
drag, startPoint x: 834, startPoint y: 484, endPoint x: 793, endPoint y: 432, distance: 67.0
click at [794, 434] on icon at bounding box center [633, 337] width 972 height 703
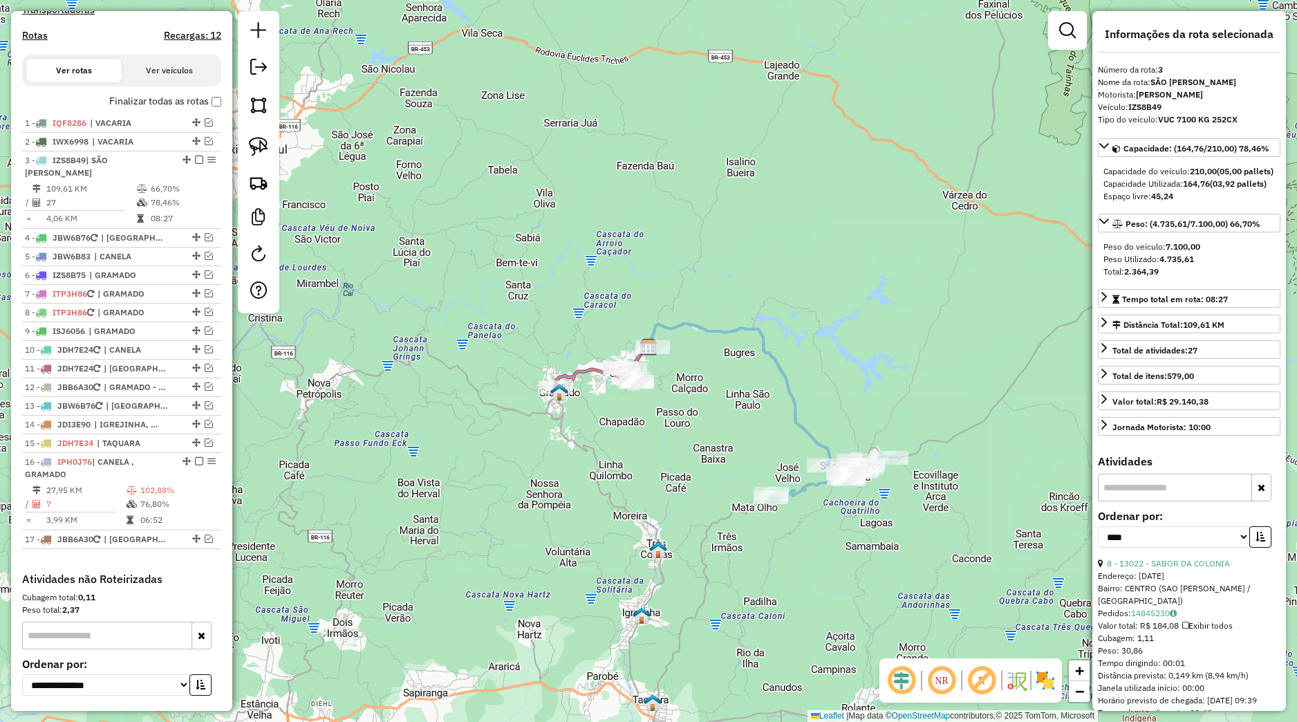
drag, startPoint x: 698, startPoint y: 429, endPoint x: 733, endPoint y: 451, distance: 41.6
click at [741, 451] on div "Janela de atendimento Grade de atendimento Capacidade Transportadoras Veículos …" at bounding box center [648, 361] width 1297 height 722
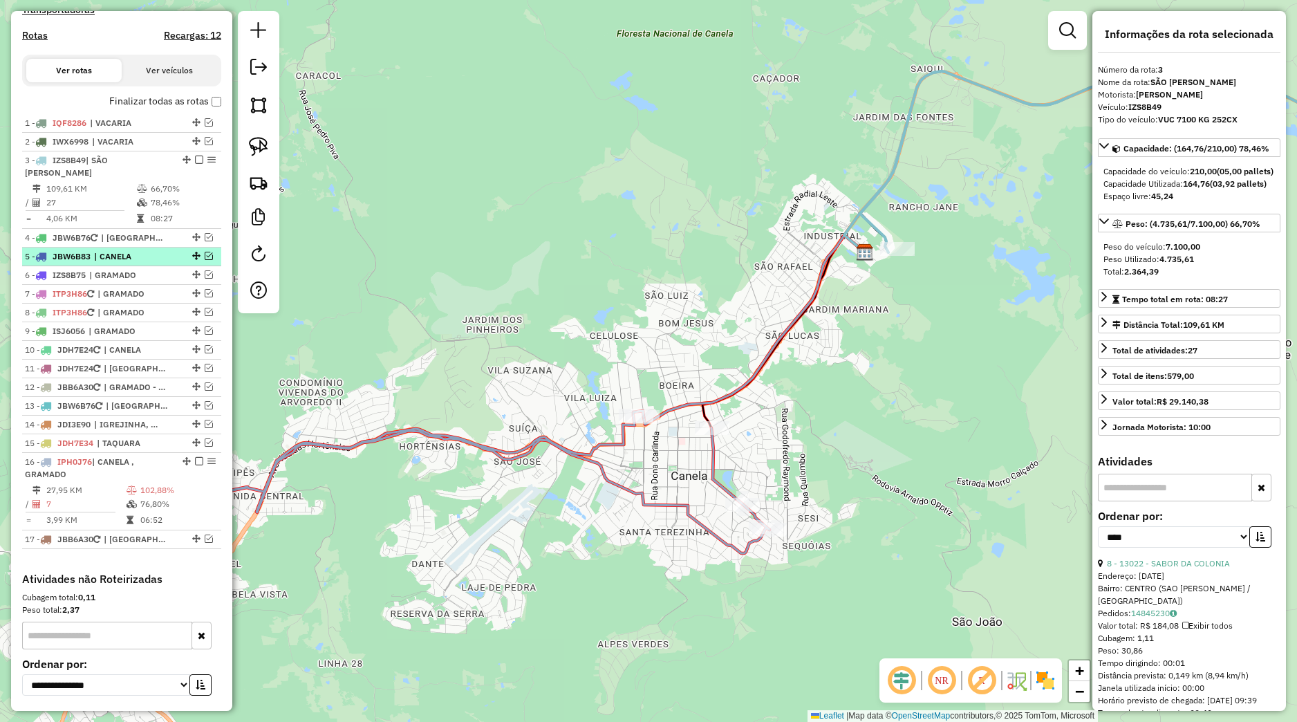
click at [205, 260] on em at bounding box center [209, 256] width 8 height 8
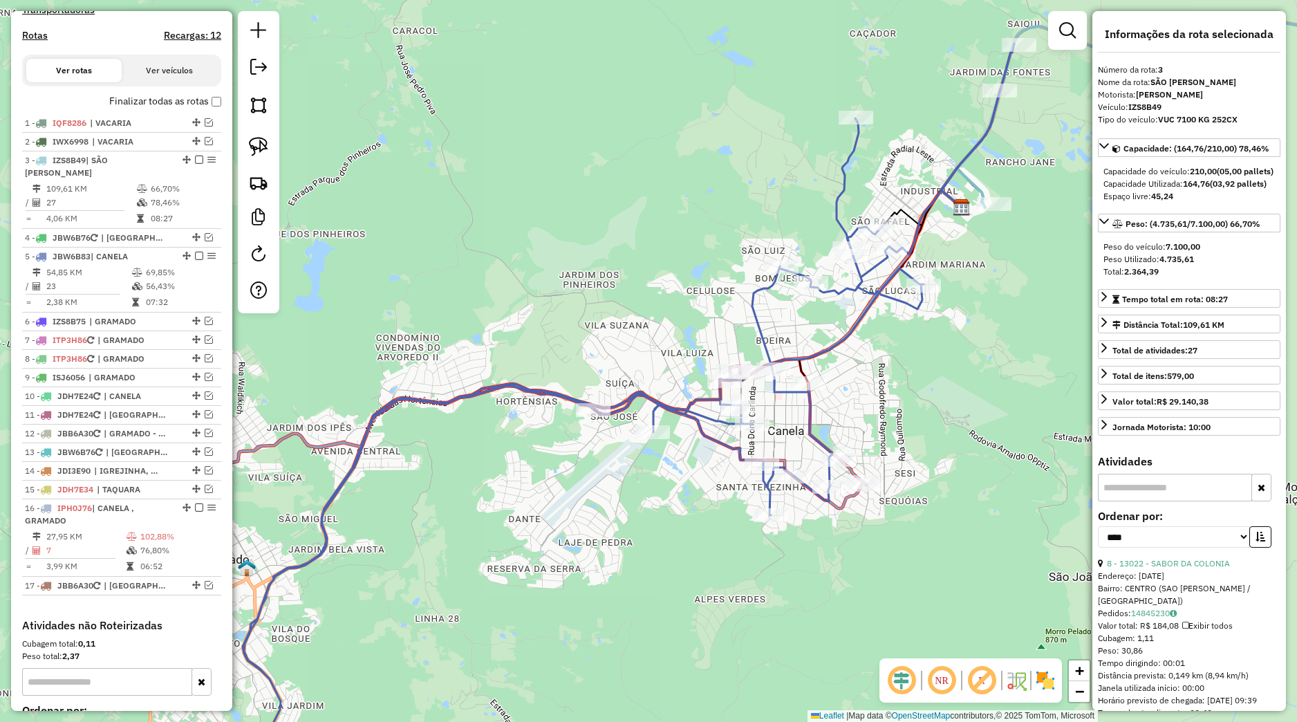
drag, startPoint x: 550, startPoint y: 511, endPoint x: 586, endPoint y: 488, distance: 43.5
click at [586, 488] on div "Janela de atendimento Grade de atendimento Capacidade Transportadoras Veículos …" at bounding box center [648, 361] width 1297 height 722
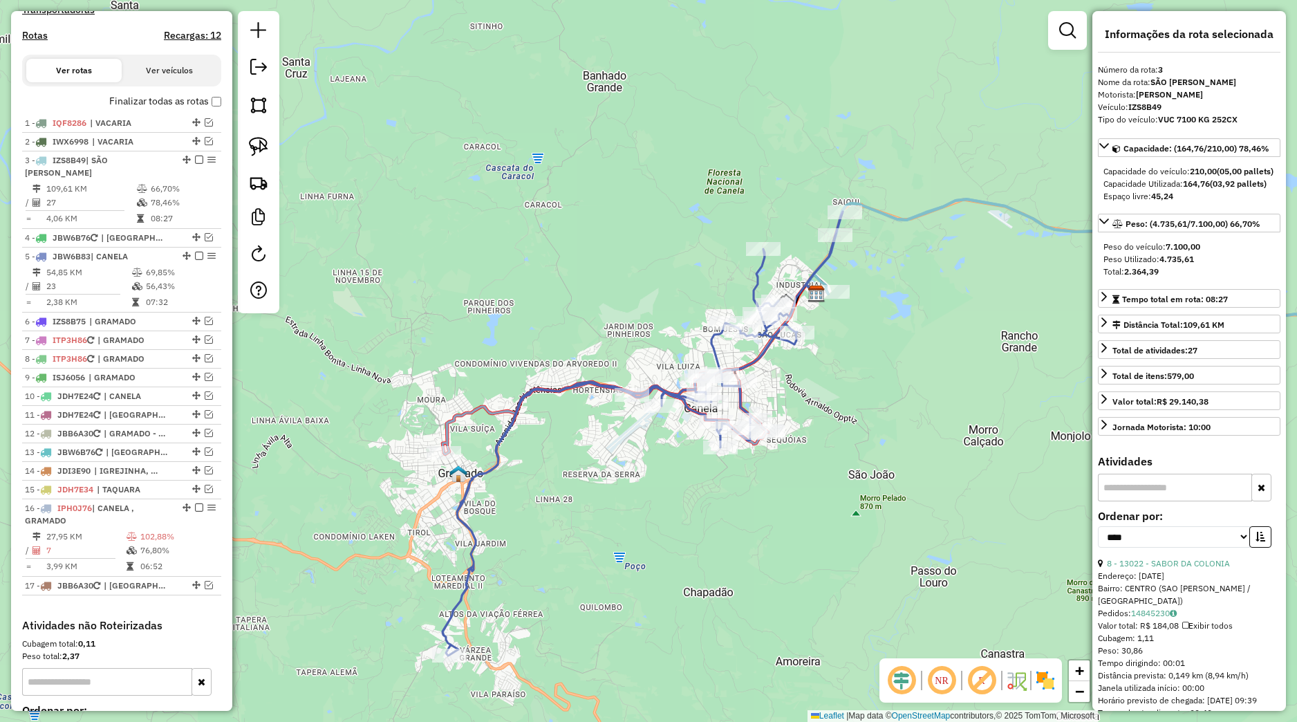
drag, startPoint x: 682, startPoint y: 466, endPoint x: 640, endPoint y: 483, distance: 44.7
click at [628, 490] on div "Janela de atendimento Grade de atendimento Capacidade Transportadoras Veículos …" at bounding box center [648, 361] width 1297 height 722
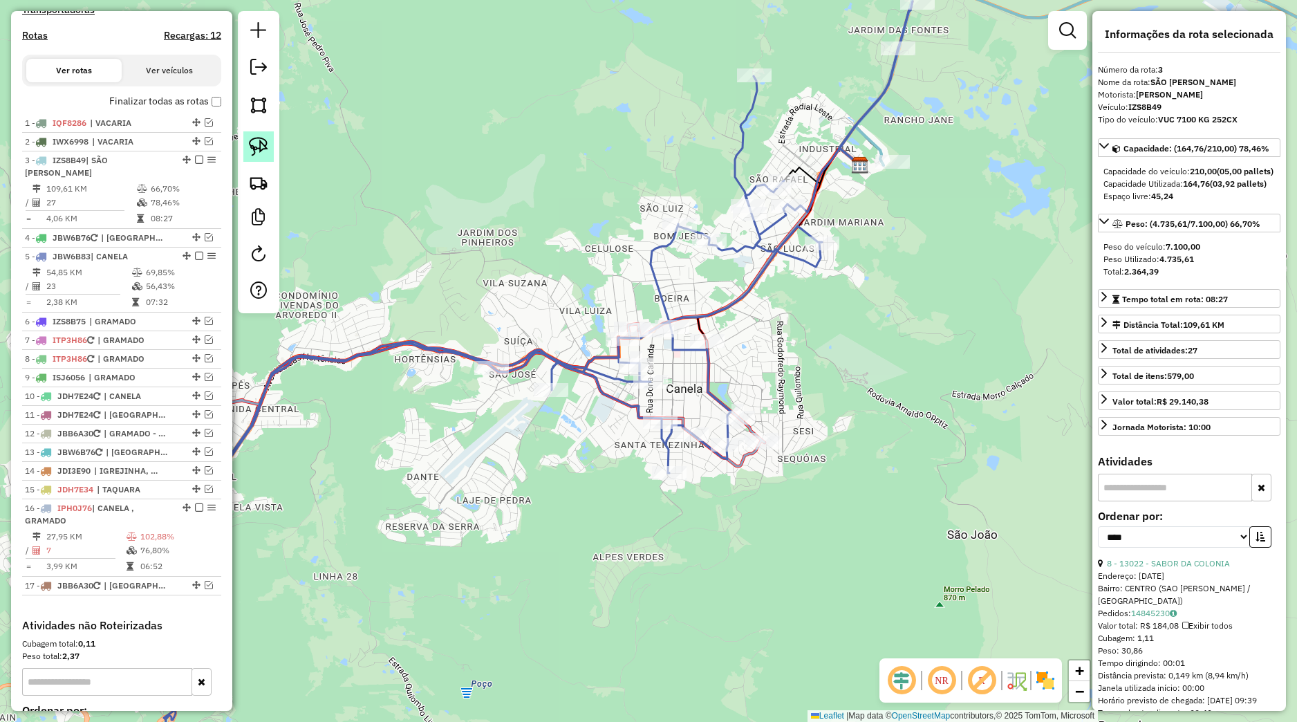
click at [259, 152] on img at bounding box center [258, 146] width 19 height 19
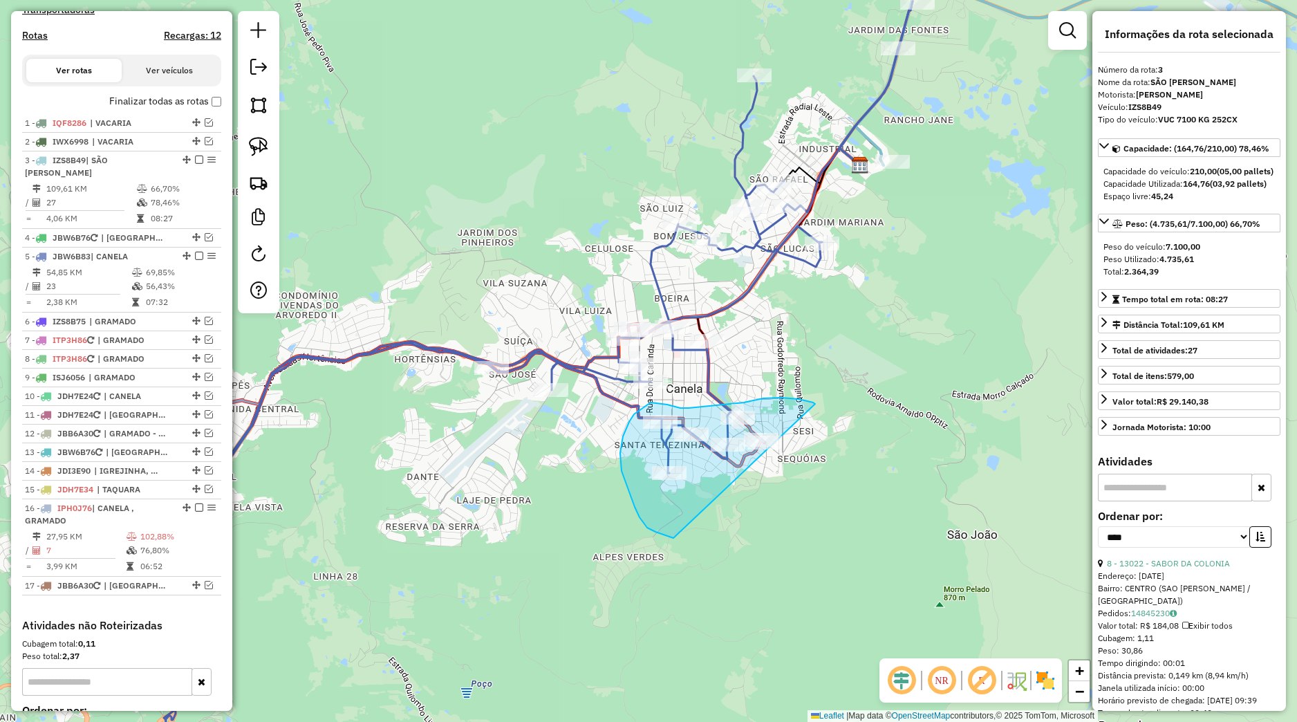
drag, startPoint x: 789, startPoint y: 398, endPoint x: 746, endPoint y: 536, distance: 144.1
click at [746, 536] on div "Janela de atendimento Grade de atendimento Capacidade Transportadoras Veículos …" at bounding box center [648, 361] width 1297 height 722
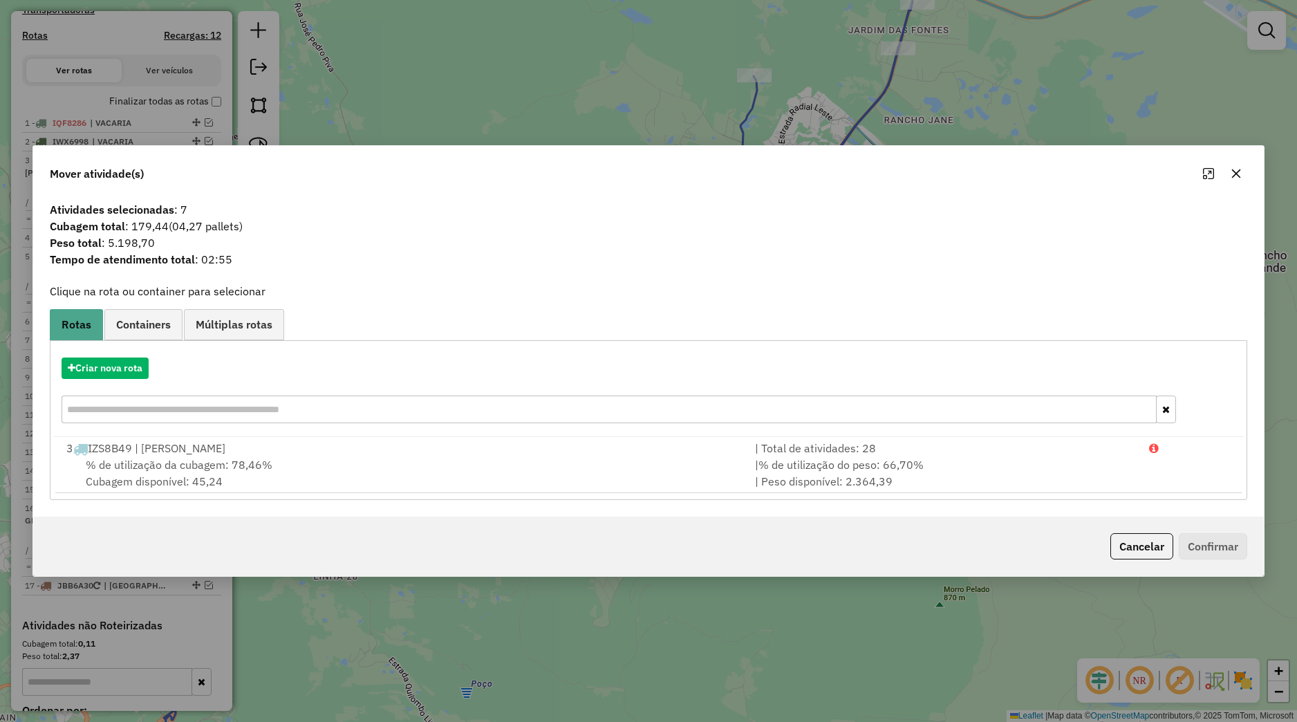
click at [1239, 175] on icon "button" at bounding box center [1236, 173] width 11 height 11
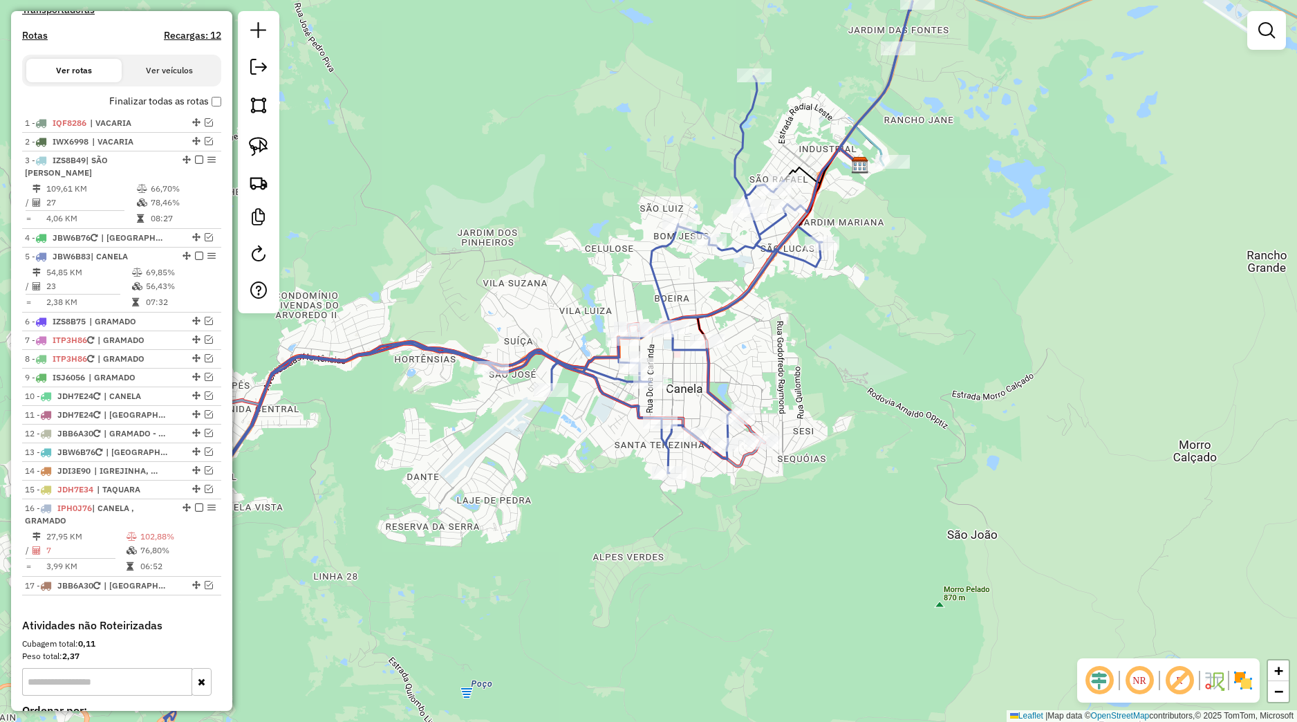
drag, startPoint x: 957, startPoint y: 285, endPoint x: 941, endPoint y: 353, distance: 69.8
click at [961, 345] on div "Janela de atendimento Grade de atendimento Capacidade Transportadoras Veículos …" at bounding box center [648, 361] width 1297 height 722
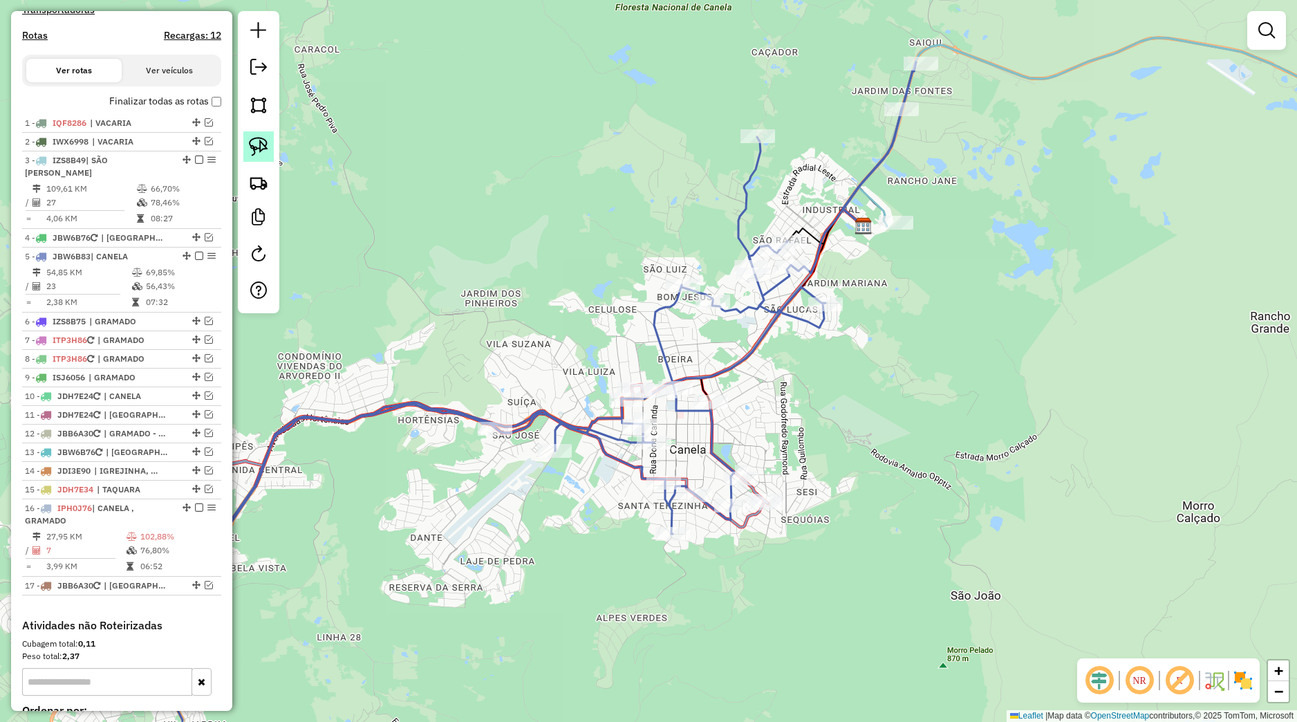
click at [256, 154] on img at bounding box center [258, 146] width 19 height 19
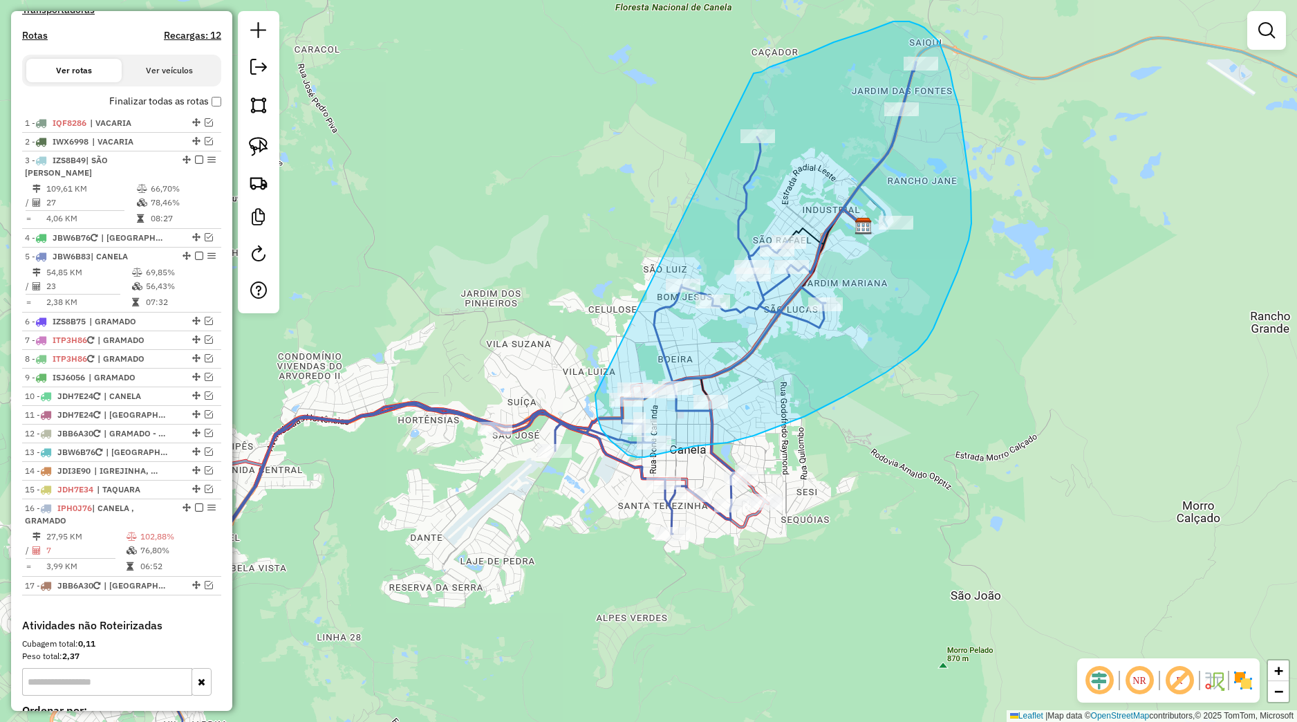
drag, startPoint x: 596, startPoint y: 399, endPoint x: 750, endPoint y: 73, distance: 360.1
click at [750, 73] on div "Janela de atendimento Grade de atendimento Capacidade Transportadoras Veículos …" at bounding box center [648, 361] width 1297 height 722
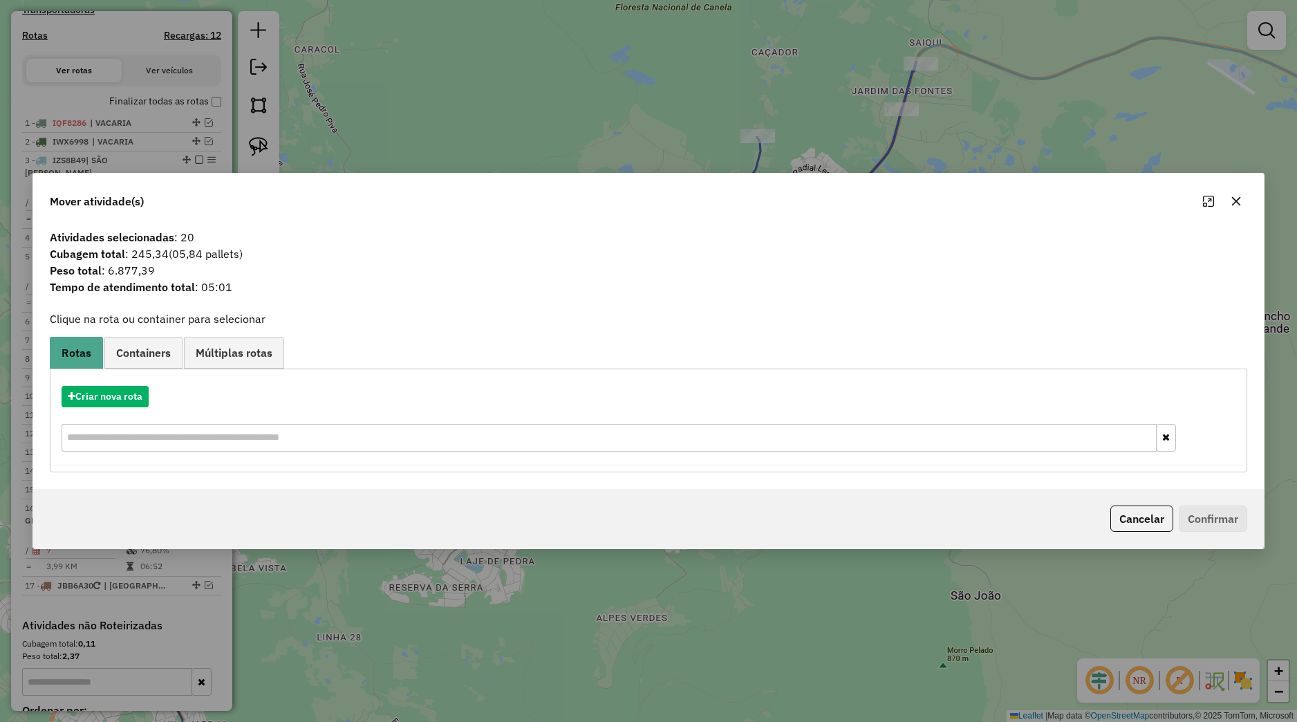
click at [1236, 205] on icon "button" at bounding box center [1236, 201] width 11 height 11
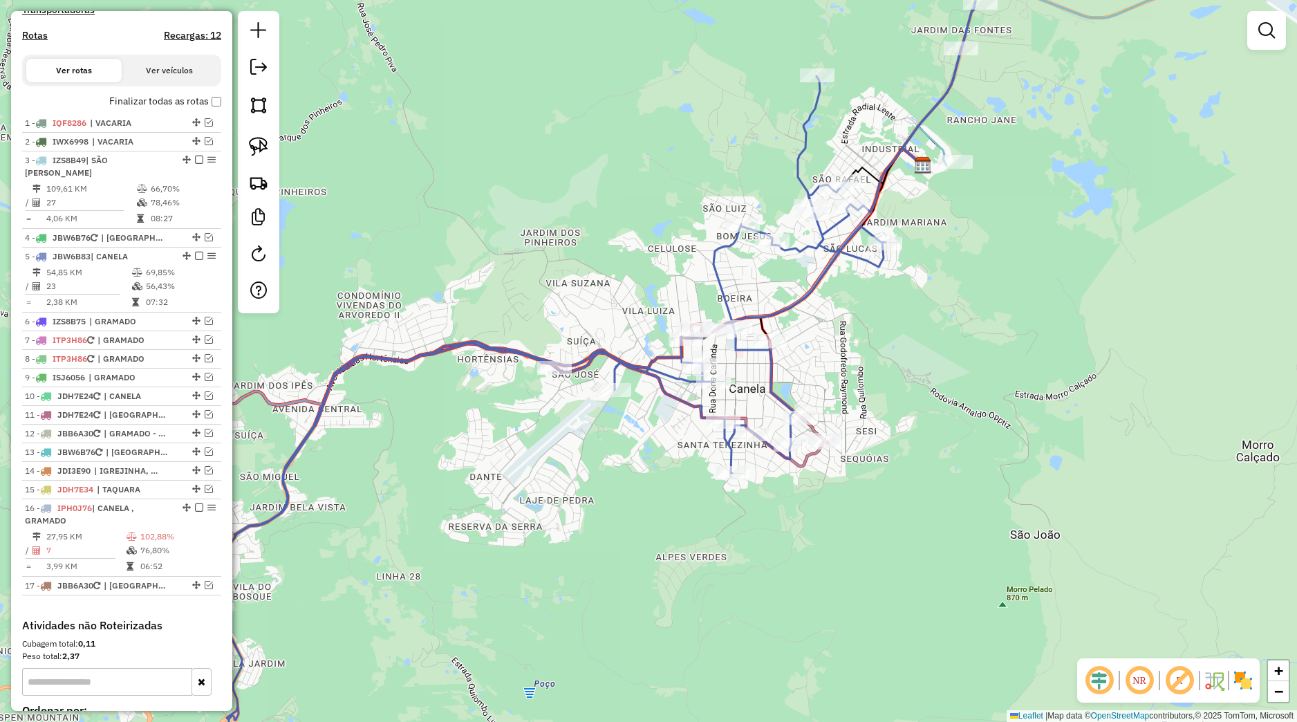
drag, startPoint x: 858, startPoint y: 391, endPoint x: 923, endPoint y: 327, distance: 91.0
click at [923, 327] on div "Janela de atendimento Grade de atendimento Capacidade Transportadoras Veículos …" at bounding box center [648, 361] width 1297 height 722
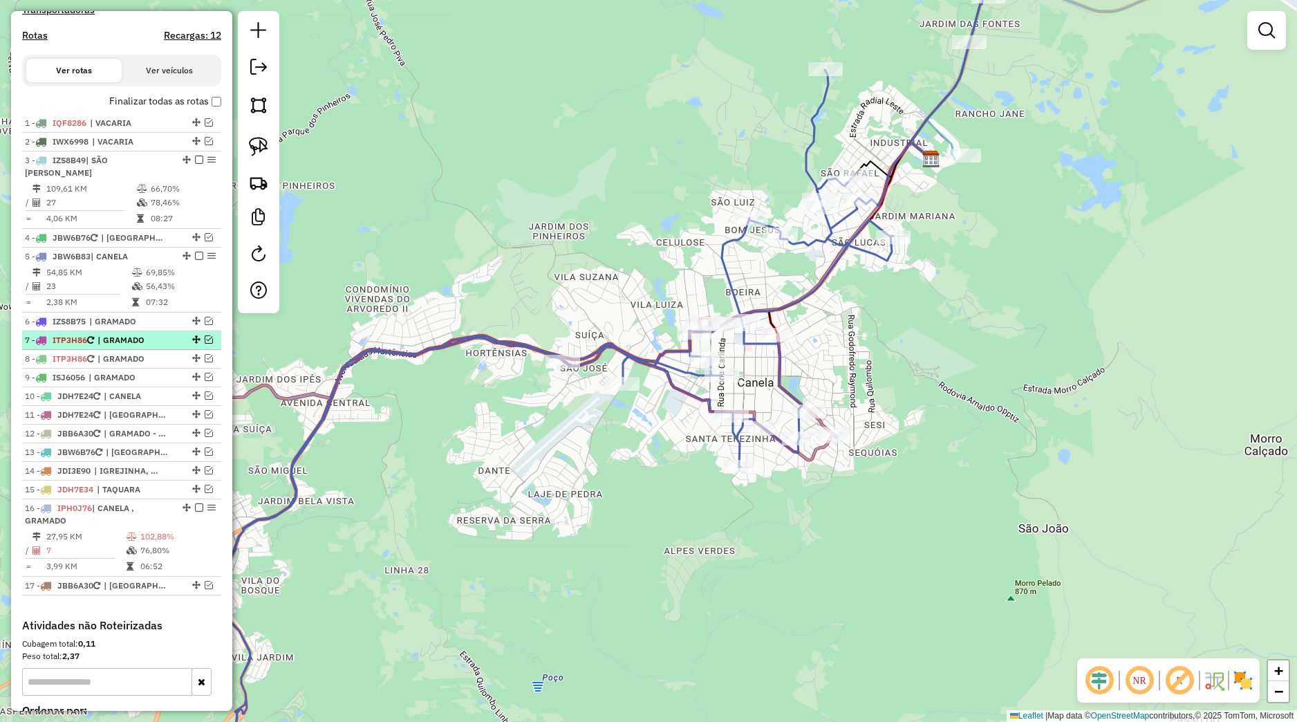
click at [161, 346] on span "| GRAMADO" at bounding box center [130, 340] width 64 height 12
select select "*********"
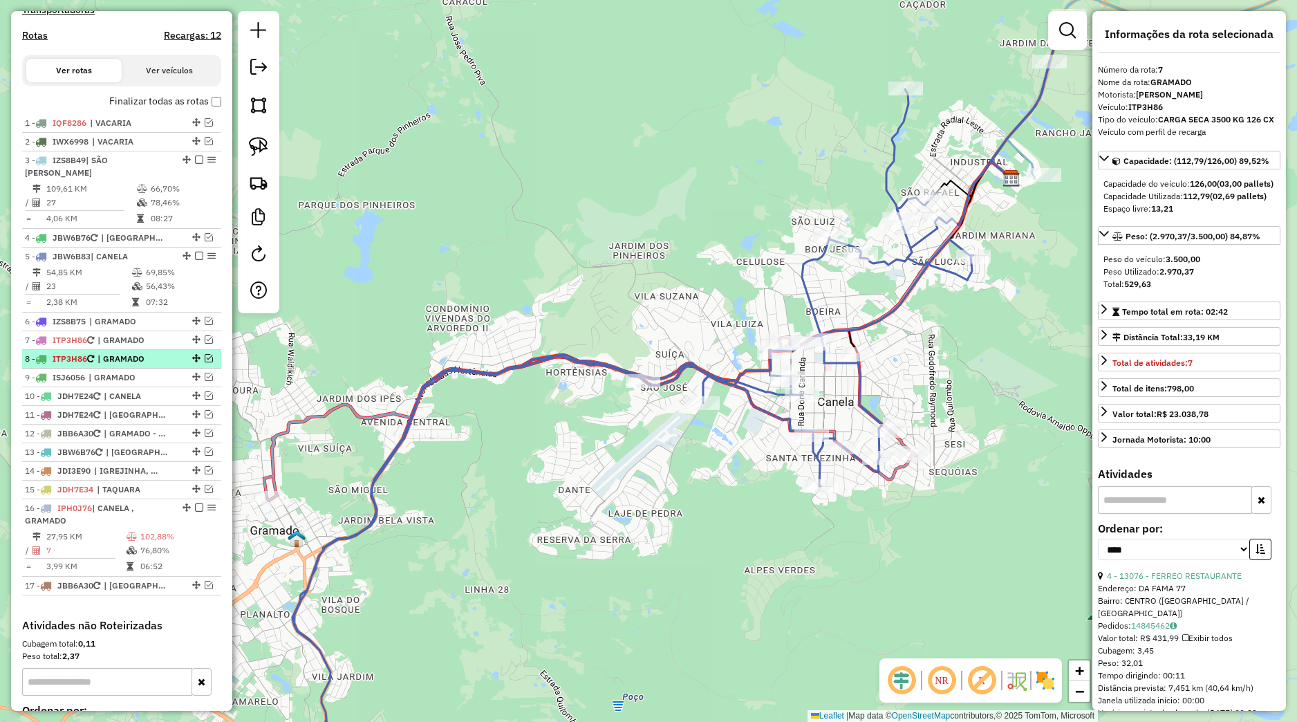
click at [174, 362] on div at bounding box center [194, 358] width 41 height 8
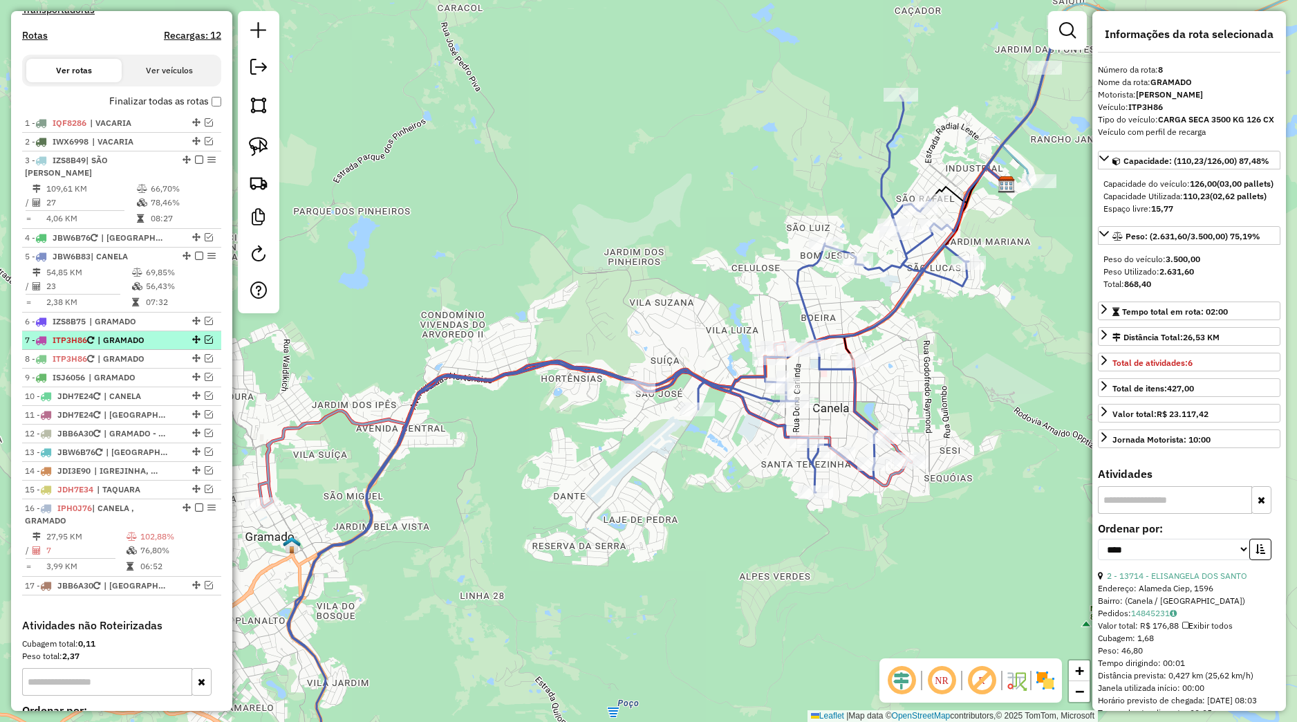
click at [205, 344] on em at bounding box center [209, 339] width 8 height 8
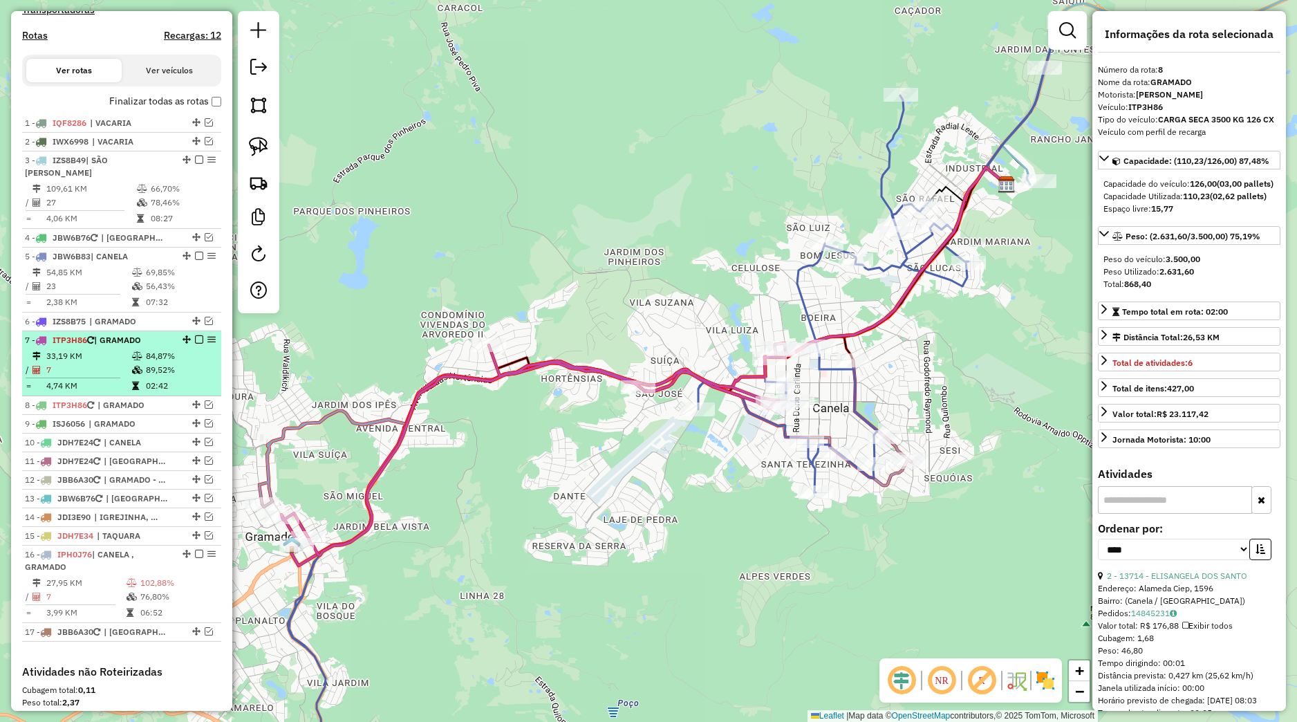
click at [150, 363] on td "84,87%" at bounding box center [180, 356] width 70 height 14
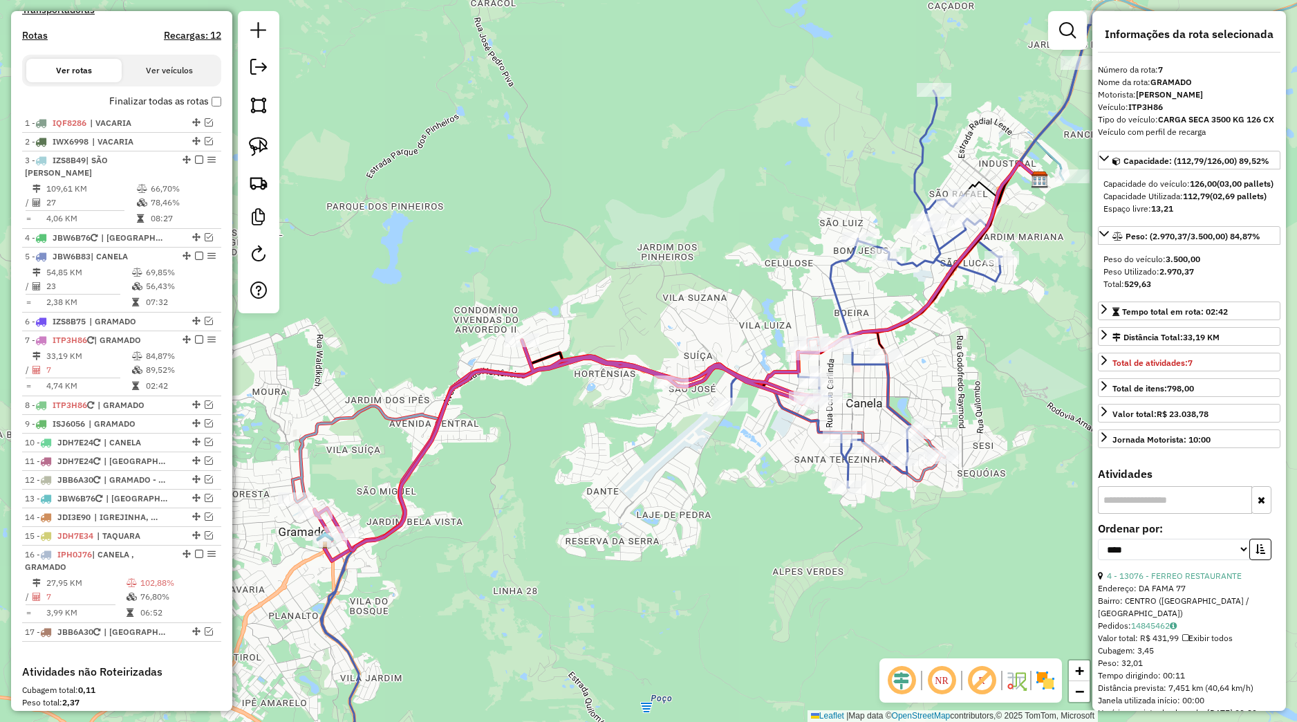
drag, startPoint x: 518, startPoint y: 511, endPoint x: 742, endPoint y: 485, distance: 225.5
click at [647, 497] on div "Janela de atendimento Grade de atendimento Capacidade Transportadoras Veículos …" at bounding box center [648, 361] width 1297 height 722
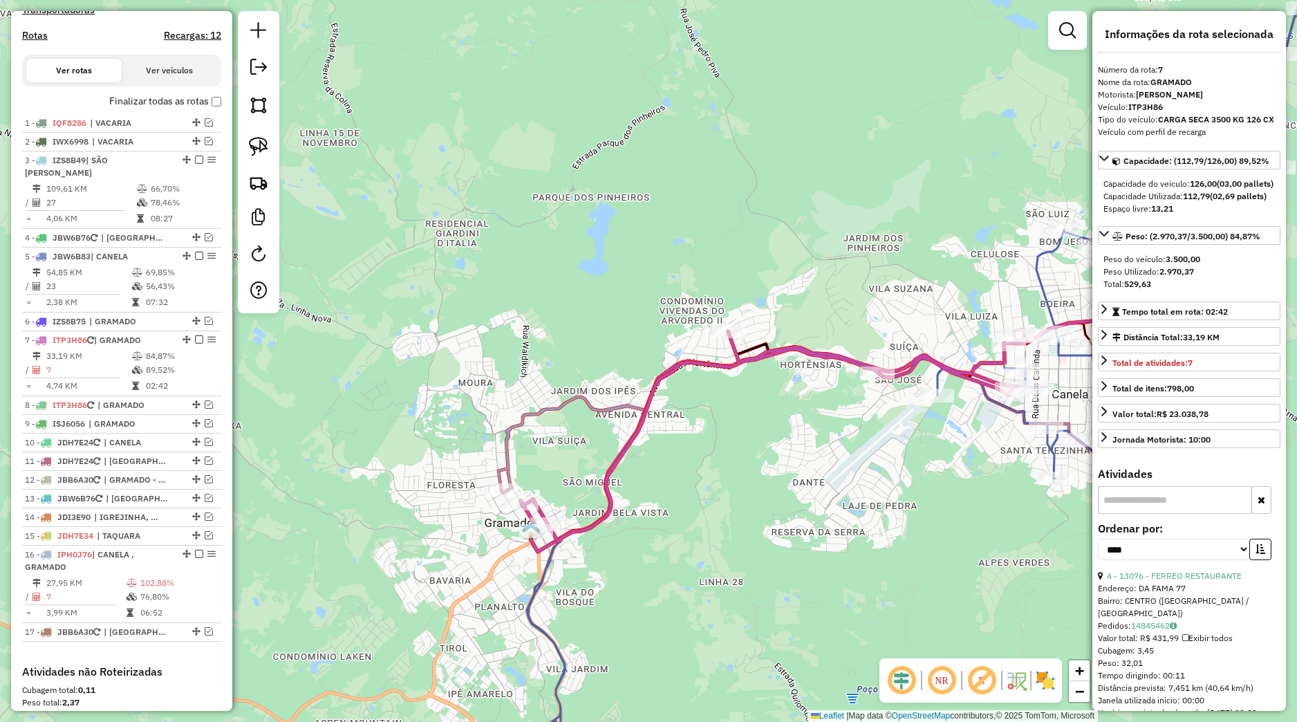
drag, startPoint x: 702, startPoint y: 359, endPoint x: 701, endPoint y: 380, distance: 20.8
click at [701, 380] on div "Janela de atendimento Grade de atendimento Capacidade Transportadoras Veículos …" at bounding box center [648, 361] width 1297 height 722
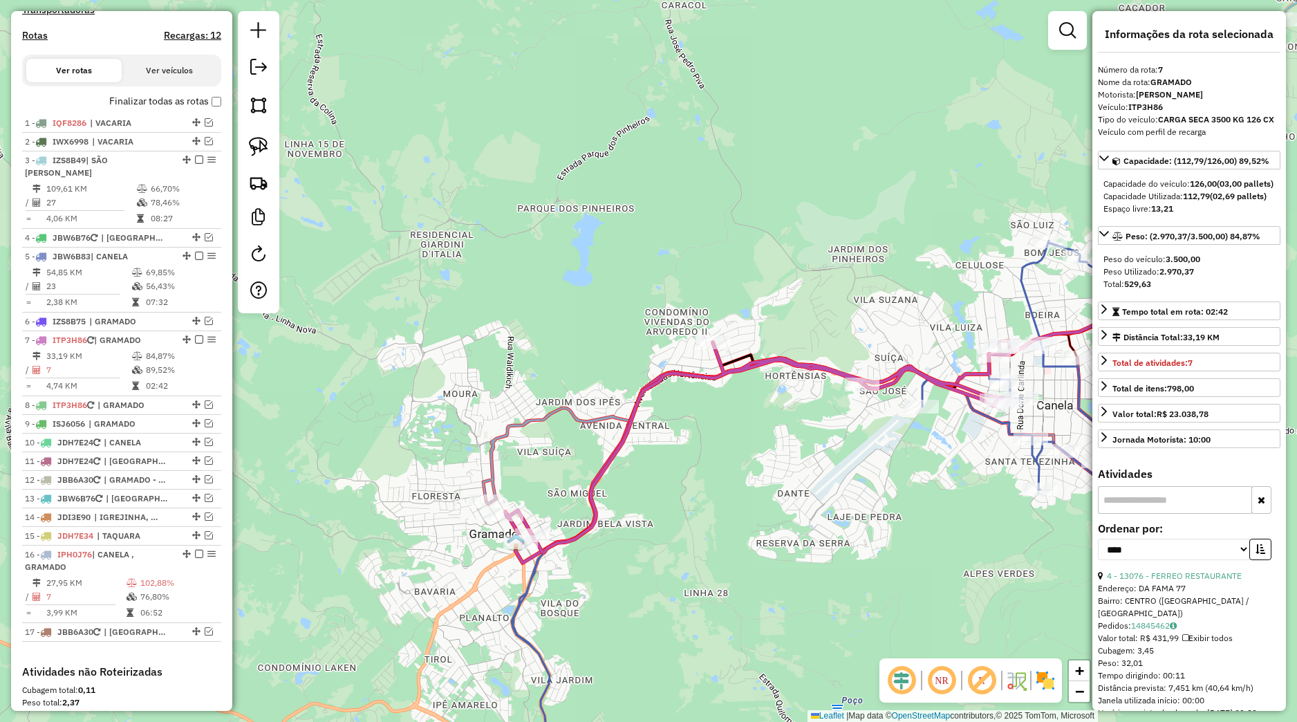
drag, startPoint x: 915, startPoint y: 443, endPoint x: 858, endPoint y: 453, distance: 57.6
click at [858, 453] on div "Janela de atendimento Grade de atendimento Capacidade Transportadoras Veículos …" at bounding box center [648, 361] width 1297 height 722
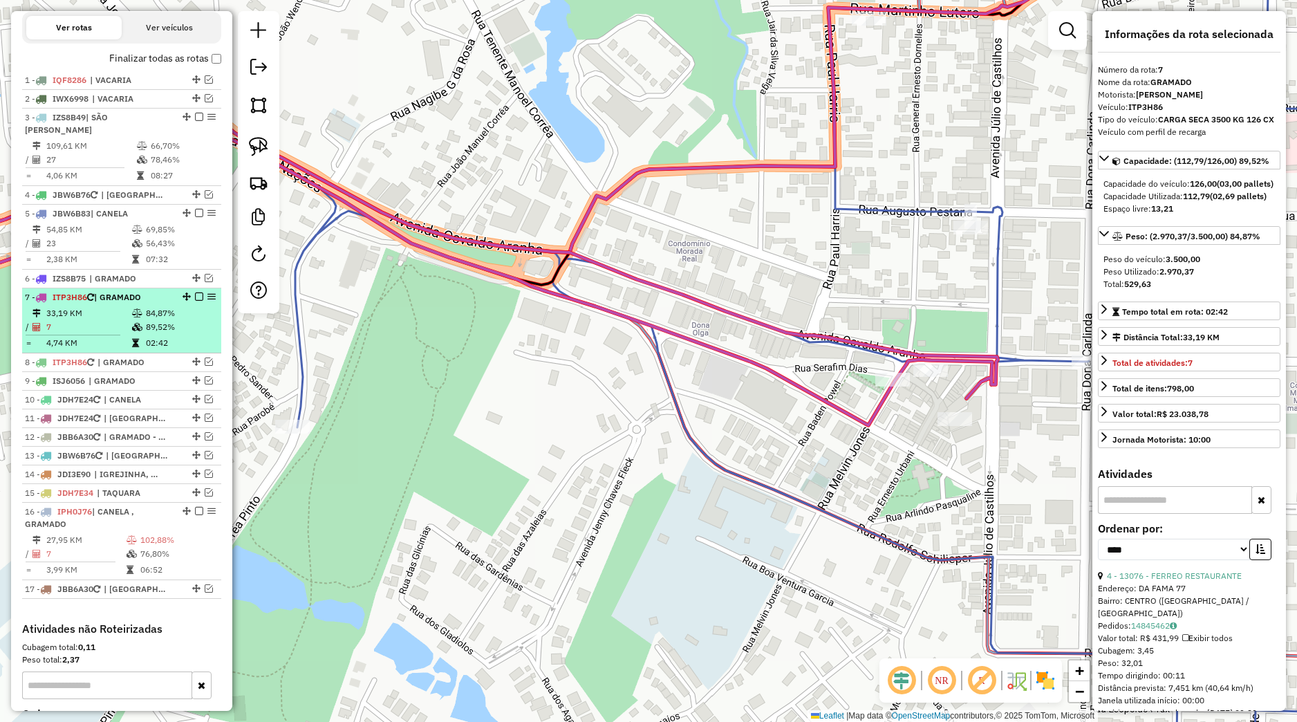
scroll to position [501, 0]
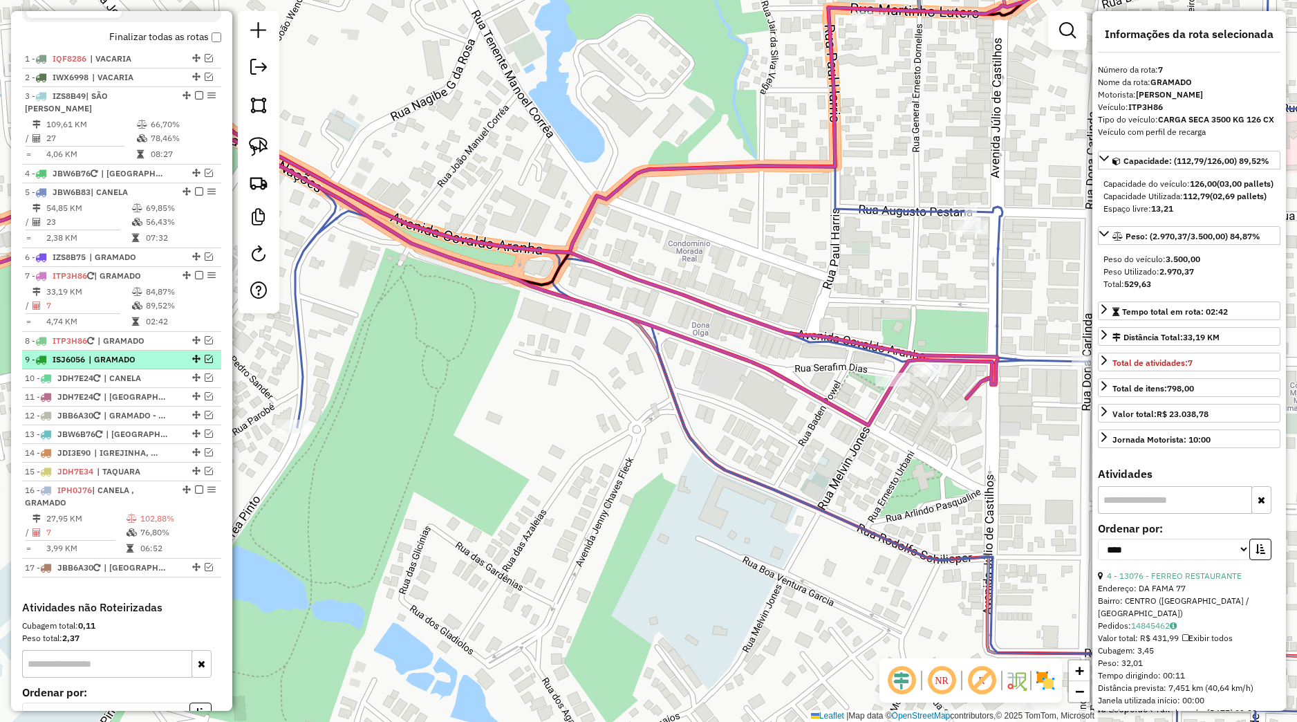
click at [124, 366] on span "| GRAMADO" at bounding box center [121, 359] width 64 height 12
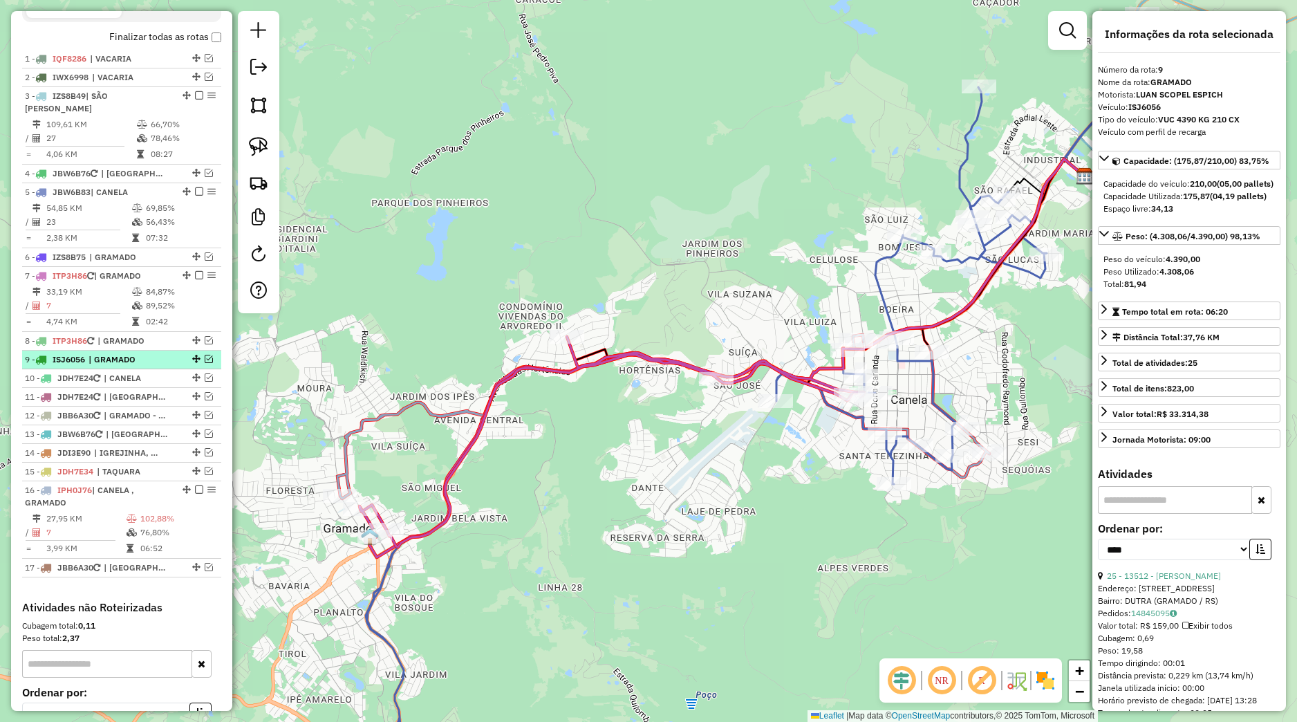
click at [205, 363] on em at bounding box center [209, 359] width 8 height 8
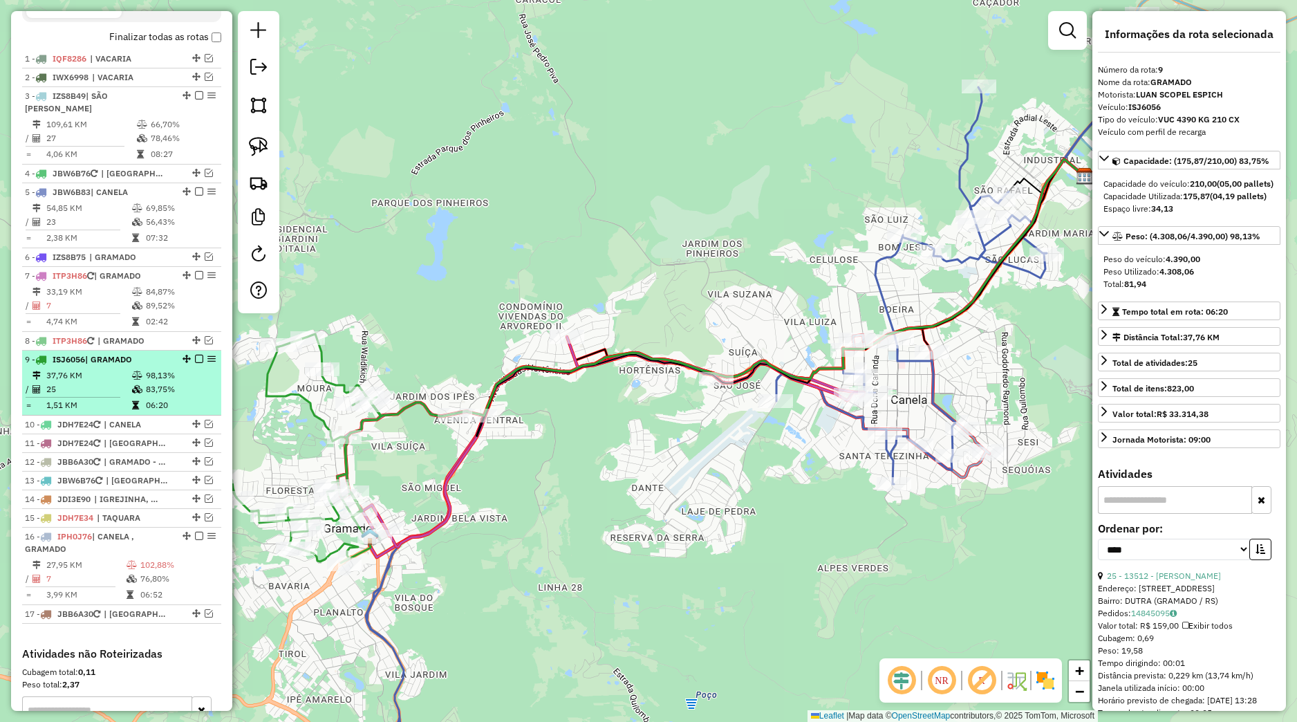
click at [174, 382] on td "98,13%" at bounding box center [180, 376] width 70 height 14
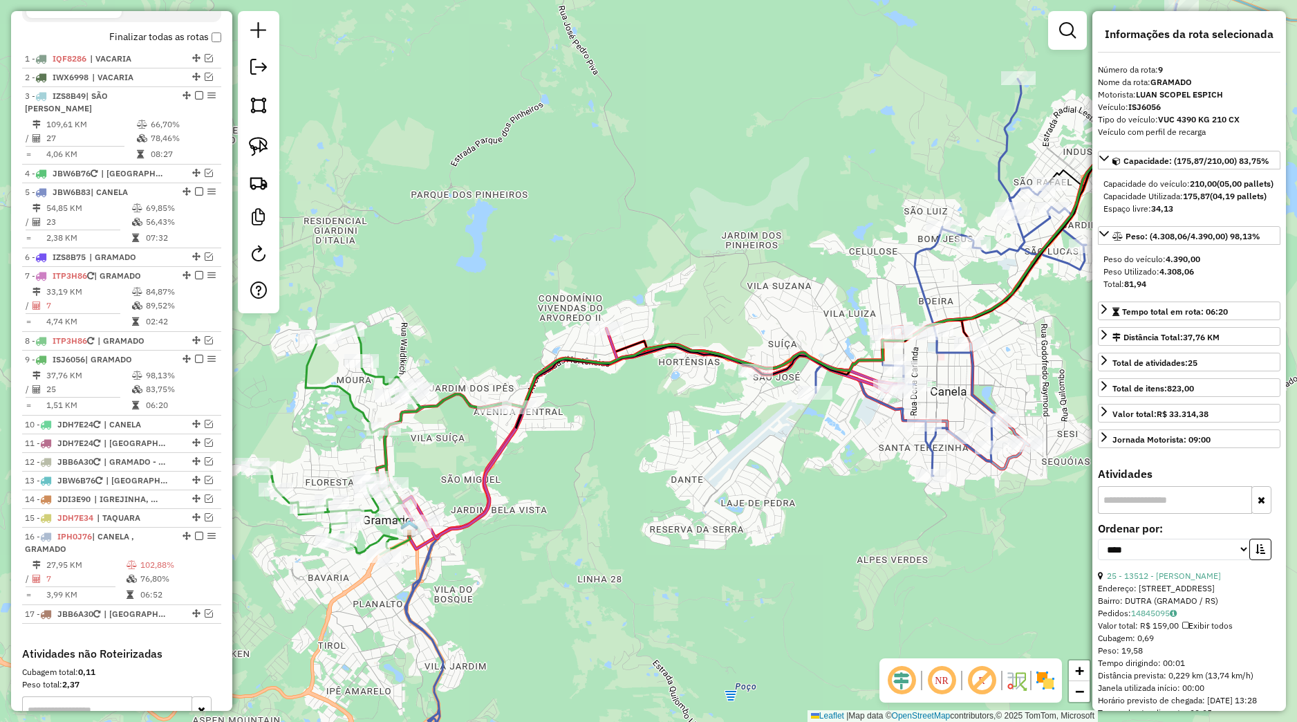
drag, startPoint x: 408, startPoint y: 488, endPoint x: 479, endPoint y: 463, distance: 74.8
click at [479, 463] on div "Janela de atendimento Grade de atendimento Capacidade Transportadoras Veículos …" at bounding box center [648, 361] width 1297 height 722
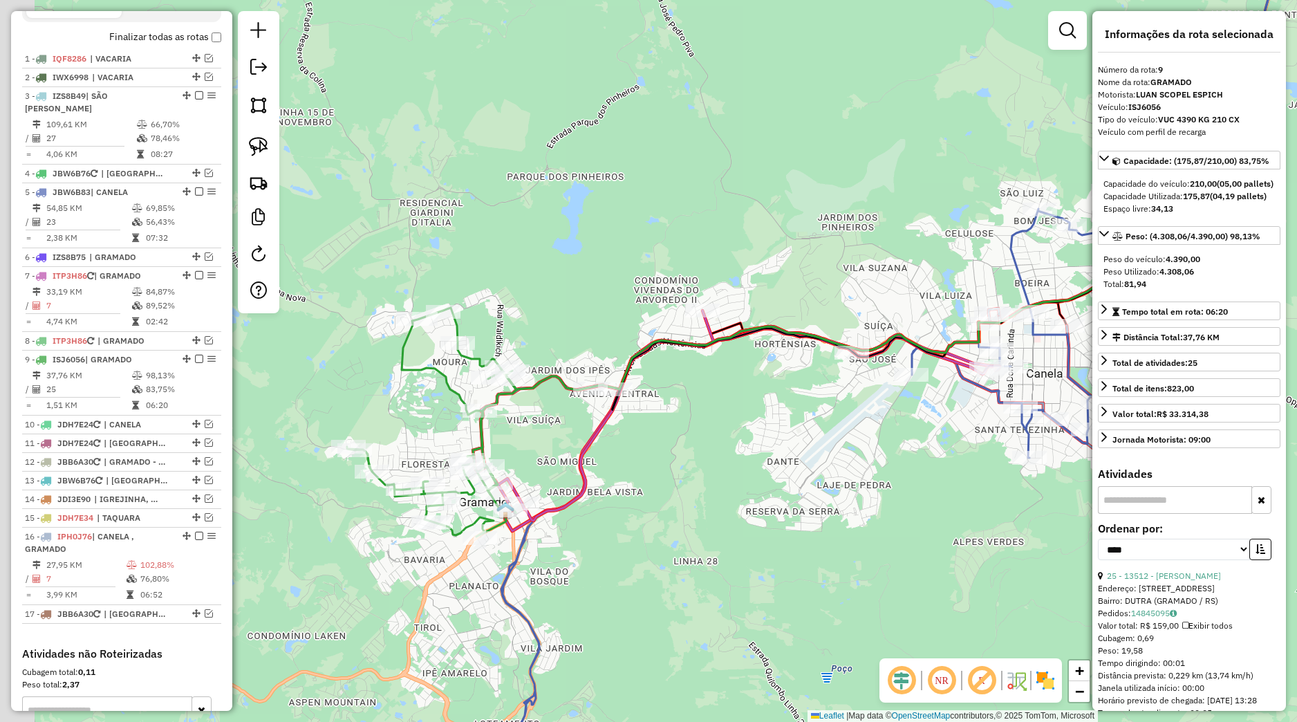
drag, startPoint x: 346, startPoint y: 407, endPoint x: 518, endPoint y: 393, distance: 172.8
click at [507, 393] on div "Janela de atendimento Grade de atendimento Capacidade Transportadoras Veículos …" at bounding box center [648, 361] width 1297 height 722
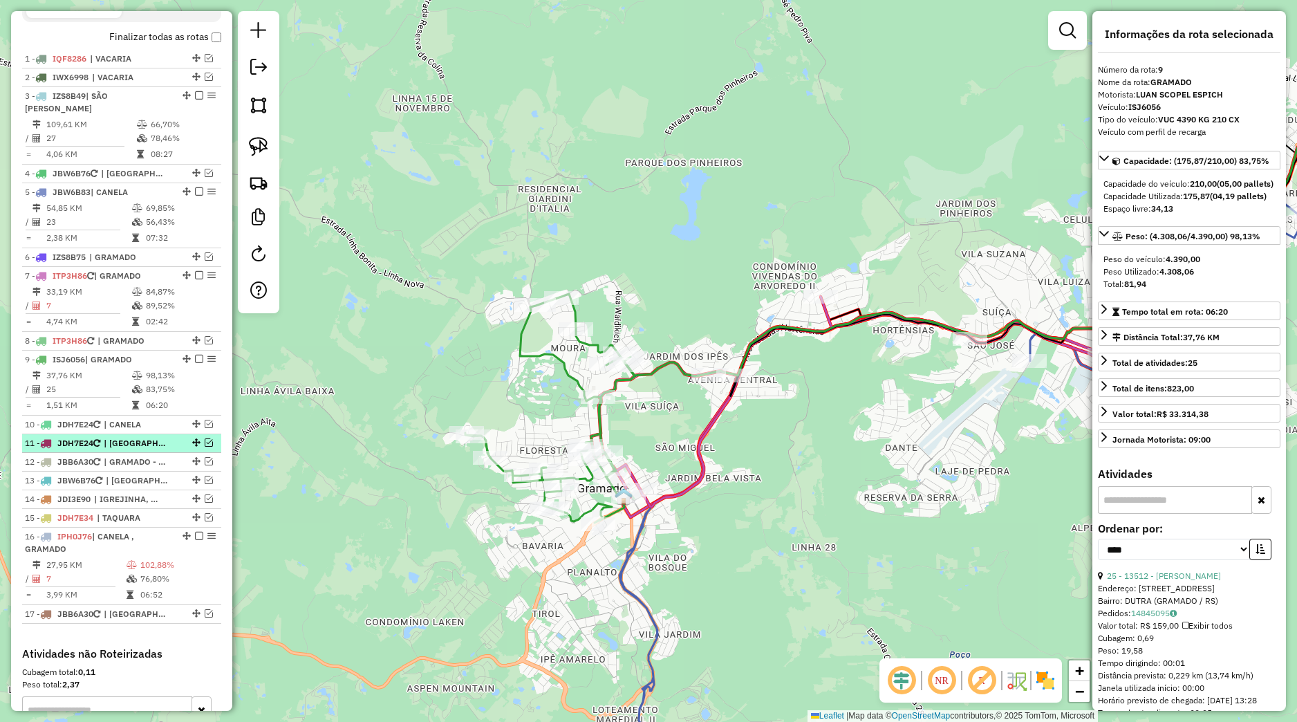
click at [205, 447] on em at bounding box center [209, 442] width 8 height 8
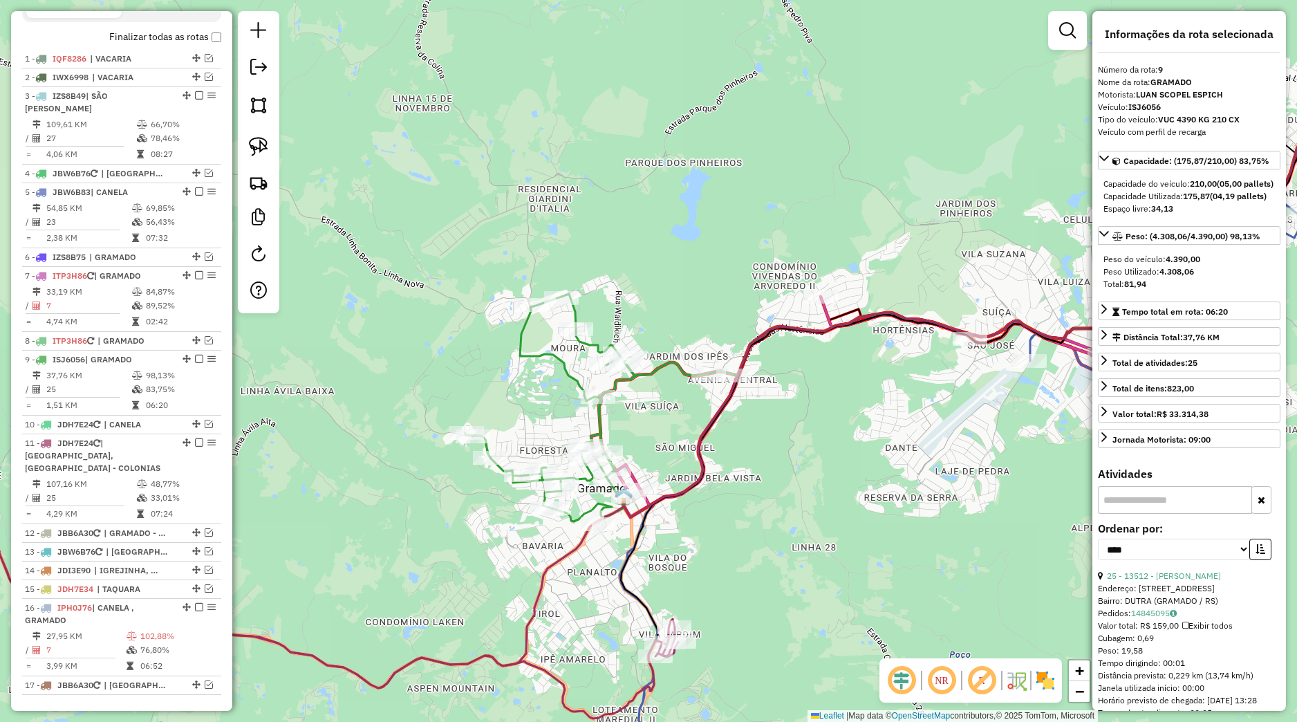
drag, startPoint x: 517, startPoint y: 445, endPoint x: 600, endPoint y: 407, distance: 91.0
click at [577, 423] on div "Janela de atendimento Grade de atendimento Capacidade Transportadoras Veículos …" at bounding box center [648, 361] width 1297 height 722
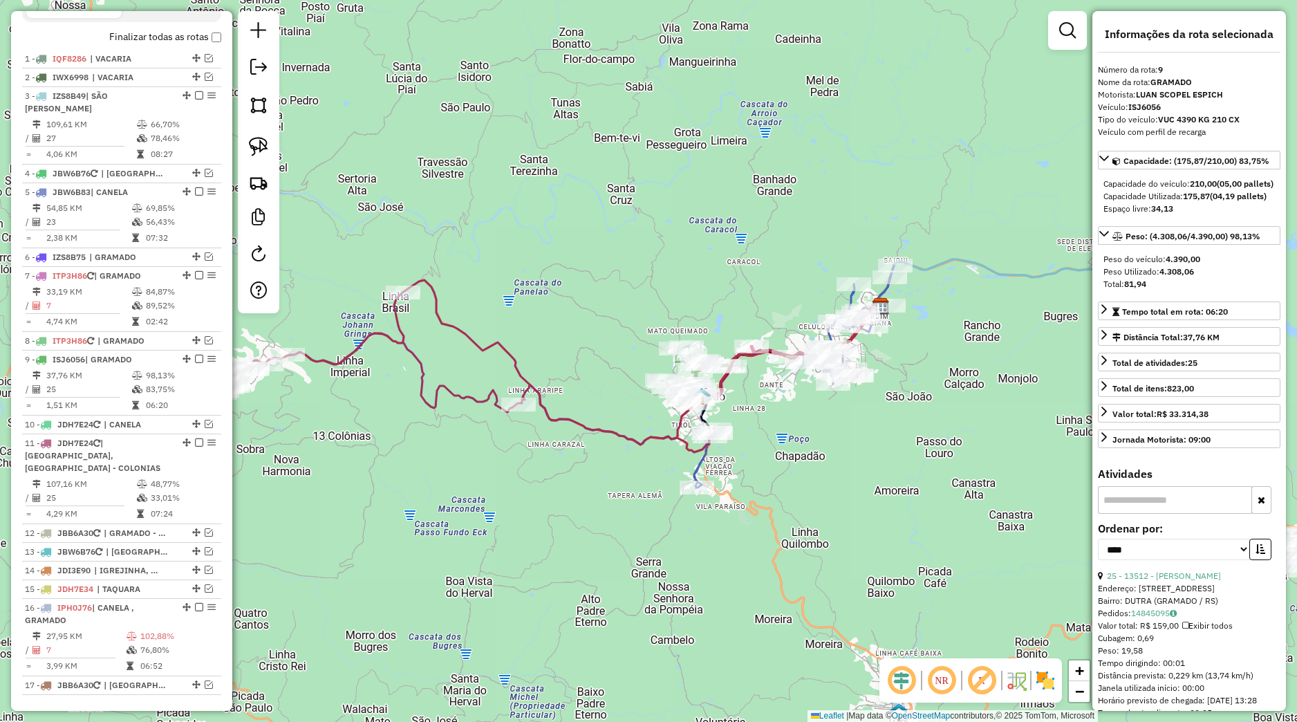
drag, startPoint x: 435, startPoint y: 274, endPoint x: 477, endPoint y: 246, distance: 50.8
click at [503, 280] on icon at bounding box center [641, 362] width 479 height 165
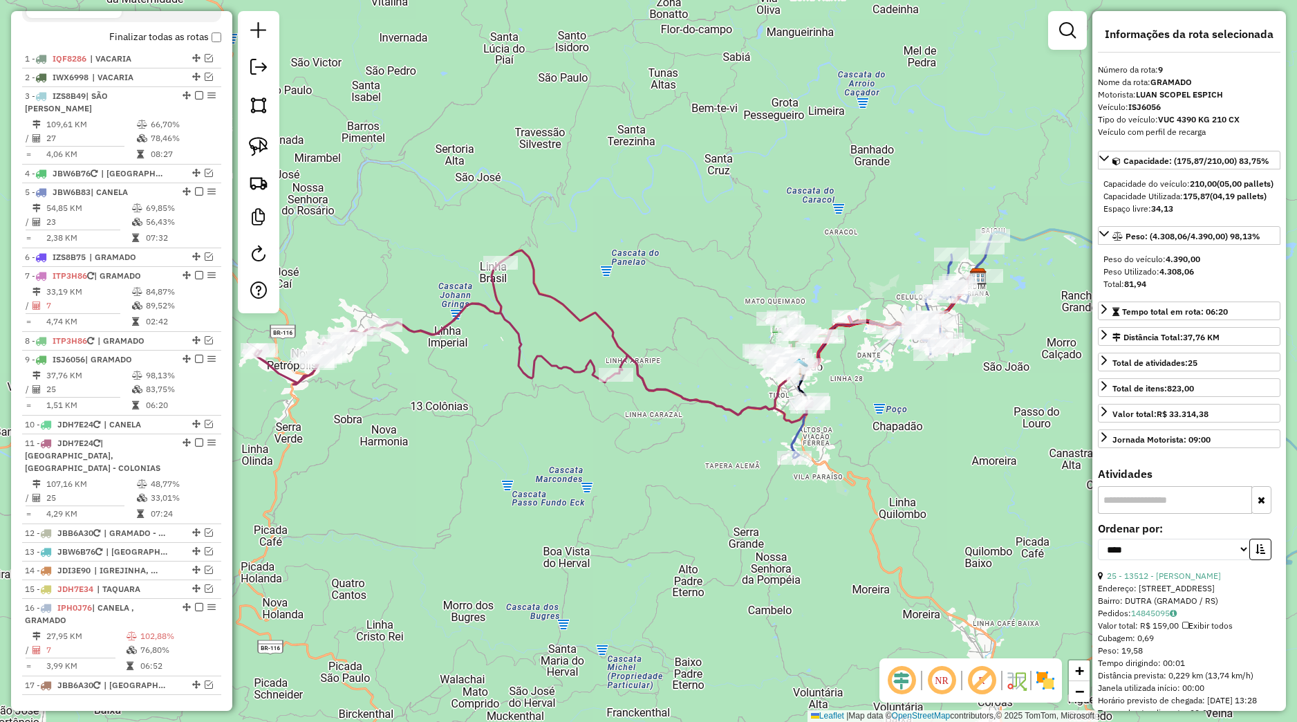
drag, startPoint x: 339, startPoint y: 196, endPoint x: 345, endPoint y: 176, distance: 20.3
click at [368, 187] on div "Janela de atendimento Grade de atendimento Capacidade Transportadoras Veículos …" at bounding box center [648, 361] width 1297 height 722
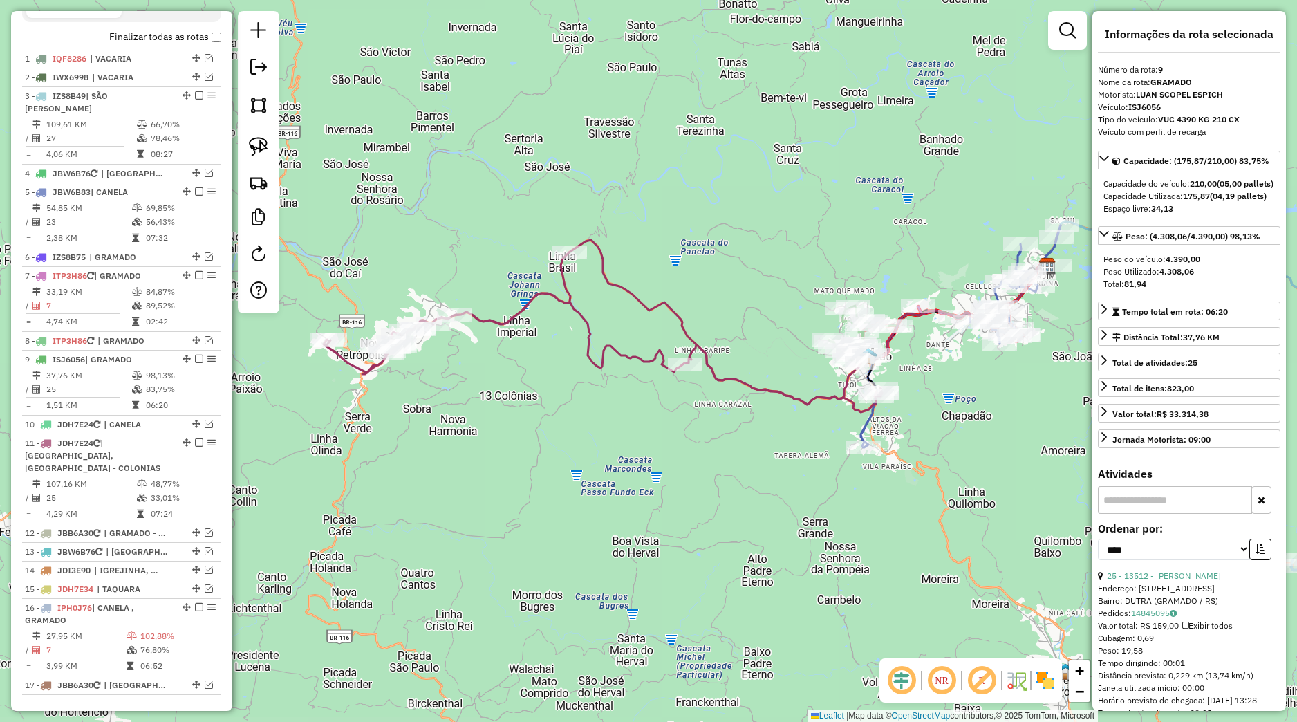
drag, startPoint x: 350, startPoint y: 164, endPoint x: 325, endPoint y: 149, distance: 28.8
click at [363, 158] on div "Janela de atendimento Grade de atendimento Capacidade Transportadoras Veículos …" at bounding box center [648, 361] width 1297 height 722
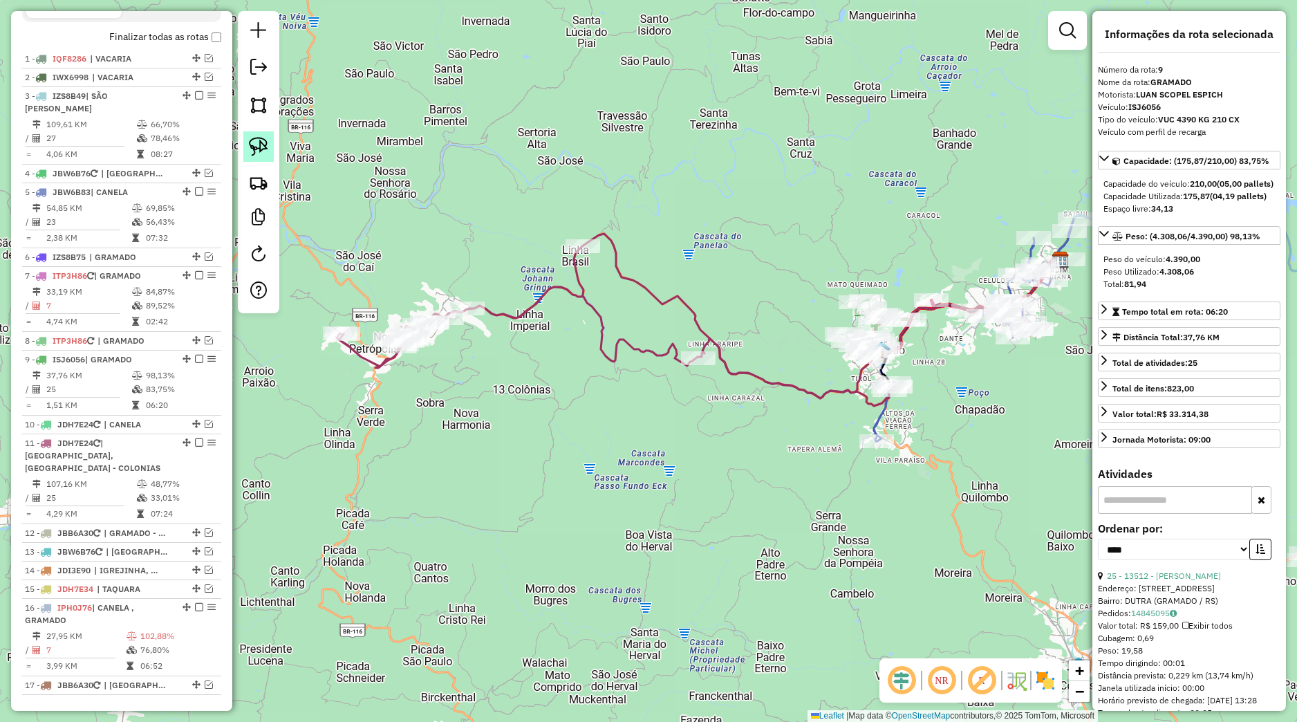
click at [250, 146] on img at bounding box center [258, 146] width 19 height 19
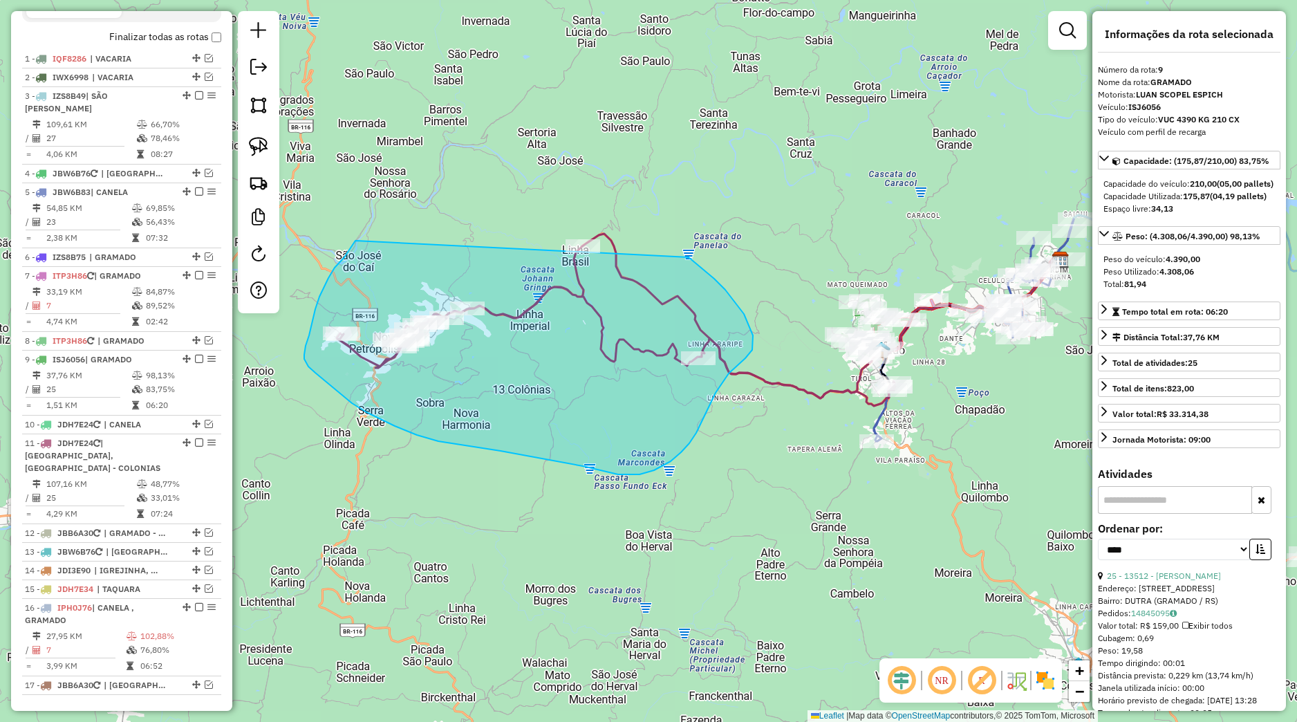
drag, startPoint x: 351, startPoint y: 249, endPoint x: 665, endPoint y: 237, distance: 314.2
click at [665, 237] on div "Janela de atendimento Grade de atendimento Capacidade Transportadoras Veículos …" at bounding box center [648, 361] width 1297 height 722
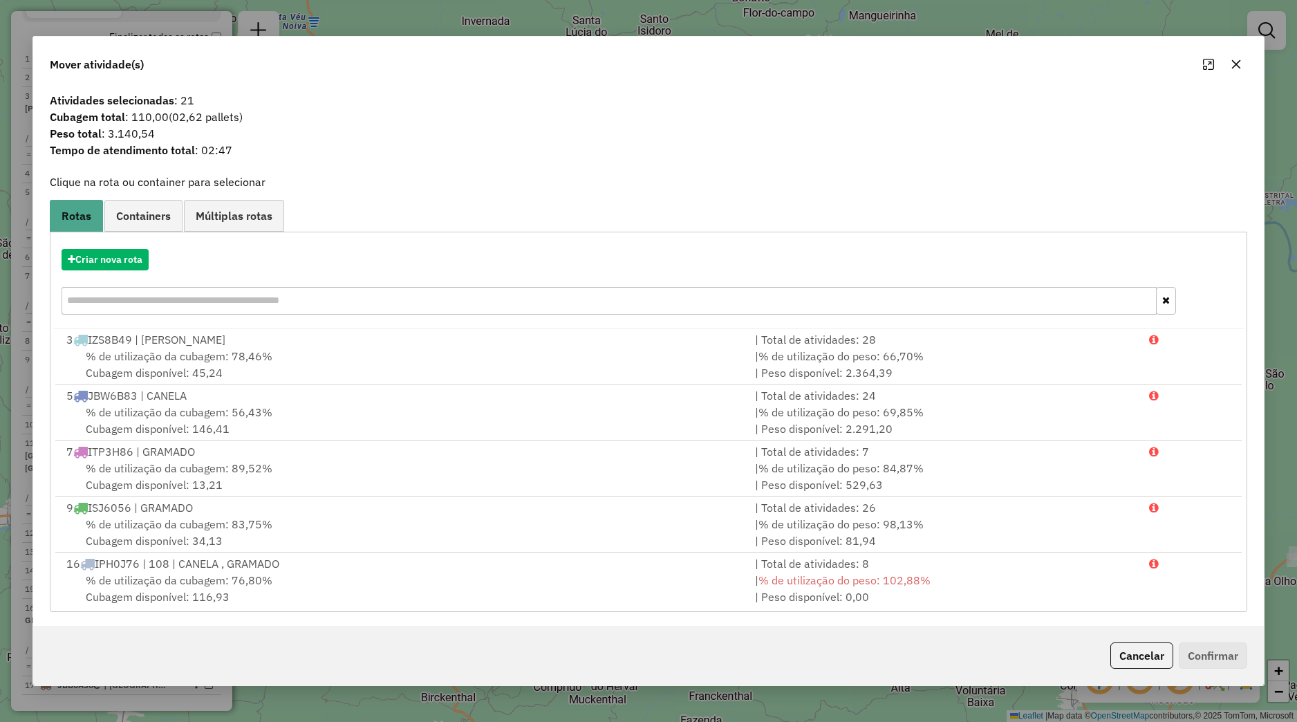
click at [1230, 64] on button "button" at bounding box center [1236, 64] width 22 height 22
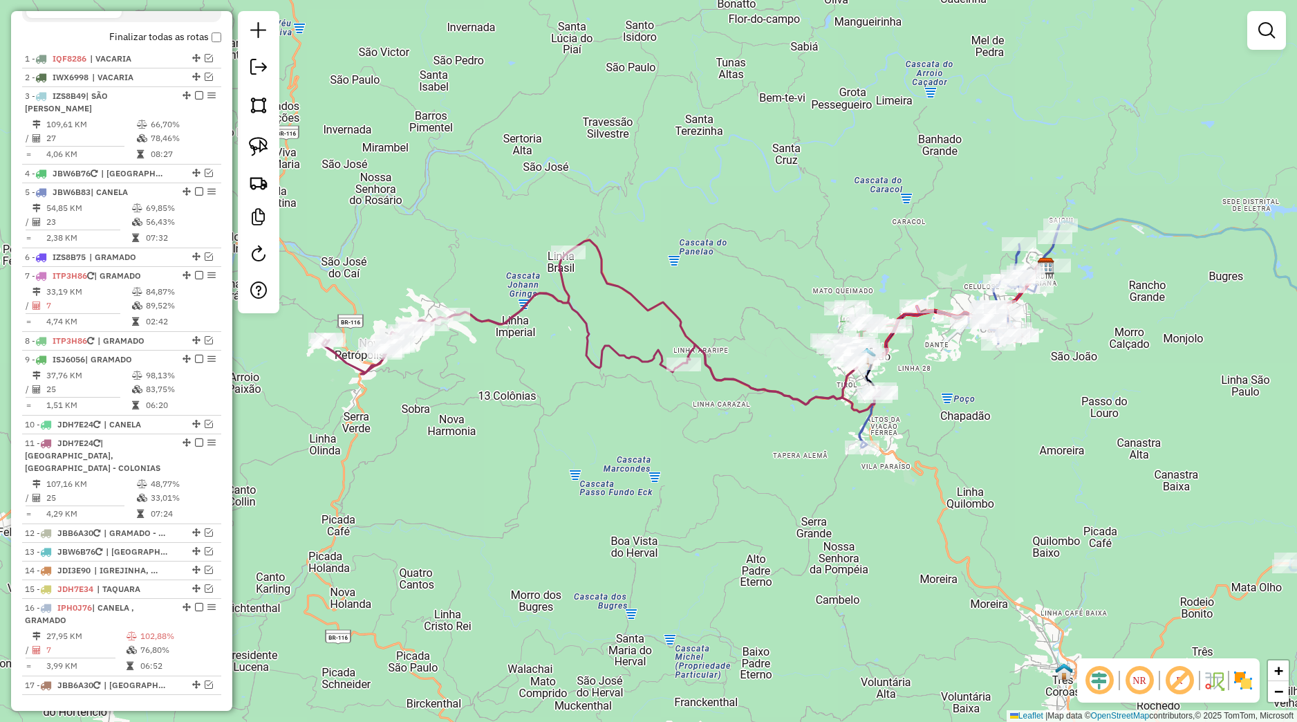
drag, startPoint x: 835, startPoint y: 399, endPoint x: 702, endPoint y: 443, distance: 140.4
click at [702, 412] on icon at bounding box center [601, 332] width 559 height 160
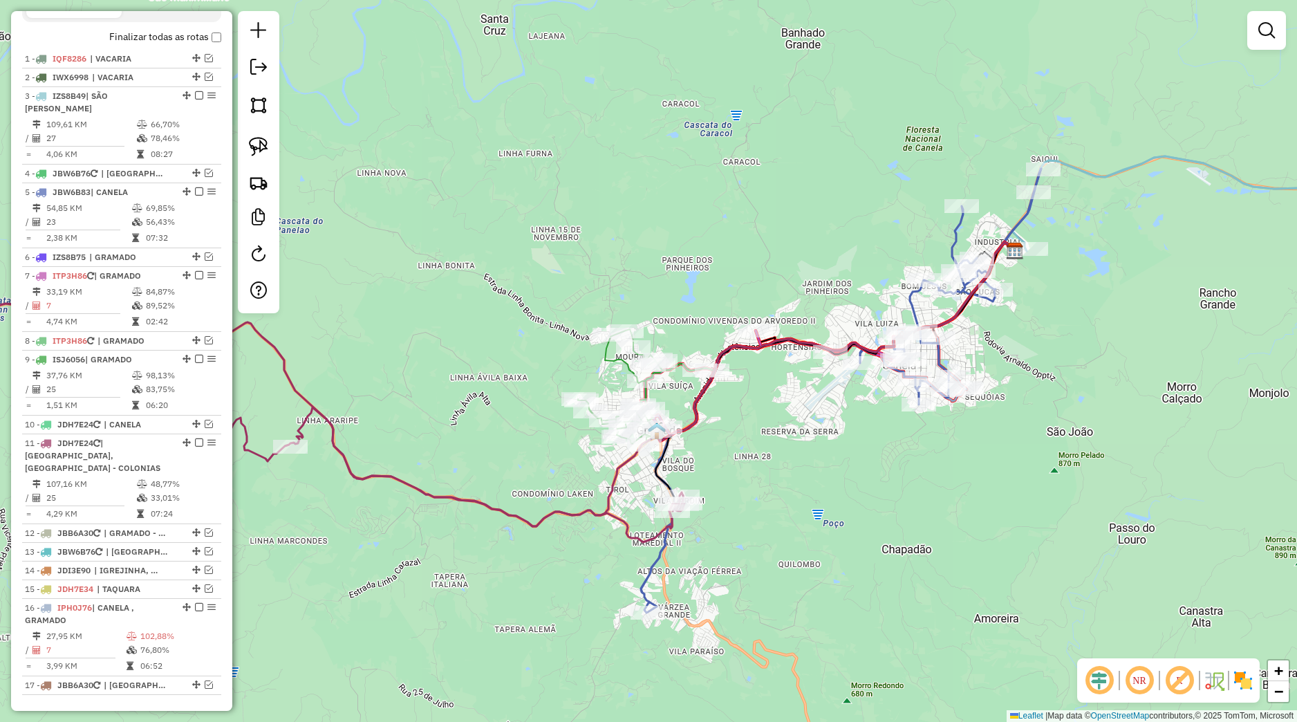
drag, startPoint x: 806, startPoint y: 487, endPoint x: 787, endPoint y: 524, distance: 41.8
click at [787, 524] on div "Janela de atendimento Grade de atendimento Capacidade Transportadoras Veículos …" at bounding box center [648, 361] width 1297 height 722
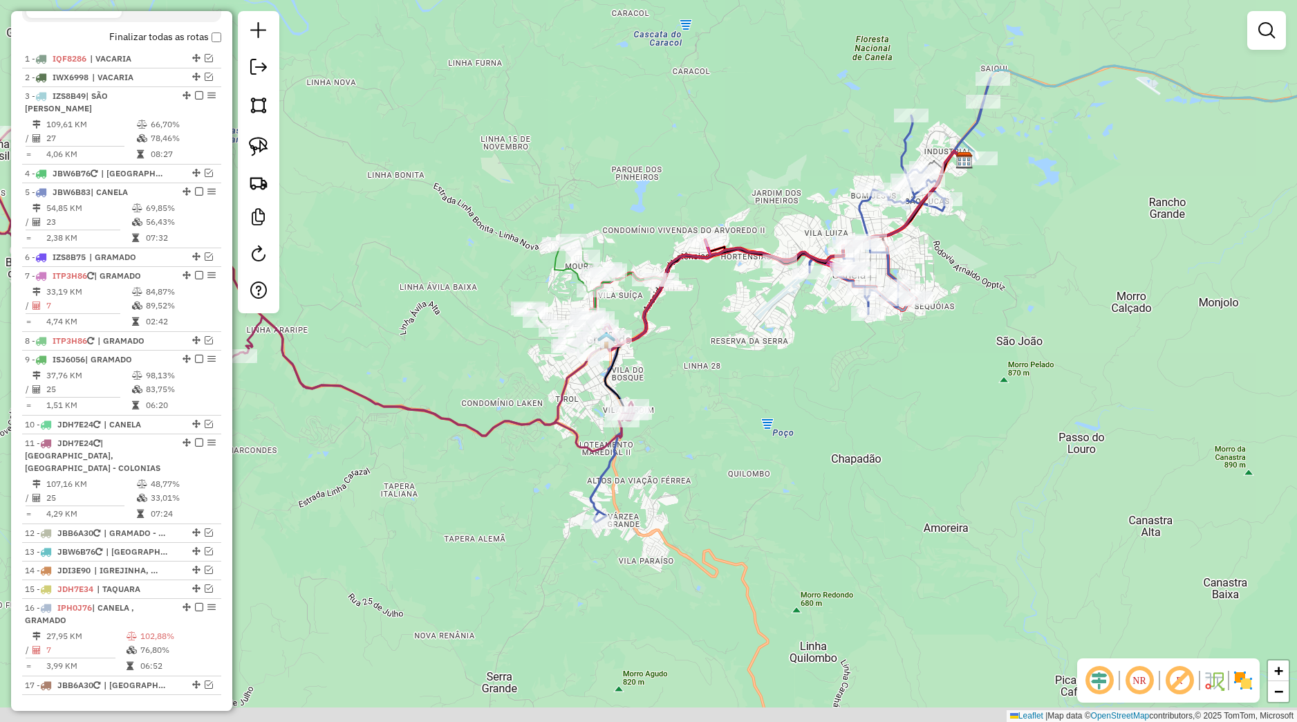
drag, startPoint x: 748, startPoint y: 576, endPoint x: 671, endPoint y: 302, distance: 285.3
click at [671, 302] on div "Janela de atendimento Grade de atendimento Capacidade Transportadoras Veículos …" at bounding box center [648, 361] width 1297 height 722
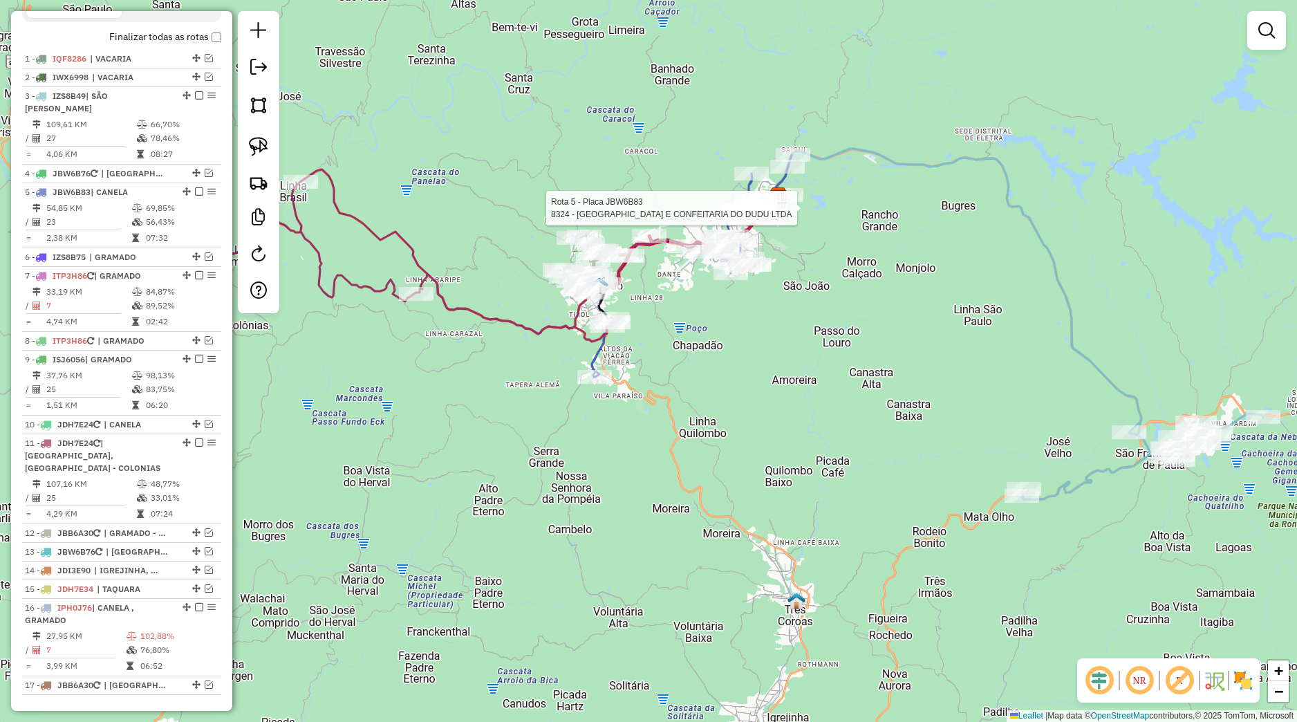
select select "*********"
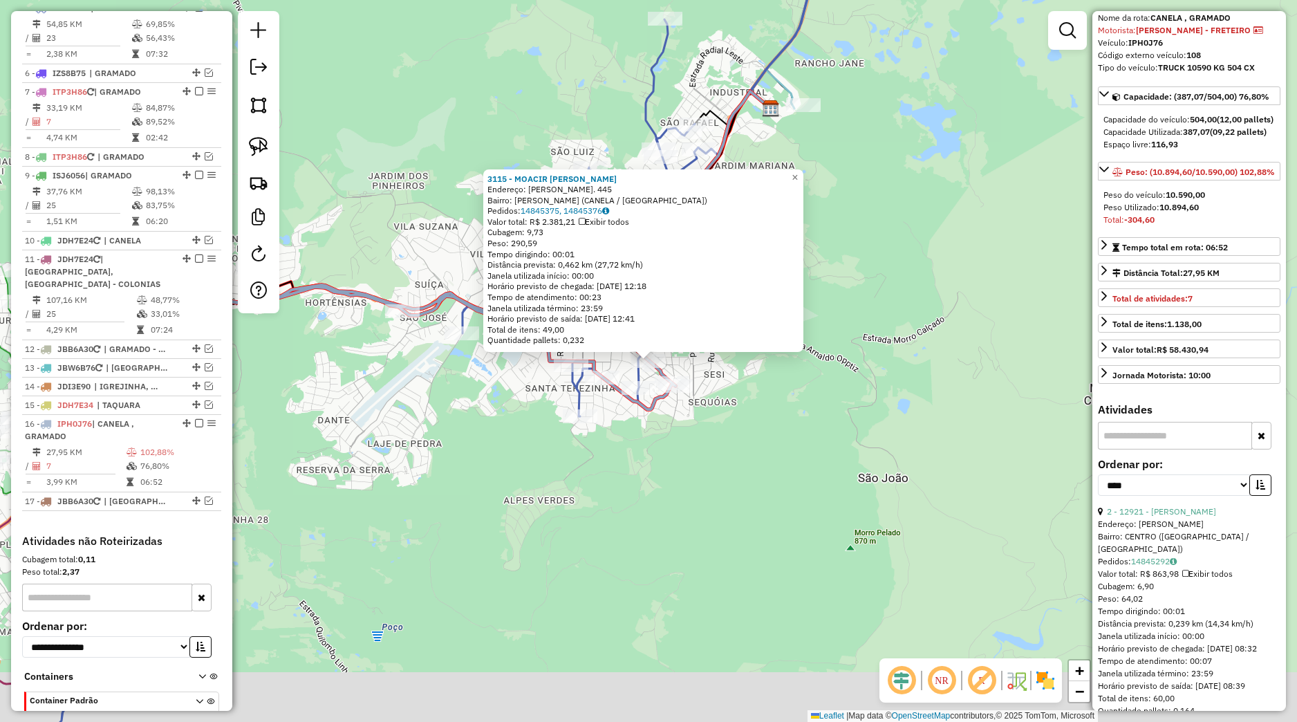
scroll to position [771, 0]
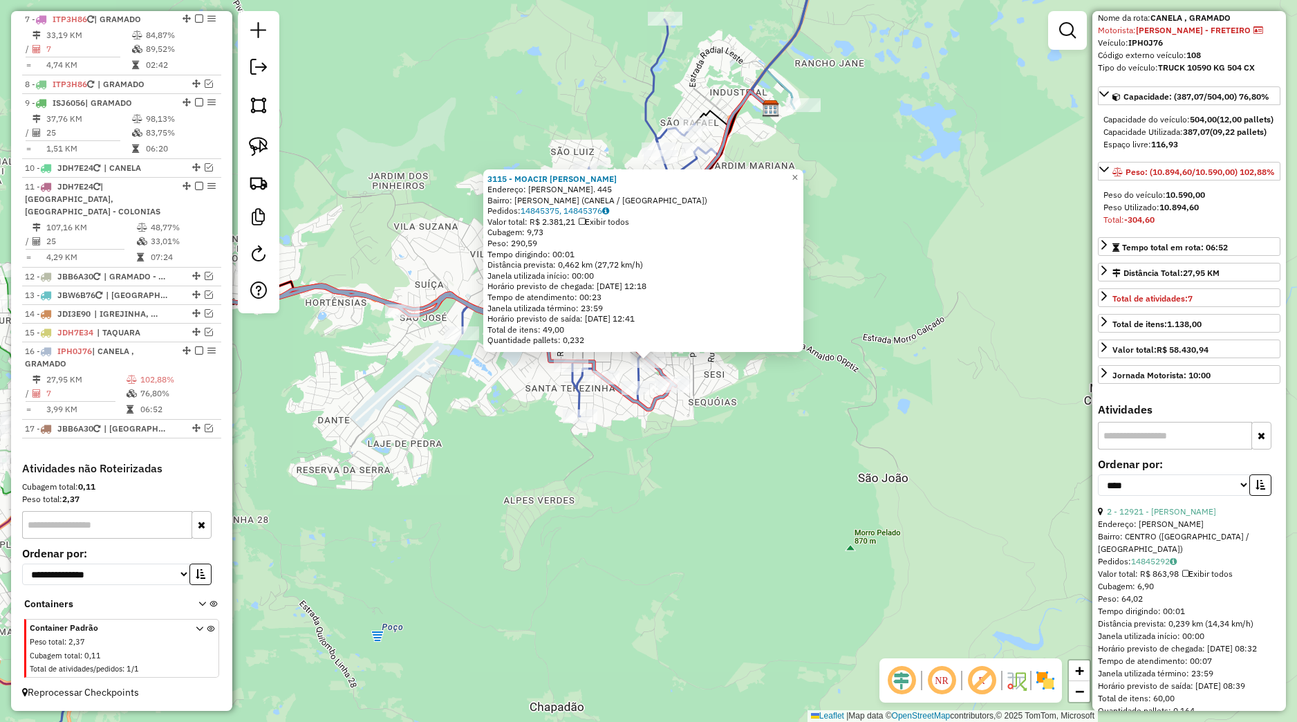
click at [711, 367] on div "3115 - MOACIR [PERSON_NAME]: [PERSON_NAME]. 445 Bairro: [PERSON_NAME] ([GEOGRAP…" at bounding box center [648, 361] width 1297 height 722
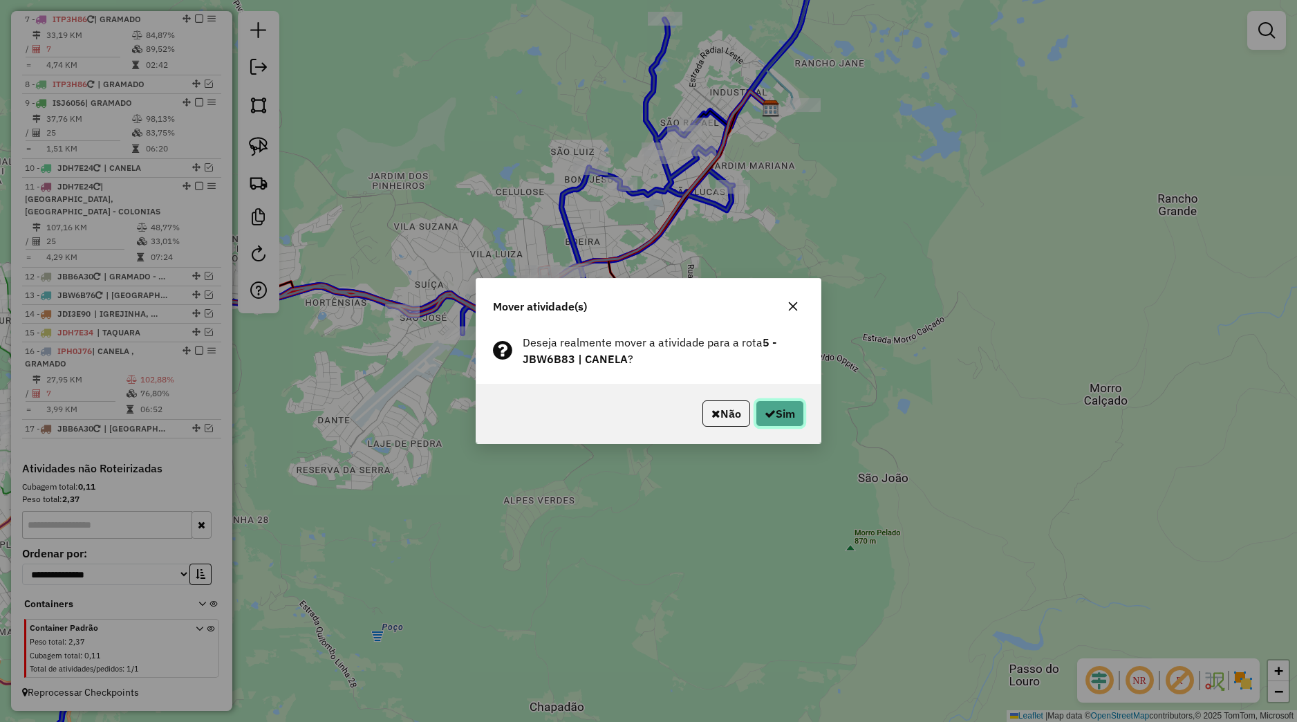
click at [766, 413] on icon "button" at bounding box center [770, 413] width 11 height 11
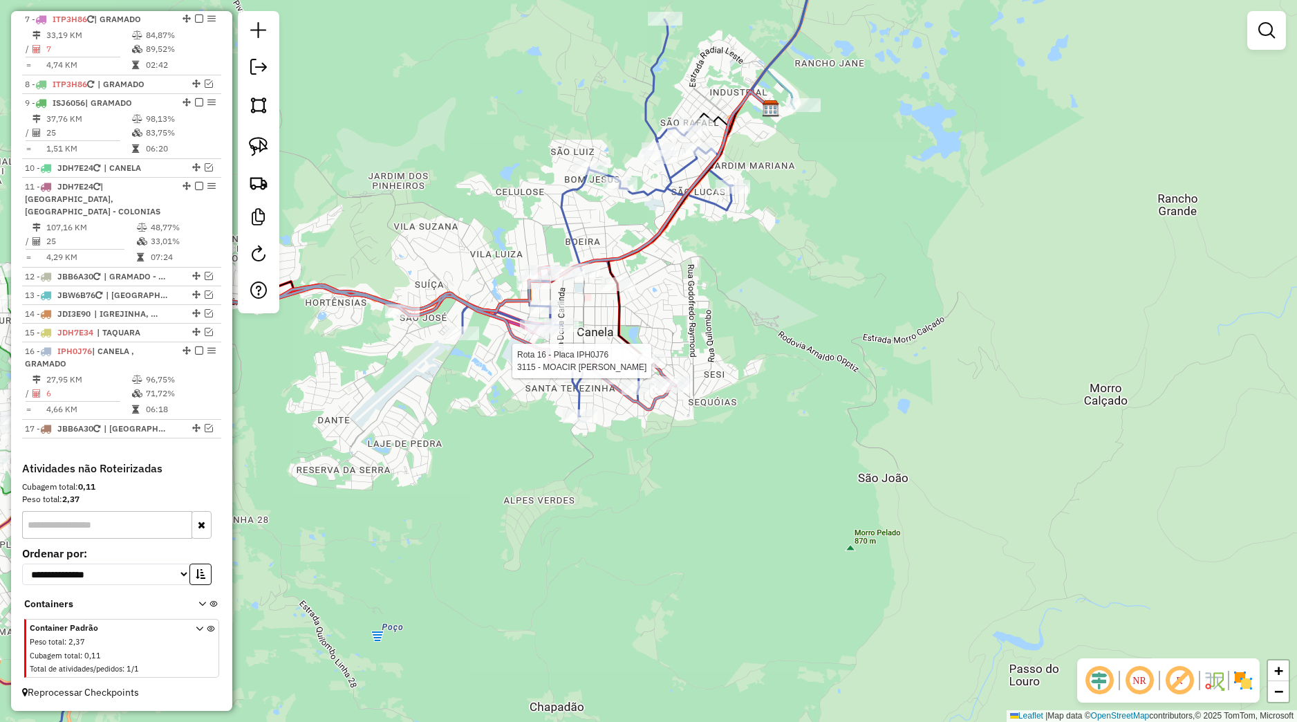
select select "*********"
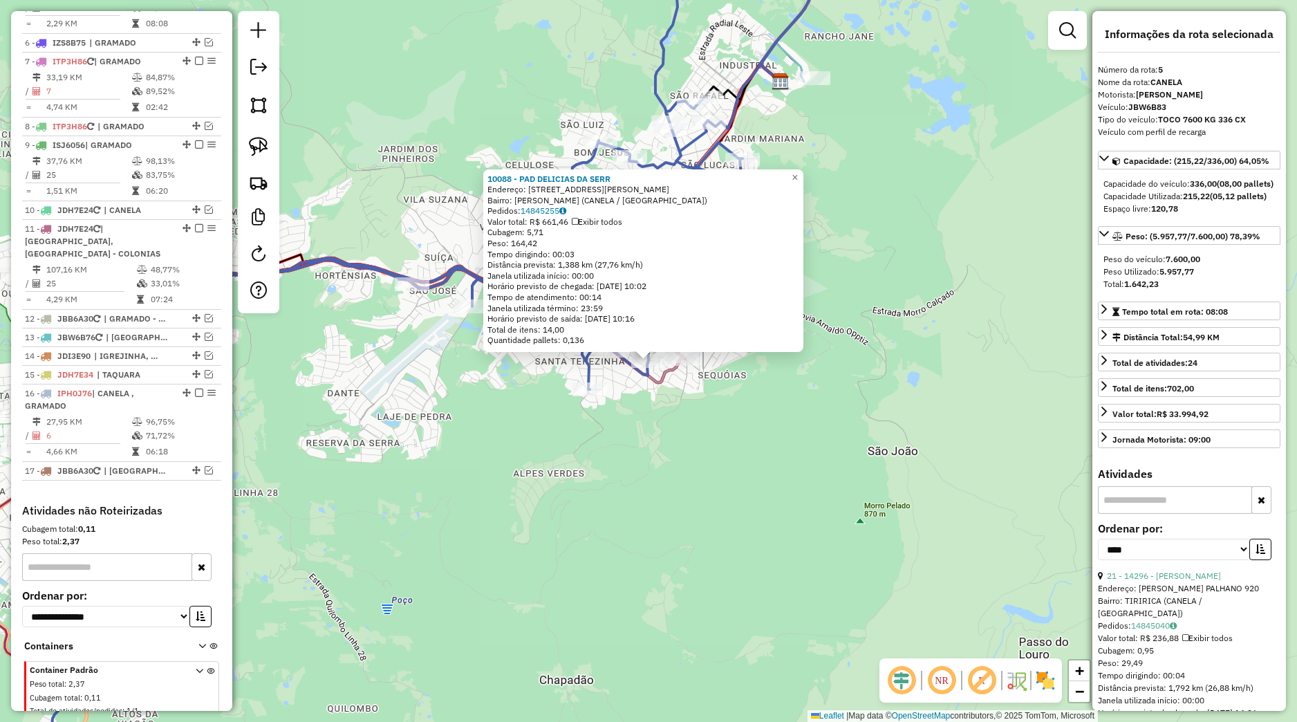
scroll to position [686, 0]
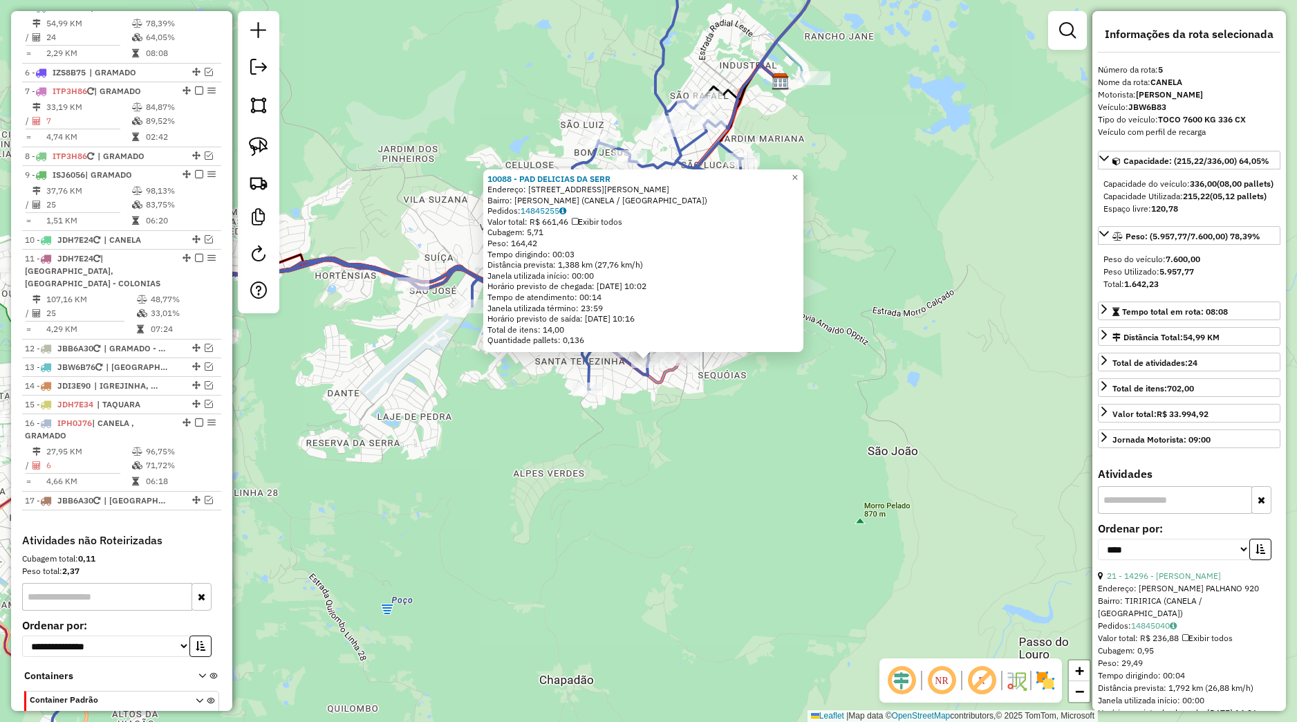
click at [661, 412] on div "10088 - PAD DELICIAS DA [PERSON_NAME]: [STREET_ADDRESS][PERSON_NAME][PERSON_NAM…" at bounding box center [648, 361] width 1297 height 722
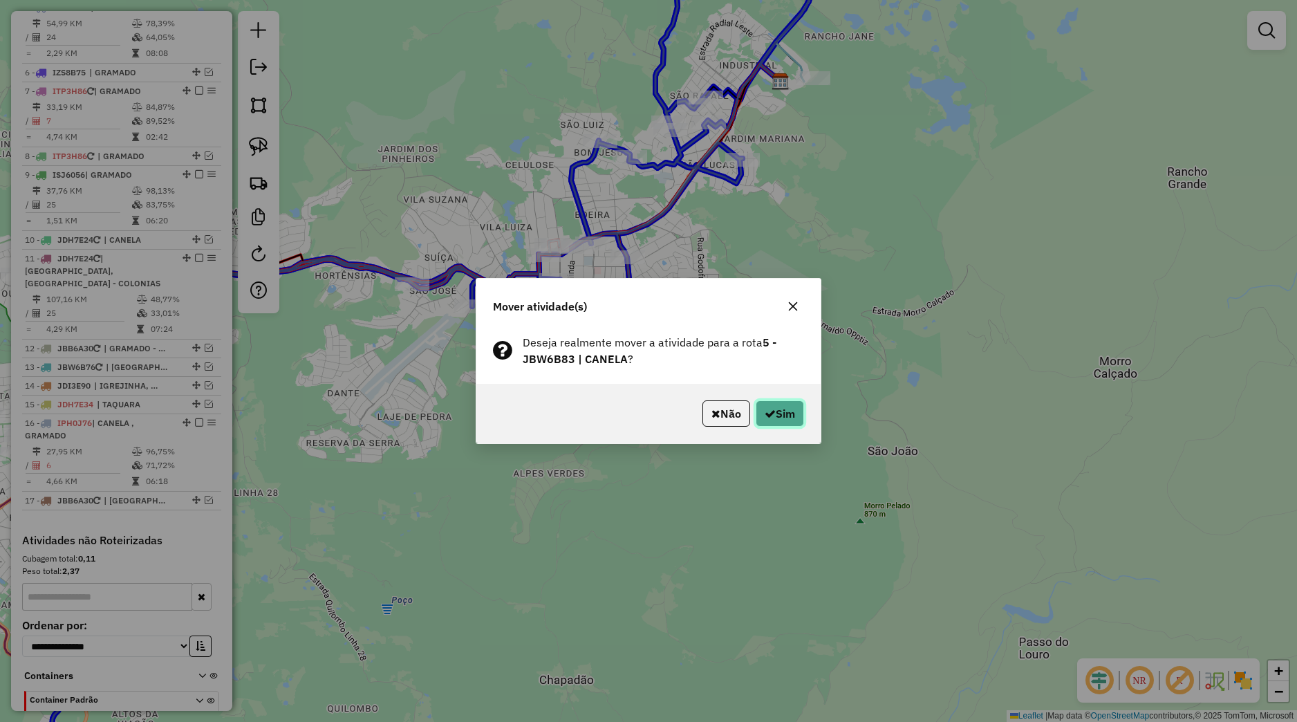
click at [770, 408] on button "Sim" at bounding box center [780, 413] width 48 height 26
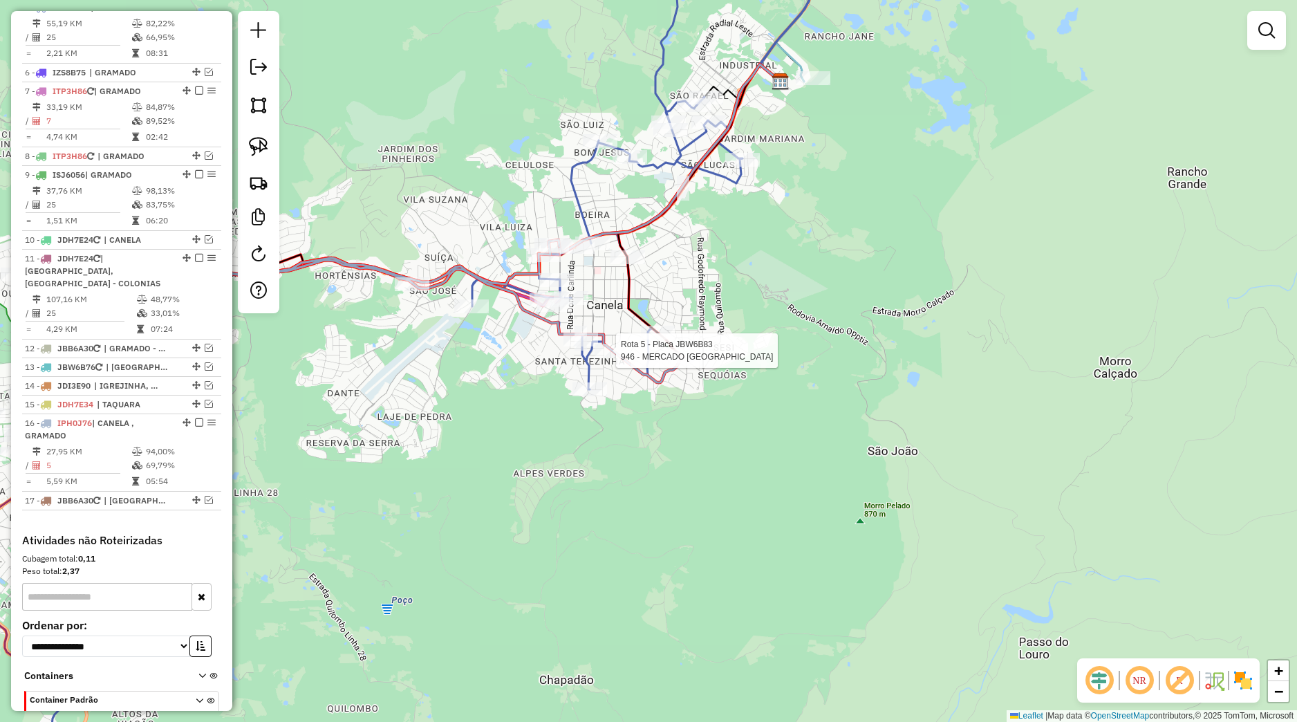
select select "*********"
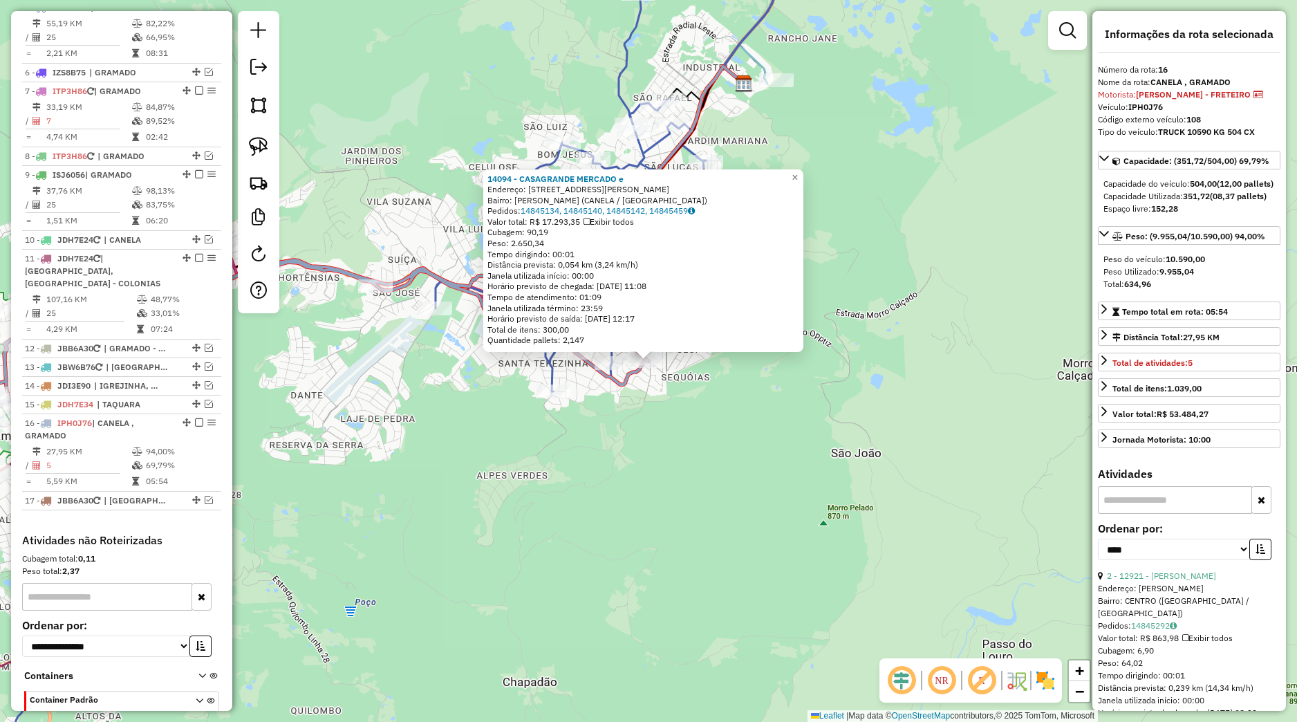
scroll to position [771, 0]
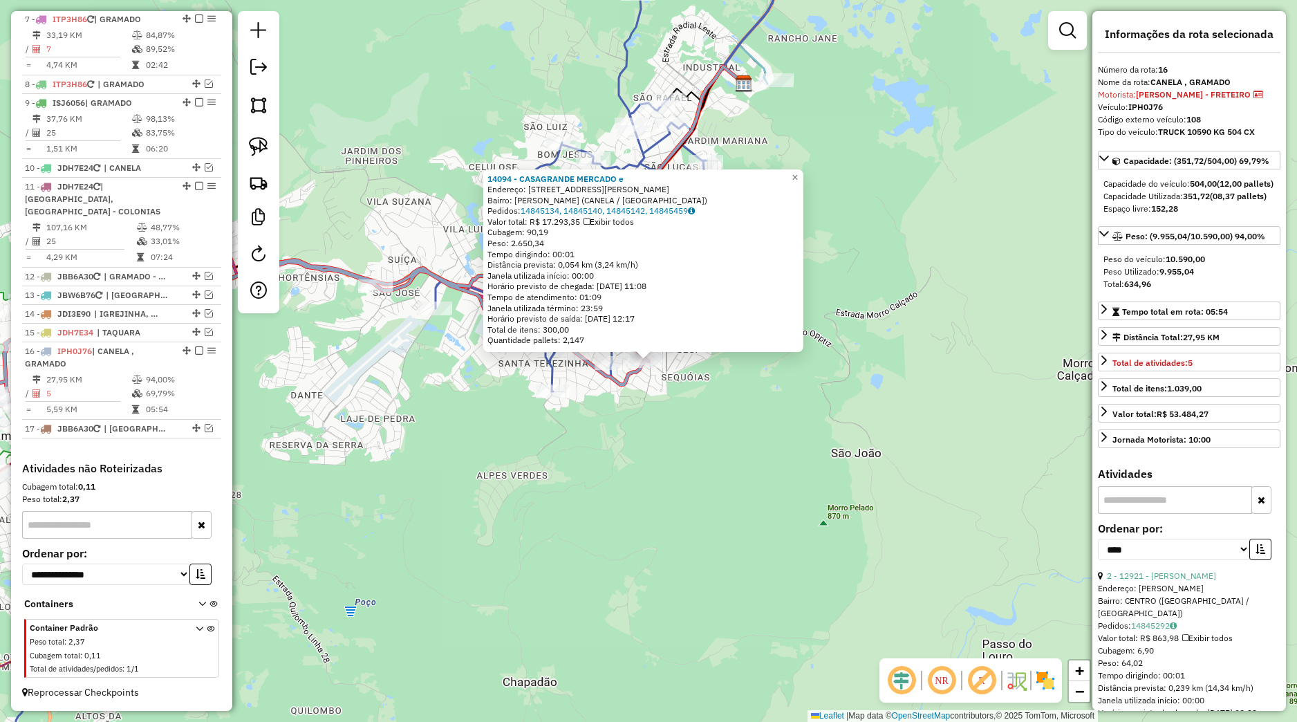
click at [737, 388] on div "14094 - CASAGRANDE MERCADO e Endereço: [STREET_ADDRESS][PERSON_NAME][PERSON_NAM…" at bounding box center [648, 361] width 1297 height 722
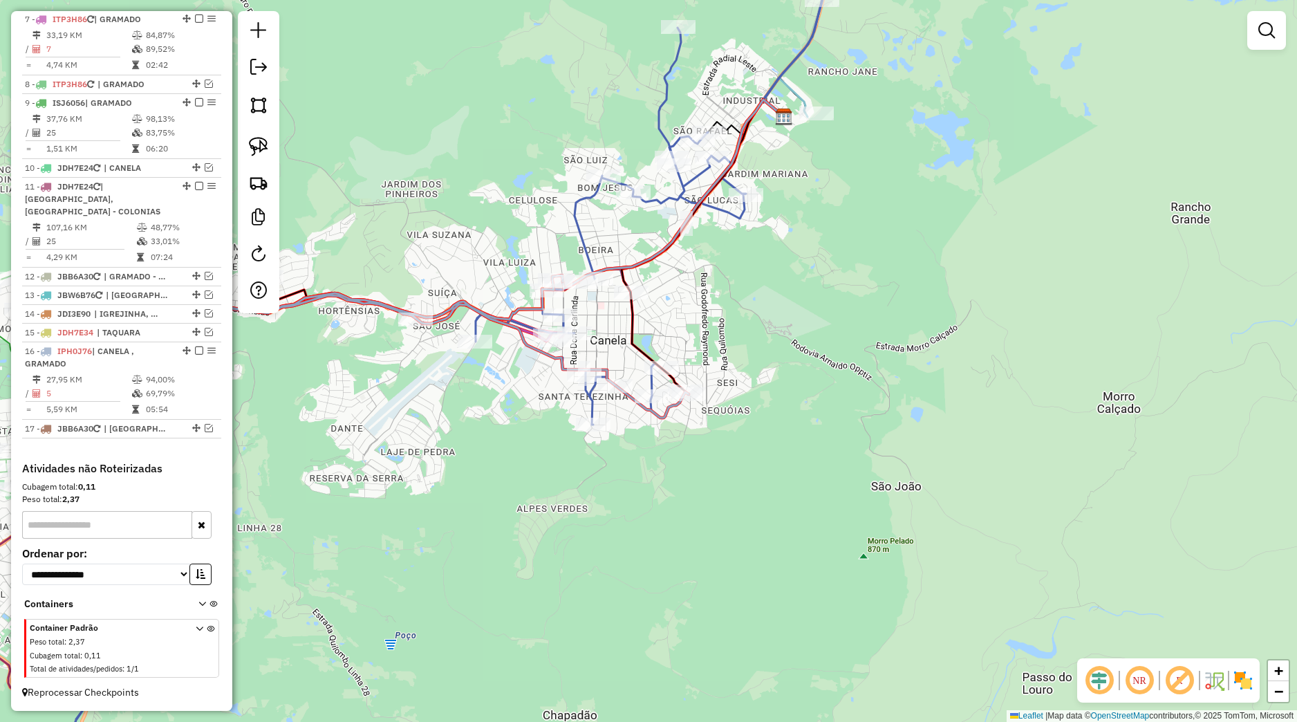
drag, startPoint x: 681, startPoint y: 398, endPoint x: 723, endPoint y: 430, distance: 53.4
click at [723, 430] on div "Janela de atendimento Grade de atendimento Capacidade Transportadoras Veículos …" at bounding box center [648, 361] width 1297 height 722
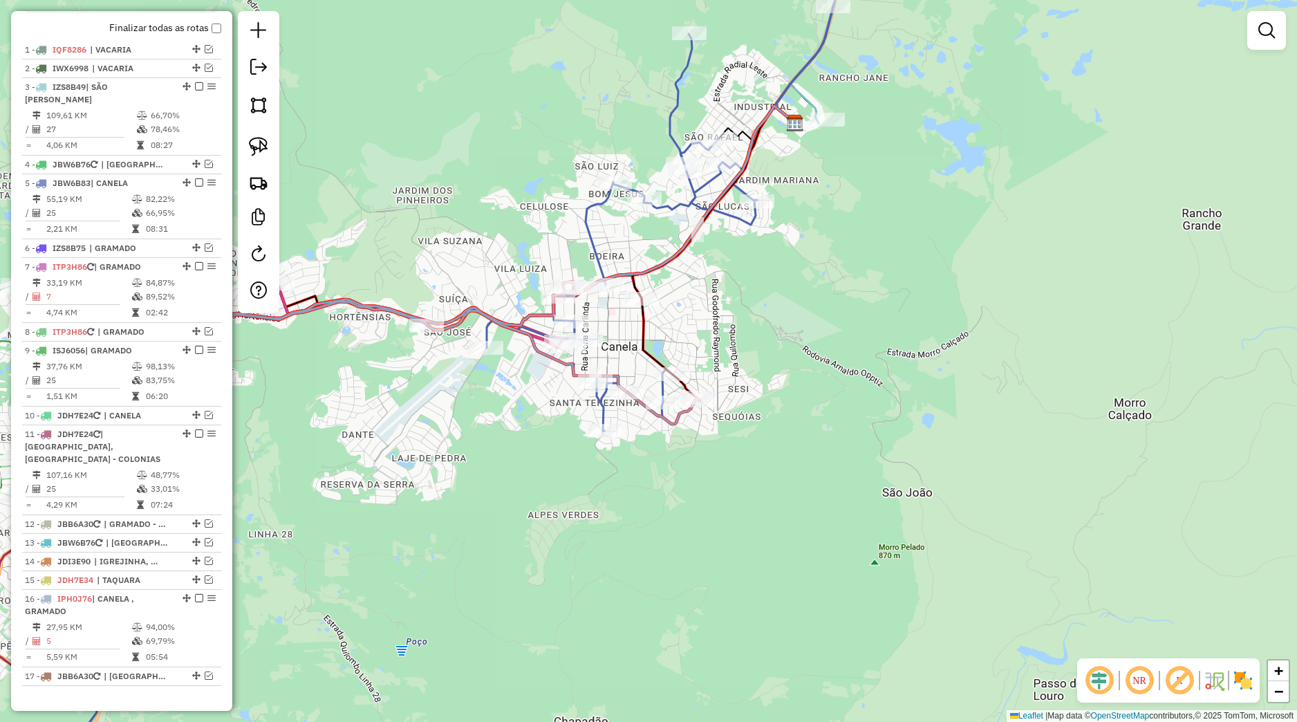
scroll to position [447, 0]
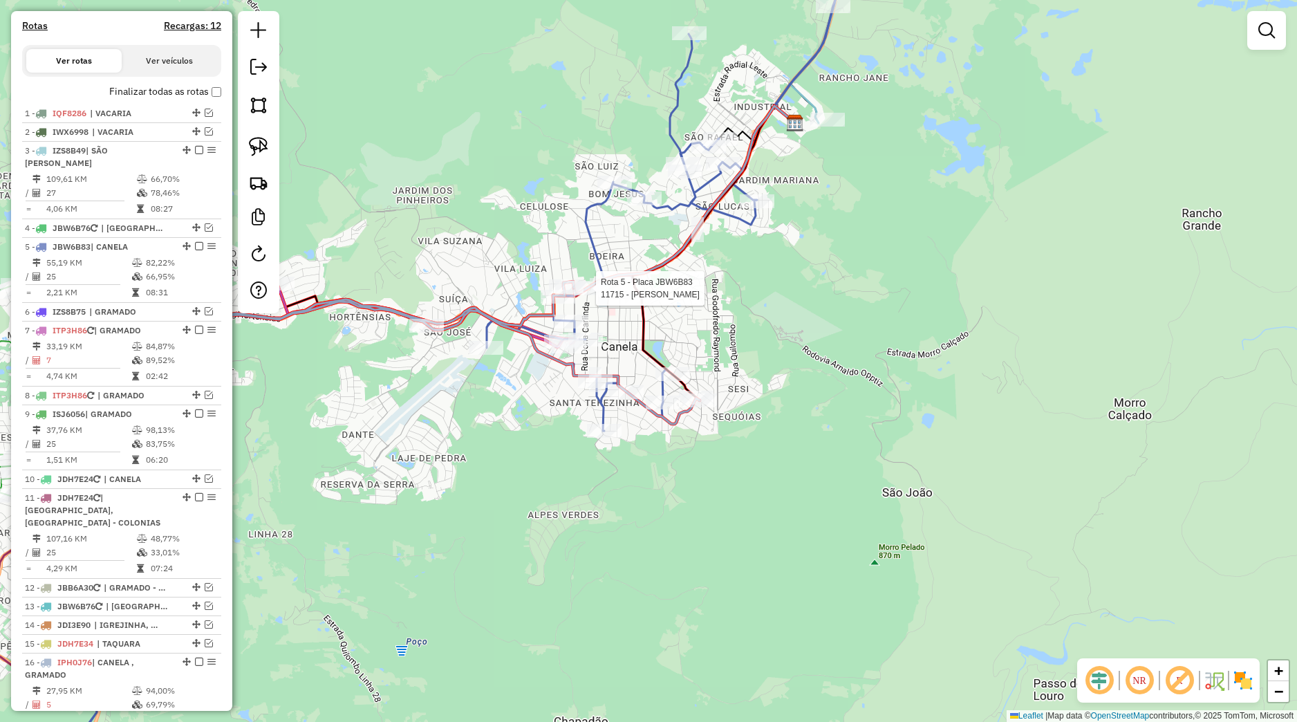
select select "*********"
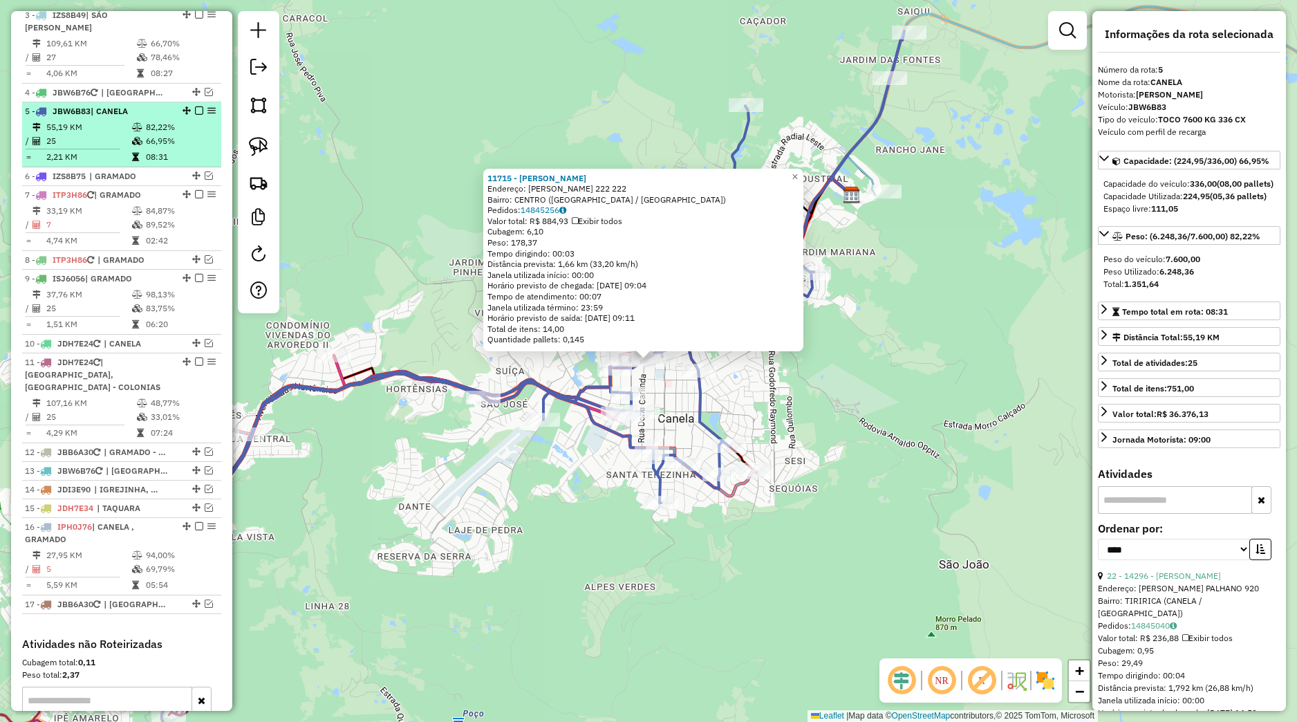
scroll to position [556, 0]
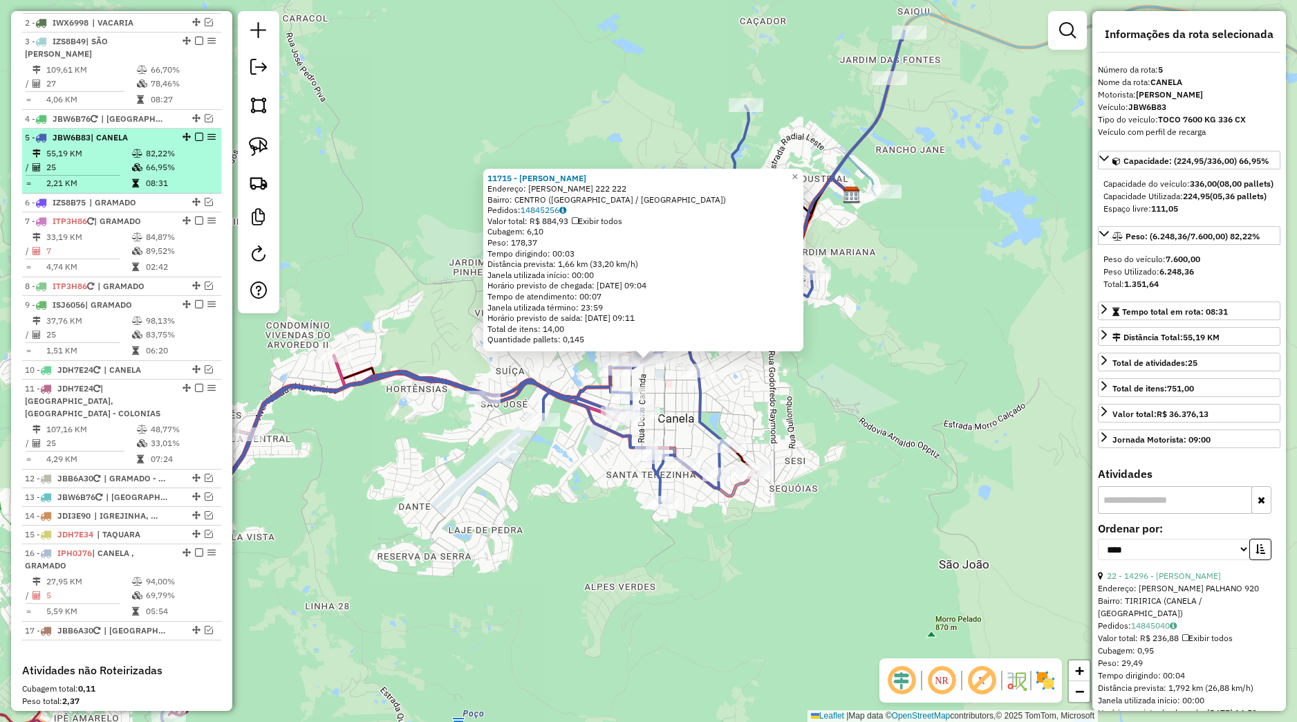
click at [195, 141] on em at bounding box center [199, 137] width 8 height 8
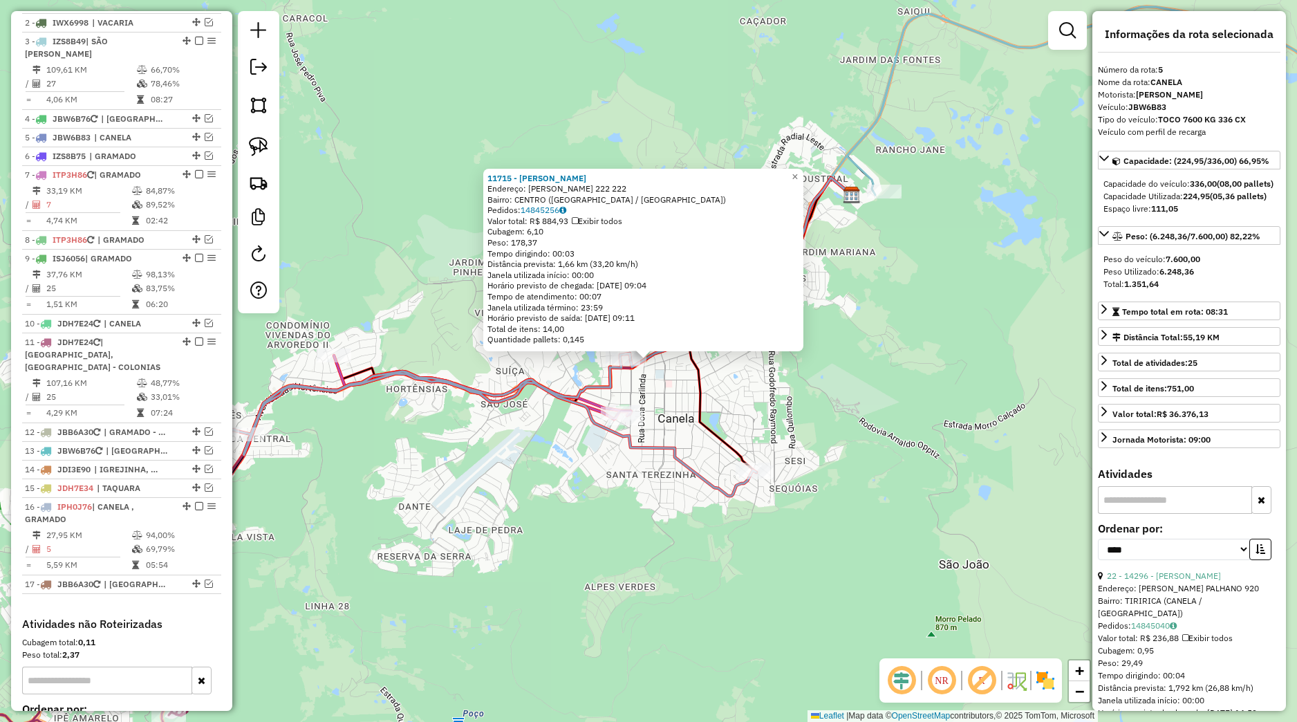
click at [470, 445] on div "11715 - [PERSON_NAME]: [PERSON_NAME] 222 222 Bairro: [GEOGRAPHIC_DATA] ([GEOGRA…" at bounding box center [648, 361] width 1297 height 722
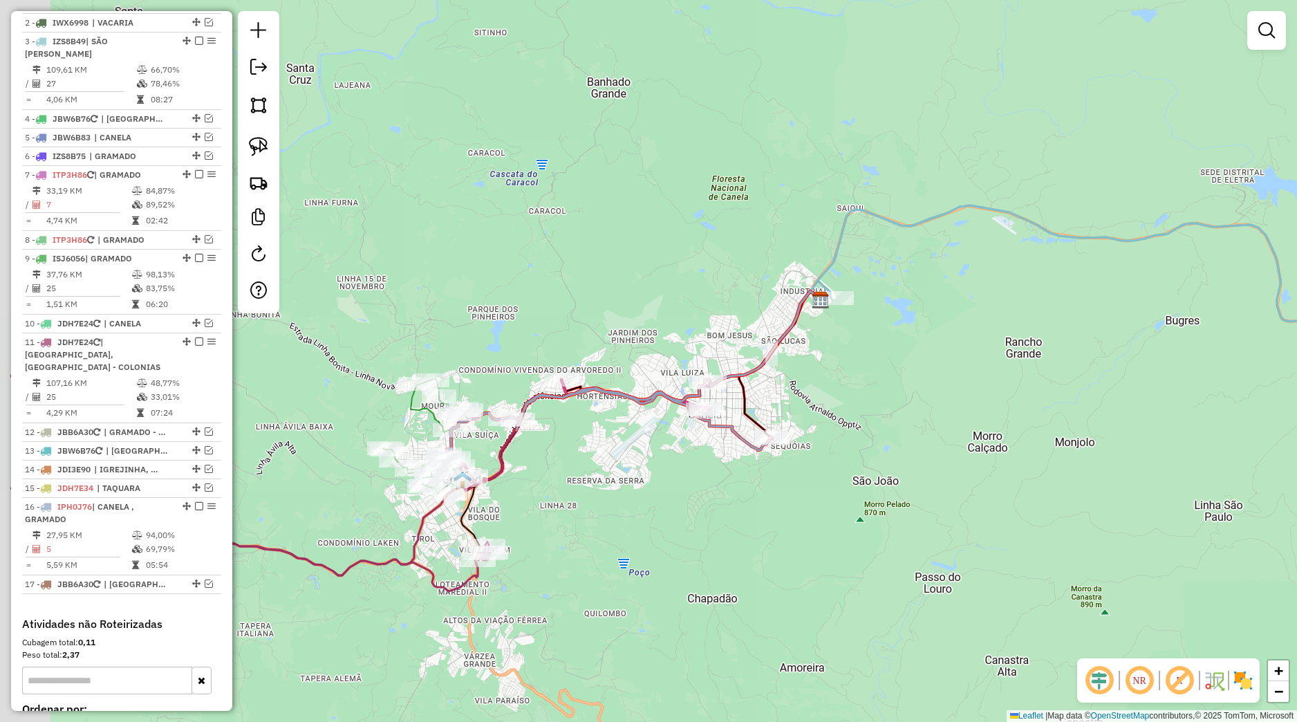
drag, startPoint x: 607, startPoint y: 502, endPoint x: 665, endPoint y: 479, distance: 62.4
click at [665, 479] on div "Janela de atendimento Grade de atendimento Capacidade Transportadoras Veículos …" at bounding box center [648, 361] width 1297 height 722
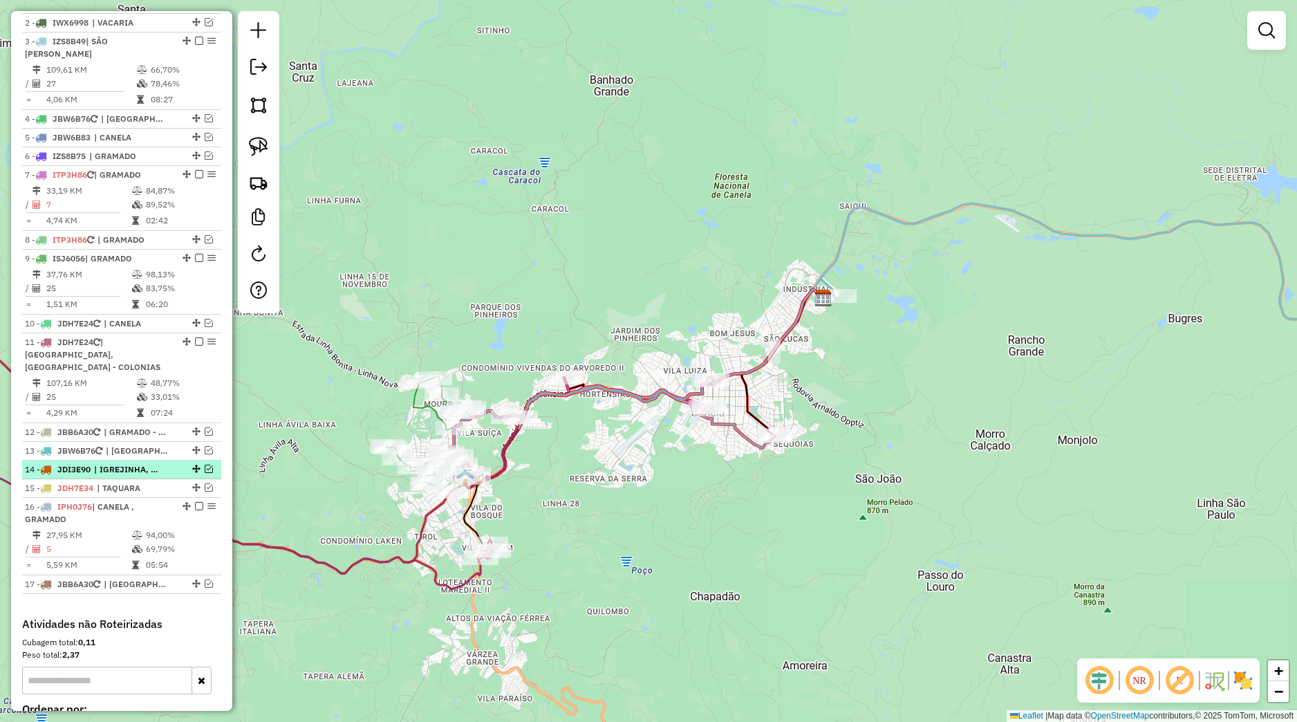
click at [146, 476] on span "| IGREJINHA, TRÊS COROAS" at bounding box center [126, 469] width 64 height 12
select select "*********"
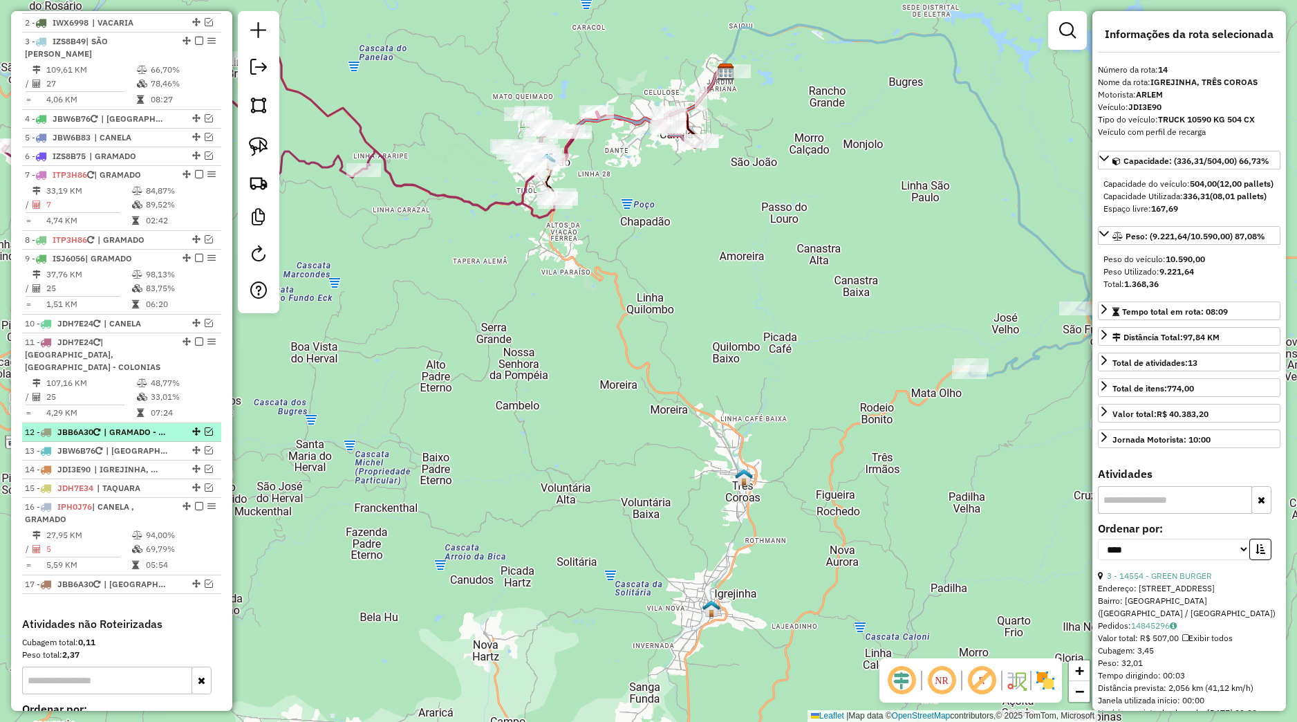
click at [117, 441] on li "12 - JBB6A30 | GRAMADO - VARZEA GRANDE, [GEOGRAPHIC_DATA]" at bounding box center [121, 432] width 199 height 19
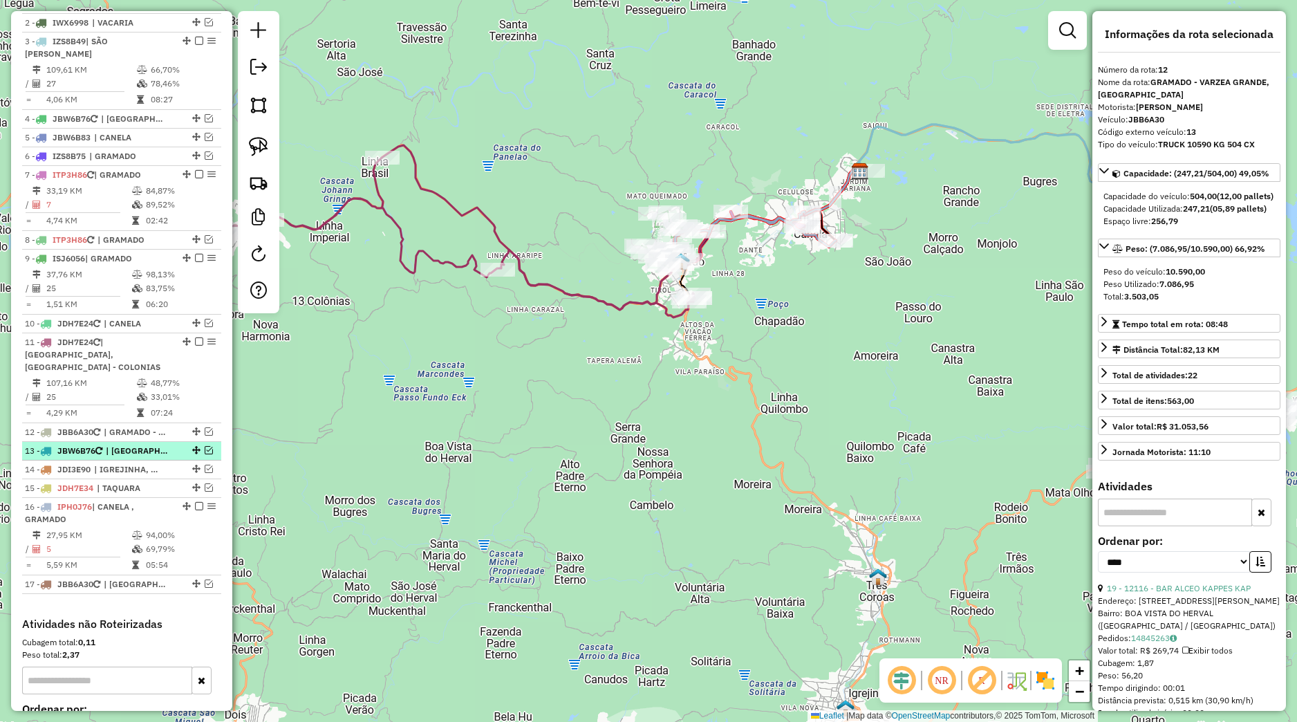
click at [151, 457] on span "| [GEOGRAPHIC_DATA]" at bounding box center [138, 451] width 64 height 12
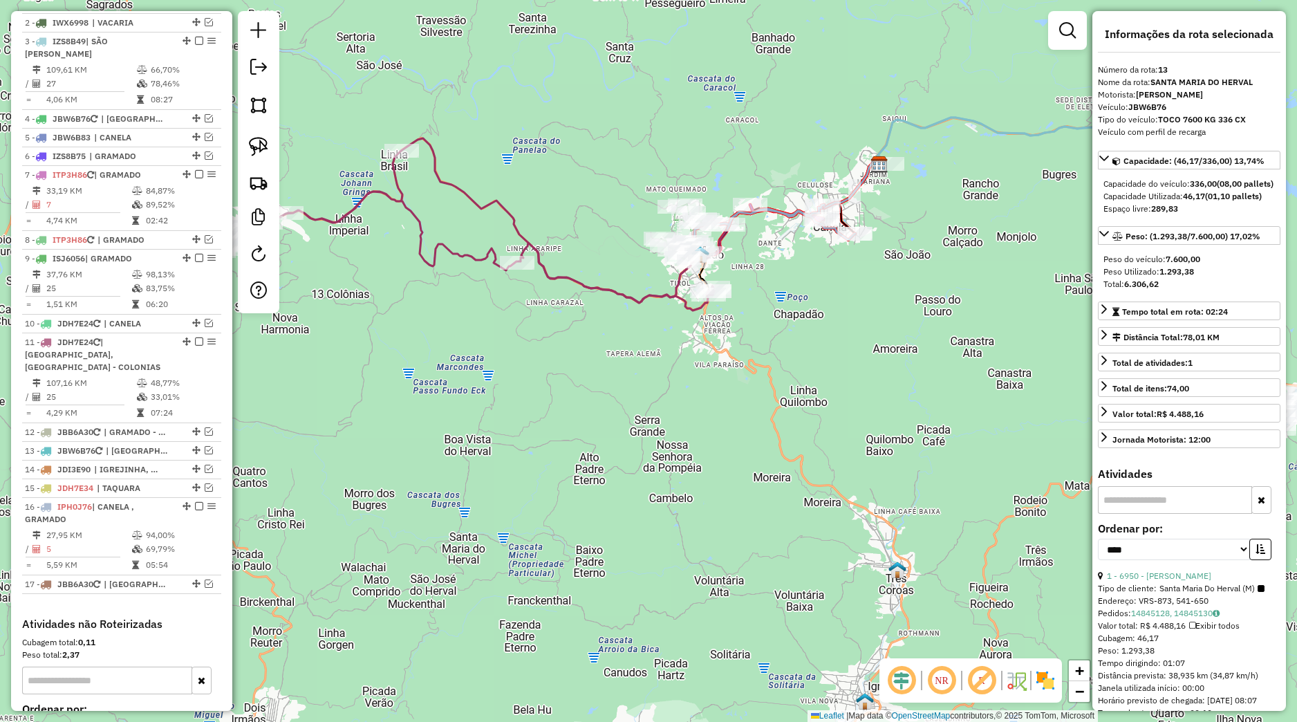
drag, startPoint x: 672, startPoint y: 317, endPoint x: 675, endPoint y: 364, distance: 46.4
click at [674, 363] on div "Janela de atendimento Grade de atendimento Capacidade Transportadoras Veículos …" at bounding box center [648, 361] width 1297 height 722
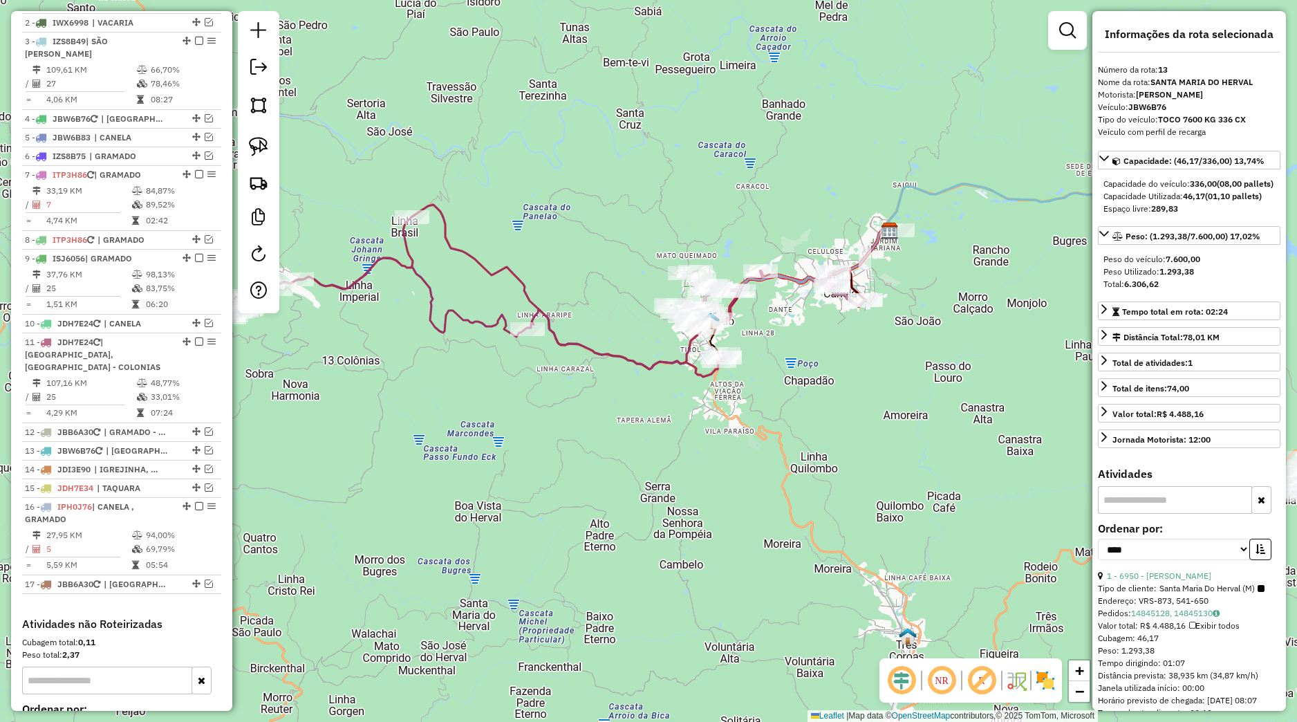
drag, startPoint x: 929, startPoint y: 382, endPoint x: 914, endPoint y: 425, distance: 46.1
click at [935, 409] on div "Janela de atendimento Grade de atendimento Capacidade Transportadoras Veículos …" at bounding box center [648, 361] width 1297 height 722
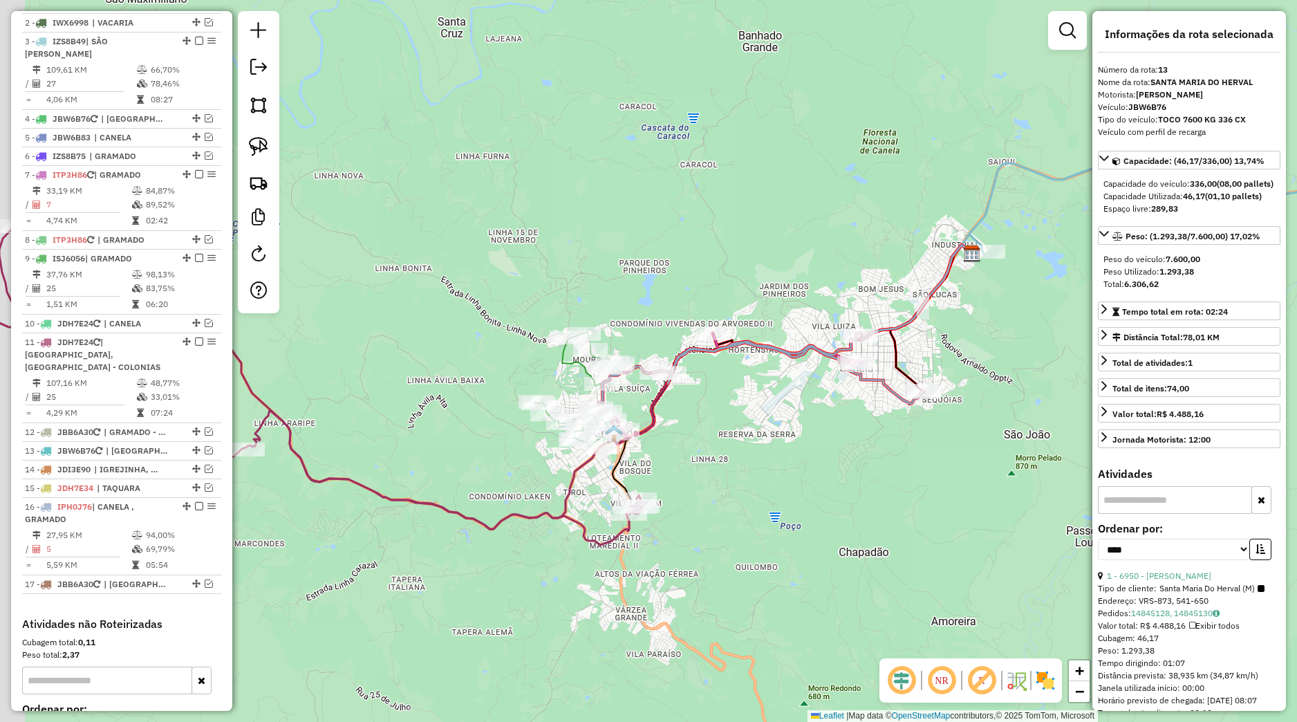
drag, startPoint x: 744, startPoint y: 355, endPoint x: 779, endPoint y: 421, distance: 74.2
click at [779, 421] on div "Janela de atendimento Grade de atendimento Capacidade Transportadoras Veículos …" at bounding box center [648, 361] width 1297 height 722
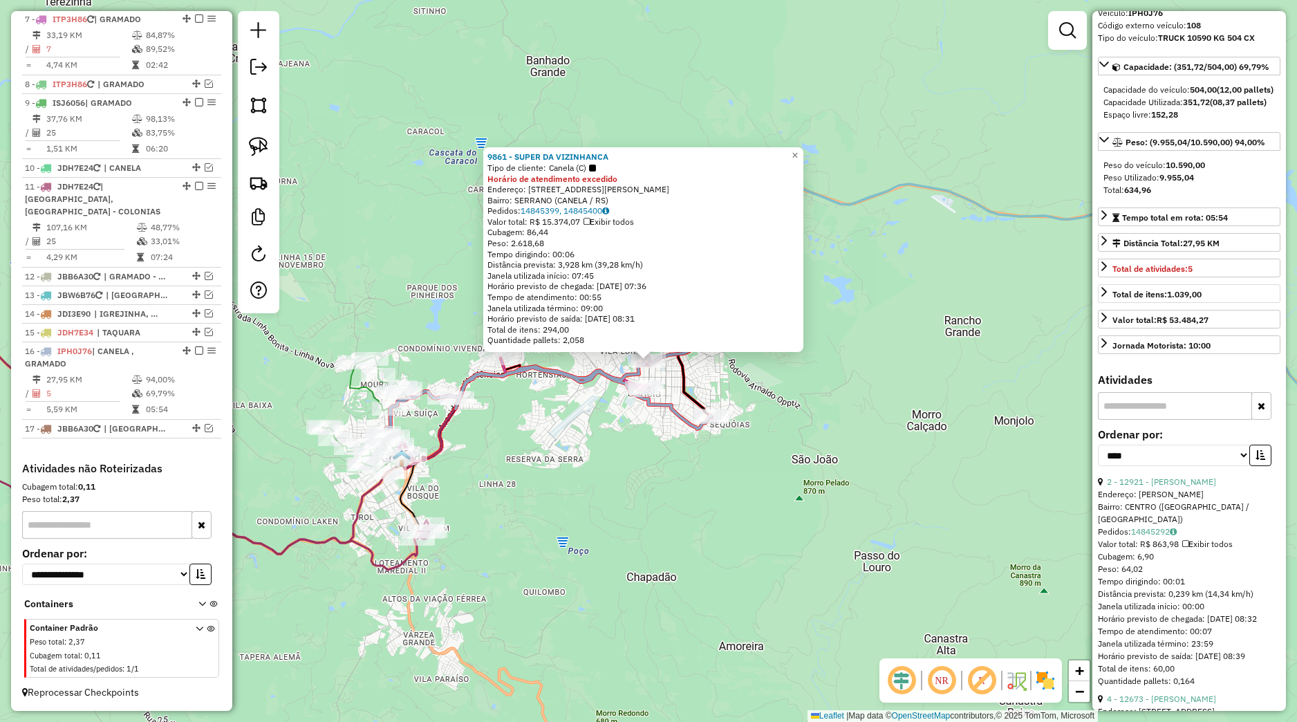
scroll to position [129, 0]
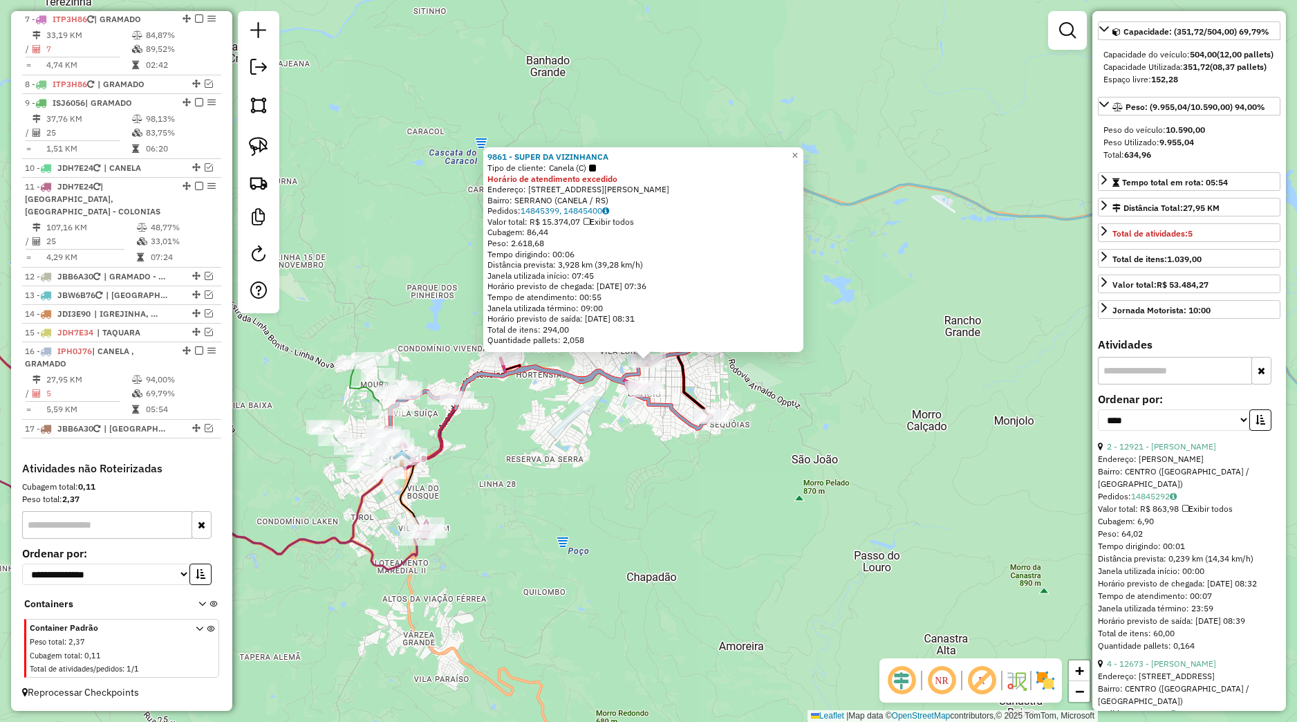
click at [807, 474] on div "9861 - SUPER DA VIZINHANCA Tipo de cliente: Canela (C) Horário de atendimento e…" at bounding box center [648, 361] width 1297 height 722
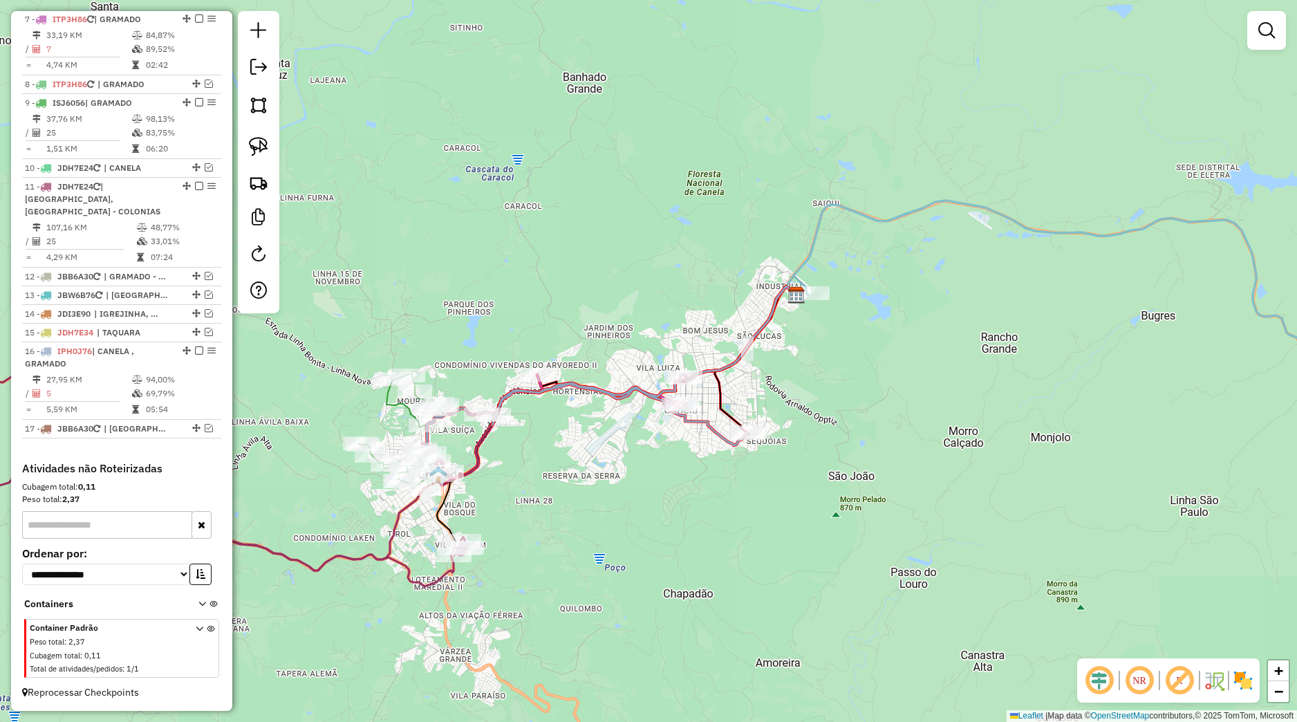
drag, startPoint x: 694, startPoint y: 448, endPoint x: 732, endPoint y: 445, distance: 38.2
click at [744, 448] on div "Janela de atendimento Grade de atendimento Capacidade Transportadoras Veículos …" at bounding box center [648, 361] width 1297 height 722
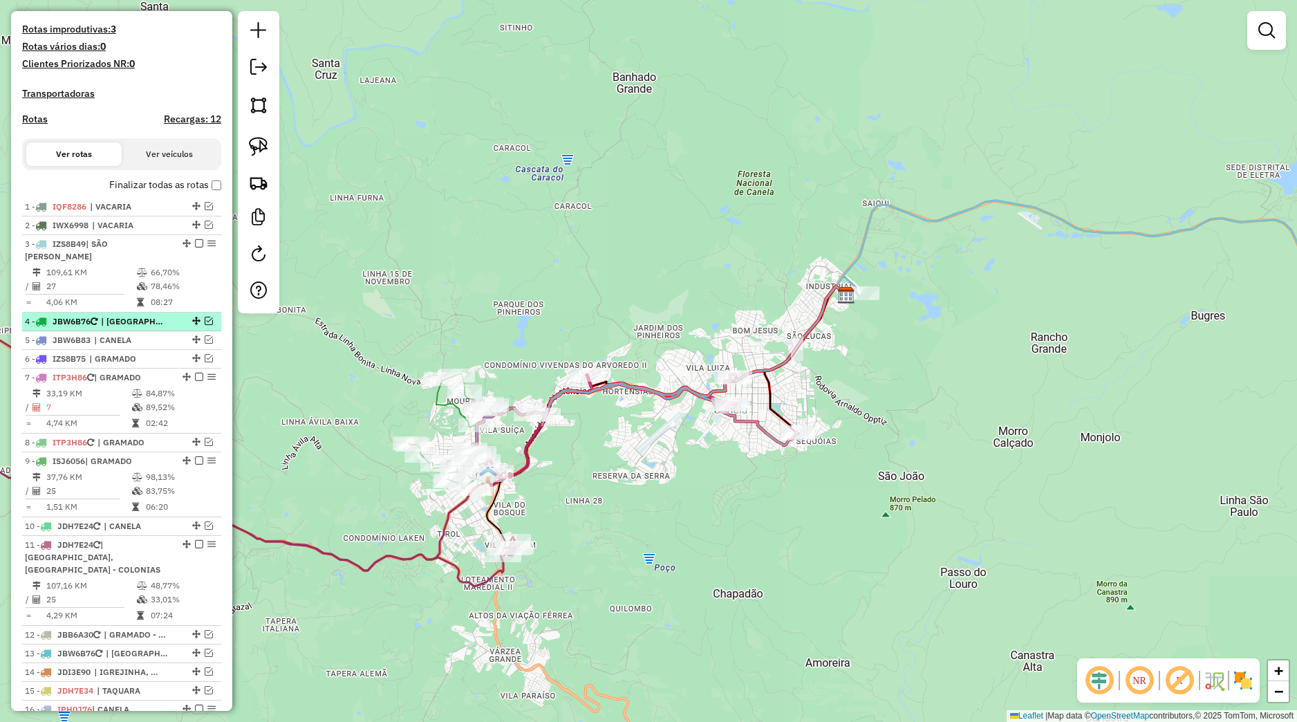
scroll to position [335, 0]
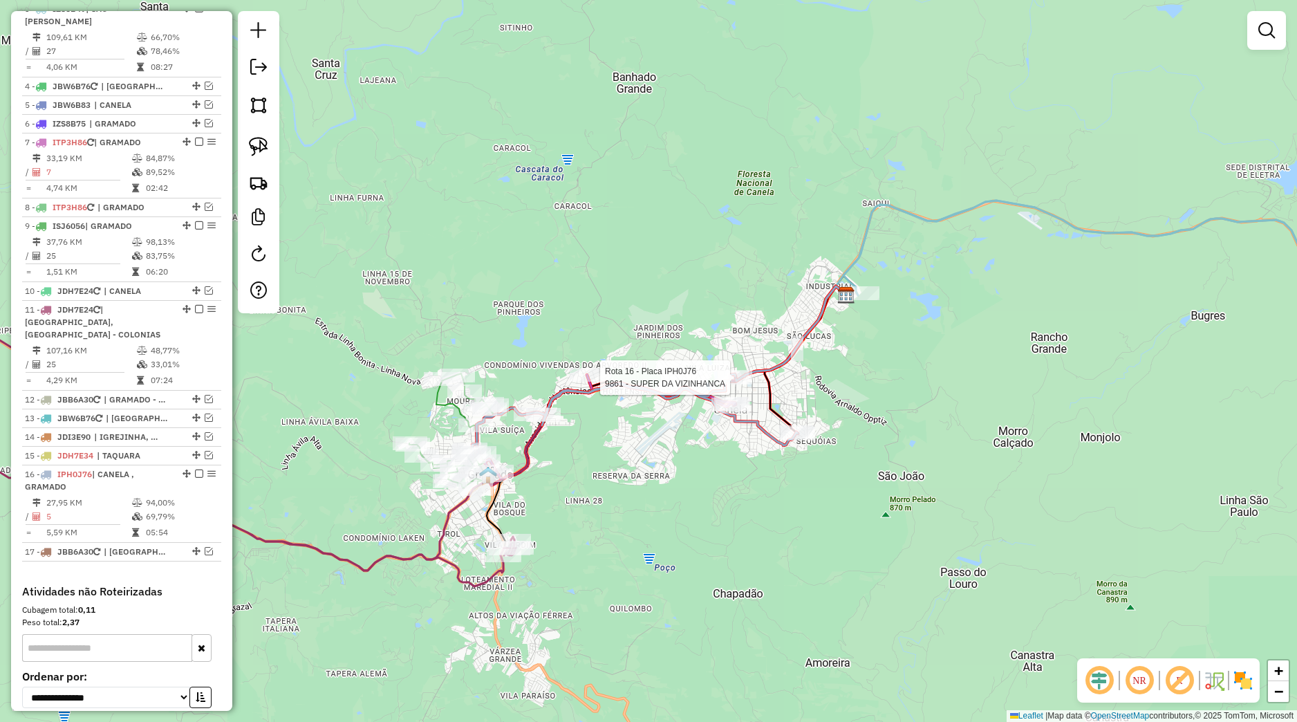
select select "*********"
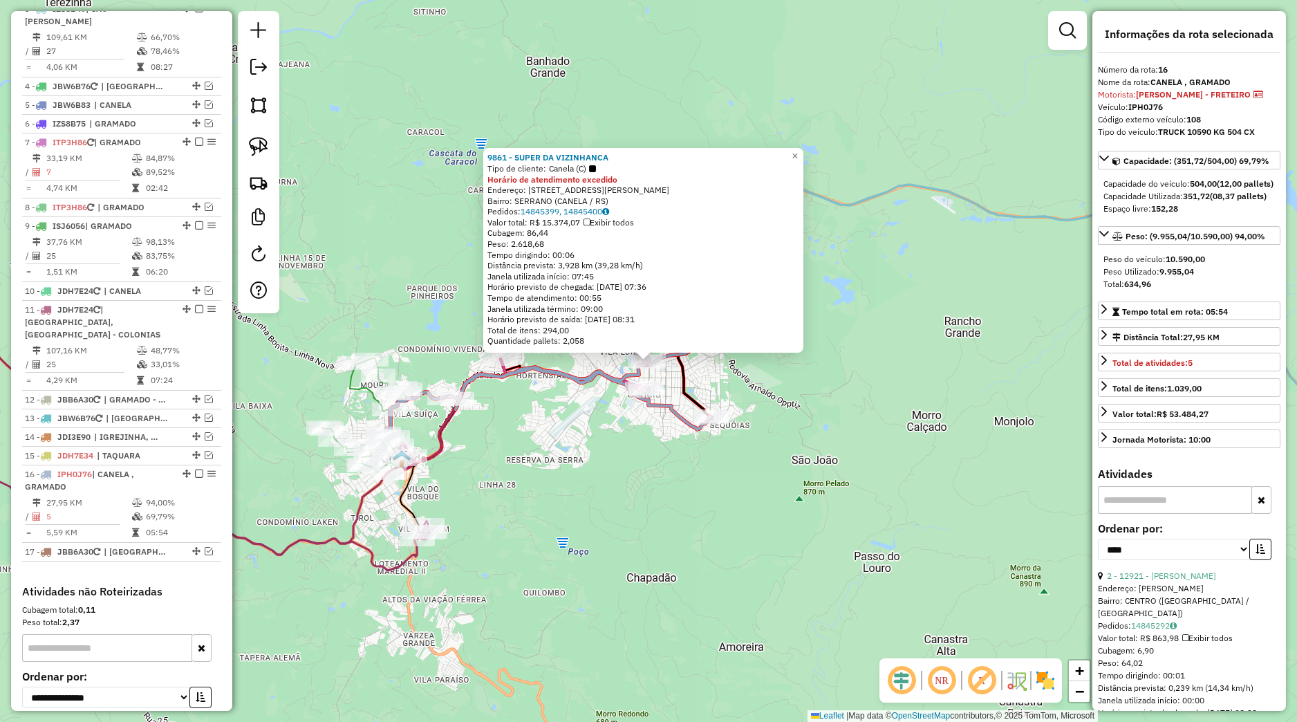
scroll to position [725, 0]
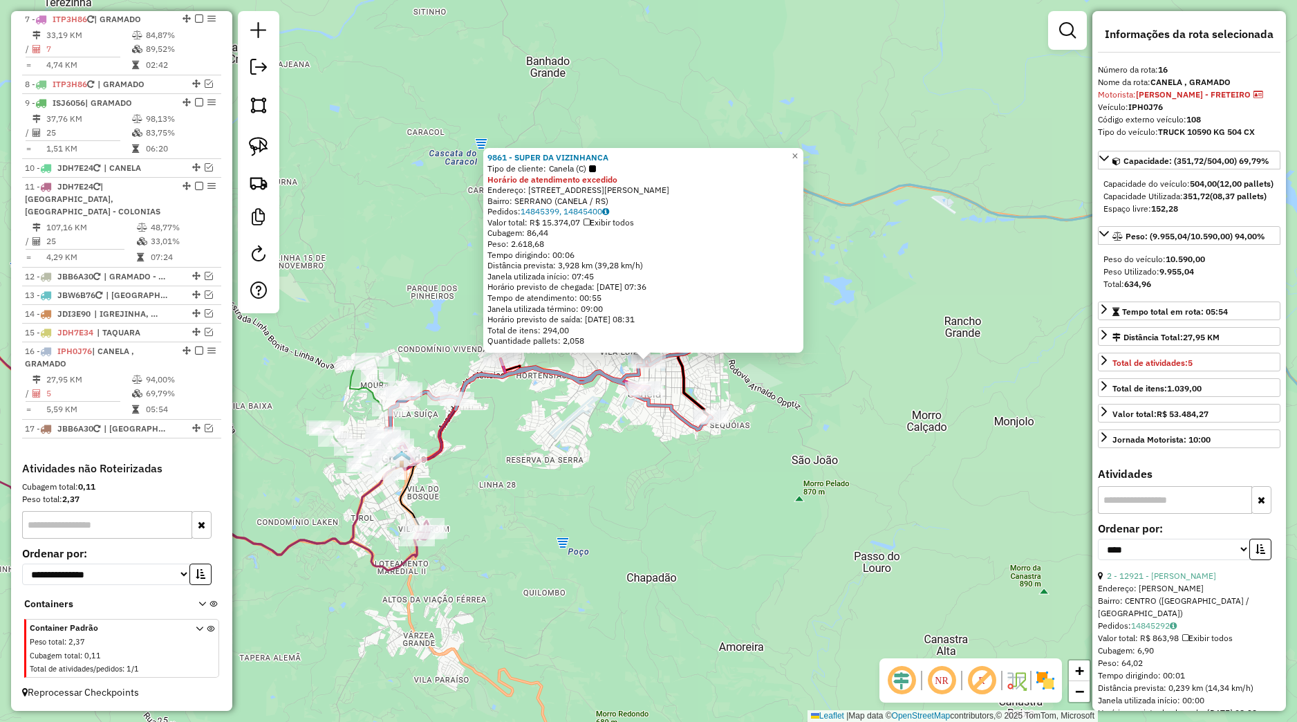
click at [609, 467] on div "9861 - SUPER DA VIZINHANCA Tipo de cliente: Canela (C) Horário de atendimento e…" at bounding box center [648, 361] width 1297 height 722
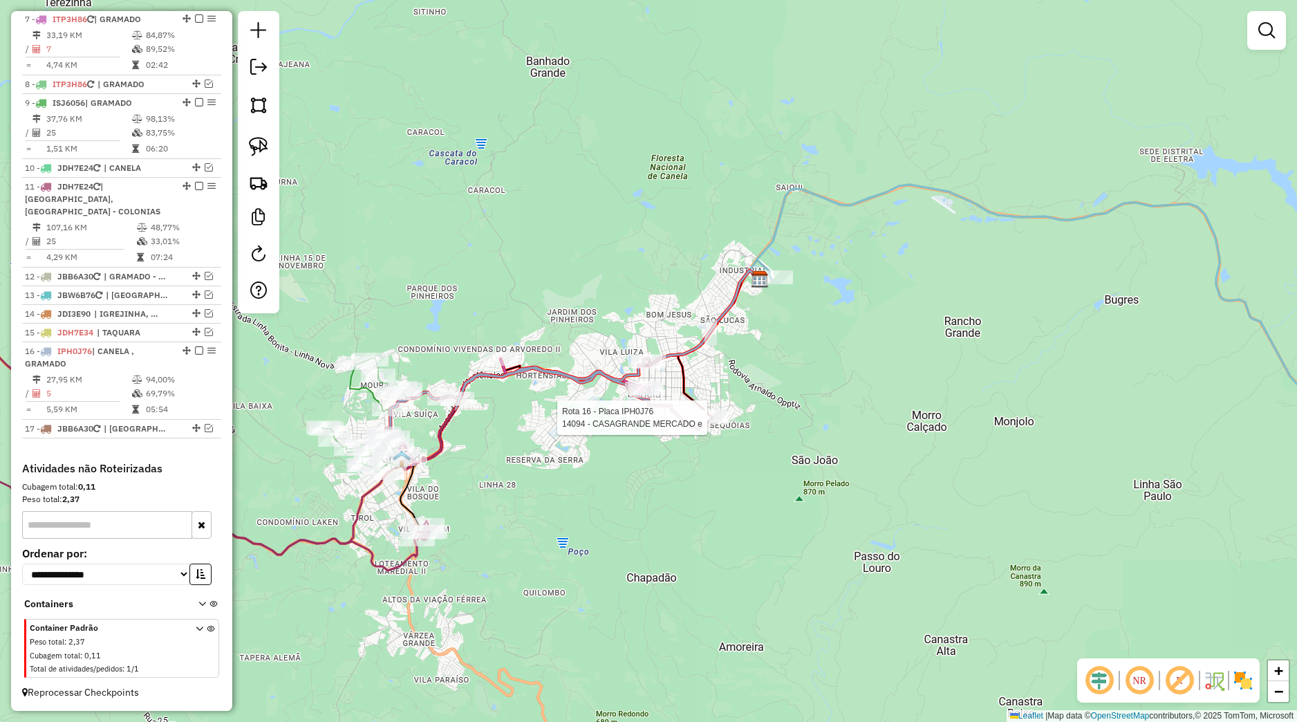
select select "*********"
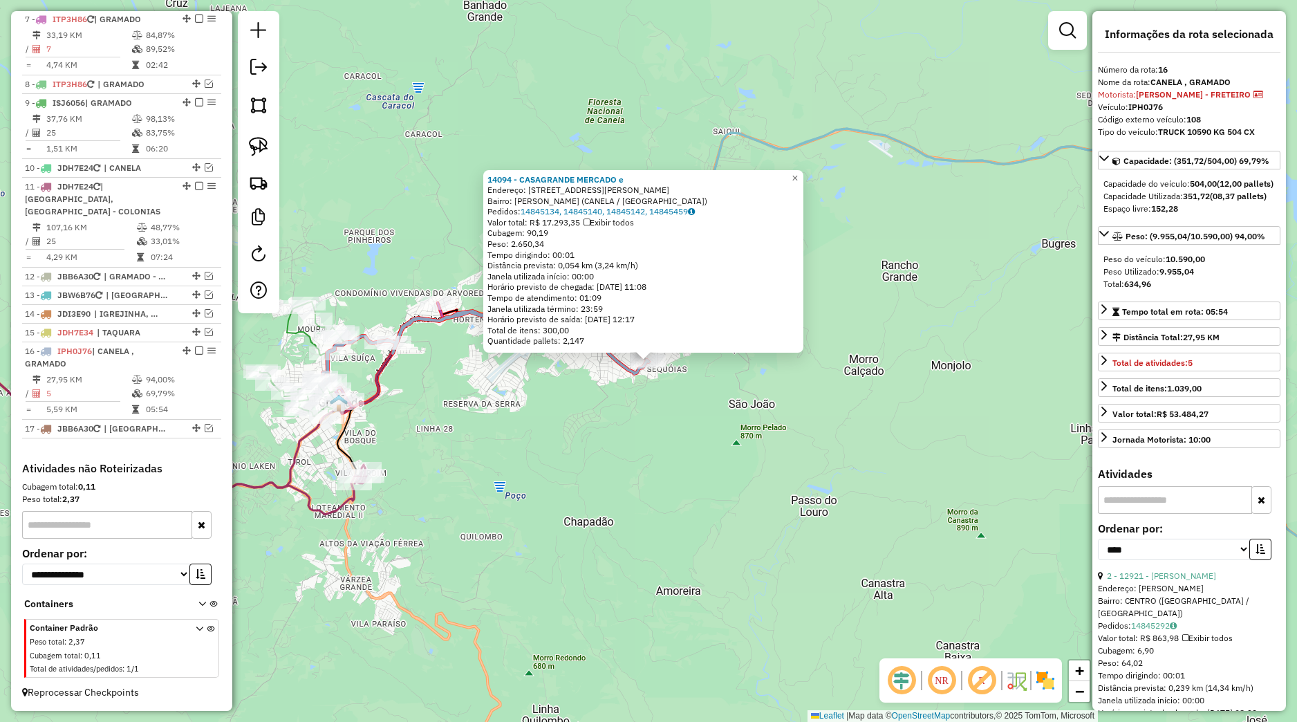
click at [688, 413] on div "14094 - CASAGRANDE MERCADO e Endereço: [STREET_ADDRESS][PERSON_NAME][PERSON_NAM…" at bounding box center [648, 361] width 1297 height 722
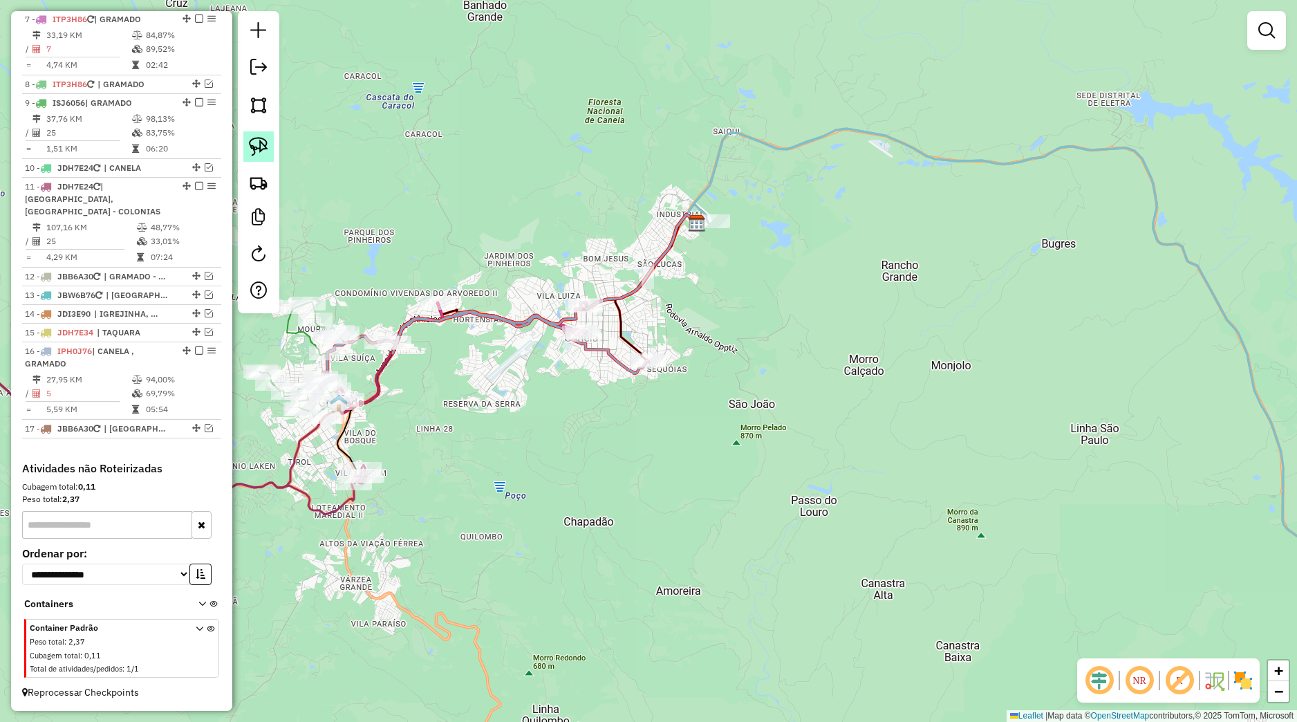
click at [250, 152] on img at bounding box center [258, 146] width 19 height 19
drag, startPoint x: 642, startPoint y: 324, endPoint x: 687, endPoint y: 394, distance: 82.7
click at [687, 394] on div "Janela de atendimento Grade de atendimento Capacidade Transportadoras Veículos …" at bounding box center [648, 361] width 1297 height 722
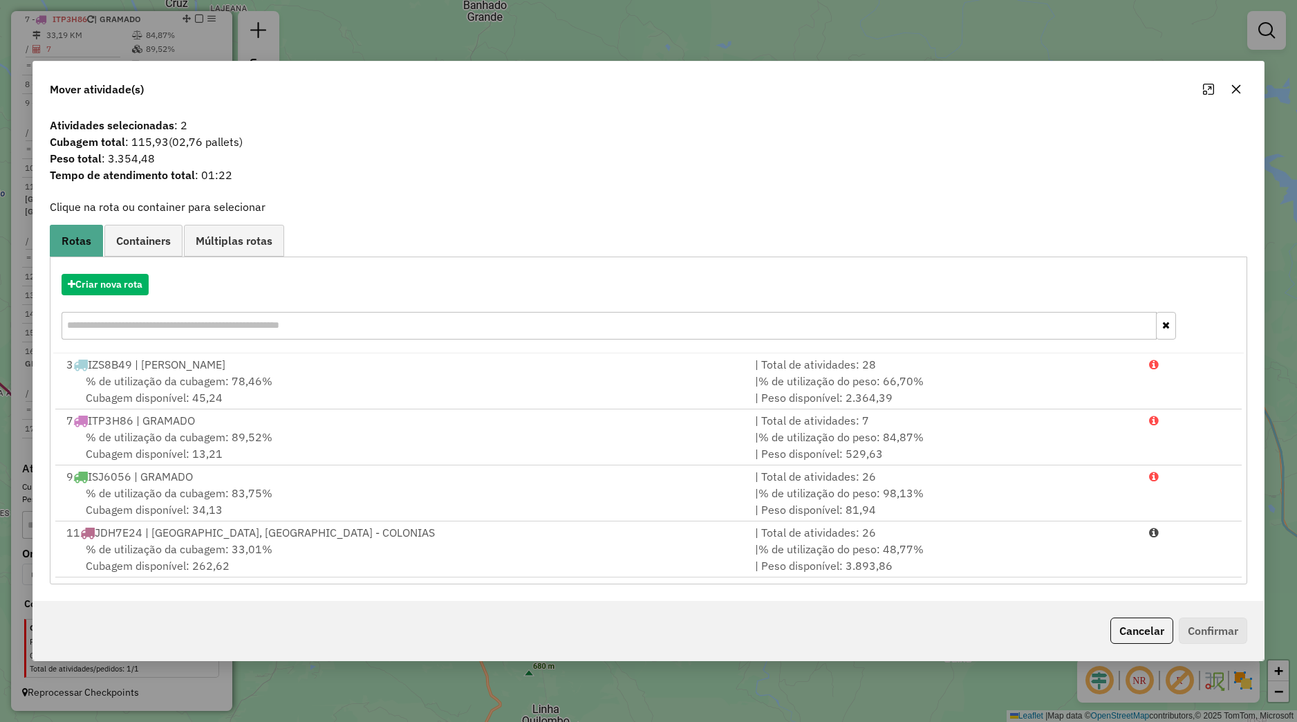
click at [1237, 86] on icon "button" at bounding box center [1236, 89] width 11 height 11
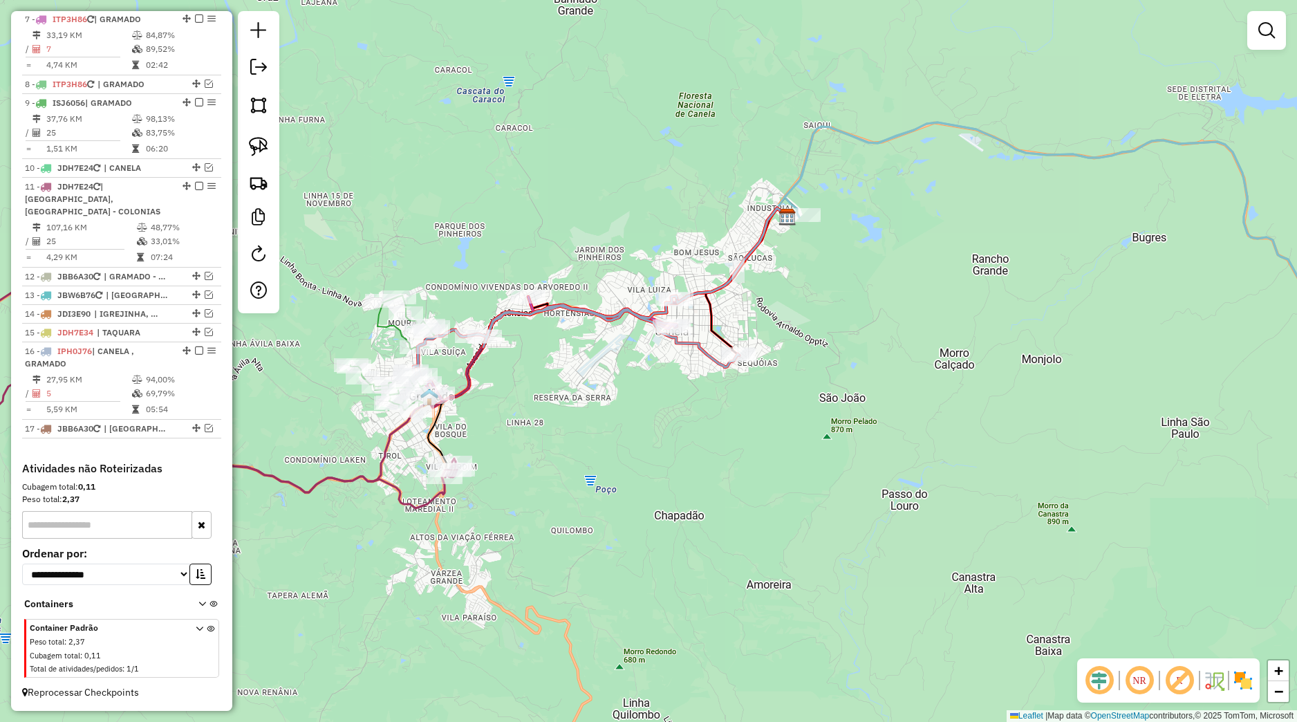
drag, startPoint x: 589, startPoint y: 380, endPoint x: 681, endPoint y: 373, distance: 92.2
click at [681, 373] on div "Janela de atendimento Grade de atendimento Capacidade Transportadoras Veículos …" at bounding box center [648, 361] width 1297 height 722
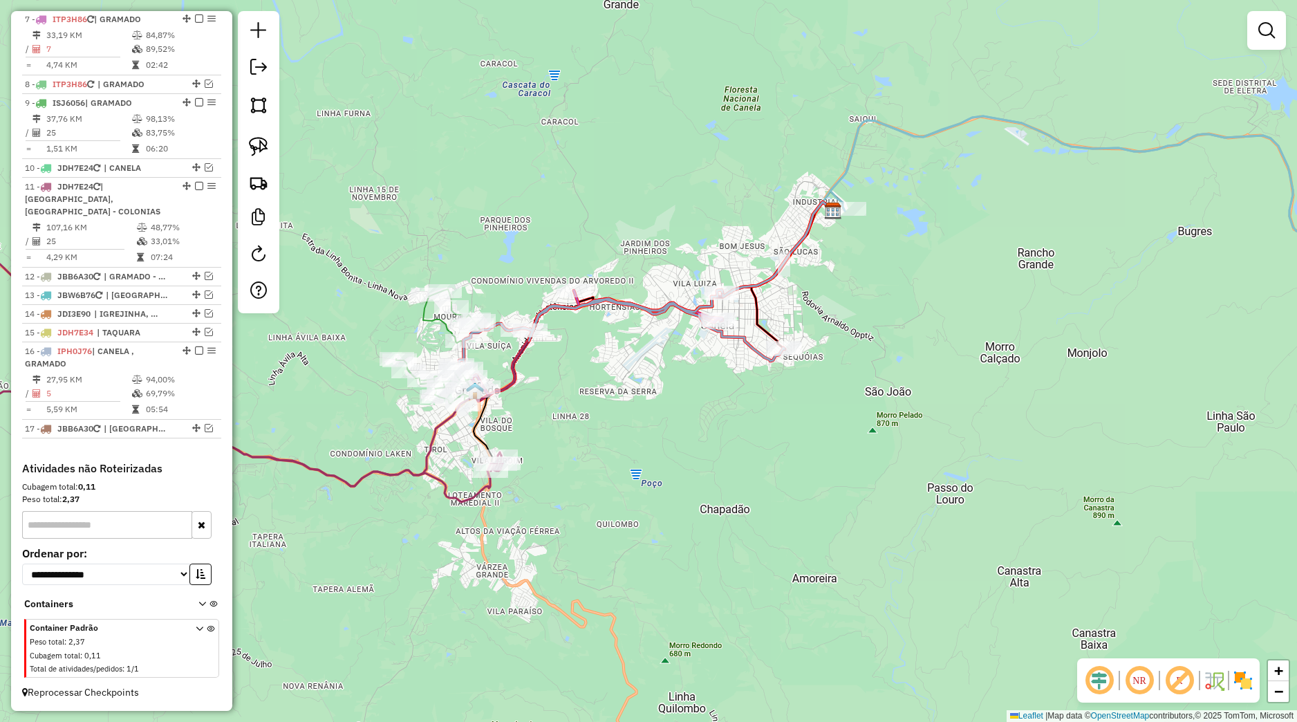
drag, startPoint x: 722, startPoint y: 362, endPoint x: 757, endPoint y: 358, distance: 34.9
click at [757, 358] on icon at bounding box center [622, 331] width 326 height 82
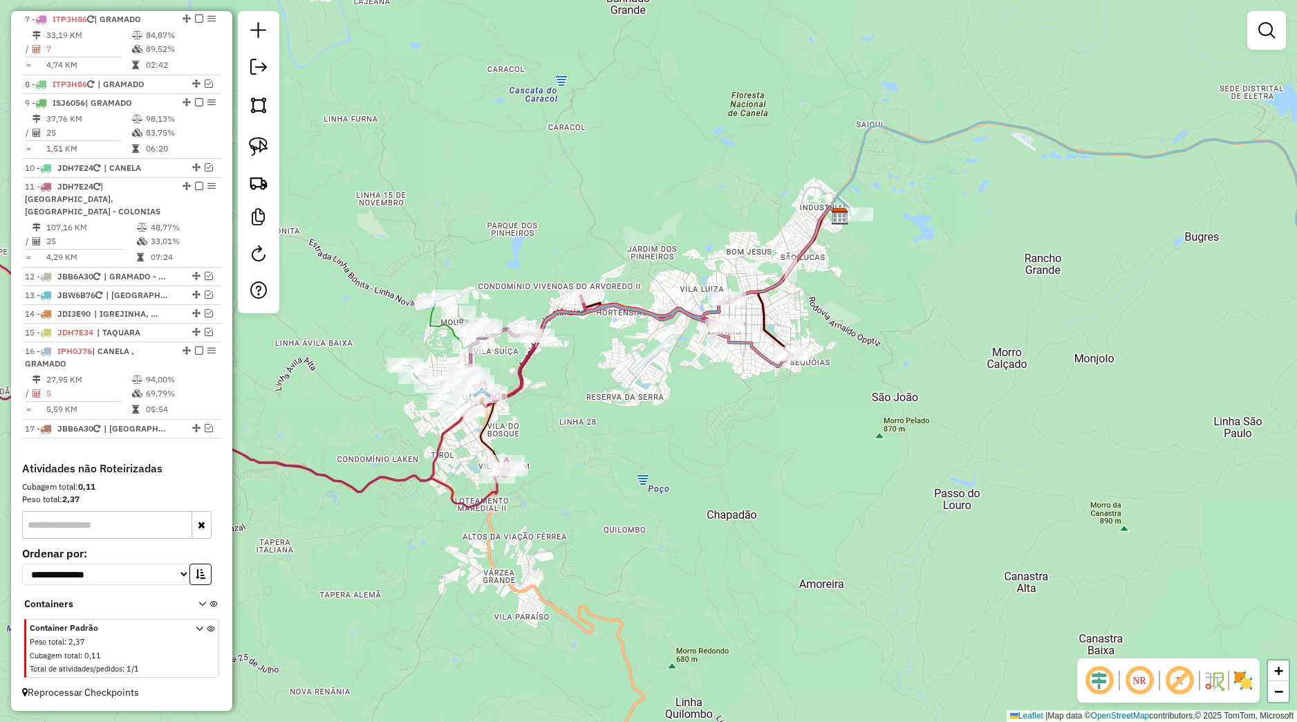
drag, startPoint x: 602, startPoint y: 414, endPoint x: 631, endPoint y: 432, distance: 33.6
click at [631, 432] on div "Janela de atendimento Grade de atendimento Capacidade Transportadoras Veículos …" at bounding box center [648, 361] width 1297 height 722
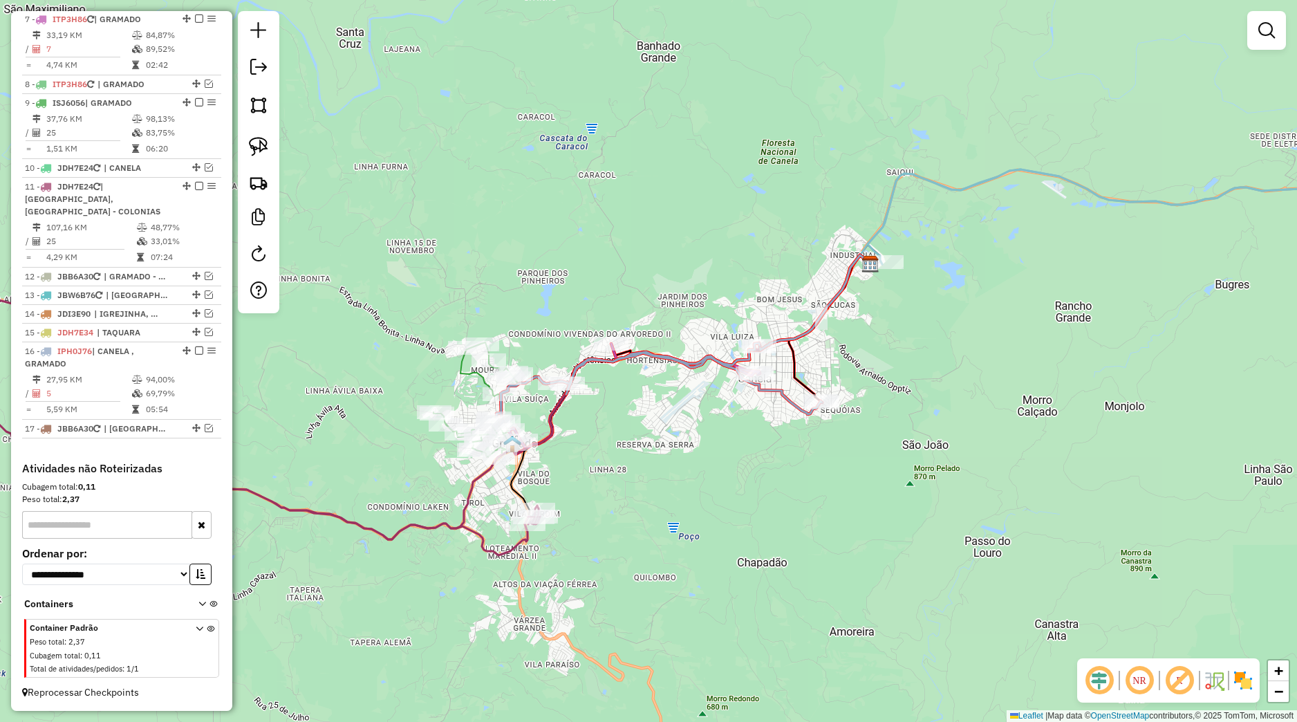
drag, startPoint x: 689, startPoint y: 360, endPoint x: 715, endPoint y: 378, distance: 32.2
click at [689, 389] on div "Janela de atendimento Grade de atendimento Capacidade Transportadoras Veículos …" at bounding box center [648, 361] width 1297 height 722
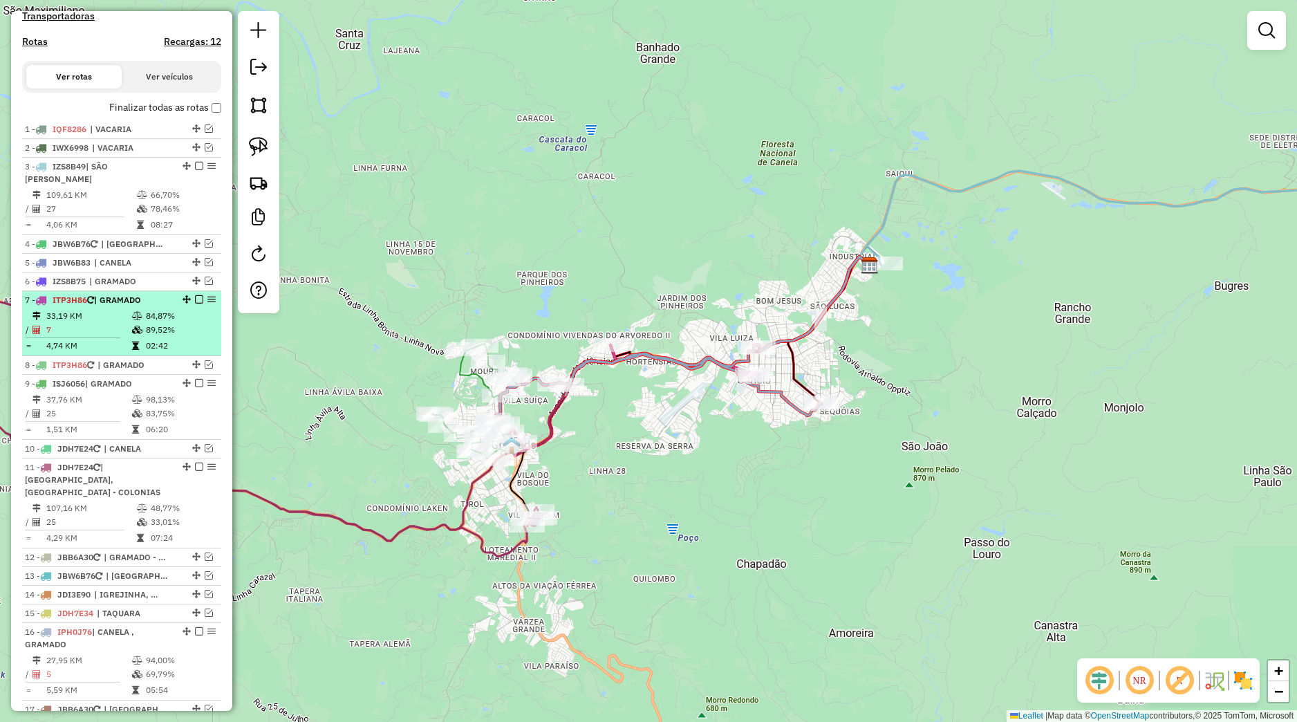
scroll to position [465, 0]
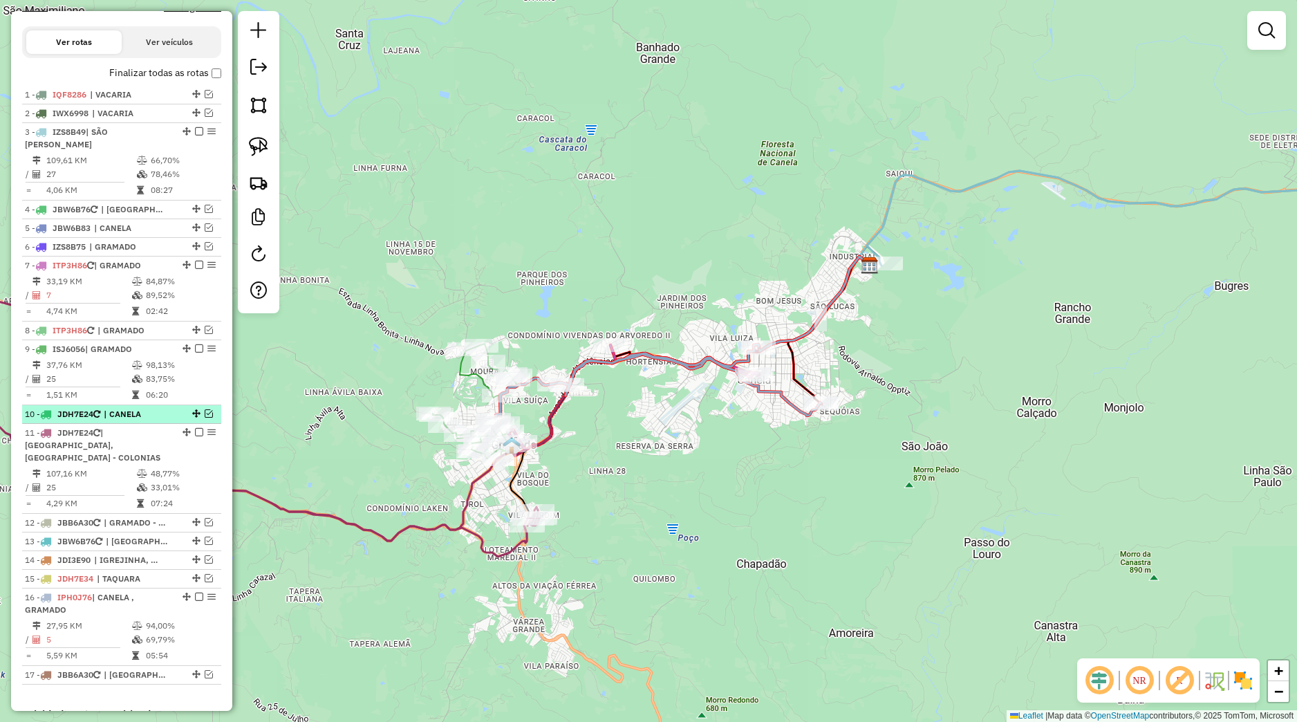
click at [205, 418] on em at bounding box center [209, 413] width 8 height 8
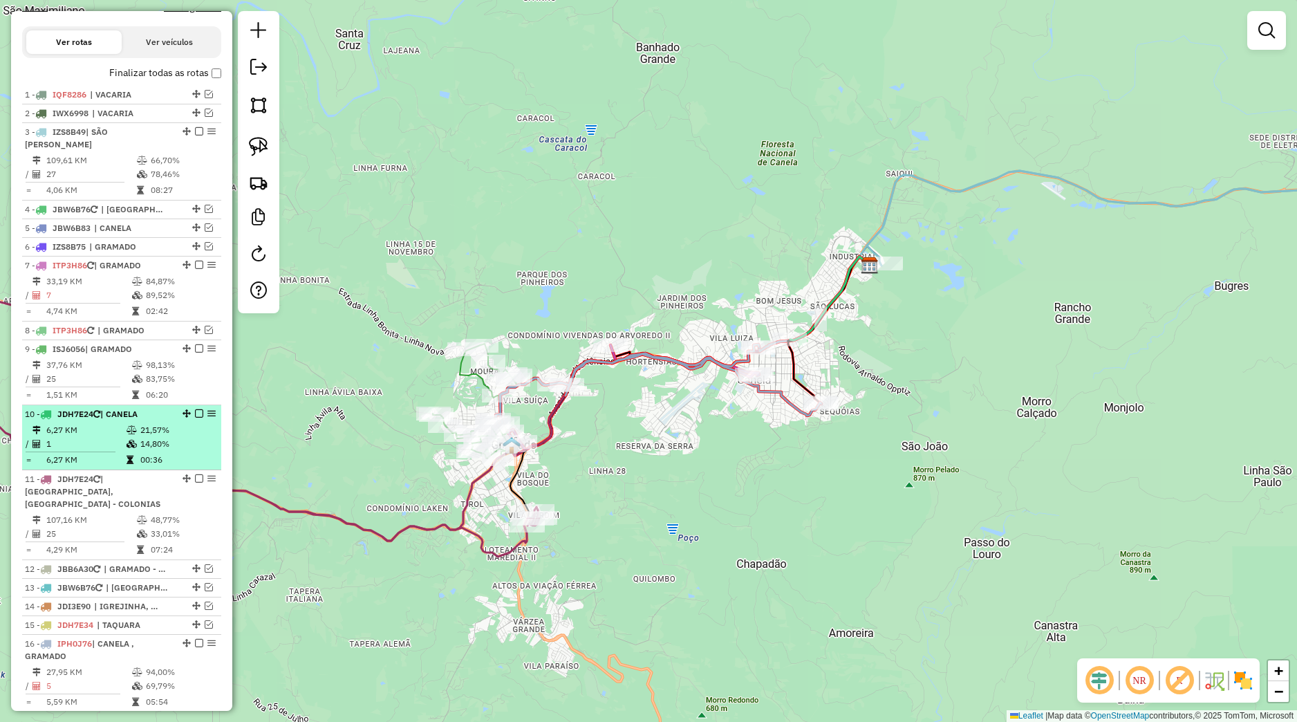
click at [178, 437] on td "21,57%" at bounding box center [177, 430] width 75 height 14
select select "*********"
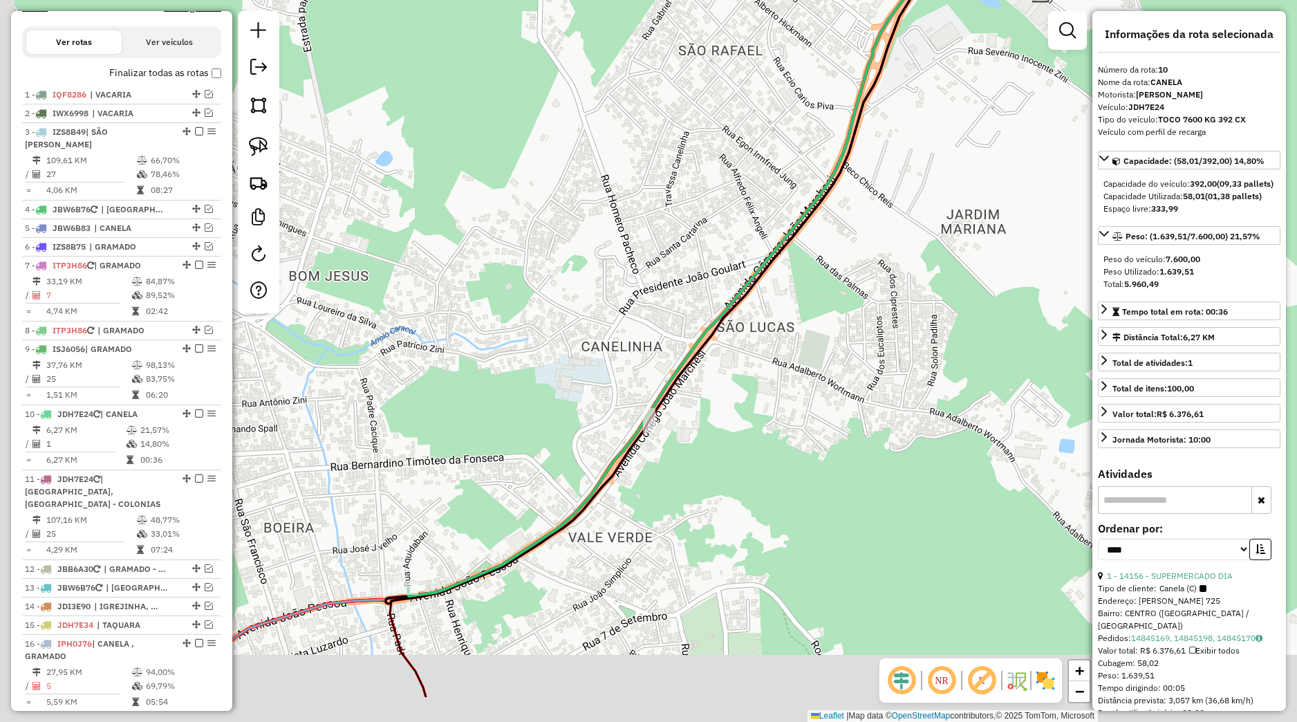
drag, startPoint x: 479, startPoint y: 555, endPoint x: 602, endPoint y: 373, distance: 220.0
click at [584, 395] on div "Janela de atendimento Grade de atendimento Capacidade Transportadoras Veículos …" at bounding box center [648, 361] width 1297 height 722
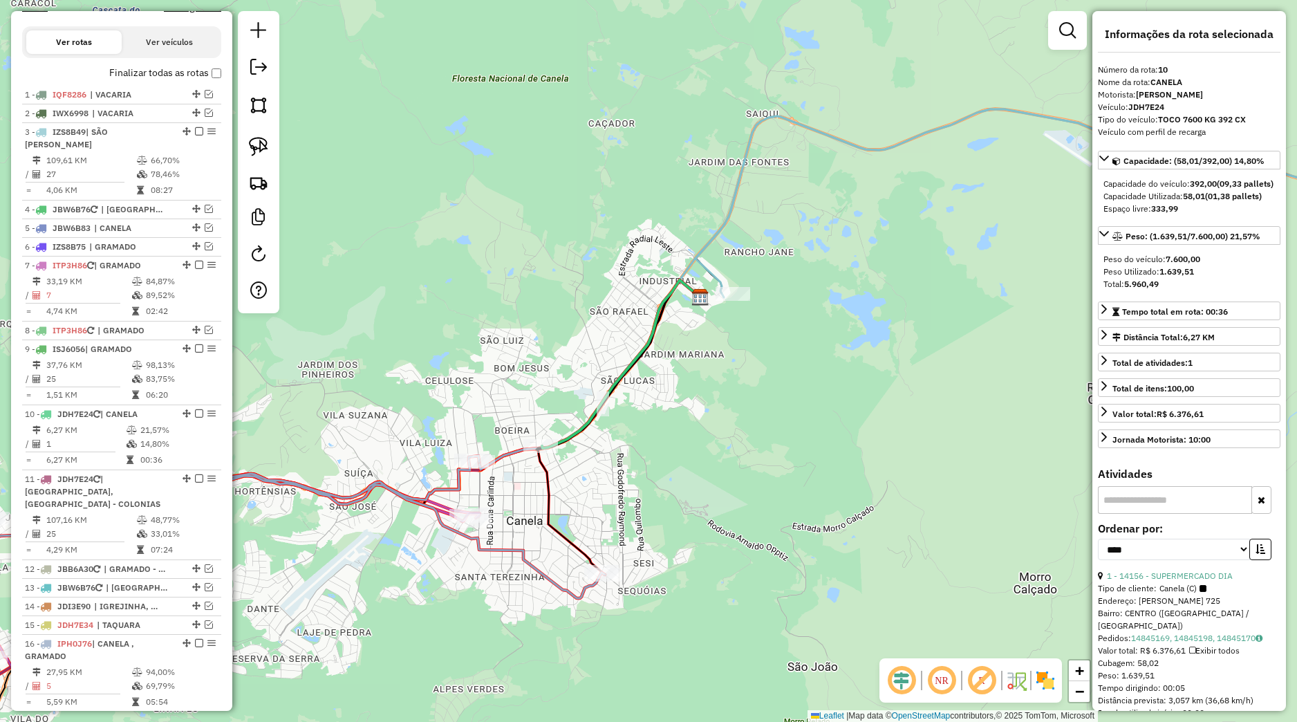
drag, startPoint x: 464, startPoint y: 568, endPoint x: 556, endPoint y: 470, distance: 135.1
click at [555, 478] on div "Rota 7 - Placa ITP3H86 13123 - MOTORISTA DO TREM Janela de atendimento Grade de…" at bounding box center [648, 361] width 1297 height 722
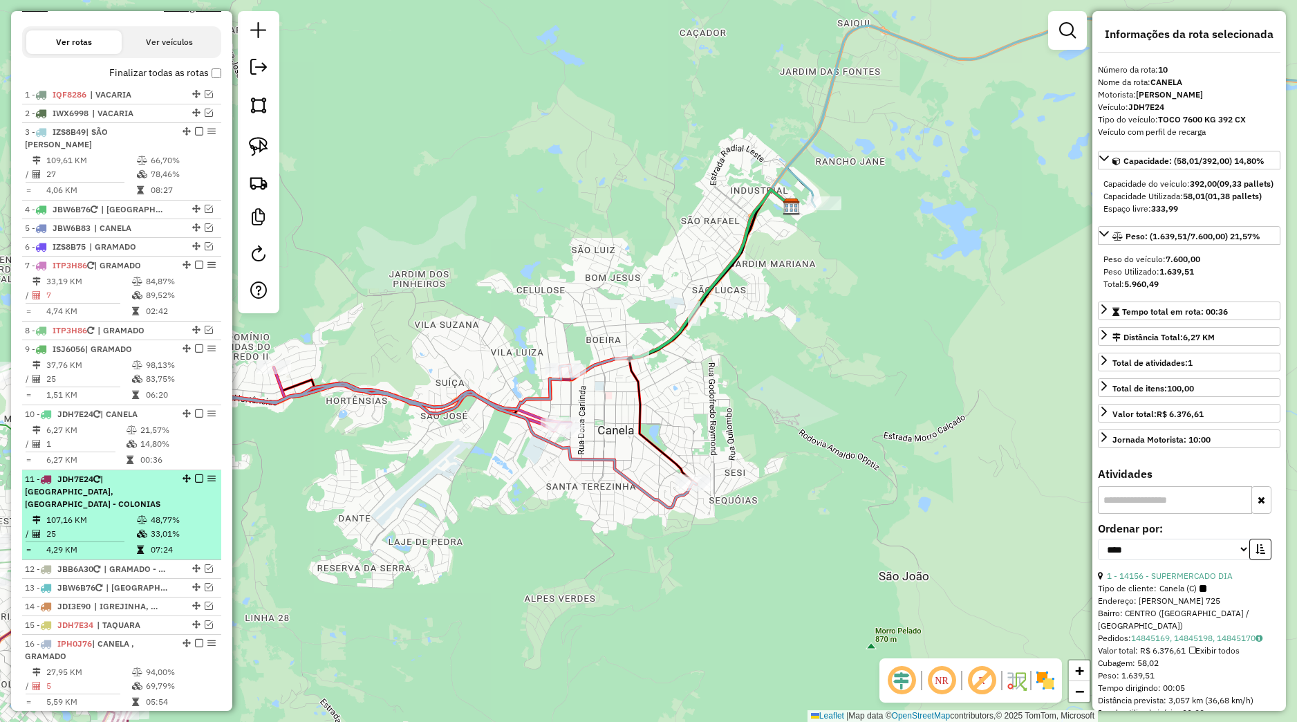
click at [163, 510] on div "11 - JDH7E24 | [GEOGRAPHIC_DATA], [GEOGRAPHIC_DATA] - COLONIAS" at bounding box center [122, 491] width 194 height 37
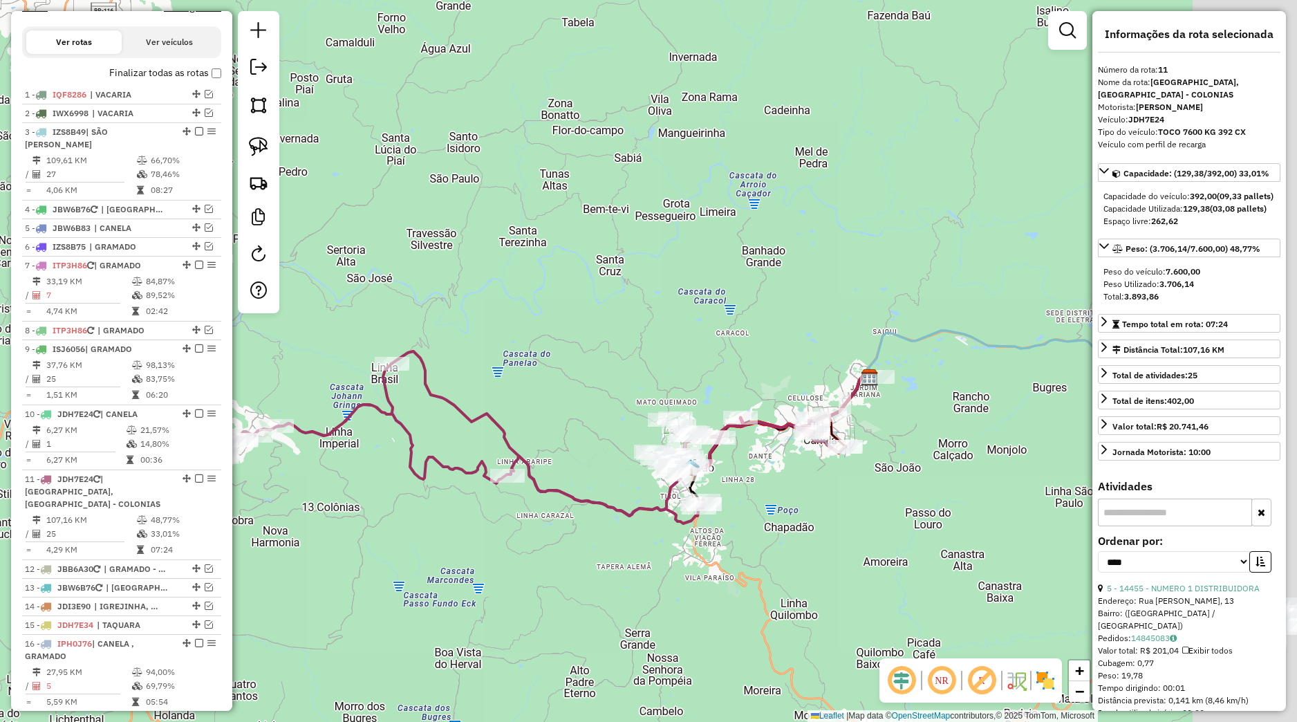
drag, startPoint x: 896, startPoint y: 398, endPoint x: 765, endPoint y: 461, distance: 145.4
click at [769, 458] on div "Janela de atendimento Grade de atendimento Capacidade Transportadoras Veículos …" at bounding box center [648, 361] width 1297 height 722
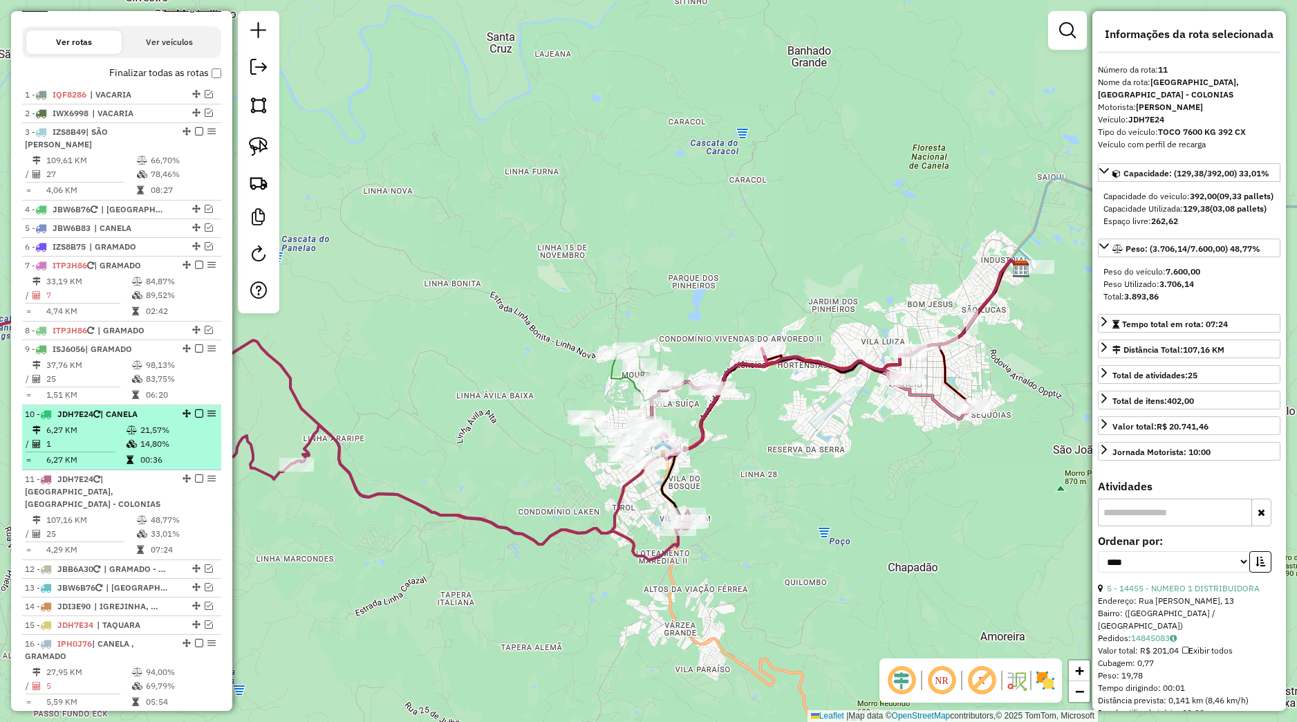
click at [166, 451] on td "14,80%" at bounding box center [177, 444] width 75 height 14
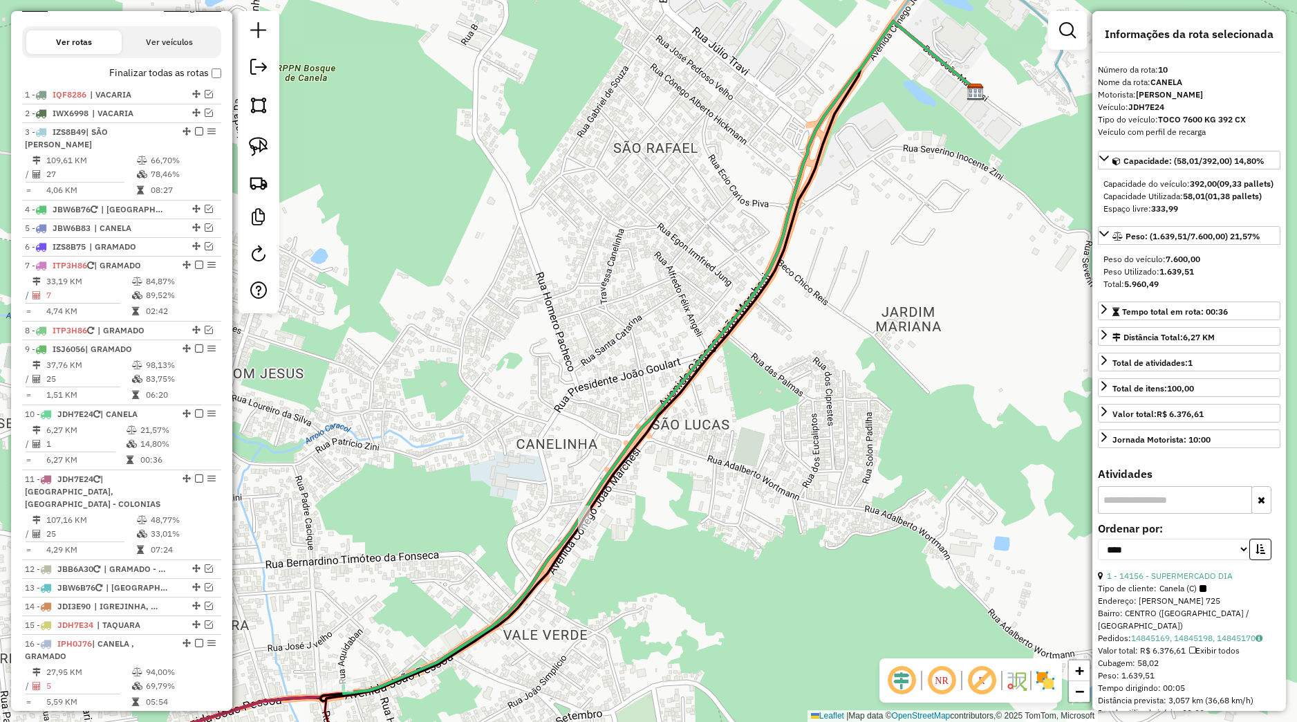
drag, startPoint x: 467, startPoint y: 521, endPoint x: 608, endPoint y: 432, distance: 166.7
click at [577, 450] on div "Janela de atendimento Grade de atendimento Capacidade Transportadoras Veículos …" at bounding box center [648, 361] width 1297 height 722
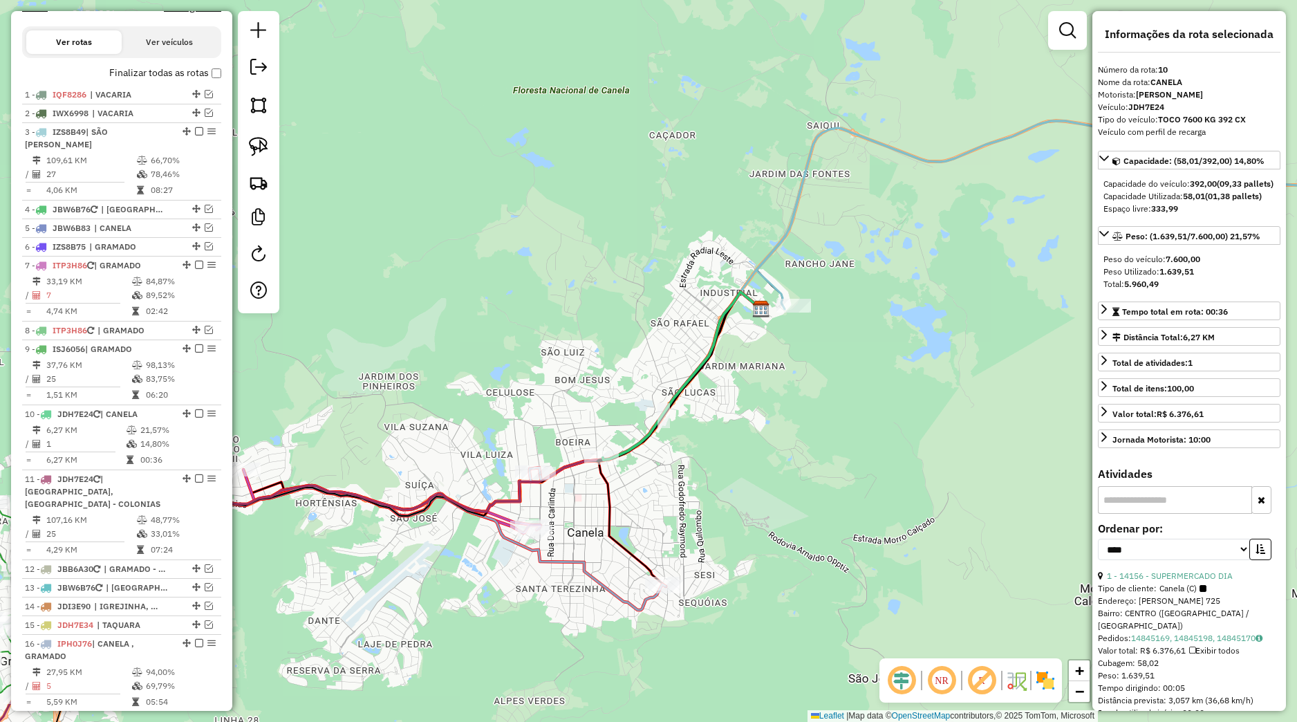
drag, startPoint x: 577, startPoint y: 497, endPoint x: 609, endPoint y: 477, distance: 37.2
click at [638, 461] on div "Janela de atendimento Grade de atendimento Capacidade Transportadoras Veículos …" at bounding box center [648, 361] width 1297 height 722
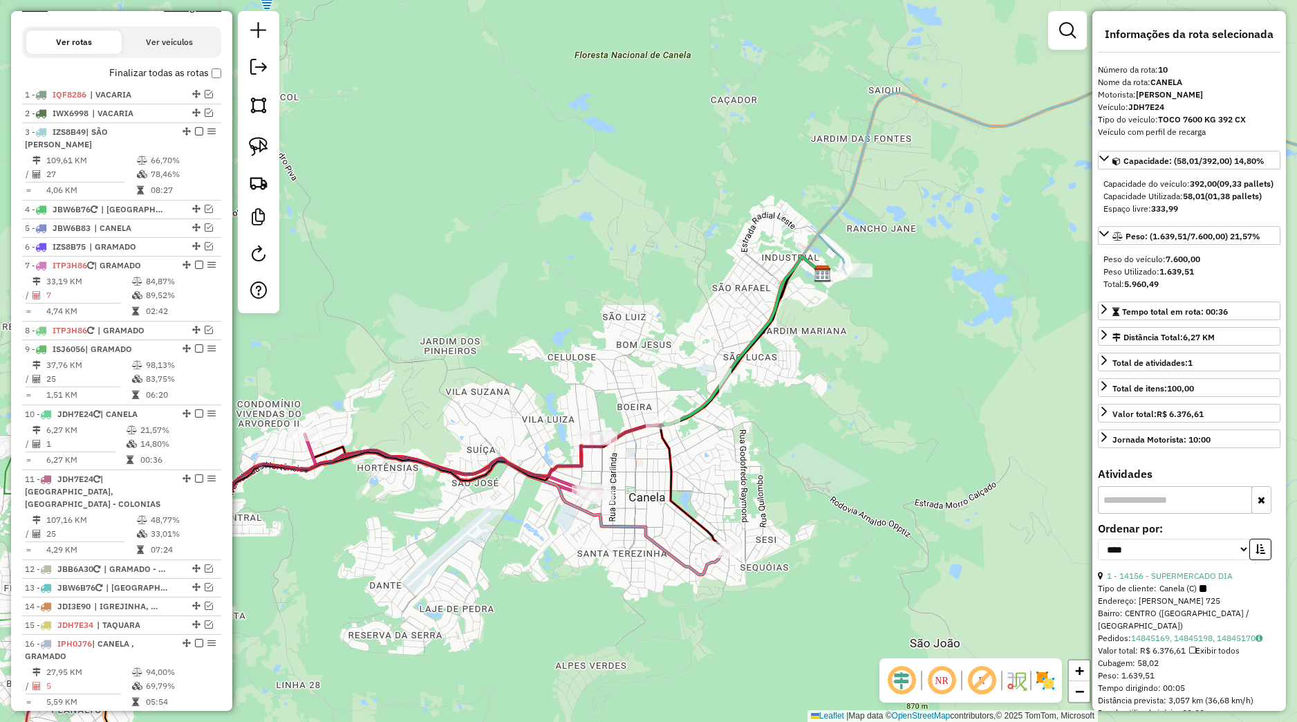
click at [608, 499] on div "Janela de atendimento Grade de atendimento Capacidade Transportadoras Veículos …" at bounding box center [648, 361] width 1297 height 722
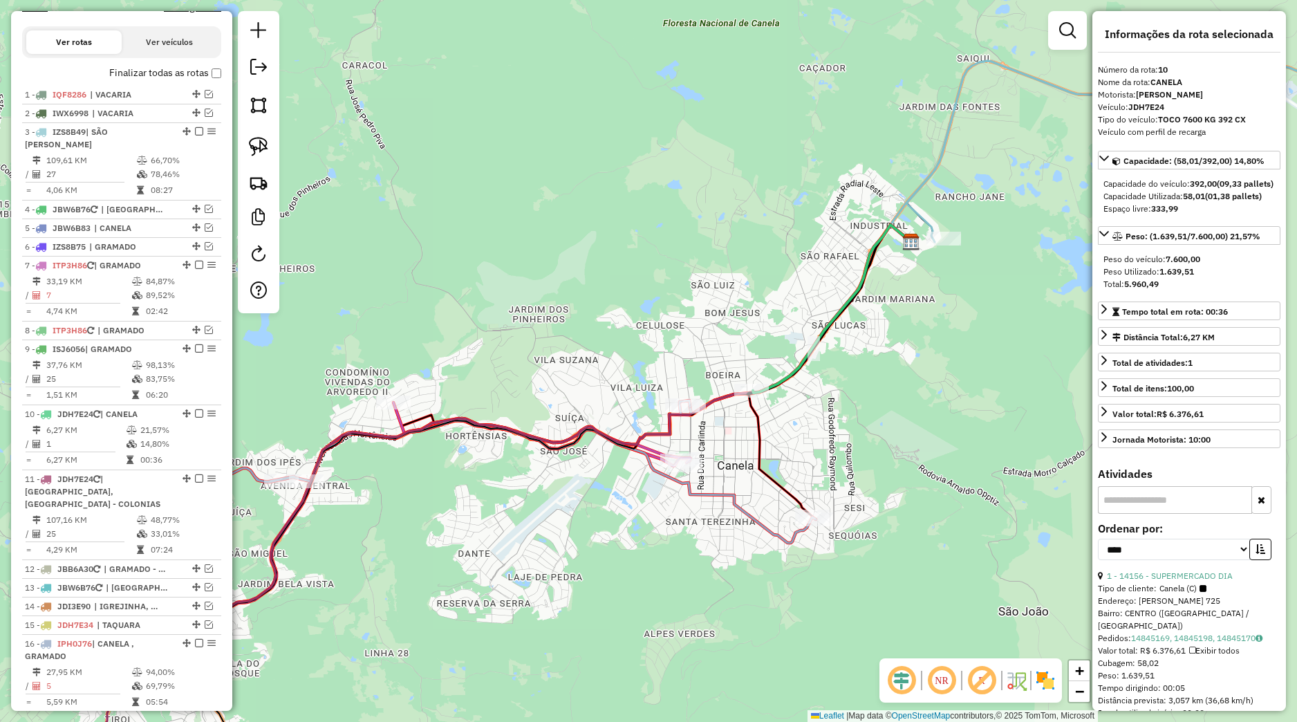
drag, startPoint x: 591, startPoint y: 478, endPoint x: 656, endPoint y: 439, distance: 75.7
click at [717, 428] on div "Janela de atendimento Grade de atendimento Capacidade Transportadoras Veículos …" at bounding box center [648, 361] width 1297 height 722
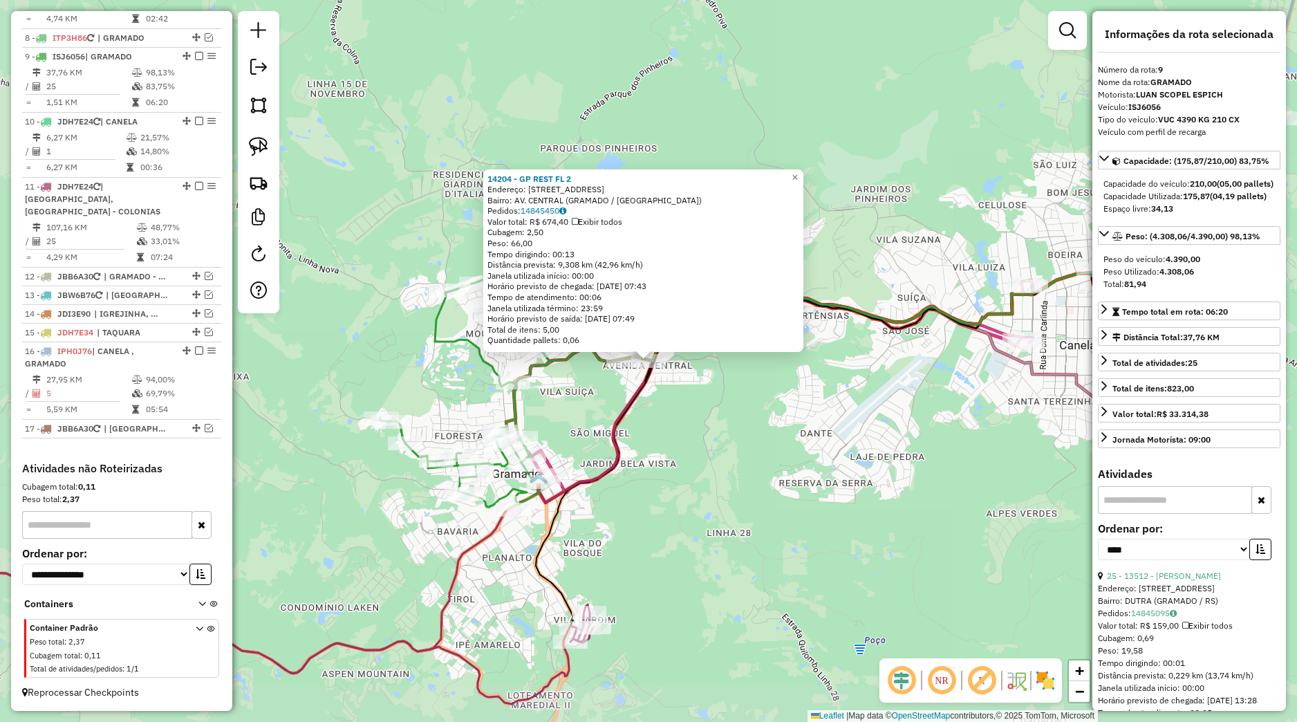
scroll to position [771, 0]
click at [577, 438] on div "14204 - GP REST FL 2 Endereço: [STREET_ADDRESS] CENTRAL (GRAMADO / [GEOGRAPHIC_…" at bounding box center [648, 361] width 1297 height 722
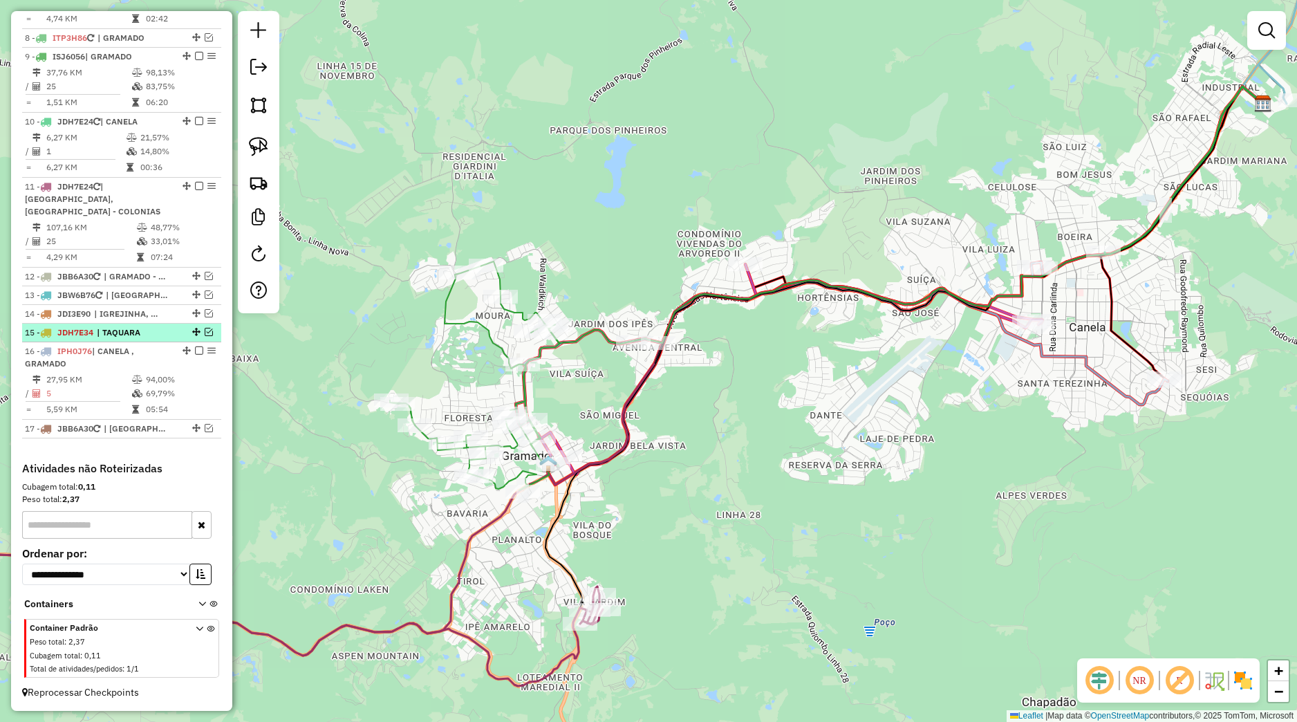
drag, startPoint x: 154, startPoint y: 337, endPoint x: 169, endPoint y: 340, distance: 15.5
click at [155, 337] on span "| TAQUARA" at bounding box center [129, 332] width 64 height 12
select select "*********"
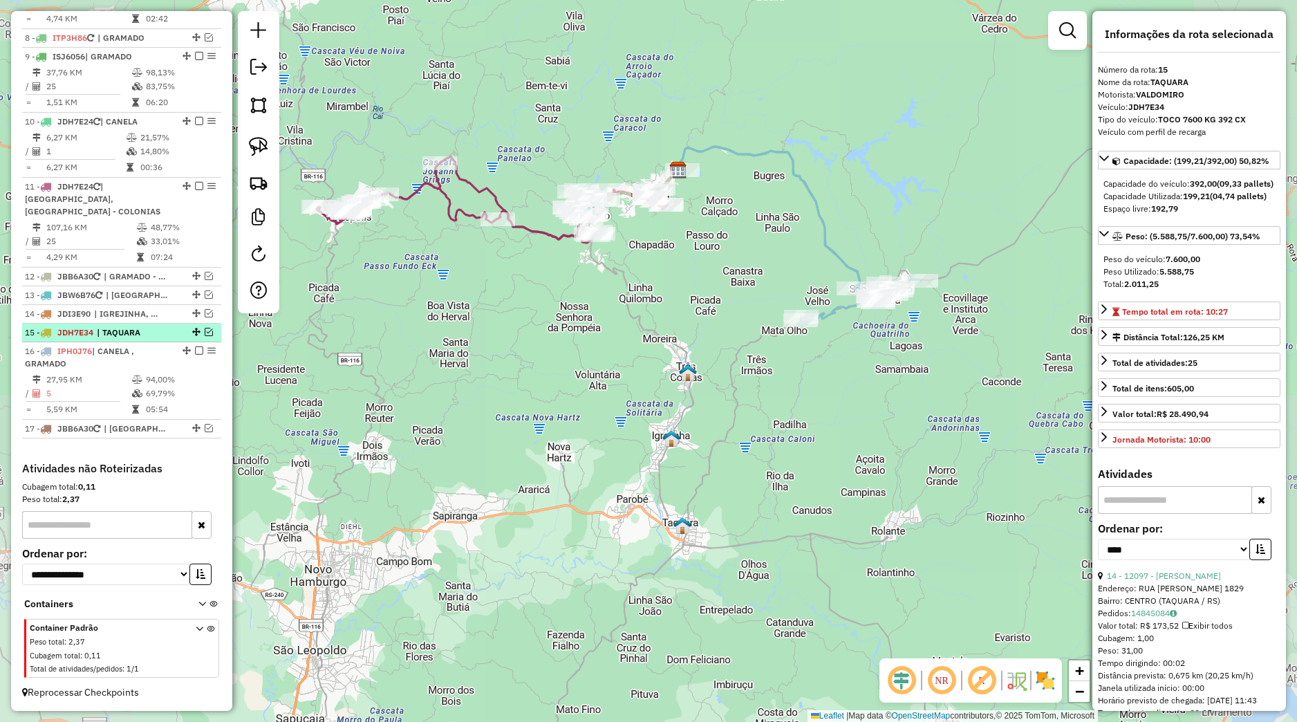
click at [205, 329] on em at bounding box center [209, 332] width 8 height 8
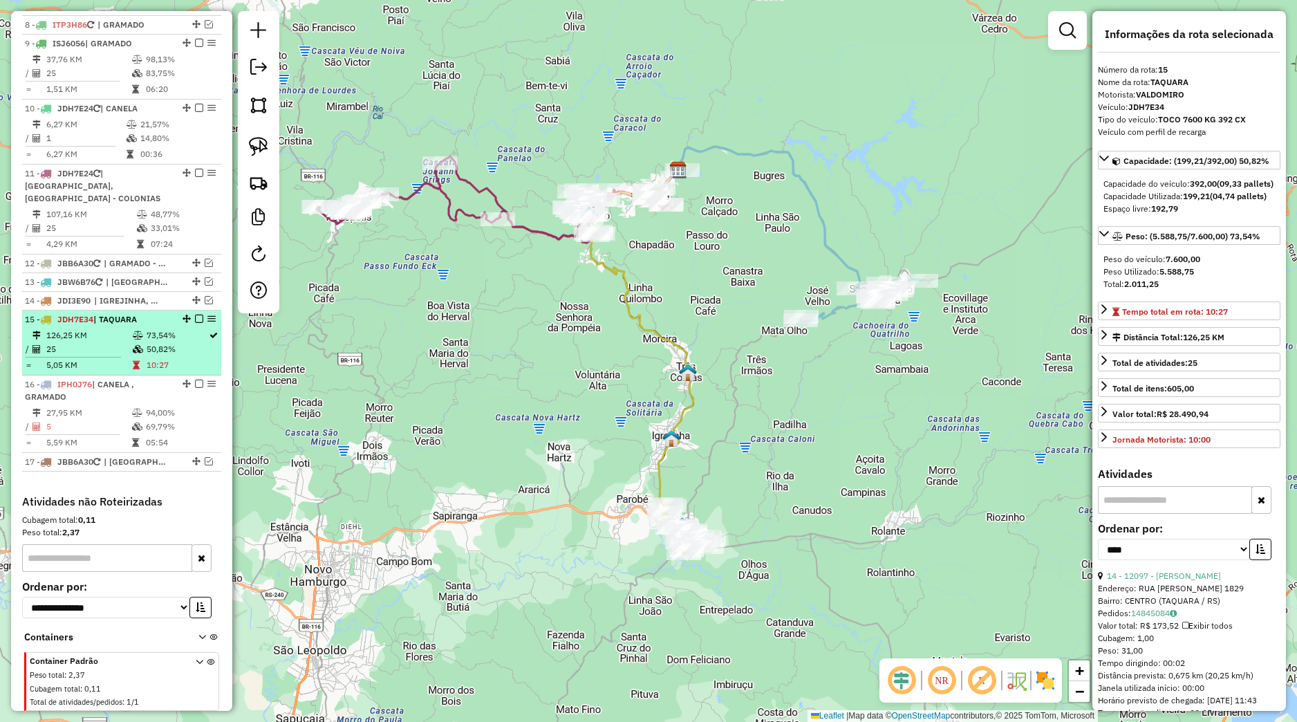
click at [179, 342] on td "73,54%" at bounding box center [177, 335] width 62 height 14
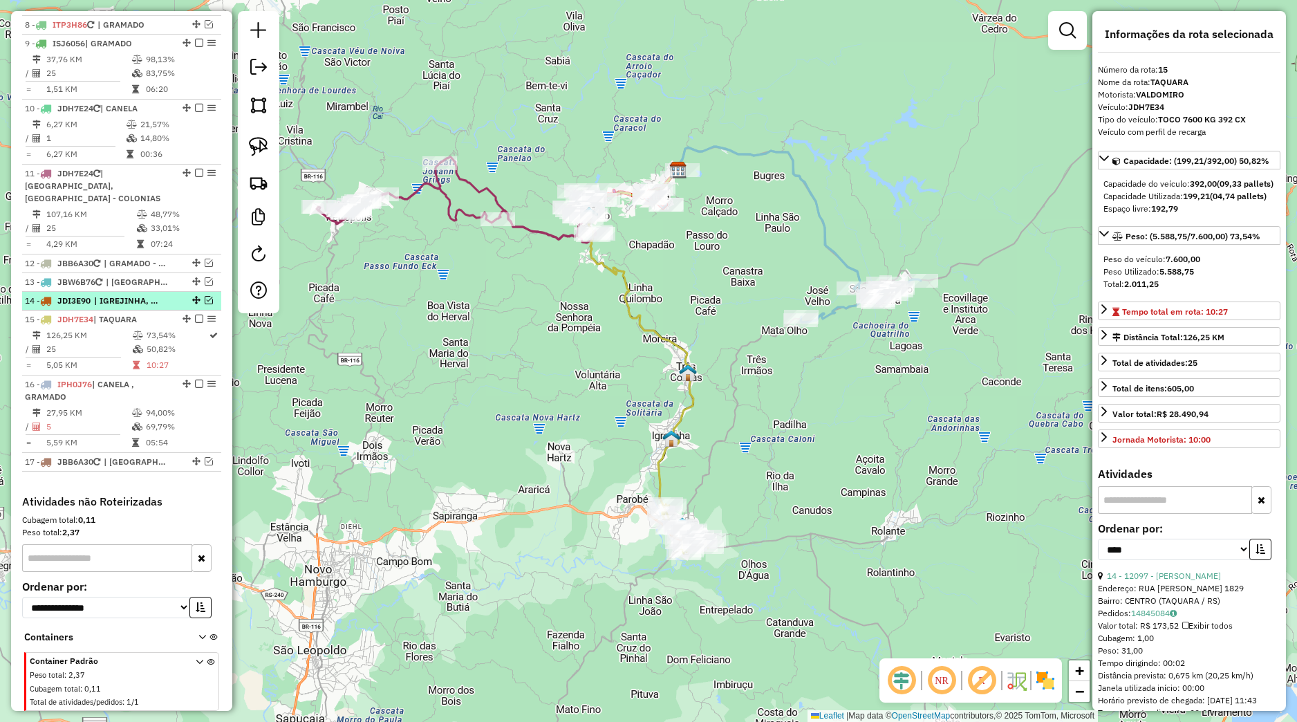
click at [205, 304] on em at bounding box center [209, 300] width 8 height 8
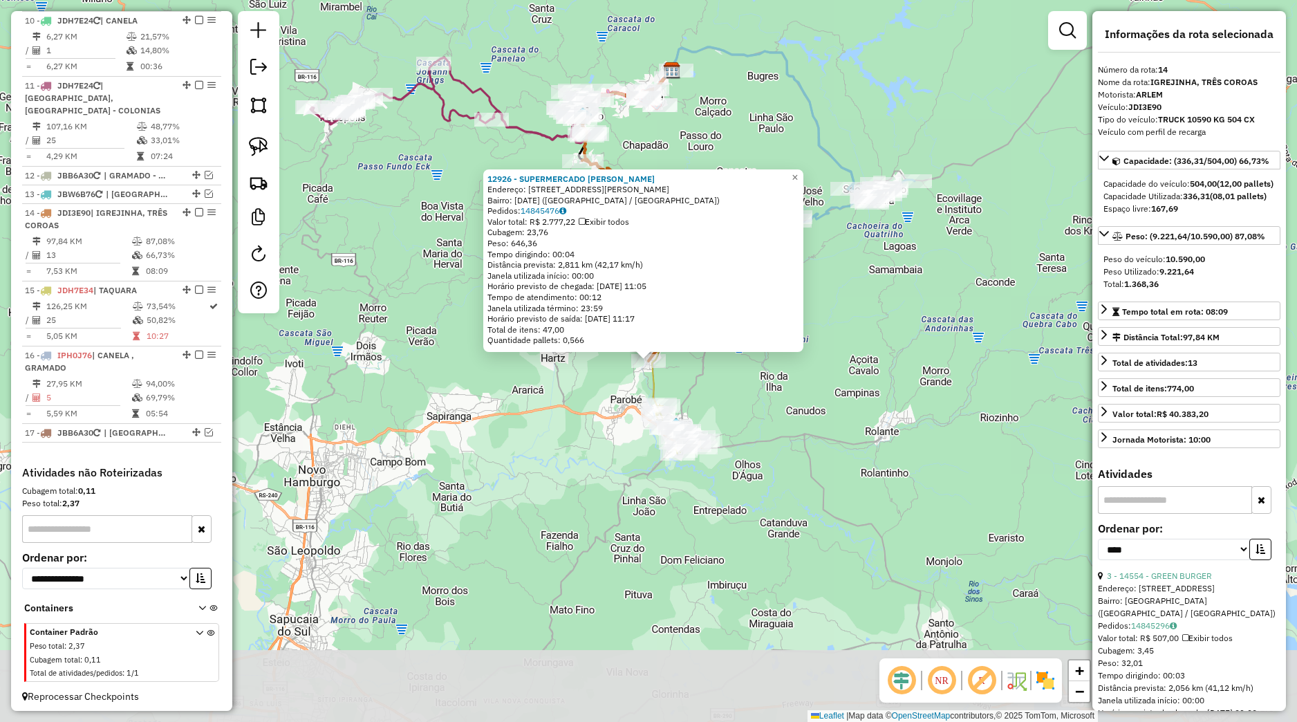
scroll to position [876, 0]
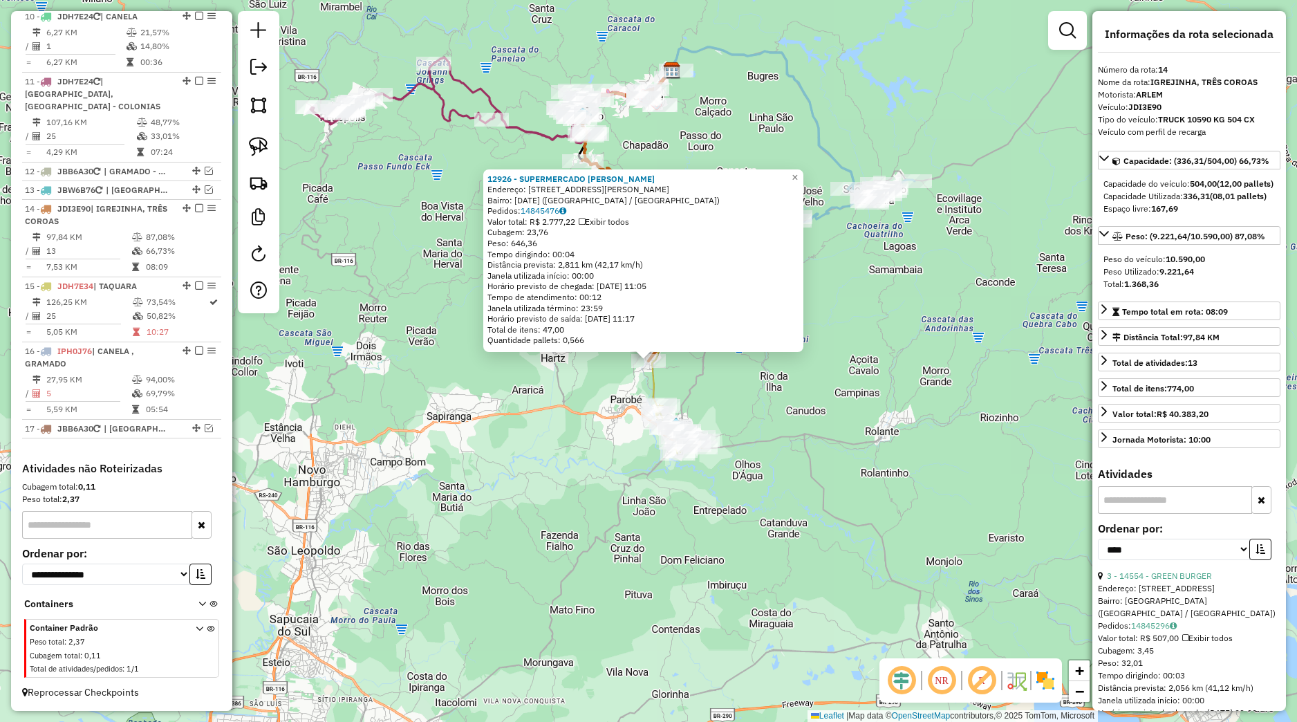
click at [622, 425] on div "12926 - SUPERMERCADO [PERSON_NAME]: [STREET_ADDRESS][PERSON_NAME][DATE] Pedidos…" at bounding box center [648, 361] width 1297 height 722
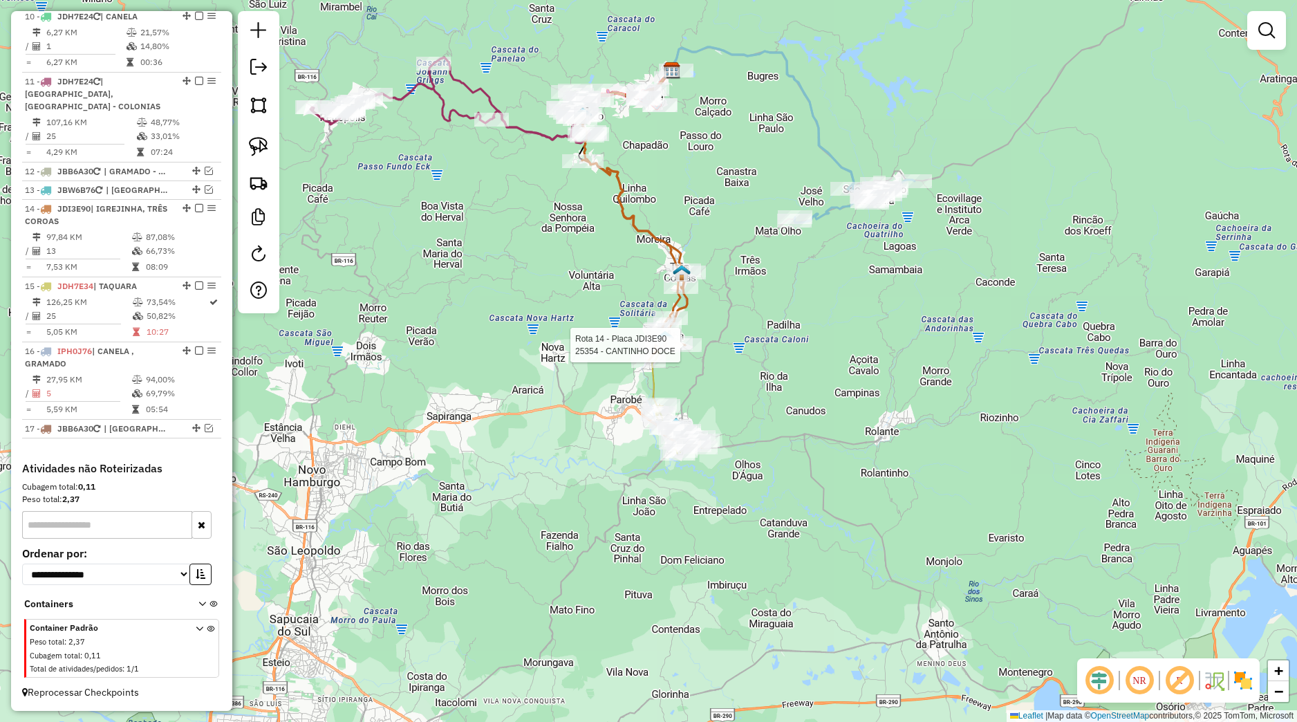
select select "*********"
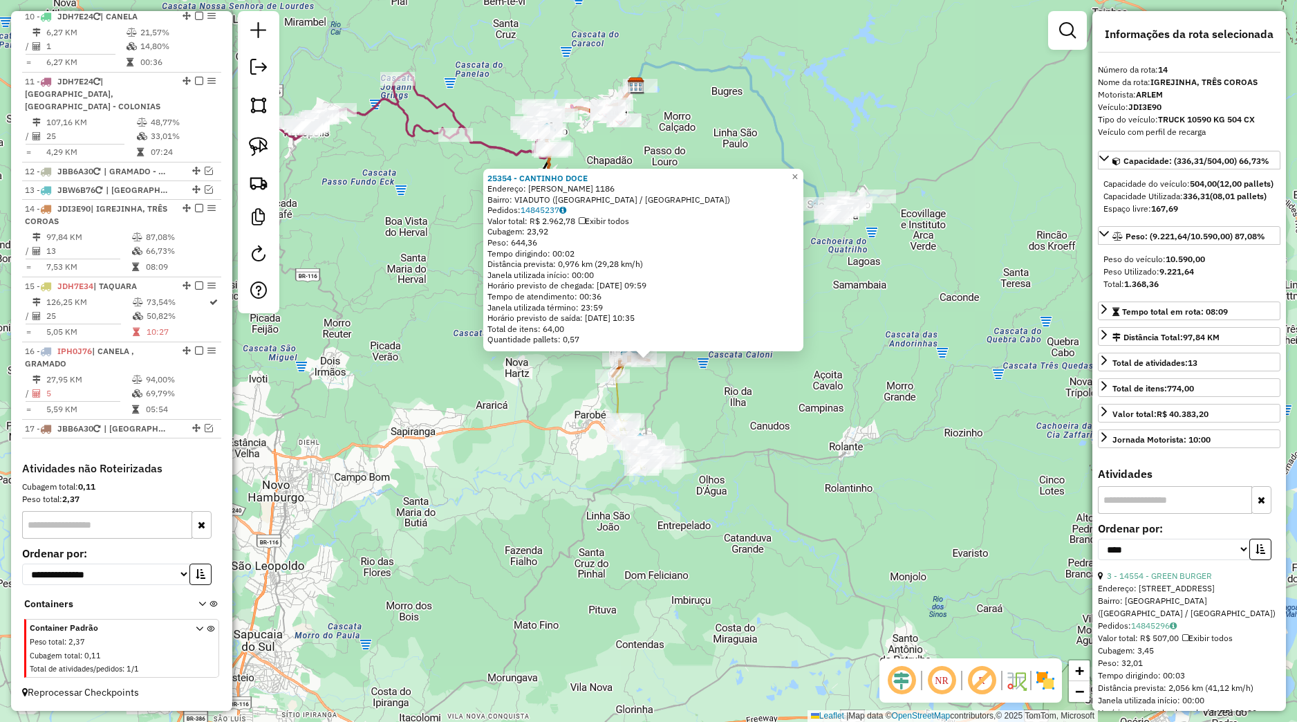
drag, startPoint x: 870, startPoint y: 376, endPoint x: 807, endPoint y: 392, distance: 64.9
click at [869, 378] on div "25354 - CANTINHO DOCE Endereço: [PERSON_NAME] 1186 Bairro: VIADUTO ([GEOGRAPHIC…" at bounding box center [648, 361] width 1297 height 722
click at [734, 450] on div "25354 - CANTINHO DOCE Endereço: [PERSON_NAME] 1186 Bairro: VIADUTO ([GEOGRAPHIC…" at bounding box center [648, 361] width 1297 height 722
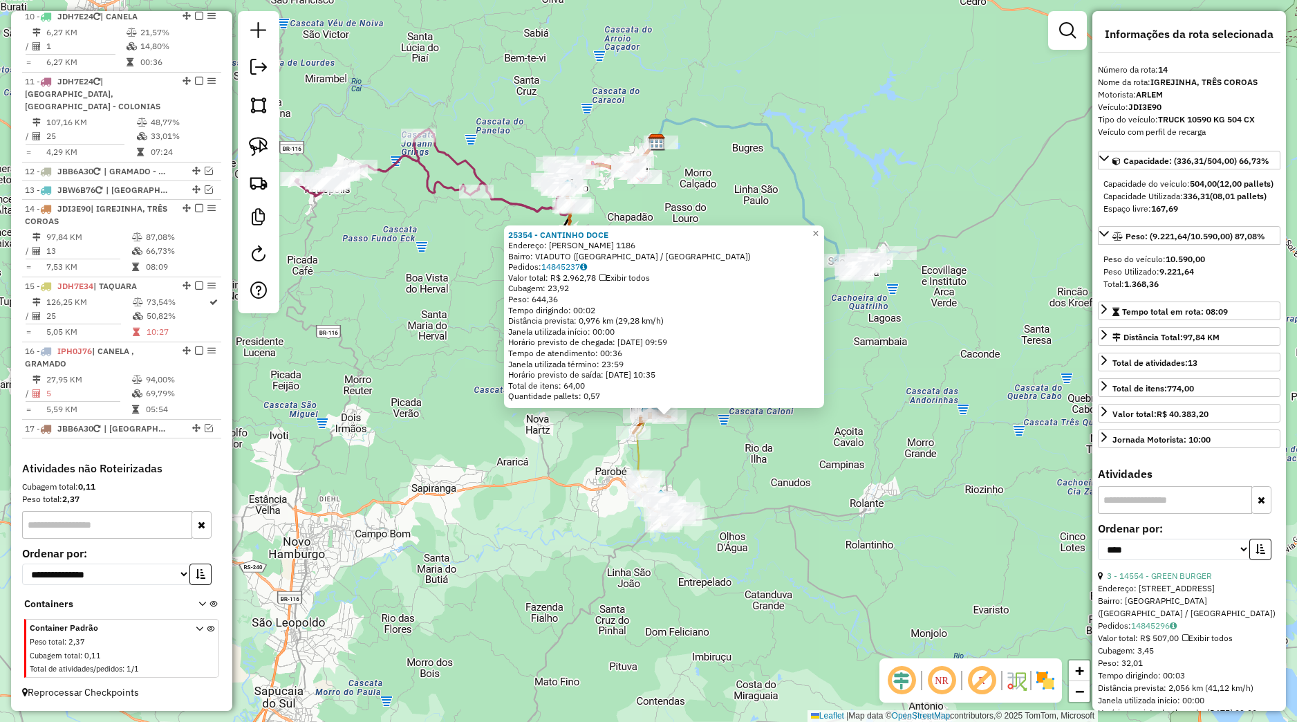
click at [730, 443] on div "25354 - CANTINHO DOCE Endereço: [PERSON_NAME] 1186 Bairro: VIADUTO ([GEOGRAPHIC…" at bounding box center [648, 361] width 1297 height 722
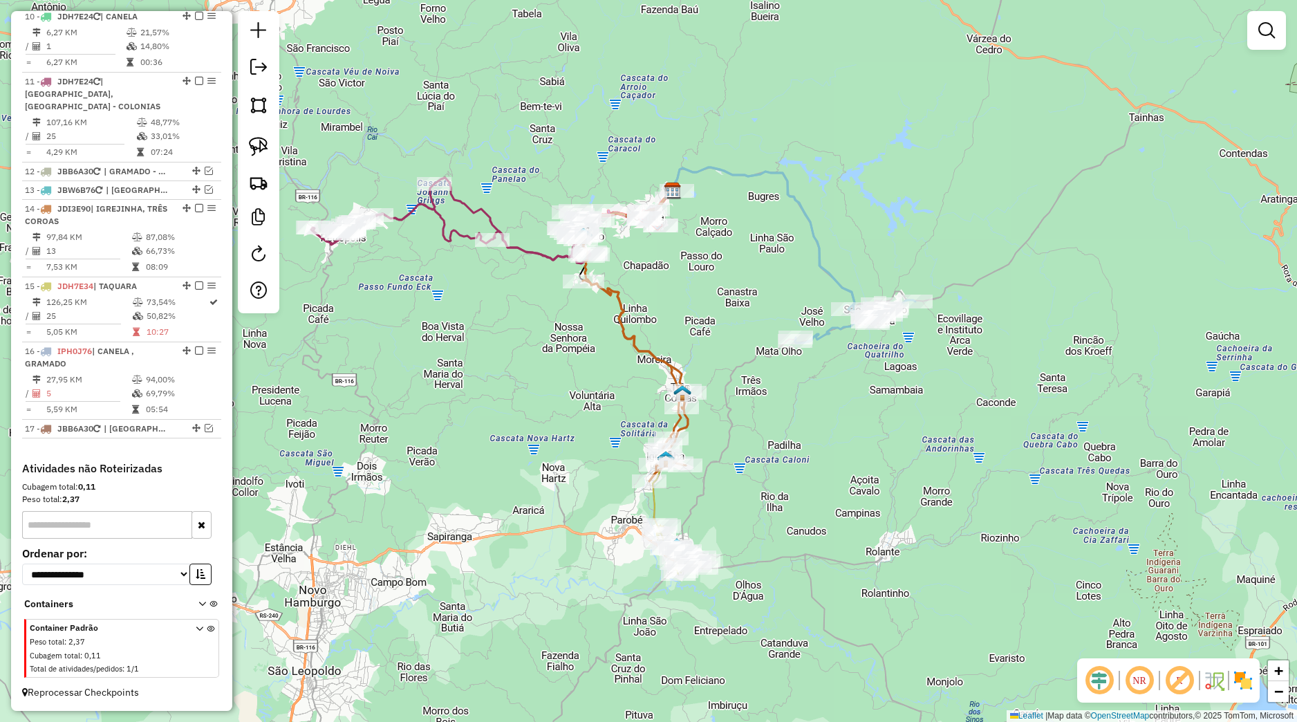
drag, startPoint x: 703, startPoint y: 434, endPoint x: 719, endPoint y: 512, distance: 79.9
click at [730, 532] on div "Janela de atendimento Grade de atendimento Capacidade Transportadoras Veículos …" at bounding box center [648, 361] width 1297 height 722
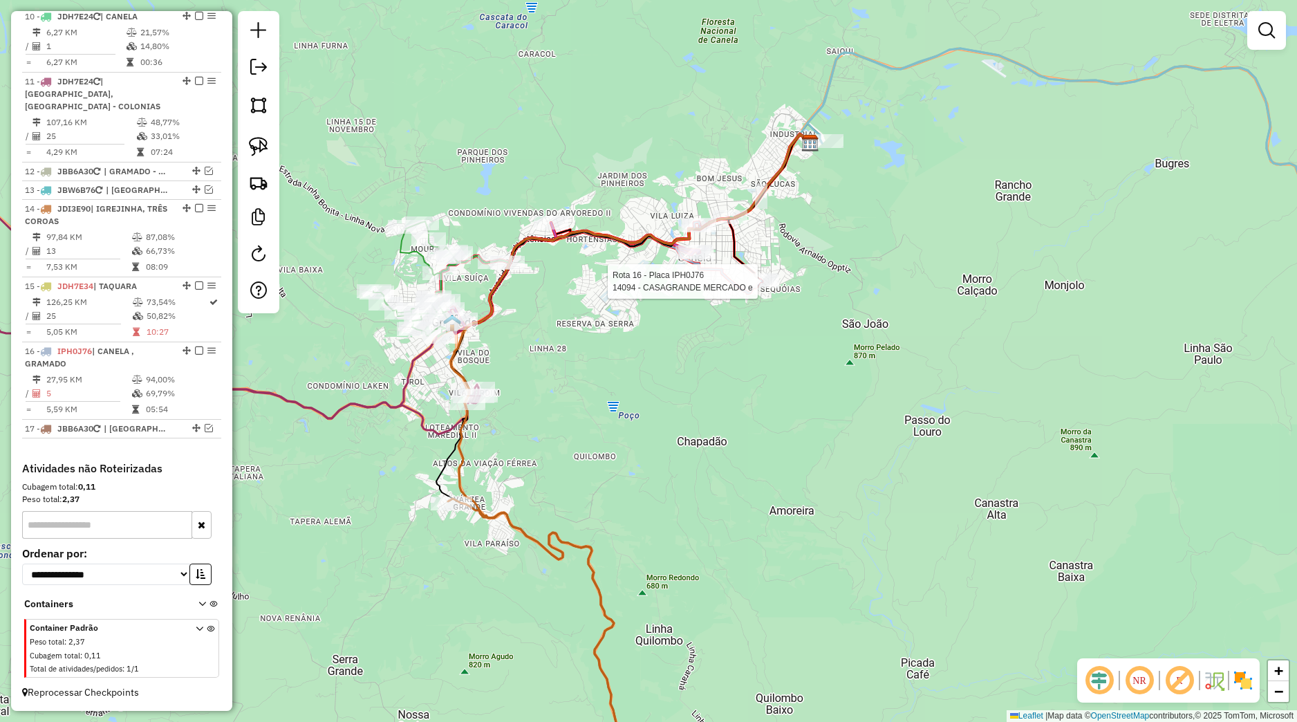
select select "*********"
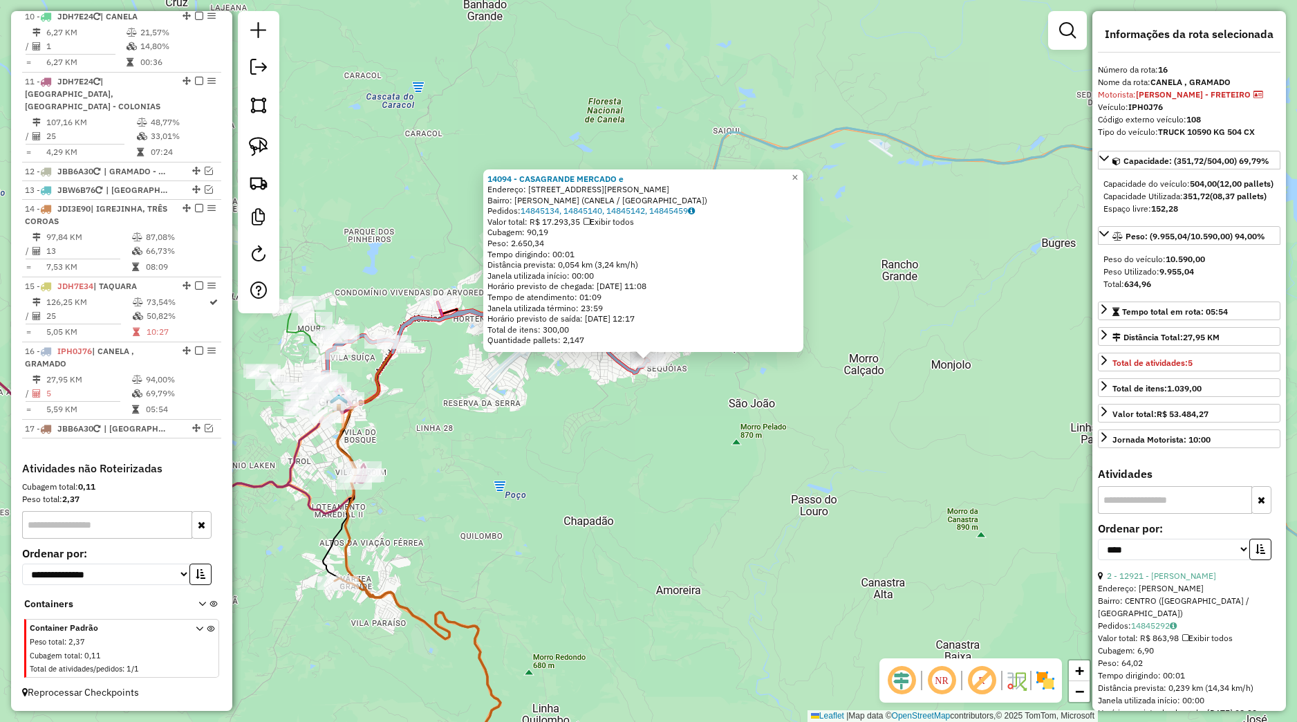
click at [694, 377] on div "14094 - CASAGRANDE MERCADO e Endereço: [STREET_ADDRESS][PERSON_NAME][PERSON_NAM…" at bounding box center [648, 361] width 1297 height 722
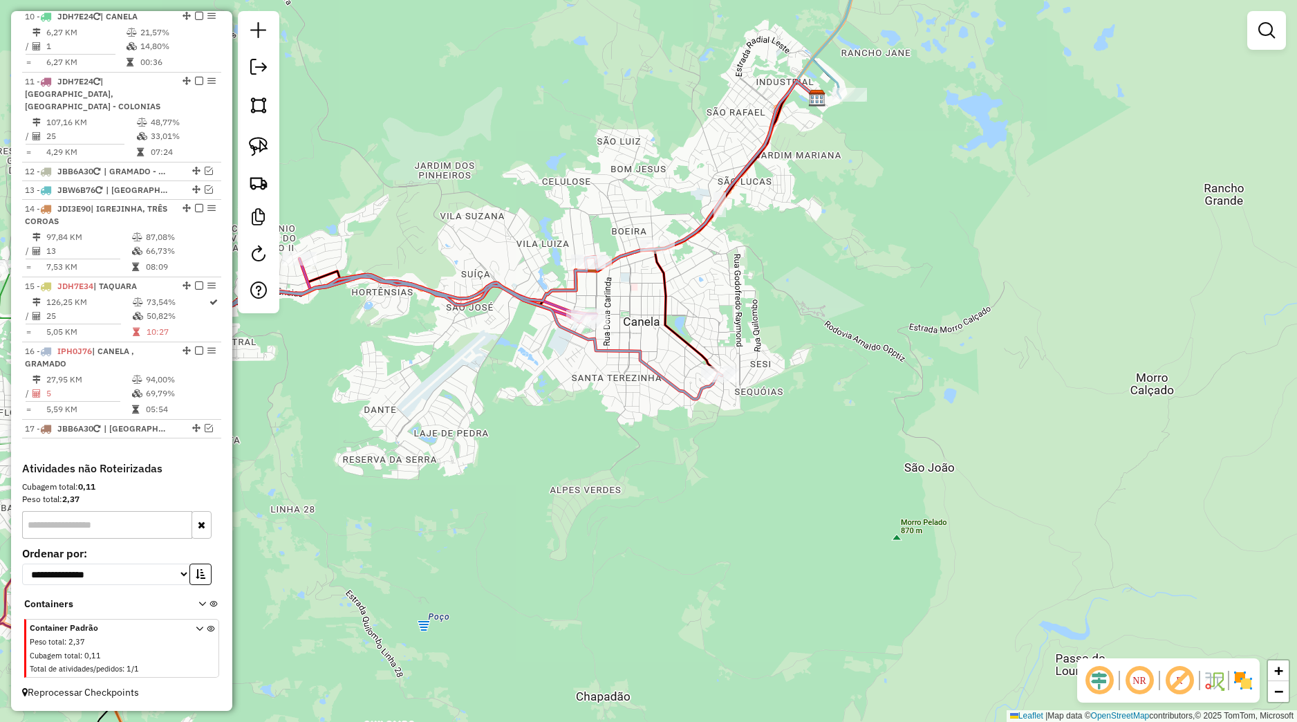
drag, startPoint x: 528, startPoint y: 392, endPoint x: 749, endPoint y: 364, distance: 222.3
click at [749, 364] on div "Janela de atendimento Grade de atendimento Capacidade Transportadoras Veículos …" at bounding box center [648, 361] width 1297 height 722
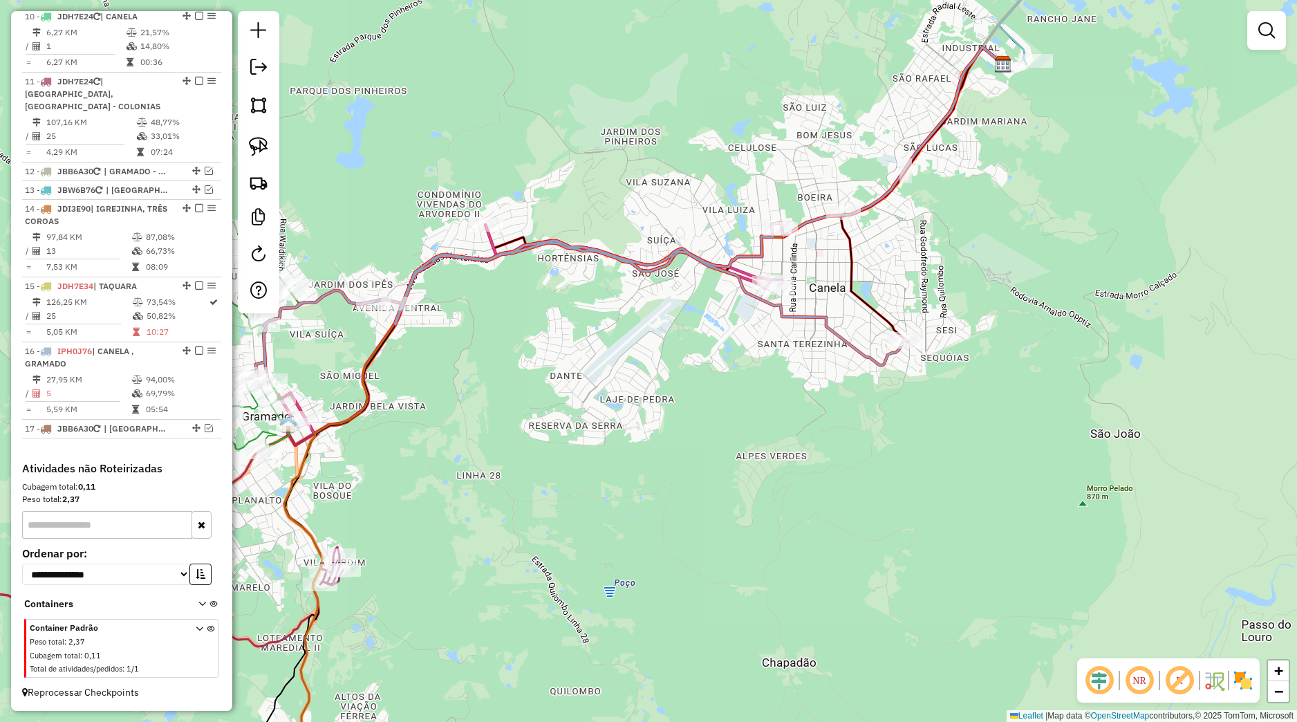
drag, startPoint x: 432, startPoint y: 398, endPoint x: 484, endPoint y: 373, distance: 57.5
click at [587, 355] on div "Janela de atendimento Grade de atendimento Capacidade Transportadoras Veículos …" at bounding box center [648, 361] width 1297 height 722
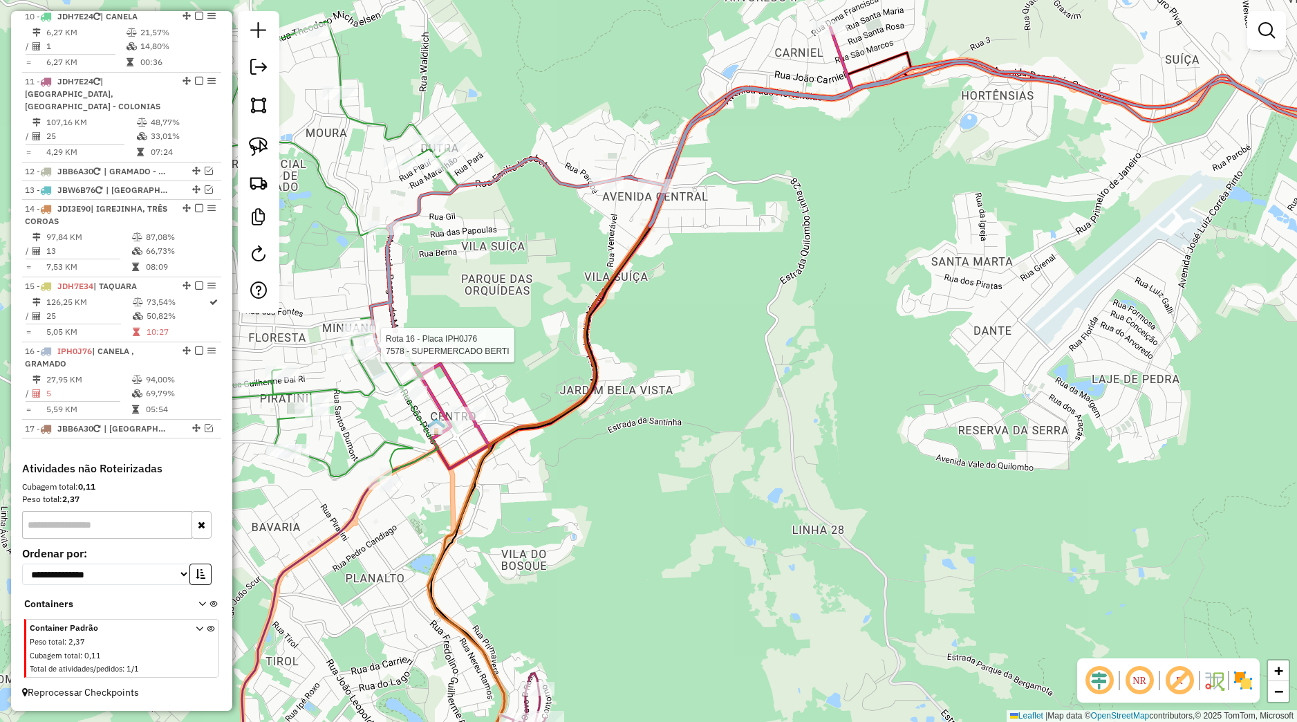
select select "*********"
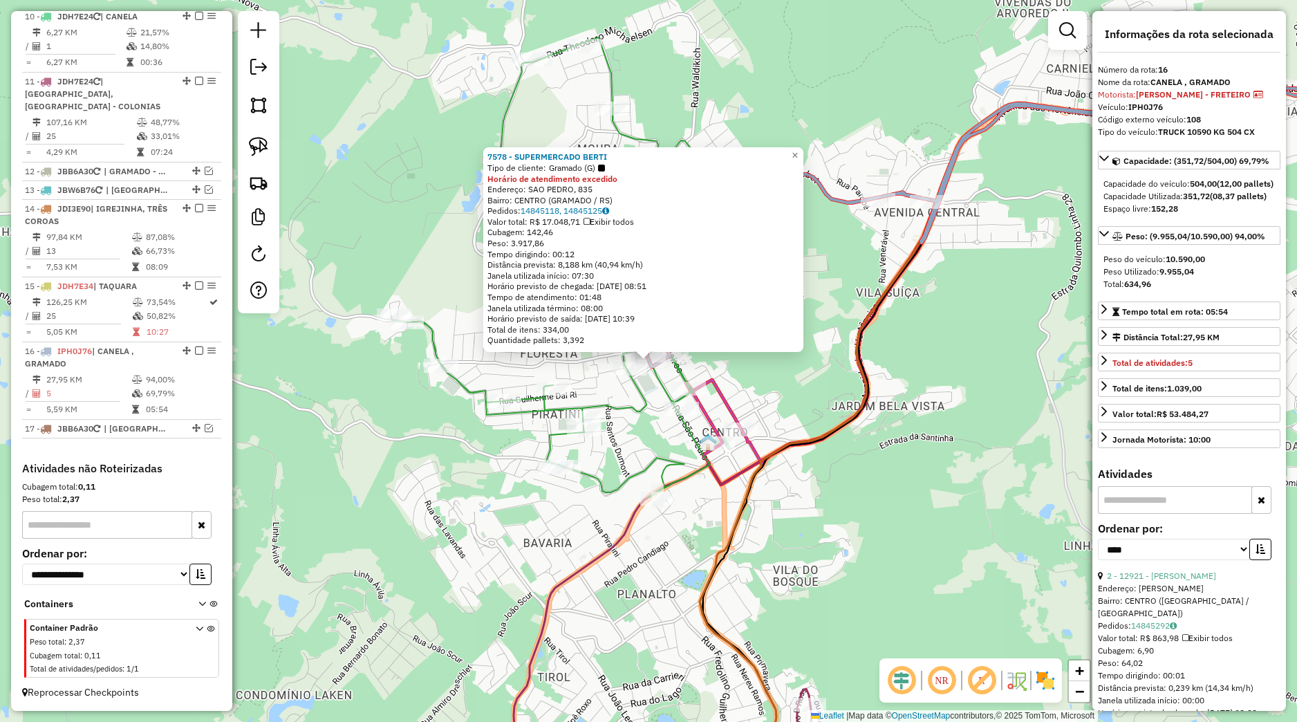
click at [958, 419] on div "7578 - SUPERMERCADO BERTI Tipo de cliente: Gramado (G) Horário de atendimento e…" at bounding box center [648, 361] width 1297 height 722
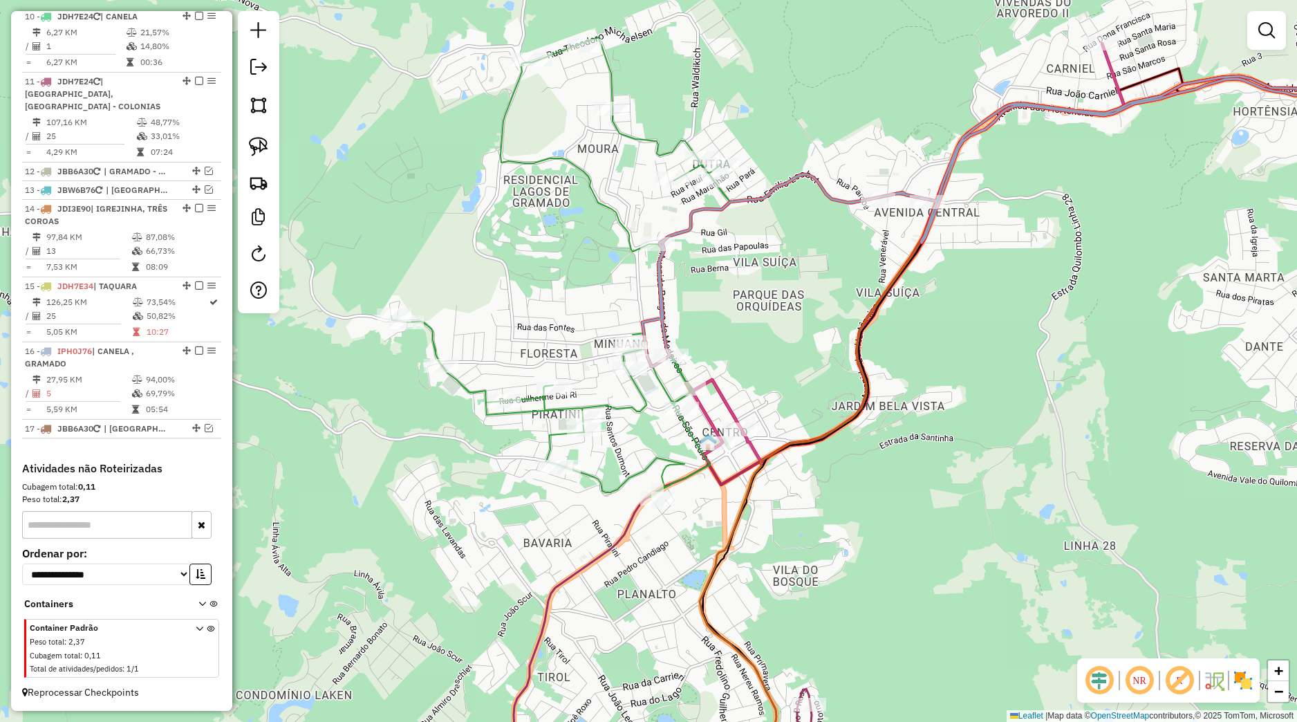
drag, startPoint x: 1026, startPoint y: 409, endPoint x: 707, endPoint y: 452, distance: 321.7
click at [733, 450] on div "Janela de atendimento Grade de atendimento Capacidade Transportadoras Veículos …" at bounding box center [648, 361] width 1297 height 722
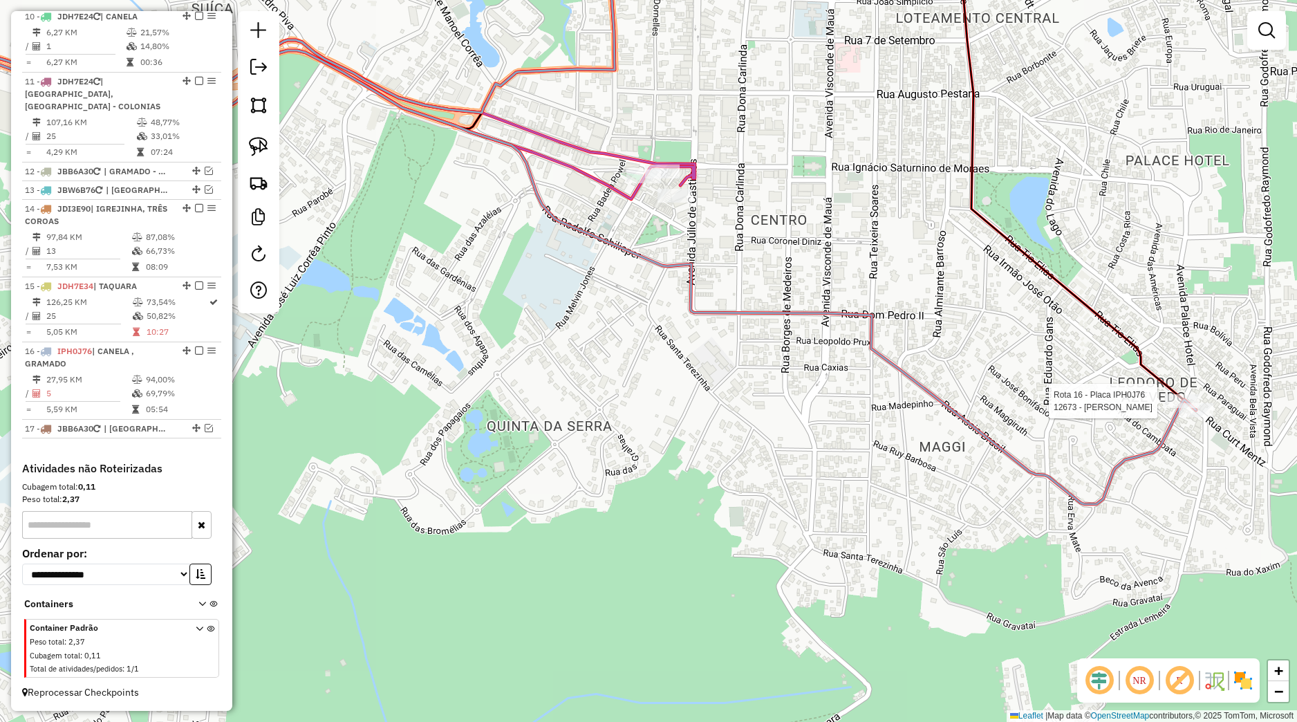
select select "*********"
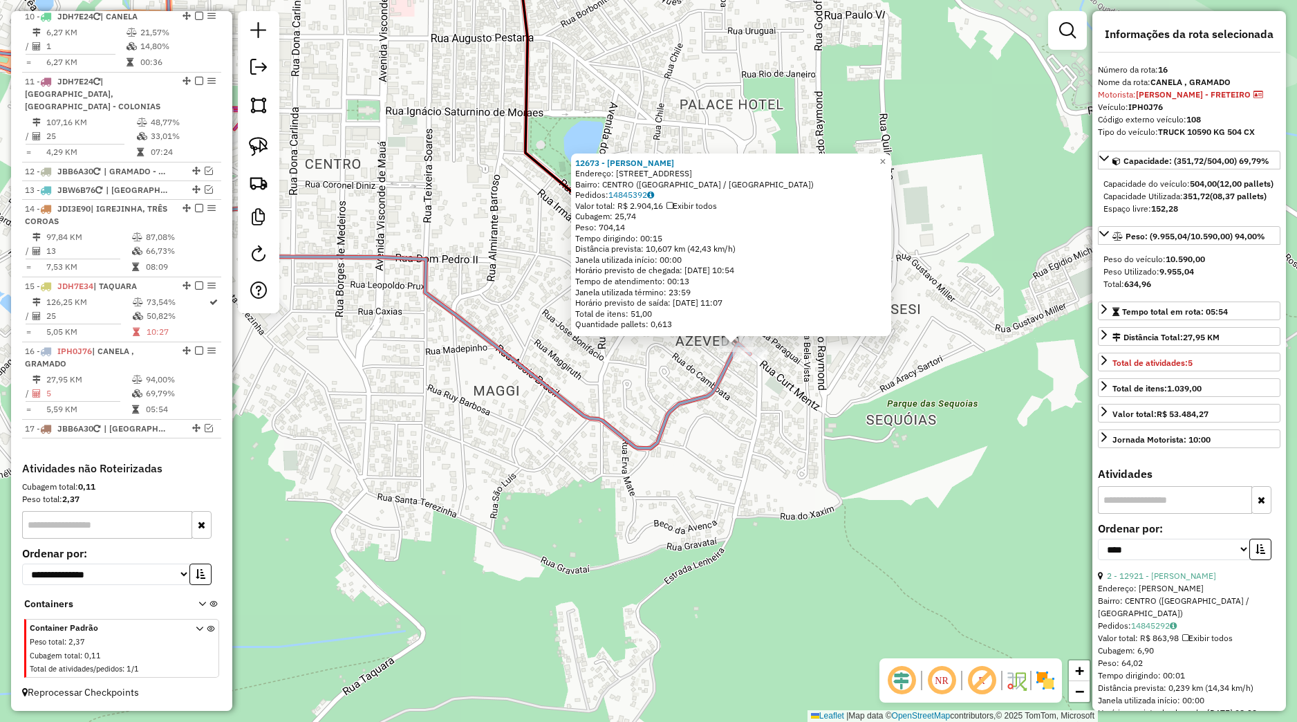
drag, startPoint x: 682, startPoint y: 431, endPoint x: 783, endPoint y: 405, distance: 104.3
click at [783, 405] on div "12673 - [PERSON_NAME] Endereço: [GEOGRAPHIC_DATA]: [GEOGRAPHIC_DATA] ([GEOGRAPH…" at bounding box center [648, 361] width 1297 height 722
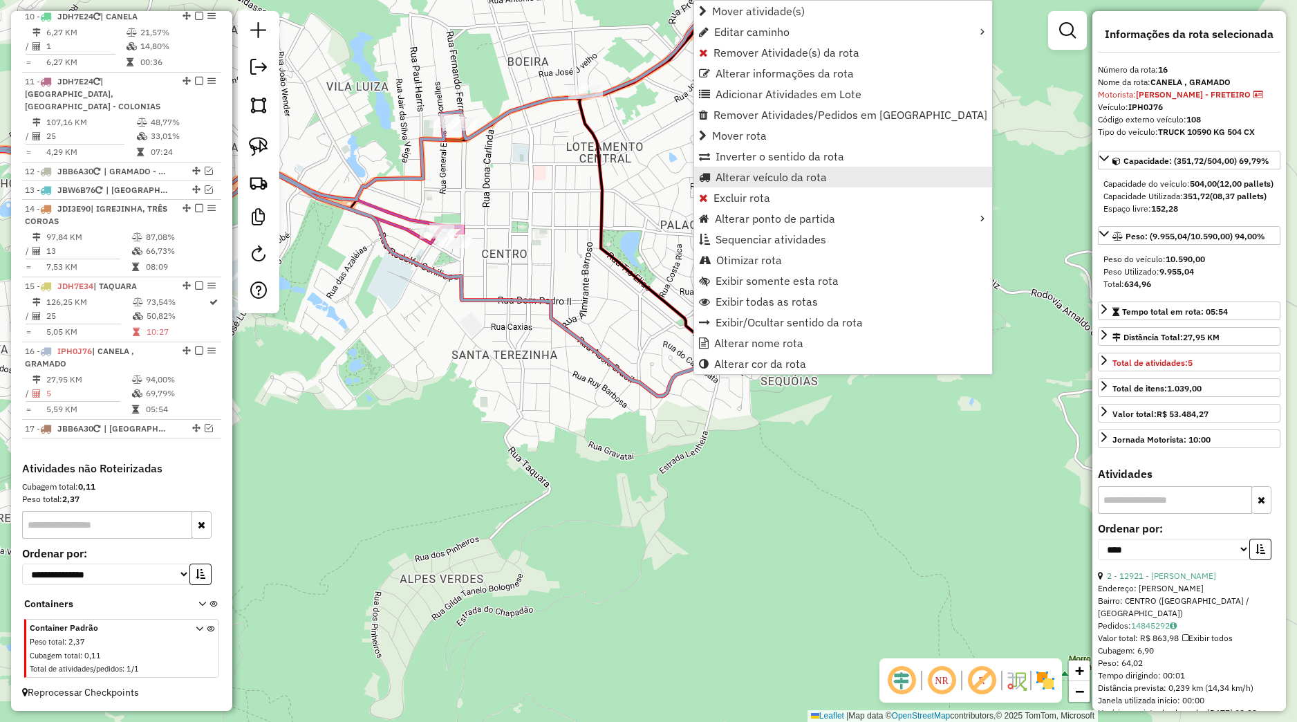
click at [752, 180] on span "Alterar veículo da rota" at bounding box center [771, 177] width 111 height 11
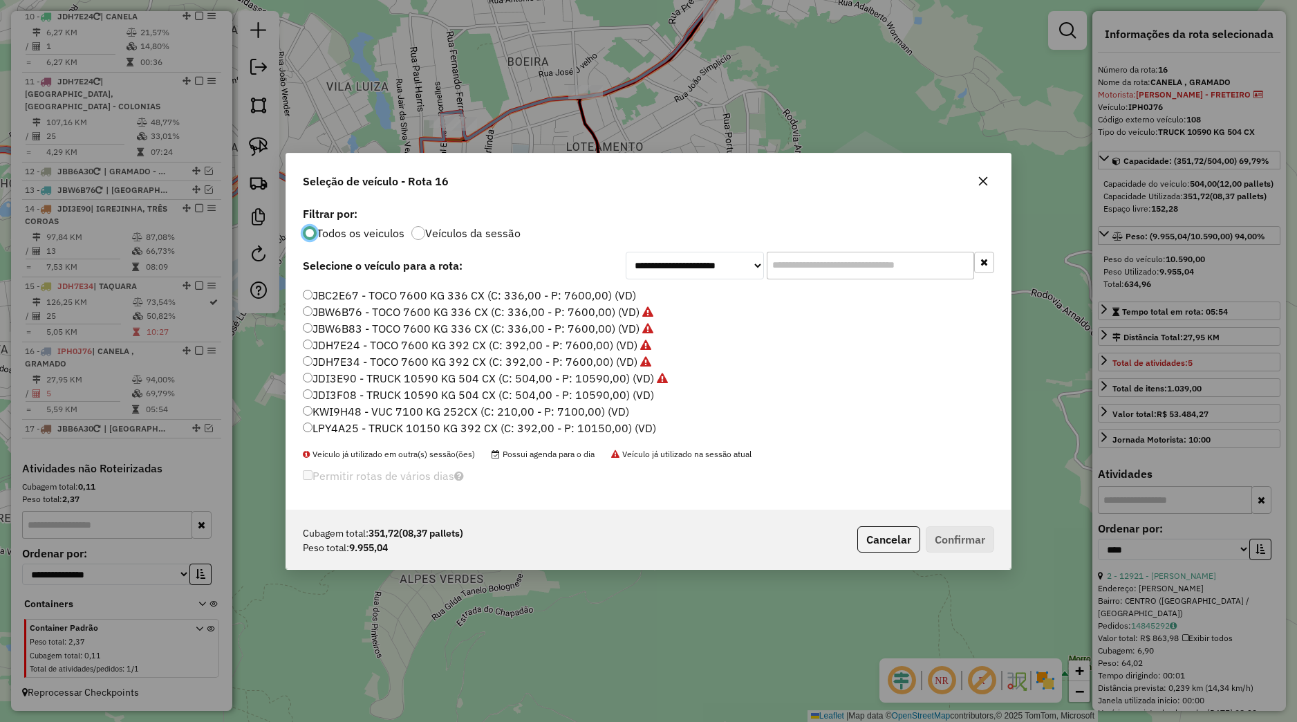
scroll to position [313, 0]
click at [371, 379] on label "JDI3F08 - TRUCK 10590 KG 504 CX (C: 504,00 - P: 10590,00) (VD)" at bounding box center [478, 378] width 351 height 17
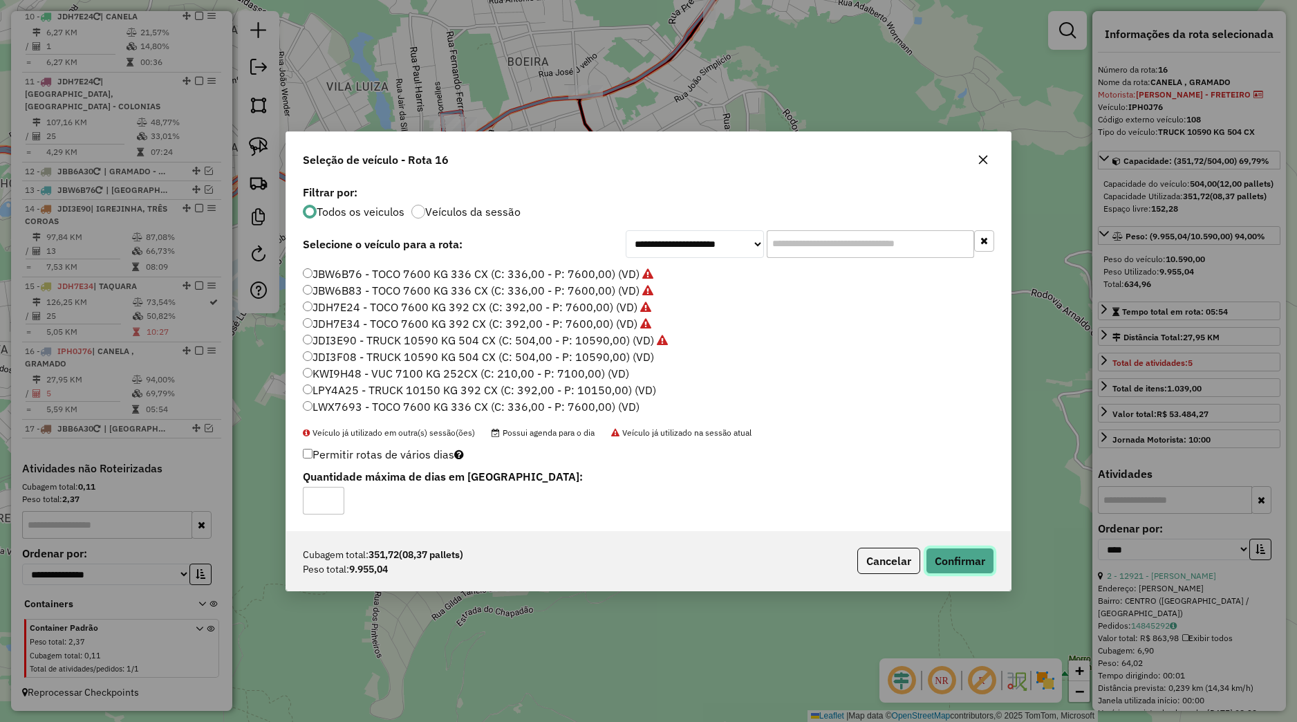
click at [955, 553] on button "Confirmar" at bounding box center [960, 561] width 68 height 26
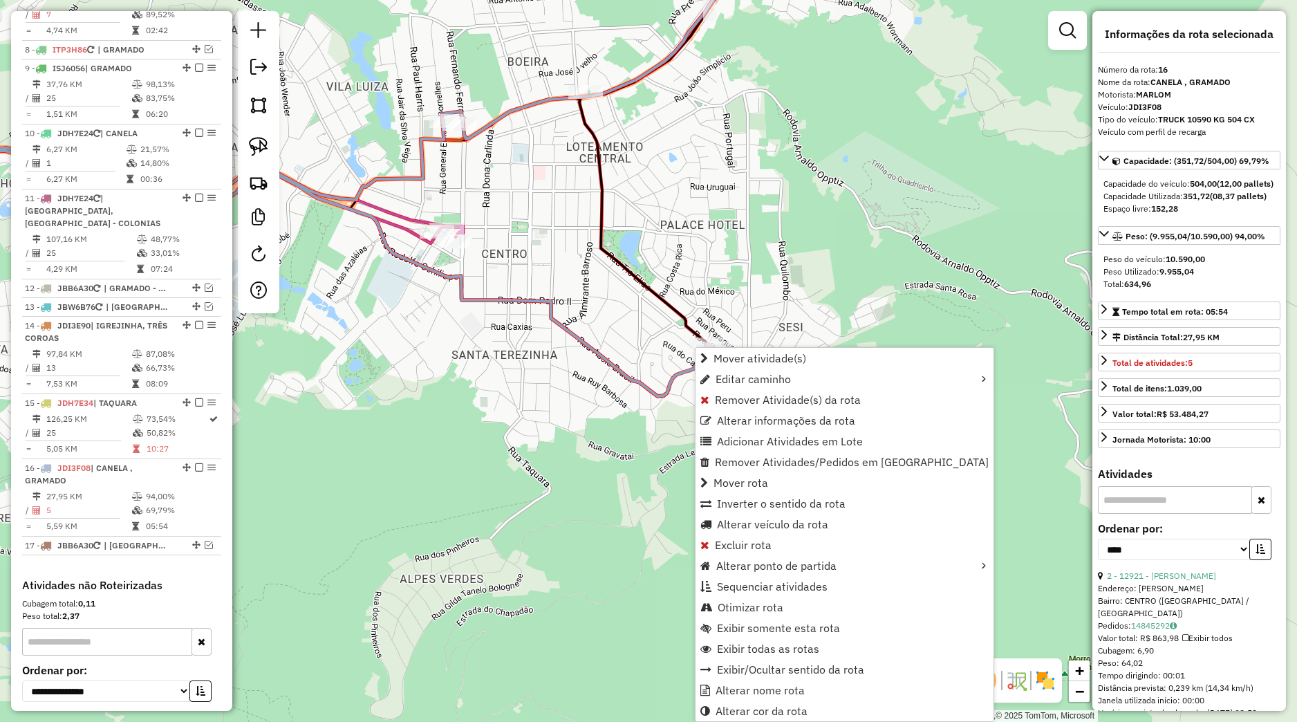
scroll to position [876, 0]
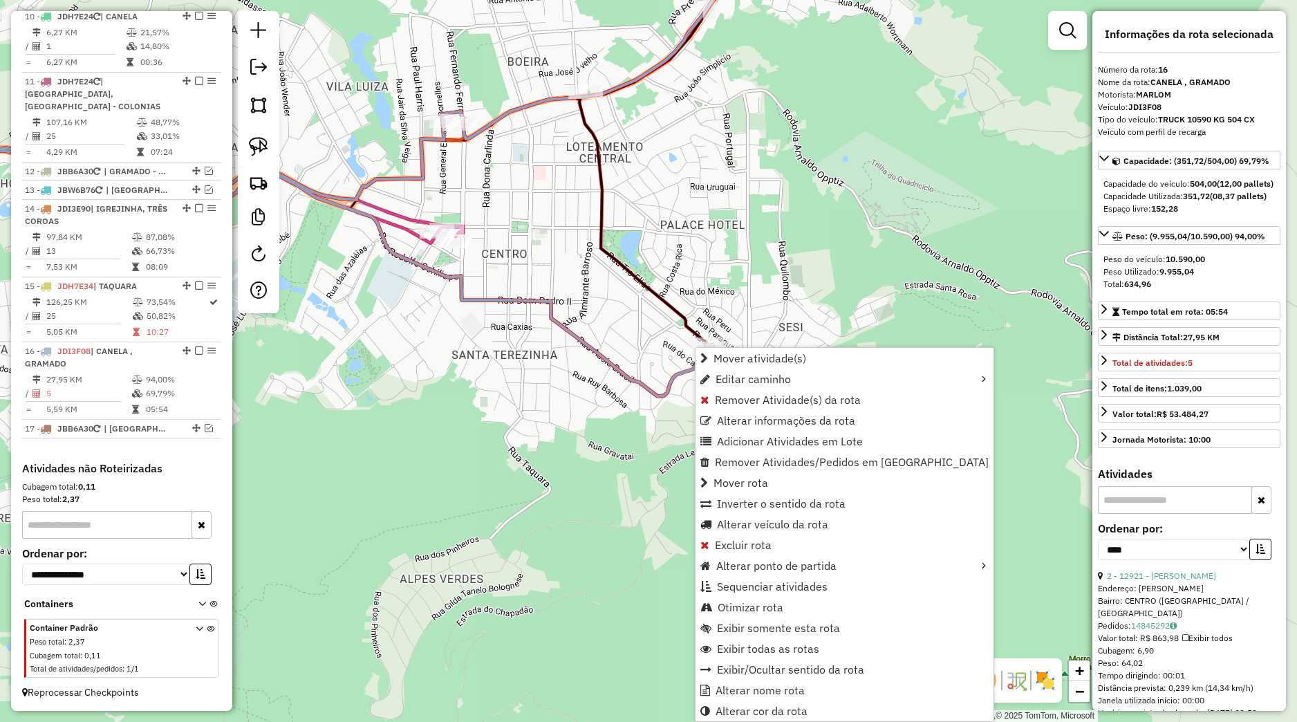
click at [681, 368] on icon at bounding box center [292, 253] width 844 height 285
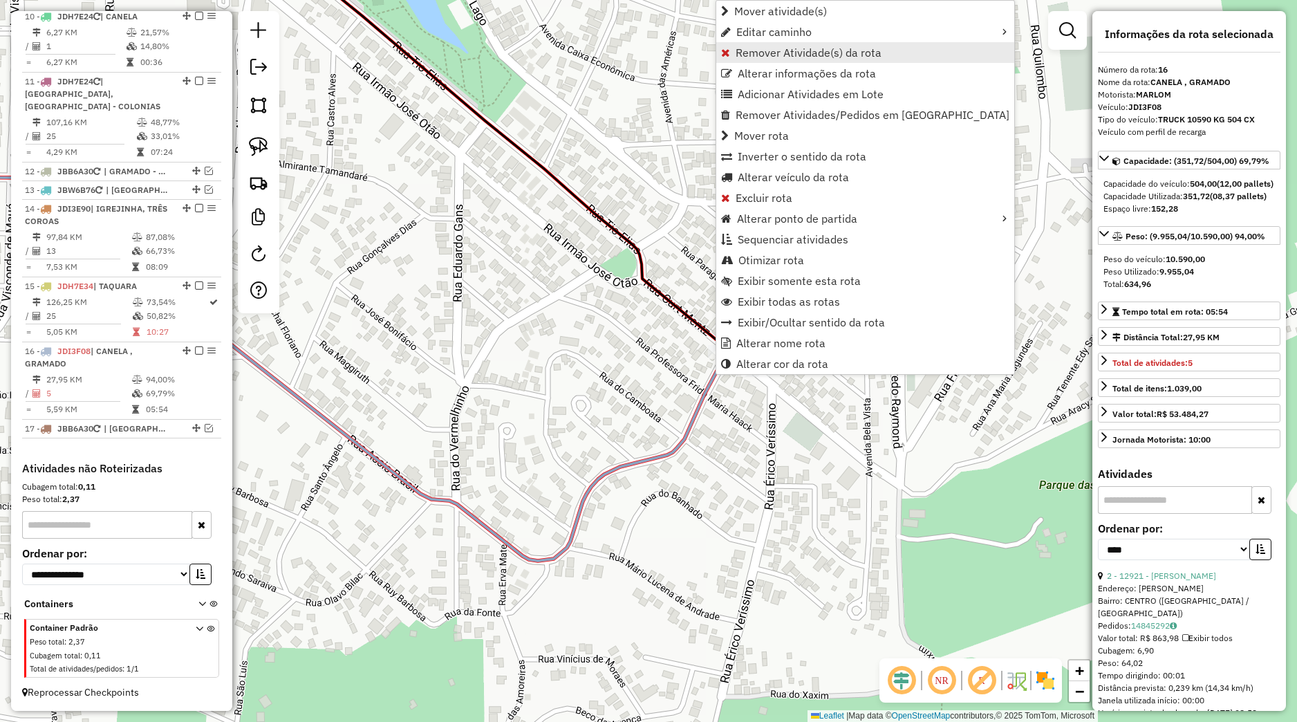
click at [749, 52] on span "Remover Atividade(s) da rota" at bounding box center [809, 52] width 146 height 11
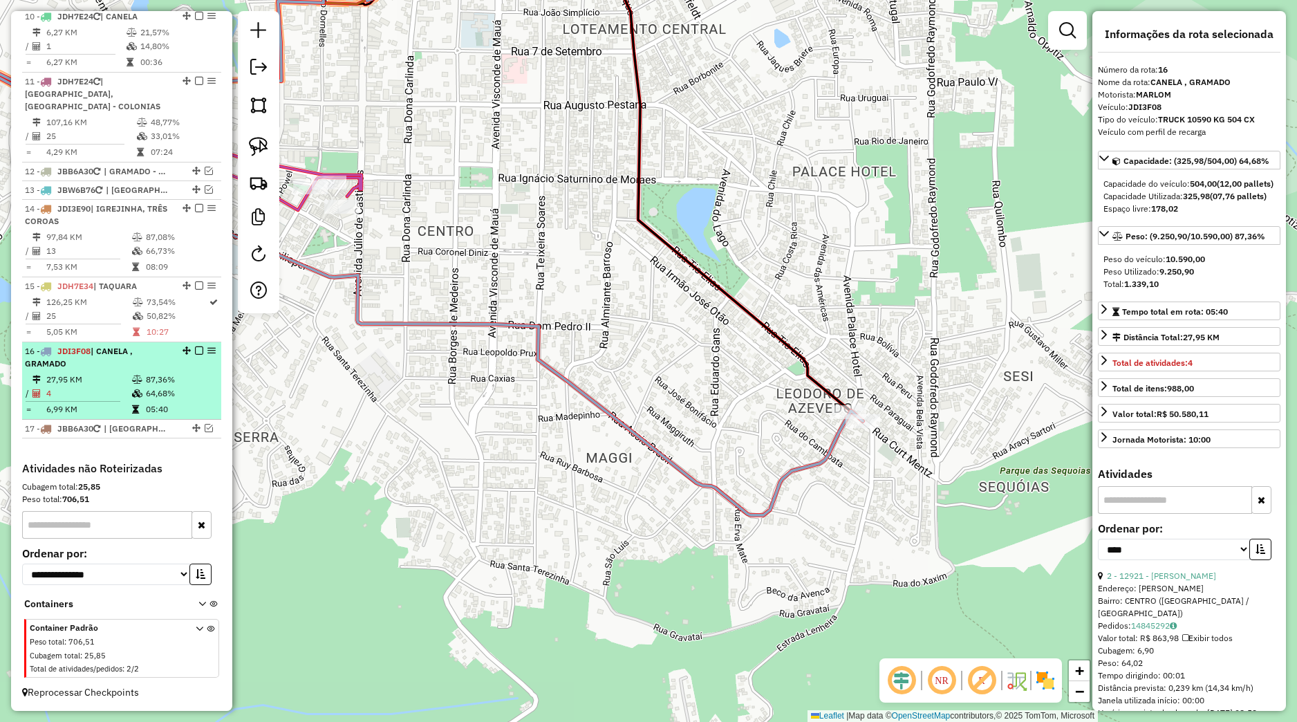
click at [195, 353] on em at bounding box center [199, 350] width 8 height 8
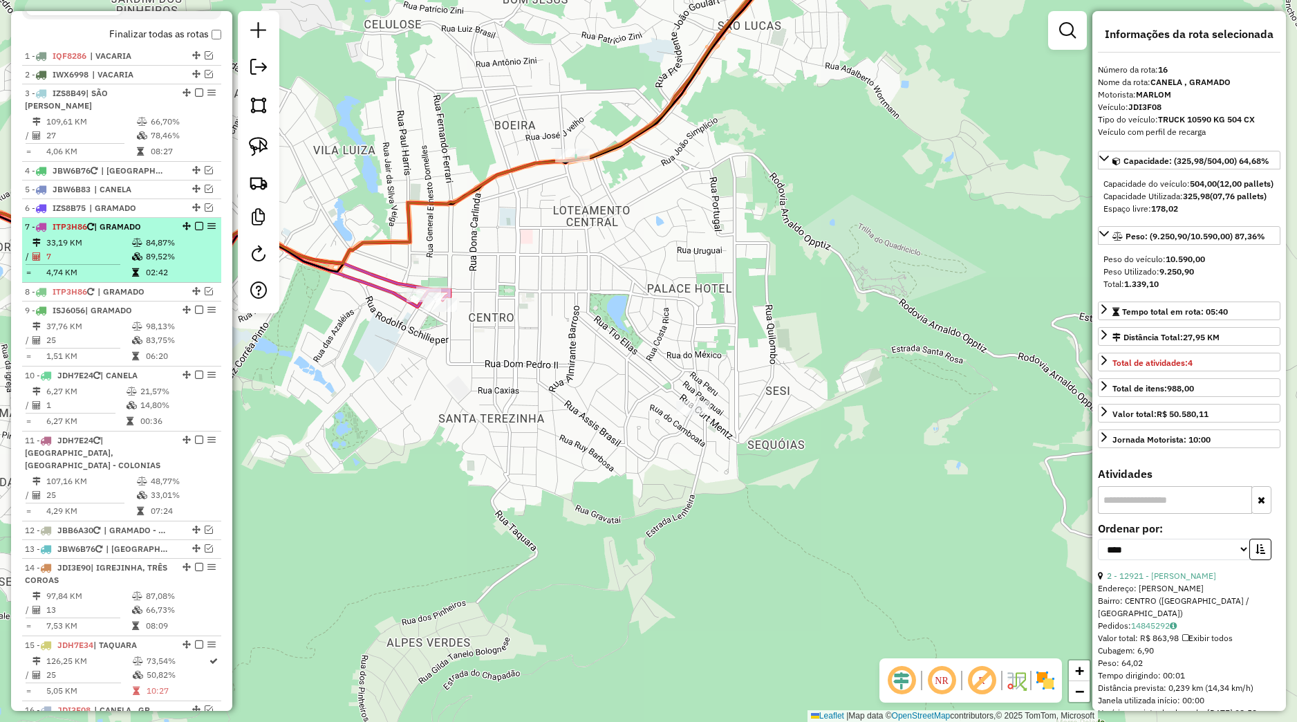
scroll to position [493, 0]
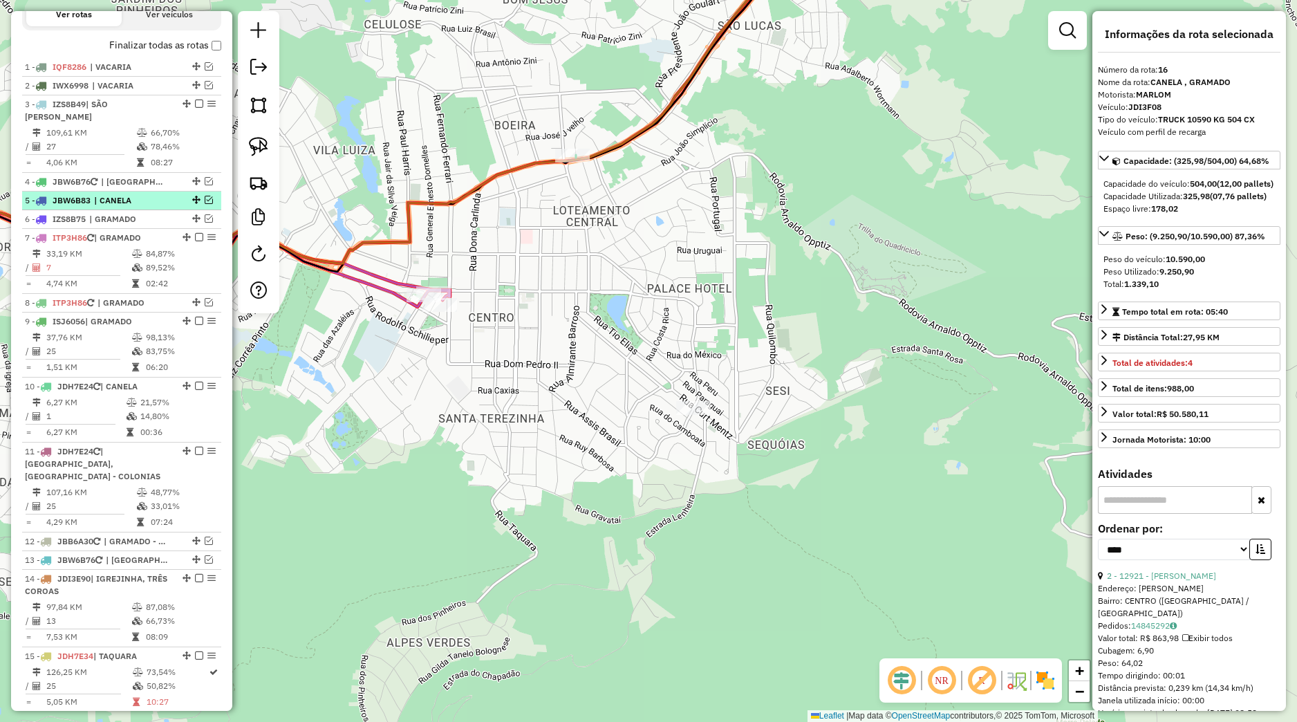
click at [192, 204] on div at bounding box center [194, 200] width 41 height 8
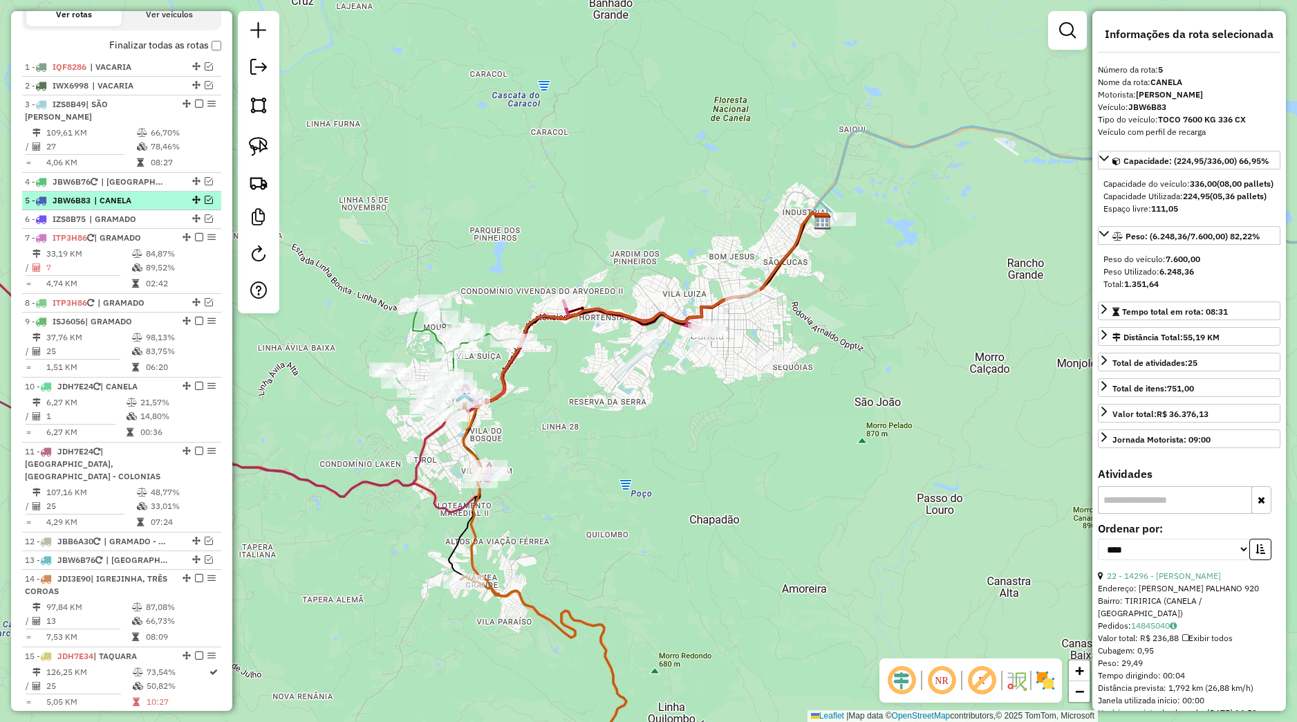
click at [205, 204] on em at bounding box center [209, 200] width 8 height 8
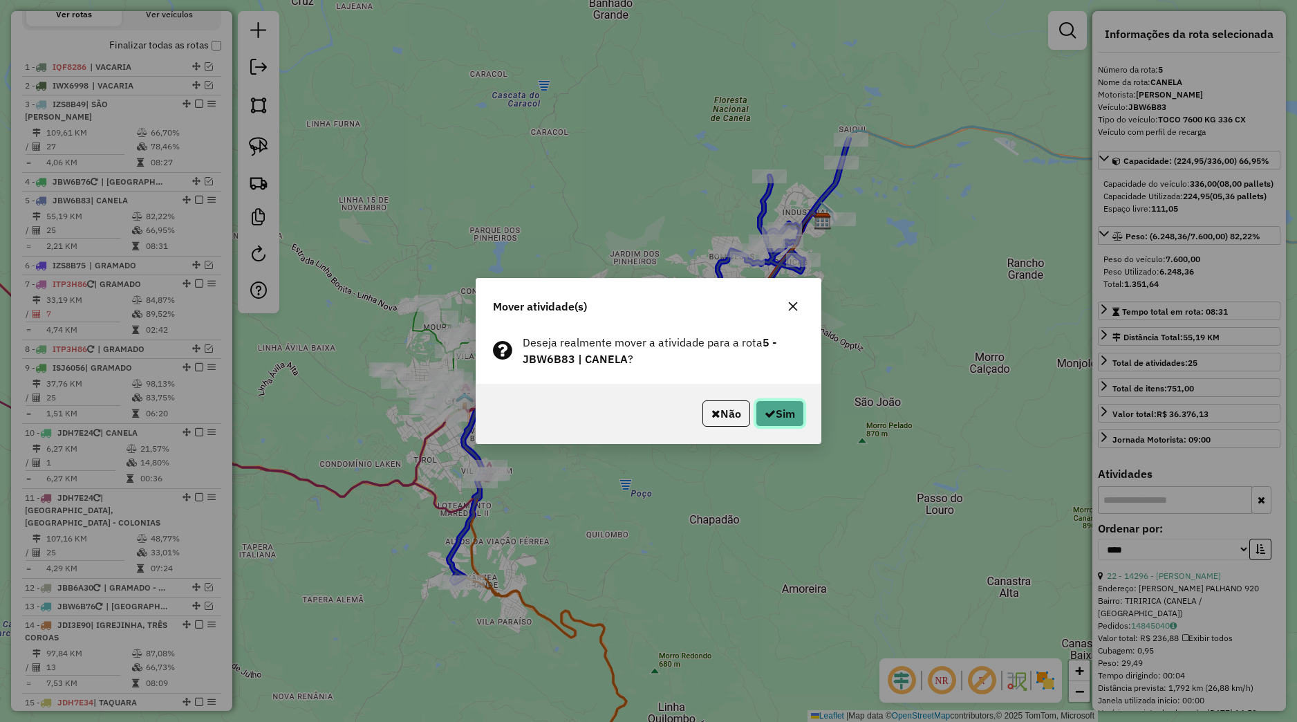
click at [784, 417] on button "Sim" at bounding box center [780, 413] width 48 height 26
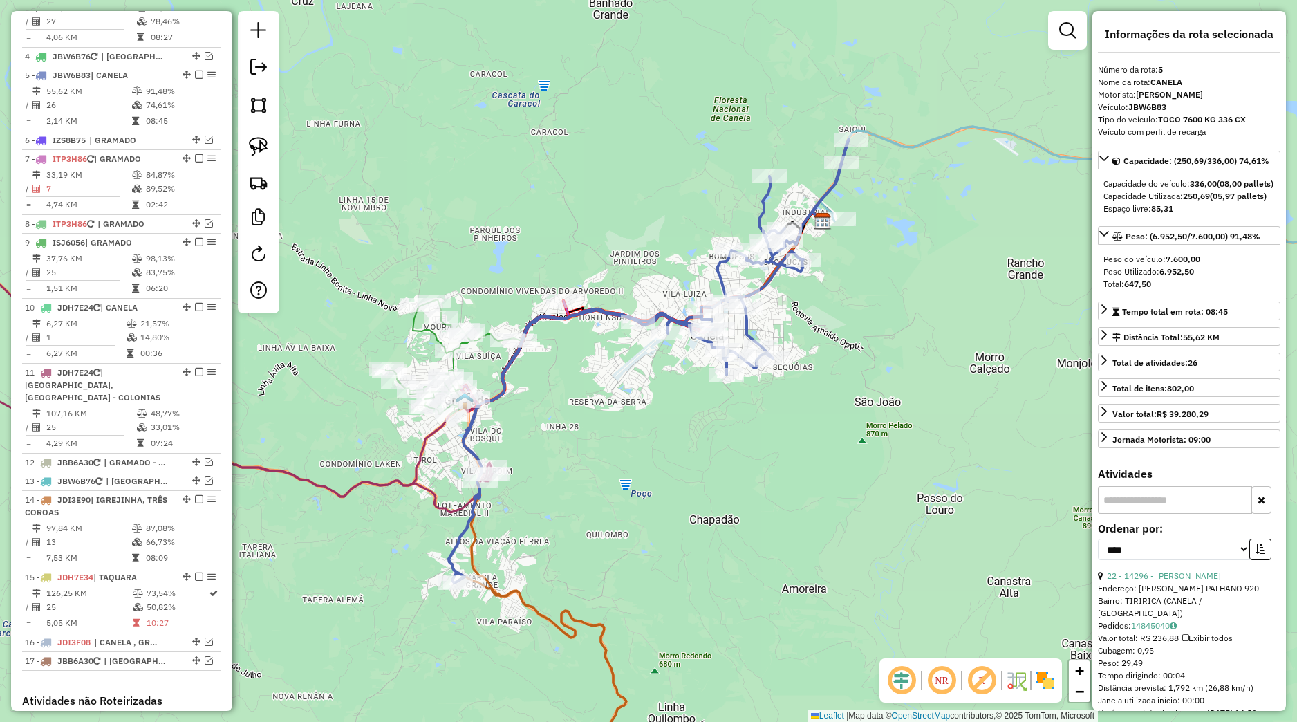
scroll to position [686, 0]
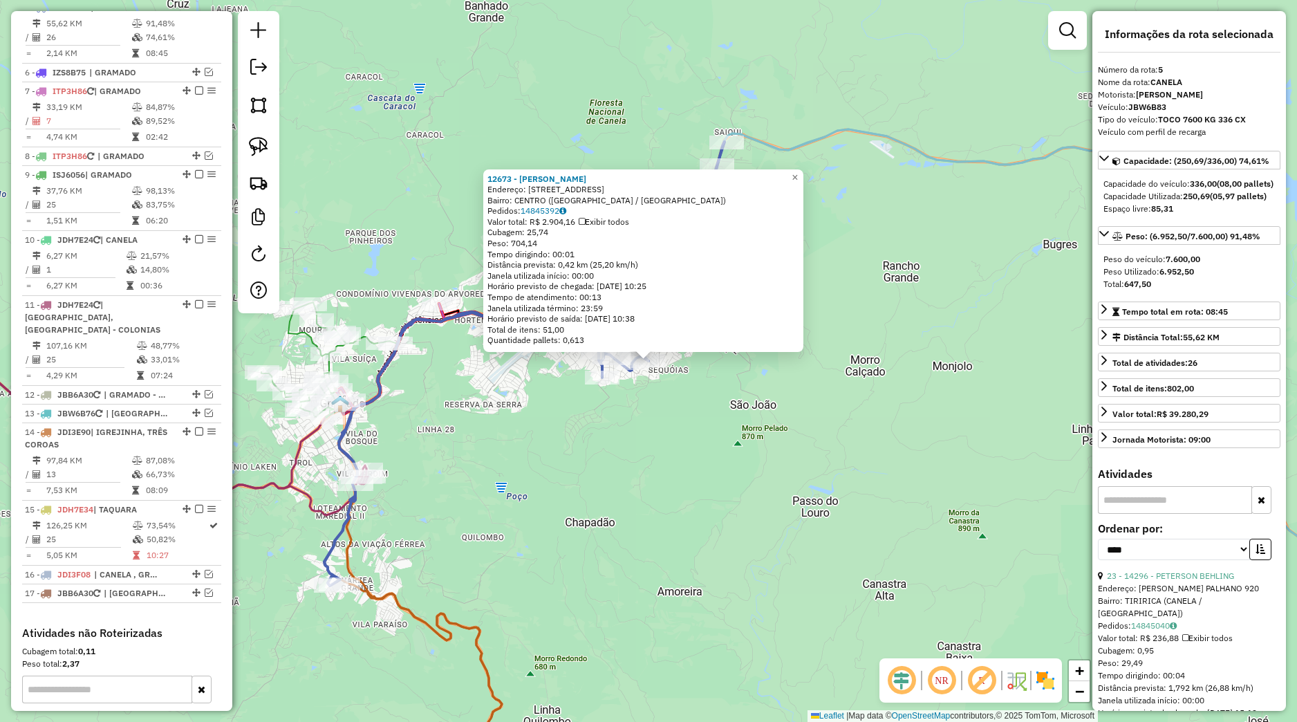
click at [727, 387] on div "12673 - [PERSON_NAME]: [GEOGRAPHIC_DATA]: [GEOGRAPHIC_DATA] ([GEOGRAPHIC_DATA] …" at bounding box center [648, 361] width 1297 height 722
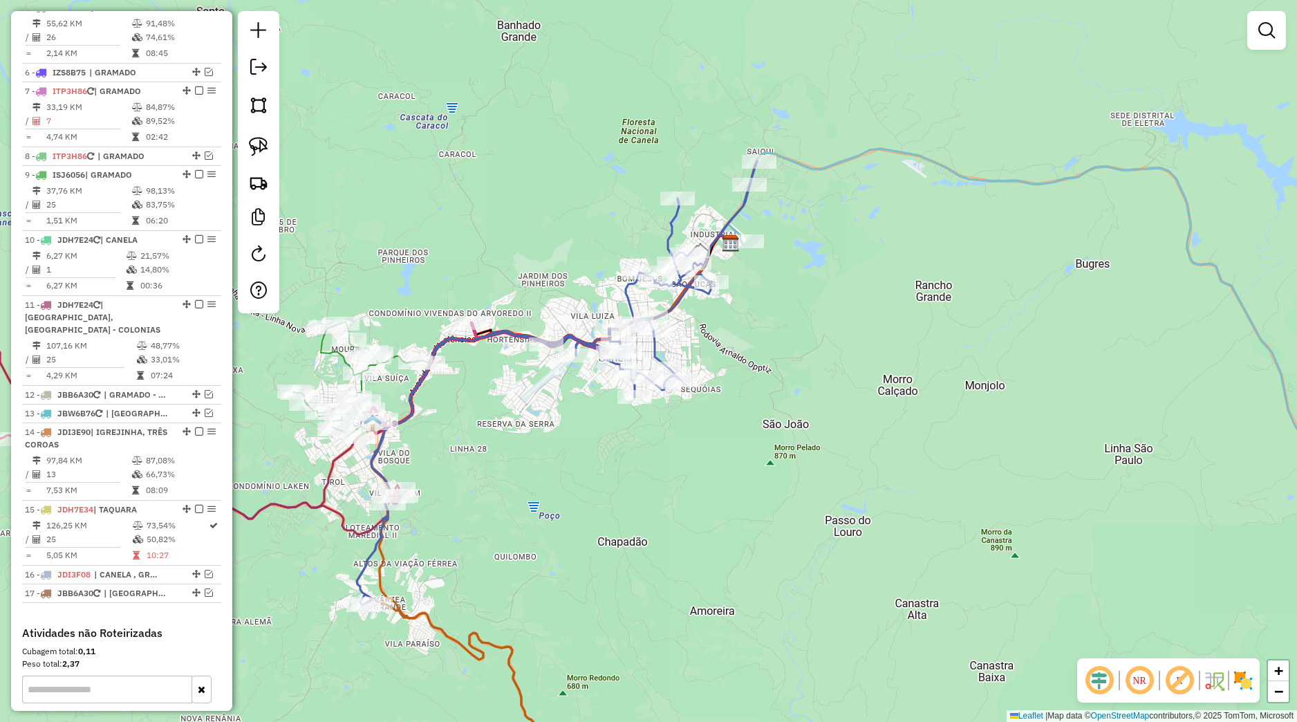
click at [726, 386] on div "Janela de atendimento Grade de atendimento Capacidade Transportadoras Veículos …" at bounding box center [648, 361] width 1297 height 722
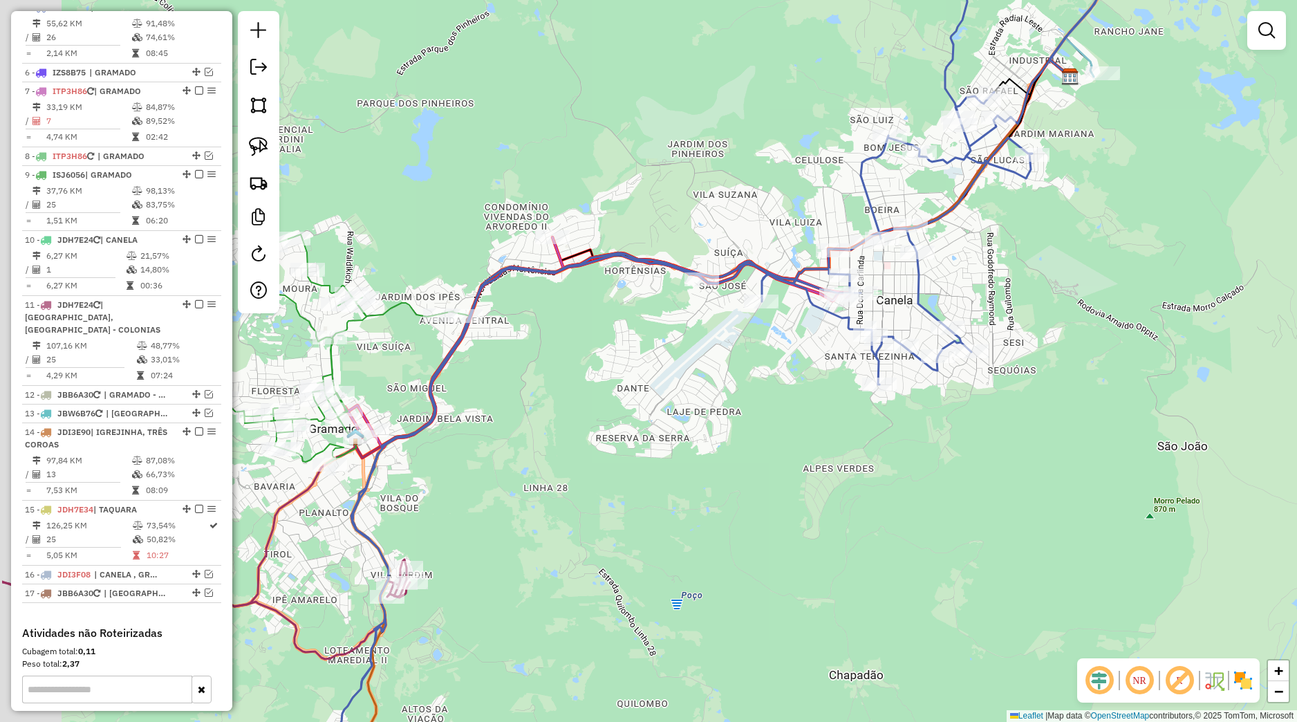
drag, startPoint x: 457, startPoint y: 530, endPoint x: 503, endPoint y: 517, distance: 48.2
click at [503, 517] on div "Janela de atendimento Grade de atendimento Capacidade Transportadoras Veículos …" at bounding box center [648, 361] width 1297 height 722
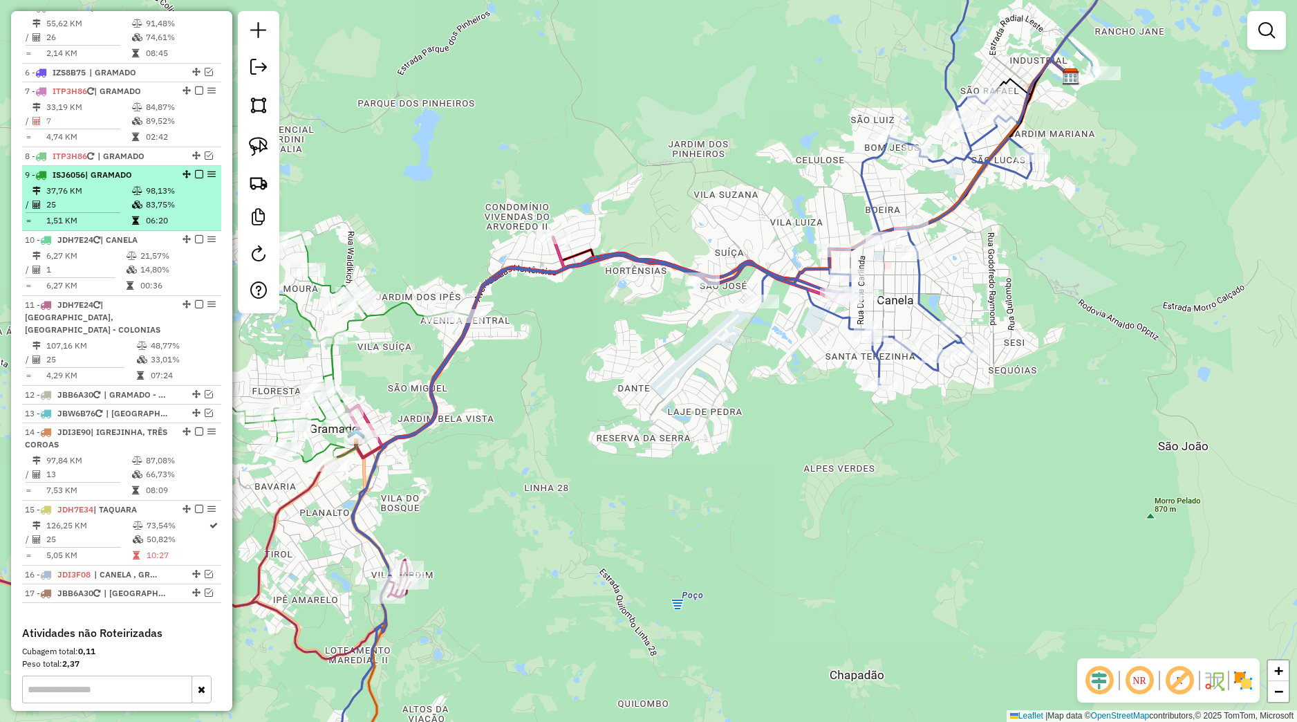
click at [195, 178] on em at bounding box center [199, 174] width 8 height 8
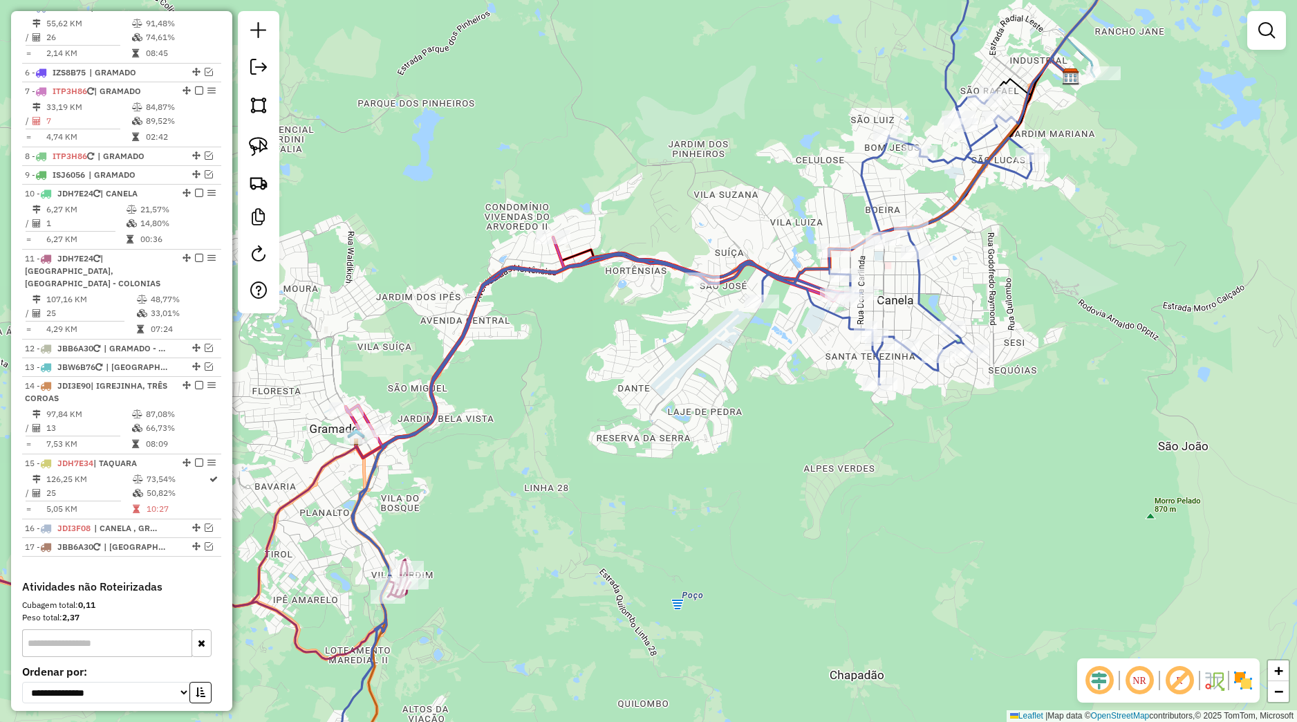
click at [356, 418] on icon at bounding box center [598, 342] width 505 height 210
select select "*********"
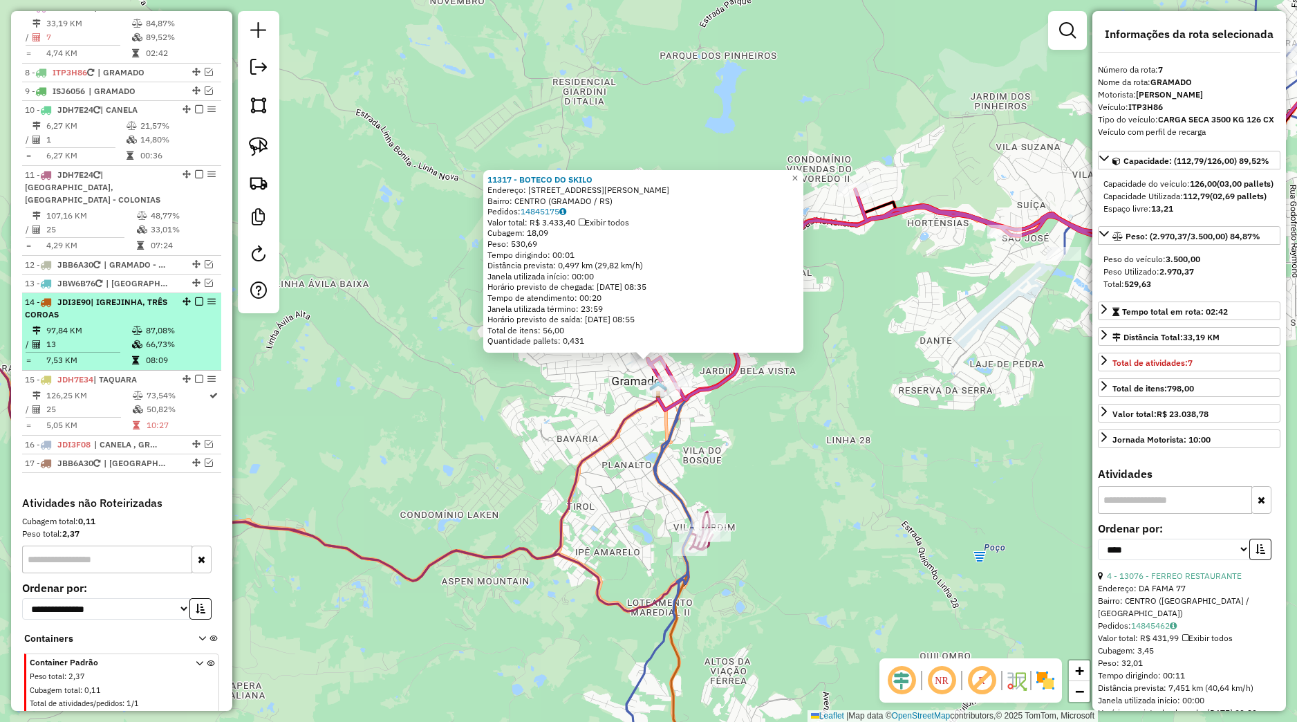
scroll to position [510, 0]
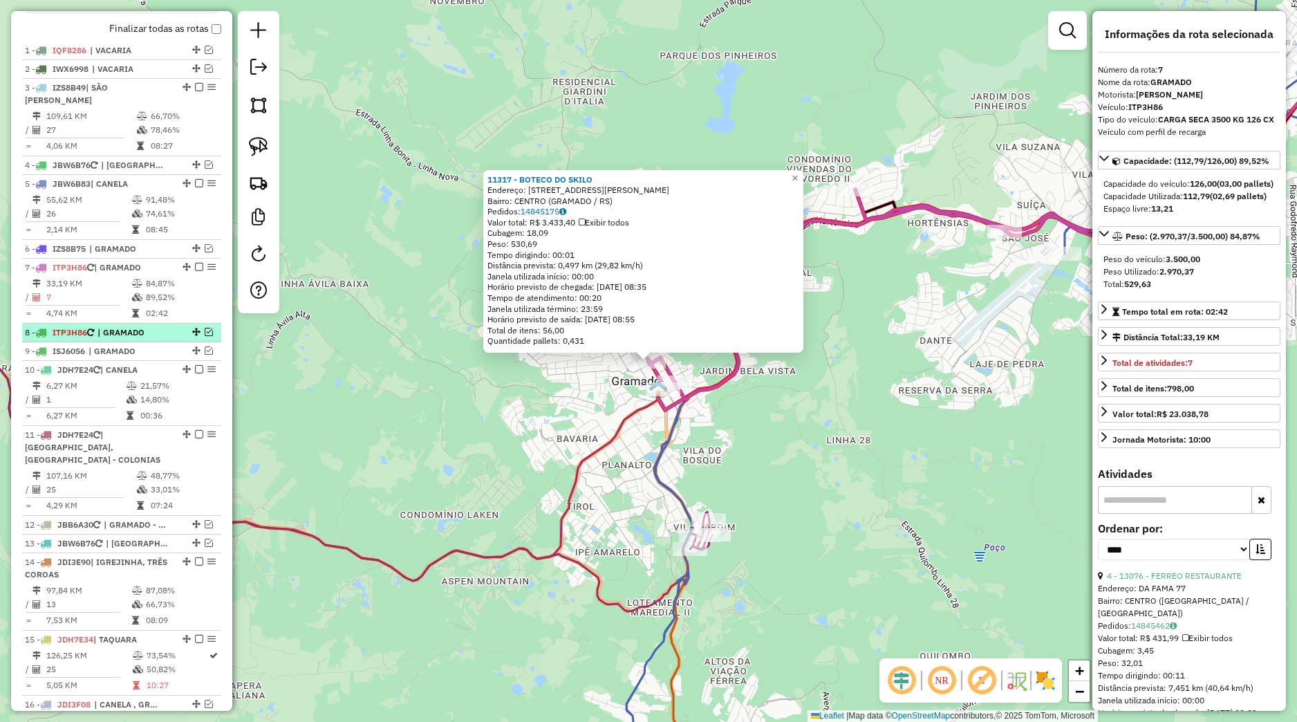
click at [127, 339] on span "| GRAMADO" at bounding box center [130, 332] width 64 height 12
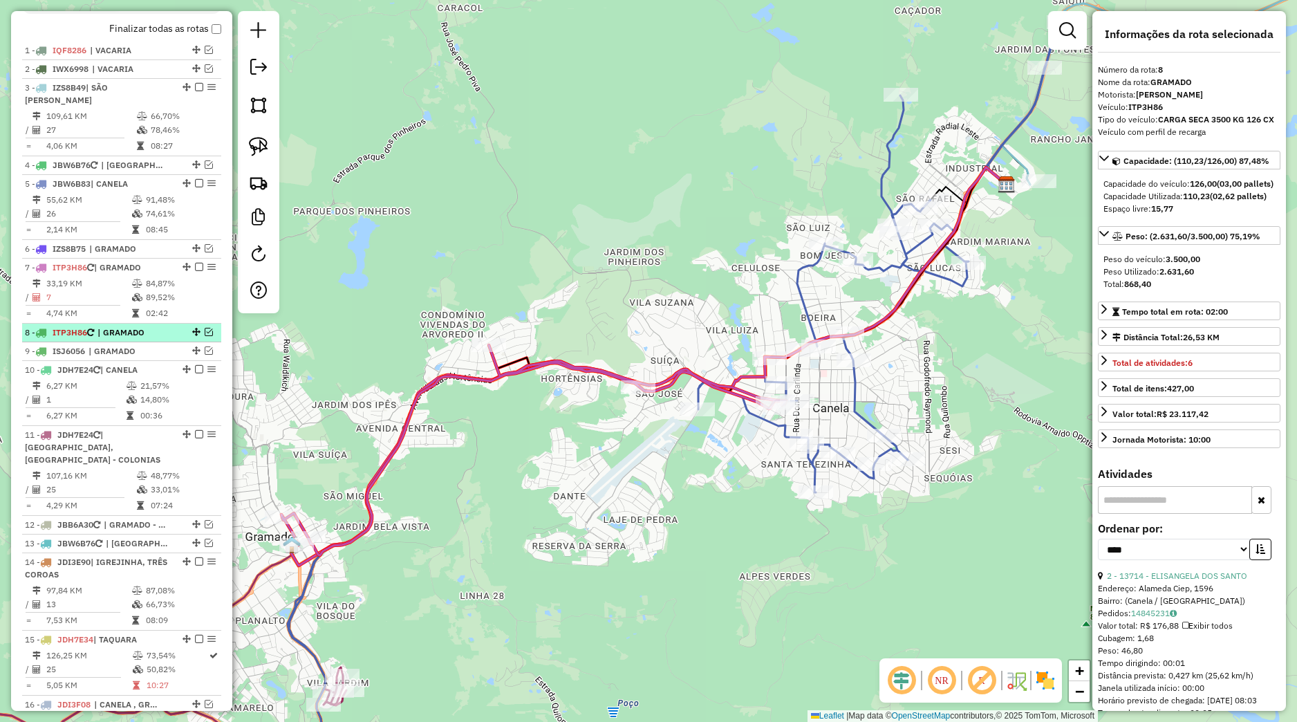
click at [205, 336] on em at bounding box center [209, 332] width 8 height 8
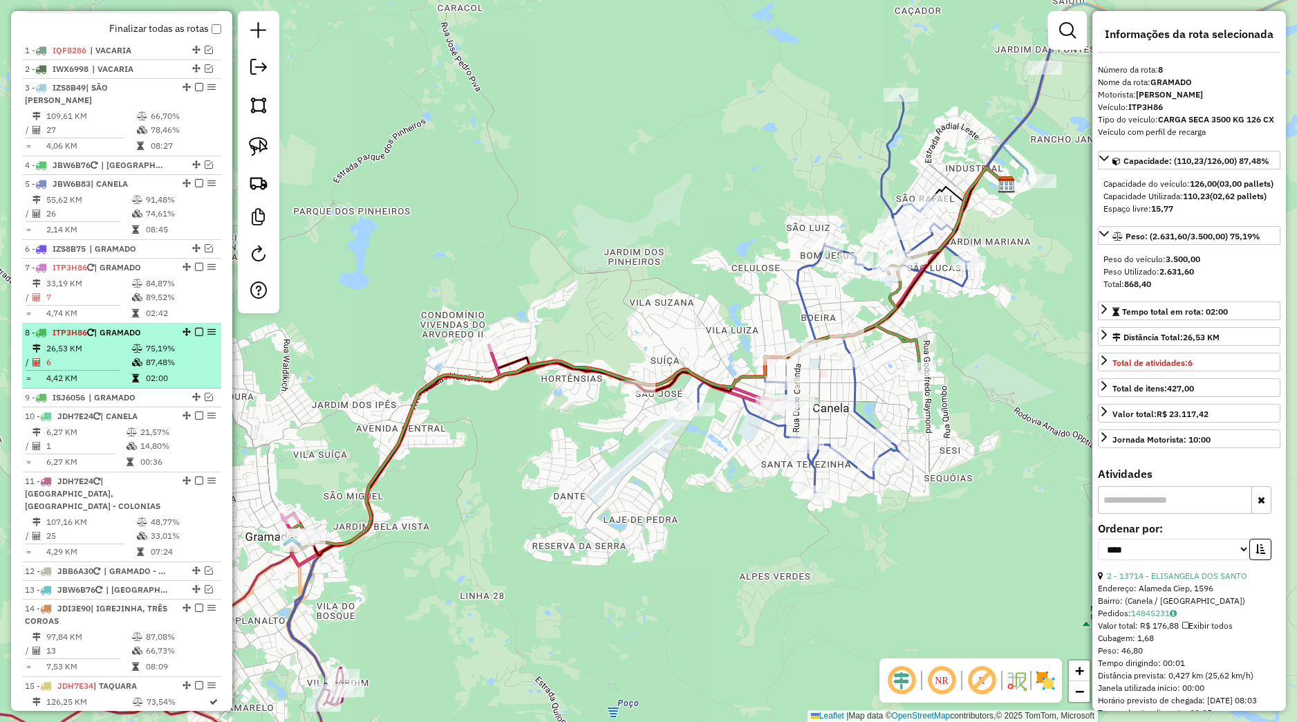
click at [154, 369] on td "87,48%" at bounding box center [180, 362] width 70 height 14
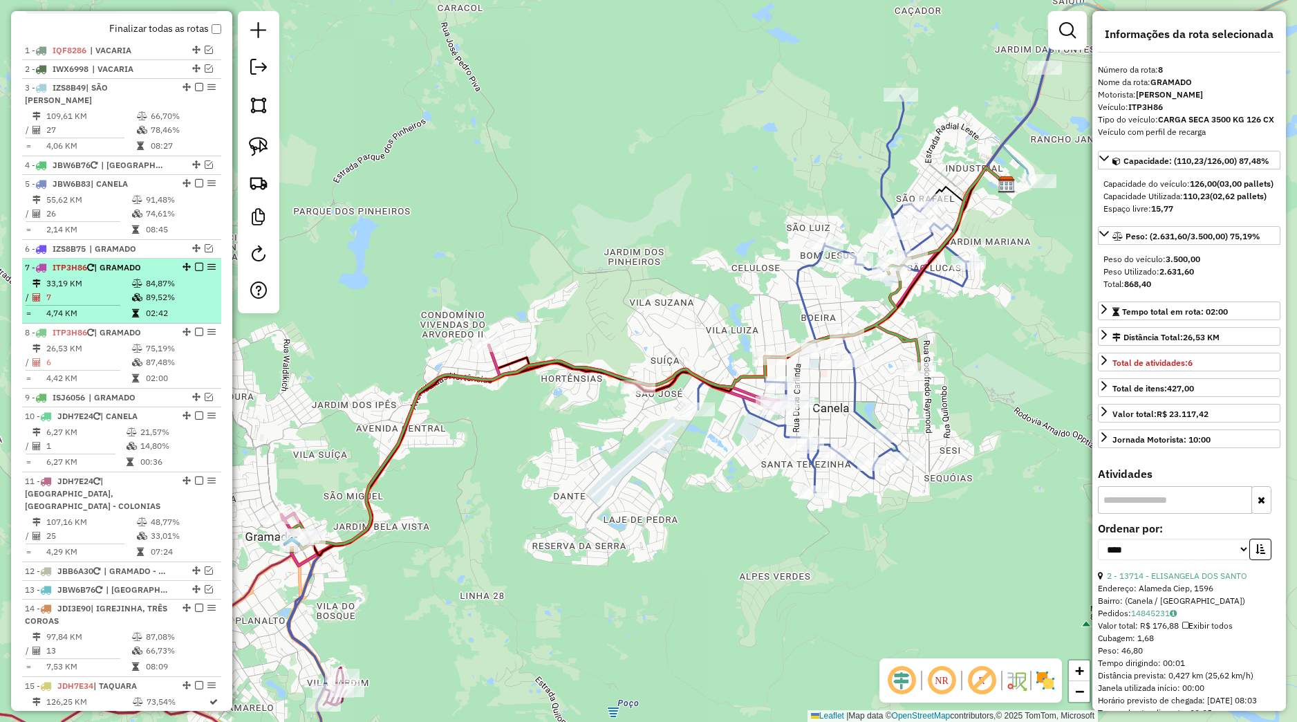
click at [95, 320] on td "4,74 KM" at bounding box center [89, 313] width 86 height 14
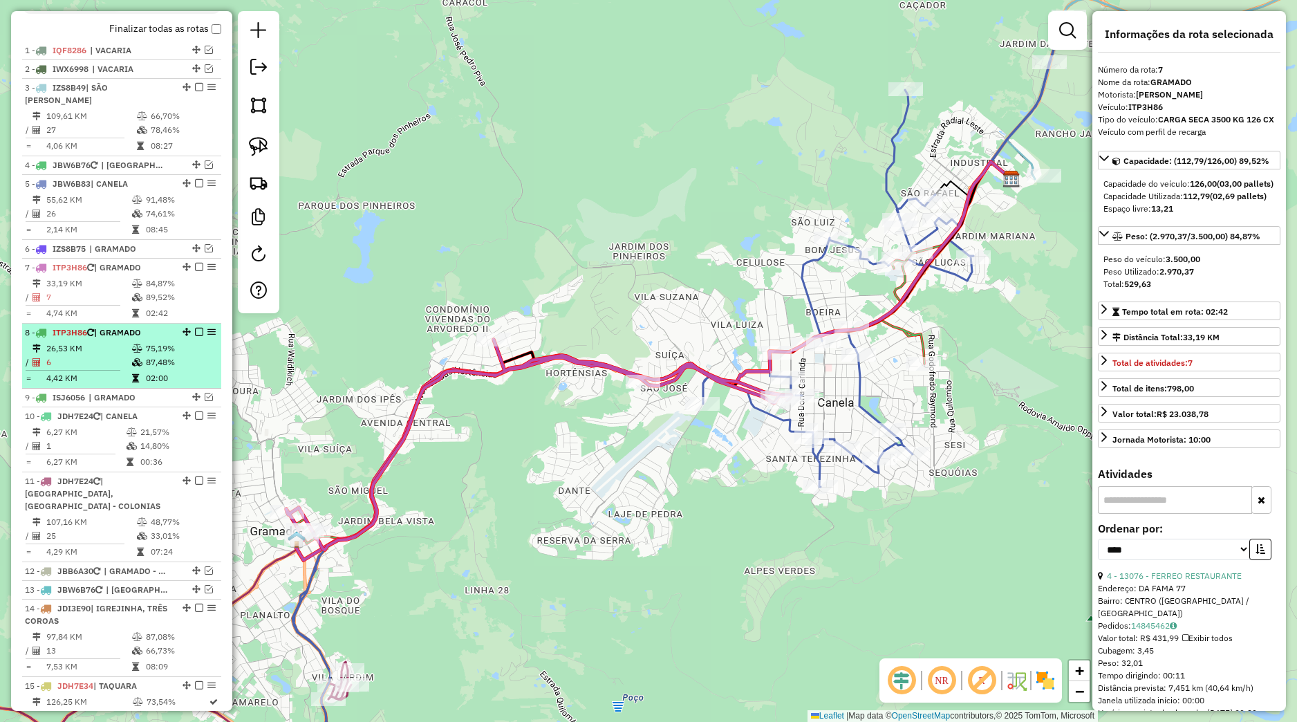
click at [120, 355] on td "26,53 KM" at bounding box center [89, 349] width 86 height 14
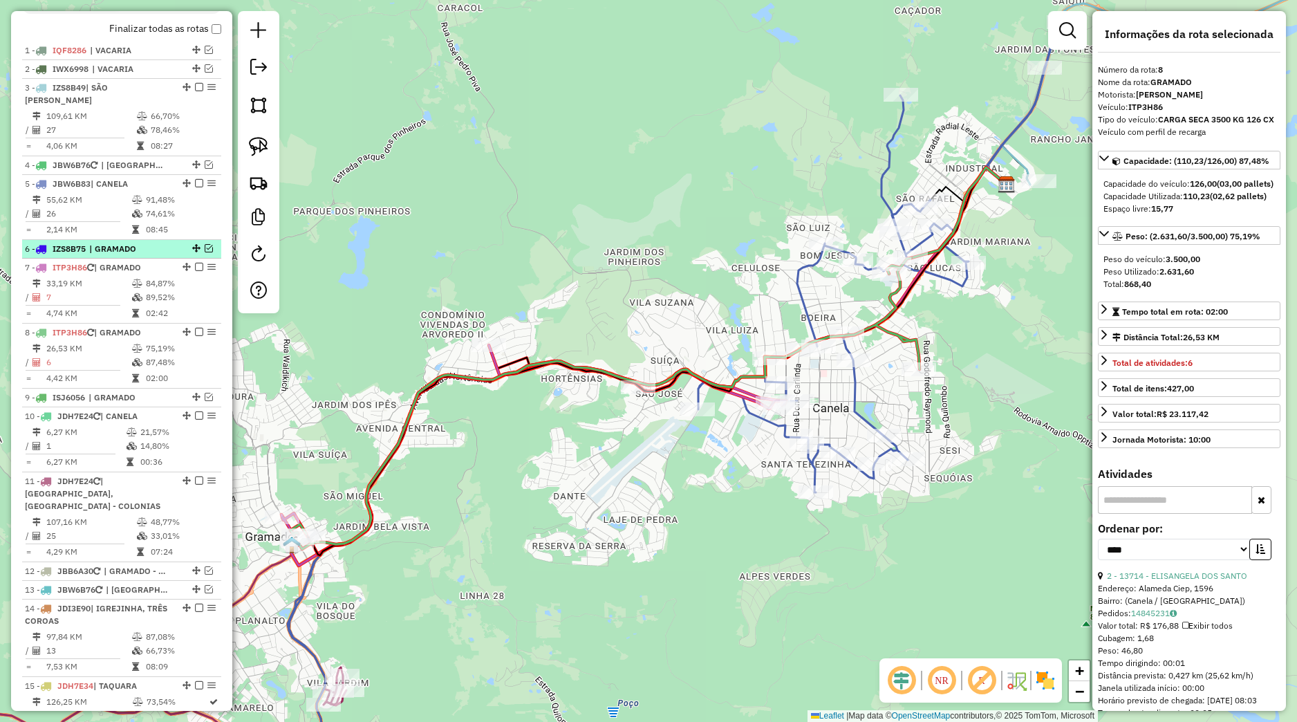
click at [205, 252] on em at bounding box center [209, 248] width 8 height 8
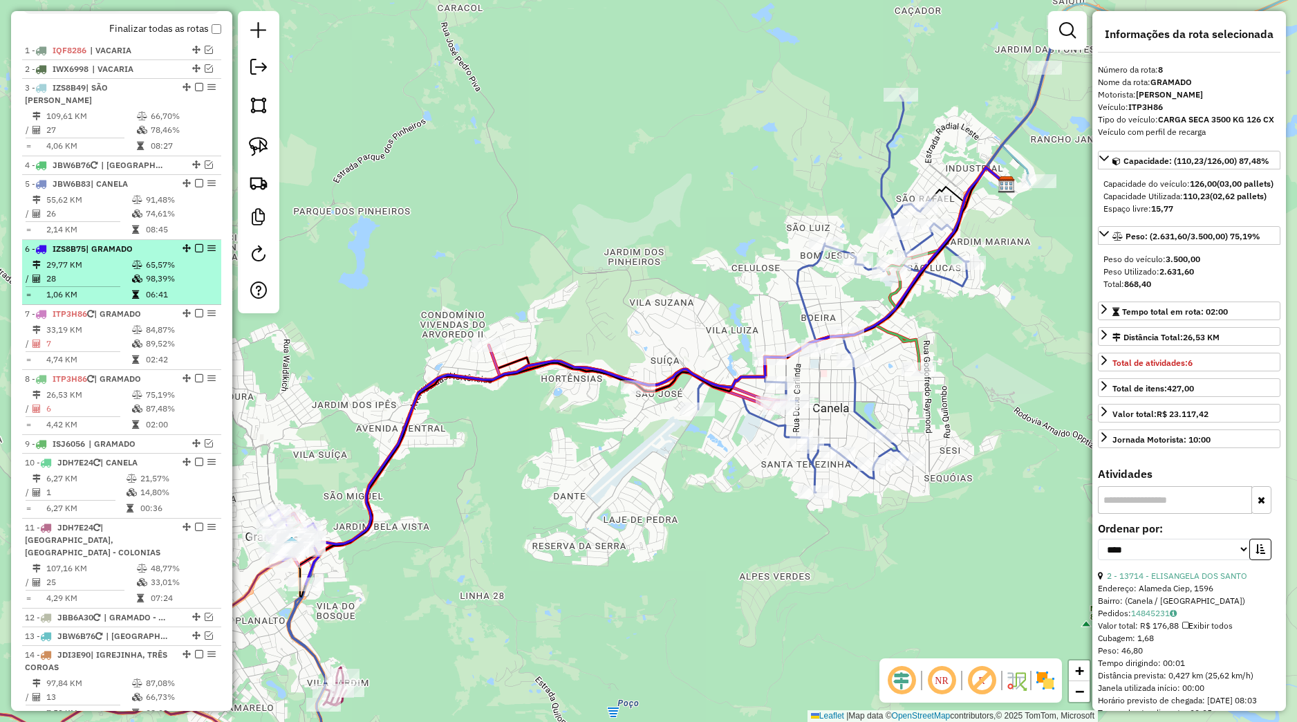
click at [153, 272] on td "65,57%" at bounding box center [180, 265] width 70 height 14
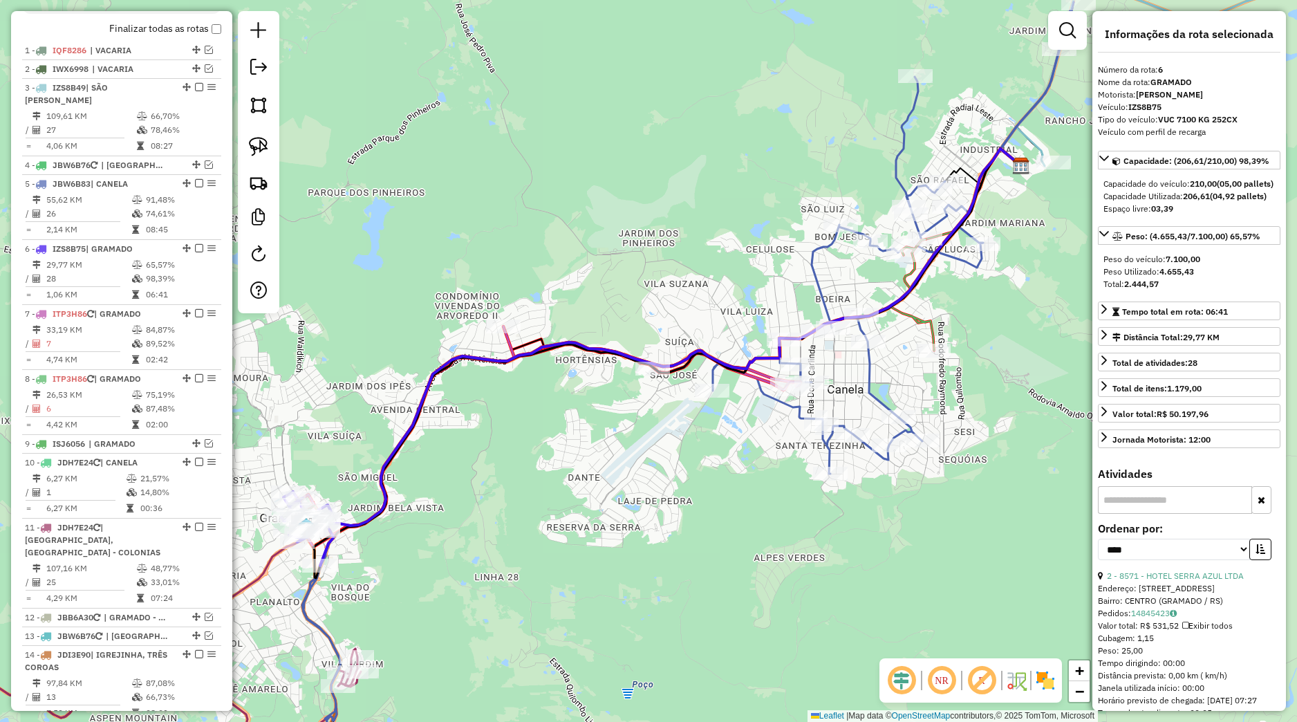
drag, startPoint x: 624, startPoint y: 435, endPoint x: 723, endPoint y: 405, distance: 102.8
click at [723, 405] on div "Janela de atendimento Grade de atendimento Capacidade Transportadoras Veículos …" at bounding box center [648, 361] width 1297 height 722
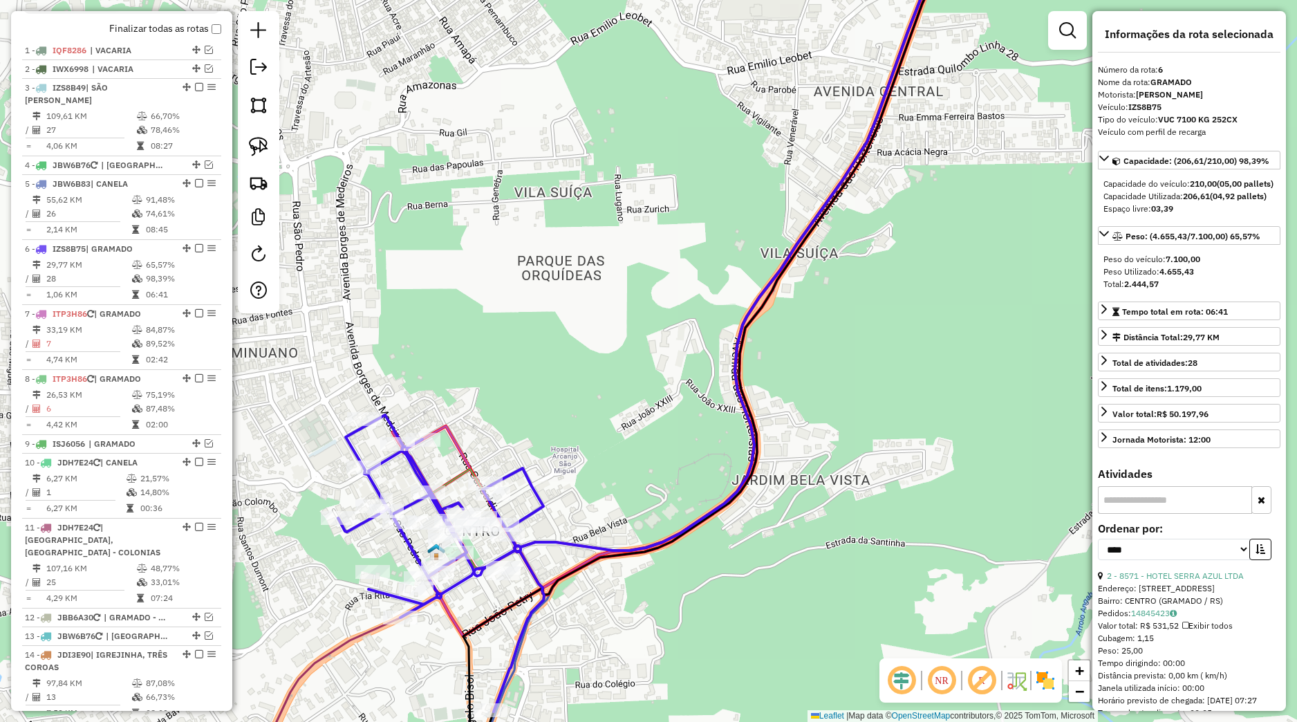
drag, startPoint x: 445, startPoint y: 465, endPoint x: 515, endPoint y: 426, distance: 79.9
click at [504, 422] on div "Janela de atendimento Grade de atendimento Capacidade Transportadoras Veículos …" at bounding box center [648, 361] width 1297 height 722
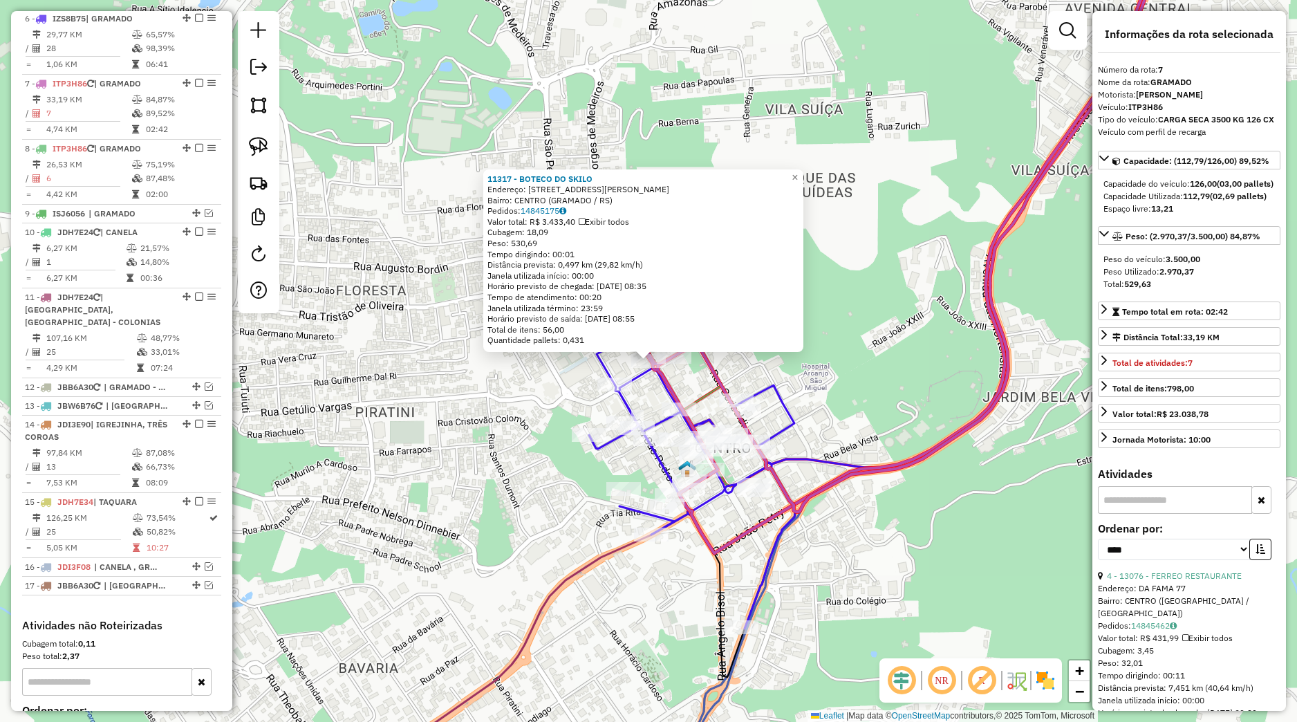
scroll to position [816, 0]
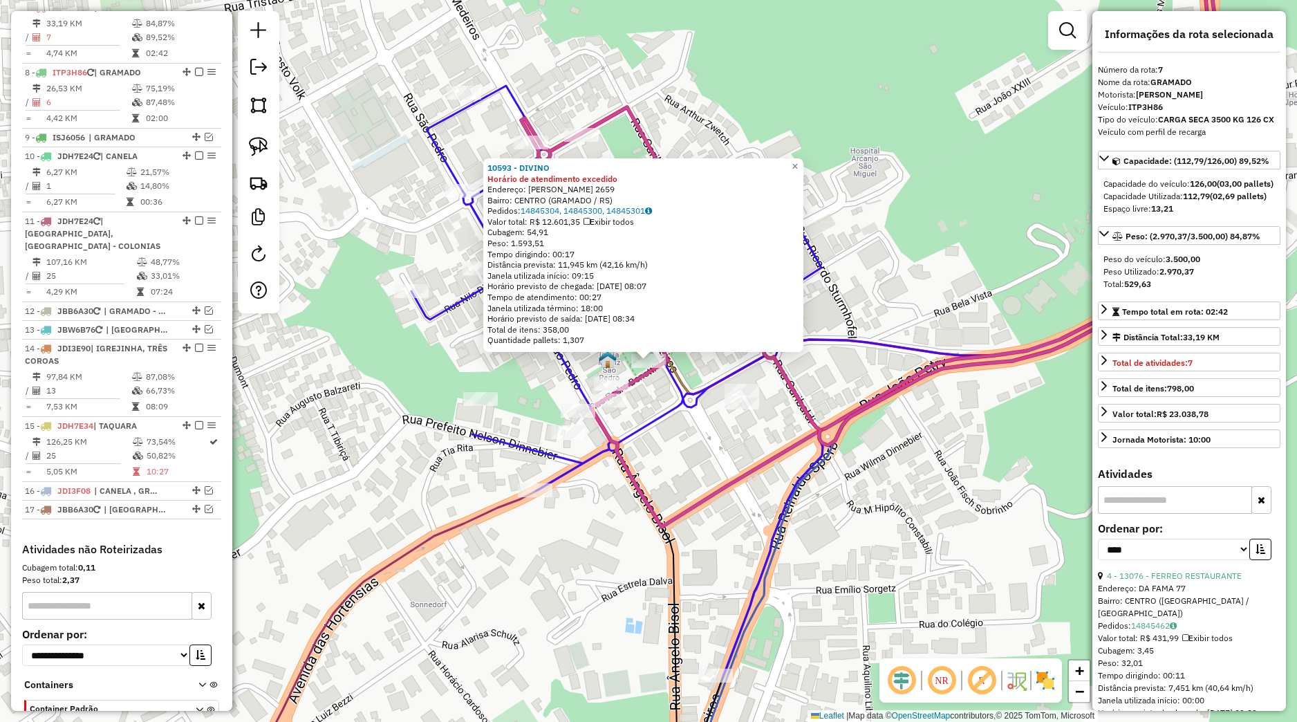
click at [662, 489] on div "10593 - DIVINO Horário de atendimento excedido Endereço: [PERSON_NAME] 2659 Bai…" at bounding box center [648, 361] width 1297 height 722
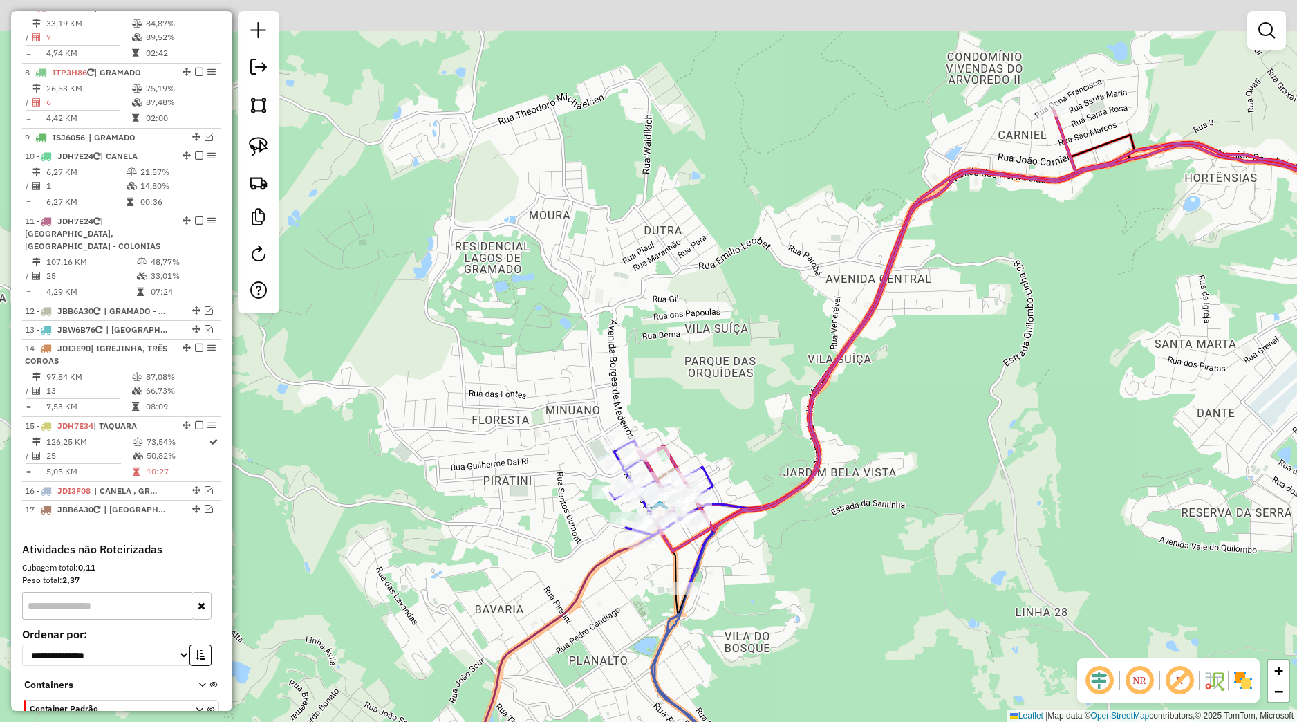
drag, startPoint x: 994, startPoint y: 268, endPoint x: 979, endPoint y: 308, distance: 43.5
click at [943, 360] on div "Janela de atendimento Grade de atendimento Capacidade Transportadoras Veículos …" at bounding box center [648, 361] width 1297 height 722
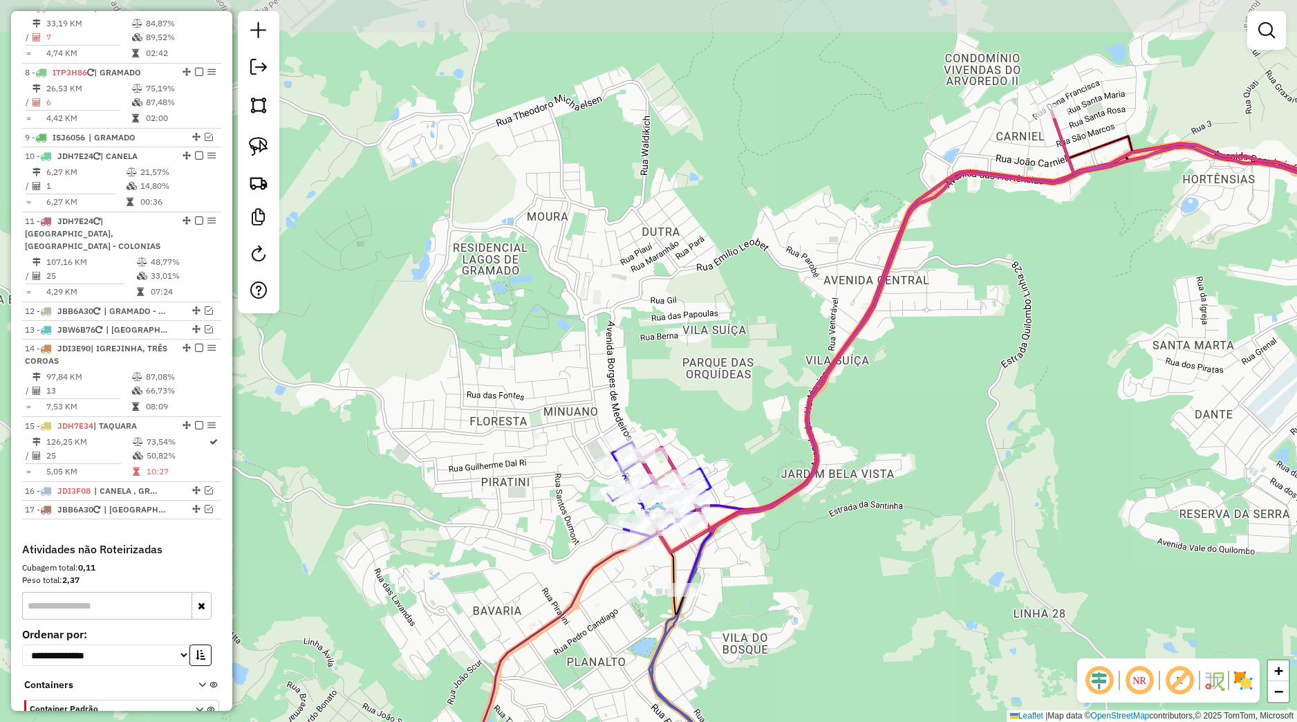
drag, startPoint x: 1014, startPoint y: 280, endPoint x: 964, endPoint y: 333, distance: 72.9
click at [965, 344] on div "Janela de atendimento Grade de atendimento Capacidade Transportadoras Veículos …" at bounding box center [648, 361] width 1297 height 722
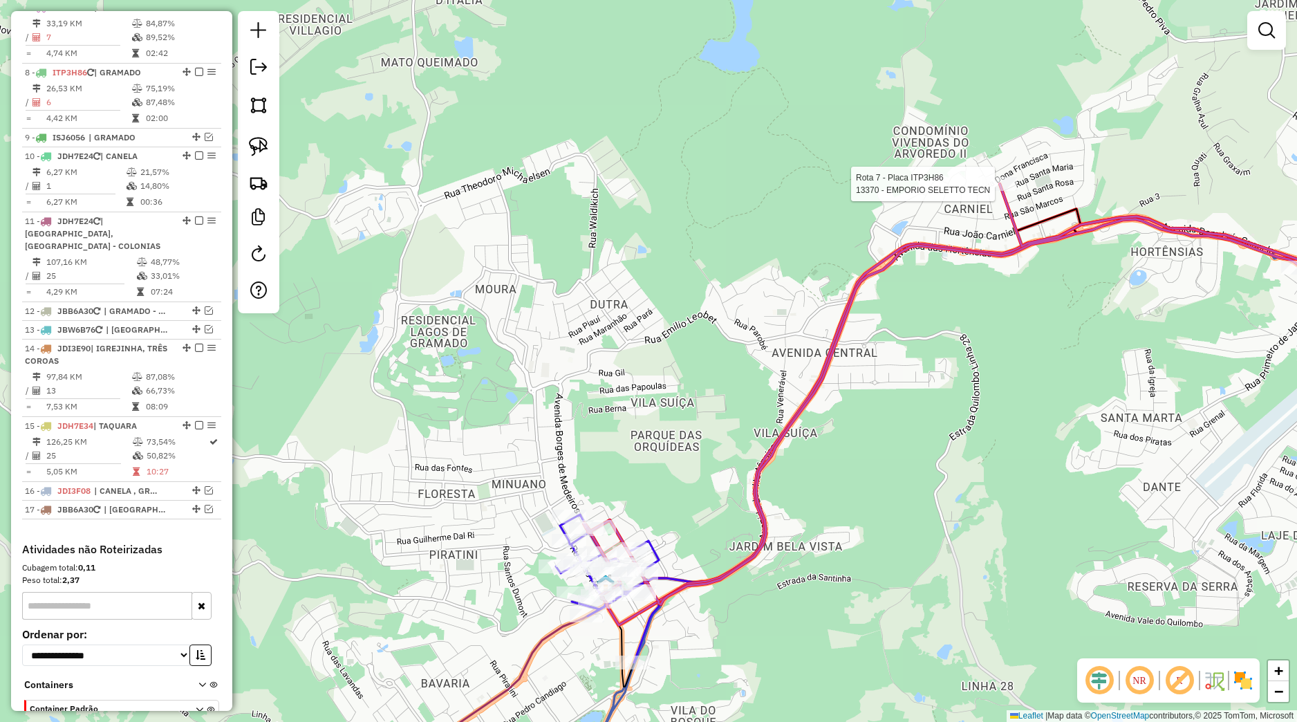
select select "*********"
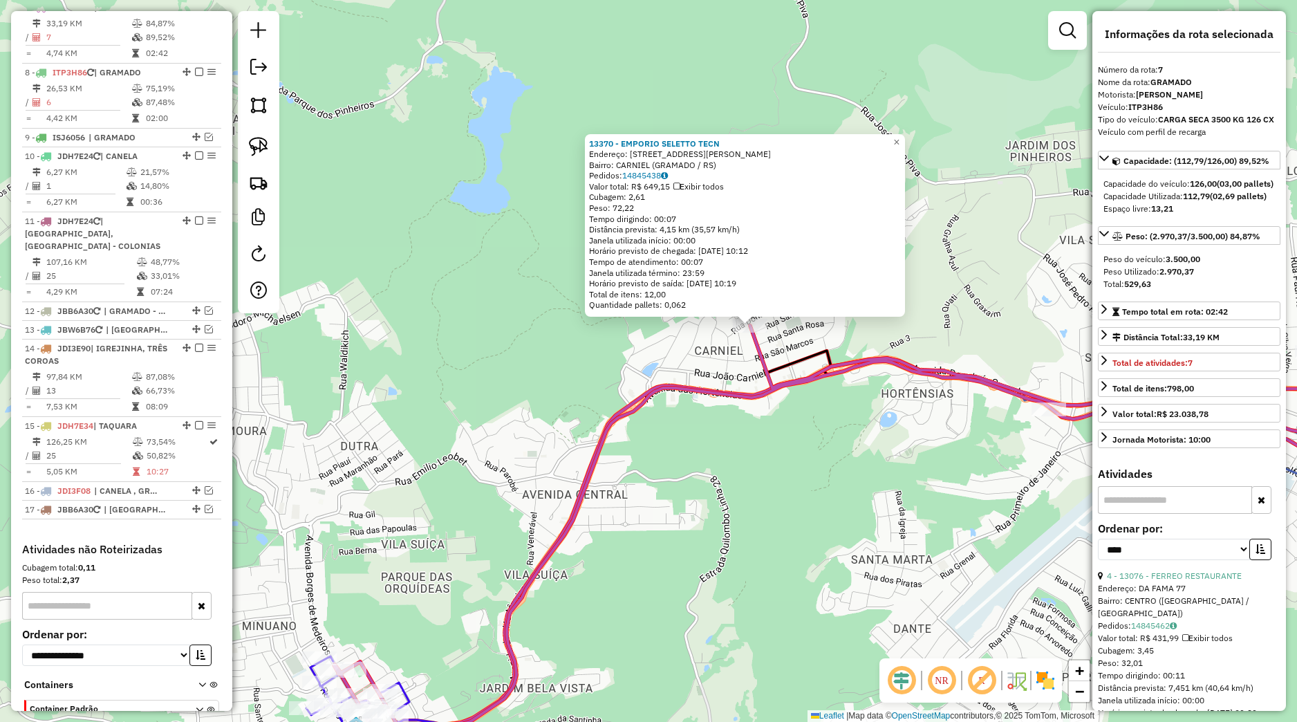
drag, startPoint x: 675, startPoint y: 497, endPoint x: 822, endPoint y: 437, distance: 159.1
click at [822, 438] on div "13370 - EMPORIO SELETTO TECN Endereço: [STREET_ADDRESS][PERSON_NAME] Pedidos: 1…" at bounding box center [648, 361] width 1297 height 722
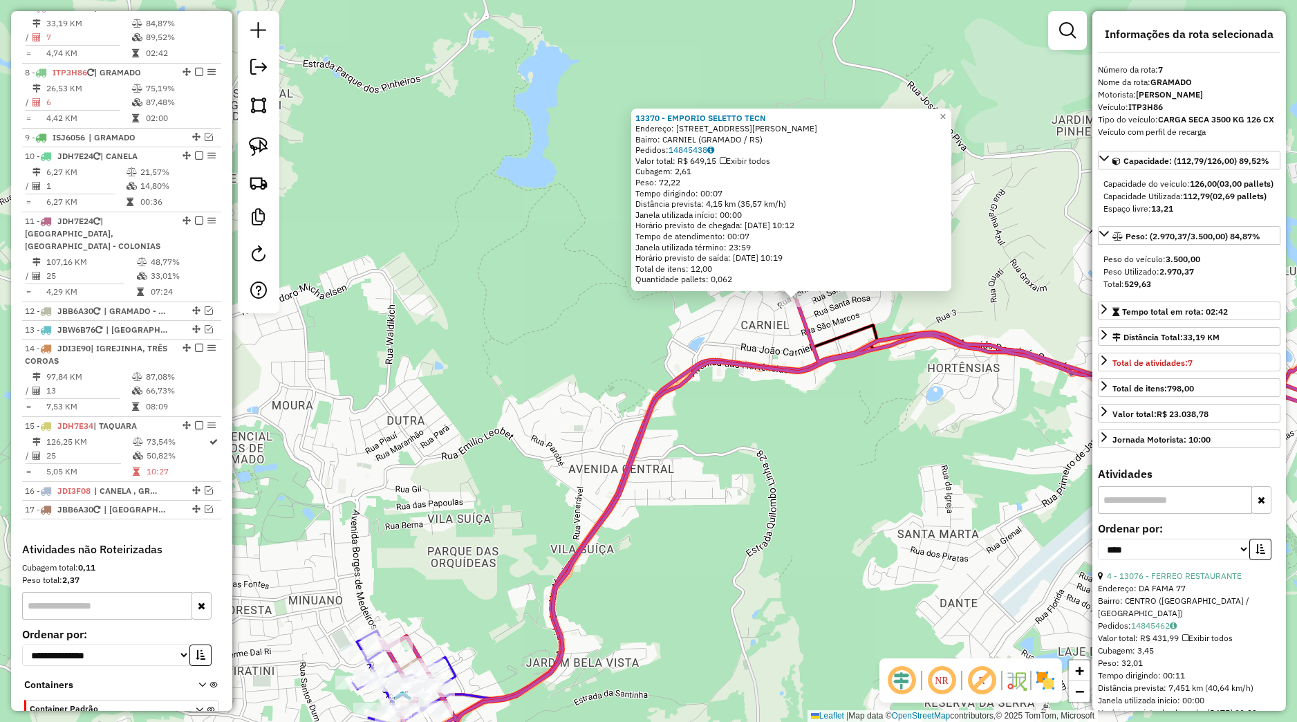
drag, startPoint x: 532, startPoint y: 528, endPoint x: 595, endPoint y: 423, distance: 123.1
click at [670, 420] on div "13370 - EMPORIO SELETTO TECN Endereço: [STREET_ADDRESS][PERSON_NAME] Pedidos: 1…" at bounding box center [648, 361] width 1297 height 722
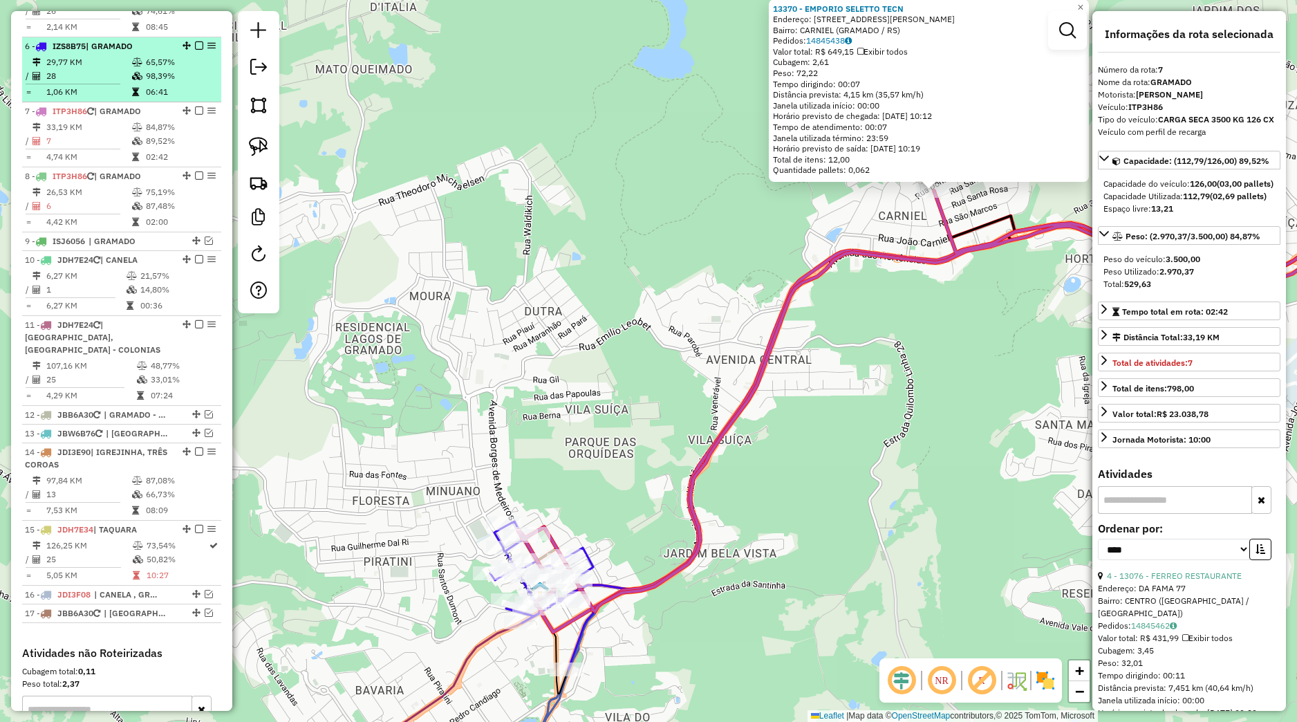
scroll to position [686, 0]
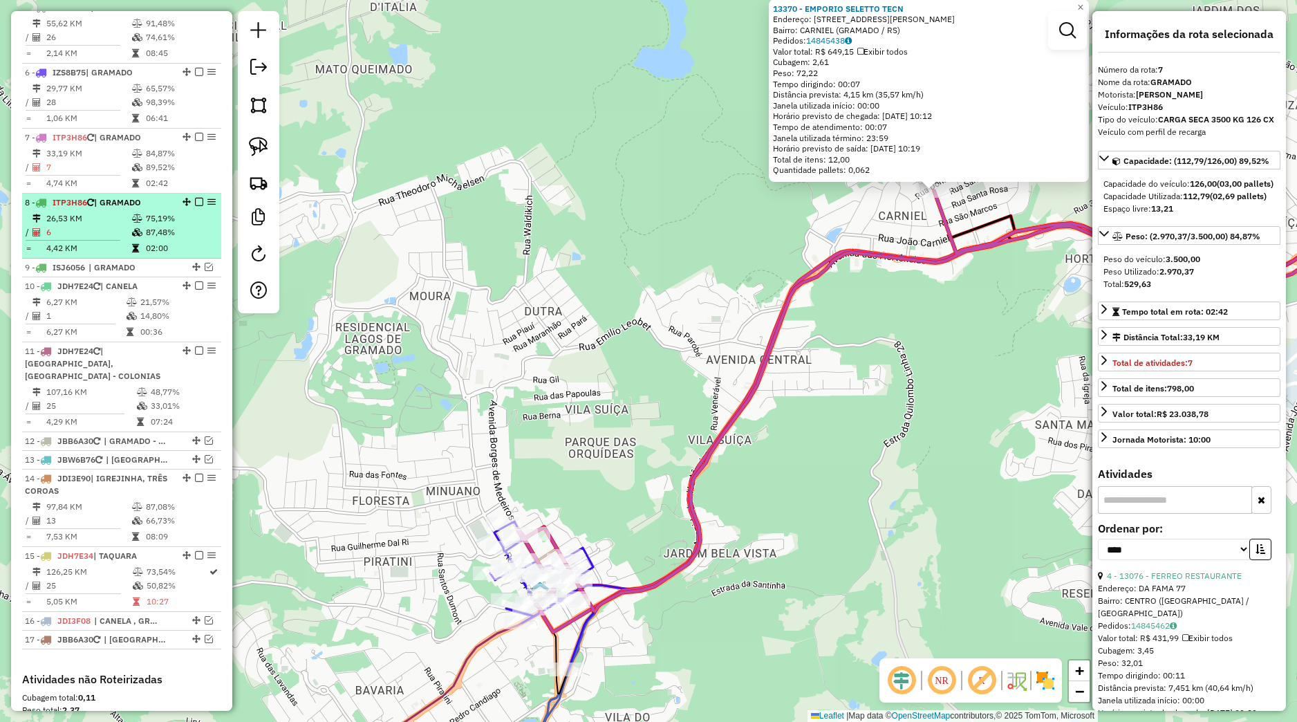
click at [164, 225] on td "75,19%" at bounding box center [180, 219] width 70 height 14
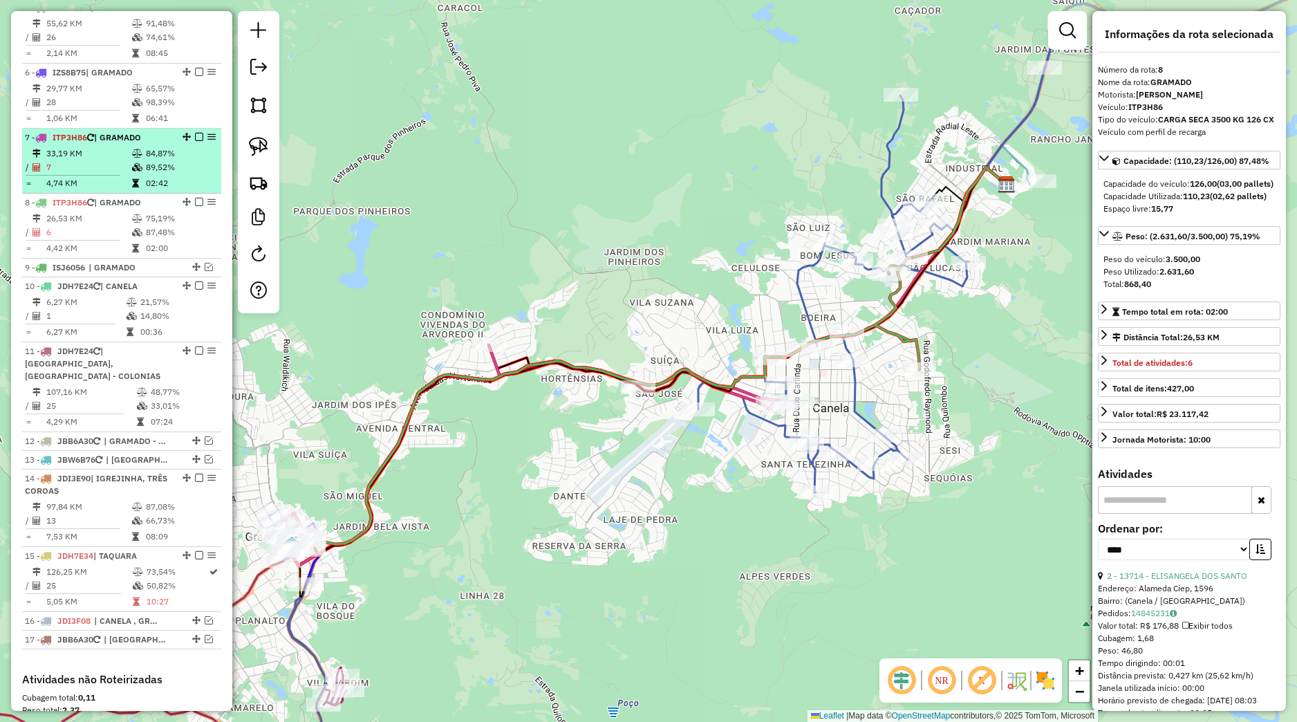
click at [145, 190] on td "02:42" at bounding box center [180, 183] width 70 height 14
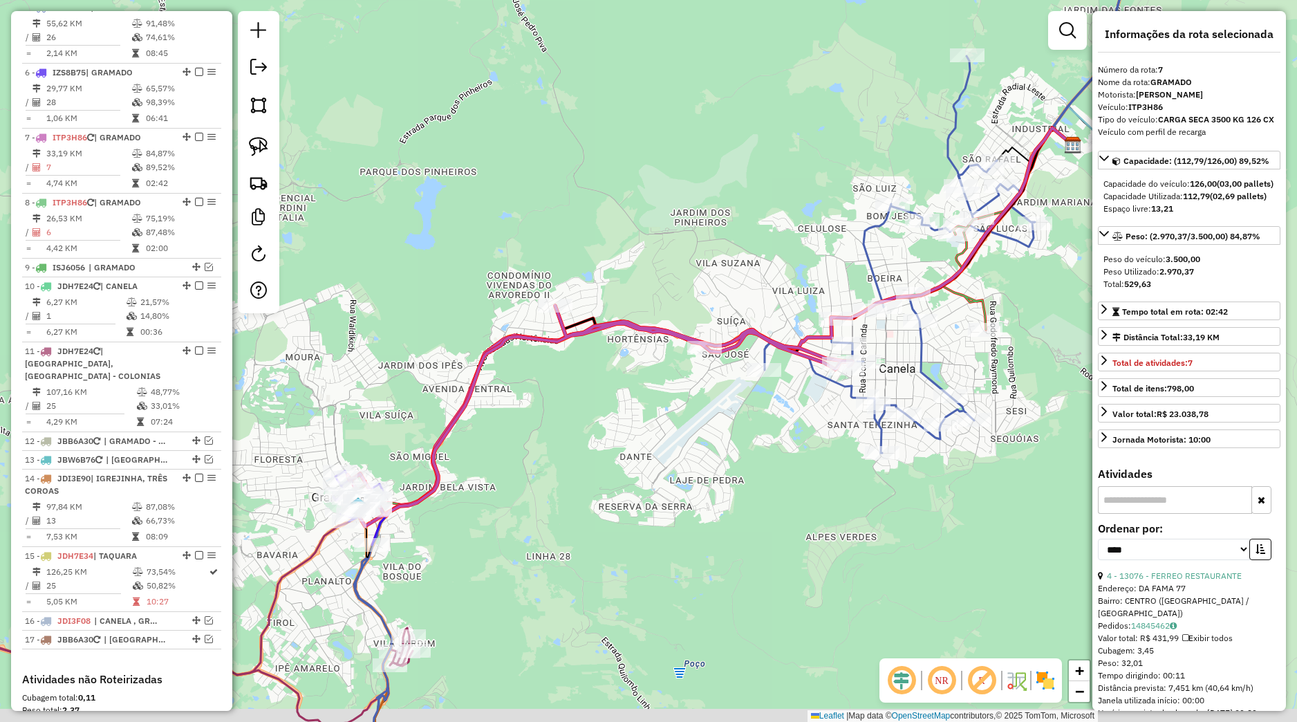
drag, startPoint x: 367, startPoint y: 514, endPoint x: 462, endPoint y: 456, distance: 111.4
click at [462, 456] on div "Janela de atendimento Grade de atendimento Capacidade Transportadoras Veículos …" at bounding box center [648, 361] width 1297 height 722
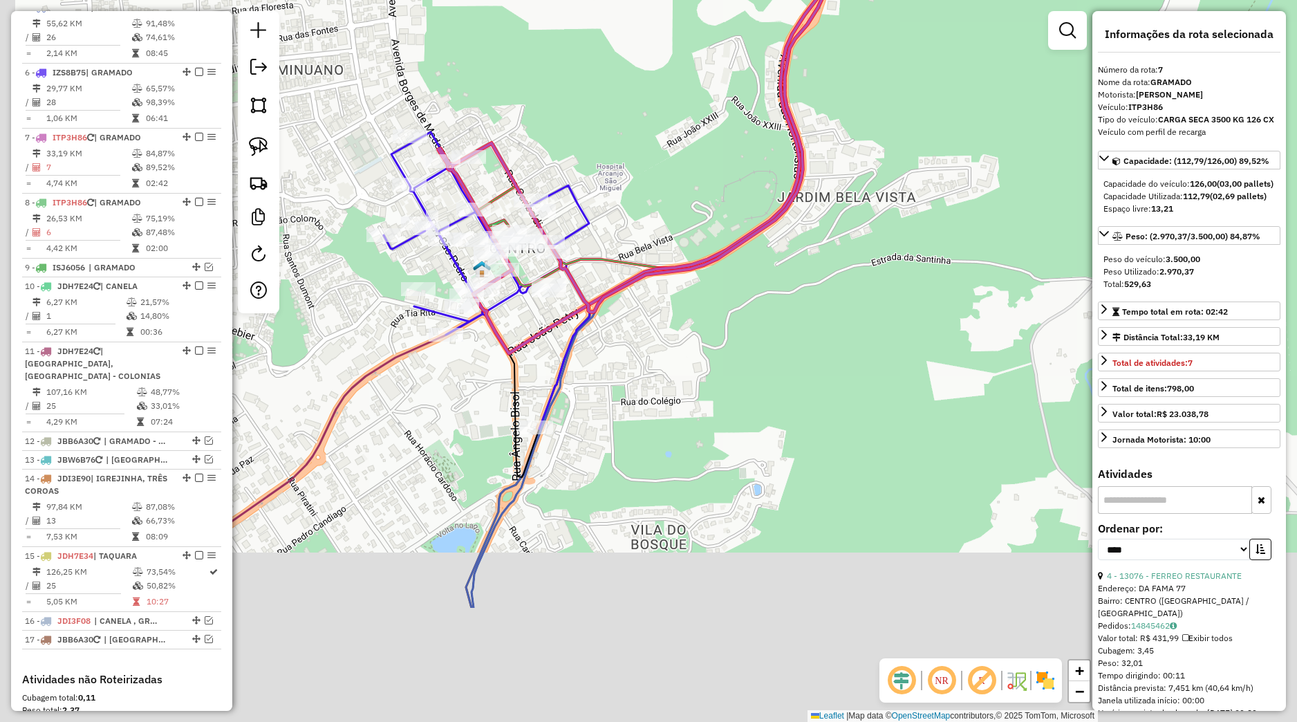
drag, startPoint x: 400, startPoint y: 521, endPoint x: 537, endPoint y: 315, distance: 247.2
click at [537, 318] on icon at bounding box center [715, 47] width 483 height 612
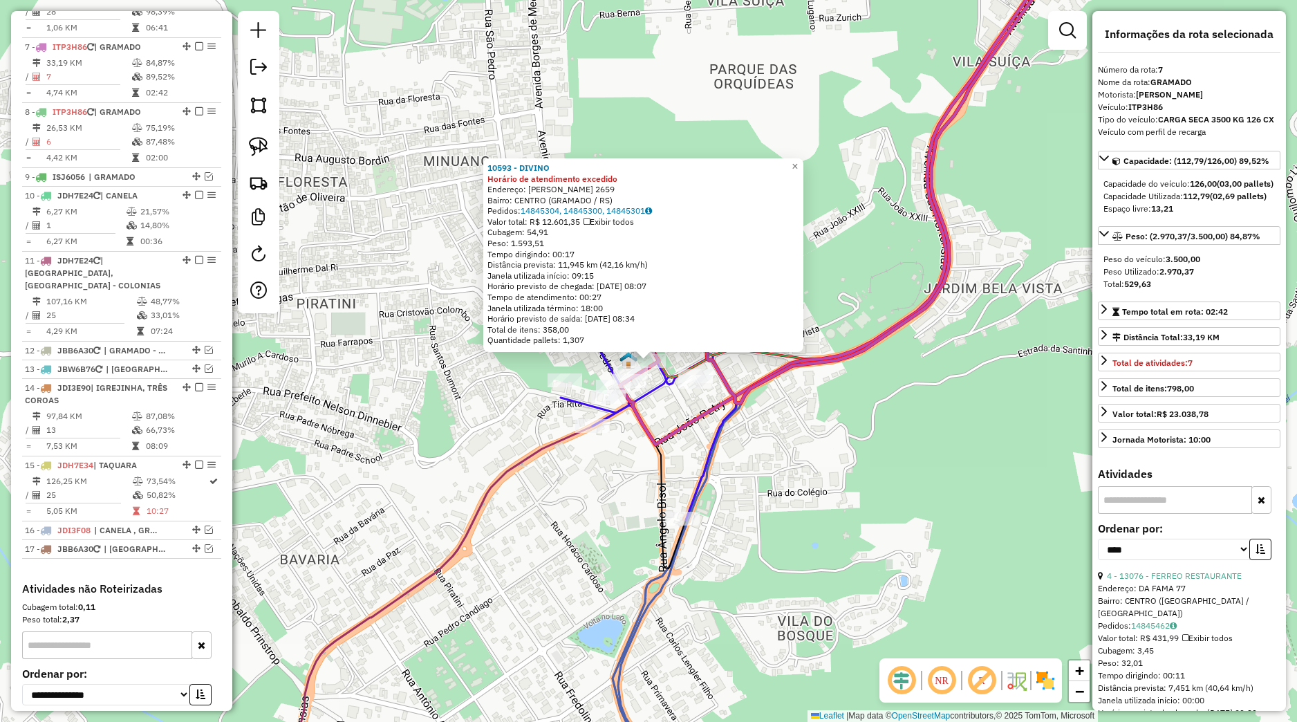
scroll to position [816, 0]
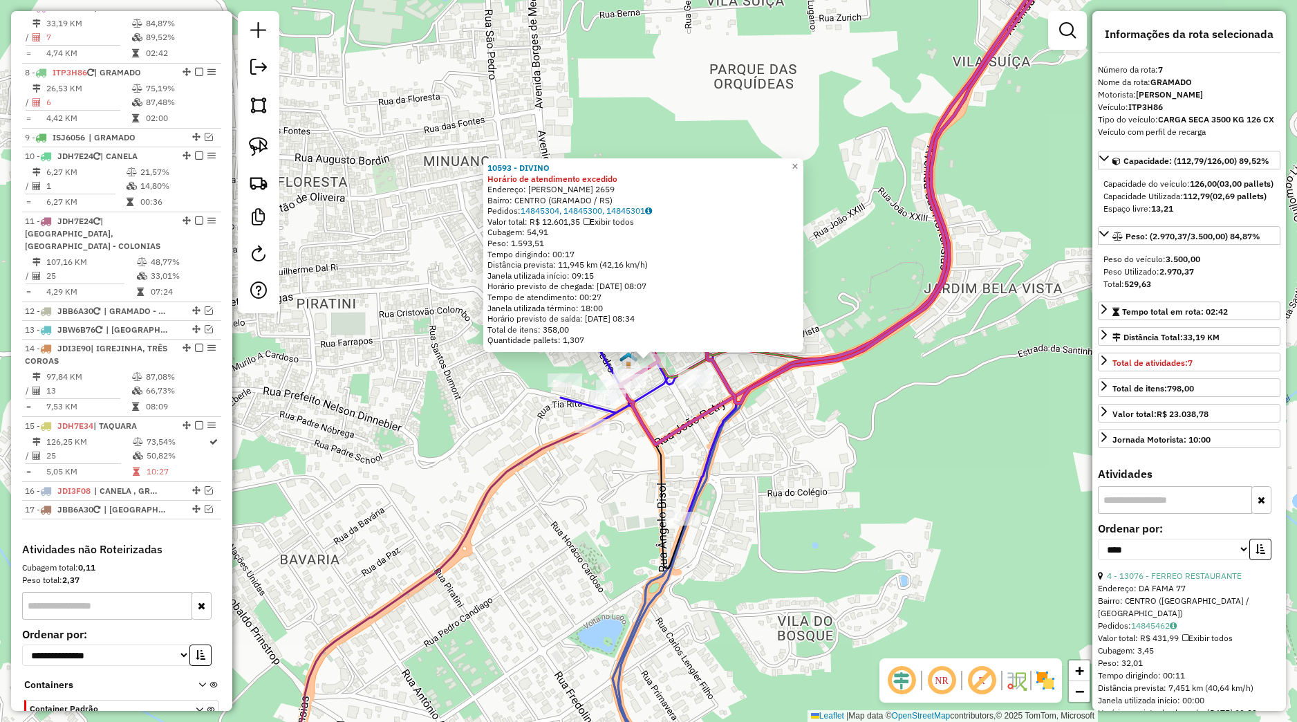
click at [506, 353] on div "10593 - DIVINO Horário de atendimento excedido Endereço: [PERSON_NAME] 2659 Bai…" at bounding box center [648, 361] width 1297 height 722
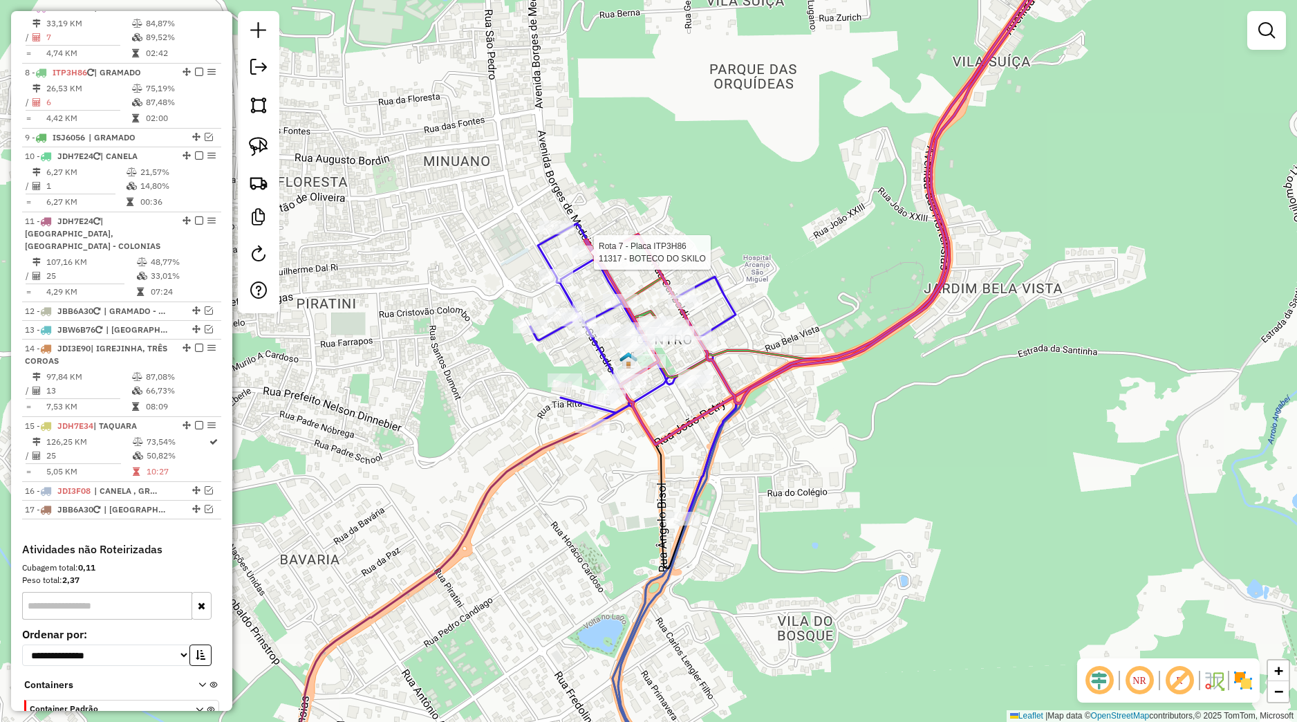
select select "*********"
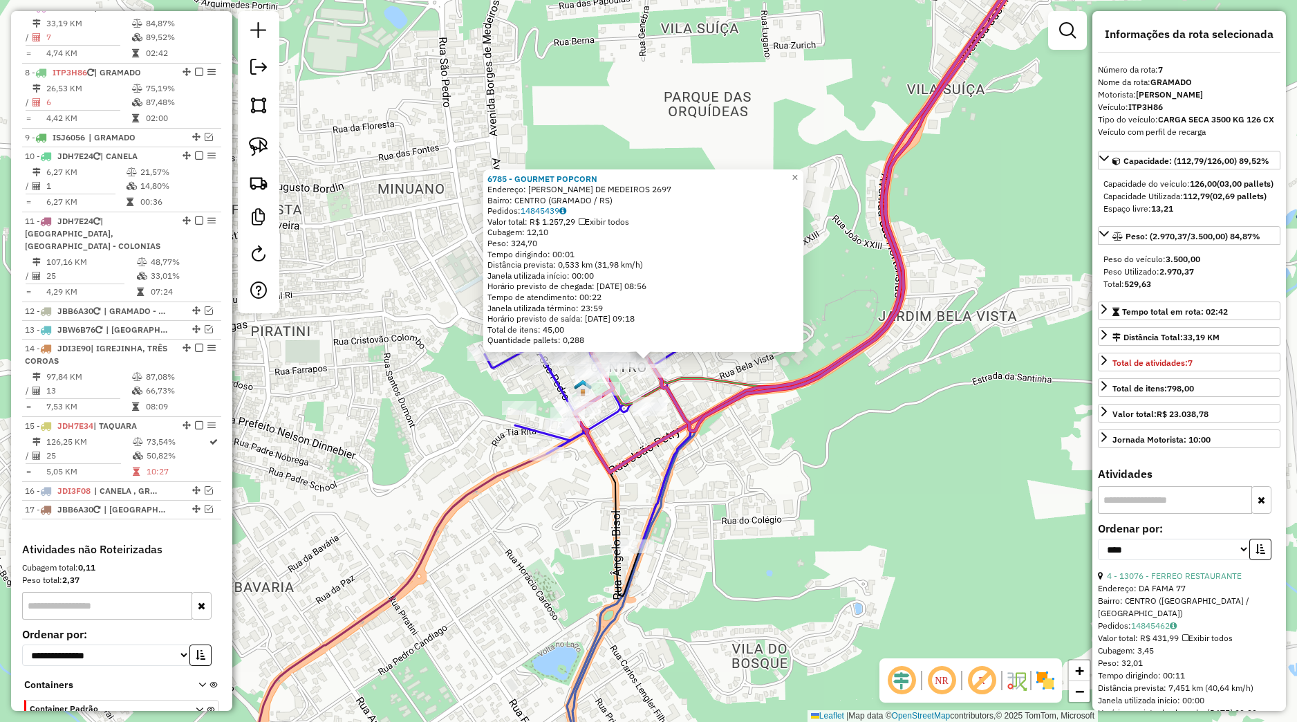
drag, startPoint x: 749, startPoint y: 441, endPoint x: 717, endPoint y: 438, distance: 31.9
click at [748, 441] on div "6785 - GOURMET POPCORN Endereço: BORGES DE MEDEIROS 2697 Bairro: CENTRO (GRAMAD…" at bounding box center [648, 361] width 1297 height 722
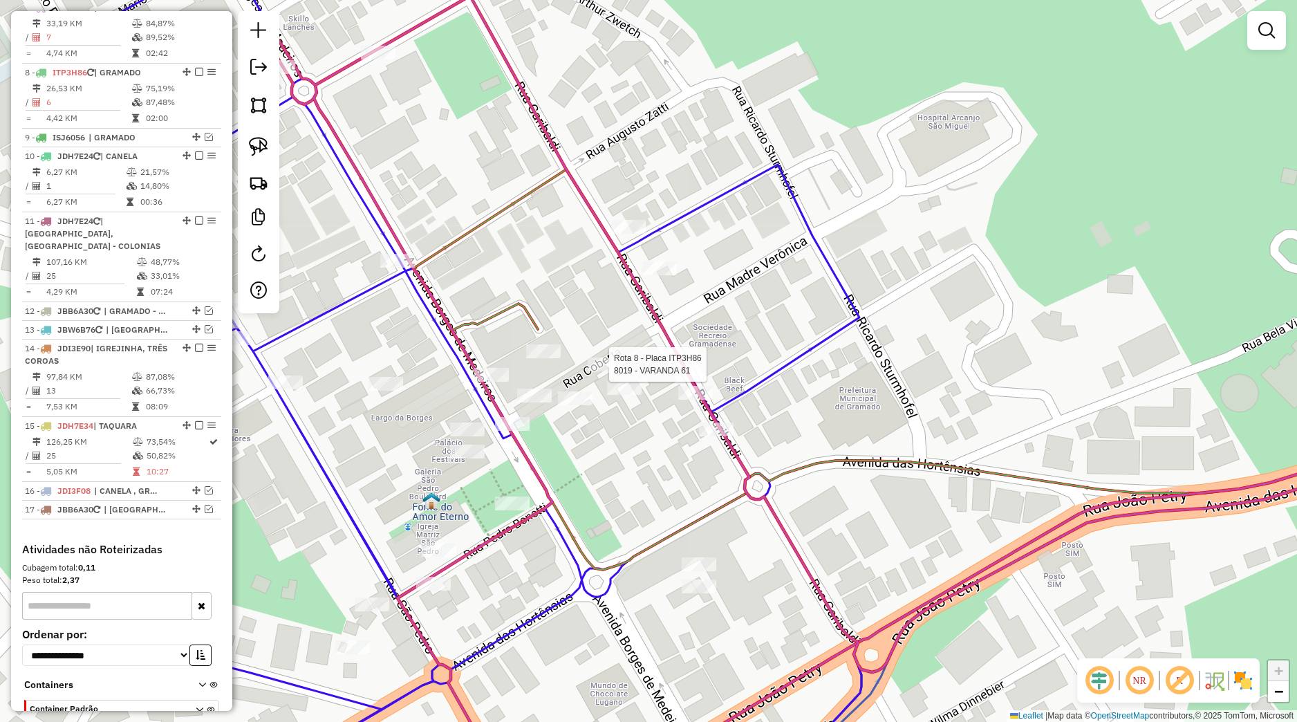
select select "*********"
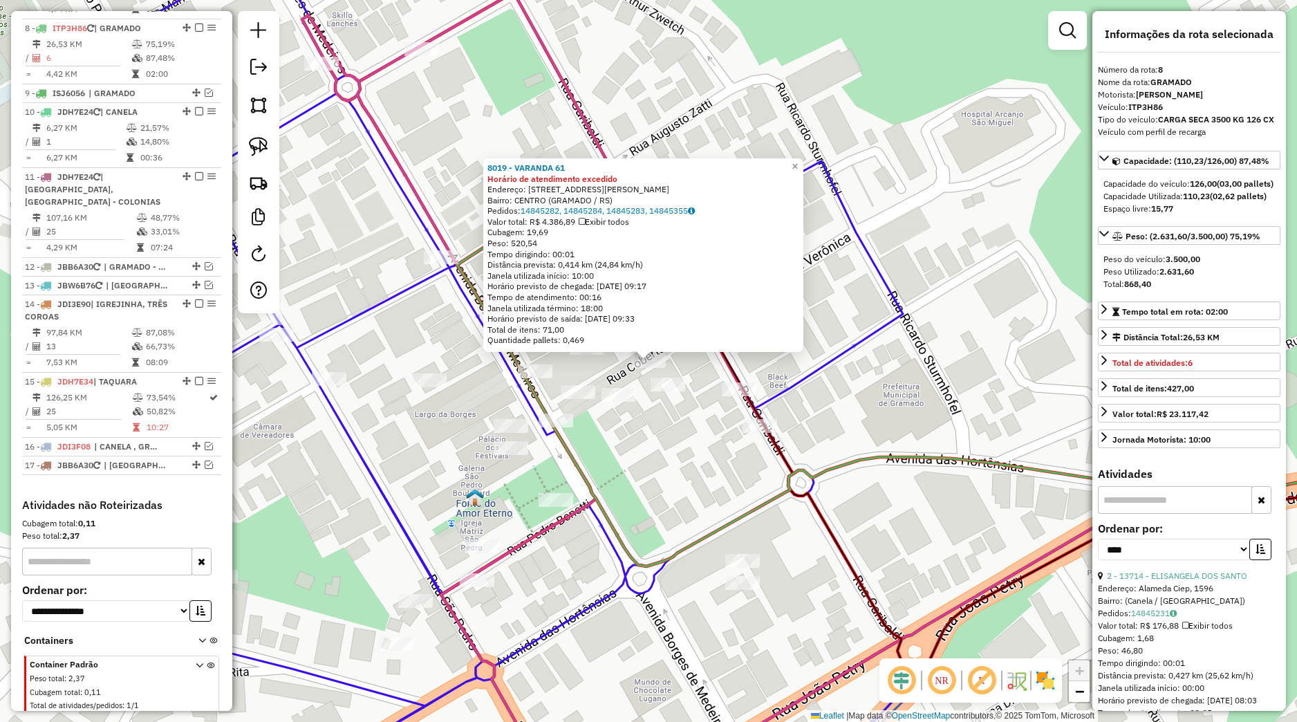
scroll to position [881, 0]
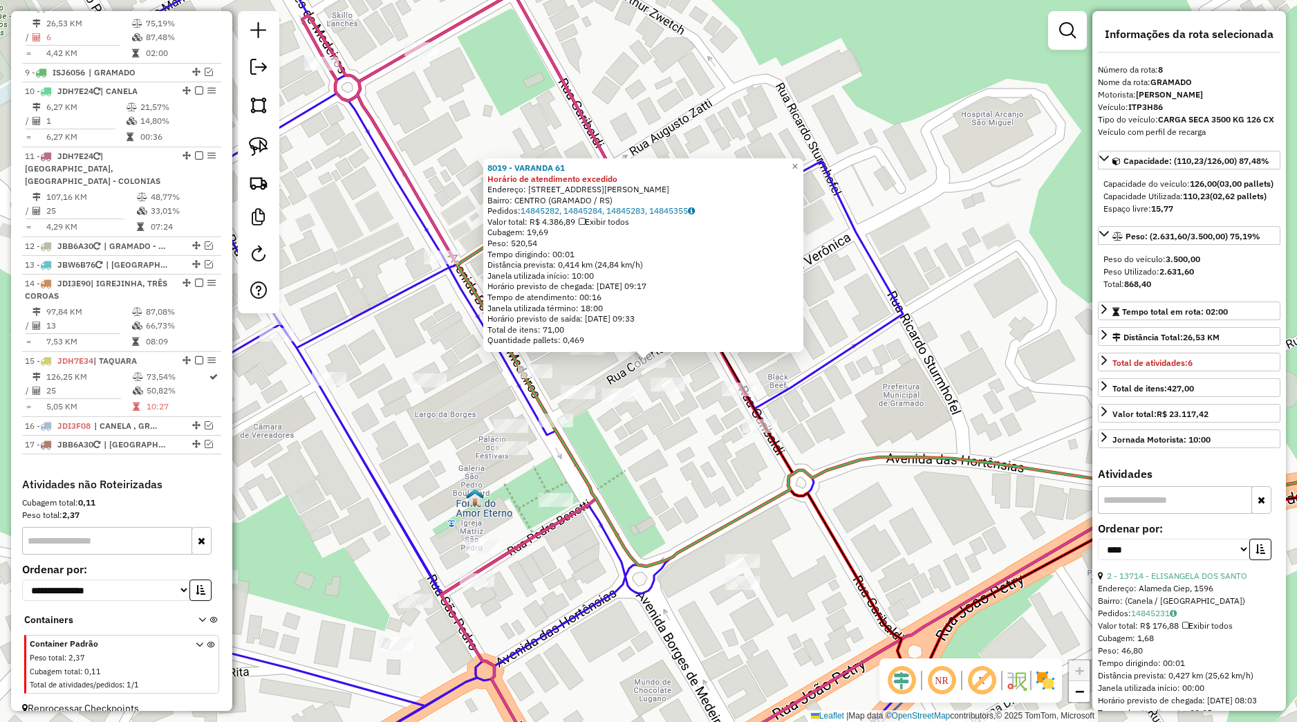
click at [595, 367] on div "8019 - [GEOGRAPHIC_DATA] 61 Horário de atendimento excedido Endereço: [STREET_A…" at bounding box center [648, 361] width 1297 height 722
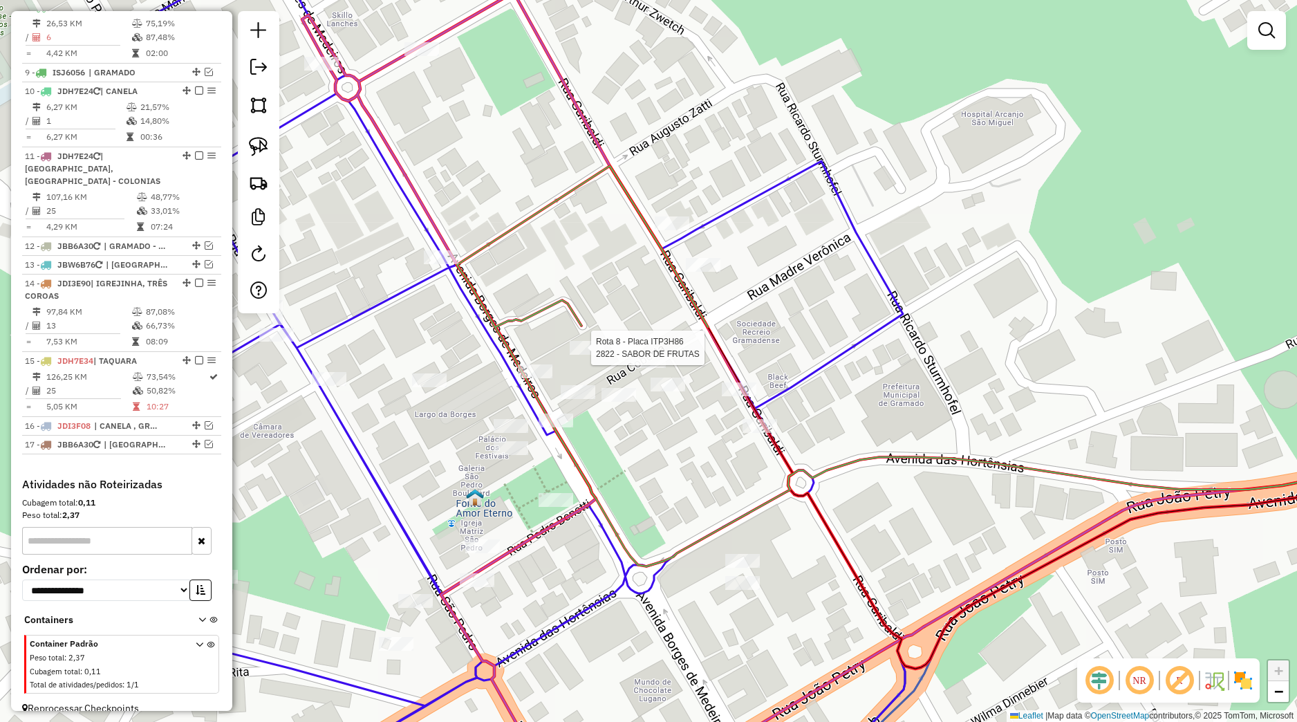
select select "*********"
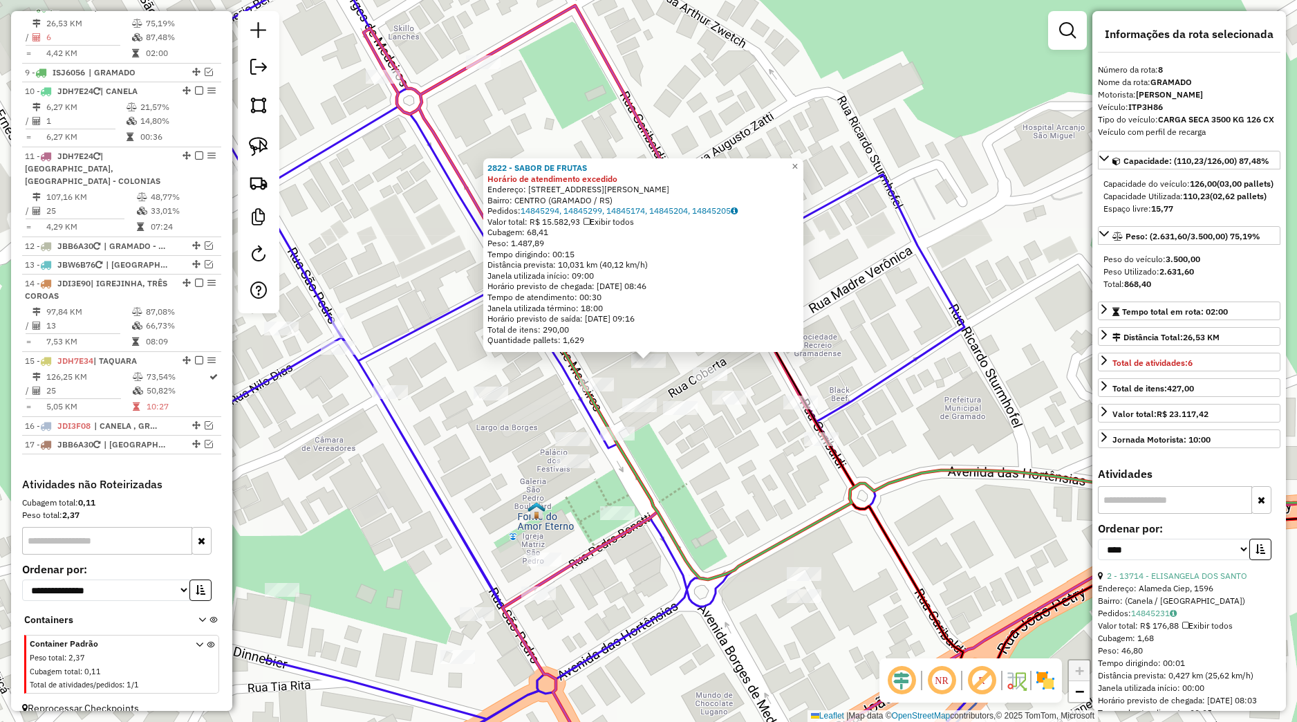
click at [686, 488] on div "2822 - SABOR DE FRUTAS Horário de atendimento excedido Endereço: MADRE [PERSON_…" at bounding box center [648, 361] width 1297 height 722
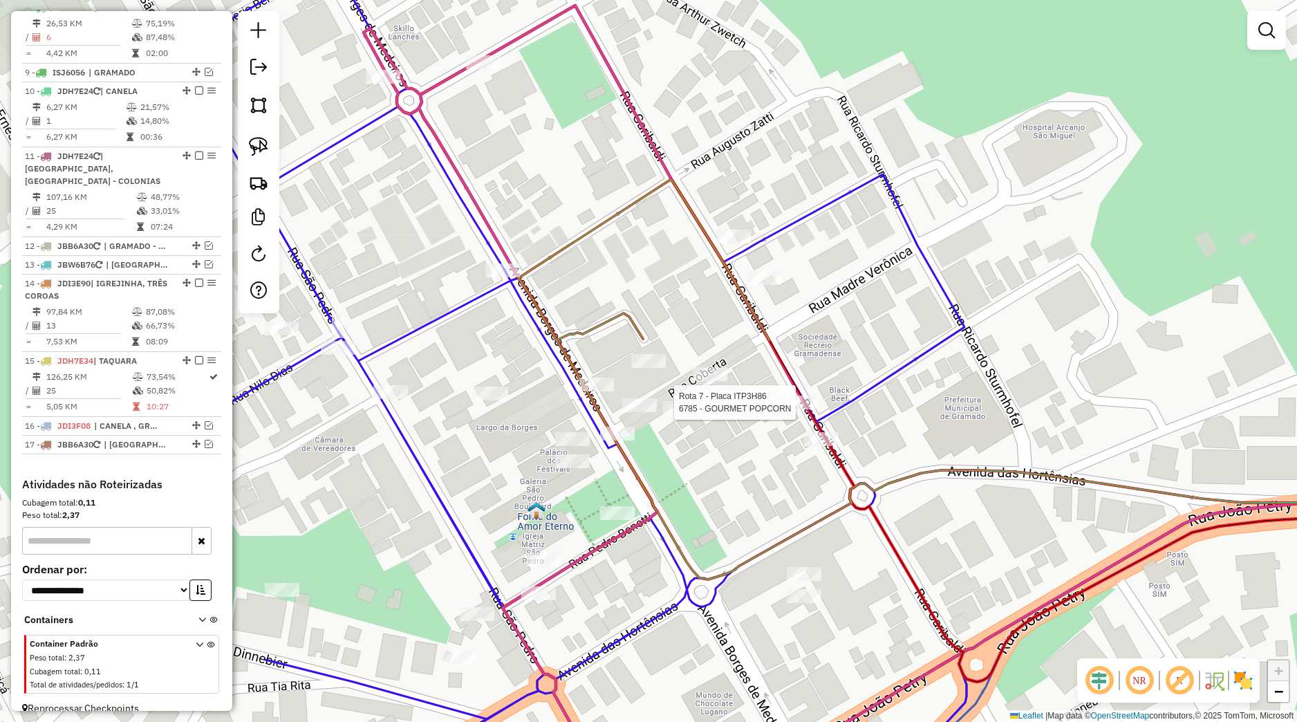
select select "*********"
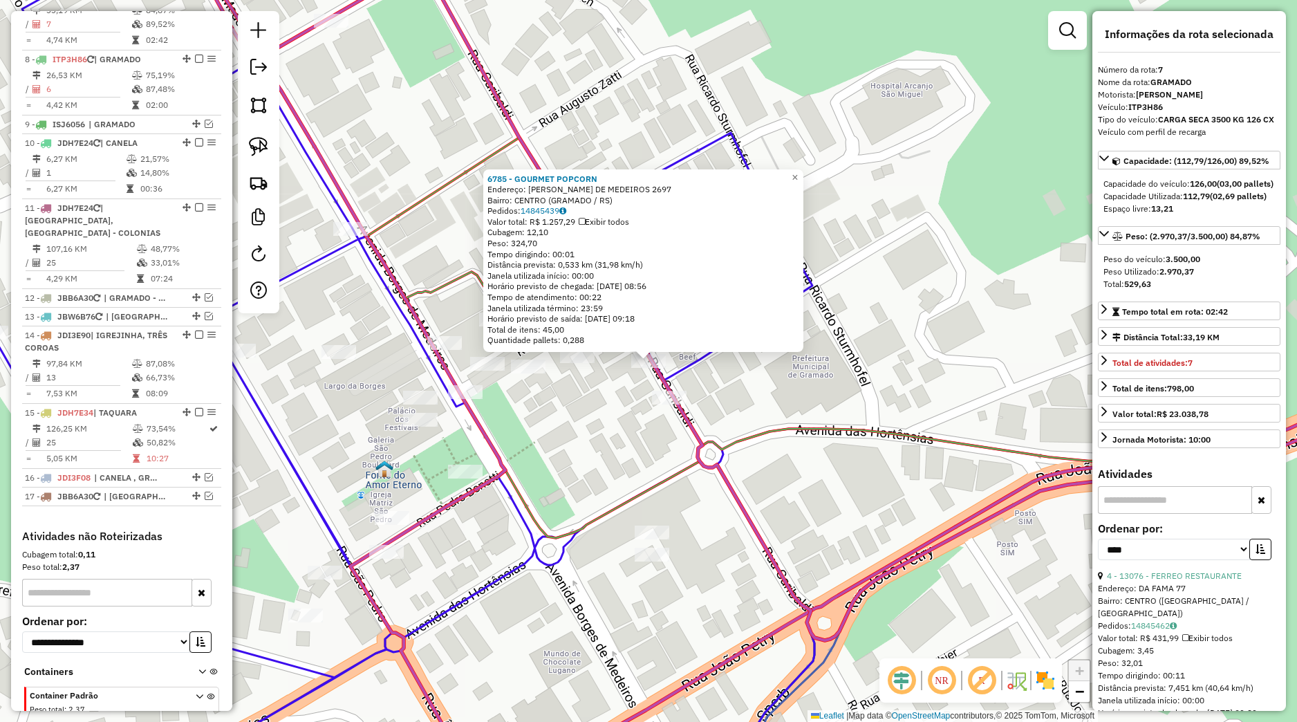
scroll to position [816, 0]
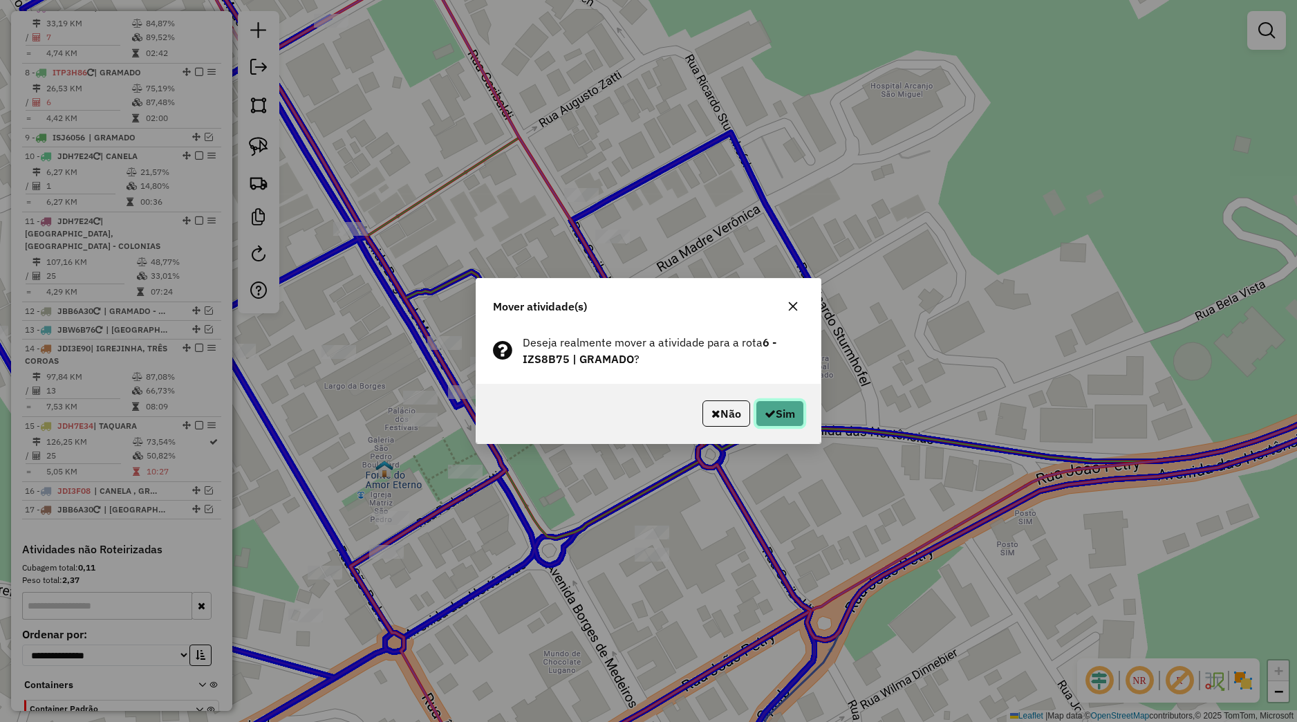
click at [765, 413] on icon "button" at bounding box center [770, 413] width 11 height 11
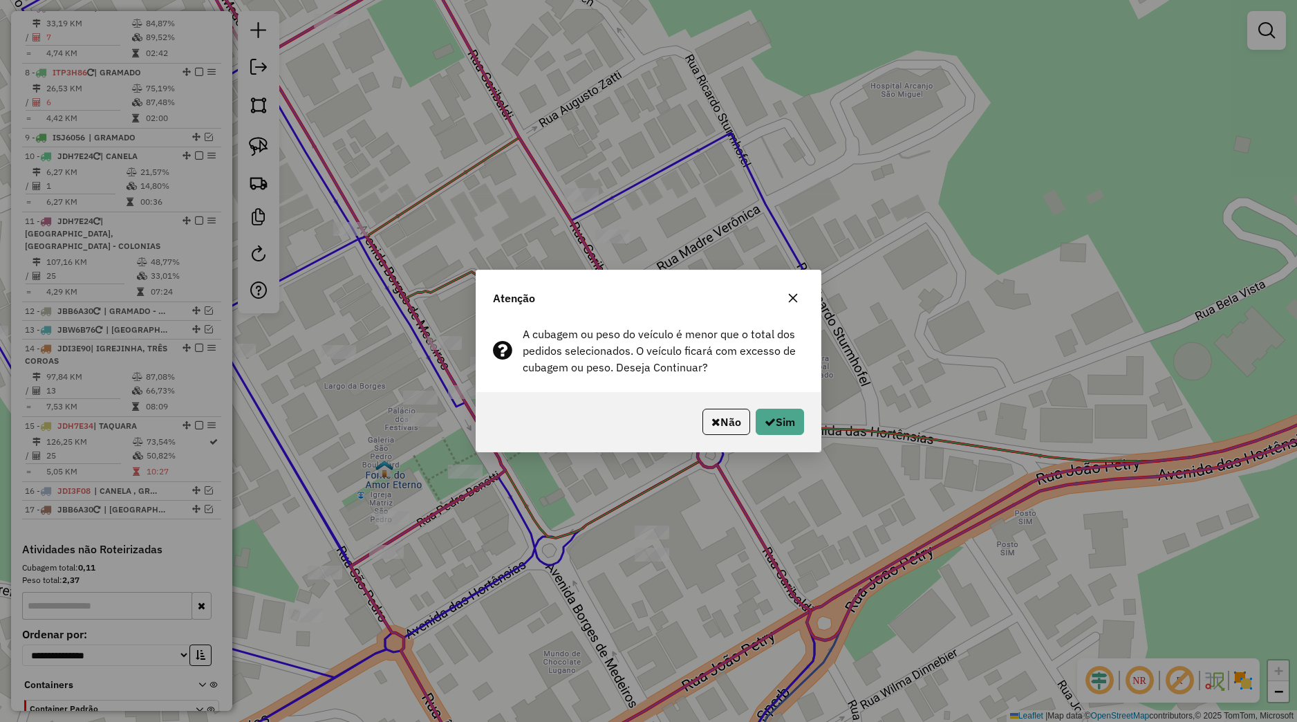
click at [763, 406] on div "Não Sim" at bounding box center [648, 421] width 344 height 59
click at [766, 416] on button "Sim" at bounding box center [780, 422] width 48 height 26
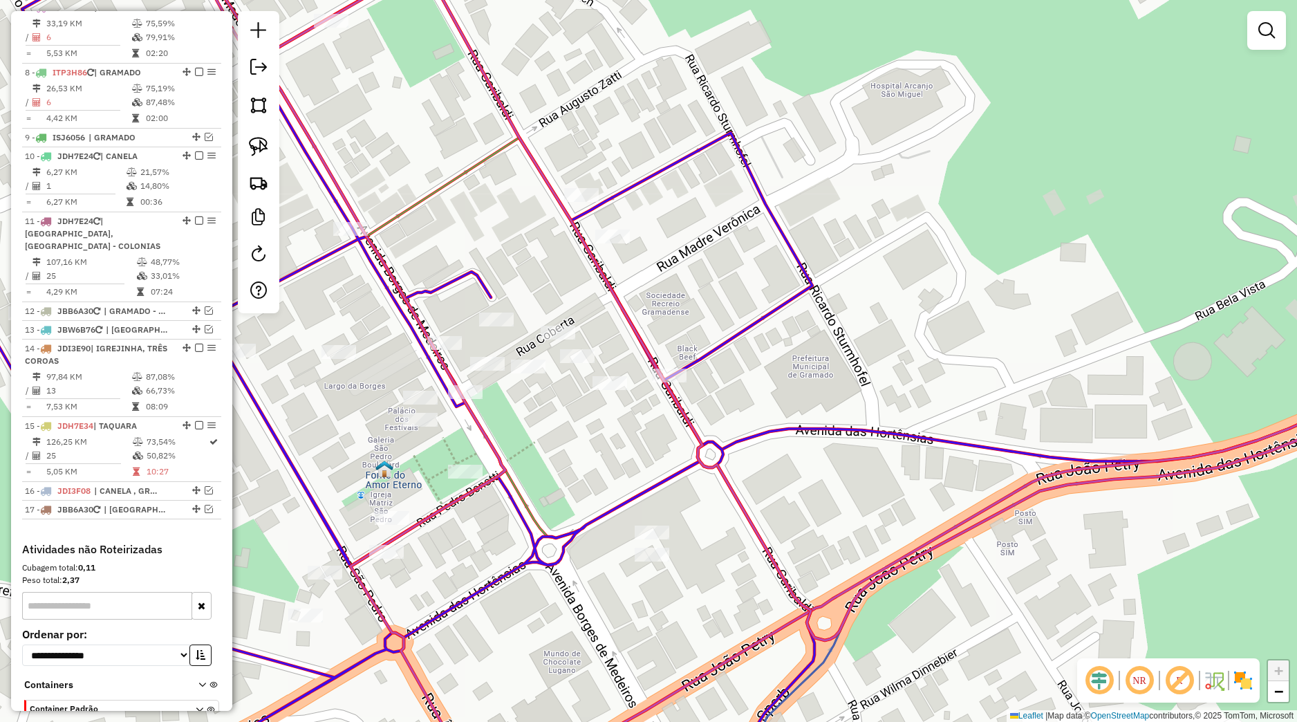
click at [651, 362] on icon at bounding box center [819, 302] width 1215 height 676
select select "*********"
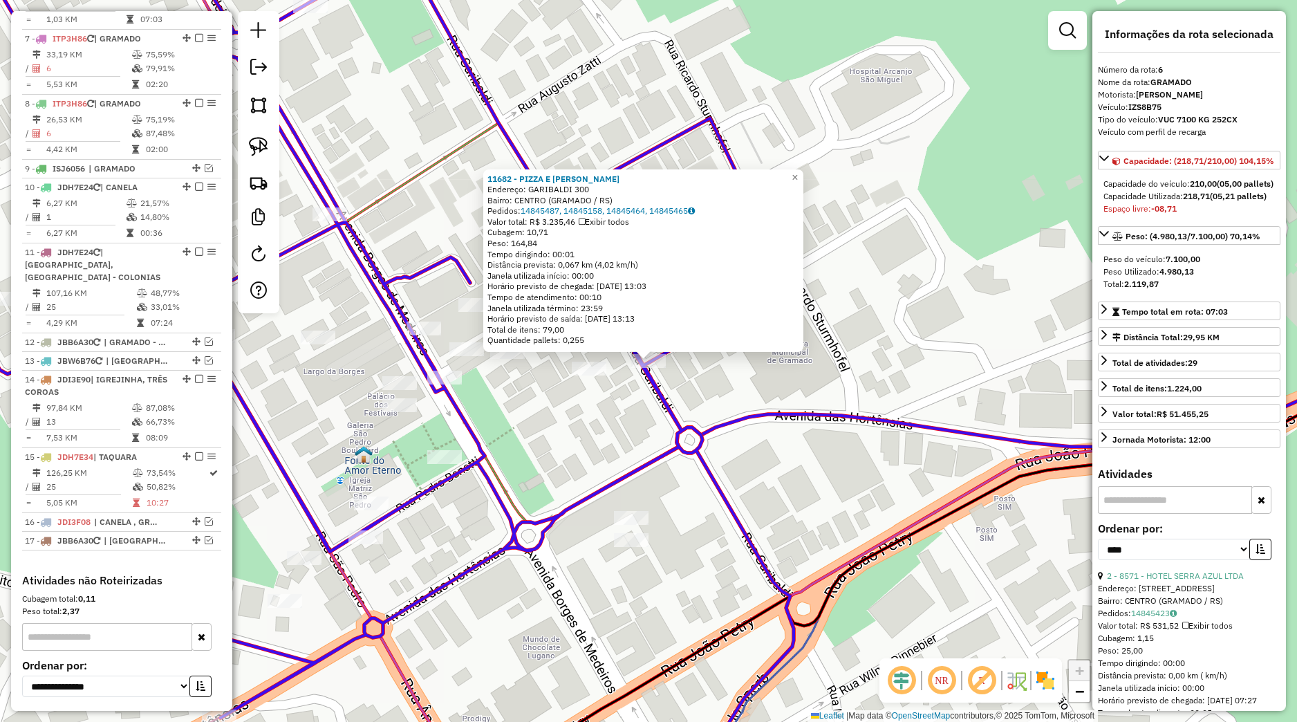
scroll to position [751, 0]
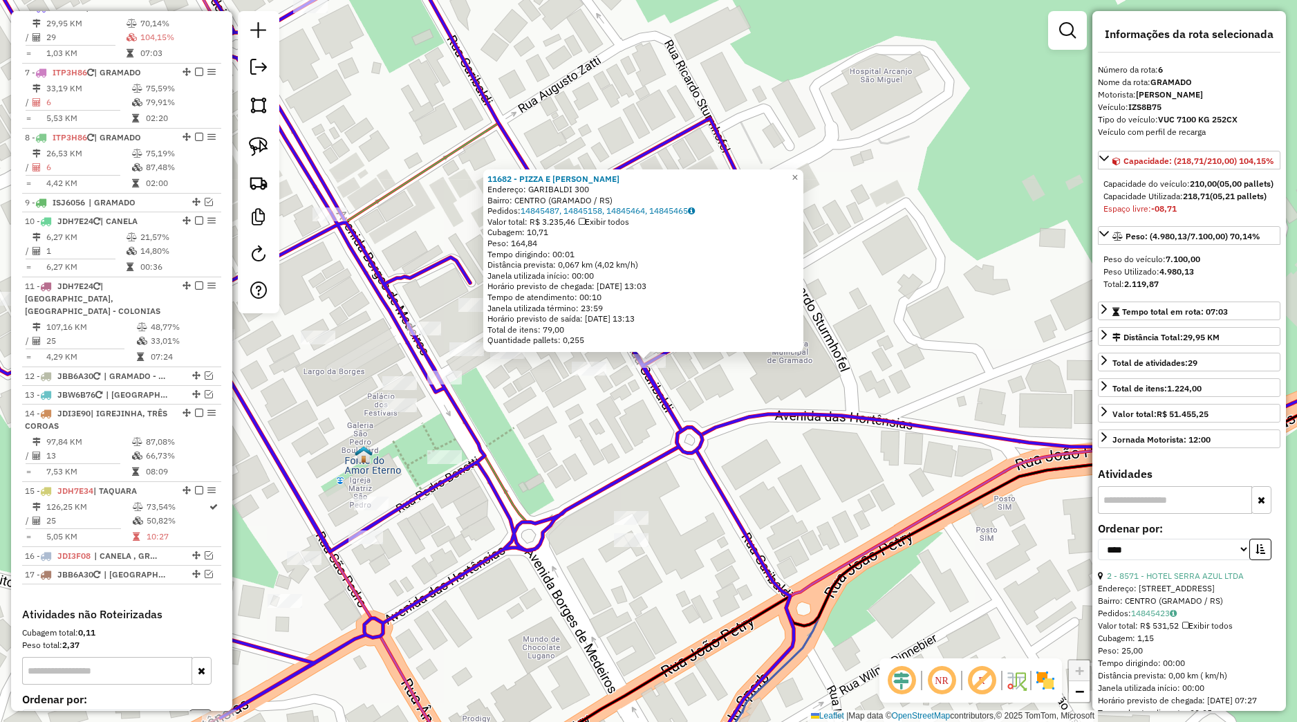
click at [747, 416] on icon at bounding box center [1019, 402] width 815 height 163
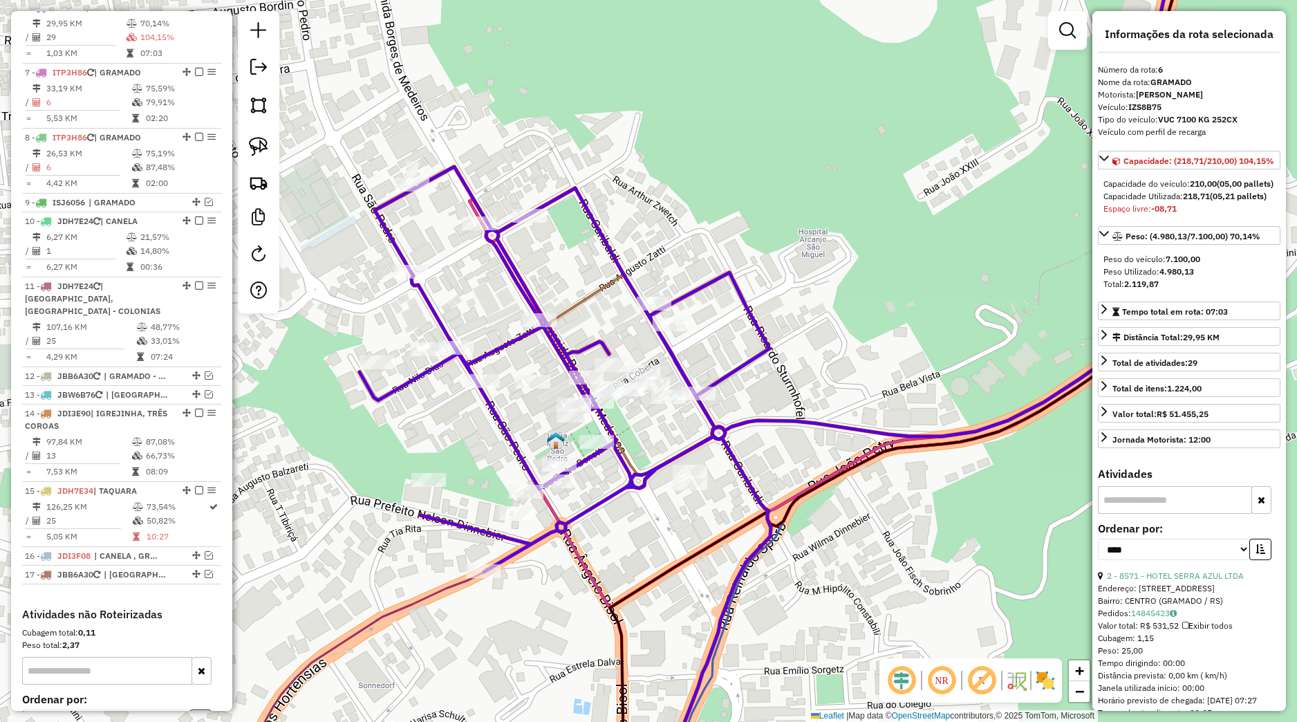
click at [604, 435] on icon at bounding box center [565, 463] width 411 height 592
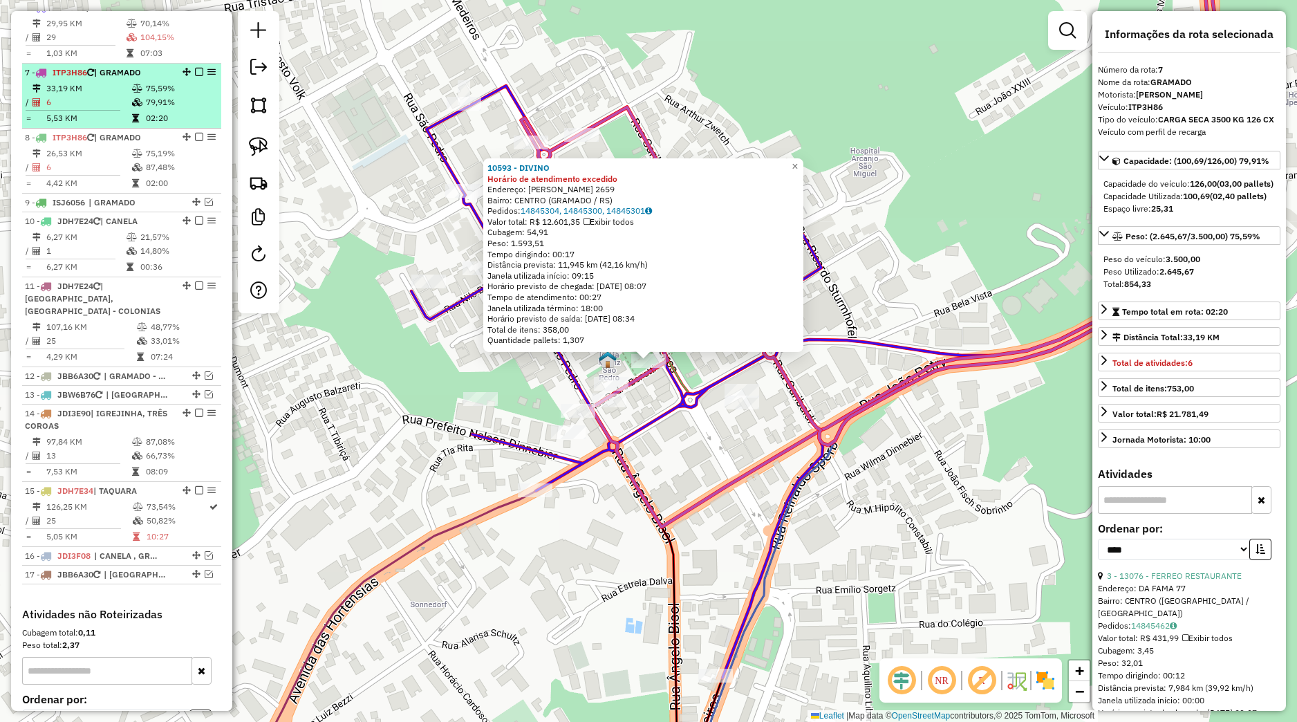
click at [145, 125] on td "02:20" at bounding box center [180, 118] width 70 height 14
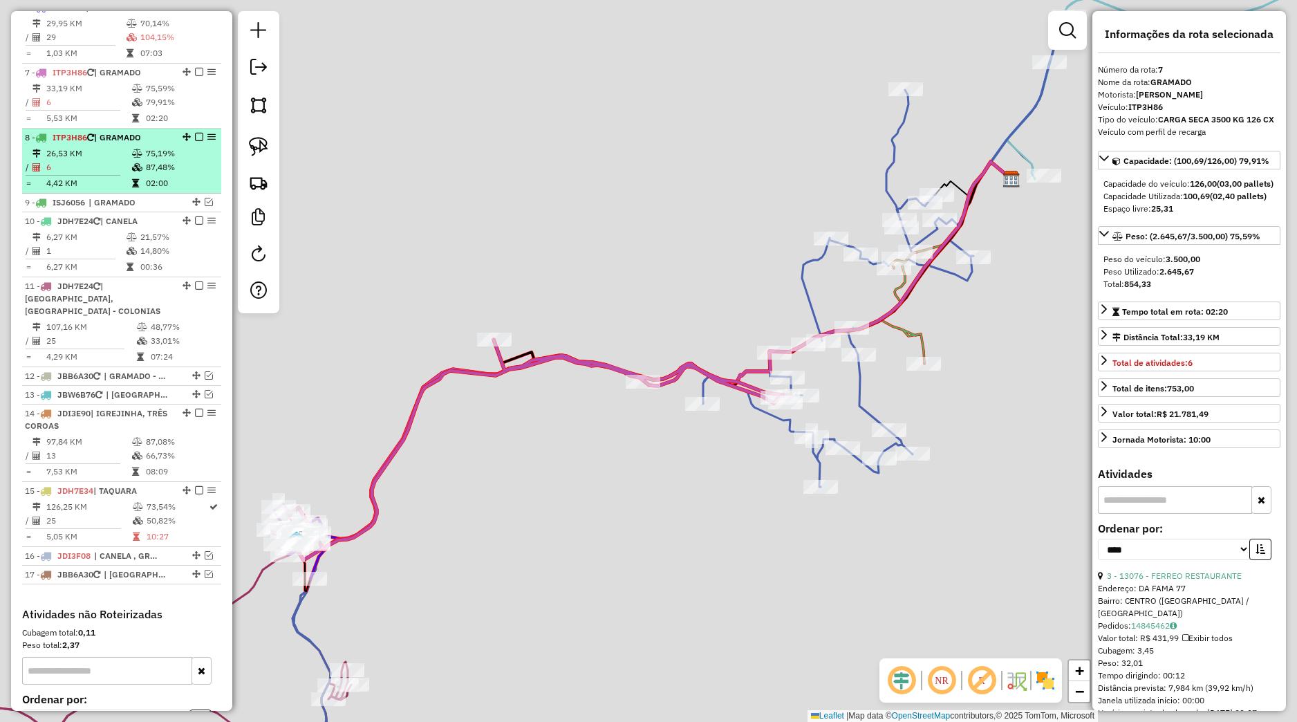
click at [145, 160] on td "75,19%" at bounding box center [180, 154] width 70 height 14
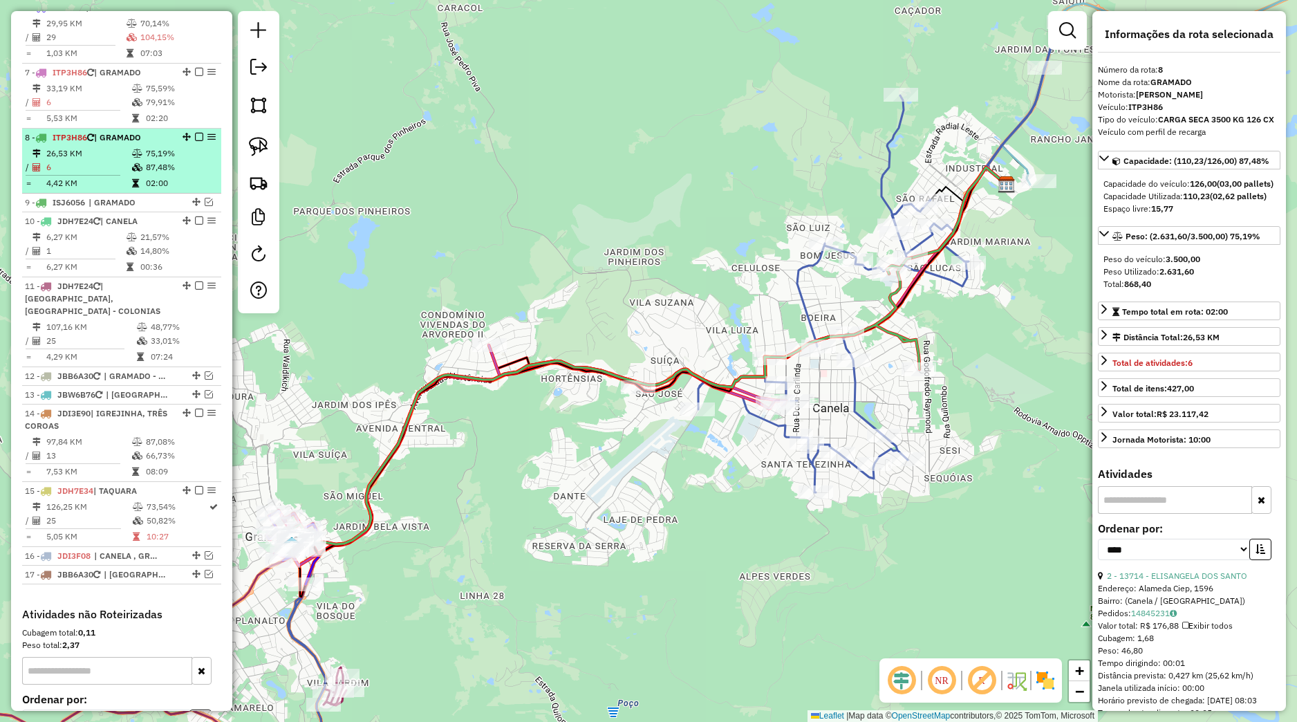
drag, startPoint x: 144, startPoint y: 174, endPoint x: 140, endPoint y: 166, distance: 8.7
click at [143, 171] on table "26,53 KM 75,19% / 6 87,48% = 4,42 KM 02:00" at bounding box center [122, 169] width 194 height 44
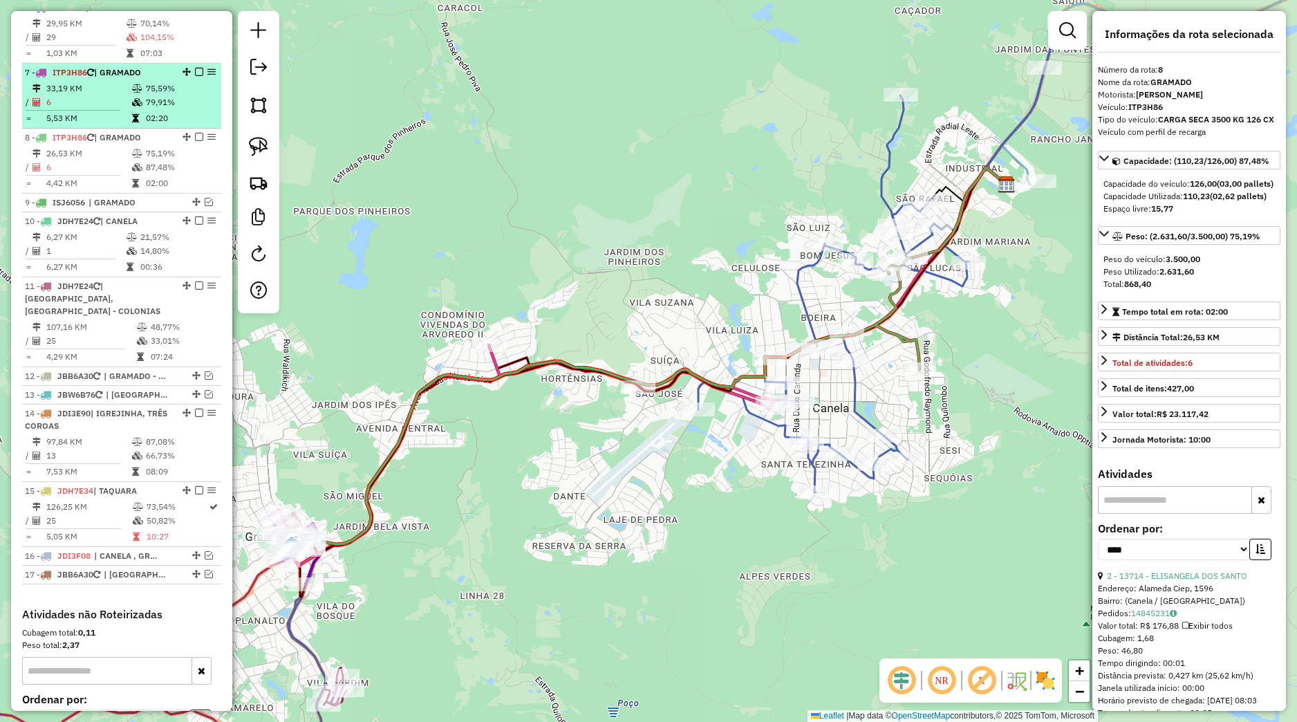
click at [115, 125] on td "5,53 KM" at bounding box center [89, 118] width 86 height 14
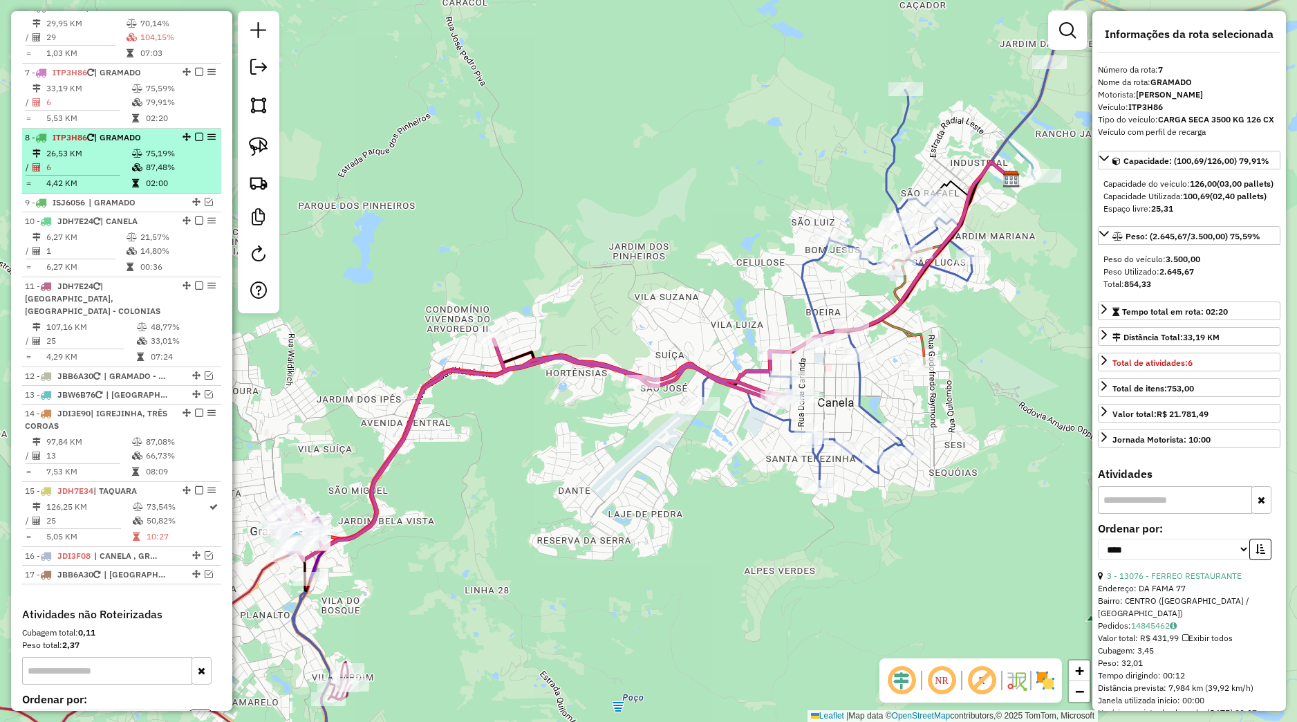
click at [131, 160] on td at bounding box center [138, 154] width 14 height 14
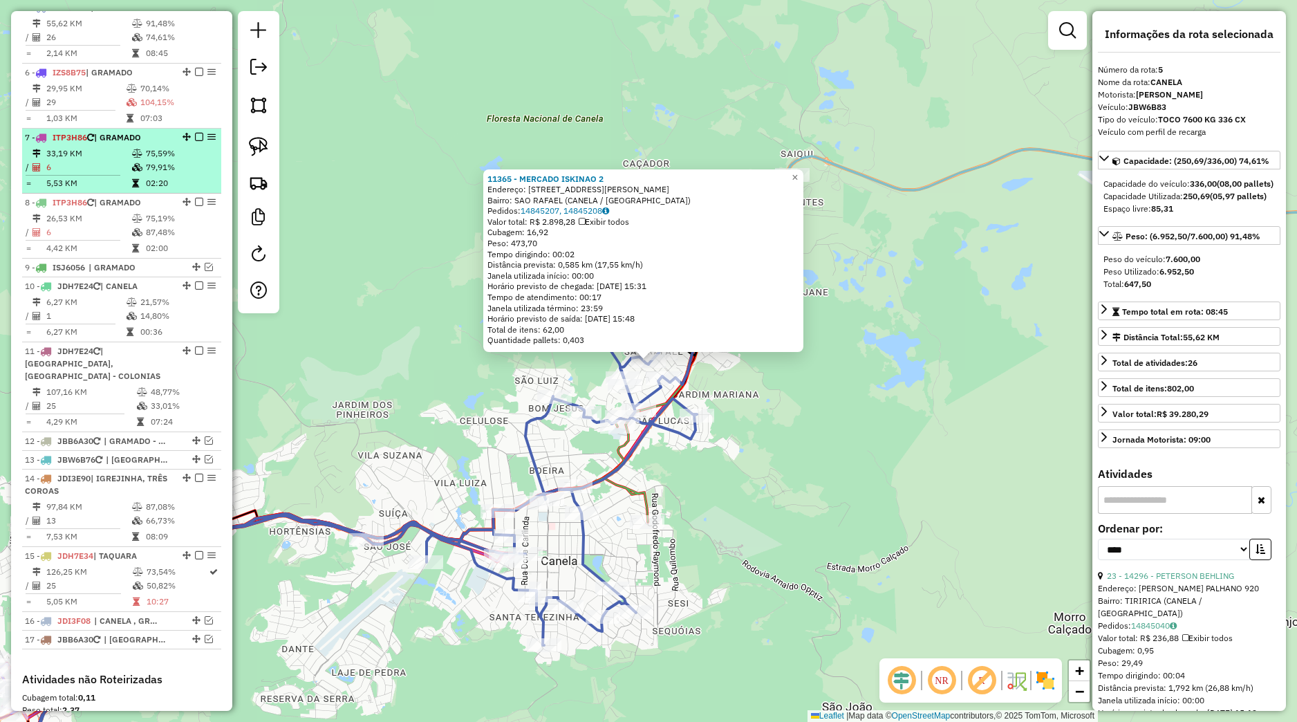
scroll to position [621, 0]
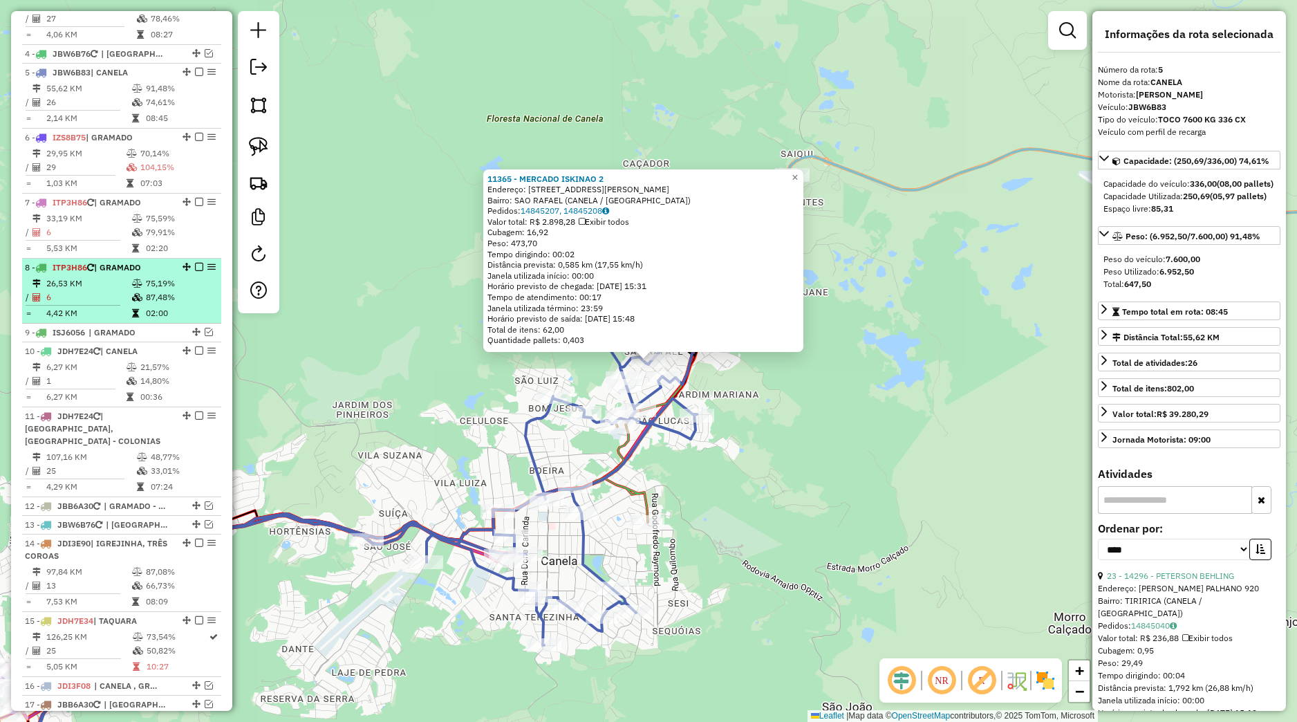
click at [195, 271] on em at bounding box center [199, 267] width 8 height 8
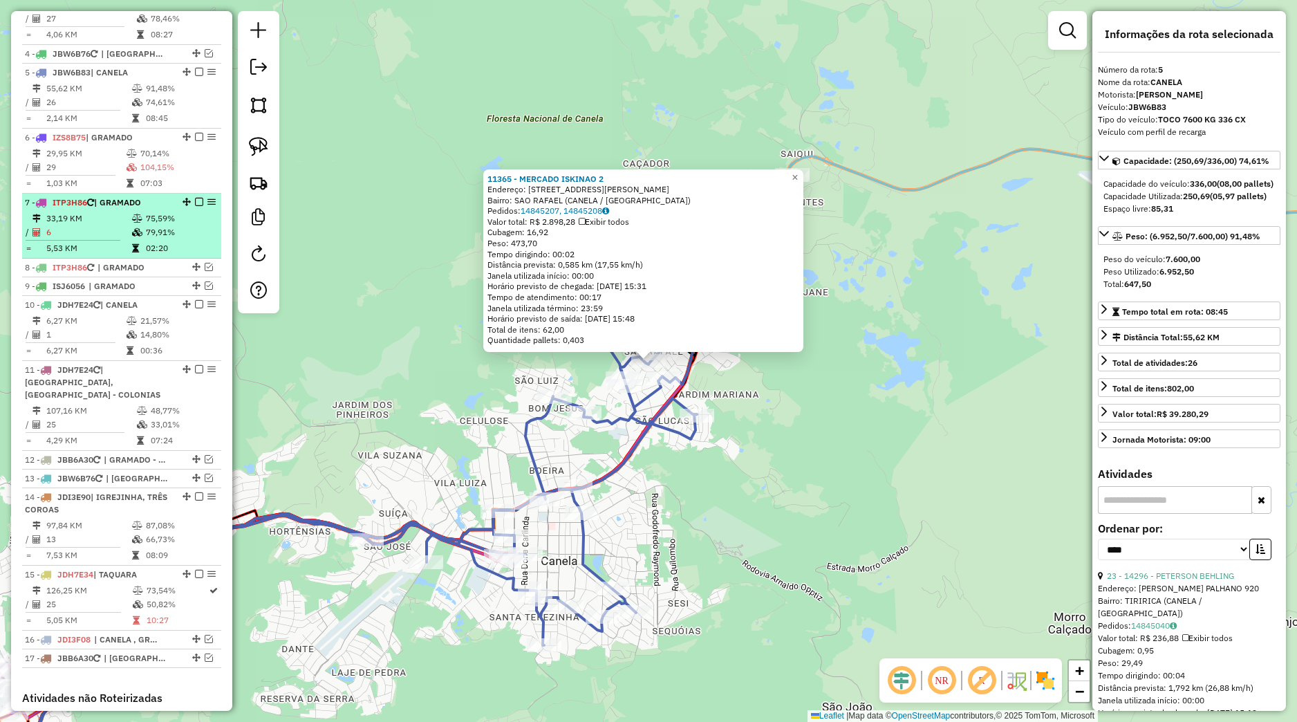
click at [195, 206] on em at bounding box center [199, 202] width 8 height 8
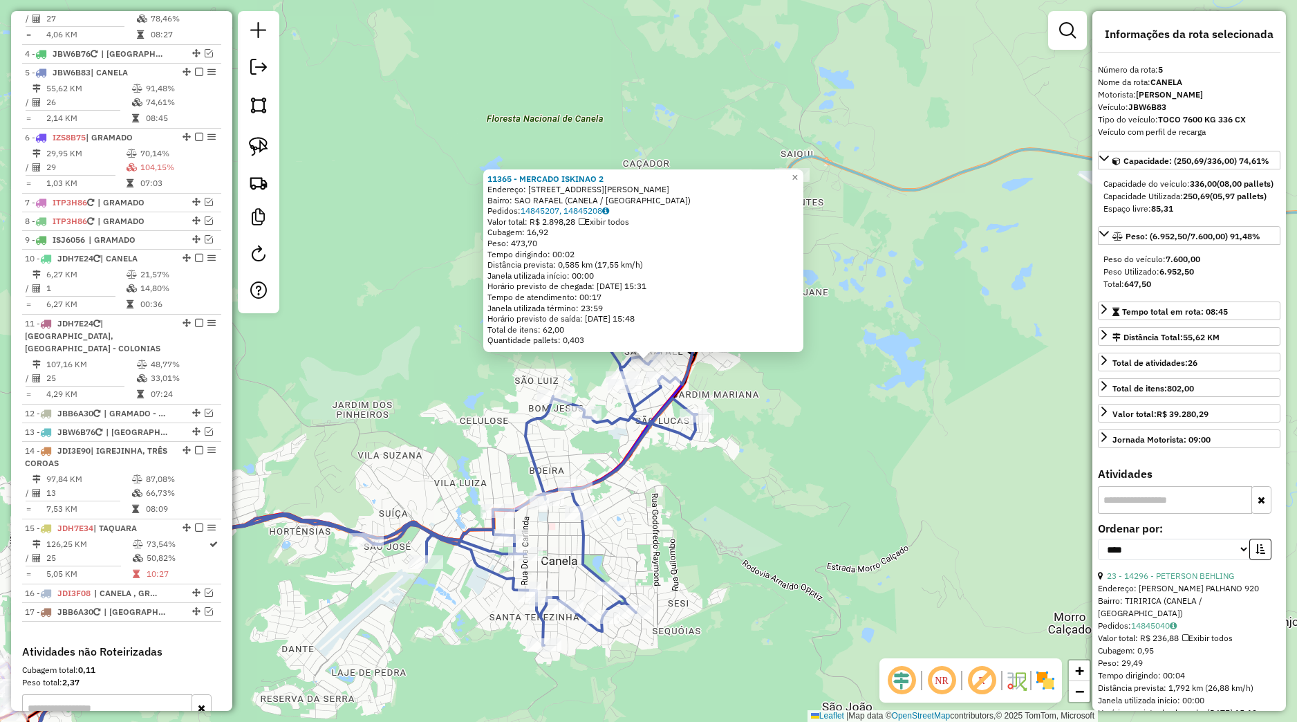
click at [463, 425] on div "11365 - MERCADO ISKINAO 2 Endereço: [STREET_ADDRESS][PERSON_NAME] Bairro: [GEOG…" at bounding box center [648, 361] width 1297 height 722
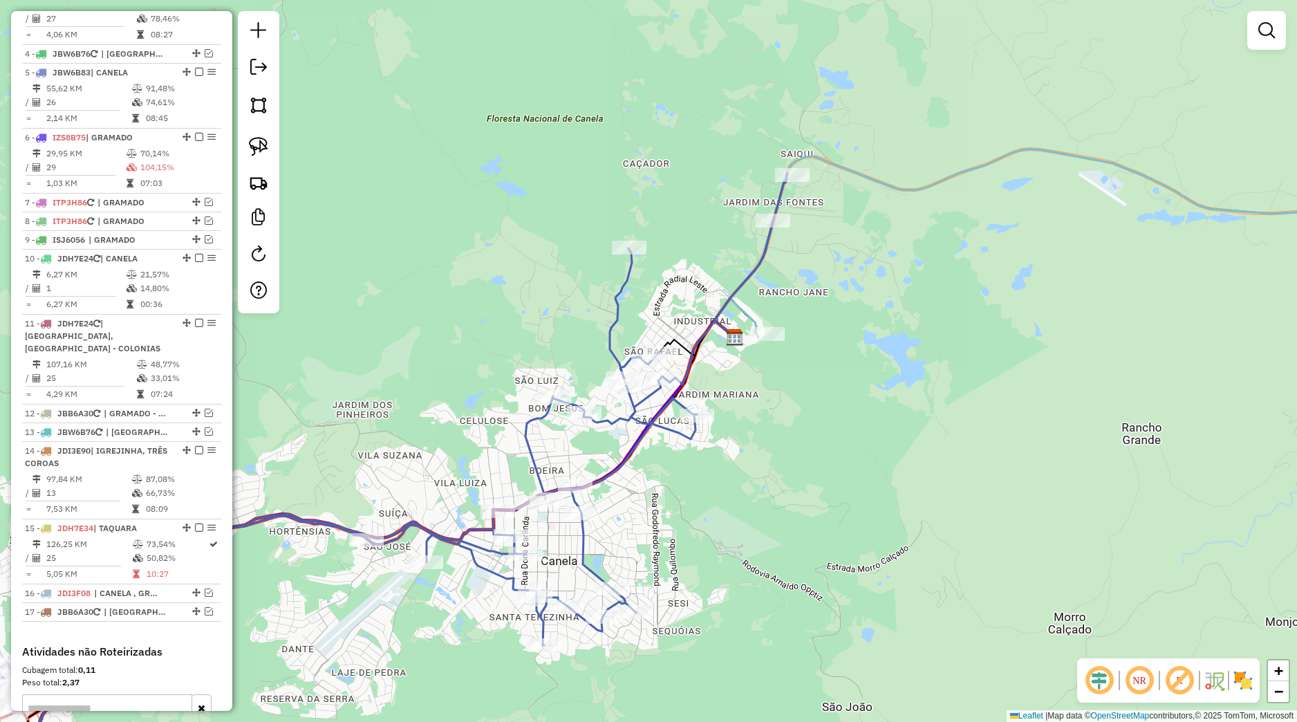
click at [750, 492] on div "Janela de atendimento Grade de atendimento Capacidade Transportadoras Veículos …" at bounding box center [648, 361] width 1297 height 722
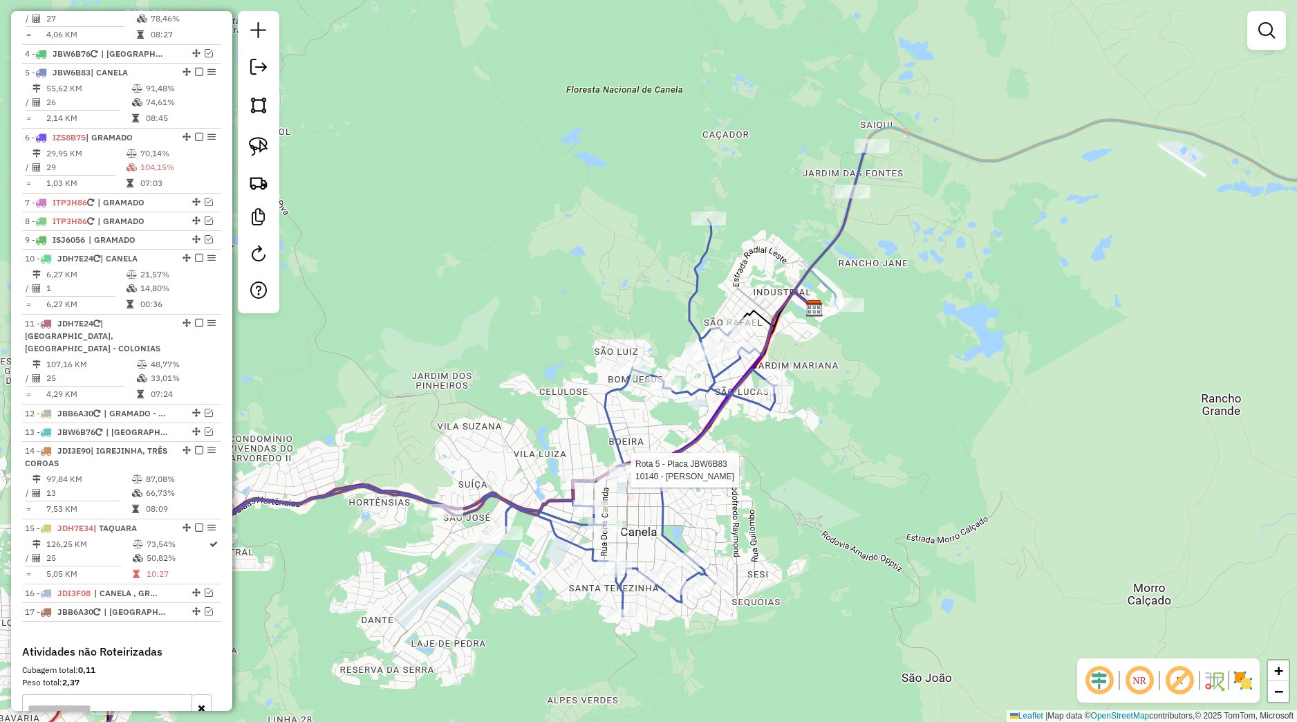
select select "*********"
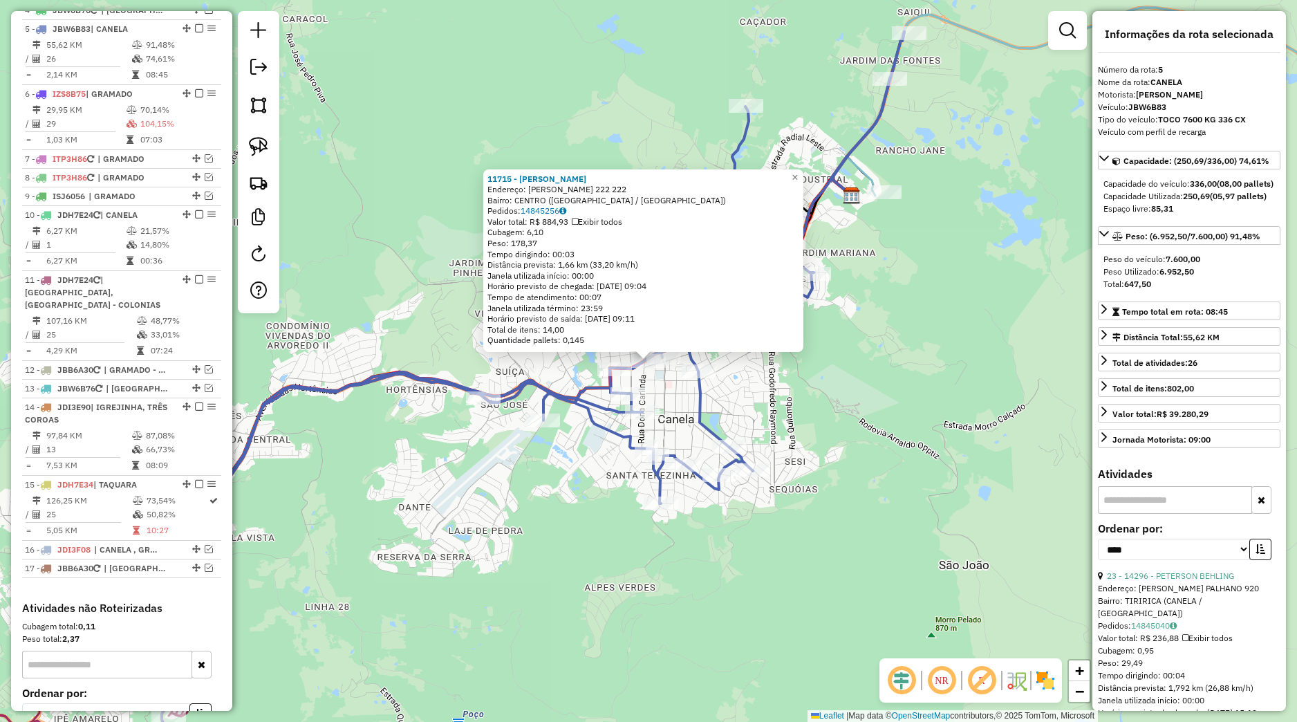
scroll to position [686, 0]
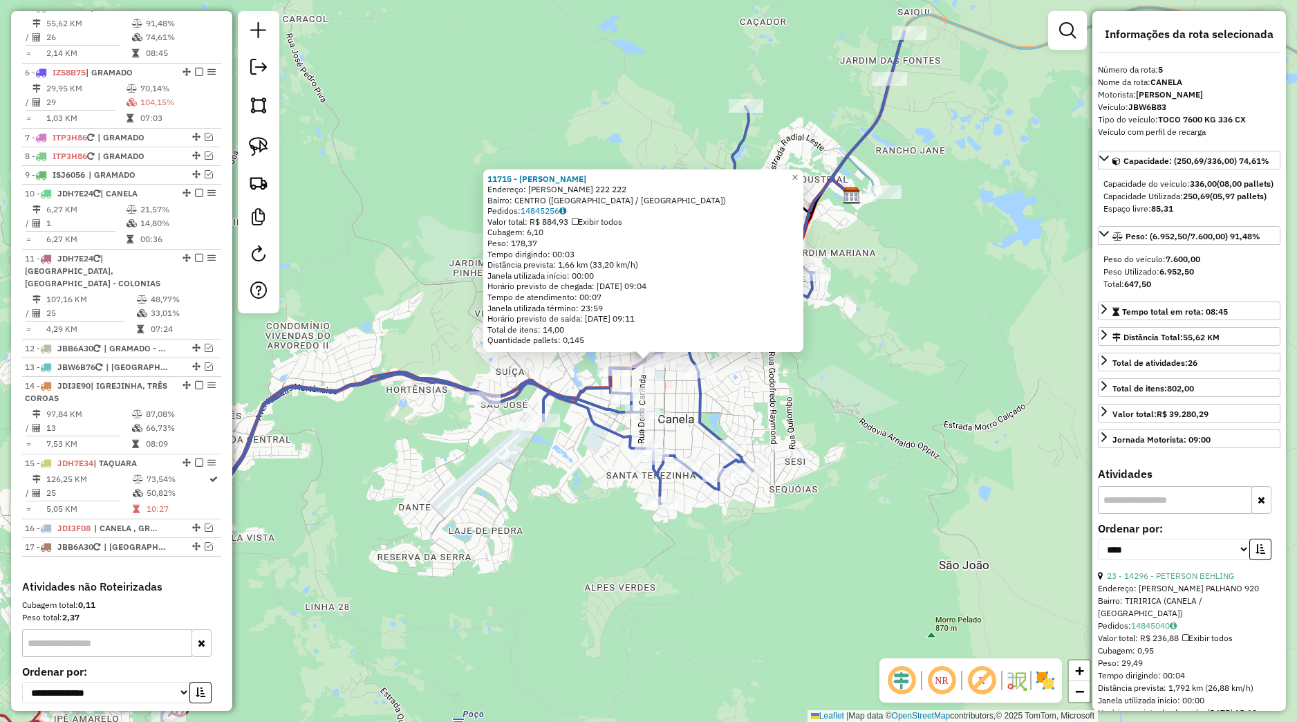
click at [803, 436] on div "Rota 5 - Placa JBW6B83 12673 - [PERSON_NAME] 11715 - [PERSON_NAME]: JOaO PESSOA…" at bounding box center [648, 361] width 1297 height 722
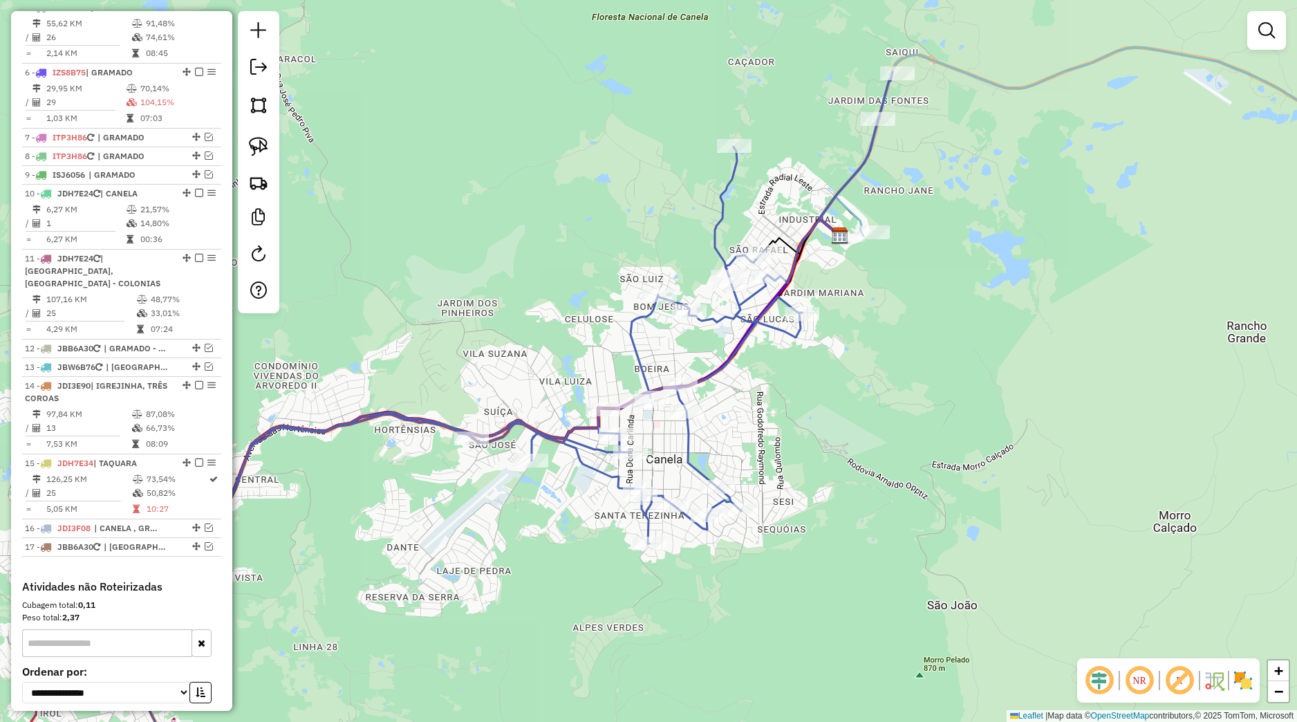
drag, startPoint x: 819, startPoint y: 383, endPoint x: 772, endPoint y: 470, distance: 99.0
click at [772, 470] on div "Janela de atendimento Grade de atendimento Capacidade Transportadoras Veículos …" at bounding box center [648, 361] width 1297 height 722
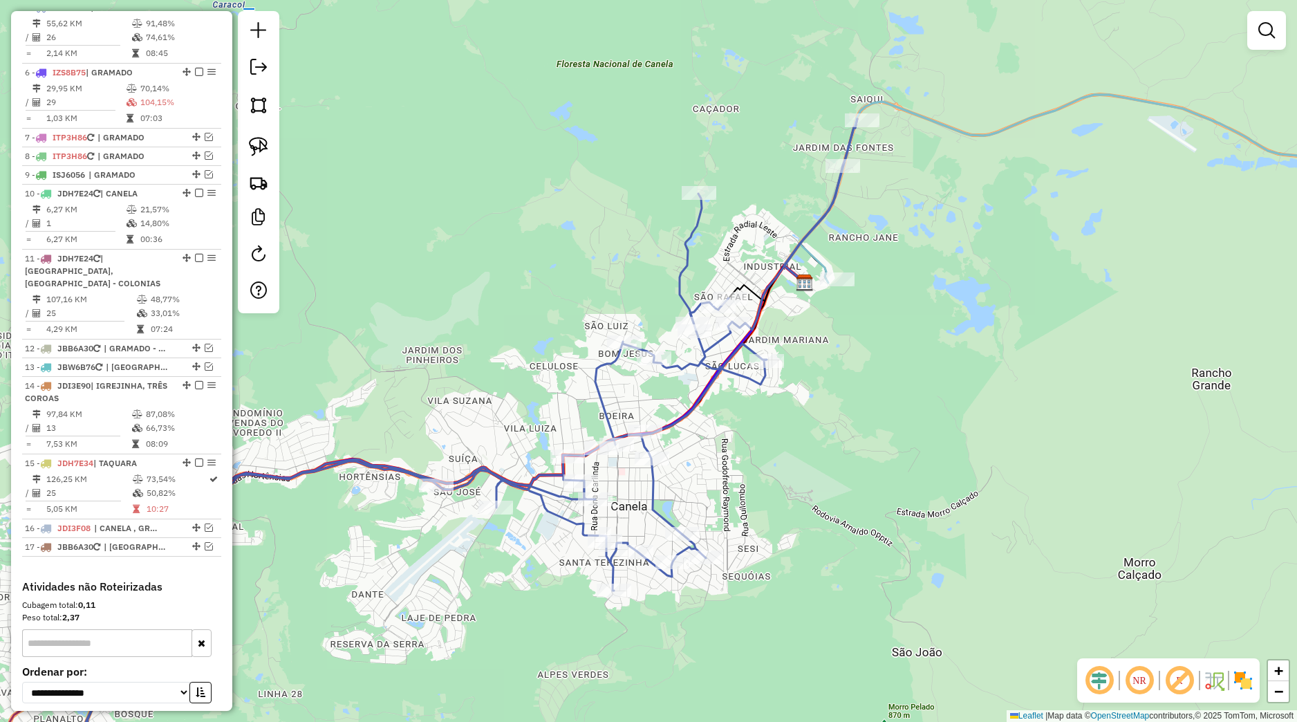
drag, startPoint x: 406, startPoint y: 595, endPoint x: 383, endPoint y: 535, distance: 65.0
click at [483, 555] on div "Janela de atendimento Grade de atendimento Capacidade Transportadoras Veículos …" at bounding box center [648, 361] width 1297 height 722
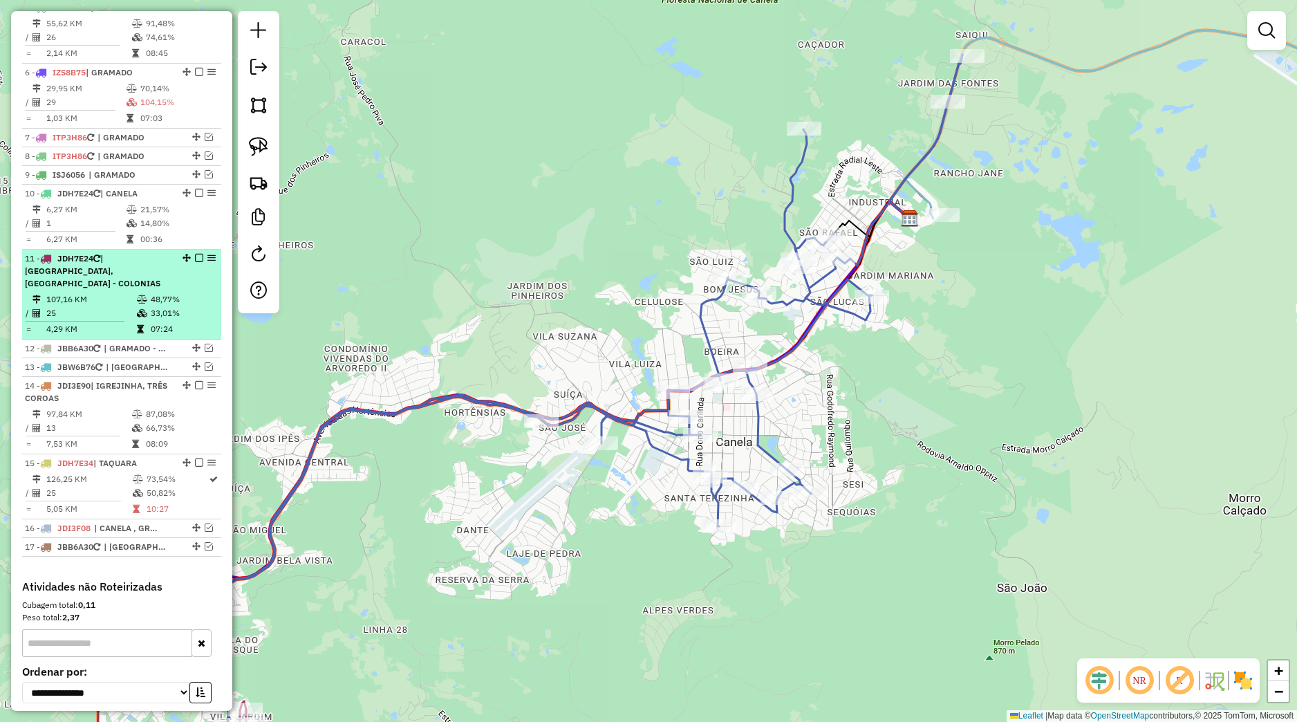
click at [166, 290] on div "11 - JDH7E24 | [GEOGRAPHIC_DATA], [GEOGRAPHIC_DATA] - COLONIAS" at bounding box center [122, 270] width 194 height 37
select select "*********"
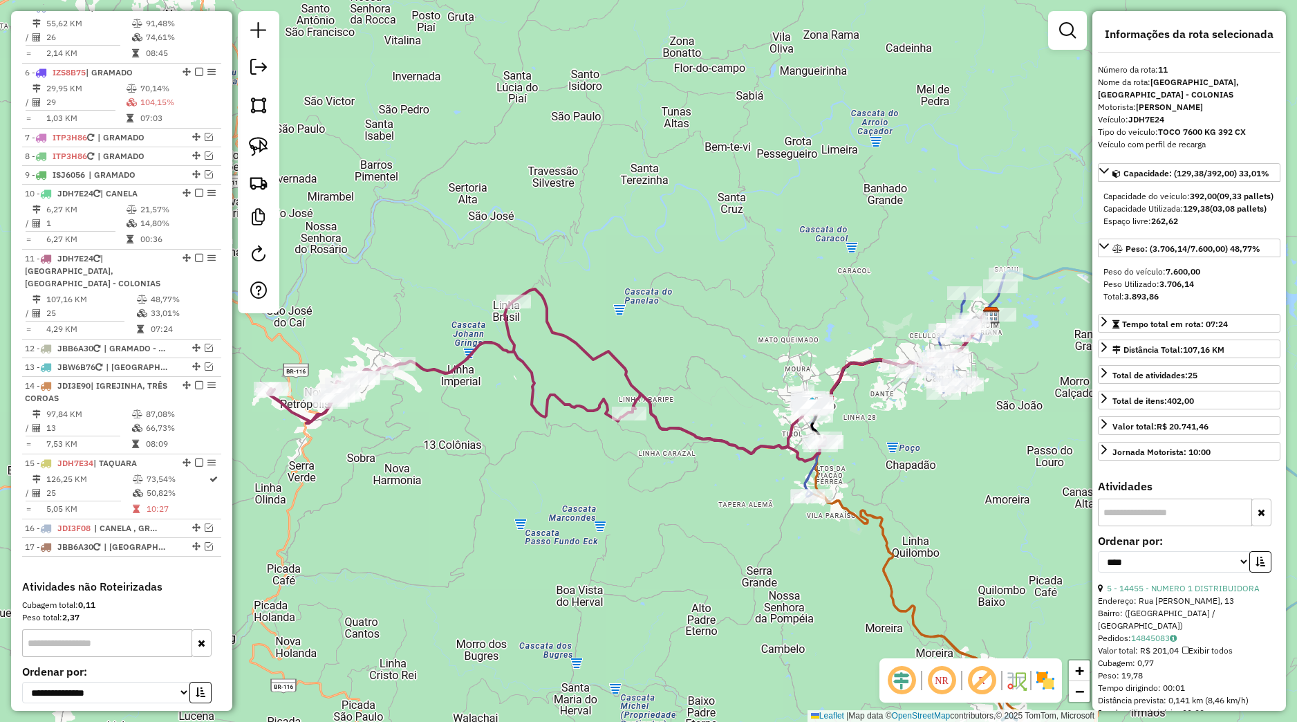
drag, startPoint x: 757, startPoint y: 442, endPoint x: 742, endPoint y: 452, distance: 17.5
click at [742, 452] on icon at bounding box center [547, 382] width 559 height 160
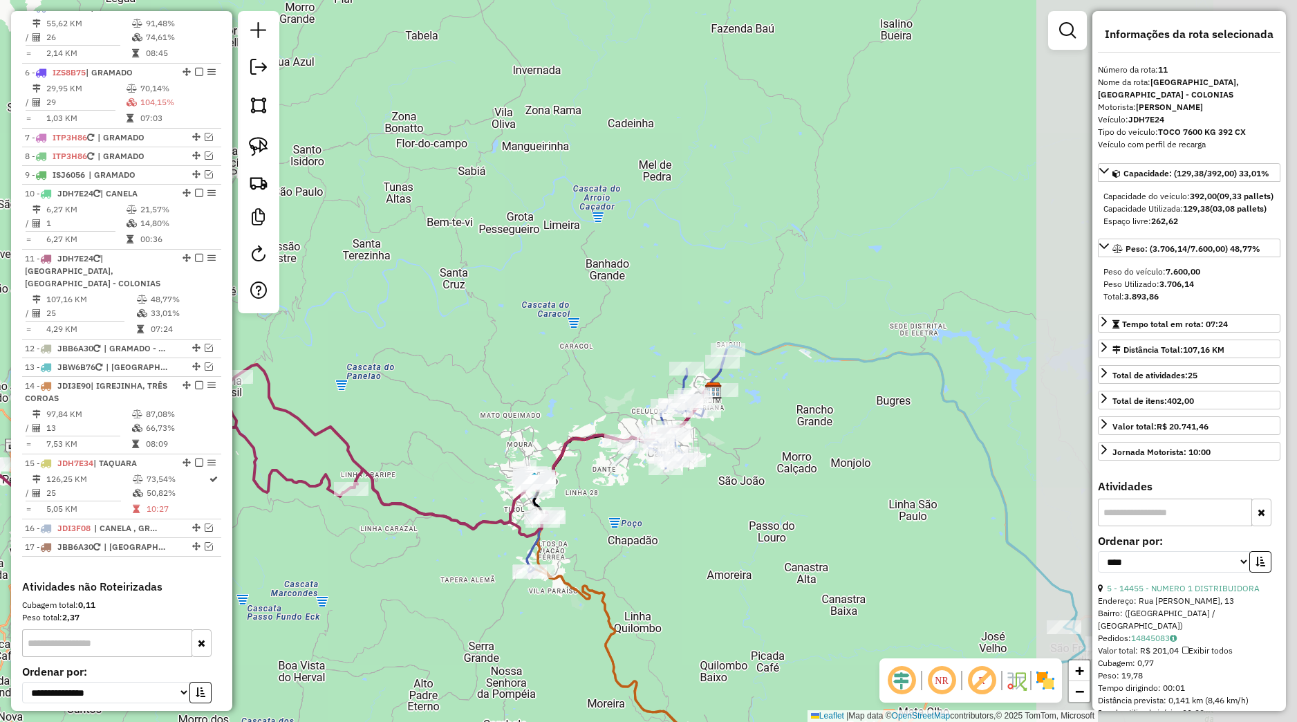
drag, startPoint x: 888, startPoint y: 433, endPoint x: 582, endPoint y: 516, distance: 317.4
click at [582, 516] on div "Janela de atendimento Grade de atendimento Capacidade Transportadoras Veículos …" at bounding box center [648, 361] width 1297 height 722
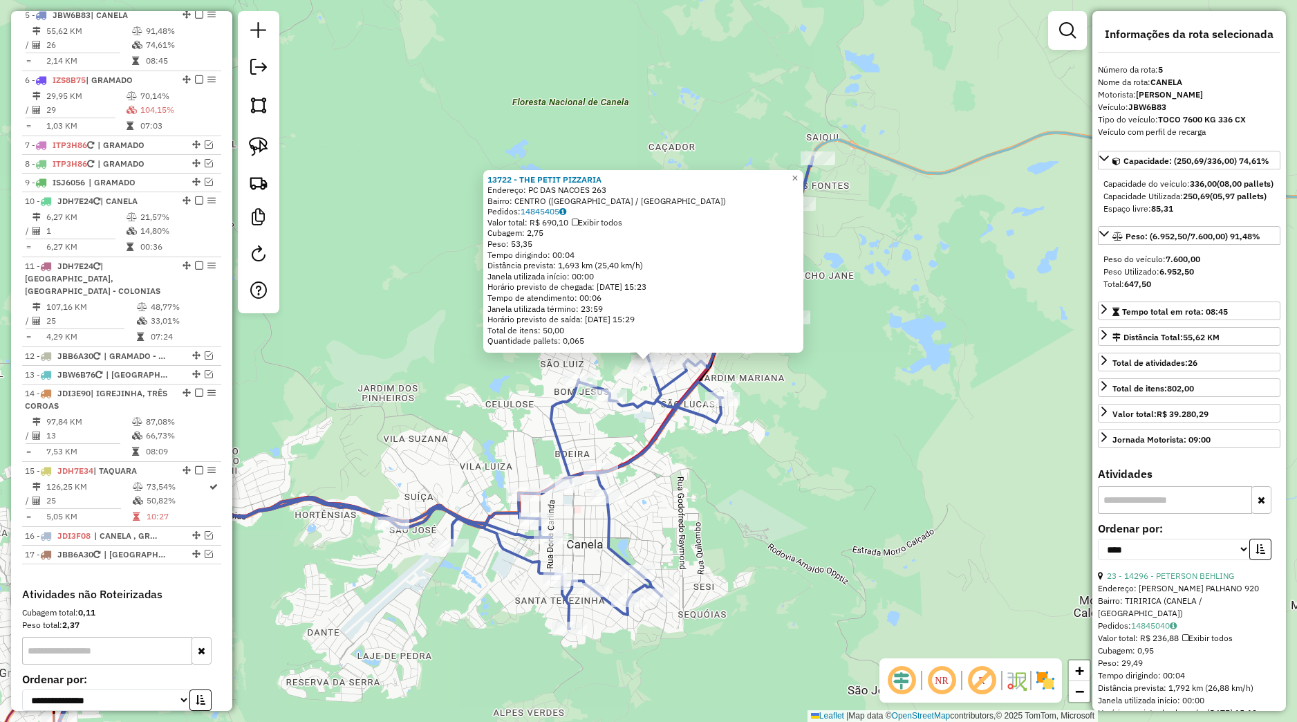
drag, startPoint x: 677, startPoint y: 561, endPoint x: 684, endPoint y: 548, distance: 14.2
click at [678, 561] on div "Rota 5 - Placa JBW6B83 3115 - MOACIR [PERSON_NAME] 13722 - THE PETIT PIZZARIA E…" at bounding box center [648, 361] width 1297 height 722
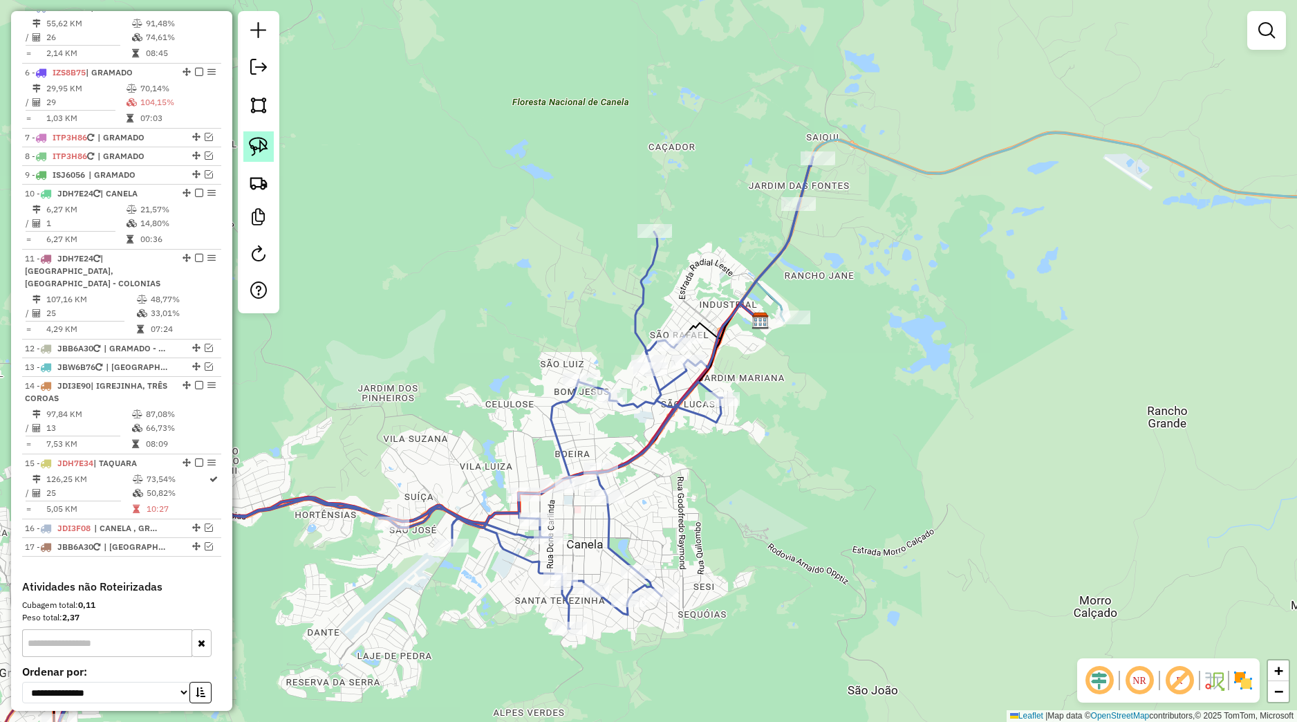
click at [260, 153] on img at bounding box center [258, 146] width 19 height 19
drag, startPoint x: 597, startPoint y: 216, endPoint x: 680, endPoint y: 220, distance: 83.1
click at [680, 220] on div "Rota 5 - Placa JBW6B83 14296 - PETERSON BEHLING Janela de atendimento Grade de …" at bounding box center [648, 361] width 1297 height 722
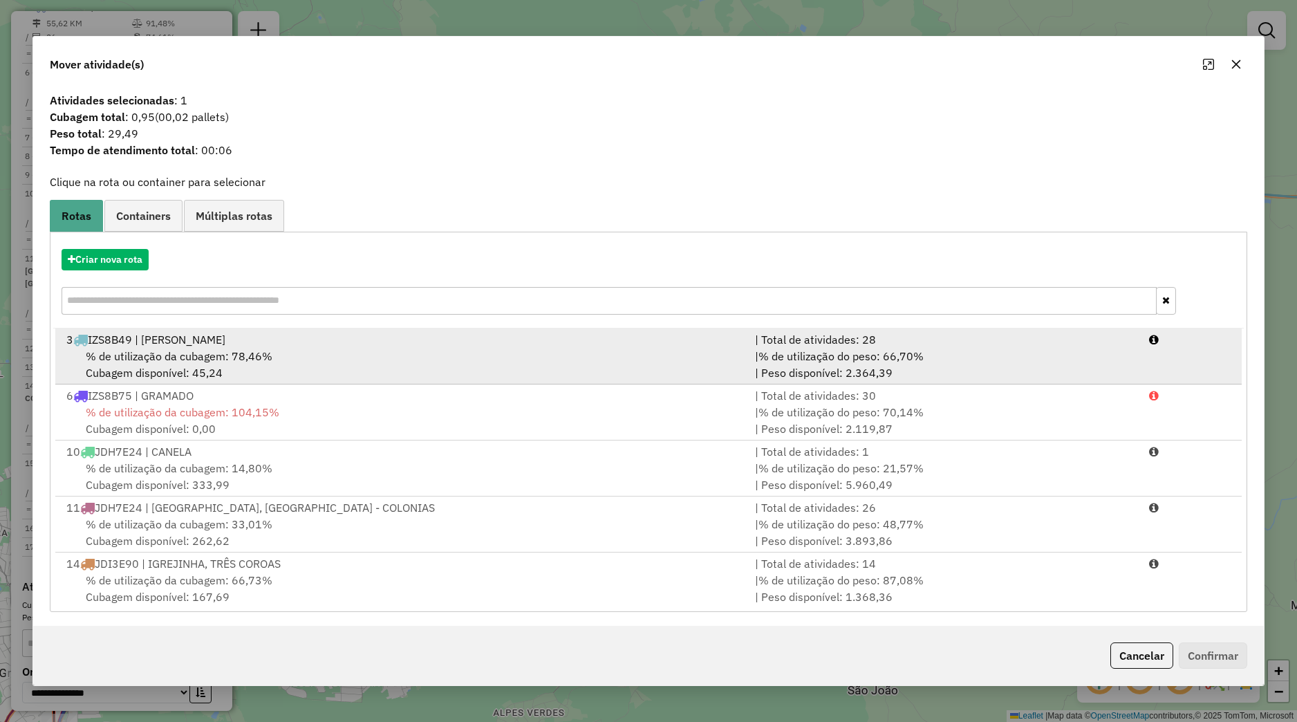
click at [214, 362] on span "% de utilização da cubagem: 78,46%" at bounding box center [179, 356] width 187 height 14
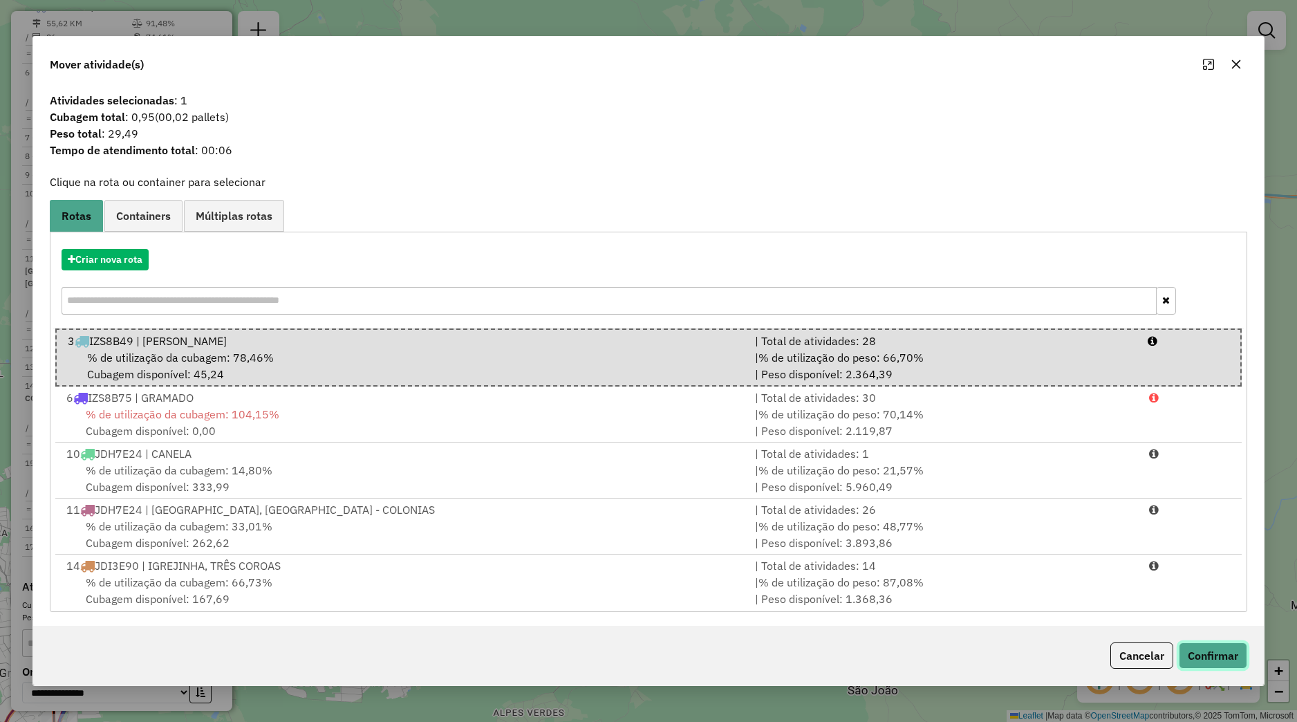
click at [1189, 654] on button "Confirmar" at bounding box center [1213, 655] width 68 height 26
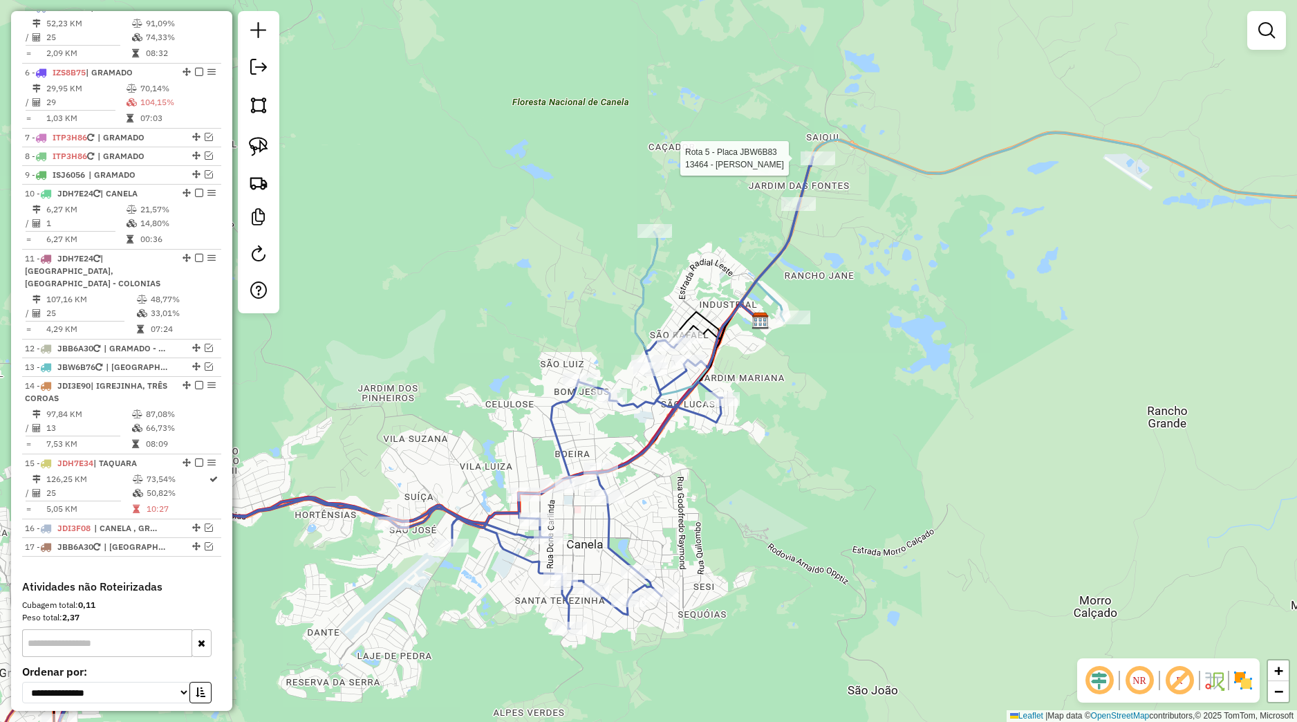
select select "*********"
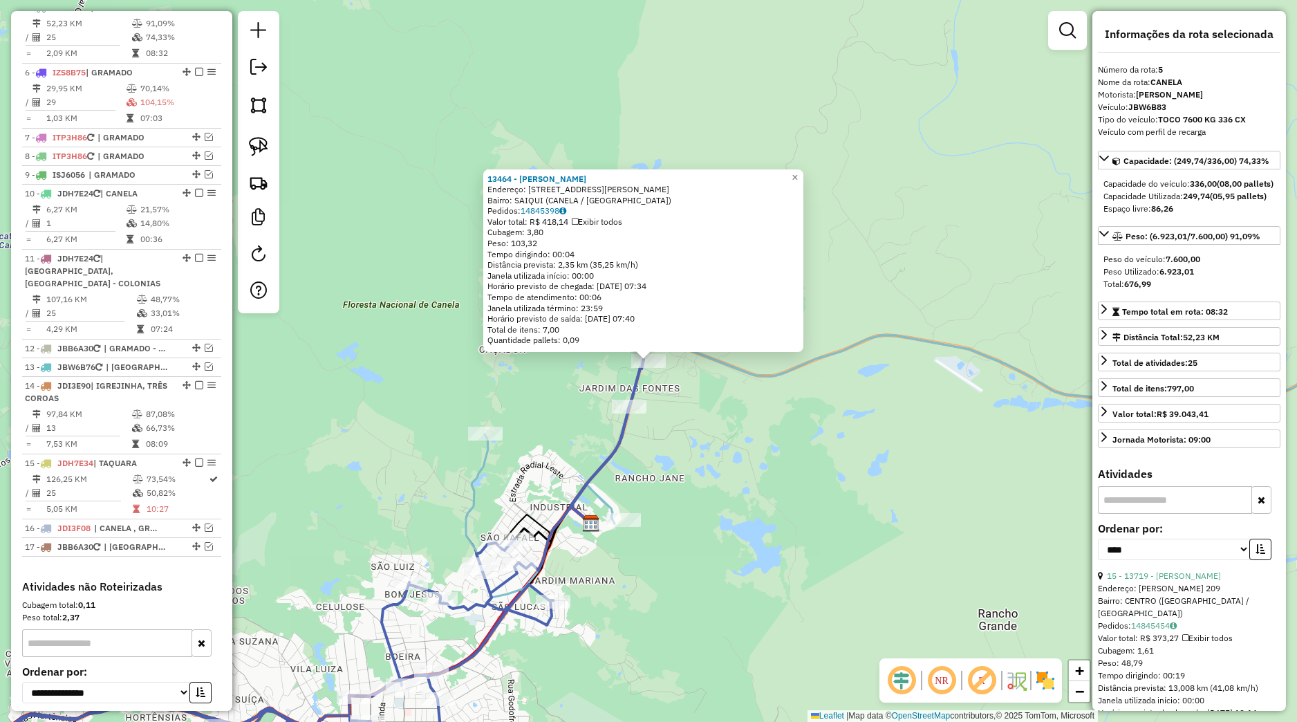
click at [748, 410] on div "13464 - [PERSON_NAME] Endereço: RUA ARCHIMIMO ALBINO DE ABREU 05 Bairro: SAIQUI…" at bounding box center [648, 361] width 1297 height 722
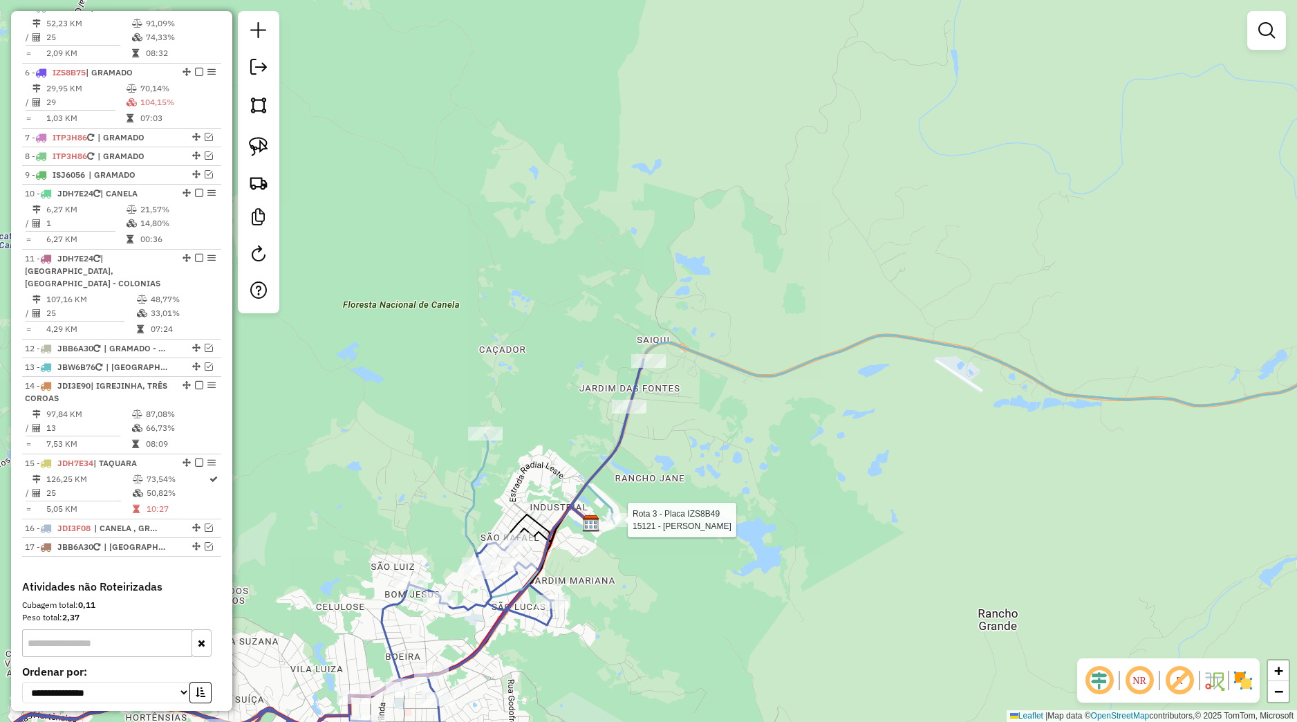
select select "*********"
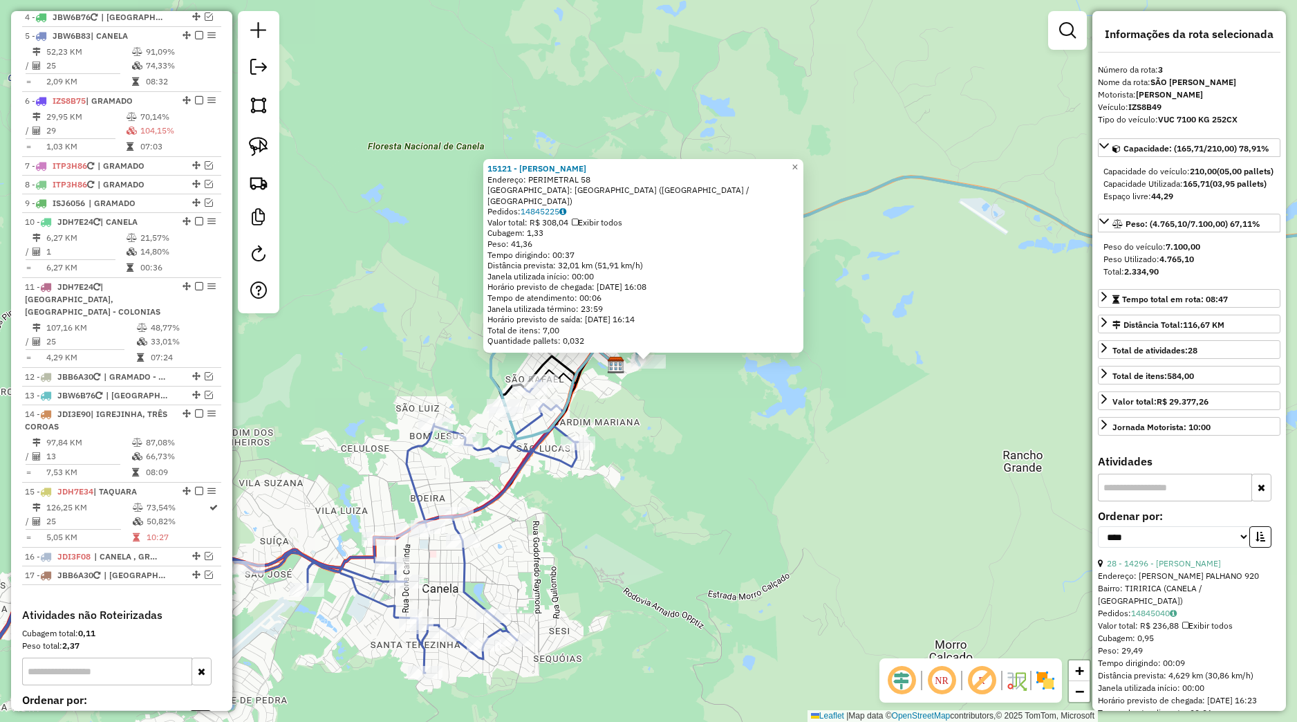
scroll to position [590, 0]
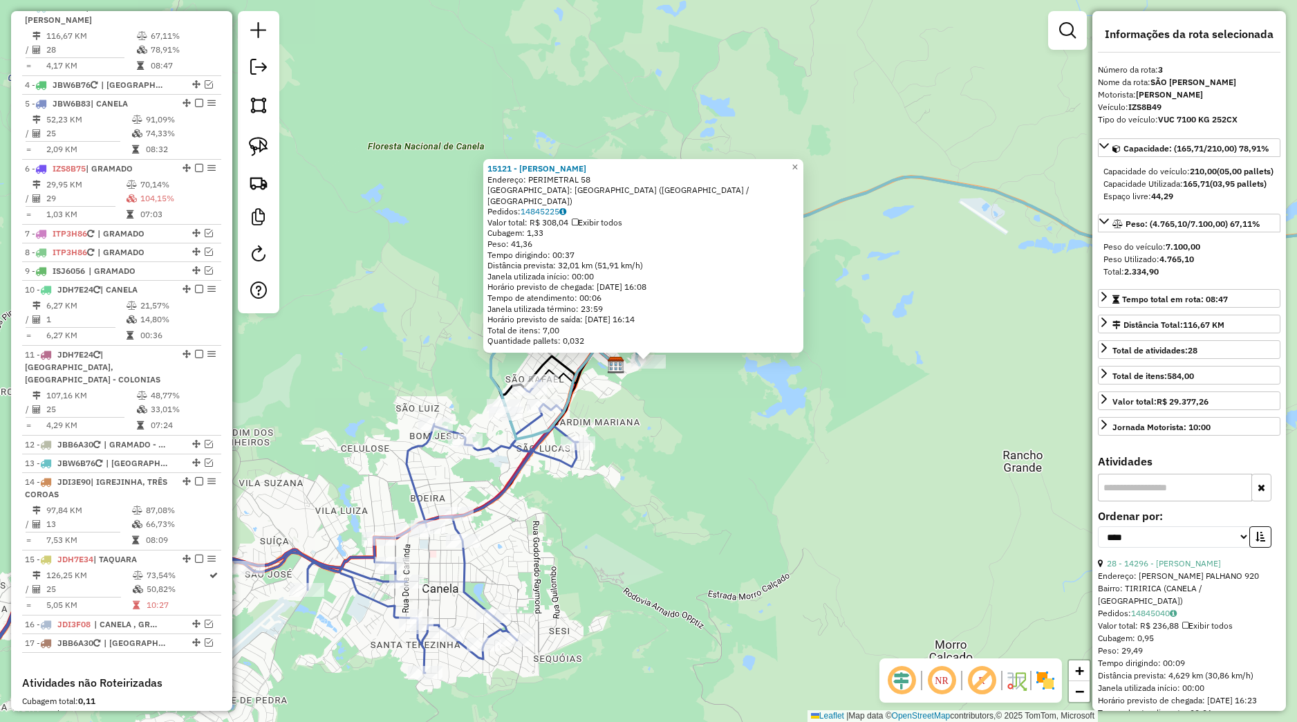
click at [668, 490] on div "15121 - MERCADO BAZAR SILVA Endereço: PERIMETRAL 58 Bairro: DISTRITO INDUSTRIAL…" at bounding box center [648, 361] width 1297 height 722
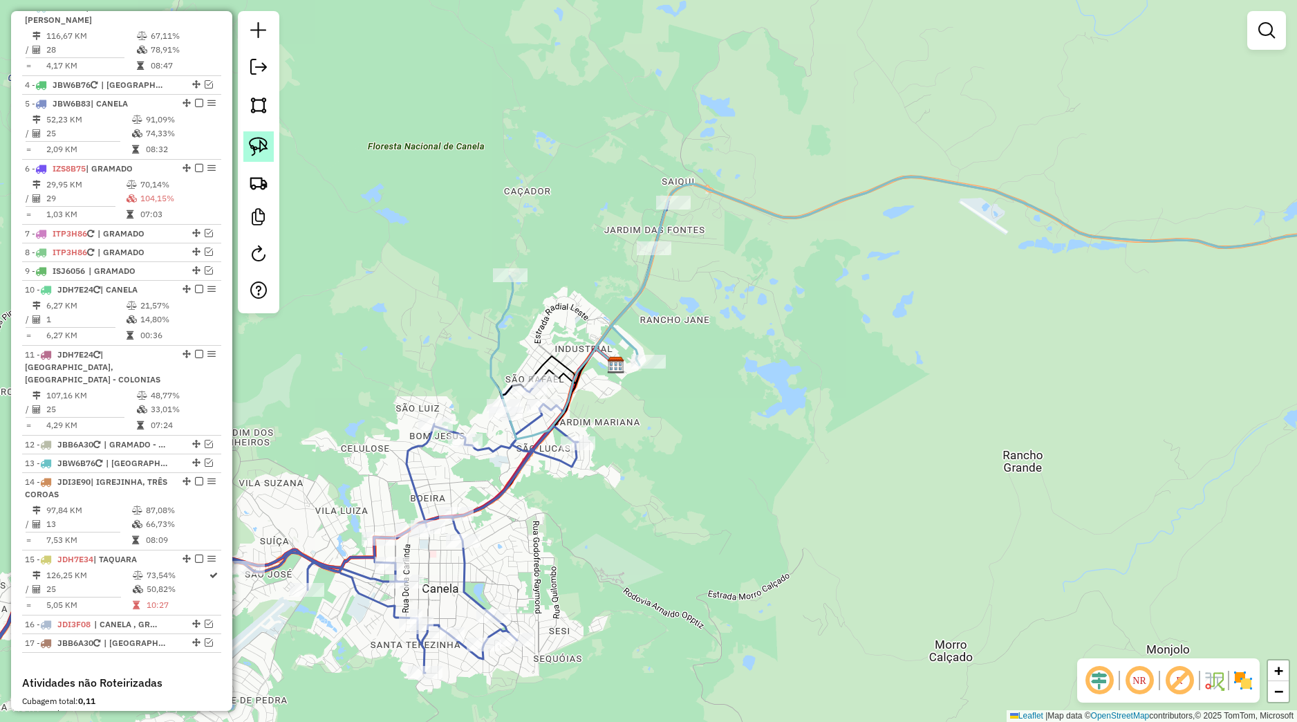
click at [266, 156] on img at bounding box center [258, 146] width 19 height 19
drag, startPoint x: 640, startPoint y: 178, endPoint x: 683, endPoint y: 210, distance: 53.4
click at [683, 210] on div "Rota 5 - Placa JBW6B83 13464 - [PERSON_NAME] Janela de atendimento Grade de ate…" at bounding box center [648, 361] width 1297 height 722
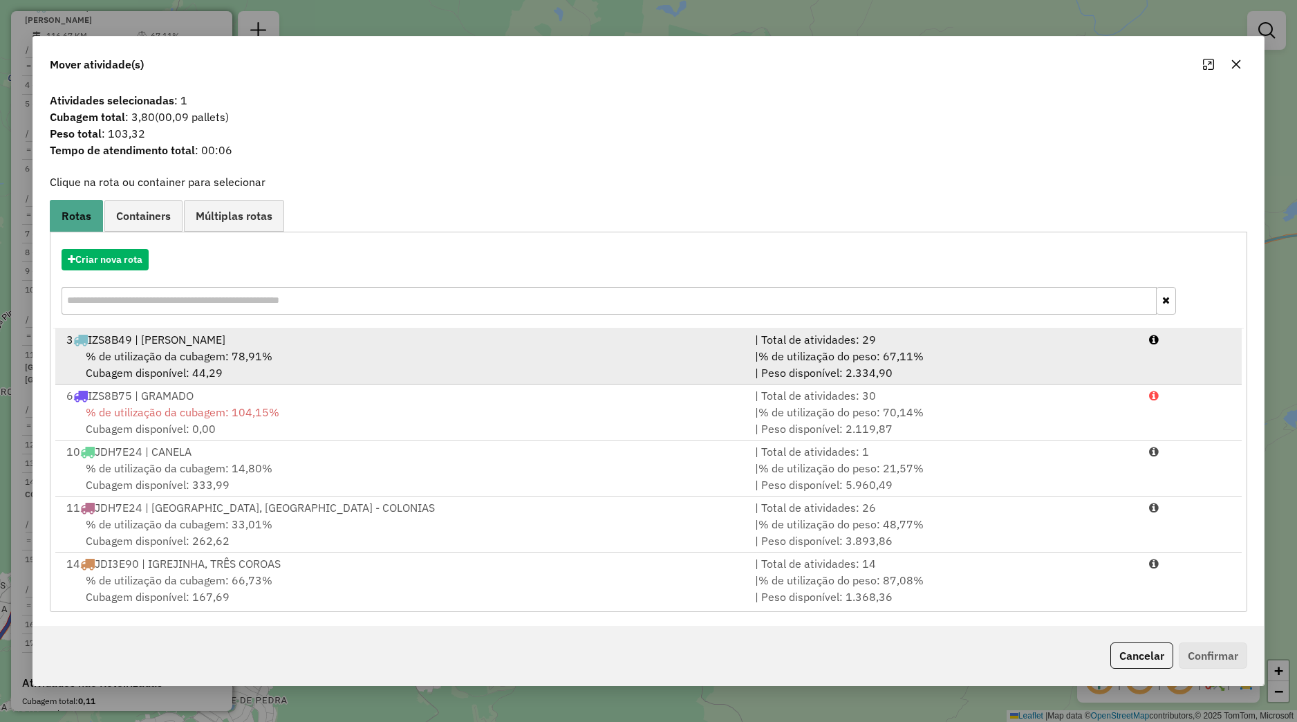
click at [396, 369] on div "% de utilização da cubagem: 78,91% Cubagem disponível: 44,29" at bounding box center [402, 364] width 689 height 33
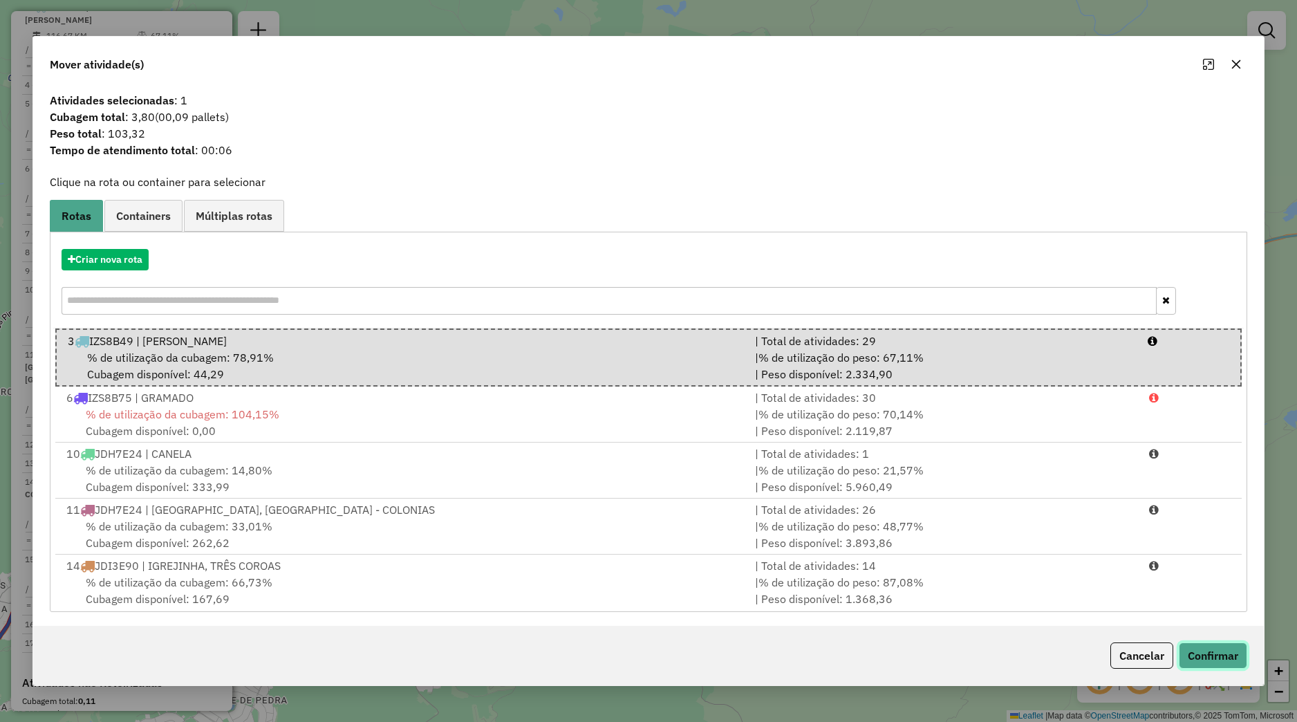
click at [1206, 651] on button "Confirmar" at bounding box center [1213, 655] width 68 height 26
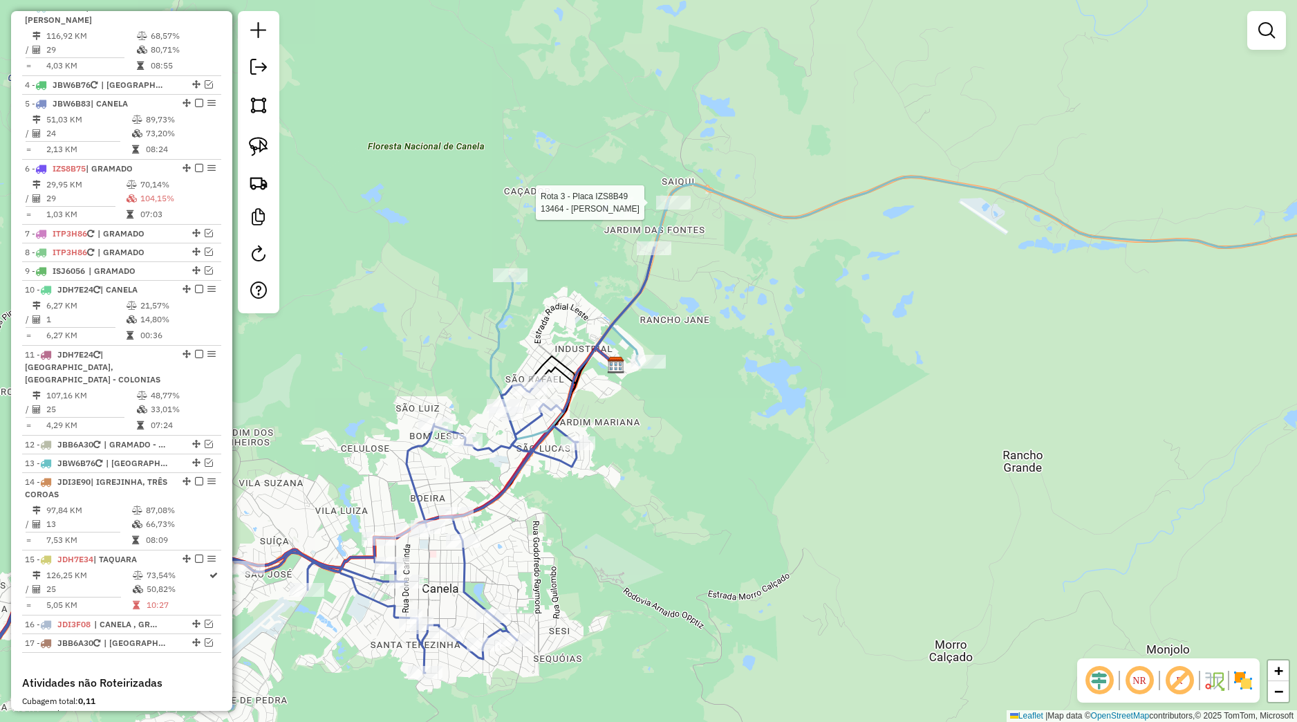
select select "*********"
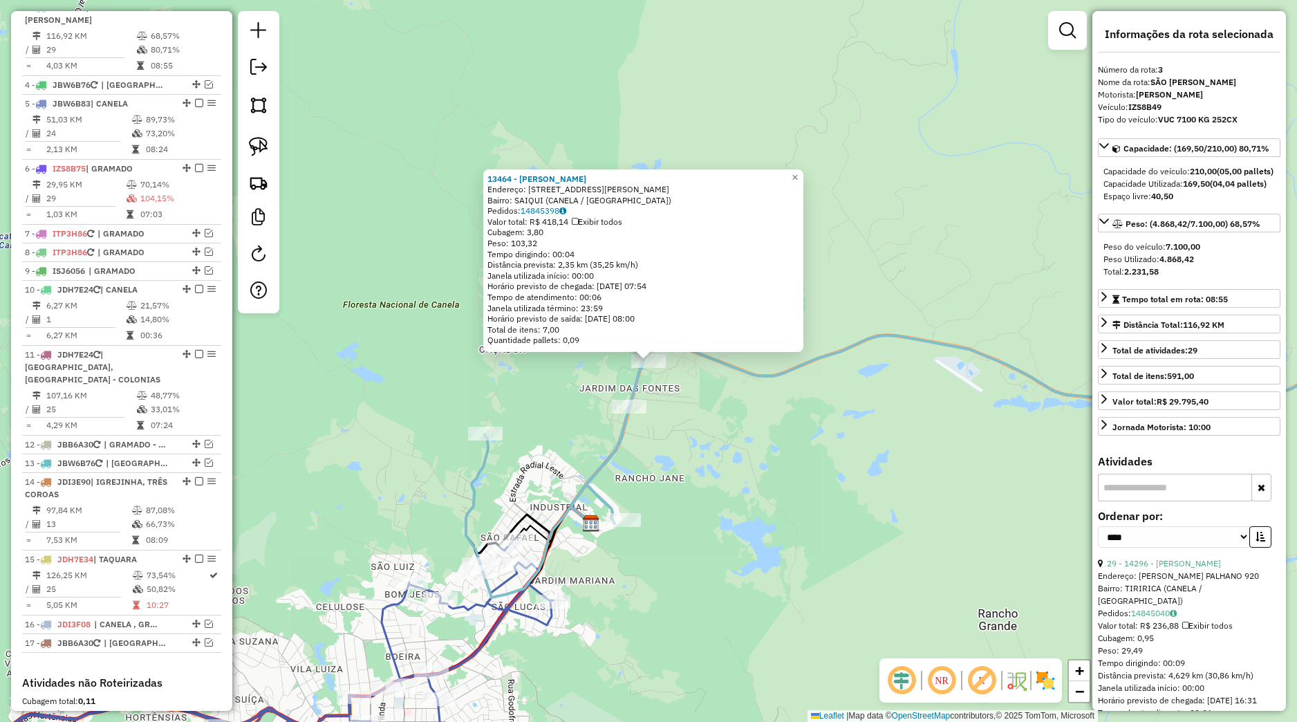
click at [715, 443] on div "13464 - [PERSON_NAME] Endereço: RUA ARCHIMIMO ALBINO DE ABREU 05 Bairro: SAIQUI…" at bounding box center [648, 361] width 1297 height 722
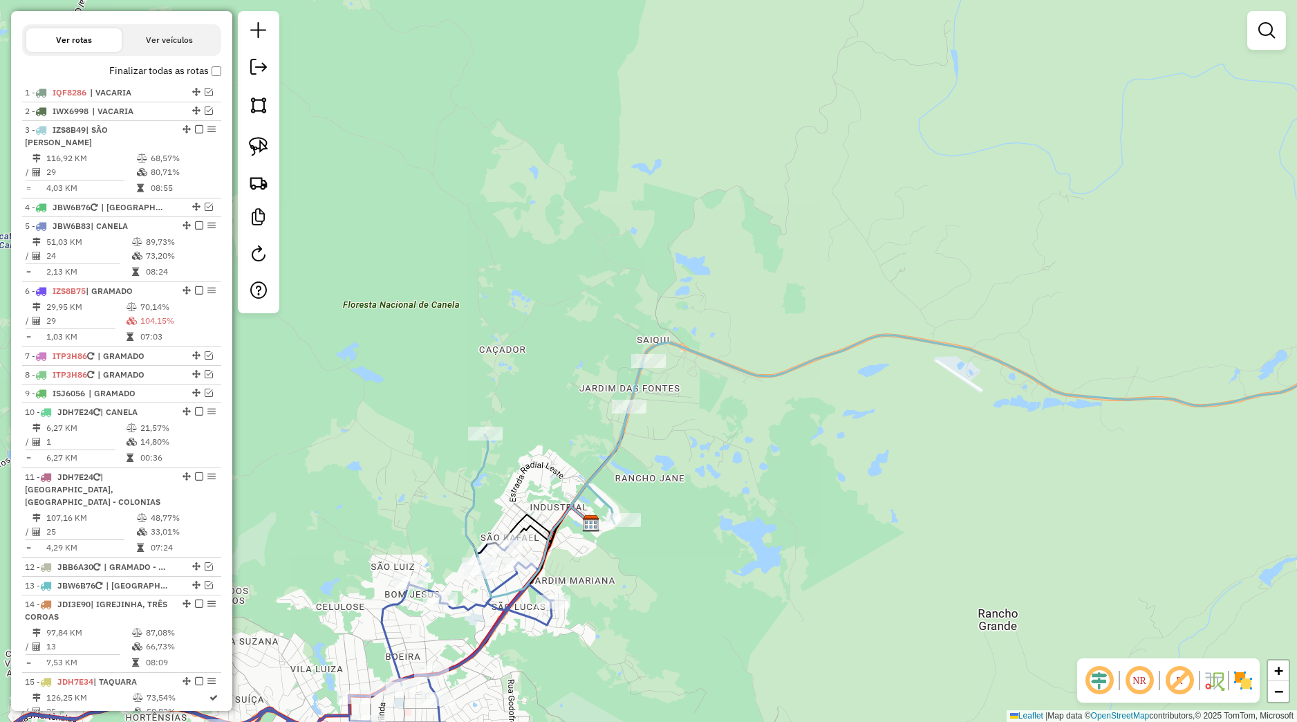
scroll to position [395, 0]
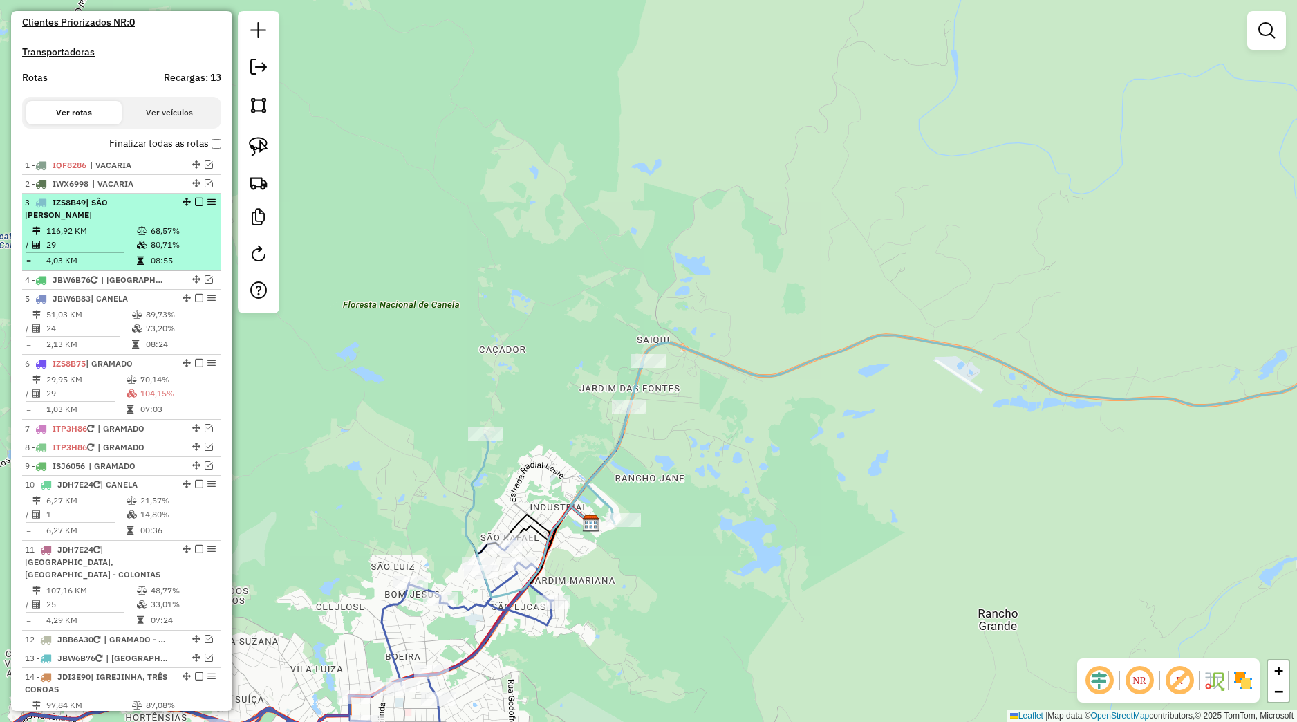
click at [195, 206] on em at bounding box center [199, 202] width 8 height 8
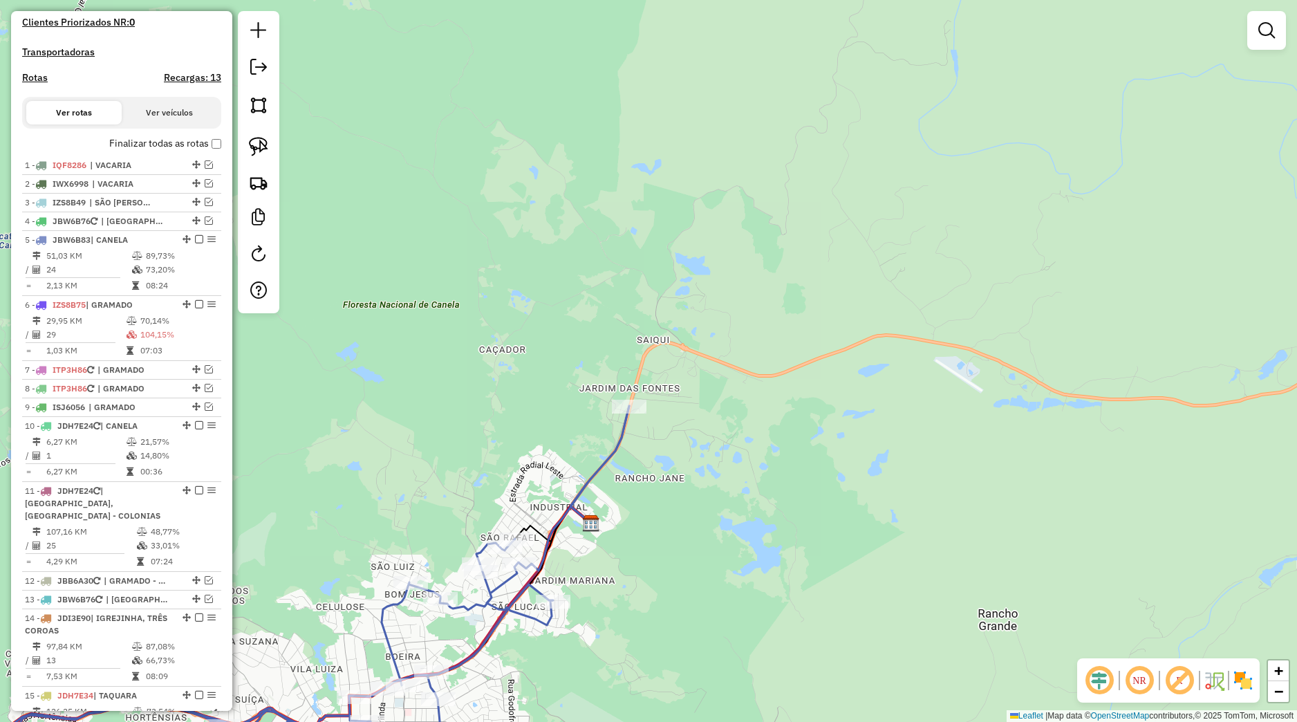
click at [620, 416] on icon at bounding box center [302, 600] width 654 height 389
select select "*********"
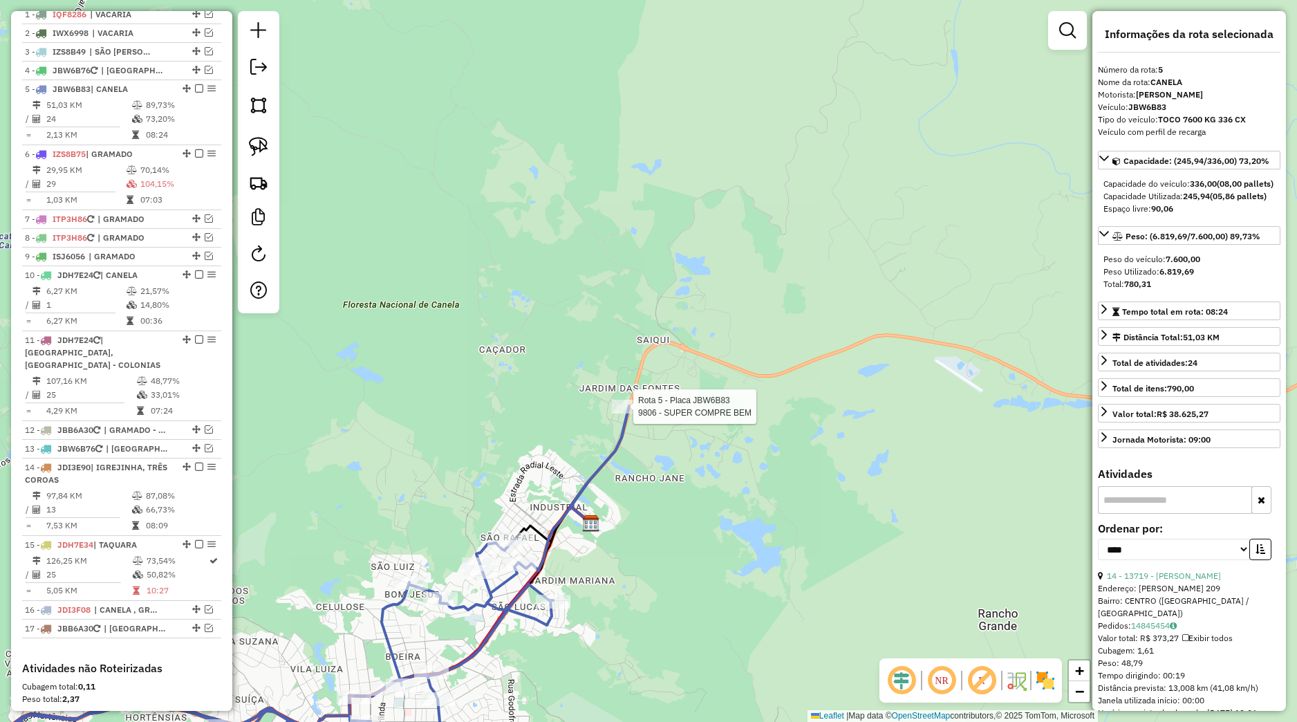
scroll to position [627, 0]
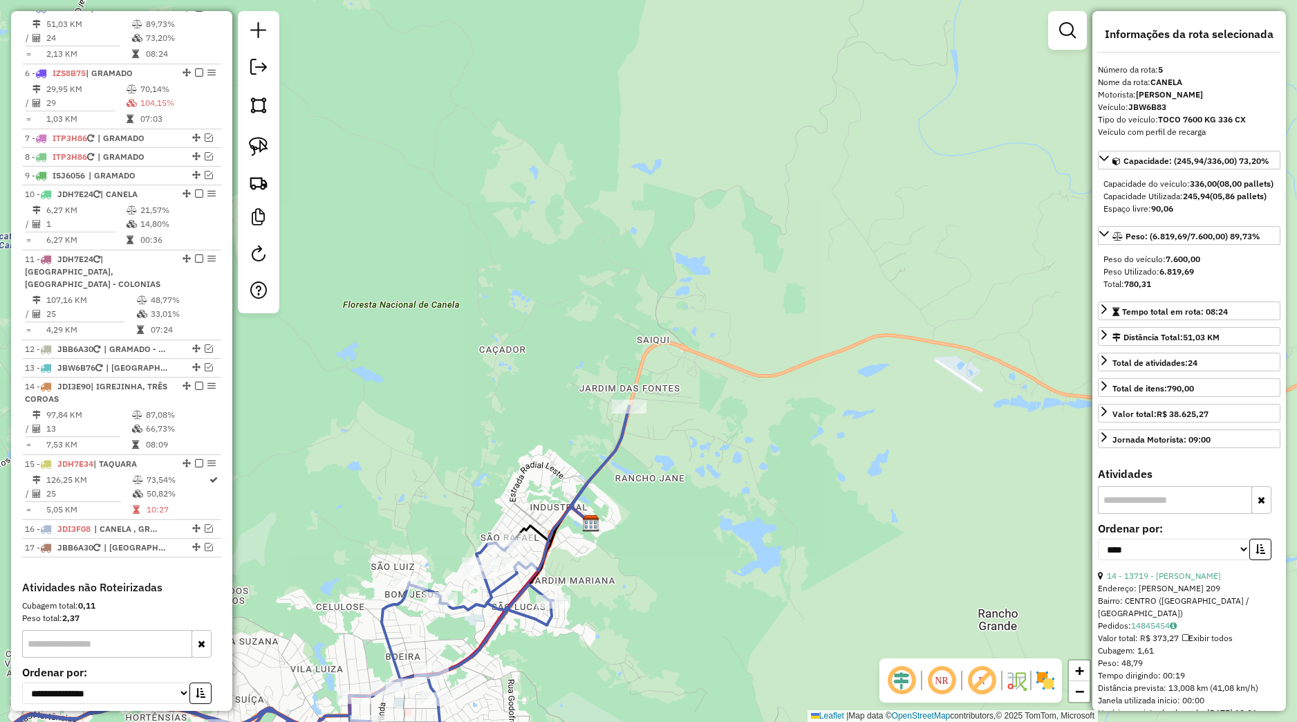
drag, startPoint x: 694, startPoint y: 499, endPoint x: 515, endPoint y: 414, distance: 198.0
click at [694, 499] on div "Janela de atendimento Grade de atendimento Capacidade Transportadoras Veículos …" at bounding box center [648, 361] width 1297 height 722
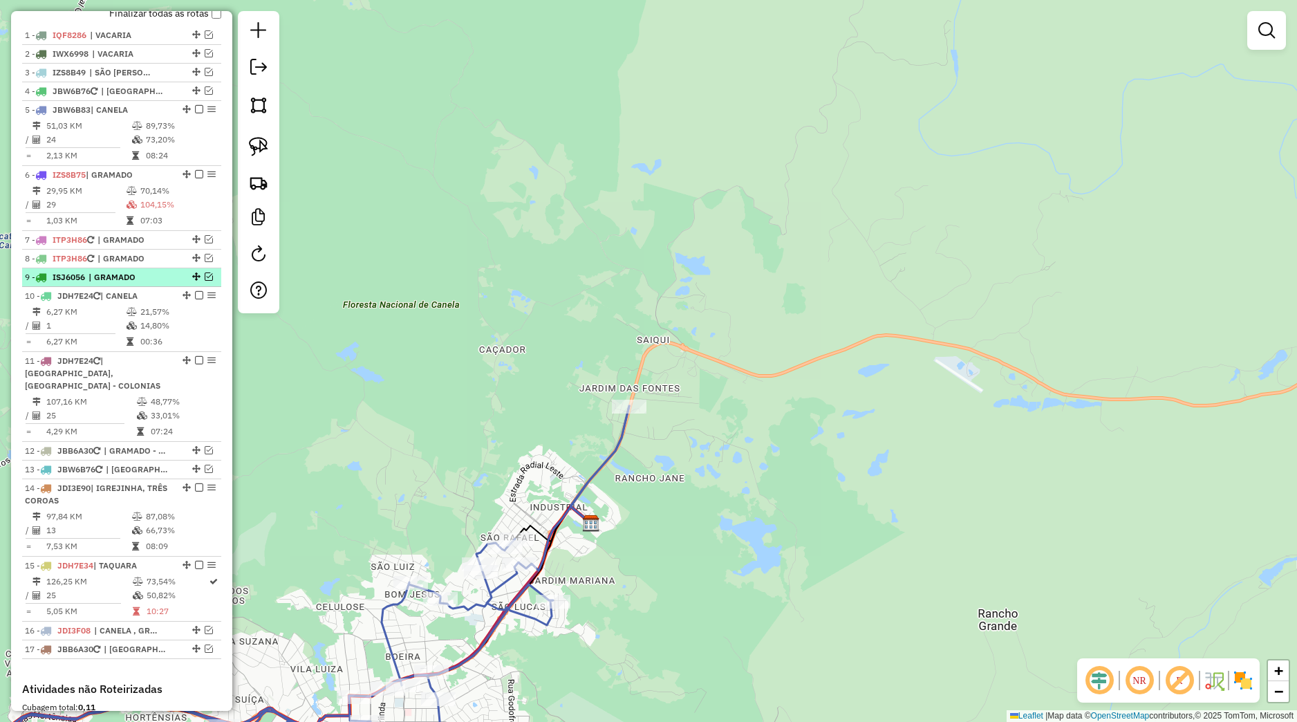
scroll to position [497, 0]
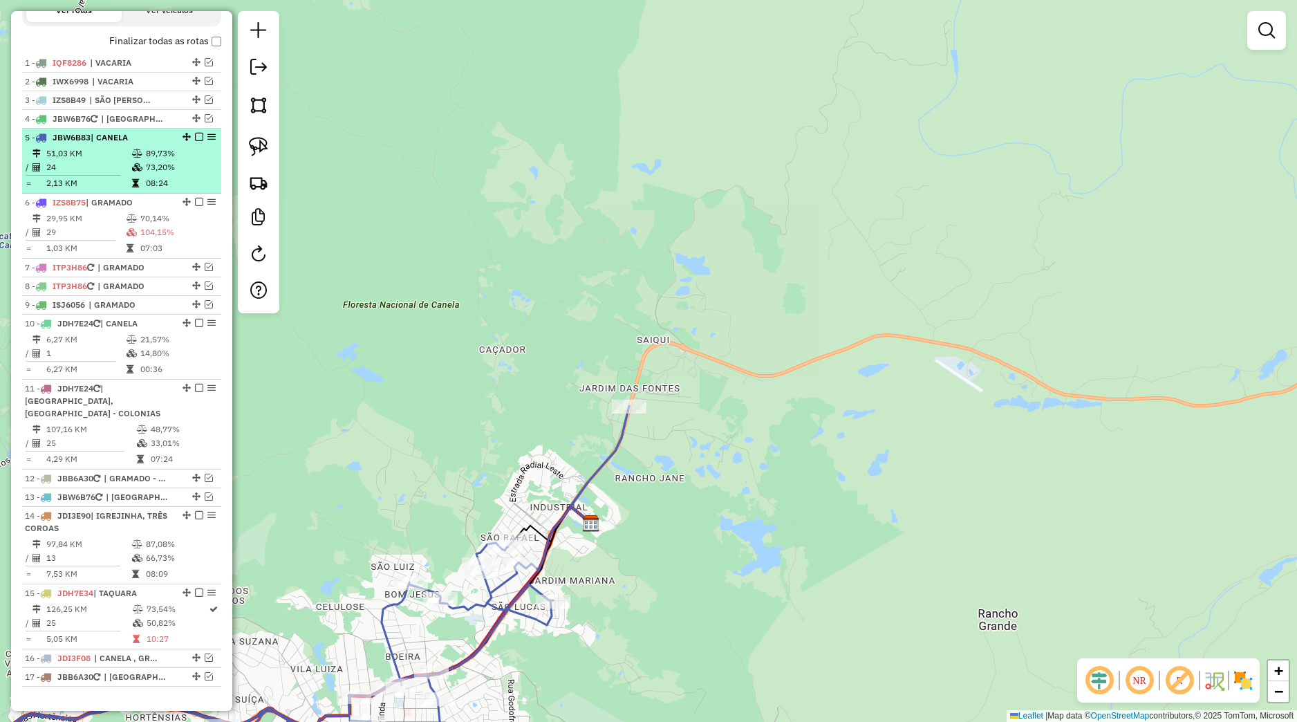
click at [195, 141] on em at bounding box center [199, 137] width 8 height 8
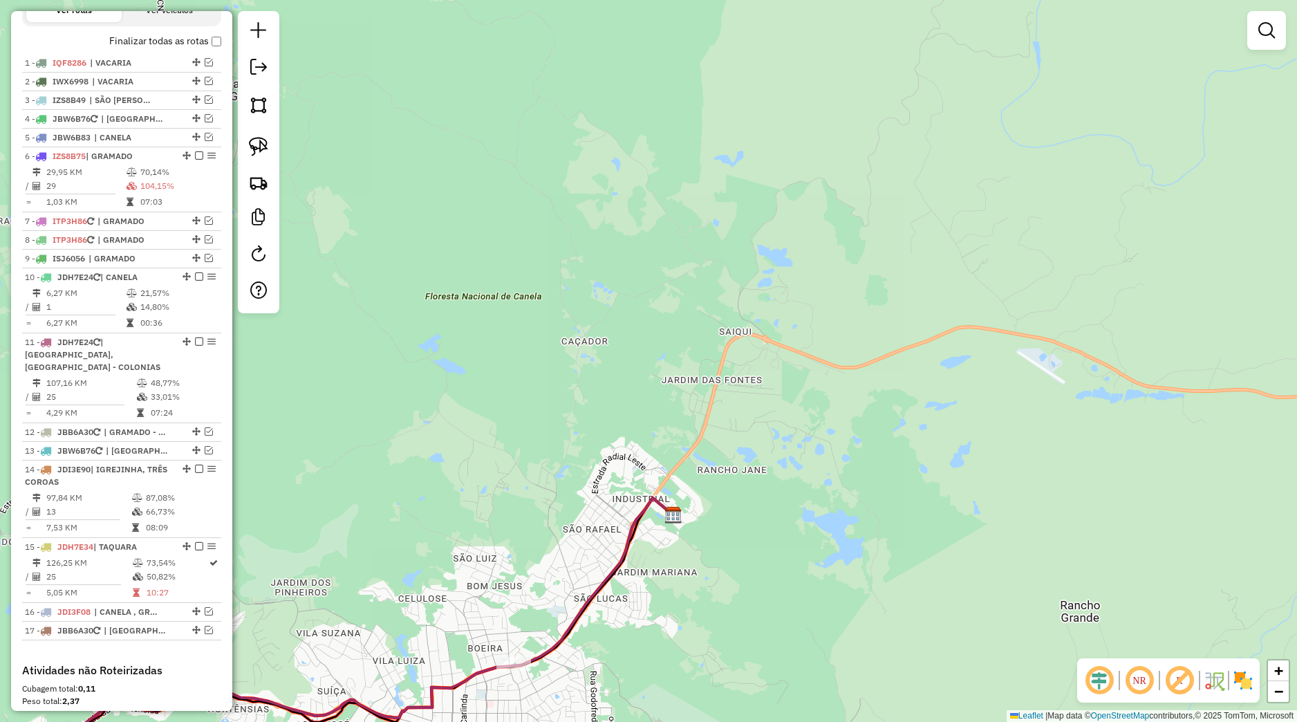
drag, startPoint x: 580, startPoint y: 351, endPoint x: 644, endPoint y: 329, distance: 67.4
click at [627, 333] on div "Janela de atendimento Grade de atendimento Capacidade Transportadoras Veículos …" at bounding box center [648, 361] width 1297 height 722
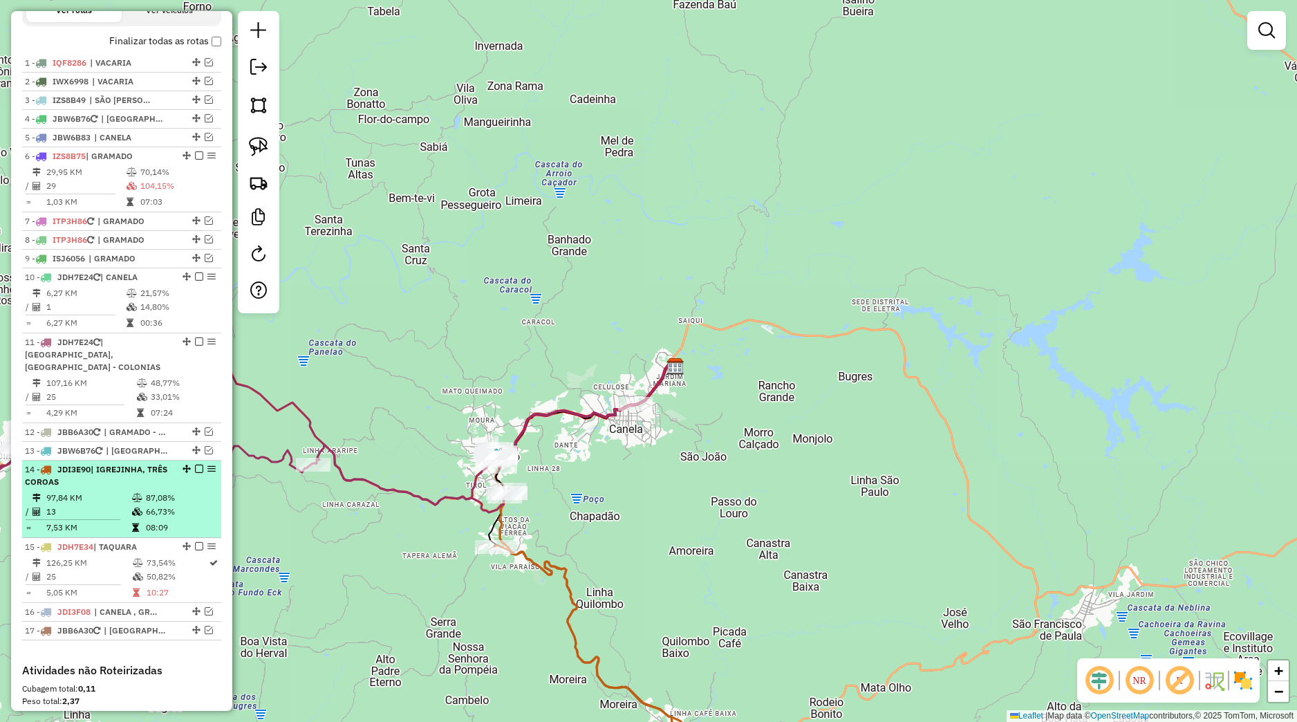
click at [133, 488] on div "14 - JDI3E90 | IGREJINHA, TRÊS COROAS" at bounding box center [98, 475] width 147 height 25
select select "*********"
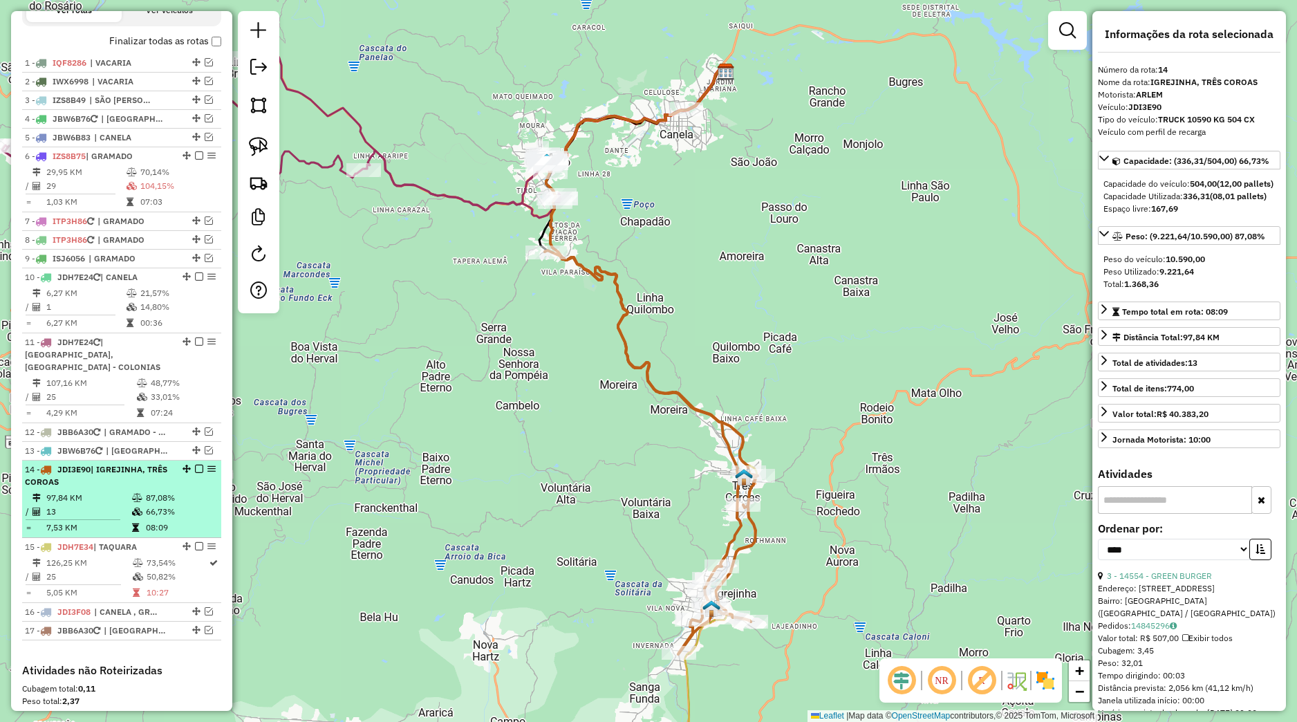
click at [195, 473] on em at bounding box center [199, 469] width 8 height 8
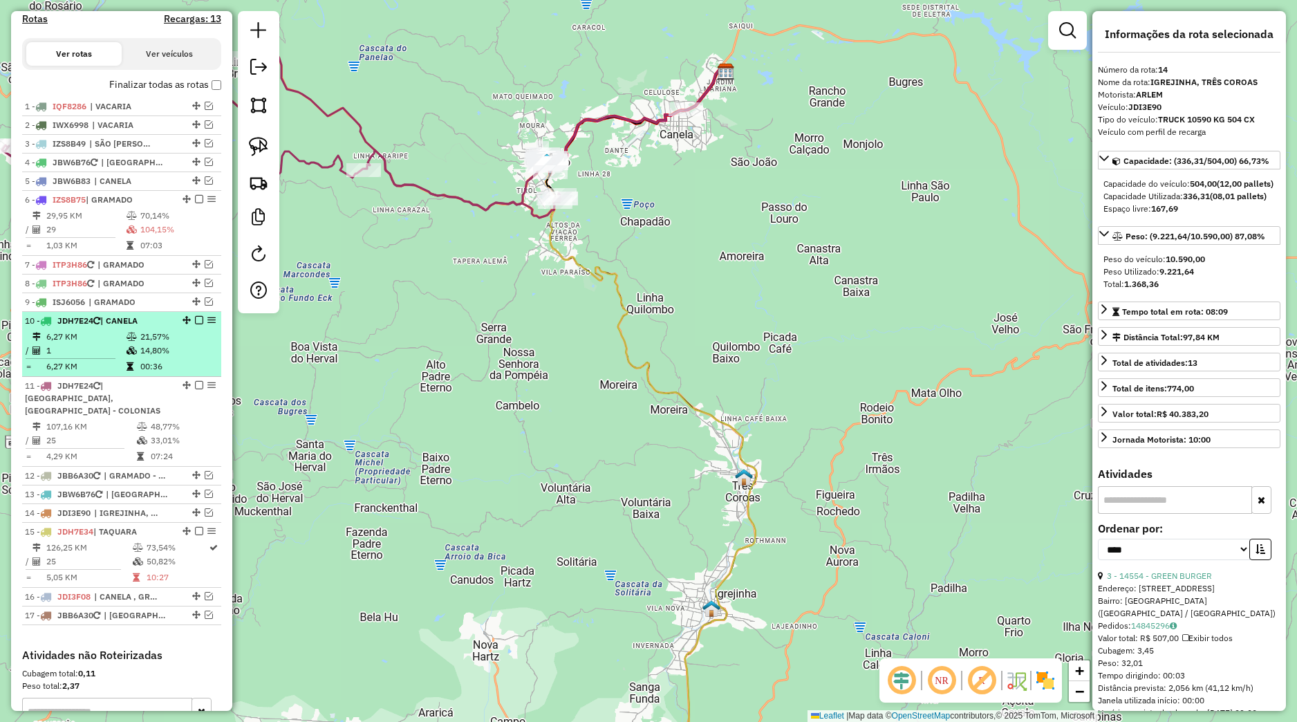
scroll to position [432, 0]
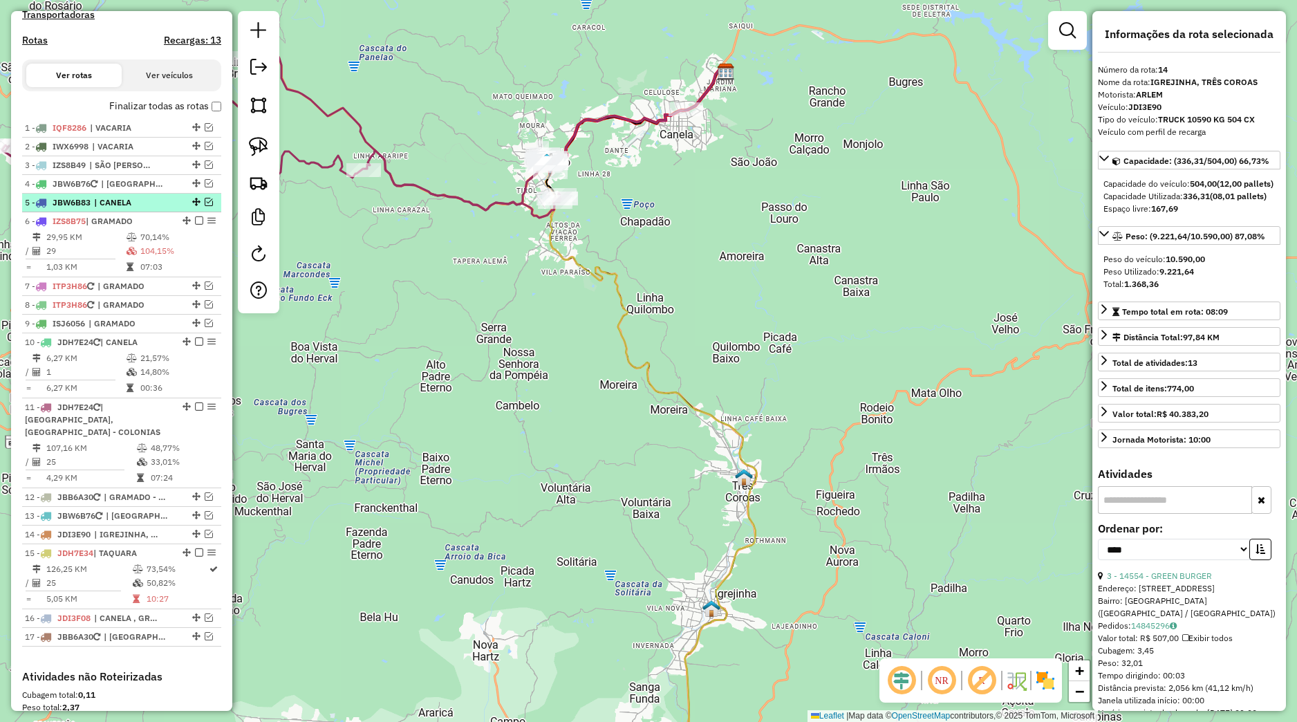
click at [148, 209] on span "| CANELA" at bounding box center [126, 202] width 64 height 12
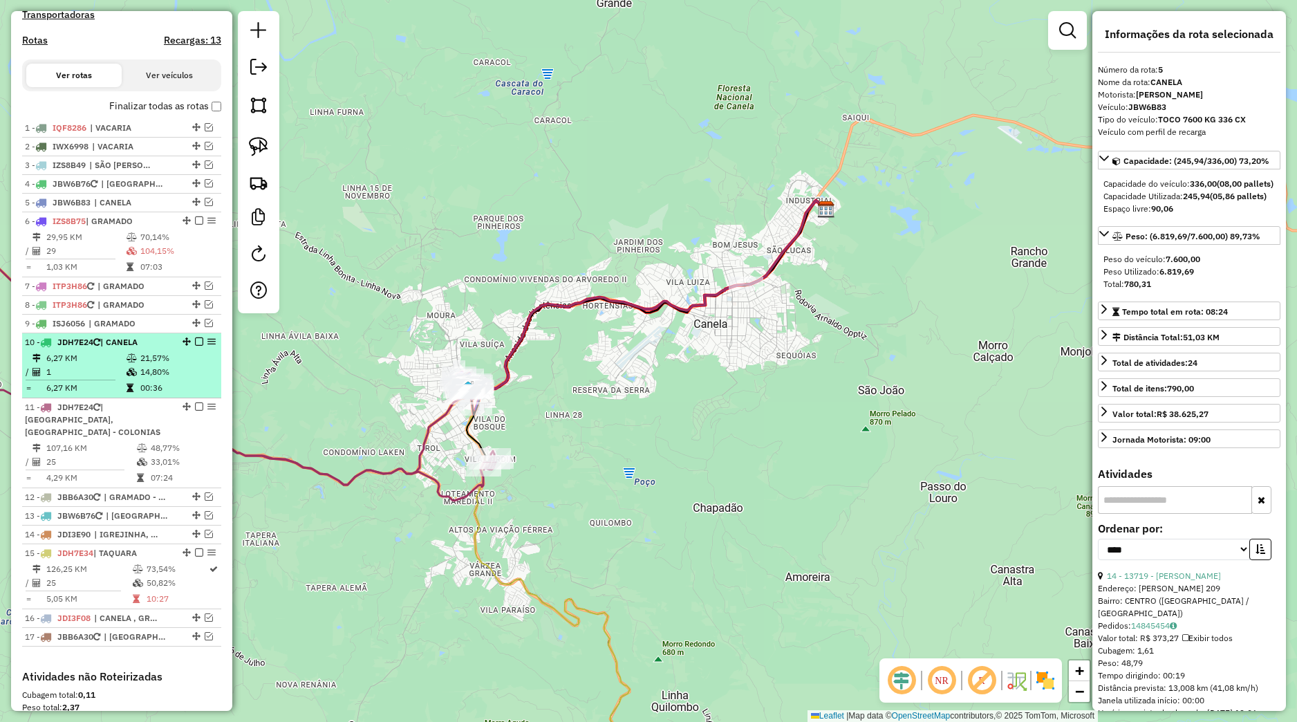
click at [195, 346] on em at bounding box center [199, 341] width 8 height 8
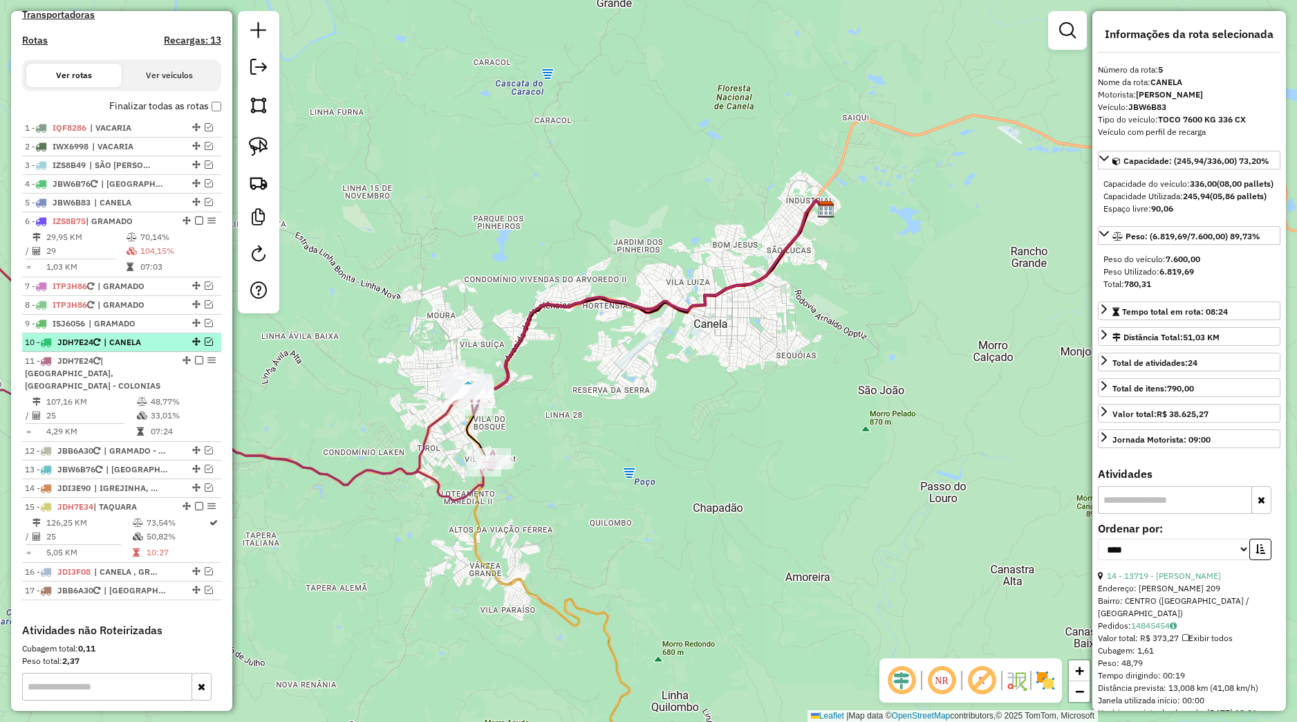
click at [163, 349] on span "| CANELA" at bounding box center [136, 342] width 64 height 12
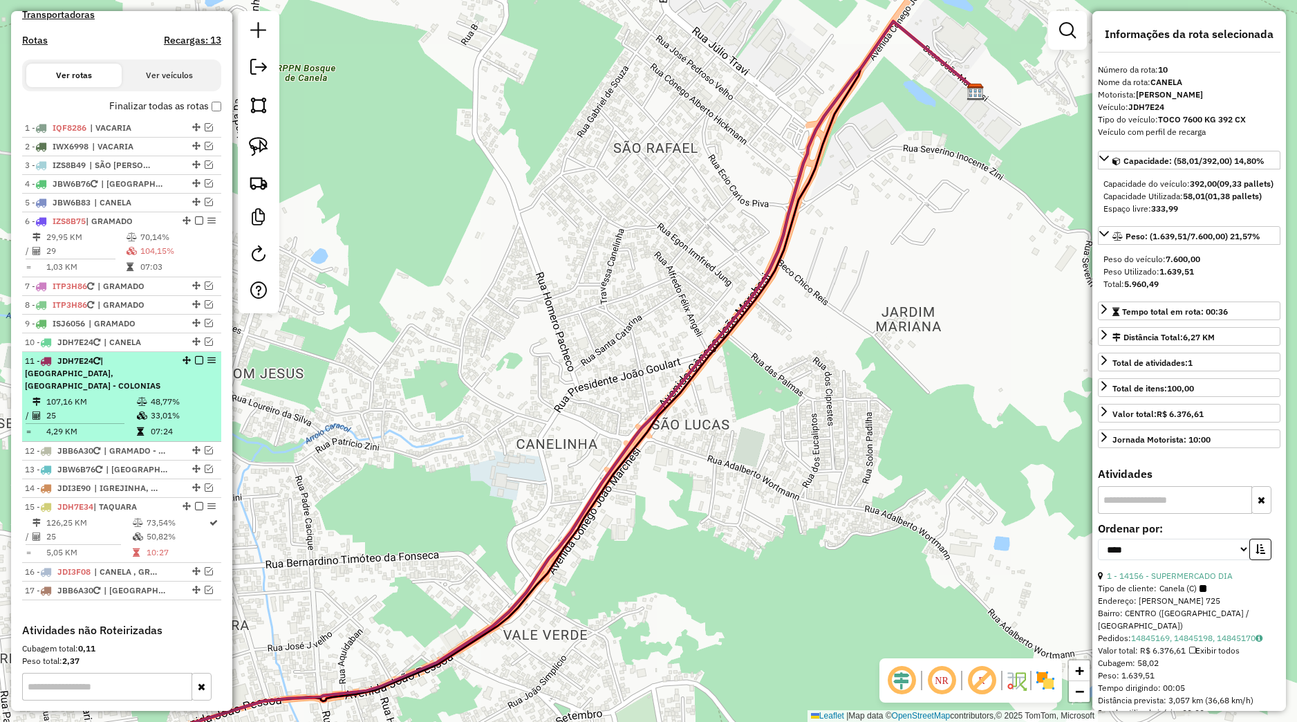
click at [174, 380] on div "11 - JDH7E24 | [GEOGRAPHIC_DATA], [GEOGRAPHIC_DATA] - COLONIAS" at bounding box center [122, 373] width 194 height 37
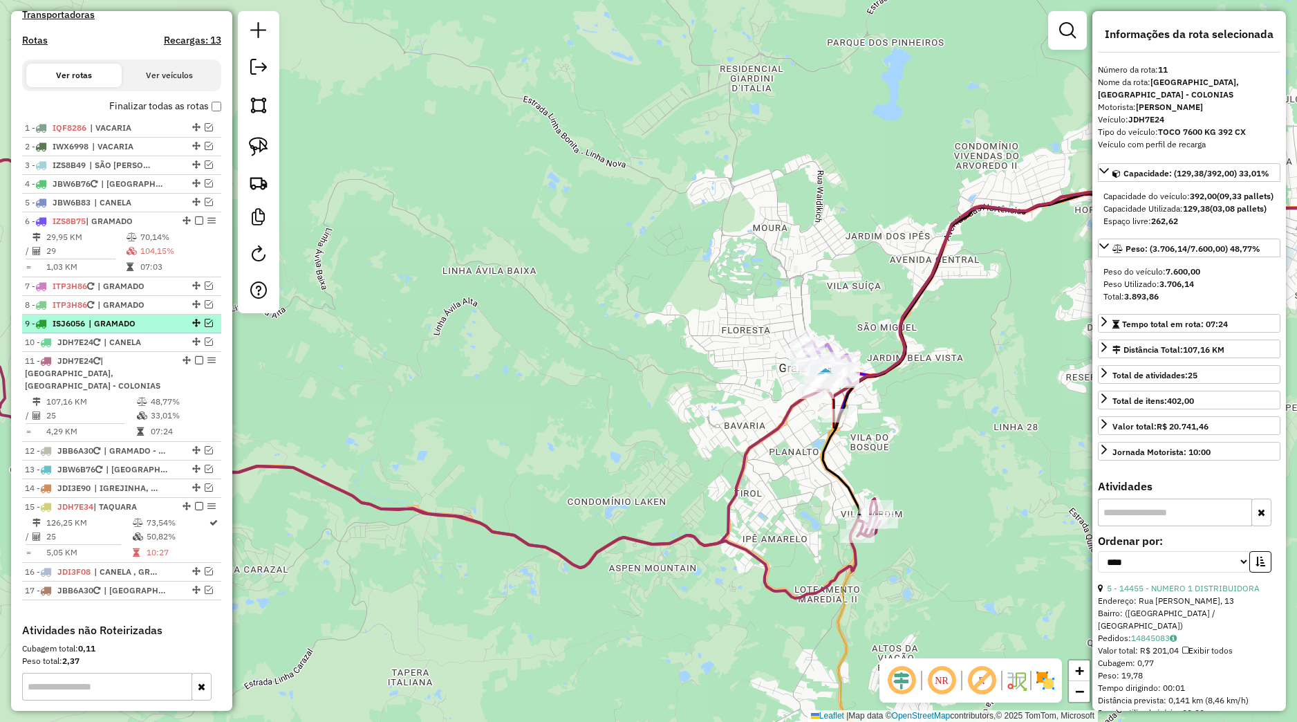
click at [205, 327] on em at bounding box center [209, 323] width 8 height 8
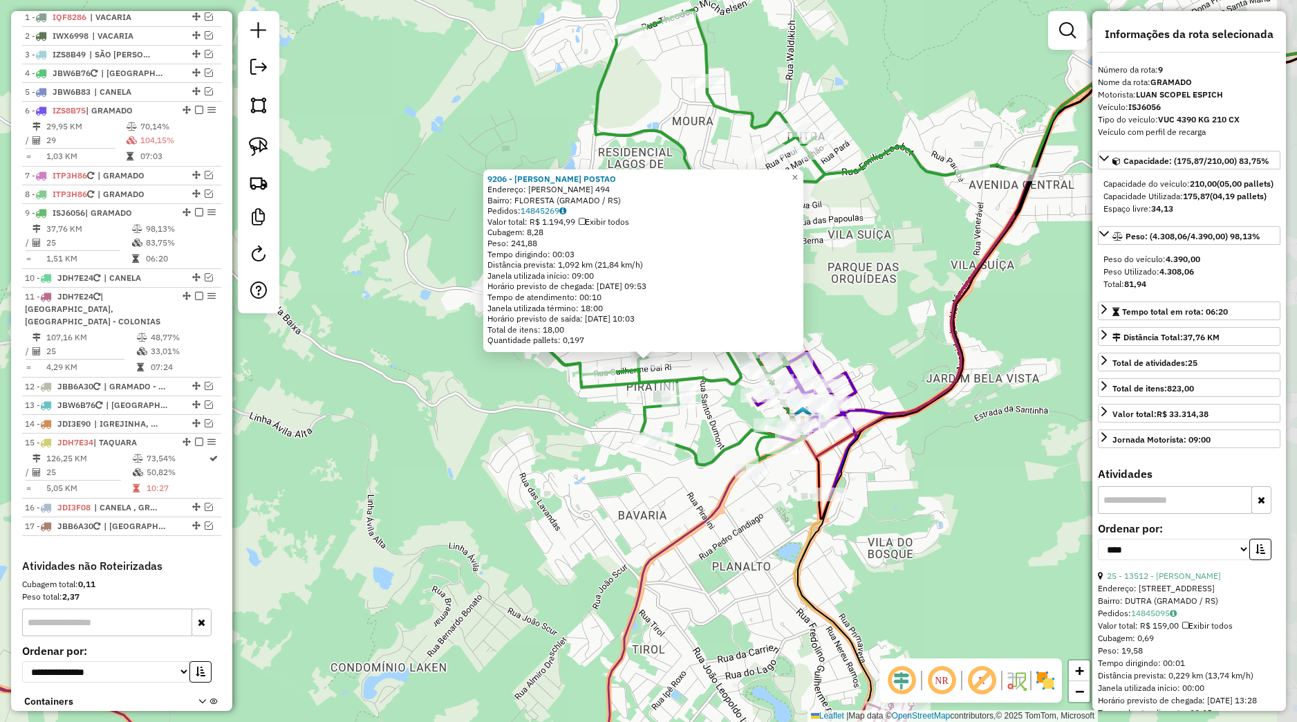
scroll to position [654, 0]
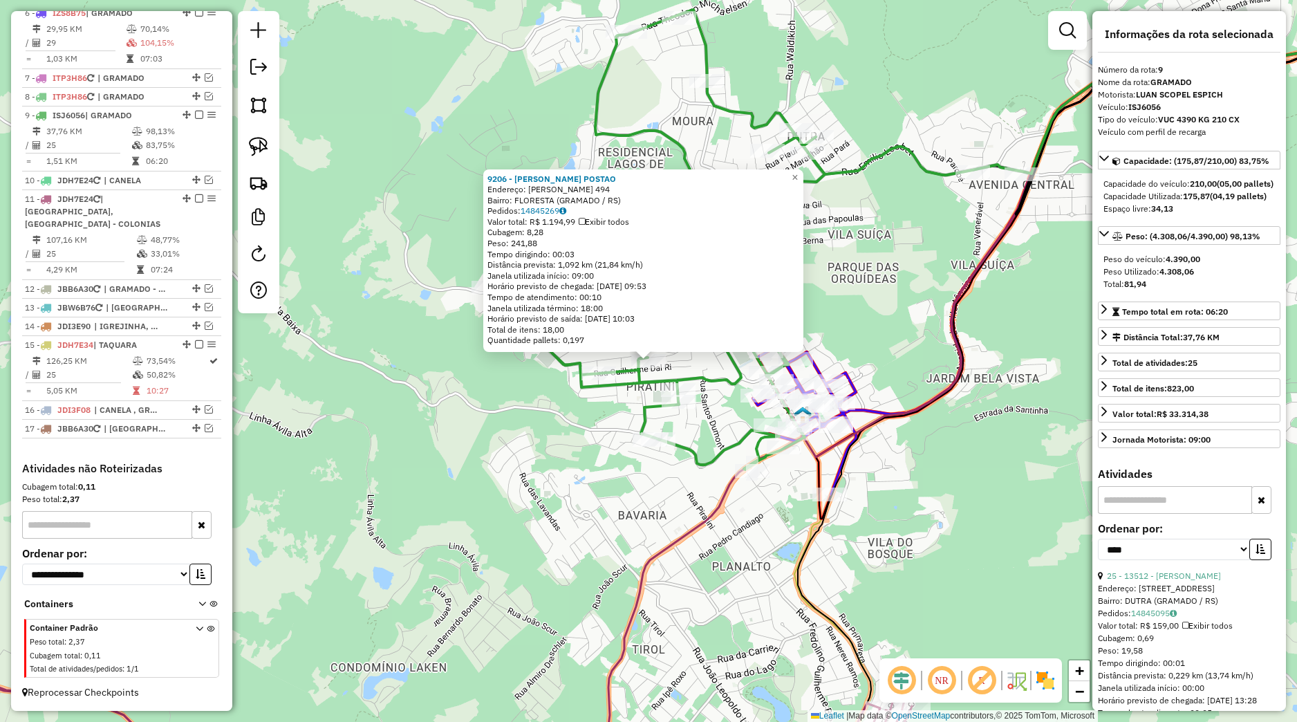
click at [593, 463] on div "9206 - [PERSON_NAME] POSTAO Endereço: [PERSON_NAME] 494 Bairro: FLORESTA (GRAMA…" at bounding box center [648, 361] width 1297 height 722
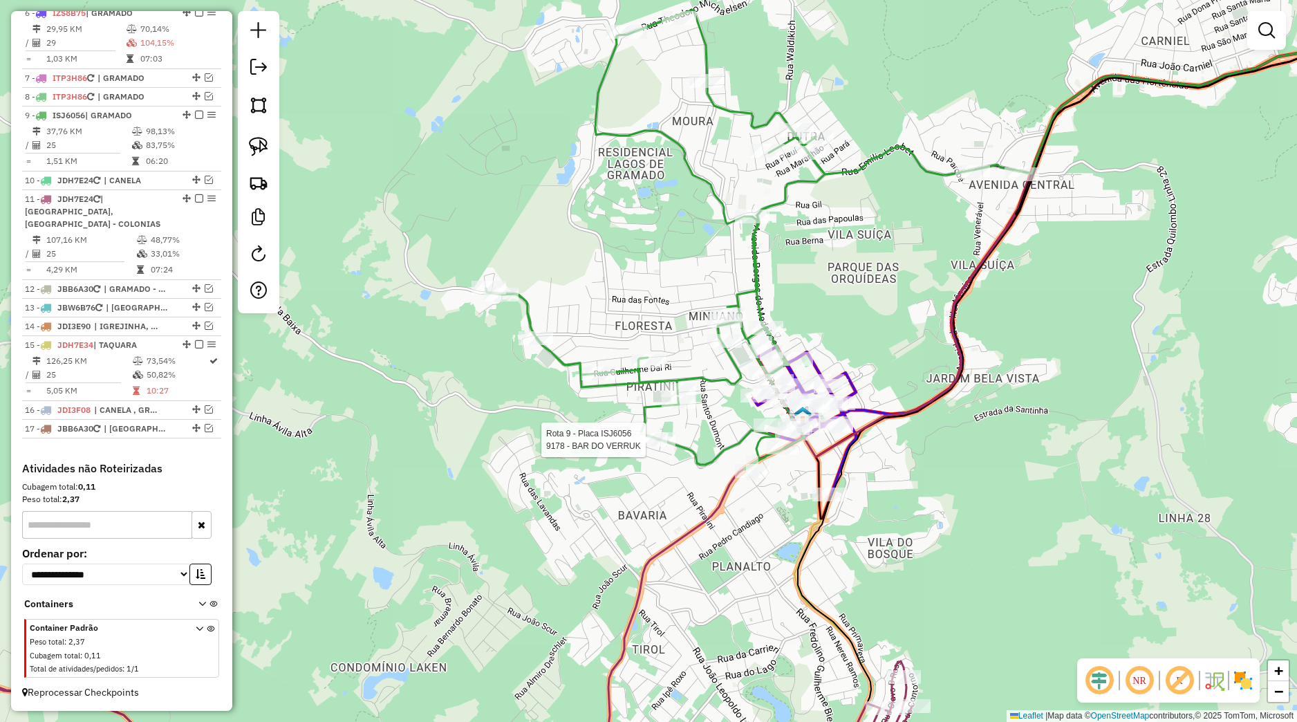
select select "*********"
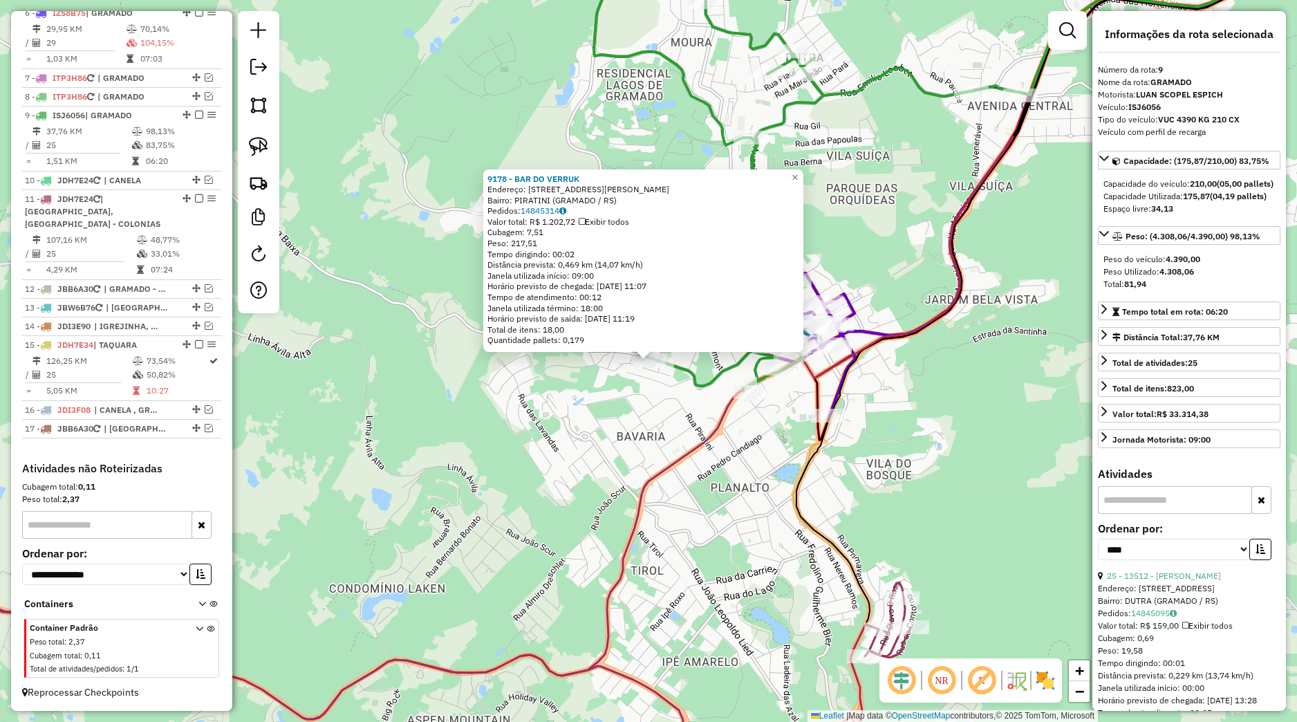
click at [643, 414] on div "9178 - BAR DO VERRUK Endereço: [STREET_ADDRESS][PERSON_NAME] Bairro: PIRATINI (…" at bounding box center [648, 361] width 1297 height 722
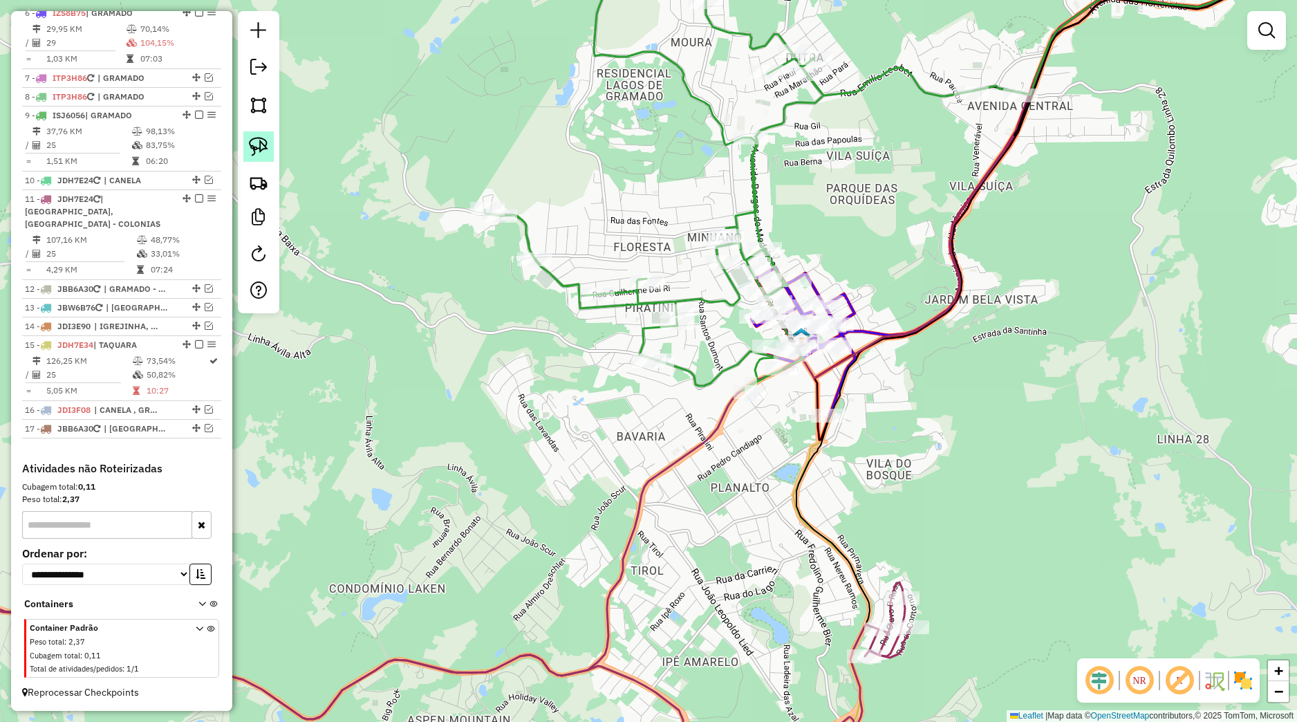
click at [271, 151] on link at bounding box center [258, 146] width 30 height 30
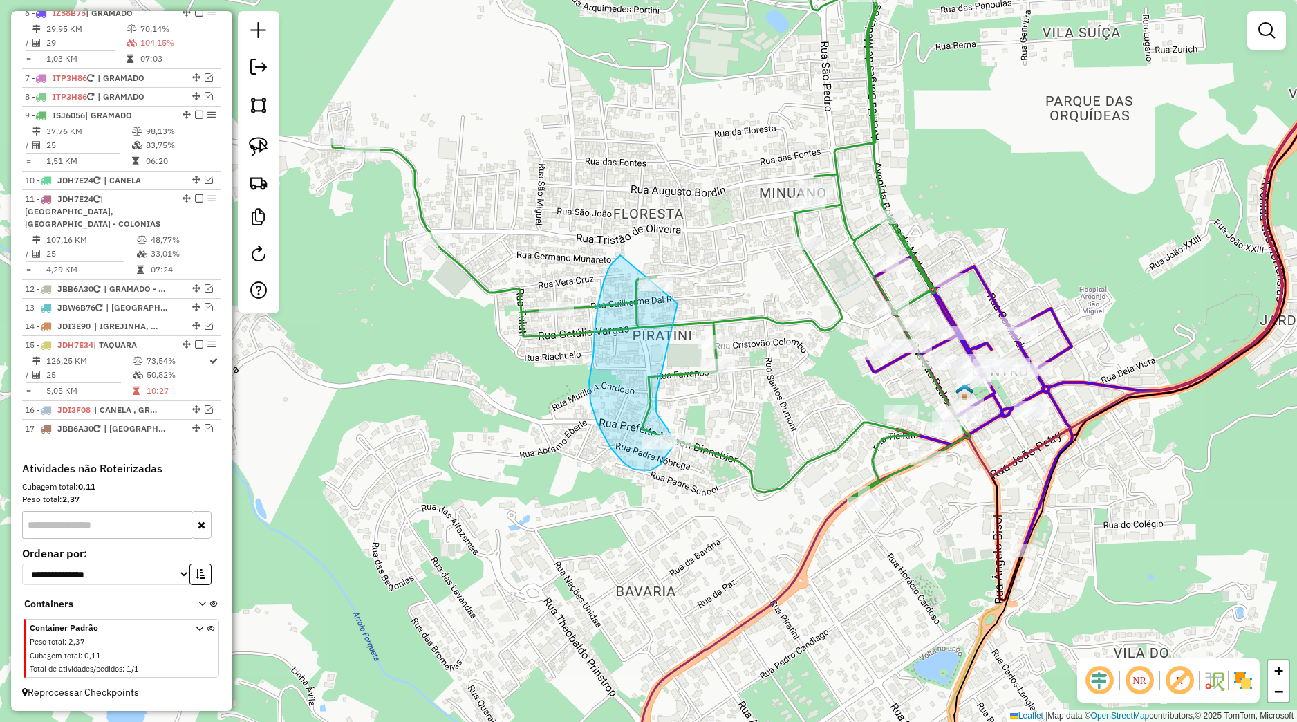
drag, startPoint x: 618, startPoint y: 257, endPoint x: 691, endPoint y: 259, distance: 72.6
click at [691, 259] on div "Janela de atendimento Grade de atendimento Capacidade Transportadoras Veículos …" at bounding box center [648, 361] width 1297 height 722
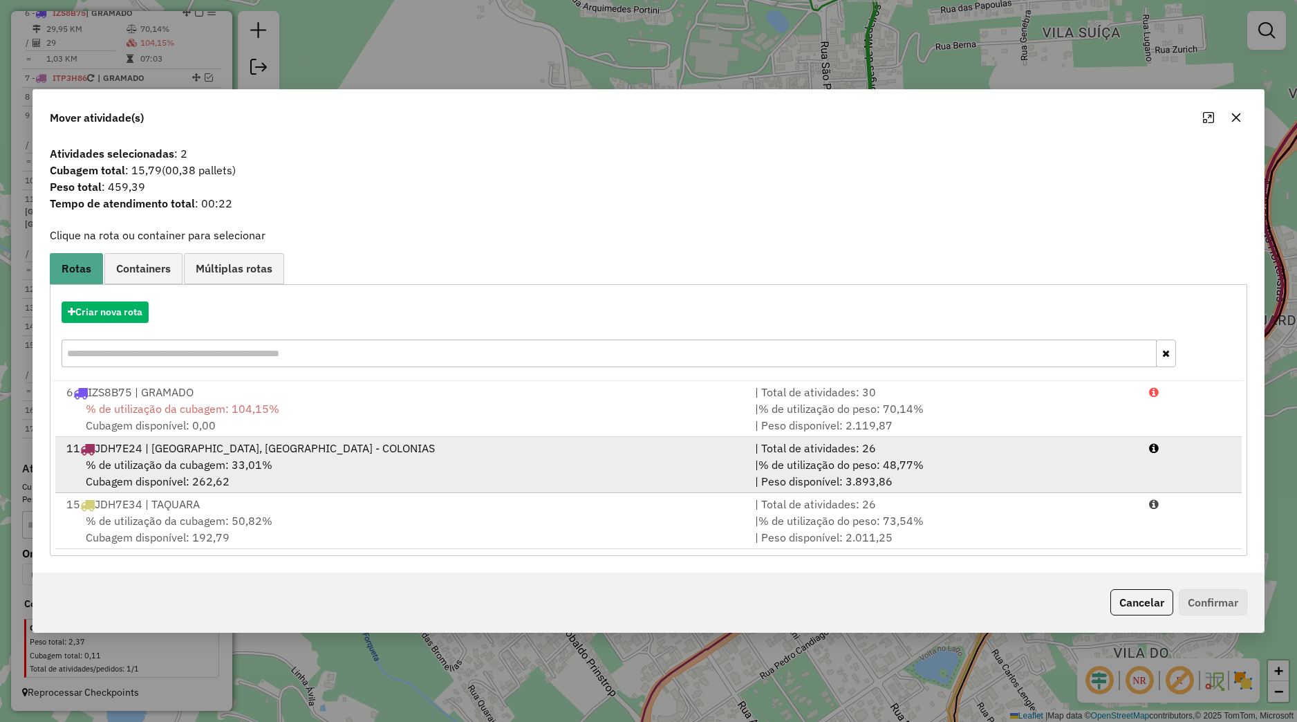
click at [250, 453] on div "11 JDH7E24 | [GEOGRAPHIC_DATA], [GEOGRAPHIC_DATA] - COLONIAS" at bounding box center [402, 448] width 689 height 17
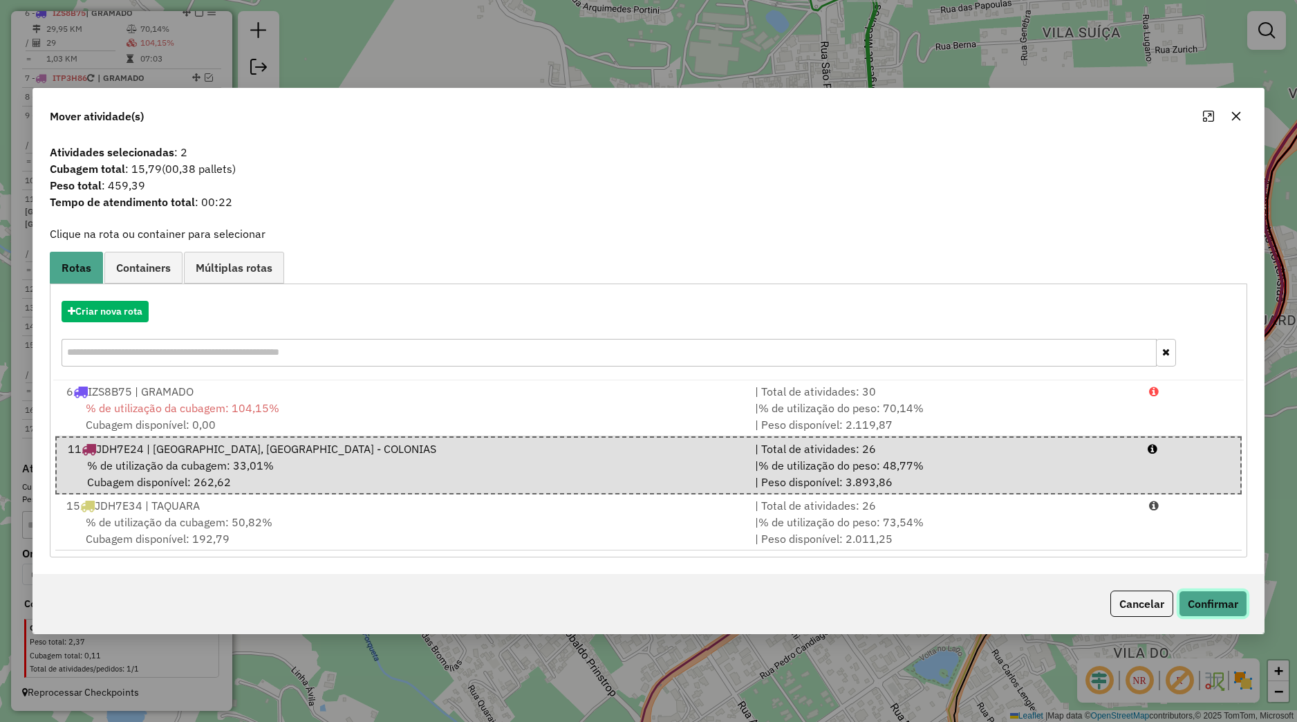
click at [1204, 601] on button "Confirmar" at bounding box center [1213, 604] width 68 height 26
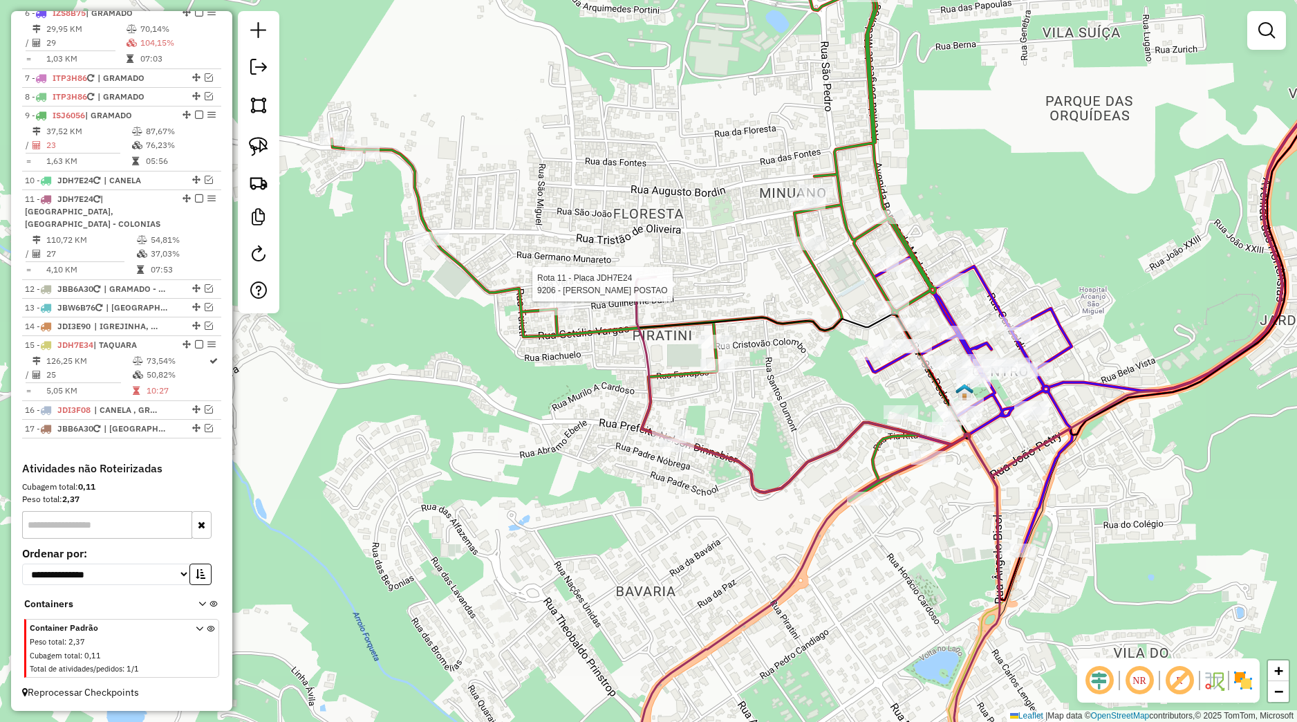
select select "*********"
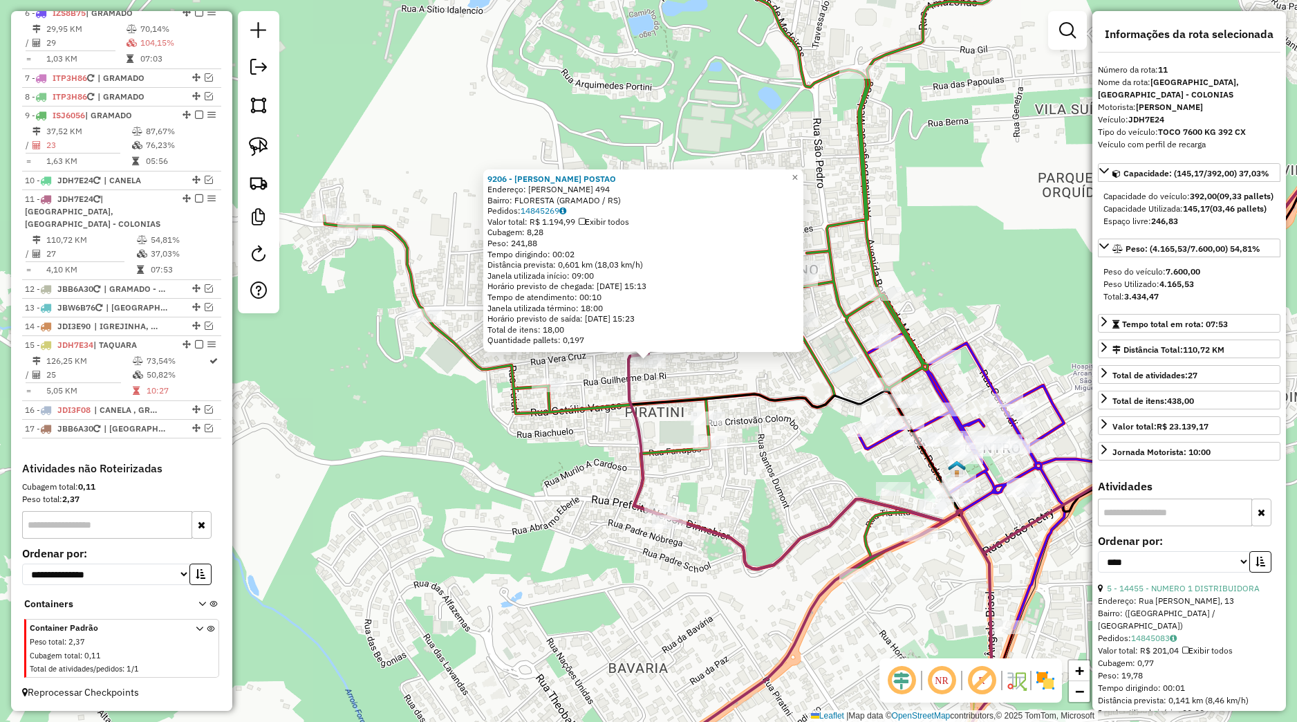
click at [547, 492] on div "9206 - LANCHERIA POSTAO Endereço: [PERSON_NAME] 494 Bairro: FLORESTA (GRAMADO /…" at bounding box center [648, 361] width 1297 height 722
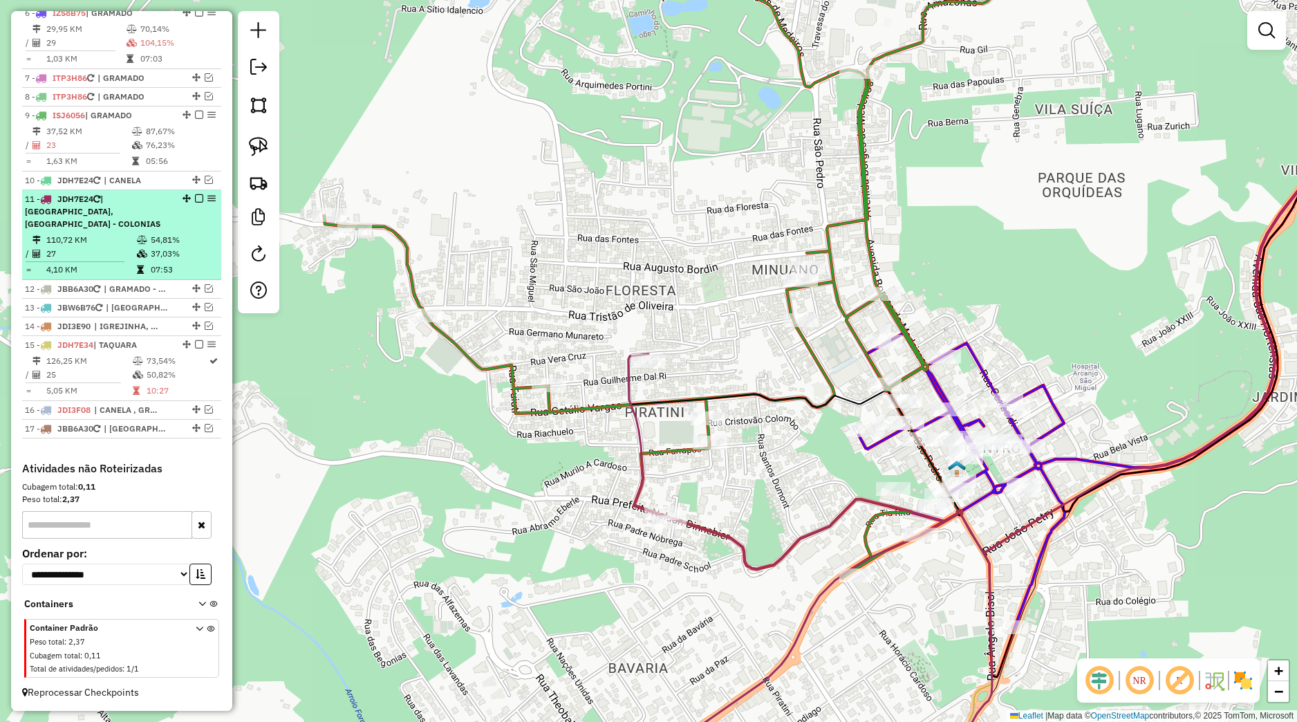
click at [195, 198] on em at bounding box center [199, 198] width 8 height 8
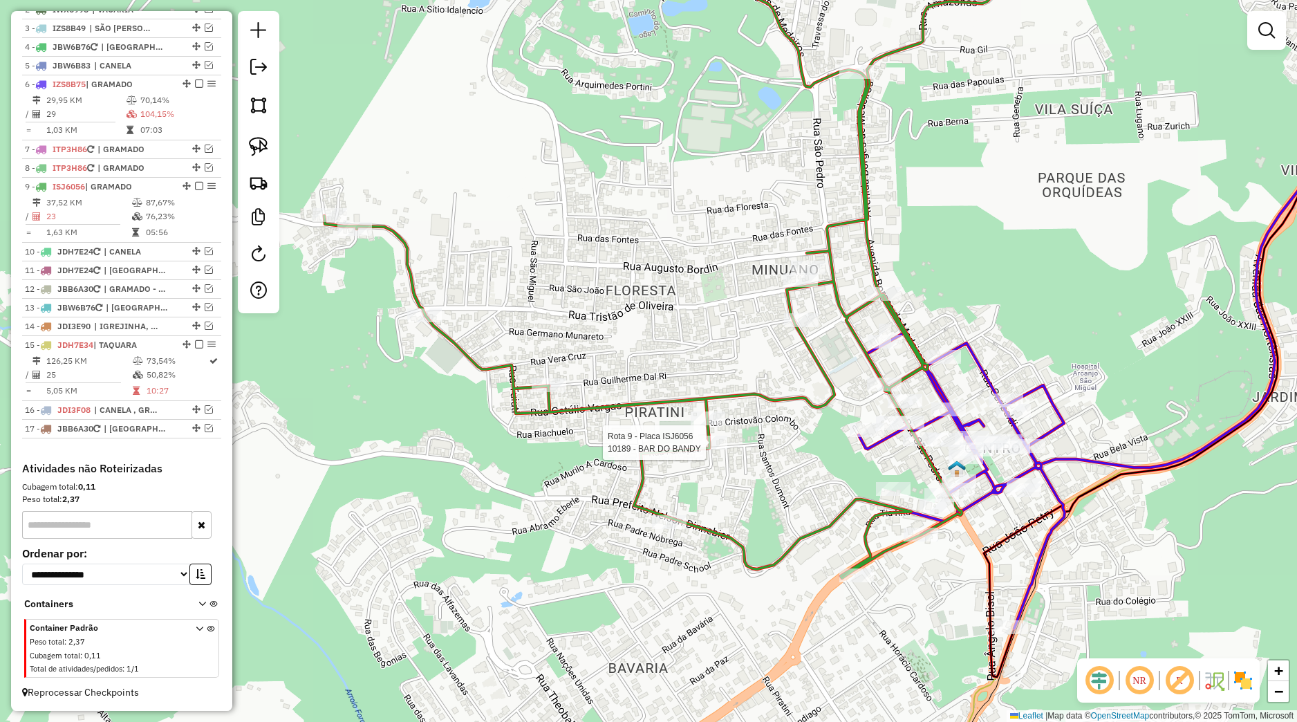
select select "*********"
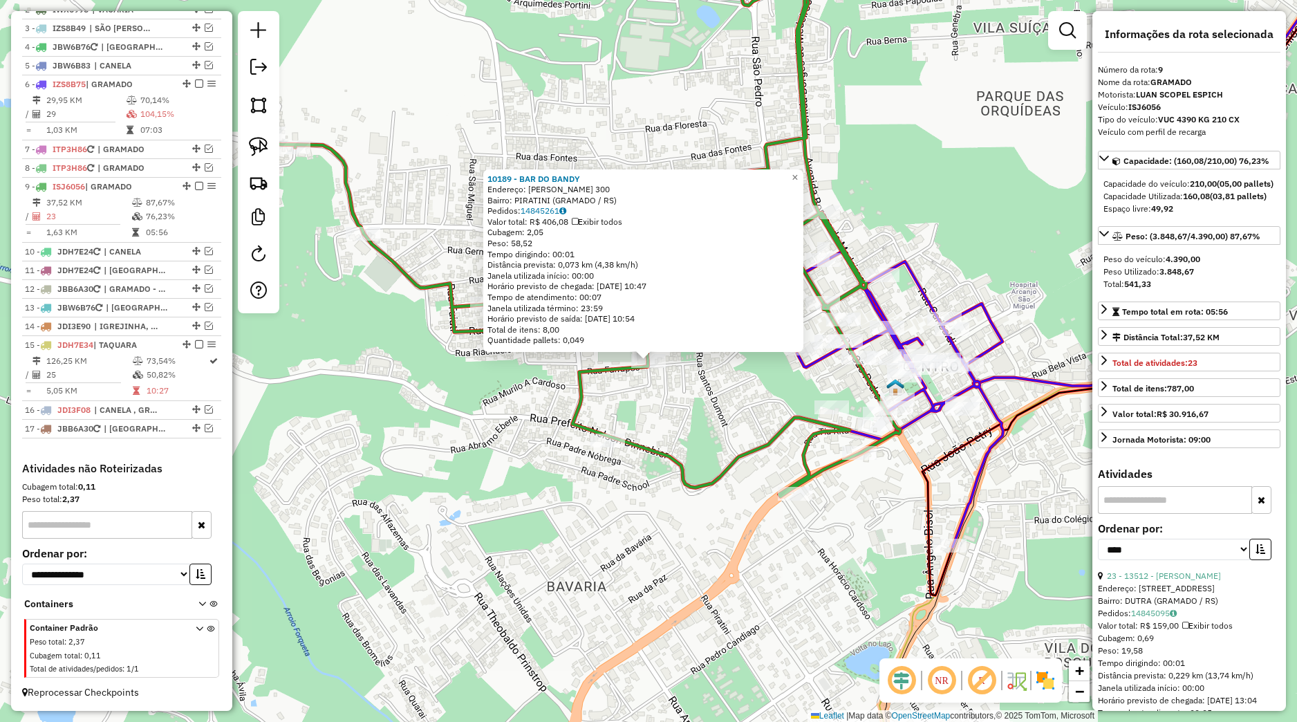
click at [733, 381] on div "10189 - BAR DO BANDY Endereço: [PERSON_NAME] 300 Bairro: PIRATINI (GRAMADO / [G…" at bounding box center [648, 361] width 1297 height 722
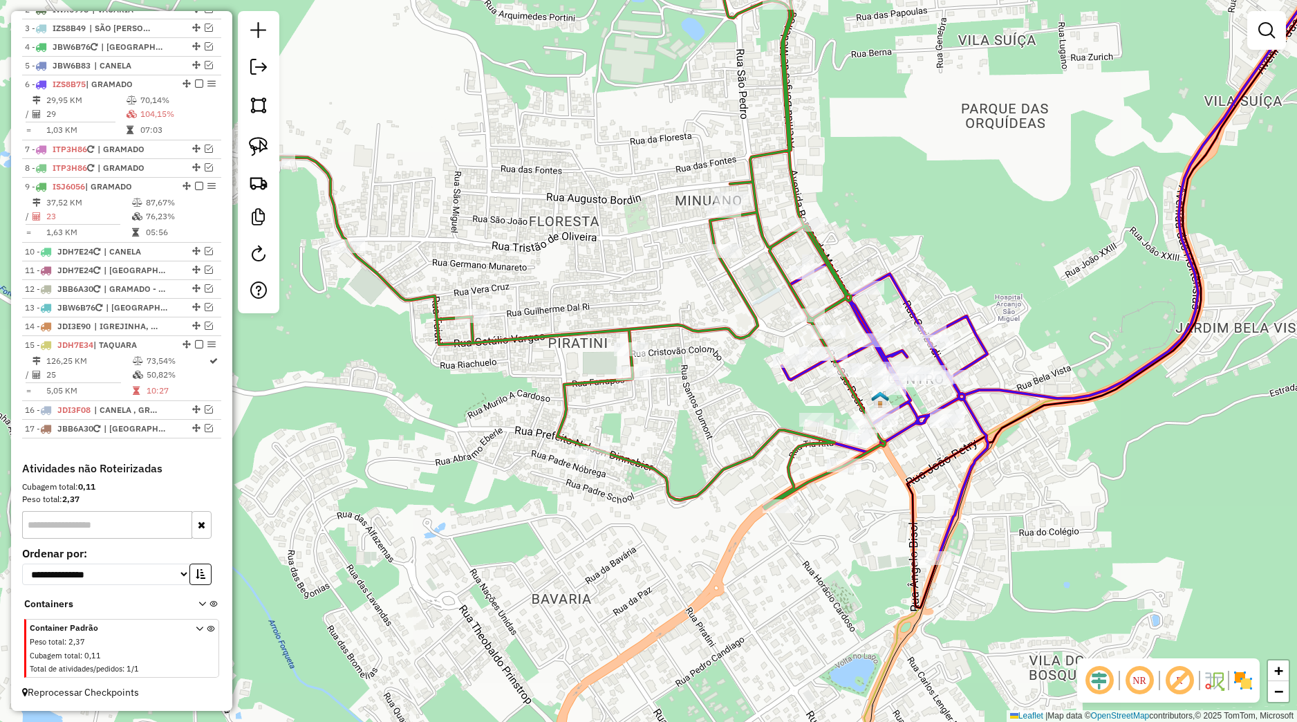
drag, startPoint x: 753, startPoint y: 409, endPoint x: 655, endPoint y: 459, distance: 110.4
click at [655, 459] on div "Janela de atendimento Grade de atendimento Capacidade Transportadoras Veículos …" at bounding box center [648, 361] width 1297 height 722
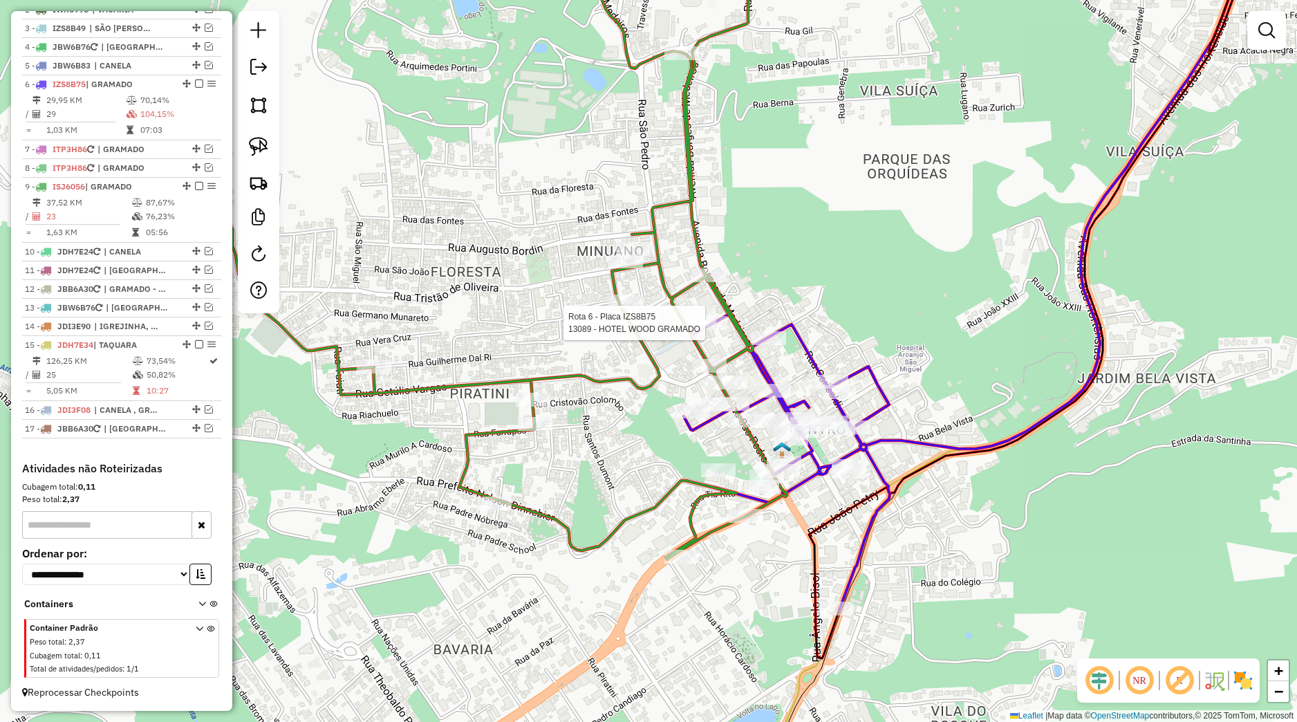
select select "*********"
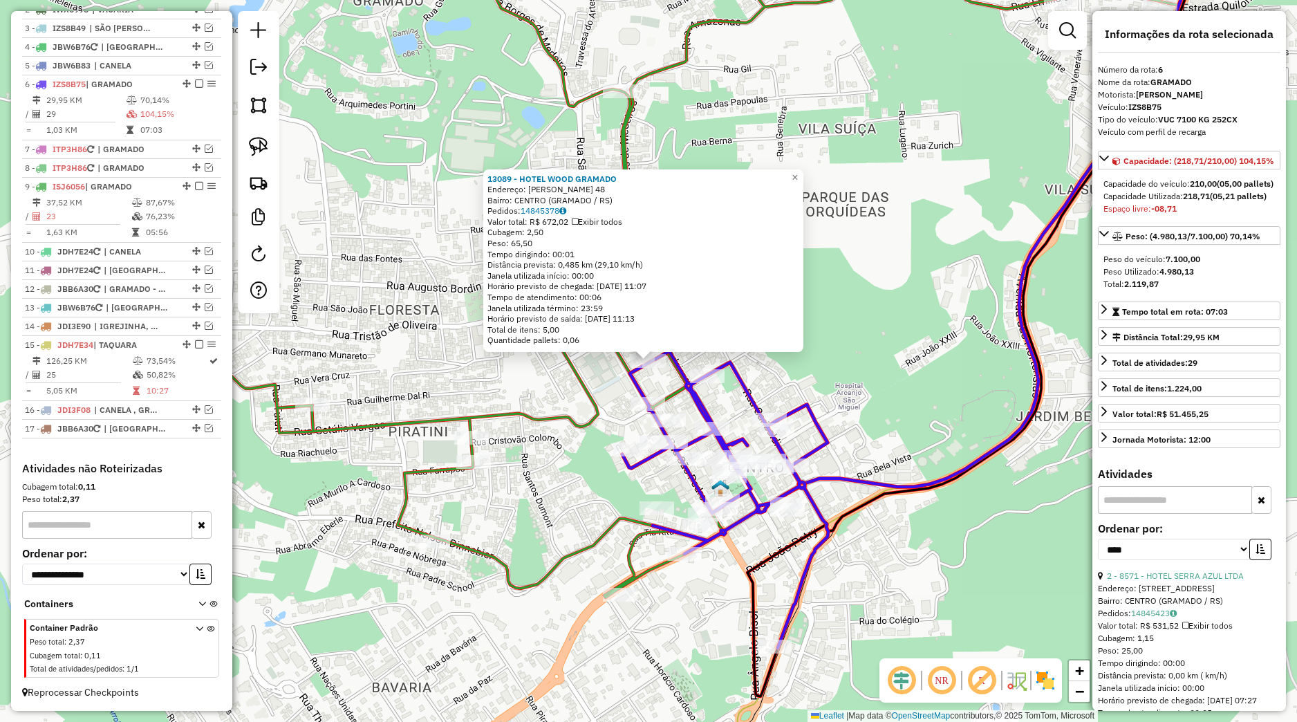
click at [568, 376] on icon at bounding box center [624, 262] width 1073 height 669
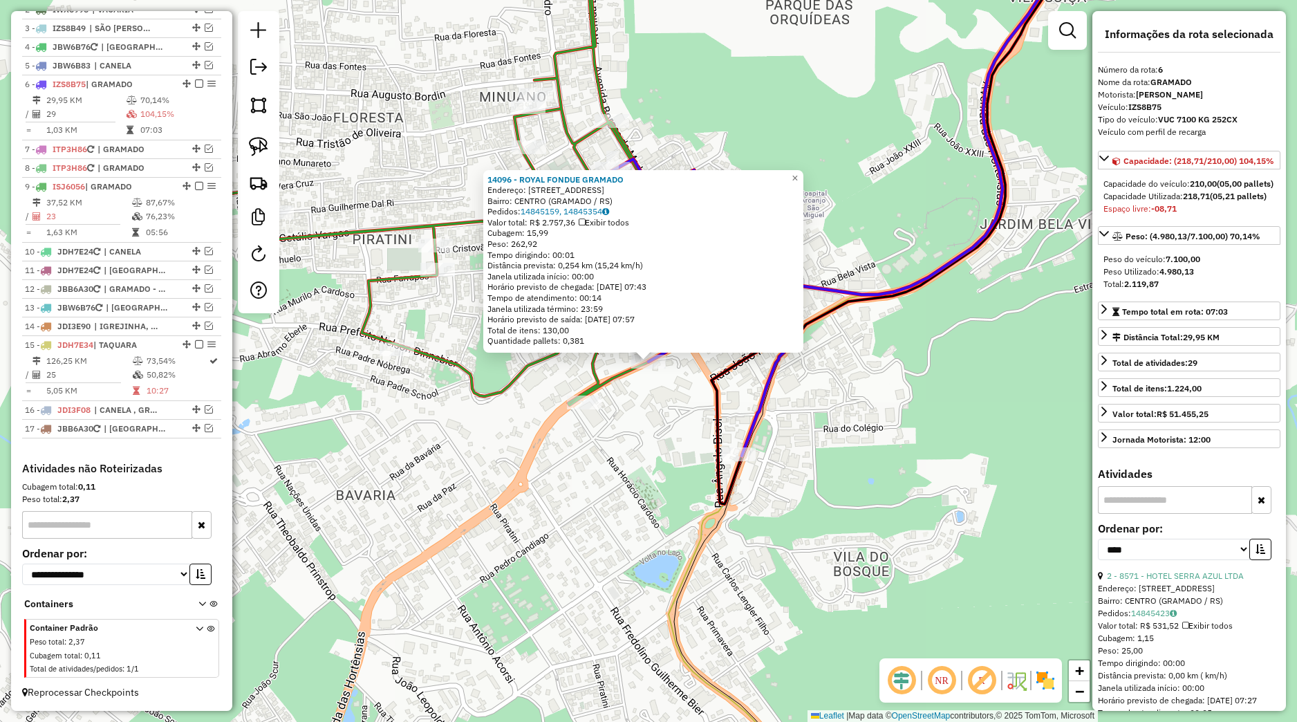
click at [672, 465] on div "14096 - ROYAL FONDUE GRAMADO Endereço: [STREET_ADDRESS]) [GEOGRAPHIC_DATA]: 148…" at bounding box center [648, 361] width 1297 height 722
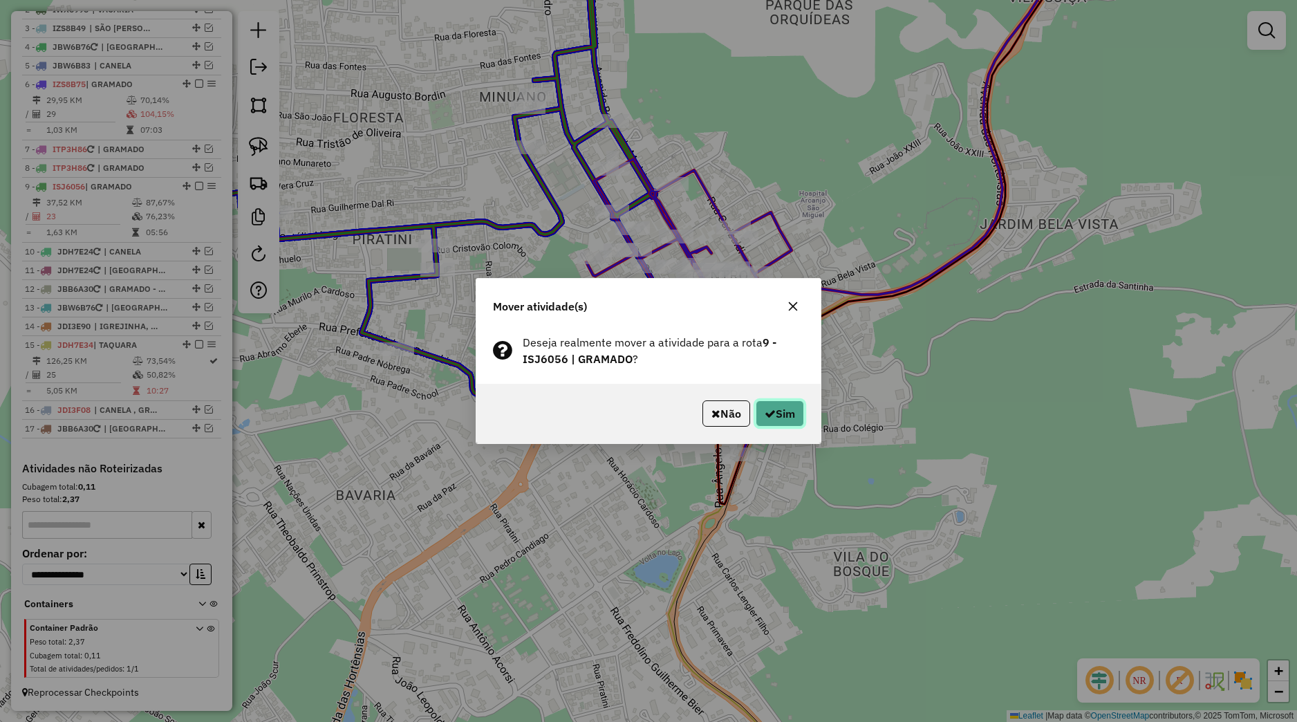
click at [761, 407] on button "Sim" at bounding box center [780, 413] width 48 height 26
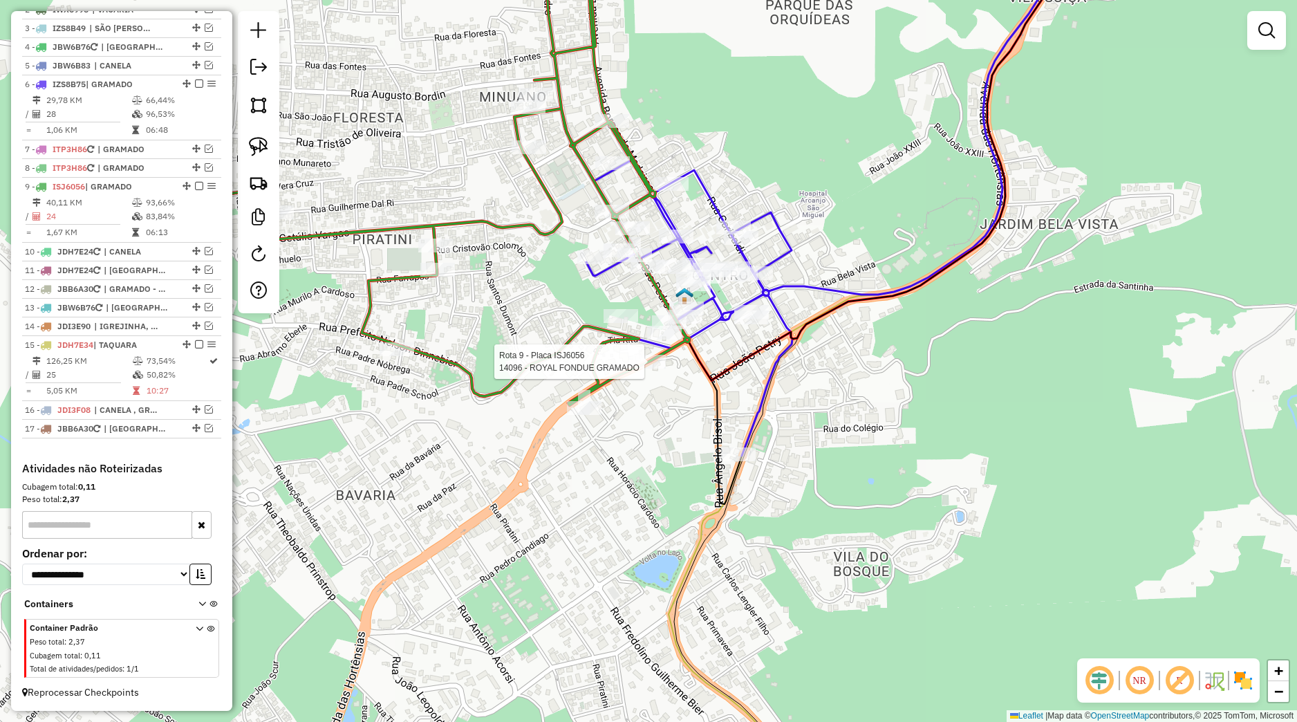
select select "*********"
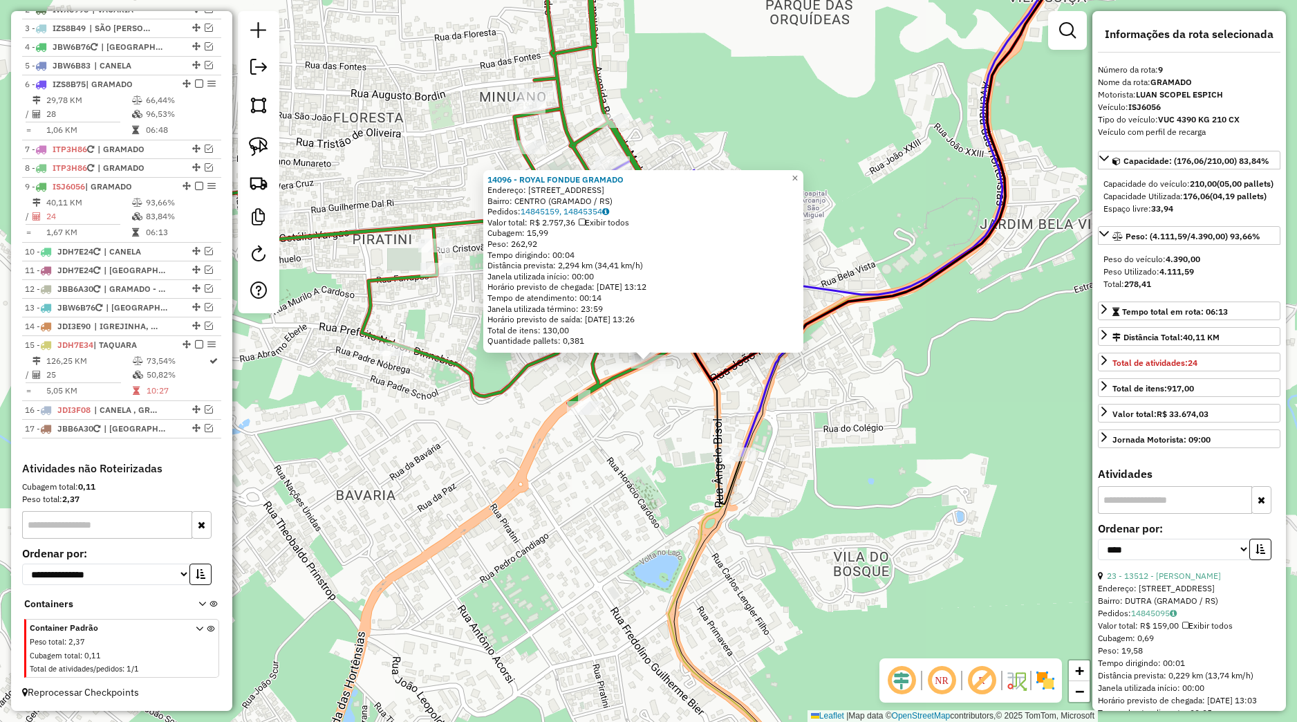
click at [631, 420] on div "14096 - ROYAL FONDUE GRAMADO Endereço: [STREET_ADDRESS]) [GEOGRAPHIC_DATA]: 148…" at bounding box center [648, 361] width 1297 height 722
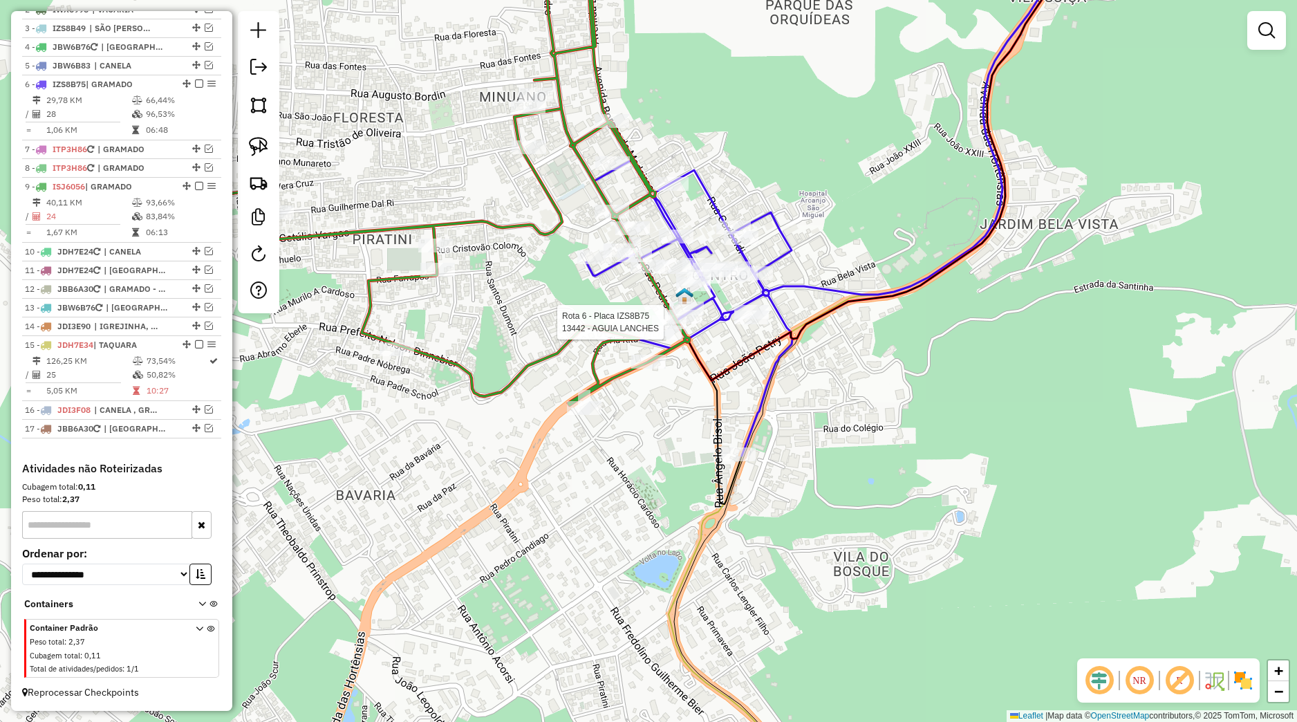
select select "*********"
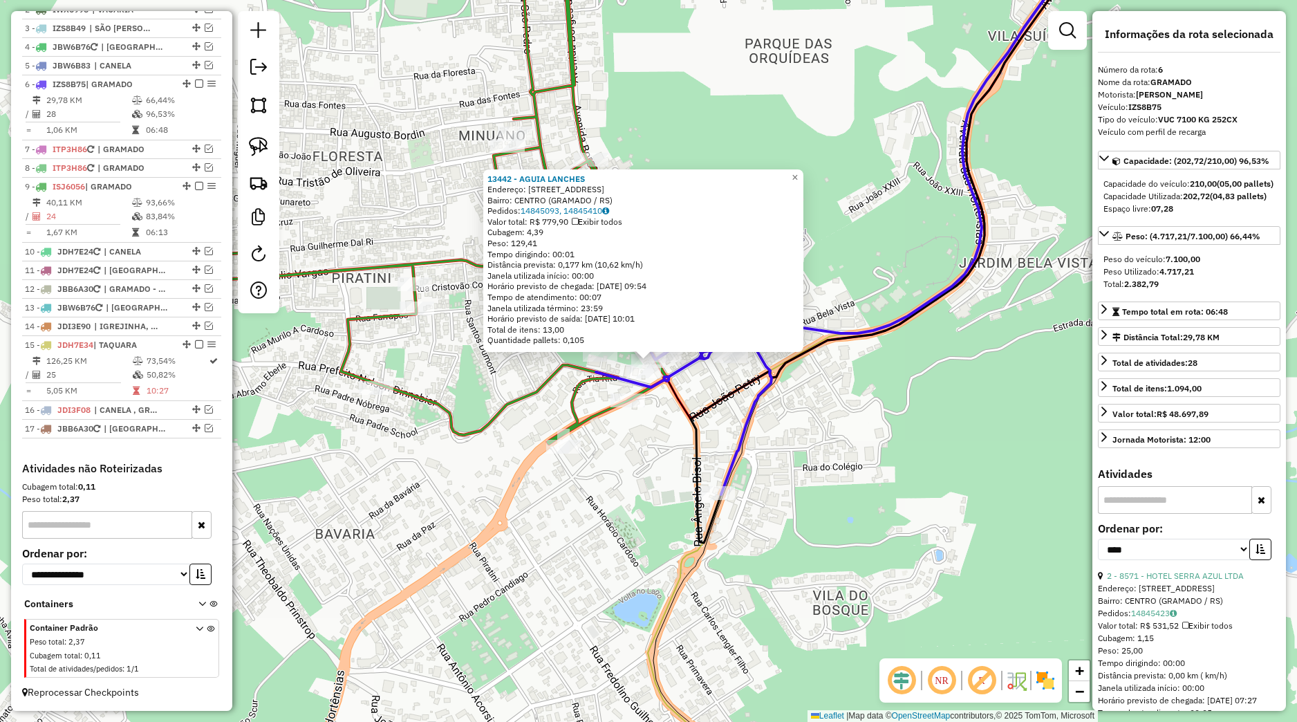
click at [661, 448] on div "13442 - AGUIA LANCHES Endereço: [STREET_ADDRESS] Pedidos: 14845093, 14845410 Va…" at bounding box center [648, 361] width 1297 height 722
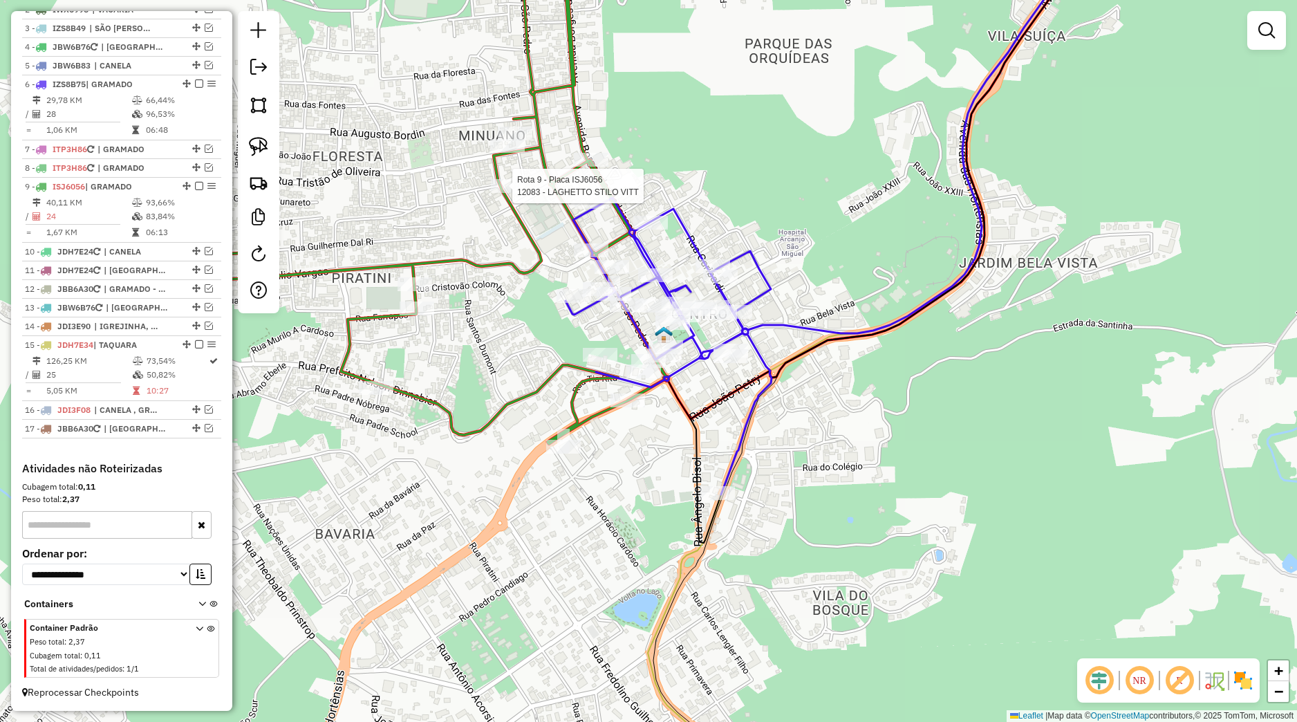
select select "*********"
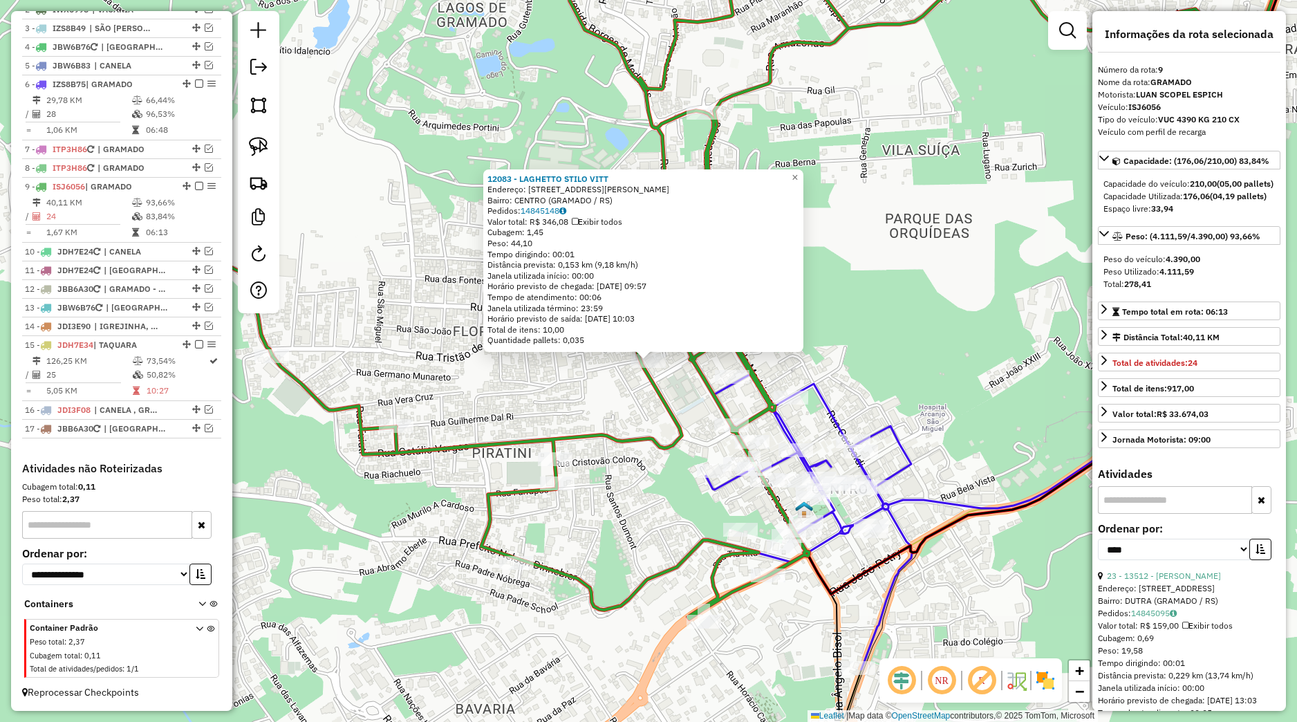
click at [648, 410] on div "12083 - LAGHETTO STILO VITT Endereço: [STREET_ADDRESS][PERSON_NAME]) Pedidos: 1…" at bounding box center [648, 361] width 1297 height 722
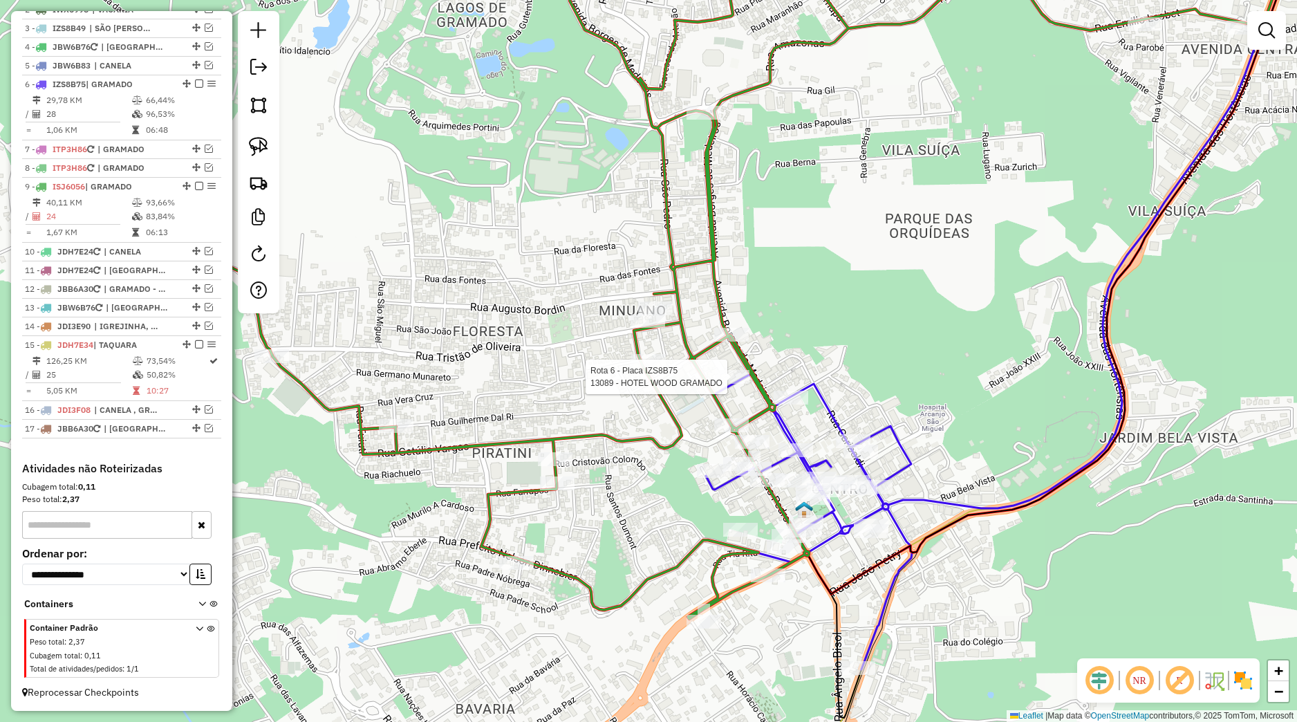
select select "*********"
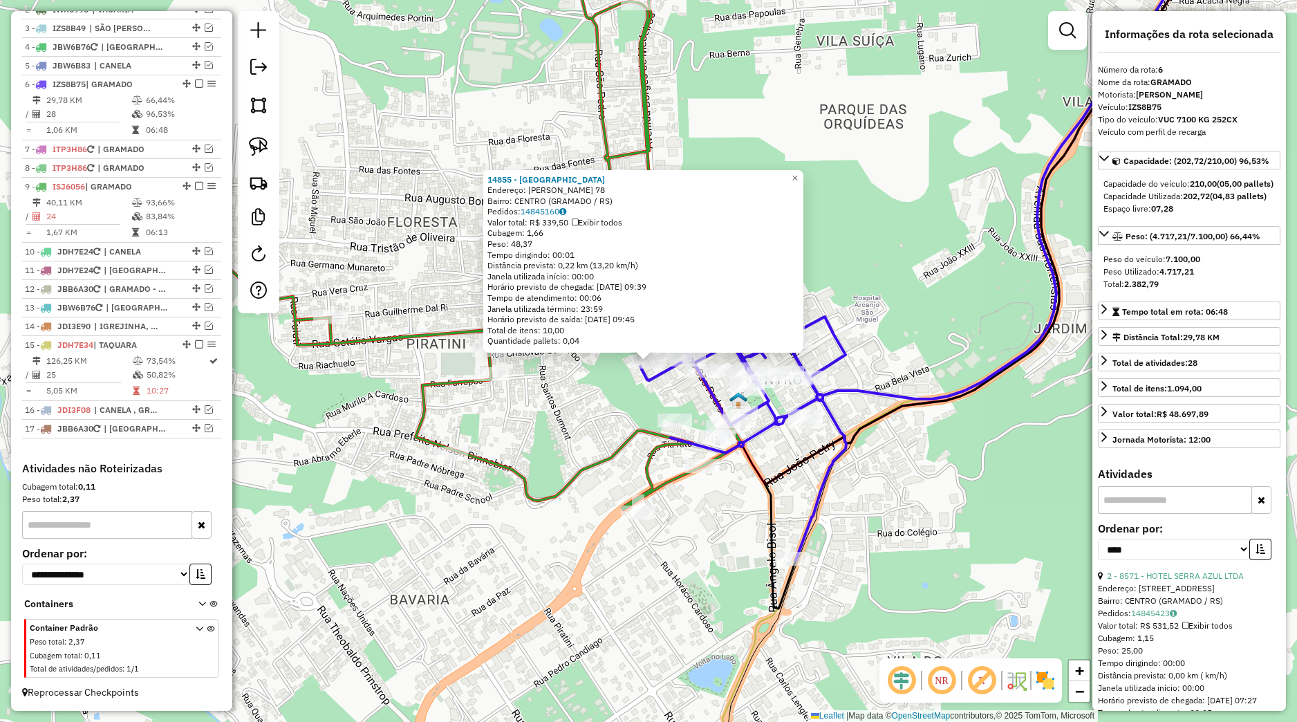
click at [633, 405] on div "14855 - AROMA CAFE Endereço: [PERSON_NAME] 78 Bairro: CENTRO (GRAMADO / [GEOGRA…" at bounding box center [648, 361] width 1297 height 722
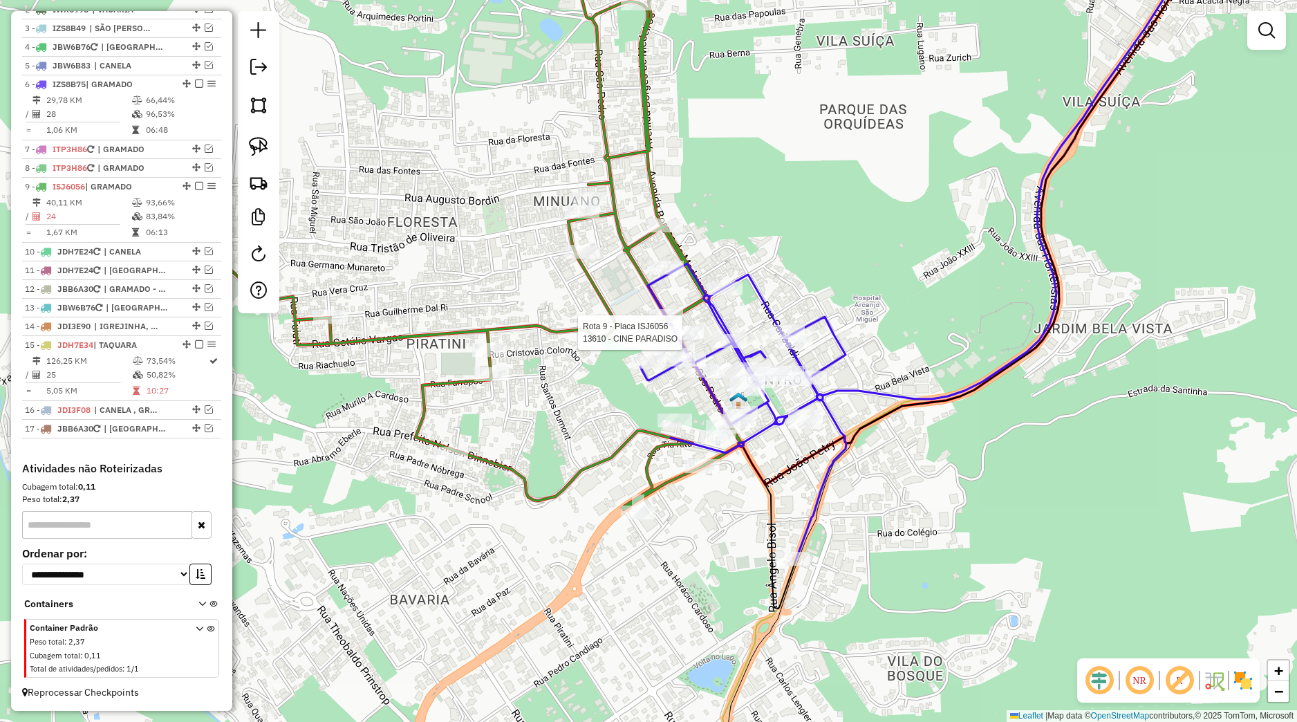
select select "*********"
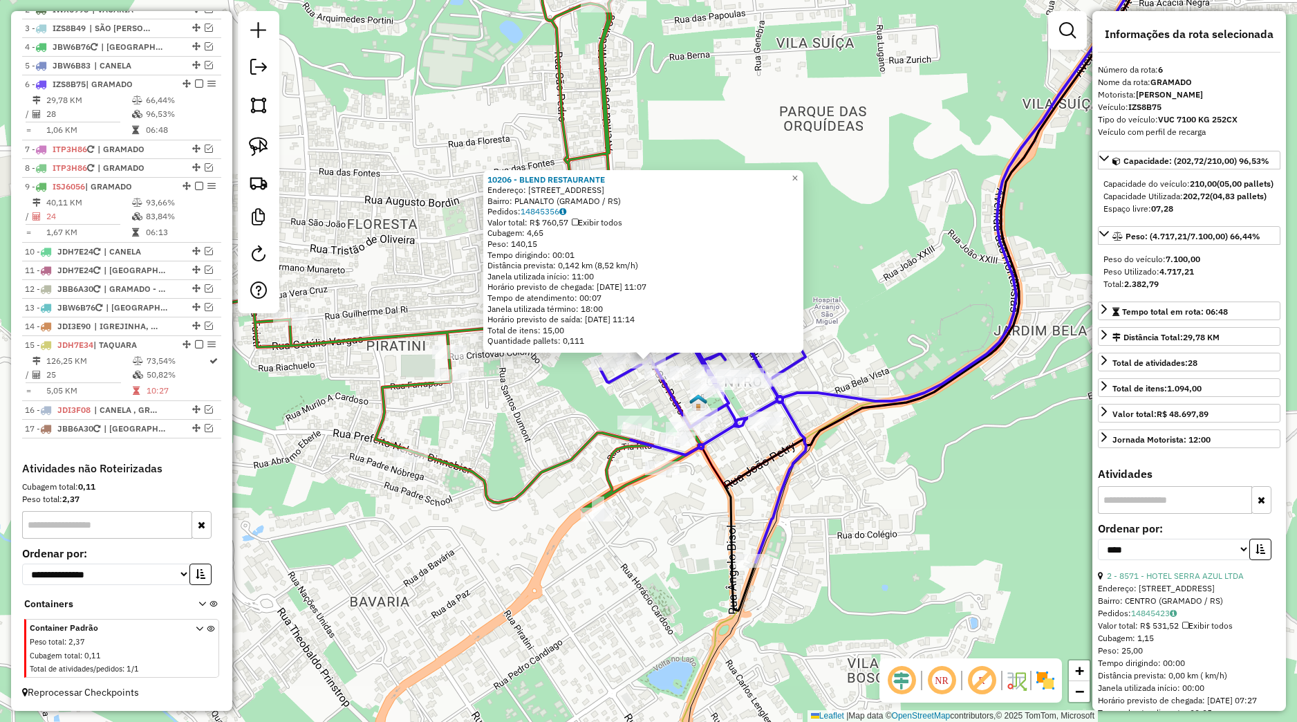
click at [597, 402] on div "10206 - BLEND RESTAURANTE Endereço: [STREET_ADDRESS]) Pedidos: 14845356 Valor t…" at bounding box center [648, 361] width 1297 height 722
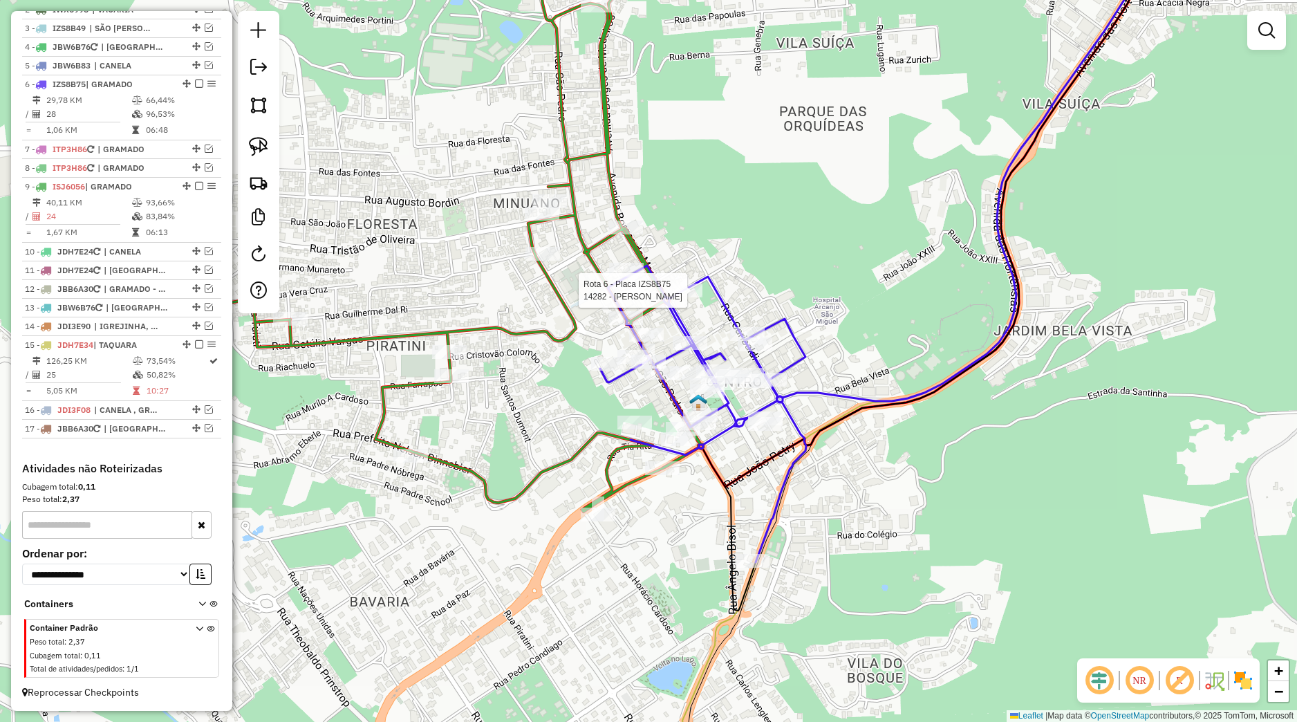
select select "*********"
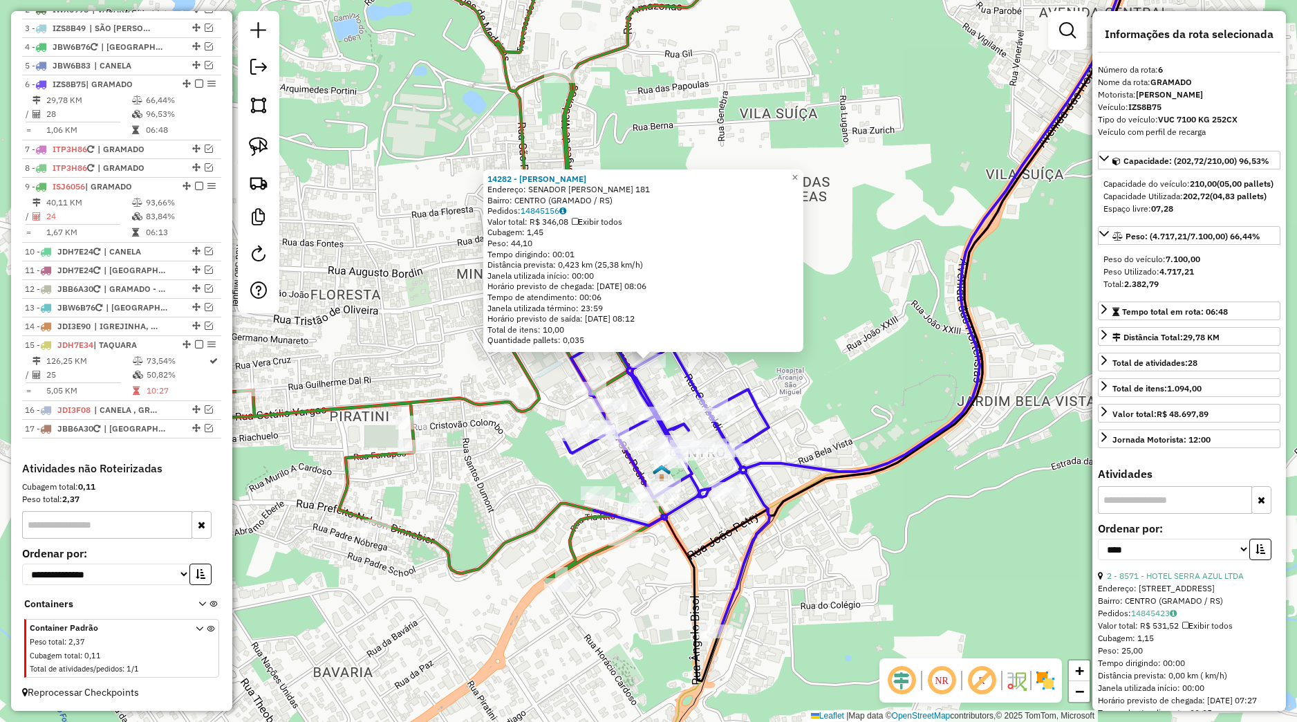
click at [560, 360] on div "14282 - STILO [PERSON_NAME]: SENADOR [PERSON_NAME] 181 Bairro: [GEOGRAPHIC_DATA…" at bounding box center [648, 361] width 1297 height 722
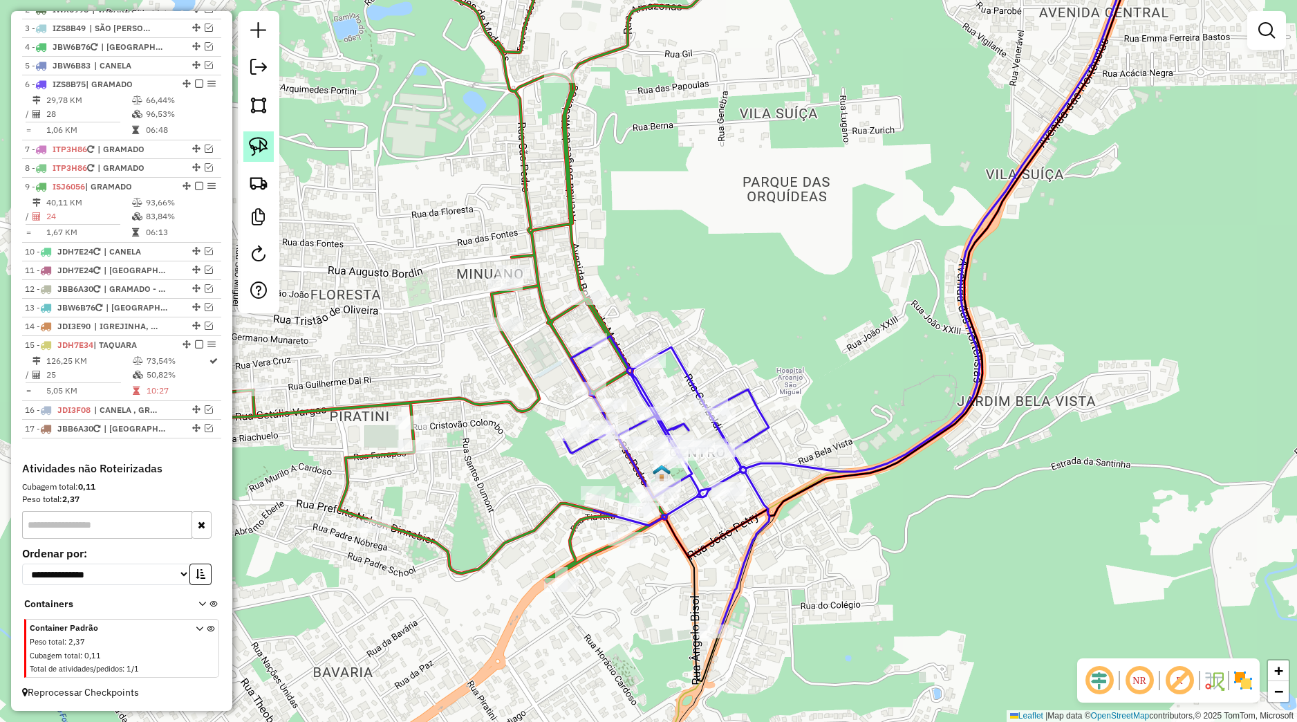
click at [266, 146] on img at bounding box center [258, 146] width 19 height 19
drag, startPoint x: 549, startPoint y: 337, endPoint x: 678, endPoint y: 324, distance: 129.3
click at [678, 324] on div "Janela de atendimento Grade de atendimento Capacidade Transportadoras Veículos …" at bounding box center [648, 361] width 1297 height 722
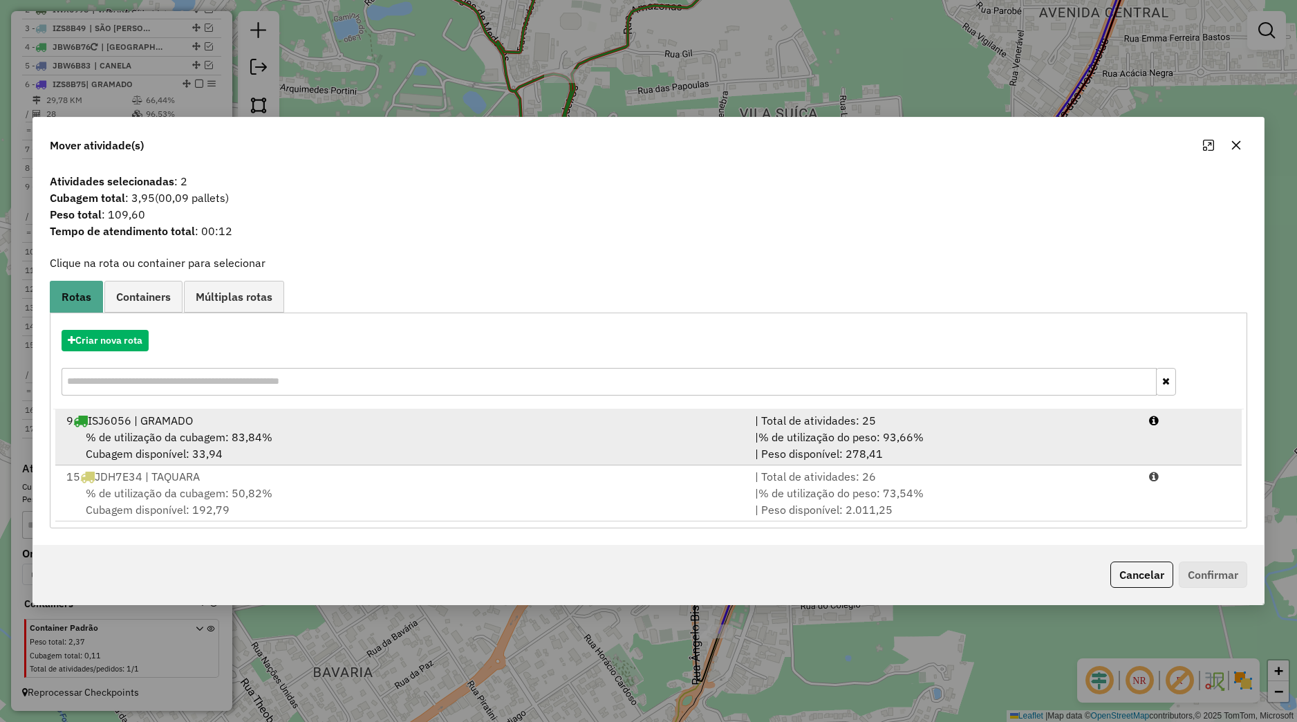
click at [286, 436] on div "% de utilização da cubagem: 83,84% Cubagem disponível: 33,94" at bounding box center [402, 445] width 689 height 33
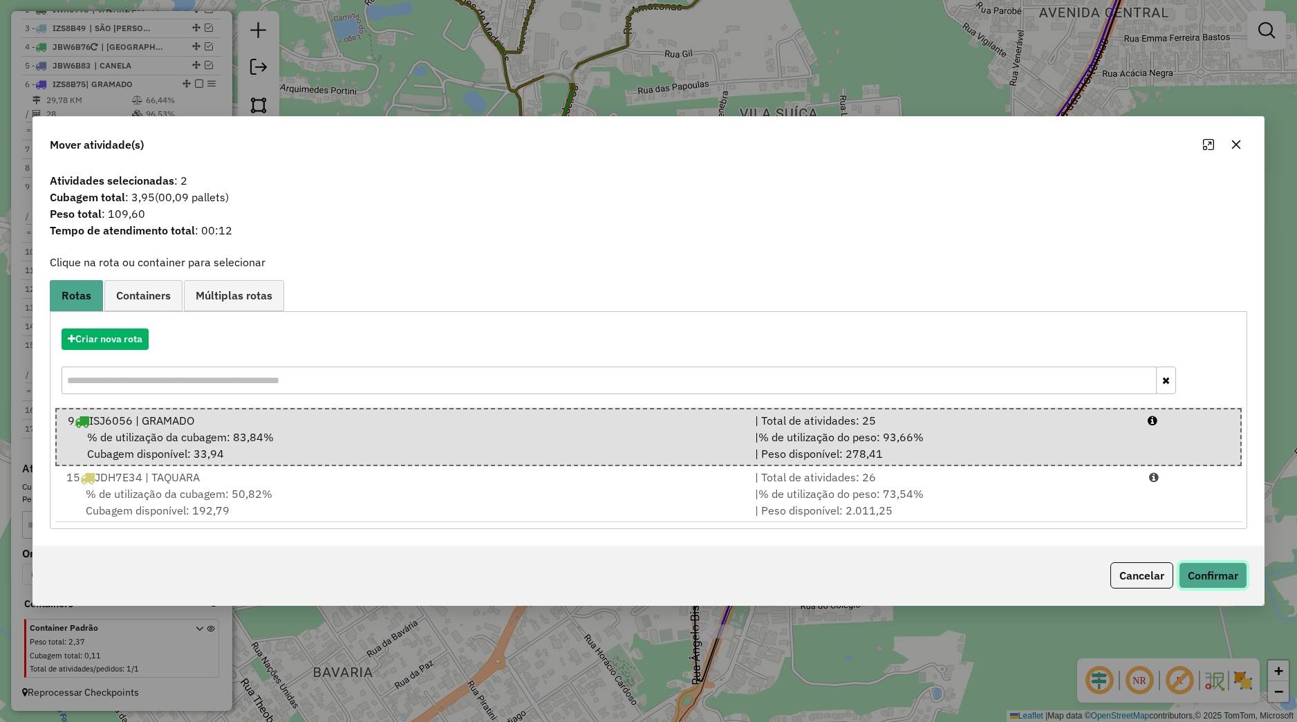
click at [1212, 573] on button "Confirmar" at bounding box center [1213, 575] width 68 height 26
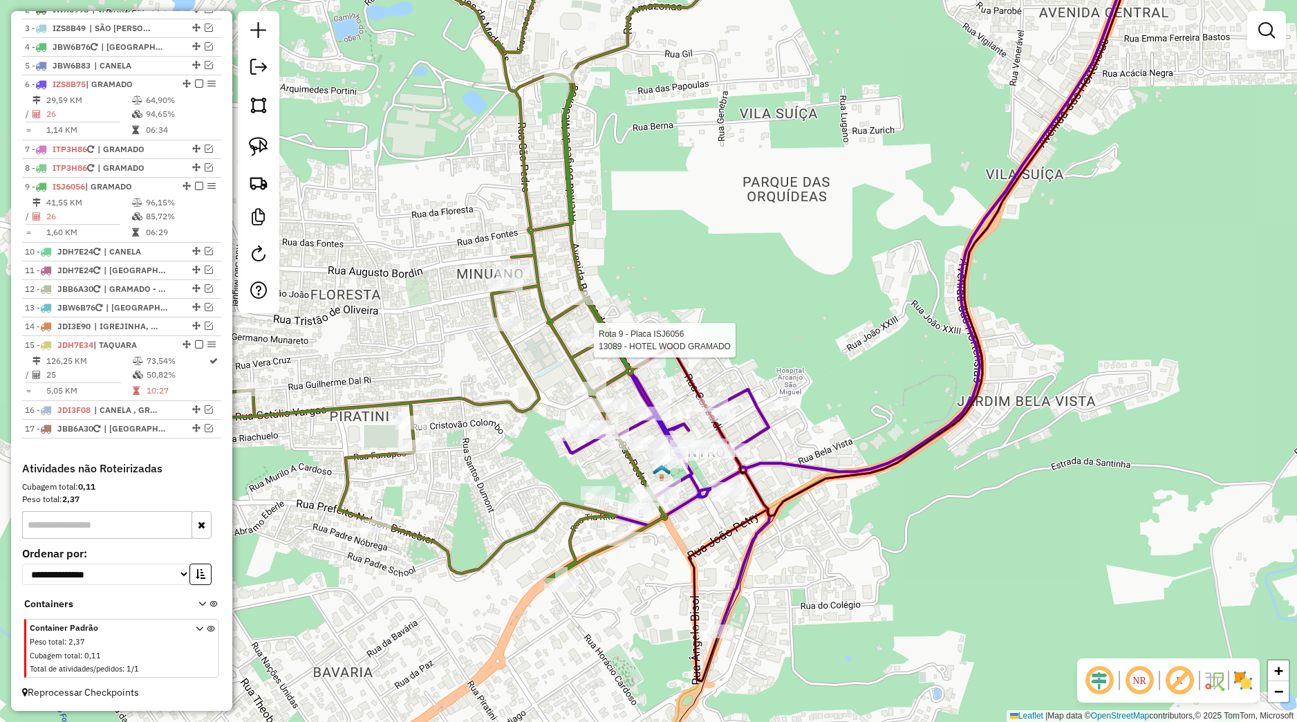
select select "*********"
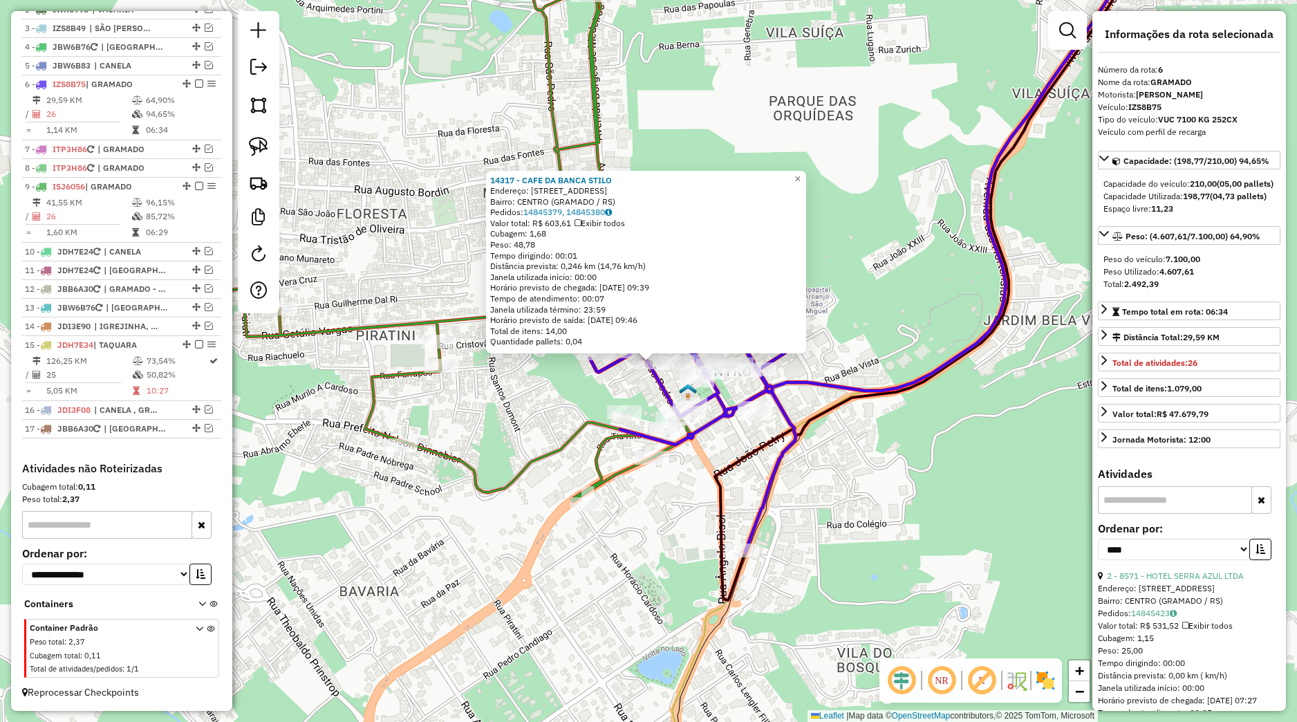
click at [872, 479] on div "14317 - CAFE DA BANCA STILO Endereço: [STREET_ADDRESS] [GEOGRAPHIC_DATA]: 14845…" at bounding box center [648, 361] width 1297 height 722
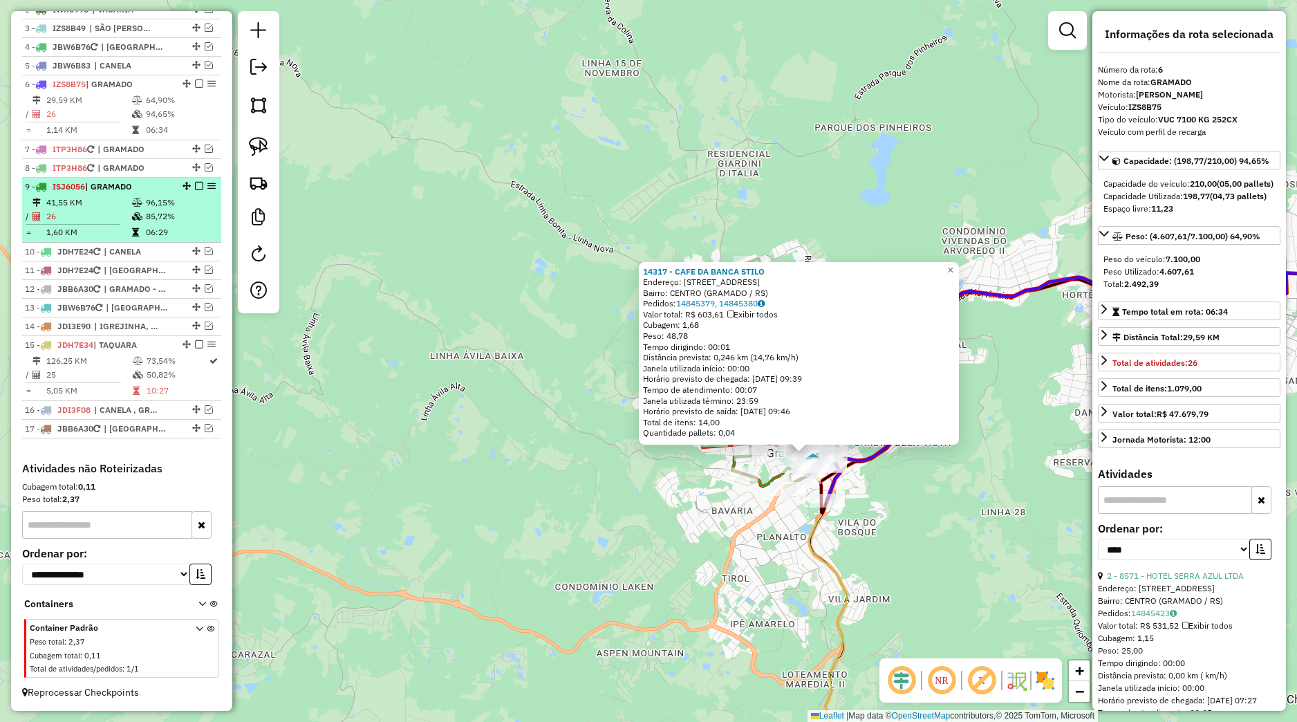
click at [195, 187] on em at bounding box center [199, 186] width 8 height 8
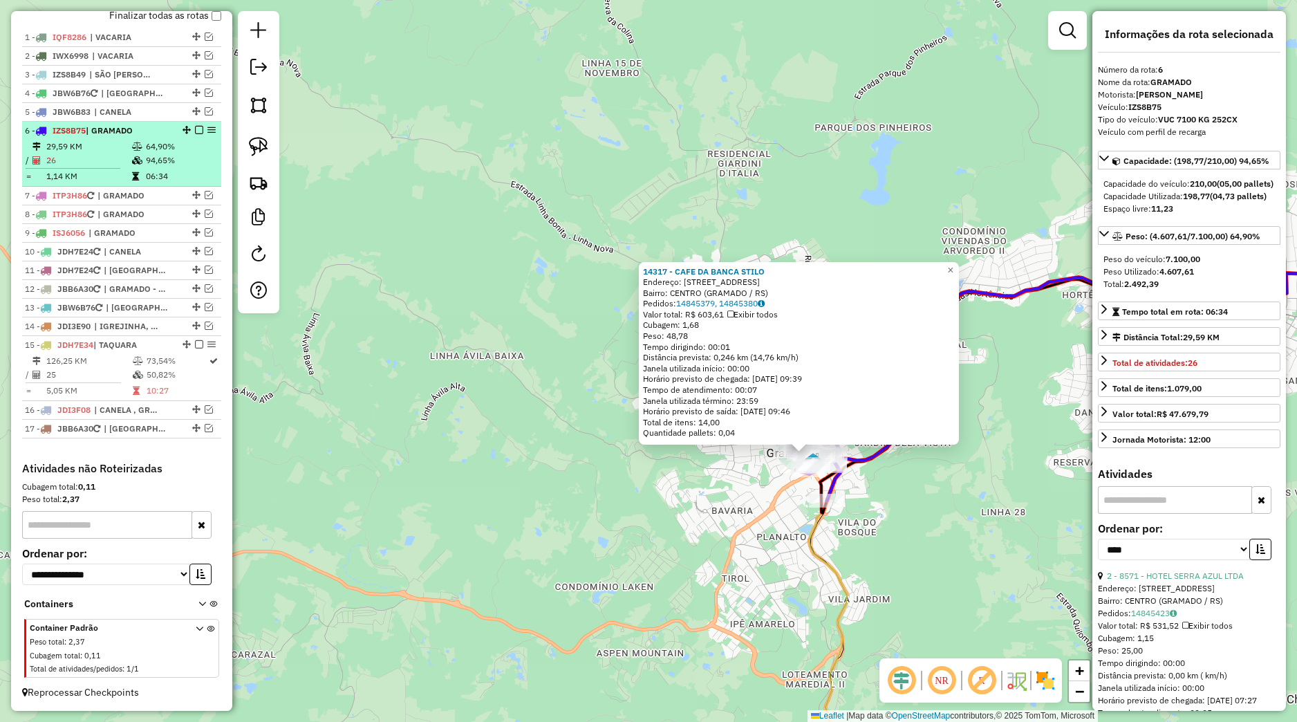
scroll to position [535, 0]
click at [195, 131] on em at bounding box center [199, 130] width 8 height 8
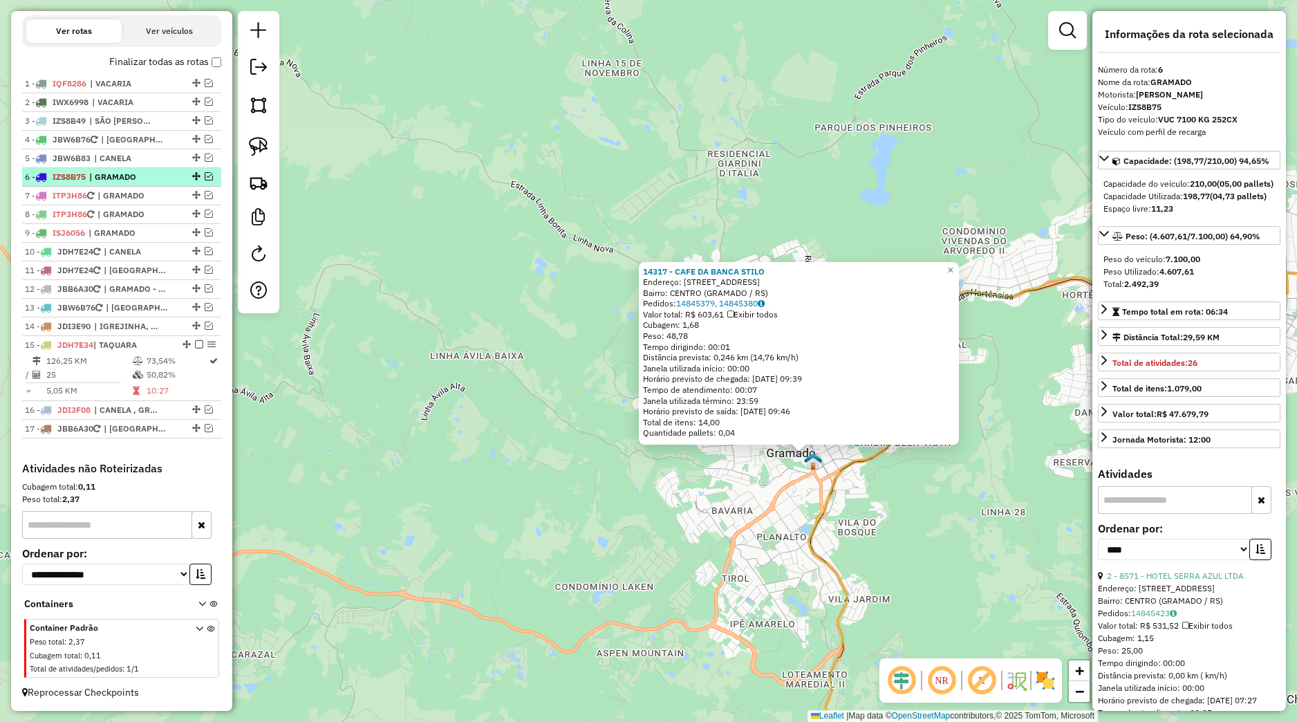
scroll to position [489, 0]
click at [418, 286] on div "14317 - CAFE DA BANCA STILO Endereço: [STREET_ADDRESS] [GEOGRAPHIC_DATA]: 14845…" at bounding box center [648, 361] width 1297 height 722
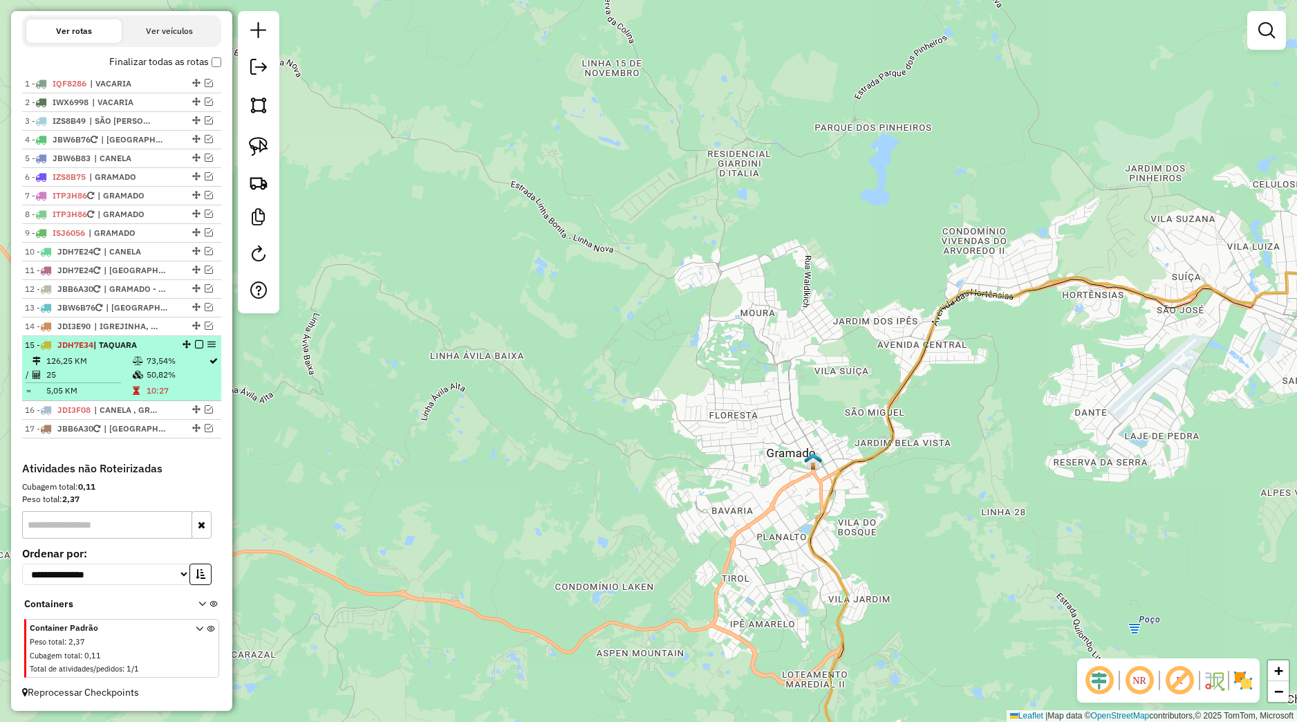
click at [115, 355] on td "126,25 KM" at bounding box center [89, 361] width 86 height 14
select select "*********"
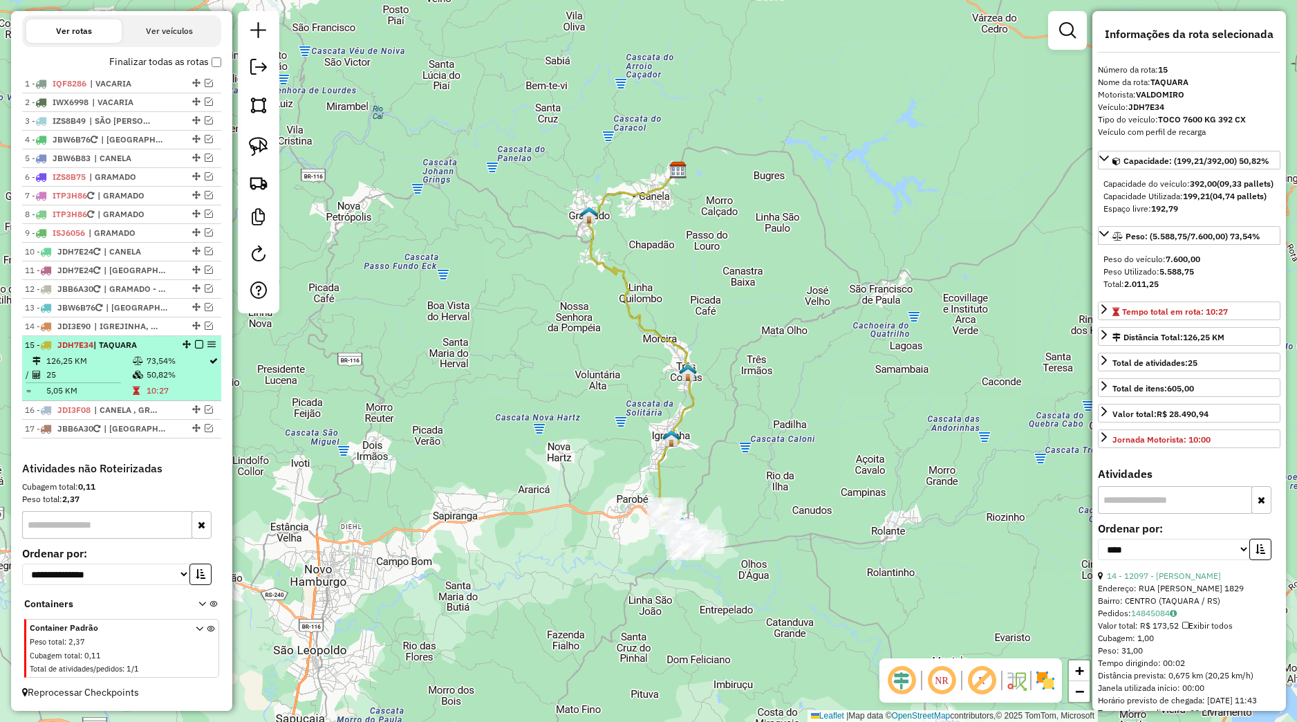
click at [195, 346] on em at bounding box center [199, 344] width 8 height 8
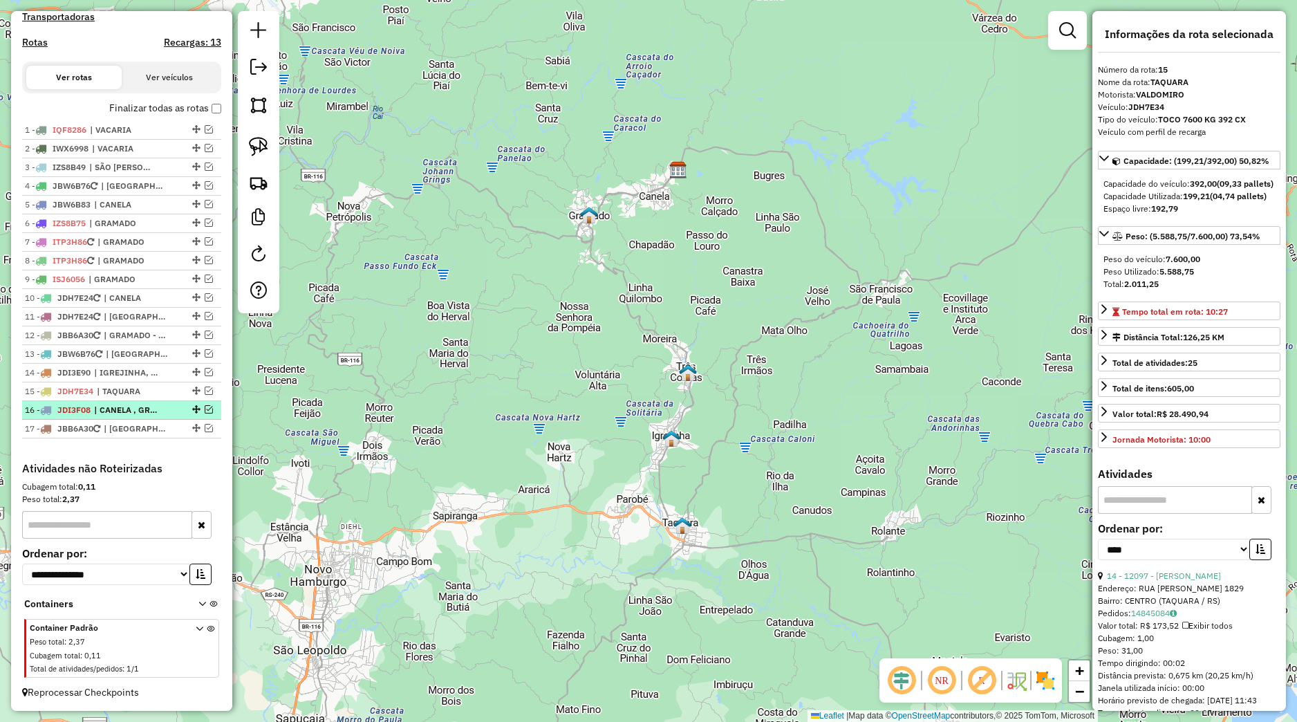
click at [205, 410] on em at bounding box center [209, 409] width 8 height 8
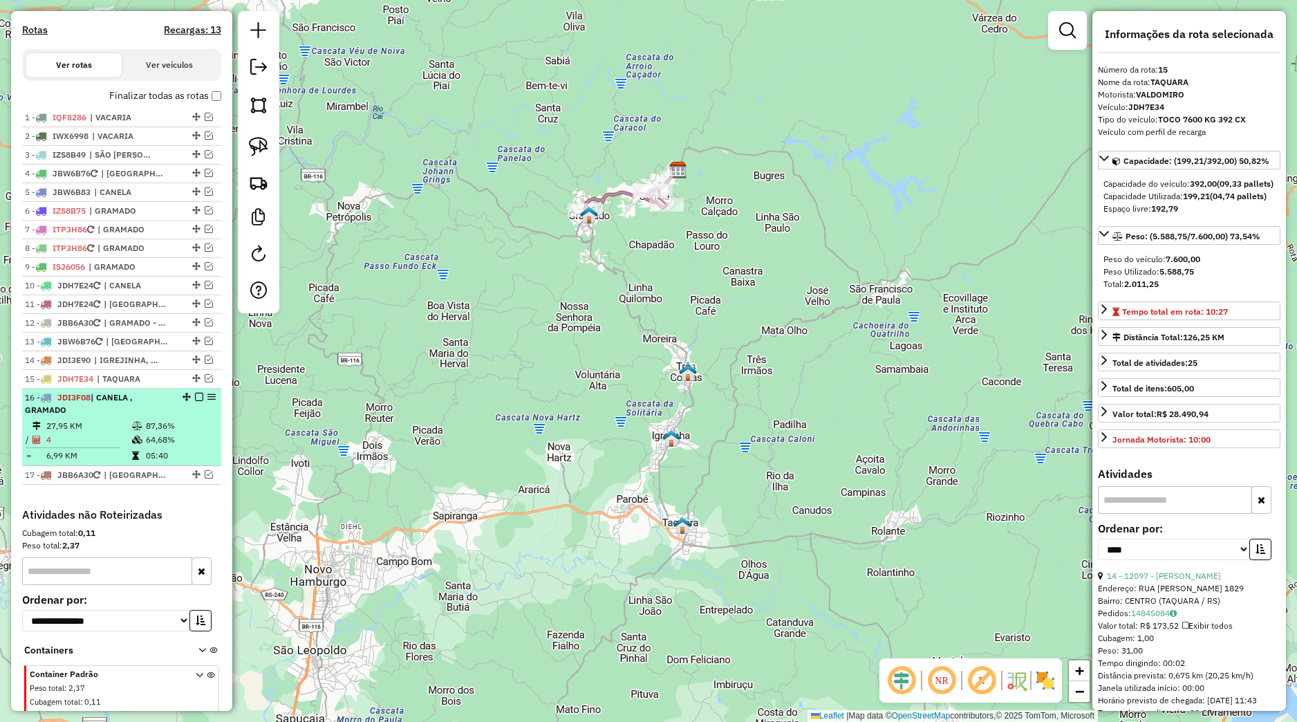
click at [181, 416] on div "16 - JDI3F08 | CANELA , GRAMADO" at bounding box center [122, 403] width 194 height 25
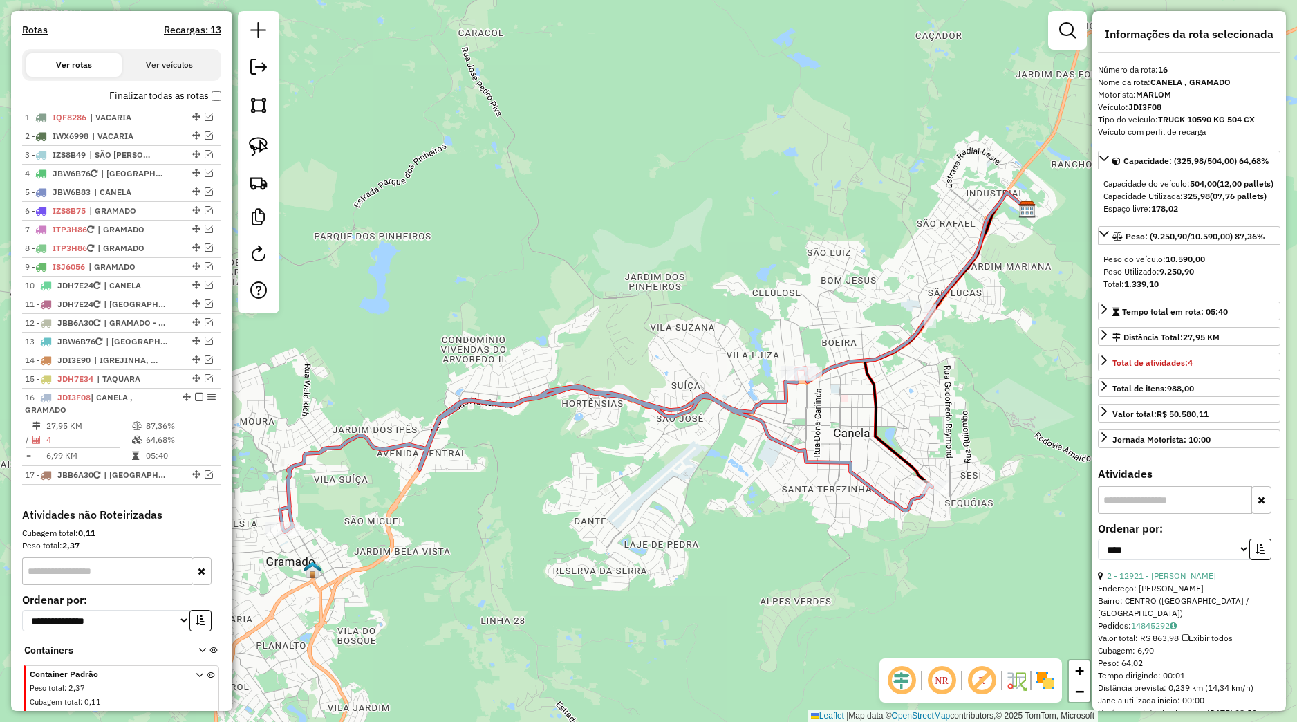
drag, startPoint x: 450, startPoint y: 346, endPoint x: 562, endPoint y: 270, distance: 135.4
click at [584, 284] on div "Janela de atendimento Grade de atendimento Capacidade Transportadoras Veículos …" at bounding box center [648, 361] width 1297 height 722
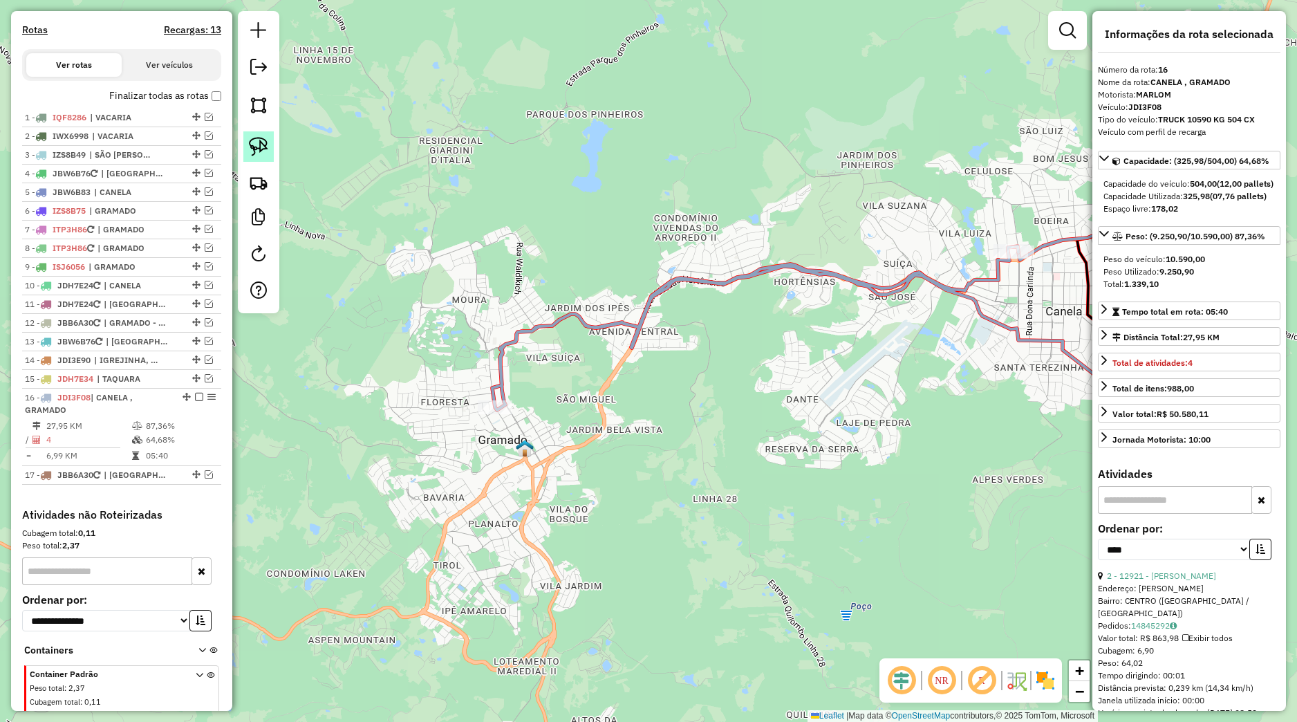
click at [252, 140] on img at bounding box center [258, 146] width 19 height 19
drag, startPoint x: 422, startPoint y: 378, endPoint x: 611, endPoint y: 430, distance: 196.0
click at [611, 430] on div "Janela de atendimento Grade de atendimento Capacidade Transportadoras Veículos …" at bounding box center [648, 361] width 1297 height 722
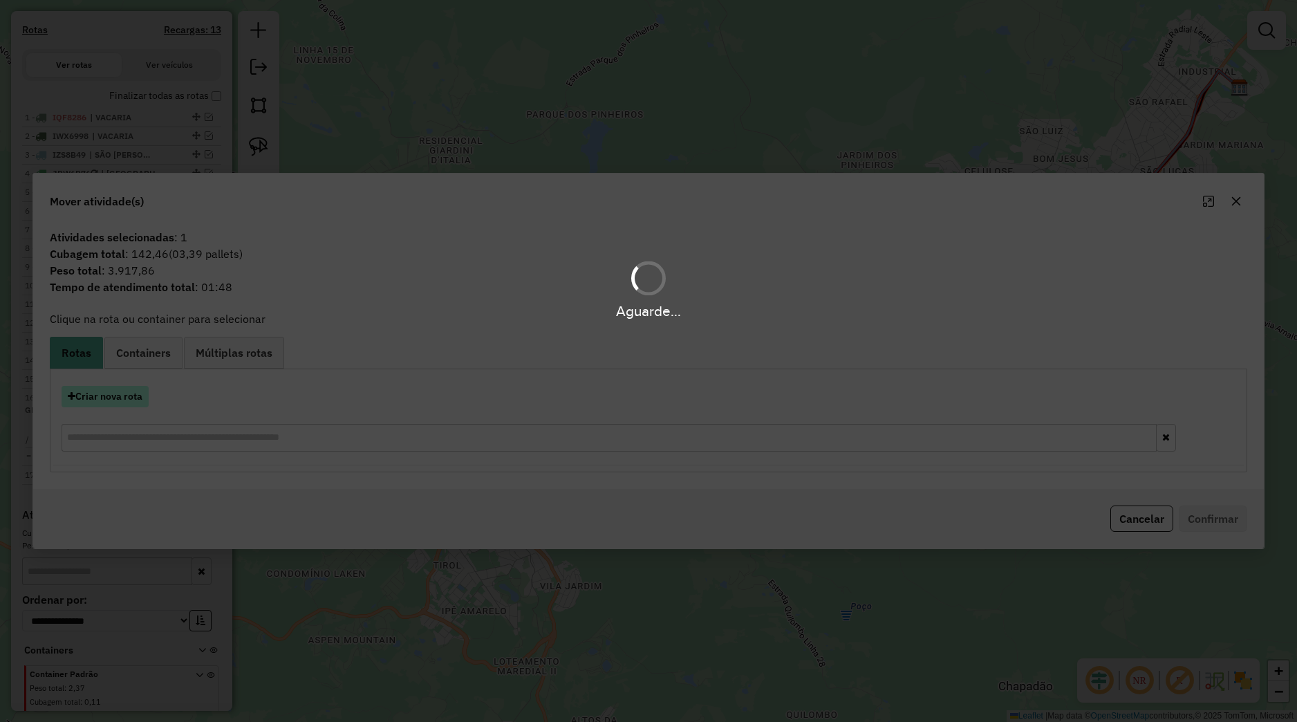
click at [133, 396] on button "Criar nova rota" at bounding box center [105, 396] width 87 height 21
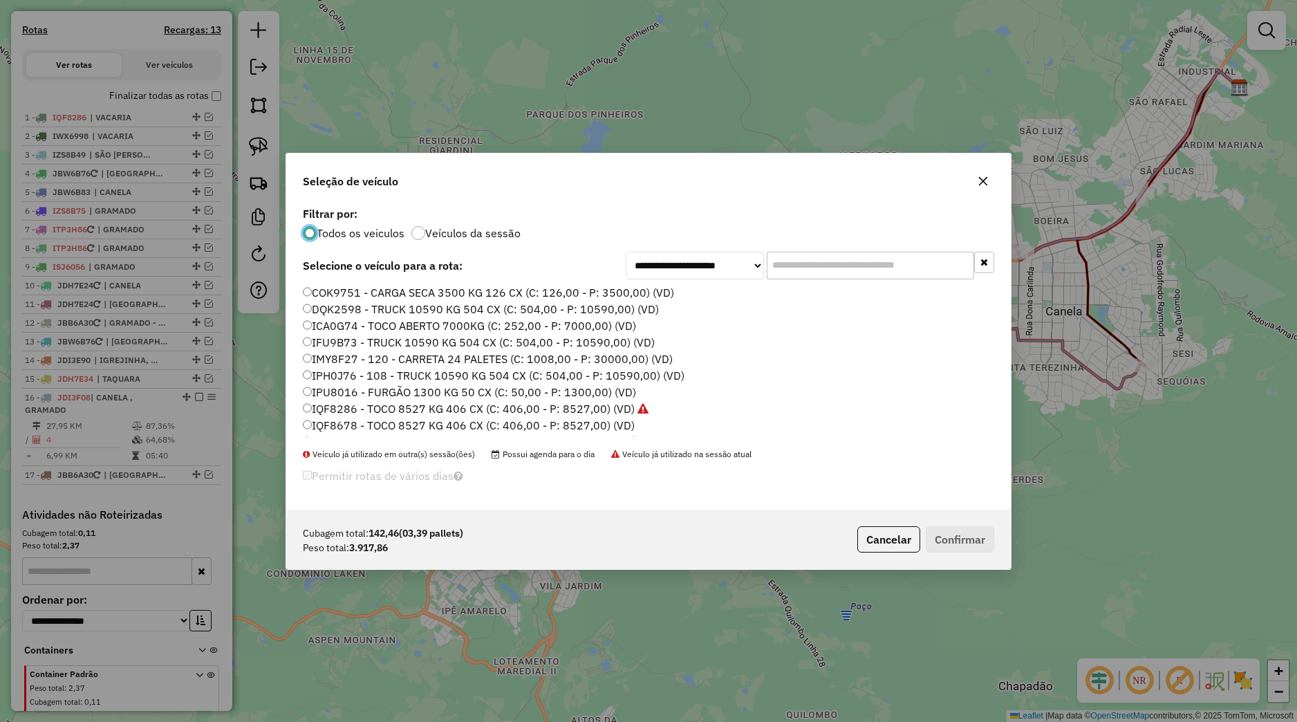
scroll to position [313, 0]
click at [367, 379] on label "JDI3F08 - TRUCK 10590 KG 504 CX (C: 504,00 - P: 10590,00) (VD)" at bounding box center [485, 378] width 364 height 17
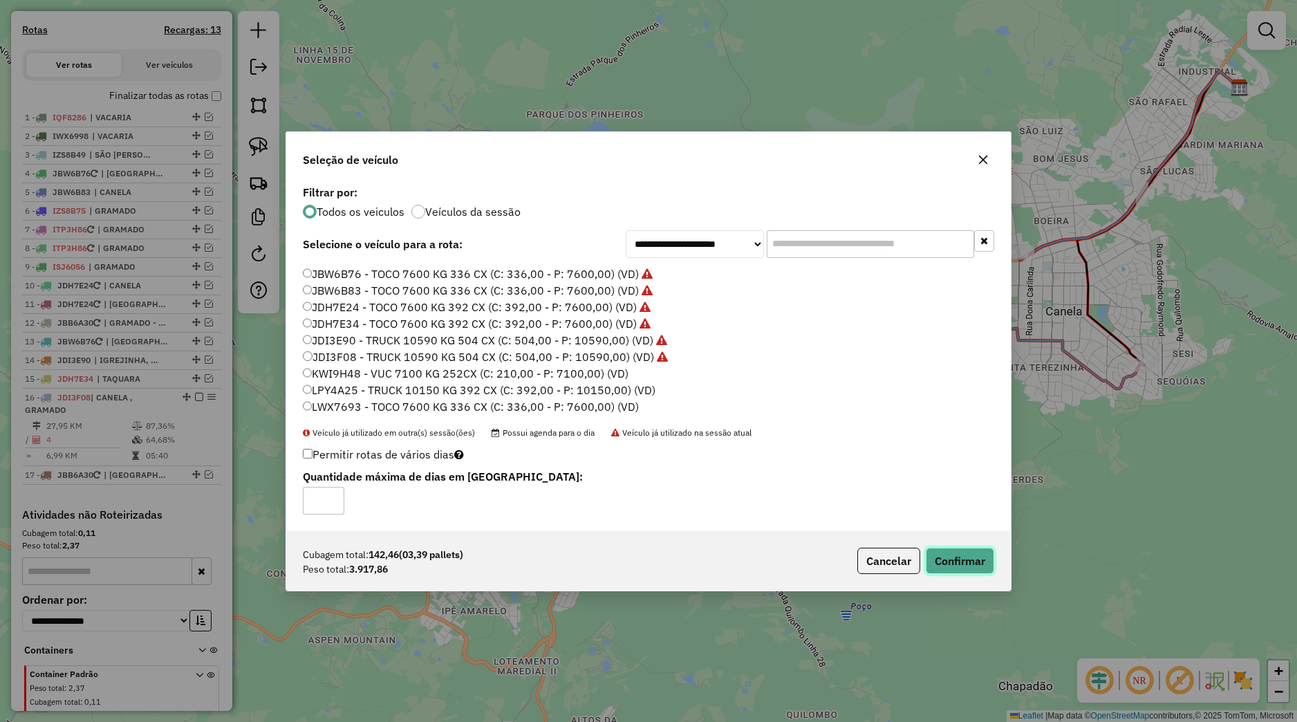
click at [960, 557] on button "Confirmar" at bounding box center [960, 561] width 68 height 26
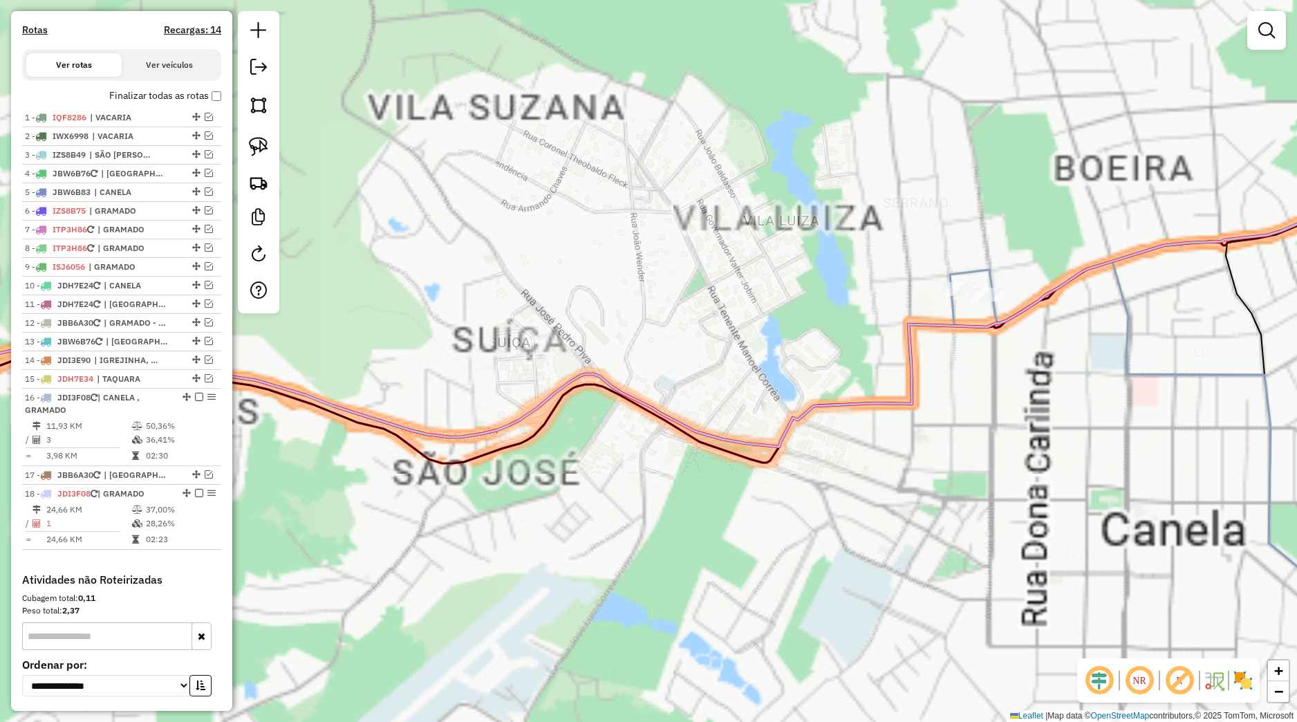
drag, startPoint x: 945, startPoint y: 331, endPoint x: 920, endPoint y: 340, distance: 26.5
click at [927, 335] on div "Janela de atendimento Grade de atendimento Capacidade Transportadoras Veículos …" at bounding box center [648, 361] width 1297 height 722
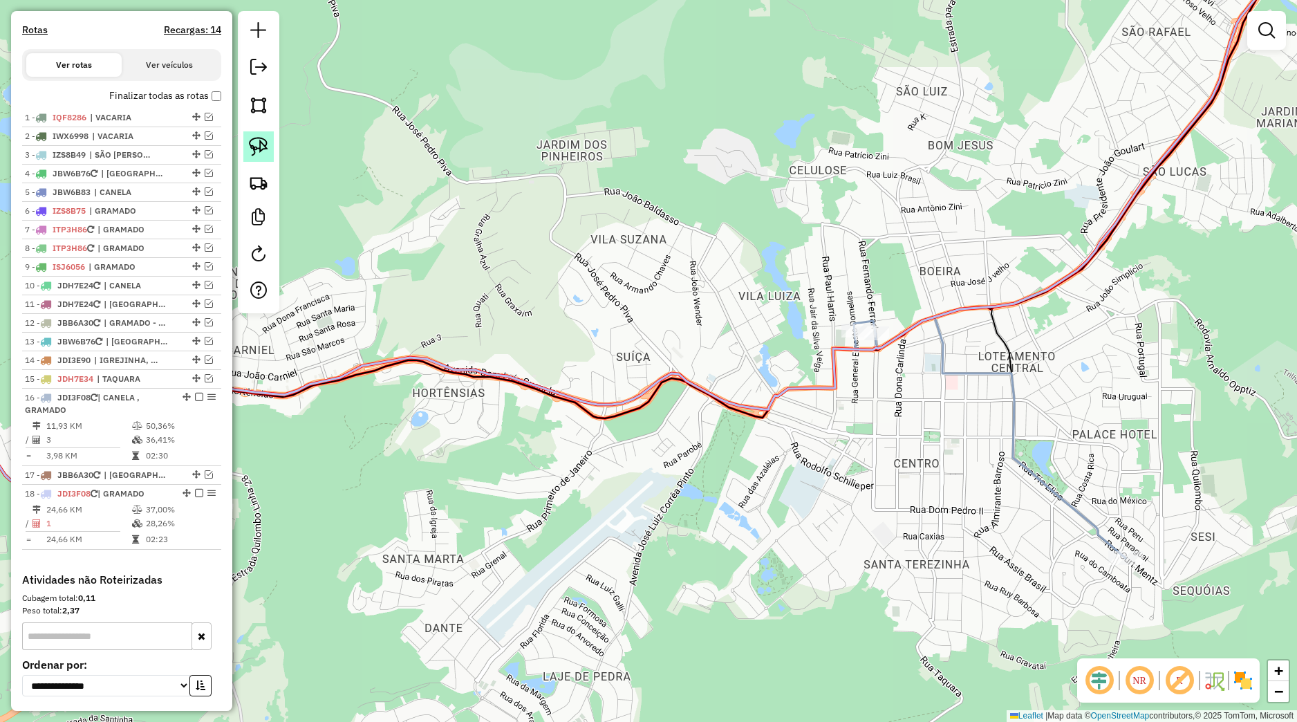
click at [257, 133] on link at bounding box center [258, 146] width 30 height 30
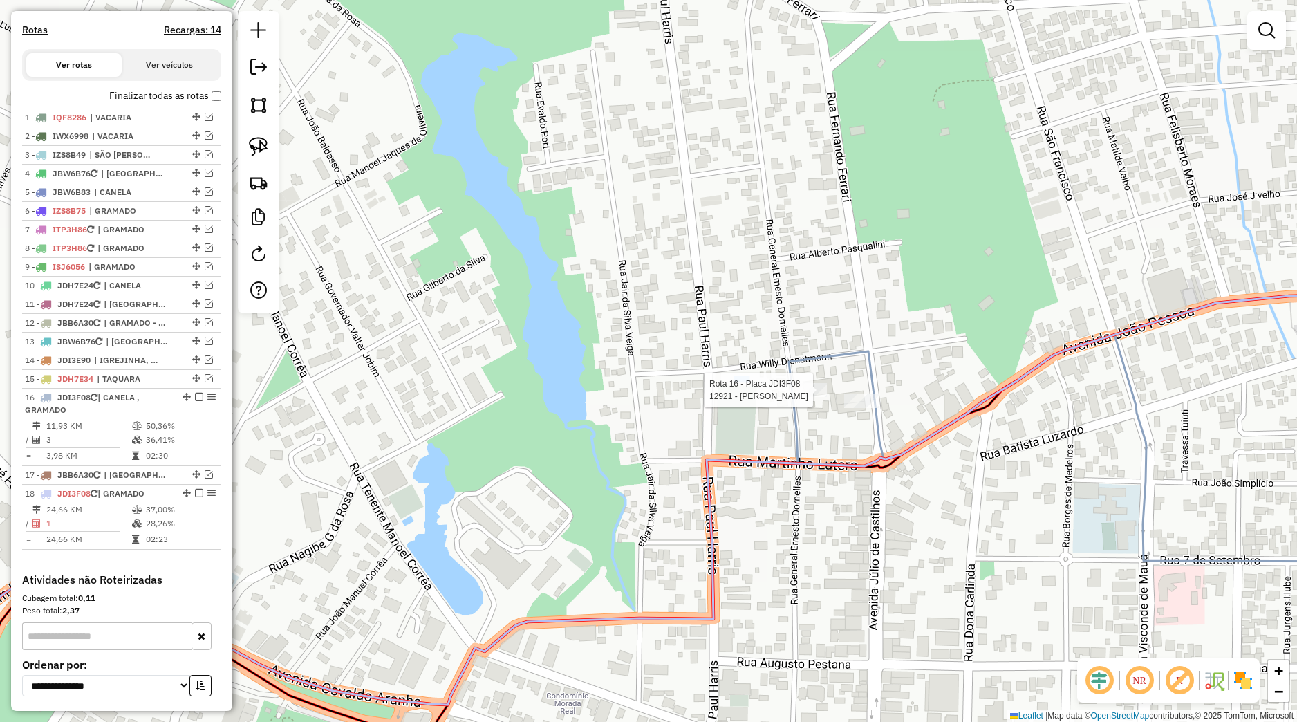
select select "*********"
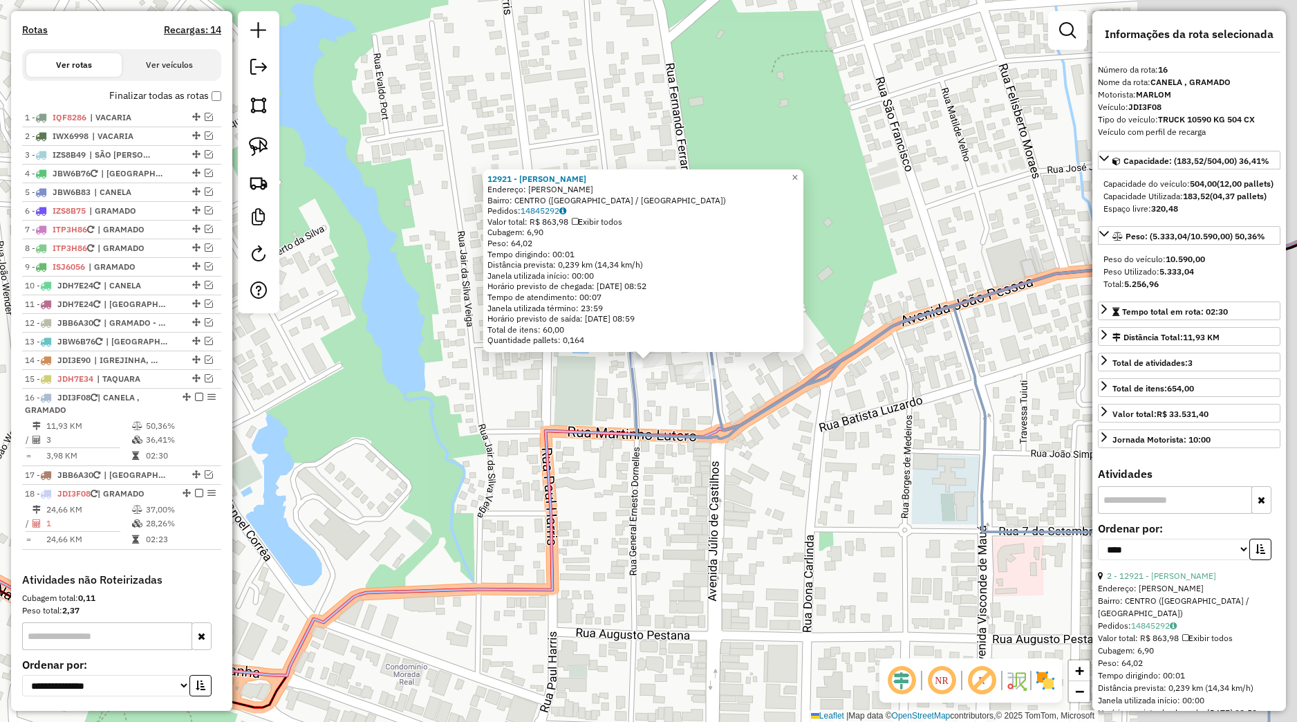
scroll to position [567, 0]
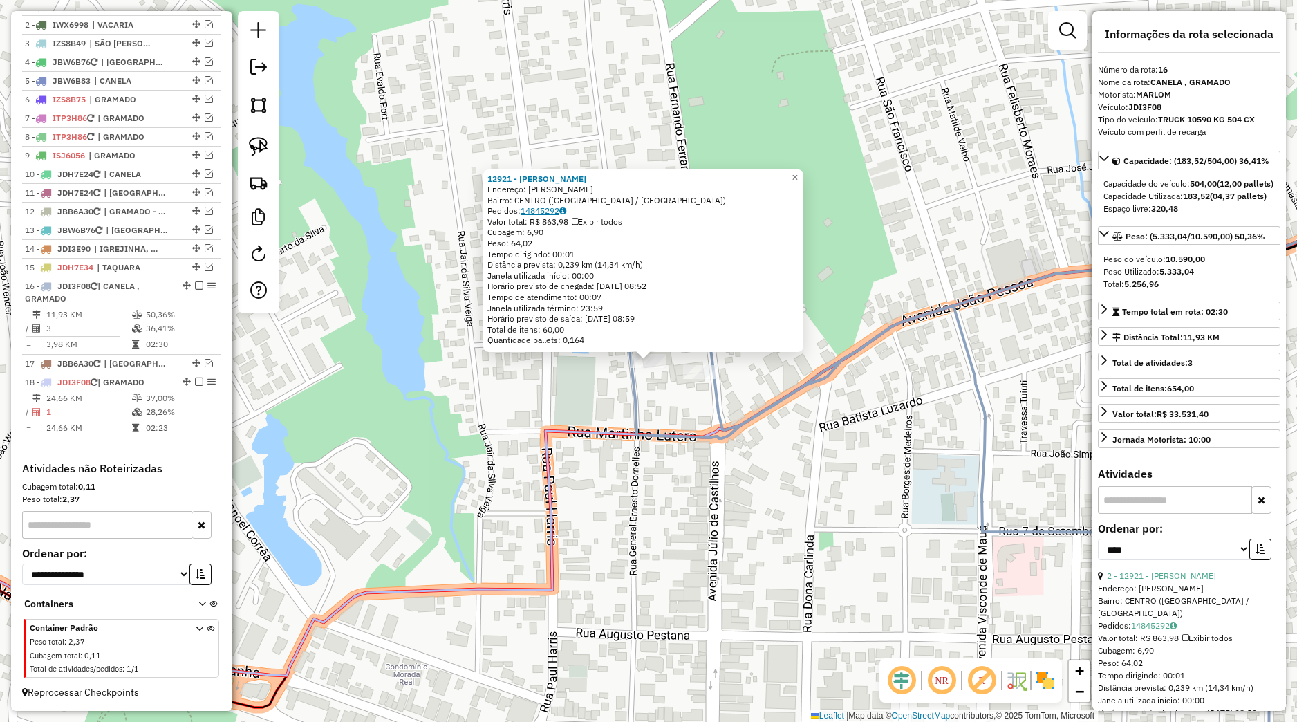
click at [535, 212] on link "14845292" at bounding box center [544, 210] width 46 height 10
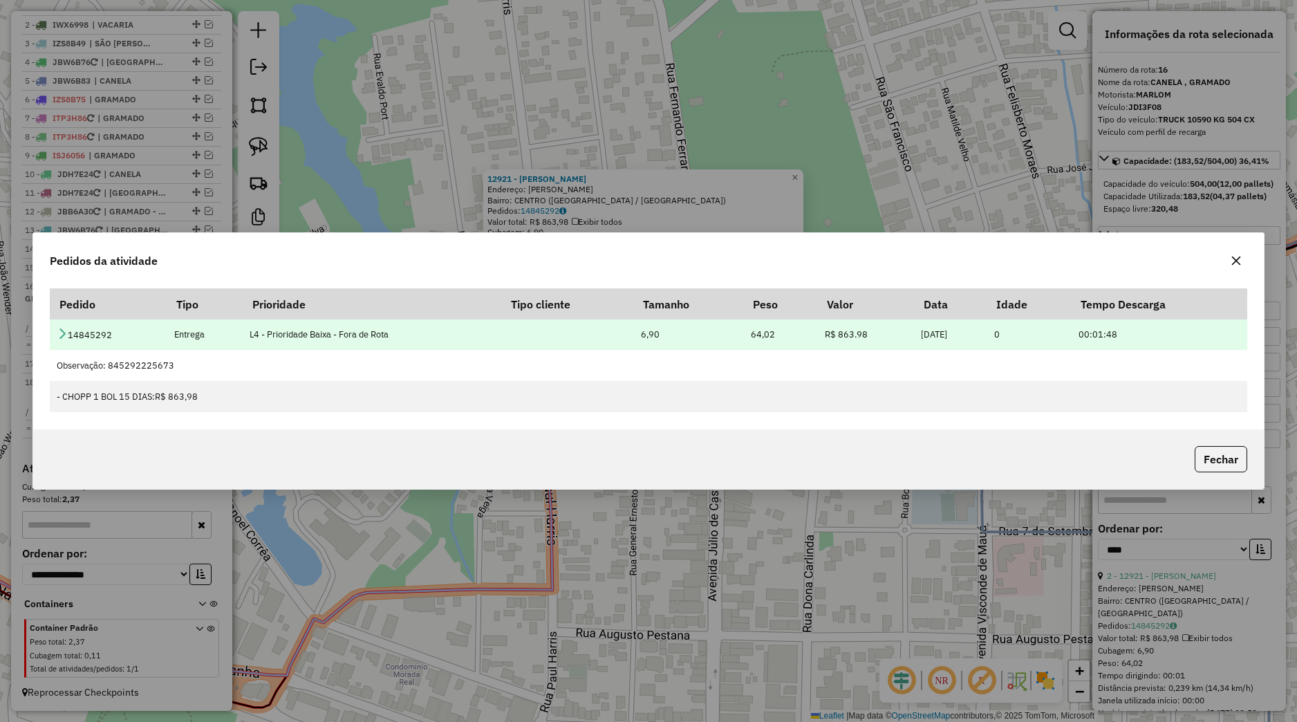
click at [59, 335] on icon at bounding box center [62, 333] width 11 height 11
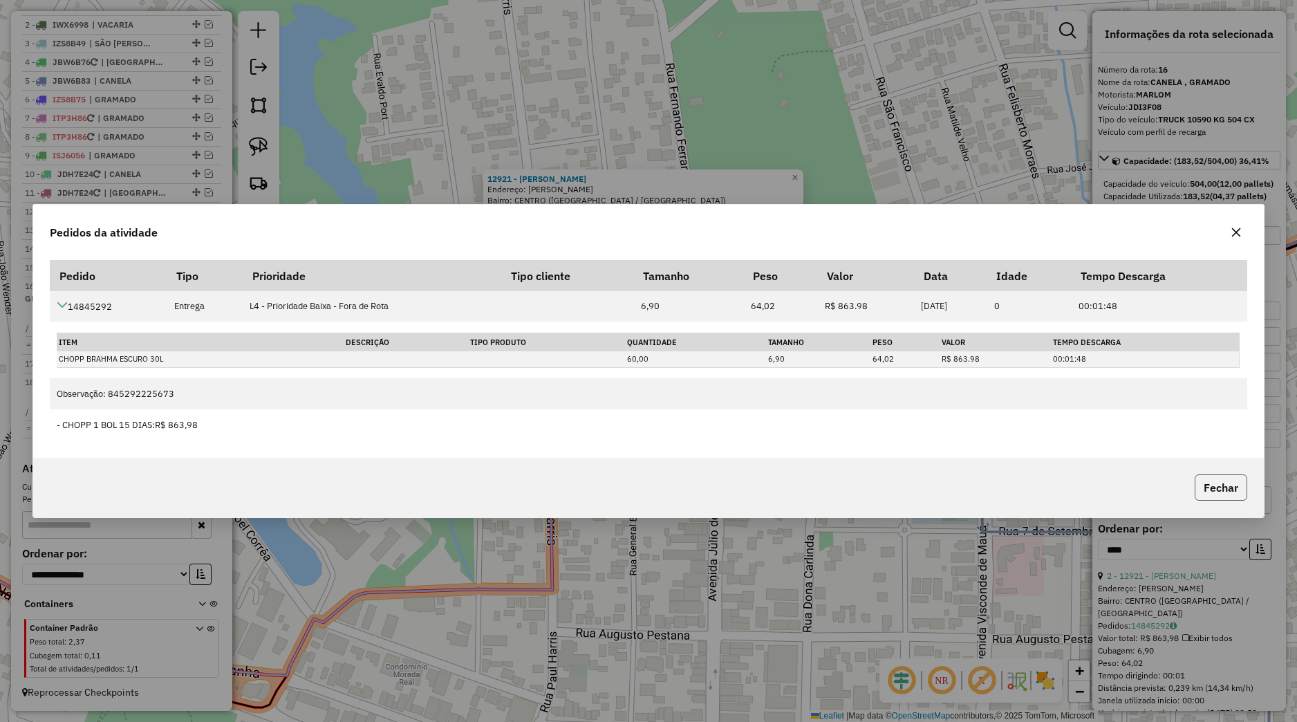
click at [1197, 488] on button "Fechar" at bounding box center [1221, 487] width 53 height 26
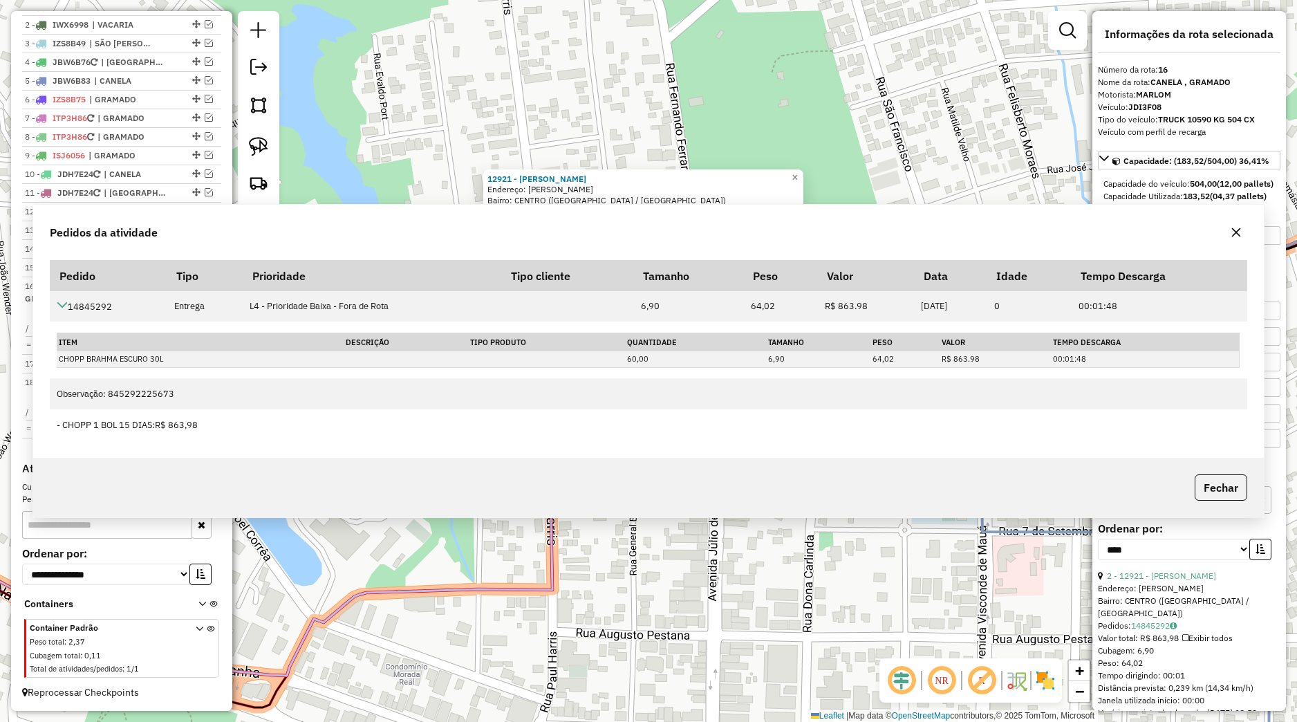
click at [931, 522] on div "12921 - CANELA GRILL Endereço: [PERSON_NAME] Bairro: [GEOGRAPHIC_DATA] ([GEOGRA…" at bounding box center [648, 361] width 1297 height 722
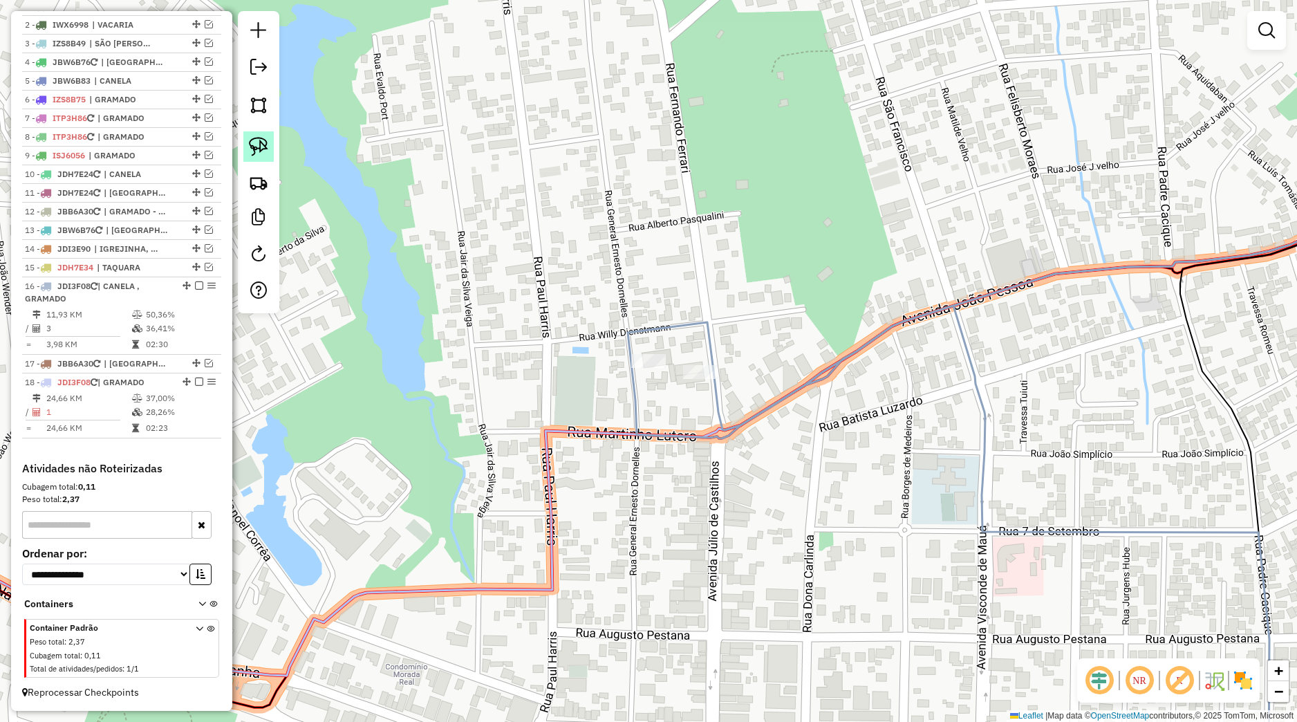
click at [266, 158] on link at bounding box center [258, 146] width 30 height 30
drag, startPoint x: 598, startPoint y: 322, endPoint x: 761, endPoint y: 382, distance: 173.5
click at [761, 382] on div "Janela de atendimento Grade de atendimento Capacidade Transportadoras Veículos …" at bounding box center [648, 361] width 1297 height 722
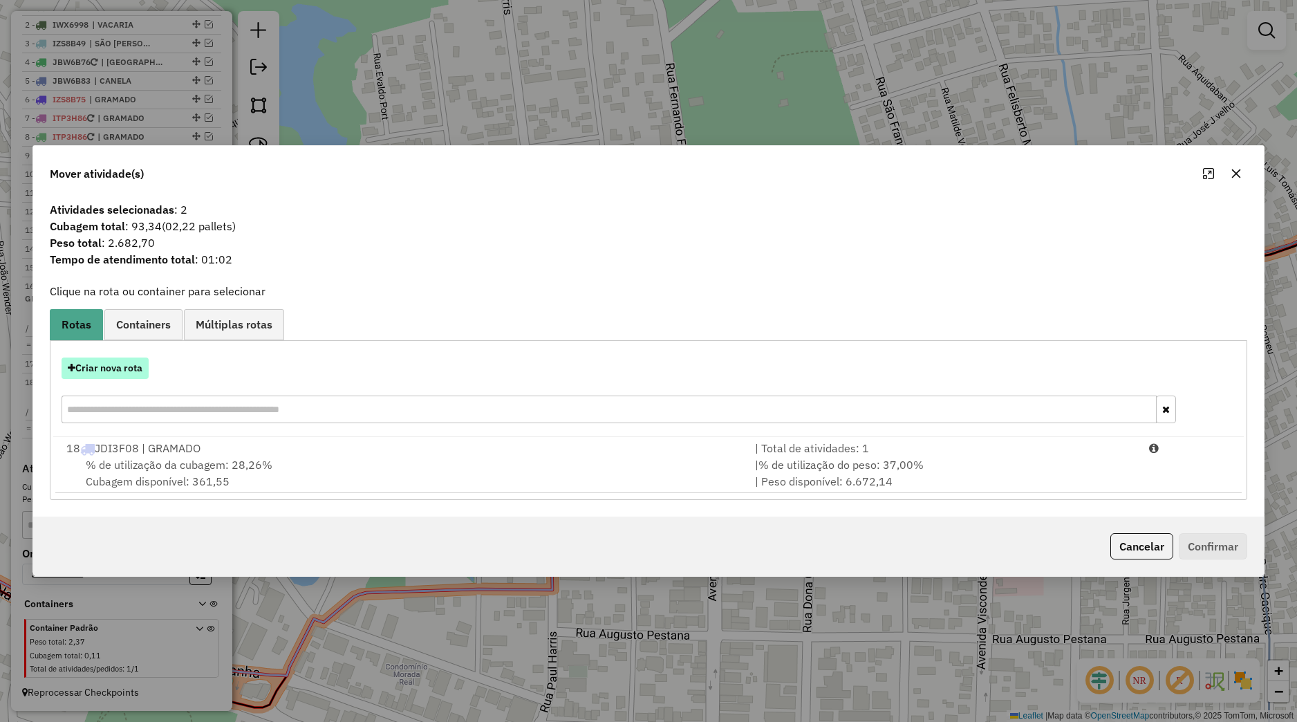
click at [138, 364] on button "Criar nova rota" at bounding box center [105, 368] width 87 height 21
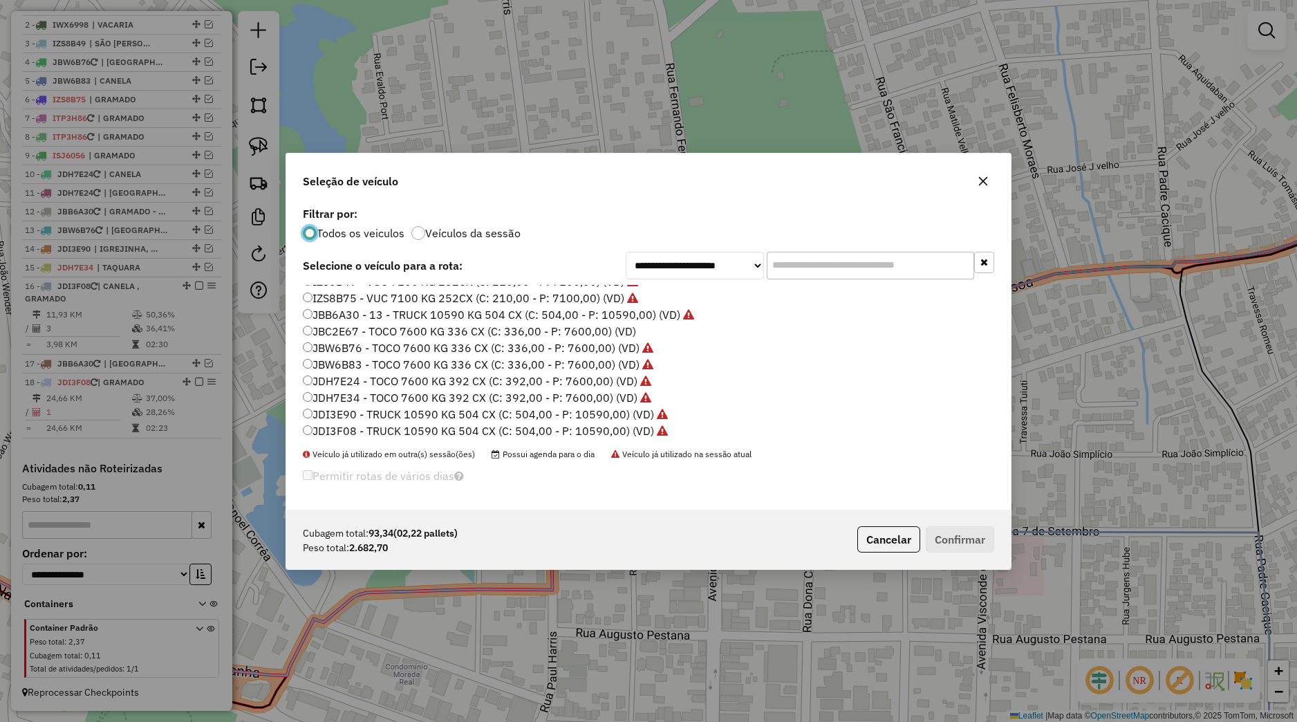
scroll to position [313, 0]
click at [358, 378] on label "JDI3F08 - TRUCK 10590 KG 504 CX (C: 504,00 - P: 10590,00) (VD)" at bounding box center [485, 378] width 365 height 17
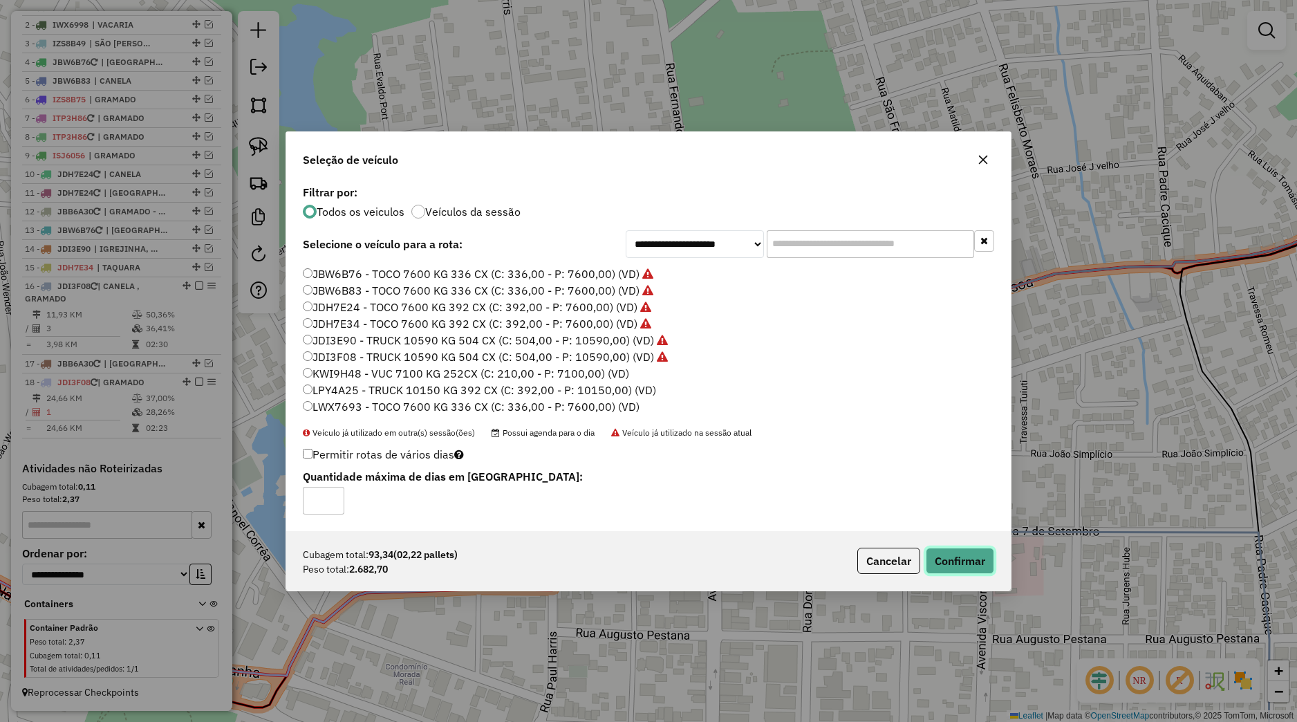
click at [969, 571] on button "Confirmar" at bounding box center [960, 561] width 68 height 26
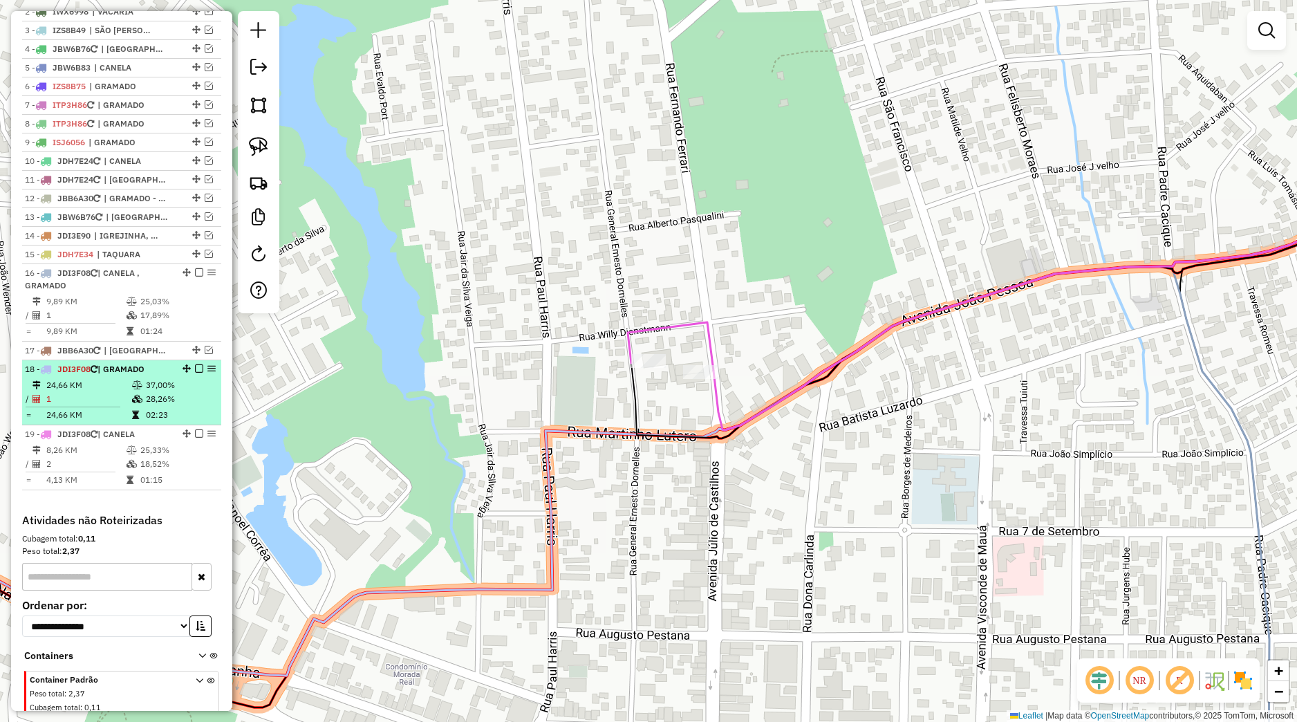
click at [195, 373] on em at bounding box center [199, 368] width 8 height 8
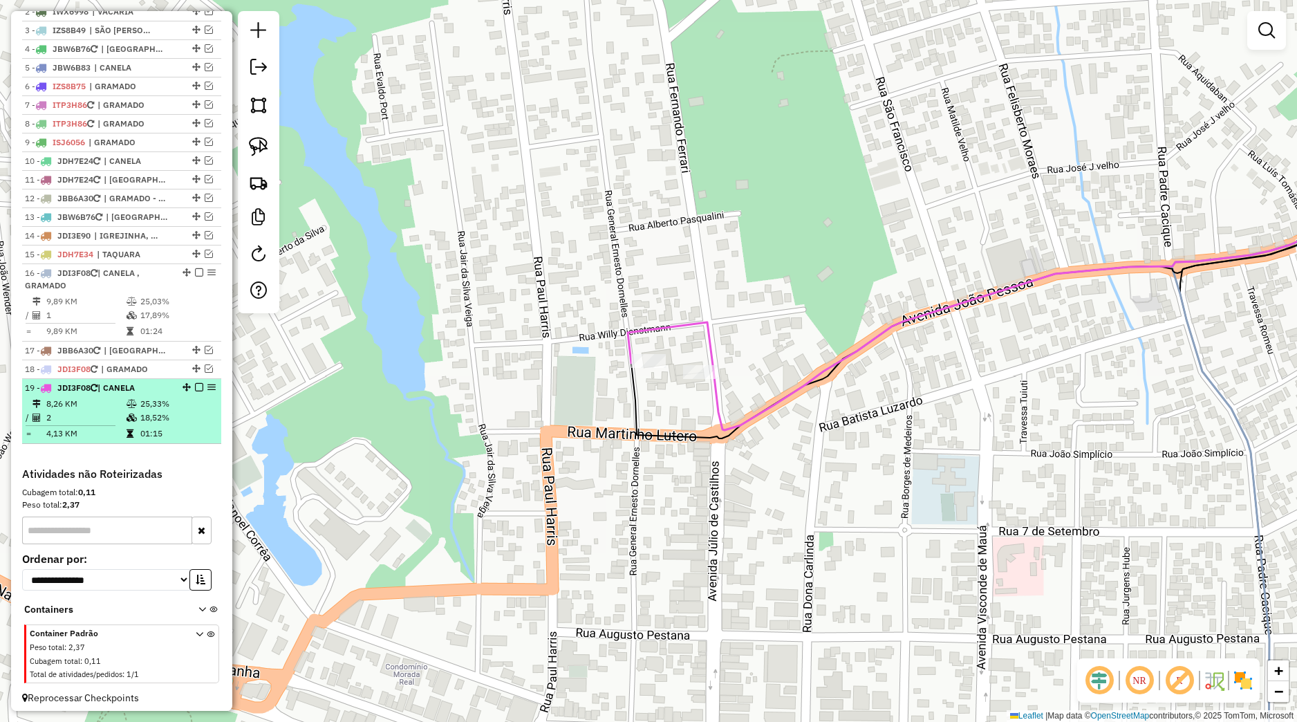
click at [195, 391] on em at bounding box center [199, 387] width 8 height 8
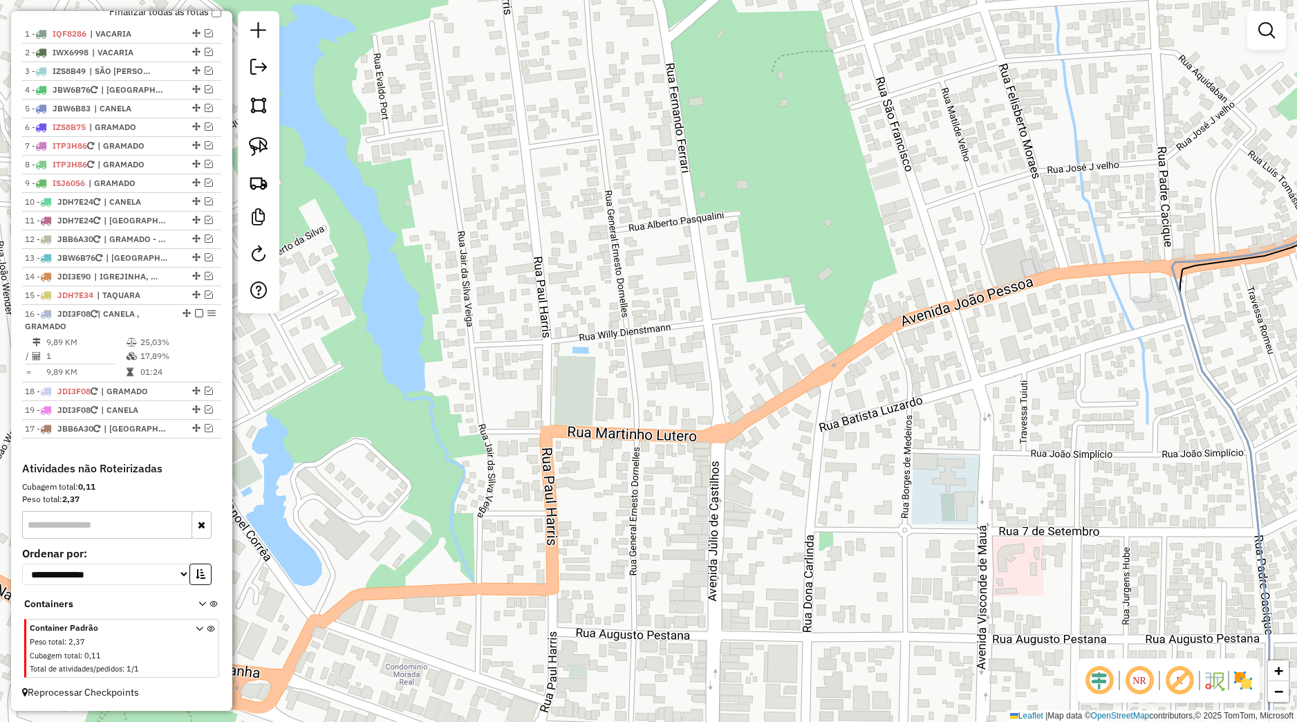
drag, startPoint x: 180, startPoint y: 391, endPoint x: 170, endPoint y: 446, distance: 55.6
click at [170, 447] on div "1 - IQF8286 | VACARIA 2 - IWX6998 | VACARIA 3 - IZS8B49 | [GEOGRAPHIC_DATA] 4 -…" at bounding box center [121, 243] width 199 height 437
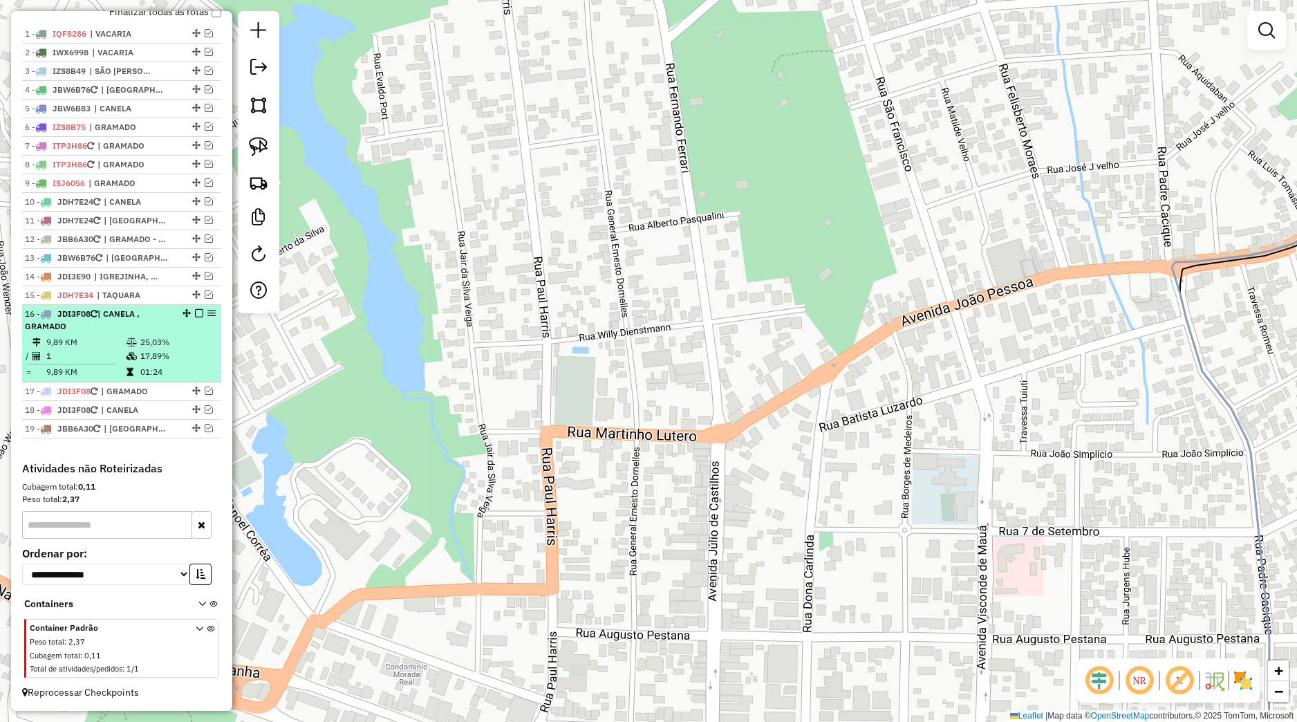
click at [195, 313] on em at bounding box center [199, 313] width 8 height 8
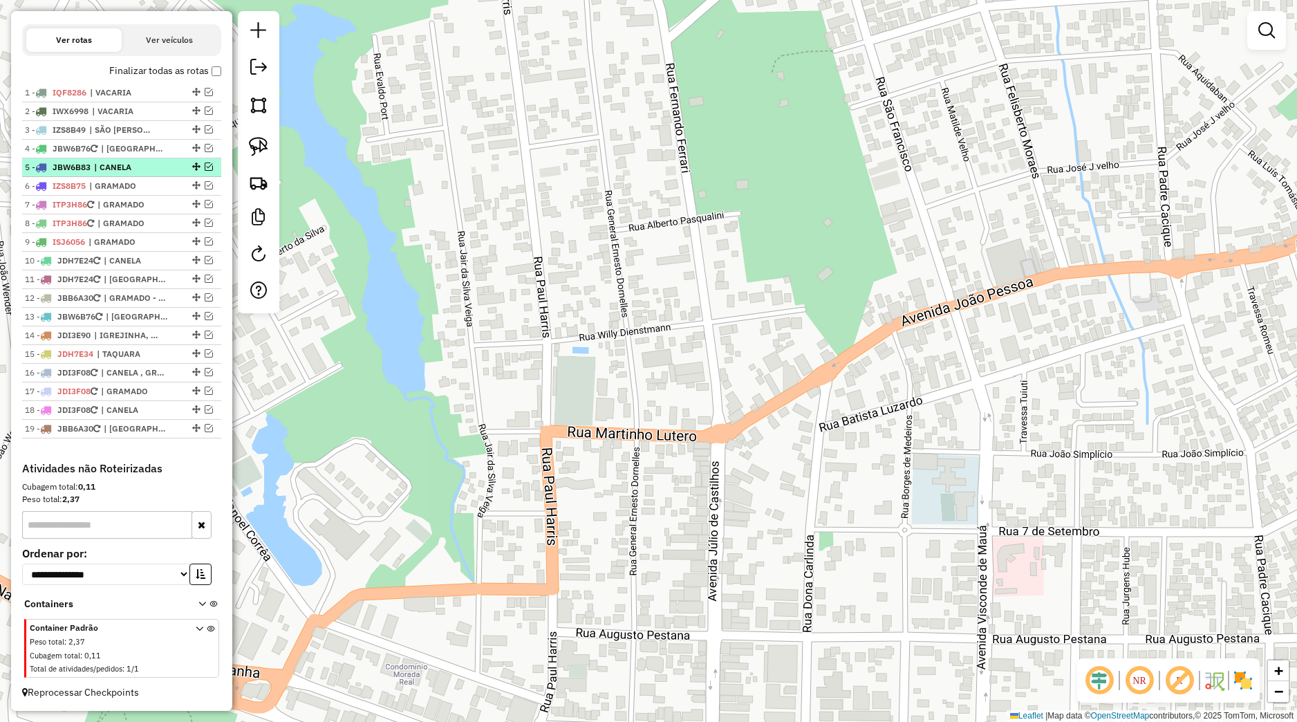
click at [141, 163] on span "| CANELA" at bounding box center [126, 167] width 64 height 12
select select "*********"
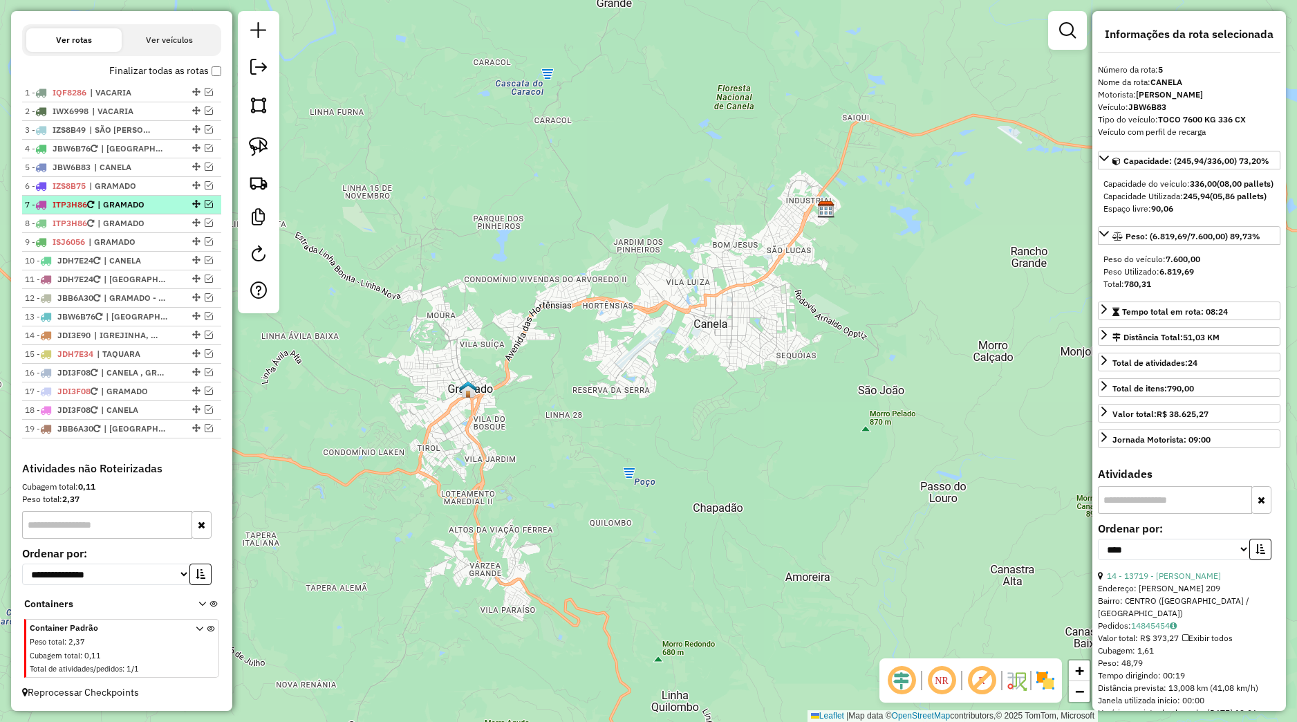
click at [145, 201] on span "| GRAMADO" at bounding box center [130, 204] width 64 height 12
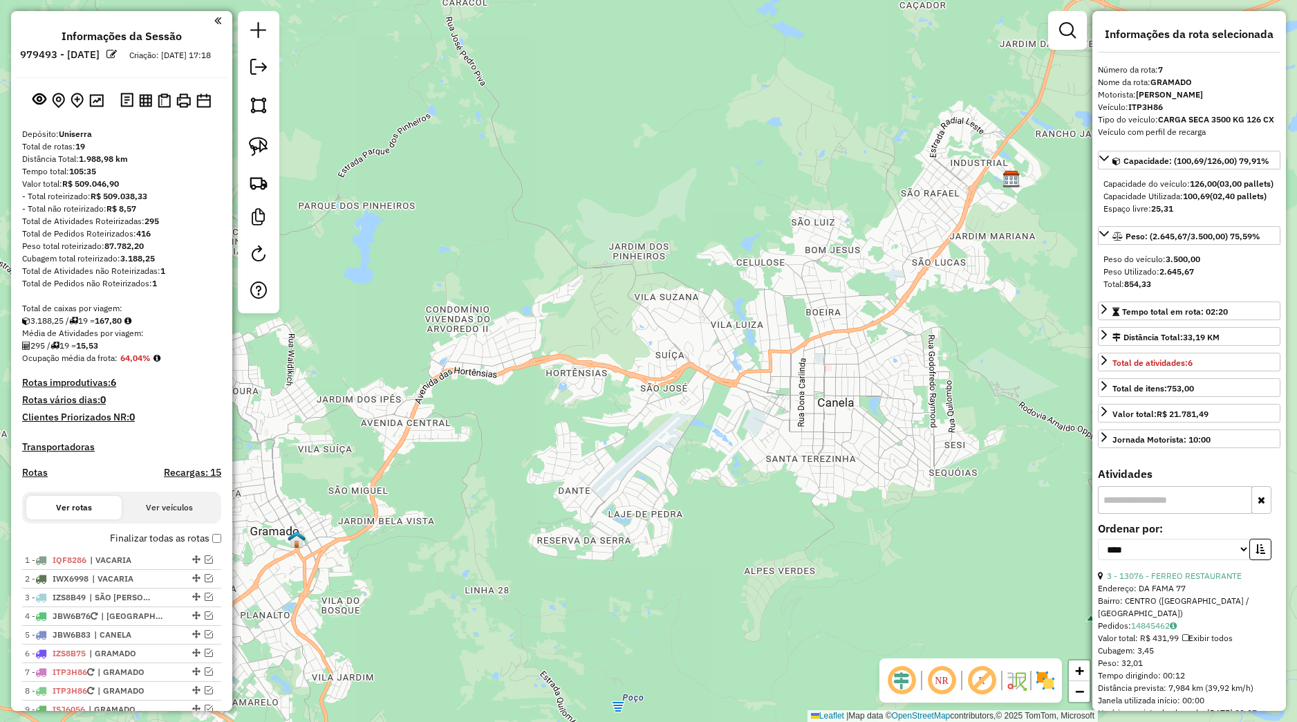
select select "*********"
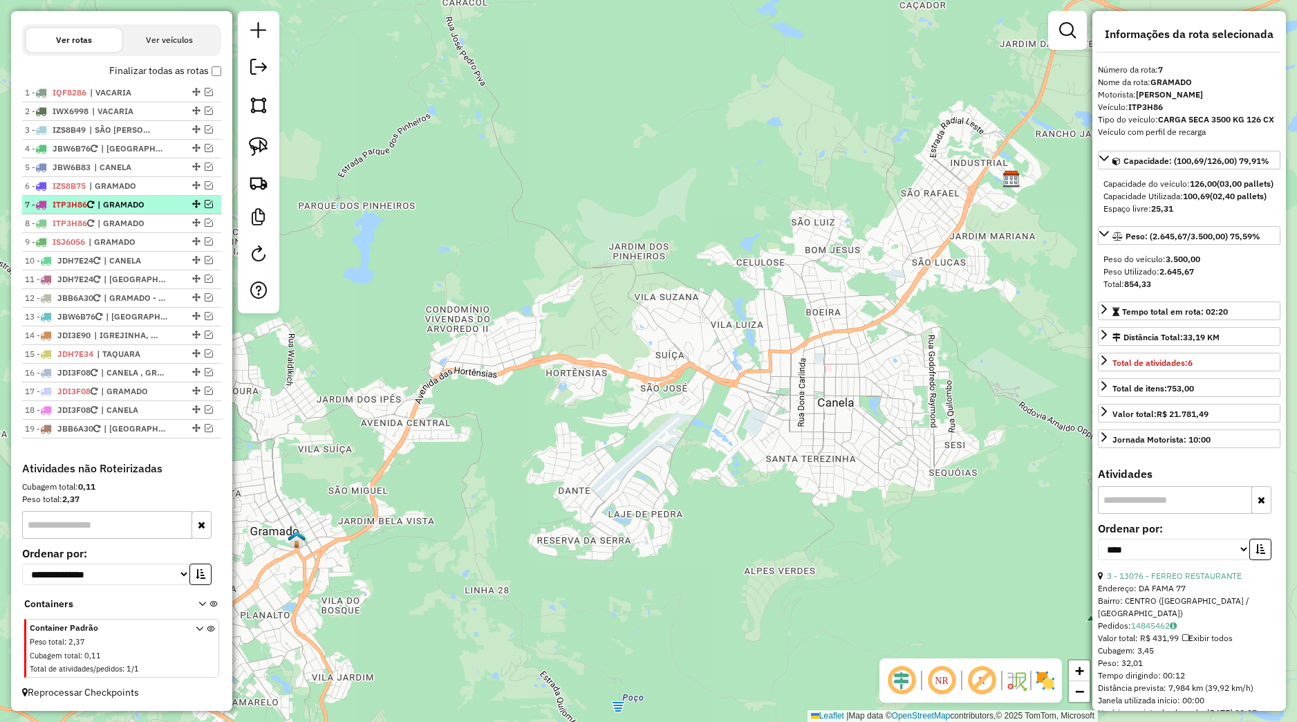
click at [205, 205] on em at bounding box center [209, 204] width 8 height 8
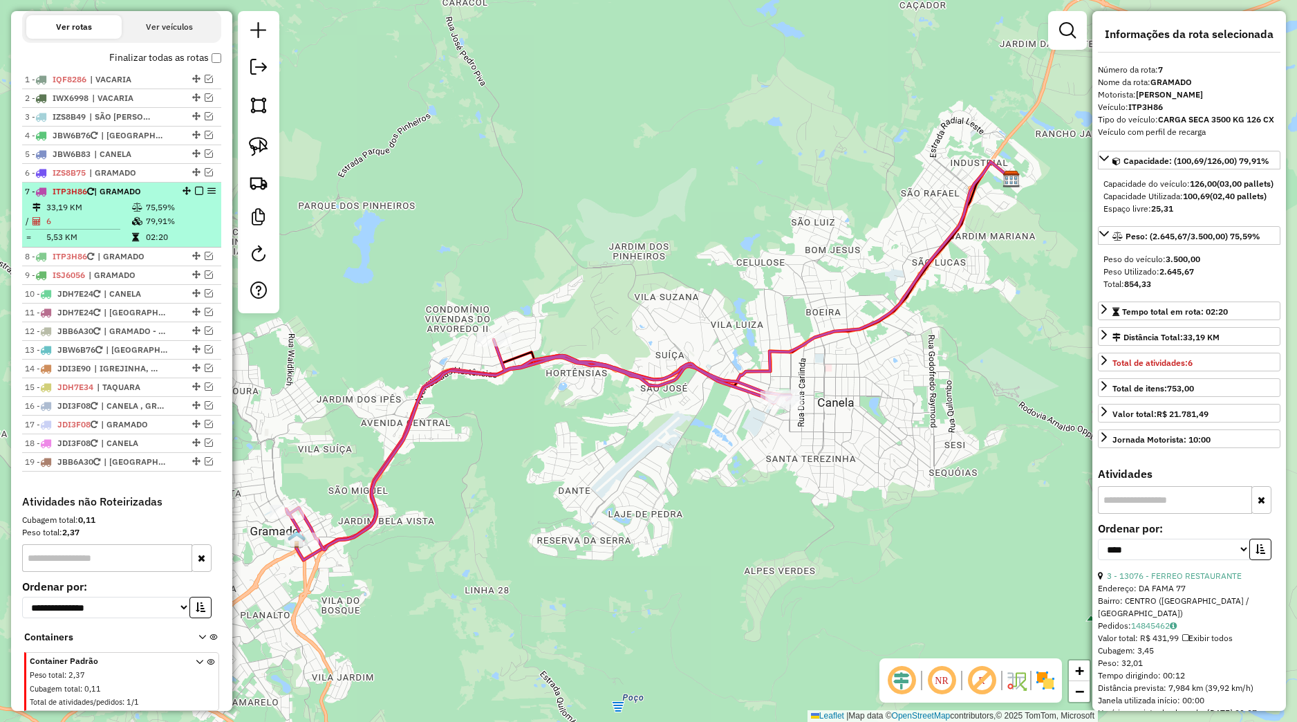
click at [195, 195] on em at bounding box center [199, 191] width 8 height 8
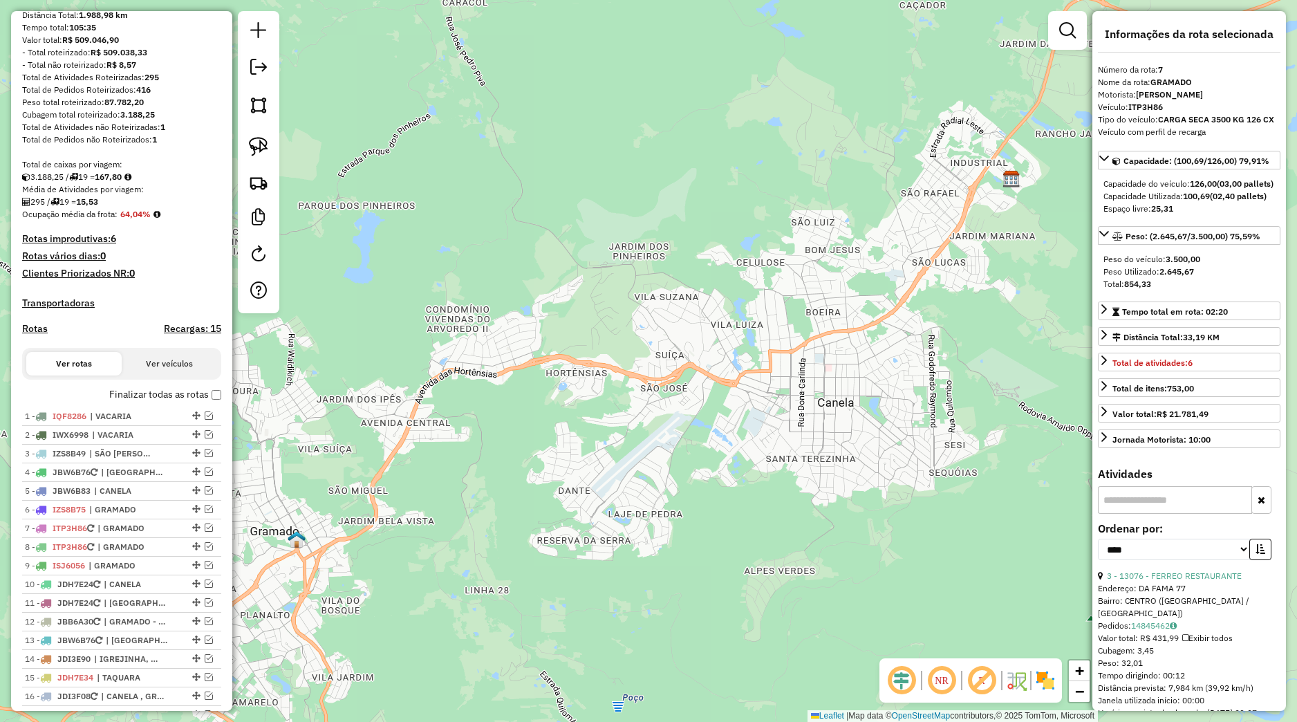
scroll to position [91, 0]
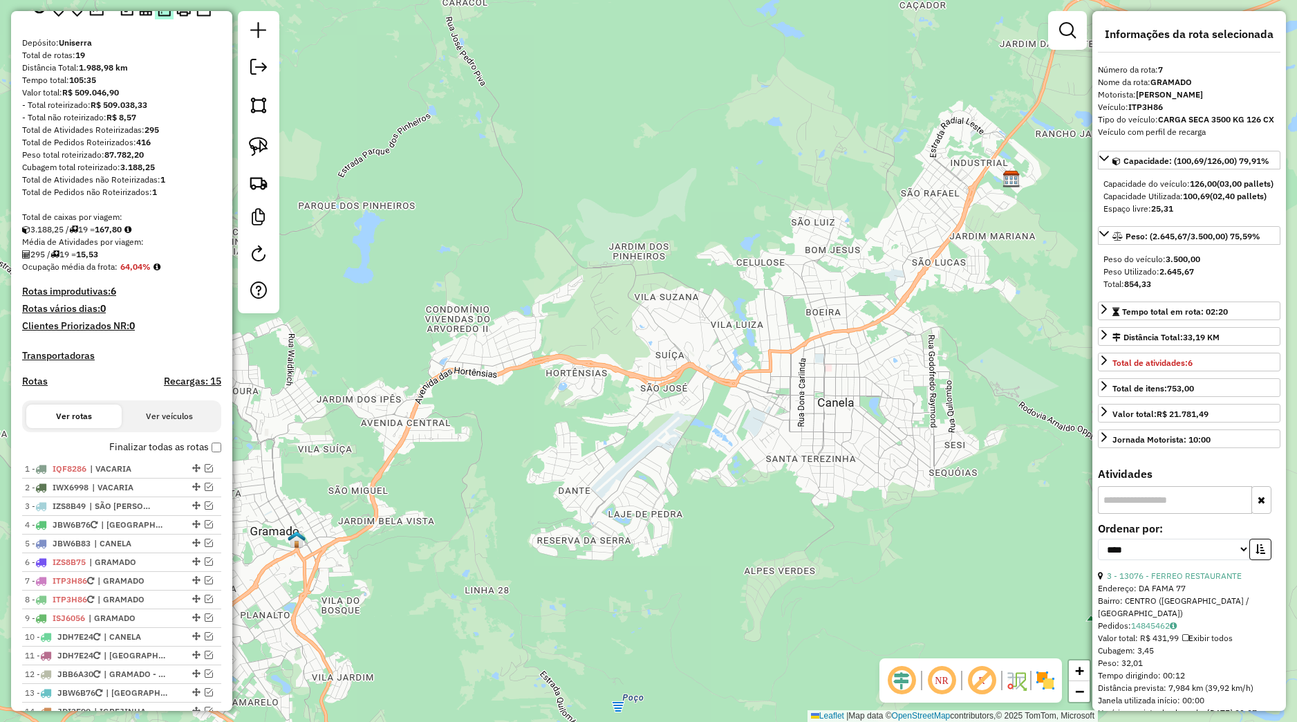
click at [159, 17] on img at bounding box center [164, 9] width 13 height 15
click at [205, 584] on em at bounding box center [209, 580] width 8 height 8
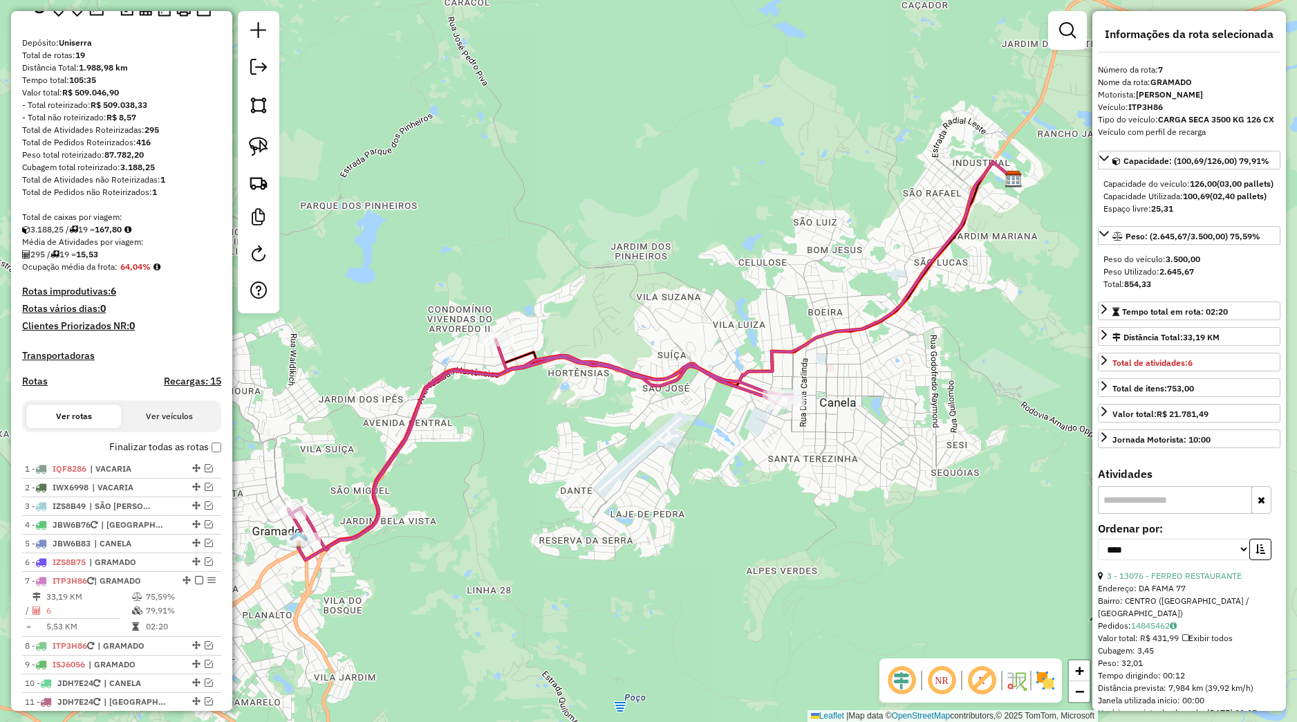
drag, startPoint x: 333, startPoint y: 591, endPoint x: 520, endPoint y: 534, distance: 195.1
click at [510, 541] on div "Janela de atendimento Grade de atendimento Capacidade Transportadoras Veículos …" at bounding box center [648, 361] width 1297 height 722
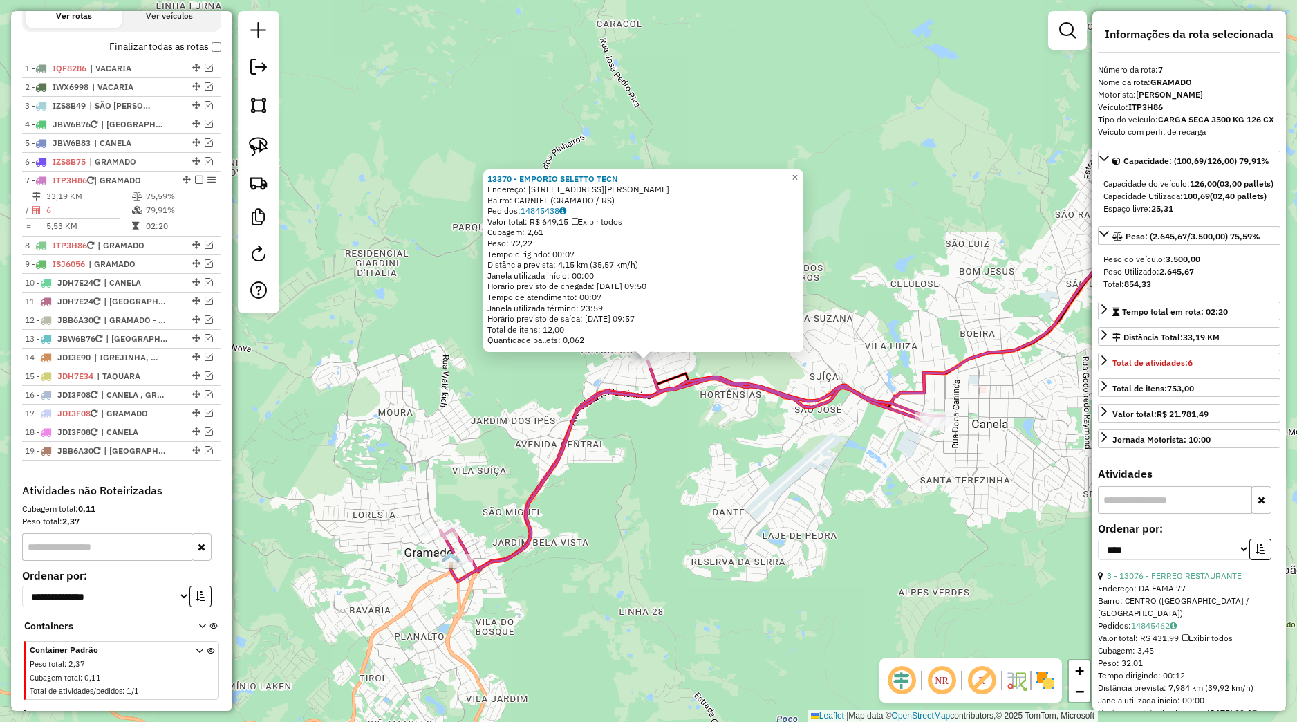
scroll to position [527, 0]
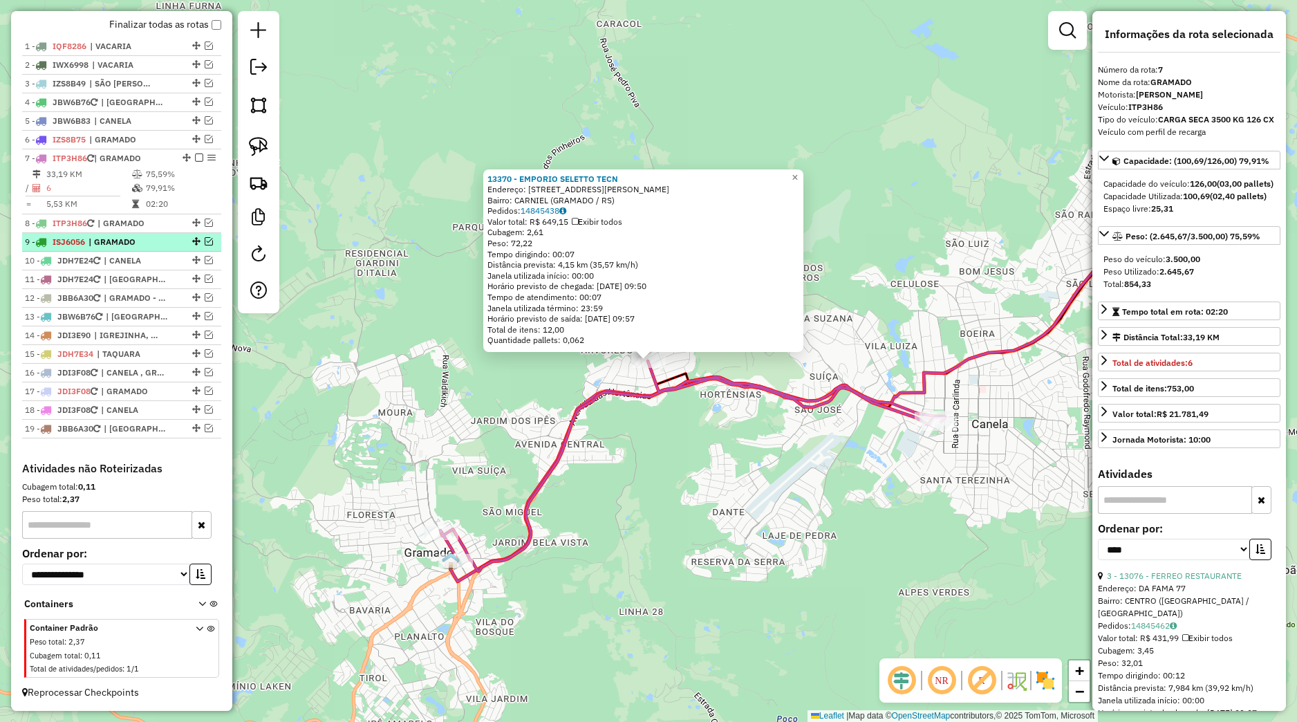
click at [205, 241] on em at bounding box center [209, 241] width 8 height 8
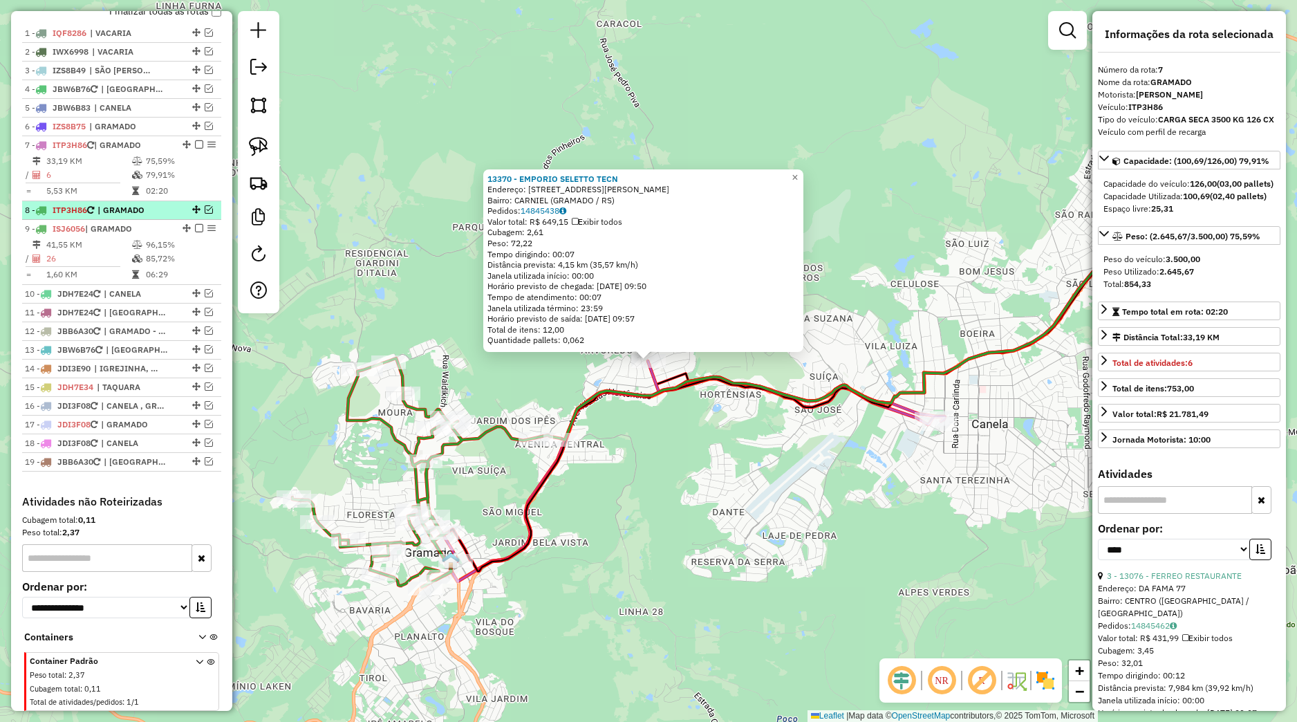
click at [205, 214] on em at bounding box center [209, 209] width 8 height 8
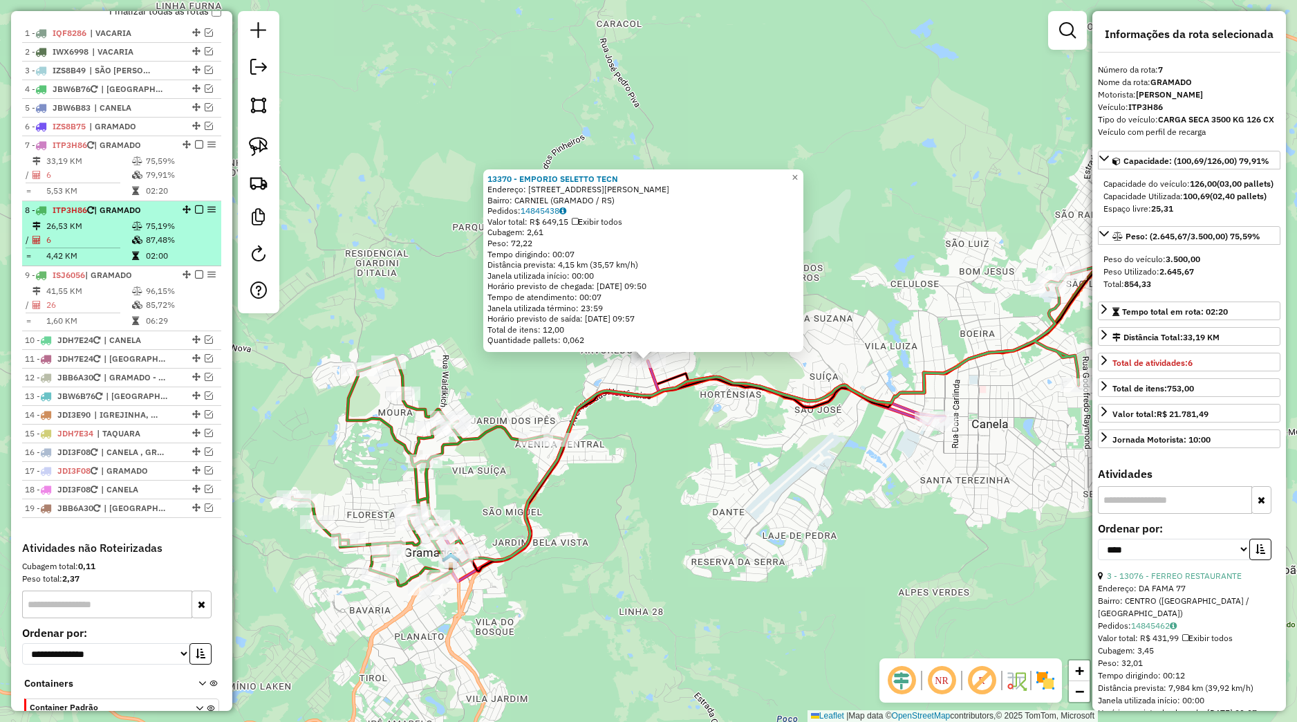
click at [180, 233] on td "75,19%" at bounding box center [180, 226] width 70 height 14
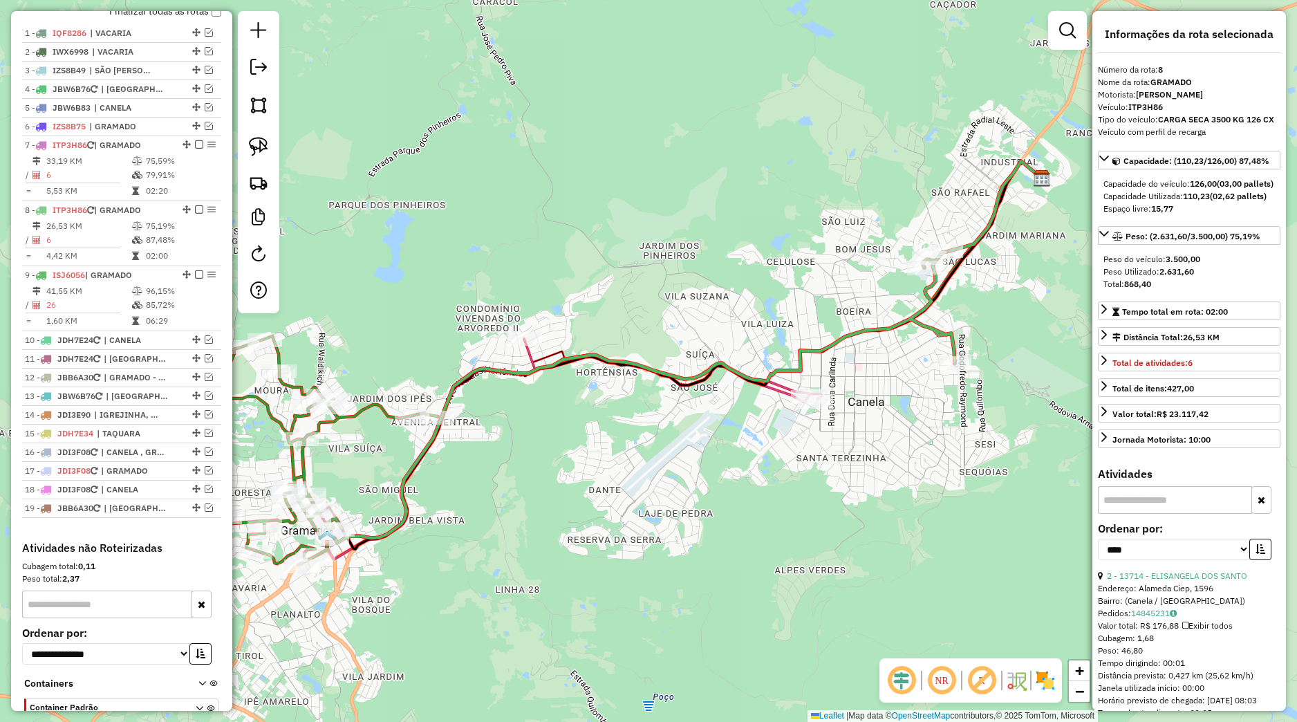
drag, startPoint x: 499, startPoint y: 640, endPoint x: 643, endPoint y: 540, distance: 175.5
click at [661, 544] on div "Janela de atendimento Grade de atendimento Capacidade Transportadoras Veículos …" at bounding box center [648, 361] width 1297 height 722
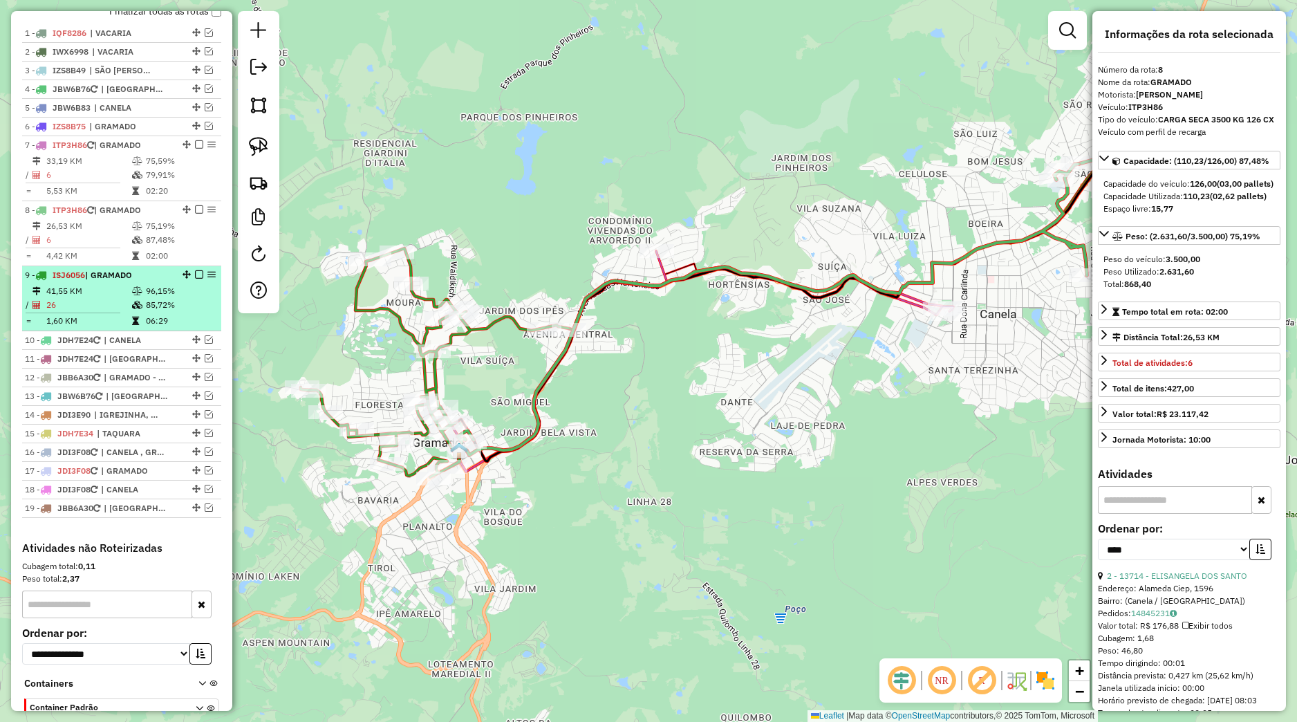
click at [195, 279] on em at bounding box center [199, 274] width 8 height 8
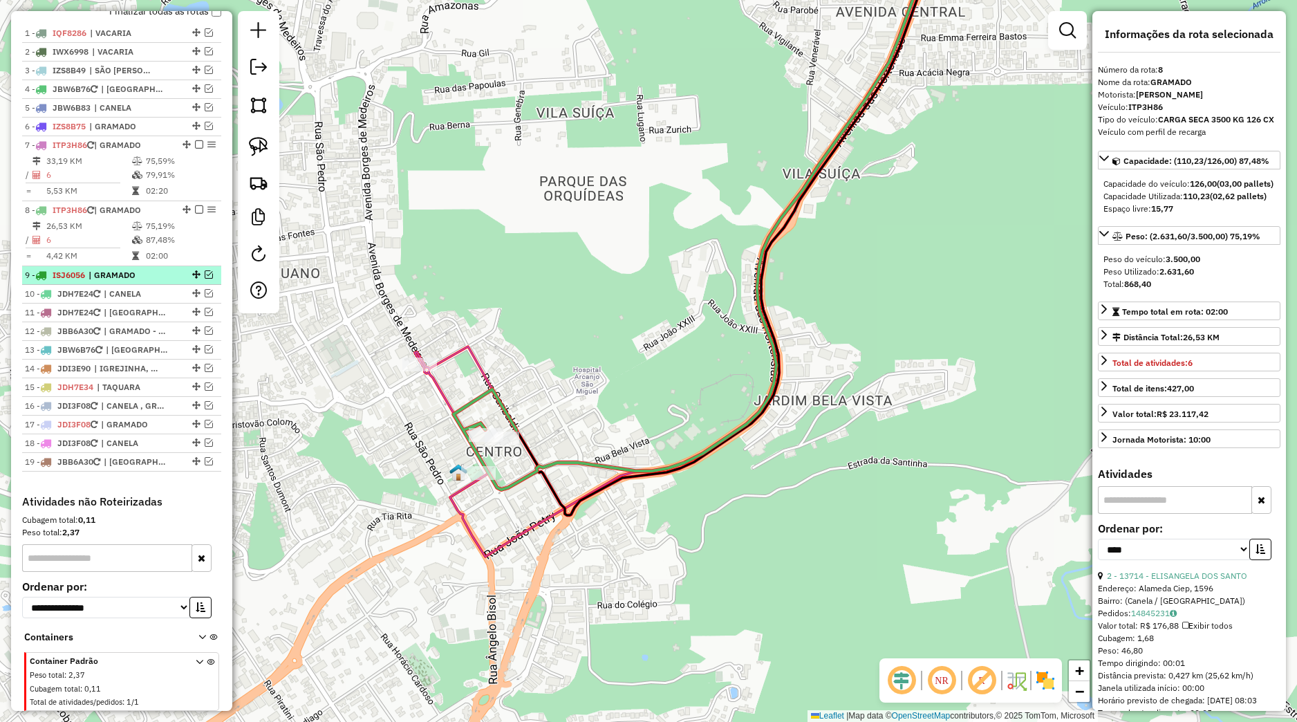
click at [205, 279] on em at bounding box center [209, 274] width 8 height 8
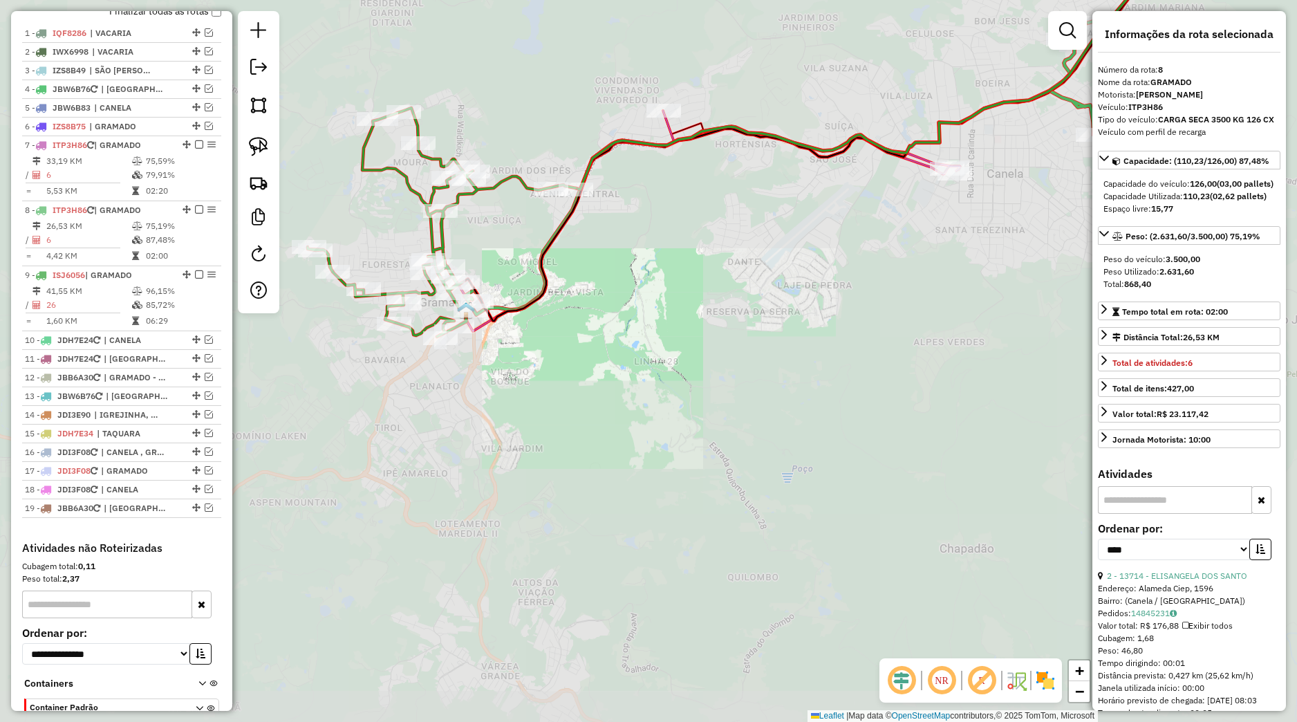
drag, startPoint x: 571, startPoint y: 230, endPoint x: 593, endPoint y: 300, distance: 73.3
click at [590, 306] on div "Janela de atendimento Grade de atendimento Capacidade Transportadoras Veículos …" at bounding box center [648, 361] width 1297 height 722
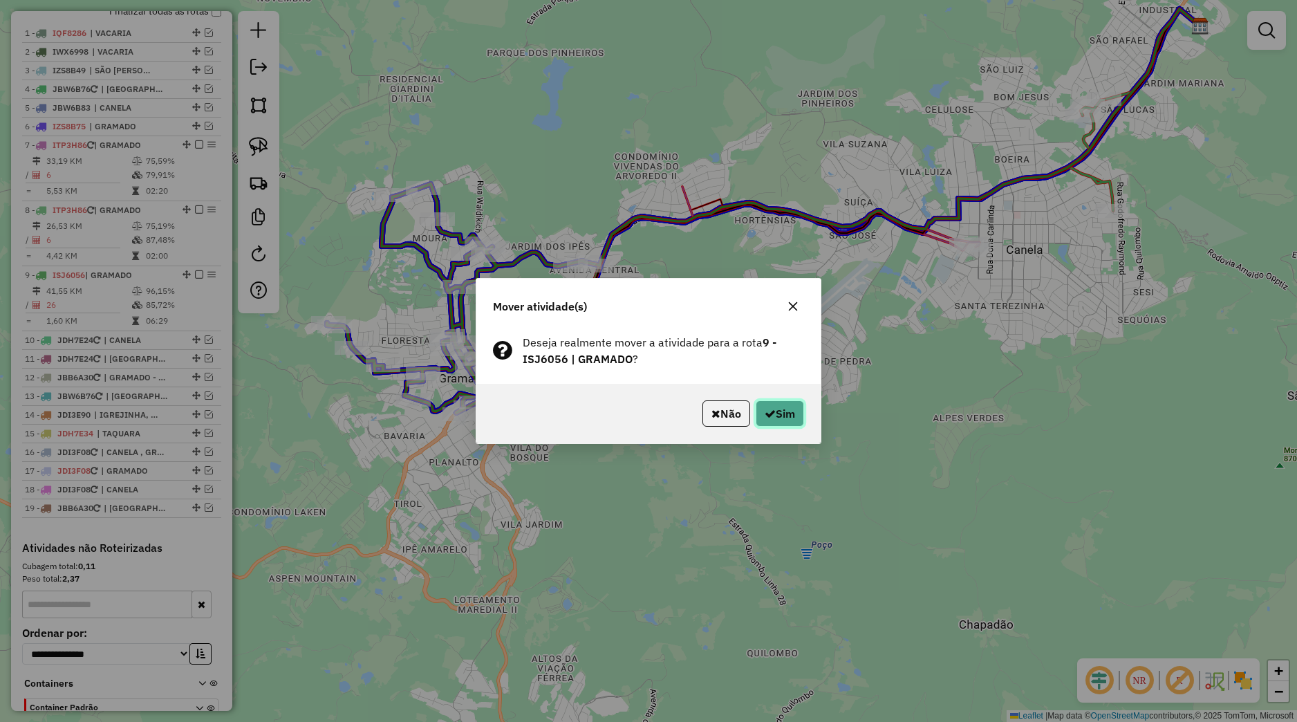
click at [790, 423] on button "Sim" at bounding box center [780, 413] width 48 height 26
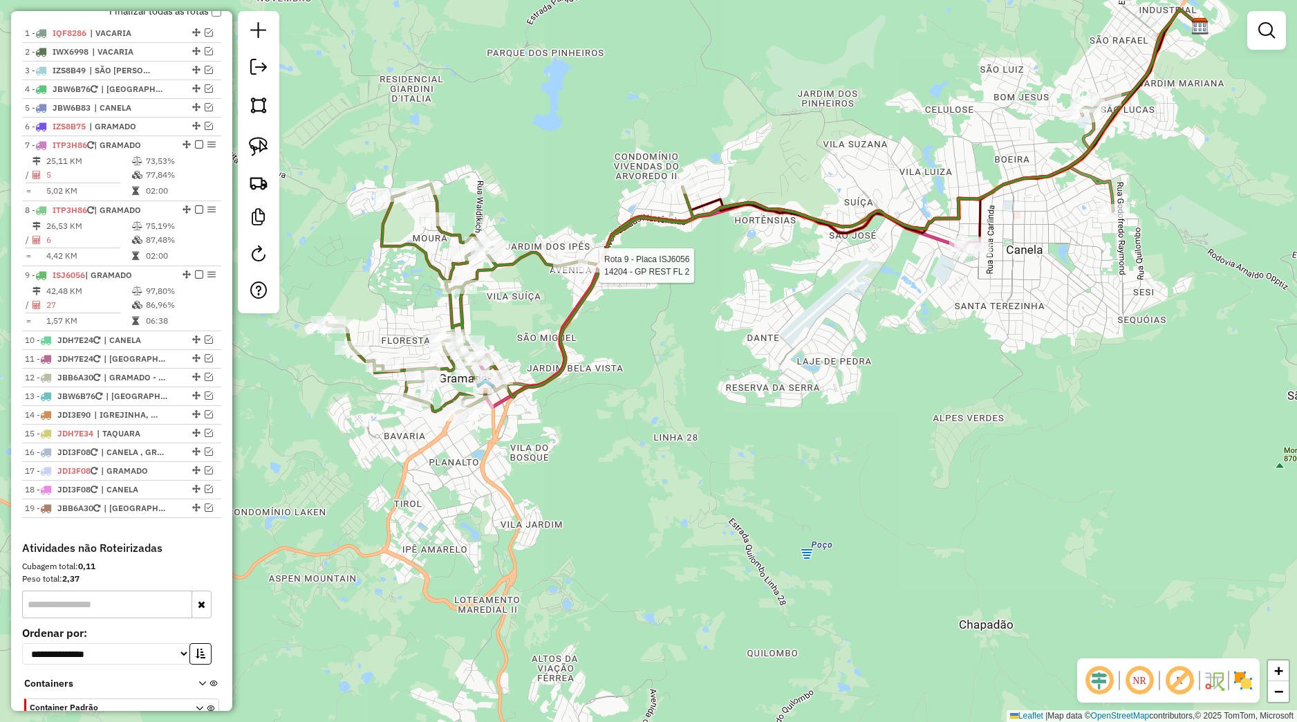
select select "*********"
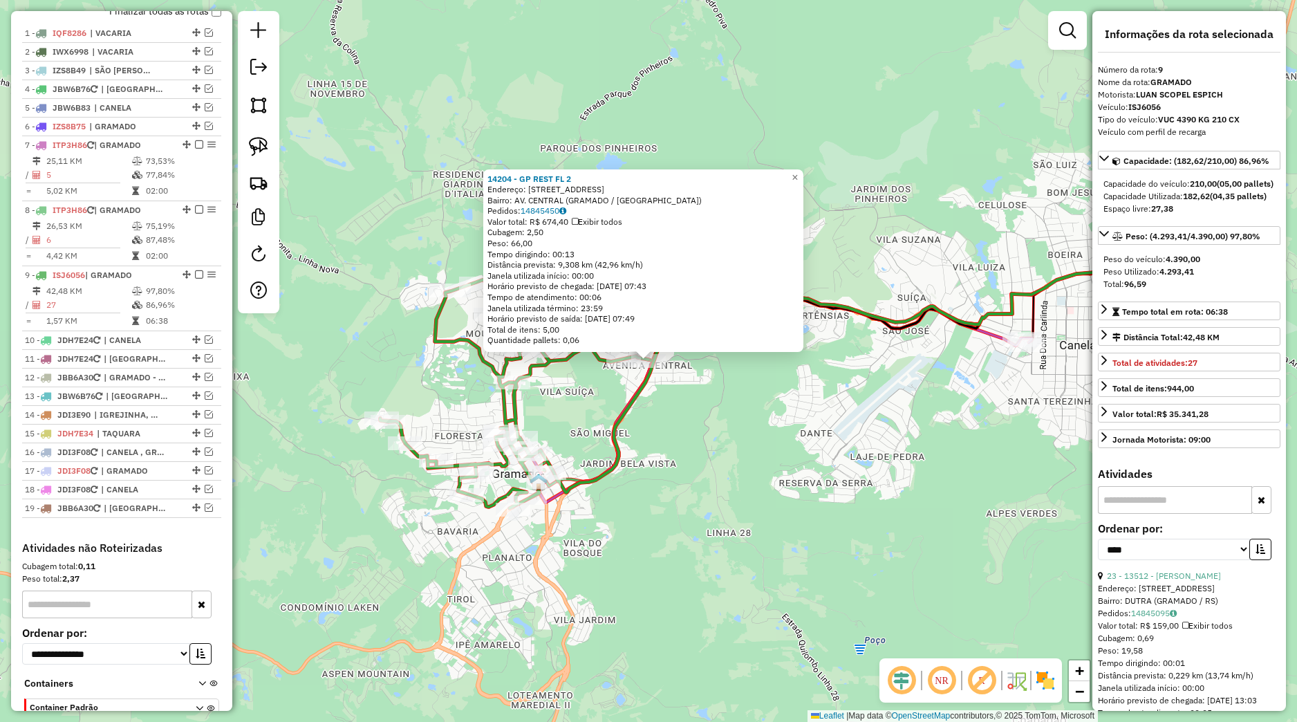
scroll to position [620, 0]
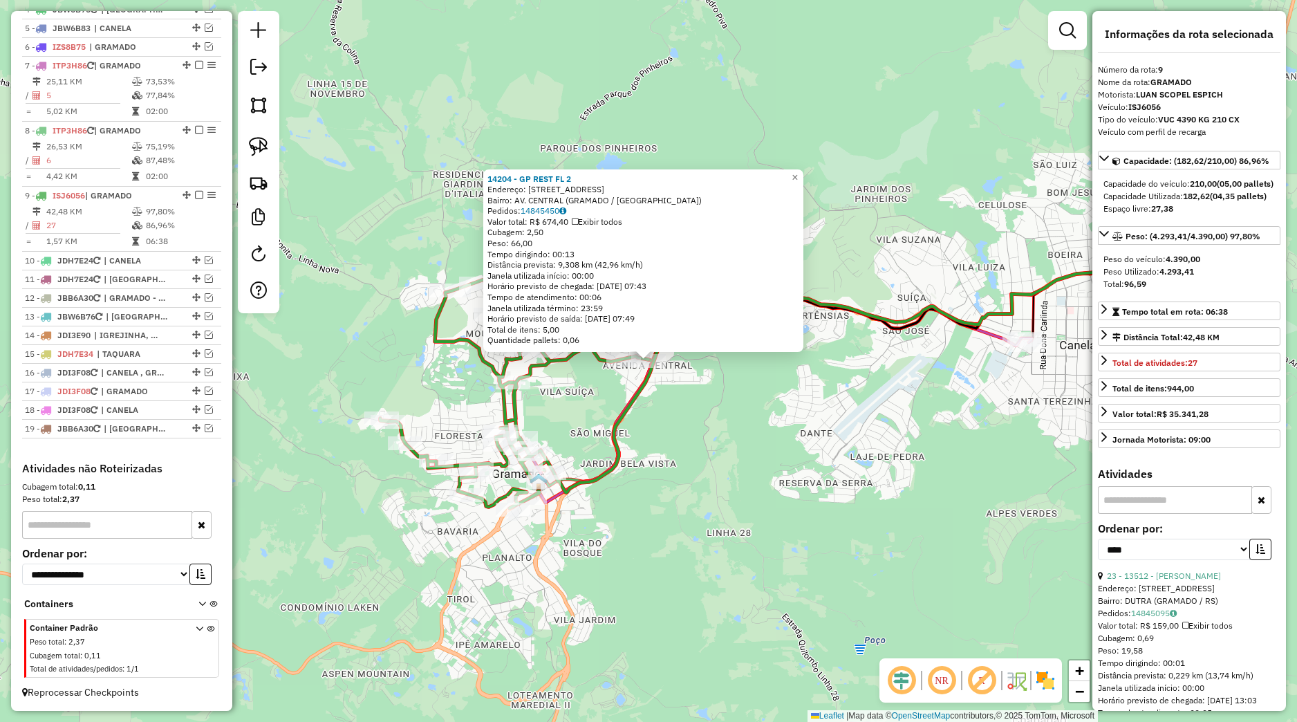
click at [746, 396] on div "14204 - GP REST FL 2 Endereço: AV DAS HORTENCIAS 4079 Bairro: AV. CENTRAL (GRAM…" at bounding box center [648, 361] width 1297 height 722
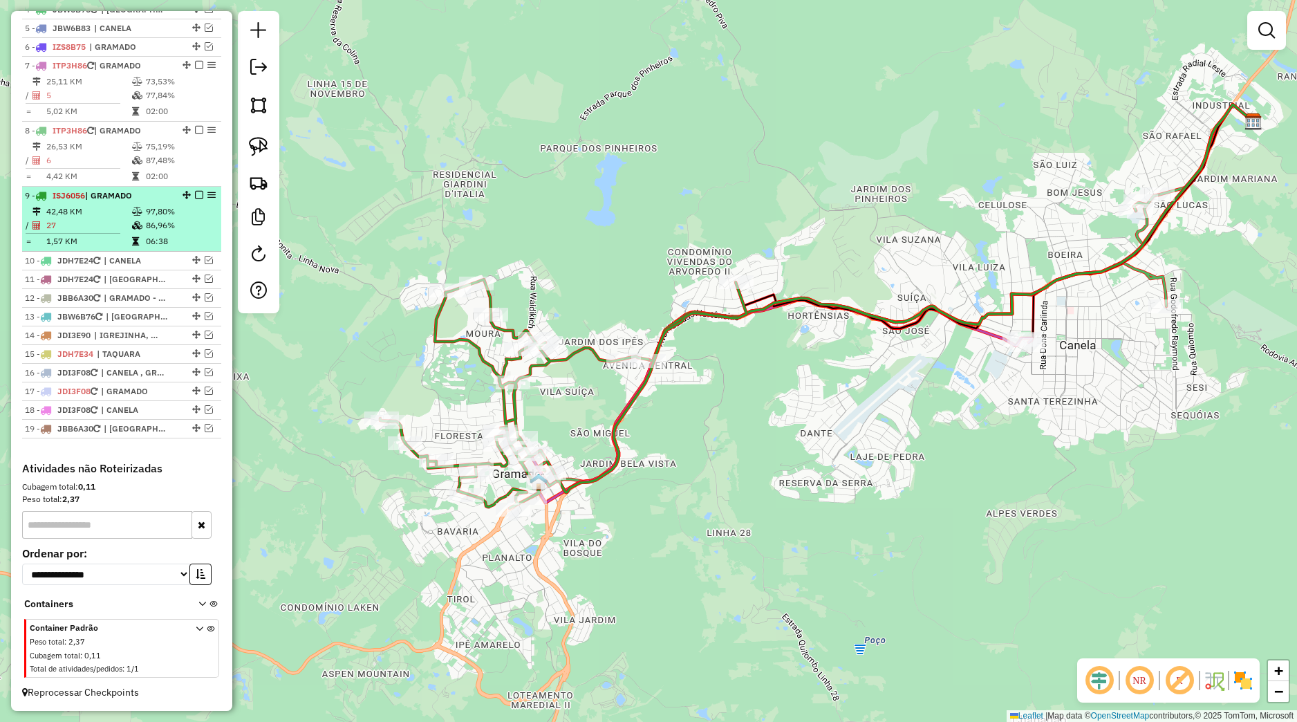
click at [195, 192] on em at bounding box center [199, 195] width 8 height 8
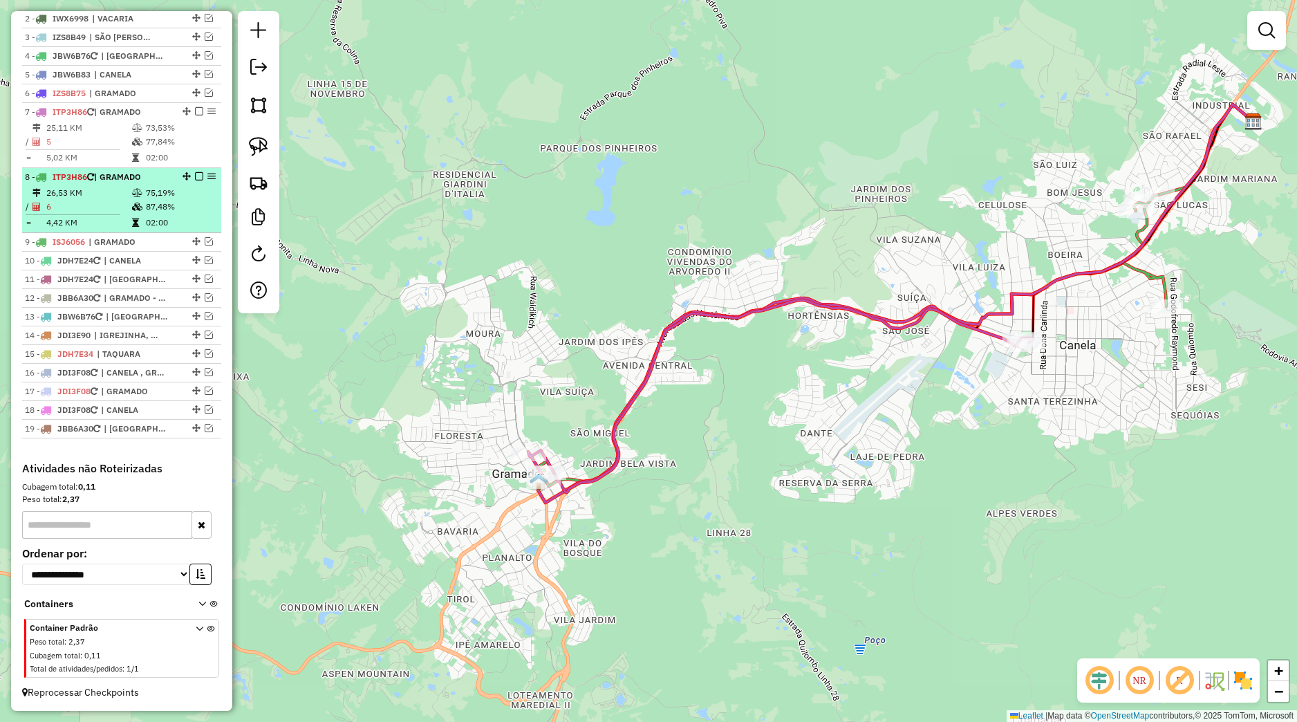
click at [195, 175] on em at bounding box center [199, 176] width 8 height 8
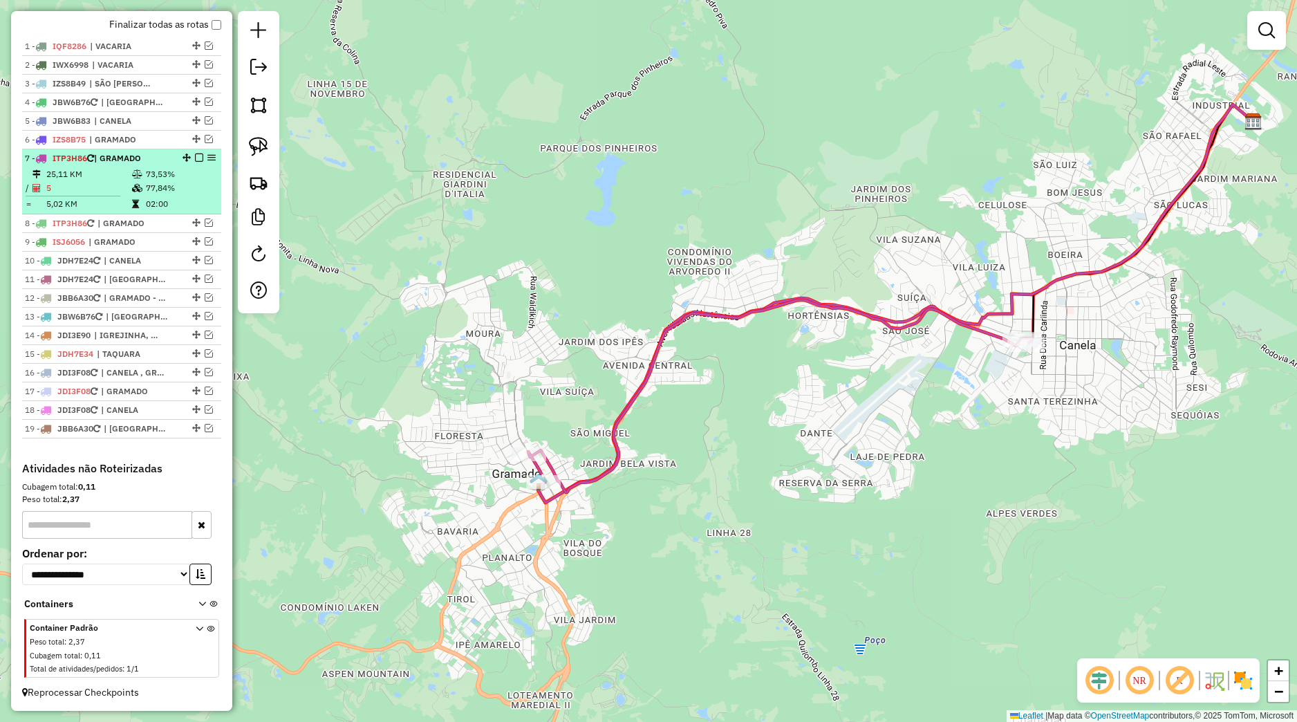
click at [186, 163] on div "7 - ITP3H86 | GRAMADO" at bounding box center [122, 158] width 194 height 12
select select "*********"
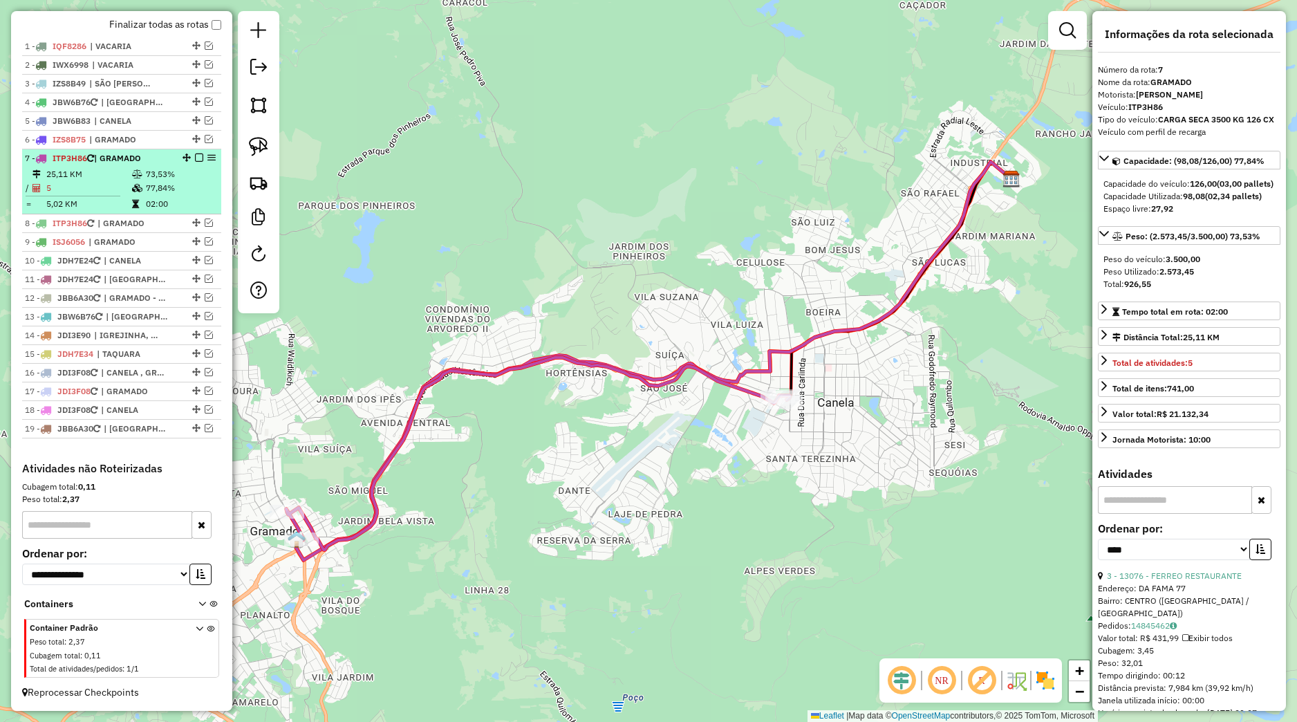
click at [195, 155] on em at bounding box center [199, 158] width 8 height 8
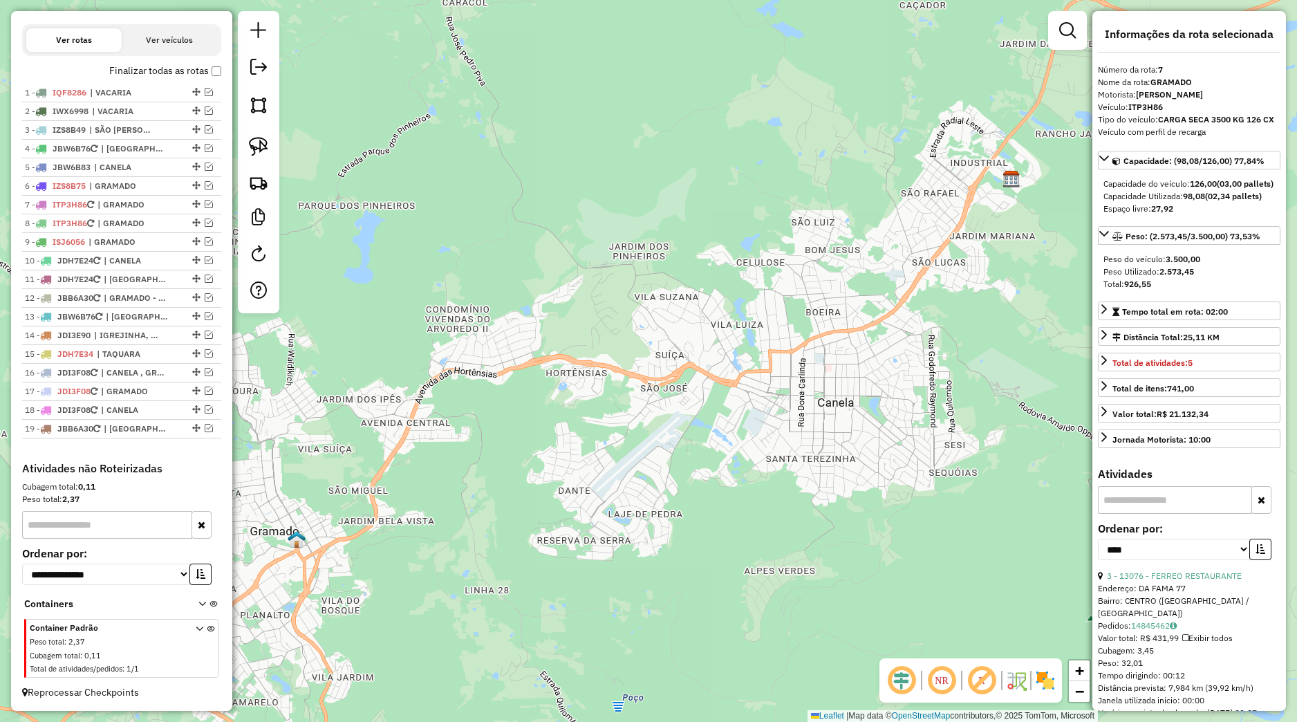
scroll to position [481, 0]
click at [261, 73] on em at bounding box center [258, 67] width 17 height 17
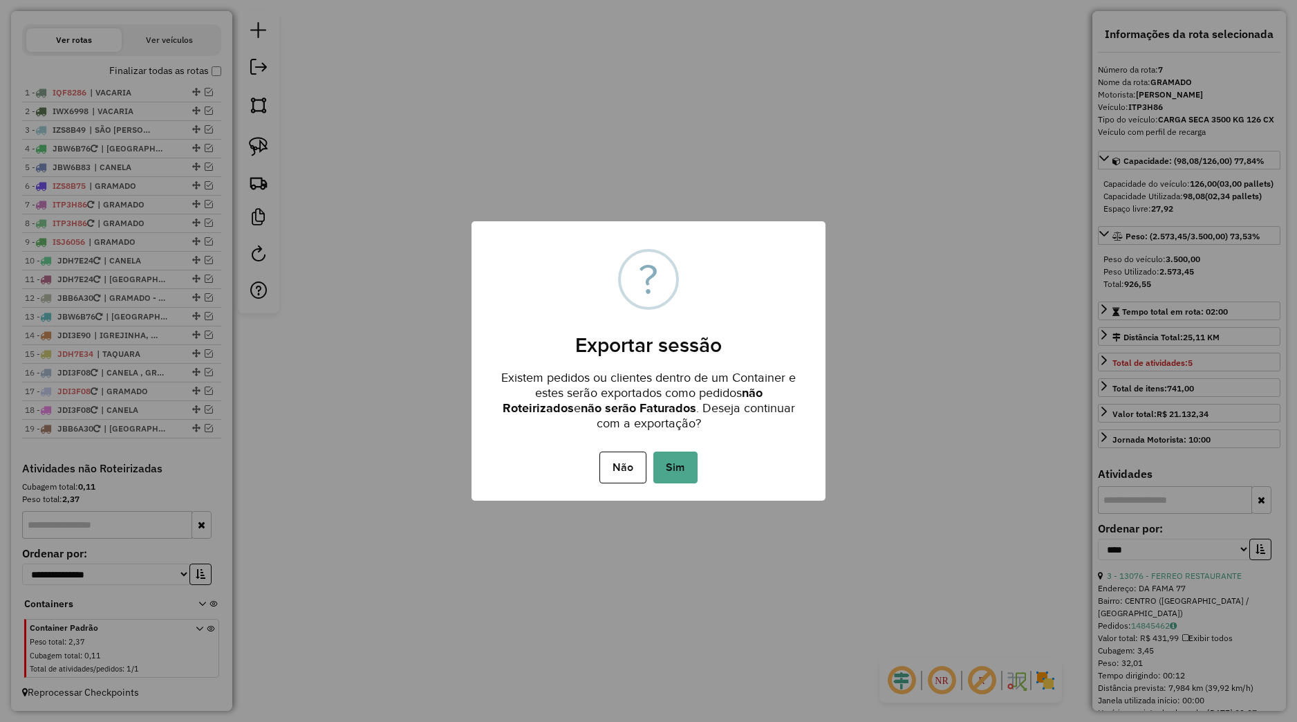
click at [711, 464] on div "Não No Sim" at bounding box center [649, 467] width 354 height 39
click at [696, 465] on button "Sim" at bounding box center [676, 468] width 44 height 32
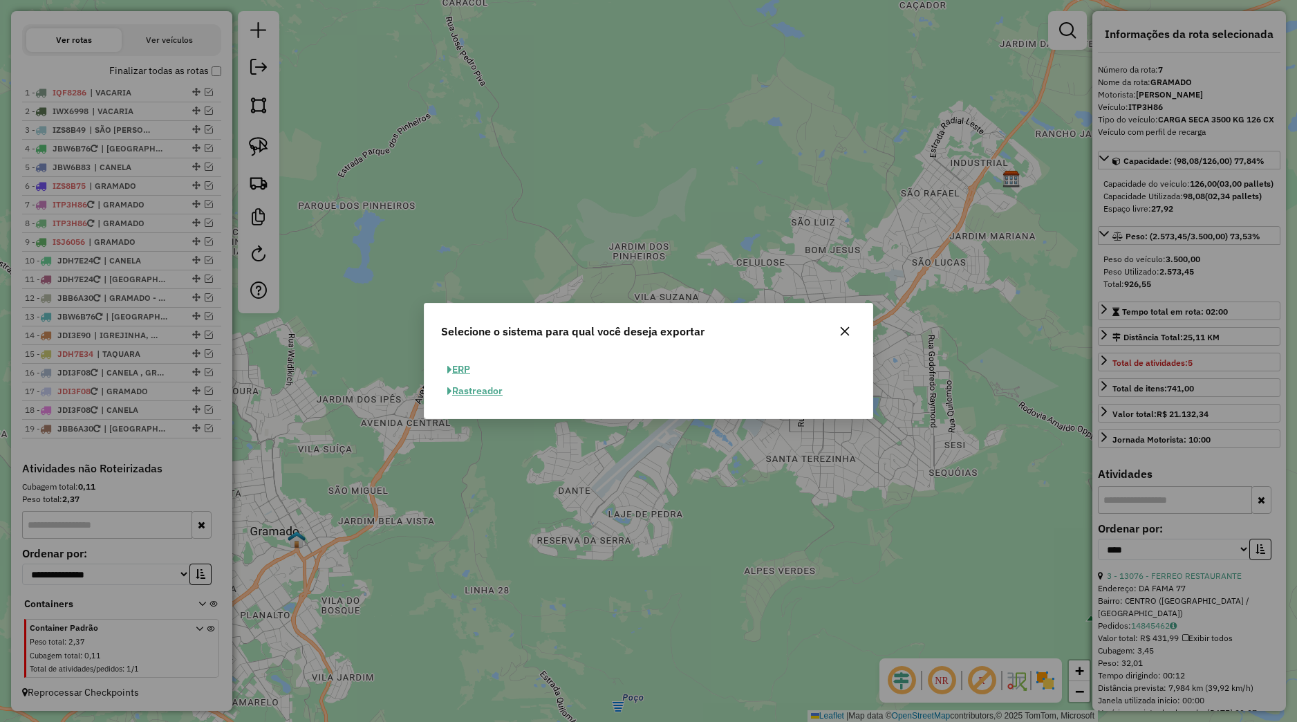
click at [461, 370] on button "ERP" at bounding box center [458, 369] width 35 height 21
select select "**"
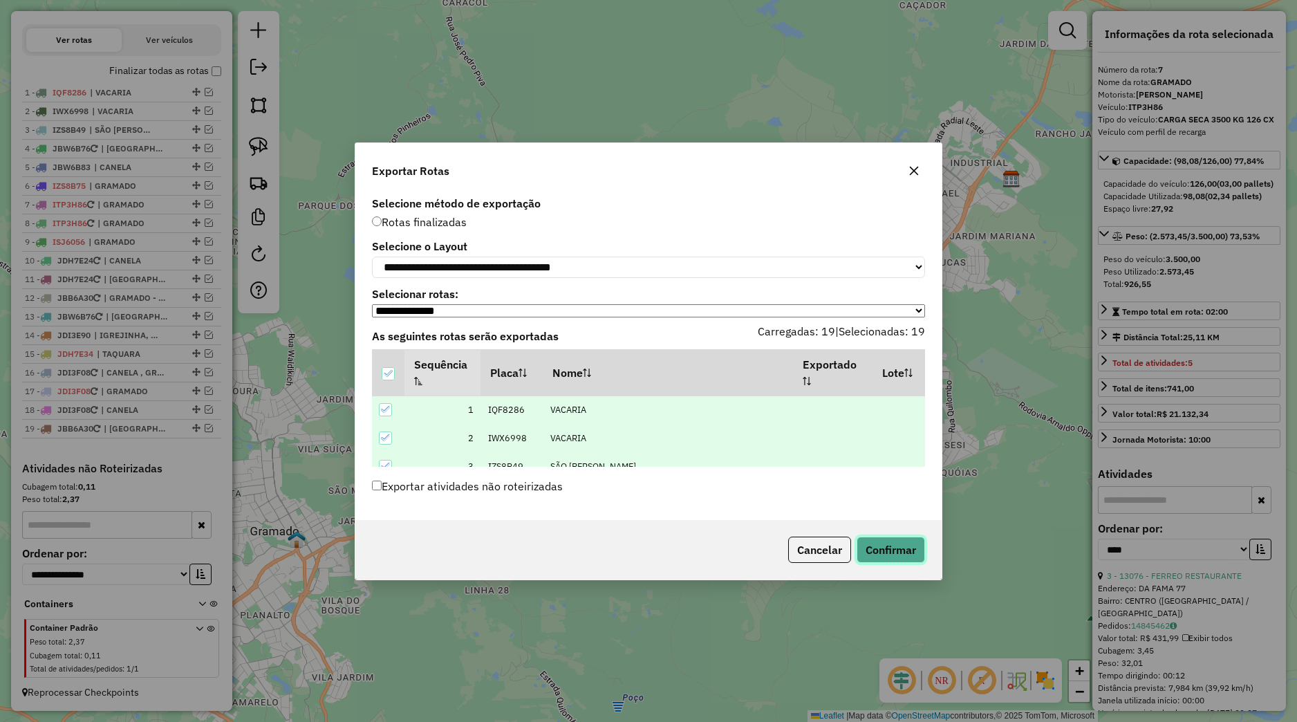
click at [876, 562] on button "Confirmar" at bounding box center [891, 550] width 68 height 26
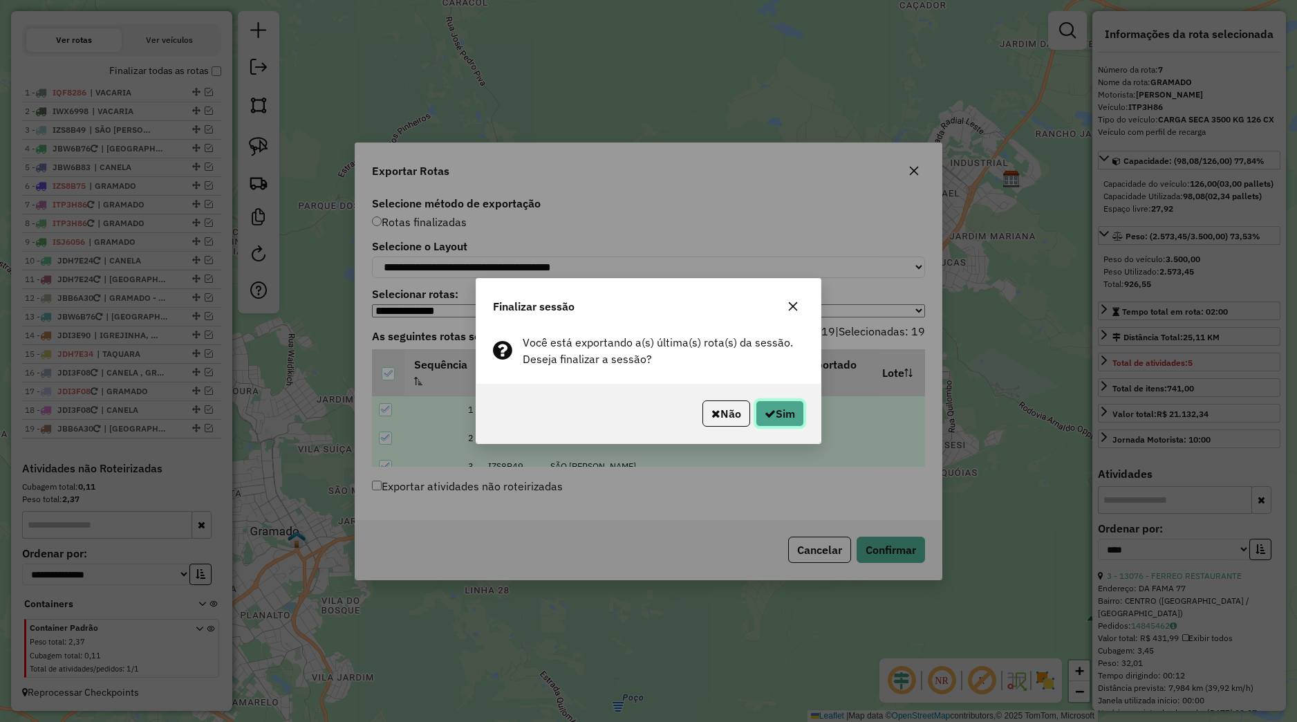
click at [790, 423] on button "Sim" at bounding box center [780, 413] width 48 height 26
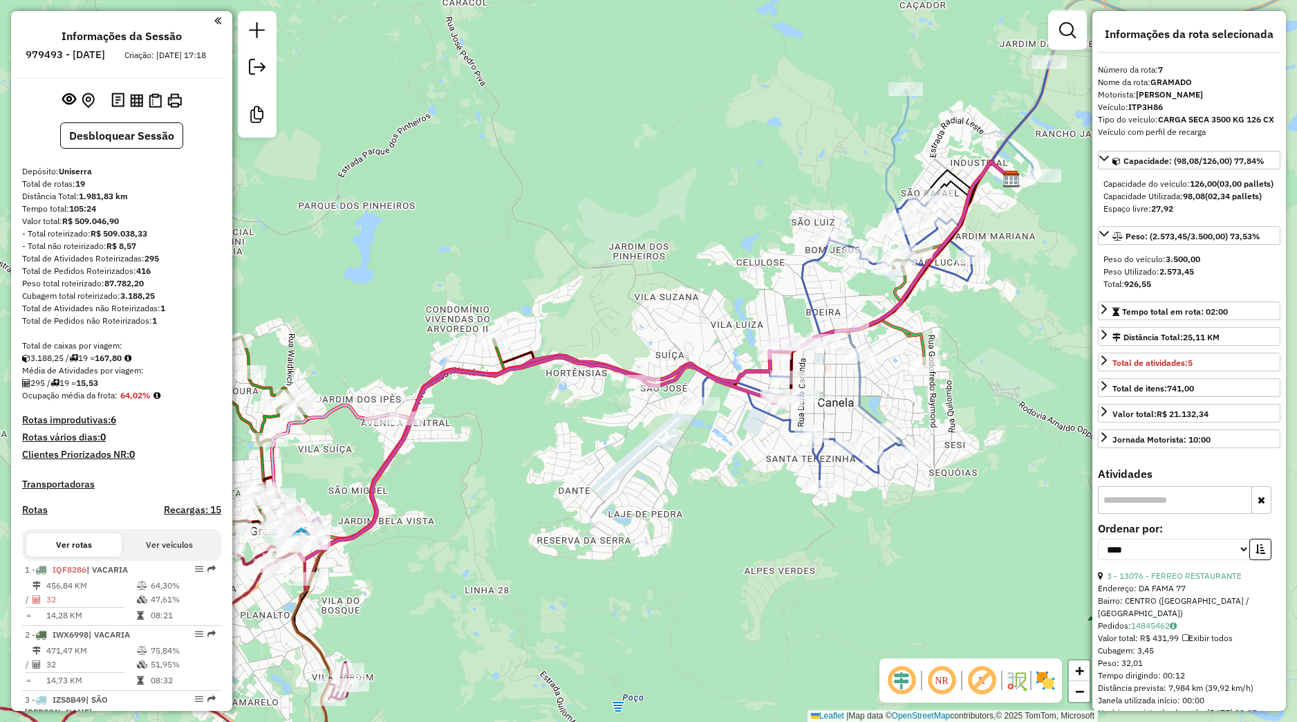
scroll to position [194, 0]
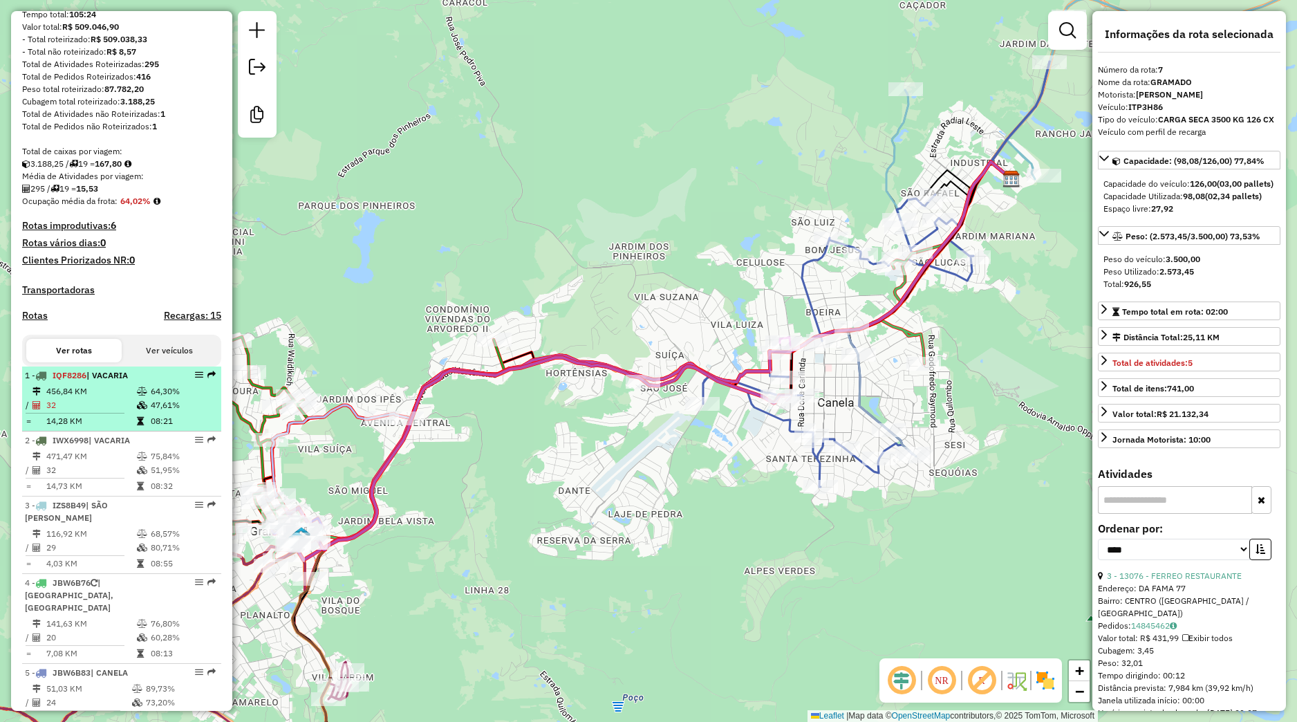
click at [102, 398] on td "456,84 KM" at bounding box center [91, 392] width 91 height 14
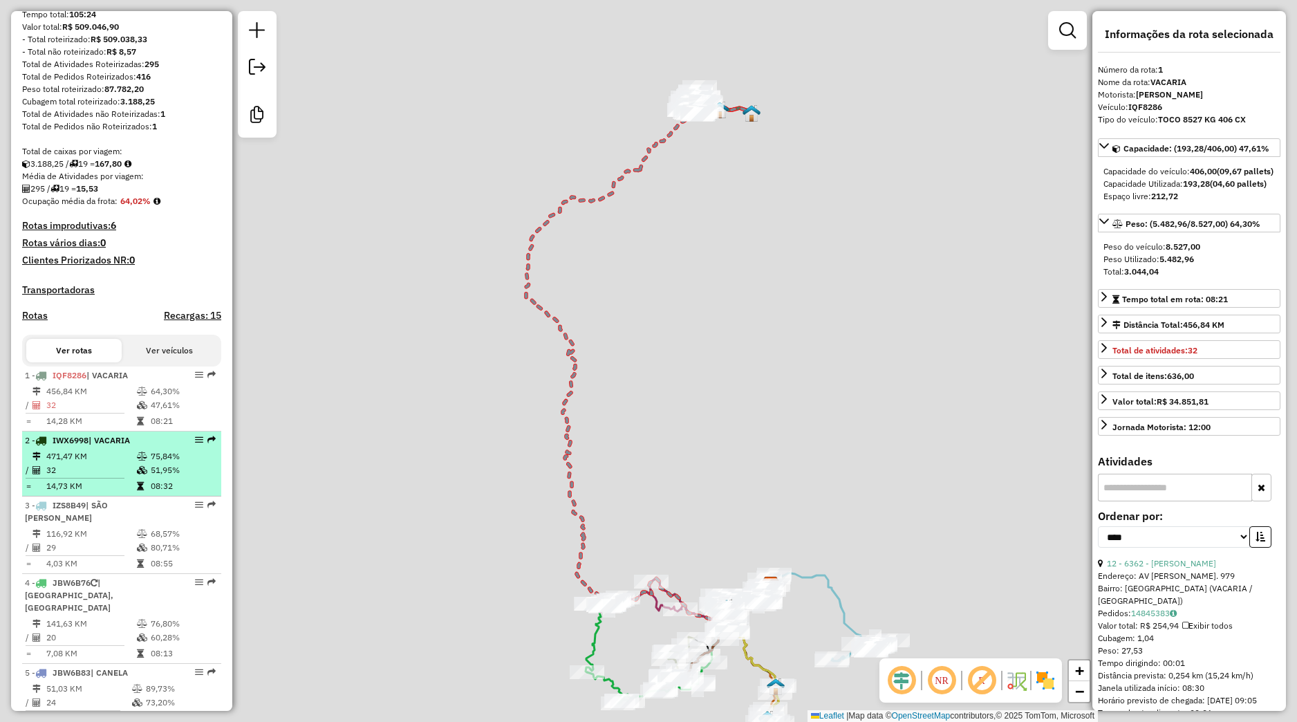
click at [127, 463] on td "471,47 KM" at bounding box center [91, 457] width 91 height 14
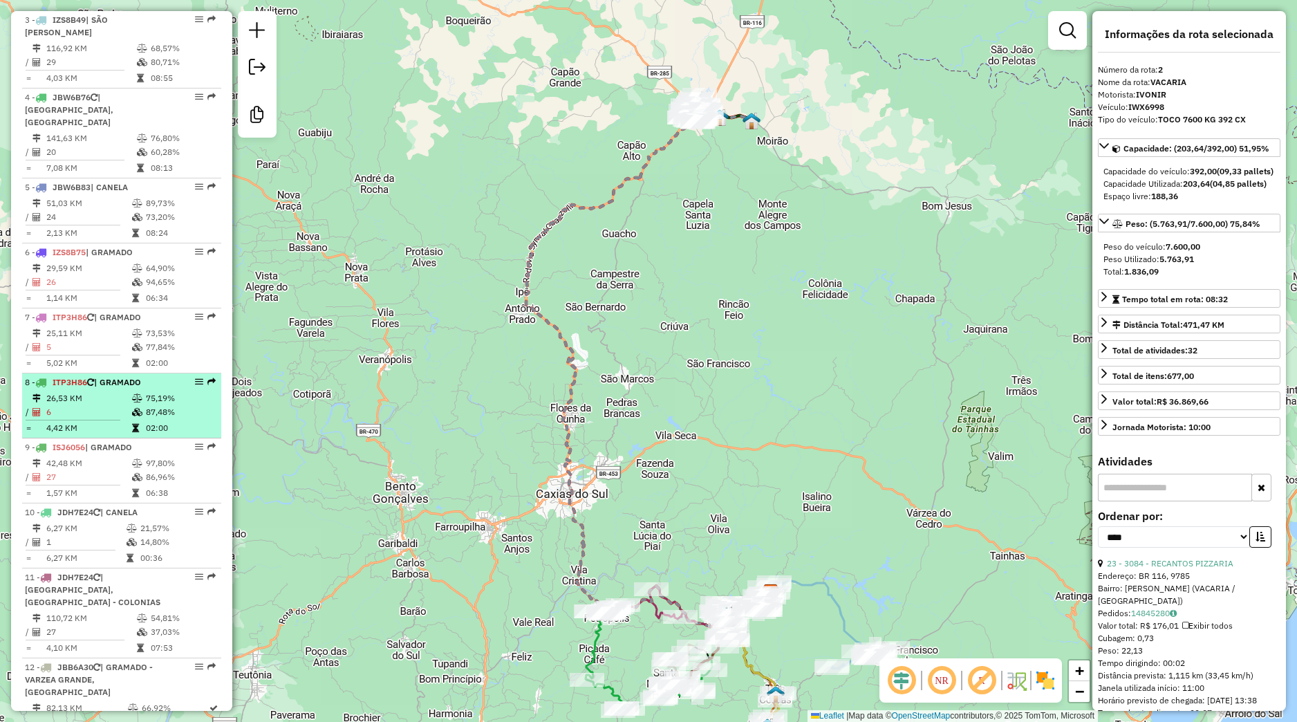
scroll to position [678, 0]
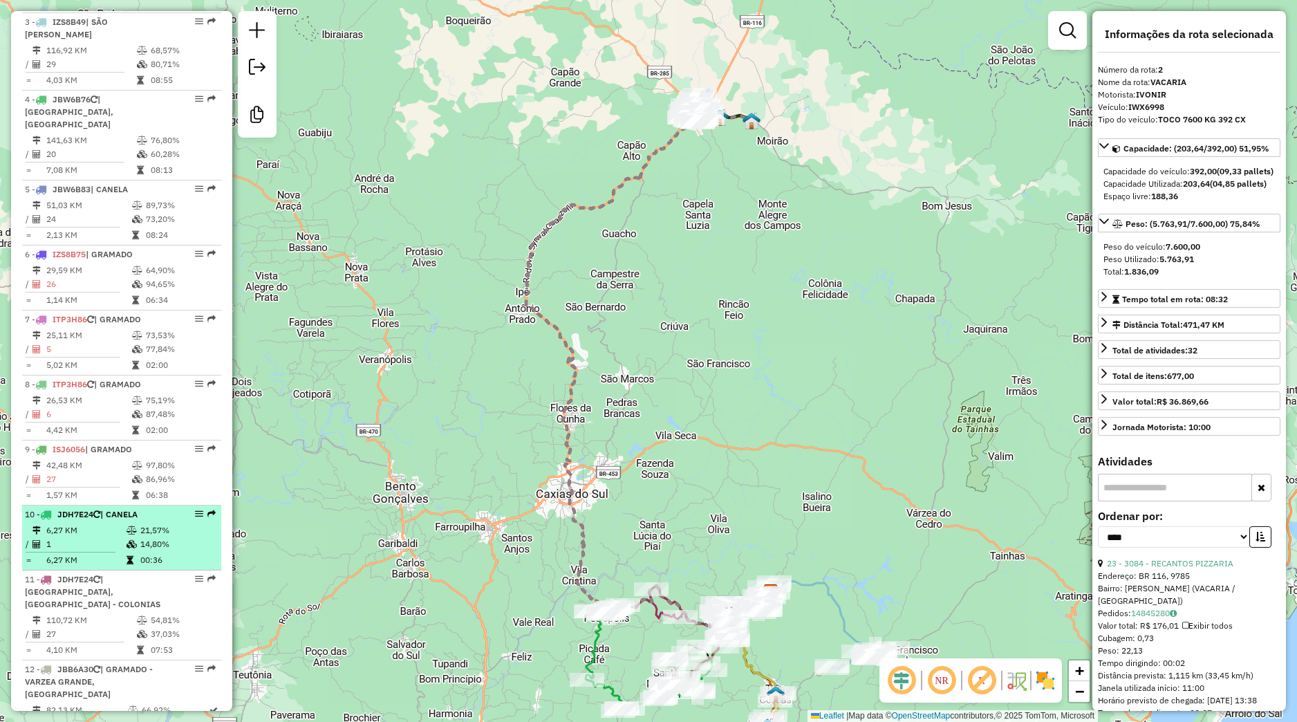
click at [140, 551] on td "14,80%" at bounding box center [177, 544] width 75 height 14
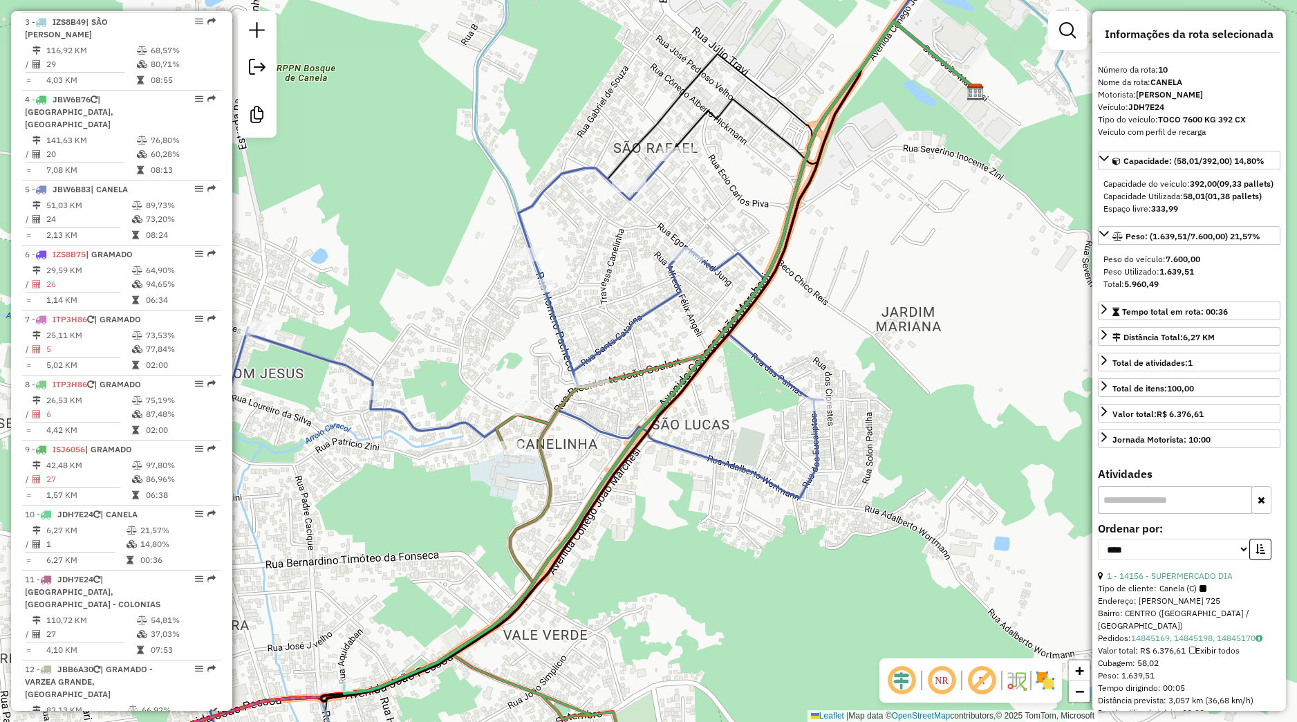
click at [447, 511] on div "Janela de atendimento Grade de atendimento Capacidade Transportadoras Veículos …" at bounding box center [648, 361] width 1297 height 722
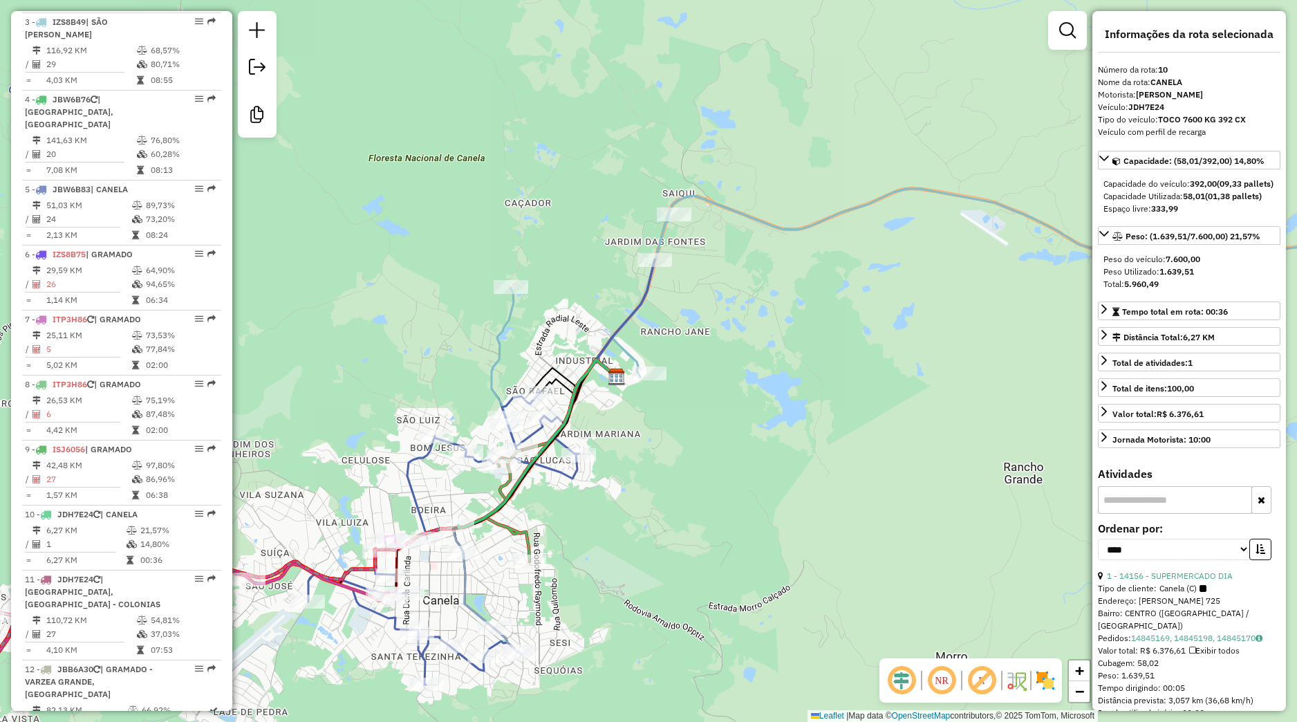
click at [335, 509] on div "Rota 7 - Placa ITP3H86 14378 - TANGO RESTOBAR Rota 5 - Placa JBW6B83 2102 - D G…" at bounding box center [648, 361] width 1297 height 722
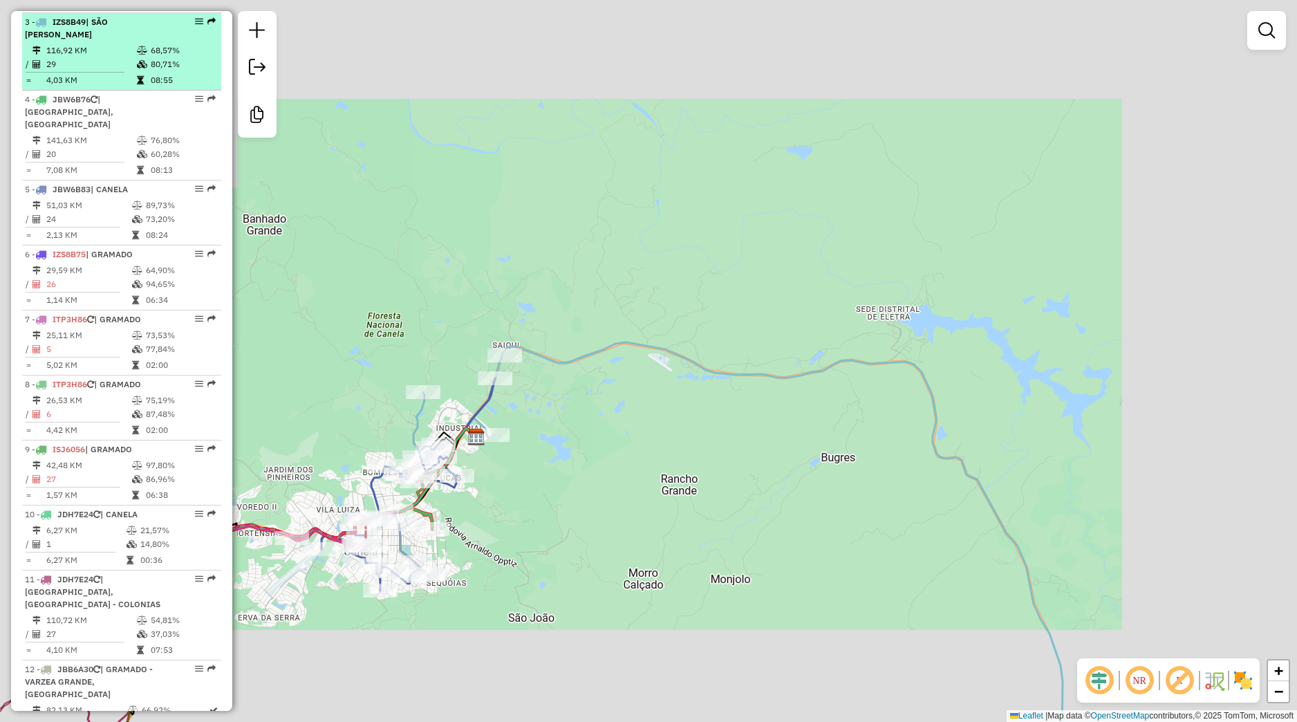
scroll to position [483, 0]
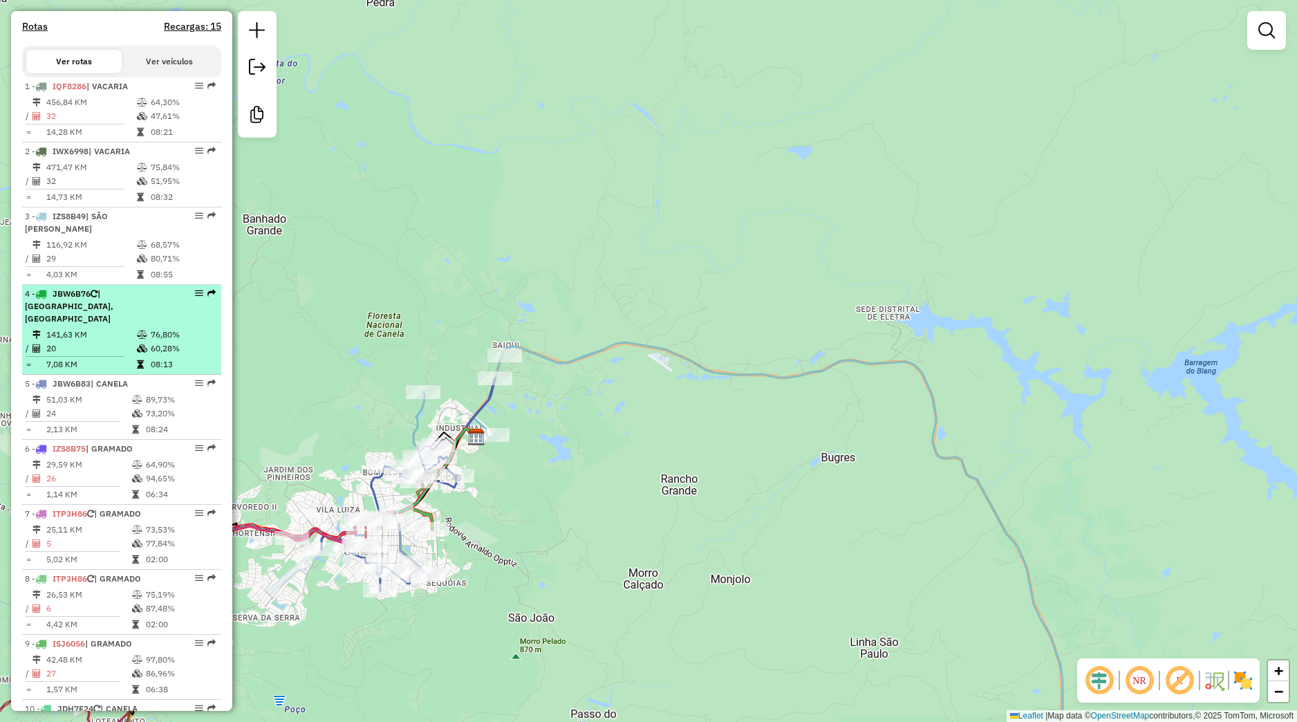
click at [106, 342] on td "141,63 KM" at bounding box center [91, 335] width 91 height 14
select select "*********"
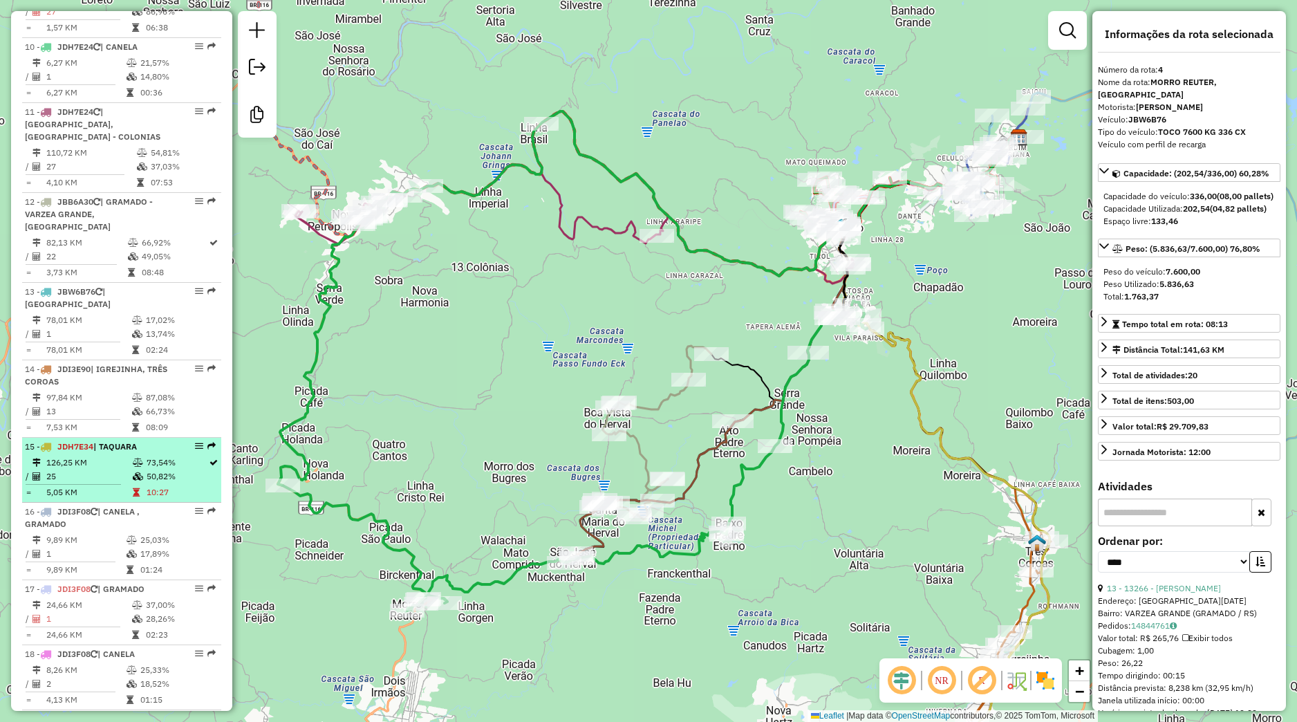
scroll to position [1196, 0]
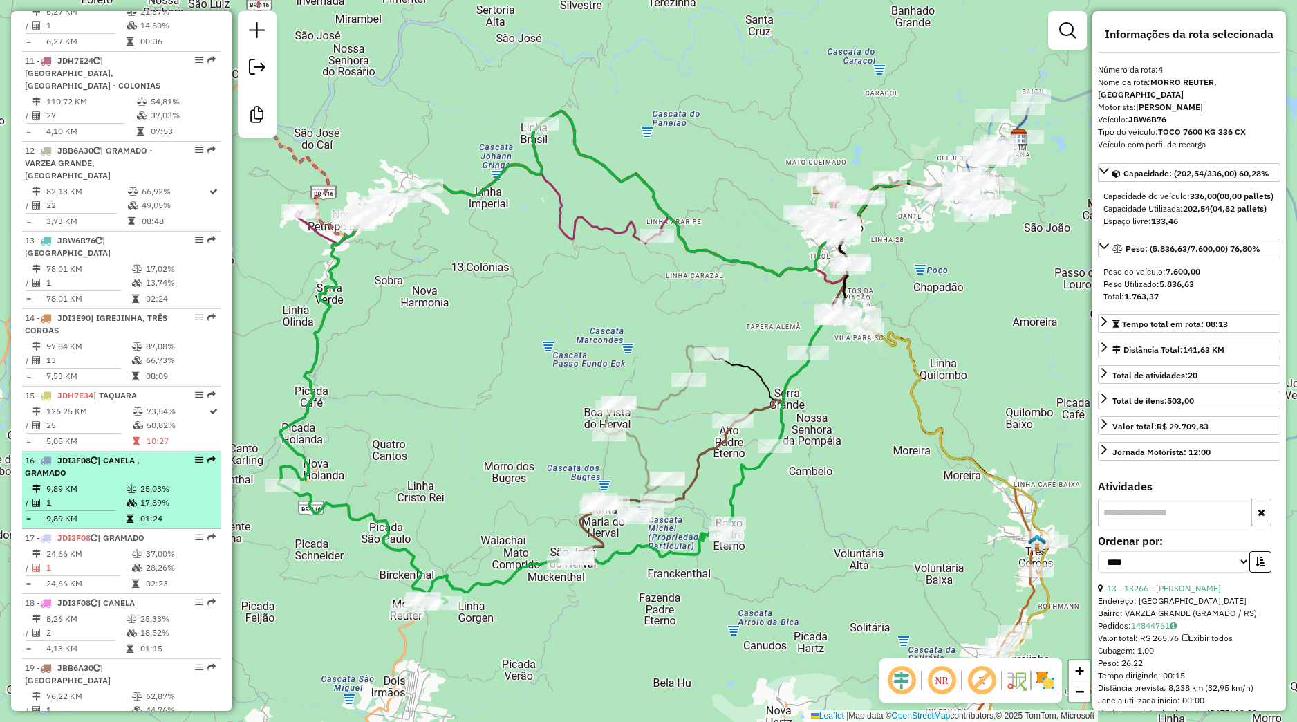
click at [102, 494] on li "16 - JDI3F08 | CANELA , GRAMADO 9,89 KM 25,03% / 1 17,89% = 9,89 KM 01:24" at bounding box center [121, 490] width 199 height 77
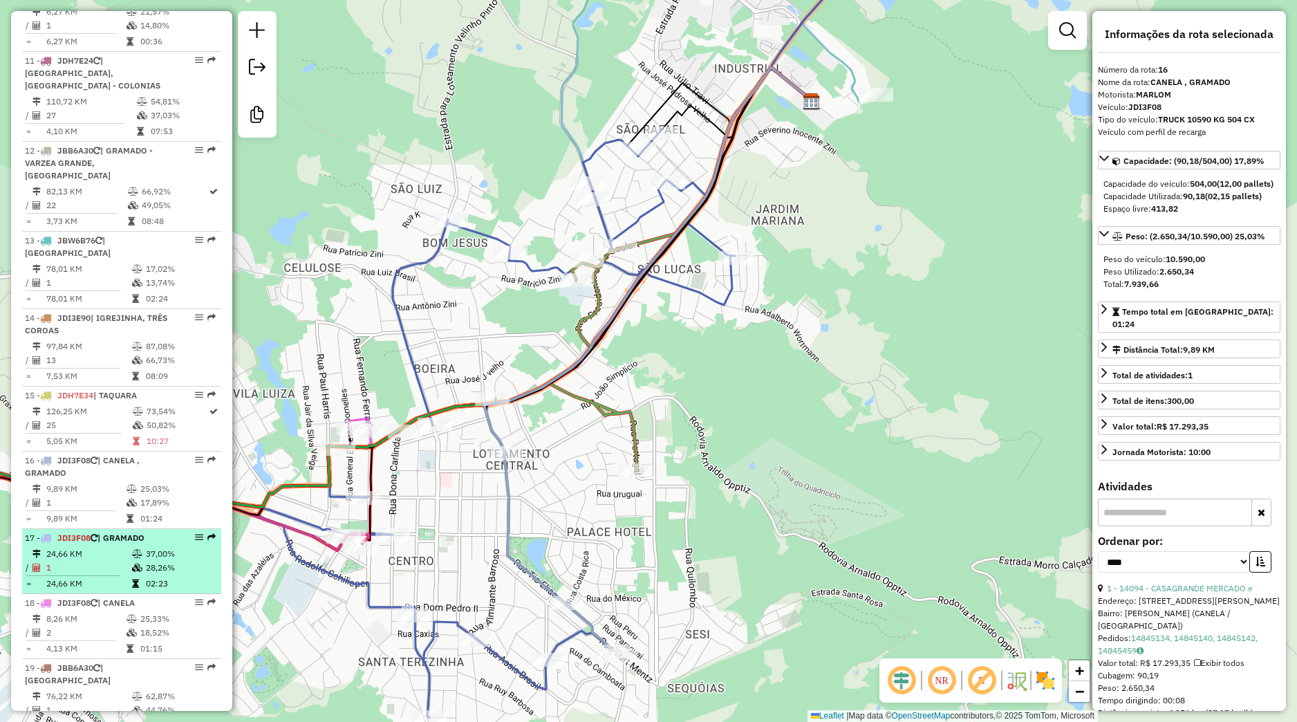
click at [91, 543] on span "JDI3F08" at bounding box center [73, 538] width 33 height 10
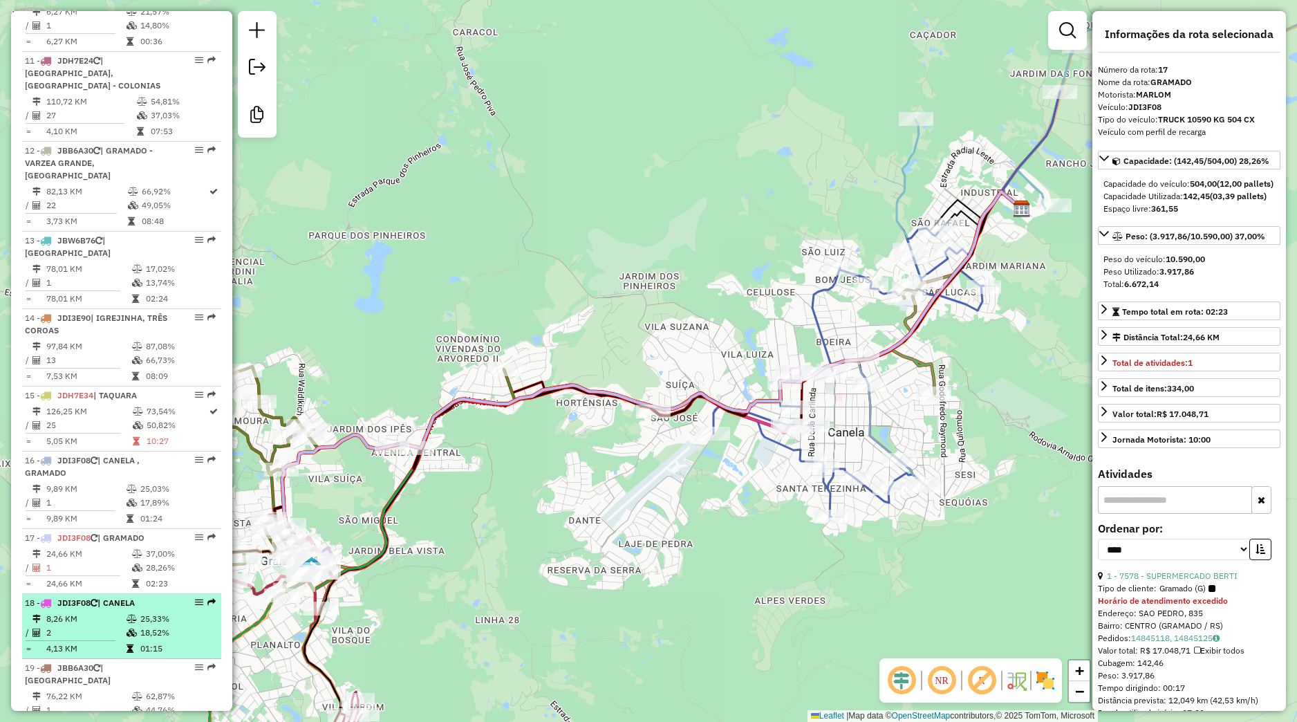
click at [106, 624] on li "18 - JDI3F08 | CANELA 8,26 KM 25,33% / 2 18,52% = 4,13 KM 01:15" at bounding box center [121, 626] width 199 height 65
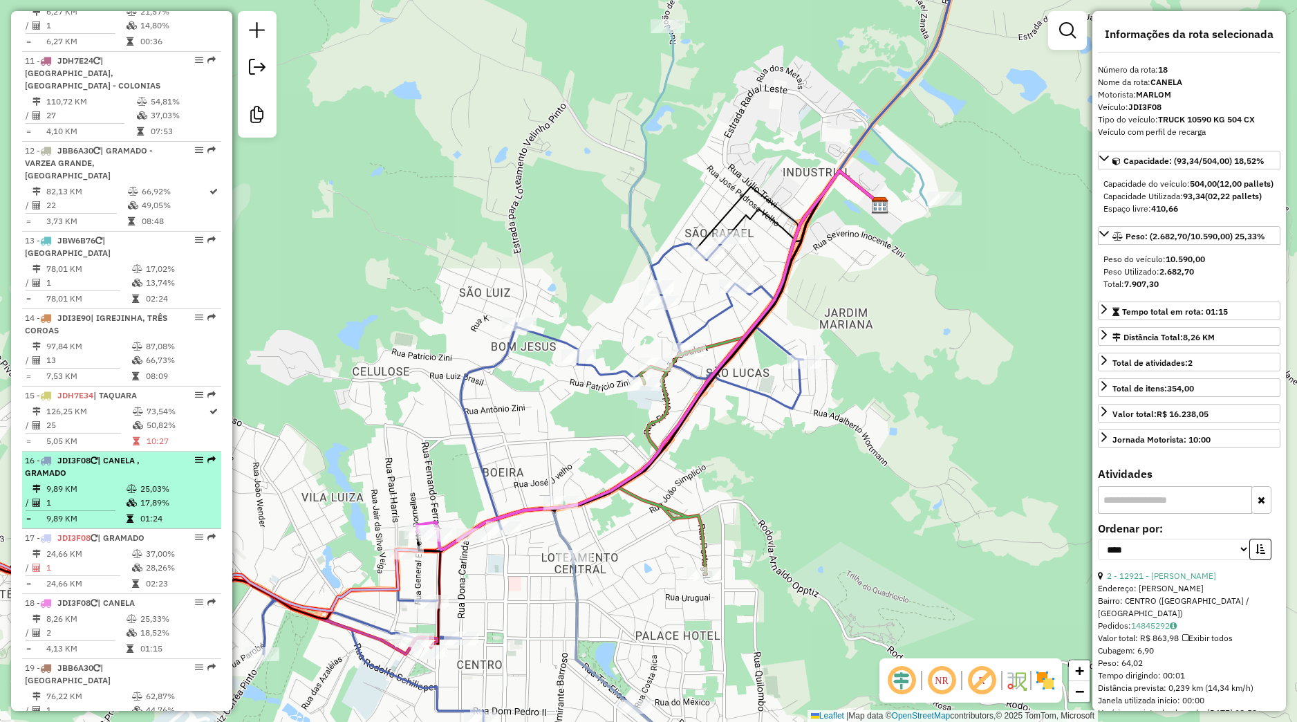
click at [174, 464] on div at bounding box center [194, 460] width 41 height 8
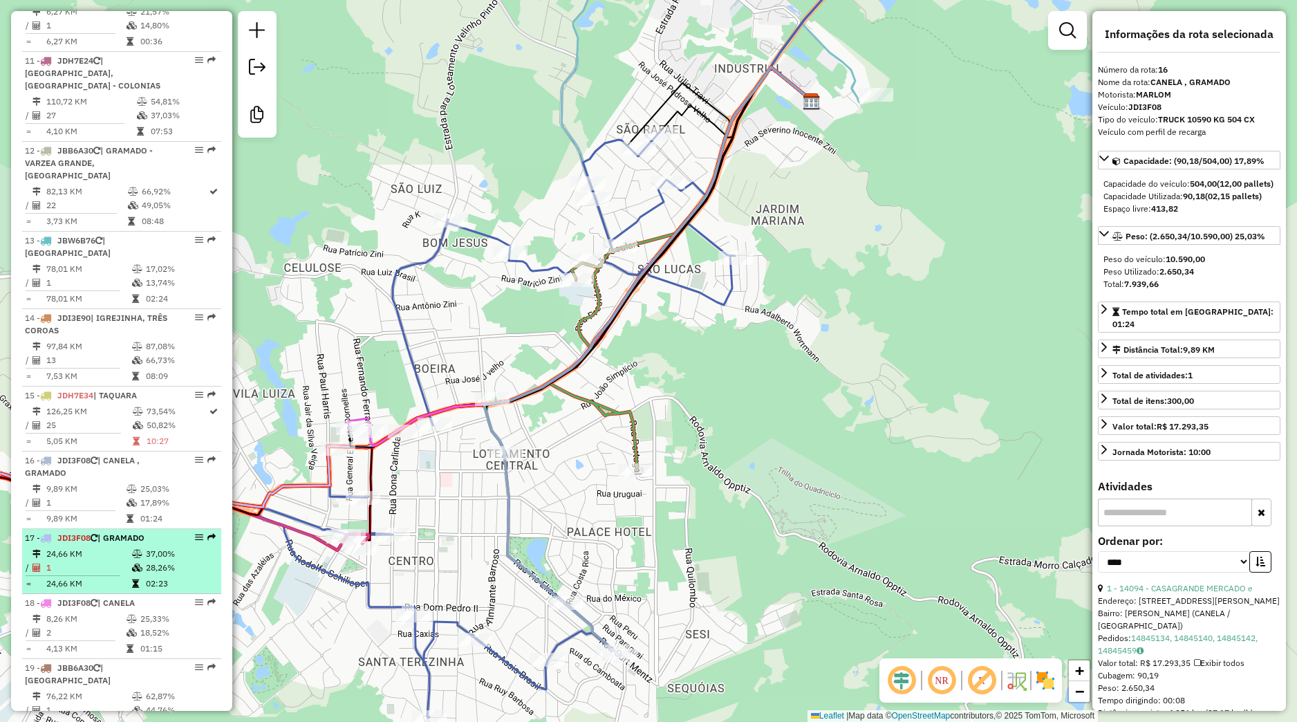
click at [165, 561] on td "37,00%" at bounding box center [180, 554] width 70 height 14
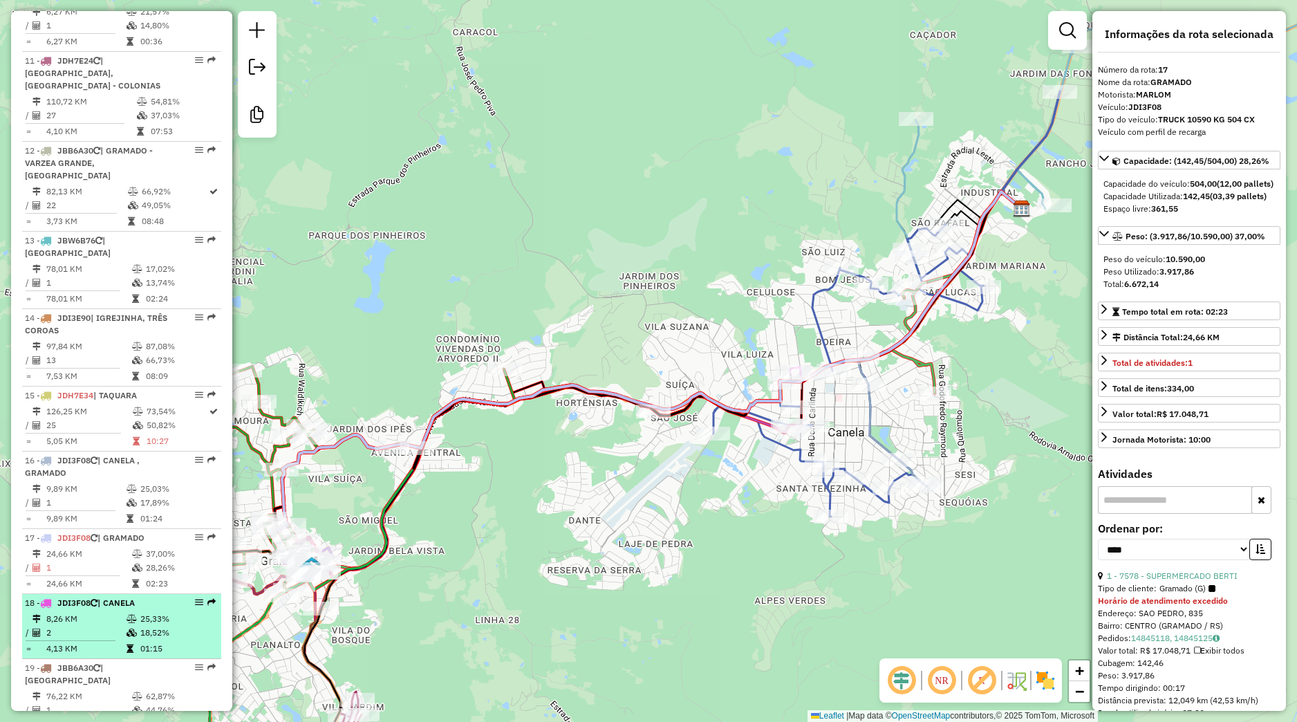
click at [145, 609] on div "18 - JDI3F08 | CANELA" at bounding box center [98, 603] width 147 height 12
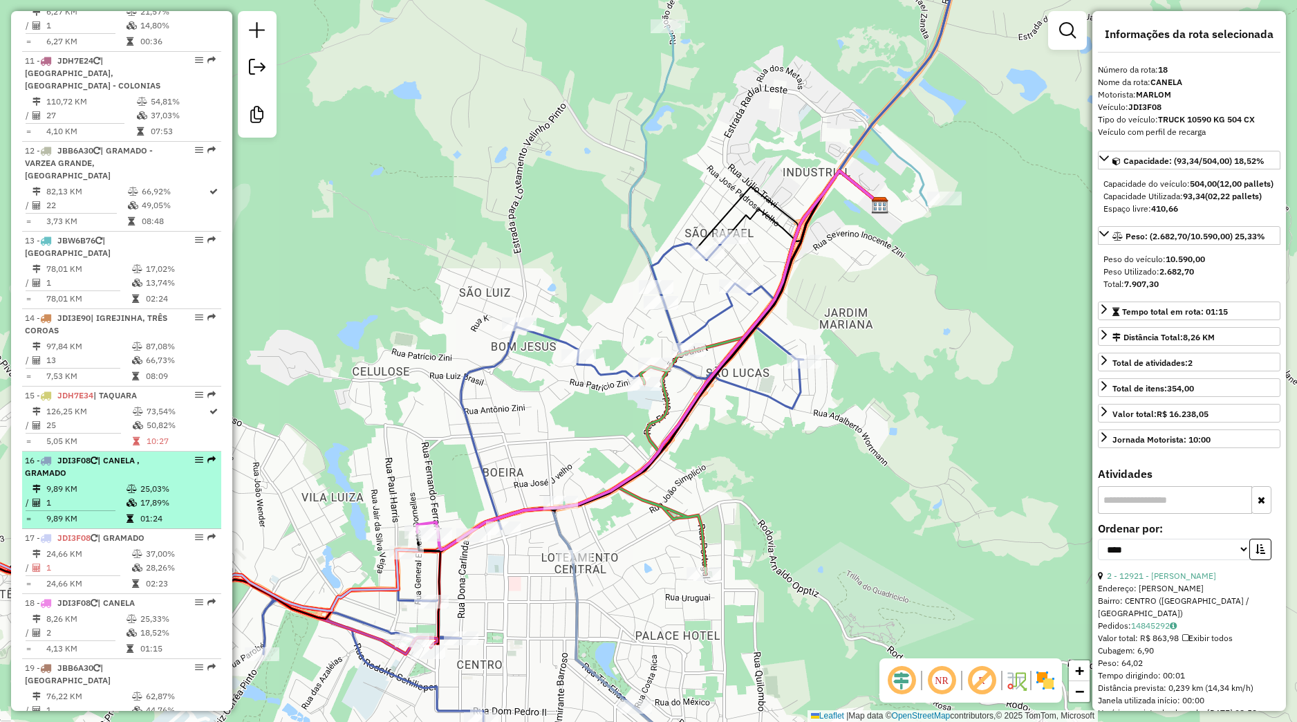
click at [91, 465] on span "JDI3F08" at bounding box center [73, 460] width 33 height 10
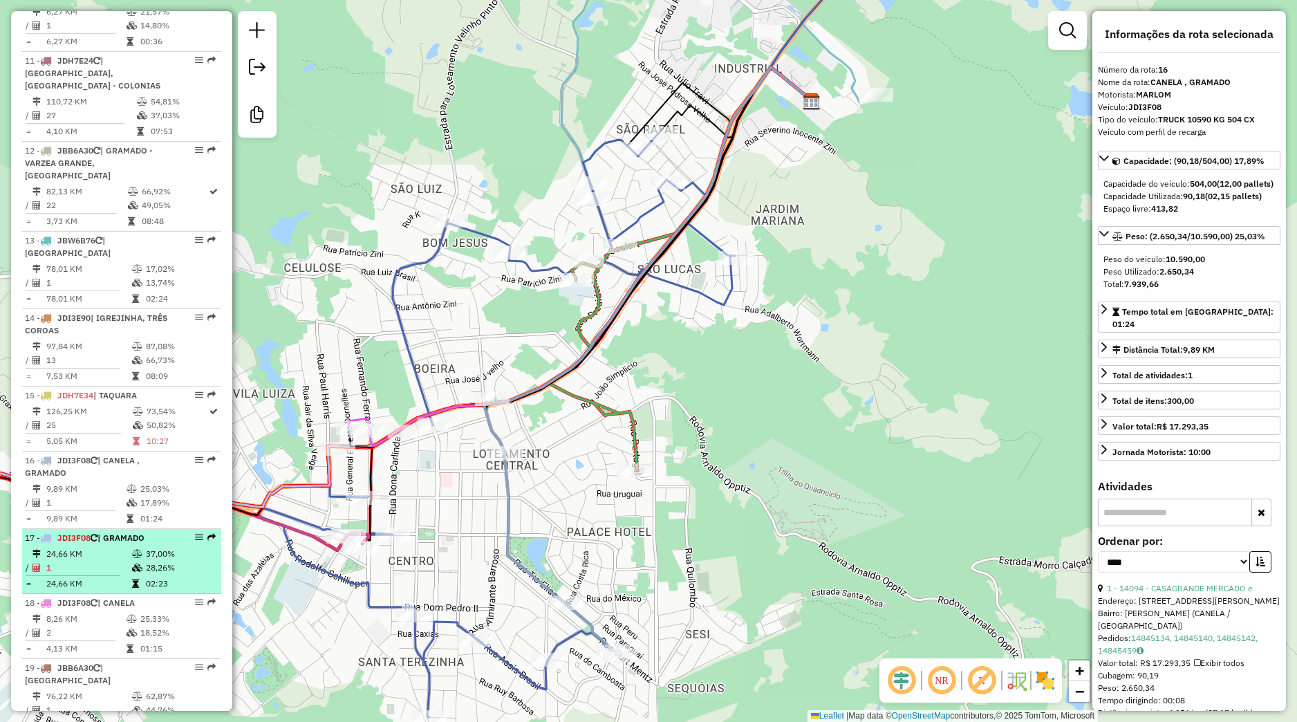
click at [145, 561] on td "37,00%" at bounding box center [180, 554] width 70 height 14
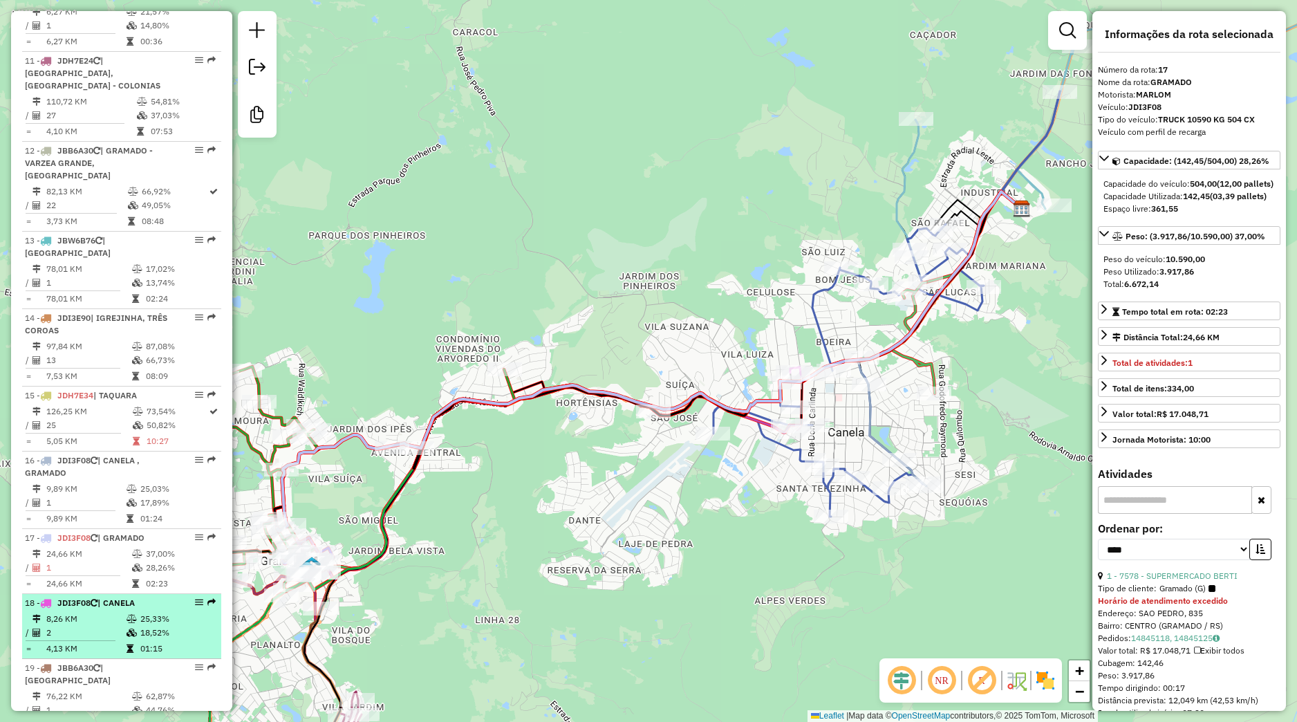
click at [163, 626] on td "25,33%" at bounding box center [177, 619] width 75 height 14
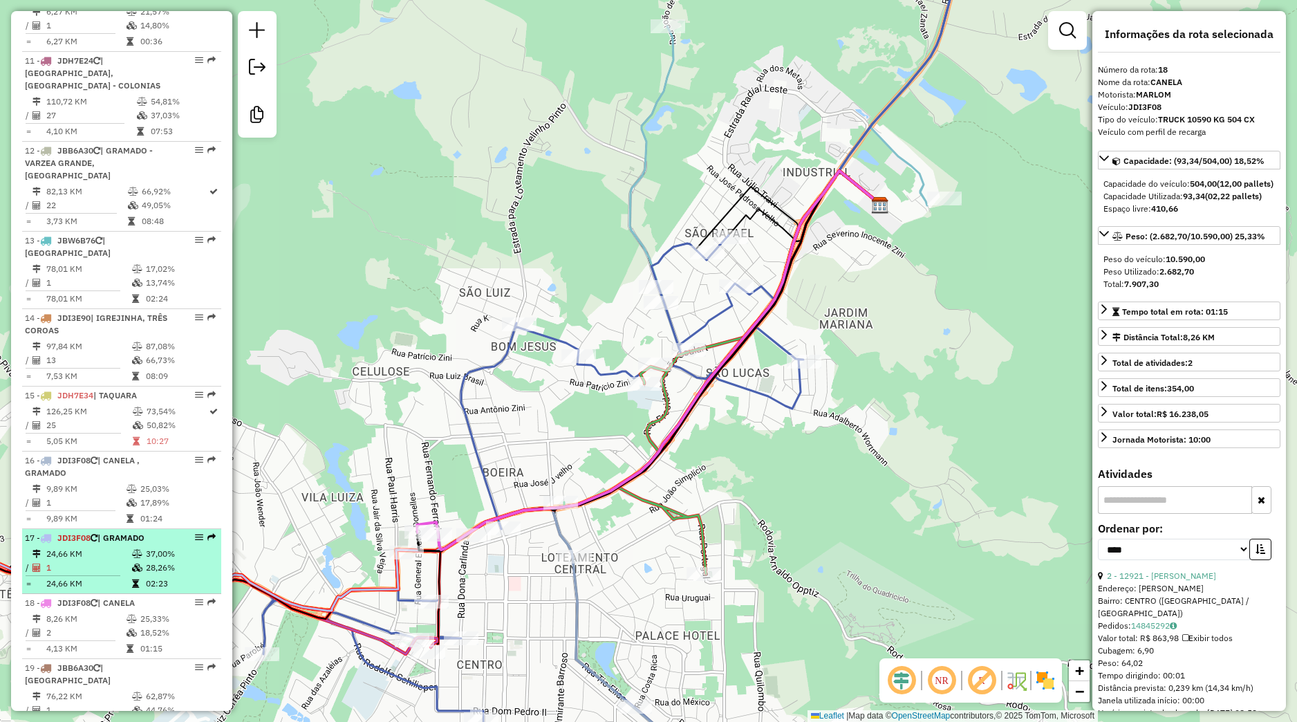
click at [161, 589] on table "24,66 KM 37,00% / 1 28,26% = 24,66 KM 02:23" at bounding box center [122, 569] width 194 height 44
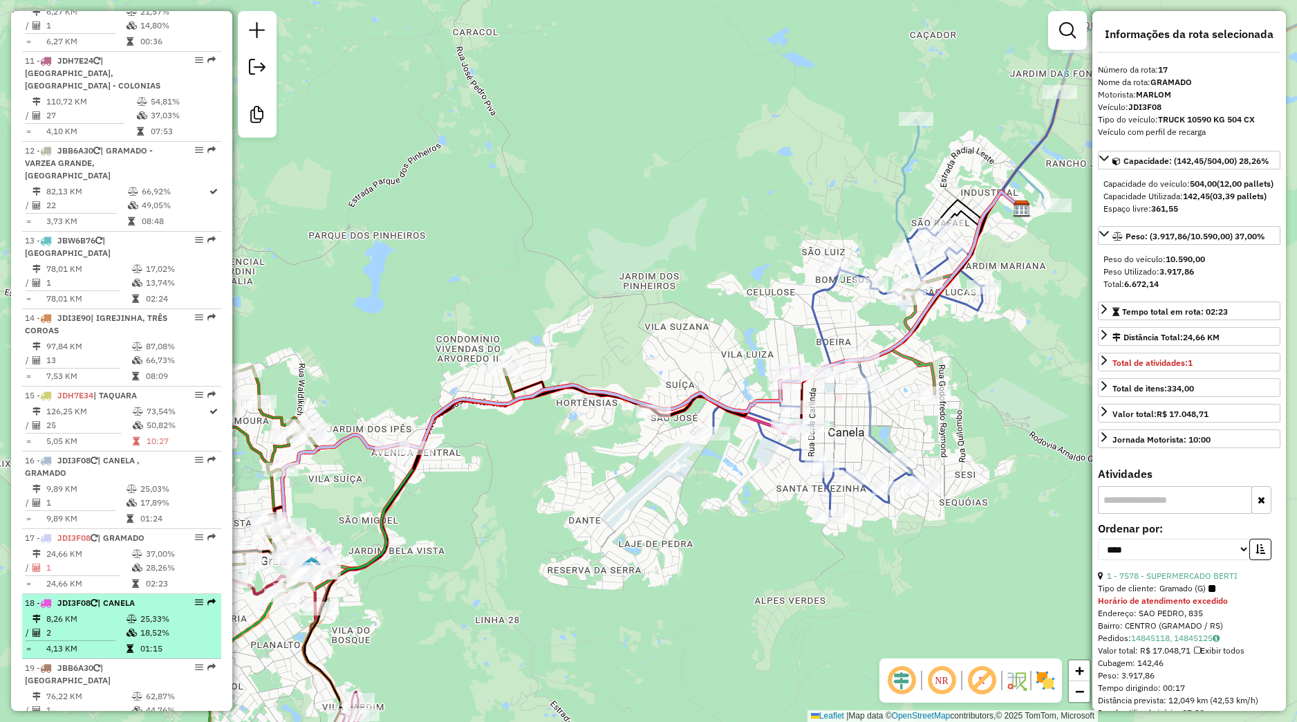
click at [164, 609] on div "18 - JDI3F08 | CANELA" at bounding box center [122, 603] width 194 height 12
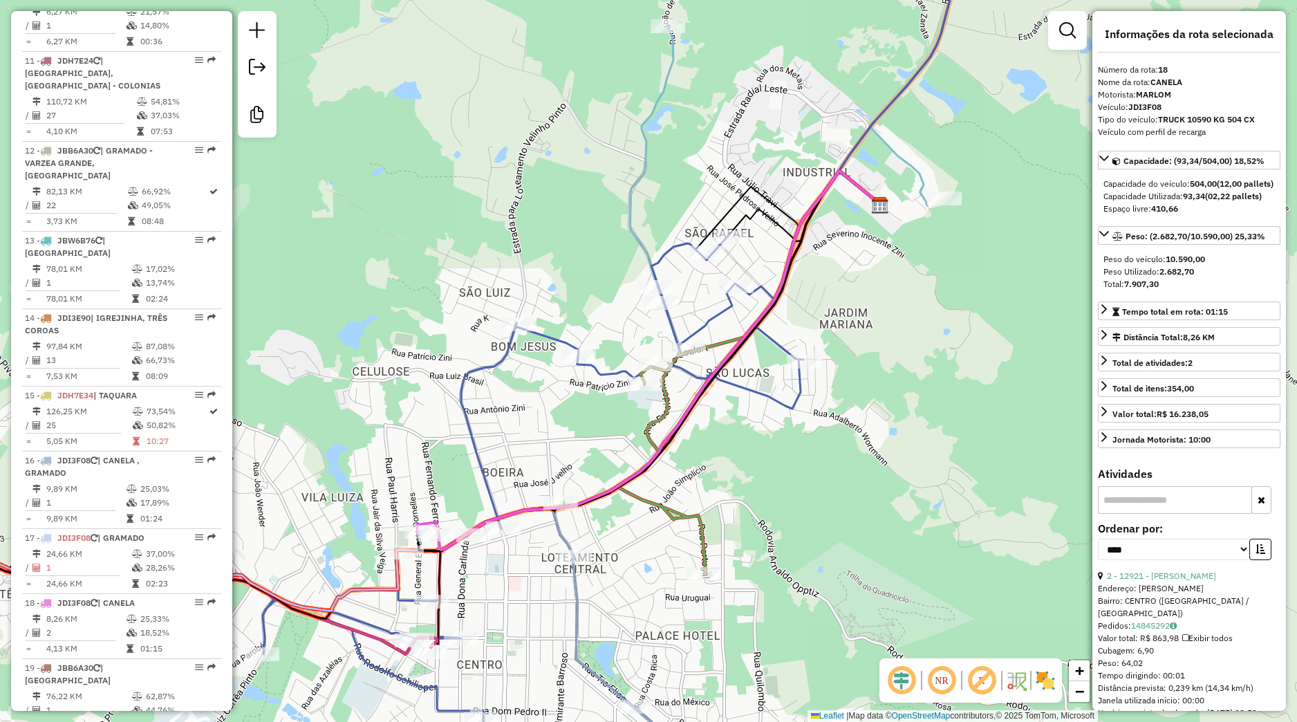
click at [392, 351] on div "Janela de atendimento Grade de atendimento Capacidade Transportadoras Veículos …" at bounding box center [648, 361] width 1297 height 722
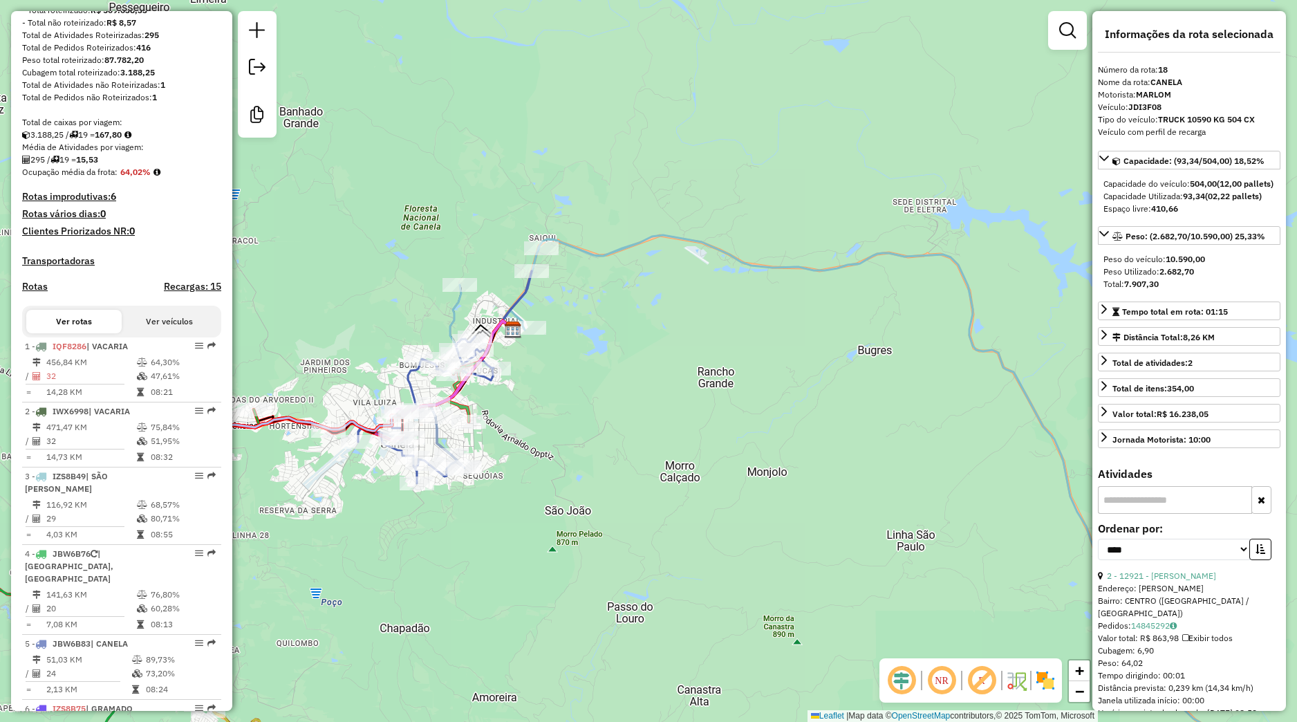
scroll to position [0, 0]
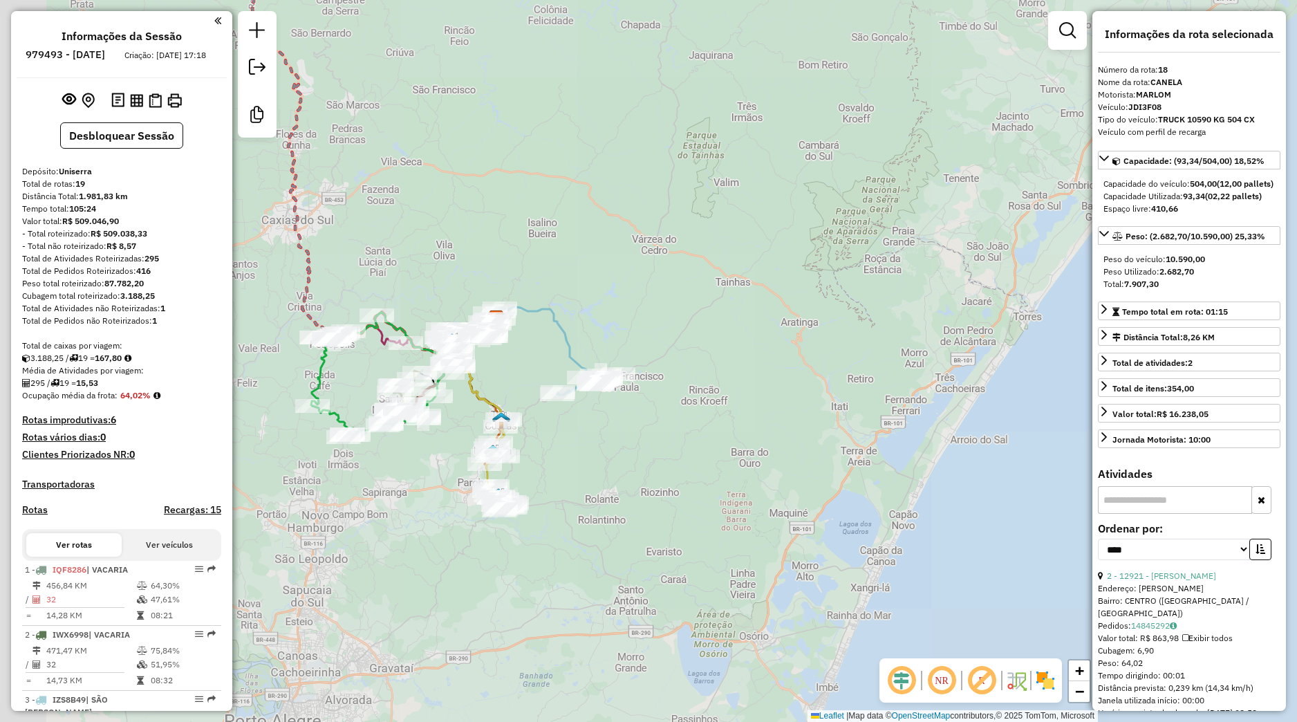
drag, startPoint x: 571, startPoint y: 409, endPoint x: 584, endPoint y: 394, distance: 19.6
click at [581, 401] on div "Janela de atendimento Grade de atendimento Capacidade Transportadoras Veículos …" at bounding box center [648, 361] width 1297 height 722
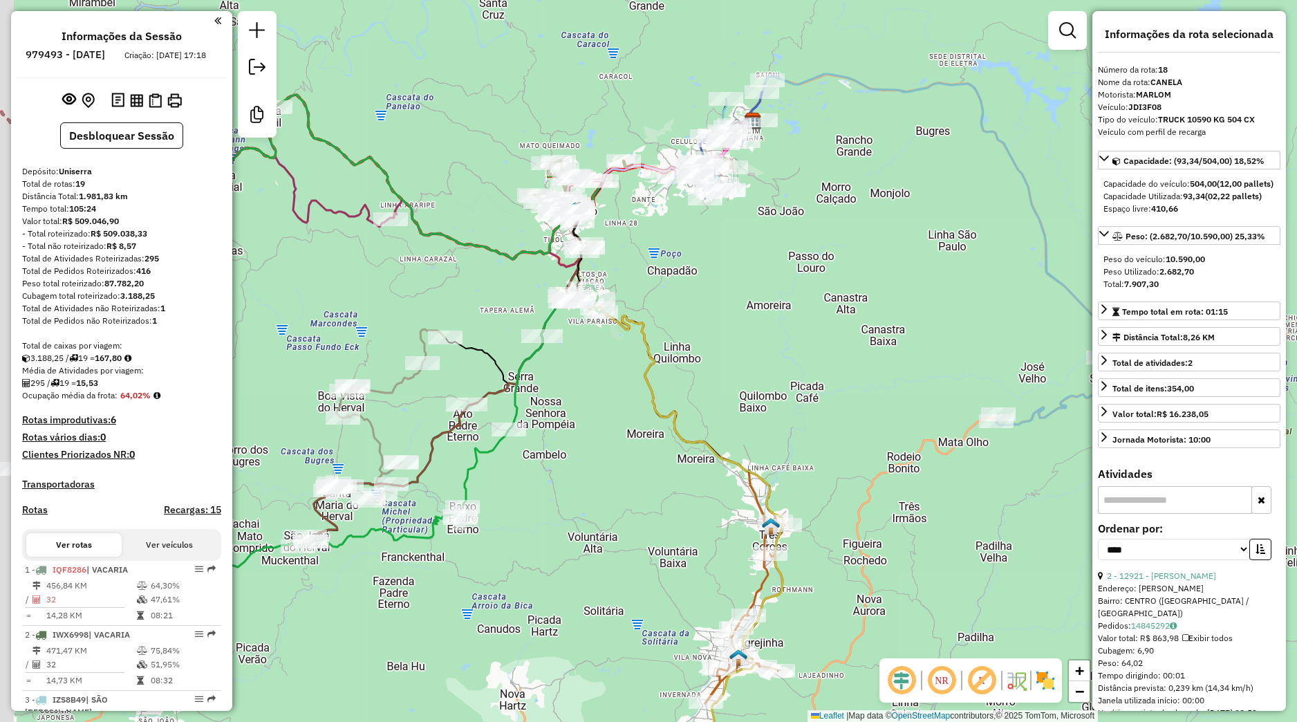
drag, startPoint x: 379, startPoint y: 571, endPoint x: 518, endPoint y: 512, distance: 150.9
click at [518, 512] on div "Janela de atendimento Grade de atendimento Capacidade Transportadoras Veículos …" at bounding box center [648, 361] width 1297 height 722
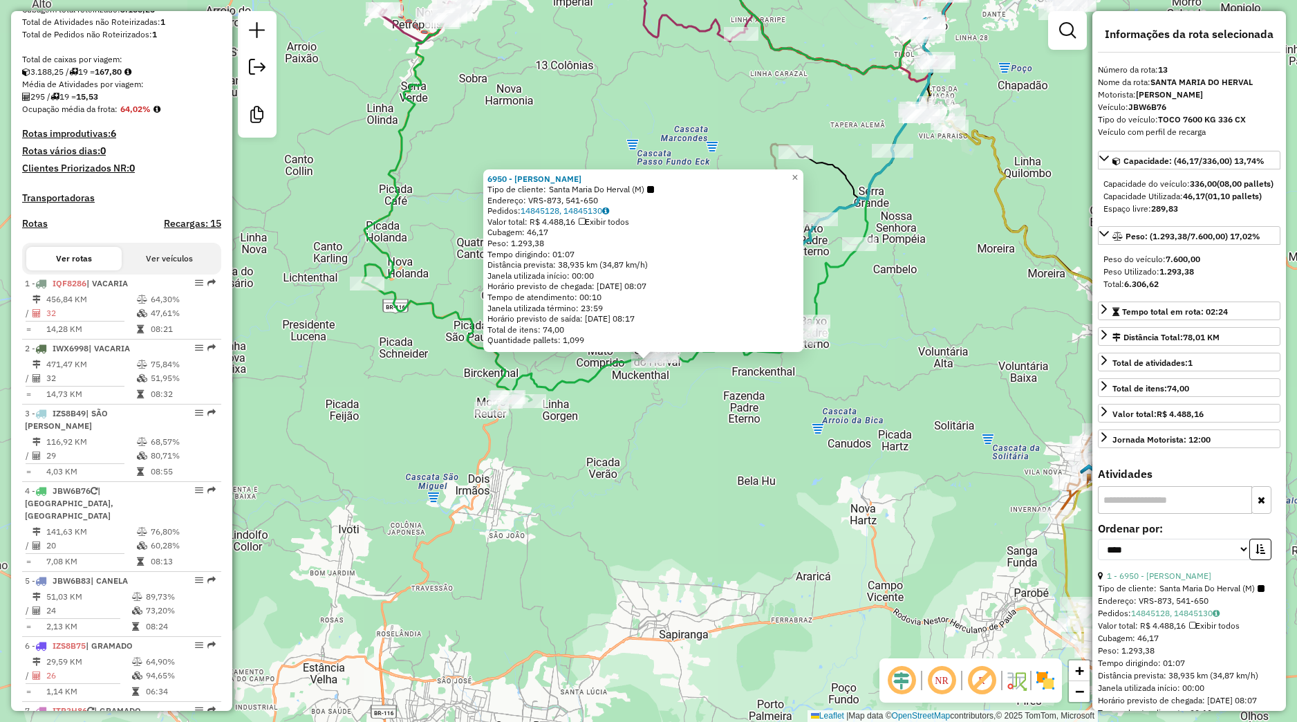
scroll to position [1430, 0]
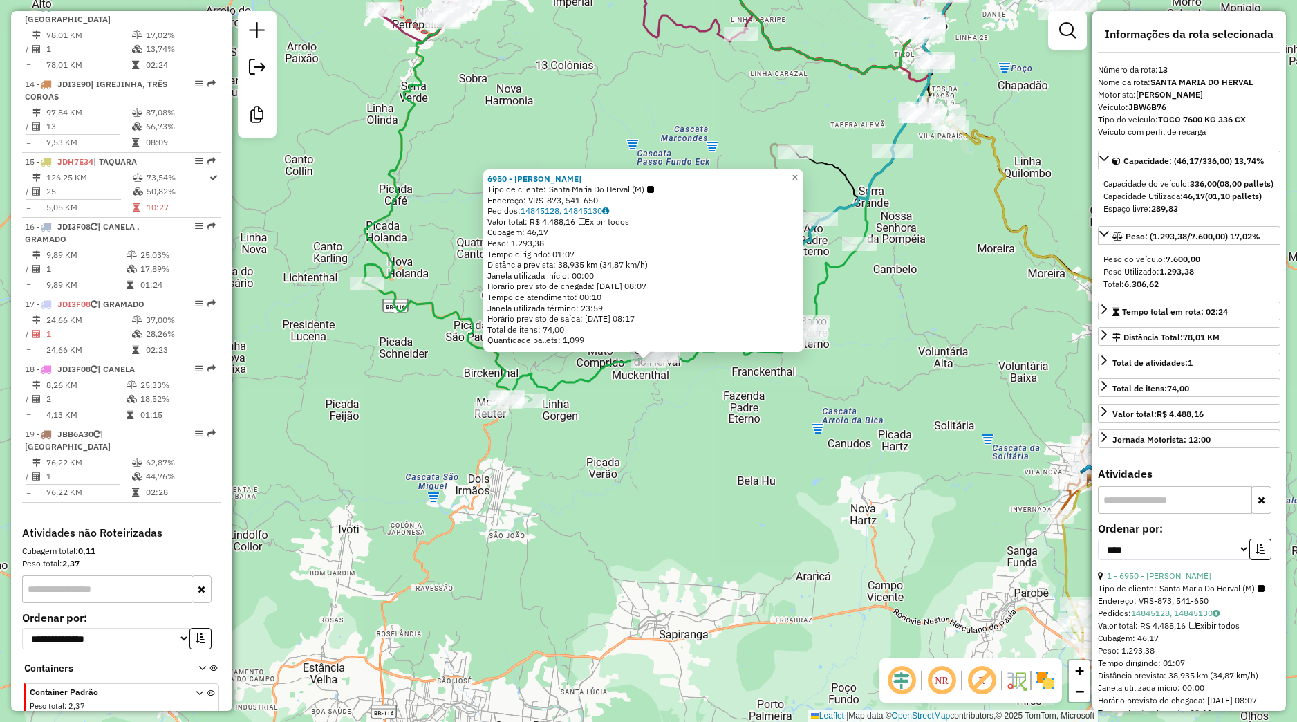
click at [672, 385] on div "6950 - GERSON LUIS STEFFEN Tipo de cliente: Santa Maria Do Herval (M) Endereço:…" at bounding box center [648, 361] width 1297 height 722
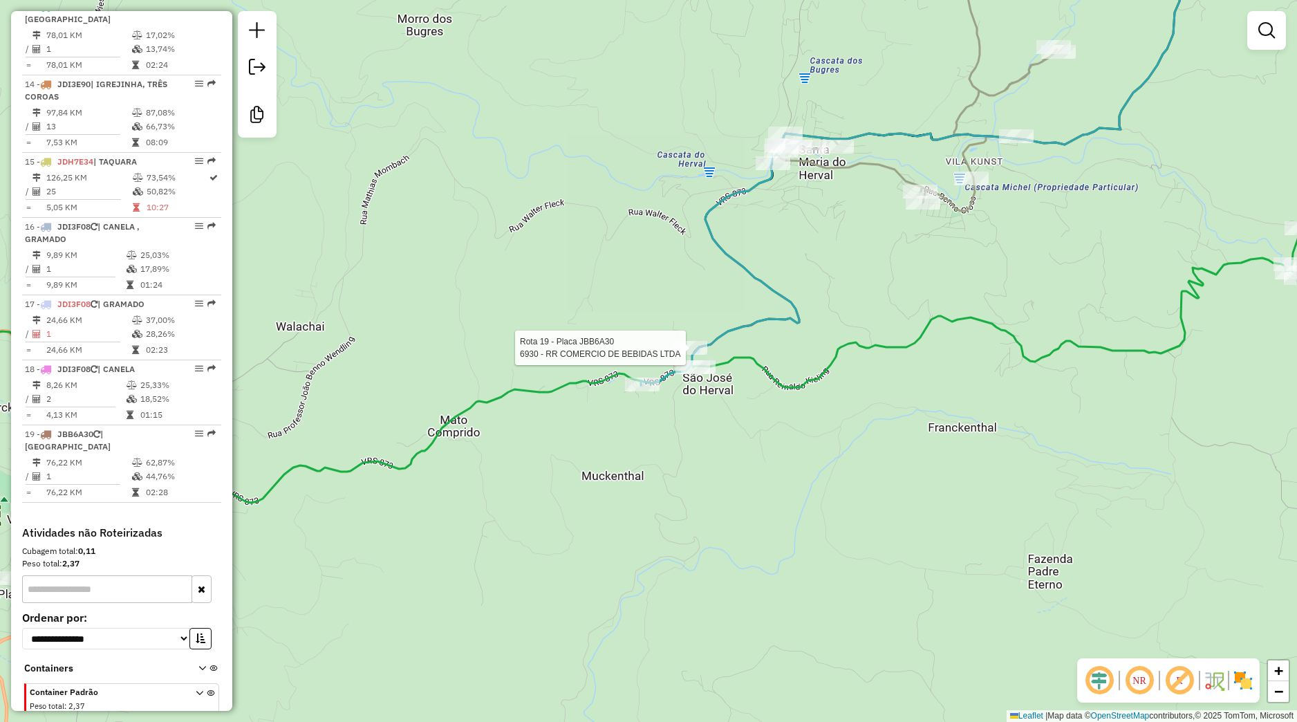
select select "*********"
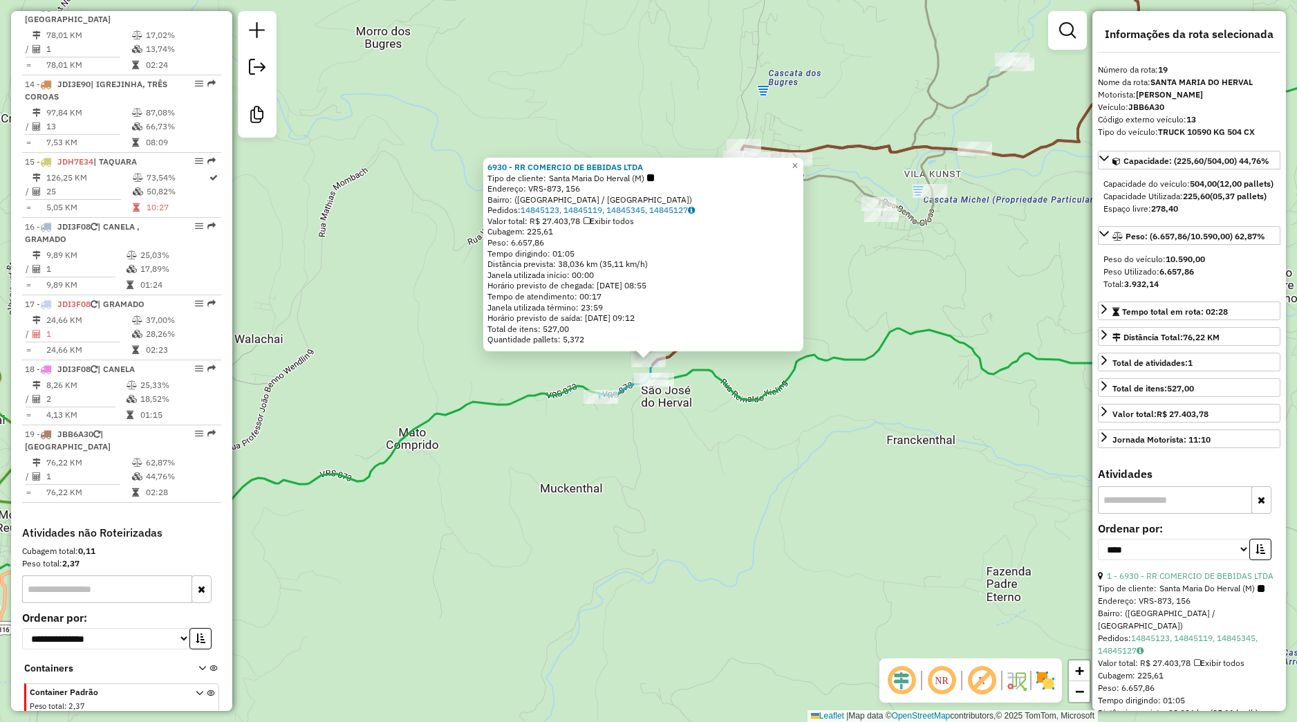
scroll to position [1477, 0]
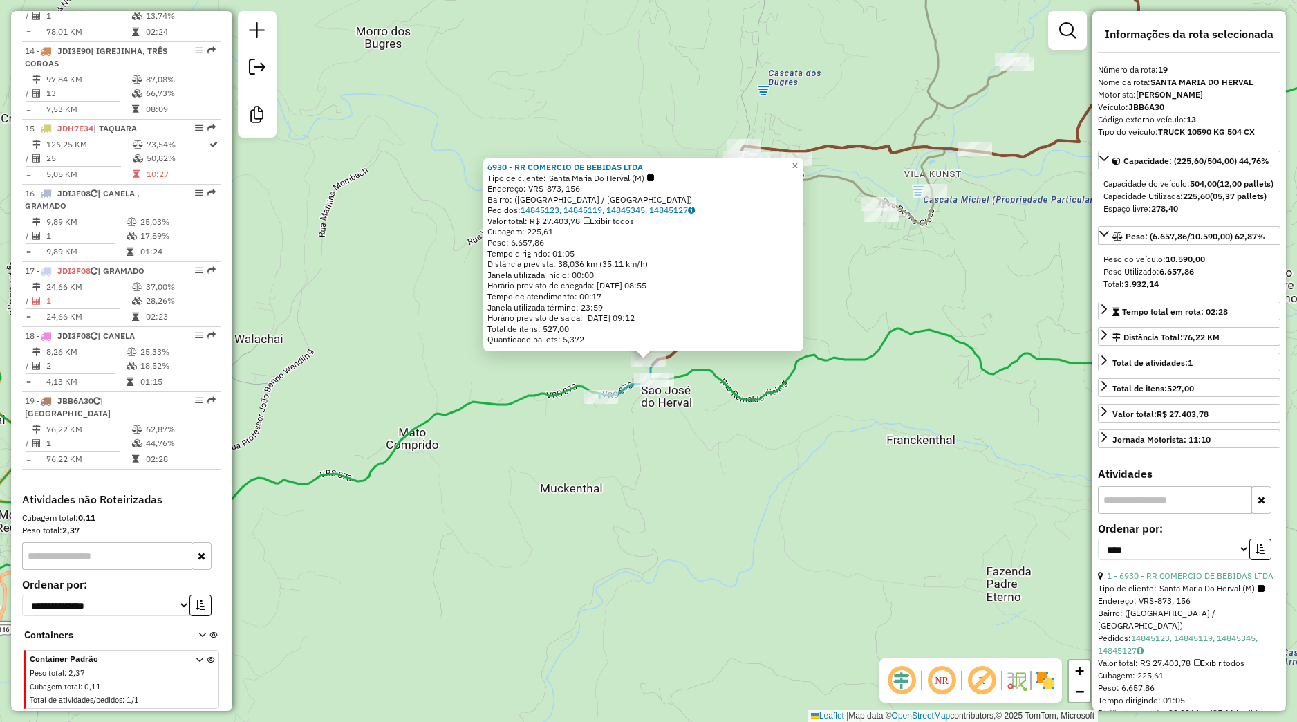
click at [568, 219] on div "Valor total: R$ 27.403,78 Exibir todos" at bounding box center [644, 221] width 312 height 11
click at [571, 214] on link "14845123, 14845119, 14845345, 14845127" at bounding box center [608, 210] width 174 height 10
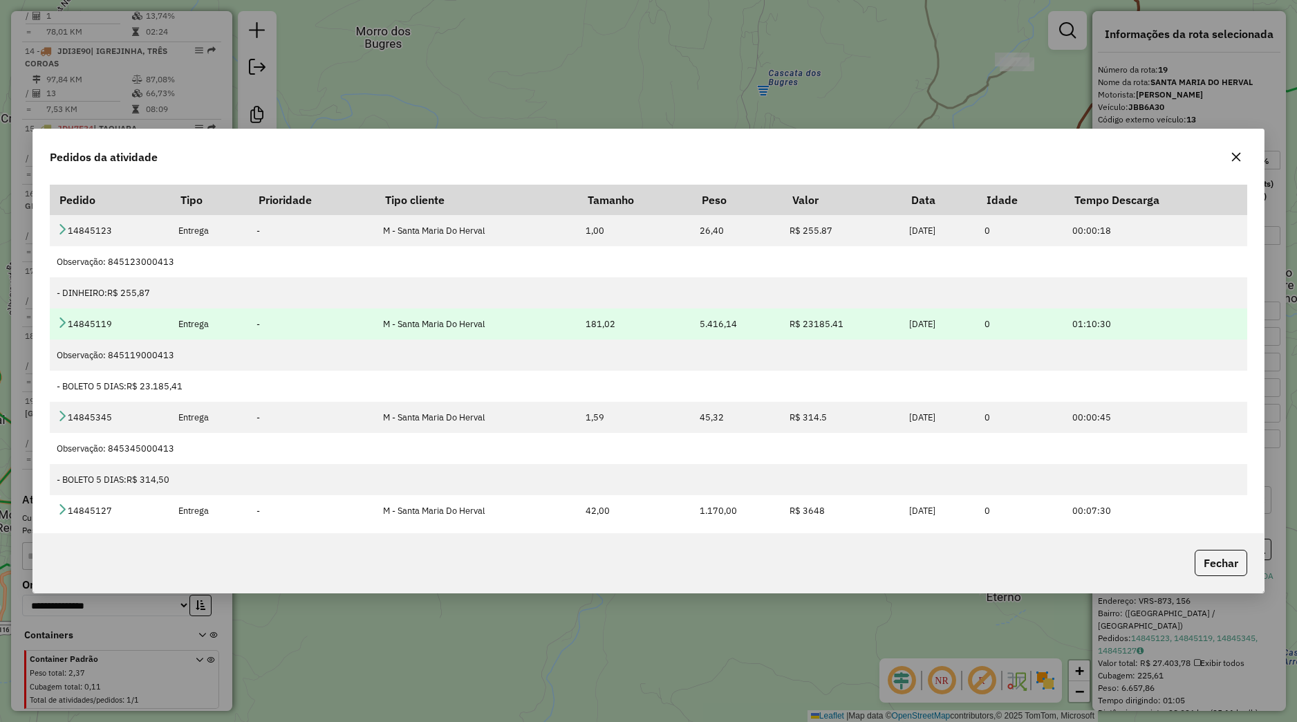
click at [64, 324] on icon at bounding box center [62, 322] width 11 height 11
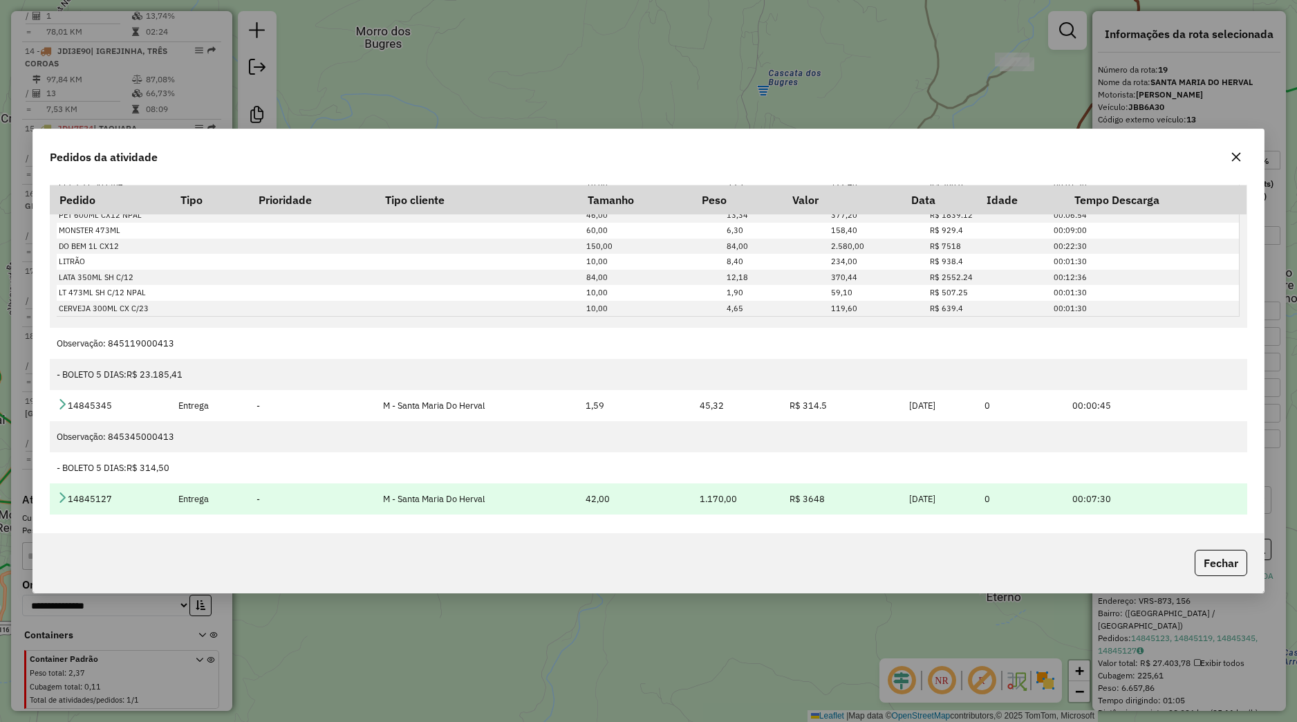
scroll to position [254, 0]
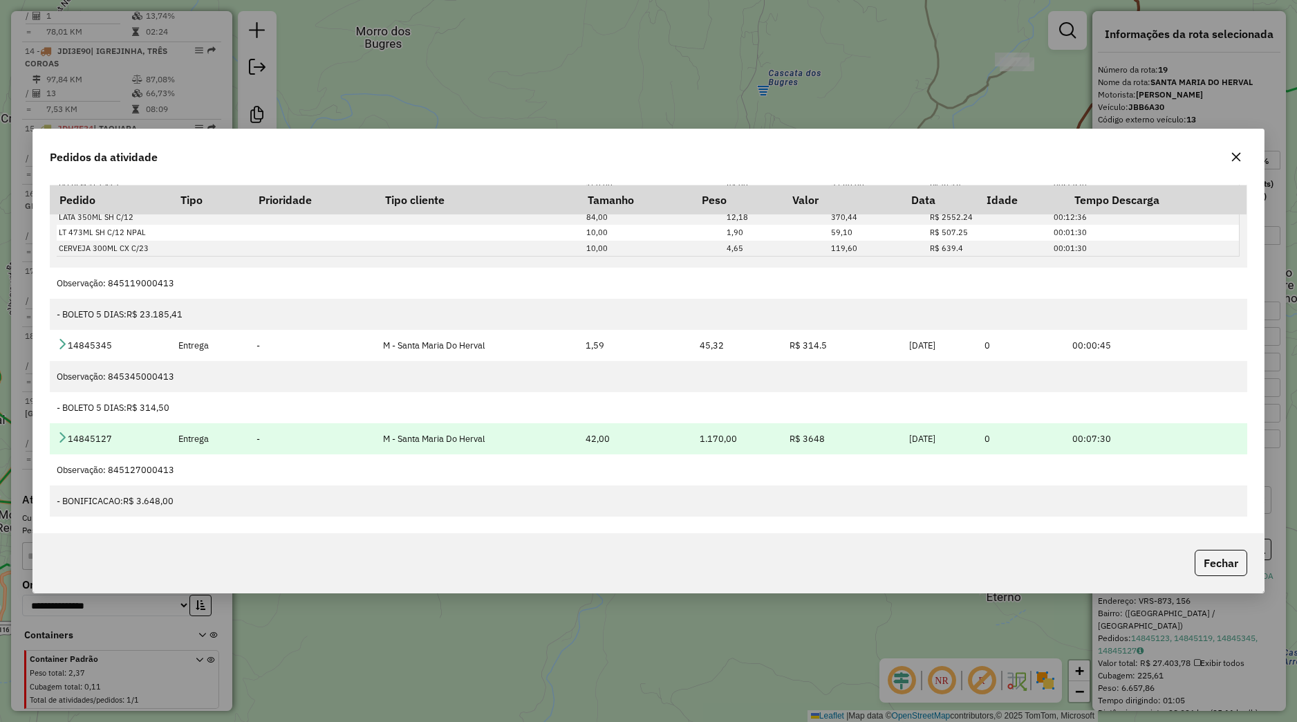
click at [59, 437] on icon at bounding box center [62, 437] width 11 height 11
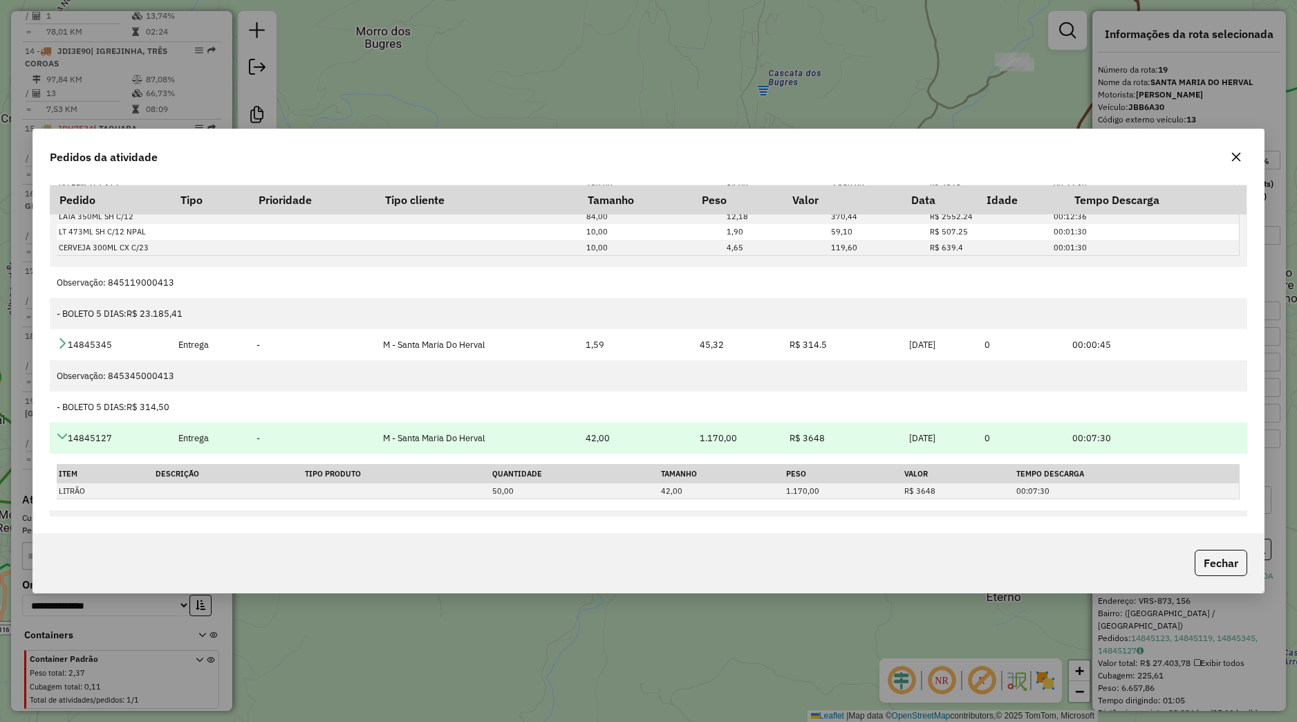
click at [59, 437] on icon at bounding box center [62, 436] width 11 height 11
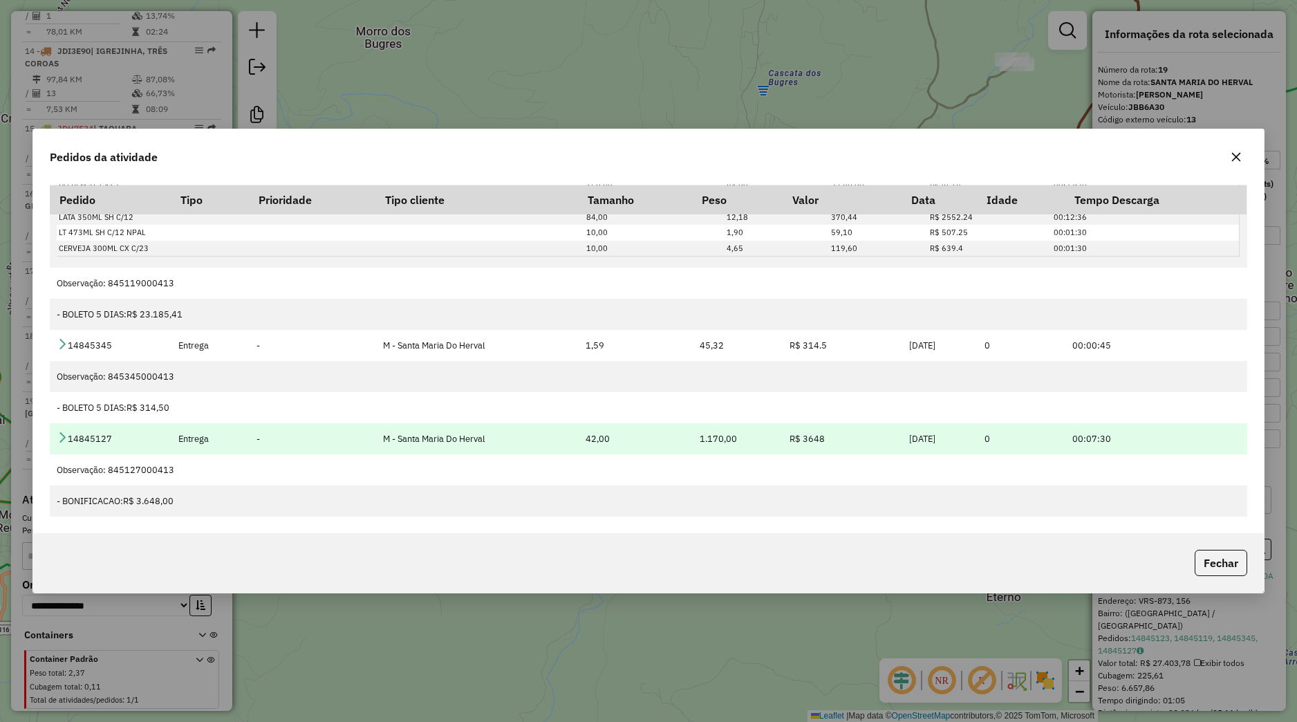
click at [64, 432] on icon at bounding box center [62, 437] width 11 height 11
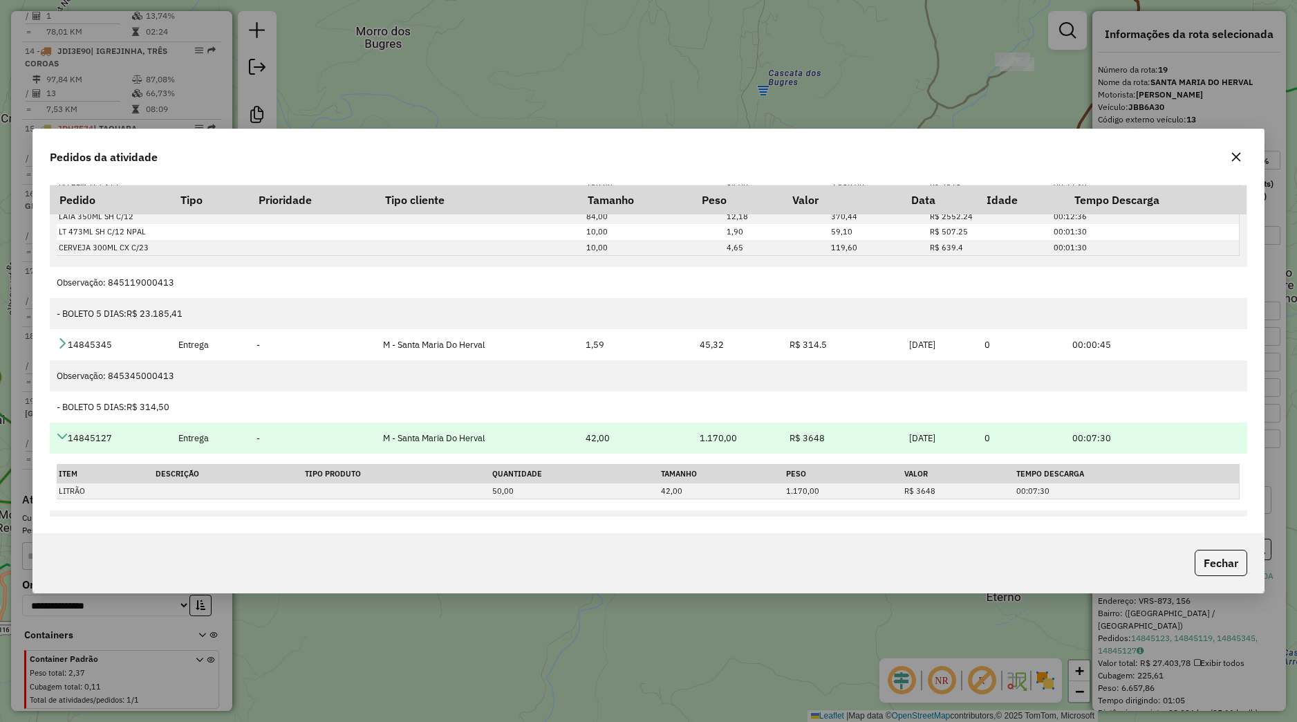
click at [58, 436] on icon at bounding box center [62, 436] width 11 height 11
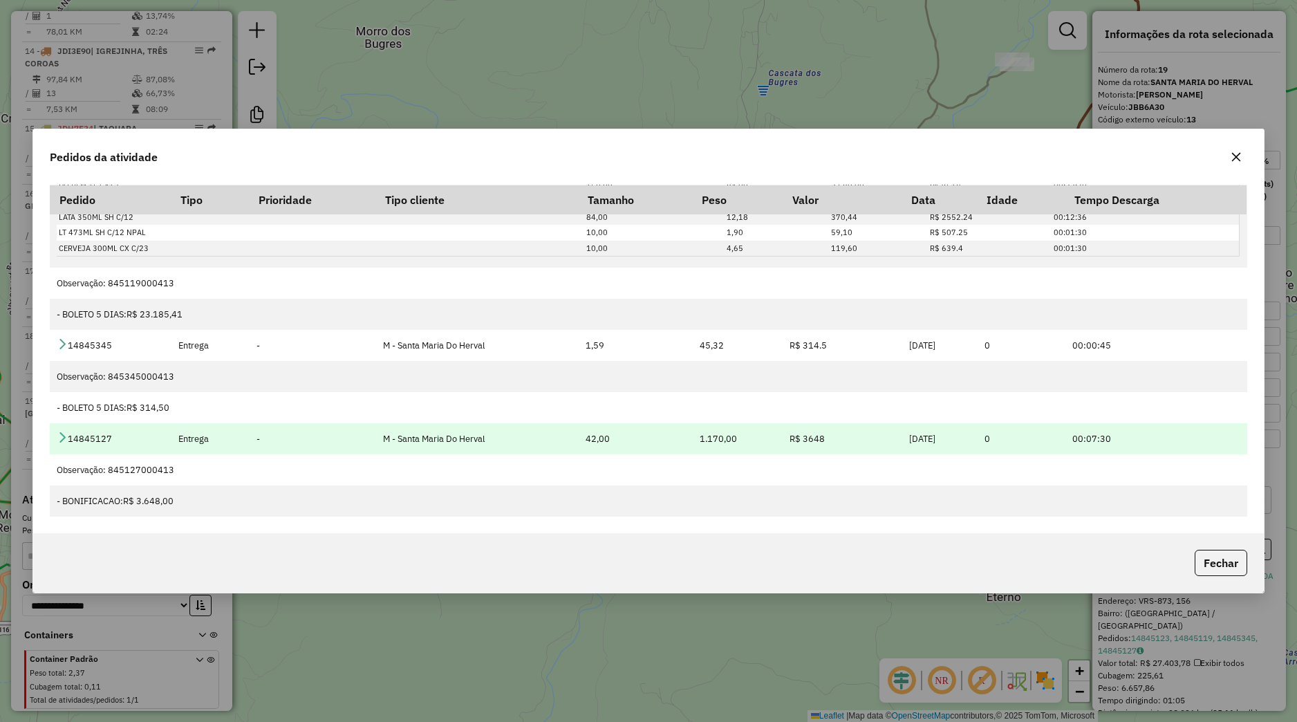
click at [58, 434] on icon at bounding box center [62, 437] width 11 height 11
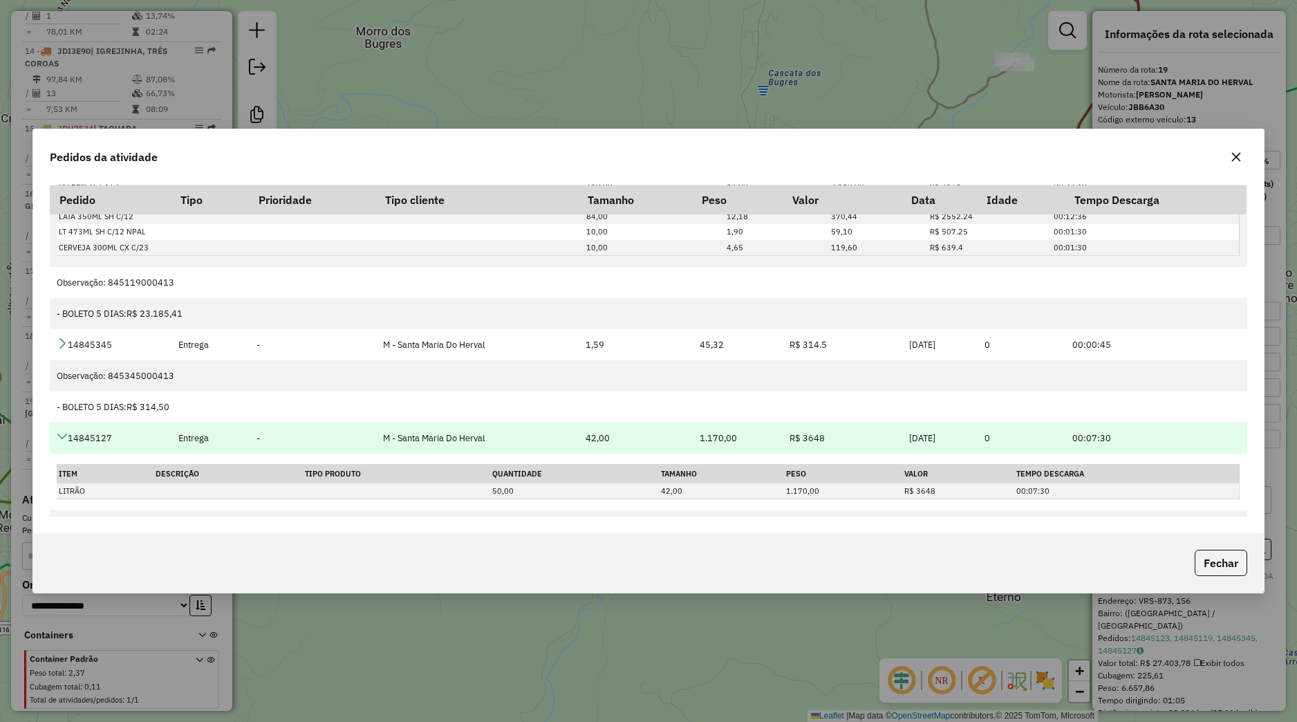
click at [59, 426] on td "14845127" at bounding box center [110, 438] width 121 height 31
click at [66, 434] on icon at bounding box center [62, 436] width 11 height 11
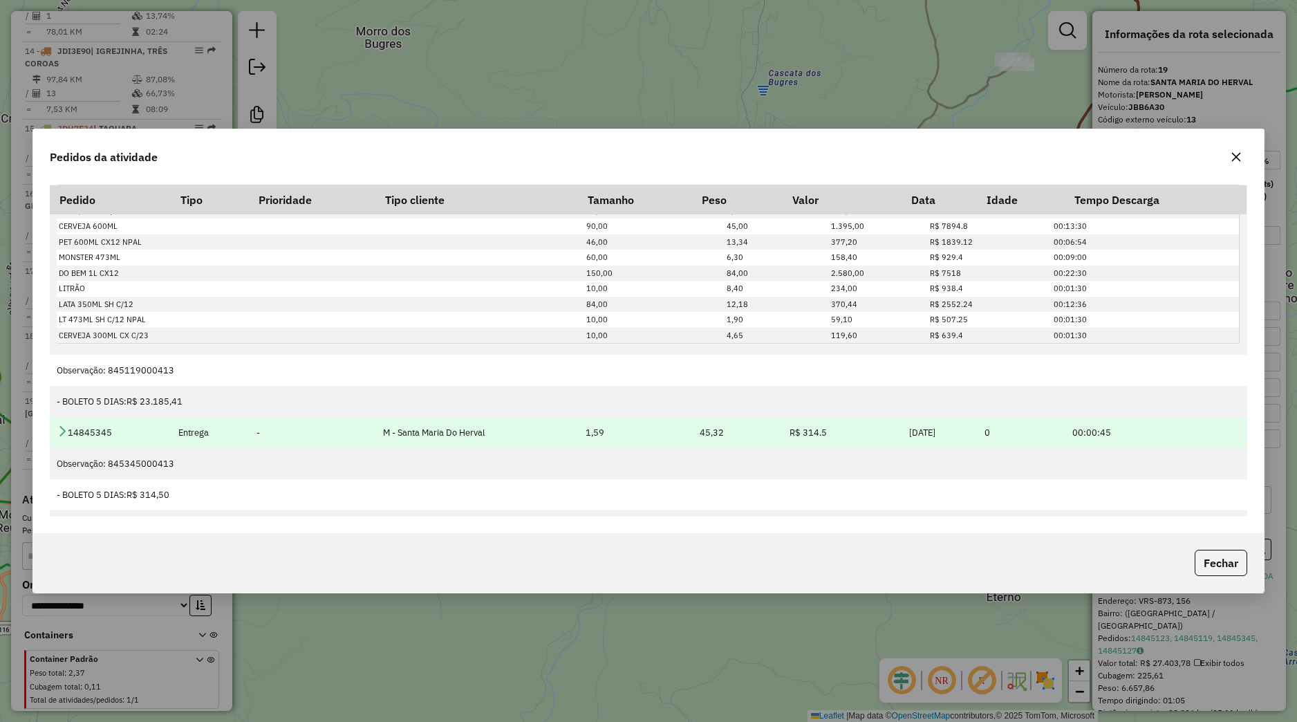
scroll to position [0, 0]
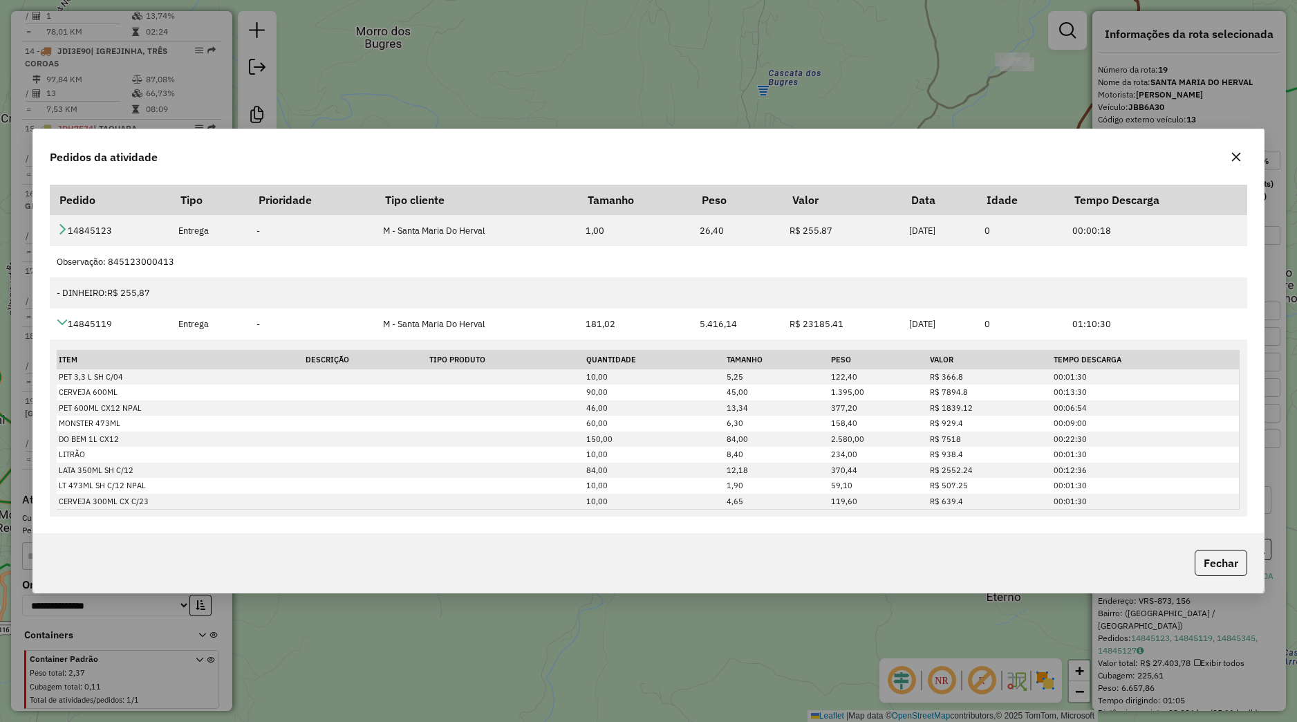
click at [1237, 157] on icon "button" at bounding box center [1236, 157] width 9 height 9
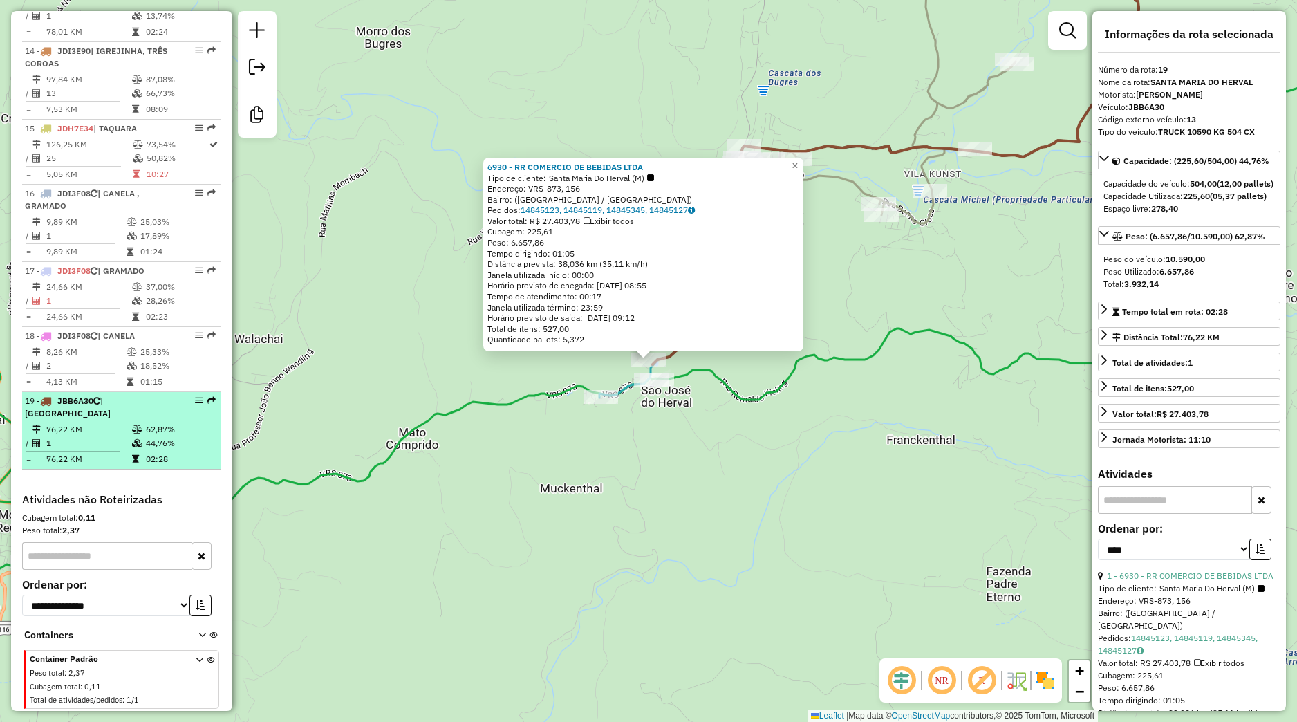
click at [111, 435] on td "76,22 KM" at bounding box center [89, 430] width 86 height 14
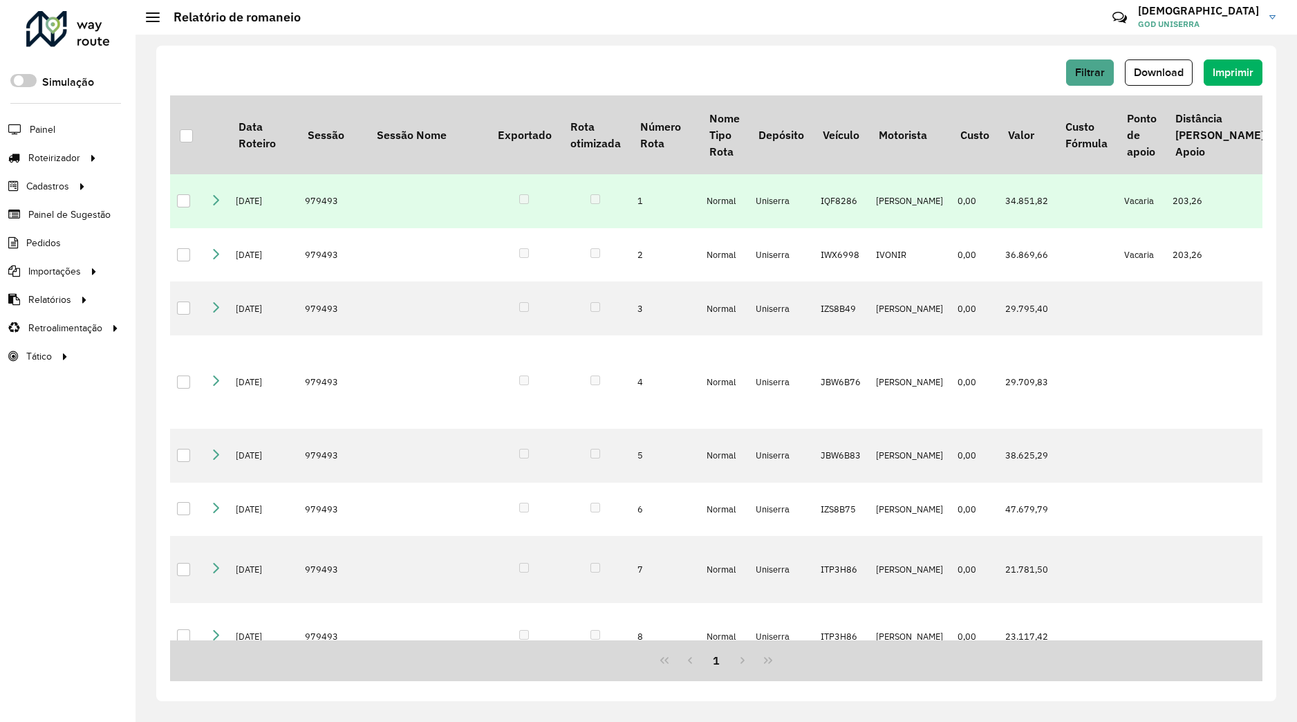
click at [217, 204] on icon at bounding box center [215, 199] width 11 height 11
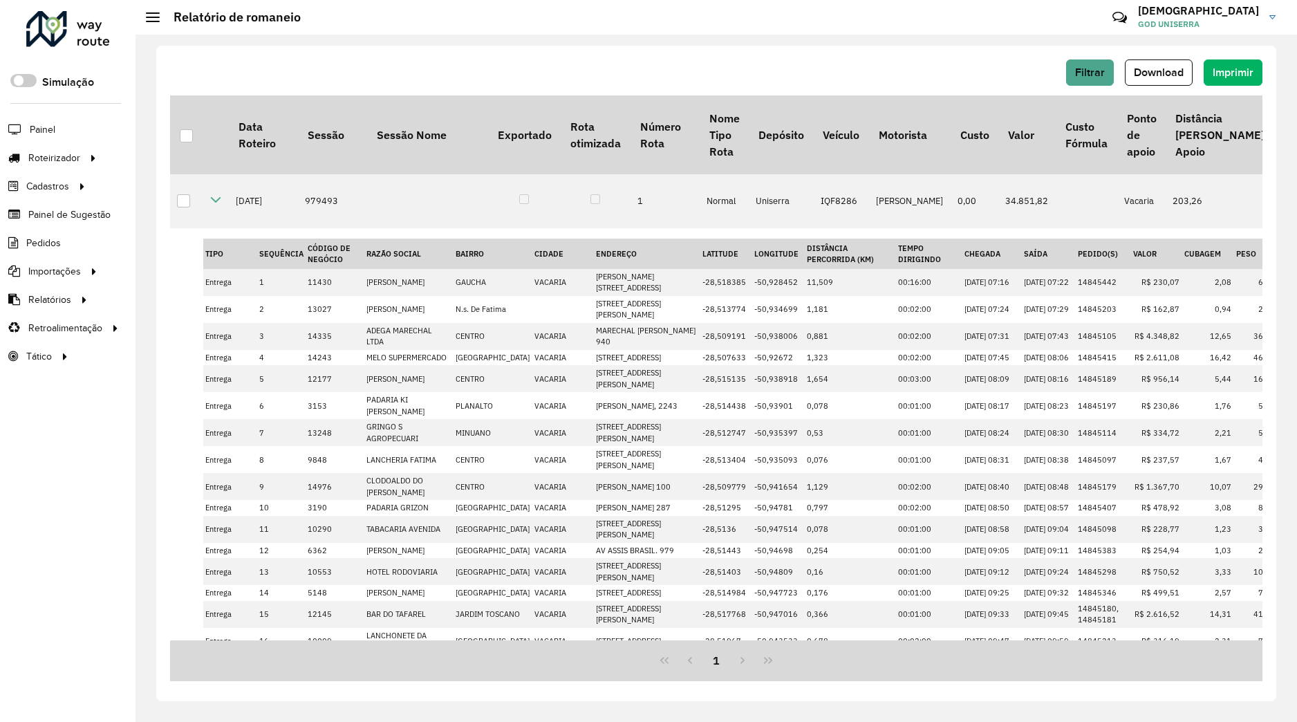
scroll to position [23, 0]
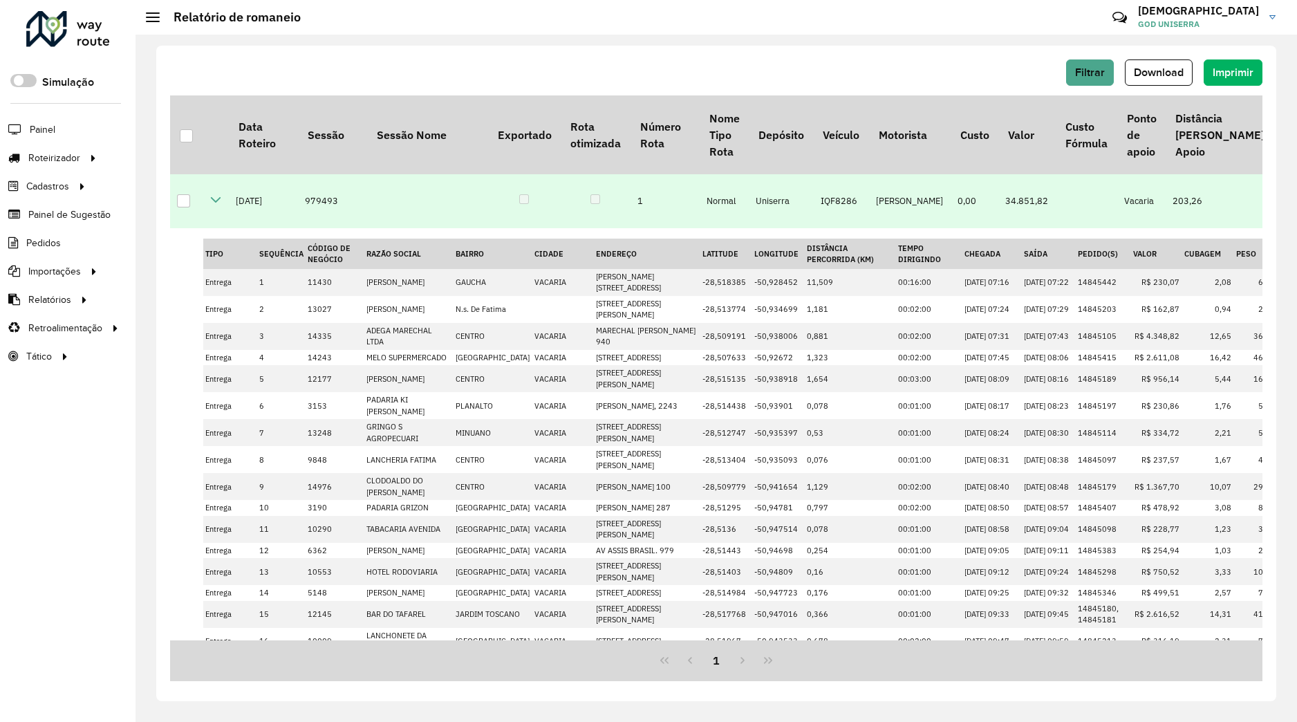
click at [210, 205] on td at bounding box center [216, 201] width 26 height 54
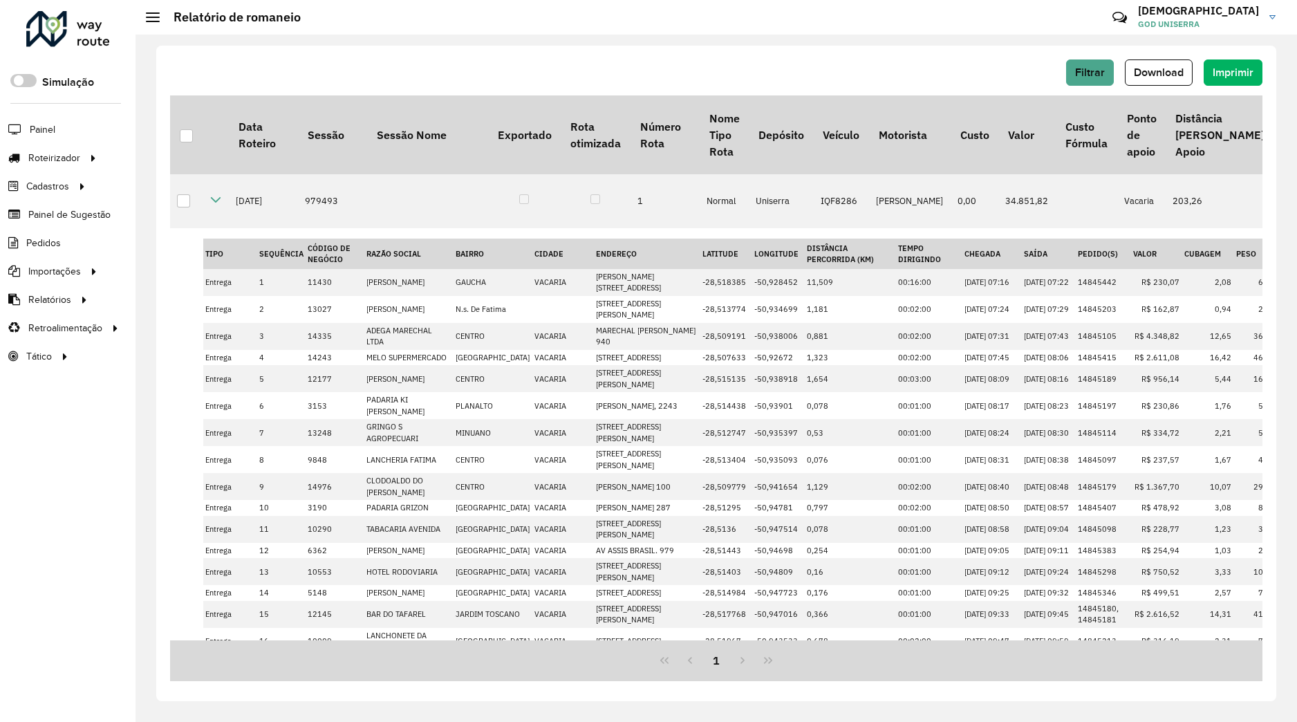
click at [216, 205] on link at bounding box center [215, 202] width 11 height 12
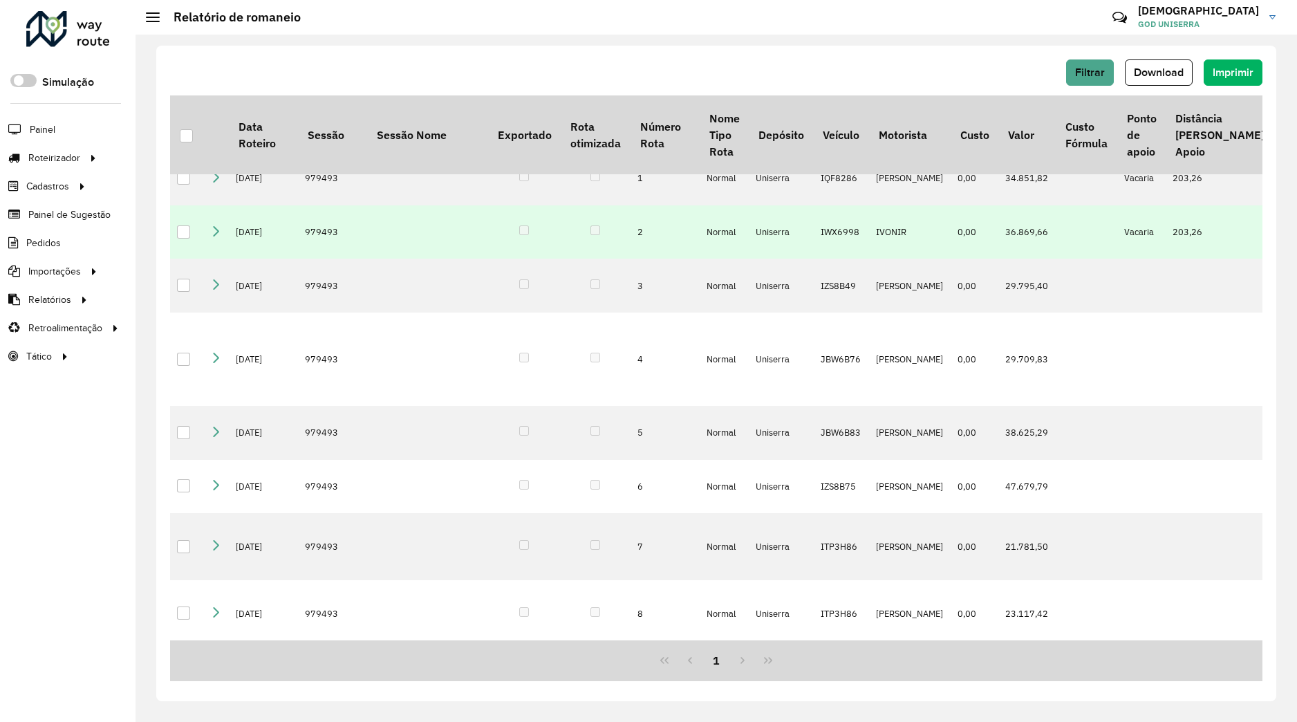
click at [216, 230] on icon at bounding box center [215, 230] width 11 height 11
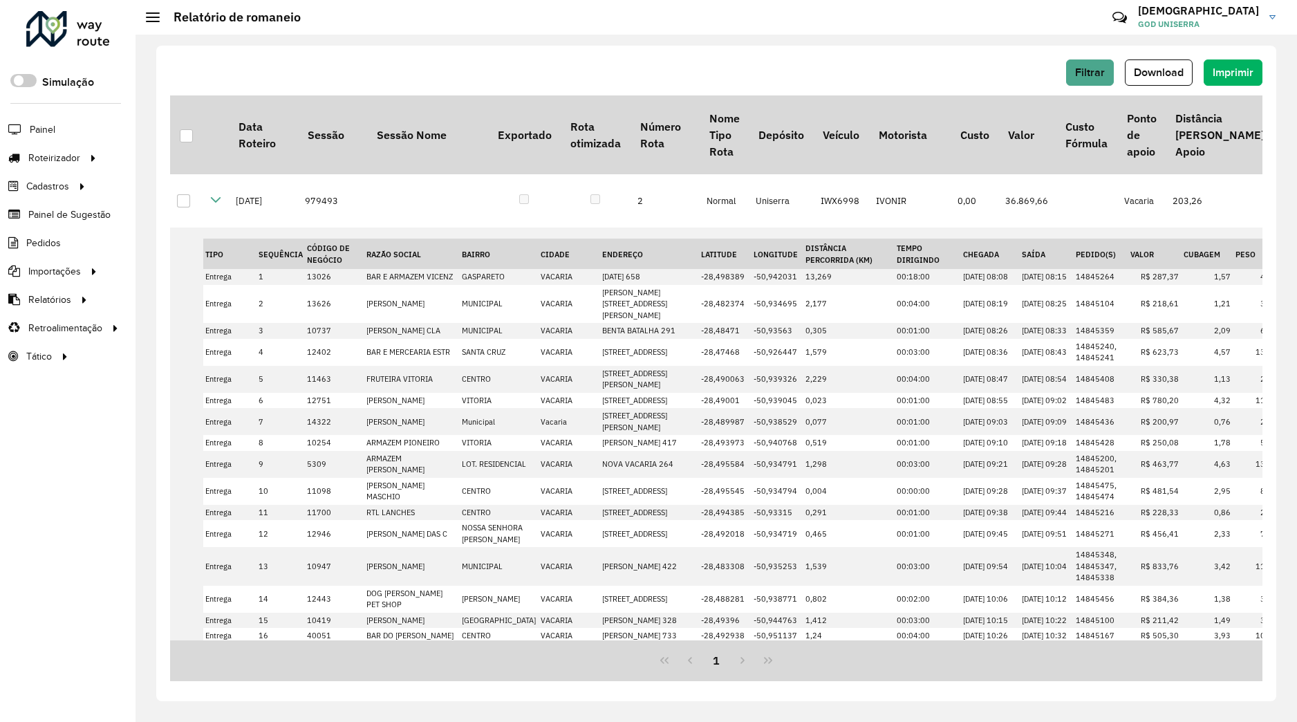
scroll to position [463, 0]
drag, startPoint x: 217, startPoint y: 203, endPoint x: 234, endPoint y: 187, distance: 23.0
click at [217, 203] on icon at bounding box center [215, 199] width 11 height 11
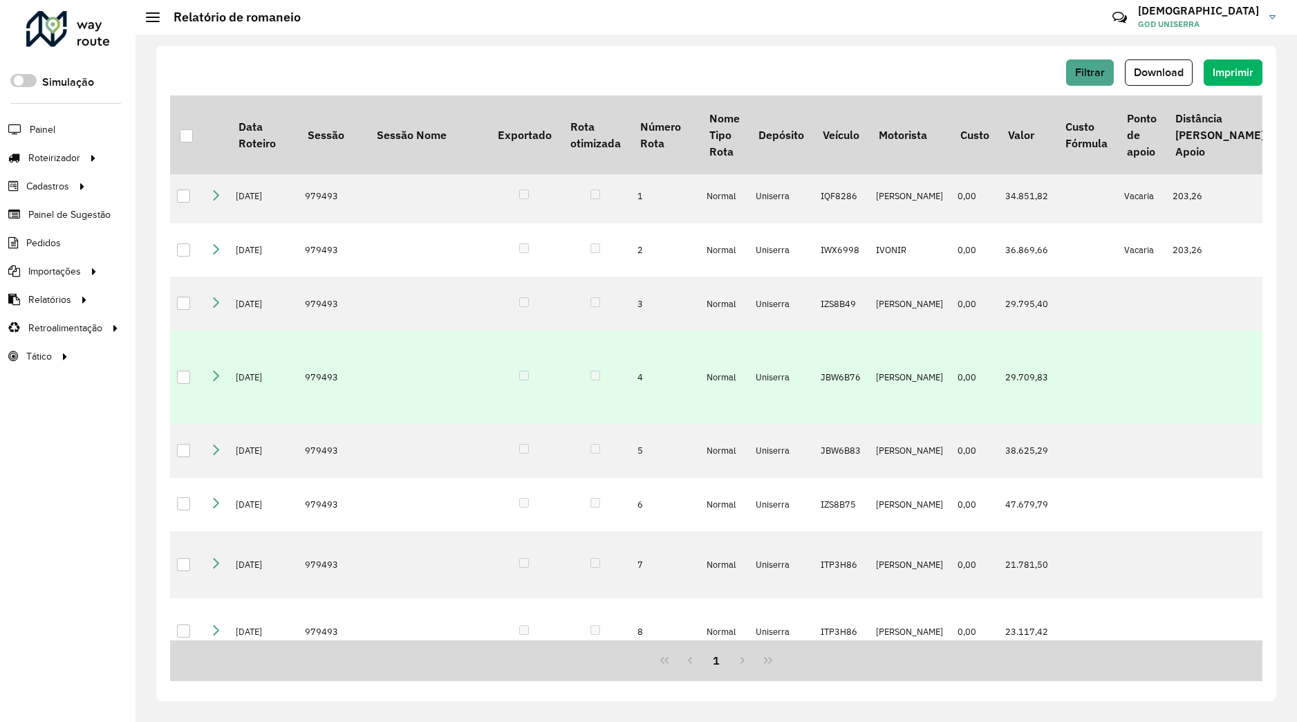
scroll to position [0, 0]
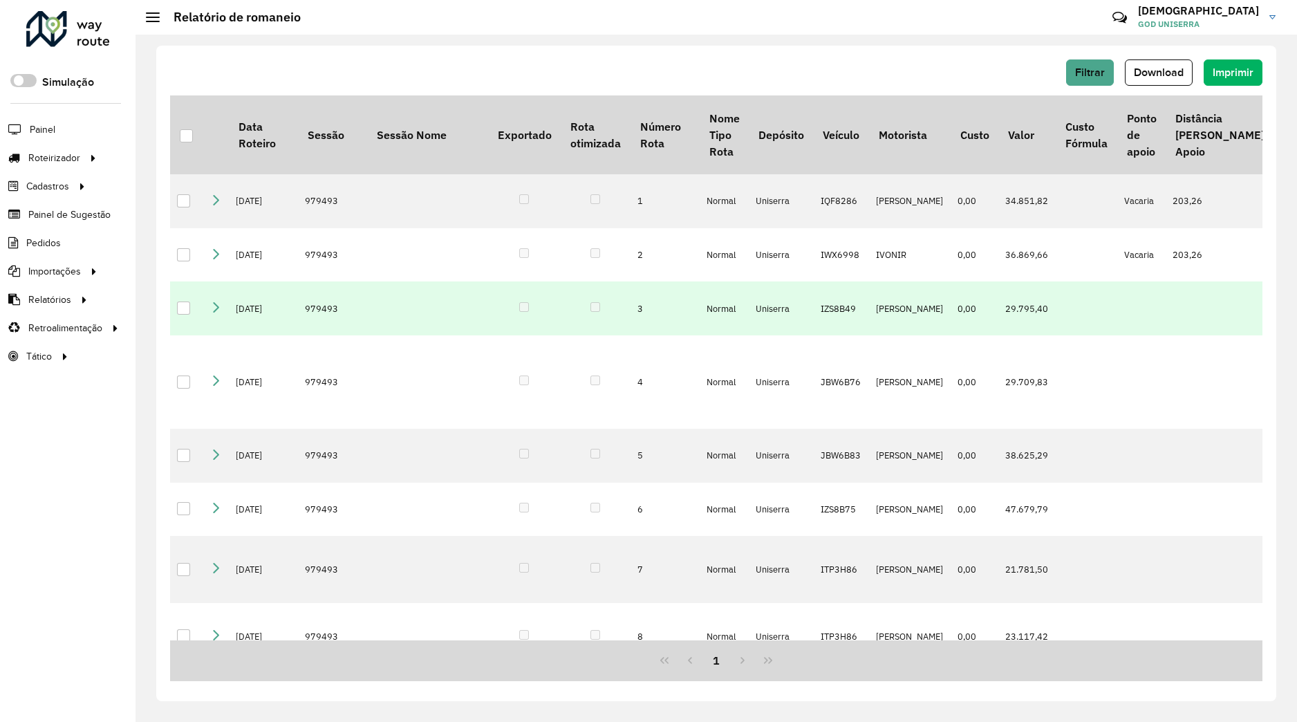
click at [217, 309] on icon at bounding box center [215, 307] width 11 height 11
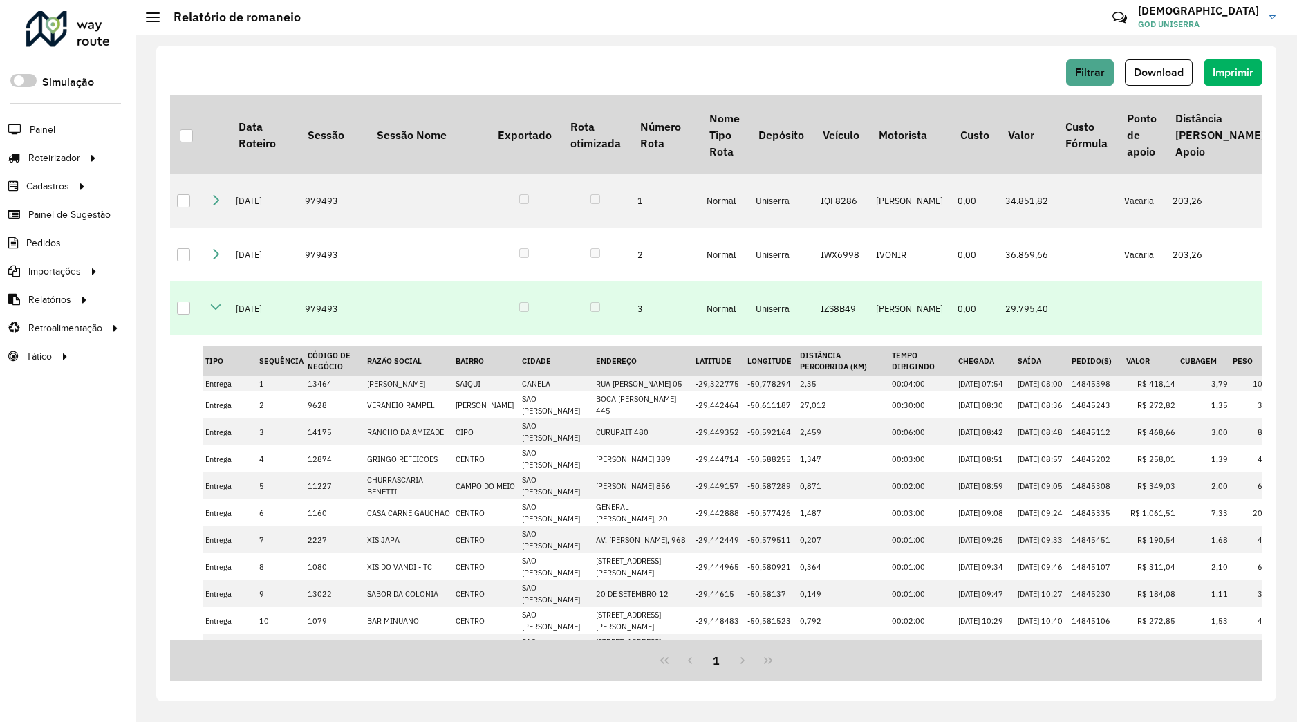
click at [223, 308] on td at bounding box center [216, 308] width 26 height 54
click at [221, 313] on icon at bounding box center [215, 307] width 11 height 11
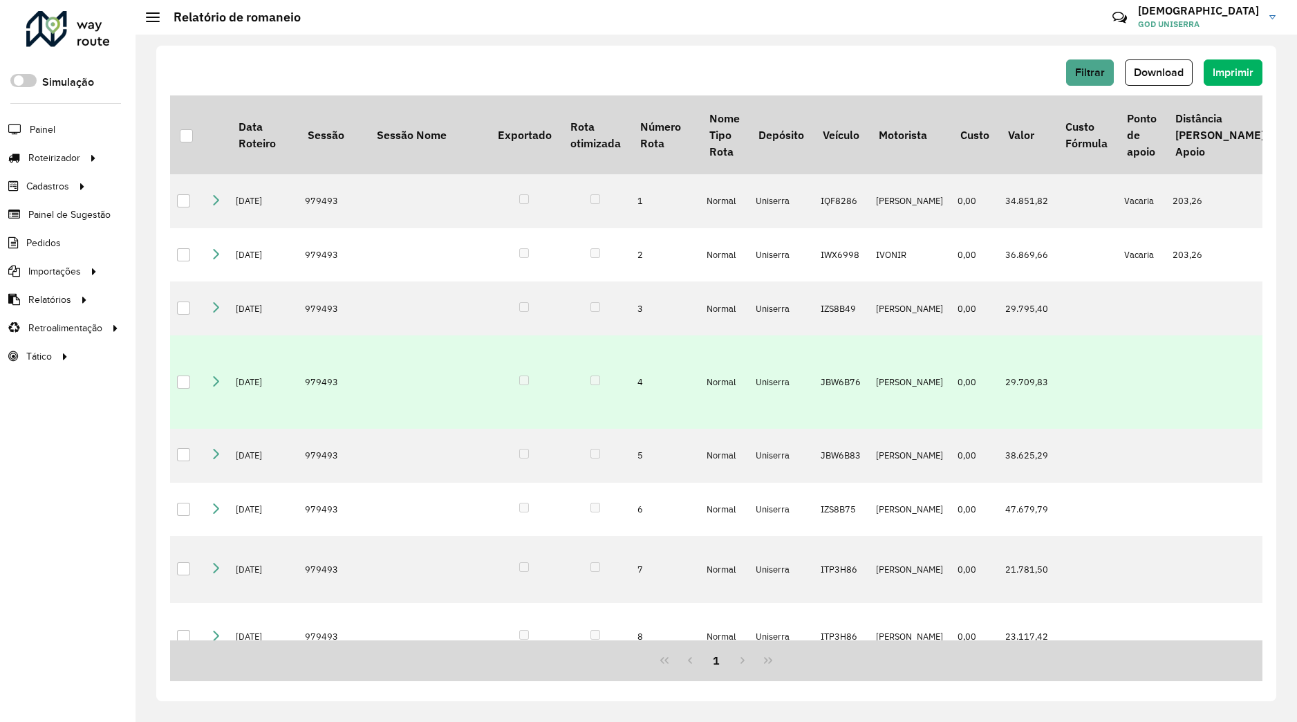
click at [216, 386] on icon at bounding box center [215, 380] width 11 height 11
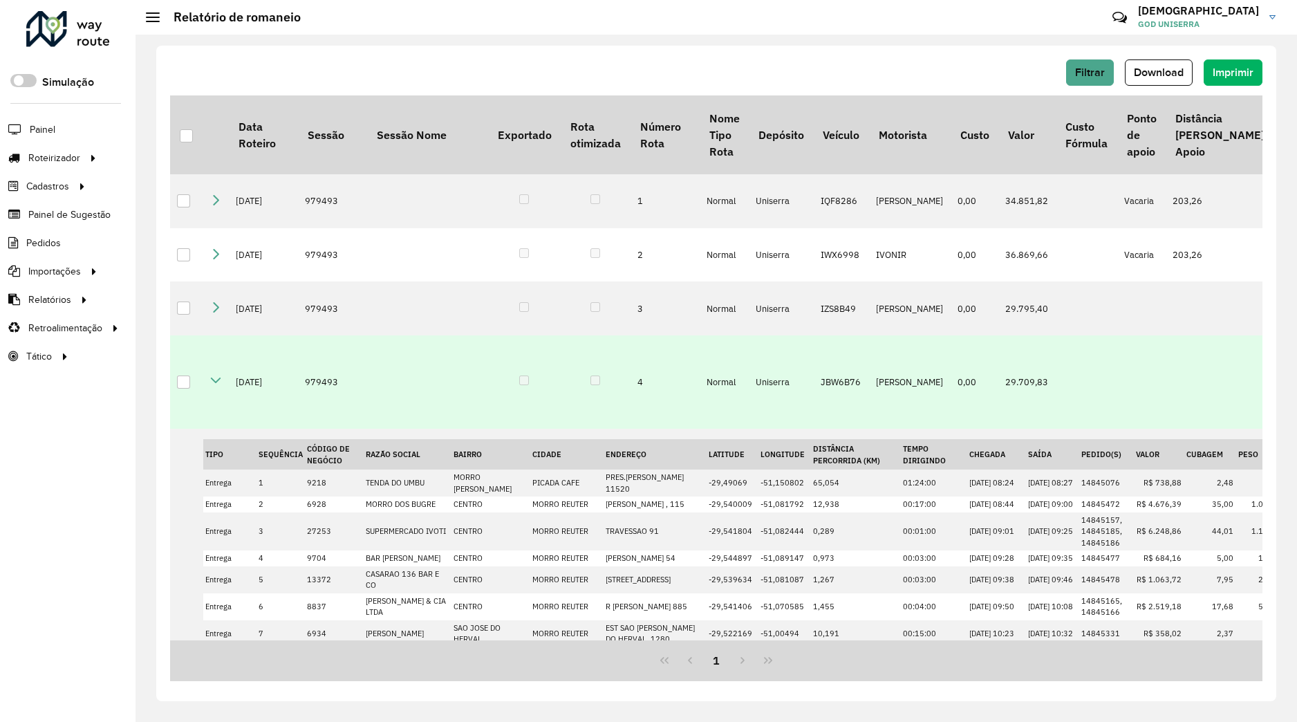
click at [223, 405] on td at bounding box center [216, 381] width 26 height 93
click at [223, 407] on td at bounding box center [216, 381] width 26 height 93
click at [221, 386] on icon at bounding box center [215, 380] width 11 height 11
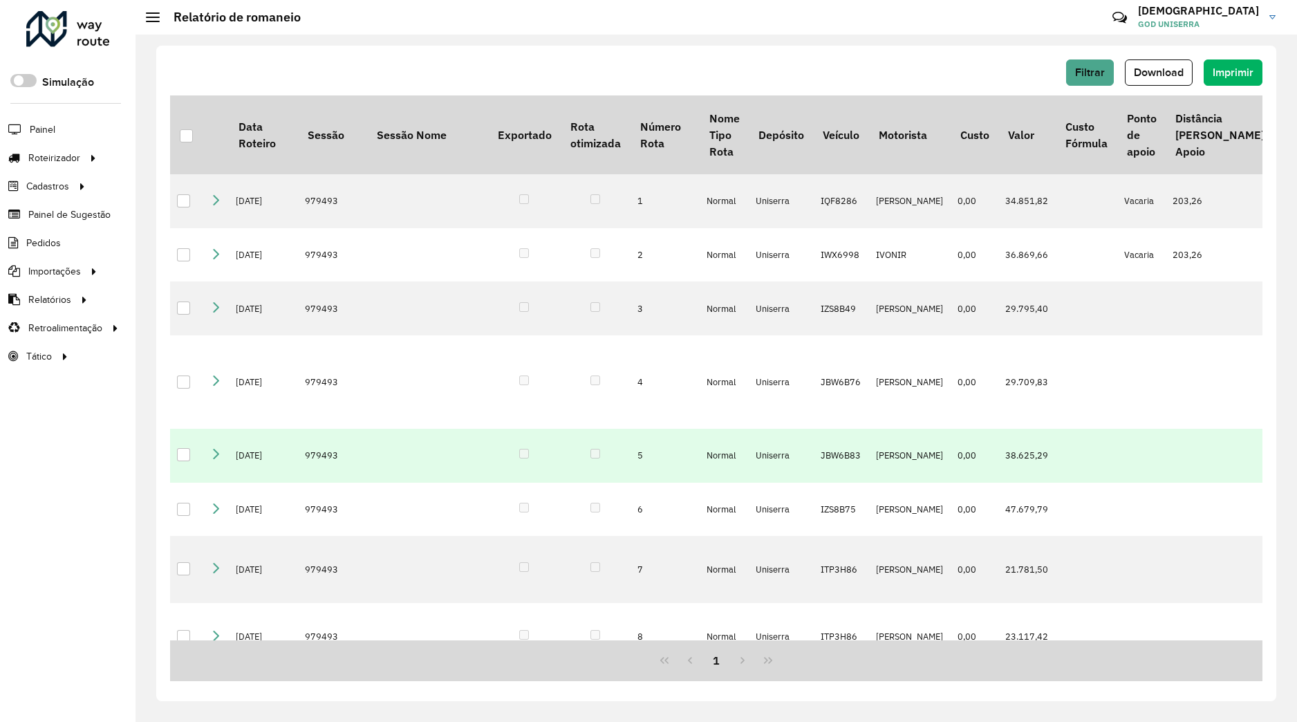
click at [214, 483] on td at bounding box center [216, 456] width 26 height 54
click at [216, 460] on icon at bounding box center [215, 454] width 11 height 11
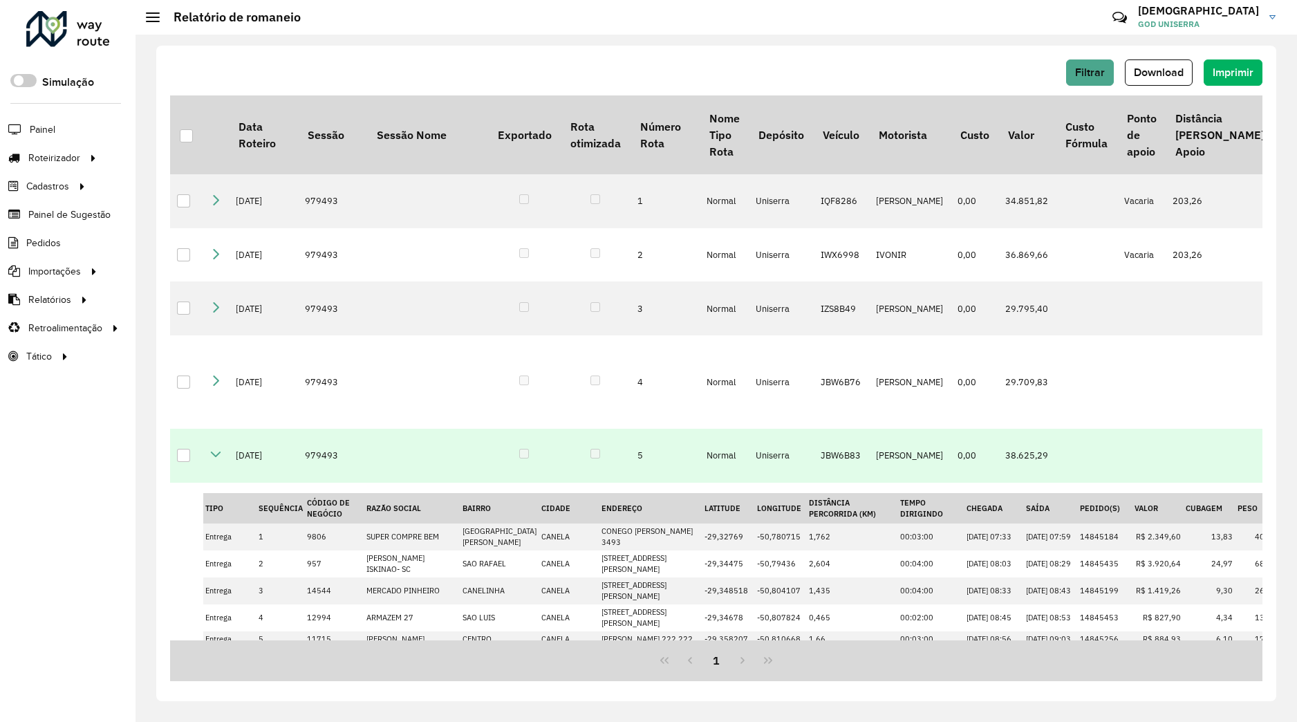
click at [219, 460] on icon at bounding box center [215, 454] width 11 height 11
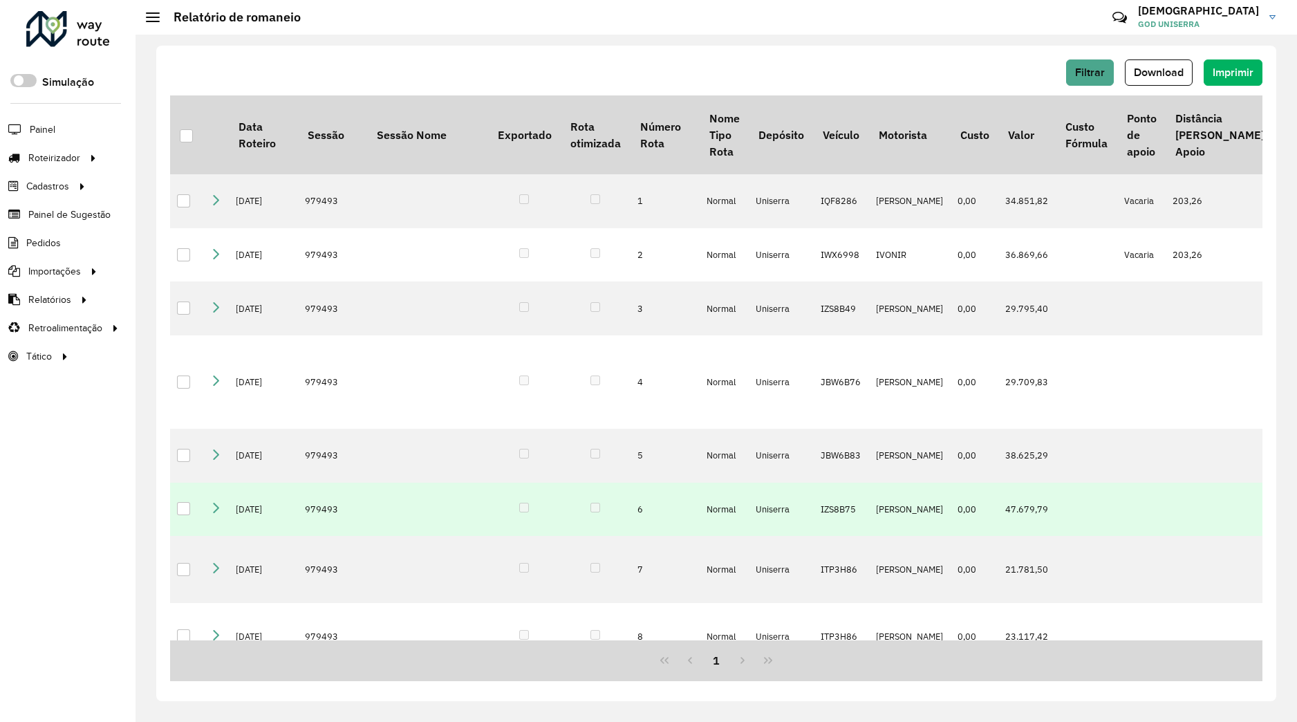
click at [212, 513] on icon at bounding box center [215, 507] width 11 height 11
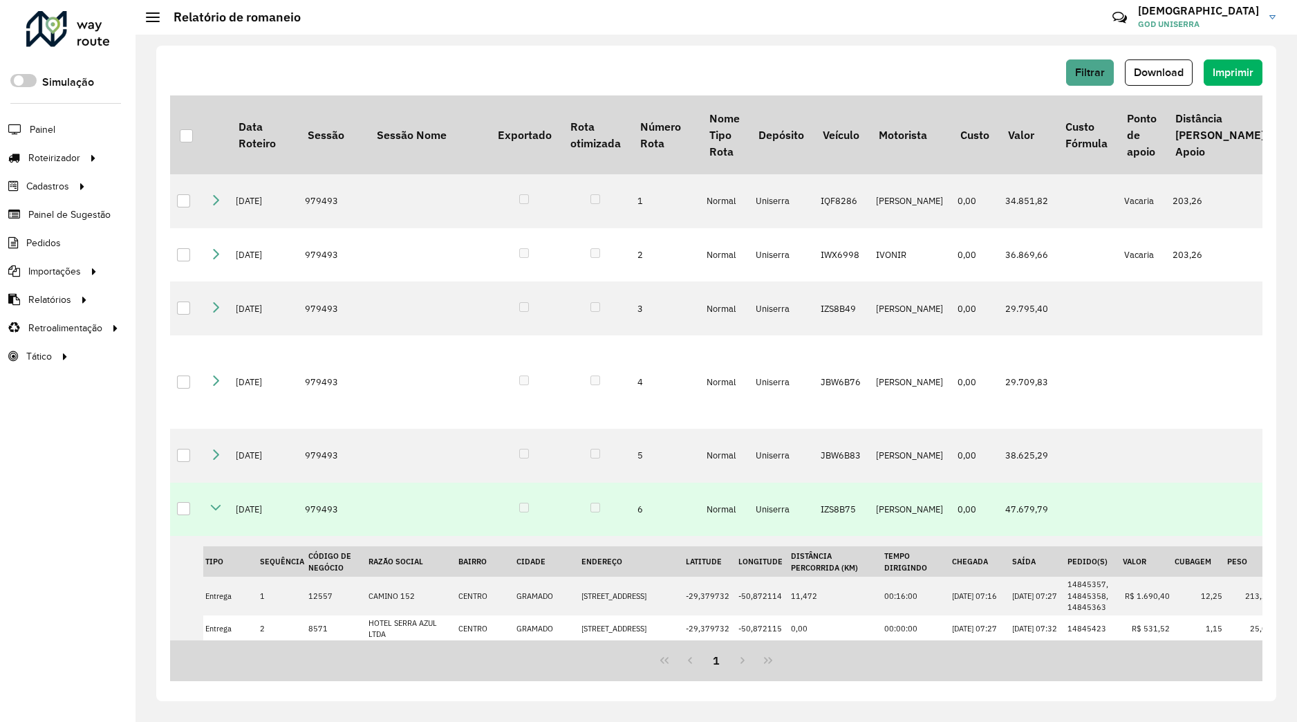
click at [219, 513] on icon at bounding box center [215, 507] width 11 height 11
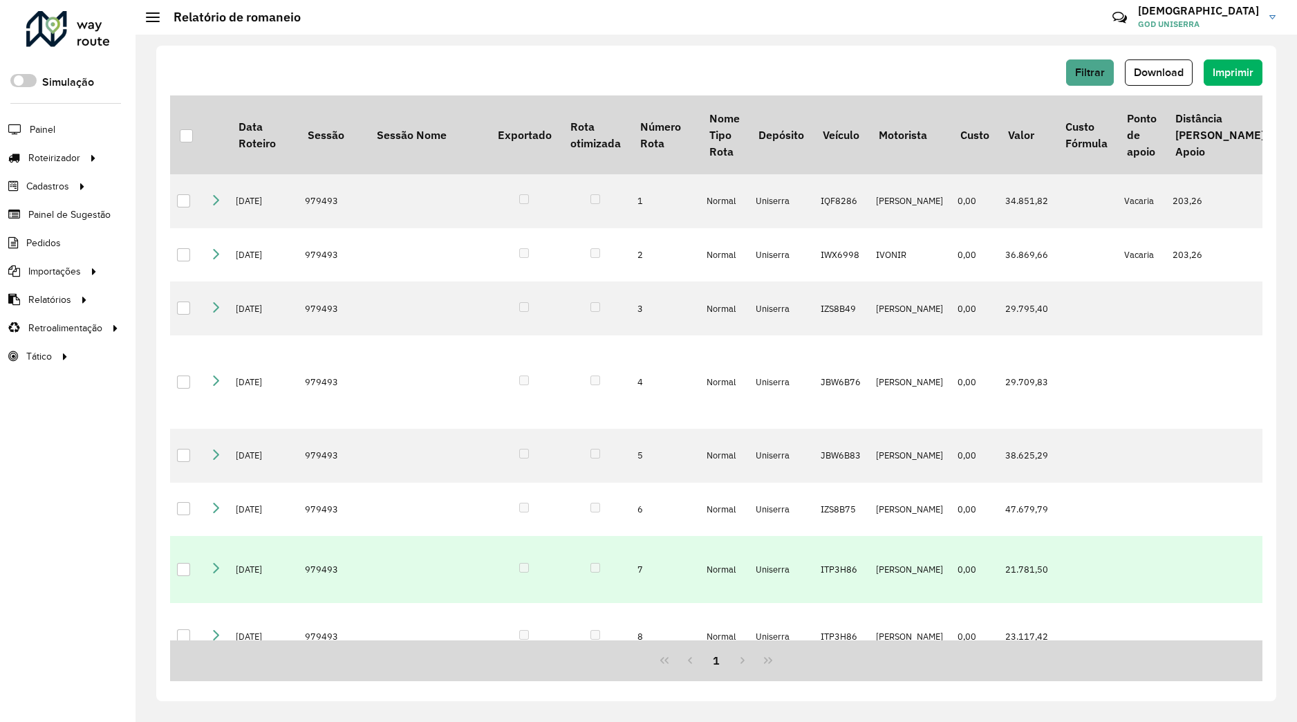
click at [219, 573] on icon at bounding box center [215, 567] width 11 height 11
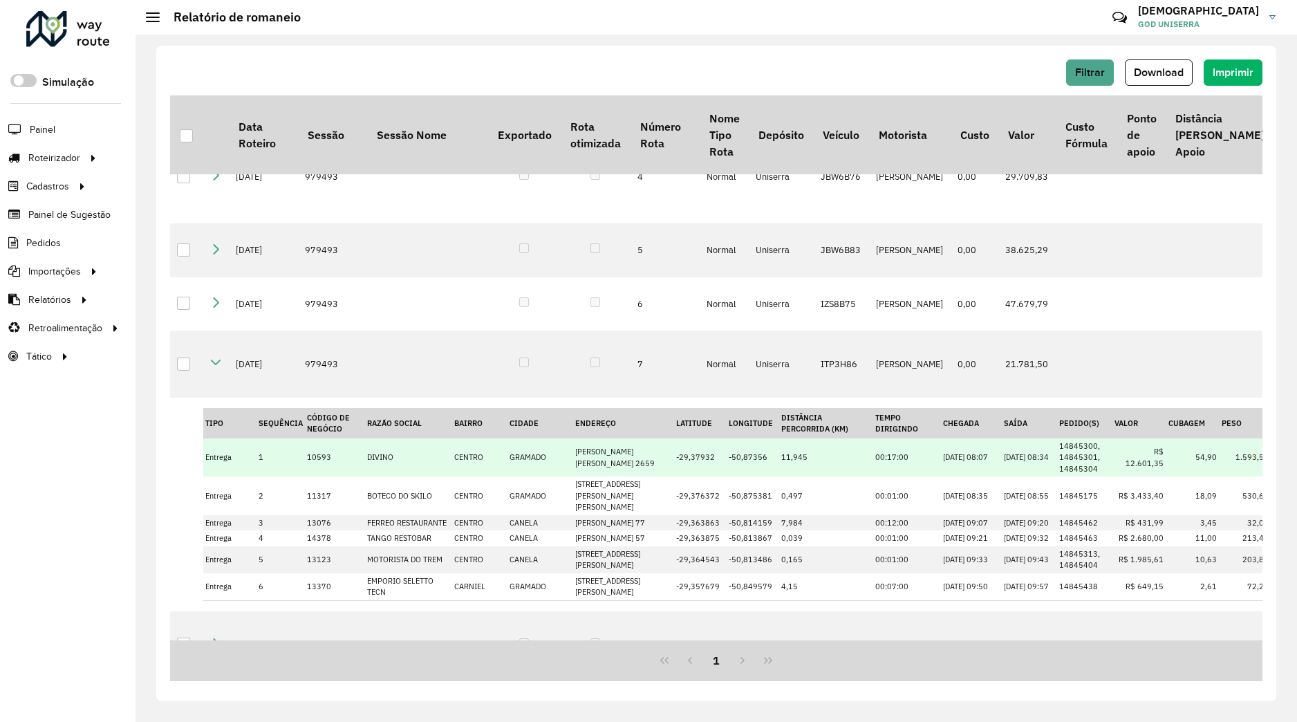
scroll to position [176, 0]
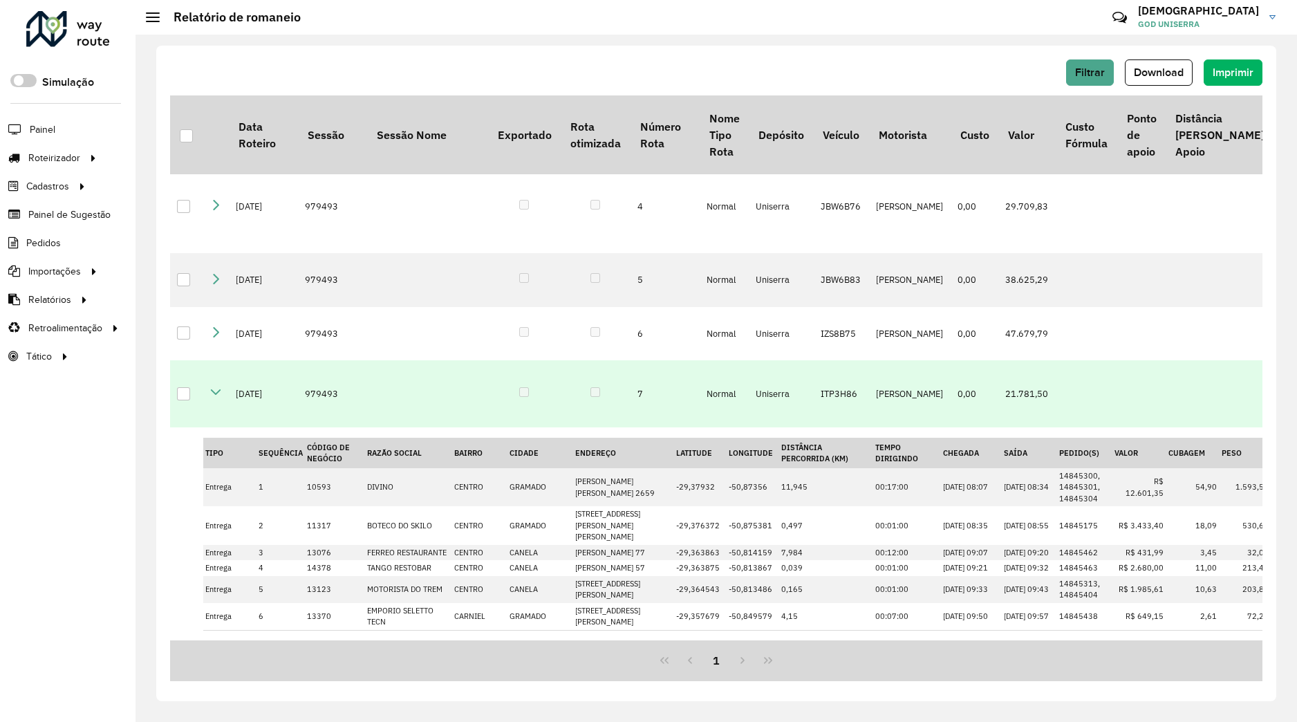
click at [216, 398] on icon at bounding box center [215, 392] width 11 height 11
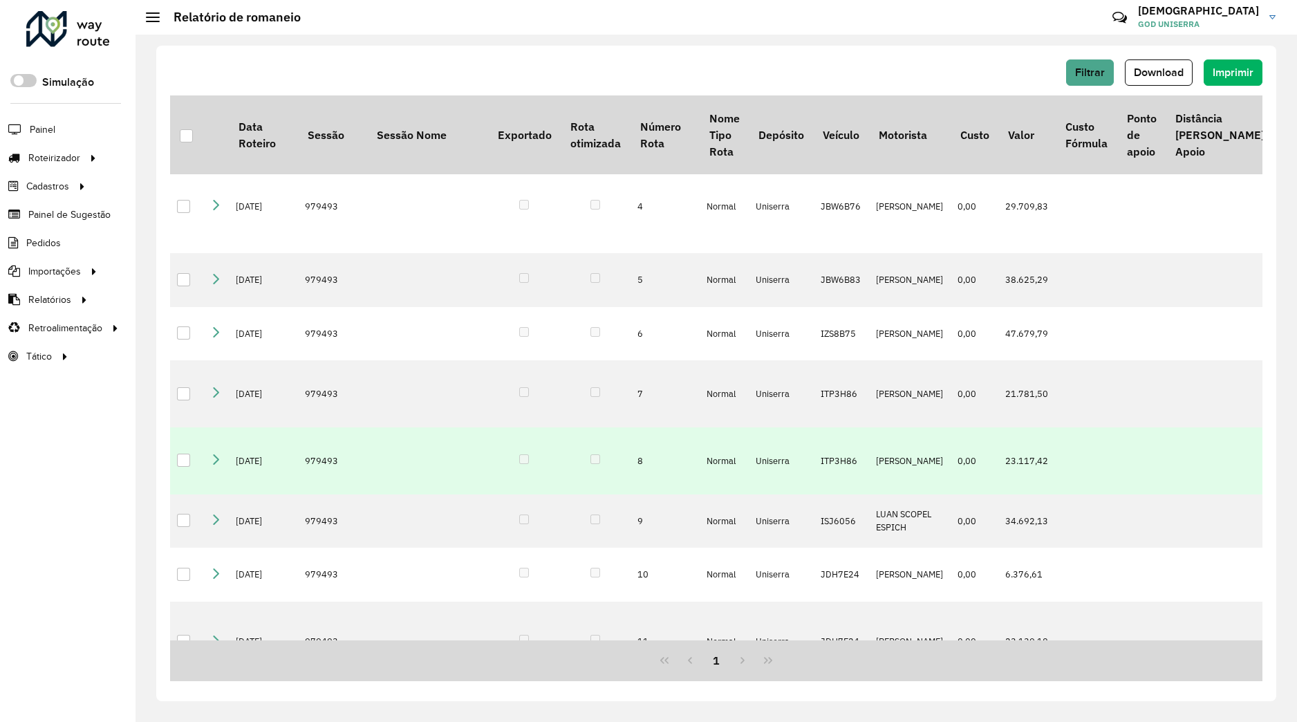
click at [219, 465] on icon at bounding box center [215, 459] width 11 height 11
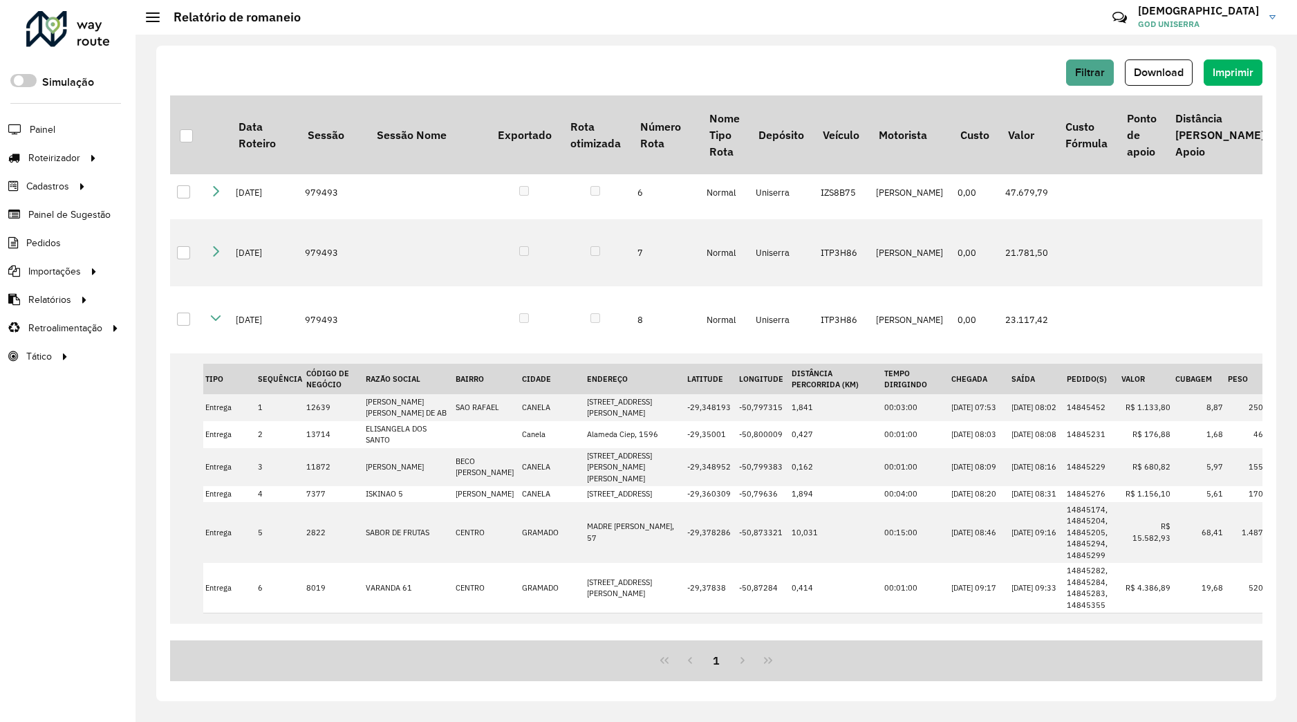
scroll to position [263, 0]
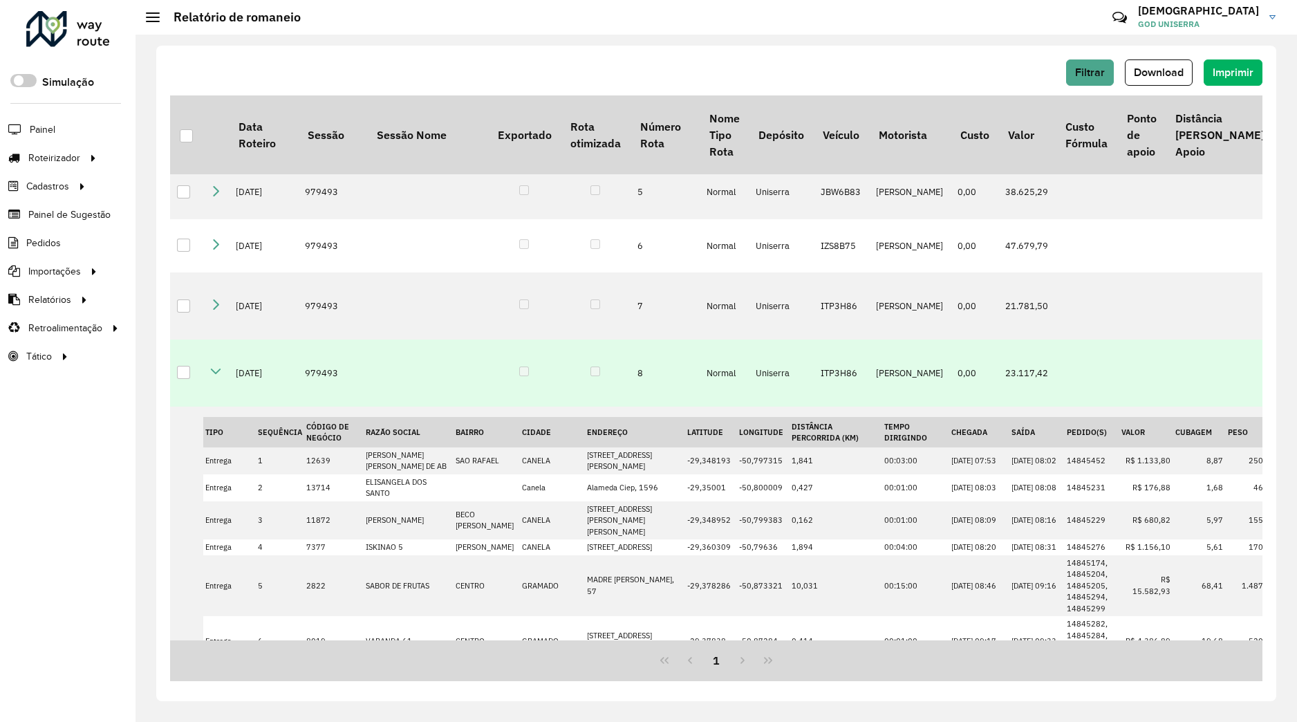
click at [221, 377] on icon at bounding box center [215, 371] width 11 height 11
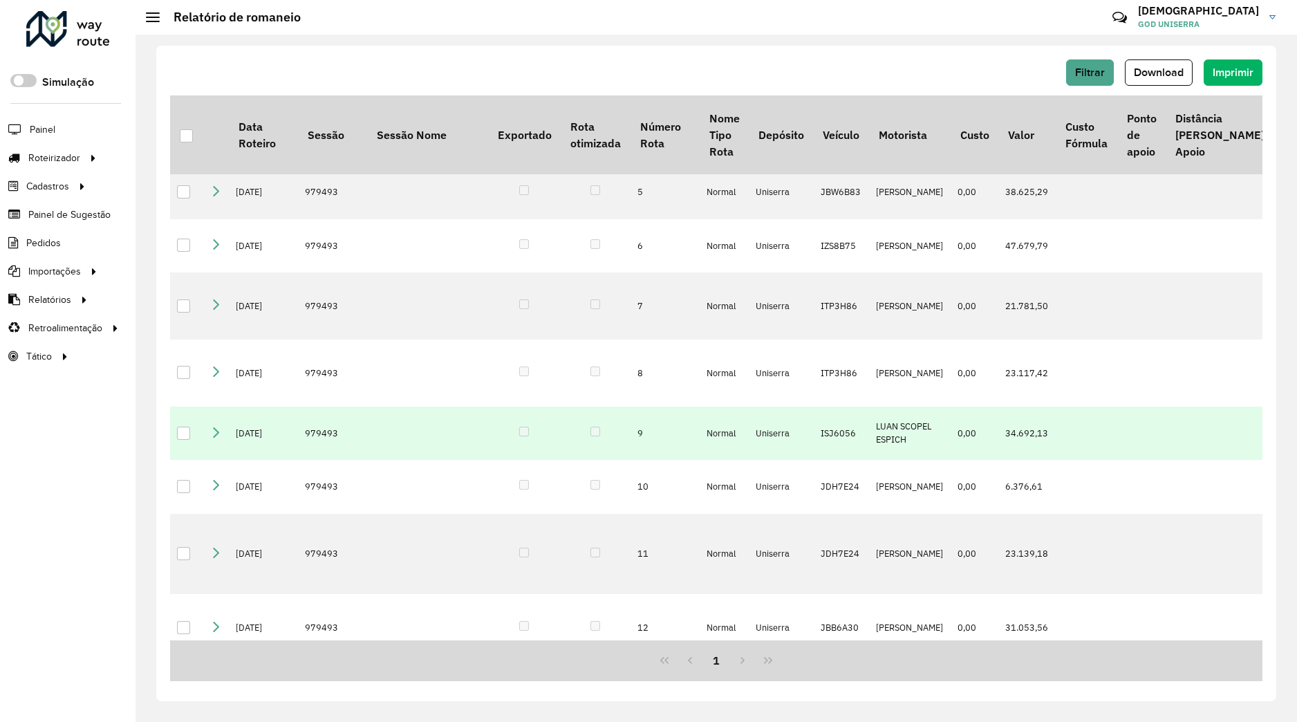
click at [223, 461] on td at bounding box center [216, 434] width 26 height 54
click at [219, 437] on icon at bounding box center [215, 431] width 11 height 11
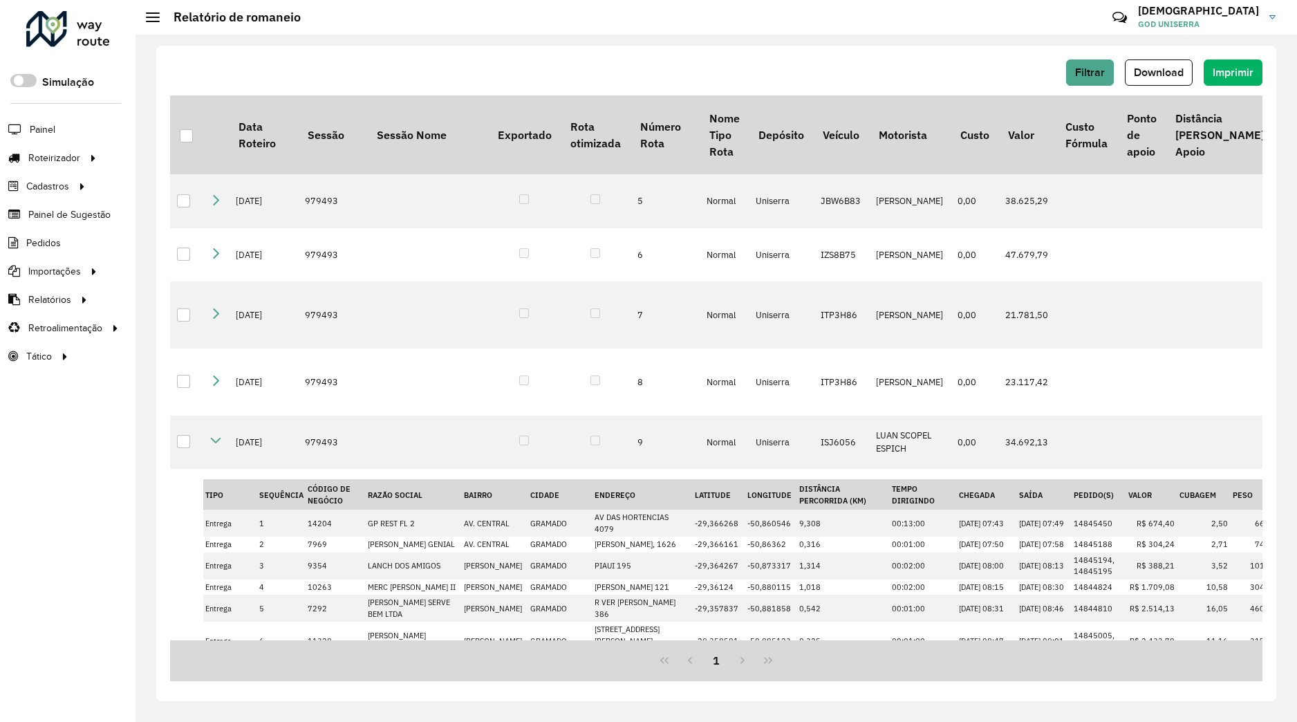
scroll to position [182, 0]
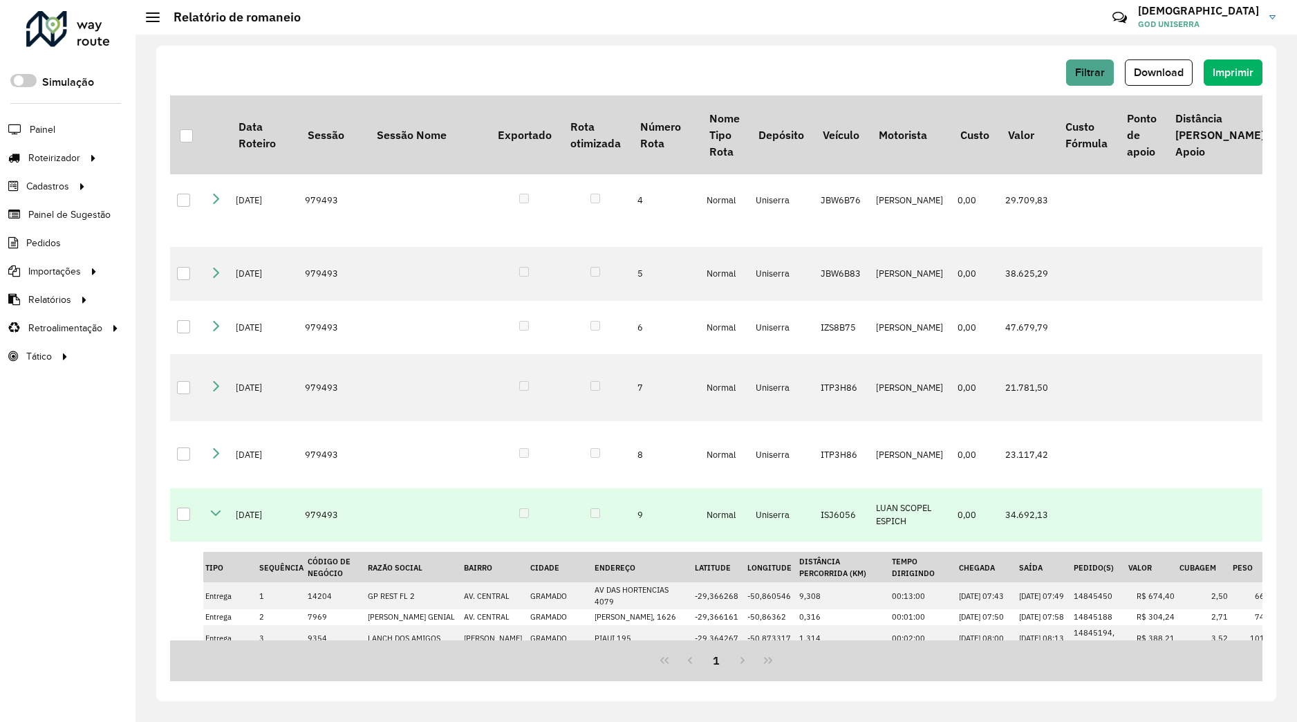
click at [221, 519] on icon at bounding box center [215, 513] width 11 height 11
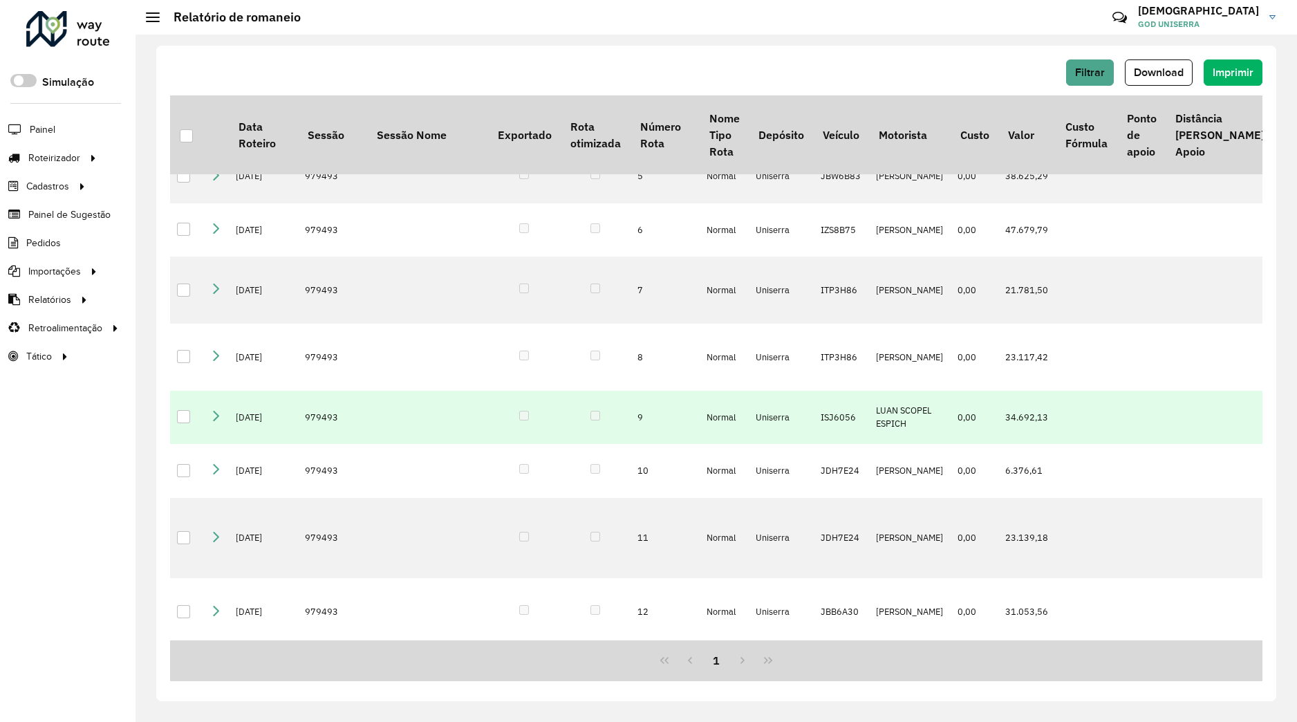
scroll to position [358, 0]
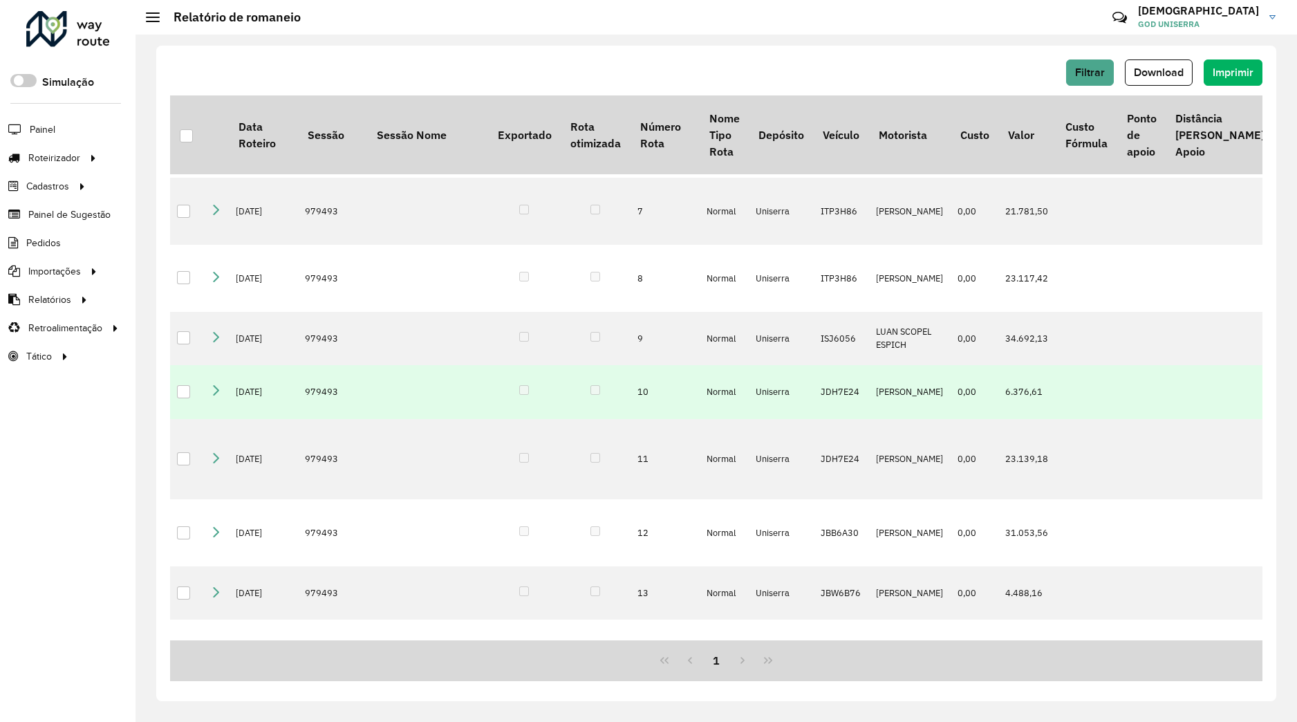
click at [217, 398] on link at bounding box center [215, 393] width 11 height 12
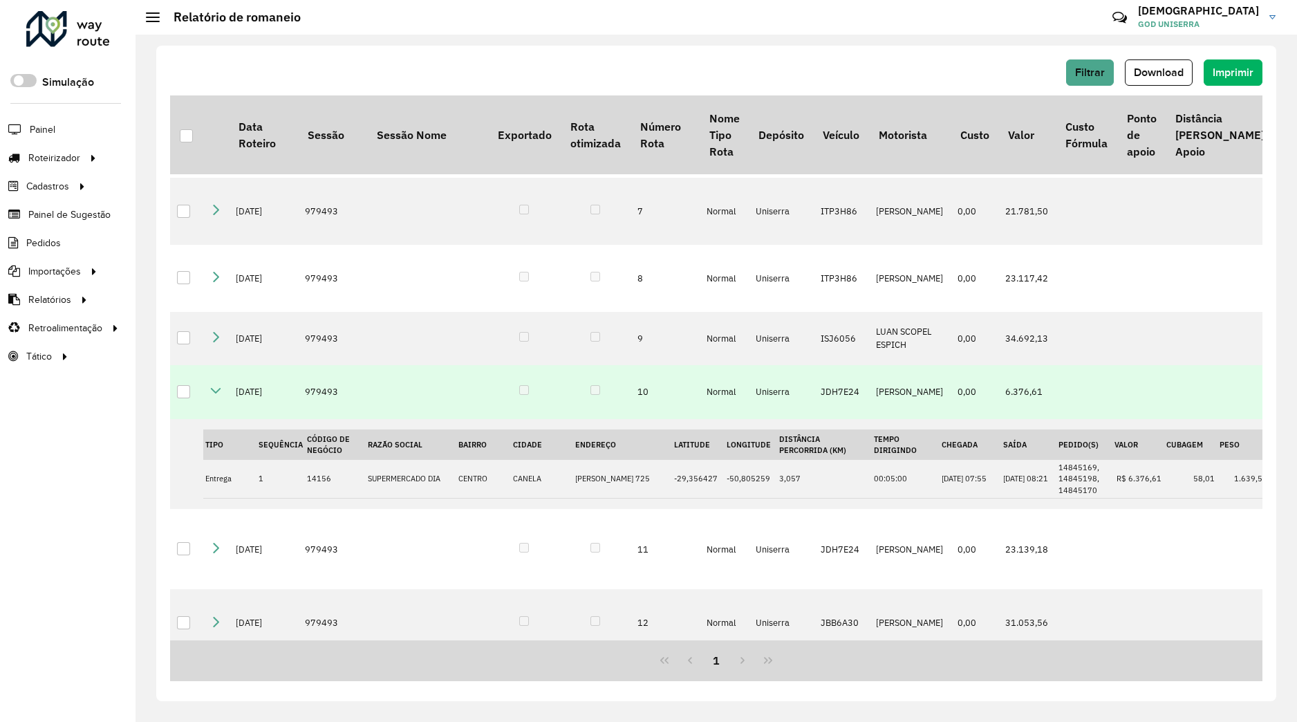
click at [217, 396] on icon at bounding box center [215, 390] width 11 height 11
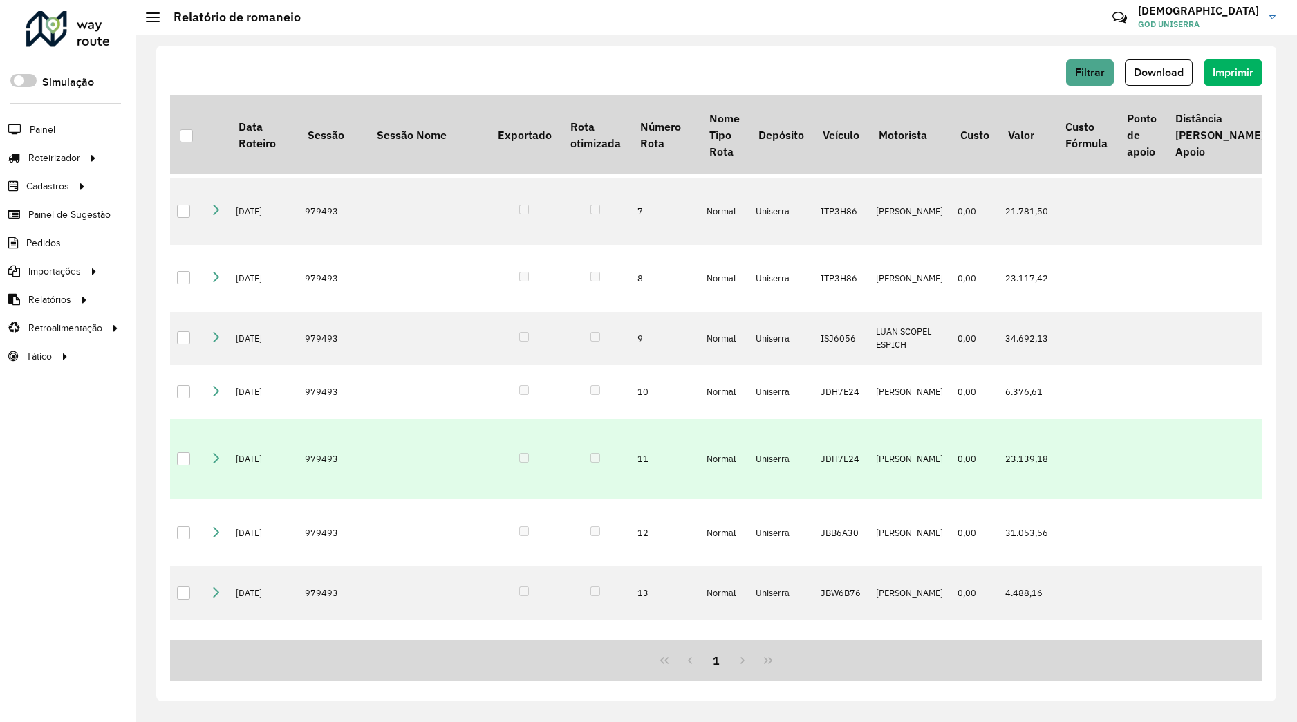
click at [216, 463] on icon at bounding box center [215, 457] width 11 height 11
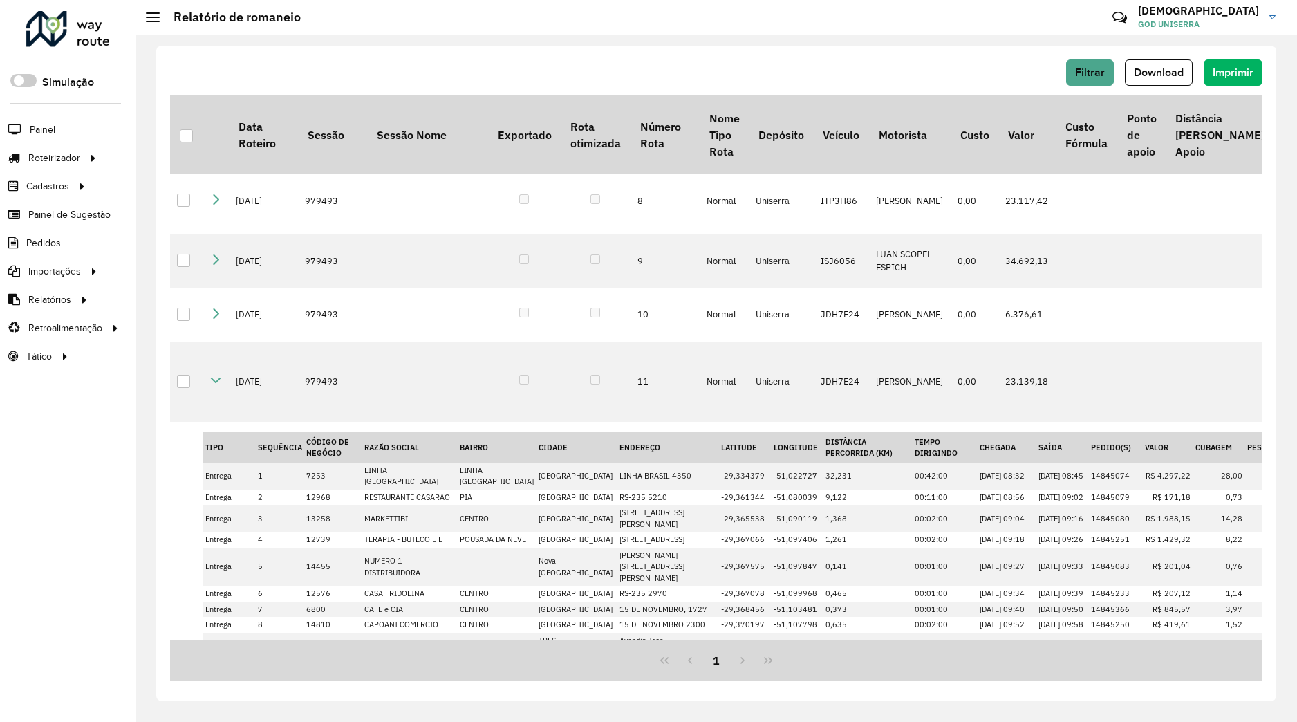
scroll to position [405, 0]
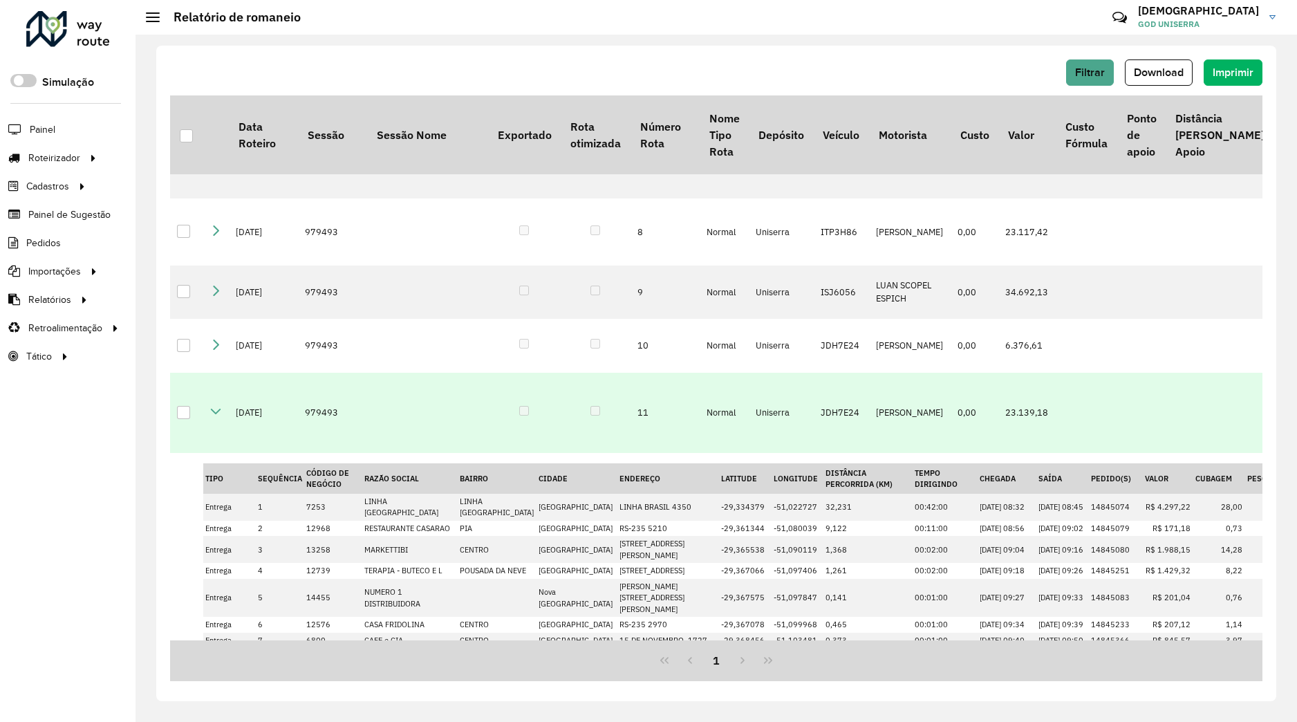
click at [219, 417] on icon at bounding box center [215, 411] width 11 height 11
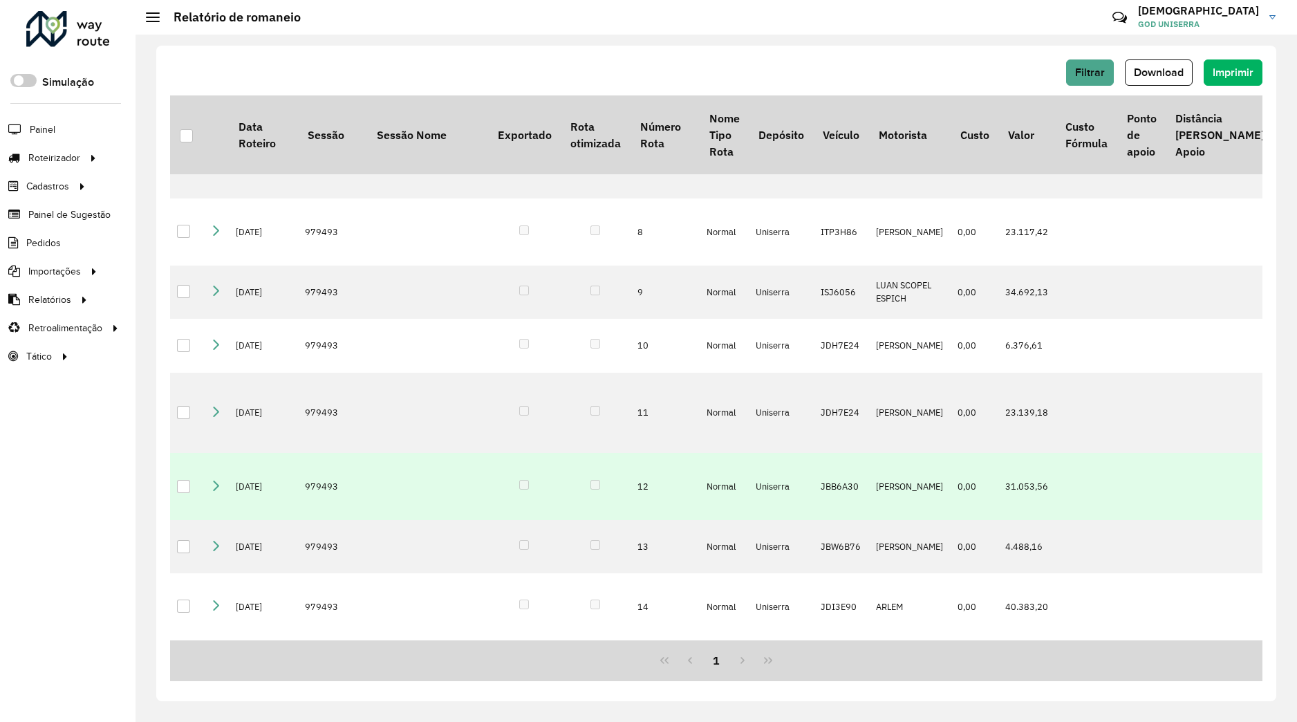
click at [217, 490] on icon at bounding box center [215, 484] width 11 height 11
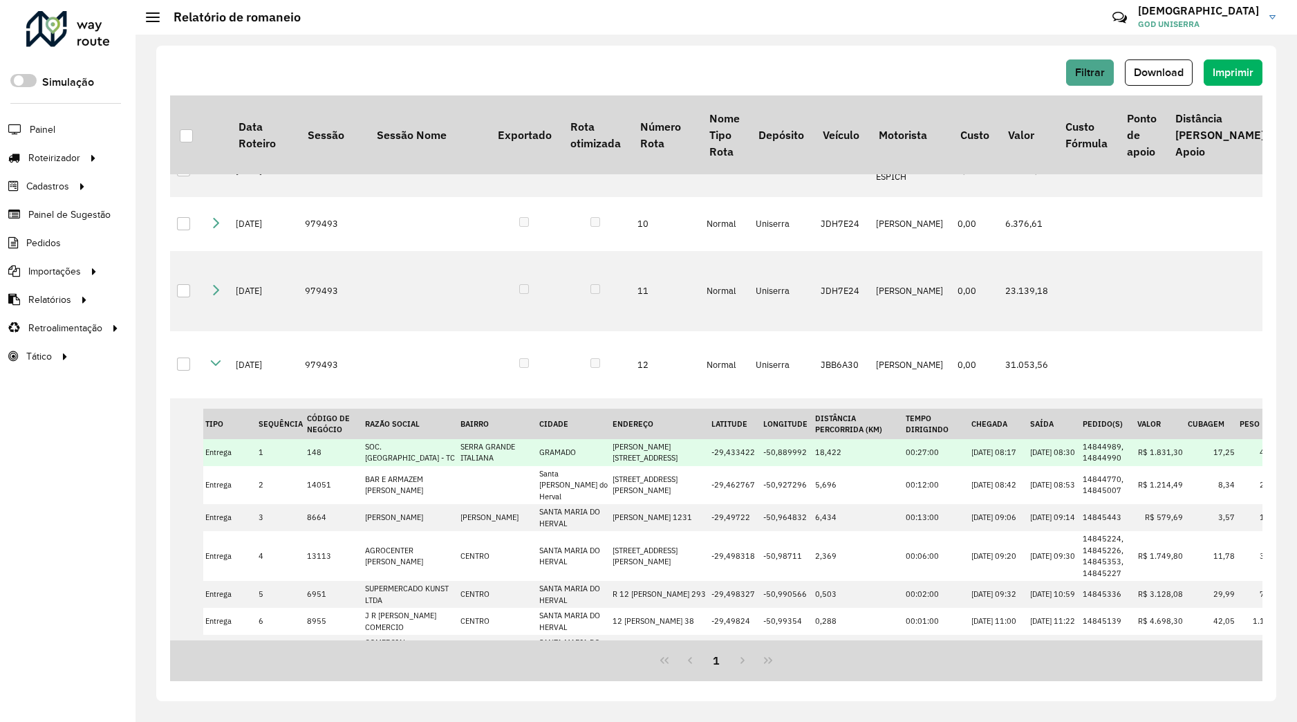
scroll to position [502, 0]
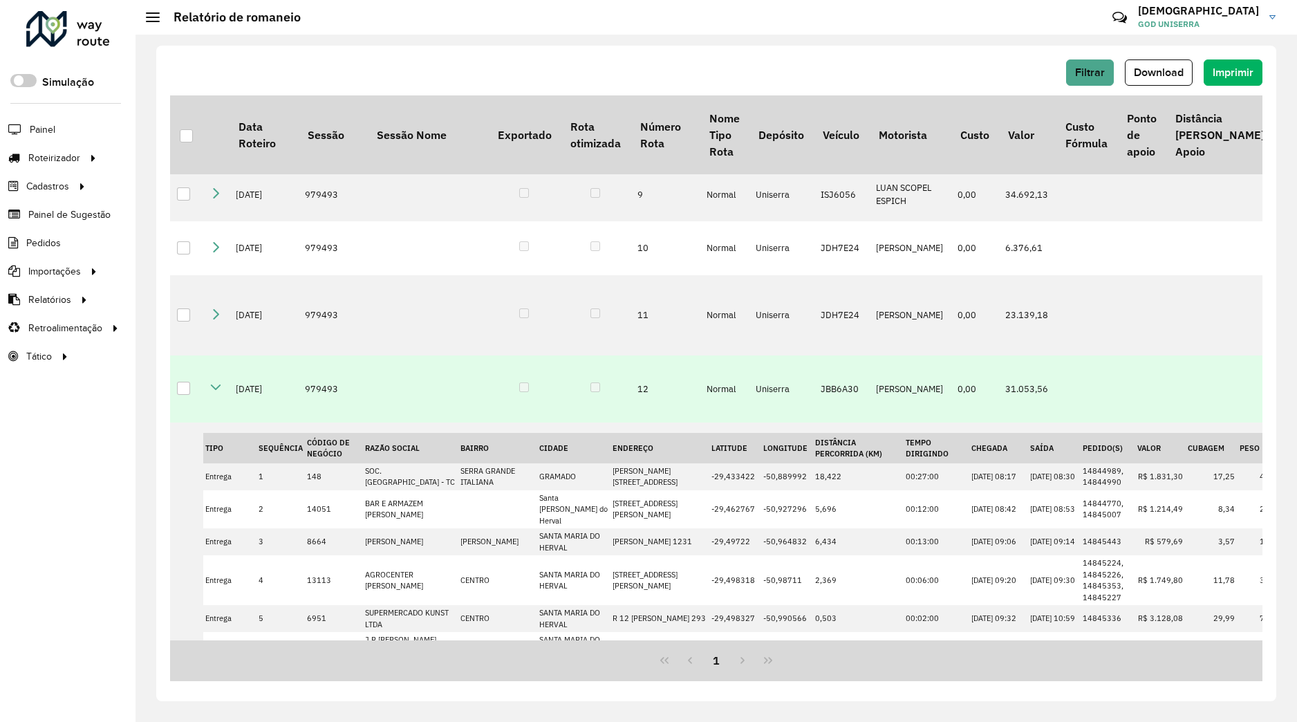
click at [219, 423] on td at bounding box center [216, 388] width 26 height 67
click at [218, 393] on icon at bounding box center [215, 387] width 11 height 11
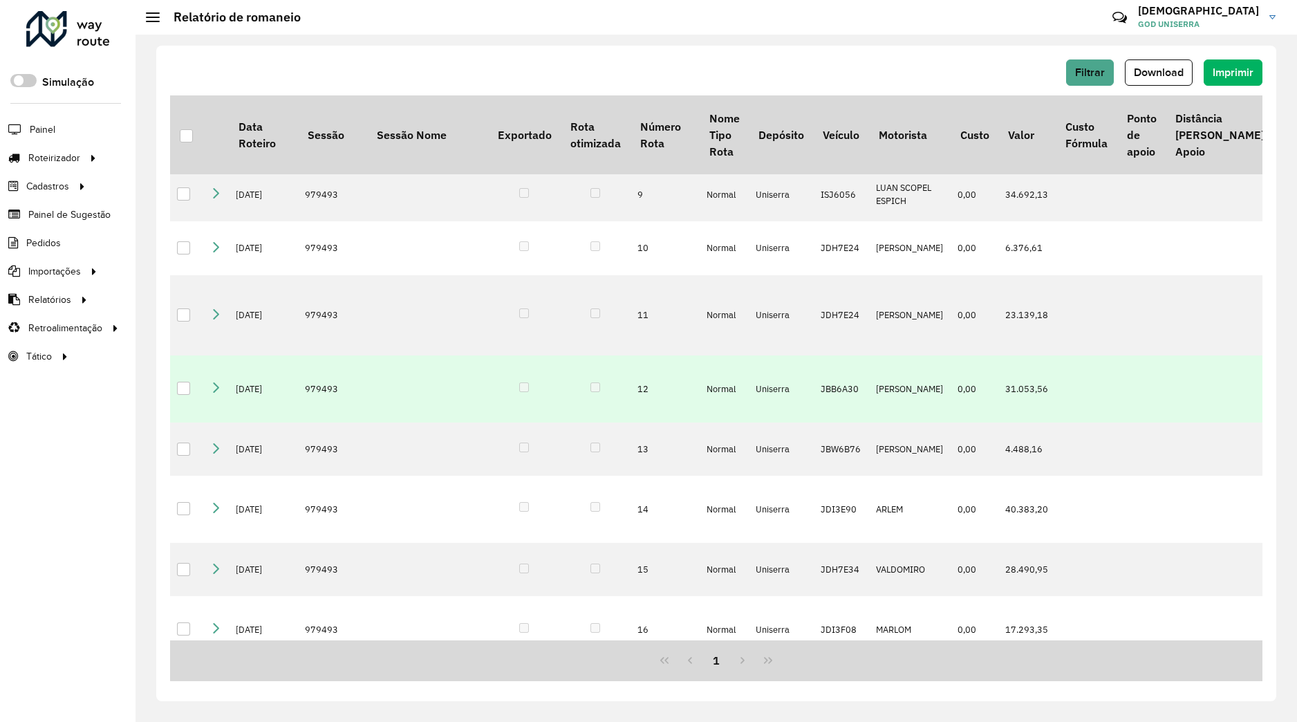
scroll to position [678, 0]
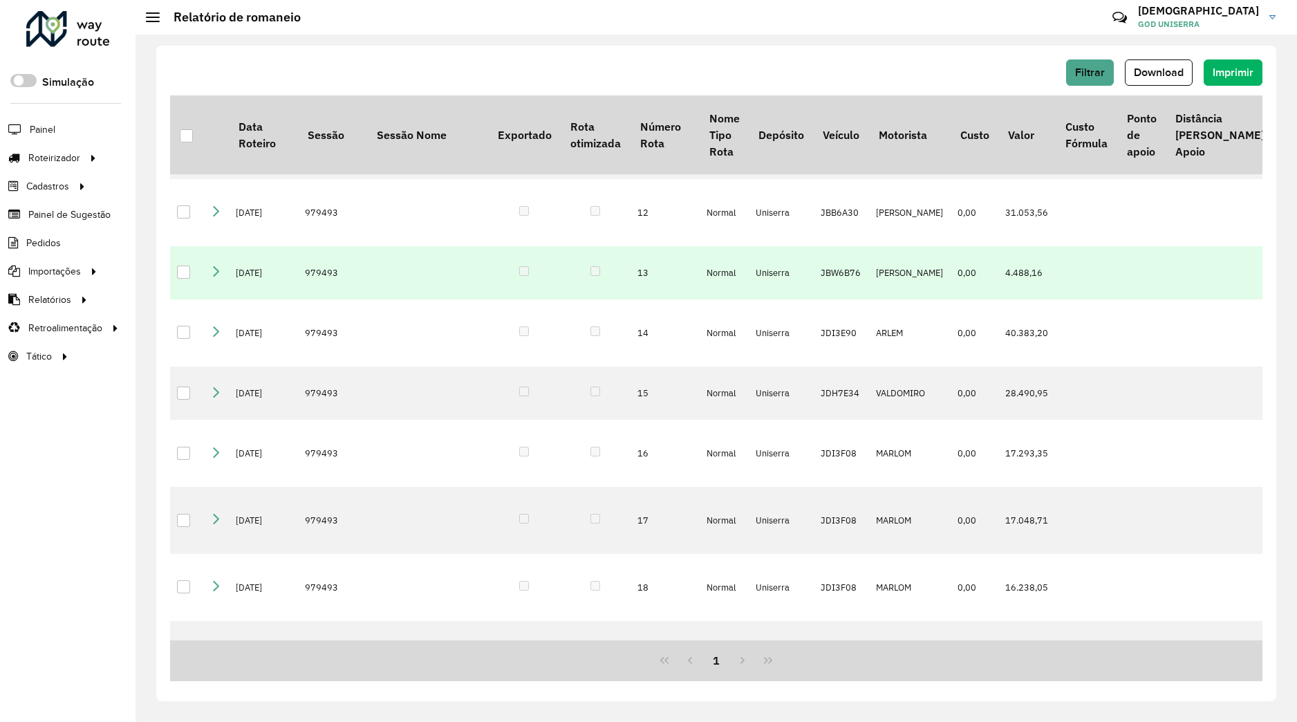
click at [212, 277] on icon at bounding box center [215, 271] width 11 height 11
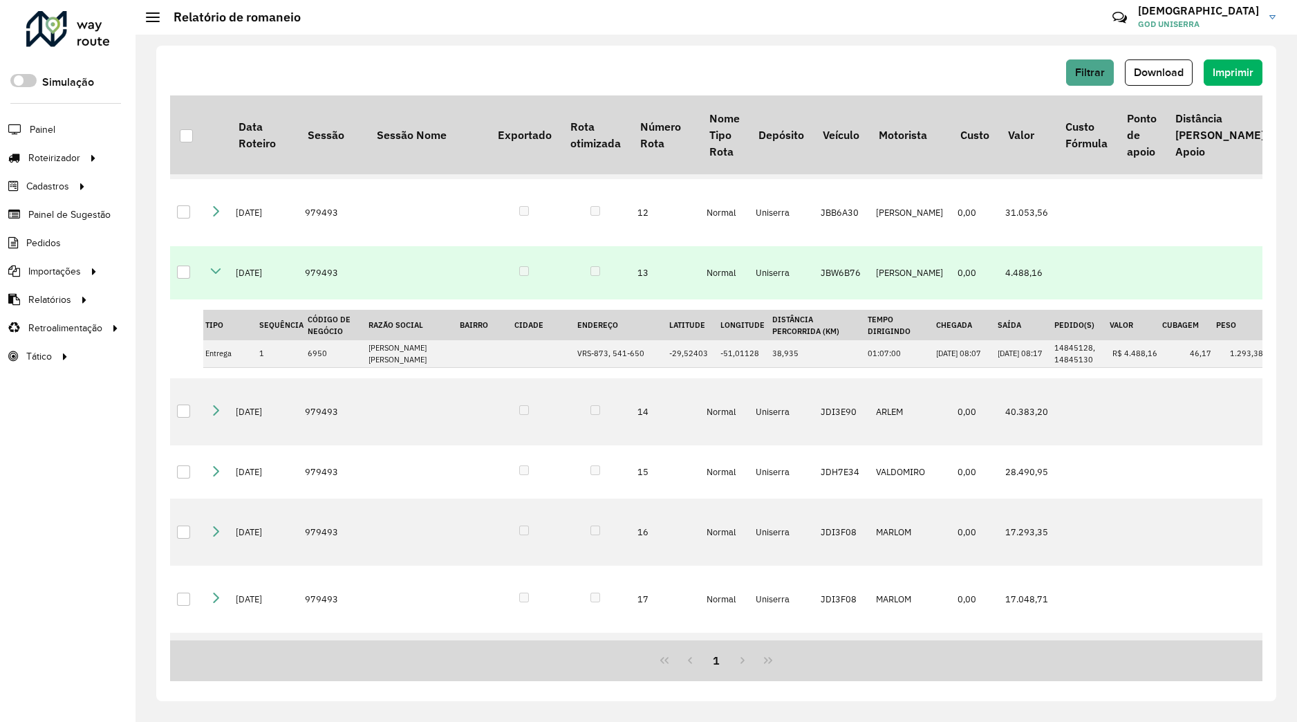
click at [218, 277] on icon at bounding box center [215, 271] width 11 height 11
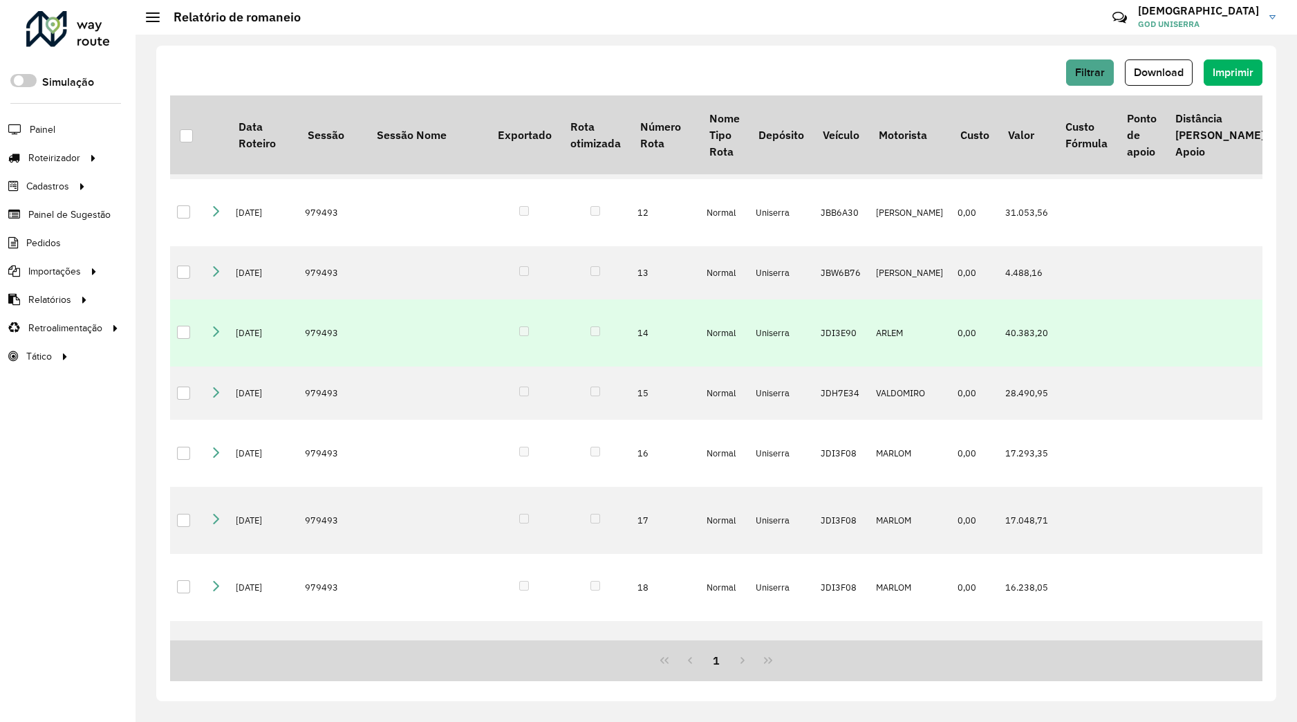
click at [214, 337] on icon at bounding box center [215, 331] width 11 height 11
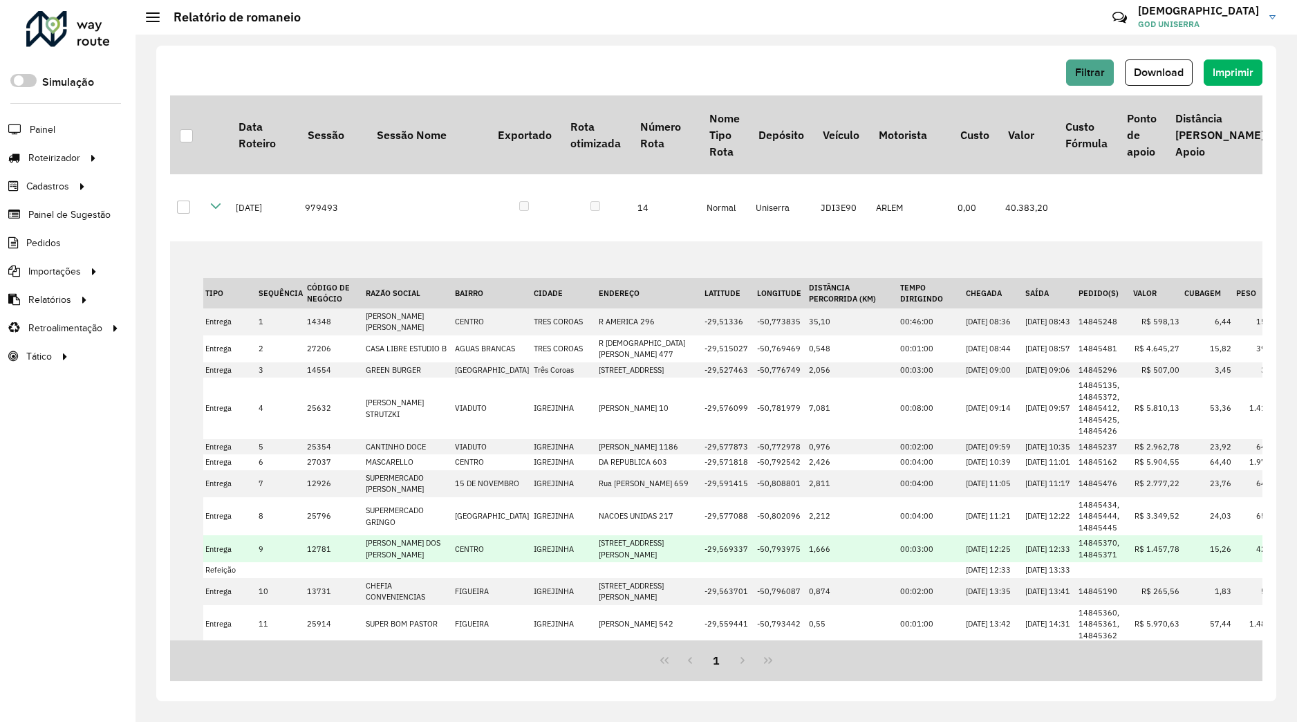
scroll to position [700, 0]
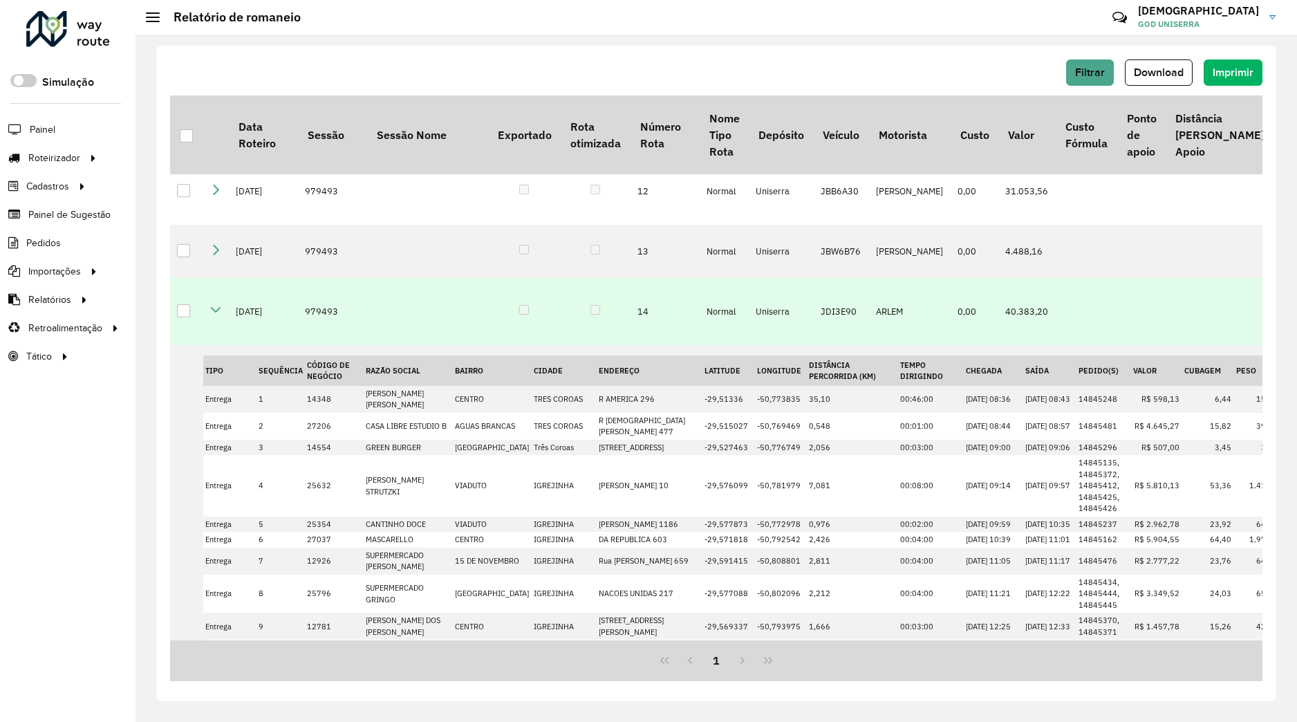
click at [212, 315] on icon at bounding box center [215, 309] width 11 height 11
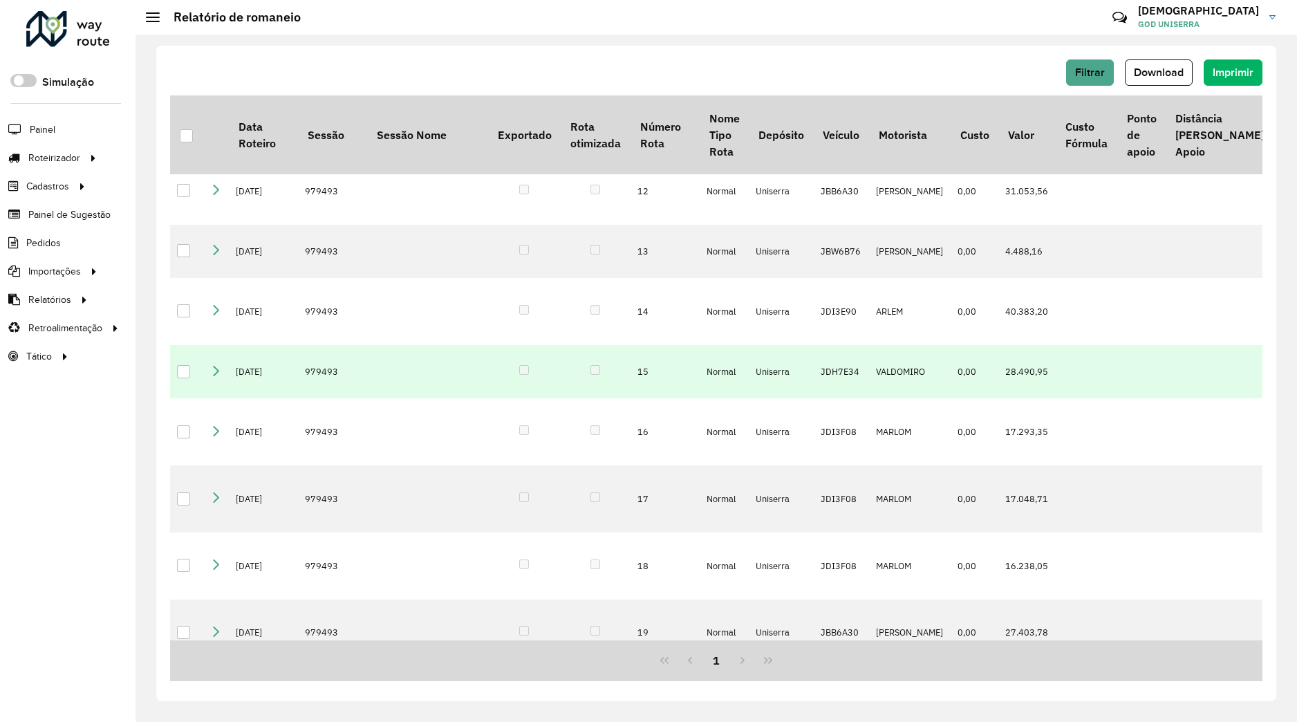
click at [220, 376] on icon at bounding box center [215, 370] width 11 height 11
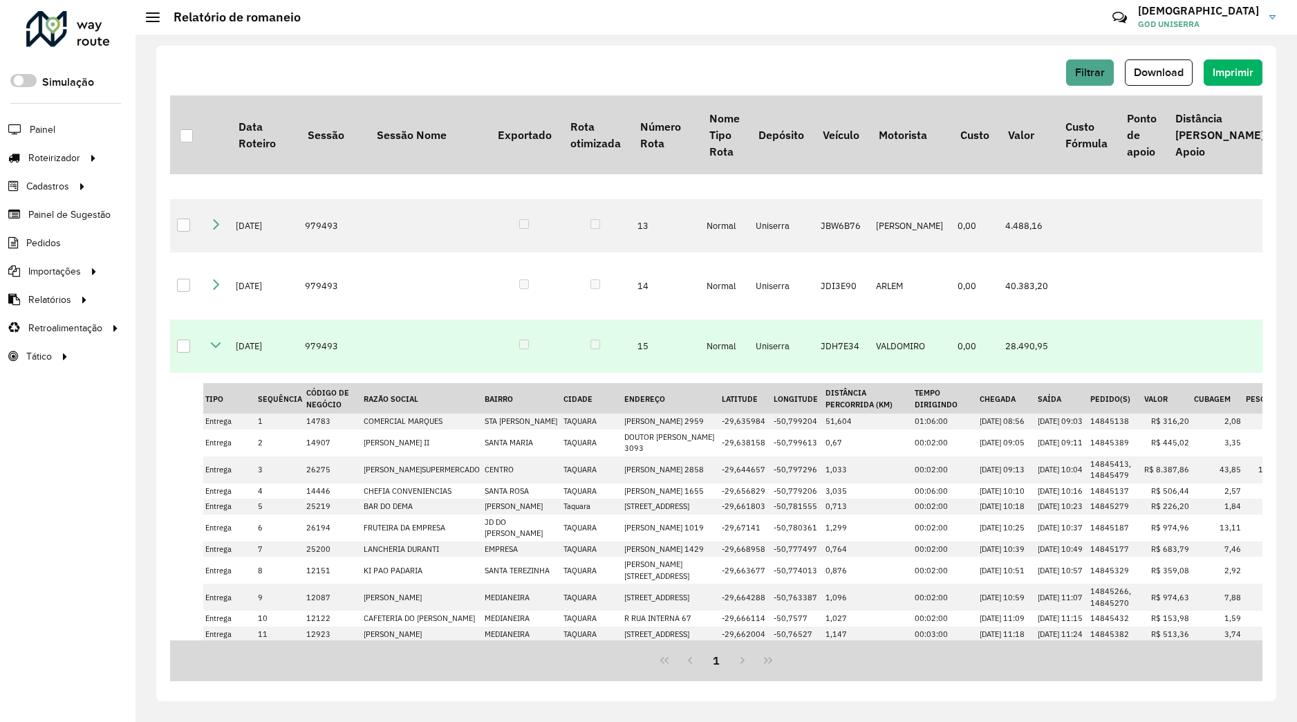
scroll to position [703, 0]
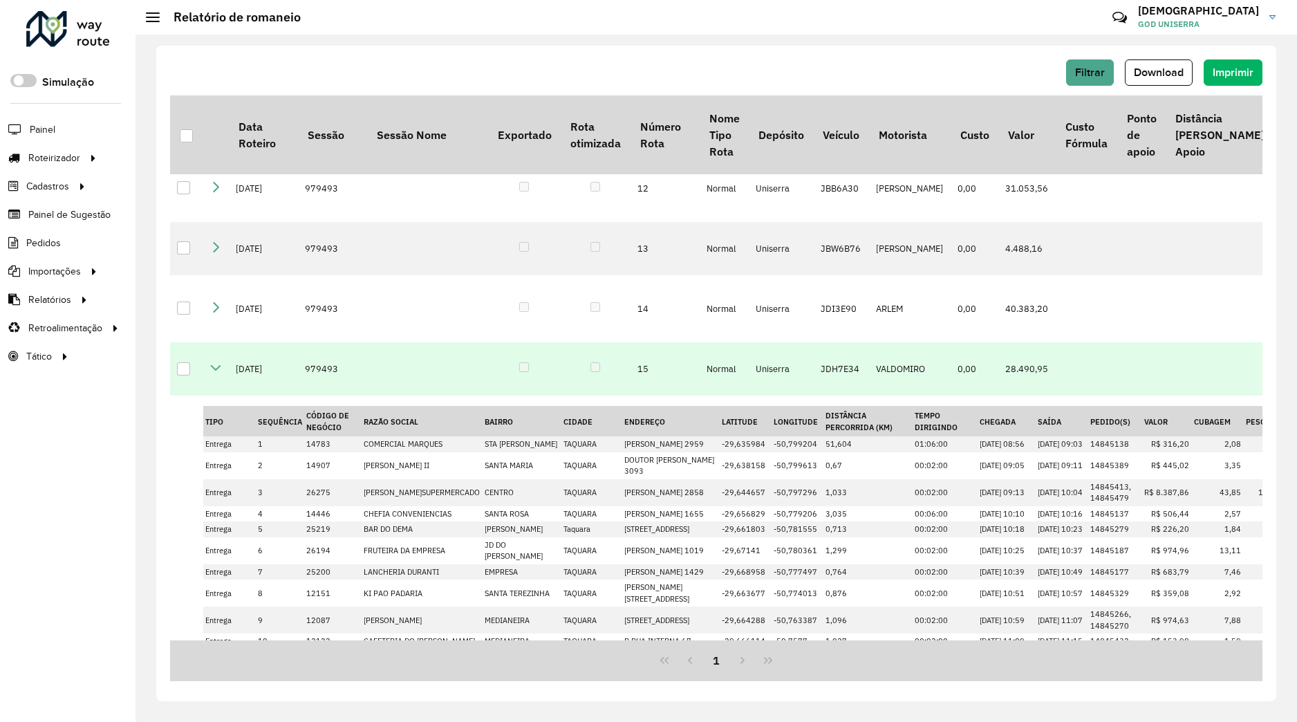
click at [217, 373] on icon at bounding box center [215, 367] width 11 height 11
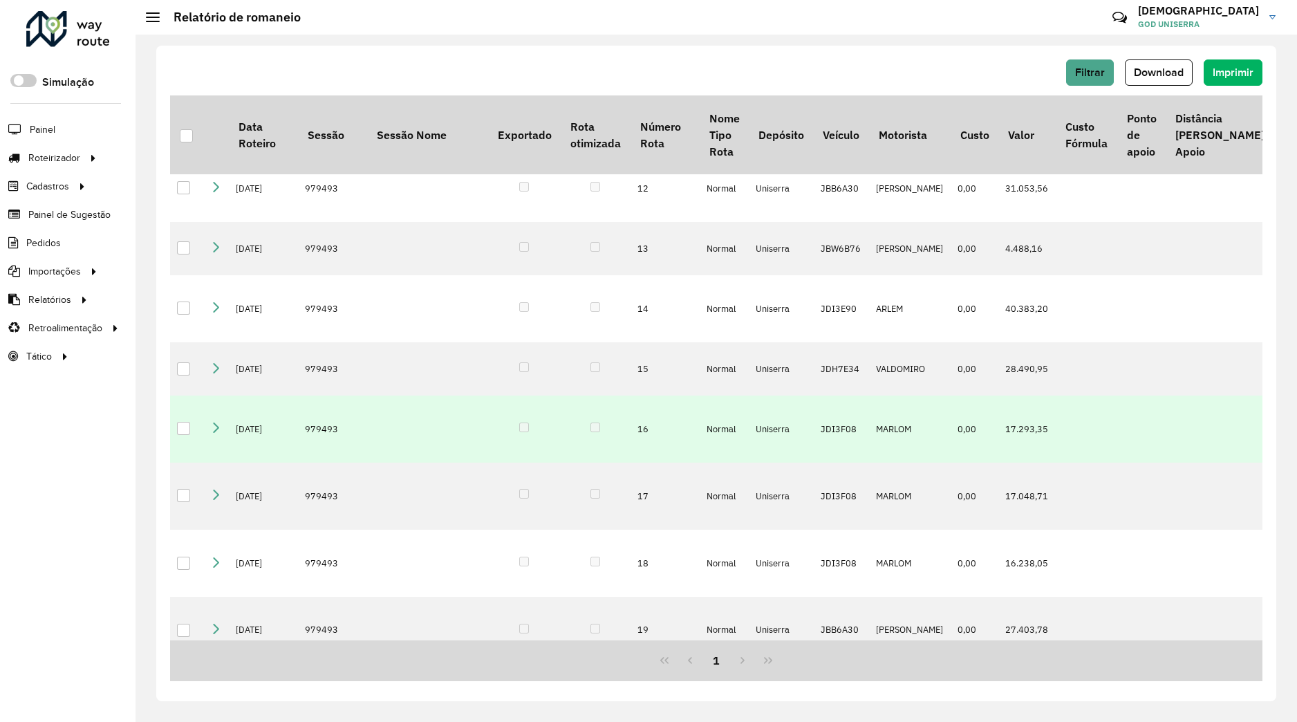
click at [219, 434] on icon at bounding box center [215, 428] width 11 height 11
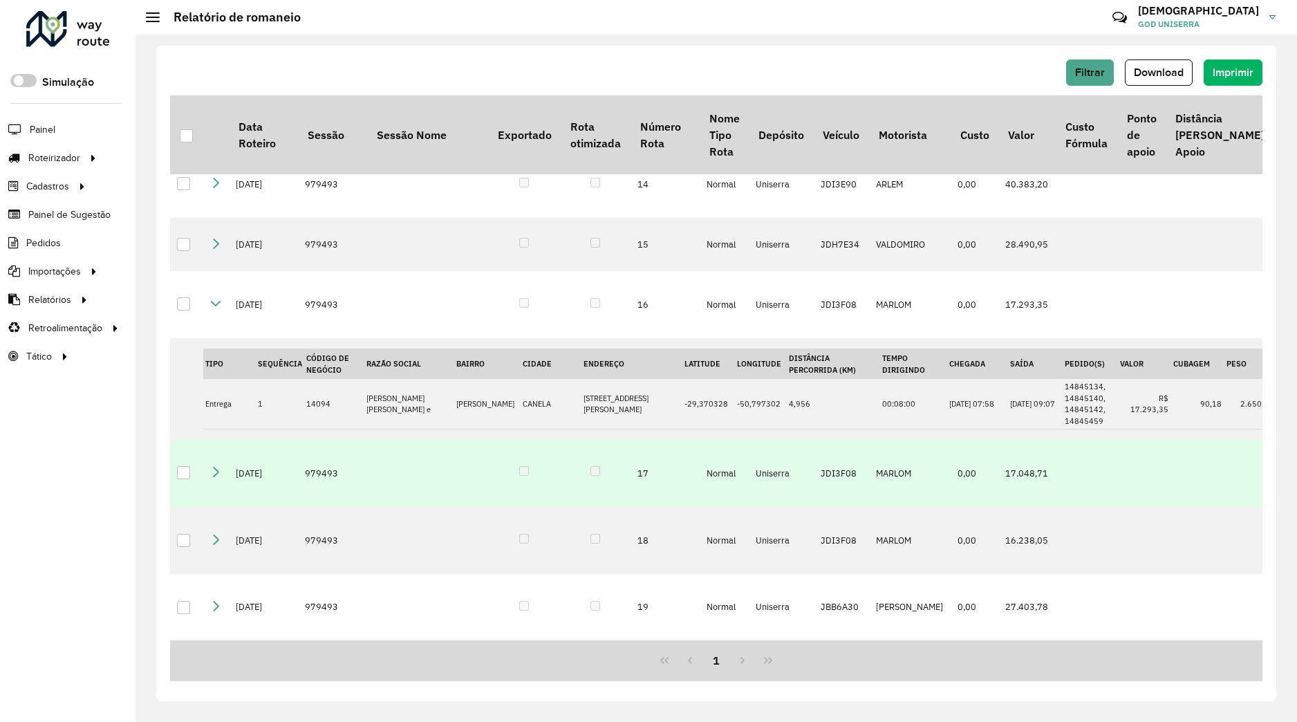
scroll to position [878, 0]
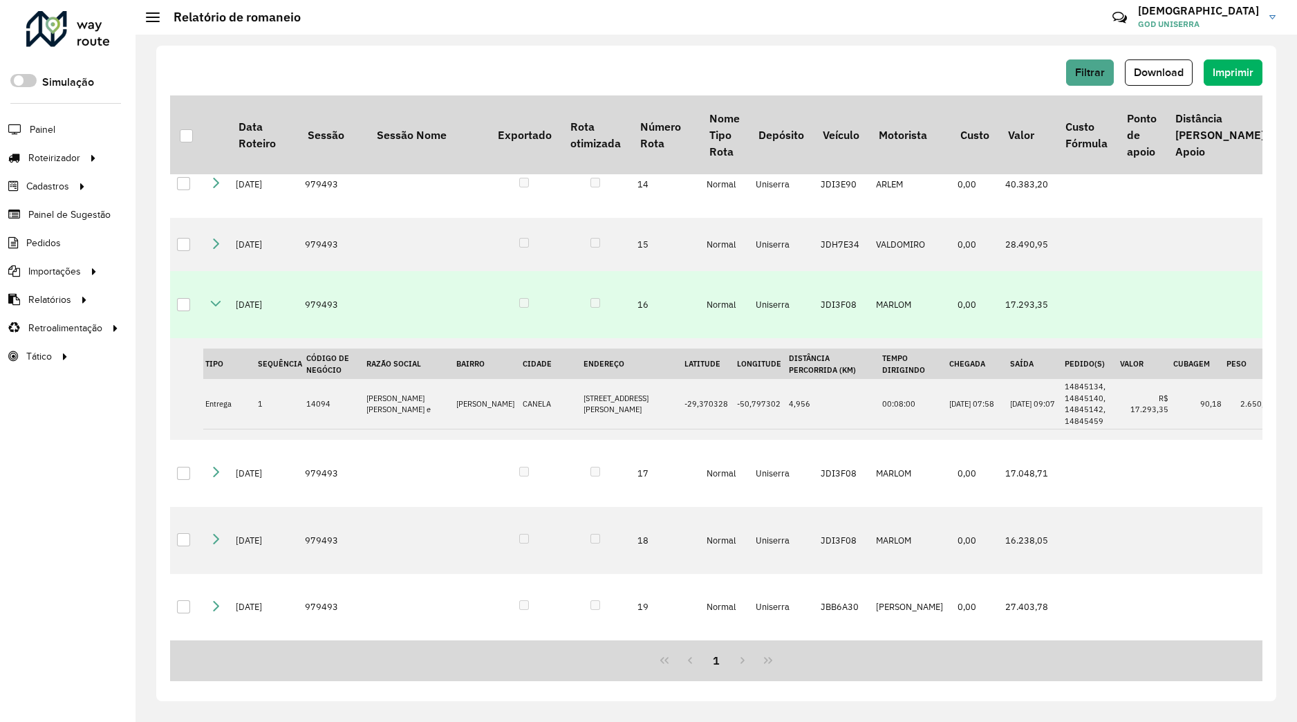
click at [212, 311] on link at bounding box center [215, 305] width 11 height 12
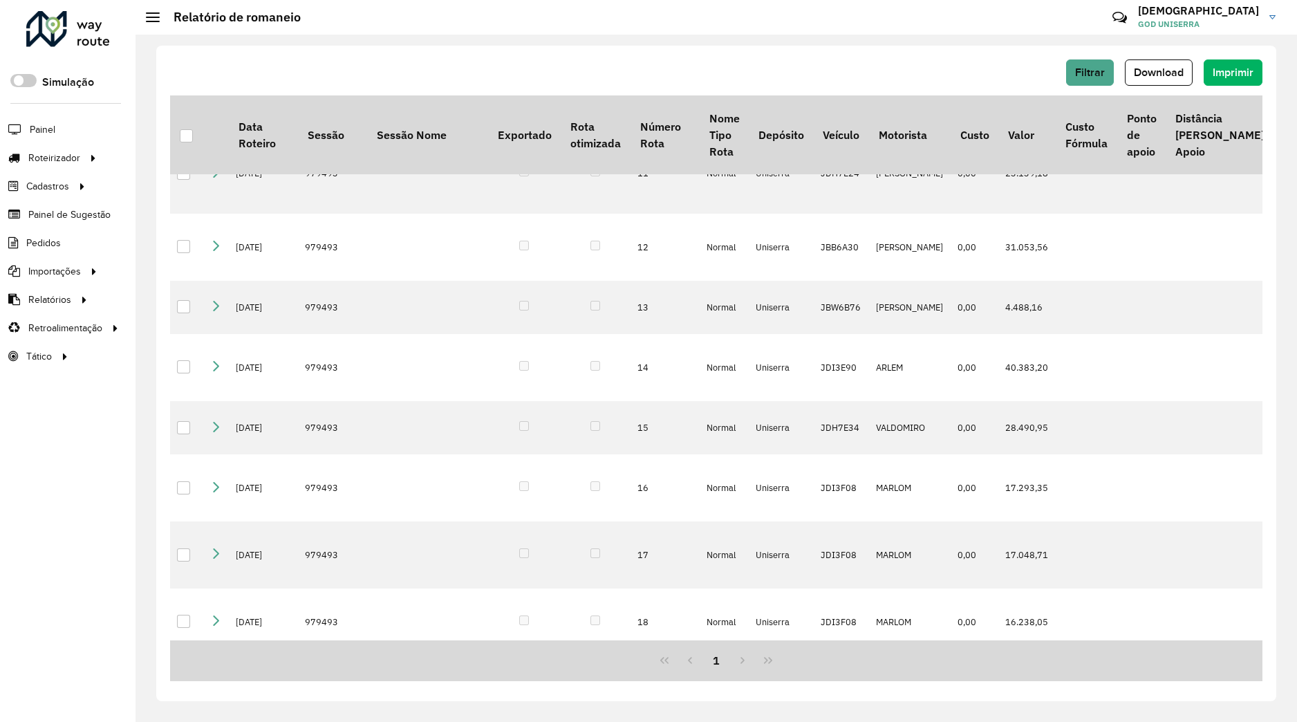
scroll to position [642, 0]
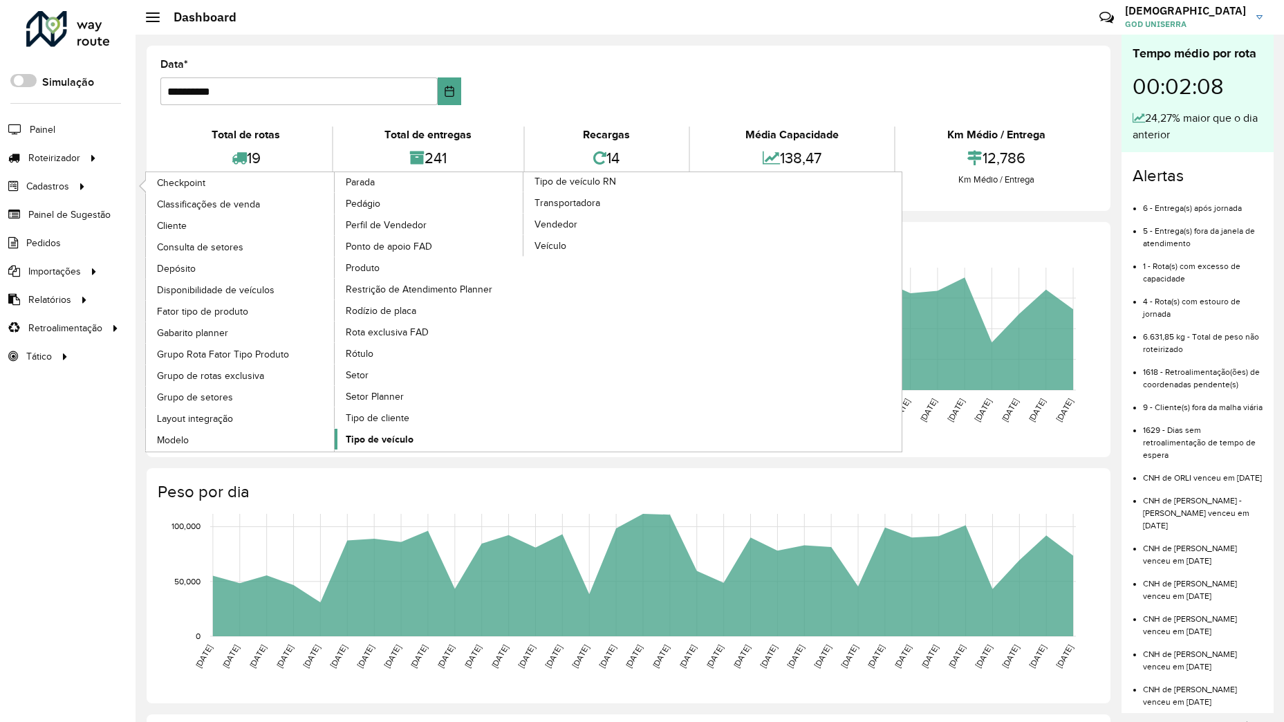
click at [414, 432] on span "Tipo de veículo" at bounding box center [380, 439] width 68 height 15
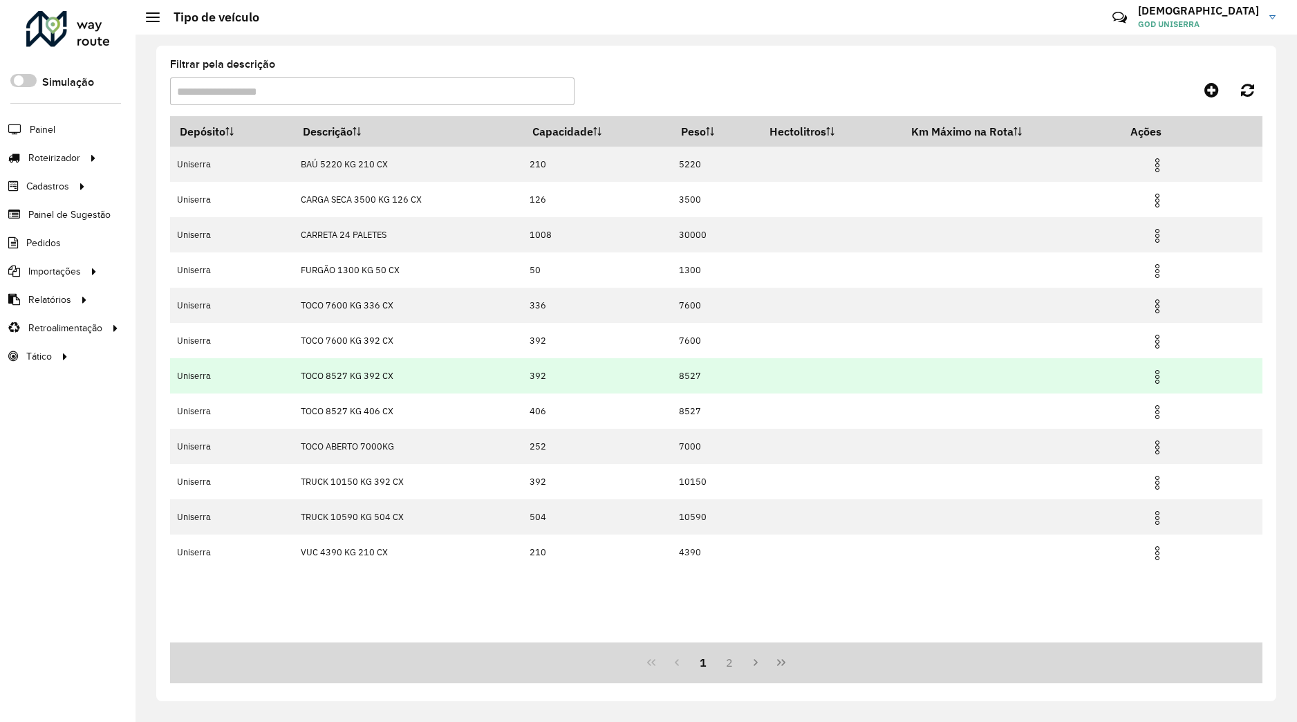
drag, startPoint x: 868, startPoint y: 417, endPoint x: 572, endPoint y: 385, distance: 297.8
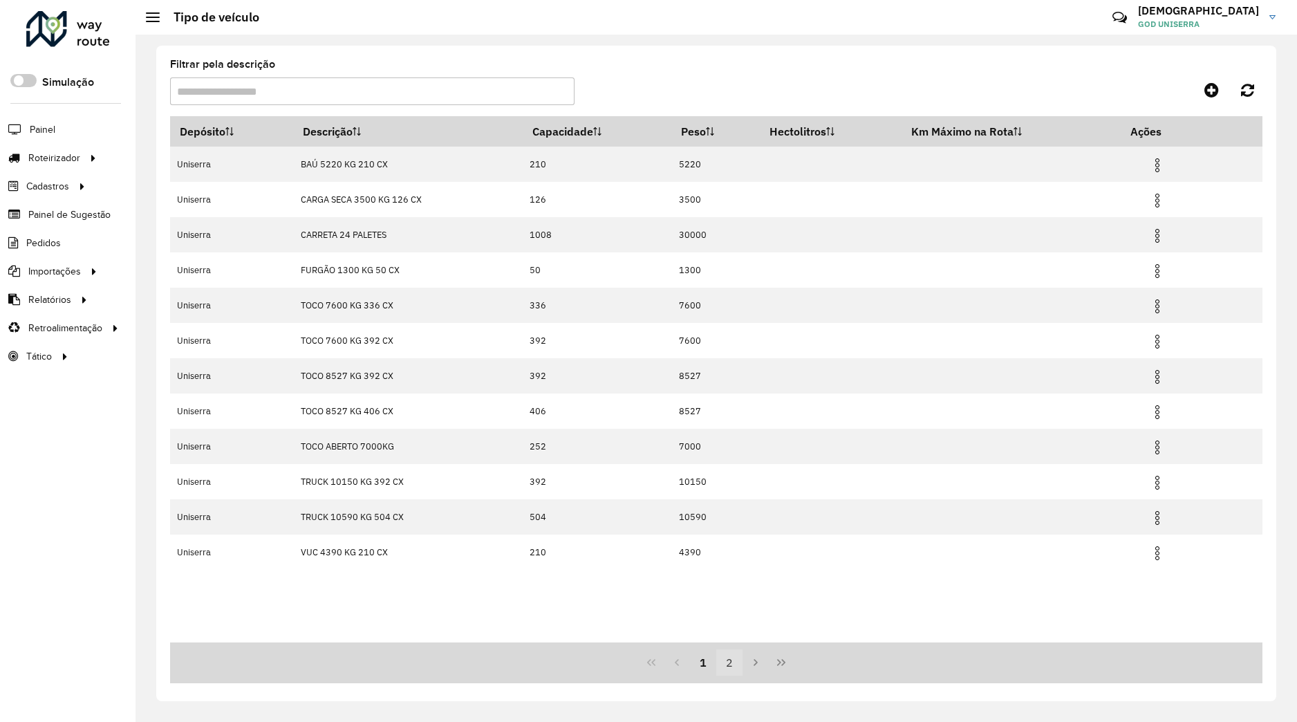
click at [723, 656] on button "2" at bounding box center [729, 662] width 26 height 26
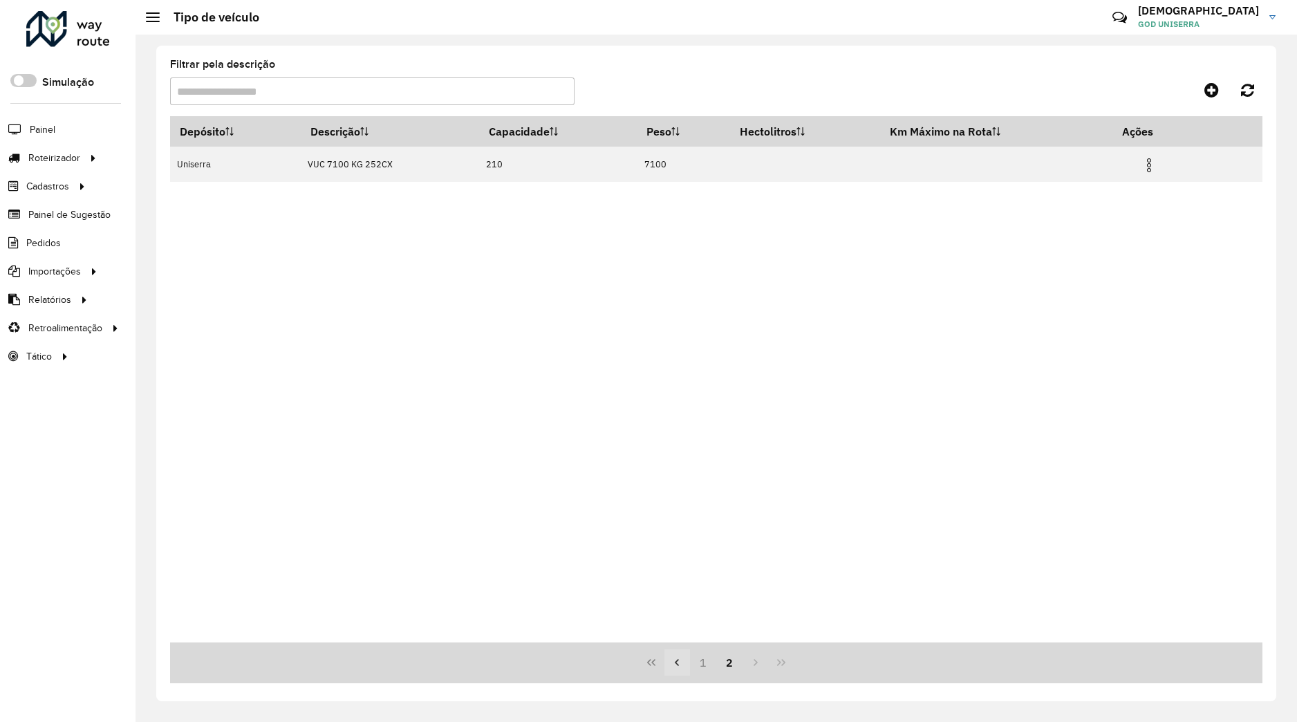
click at [689, 666] on button "Previous Page" at bounding box center [678, 662] width 26 height 26
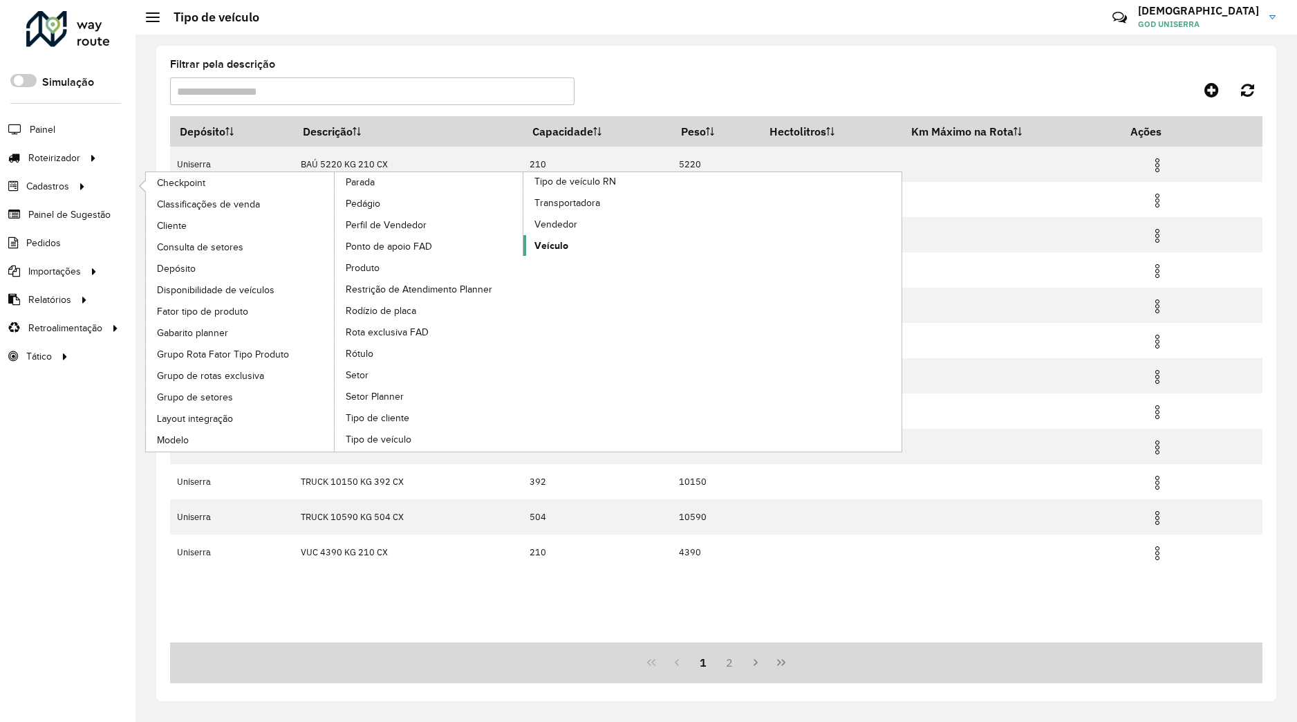
click at [555, 253] on span "Veículo" at bounding box center [552, 246] width 34 height 15
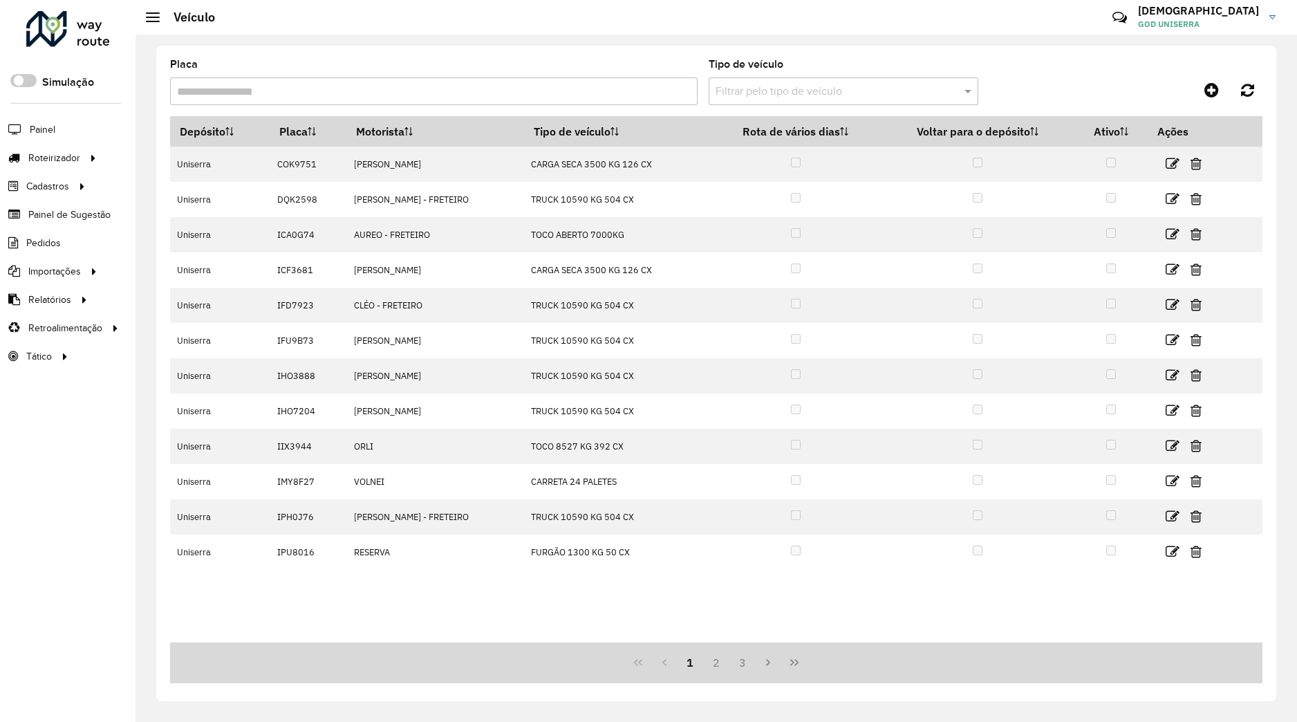
click at [495, 100] on input "Placa" at bounding box center [434, 91] width 528 height 28
type input "*******"
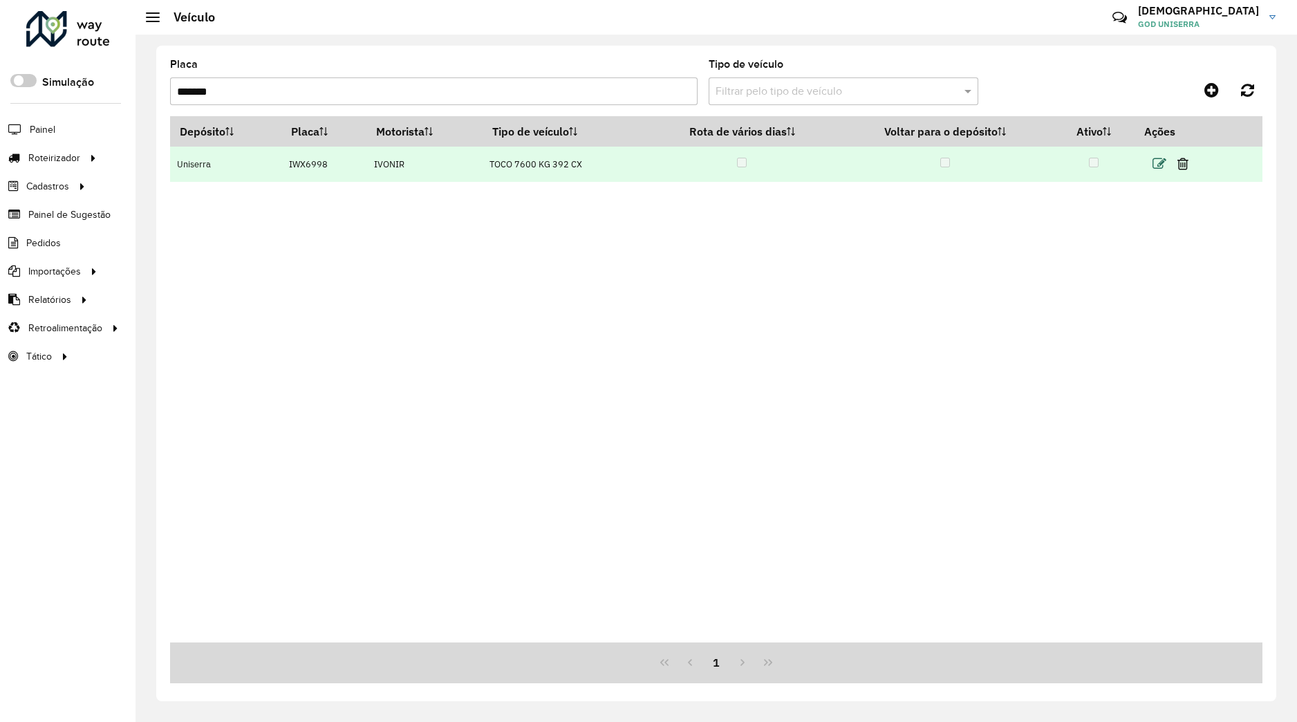
click at [1163, 163] on icon at bounding box center [1160, 164] width 14 height 14
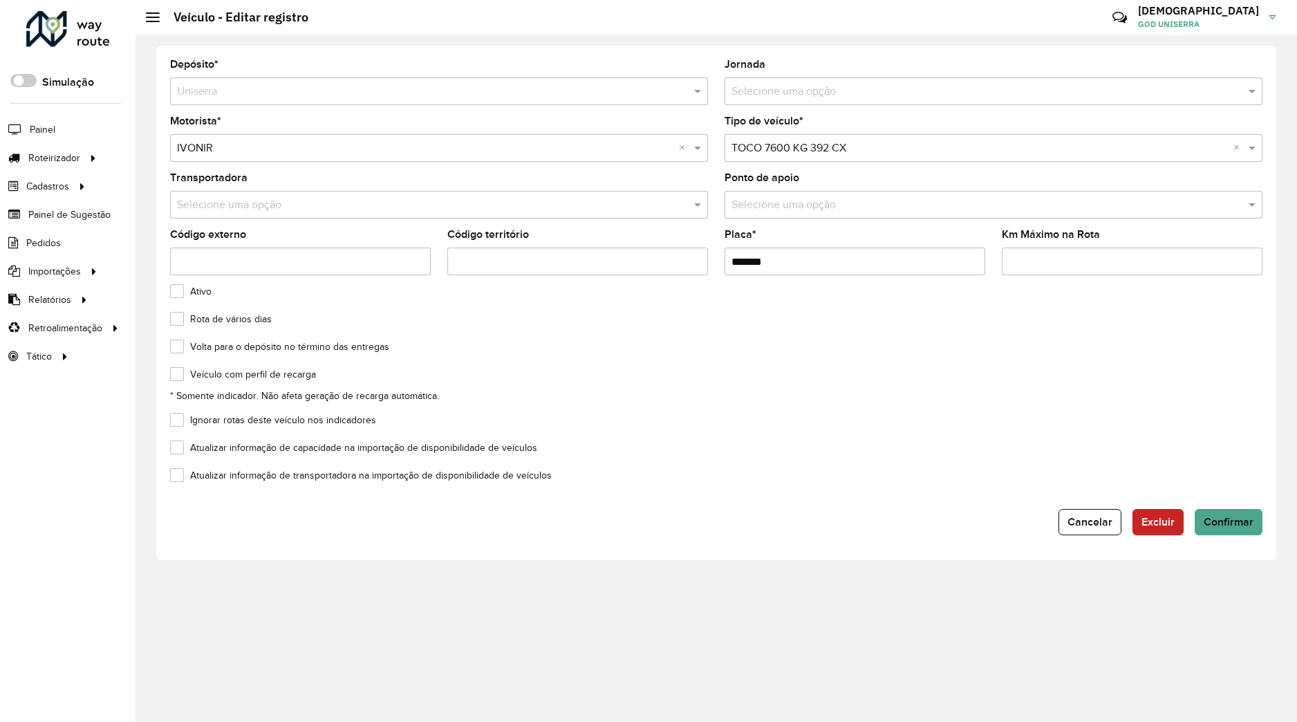
click at [762, 262] on input "*******" at bounding box center [855, 262] width 261 height 28
type input "*******"
click at [1237, 526] on span "Confirmar" at bounding box center [1229, 522] width 50 height 12
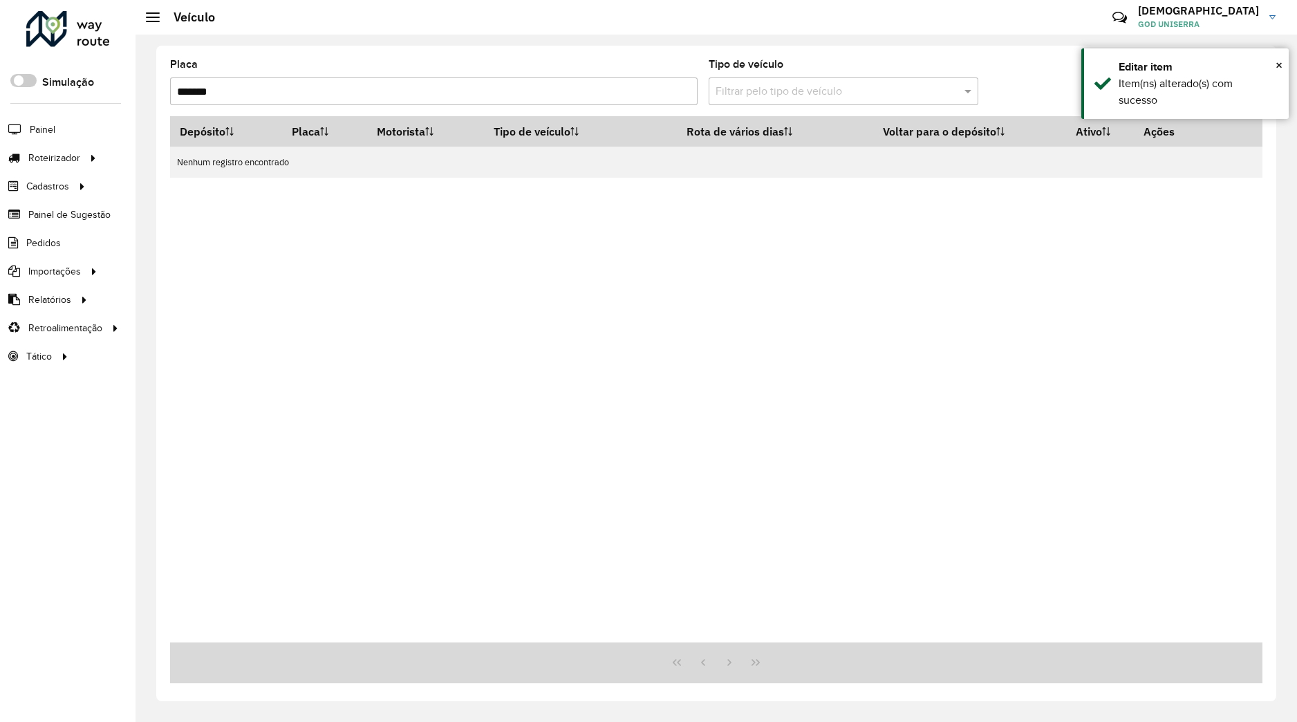
click at [450, 94] on input "*******" at bounding box center [434, 91] width 528 height 28
click at [216, 93] on input "*******" at bounding box center [434, 91] width 528 height 28
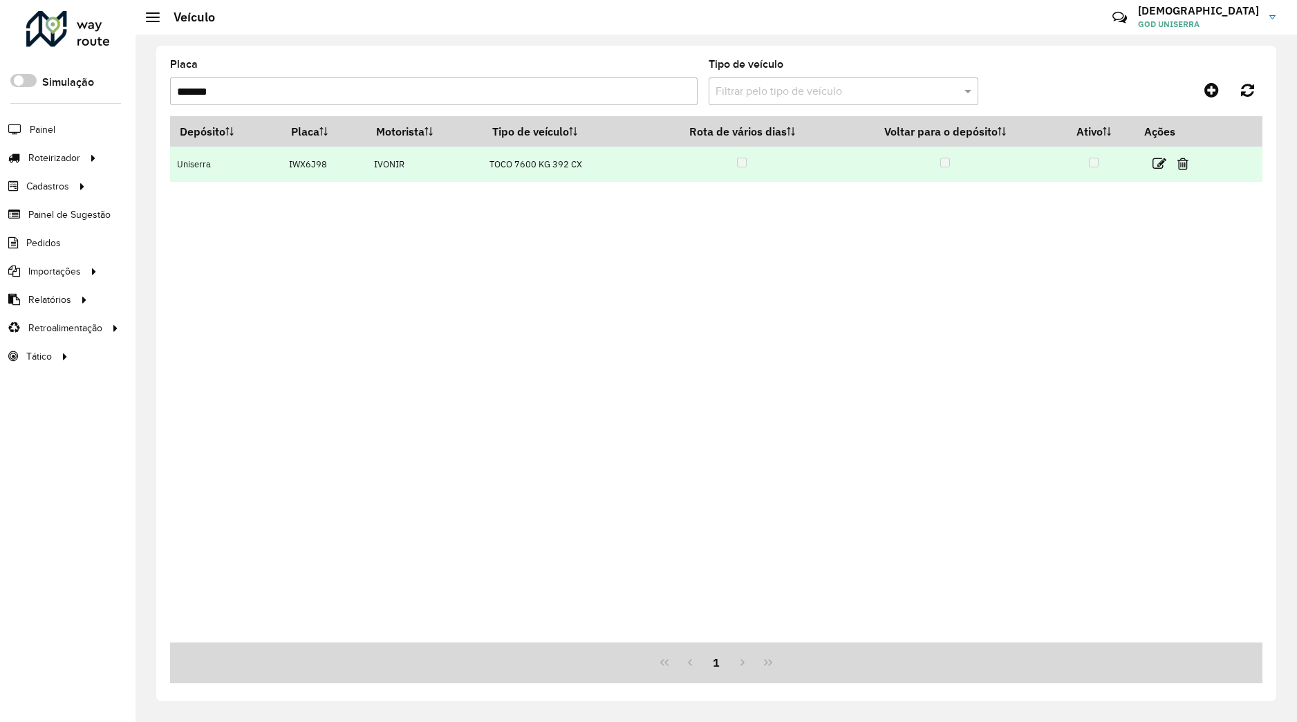
type input "*******"
click at [1170, 163] on td at bounding box center [1177, 164] width 83 height 35
click at [1165, 165] on icon at bounding box center [1160, 164] width 14 height 14
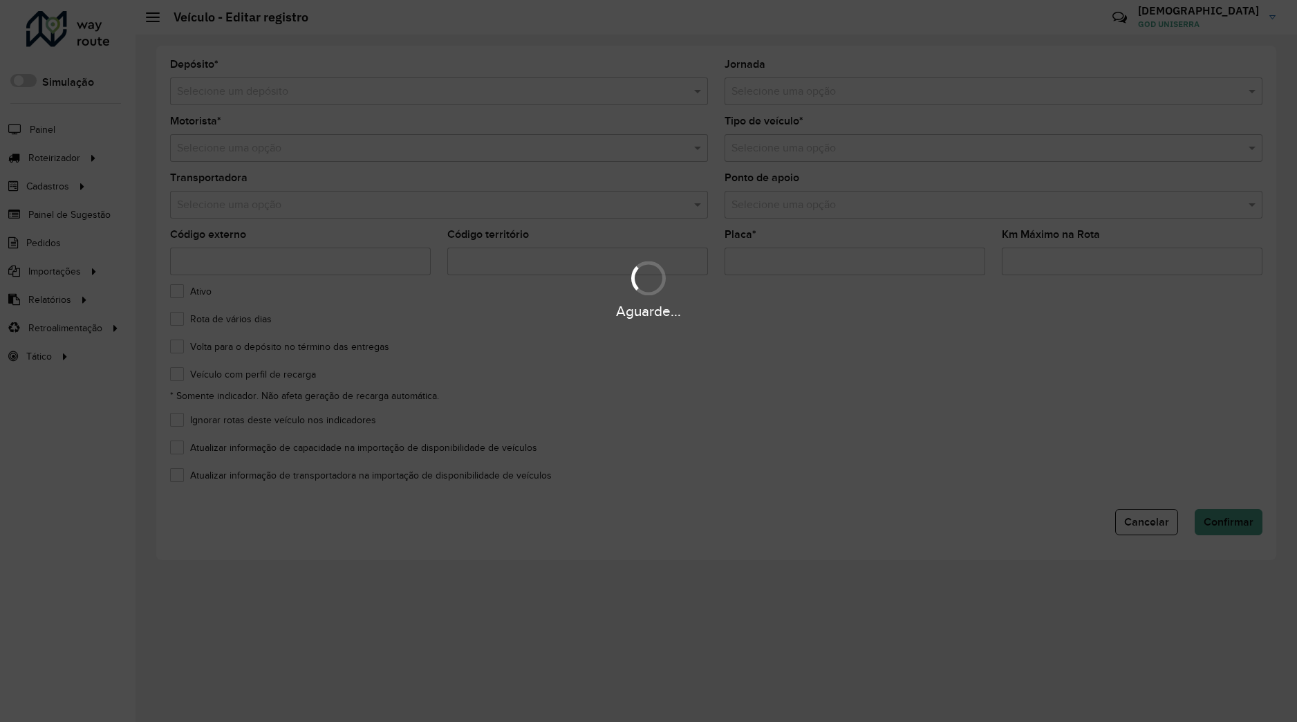
type input "*******"
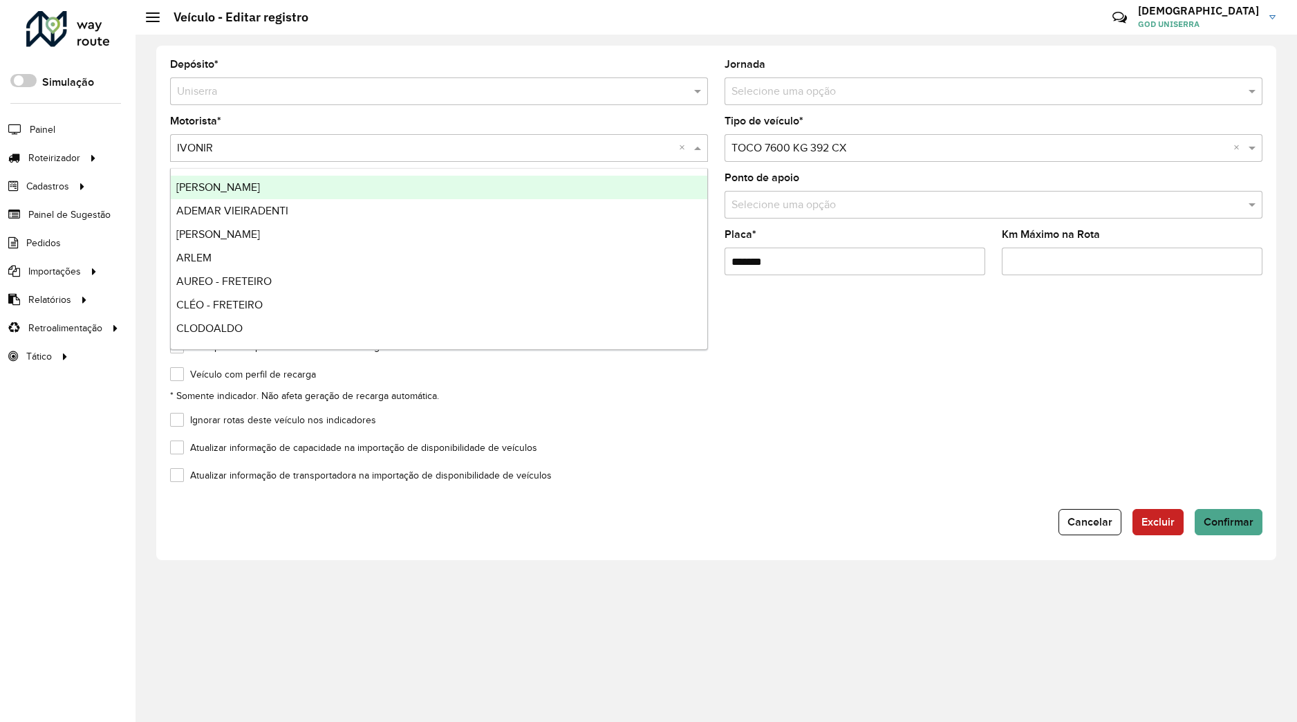
click at [266, 144] on input "text" at bounding box center [425, 148] width 497 height 17
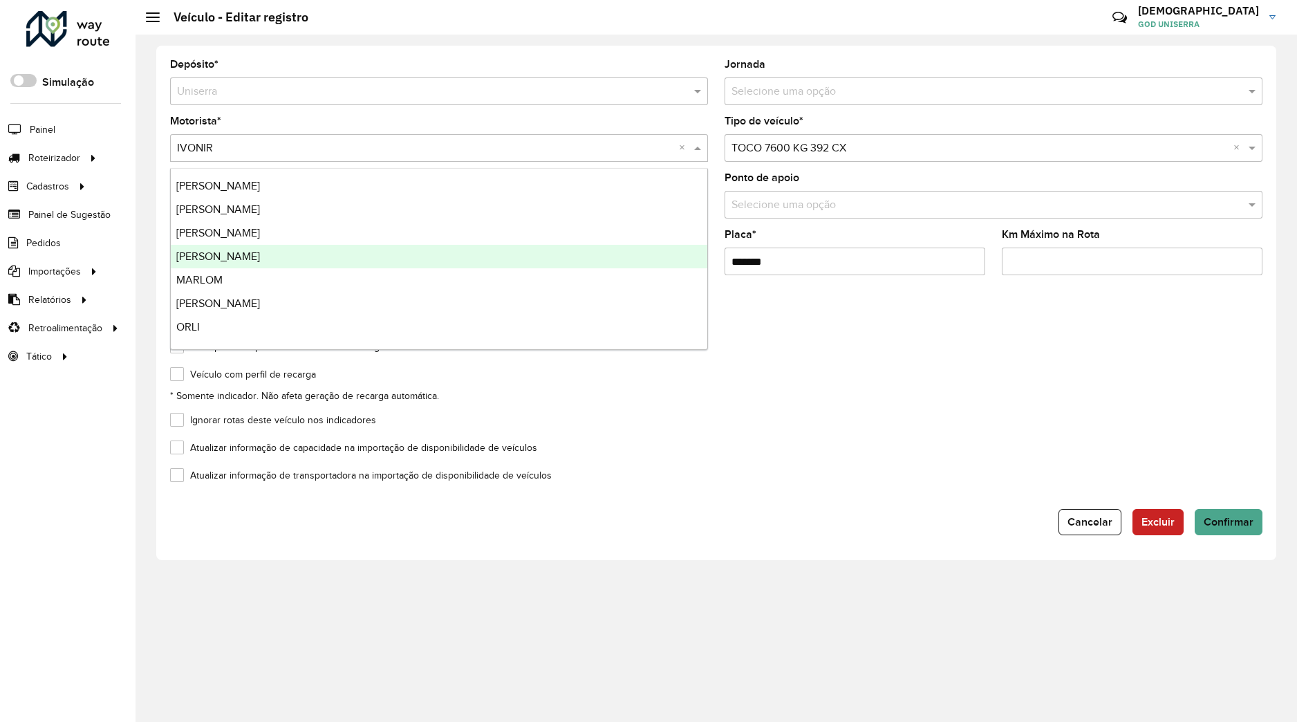
scroll to position [445, 0]
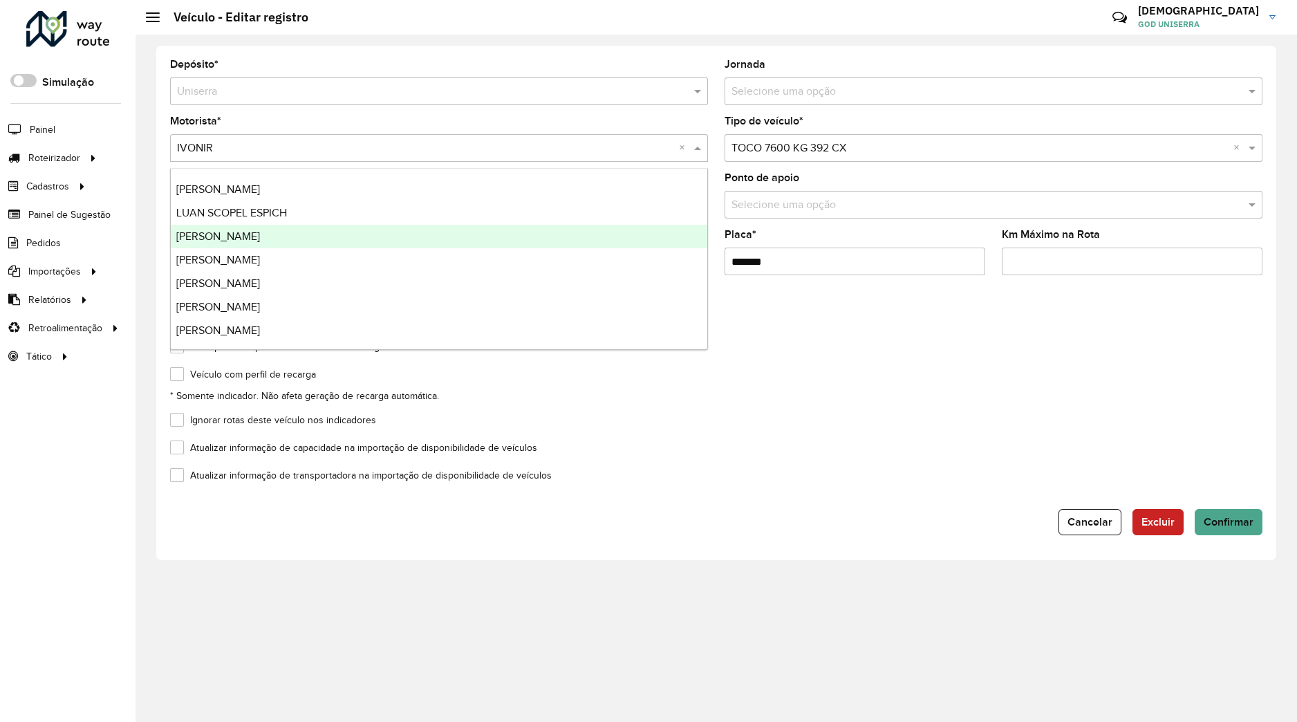
click at [305, 239] on div "[PERSON_NAME]" at bounding box center [439, 237] width 537 height 24
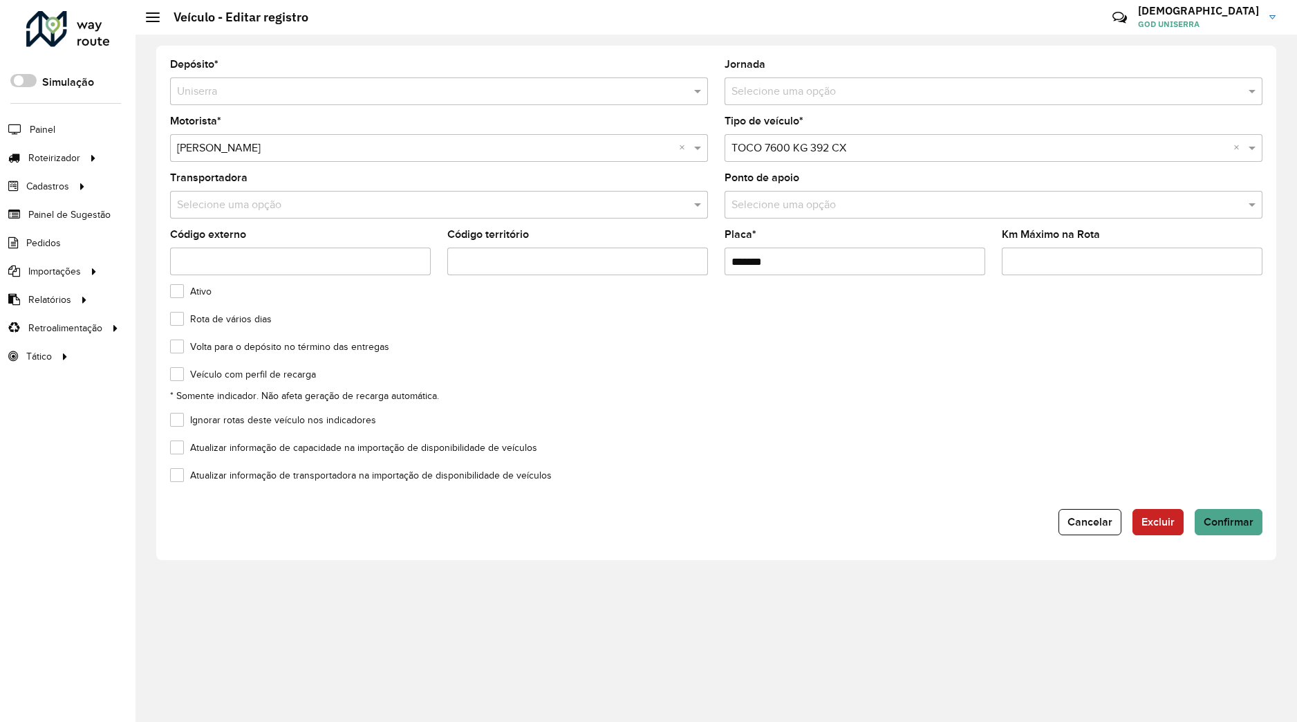
click at [1219, 535] on div "Depósito * Selecione um depósito × Uniserra Jornada Selecione uma opção Motoris…" at bounding box center [716, 303] width 1120 height 515
click at [1224, 523] on span "Confirmar" at bounding box center [1229, 522] width 50 height 12
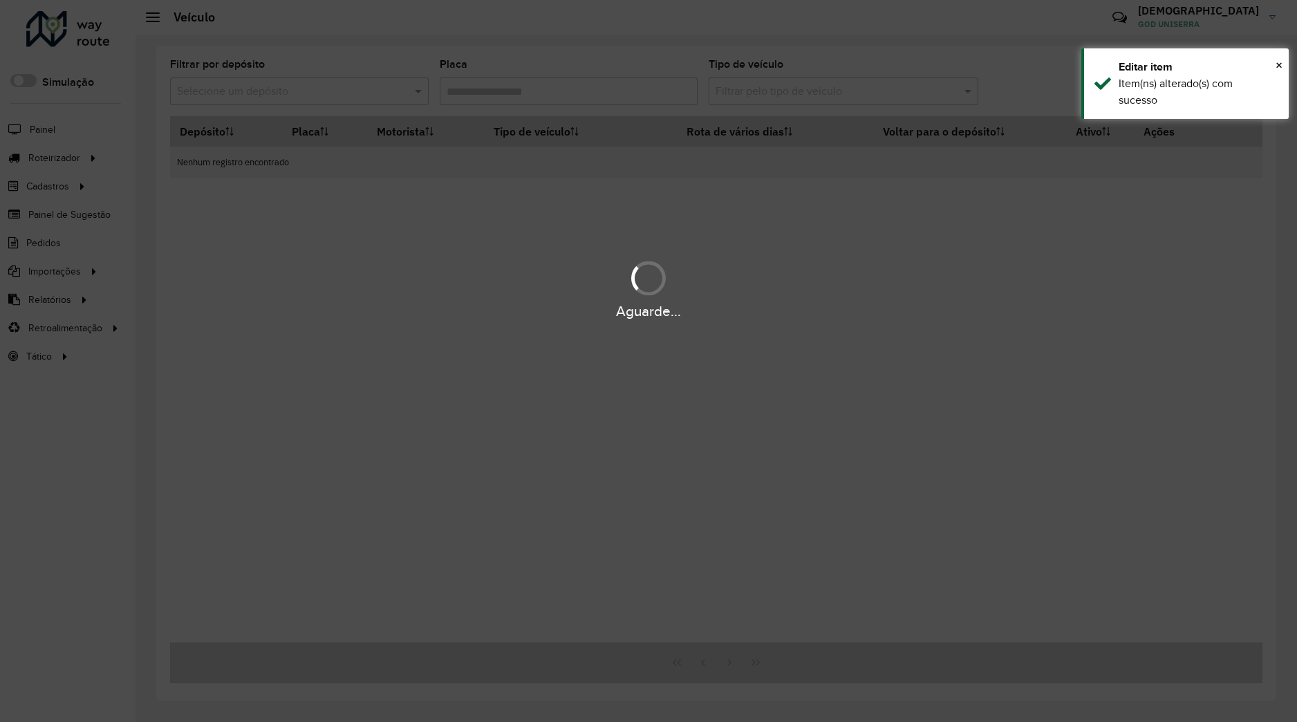
type input "*******"
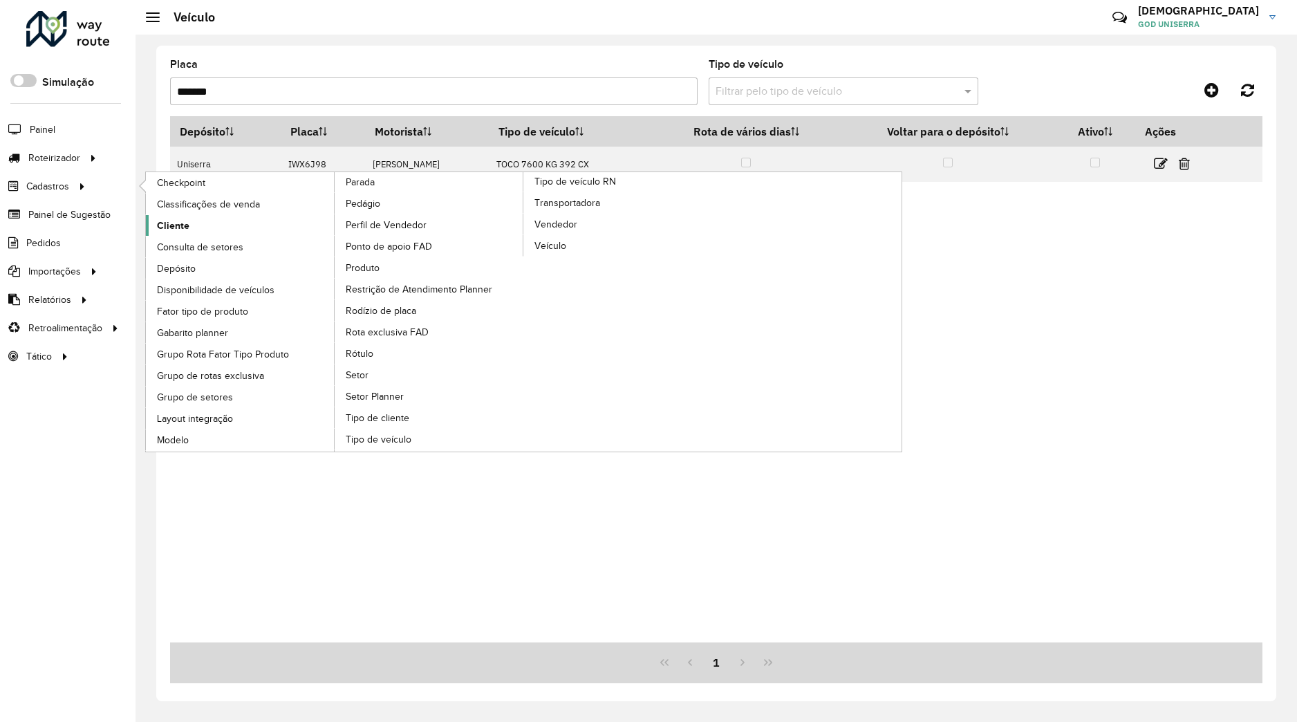
click at [186, 218] on link "Cliente" at bounding box center [240, 225] width 189 height 21
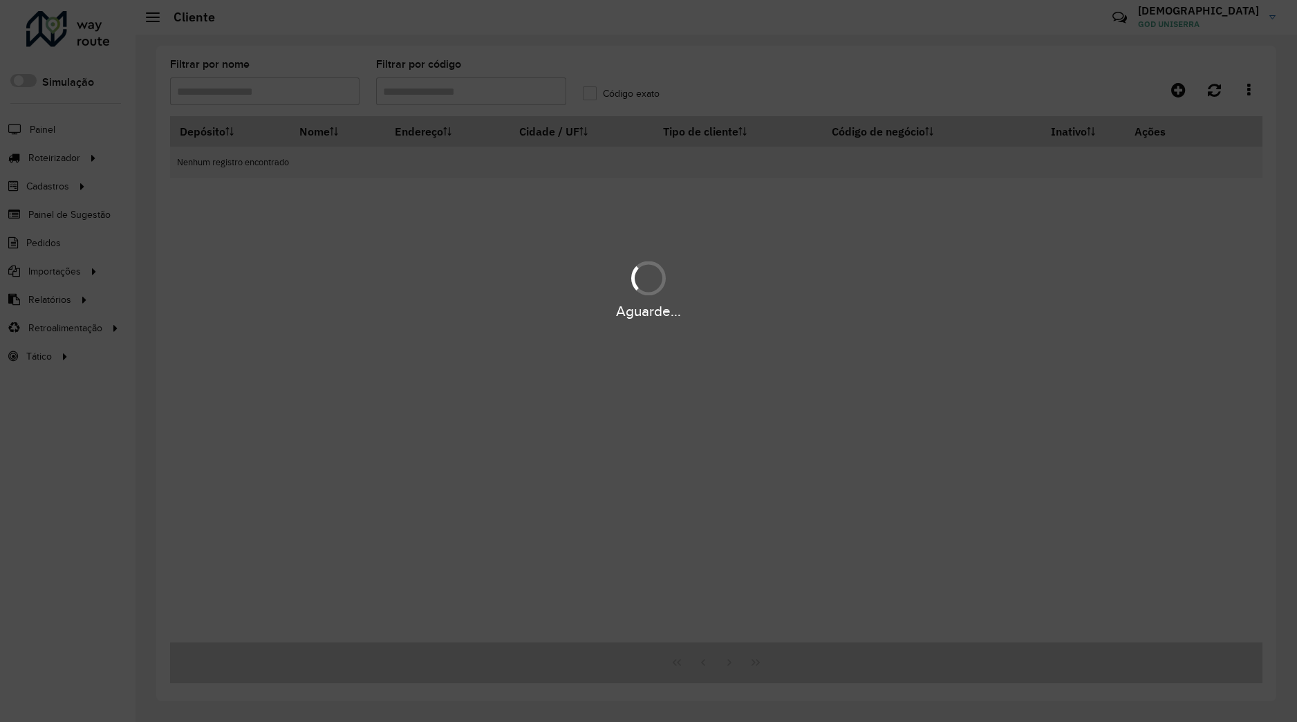
click at [497, 98] on div "Aguarde..." at bounding box center [648, 361] width 1297 height 722
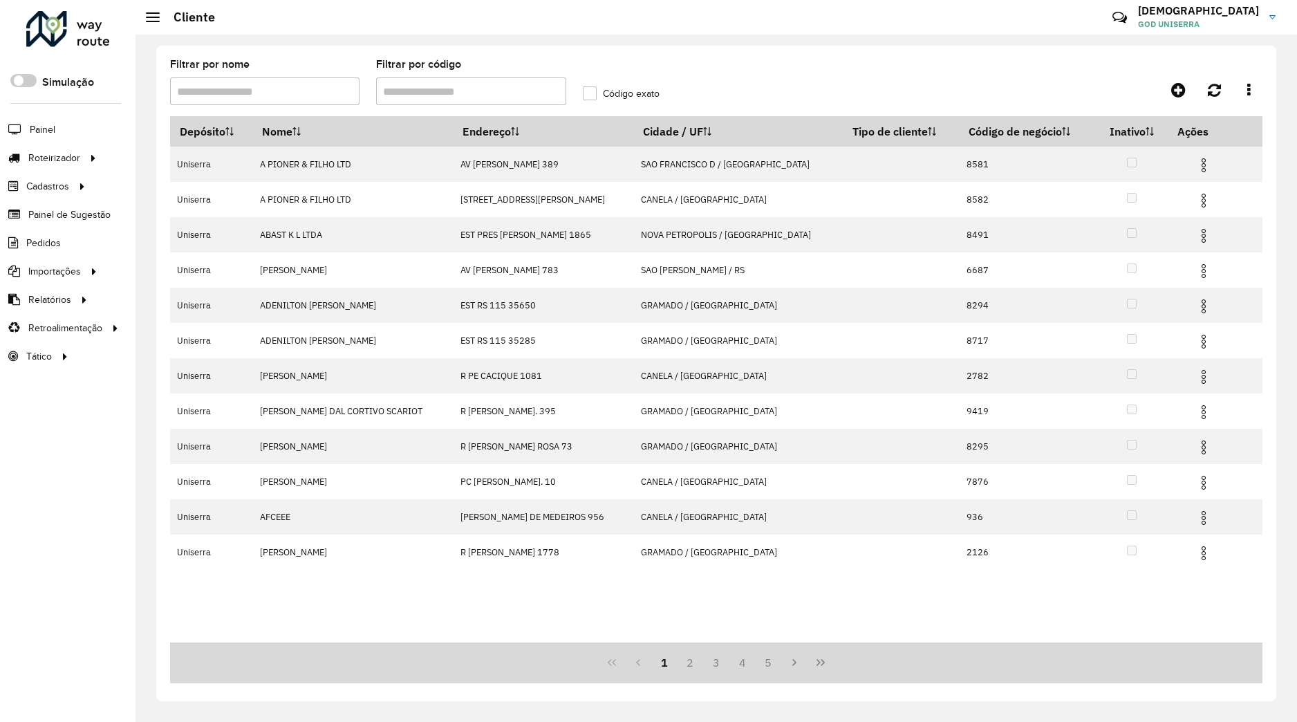
click at [497, 92] on input "Filtrar por código" at bounding box center [470, 91] width 189 height 28
type input "*****"
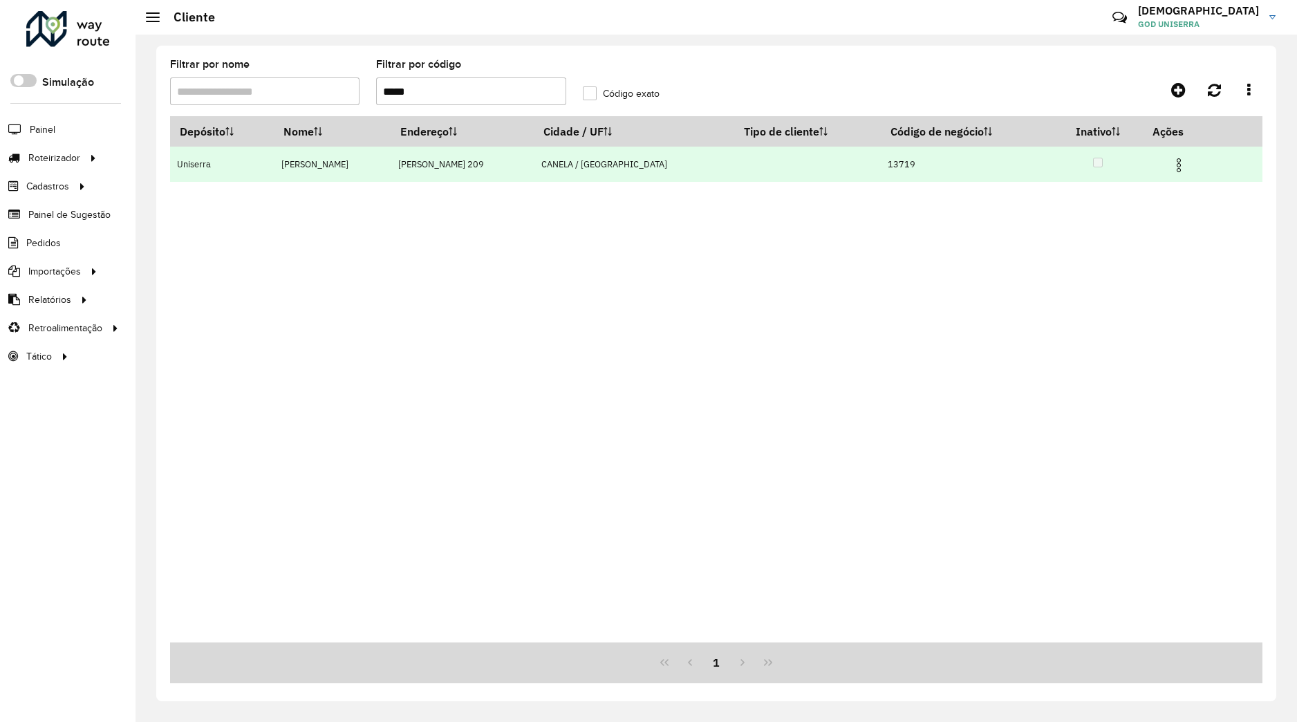
click at [1172, 170] on img at bounding box center [1179, 165] width 17 height 17
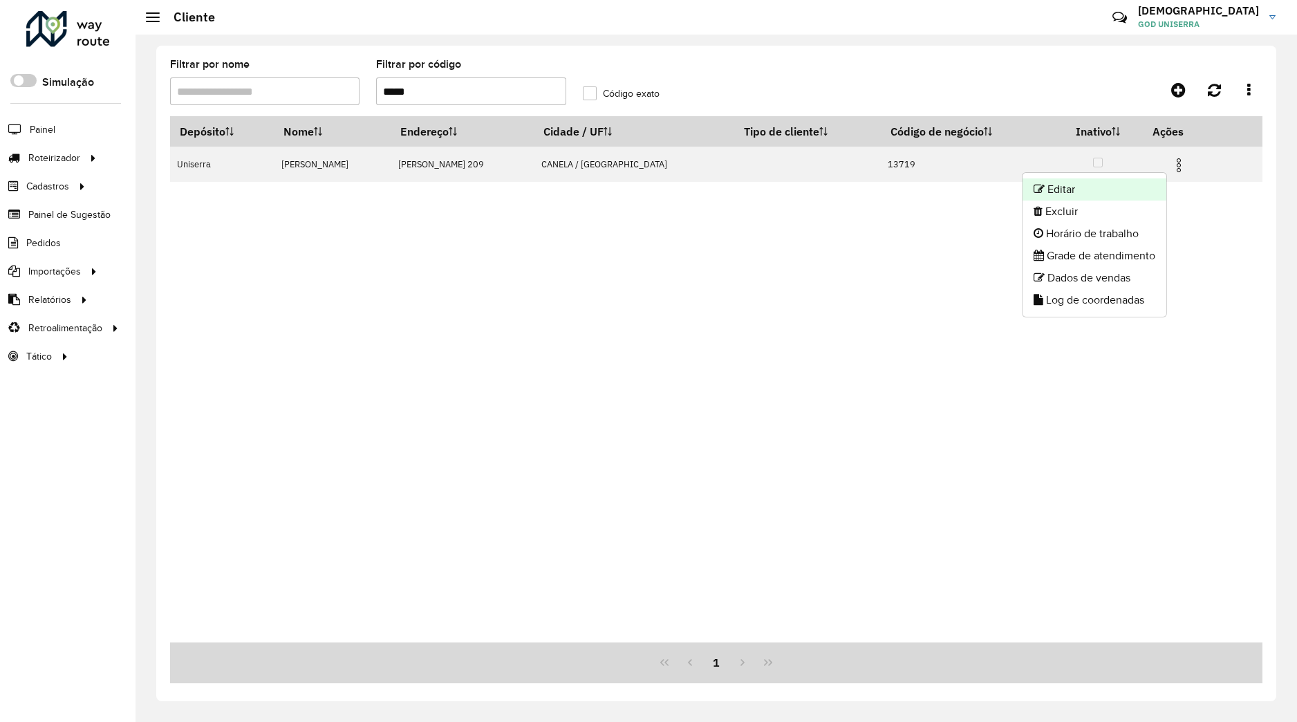
click at [1133, 196] on li "Editar" at bounding box center [1095, 189] width 144 height 22
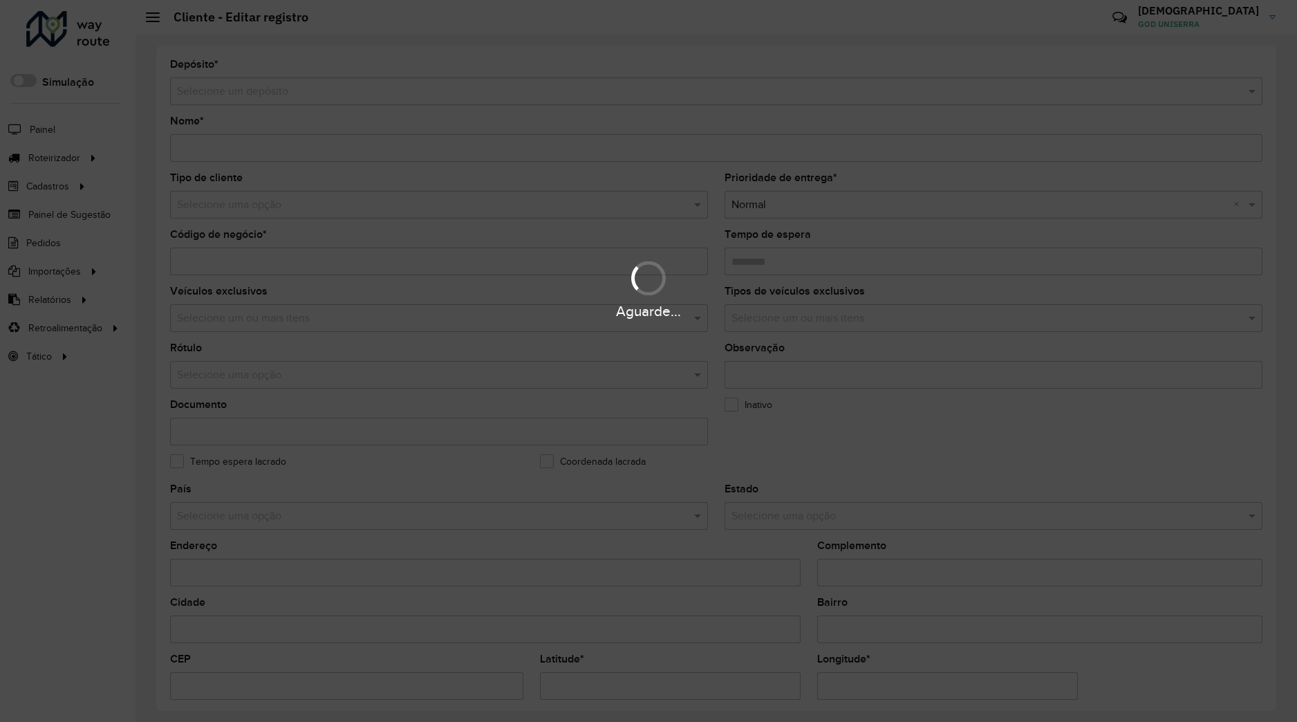
type input "**********"
type input "*****"
type input "********"
type input "**********"
type input "******"
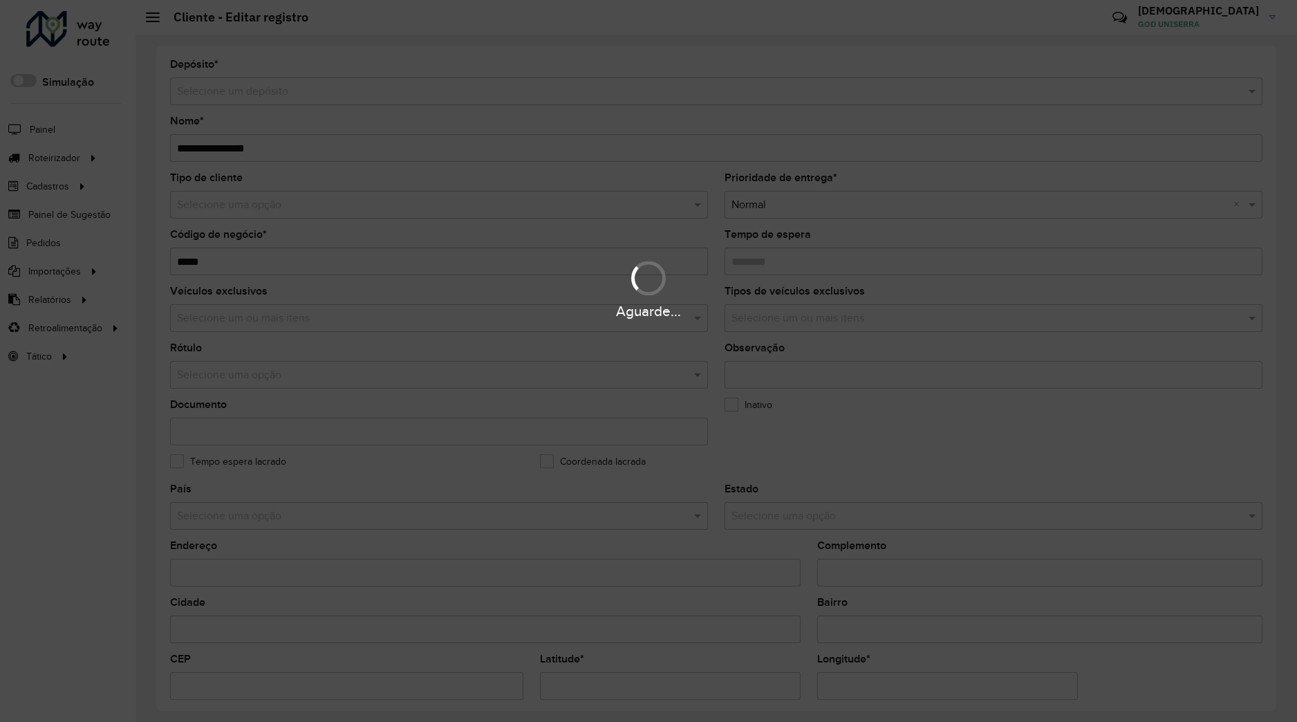
type input "******"
type input "**********"
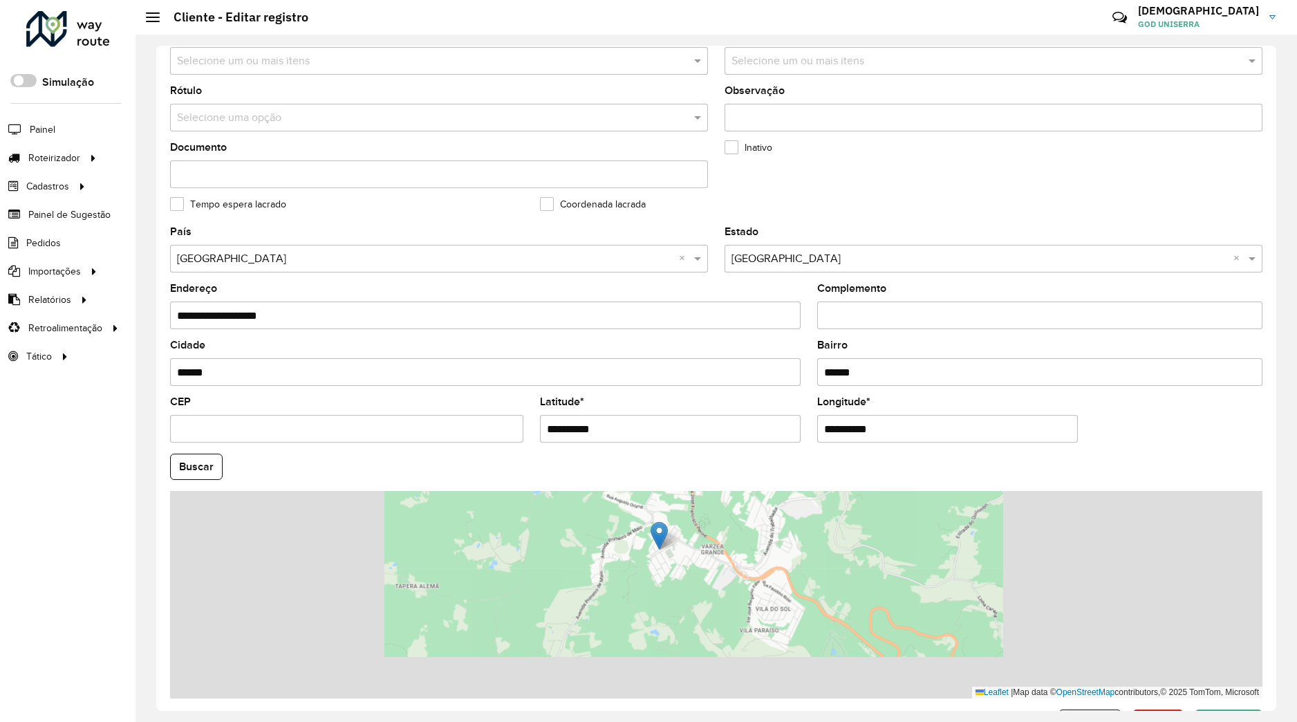
scroll to position [302, 0]
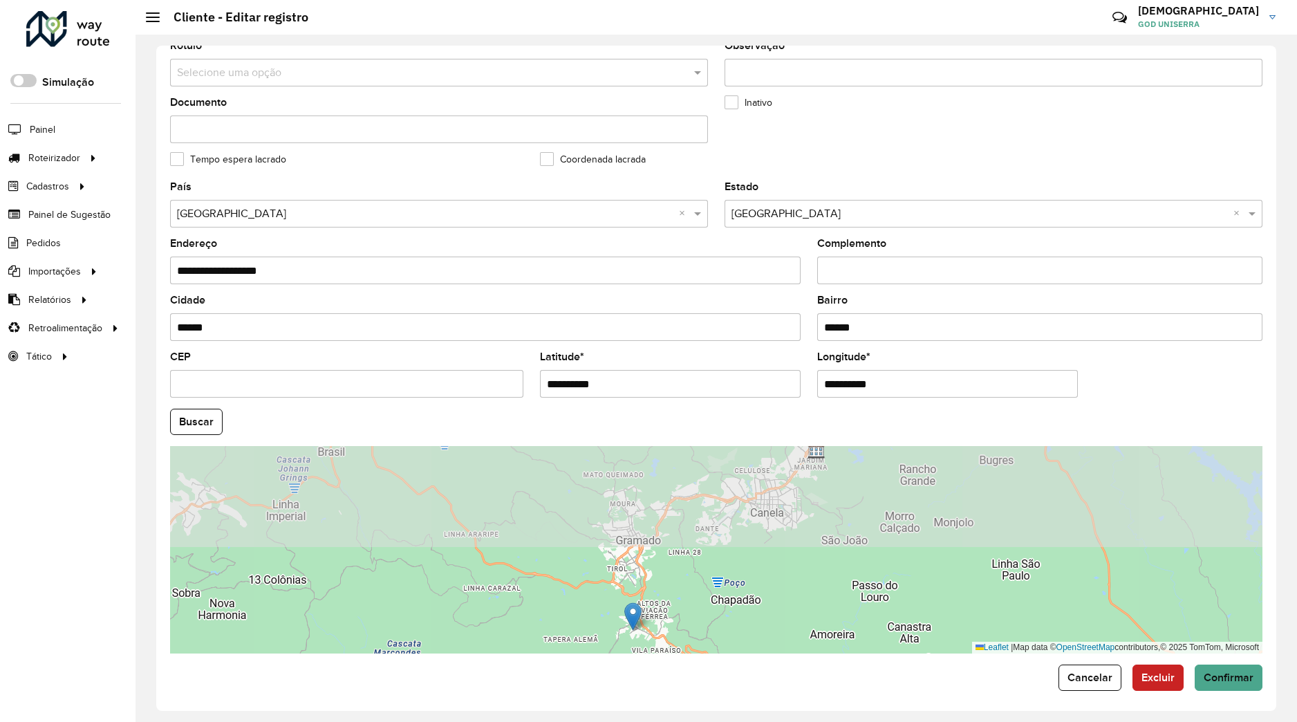
drag, startPoint x: 767, startPoint y: 508, endPoint x: 713, endPoint y: 615, distance: 119.4
click at [714, 615] on div "Leaflet | Map data © OpenStreetMap contributors,© 2025 TomTom, Microsoft" at bounding box center [716, 549] width 1093 height 207
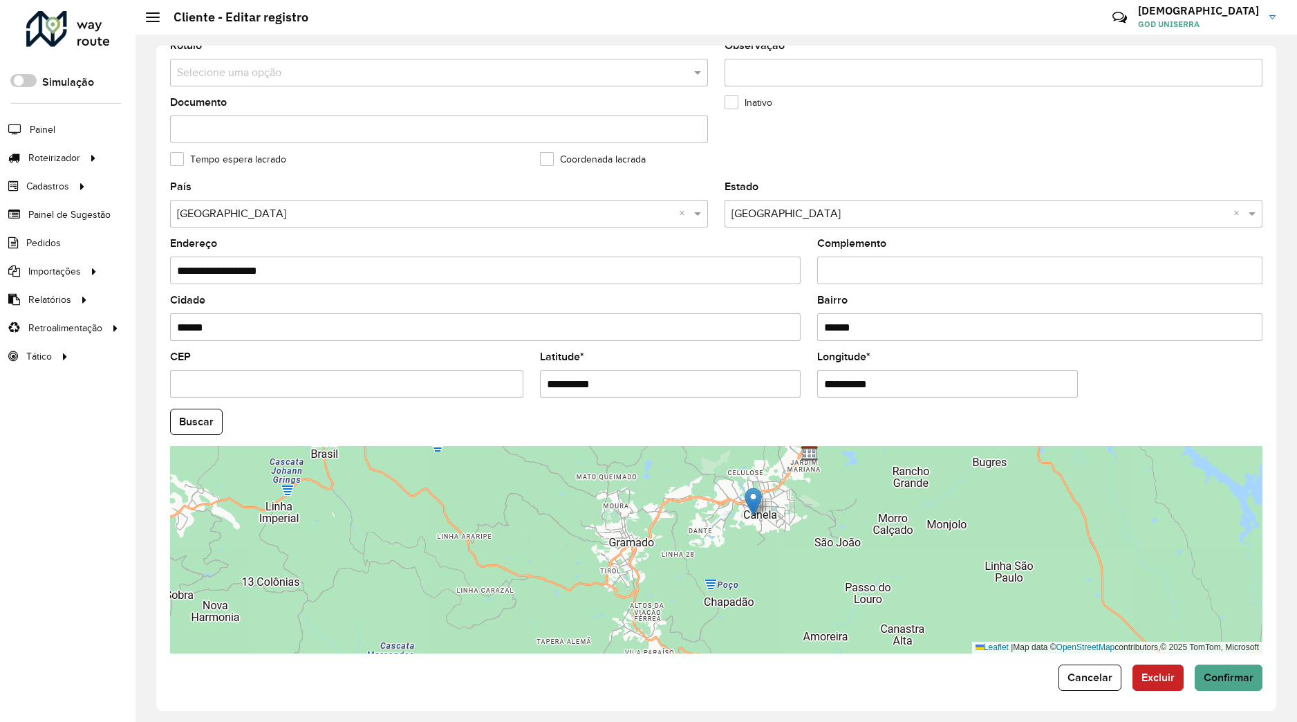
drag, startPoint x: 649, startPoint y: 602, endPoint x: 757, endPoint y: 497, distance: 151.1
click at [757, 497] on img at bounding box center [753, 502] width 17 height 28
type input "**********"
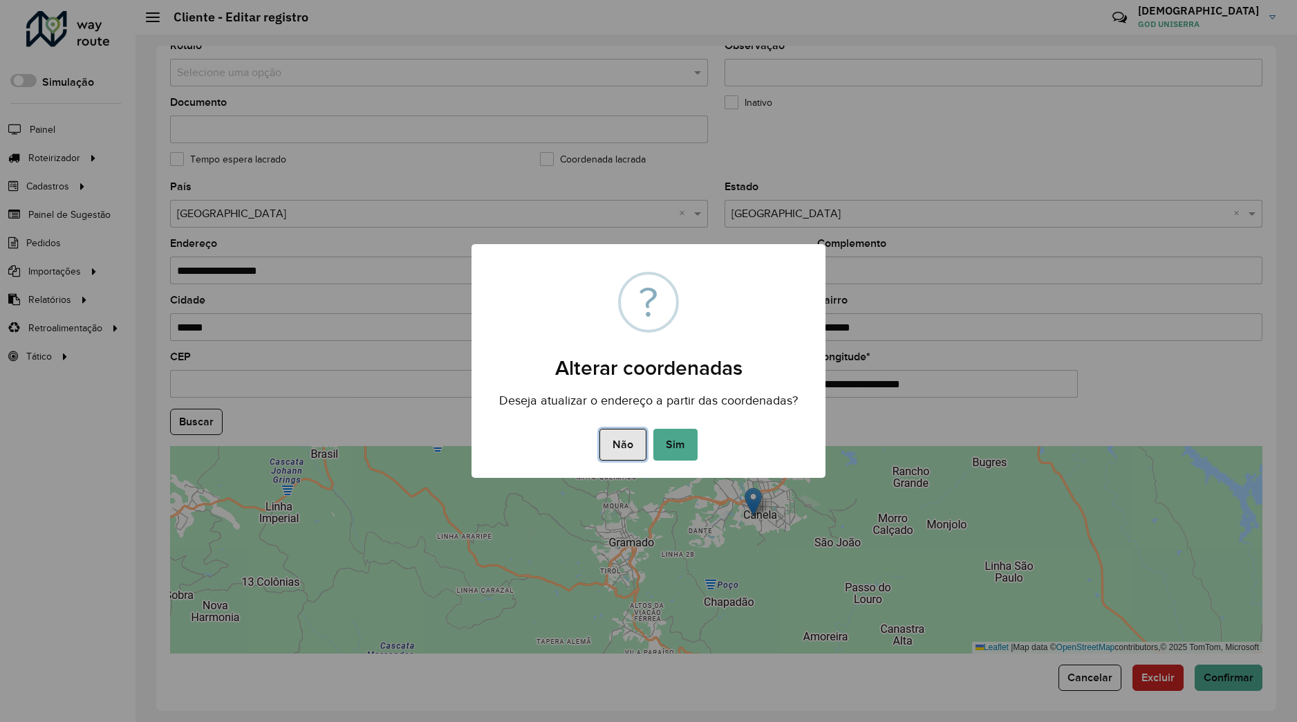
click at [629, 445] on button "Não" at bounding box center [623, 445] width 46 height 32
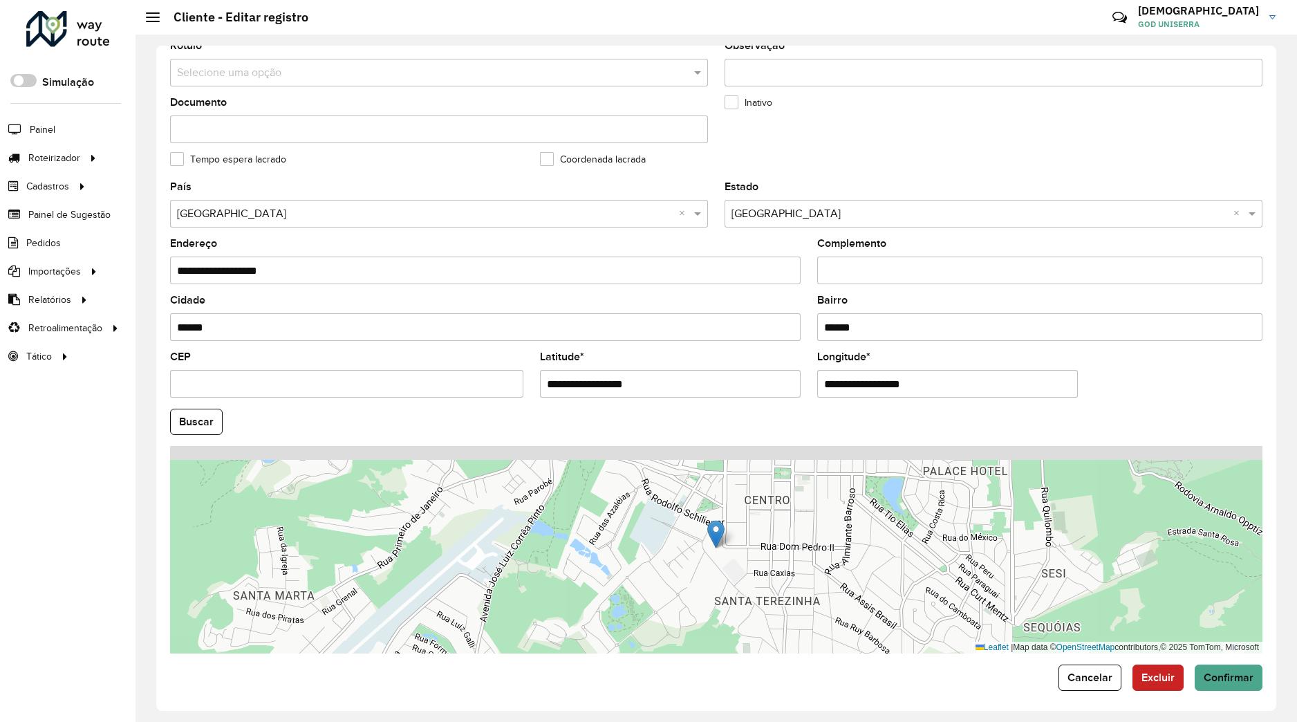
drag, startPoint x: 759, startPoint y: 492, endPoint x: 750, endPoint y: 548, distance: 56.1
click at [757, 548] on div "Leaflet | Map data © OpenStreetMap contributors,© 2025 TomTom, Microsoft" at bounding box center [716, 549] width 1093 height 207
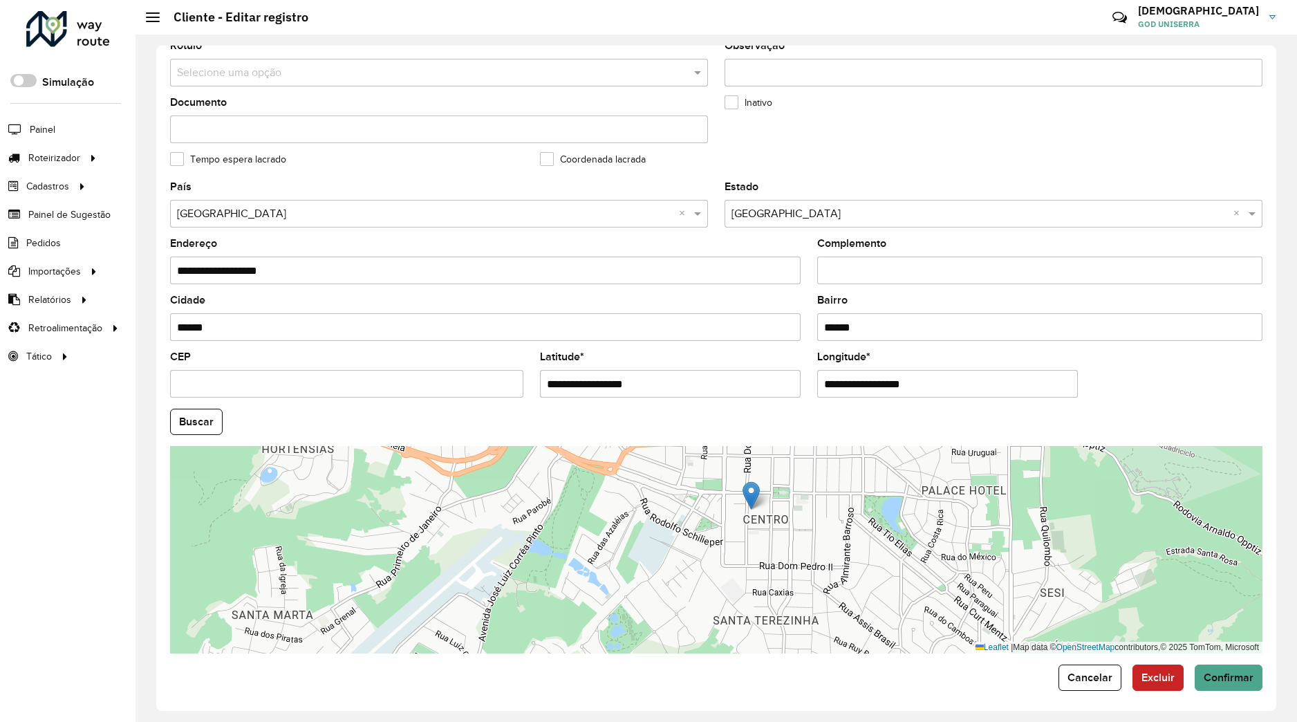
drag, startPoint x: 716, startPoint y: 548, endPoint x: 753, endPoint y: 488, distance: 70.2
click at [753, 488] on img at bounding box center [751, 495] width 17 height 28
type input "**********"
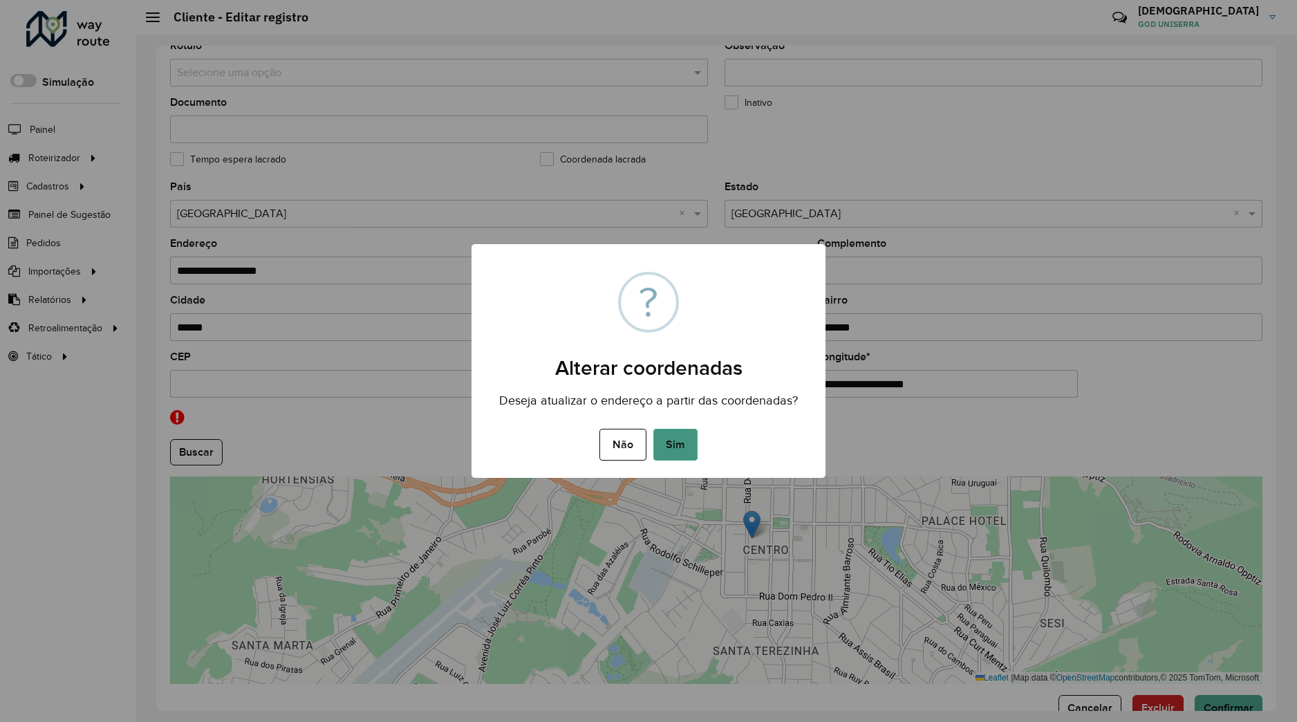
click at [684, 444] on button "Sim" at bounding box center [676, 445] width 44 height 32
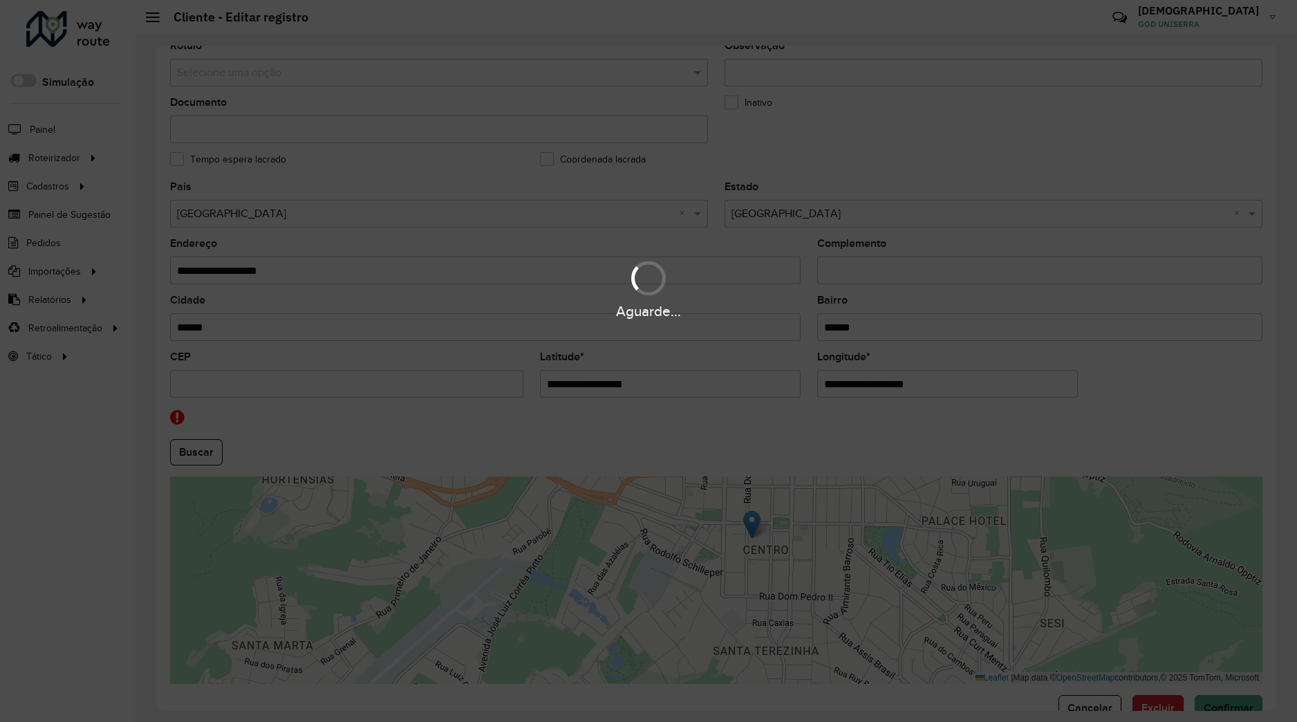
type input "**********"
type input "******"
type input "*********"
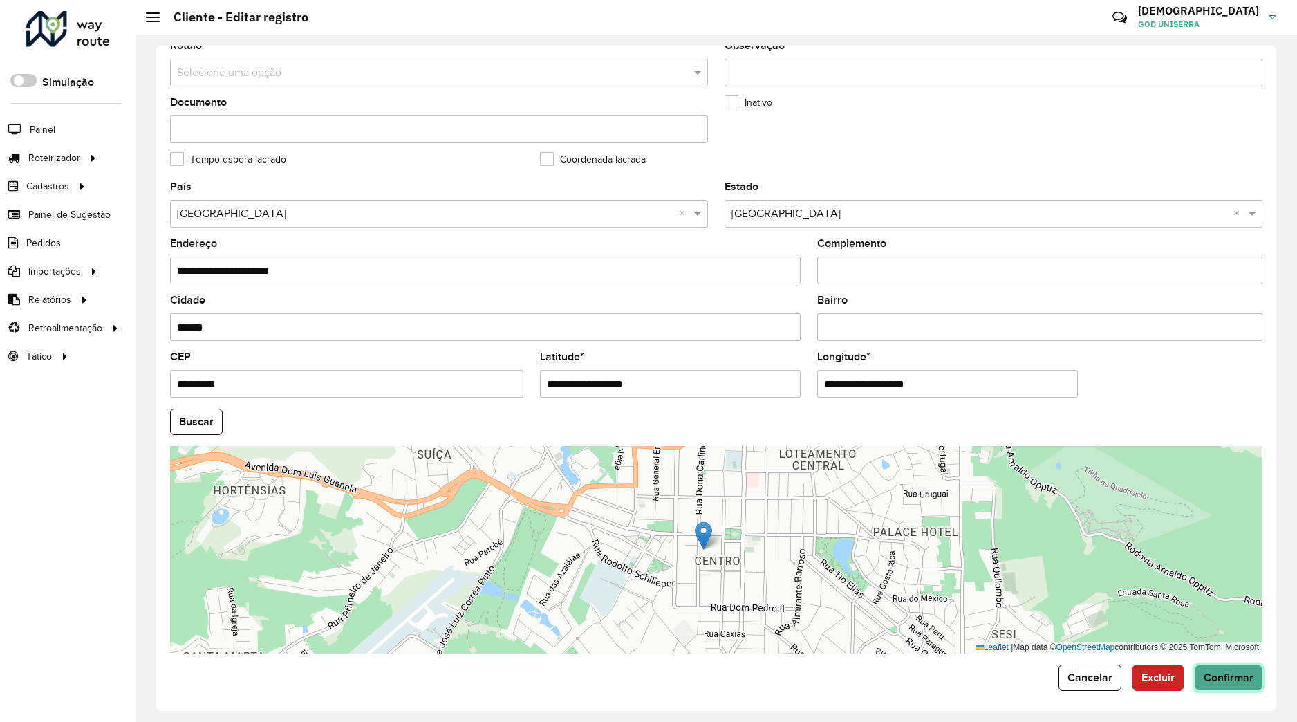
click at [1213, 683] on button "Confirmar" at bounding box center [1229, 678] width 68 height 26
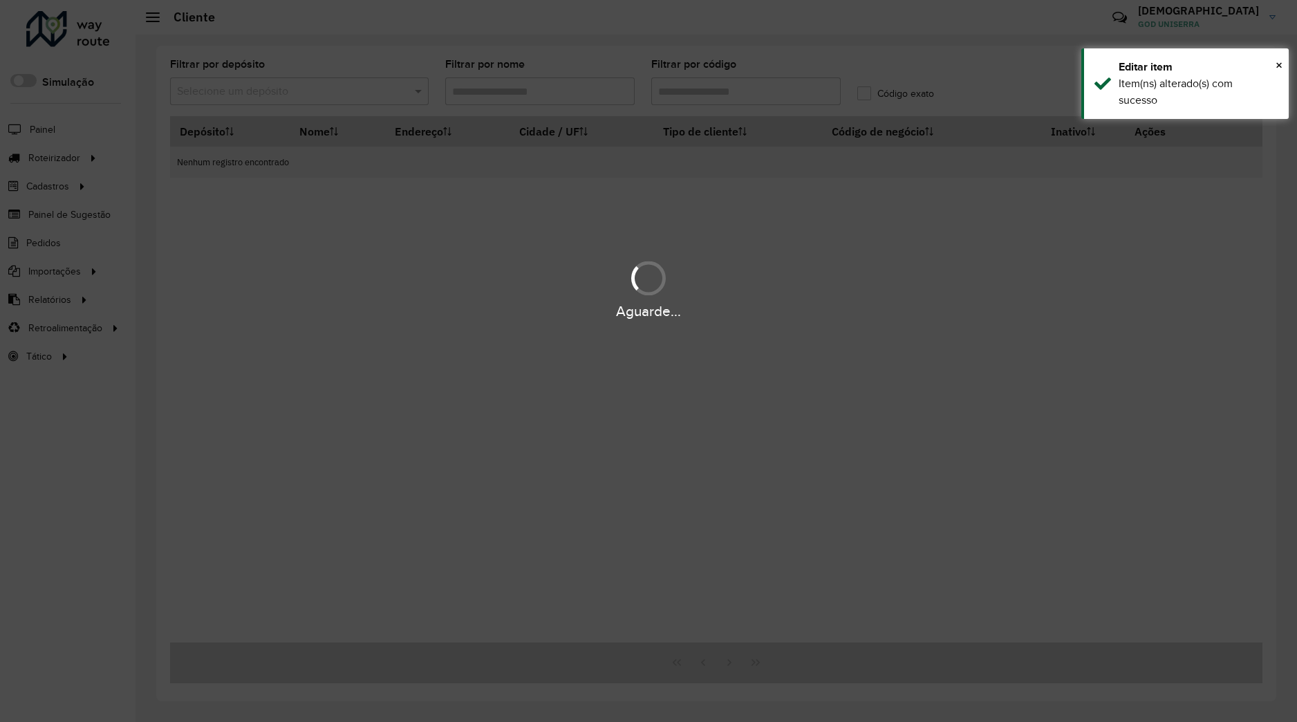
type input "*****"
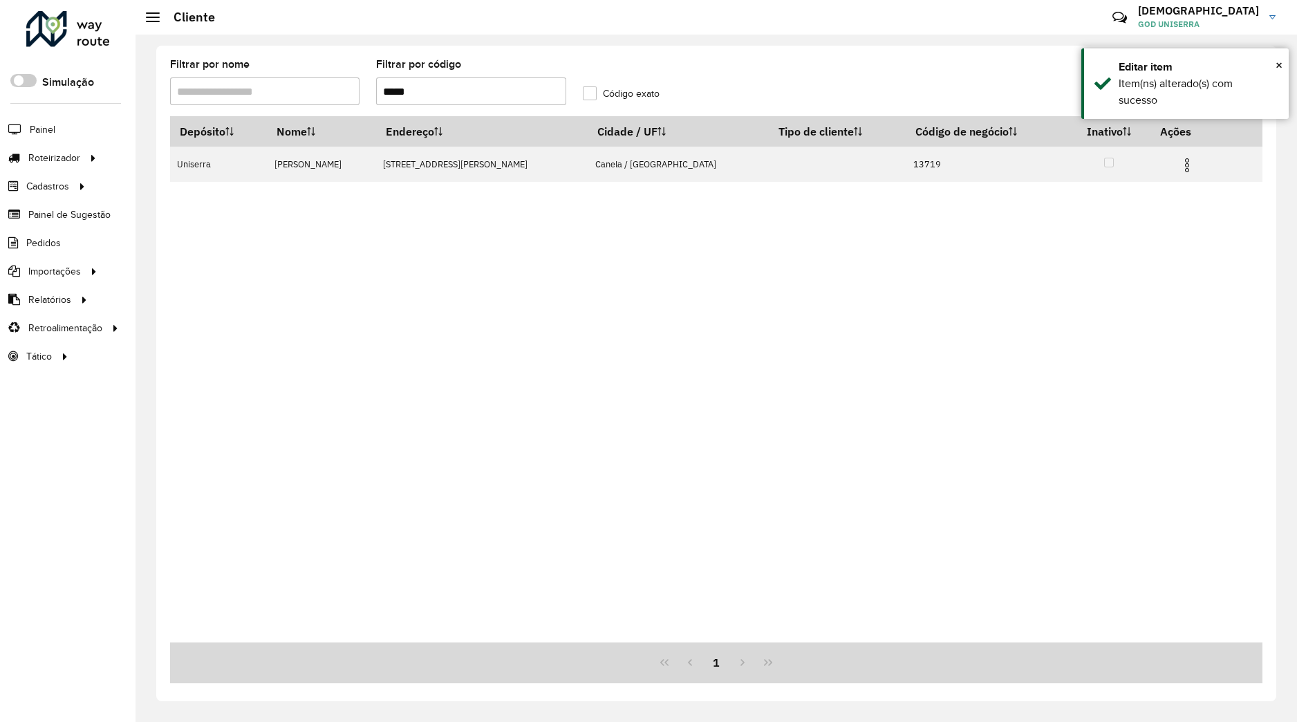
click at [485, 98] on input "*****" at bounding box center [470, 91] width 189 height 28
